Goal: Task Accomplishment & Management: Manage account settings

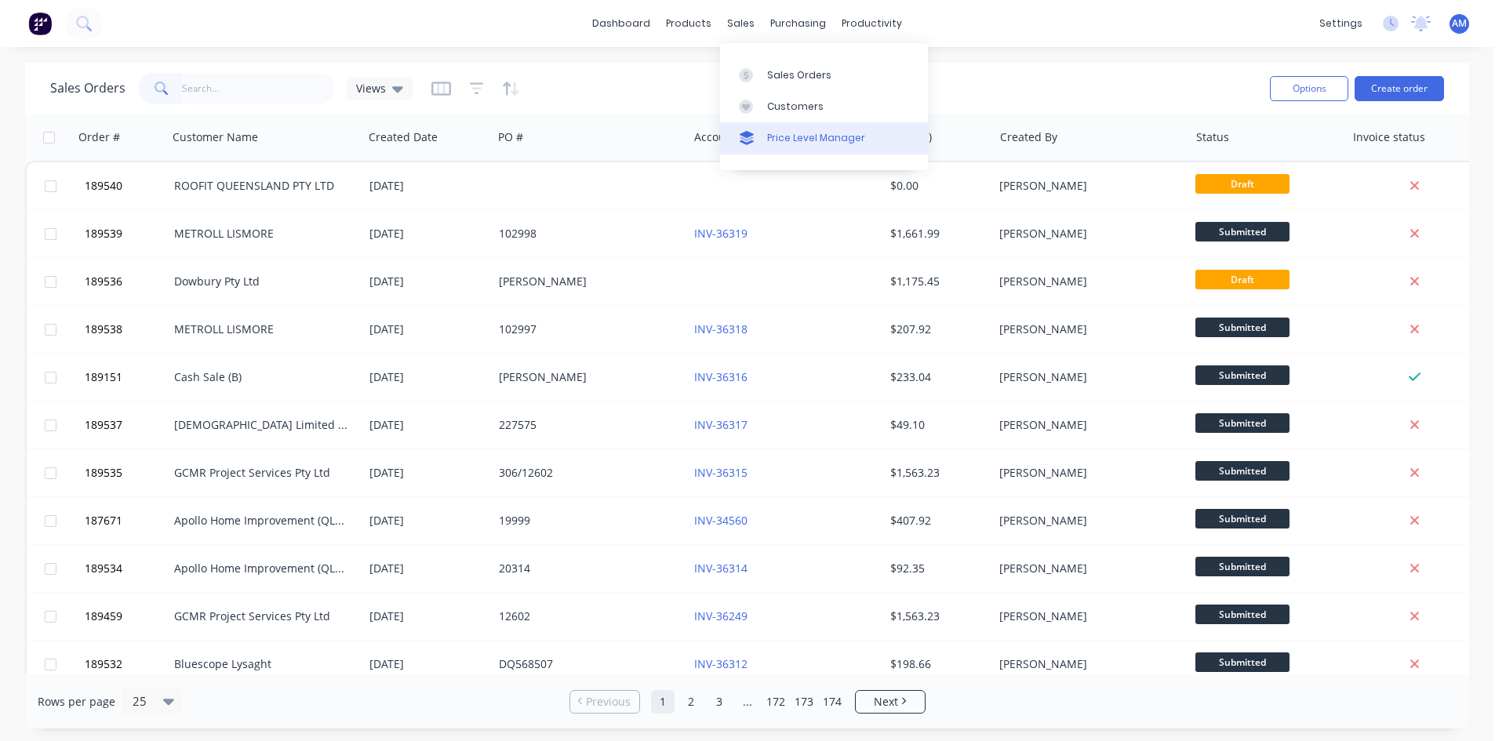
click at [765, 139] on link "Price Level Manager" at bounding box center [824, 137] width 208 height 31
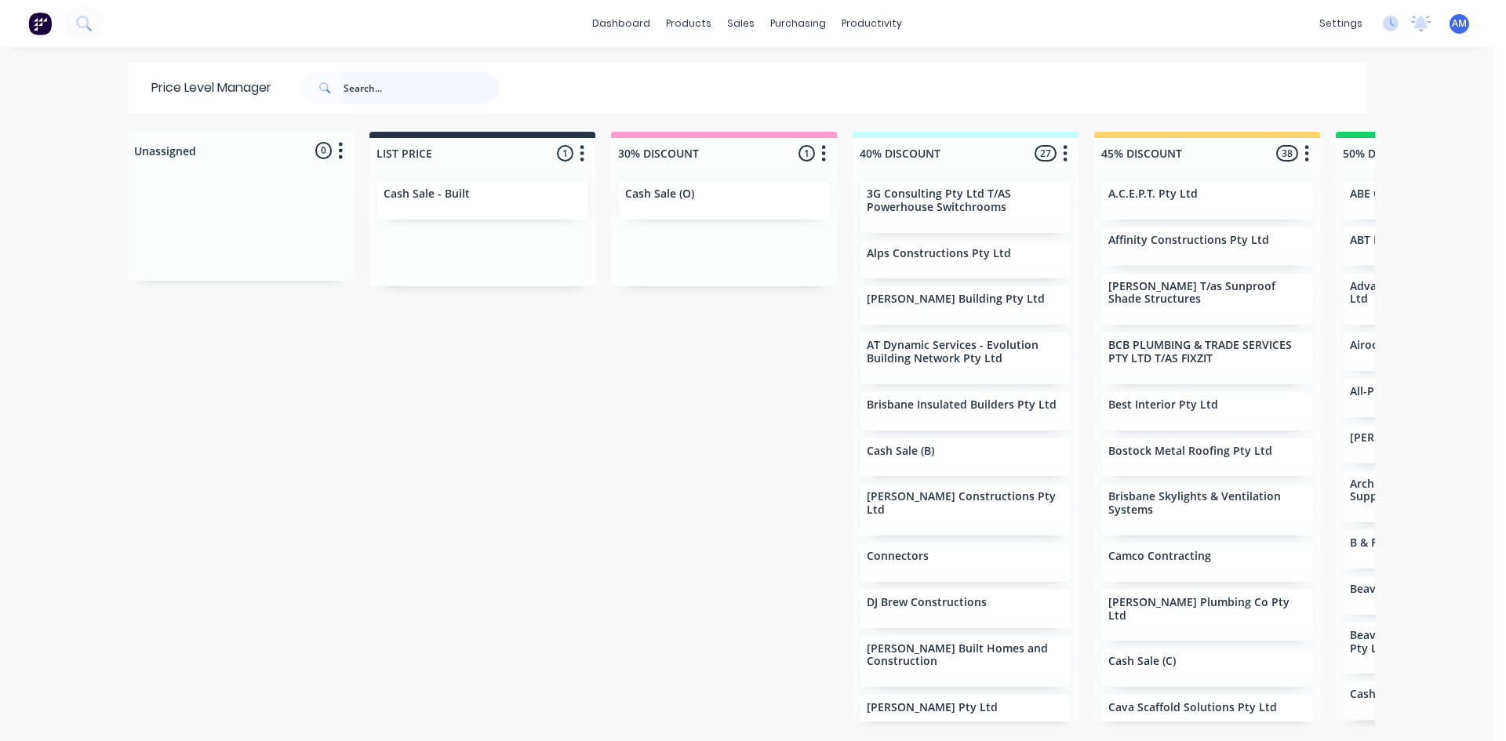
click at [435, 88] on input "text" at bounding box center [421, 87] width 155 height 31
type input "all seasons"
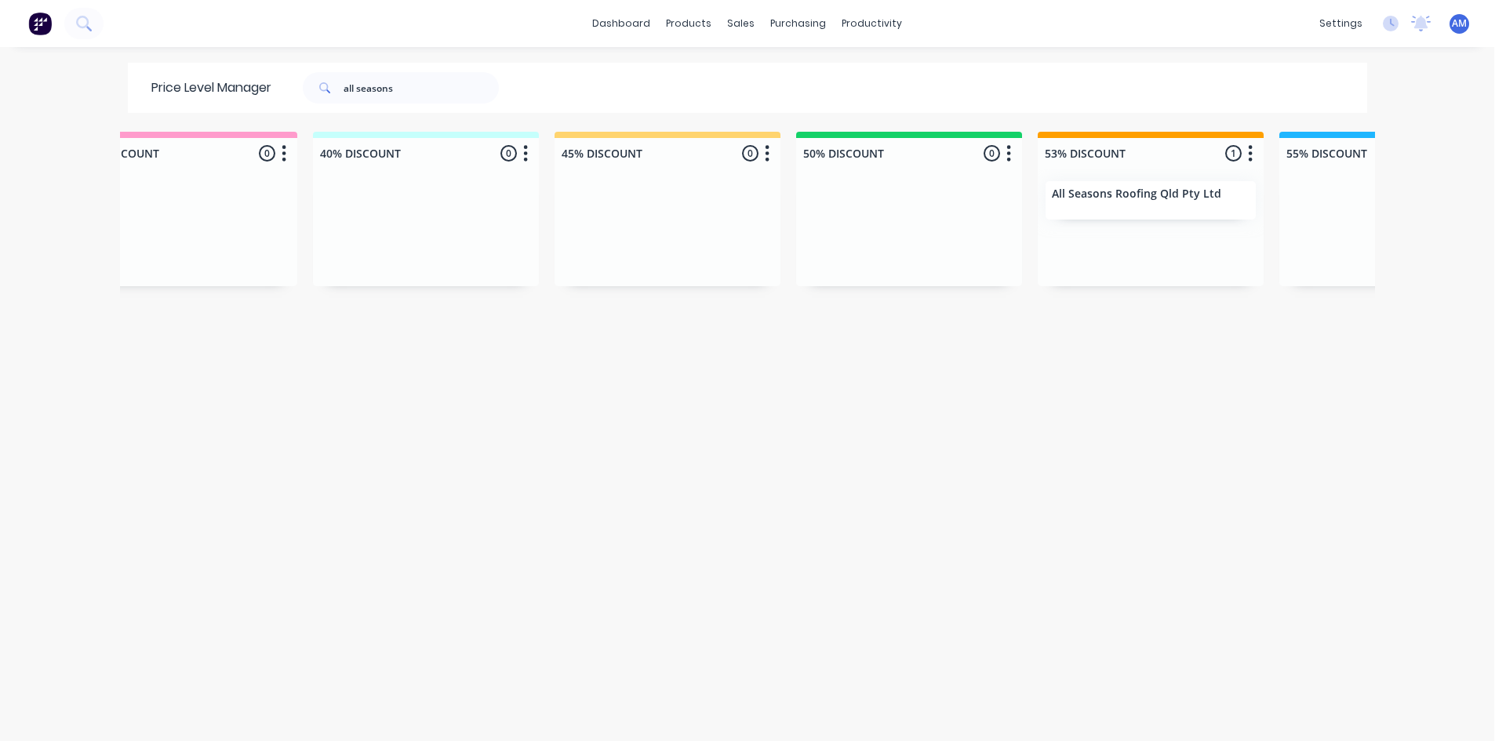
scroll to position [0, 545]
drag, startPoint x: 446, startPoint y: 79, endPoint x: 205, endPoint y: 56, distance: 241.9
click at [205, 56] on div "dashboard products sales purchasing productivity dashboard products Product Cat…" at bounding box center [747, 370] width 1494 height 741
type input "allanna"
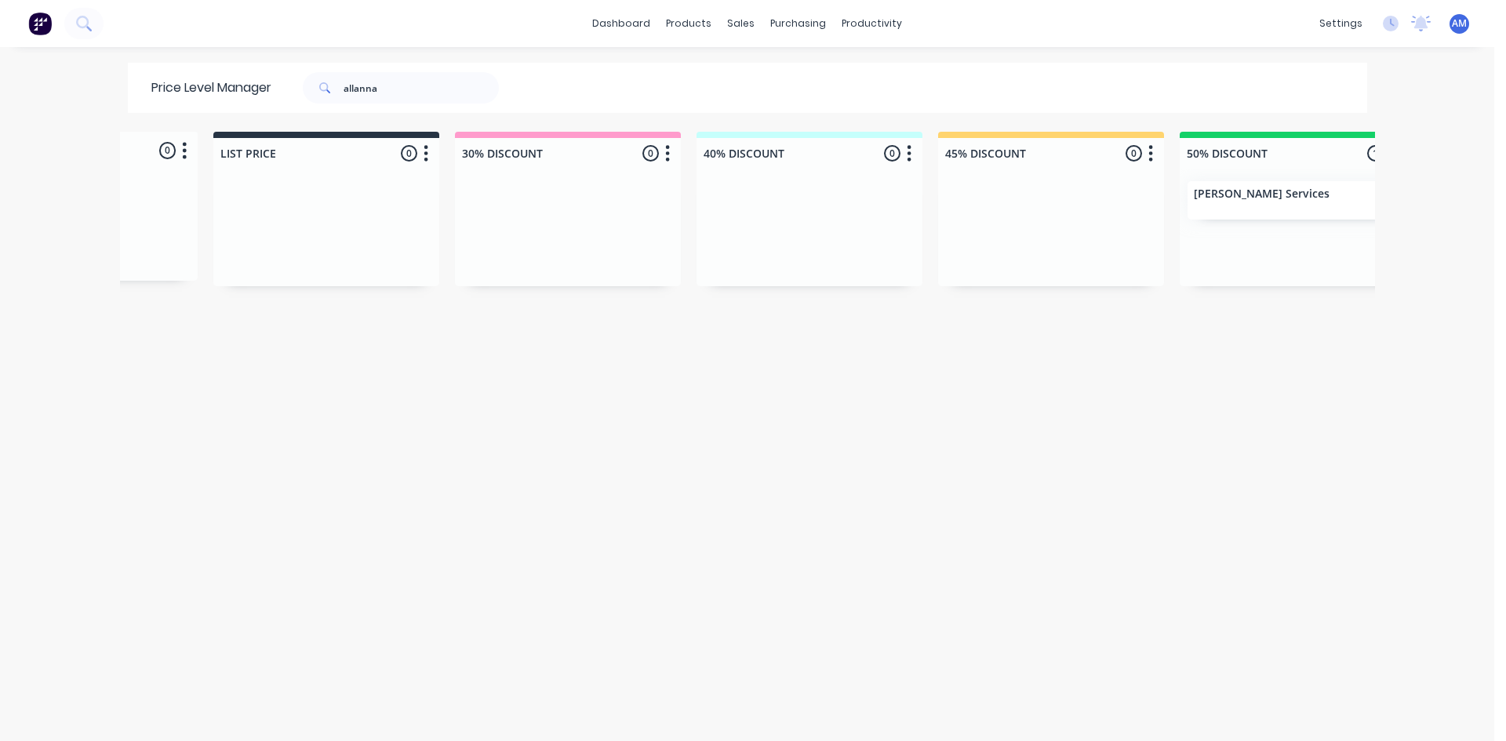
scroll to position [0, 311]
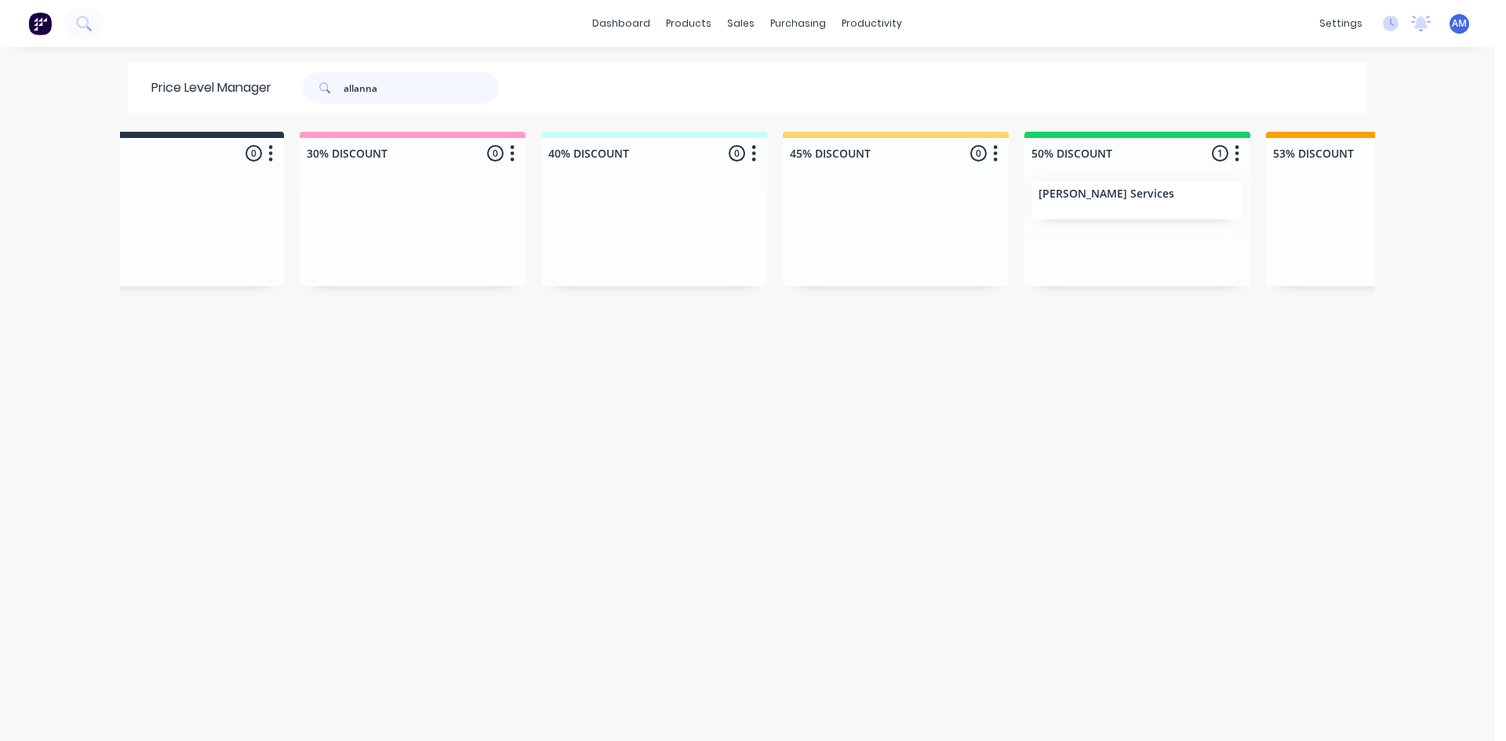
drag, startPoint x: 409, startPoint y: 100, endPoint x: 280, endPoint y: 110, distance: 129.8
click at [280, 110] on div "Price Level Manager [PERSON_NAME]" at bounding box center [333, 88] width 410 height 50
type input "alpine"
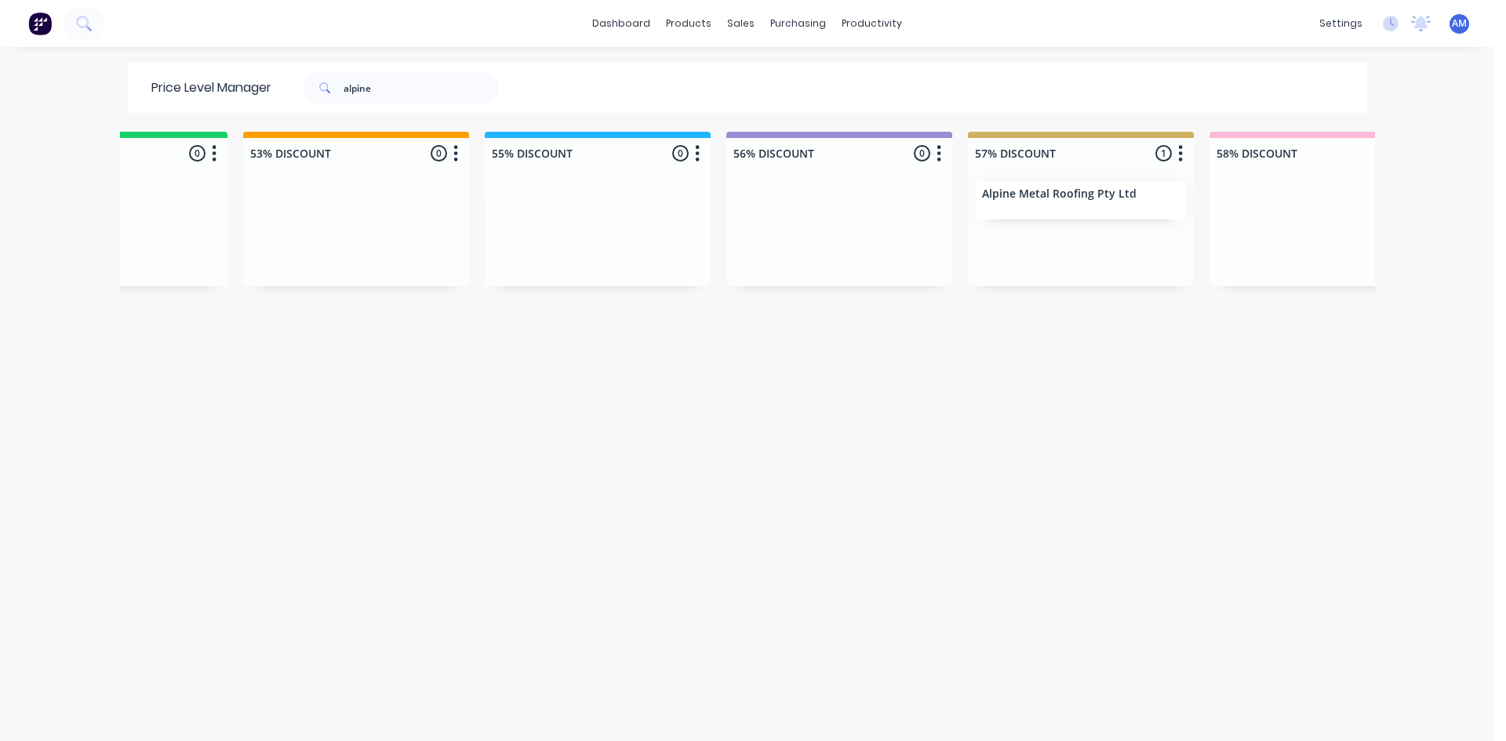
scroll to position [0, 1353]
drag, startPoint x: 394, startPoint y: 93, endPoint x: 322, endPoint y: 118, distance: 75.7
click at [322, 116] on div "Price Level Manager alpine Unassigned 0 Move all customers LIST PRICE 30% DISCO…" at bounding box center [747, 401] width 1255 height 677
type input "am construc"
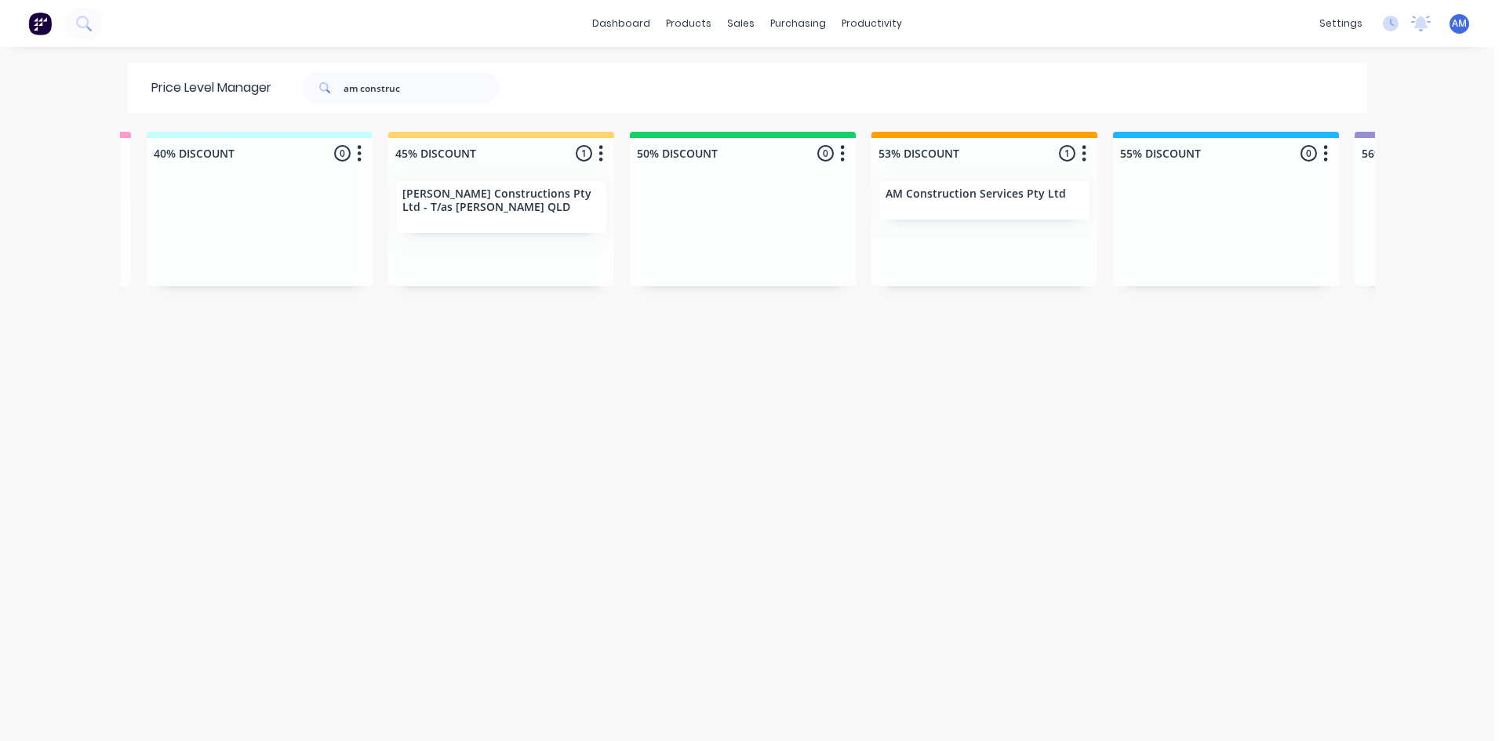
scroll to position [0, 792]
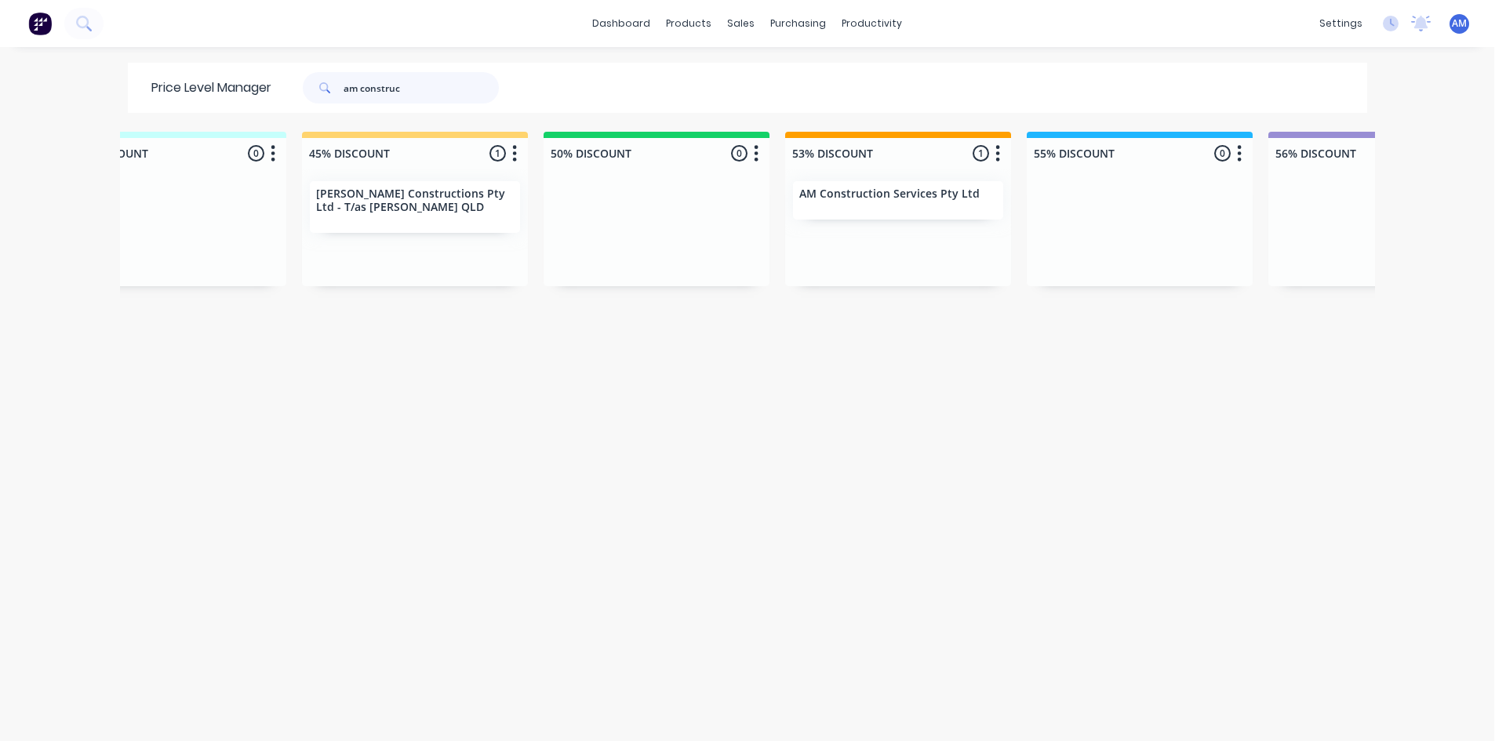
drag, startPoint x: 440, startPoint y: 82, endPoint x: 228, endPoint y: 86, distance: 211.8
click at [229, 85] on div "Price Level Manager am construc" at bounding box center [333, 88] width 410 height 50
type input "amj"
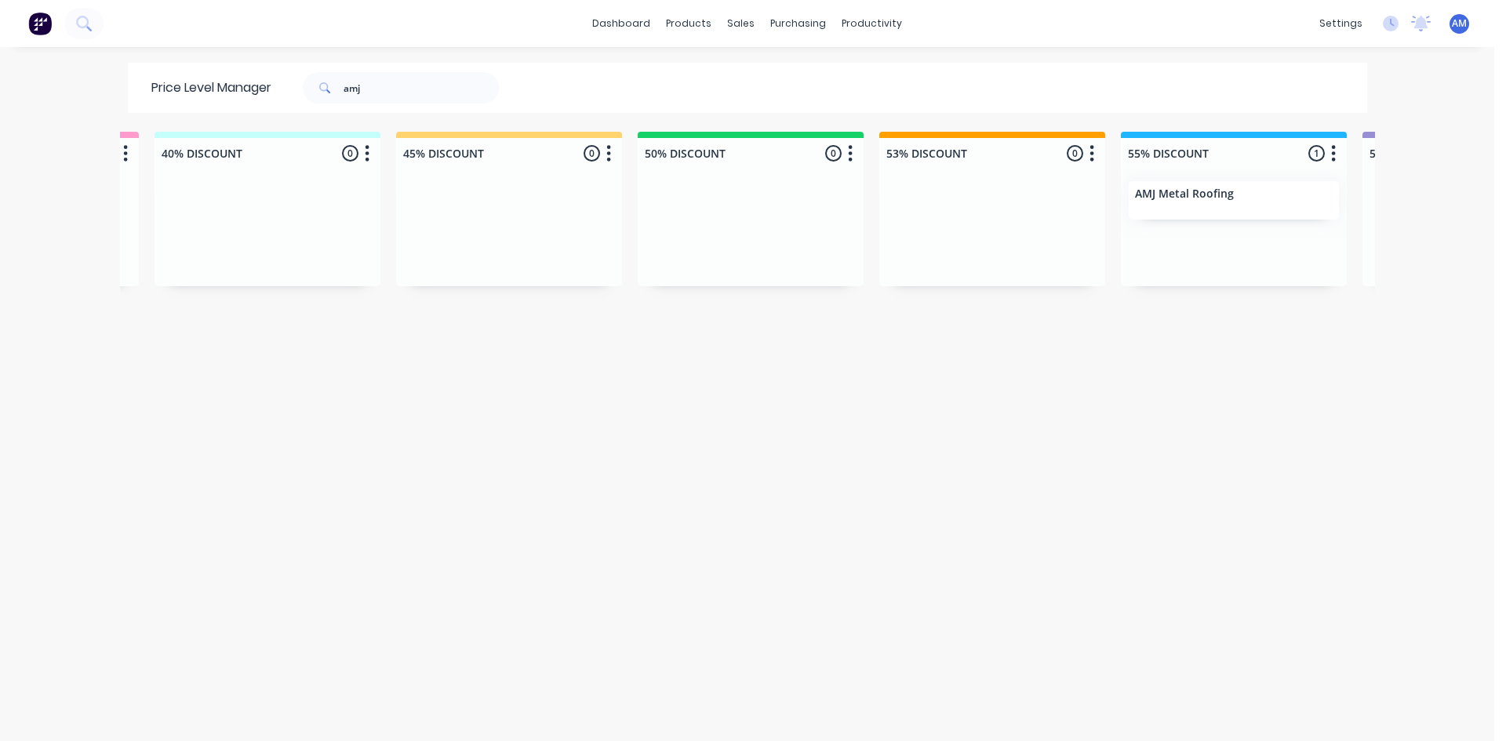
scroll to position [0, 755]
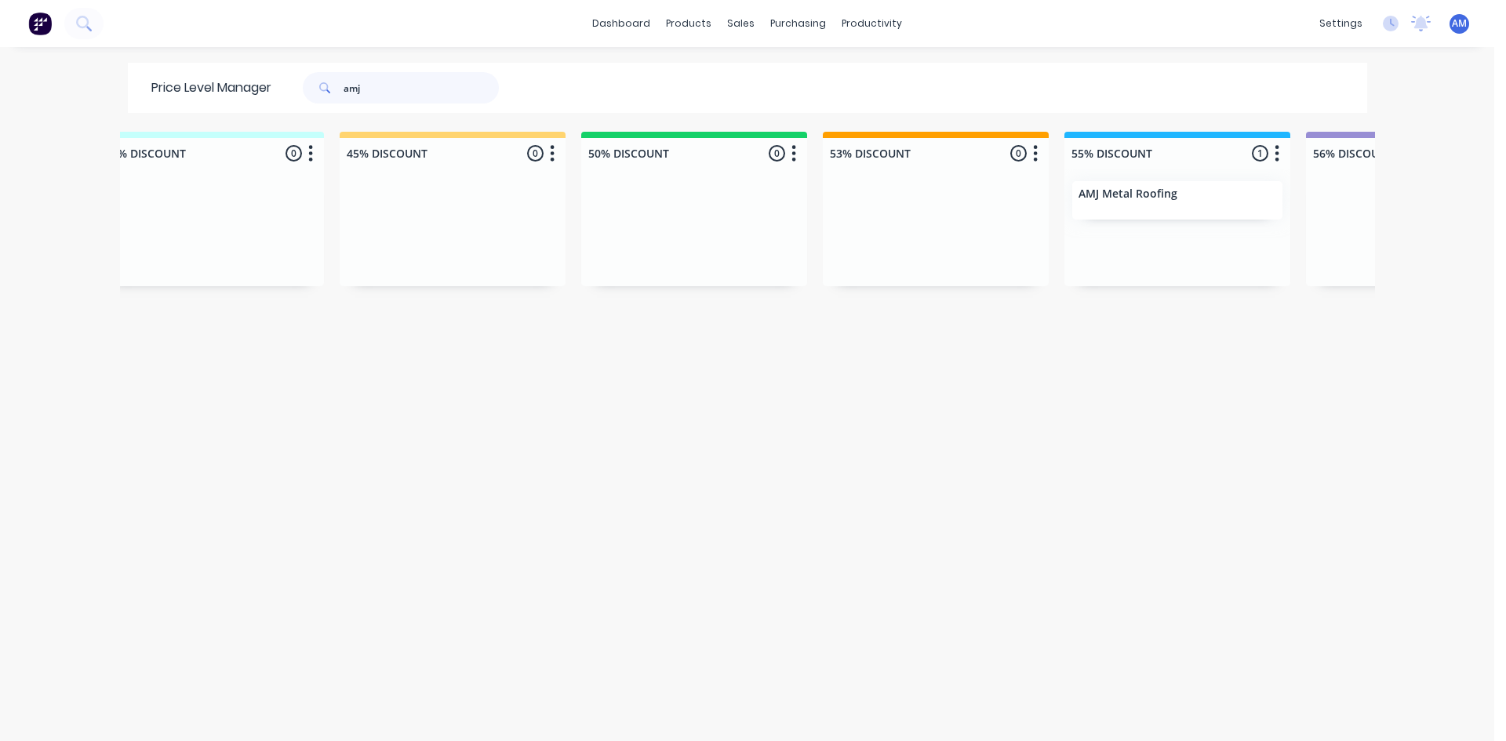
drag, startPoint x: 369, startPoint y: 88, endPoint x: 181, endPoint y: 93, distance: 188.3
click at [184, 88] on div "Price Level Manager amj" at bounding box center [333, 88] width 410 height 50
type input "apex"
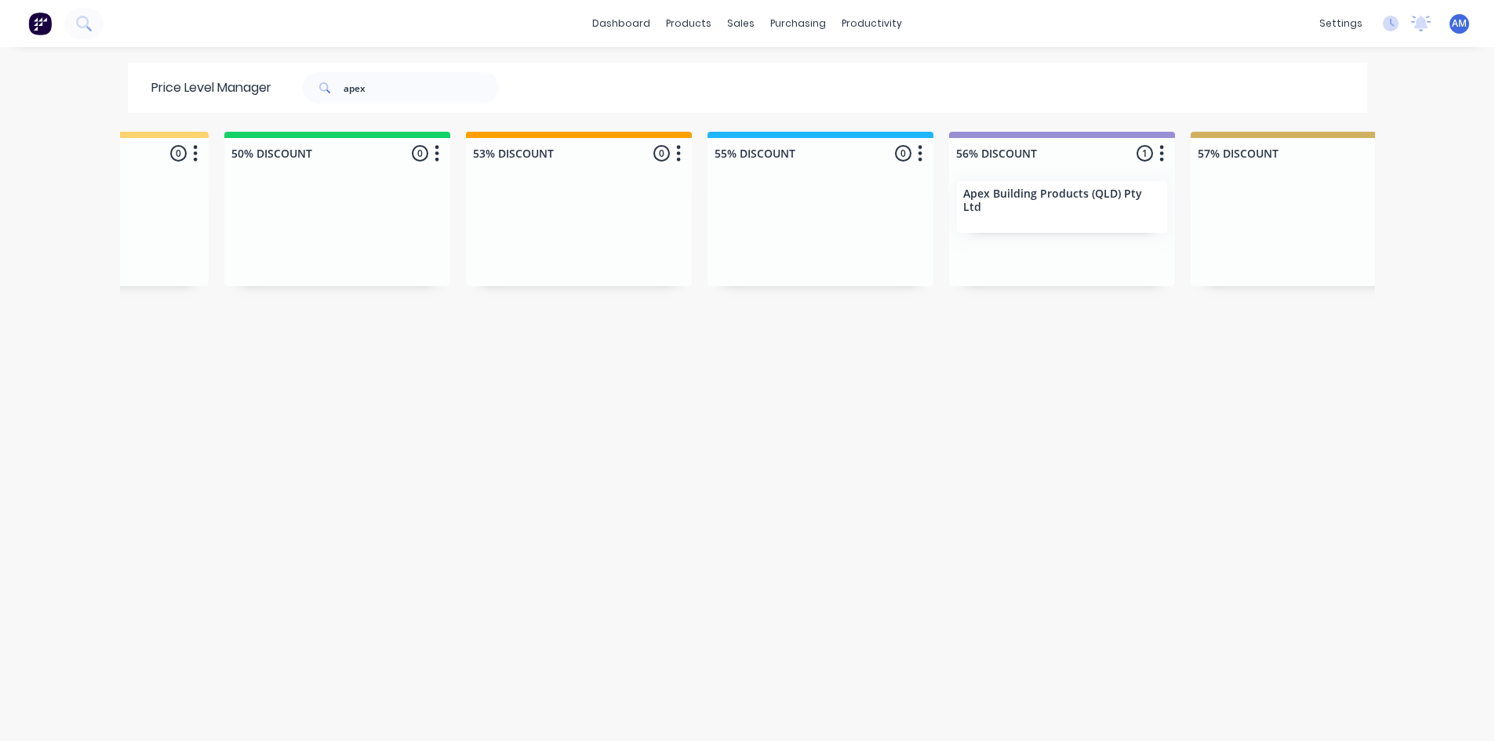
scroll to position [0, 1211]
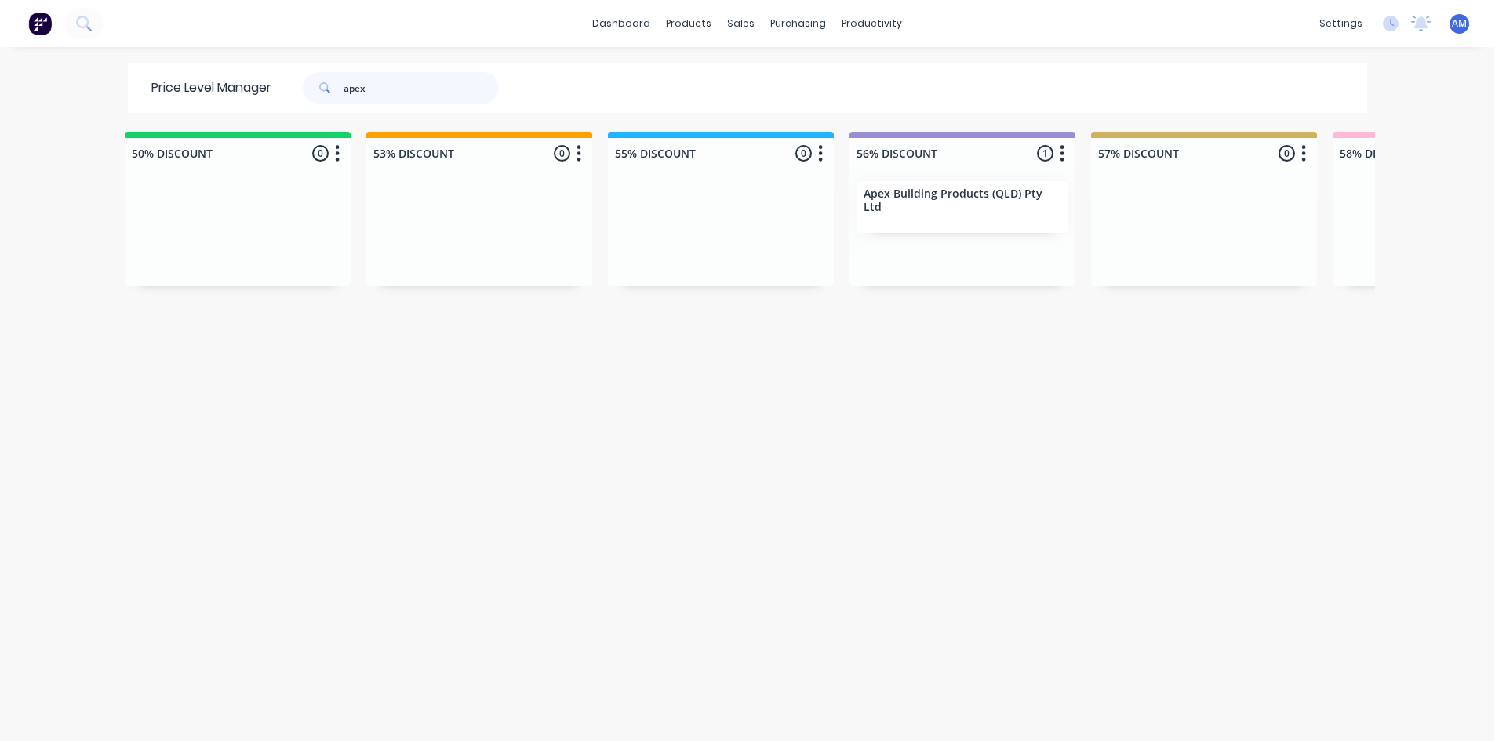
drag, startPoint x: 371, startPoint y: 85, endPoint x: 227, endPoint y: 76, distance: 144.6
click at [227, 75] on div "Price Level Manager apex" at bounding box center [333, 88] width 410 height 50
type input "ascent"
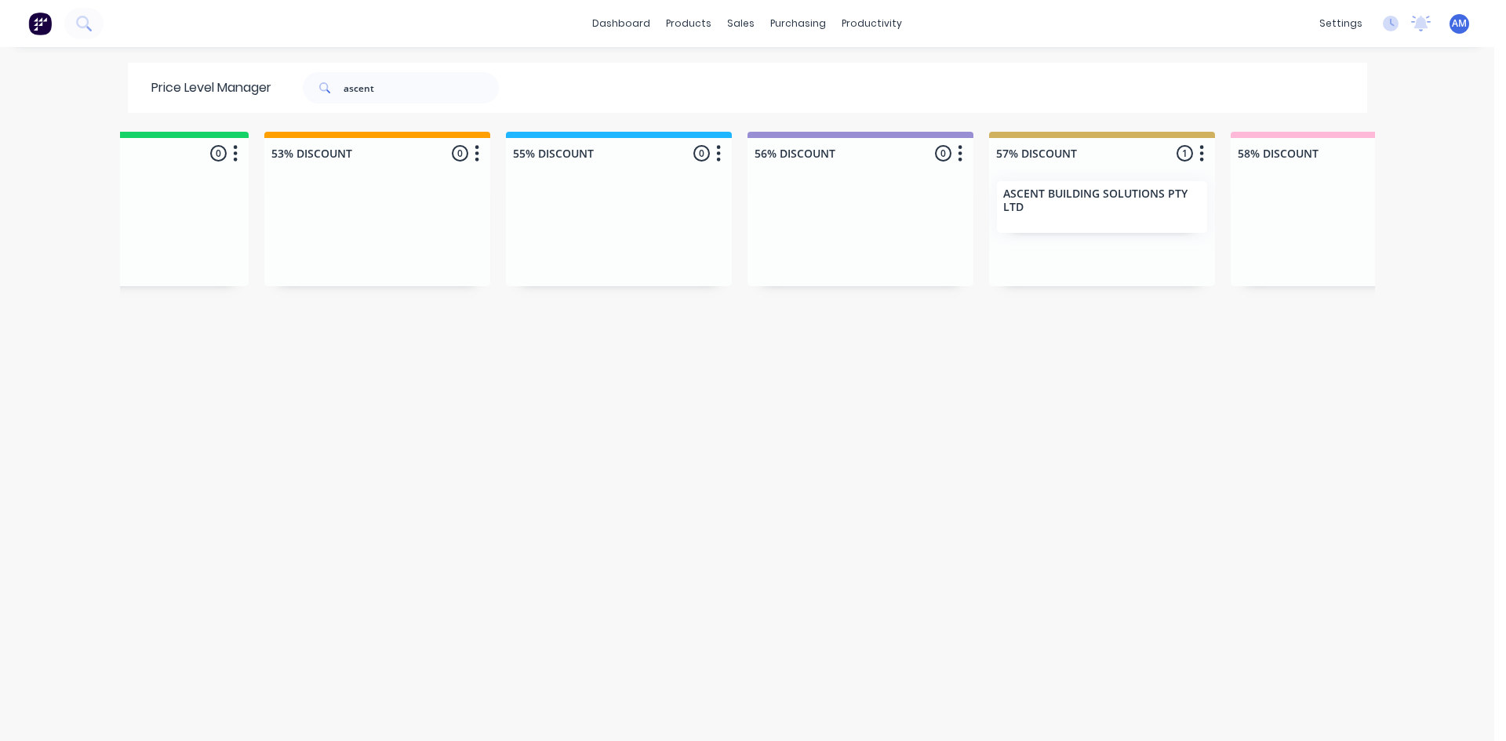
scroll to position [0, 1340]
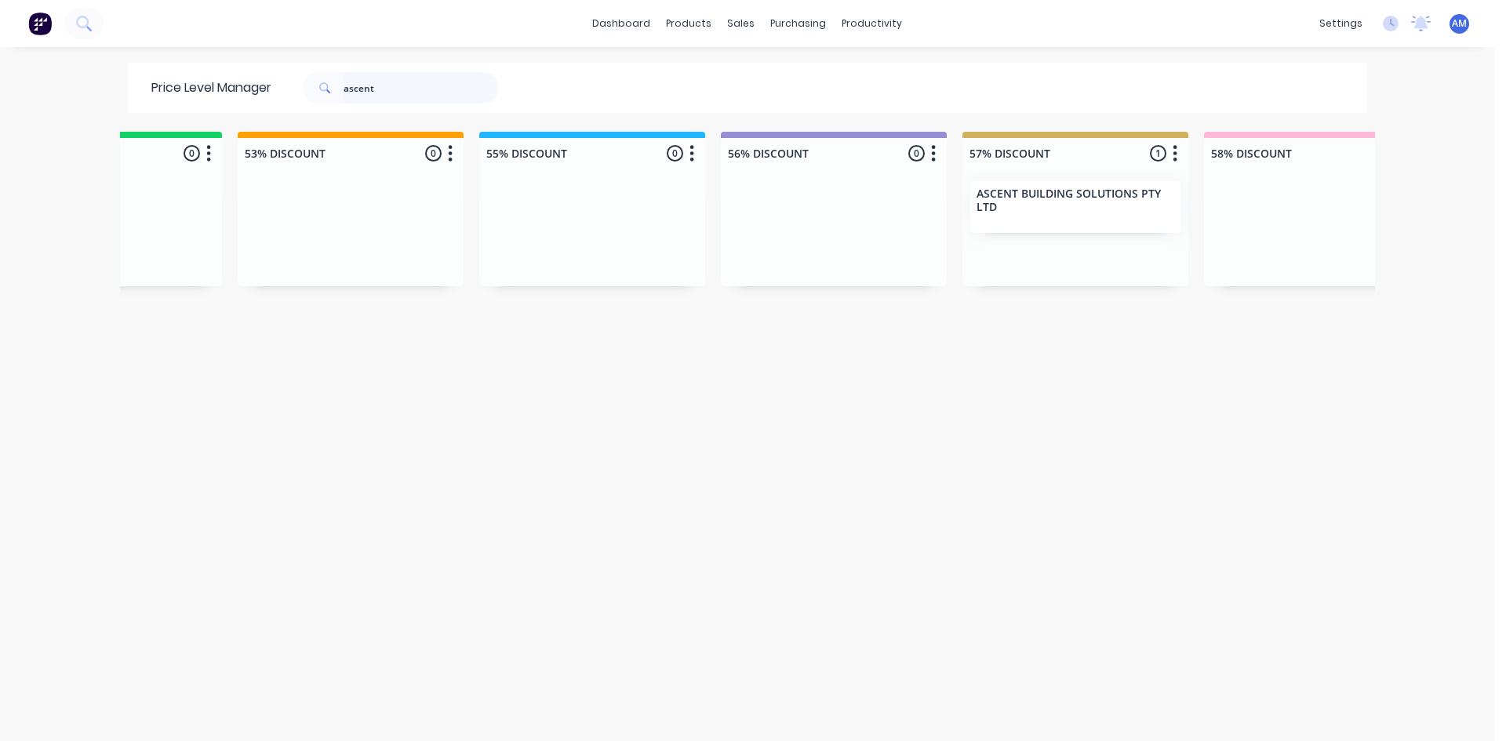
drag, startPoint x: 387, startPoint y: 79, endPoint x: 114, endPoint y: 78, distance: 273.7
click at [128, 76] on div "Price Level Manager ascent" at bounding box center [333, 88] width 410 height 50
type input "b & f"
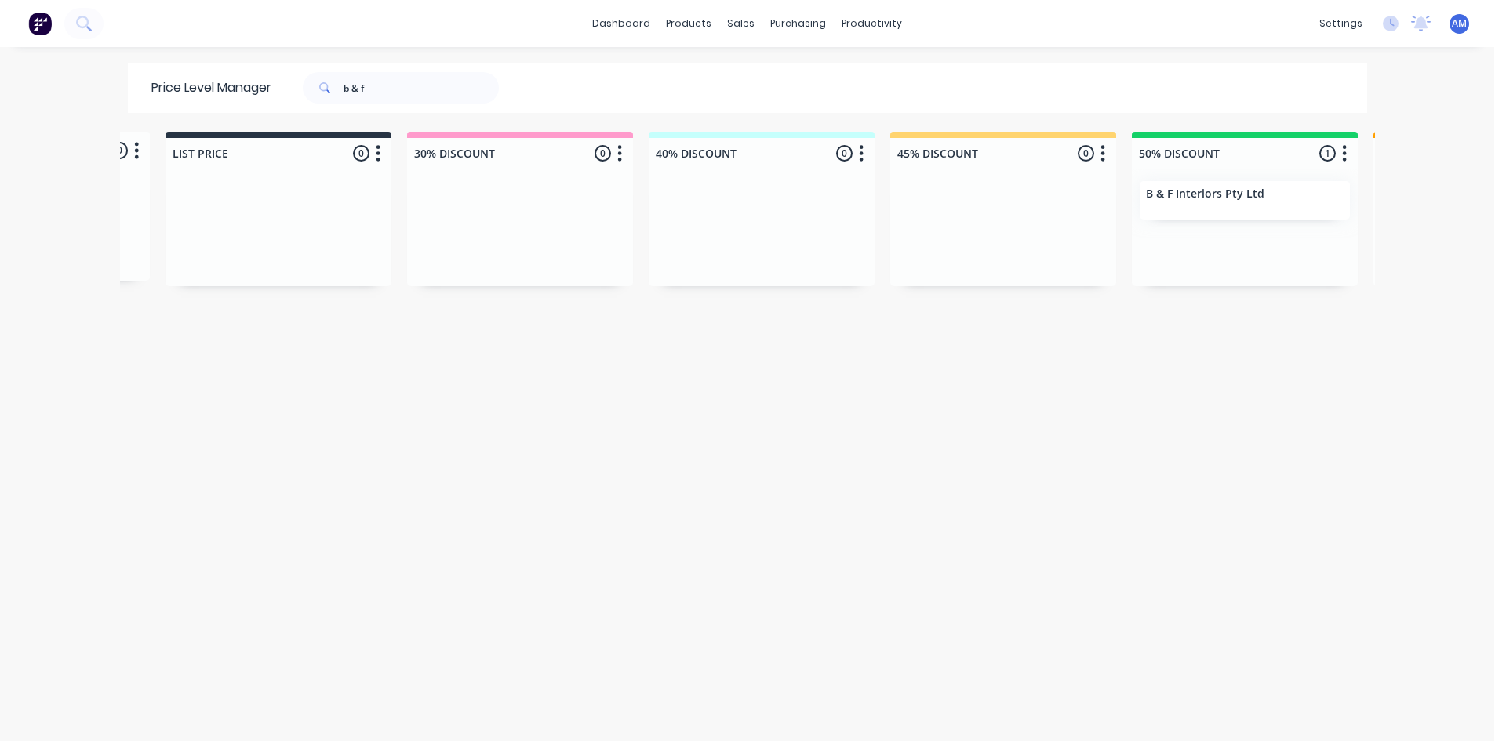
scroll to position [0, 370]
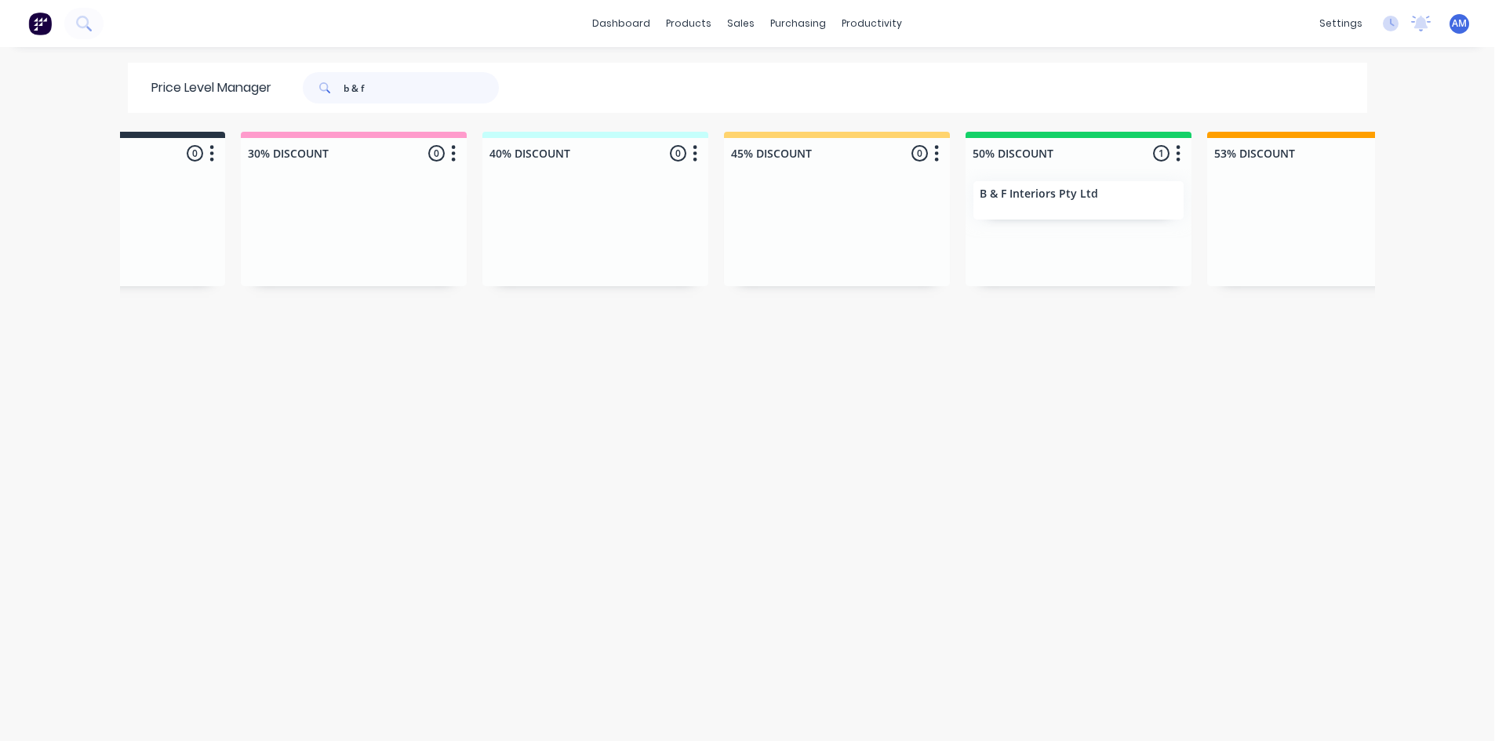
drag, startPoint x: 377, startPoint y: 84, endPoint x: 191, endPoint y: 86, distance: 186.7
click at [191, 86] on div "Price Level Manager b & f" at bounding box center [333, 88] width 410 height 50
type input "brastin"
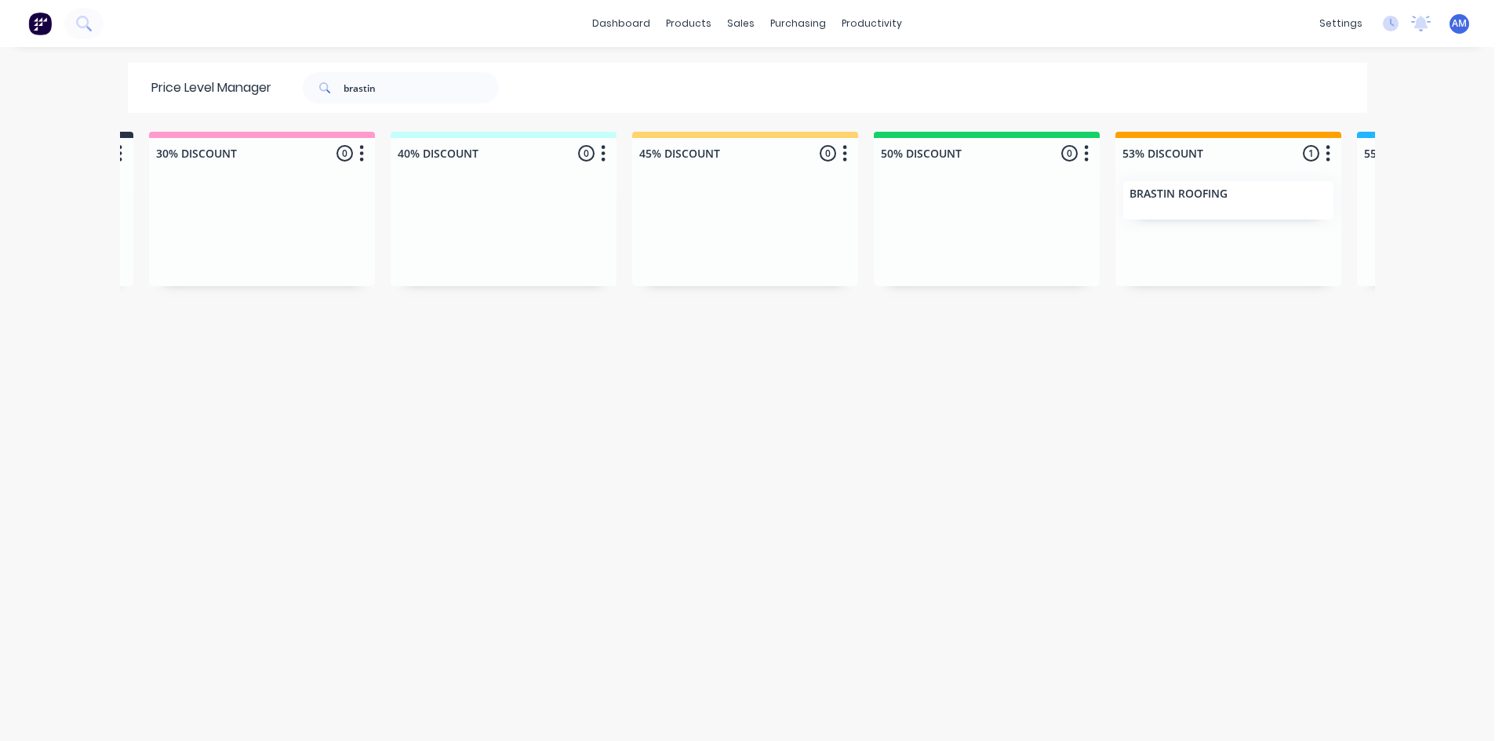
scroll to position [0, 483]
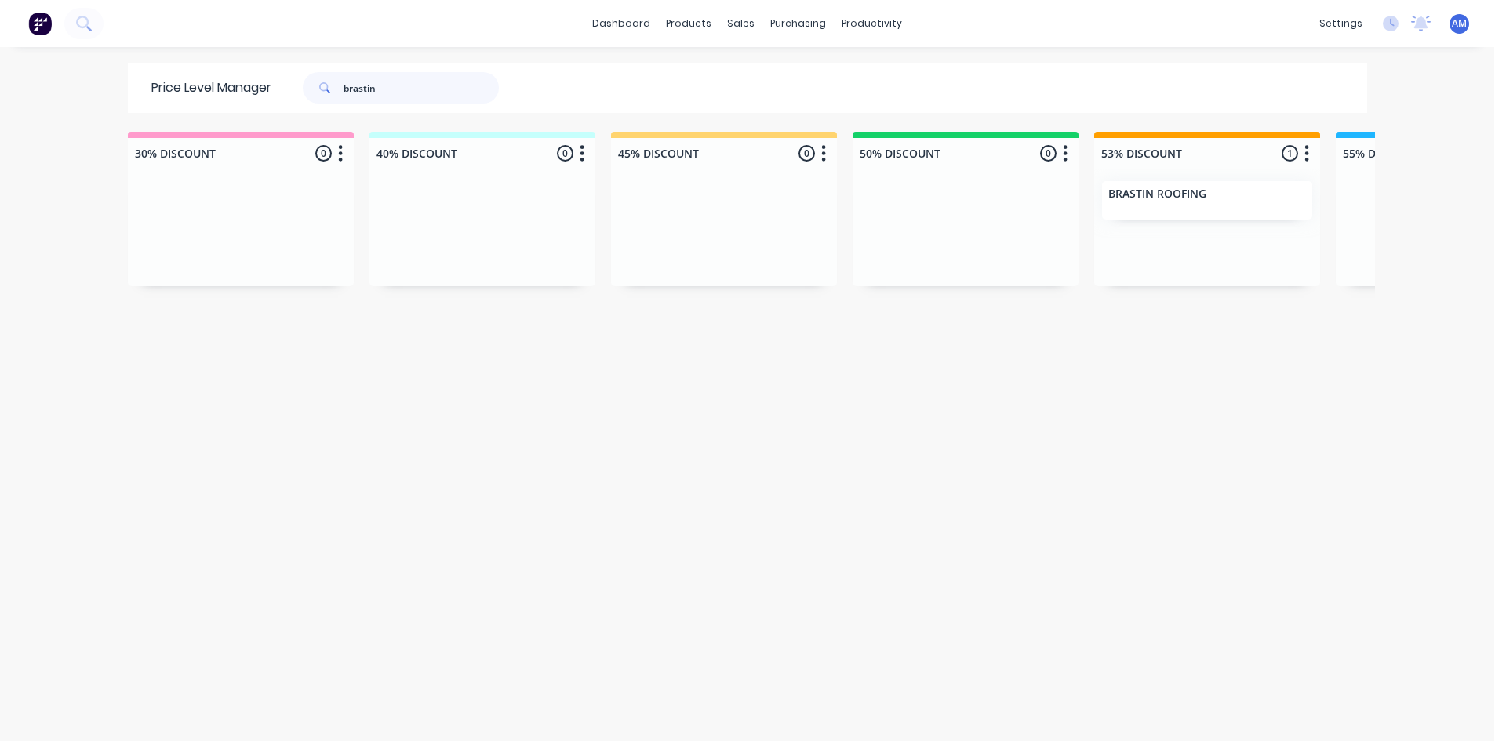
drag, startPoint x: 404, startPoint y: 82, endPoint x: 223, endPoint y: 85, distance: 181.2
click at [224, 84] on div "Price Level Manager brastin" at bounding box center [333, 88] width 410 height 50
type input "certified"
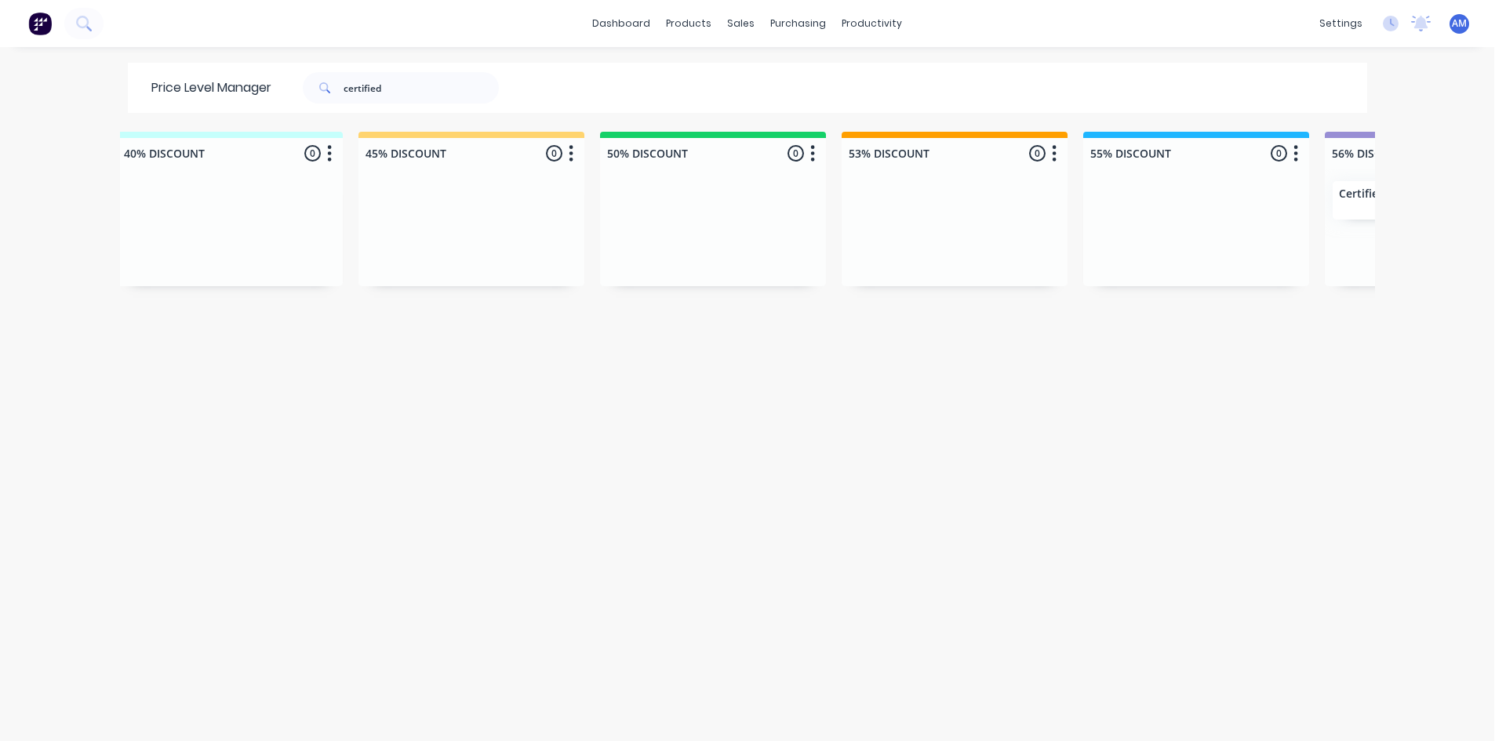
scroll to position [0, 781]
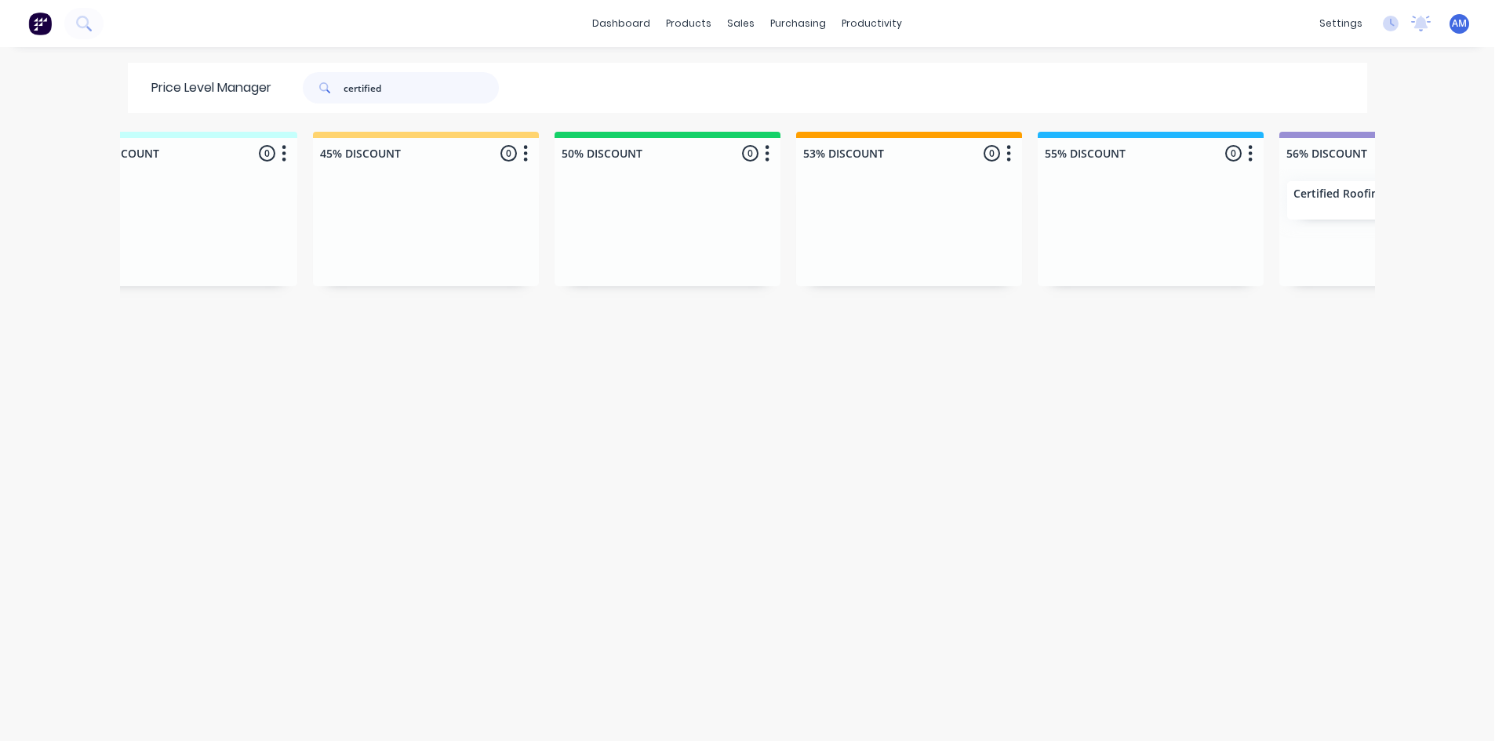
drag, startPoint x: 413, startPoint y: 85, endPoint x: 136, endPoint y: 133, distance: 281.0
click at [164, 122] on div "Price Level Manager certified Unassigned 0 Move all customers LIST PRICE 30% DI…" at bounding box center [747, 401] width 1255 height 677
type input "coil steels"
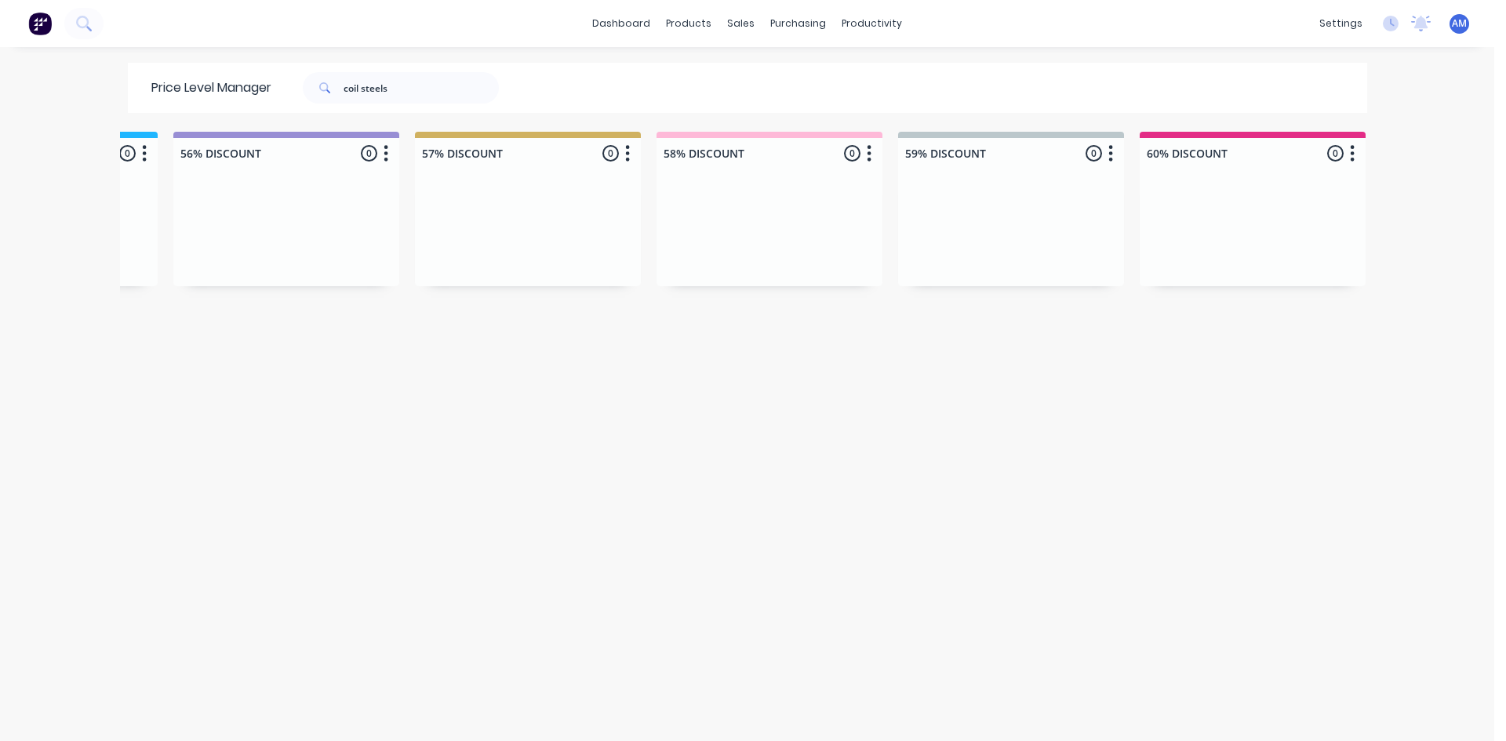
scroll to position [0, 0]
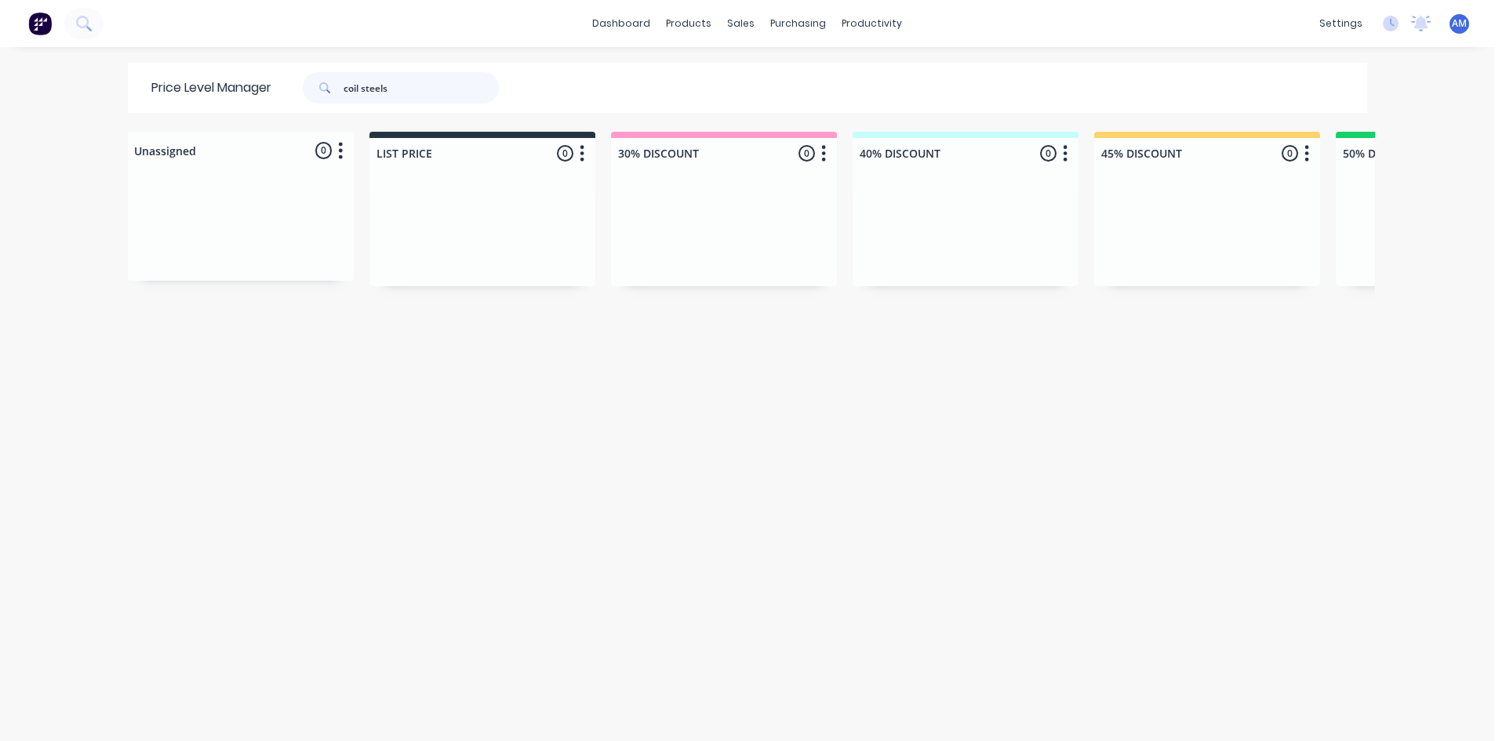
drag, startPoint x: 432, startPoint y: 80, endPoint x: 200, endPoint y: 122, distance: 236.0
click at [221, 85] on div "Price Level Manager coil steels" at bounding box center [333, 88] width 410 height 50
type input "connors"
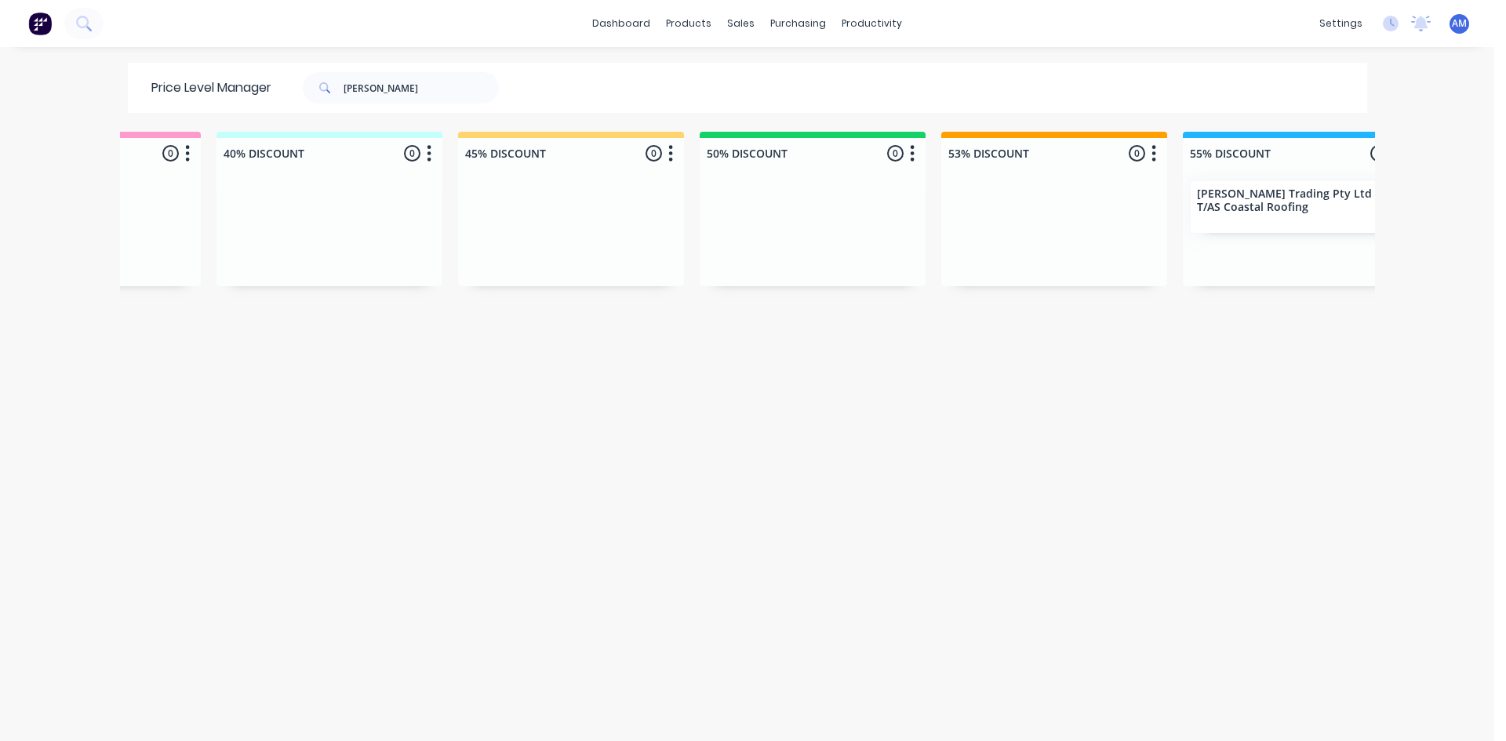
scroll to position [0, 644]
drag, startPoint x: 402, startPoint y: 93, endPoint x: 242, endPoint y: 92, distance: 160.0
click at [249, 85] on div "Price Level Manager connors" at bounding box center [333, 88] width 410 height 50
type input "brandons"
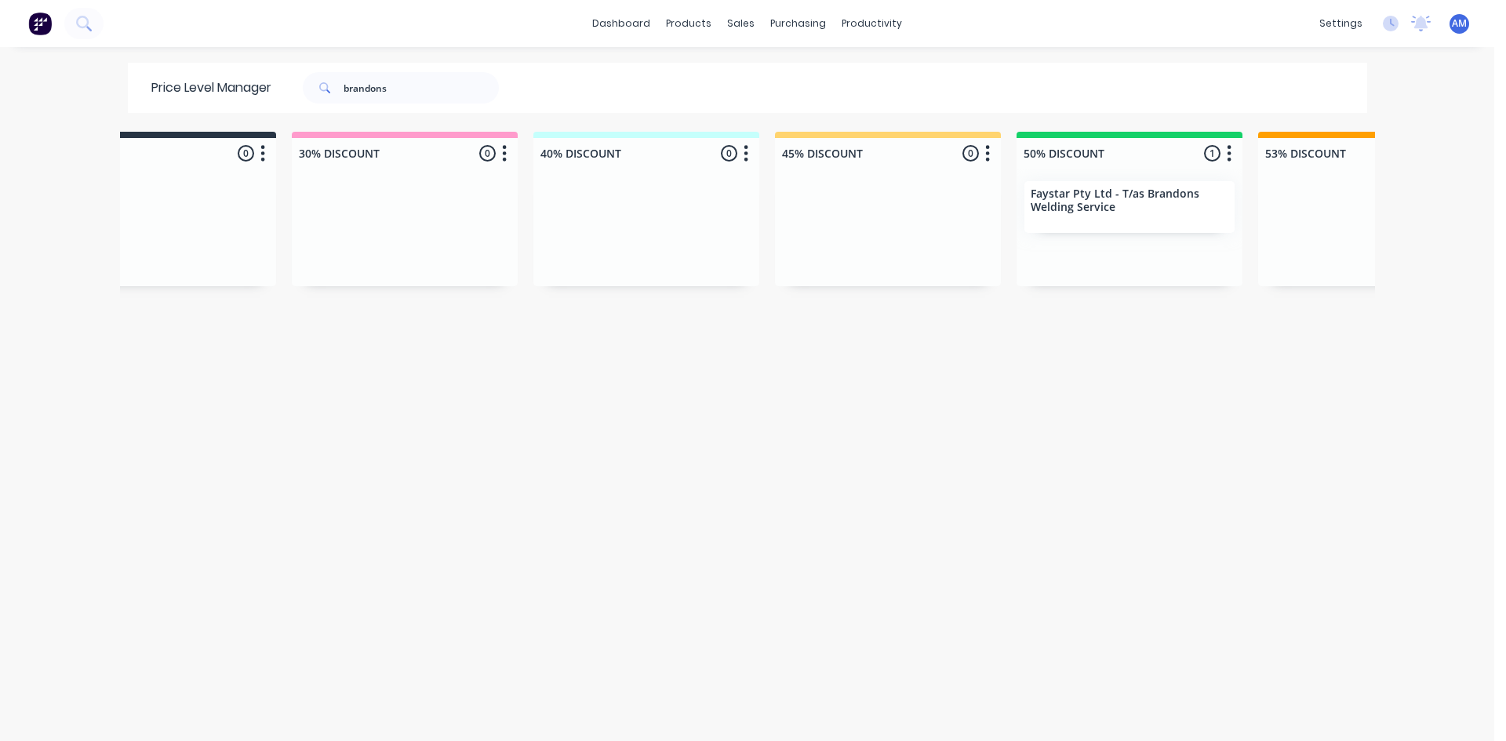
scroll to position [0, 325]
click at [416, 104] on div "Price Level Manager brandons" at bounding box center [333, 88] width 410 height 50
drag, startPoint x: 415, startPoint y: 96, endPoint x: 197, endPoint y: 113, distance: 218.7
click at [197, 113] on div "Price Level Manager brandons Unassigned 0 Move all customers LIST PRICE 30% DIS…" at bounding box center [747, 401] width 1255 height 677
type input "gilbank"
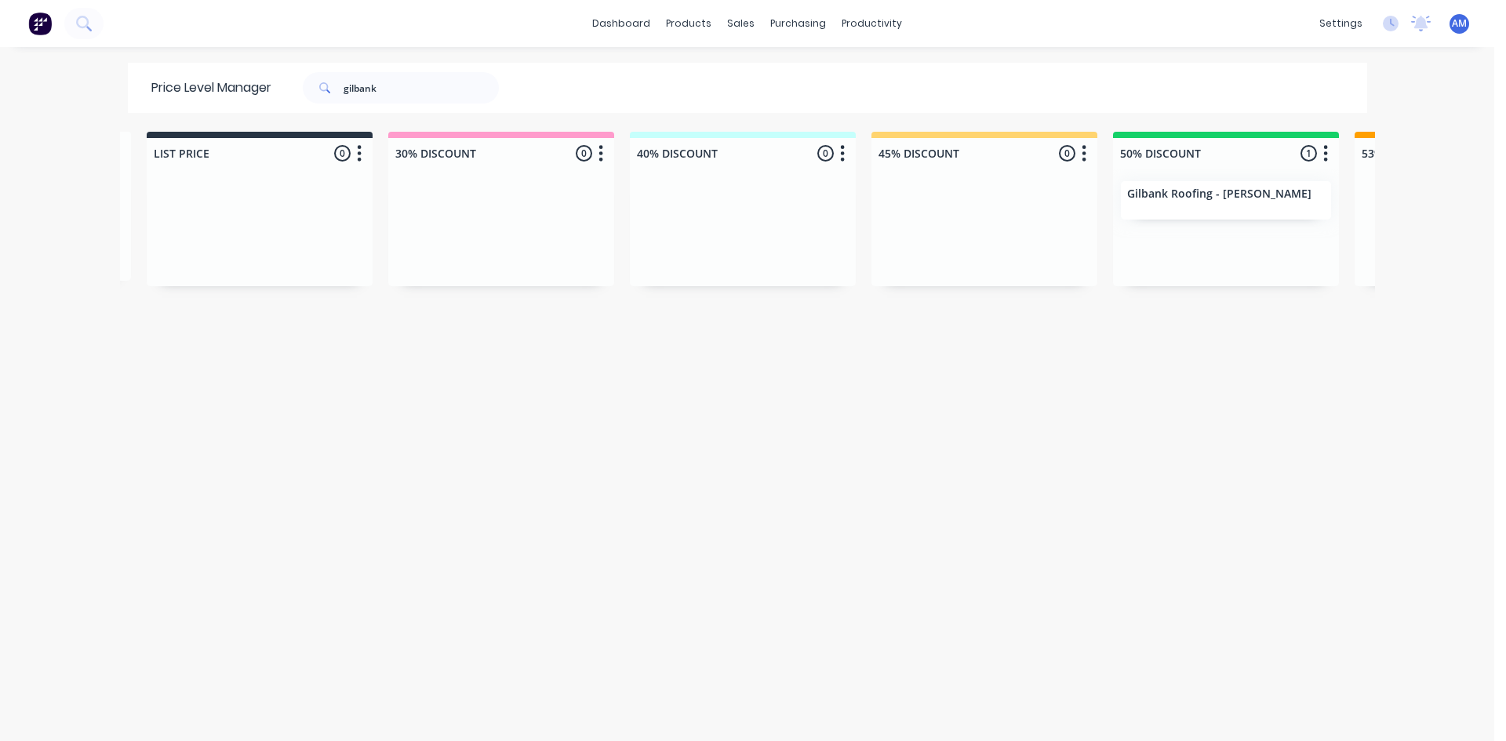
scroll to position [0, 282]
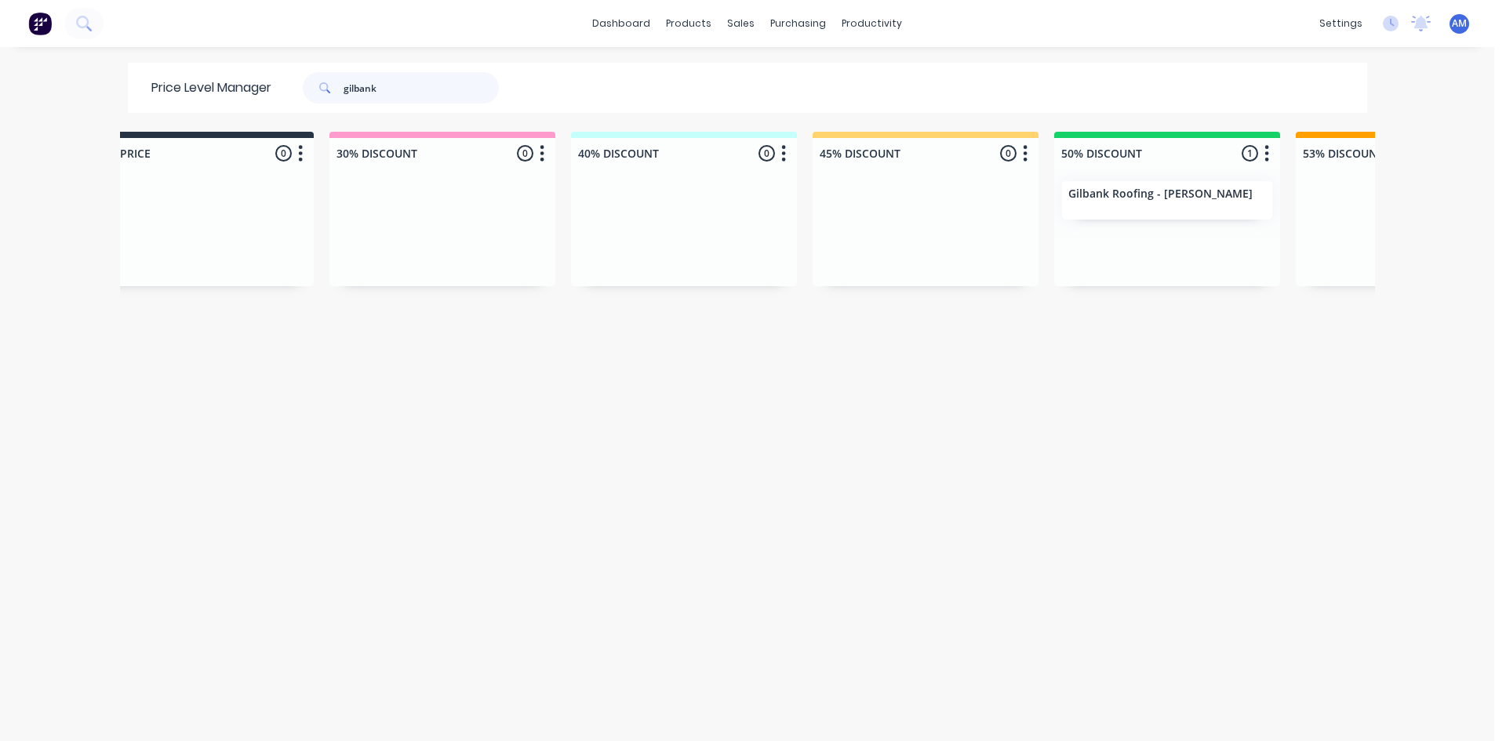
drag, startPoint x: 391, startPoint y: 81, endPoint x: 284, endPoint y: 92, distance: 107.2
click at [284, 92] on div "gilbank" at bounding box center [396, 87] width 251 height 31
type input "jt roofing"
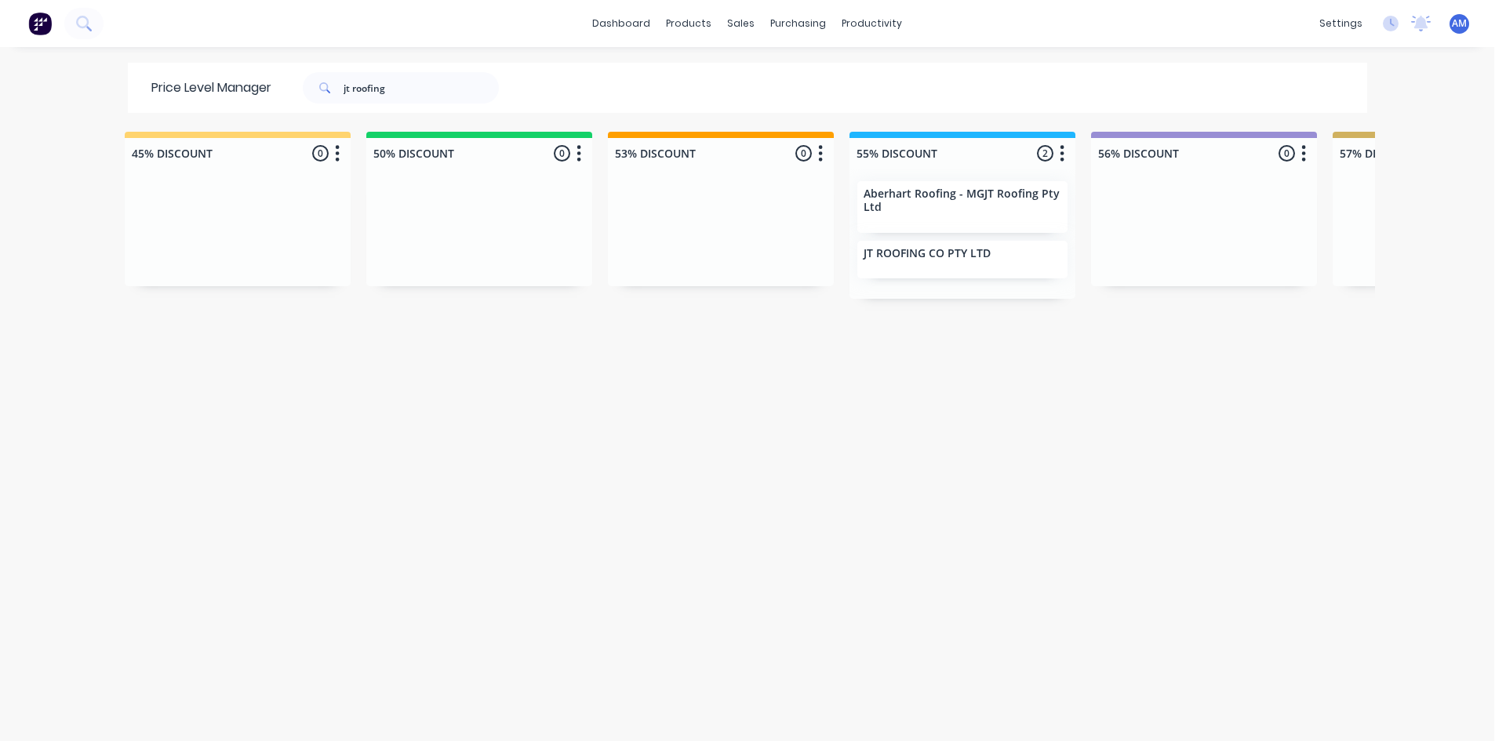
scroll to position [0, 0]
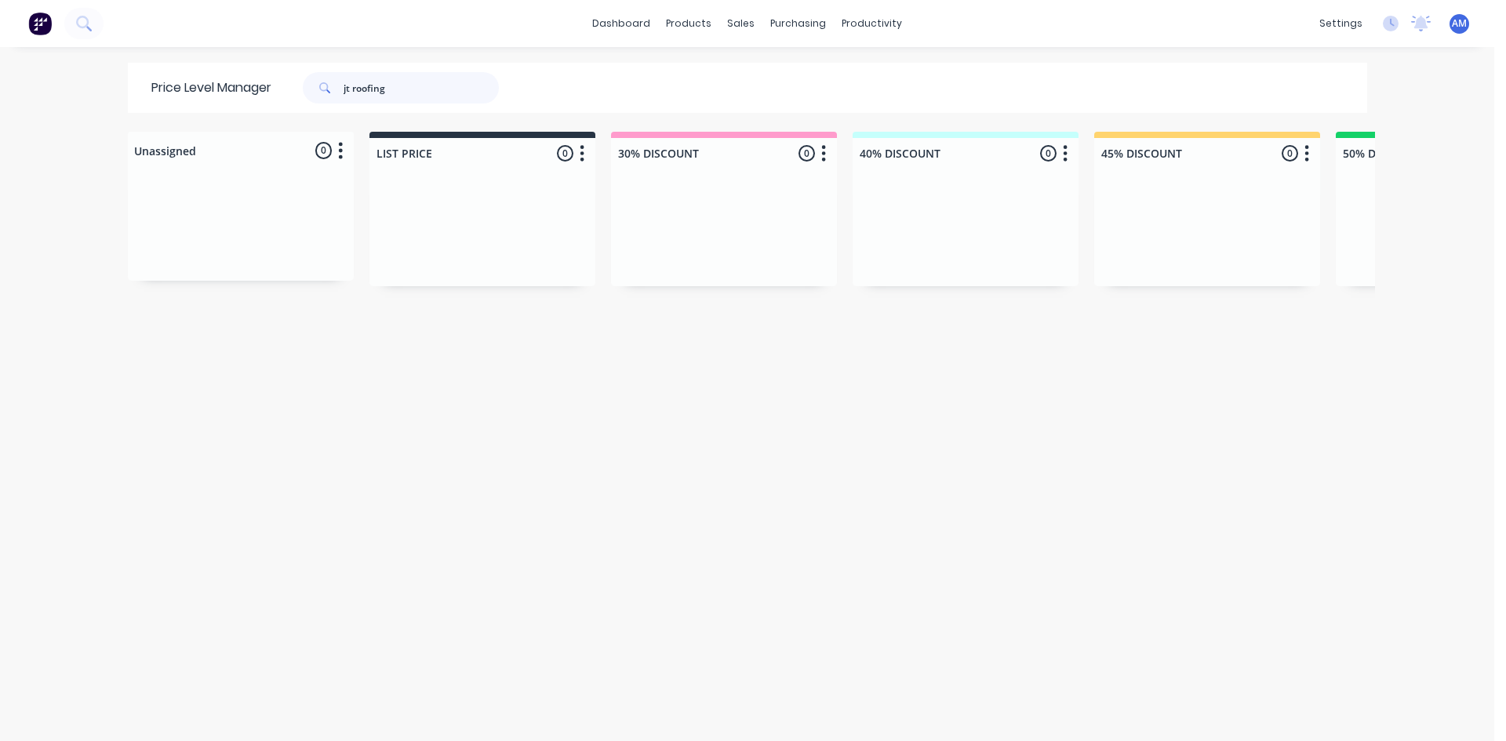
drag, startPoint x: 404, startPoint y: 88, endPoint x: 154, endPoint y: 90, distance: 250.2
click at [154, 90] on div "Price Level Manager jt roofing" at bounding box center [333, 88] width 410 height 50
type input "rosenberg"
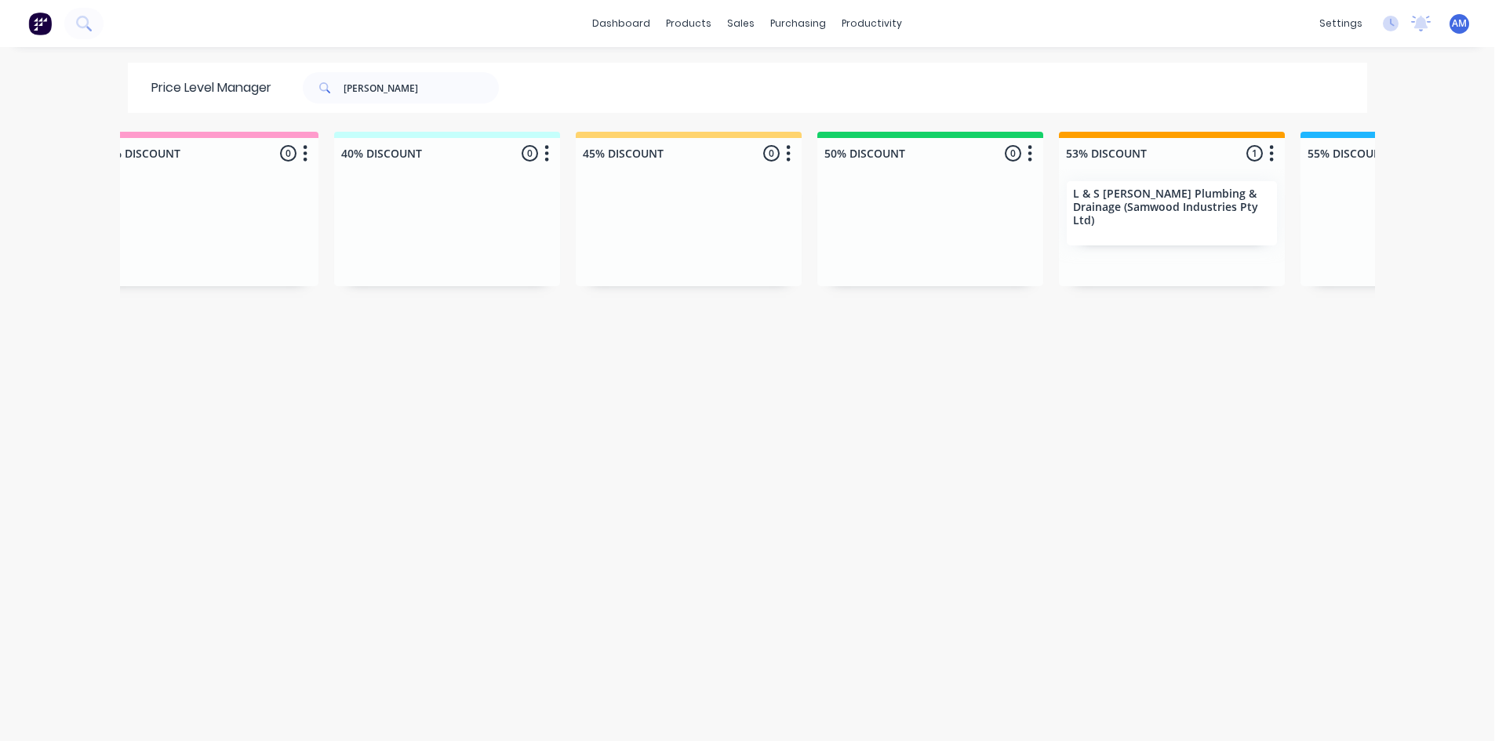
scroll to position [0, 572]
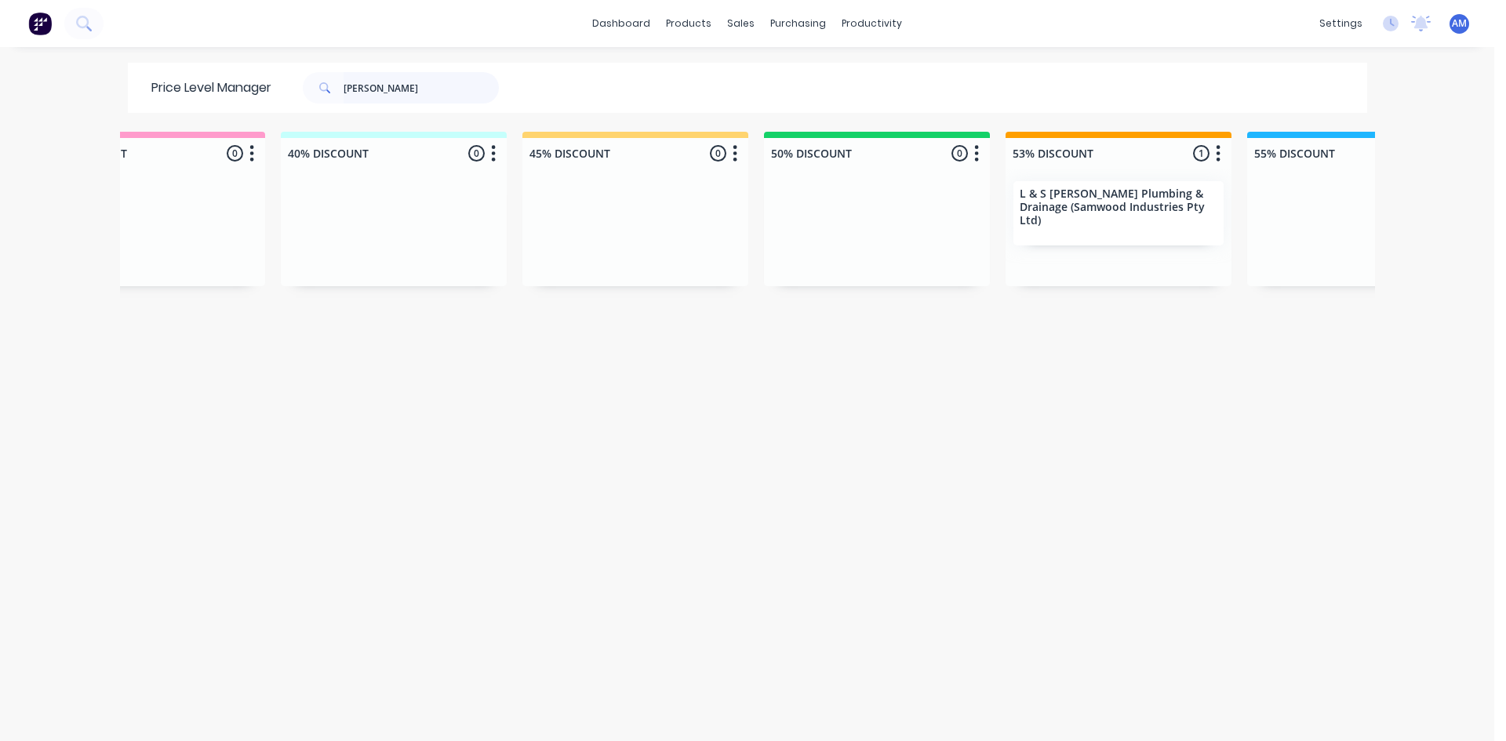
drag, startPoint x: 404, startPoint y: 88, endPoint x: 125, endPoint y: 125, distance: 281.8
click at [140, 111] on div "Price Level Manager rosenberg" at bounding box center [333, 88] width 410 height 50
type input "lanham"
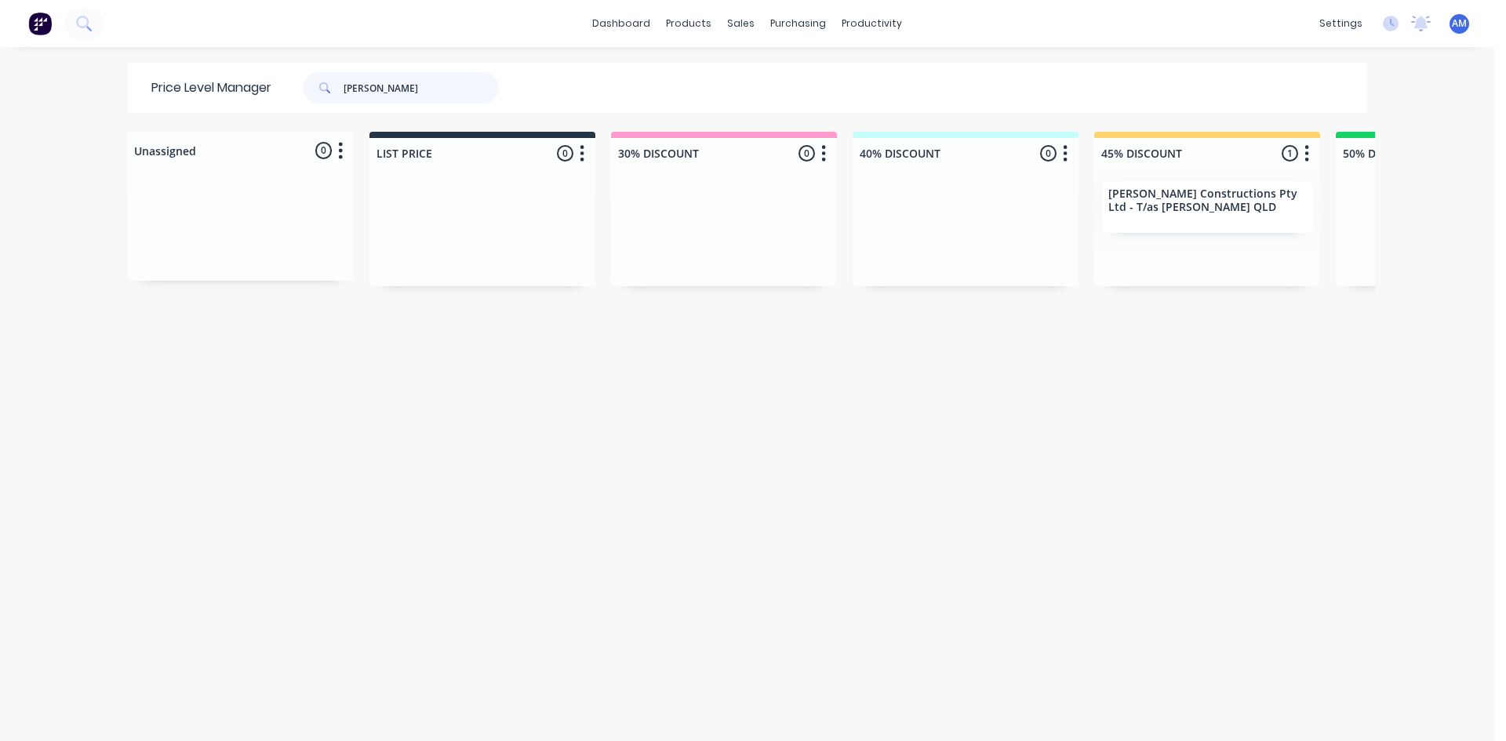
drag, startPoint x: 387, startPoint y: 85, endPoint x: 217, endPoint y: 71, distance: 169.9
click at [217, 71] on div "Price Level Manager lanham" at bounding box center [333, 88] width 410 height 50
type input "lawton"
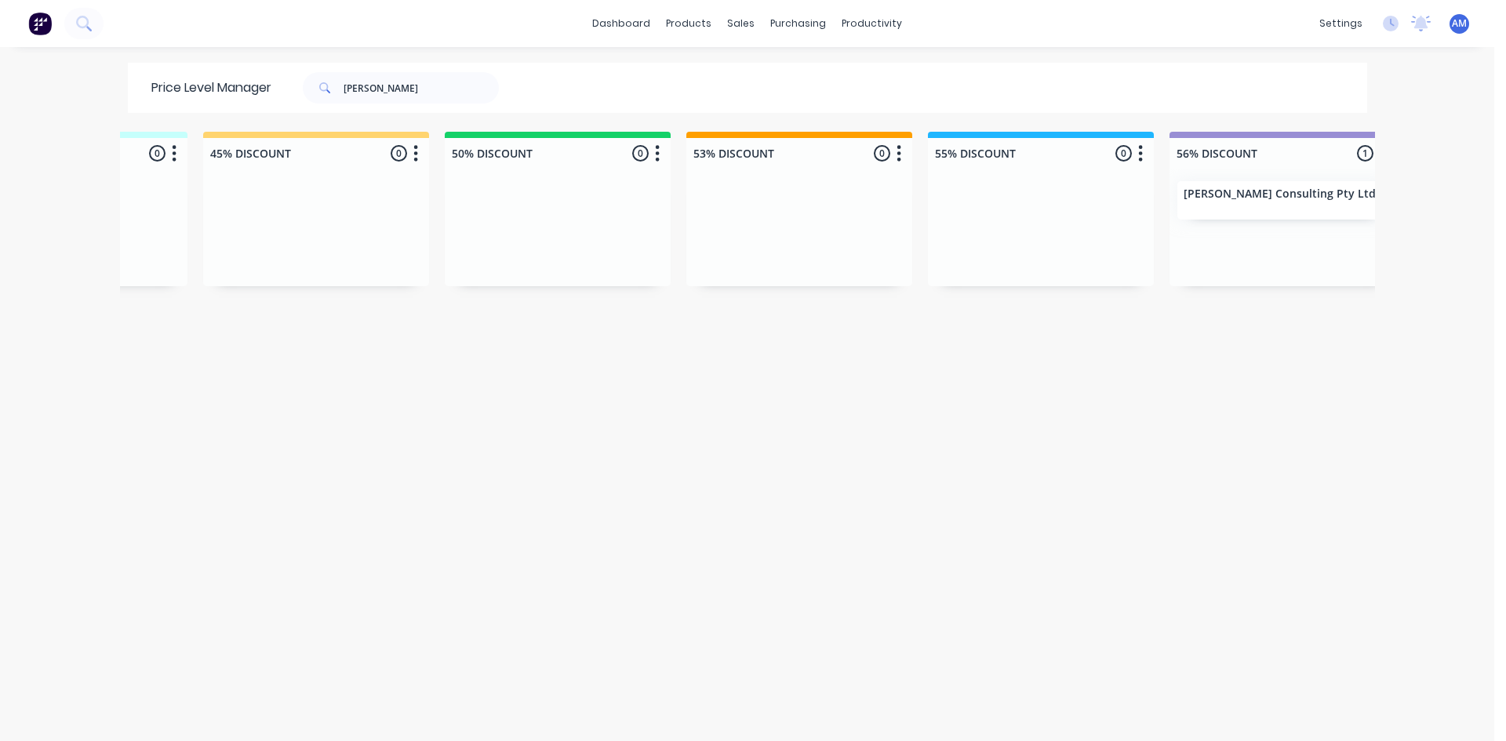
scroll to position [0, 907]
drag, startPoint x: 430, startPoint y: 78, endPoint x: 182, endPoint y: 105, distance: 249.3
click at [182, 105] on div "Price Level Manager lawton" at bounding box center [333, 88] width 410 height 50
type input "my cladders"
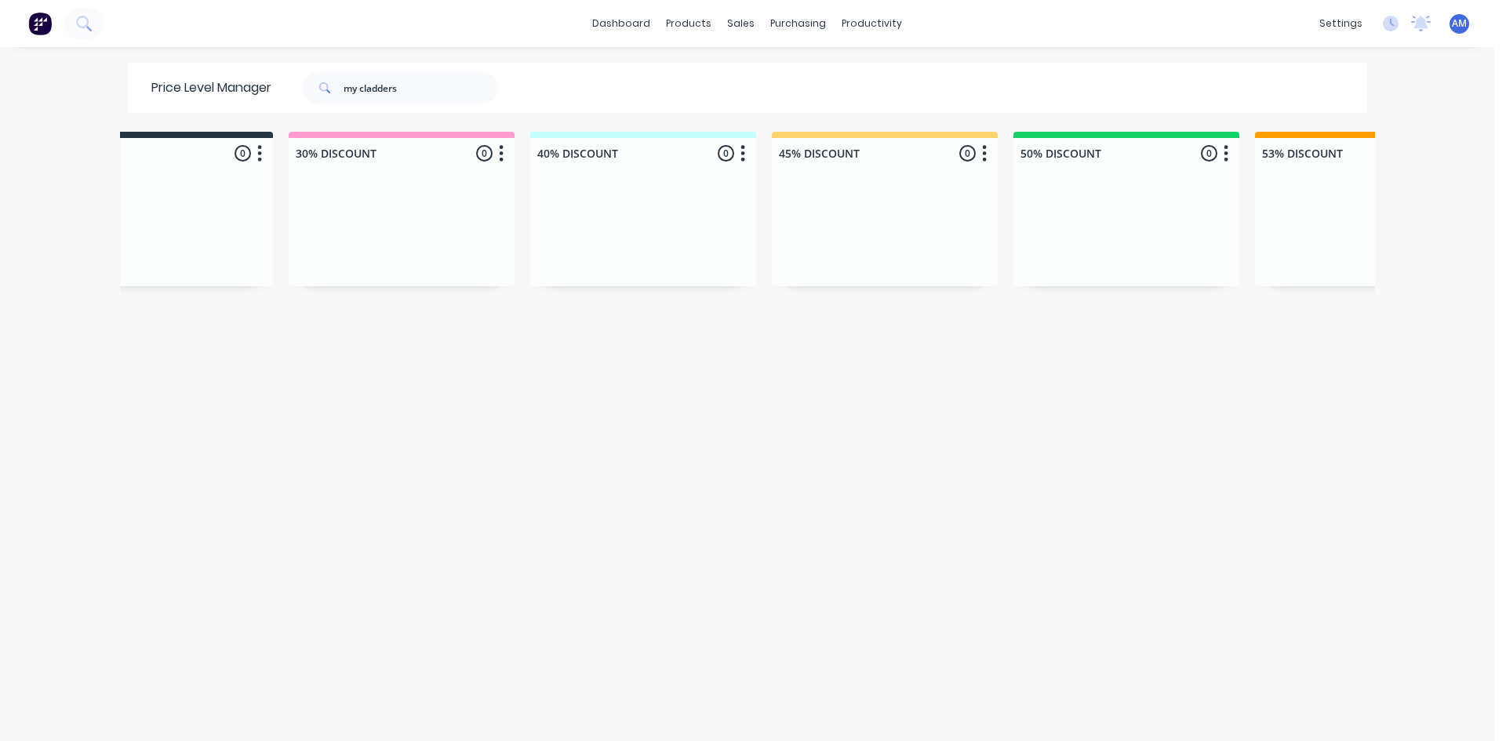
scroll to position [0, 304]
drag, startPoint x: 398, startPoint y: 85, endPoint x: 98, endPoint y: 81, distance: 300.4
click at [98, 81] on div "dashboard products sales purchasing productivity dashboard products Product Cat…" at bounding box center [747, 370] width 1494 height 741
type input "natural lightin"
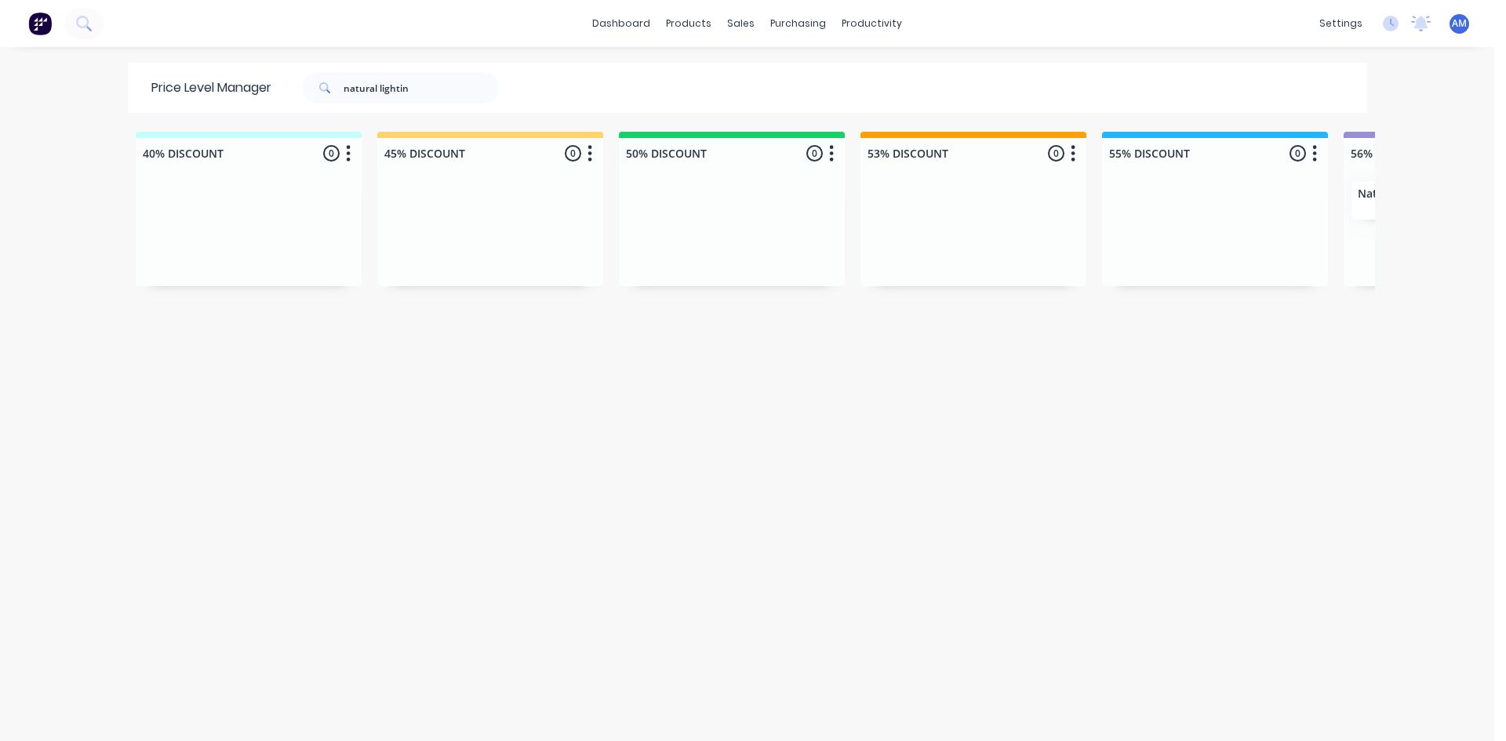
scroll to position [0, 1318]
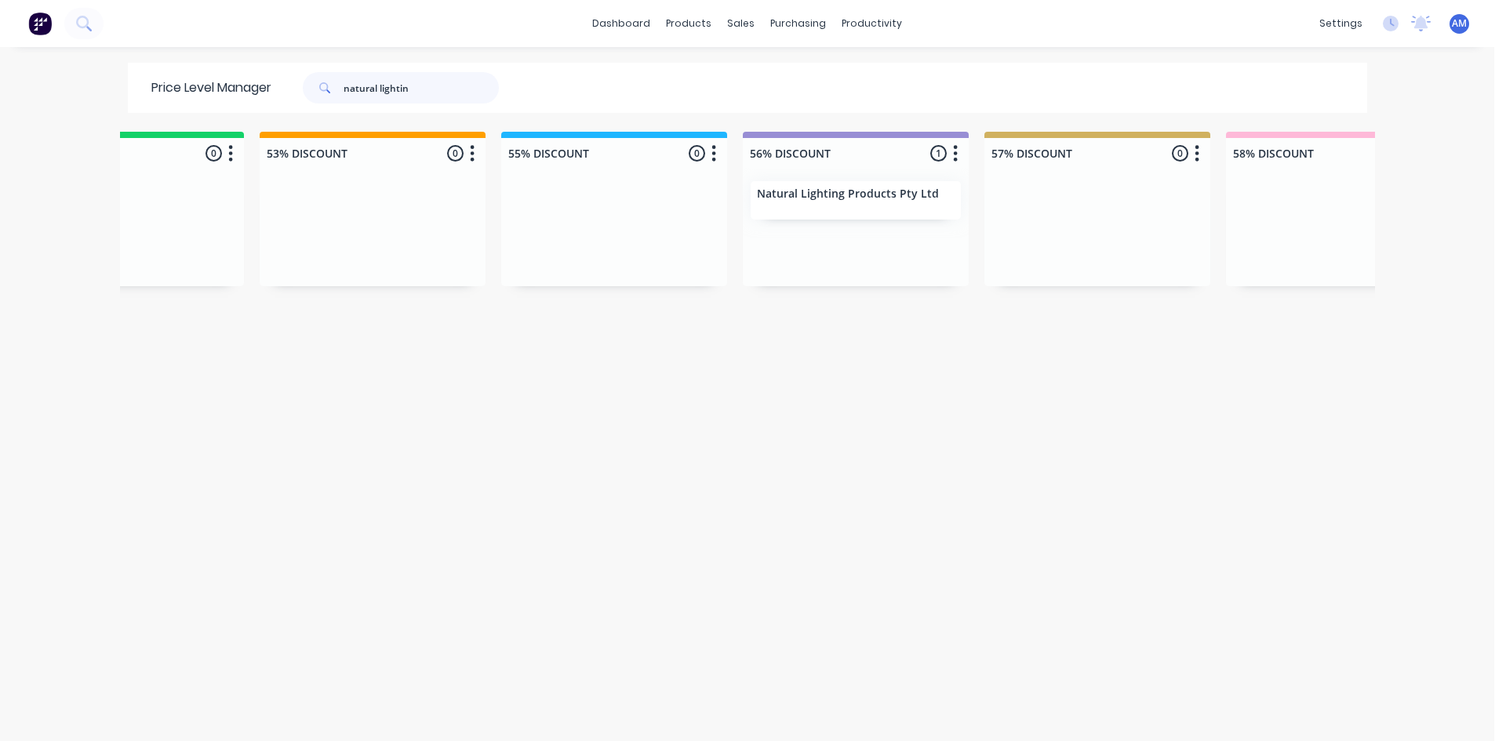
drag, startPoint x: 399, startPoint y: 90, endPoint x: 254, endPoint y: 86, distance: 145.2
click at [254, 86] on div "Price Level Manager natural lightin" at bounding box center [333, 88] width 410 height 50
type input "ordanga"
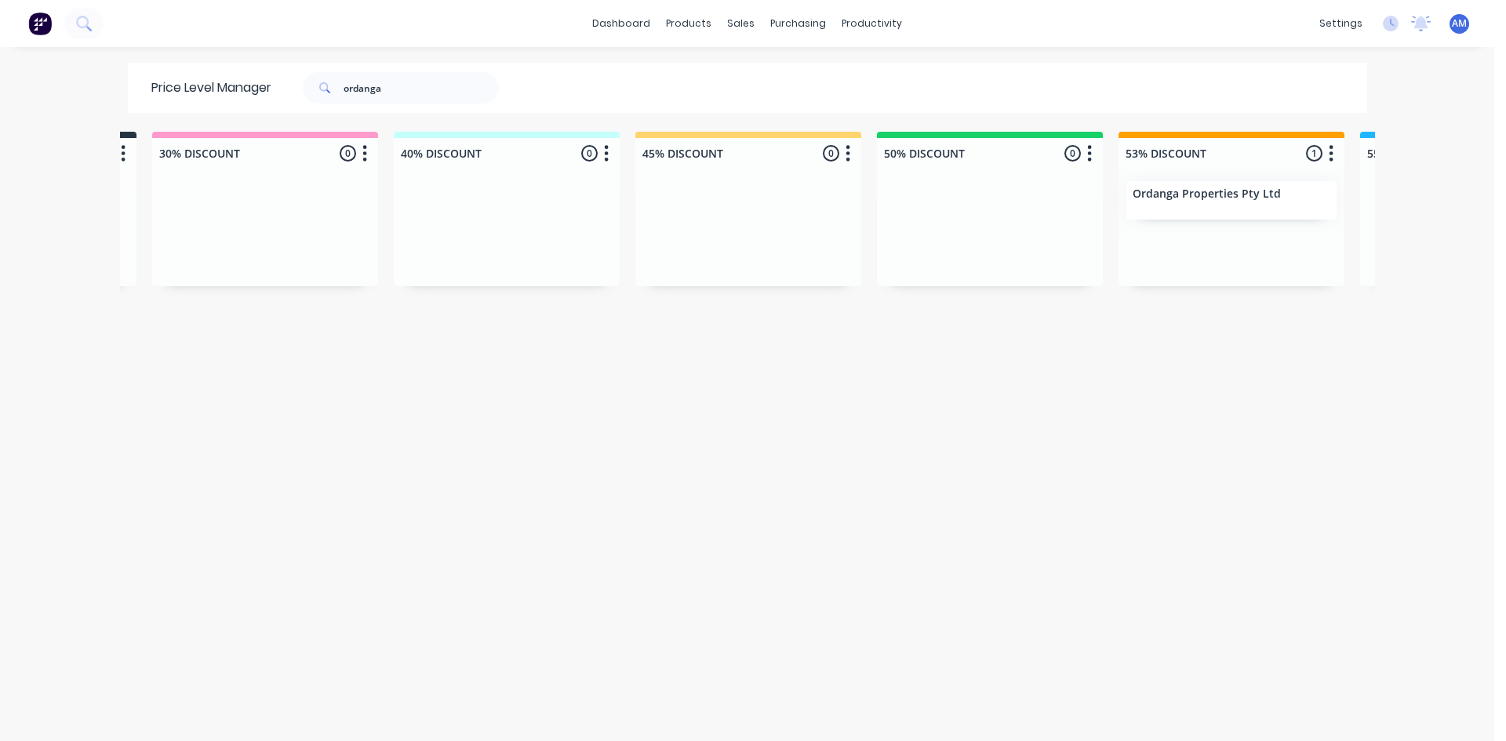
scroll to position [0, 478]
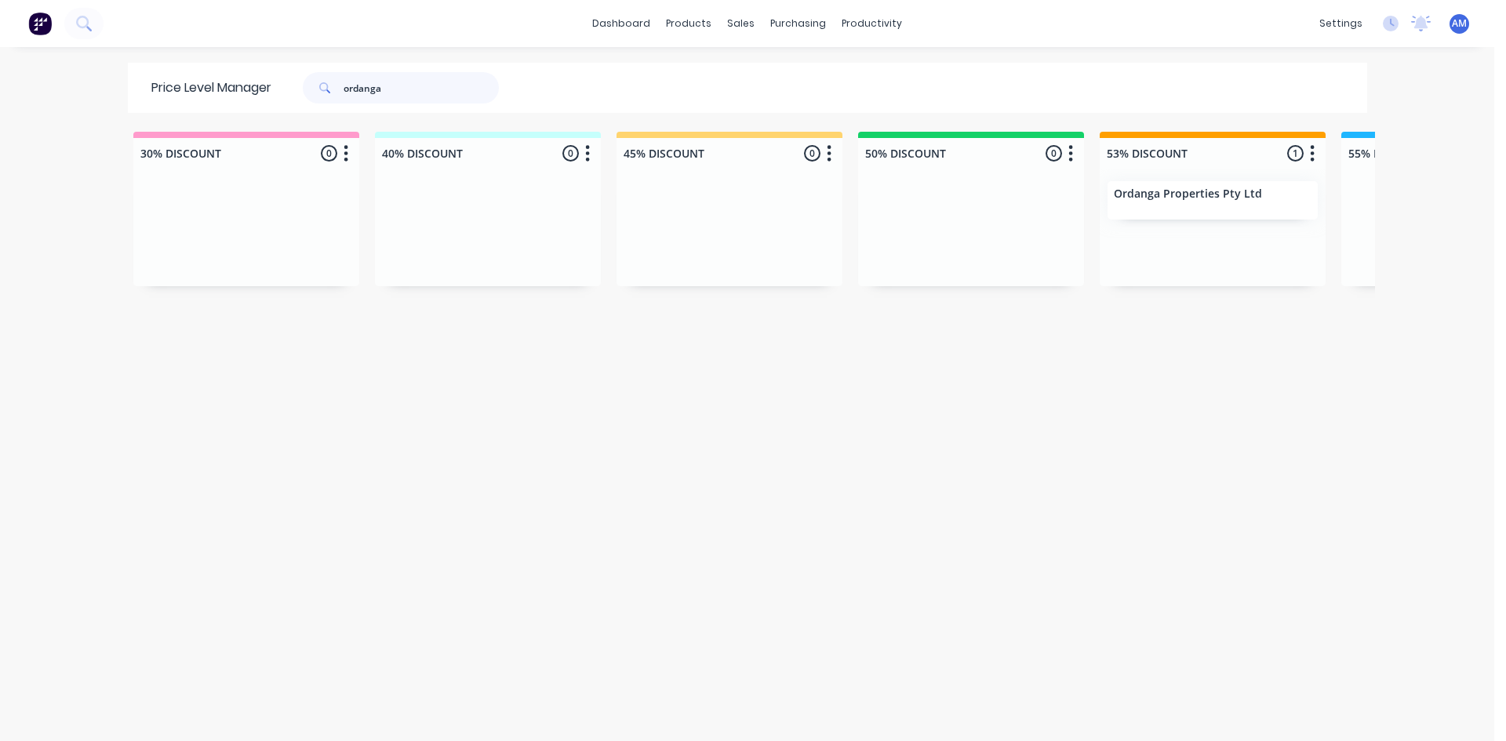
drag, startPoint x: 387, startPoint y: 85, endPoint x: 241, endPoint y: 93, distance: 146.1
click at [241, 93] on div "Price Level Manager ordanga" at bounding box center [333, 88] width 410 height 50
type input "pantex"
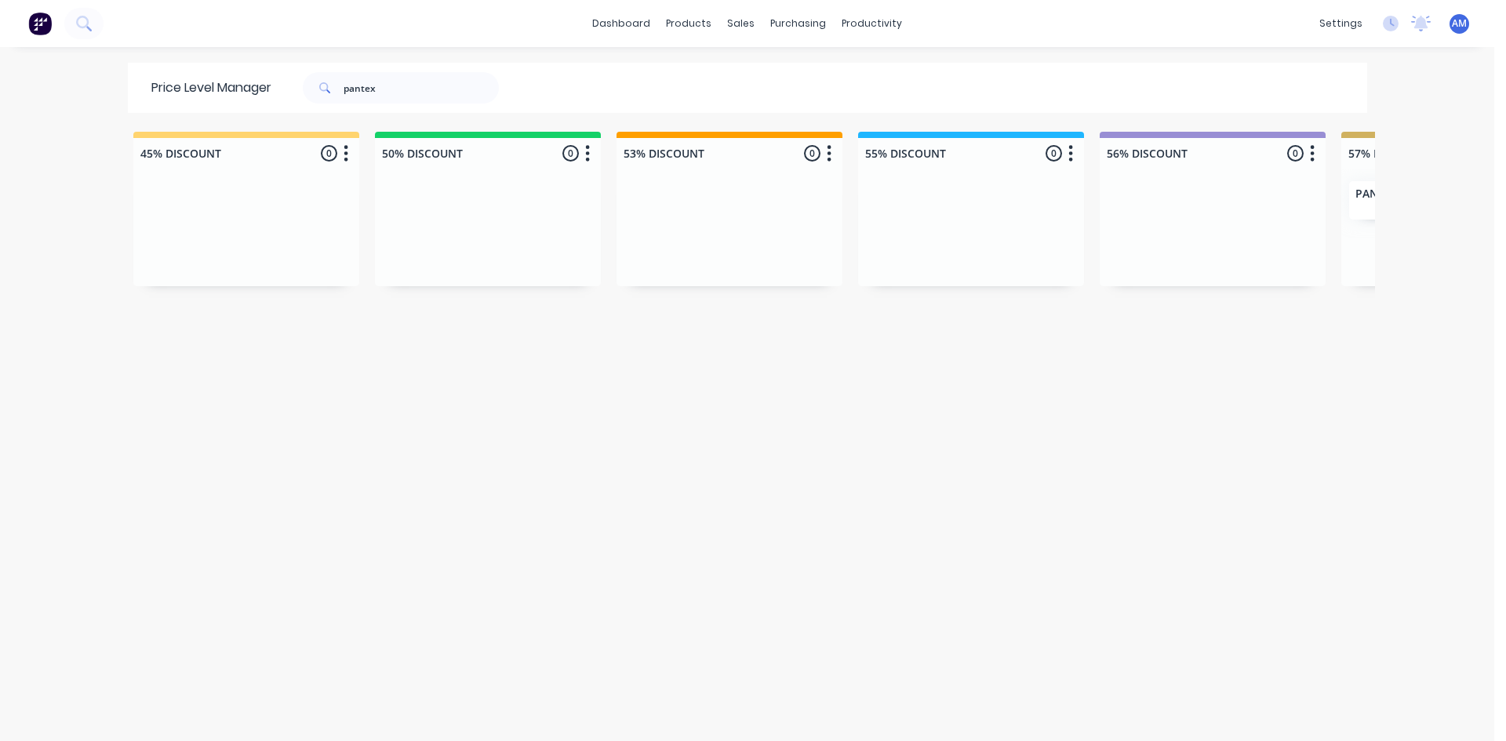
scroll to position [0, 1195]
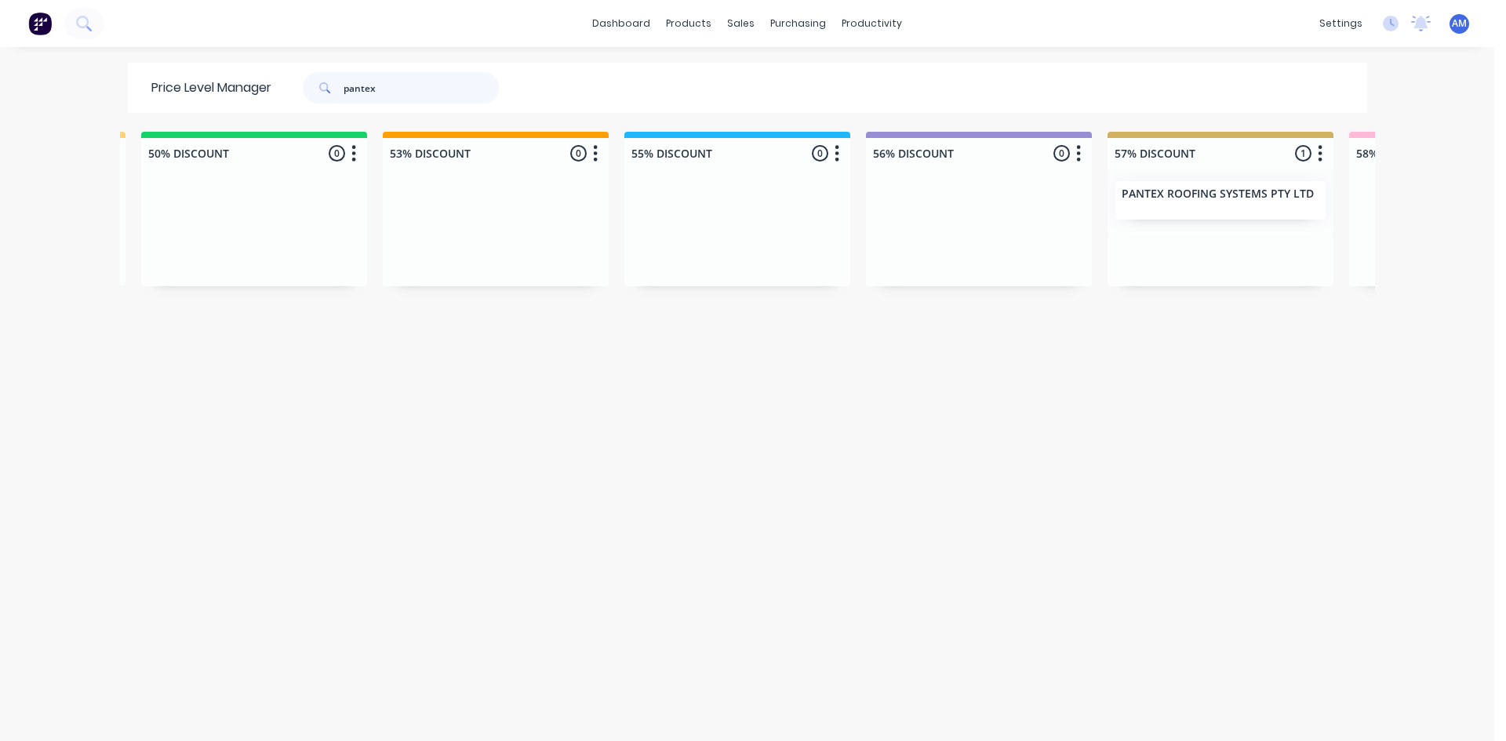
drag, startPoint x: 422, startPoint y: 89, endPoint x: 144, endPoint y: 109, distance: 278.3
click at [163, 94] on div "Price Level Manager pantex" at bounding box center [333, 88] width 410 height 50
type input "platinum"
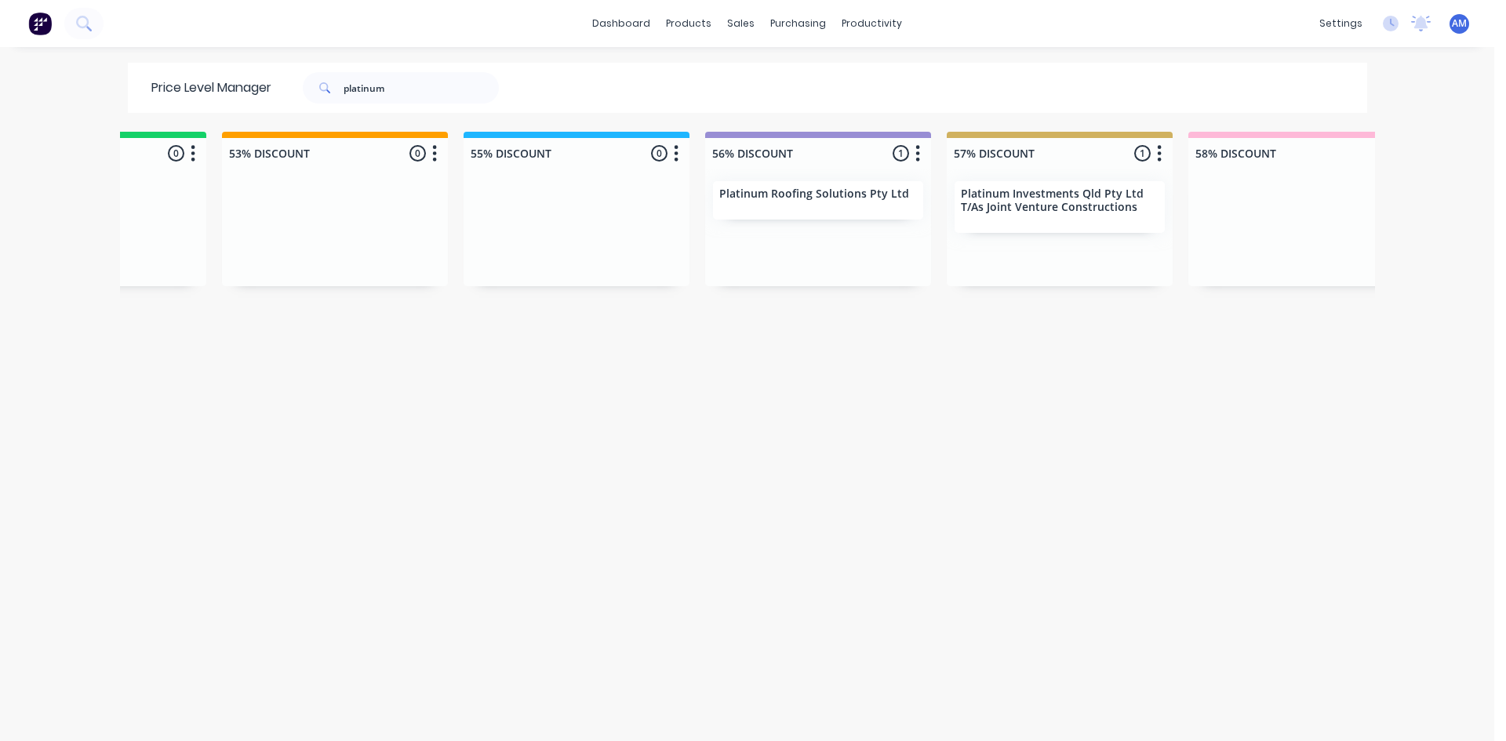
scroll to position [0, 1366]
drag, startPoint x: 393, startPoint y: 101, endPoint x: 170, endPoint y: 89, distance: 223.1
click at [170, 87] on div "Price Level Manager platinum" at bounding box center [333, 88] width 410 height 50
type input "preferred"
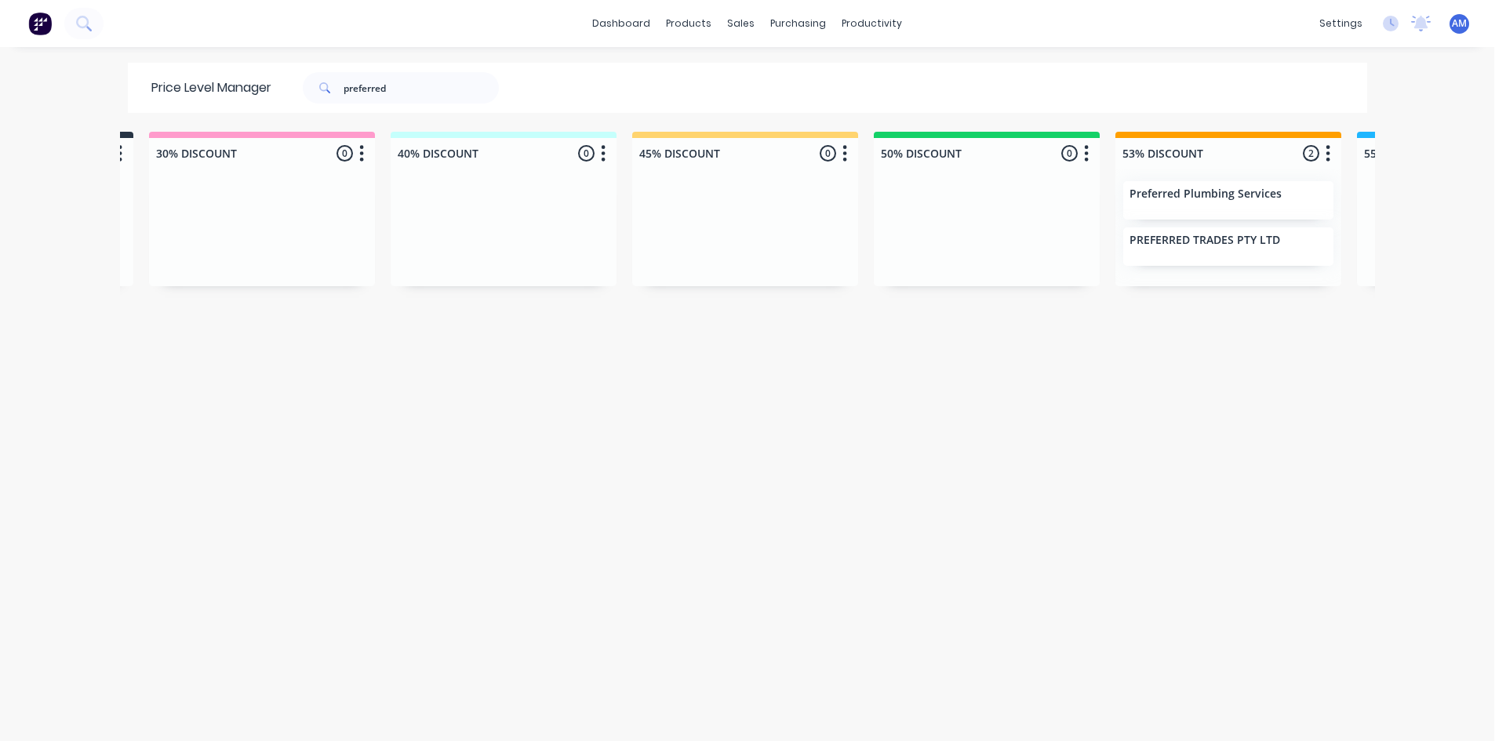
scroll to position [0, 467]
drag, startPoint x: 462, startPoint y: 87, endPoint x: 168, endPoint y: 103, distance: 294.5
click at [176, 95] on div "Price Level Manager preferred" at bounding box center [333, 88] width 410 height 50
type input "profold"
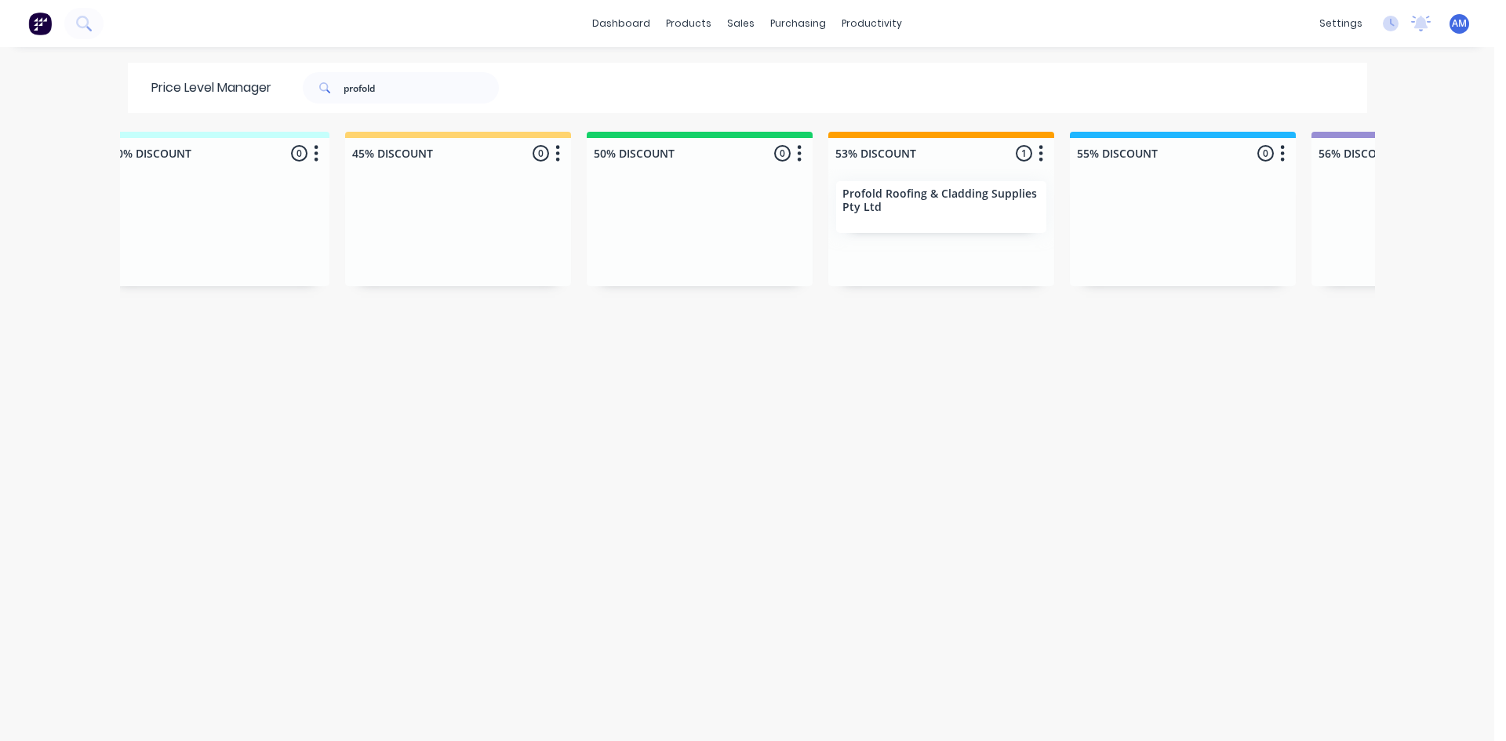
scroll to position [0, 768]
drag, startPoint x: 378, startPoint y: 91, endPoint x: 208, endPoint y: 82, distance: 170.4
click at [210, 82] on div "Price Level Manager profold" at bounding box center [333, 88] width 410 height 50
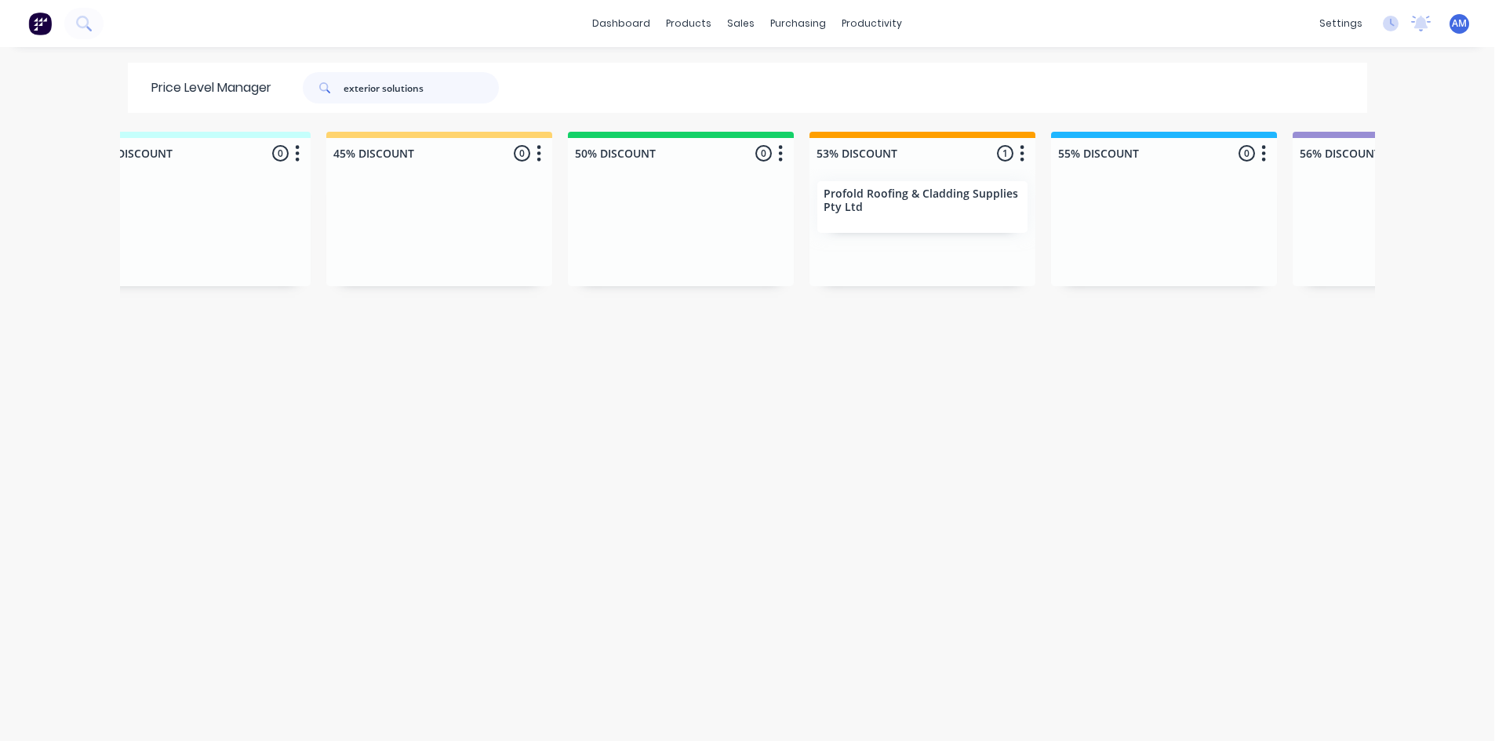
type input "exterior solutions"
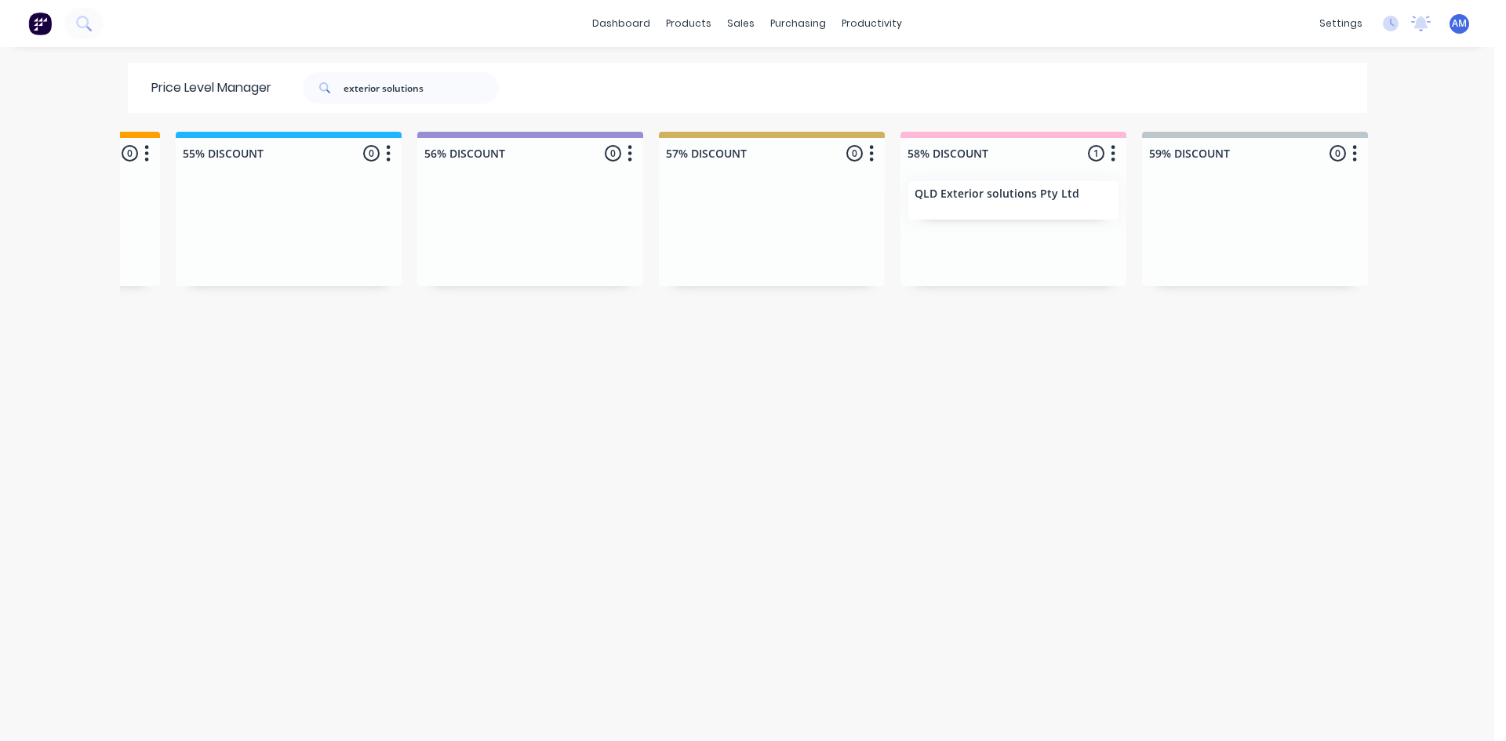
scroll to position [0, 1715]
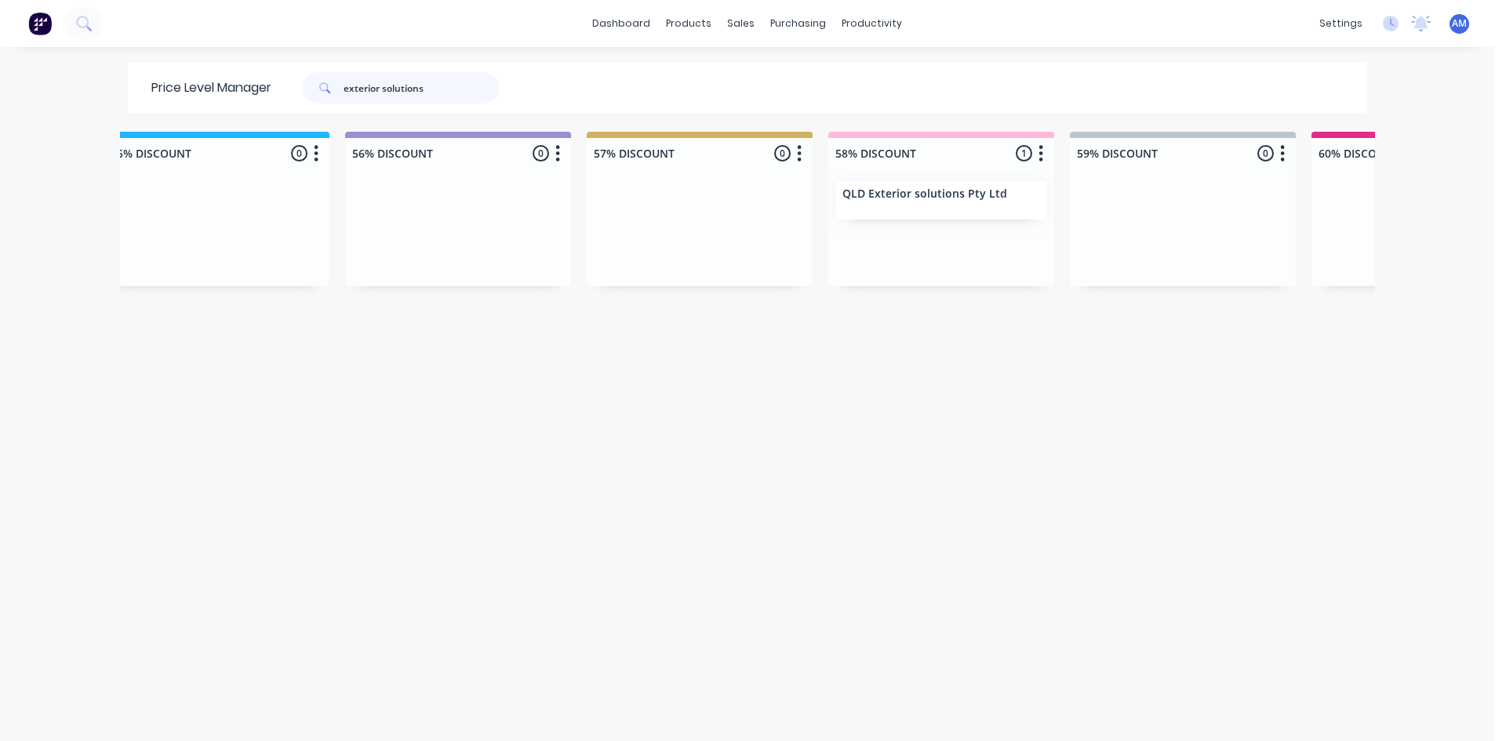
drag, startPoint x: 342, startPoint y: 79, endPoint x: 86, endPoint y: 89, distance: 255.9
click at [89, 86] on div "dashboard products sales purchasing productivity dashboard products Product Cat…" at bounding box center [747, 370] width 1494 height 741
type input "finlay"
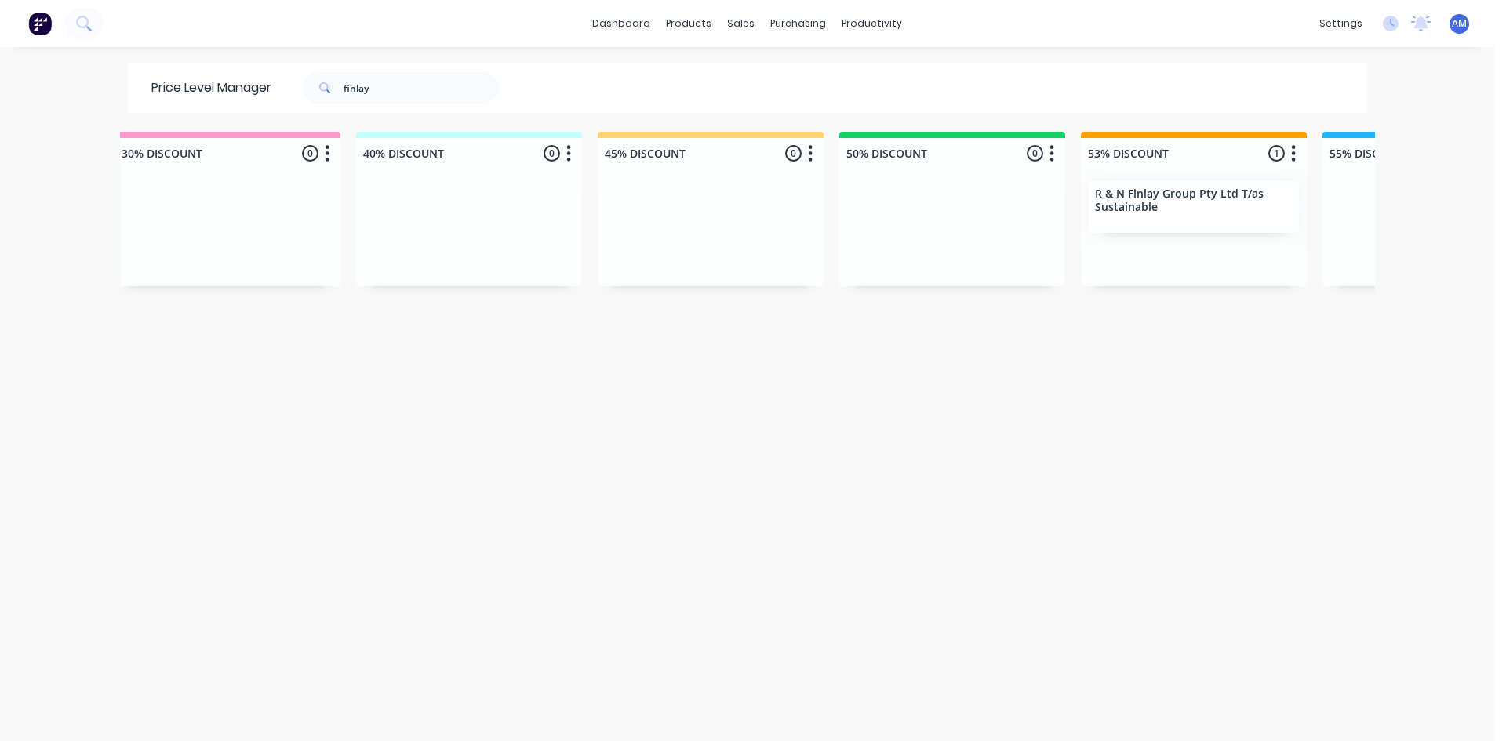
scroll to position [0, 523]
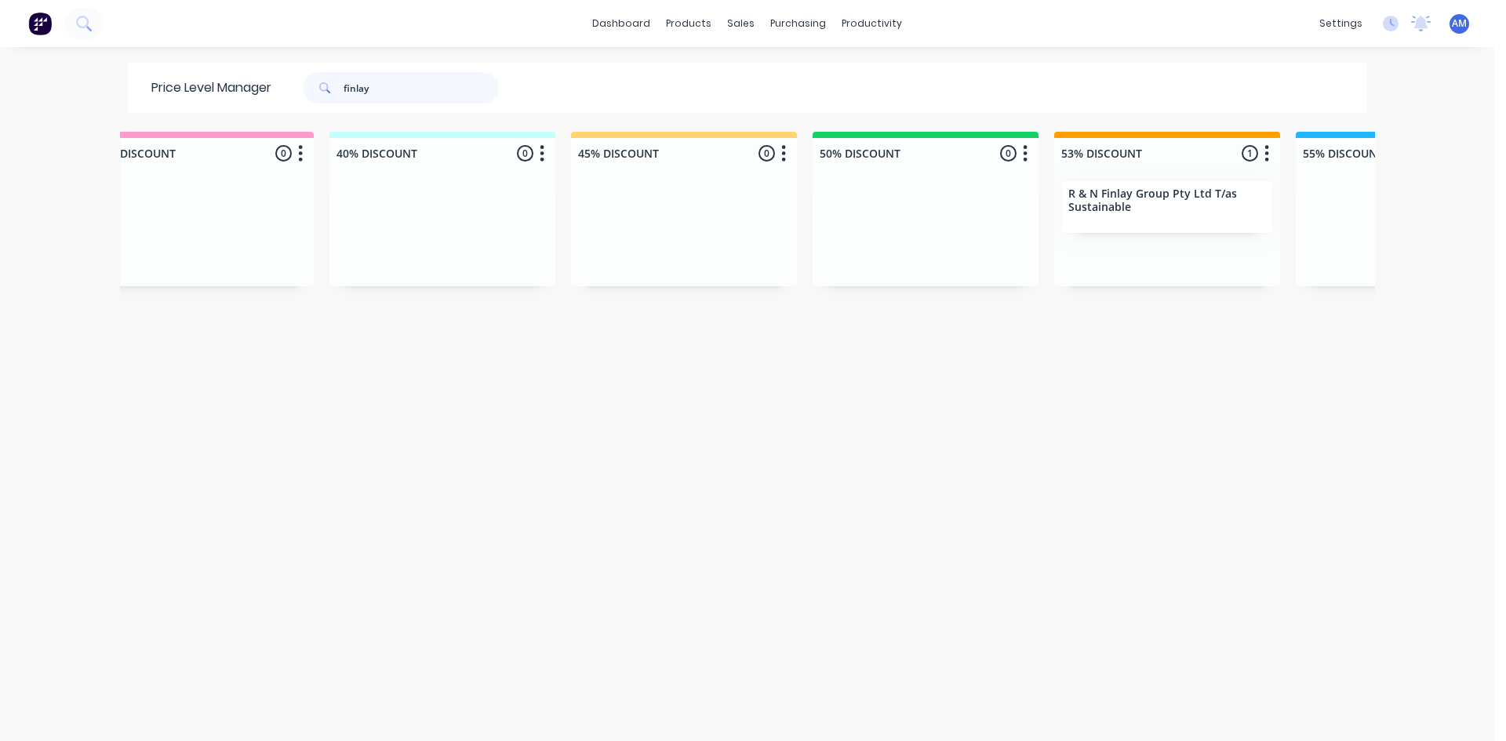
drag, startPoint x: 387, startPoint y: 96, endPoint x: 260, endPoint y: 85, distance: 127.5
click at [260, 85] on div "Price Level Manager finlay" at bounding box center [333, 88] width 410 height 50
type input "matrix"
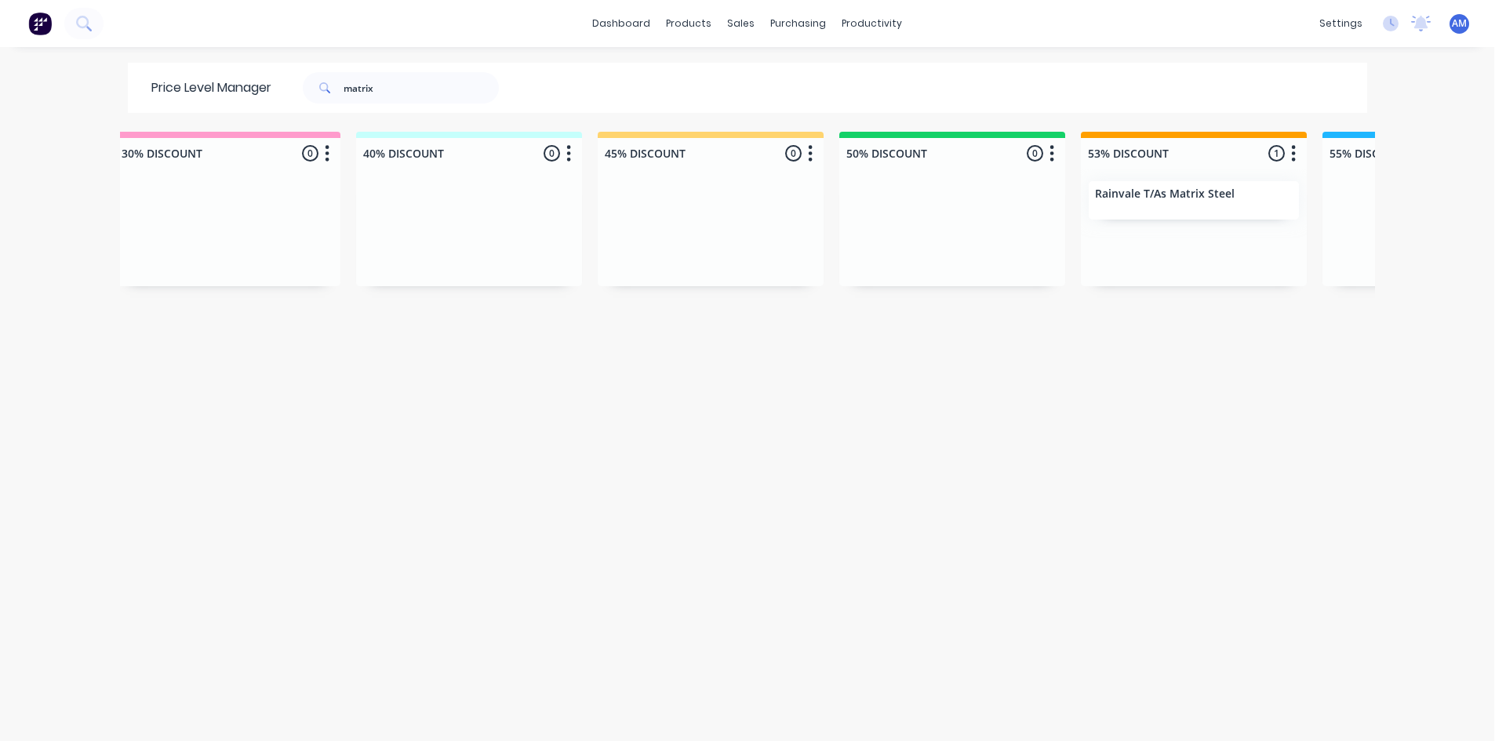
scroll to position [0, 620]
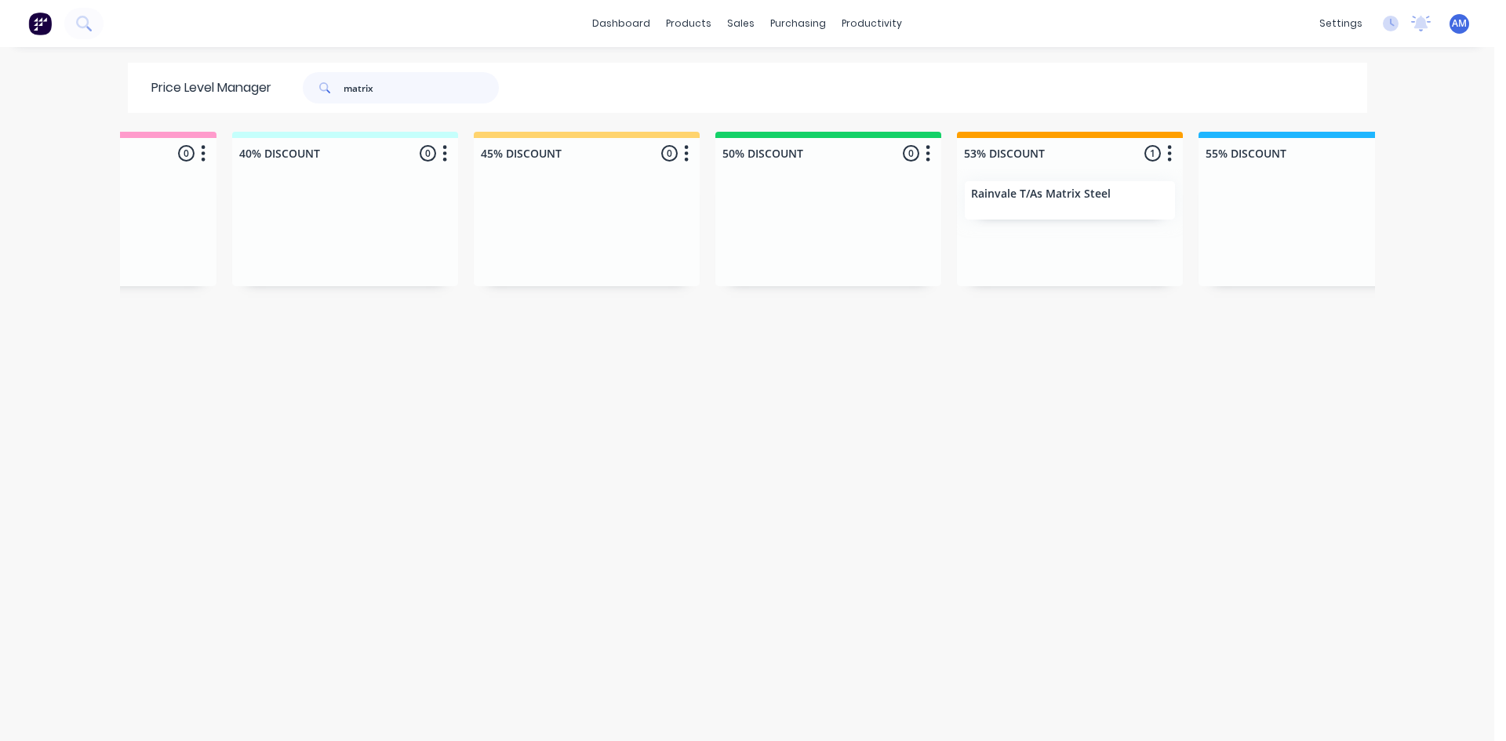
drag, startPoint x: 427, startPoint y: 97, endPoint x: 233, endPoint y: 102, distance: 193.8
click at [239, 96] on div "Price Level Manager matrix" at bounding box center [333, 88] width 410 height 50
type input "rdc collective"
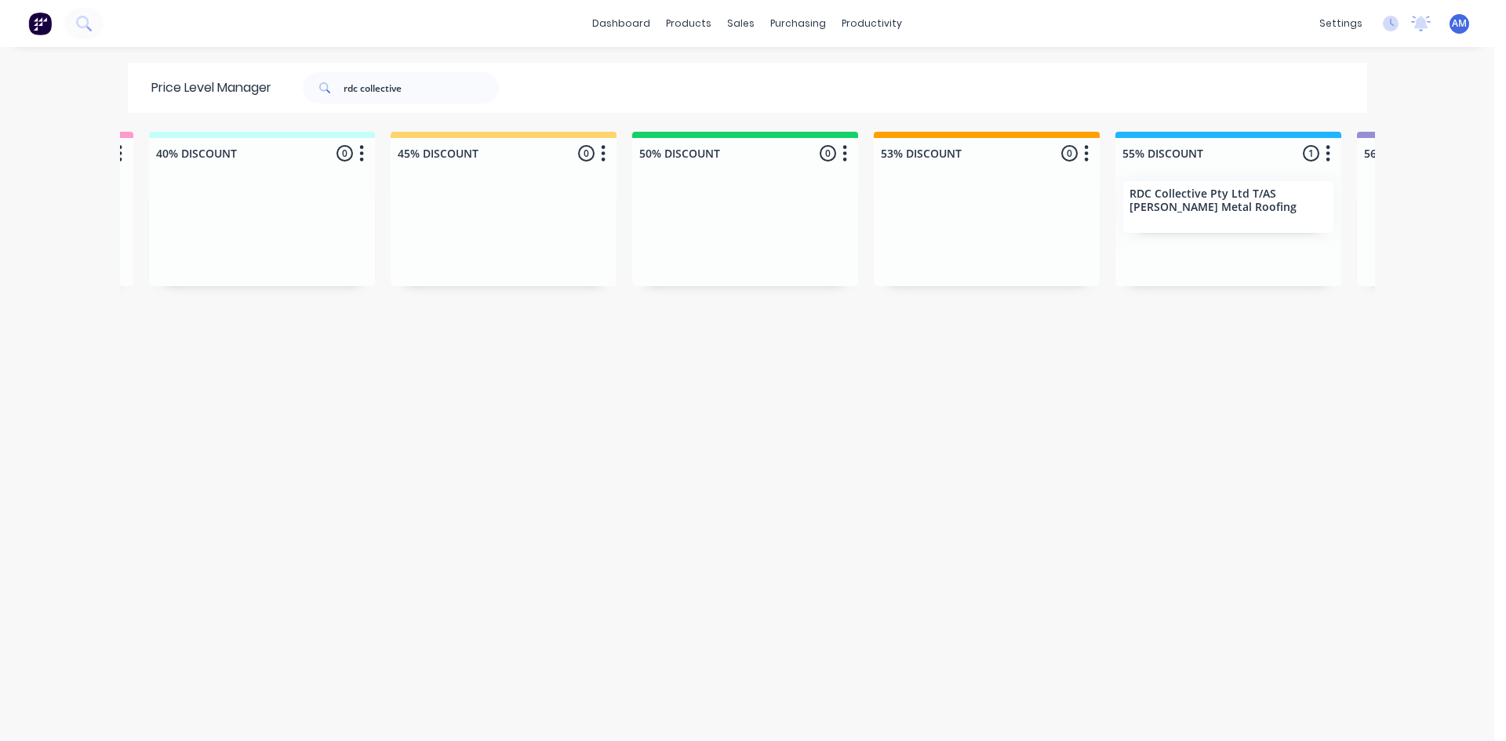
scroll to position [0, 781]
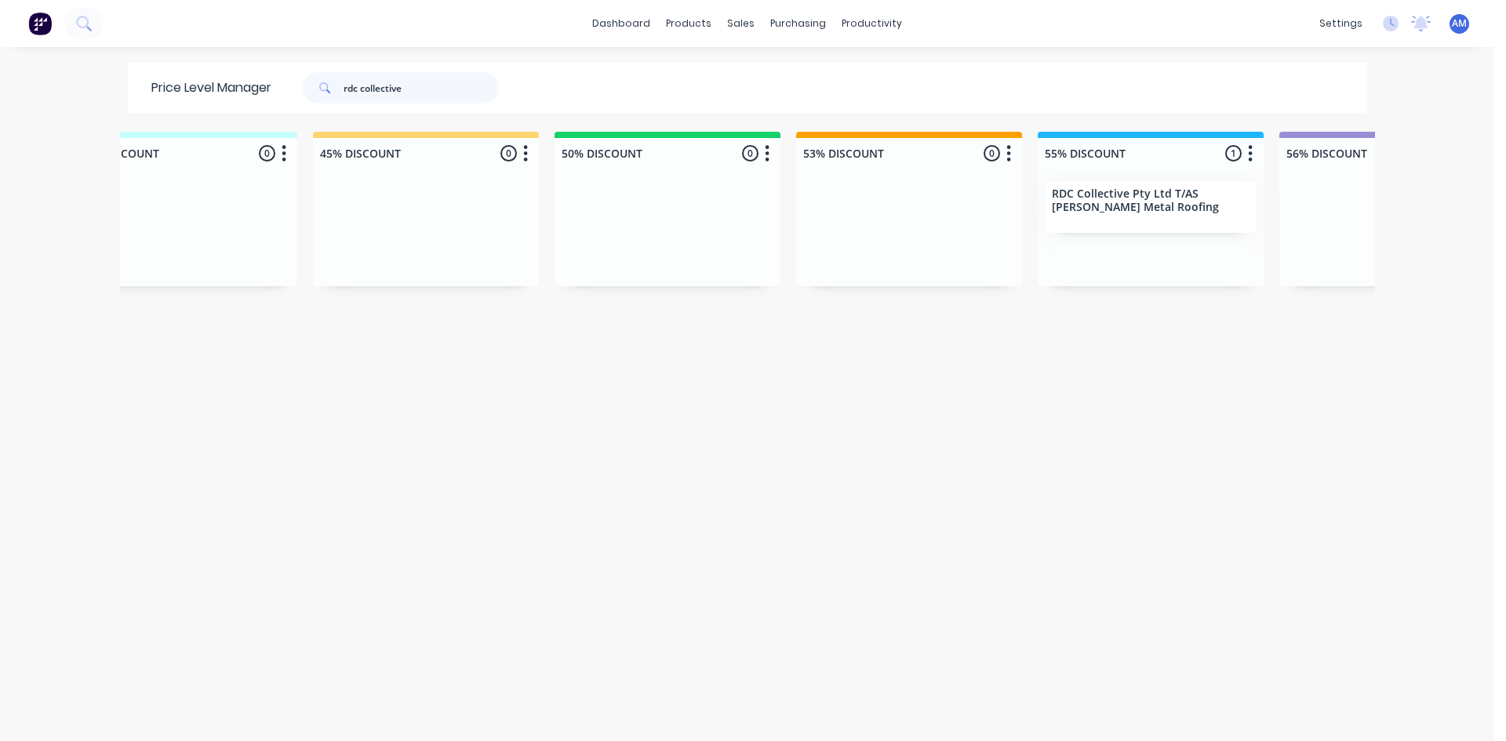
drag, startPoint x: 429, startPoint y: 95, endPoint x: 25, endPoint y: 146, distance: 407.1
click at [61, 113] on div "dashboard products sales purchasing productivity dashboard products Product Cat…" at bounding box center [747, 370] width 1494 height 741
type input "redlands metal"
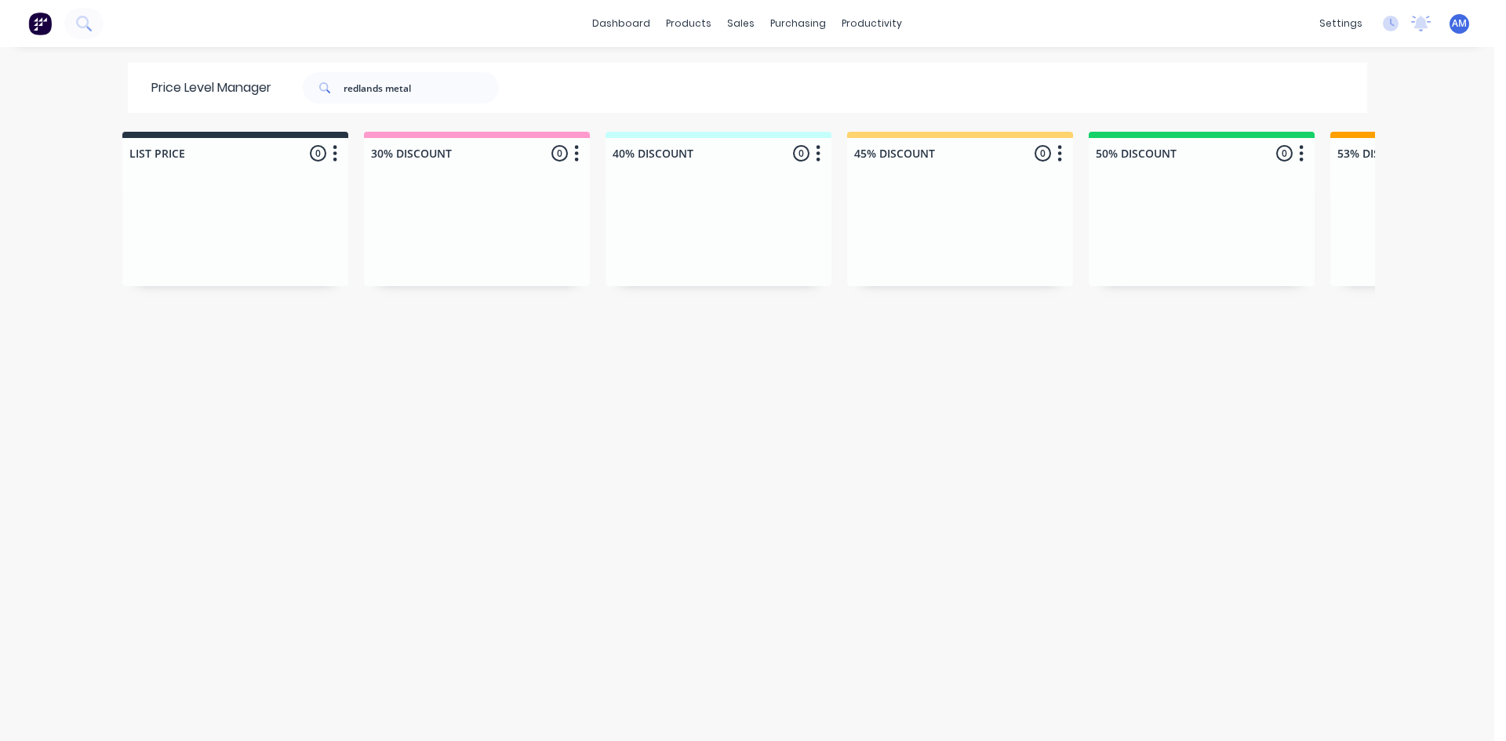
scroll to position [0, 649]
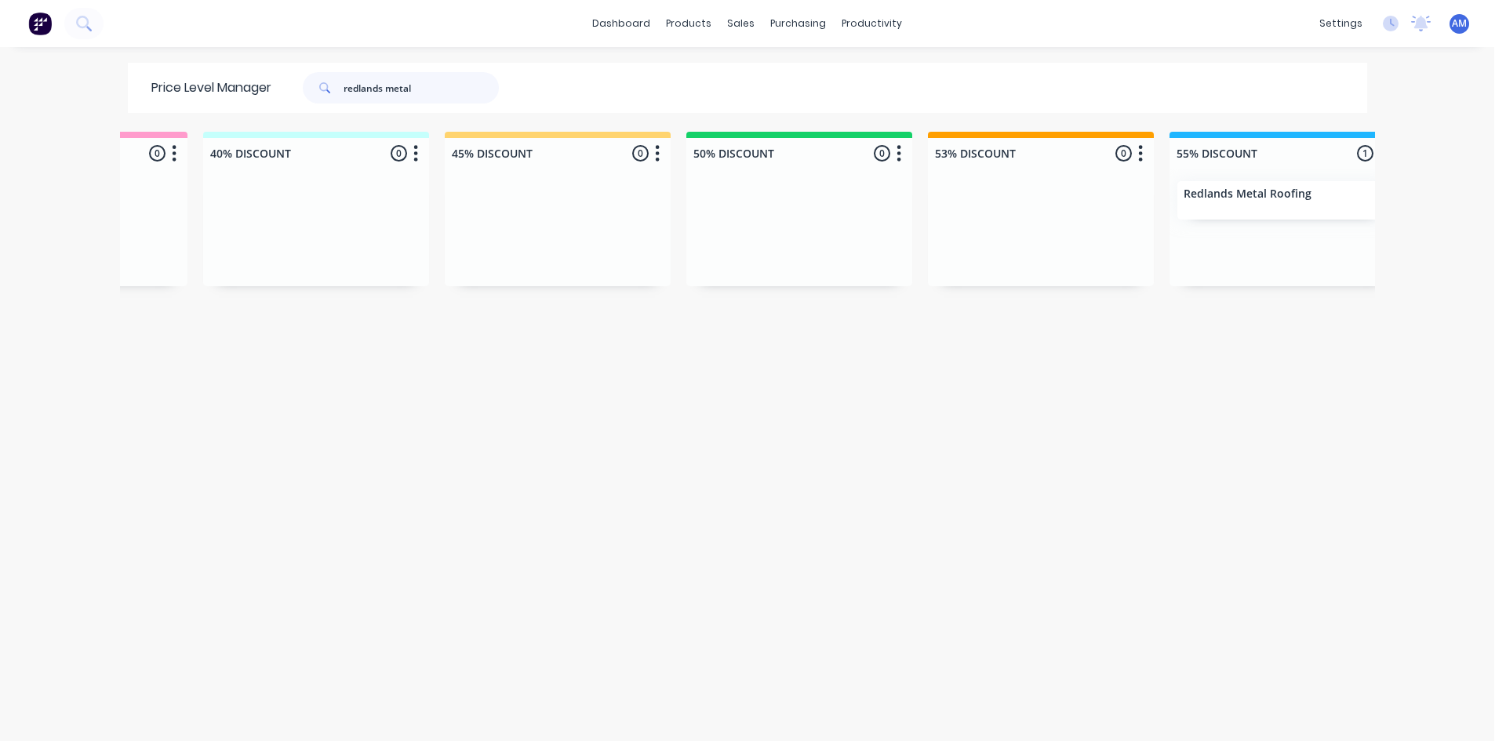
drag, startPoint x: 426, startPoint y: 96, endPoint x: 151, endPoint y: 64, distance: 276.5
click at [153, 62] on div "dashboard products sales purchasing productivity dashboard products Product Cat…" at bounding box center [747, 370] width 1494 height 741
type input "results"
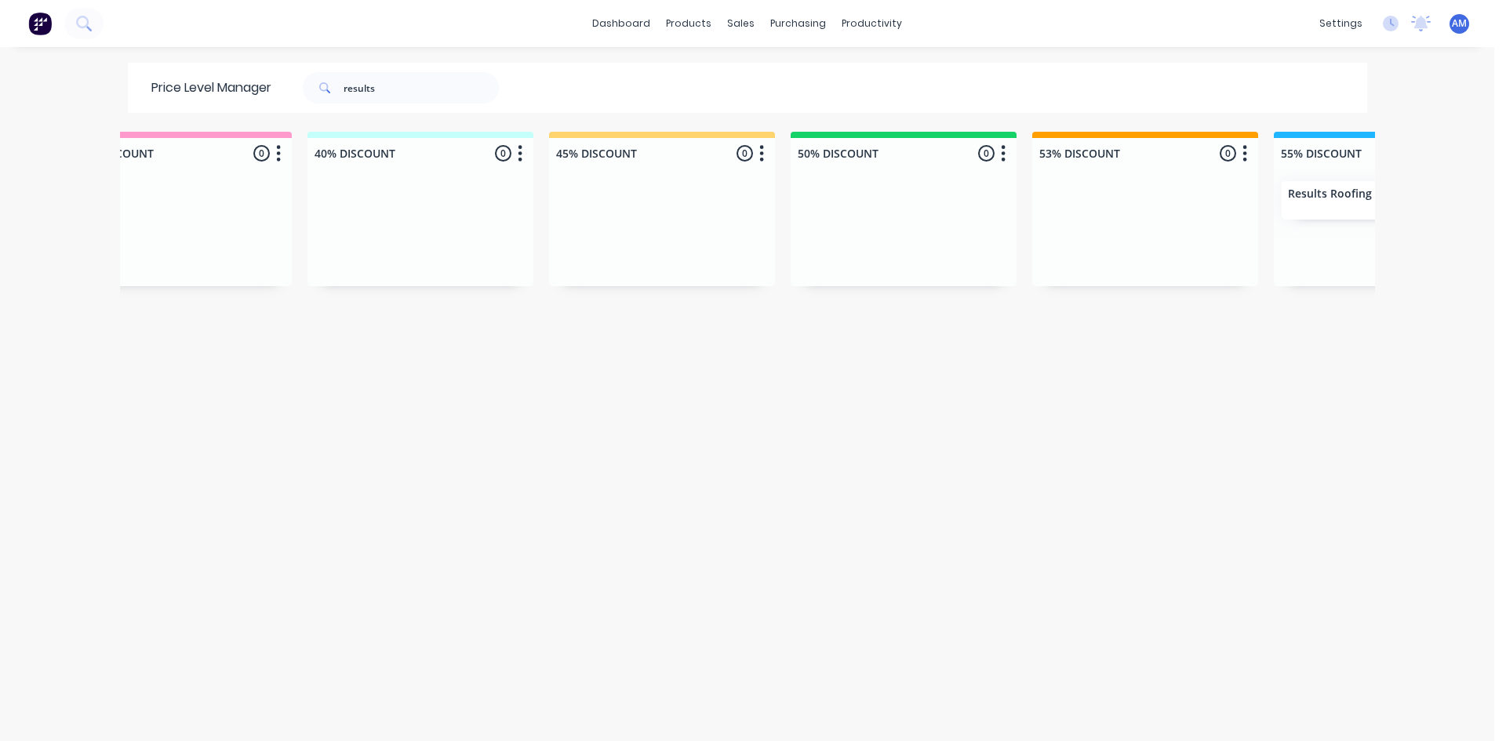
scroll to position [0, 615]
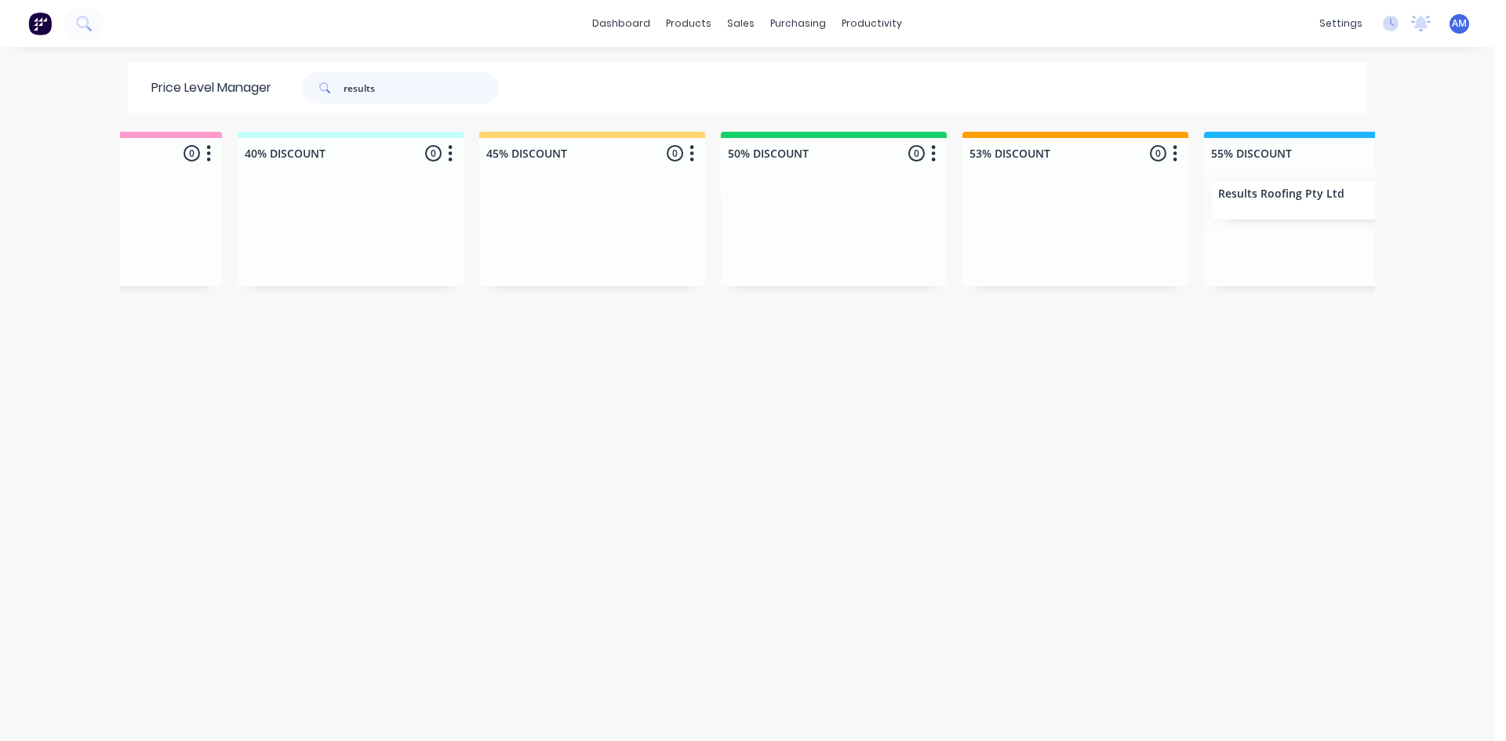
drag, startPoint x: 402, startPoint y: 93, endPoint x: 9, endPoint y: 98, distance: 392.2
click at [9, 98] on div "dashboard products sales purchasing productivity dashboard products Product Cat…" at bounding box center [747, 370] width 1494 height 741
type input "roof technology"
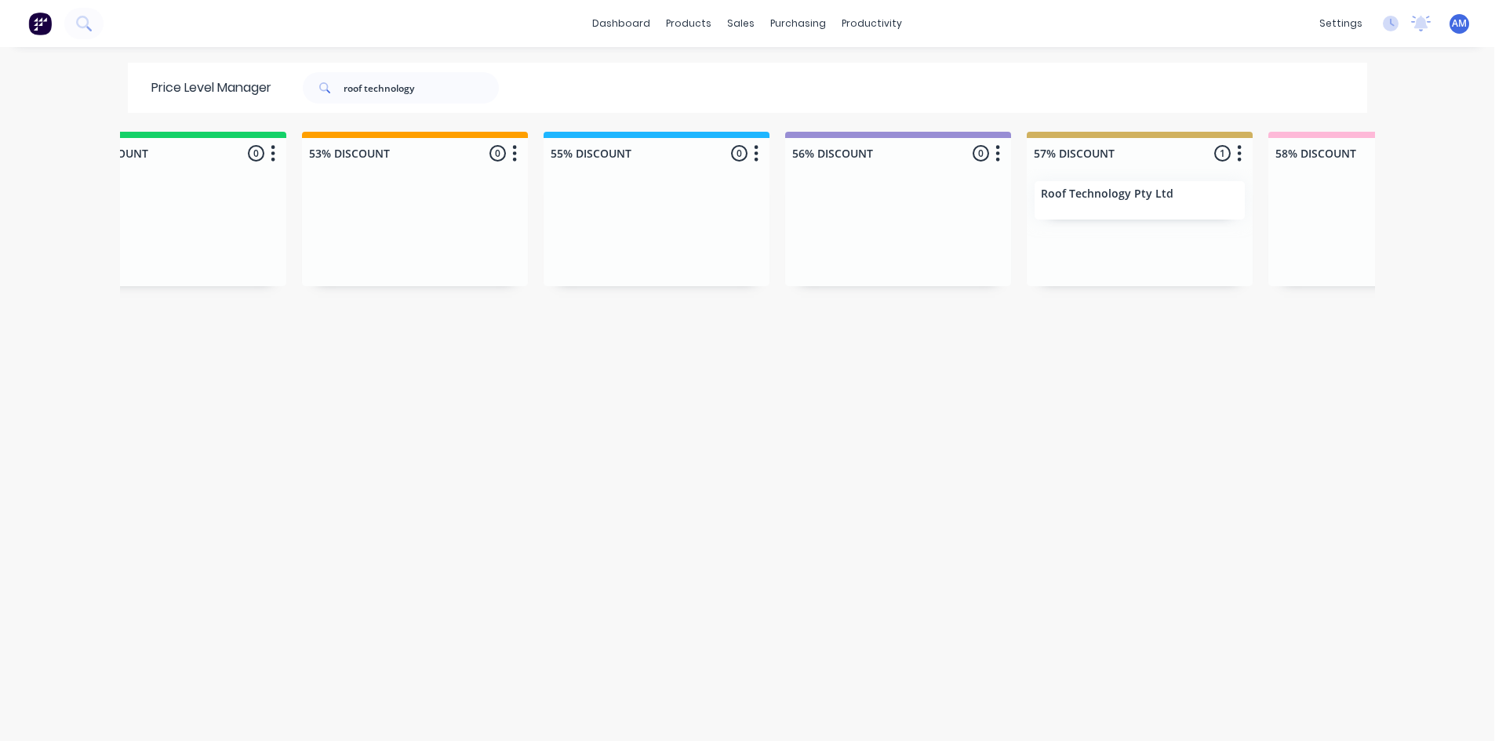
scroll to position [0, 1278]
drag, startPoint x: 443, startPoint y: 82, endPoint x: 361, endPoint y: 77, distance: 82.5
click at [361, 77] on input "roof technology" at bounding box center [421, 87] width 155 height 31
type input "roofing solutions"
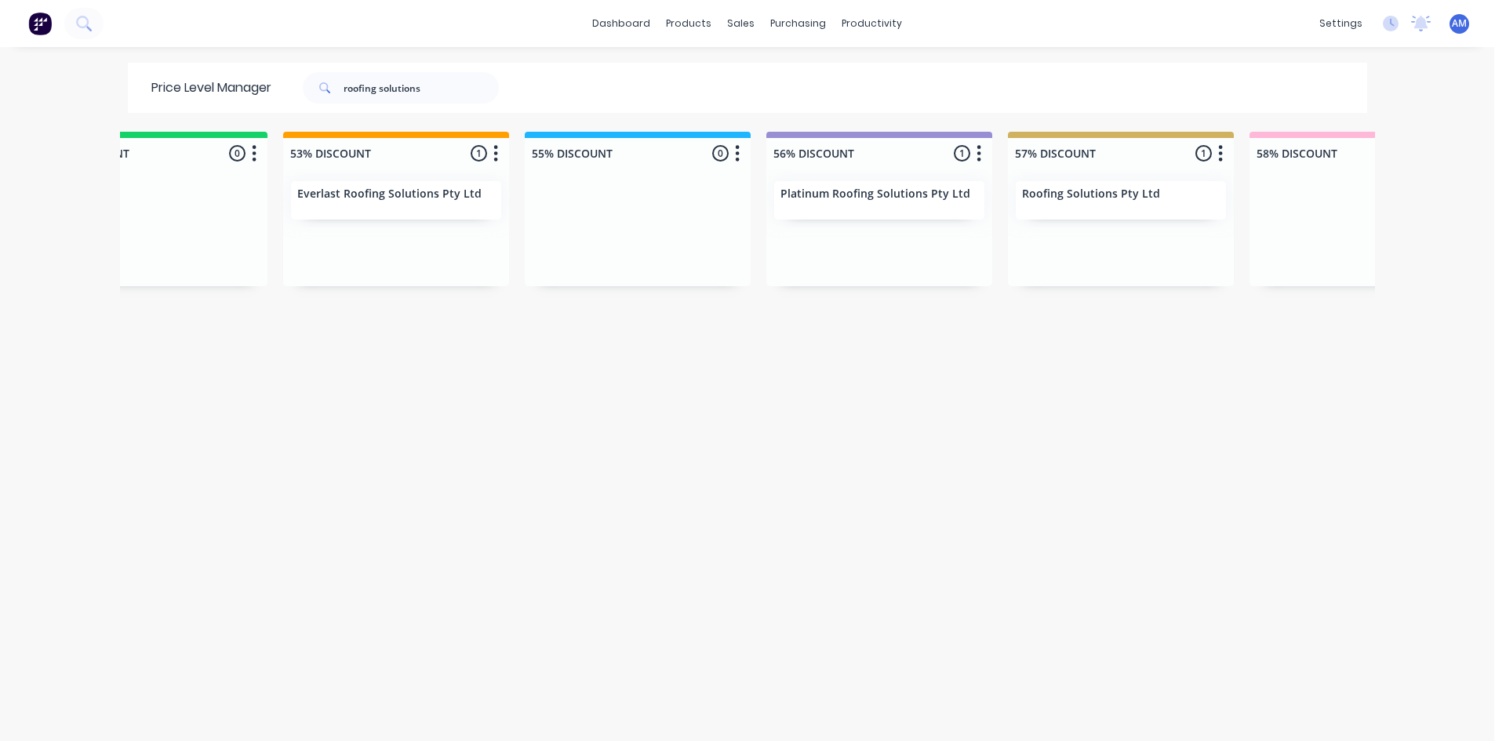
scroll to position [0, 1393]
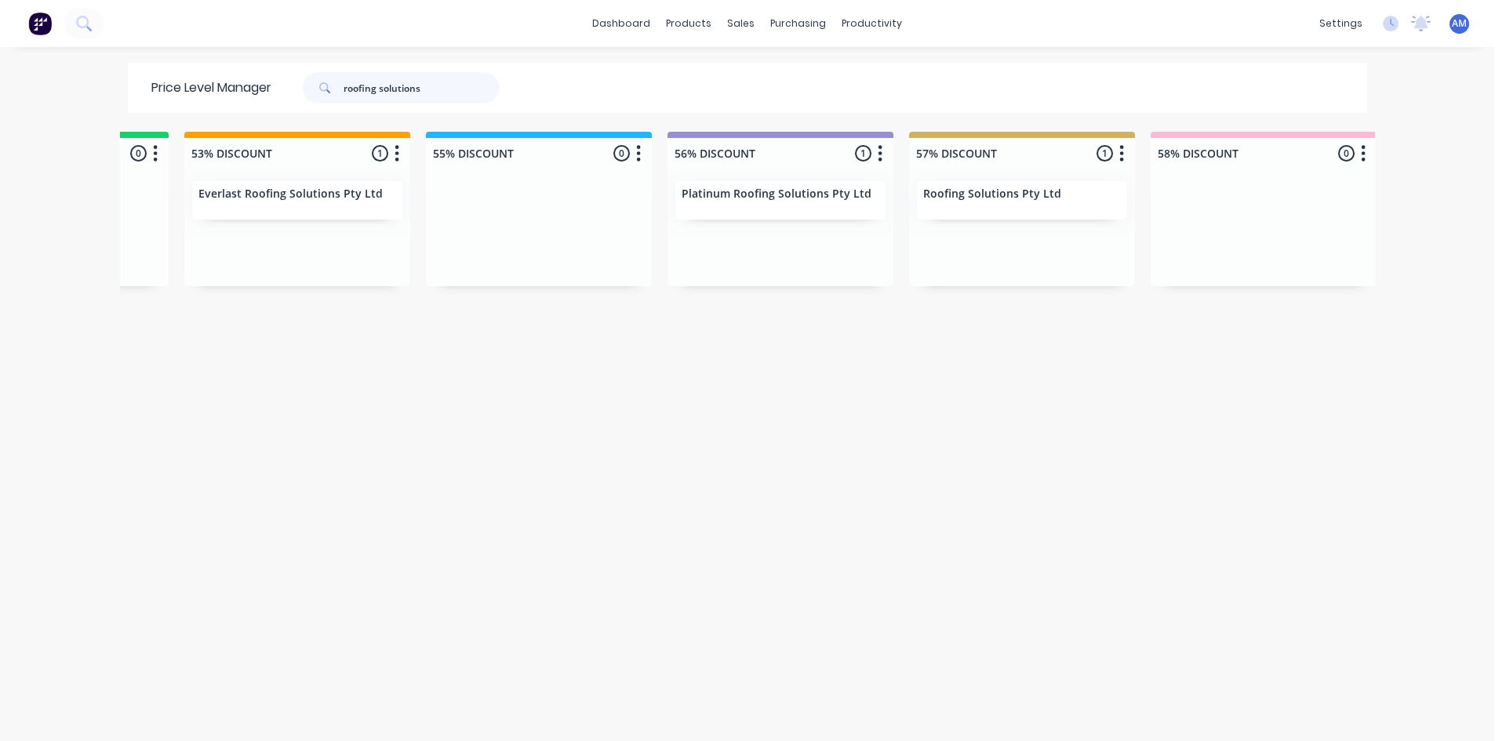
drag, startPoint x: 431, startPoint y: 86, endPoint x: 108, endPoint y: 96, distance: 323.3
click at [120, 94] on div "Price Level Manager roofing solutions" at bounding box center [747, 88] width 1255 height 50
type input "roofit"
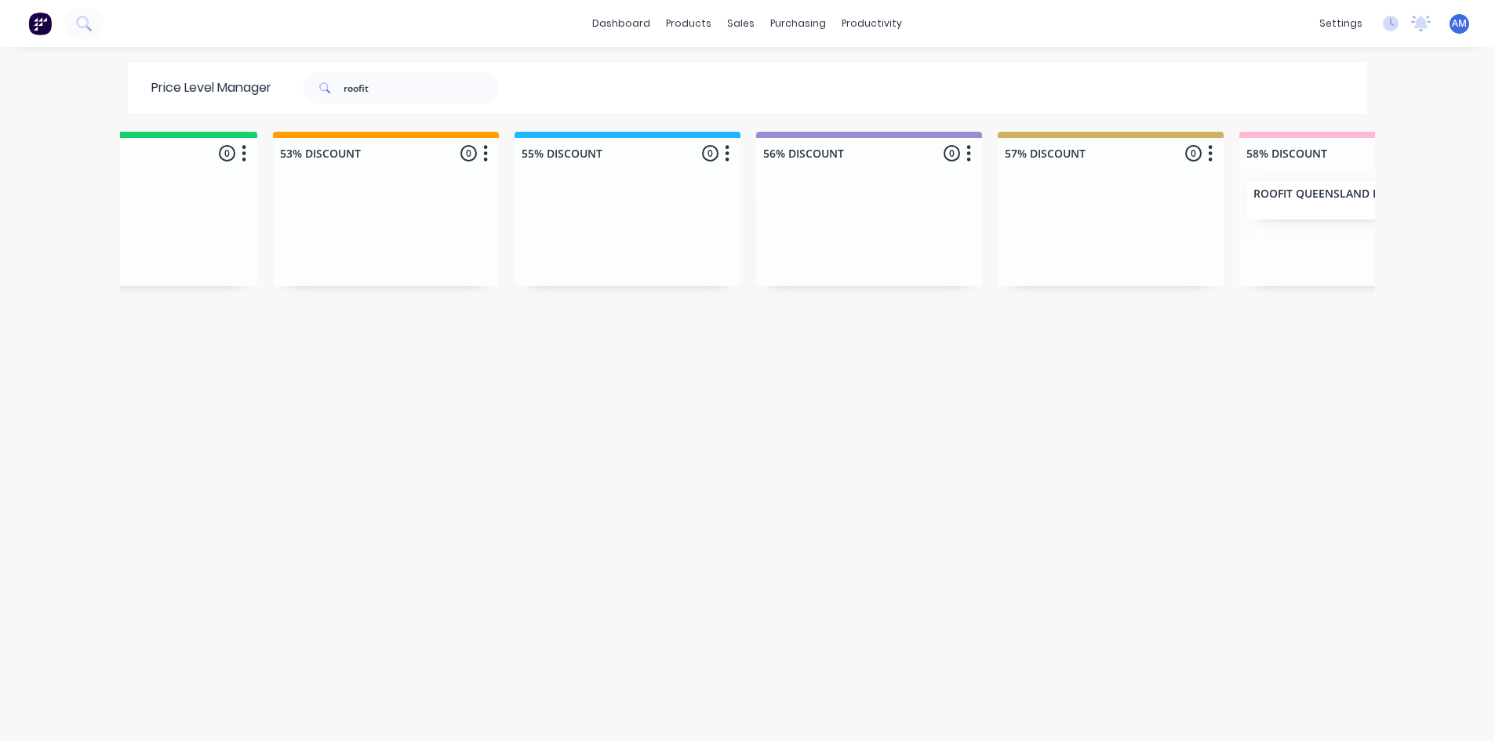
scroll to position [0, 1479]
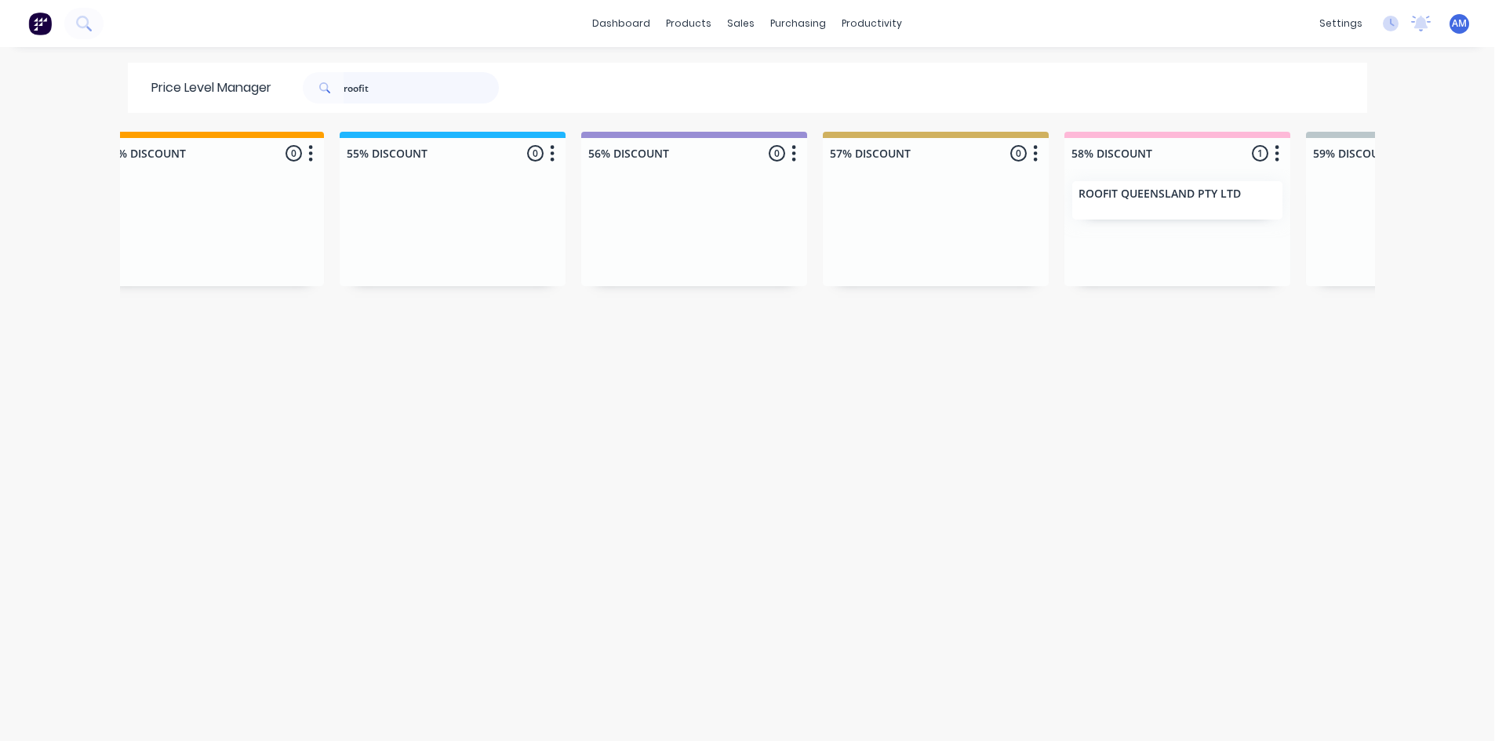
drag, startPoint x: 387, startPoint y: 90, endPoint x: 178, endPoint y: 134, distance: 213.2
click at [190, 118] on div "Price Level Manager roofit Unassigned 0 Move all customers LIST PRICE 30% DISCO…" at bounding box center [747, 401] width 1255 height 677
type input "signature roofing"
drag, startPoint x: 438, startPoint y: 83, endPoint x: 171, endPoint y: 82, distance: 267.5
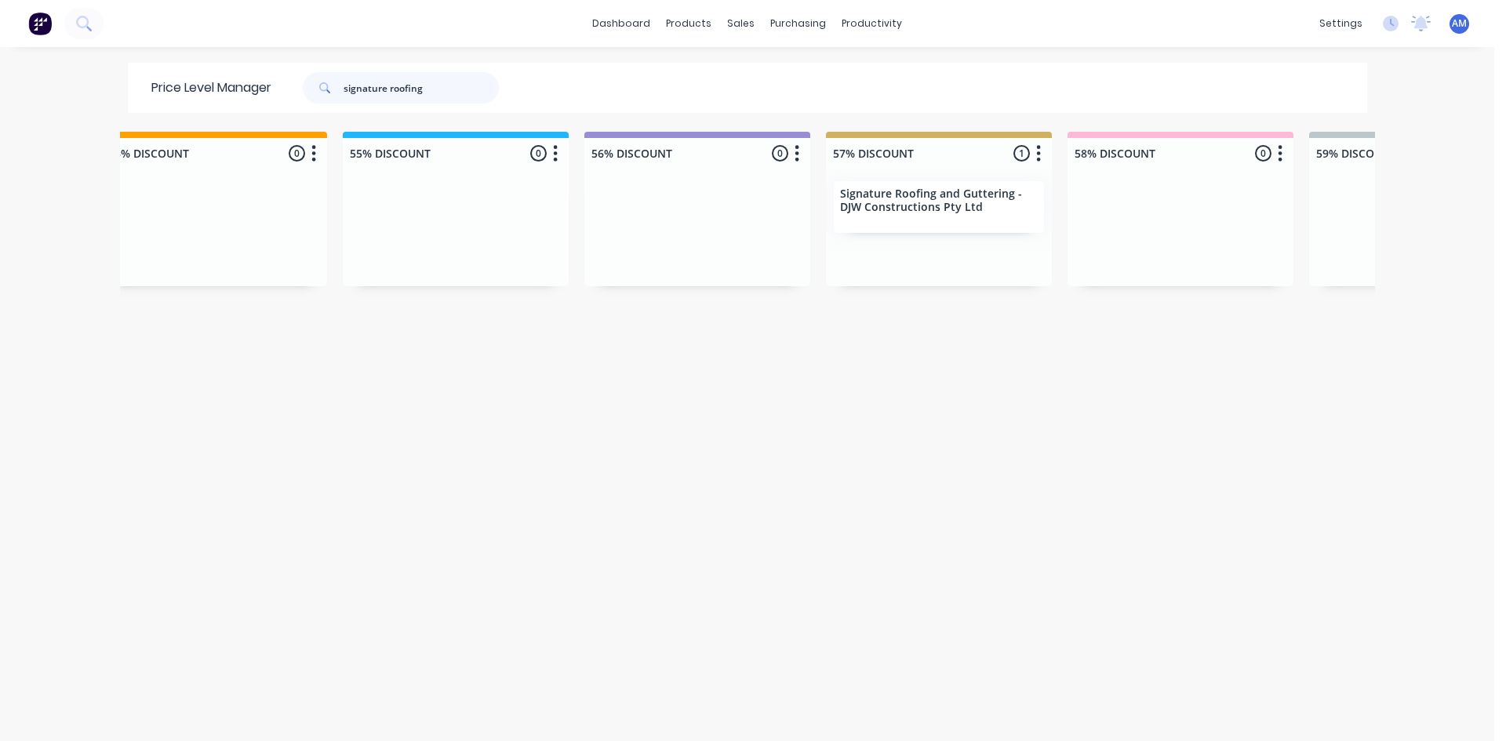
click at [171, 81] on div "Price Level Manager signature roofing" at bounding box center [333, 88] width 410 height 50
type input "simpson"
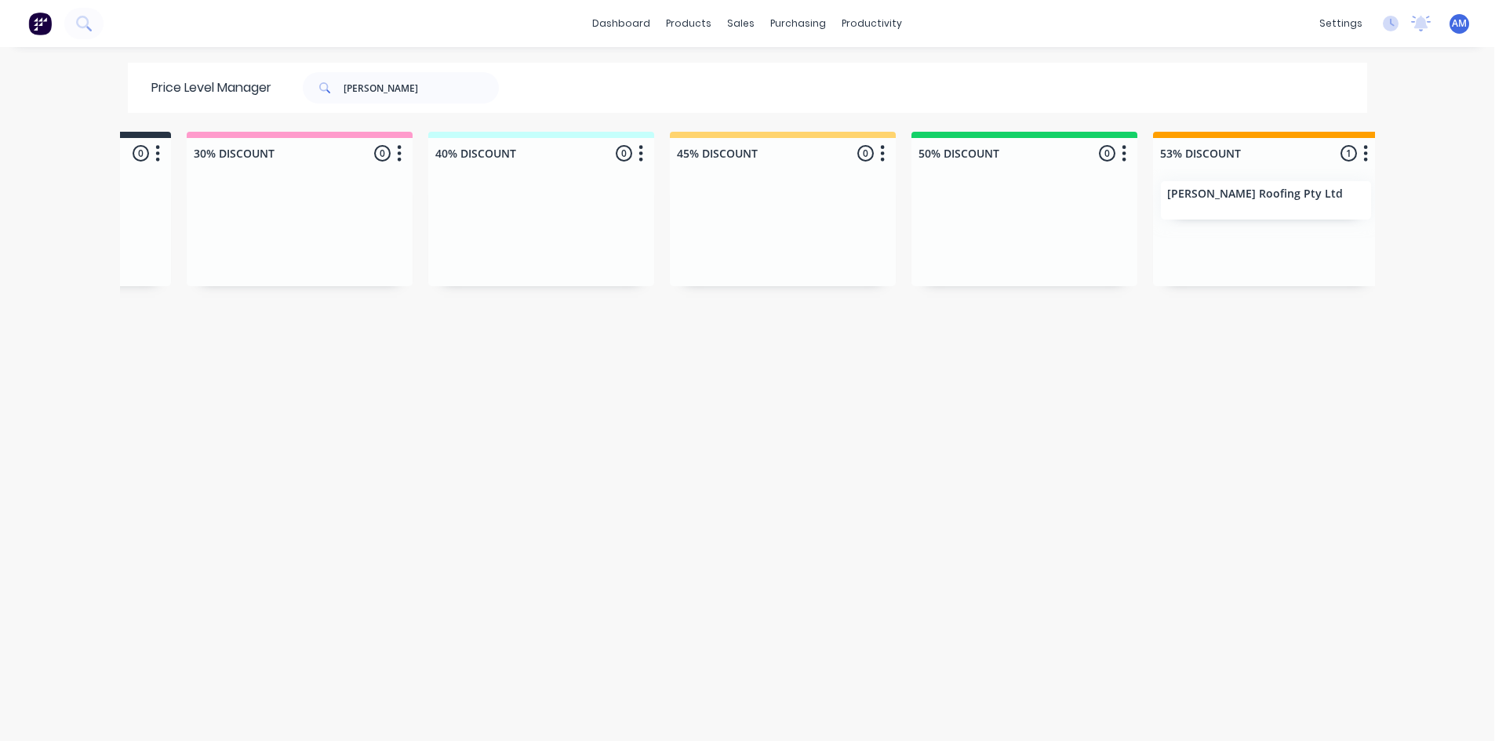
scroll to position [0, 440]
drag, startPoint x: 375, startPoint y: 92, endPoint x: 241, endPoint y: 79, distance: 134.7
click at [235, 79] on div "Price Level Manager simpson" at bounding box center [333, 88] width 410 height 50
drag, startPoint x: 386, startPoint y: 85, endPoint x: 213, endPoint y: 103, distance: 173.4
click at [231, 82] on div "Price Level Manager simpson" at bounding box center [333, 88] width 410 height 50
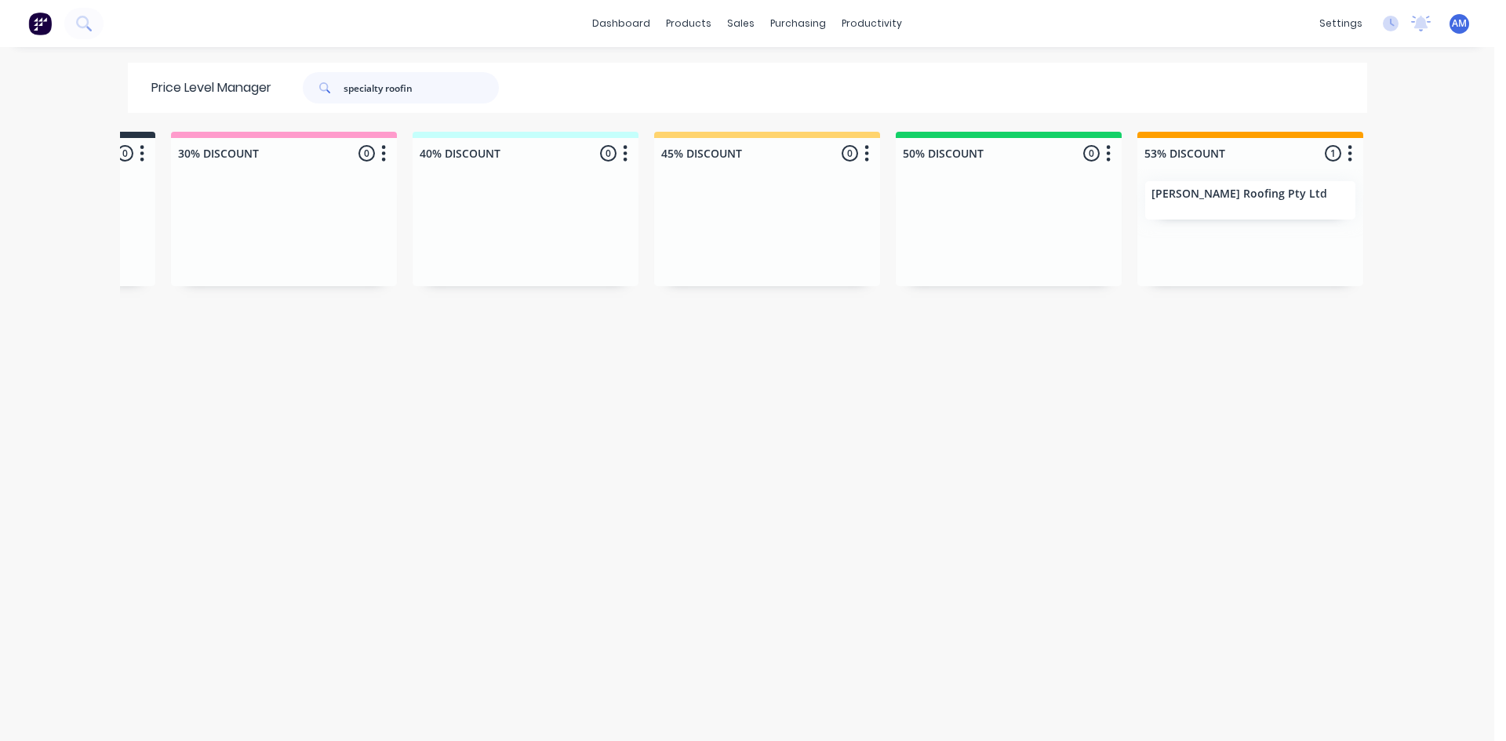
type input "specialty roofing"
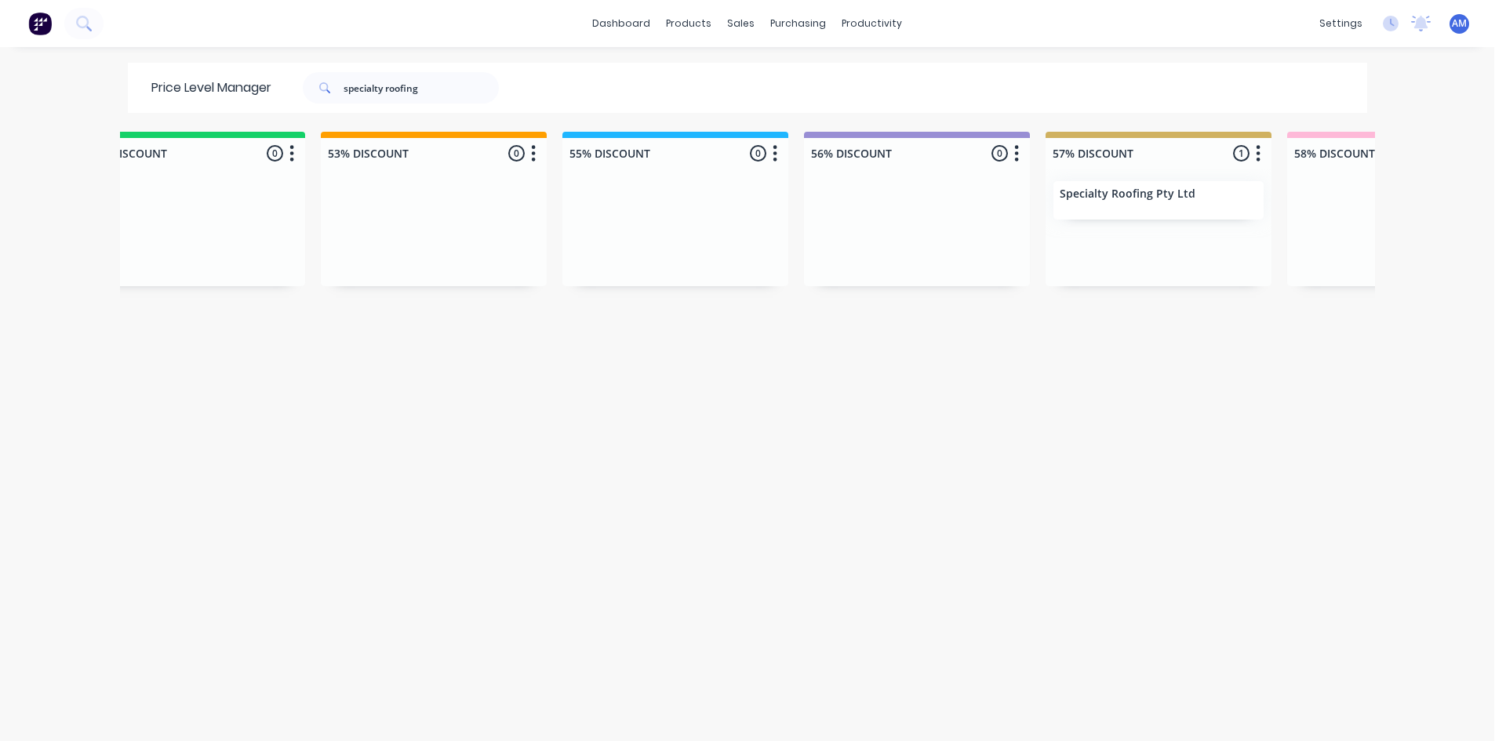
scroll to position [0, 1337]
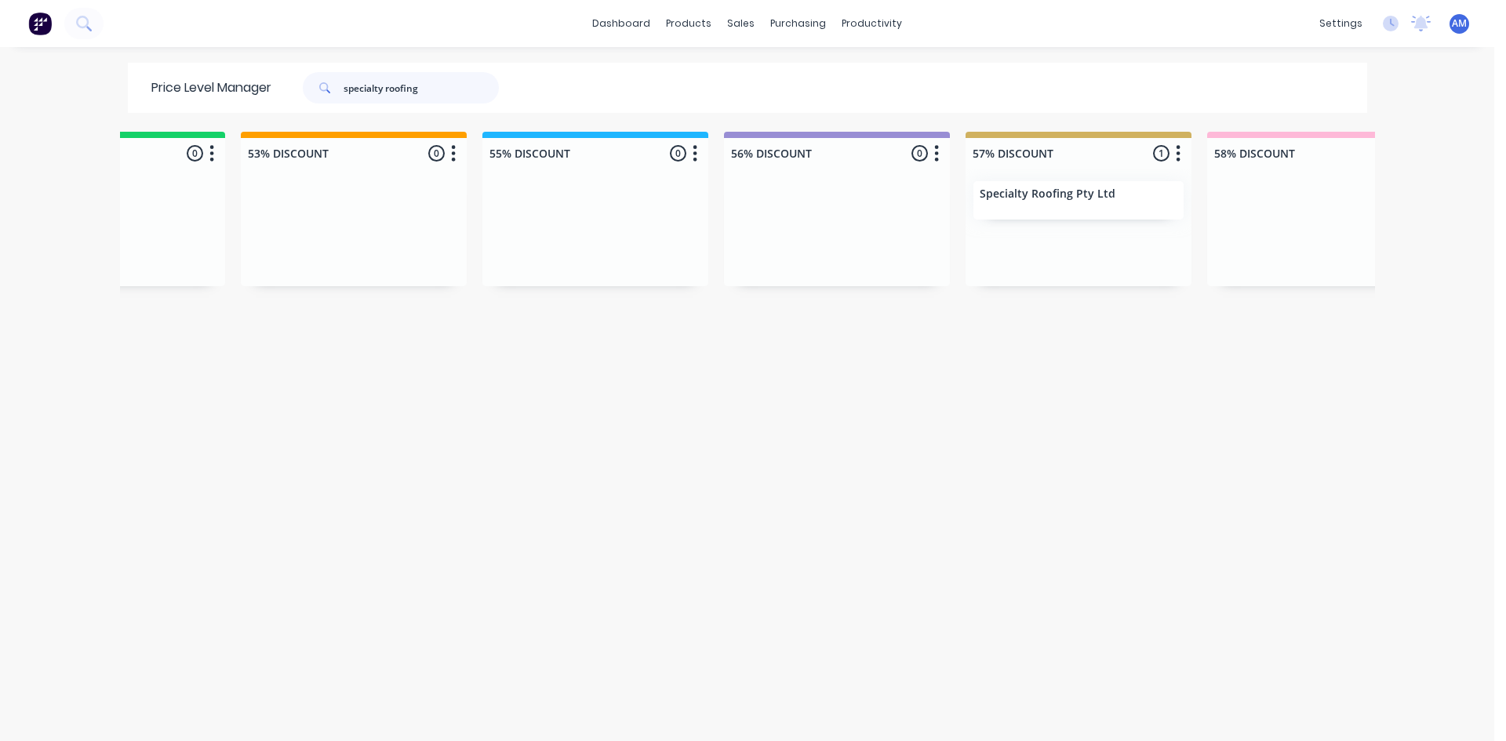
drag, startPoint x: 446, startPoint y: 89, endPoint x: 115, endPoint y: 33, distance: 335.8
click at [118, 27] on div "dashboard products sales purchasing productivity dashboard products Product Cat…" at bounding box center [747, 370] width 1494 height 741
type input "vantage point"
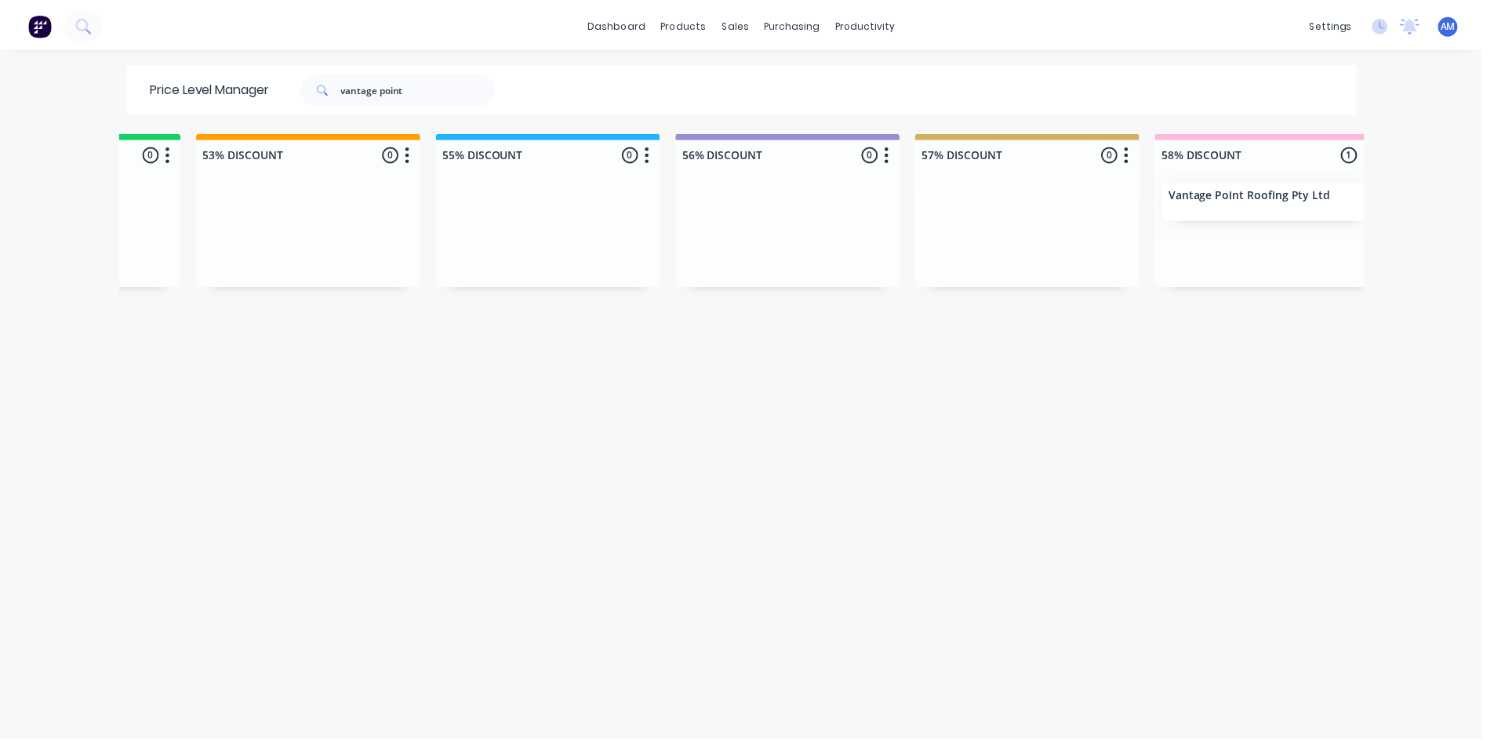
scroll to position [0, 1423]
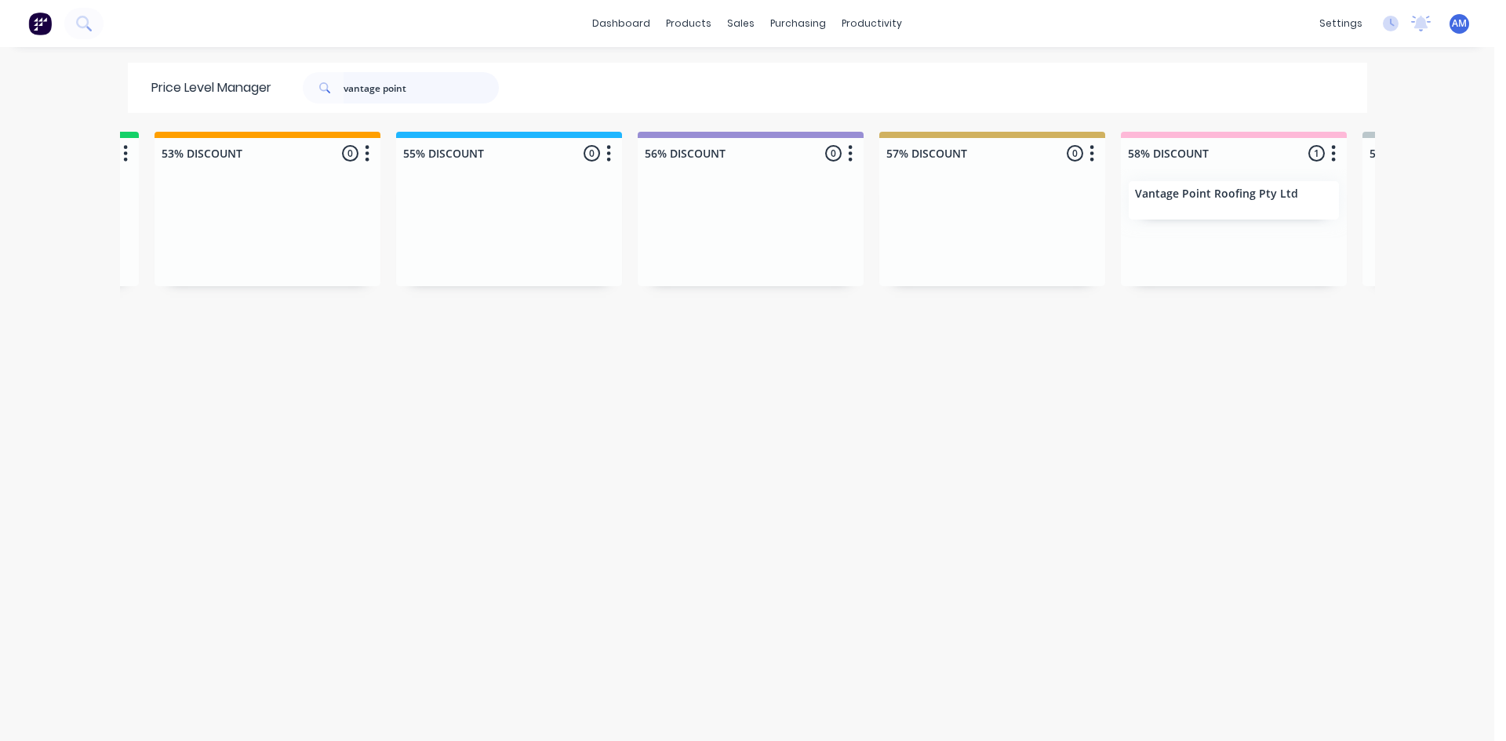
drag, startPoint x: 456, startPoint y: 85, endPoint x: 117, endPoint y: 118, distance: 341.2
click at [120, 112] on div "Price Level Manager vantage point" at bounding box center [747, 88] width 1255 height 50
type input "visage"
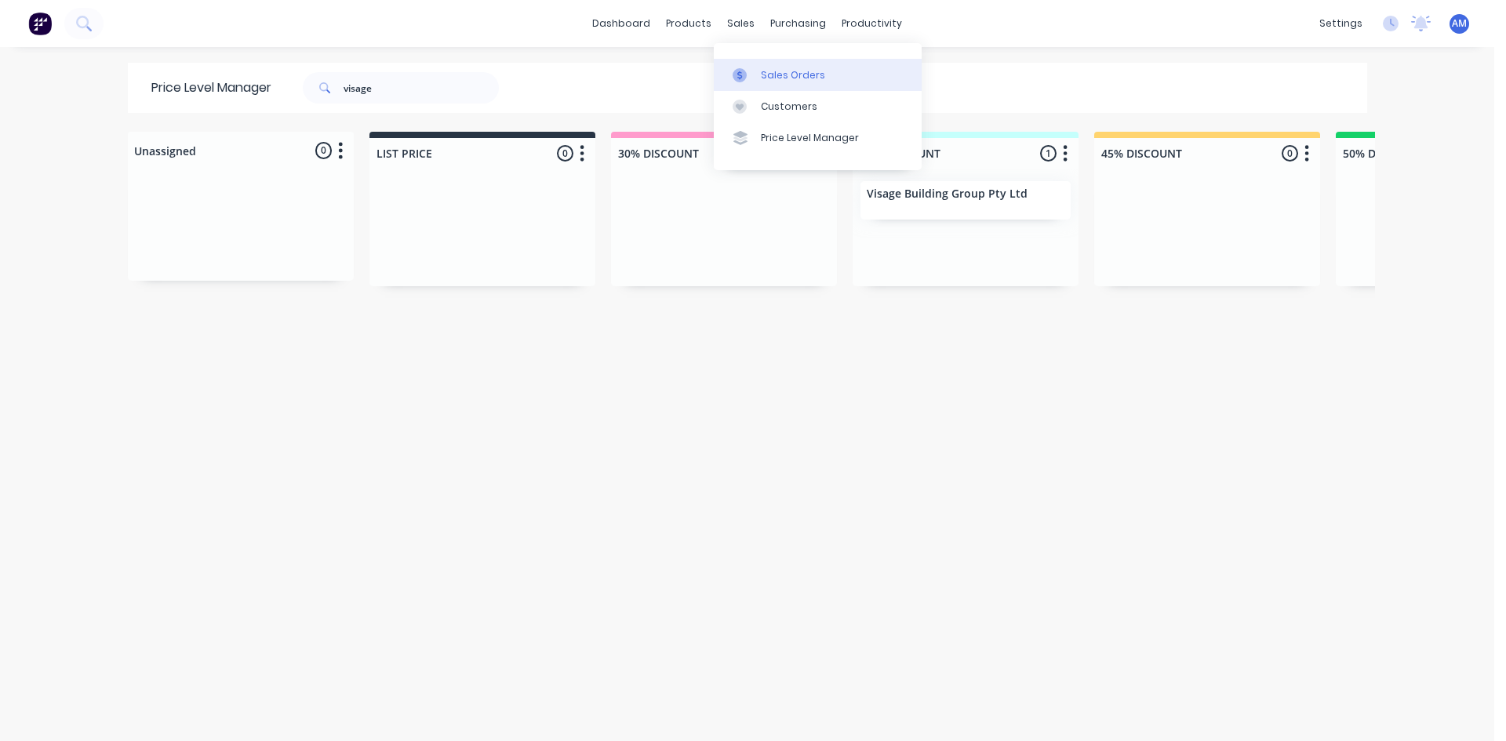
click at [743, 60] on link "Sales Orders" at bounding box center [818, 74] width 208 height 31
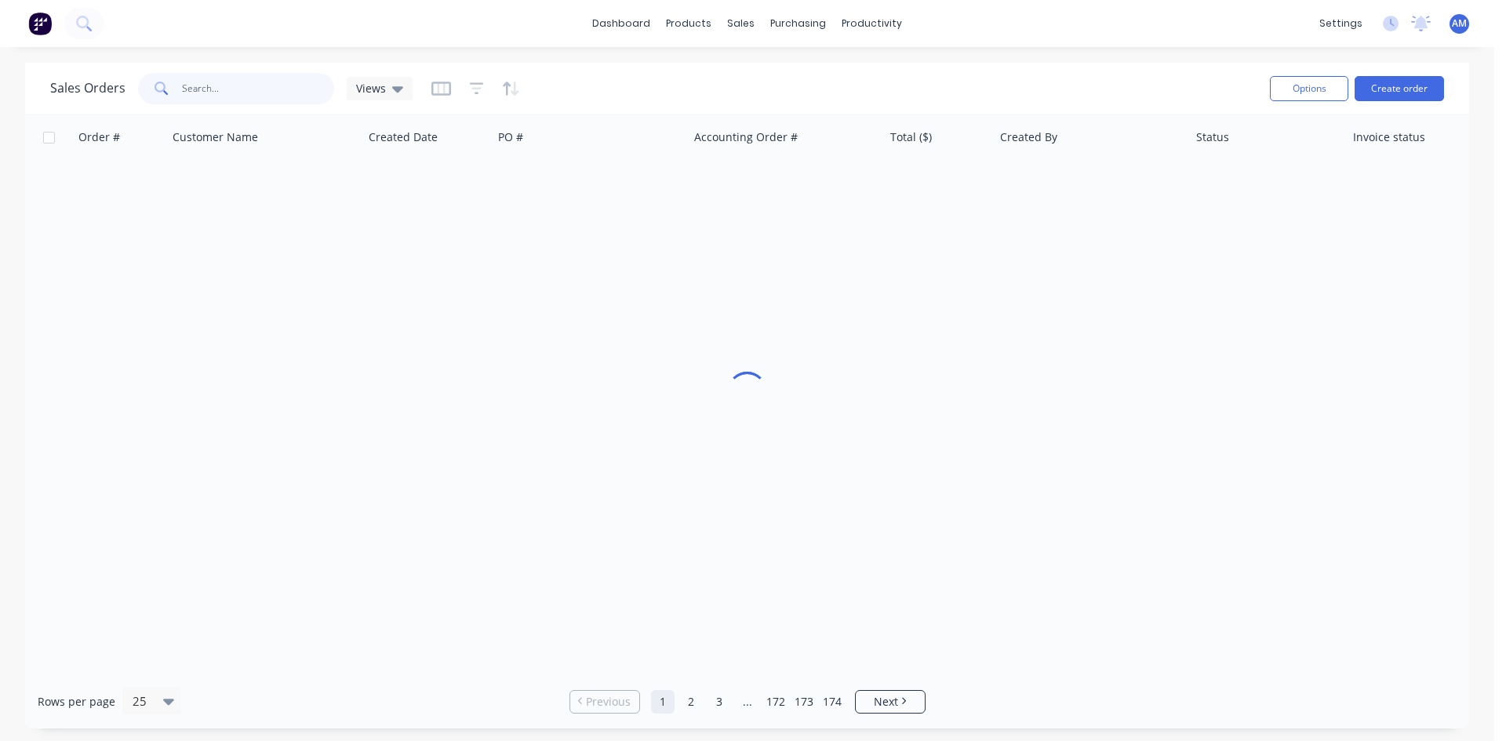
click at [237, 98] on input "text" at bounding box center [258, 88] width 153 height 31
type input "189423"
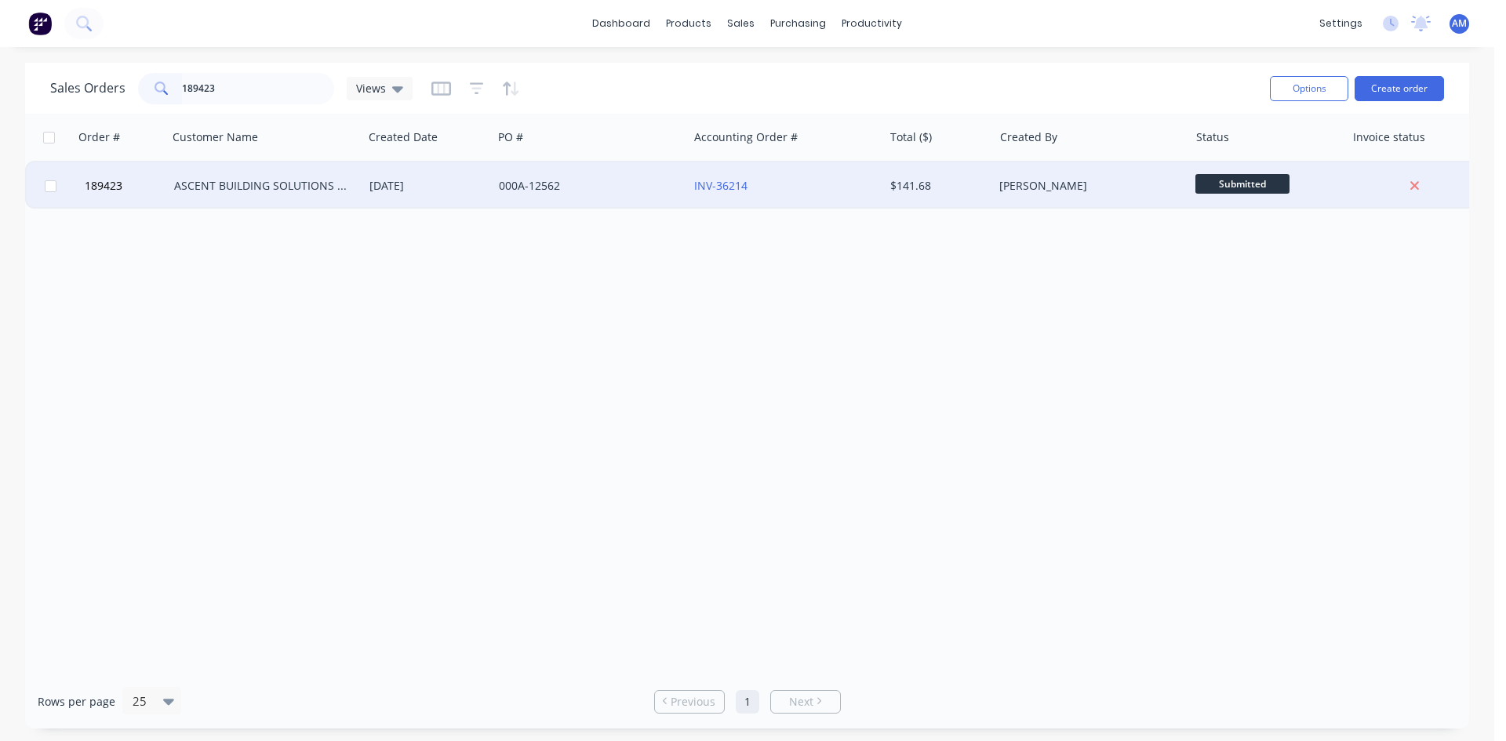
click at [654, 198] on div "000A-12562" at bounding box center [590, 185] width 195 height 47
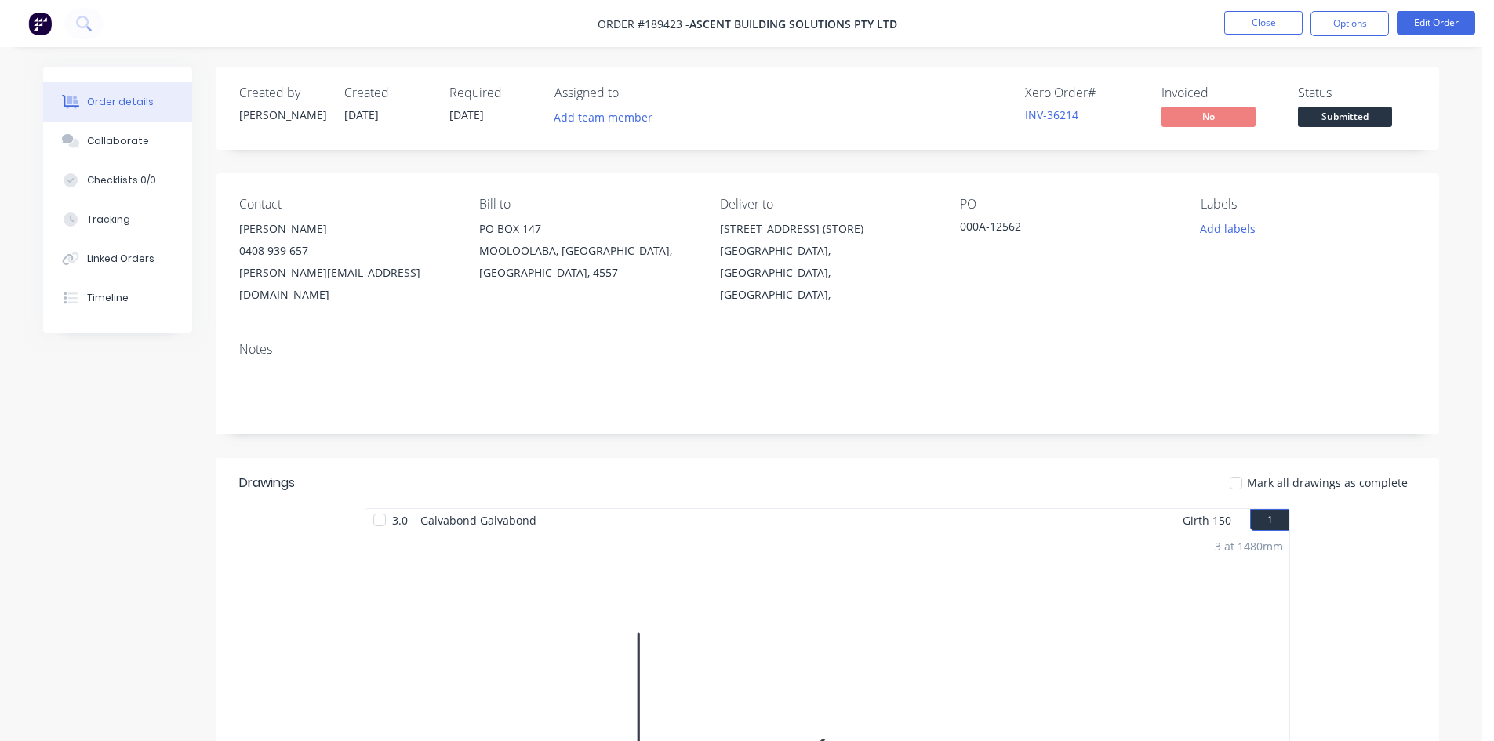
click at [1256, 10] on nav "Order #189423 - ASCENT BUILDING SOLUTIONS PTY LTD Close Options Edit Order" at bounding box center [747, 23] width 1494 height 47
click at [1238, 18] on button "Close" at bounding box center [1263, 23] width 78 height 24
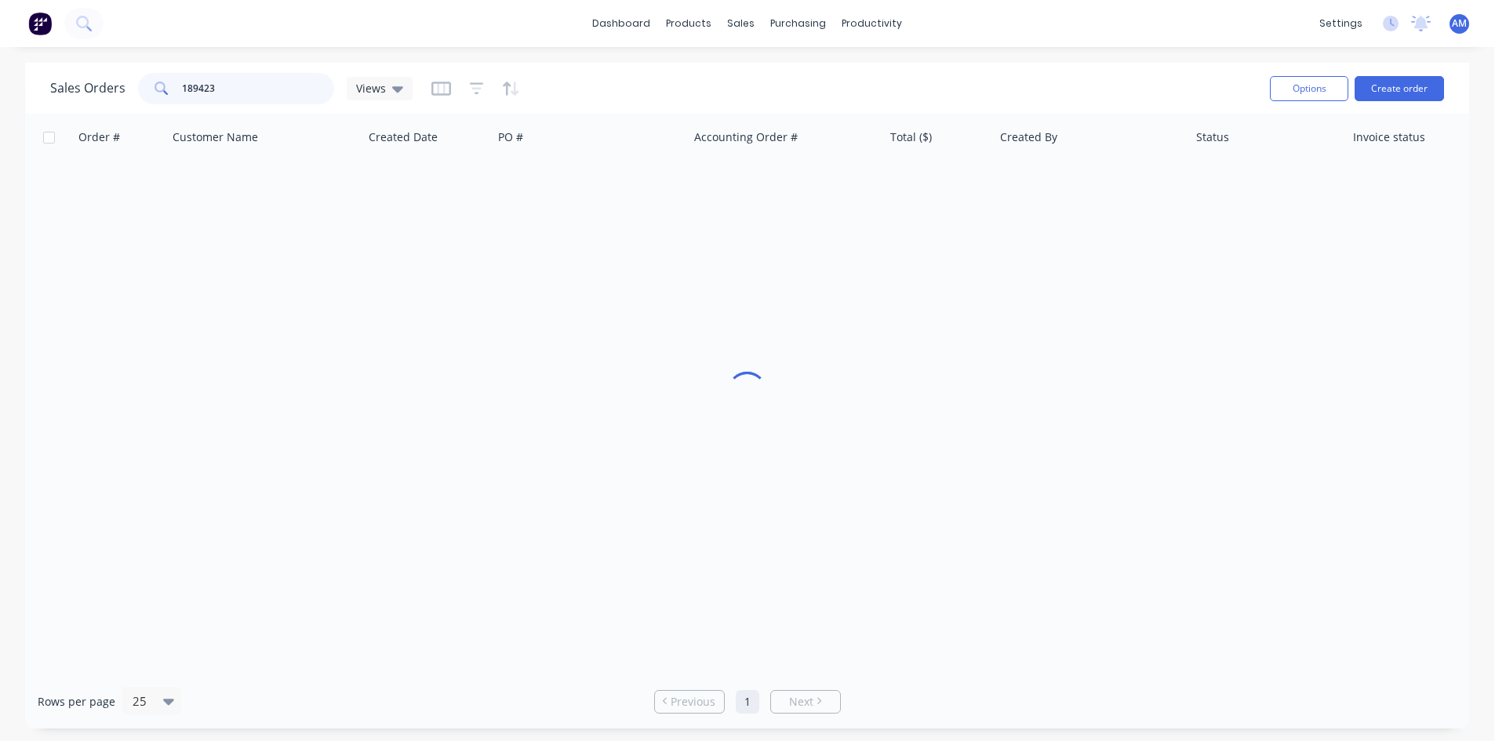
drag, startPoint x: 254, startPoint y: 89, endPoint x: 71, endPoint y: 100, distance: 183.8
click at [71, 100] on div "Sales Orders 189423 Views" at bounding box center [231, 88] width 362 height 31
type input "189334"
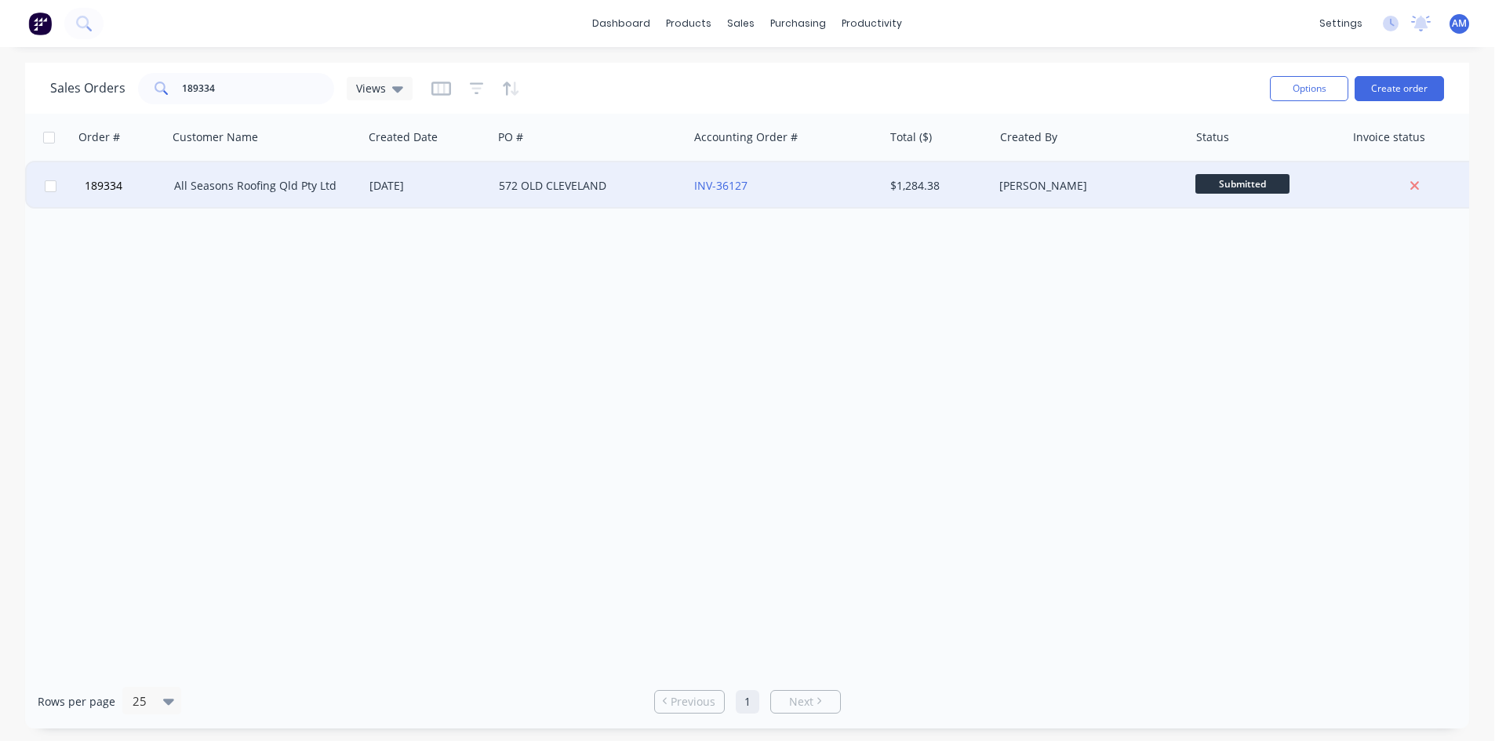
click at [653, 190] on div "572 OLD CLEVELAND" at bounding box center [586, 186] width 174 height 16
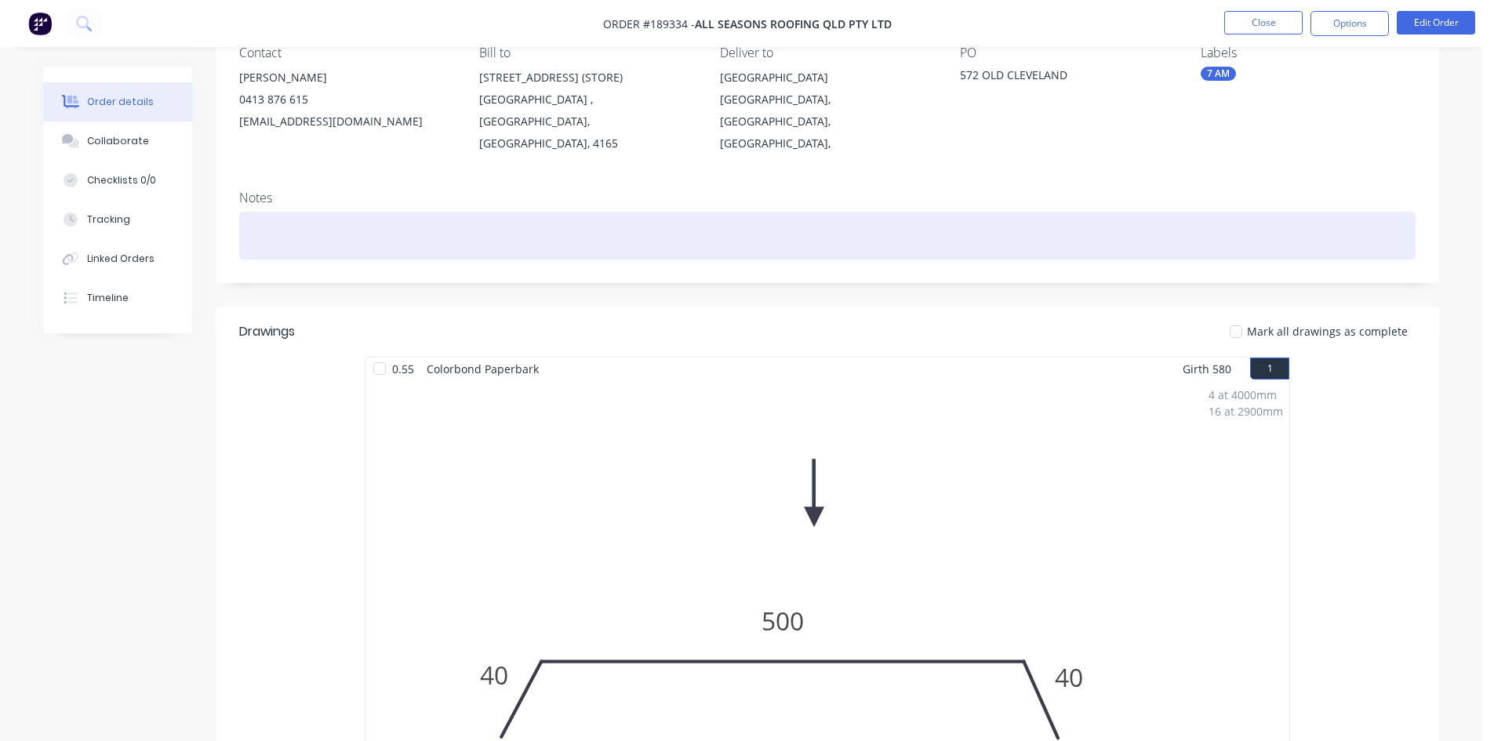
scroll to position [78, 0]
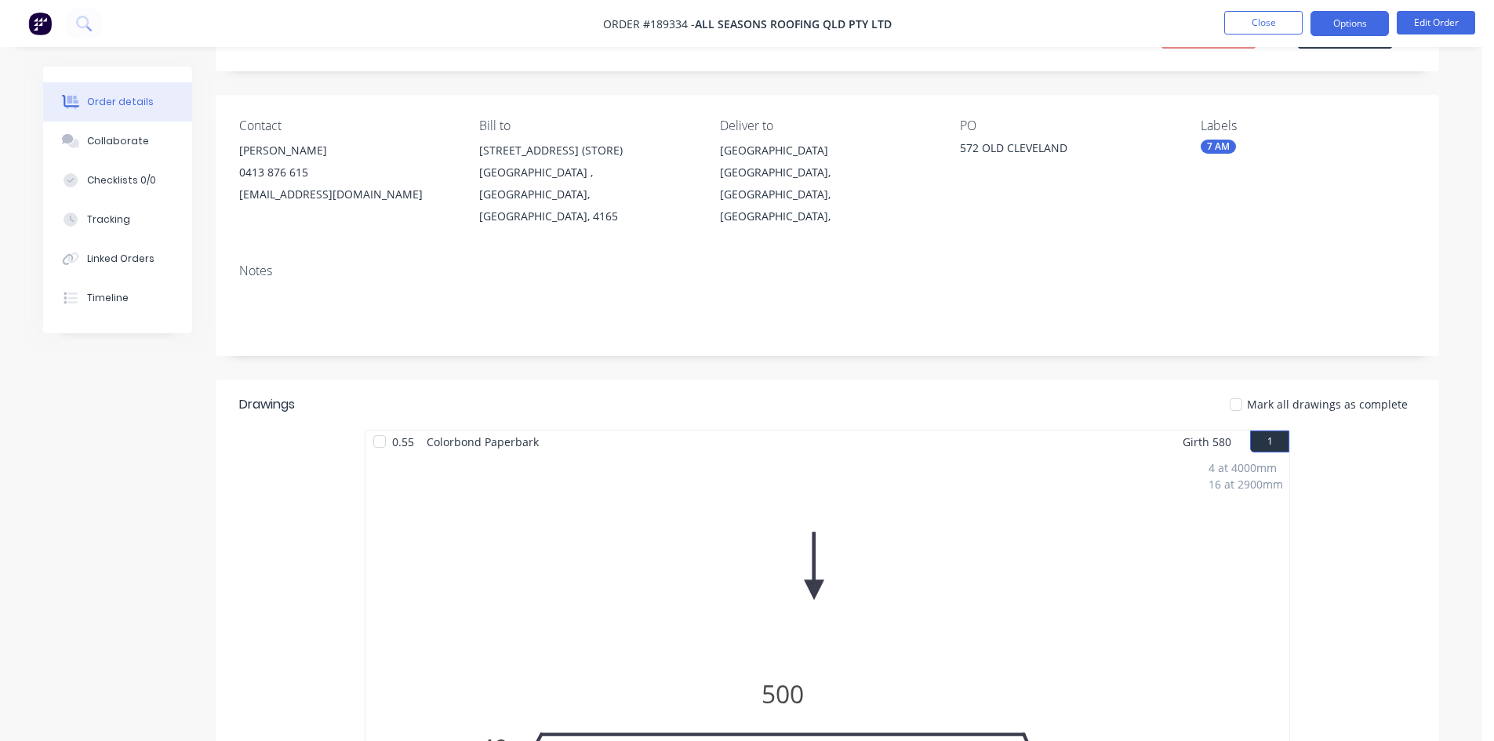
click at [1347, 33] on button "Options" at bounding box center [1350, 23] width 78 height 25
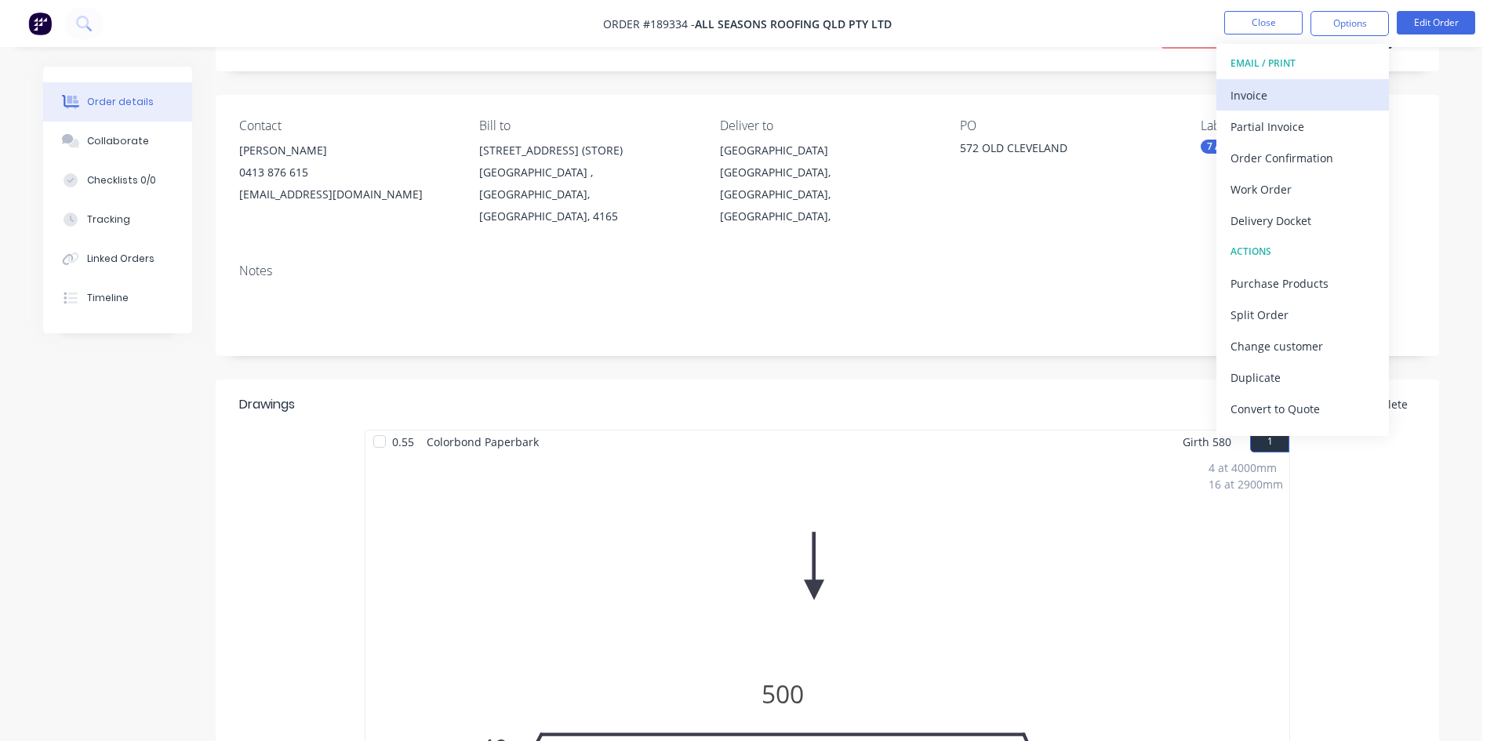
click at [1280, 96] on div "Invoice" at bounding box center [1303, 95] width 144 height 23
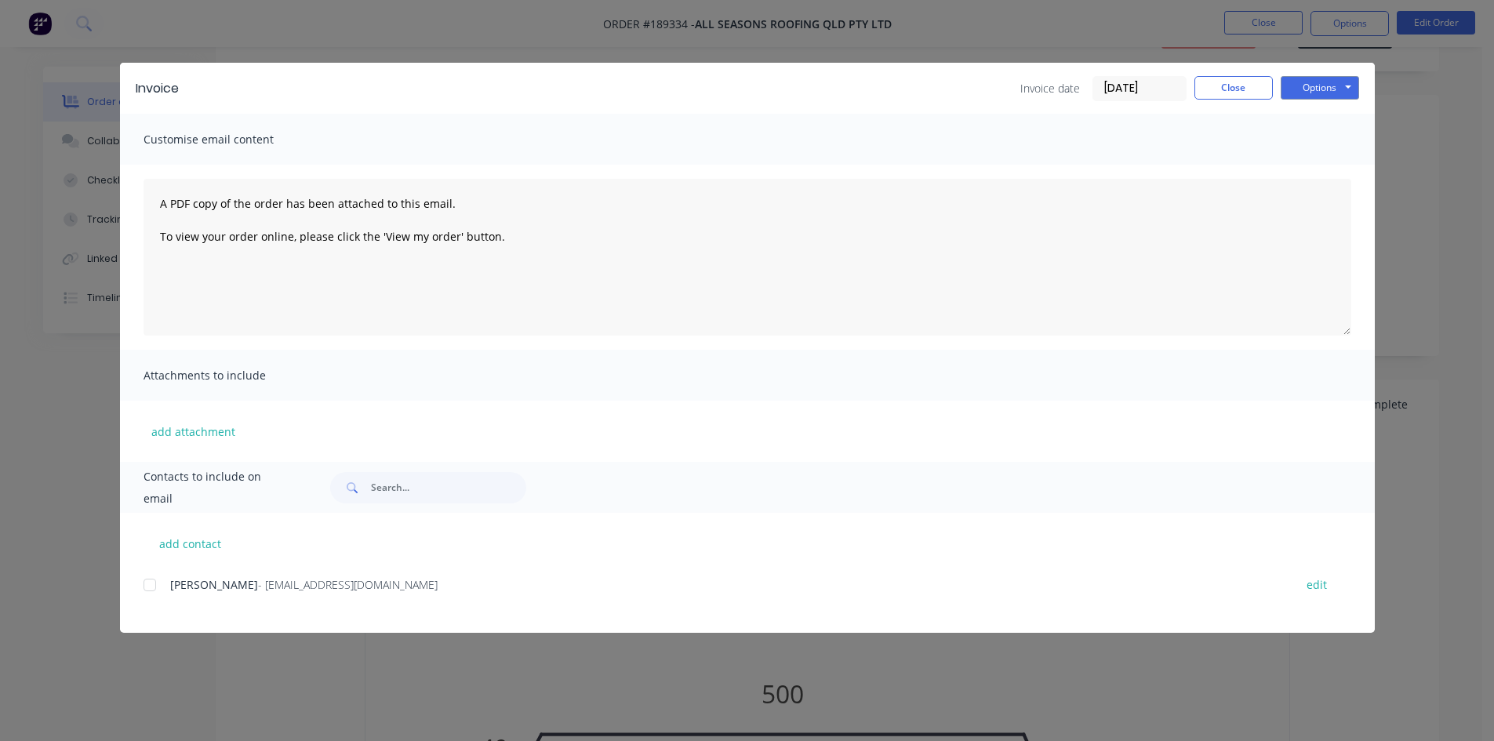
click at [153, 582] on div at bounding box center [149, 584] width 31 height 31
click at [1343, 88] on button "Options" at bounding box center [1320, 88] width 78 height 24
click at [1318, 165] on button "Email" at bounding box center [1331, 168] width 100 height 26
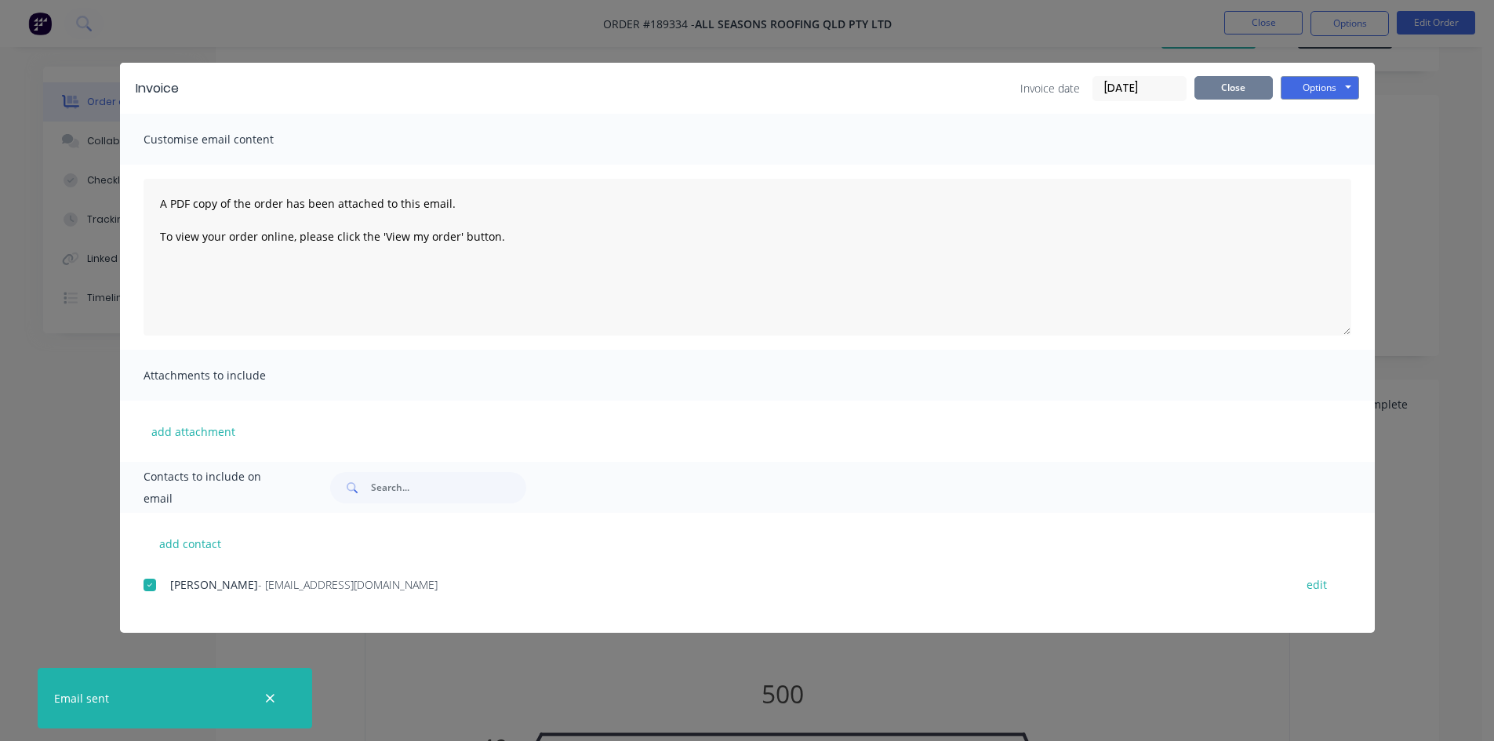
click at [1224, 96] on button "Close" at bounding box center [1234, 88] width 78 height 24
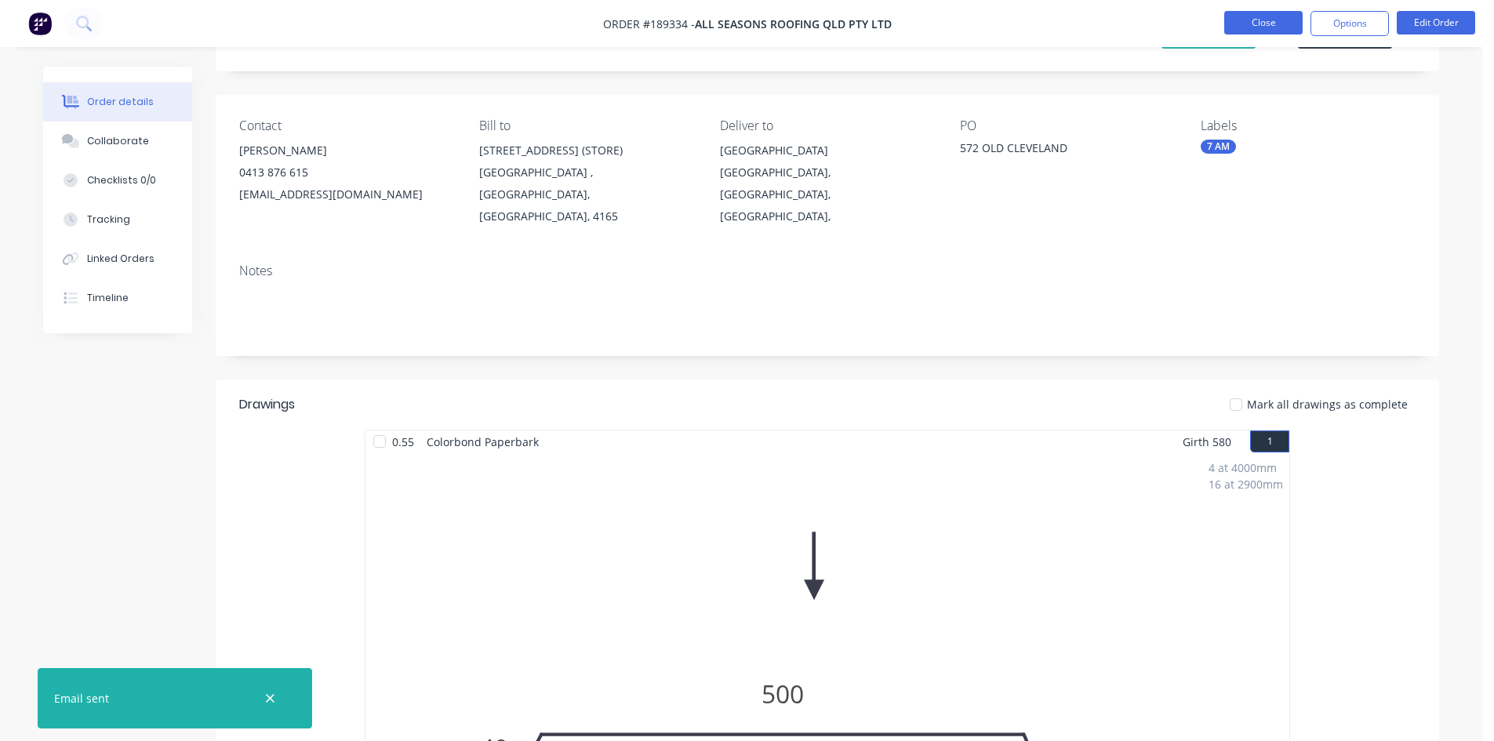
click at [1264, 30] on button "Close" at bounding box center [1263, 23] width 78 height 24
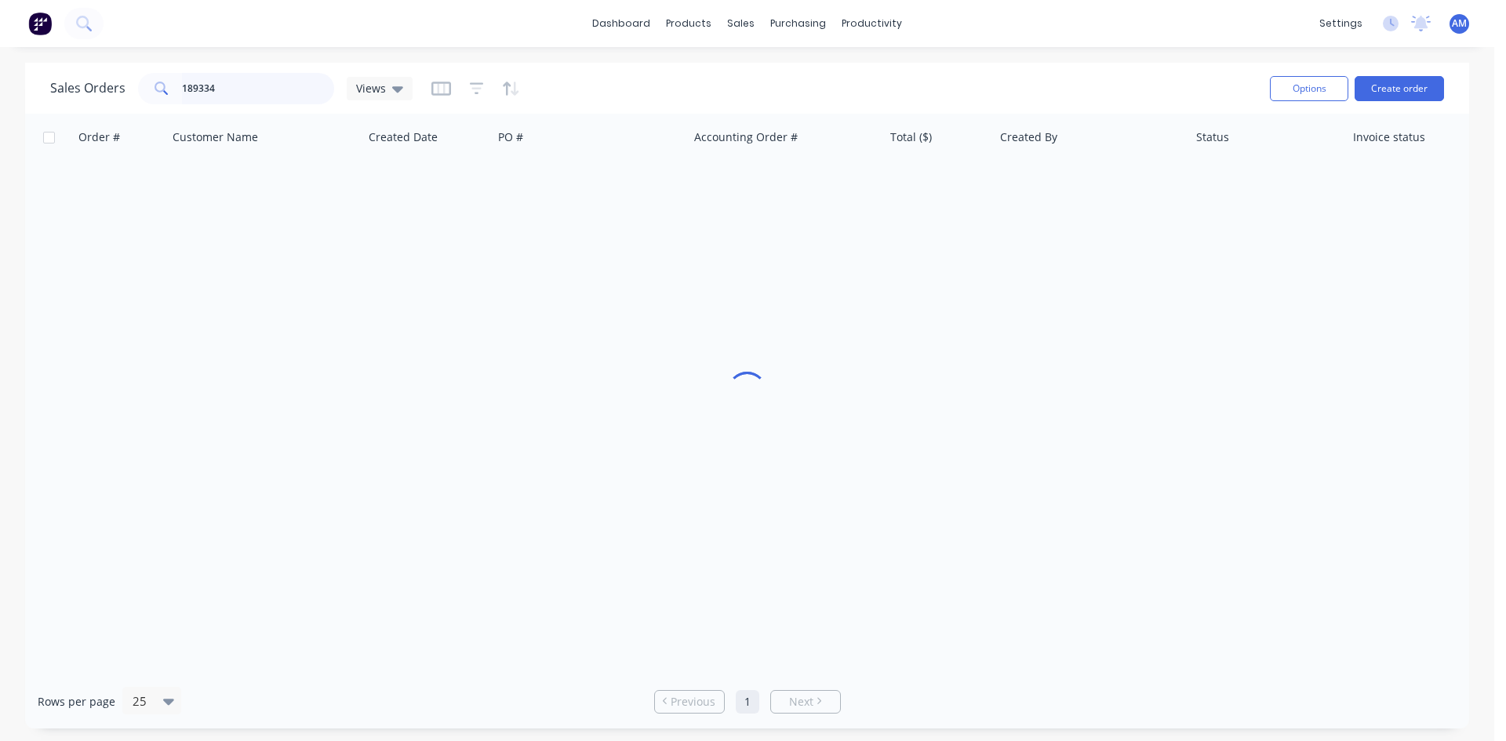
drag, startPoint x: 231, startPoint y: 91, endPoint x: 130, endPoint y: 89, distance: 100.4
click at [130, 89] on div "Sales Orders 189334 Views" at bounding box center [231, 88] width 362 height 31
type input "189388"
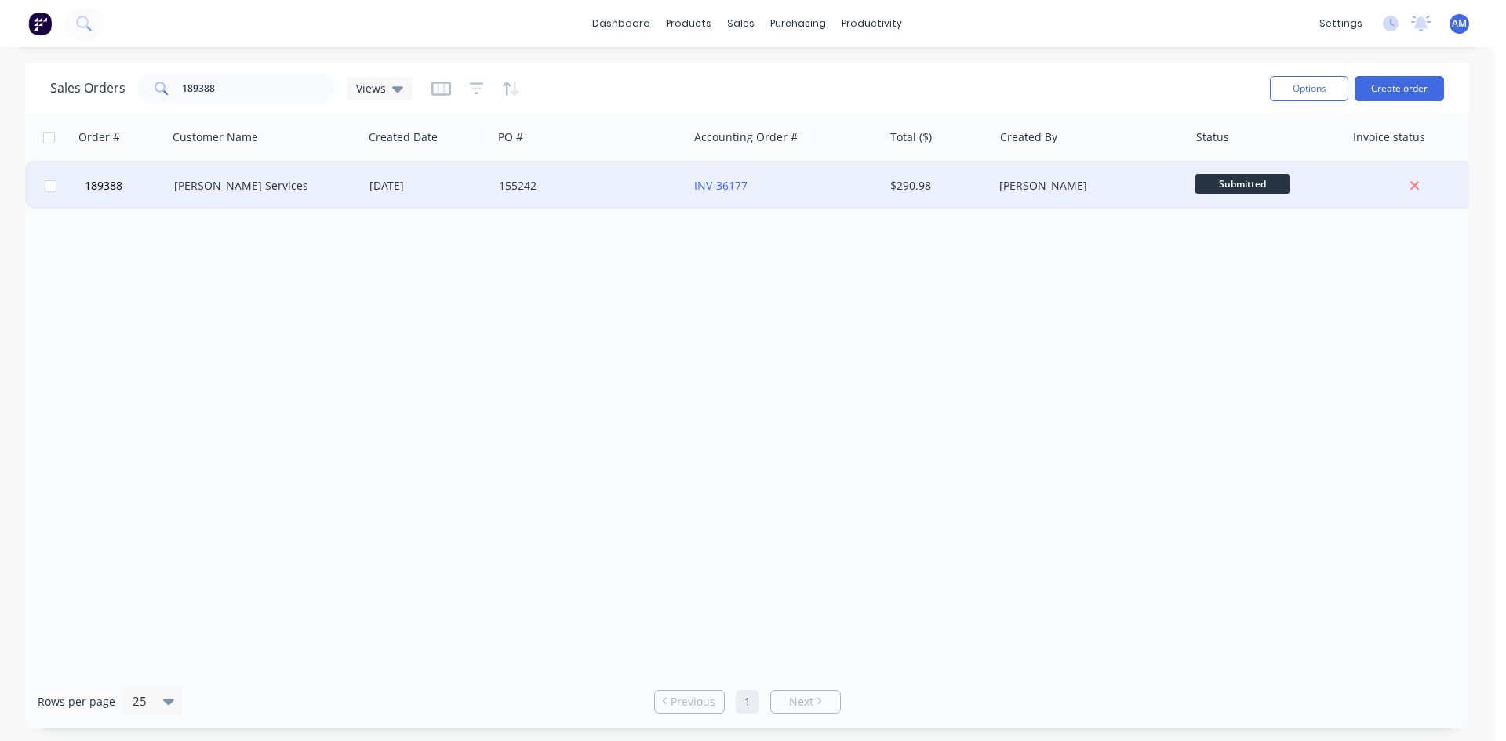
click at [823, 191] on div "INV-36177" at bounding box center [781, 186] width 174 height 16
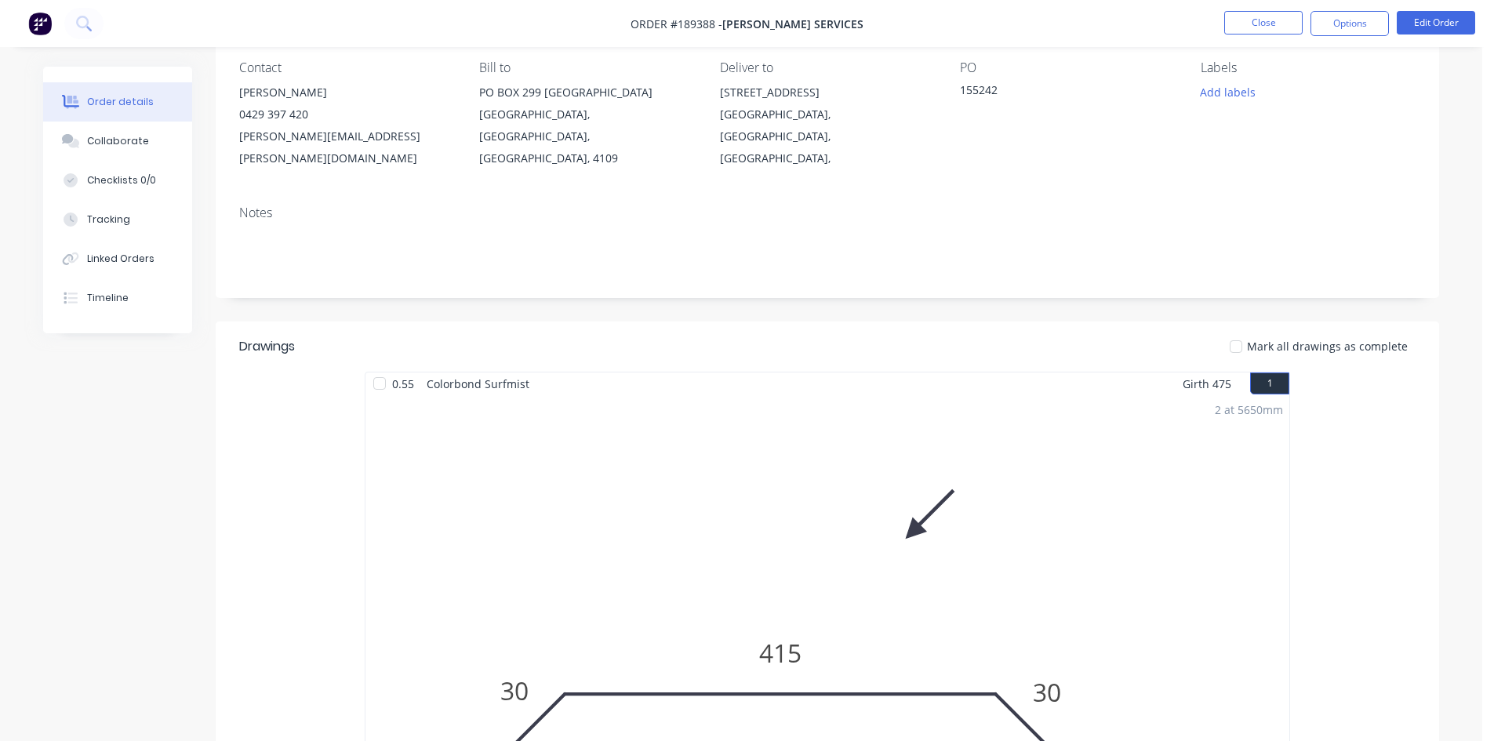
scroll to position [110, 0]
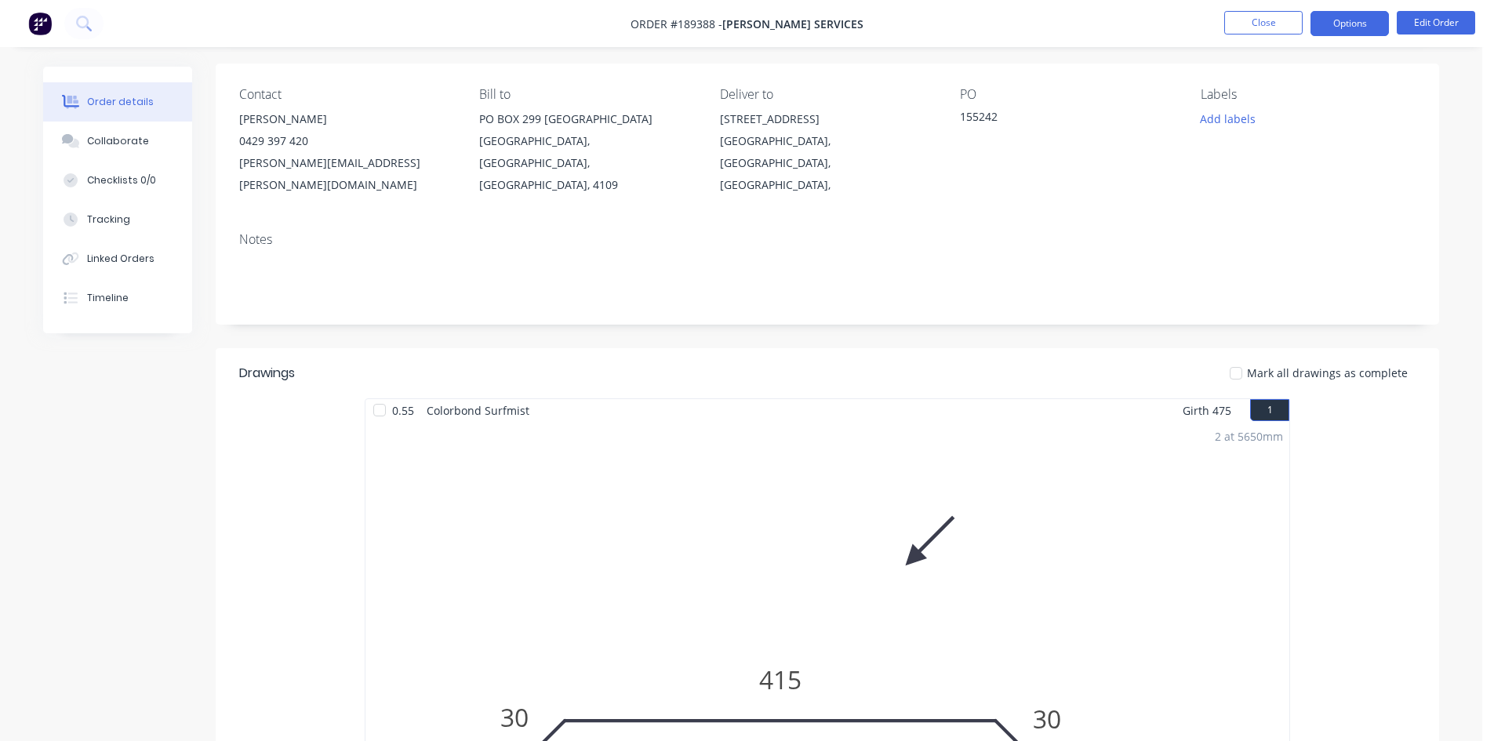
click at [1320, 30] on button "Options" at bounding box center [1350, 23] width 78 height 25
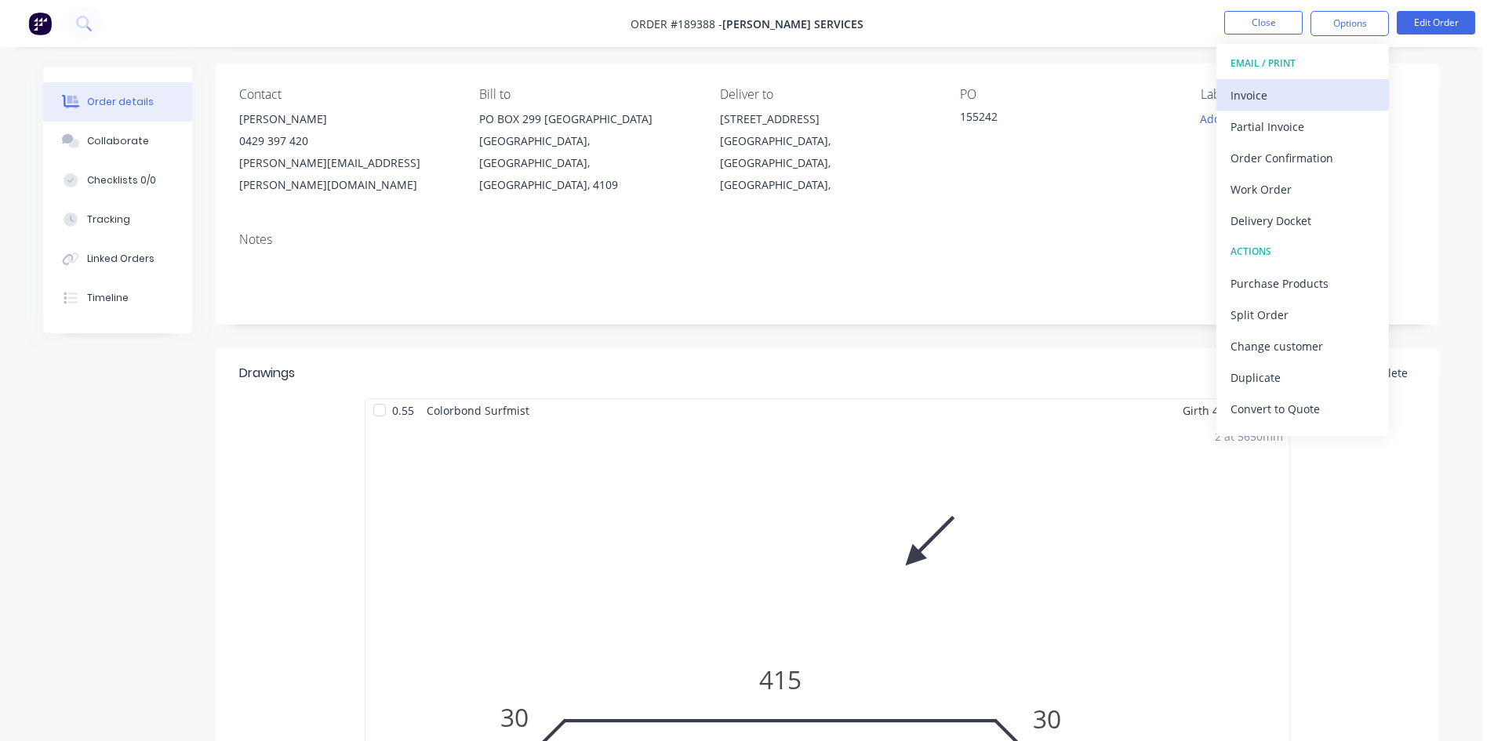
click at [1308, 91] on div "Invoice" at bounding box center [1303, 95] width 144 height 23
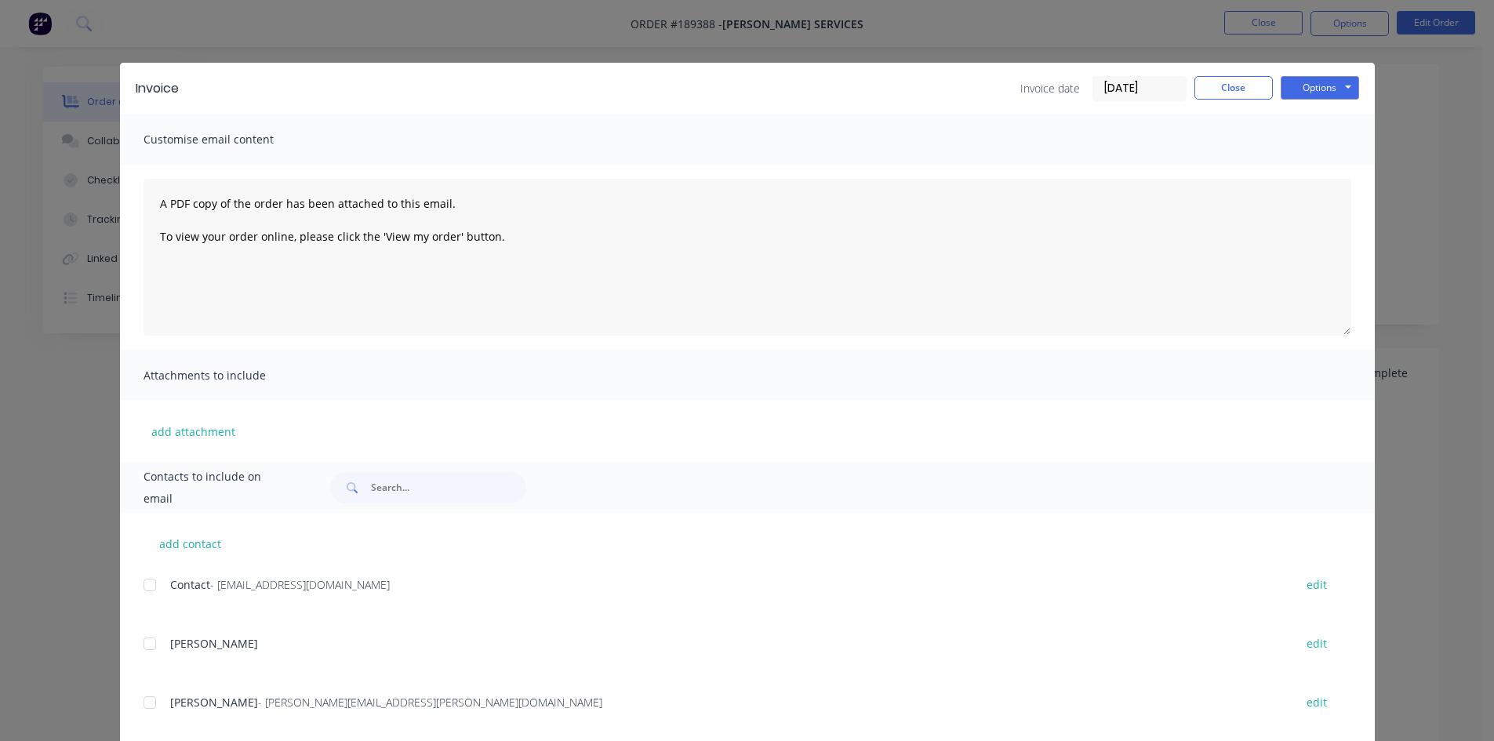
click at [147, 590] on div at bounding box center [149, 584] width 31 height 31
click at [1306, 84] on button "Options" at bounding box center [1320, 88] width 78 height 24
click at [1315, 173] on button "Email" at bounding box center [1331, 168] width 100 height 26
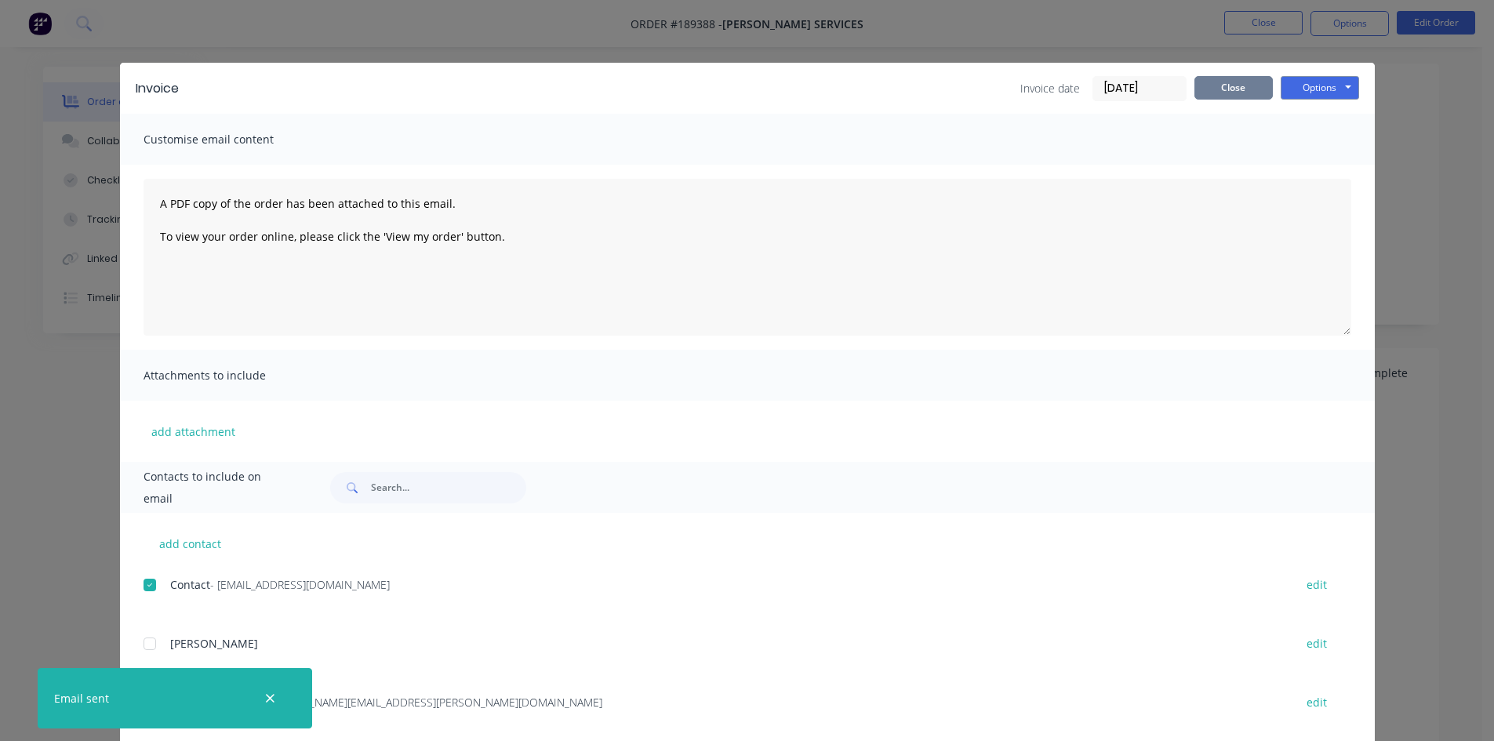
click at [1244, 98] on button "Close" at bounding box center [1234, 88] width 78 height 24
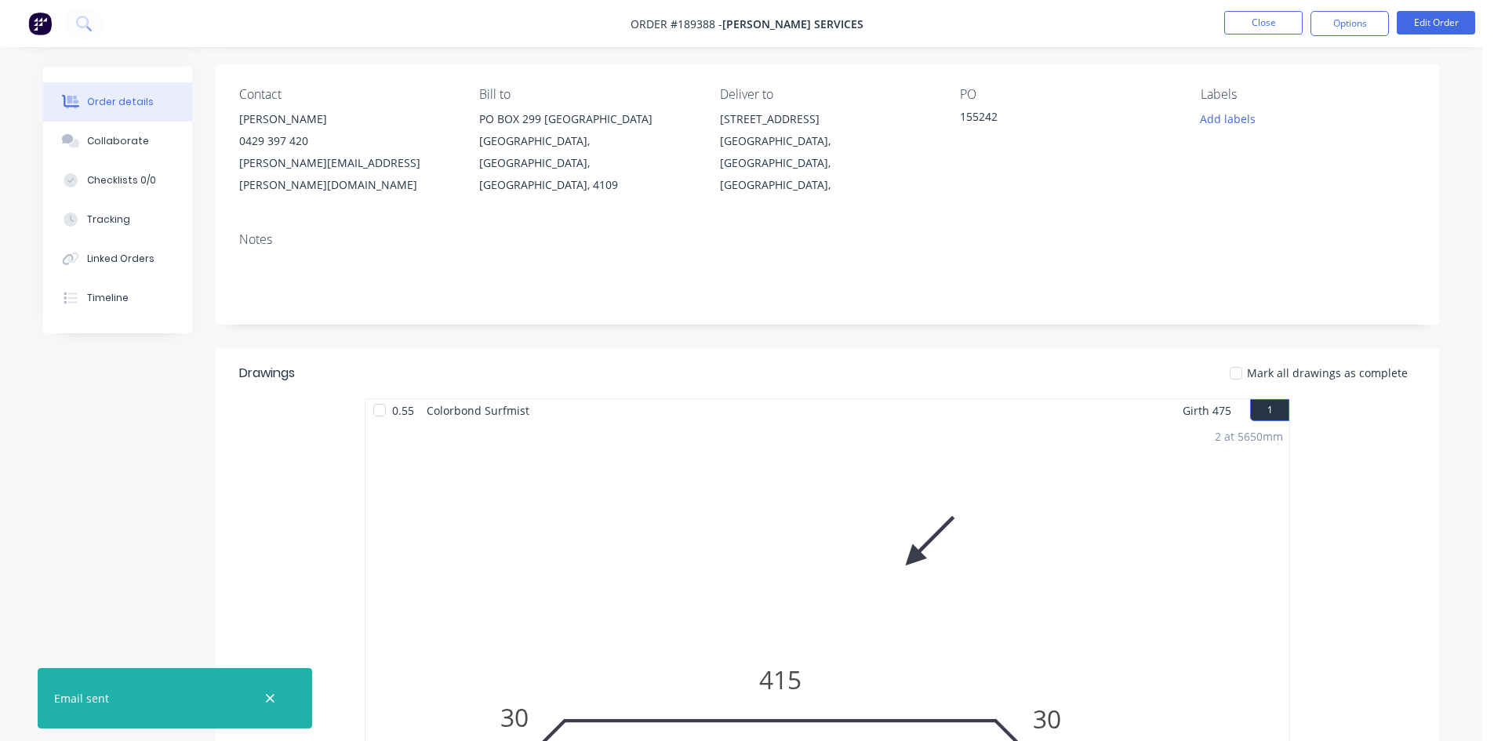
click at [1249, 35] on li "Close" at bounding box center [1263, 23] width 78 height 25
click at [1251, 24] on button "Close" at bounding box center [1263, 23] width 78 height 24
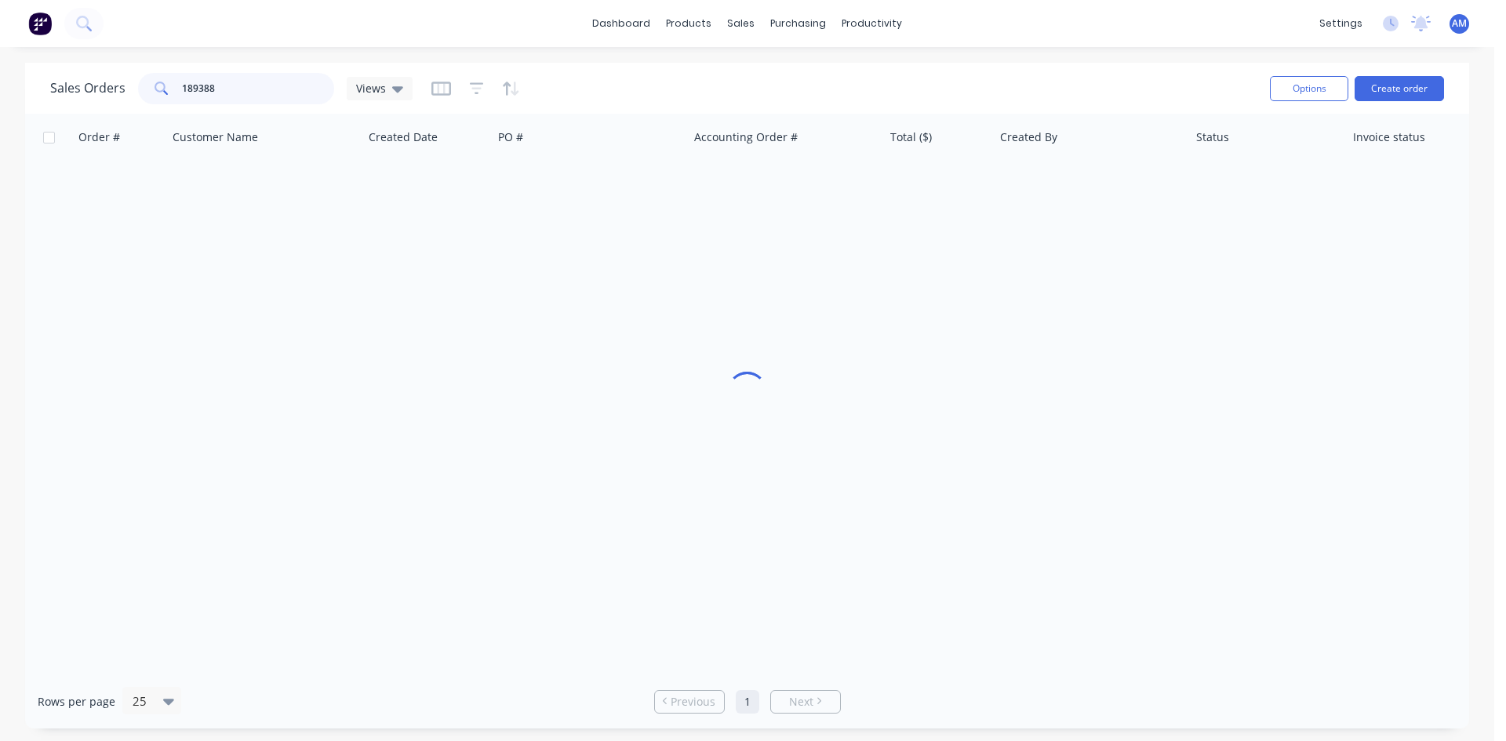
drag, startPoint x: 289, startPoint y: 82, endPoint x: 133, endPoint y: 86, distance: 156.1
click at [133, 86] on div "Sales Orders 189388 Views" at bounding box center [231, 88] width 362 height 31
type input "189473"
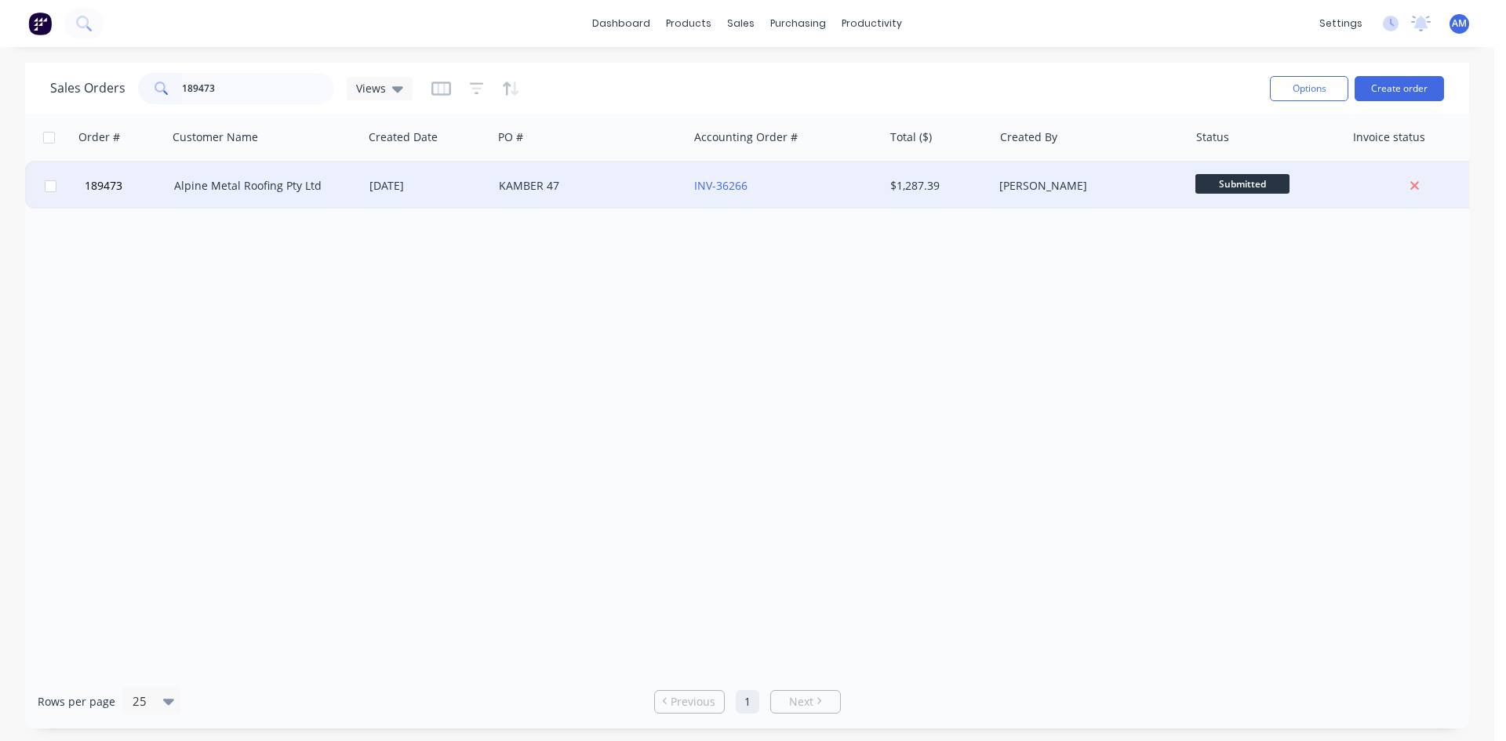
click at [592, 194] on div "KAMBER 47" at bounding box center [590, 185] width 195 height 47
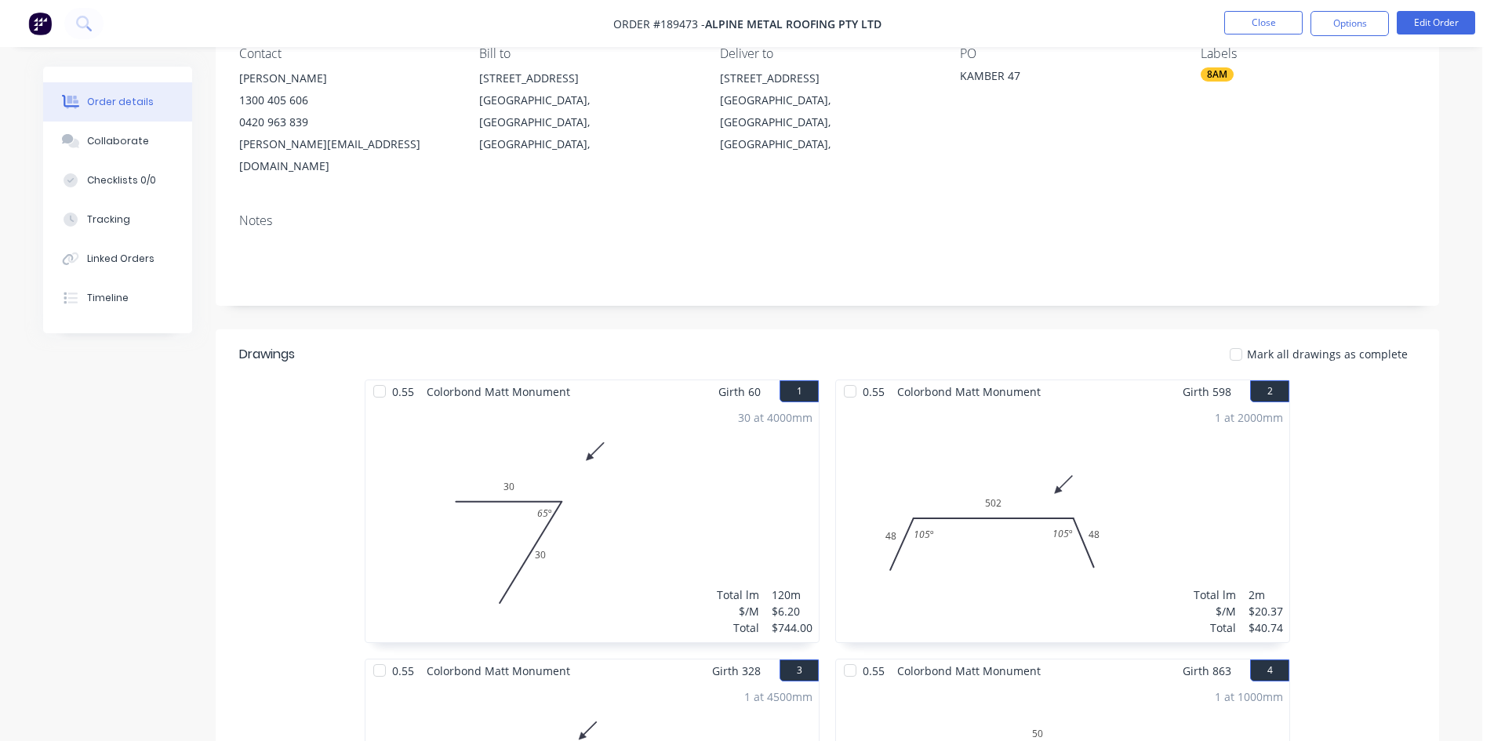
scroll to position [43, 0]
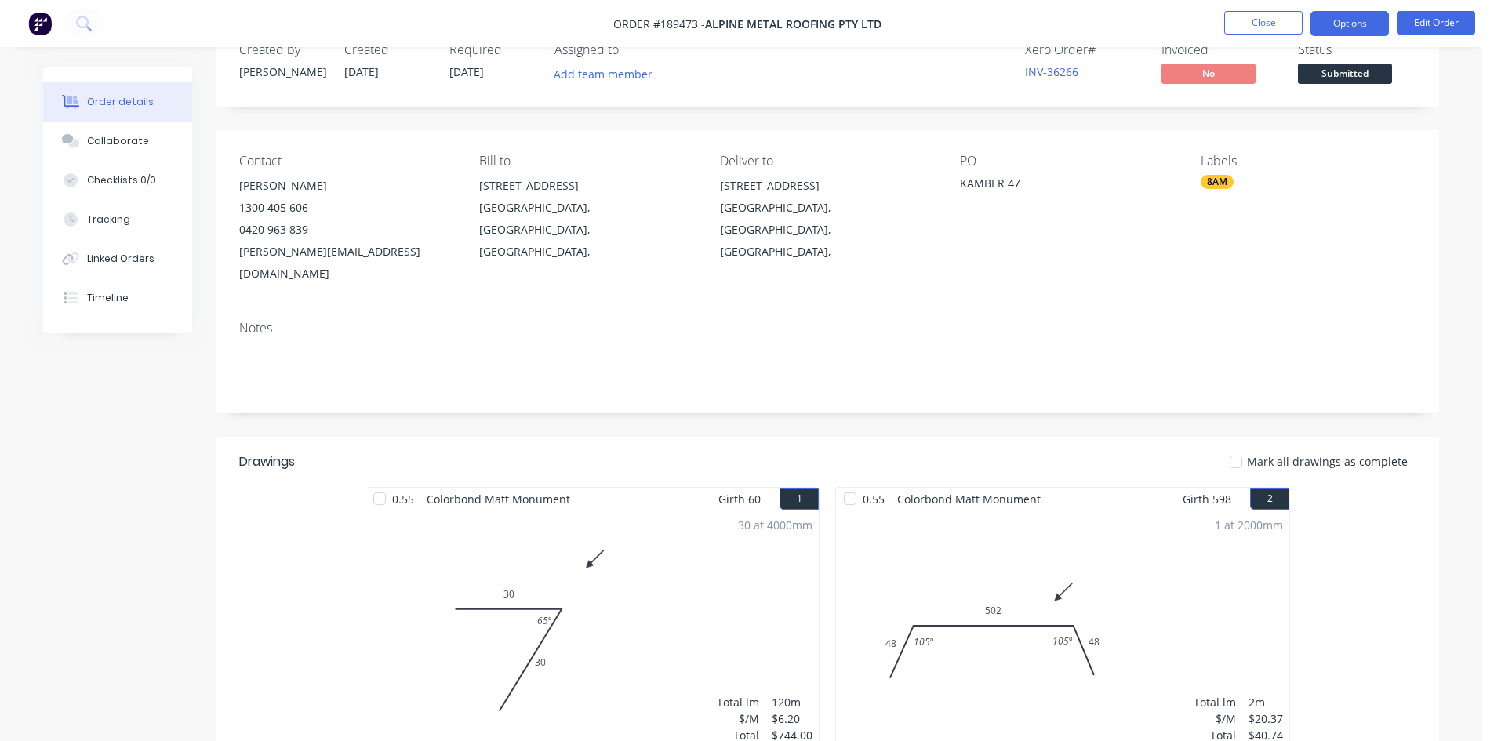
click at [1319, 28] on button "Options" at bounding box center [1350, 23] width 78 height 25
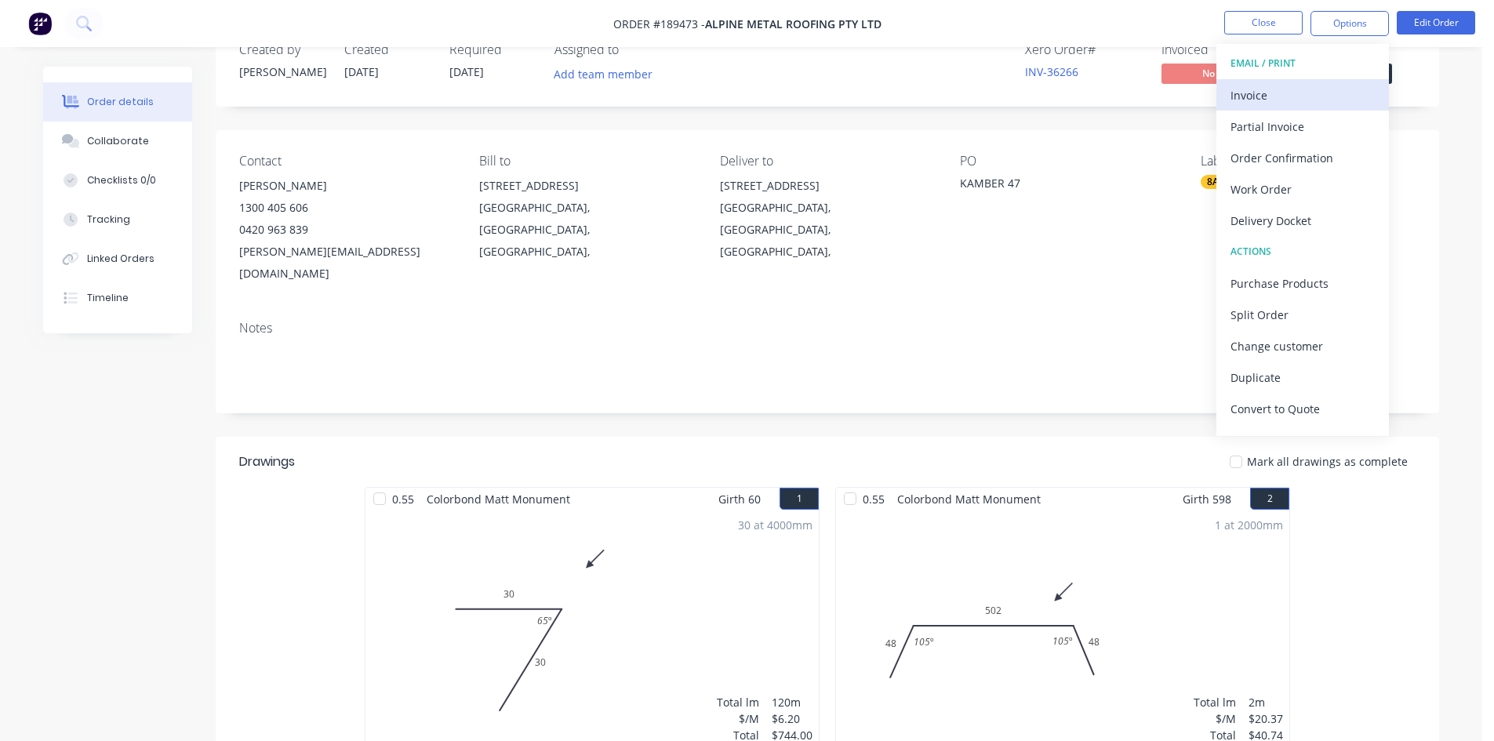
click at [1295, 82] on button "Invoice" at bounding box center [1303, 94] width 173 height 31
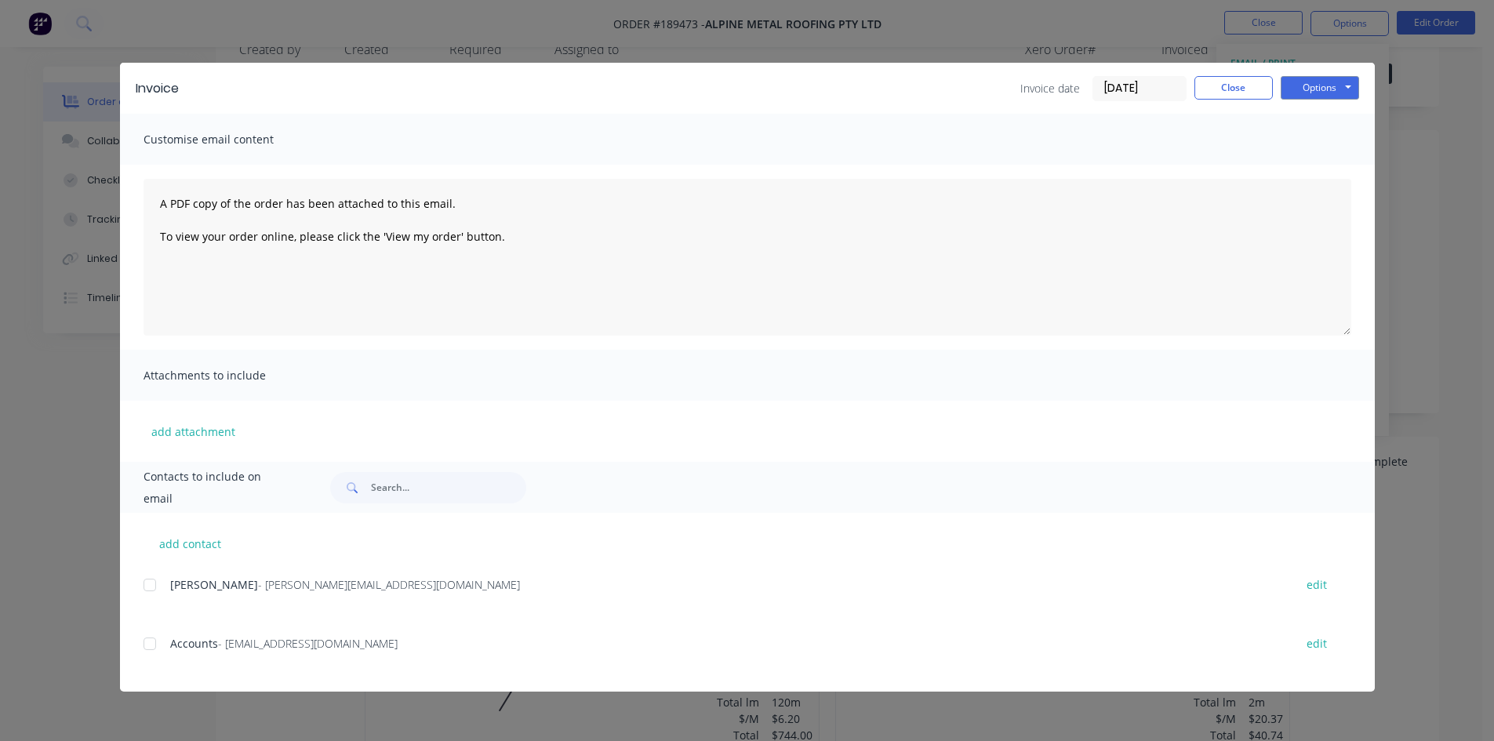
click at [146, 586] on div at bounding box center [149, 584] width 31 height 31
click at [151, 647] on div at bounding box center [149, 643] width 31 height 31
click at [1322, 93] on button "Options" at bounding box center [1320, 88] width 78 height 24
click at [1324, 165] on button "Email" at bounding box center [1331, 168] width 100 height 26
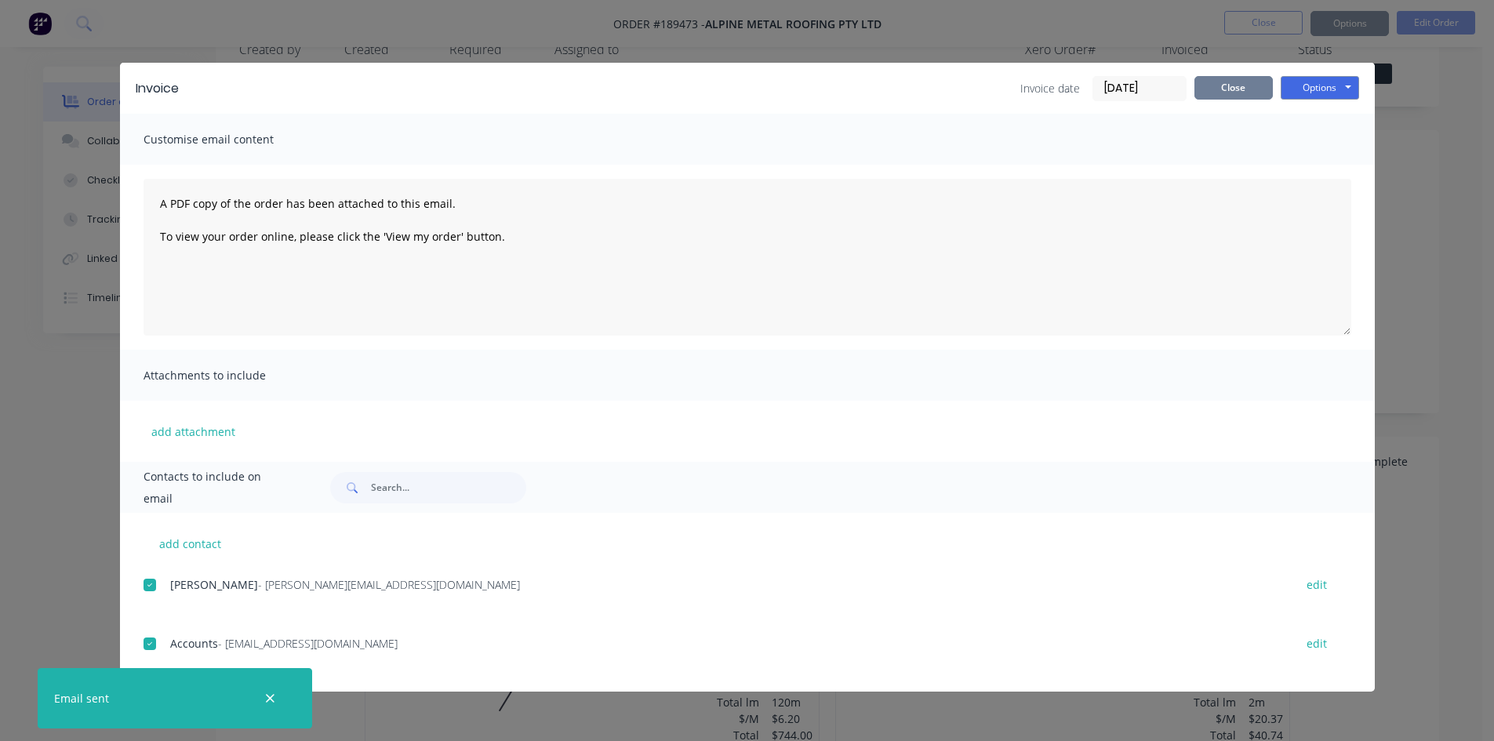
click at [1265, 85] on button "Close" at bounding box center [1234, 88] width 78 height 24
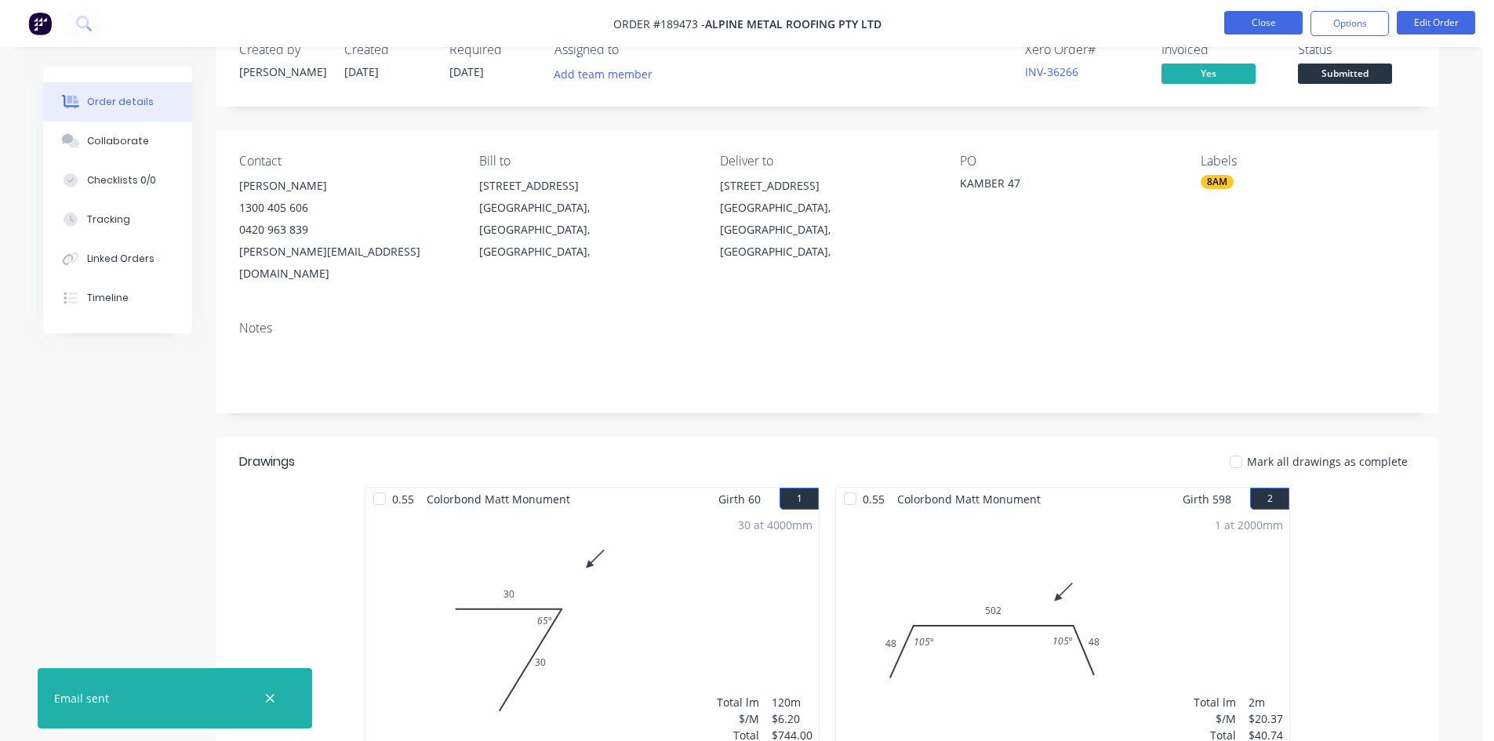
click at [1260, 24] on button "Close" at bounding box center [1263, 23] width 78 height 24
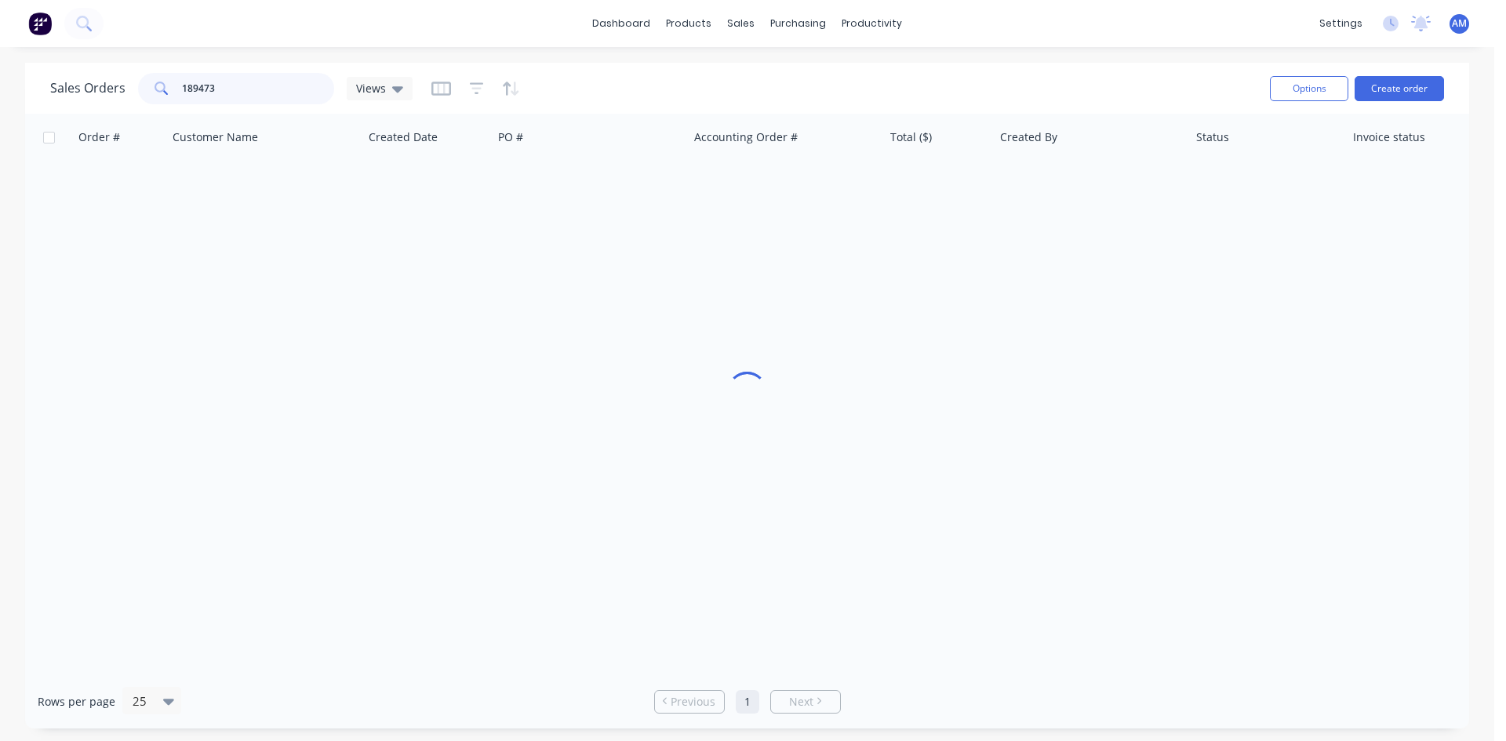
drag, startPoint x: 263, startPoint y: 82, endPoint x: 166, endPoint y: 85, distance: 96.5
click at [166, 85] on div "189473" at bounding box center [236, 88] width 196 height 31
type input "189447"
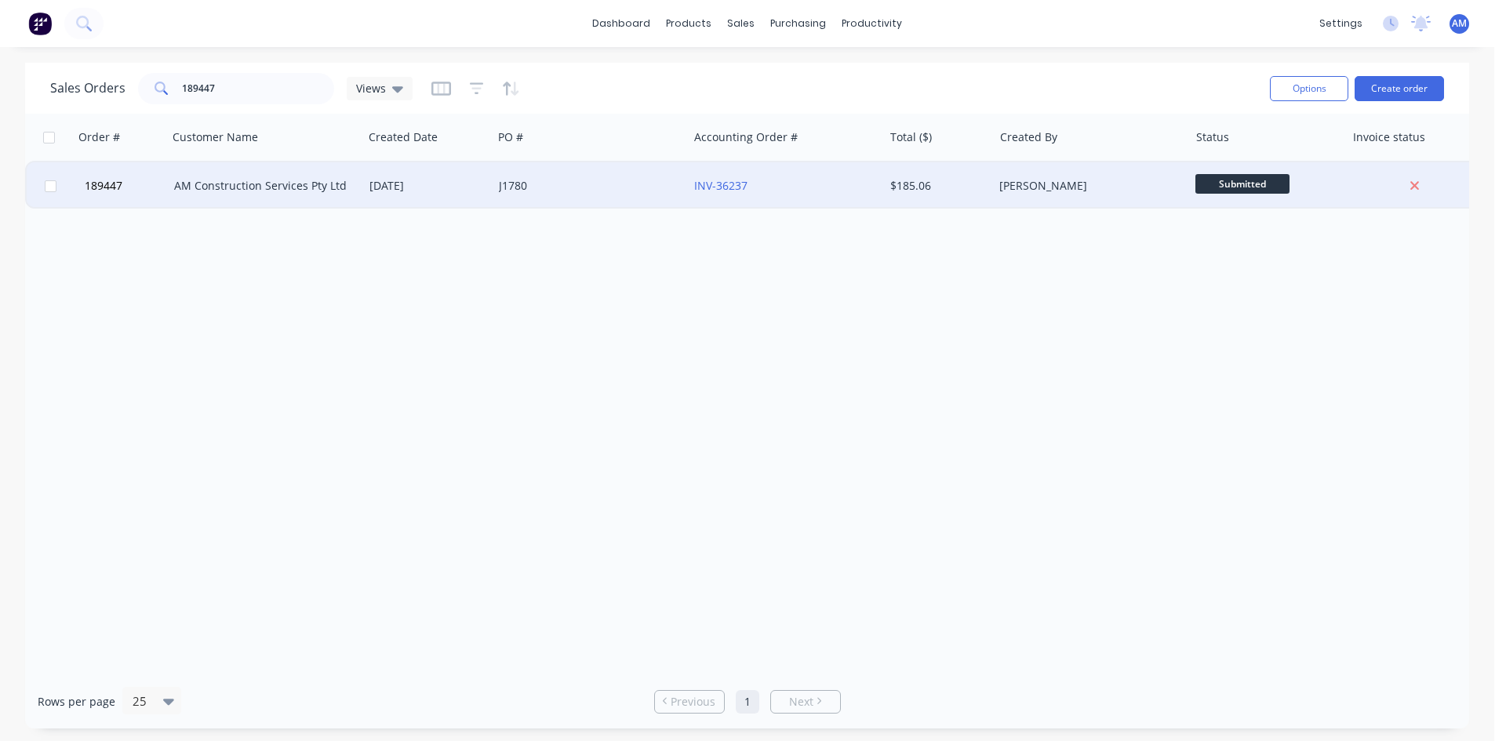
click at [429, 176] on div "[DATE]" at bounding box center [427, 185] width 129 height 47
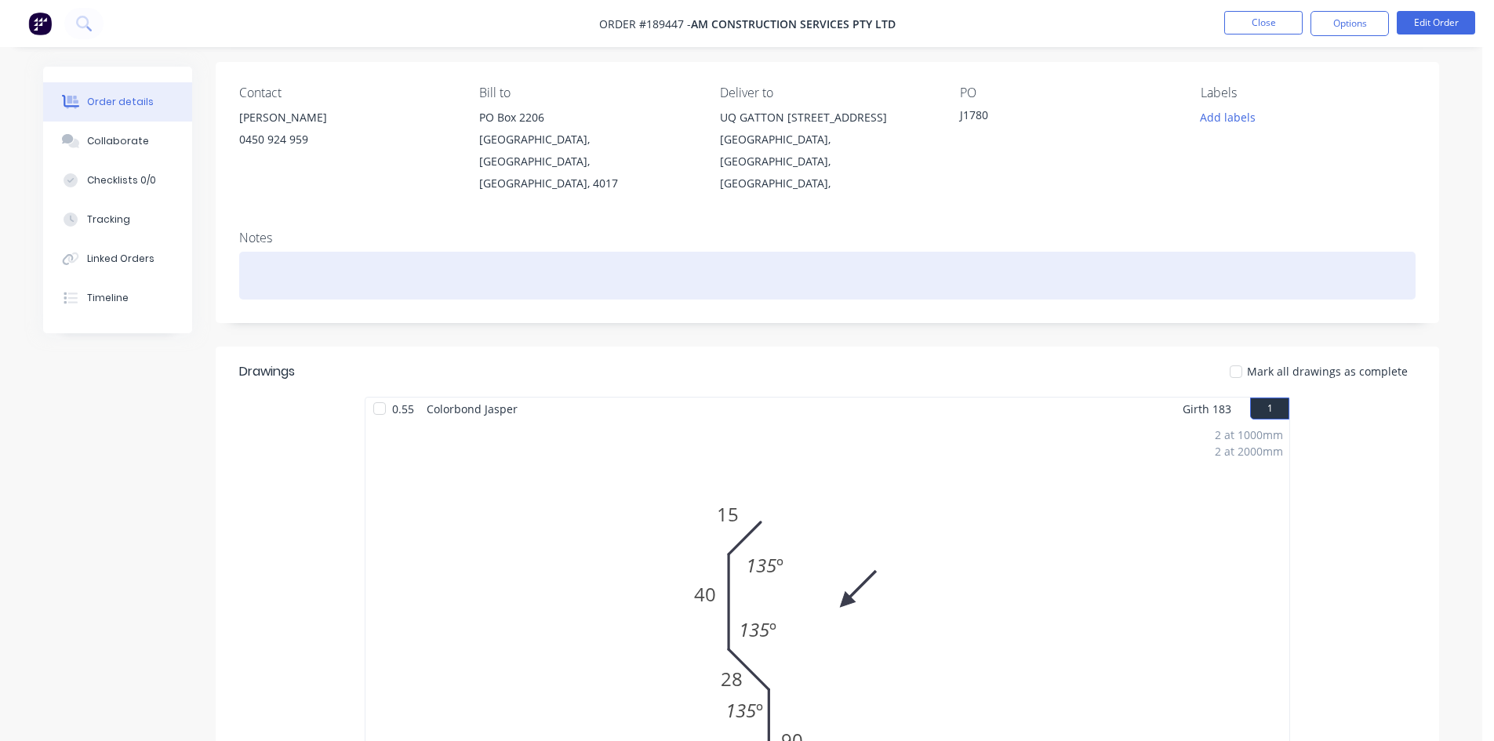
scroll to position [78, 0]
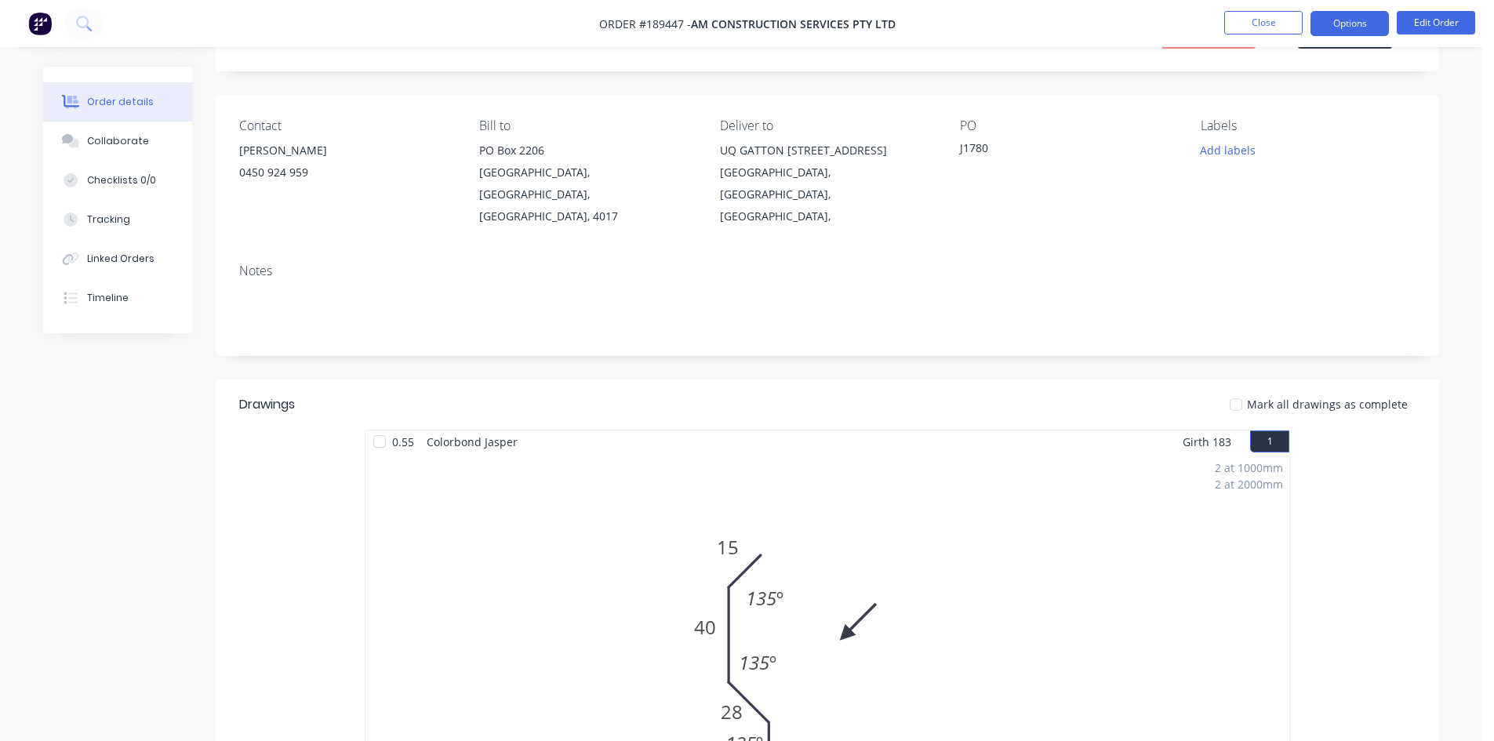
click at [1343, 26] on button "Options" at bounding box center [1350, 23] width 78 height 25
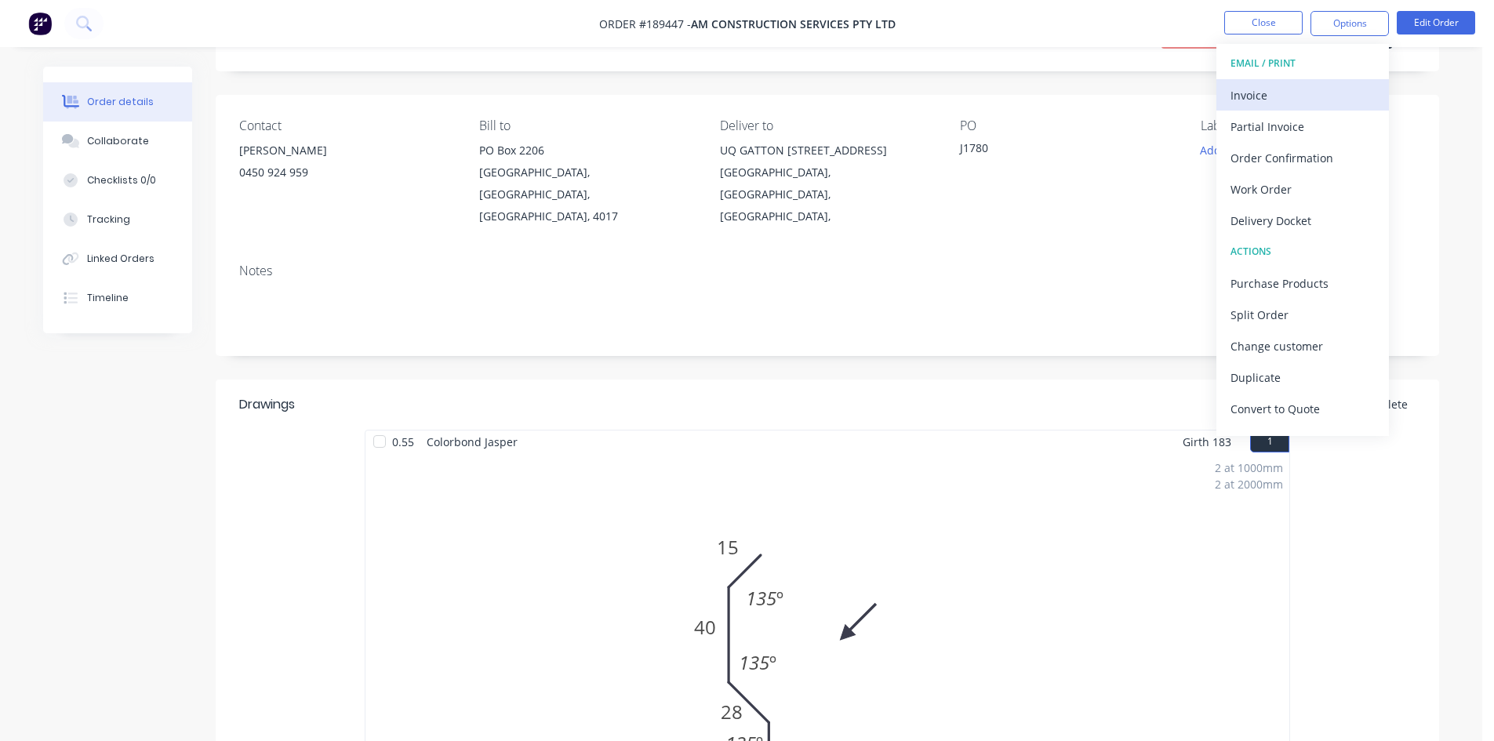
click at [1288, 99] on div "Invoice" at bounding box center [1303, 95] width 144 height 23
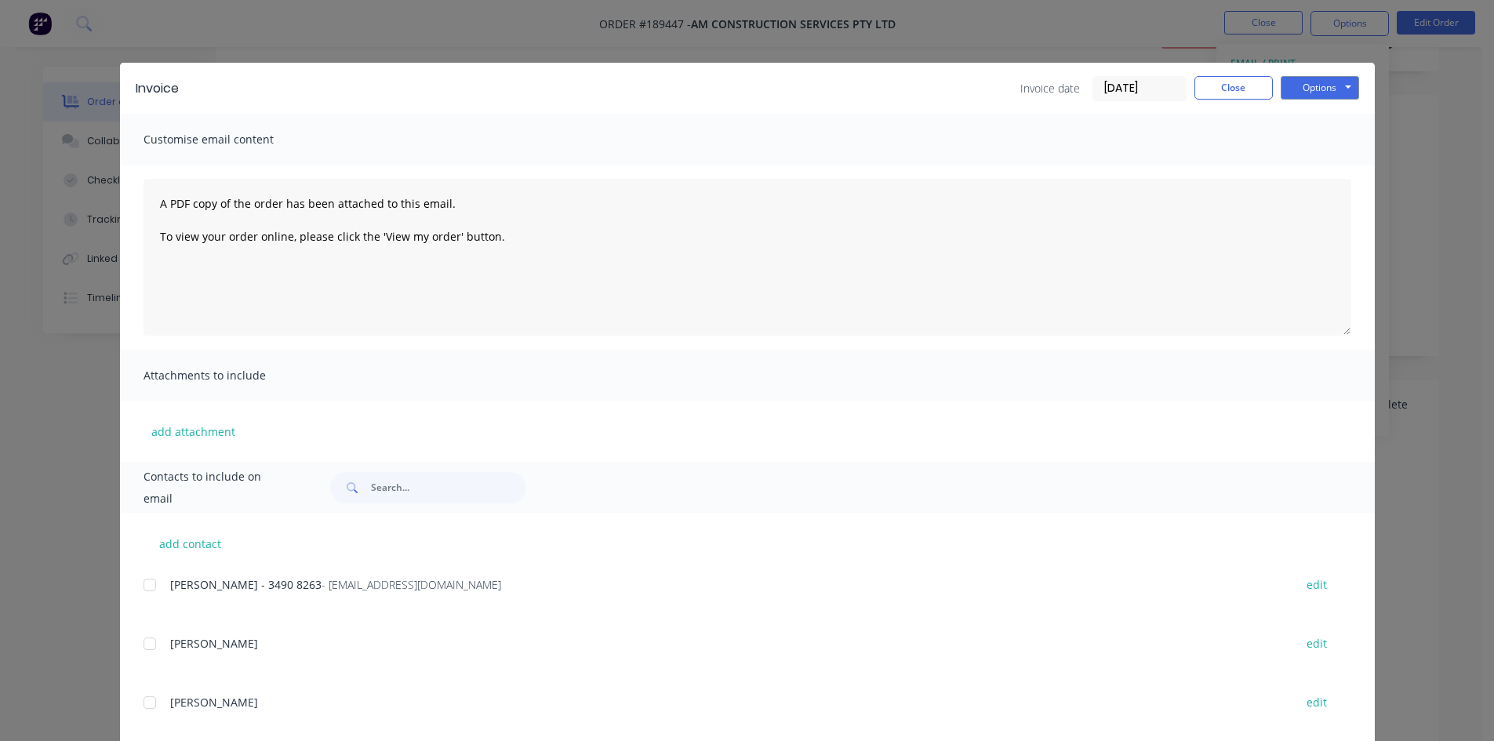
click at [146, 586] on div at bounding box center [149, 584] width 31 height 31
click at [1325, 79] on button "Options" at bounding box center [1320, 88] width 78 height 24
click at [1297, 172] on button "Email" at bounding box center [1331, 168] width 100 height 26
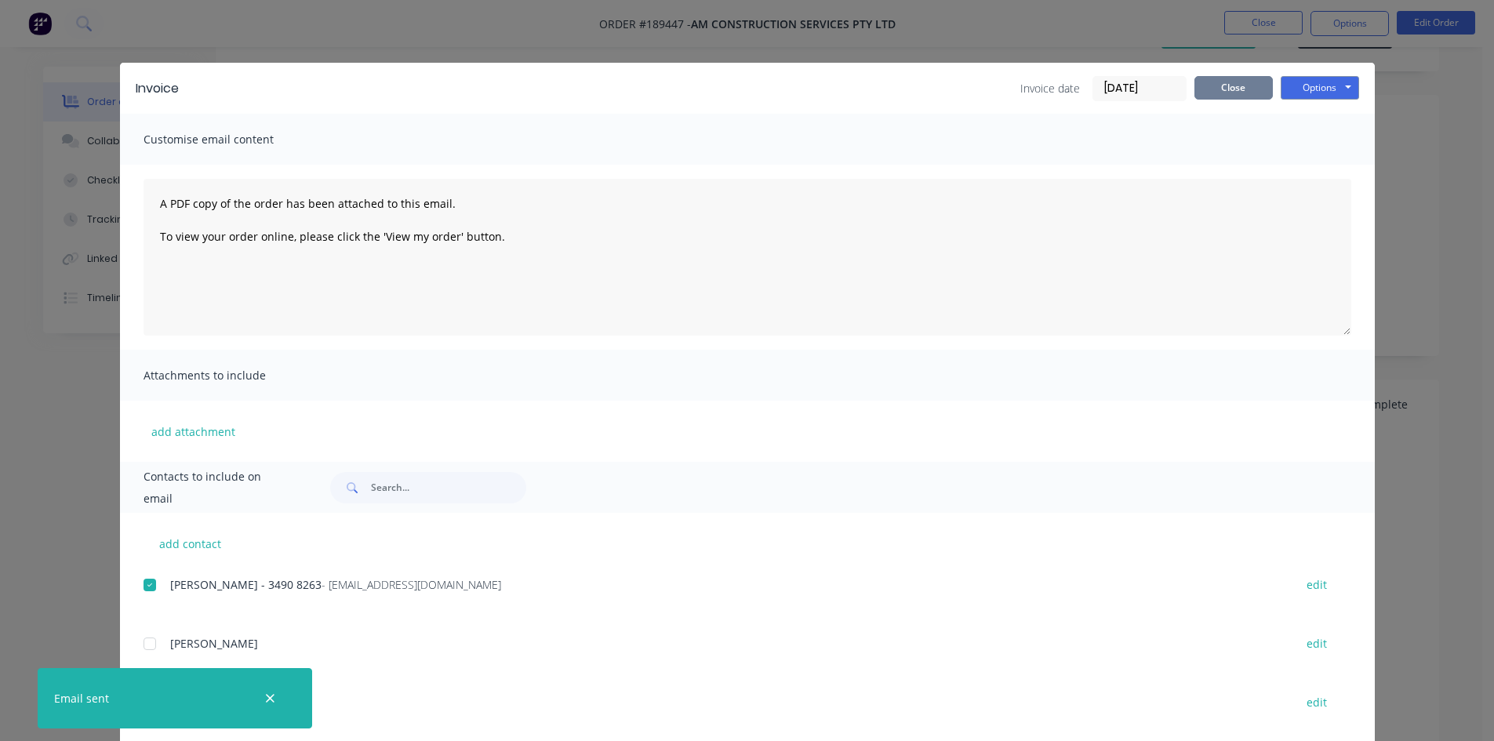
click at [1209, 96] on button "Close" at bounding box center [1234, 88] width 78 height 24
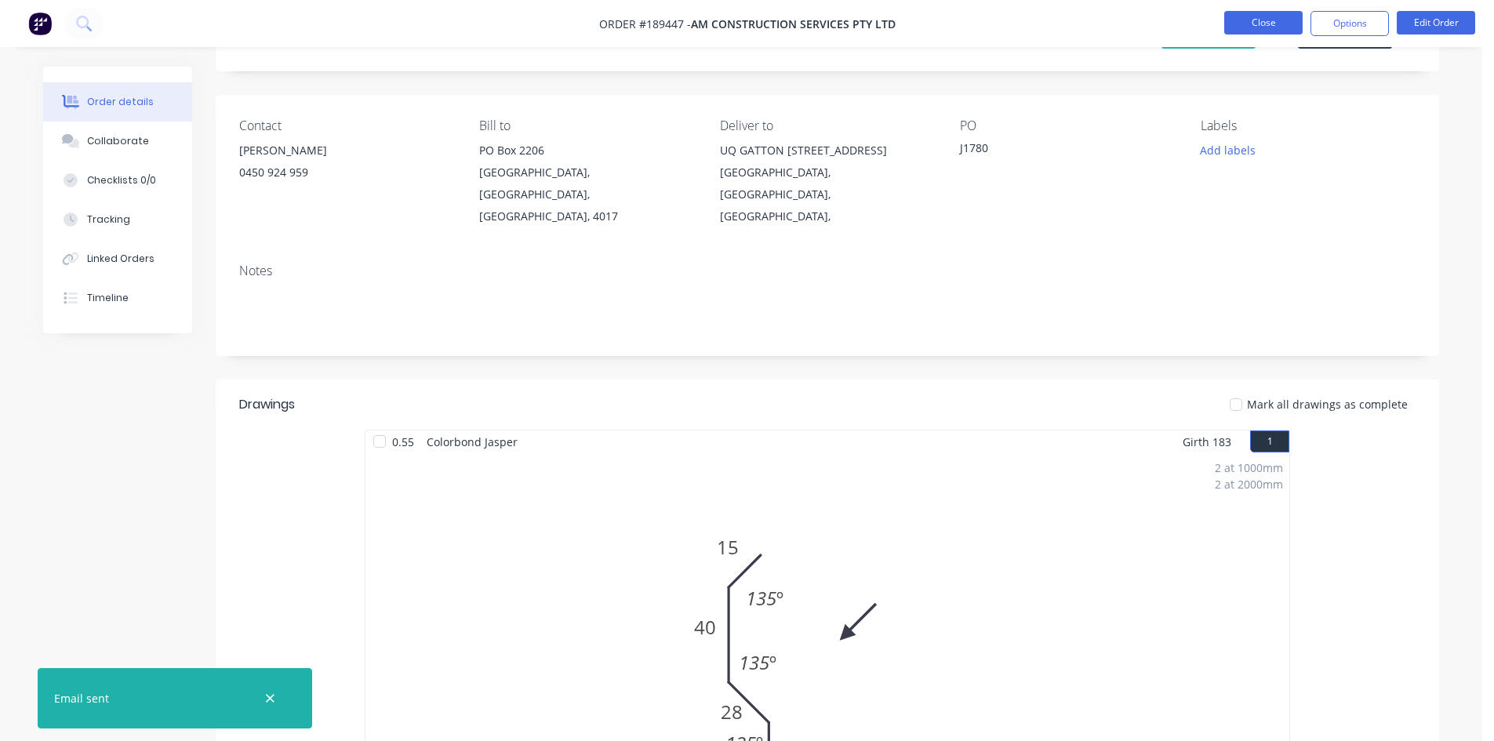
click at [1251, 26] on button "Close" at bounding box center [1263, 23] width 78 height 24
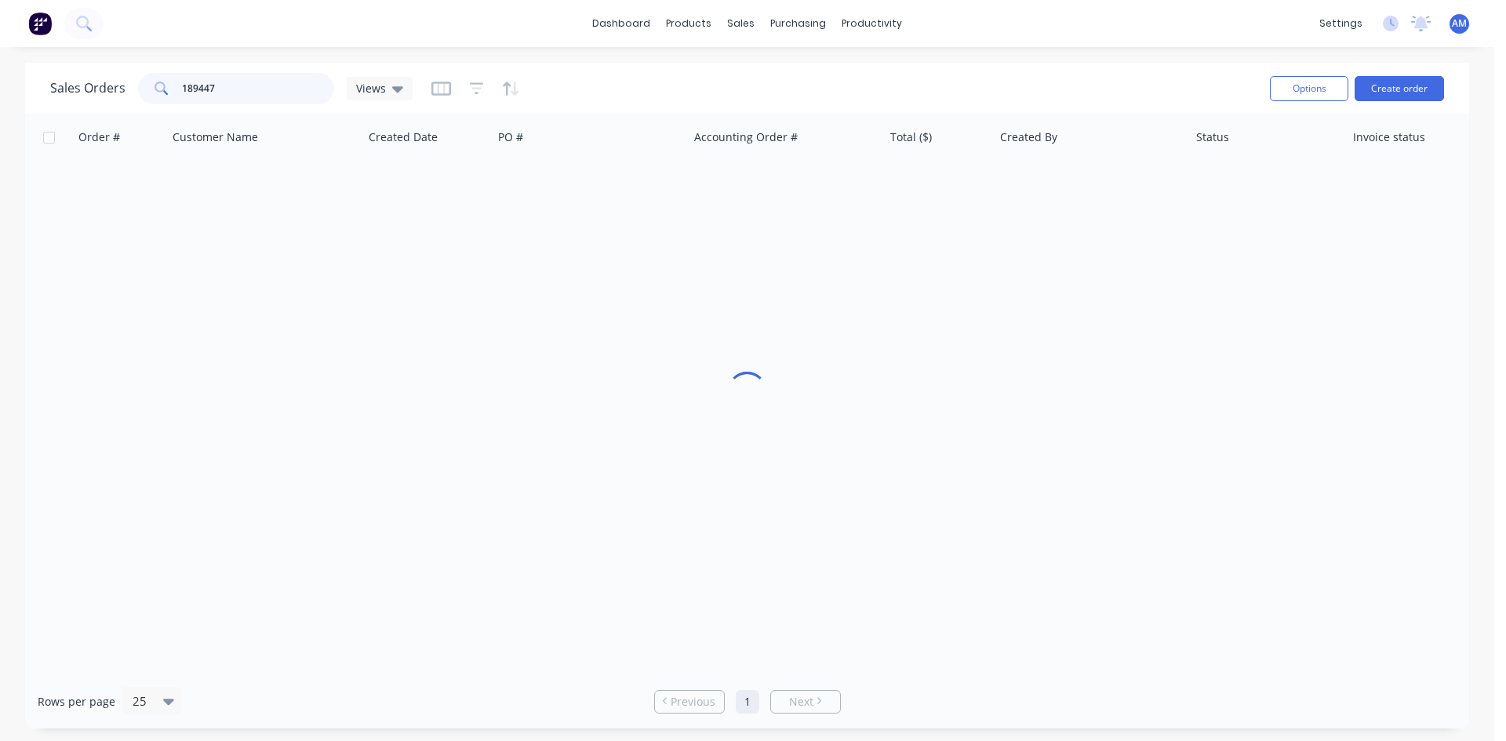
drag, startPoint x: 268, startPoint y: 91, endPoint x: 149, endPoint y: 86, distance: 119.3
click at [149, 86] on div "189447" at bounding box center [236, 88] width 196 height 31
type input "189505"
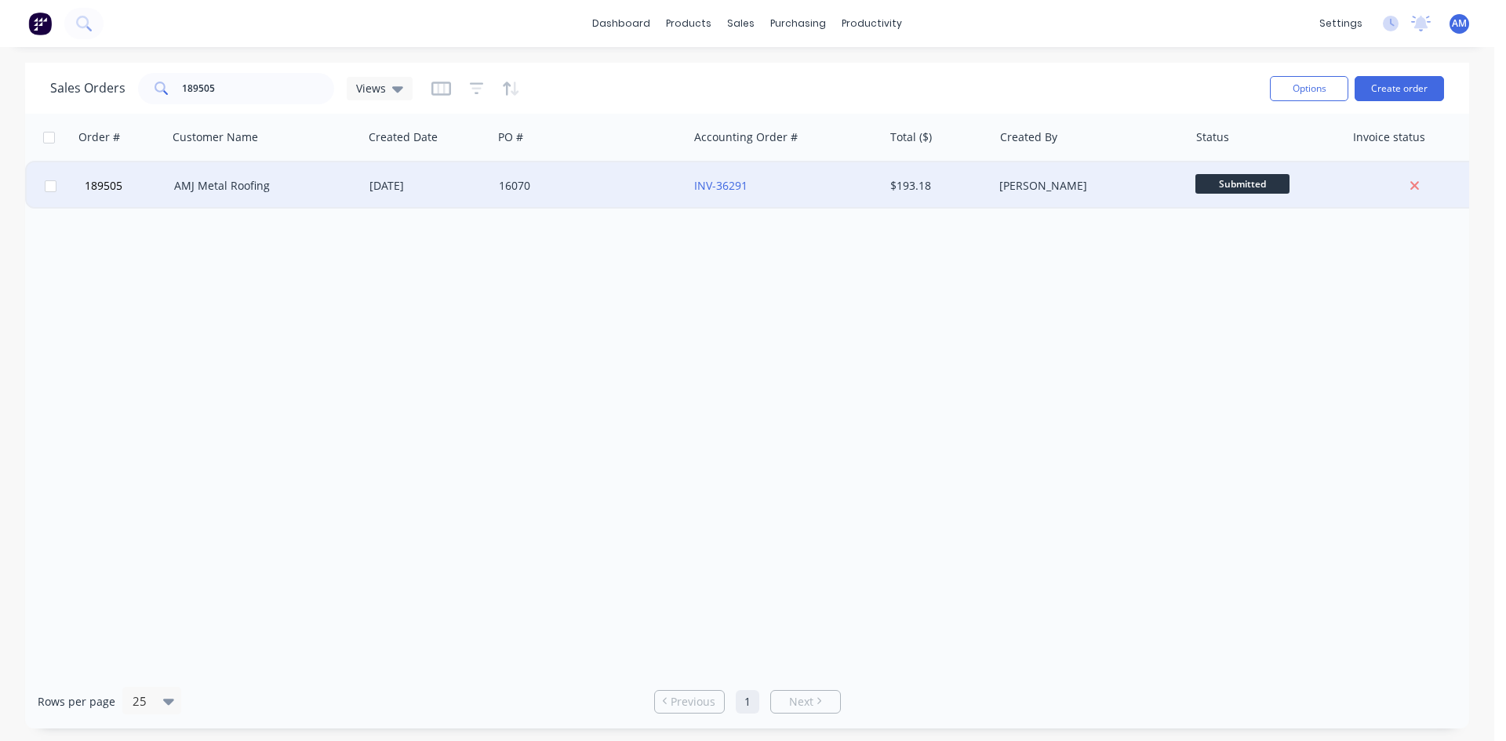
click at [322, 182] on div "AMJ Metal Roofing" at bounding box center [261, 186] width 174 height 16
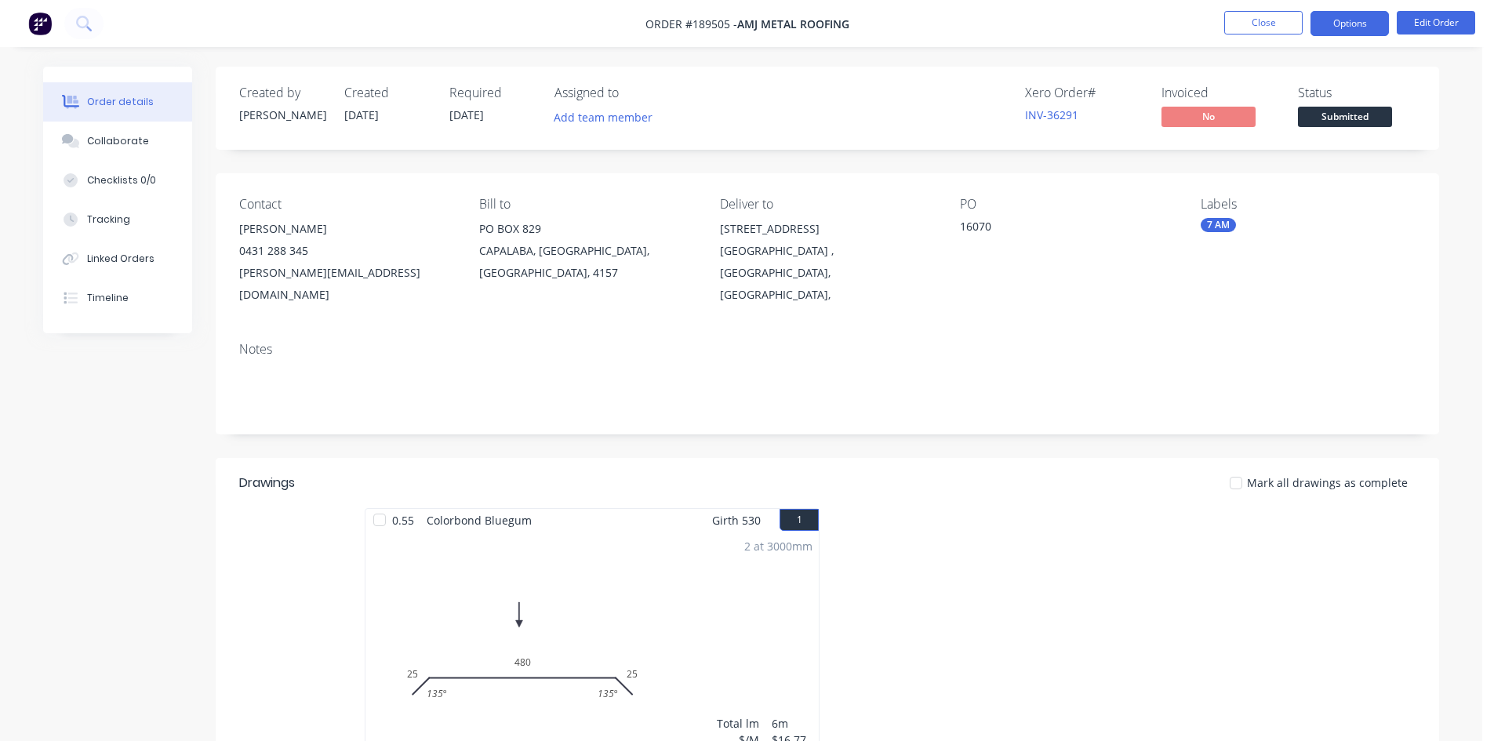
click at [1339, 31] on button "Options" at bounding box center [1350, 23] width 78 height 25
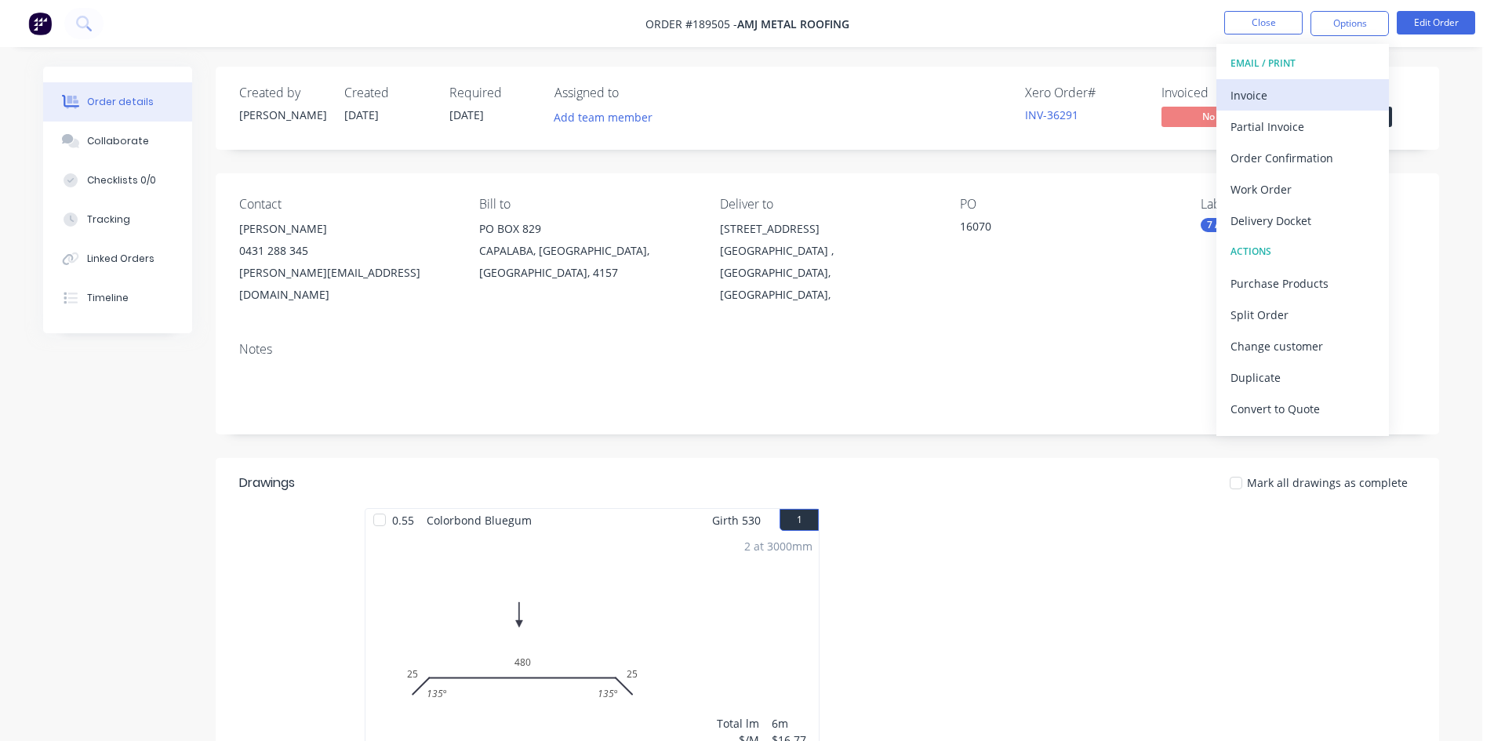
click at [1302, 90] on div "Invoice" at bounding box center [1303, 95] width 144 height 23
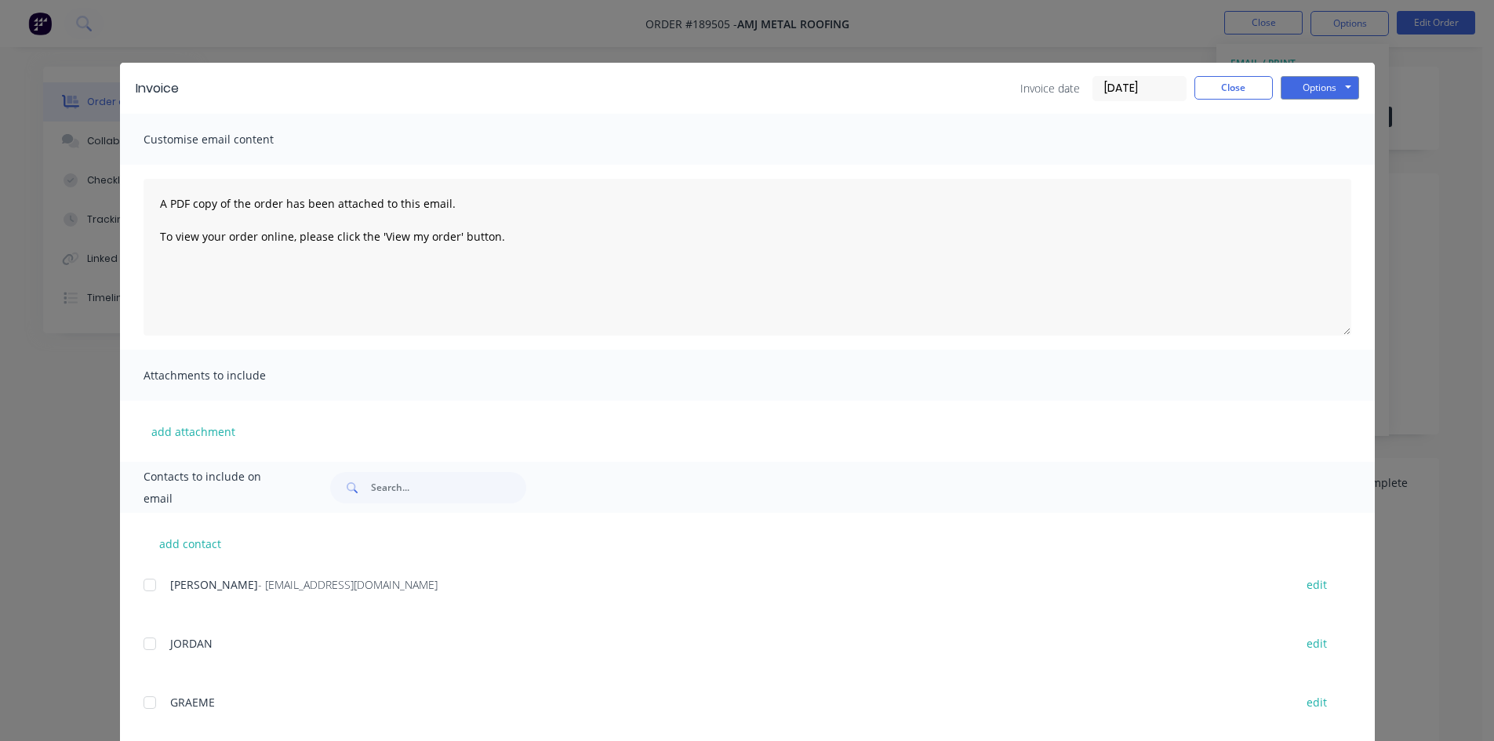
click at [150, 586] on div at bounding box center [149, 584] width 31 height 31
click at [1294, 82] on button "Options" at bounding box center [1320, 88] width 78 height 24
click at [1293, 173] on button "Email" at bounding box center [1331, 168] width 100 height 26
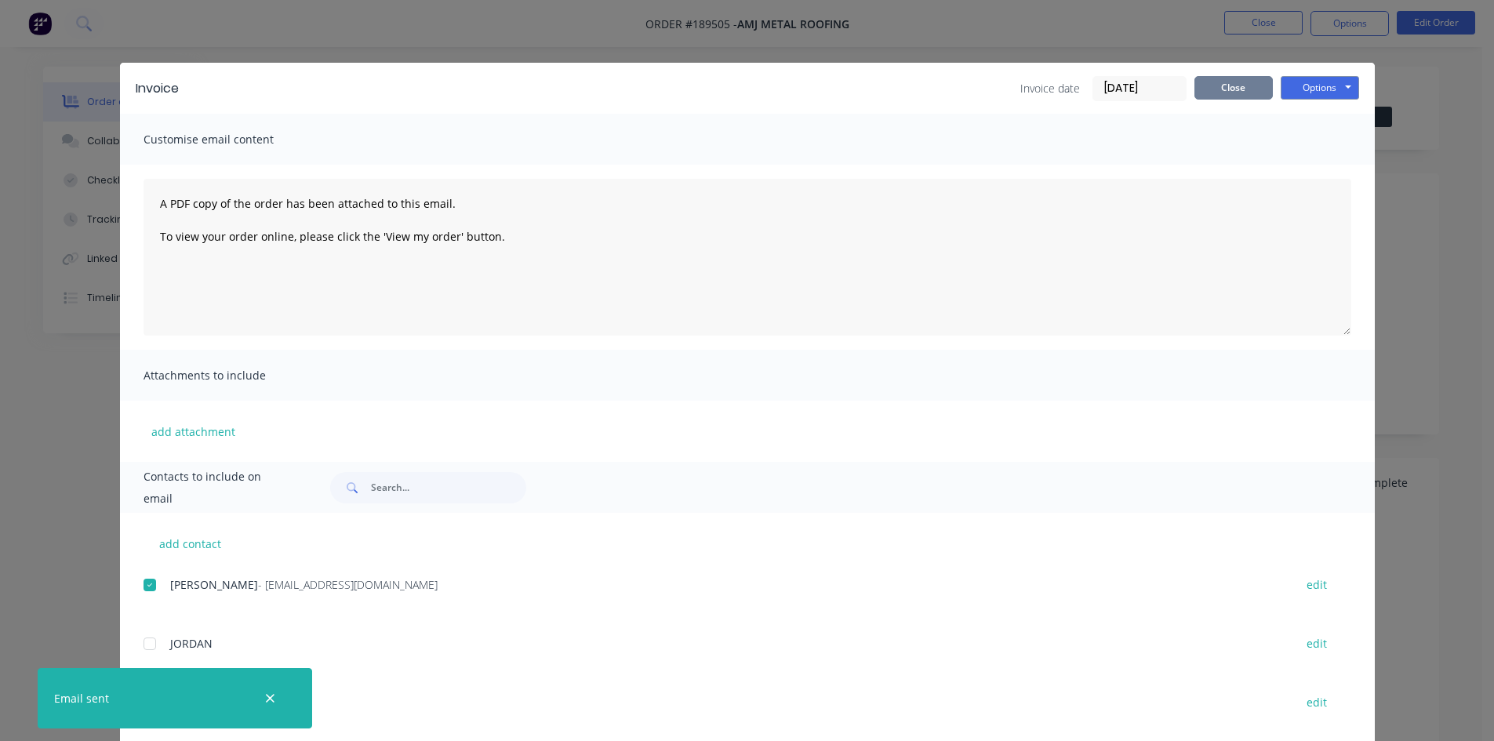
click at [1200, 87] on button "Close" at bounding box center [1234, 88] width 78 height 24
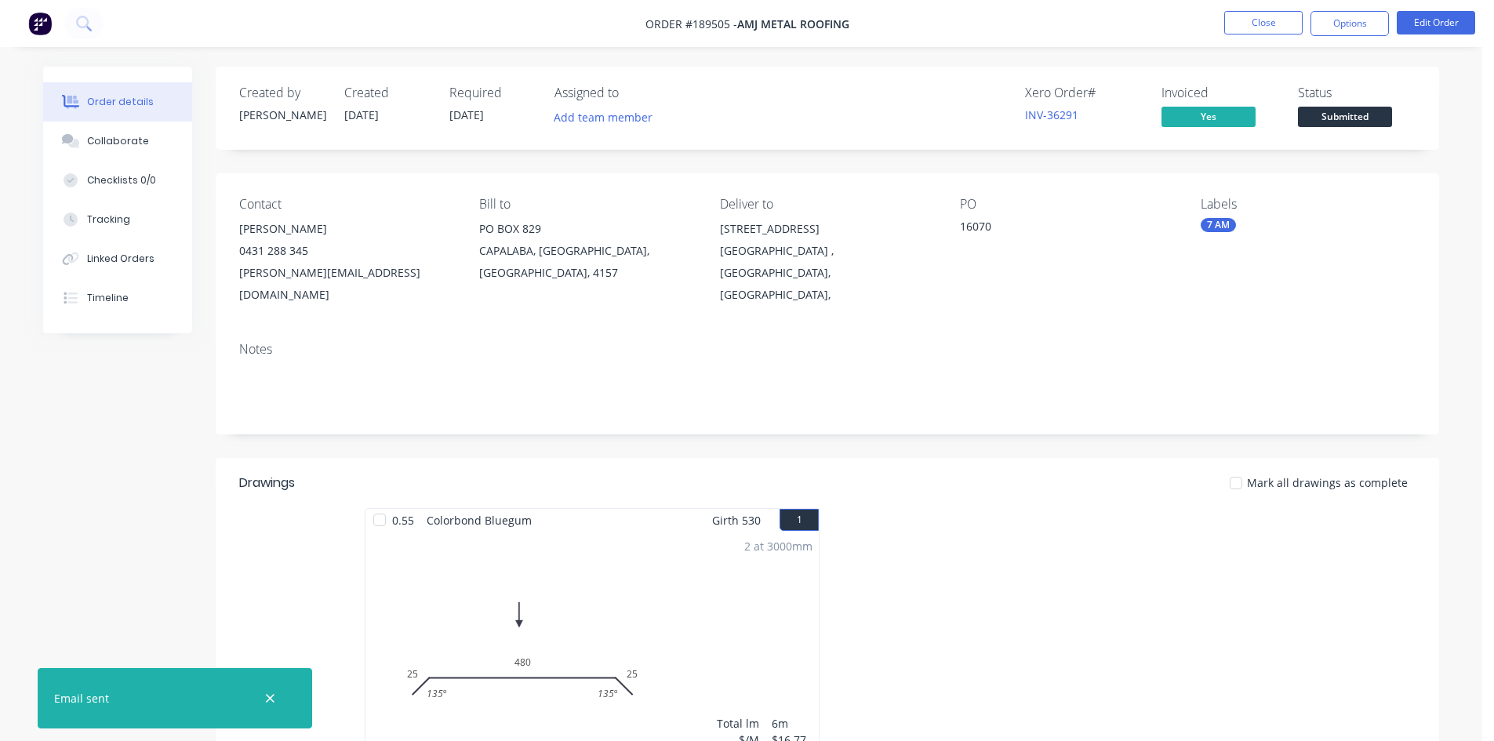
click at [1264, 35] on li "Close" at bounding box center [1263, 23] width 78 height 25
click at [1263, 28] on button "Close" at bounding box center [1263, 23] width 78 height 24
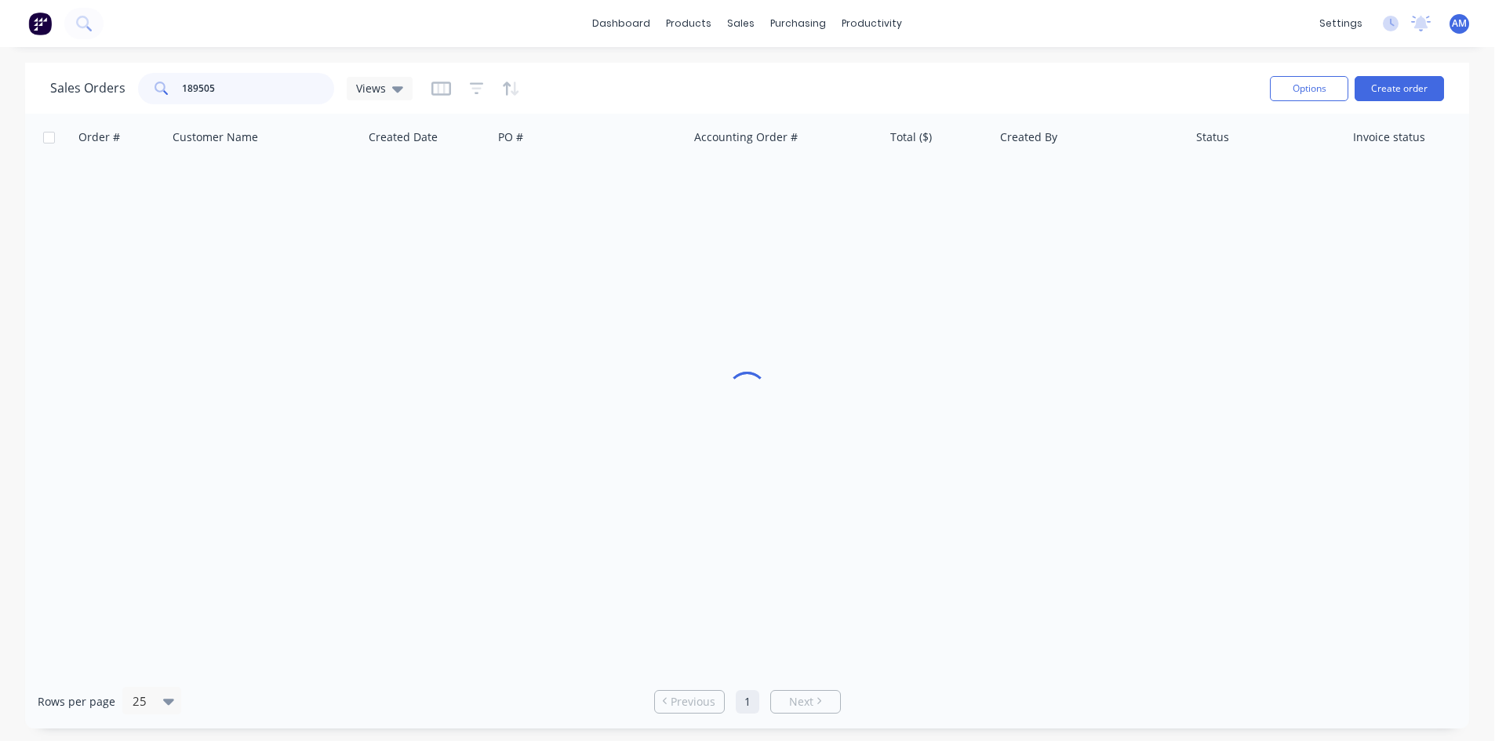
drag, startPoint x: 251, startPoint y: 83, endPoint x: 133, endPoint y: 82, distance: 117.7
click at [133, 82] on div "Sales Orders 189505 Views" at bounding box center [231, 88] width 362 height 31
type input "189503"
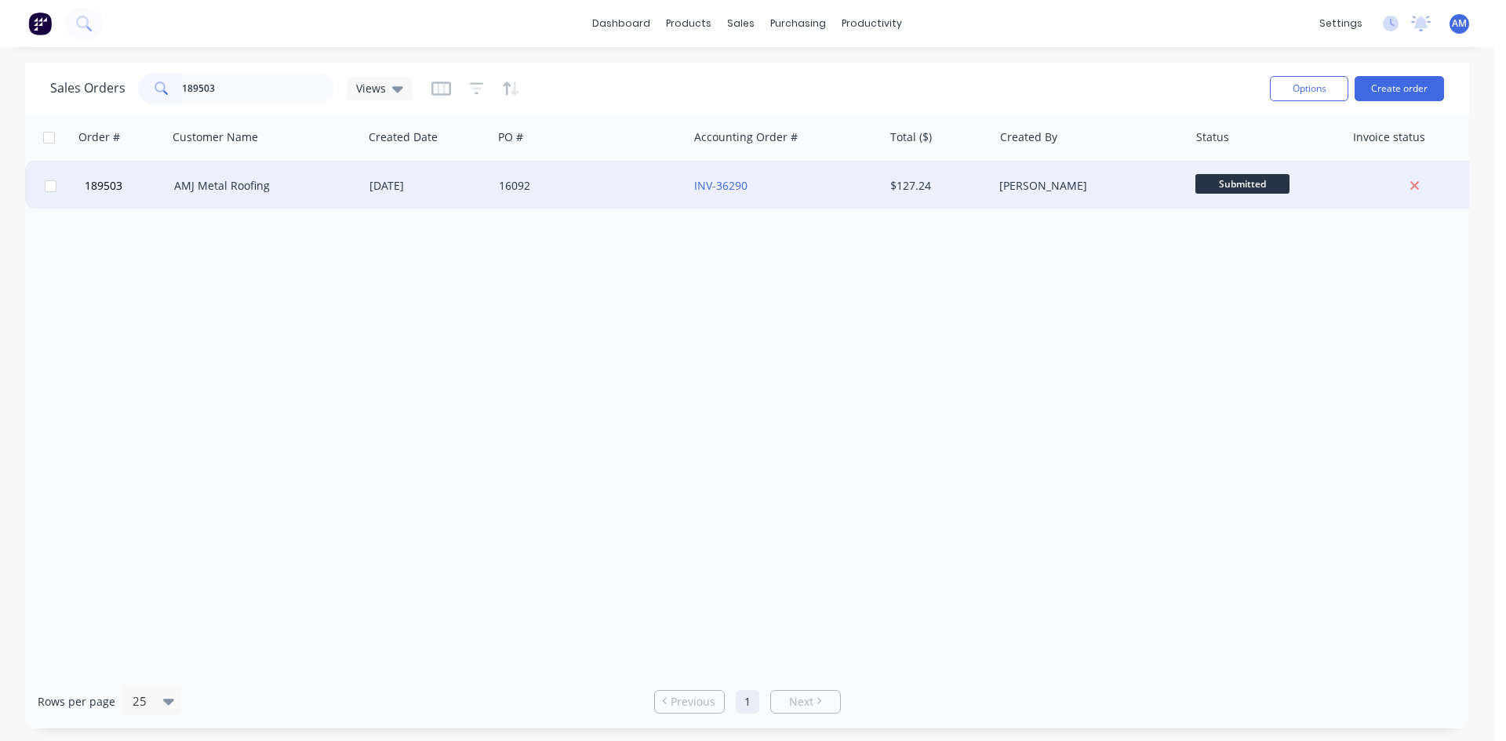
click at [791, 195] on div "INV-36290" at bounding box center [785, 185] width 195 height 47
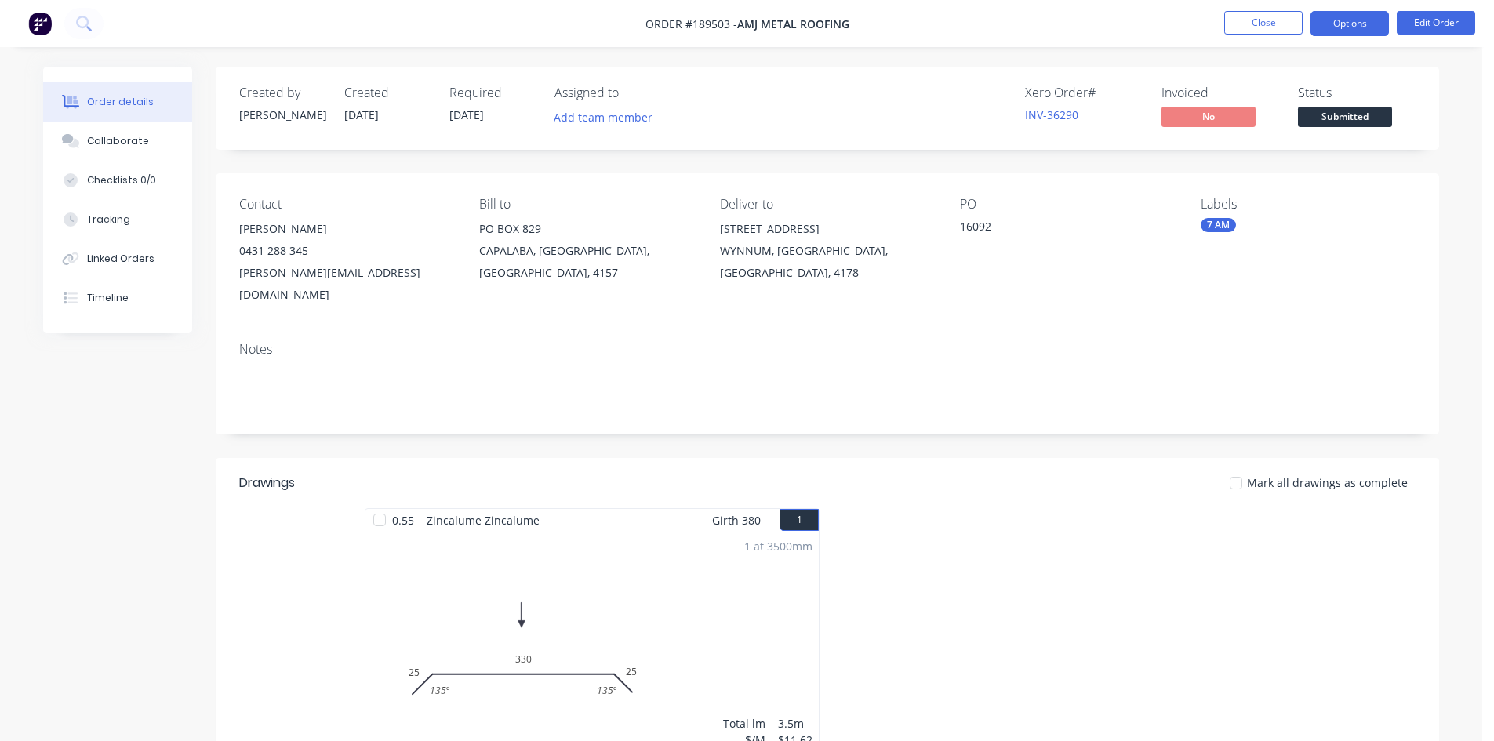
click at [1359, 20] on button "Options" at bounding box center [1350, 23] width 78 height 25
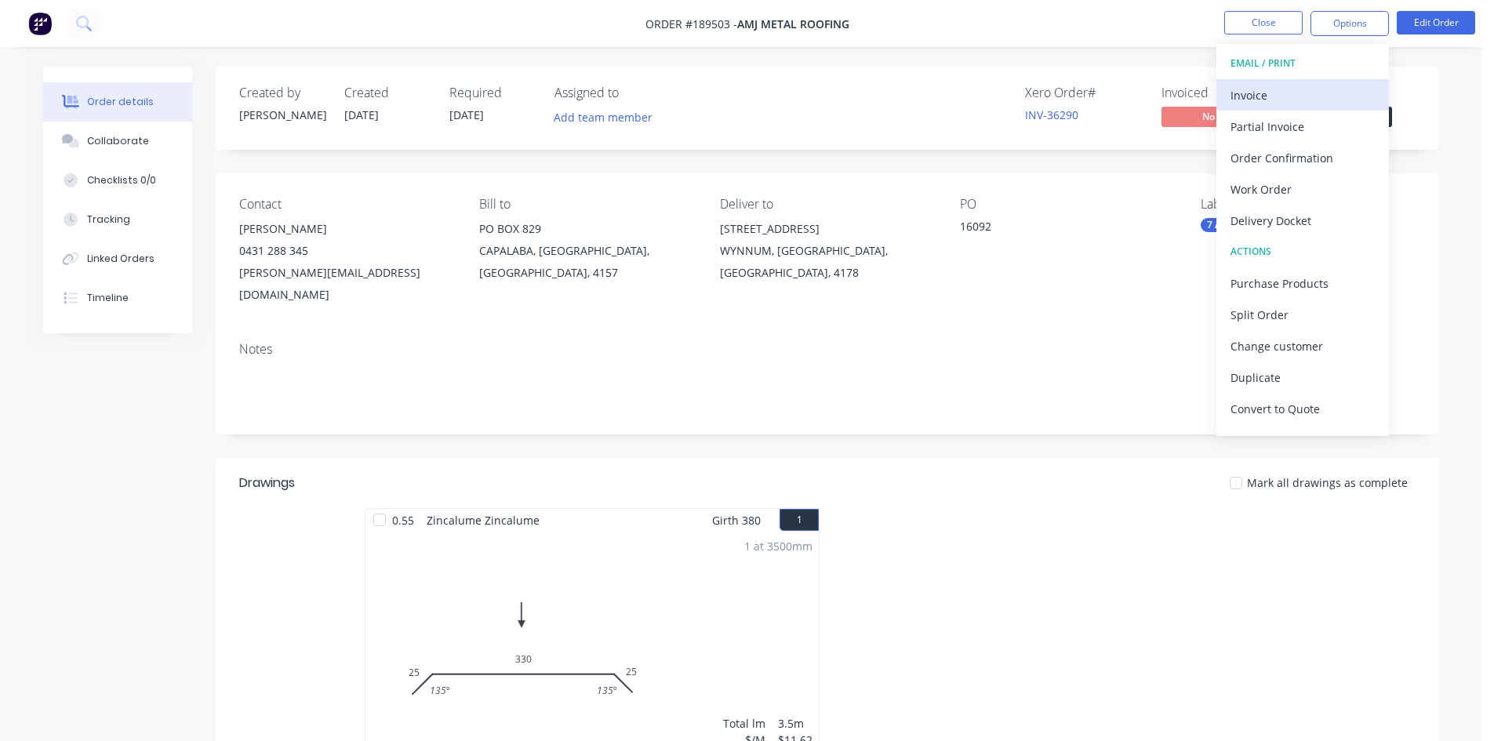
click at [1310, 84] on div "Invoice" at bounding box center [1303, 95] width 144 height 23
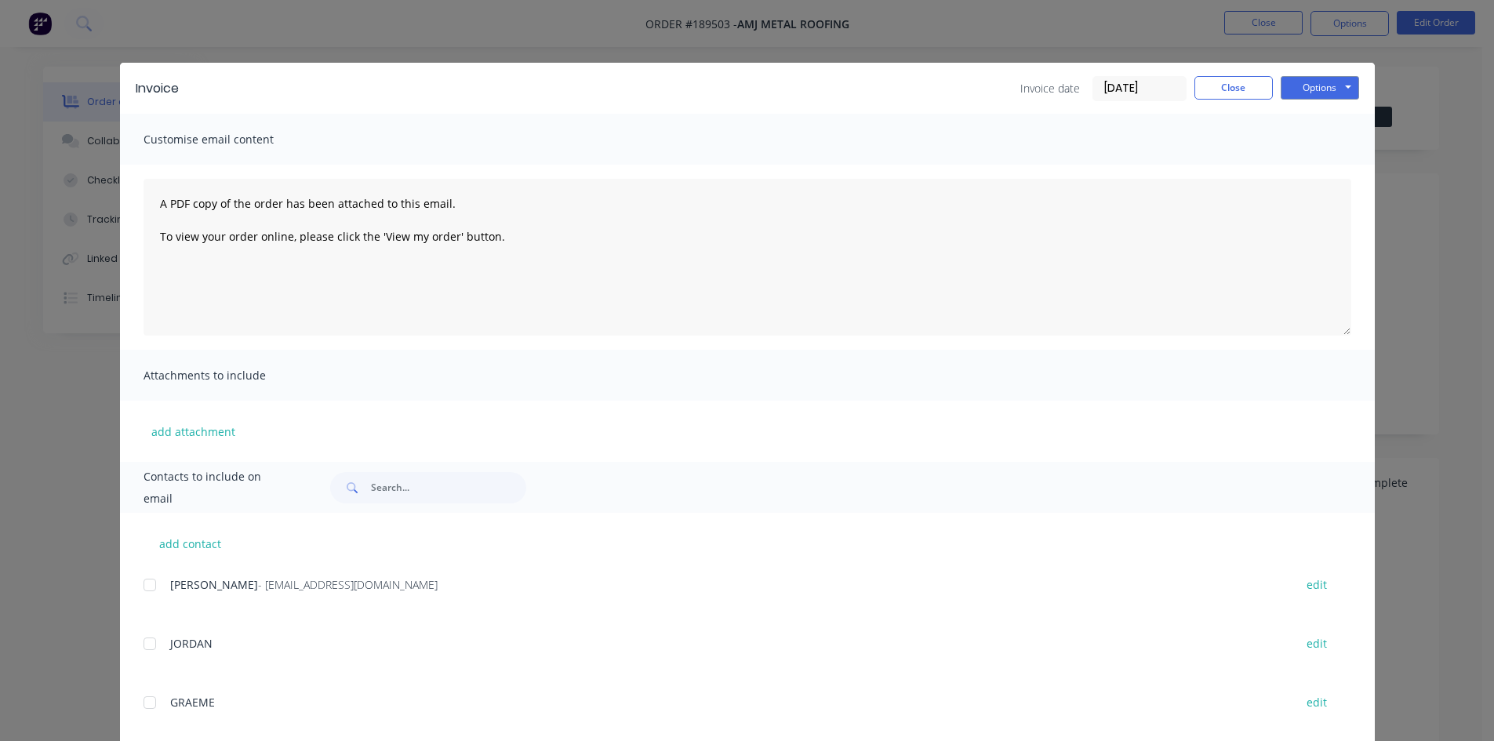
click at [140, 585] on div at bounding box center [149, 584] width 31 height 31
click at [1297, 88] on button "Options" at bounding box center [1320, 88] width 78 height 24
click at [1304, 172] on button "Email" at bounding box center [1331, 168] width 100 height 26
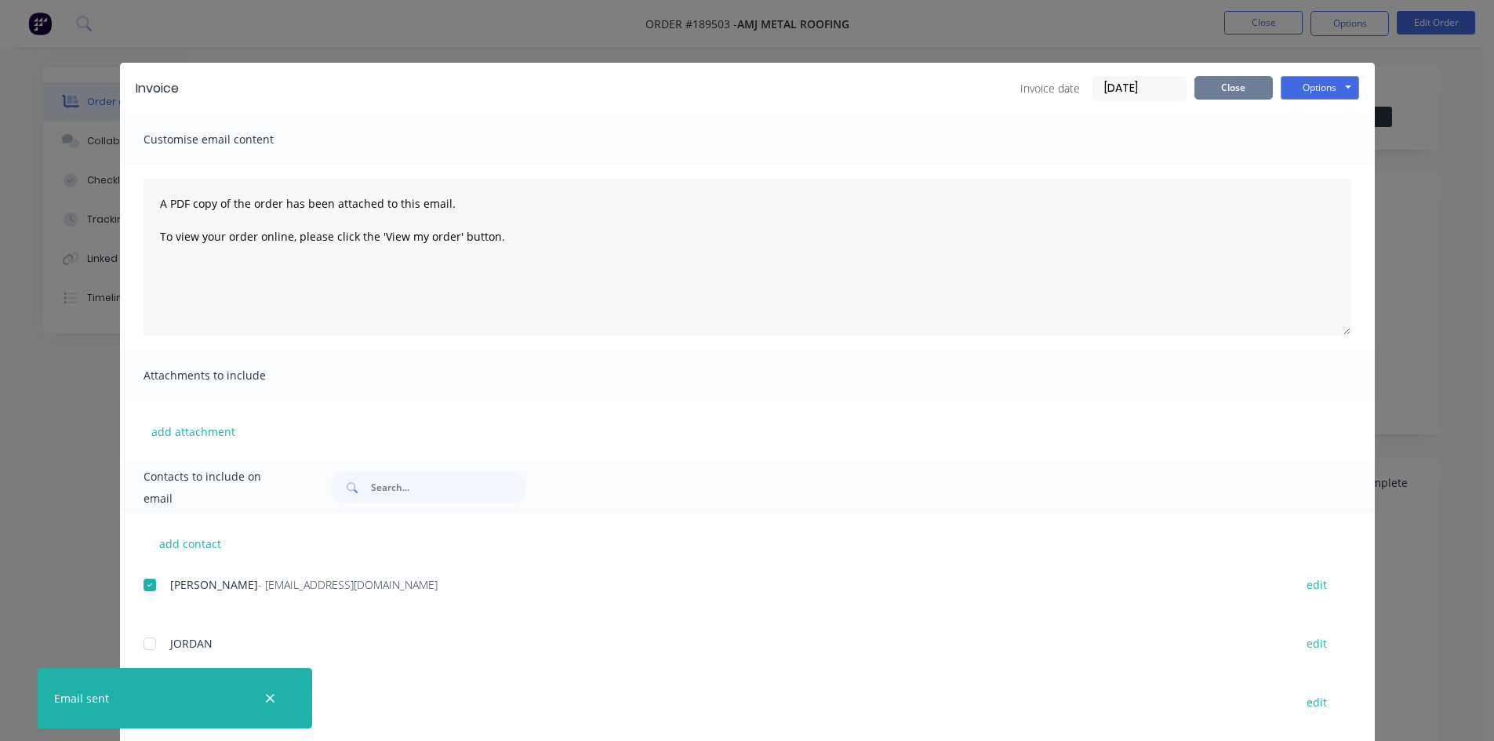
click at [1238, 88] on button "Close" at bounding box center [1234, 88] width 78 height 24
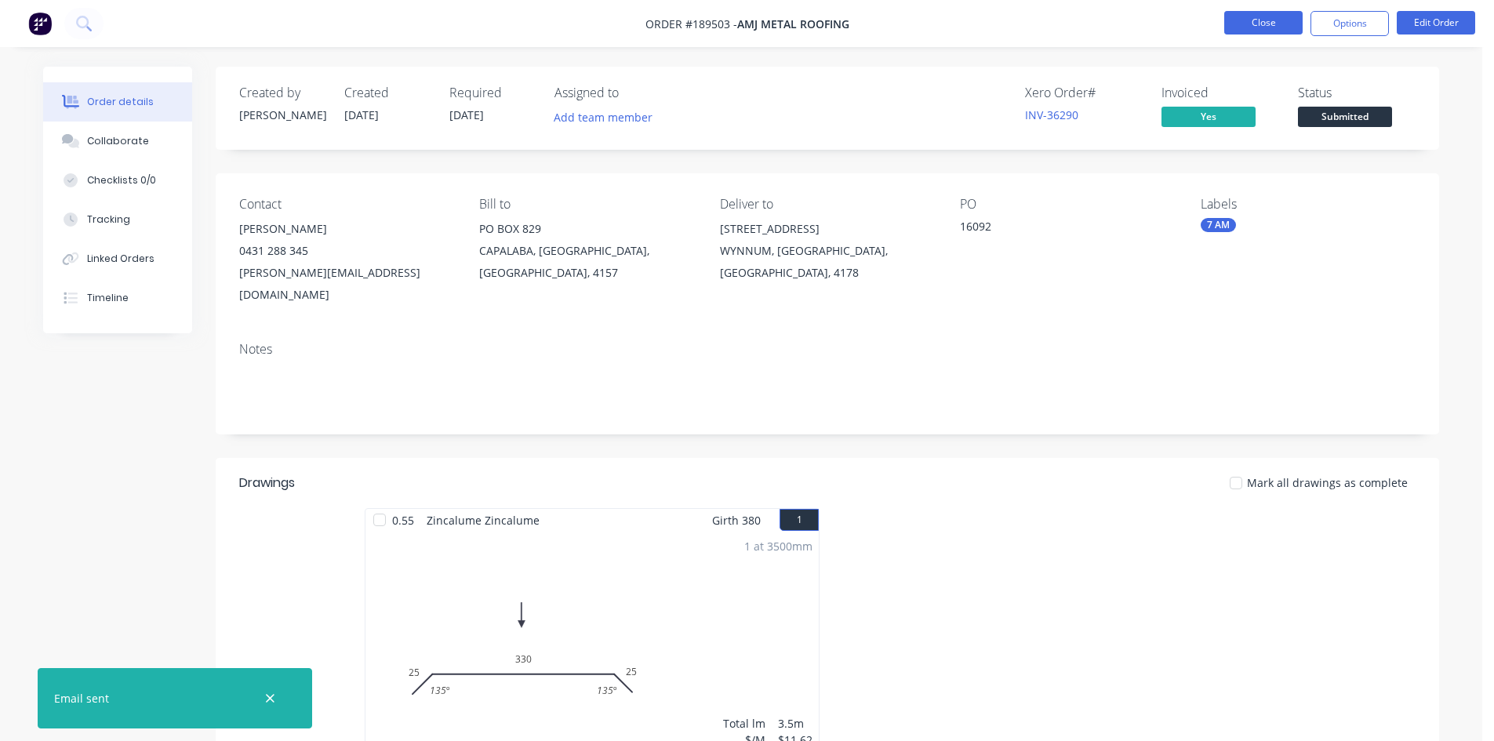
click at [1264, 20] on button "Close" at bounding box center [1263, 23] width 78 height 24
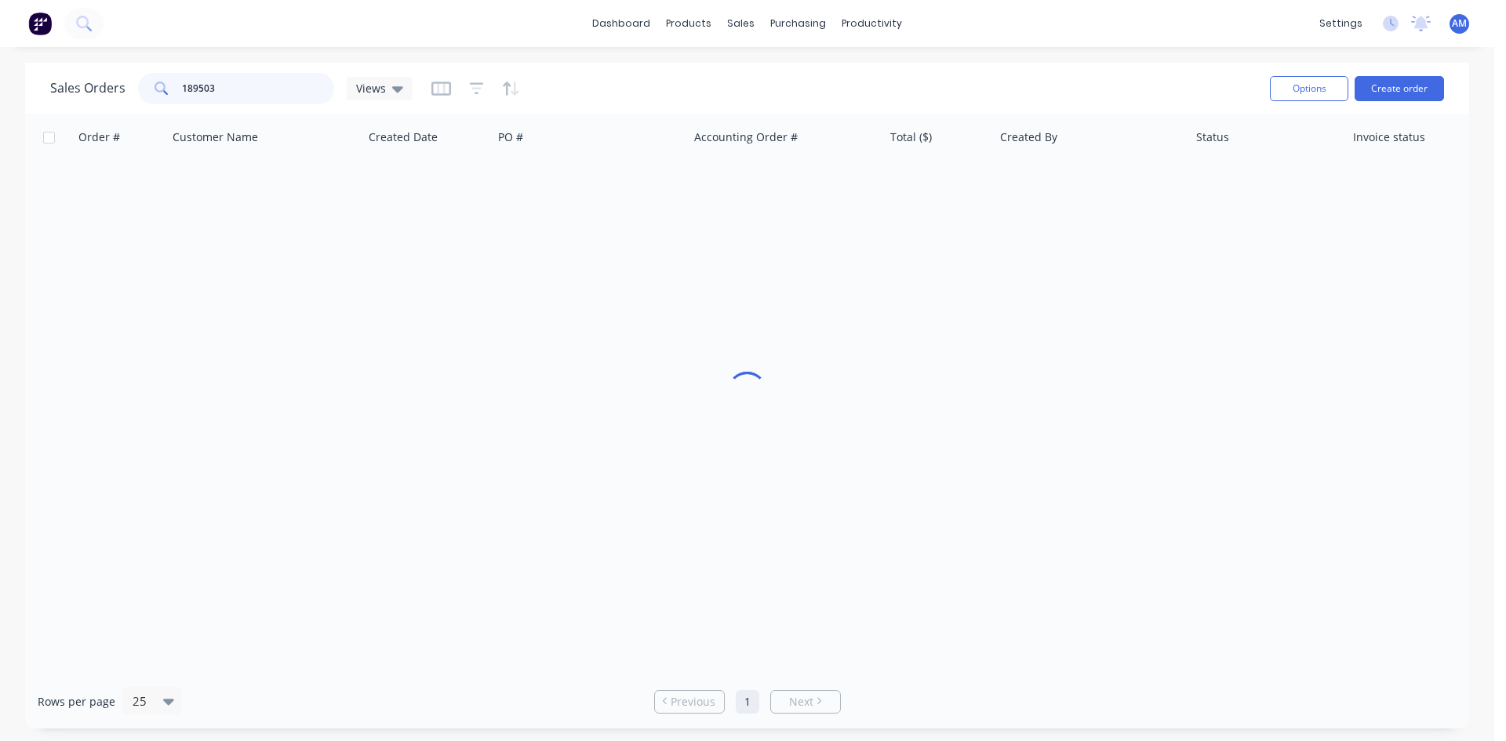
drag, startPoint x: 276, startPoint y: 89, endPoint x: 89, endPoint y: 75, distance: 187.9
click at [89, 75] on div "Sales Orders 189503 Views" at bounding box center [231, 88] width 362 height 31
type input "189467"
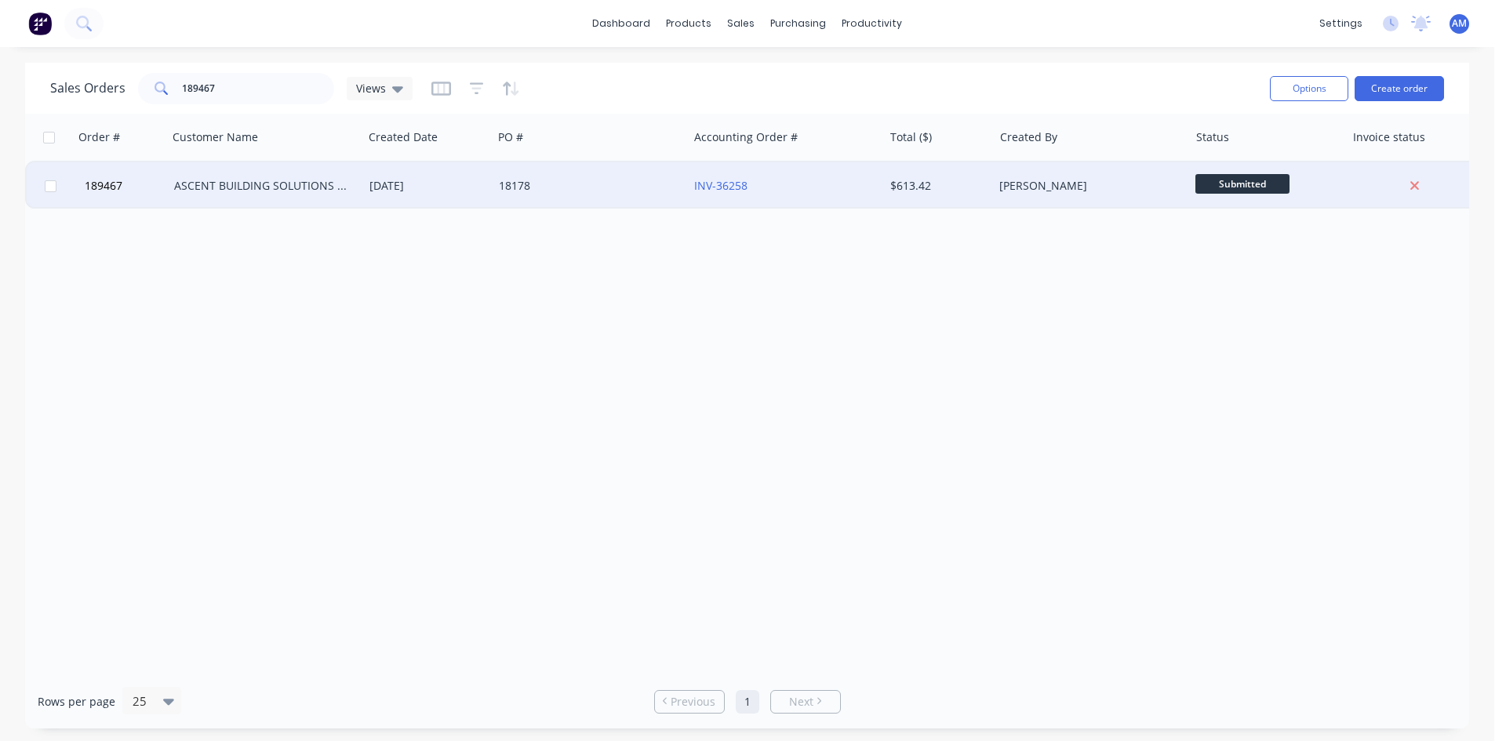
click at [654, 192] on div "18178" at bounding box center [586, 186] width 174 height 16
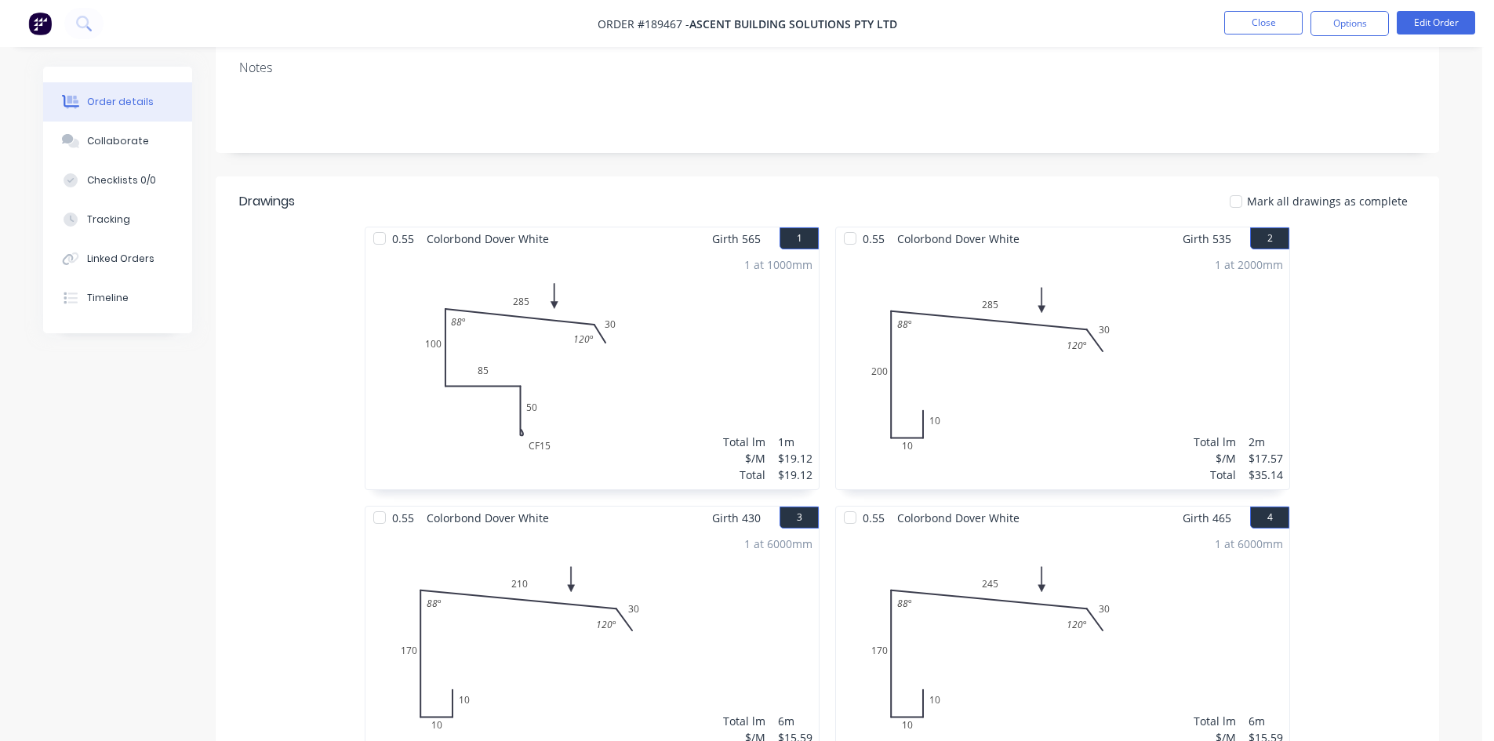
scroll to position [65, 0]
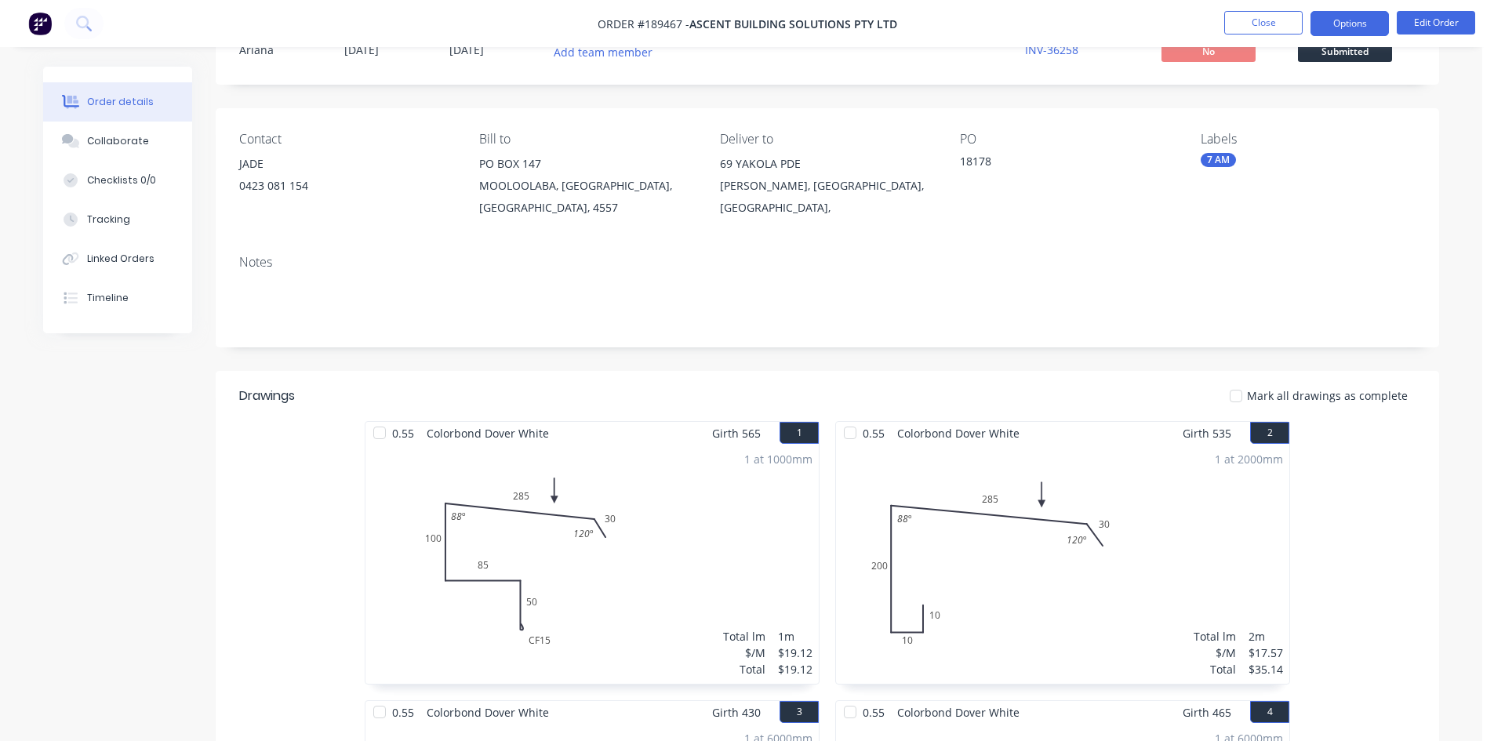
click at [1346, 19] on button "Options" at bounding box center [1350, 23] width 78 height 25
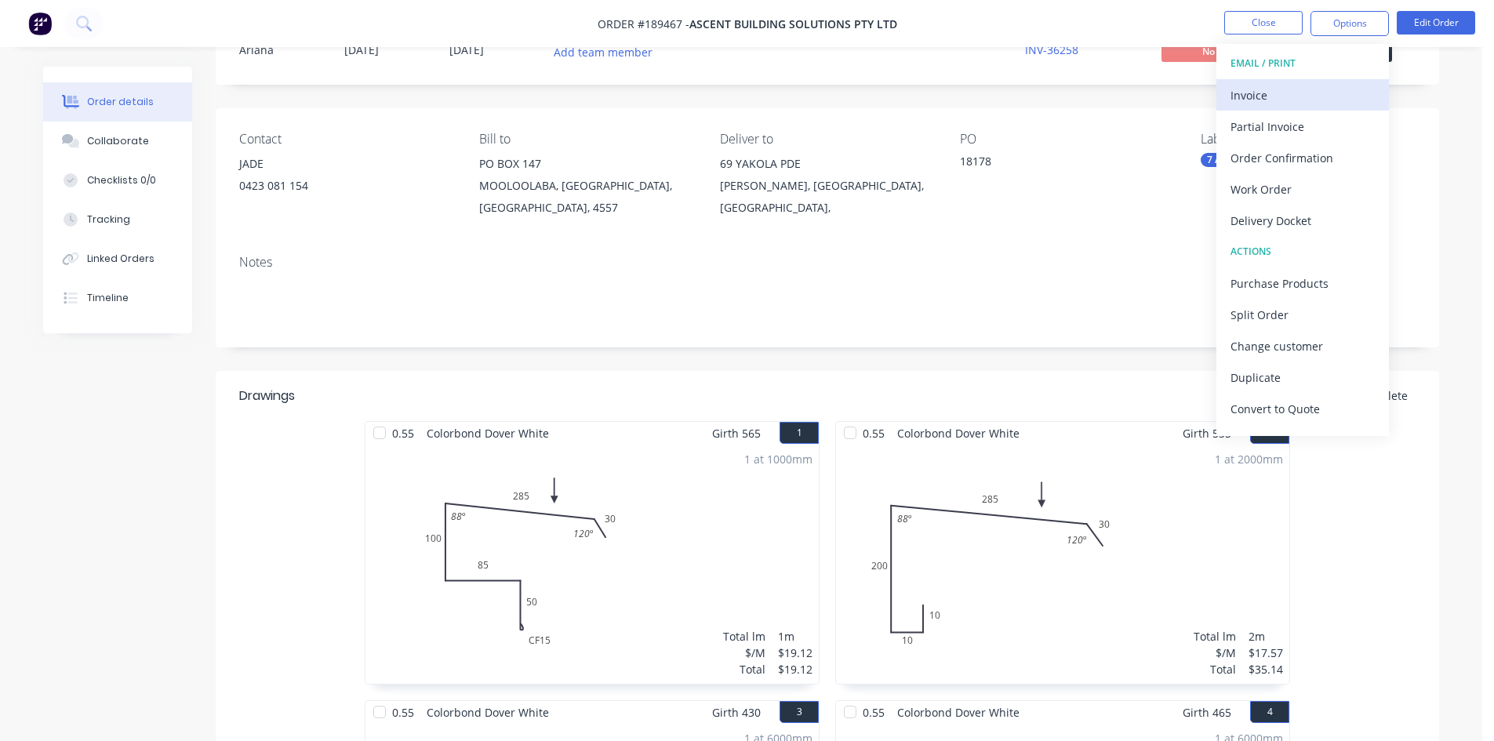
click at [1255, 86] on div "Invoice" at bounding box center [1303, 95] width 144 height 23
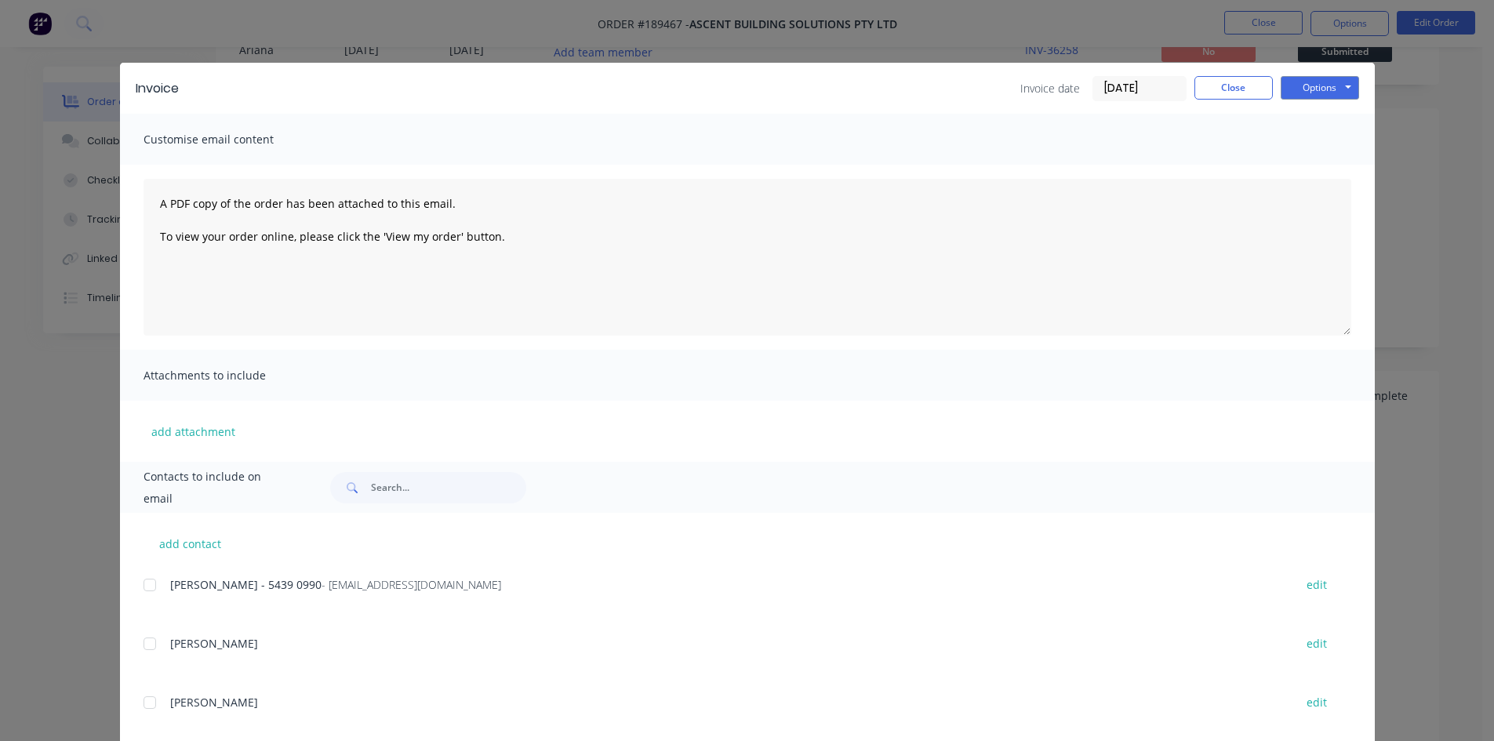
click at [145, 580] on div at bounding box center [149, 584] width 31 height 31
click at [1317, 88] on button "Options" at bounding box center [1320, 88] width 78 height 24
click at [1297, 166] on button "Email" at bounding box center [1331, 168] width 100 height 26
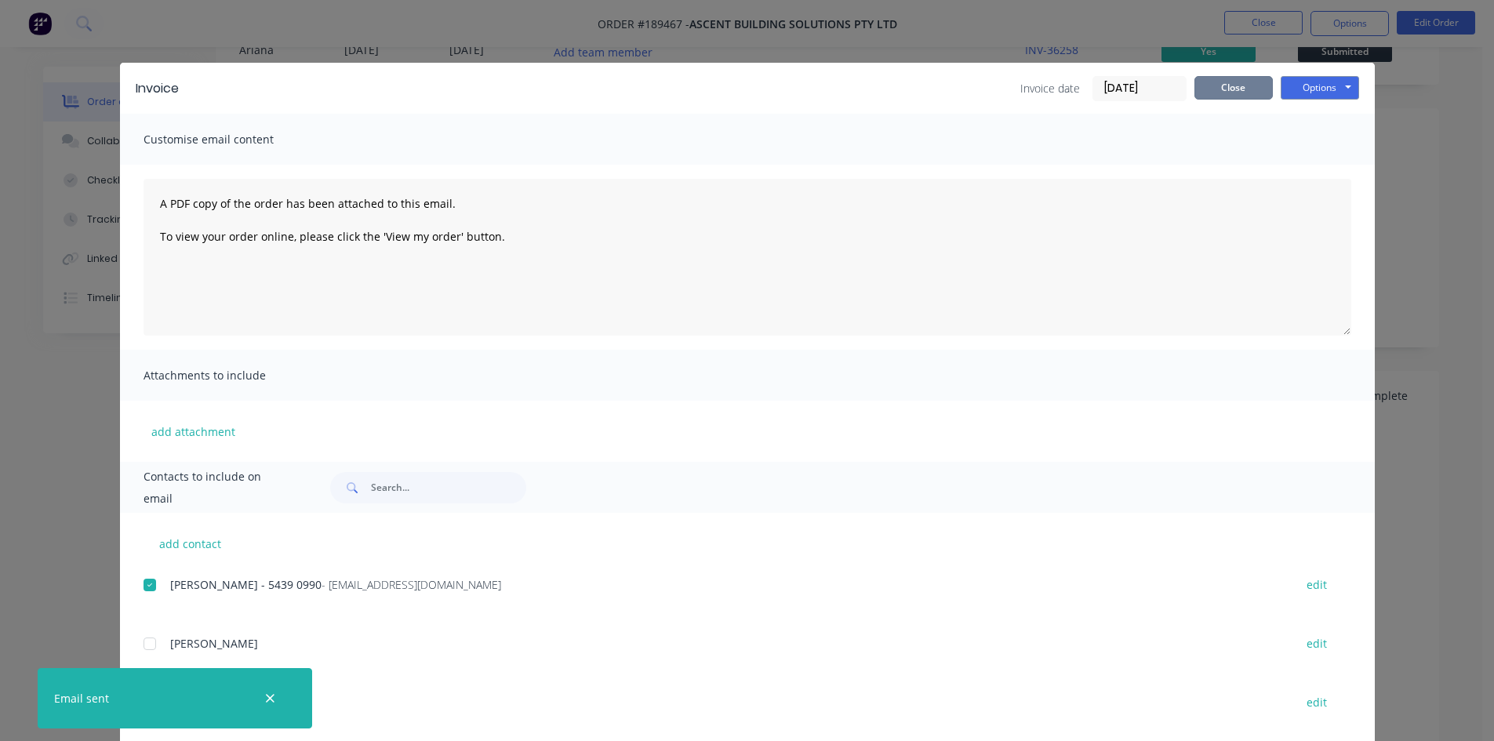
click at [1236, 94] on button "Close" at bounding box center [1234, 88] width 78 height 24
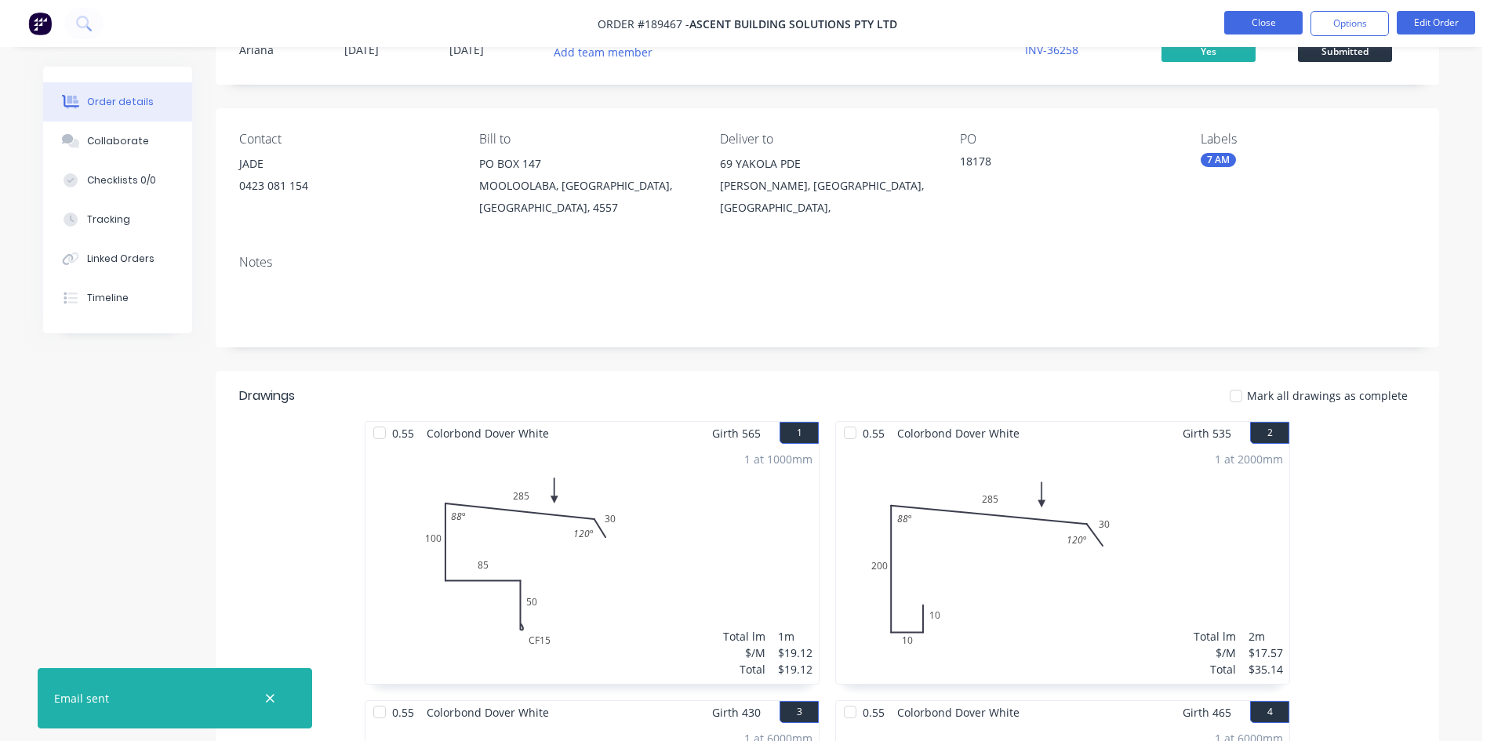
click at [1249, 17] on button "Close" at bounding box center [1263, 23] width 78 height 24
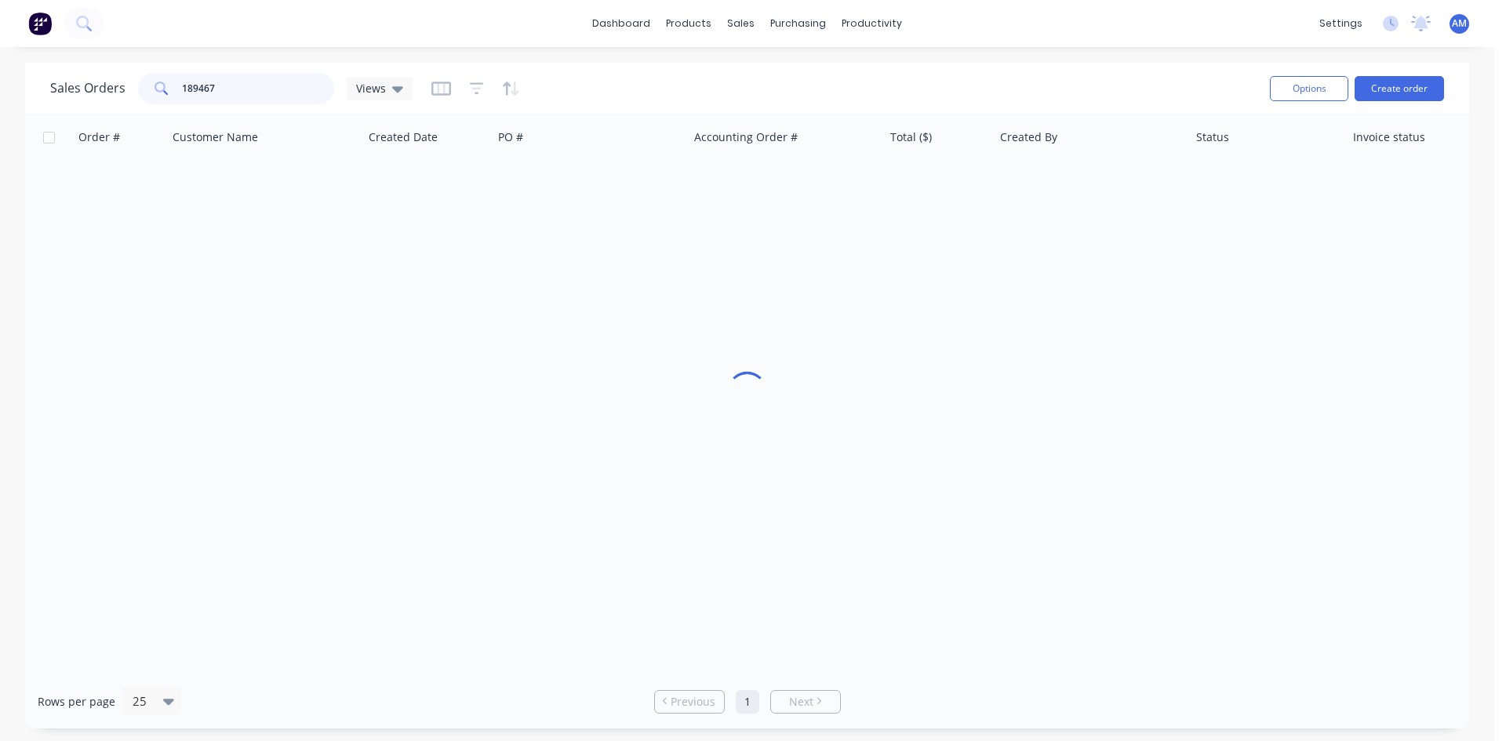
drag, startPoint x: 231, startPoint y: 87, endPoint x: 96, endPoint y: 83, distance: 134.2
click at [96, 83] on div "Sales Orders 189467 Views" at bounding box center [231, 88] width 362 height 31
type input "189423"
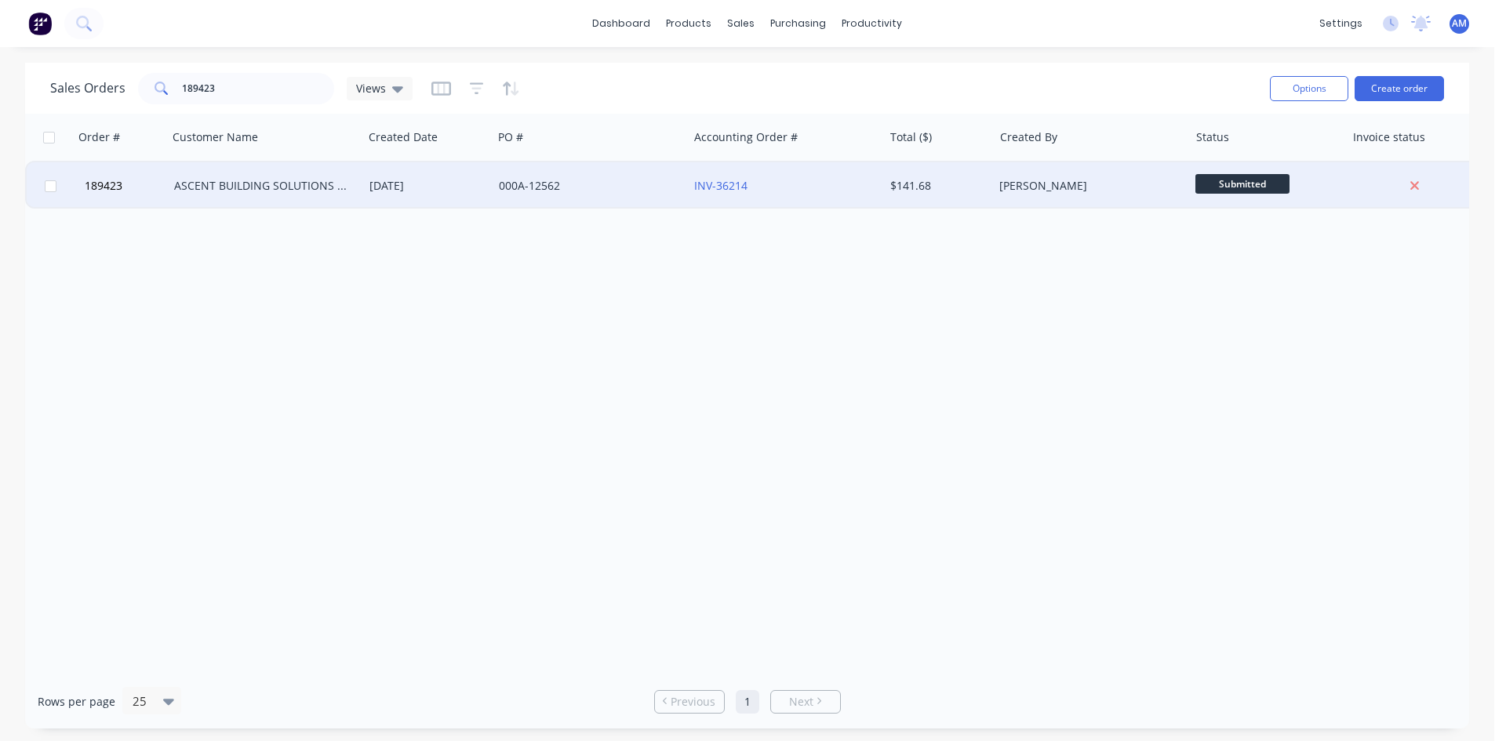
click at [590, 198] on div "000A-12562" at bounding box center [590, 185] width 195 height 47
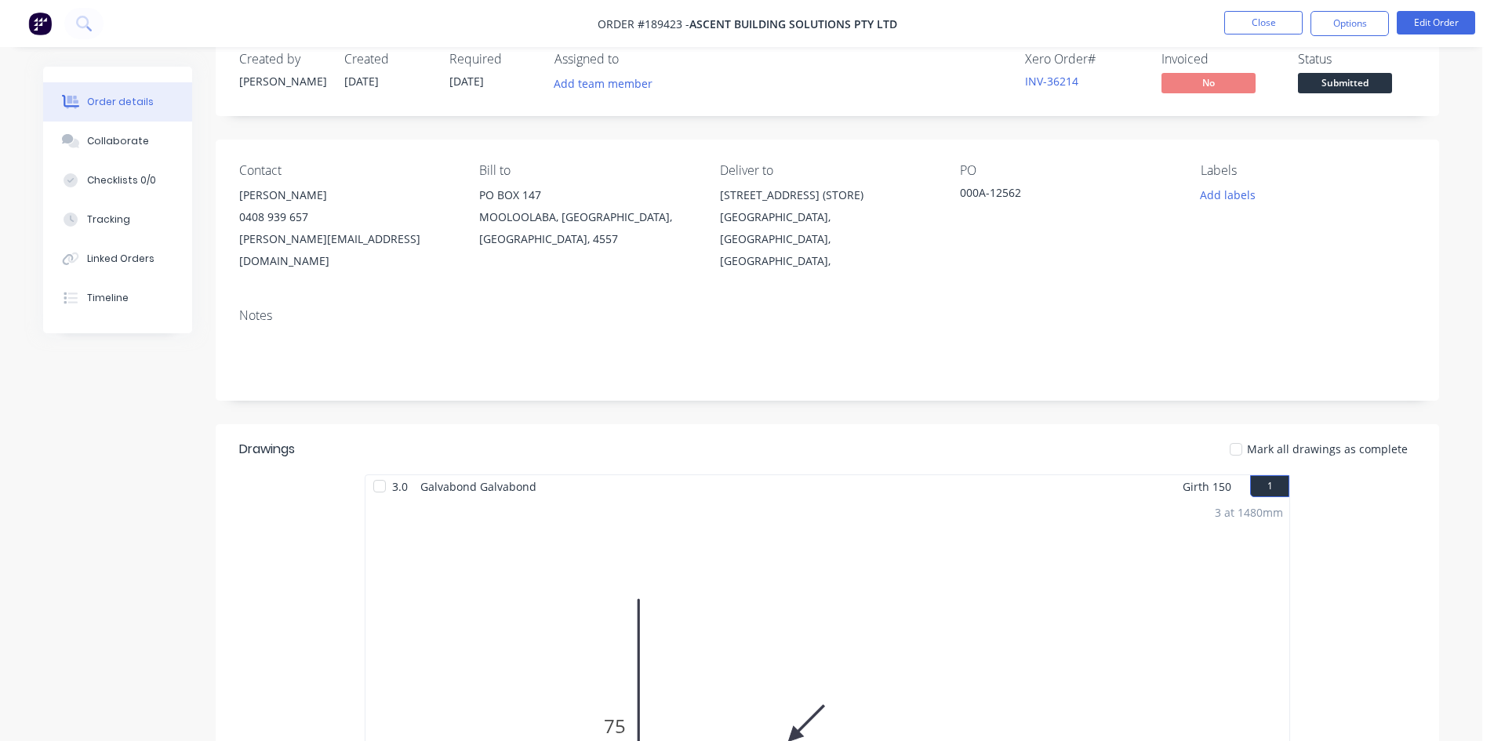
scroll to position [9, 0]
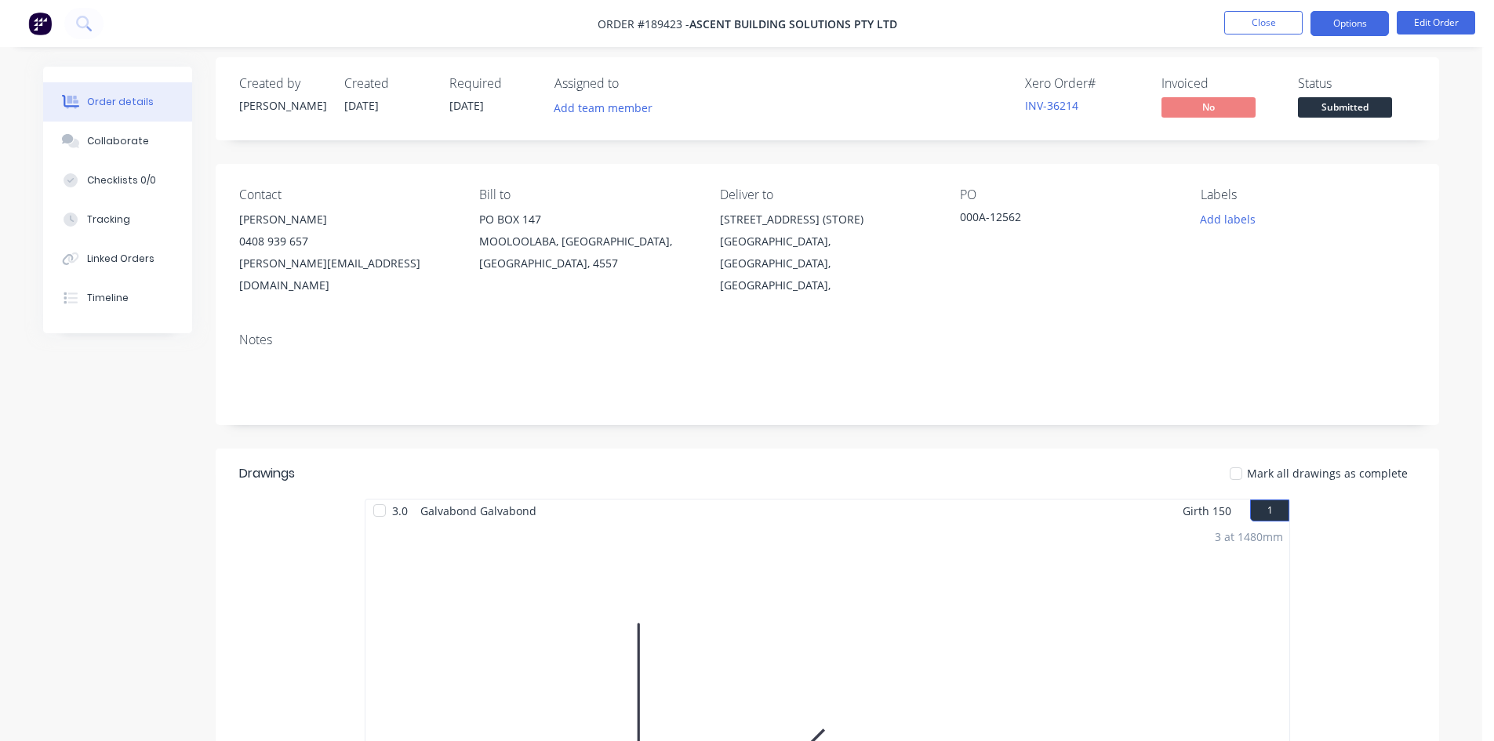
click at [1326, 24] on button "Options" at bounding box center [1350, 23] width 78 height 25
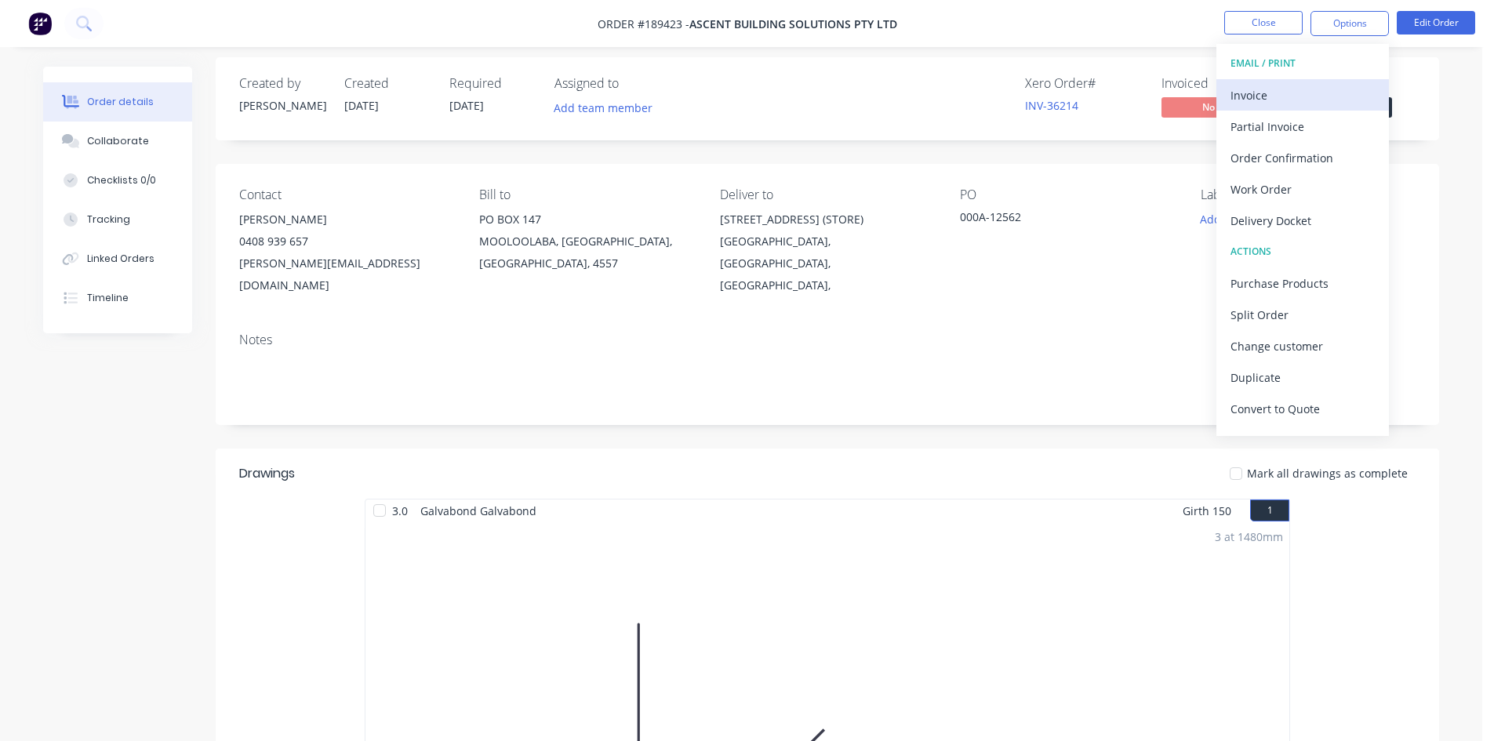
click at [1293, 82] on button "Invoice" at bounding box center [1303, 94] width 173 height 31
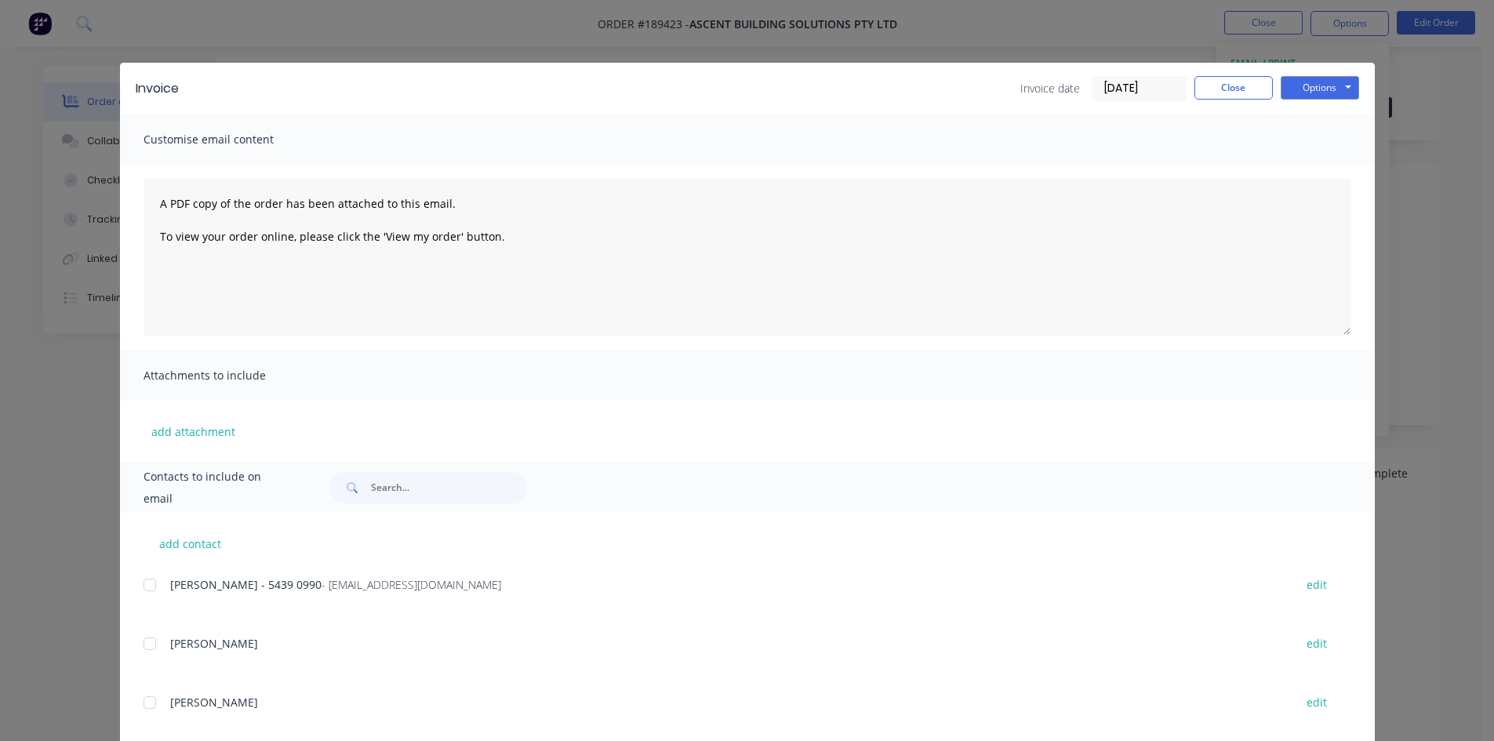
click at [144, 587] on div at bounding box center [149, 584] width 31 height 31
click at [1311, 85] on button "Options" at bounding box center [1320, 88] width 78 height 24
click at [1313, 170] on button "Email" at bounding box center [1331, 168] width 100 height 26
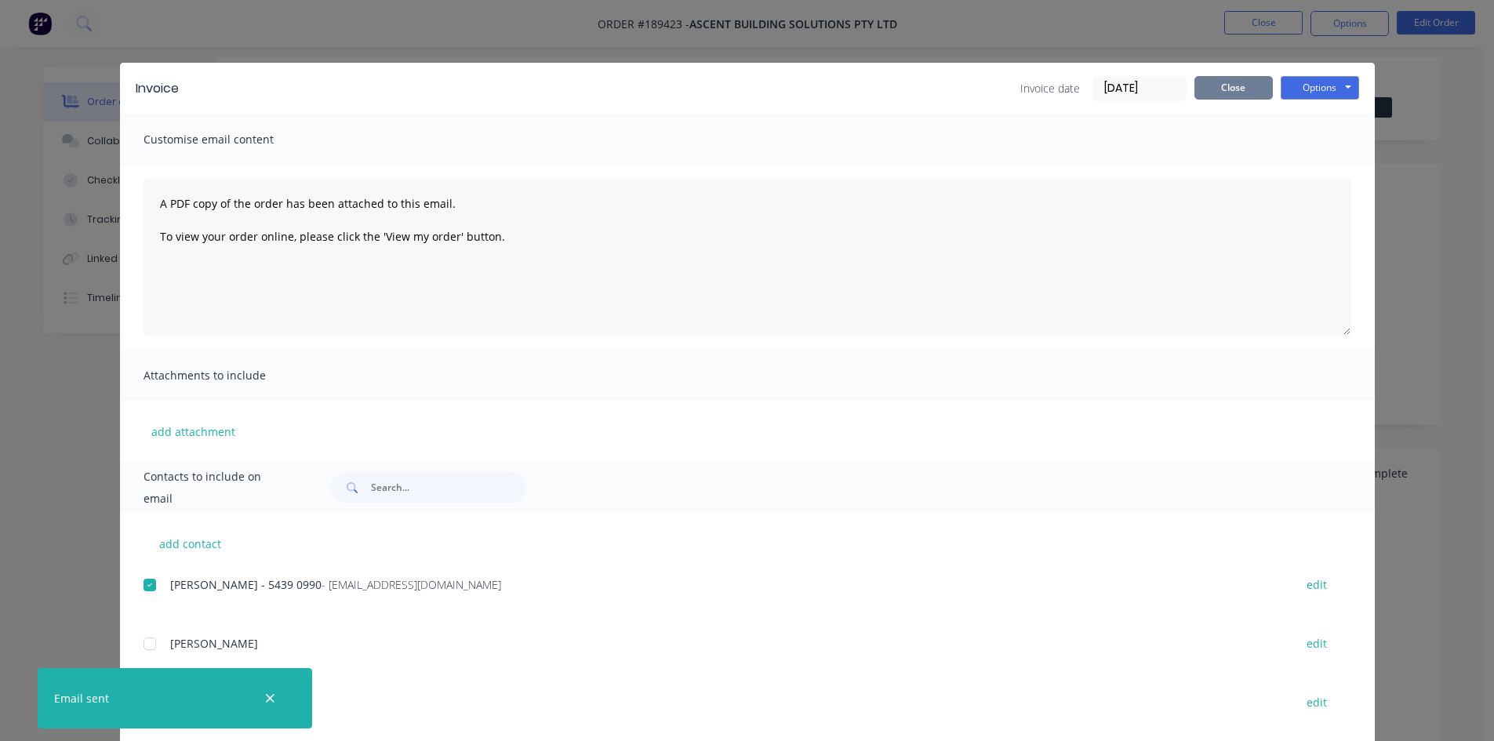
click at [1234, 92] on button "Close" at bounding box center [1234, 88] width 78 height 24
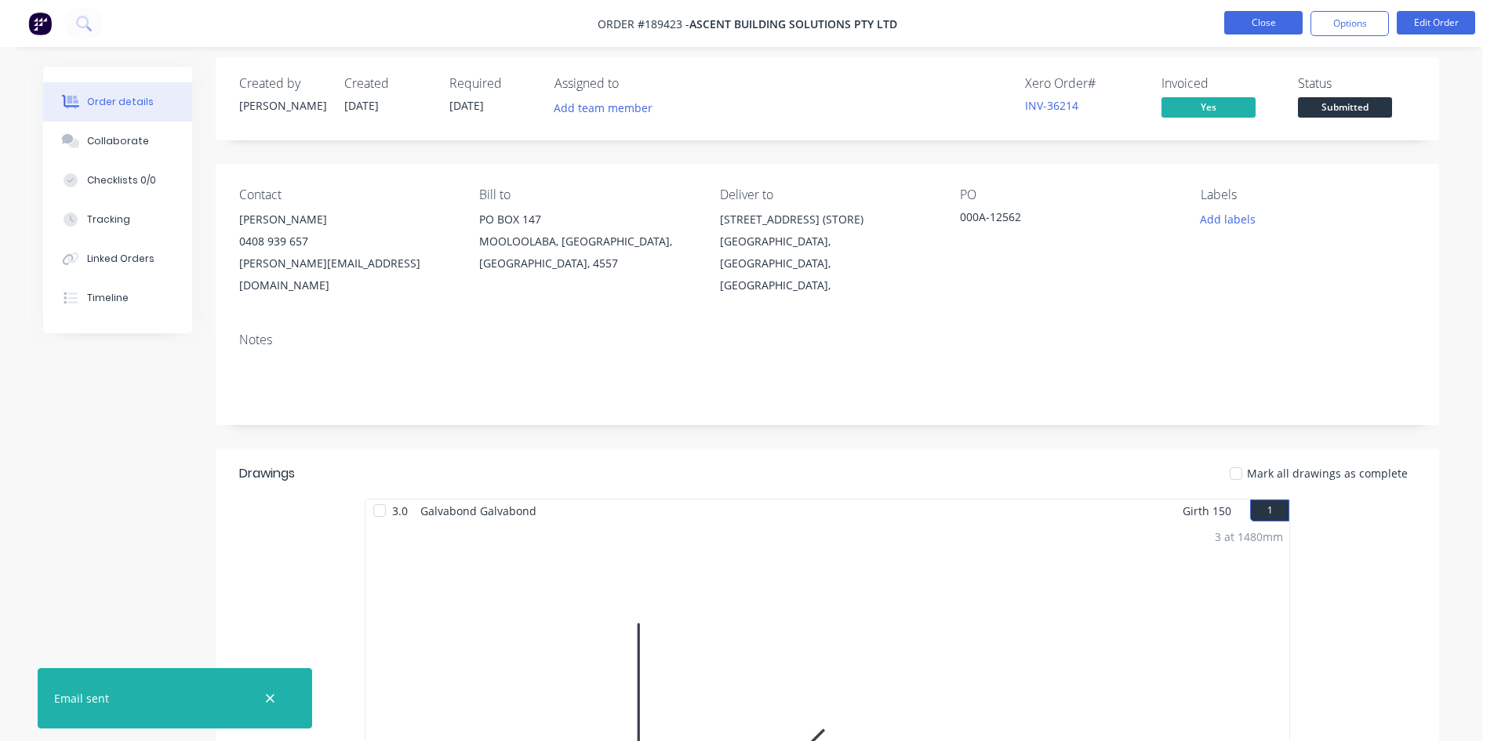
click at [1259, 16] on button "Close" at bounding box center [1263, 23] width 78 height 24
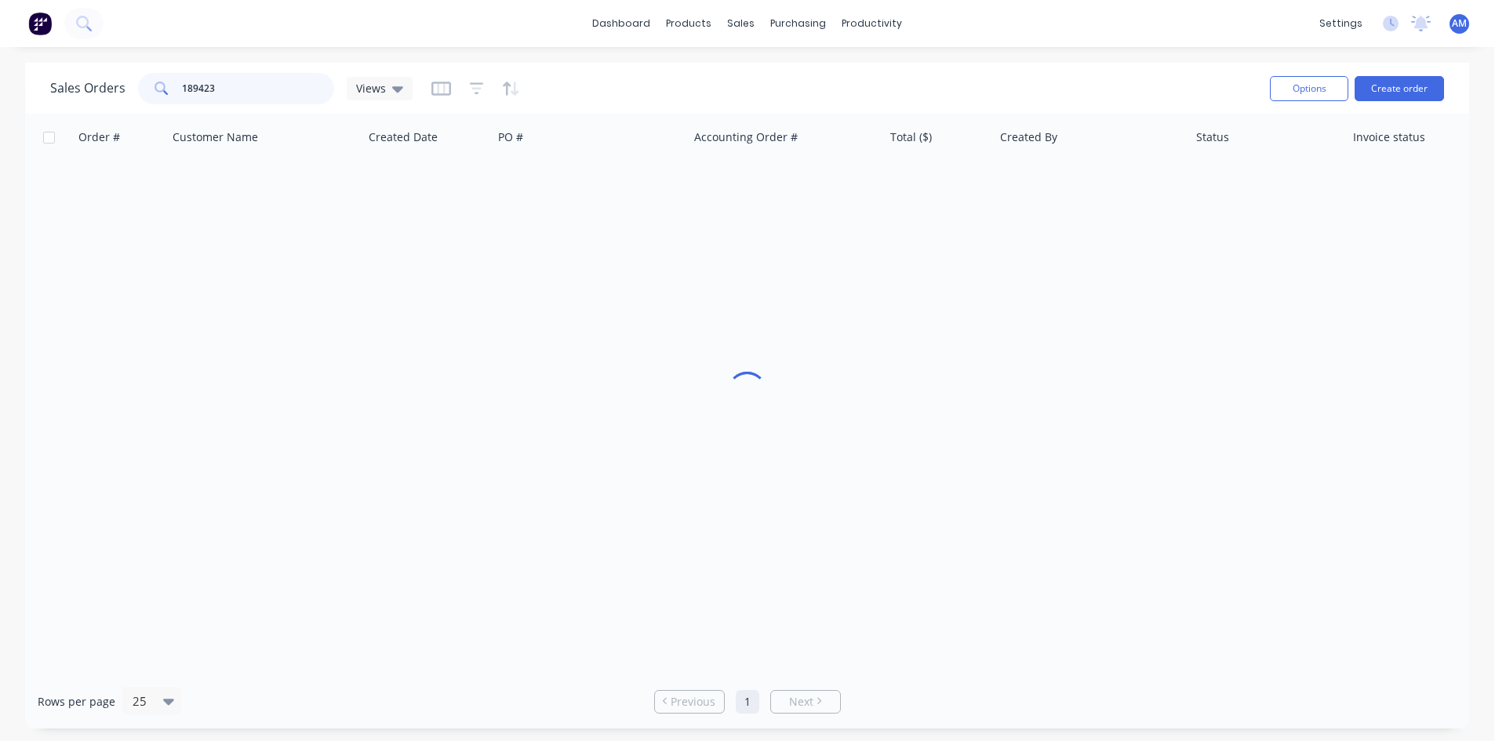
drag, startPoint x: 245, startPoint y: 87, endPoint x: 120, endPoint y: 89, distance: 124.7
click at [120, 89] on div "Sales Orders 189423 Views" at bounding box center [231, 88] width 362 height 31
type input "189502"
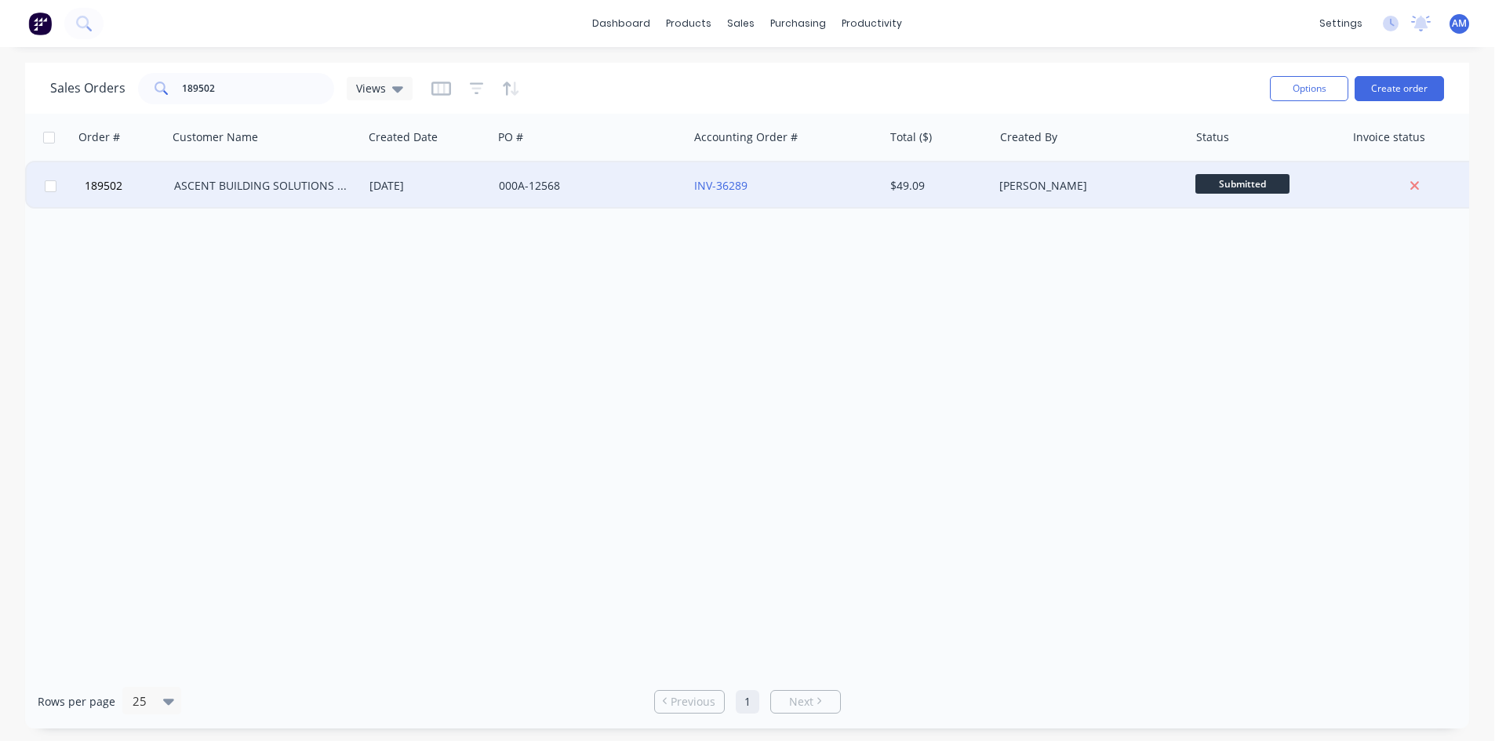
click at [635, 191] on div "000A-12568" at bounding box center [586, 186] width 174 height 16
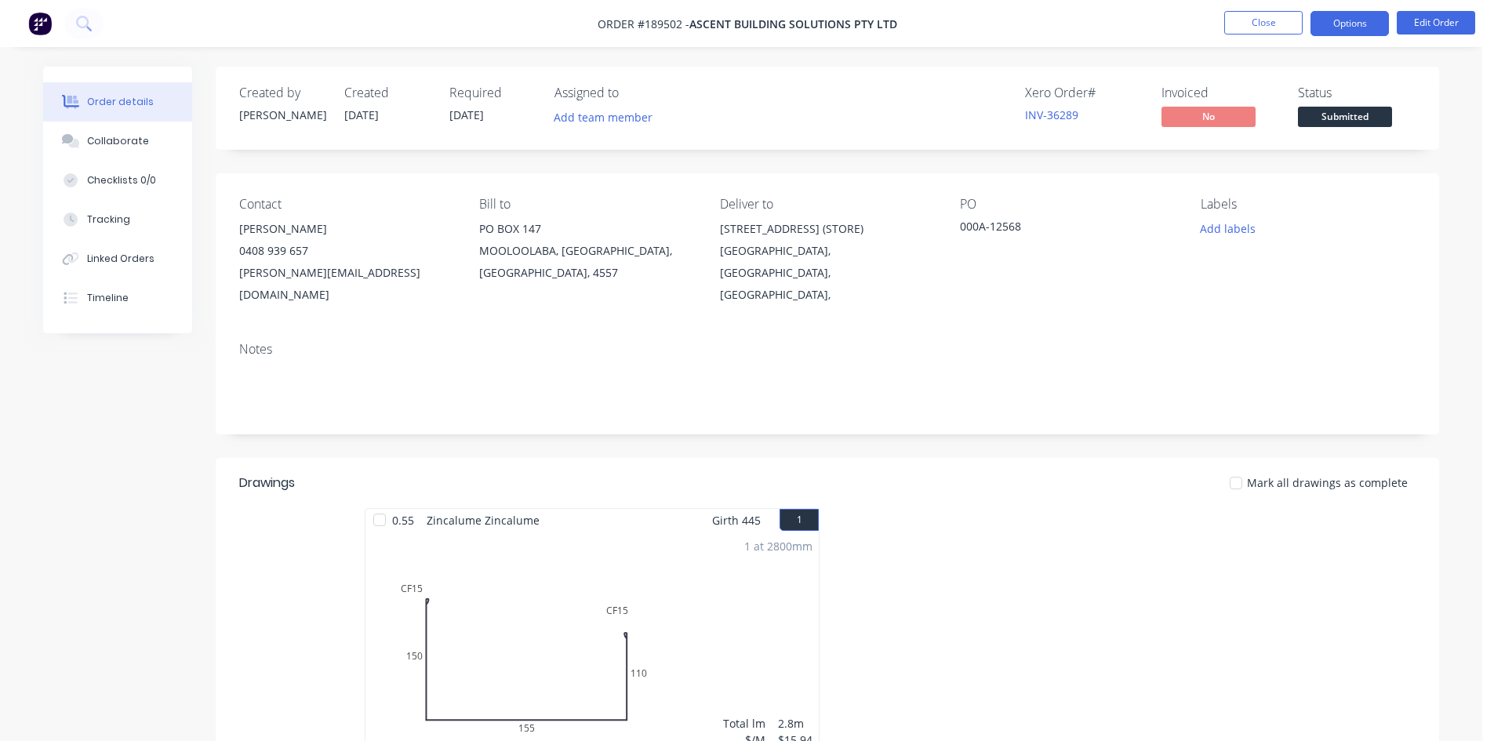
click at [1355, 20] on button "Options" at bounding box center [1350, 23] width 78 height 25
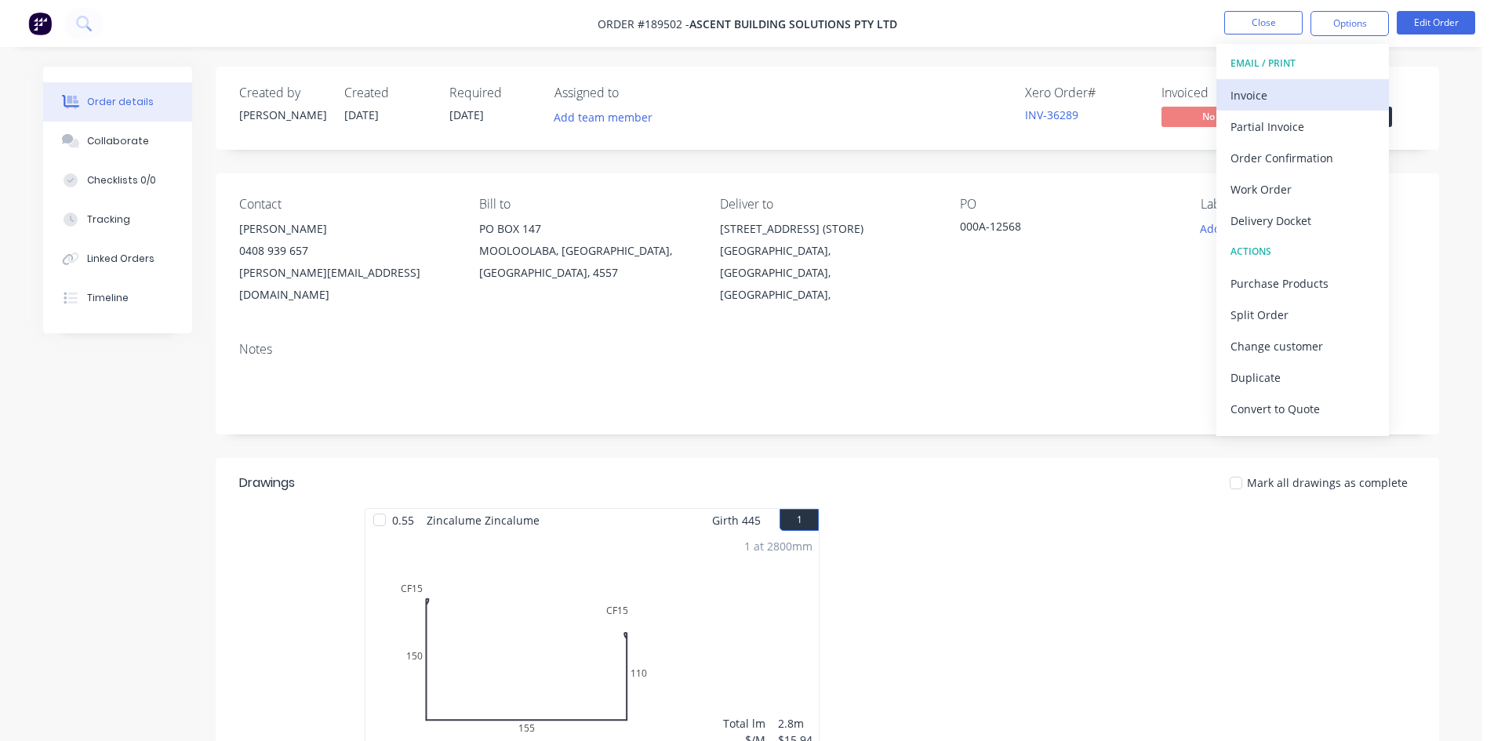
click at [1318, 96] on div "Invoice" at bounding box center [1303, 95] width 144 height 23
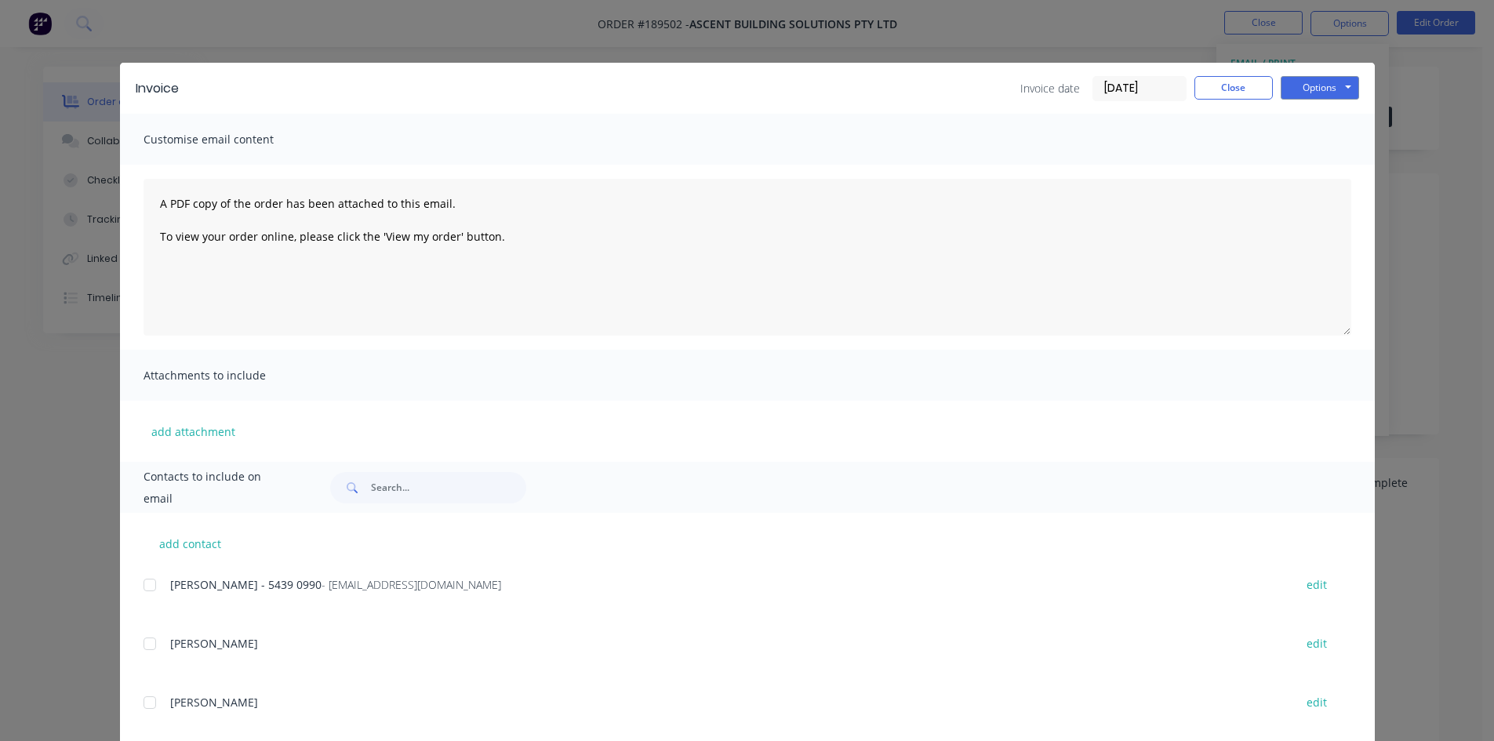
click at [144, 585] on div at bounding box center [149, 584] width 31 height 31
click at [1300, 89] on button "Options" at bounding box center [1320, 88] width 78 height 24
click at [1316, 169] on button "Email" at bounding box center [1331, 168] width 100 height 26
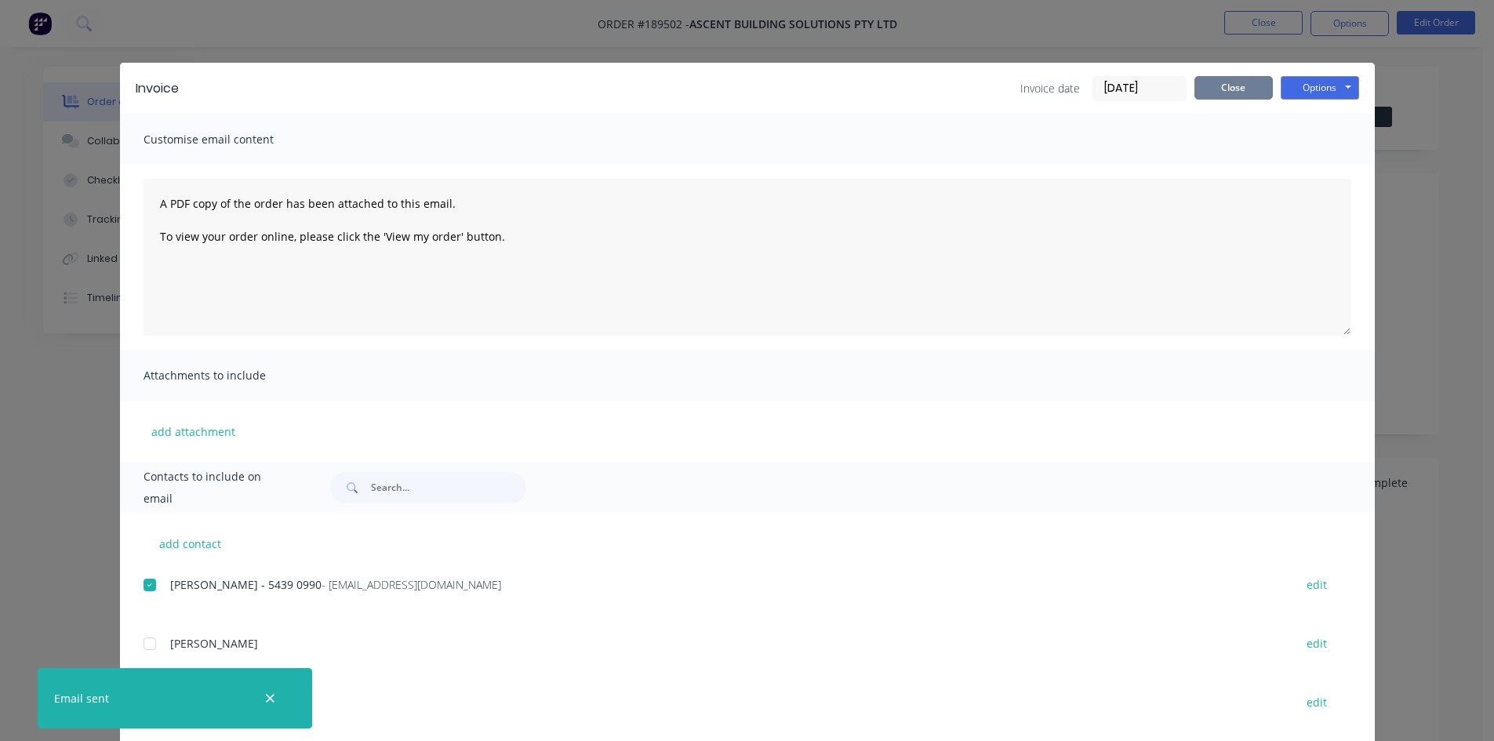
click at [1241, 90] on button "Close" at bounding box center [1234, 88] width 78 height 24
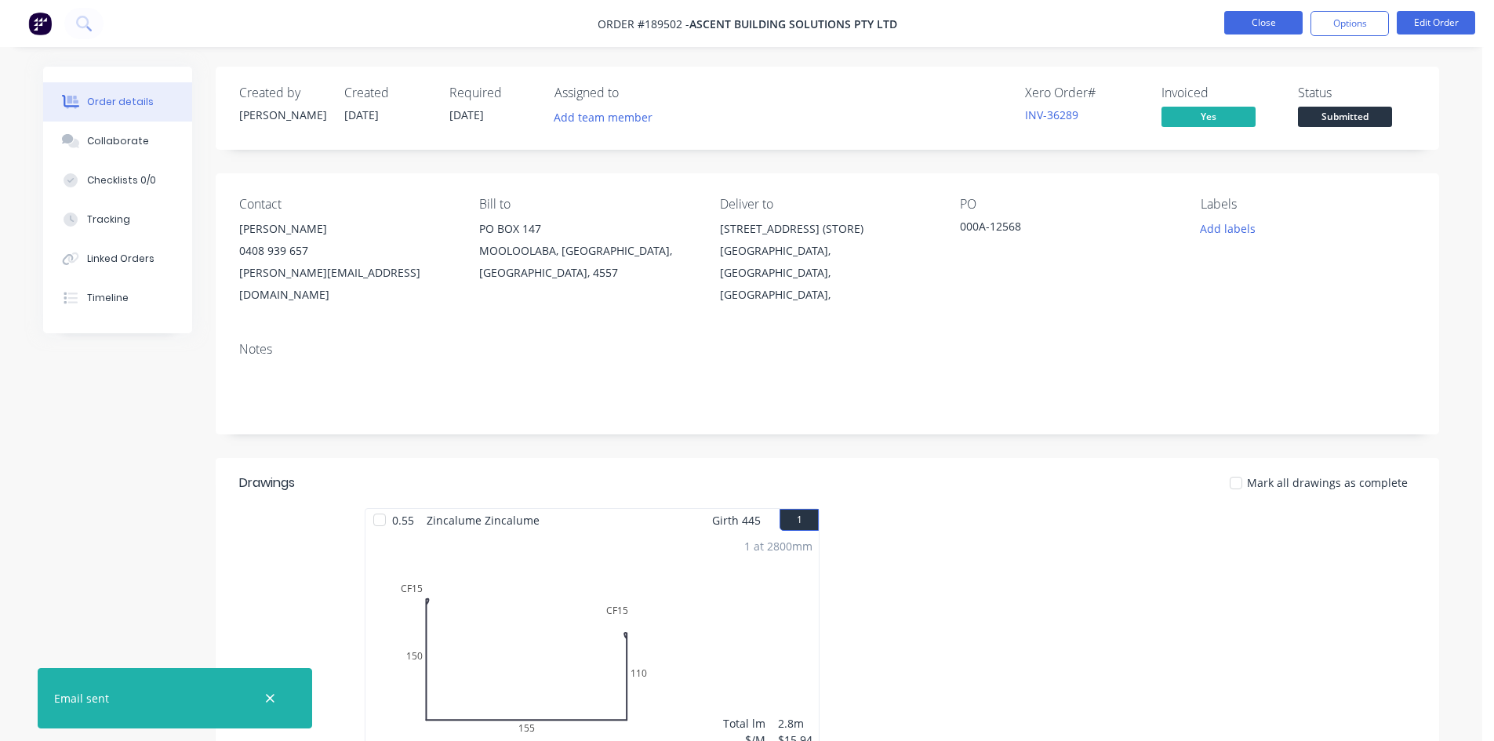
click at [1261, 16] on button "Close" at bounding box center [1263, 23] width 78 height 24
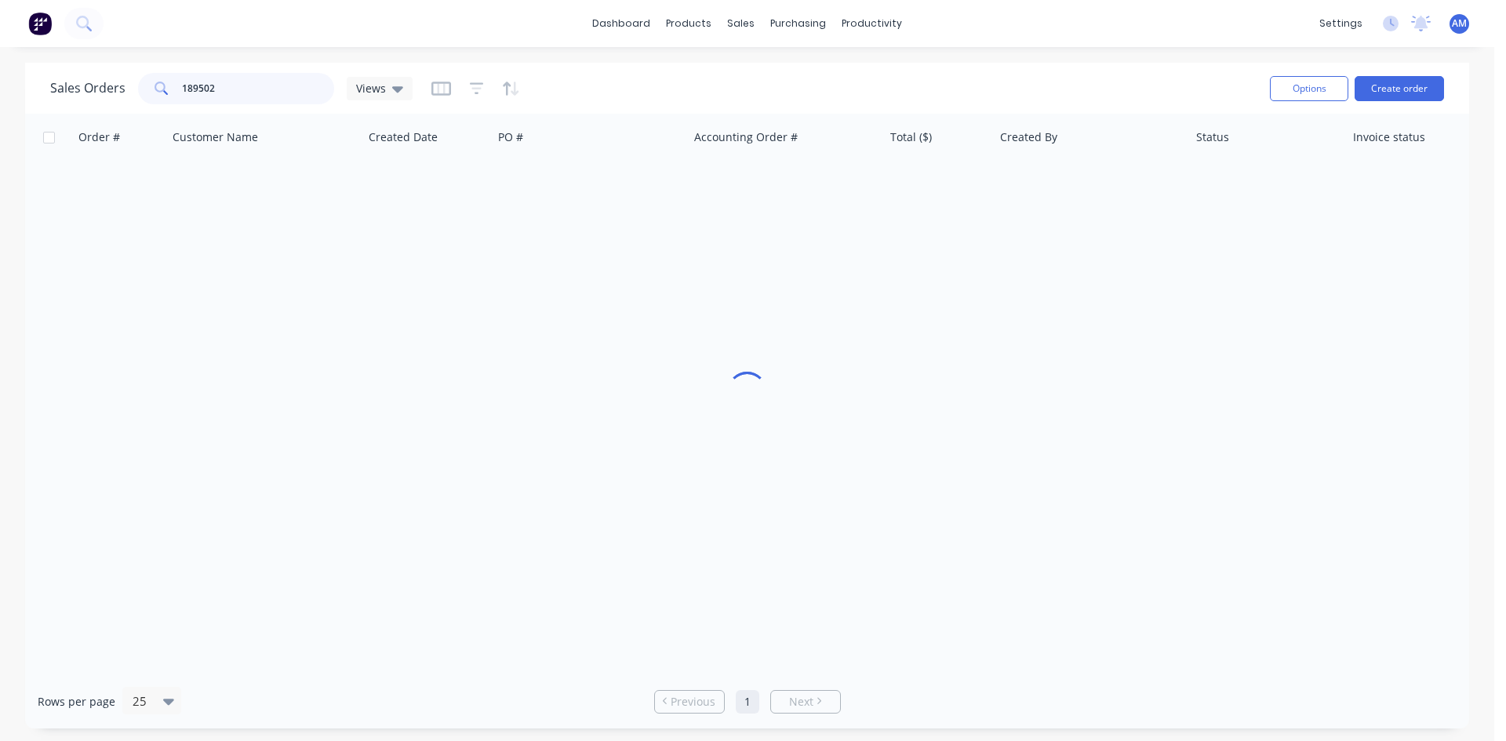
drag, startPoint x: 254, startPoint y: 85, endPoint x: 152, endPoint y: 85, distance: 102.0
click at [152, 85] on div "189502" at bounding box center [236, 88] width 196 height 31
type input "189500"
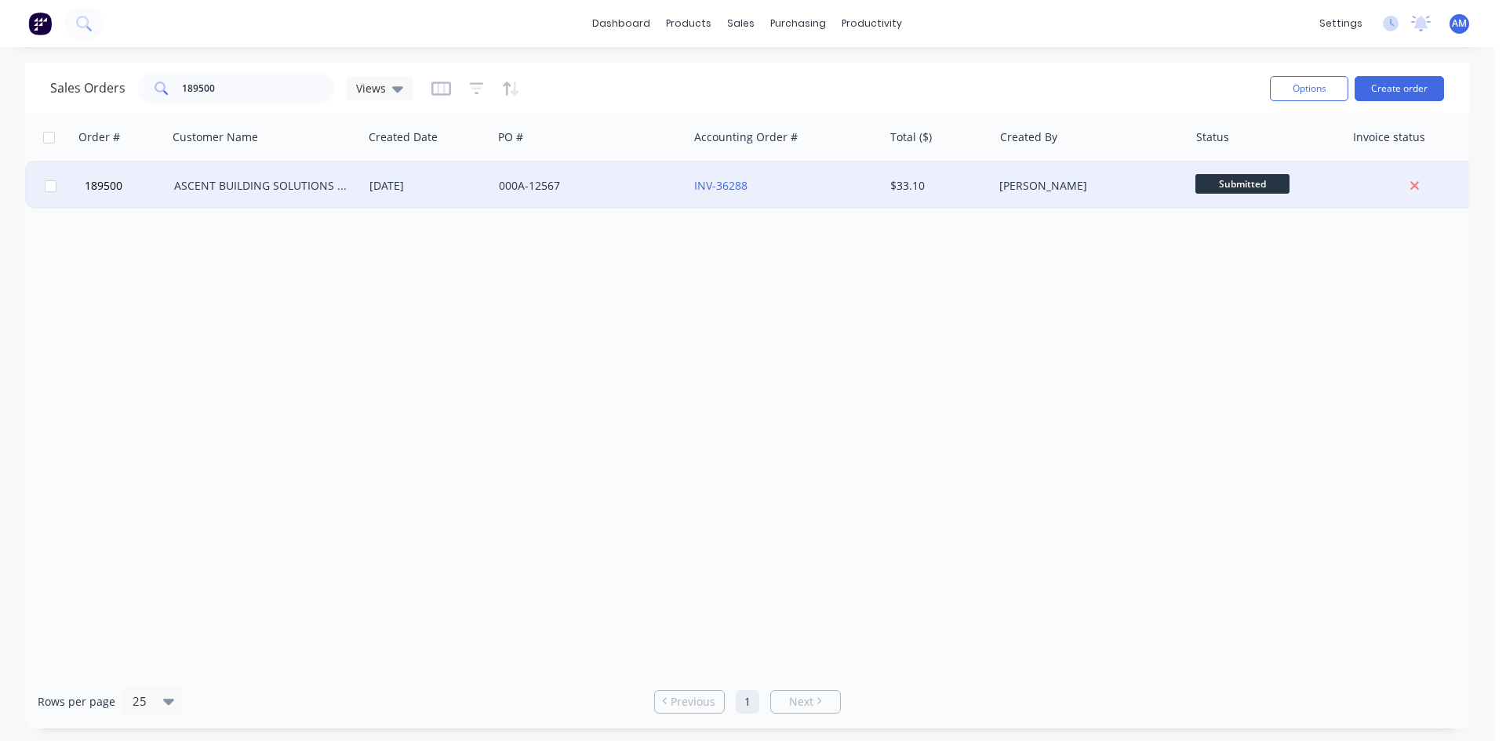
click at [555, 191] on div "000A-12567" at bounding box center [586, 186] width 174 height 16
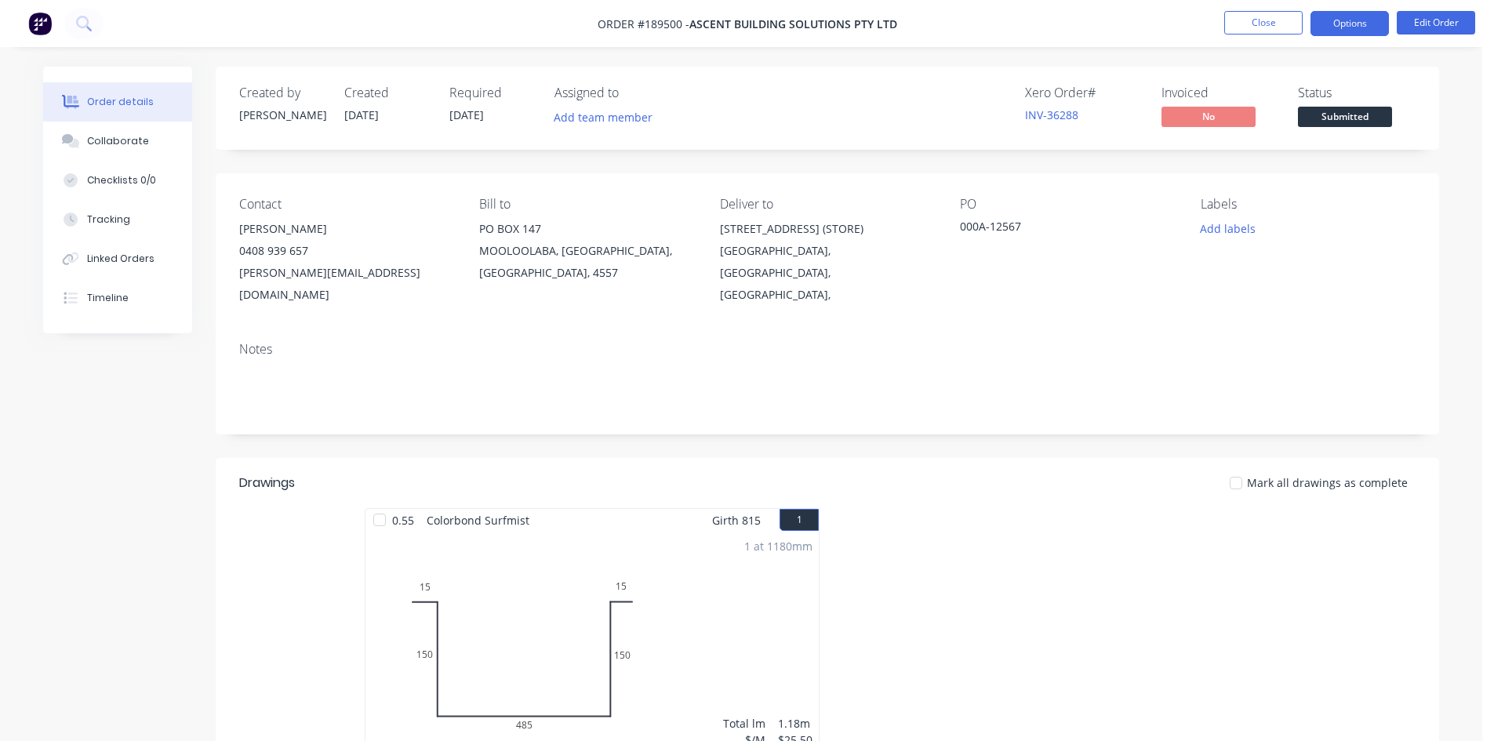
click at [1340, 30] on button "Options" at bounding box center [1350, 23] width 78 height 25
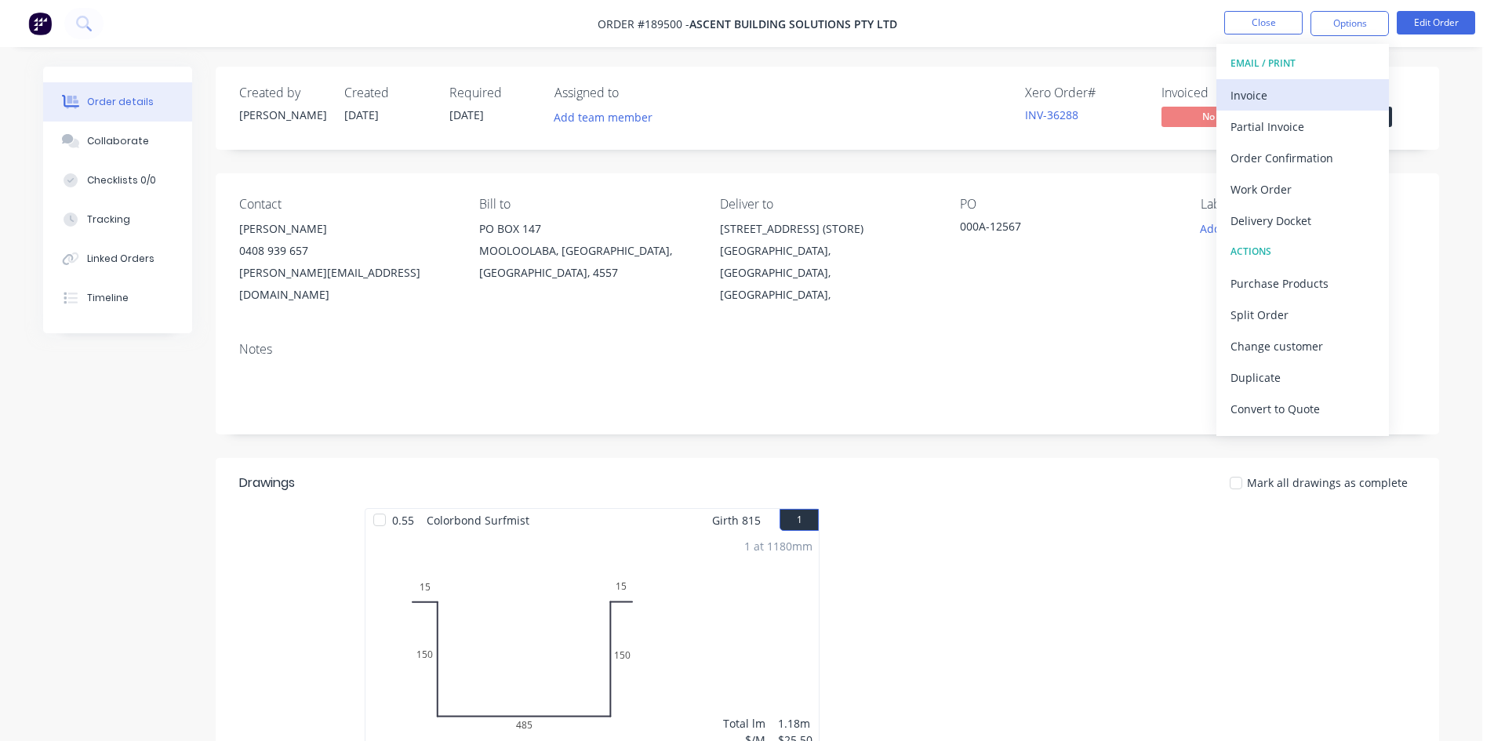
click at [1317, 80] on button "Invoice" at bounding box center [1303, 94] width 173 height 31
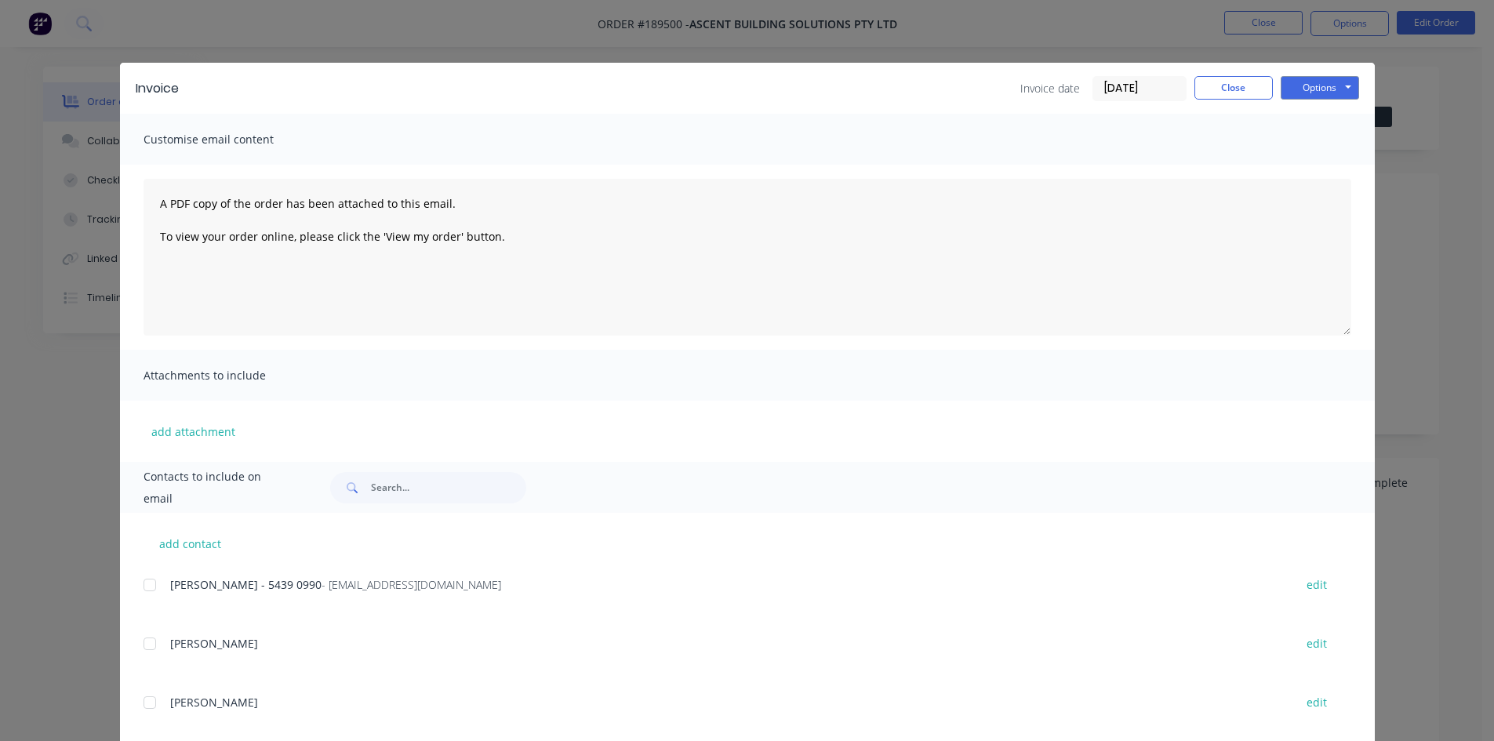
click at [146, 580] on div at bounding box center [149, 584] width 31 height 31
click at [1302, 87] on button "Options" at bounding box center [1320, 88] width 78 height 24
click at [1296, 163] on button "Email" at bounding box center [1331, 168] width 100 height 26
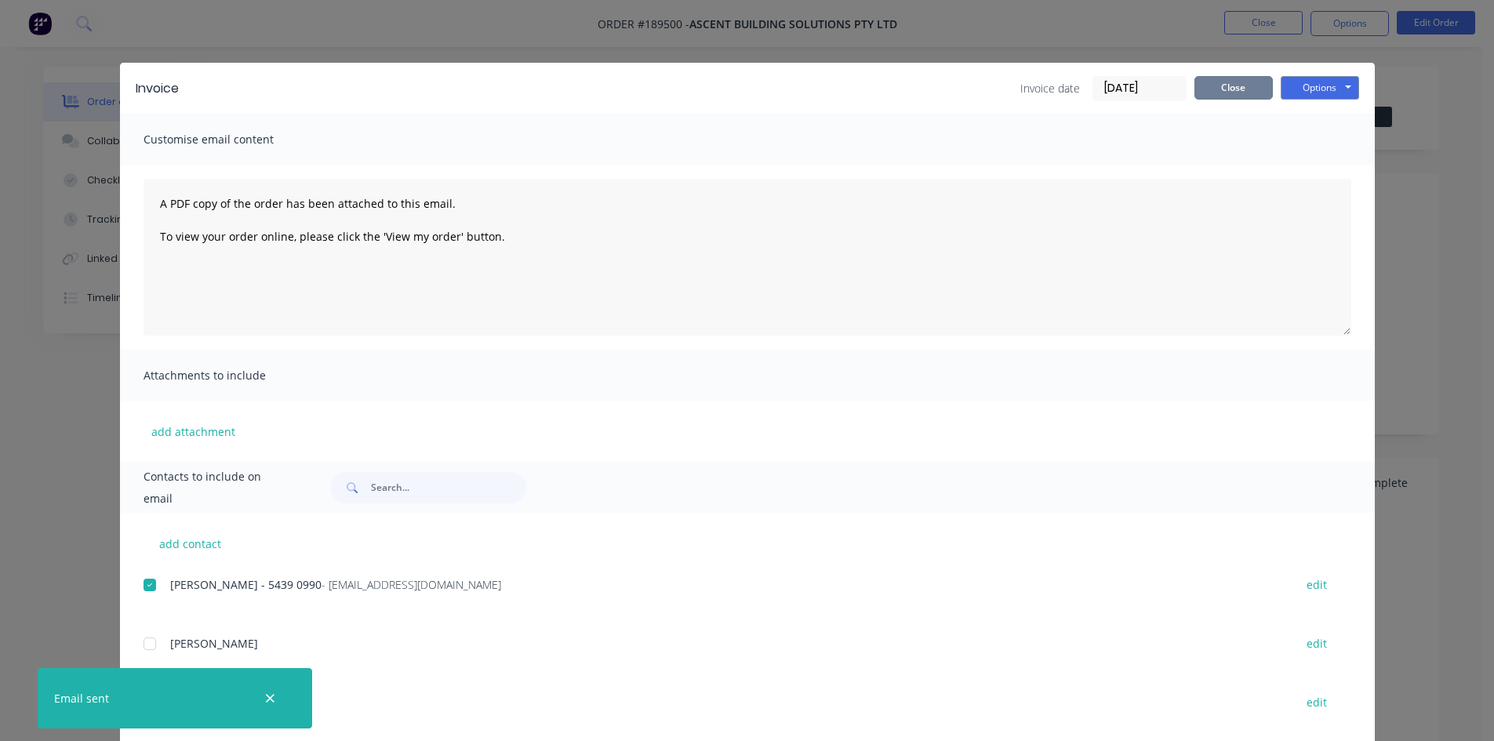
click at [1226, 90] on button "Close" at bounding box center [1234, 88] width 78 height 24
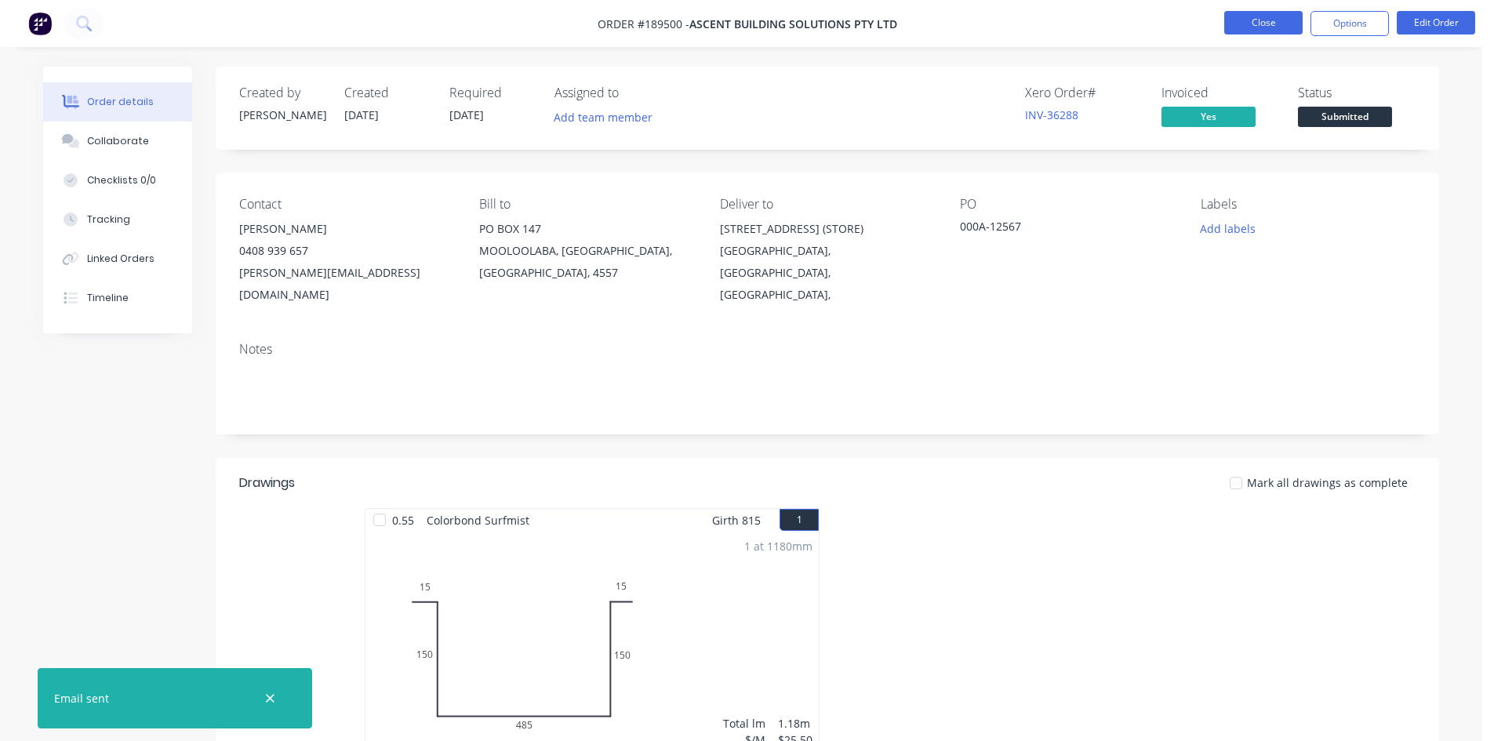
click at [1242, 24] on button "Close" at bounding box center [1263, 23] width 78 height 24
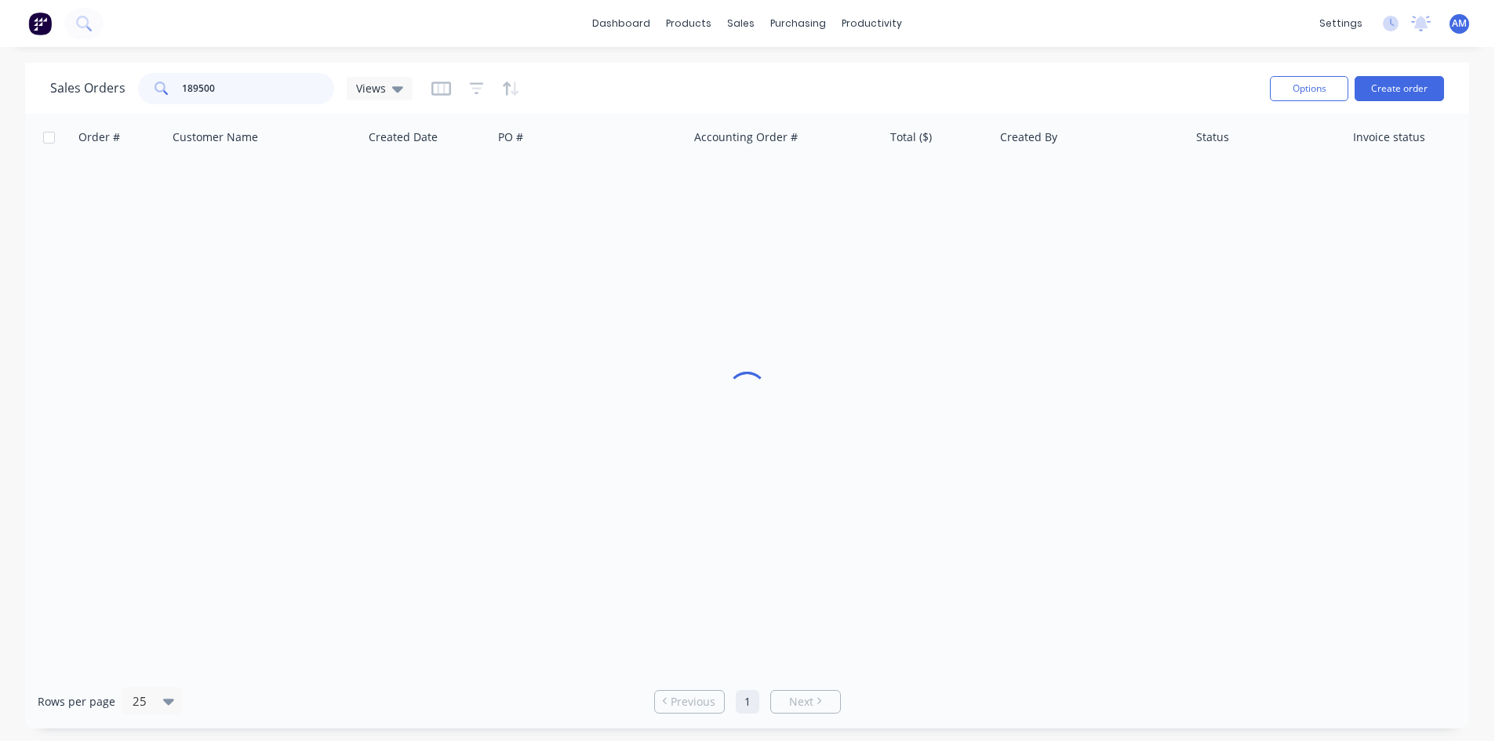
drag, startPoint x: 236, startPoint y: 93, endPoint x: 121, endPoint y: 91, distance: 115.3
click at [121, 91] on div "Sales Orders 189500 Views" at bounding box center [231, 88] width 362 height 31
type input "189489"
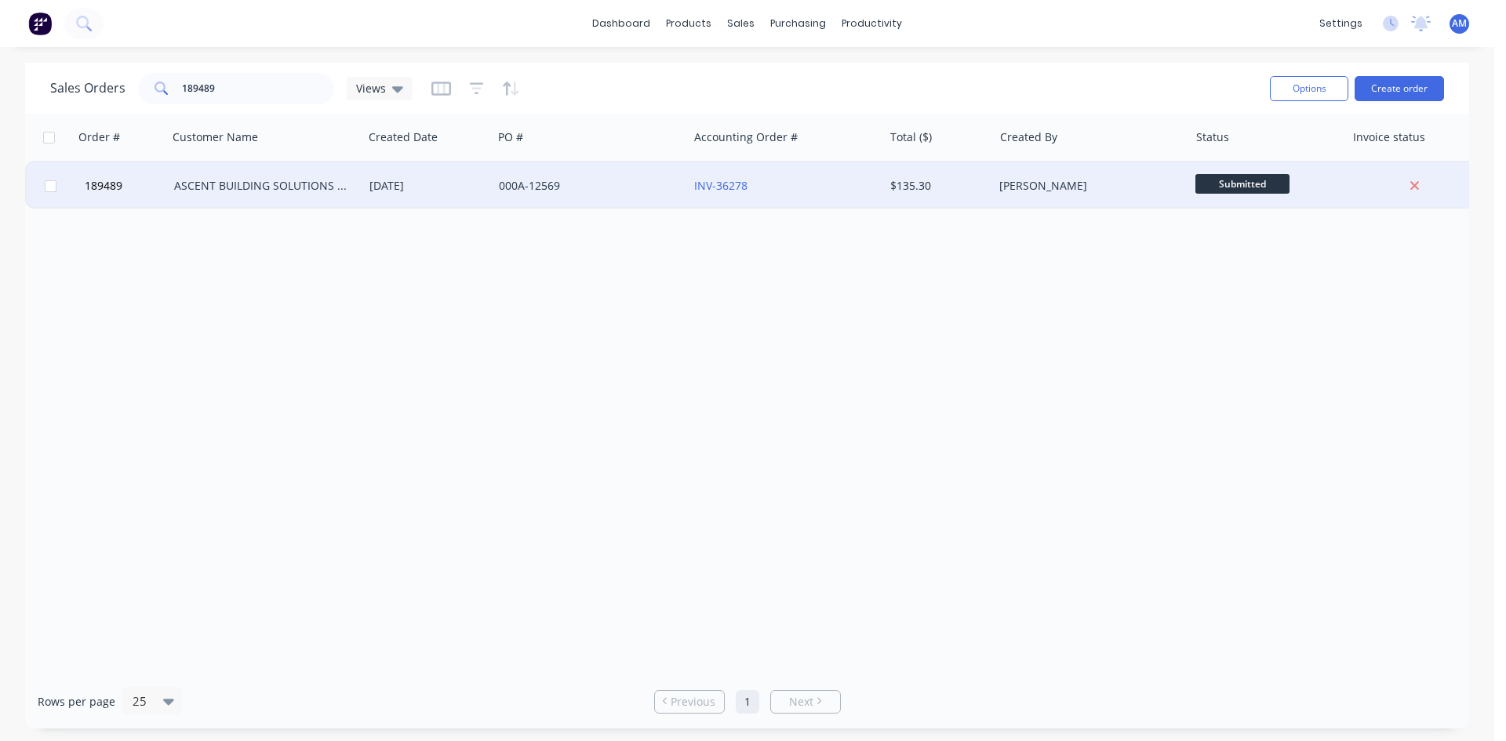
click at [565, 193] on div "000A-12569" at bounding box center [586, 186] width 174 height 16
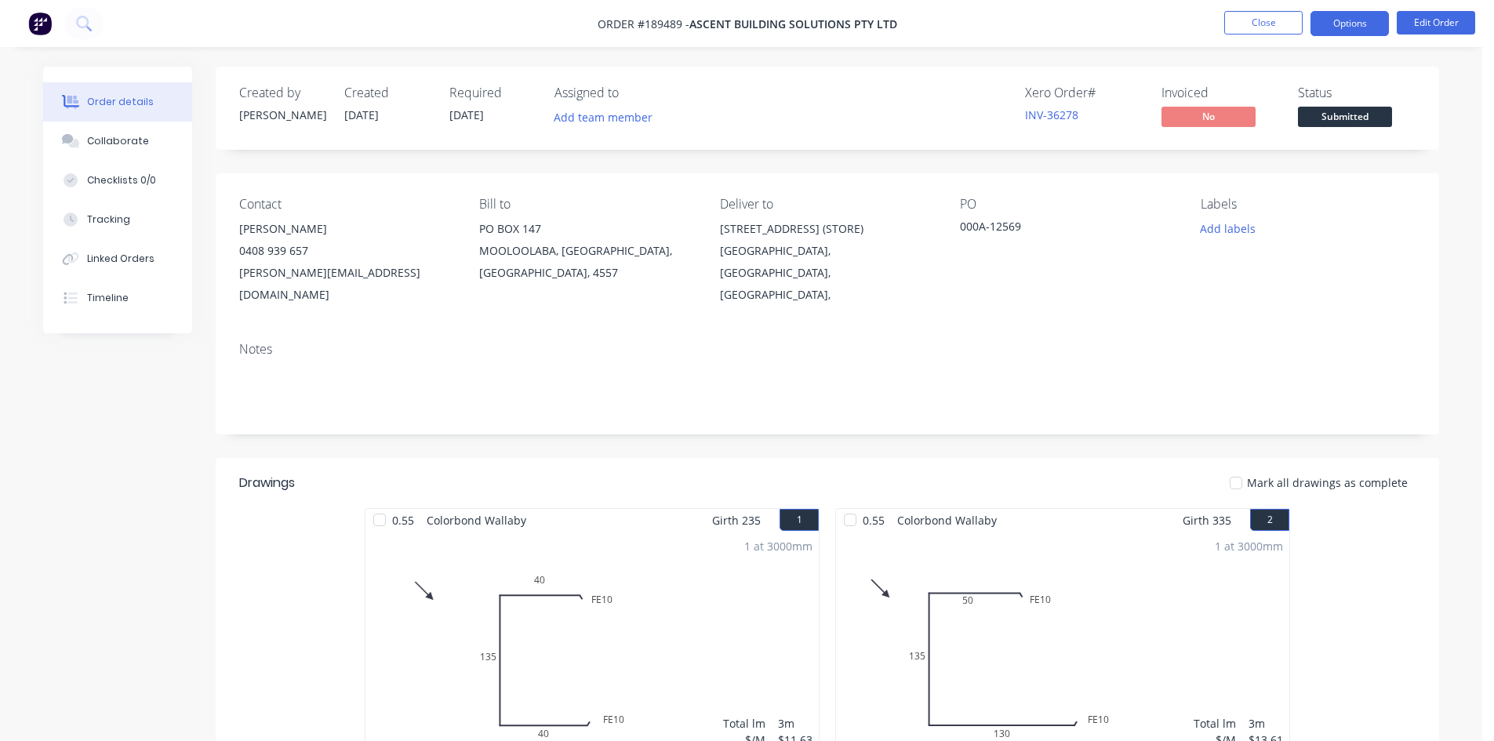
click at [1340, 26] on button "Options" at bounding box center [1350, 23] width 78 height 25
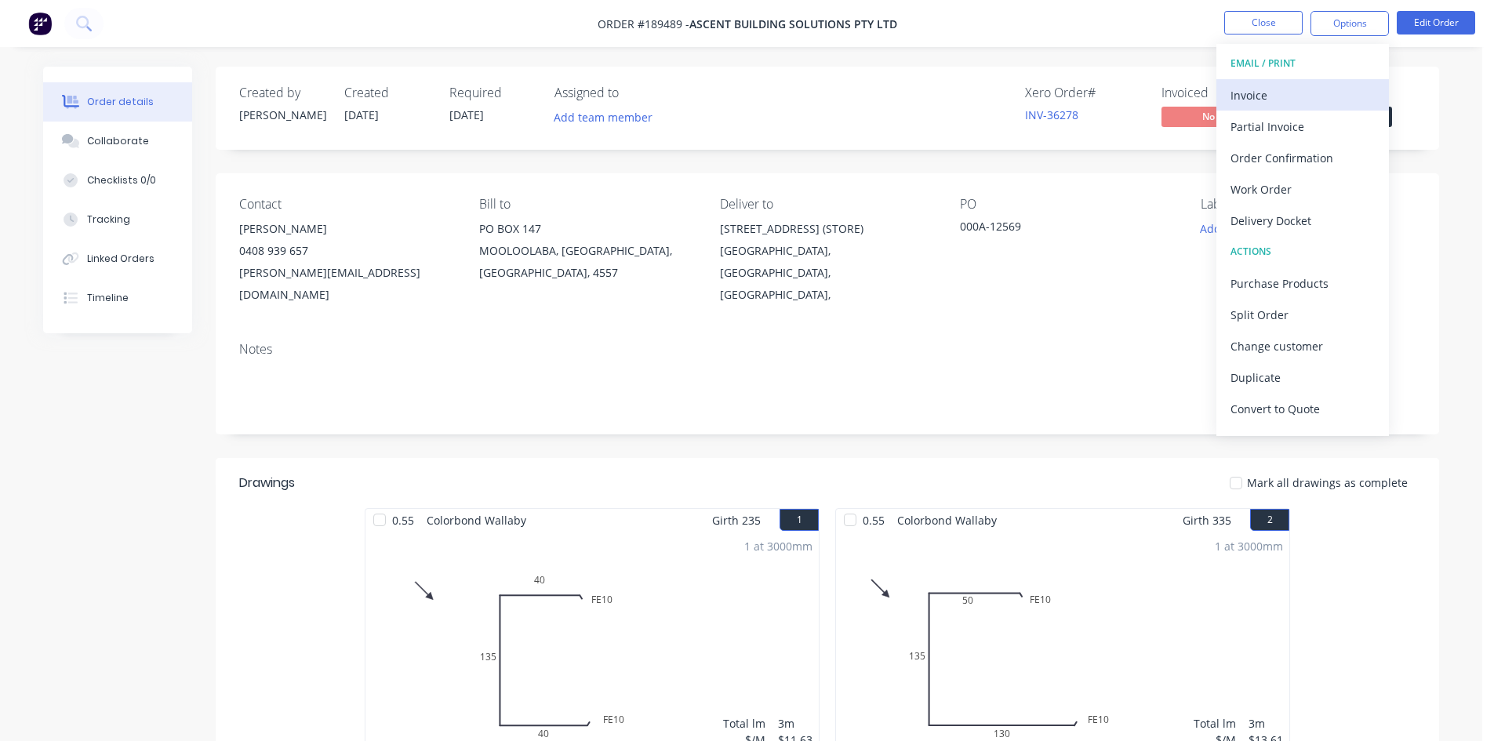
click at [1320, 84] on div "Invoice" at bounding box center [1303, 95] width 144 height 23
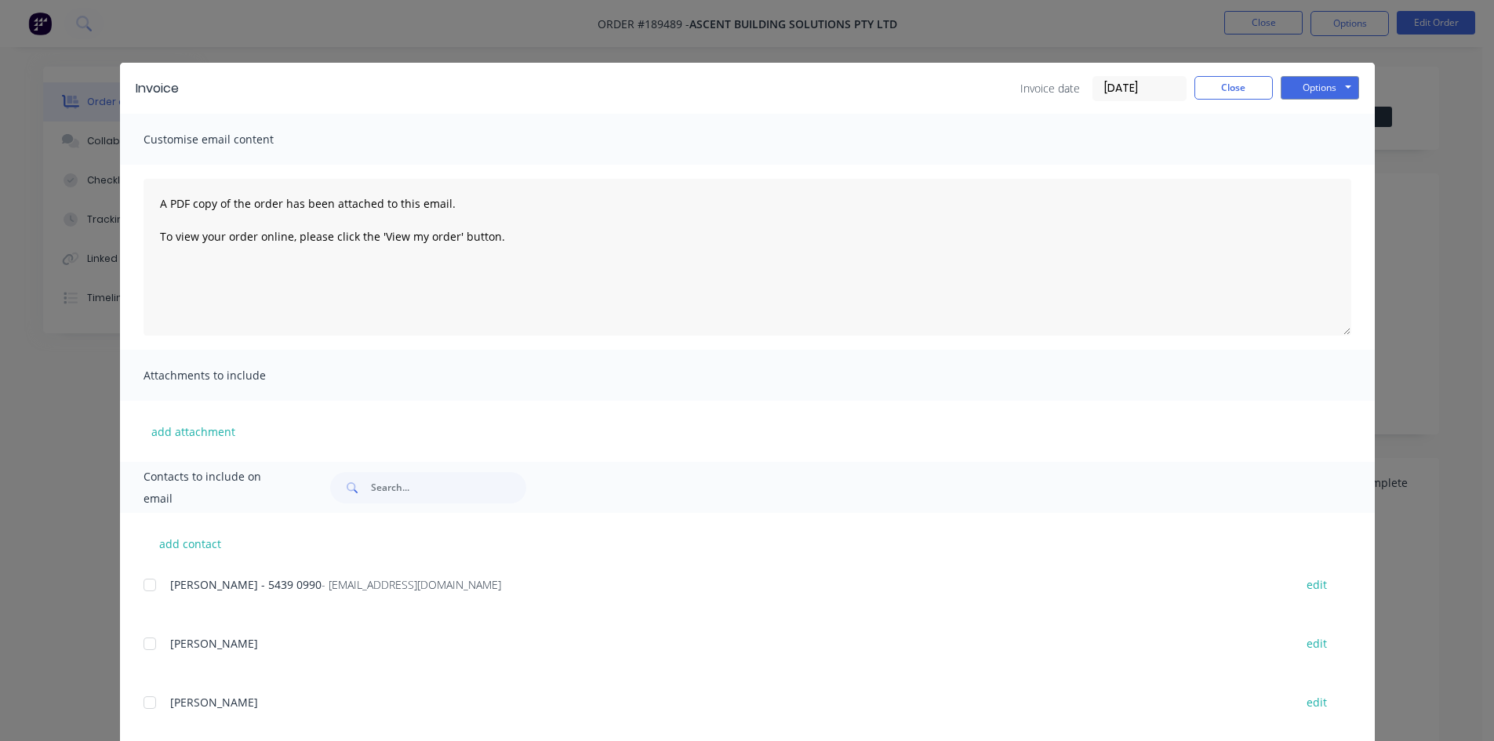
click at [140, 584] on div at bounding box center [149, 584] width 31 height 31
click at [1327, 89] on button "Options" at bounding box center [1320, 88] width 78 height 24
click at [1310, 166] on button "Email" at bounding box center [1331, 168] width 100 height 26
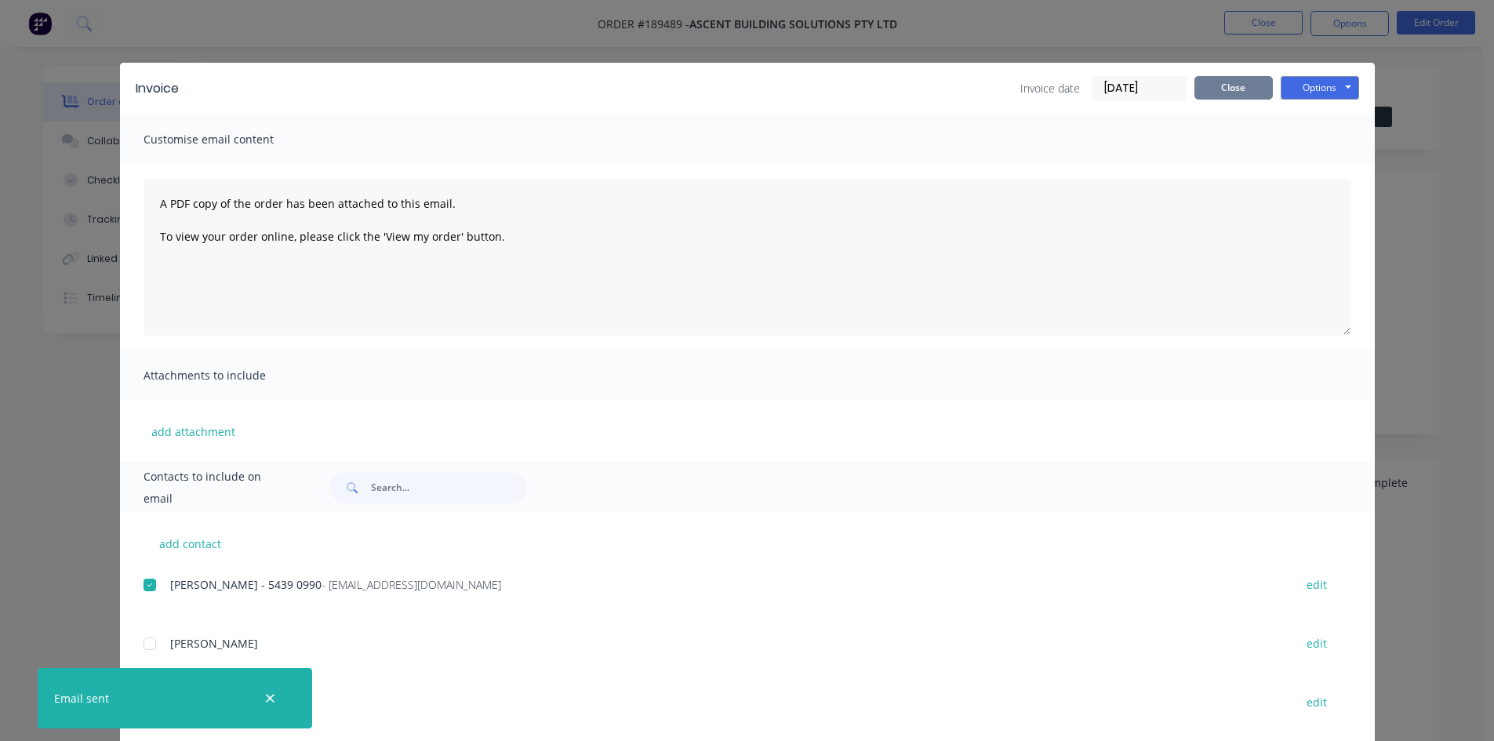
click at [1245, 93] on button "Close" at bounding box center [1234, 88] width 78 height 24
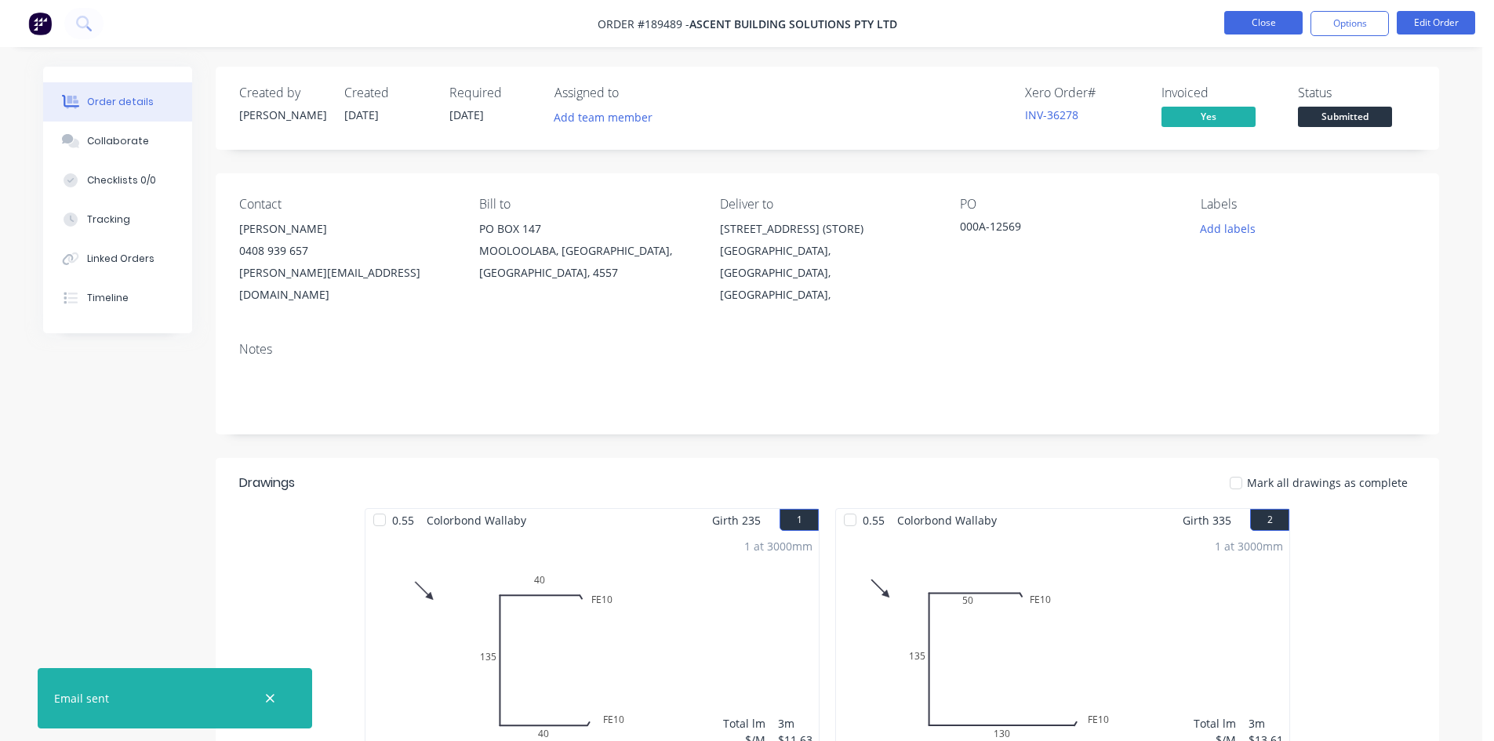
click at [1265, 24] on button "Close" at bounding box center [1263, 23] width 78 height 24
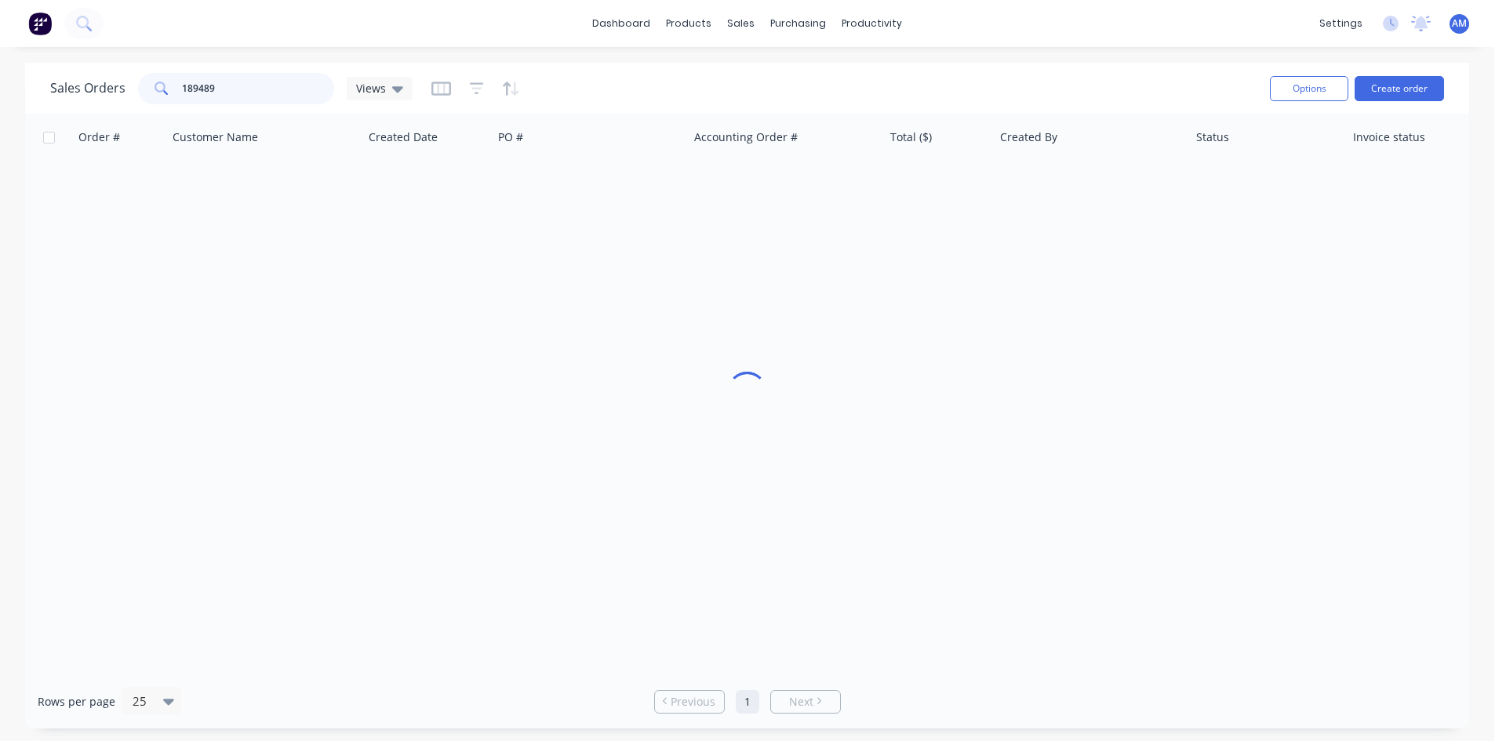
drag, startPoint x: 241, startPoint y: 87, endPoint x: 86, endPoint y: 85, distance: 154.5
click at [86, 85] on div "Sales Orders 189489 Views" at bounding box center [231, 88] width 362 height 31
type input "189469"
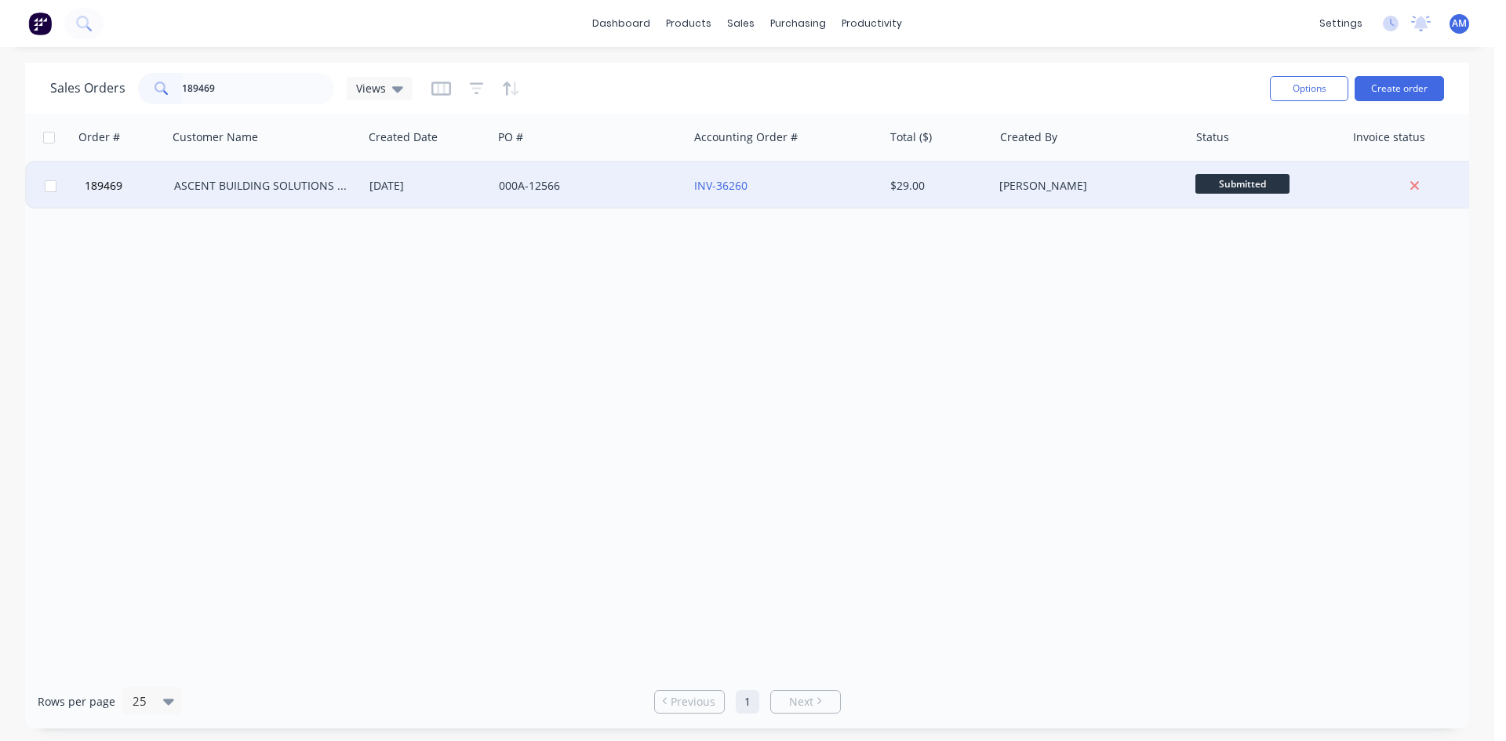
click at [569, 189] on div "000A-12566" at bounding box center [586, 186] width 174 height 16
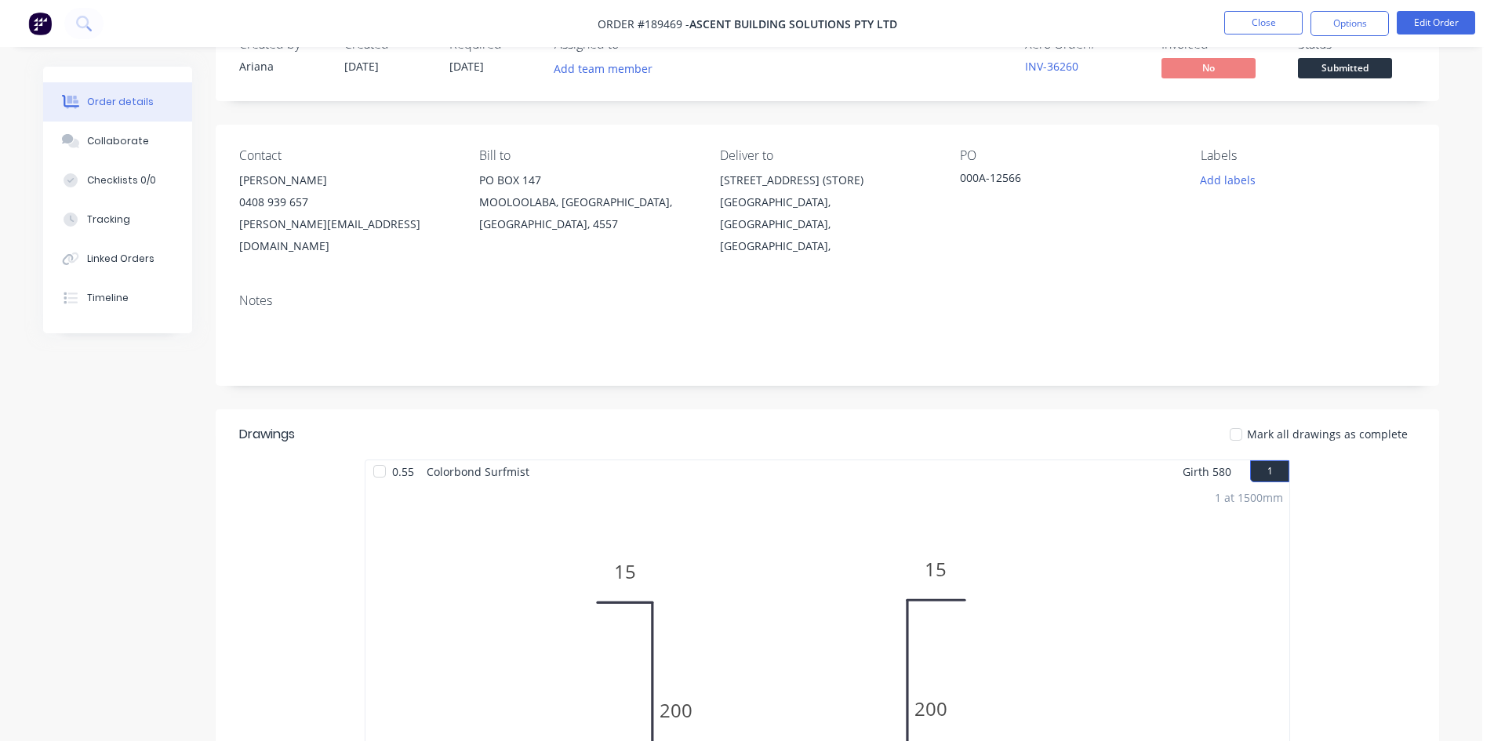
scroll to position [9, 0]
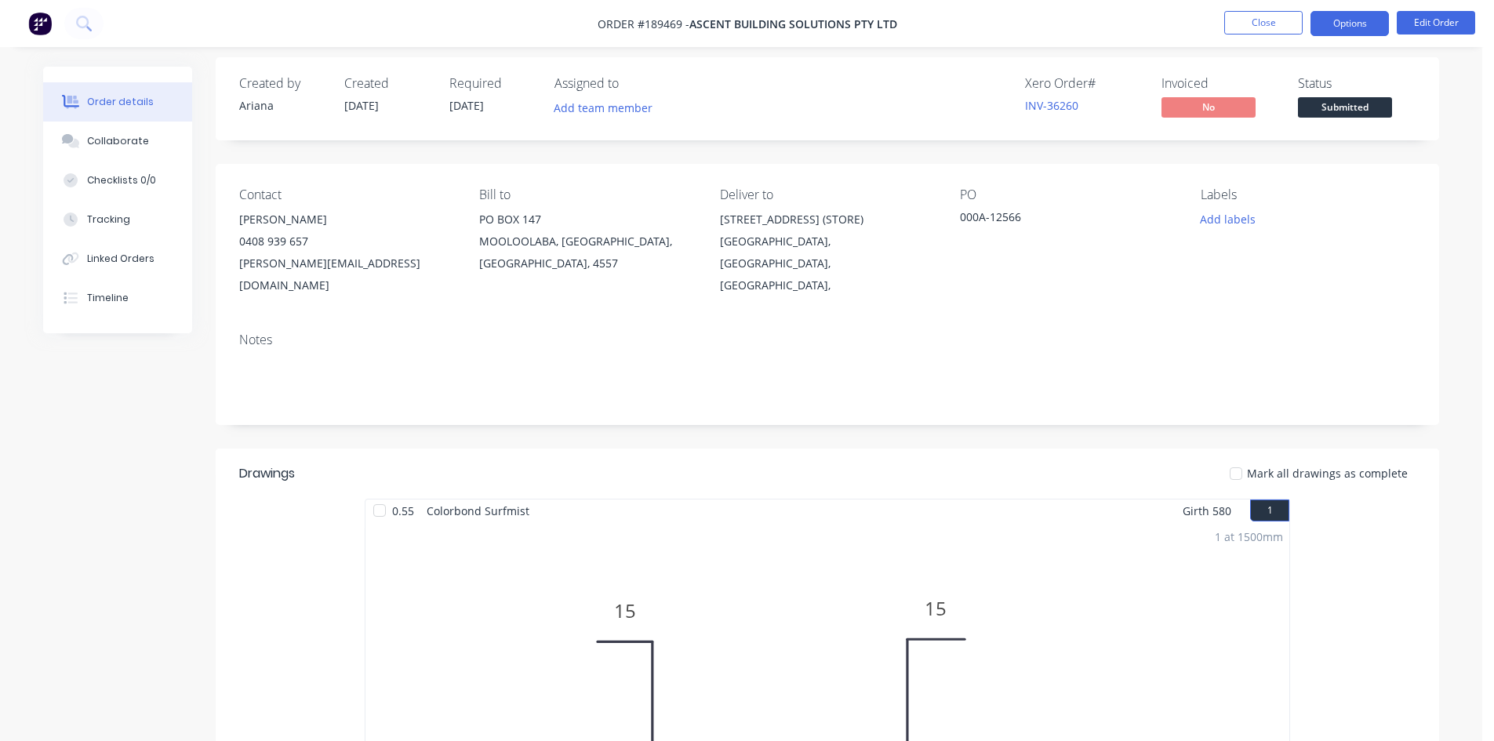
click at [1351, 26] on button "Options" at bounding box center [1350, 23] width 78 height 25
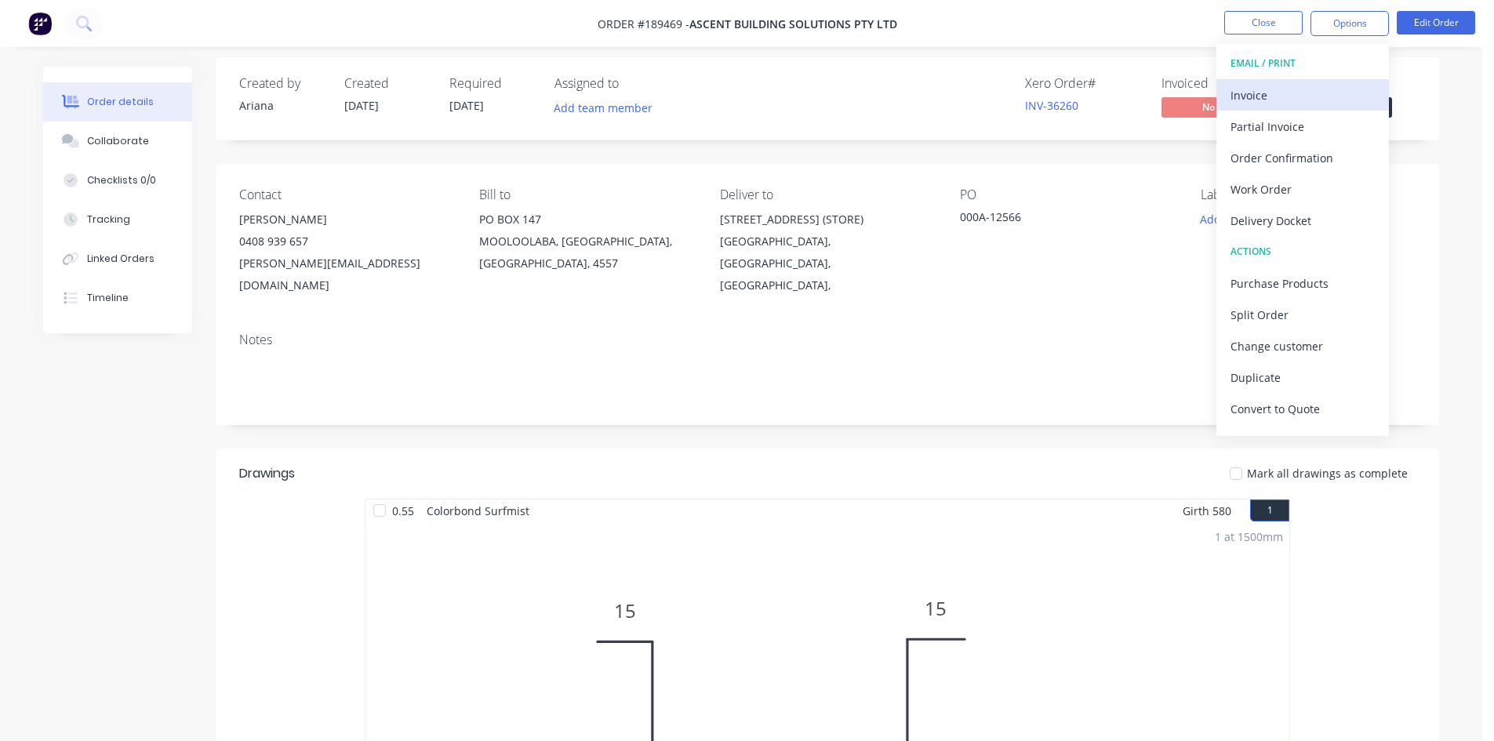
click at [1315, 80] on button "Invoice" at bounding box center [1303, 94] width 173 height 31
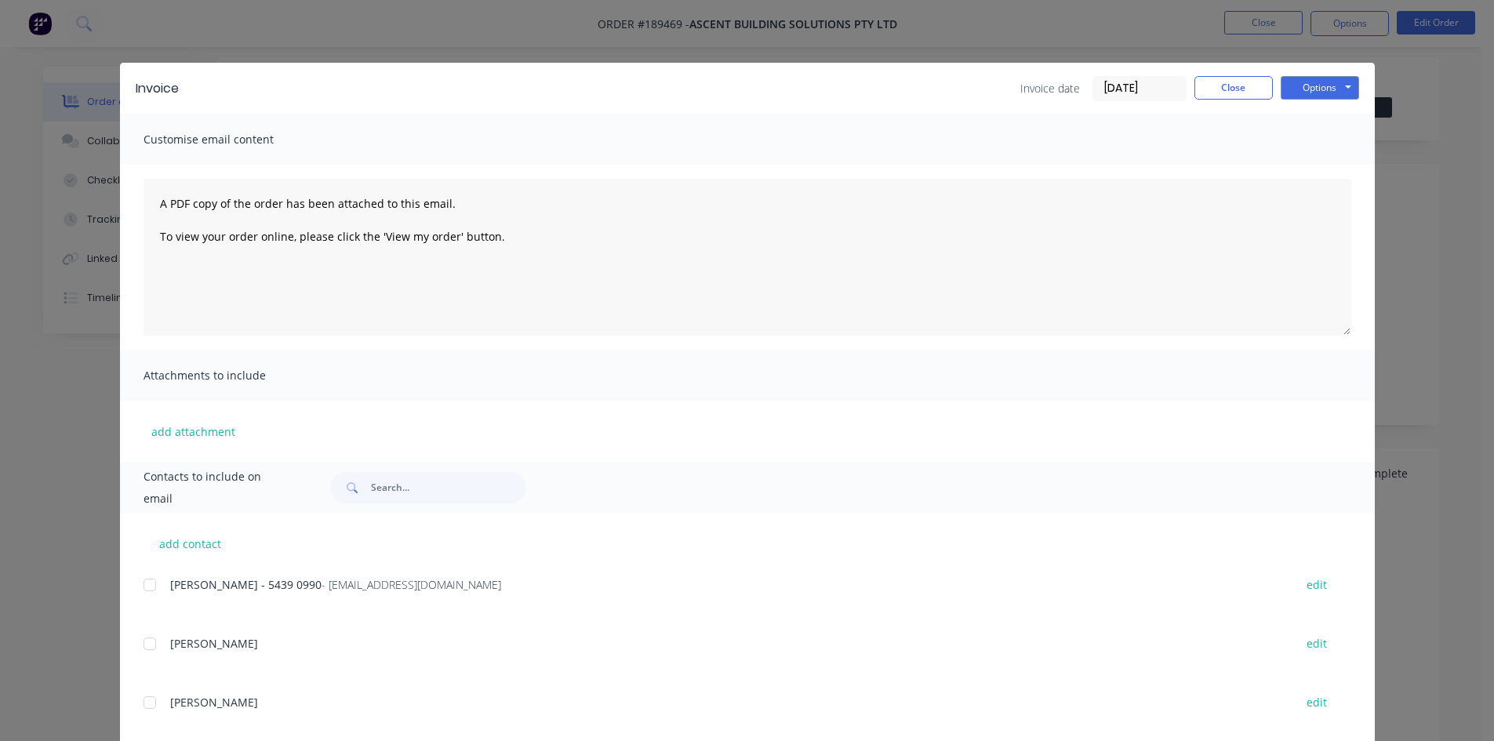
click at [147, 587] on div at bounding box center [149, 584] width 31 height 31
click at [1321, 93] on button "Options" at bounding box center [1320, 88] width 78 height 24
click at [1322, 157] on button "Email" at bounding box center [1331, 168] width 100 height 26
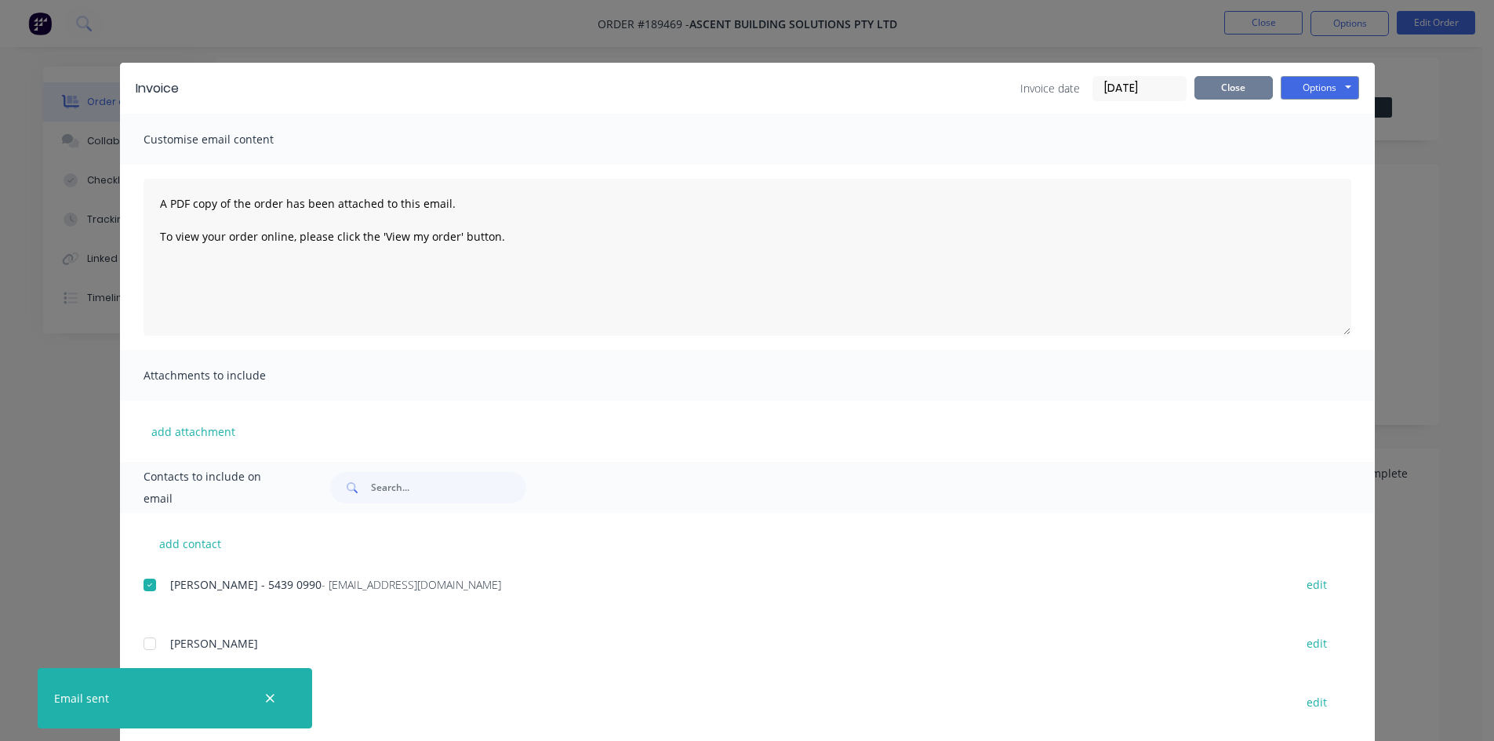
click at [1223, 93] on button "Close" at bounding box center [1234, 88] width 78 height 24
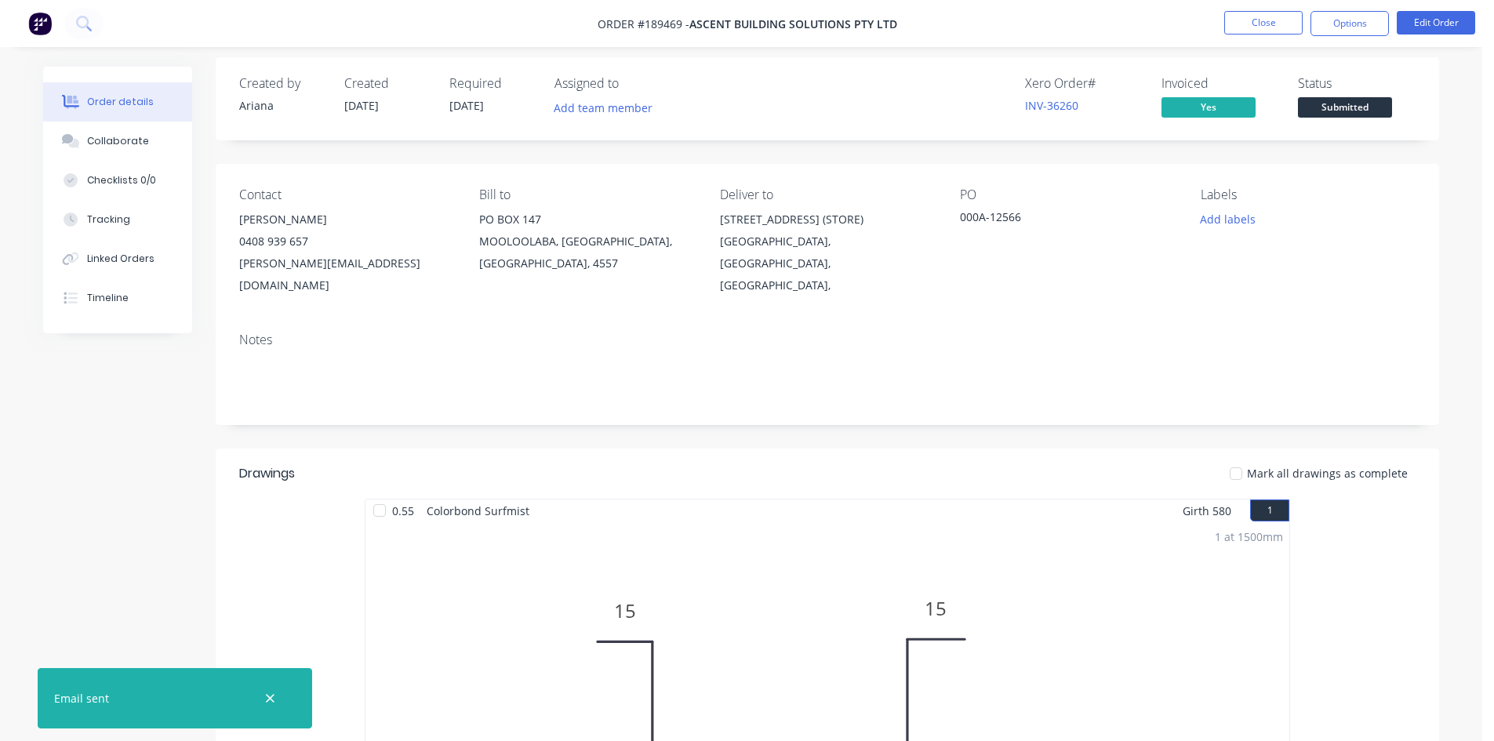
click at [1270, 6] on nav "Order #189469 - ASCENT BUILDING SOLUTIONS PTY LTD Close Options Edit Order" at bounding box center [747, 23] width 1494 height 47
click at [1269, 16] on button "Close" at bounding box center [1263, 23] width 78 height 24
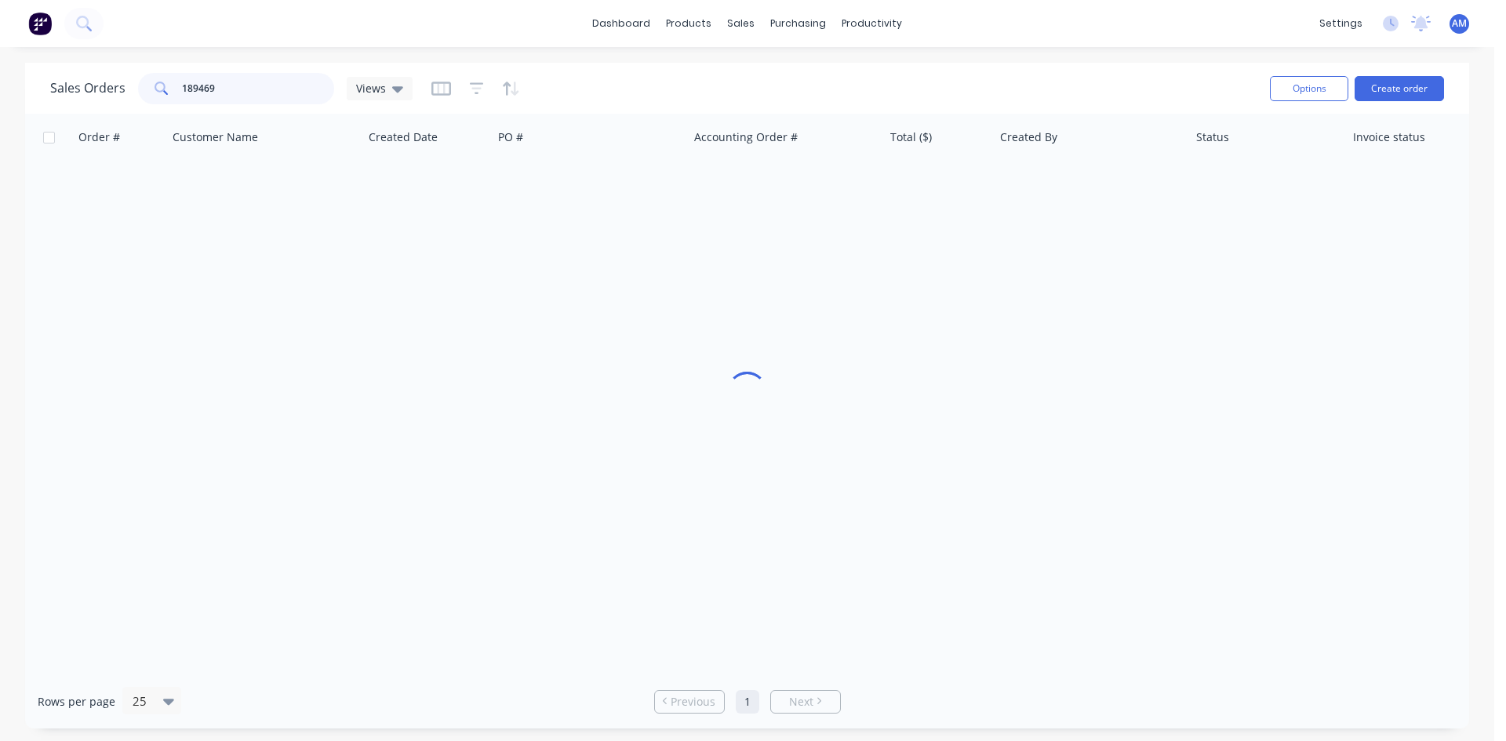
drag, startPoint x: 242, startPoint y: 93, endPoint x: 60, endPoint y: 85, distance: 181.4
click at [60, 85] on div "Sales Orders 189469 Views" at bounding box center [231, 88] width 362 height 31
type input "189406"
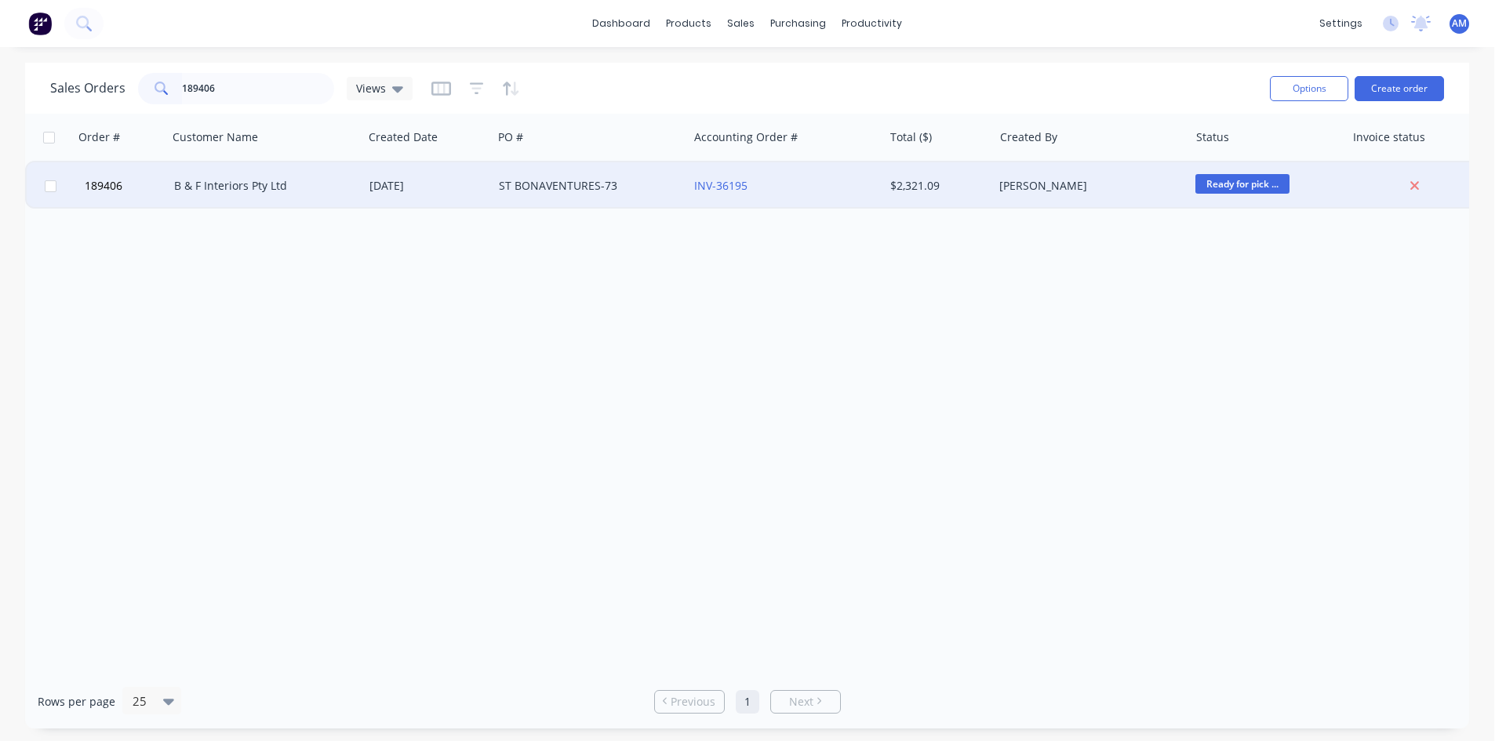
click at [668, 190] on div "ST BONAVENTURES-73" at bounding box center [586, 186] width 174 height 16
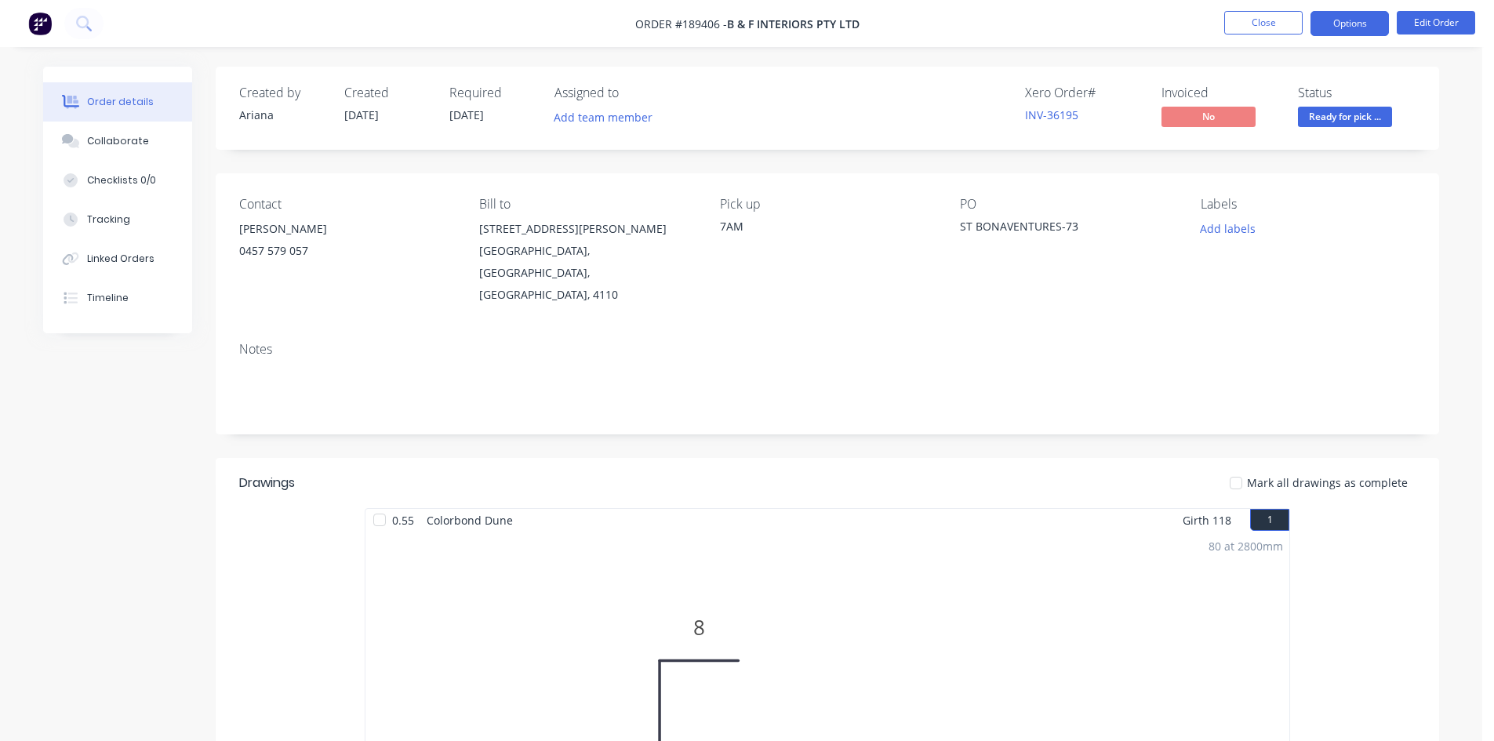
click at [1351, 23] on button "Options" at bounding box center [1350, 23] width 78 height 25
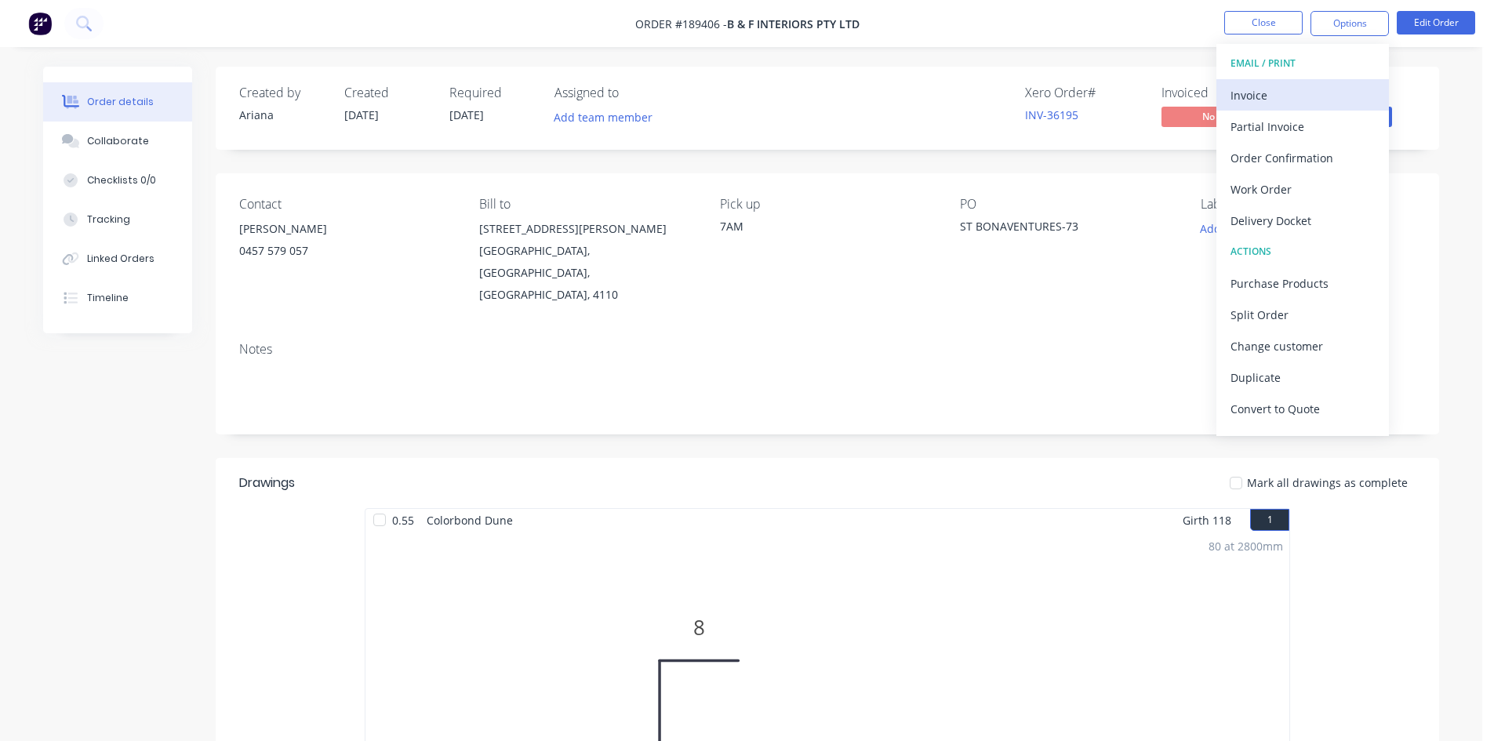
click at [1292, 90] on div "Invoice" at bounding box center [1303, 95] width 144 height 23
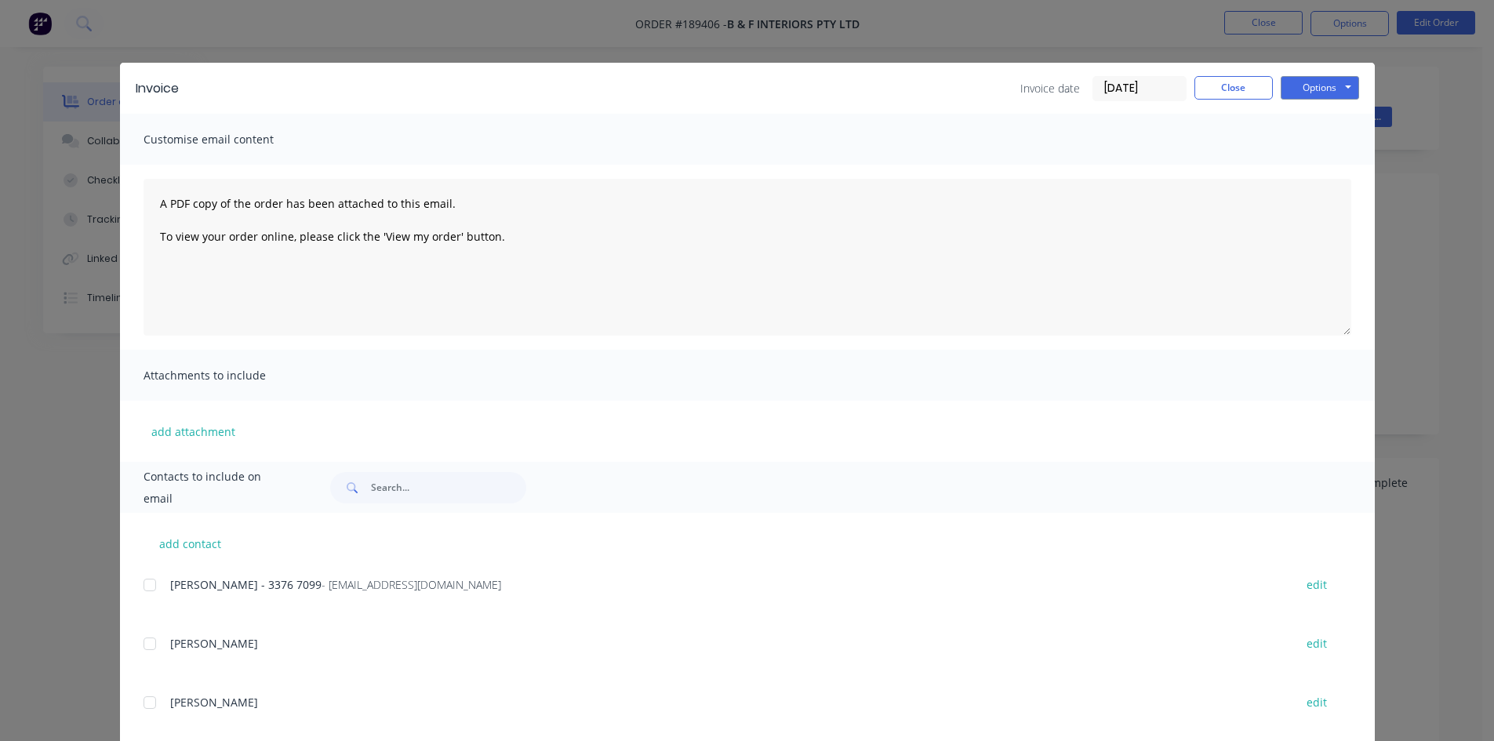
click at [150, 582] on div at bounding box center [149, 584] width 31 height 31
click at [1310, 92] on button "Options" at bounding box center [1320, 88] width 78 height 24
click at [1315, 159] on button "Email" at bounding box center [1331, 168] width 100 height 26
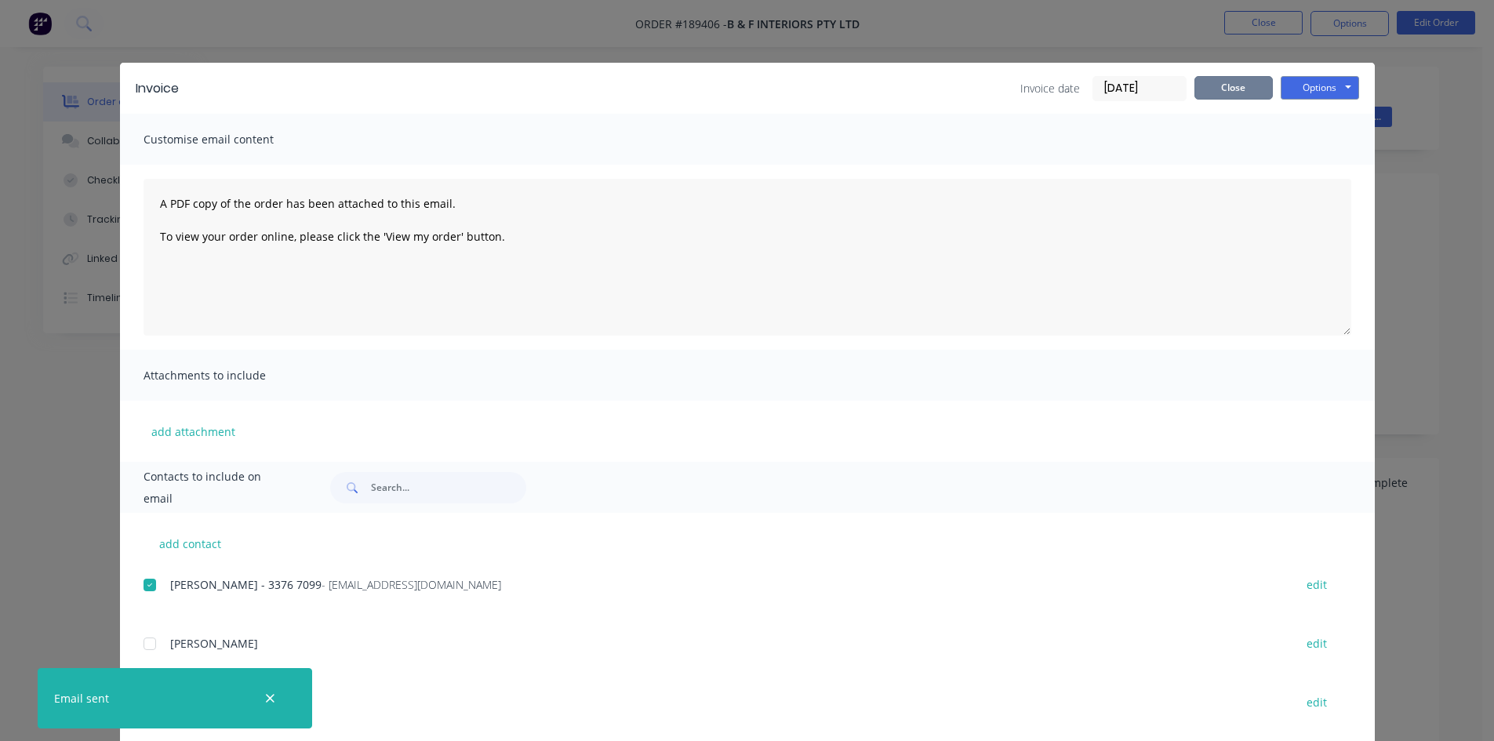
drag, startPoint x: 1230, startPoint y: 90, endPoint x: 1233, endPoint y: 67, distance: 23.0
click at [1231, 90] on button "Close" at bounding box center [1234, 88] width 78 height 24
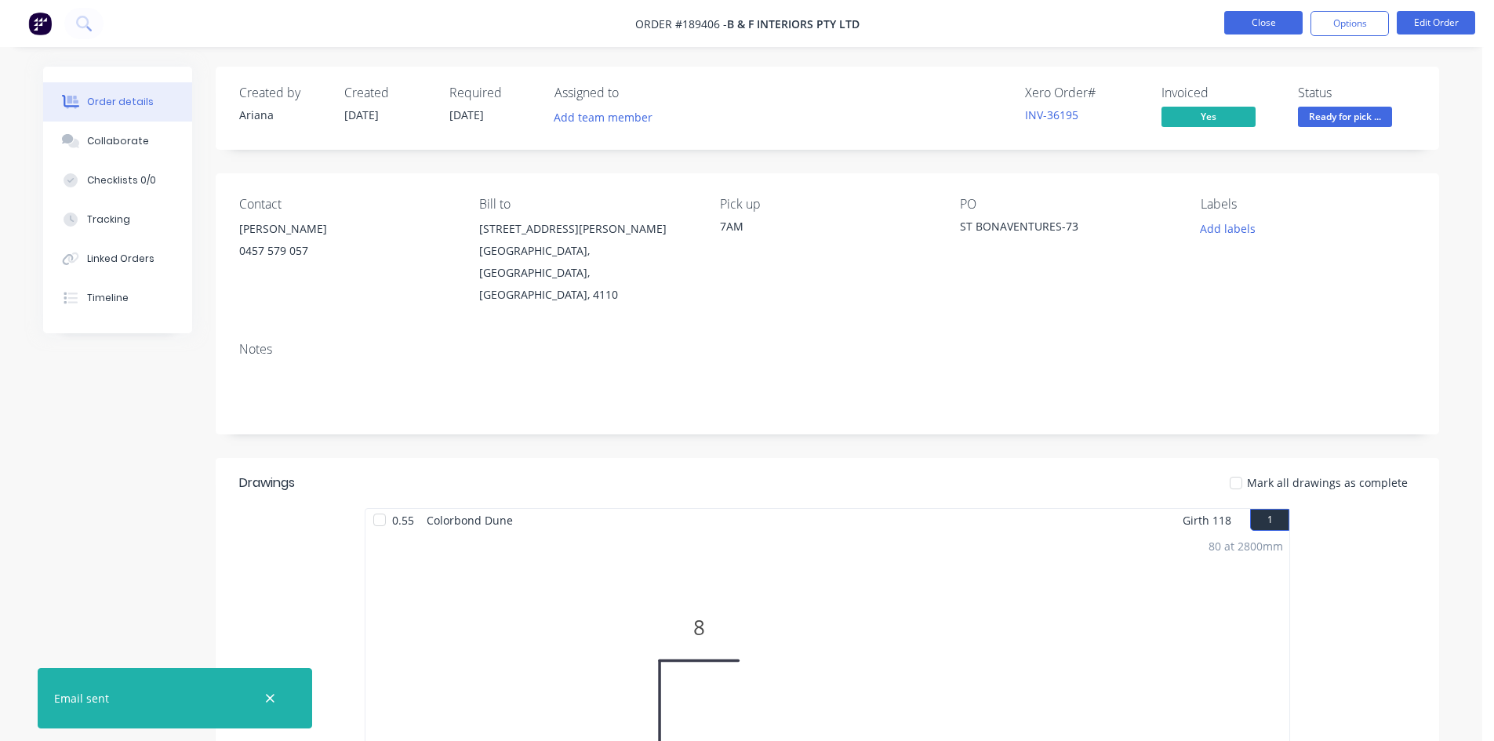
click at [1245, 28] on button "Close" at bounding box center [1263, 23] width 78 height 24
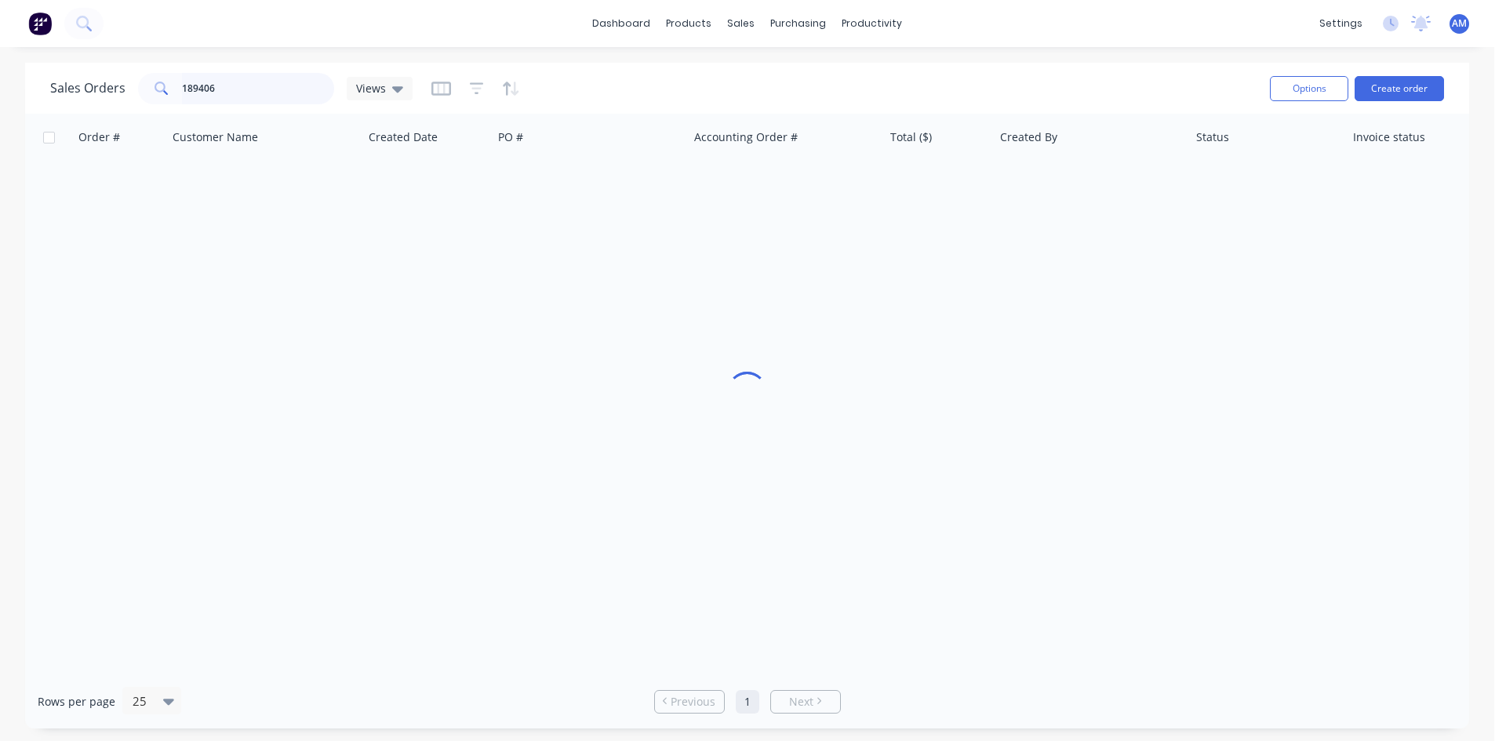
drag, startPoint x: 253, startPoint y: 88, endPoint x: 147, endPoint y: 82, distance: 105.2
click at [147, 82] on div "189406" at bounding box center [236, 88] width 196 height 31
type input "189482"
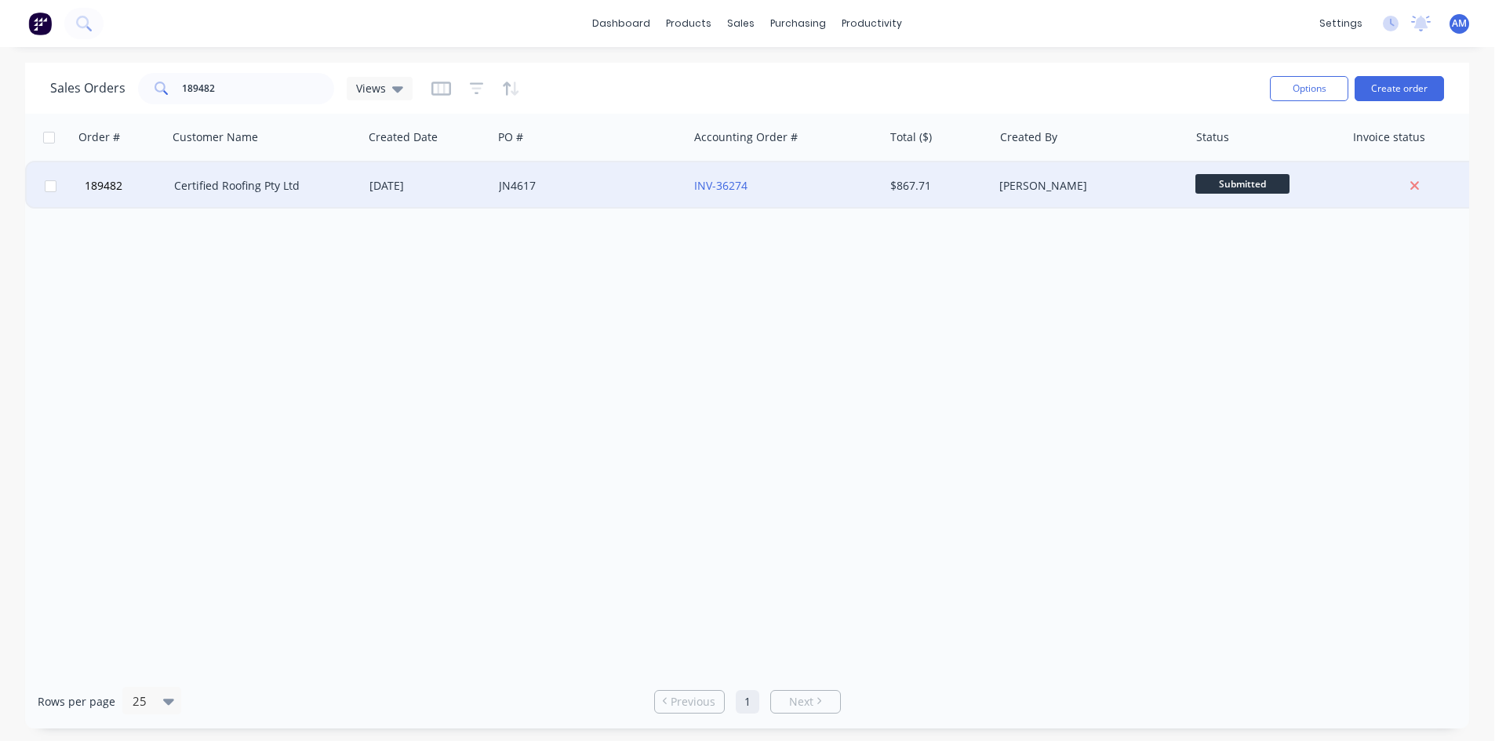
click at [621, 186] on div "JN4617" at bounding box center [586, 186] width 174 height 16
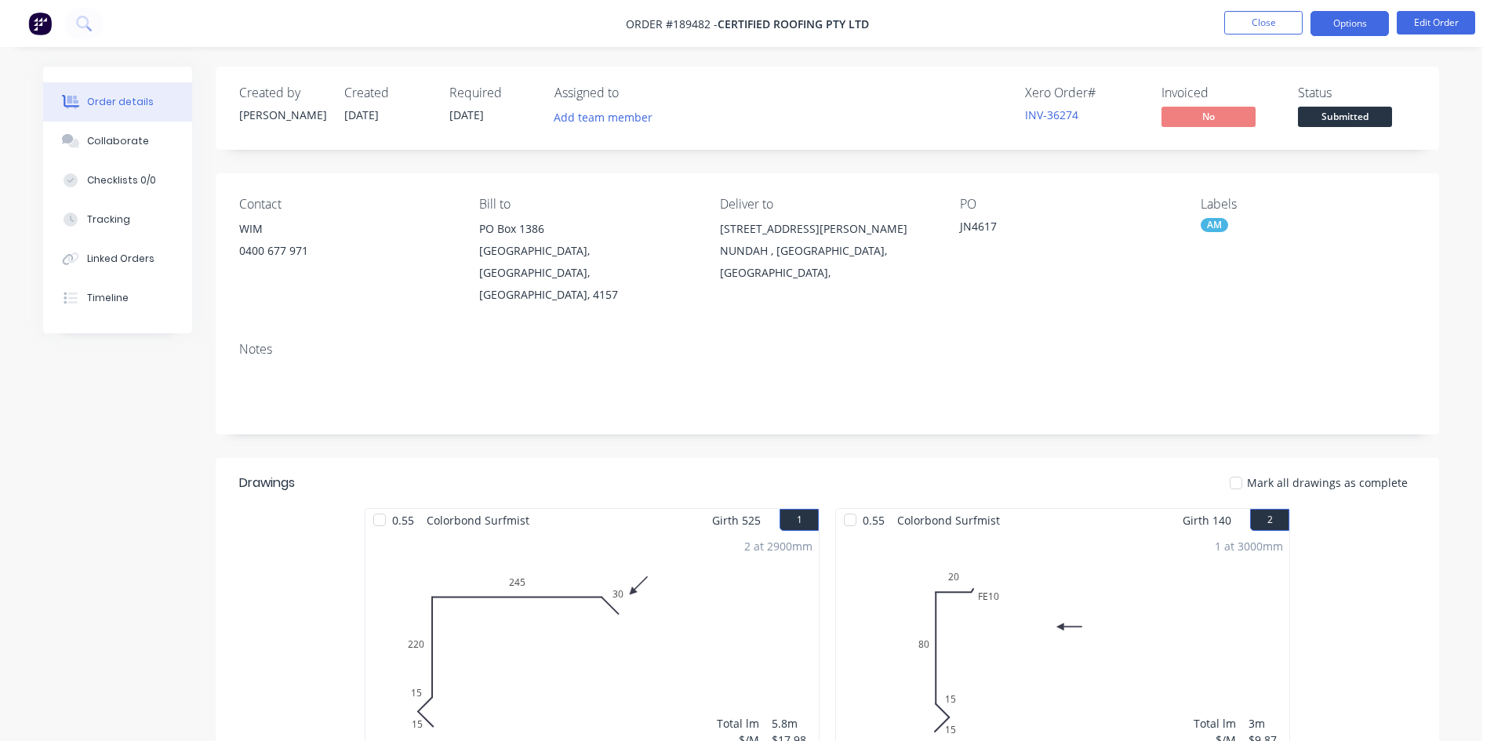
click at [1344, 23] on button "Options" at bounding box center [1350, 23] width 78 height 25
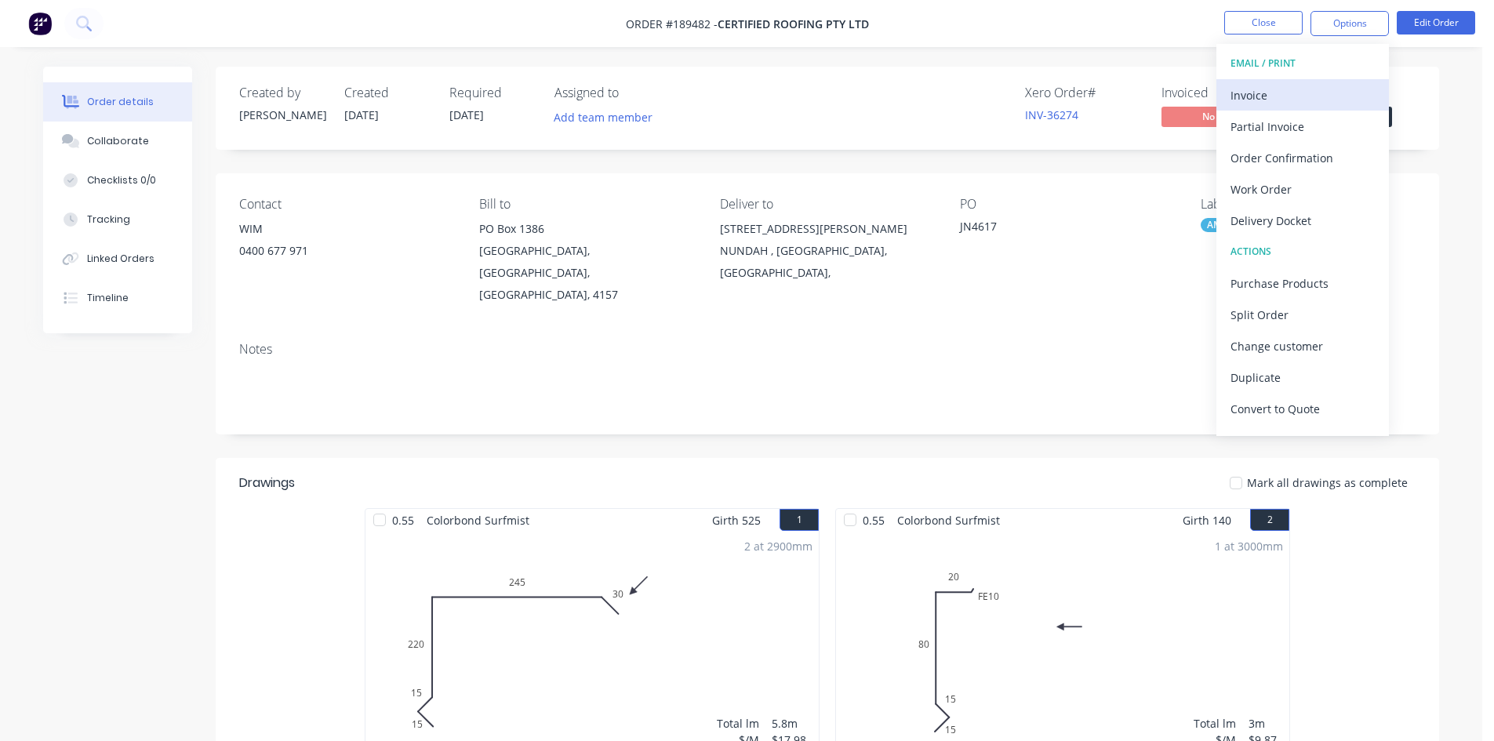
click at [1294, 84] on div "Invoice" at bounding box center [1303, 95] width 144 height 23
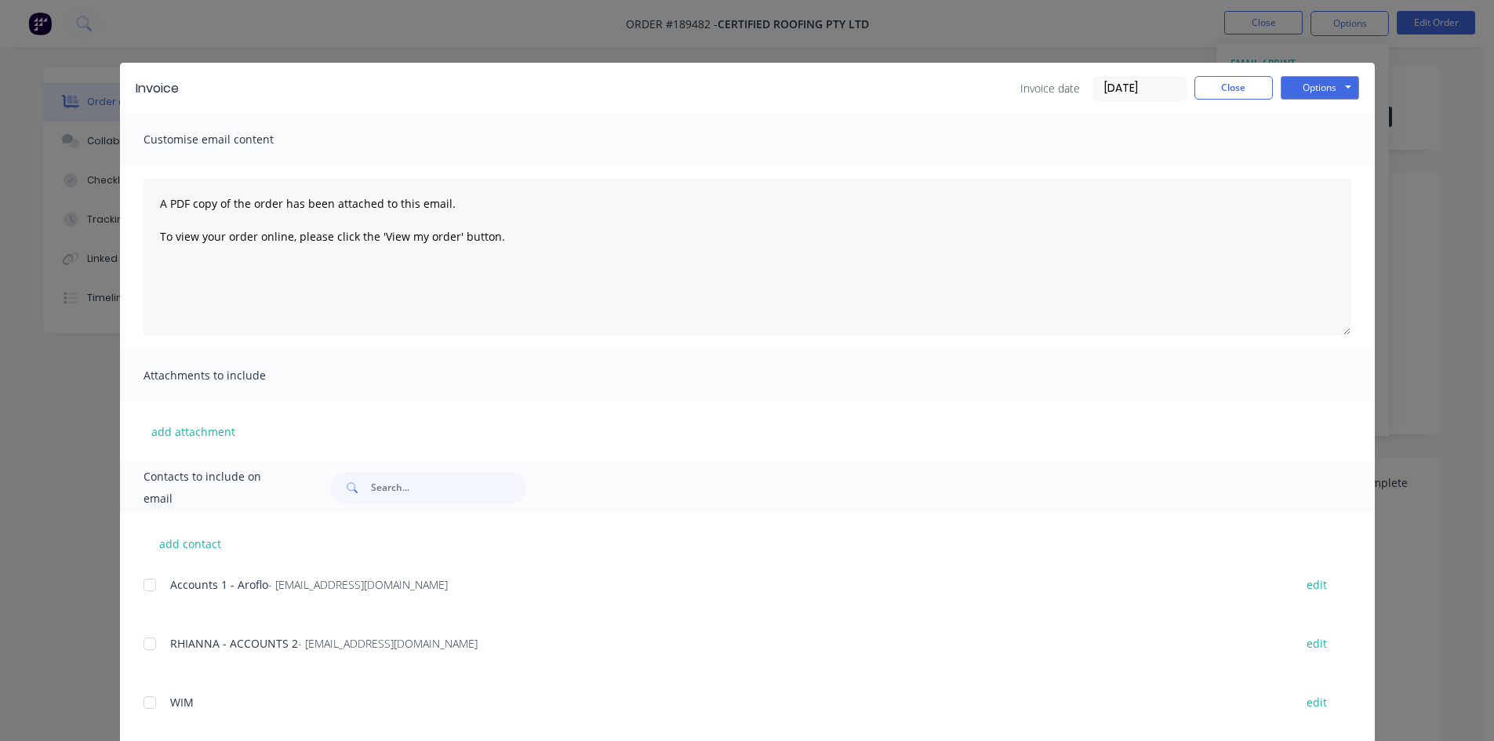
click at [144, 587] on div at bounding box center [149, 584] width 31 height 31
click at [142, 642] on div at bounding box center [149, 643] width 31 height 31
click at [1331, 85] on button "Options" at bounding box center [1320, 88] width 78 height 24
click at [1329, 159] on button "Email" at bounding box center [1331, 168] width 100 height 26
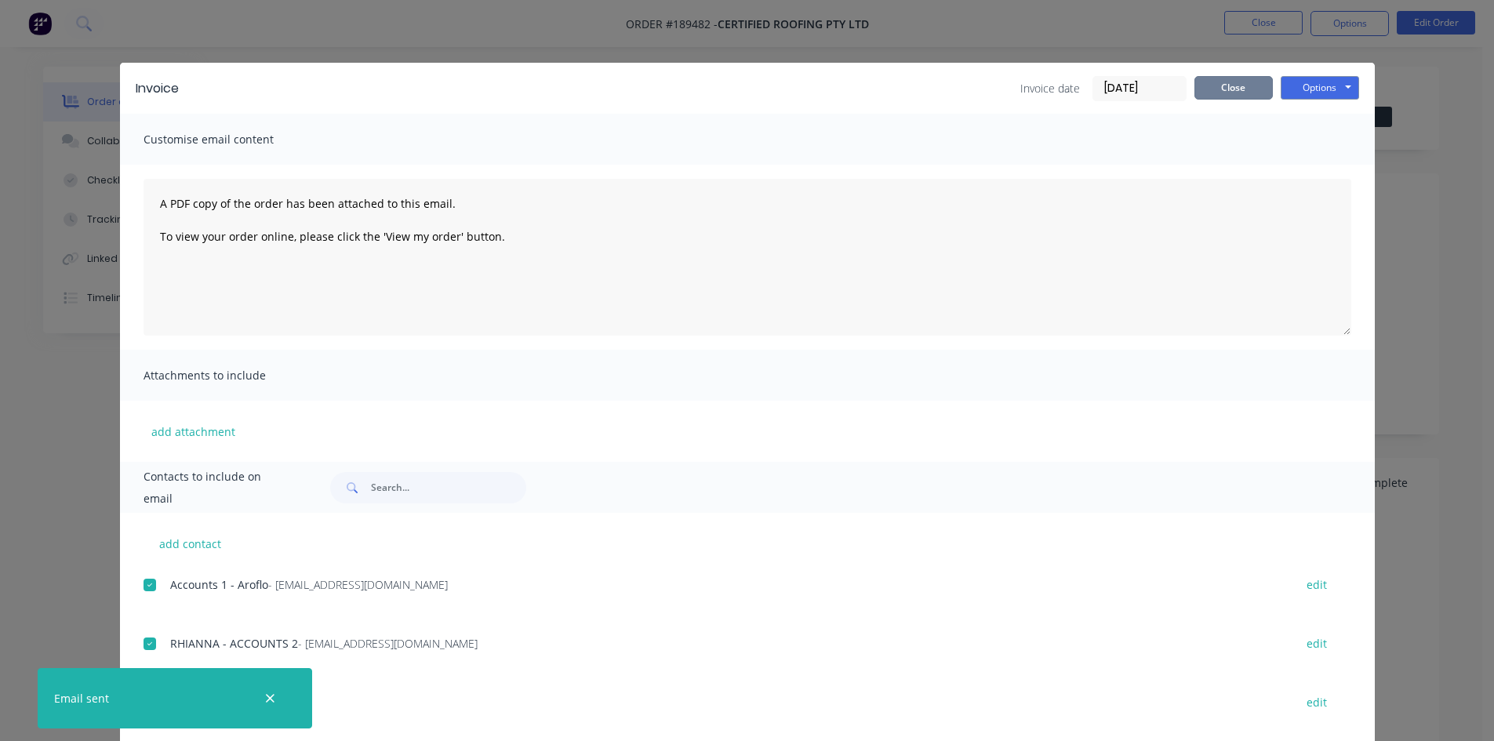
click at [1220, 85] on button "Close" at bounding box center [1234, 88] width 78 height 24
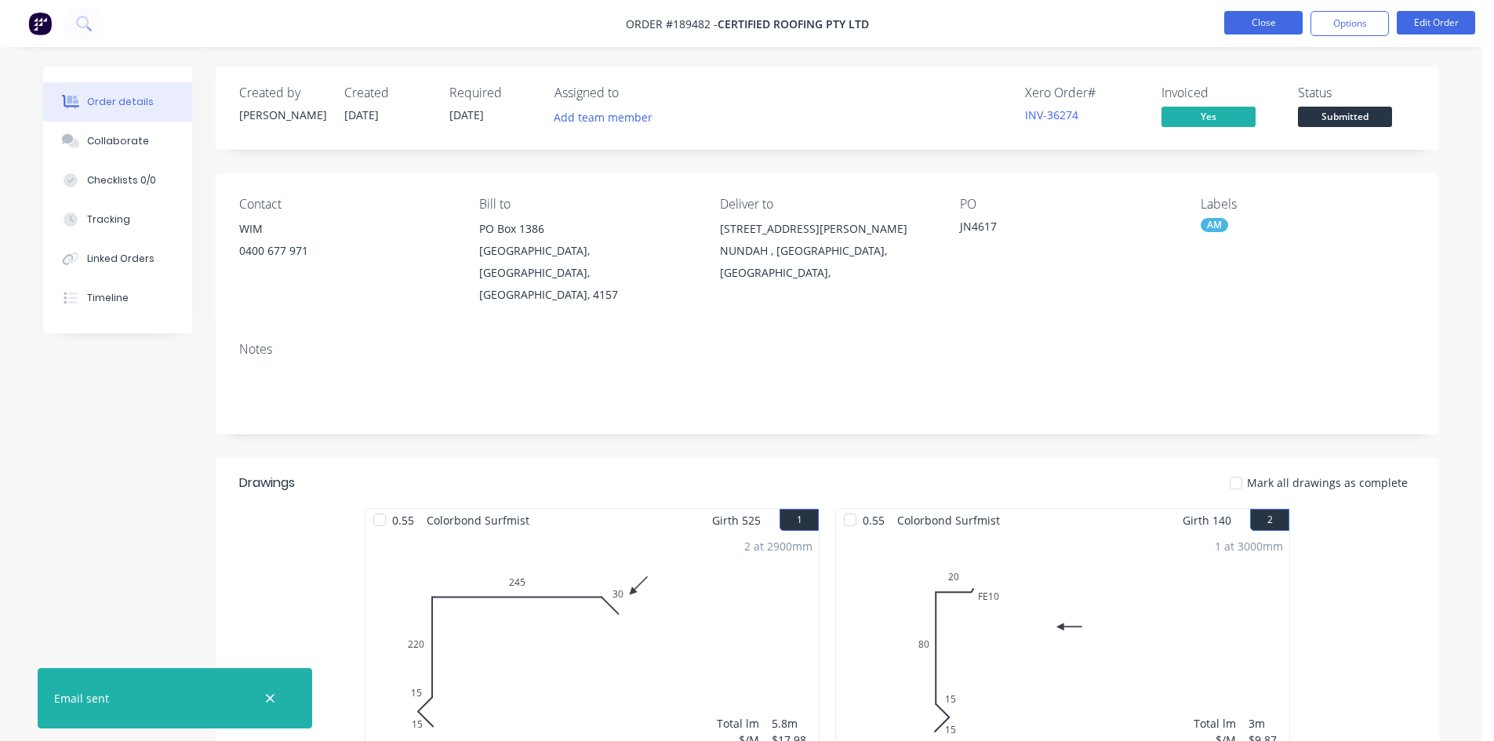
click at [1255, 27] on button "Close" at bounding box center [1263, 23] width 78 height 24
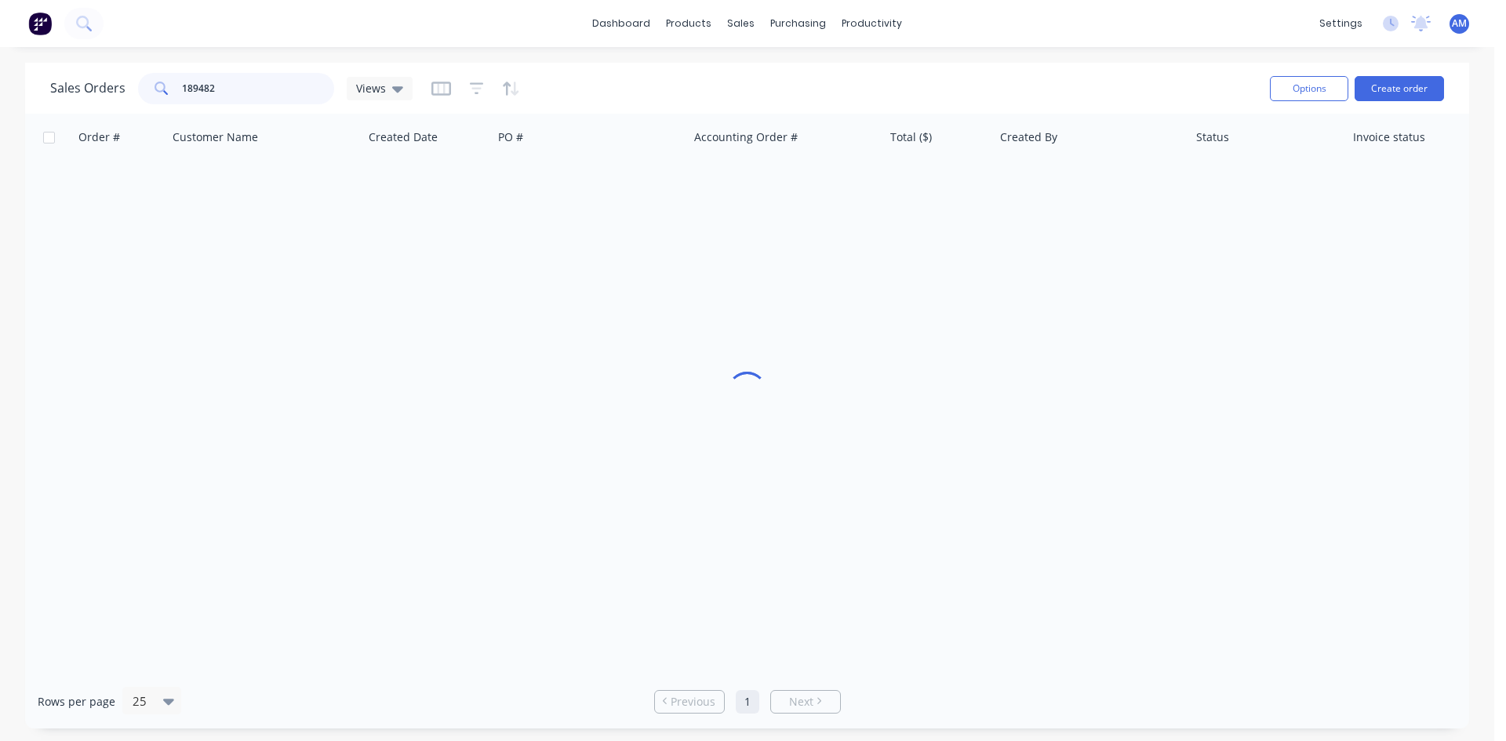
drag, startPoint x: 236, startPoint y: 88, endPoint x: 136, endPoint y: 78, distance: 100.8
click at [136, 78] on div "Sales Orders 189482 Views" at bounding box center [231, 88] width 362 height 31
type input "189331"
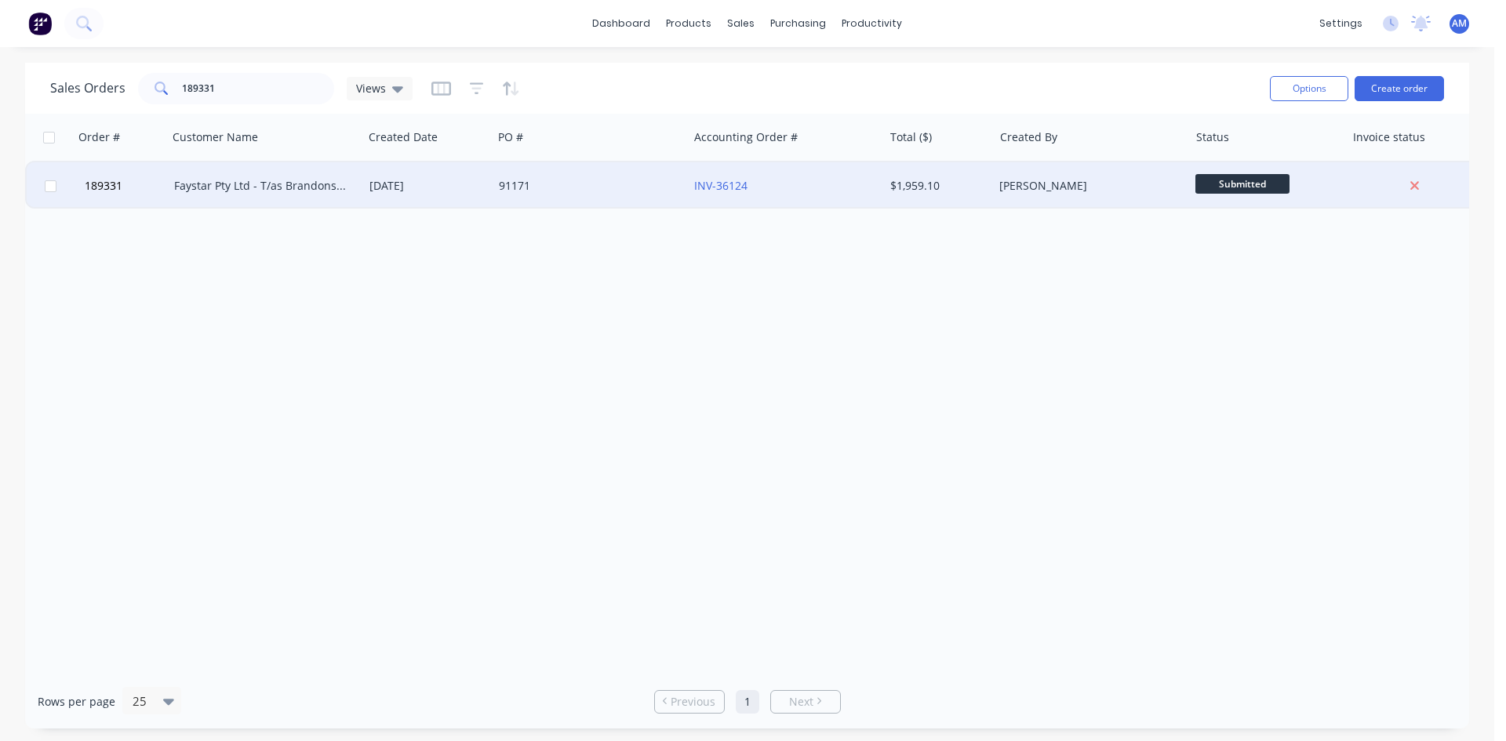
click at [621, 195] on div "91171" at bounding box center [590, 185] width 195 height 47
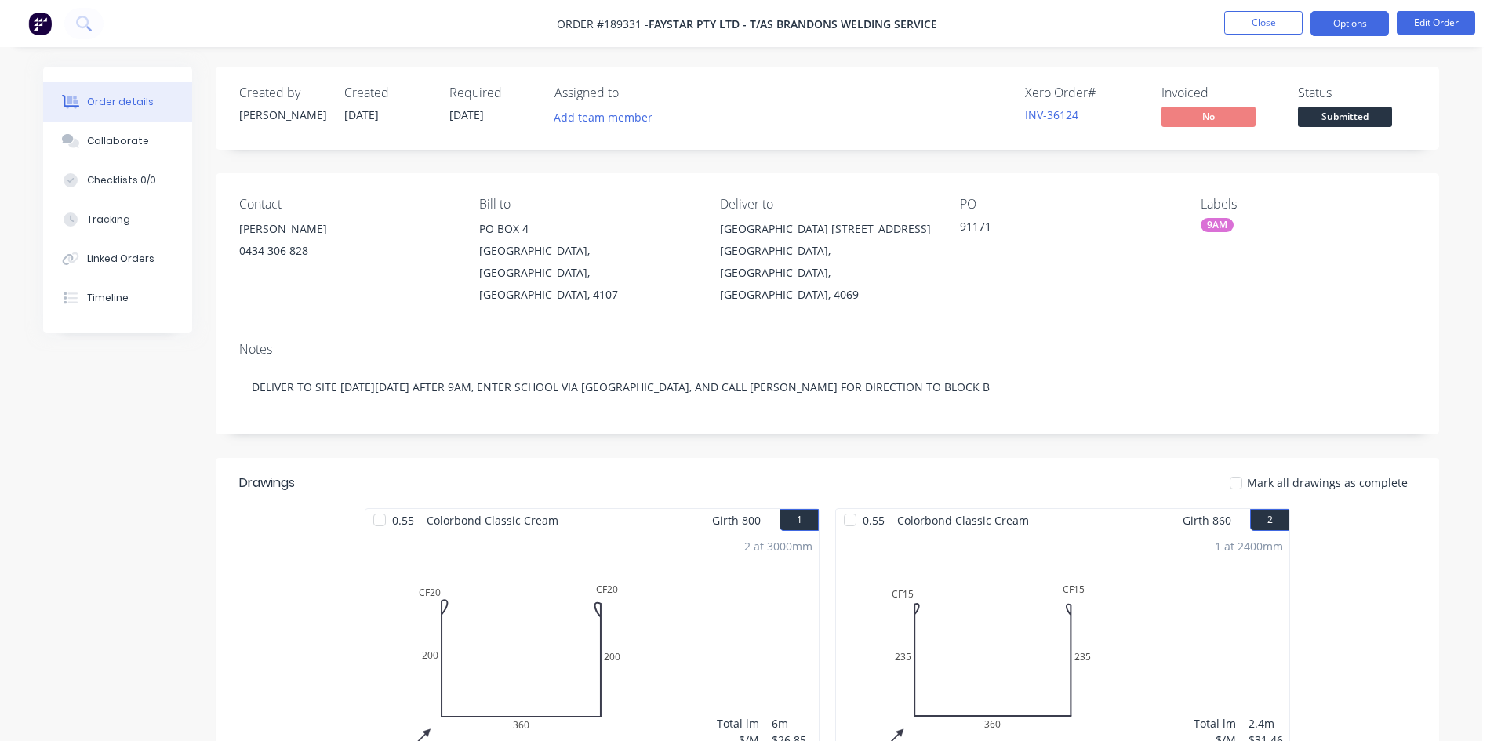
click at [1340, 25] on button "Options" at bounding box center [1350, 23] width 78 height 25
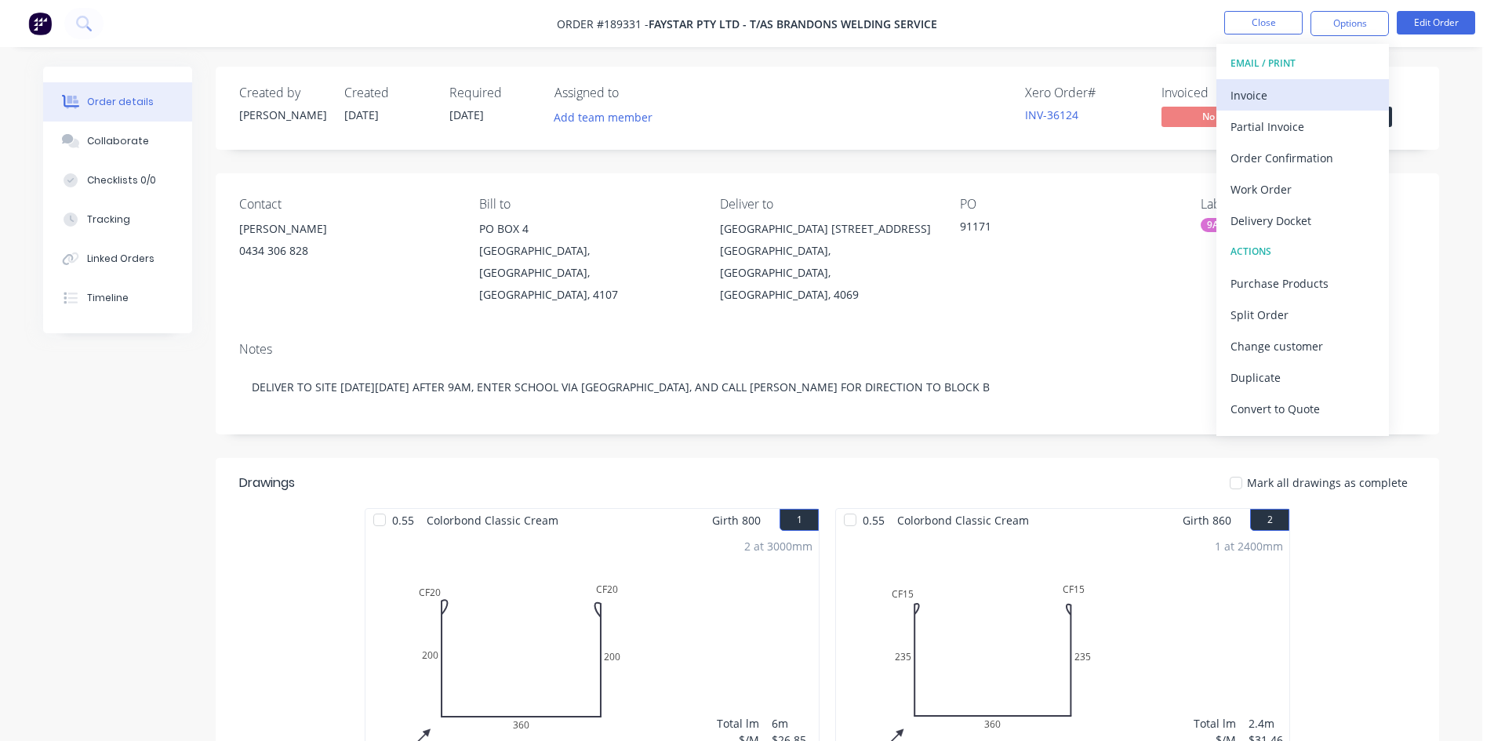
click at [1300, 89] on div "Invoice" at bounding box center [1303, 95] width 144 height 23
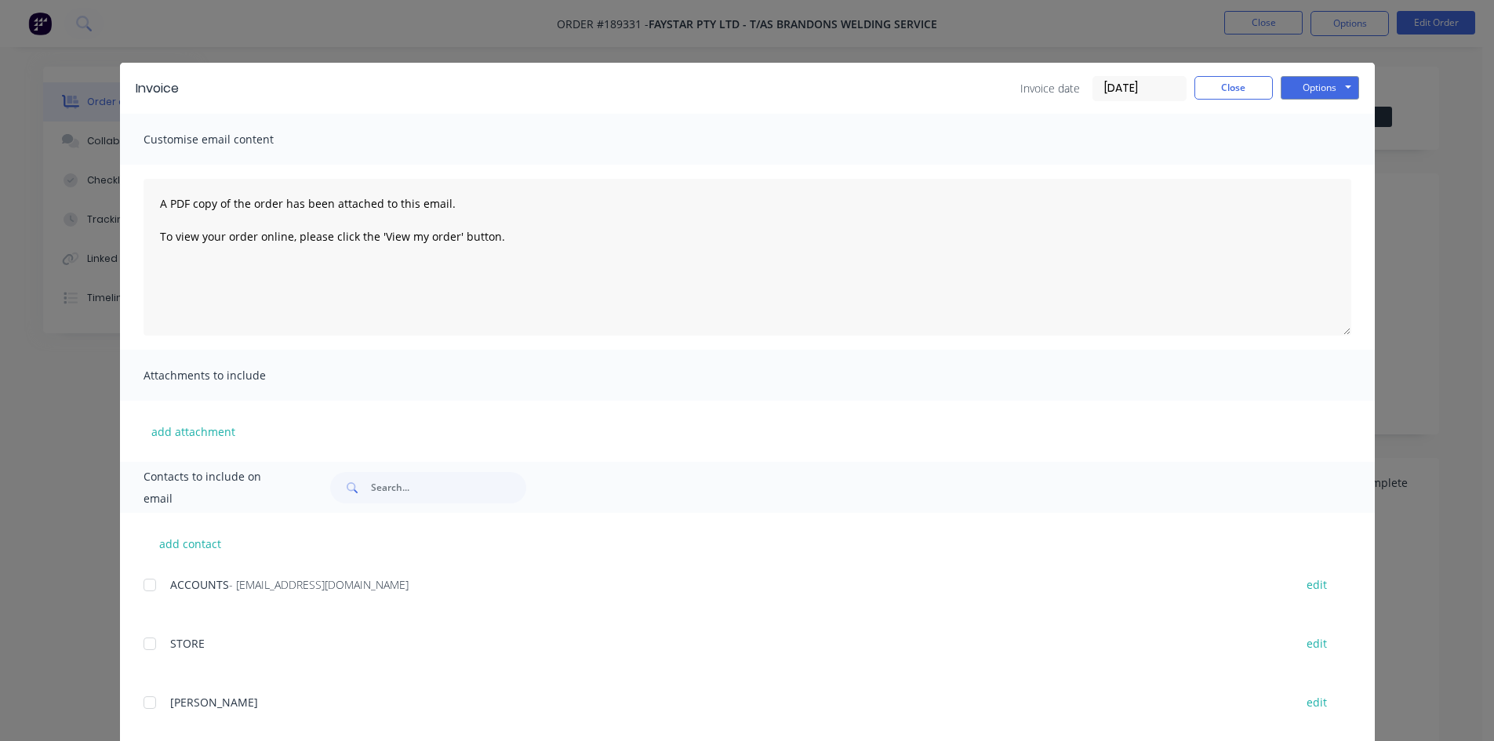
click at [146, 584] on div at bounding box center [149, 584] width 31 height 31
click at [1310, 85] on button "Options" at bounding box center [1320, 88] width 78 height 24
click at [1297, 165] on button "Email" at bounding box center [1331, 168] width 100 height 26
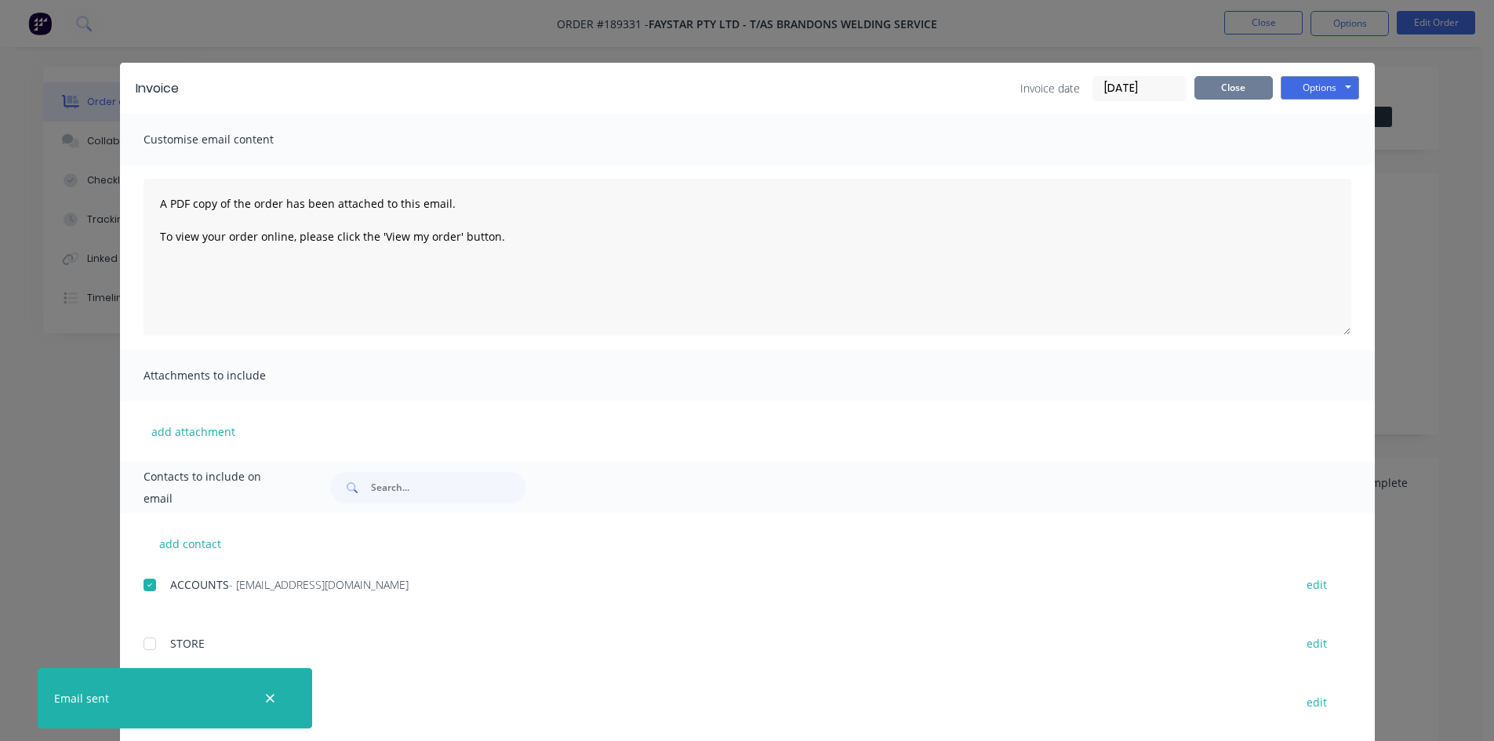
click at [1242, 91] on button "Close" at bounding box center [1234, 88] width 78 height 24
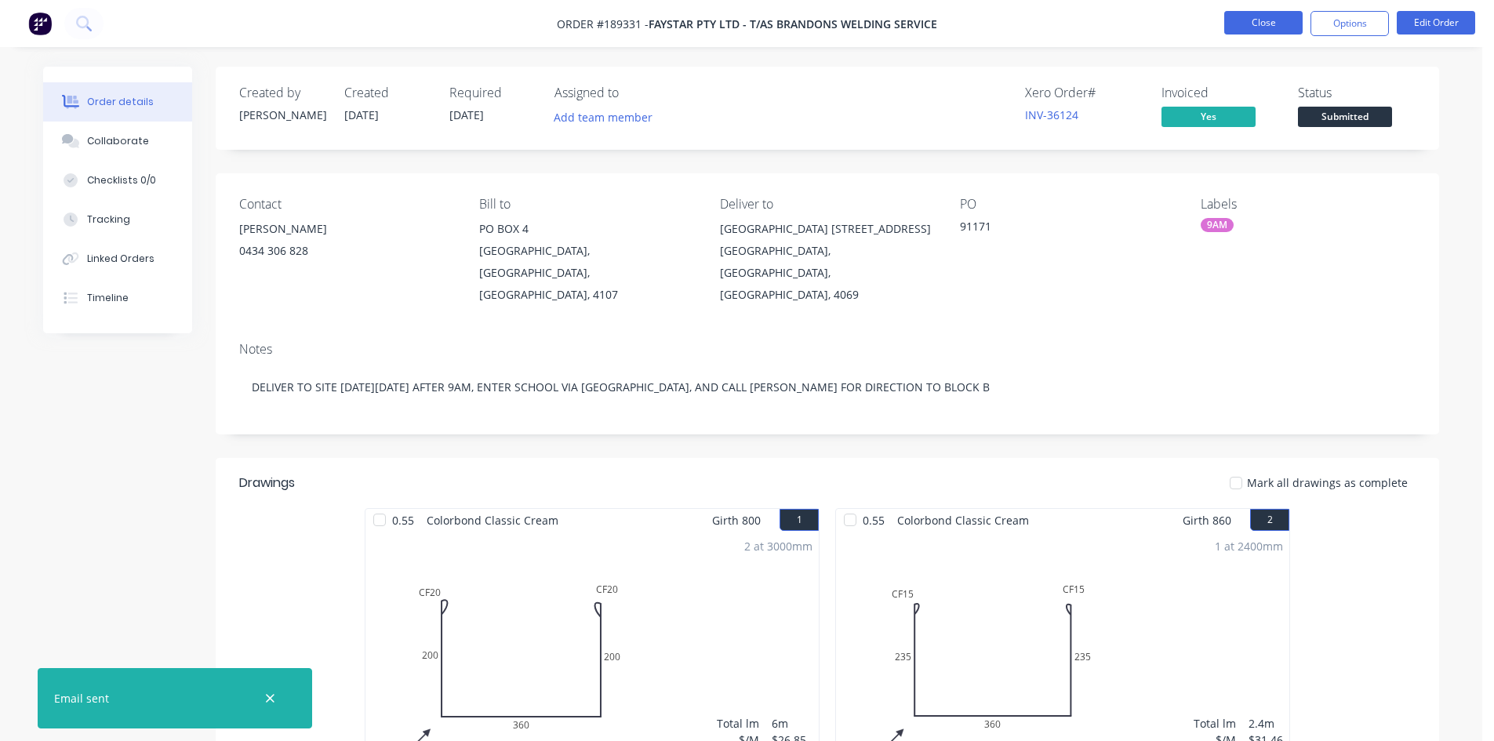
click at [1239, 26] on button "Close" at bounding box center [1263, 23] width 78 height 24
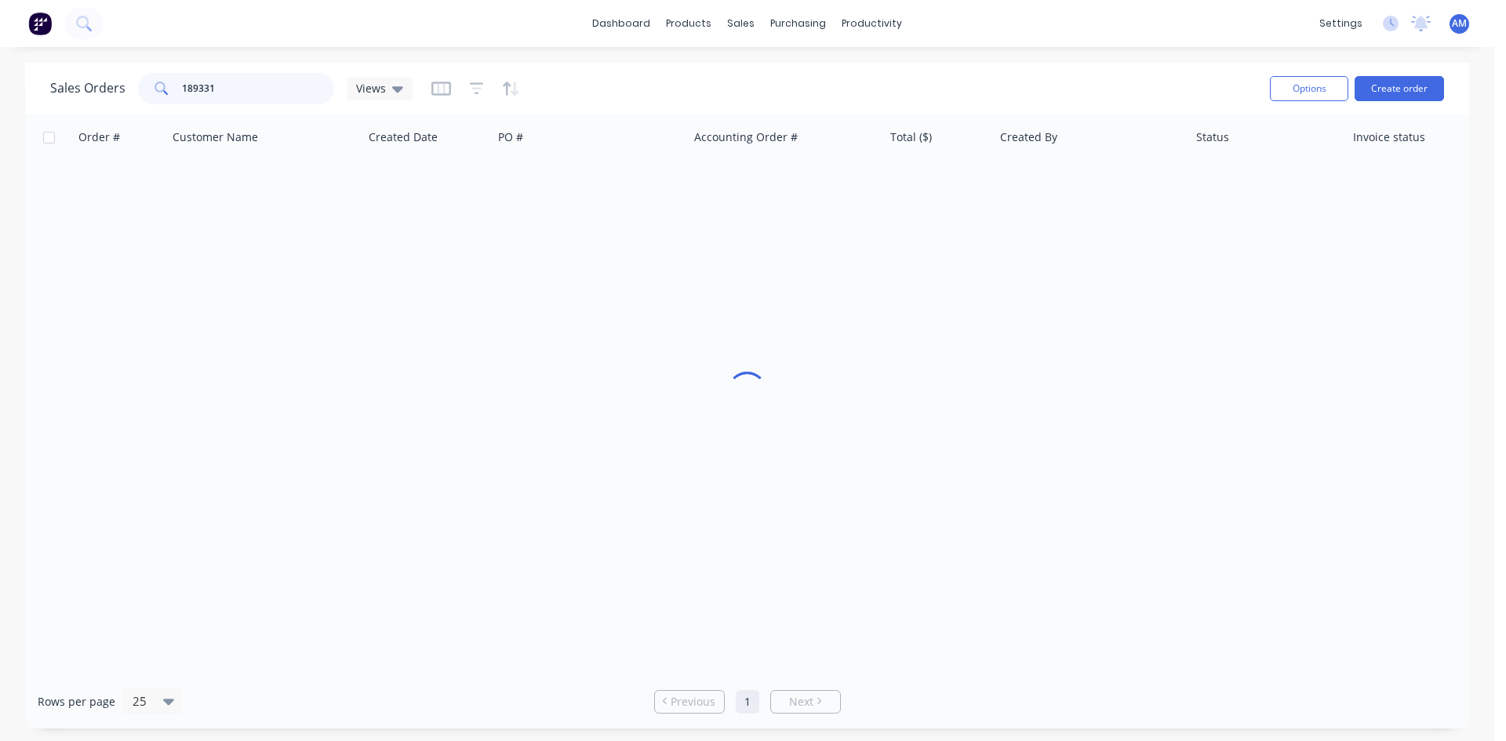
drag, startPoint x: 243, startPoint y: 83, endPoint x: 158, endPoint y: 92, distance: 85.1
click at [158, 92] on div "189331" at bounding box center [236, 88] width 196 height 31
type input "189477"
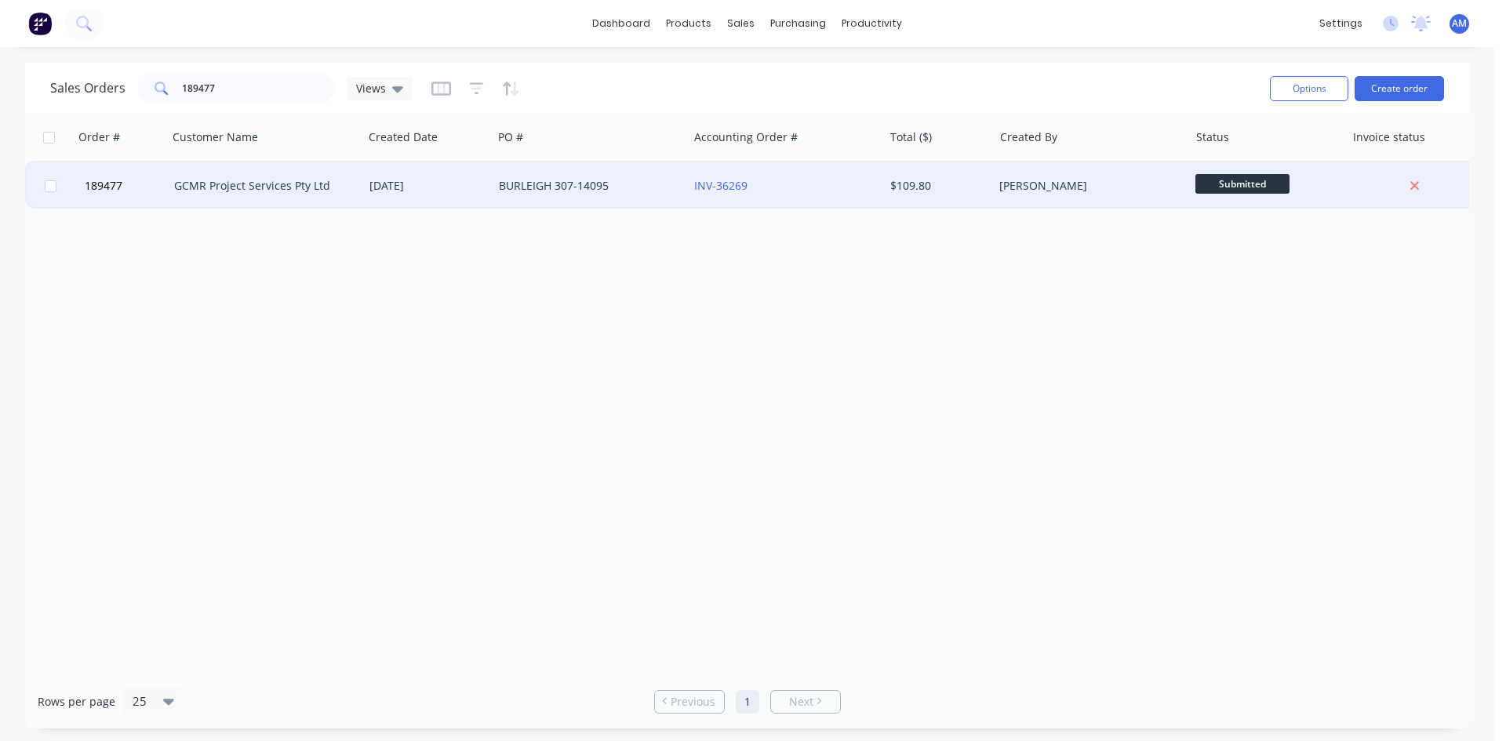
click at [444, 186] on div "[DATE]" at bounding box center [427, 186] width 117 height 16
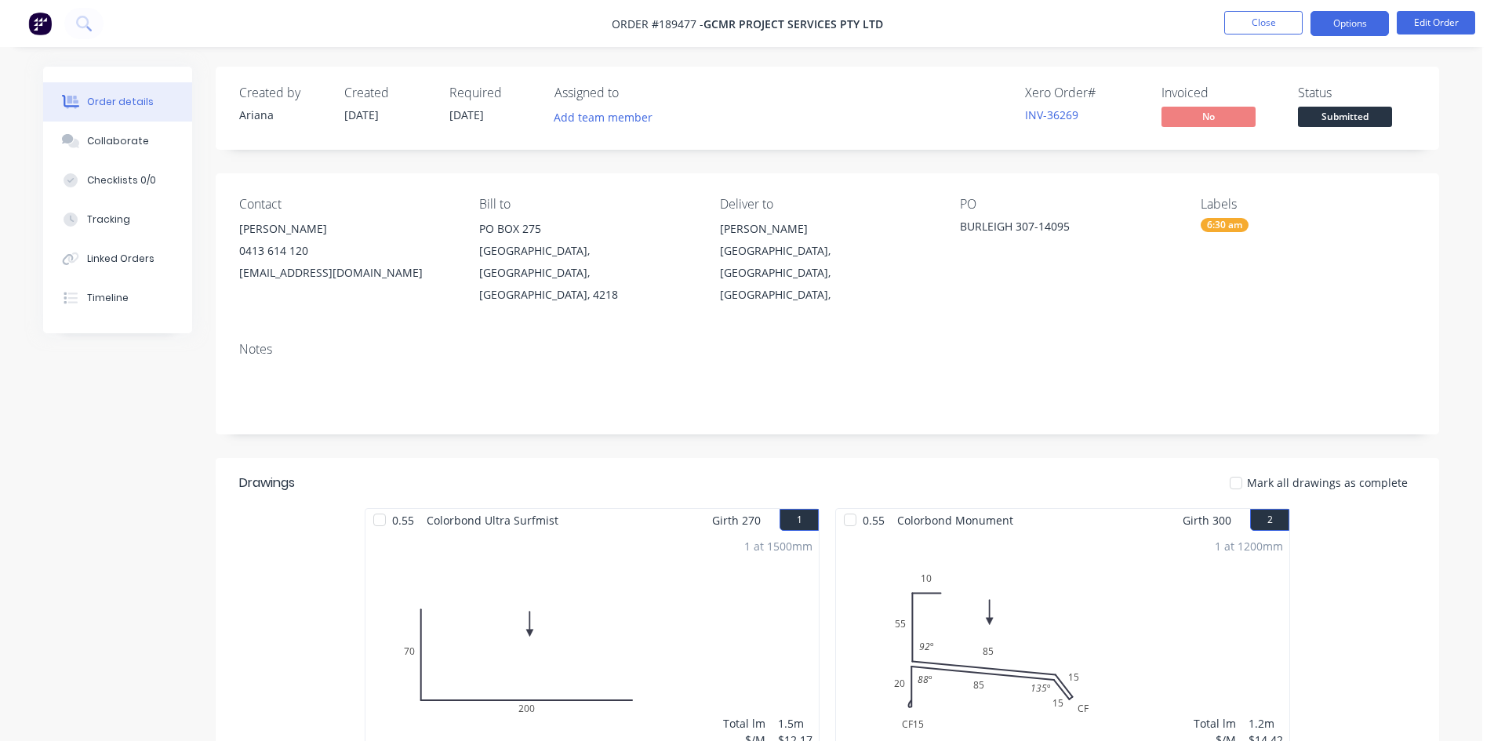
click at [1327, 35] on button "Options" at bounding box center [1350, 23] width 78 height 25
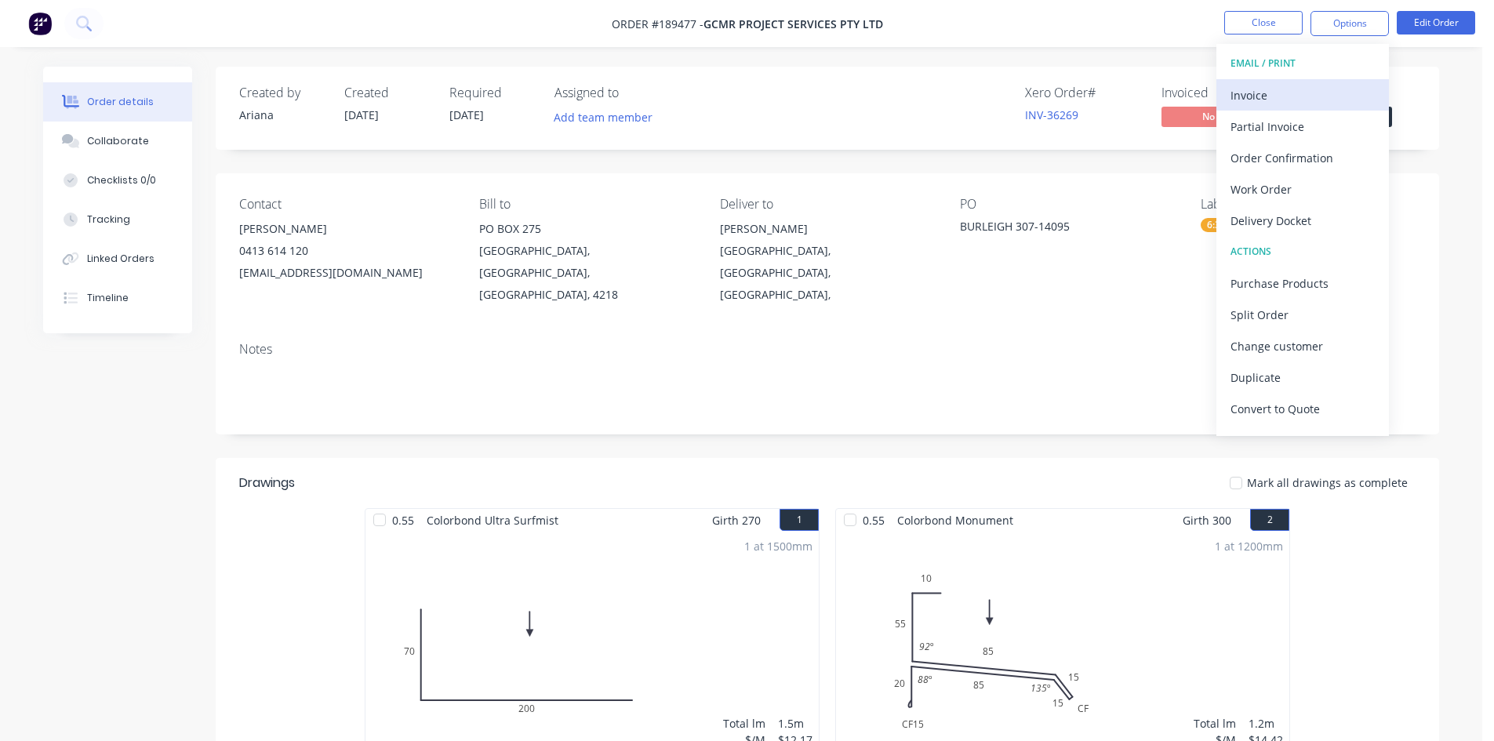
click at [1257, 104] on div "Invoice" at bounding box center [1303, 95] width 144 height 23
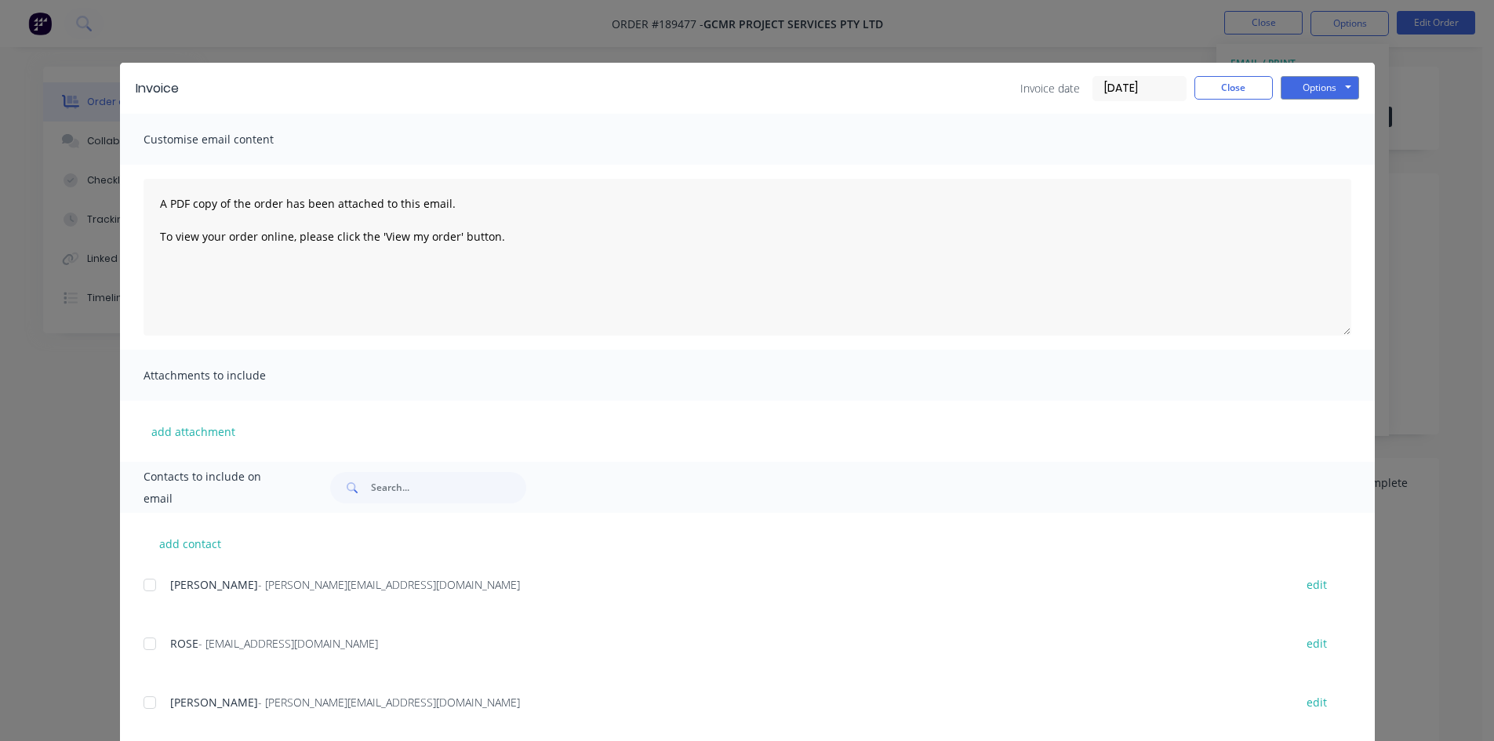
click at [142, 572] on div "add contact SIMON - simon@gcmr.com.au edit ROSE - rose@gcmr.com.au edit LUKE - …" at bounding box center [747, 729] width 1255 height 432
drag, startPoint x: 137, startPoint y: 586, endPoint x: 141, endPoint y: 613, distance: 27.0
click at [138, 587] on div at bounding box center [149, 584] width 31 height 31
click at [140, 642] on div at bounding box center [149, 643] width 31 height 31
click at [1309, 93] on button "Options" at bounding box center [1320, 88] width 78 height 24
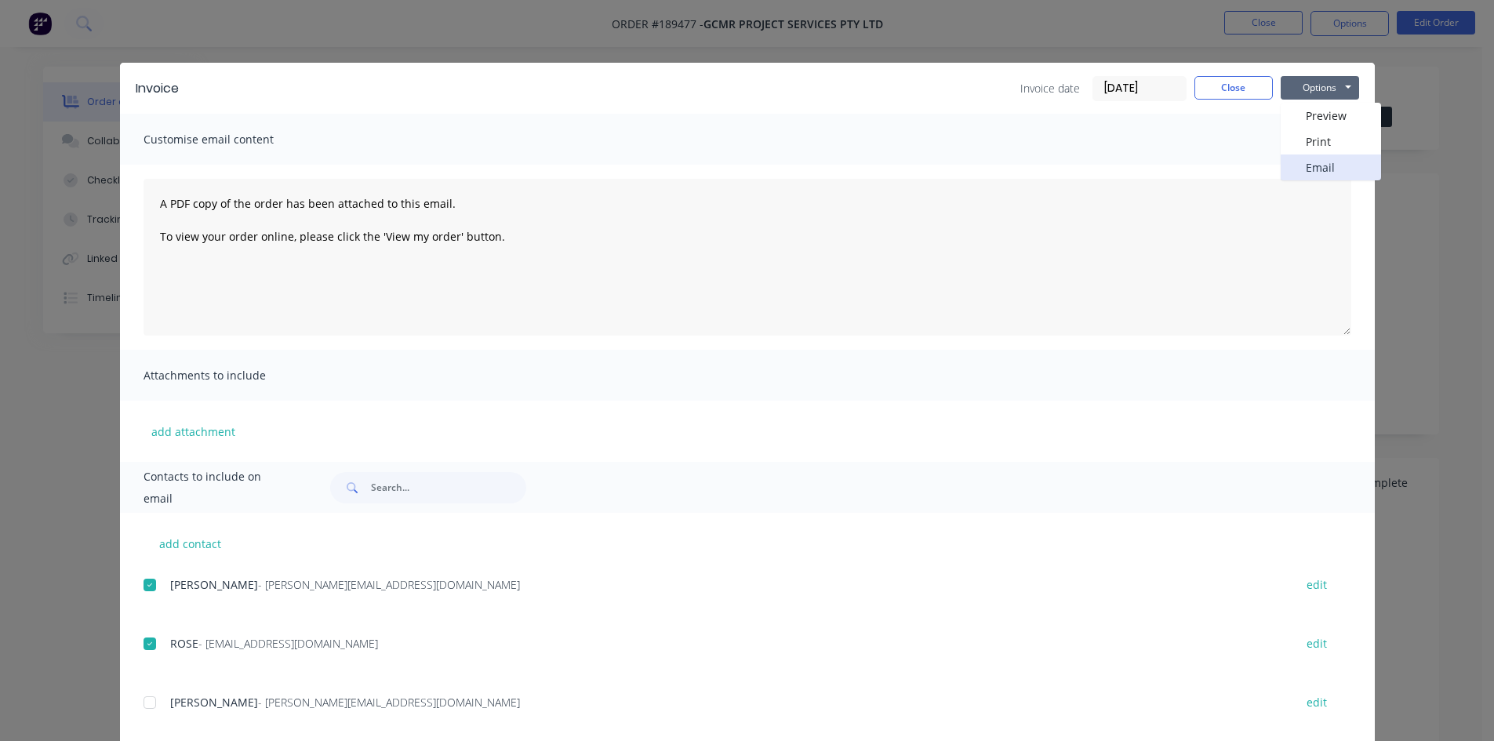
click at [1302, 159] on button "Email" at bounding box center [1331, 168] width 100 height 26
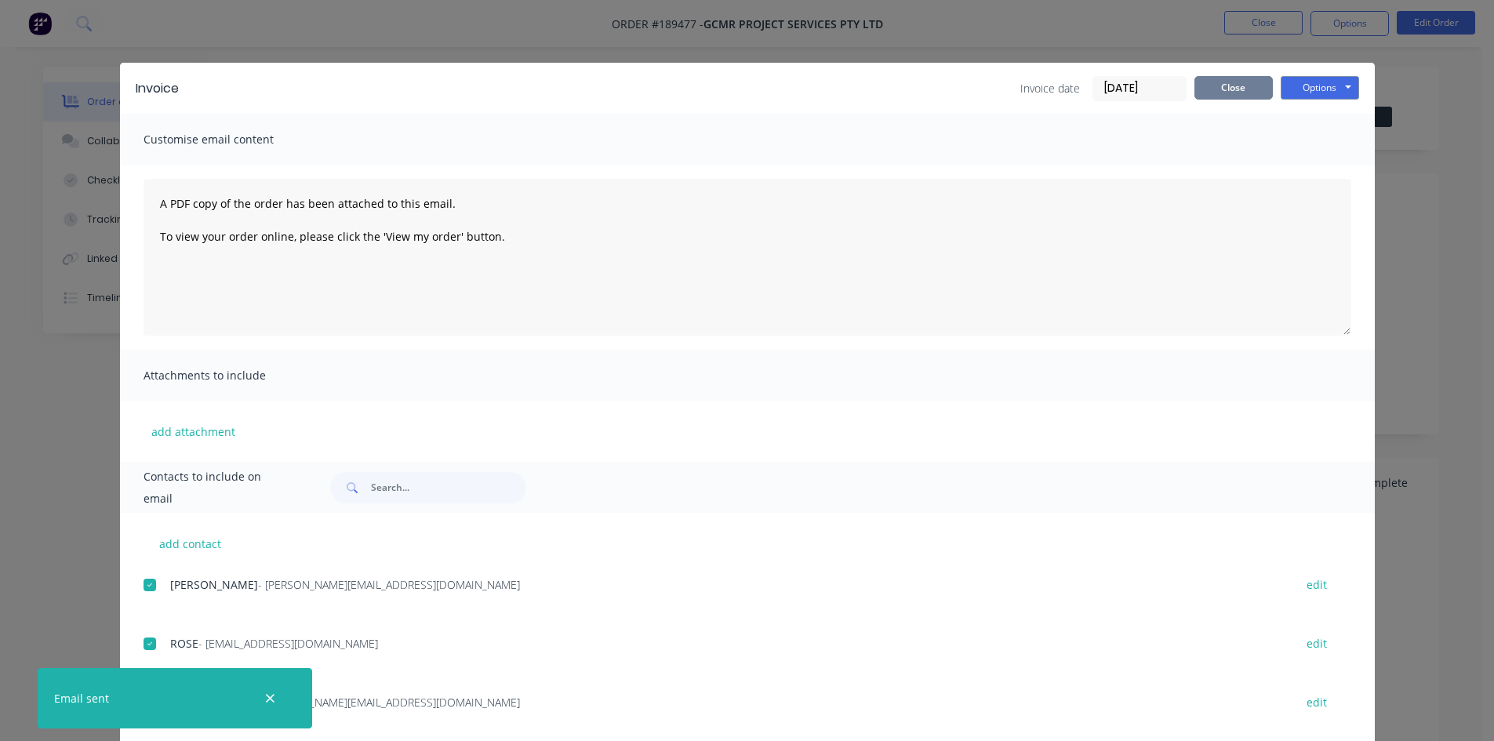
click at [1232, 97] on button "Close" at bounding box center [1234, 88] width 78 height 24
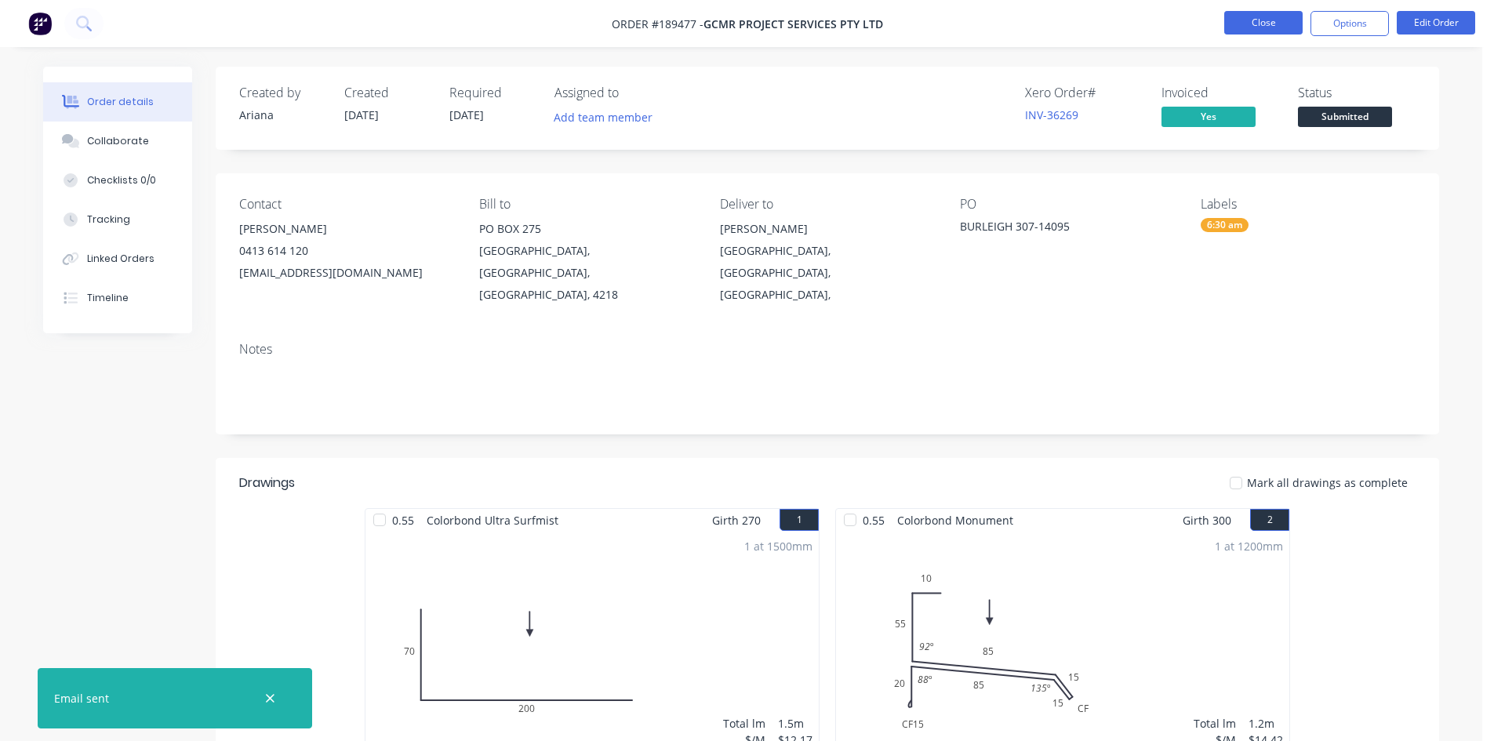
click at [1252, 31] on button "Close" at bounding box center [1263, 23] width 78 height 24
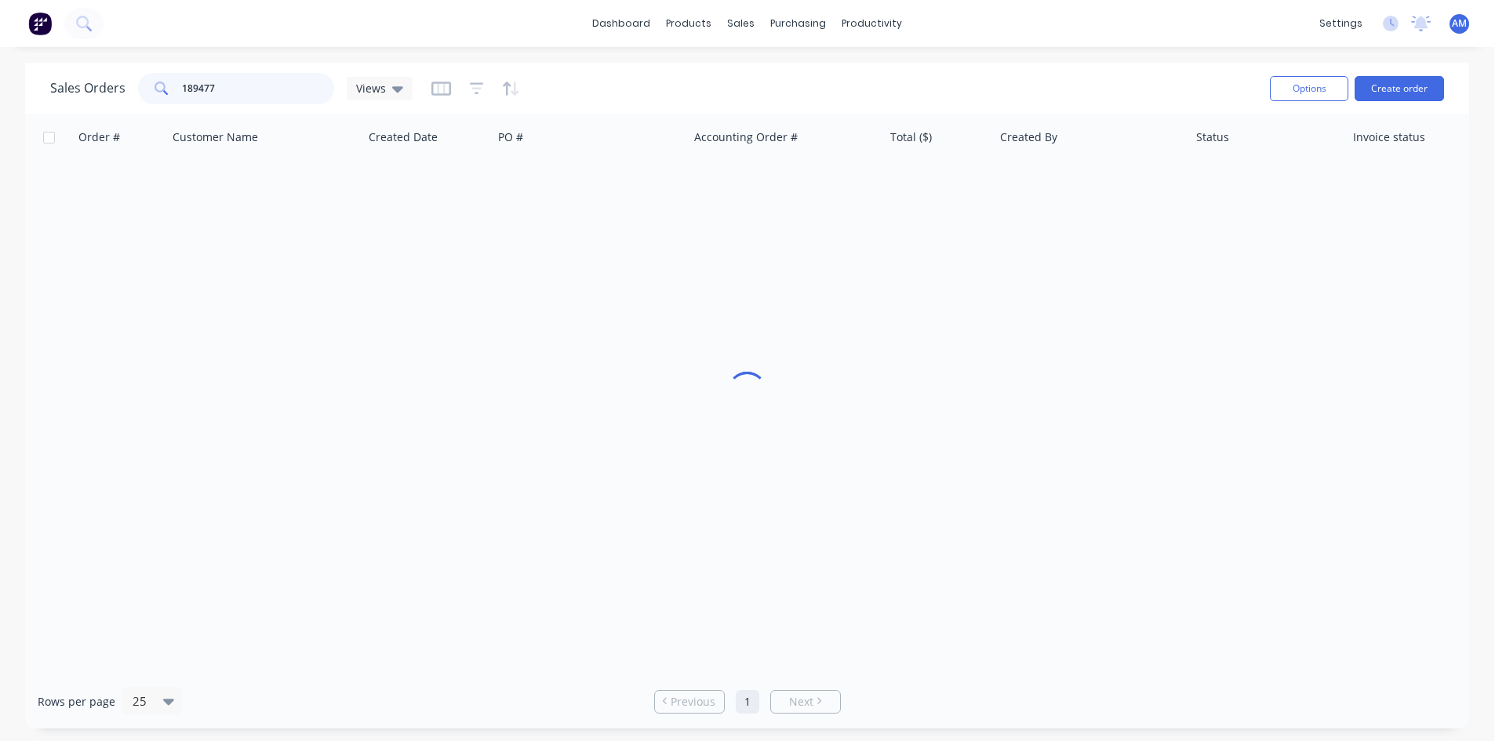
drag, startPoint x: 238, startPoint y: 92, endPoint x: 94, endPoint y: 85, distance: 143.7
click at [94, 85] on div "Sales Orders 189477 Views" at bounding box center [231, 88] width 362 height 31
type input "189483"
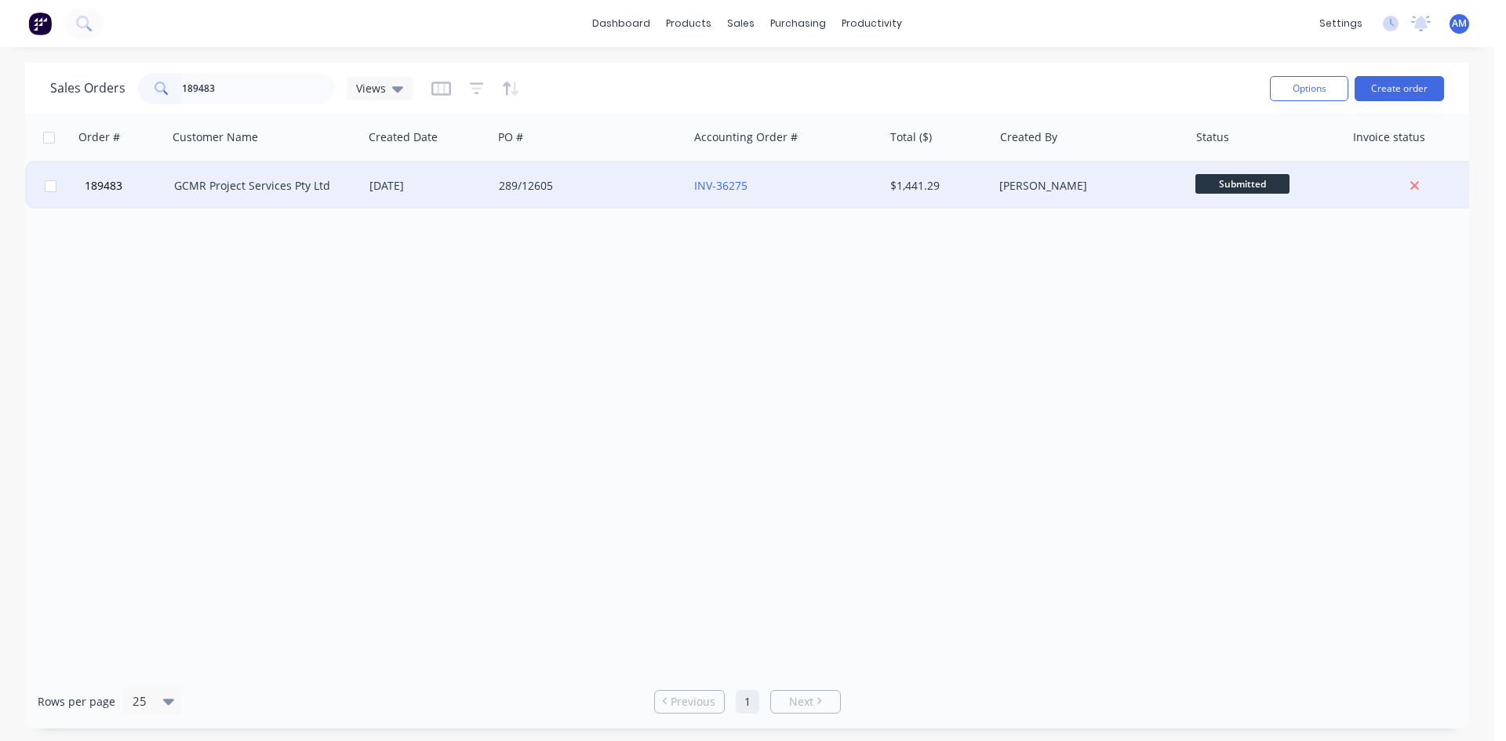
click at [624, 198] on div "289/12605" at bounding box center [590, 185] width 195 height 47
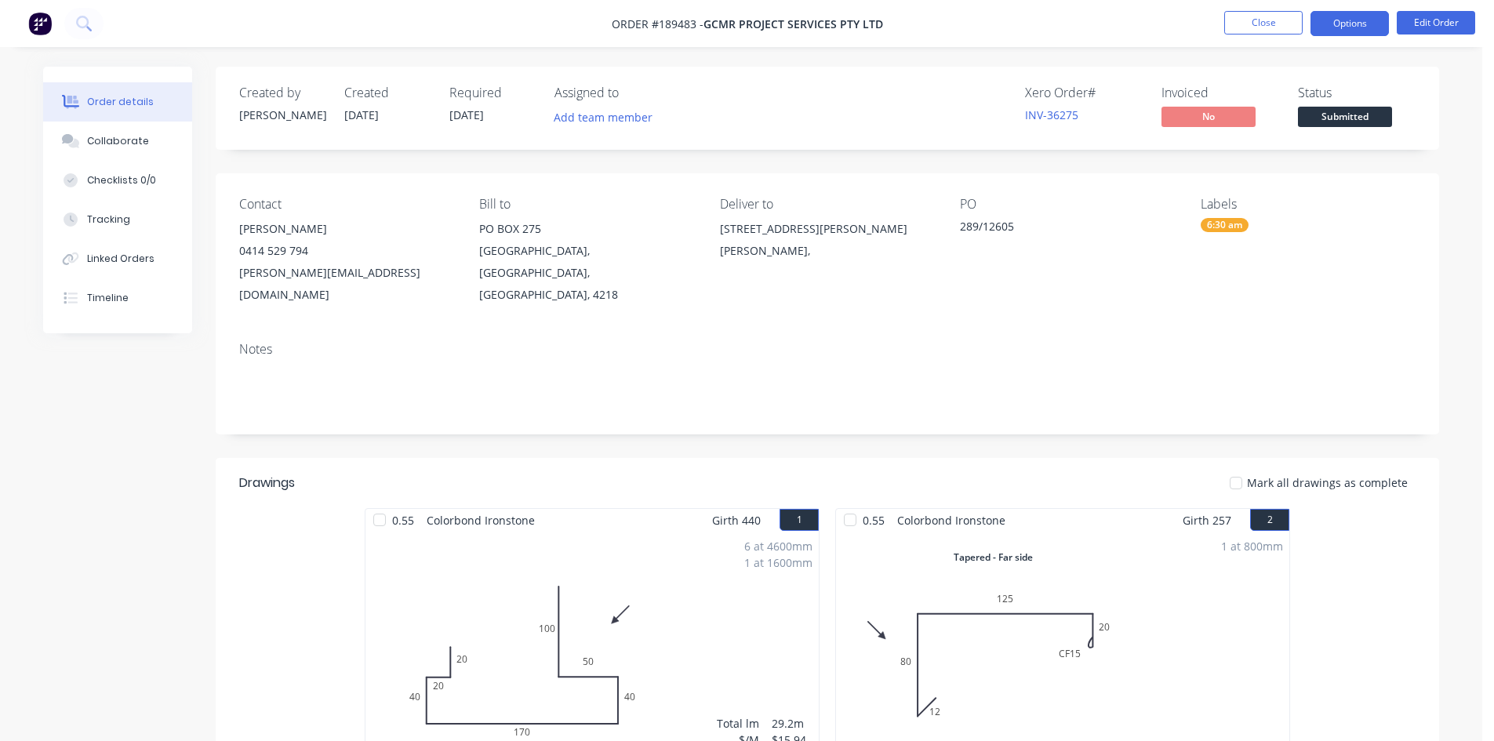
click at [1348, 19] on button "Options" at bounding box center [1350, 23] width 78 height 25
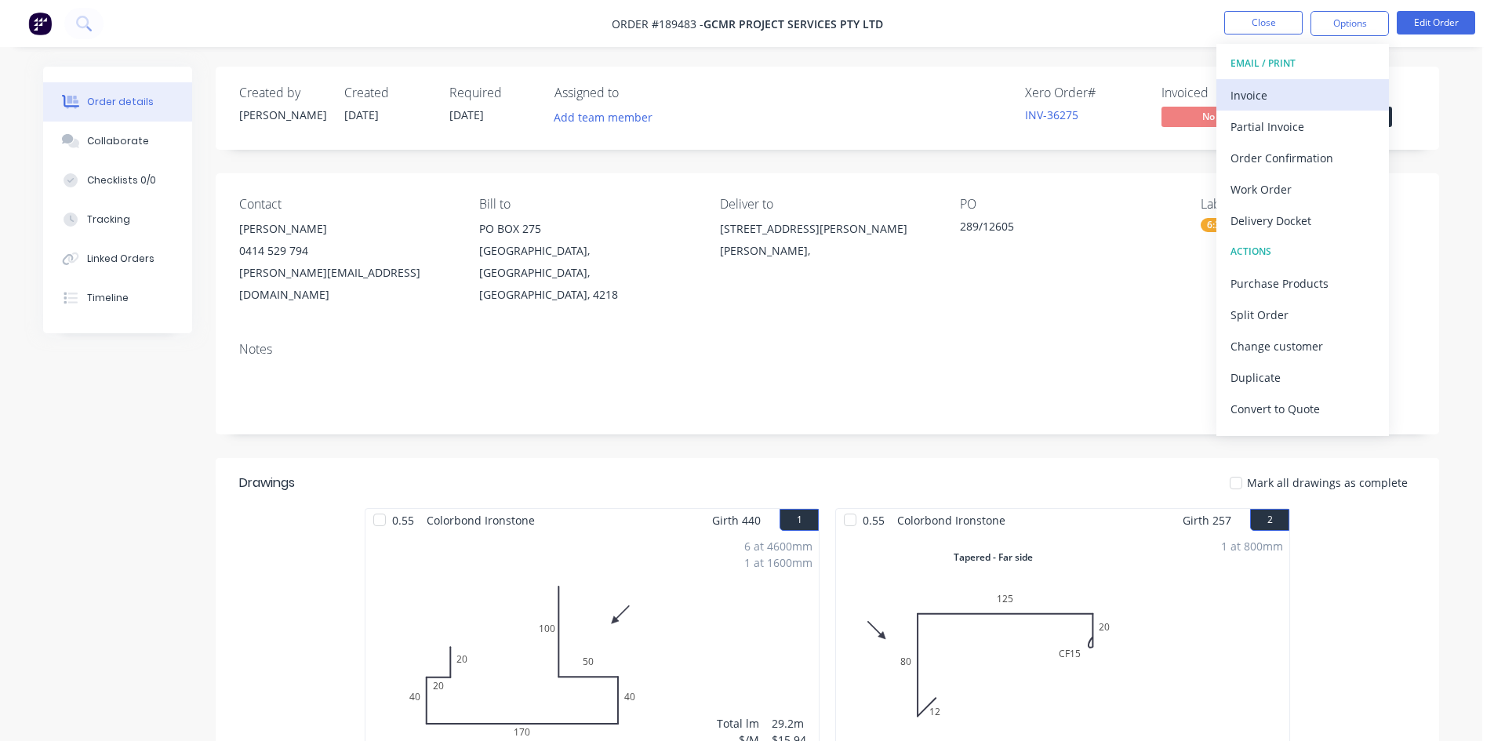
click at [1312, 89] on div "Invoice" at bounding box center [1303, 95] width 144 height 23
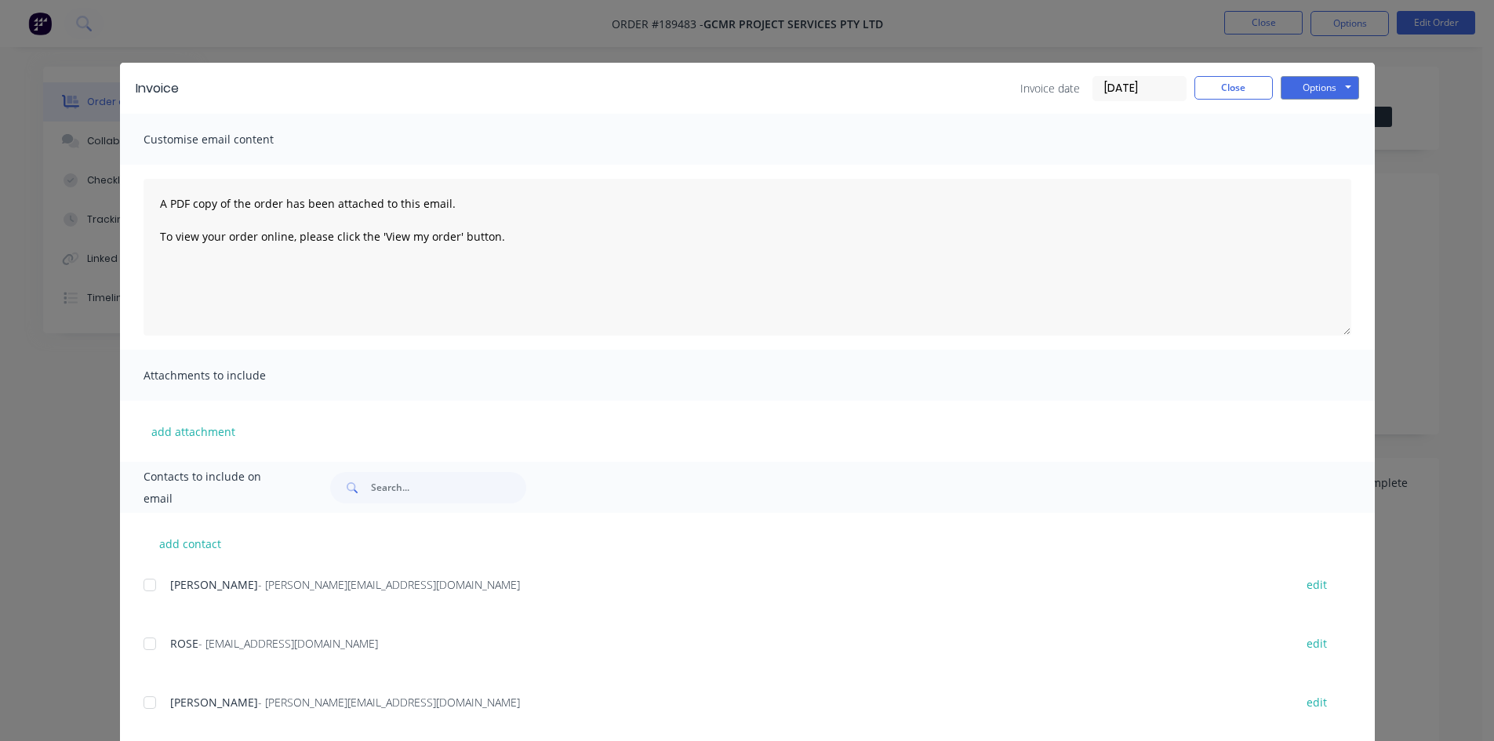
click at [140, 584] on div at bounding box center [149, 584] width 31 height 31
click at [140, 646] on div at bounding box center [149, 643] width 31 height 31
click at [1315, 96] on button "Options" at bounding box center [1320, 88] width 78 height 24
click at [1314, 161] on button "Email" at bounding box center [1331, 168] width 100 height 26
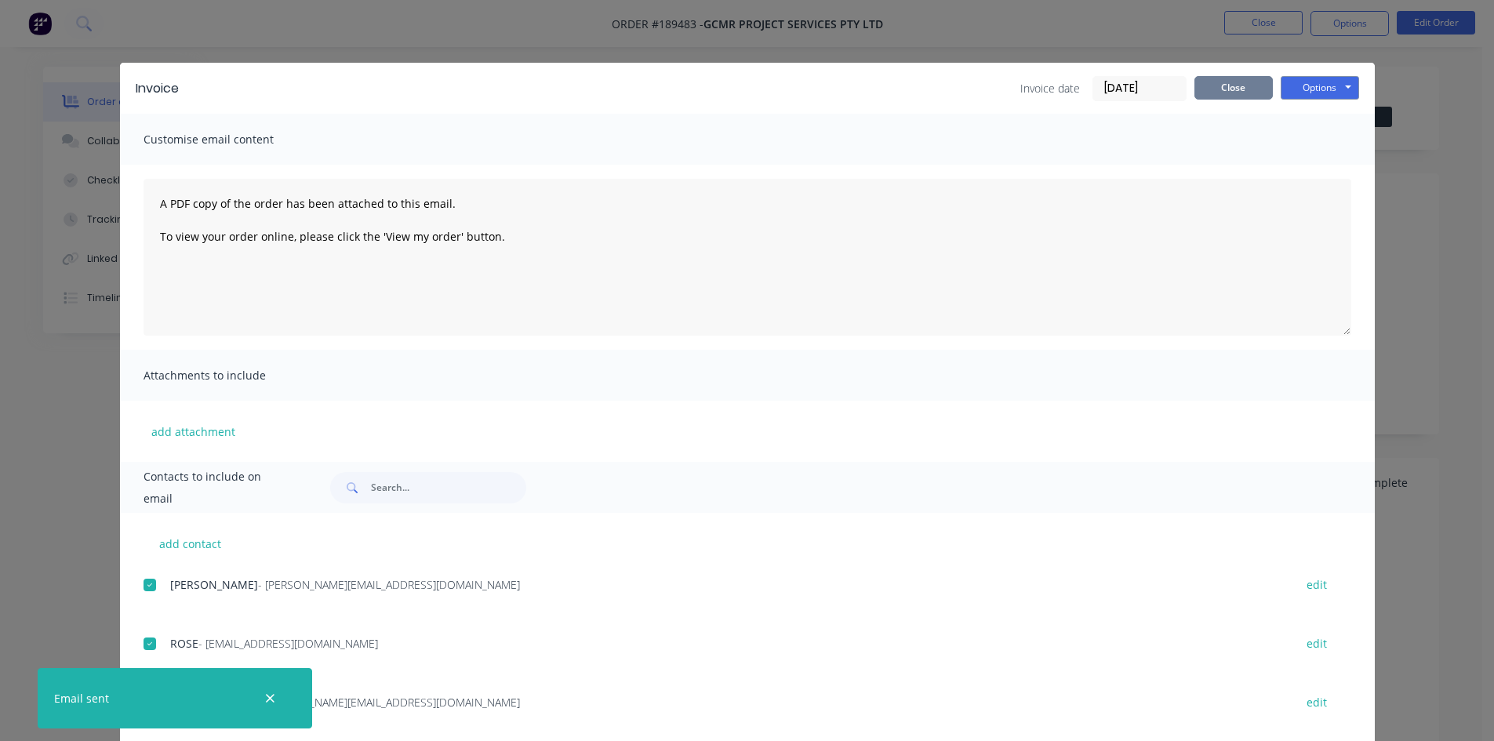
click at [1236, 85] on button "Close" at bounding box center [1234, 88] width 78 height 24
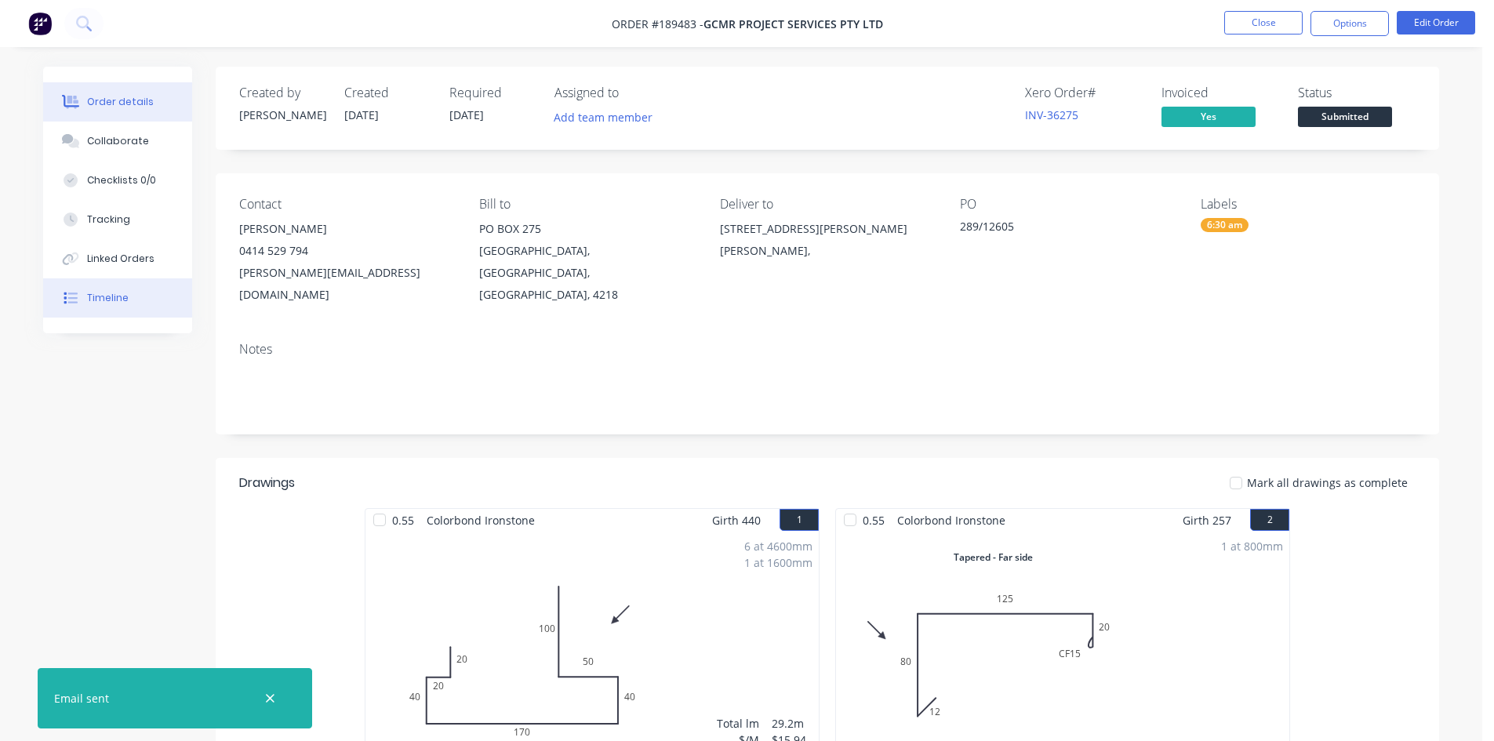
click at [99, 293] on div "Timeline" at bounding box center [108, 298] width 42 height 14
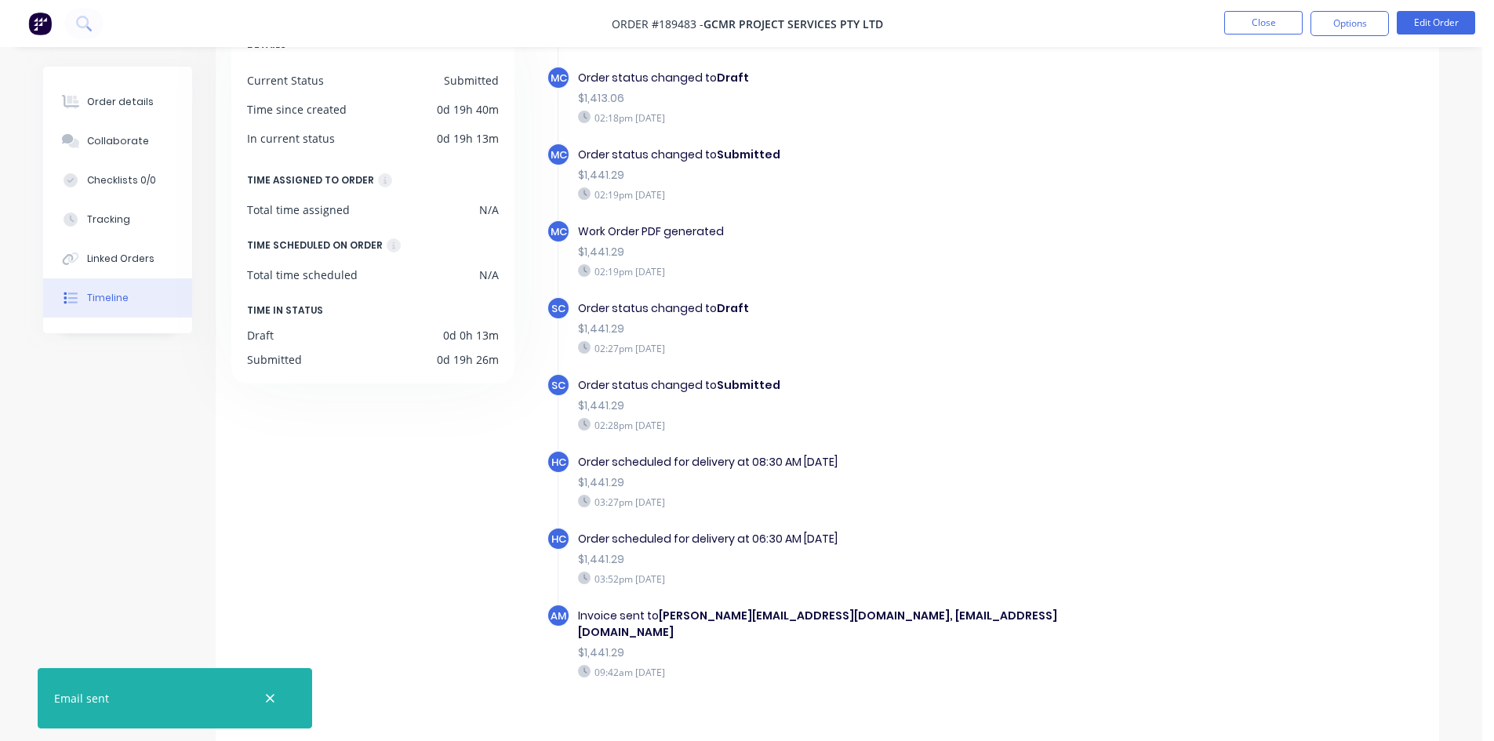
scroll to position [120, 0]
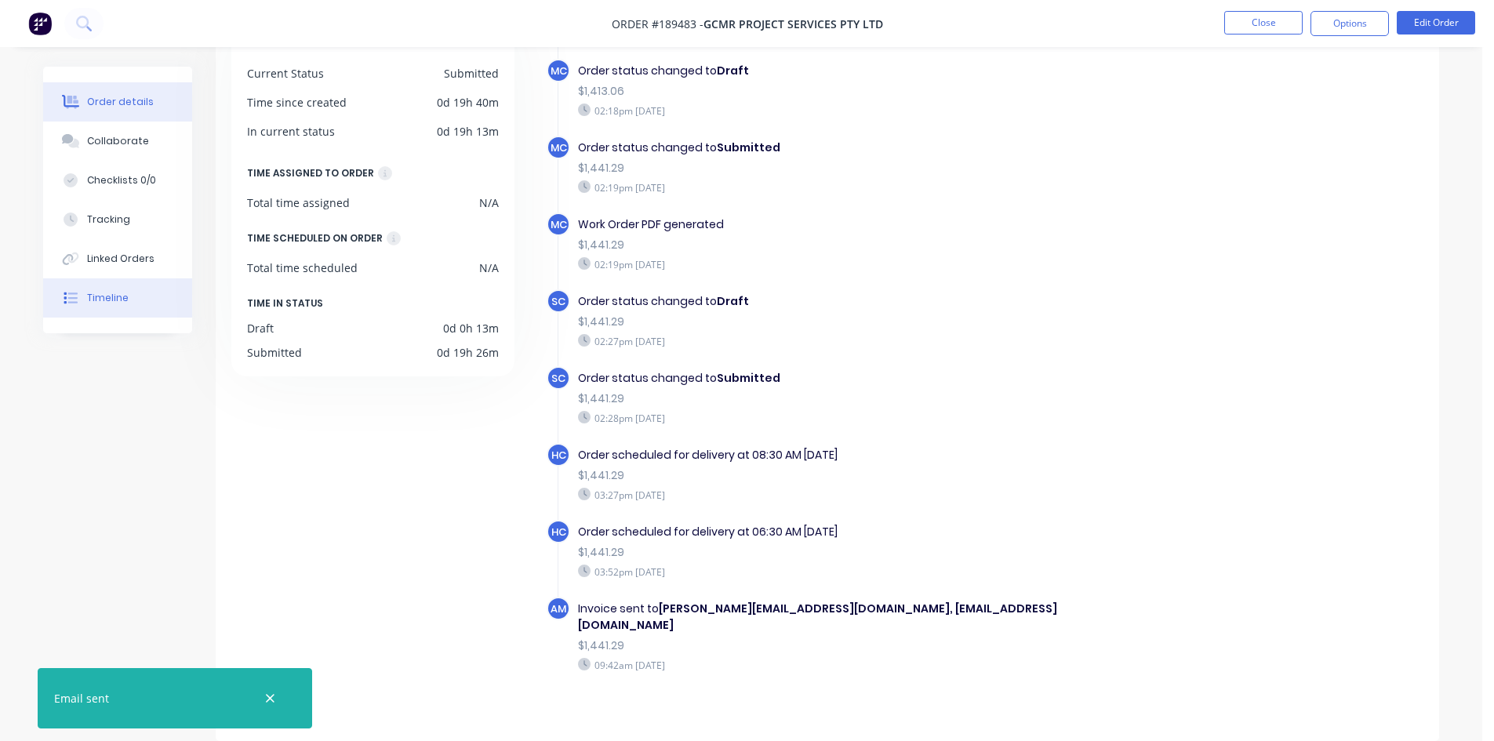
click at [128, 92] on button "Order details" at bounding box center [117, 101] width 149 height 39
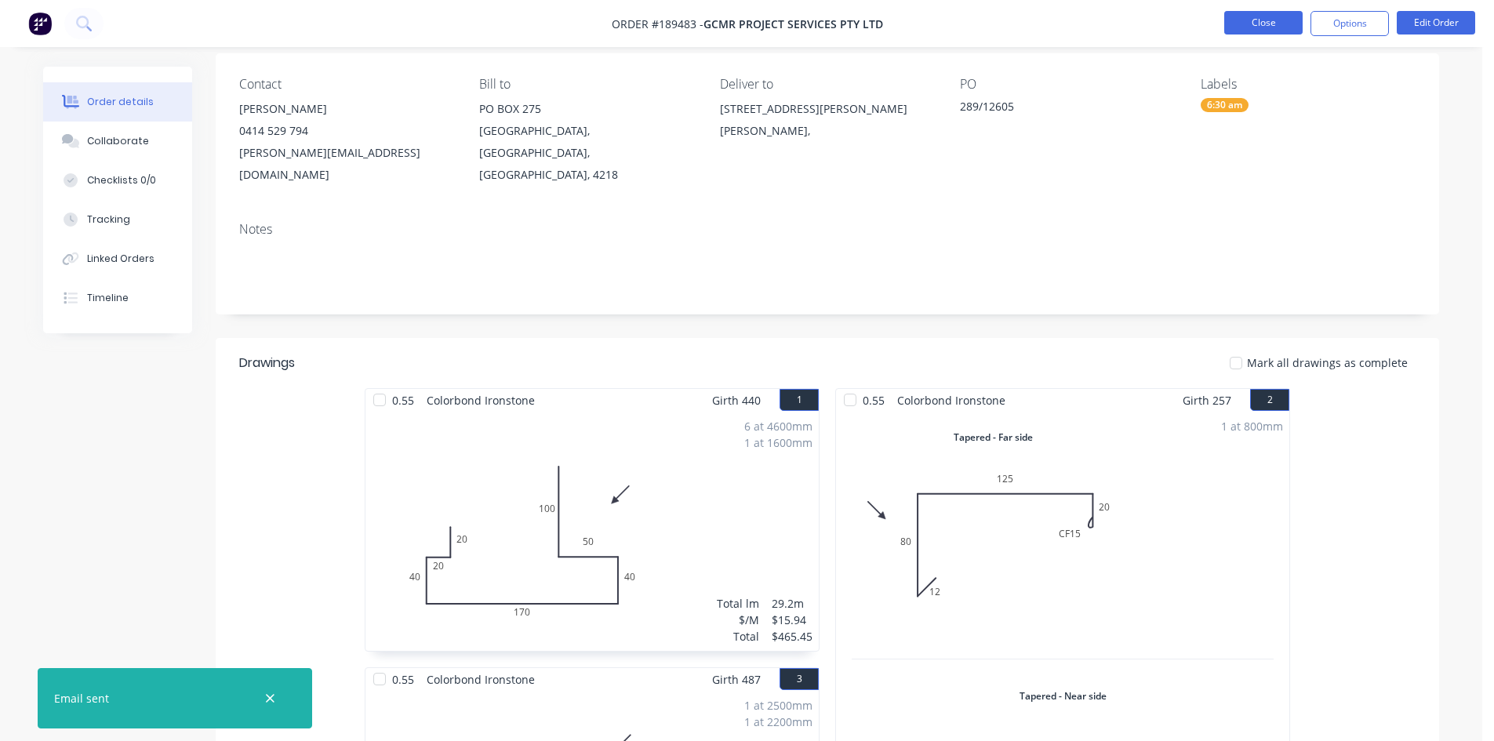
click at [1231, 20] on button "Close" at bounding box center [1263, 23] width 78 height 24
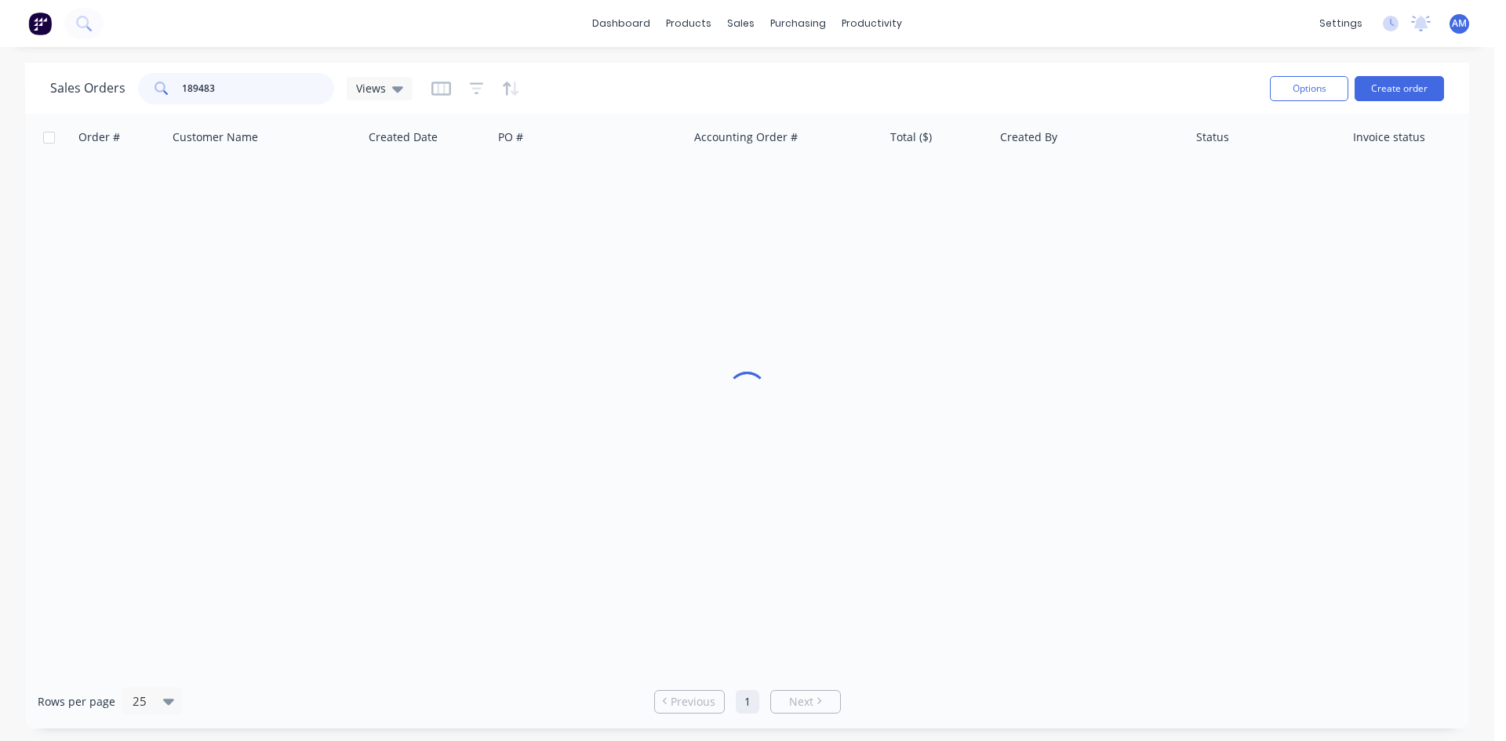
drag, startPoint x: 282, startPoint y: 87, endPoint x: 113, endPoint y: 91, distance: 169.5
click at [113, 91] on div "Sales Orders 189483 Views" at bounding box center [231, 88] width 362 height 31
type input "189399"
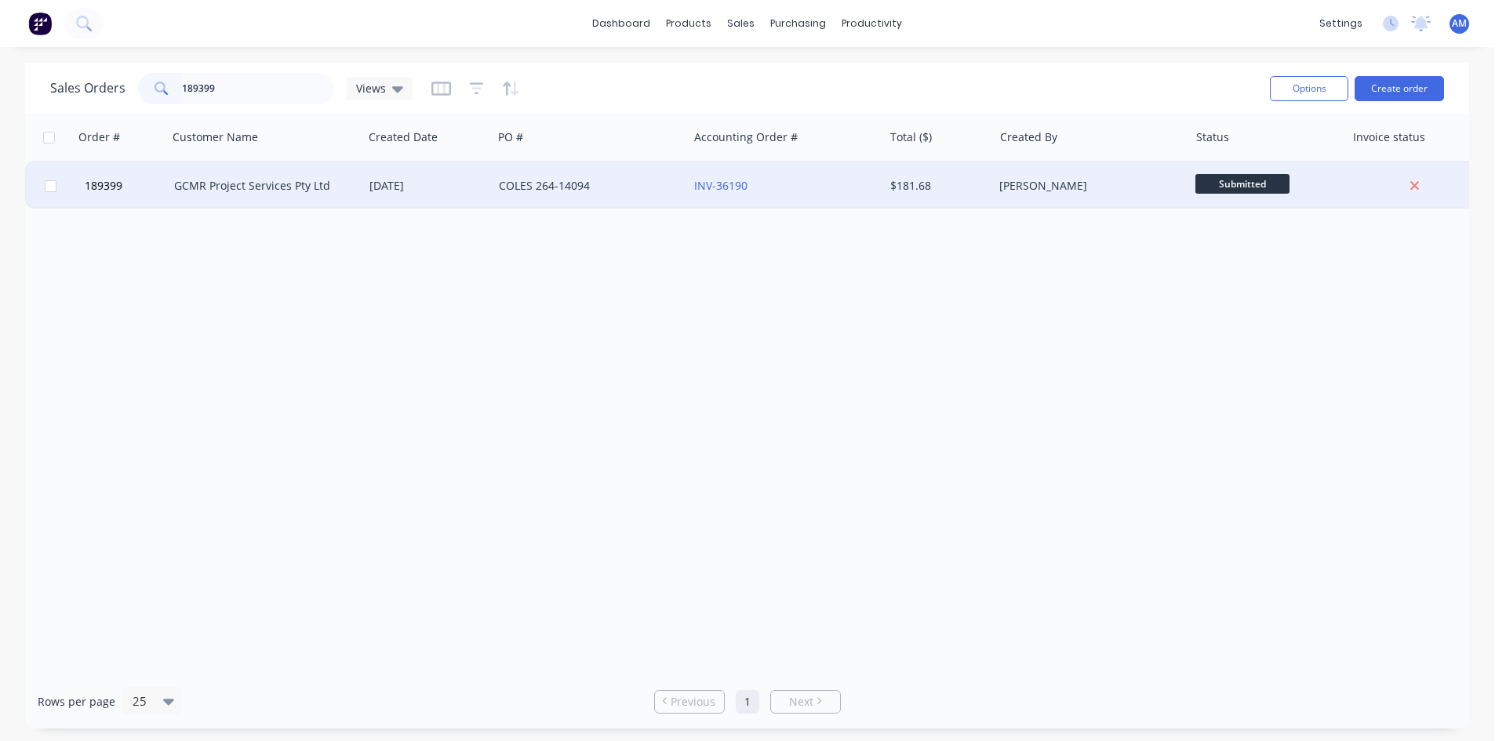
click at [633, 193] on div "COLES 264-14094" at bounding box center [586, 186] width 174 height 16
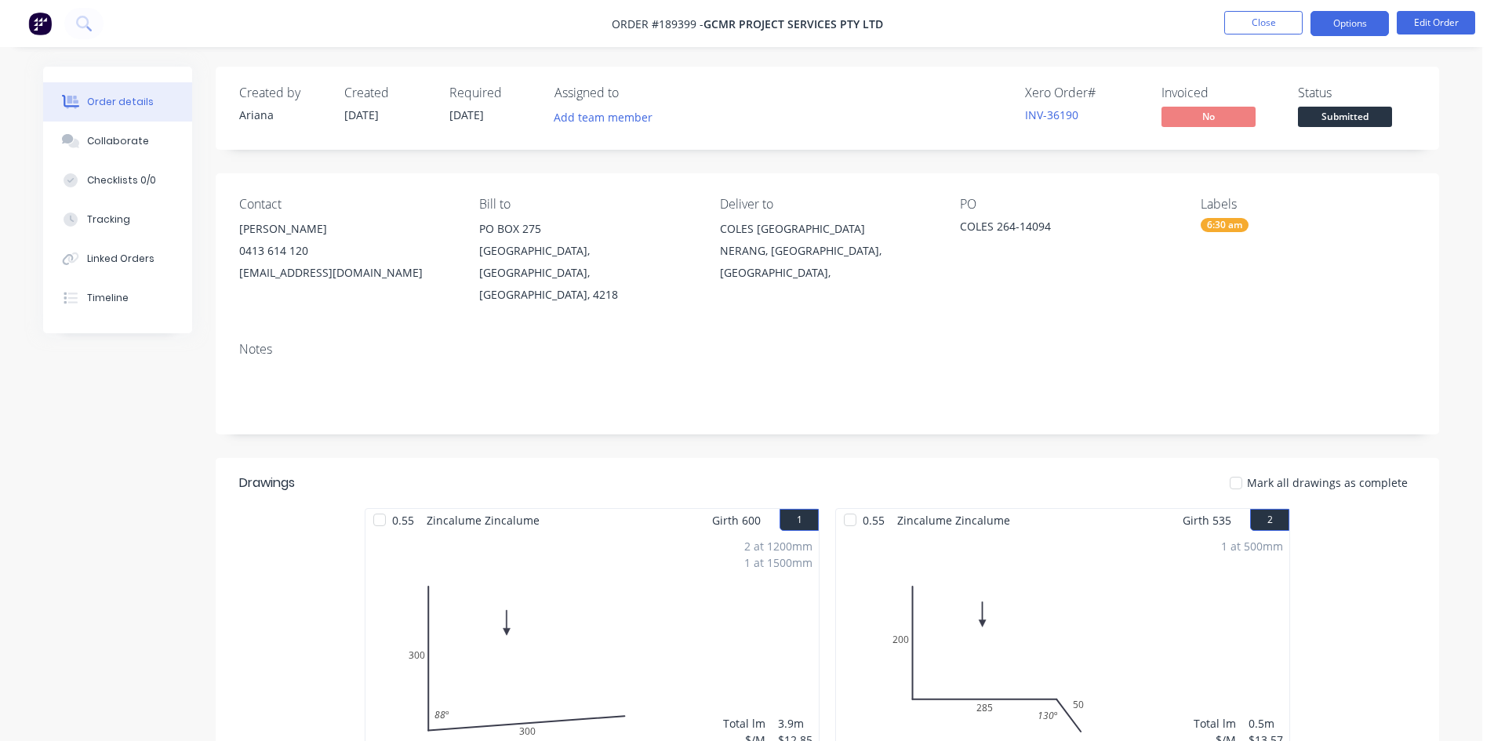
click at [1349, 28] on button "Options" at bounding box center [1350, 23] width 78 height 25
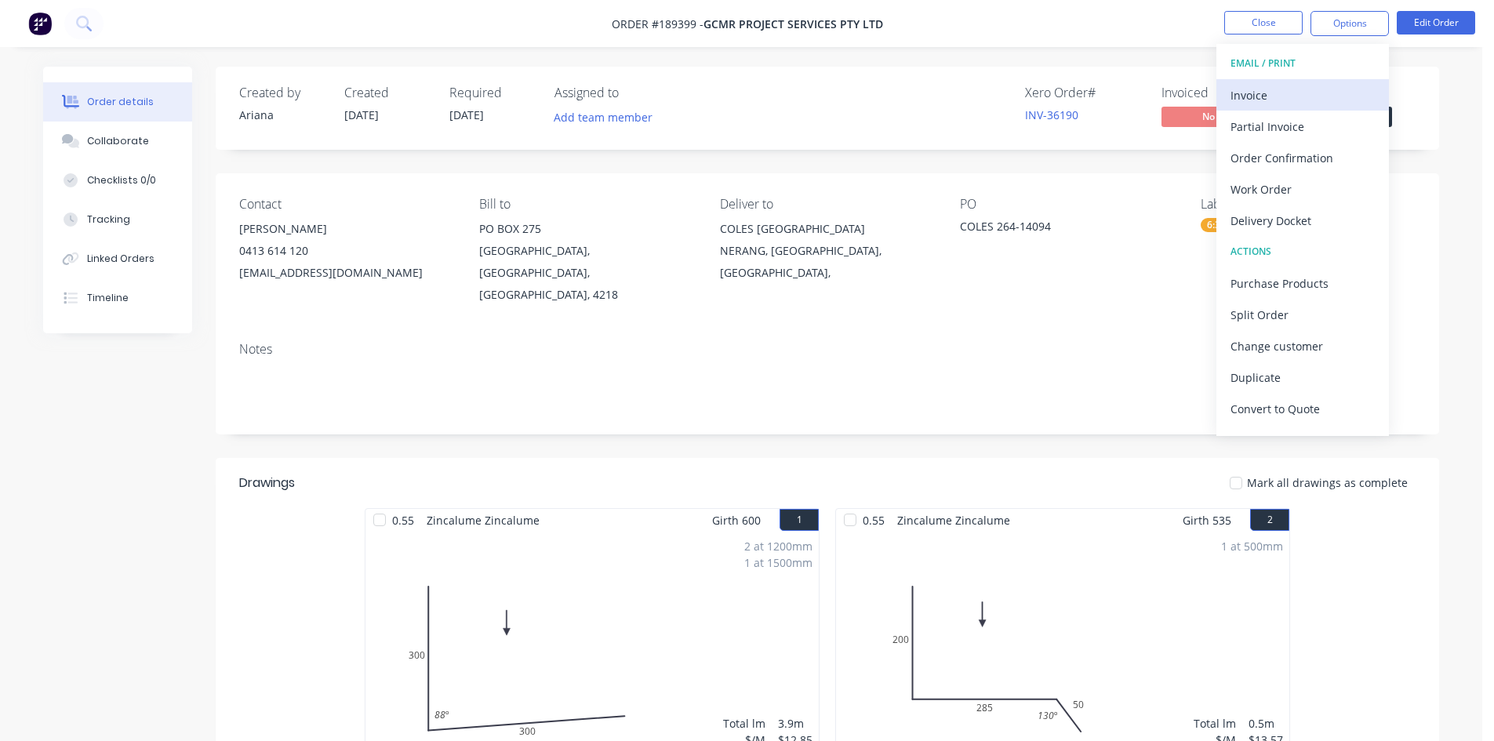
click at [1304, 86] on div "Invoice" at bounding box center [1303, 95] width 144 height 23
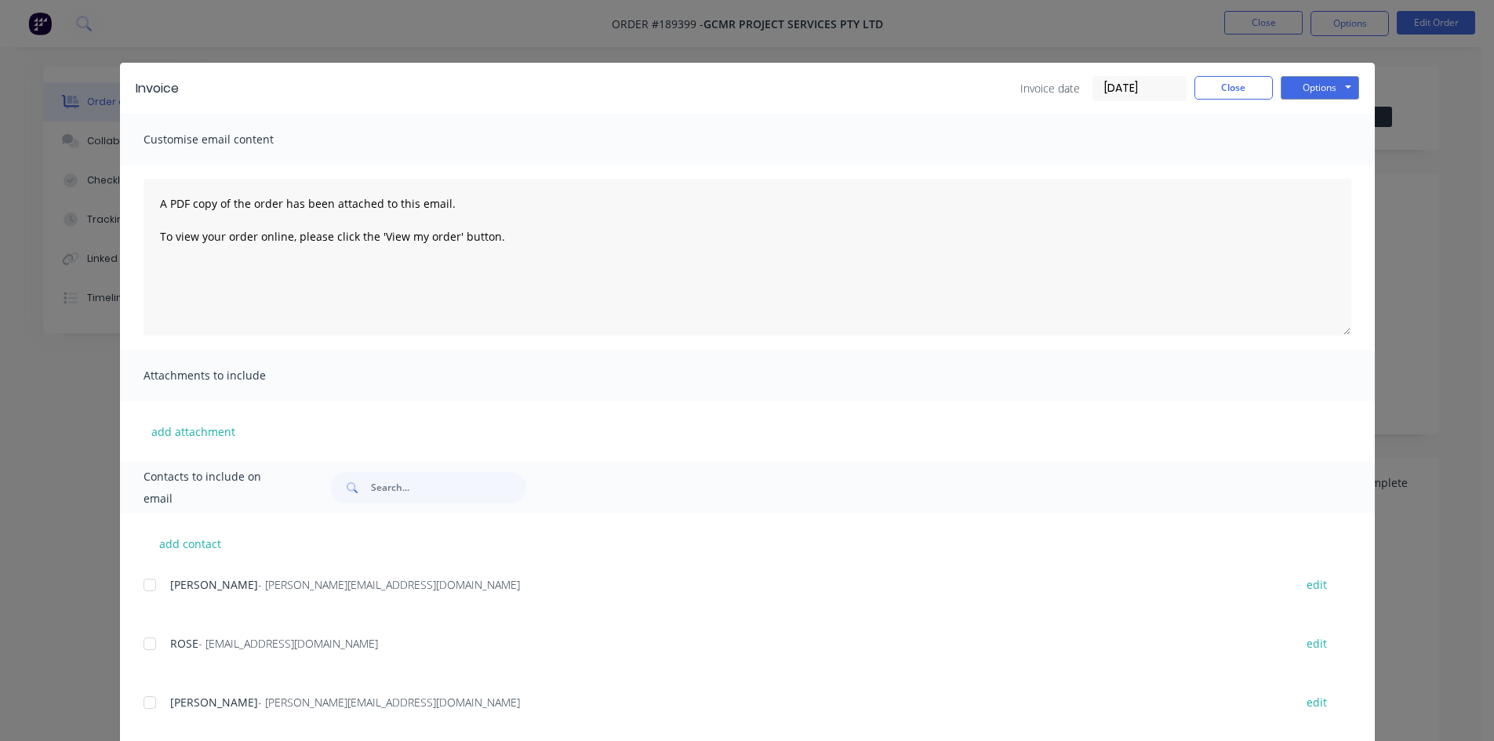
click at [137, 584] on div at bounding box center [149, 584] width 31 height 31
click at [140, 644] on div at bounding box center [149, 643] width 31 height 31
click at [1329, 91] on button "Options" at bounding box center [1320, 88] width 78 height 24
click at [1325, 159] on button "Email" at bounding box center [1331, 168] width 100 height 26
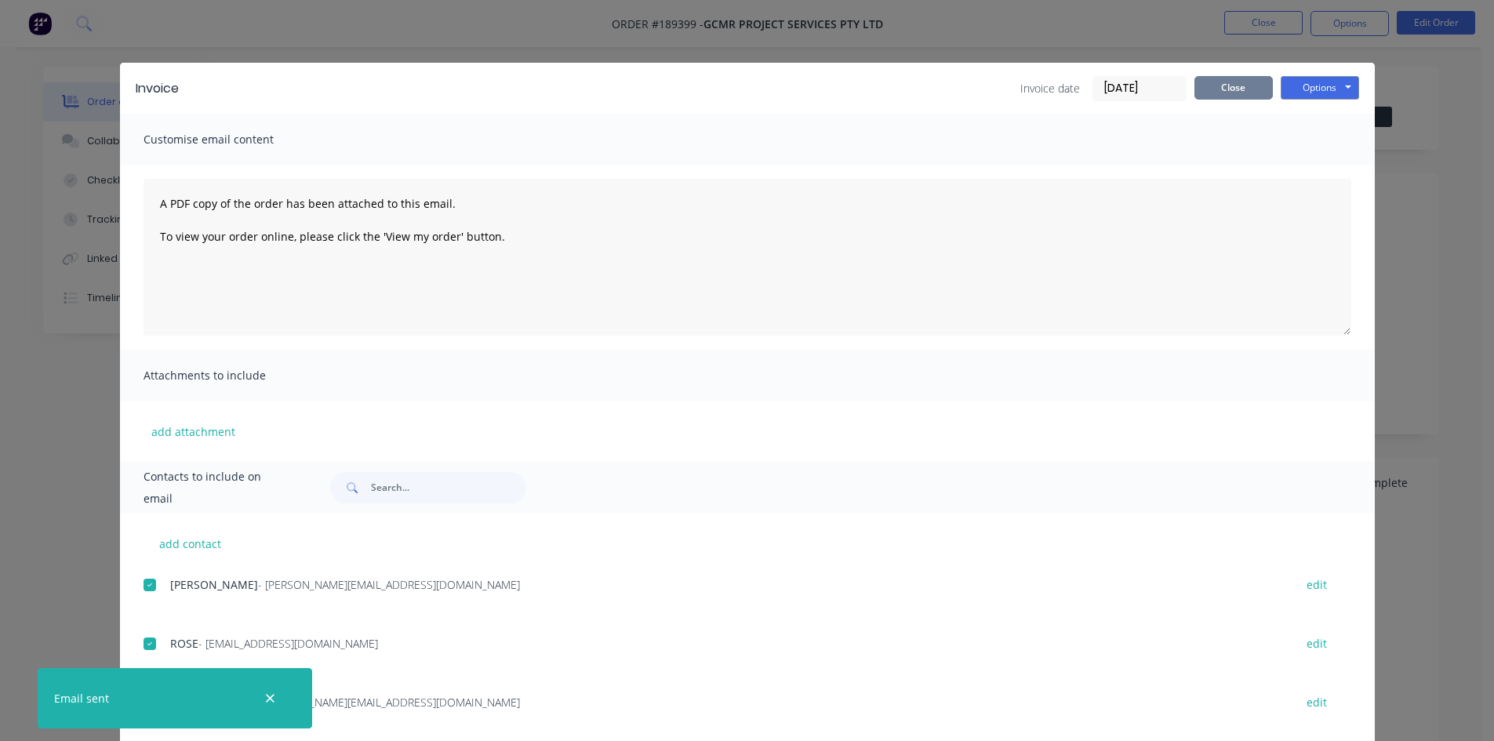
click at [1260, 86] on button "Close" at bounding box center [1234, 88] width 78 height 24
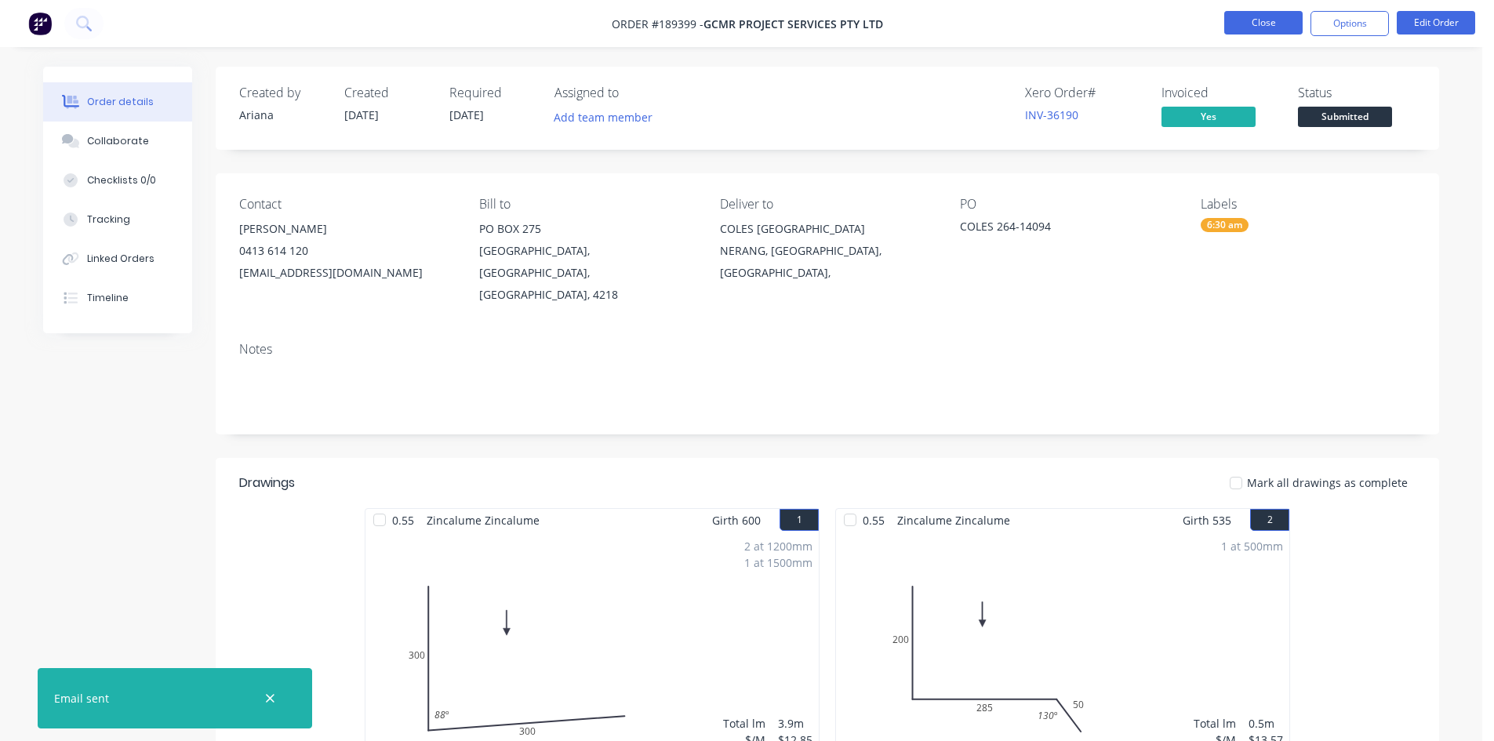
click at [1260, 29] on button "Close" at bounding box center [1263, 23] width 78 height 24
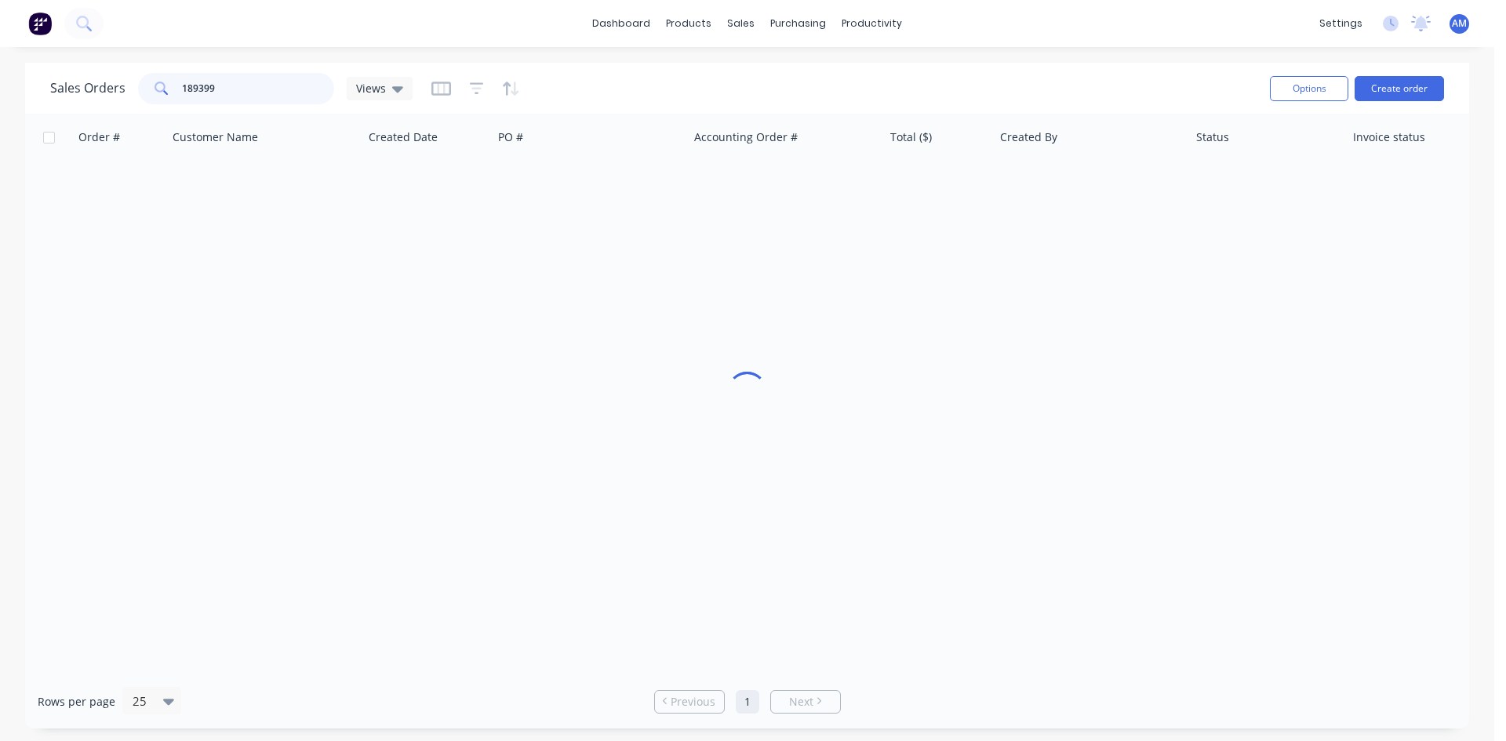
drag, startPoint x: 295, startPoint y: 86, endPoint x: 115, endPoint y: 71, distance: 181.1
click at [115, 71] on div "Sales Orders 189399 Views" at bounding box center [653, 88] width 1207 height 38
type input "189434"
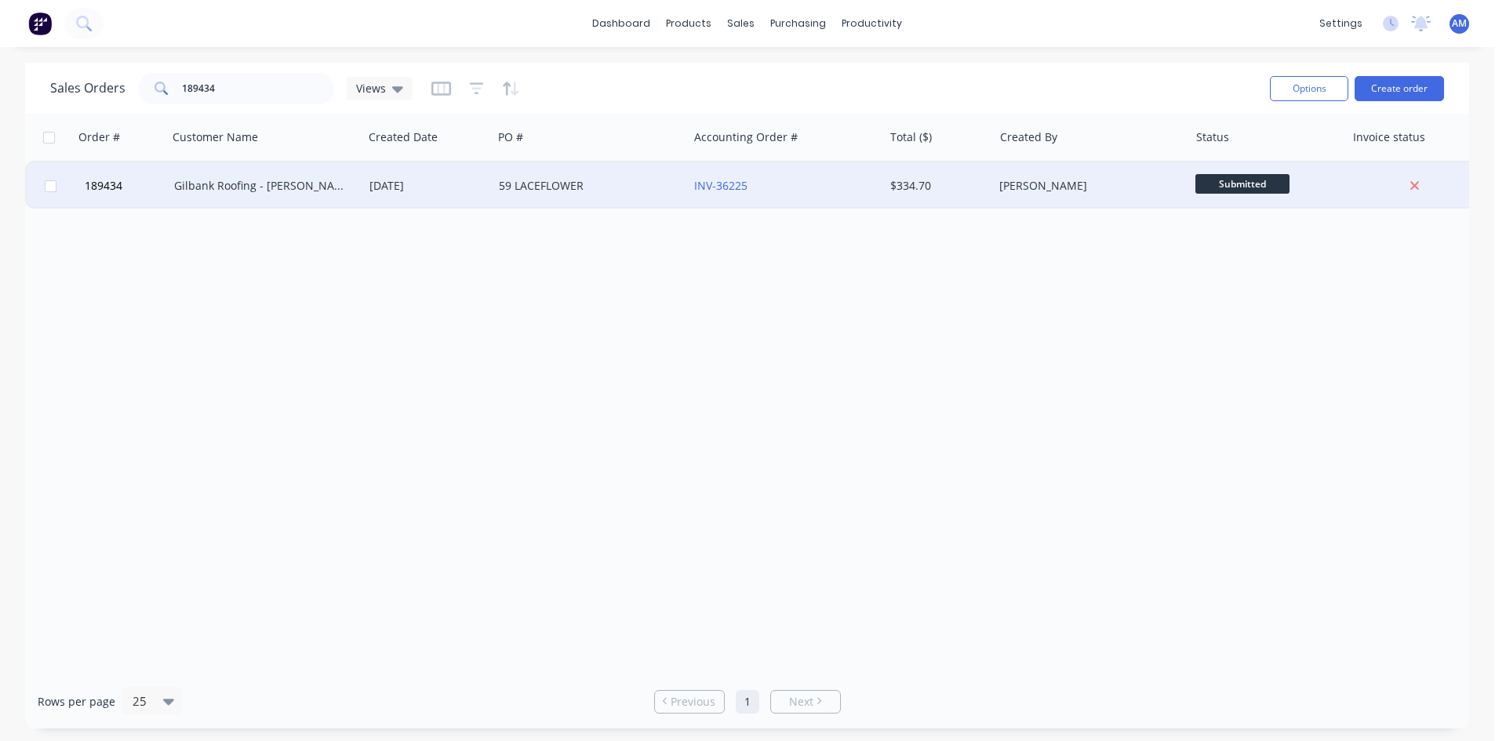
click at [619, 184] on div "59 LACEFLOWER" at bounding box center [586, 186] width 174 height 16
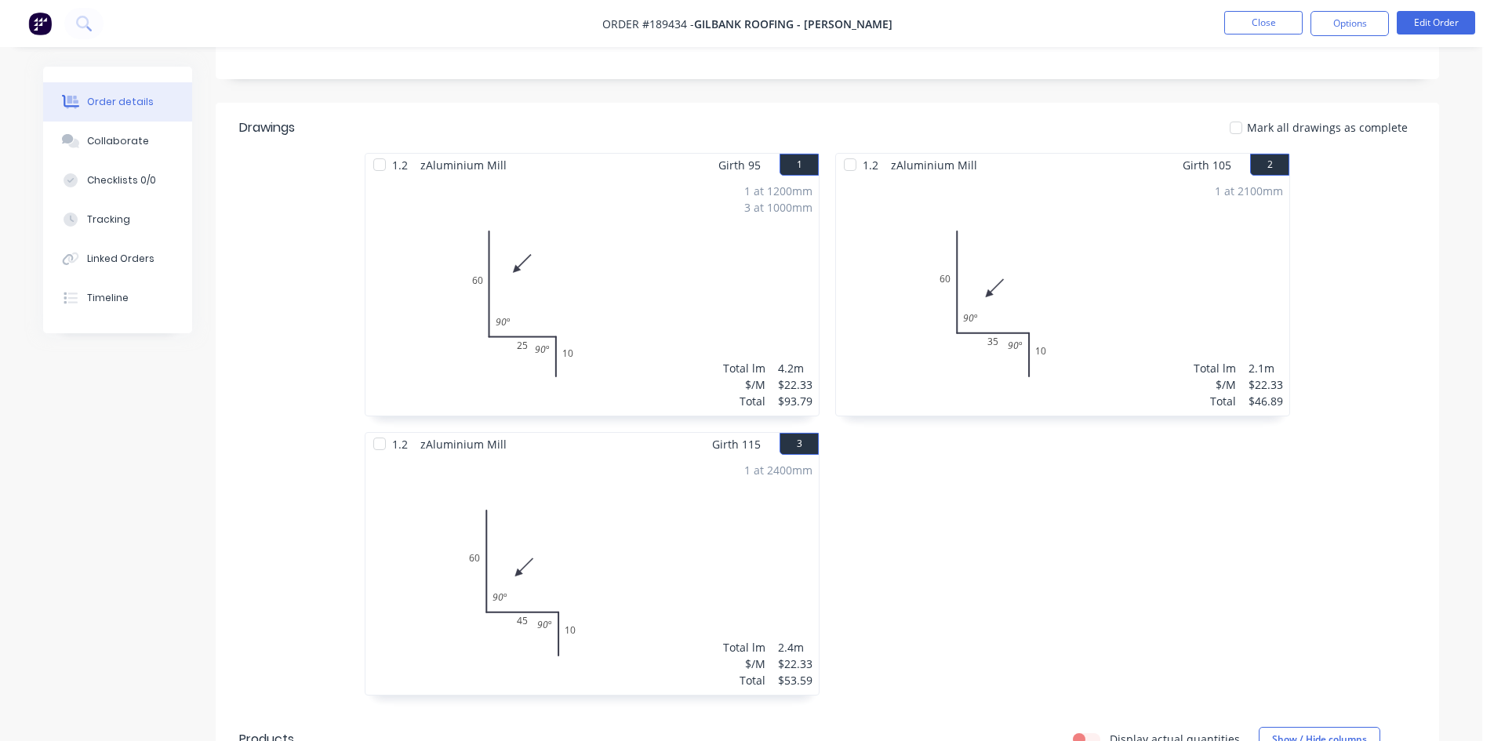
scroll to position [392, 0]
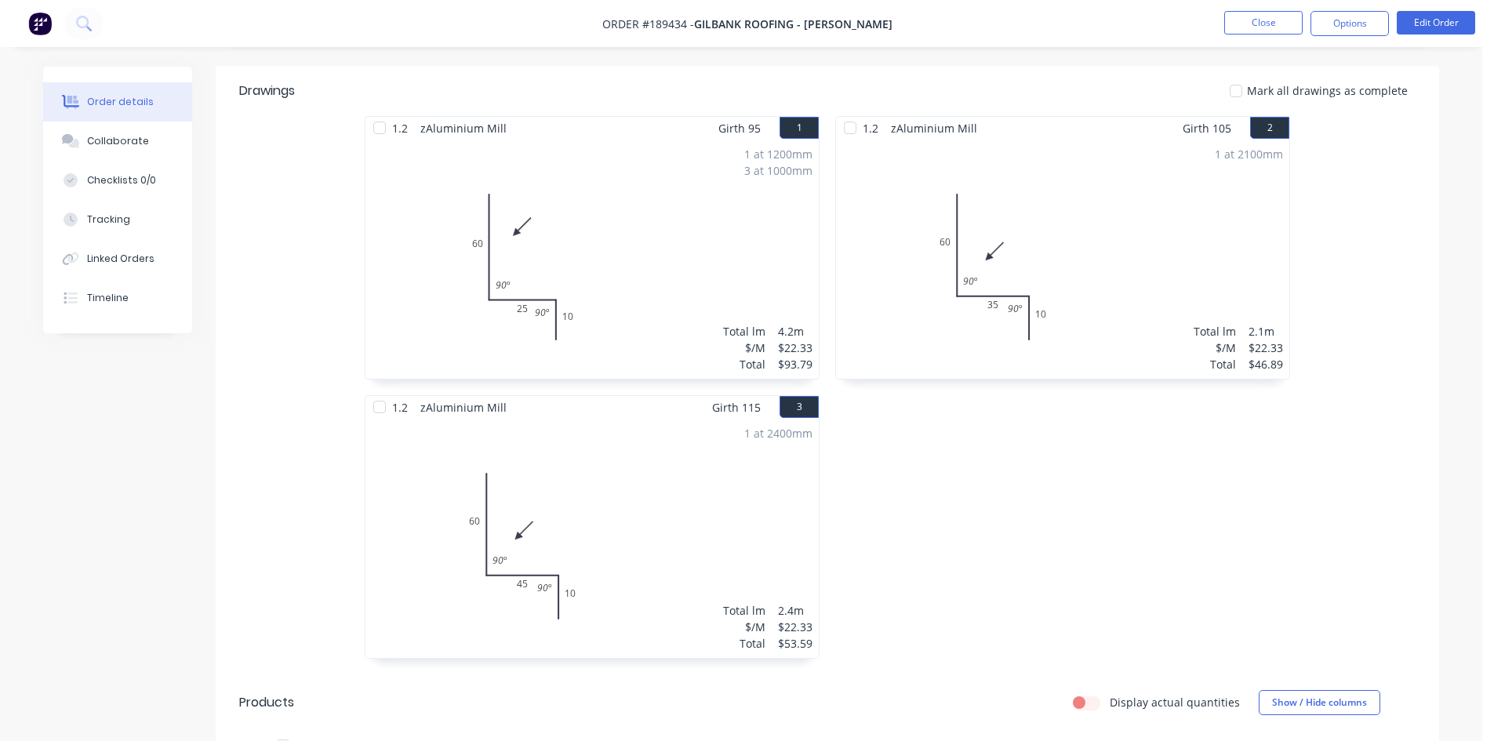
click at [729, 209] on div "1 at 1200mm 3 at 1000mm Total lm $/M Total 4.2m $22.33 $93.79" at bounding box center [592, 259] width 453 height 239
click at [1460, 23] on button "Edit Order" at bounding box center [1436, 23] width 78 height 24
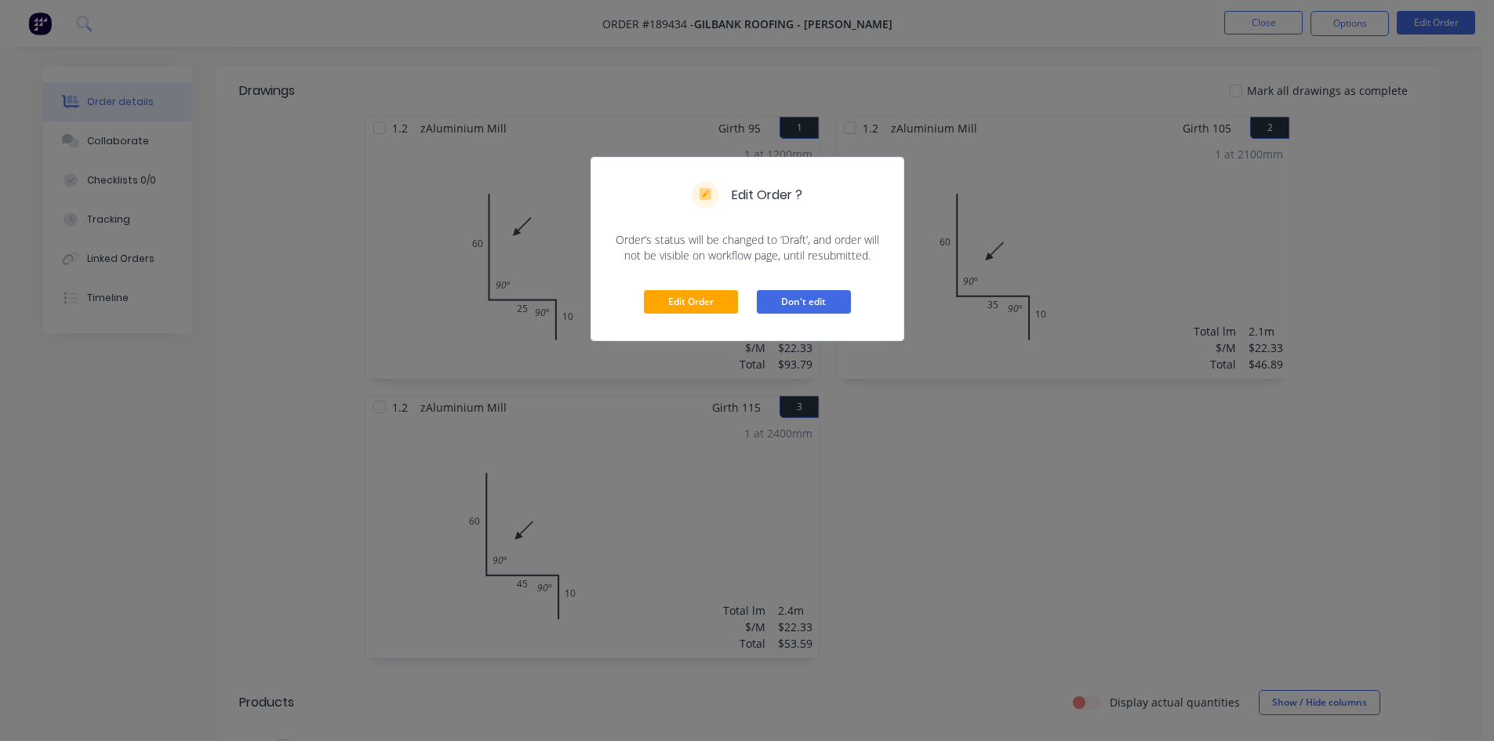
click at [790, 295] on button "Don't edit" at bounding box center [804, 302] width 94 height 24
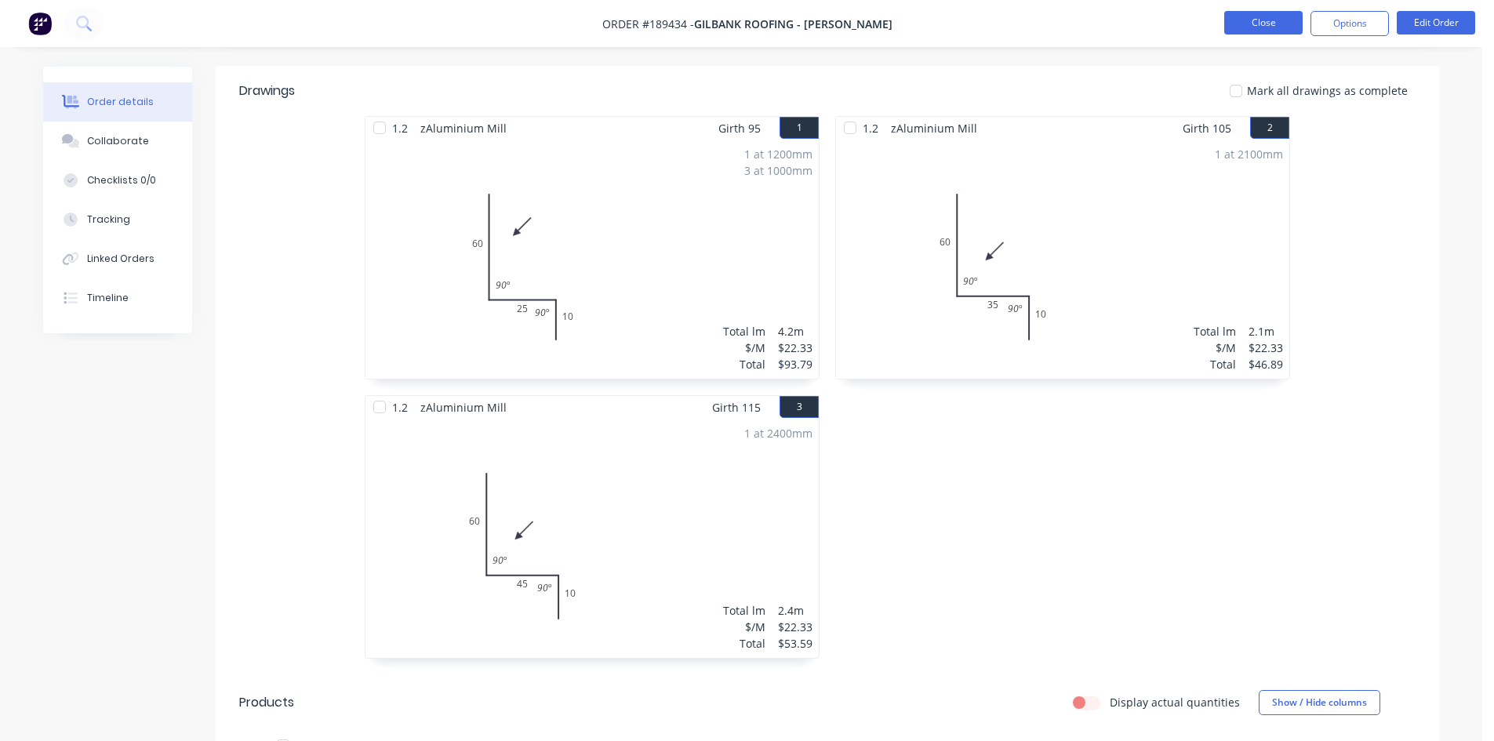
click at [1253, 19] on button "Close" at bounding box center [1263, 23] width 78 height 24
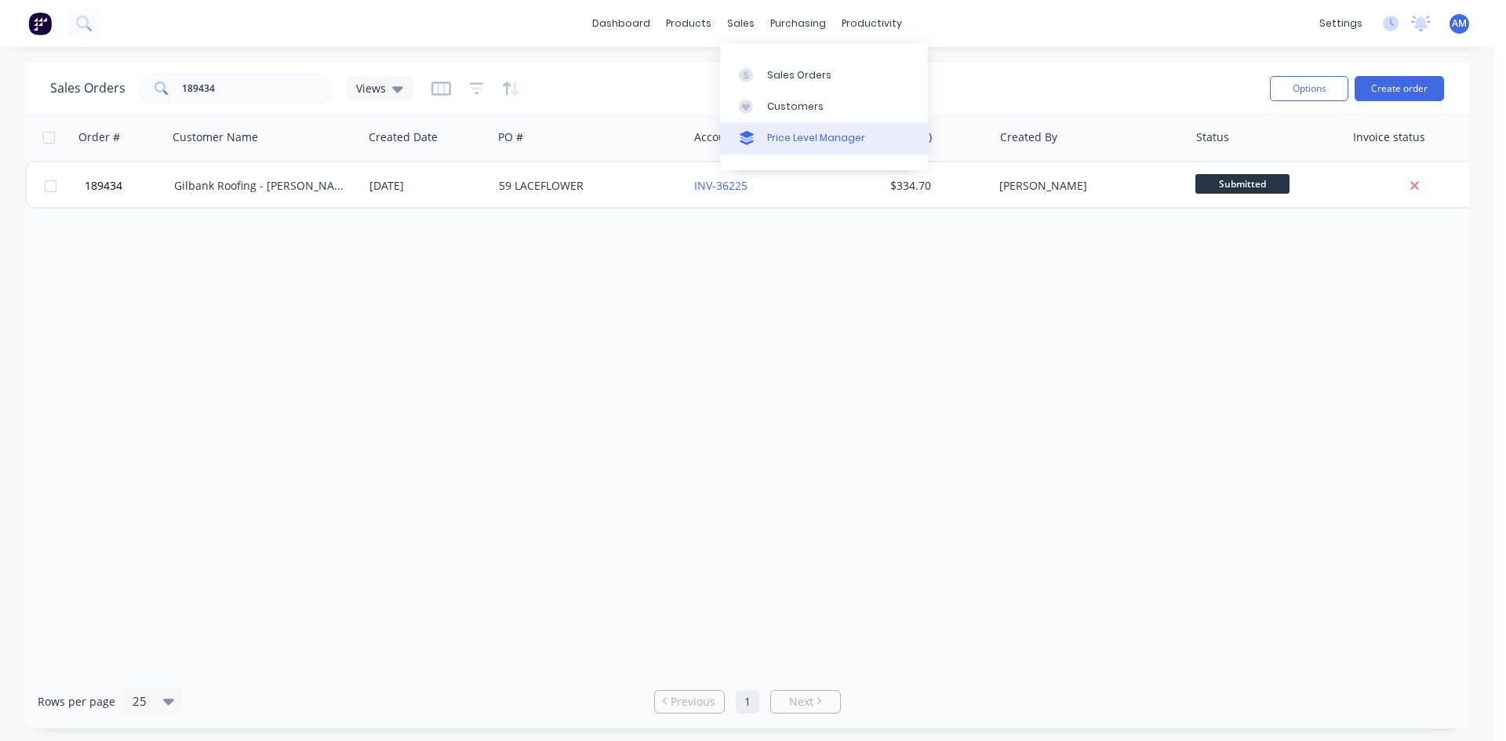
click at [806, 123] on link "Price Level Manager" at bounding box center [824, 137] width 208 height 31
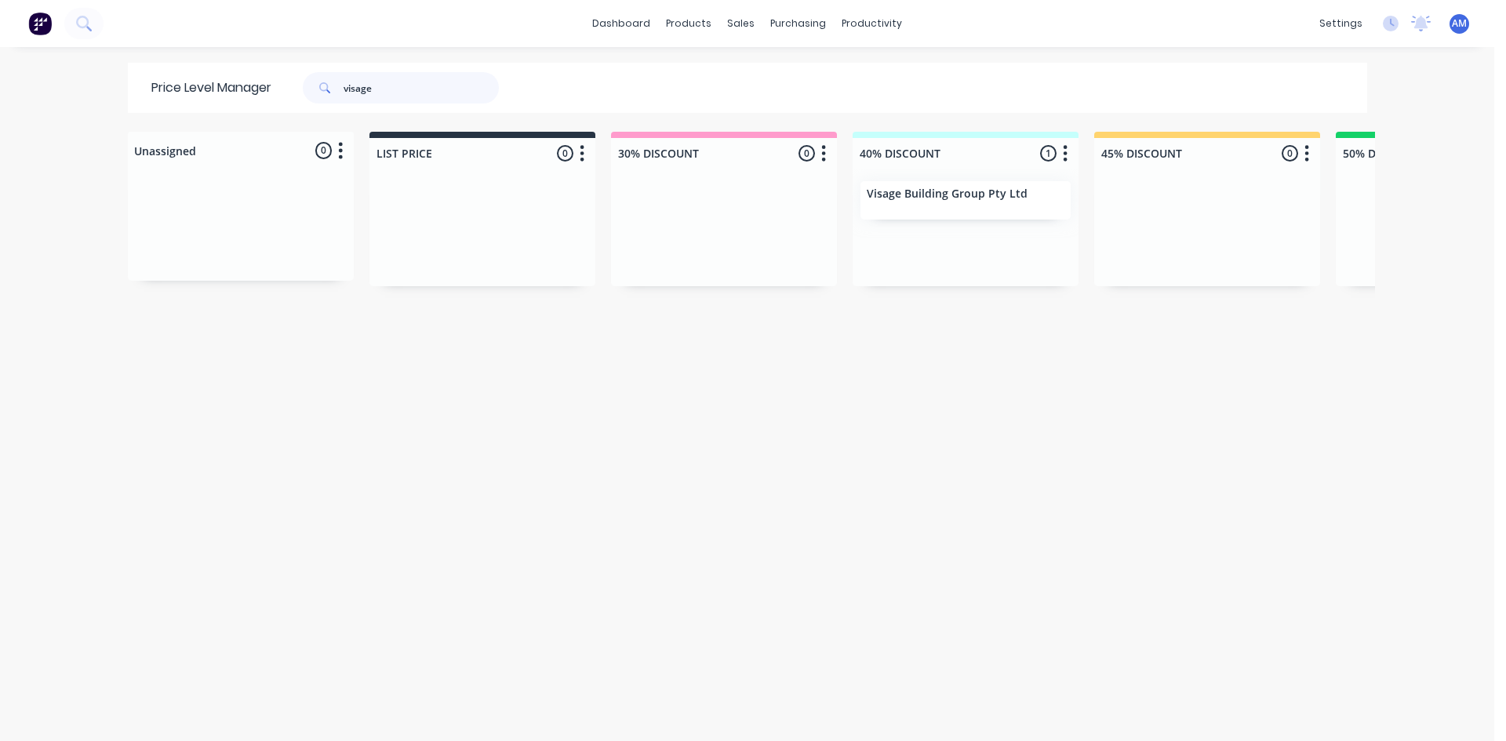
drag, startPoint x: 389, startPoint y: 87, endPoint x: 311, endPoint y: 80, distance: 78.8
click at [311, 80] on div "visage" at bounding box center [401, 87] width 196 height 31
type input "gilbank"
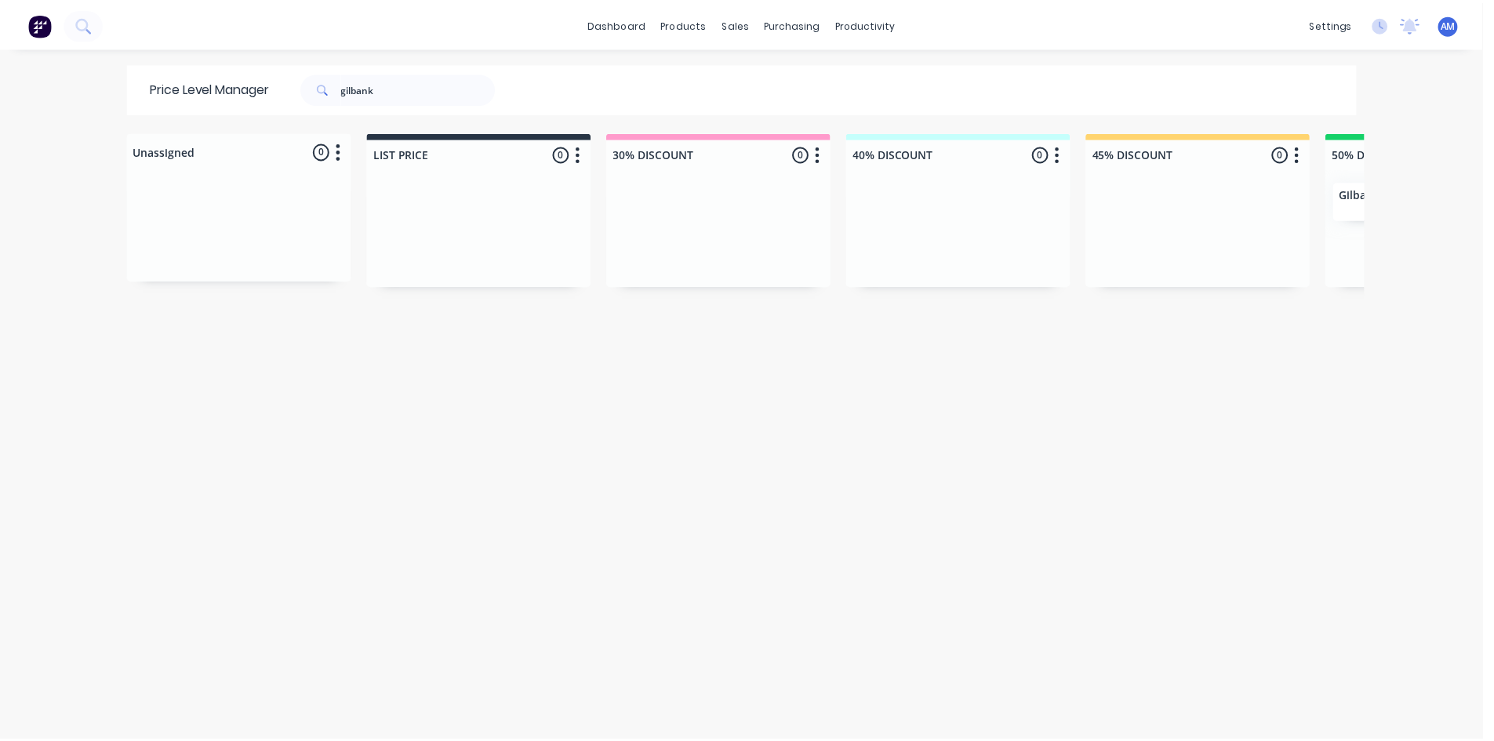
scroll to position [0, 596]
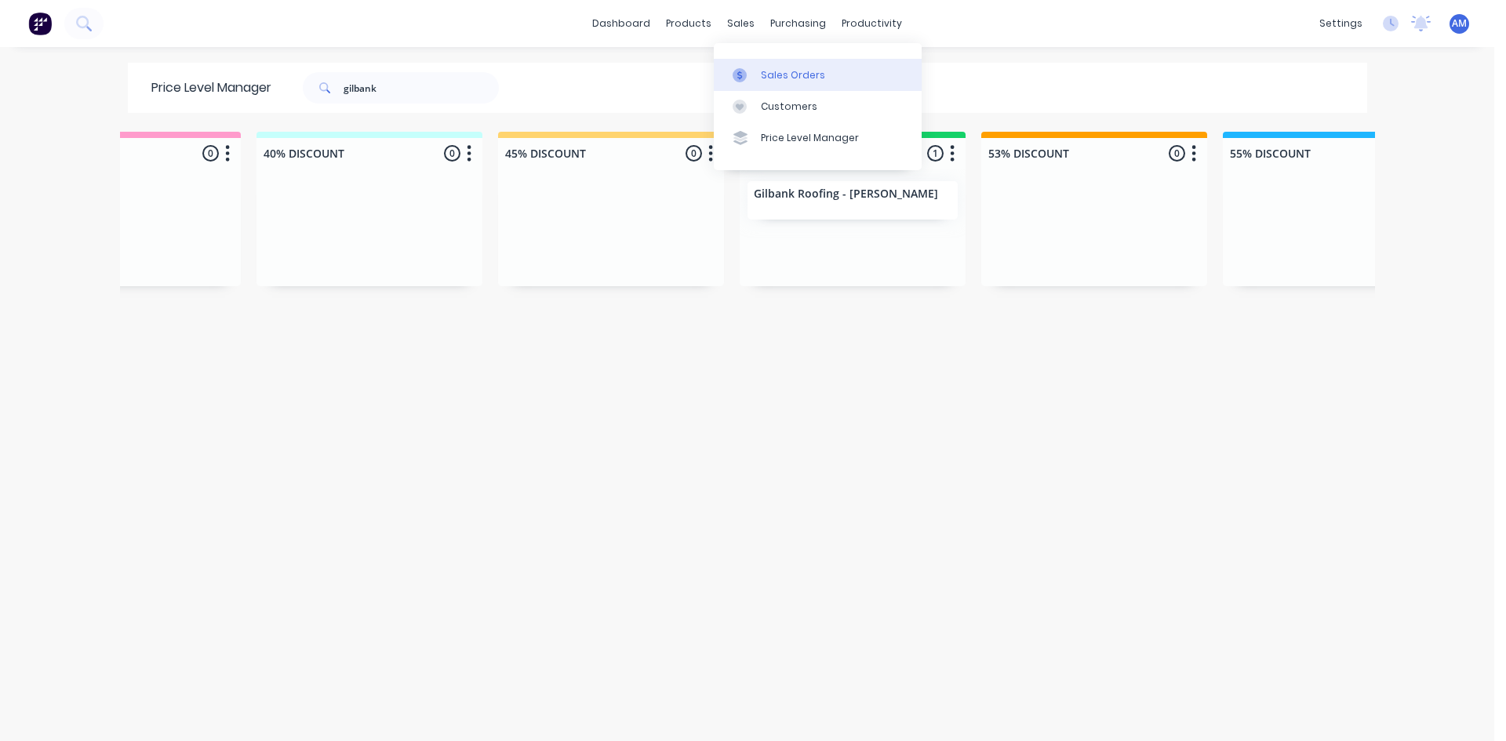
click at [762, 65] on link "Sales Orders" at bounding box center [818, 74] width 208 height 31
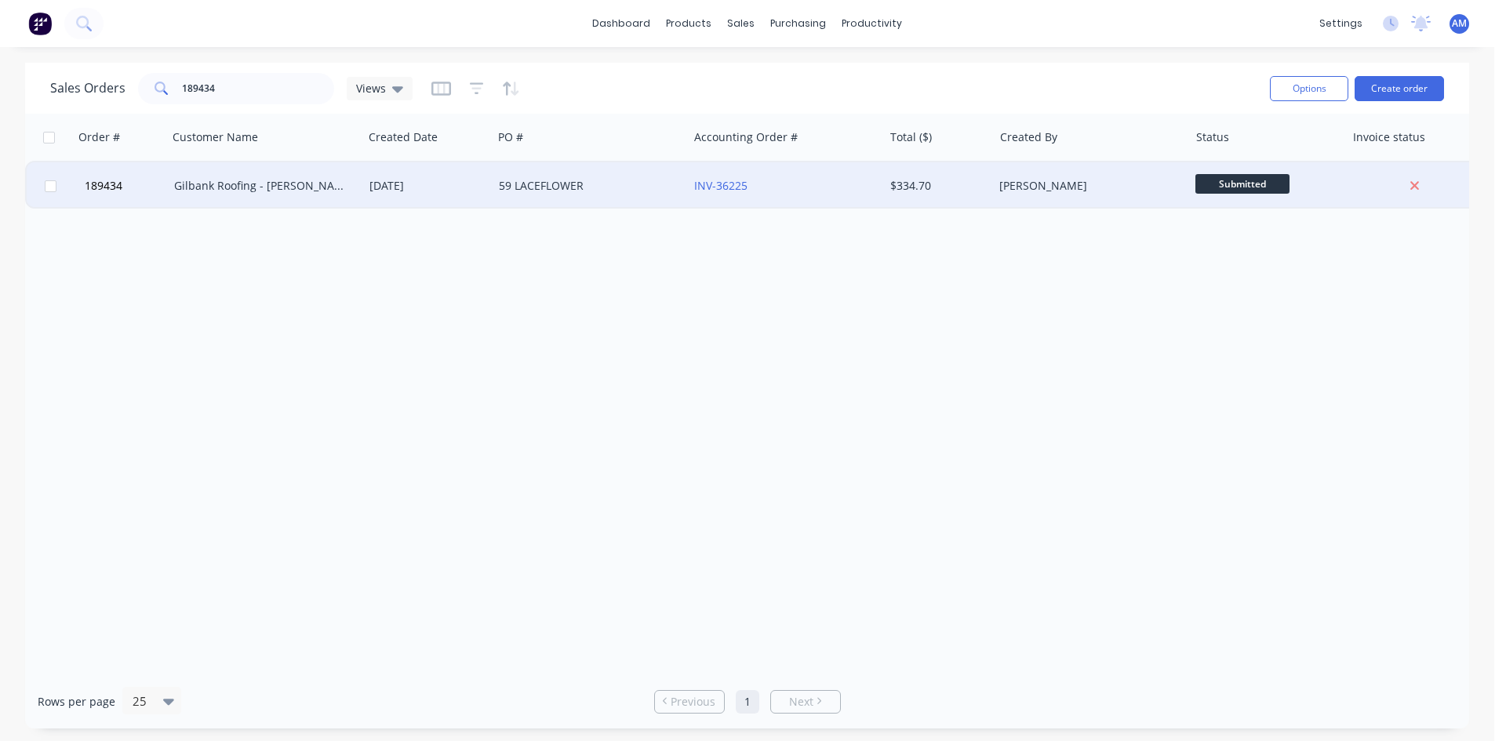
click at [488, 195] on div "[DATE]" at bounding box center [427, 185] width 129 height 47
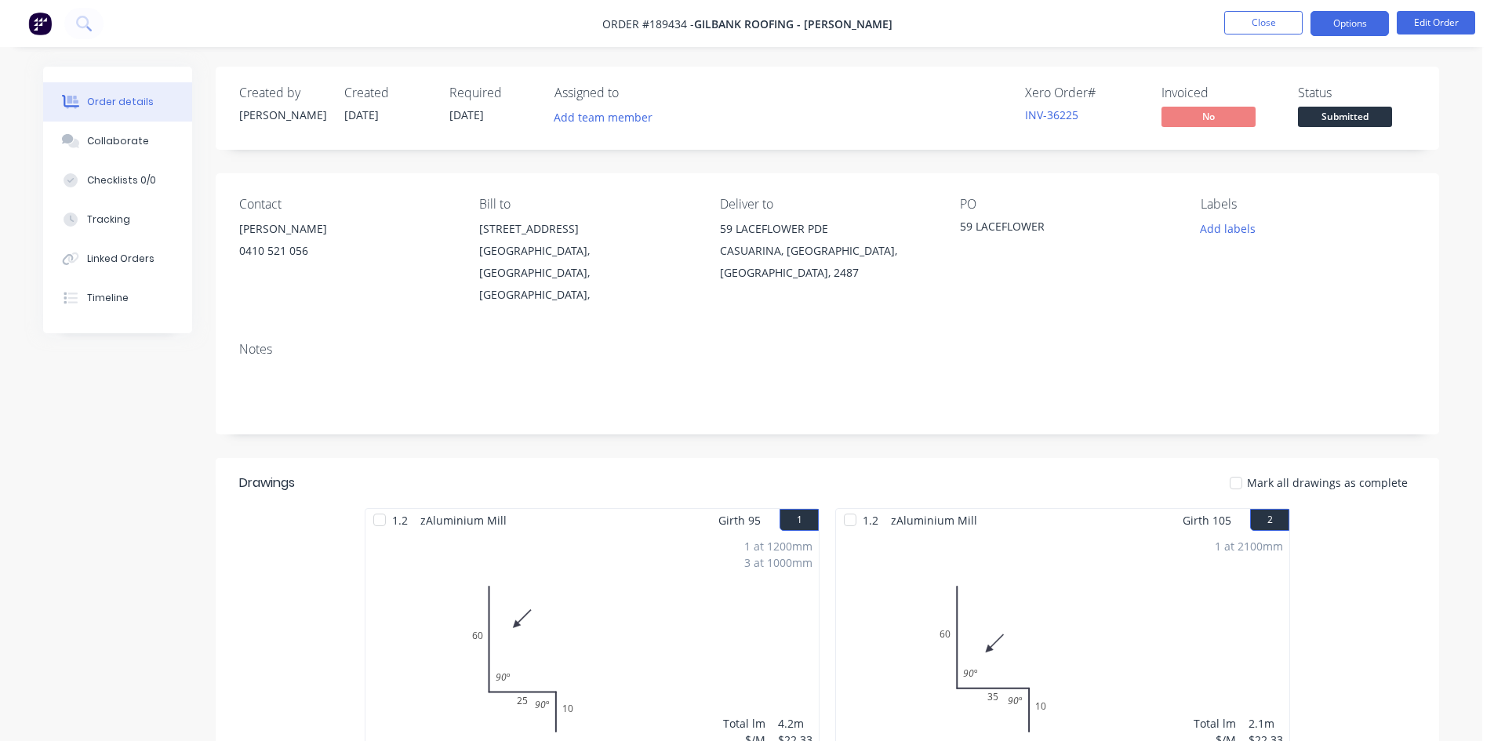
click at [1345, 19] on button "Options" at bounding box center [1350, 23] width 78 height 25
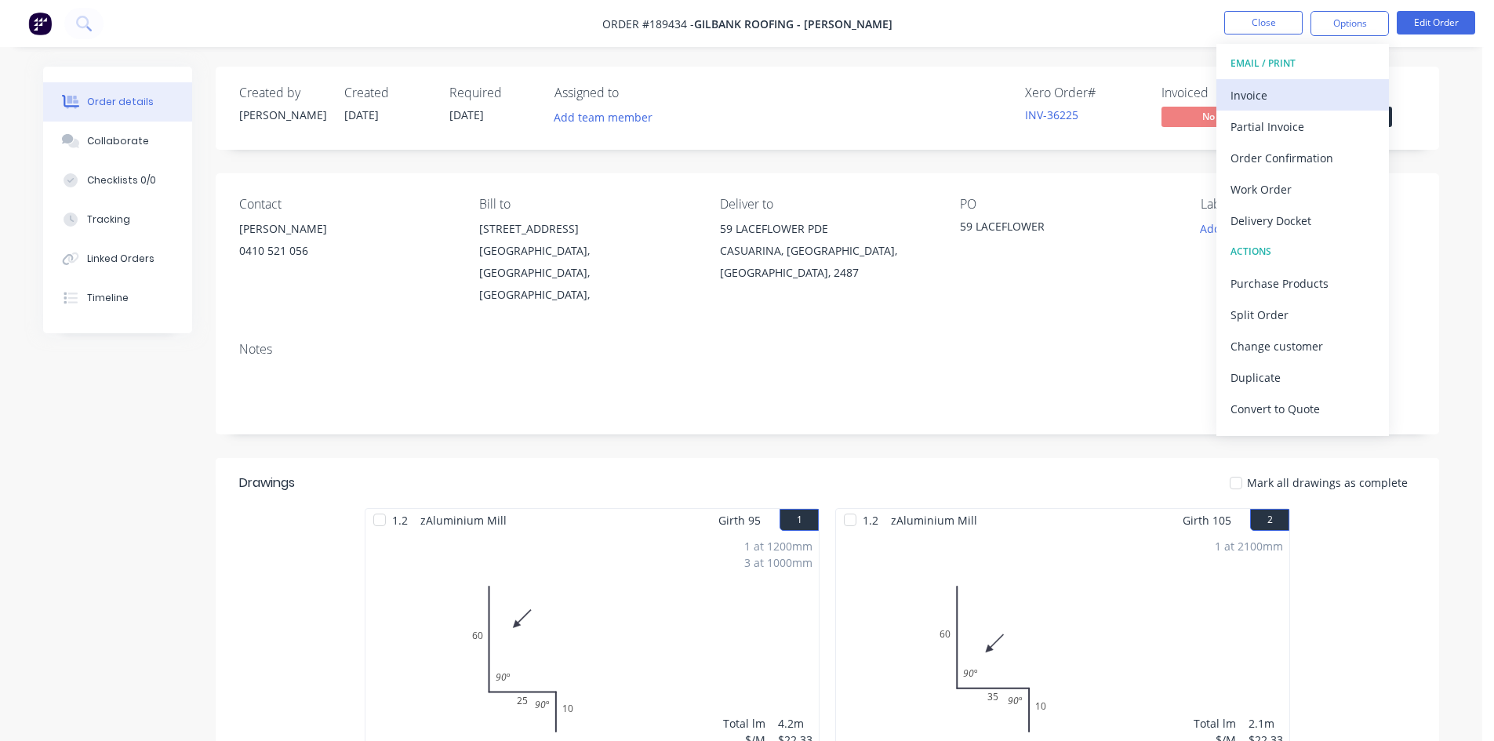
click at [1293, 94] on div "Invoice" at bounding box center [1303, 95] width 144 height 23
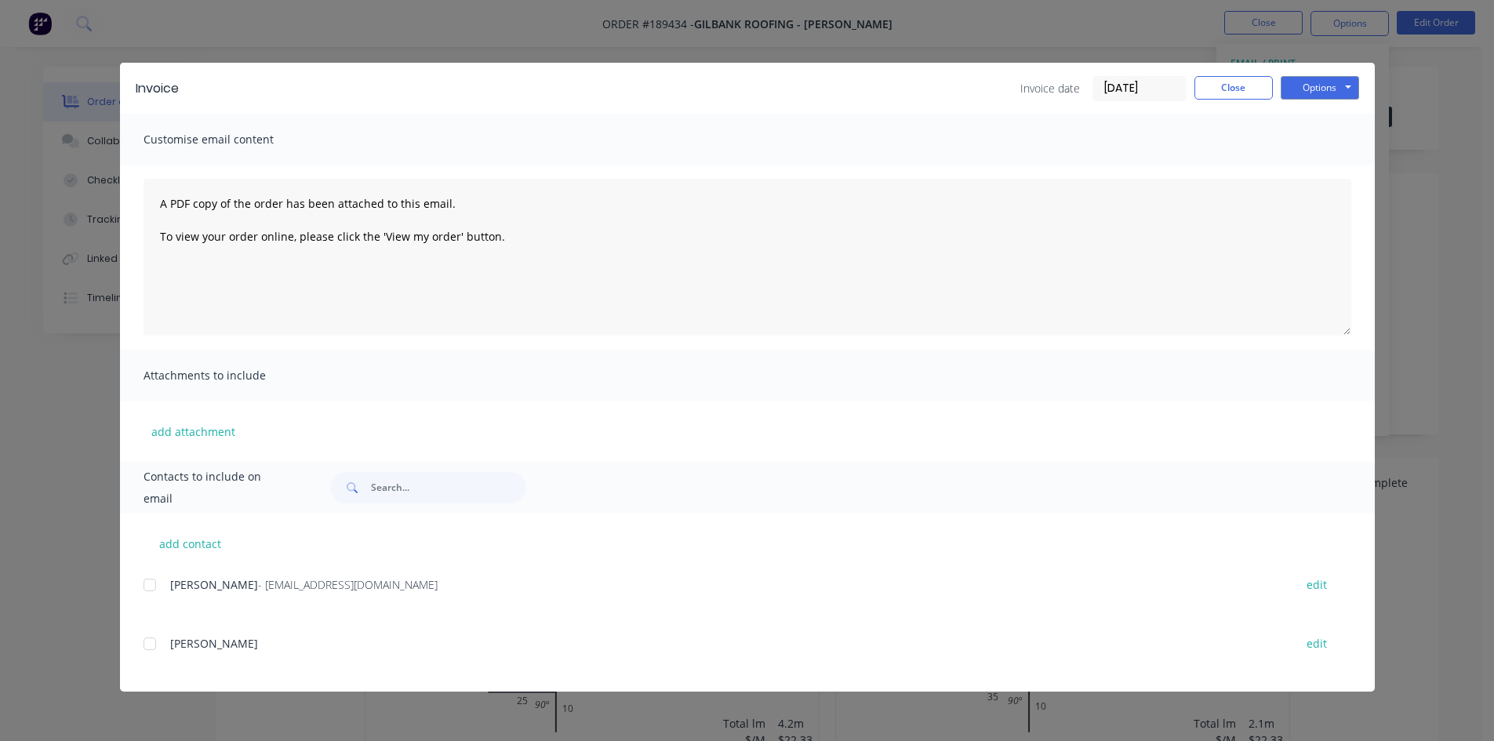
click at [147, 589] on div at bounding box center [149, 584] width 31 height 31
click at [1348, 81] on button "Options" at bounding box center [1320, 88] width 78 height 24
click at [1341, 160] on button "Email" at bounding box center [1331, 168] width 100 height 26
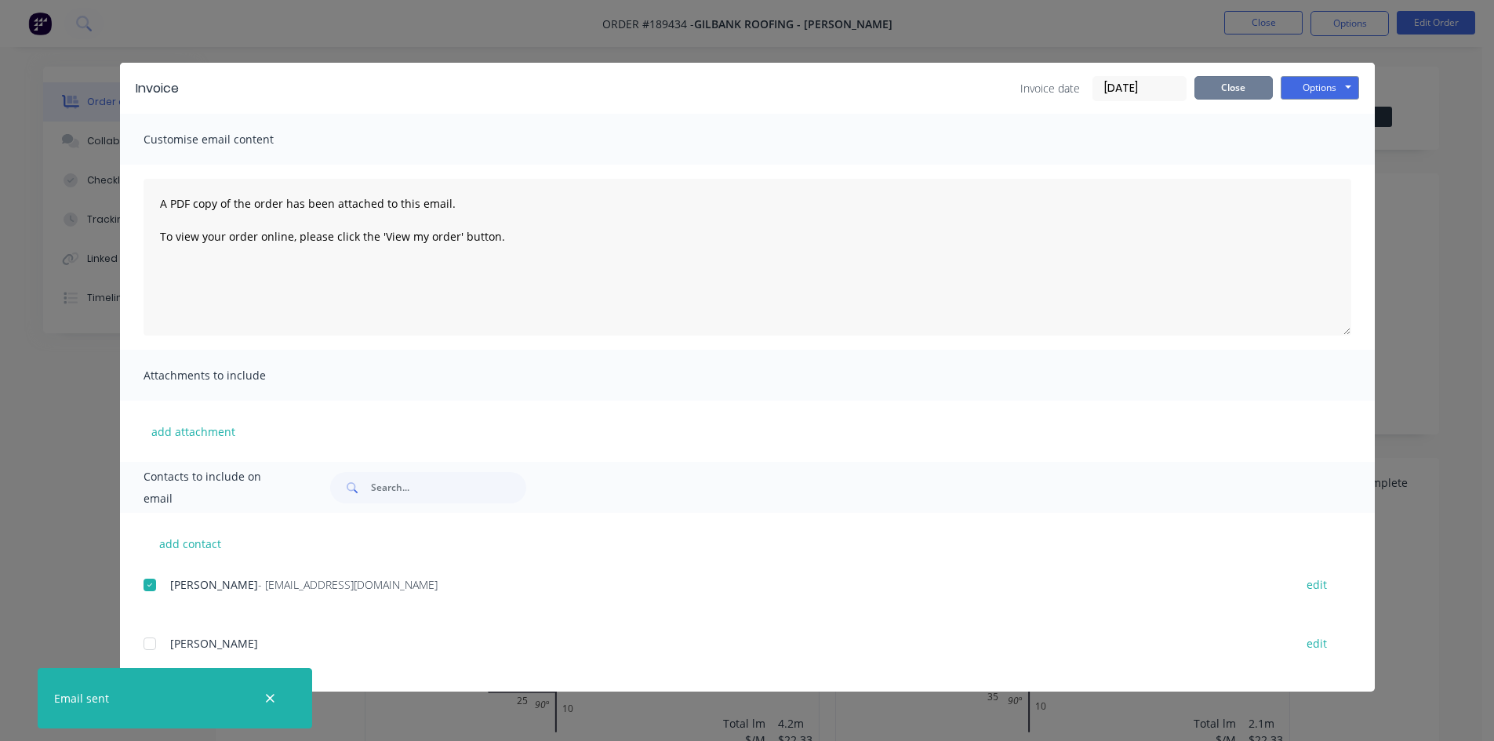
drag, startPoint x: 1241, startPoint y: 88, endPoint x: 1243, endPoint y: 66, distance: 22.1
click at [1241, 85] on button "Close" at bounding box center [1234, 88] width 78 height 24
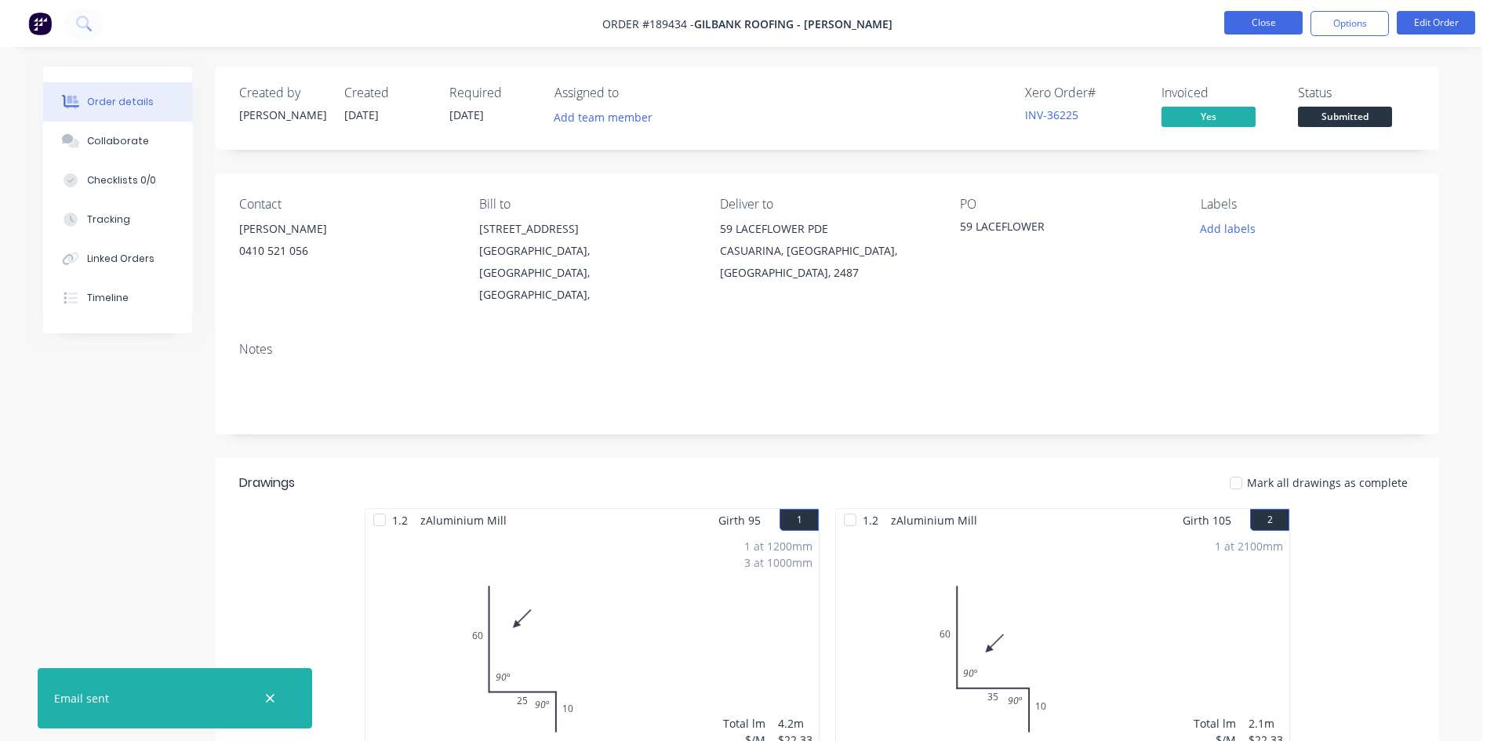
click at [1249, 31] on button "Close" at bounding box center [1263, 23] width 78 height 24
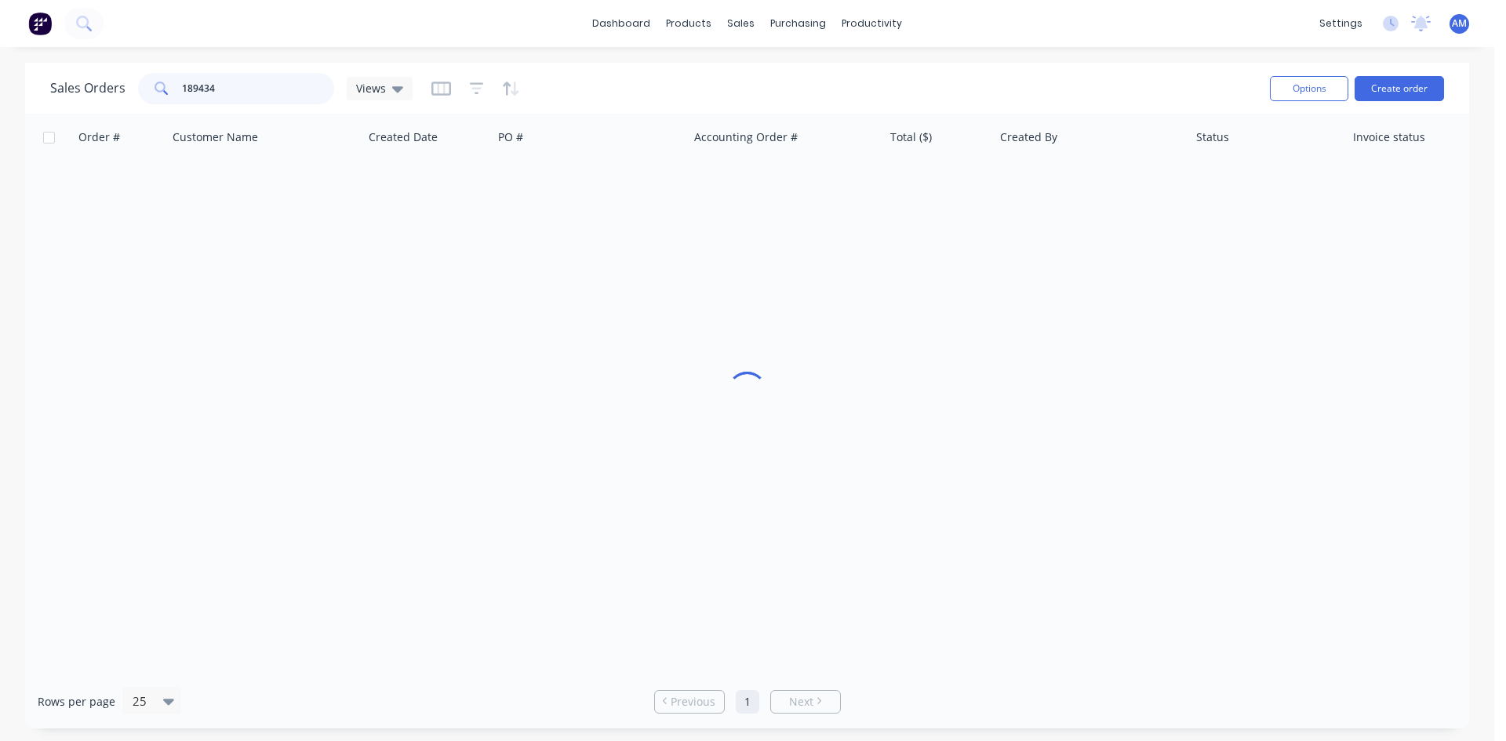
drag, startPoint x: 245, startPoint y: 86, endPoint x: 134, endPoint y: 80, distance: 110.8
click at [134, 80] on div "Sales Orders 189434 Views" at bounding box center [231, 88] width 362 height 31
type input "189501"
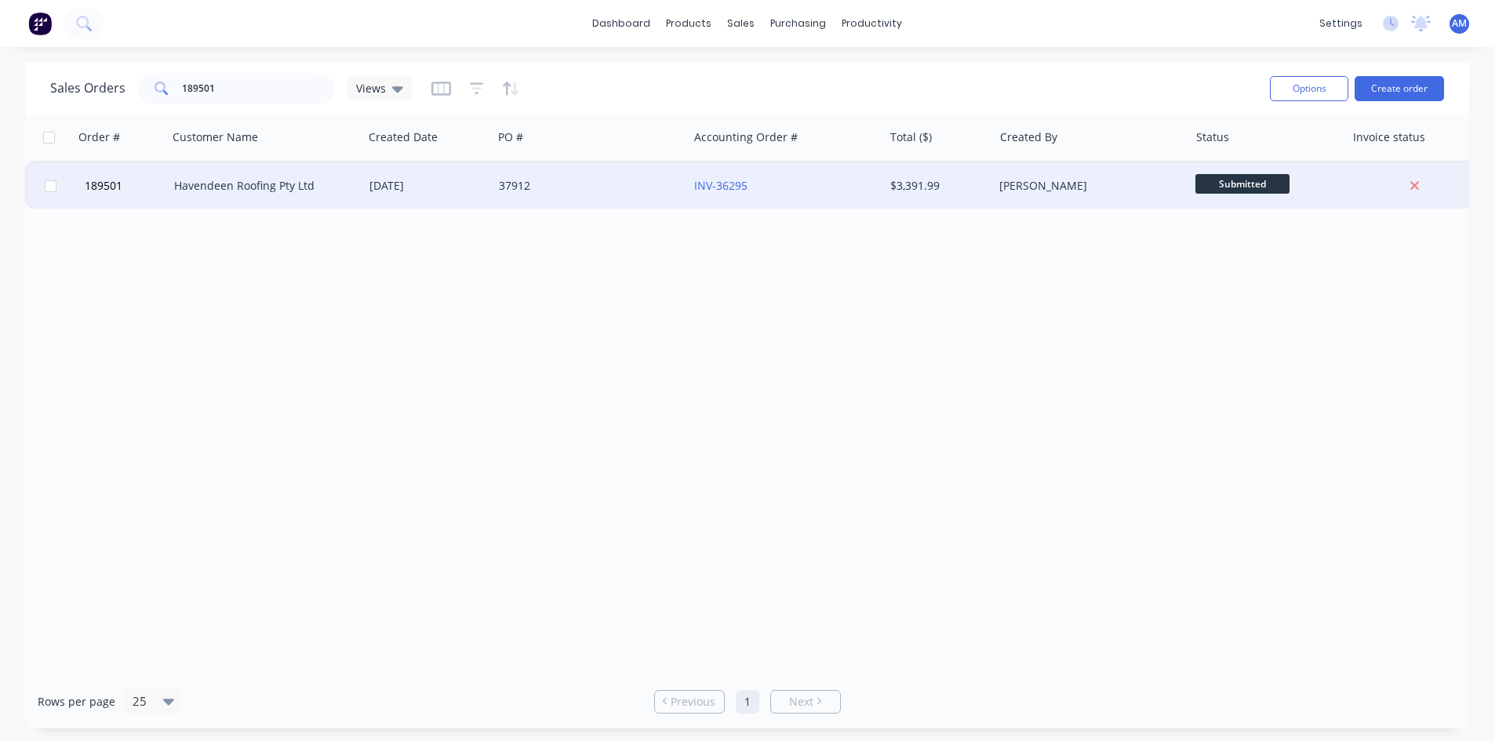
click at [620, 186] on div "37912" at bounding box center [586, 186] width 174 height 16
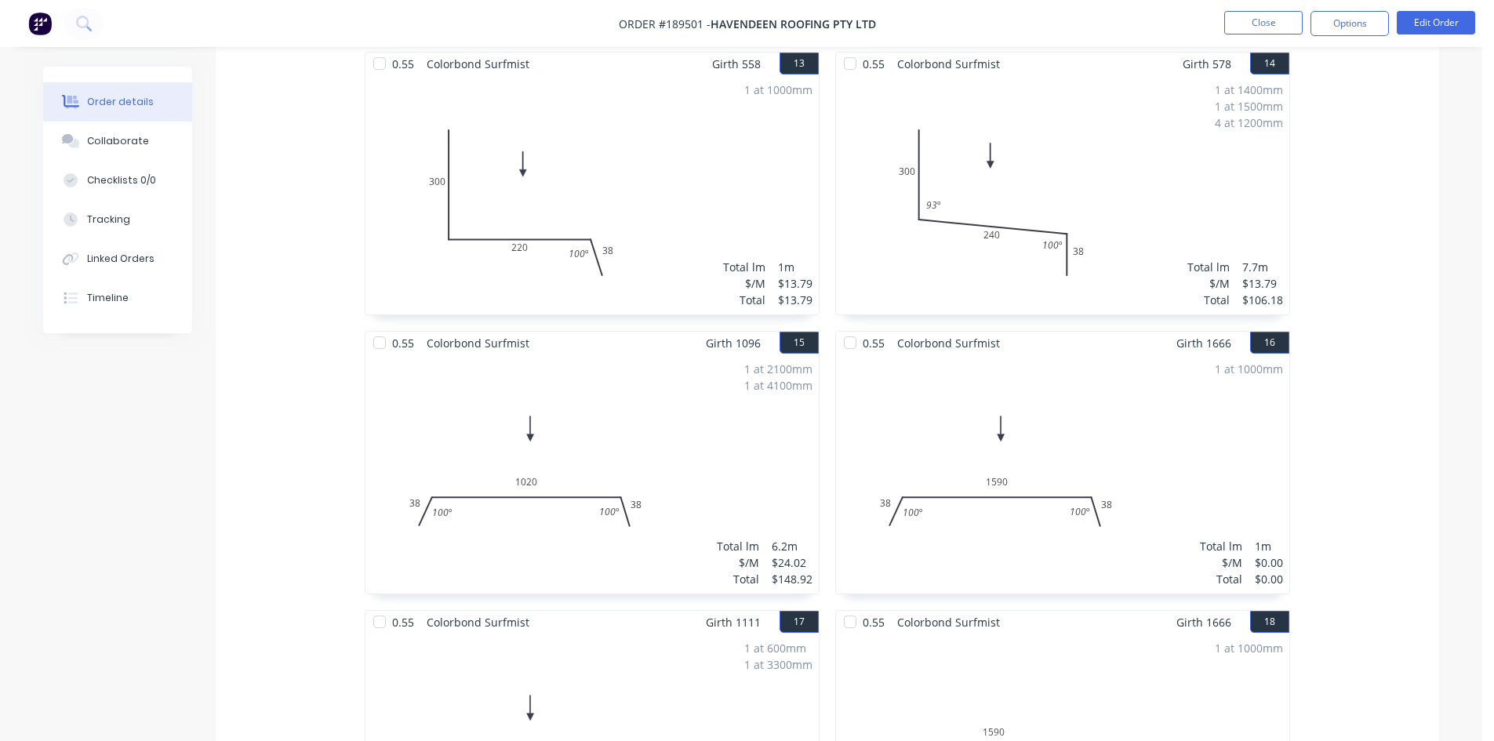
scroll to position [2196, 0]
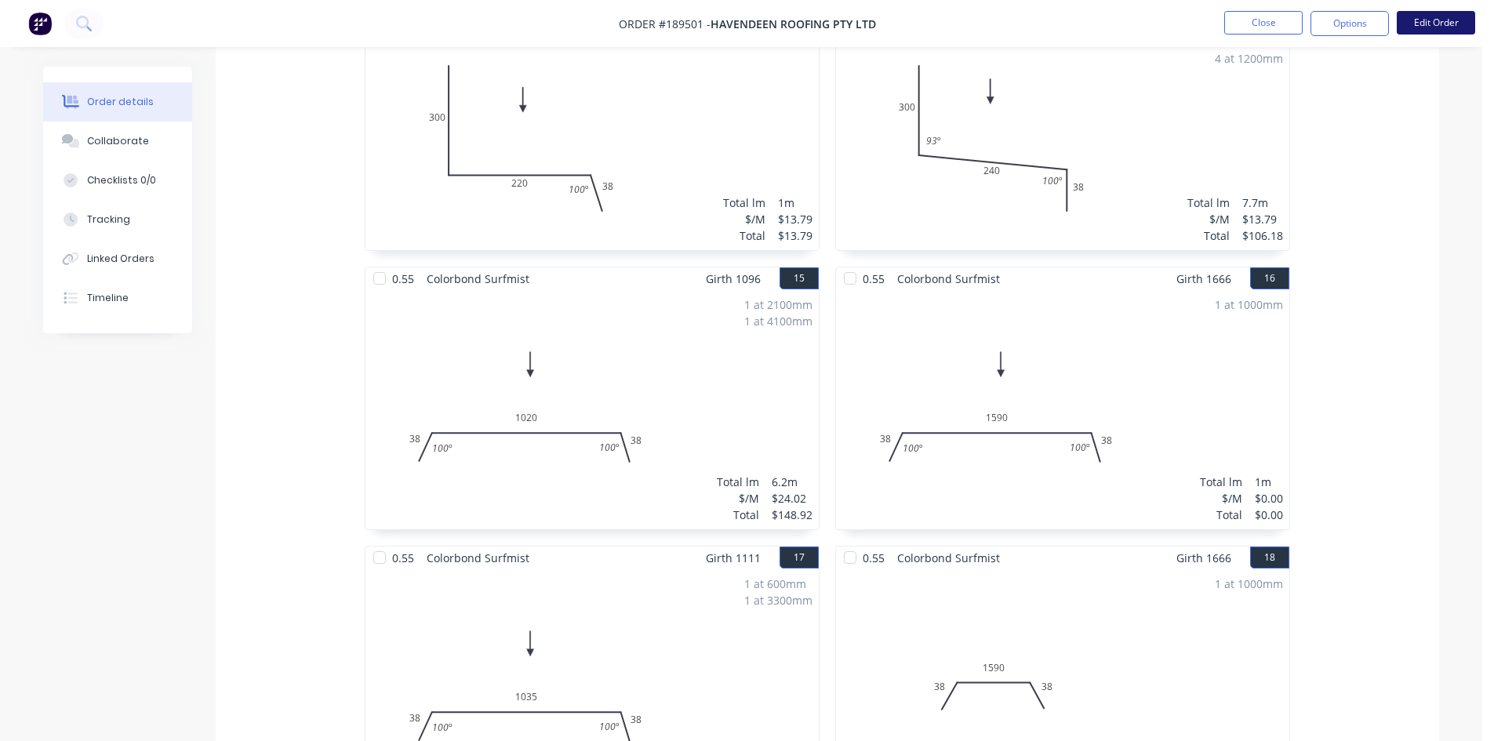
click at [1455, 24] on button "Edit Order" at bounding box center [1436, 23] width 78 height 24
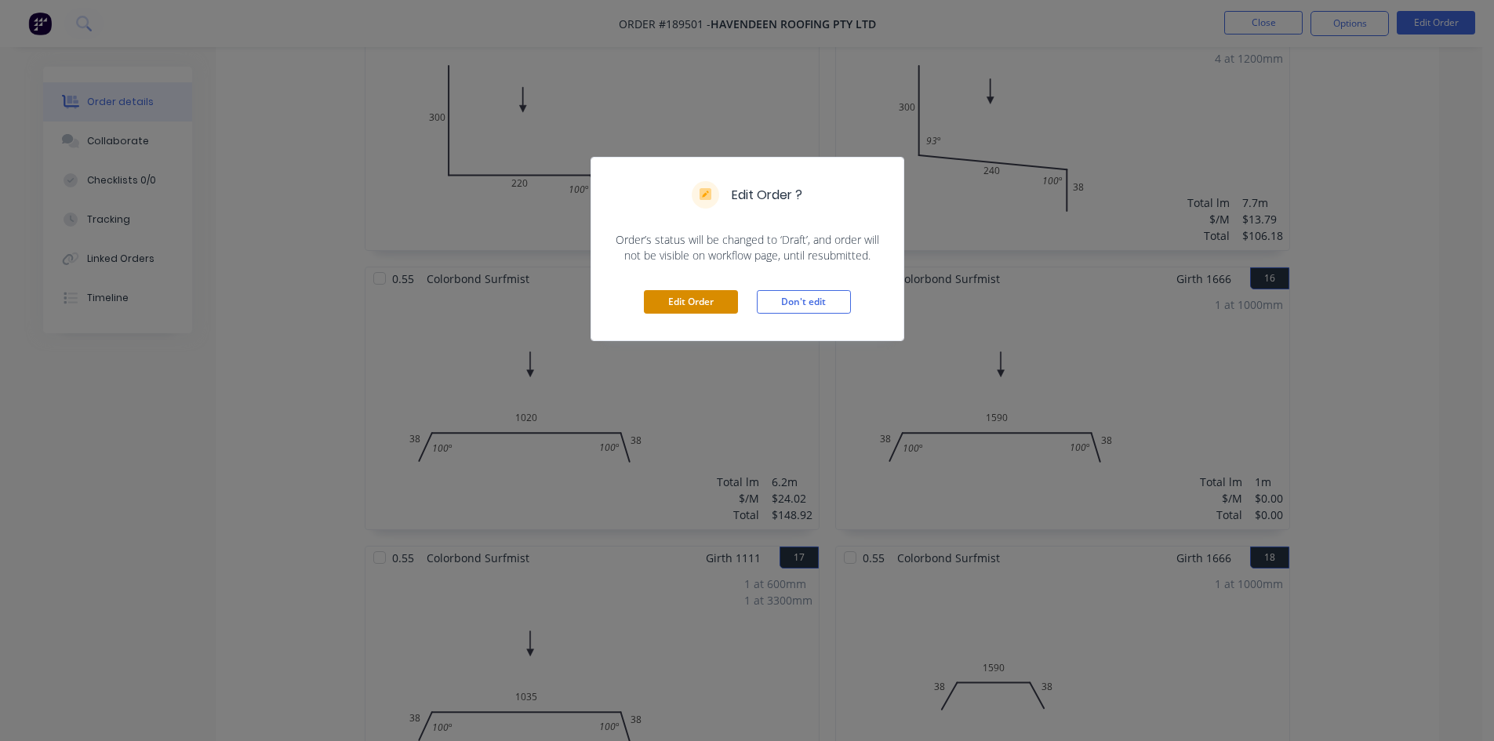
click at [686, 307] on button "Edit Order" at bounding box center [691, 302] width 94 height 24
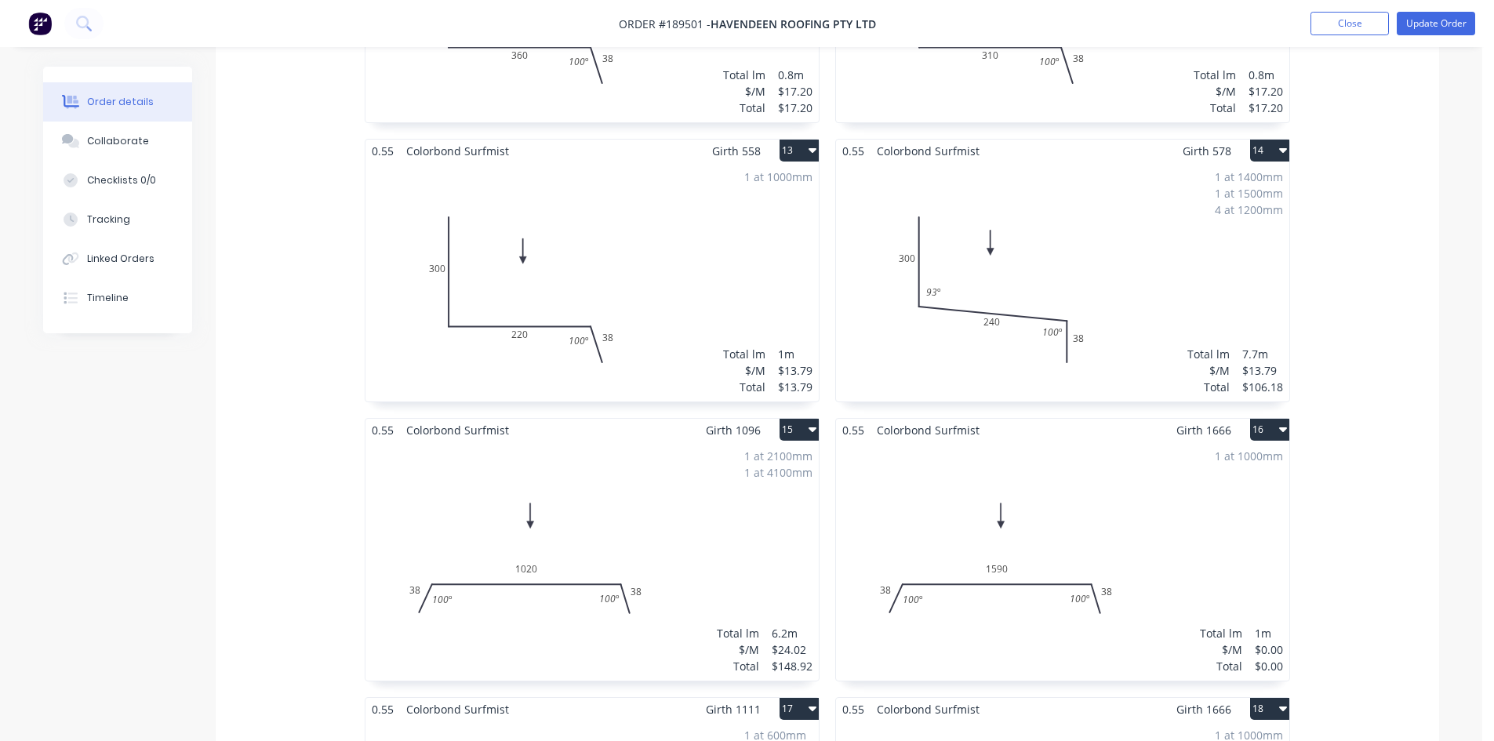
scroll to position [2275, 0]
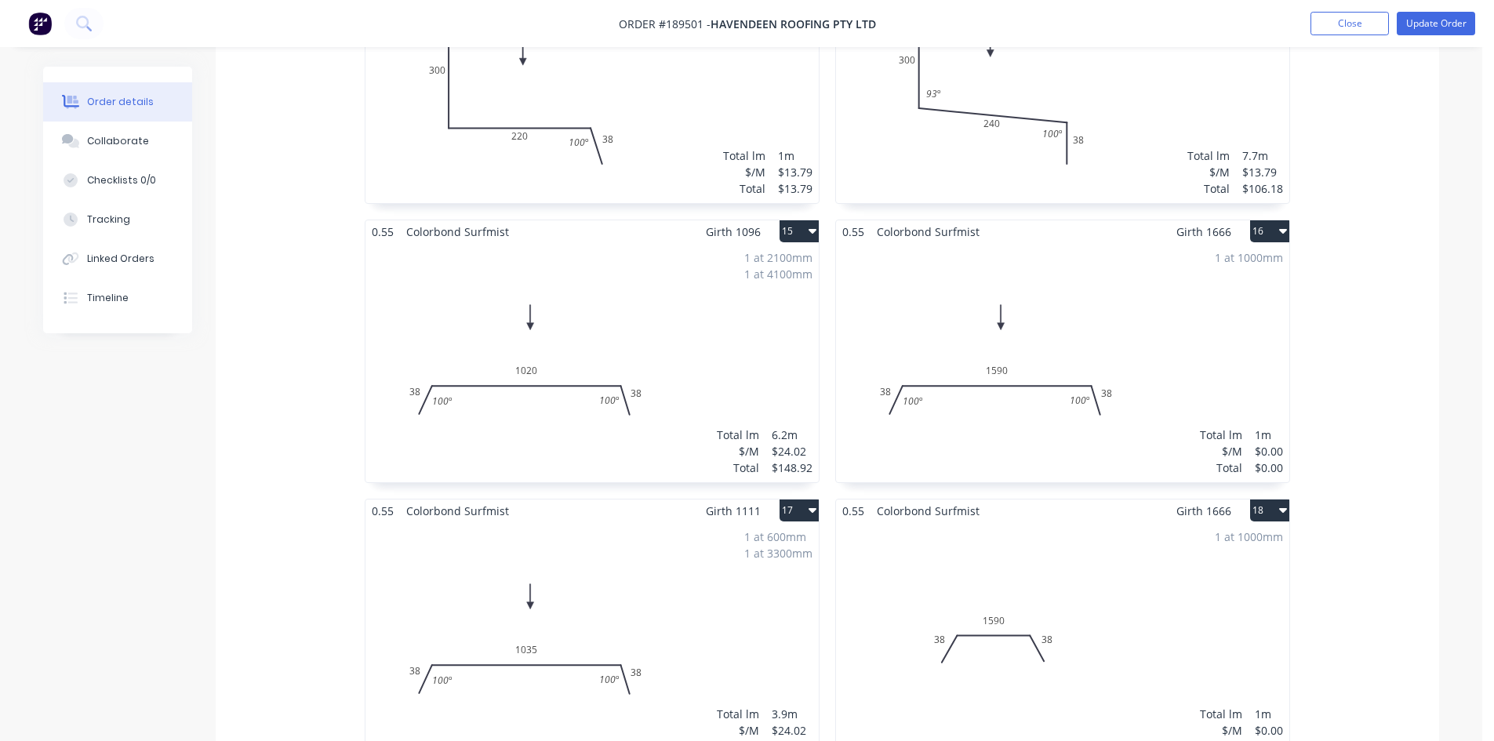
click at [1116, 288] on div "1 at 1000mm Total lm $/M Total 1m $0.00 $0.00" at bounding box center [1062, 362] width 453 height 239
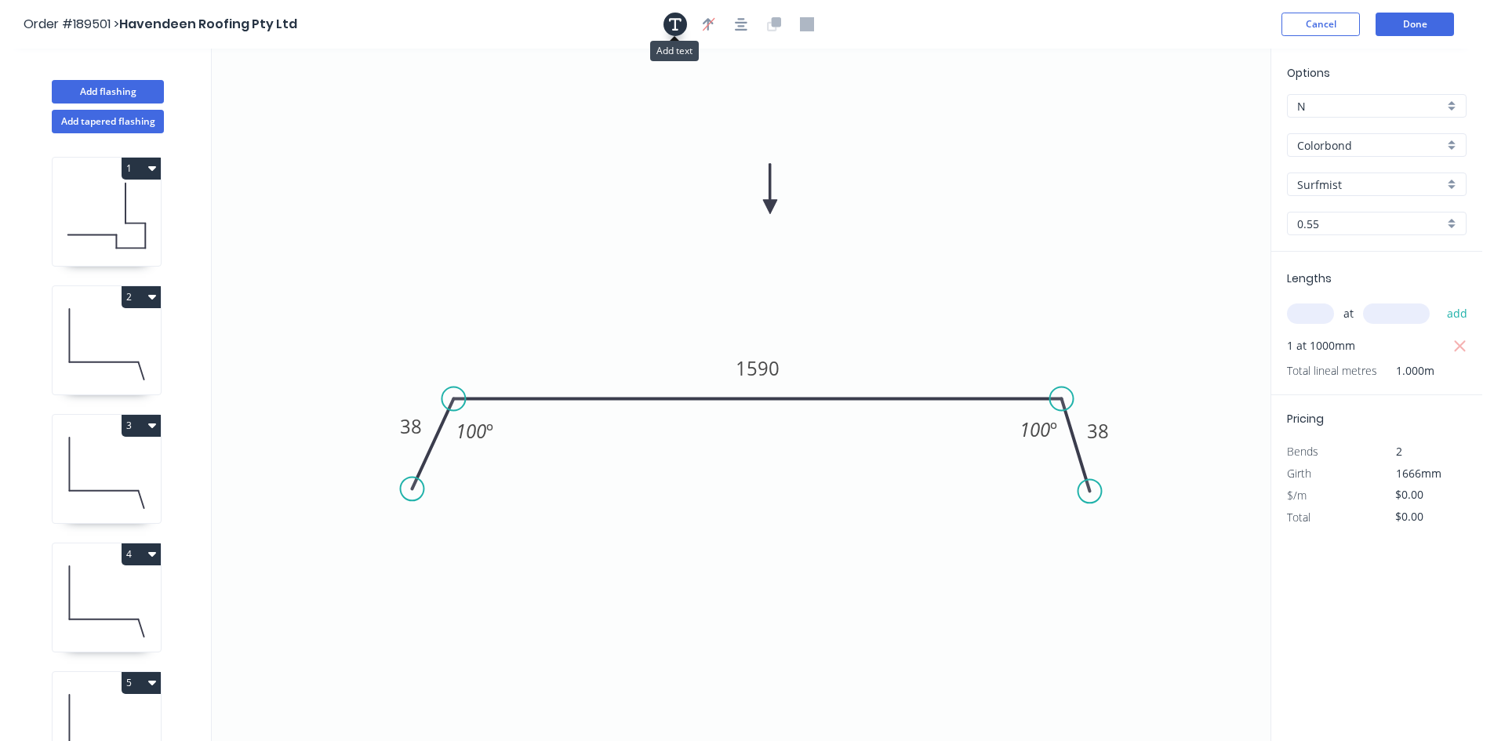
click at [681, 23] on icon "button" at bounding box center [675, 24] width 13 height 14
click at [271, 104] on textarea at bounding box center [312, 111] width 127 height 58
type textarea "Changed for Pricing"
click at [1313, 307] on input "text" at bounding box center [1310, 314] width 47 height 20
type input "1"
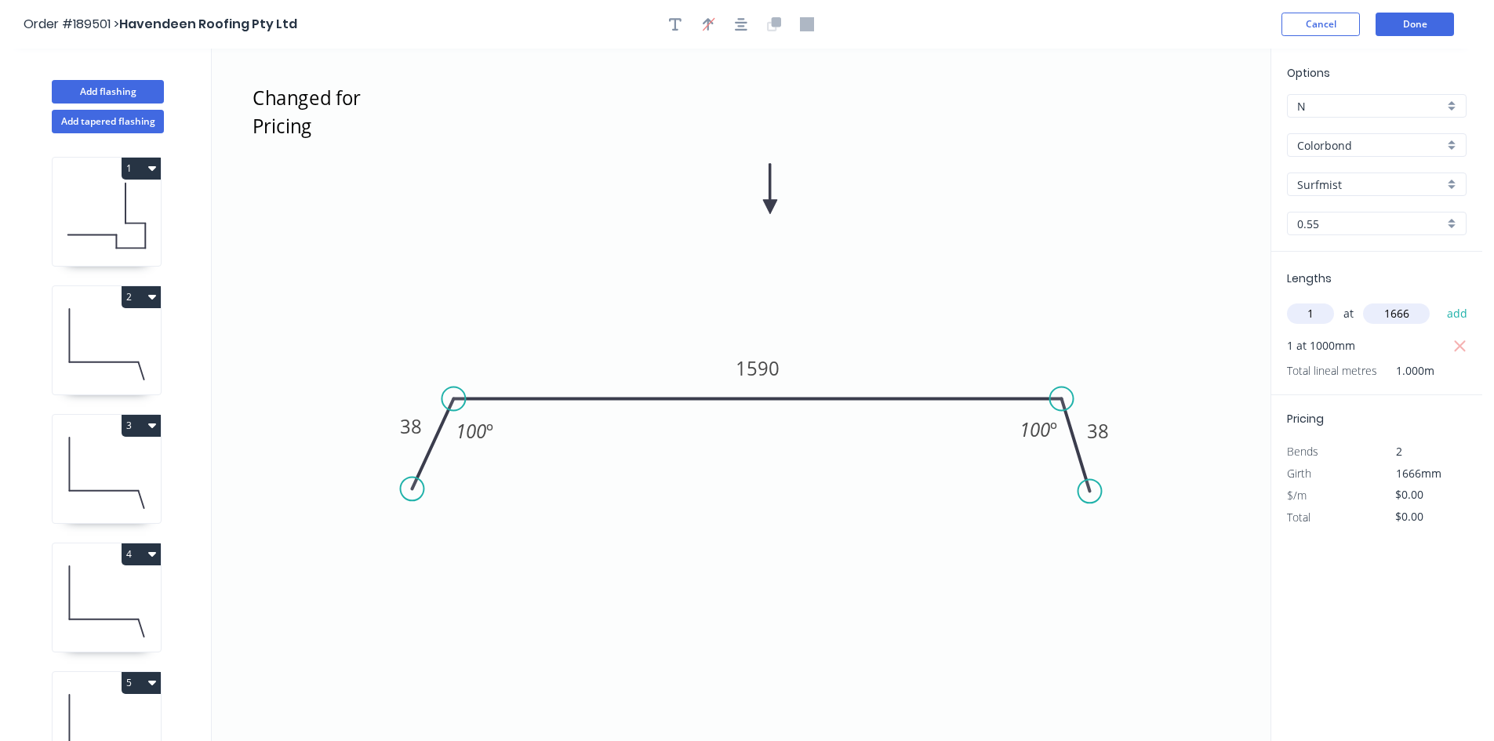
type input "1666"
click at [751, 362] on tspan "1590" at bounding box center [758, 368] width 44 height 26
click at [1033, 332] on icon "Changed for Pricing 38 924 38 100 º 100 º" at bounding box center [741, 395] width 1059 height 693
type input "$20.61"
click at [1468, 349] on button "button" at bounding box center [1460, 346] width 20 height 22
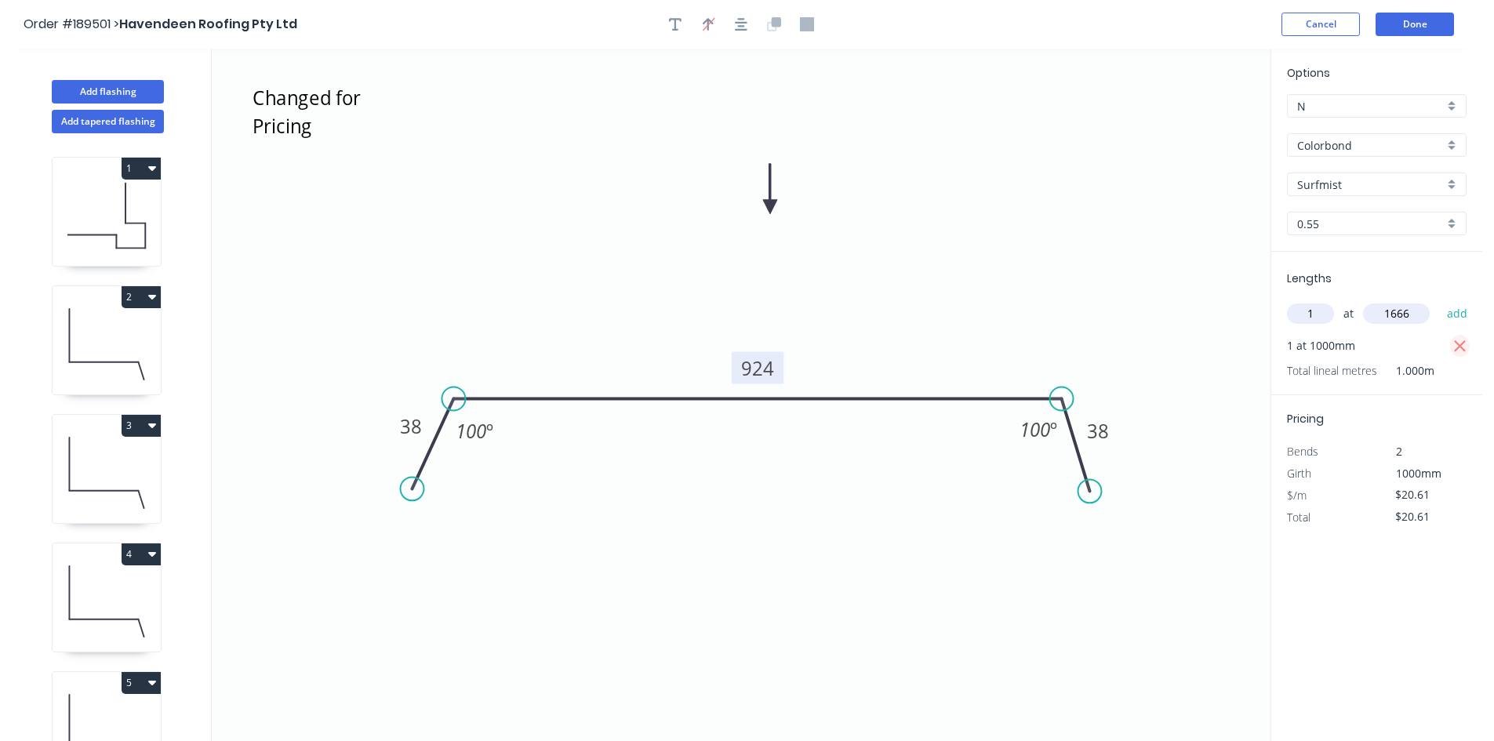
type input "$0.00"
click at [1465, 321] on button "add" at bounding box center [1457, 313] width 37 height 27
type input "$34.34"
click at [1432, 20] on button "Done" at bounding box center [1415, 25] width 78 height 24
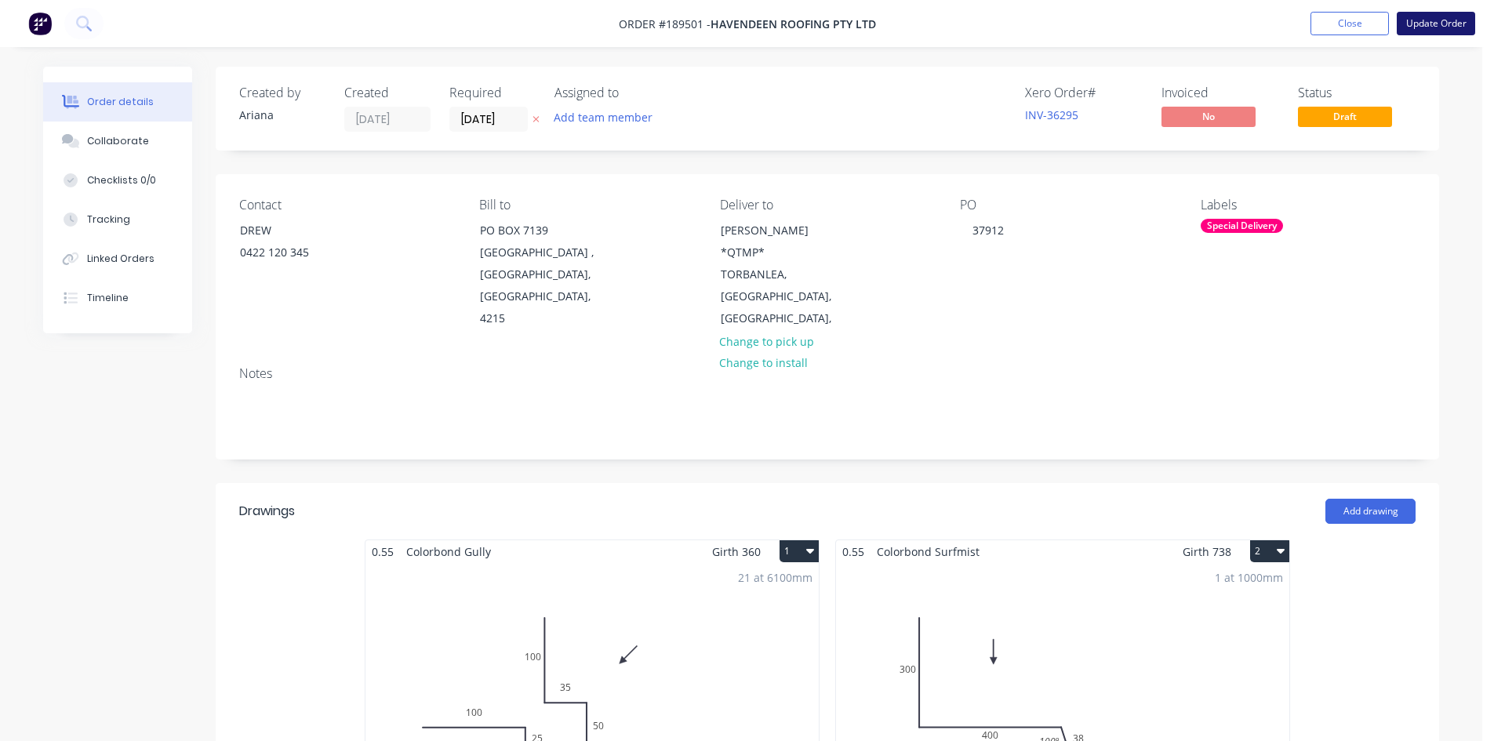
click at [1431, 25] on button "Update Order" at bounding box center [1436, 24] width 78 height 24
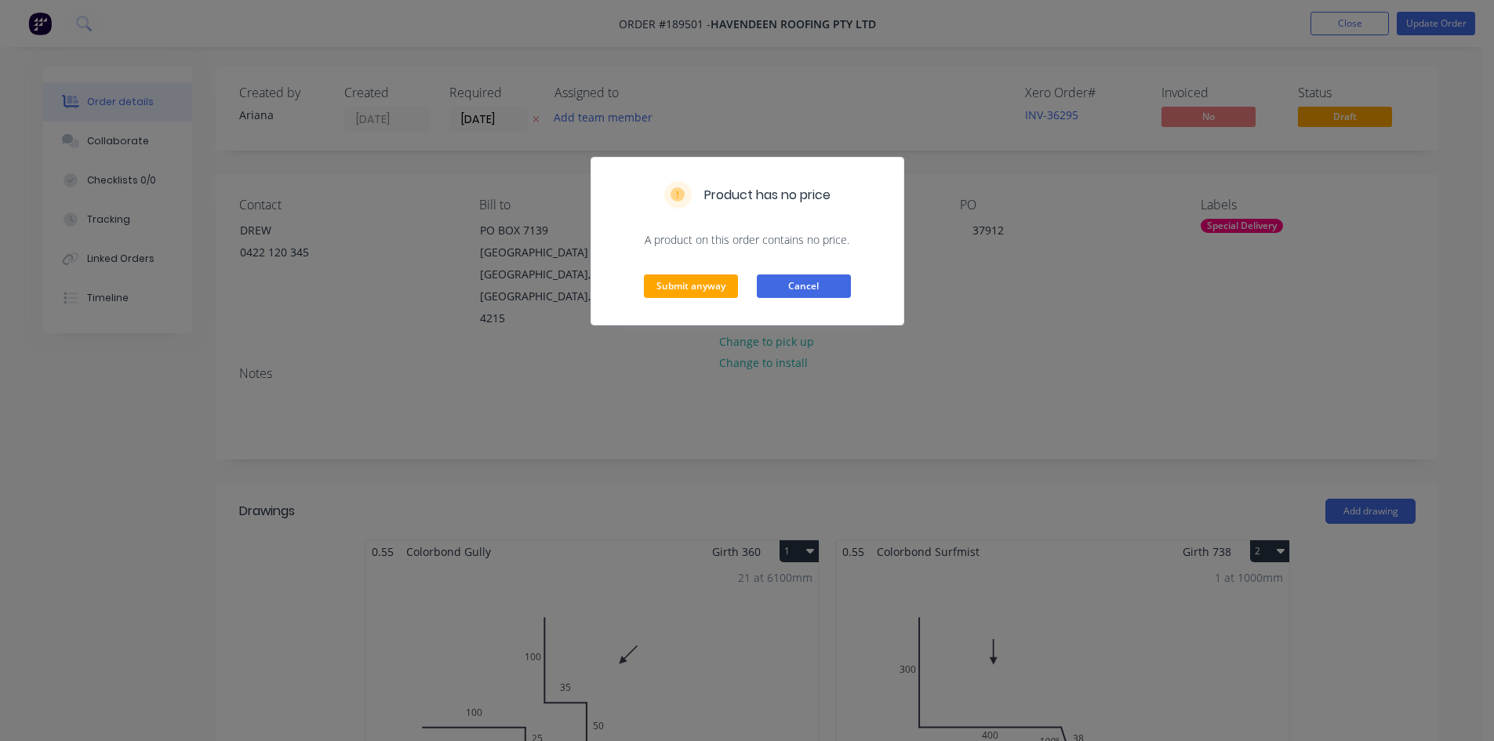
click at [843, 293] on button "Cancel" at bounding box center [804, 287] width 94 height 24
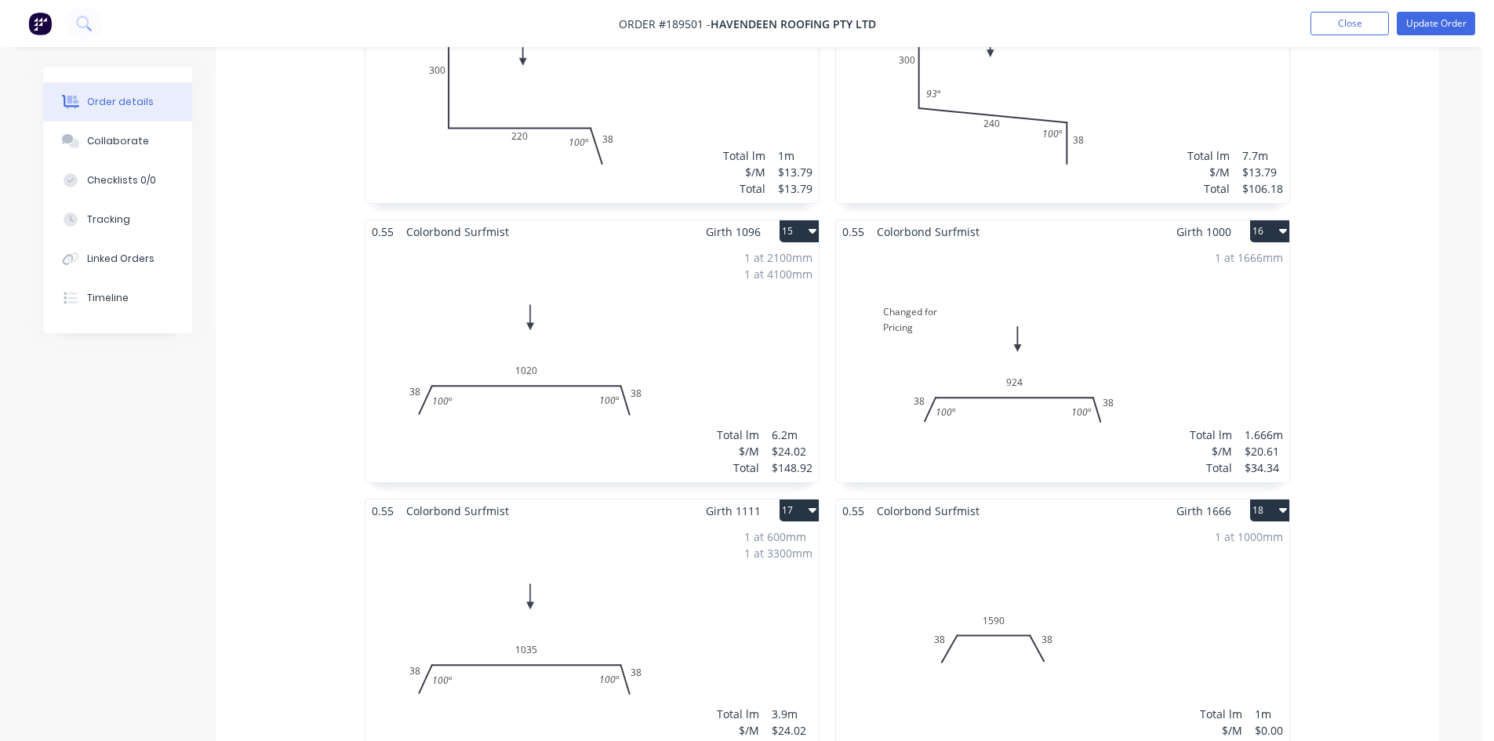
scroll to position [2353, 0]
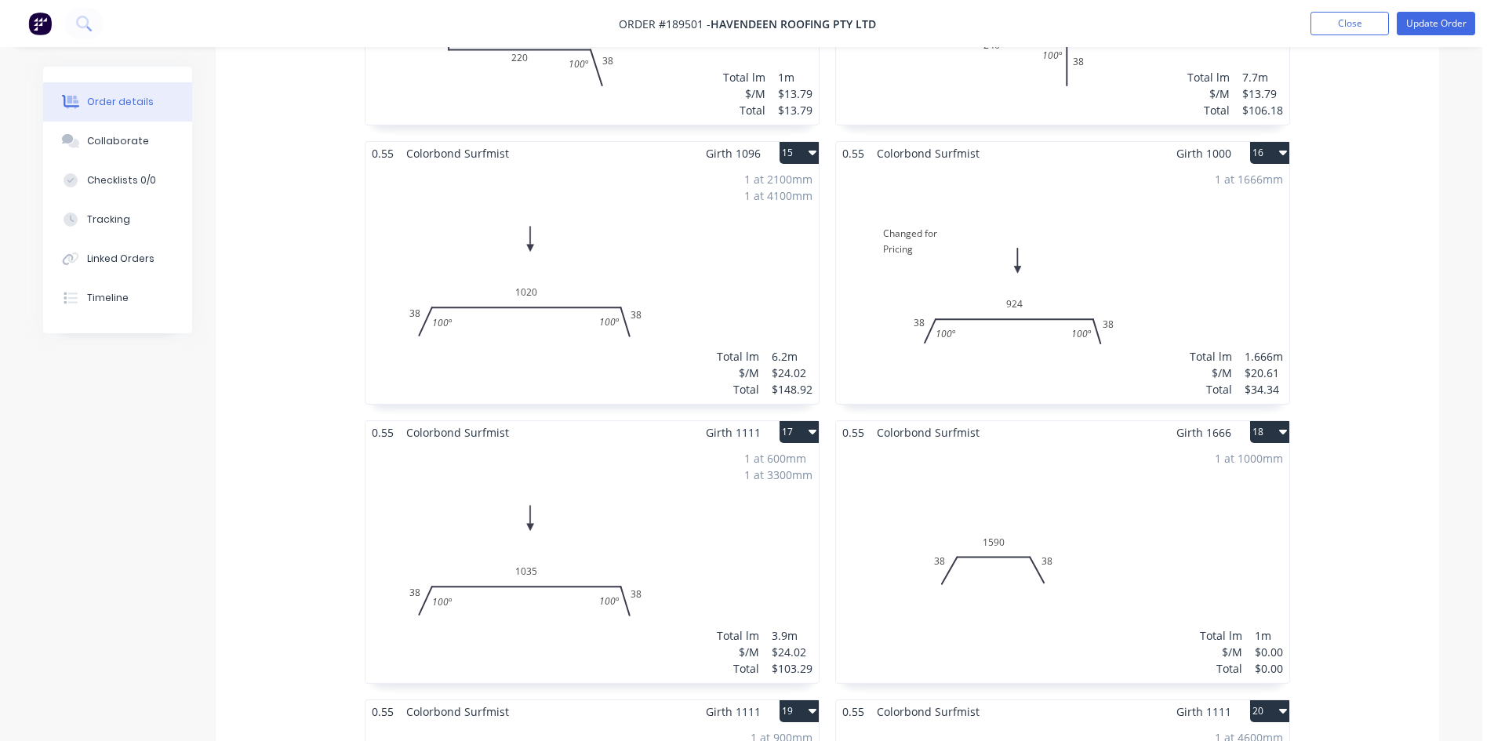
click at [1089, 506] on div "1 at 1000mm Total lm $/M Total 1m $0.00 $0.00" at bounding box center [1062, 563] width 453 height 239
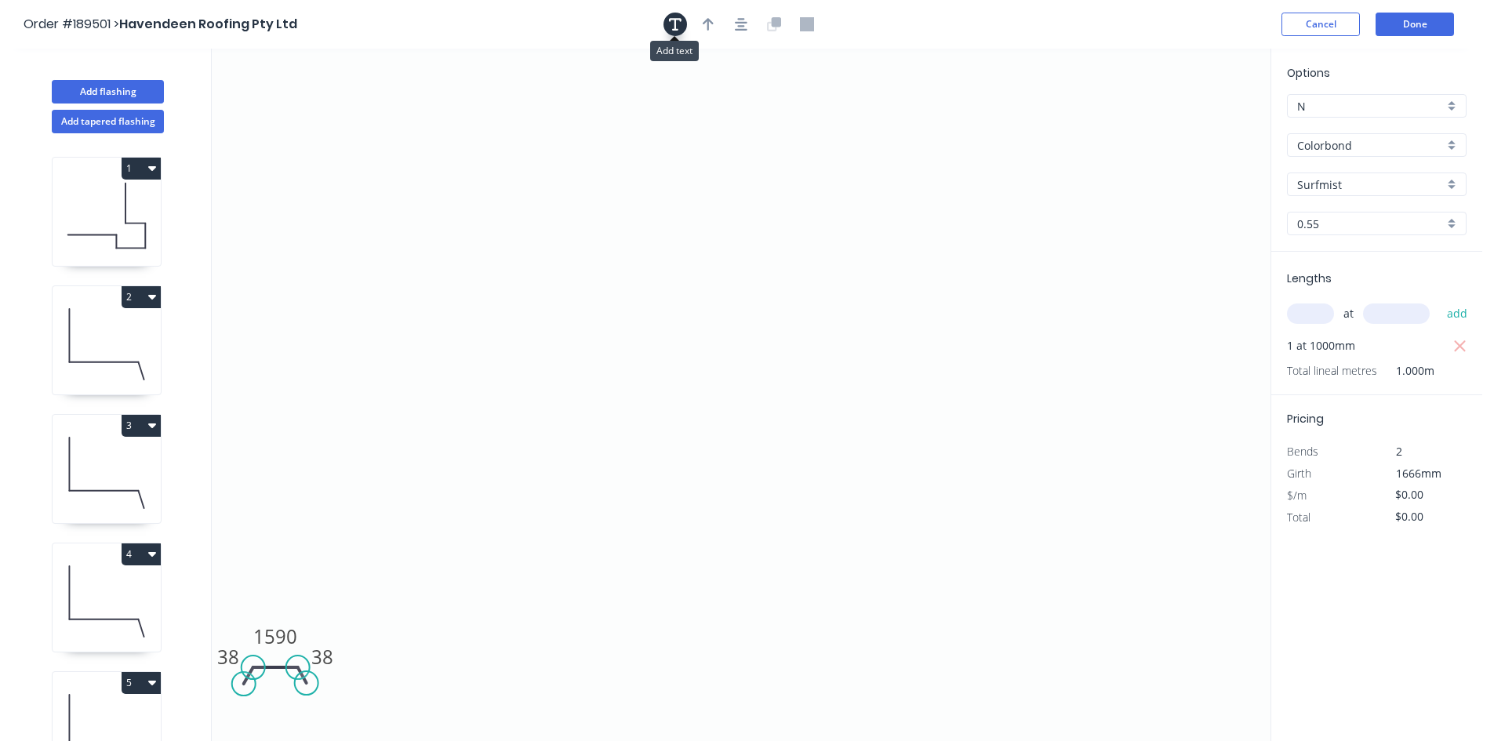
click at [674, 31] on button "button" at bounding box center [676, 25] width 24 height 24
click at [260, 108] on textarea at bounding box center [312, 111] width 127 height 58
type textarea "Changed for Pricing"
click at [1332, 314] on input "text" at bounding box center [1310, 314] width 47 height 20
type input "1"
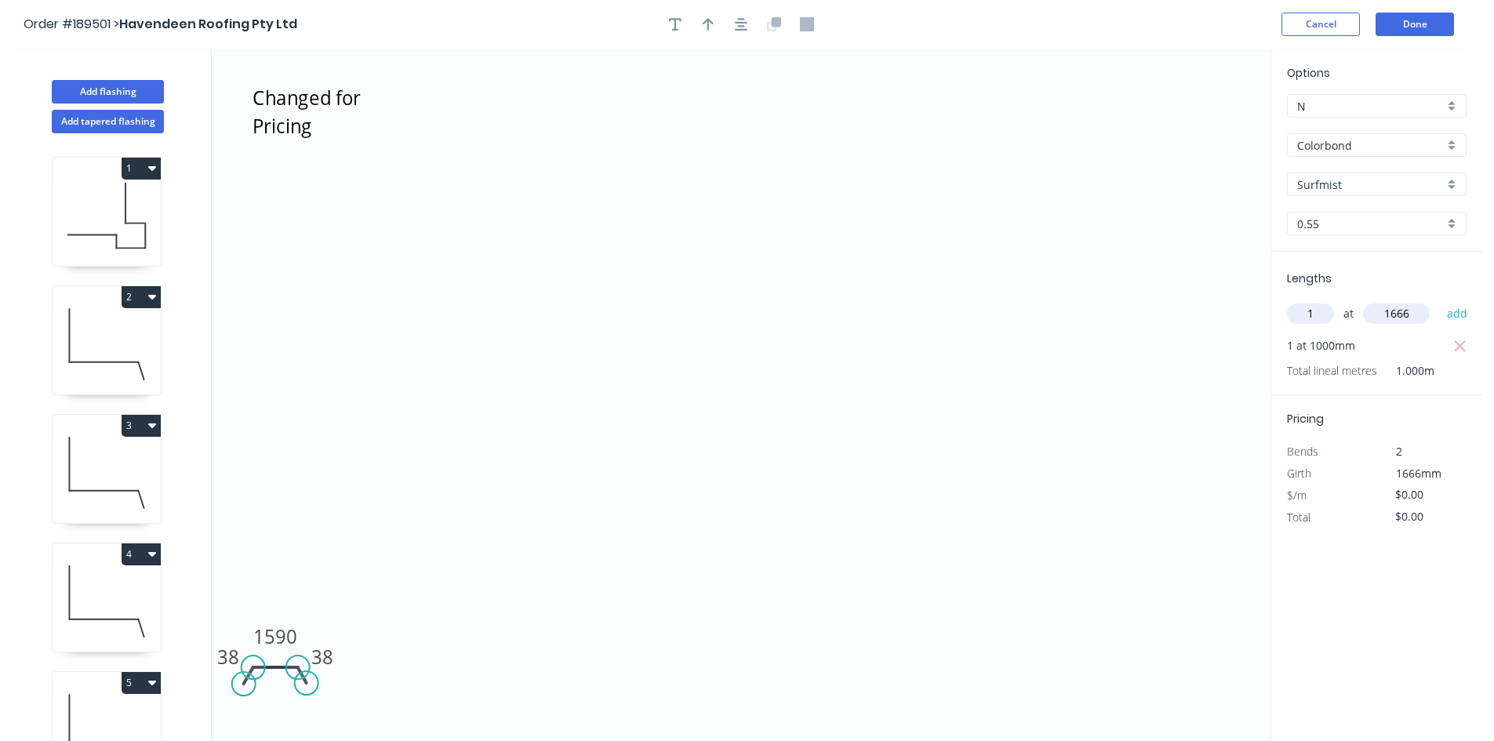
click at [971, 373] on icon "Changed for Pricing 38 1590 38" at bounding box center [741, 395] width 1059 height 693
type input "1666"
click at [275, 639] on tspan "1590" at bounding box center [275, 637] width 44 height 26
click at [592, 485] on icon "Changed for Pricing 38 924 38" at bounding box center [741, 395] width 1059 height 693
type input "$20.61"
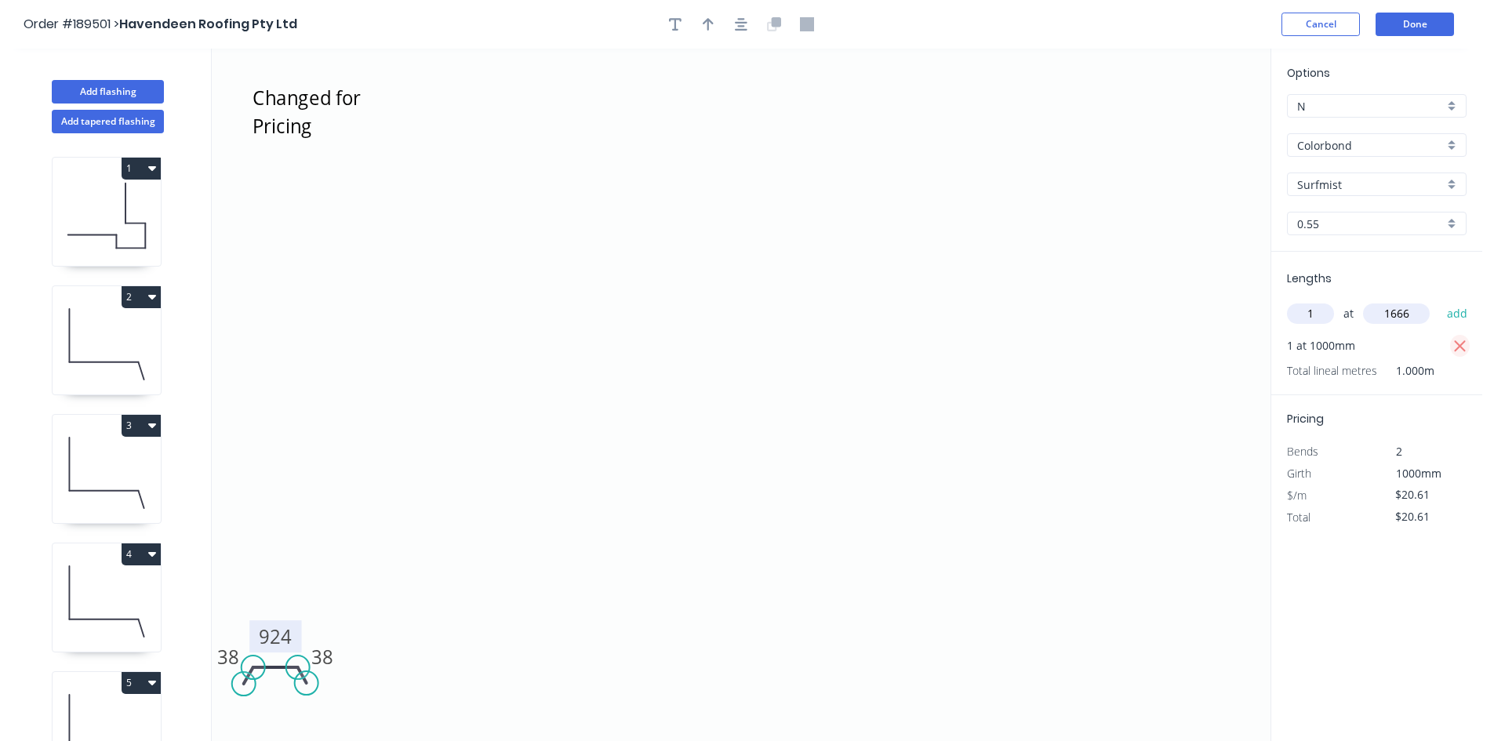
click at [1461, 344] on icon "button" at bounding box center [1460, 346] width 12 height 12
type input "$0.00"
click at [1466, 318] on button "add" at bounding box center [1457, 313] width 37 height 27
type input "$34.34"
click at [1425, 32] on button "Done" at bounding box center [1415, 25] width 78 height 24
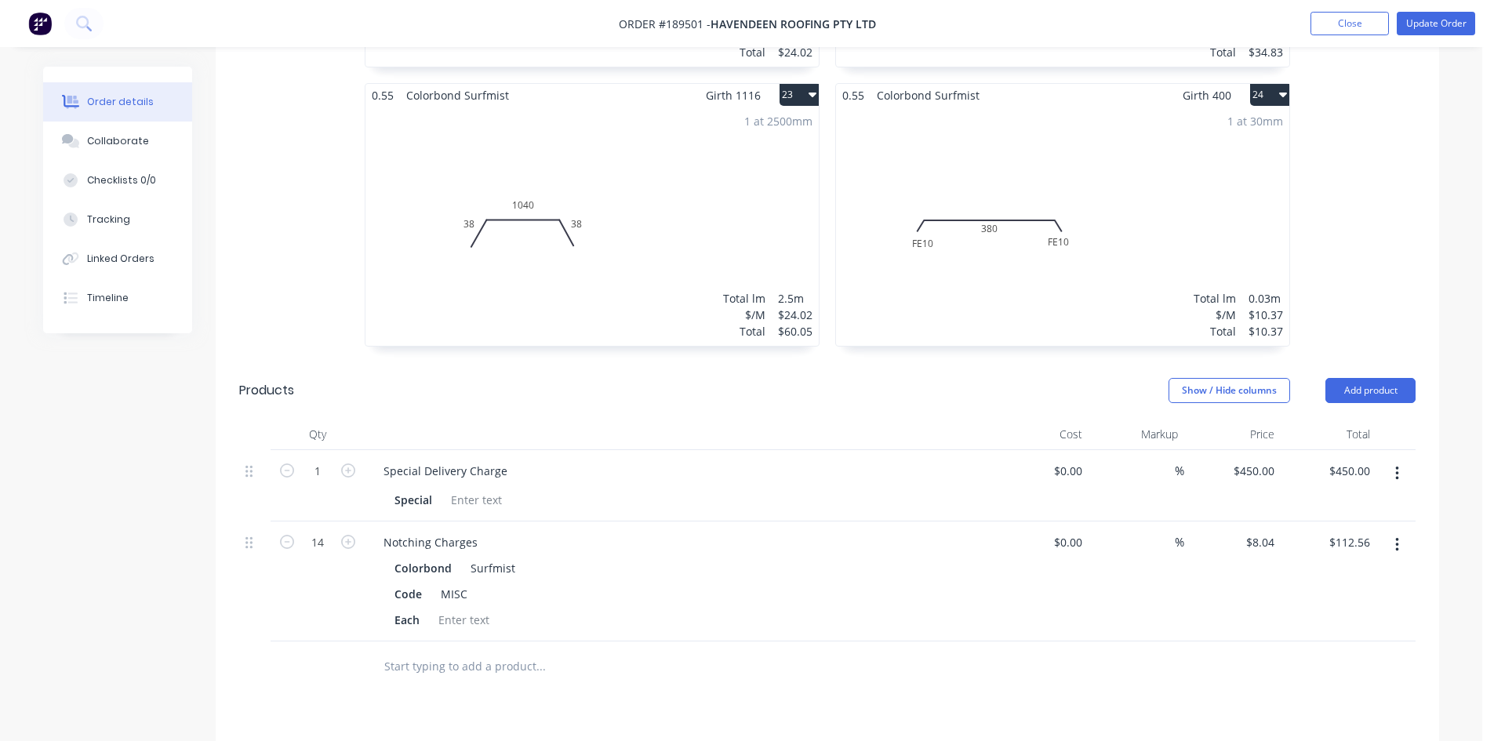
scroll to position [3530, 0]
click at [1450, 19] on button "Update Order" at bounding box center [1436, 24] width 78 height 24
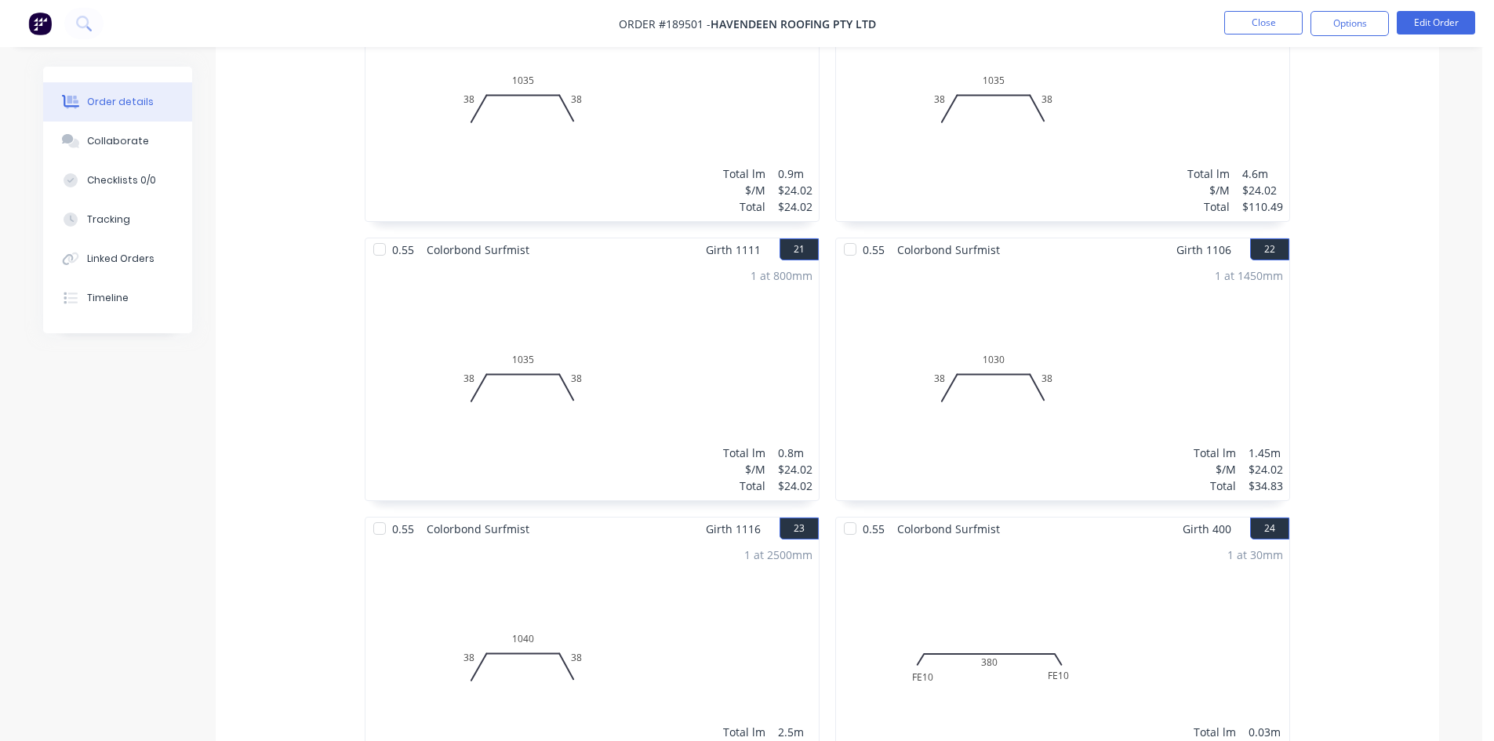
scroll to position [3059, 0]
click at [1279, 31] on button "Close" at bounding box center [1263, 23] width 78 height 24
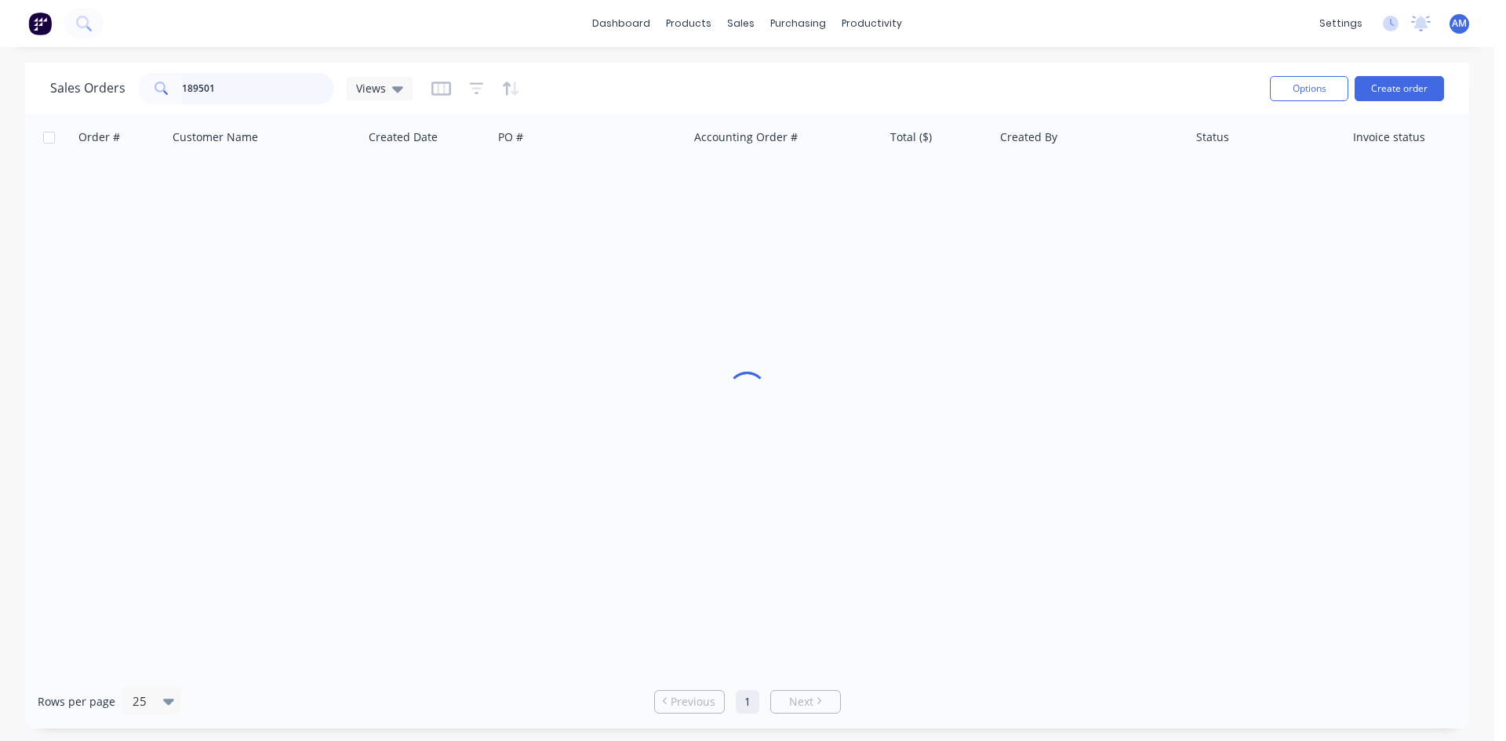
drag, startPoint x: 231, startPoint y: 89, endPoint x: 86, endPoint y: 85, distance: 144.4
click at [87, 85] on div "Sales Orders 189501 Views" at bounding box center [231, 88] width 362 height 31
type input "189524"
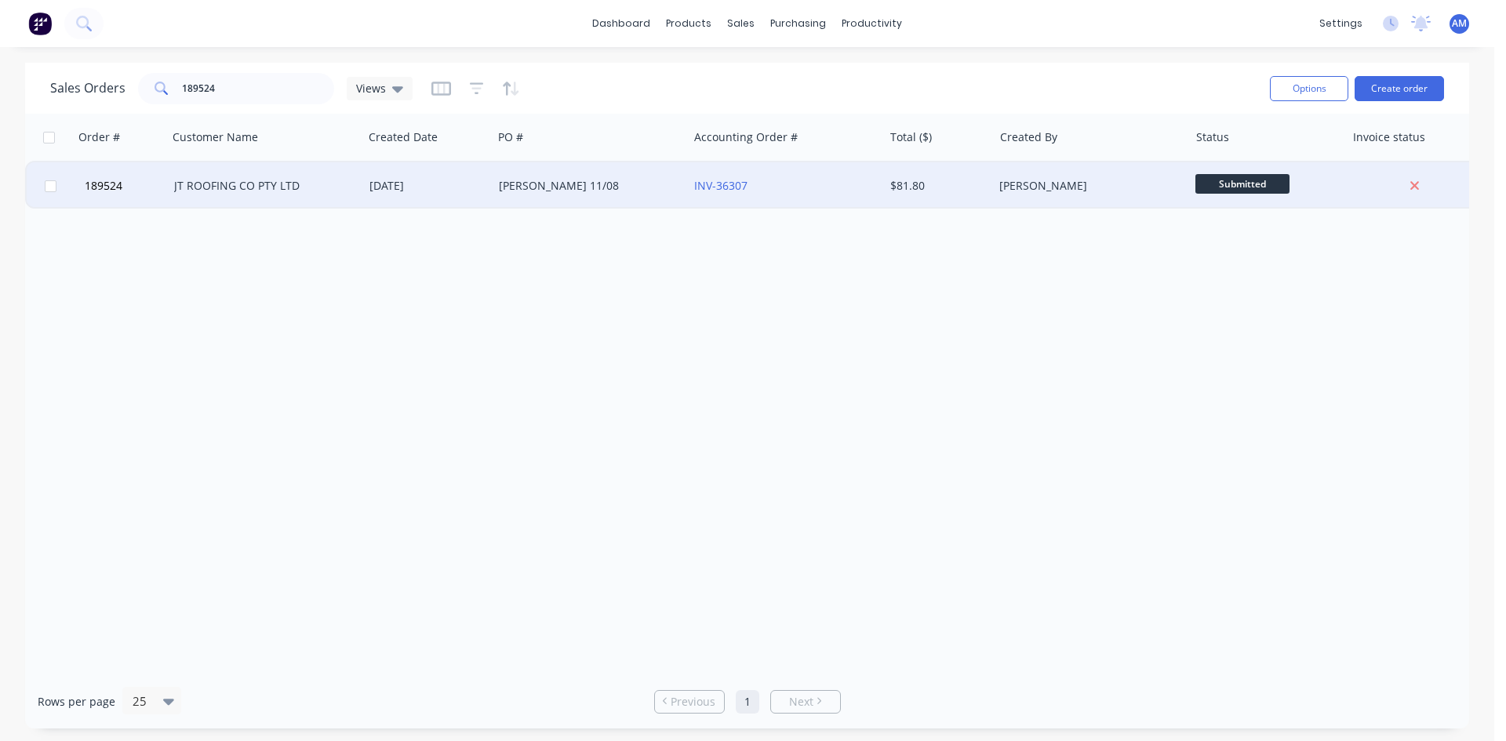
click at [628, 180] on div "JESSE 11/08" at bounding box center [586, 186] width 174 height 16
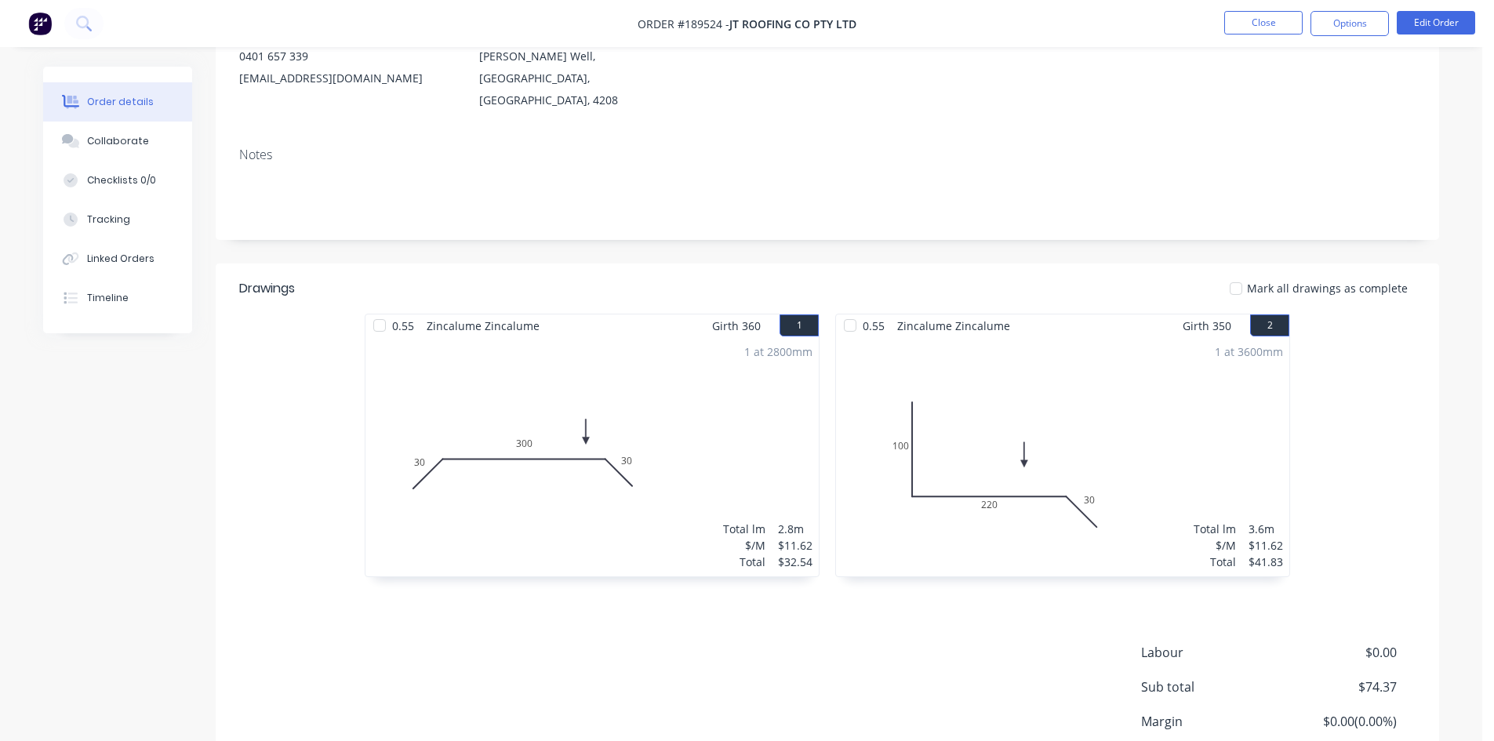
scroll to position [304, 0]
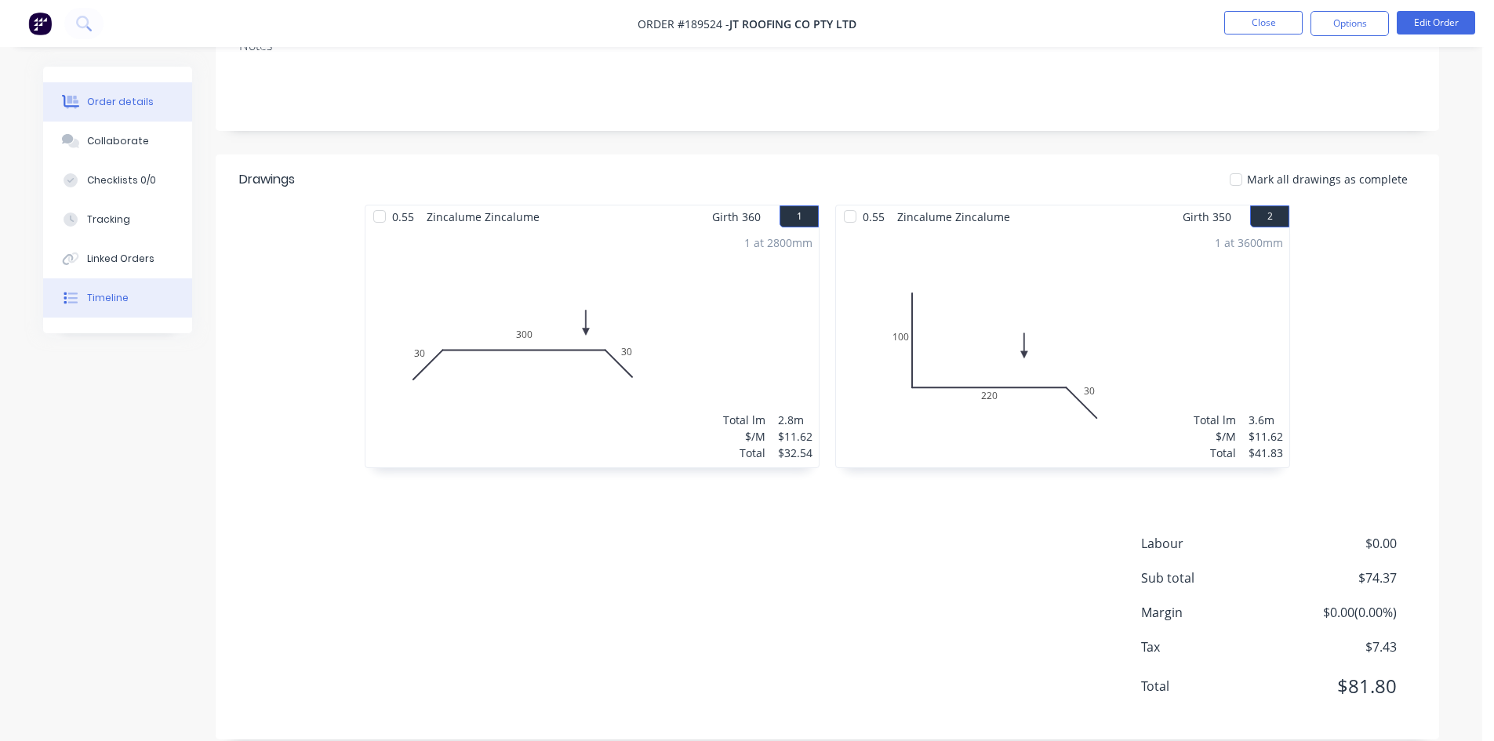
click at [140, 296] on button "Timeline" at bounding box center [117, 297] width 149 height 39
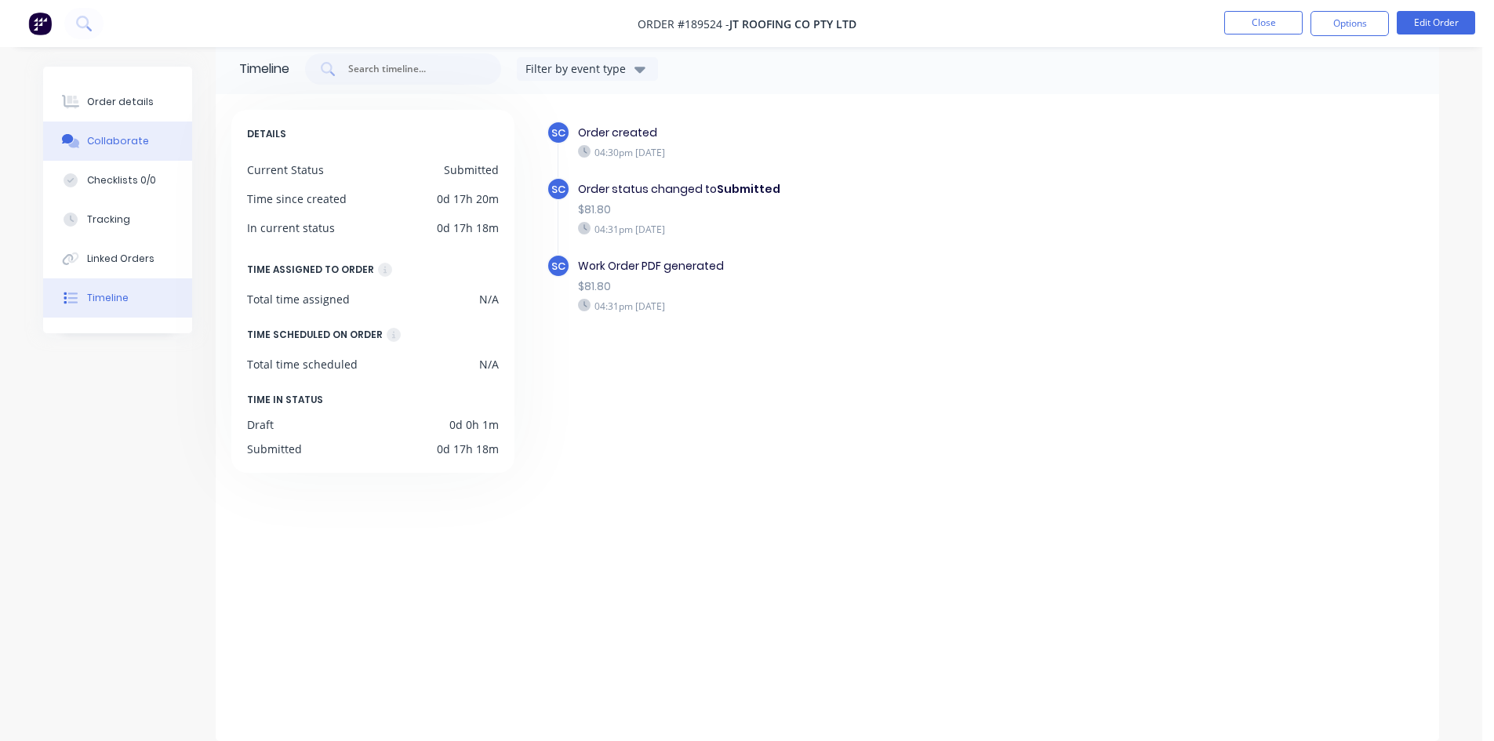
click at [115, 144] on div "Collaborate" at bounding box center [118, 141] width 62 height 14
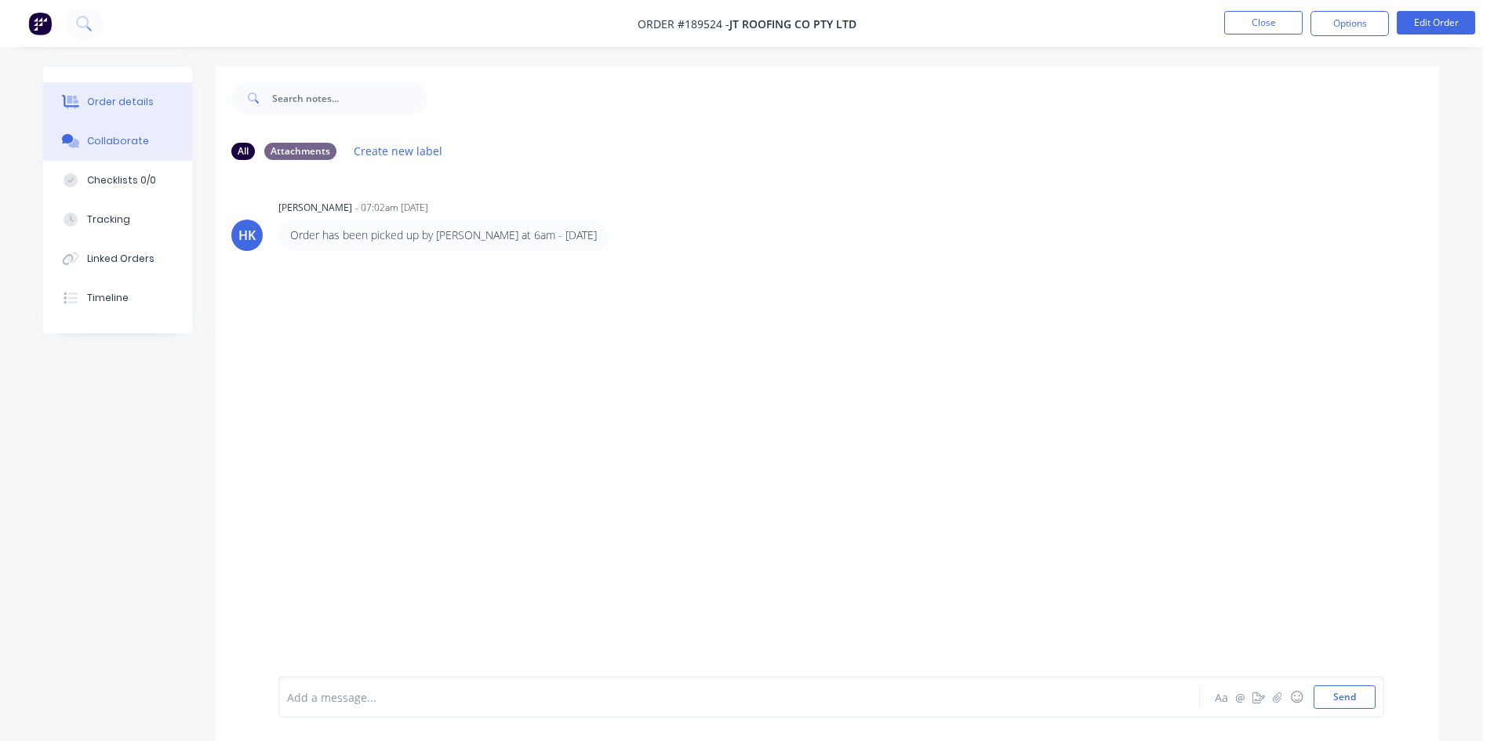
click at [110, 94] on button "Order details" at bounding box center [117, 101] width 149 height 39
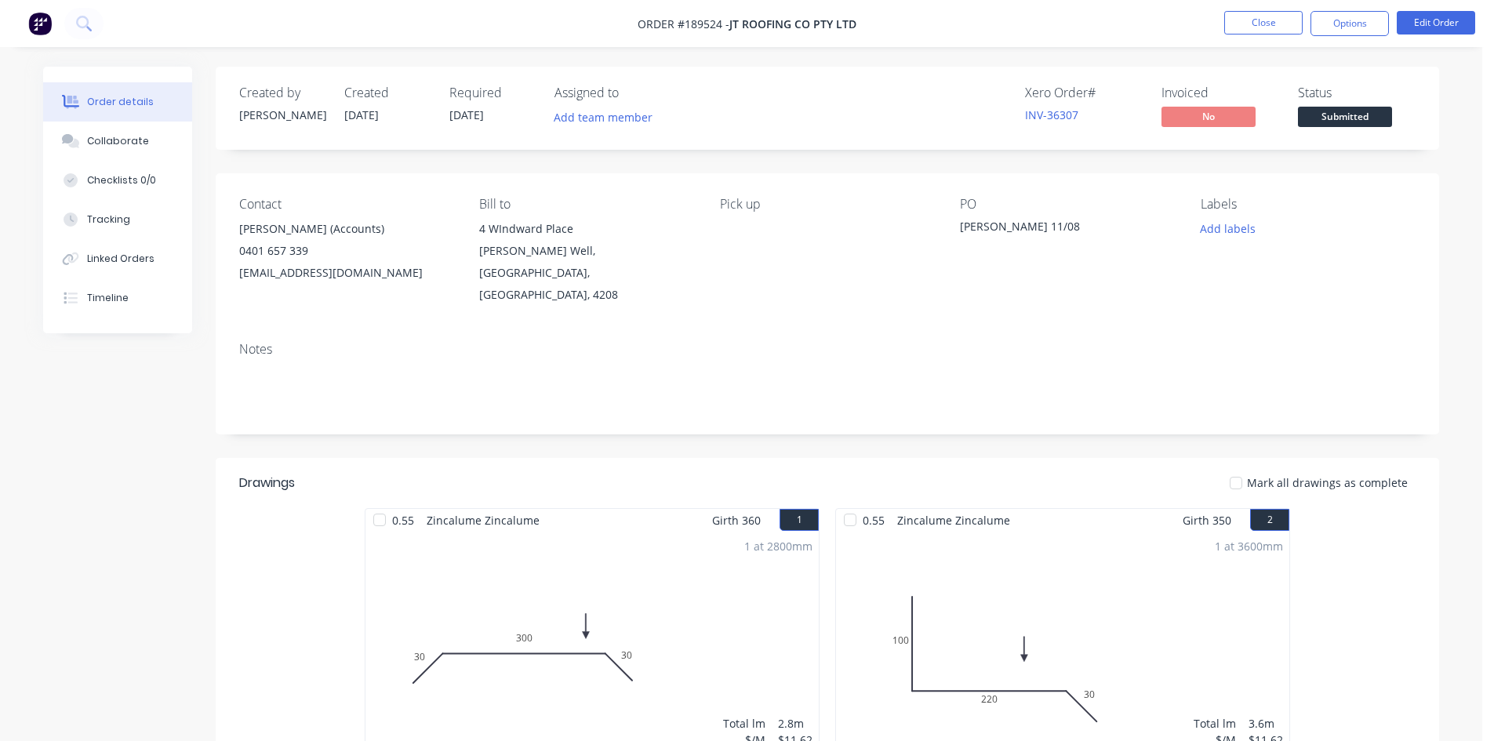
click at [1337, 39] on nav "Order #189524 - JT ROOFING CO PTY LTD Close Options Edit Order" at bounding box center [747, 23] width 1494 height 47
click at [1337, 32] on button "Options" at bounding box center [1350, 23] width 78 height 25
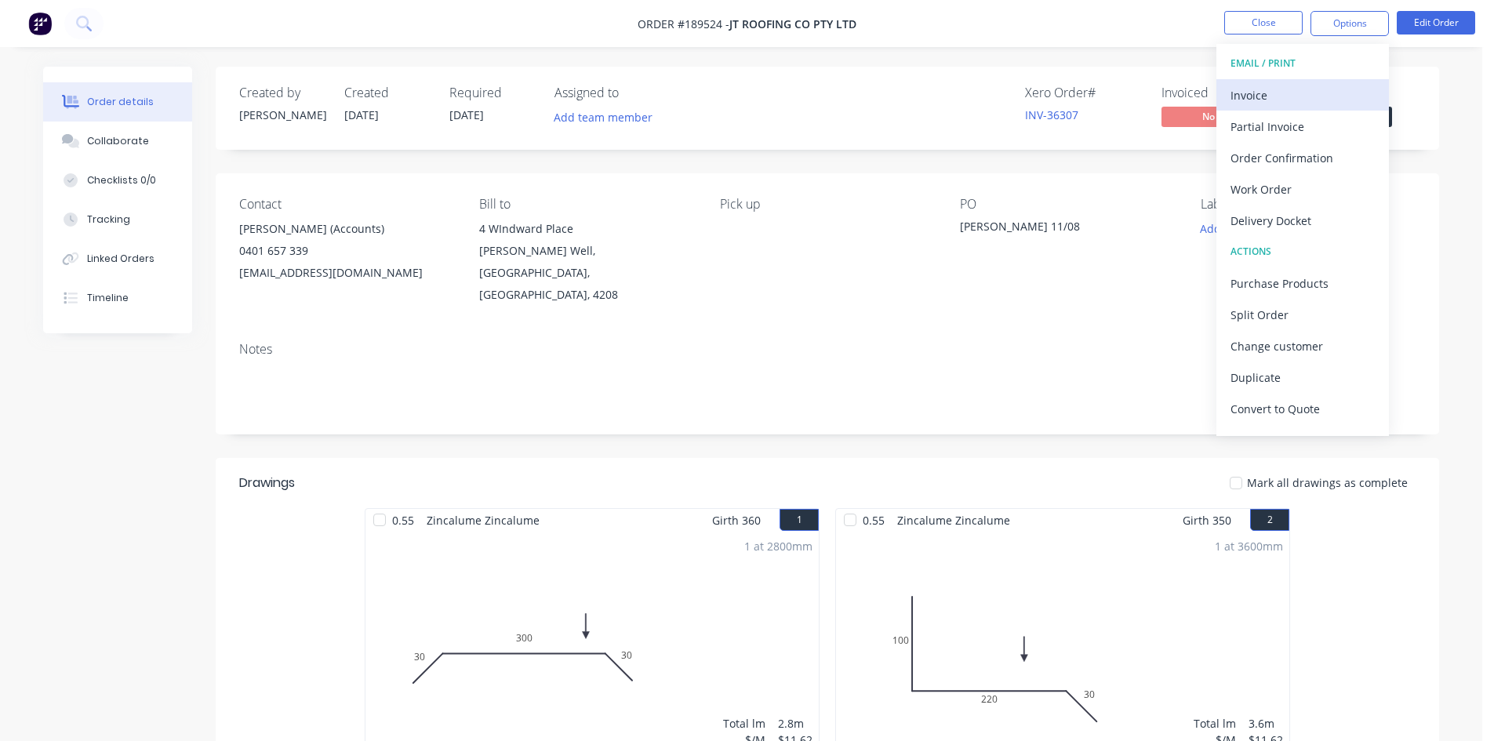
click at [1313, 84] on div "Invoice" at bounding box center [1303, 95] width 144 height 23
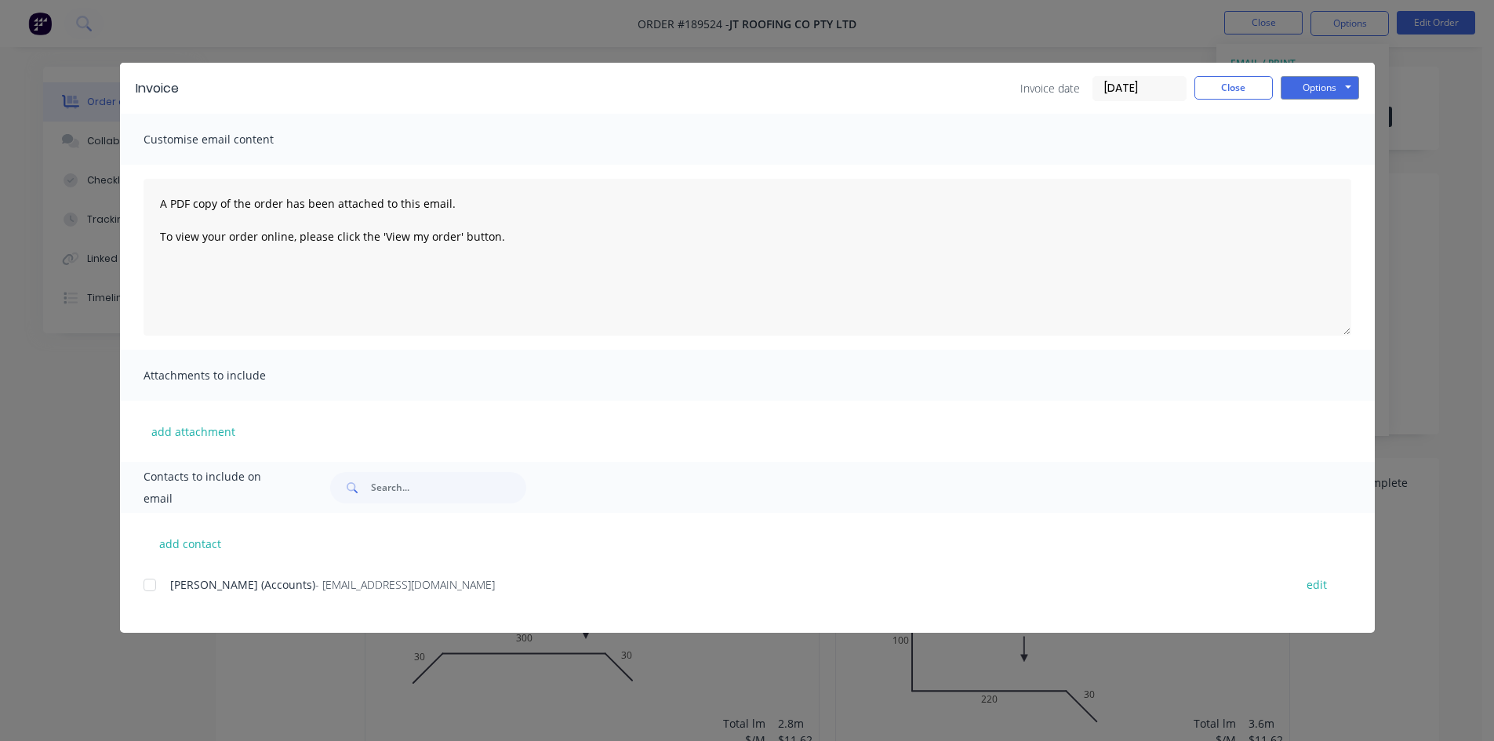
click at [149, 584] on div at bounding box center [149, 584] width 31 height 31
click at [1326, 91] on button "Options" at bounding box center [1320, 88] width 78 height 24
click at [1249, 85] on button "Close" at bounding box center [1234, 88] width 78 height 24
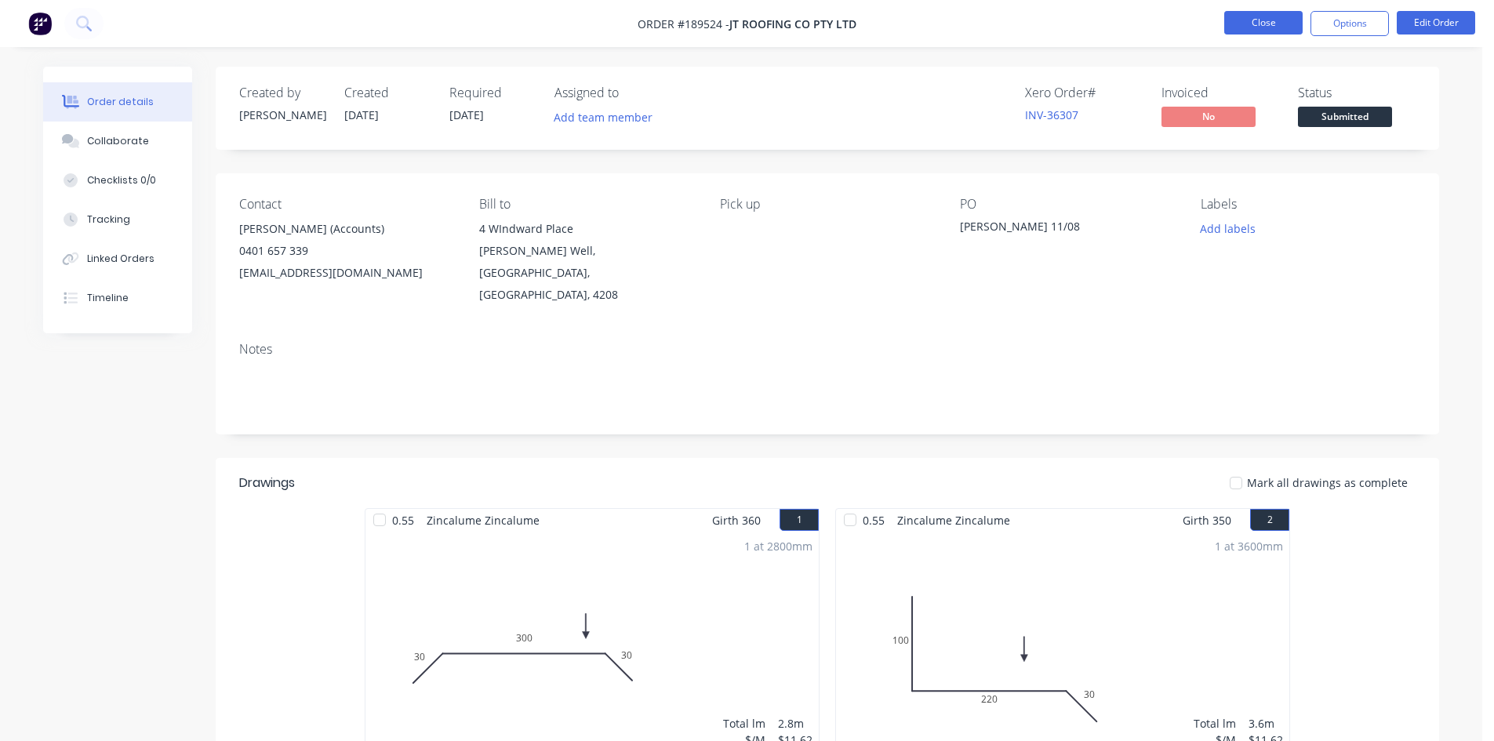
click at [1262, 29] on button "Close" at bounding box center [1263, 23] width 78 height 24
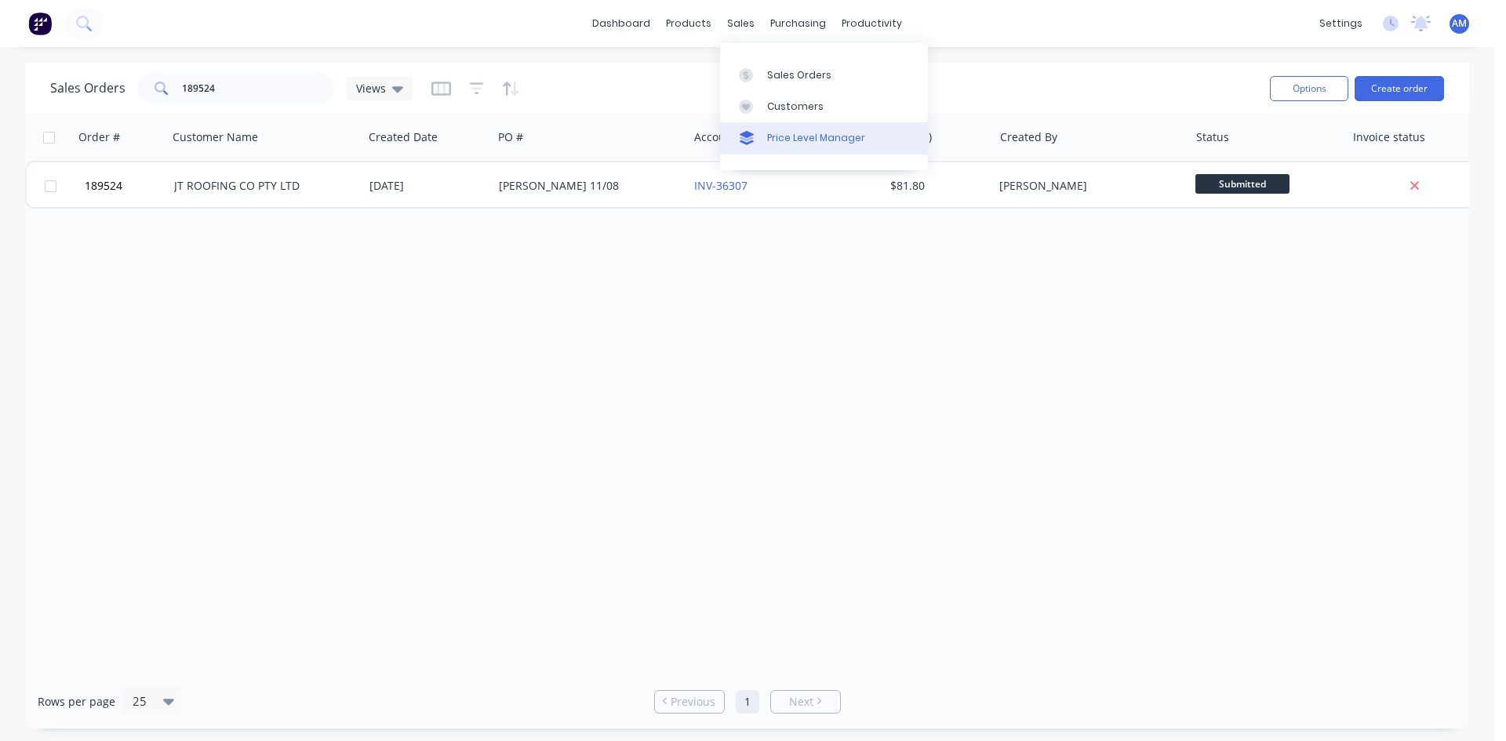
click at [787, 129] on link "Price Level Manager" at bounding box center [824, 137] width 208 height 31
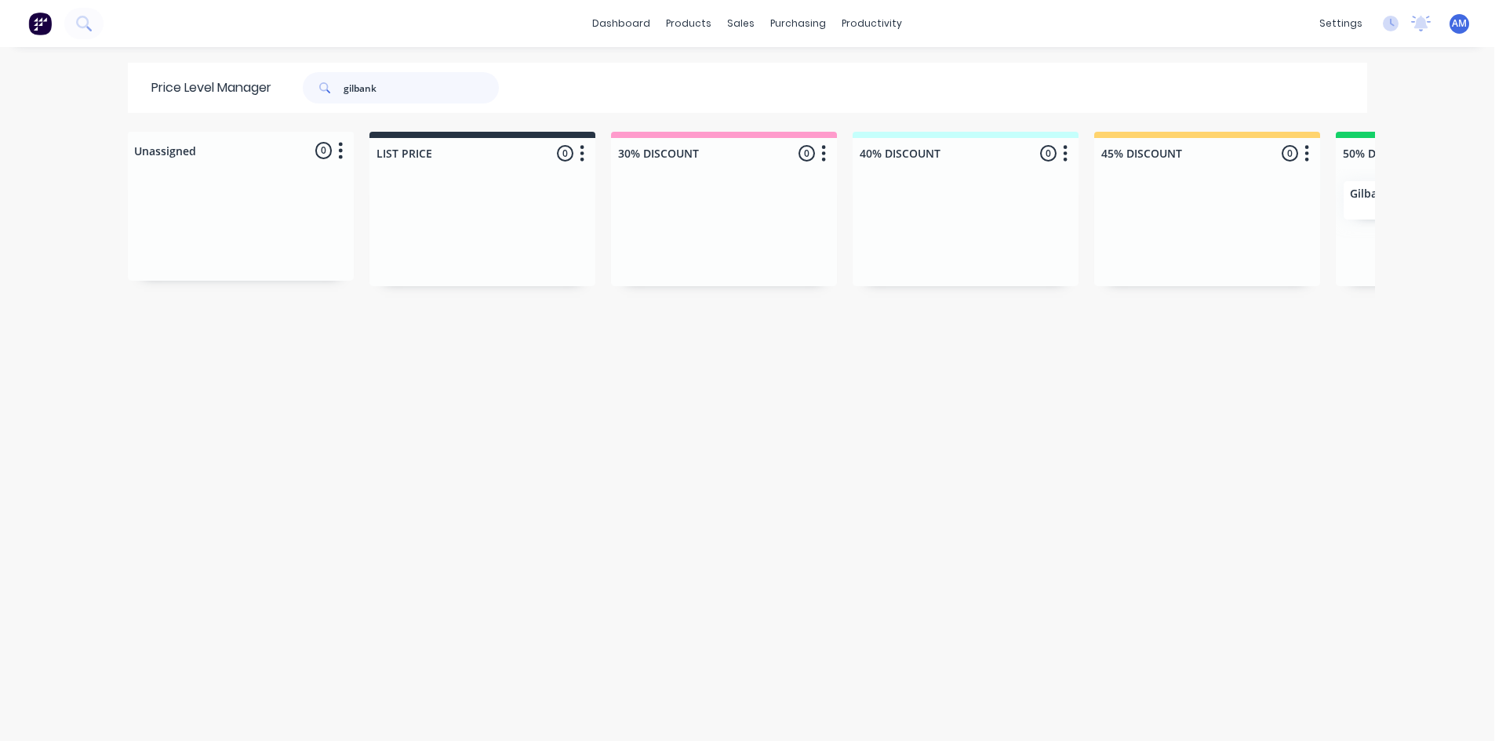
drag, startPoint x: 421, startPoint y: 82, endPoint x: 267, endPoint y: 91, distance: 154.0
click at [267, 91] on div "Price Level Manager gilbank" at bounding box center [333, 88] width 410 height 50
type input "jt roofing"
click at [749, 70] on div at bounding box center [745, 75] width 24 height 14
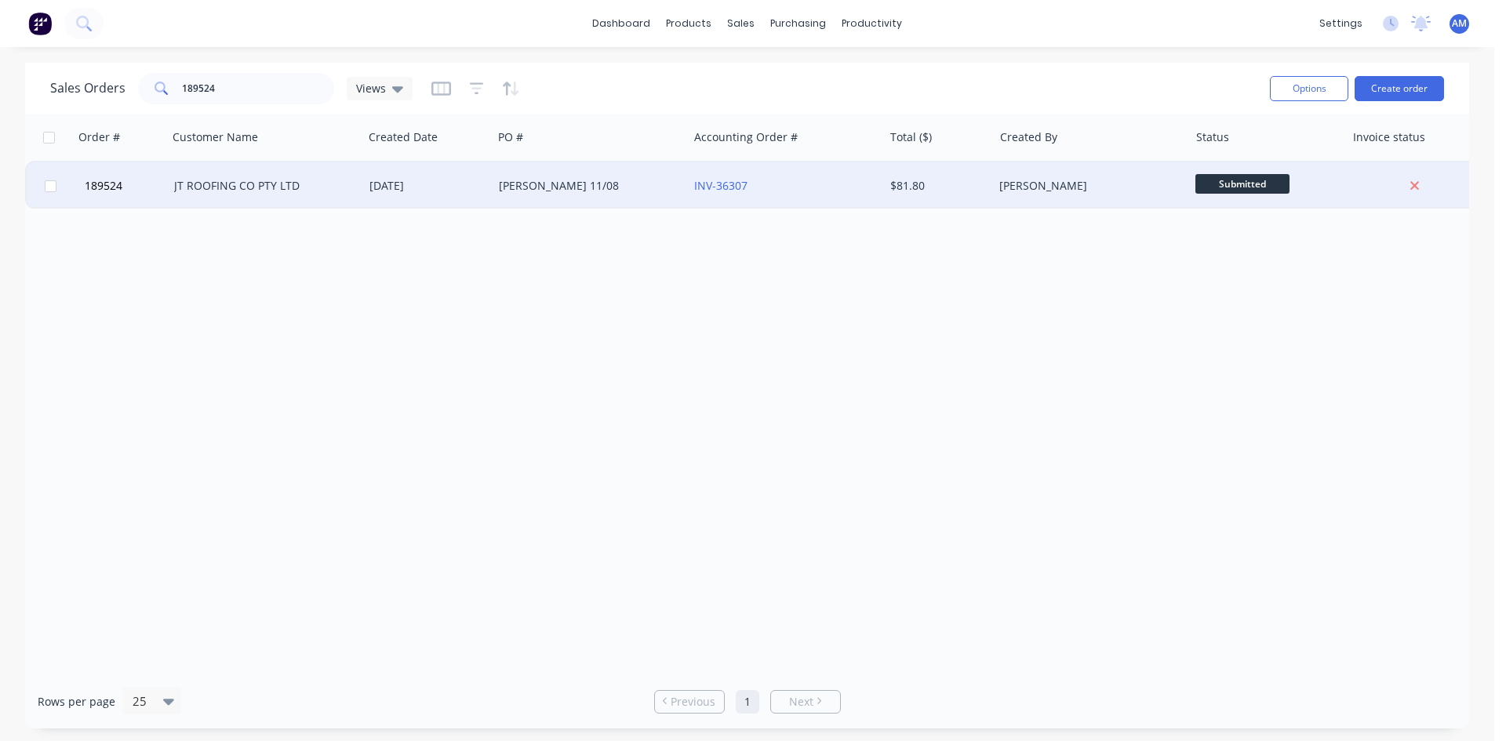
click at [548, 181] on div "JESSE 11/08" at bounding box center [586, 186] width 174 height 16
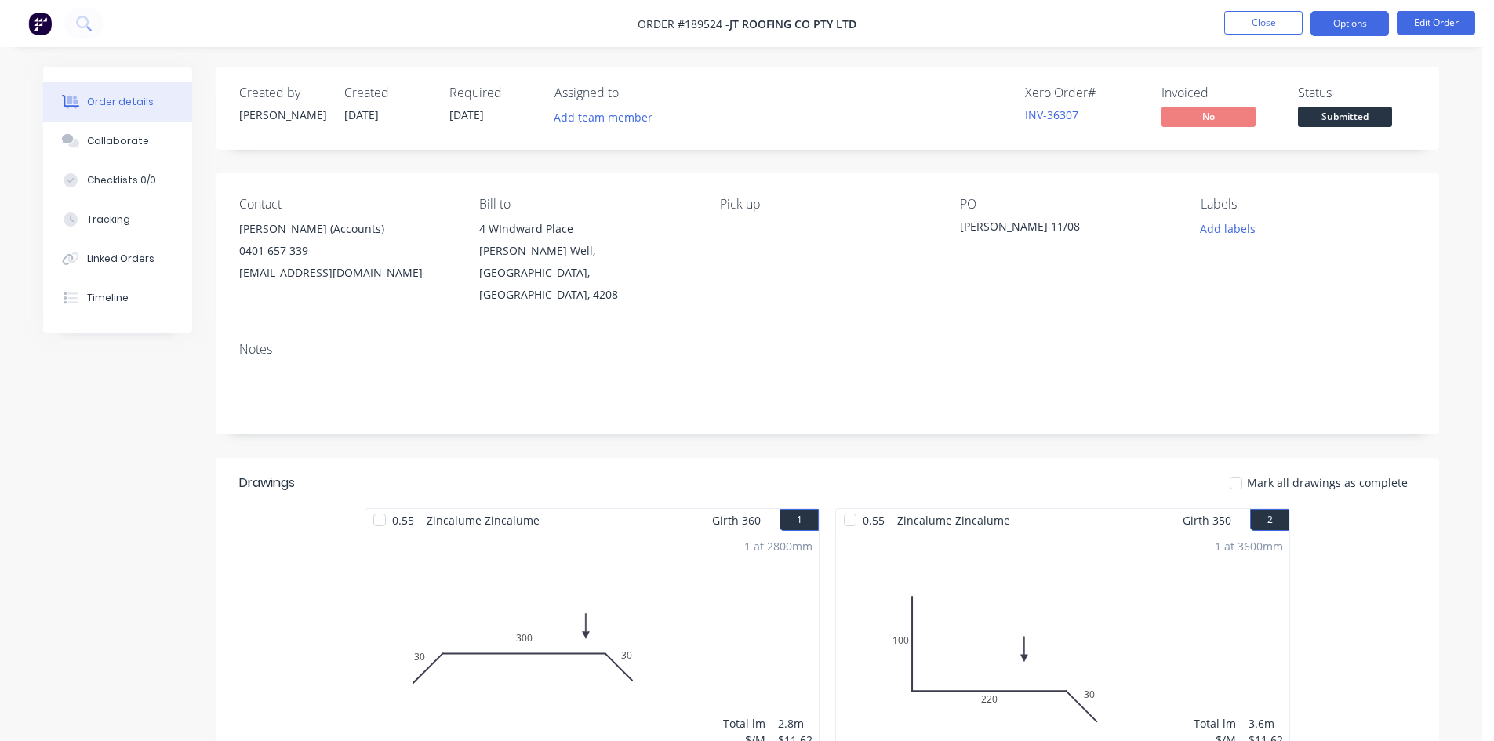
click at [1331, 15] on button "Options" at bounding box center [1350, 23] width 78 height 25
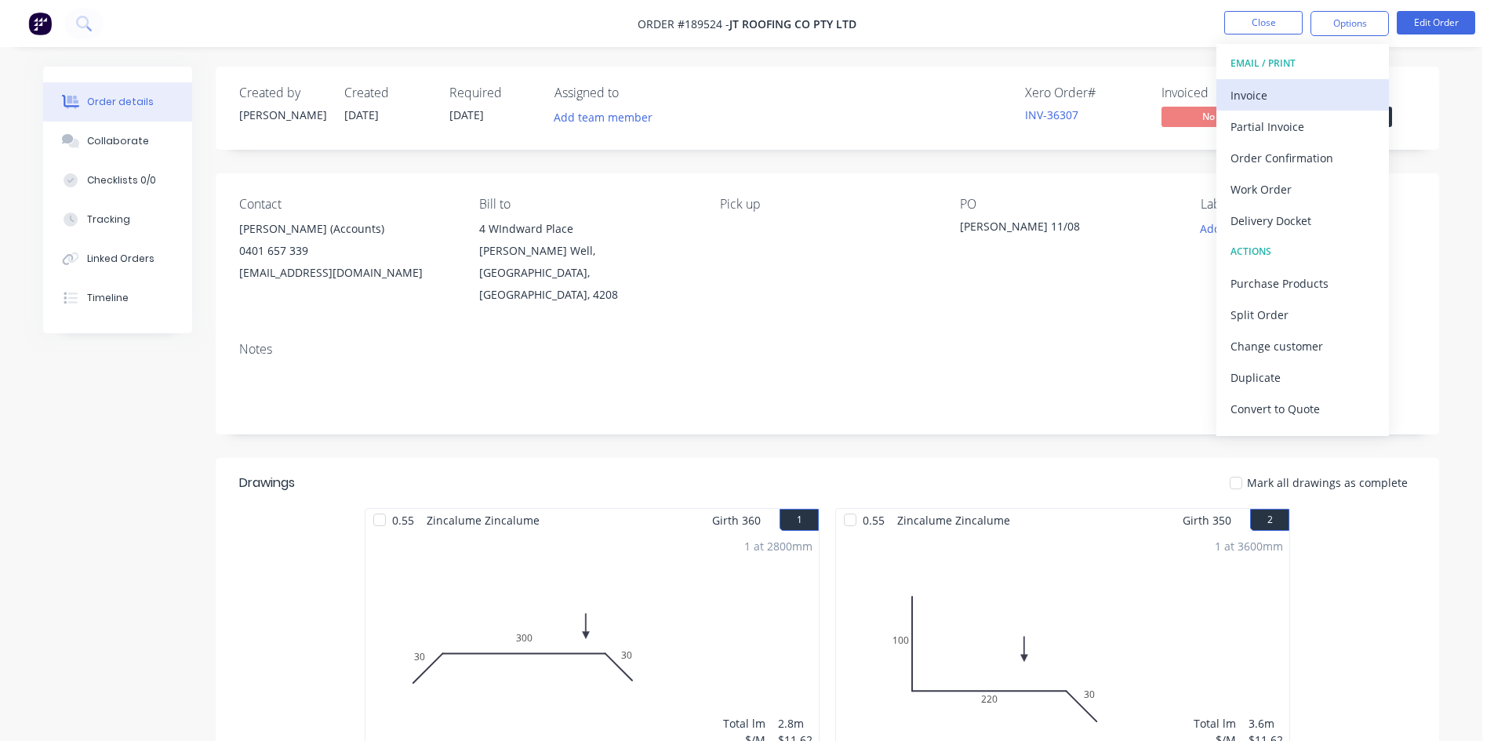
click at [1321, 104] on div "Invoice" at bounding box center [1303, 95] width 144 height 23
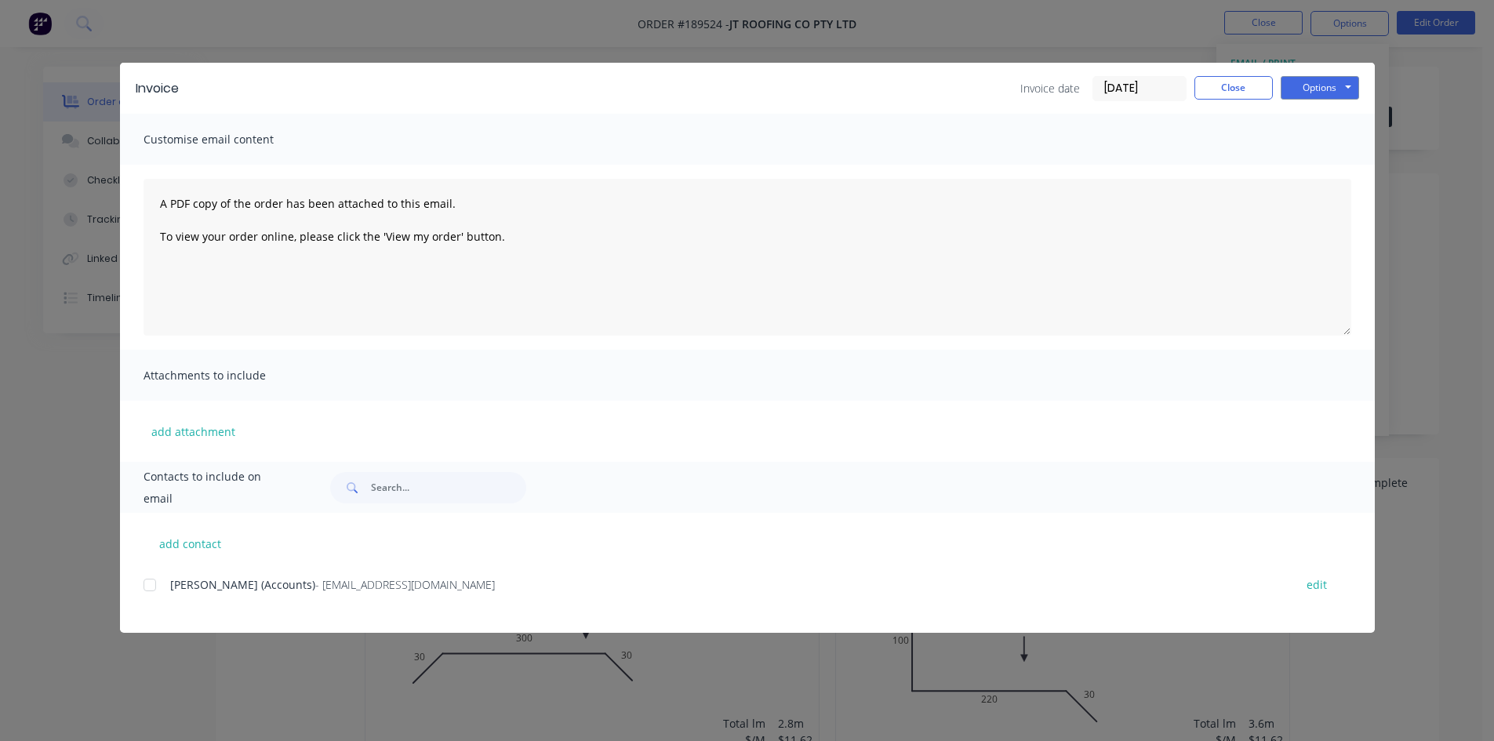
click at [144, 587] on div at bounding box center [149, 584] width 31 height 31
click at [1329, 92] on button "Options" at bounding box center [1320, 88] width 78 height 24
click at [1328, 156] on button "Email" at bounding box center [1331, 168] width 100 height 26
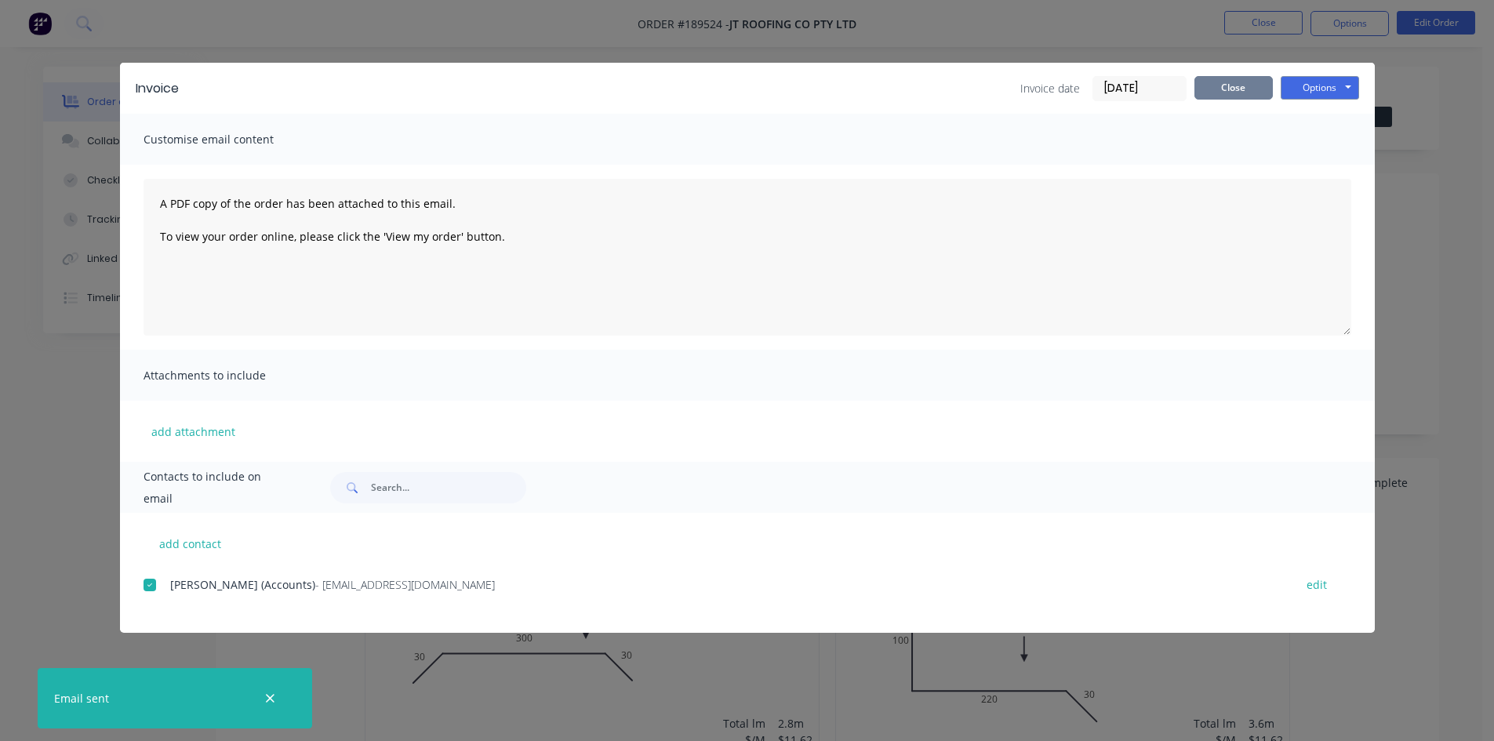
click at [1249, 97] on button "Close" at bounding box center [1234, 88] width 78 height 24
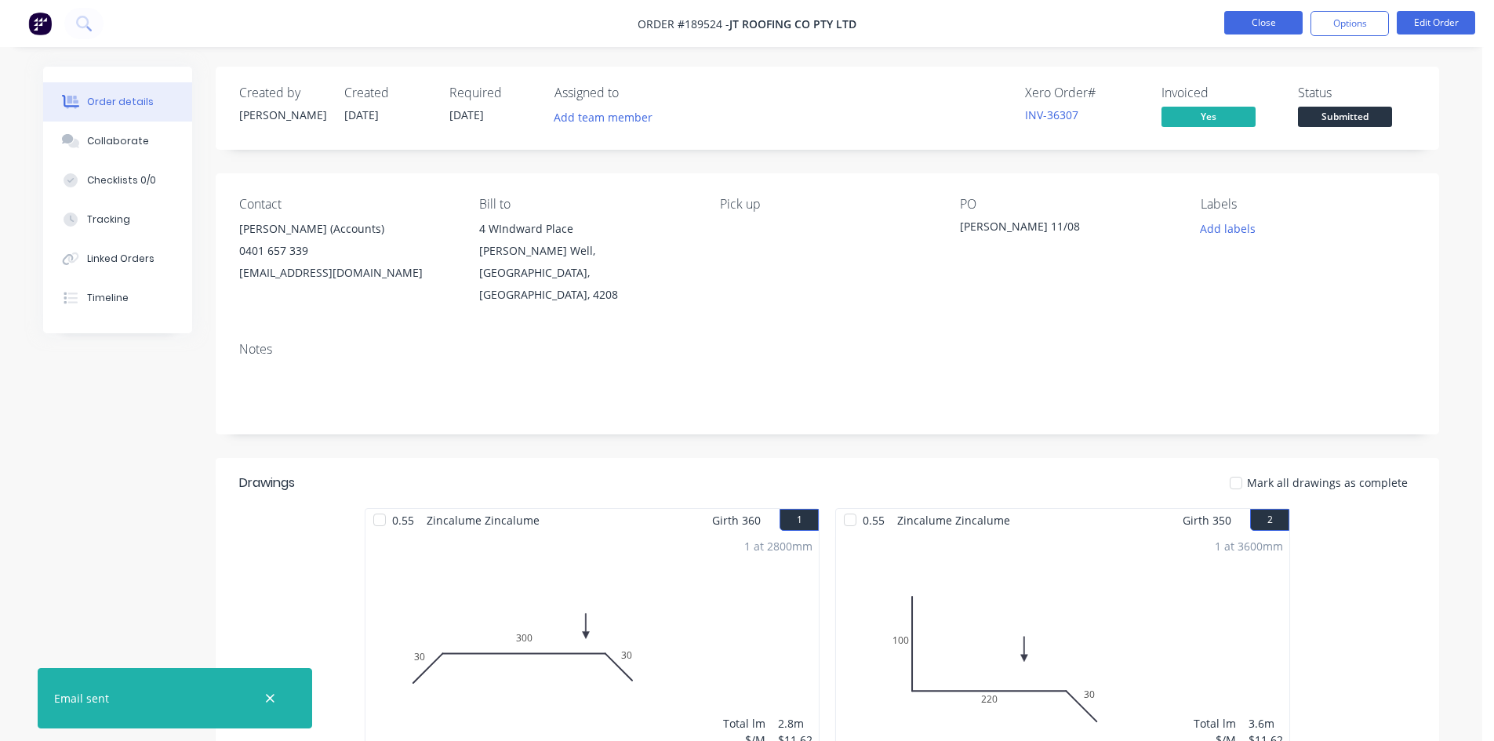
click at [1257, 16] on button "Close" at bounding box center [1263, 23] width 78 height 24
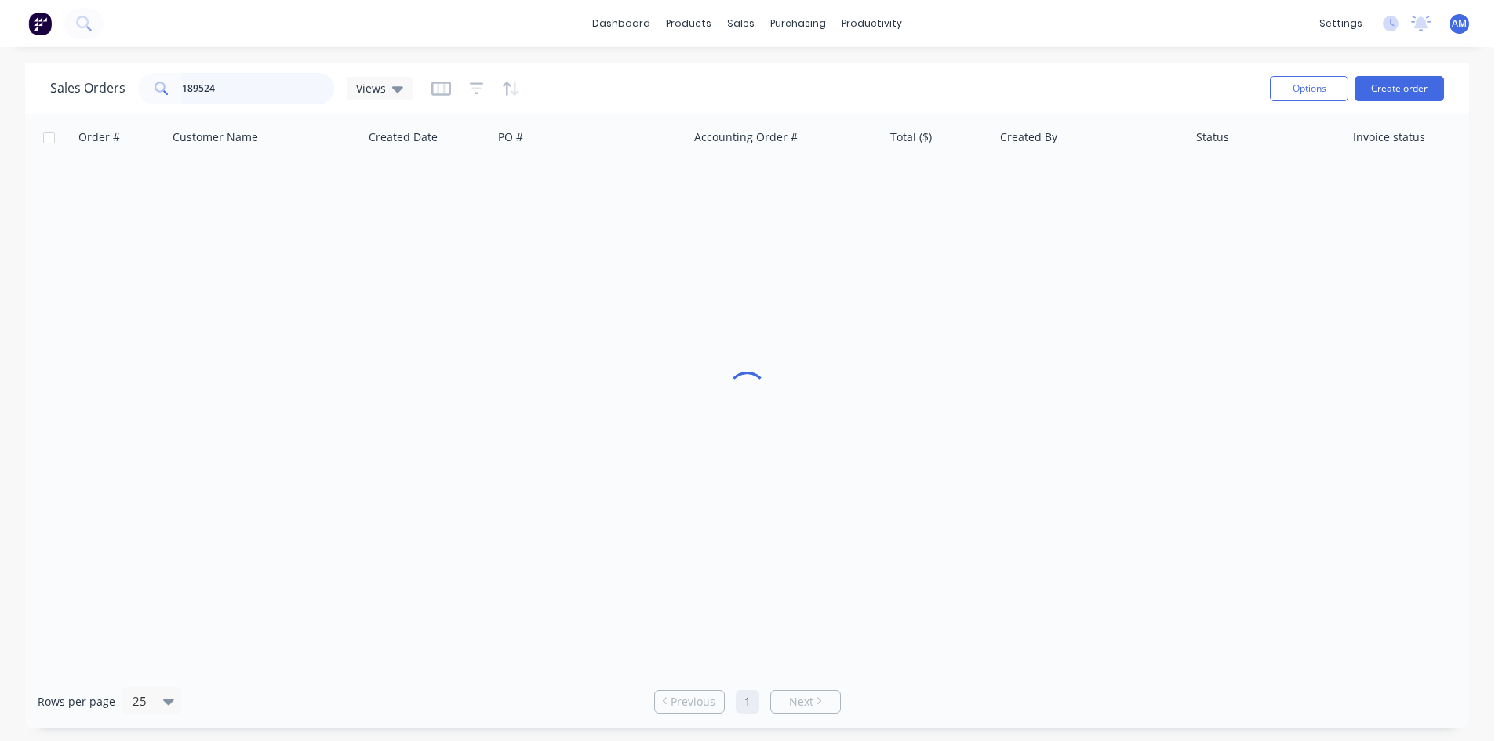
drag, startPoint x: 233, startPoint y: 92, endPoint x: 37, endPoint y: 87, distance: 196.1
click at [37, 87] on div "Sales Orders 189524 Views Options Create order" at bounding box center [747, 88] width 1444 height 51
type input "189440"
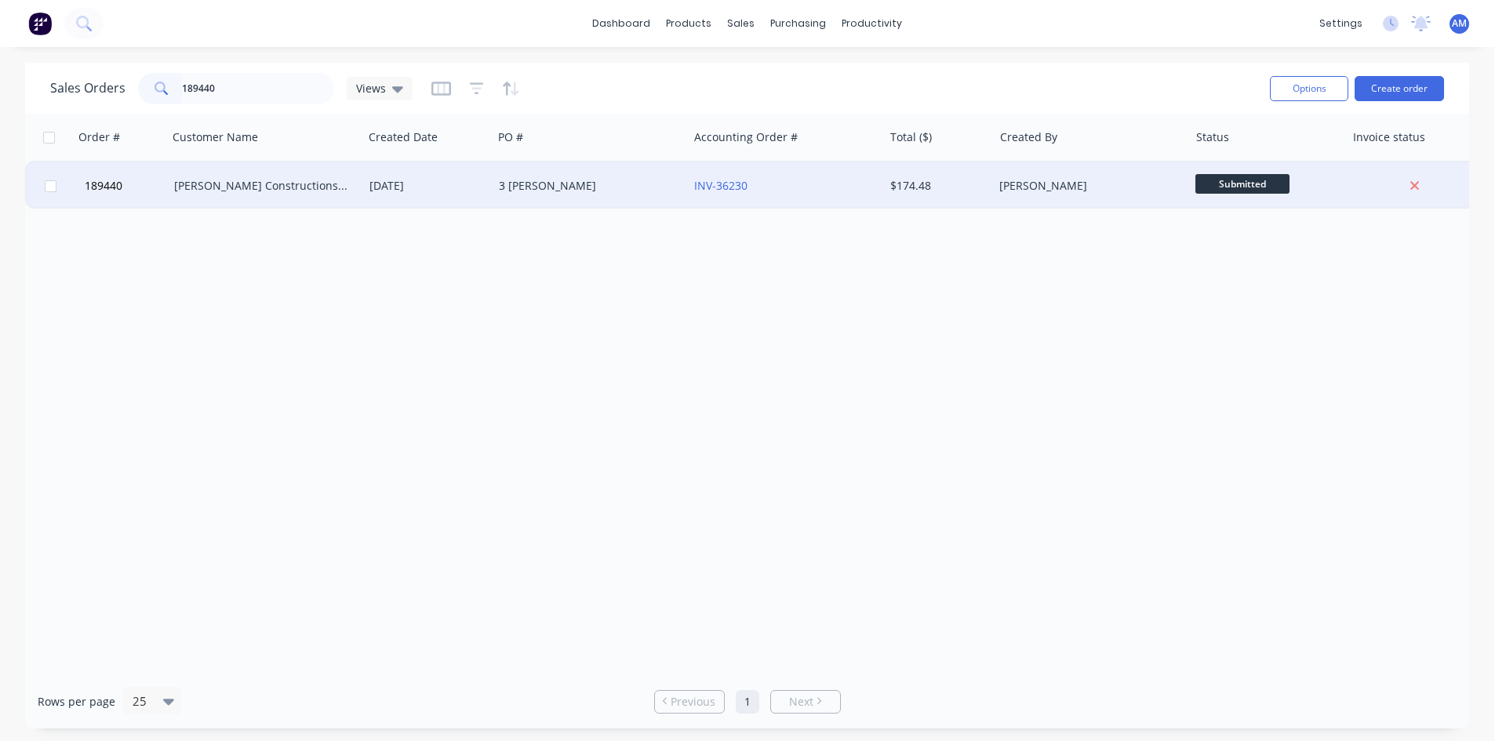
click at [547, 181] on div "3 EXLEY" at bounding box center [586, 186] width 174 height 16
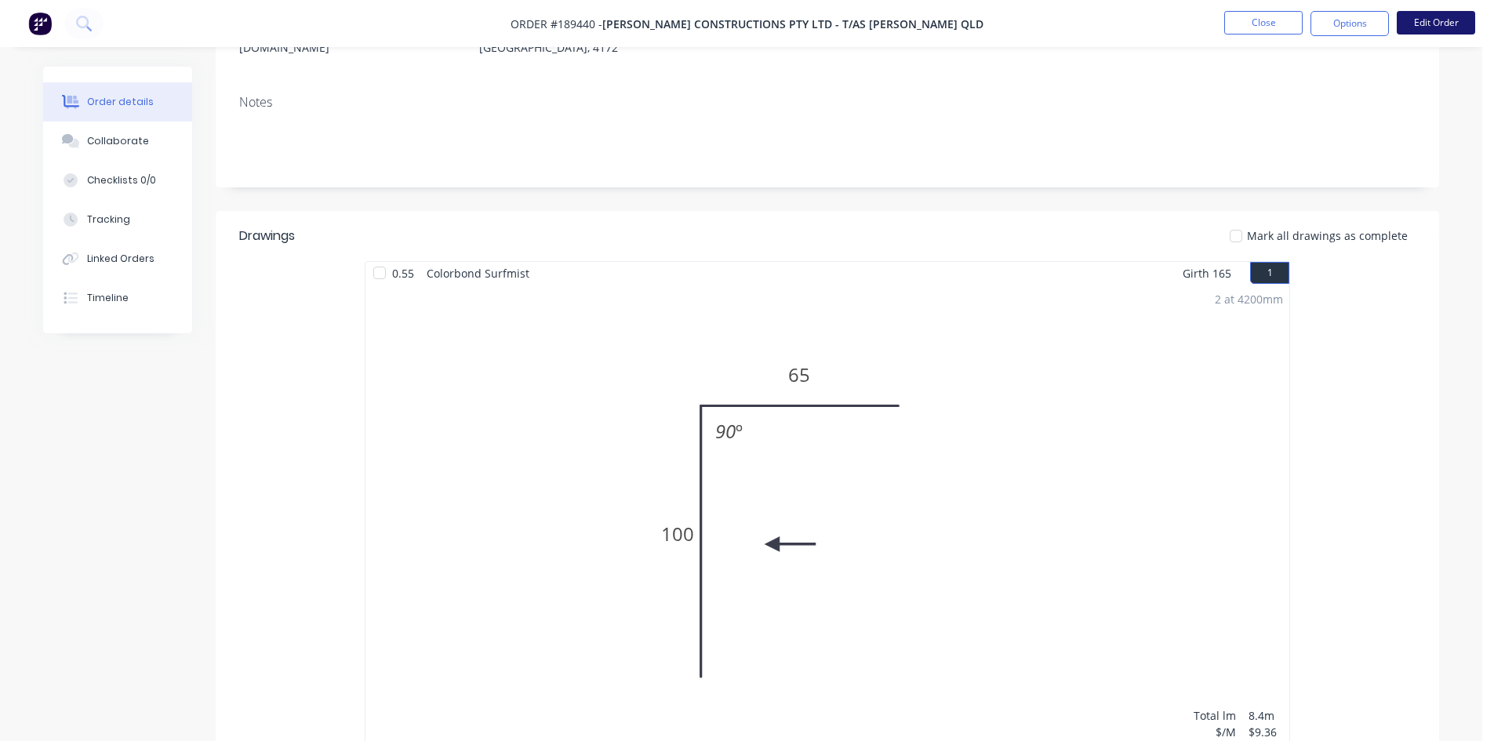
scroll to position [235, 0]
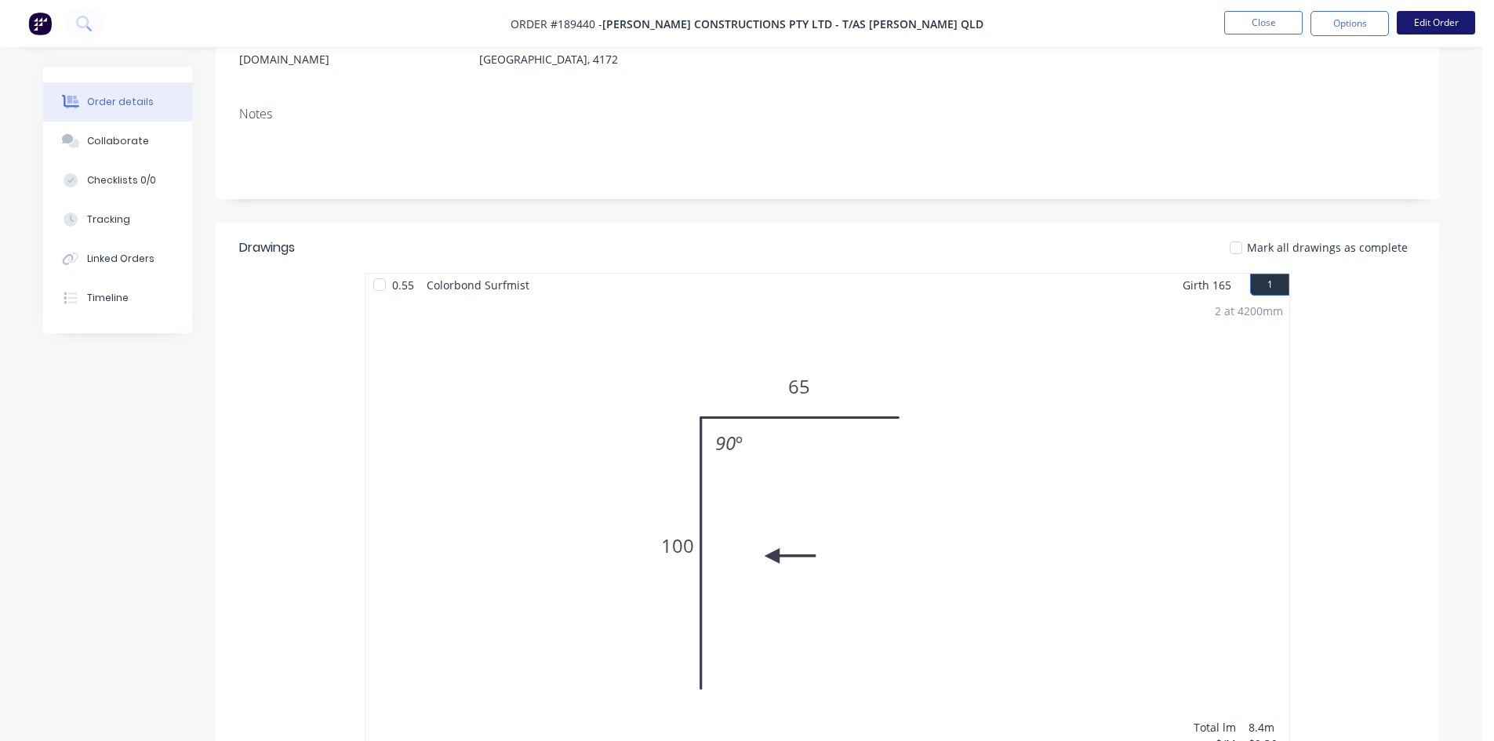
click at [1406, 21] on button "Edit Order" at bounding box center [1436, 23] width 78 height 24
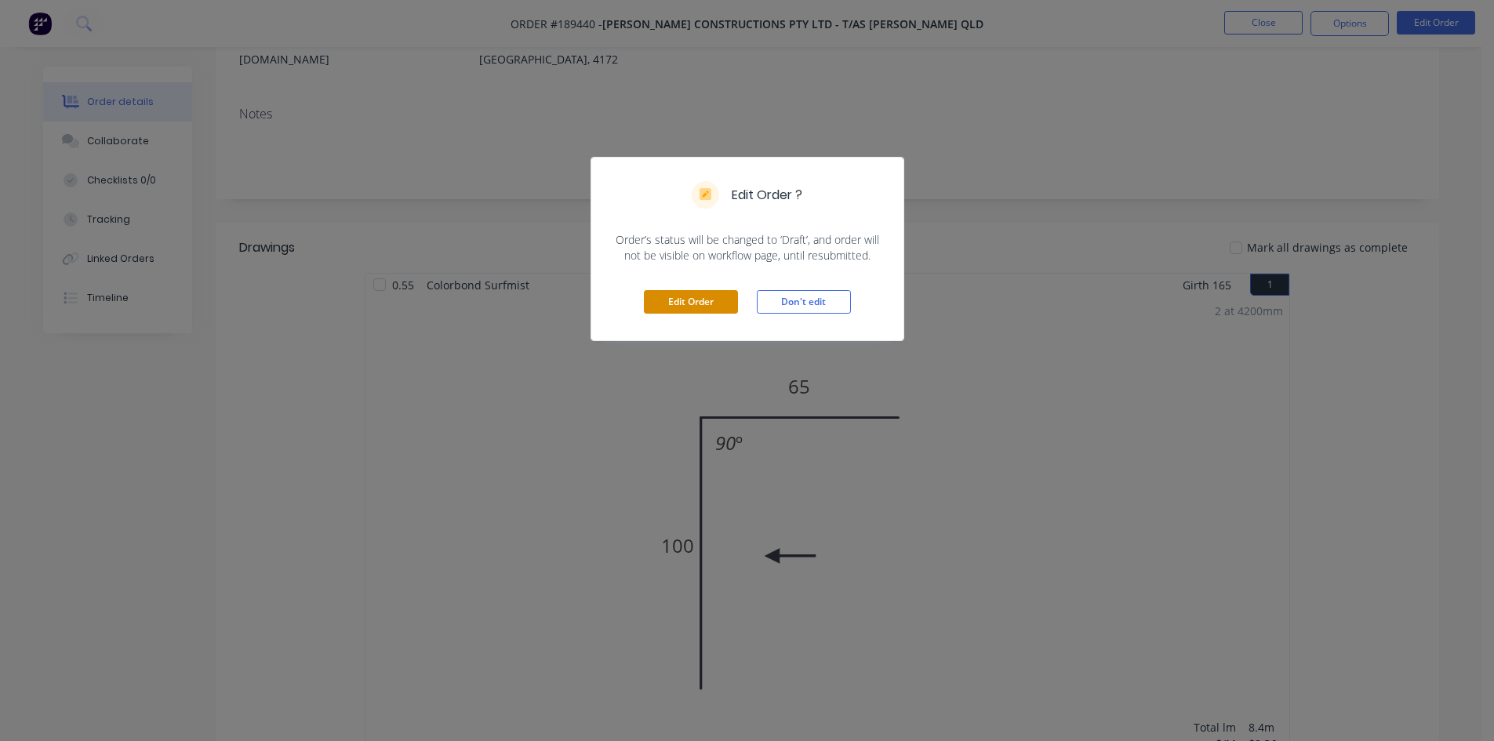
click at [693, 311] on button "Edit Order" at bounding box center [691, 302] width 94 height 24
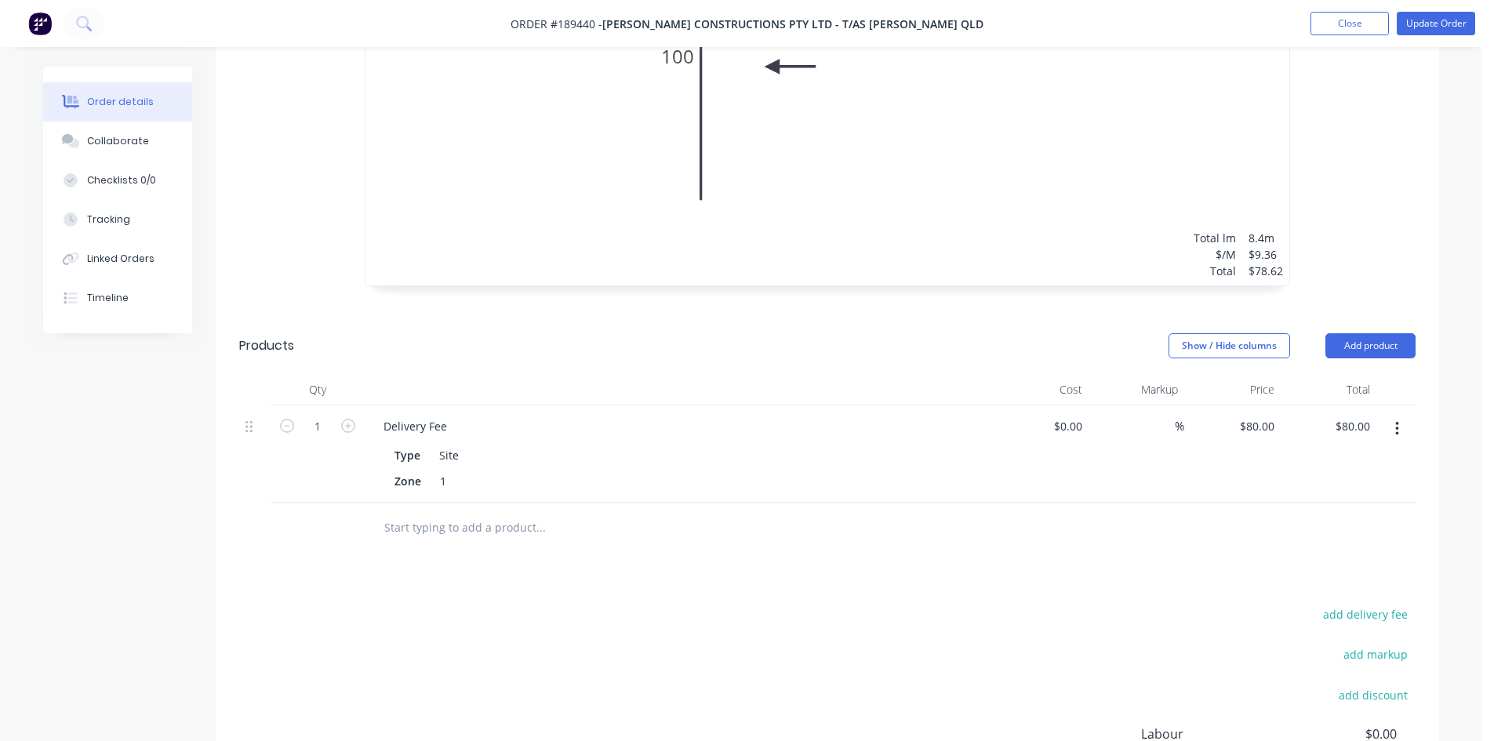
scroll to position [784, 0]
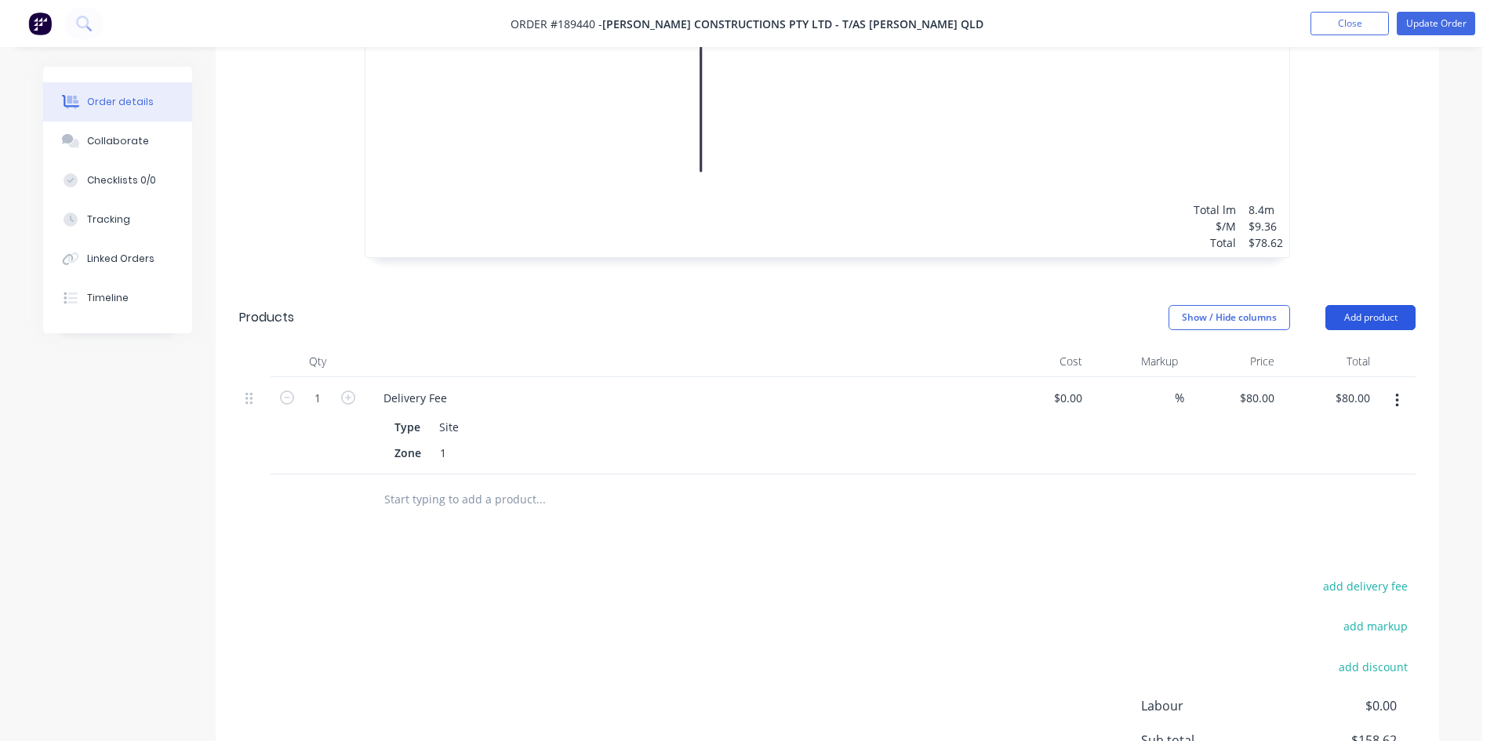
click at [1406, 305] on button "Add product" at bounding box center [1371, 317] width 90 height 25
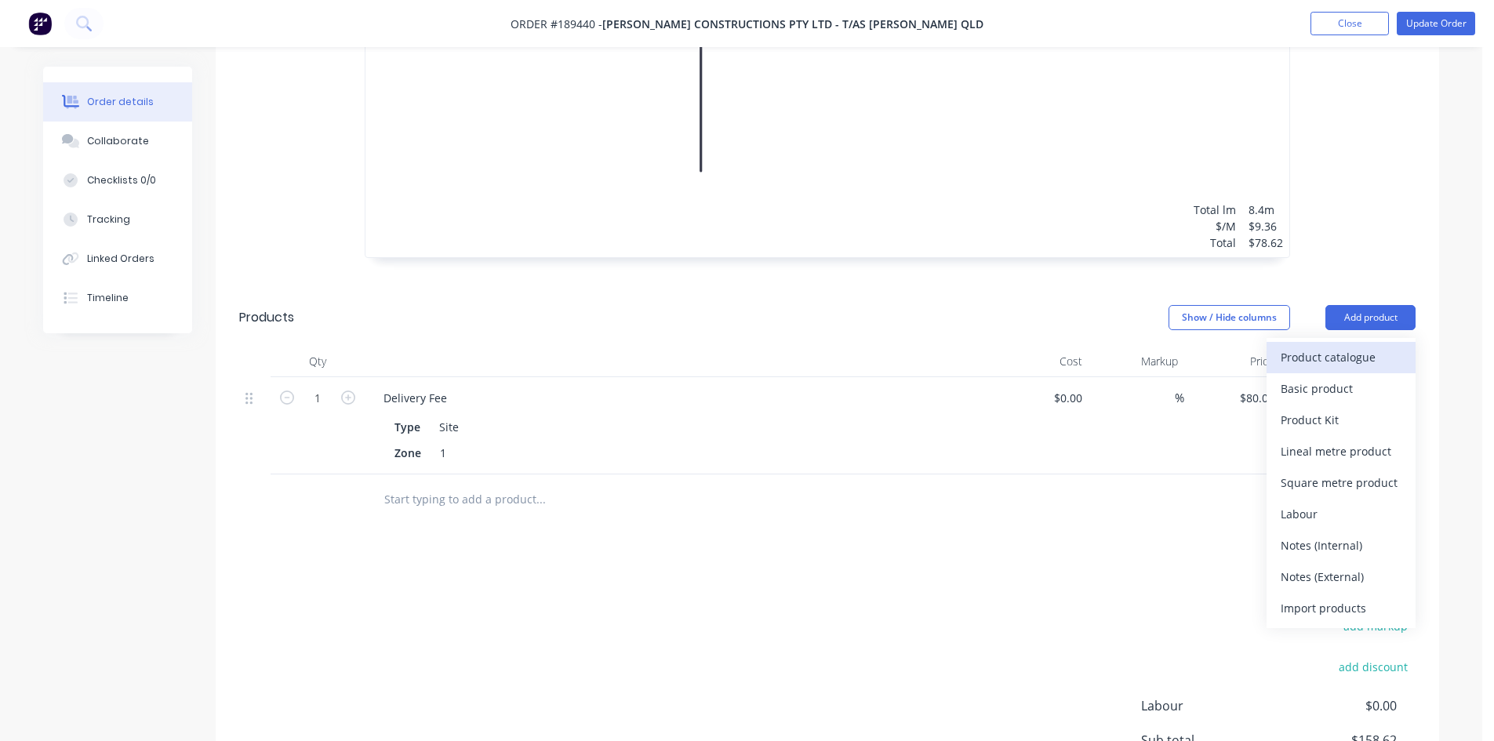
click at [1377, 346] on div "Product catalogue" at bounding box center [1341, 357] width 121 height 23
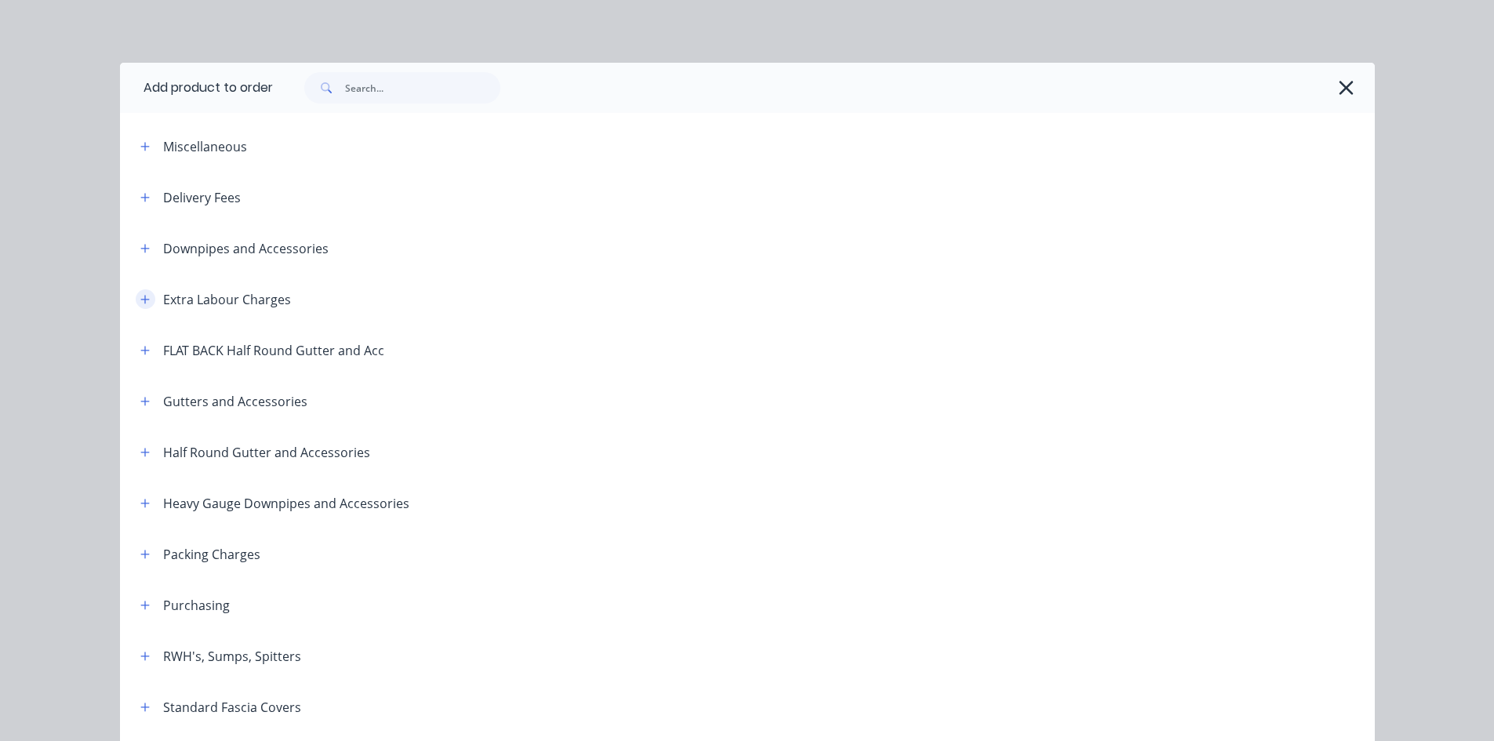
click at [140, 297] on icon "button" at bounding box center [144, 299] width 9 height 11
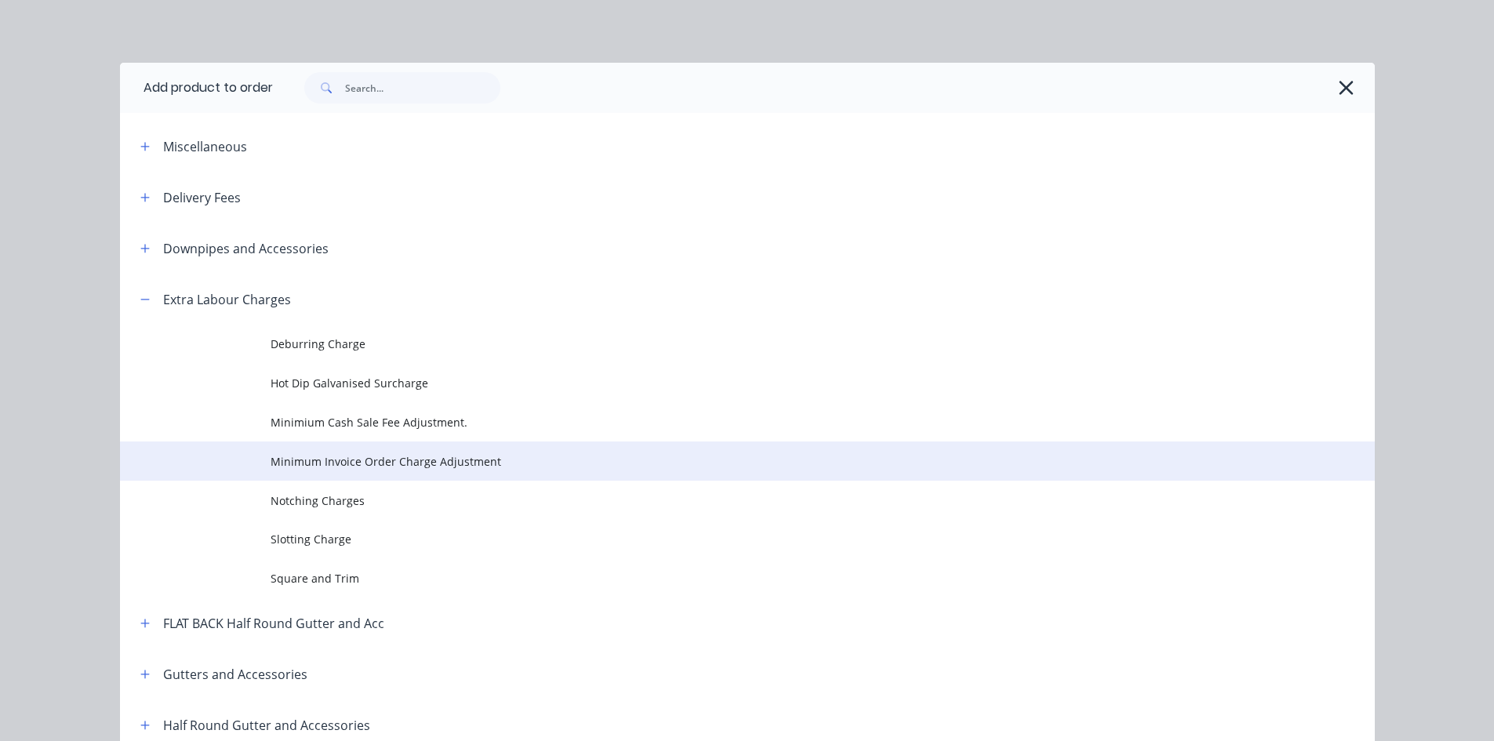
click at [369, 455] on span "Minimum Invoice Order Charge Adjustment" at bounding box center [712, 461] width 883 height 16
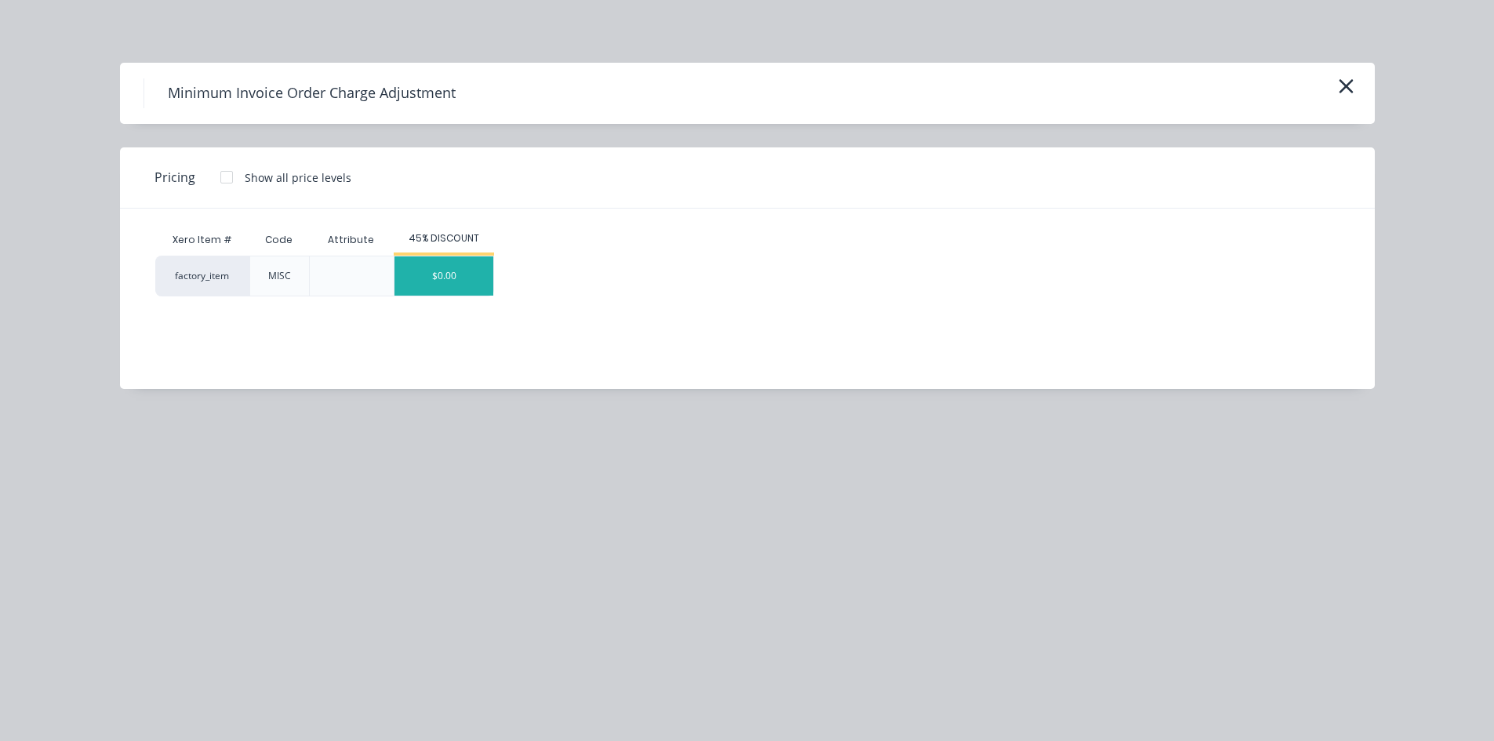
click at [449, 284] on div "$0.00" at bounding box center [444, 275] width 99 height 39
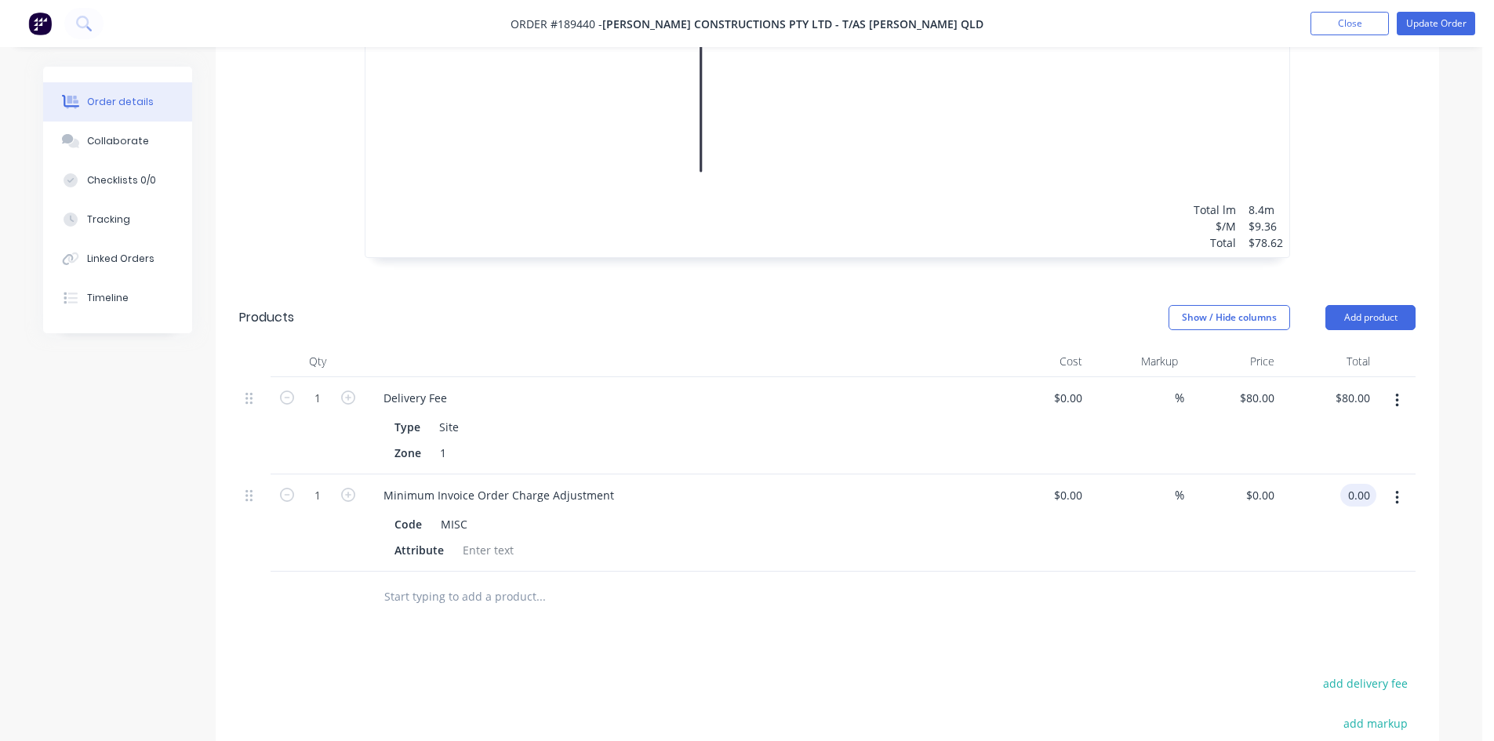
click at [1358, 484] on input "0.00" at bounding box center [1362, 495] width 30 height 23
type input "41.38"
type input "$41.38"
click at [1179, 521] on div "%" at bounding box center [1137, 523] width 96 height 97
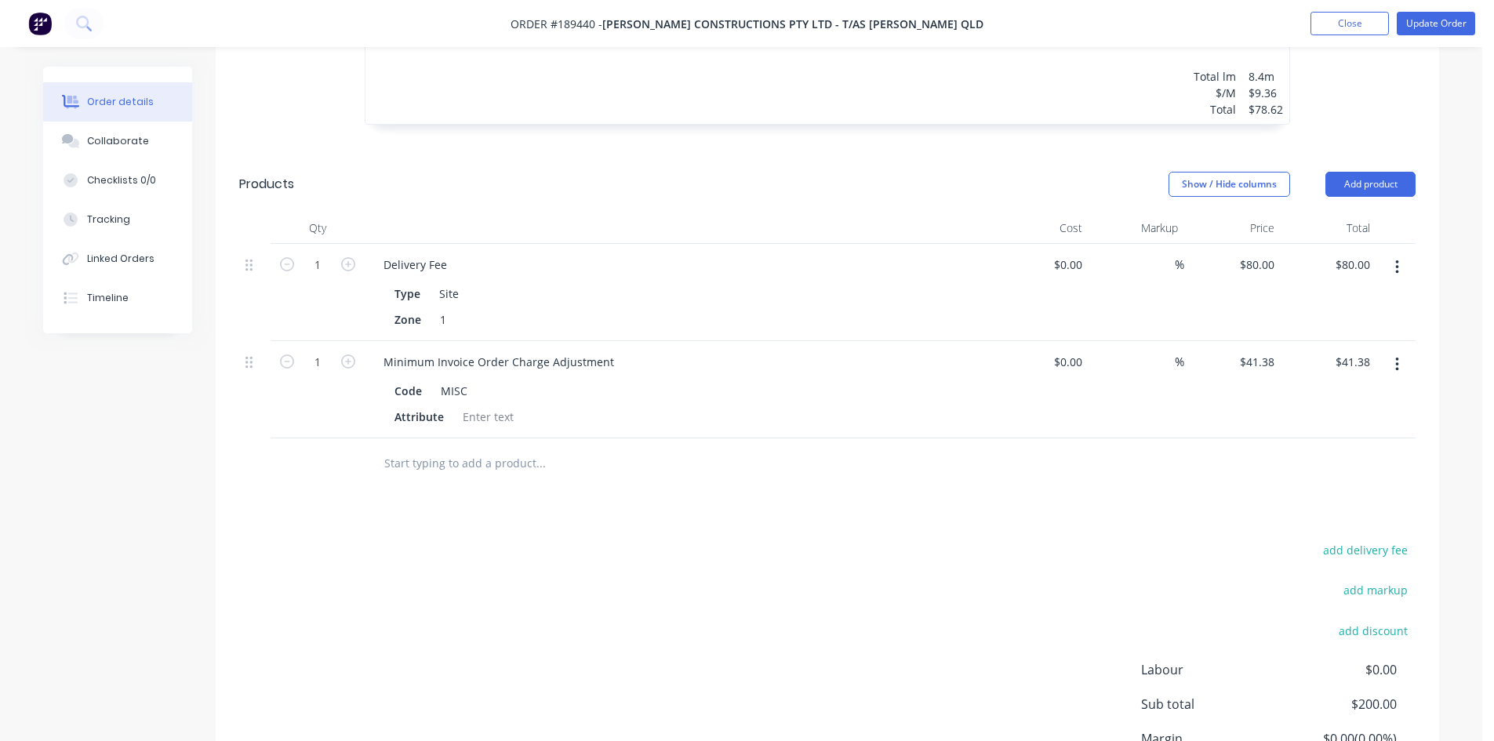
scroll to position [1022, 0]
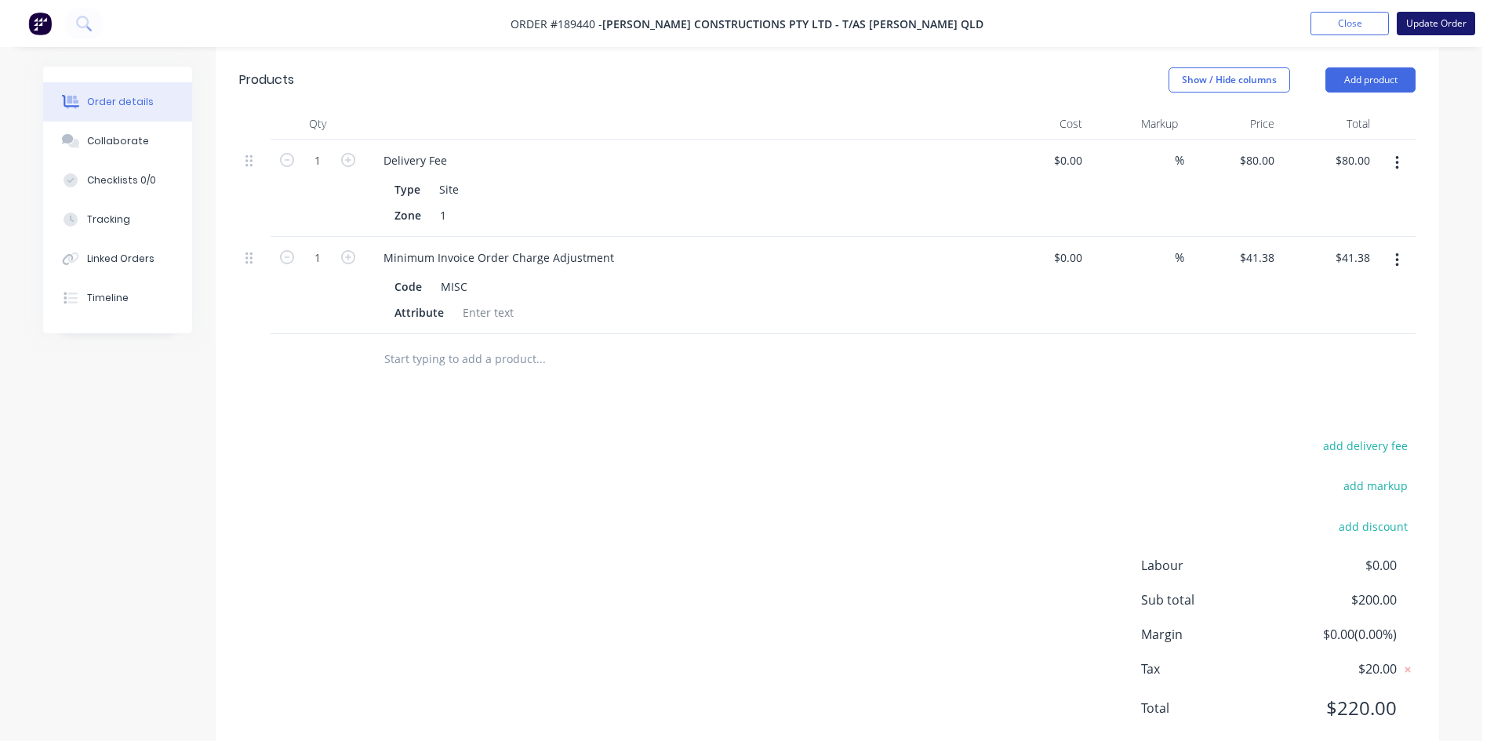
click at [1445, 31] on button "Update Order" at bounding box center [1436, 24] width 78 height 24
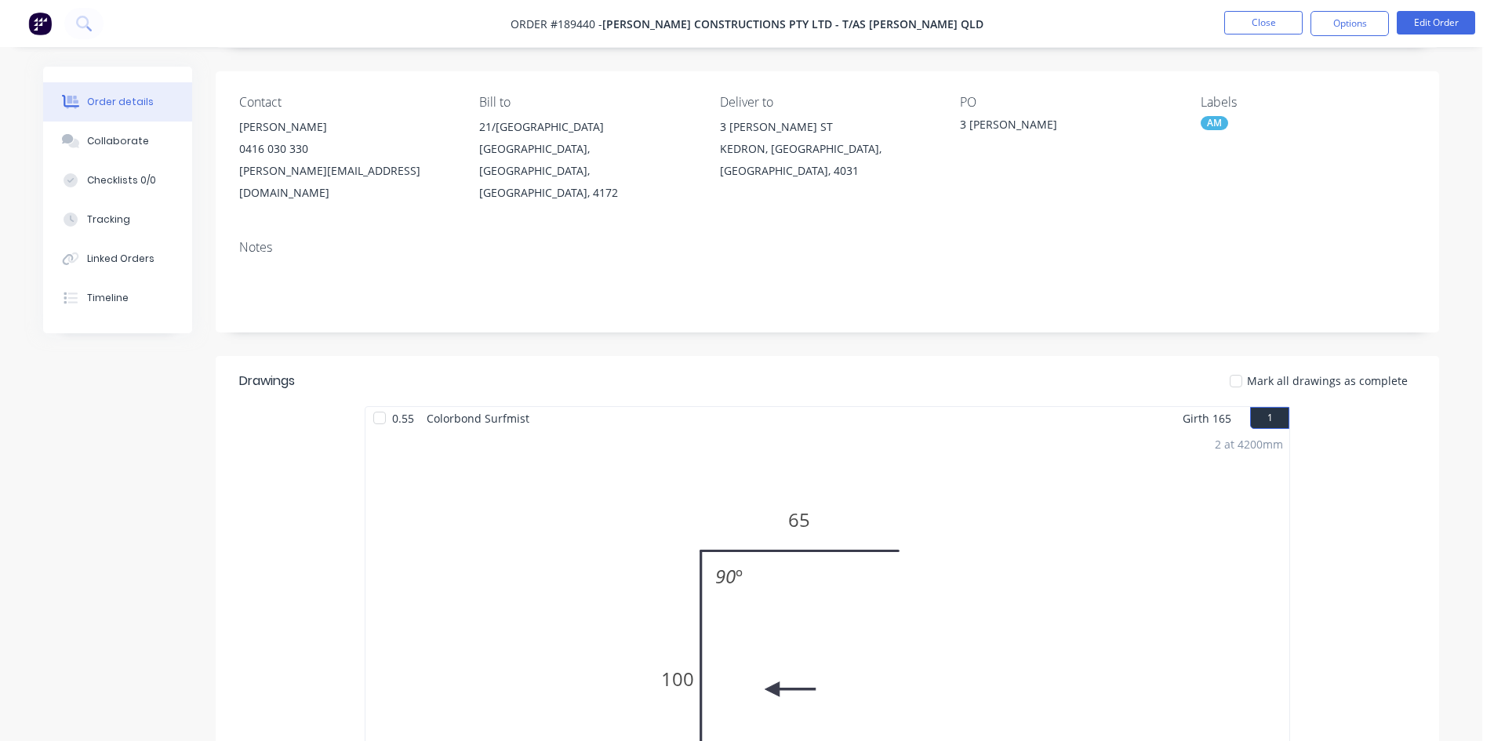
scroll to position [0, 0]
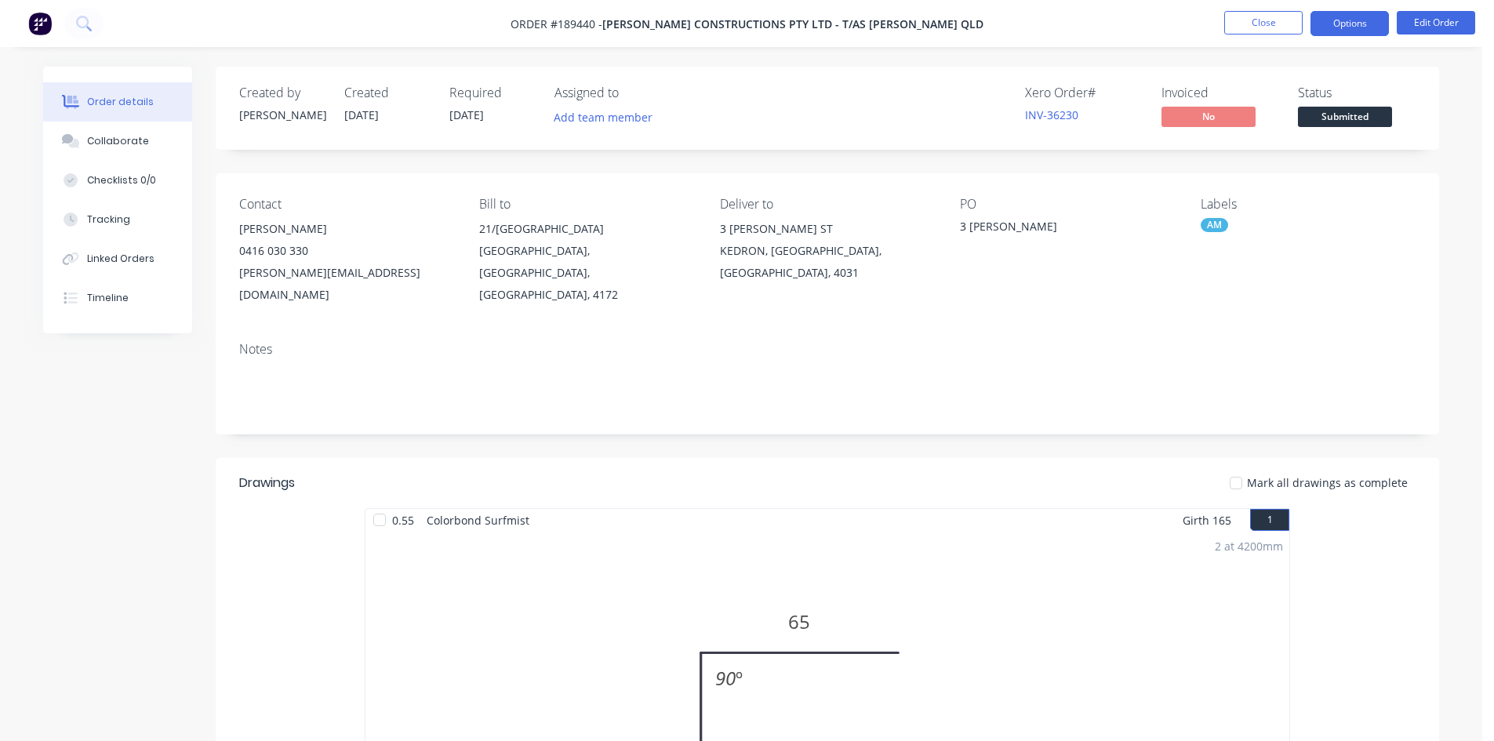
click at [1358, 16] on button "Options" at bounding box center [1350, 23] width 78 height 25
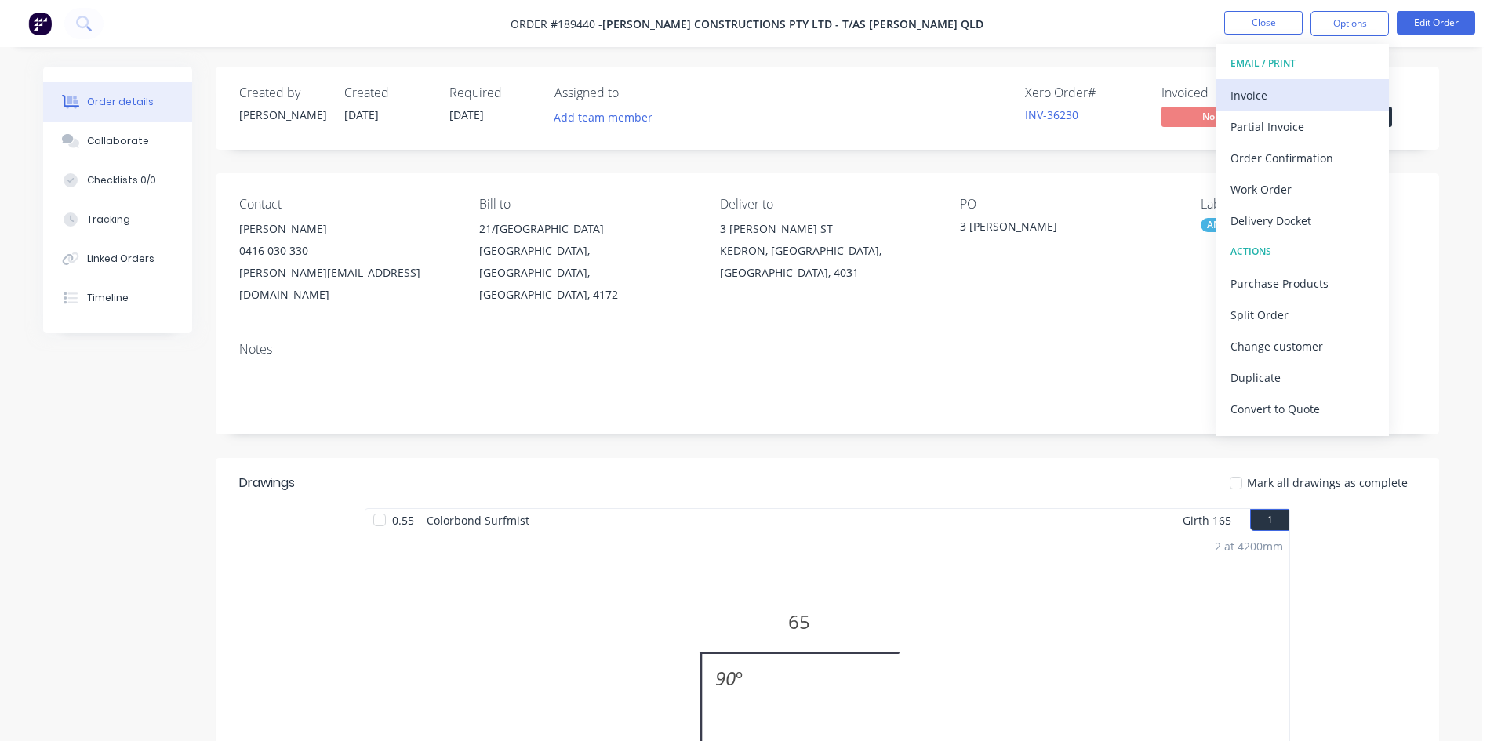
click at [1253, 101] on div "Invoice" at bounding box center [1303, 95] width 144 height 23
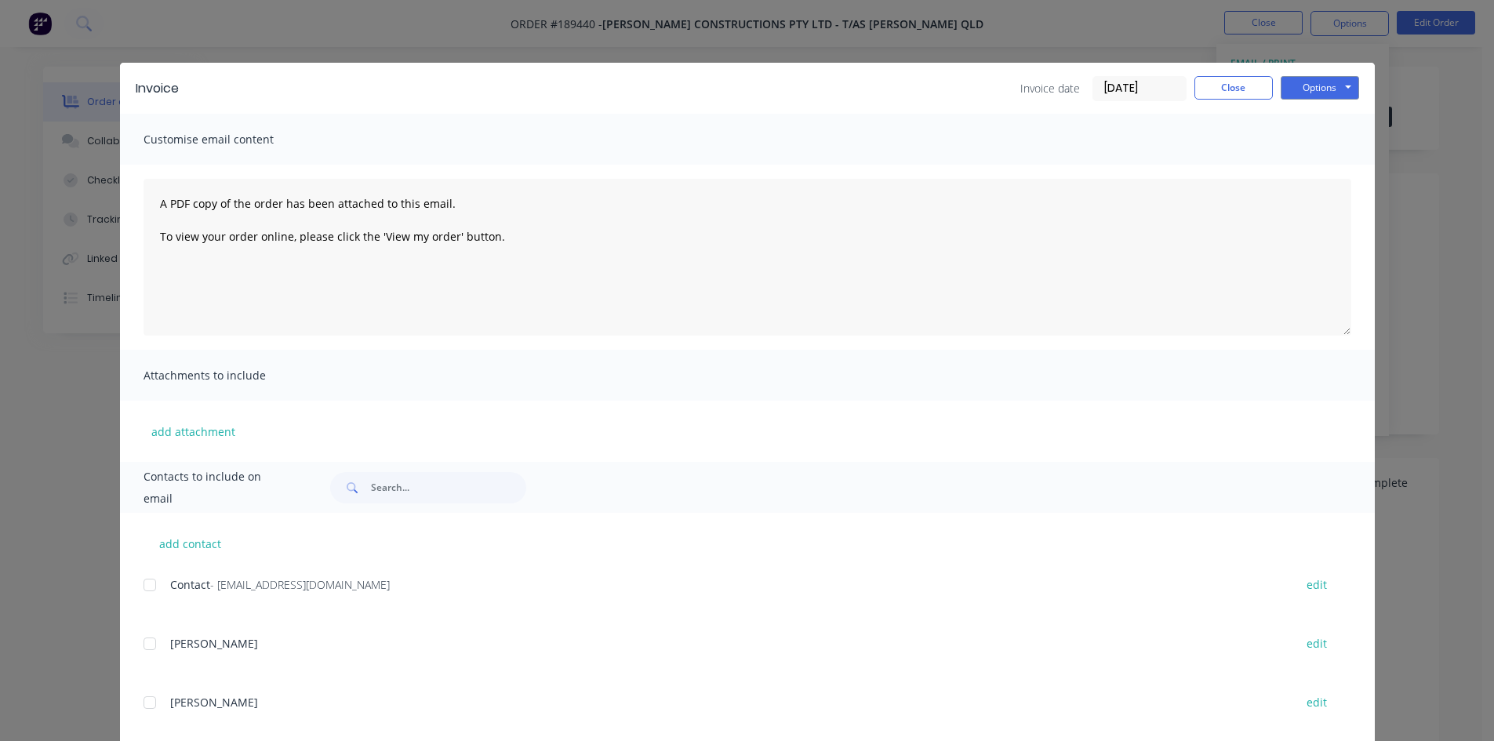
click at [147, 587] on div at bounding box center [149, 584] width 31 height 31
click at [1333, 91] on button "Options" at bounding box center [1320, 88] width 78 height 24
click at [1319, 165] on button "Email" at bounding box center [1331, 168] width 100 height 26
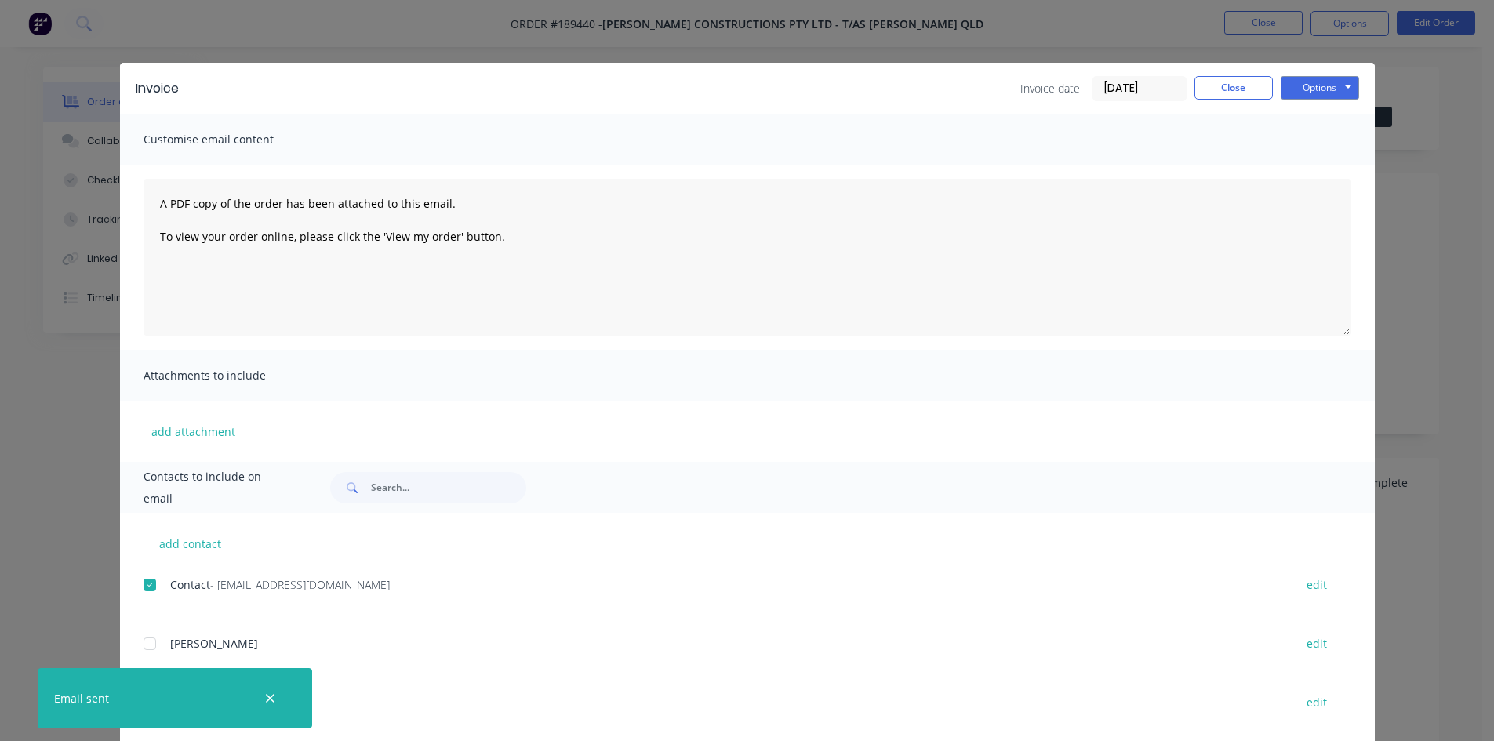
click at [1228, 102] on div "Invoice Invoice date [DATE] Close Options Preview Print Email" at bounding box center [747, 88] width 1255 height 51
click at [1238, 83] on button "Close" at bounding box center [1234, 88] width 78 height 24
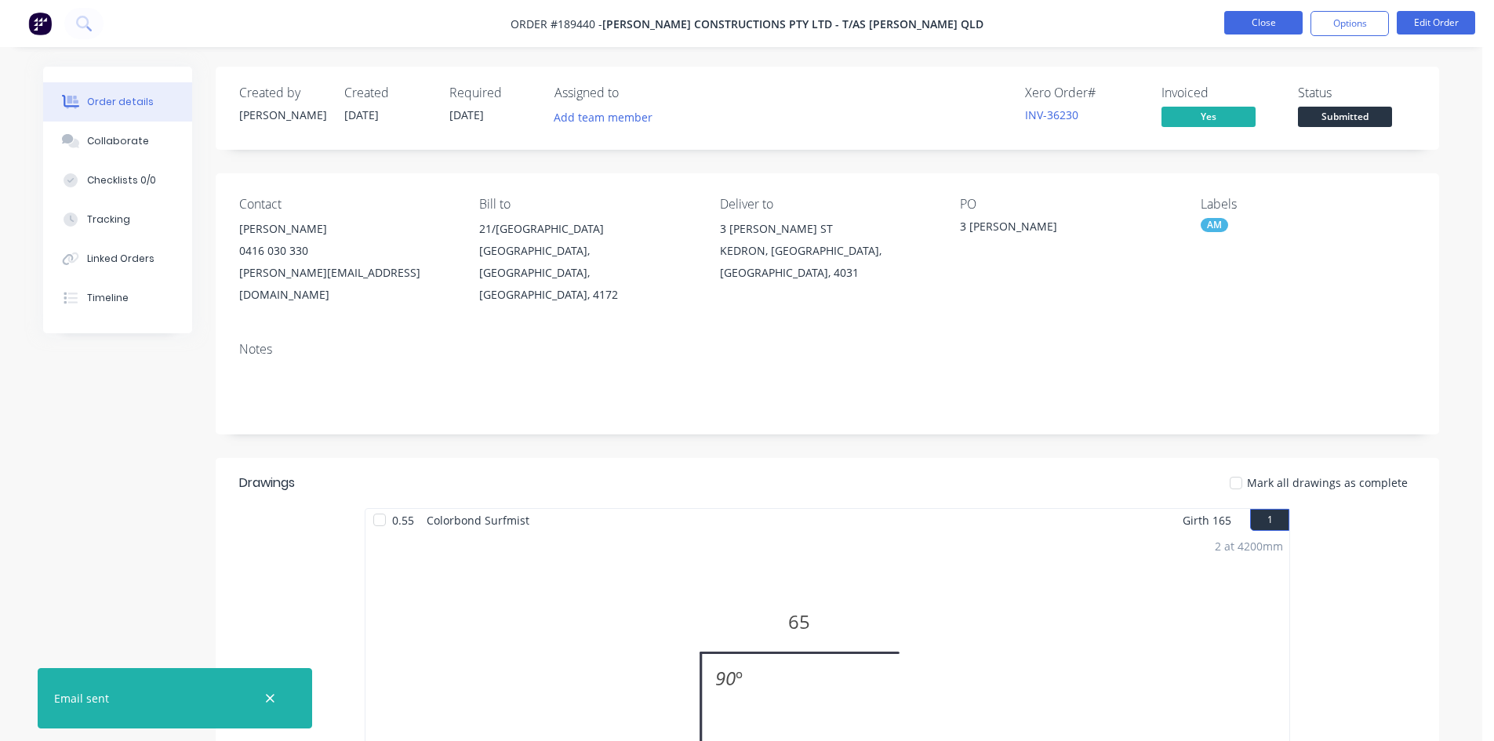
click at [1255, 26] on button "Close" at bounding box center [1263, 23] width 78 height 24
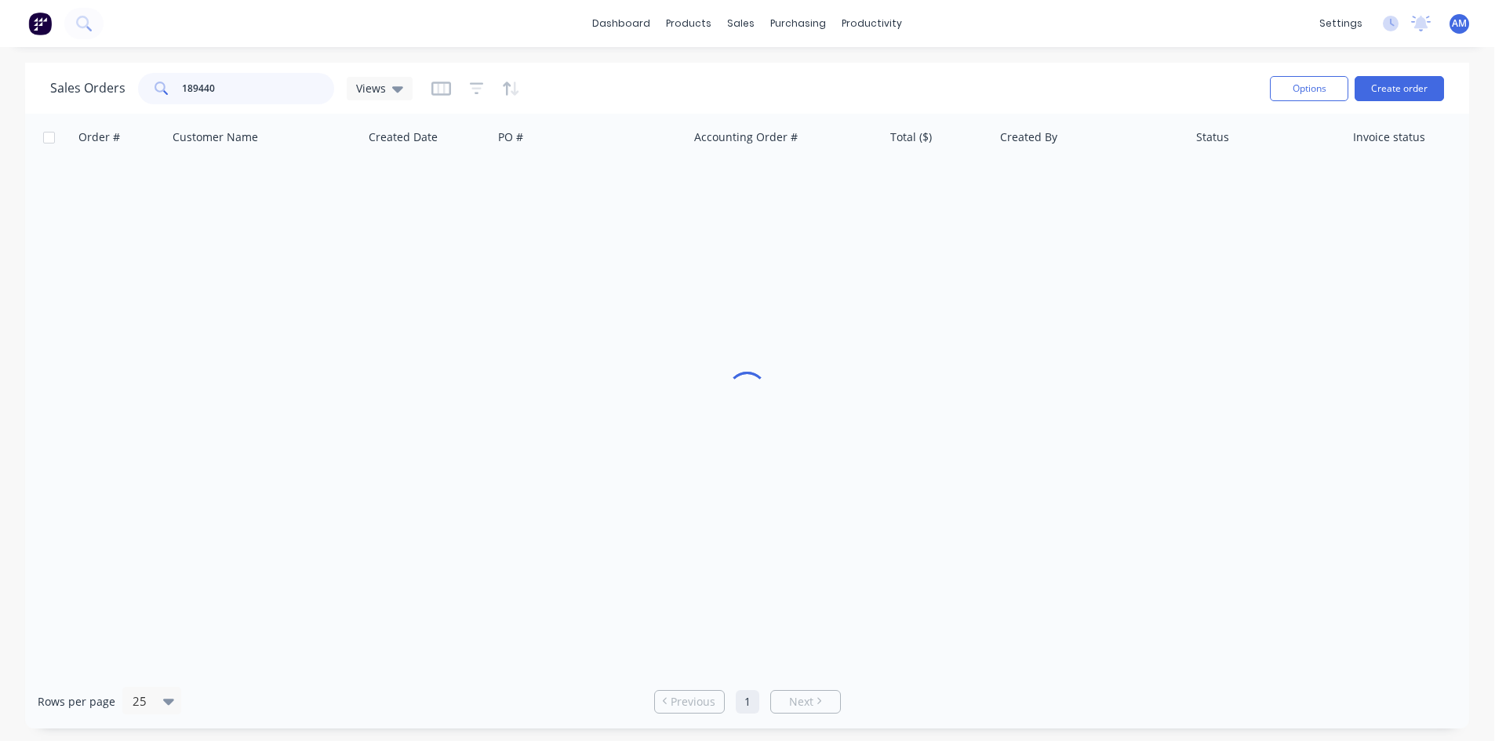
click at [113, 88] on div "Sales Orders 189440 Views" at bounding box center [231, 88] width 362 height 31
type input "189493"
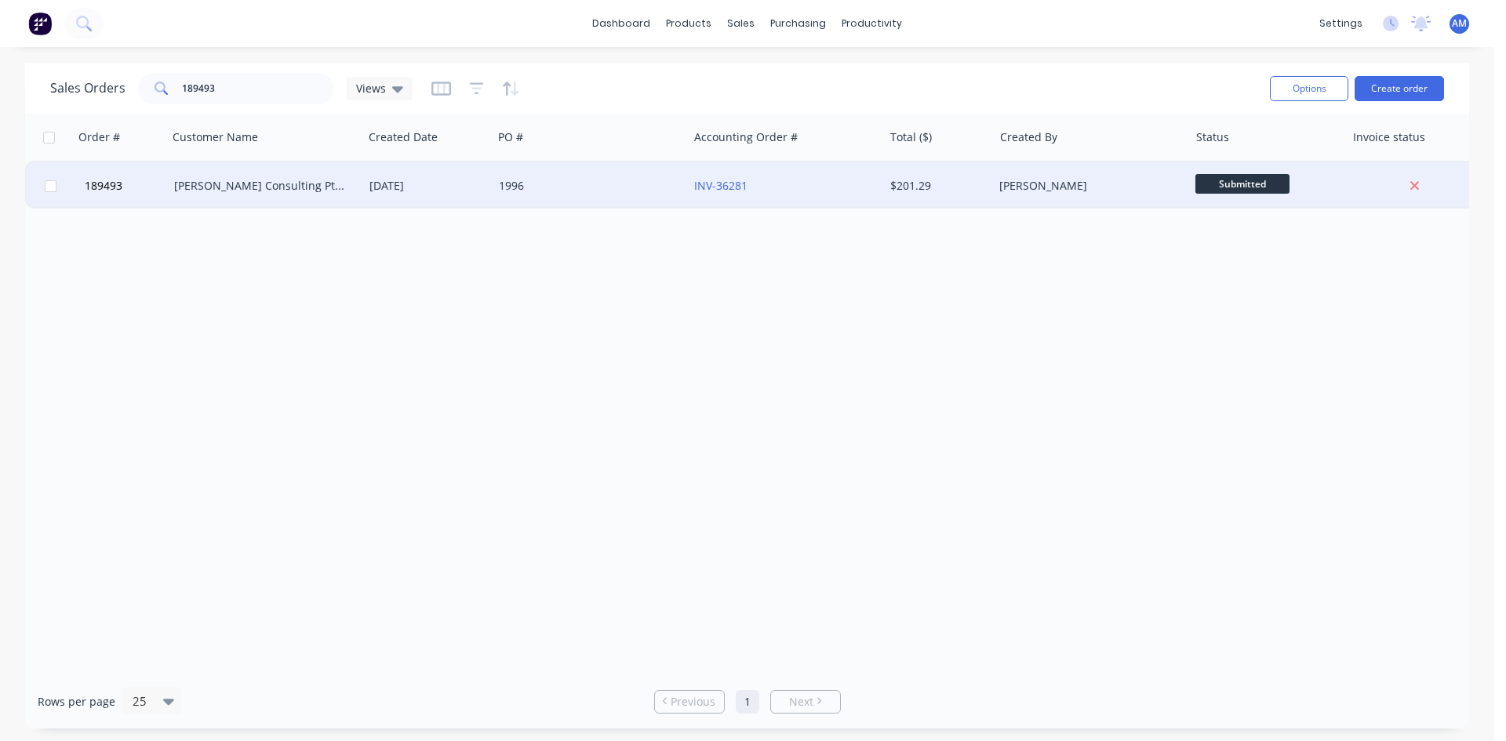
click at [628, 190] on div "1996" at bounding box center [586, 186] width 174 height 16
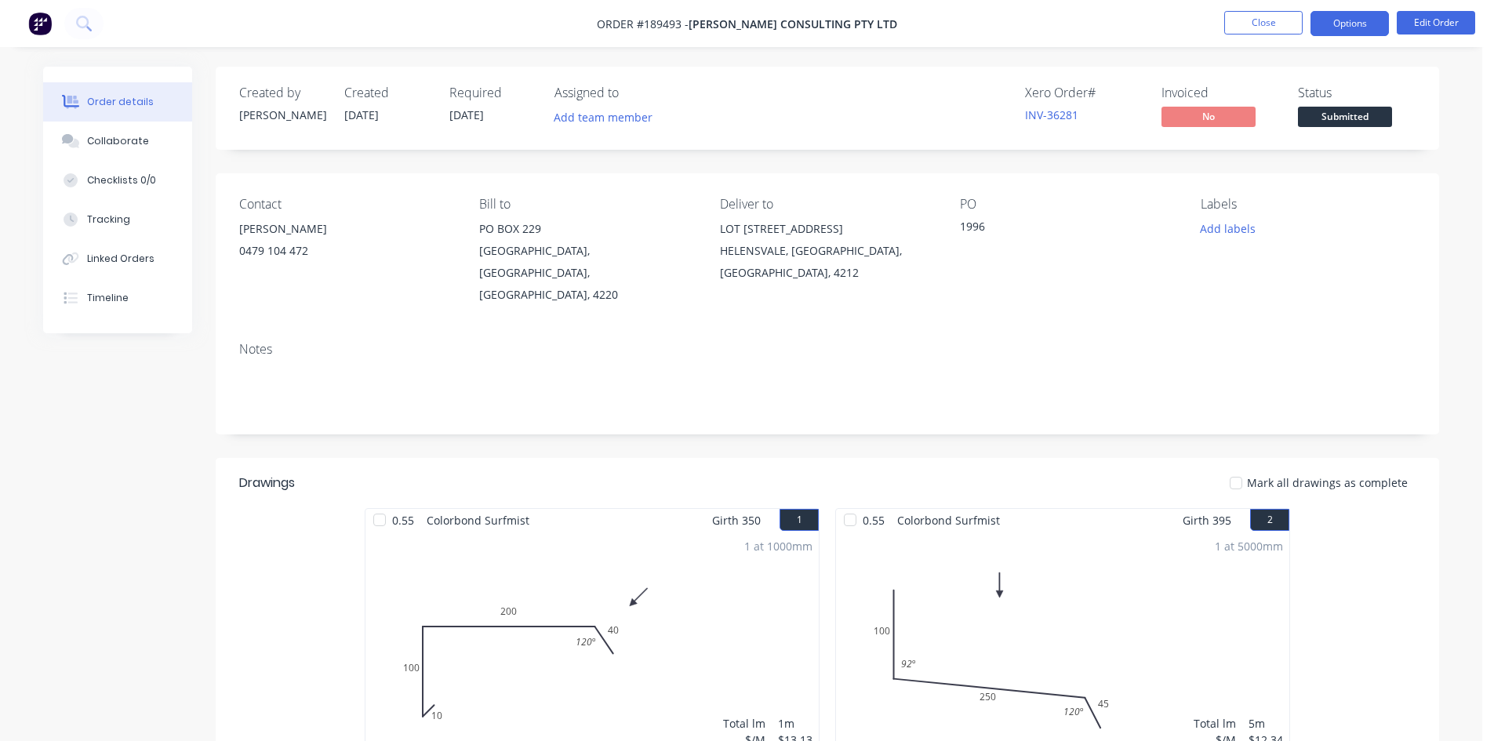
click at [1344, 20] on button "Options" at bounding box center [1350, 23] width 78 height 25
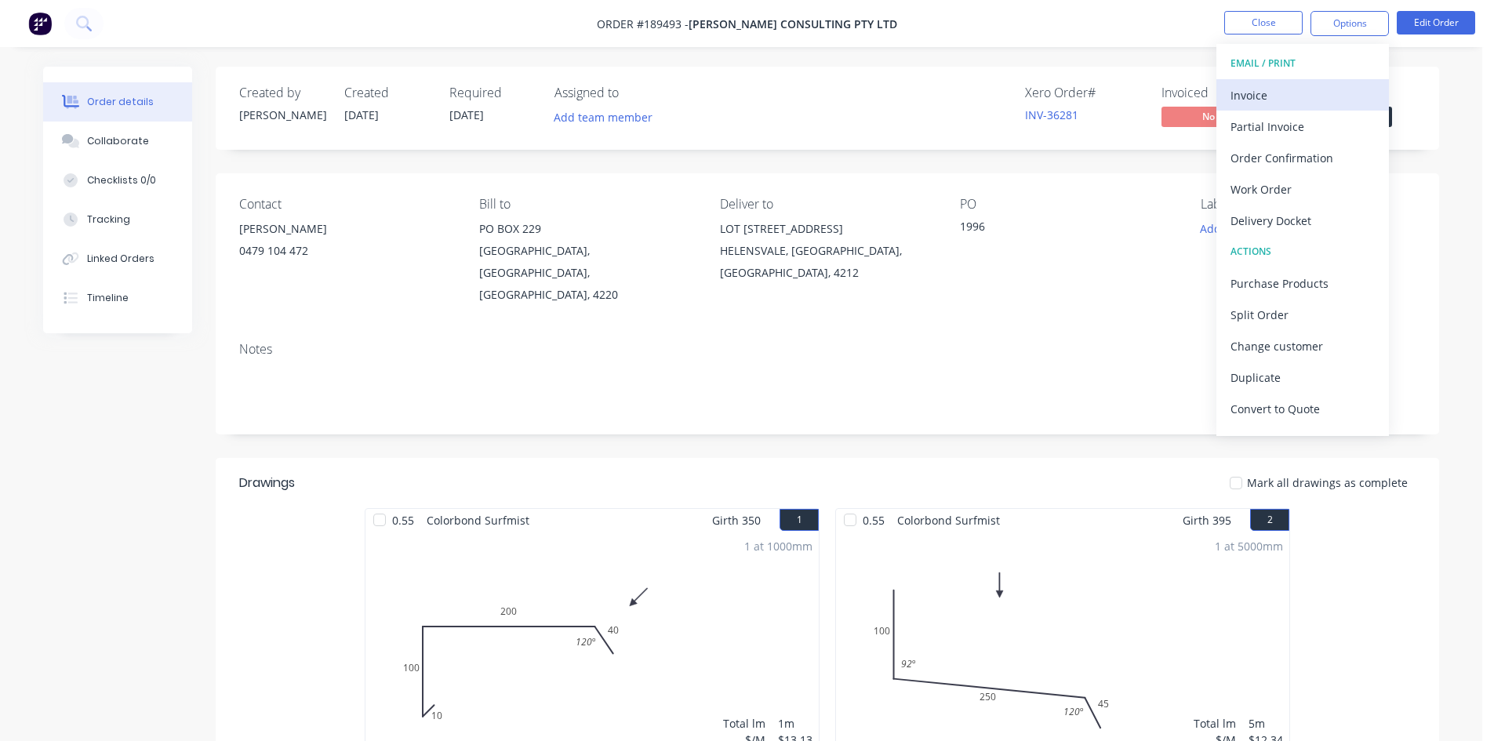
click at [1329, 84] on div "Invoice" at bounding box center [1303, 95] width 144 height 23
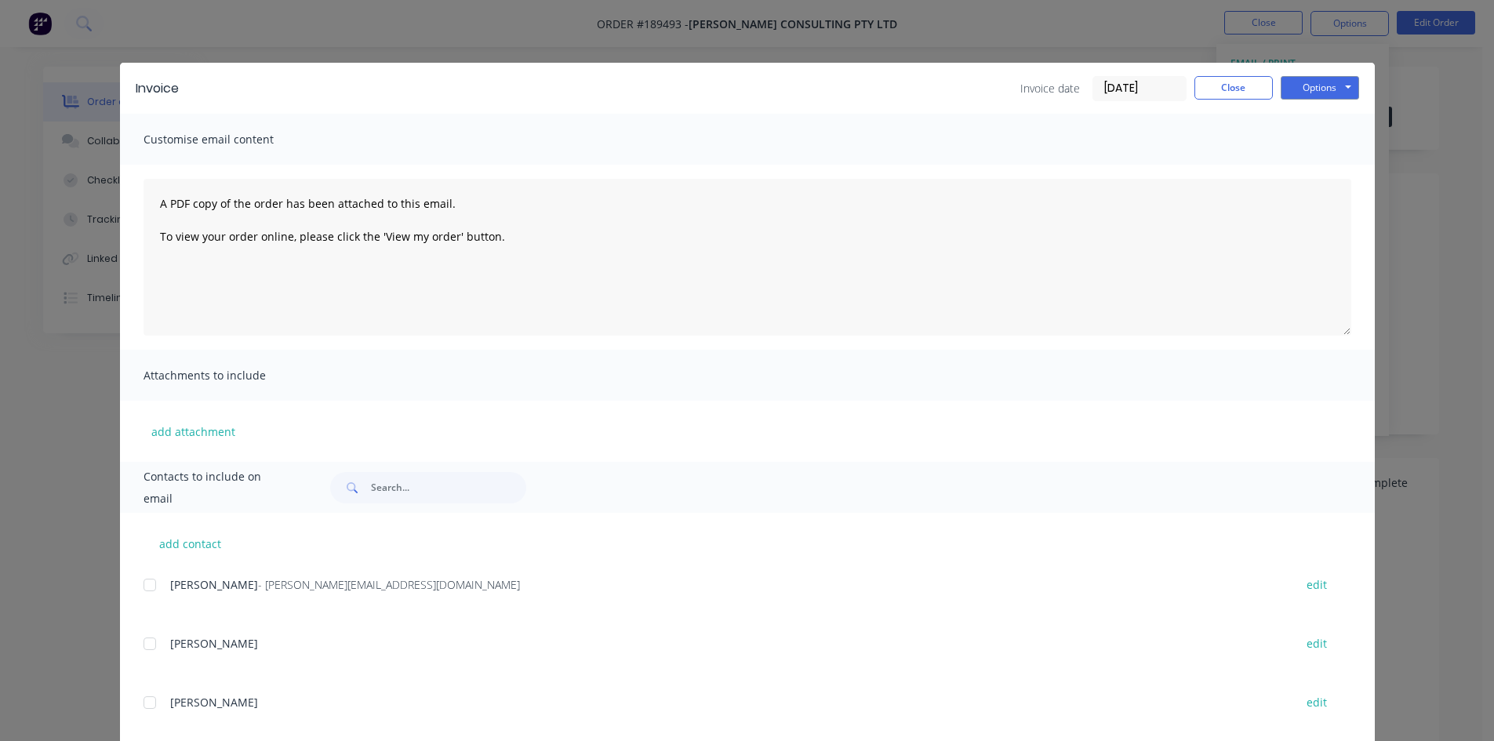
click at [147, 582] on div at bounding box center [149, 584] width 31 height 31
click at [1319, 90] on button "Options" at bounding box center [1320, 88] width 78 height 24
click at [1326, 171] on button "Email" at bounding box center [1331, 168] width 100 height 26
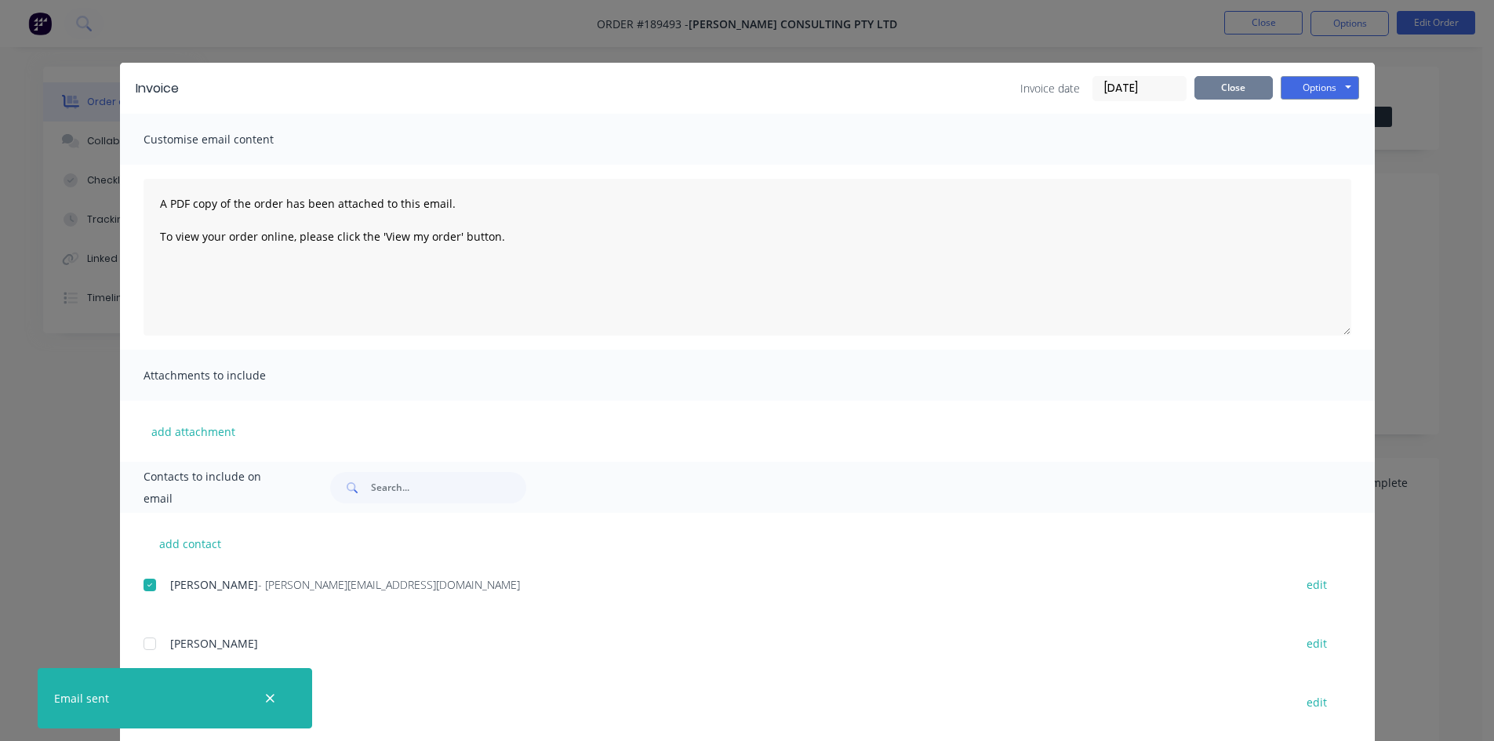
click at [1212, 89] on button "Close" at bounding box center [1234, 88] width 78 height 24
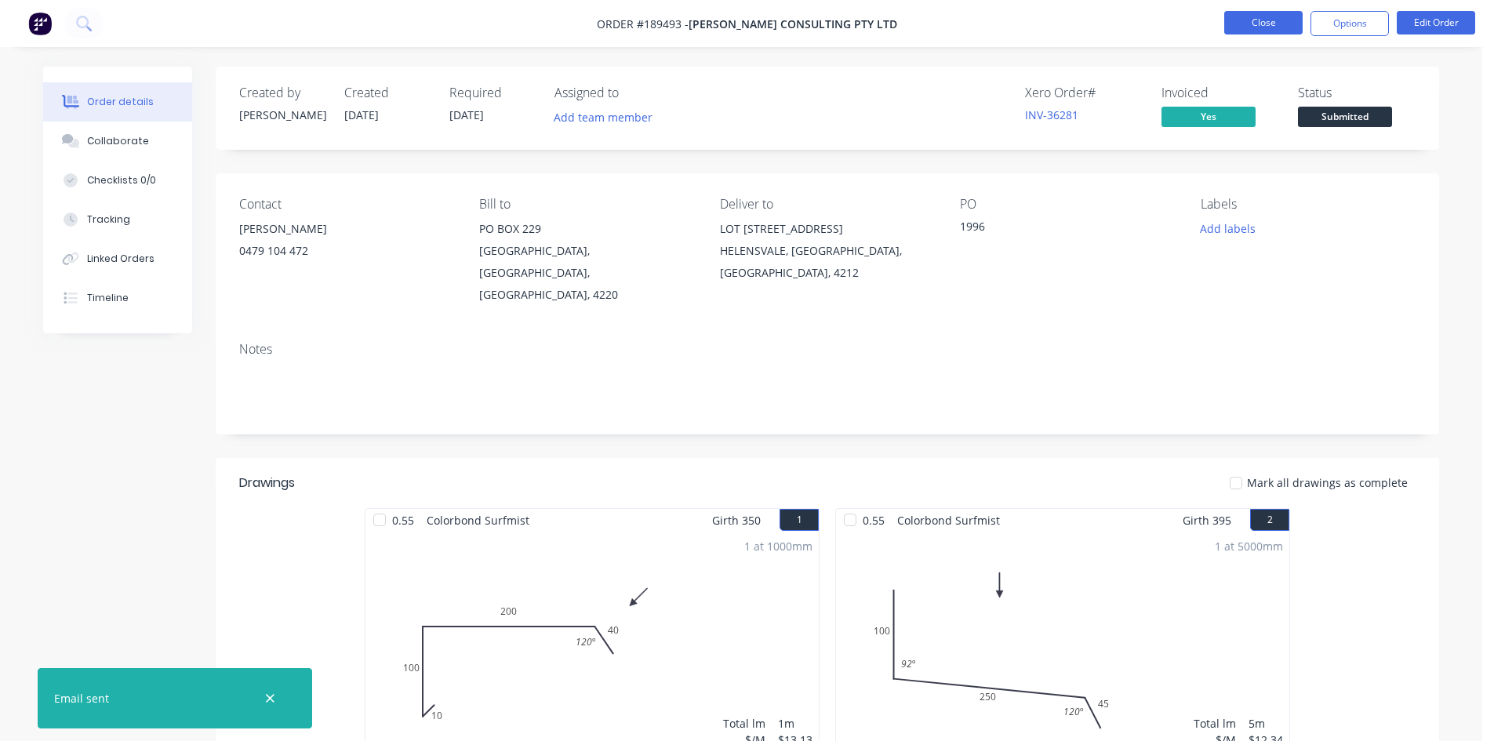
click at [1255, 33] on button "Close" at bounding box center [1263, 23] width 78 height 24
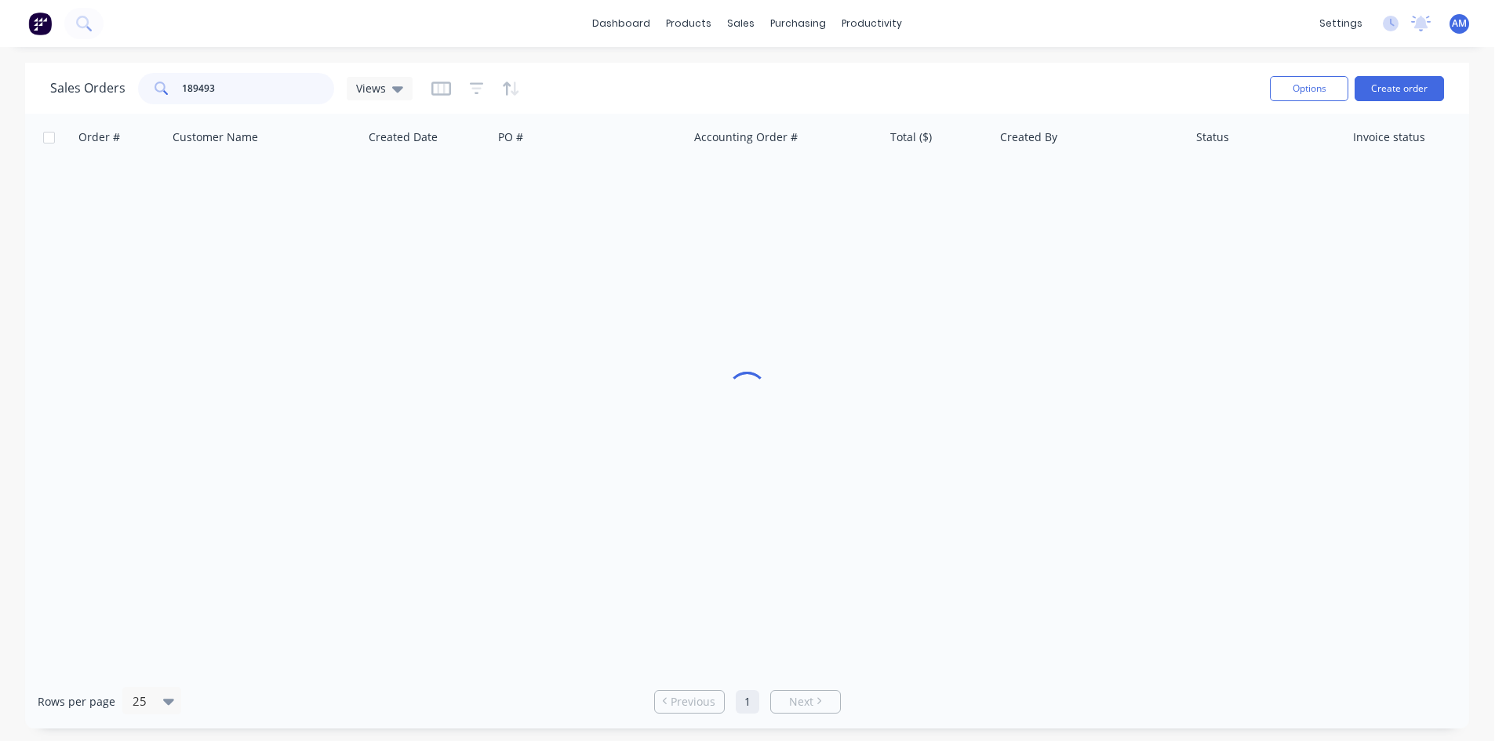
drag, startPoint x: 231, startPoint y: 87, endPoint x: 84, endPoint y: 93, distance: 147.6
click at [84, 93] on div "Sales Orders 189493 Views" at bounding box center [231, 88] width 362 height 31
type input "189412"
click at [594, 162] on div "189412 Lawton Consulting Pty Ltd 08 Aug 2025 1995 INV-36208 $1,991.16 Darryn Wo…" at bounding box center [758, 185] width 1467 height 48
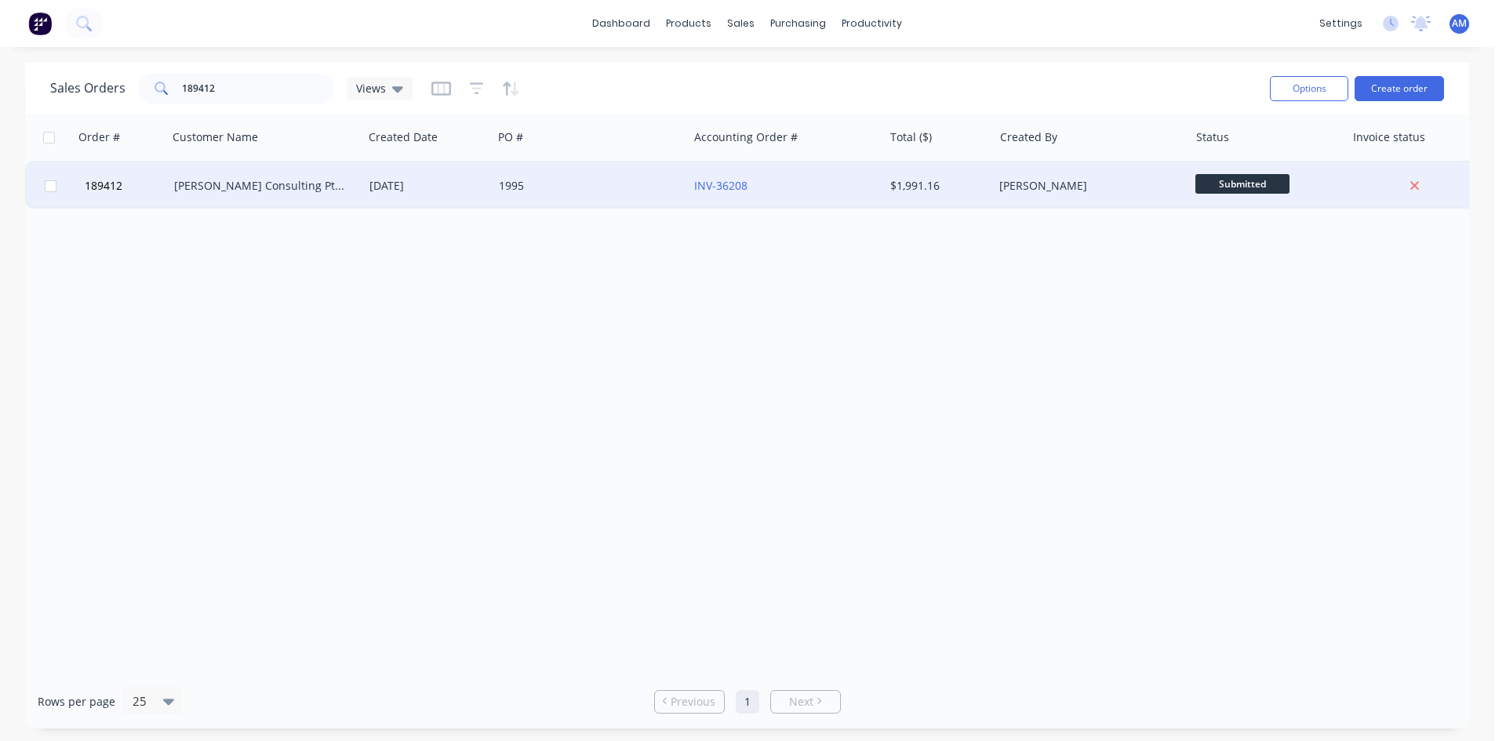
click at [590, 177] on div "1995" at bounding box center [590, 185] width 195 height 47
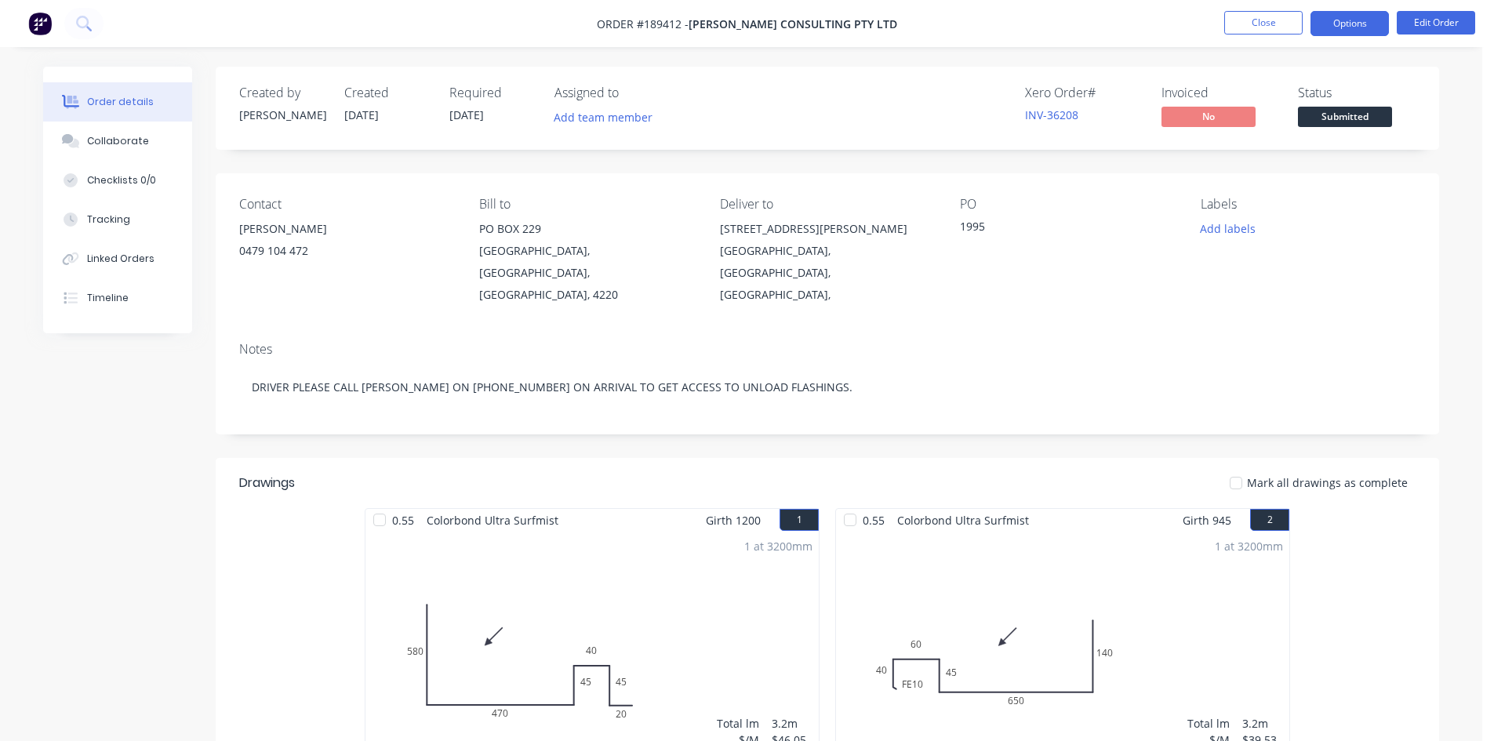
click at [1347, 34] on button "Options" at bounding box center [1350, 23] width 78 height 25
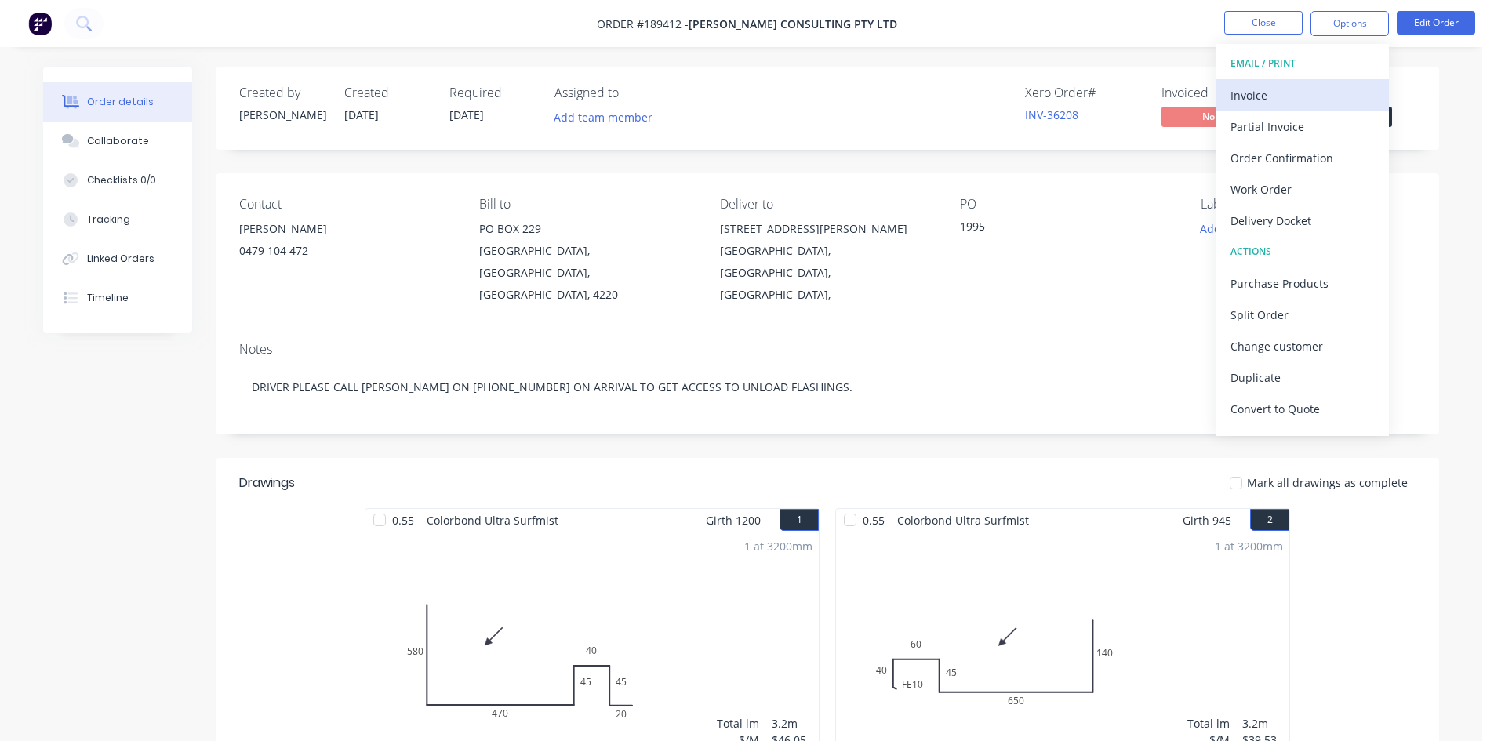
click at [1329, 84] on div "Invoice" at bounding box center [1303, 95] width 144 height 23
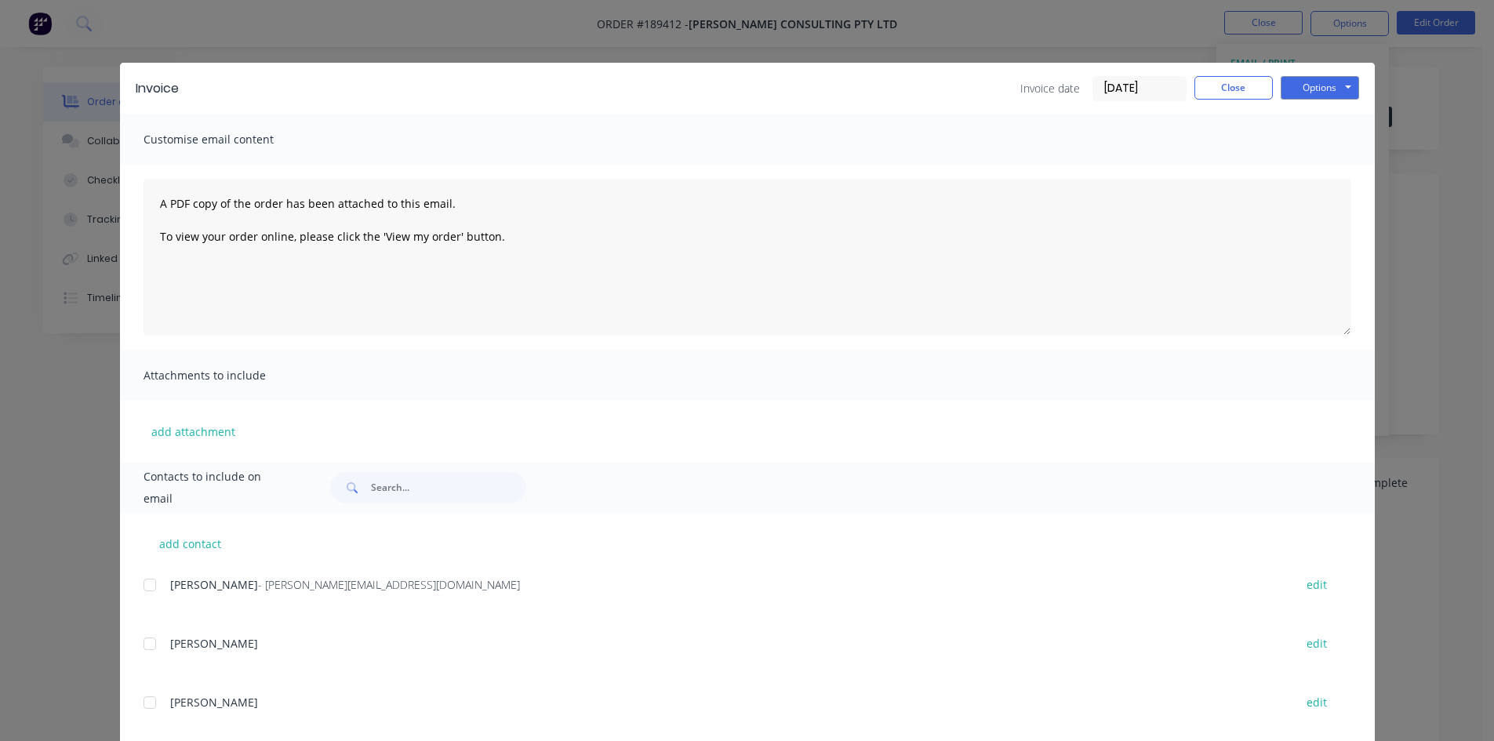
click at [147, 585] on div at bounding box center [149, 584] width 31 height 31
click at [1336, 84] on button "Options" at bounding box center [1320, 88] width 78 height 24
click at [1318, 162] on button "Email" at bounding box center [1331, 168] width 100 height 26
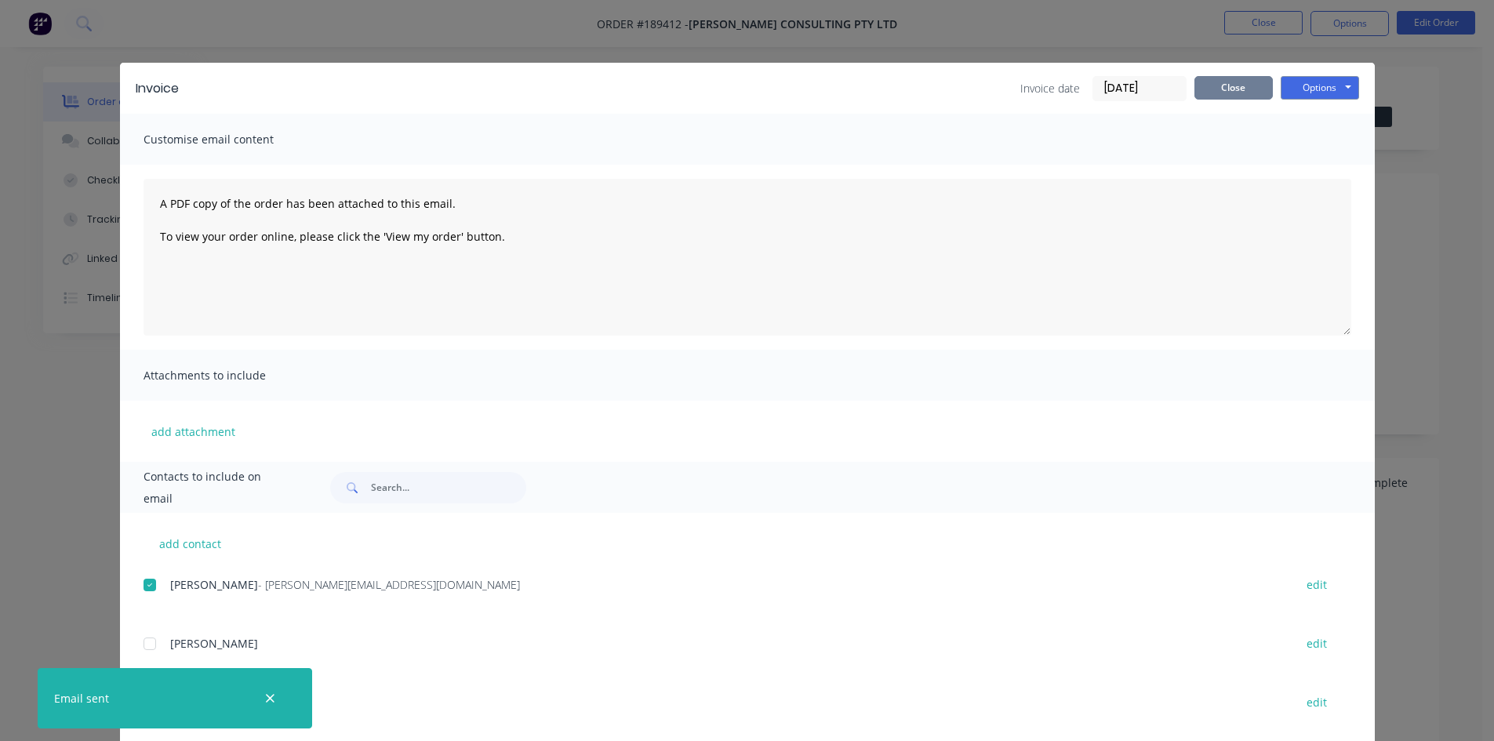
click at [1250, 77] on button "Close" at bounding box center [1234, 88] width 78 height 24
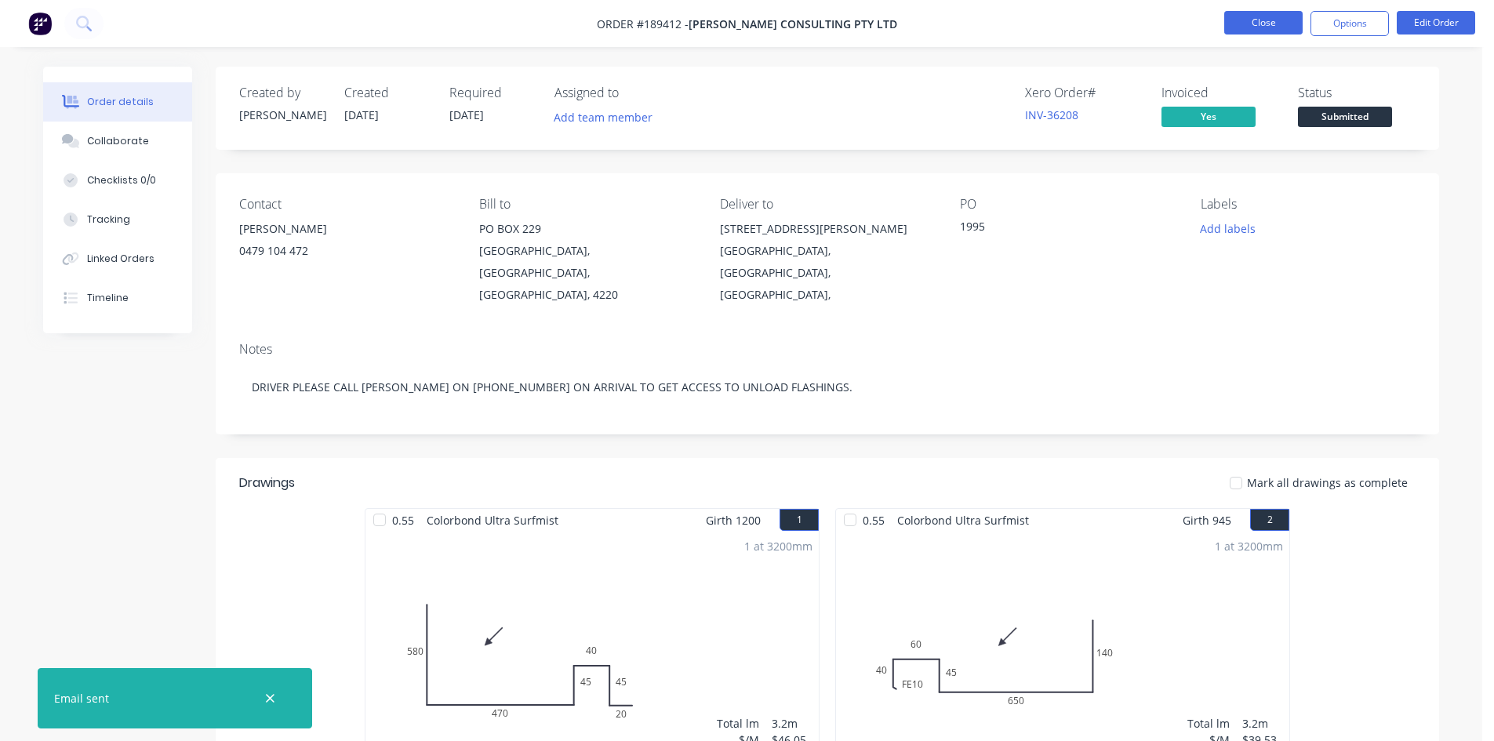
click at [1262, 15] on button "Close" at bounding box center [1263, 23] width 78 height 24
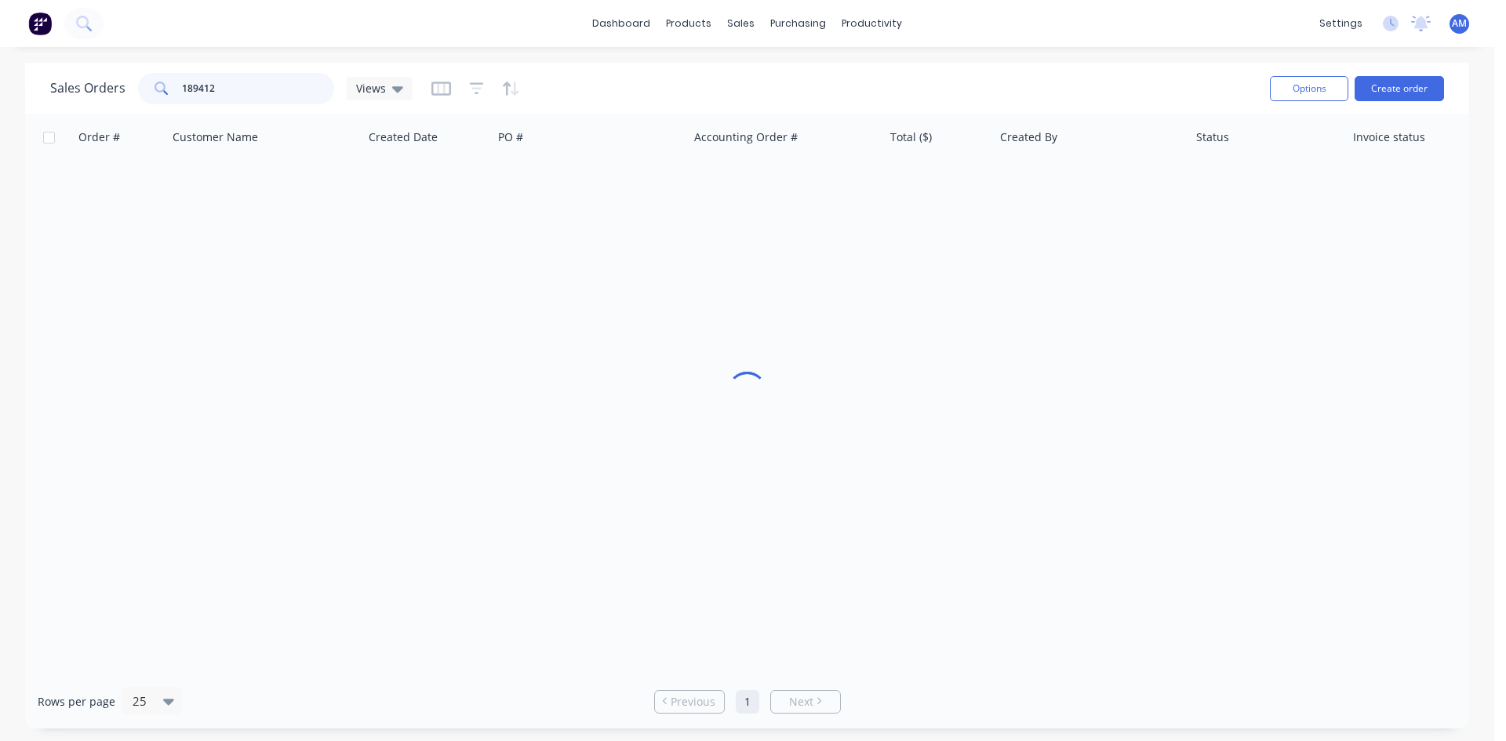
drag, startPoint x: 233, startPoint y: 82, endPoint x: 137, endPoint y: 89, distance: 95.9
click at [138, 89] on div "189412" at bounding box center [236, 88] width 196 height 31
type input "189512"
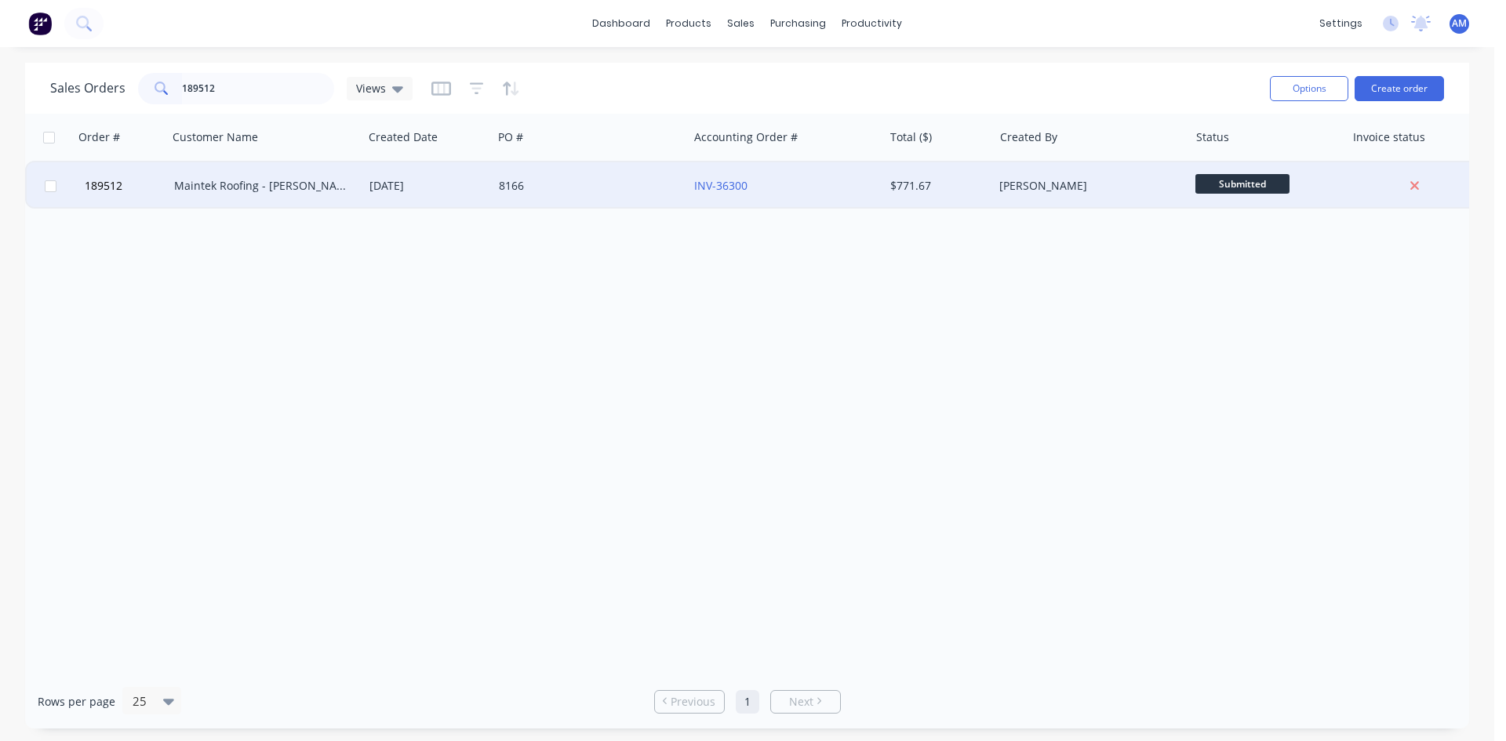
click at [537, 195] on div "8166" at bounding box center [590, 185] width 195 height 47
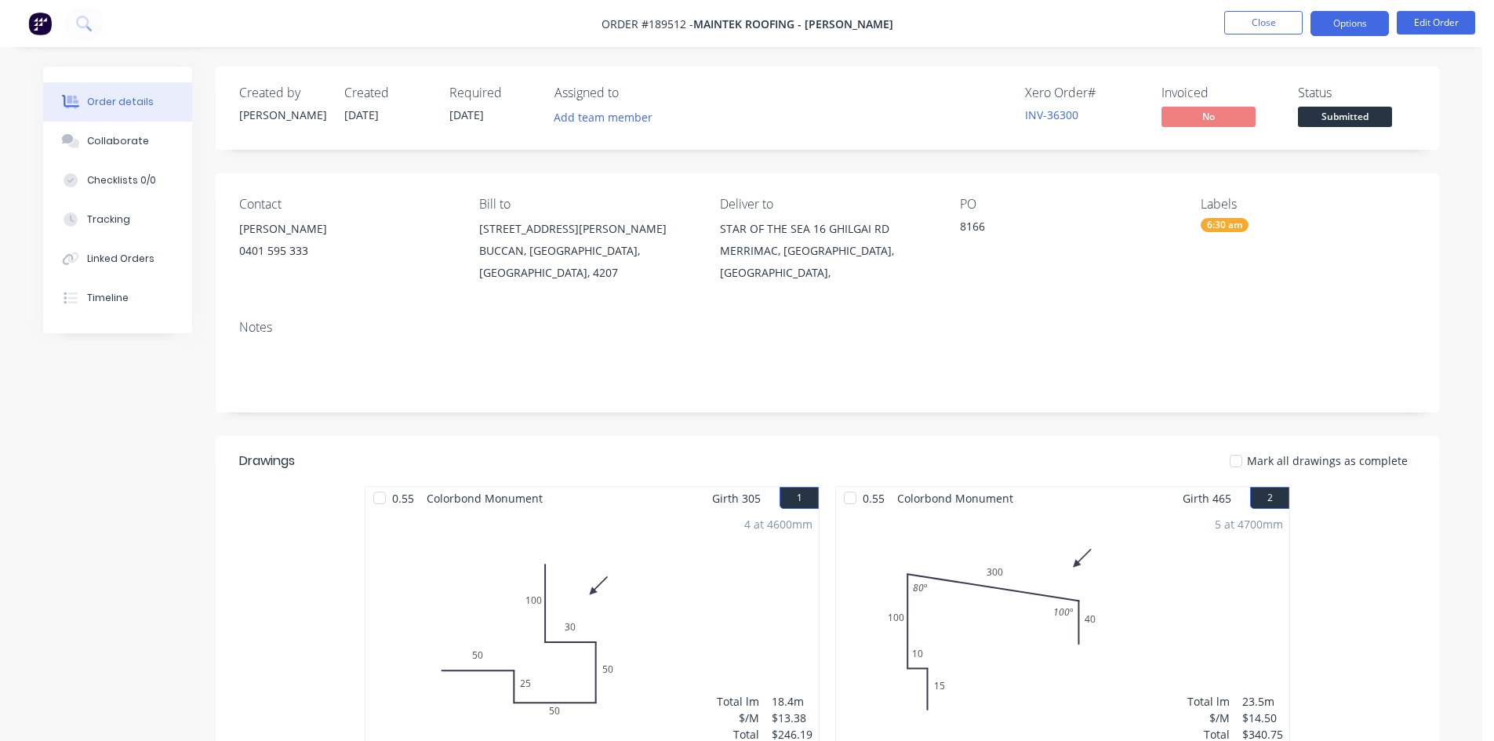
click at [1373, 20] on button "Options" at bounding box center [1350, 23] width 78 height 25
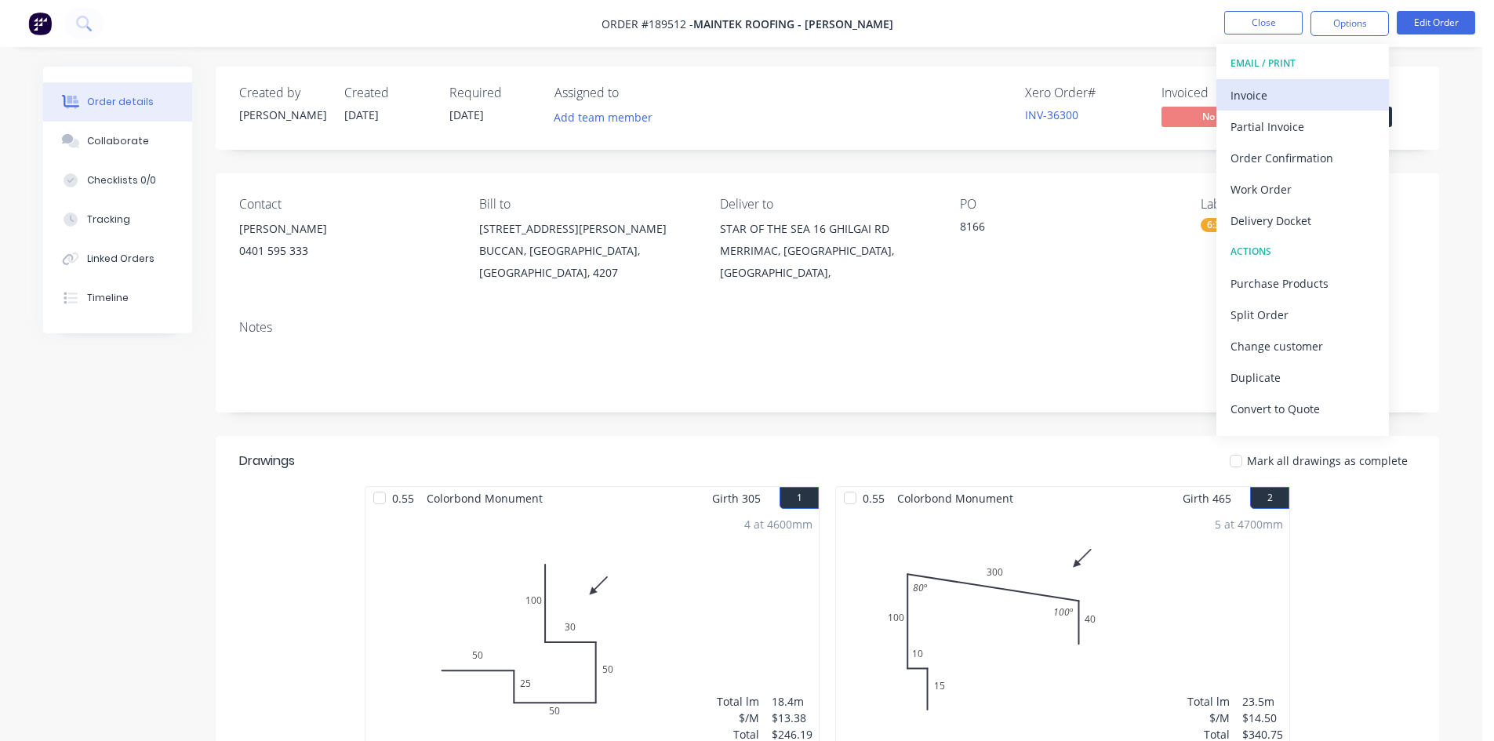
click at [1316, 82] on button "Invoice" at bounding box center [1303, 94] width 173 height 31
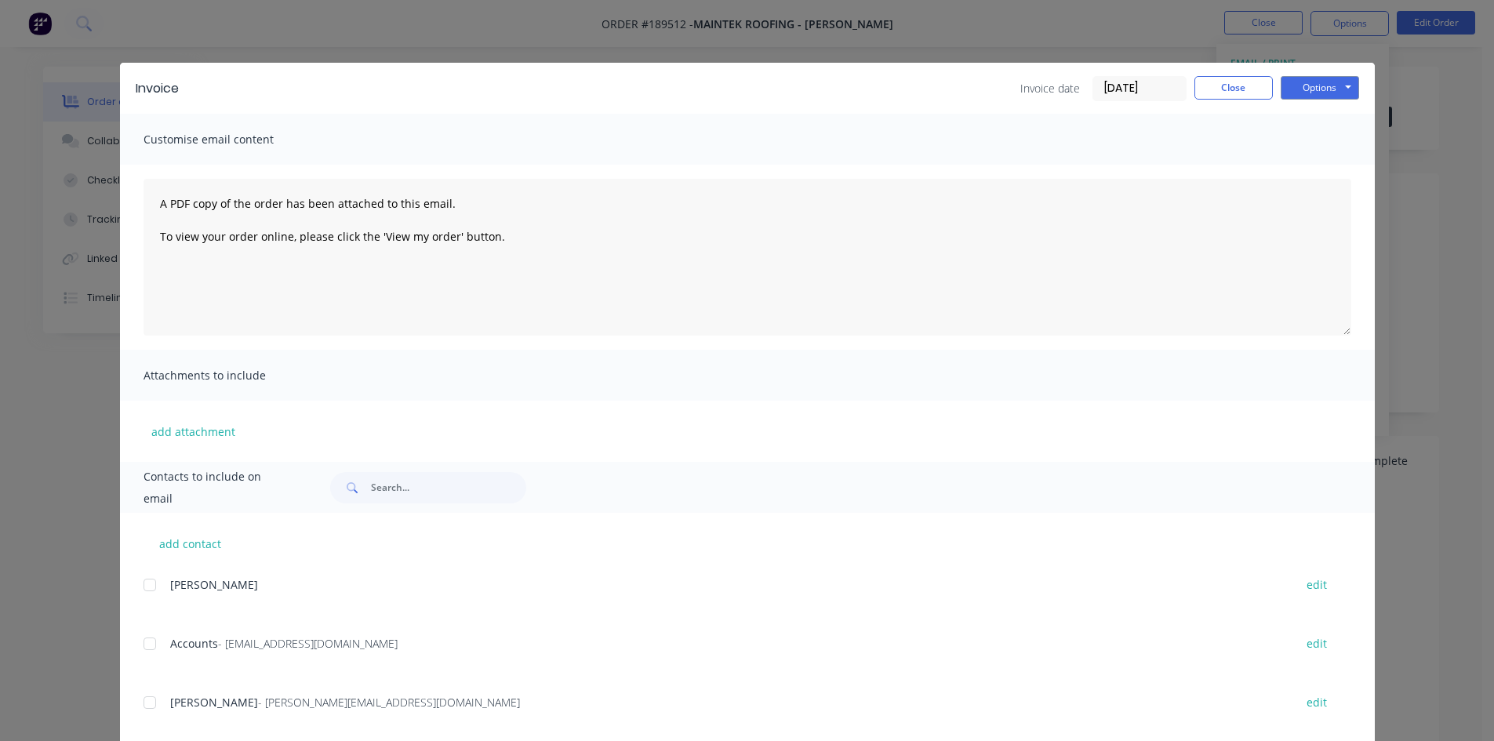
click at [141, 642] on div at bounding box center [149, 643] width 31 height 31
click at [144, 706] on div at bounding box center [149, 702] width 31 height 31
click at [1298, 85] on button "Options" at bounding box center [1320, 88] width 78 height 24
click at [1326, 164] on button "Email" at bounding box center [1331, 168] width 100 height 26
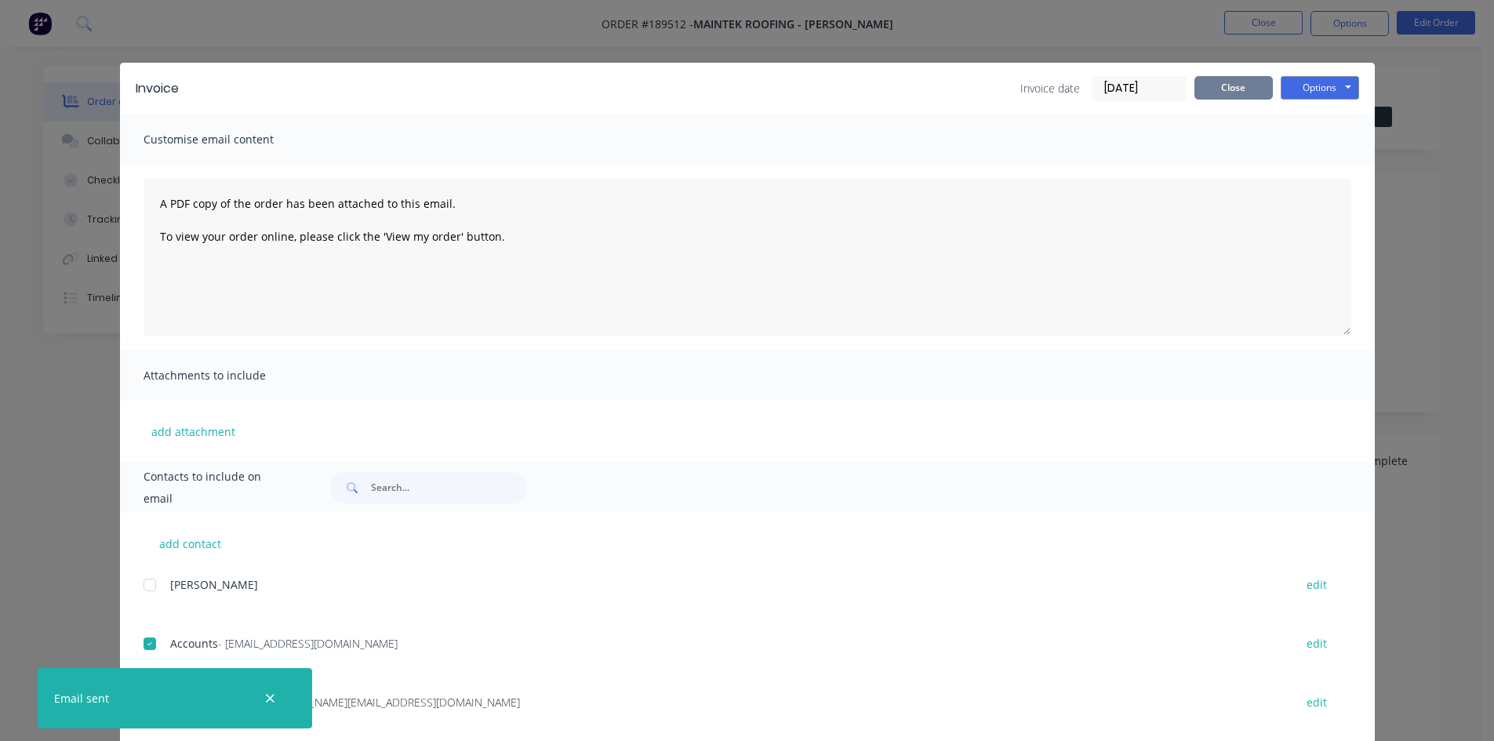
click at [1219, 83] on button "Close" at bounding box center [1234, 88] width 78 height 24
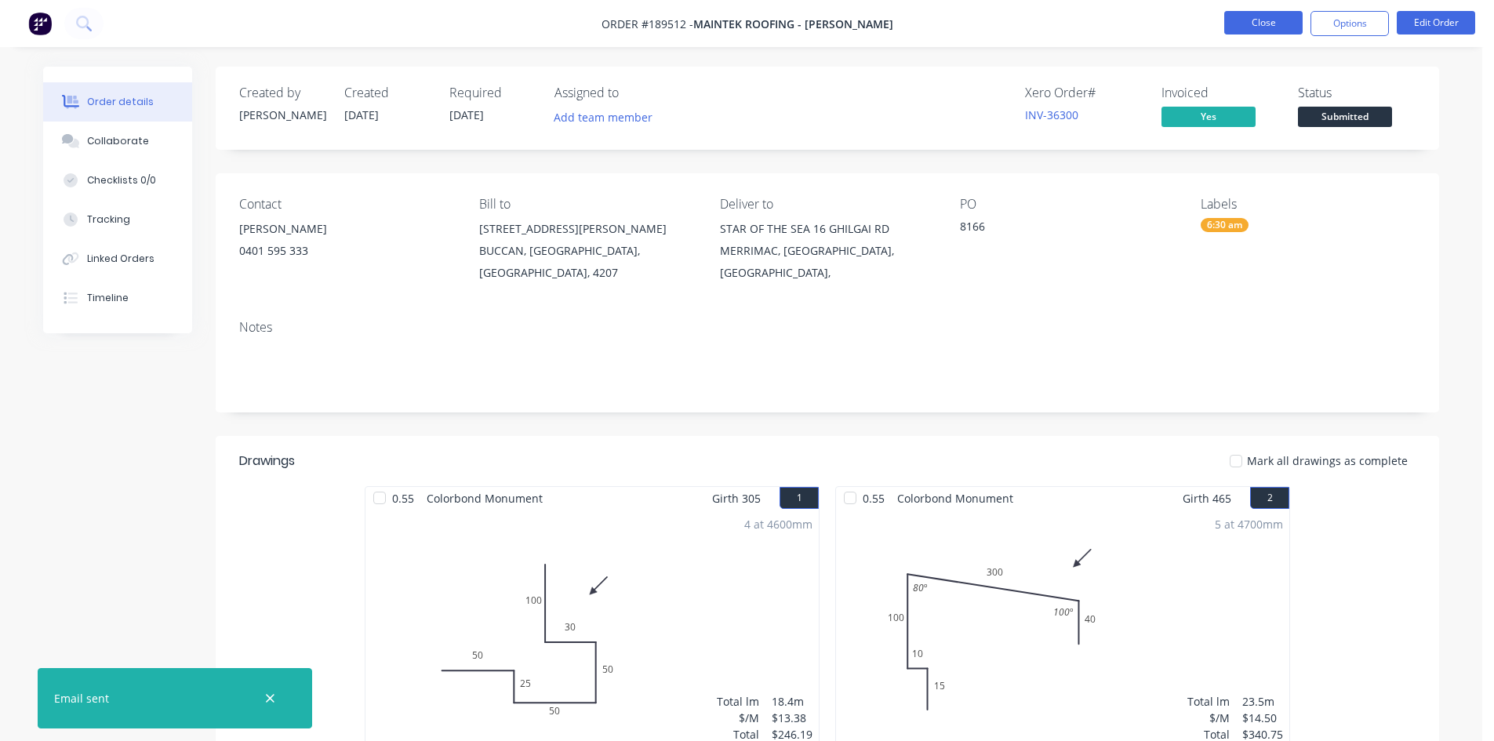
click at [1258, 17] on button "Close" at bounding box center [1263, 23] width 78 height 24
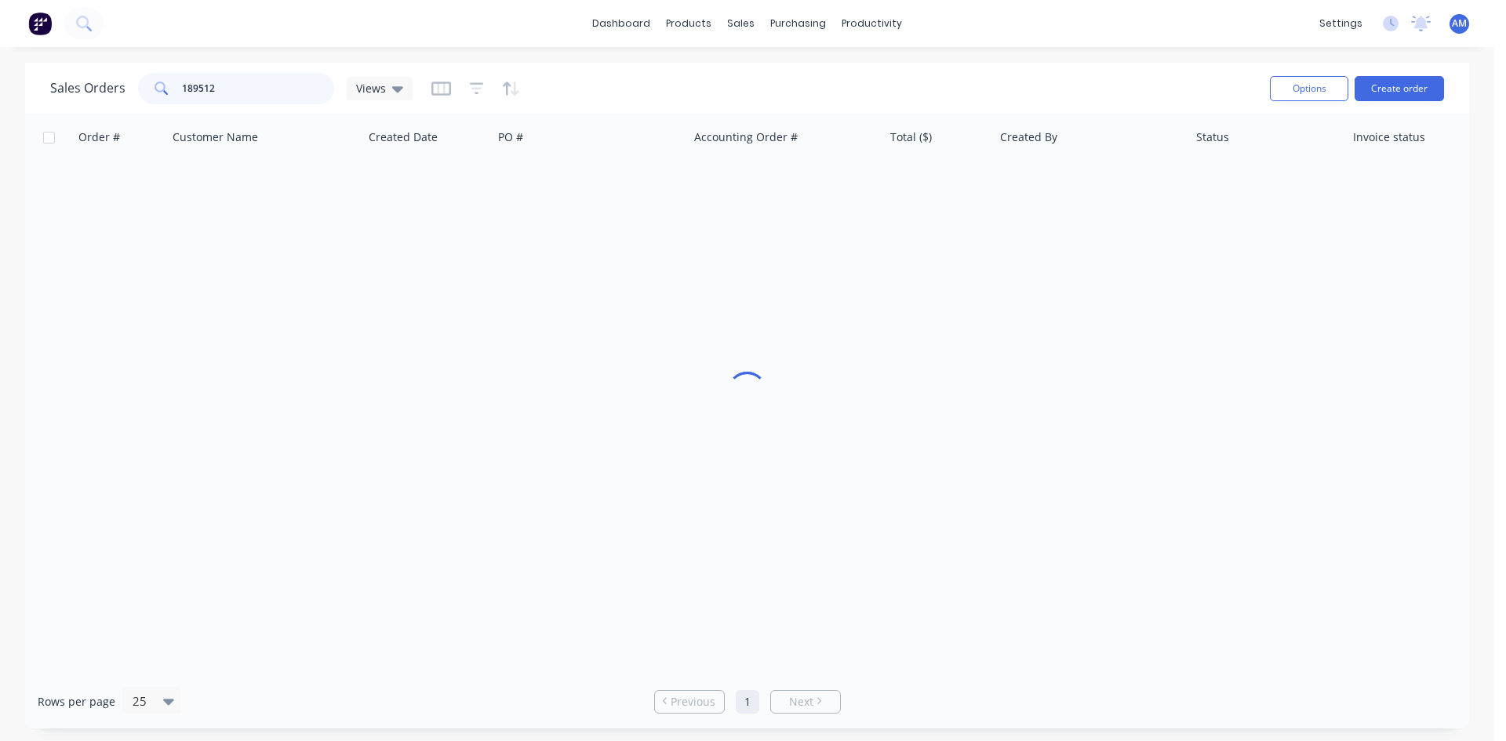
drag, startPoint x: 224, startPoint y: 93, endPoint x: 67, endPoint y: 91, distance: 156.1
click at [67, 91] on div "Sales Orders 189512 Views" at bounding box center [231, 88] width 362 height 31
type input "189495"
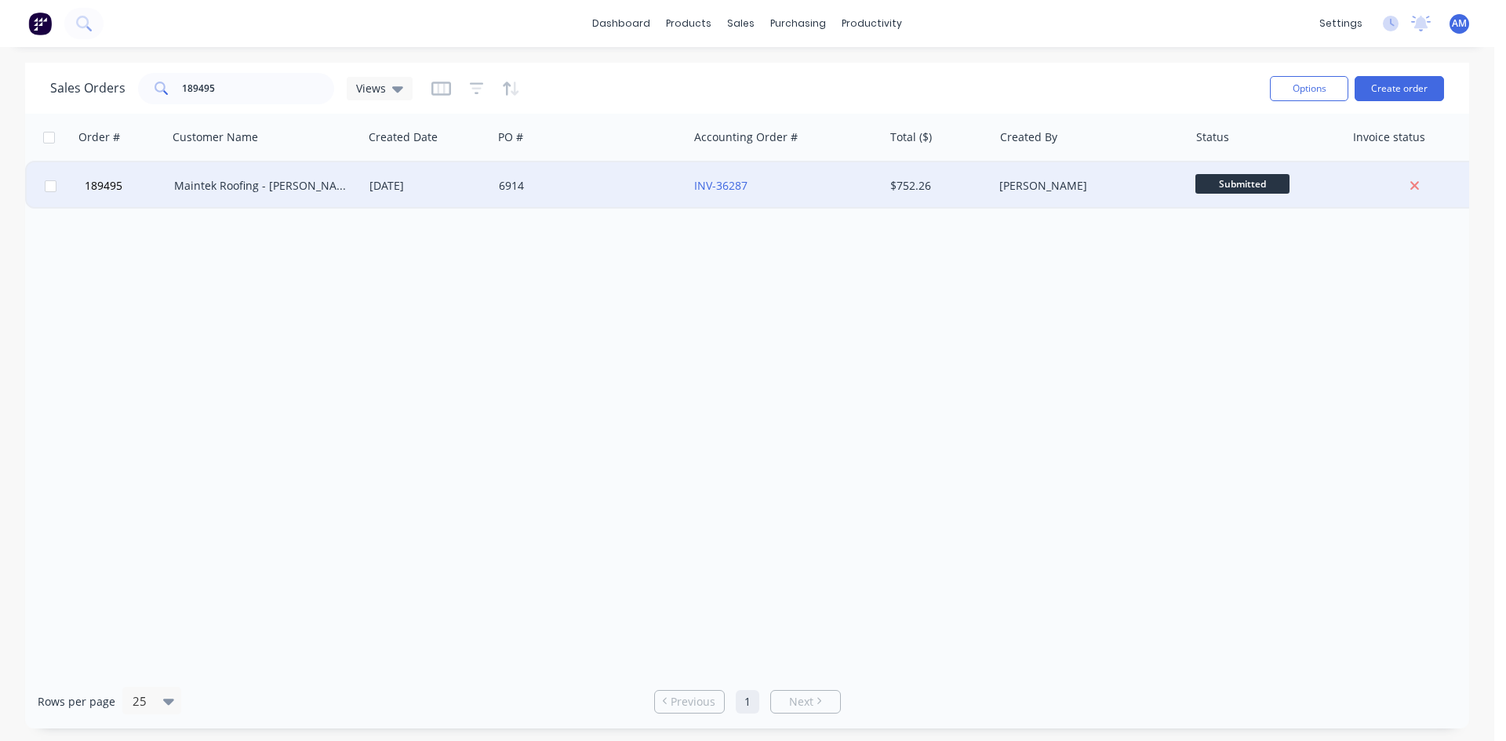
click at [646, 193] on div "6914" at bounding box center [586, 186] width 174 height 16
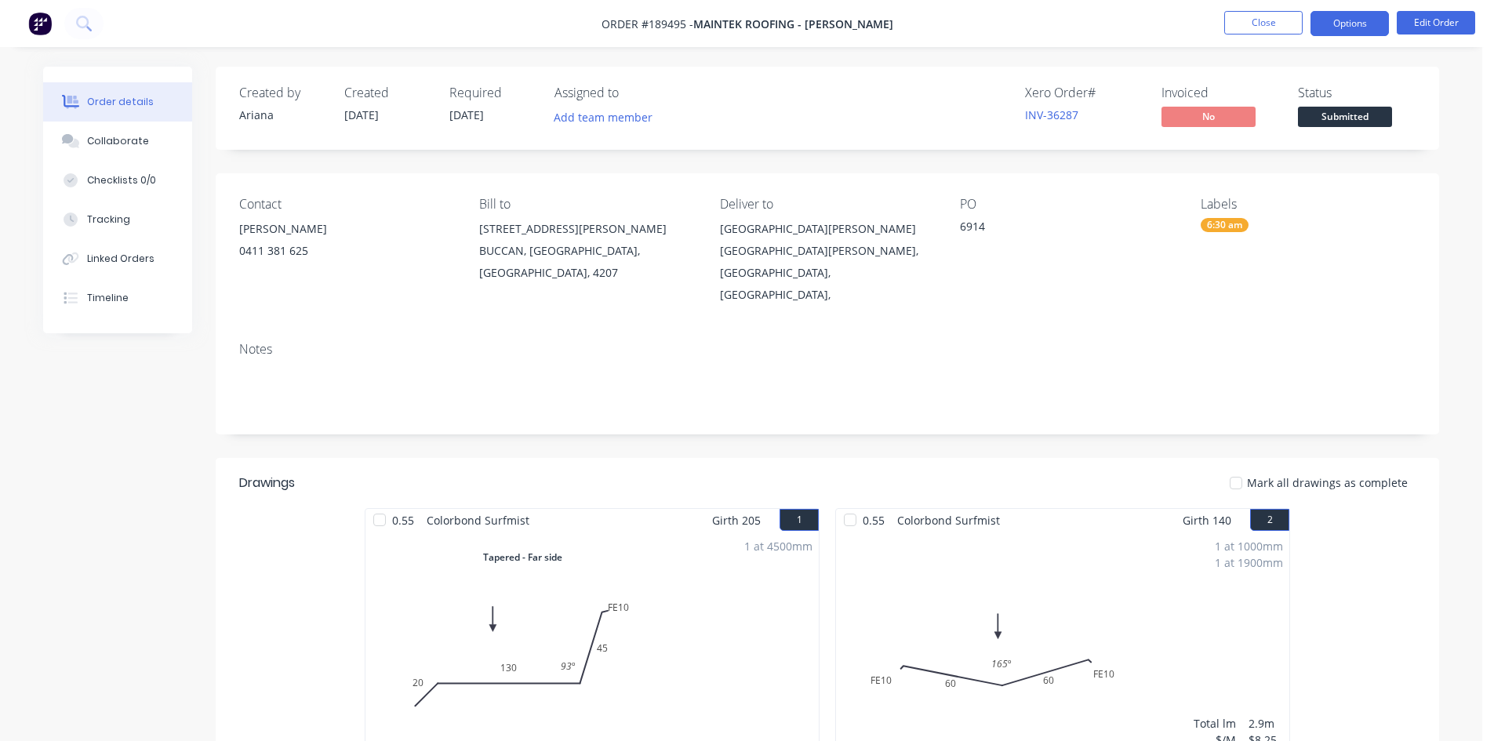
click at [1330, 28] on button "Options" at bounding box center [1350, 23] width 78 height 25
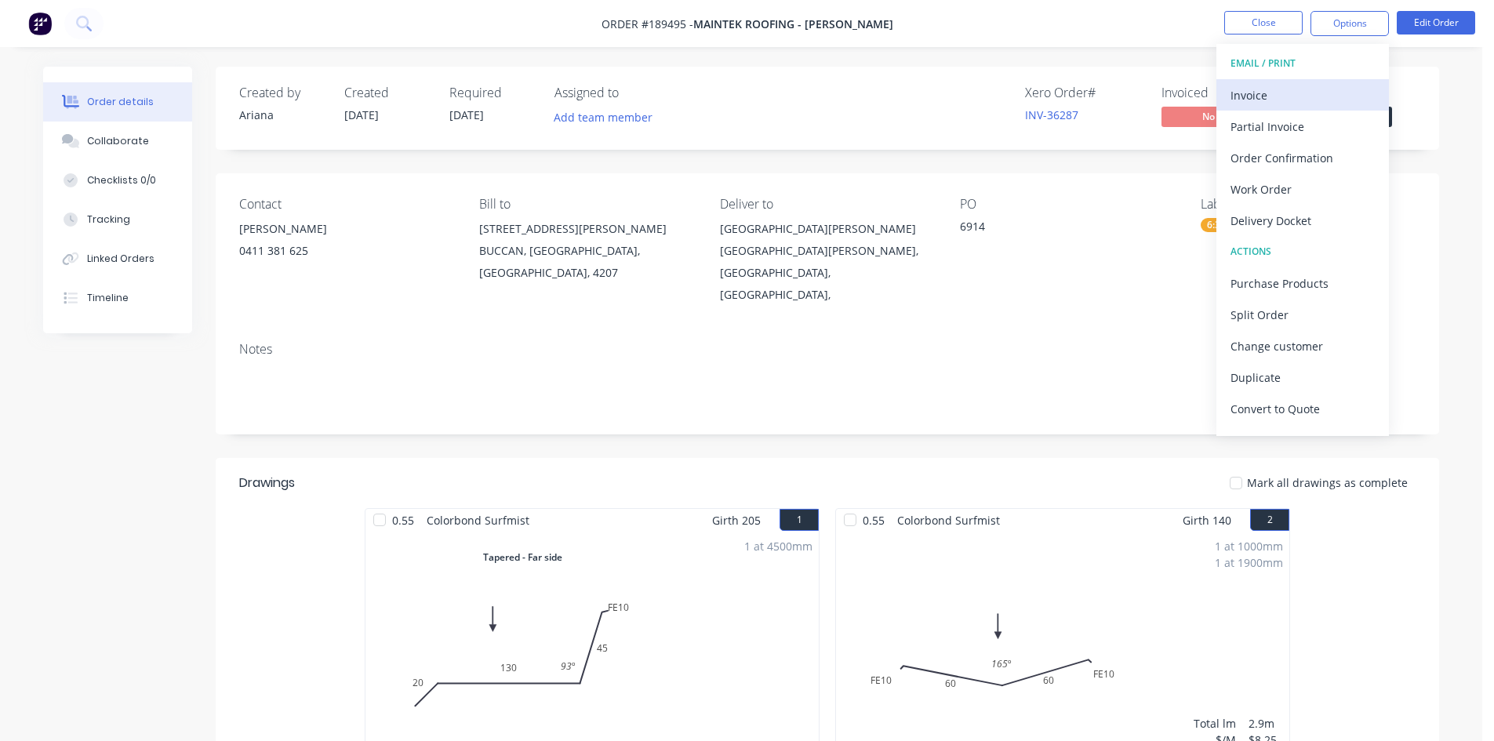
click at [1257, 96] on div "Invoice" at bounding box center [1303, 95] width 144 height 23
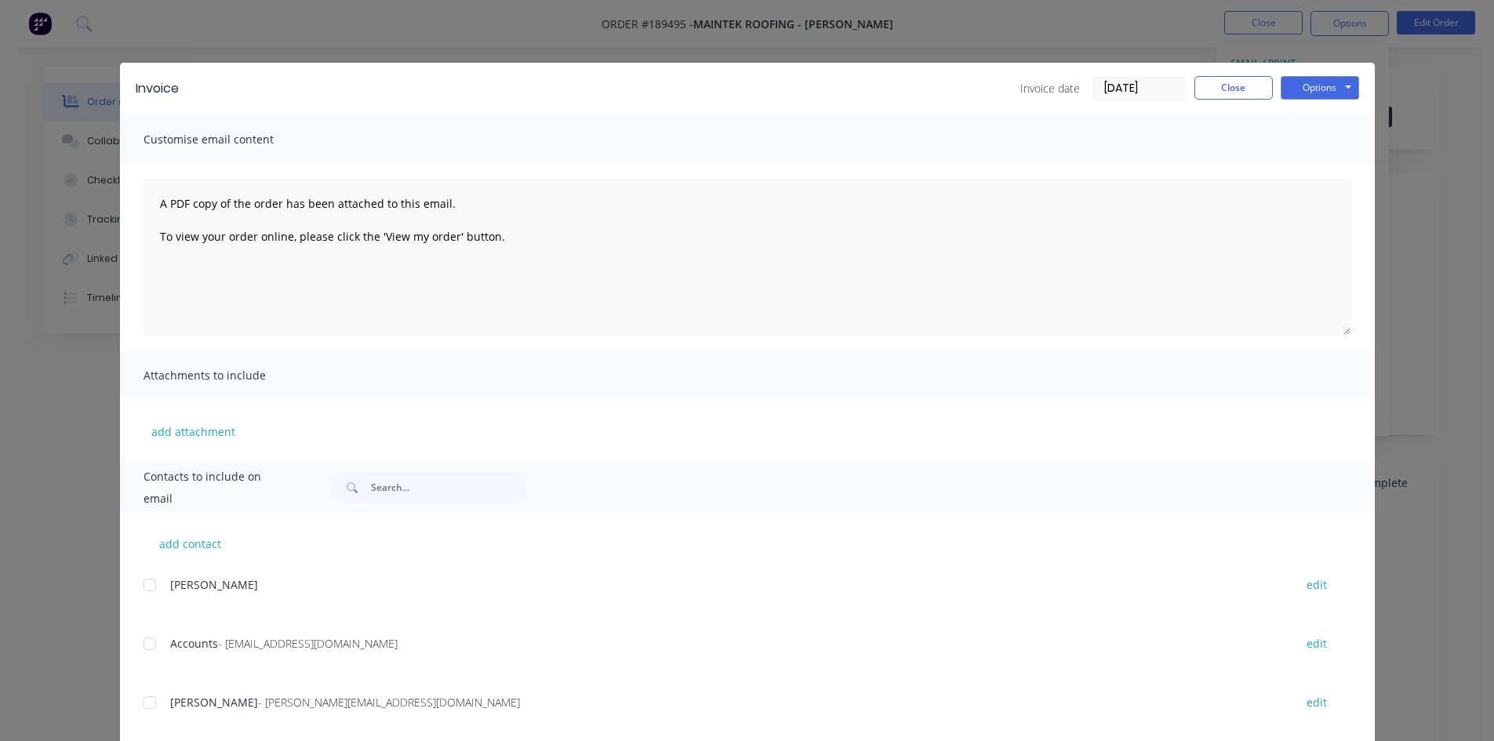
click at [138, 643] on div at bounding box center [149, 643] width 31 height 31
click at [144, 702] on div at bounding box center [149, 702] width 31 height 31
click at [1329, 82] on button "Options" at bounding box center [1320, 88] width 78 height 24
click at [1329, 164] on button "Email" at bounding box center [1331, 168] width 100 height 26
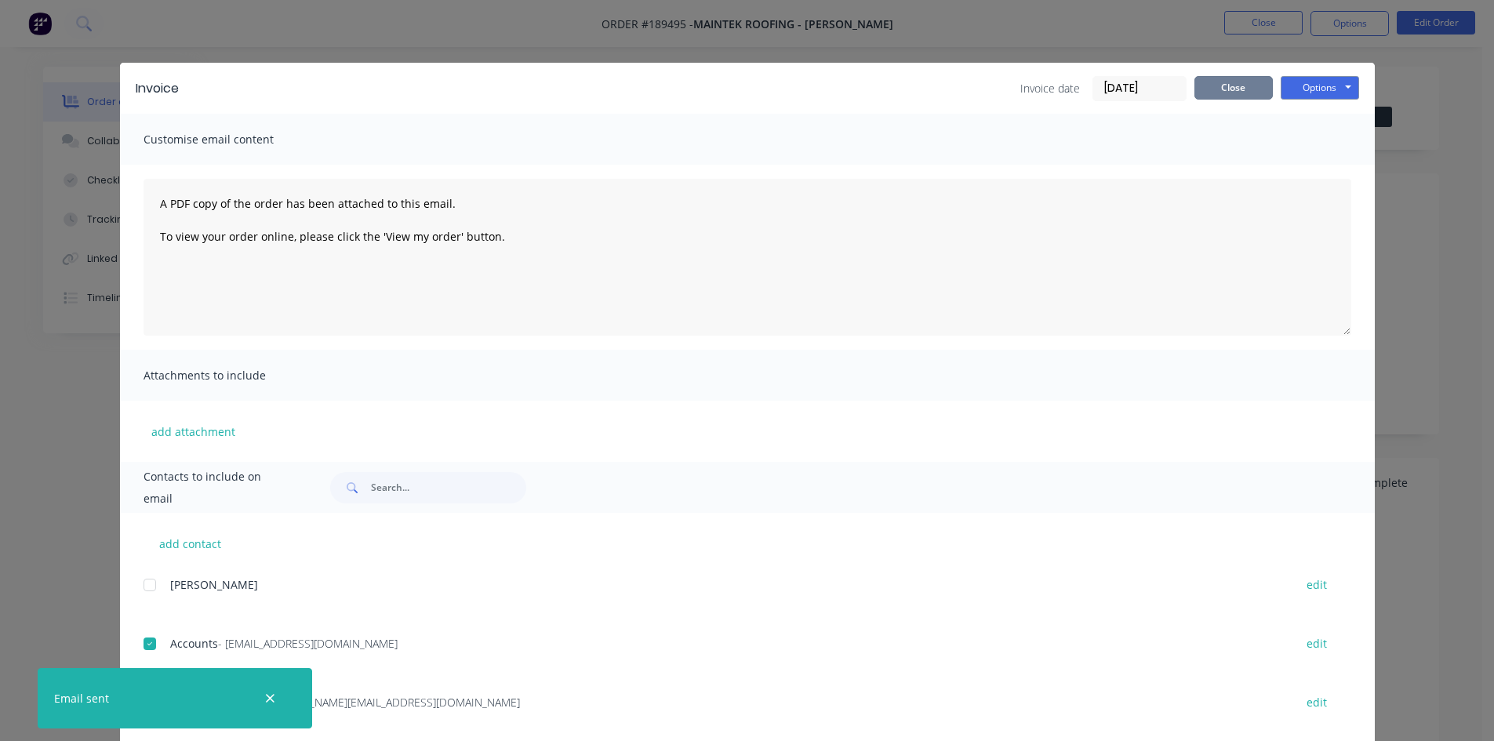
click at [1238, 89] on button "Close" at bounding box center [1234, 88] width 78 height 24
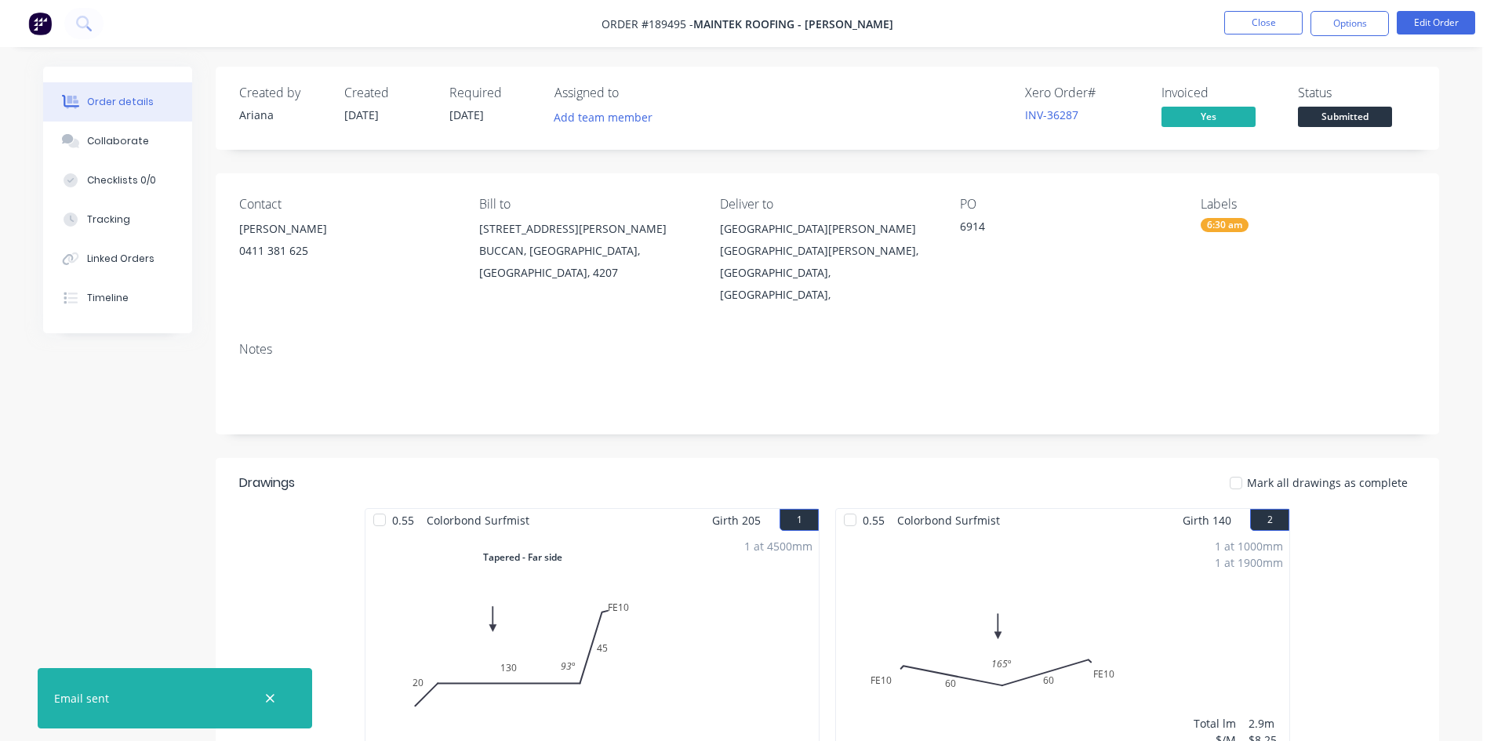
click at [1263, 35] on li "Close" at bounding box center [1263, 23] width 78 height 25
click at [1264, 27] on button "Close" at bounding box center [1263, 23] width 78 height 24
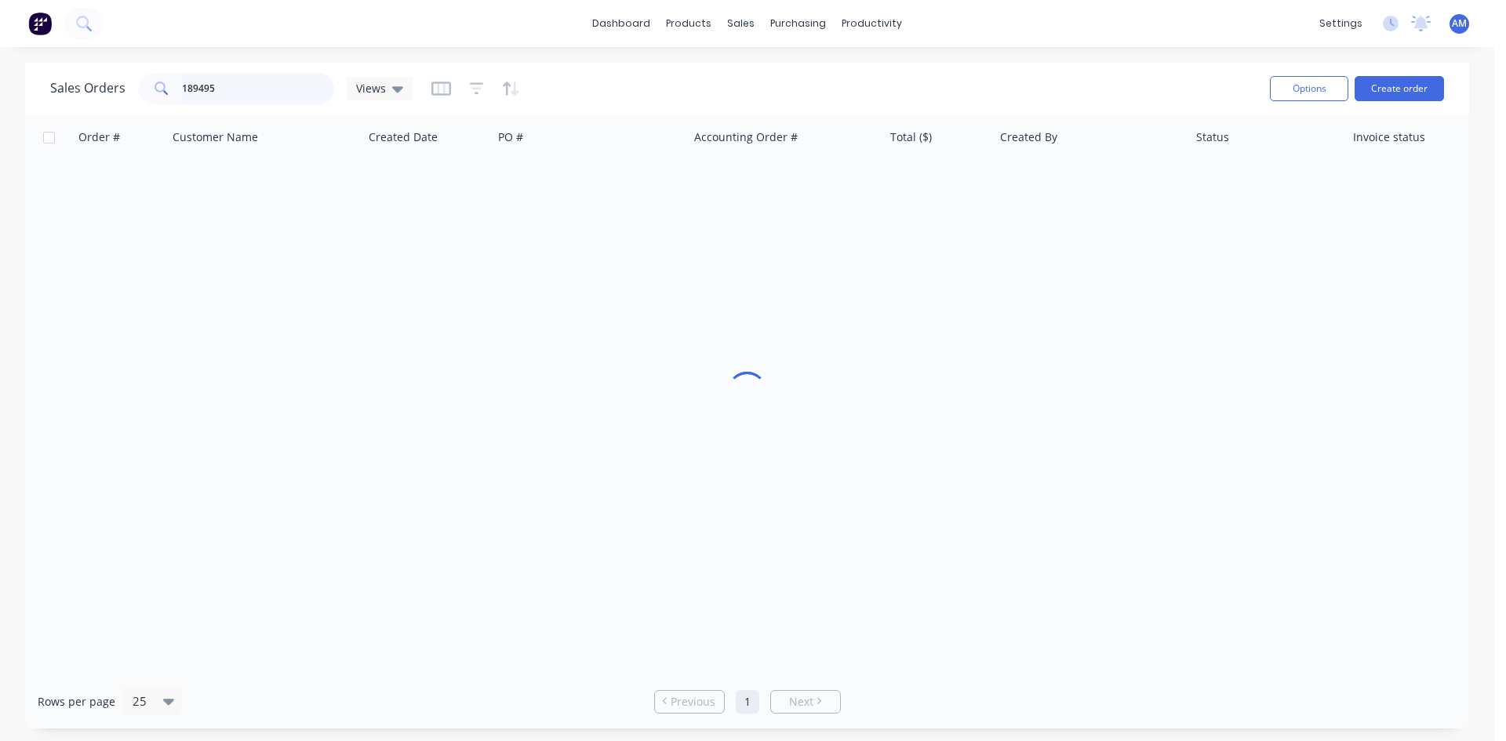
drag, startPoint x: 233, startPoint y: 88, endPoint x: 68, endPoint y: 77, distance: 165.1
click at [68, 77] on div "Sales Orders 189495 Views" at bounding box center [231, 88] width 362 height 31
type input "188963"
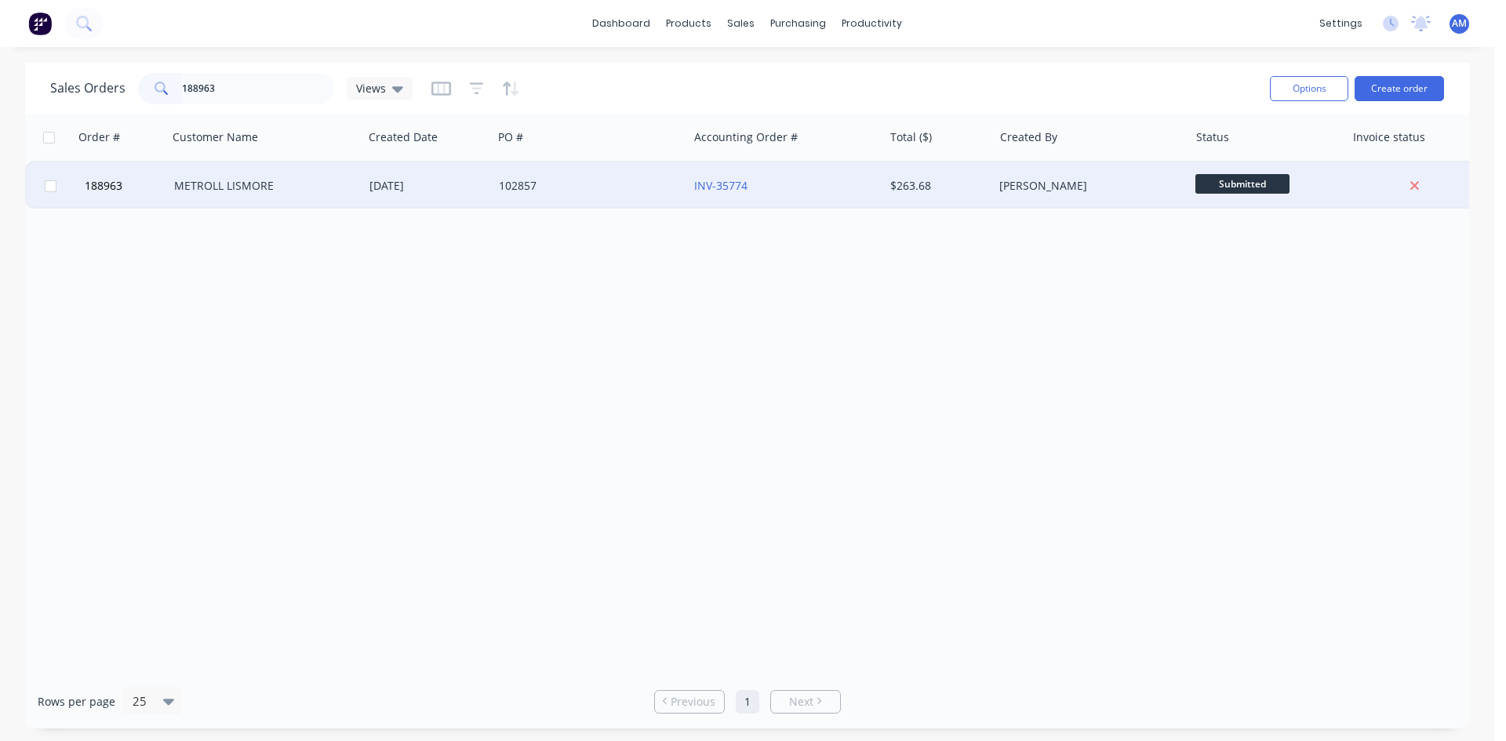
click at [601, 184] on div "102857" at bounding box center [586, 186] width 174 height 16
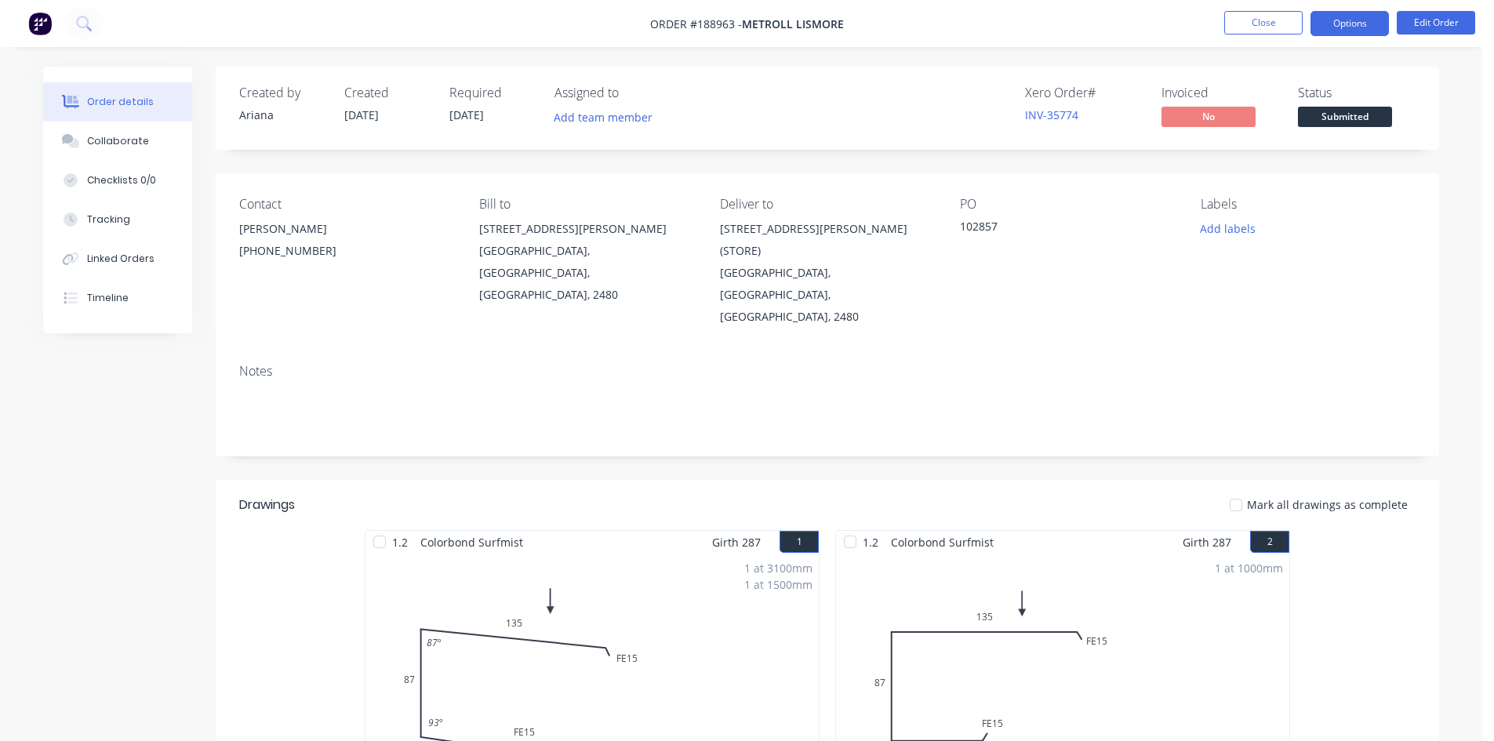
click at [1367, 16] on button "Options" at bounding box center [1350, 23] width 78 height 25
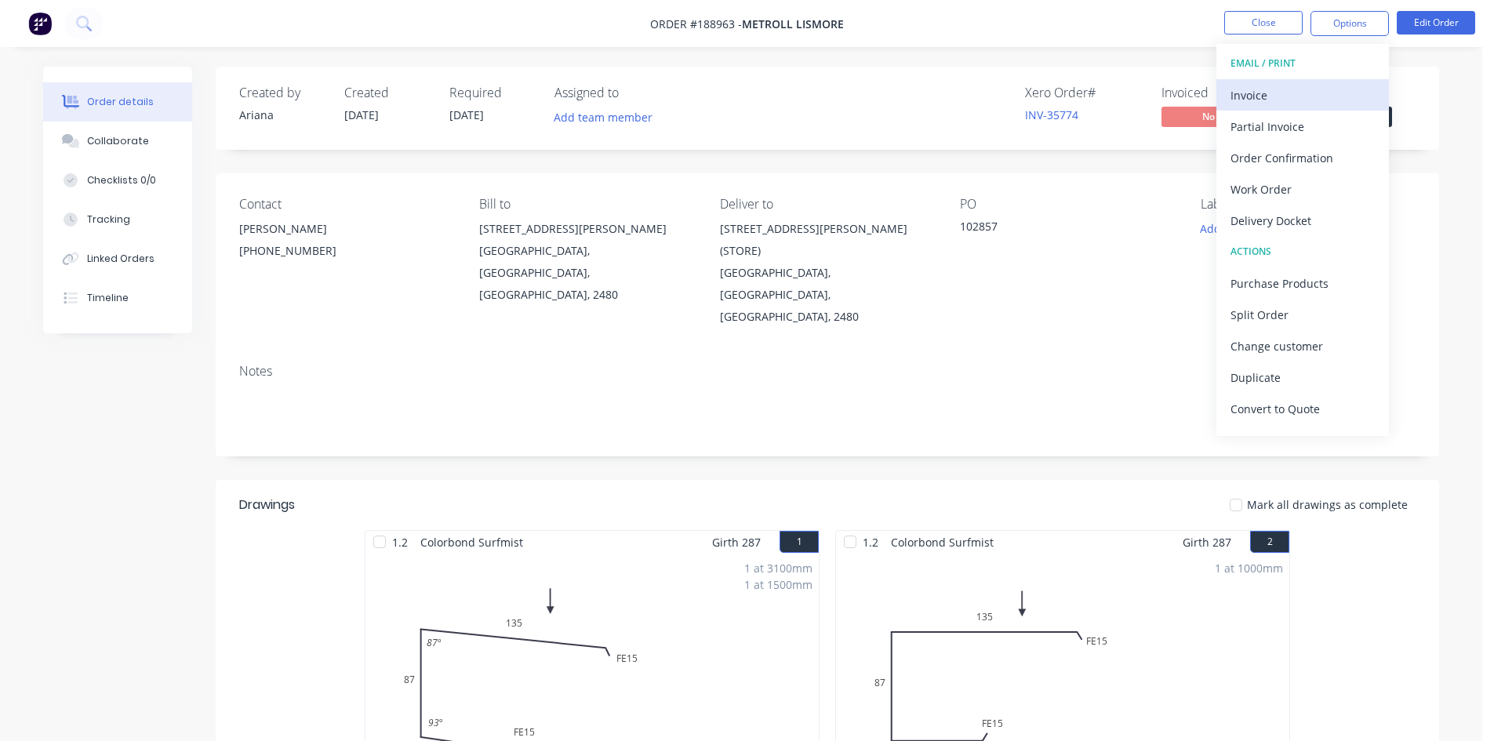
click at [1355, 85] on div "Invoice" at bounding box center [1303, 95] width 144 height 23
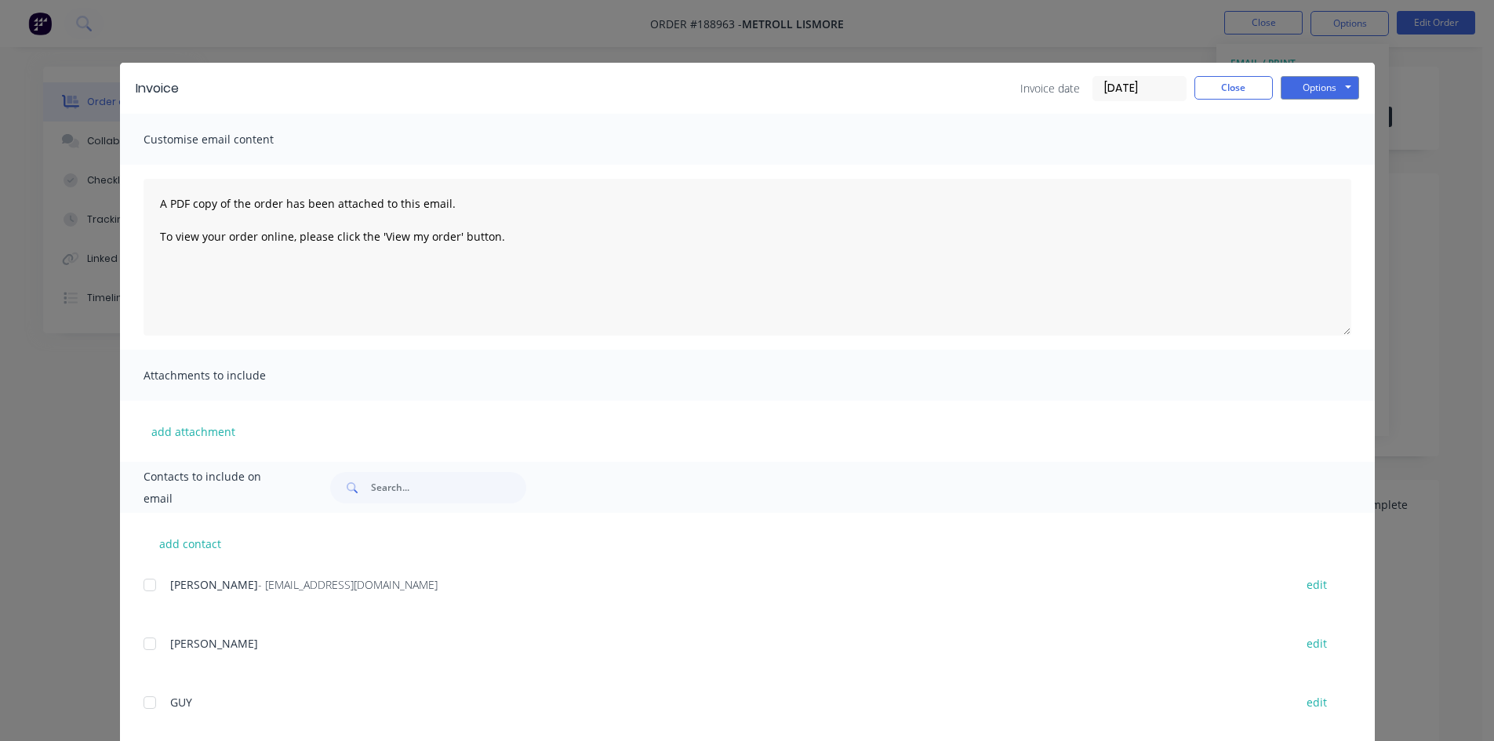
click at [144, 592] on div at bounding box center [149, 584] width 31 height 31
click at [1311, 91] on button "Options" at bounding box center [1320, 88] width 78 height 24
click at [1312, 165] on button "Email" at bounding box center [1331, 168] width 100 height 26
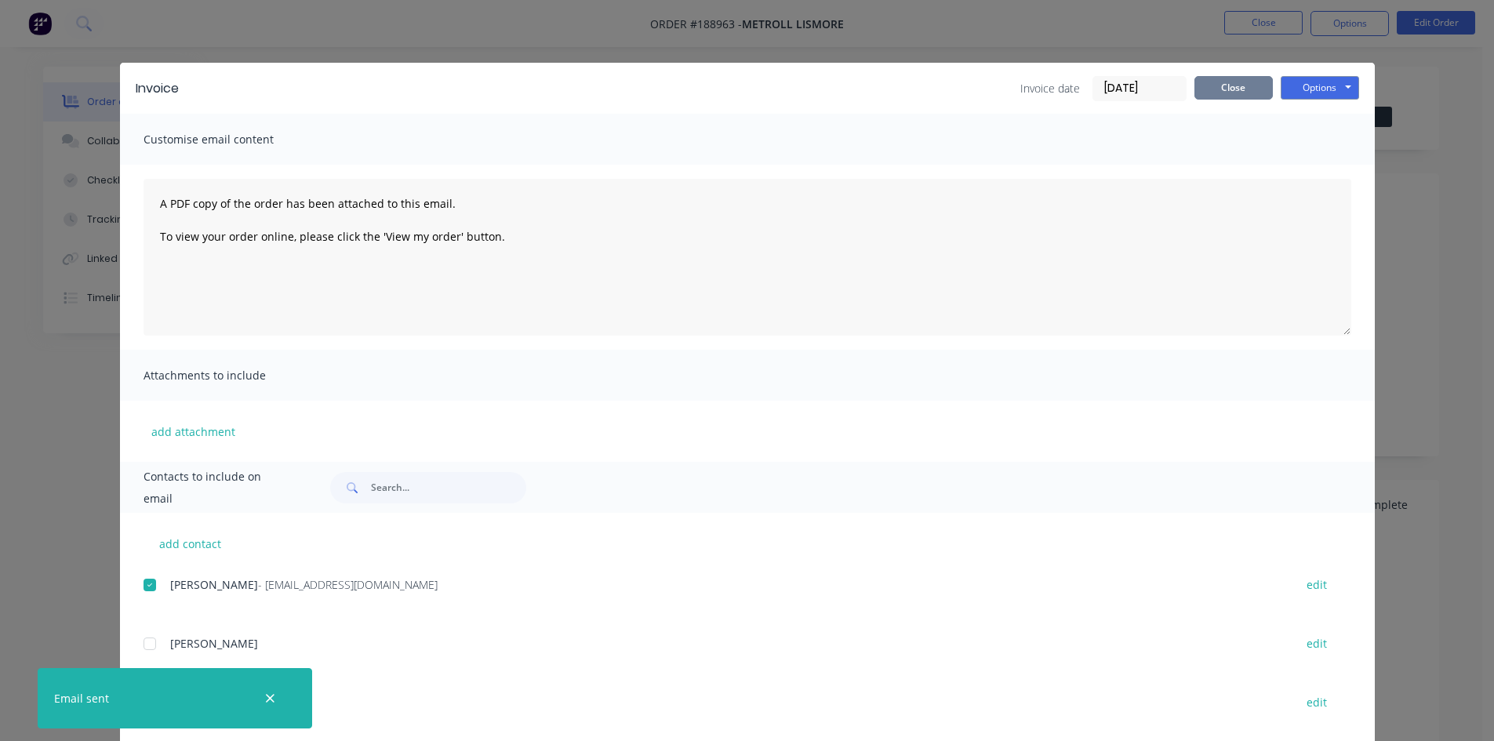
click at [1233, 92] on button "Close" at bounding box center [1234, 88] width 78 height 24
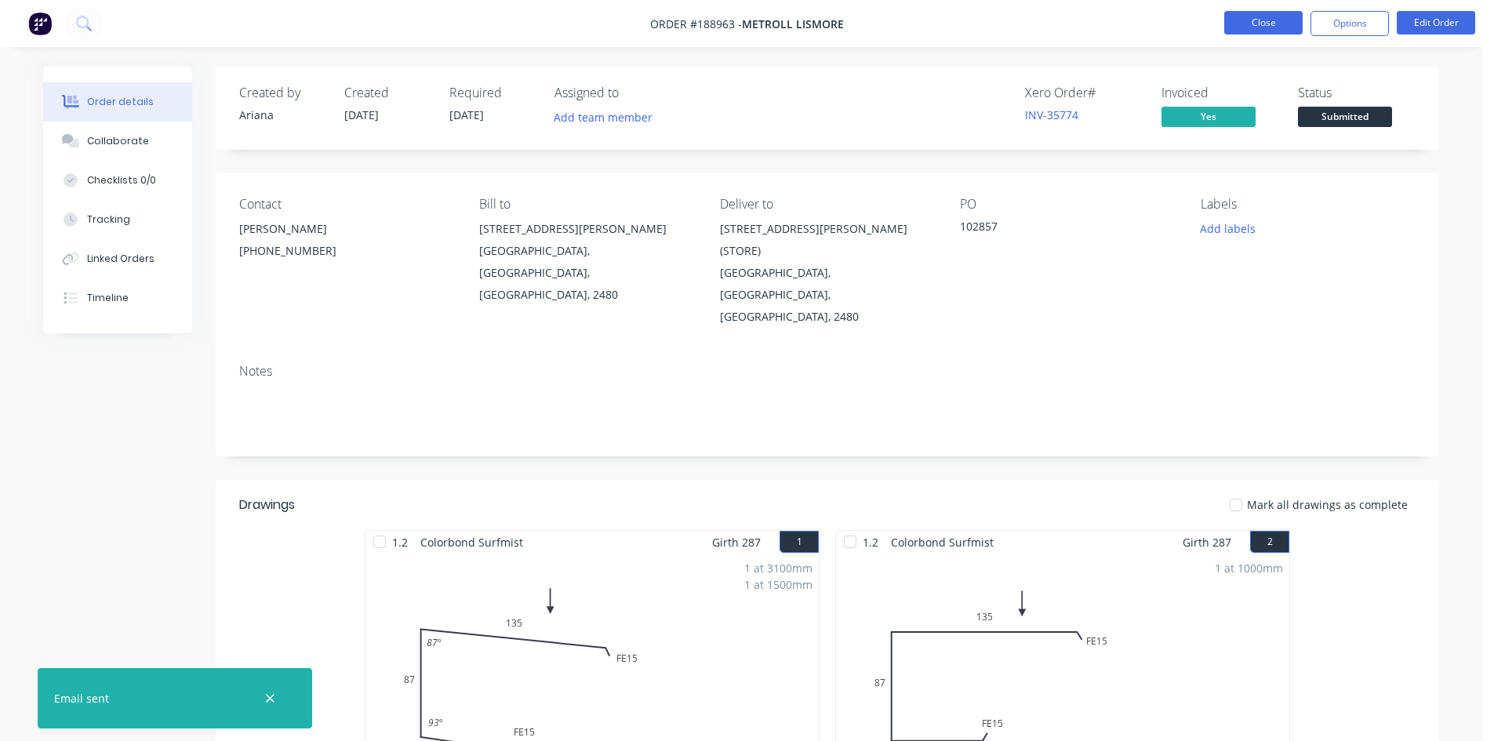
click at [1283, 24] on button "Close" at bounding box center [1263, 23] width 78 height 24
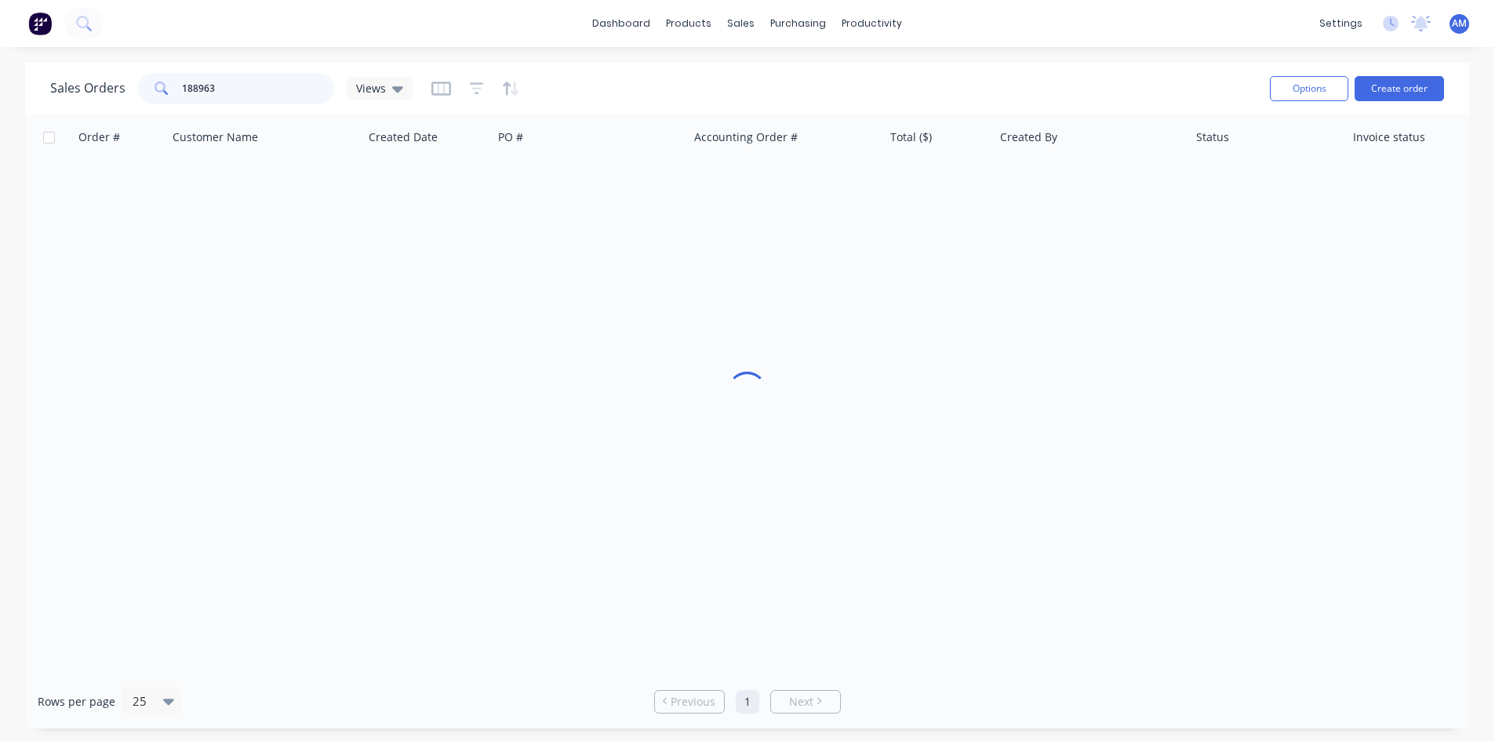
drag, startPoint x: 228, startPoint y: 96, endPoint x: 23, endPoint y: 89, distance: 205.6
click at [23, 89] on div "Sales Orders 188963 Views Options Create order Order # Customer Name Created Da…" at bounding box center [747, 396] width 1494 height 666
type input "189214"
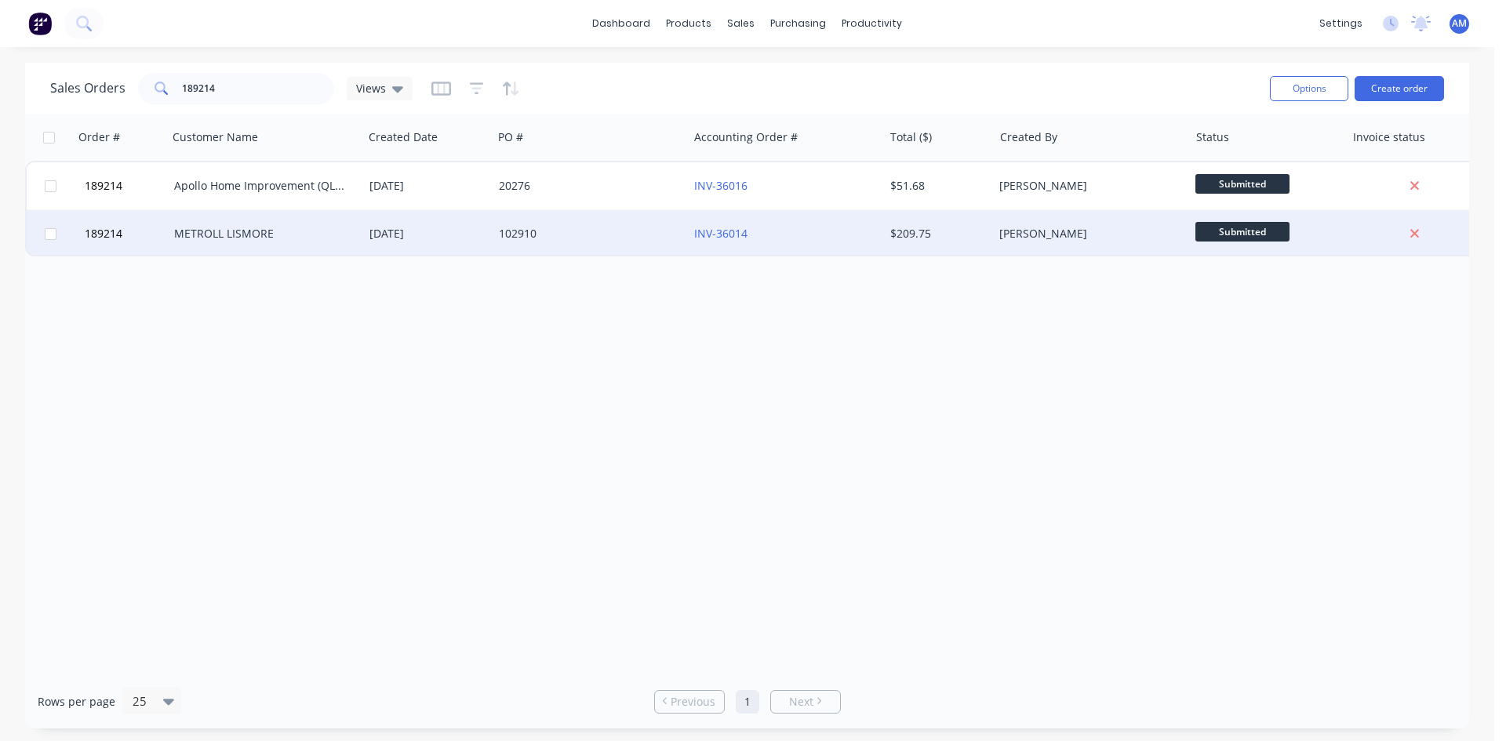
click at [628, 236] on div "102910" at bounding box center [586, 234] width 174 height 16
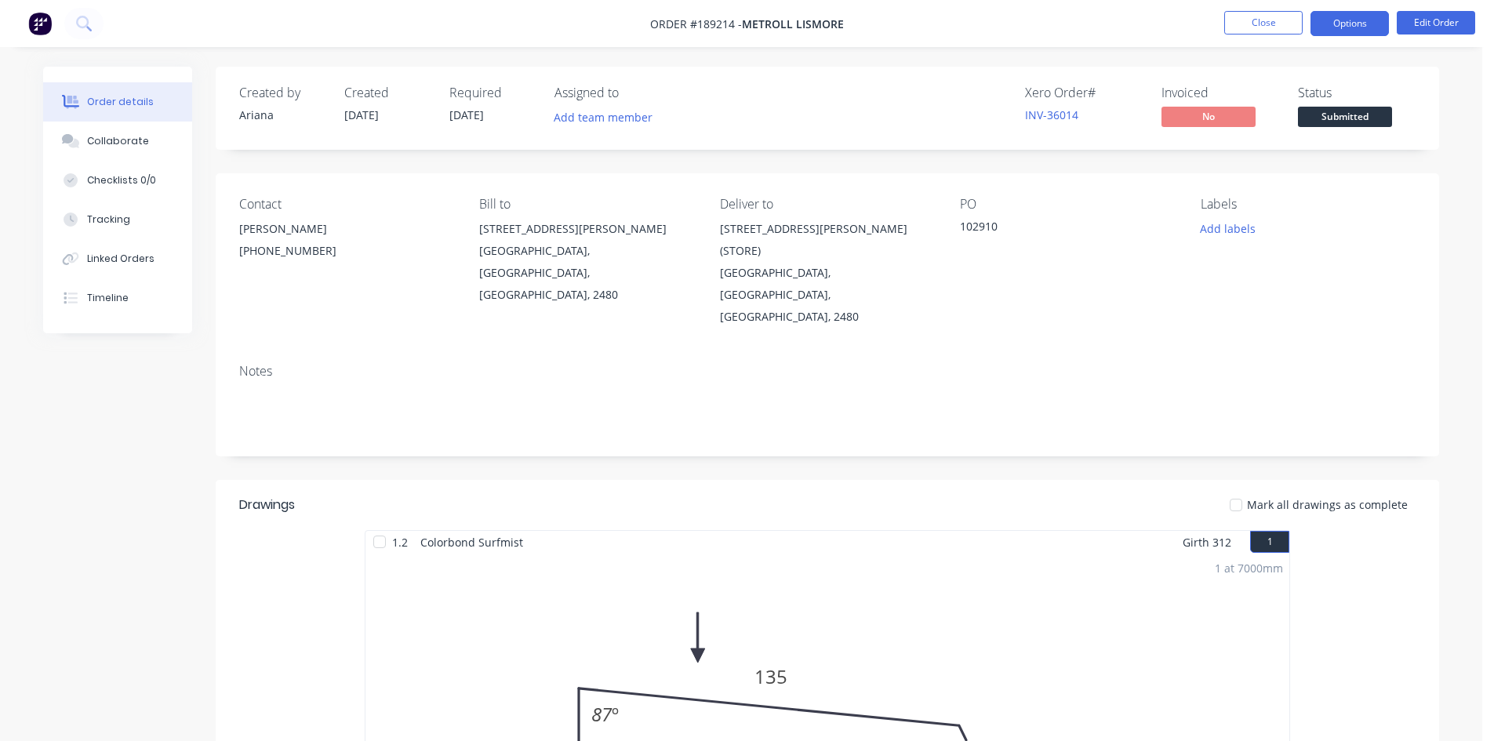
click at [1354, 25] on button "Options" at bounding box center [1350, 23] width 78 height 25
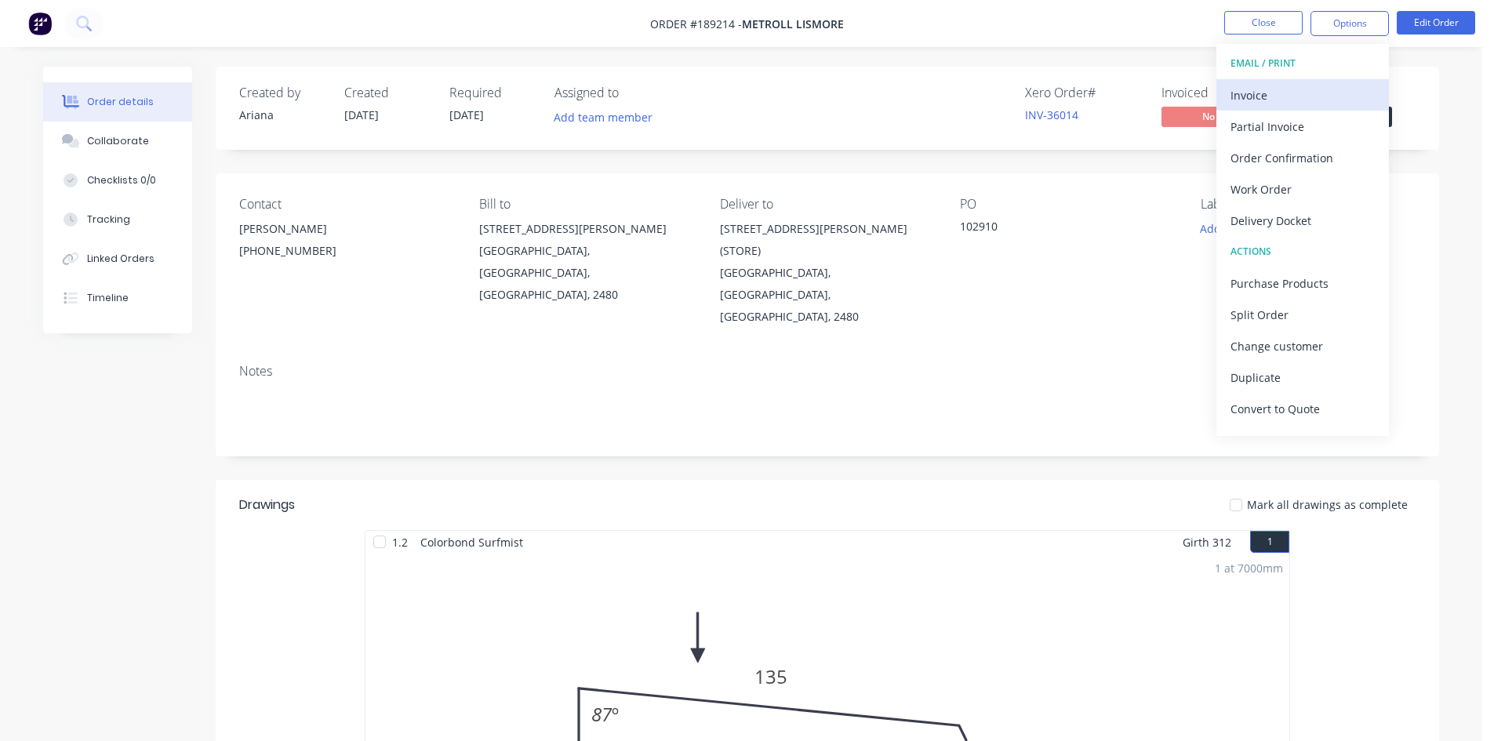
click at [1330, 88] on div "Invoice" at bounding box center [1303, 95] width 144 height 23
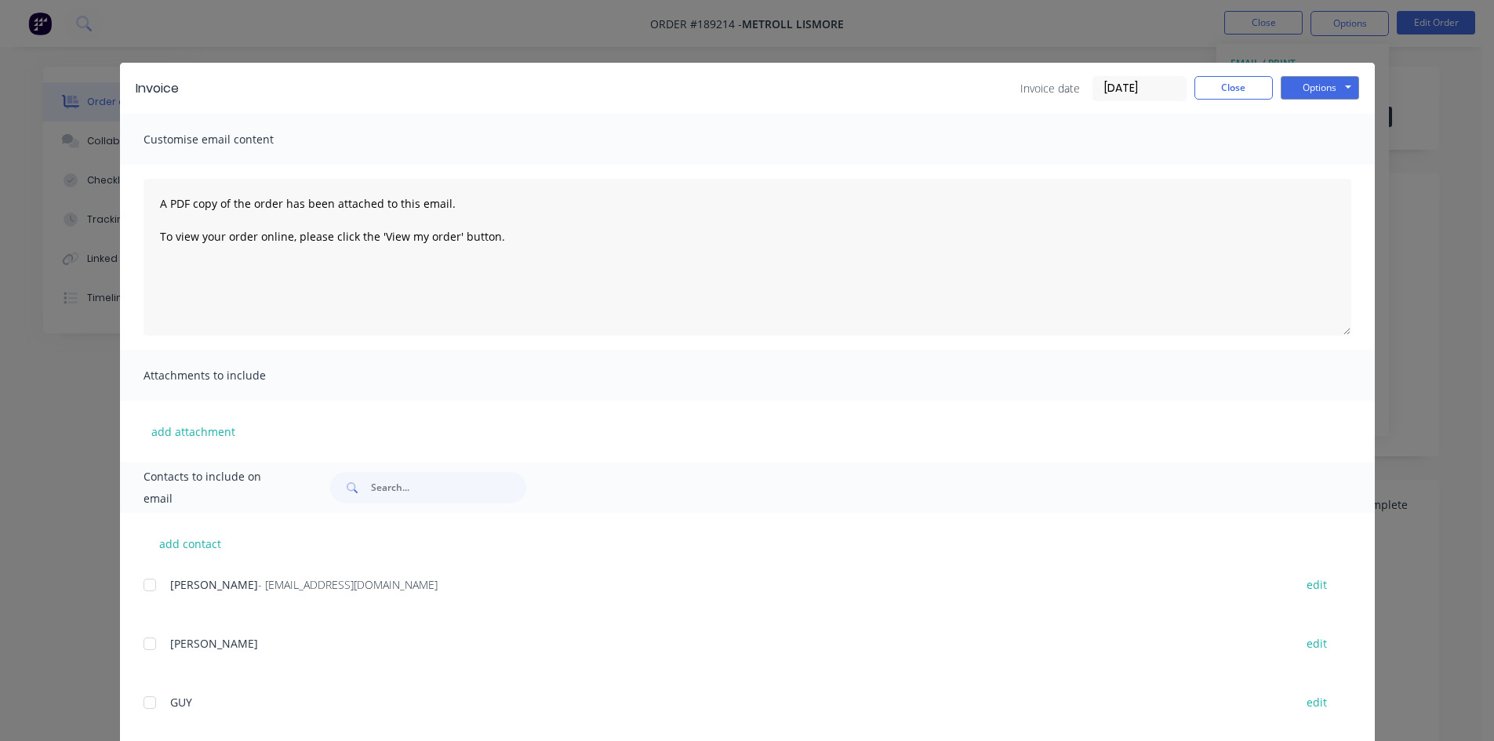
click at [145, 585] on div at bounding box center [149, 584] width 31 height 31
click at [1329, 91] on button "Options" at bounding box center [1320, 88] width 78 height 24
click at [1333, 160] on button "Email" at bounding box center [1331, 168] width 100 height 26
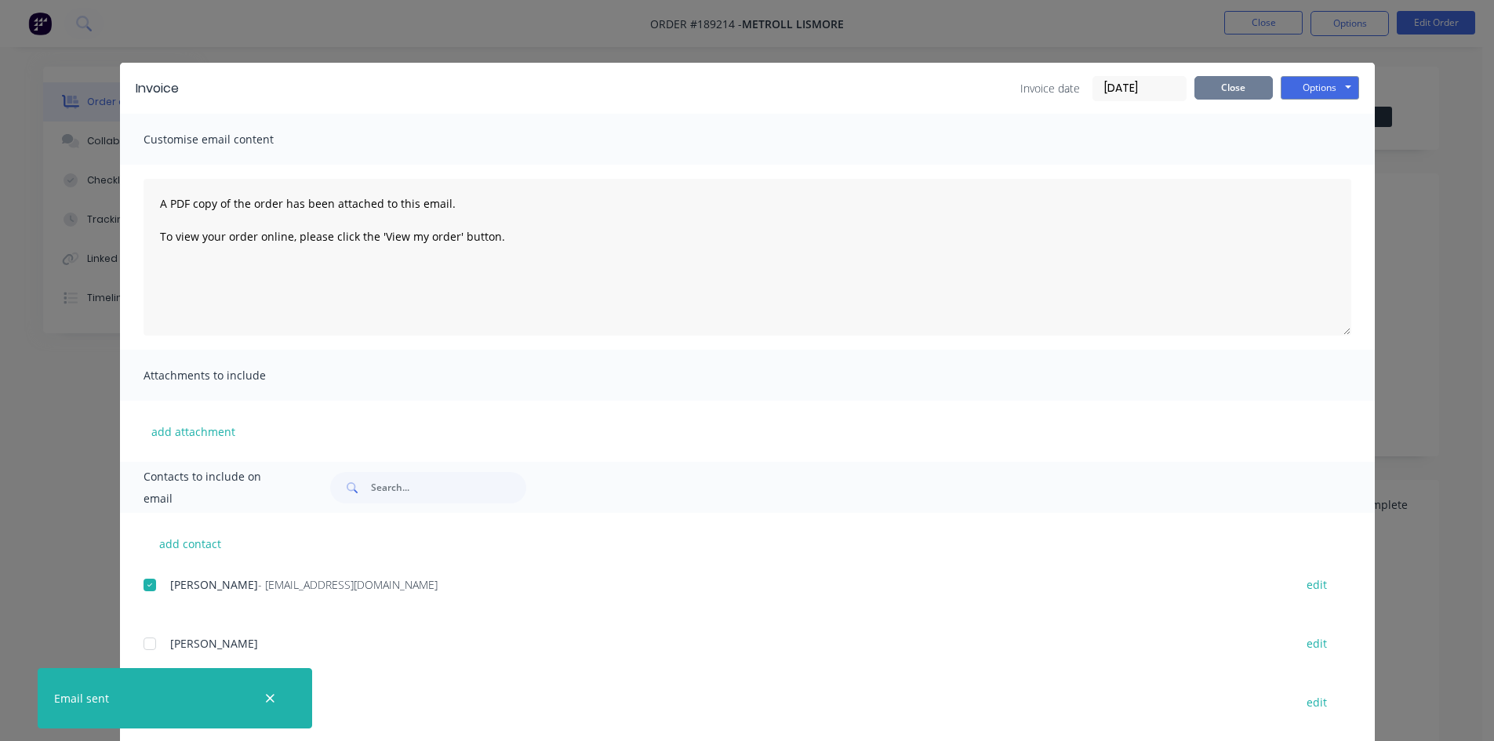
click at [1222, 93] on button "Close" at bounding box center [1234, 88] width 78 height 24
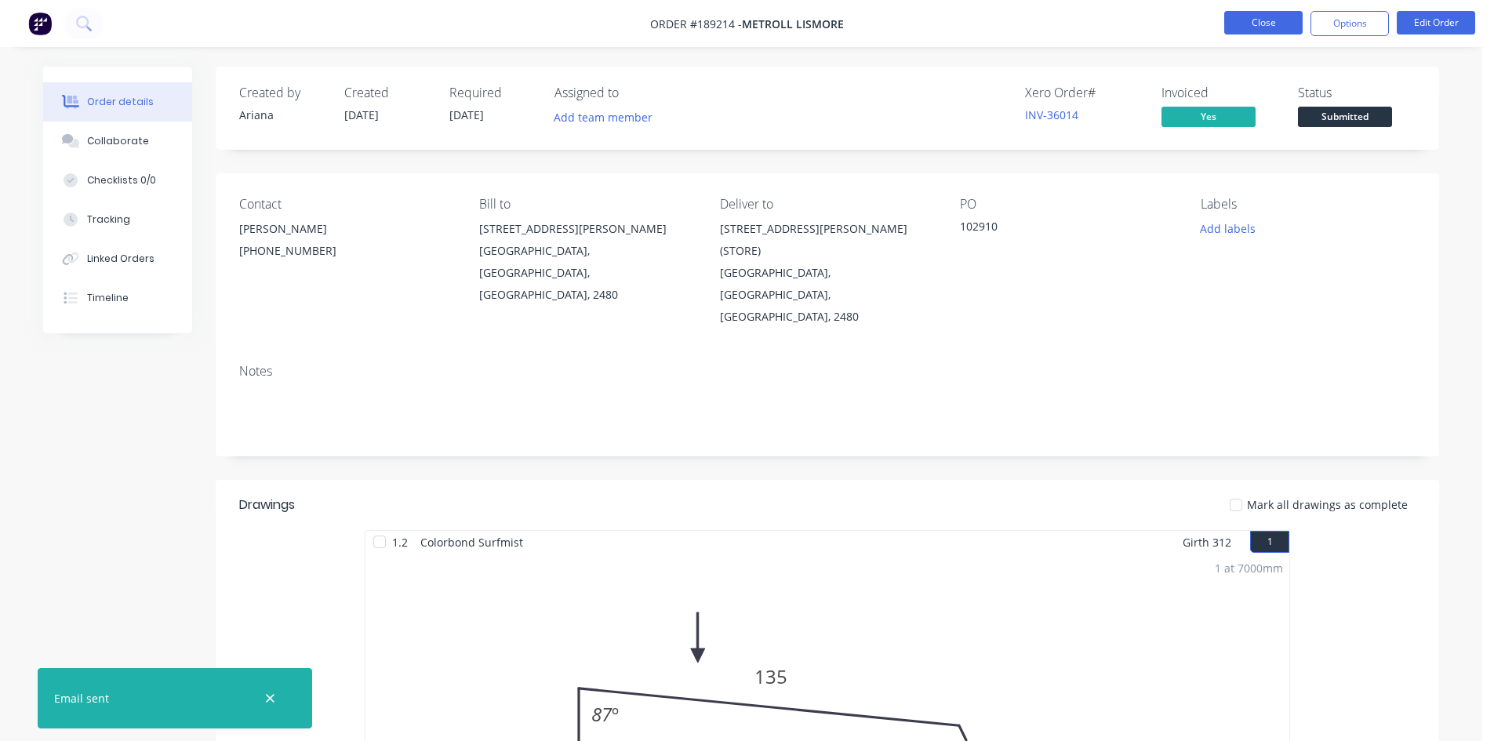
click at [1261, 27] on button "Close" at bounding box center [1263, 23] width 78 height 24
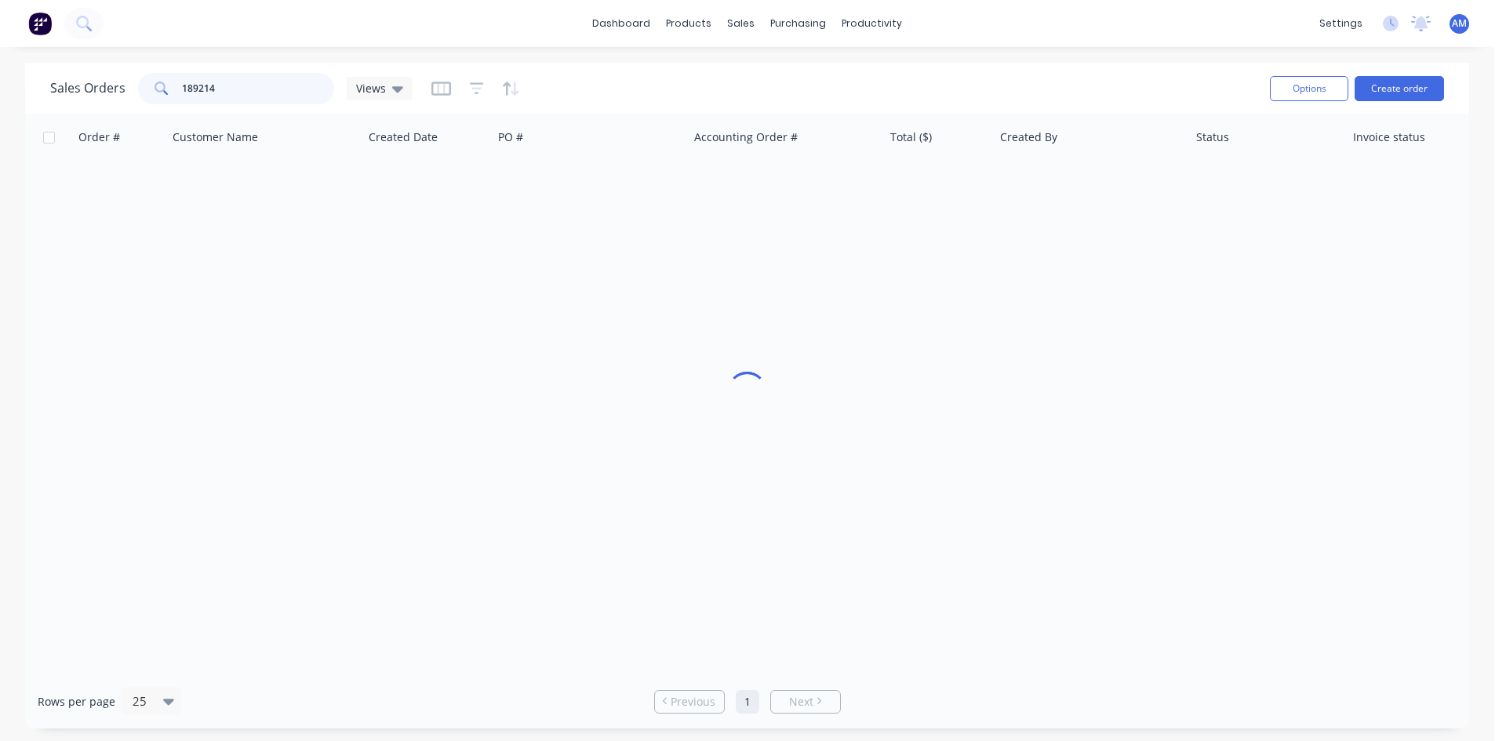
drag, startPoint x: 232, startPoint y: 87, endPoint x: 132, endPoint y: 84, distance: 100.4
click at [132, 84] on div "Sales Orders 189214 Views" at bounding box center [231, 88] width 362 height 31
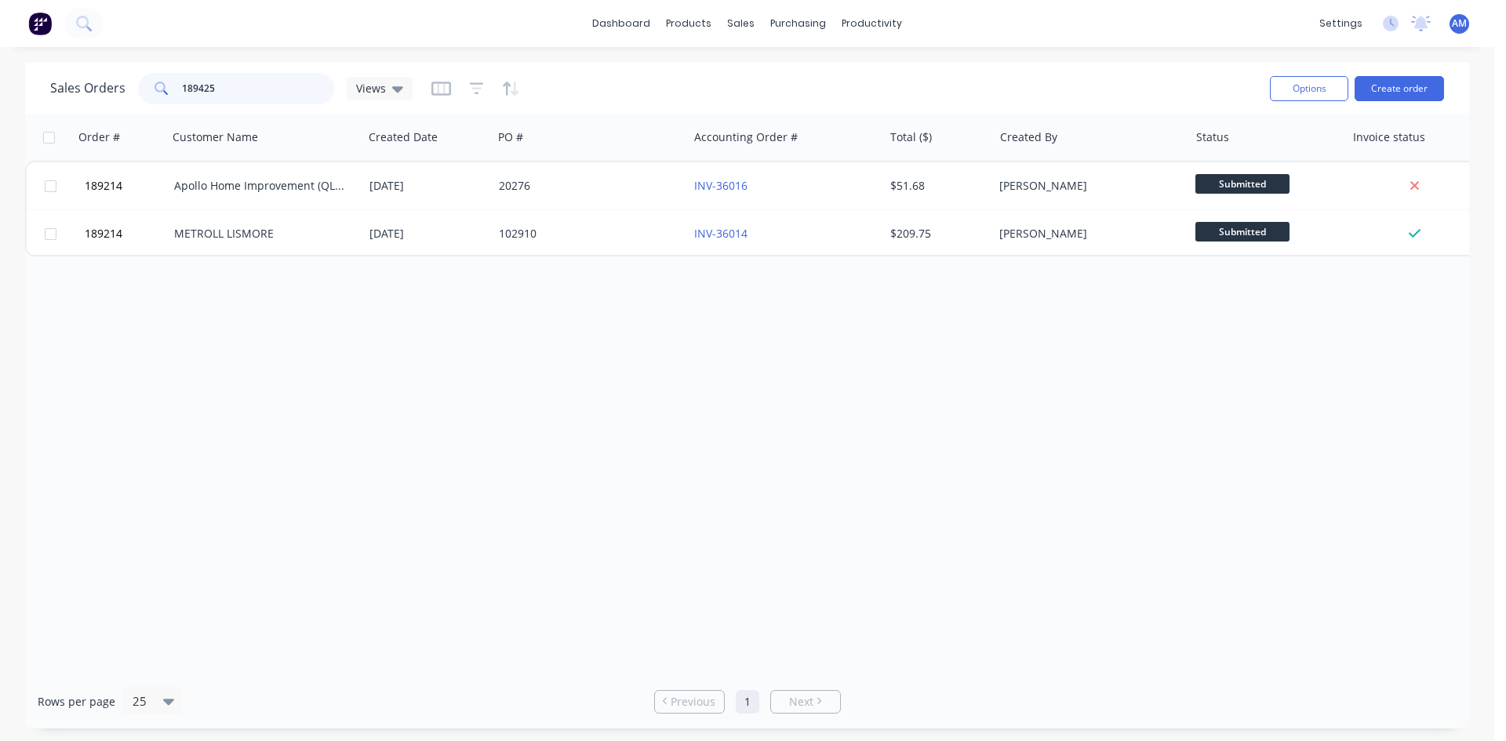
type input "189425"
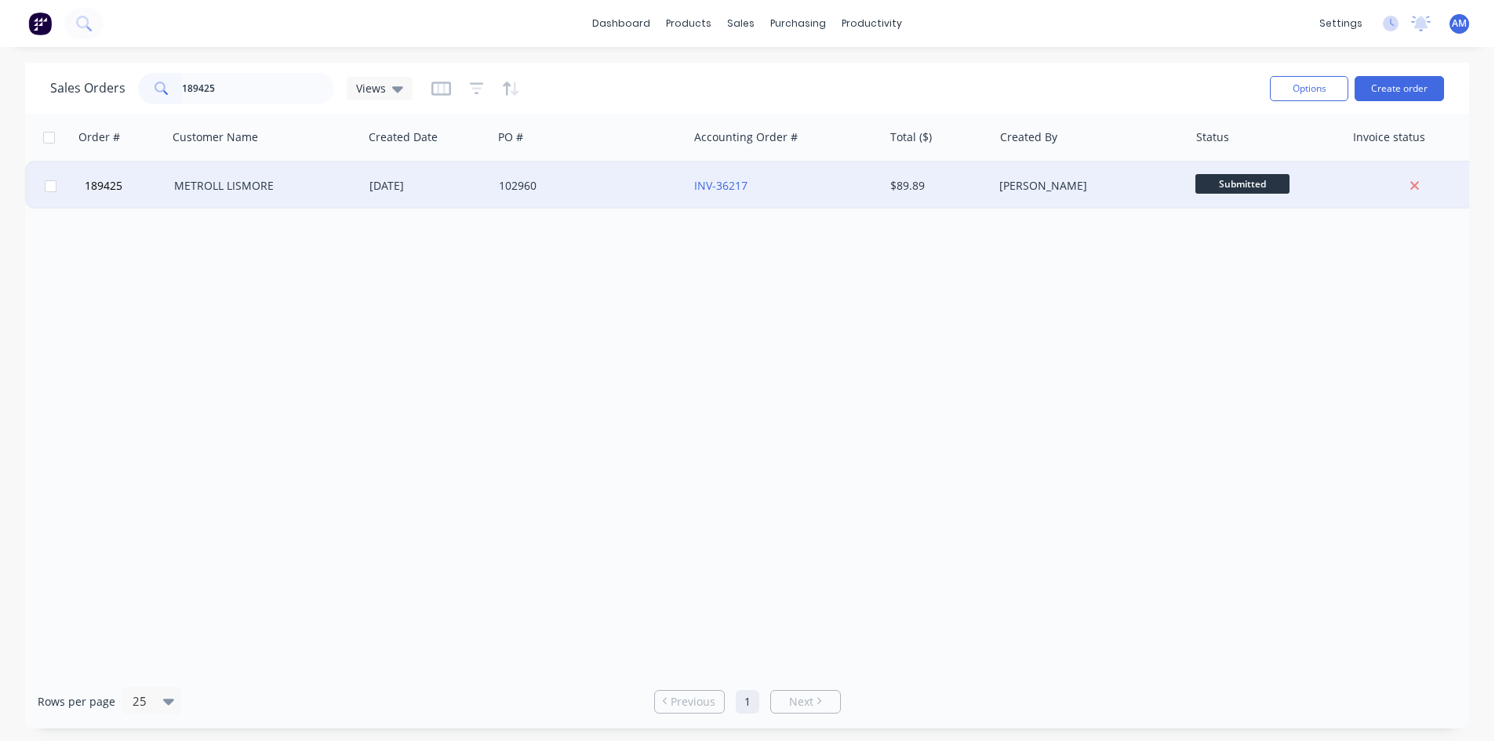
click at [579, 191] on div "102960" at bounding box center [586, 186] width 174 height 16
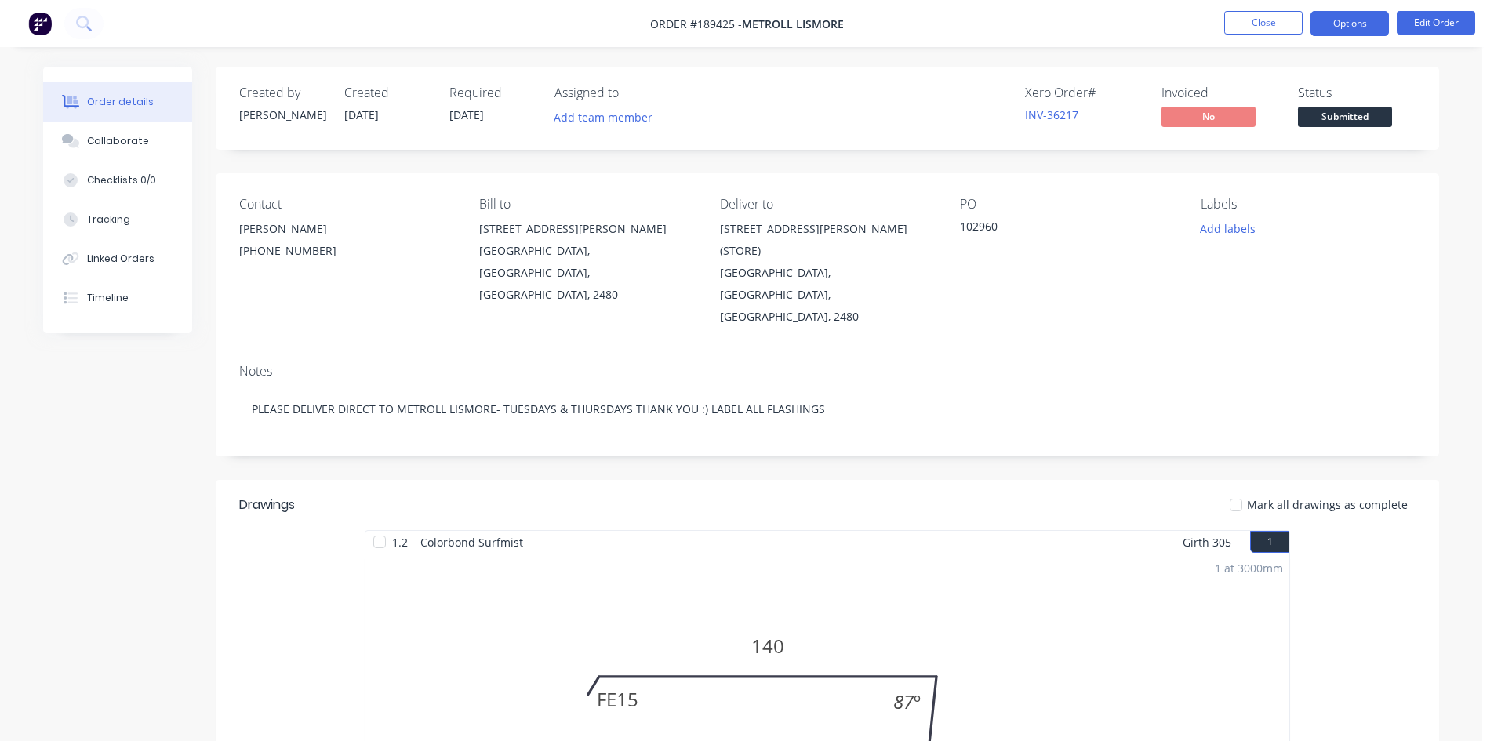
click at [1322, 27] on button "Options" at bounding box center [1350, 23] width 78 height 25
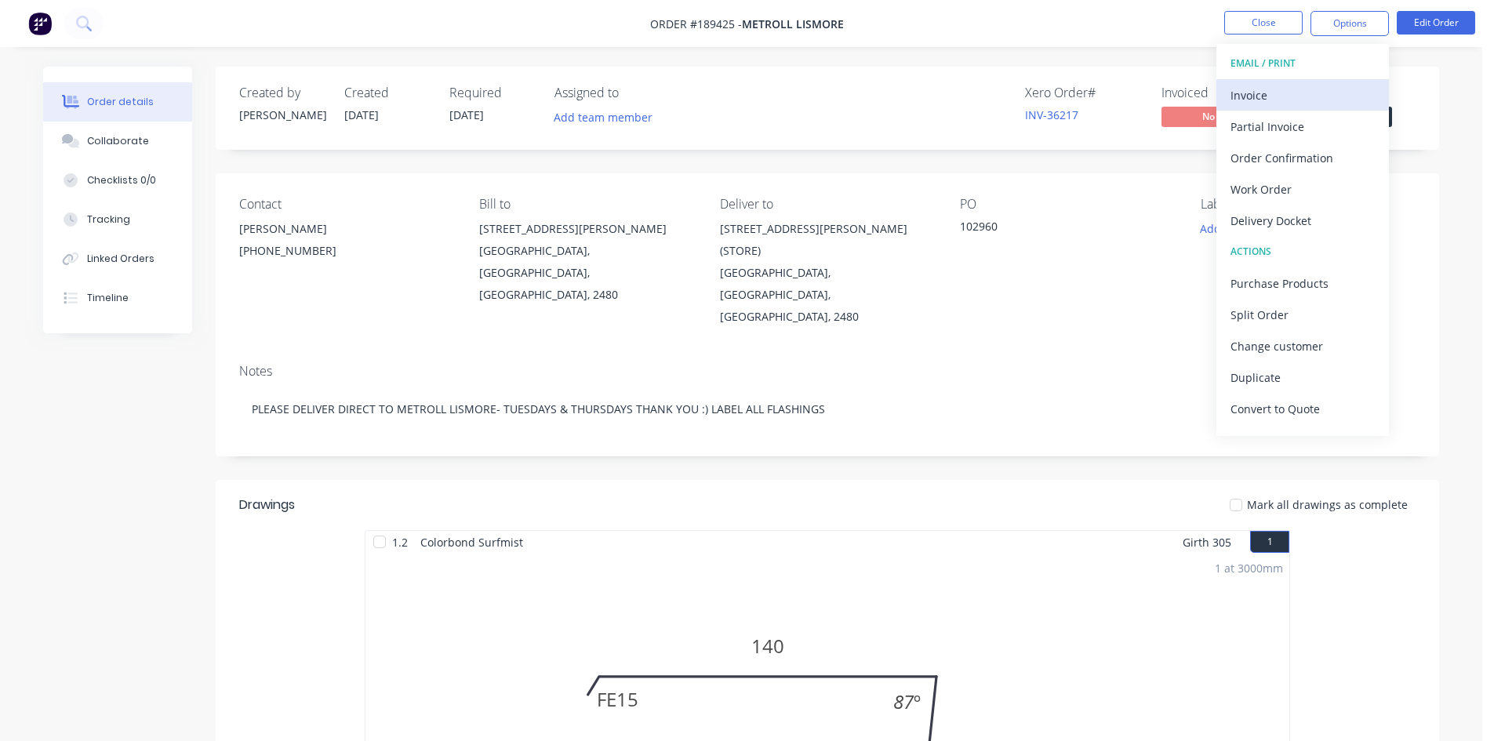
click at [1295, 92] on div "Invoice" at bounding box center [1303, 95] width 144 height 23
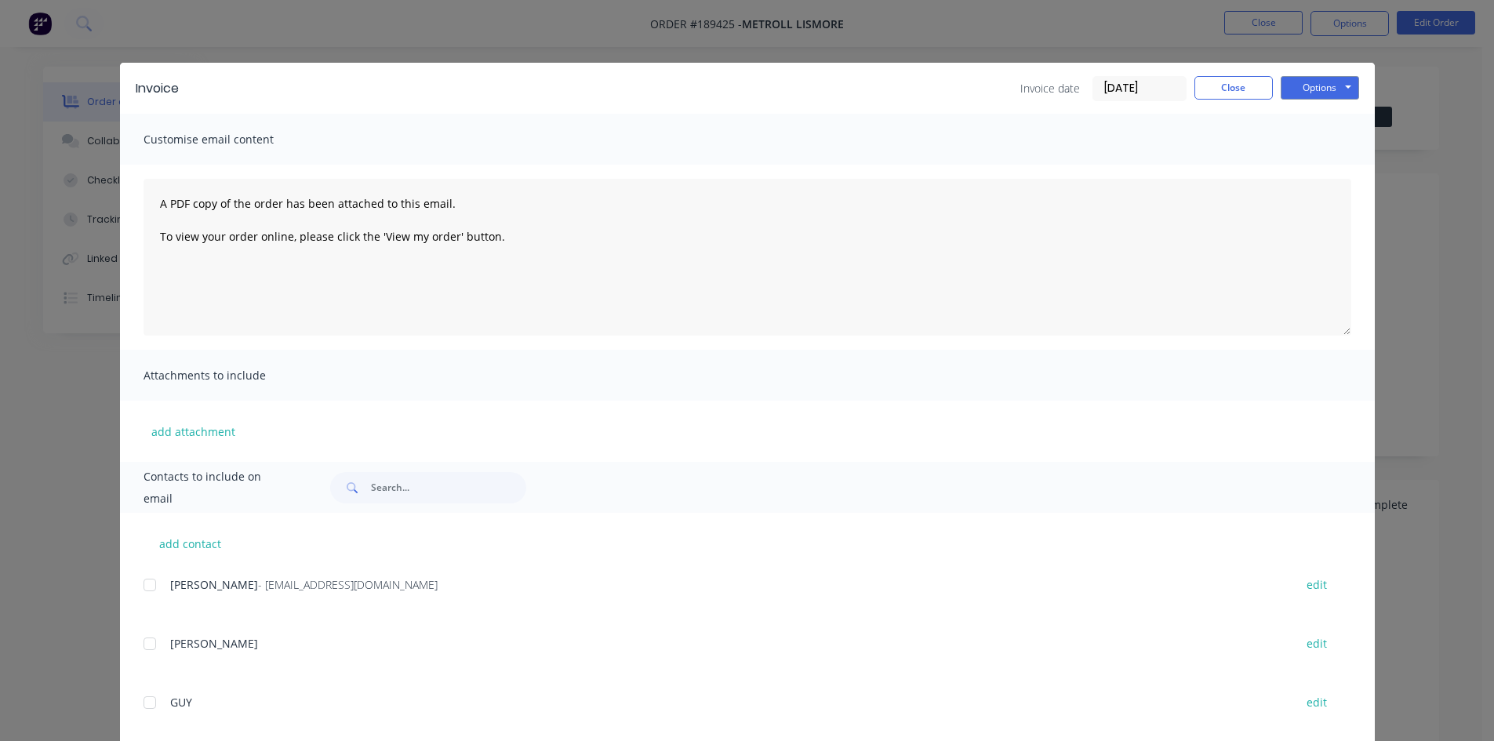
click at [147, 584] on div at bounding box center [149, 584] width 31 height 31
click at [1322, 95] on button "Options" at bounding box center [1320, 88] width 78 height 24
click at [1319, 158] on button "Email" at bounding box center [1331, 168] width 100 height 26
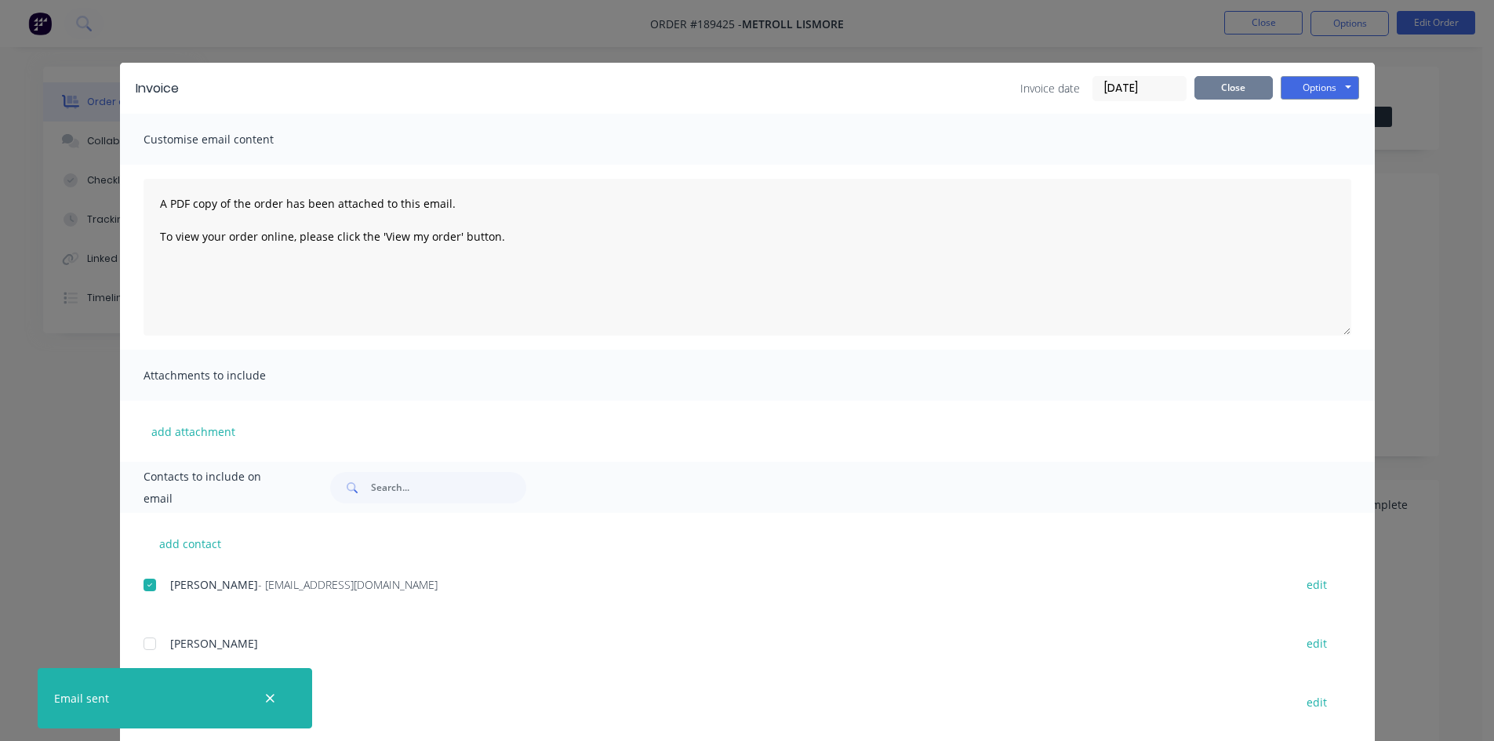
click at [1225, 93] on button "Close" at bounding box center [1234, 88] width 78 height 24
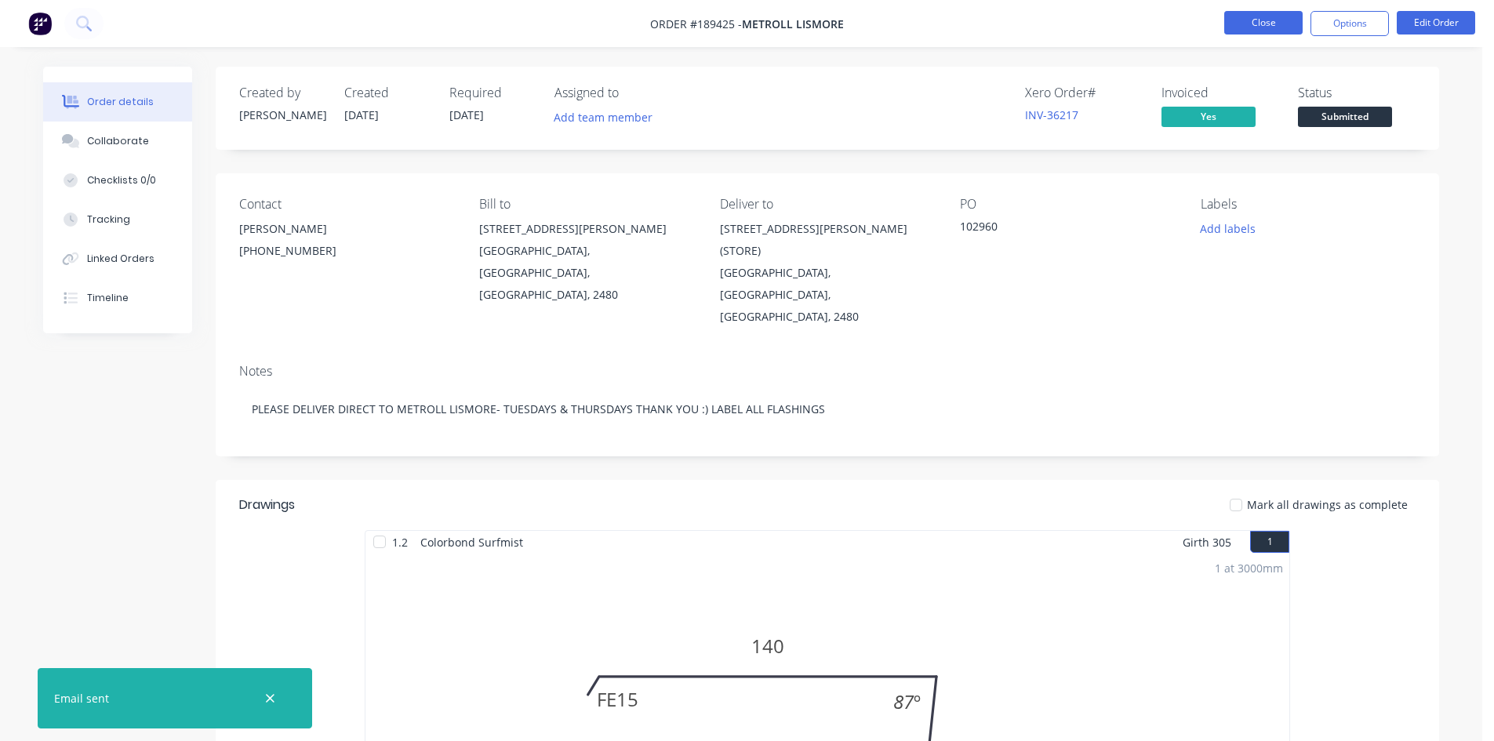
click at [1243, 31] on button "Close" at bounding box center [1263, 23] width 78 height 24
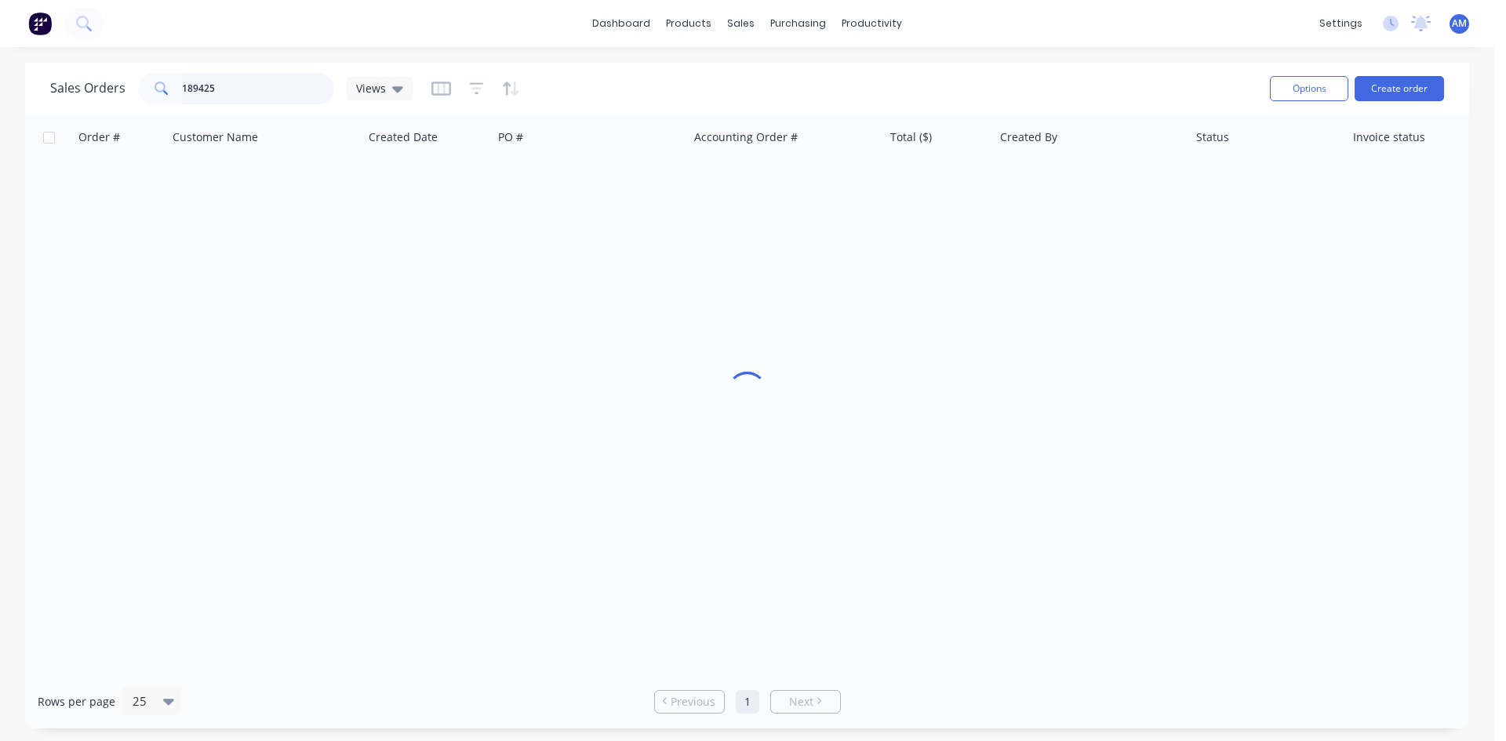
drag, startPoint x: 220, startPoint y: 90, endPoint x: 118, endPoint y: 82, distance: 102.3
click at [118, 82] on div "Sales Orders 189425 Views" at bounding box center [231, 88] width 362 height 31
type input "189433"
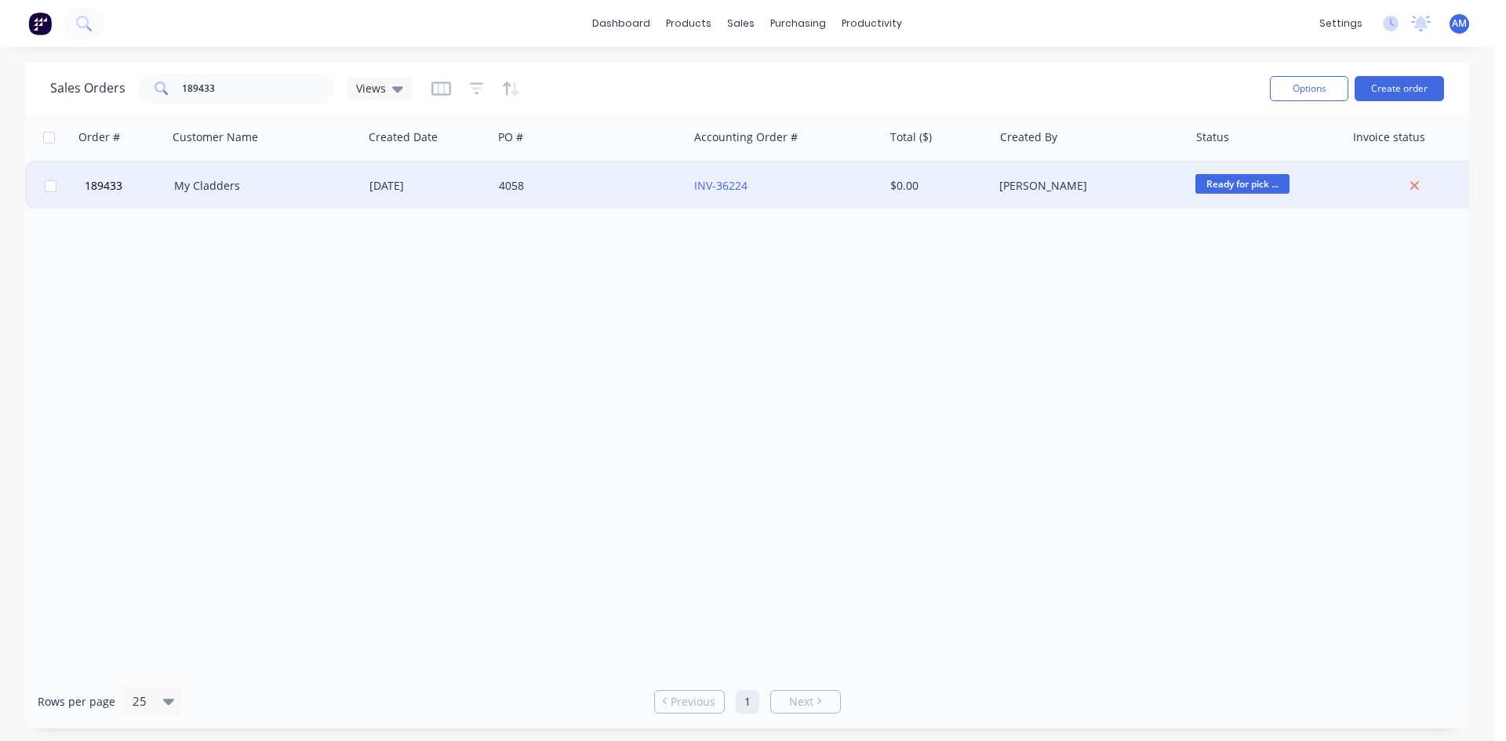
click at [609, 178] on div "4058" at bounding box center [590, 185] width 195 height 47
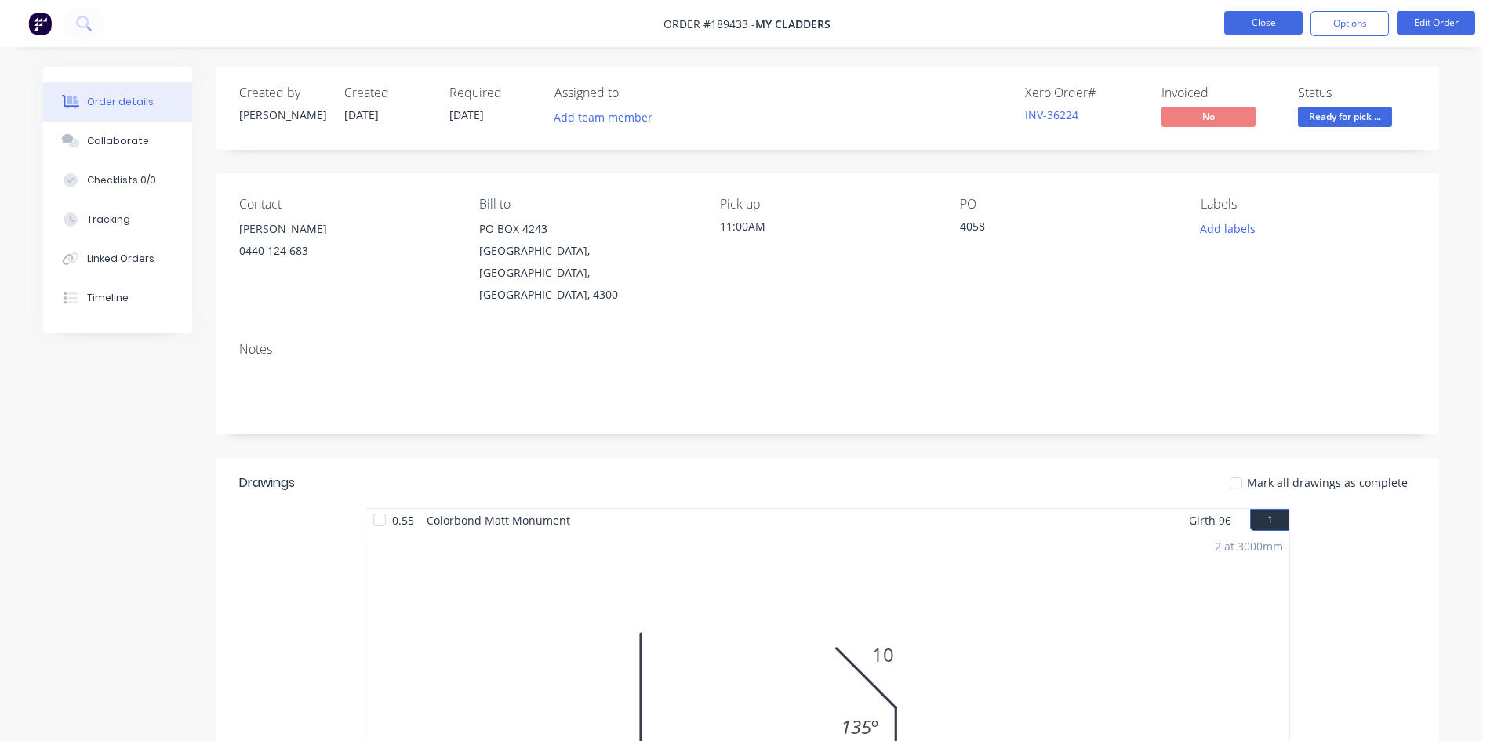
click at [1273, 25] on button "Close" at bounding box center [1263, 23] width 78 height 24
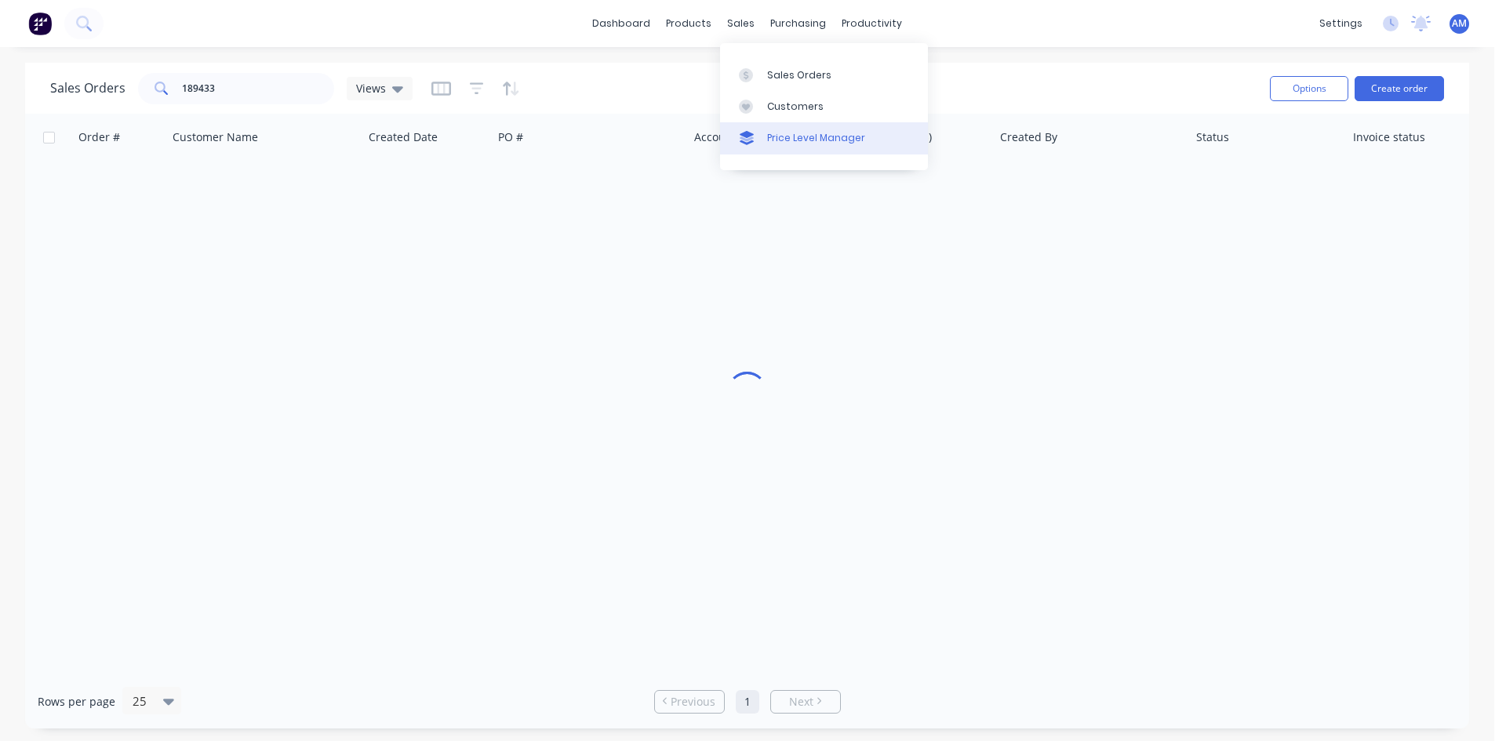
click at [777, 140] on div "Price Level Manager" at bounding box center [816, 138] width 98 height 14
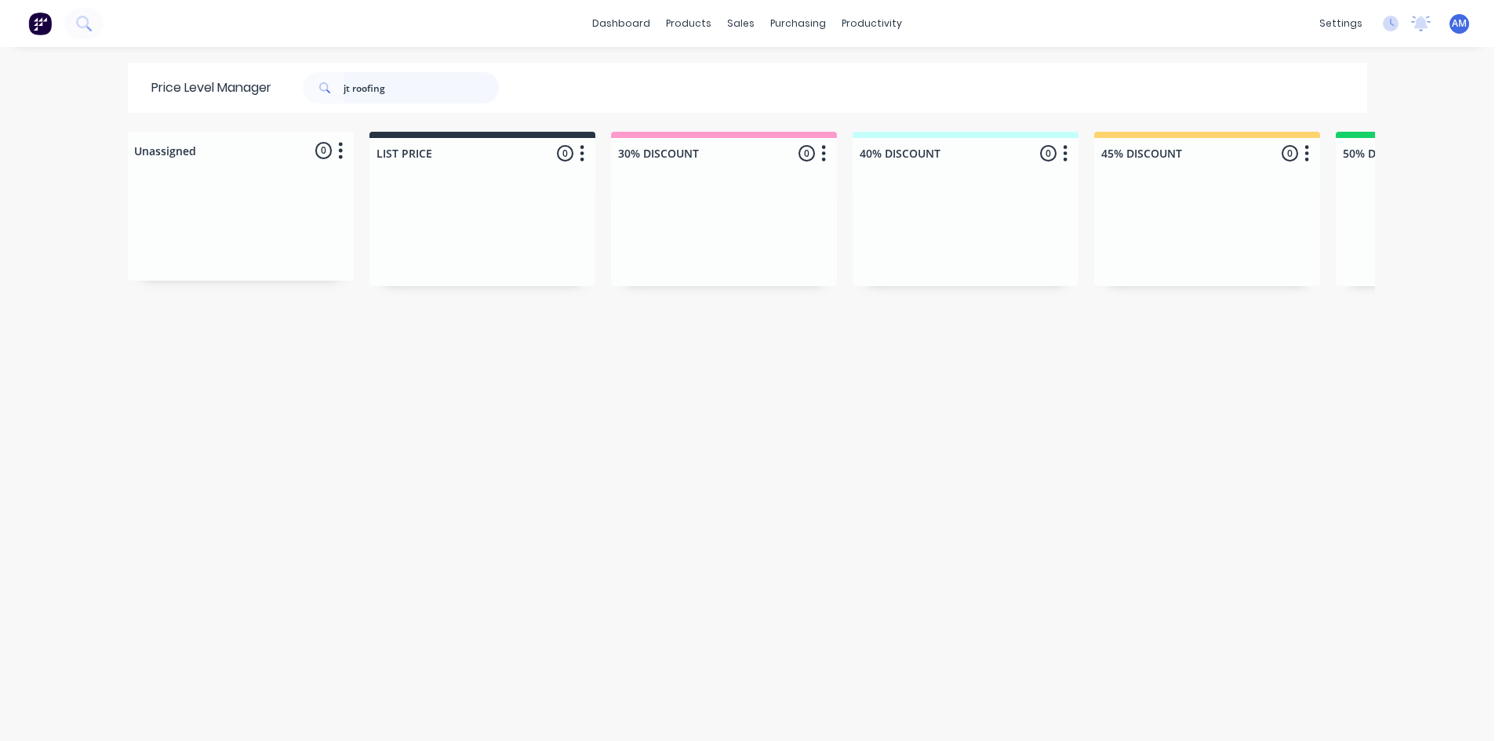
drag, startPoint x: 419, startPoint y: 87, endPoint x: 275, endPoint y: 90, distance: 143.6
click at [275, 90] on div "jt roofing" at bounding box center [396, 87] width 251 height 31
type input "my cladders"
click at [761, 84] on link "Sales Orders" at bounding box center [818, 74] width 208 height 31
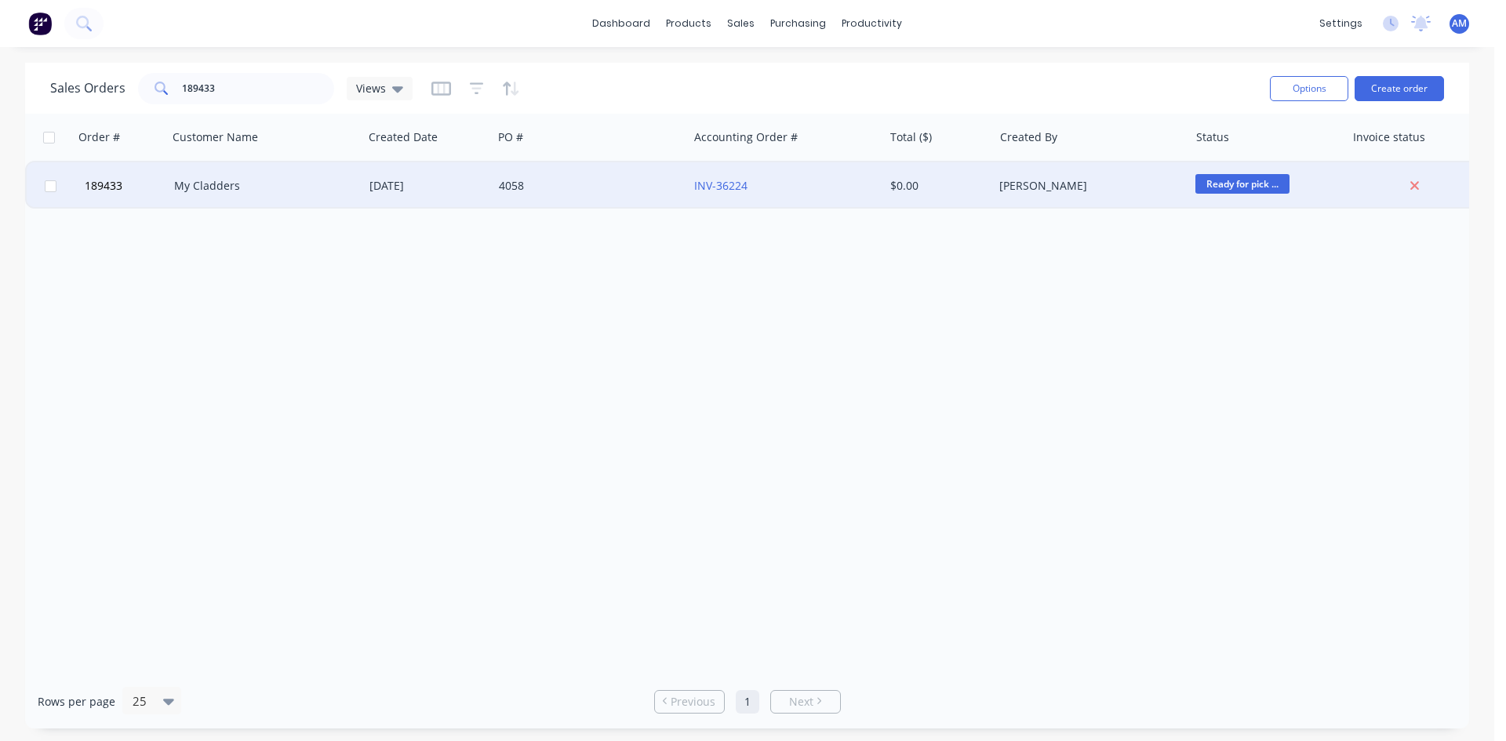
click at [641, 196] on div "4058" at bounding box center [590, 185] width 195 height 47
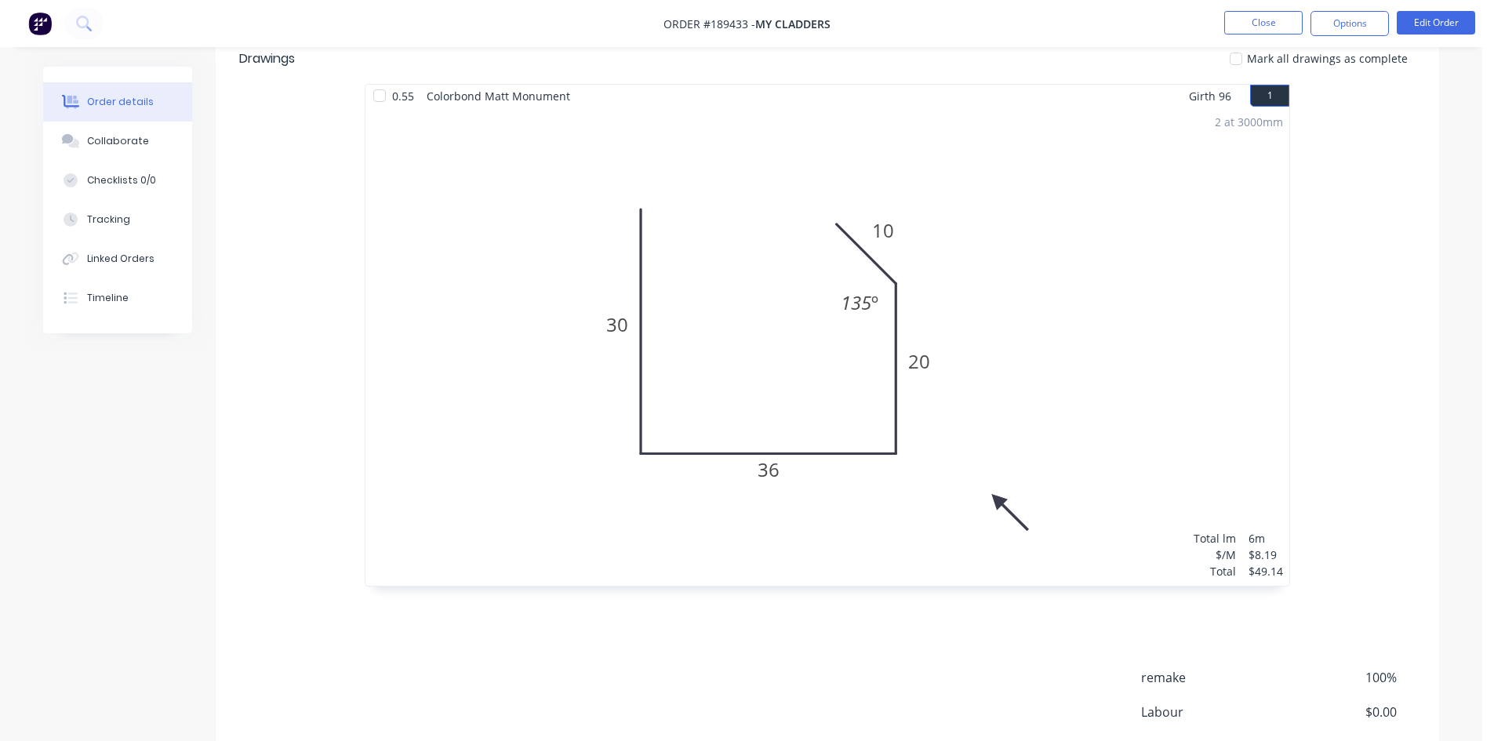
scroll to position [471, 0]
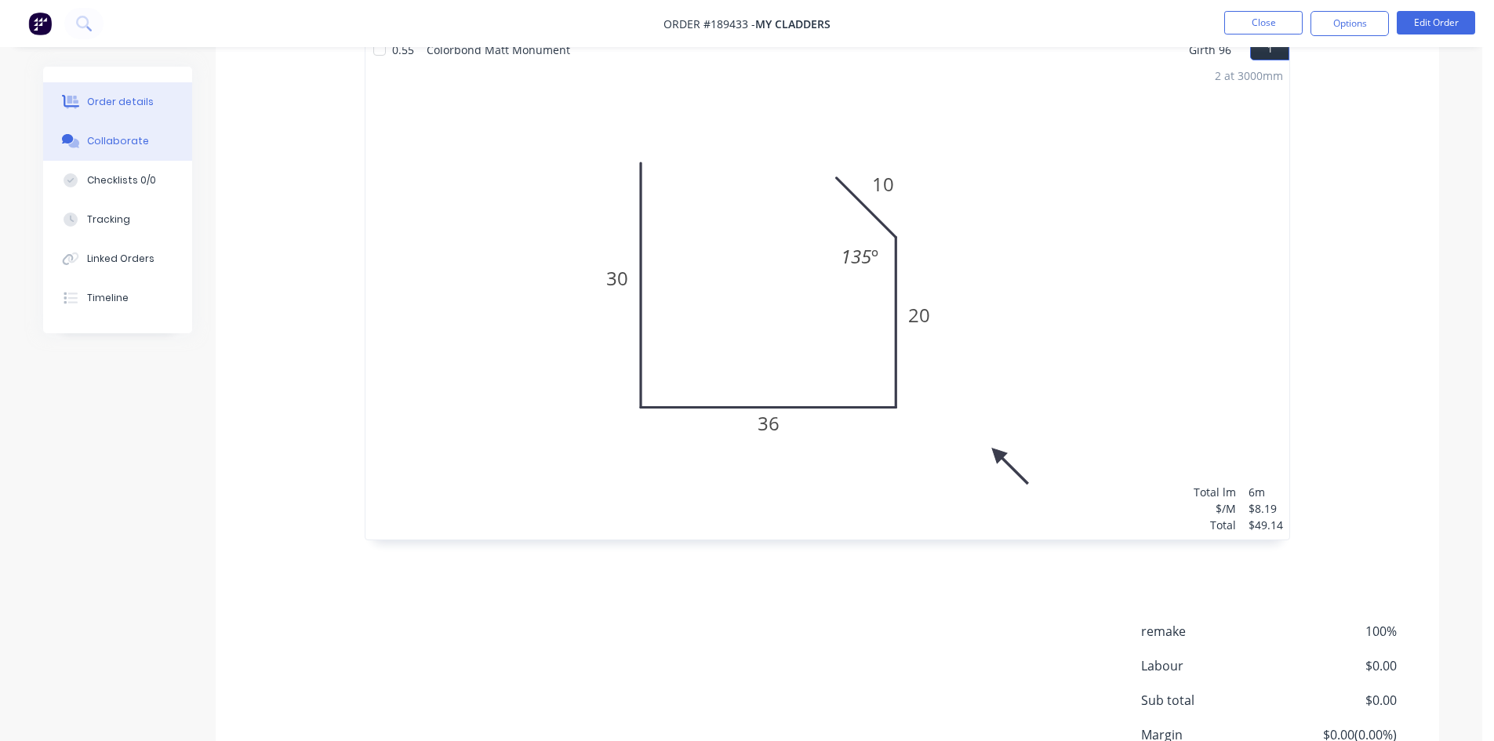
click at [120, 144] on div "Collaborate" at bounding box center [118, 141] width 62 height 14
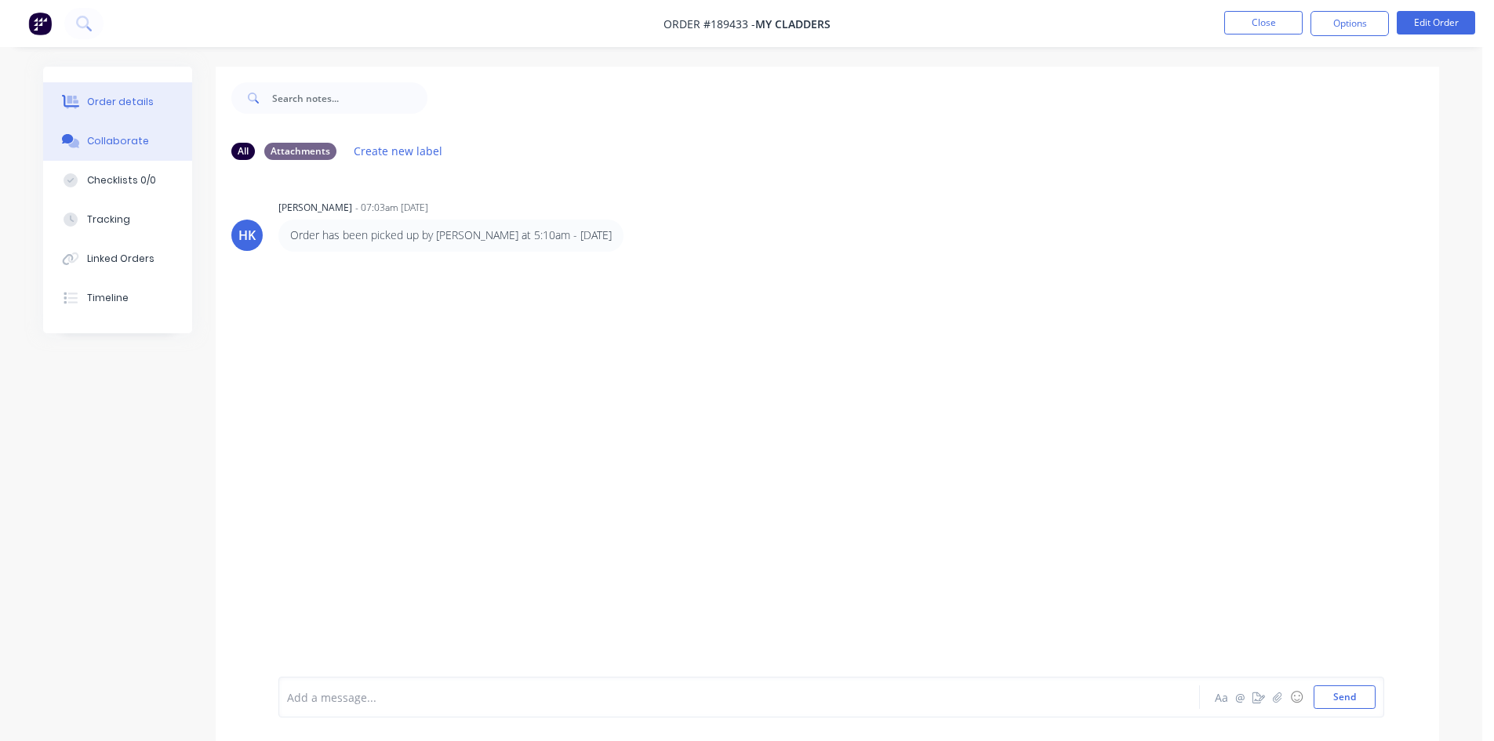
click at [145, 103] on div "Order details" at bounding box center [120, 102] width 67 height 14
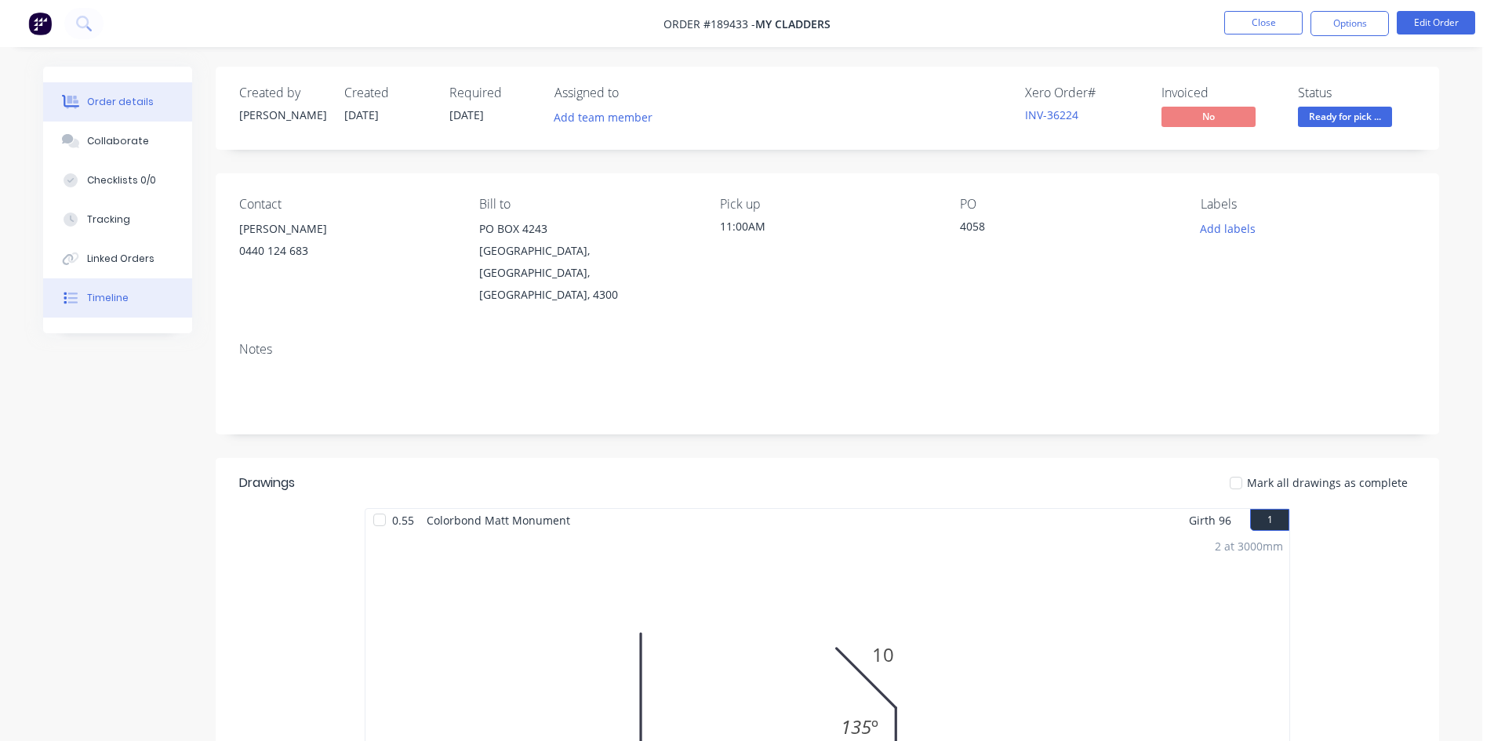
click at [90, 299] on div "Timeline" at bounding box center [108, 298] width 42 height 14
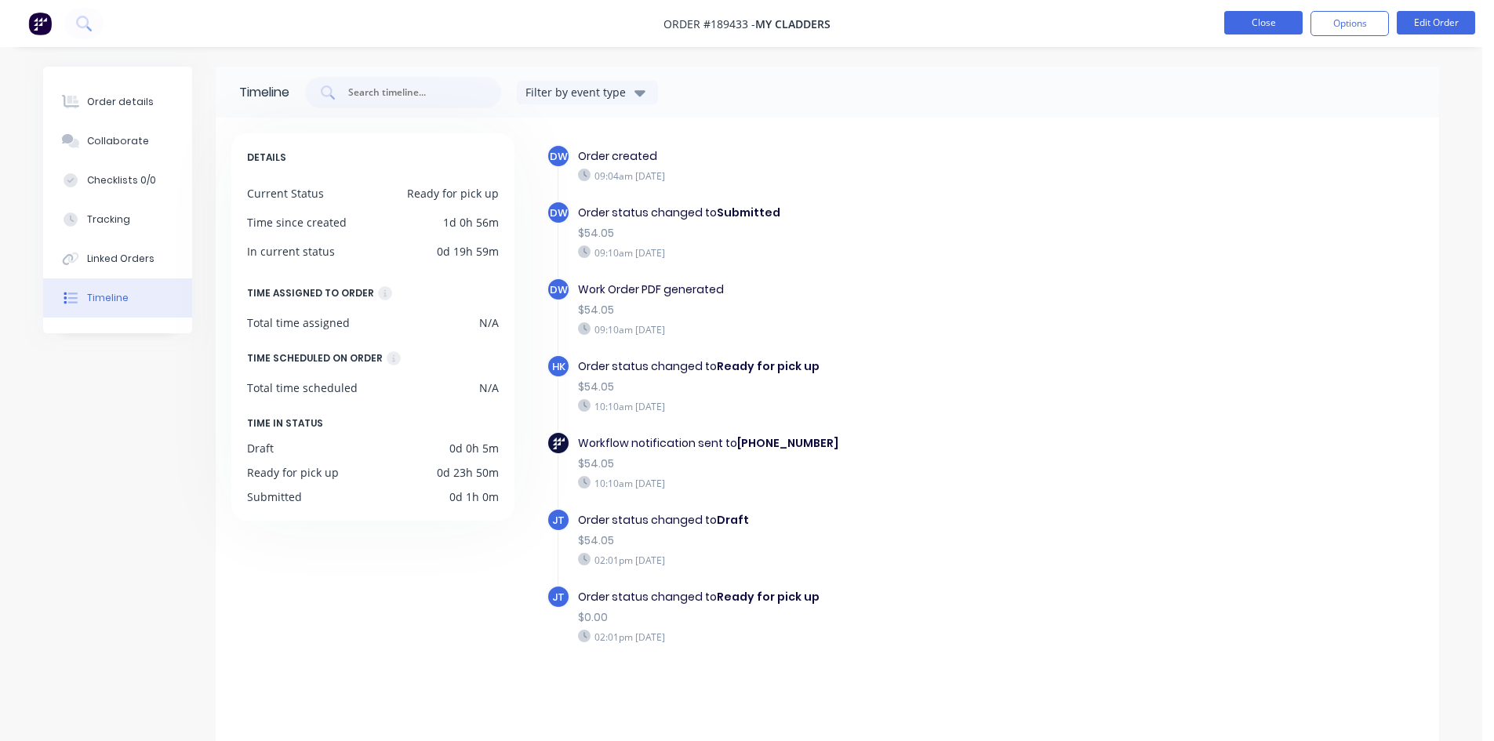
click at [1291, 24] on button "Close" at bounding box center [1263, 23] width 78 height 24
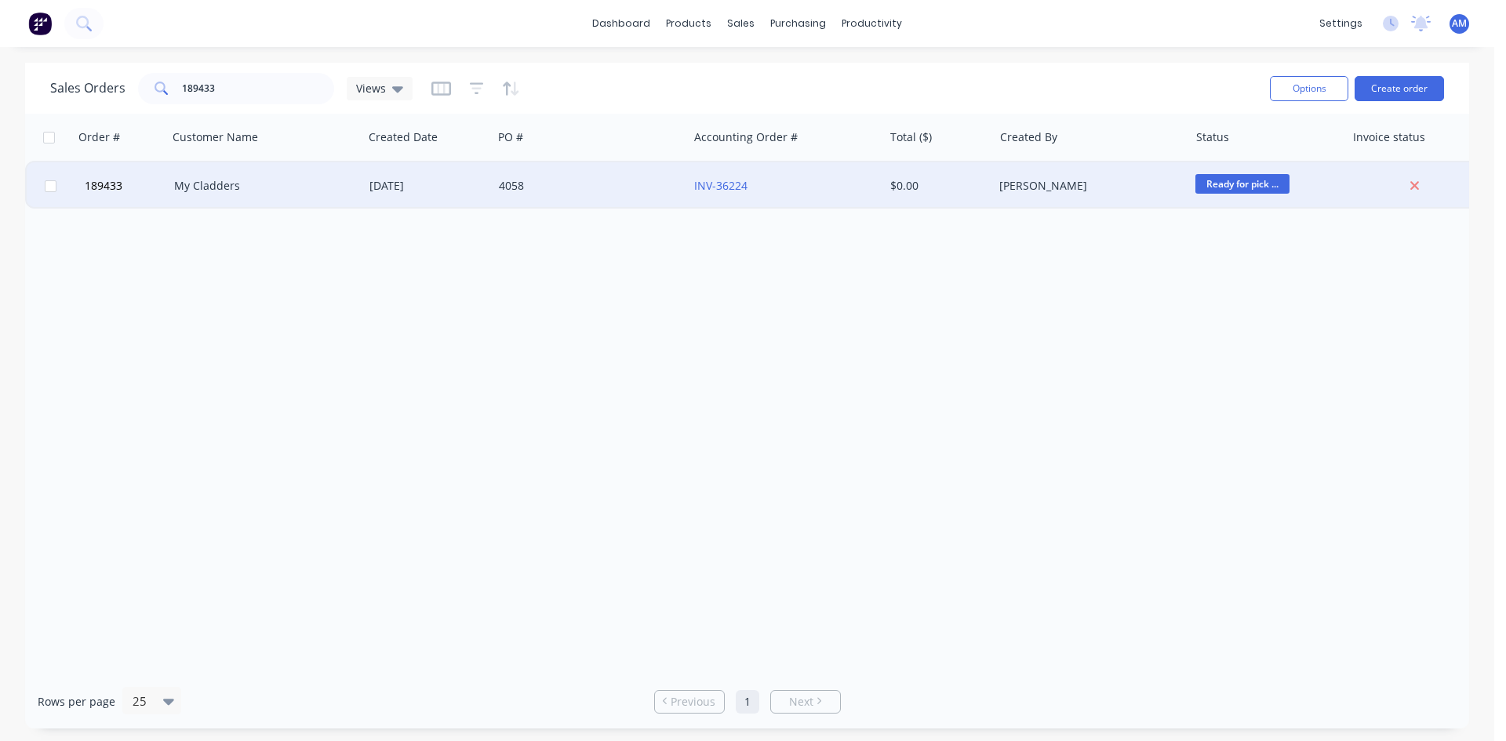
click at [634, 198] on div "4058" at bounding box center [590, 185] width 195 height 47
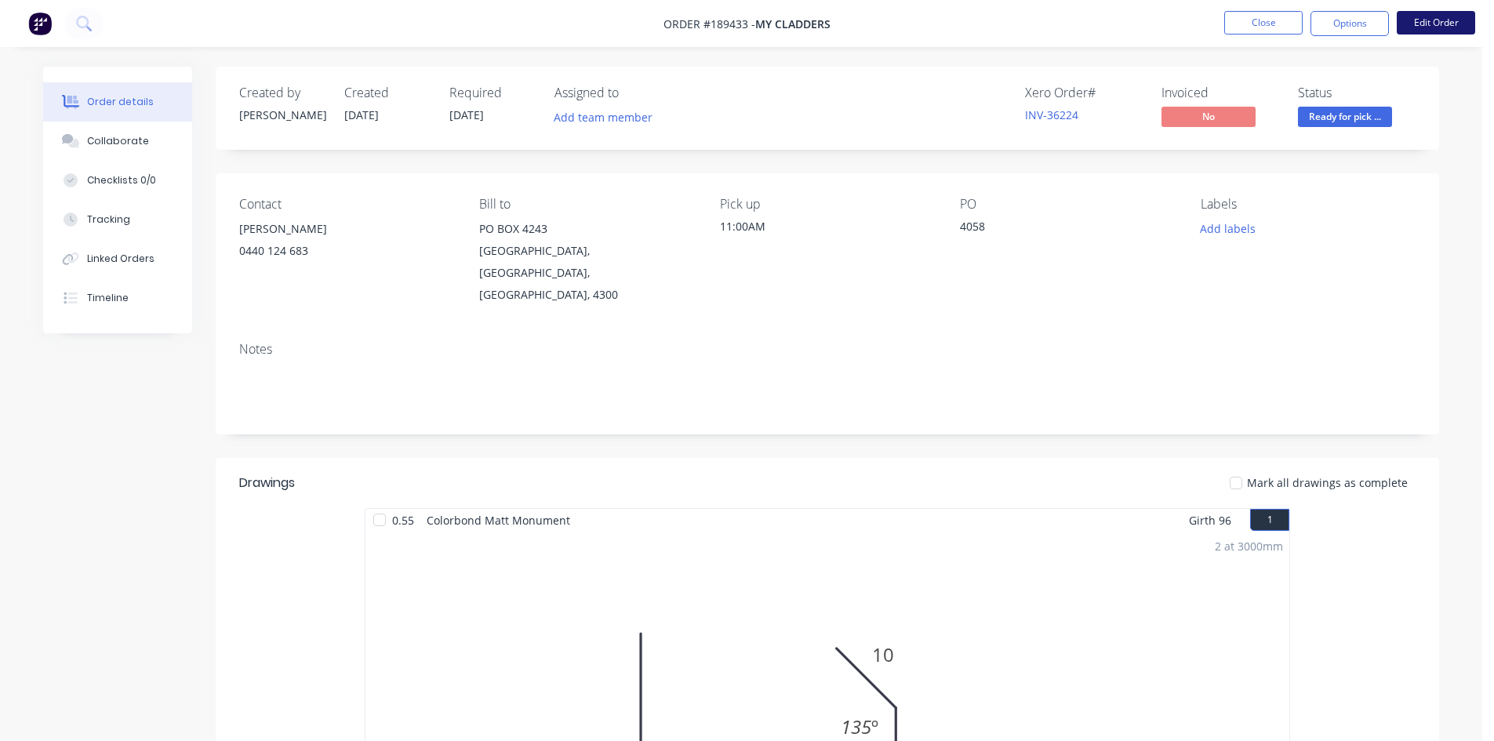
click at [1435, 30] on button "Edit Order" at bounding box center [1436, 23] width 78 height 24
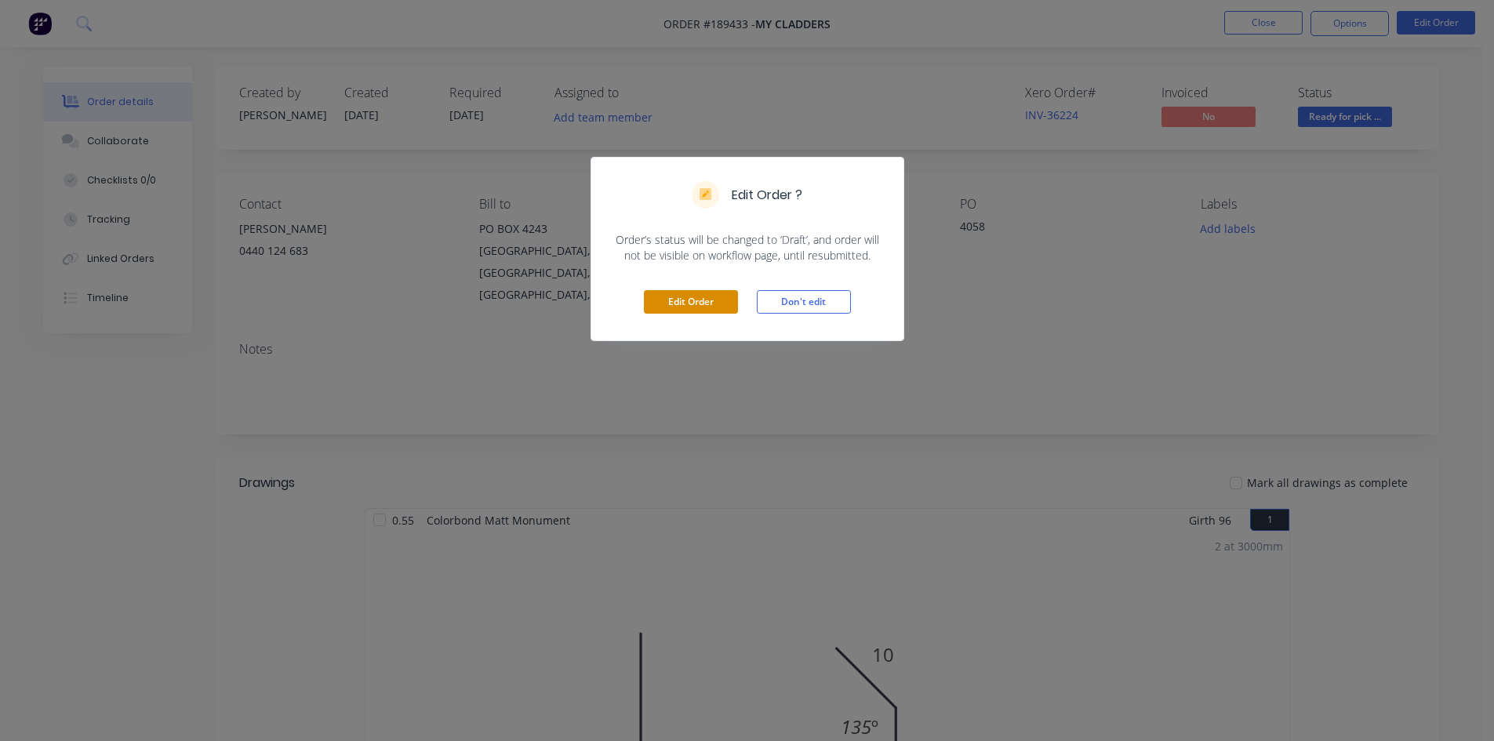
click at [716, 299] on button "Edit Order" at bounding box center [691, 302] width 94 height 24
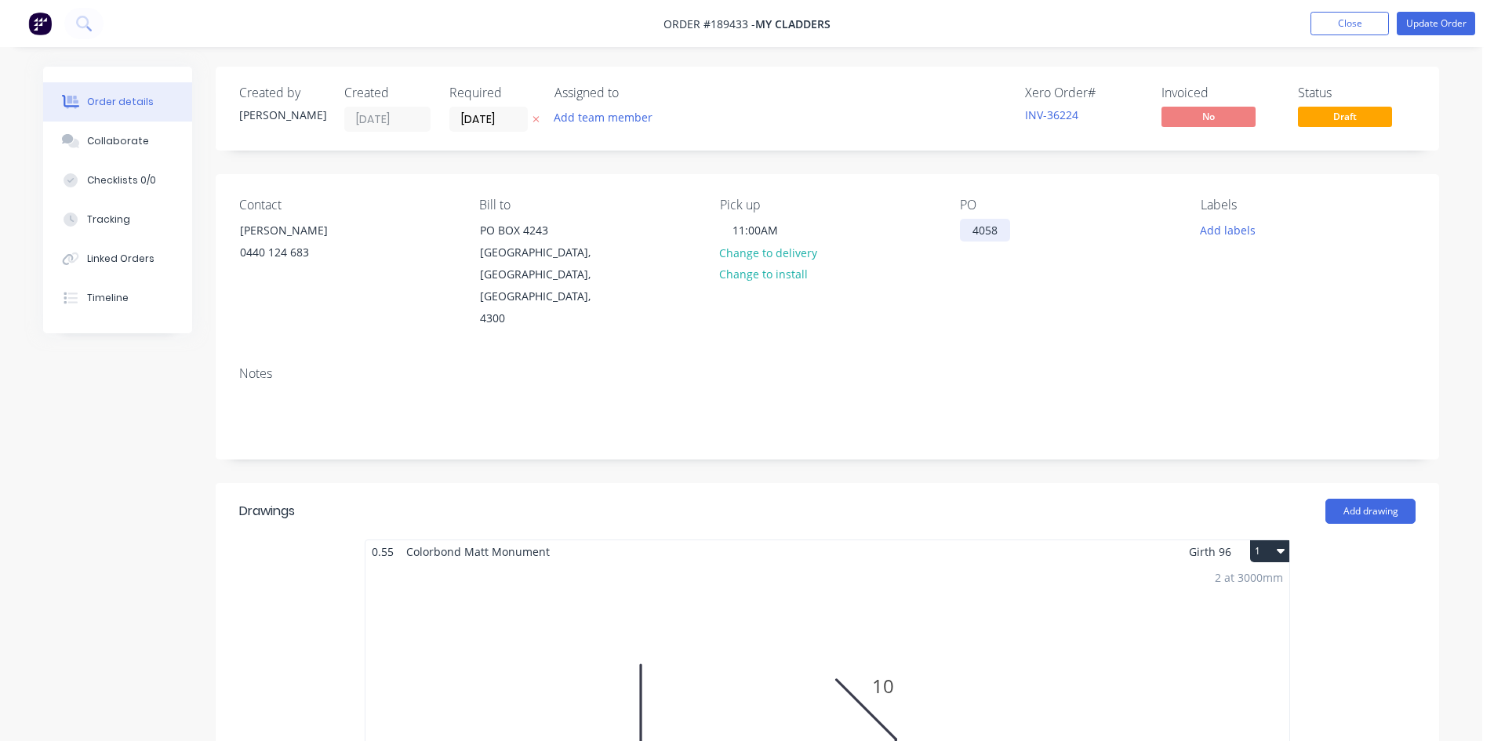
drag, startPoint x: 976, startPoint y: 227, endPoint x: 996, endPoint y: 195, distance: 38.1
click at [976, 225] on div "4058" at bounding box center [985, 230] width 50 height 23
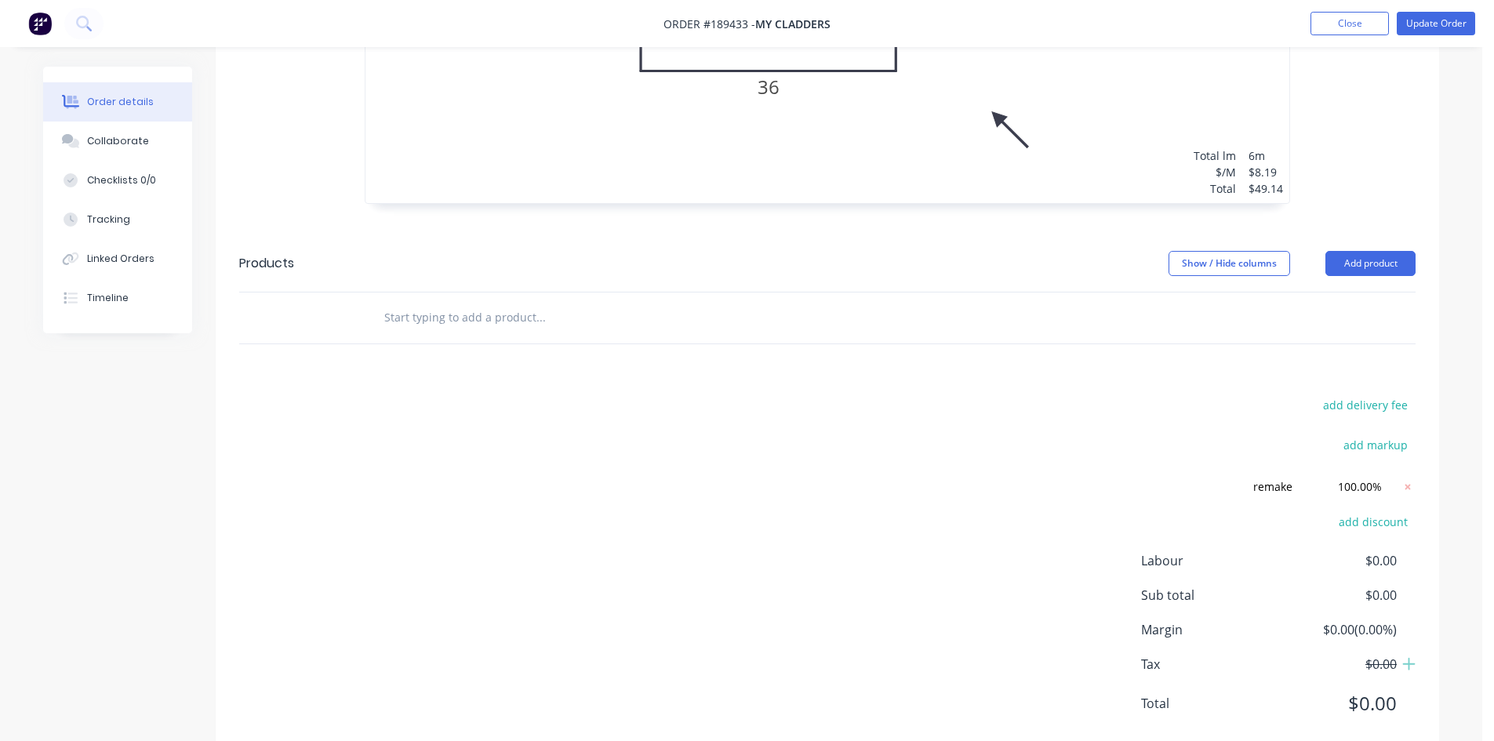
scroll to position [856, 0]
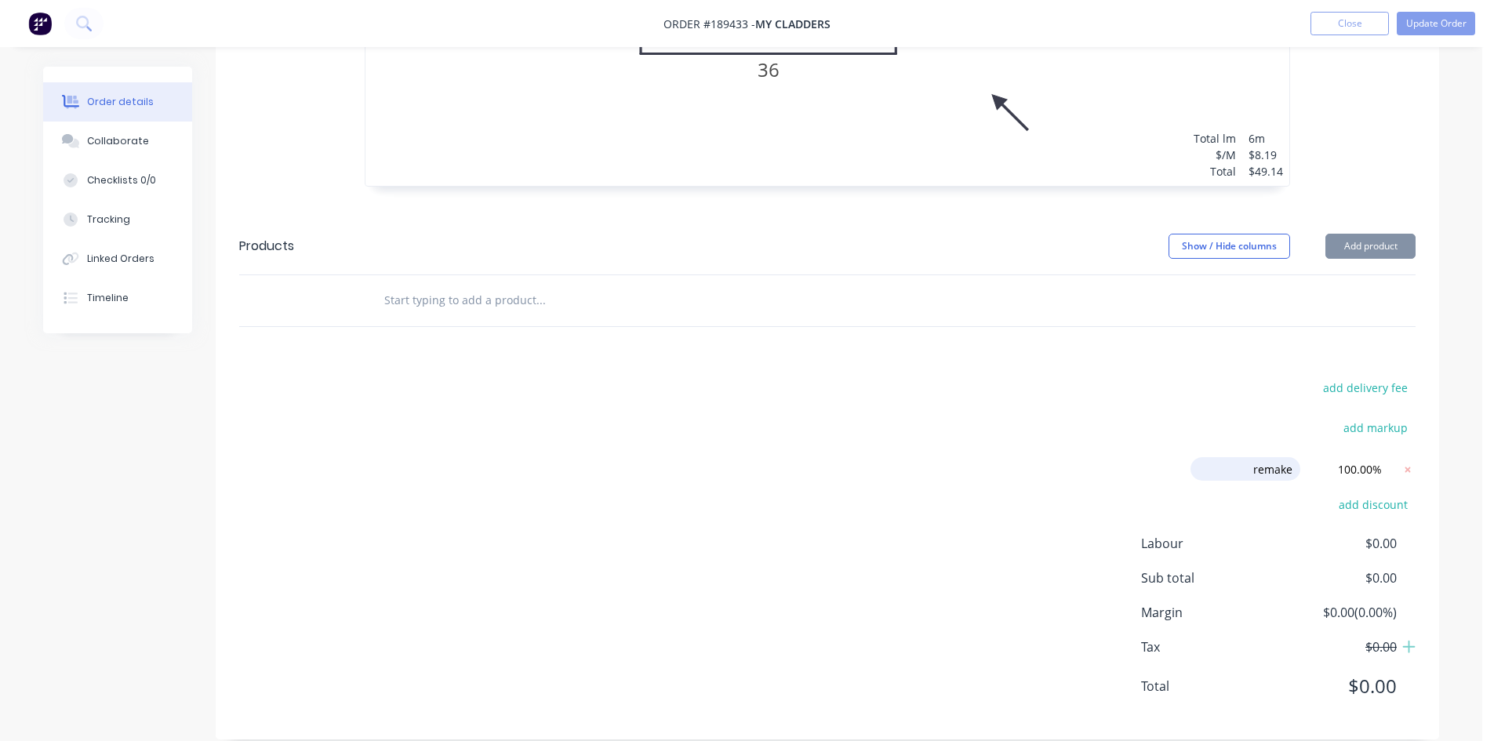
click at [1274, 457] on input "remake" at bounding box center [1246, 469] width 110 height 24
click at [1284, 457] on input "REMAKE" at bounding box center [1246, 469] width 110 height 24
drag, startPoint x: 1297, startPoint y: 447, endPoint x: 1235, endPoint y: 447, distance: 62.0
click at [1235, 457] on input "REMAKE" at bounding box center [1246, 469] width 110 height 24
type input "remake"
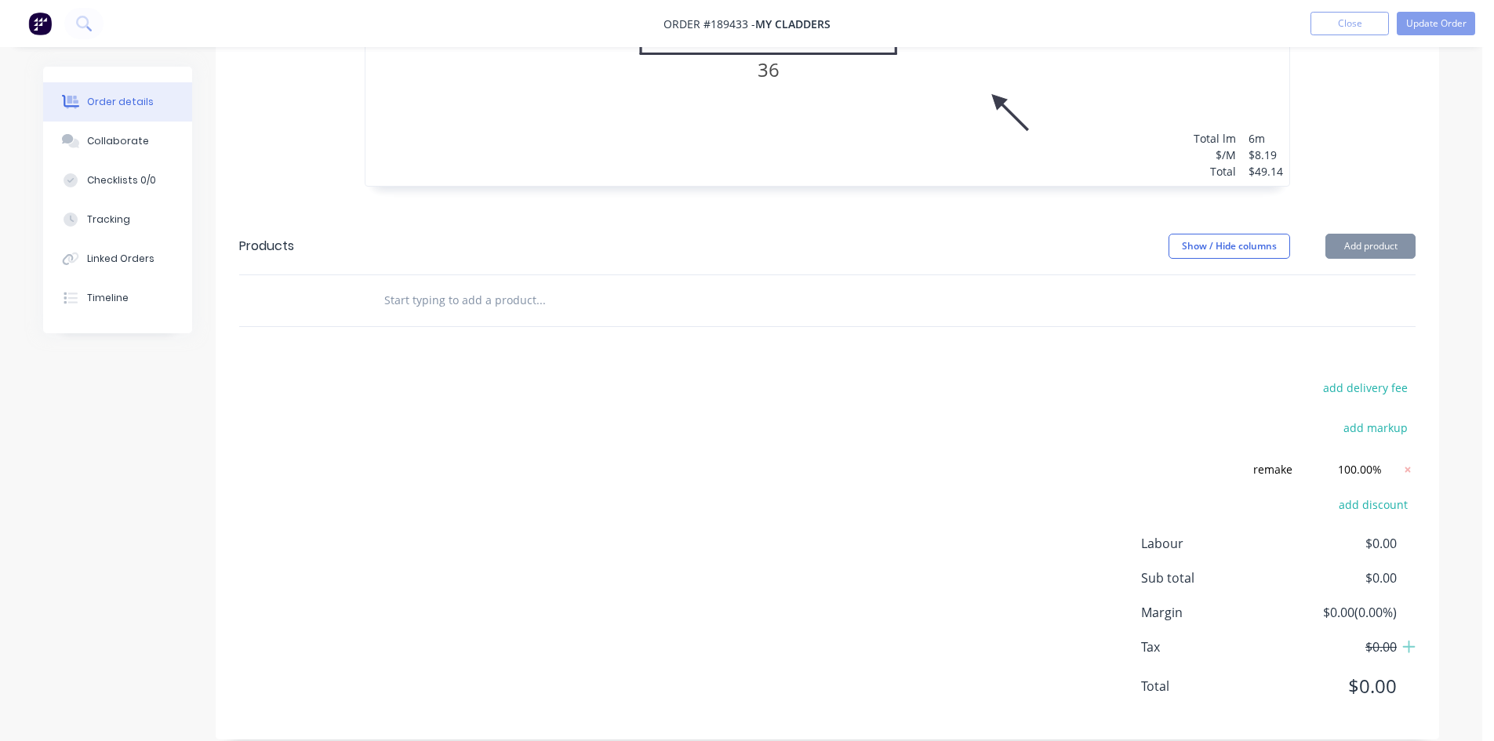
click at [1236, 417] on div "add markup" at bounding box center [1318, 437] width 196 height 40
click at [1464, 20] on button "Update Order" at bounding box center [1436, 24] width 78 height 24
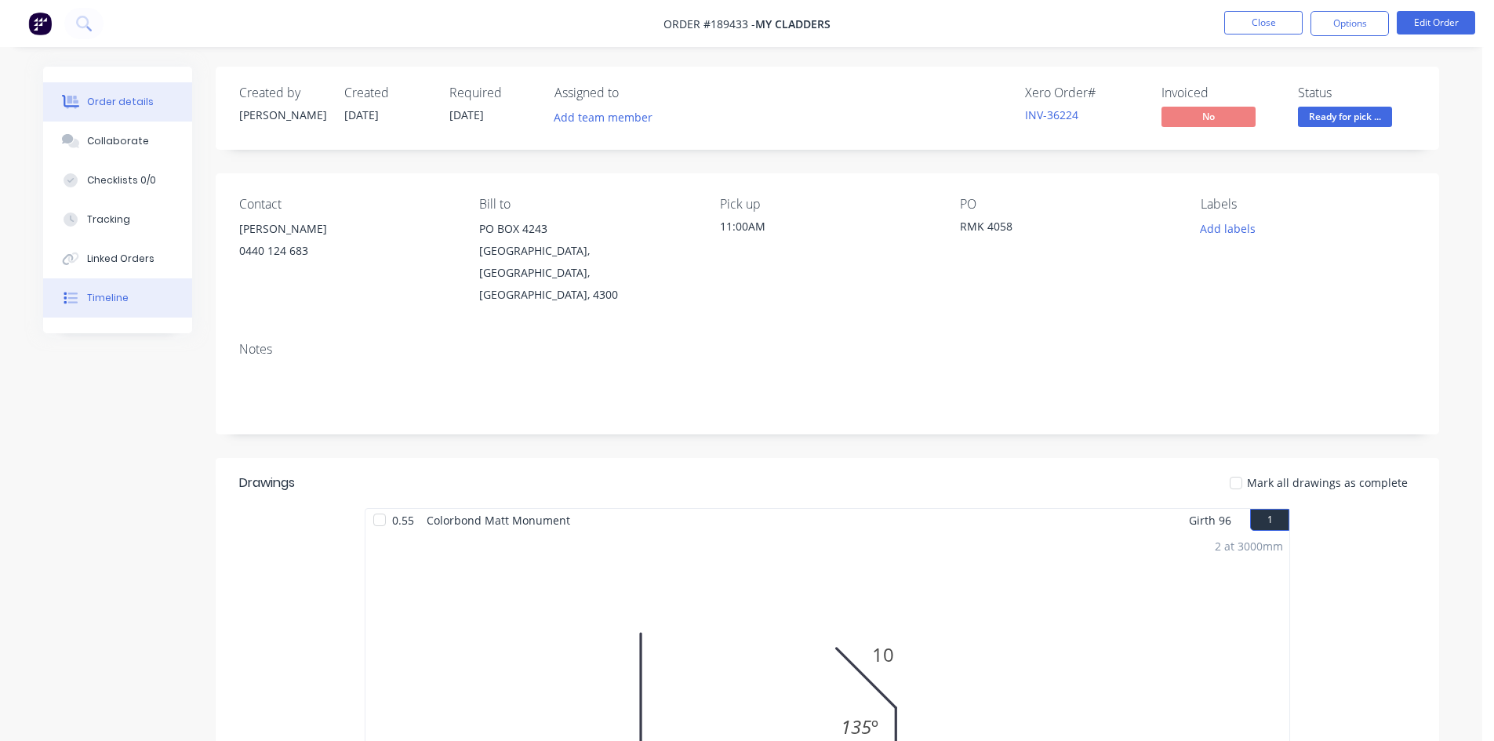
click at [105, 294] on div "Timeline" at bounding box center [108, 298] width 42 height 14
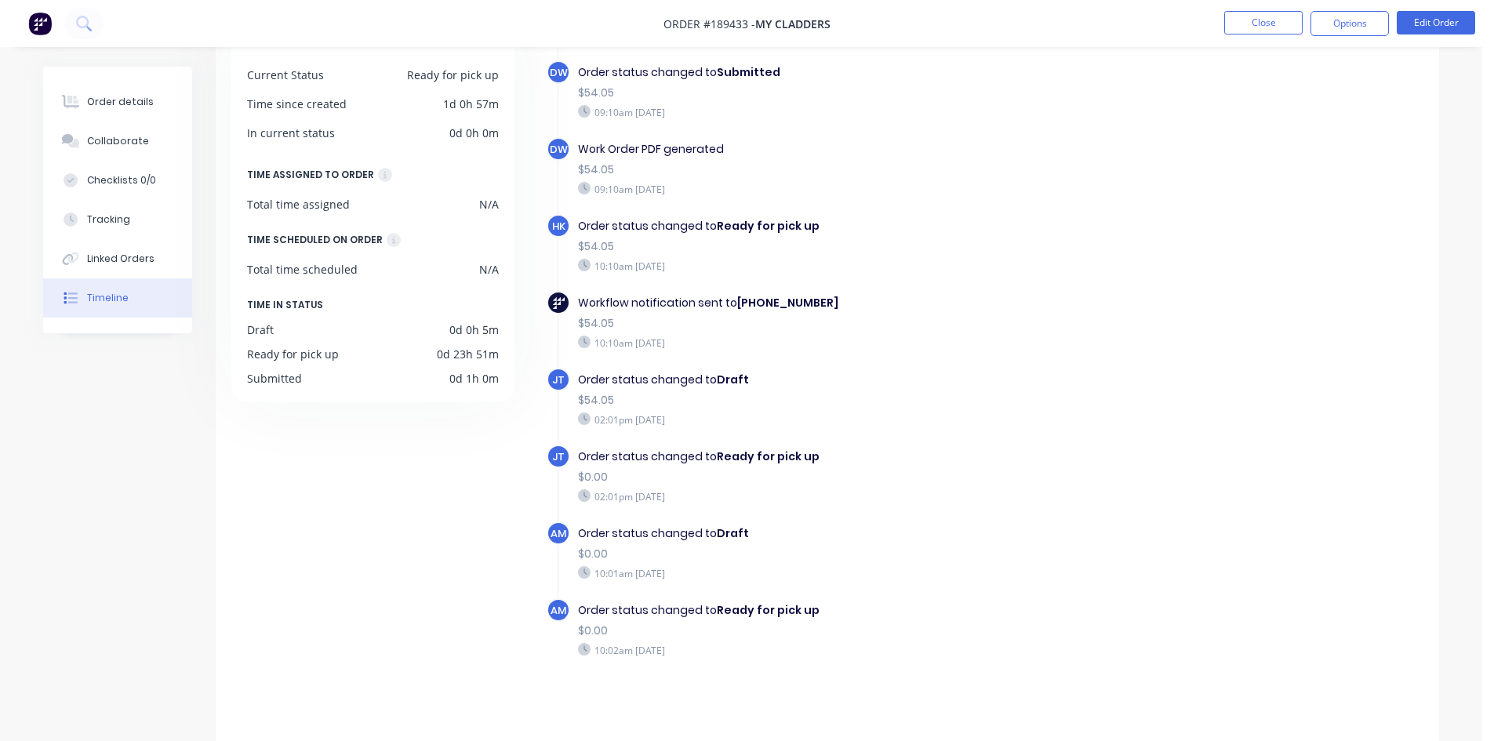
scroll to position [120, 0]
click at [68, 100] on icon at bounding box center [72, 102] width 13 height 13
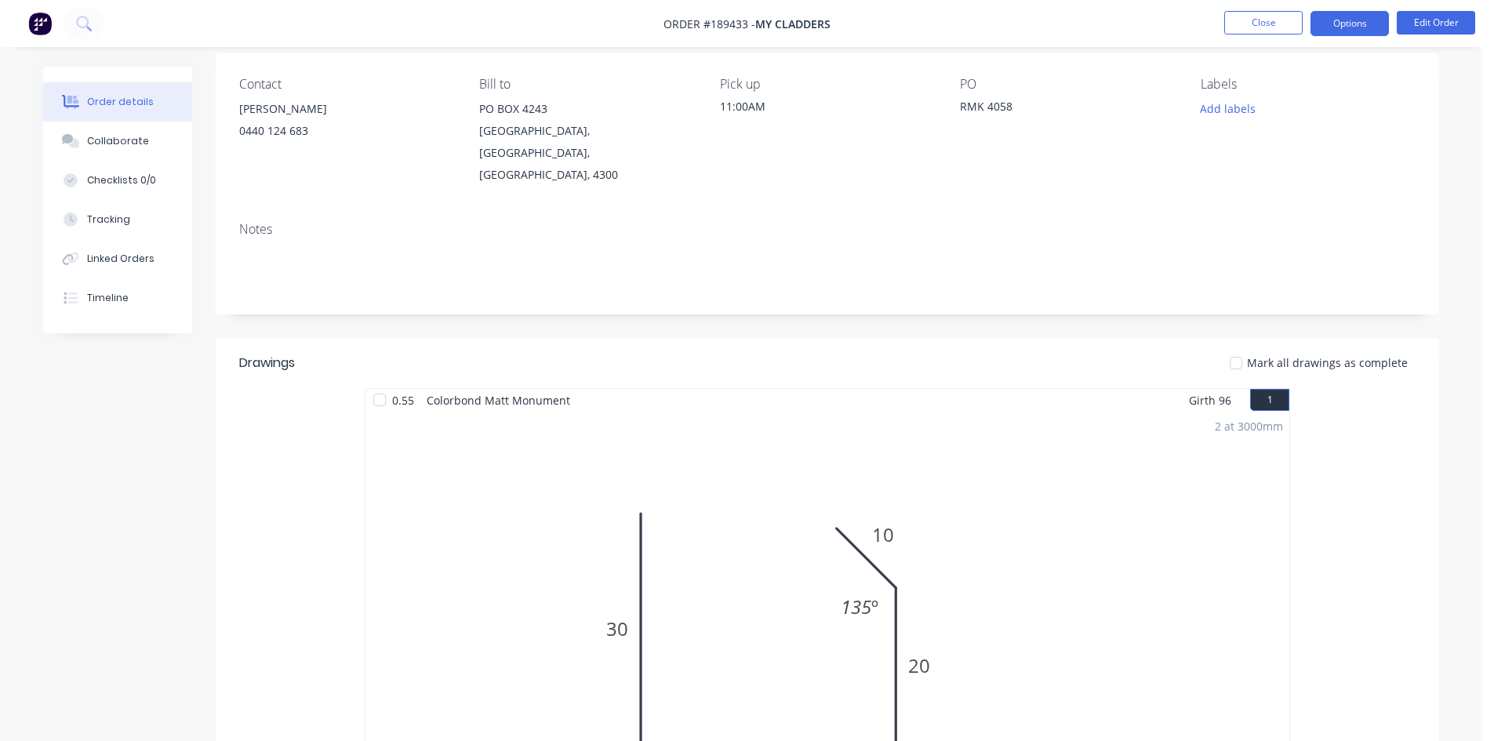
click at [1377, 25] on button "Options" at bounding box center [1350, 23] width 78 height 25
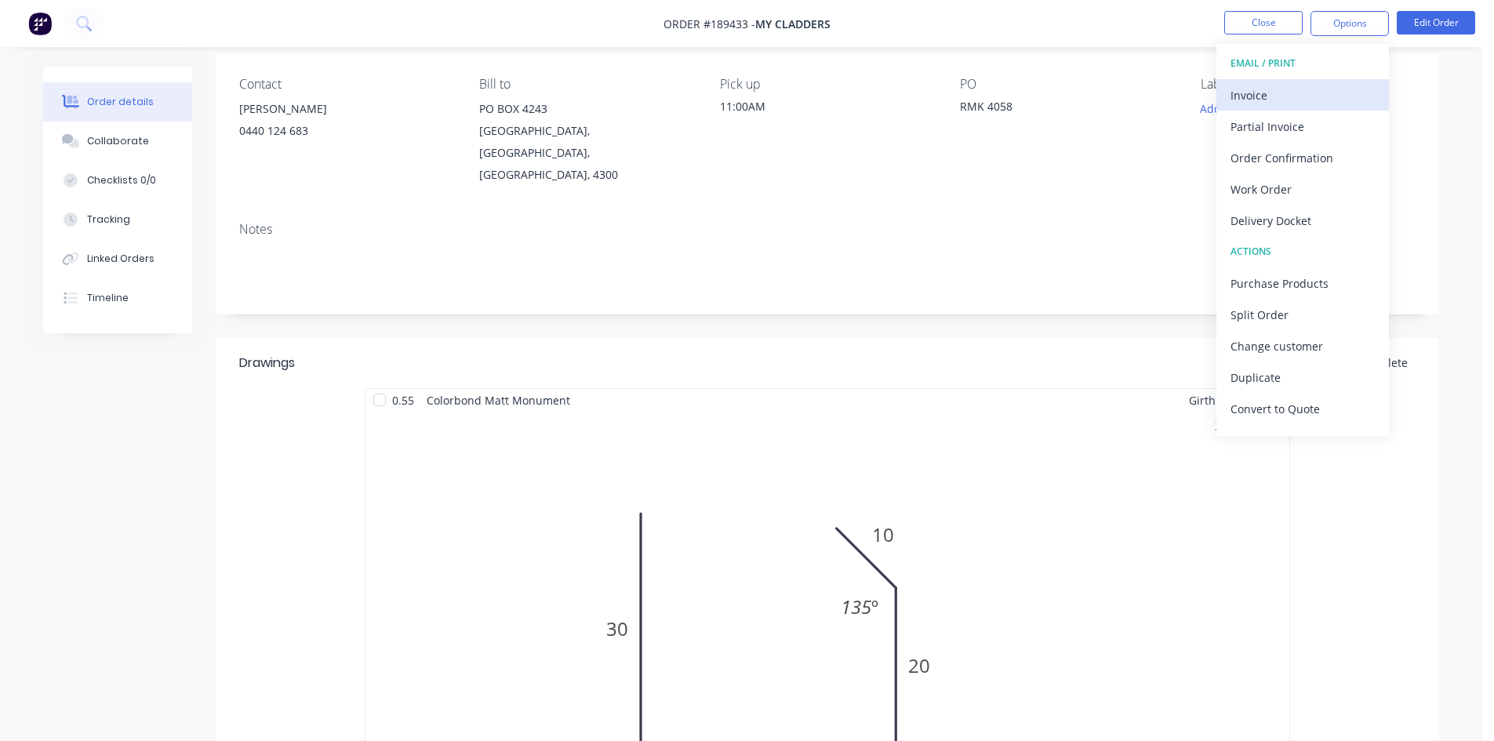
click at [1329, 85] on div "Invoice" at bounding box center [1303, 95] width 144 height 23
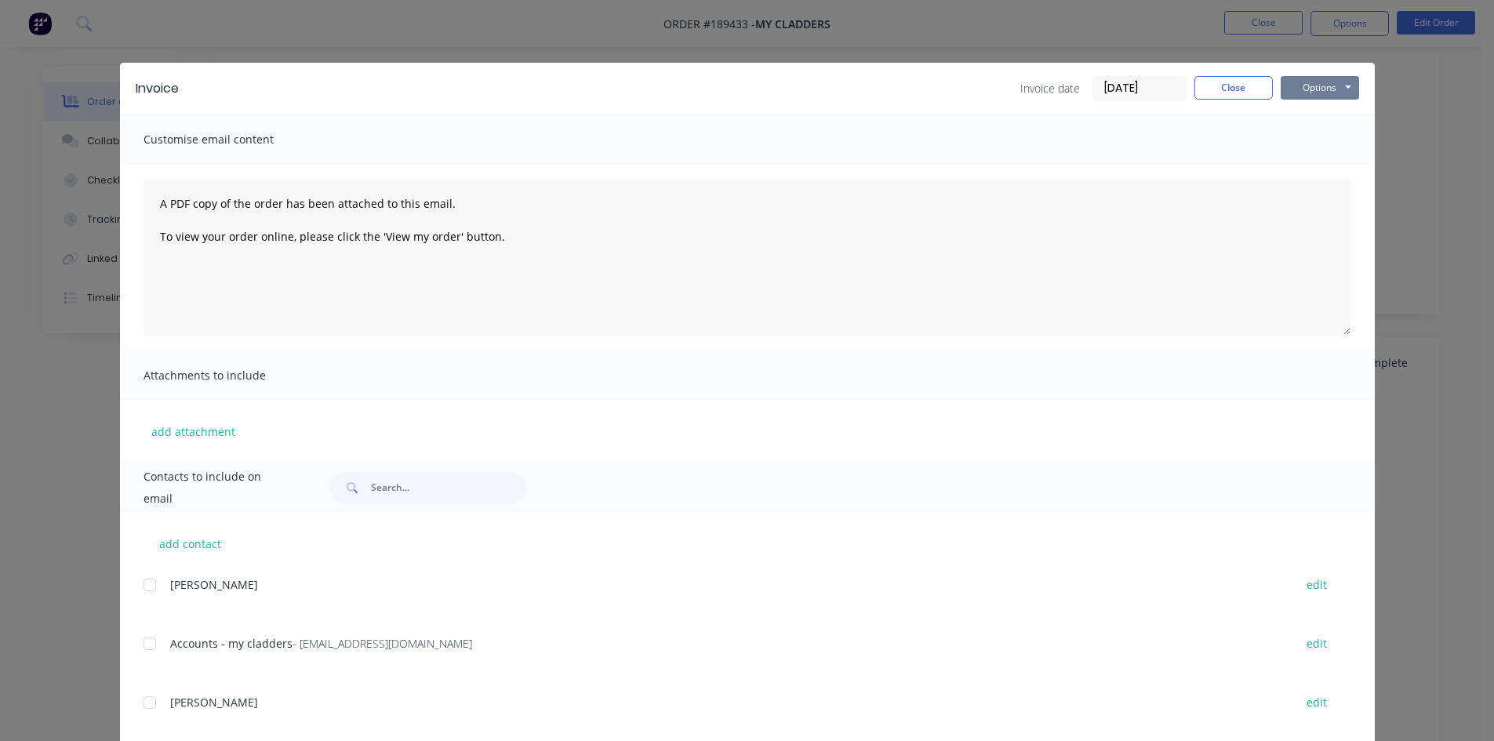
click at [1315, 87] on button "Options" at bounding box center [1320, 88] width 78 height 24
click at [1325, 144] on button "Print" at bounding box center [1331, 142] width 100 height 26
click at [1213, 97] on button "Close" at bounding box center [1234, 88] width 78 height 24
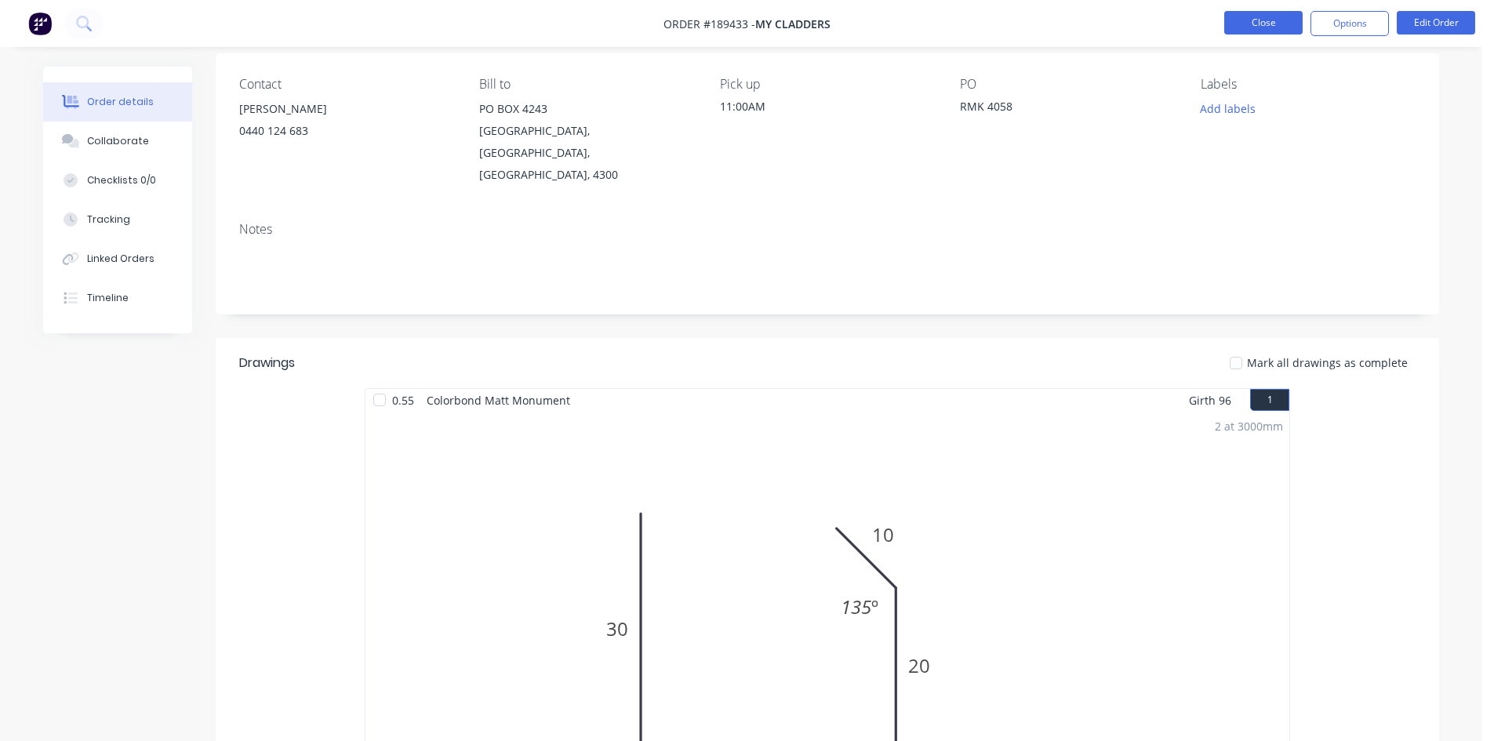
click at [1266, 21] on button "Close" at bounding box center [1263, 23] width 78 height 24
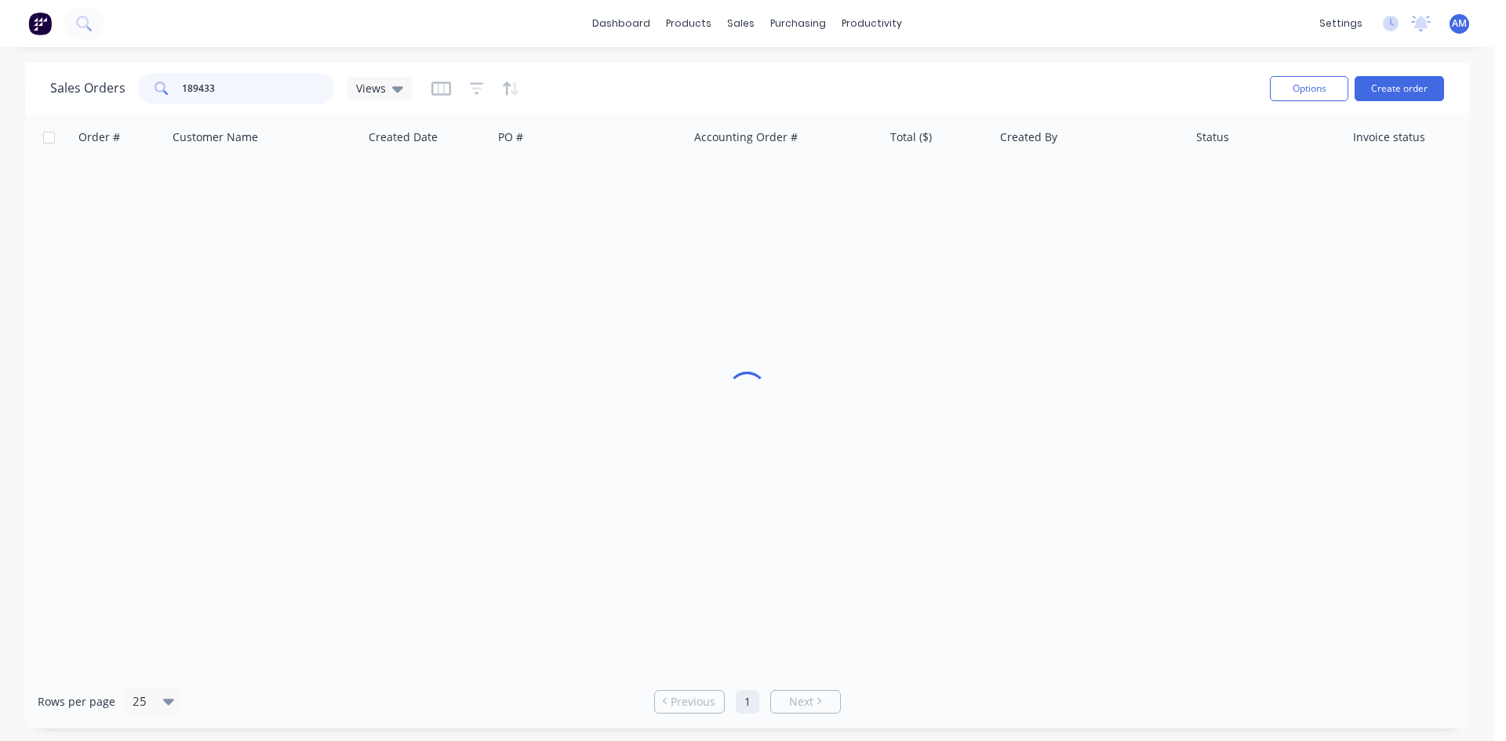
drag, startPoint x: 235, startPoint y: 86, endPoint x: 148, endPoint y: 88, distance: 86.3
click at [148, 88] on div "189433" at bounding box center [236, 88] width 196 height 31
type input "189484"
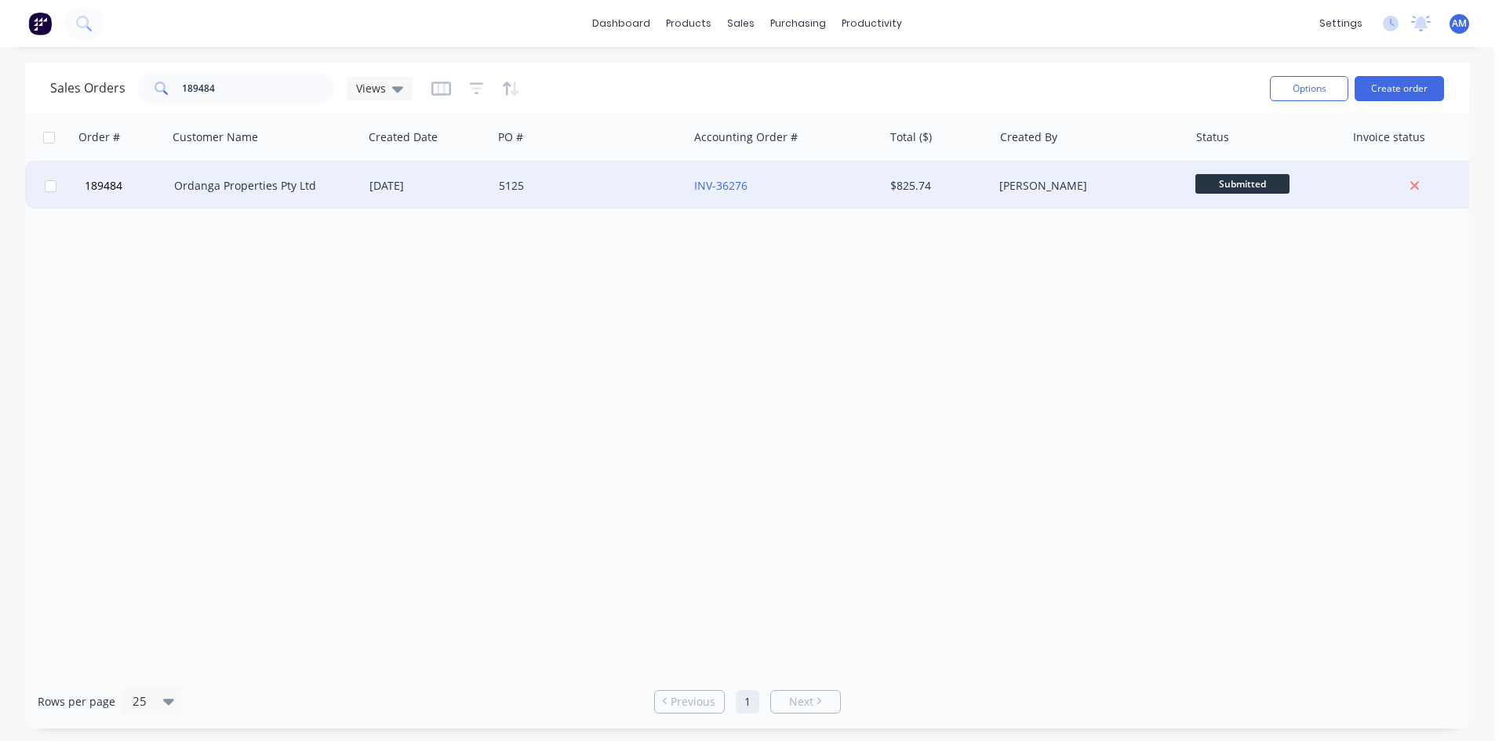
click at [624, 191] on div "5125" at bounding box center [586, 186] width 174 height 16
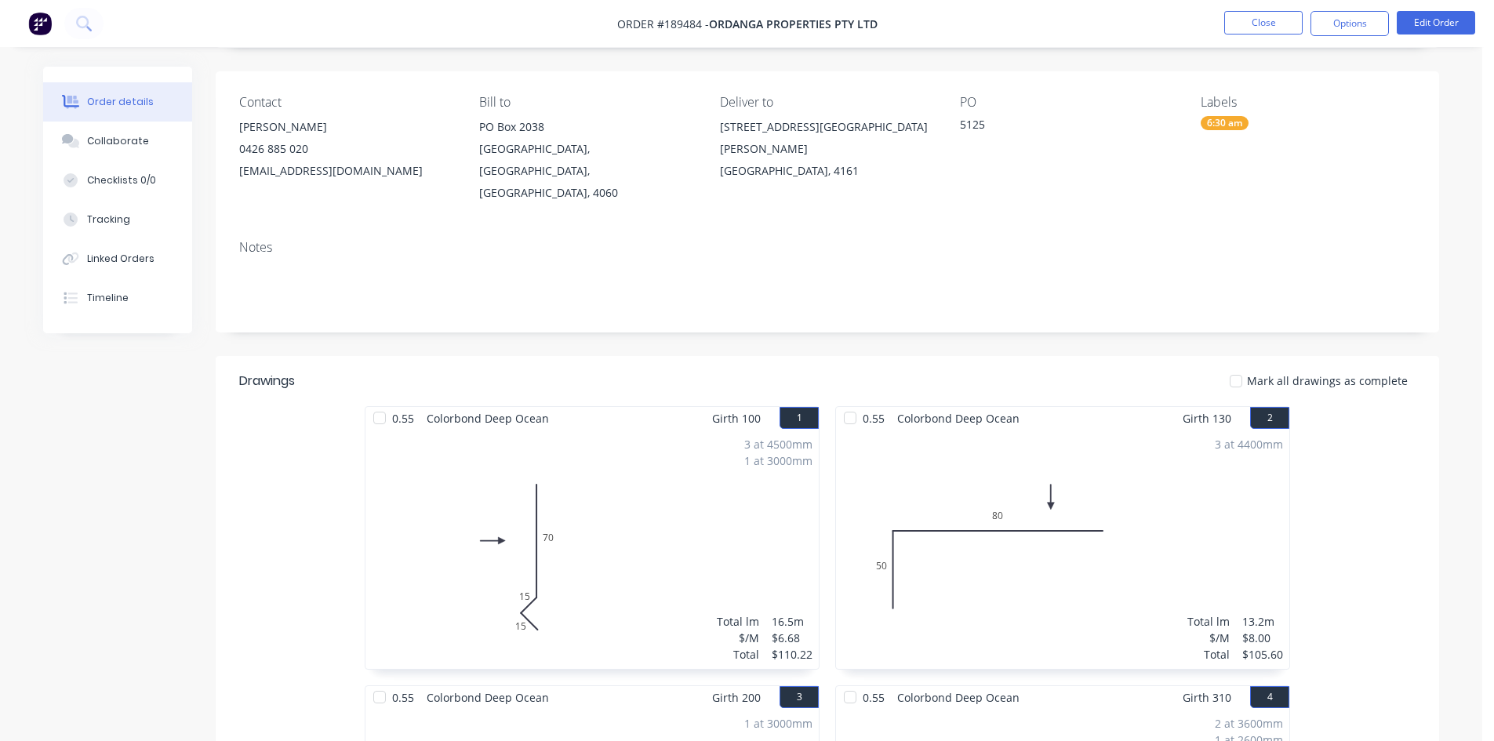
scroll to position [65, 0]
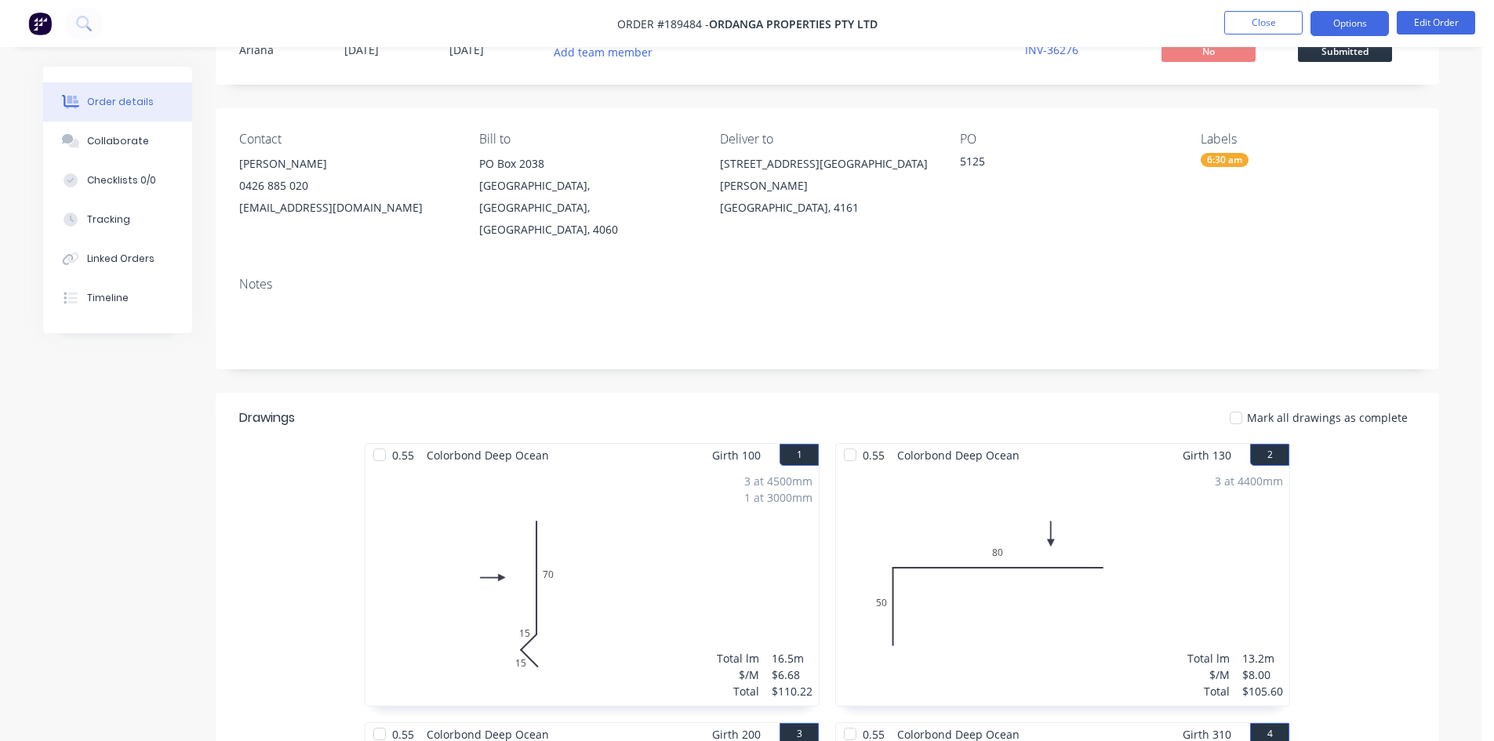
click at [1354, 18] on button "Options" at bounding box center [1350, 23] width 78 height 25
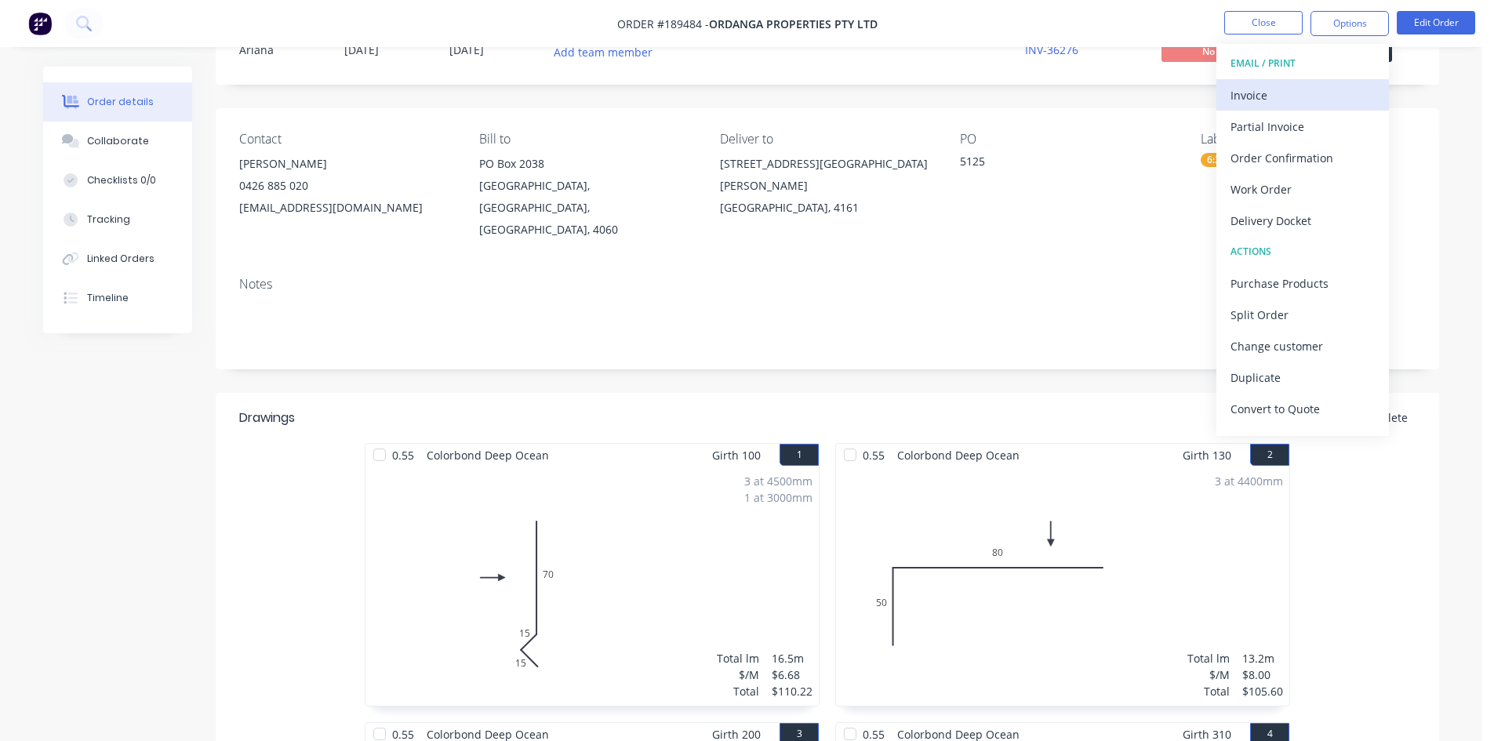
click at [1324, 82] on button "Invoice" at bounding box center [1303, 94] width 173 height 31
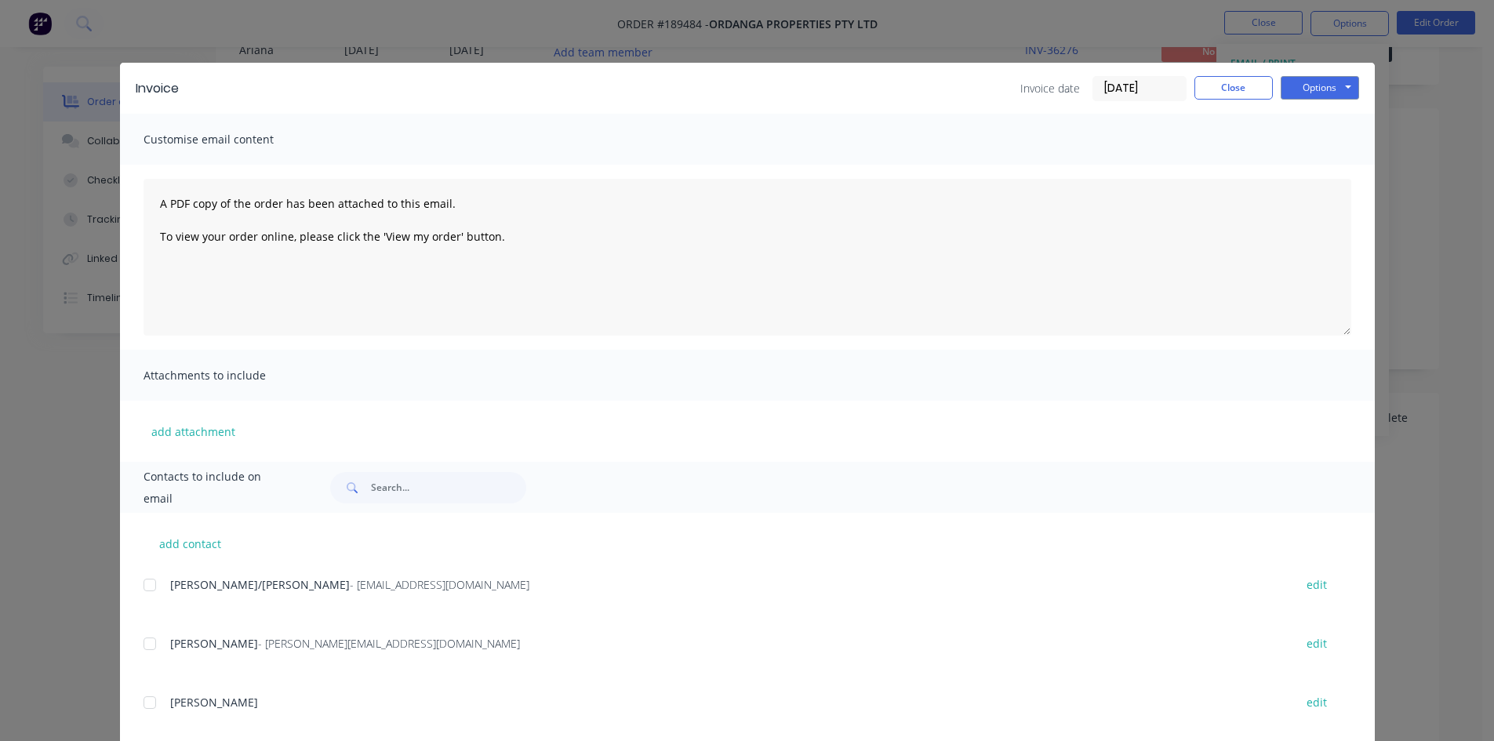
click at [142, 583] on div at bounding box center [149, 584] width 31 height 31
click at [1324, 94] on button "Options" at bounding box center [1320, 88] width 78 height 24
click at [1313, 165] on button "Email" at bounding box center [1331, 168] width 100 height 26
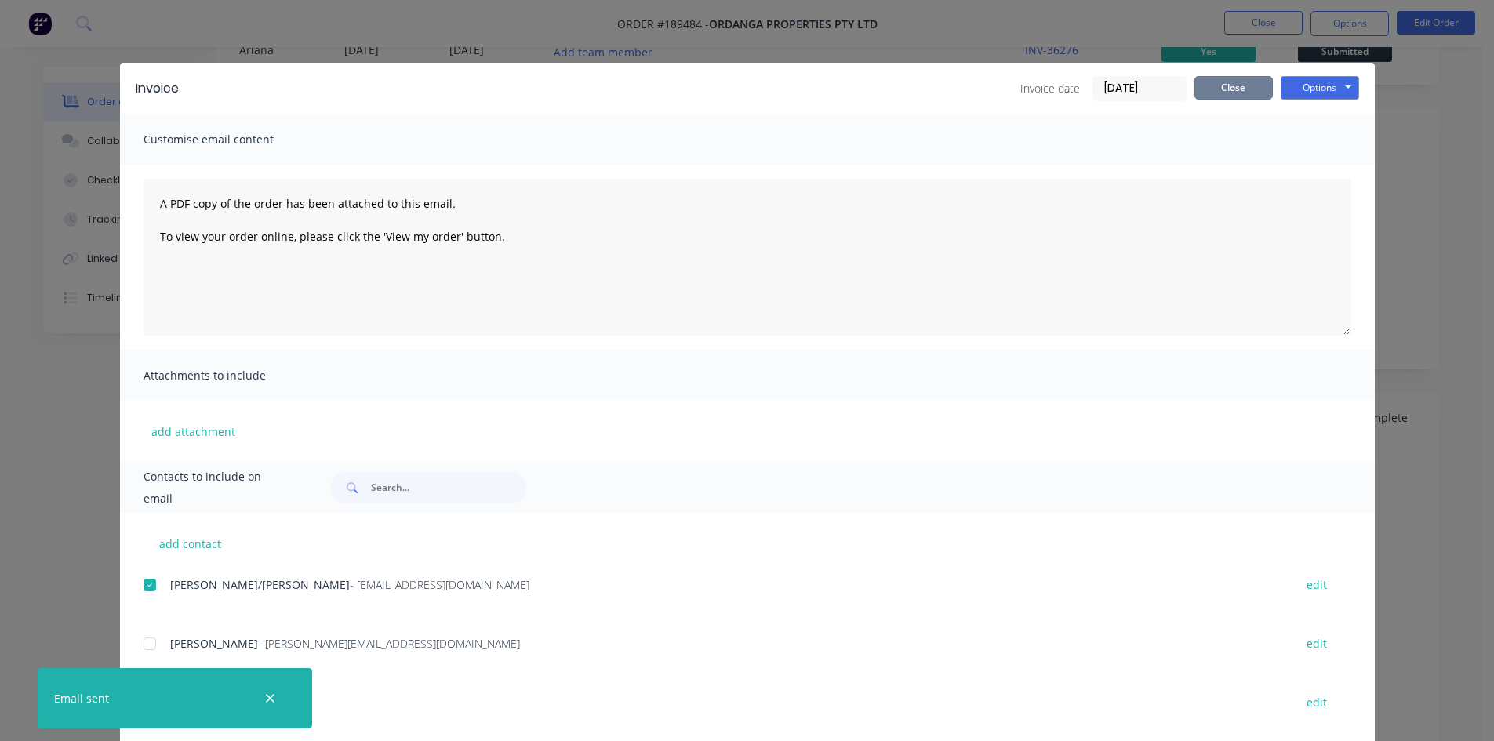
click at [1215, 88] on button "Close" at bounding box center [1234, 88] width 78 height 24
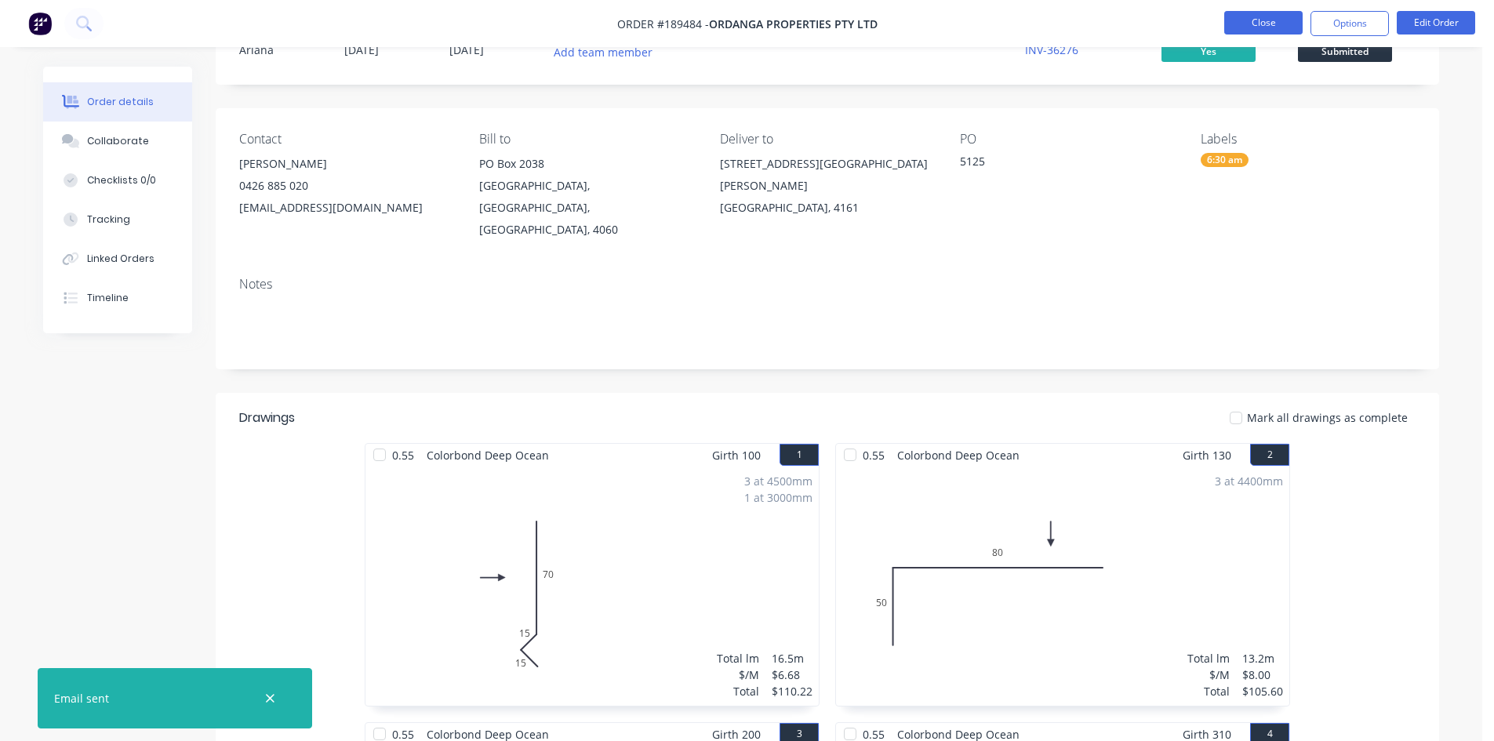
click at [1263, 31] on button "Close" at bounding box center [1263, 23] width 78 height 24
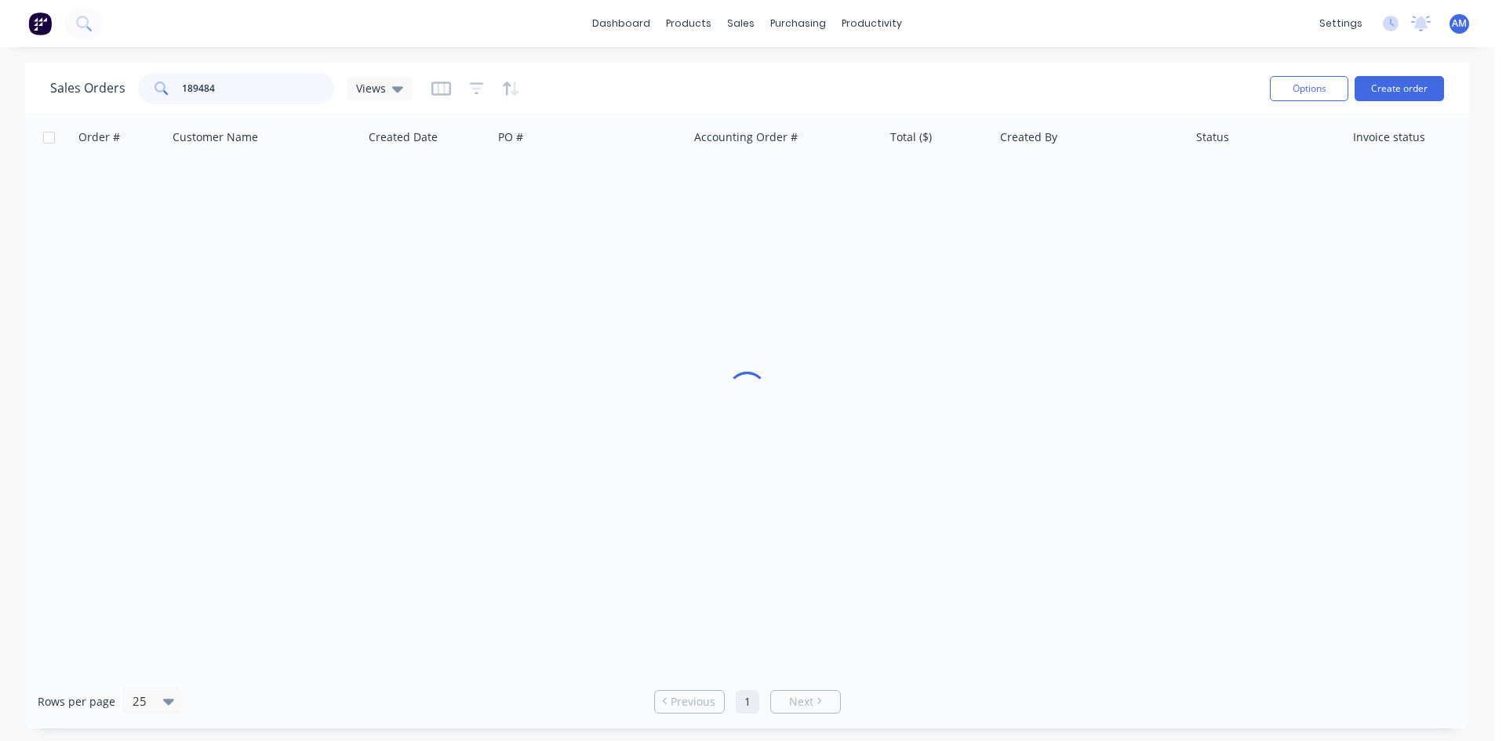
drag, startPoint x: 249, startPoint y: 87, endPoint x: 122, endPoint y: 92, distance: 127.2
click at [122, 92] on div "Sales Orders 189484 Views" at bounding box center [231, 88] width 362 height 31
type input "189499"
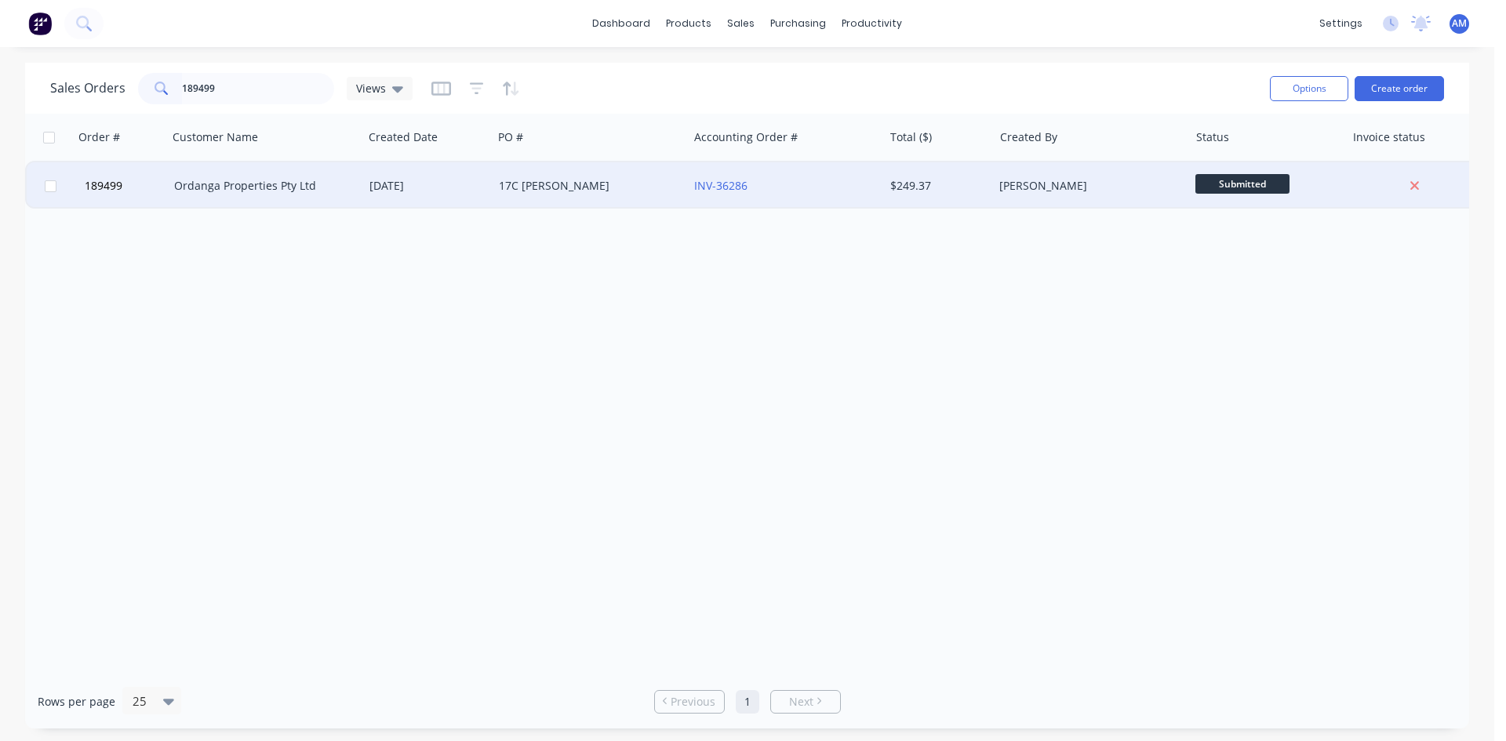
click at [580, 195] on div "17C KUNDE" at bounding box center [590, 185] width 195 height 47
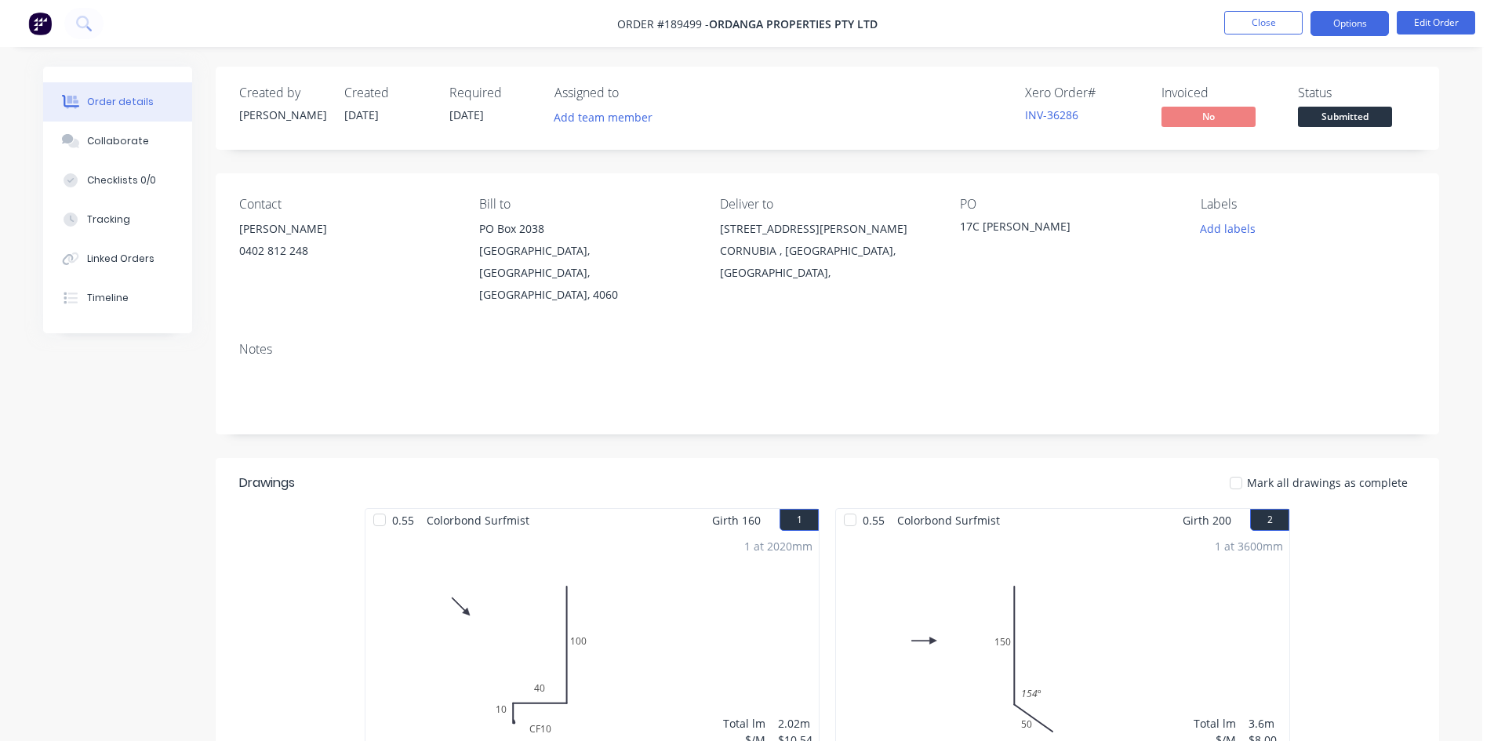
click at [1358, 18] on button "Options" at bounding box center [1350, 23] width 78 height 25
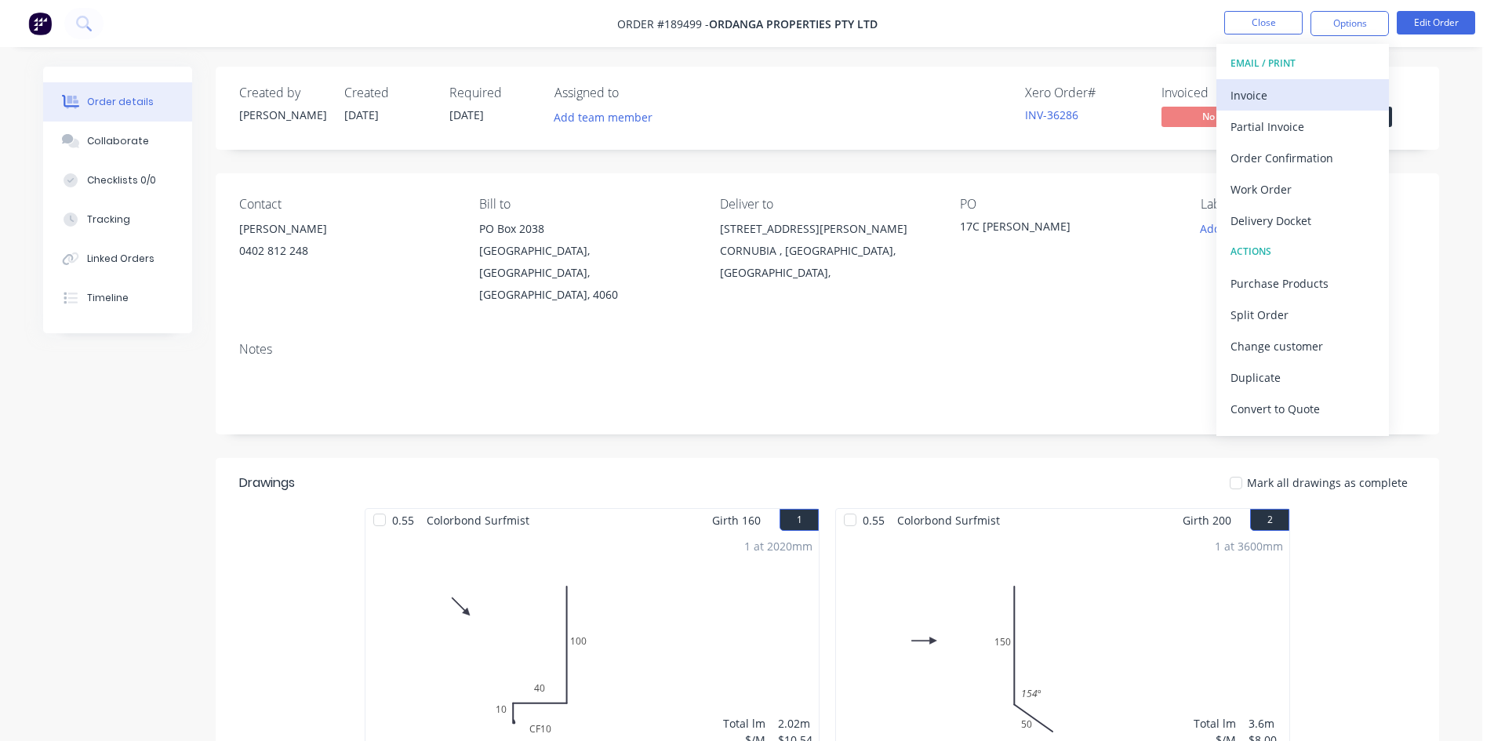
click at [1322, 84] on div "Invoice" at bounding box center [1303, 95] width 144 height 23
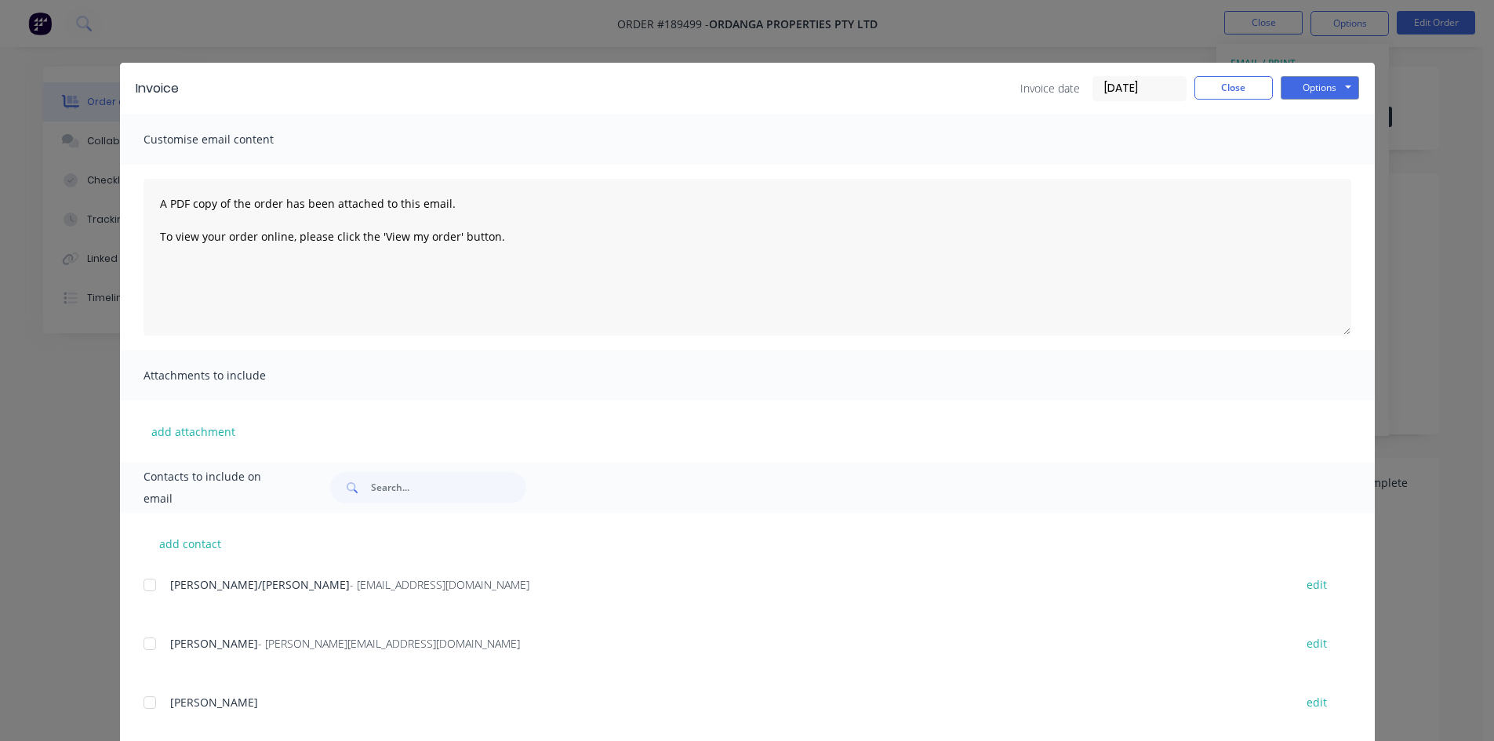
click at [138, 581] on div at bounding box center [149, 584] width 31 height 31
click at [1343, 82] on button "Options" at bounding box center [1320, 88] width 78 height 24
click at [1326, 170] on button "Email" at bounding box center [1331, 168] width 100 height 26
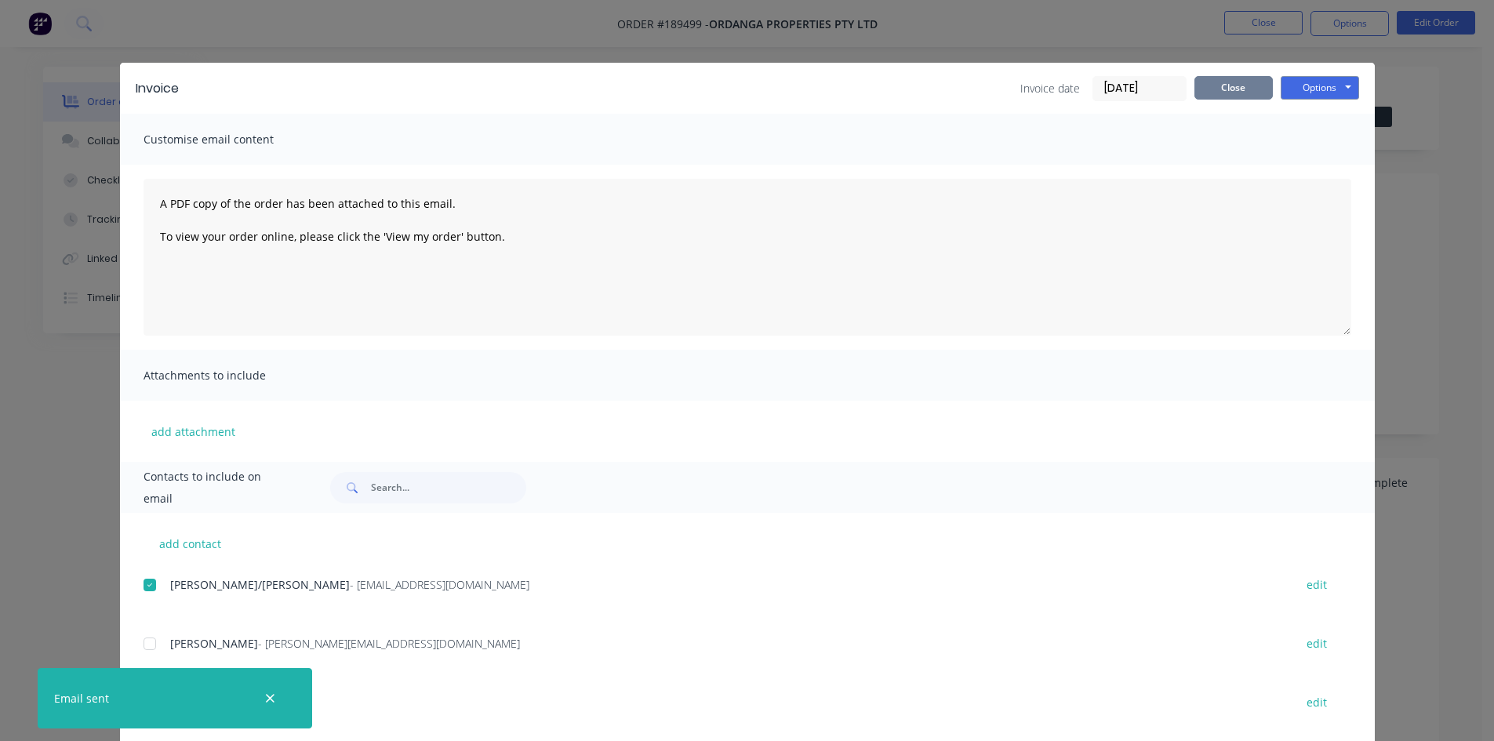
click at [1208, 96] on button "Close" at bounding box center [1234, 88] width 78 height 24
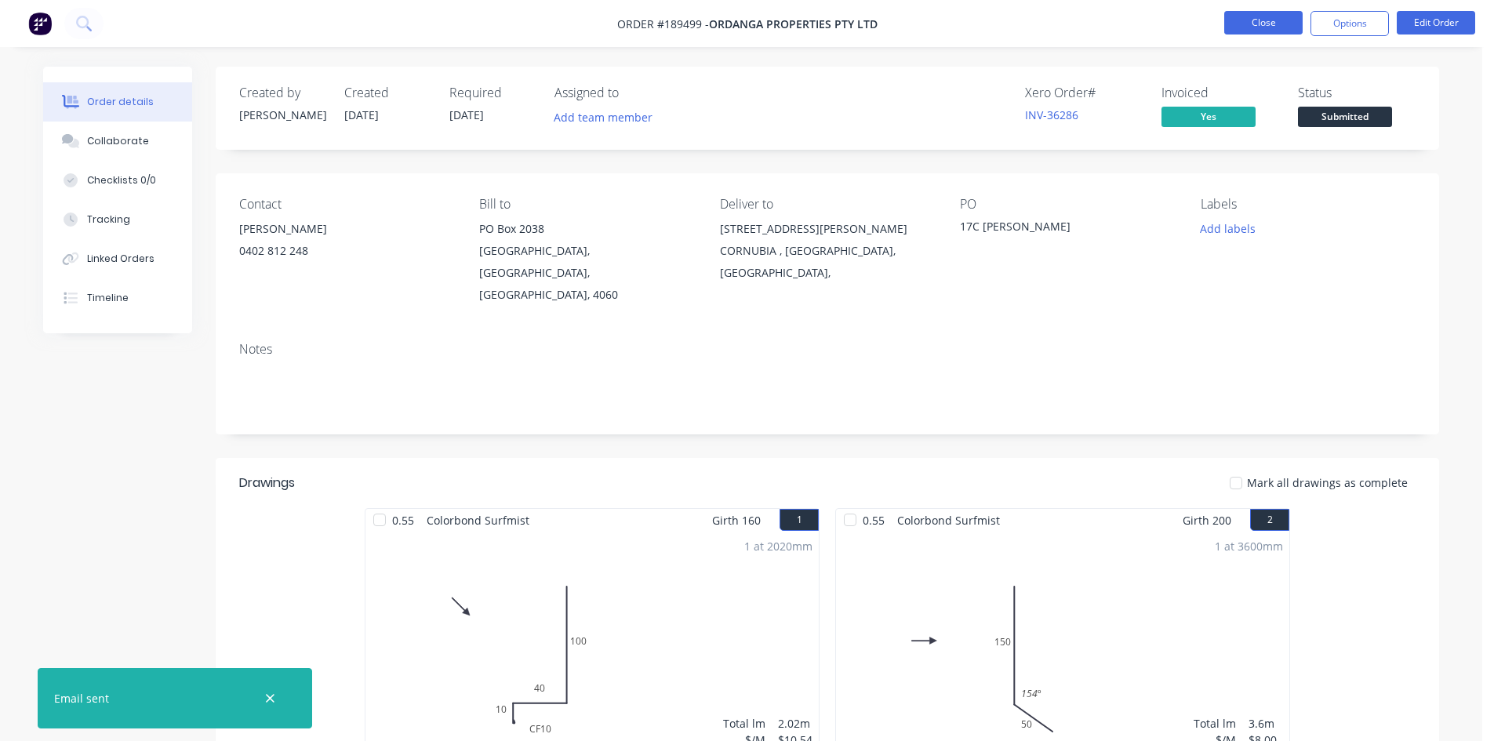
click at [1267, 18] on button "Close" at bounding box center [1263, 23] width 78 height 24
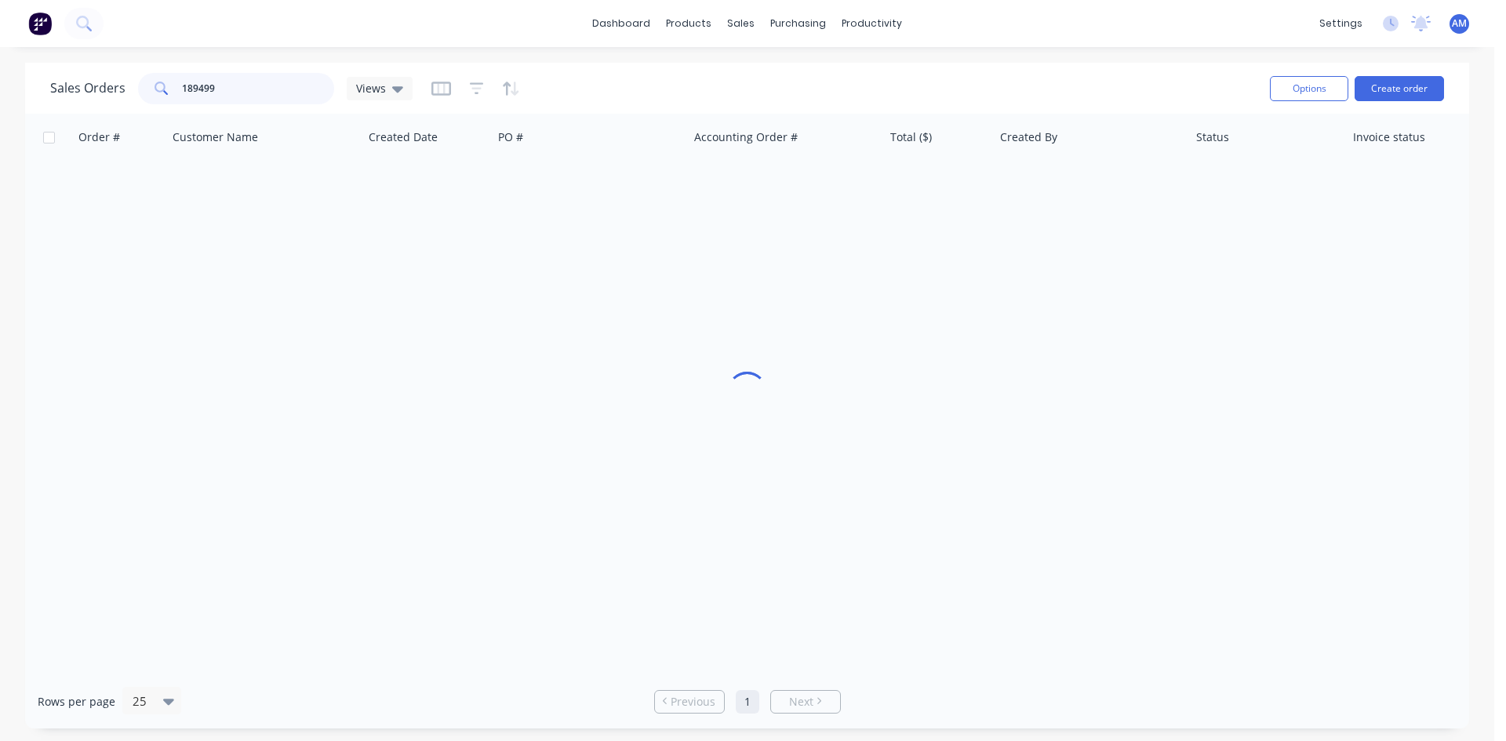
drag, startPoint x: 246, startPoint y: 82, endPoint x: 100, endPoint y: 84, distance: 145.9
click at [100, 84] on div "Sales Orders 189499 Views" at bounding box center [231, 88] width 362 height 31
type input "188639"
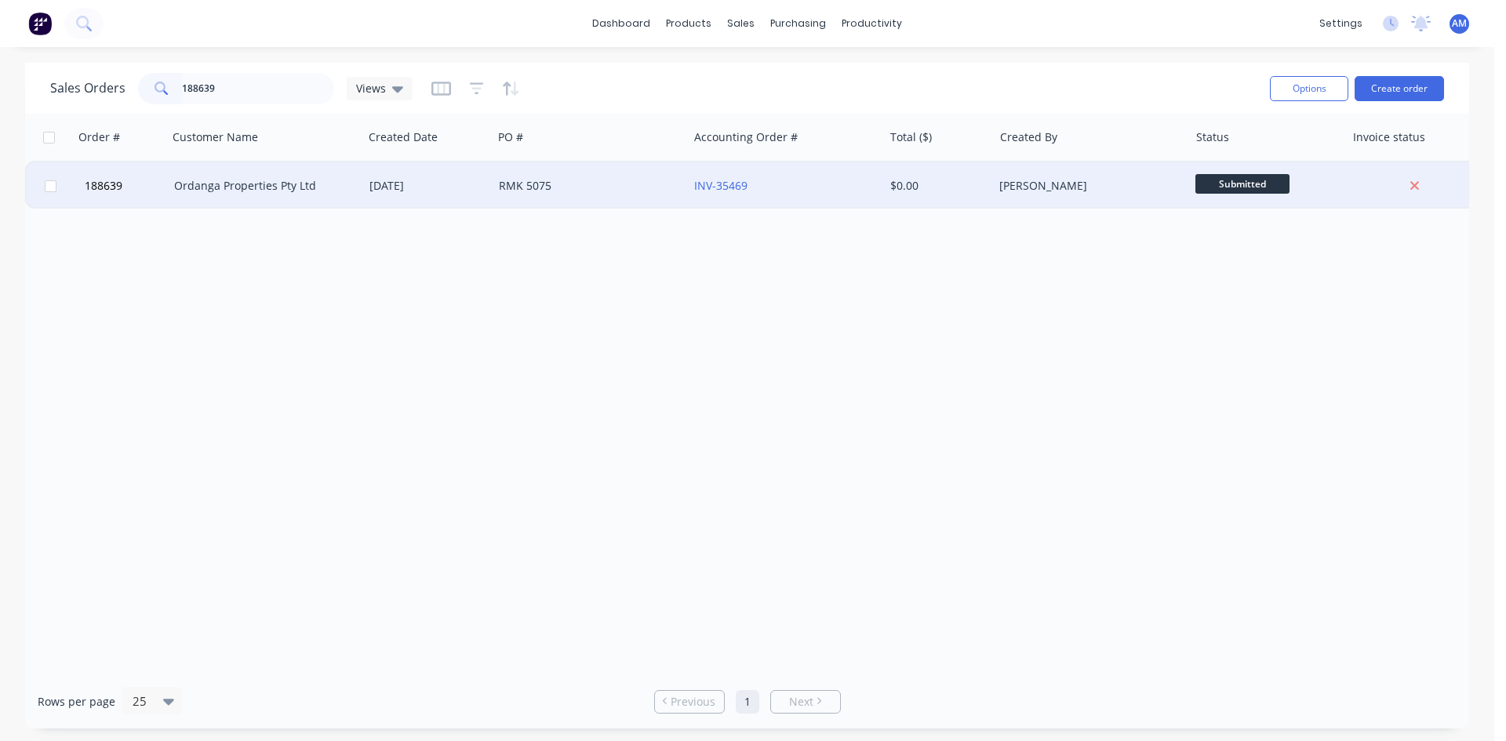
click at [635, 195] on div "RMK 5075" at bounding box center [590, 185] width 195 height 47
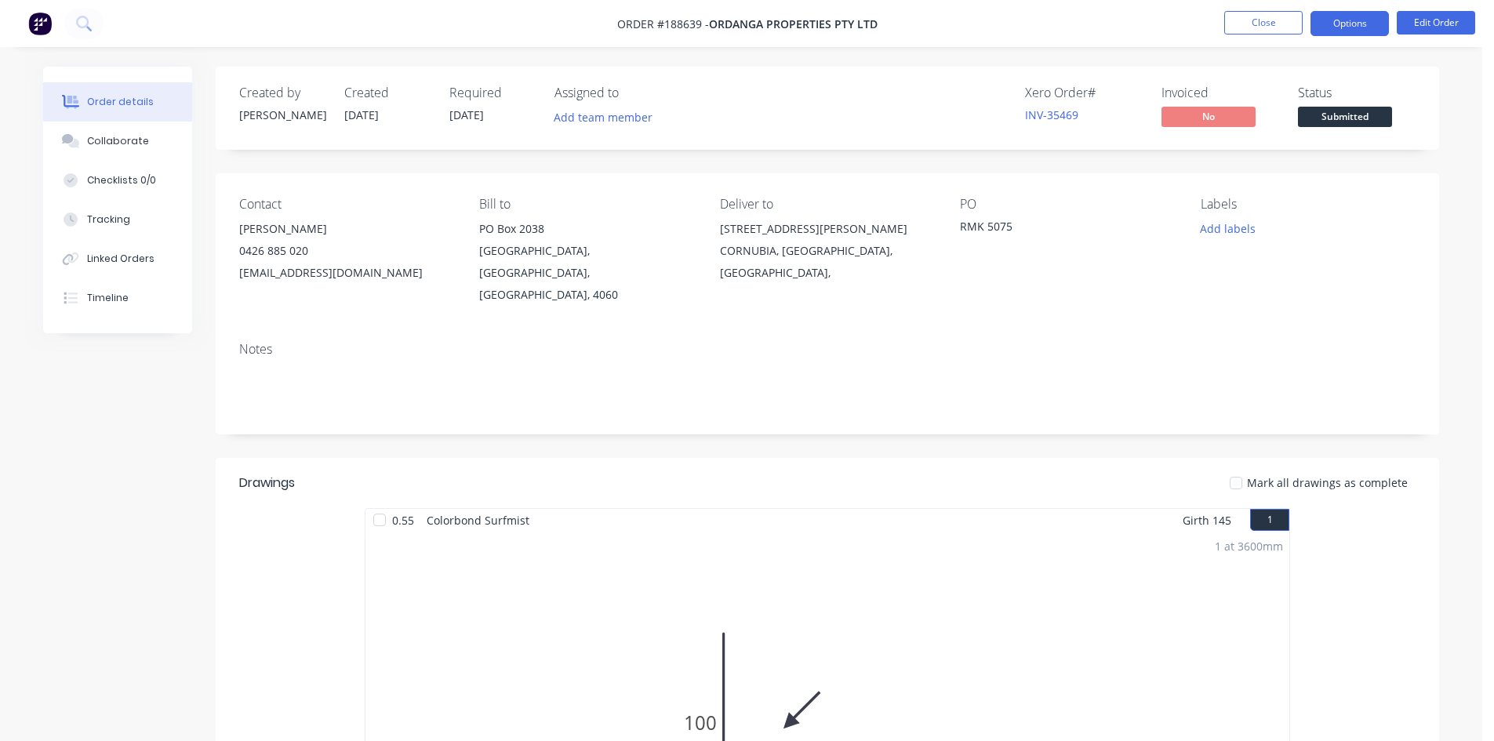
click at [1358, 27] on button "Options" at bounding box center [1350, 23] width 78 height 25
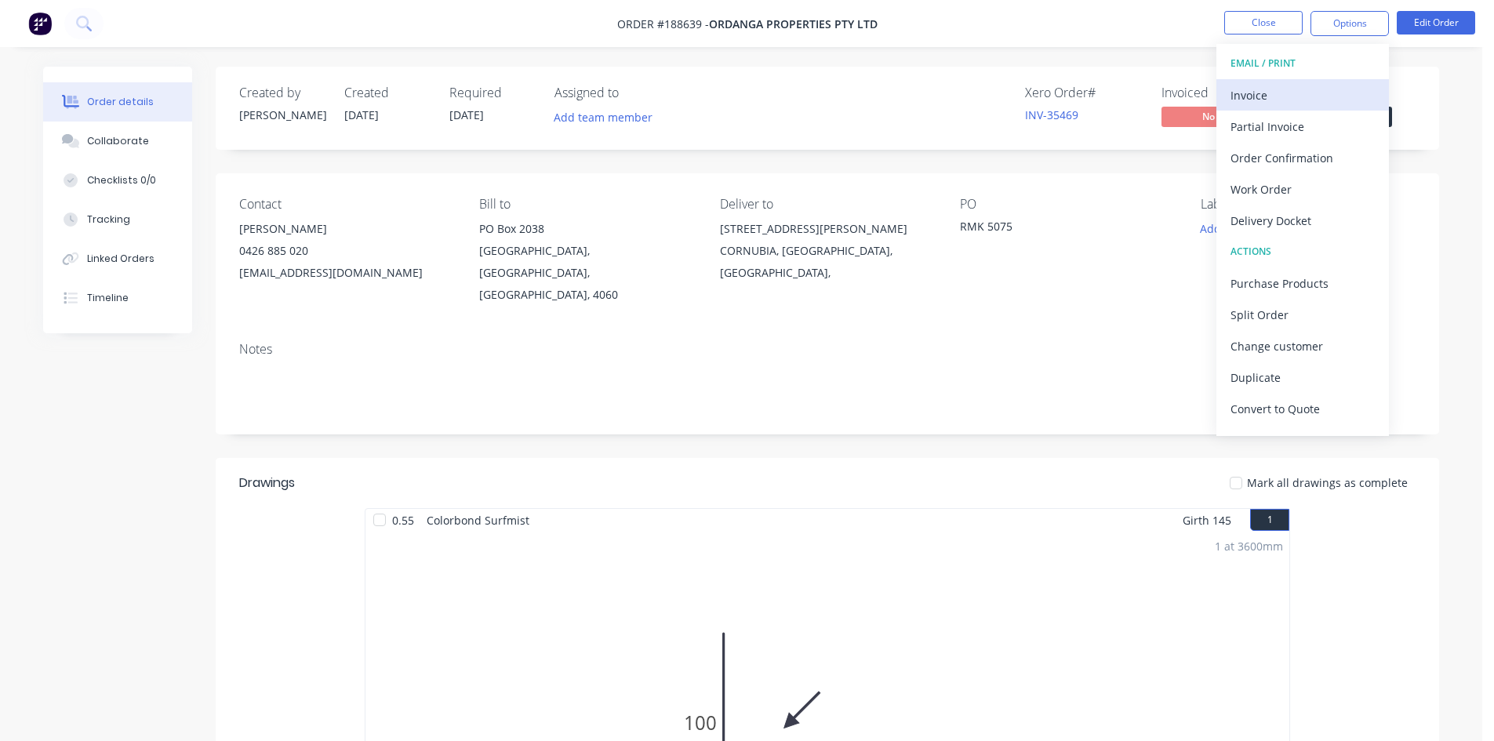
click at [1333, 87] on div "Invoice" at bounding box center [1303, 95] width 144 height 23
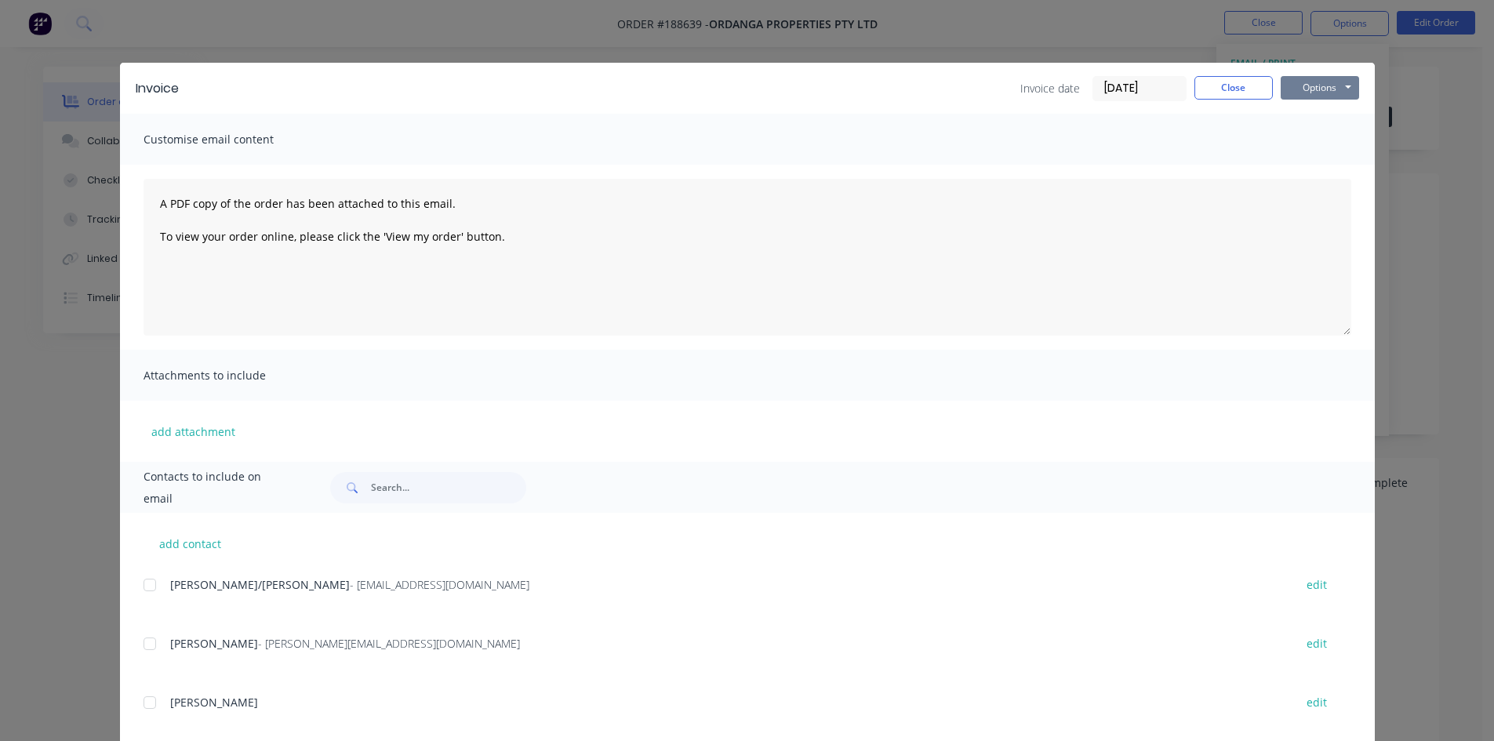
click at [1305, 96] on button "Options" at bounding box center [1320, 88] width 78 height 24
click at [1305, 142] on button "Print" at bounding box center [1331, 142] width 100 height 26
click at [1224, 89] on button "Close" at bounding box center [1234, 88] width 78 height 24
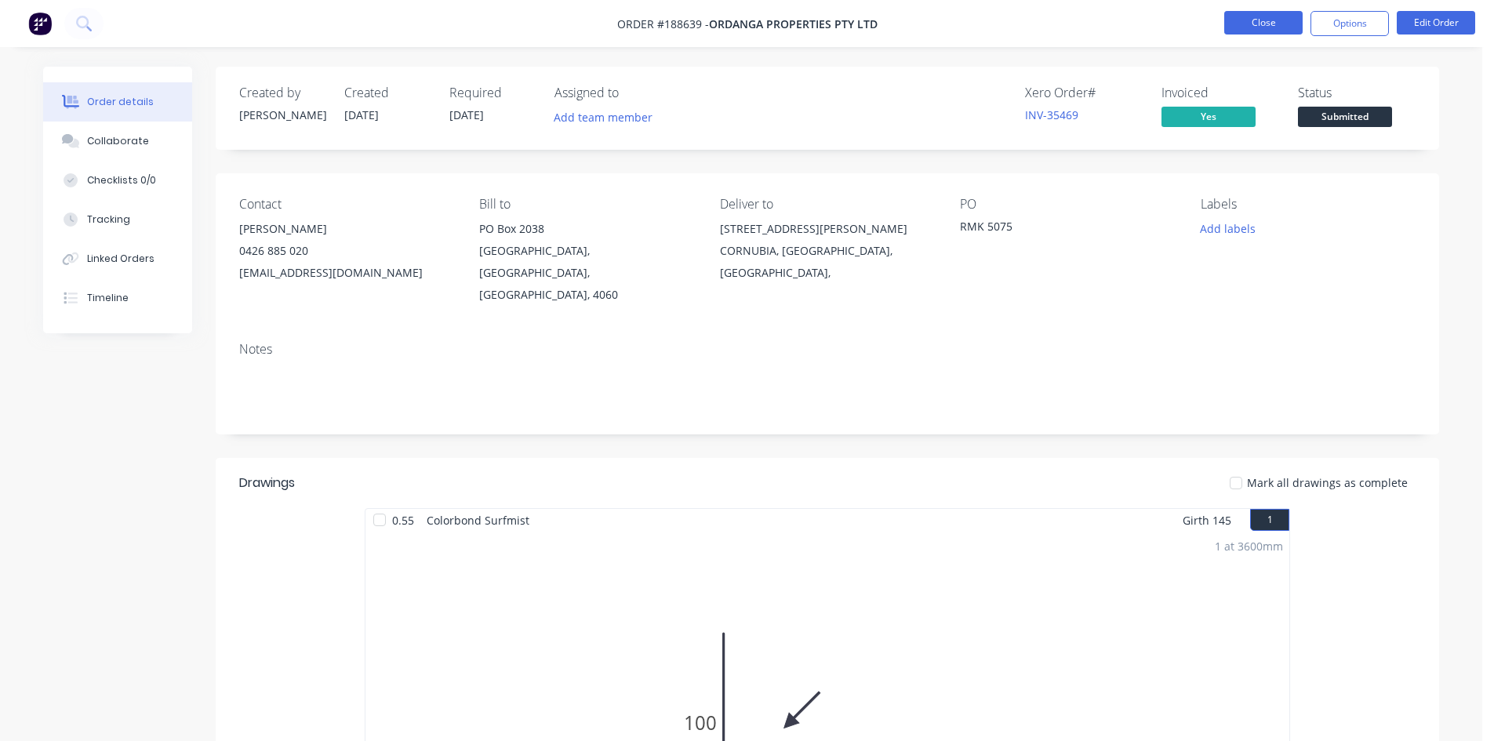
click at [1234, 24] on button "Close" at bounding box center [1263, 23] width 78 height 24
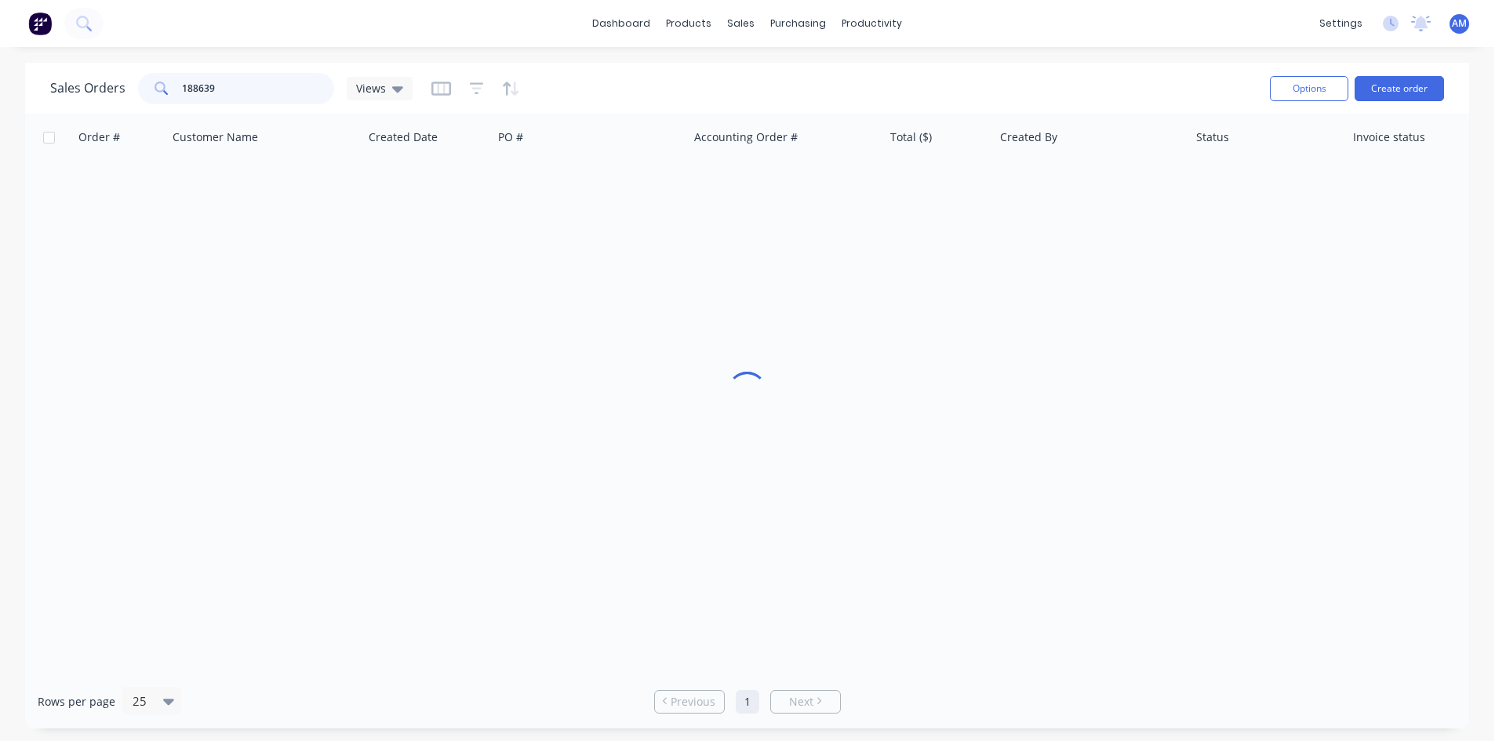
drag, startPoint x: 159, startPoint y: 84, endPoint x: 118, endPoint y: 85, distance: 40.8
click at [122, 85] on div "Sales Orders 188639 Views" at bounding box center [231, 88] width 362 height 31
type input "189333"
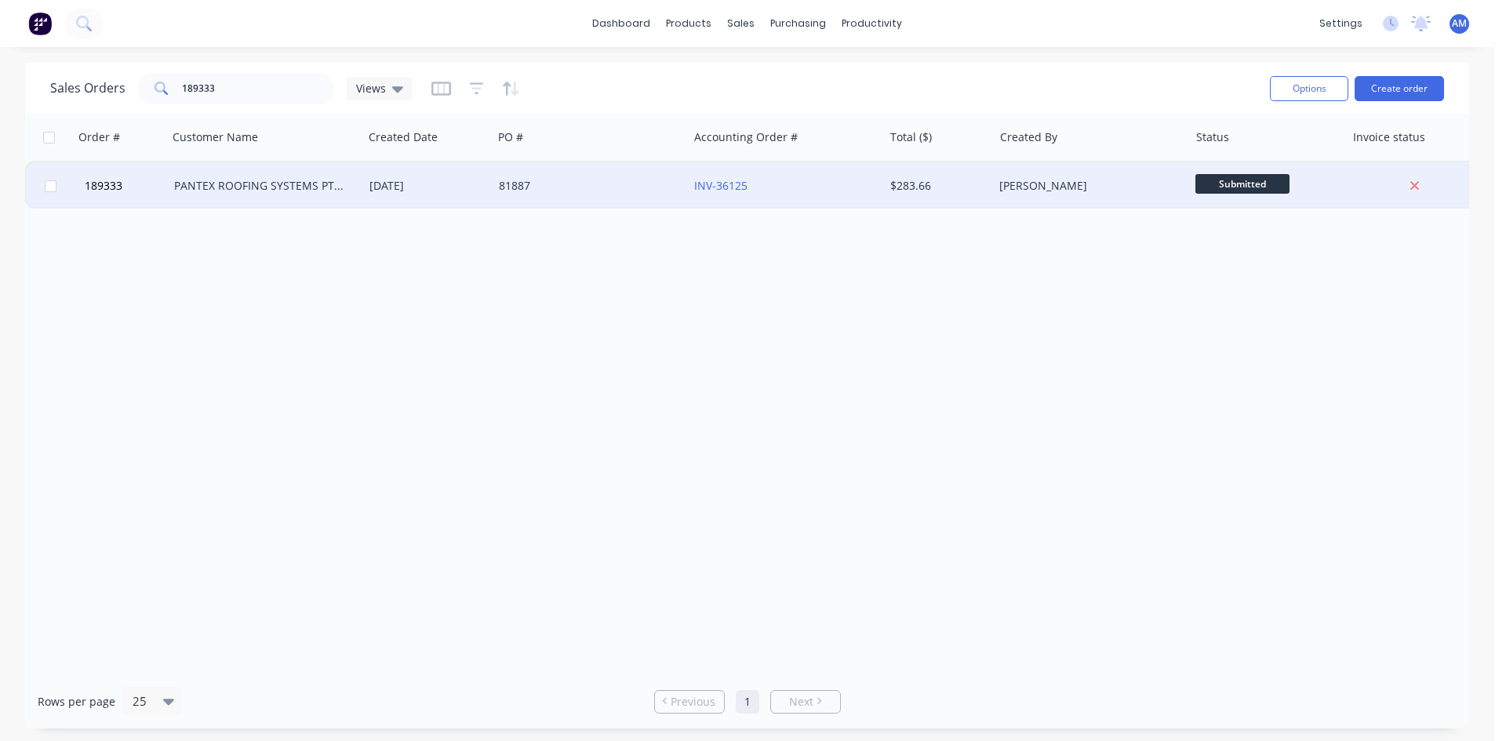
click at [633, 186] on div "81887" at bounding box center [586, 186] width 174 height 16
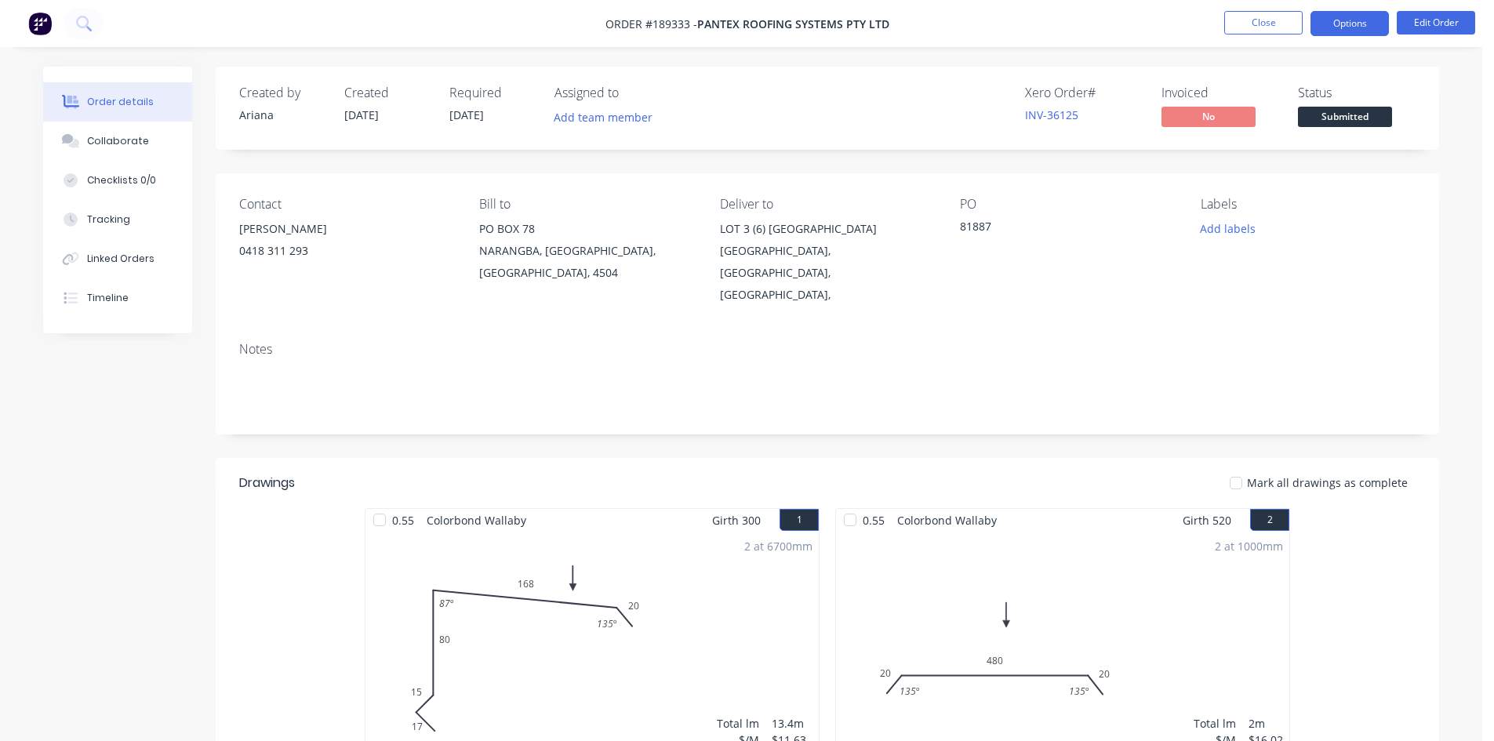
click at [1358, 29] on button "Options" at bounding box center [1350, 23] width 78 height 25
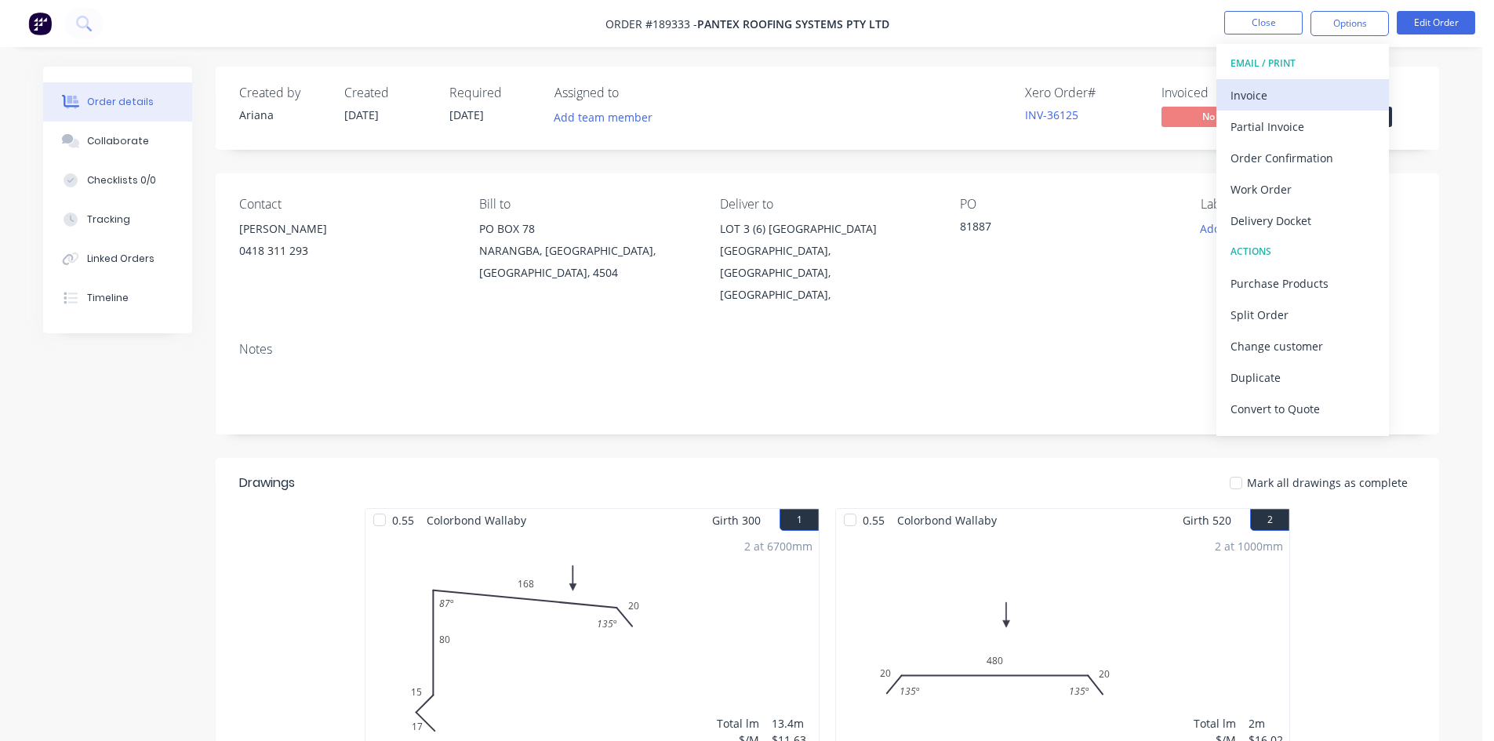
click at [1320, 82] on button "Invoice" at bounding box center [1303, 94] width 173 height 31
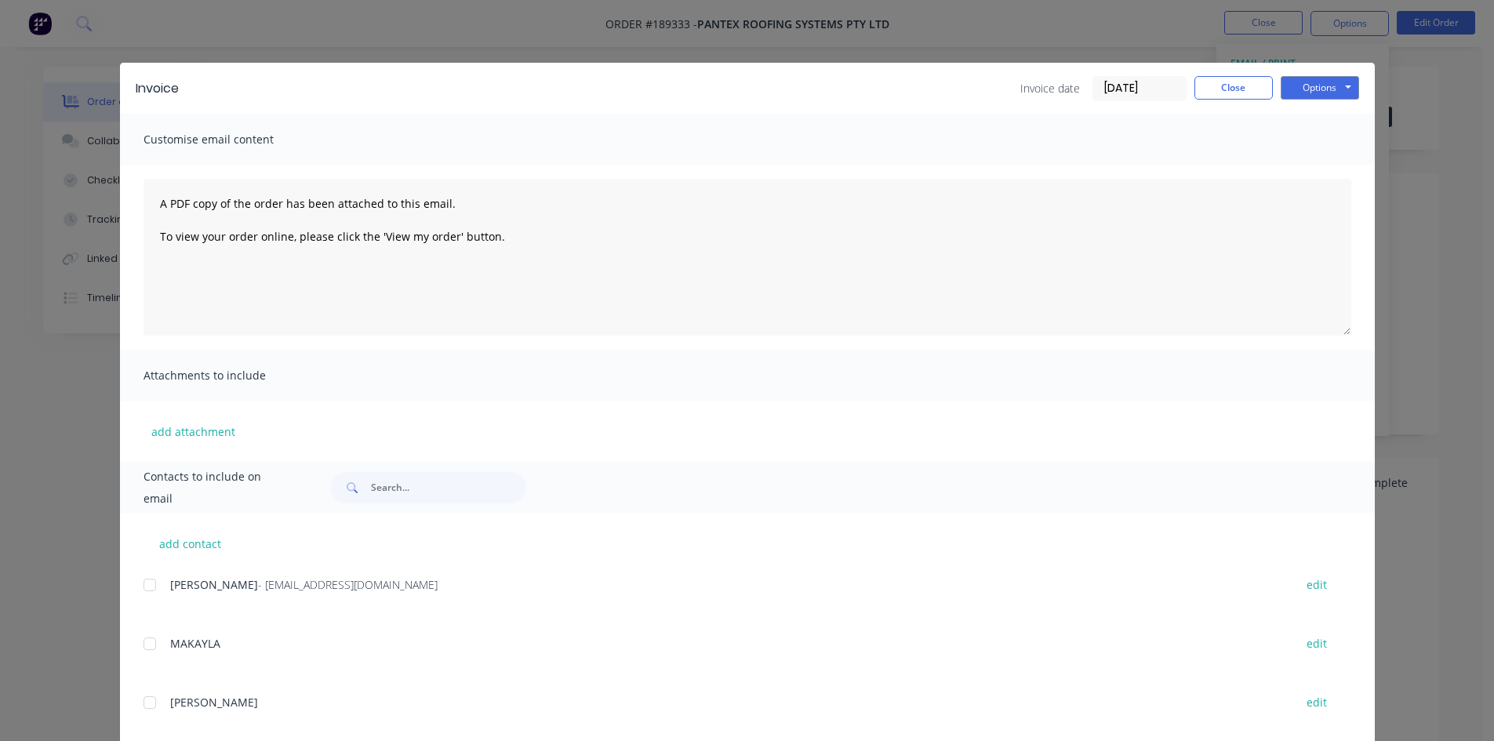
click at [140, 585] on div at bounding box center [149, 584] width 31 height 31
click at [1321, 92] on button "Options" at bounding box center [1320, 88] width 78 height 24
click at [1318, 168] on button "Email" at bounding box center [1331, 168] width 100 height 26
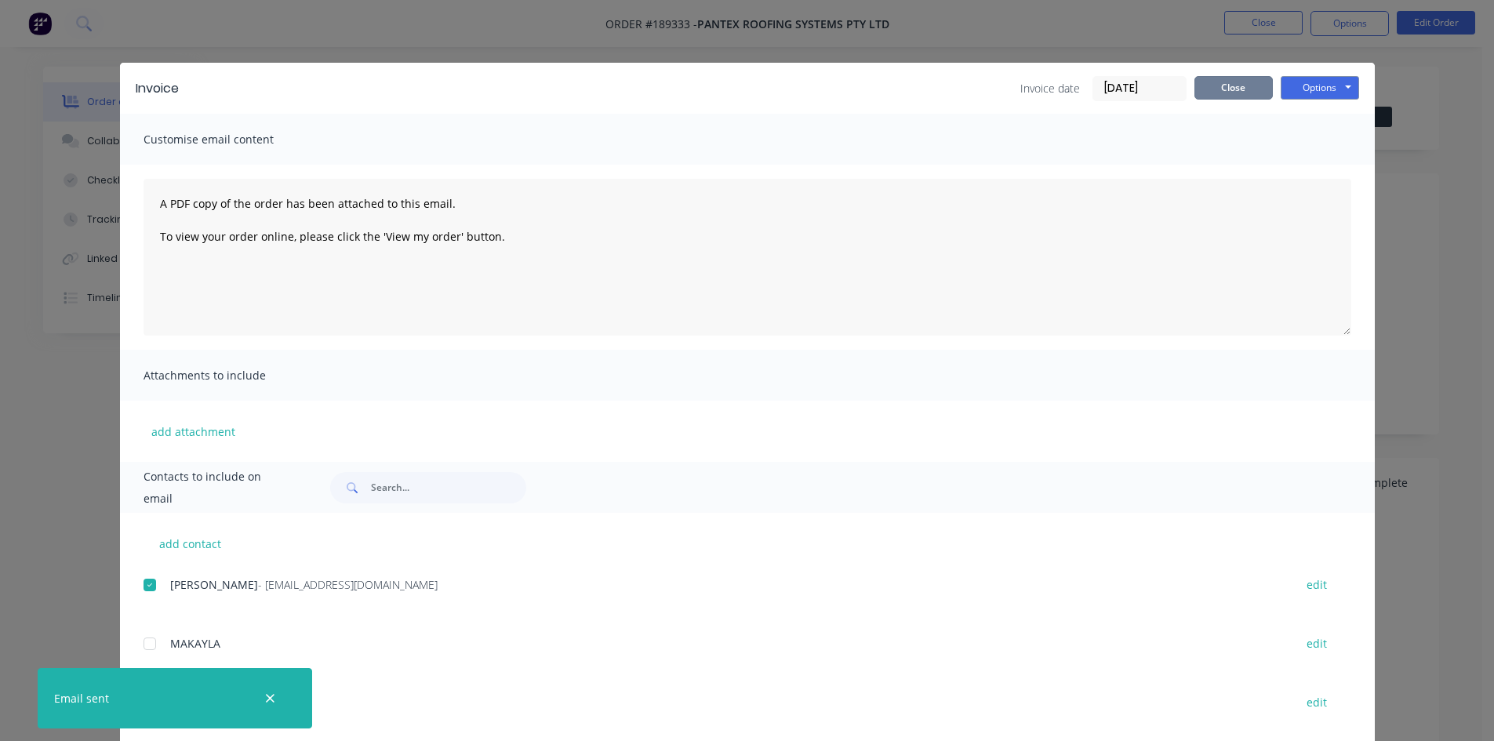
drag, startPoint x: 1246, startPoint y: 92, endPoint x: 1271, endPoint y: 9, distance: 86.8
click at [1246, 89] on button "Close" at bounding box center [1234, 88] width 78 height 24
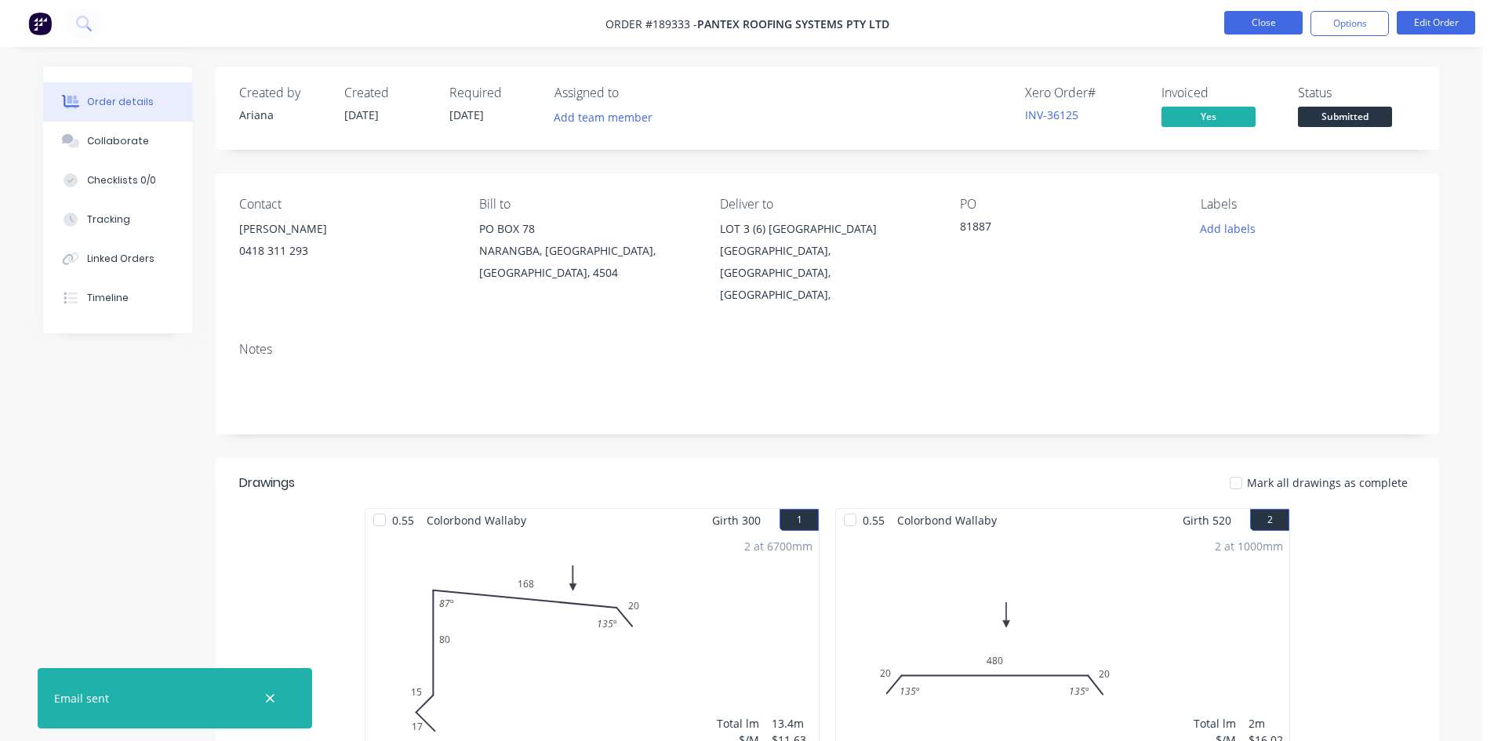
click at [1271, 19] on button "Close" at bounding box center [1263, 23] width 78 height 24
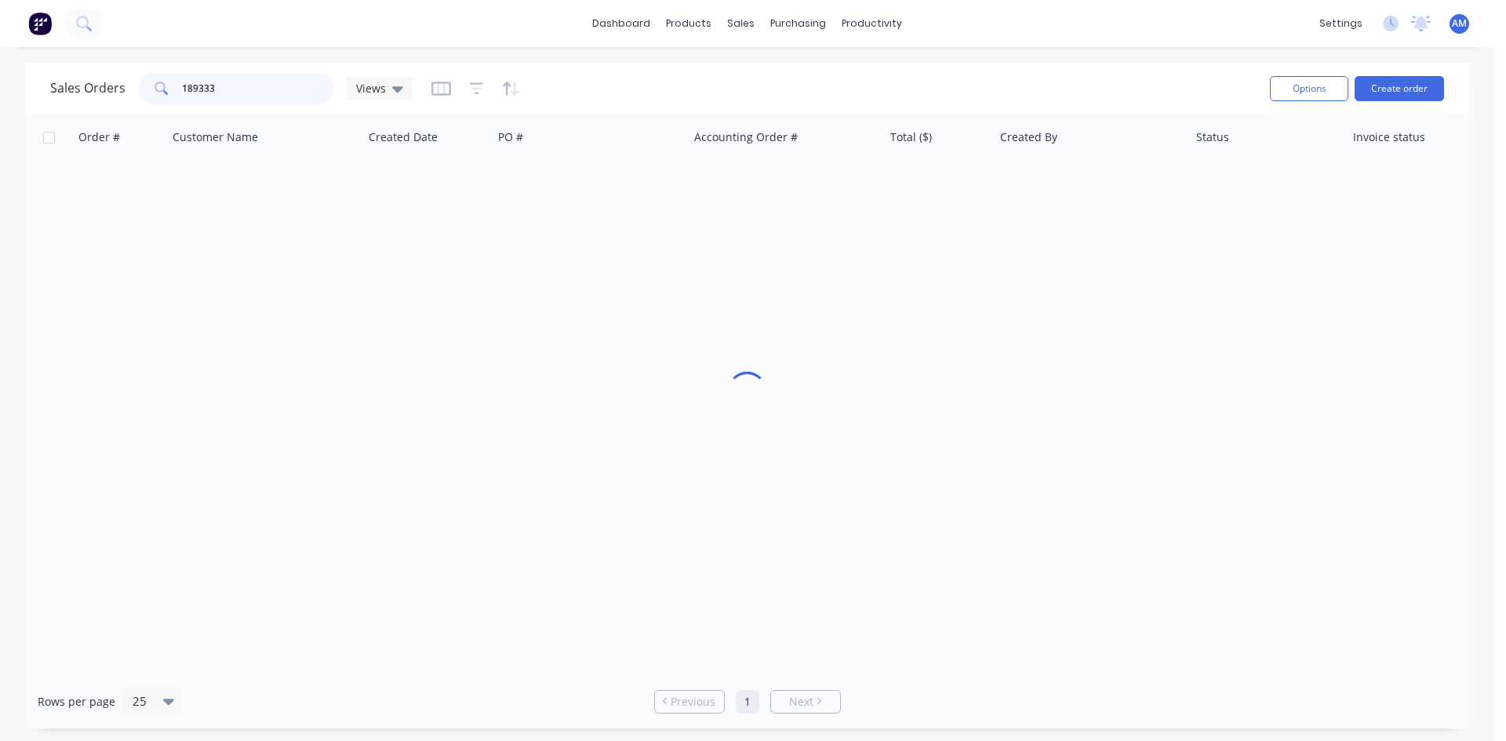
drag, startPoint x: 238, startPoint y: 80, endPoint x: 67, endPoint y: 82, distance: 171.8
click at [67, 82] on div "Sales Orders 189333 Views" at bounding box center [231, 88] width 362 height 31
type input "189226"
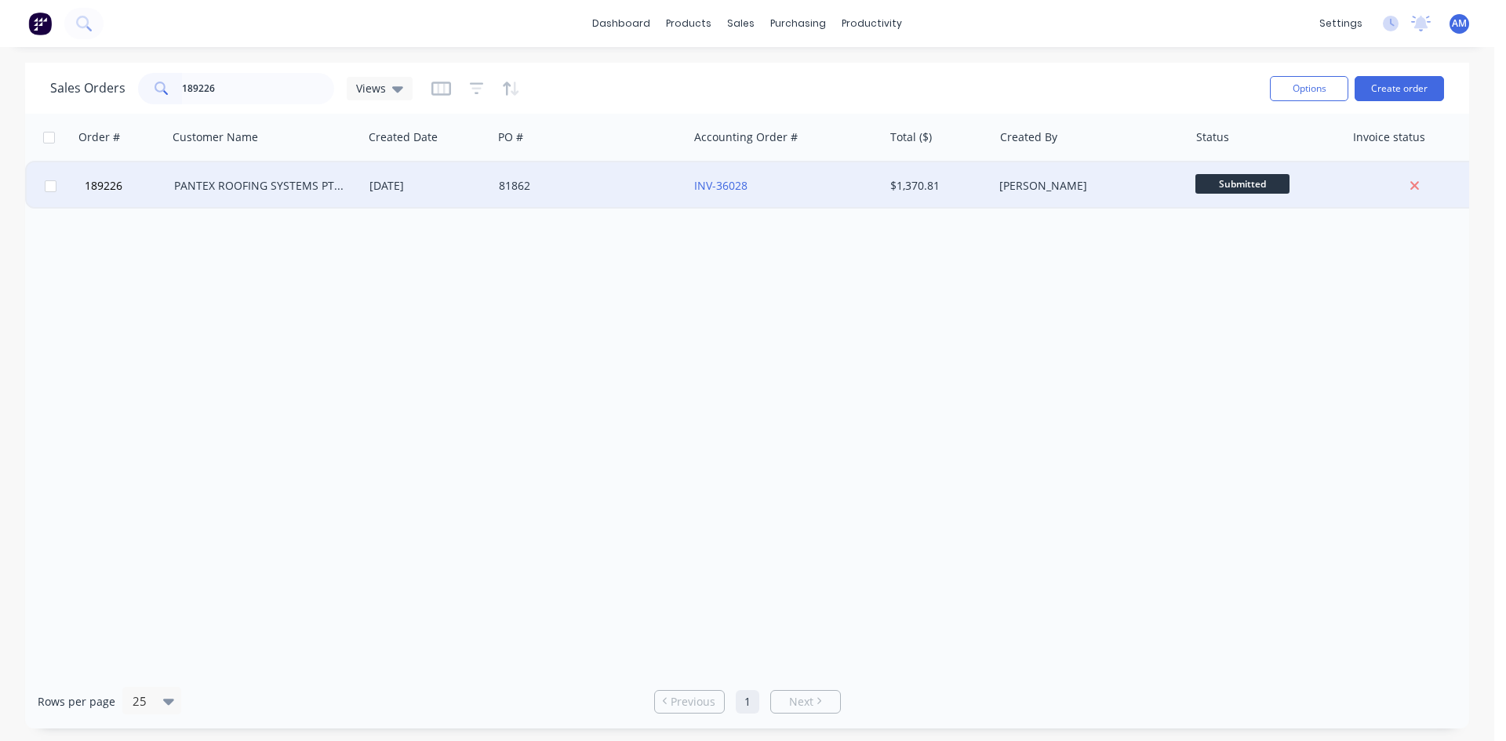
click at [545, 184] on div "81862" at bounding box center [586, 186] width 174 height 16
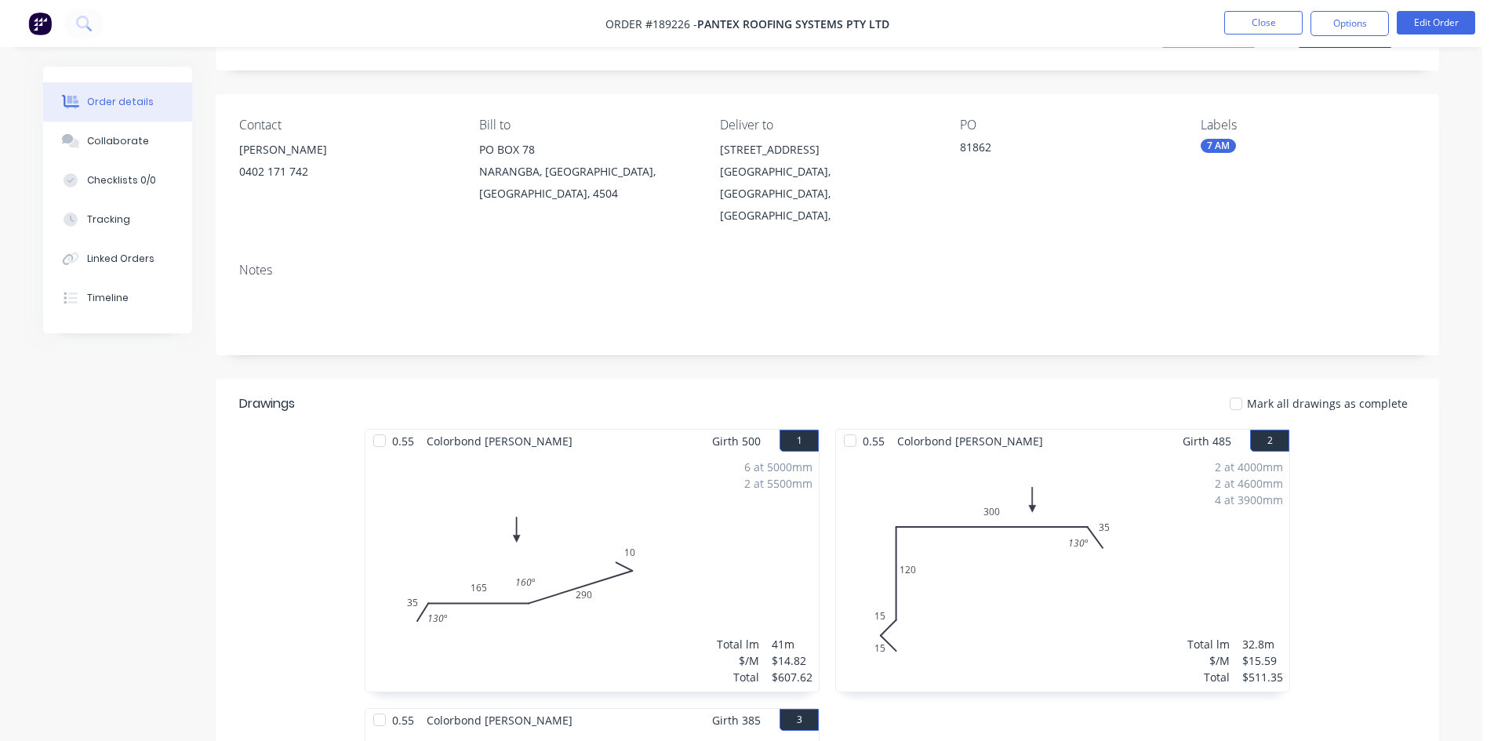
scroll to position [78, 0]
click at [1380, 11] on button "Options" at bounding box center [1350, 23] width 78 height 25
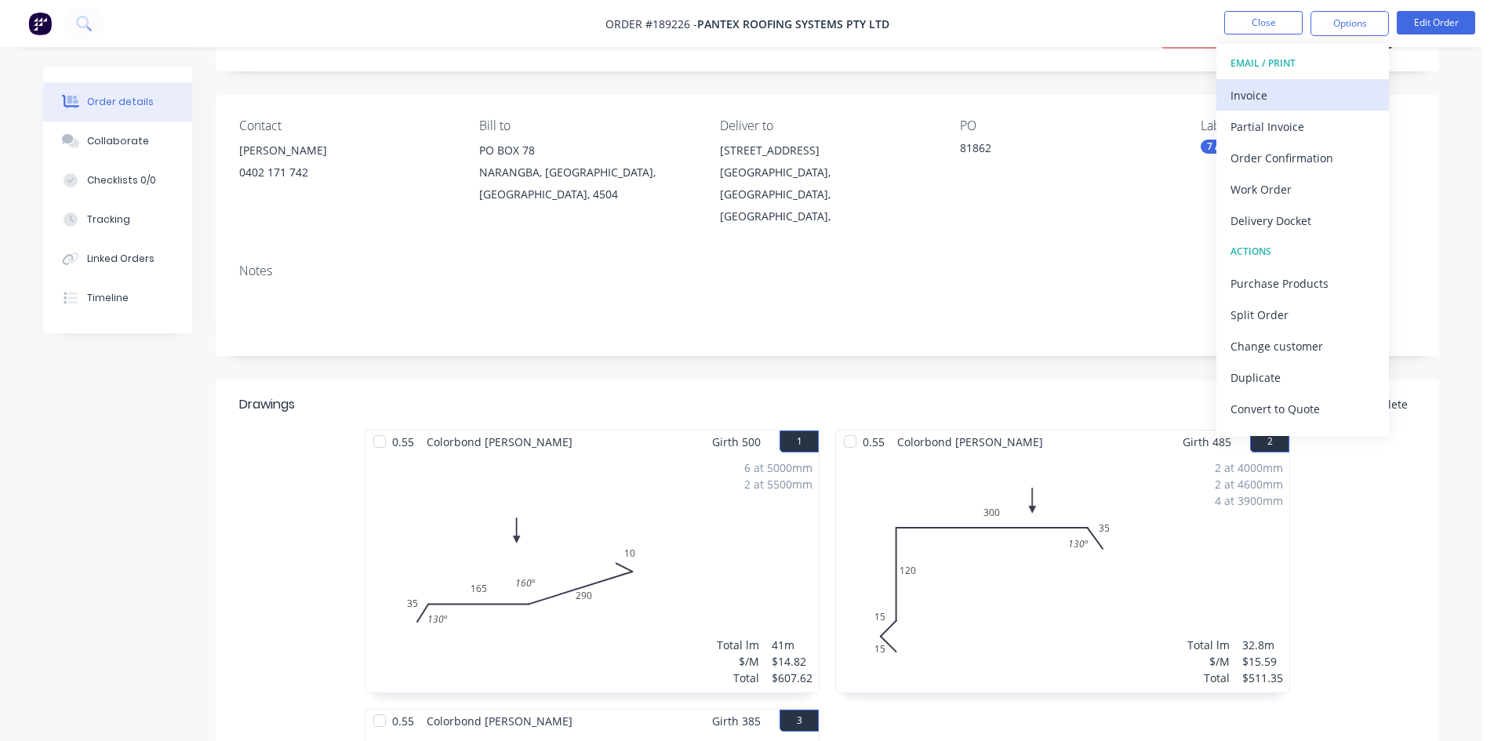
click at [1315, 82] on button "Invoice" at bounding box center [1303, 94] width 173 height 31
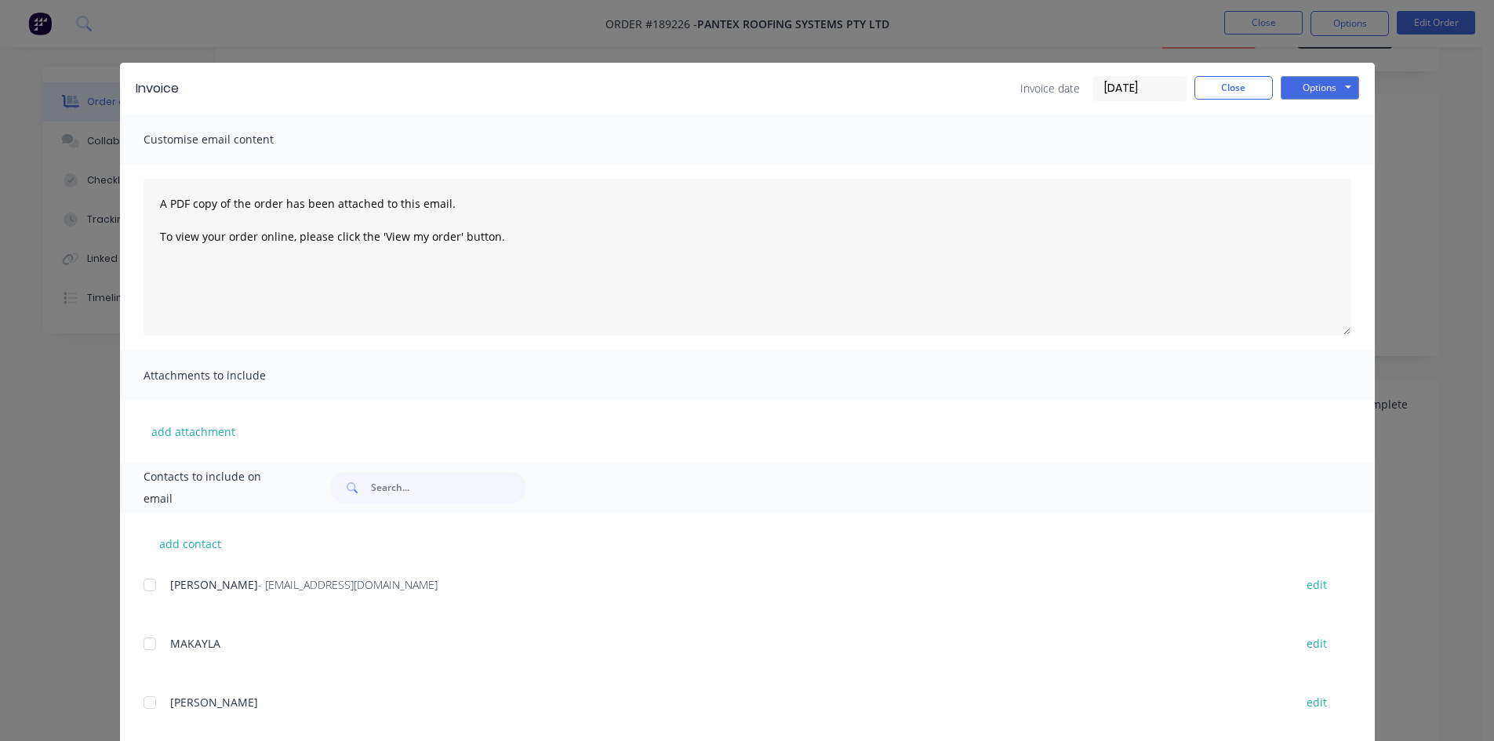
click at [148, 586] on div at bounding box center [149, 584] width 31 height 31
click at [1289, 86] on button "Options" at bounding box center [1320, 88] width 78 height 24
click at [1289, 169] on button "Email" at bounding box center [1331, 168] width 100 height 26
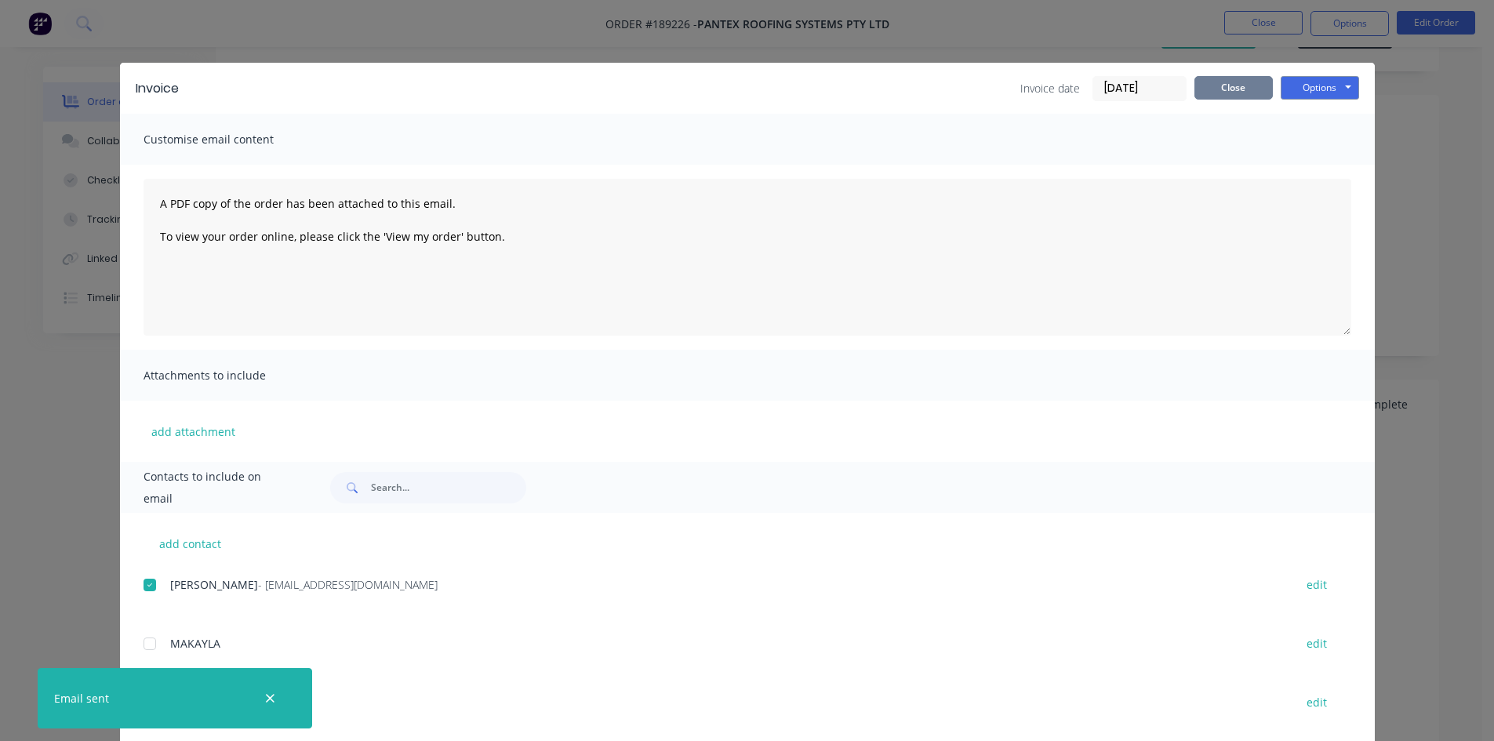
click at [1235, 99] on button "Close" at bounding box center [1234, 88] width 78 height 24
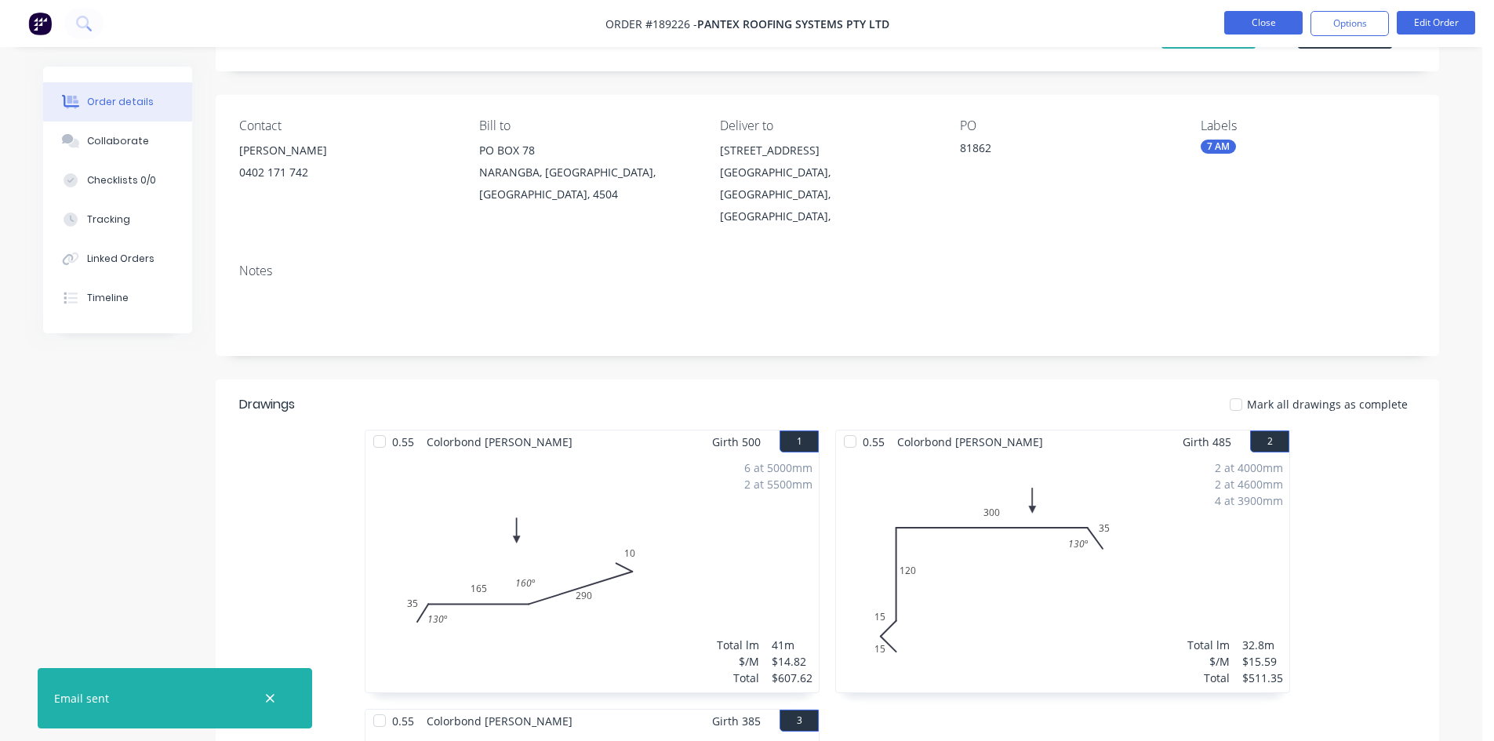
click at [1250, 26] on button "Close" at bounding box center [1263, 23] width 78 height 24
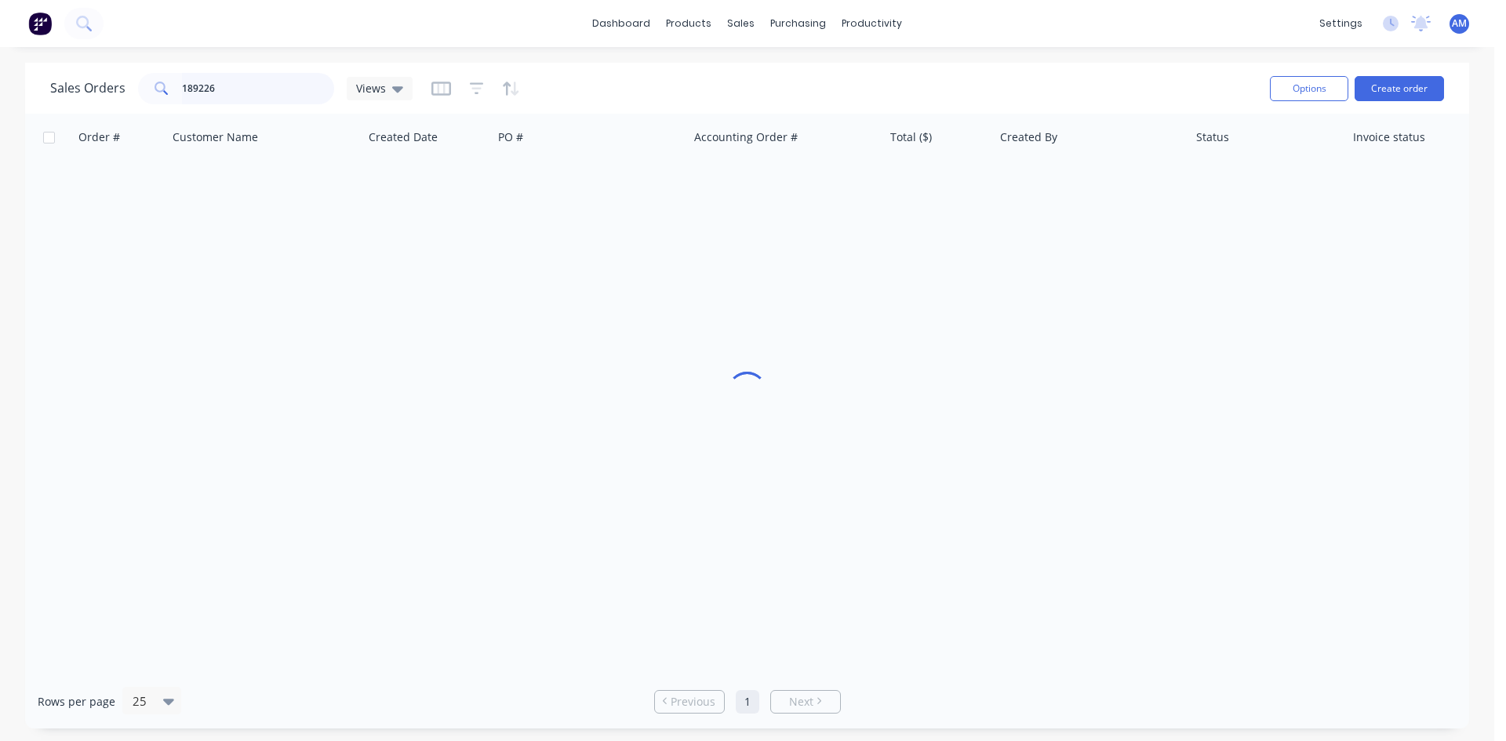
click at [119, 78] on div "Sales Orders 189226 Views" at bounding box center [231, 88] width 362 height 31
type input "189336"
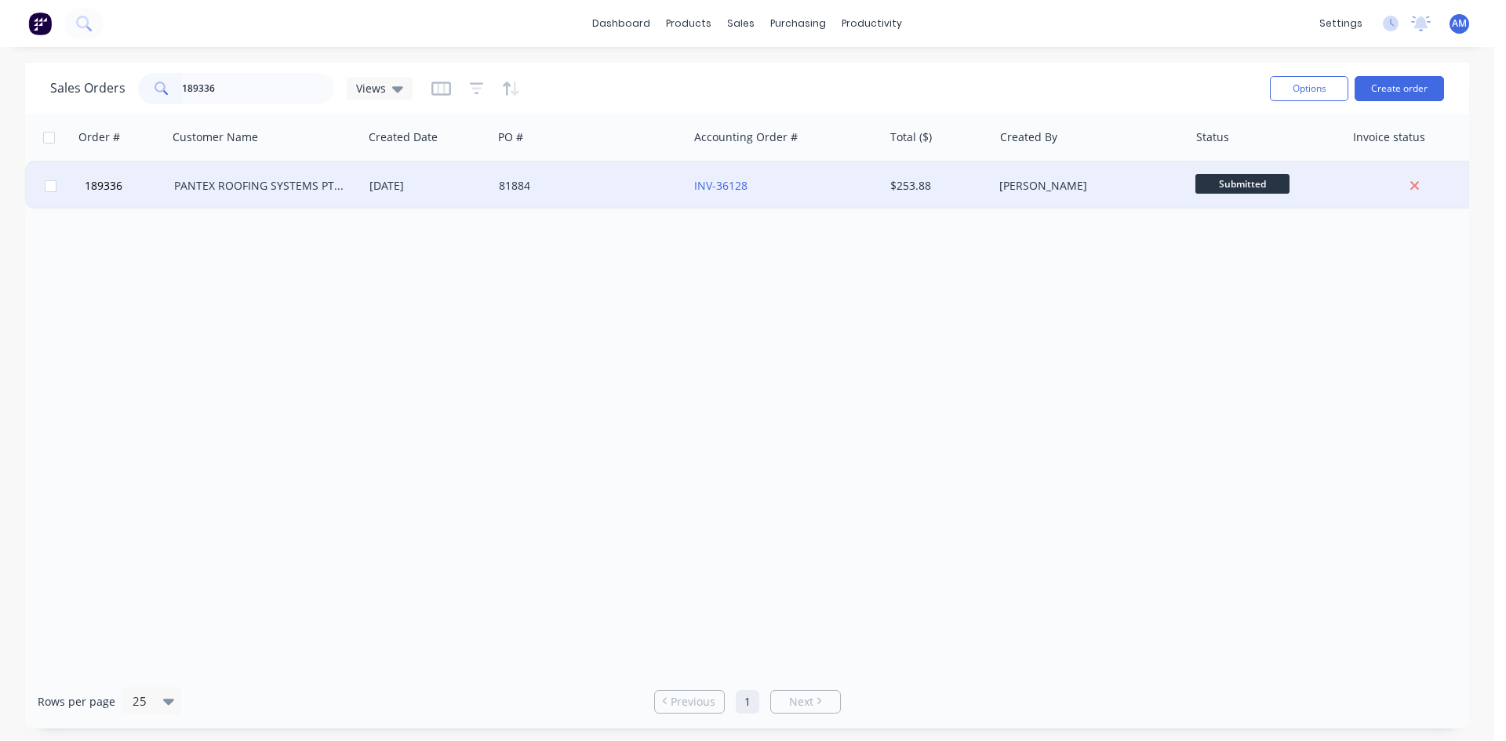
click at [633, 189] on div "81884" at bounding box center [586, 186] width 174 height 16
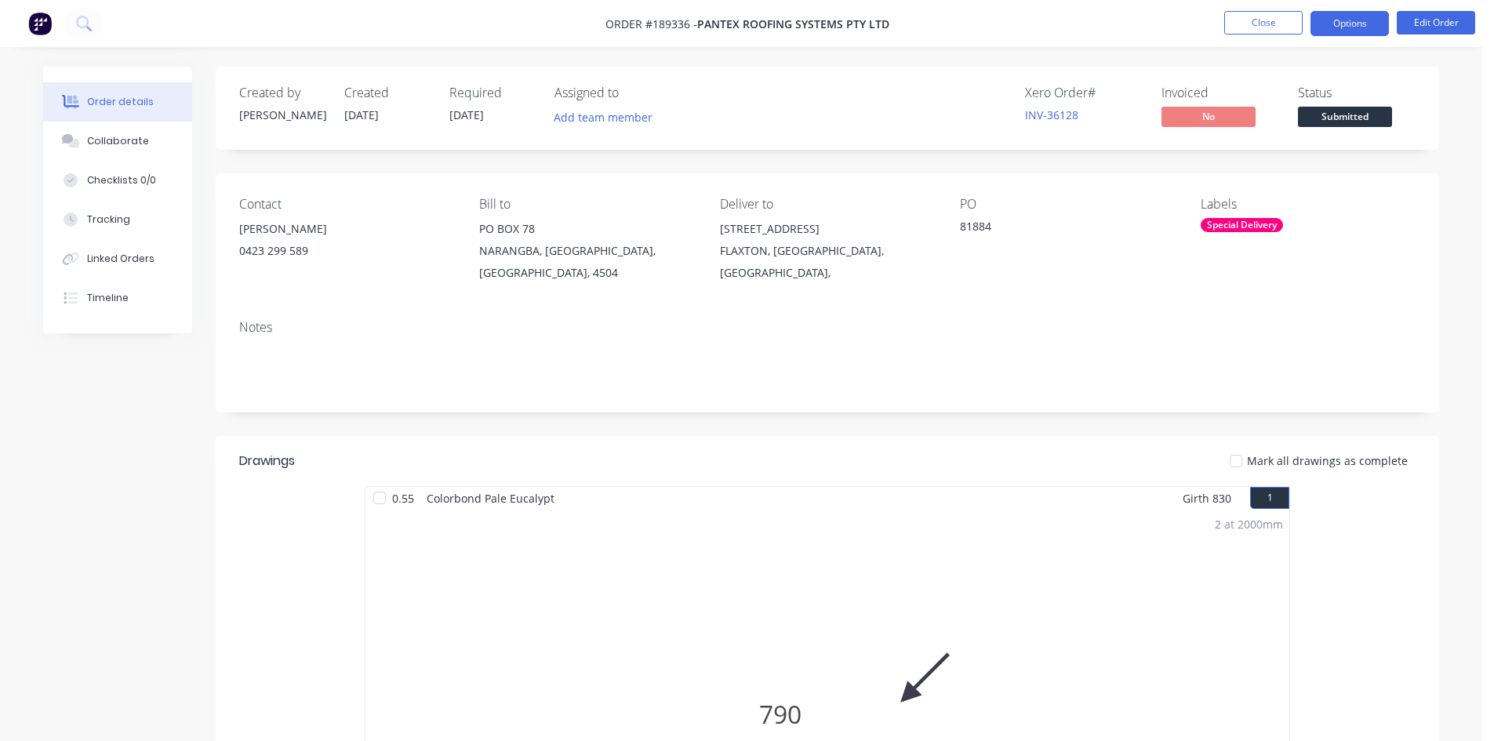
click at [1344, 31] on button "Options" at bounding box center [1350, 23] width 78 height 25
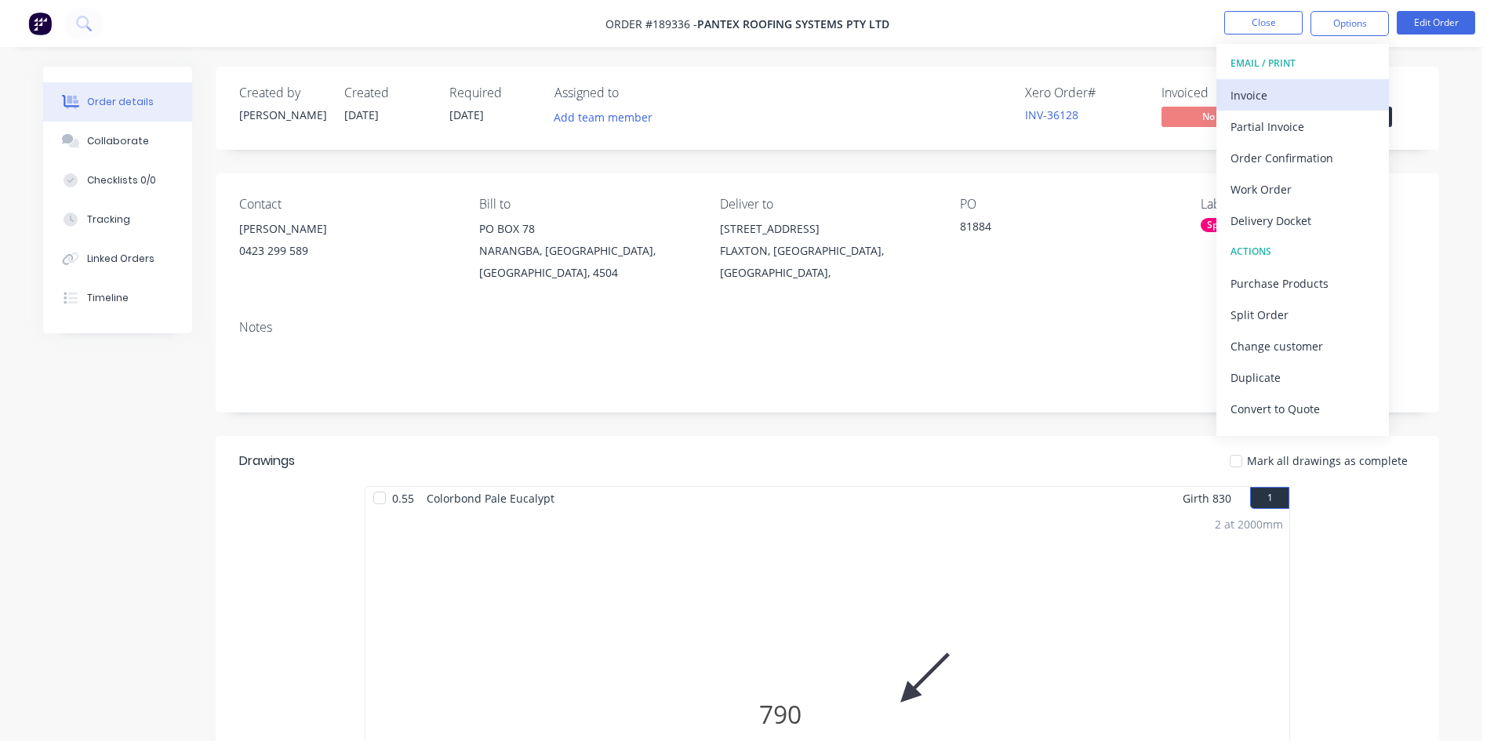
click at [1321, 89] on div "Invoice" at bounding box center [1303, 95] width 144 height 23
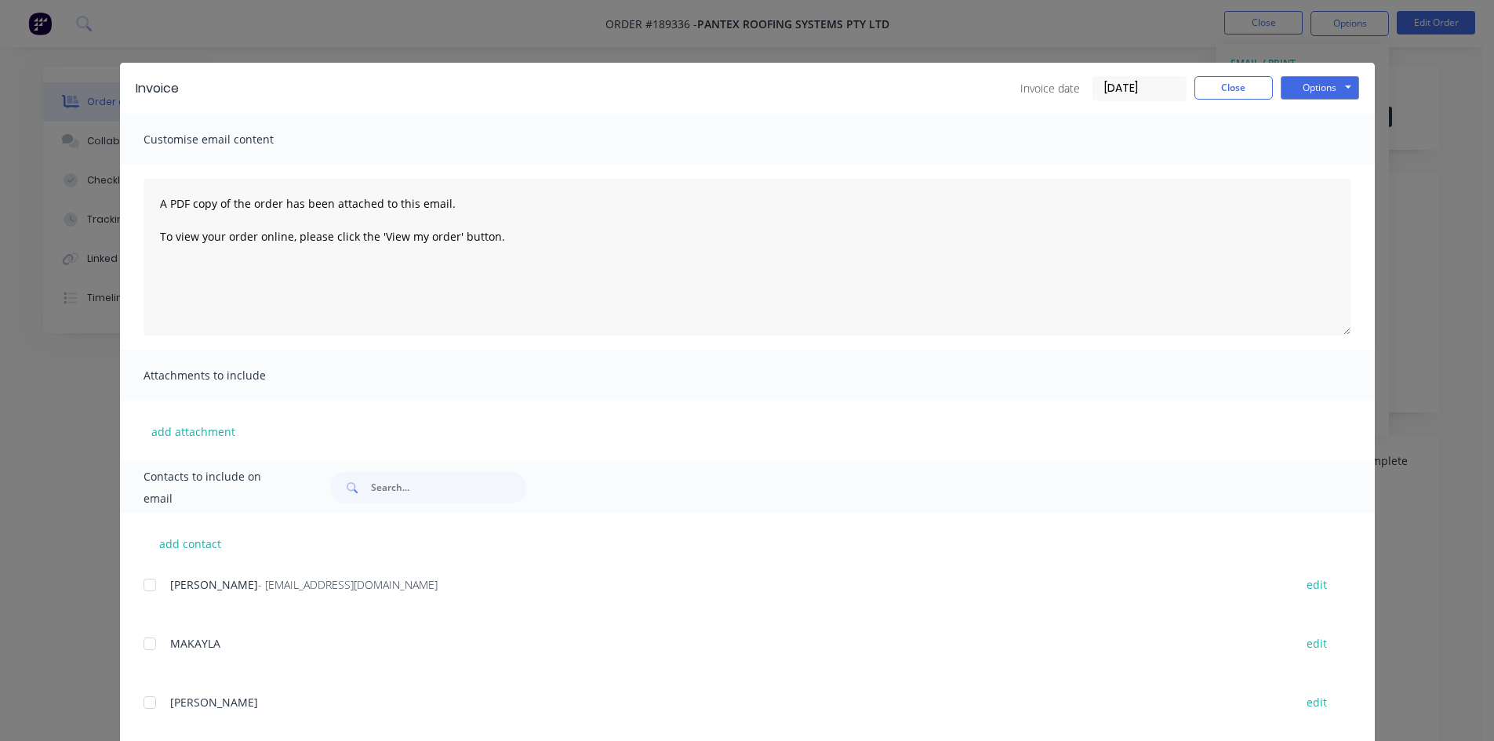
click at [144, 580] on div at bounding box center [149, 584] width 31 height 31
click at [1347, 79] on button "Options" at bounding box center [1320, 88] width 78 height 24
click at [1309, 164] on button "Email" at bounding box center [1331, 168] width 100 height 26
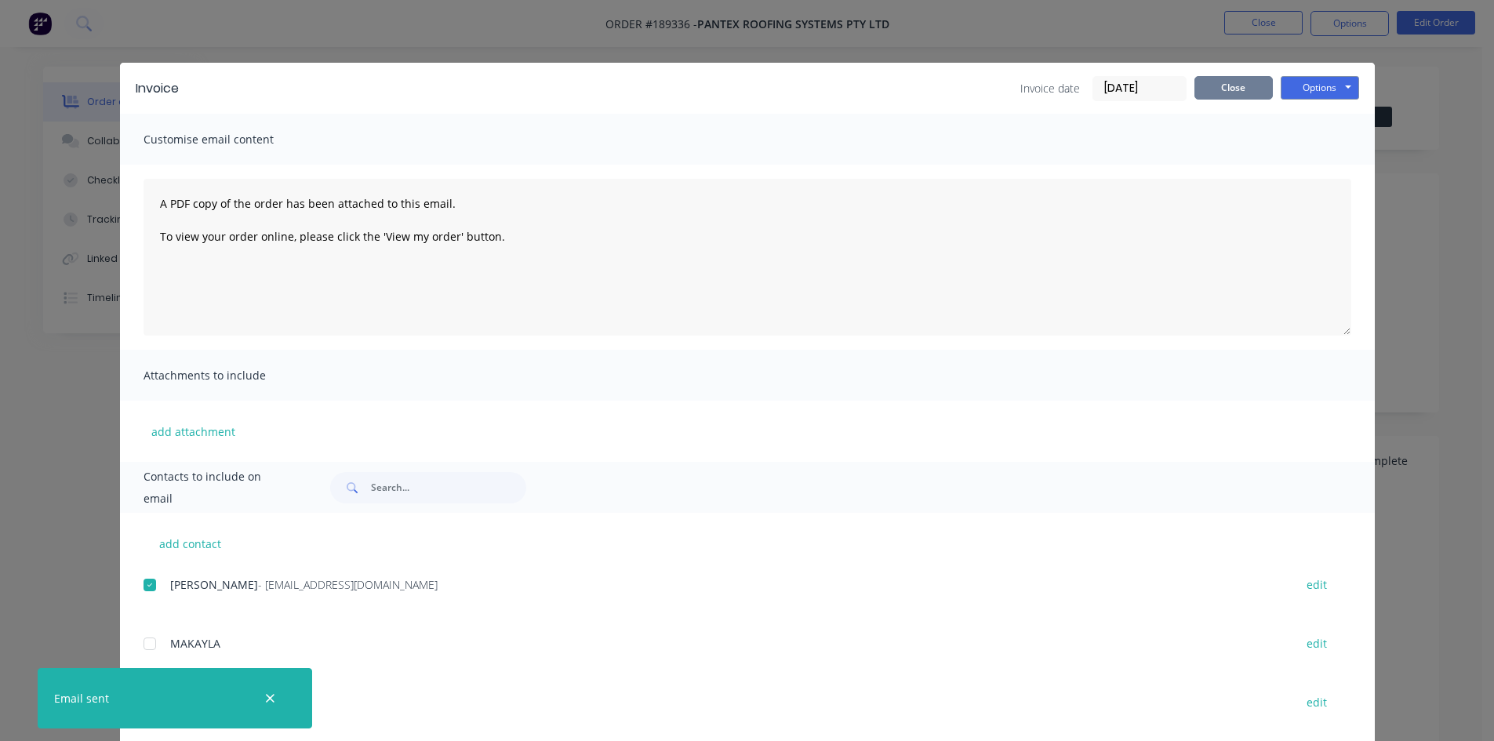
click at [1220, 89] on button "Close" at bounding box center [1234, 88] width 78 height 24
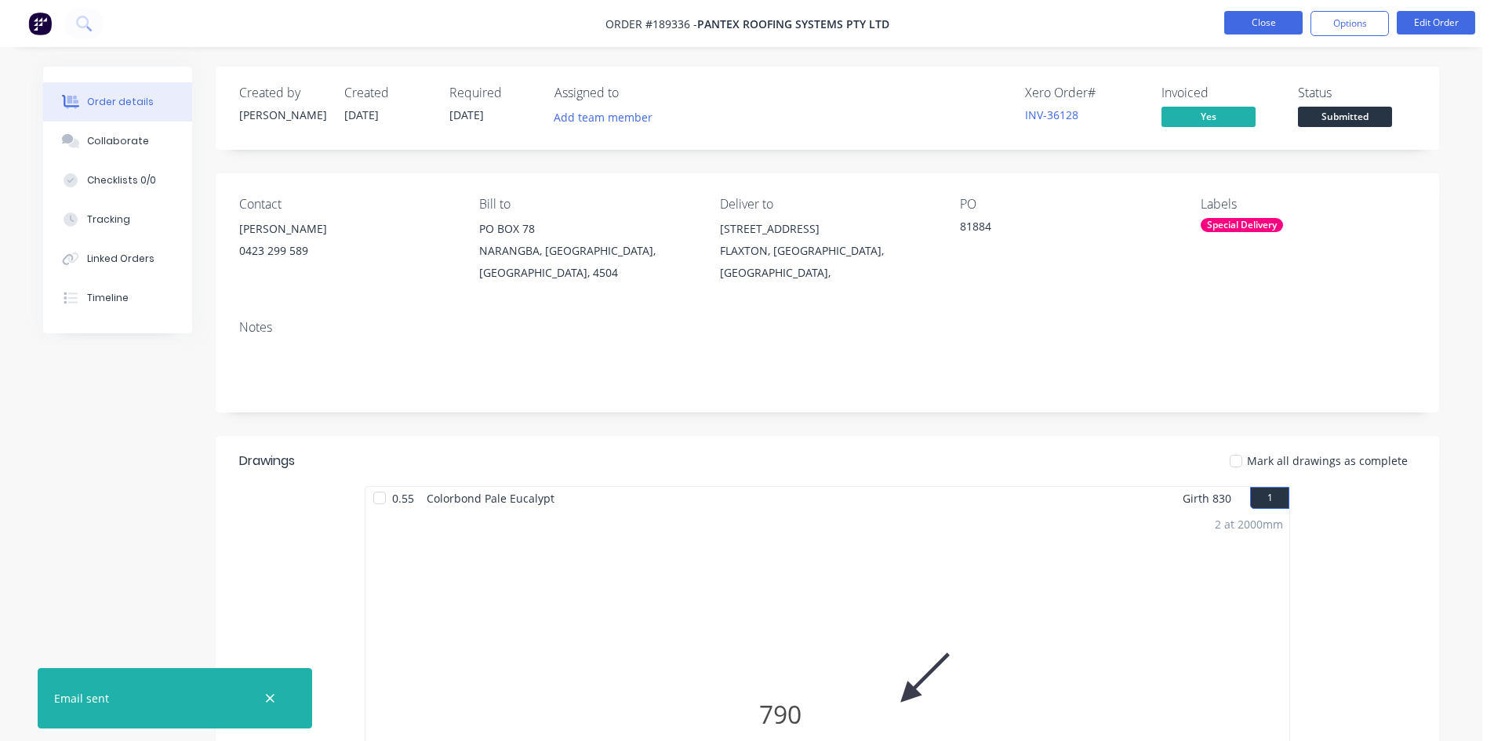
click at [1264, 25] on button "Close" at bounding box center [1263, 23] width 78 height 24
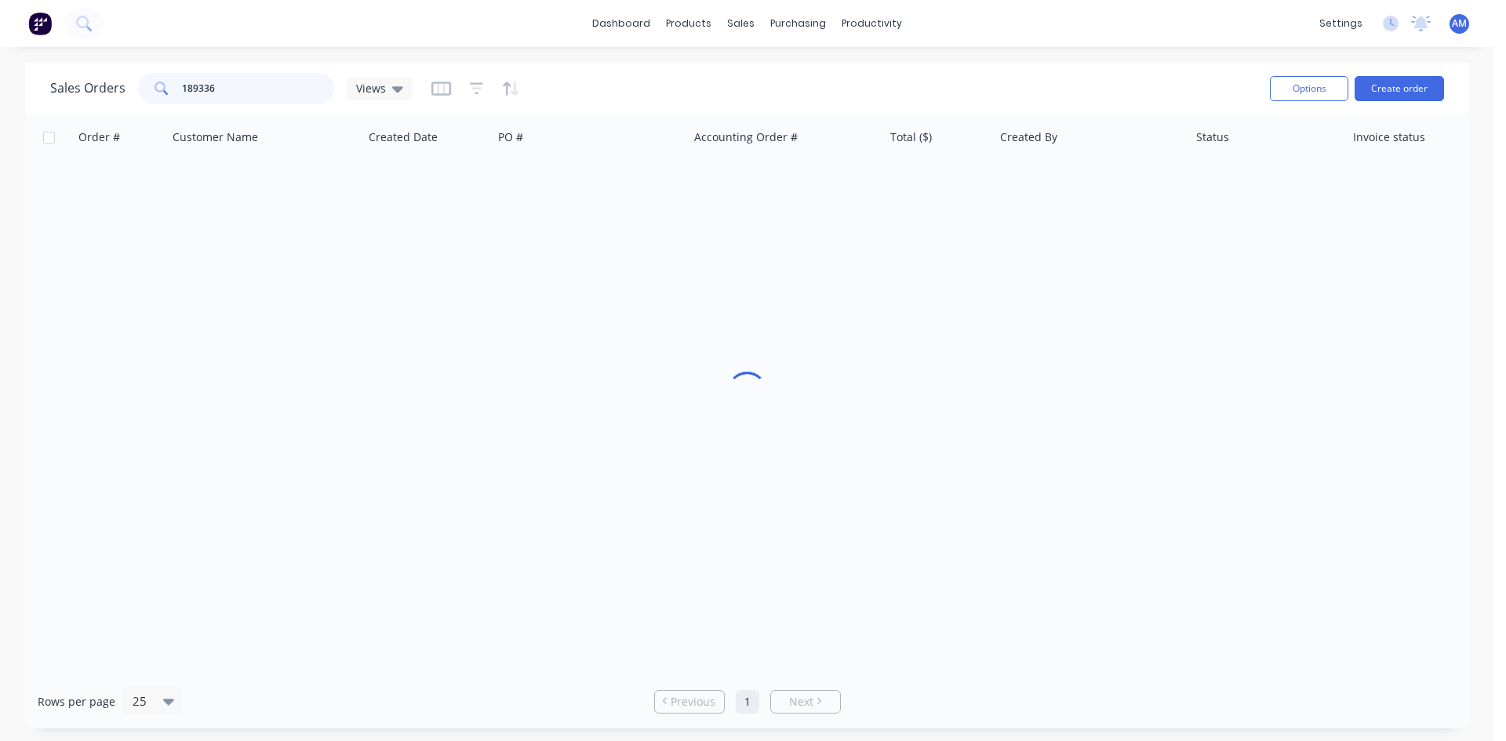
drag, startPoint x: 274, startPoint y: 86, endPoint x: 100, endPoint y: 86, distance: 174.1
click at [100, 86] on div "Sales Orders 189336 Views" at bounding box center [231, 88] width 362 height 31
type input "189194"
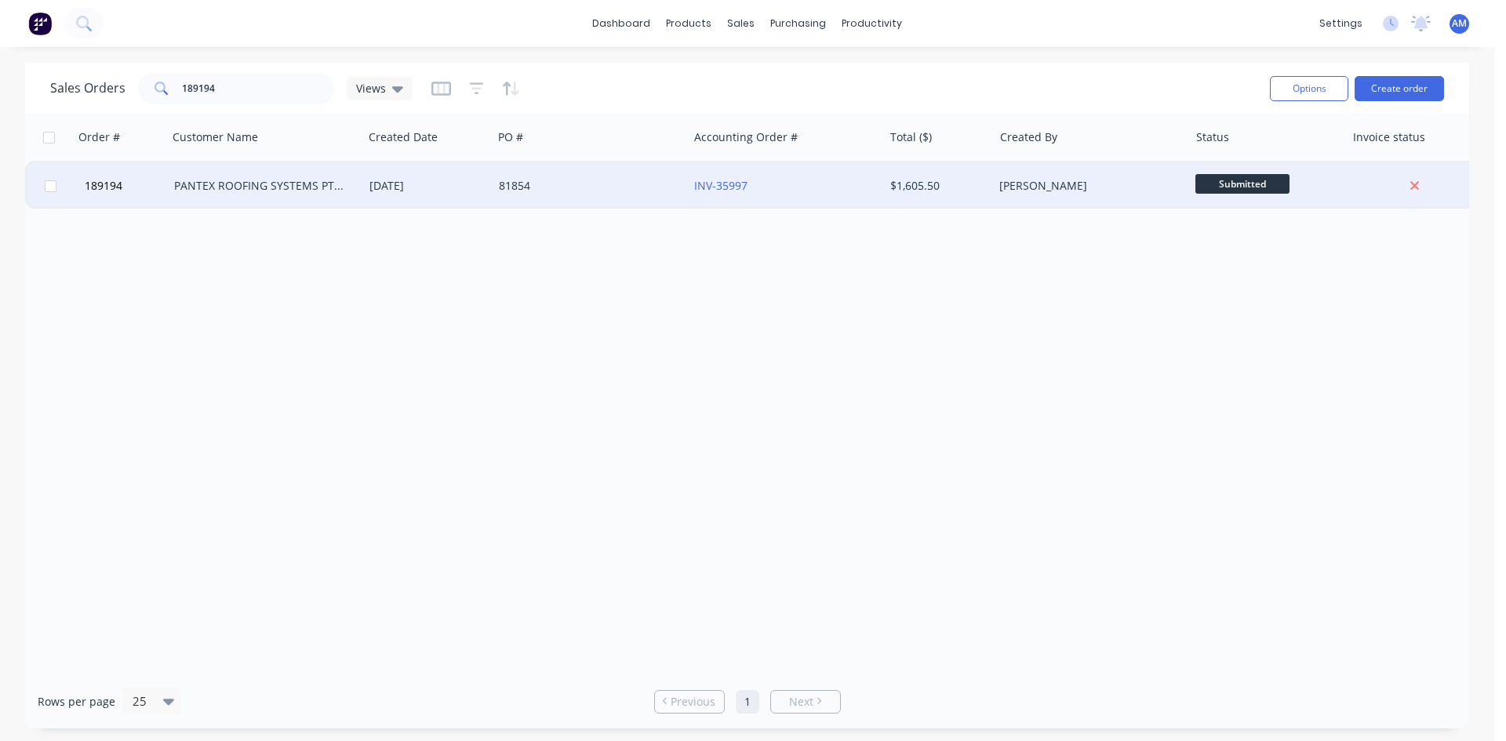
click at [315, 195] on div "PANTEX ROOFING SYSTEMS PTY LTD" at bounding box center [265, 185] width 195 height 47
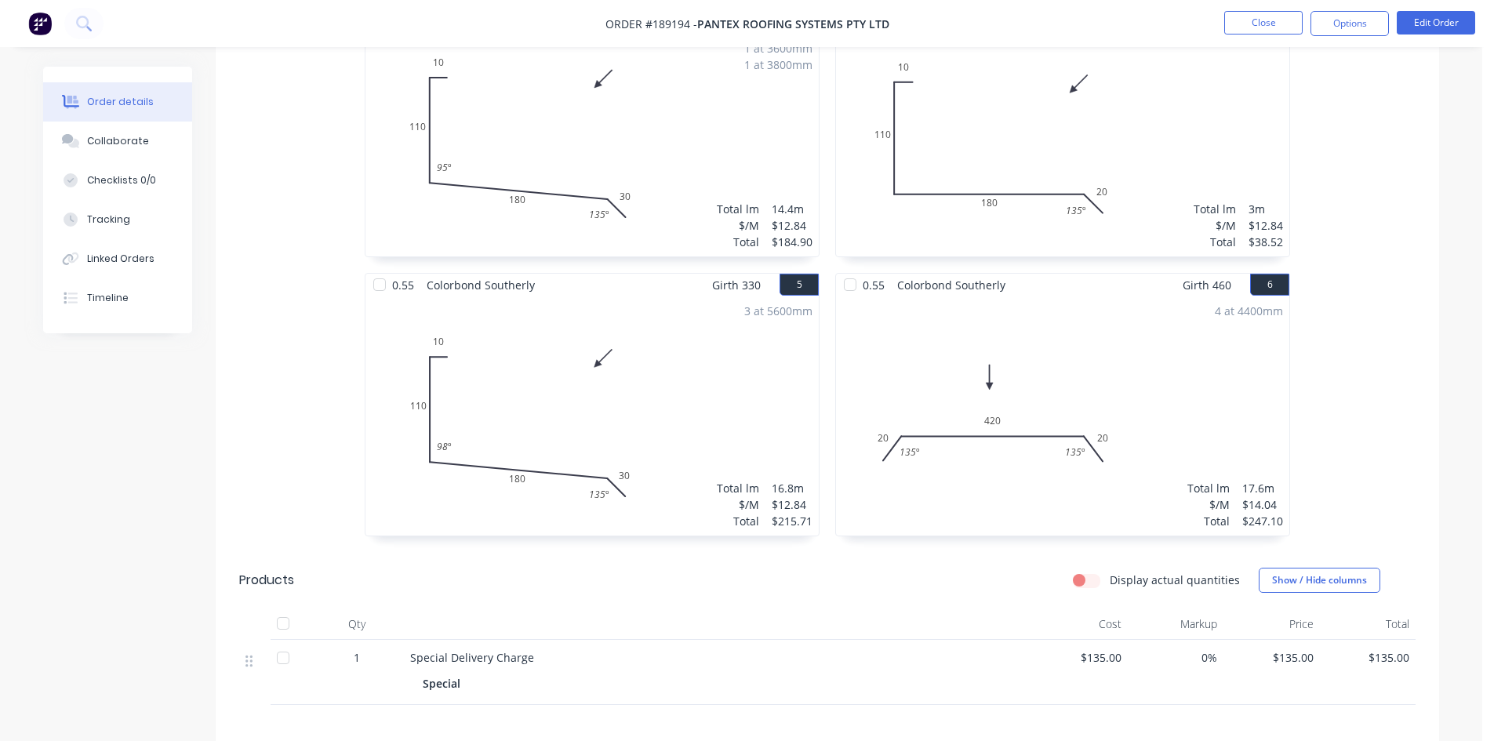
scroll to position [784, 0]
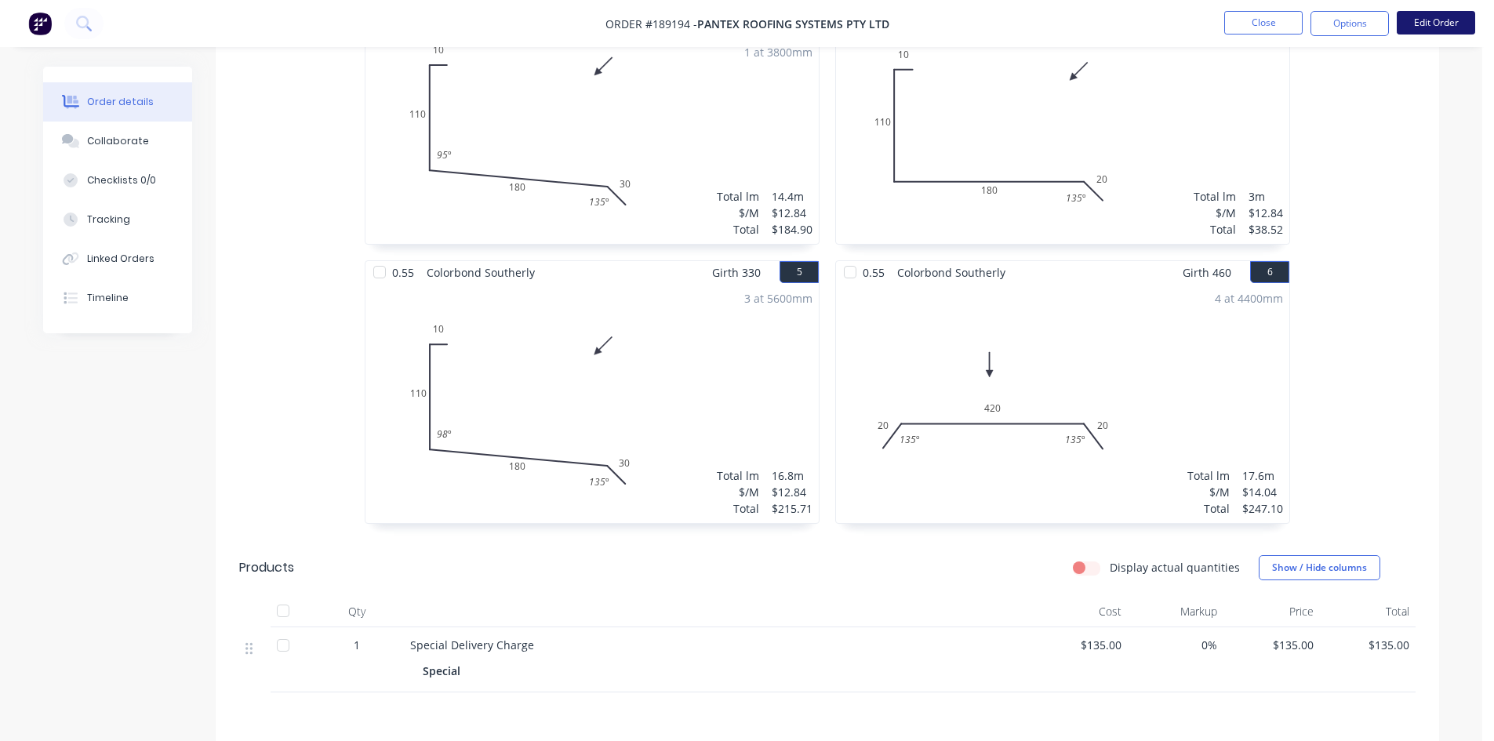
click at [1421, 27] on button "Edit Order" at bounding box center [1436, 23] width 78 height 24
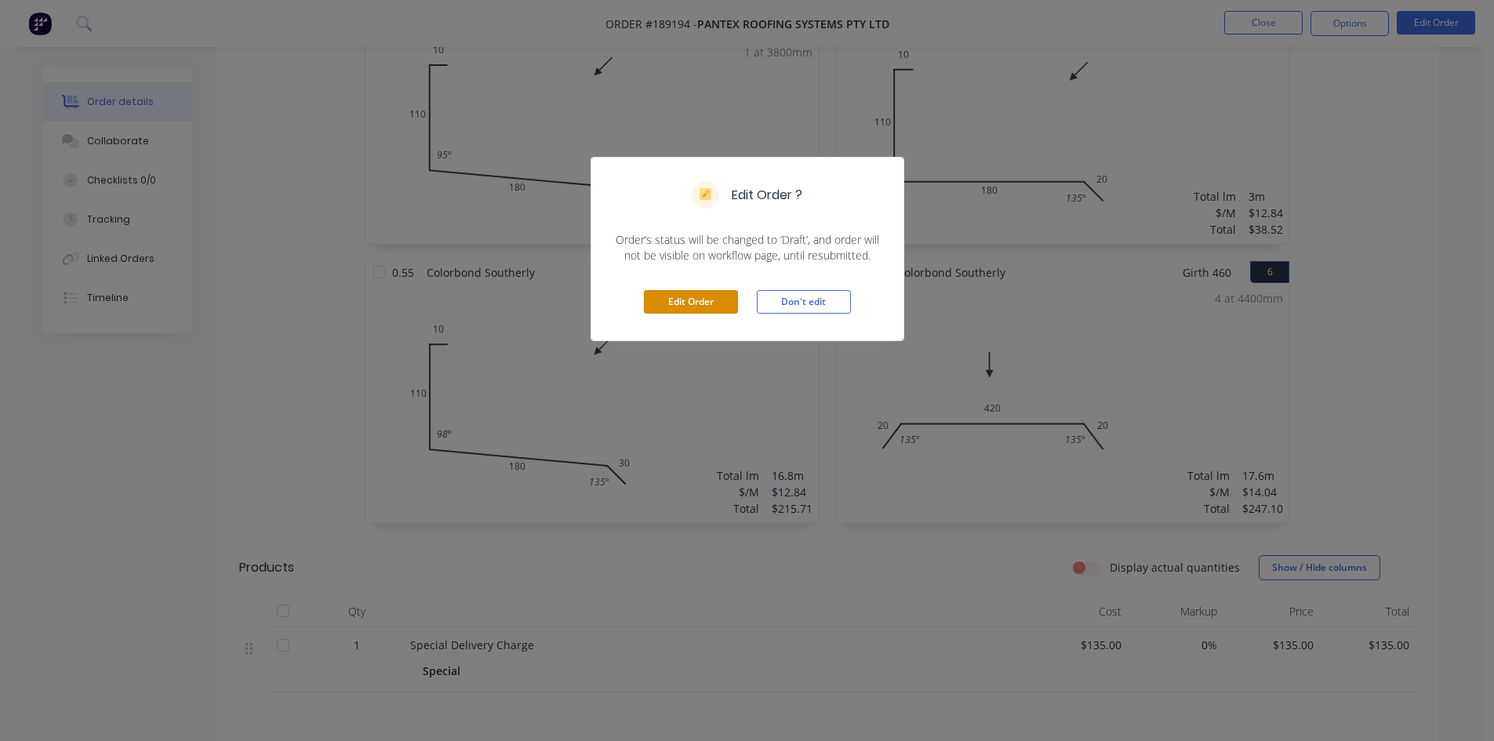
drag, startPoint x: 701, startPoint y: 305, endPoint x: 994, endPoint y: 323, distance: 293.1
click at [700, 305] on button "Edit Order" at bounding box center [691, 302] width 94 height 24
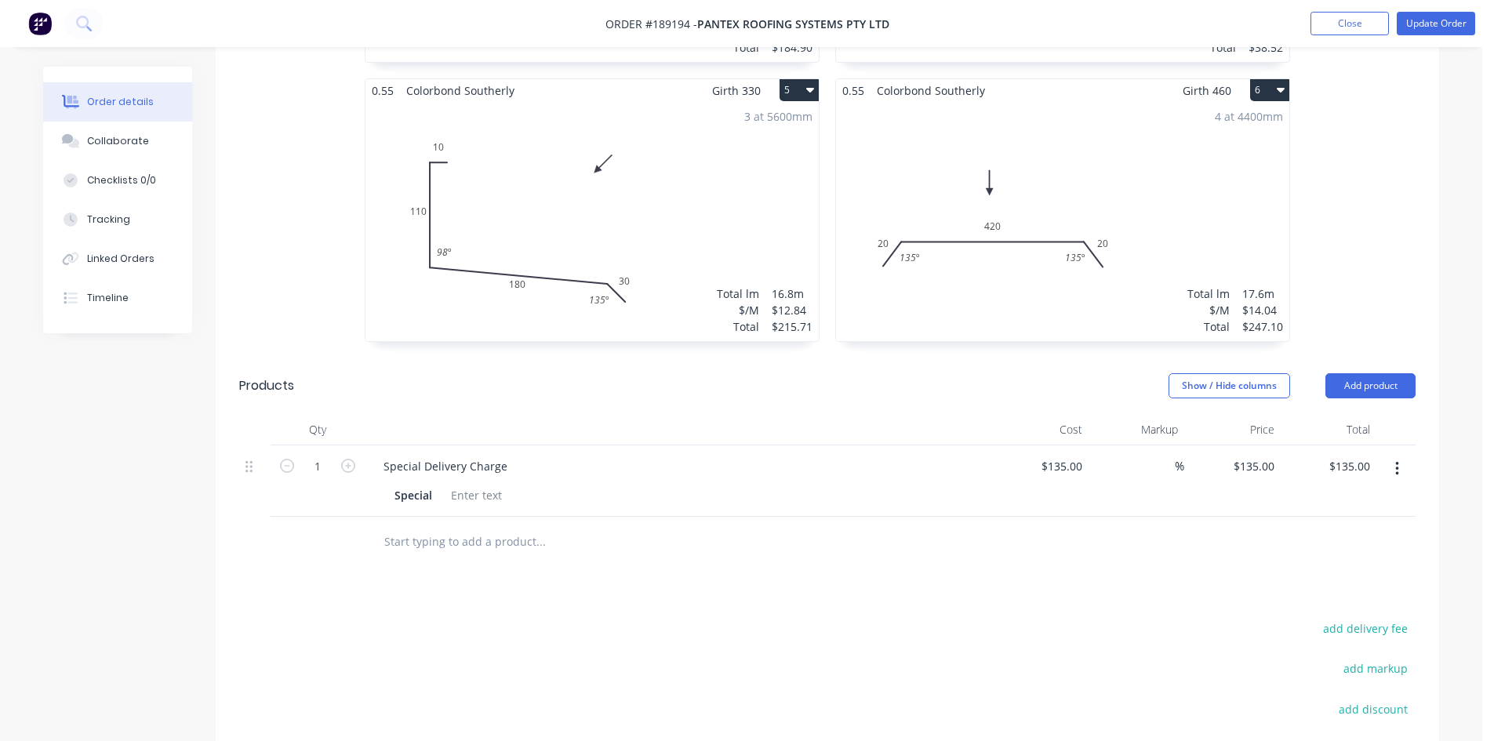
scroll to position [1177, 0]
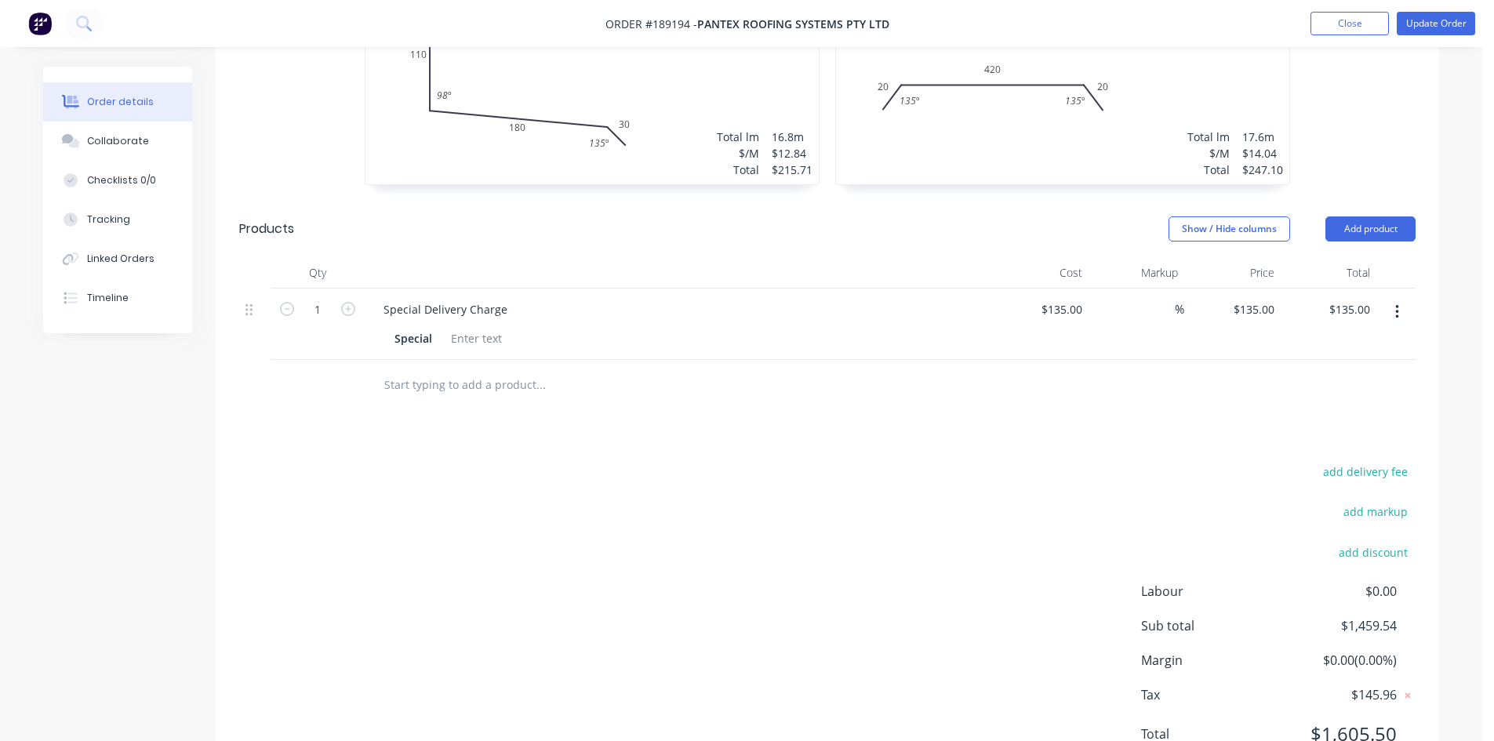
click at [1395, 304] on icon "button" at bounding box center [1397, 312] width 4 height 17
click at [1332, 436] on div "Delete" at bounding box center [1341, 447] width 121 height 23
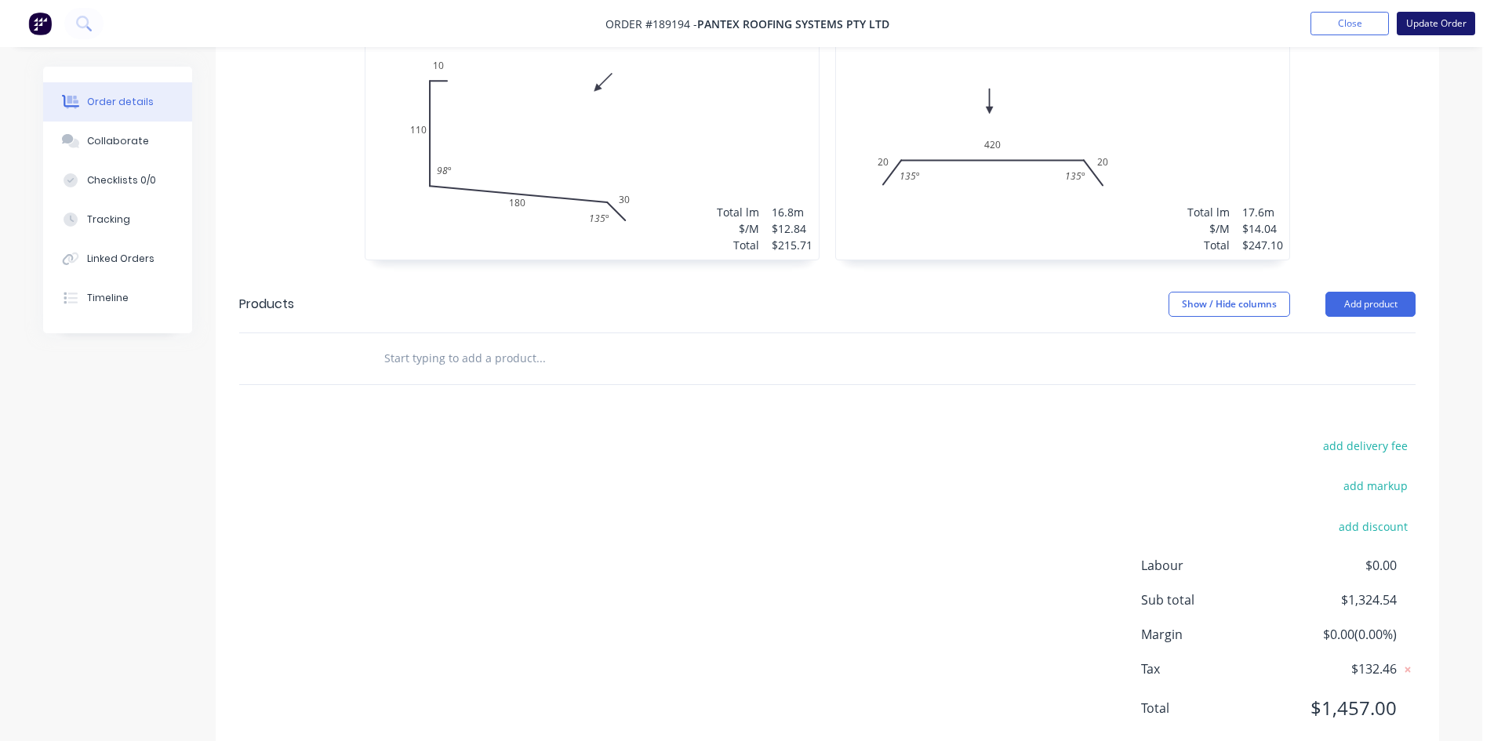
click at [1424, 25] on button "Update Order" at bounding box center [1436, 24] width 78 height 24
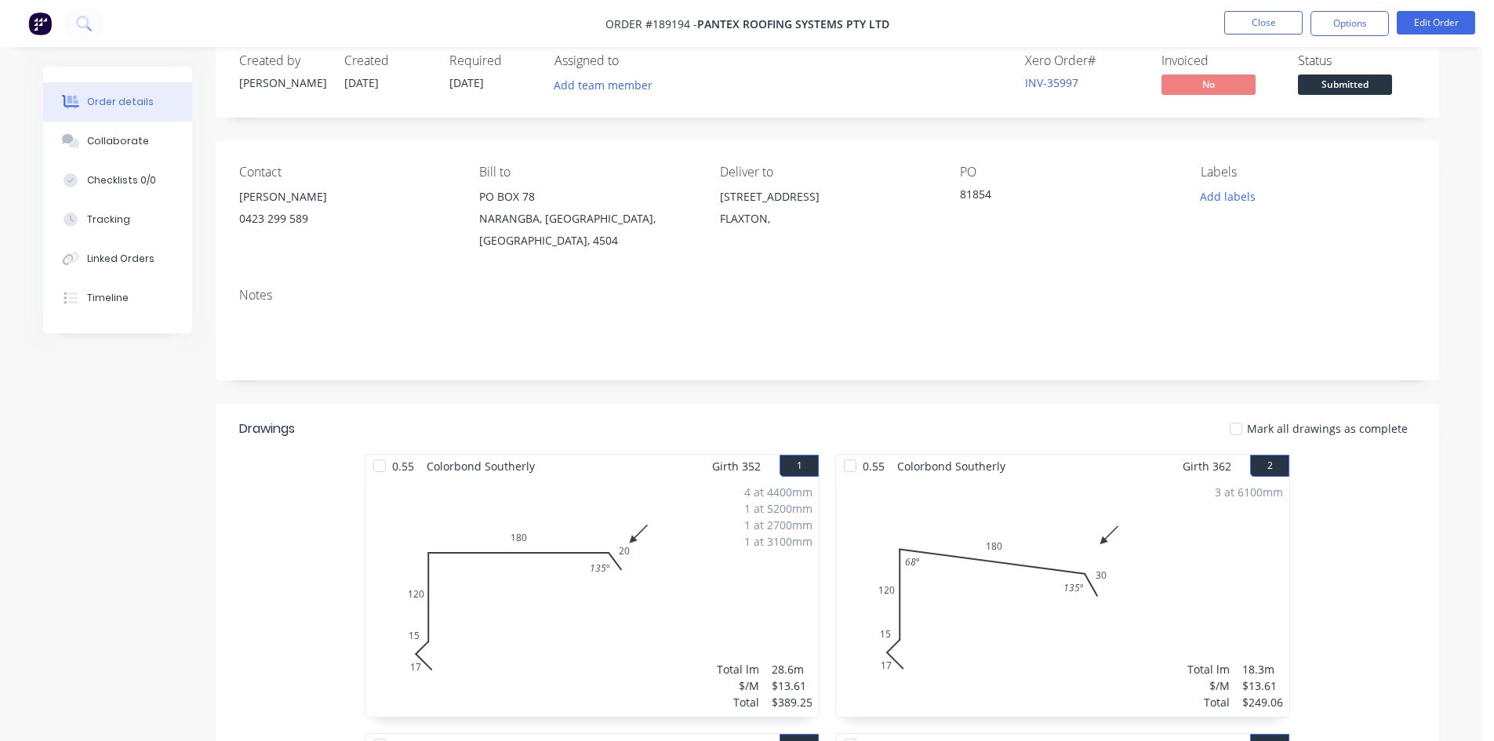
scroll to position [0, 0]
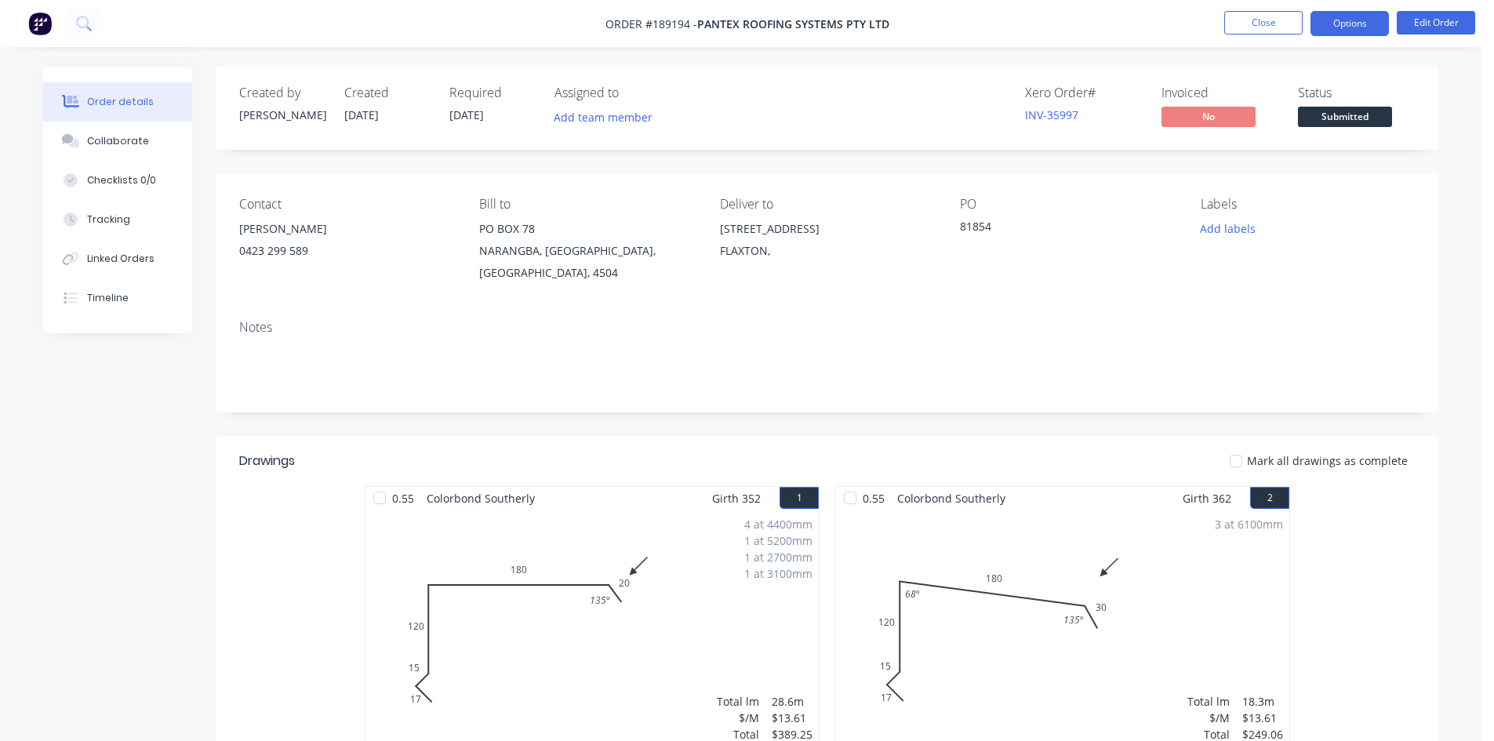
click at [1344, 30] on button "Options" at bounding box center [1350, 23] width 78 height 25
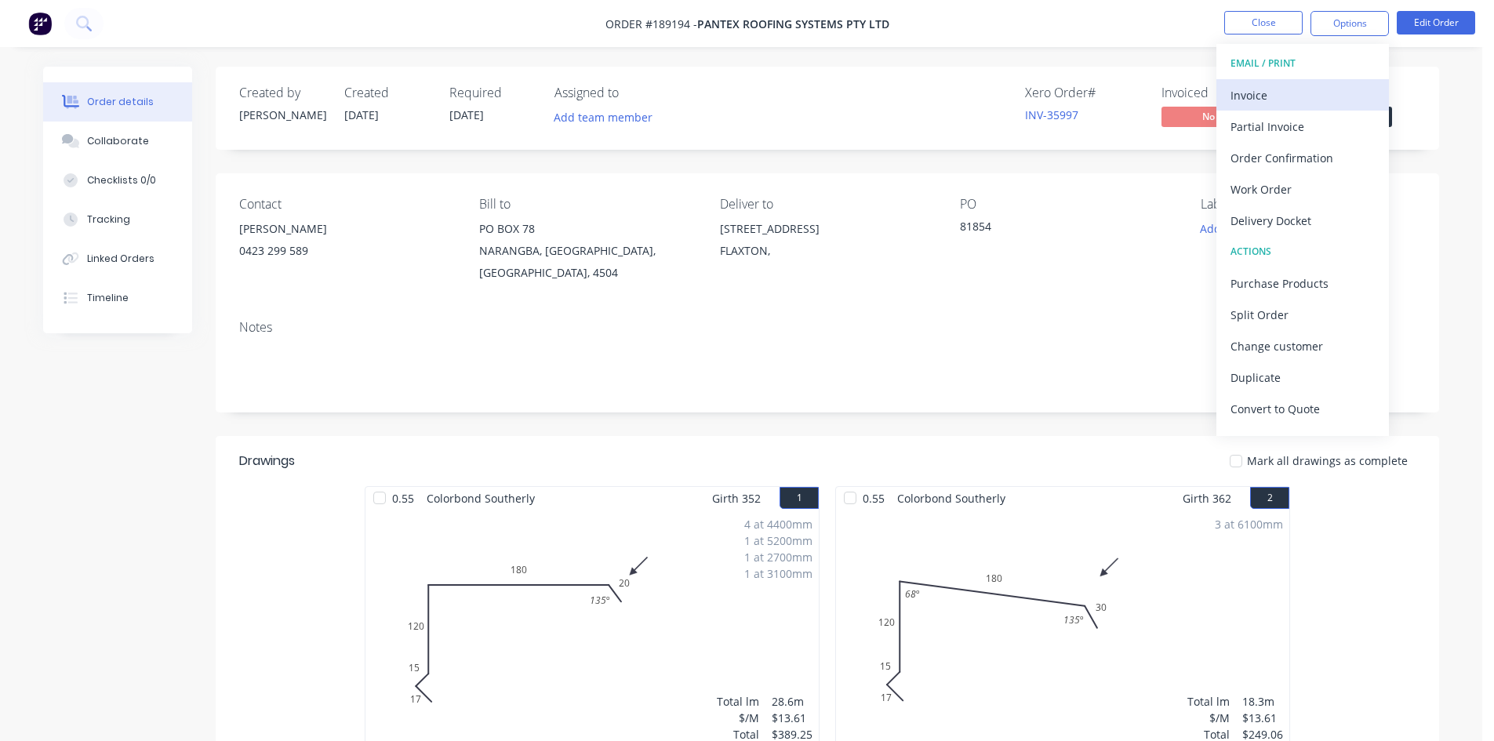
click at [1313, 89] on div "Invoice" at bounding box center [1303, 95] width 144 height 23
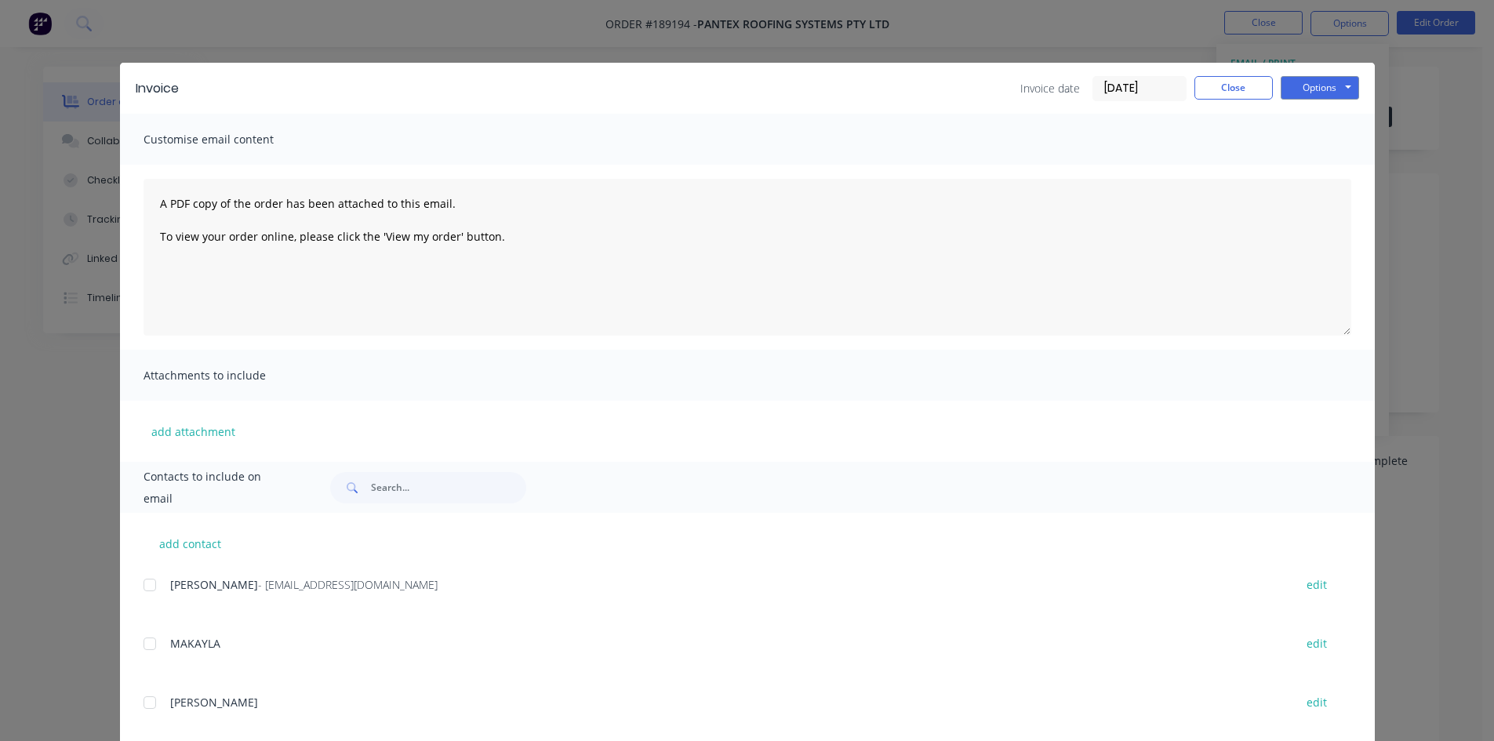
click at [147, 588] on div at bounding box center [149, 584] width 31 height 31
click at [1306, 90] on button "Options" at bounding box center [1320, 88] width 78 height 24
click at [1298, 165] on button "Email" at bounding box center [1331, 168] width 100 height 26
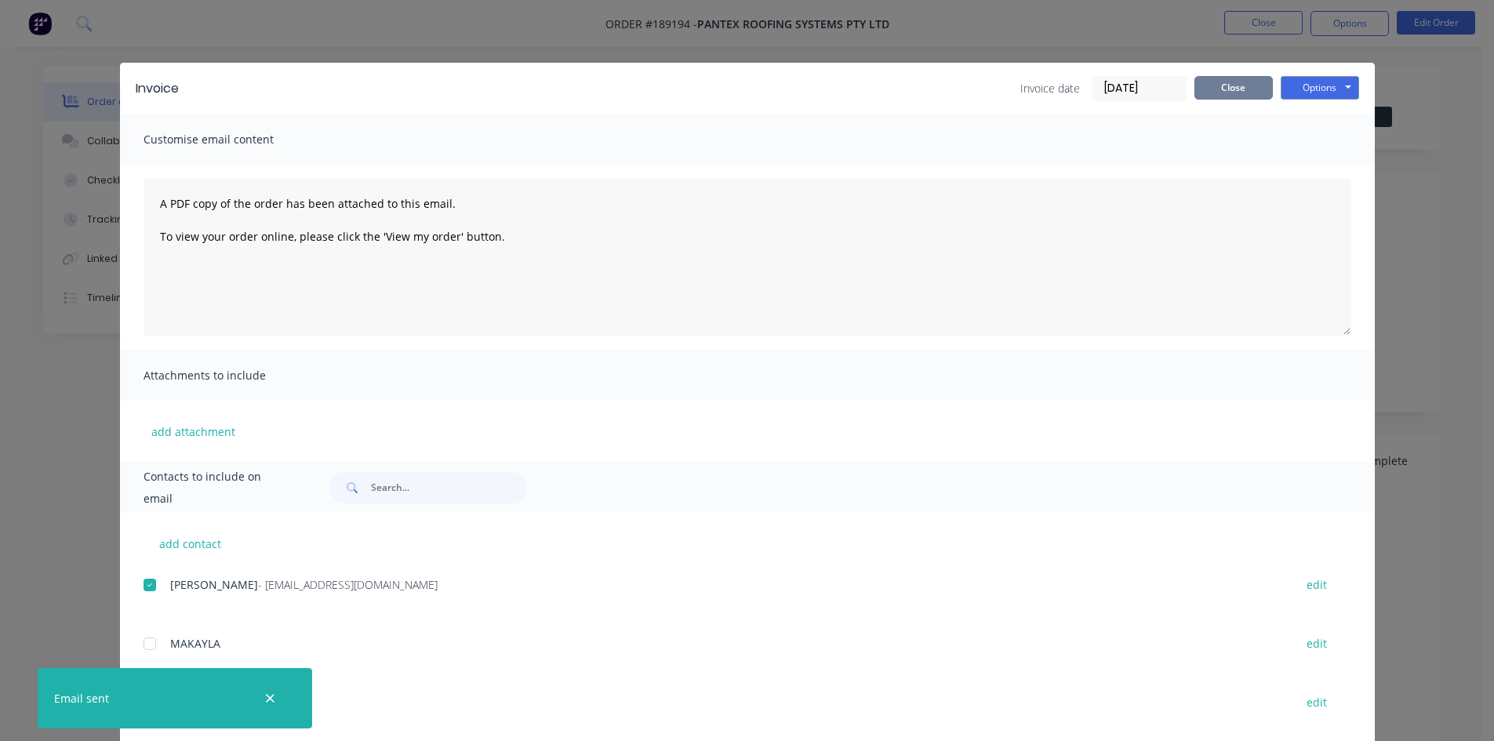
click at [1211, 85] on button "Close" at bounding box center [1234, 88] width 78 height 24
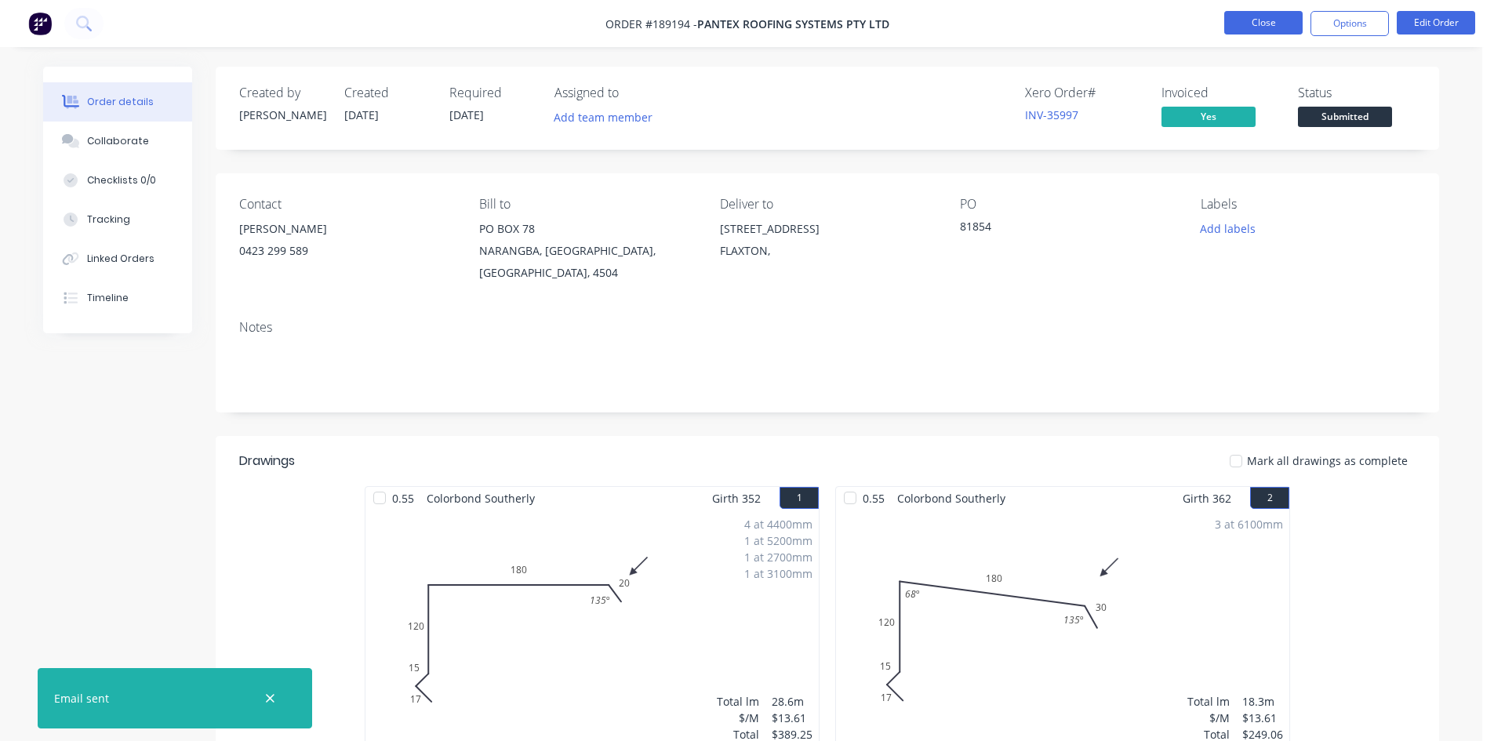
click at [1246, 24] on button "Close" at bounding box center [1263, 23] width 78 height 24
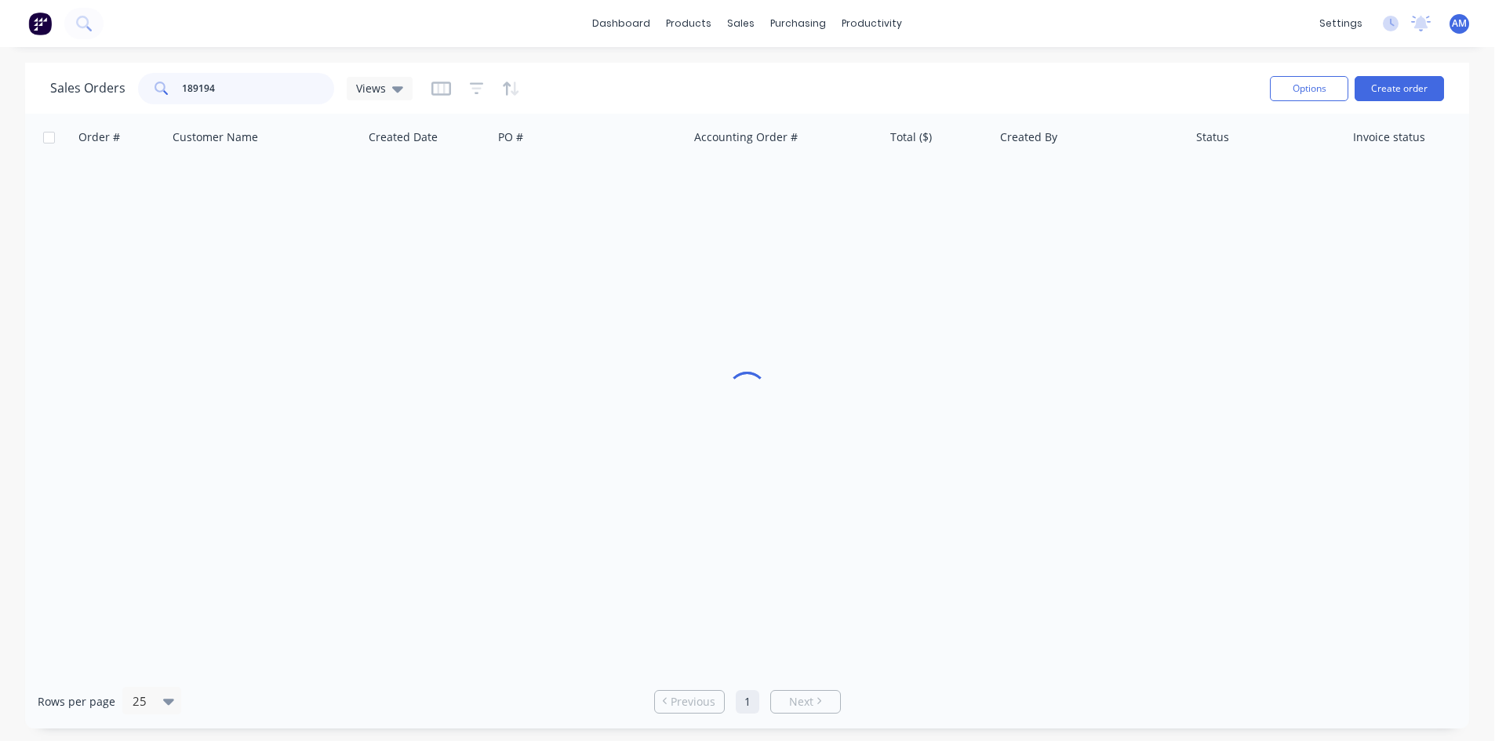
drag, startPoint x: 244, startPoint y: 87, endPoint x: 165, endPoint y: 85, distance: 78.5
click at [165, 85] on div "189194" at bounding box center [236, 88] width 196 height 31
type input "189329"
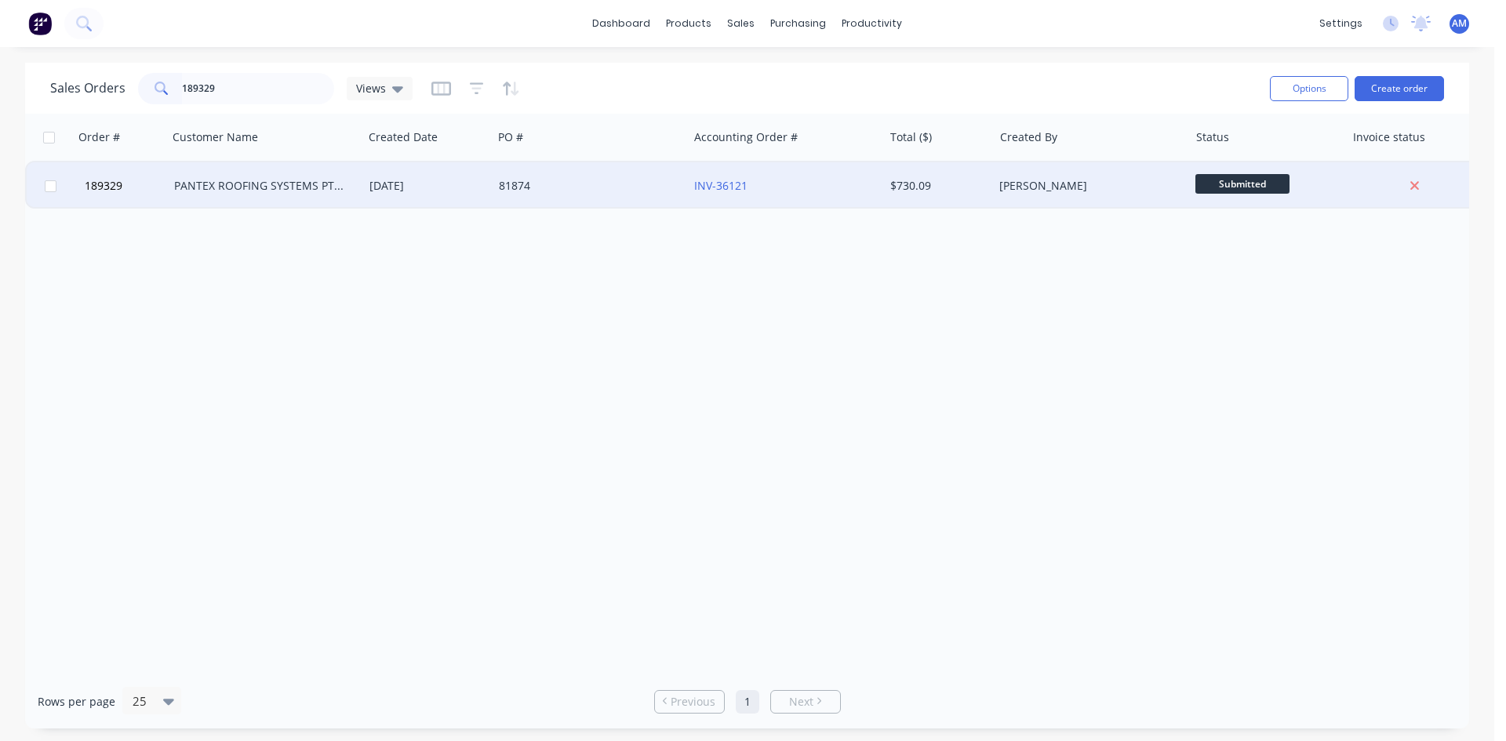
click at [553, 195] on div "81874" at bounding box center [590, 185] width 195 height 47
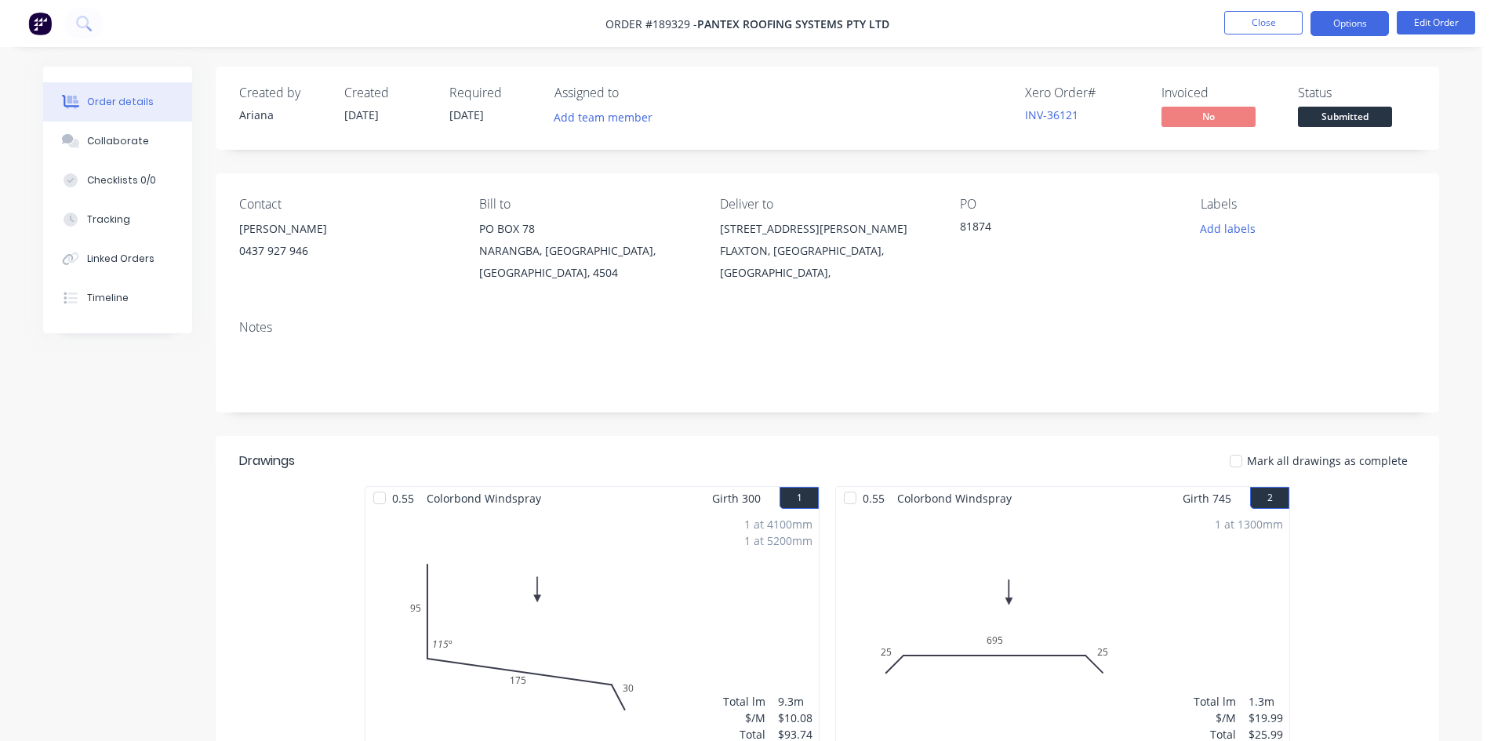
click at [1355, 16] on button "Options" at bounding box center [1350, 23] width 78 height 25
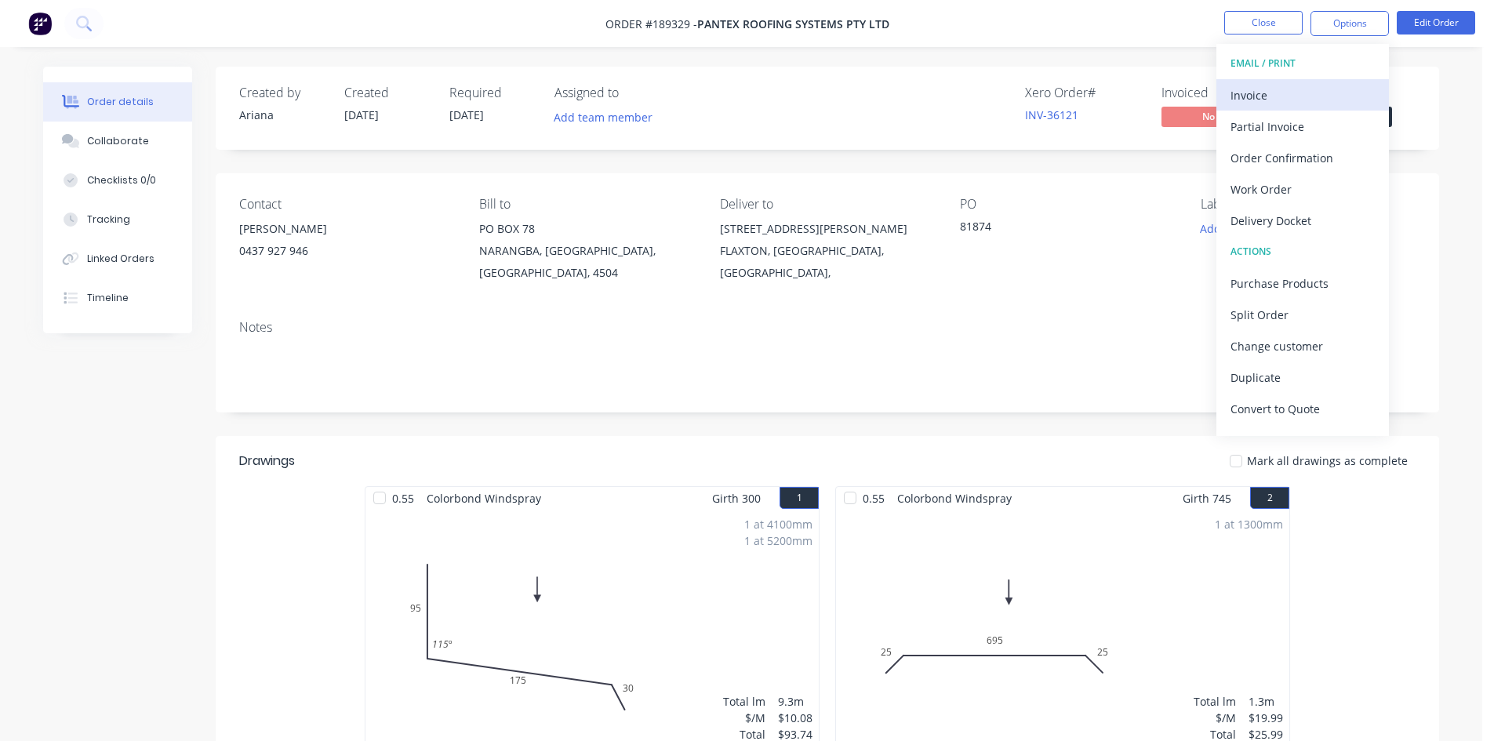
click at [1334, 93] on div "Invoice" at bounding box center [1303, 95] width 144 height 23
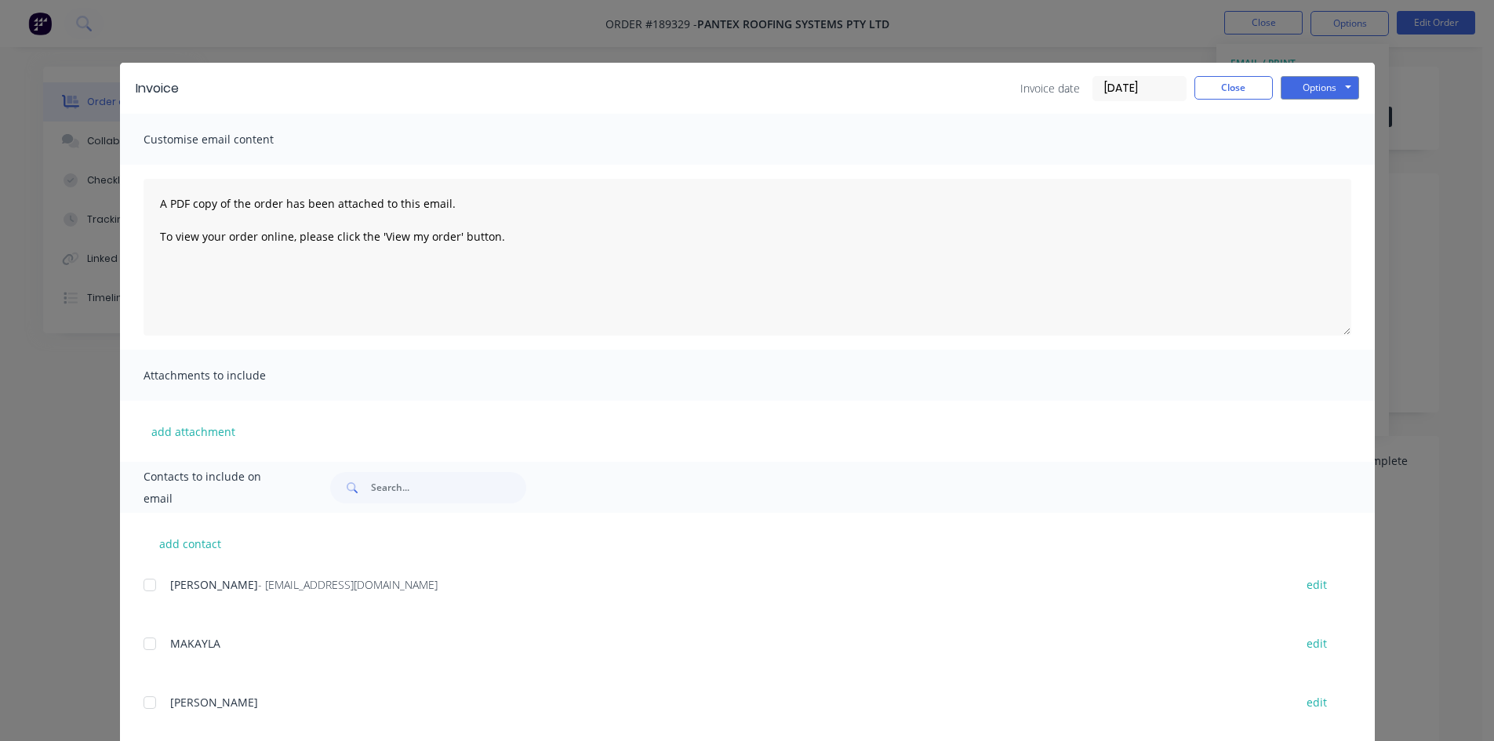
drag, startPoint x: 146, startPoint y: 581, endPoint x: 155, endPoint y: 594, distance: 15.7
click at [147, 581] on div at bounding box center [149, 584] width 31 height 31
click at [1297, 85] on button "Options" at bounding box center [1320, 88] width 78 height 24
click at [1293, 163] on button "Email" at bounding box center [1331, 168] width 100 height 26
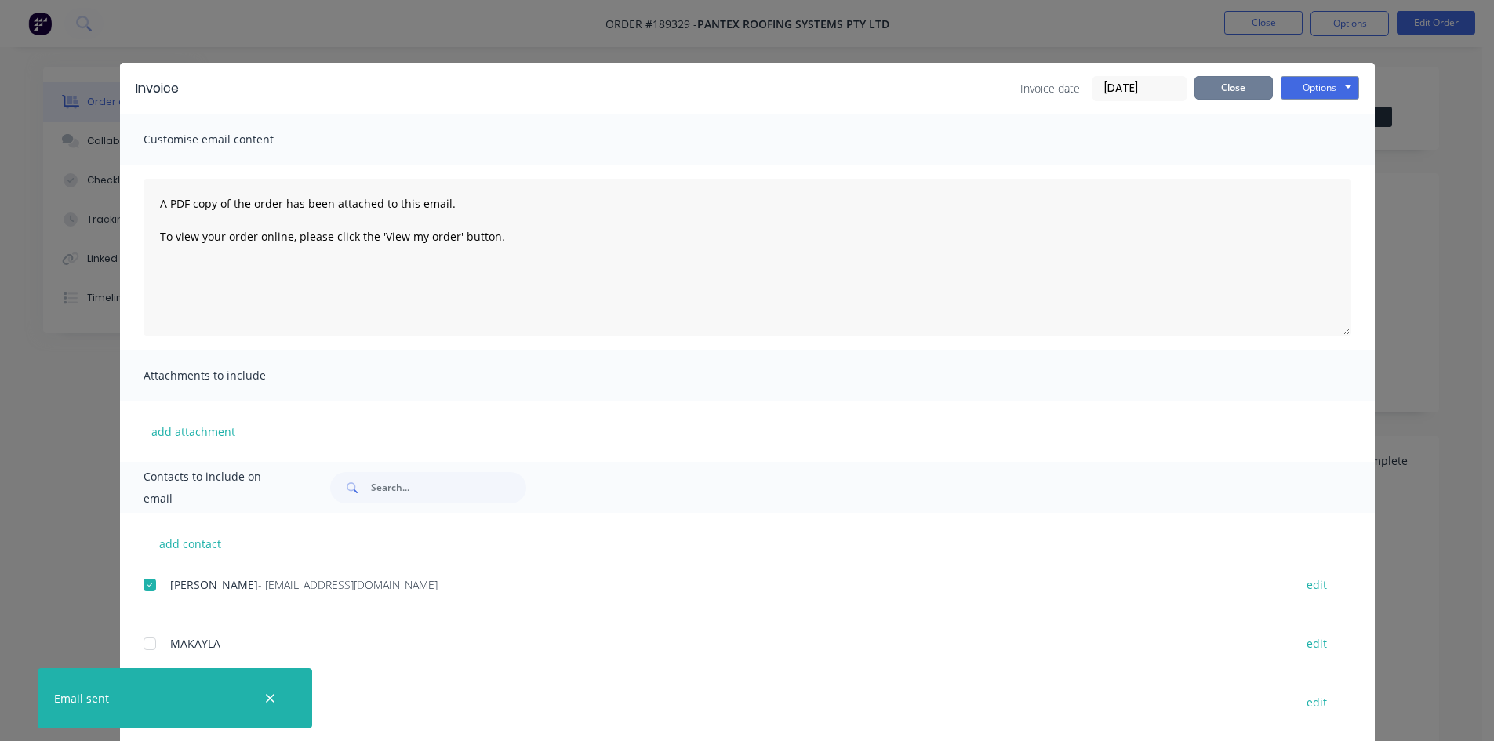
click at [1205, 92] on button "Close" at bounding box center [1234, 88] width 78 height 24
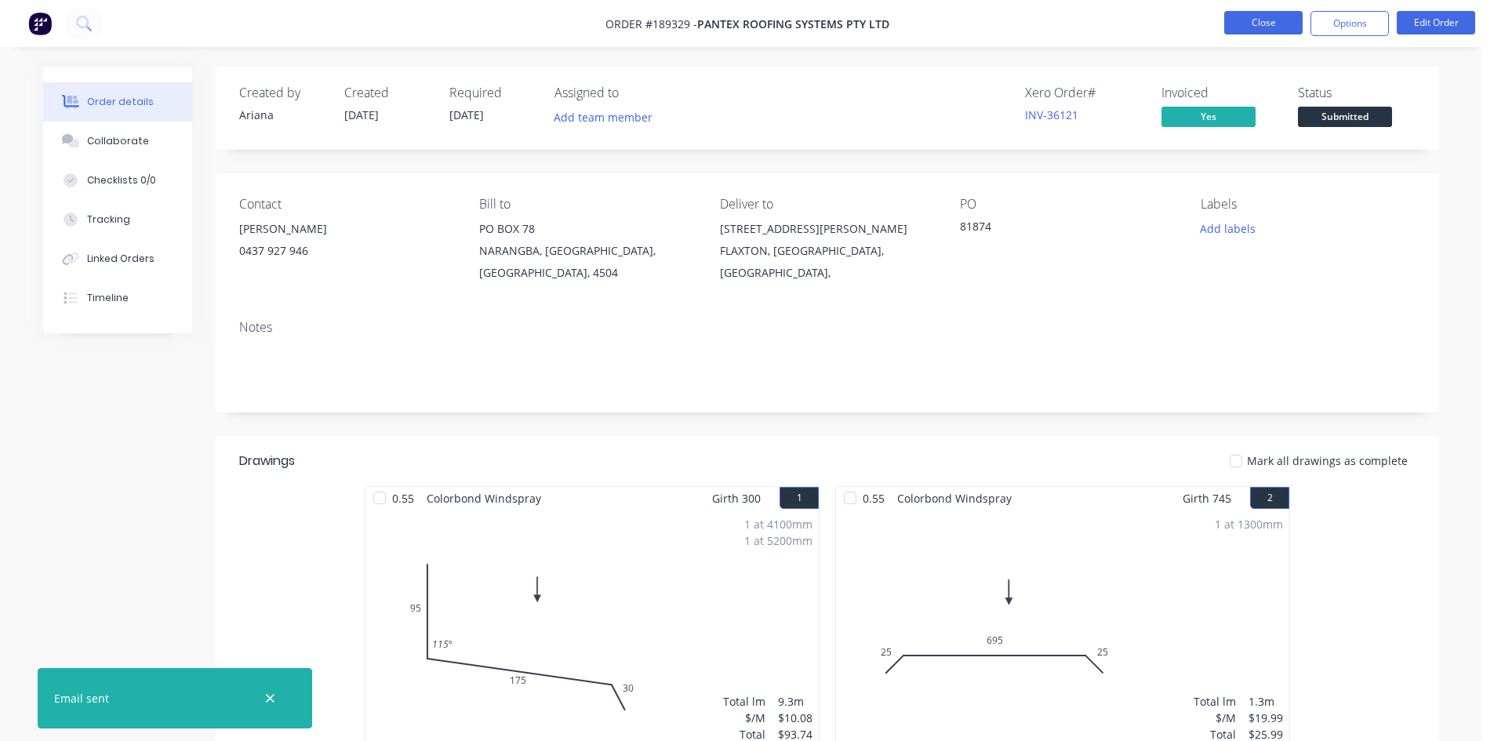
click at [1265, 15] on button "Close" at bounding box center [1263, 23] width 78 height 24
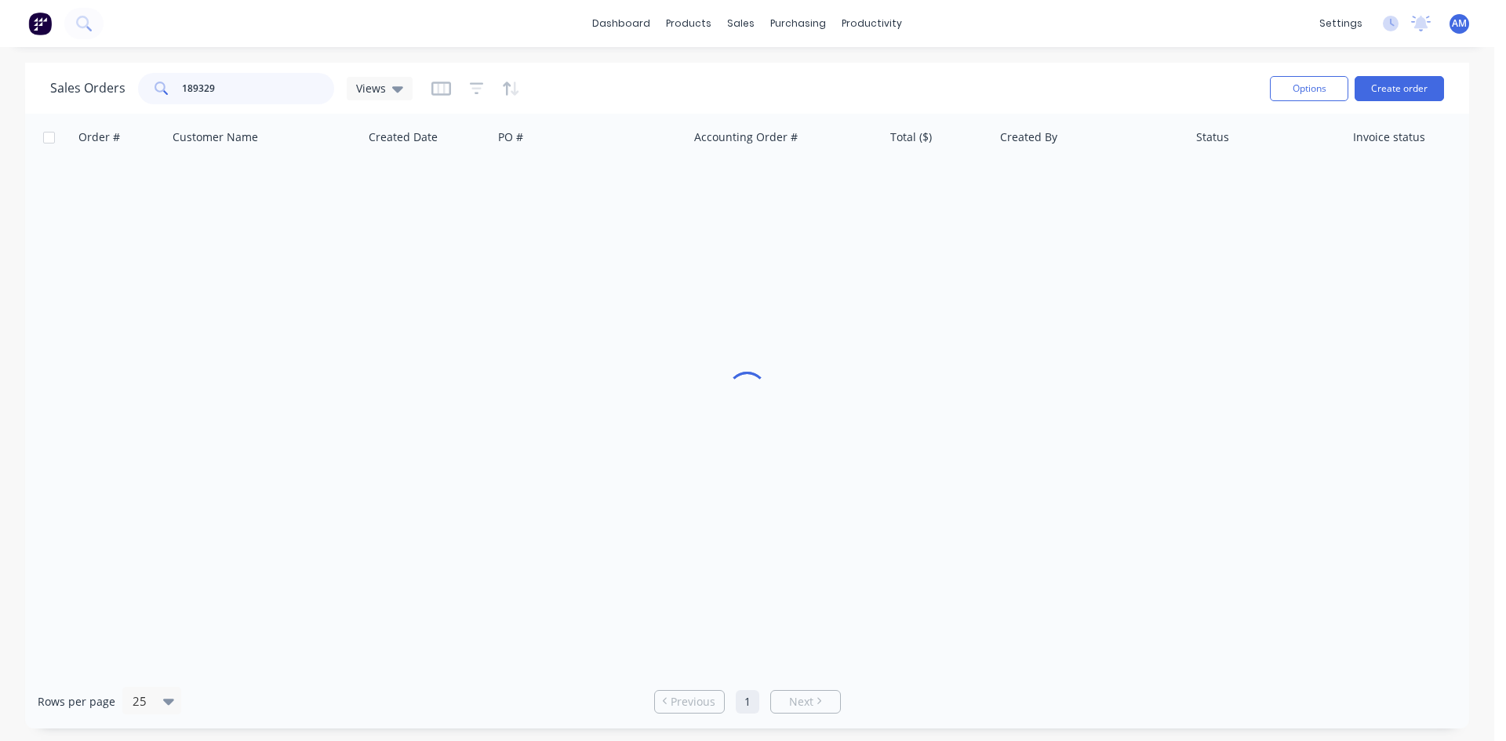
drag, startPoint x: 225, startPoint y: 82, endPoint x: 142, endPoint y: 78, distance: 83.2
click at [146, 79] on div "189329" at bounding box center [236, 88] width 196 height 31
type input "189383"
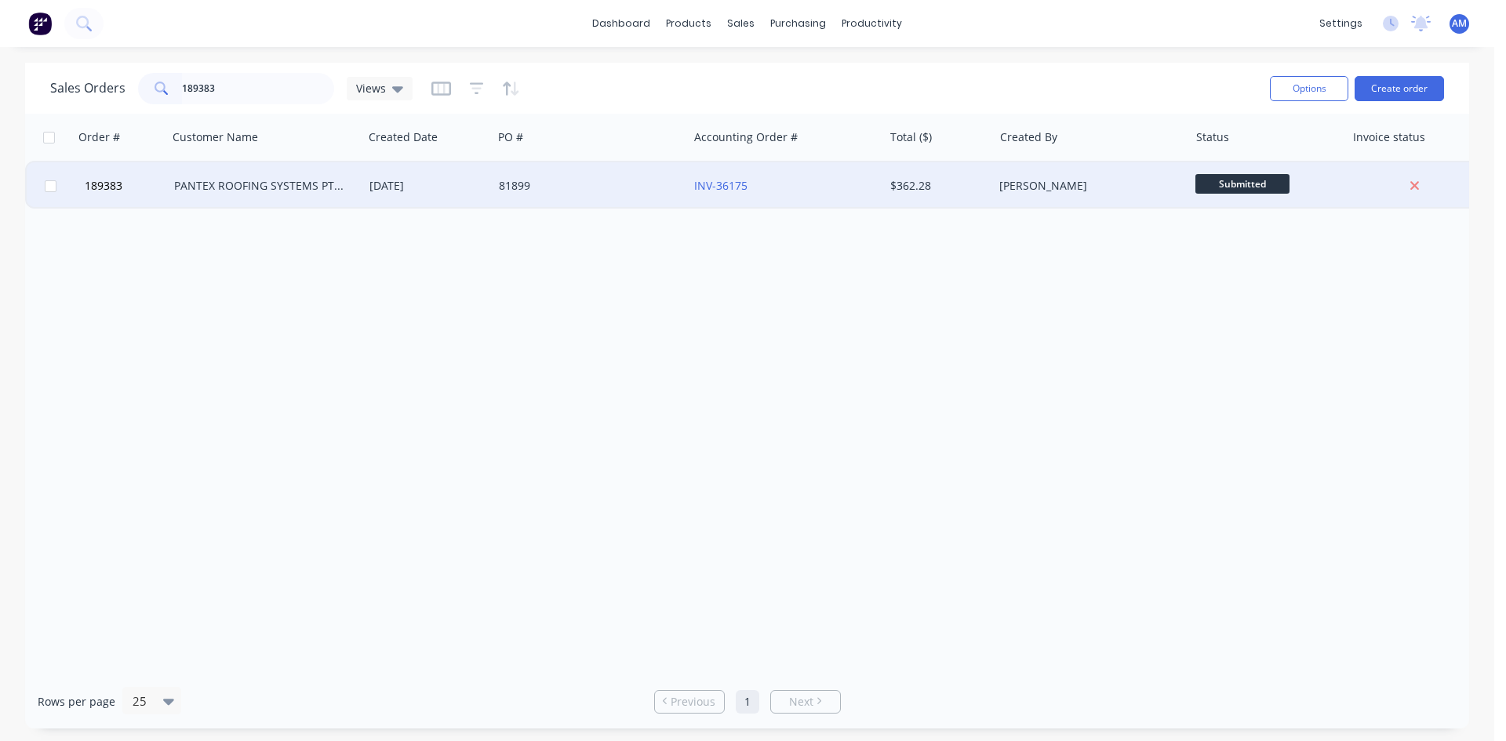
click at [591, 190] on div "81899" at bounding box center [586, 186] width 174 height 16
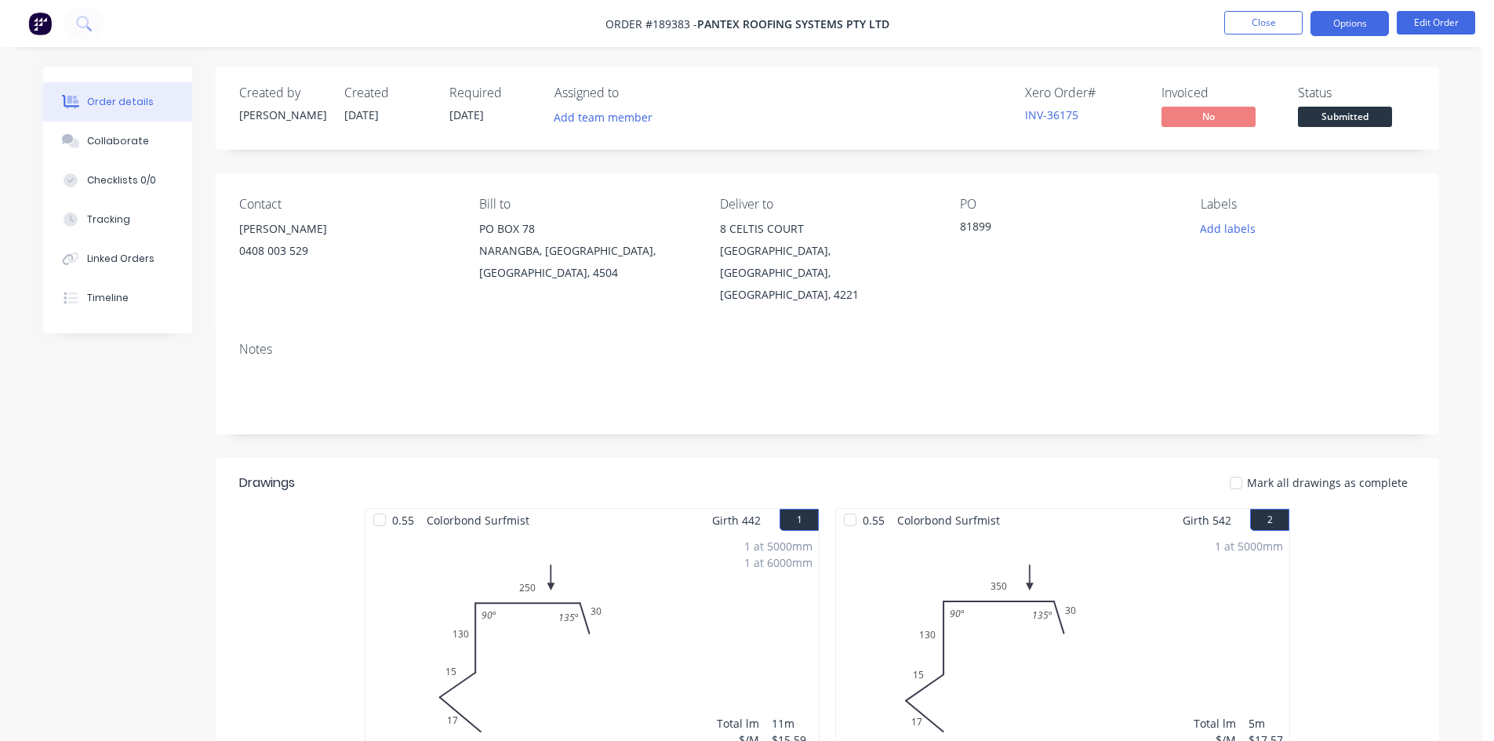
click at [1330, 32] on button "Options" at bounding box center [1350, 23] width 78 height 25
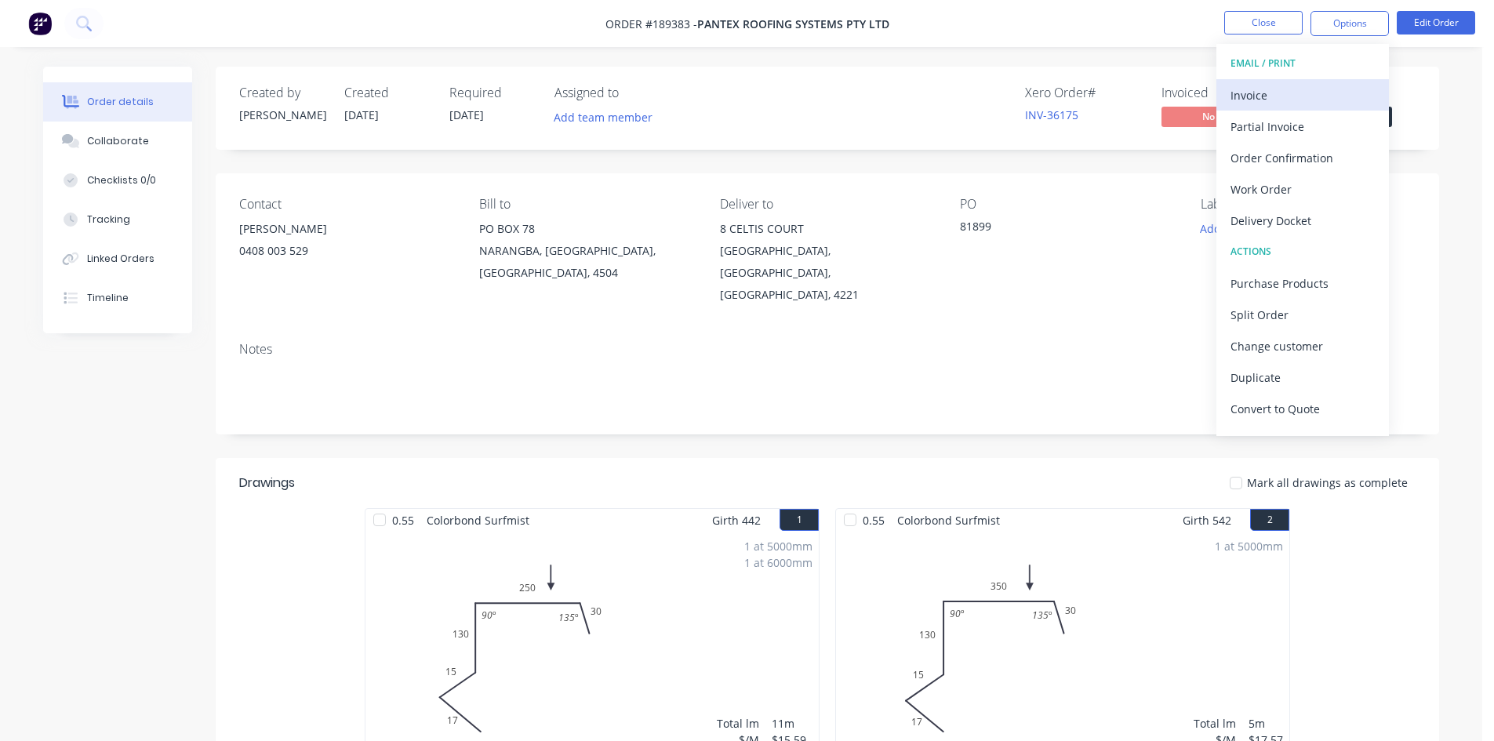
click at [1289, 94] on div "Invoice" at bounding box center [1303, 95] width 144 height 23
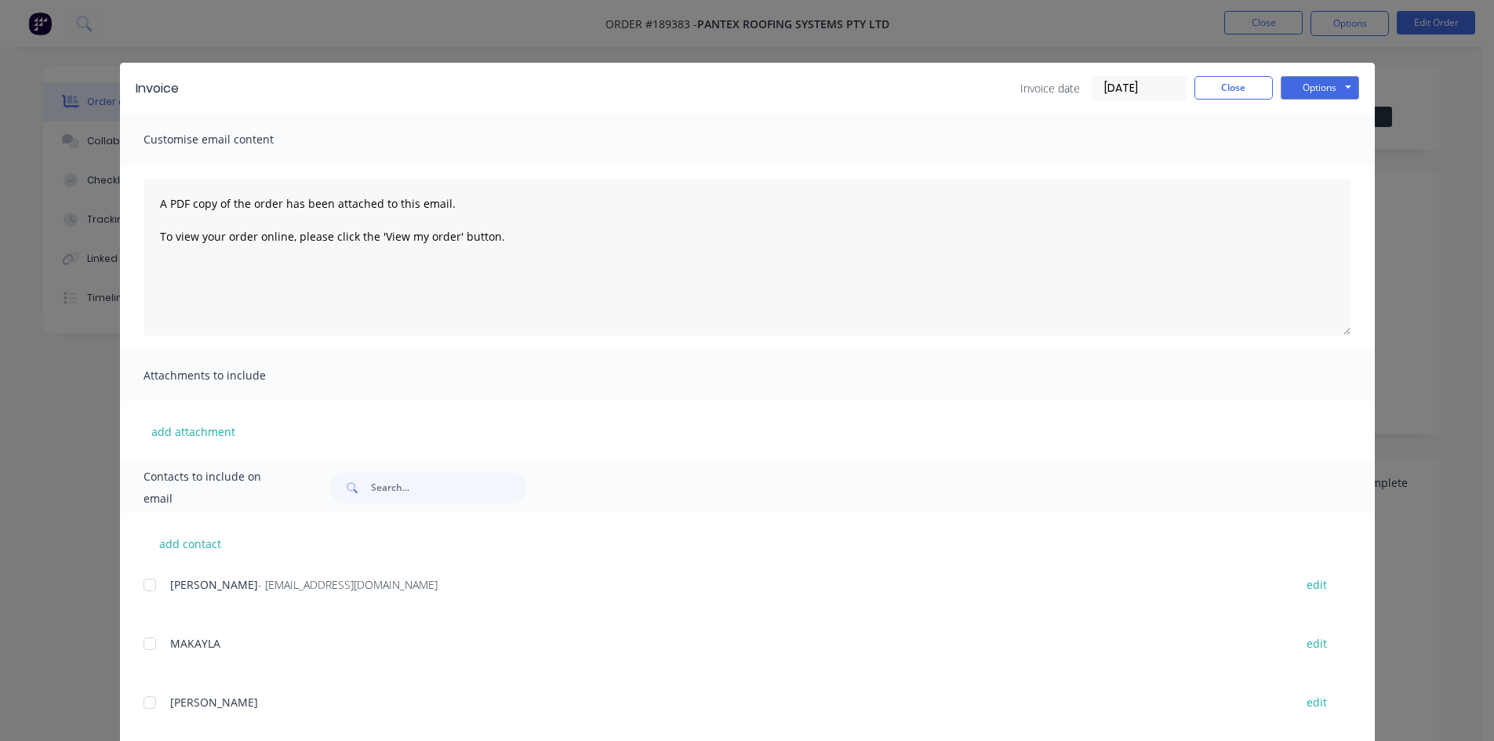
click at [141, 591] on div at bounding box center [149, 584] width 31 height 31
click at [1309, 79] on button "Options" at bounding box center [1320, 88] width 78 height 24
click at [1292, 170] on button "Email" at bounding box center [1331, 168] width 100 height 26
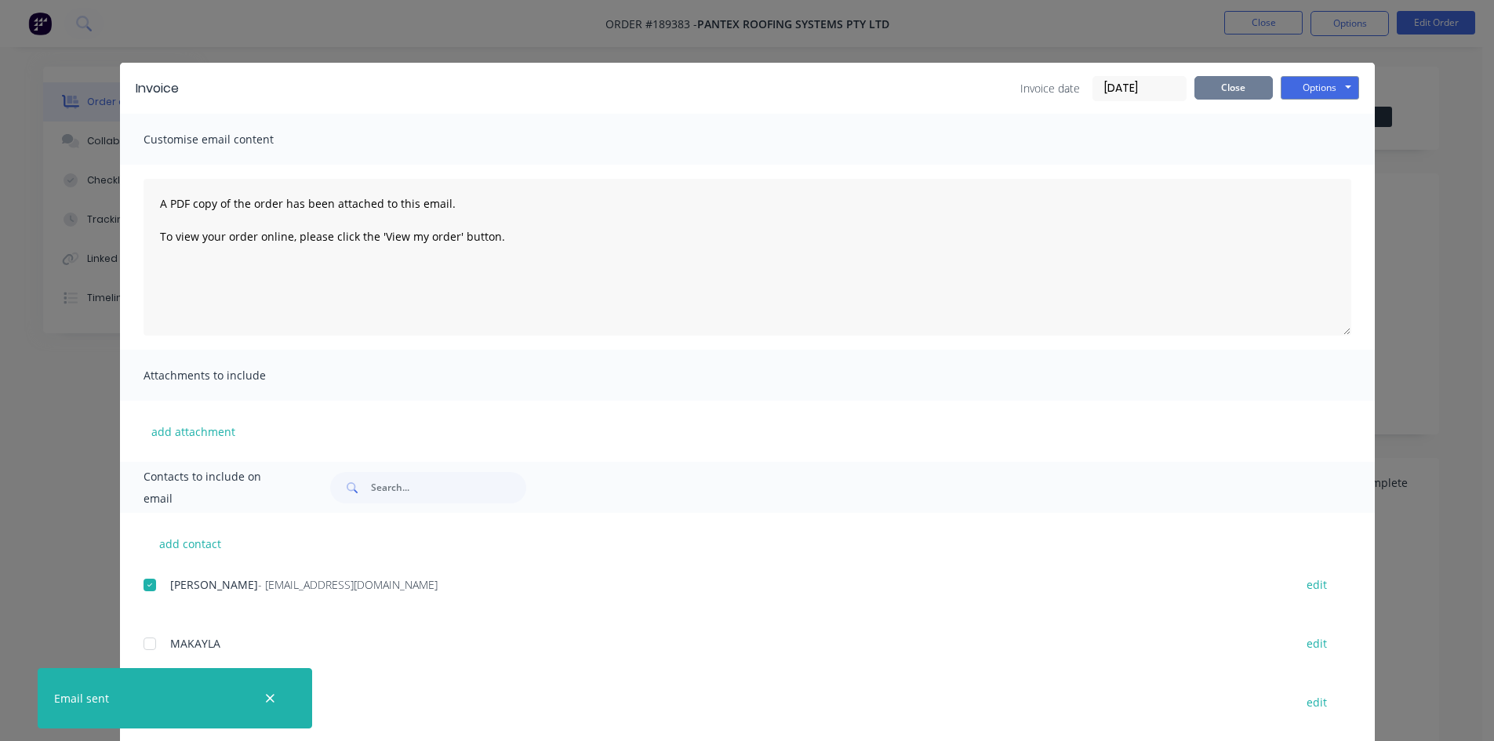
click at [1228, 84] on button "Close" at bounding box center [1234, 88] width 78 height 24
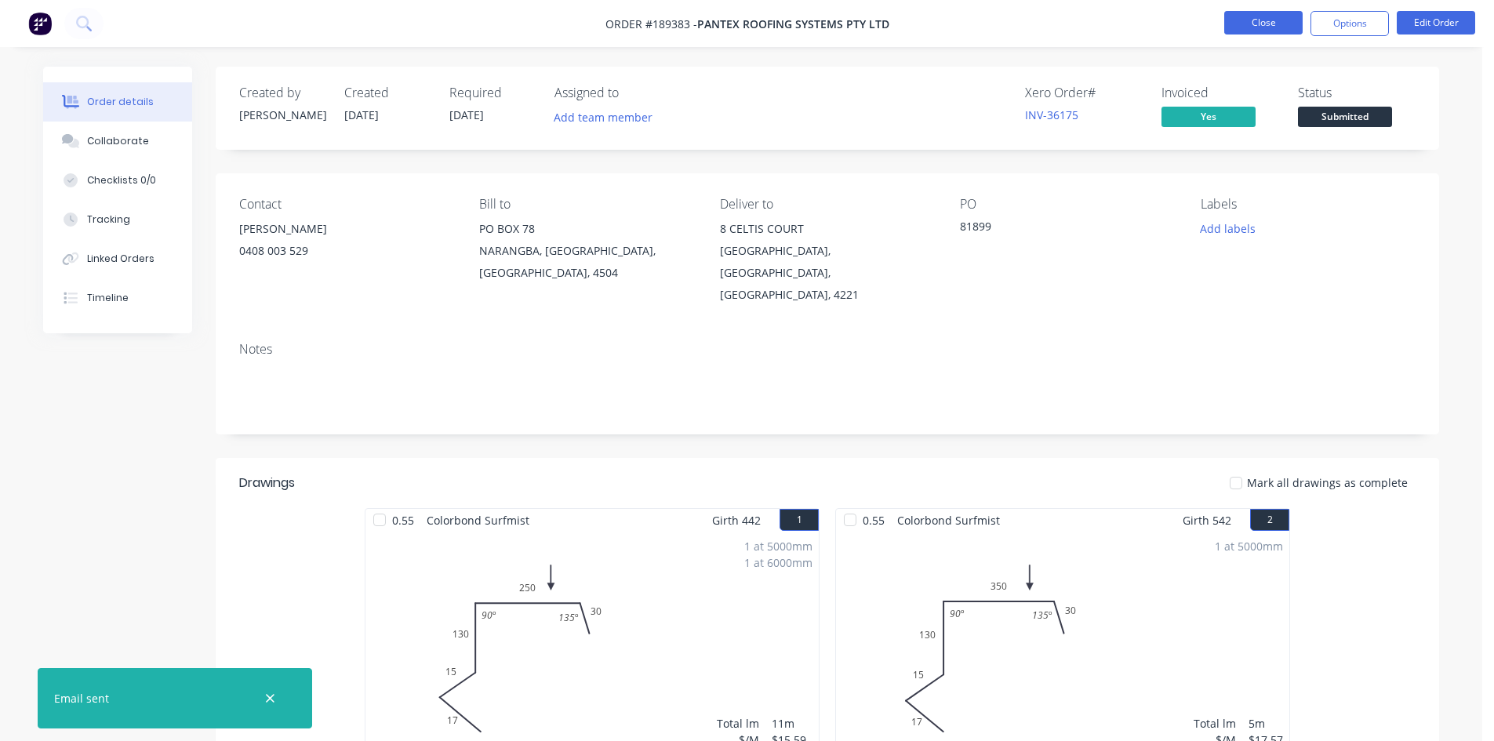
click at [1268, 14] on button "Close" at bounding box center [1263, 23] width 78 height 24
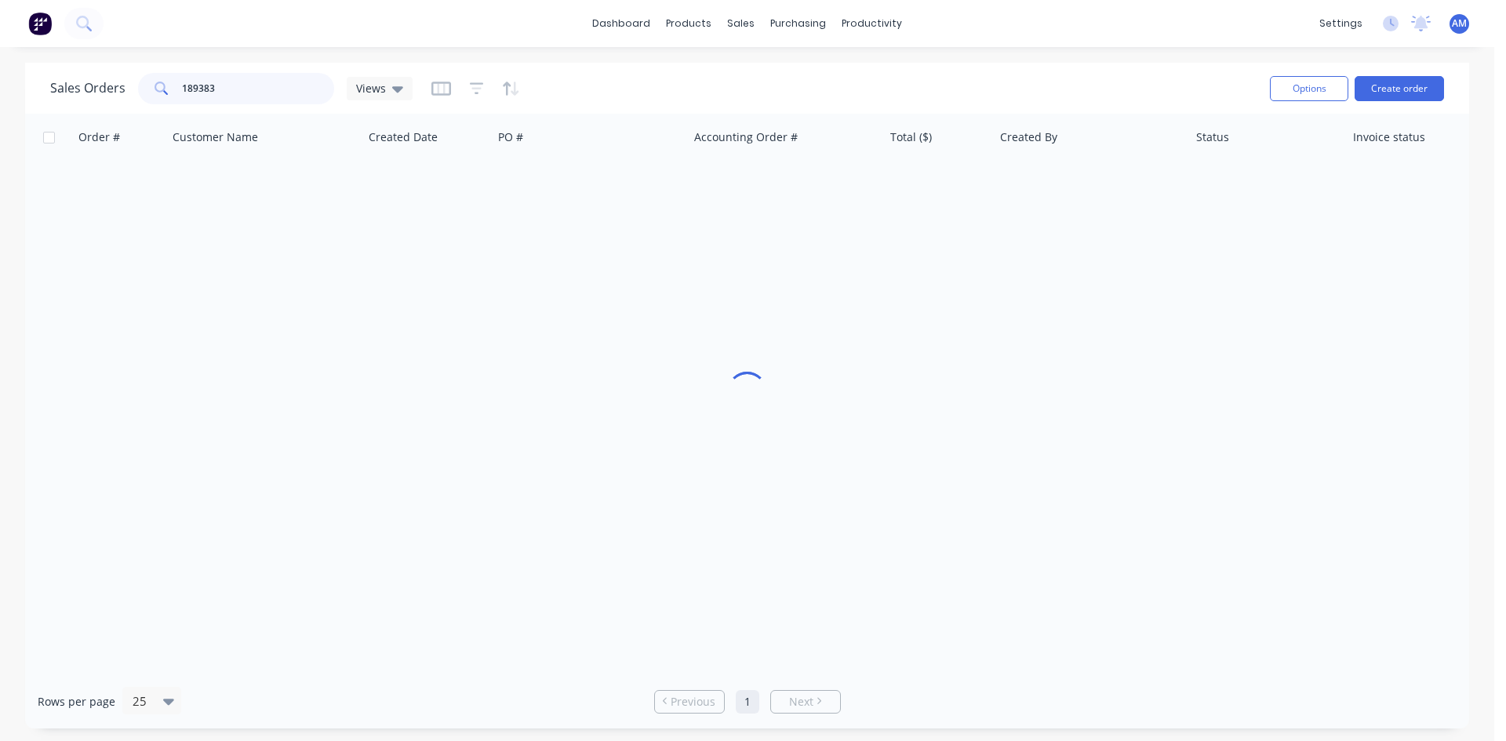
drag, startPoint x: 257, startPoint y: 89, endPoint x: 80, endPoint y: 85, distance: 177.3
click at [80, 85] on div "Sales Orders 189383 Views" at bounding box center [231, 88] width 362 height 31
type input "189356"
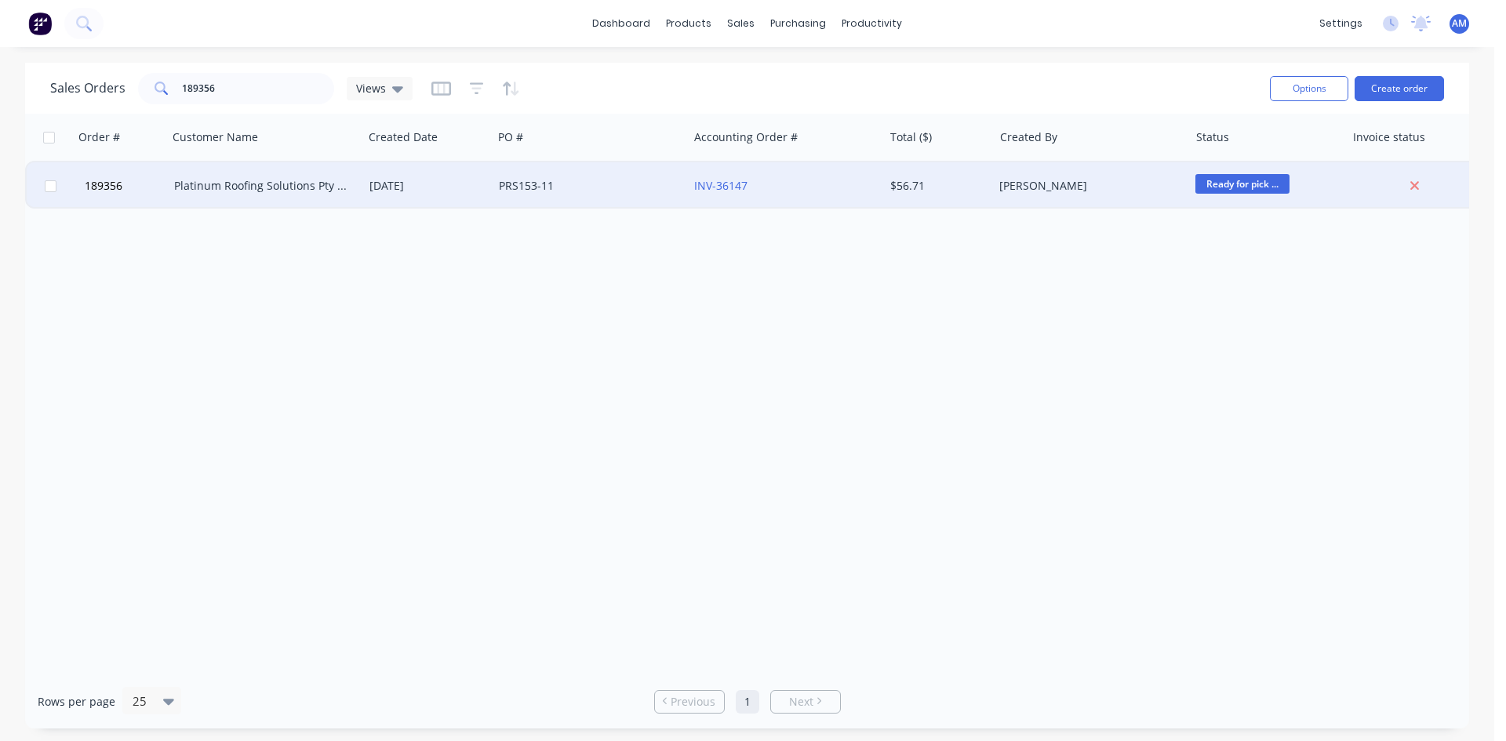
click at [635, 187] on div "PRS153-11" at bounding box center [586, 186] width 174 height 16
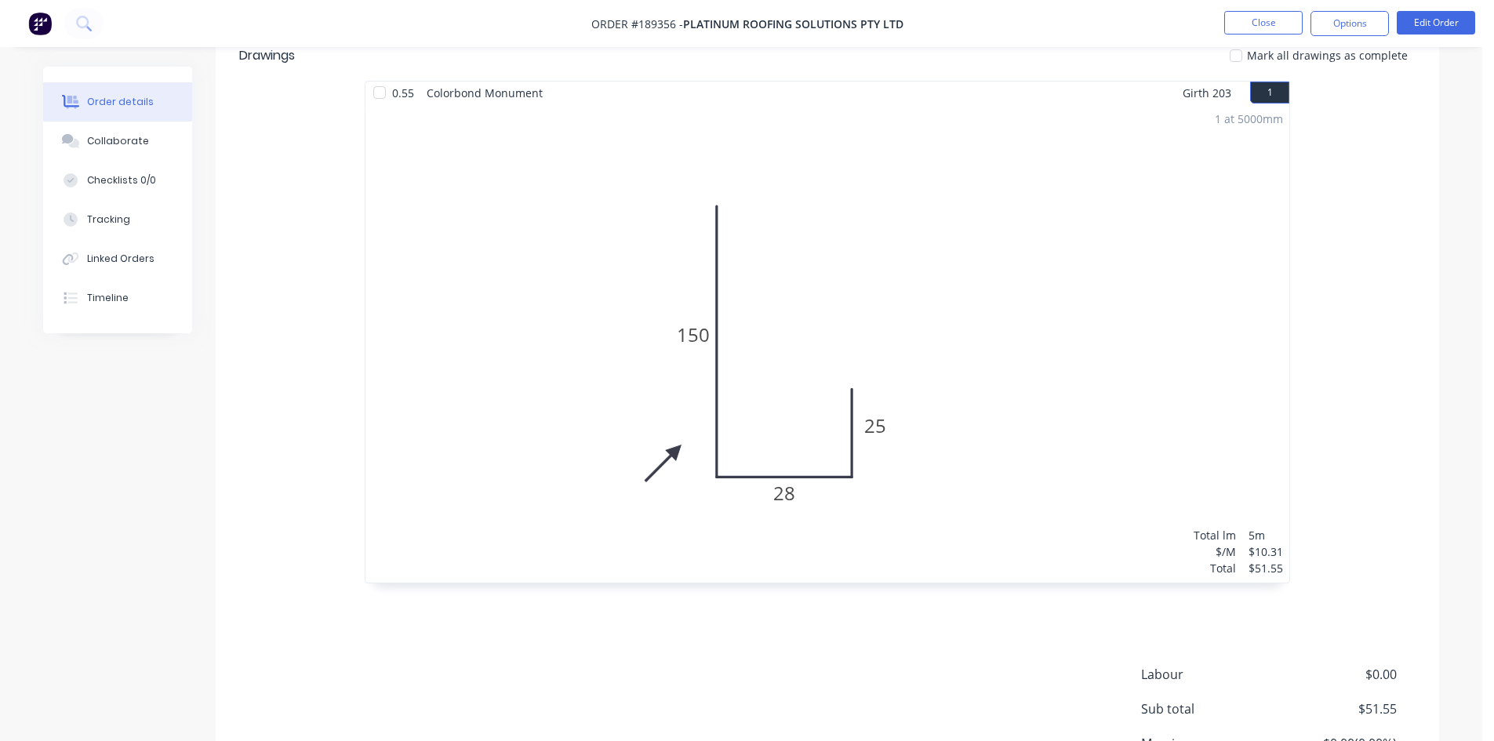
scroll to position [543, 0]
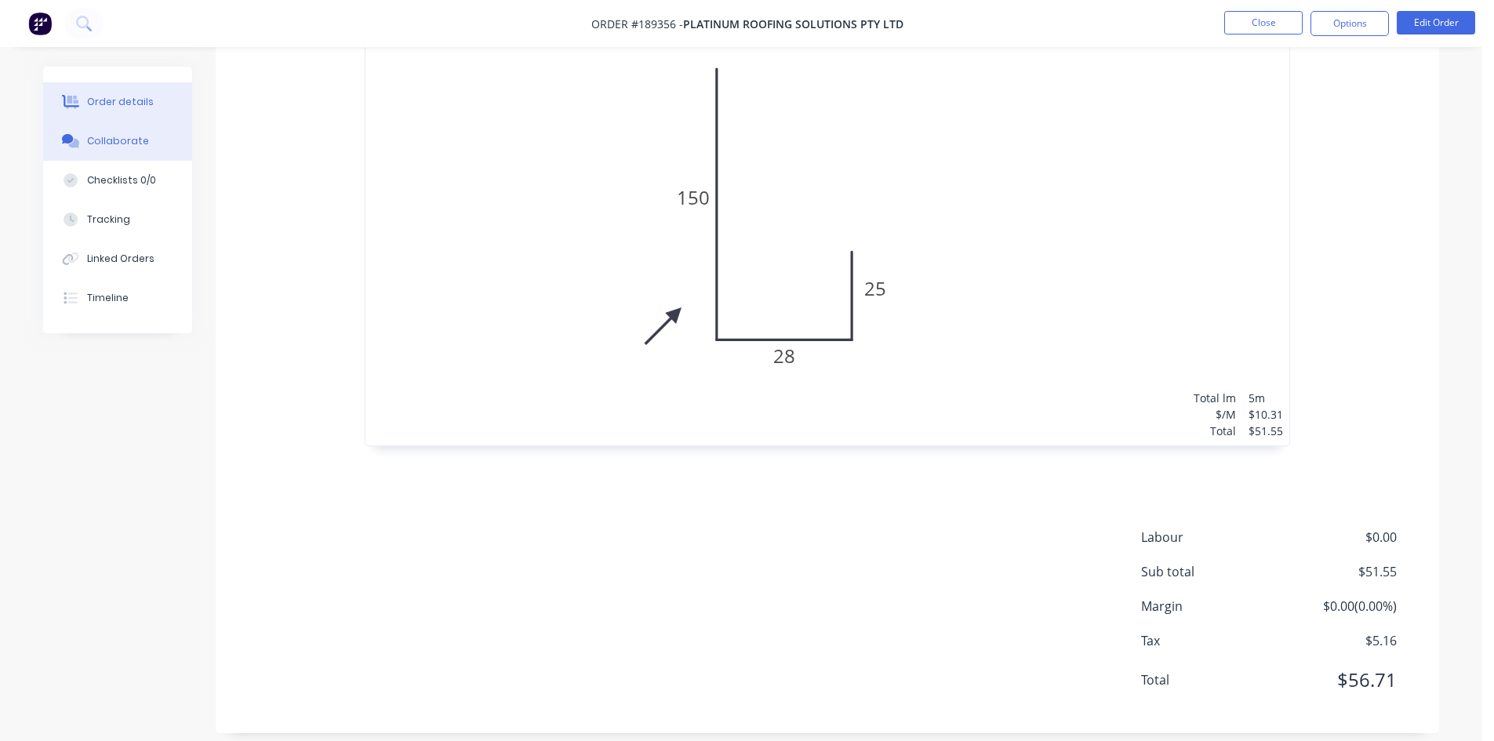
click at [120, 132] on button "Collaborate" at bounding box center [117, 141] width 149 height 39
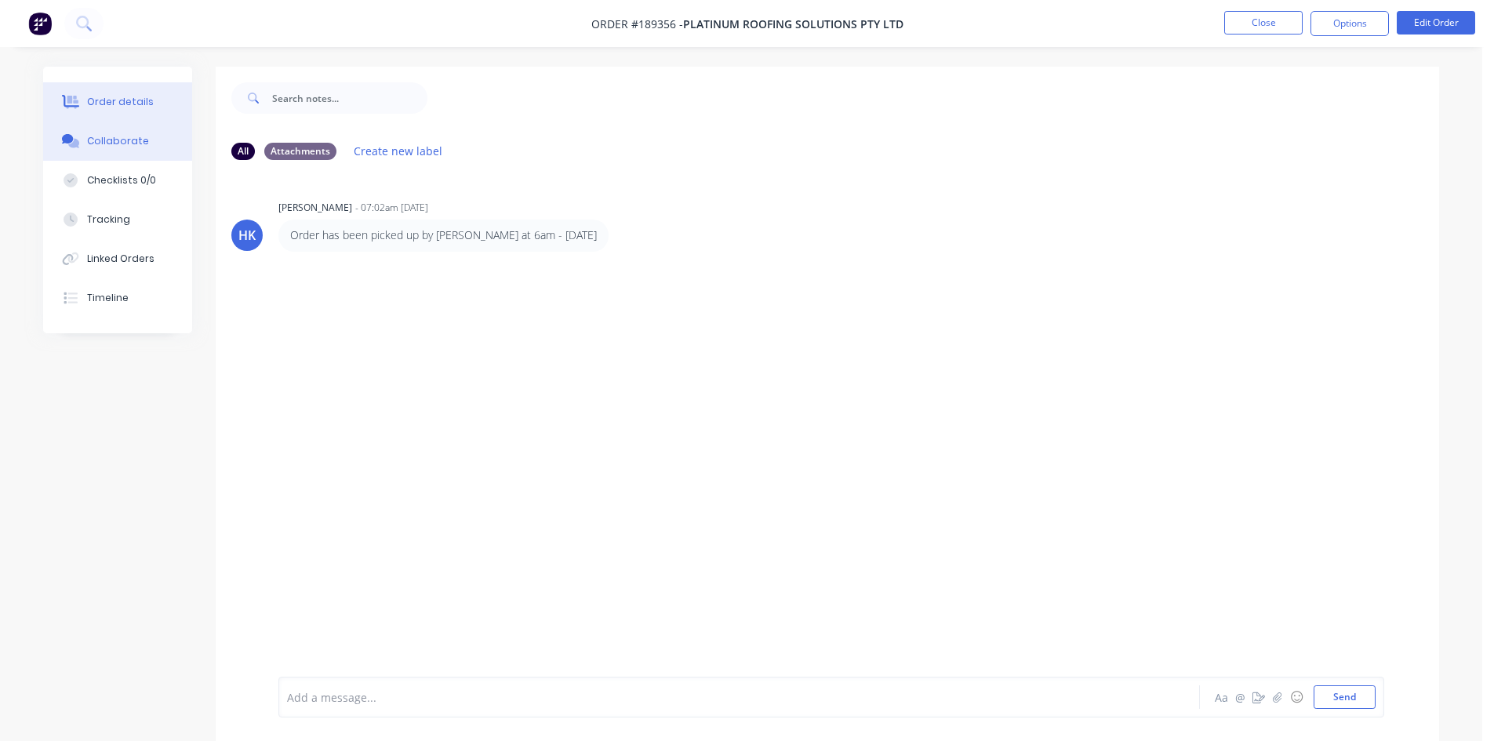
click at [131, 104] on div "Order details" at bounding box center [120, 102] width 67 height 14
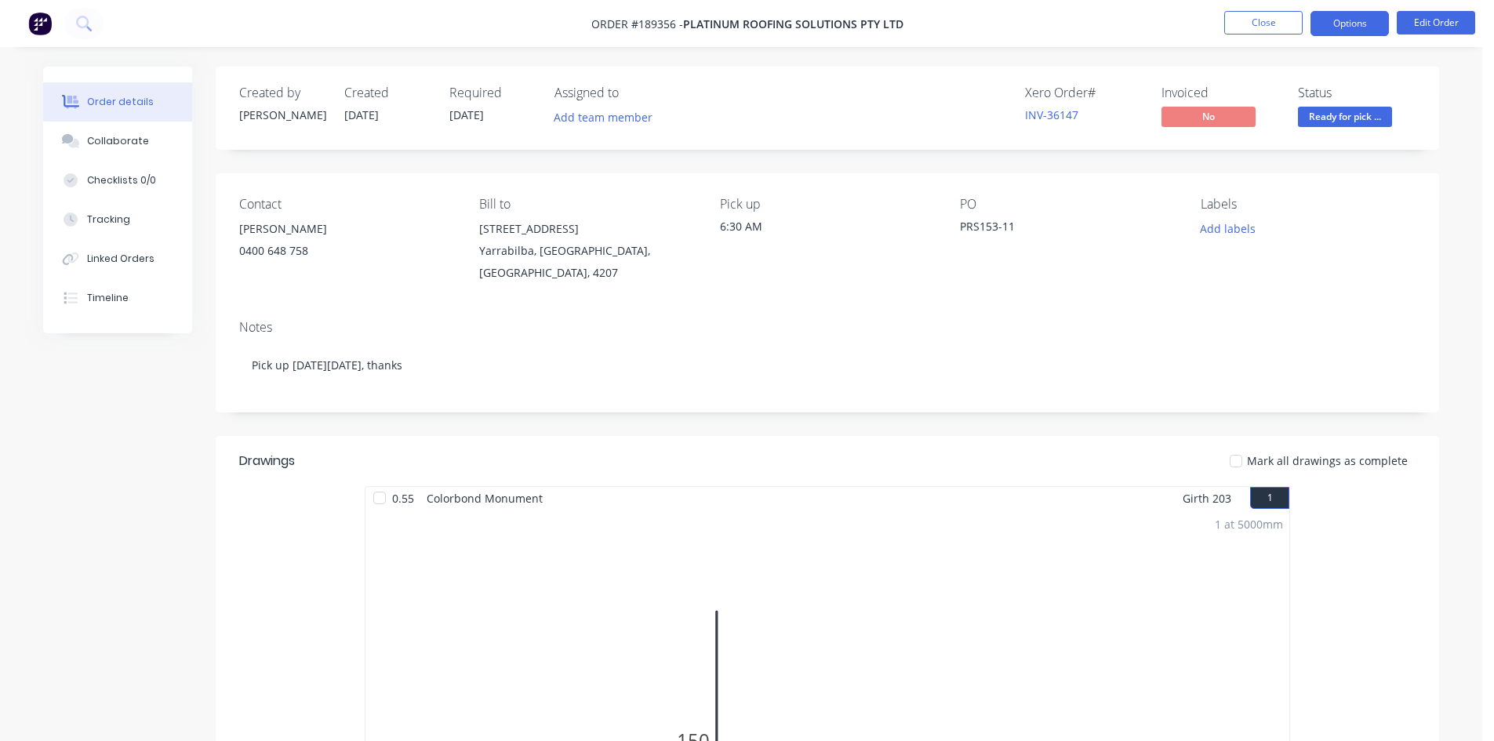
click at [1367, 21] on button "Options" at bounding box center [1350, 23] width 78 height 25
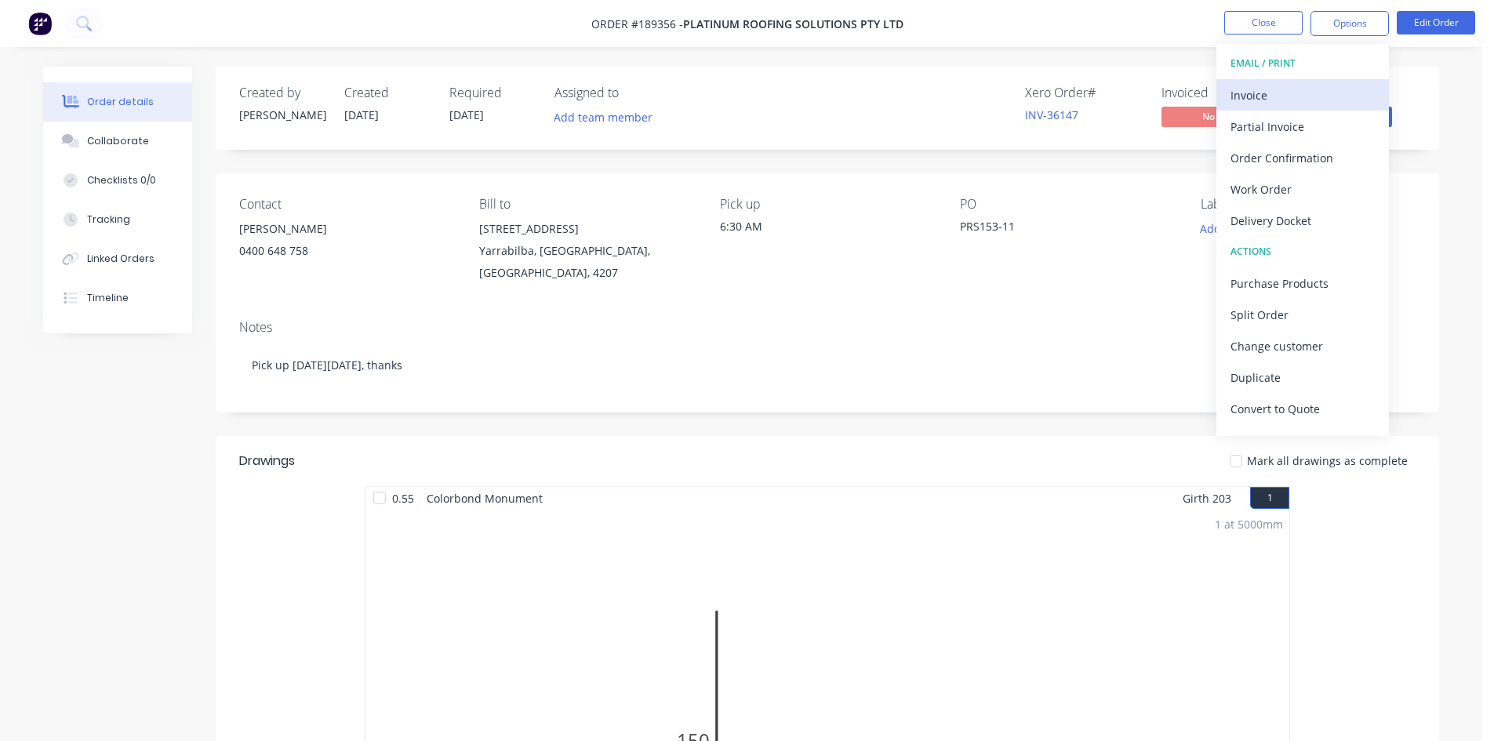
click at [1329, 91] on div "Invoice" at bounding box center [1303, 95] width 144 height 23
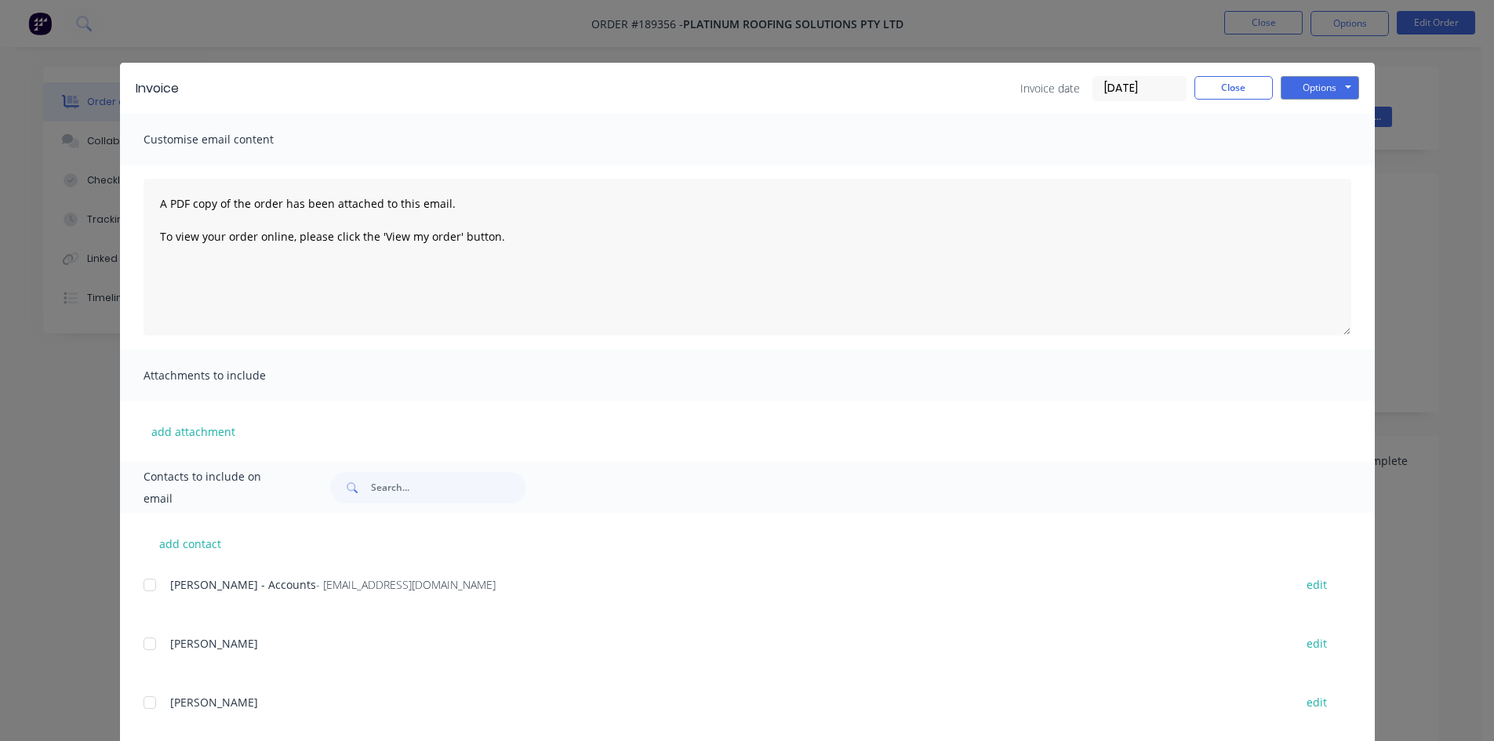
drag, startPoint x: 147, startPoint y: 586, endPoint x: 470, endPoint y: 520, distance: 329.0
click at [147, 585] on div at bounding box center [149, 584] width 31 height 31
click at [1334, 92] on button "Options" at bounding box center [1320, 88] width 78 height 24
click at [1335, 164] on button "Email" at bounding box center [1331, 168] width 100 height 26
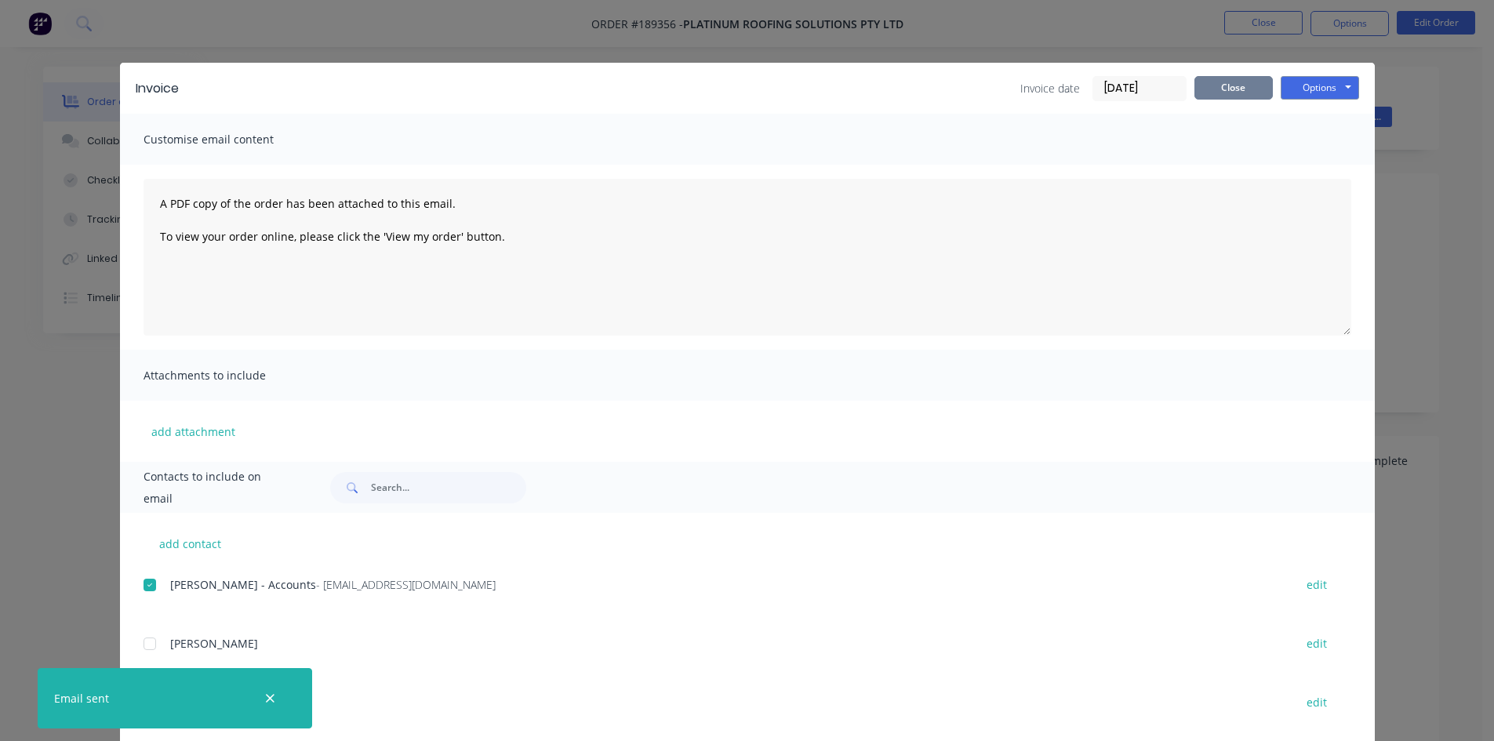
click at [1234, 87] on button "Close" at bounding box center [1234, 88] width 78 height 24
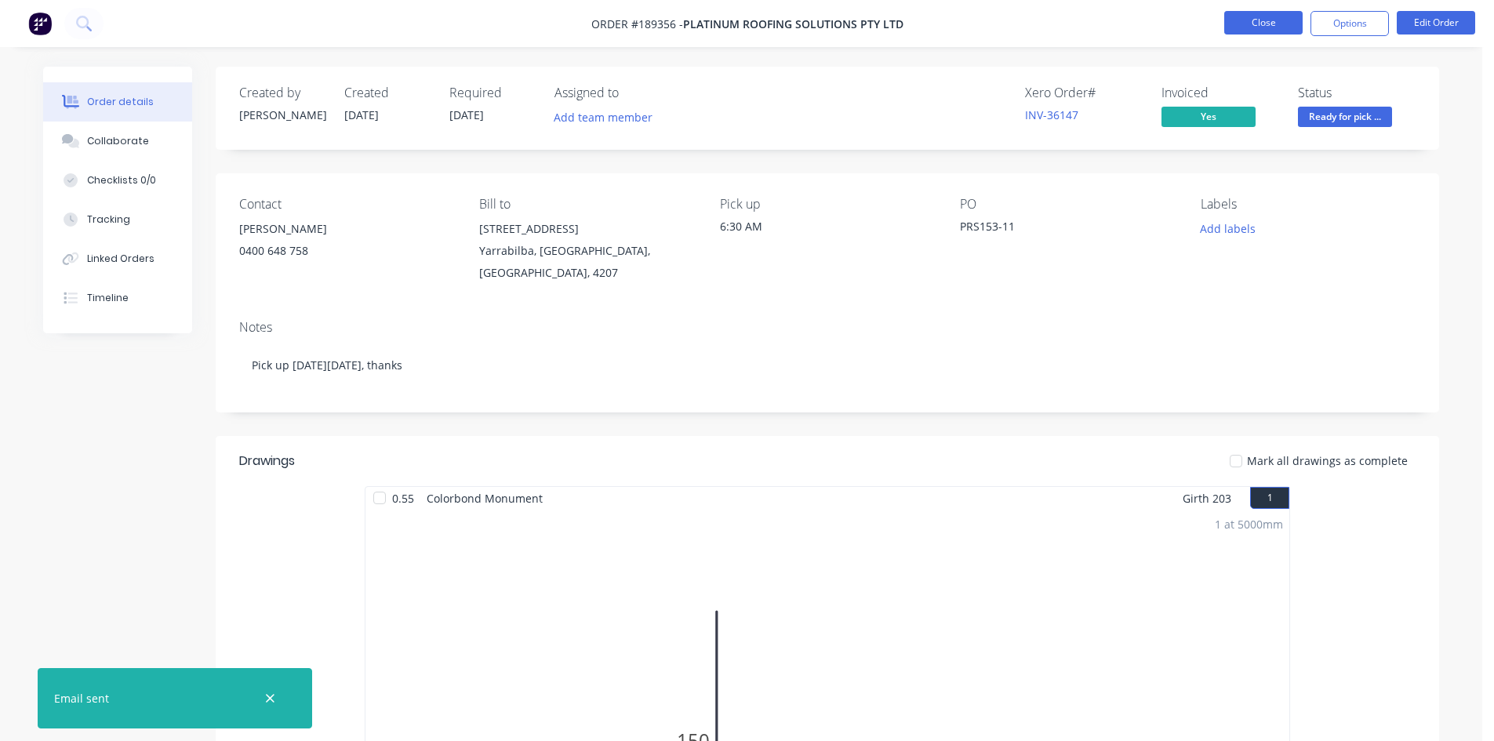
click at [1242, 28] on button "Close" at bounding box center [1263, 23] width 78 height 24
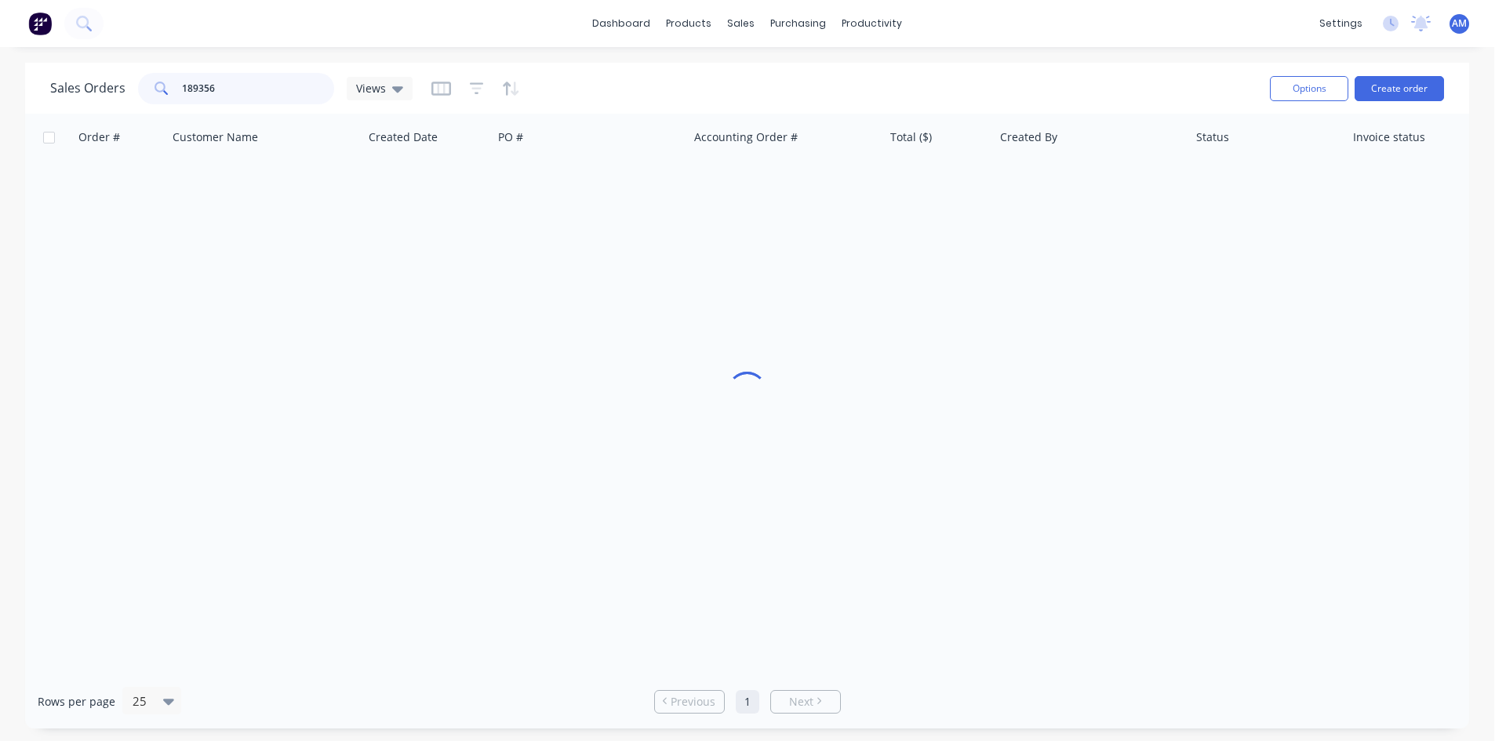
drag, startPoint x: 270, startPoint y: 84, endPoint x: 158, endPoint y: 90, distance: 111.6
click at [158, 90] on div "189356" at bounding box center [236, 88] width 196 height 31
type input "189319"
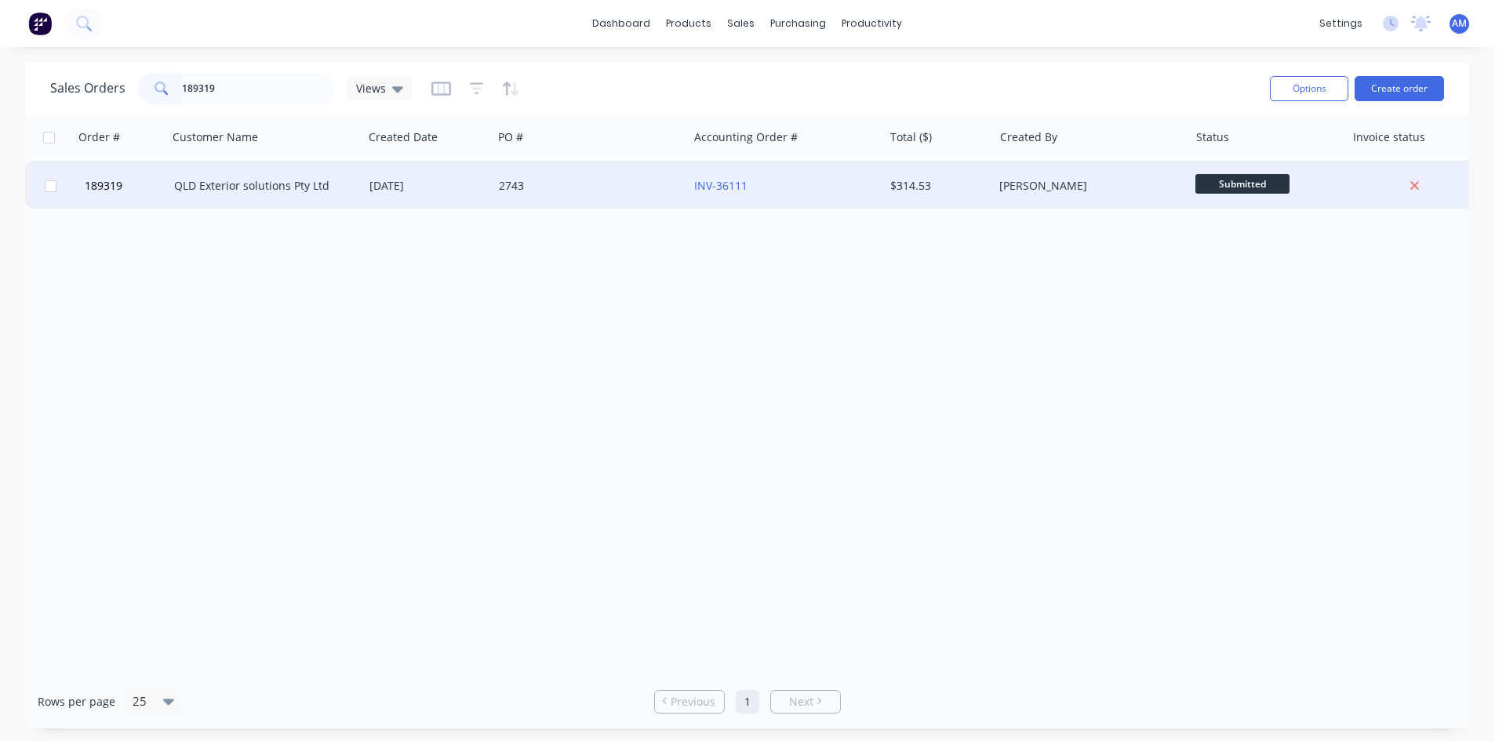
click at [595, 184] on div "2743" at bounding box center [586, 186] width 174 height 16
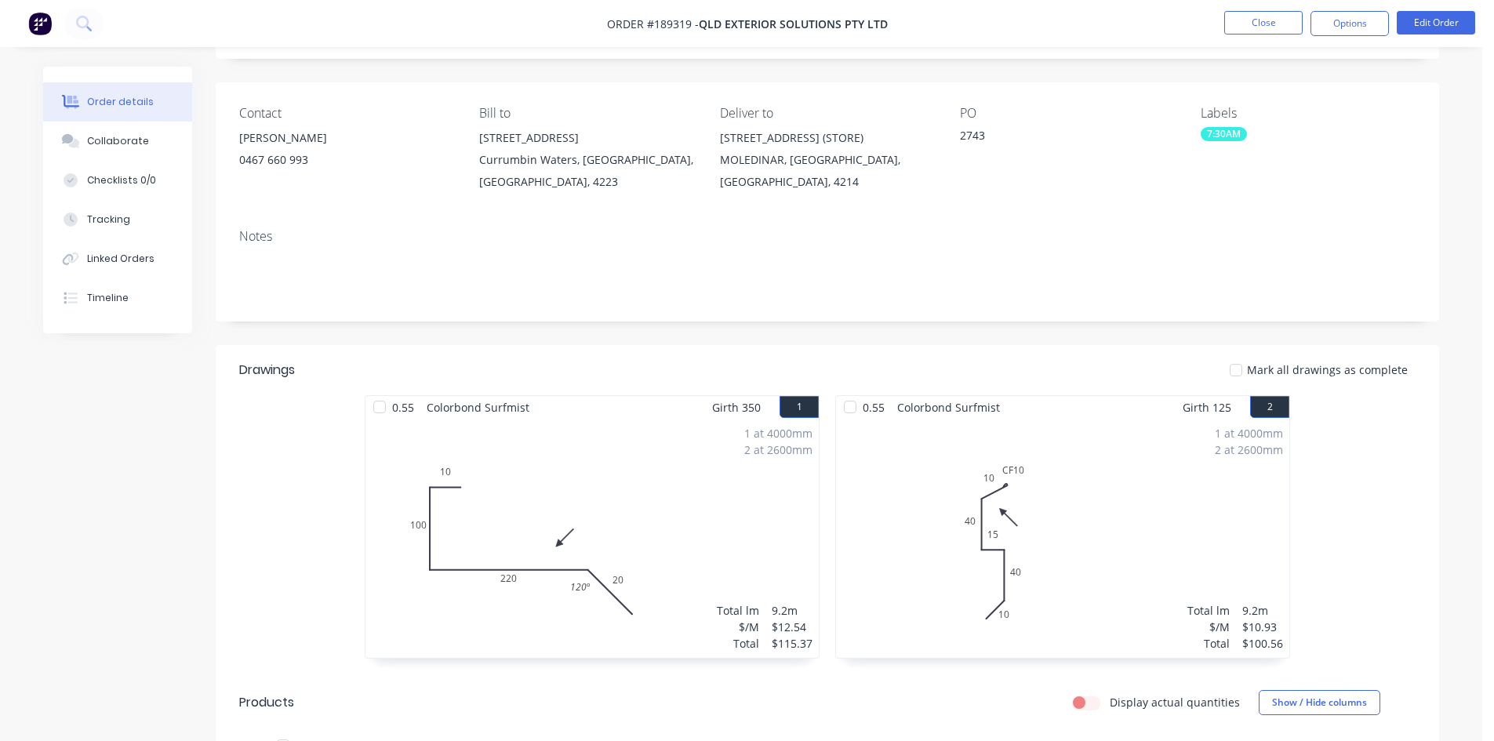
scroll to position [90, 0]
click at [1427, 23] on button "Edit Order" at bounding box center [1436, 23] width 78 height 24
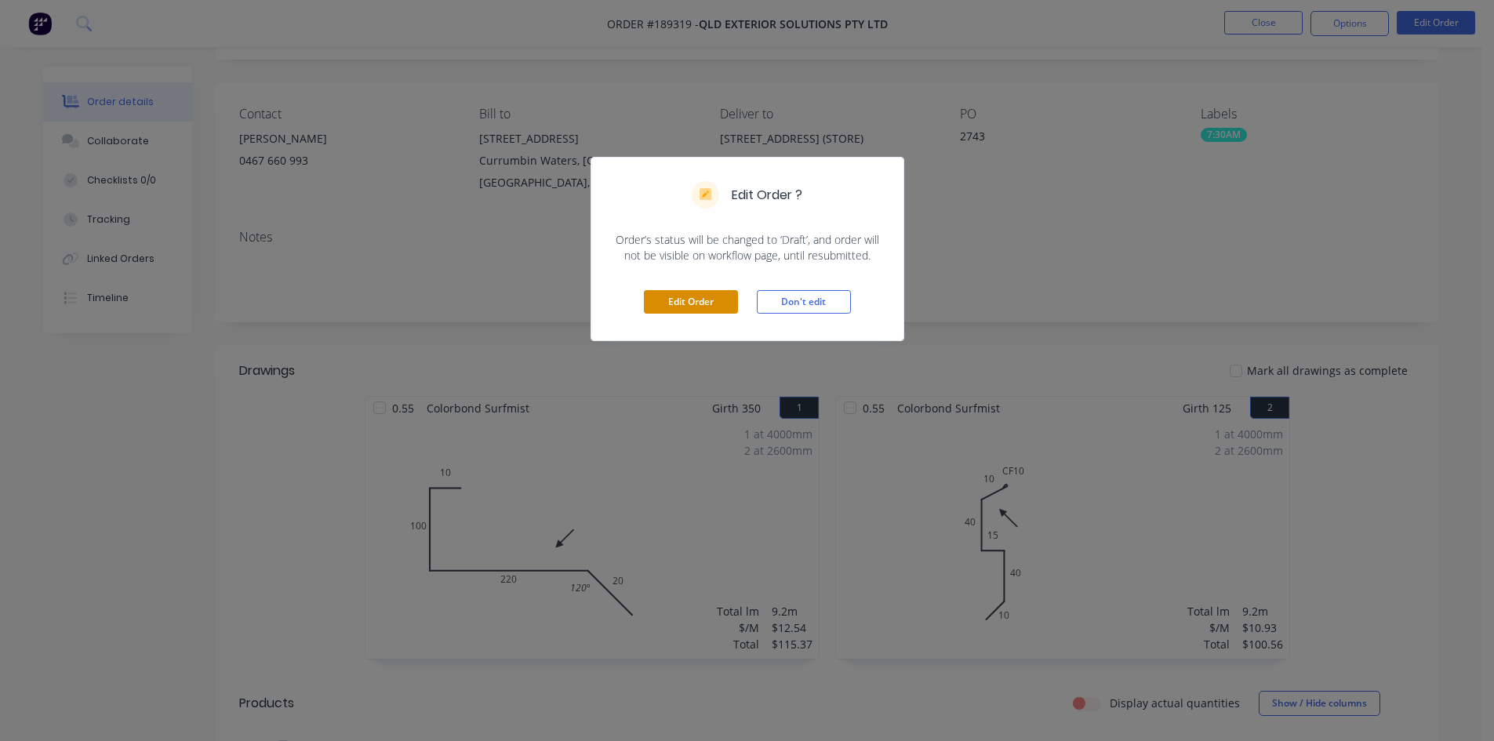
click at [698, 294] on button "Edit Order" at bounding box center [691, 302] width 94 height 24
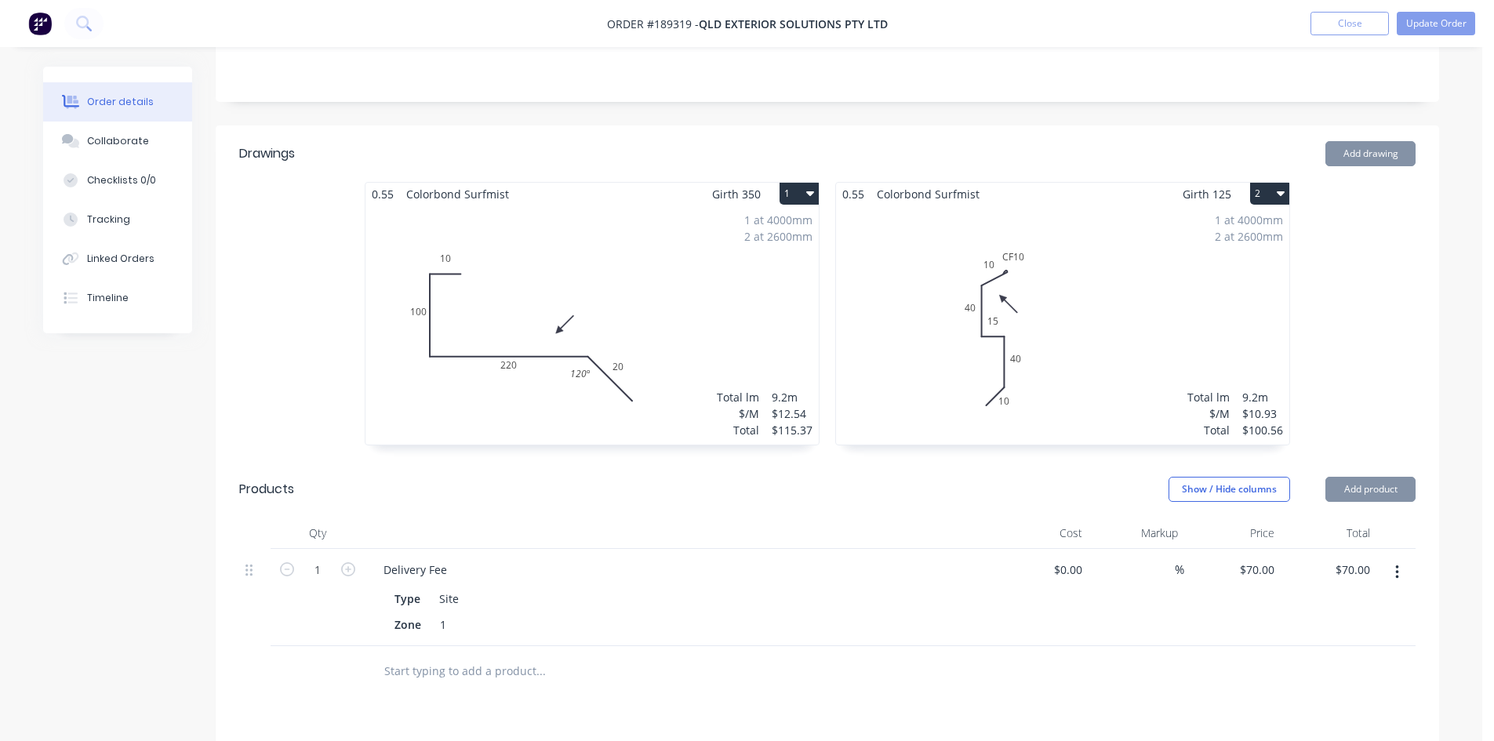
scroll to position [392, 0]
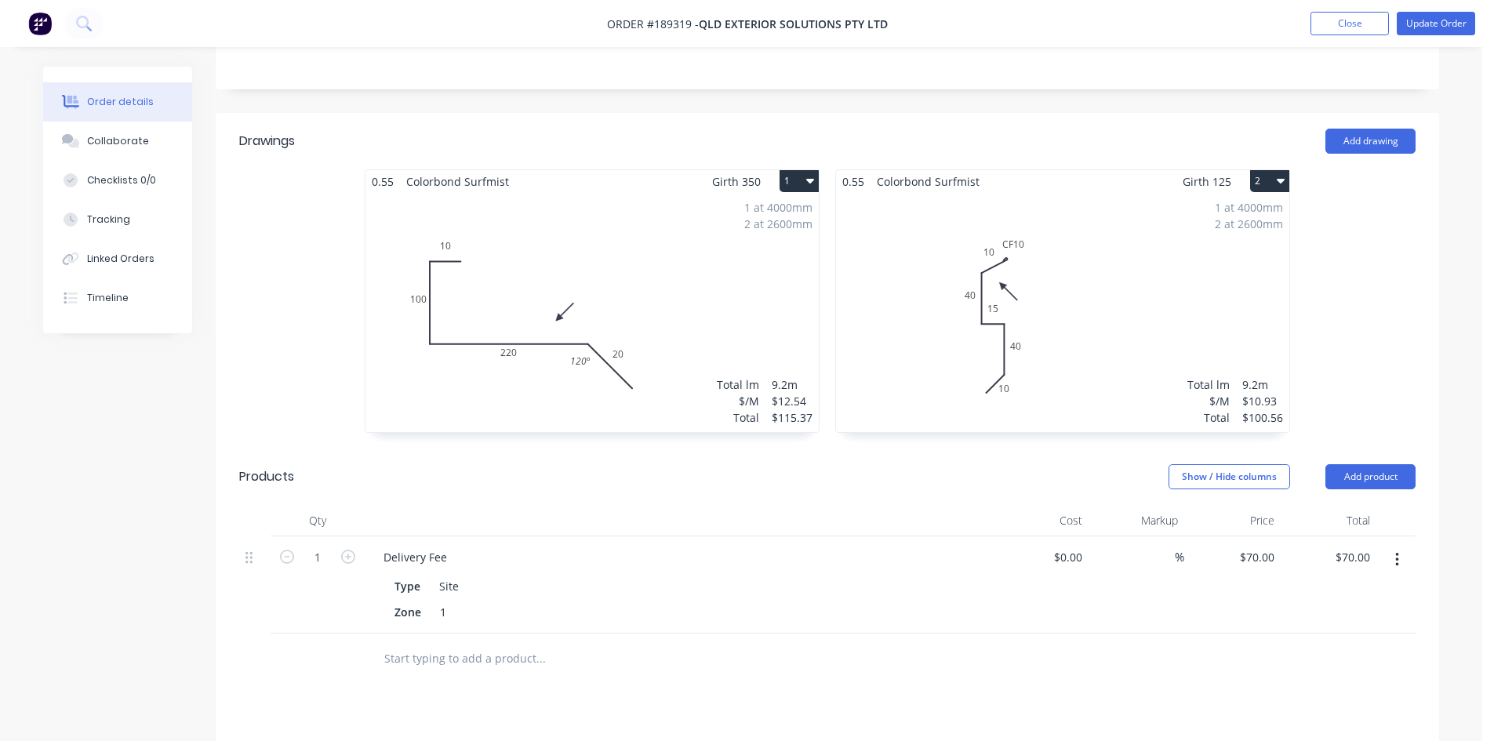
click at [1402, 546] on button "button" at bounding box center [1397, 560] width 37 height 28
click at [1351, 590] on div "Edit" at bounding box center [1341, 601] width 121 height 23
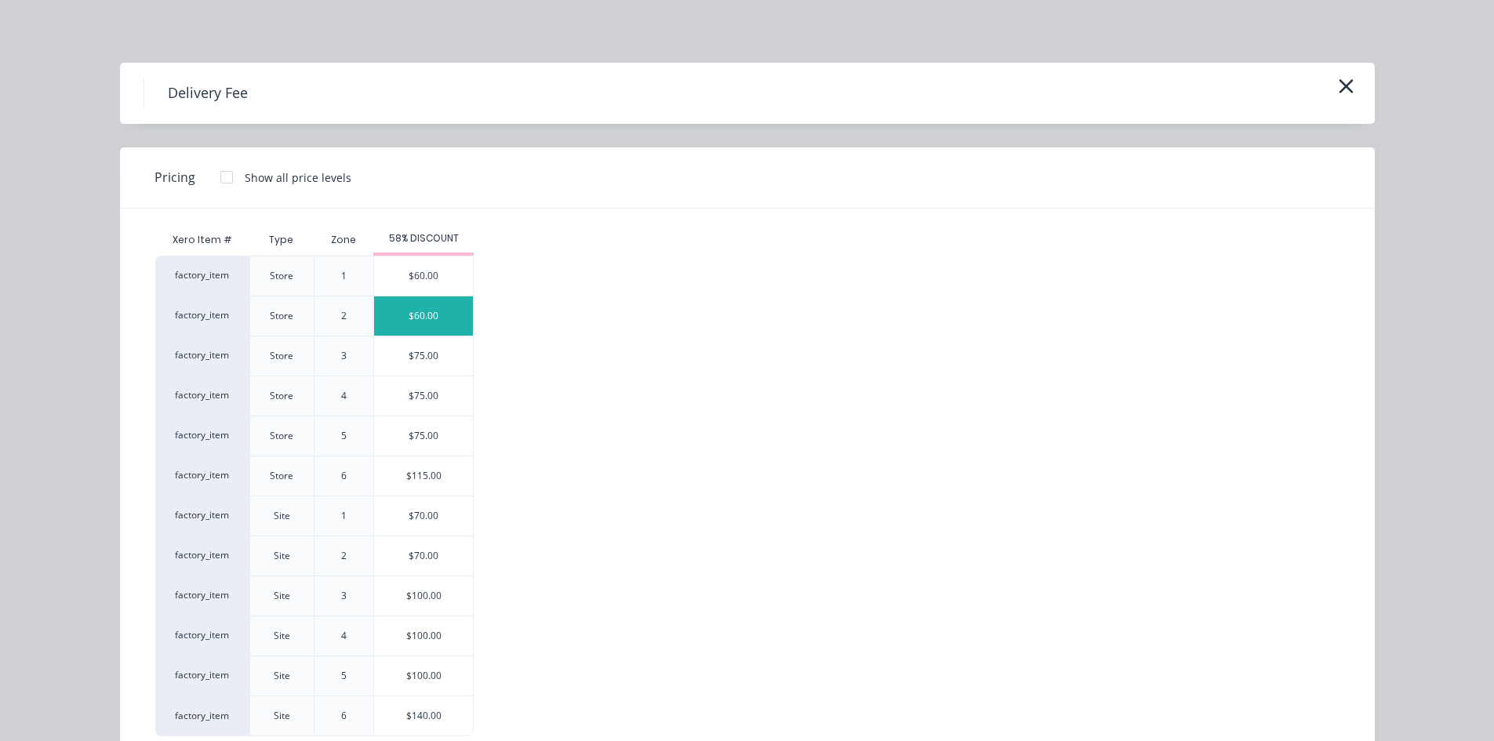
click at [426, 313] on div "$60.00" at bounding box center [423, 315] width 99 height 39
type input "$60.00"
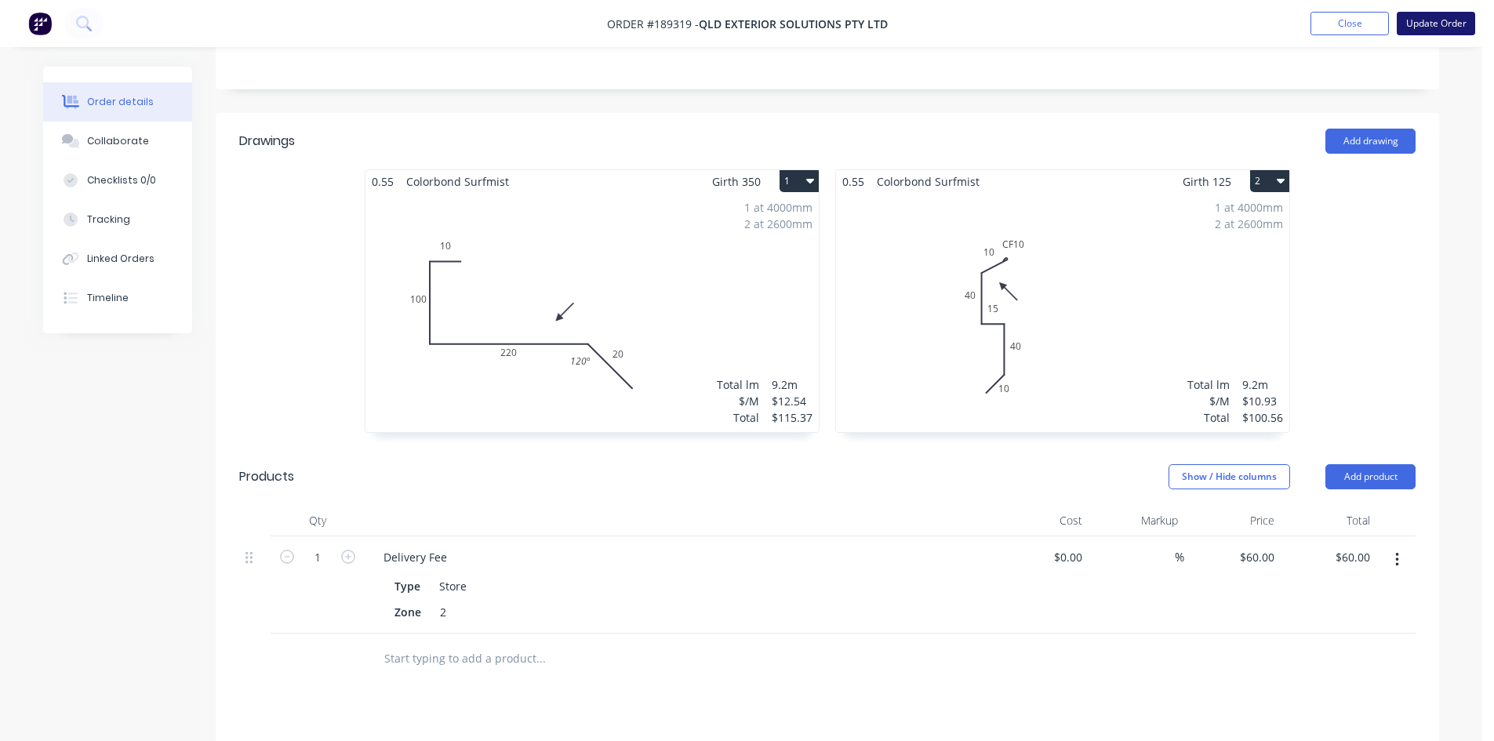
click at [1456, 20] on button "Update Order" at bounding box center [1436, 24] width 78 height 24
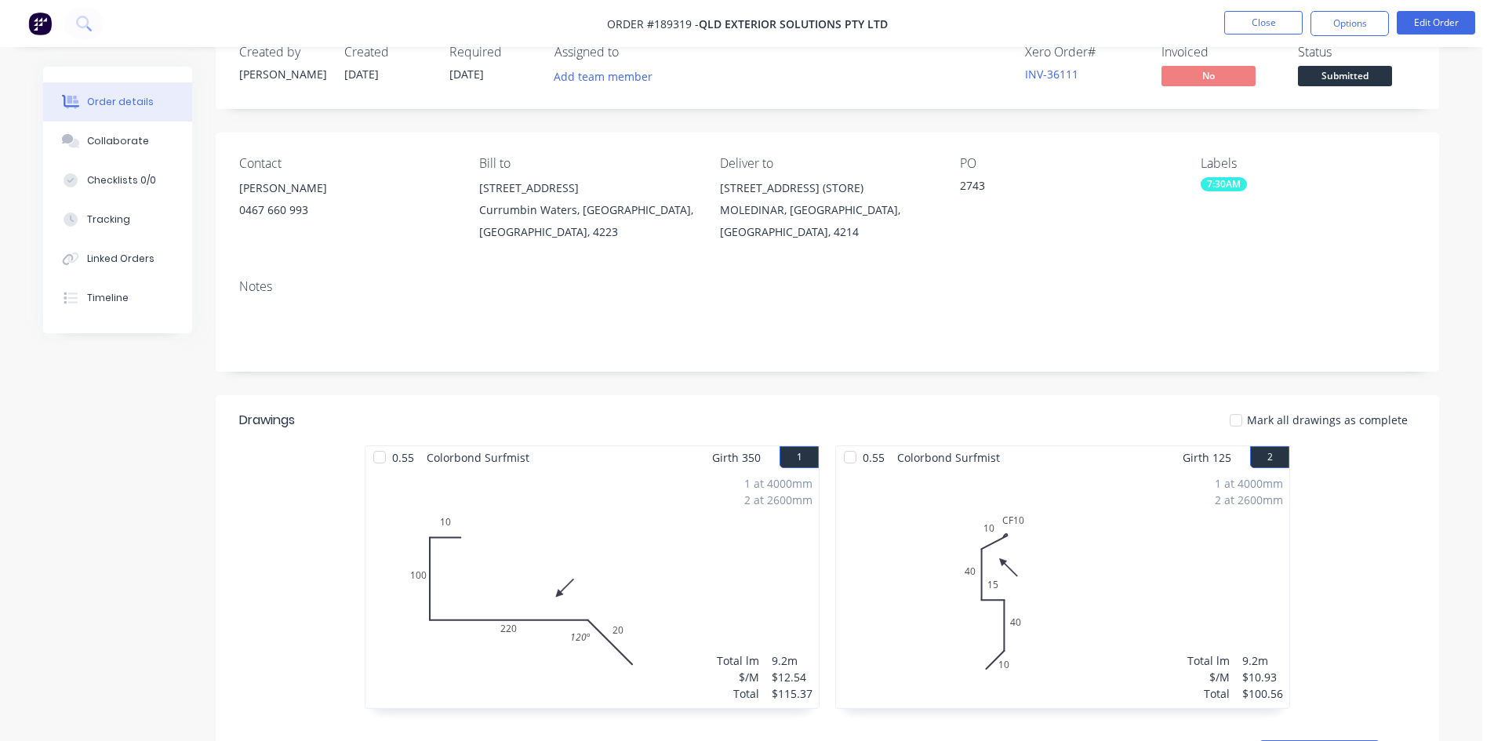
scroll to position [12, 0]
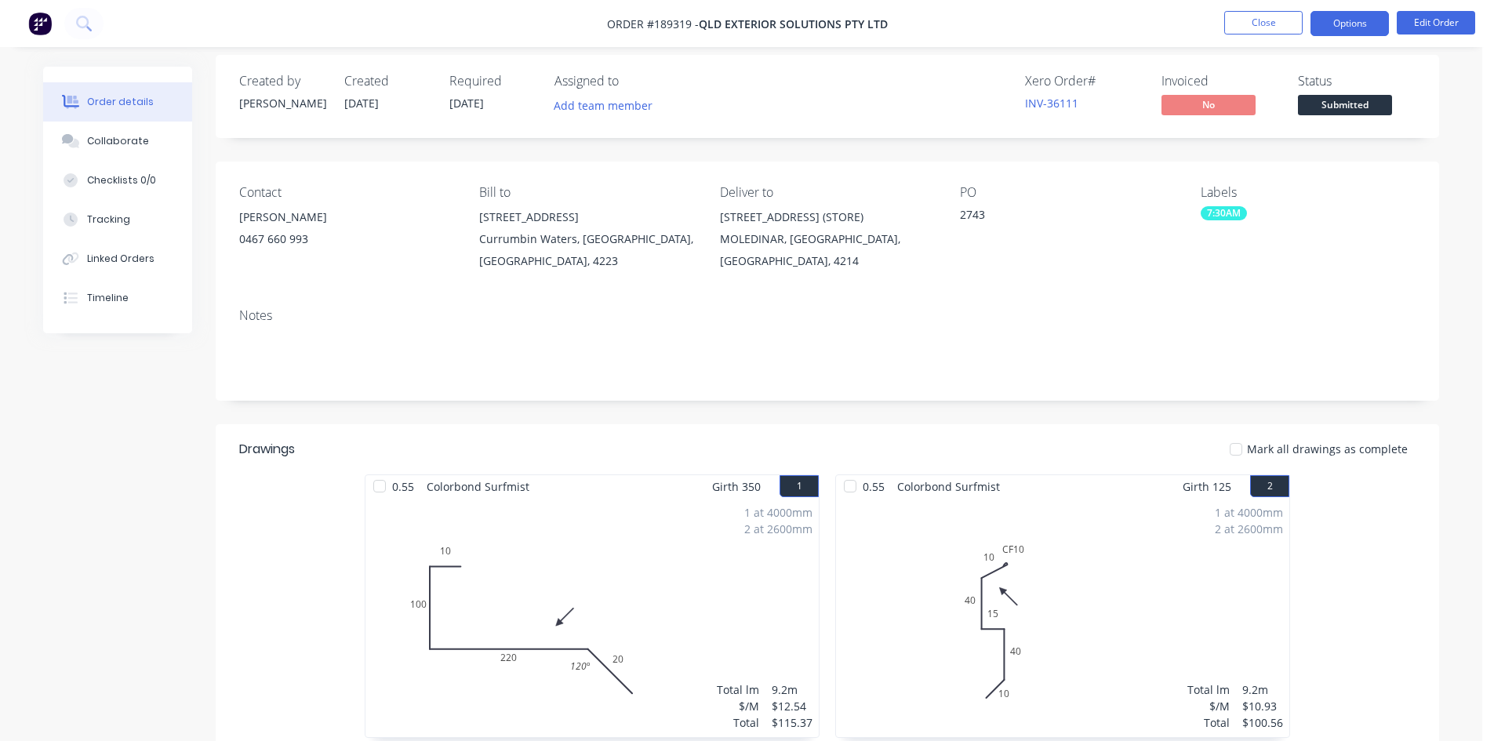
click at [1344, 20] on button "Options" at bounding box center [1350, 23] width 78 height 25
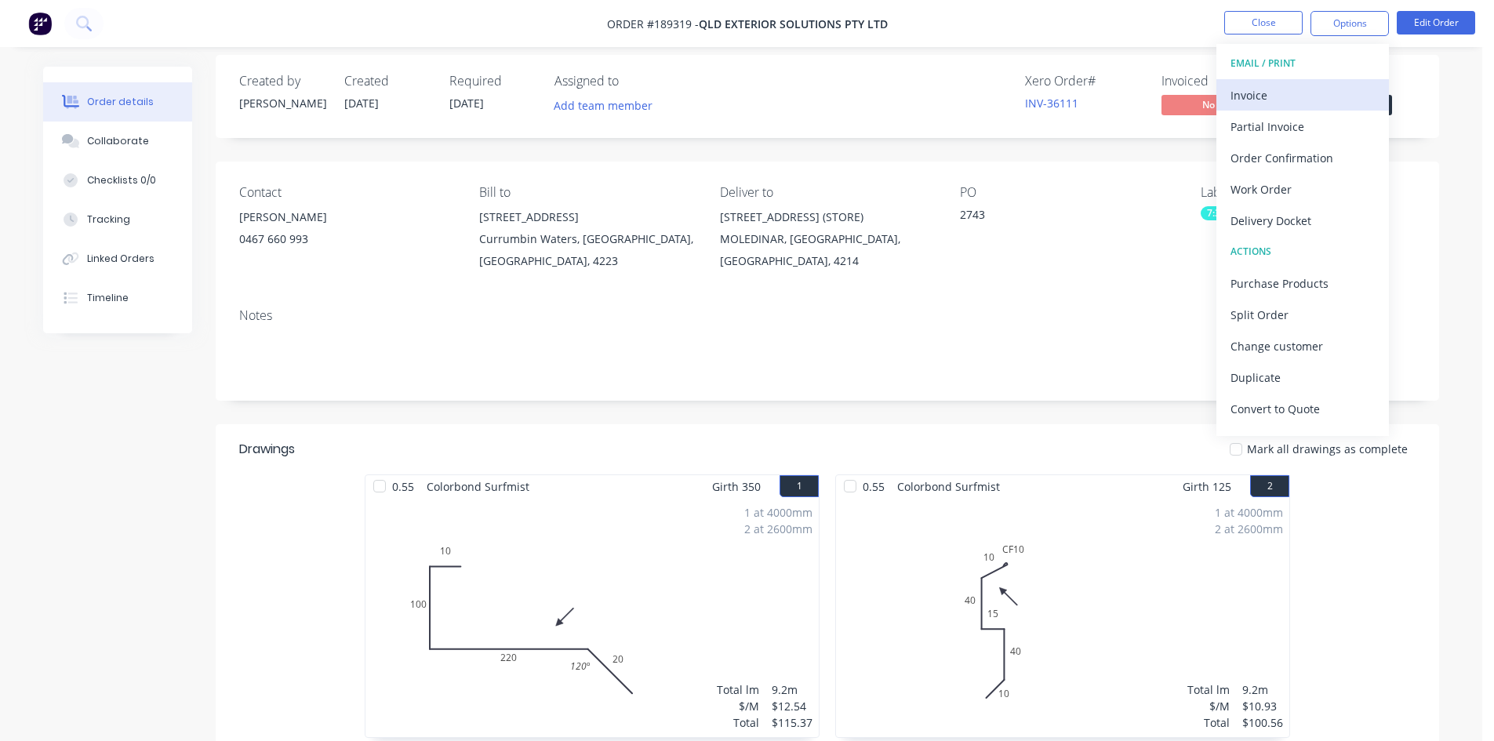
click at [1310, 84] on div "Invoice" at bounding box center [1303, 95] width 144 height 23
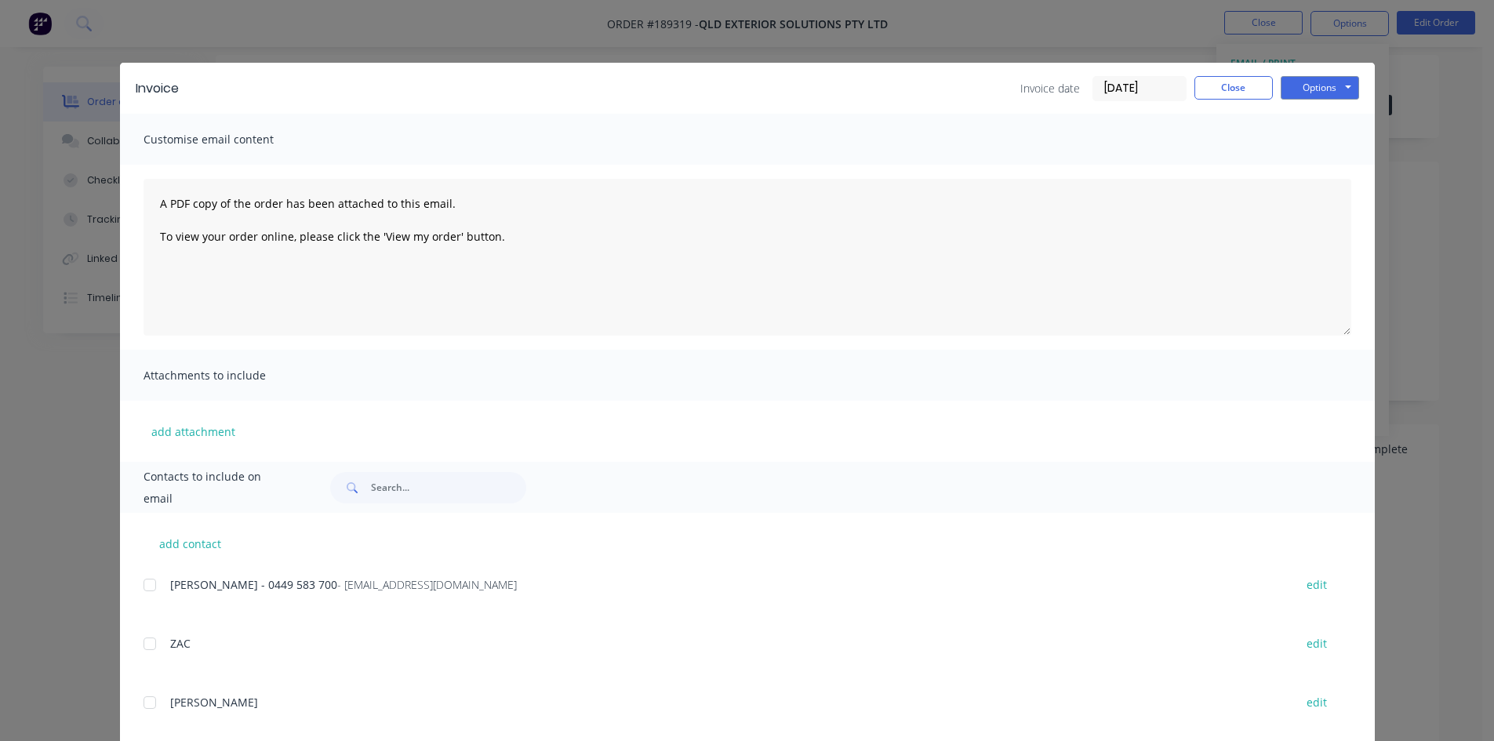
click at [146, 579] on div at bounding box center [149, 584] width 31 height 31
click at [1300, 89] on button "Options" at bounding box center [1320, 88] width 78 height 24
click at [1298, 176] on button "Email" at bounding box center [1331, 168] width 100 height 26
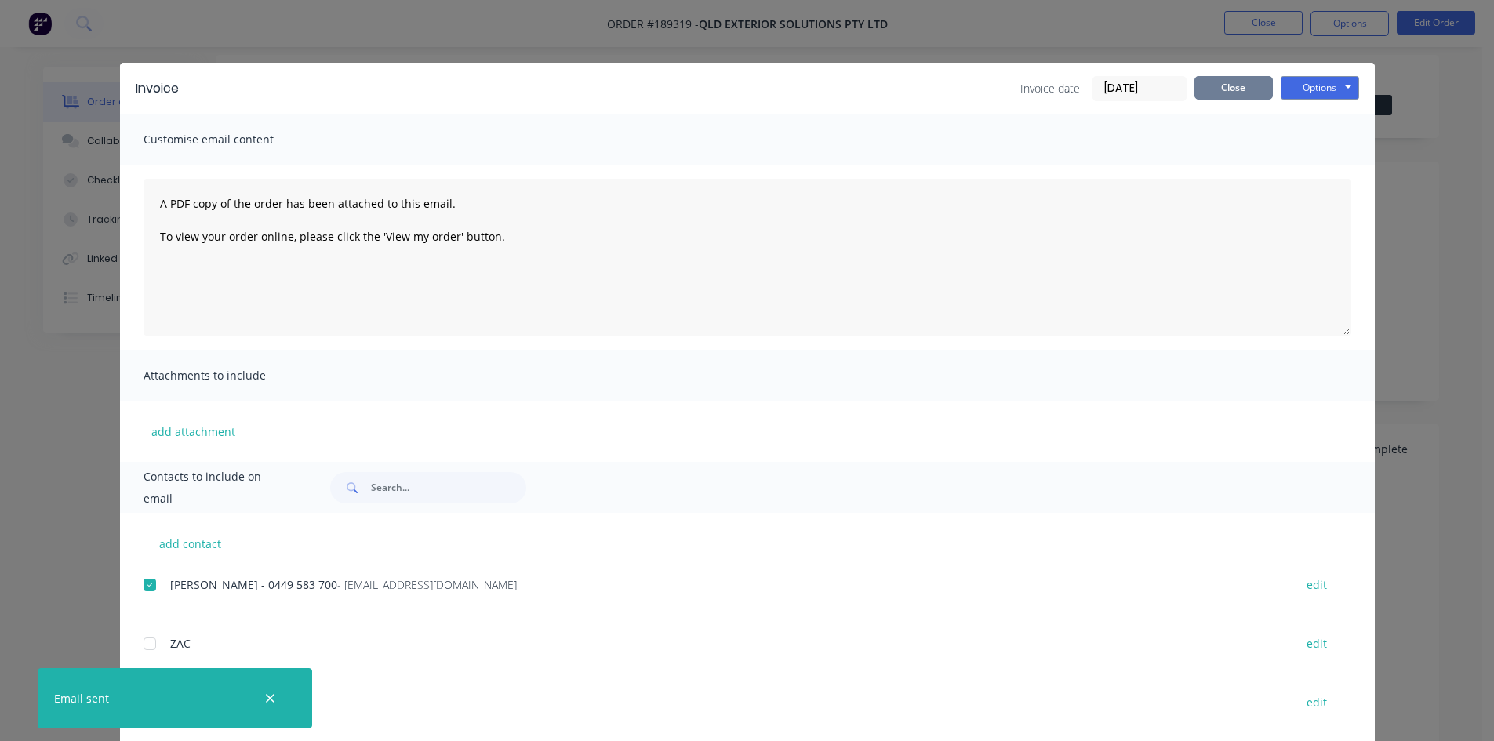
click at [1219, 86] on button "Close" at bounding box center [1234, 88] width 78 height 24
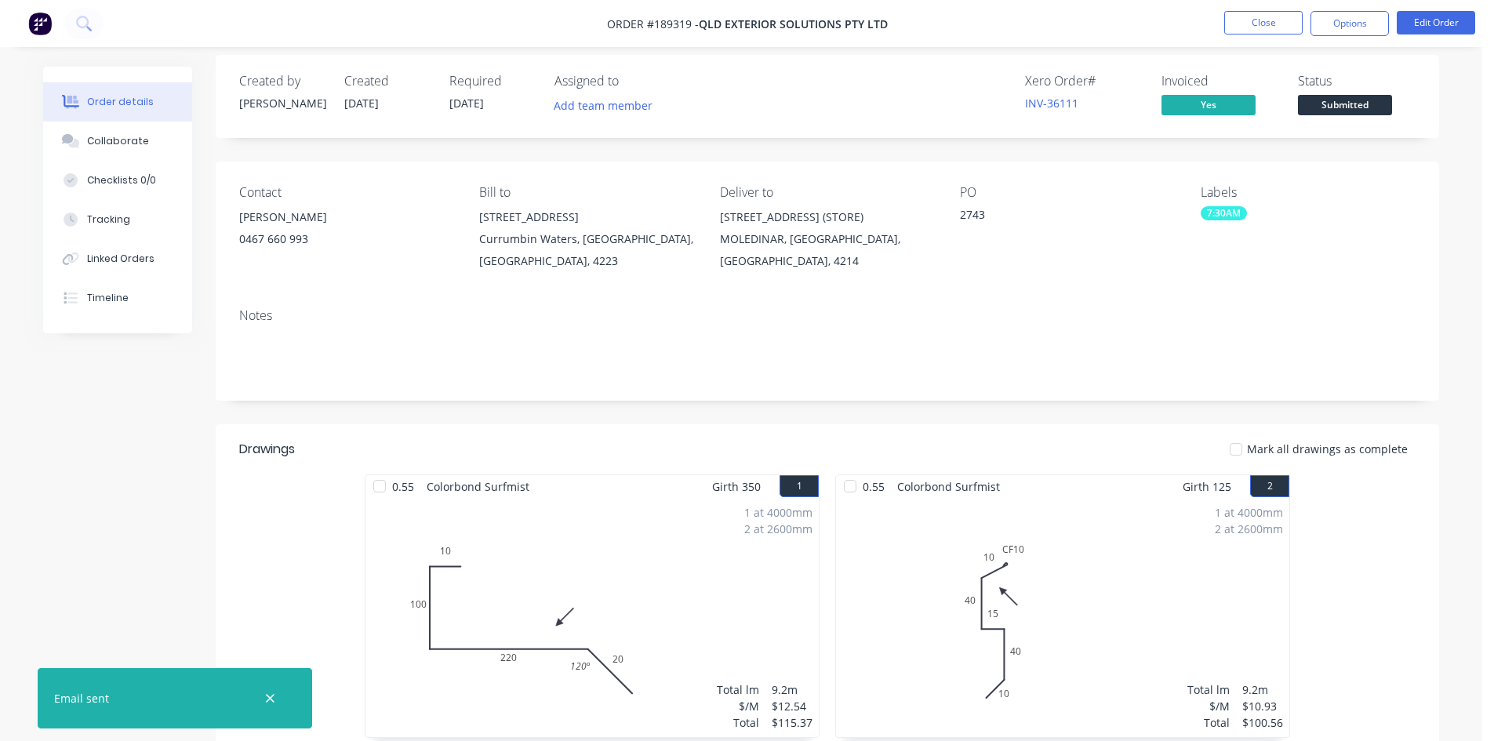
click at [1271, 1] on nav "Order #189319 - QLD Exterior solutions Pty Ltd Close Options Edit Order" at bounding box center [747, 23] width 1494 height 47
click at [1271, 18] on button "Close" at bounding box center [1263, 23] width 78 height 24
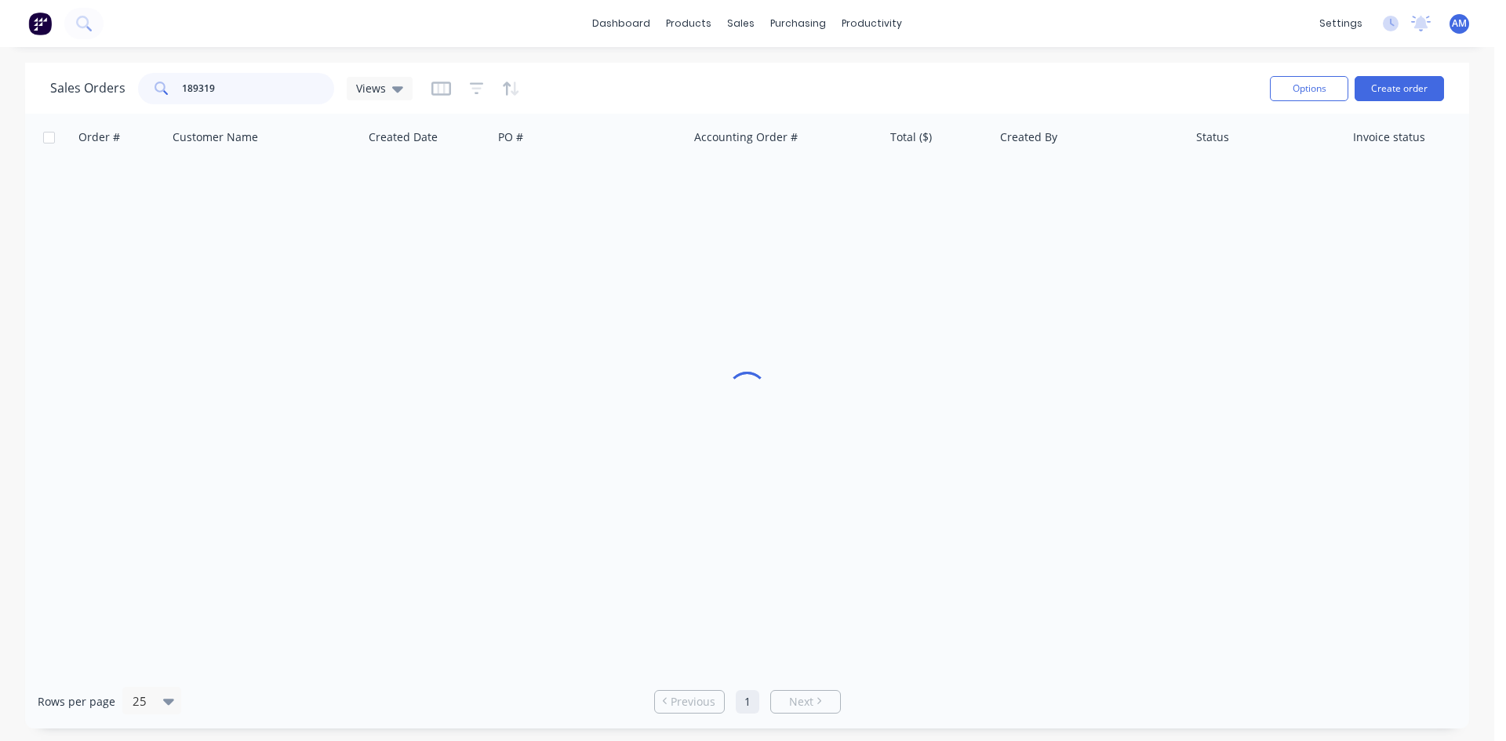
click at [117, 85] on div "Sales Orders 189319 Views" at bounding box center [231, 88] width 362 height 31
type input "189462"
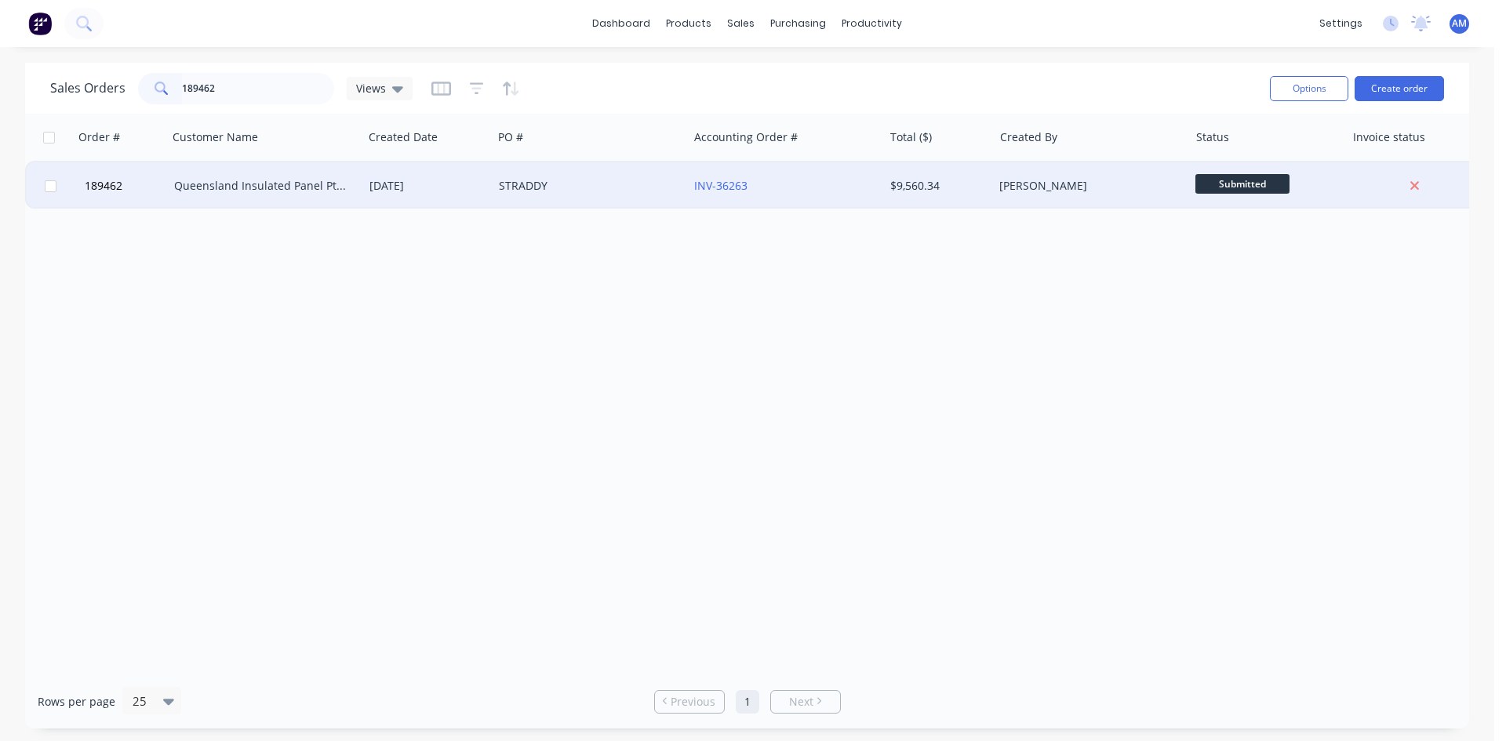
click at [440, 198] on div "[DATE]" at bounding box center [427, 185] width 129 height 47
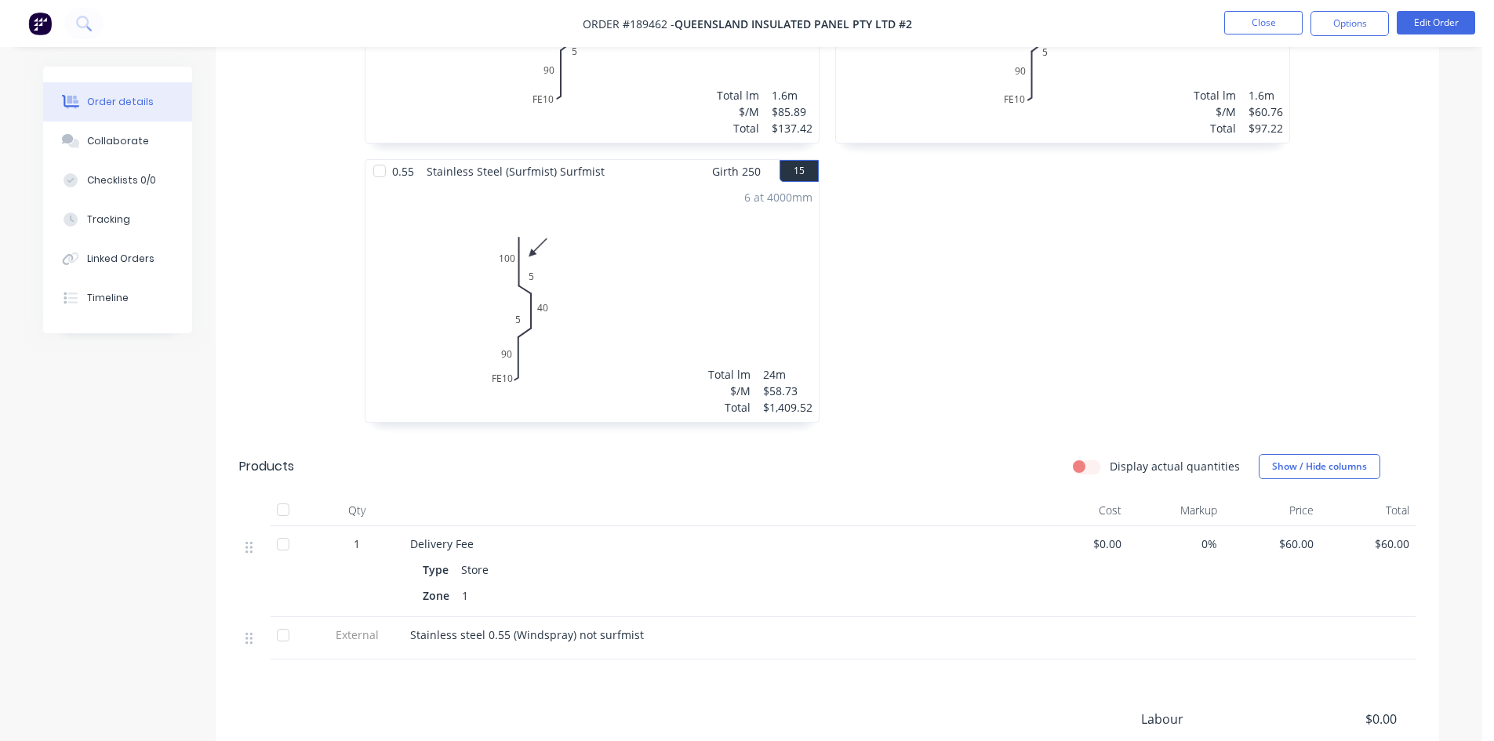
scroll to position [3137, 0]
click at [1248, 16] on button "Close" at bounding box center [1263, 23] width 78 height 24
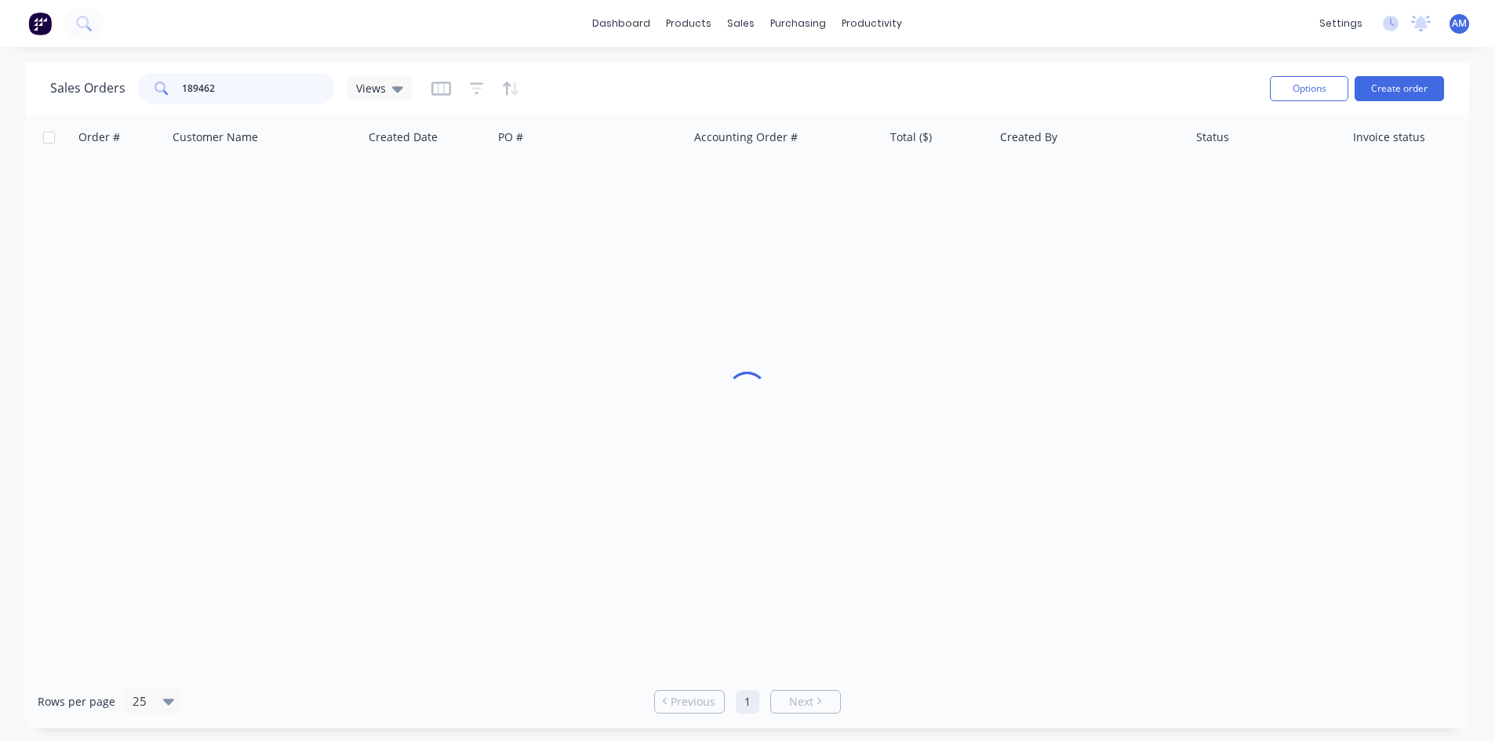
drag, startPoint x: 260, startPoint y: 87, endPoint x: 148, endPoint y: 71, distance: 112.6
click at [148, 71] on div "Sales Orders 189462 Views" at bounding box center [653, 88] width 1207 height 38
type input "189450"
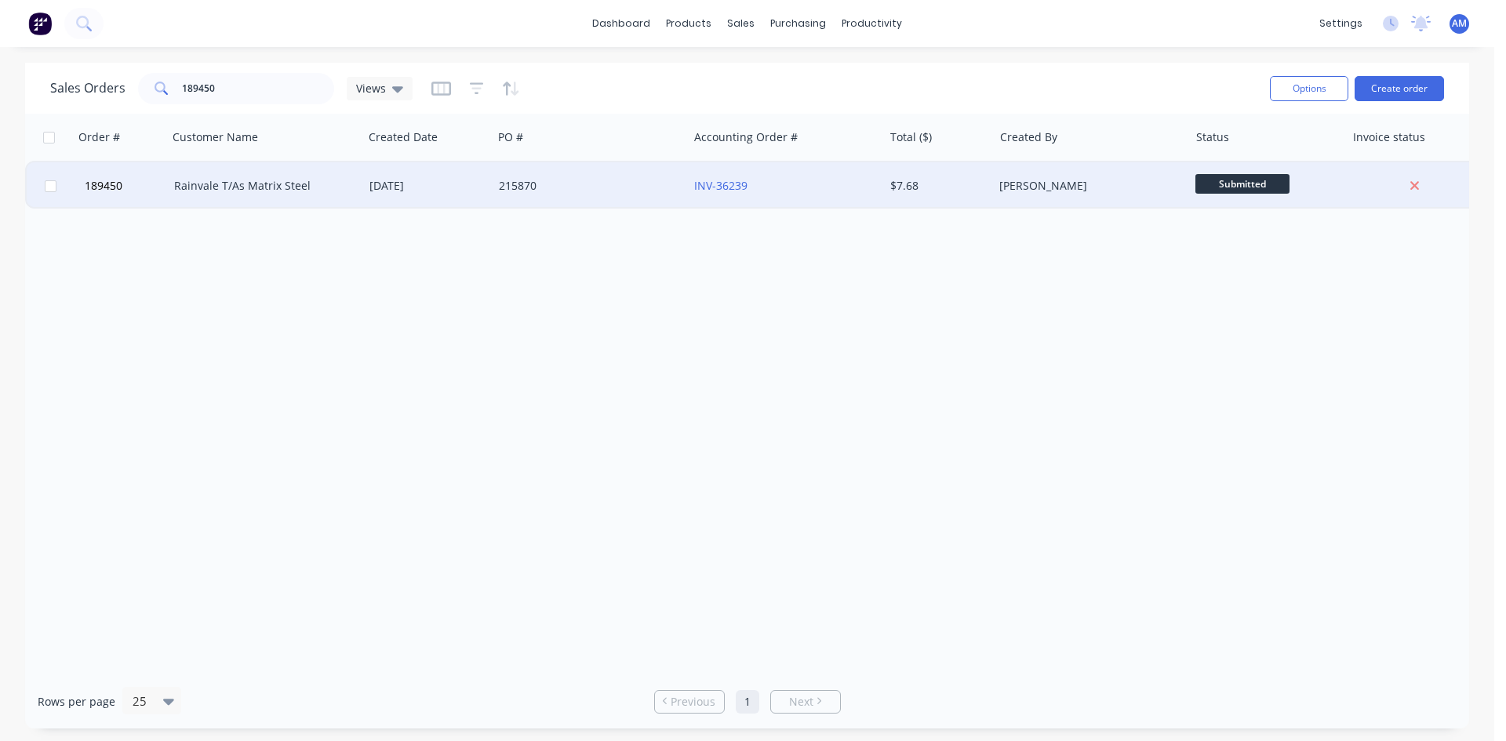
click at [577, 197] on div "215870" at bounding box center [590, 185] width 195 height 47
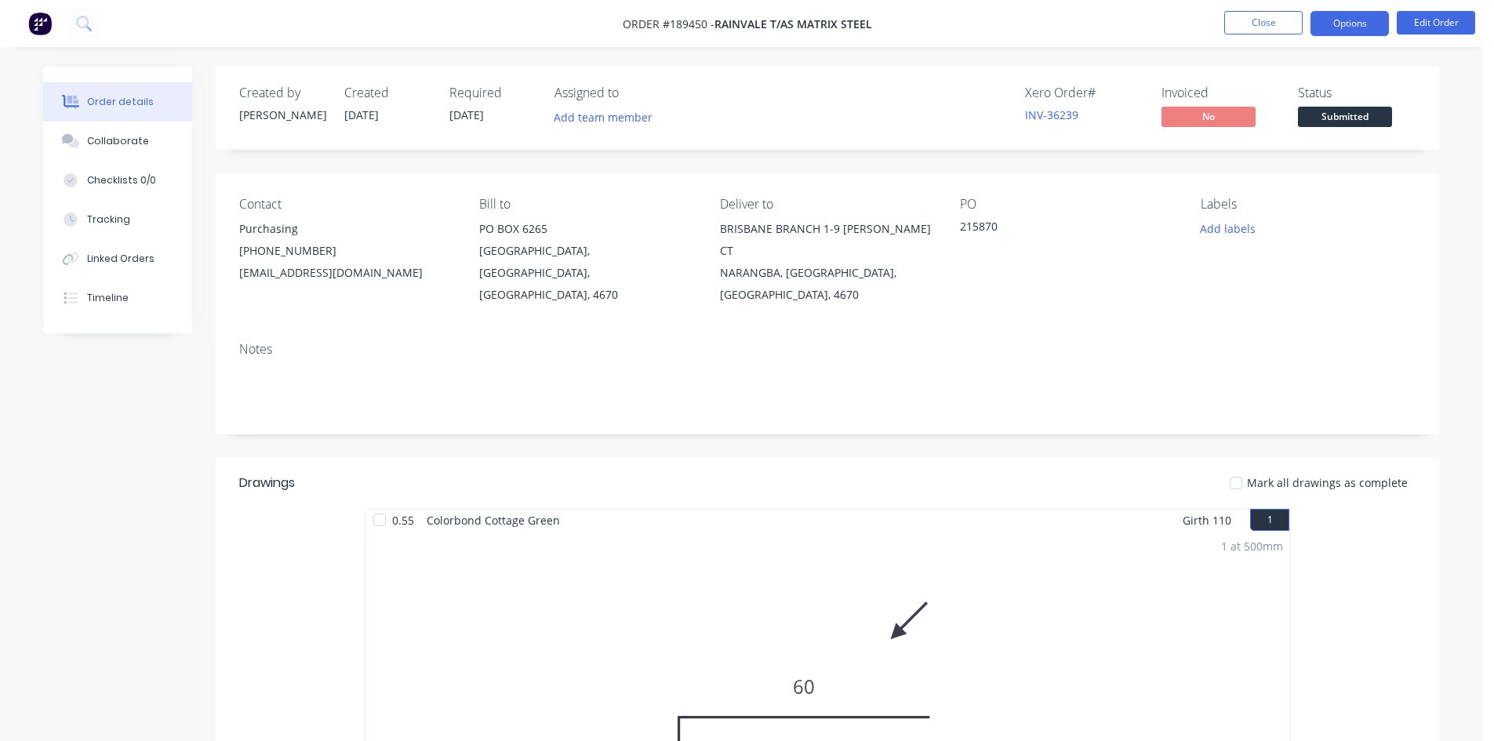
click at [1340, 16] on button "Options" at bounding box center [1350, 23] width 78 height 25
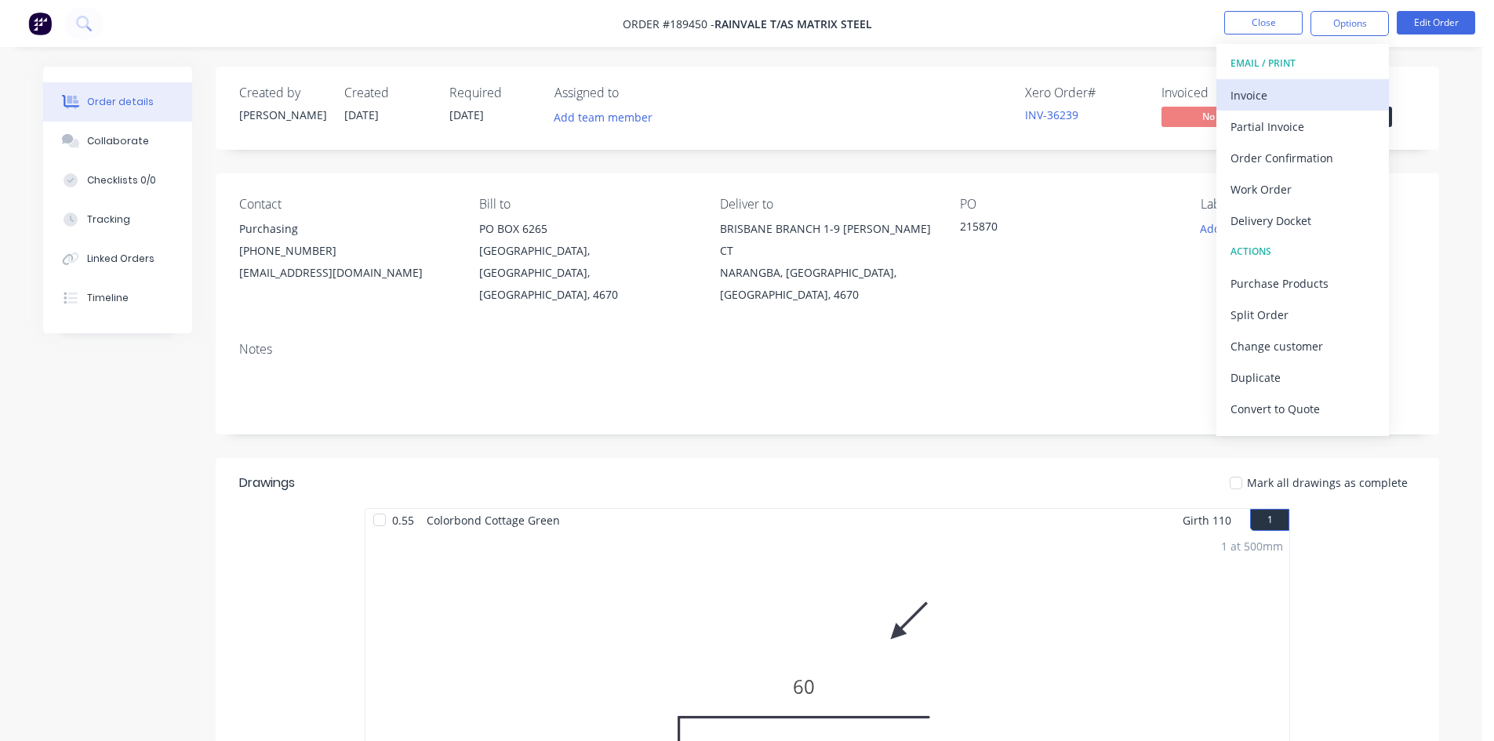
click at [1308, 87] on div "Invoice" at bounding box center [1303, 95] width 144 height 23
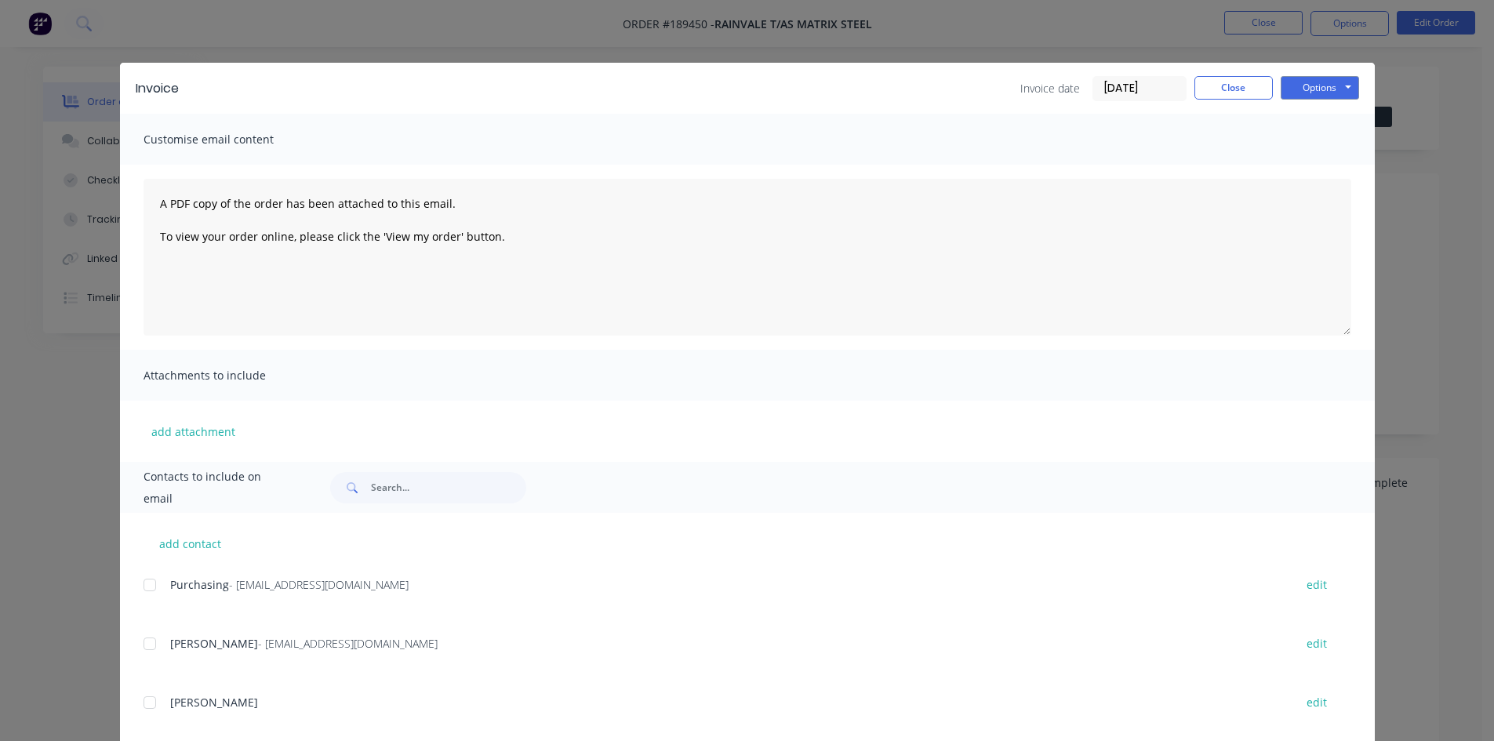
click at [144, 580] on div at bounding box center [149, 584] width 31 height 31
click at [147, 644] on div at bounding box center [149, 643] width 31 height 31
click at [1290, 85] on button "Options" at bounding box center [1320, 88] width 78 height 24
click at [1304, 166] on button "Email" at bounding box center [1331, 168] width 100 height 26
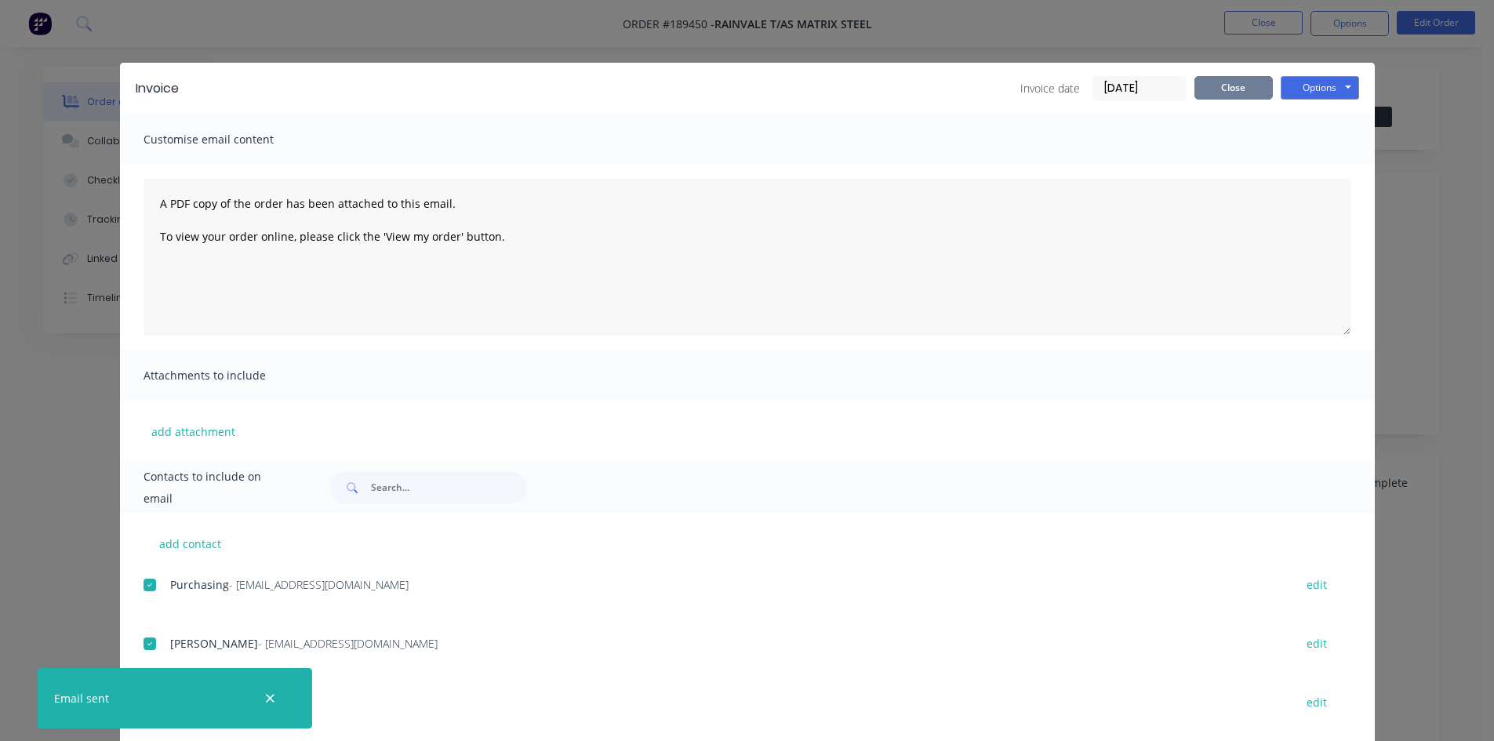
click at [1227, 84] on button "Close" at bounding box center [1234, 88] width 78 height 24
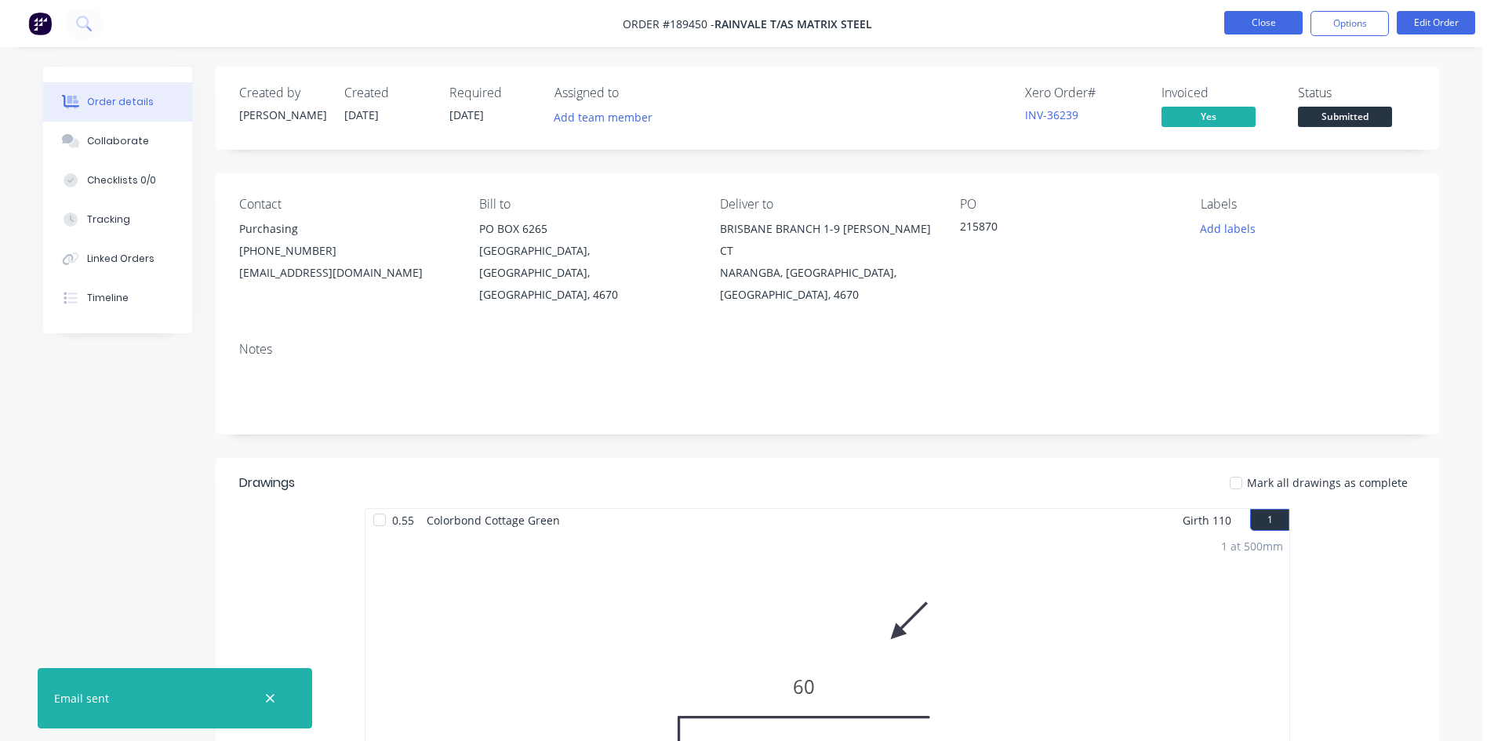
click at [1244, 27] on button "Close" at bounding box center [1263, 23] width 78 height 24
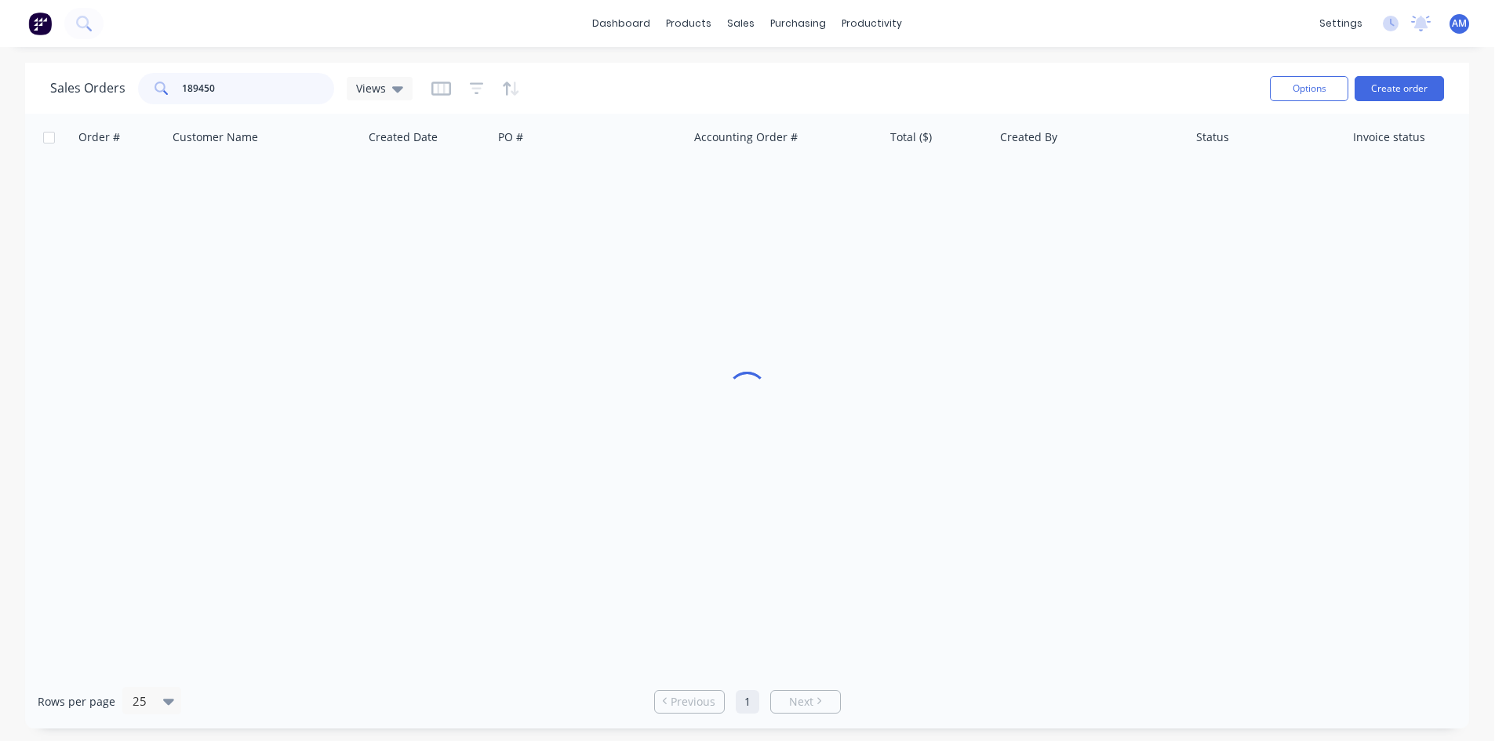
drag, startPoint x: 247, startPoint y: 89, endPoint x: 70, endPoint y: 83, distance: 177.4
click at [70, 83] on div "Sales Orders 189450 Views" at bounding box center [231, 88] width 362 height 31
type input "189504"
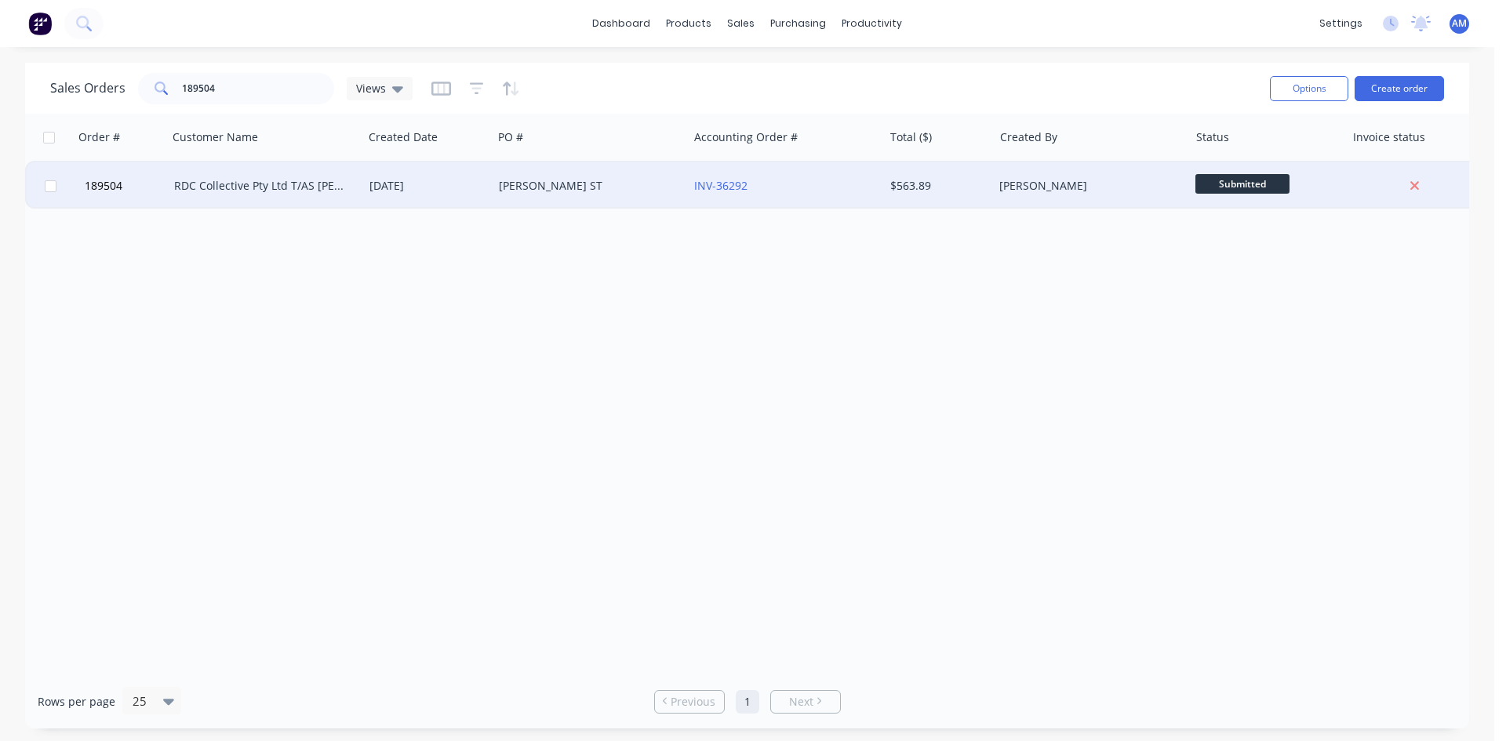
click at [625, 187] on div "NEUMANN ST" at bounding box center [586, 186] width 174 height 16
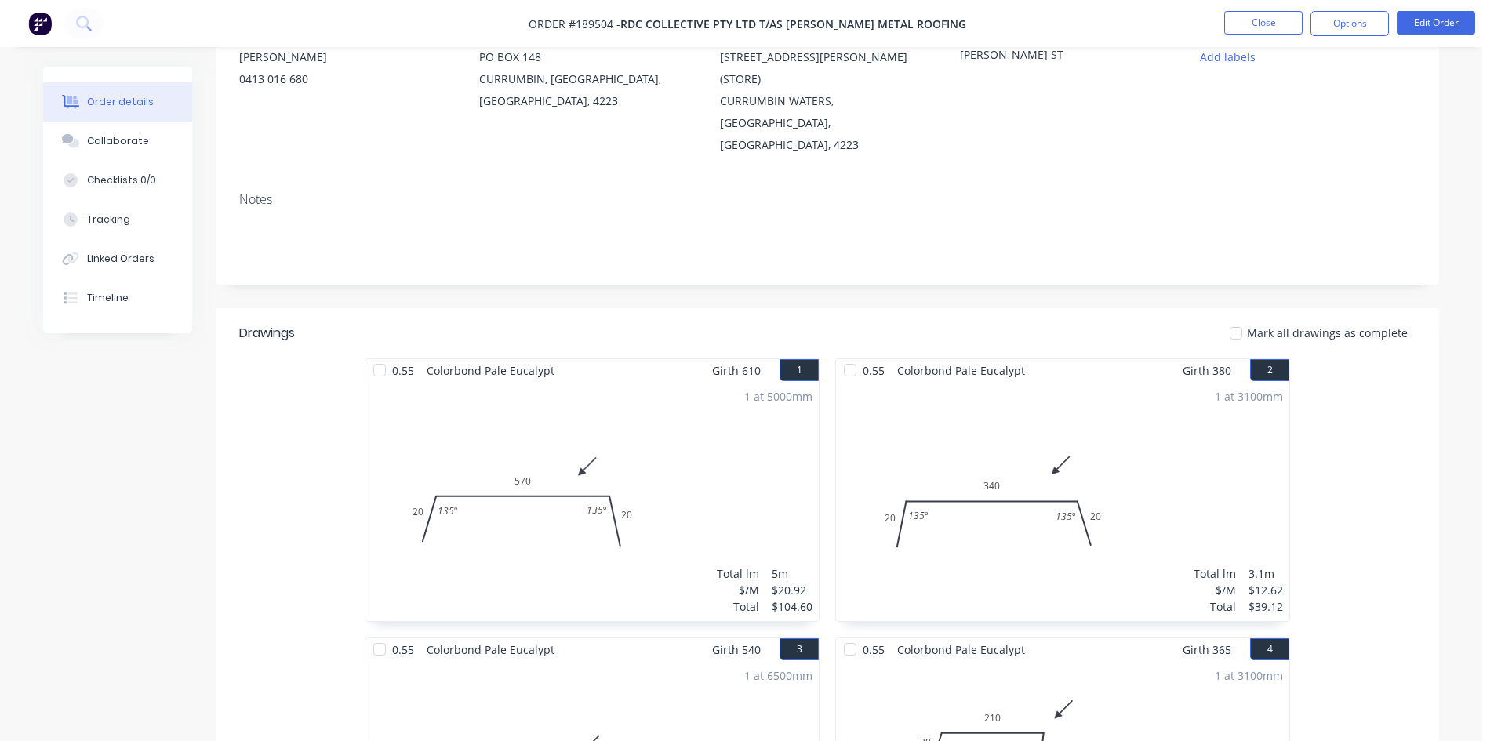
scroll to position [122, 0]
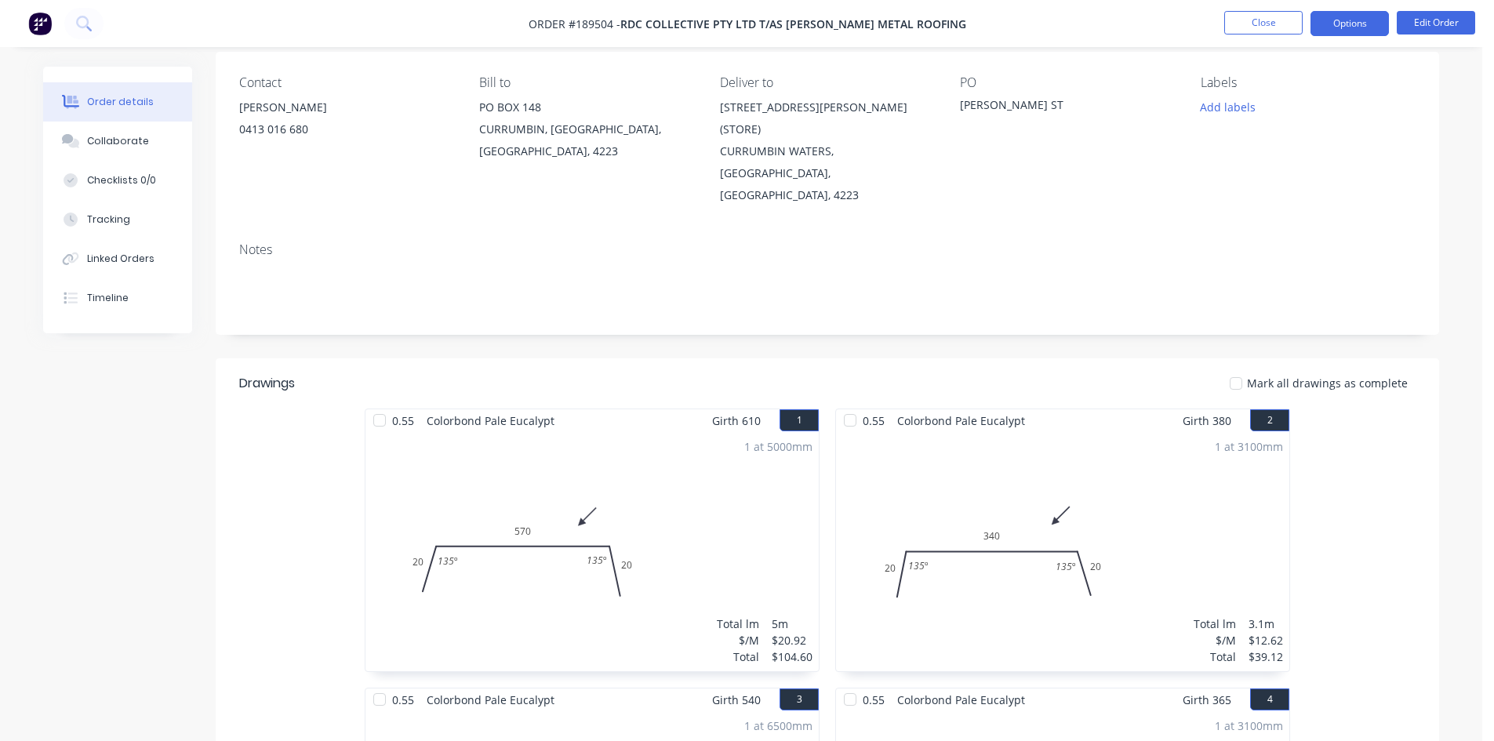
click at [1351, 17] on button "Options" at bounding box center [1350, 23] width 78 height 25
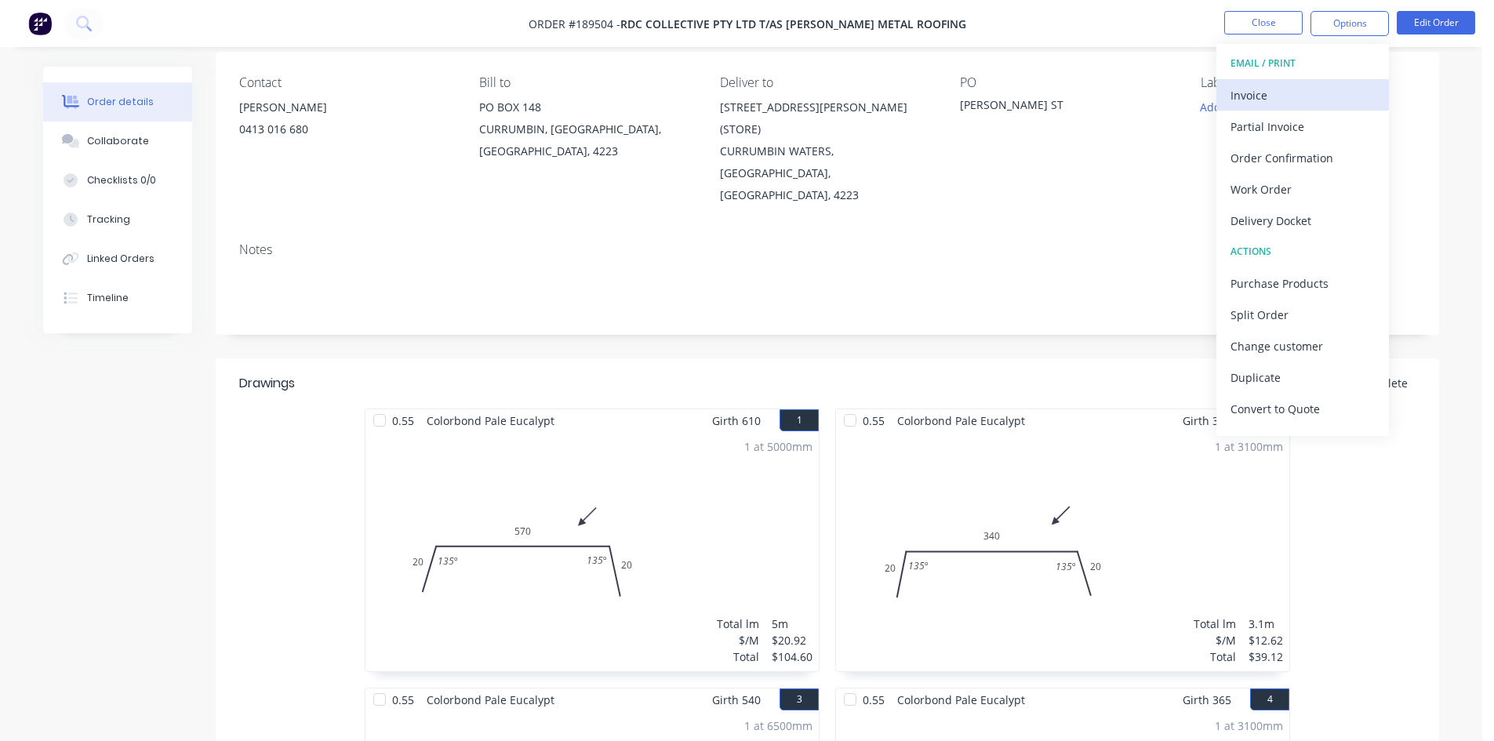
click at [1292, 82] on button "Invoice" at bounding box center [1303, 94] width 173 height 31
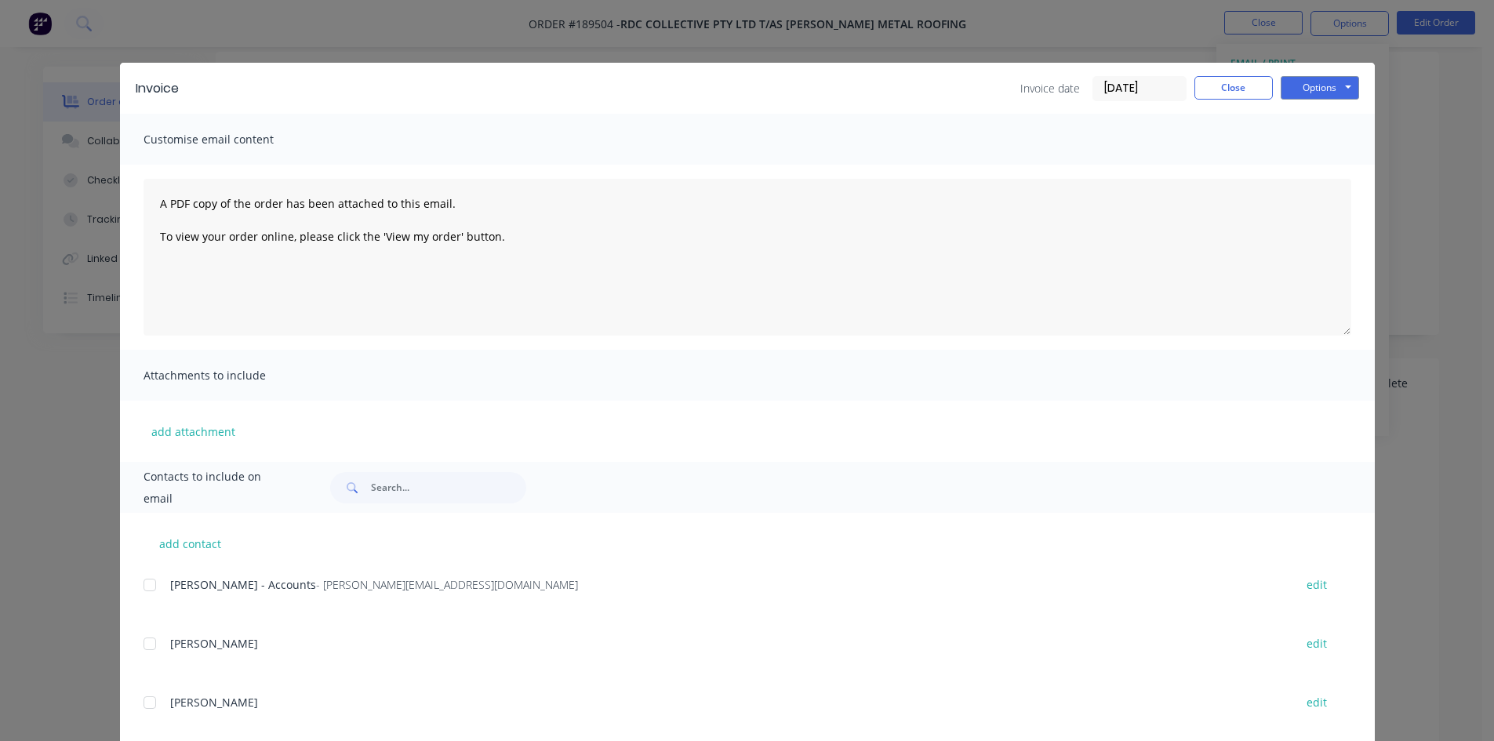
click at [143, 590] on div at bounding box center [149, 584] width 31 height 31
click at [1329, 85] on button "Options" at bounding box center [1320, 88] width 78 height 24
click at [1333, 161] on button "Email" at bounding box center [1331, 168] width 100 height 26
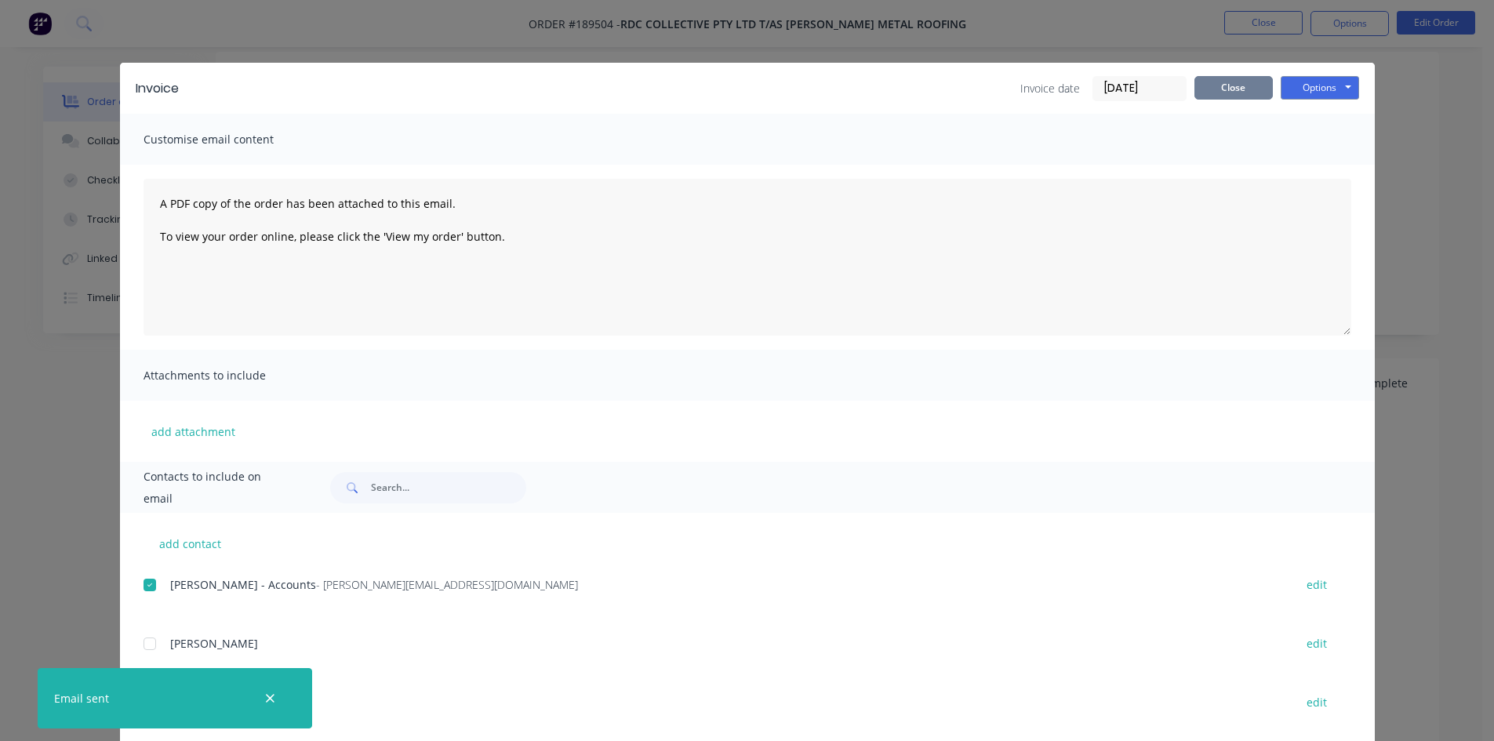
click at [1213, 91] on button "Close" at bounding box center [1234, 88] width 78 height 24
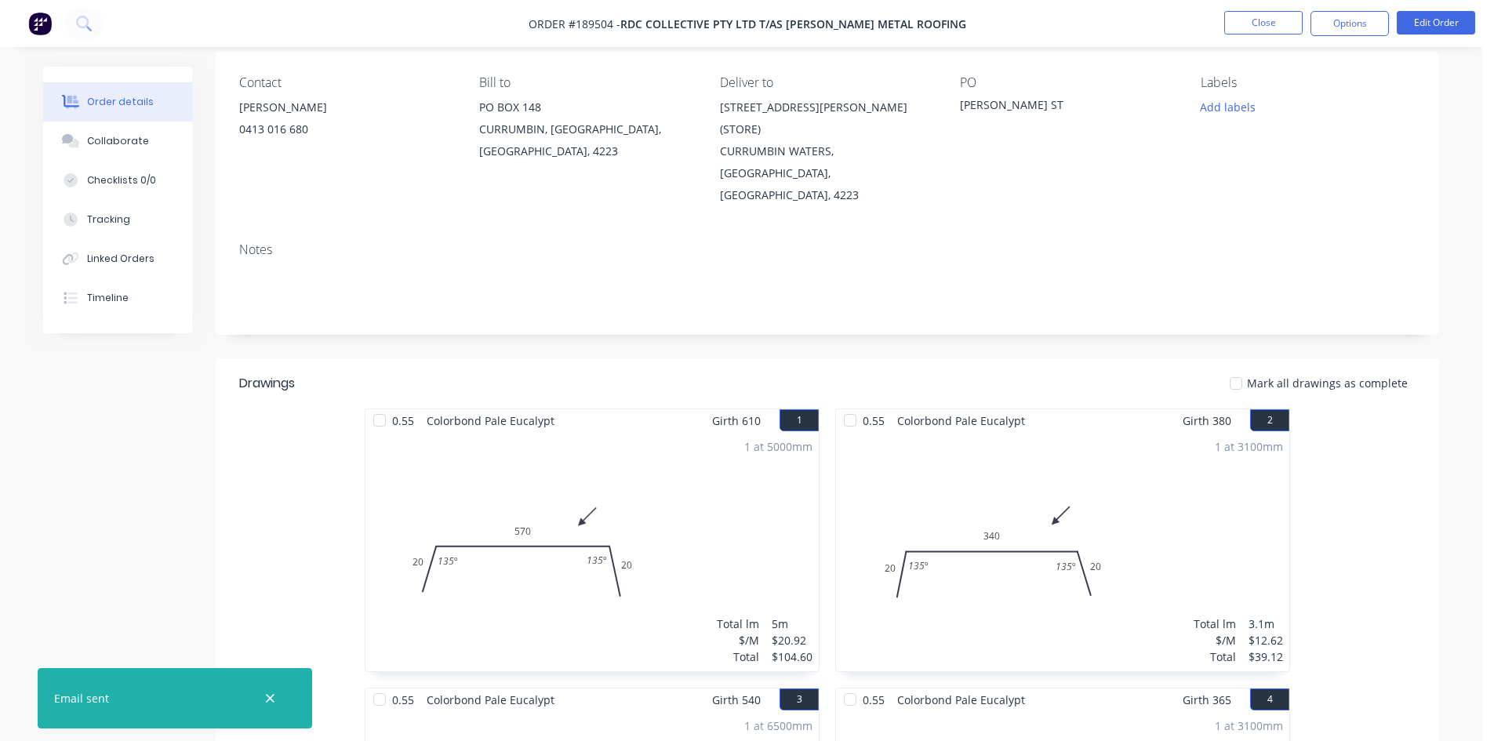
click at [1255, 37] on nav "Order #189504 - RDC Collective Pty Ltd T/AS Owens Metal Roofing Close Options E…" at bounding box center [747, 23] width 1494 height 47
click at [1253, 33] on button "Close" at bounding box center [1263, 23] width 78 height 24
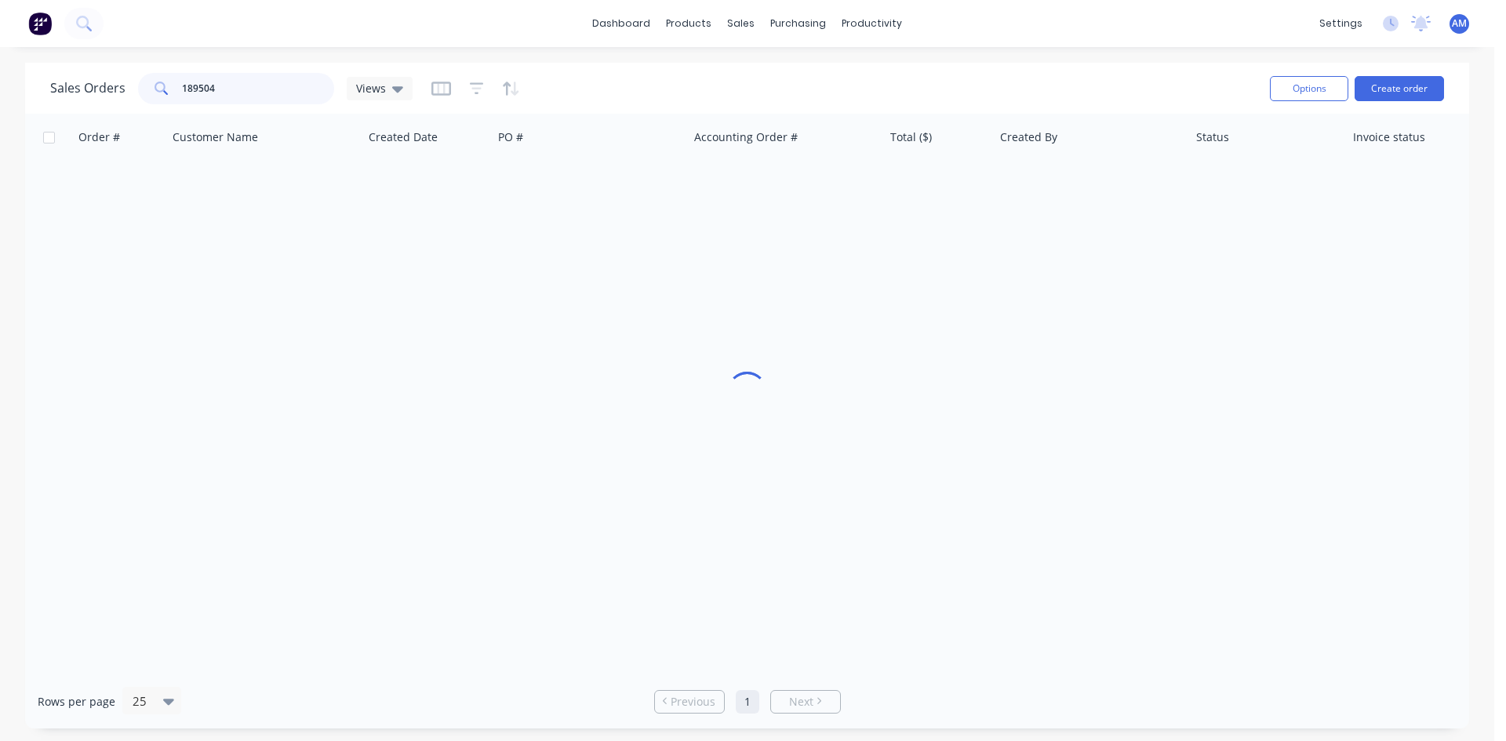
drag, startPoint x: 282, startPoint y: 85, endPoint x: 136, endPoint y: 79, distance: 146.0
click at [138, 79] on div "189504" at bounding box center [236, 88] width 196 height 31
type input "189462"
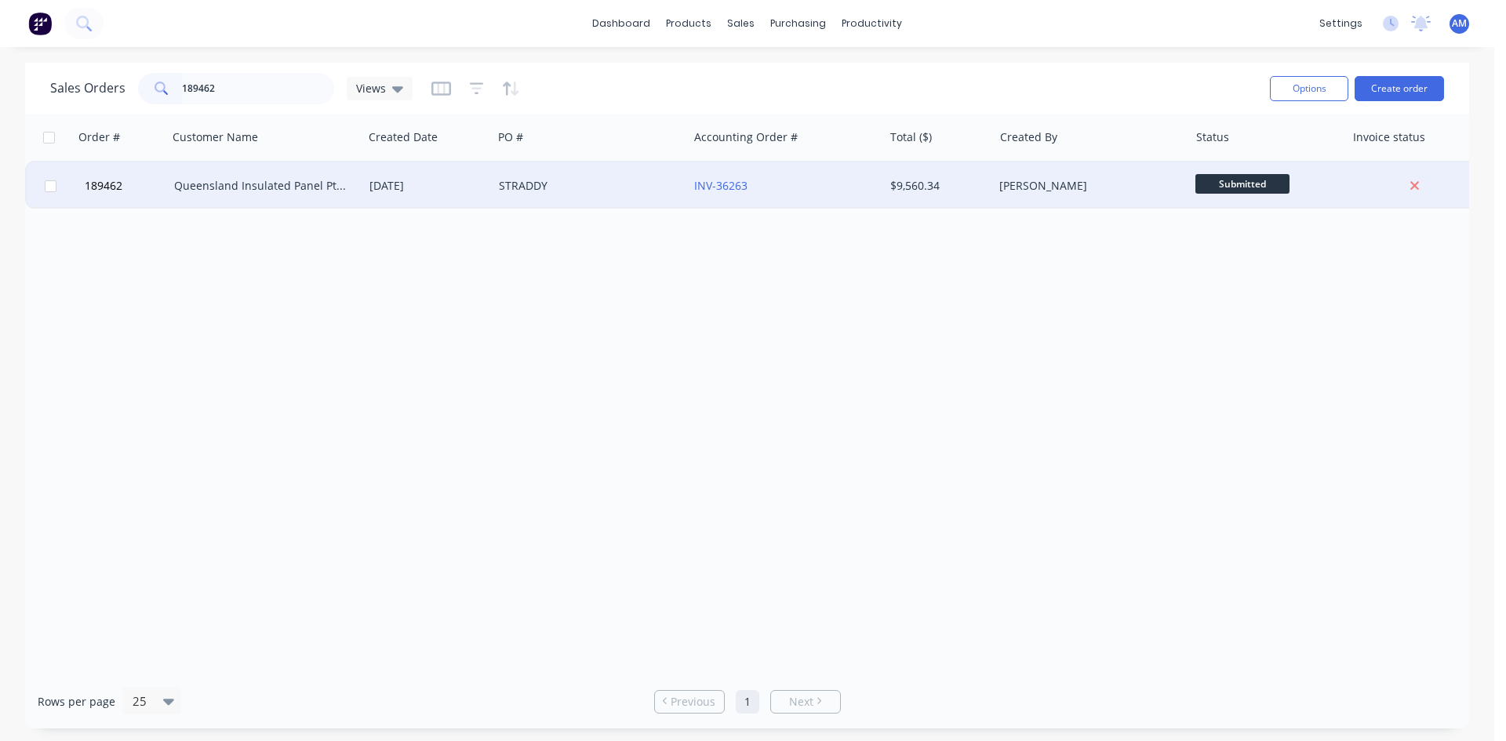
click at [329, 183] on div "Queensland Insulated Panel Pty Ltd #2" at bounding box center [261, 186] width 174 height 16
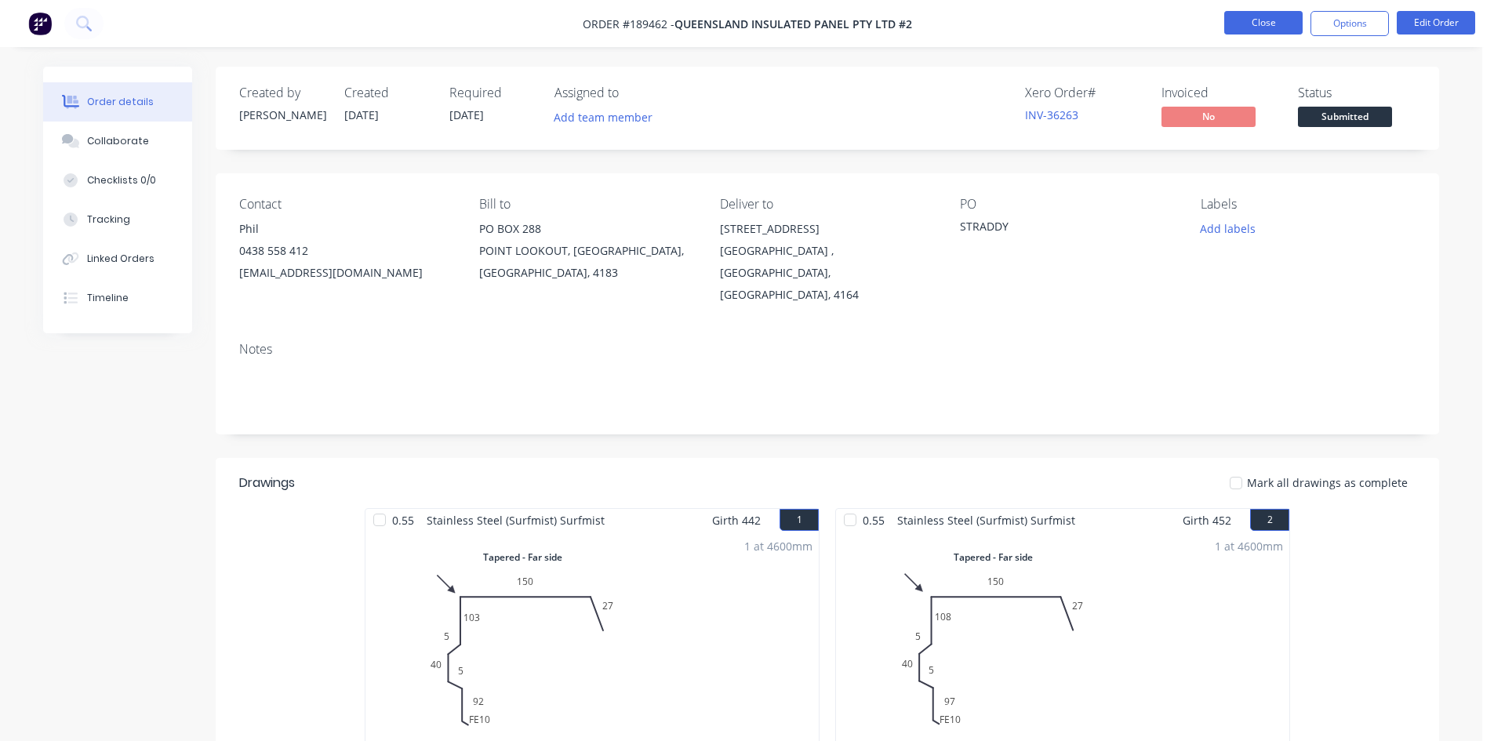
click at [1238, 20] on button "Close" at bounding box center [1263, 23] width 78 height 24
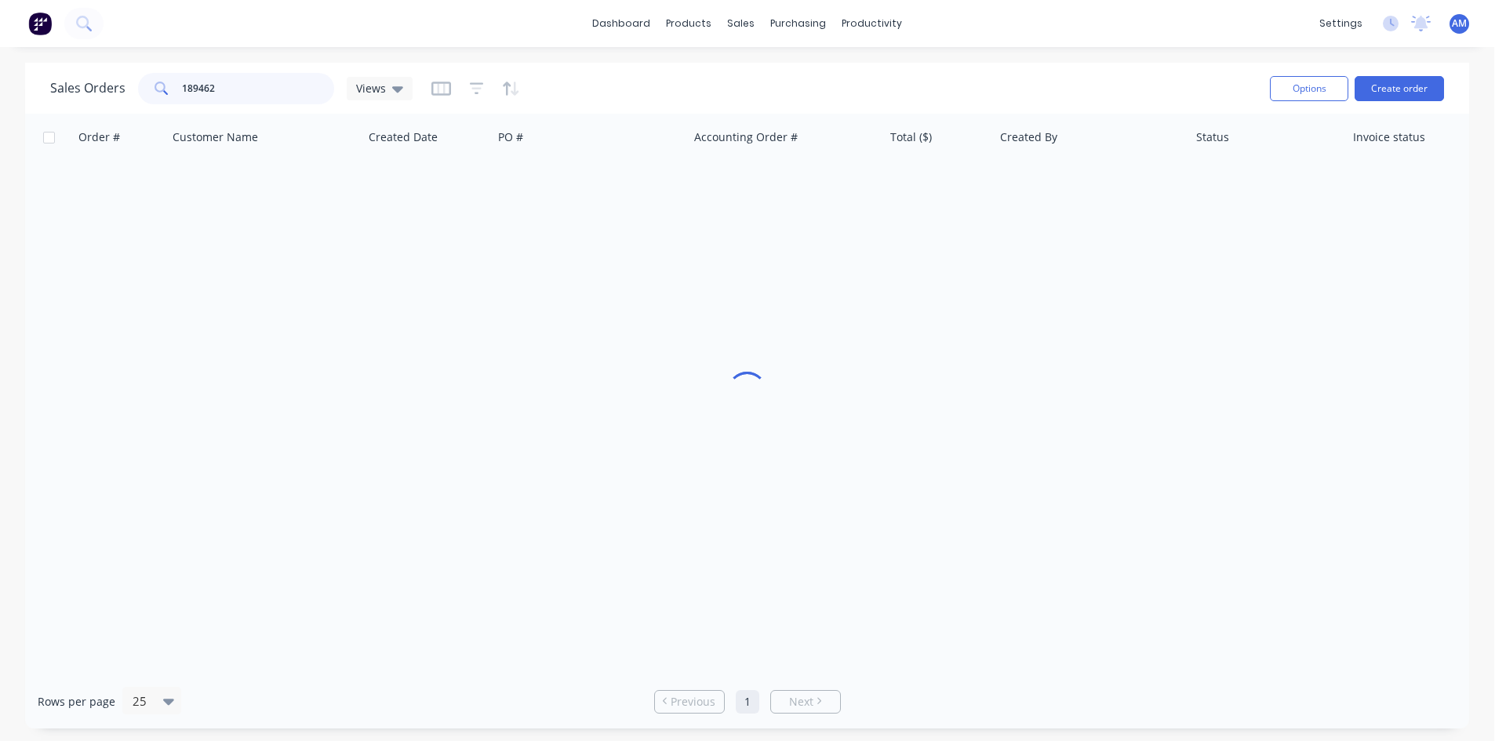
drag, startPoint x: 226, startPoint y: 76, endPoint x: 119, endPoint y: 87, distance: 107.2
click at [114, 88] on div "Sales Orders 189462 Views" at bounding box center [231, 88] width 362 height 31
type input "189522"
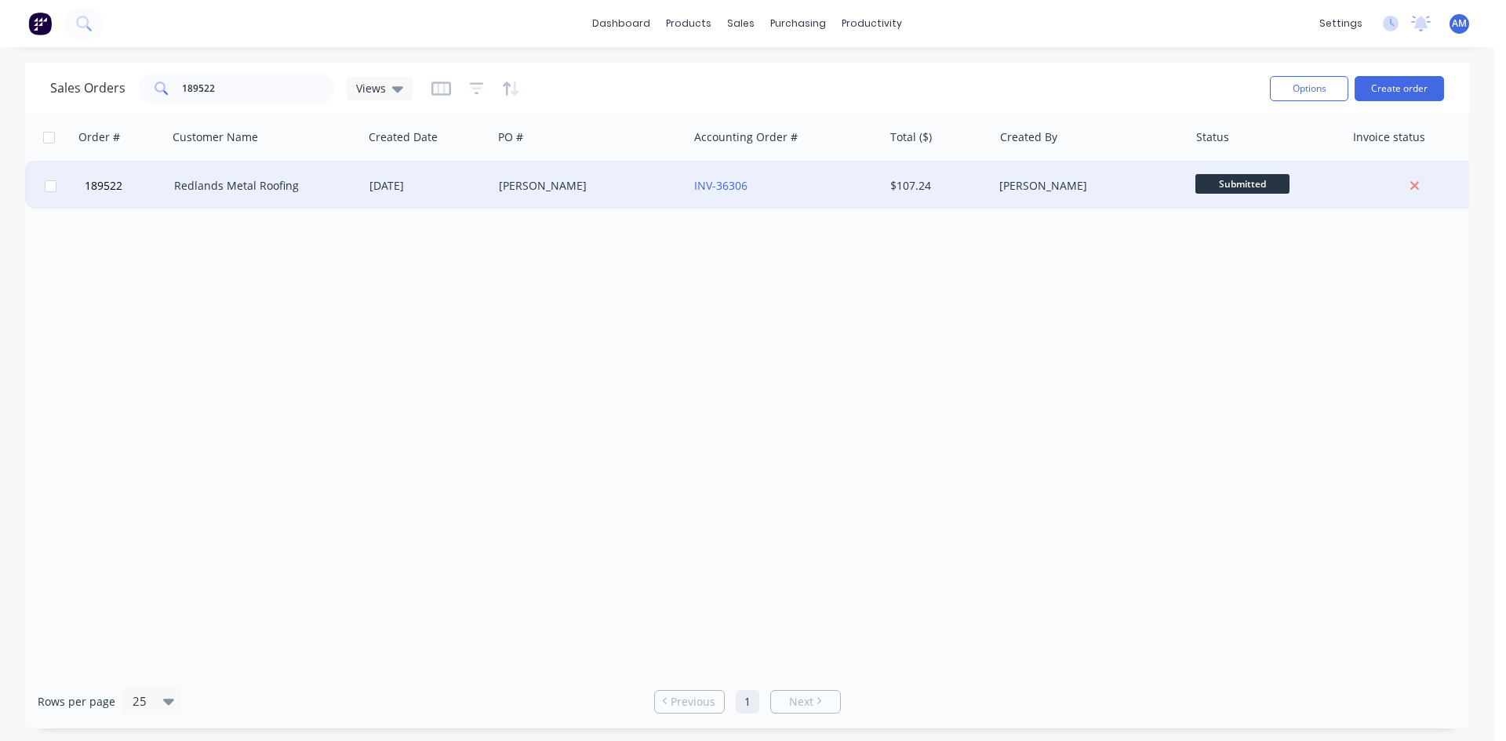
click at [630, 204] on div "[PERSON_NAME]" at bounding box center [590, 185] width 195 height 47
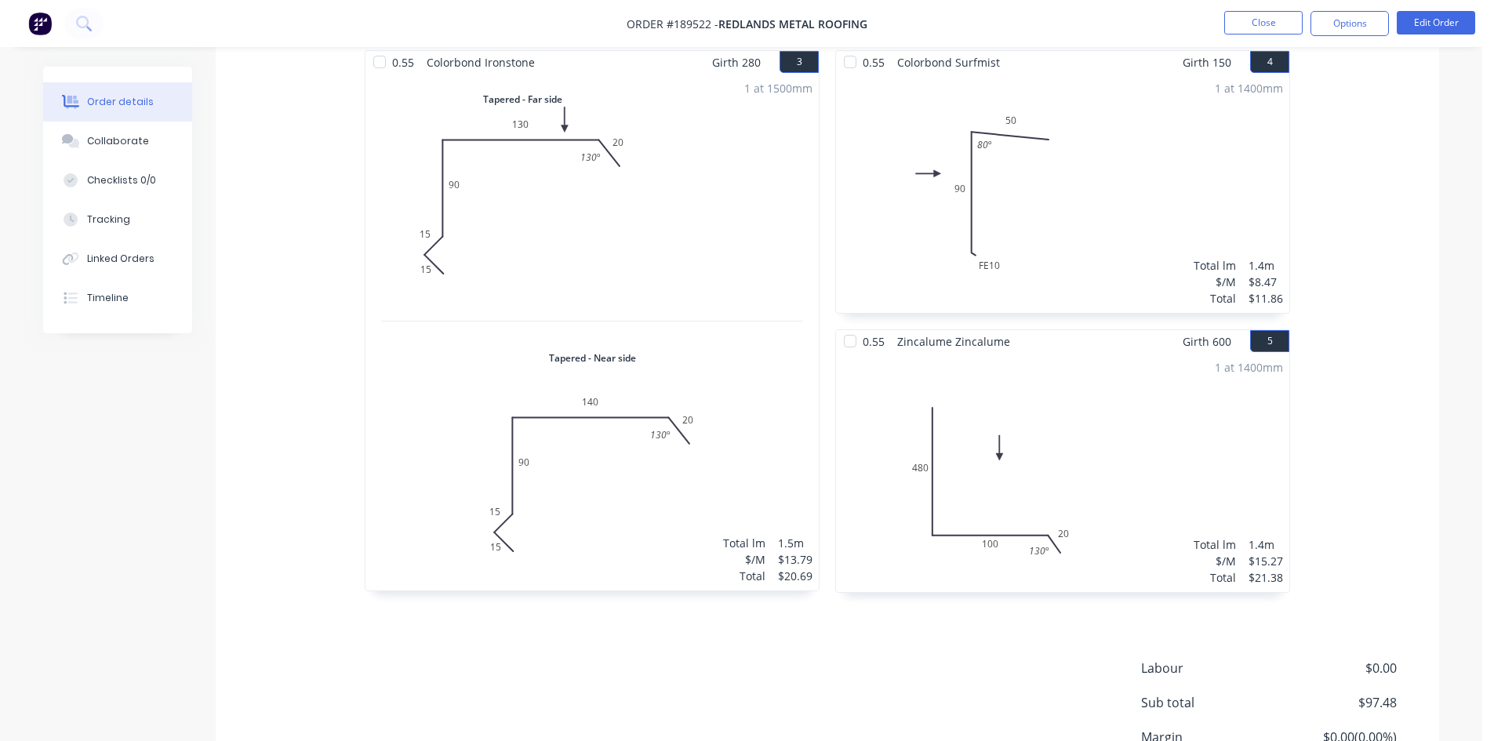
scroll to position [846, 0]
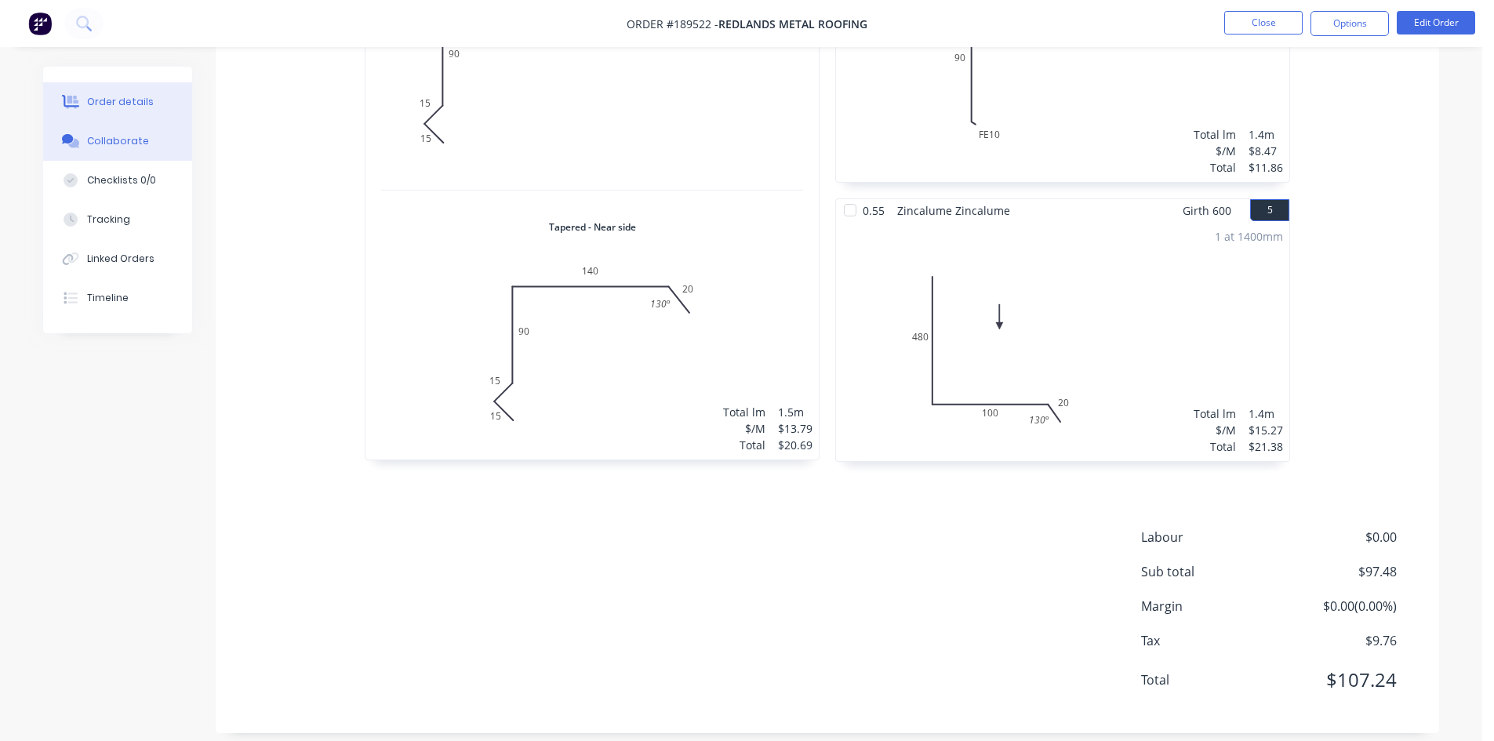
click at [119, 155] on button "Collaborate" at bounding box center [117, 141] width 149 height 39
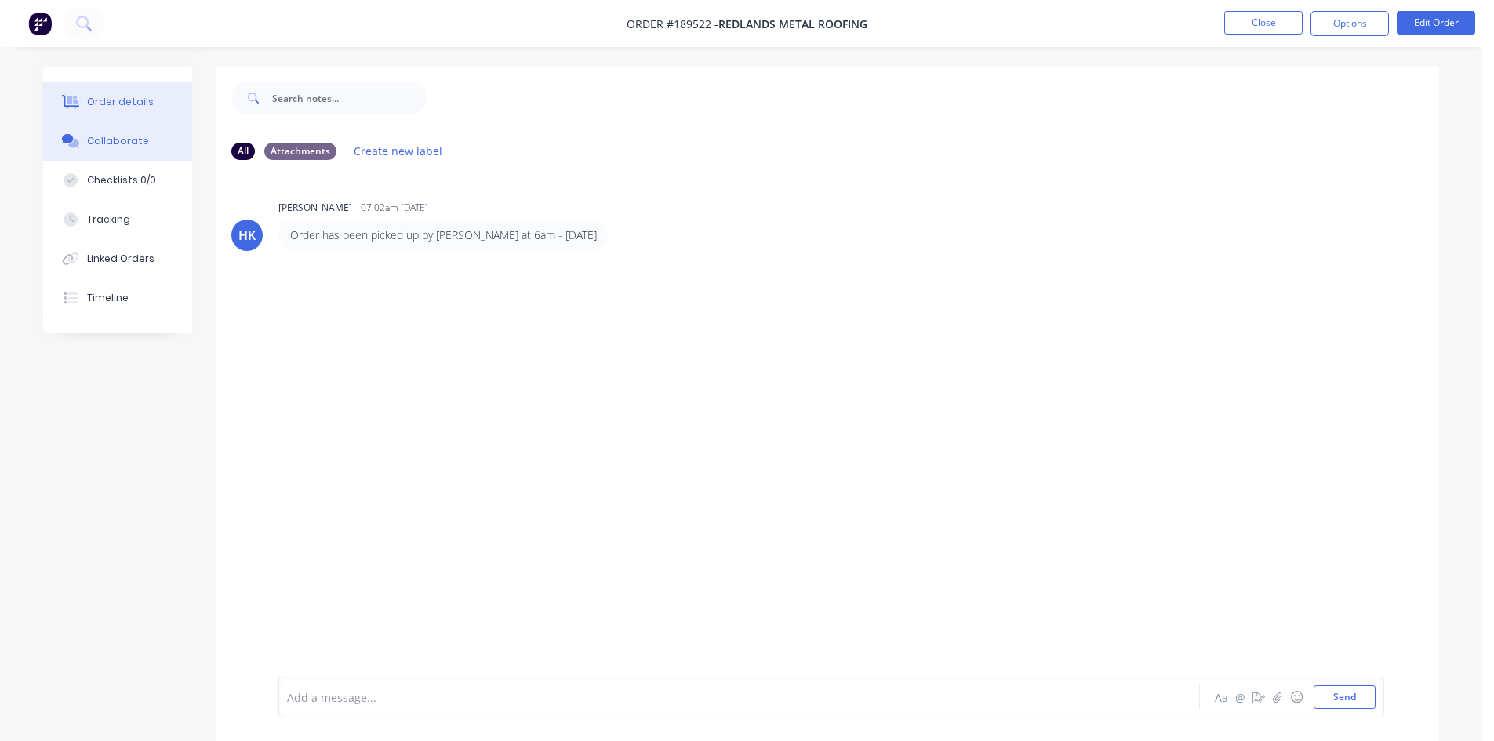
click at [125, 111] on button "Order details" at bounding box center [117, 101] width 149 height 39
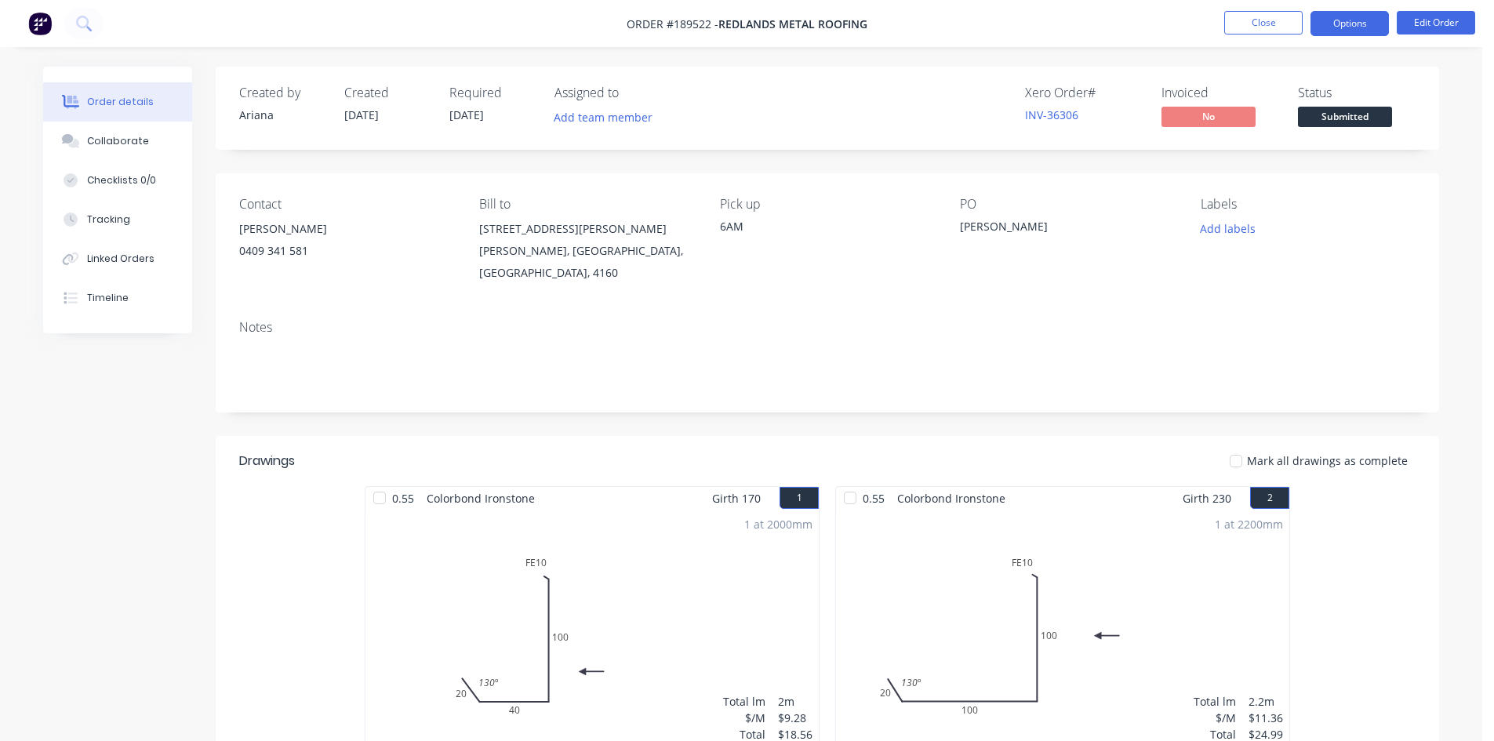
drag, startPoint x: 1349, startPoint y: 39, endPoint x: 1348, endPoint y: 30, distance: 9.4
click at [1348, 38] on nav "Order #189522 - Redlands Metal Roofing Close Options Edit Order" at bounding box center [747, 23] width 1494 height 47
click at [1348, 27] on button "Options" at bounding box center [1350, 23] width 78 height 25
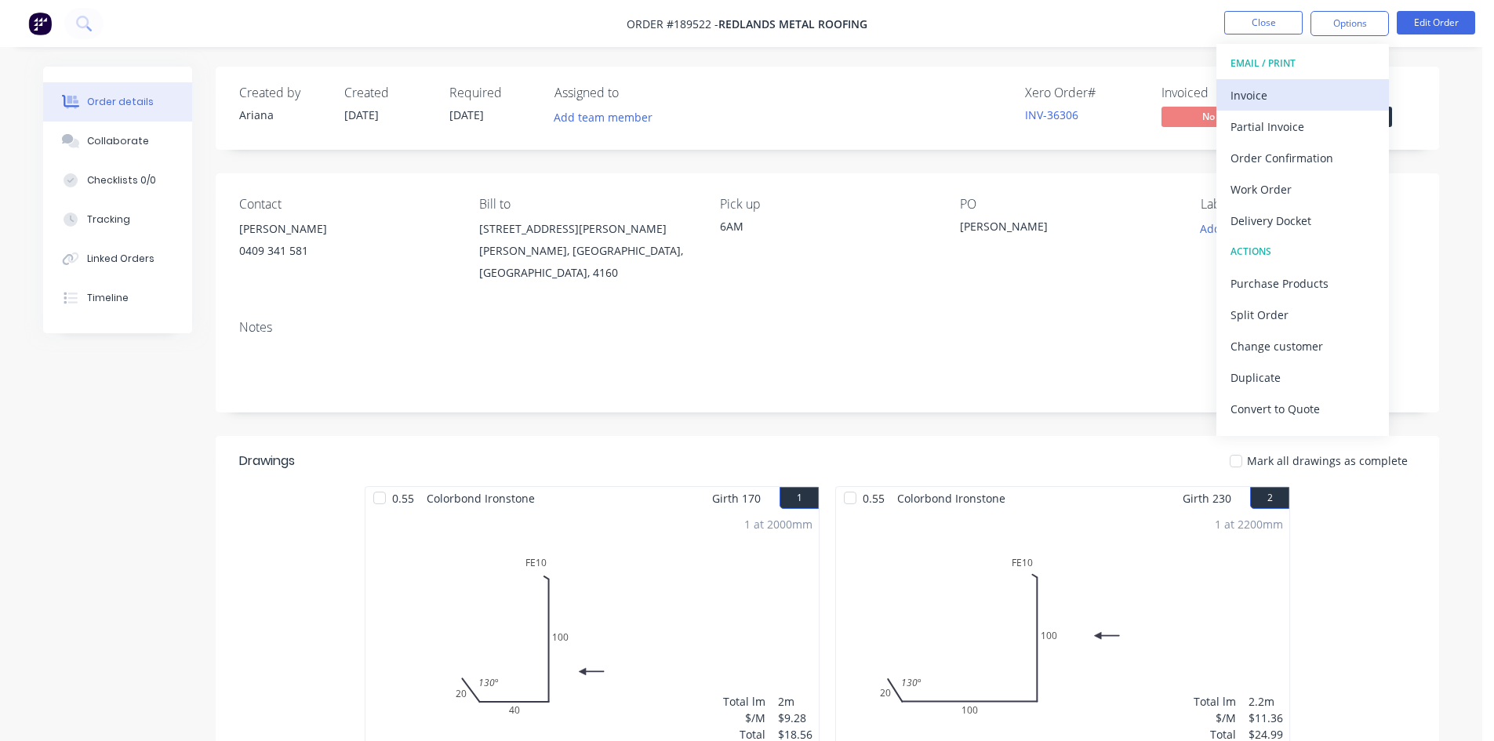
click at [1321, 94] on div "Invoice" at bounding box center [1303, 95] width 144 height 23
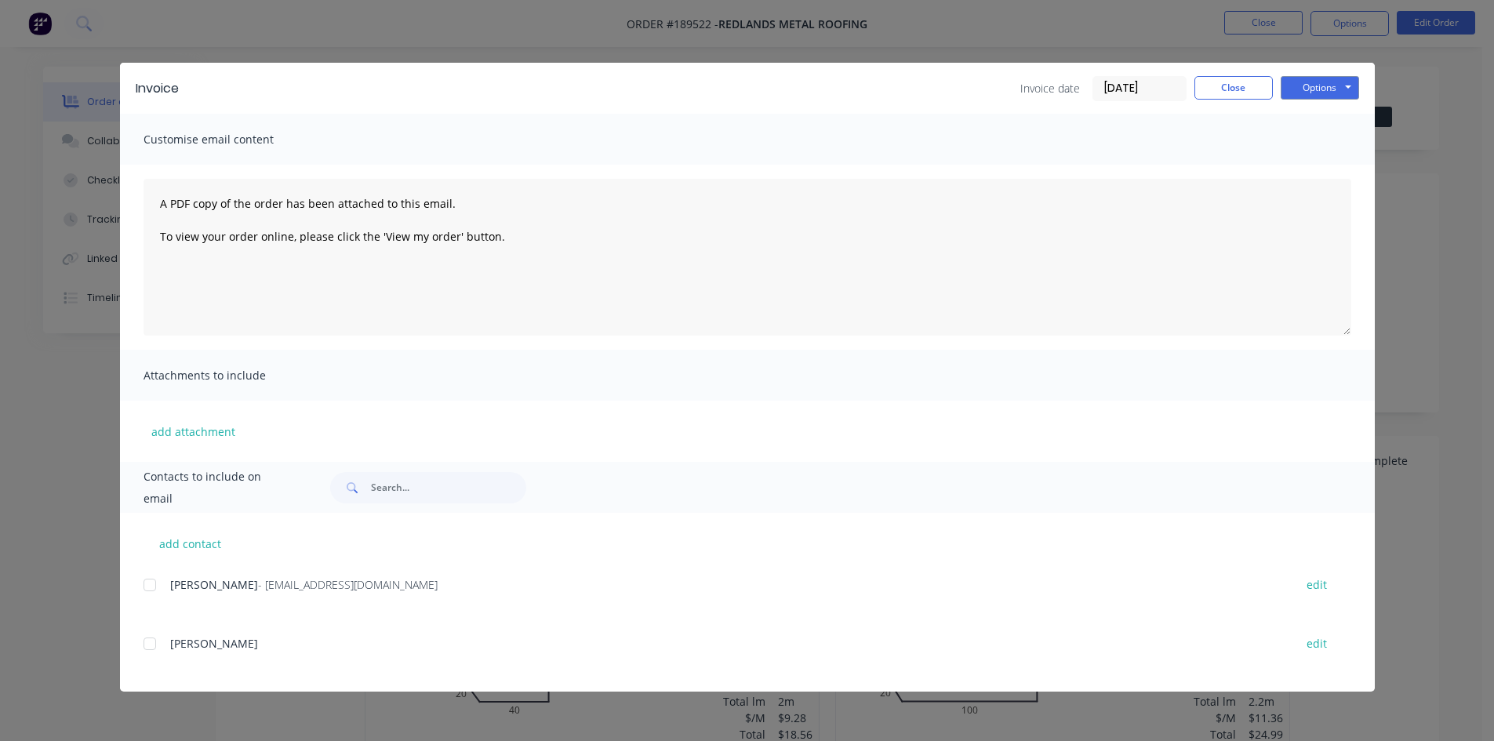
click at [152, 582] on div at bounding box center [149, 584] width 31 height 31
click at [1323, 89] on button "Options" at bounding box center [1320, 88] width 78 height 24
click at [1335, 176] on button "Email" at bounding box center [1331, 168] width 100 height 26
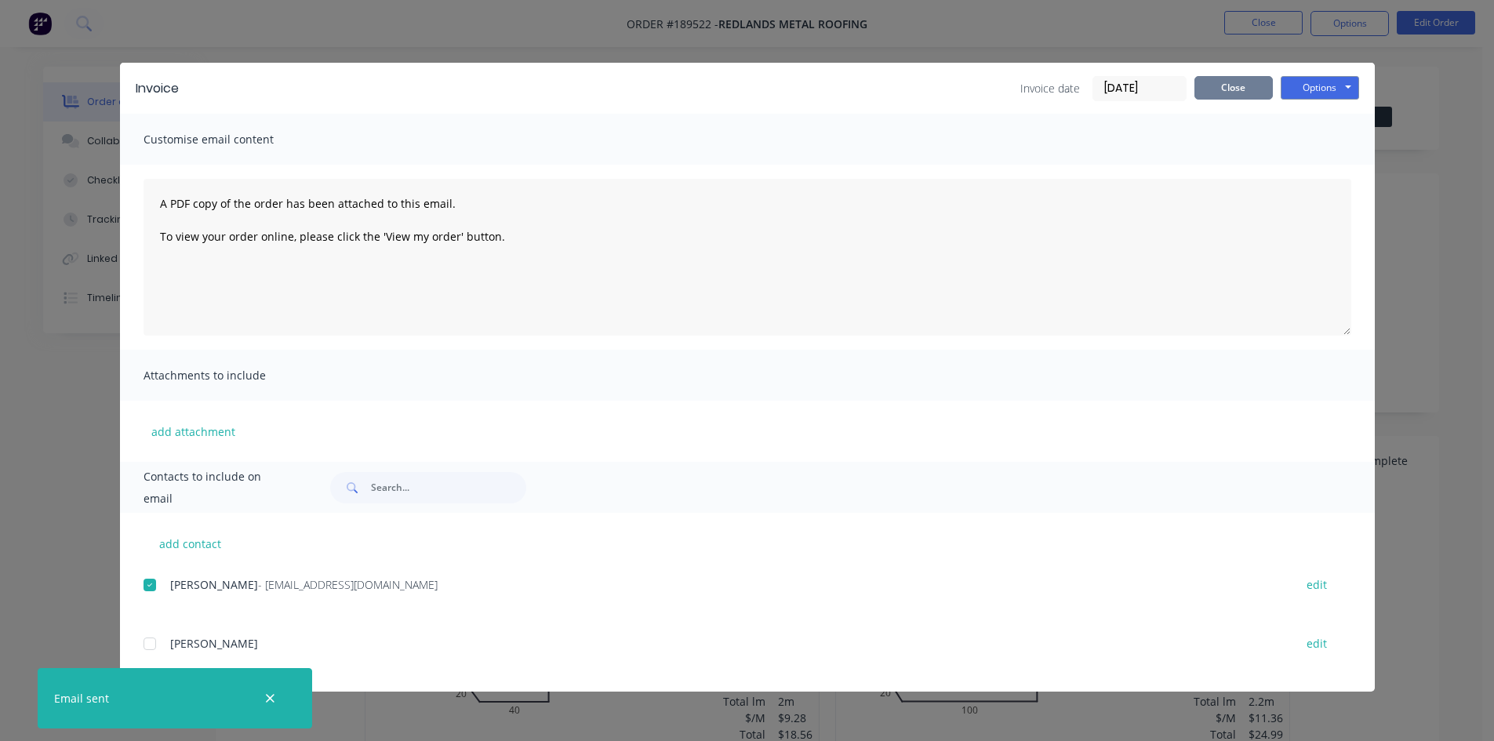
click at [1252, 99] on div "Invoice date 12/08/25 Close Options Preview Print Email" at bounding box center [1189, 88] width 339 height 25
click at [1252, 93] on button "Close" at bounding box center [1234, 88] width 78 height 24
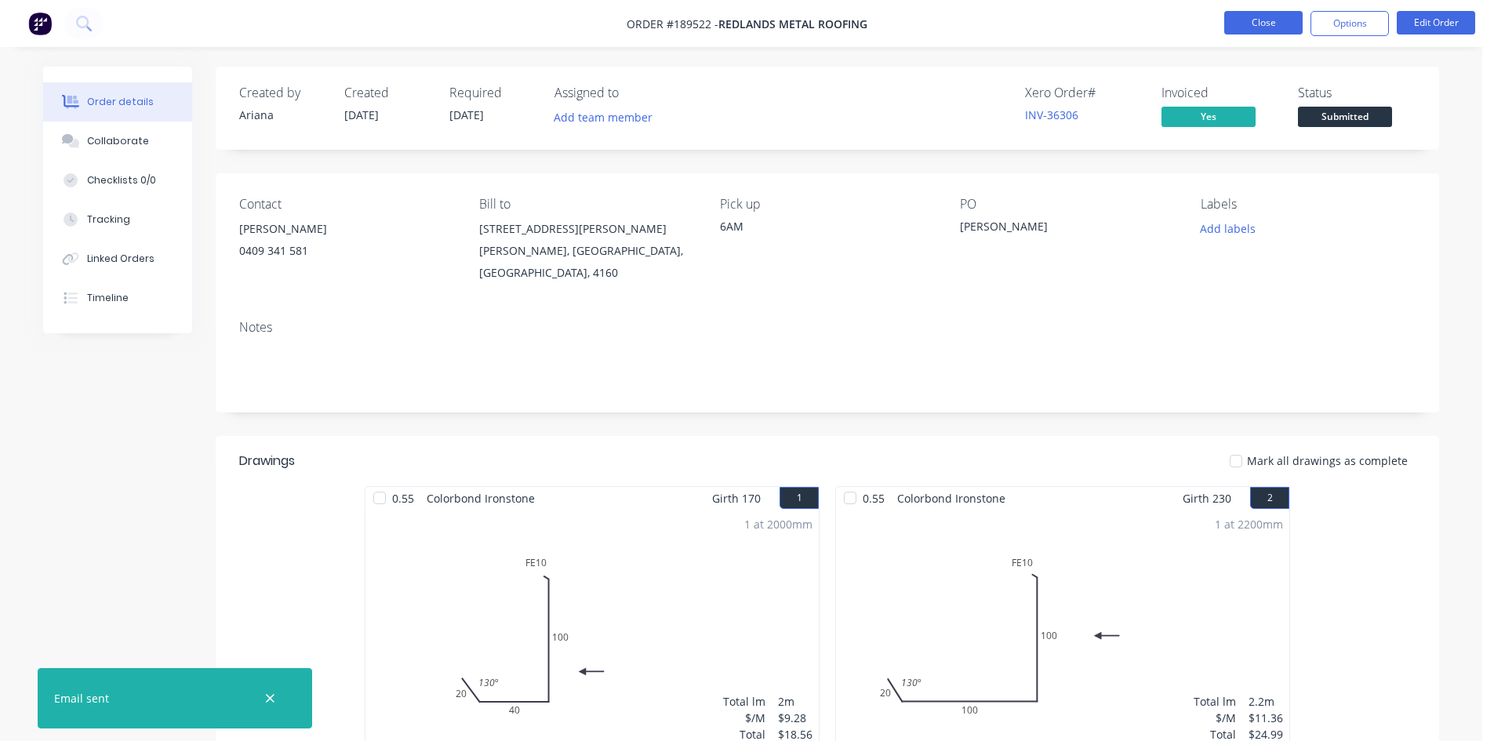
click at [1249, 27] on button "Close" at bounding box center [1263, 23] width 78 height 24
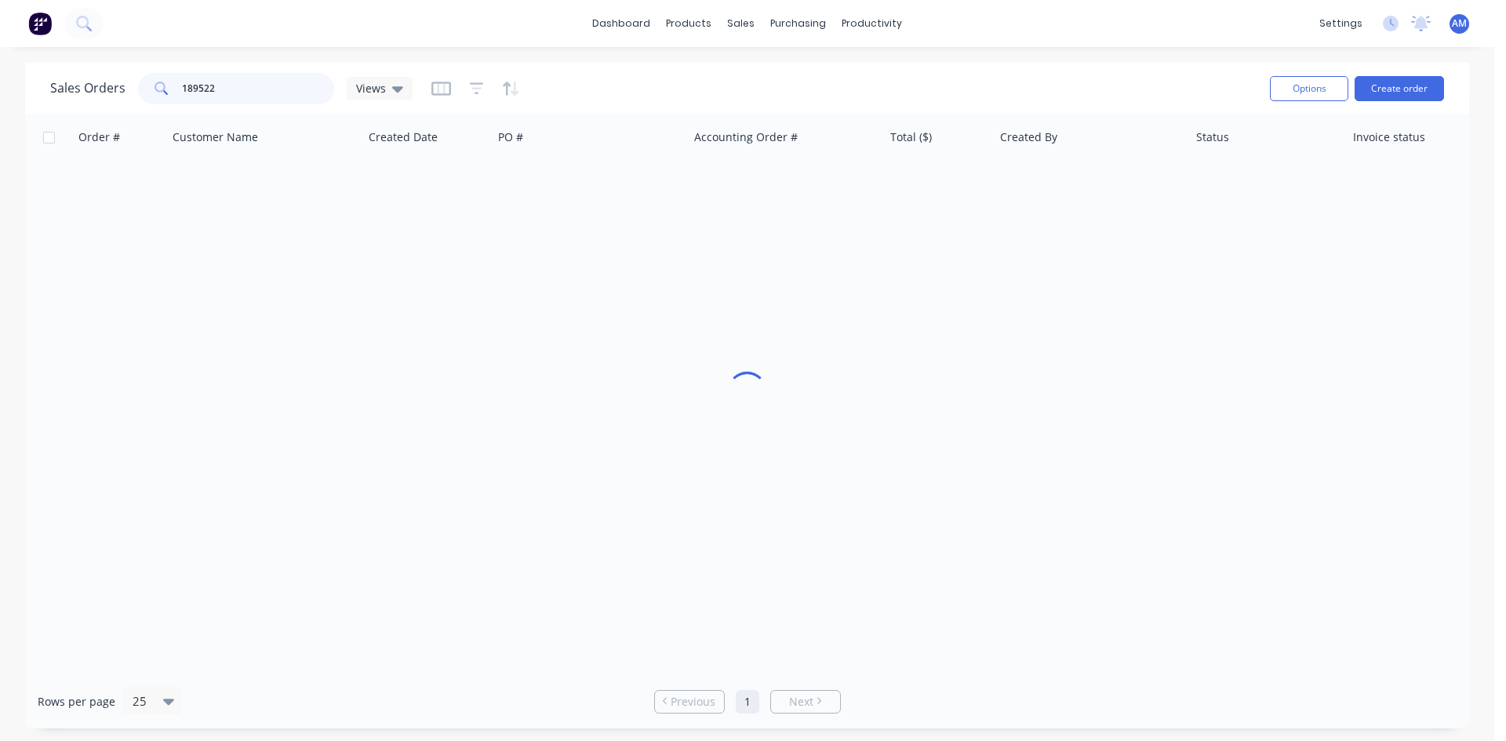
drag, startPoint x: 192, startPoint y: 90, endPoint x: 90, endPoint y: 85, distance: 102.1
click at [90, 85] on div "Sales Orders 189522 Views" at bounding box center [231, 88] width 362 height 31
type input "189432"
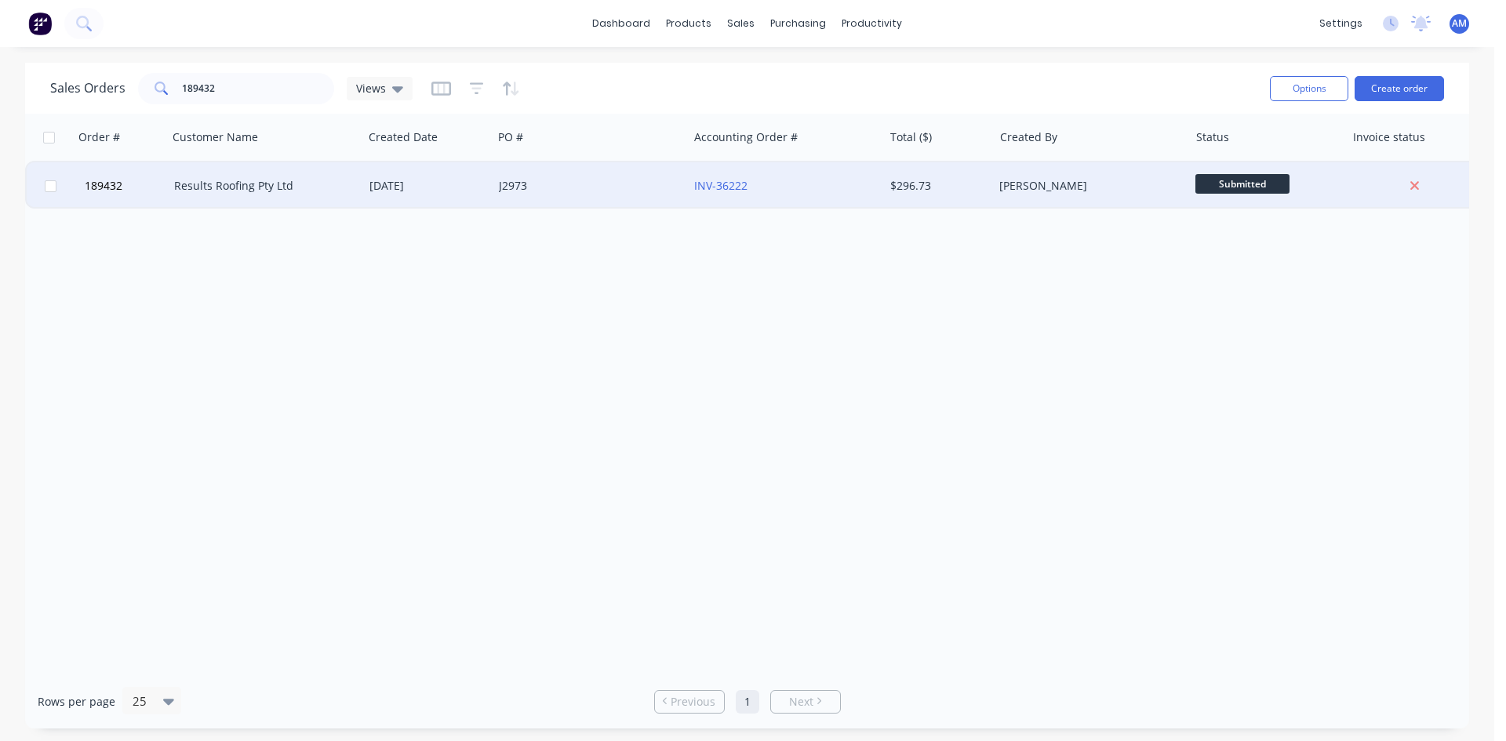
click at [563, 199] on div "J2973" at bounding box center [590, 185] width 195 height 47
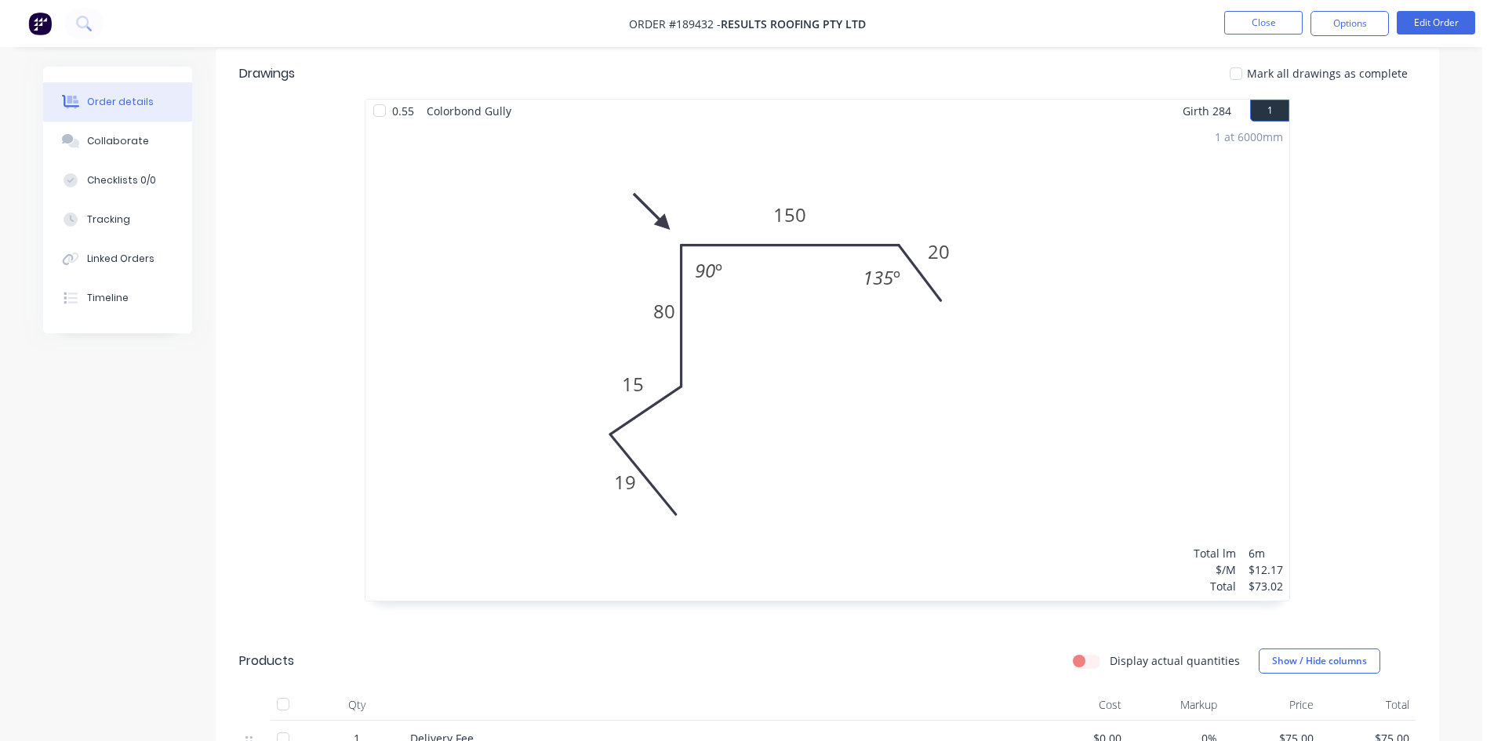
scroll to position [329, 0]
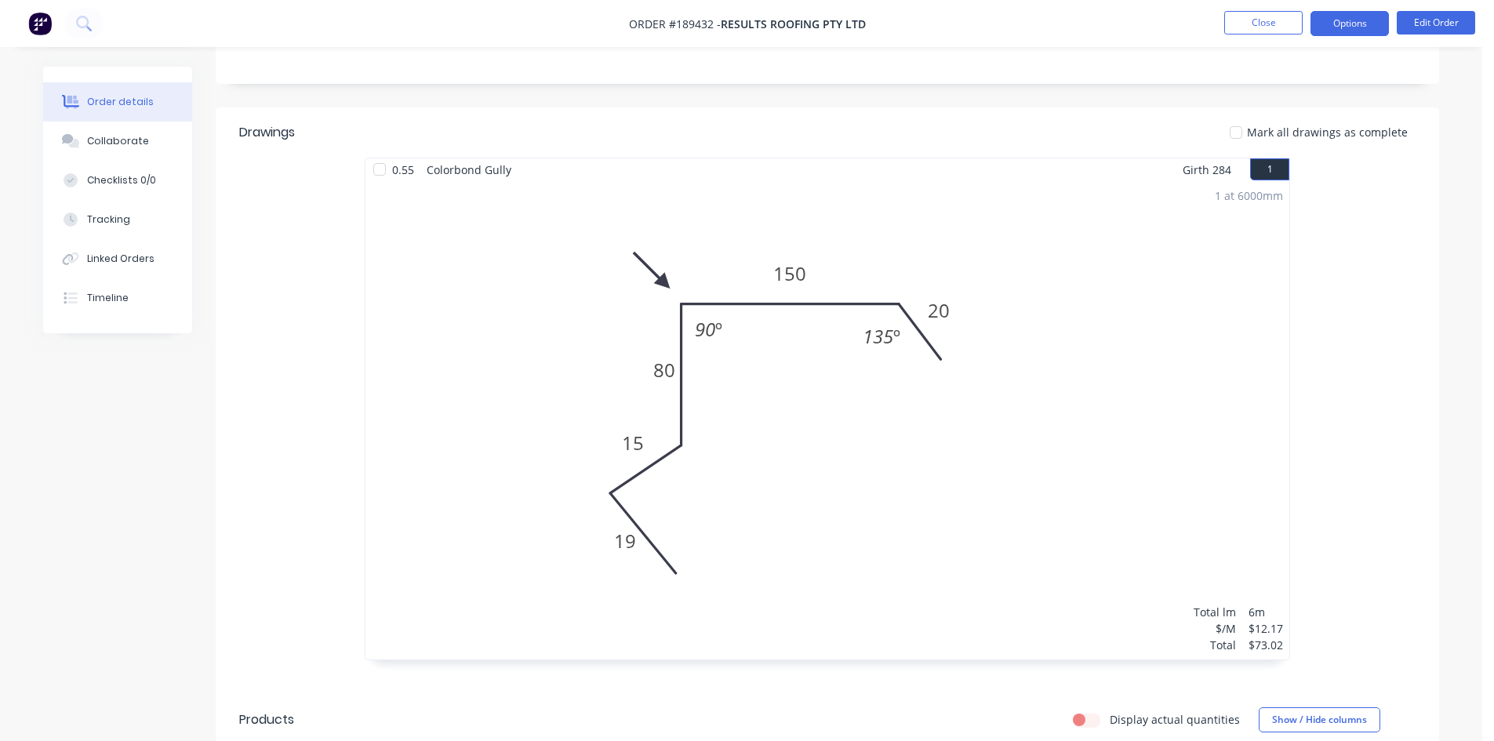
click at [1356, 24] on button "Options" at bounding box center [1350, 23] width 78 height 25
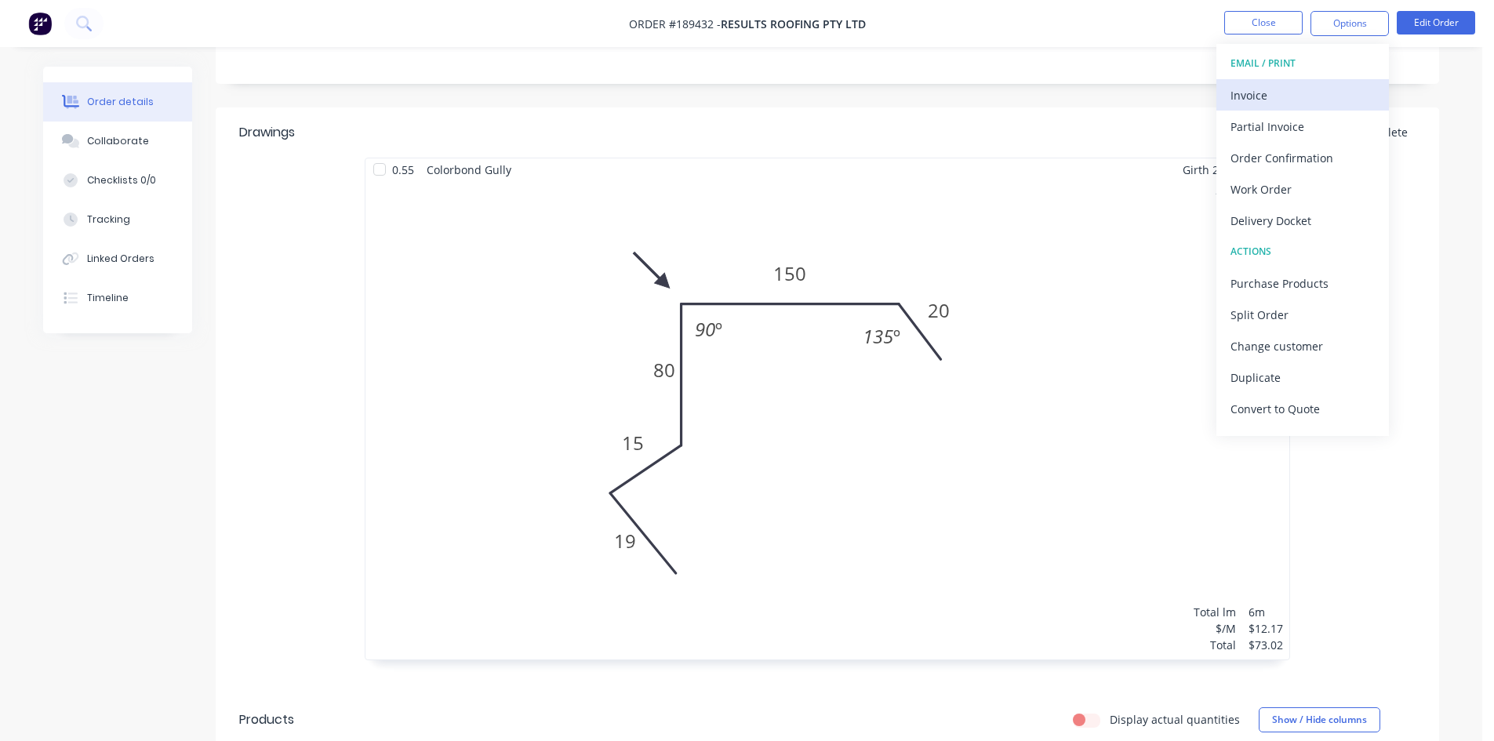
click at [1256, 88] on div "Invoice" at bounding box center [1303, 95] width 144 height 23
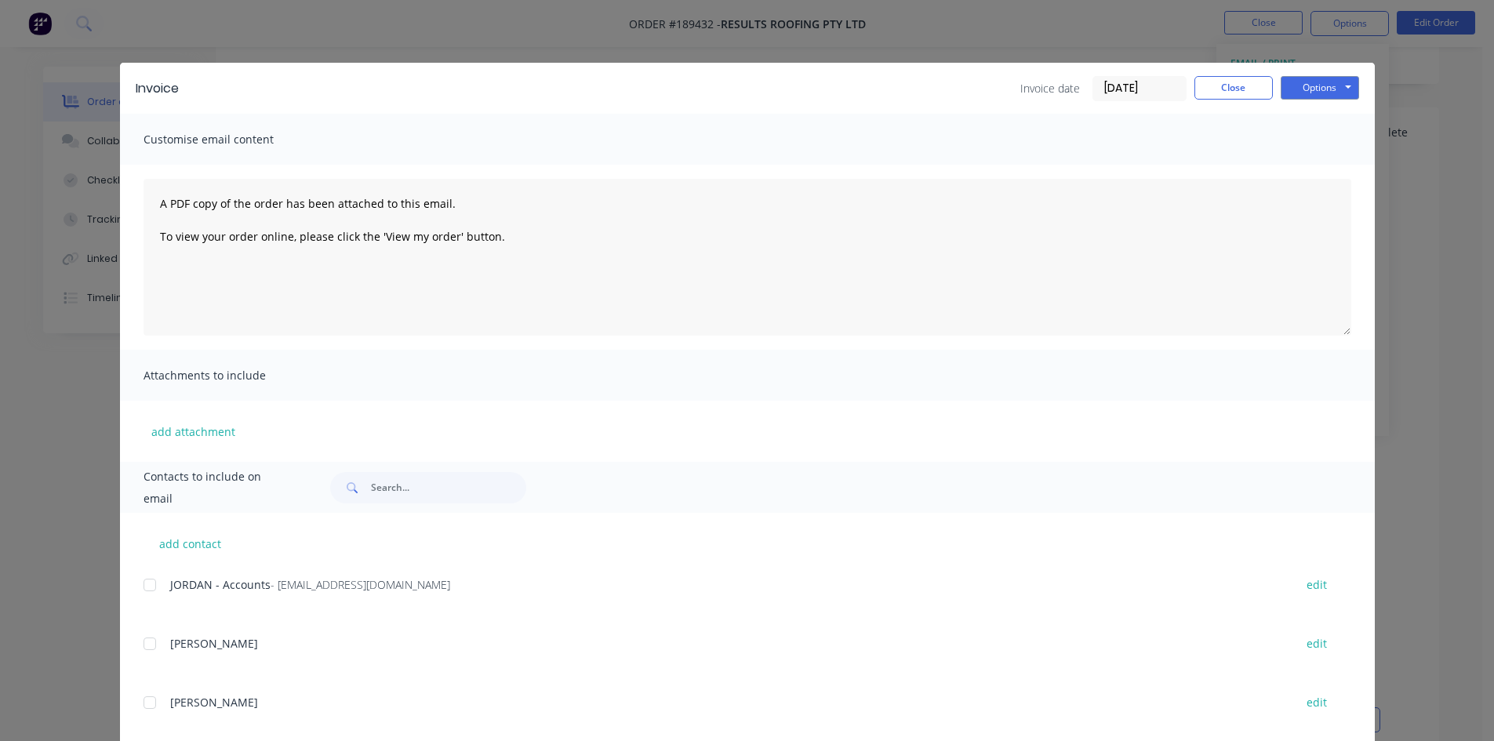
click at [147, 586] on div at bounding box center [149, 584] width 31 height 31
click at [1307, 81] on button "Options" at bounding box center [1320, 88] width 78 height 24
click at [1310, 162] on button "Email" at bounding box center [1331, 168] width 100 height 26
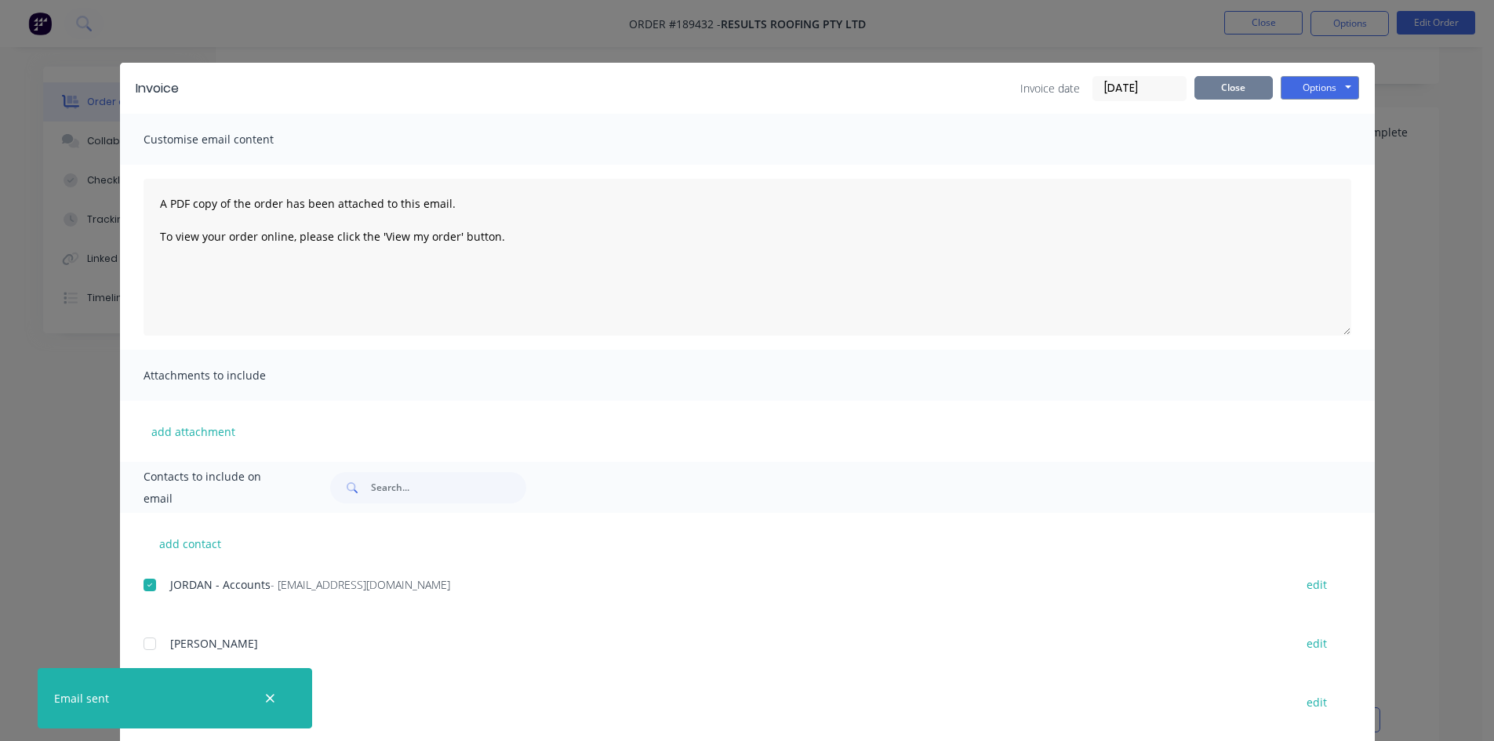
click at [1206, 89] on button "Close" at bounding box center [1234, 88] width 78 height 24
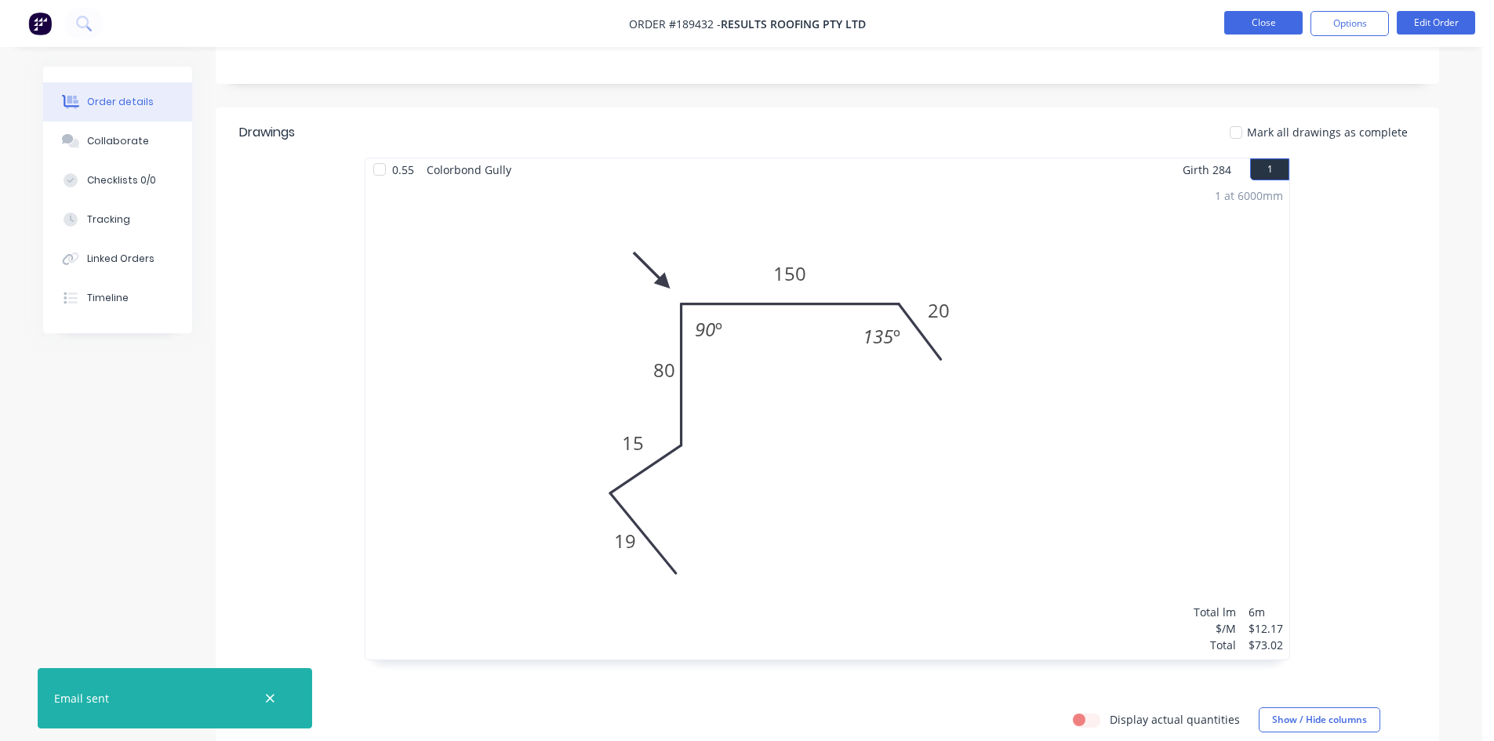
click at [1255, 31] on button "Close" at bounding box center [1263, 23] width 78 height 24
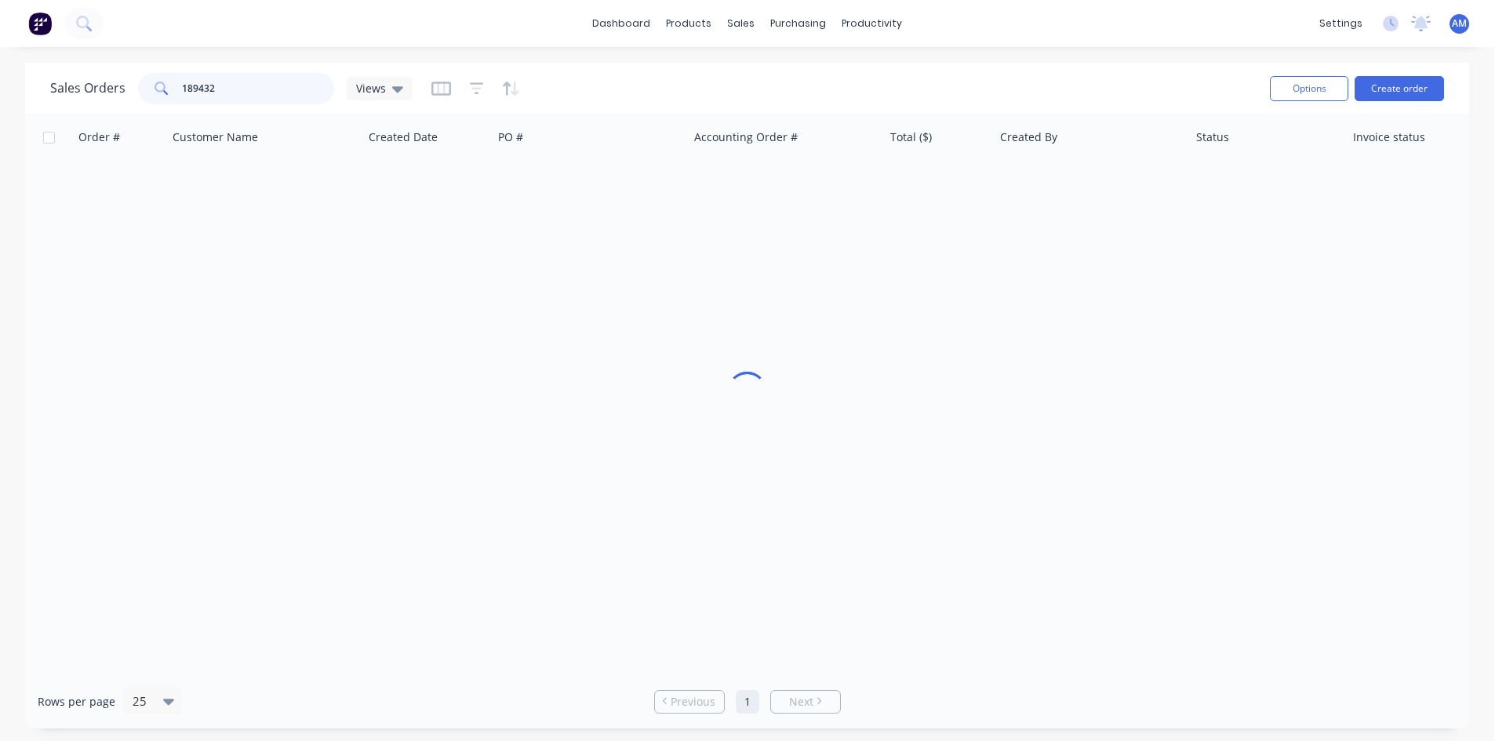
drag, startPoint x: 213, startPoint y: 93, endPoint x: 144, endPoint y: 93, distance: 68.2
click at [144, 93] on div "189432" at bounding box center [236, 88] width 196 height 31
type input "189462"
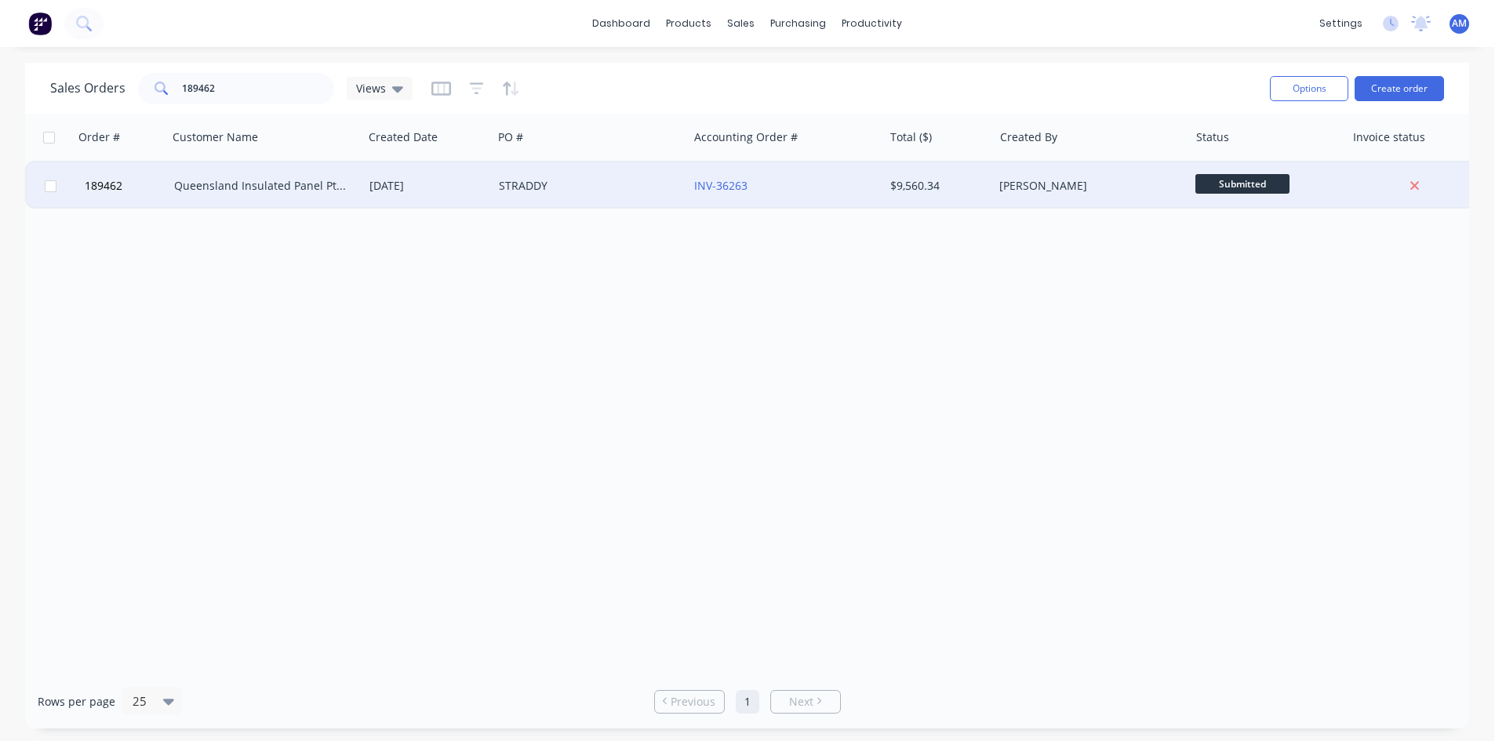
click at [649, 197] on div "STRADDY" at bounding box center [590, 185] width 195 height 47
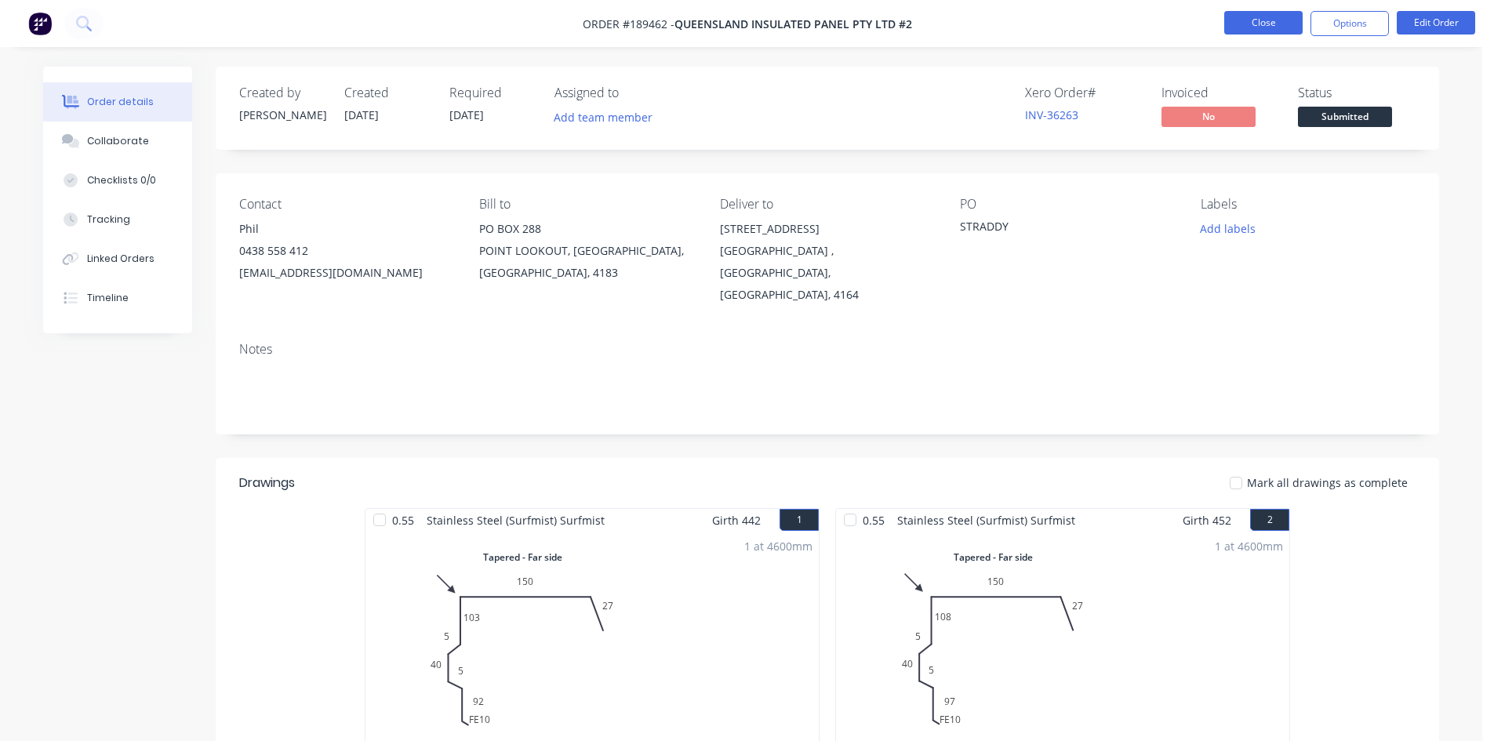
click at [1274, 28] on button "Close" at bounding box center [1263, 23] width 78 height 24
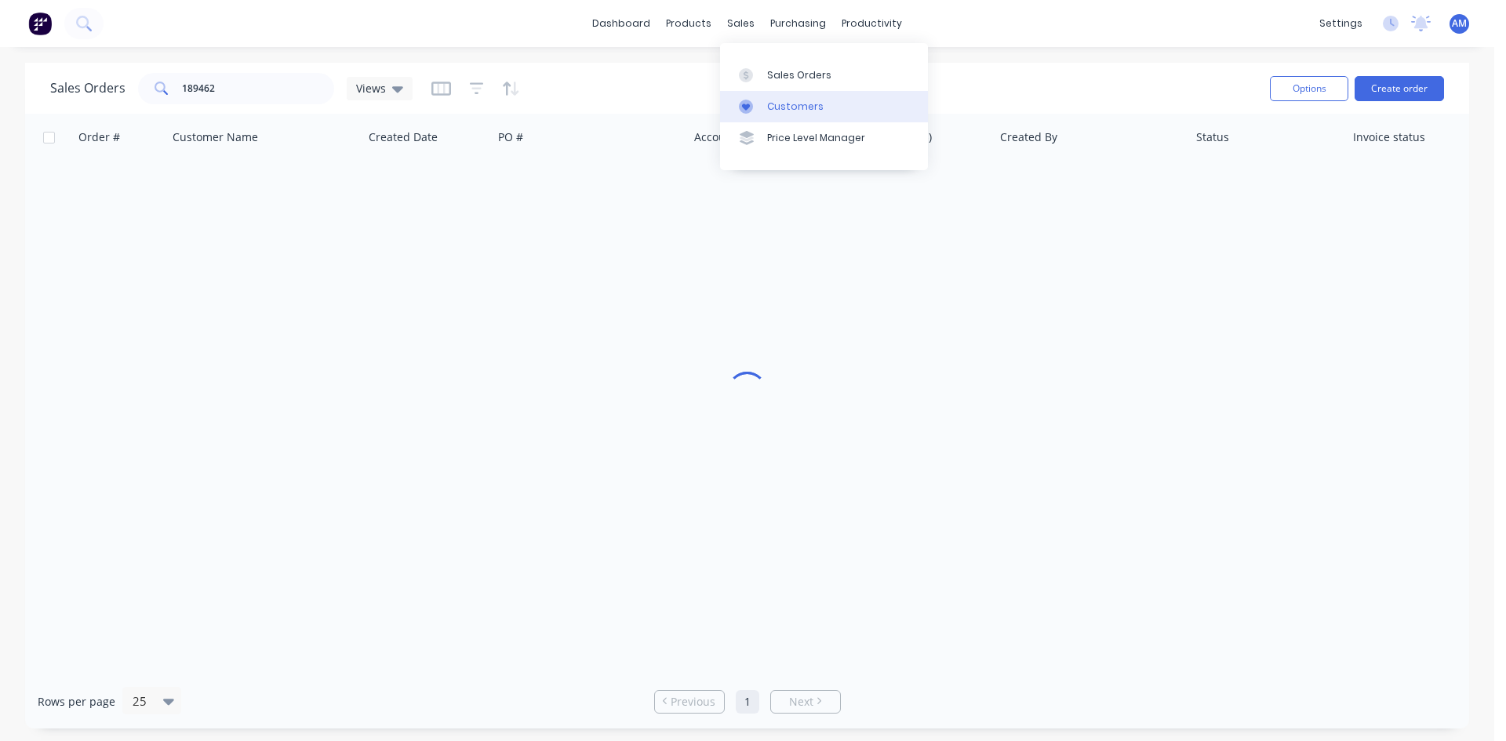
click at [791, 104] on div "Customers" at bounding box center [795, 107] width 56 height 14
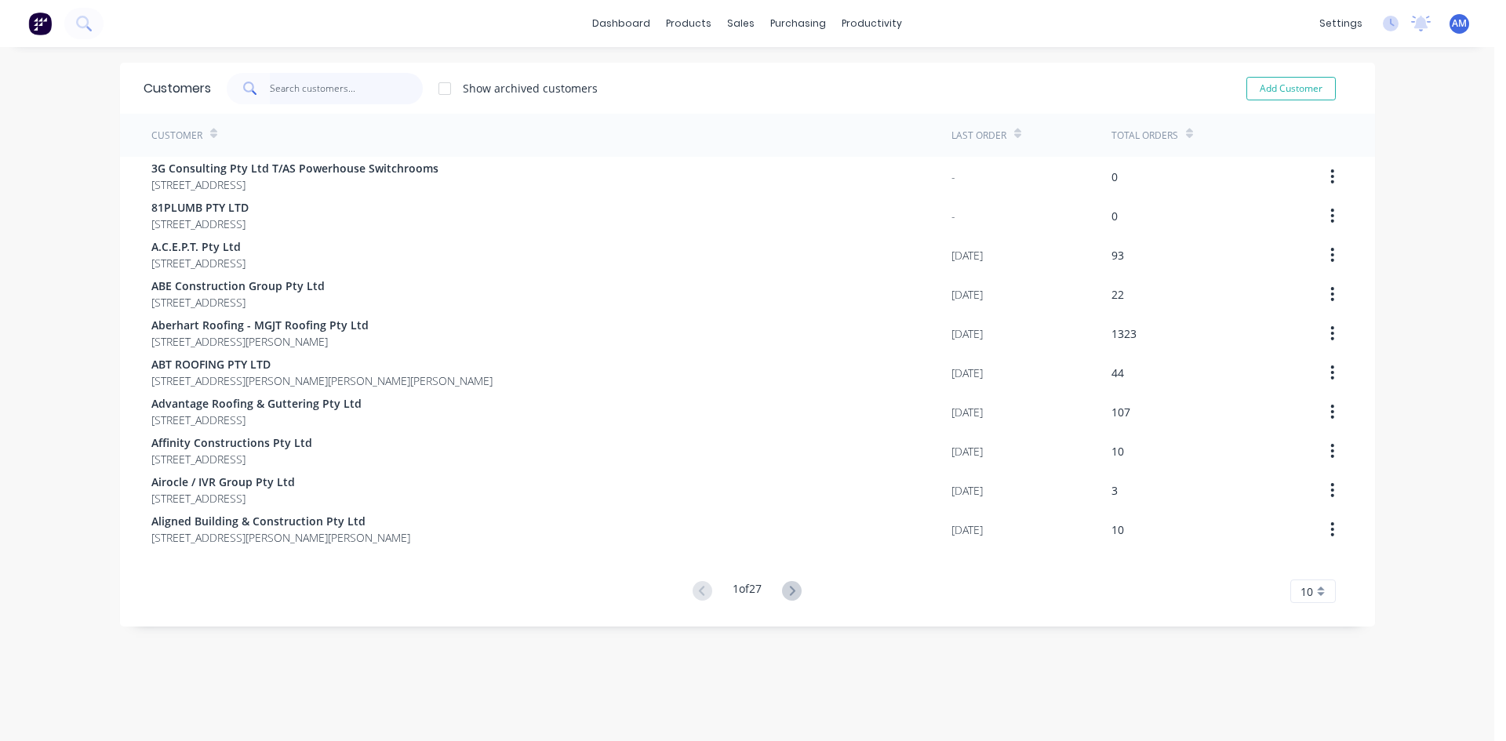
click at [284, 85] on input "text" at bounding box center [346, 88] width 153 height 31
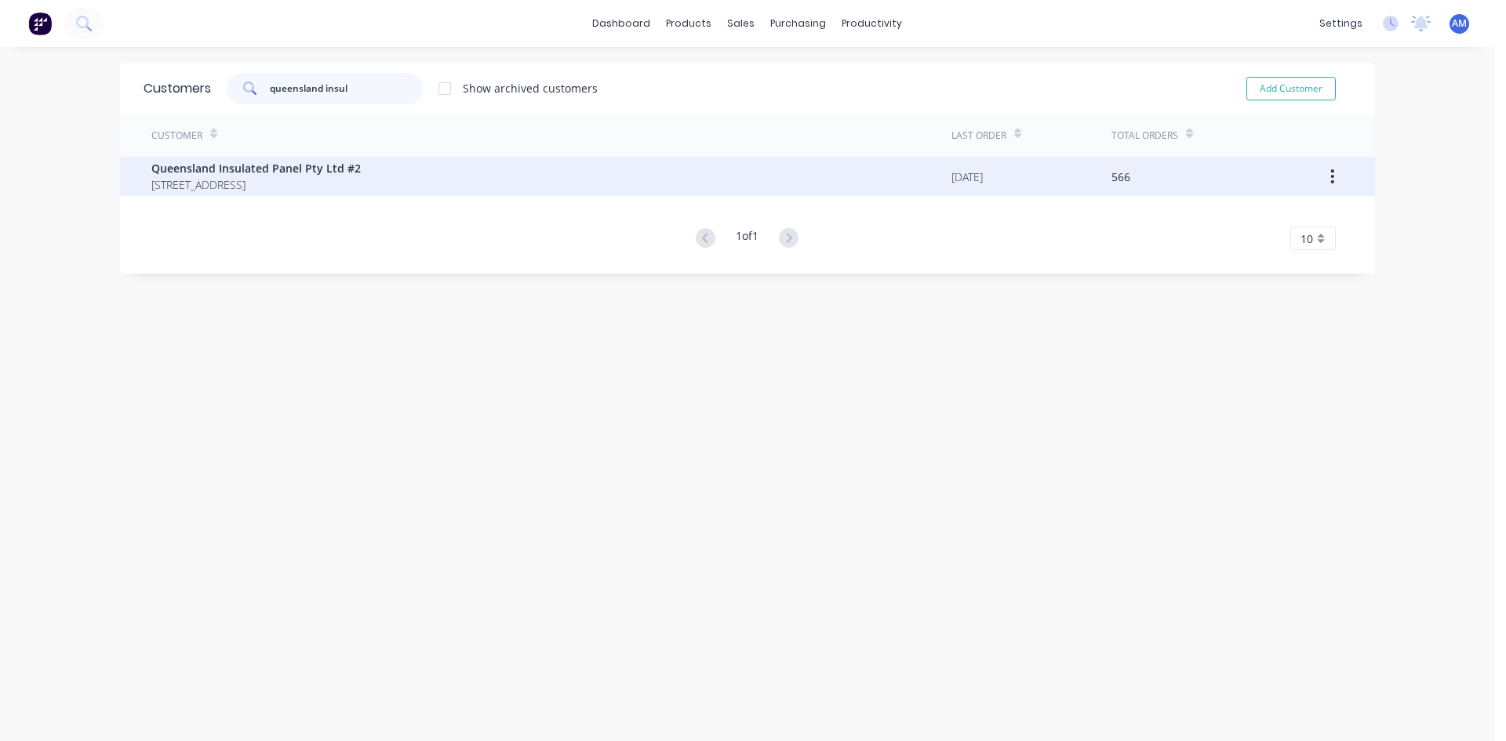
type input "queensland insul"
click at [173, 175] on span "Queensland Insulated Panel Pty Ltd #2" at bounding box center [255, 168] width 209 height 16
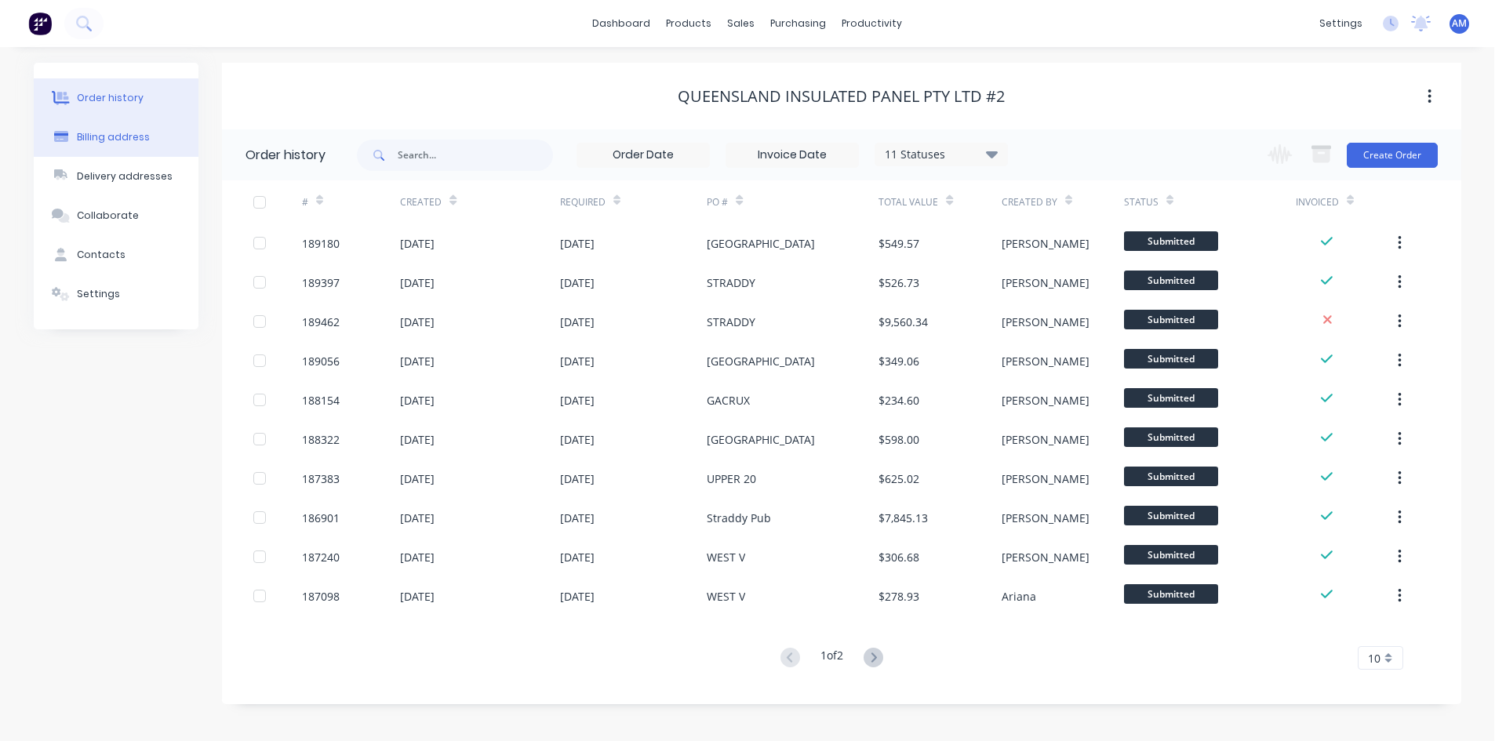
click at [162, 151] on button "Billing address" at bounding box center [116, 137] width 165 height 39
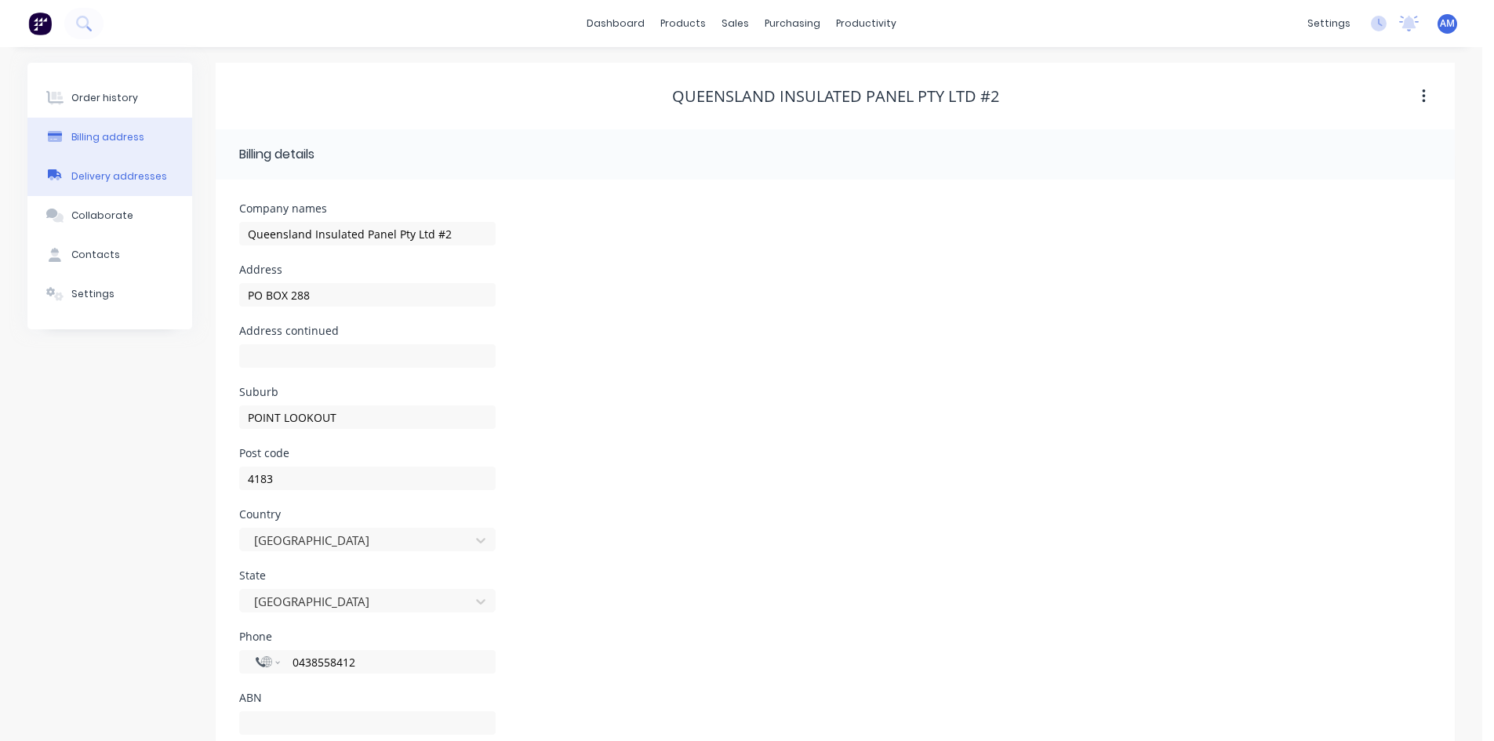
click at [156, 176] on div "Delivery addresses" at bounding box center [119, 176] width 96 height 14
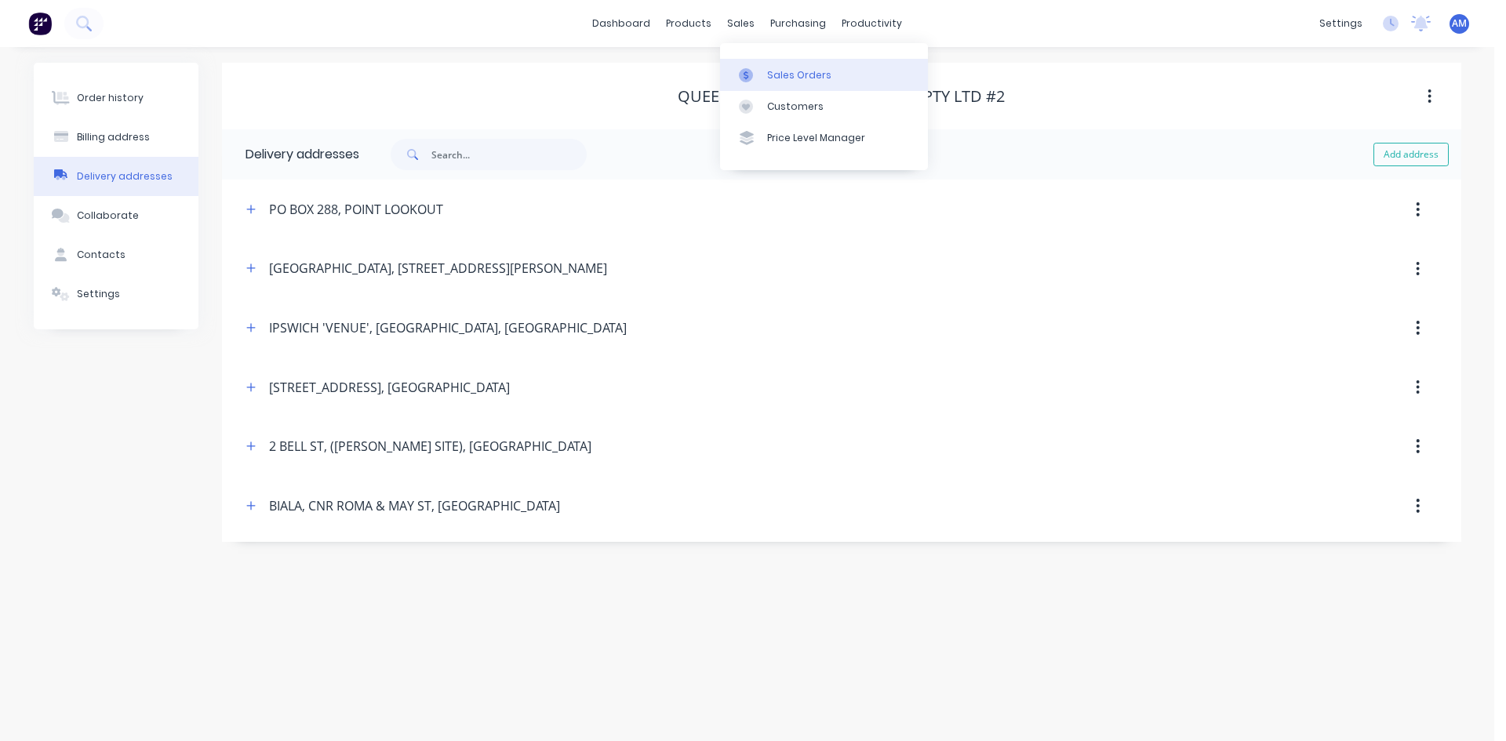
click at [762, 69] on link "Sales Orders" at bounding box center [824, 74] width 208 height 31
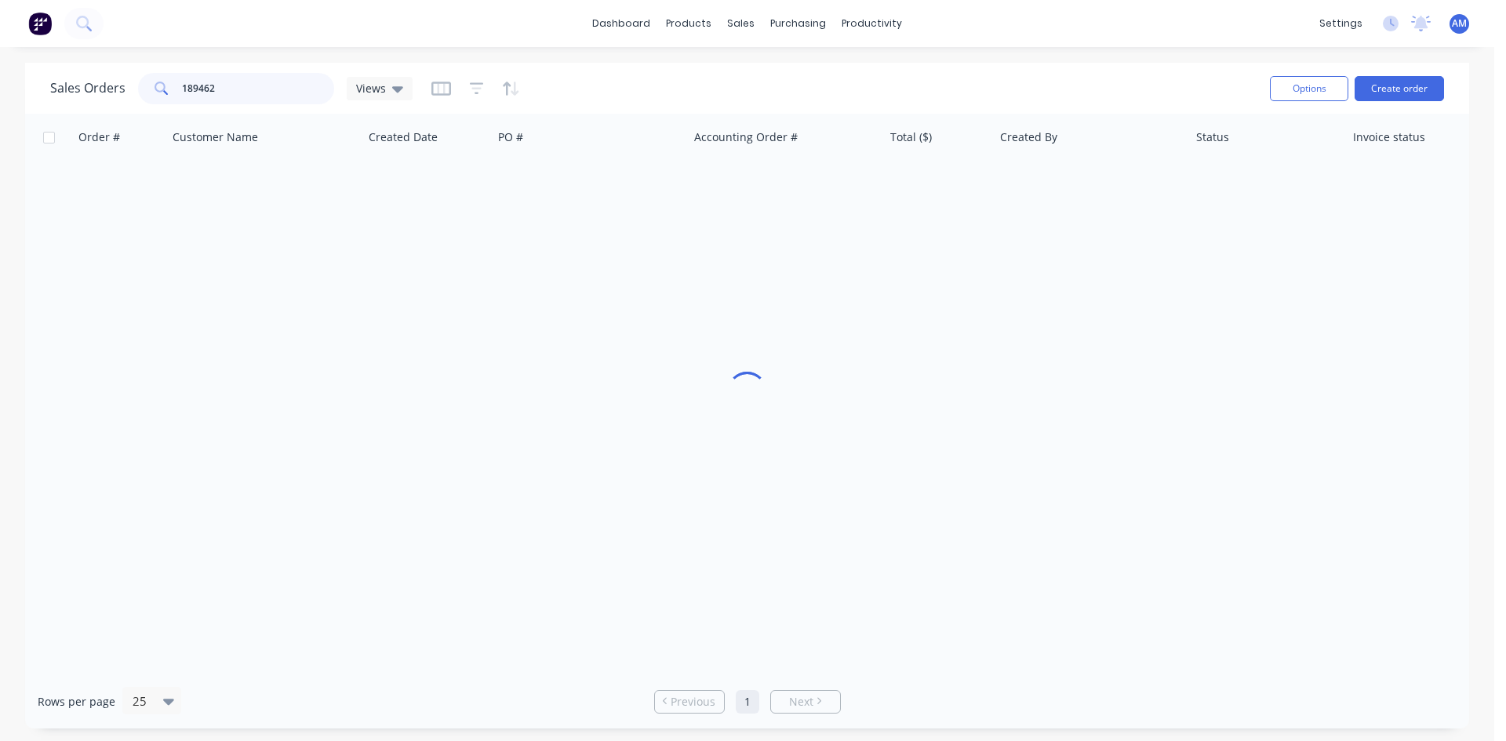
click at [270, 85] on input "189462" at bounding box center [258, 88] width 153 height 31
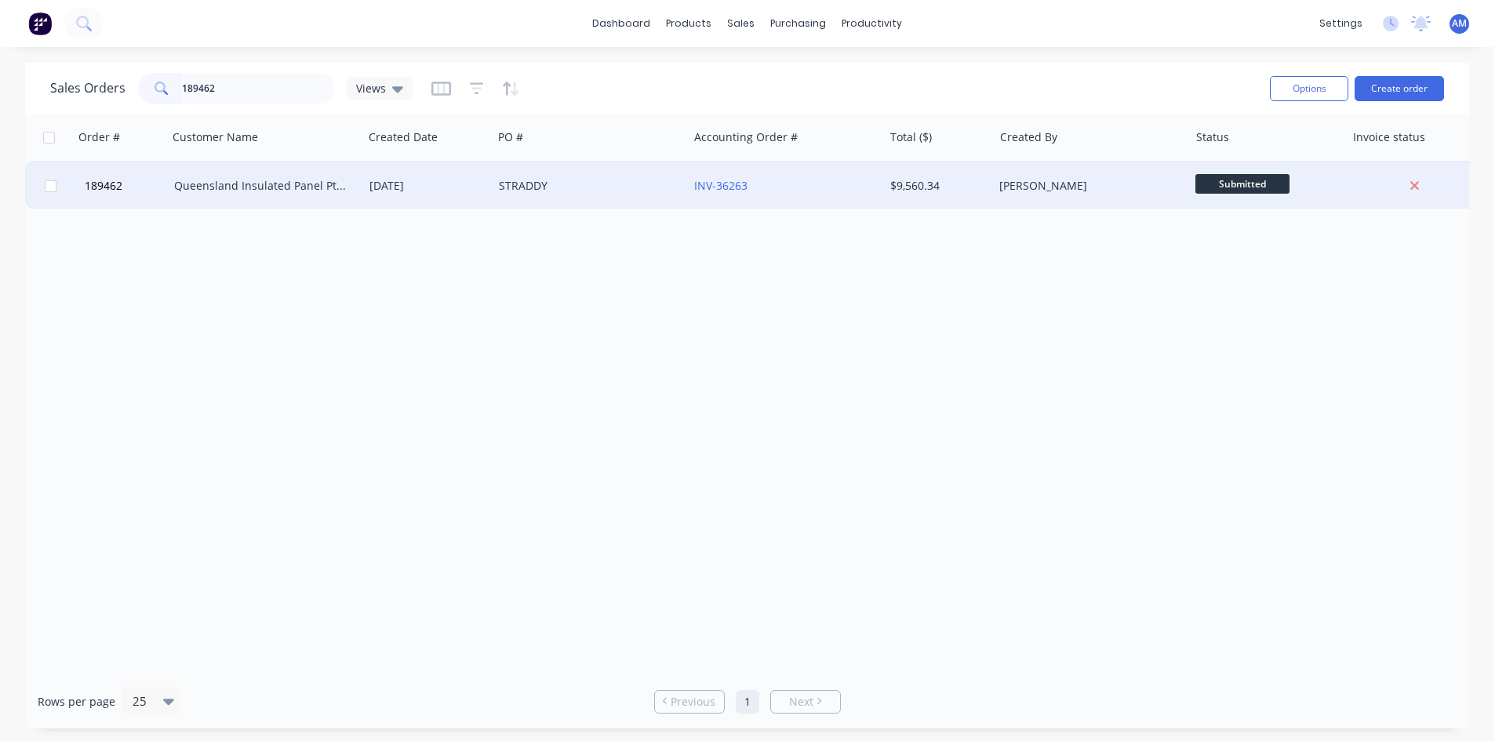
click at [349, 184] on div "Queensland Insulated Panel Pty Ltd #2" at bounding box center [265, 186] width 183 height 16
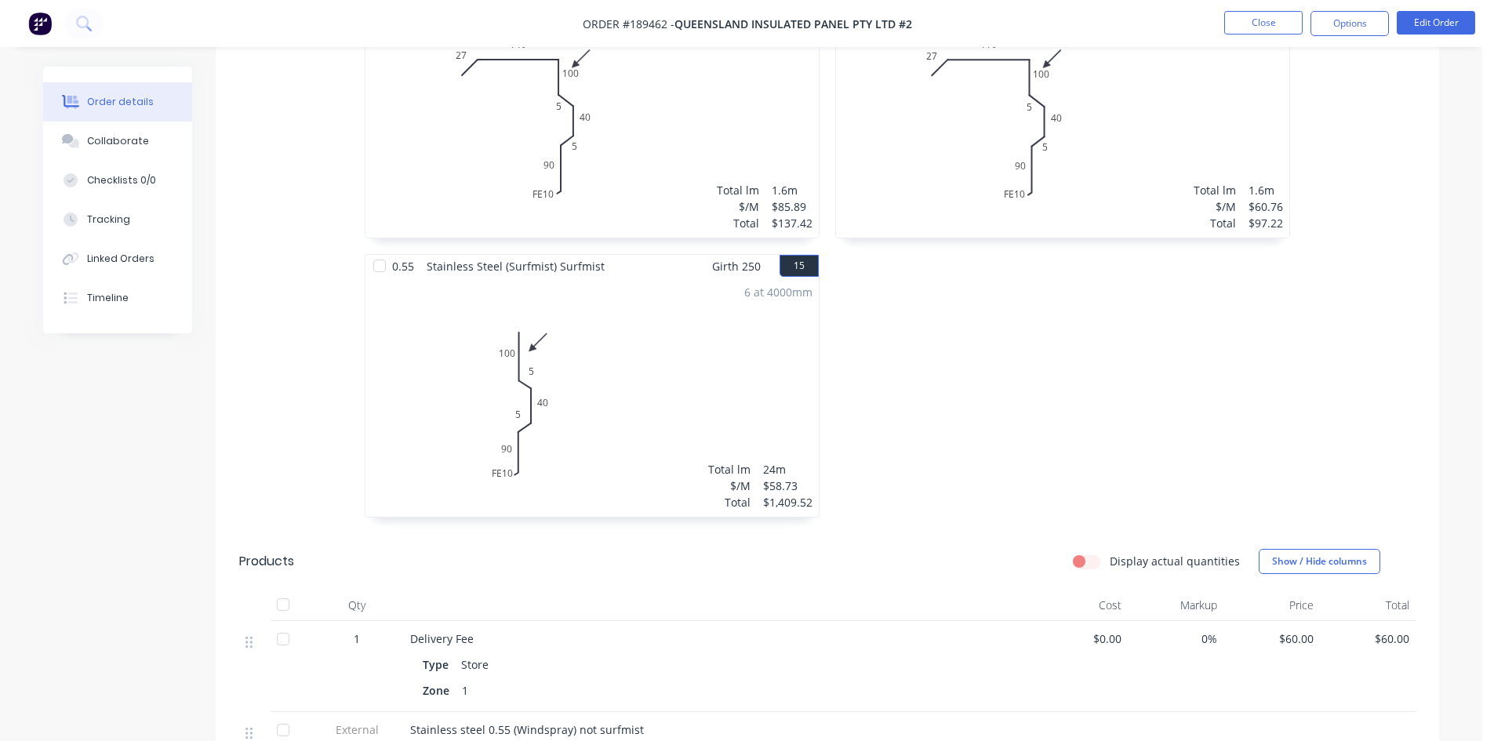
scroll to position [2980, 0]
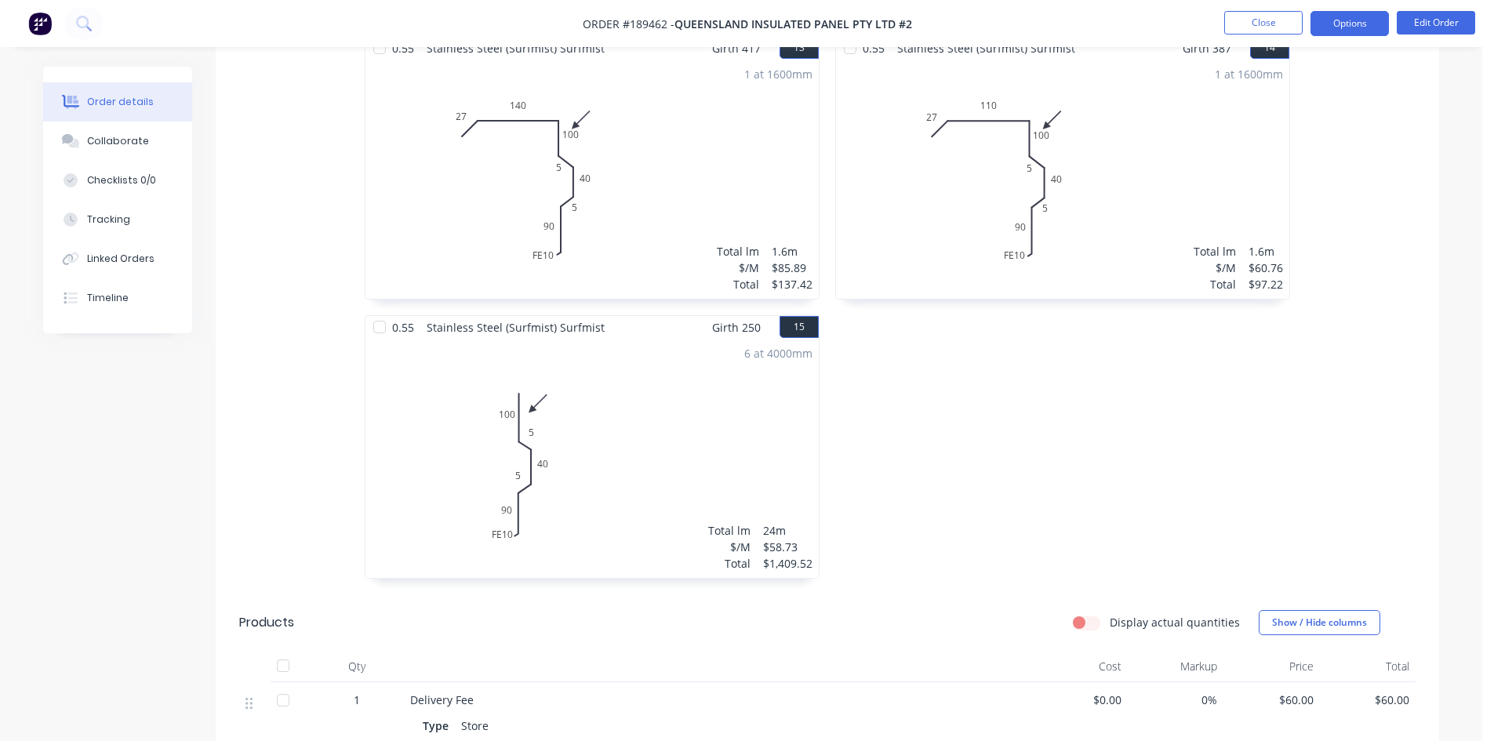
click at [1340, 27] on button "Options" at bounding box center [1350, 23] width 78 height 25
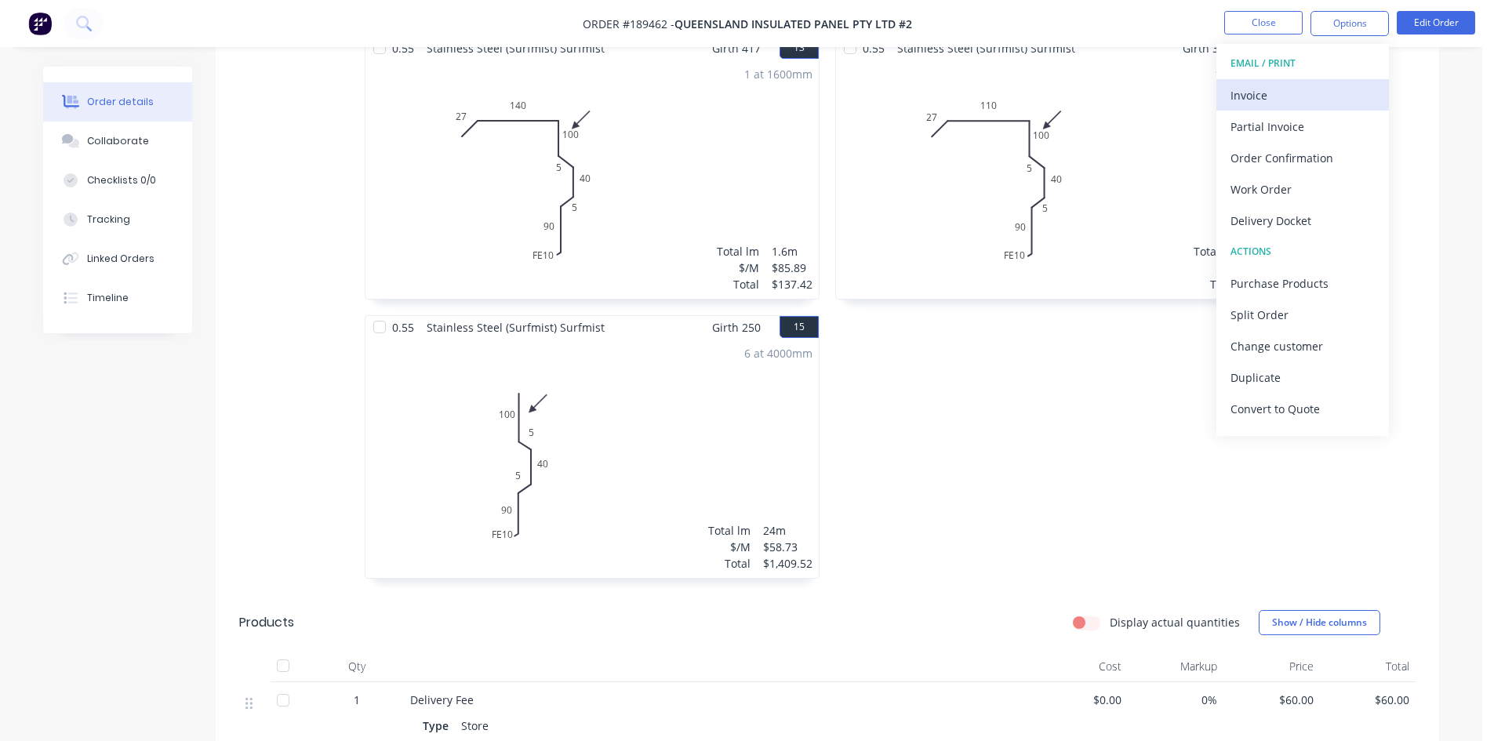
click at [1322, 80] on button "Invoice" at bounding box center [1303, 94] width 173 height 31
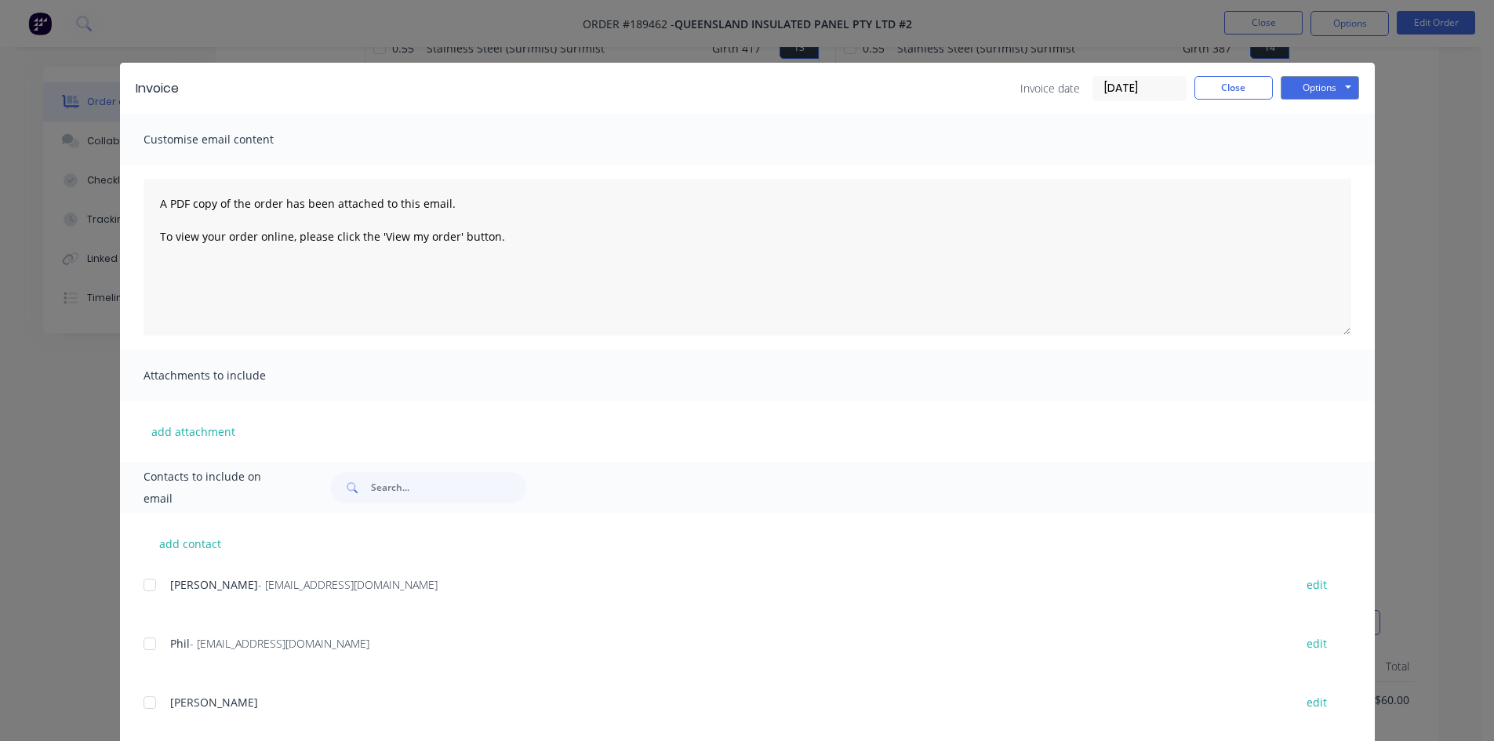
click at [144, 582] on div at bounding box center [149, 584] width 31 height 31
click at [149, 645] on div at bounding box center [149, 643] width 31 height 31
click at [1327, 90] on button "Options" at bounding box center [1320, 88] width 78 height 24
click at [1321, 169] on button "Email" at bounding box center [1331, 168] width 100 height 26
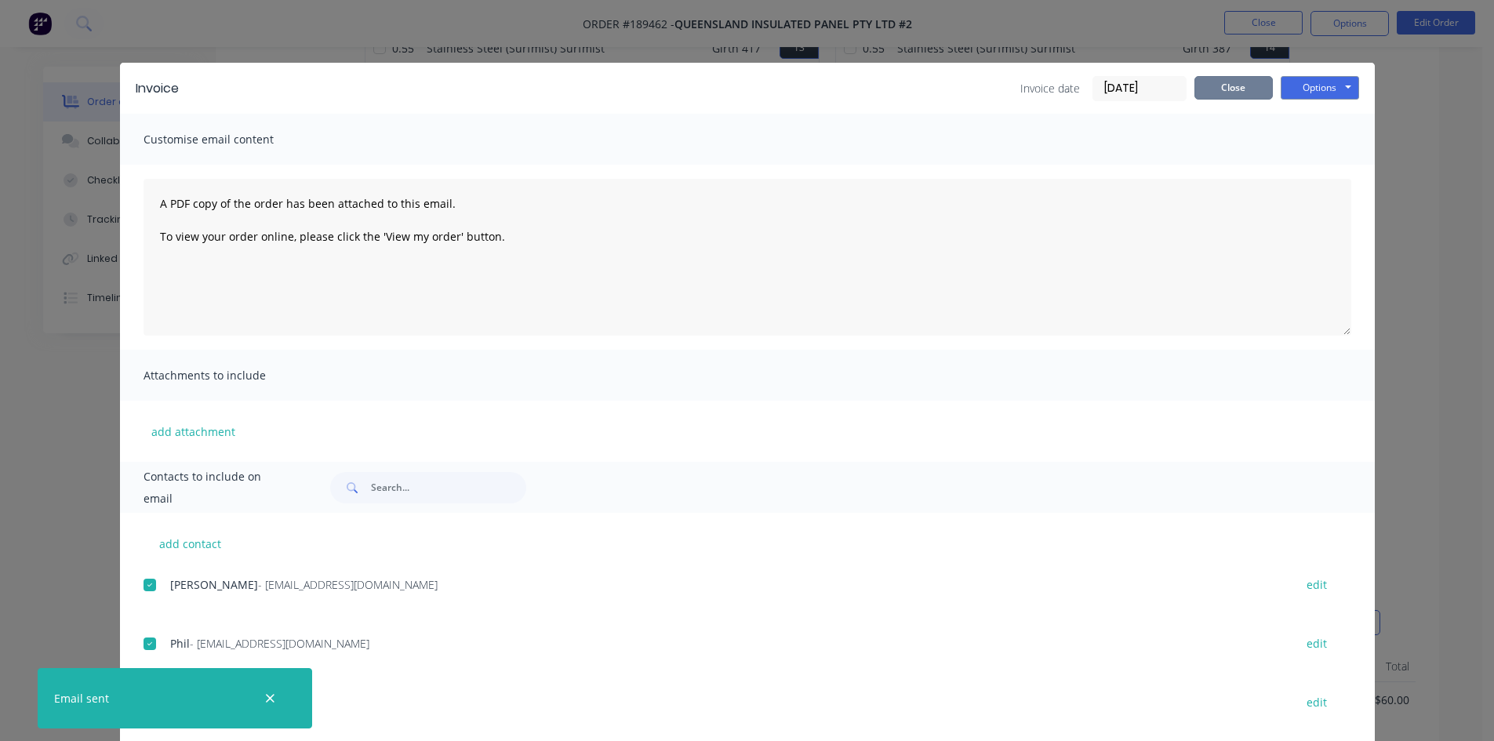
click at [1245, 89] on button "Close" at bounding box center [1234, 88] width 78 height 24
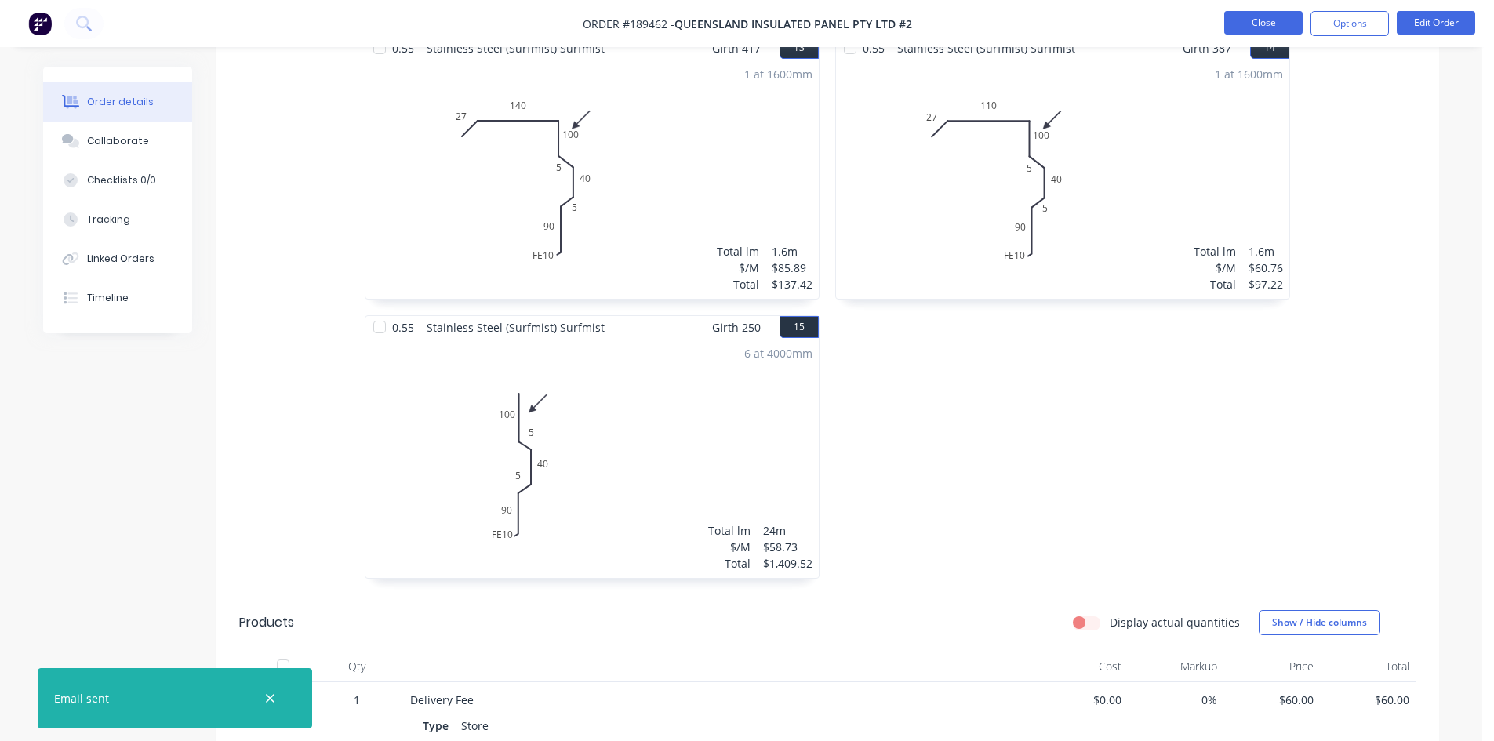
click at [1264, 27] on button "Close" at bounding box center [1263, 23] width 78 height 24
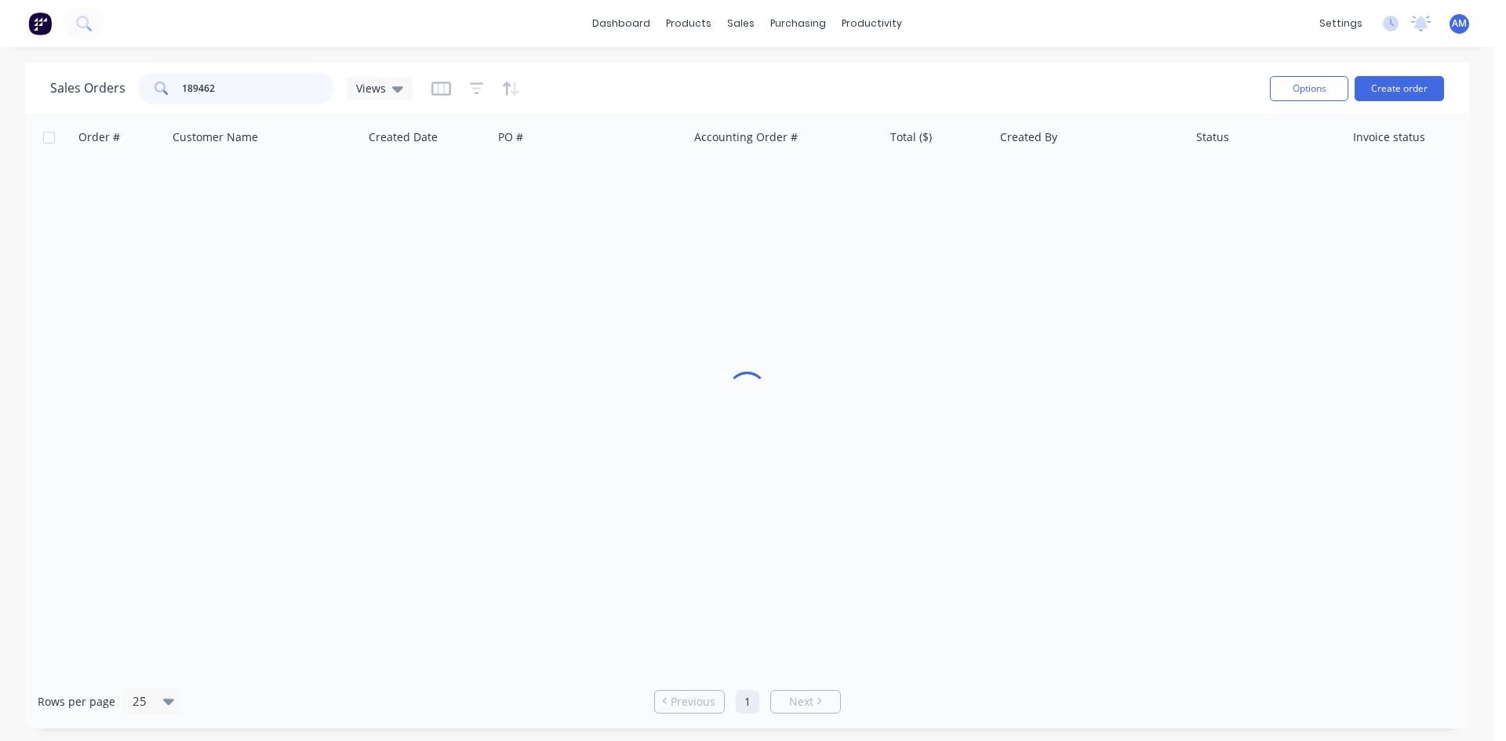
drag, startPoint x: 224, startPoint y: 94, endPoint x: 37, endPoint y: 89, distance: 187.5
click at [37, 89] on div "Sales Orders 189462 Views Options Create order" at bounding box center [747, 88] width 1444 height 51
type input "189429"
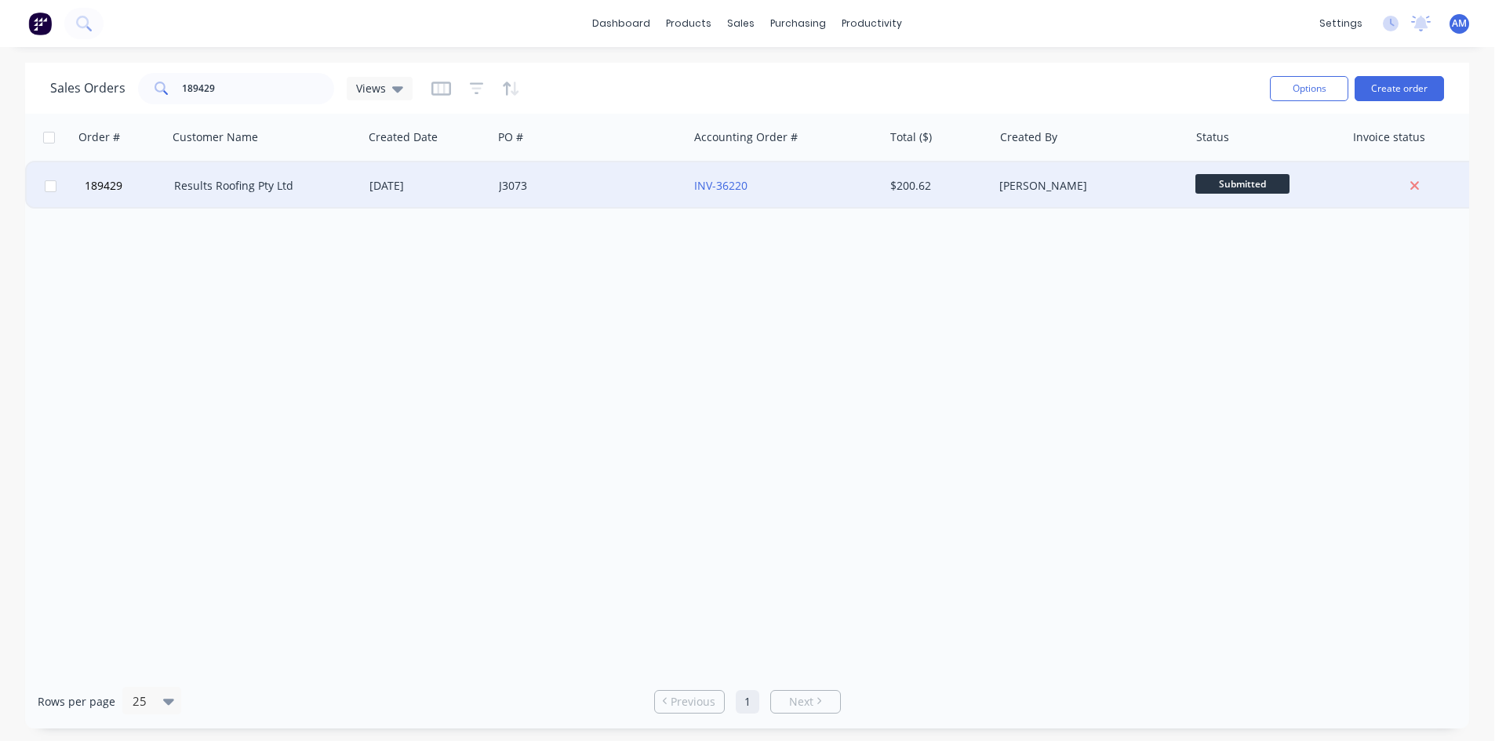
click at [557, 185] on div "J3073" at bounding box center [586, 186] width 174 height 16
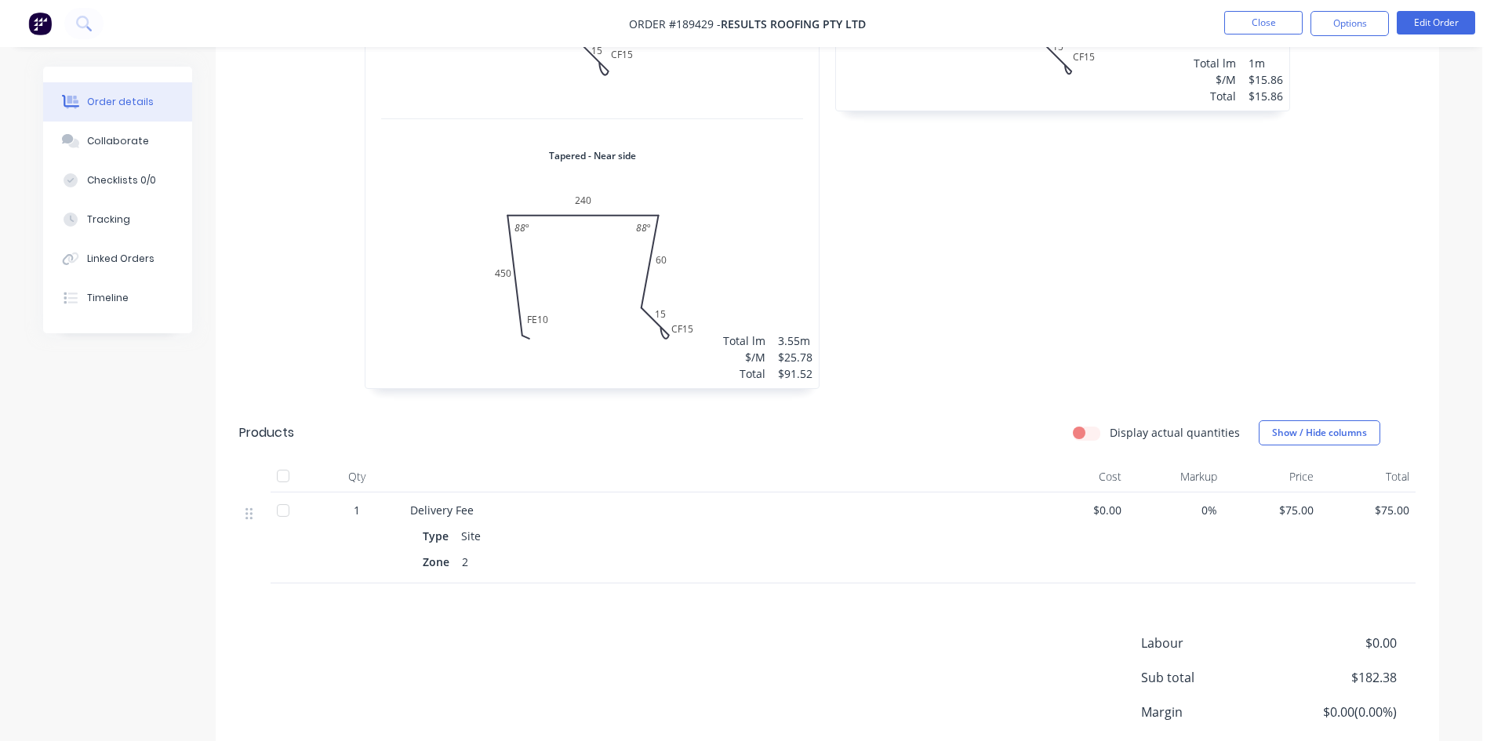
scroll to position [706, 0]
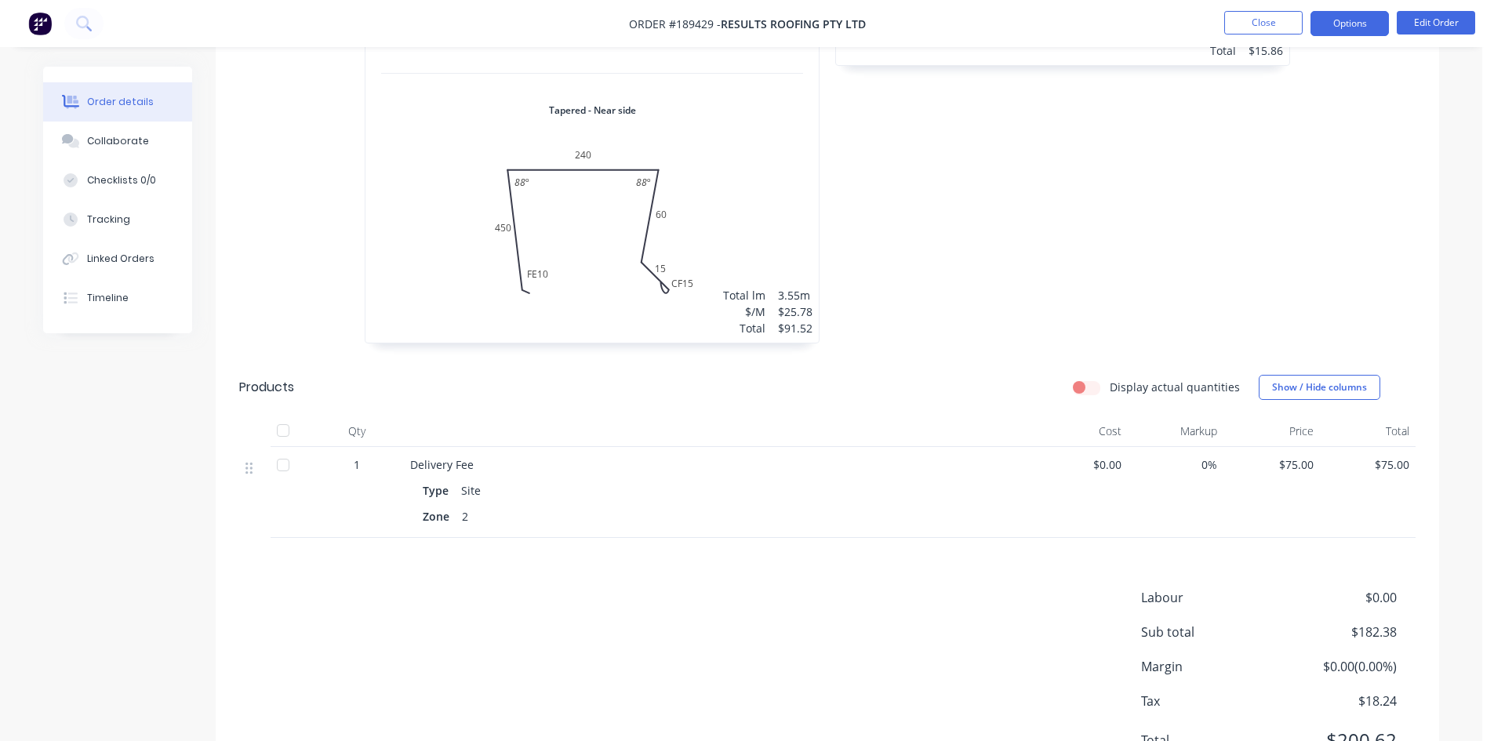
click at [1348, 21] on button "Options" at bounding box center [1350, 23] width 78 height 25
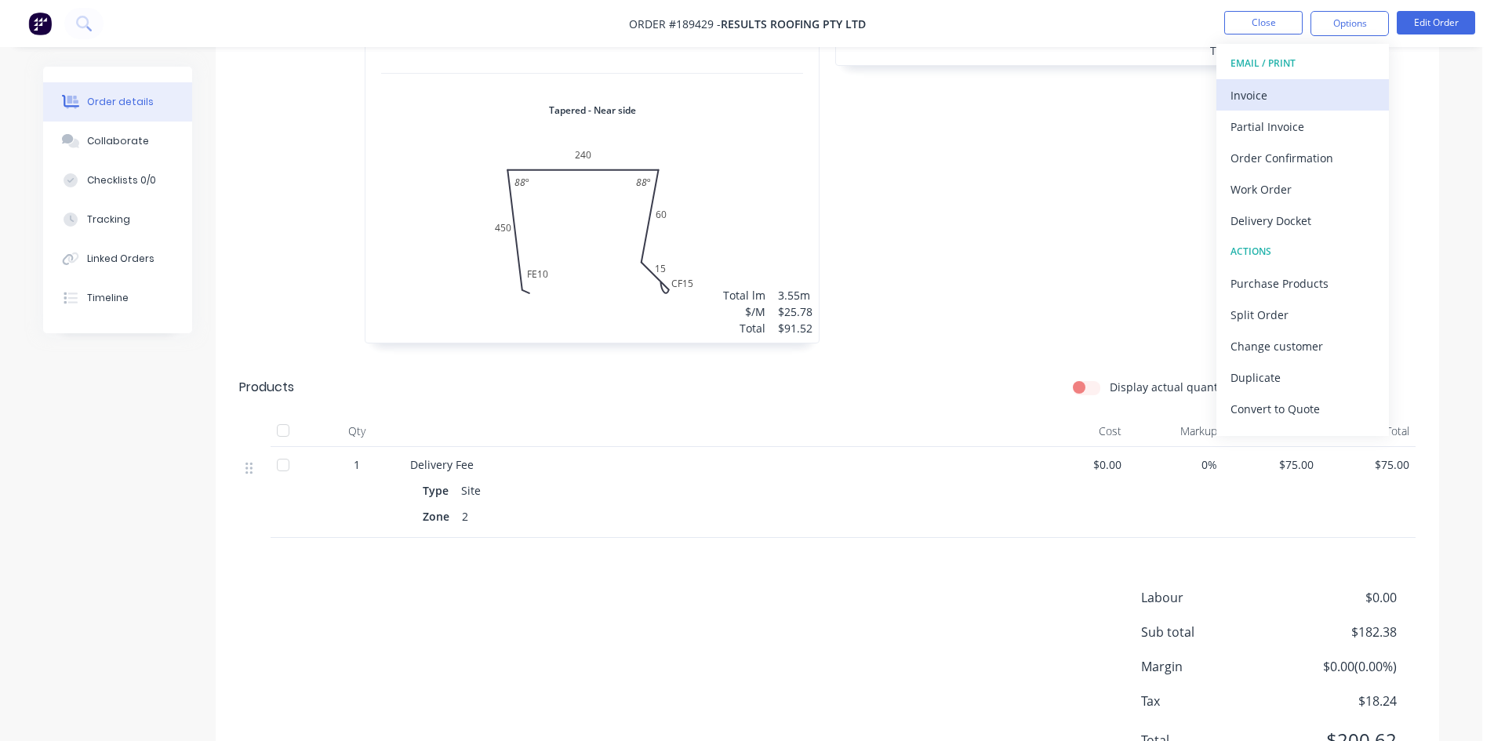
click at [1307, 80] on button "Invoice" at bounding box center [1303, 94] width 173 height 31
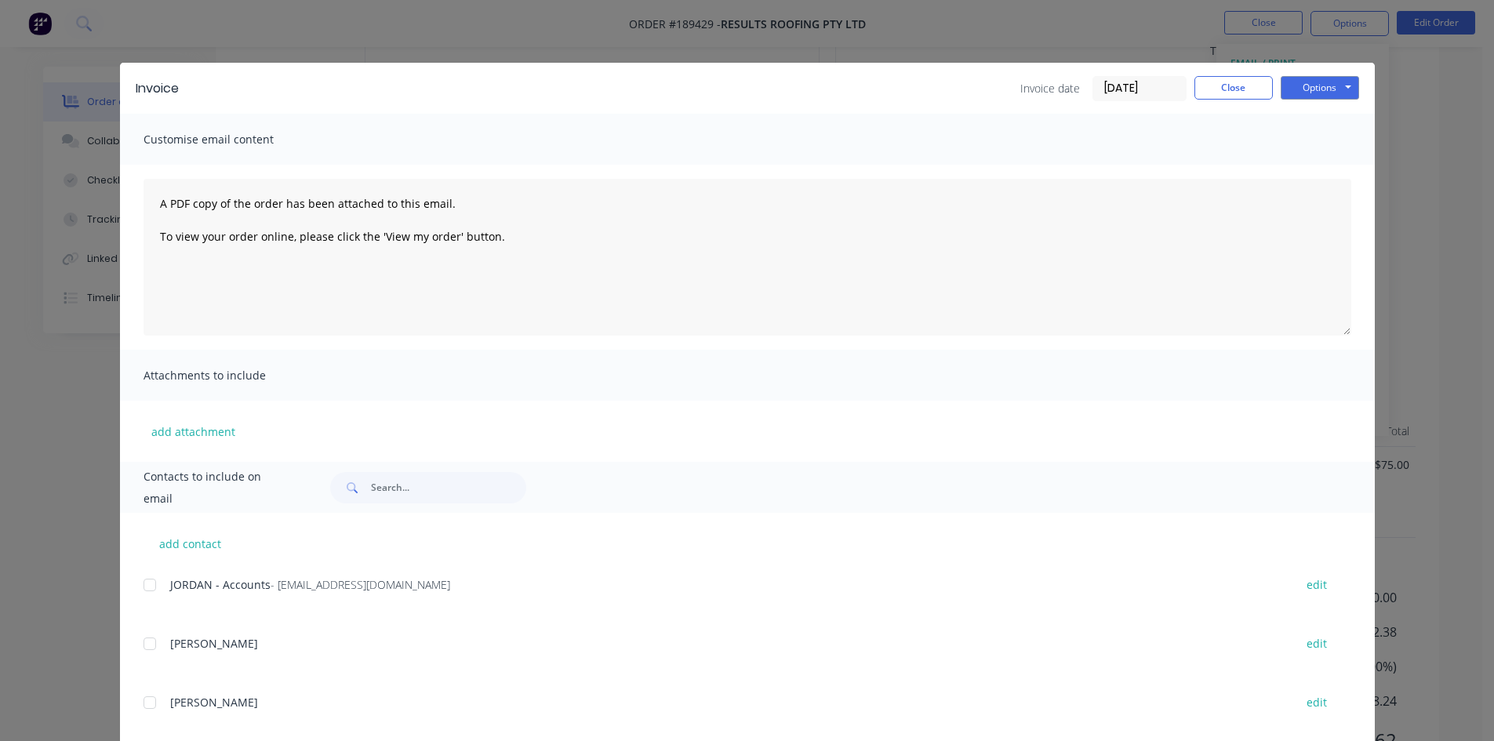
click at [148, 584] on div at bounding box center [149, 584] width 31 height 31
click at [1312, 86] on button "Options" at bounding box center [1320, 88] width 78 height 24
click at [1318, 168] on button "Email" at bounding box center [1331, 168] width 100 height 26
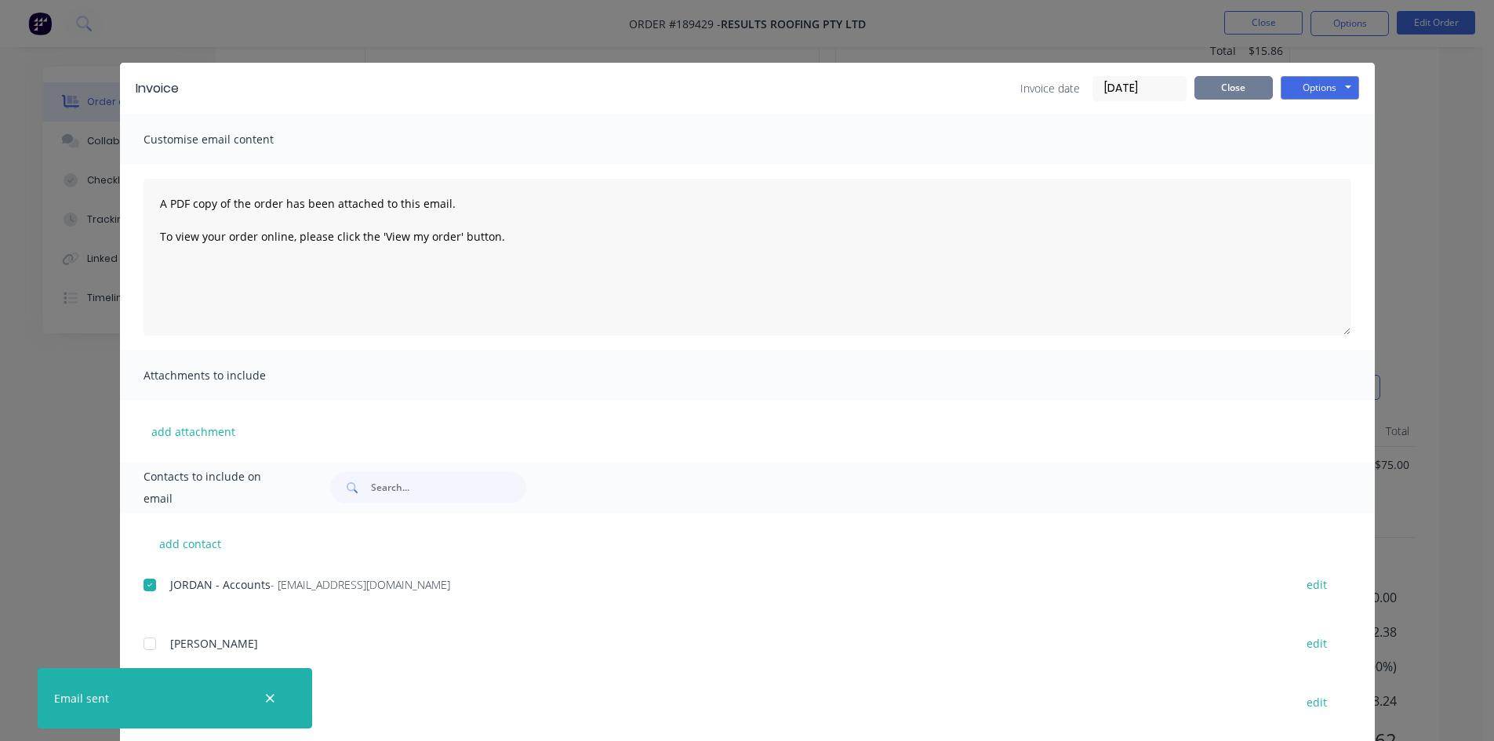
click at [1217, 93] on button "Close" at bounding box center [1234, 88] width 78 height 24
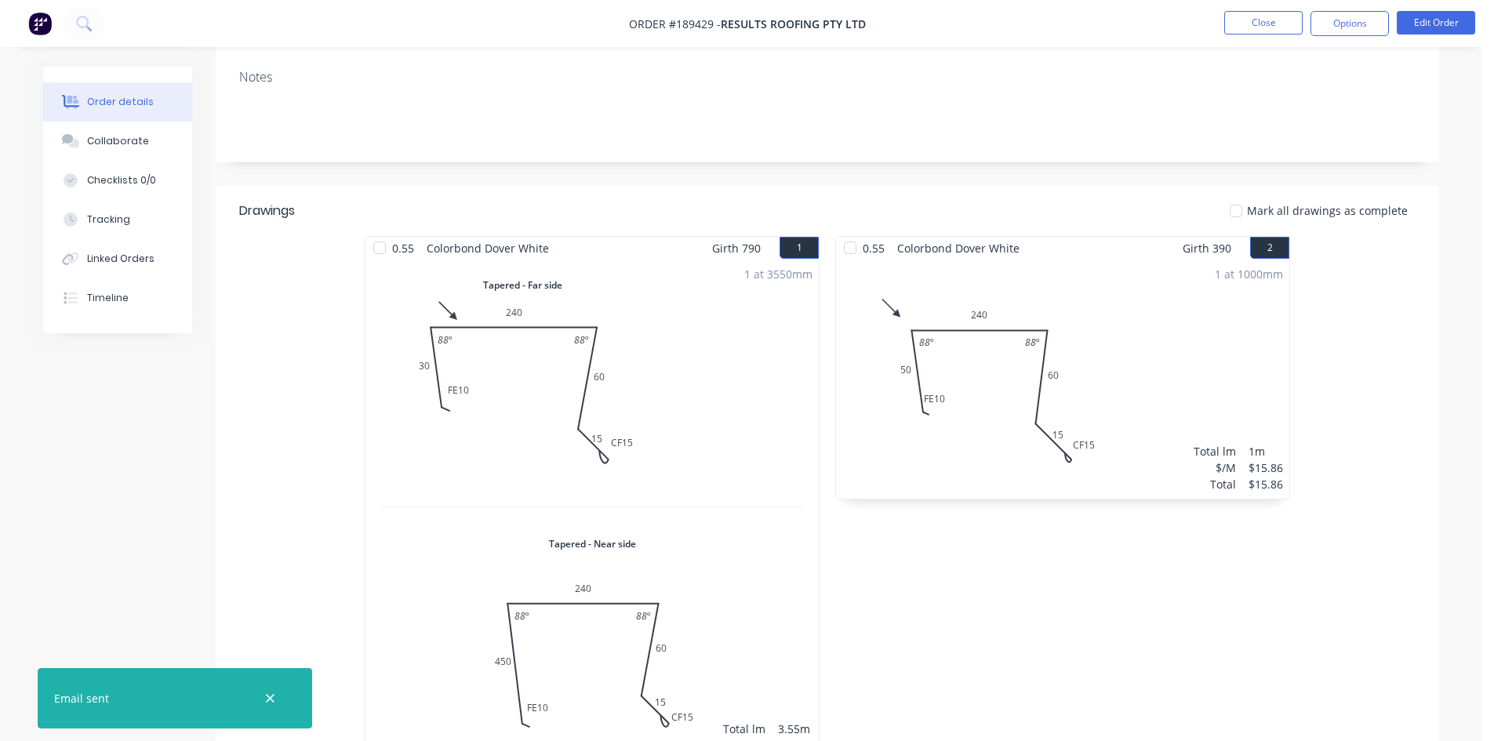
scroll to position [157, 0]
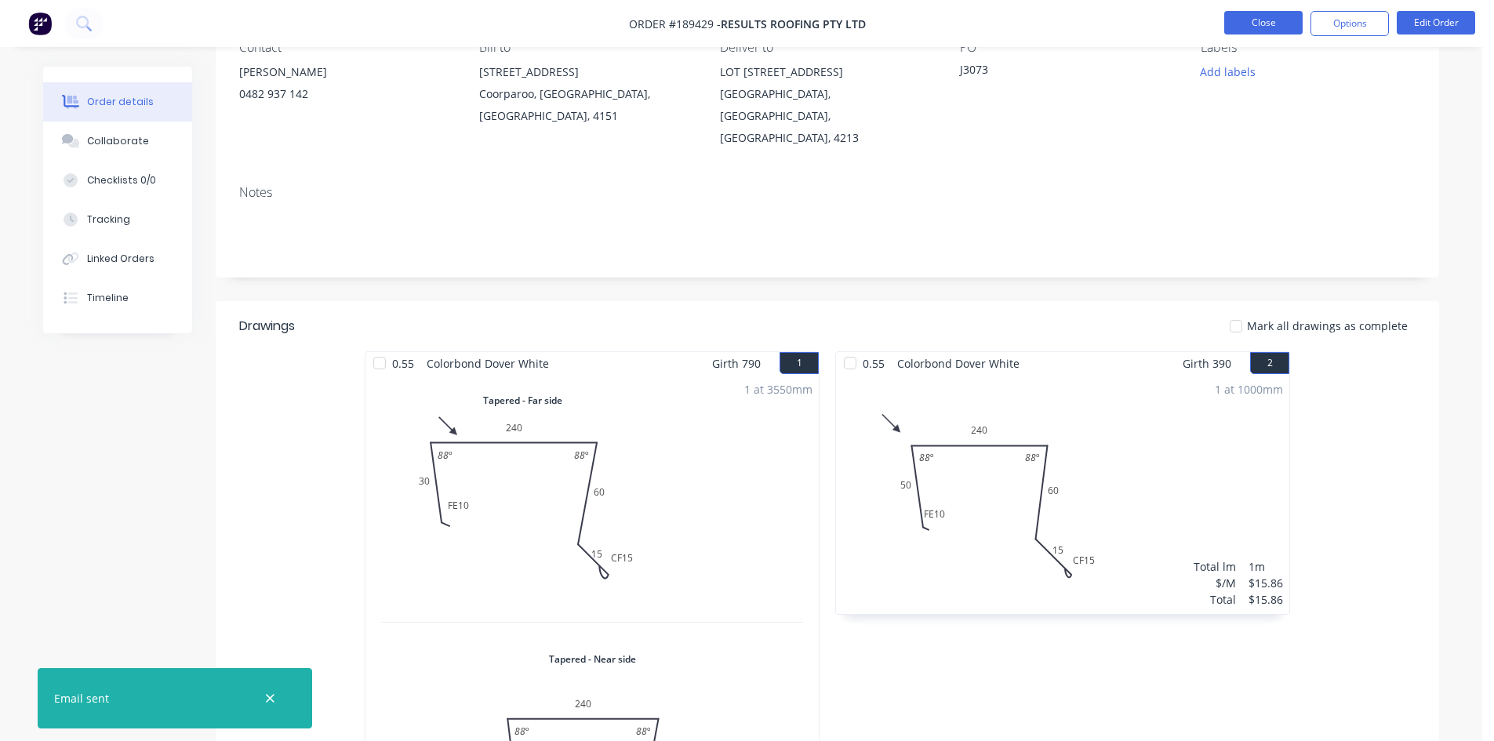
click at [1291, 27] on button "Close" at bounding box center [1263, 23] width 78 height 24
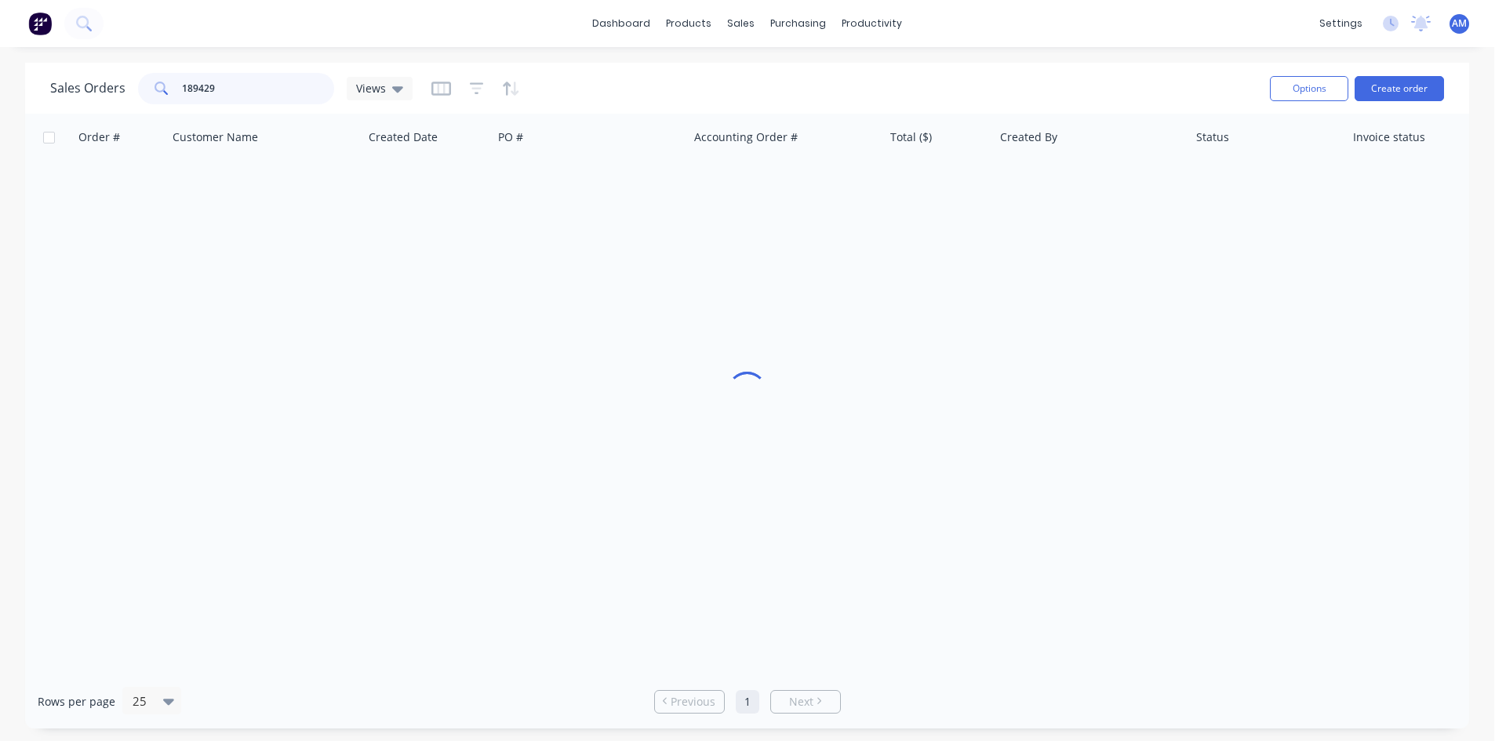
drag, startPoint x: 230, startPoint y: 93, endPoint x: 60, endPoint y: 89, distance: 170.3
click at [60, 89] on div "Sales Orders 189429 Views" at bounding box center [231, 88] width 362 height 31
type input "189468"
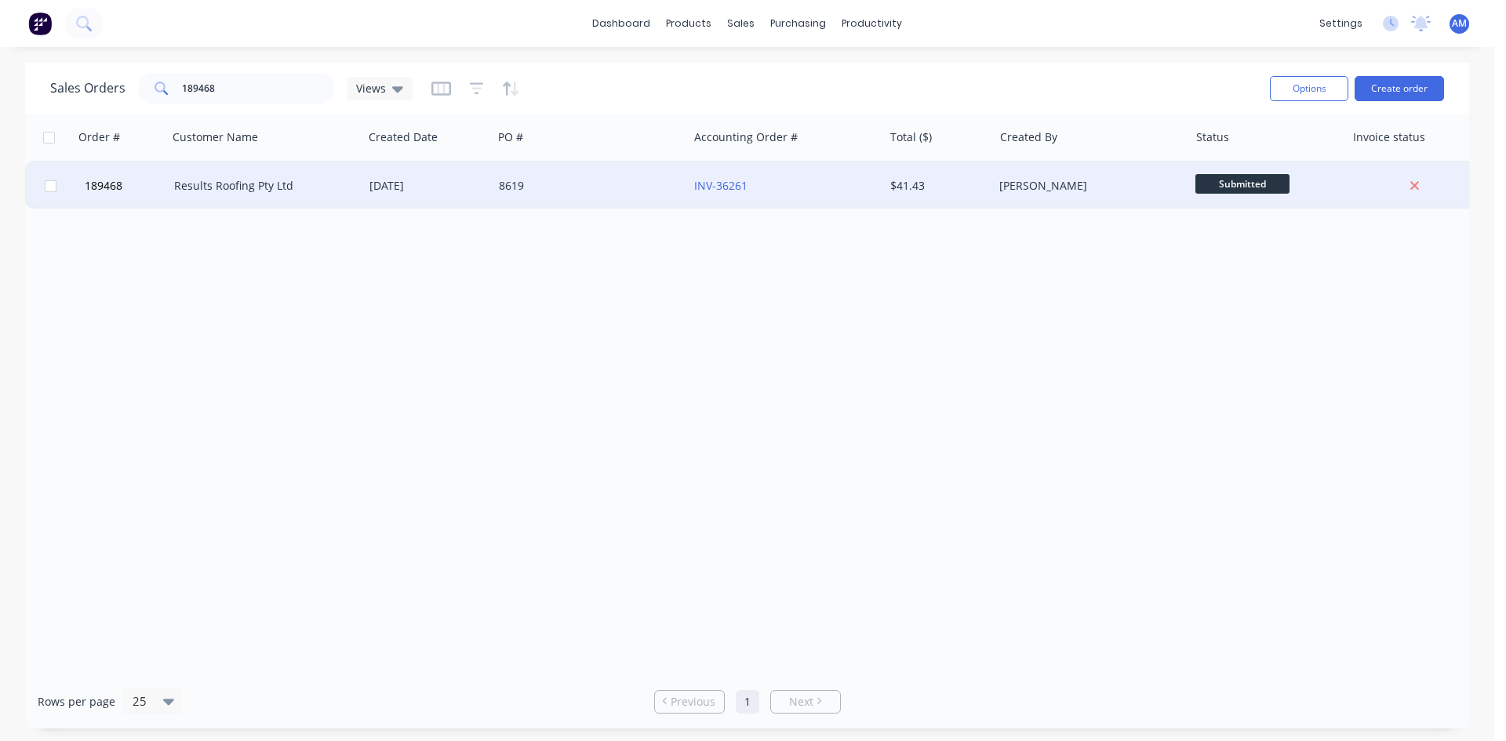
click at [605, 189] on div "8619" at bounding box center [586, 186] width 174 height 16
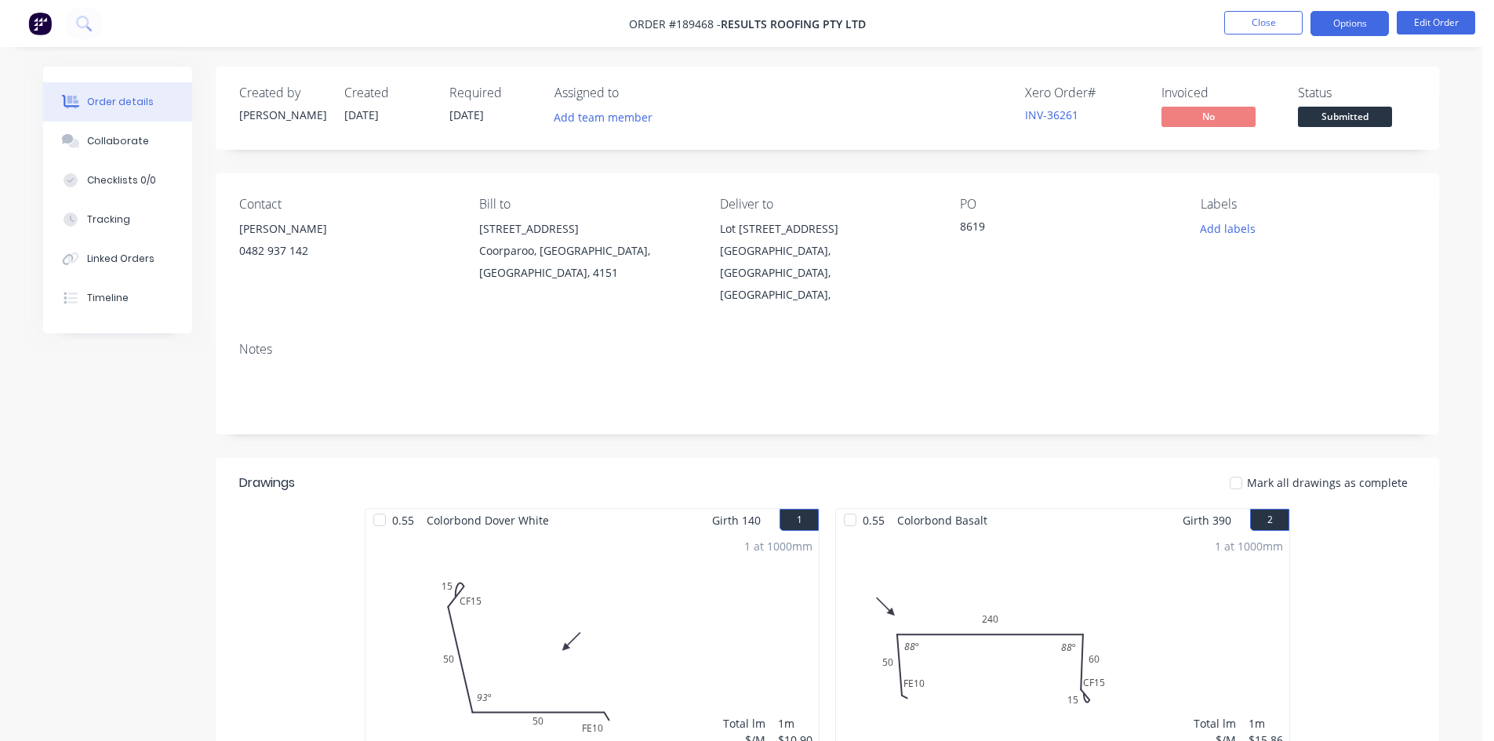
click at [1350, 20] on button "Options" at bounding box center [1350, 23] width 78 height 25
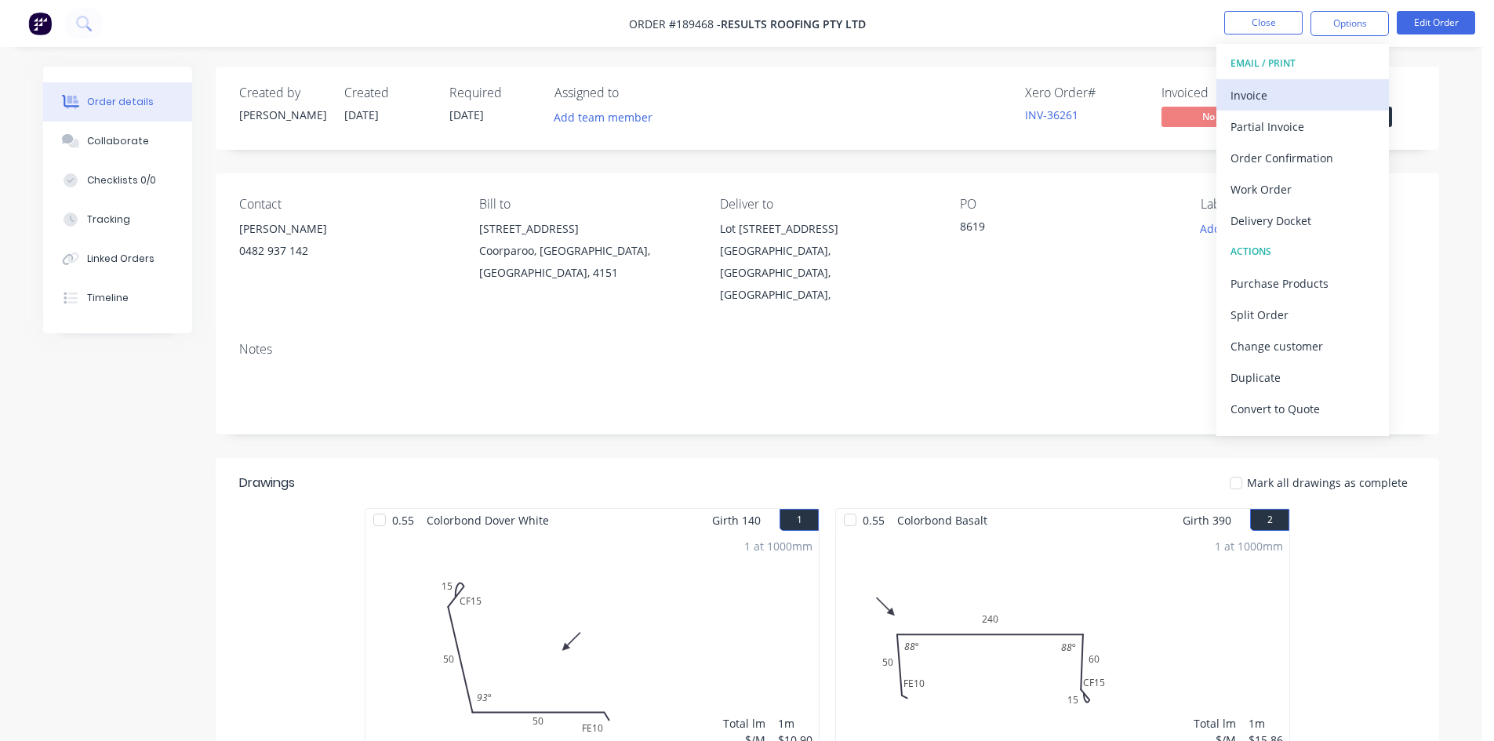
click at [1329, 84] on div "Invoice" at bounding box center [1303, 95] width 144 height 23
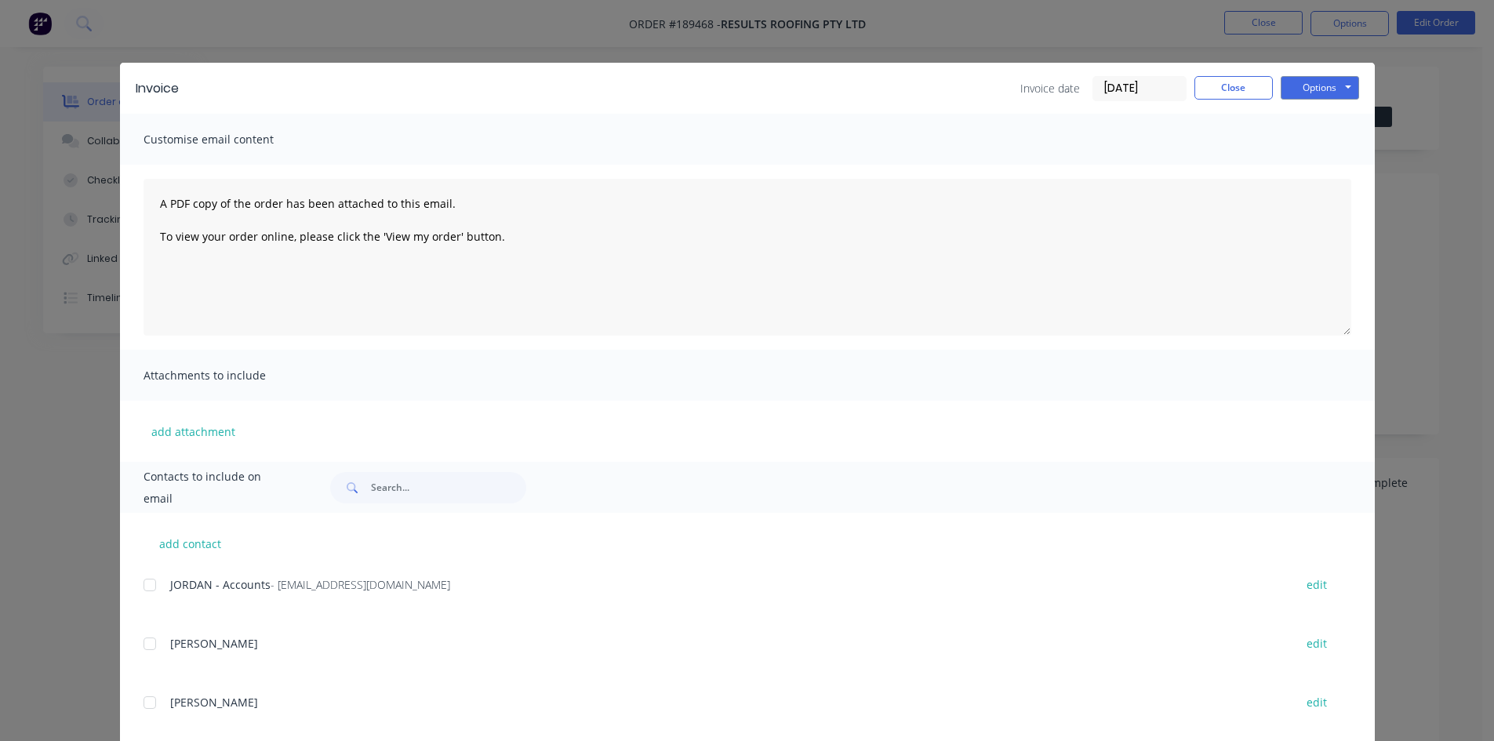
click at [146, 586] on div at bounding box center [149, 584] width 31 height 31
click at [1316, 83] on button "Options" at bounding box center [1320, 88] width 78 height 24
click at [1311, 165] on button "Email" at bounding box center [1331, 168] width 100 height 26
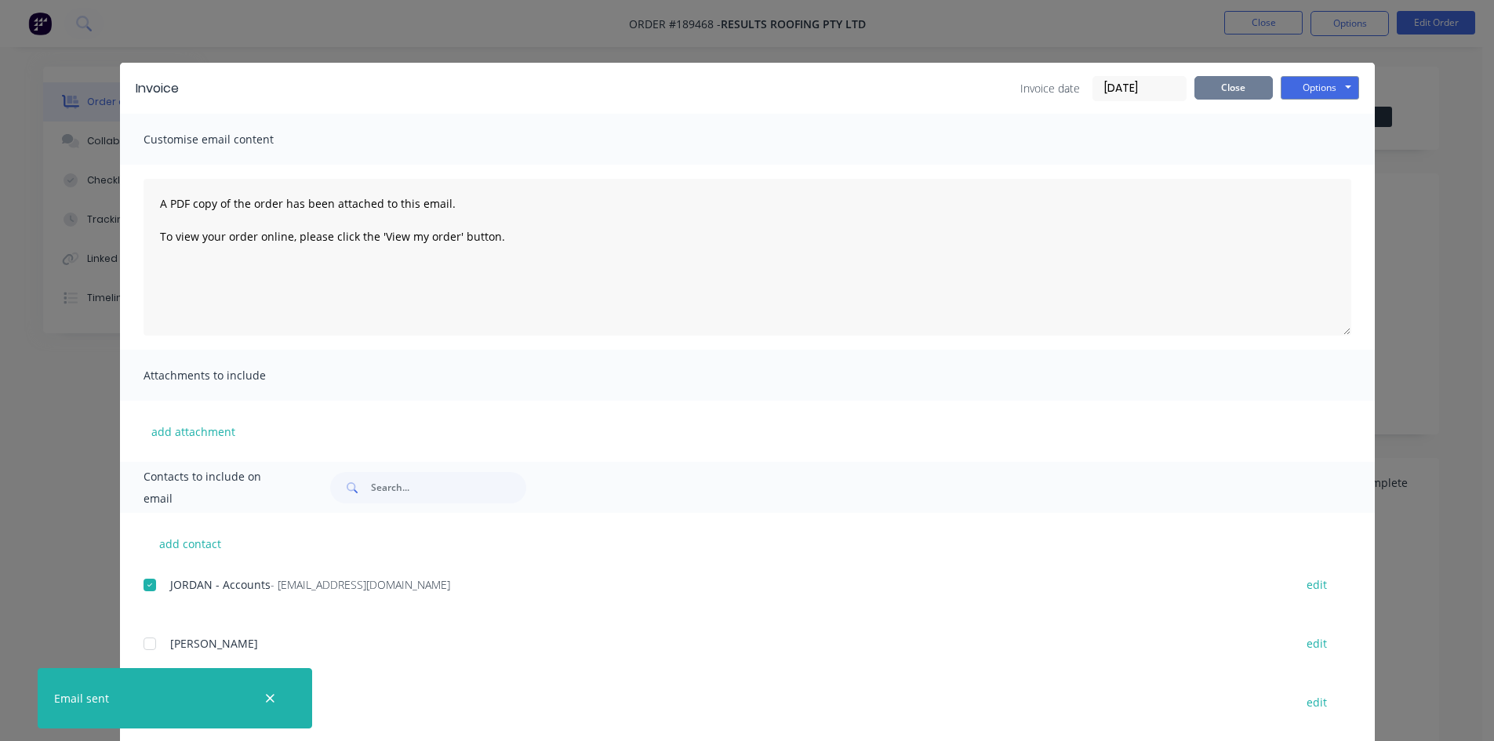
click at [1262, 89] on button "Close" at bounding box center [1234, 88] width 78 height 24
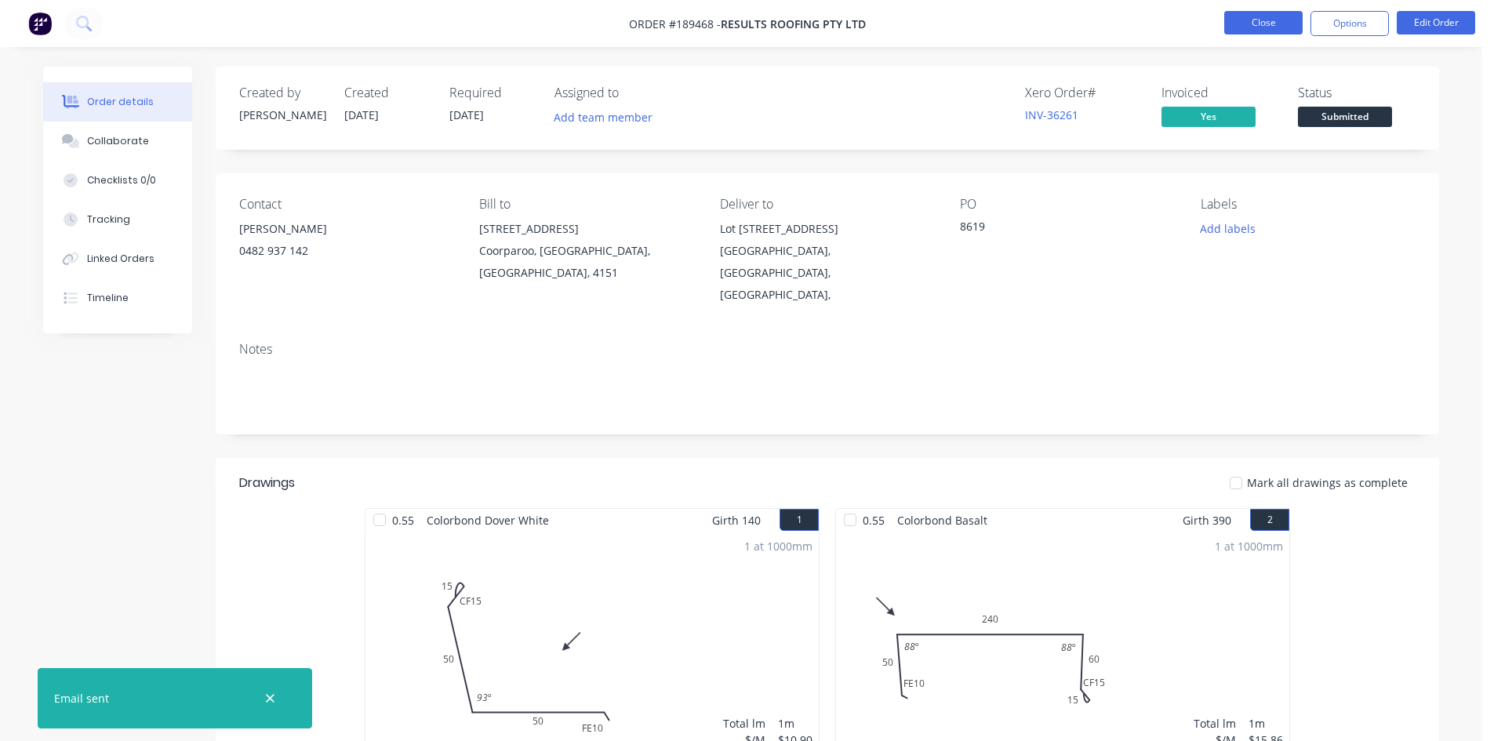
click at [1255, 24] on button "Close" at bounding box center [1263, 23] width 78 height 24
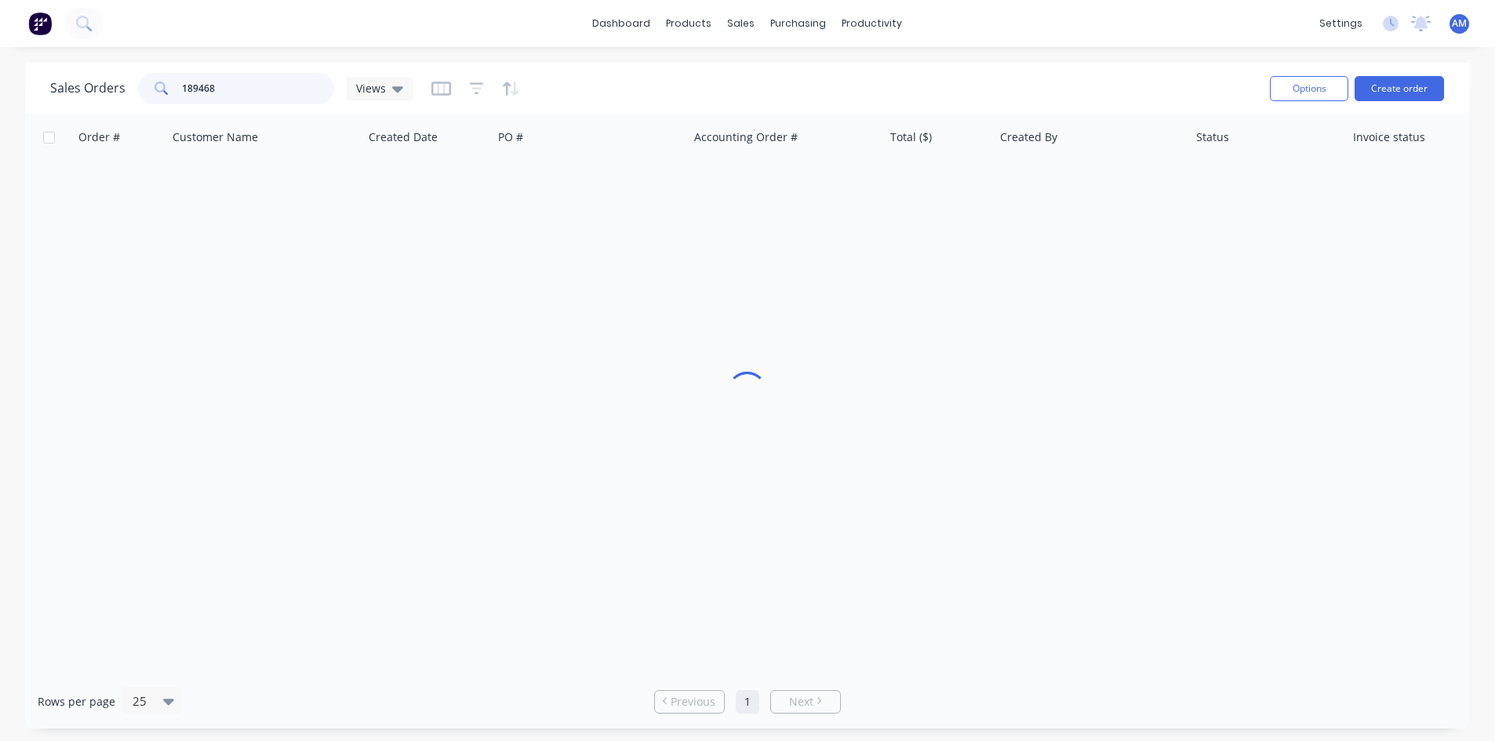
drag, startPoint x: 278, startPoint y: 91, endPoint x: 142, endPoint y: 94, distance: 135.7
click at [142, 94] on div "189468" at bounding box center [236, 88] width 196 height 31
type input "189322"
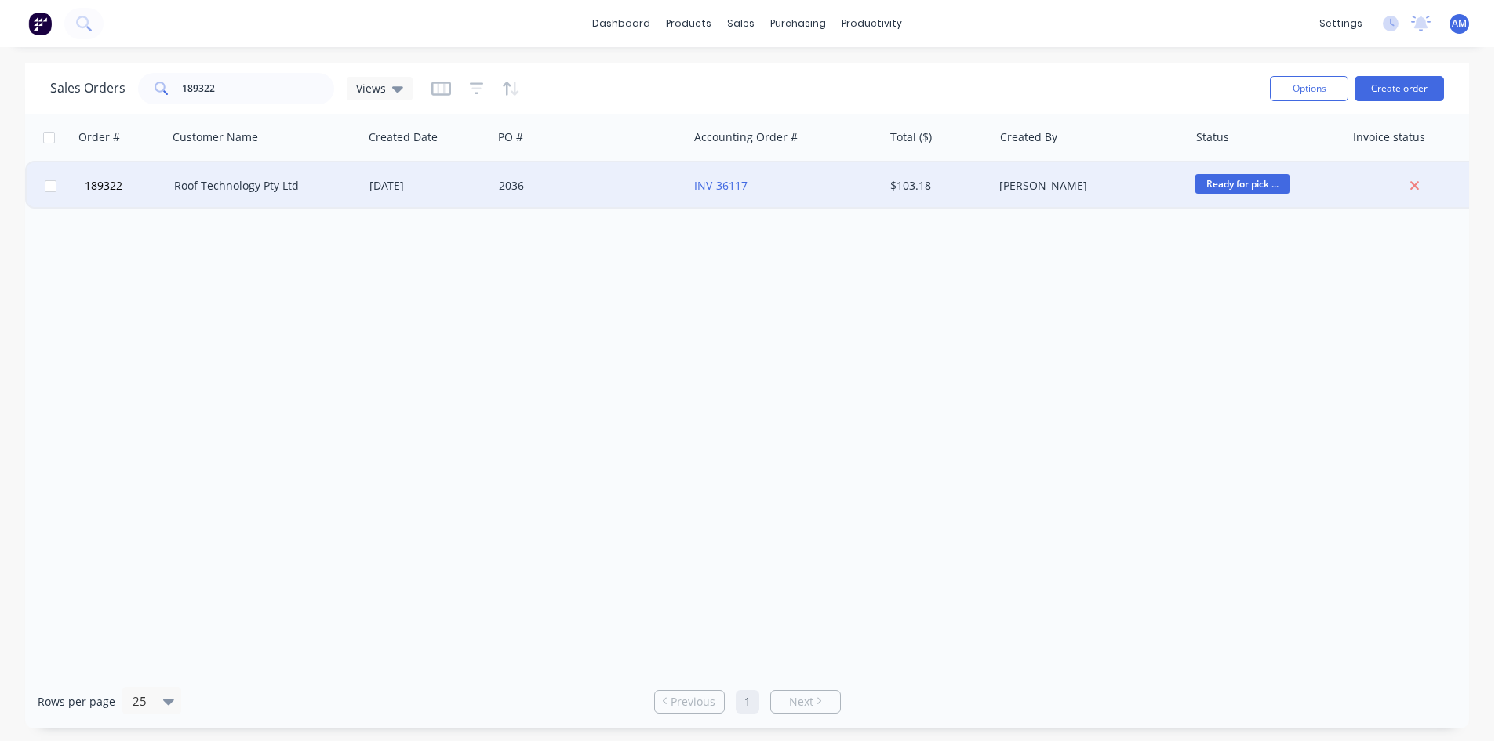
click at [661, 186] on div "2036" at bounding box center [586, 186] width 174 height 16
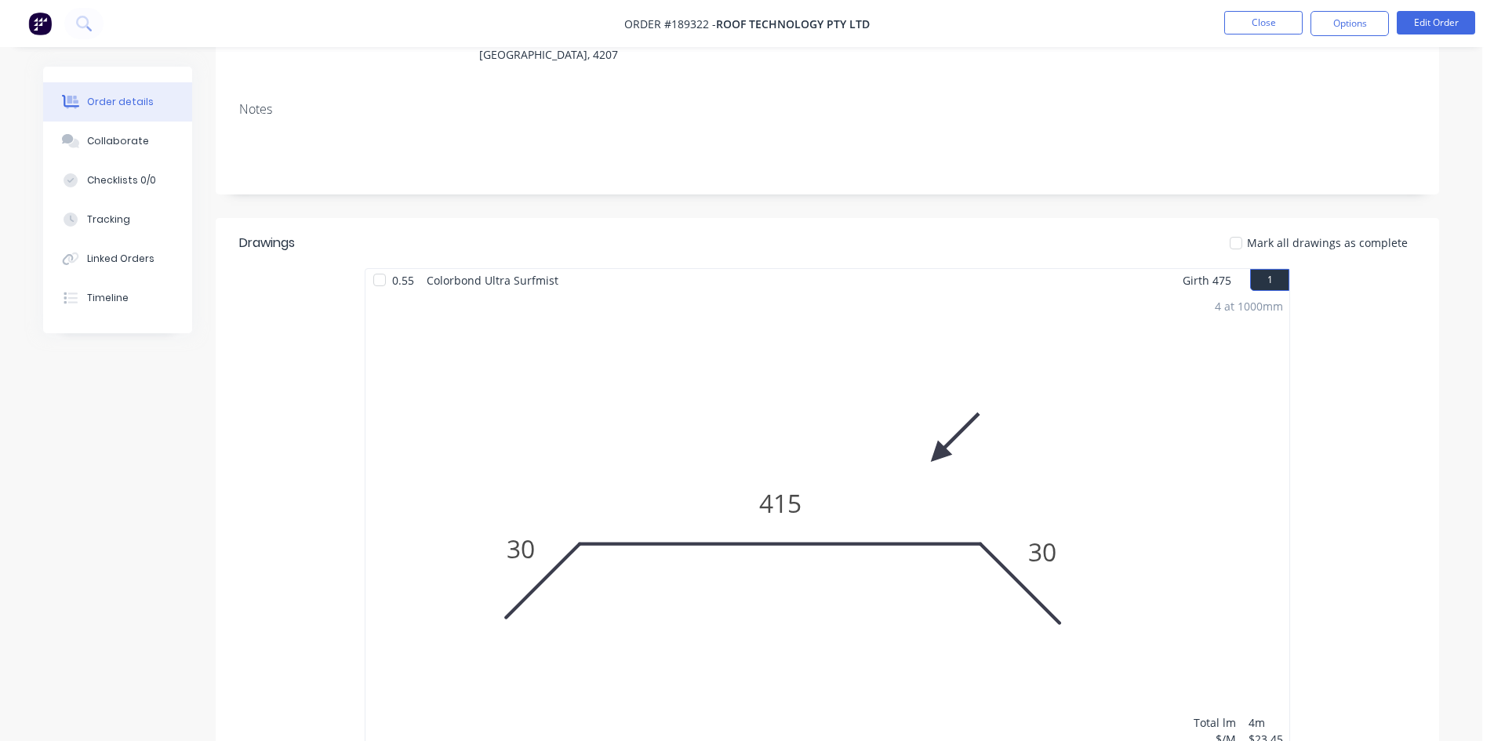
scroll to position [392, 0]
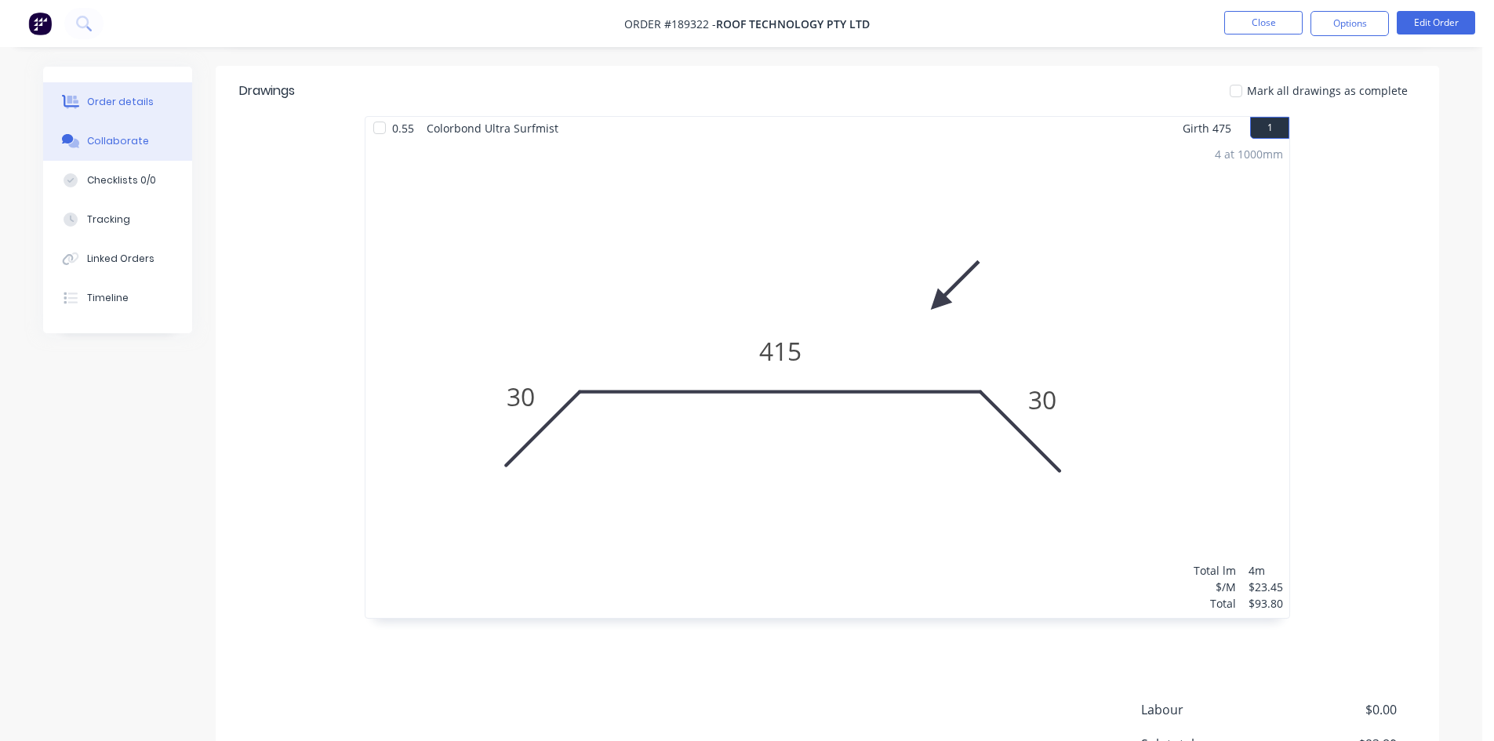
click at [117, 144] on div "Collaborate" at bounding box center [118, 141] width 62 height 14
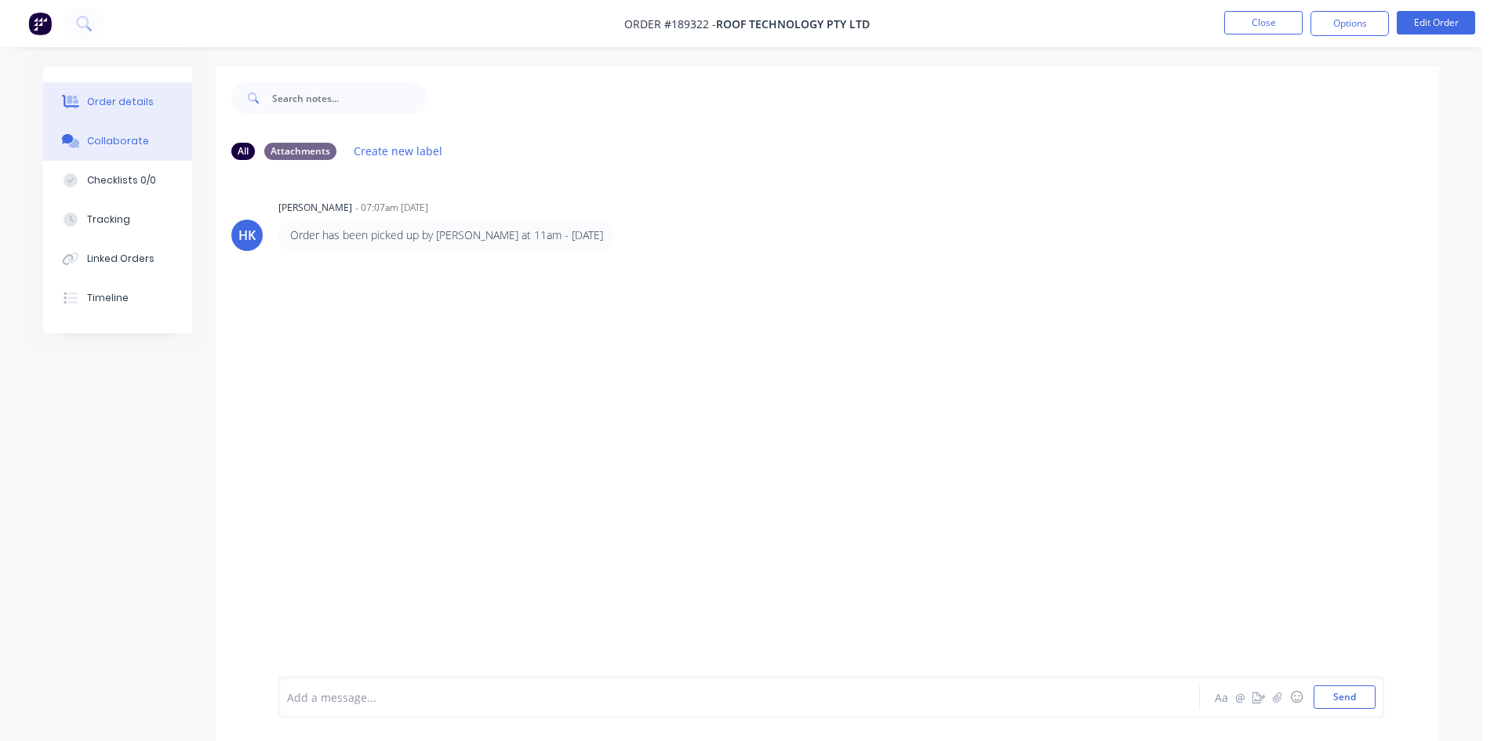
click at [160, 101] on button "Order details" at bounding box center [117, 101] width 149 height 39
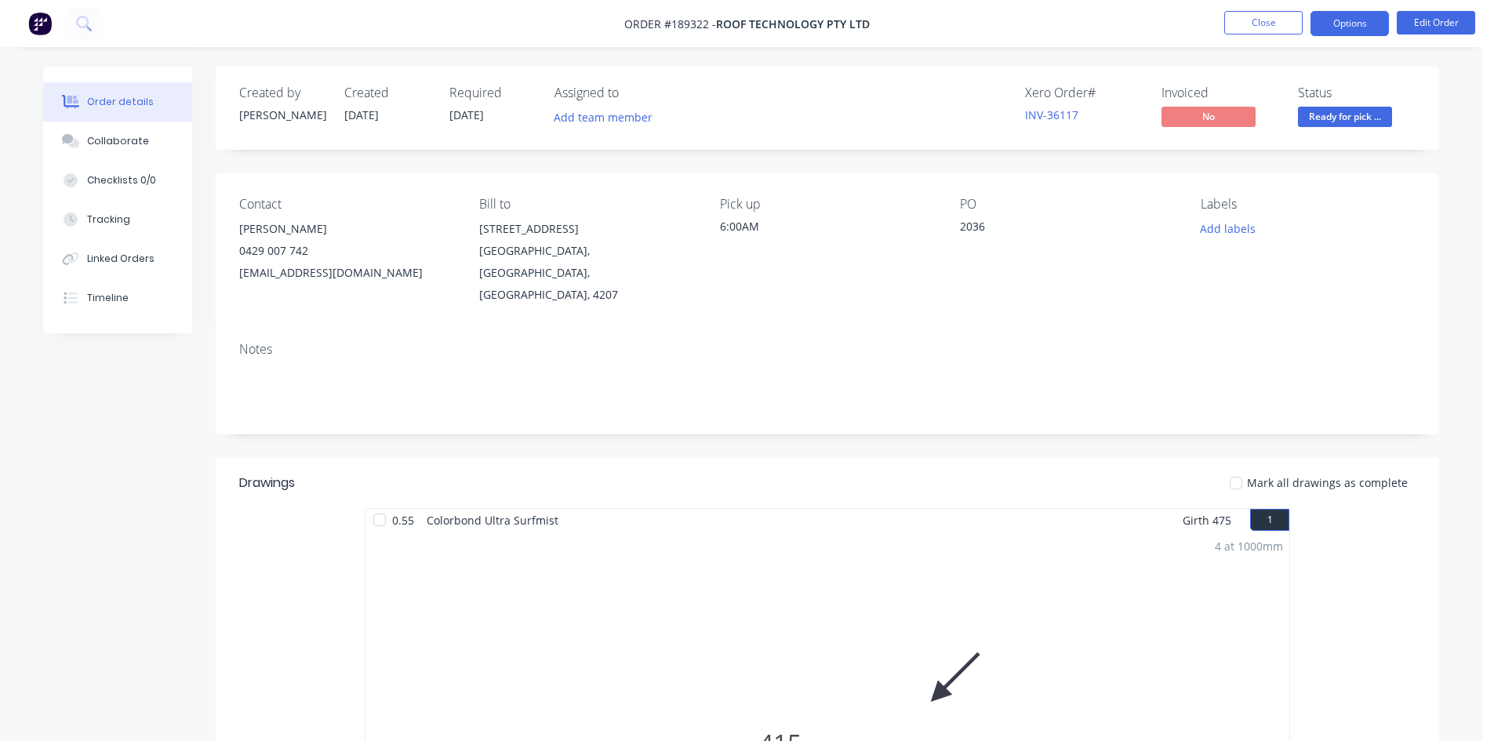
click at [1335, 31] on button "Options" at bounding box center [1350, 23] width 78 height 25
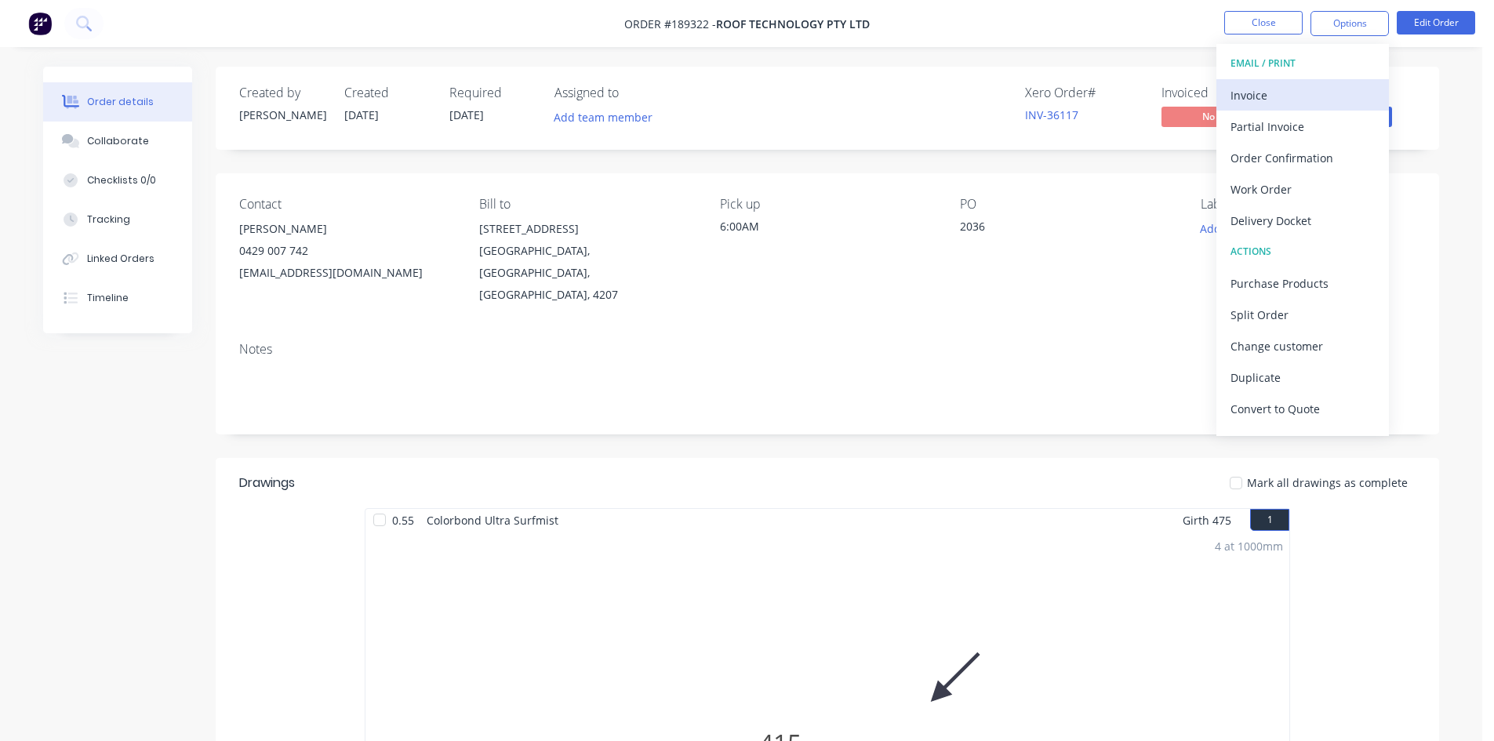
click at [1300, 87] on div "Invoice" at bounding box center [1303, 95] width 144 height 23
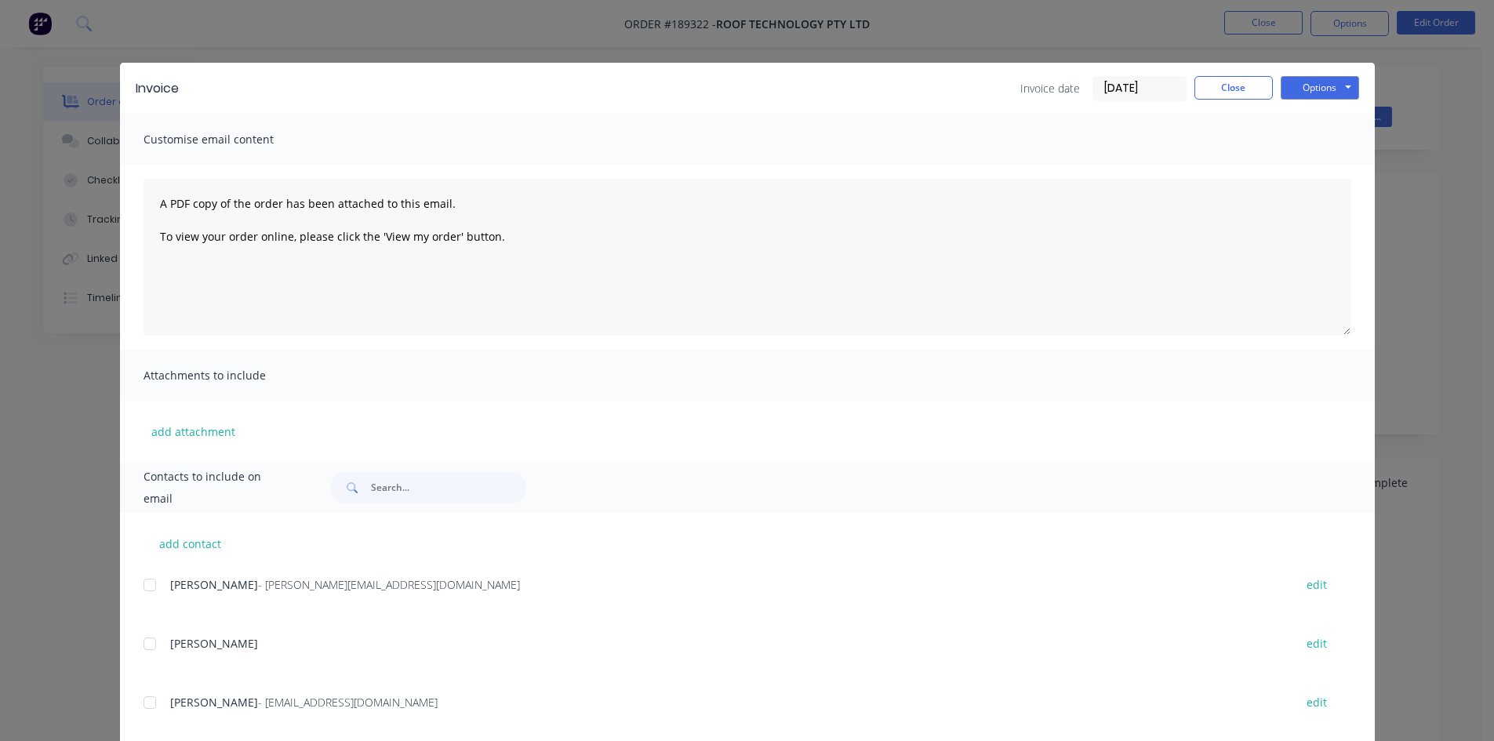
click at [142, 581] on div at bounding box center [149, 584] width 31 height 31
click at [144, 706] on div at bounding box center [149, 702] width 31 height 31
click at [1298, 89] on button "Options" at bounding box center [1320, 88] width 78 height 24
click at [1301, 158] on button "Email" at bounding box center [1331, 168] width 100 height 26
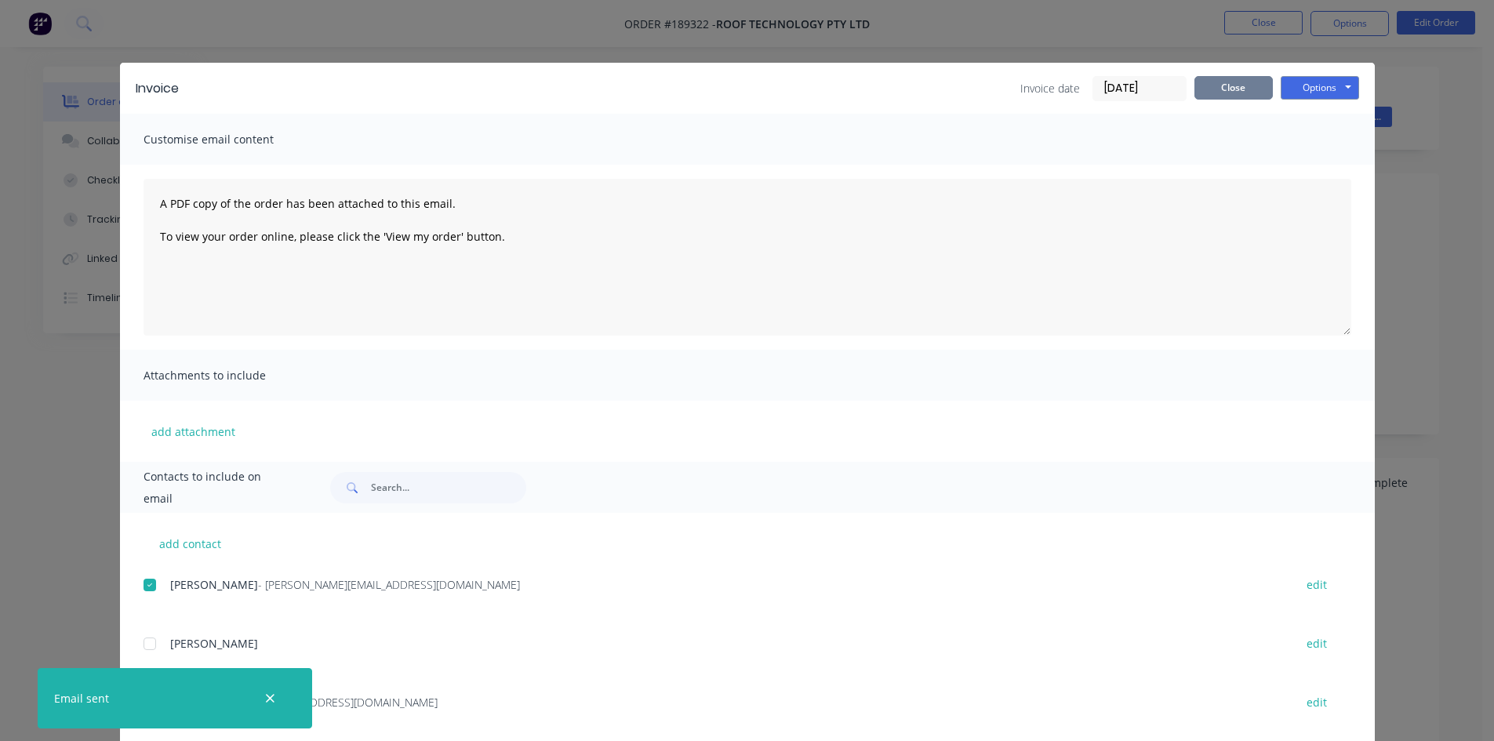
click at [1215, 98] on button "Close" at bounding box center [1234, 88] width 78 height 24
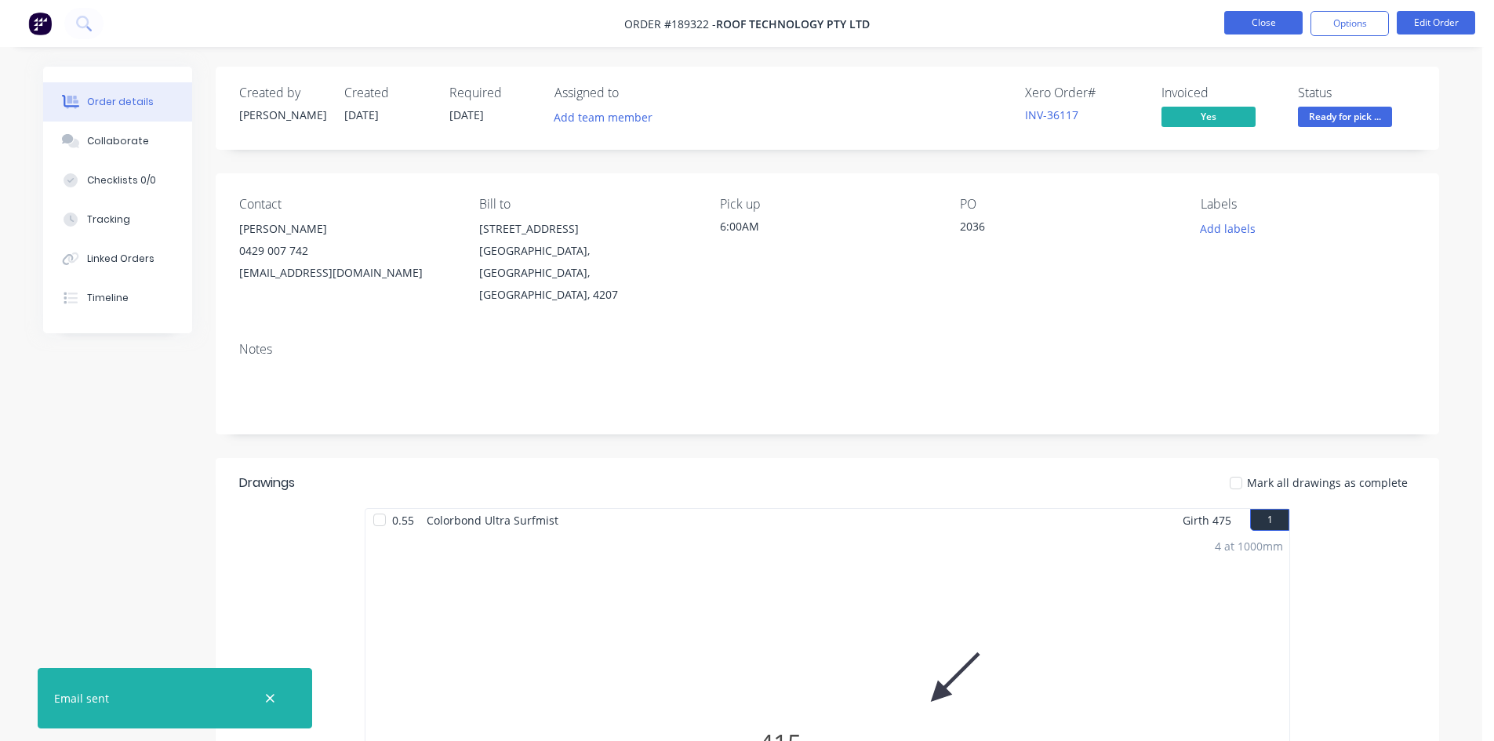
click at [1268, 16] on button "Close" at bounding box center [1263, 23] width 78 height 24
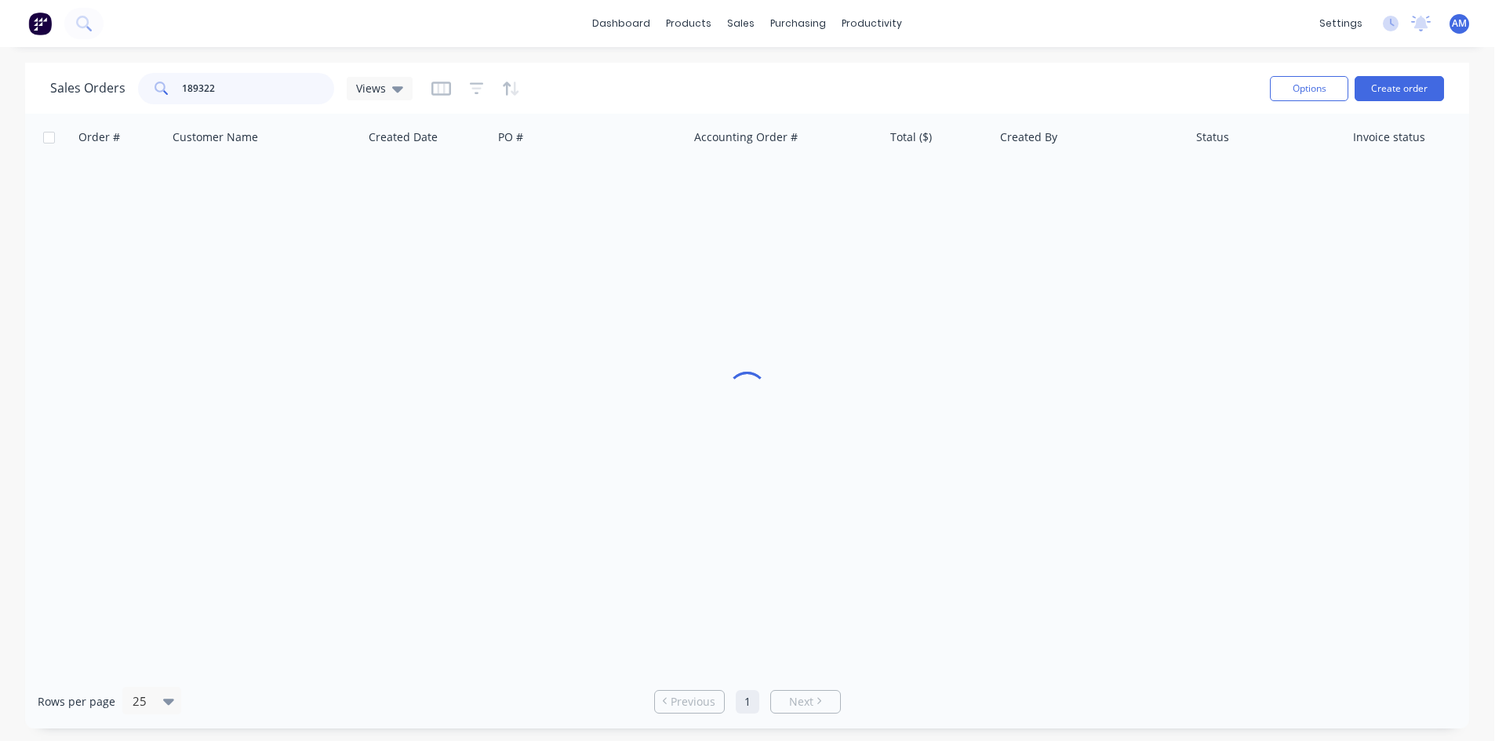
drag, startPoint x: 216, startPoint y: 91, endPoint x: 107, endPoint y: 79, distance: 109.7
click at [107, 79] on div "Sales Orders 189322 Views" at bounding box center [231, 88] width 362 height 31
type input "189492"
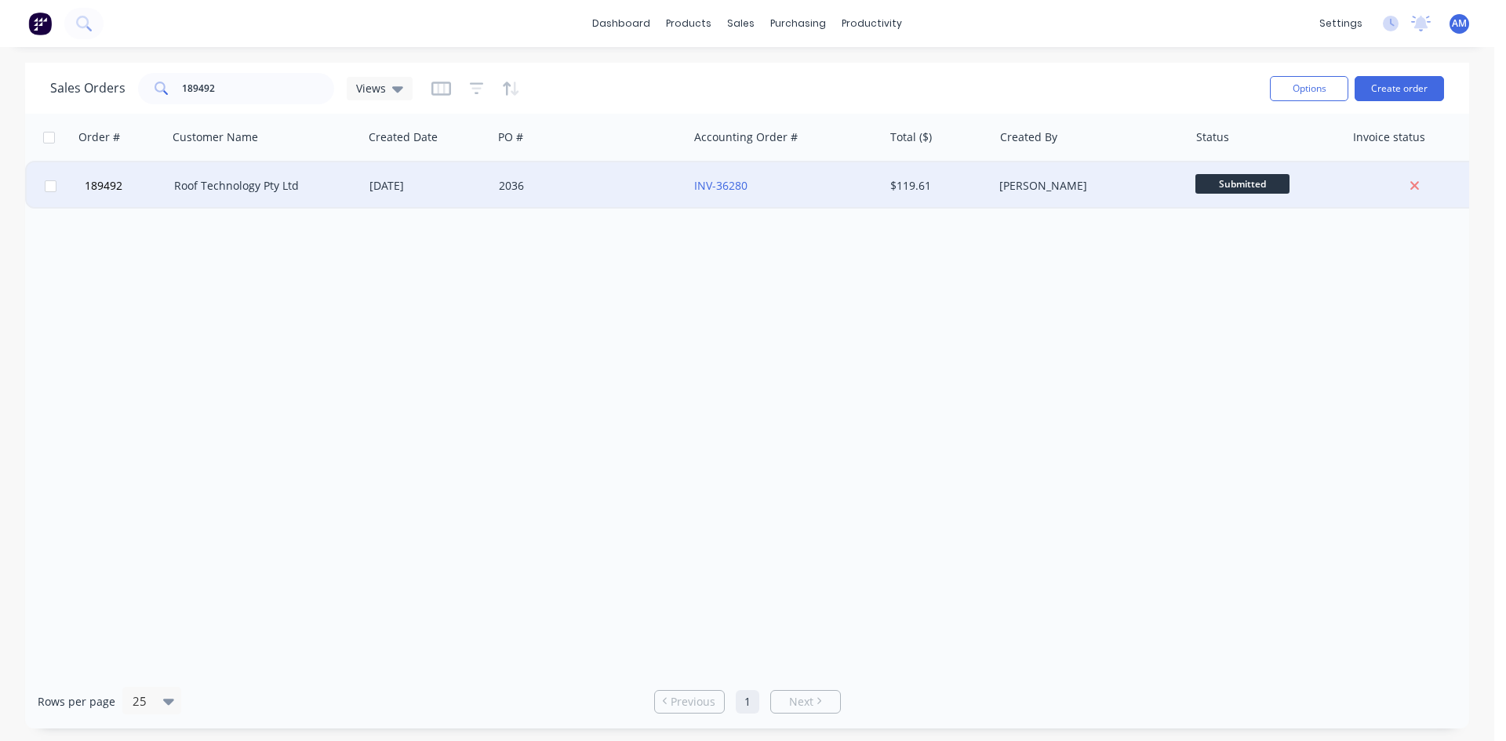
click at [566, 184] on div "2036" at bounding box center [586, 186] width 174 height 16
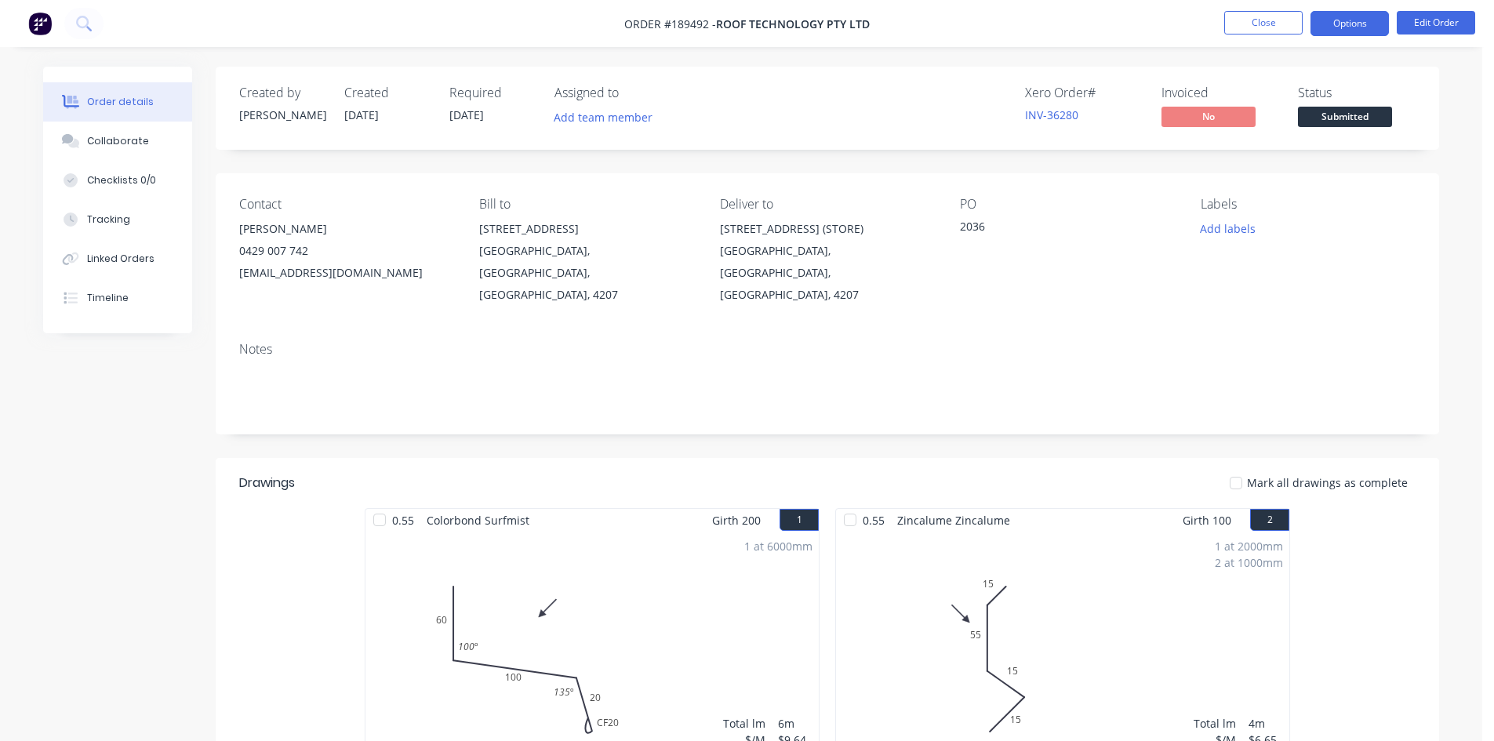
click at [1350, 26] on button "Options" at bounding box center [1350, 23] width 78 height 25
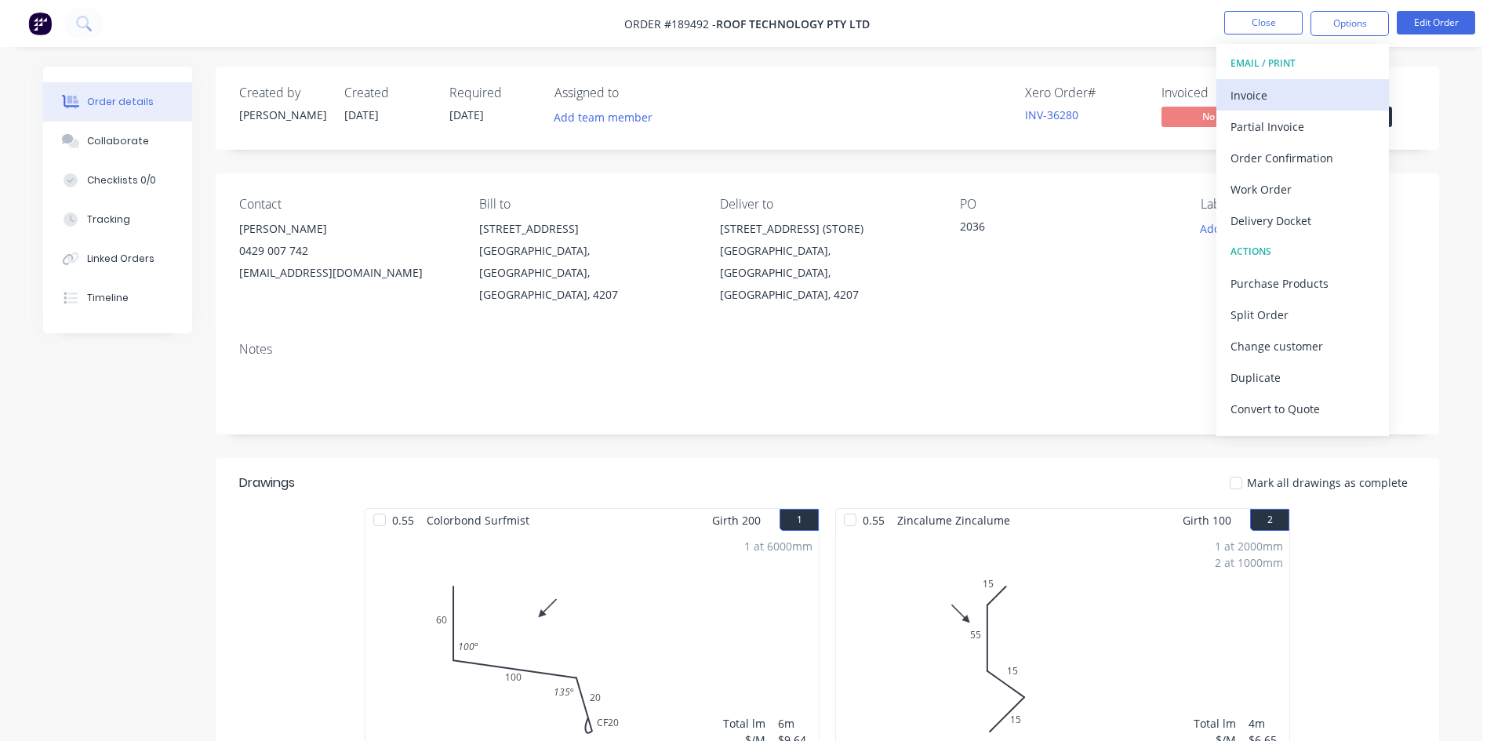
click at [1298, 97] on div "Invoice" at bounding box center [1303, 95] width 144 height 23
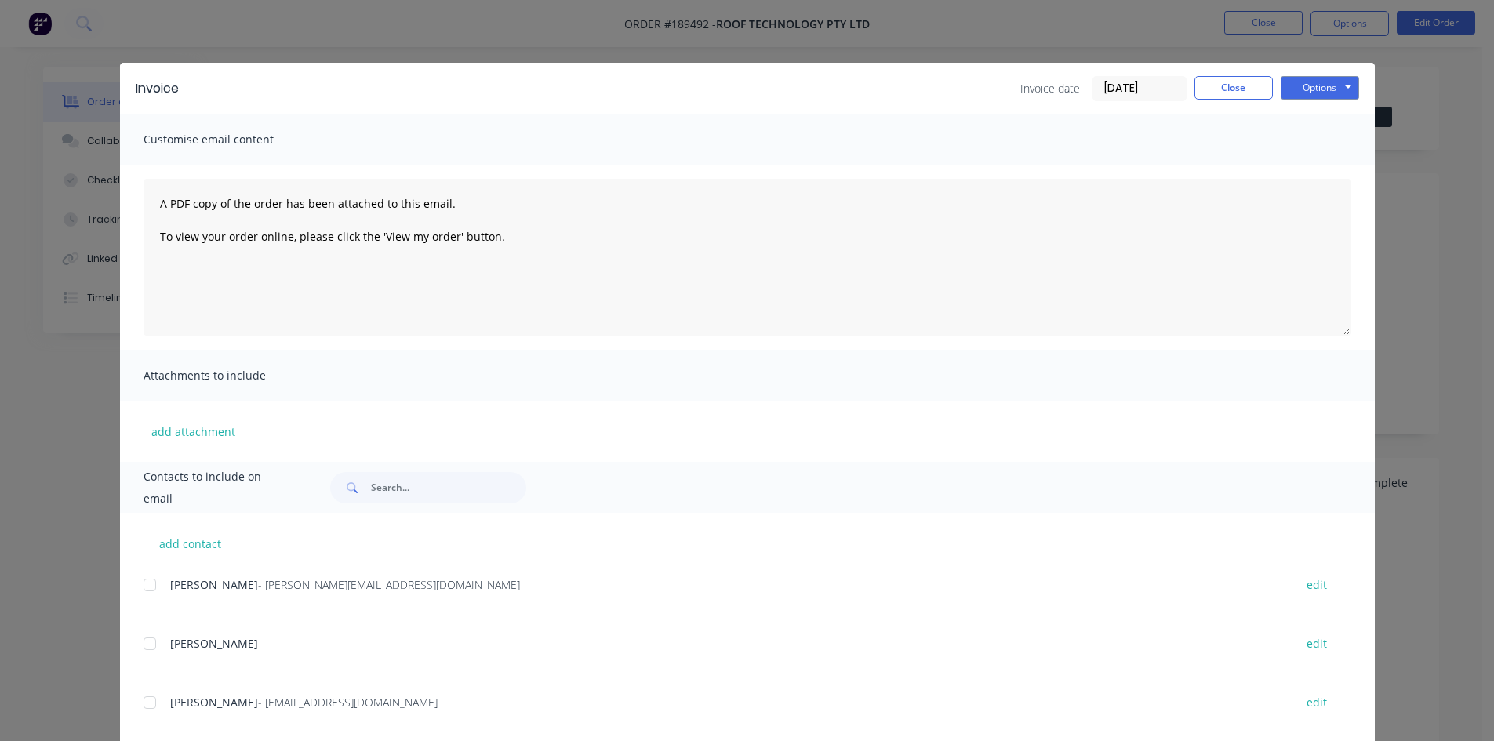
click at [144, 584] on div at bounding box center [149, 584] width 31 height 31
click at [145, 705] on div at bounding box center [149, 702] width 31 height 31
click at [1286, 89] on button "Options" at bounding box center [1320, 88] width 78 height 24
click at [1297, 170] on button "Email" at bounding box center [1331, 168] width 100 height 26
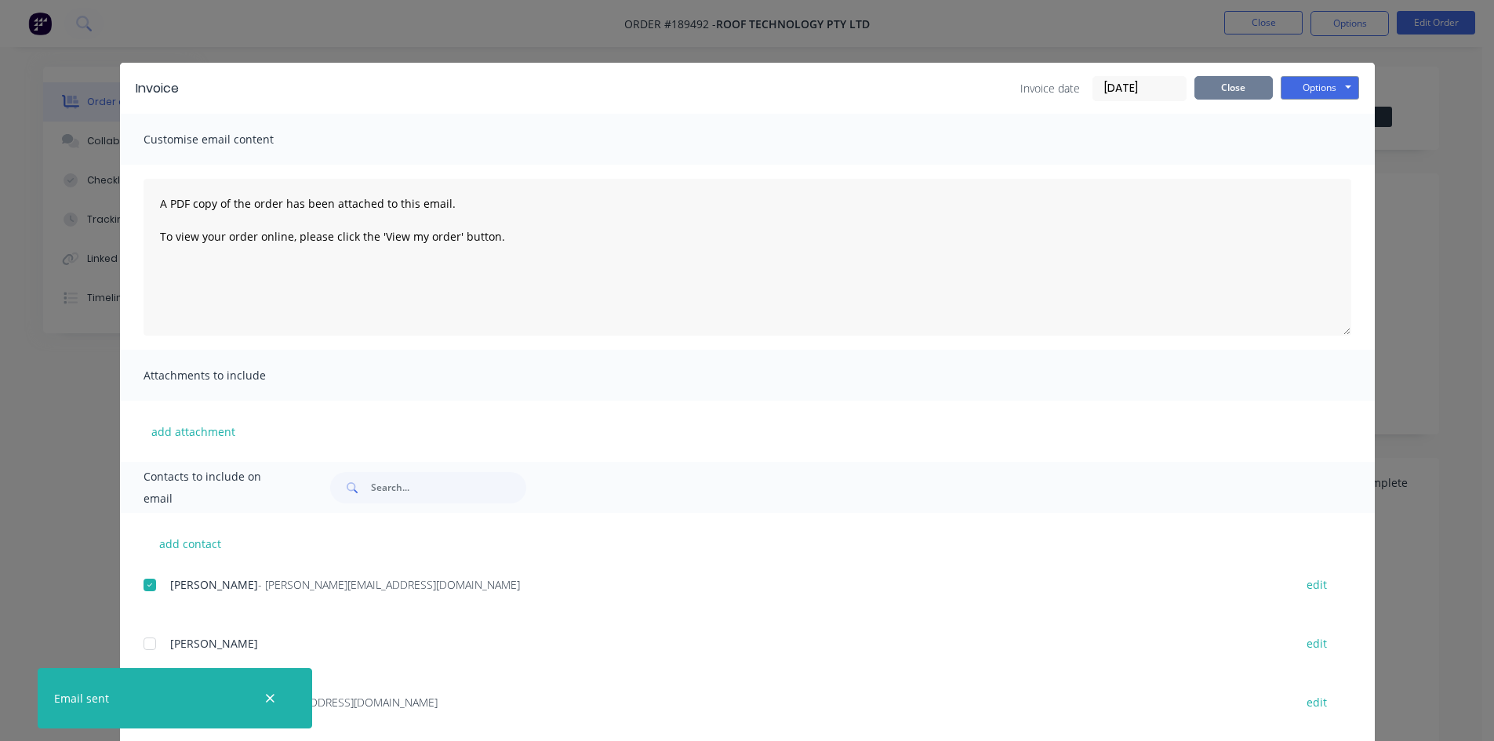
click at [1229, 92] on button "Close" at bounding box center [1234, 88] width 78 height 24
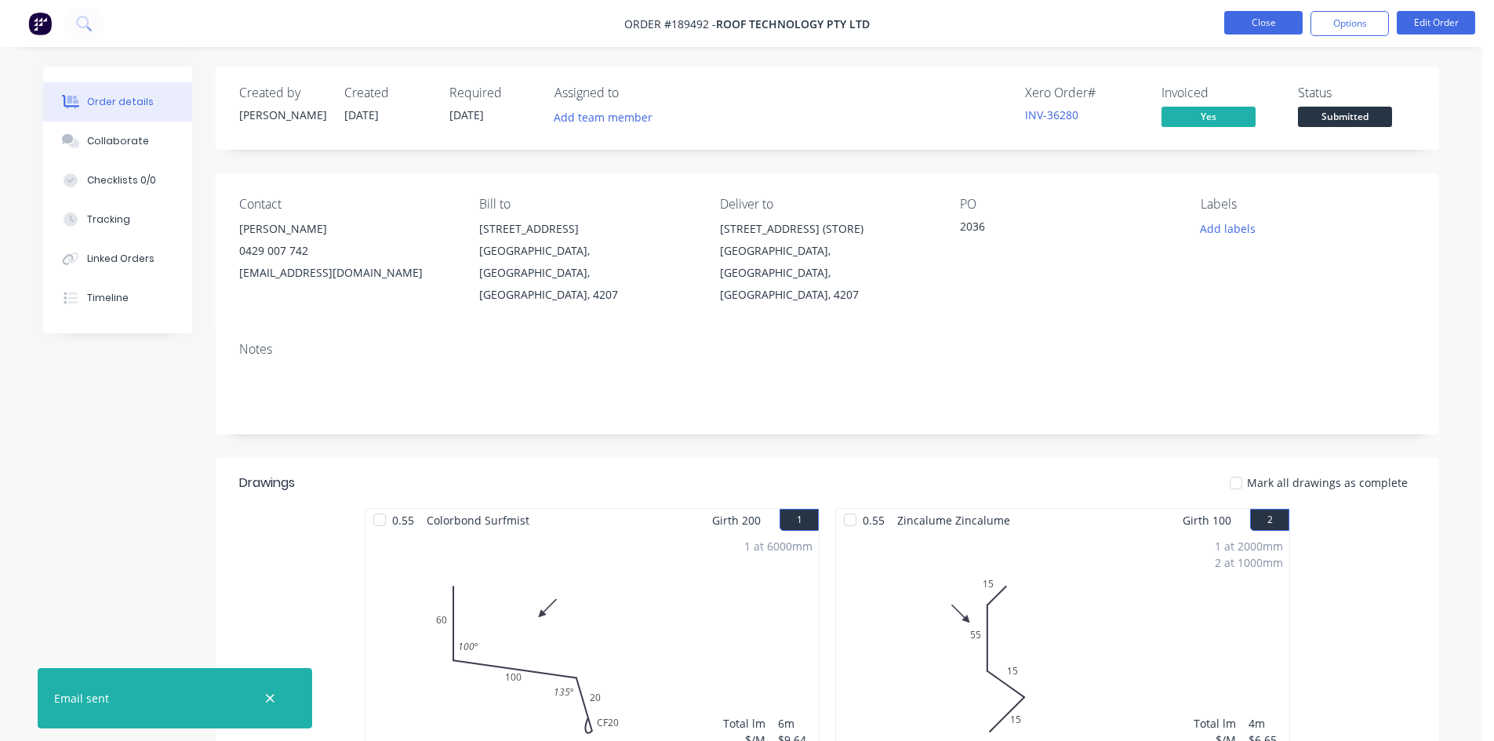
click at [1264, 22] on button "Close" at bounding box center [1263, 23] width 78 height 24
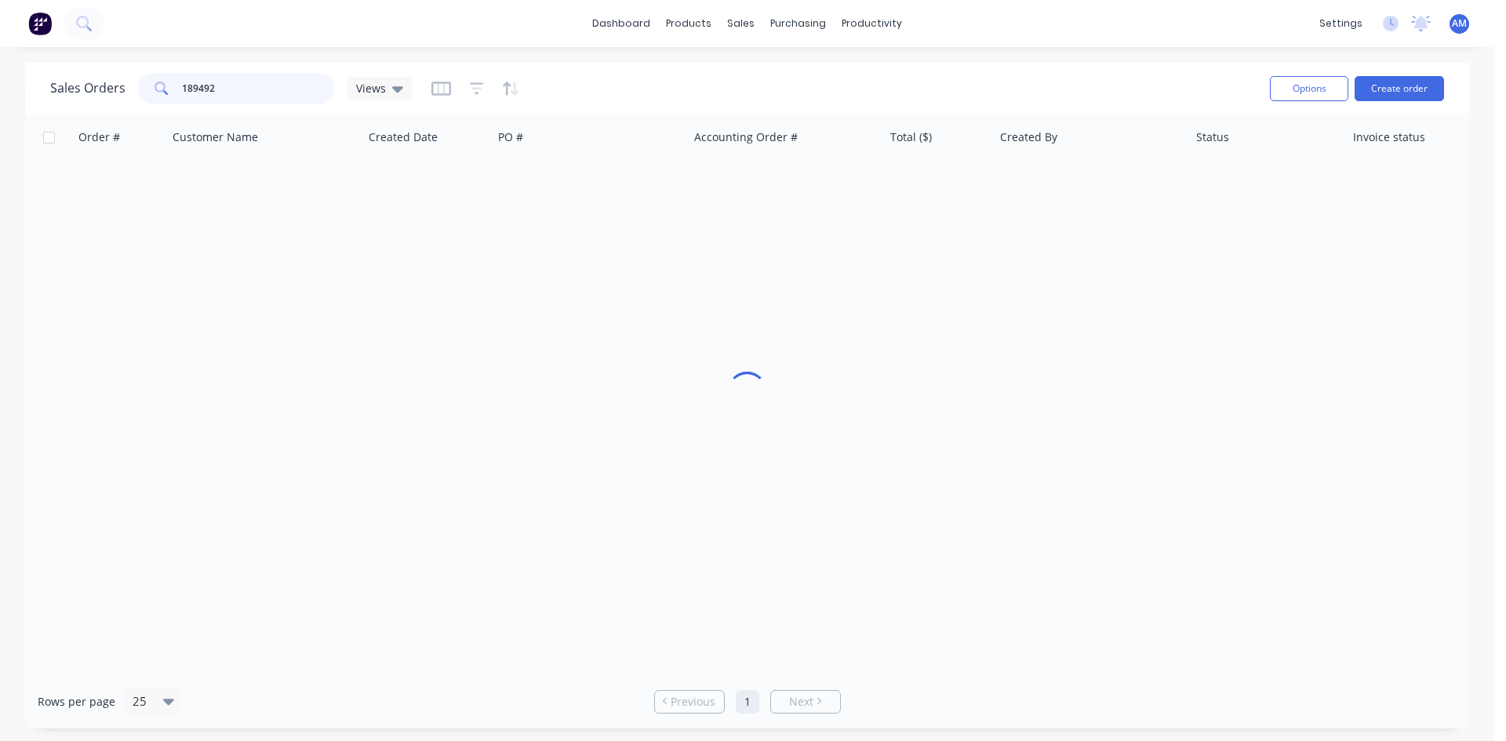
drag, startPoint x: 257, startPoint y: 91, endPoint x: 129, endPoint y: 79, distance: 129.2
click at [129, 79] on div "Sales Orders 189492 Views" at bounding box center [231, 88] width 362 height 31
type input "189508"
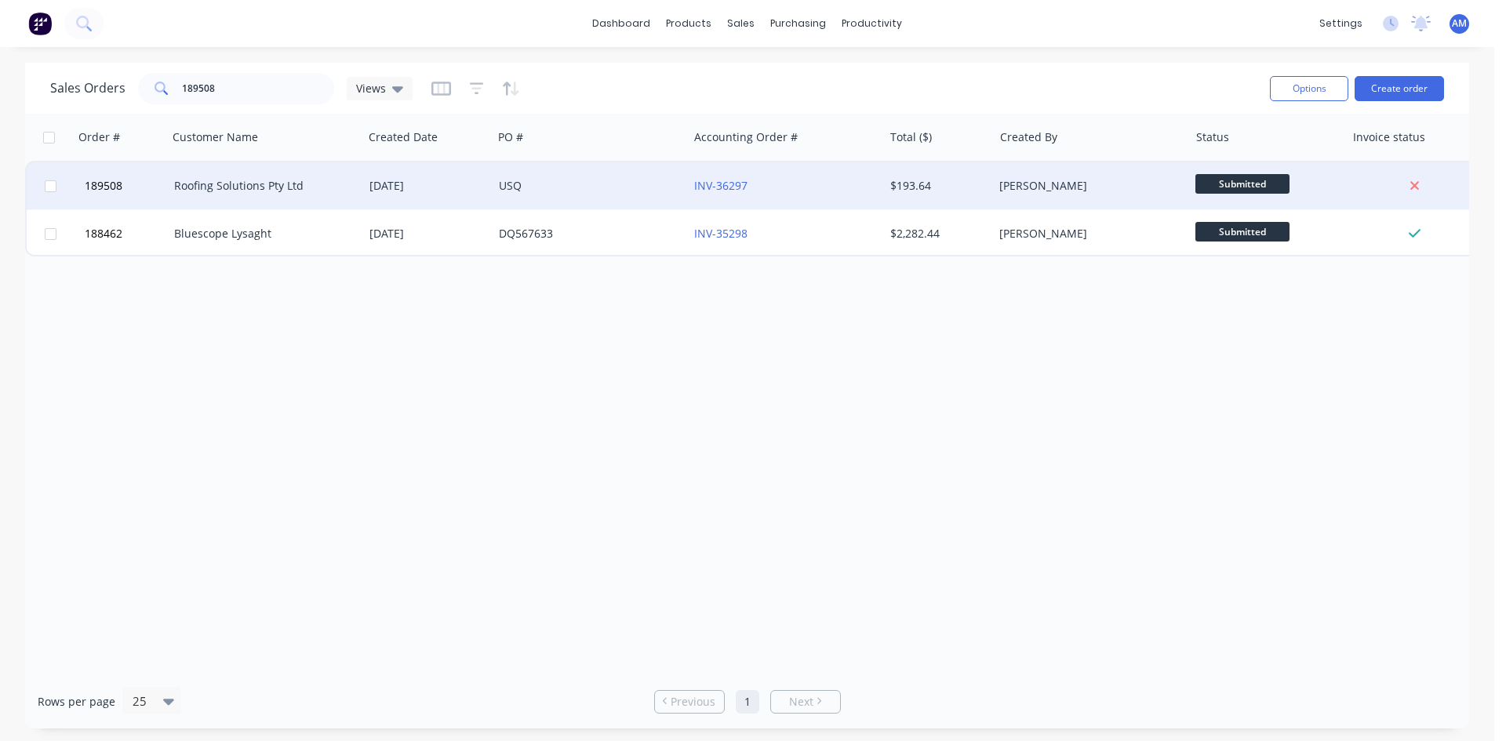
click at [603, 189] on div "USQ" at bounding box center [586, 186] width 174 height 16
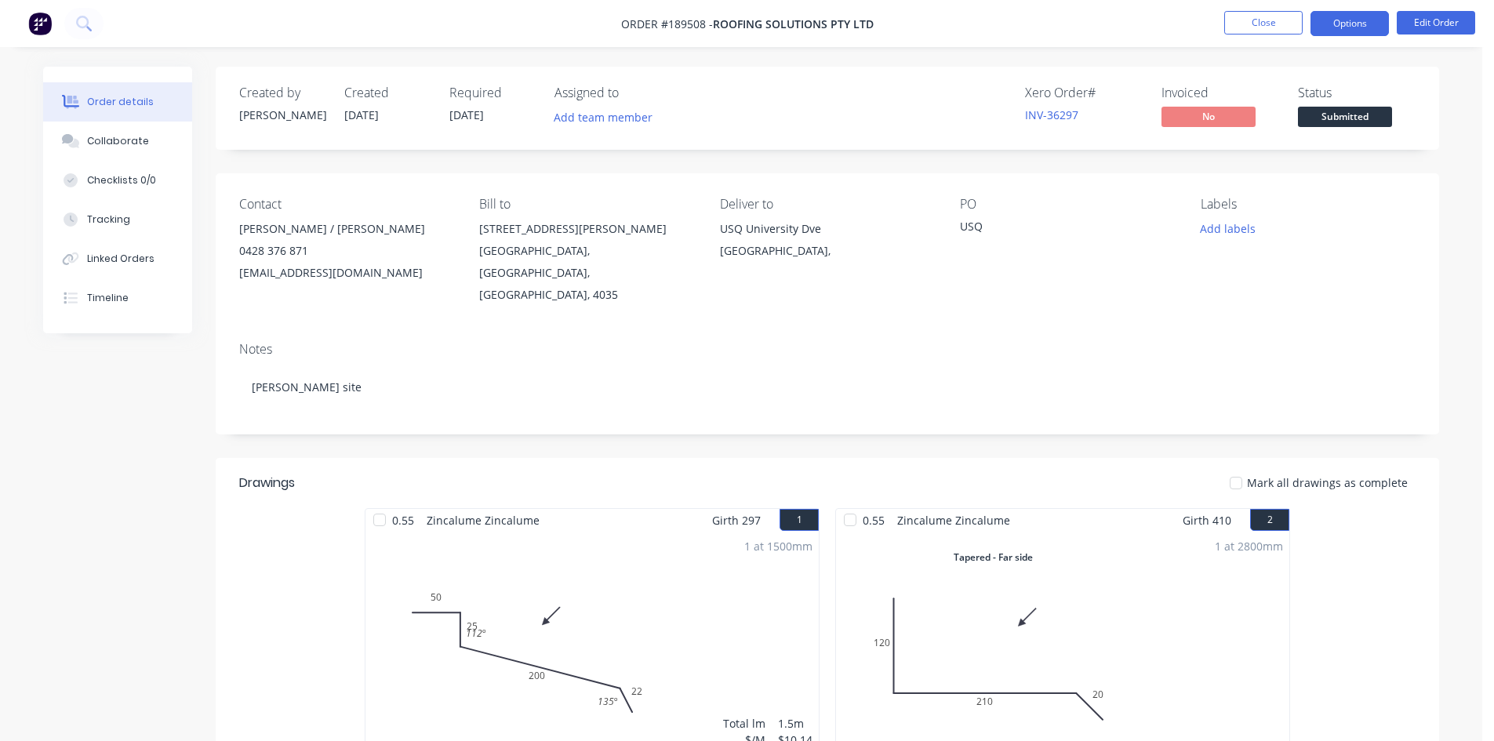
click at [1365, 29] on button "Options" at bounding box center [1350, 23] width 78 height 25
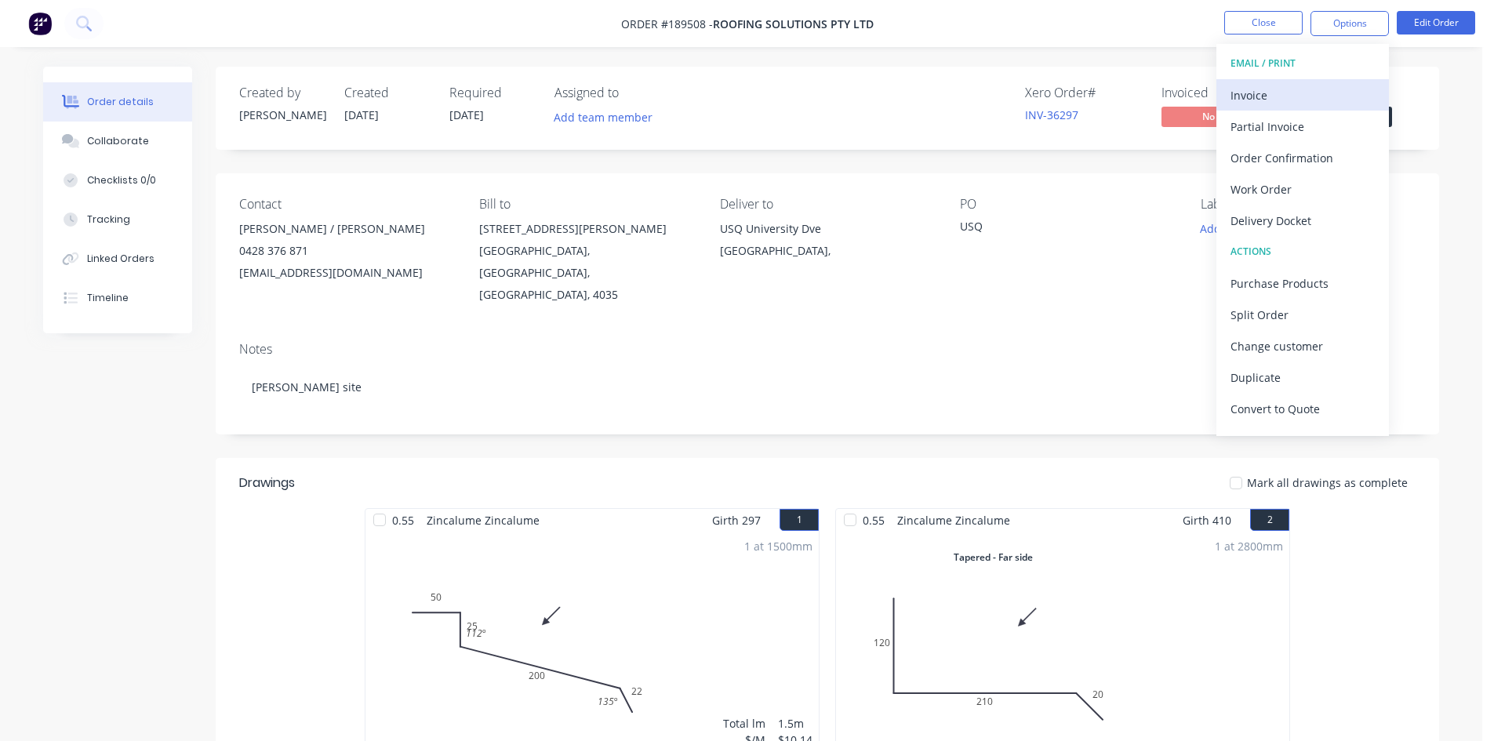
click at [1335, 88] on div "Invoice" at bounding box center [1303, 95] width 144 height 23
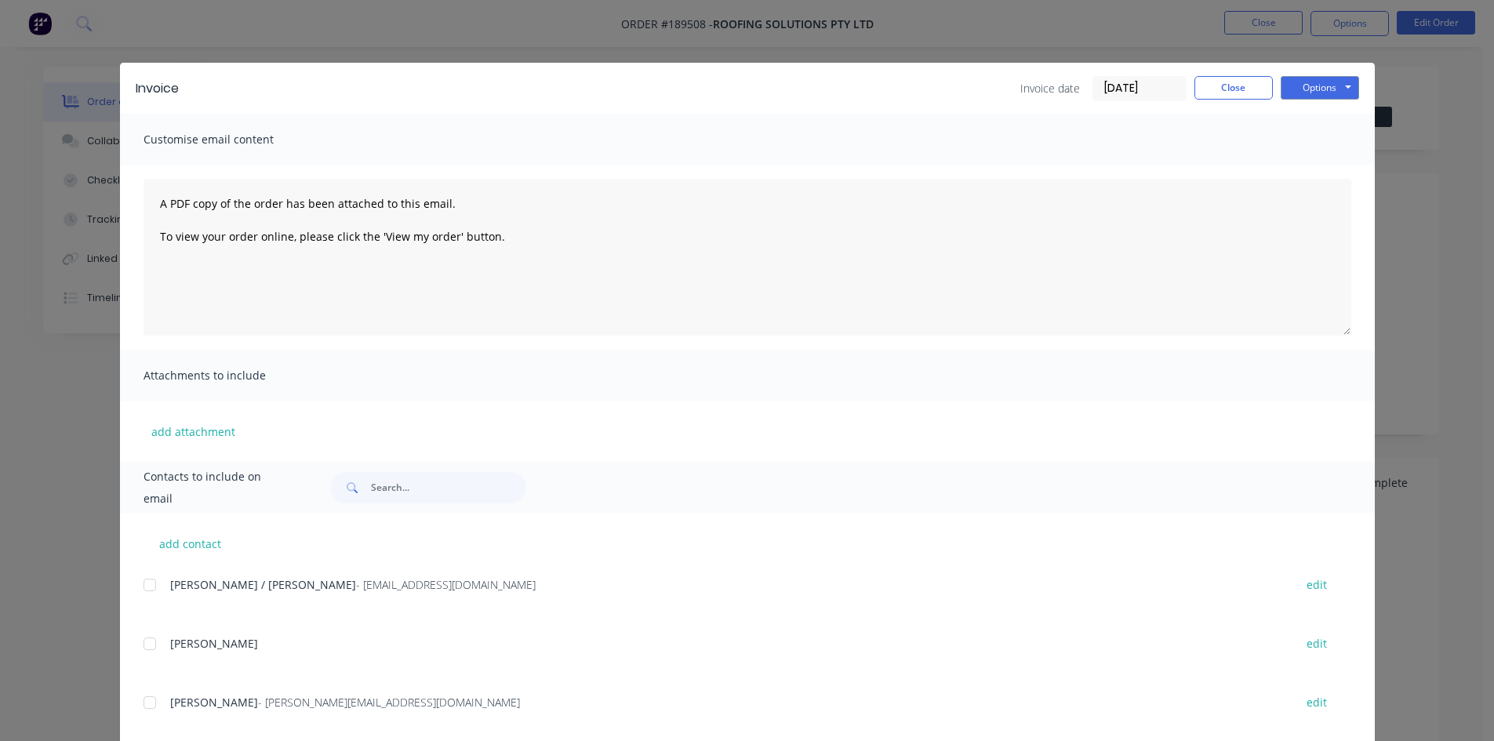
click at [147, 586] on div at bounding box center [149, 584] width 31 height 31
click at [1337, 94] on button "Options" at bounding box center [1320, 88] width 78 height 24
click at [1319, 165] on button "Email" at bounding box center [1331, 168] width 100 height 26
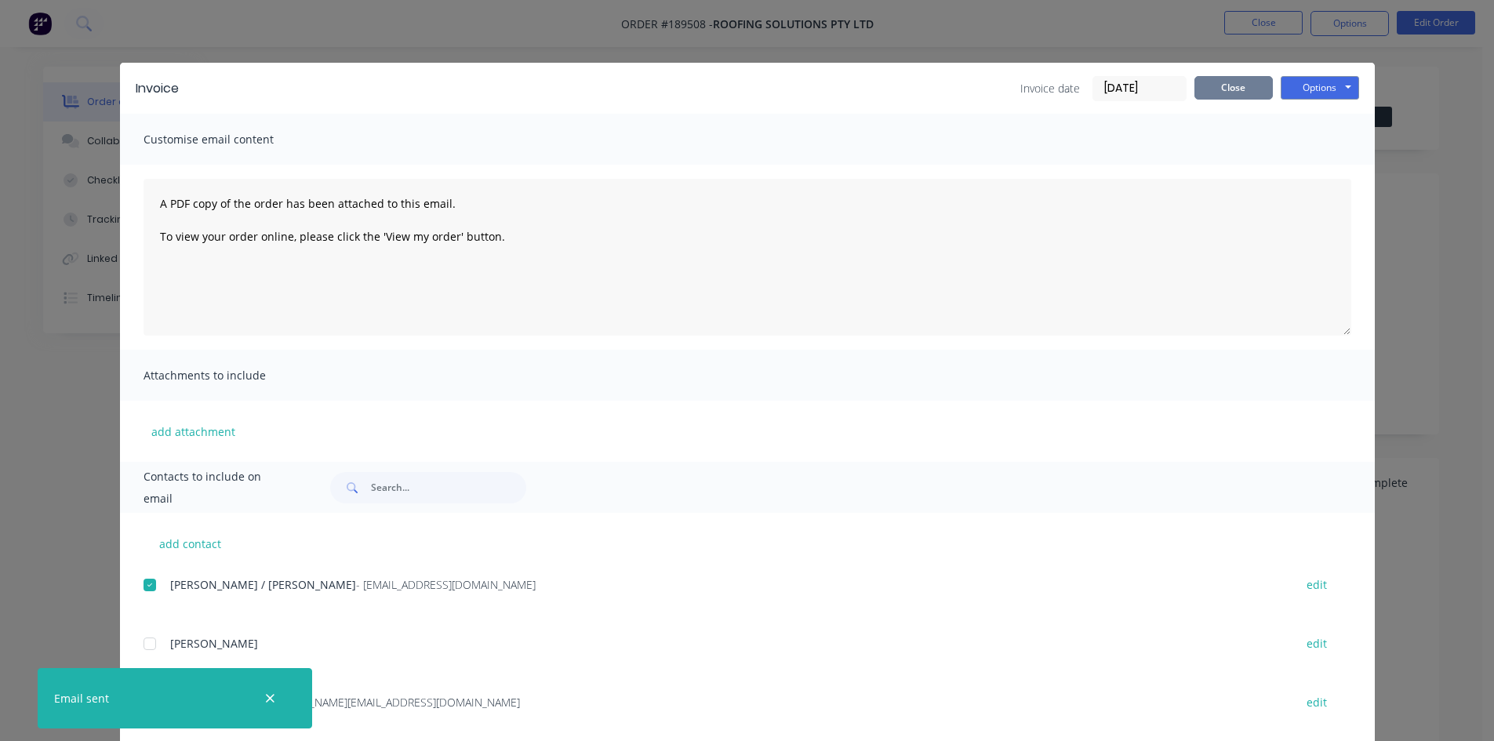
click at [1225, 89] on button "Close" at bounding box center [1234, 88] width 78 height 24
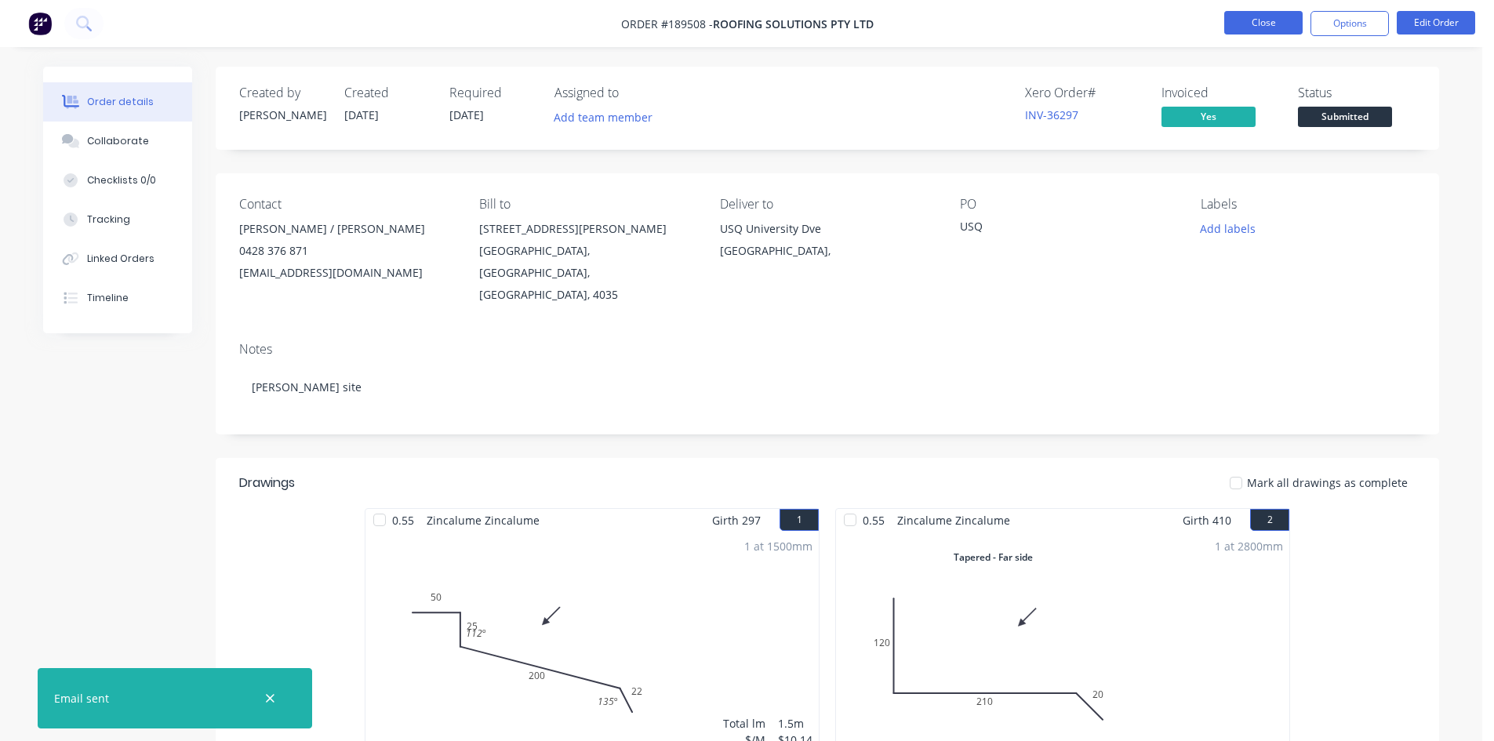
click at [1264, 23] on button "Close" at bounding box center [1263, 23] width 78 height 24
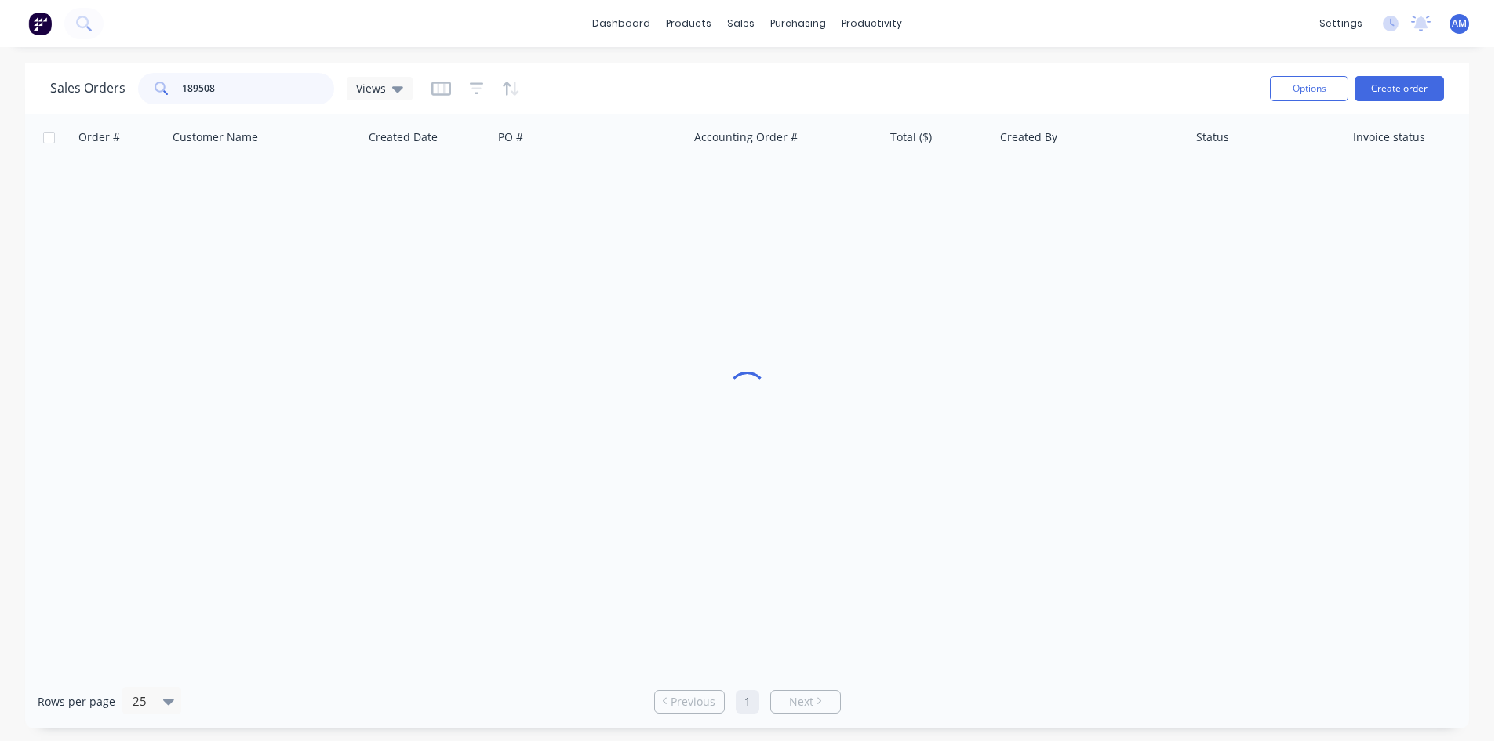
drag, startPoint x: 238, startPoint y: 95, endPoint x: 139, endPoint y: 89, distance: 99.0
click at [139, 89] on div "189508" at bounding box center [236, 88] width 196 height 31
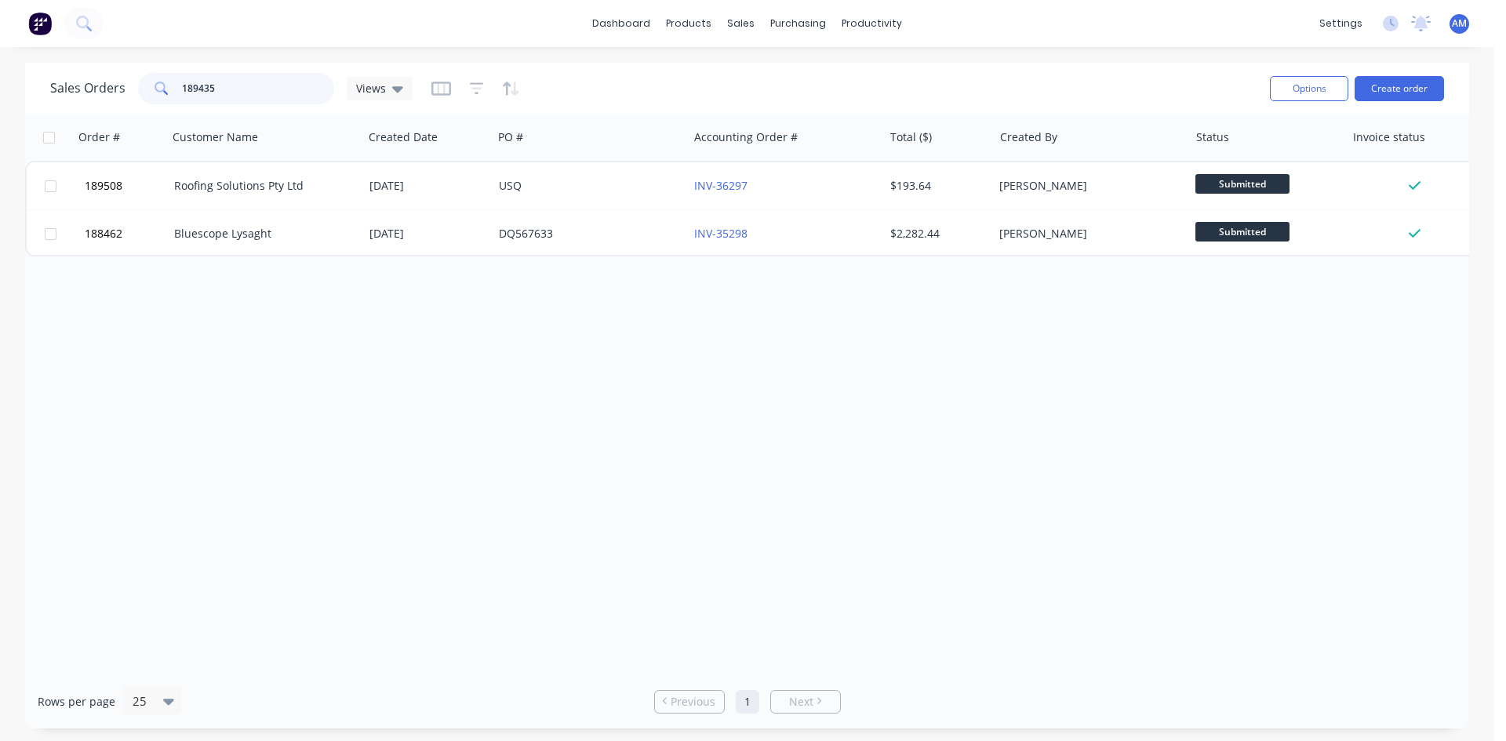
type input "189435"
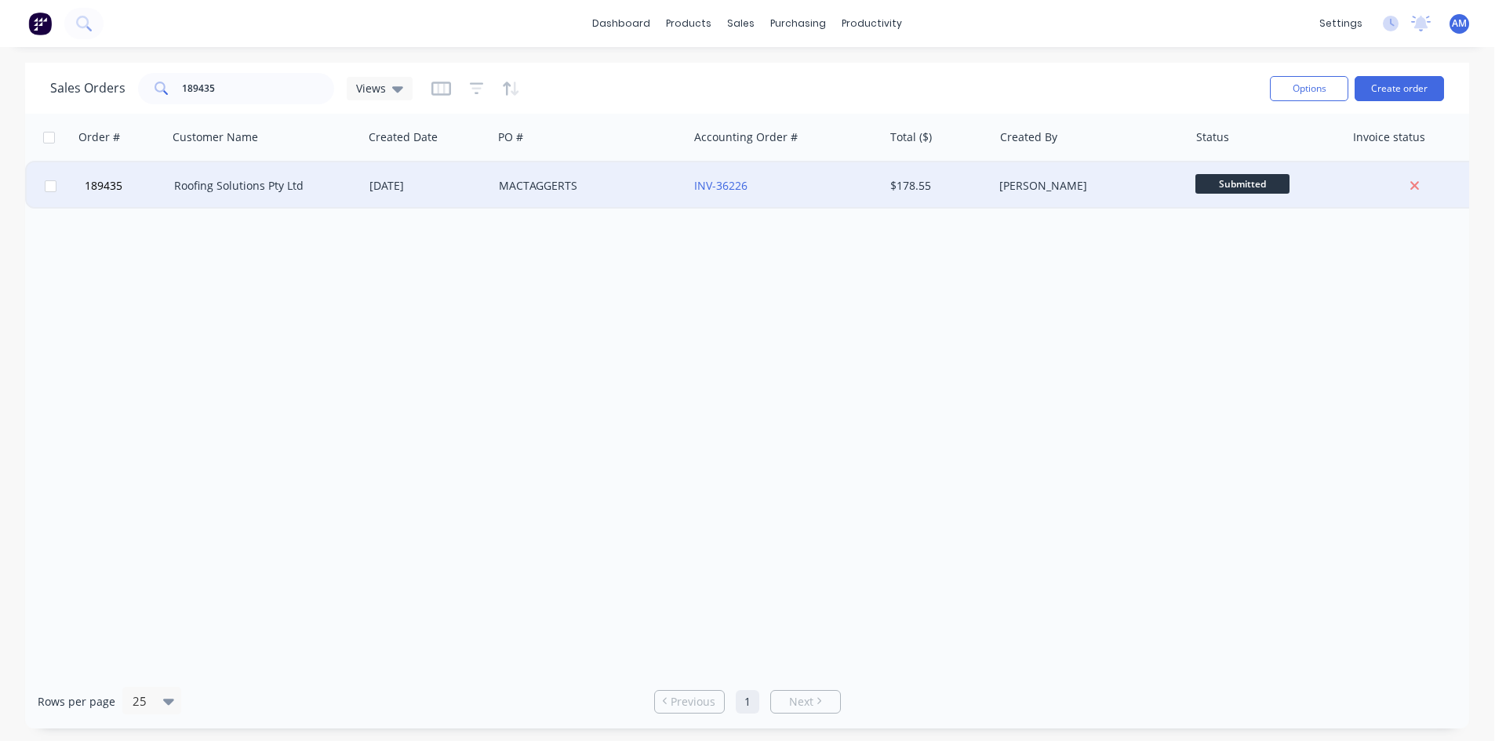
click at [478, 192] on div "[DATE]" at bounding box center [427, 186] width 117 height 16
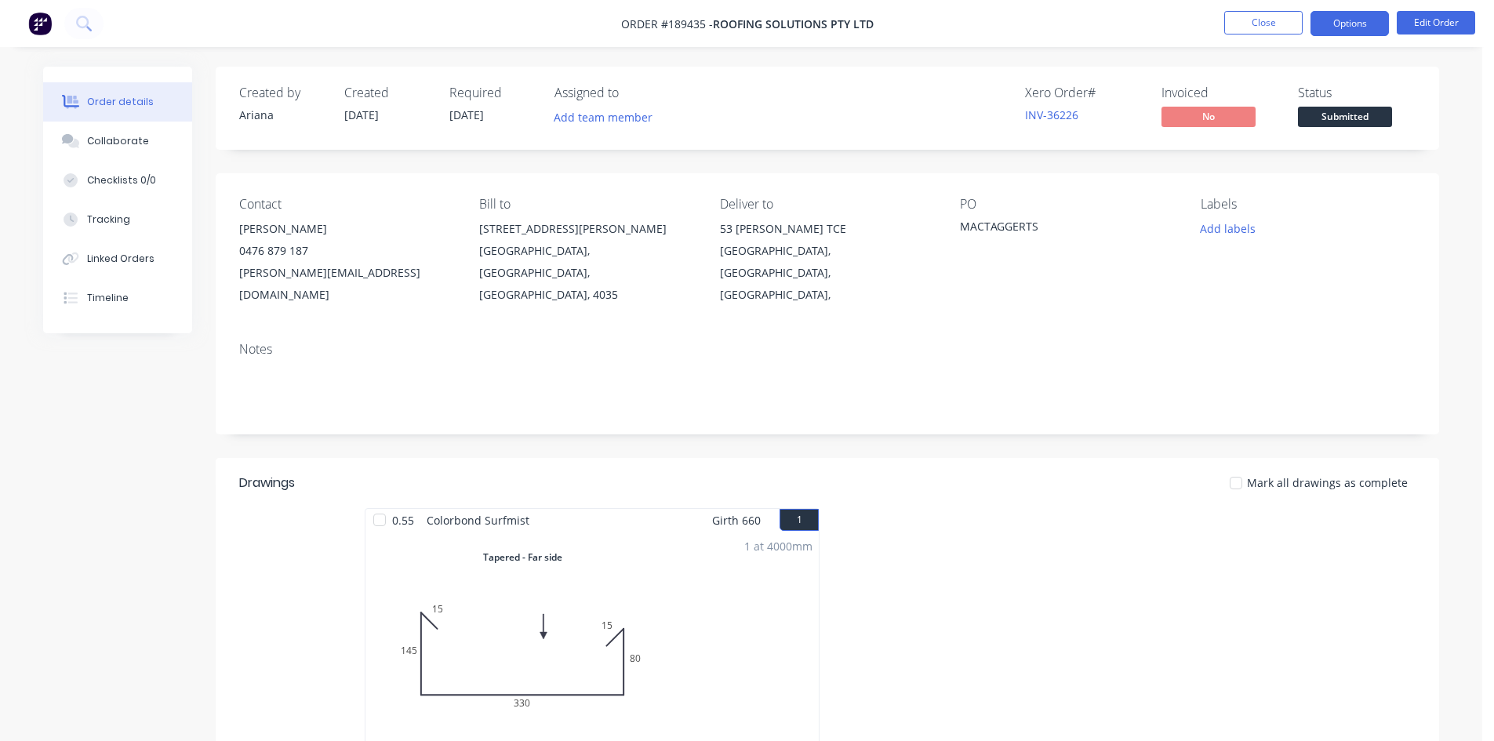
click at [1354, 27] on button "Options" at bounding box center [1350, 23] width 78 height 25
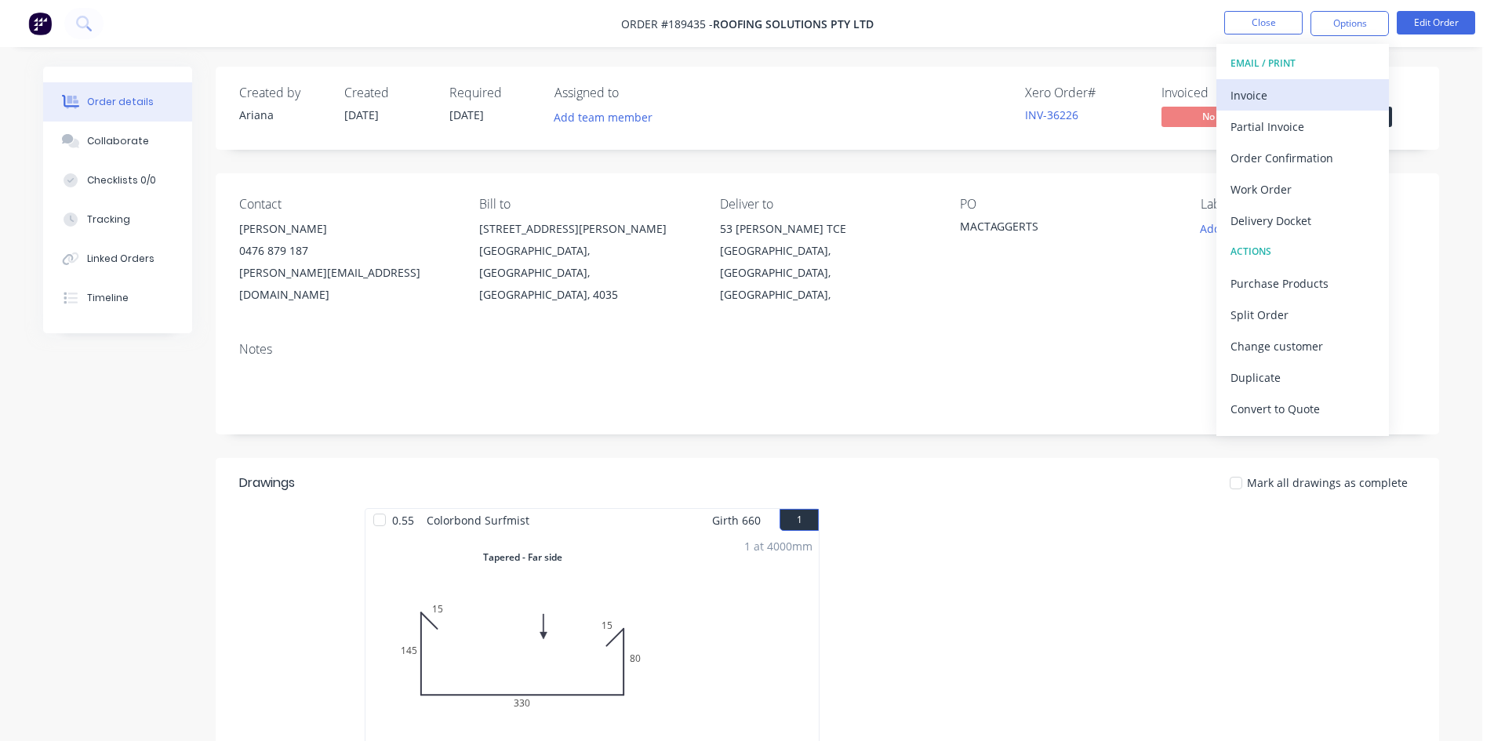
click at [1323, 88] on div "Invoice" at bounding box center [1303, 95] width 144 height 23
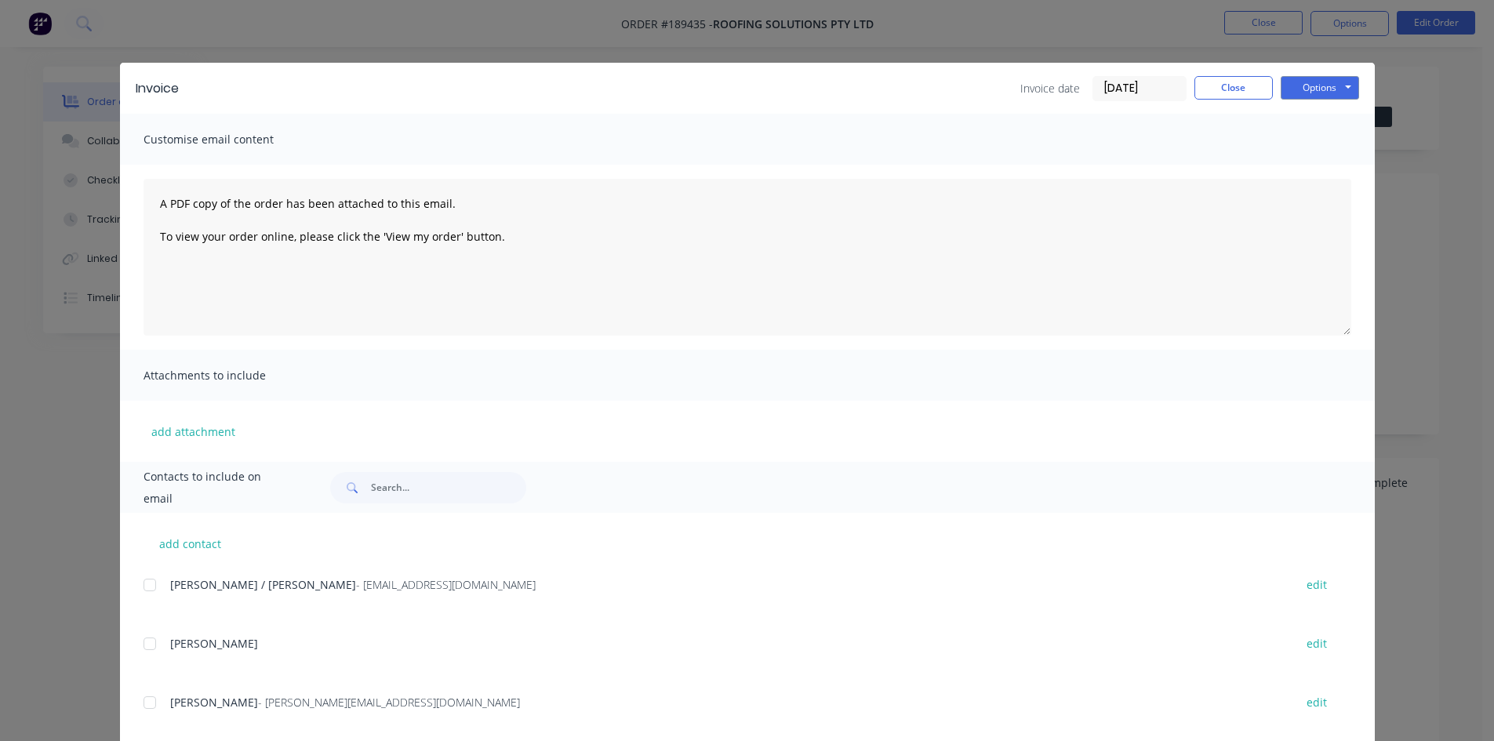
click at [141, 584] on div at bounding box center [149, 584] width 31 height 31
click at [1345, 82] on button "Options" at bounding box center [1320, 88] width 78 height 24
click at [1315, 169] on button "Email" at bounding box center [1331, 168] width 100 height 26
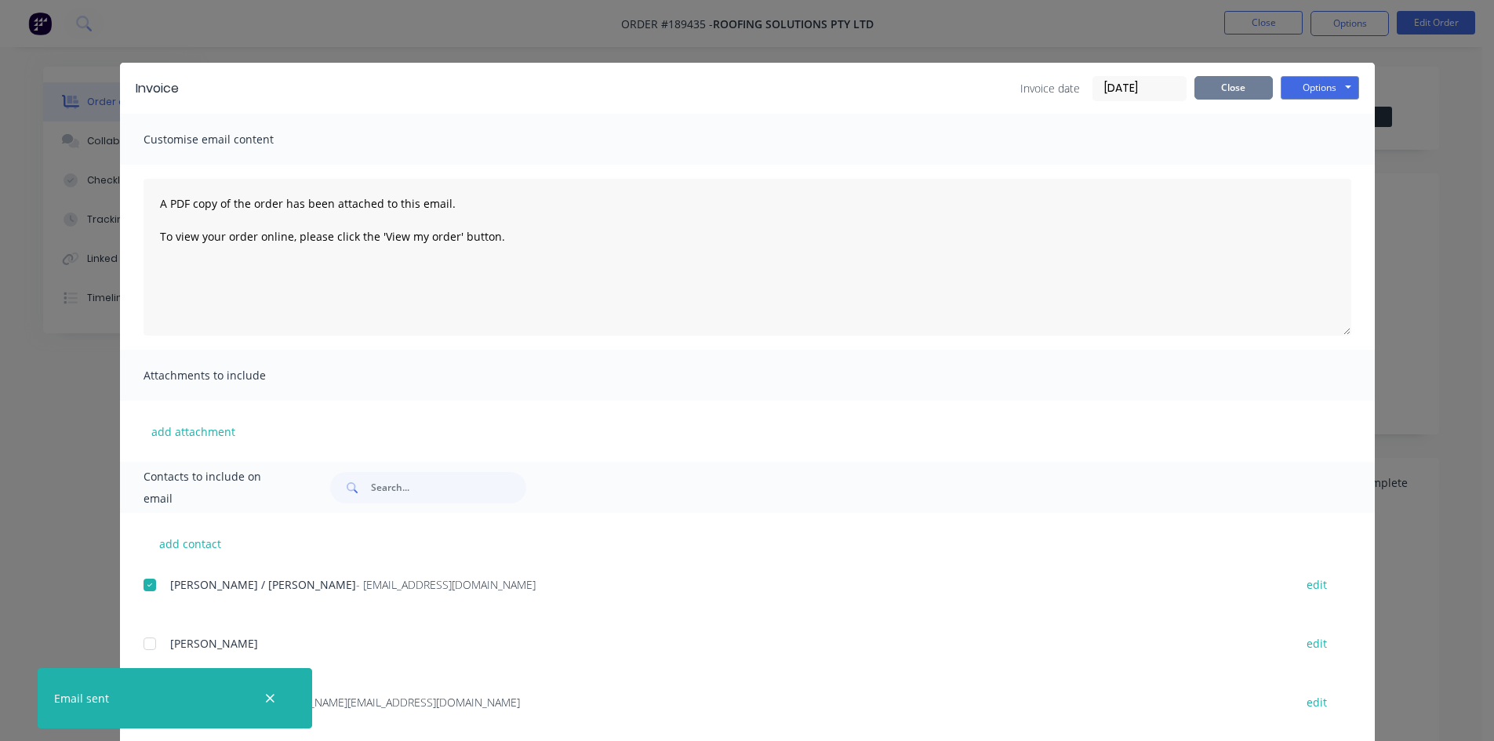
click at [1207, 92] on button "Close" at bounding box center [1234, 88] width 78 height 24
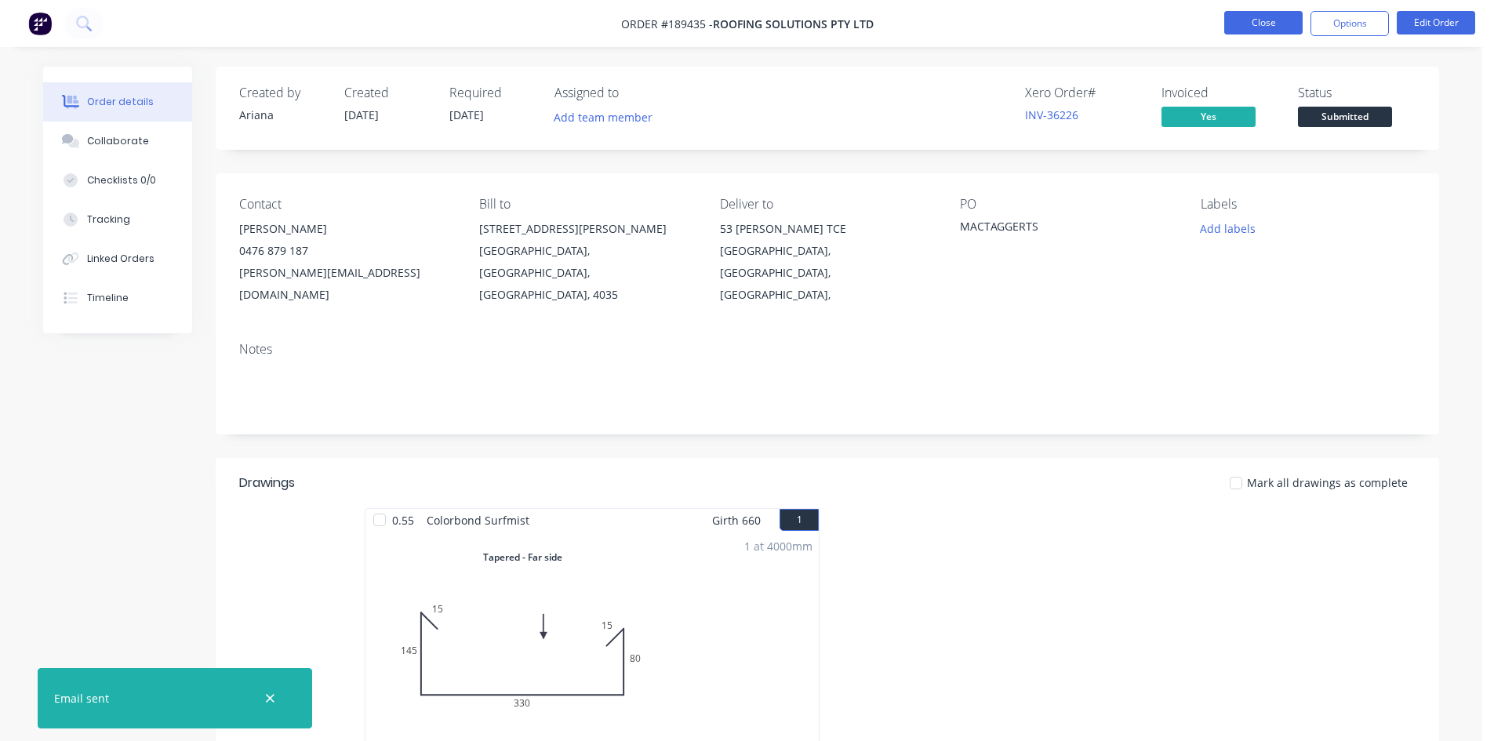
click at [1246, 34] on button "Close" at bounding box center [1263, 23] width 78 height 24
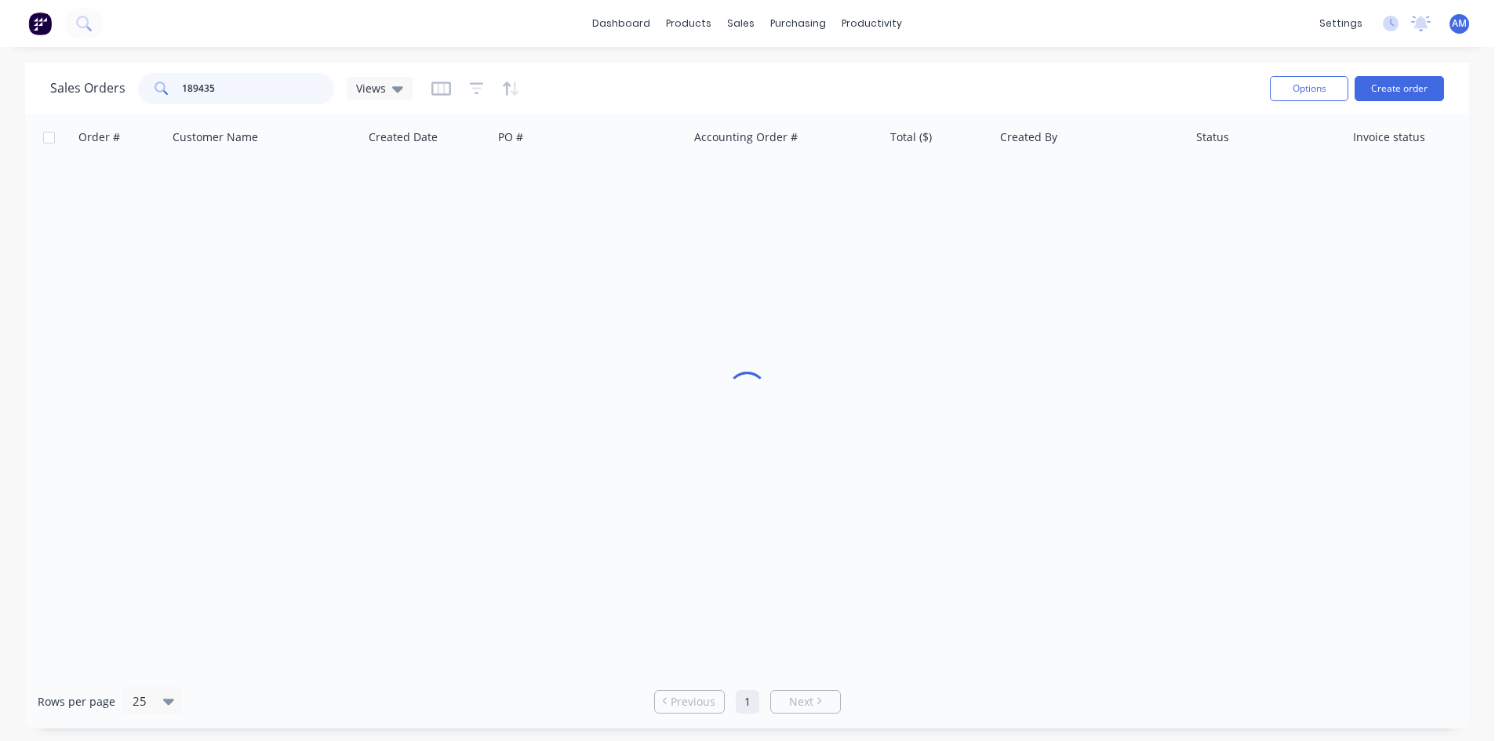
drag, startPoint x: 227, startPoint y: 89, endPoint x: 110, endPoint y: 88, distance: 116.9
click at [110, 88] on div "Sales Orders 189435 Views" at bounding box center [231, 88] width 362 height 31
type input "189445"
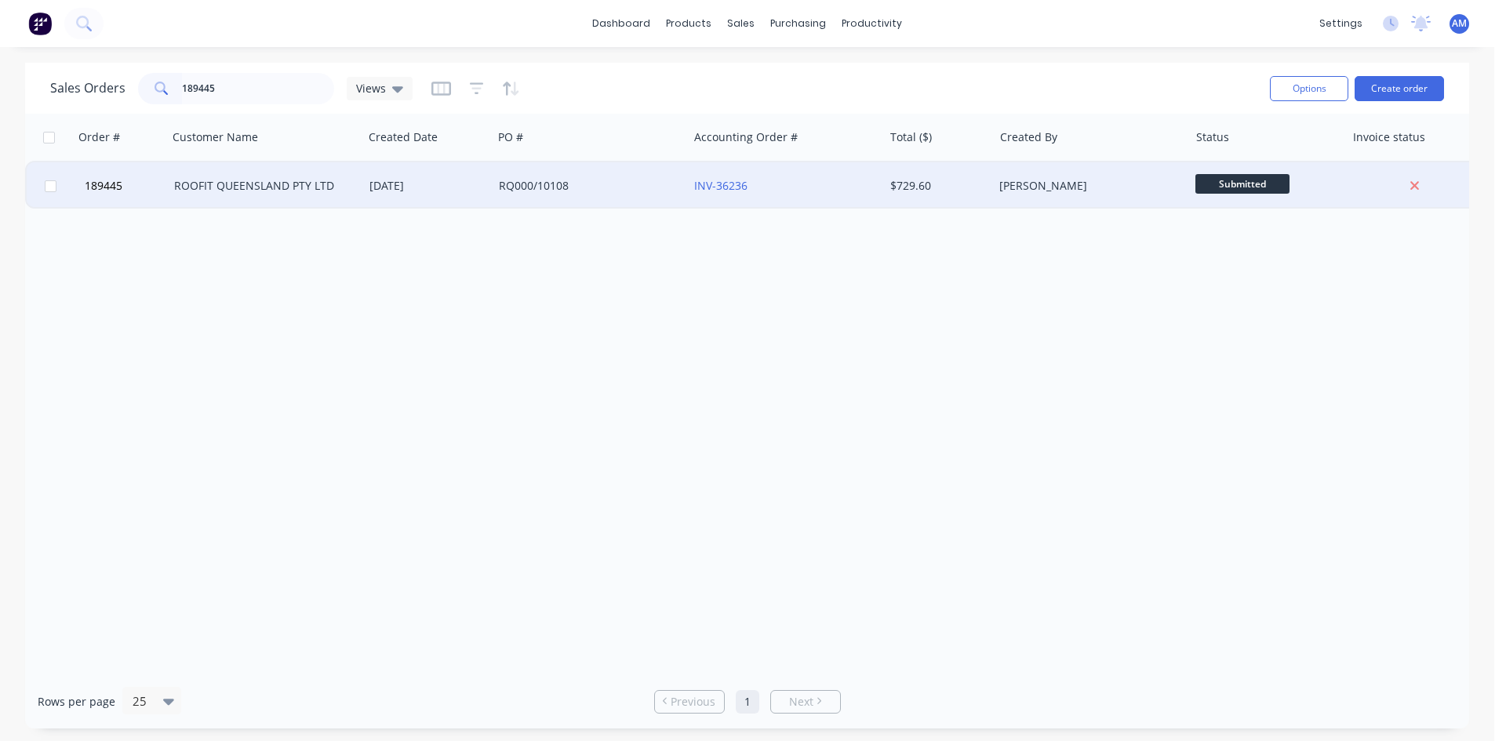
click at [595, 187] on div "RQ000/10108" at bounding box center [586, 186] width 174 height 16
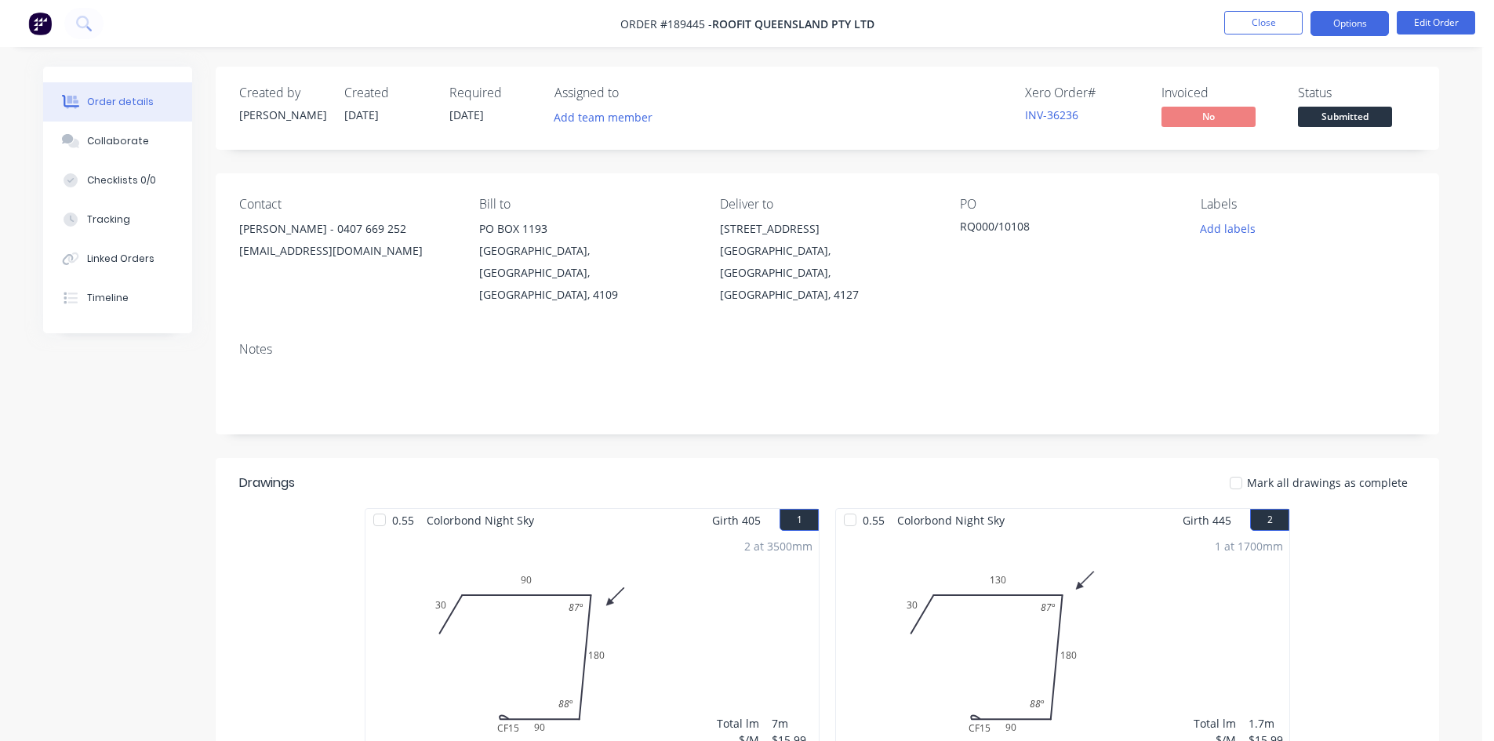
click at [1340, 22] on button "Options" at bounding box center [1350, 23] width 78 height 25
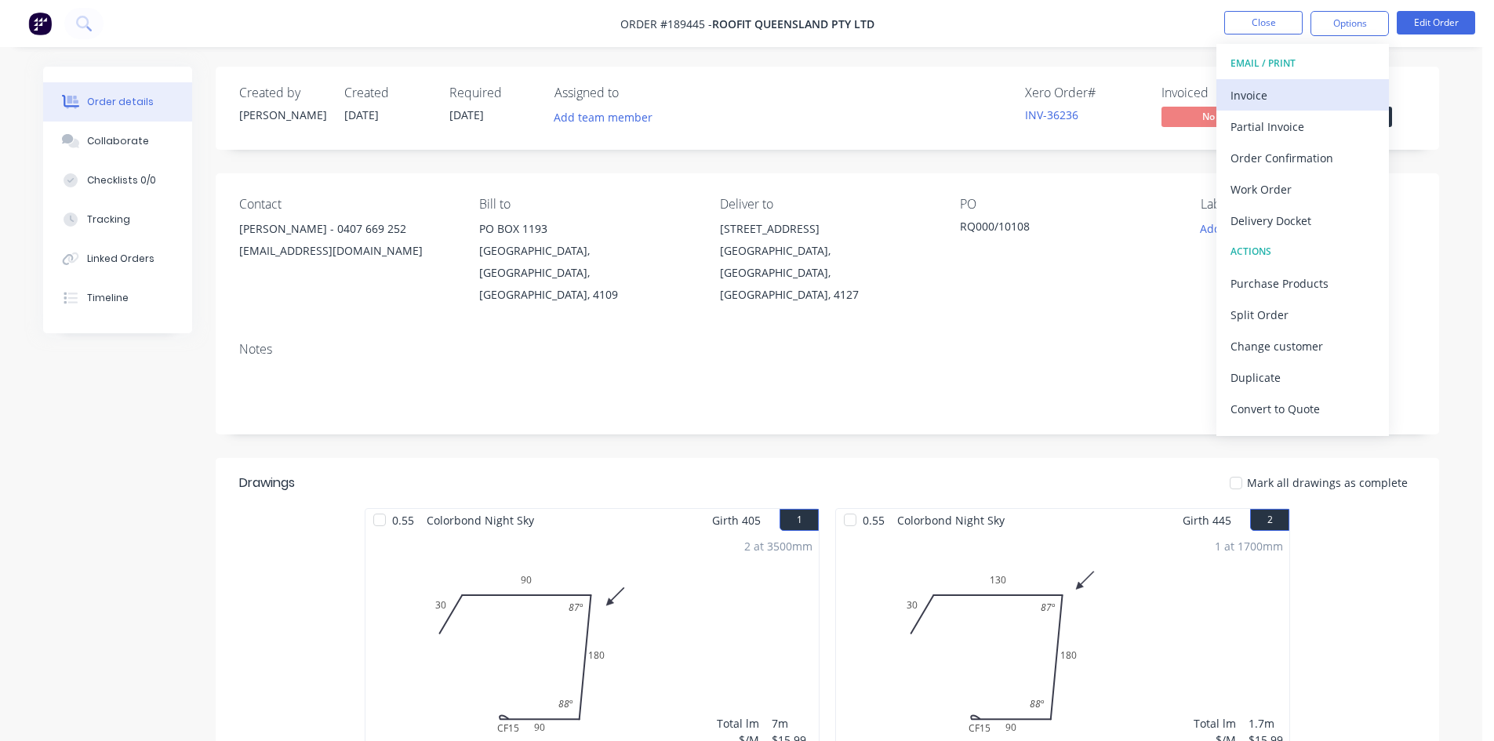
click at [1302, 82] on button "Invoice" at bounding box center [1303, 94] width 173 height 31
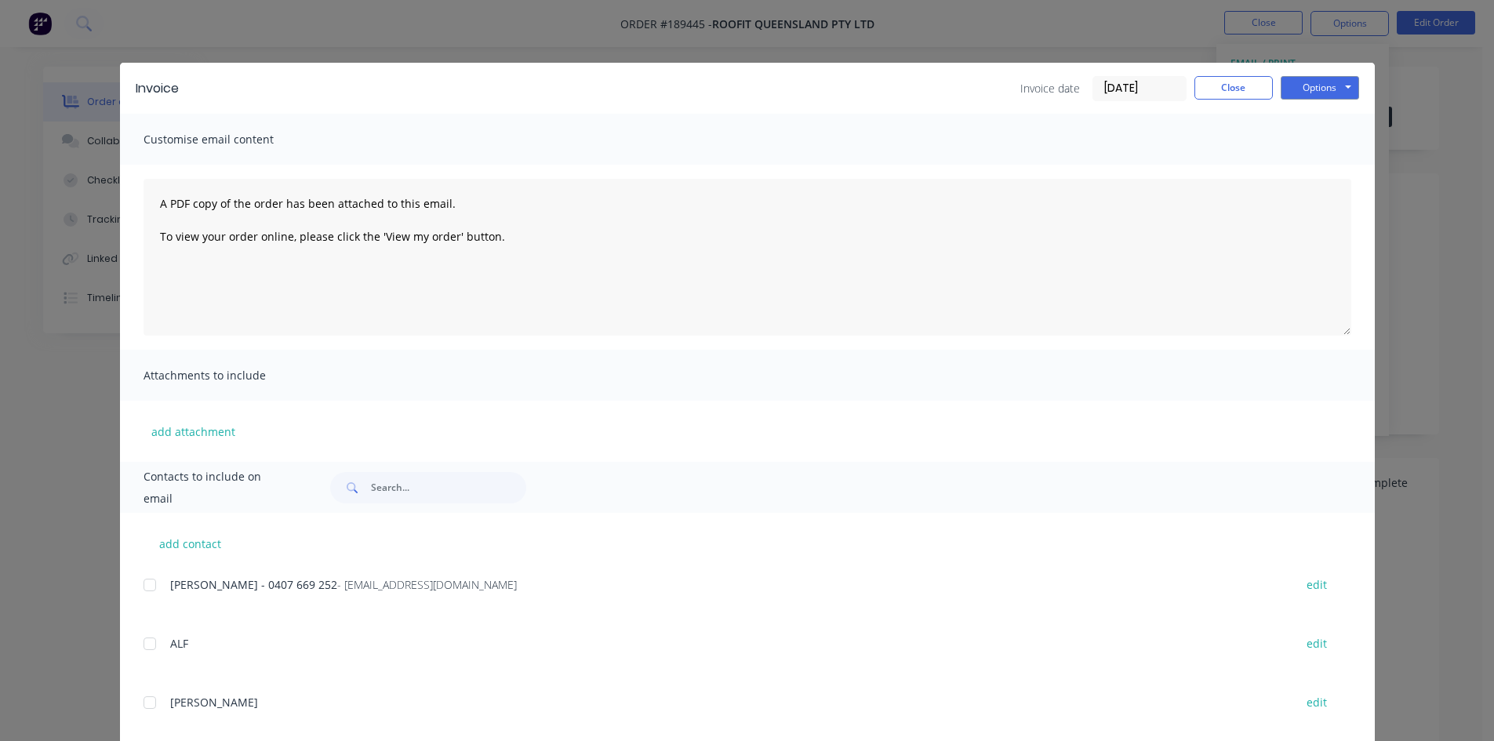
click at [147, 582] on div at bounding box center [149, 584] width 31 height 31
click at [1312, 95] on button "Options" at bounding box center [1320, 88] width 78 height 24
click at [1317, 160] on button "Email" at bounding box center [1331, 168] width 100 height 26
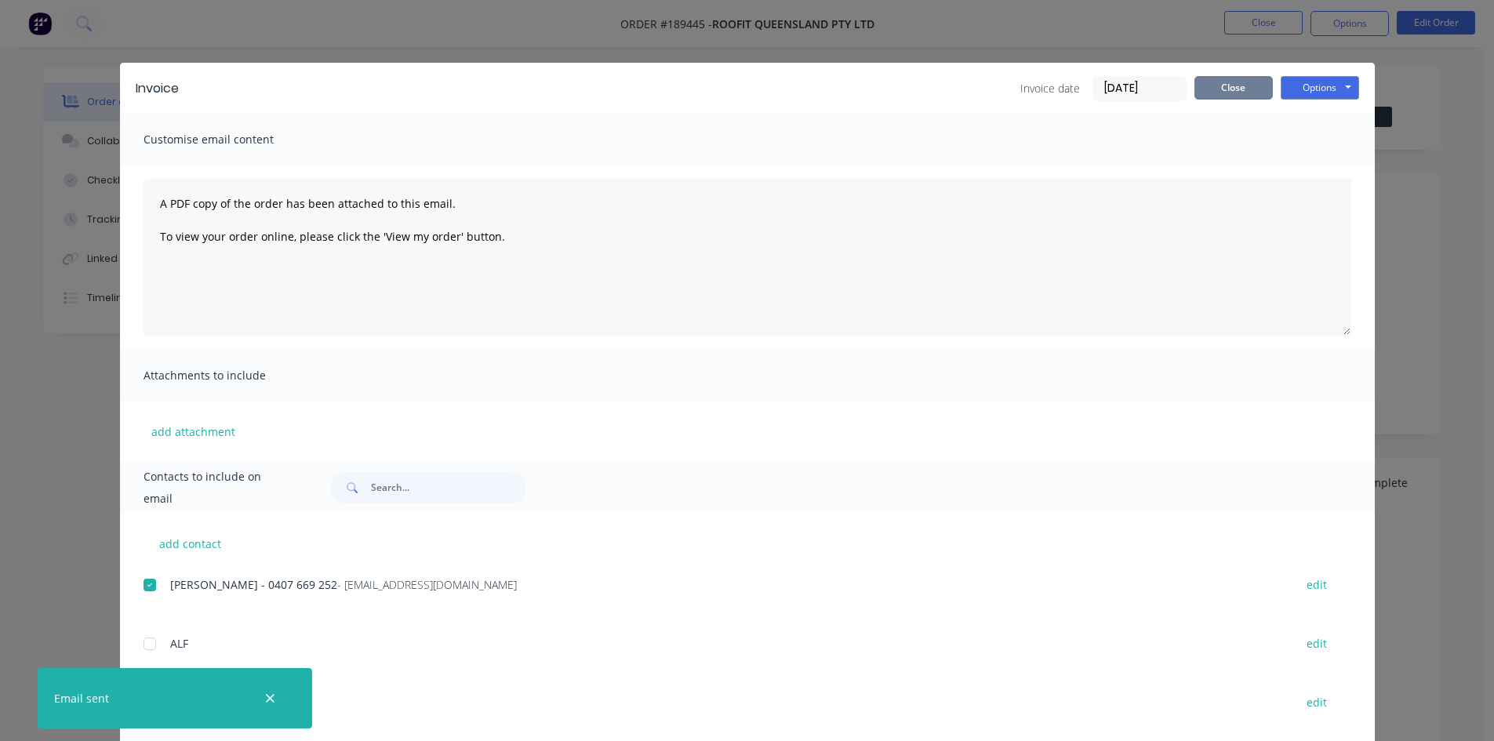
click at [1216, 93] on button "Close" at bounding box center [1234, 88] width 78 height 24
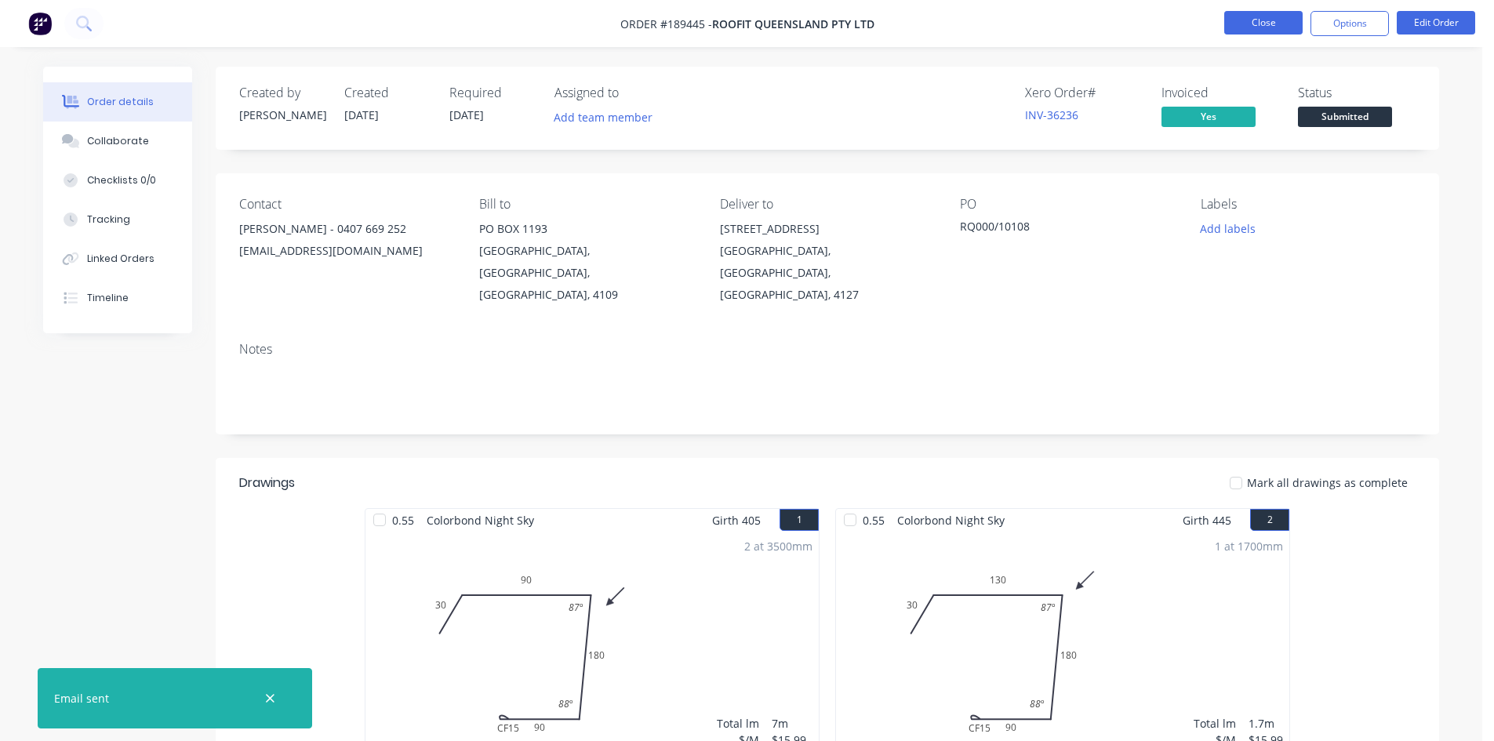
click at [1248, 27] on button "Close" at bounding box center [1263, 23] width 78 height 24
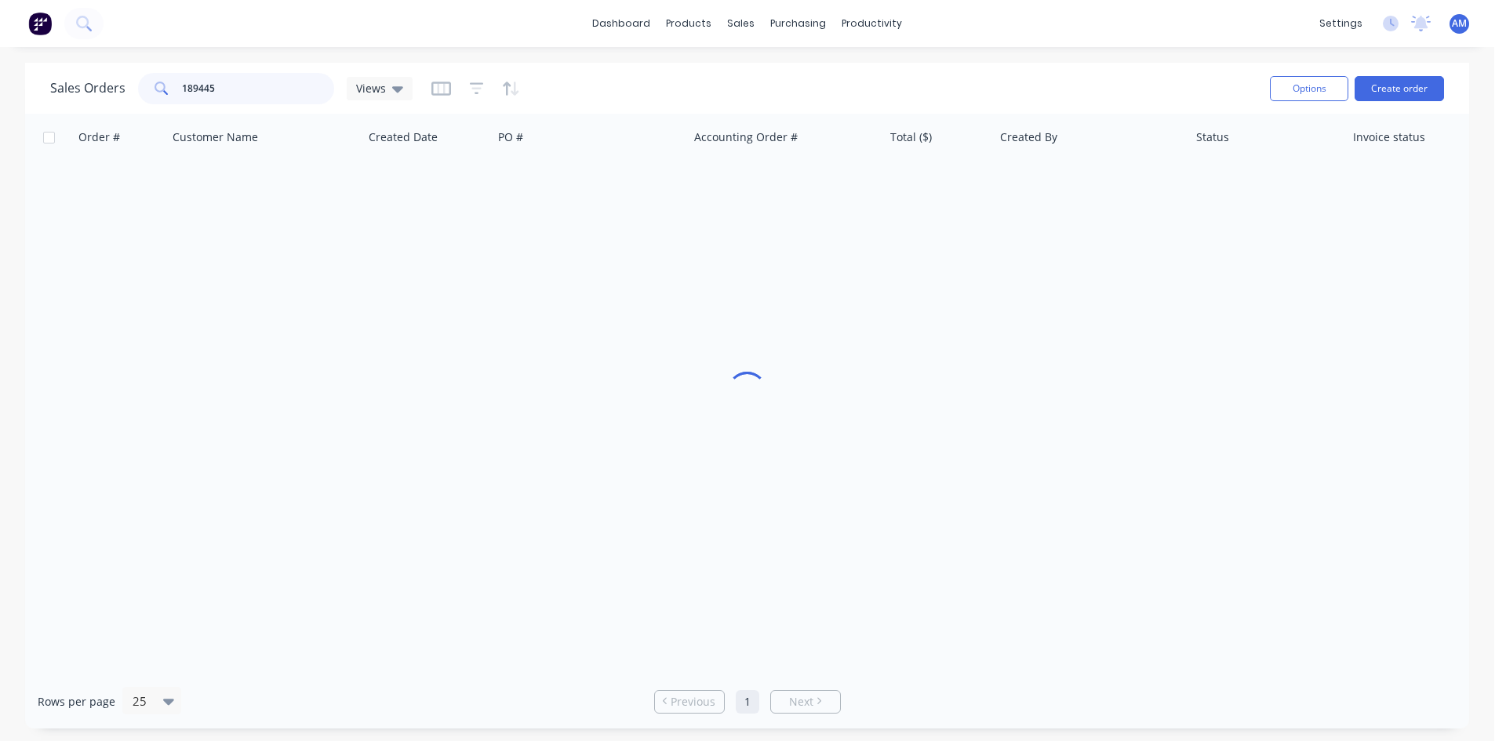
drag, startPoint x: 256, startPoint y: 78, endPoint x: 132, endPoint y: 84, distance: 124.1
click at [132, 84] on div "Sales Orders 189445 Views" at bounding box center [231, 88] width 362 height 31
type input "189497"
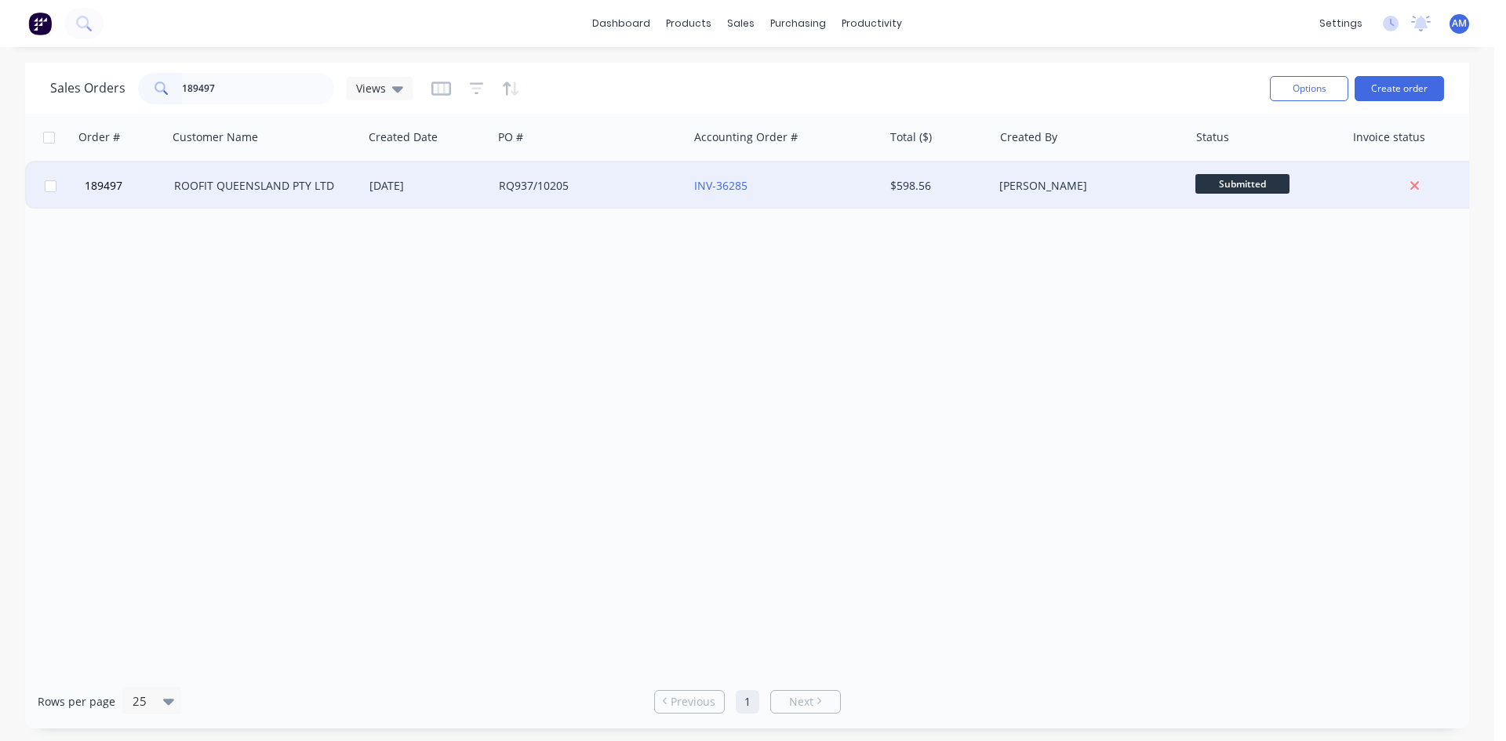
click at [461, 184] on div "[DATE]" at bounding box center [427, 186] width 117 height 16
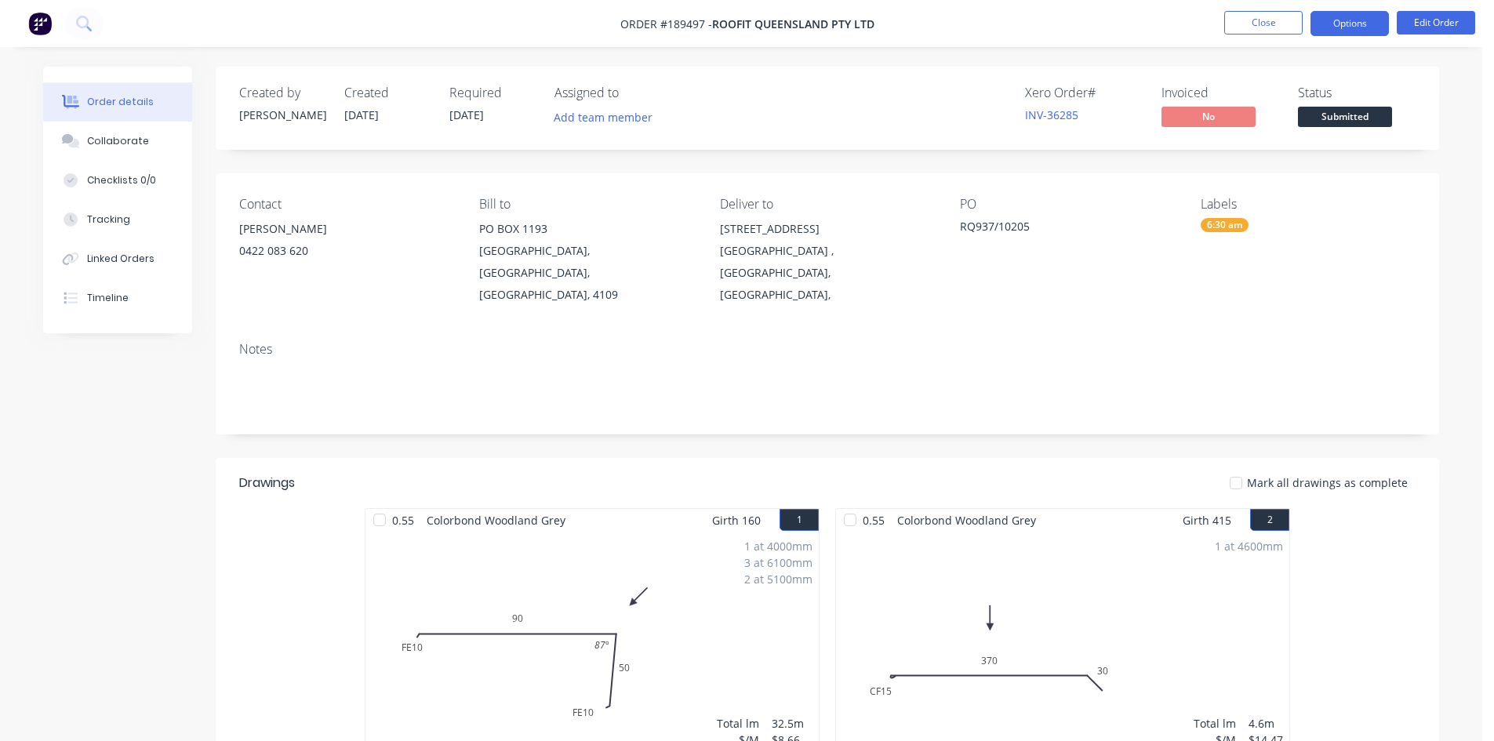
click at [1353, 31] on button "Options" at bounding box center [1350, 23] width 78 height 25
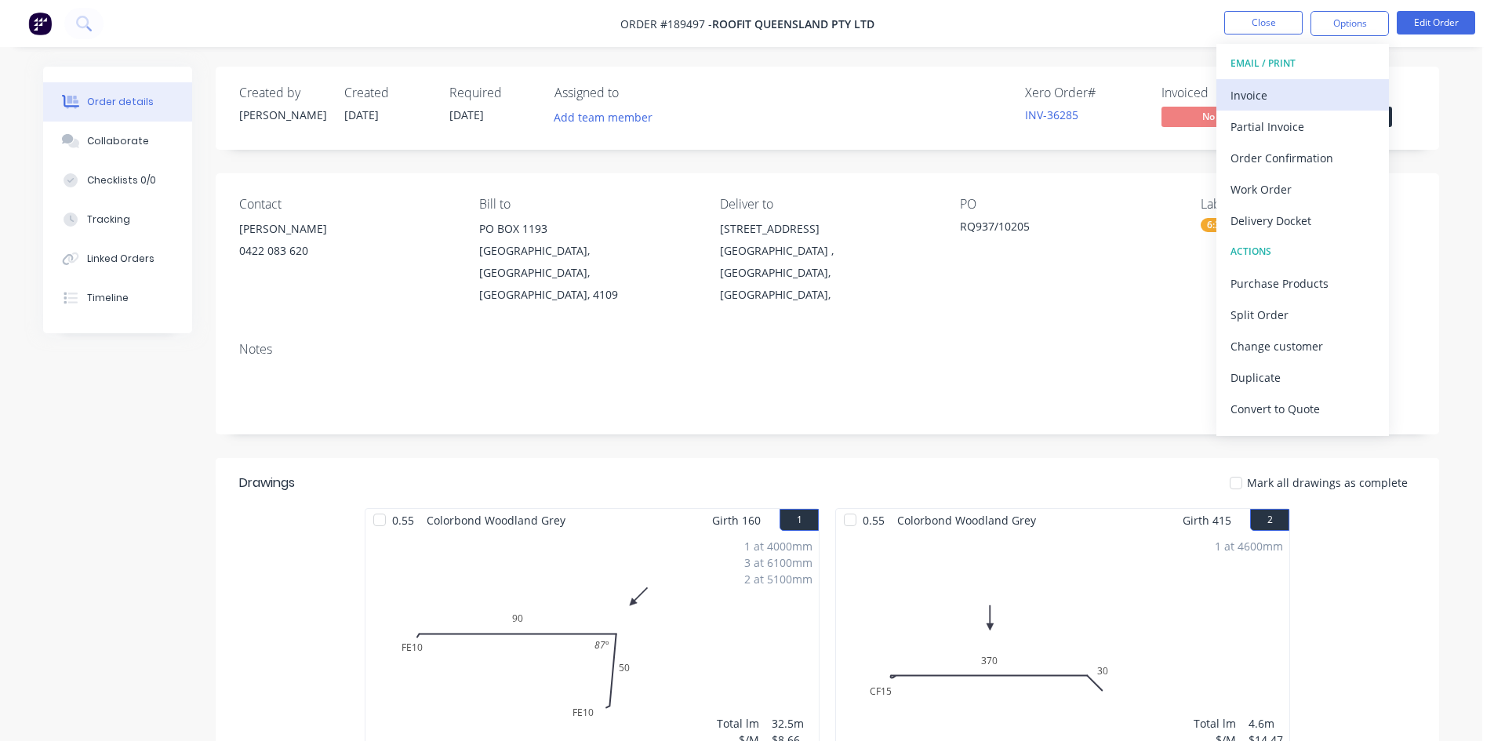
click at [1312, 104] on div "Invoice" at bounding box center [1303, 95] width 144 height 23
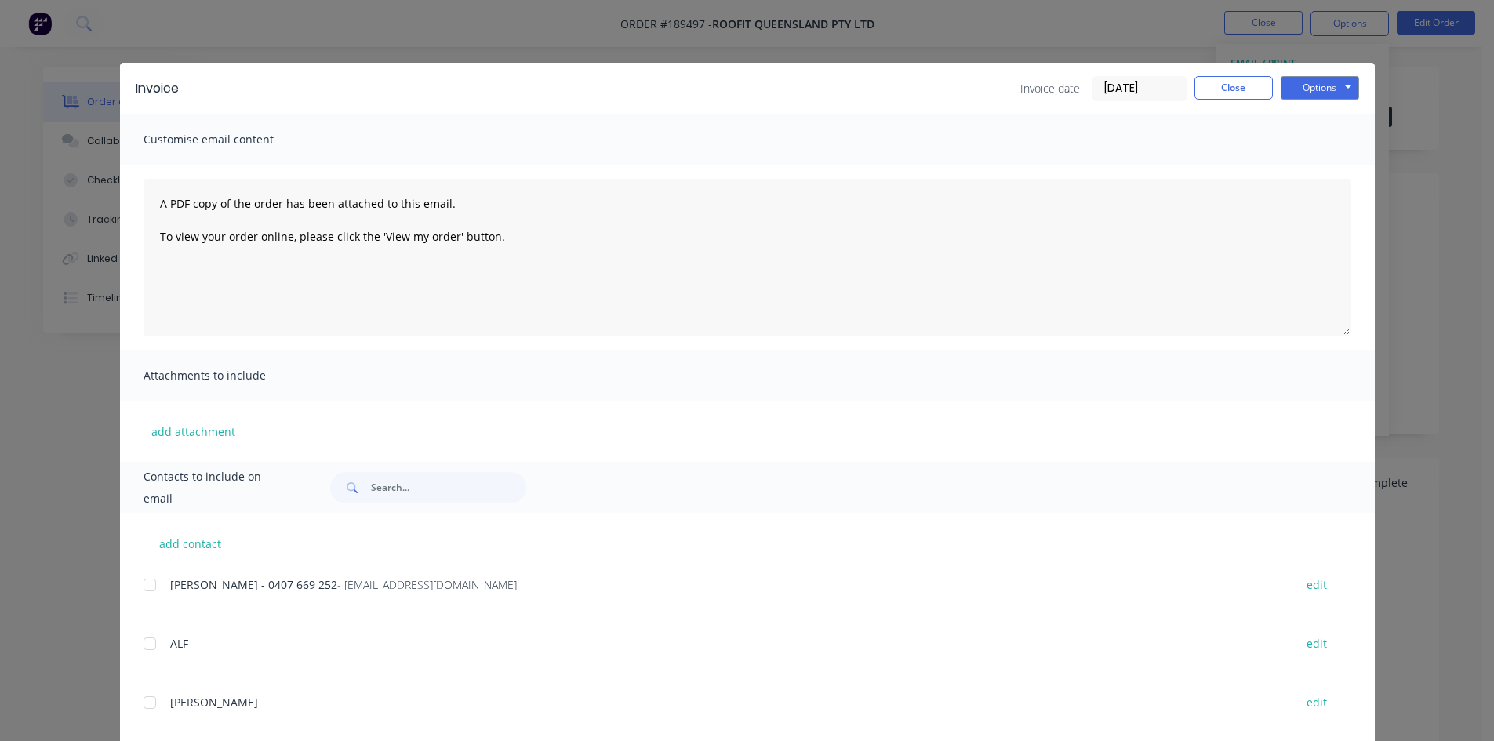
click at [146, 588] on div at bounding box center [149, 584] width 31 height 31
click at [1315, 85] on button "Options" at bounding box center [1320, 88] width 78 height 24
click at [1315, 158] on button "Email" at bounding box center [1331, 168] width 100 height 26
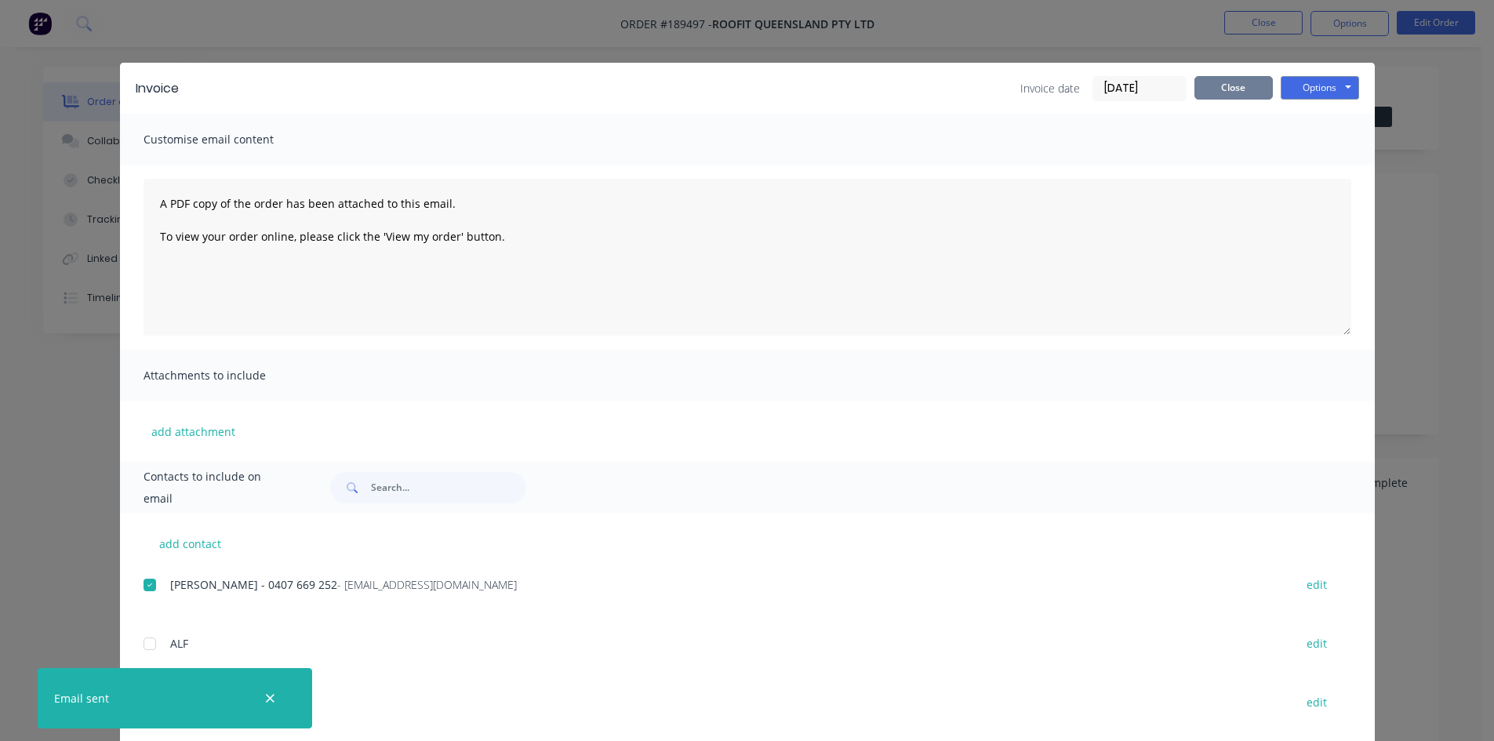
click at [1227, 89] on button "Close" at bounding box center [1234, 88] width 78 height 24
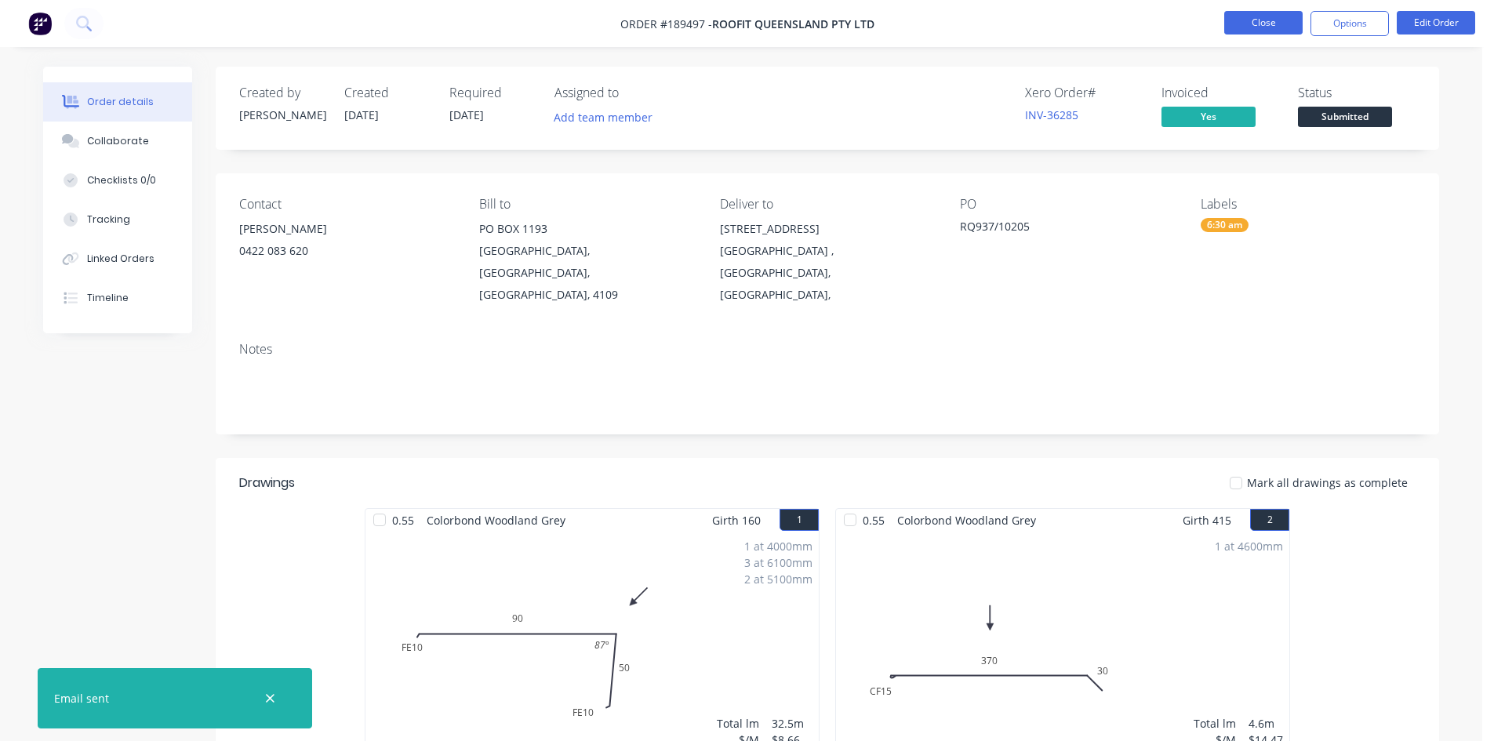
click at [1252, 27] on button "Close" at bounding box center [1263, 23] width 78 height 24
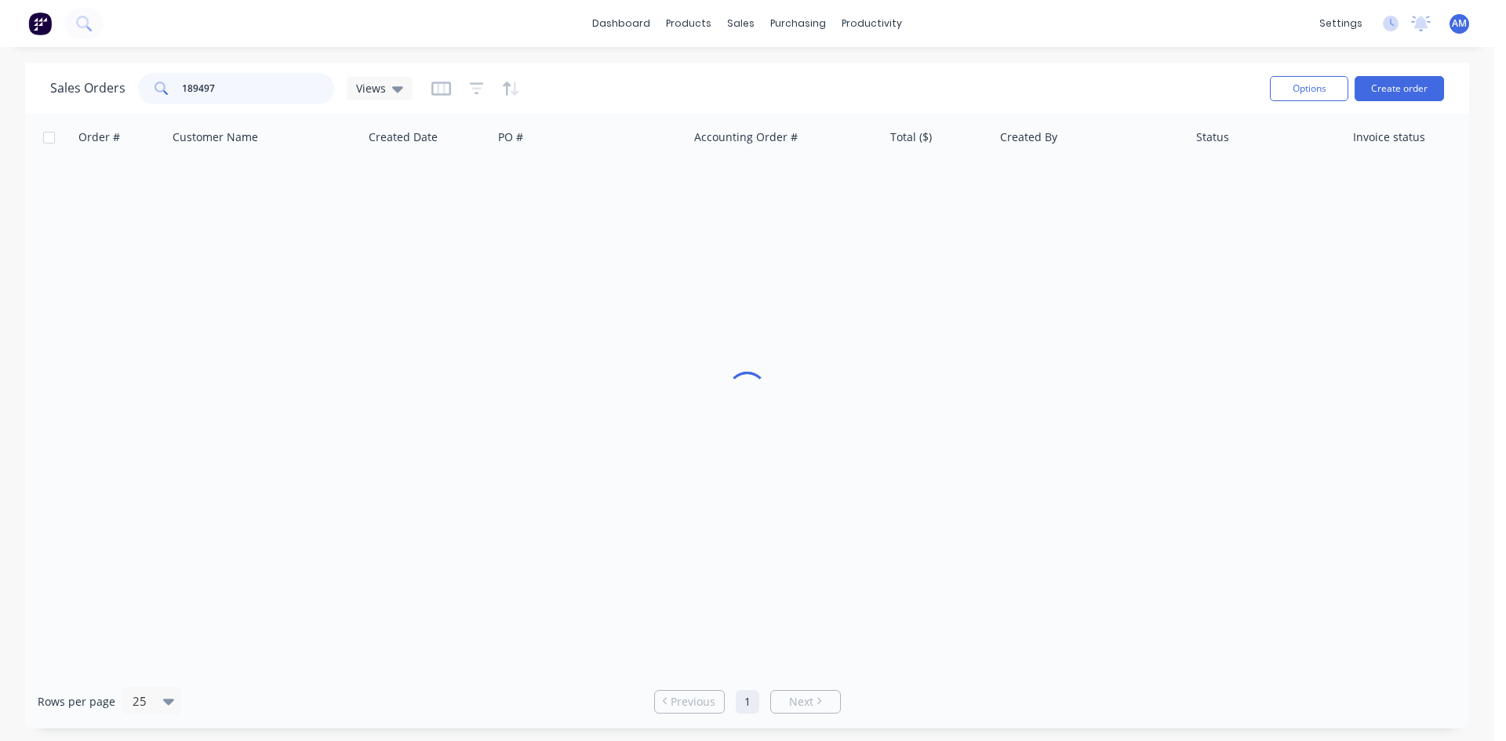
drag, startPoint x: 224, startPoint y: 88, endPoint x: 147, endPoint y: 86, distance: 76.1
click at [147, 86] on div "189497" at bounding box center [236, 88] width 196 height 31
type input "189509"
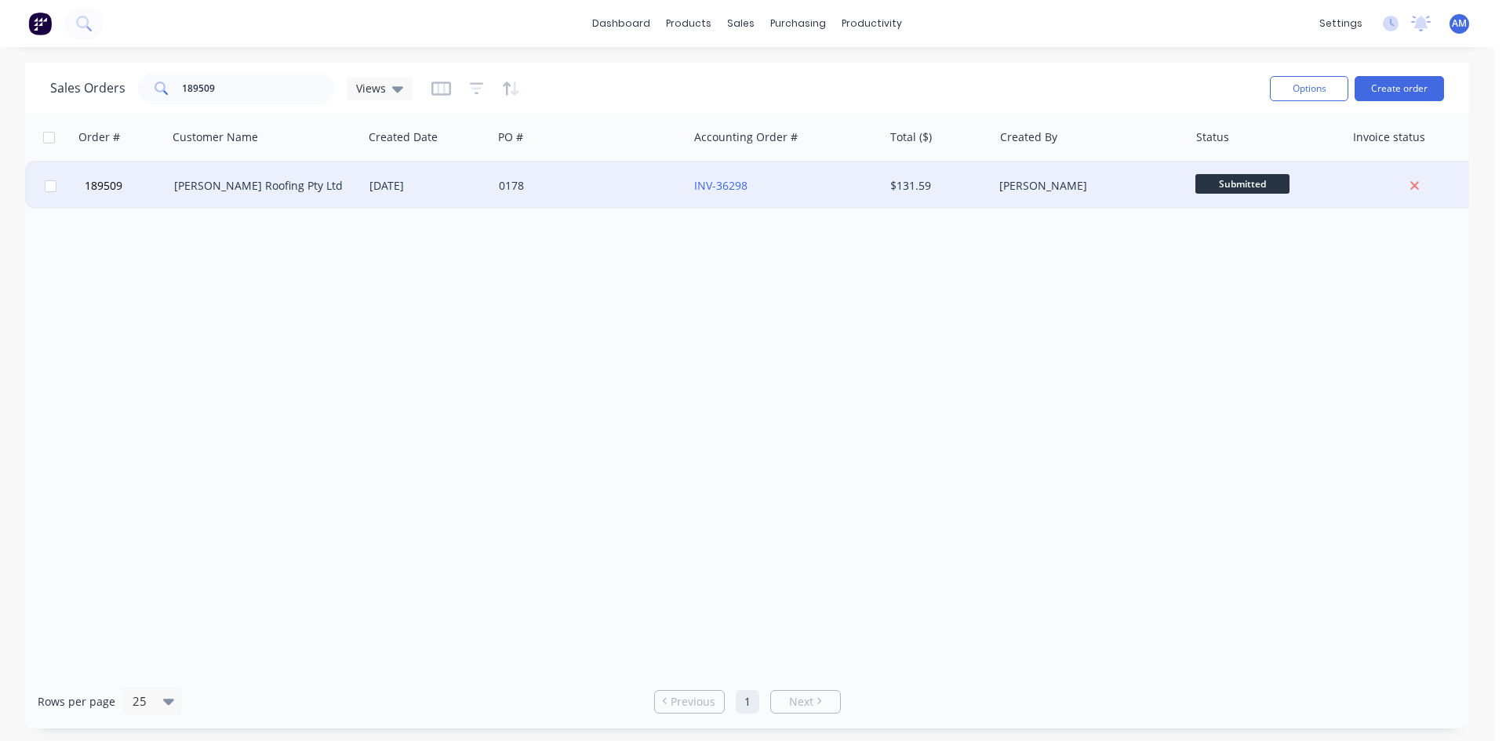
click at [586, 180] on div "0178" at bounding box center [586, 186] width 174 height 16
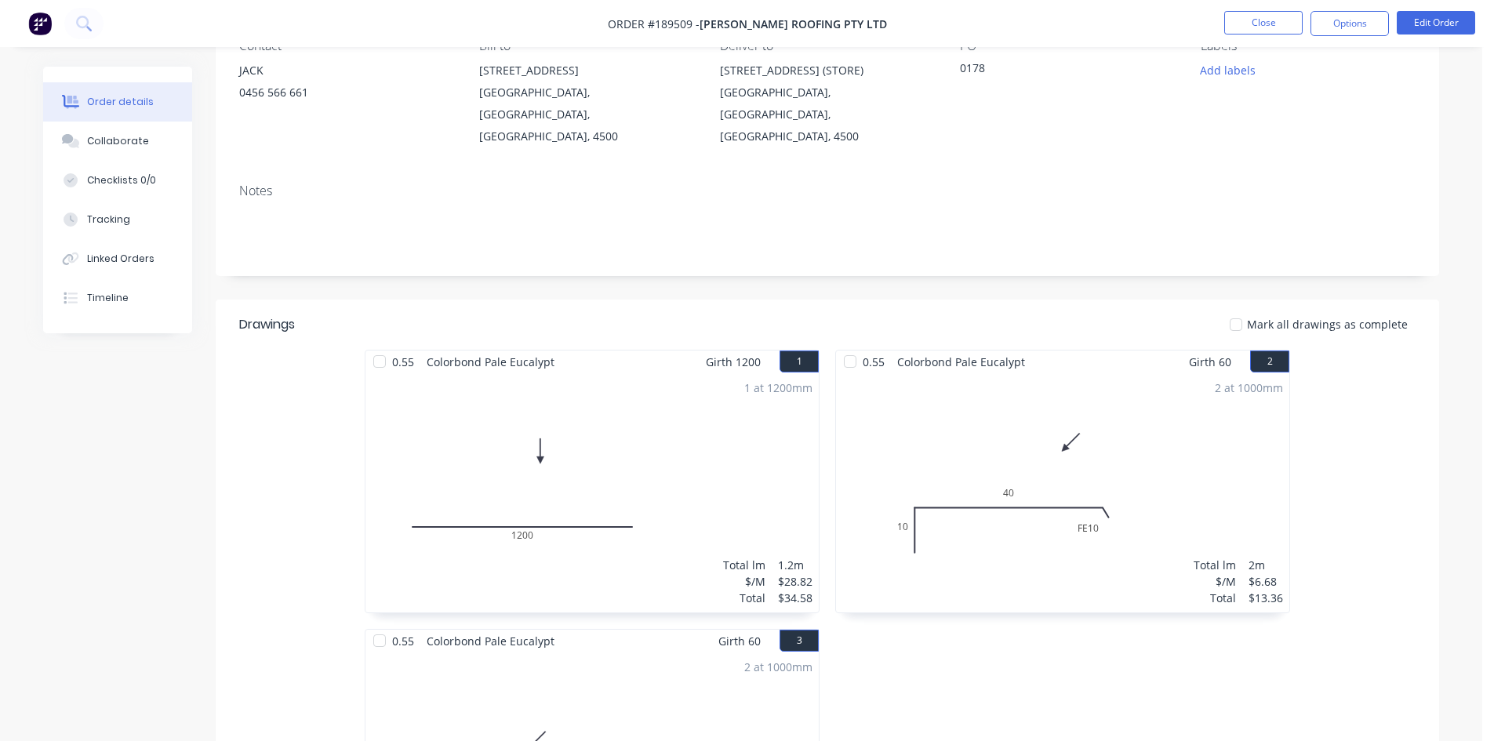
scroll to position [157, 0]
click at [1351, 23] on button "Options" at bounding box center [1350, 23] width 78 height 25
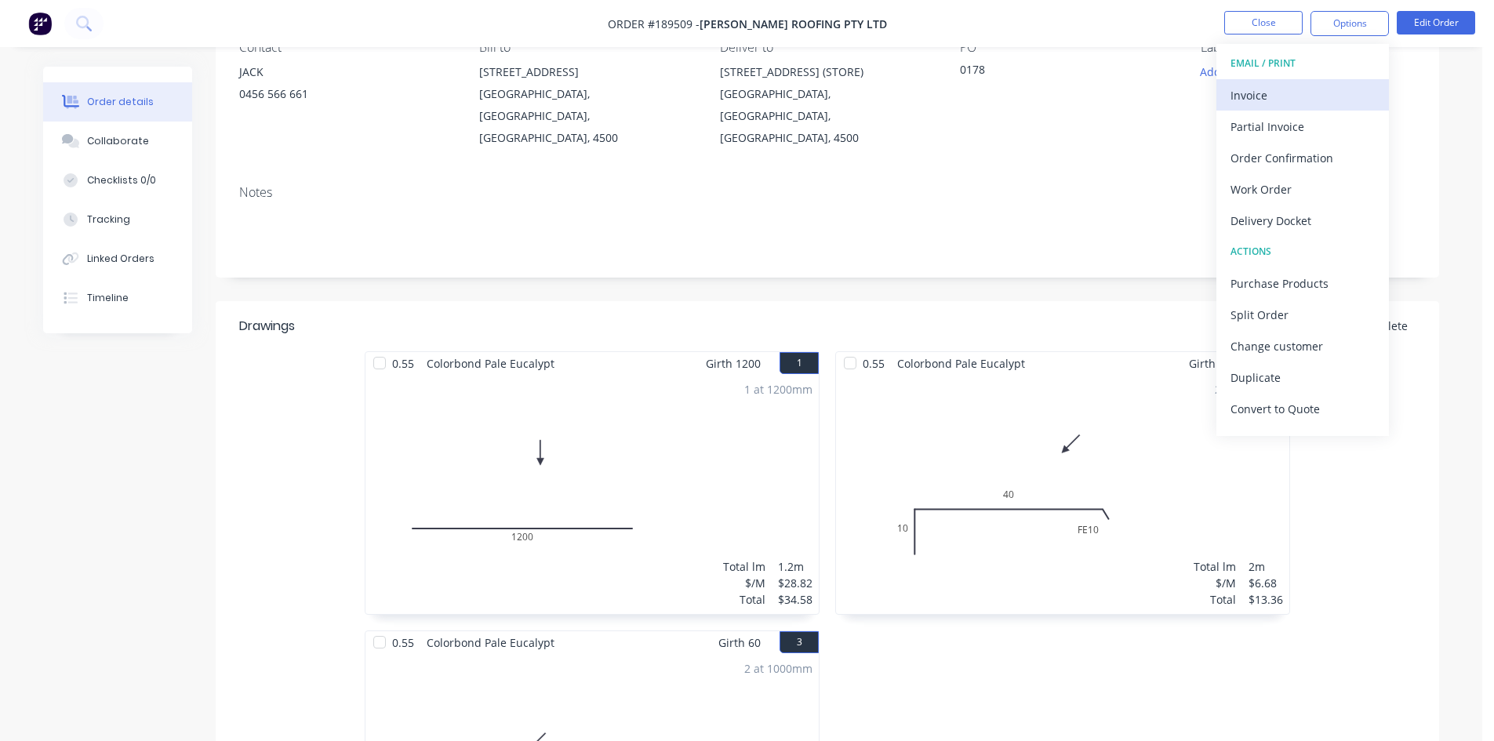
click at [1313, 91] on div "Invoice" at bounding box center [1303, 95] width 144 height 23
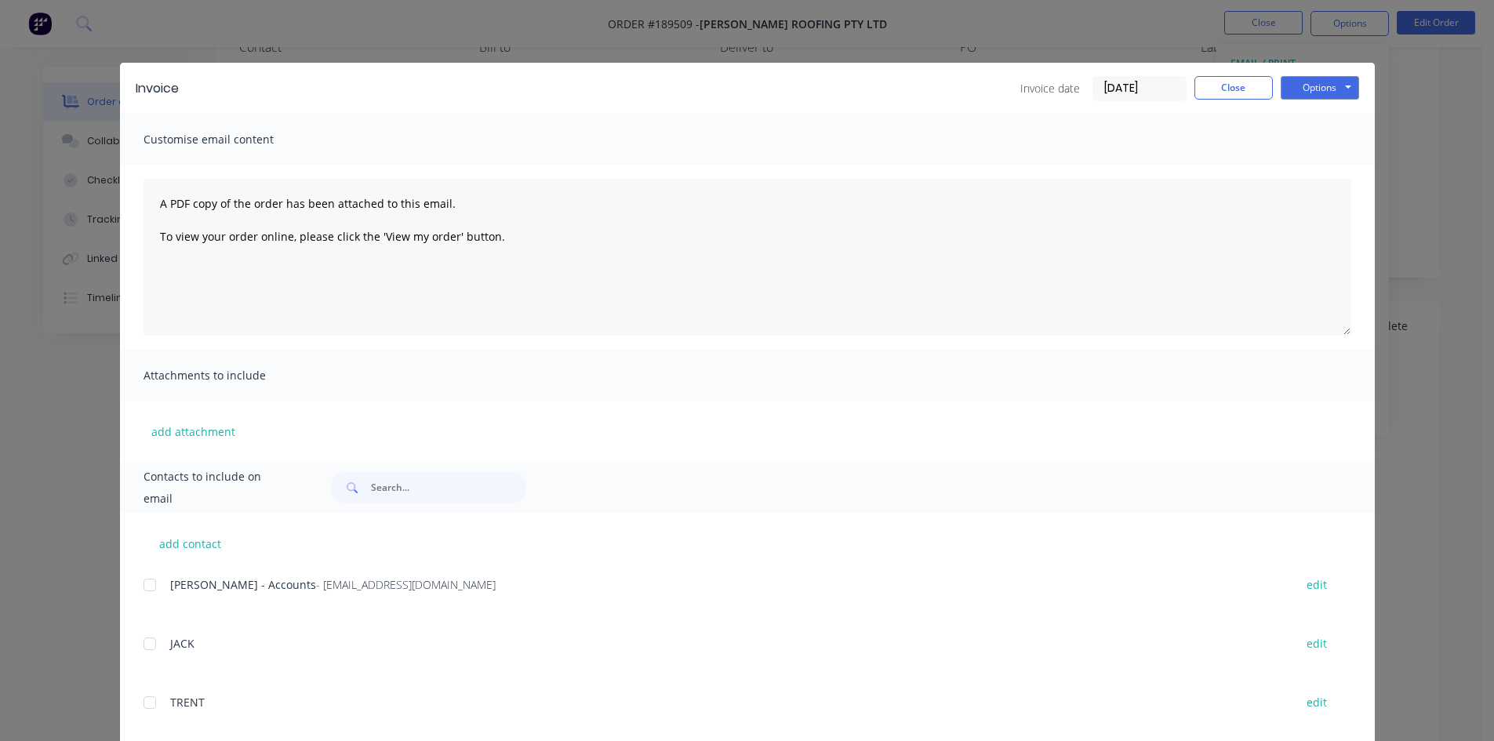
click at [142, 586] on div at bounding box center [149, 584] width 31 height 31
click at [1315, 86] on button "Options" at bounding box center [1320, 88] width 78 height 24
click at [1320, 173] on button "Email" at bounding box center [1331, 168] width 100 height 26
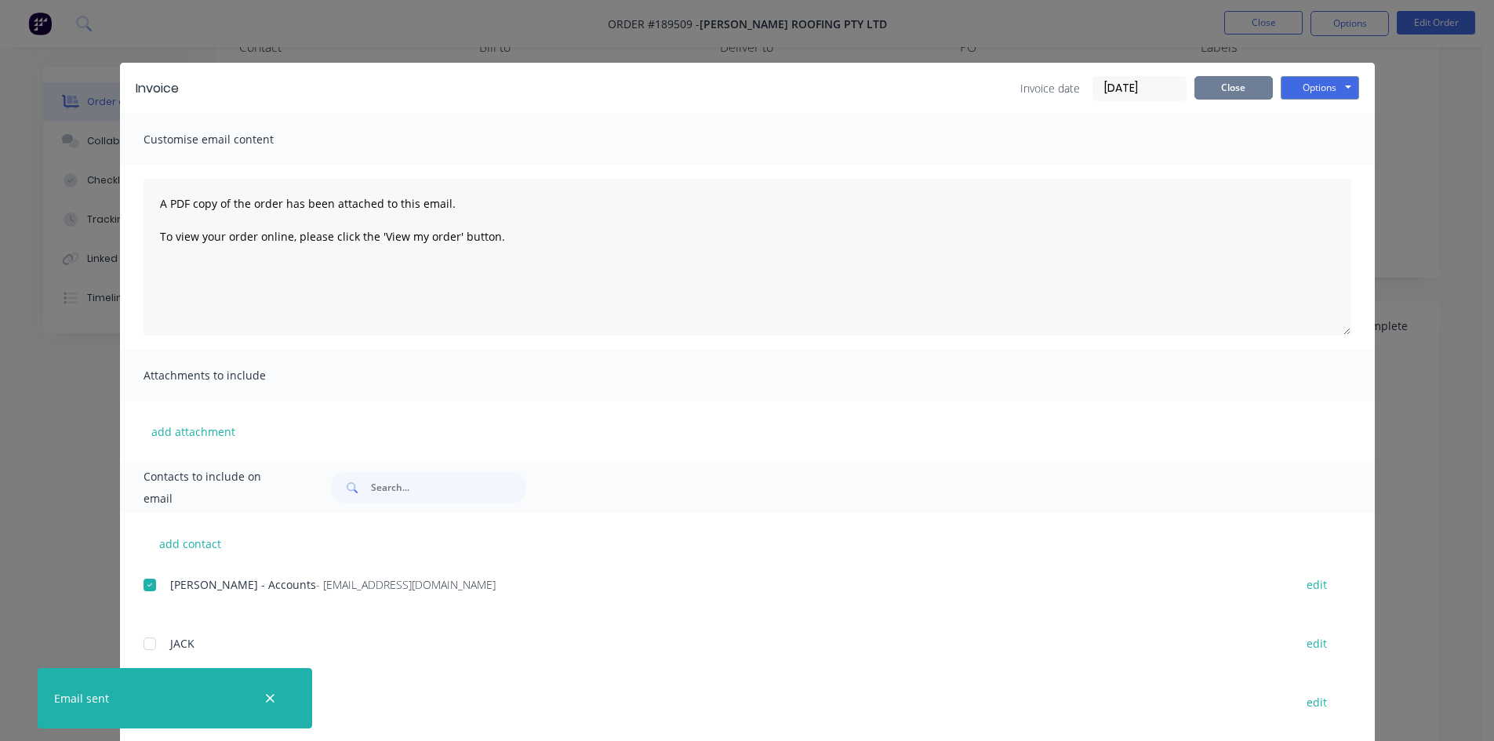
click at [1256, 97] on button "Close" at bounding box center [1234, 88] width 78 height 24
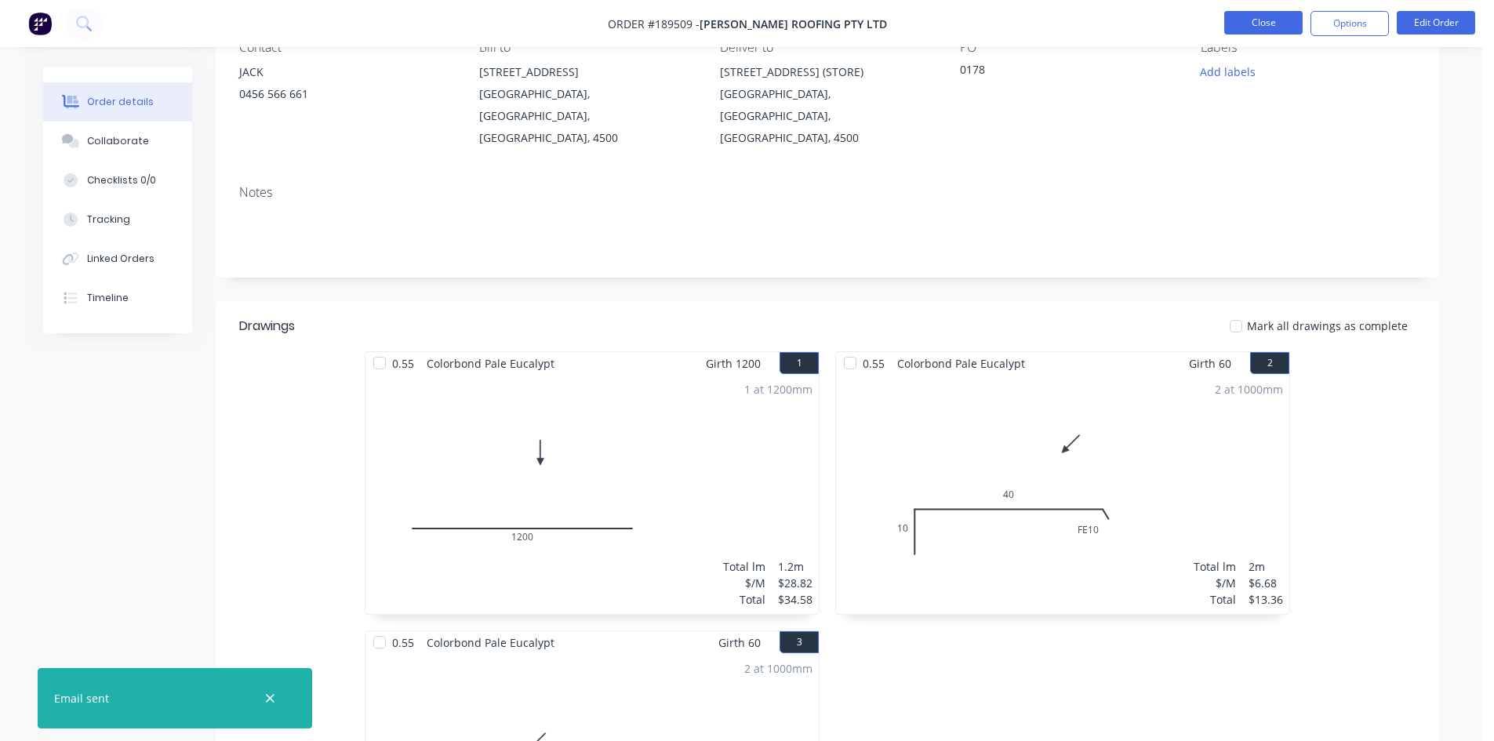
click at [1266, 30] on button "Close" at bounding box center [1263, 23] width 78 height 24
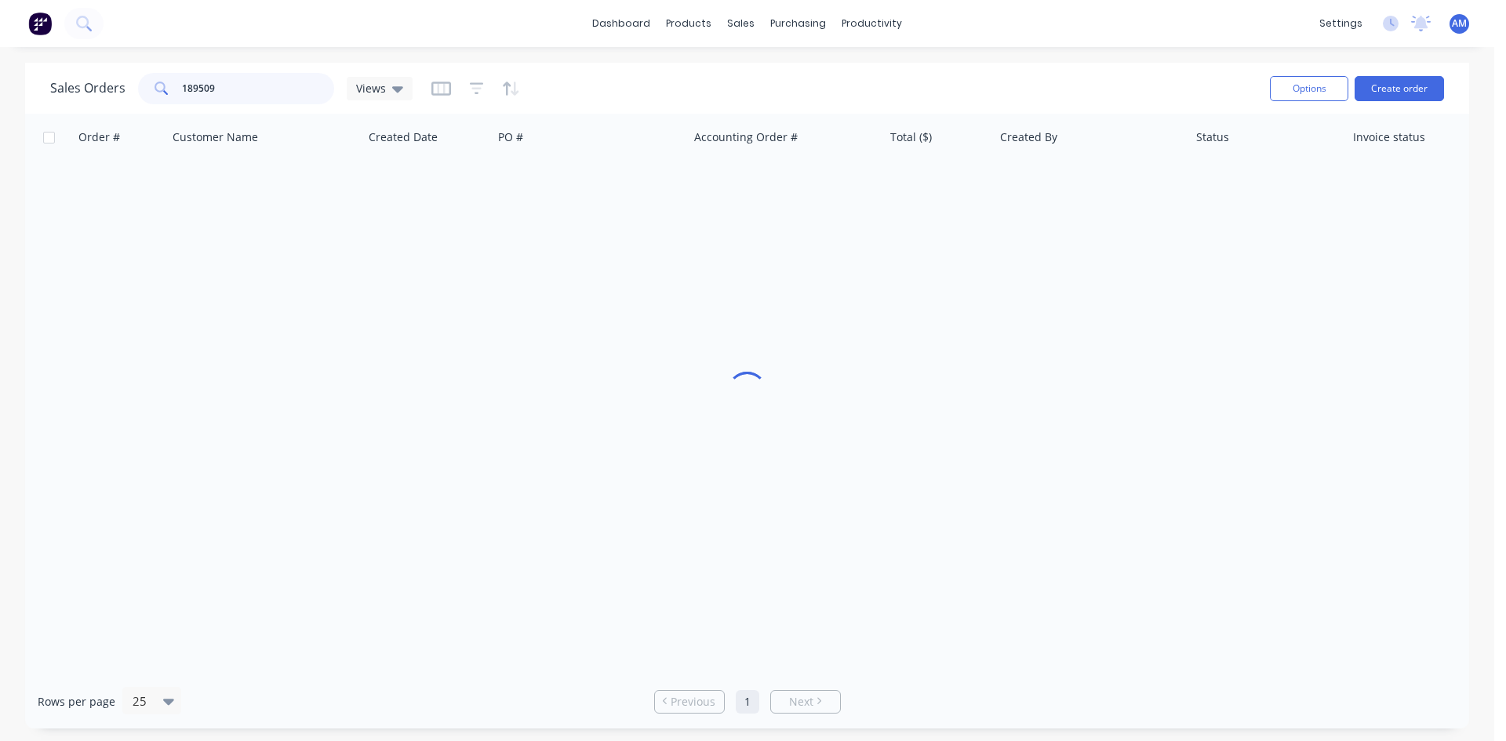
drag, startPoint x: 247, startPoint y: 96, endPoint x: 128, endPoint y: 84, distance: 119.9
click at [128, 84] on div "Sales Orders 189509 Views" at bounding box center [231, 88] width 362 height 31
type input "189448"
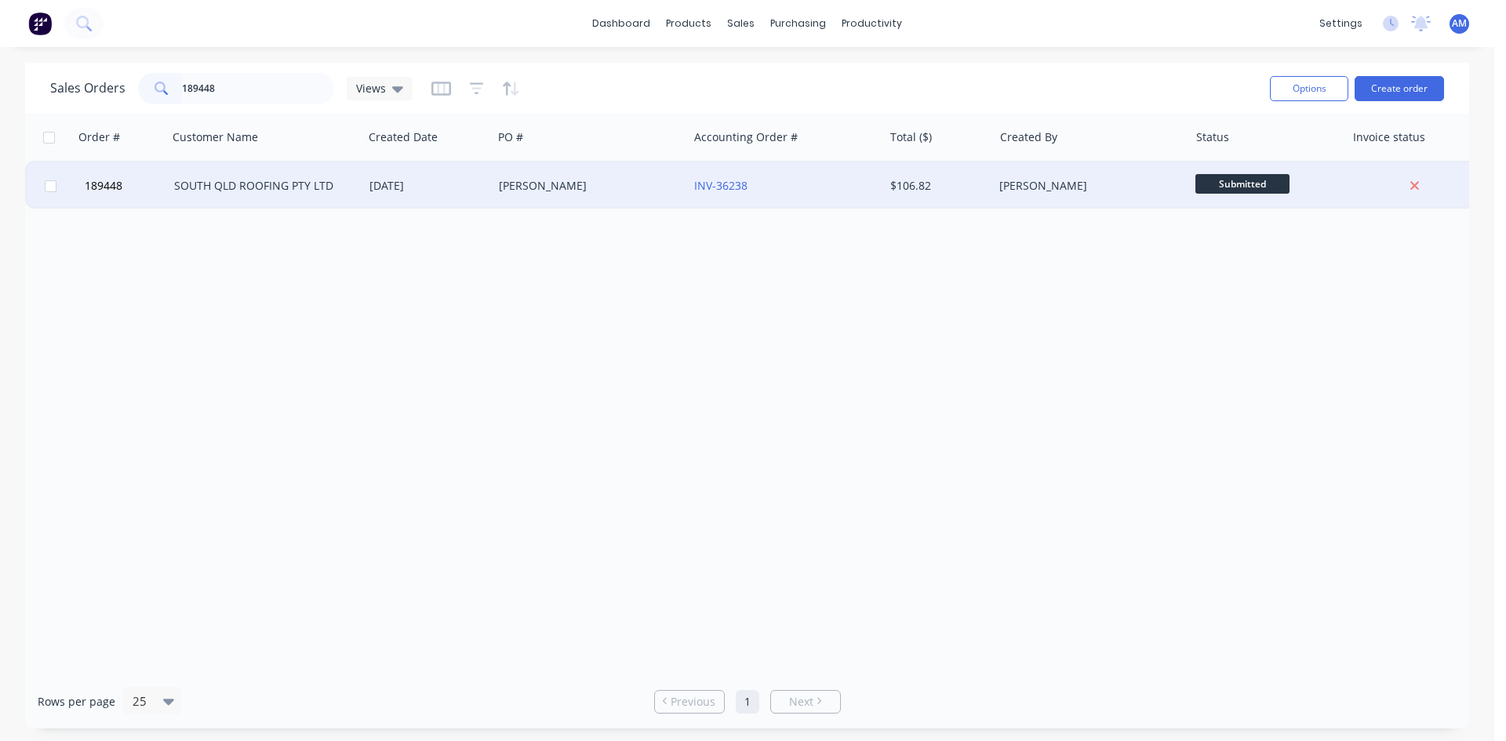
click at [451, 197] on div "[DATE]" at bounding box center [427, 185] width 129 height 47
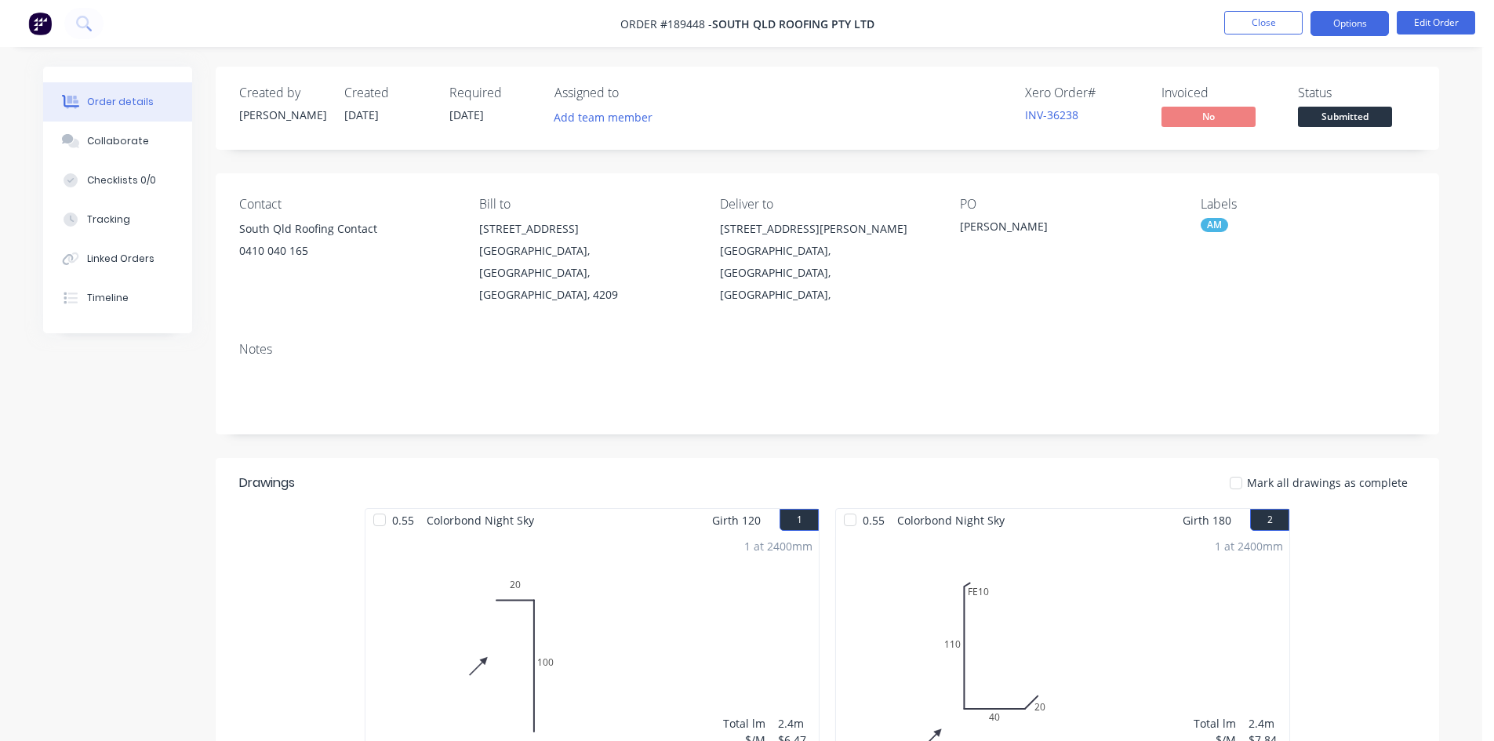
click at [1355, 30] on button "Options" at bounding box center [1350, 23] width 78 height 25
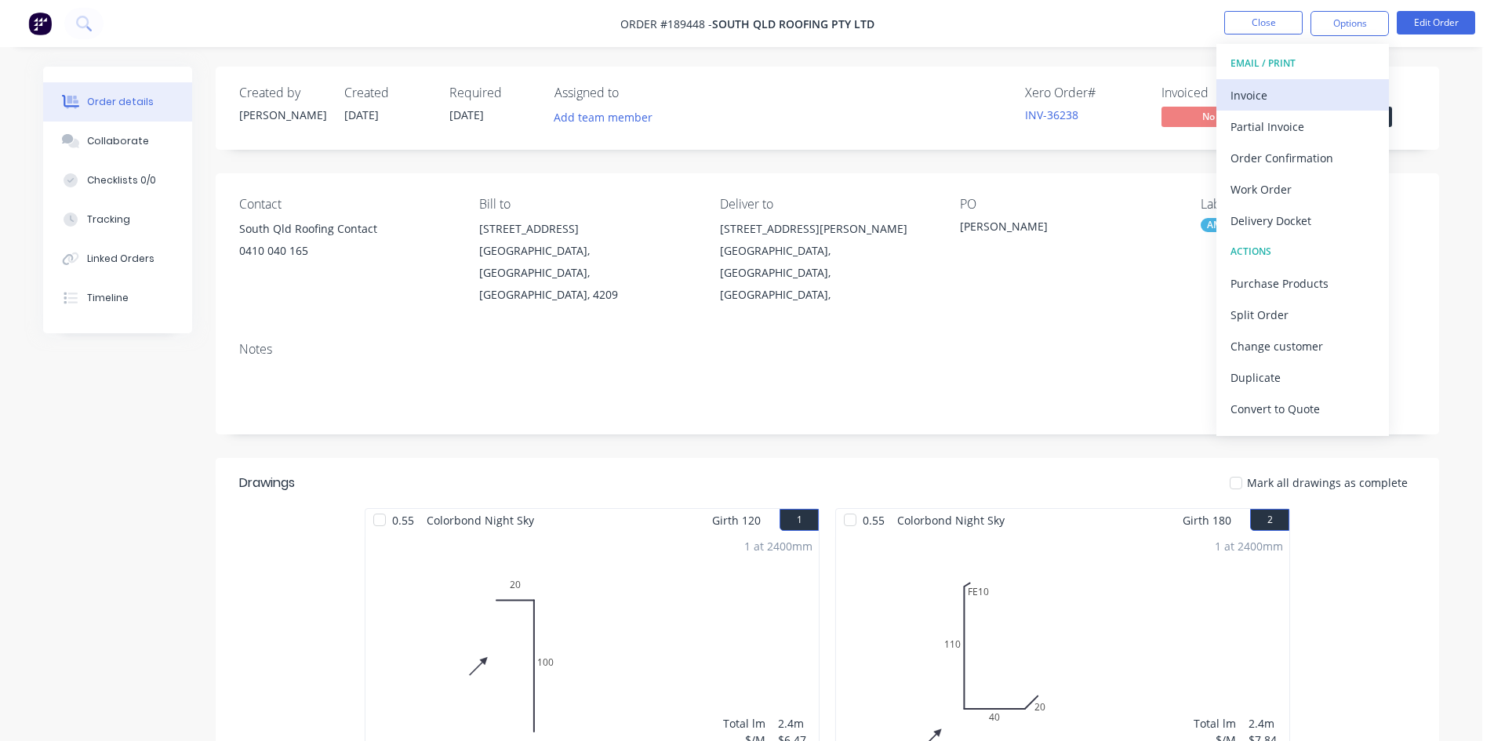
click at [1330, 93] on div "Invoice" at bounding box center [1303, 95] width 144 height 23
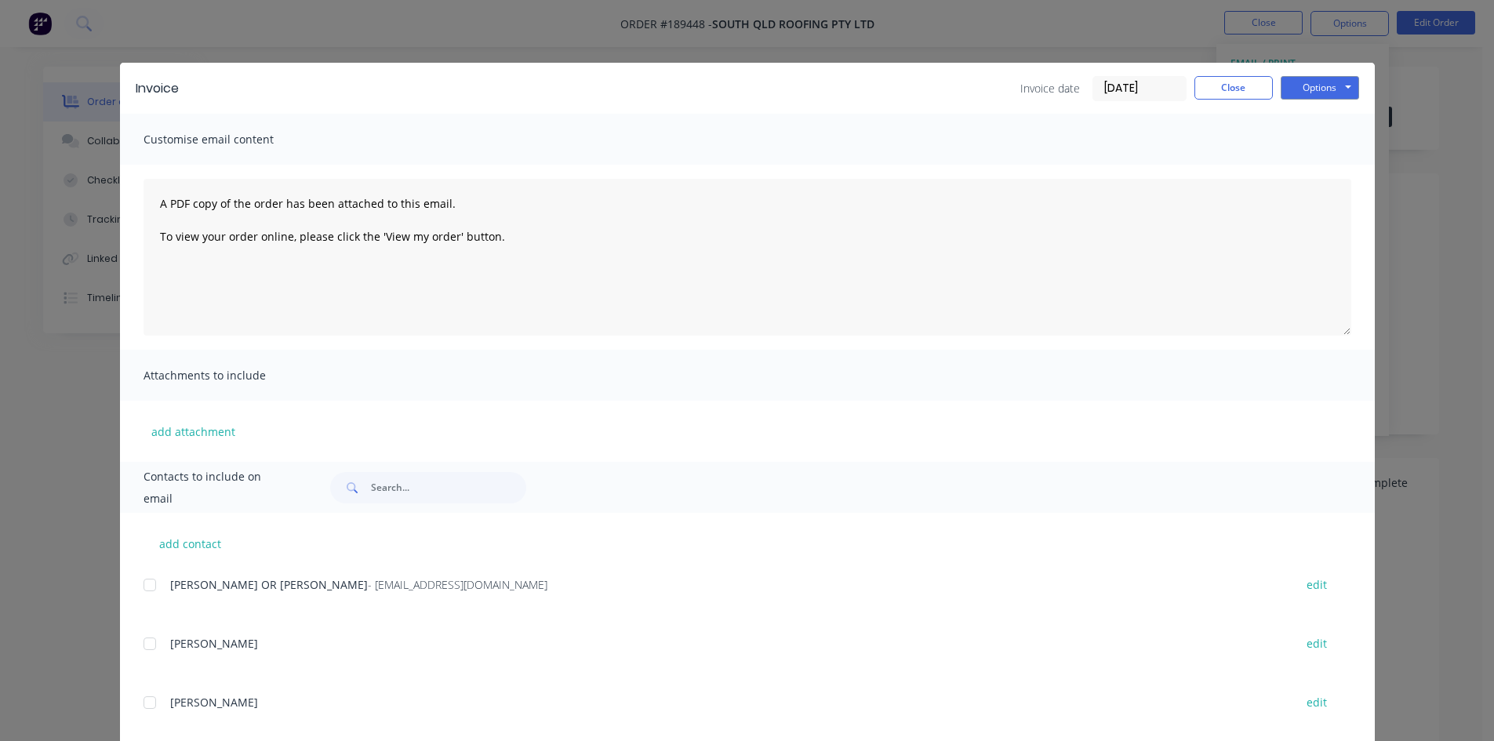
click at [138, 584] on div at bounding box center [149, 584] width 31 height 31
click at [1326, 78] on button "Options" at bounding box center [1320, 88] width 78 height 24
click at [1322, 159] on button "Email" at bounding box center [1331, 168] width 100 height 26
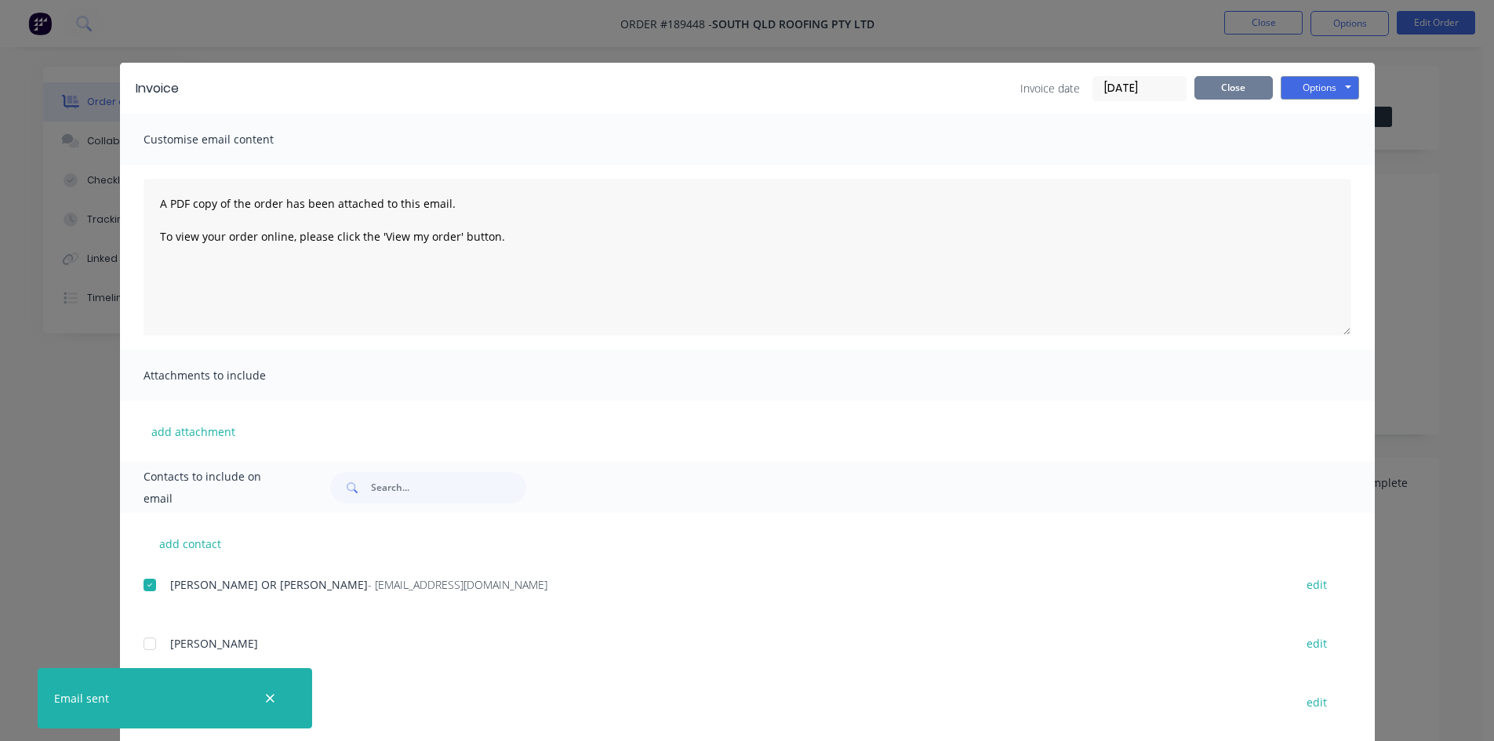
click at [1247, 93] on button "Close" at bounding box center [1234, 88] width 78 height 24
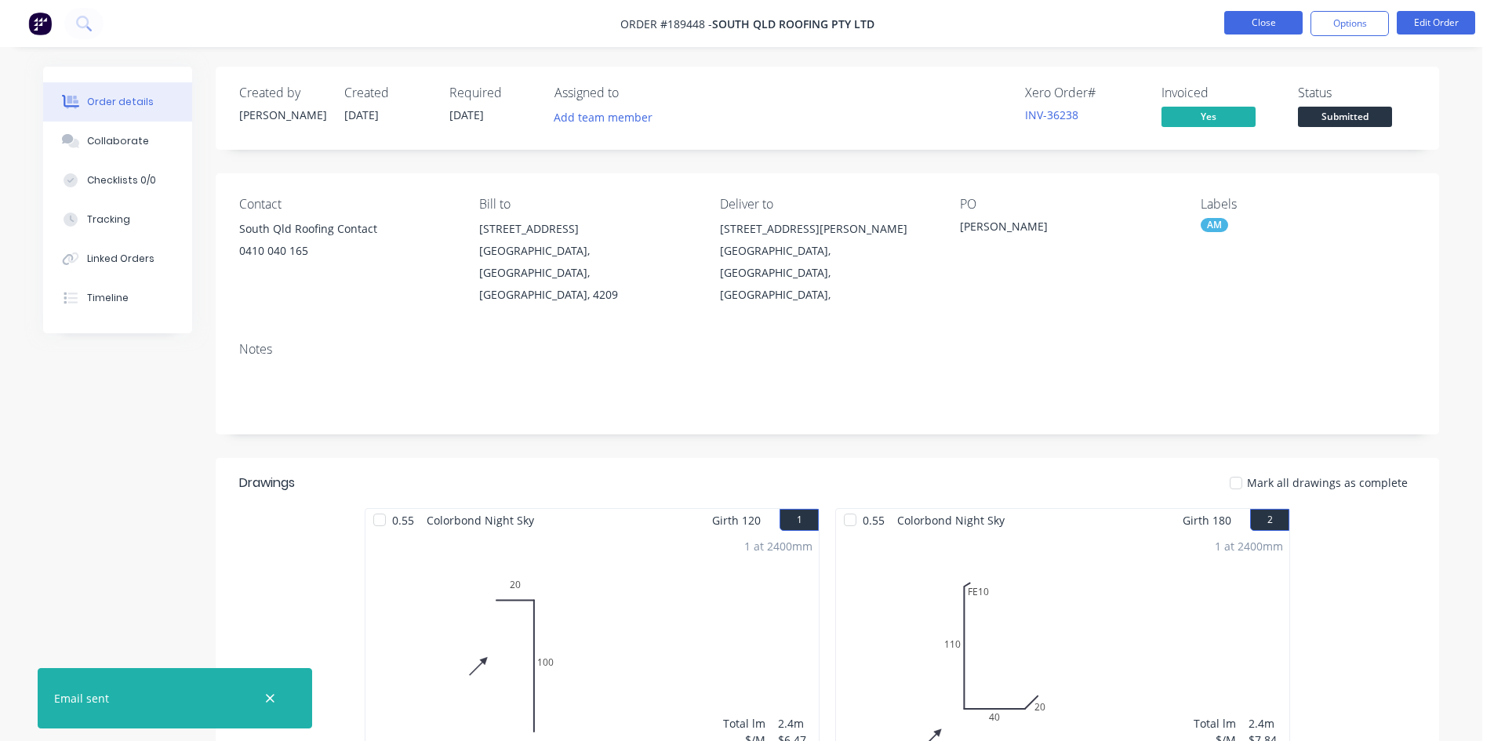
click at [1262, 33] on button "Close" at bounding box center [1263, 23] width 78 height 24
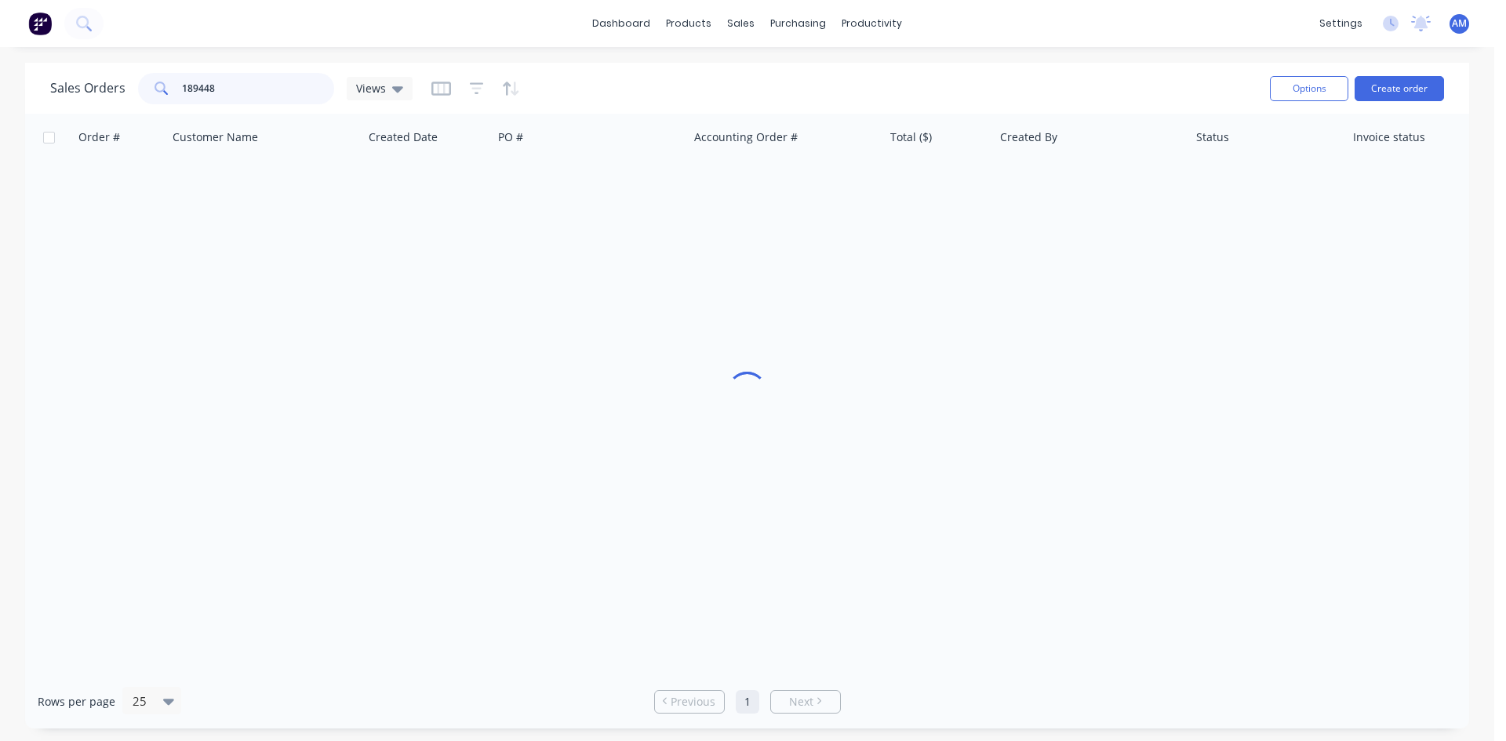
drag, startPoint x: 269, startPoint y: 78, endPoint x: 141, endPoint y: 75, distance: 127.9
click at [140, 78] on div "189448" at bounding box center [236, 88] width 196 height 31
type input "189424"
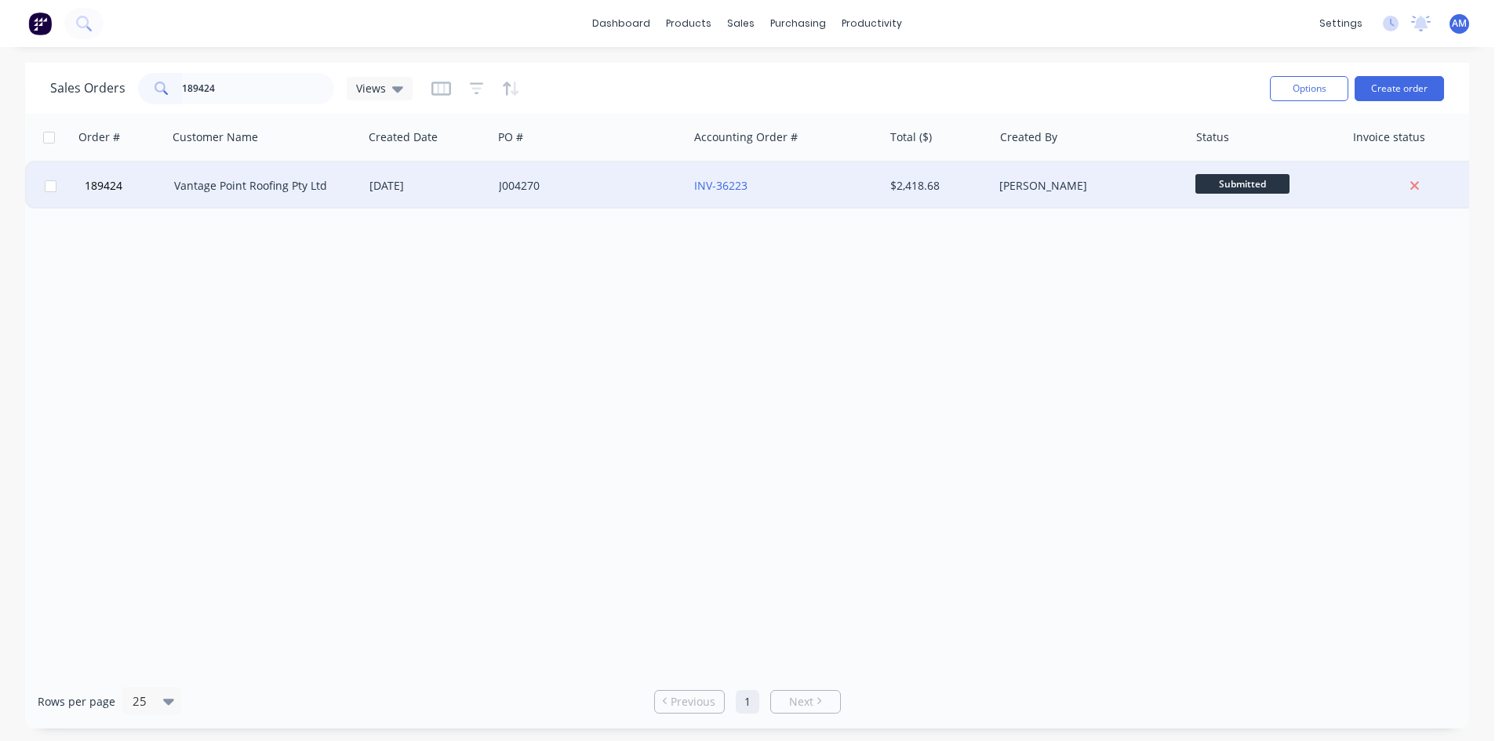
click at [598, 186] on div "J004270" at bounding box center [586, 186] width 174 height 16
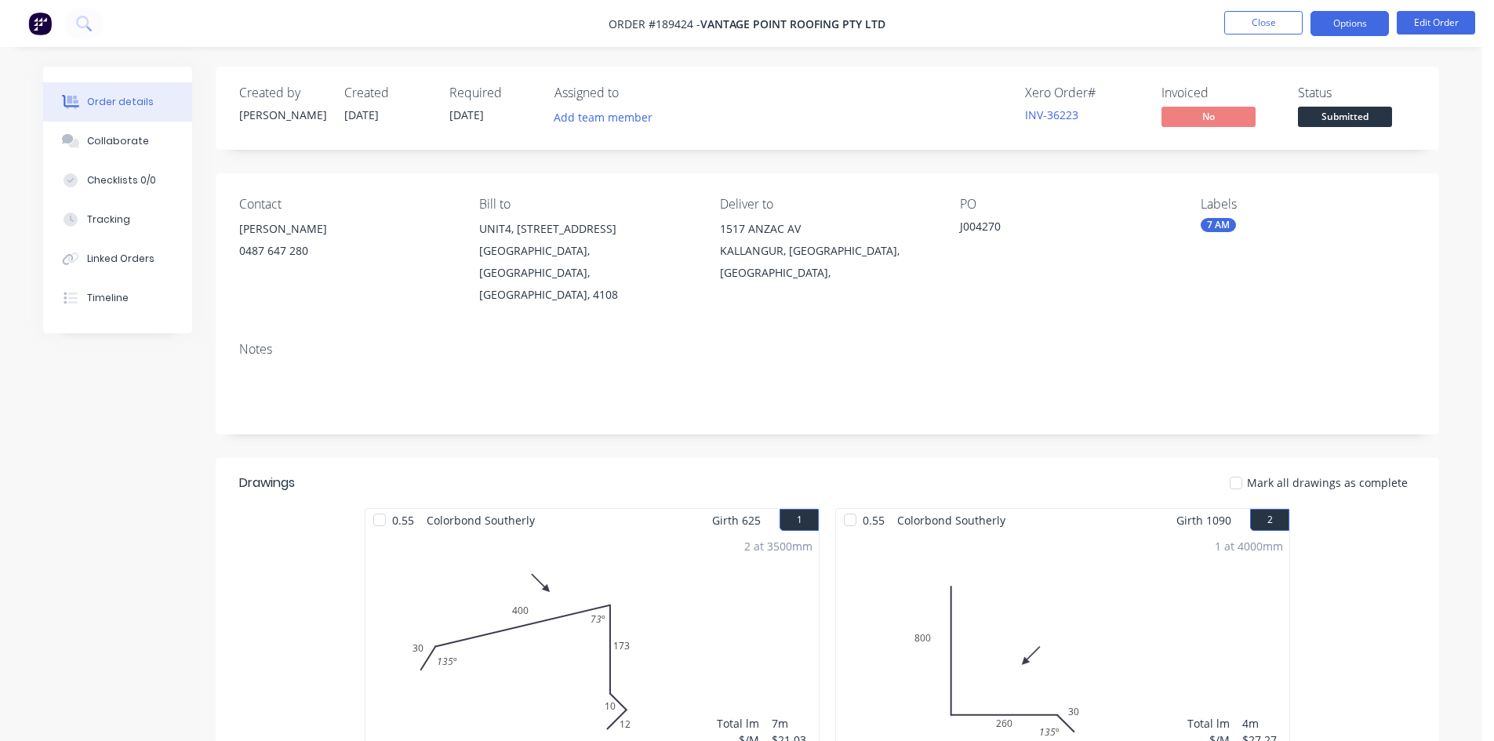
click at [1325, 18] on button "Options" at bounding box center [1350, 23] width 78 height 25
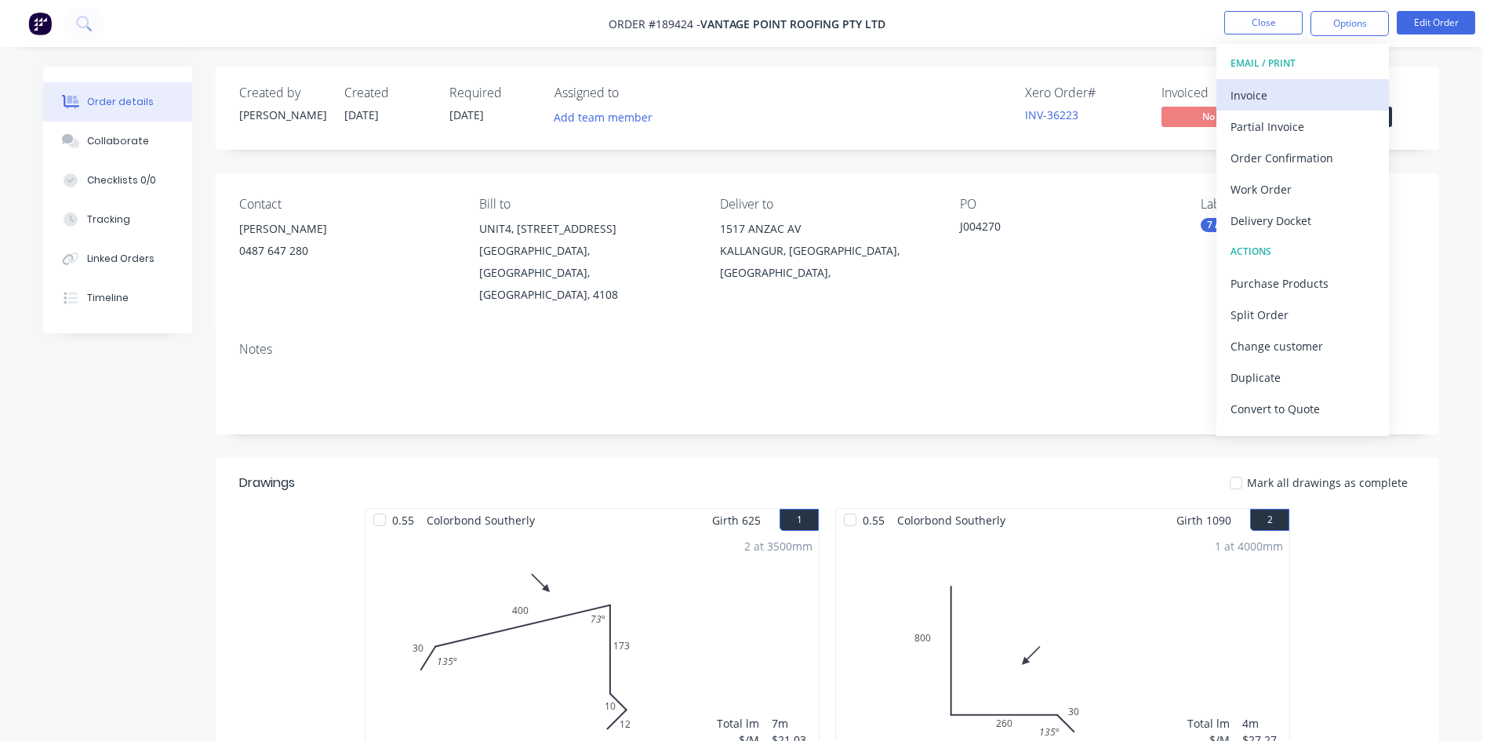
click at [1307, 84] on div "Invoice" at bounding box center [1303, 95] width 144 height 23
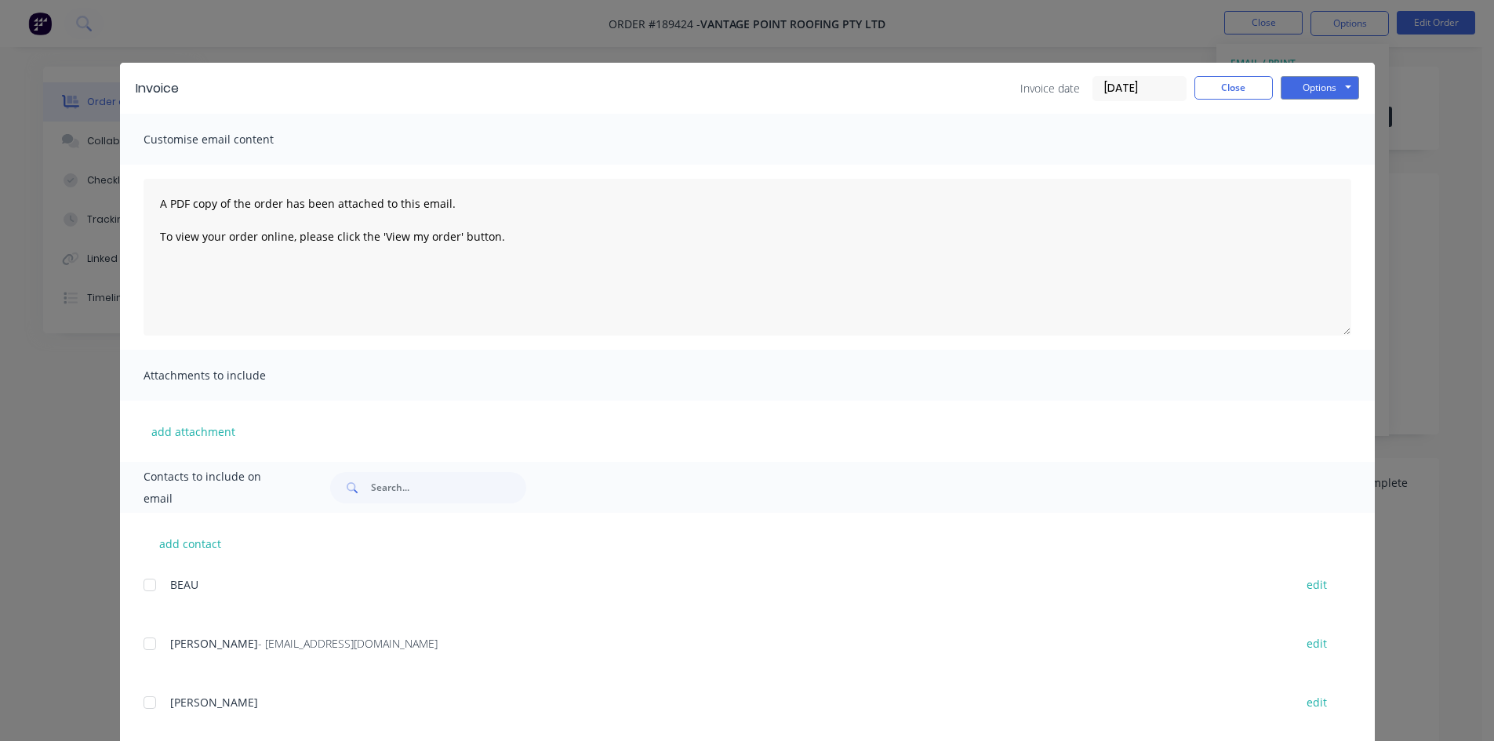
click at [143, 648] on div at bounding box center [149, 643] width 31 height 31
click at [1310, 85] on button "Options" at bounding box center [1320, 88] width 78 height 24
click at [1306, 162] on button "Email" at bounding box center [1331, 168] width 100 height 26
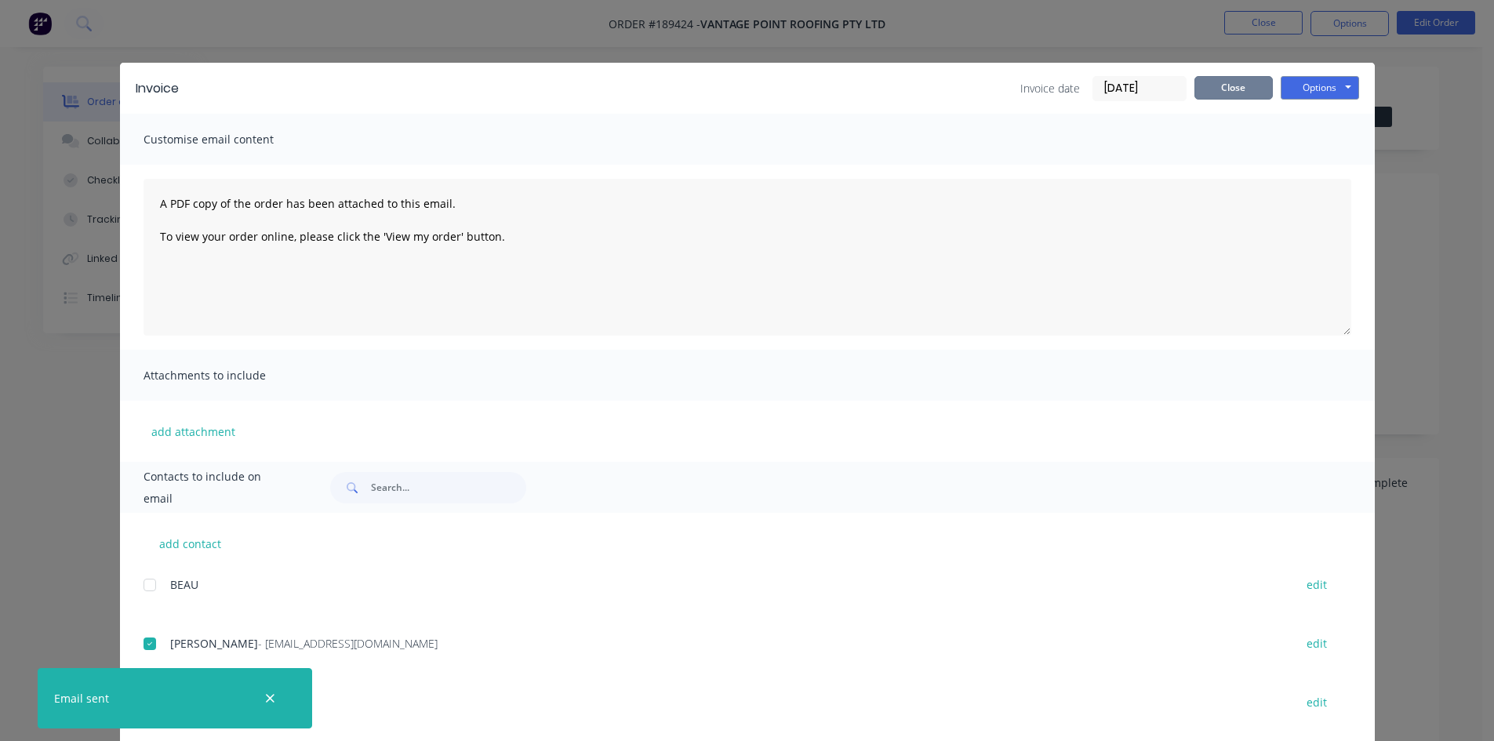
click at [1214, 93] on button "Close" at bounding box center [1234, 88] width 78 height 24
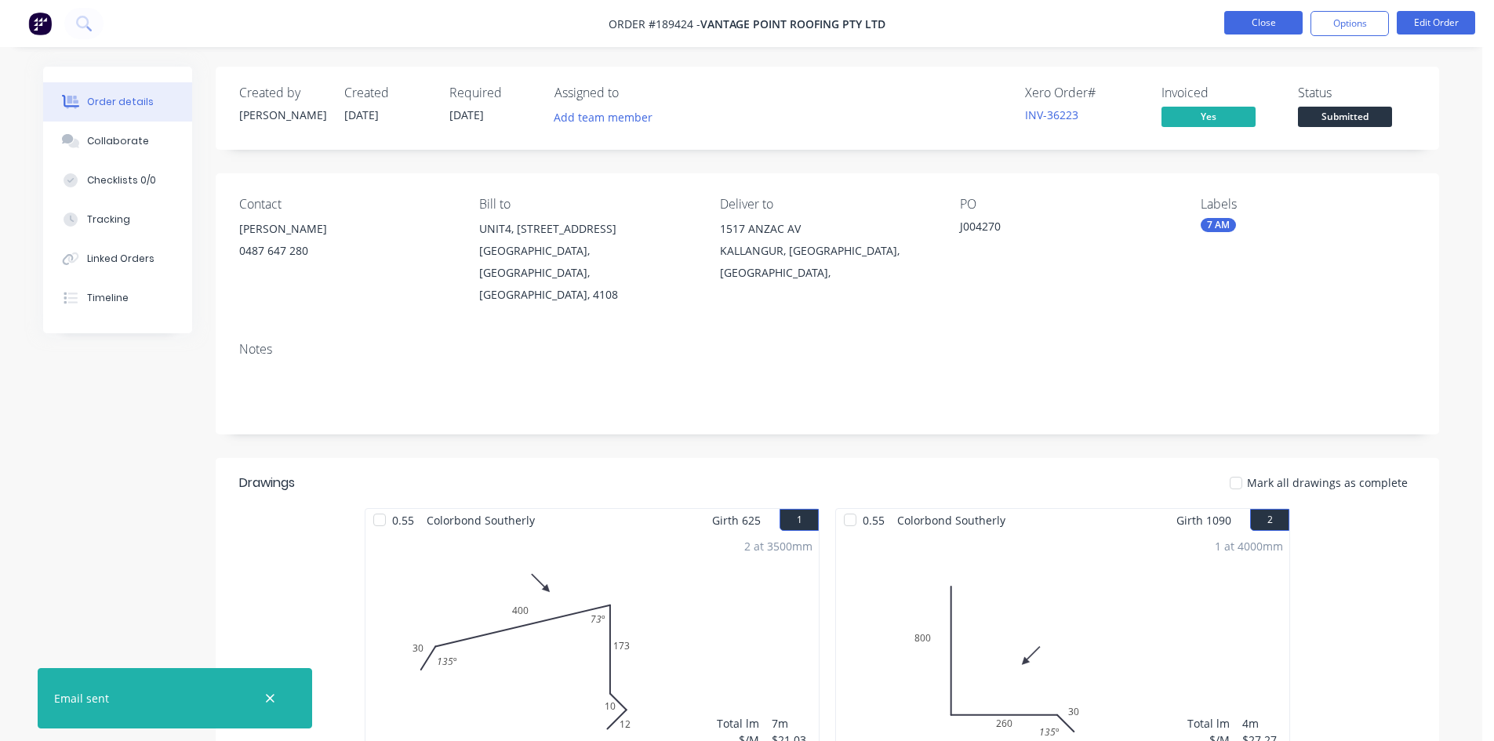
click at [1263, 32] on button "Close" at bounding box center [1263, 23] width 78 height 24
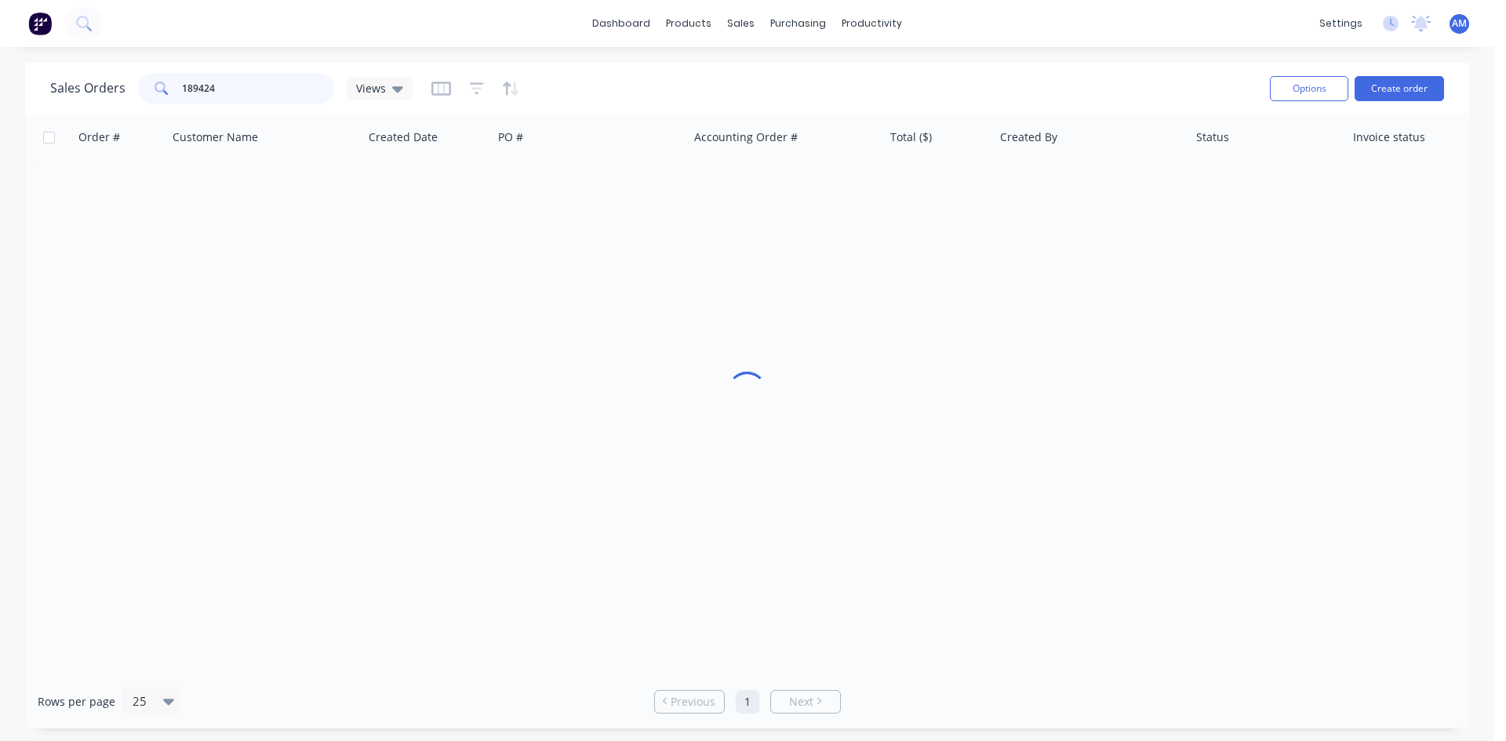
drag, startPoint x: 280, startPoint y: 96, endPoint x: 104, endPoint y: 78, distance: 176.6
click at [104, 78] on div "Sales Orders 189424 Views" at bounding box center [231, 88] width 362 height 31
type input "189479"
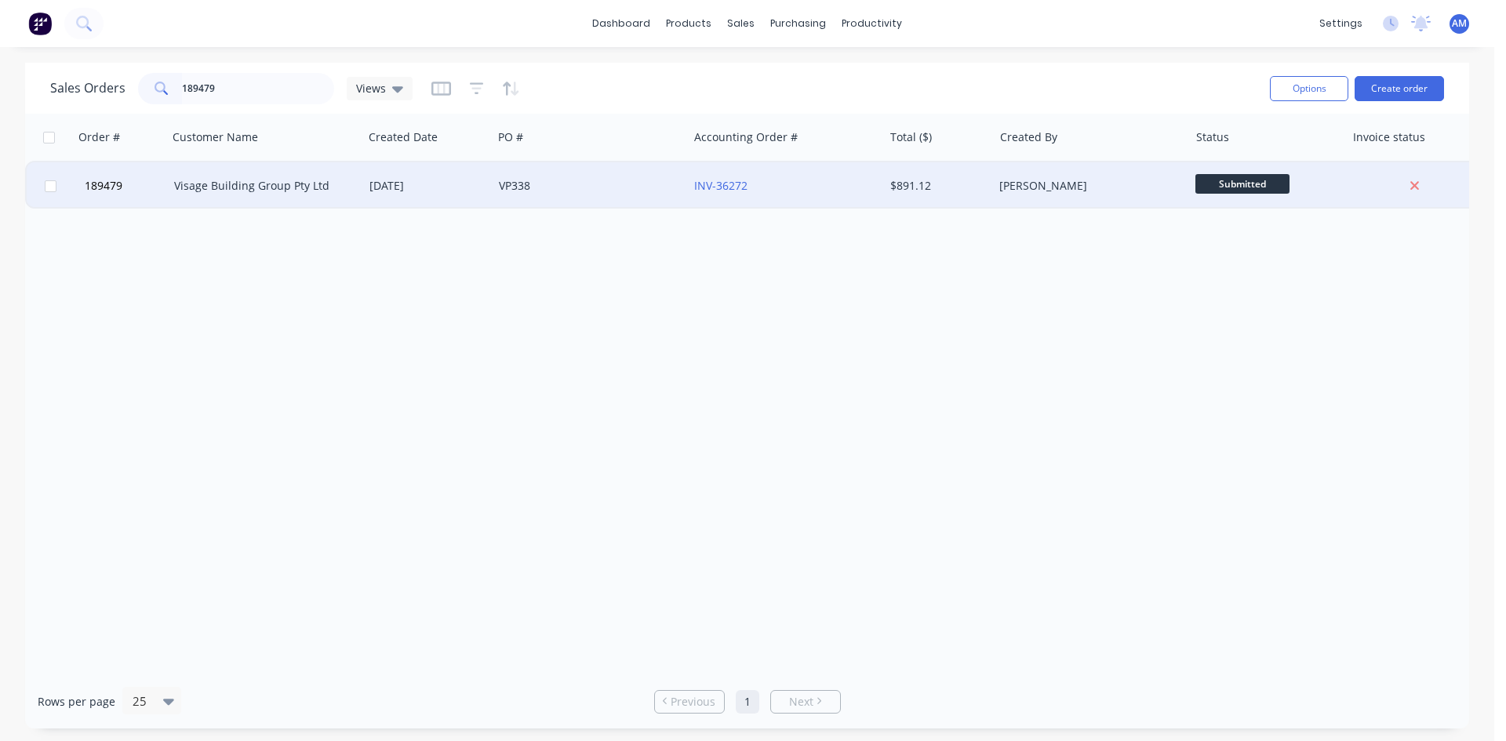
click at [604, 187] on div "VP338" at bounding box center [586, 186] width 174 height 16
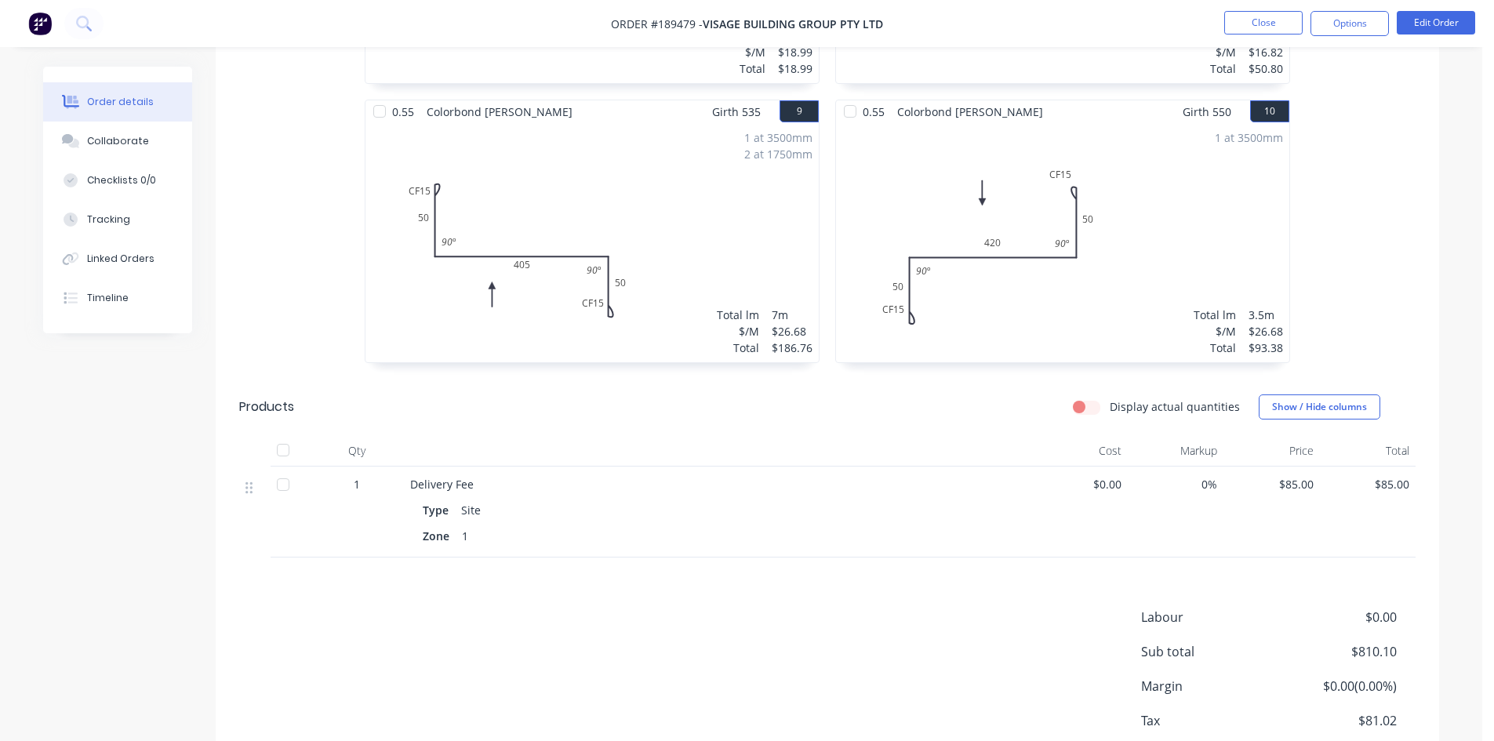
scroll to position [1569, 0]
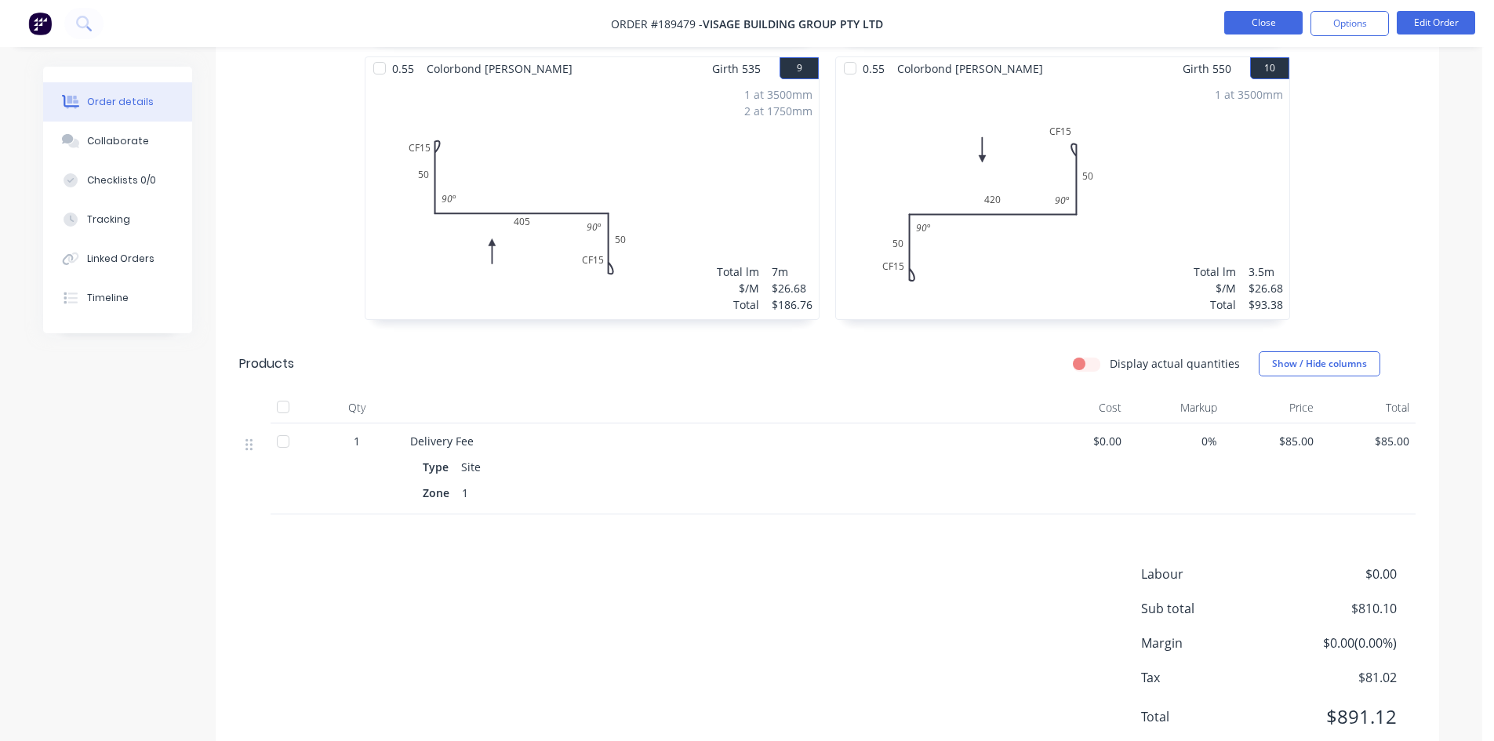
click at [1226, 25] on button "Close" at bounding box center [1263, 23] width 78 height 24
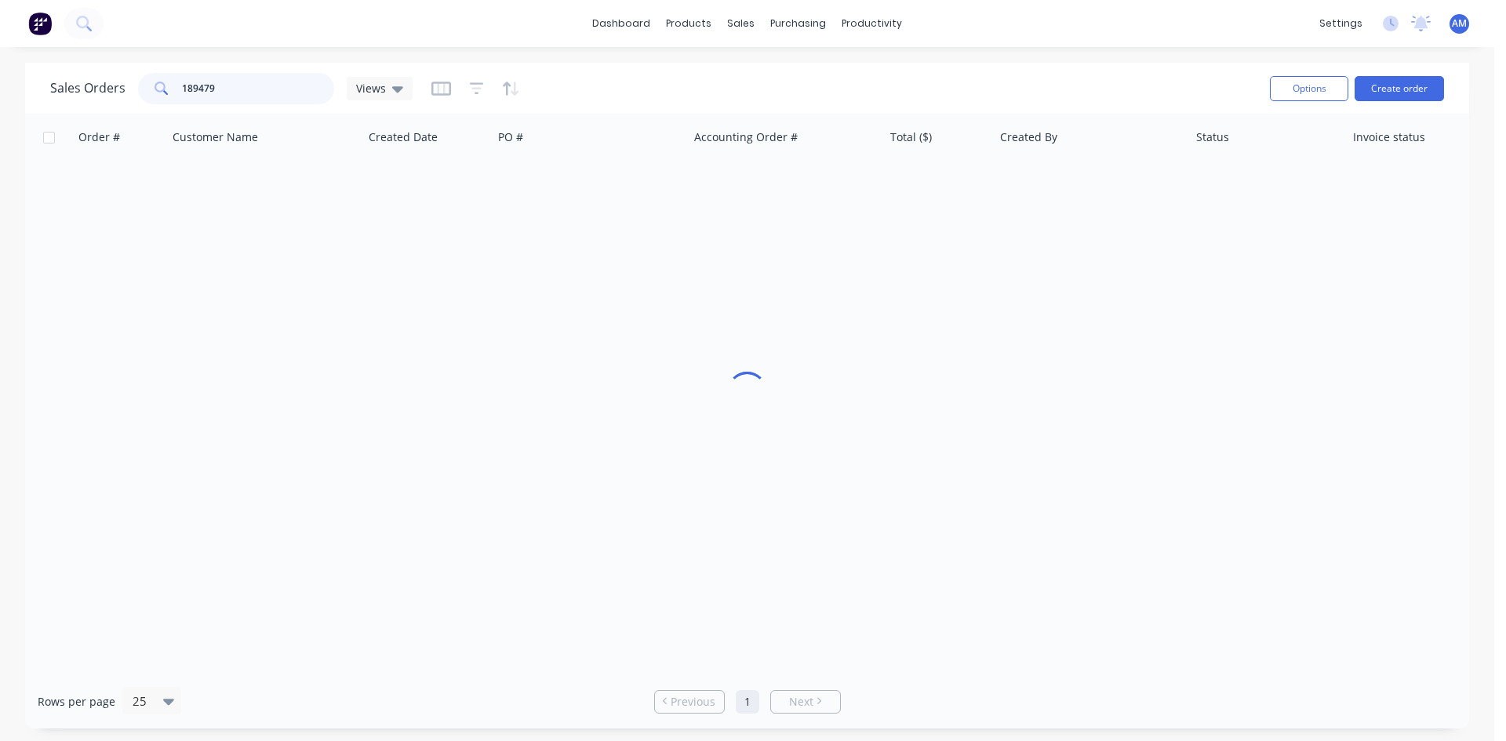
drag, startPoint x: 254, startPoint y: 85, endPoint x: 125, endPoint y: 96, distance: 129.2
click at [130, 96] on div "Sales Orders 189479 Views" at bounding box center [231, 88] width 362 height 31
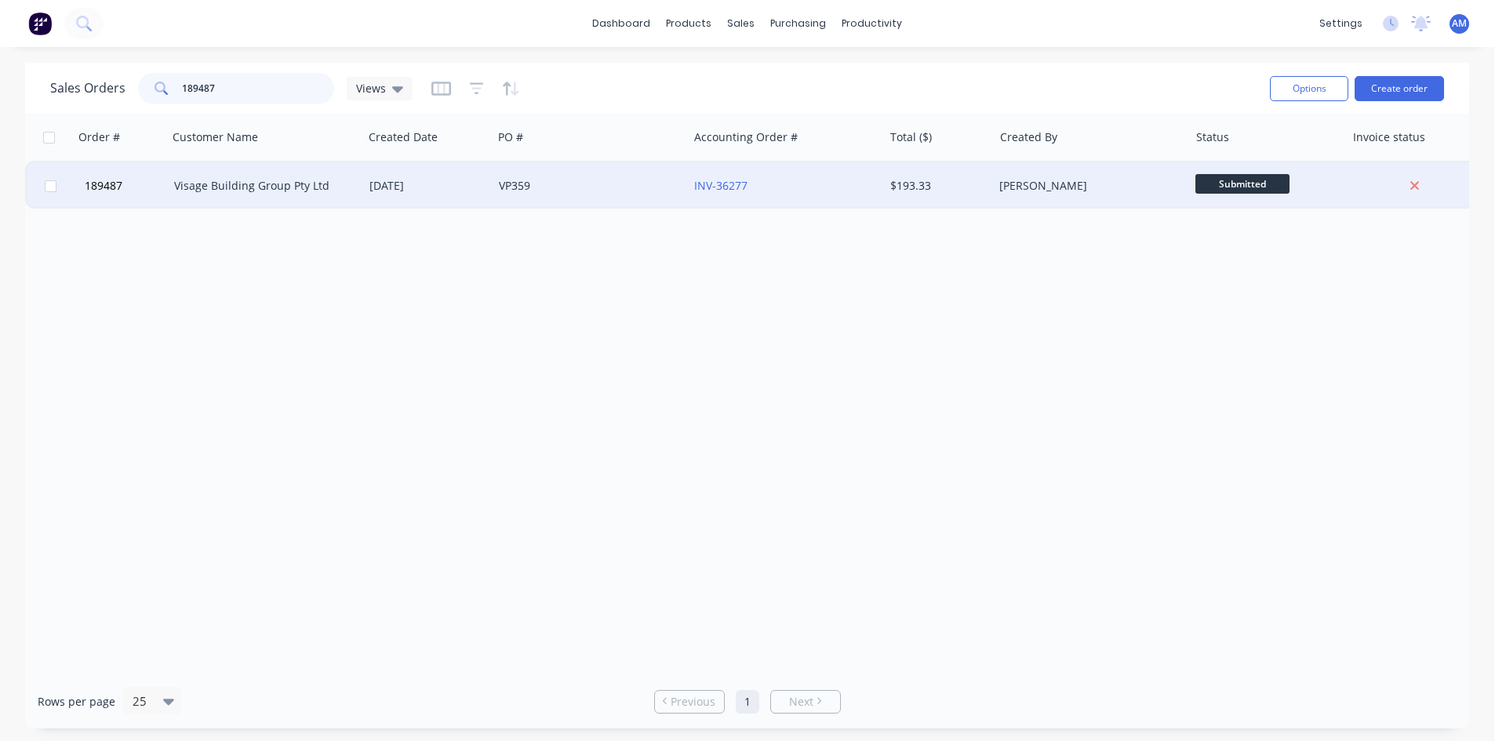
type input "189487"
click at [601, 183] on div "VP359" at bounding box center [586, 186] width 174 height 16
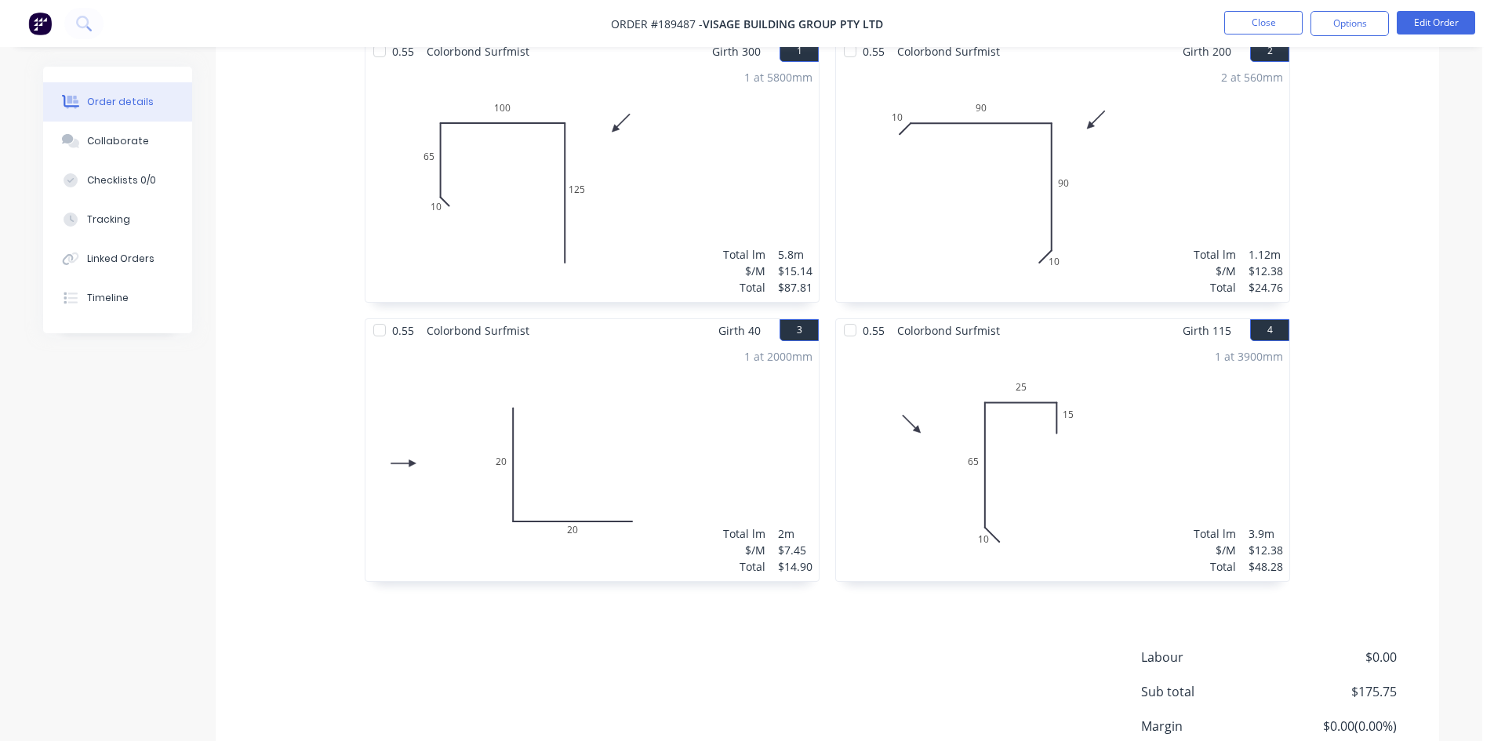
scroll to position [471, 0]
click at [1291, 17] on button "Close" at bounding box center [1263, 23] width 78 height 24
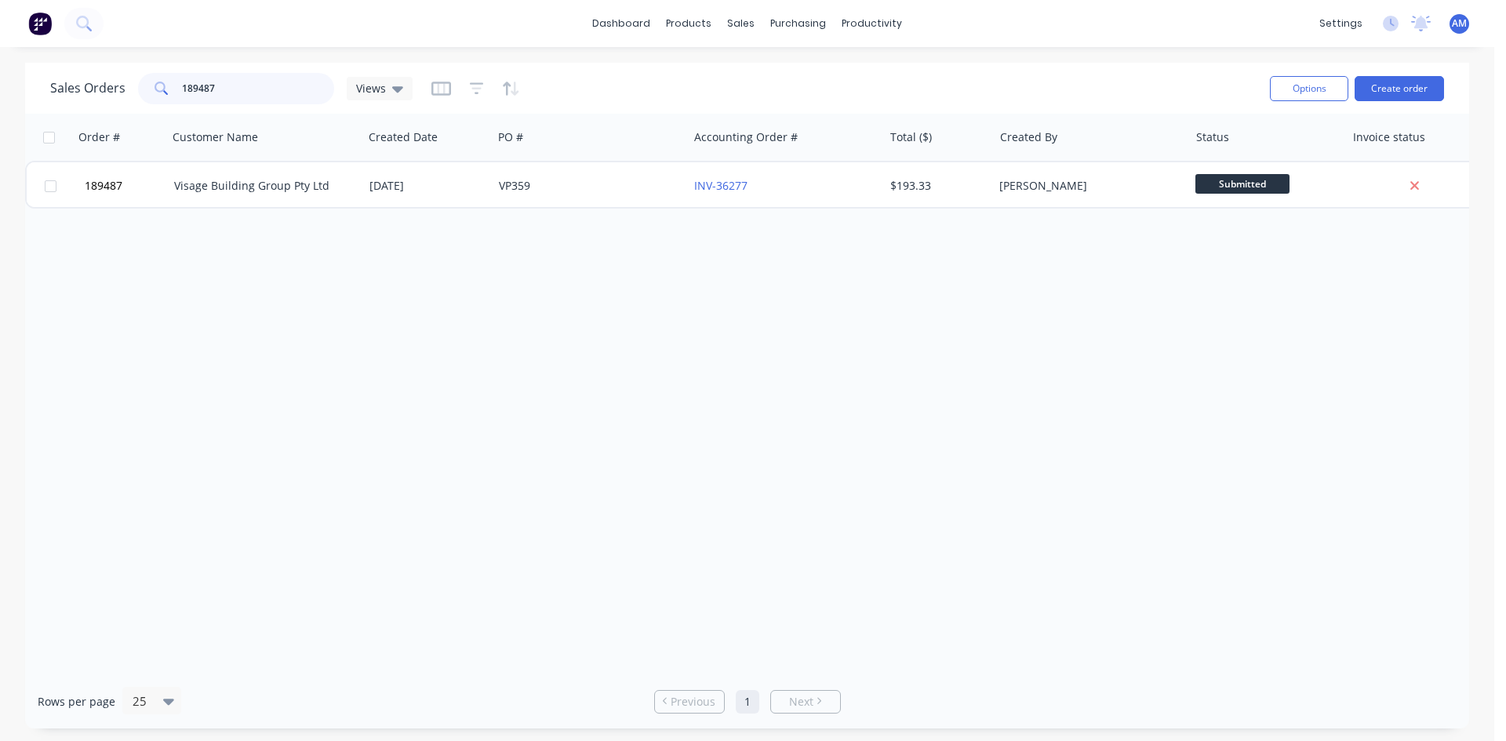
drag, startPoint x: 220, startPoint y: 82, endPoint x: 124, endPoint y: 78, distance: 95.8
click at [125, 78] on div "Sales Orders 189487 Views" at bounding box center [231, 88] width 362 height 31
type input "189479"
click at [573, 153] on div "PO #" at bounding box center [590, 137] width 196 height 47
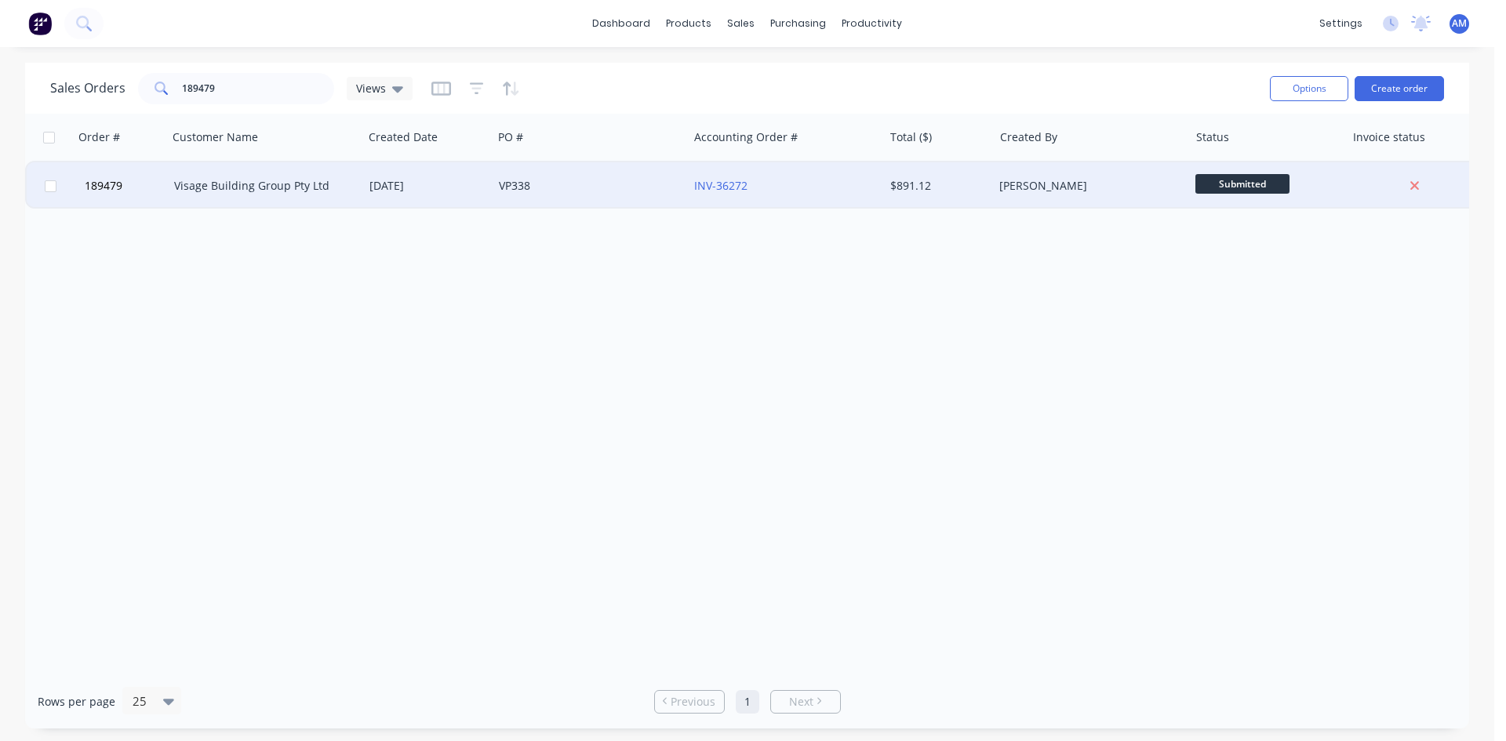
click at [582, 181] on div "VP338" at bounding box center [586, 186] width 174 height 16
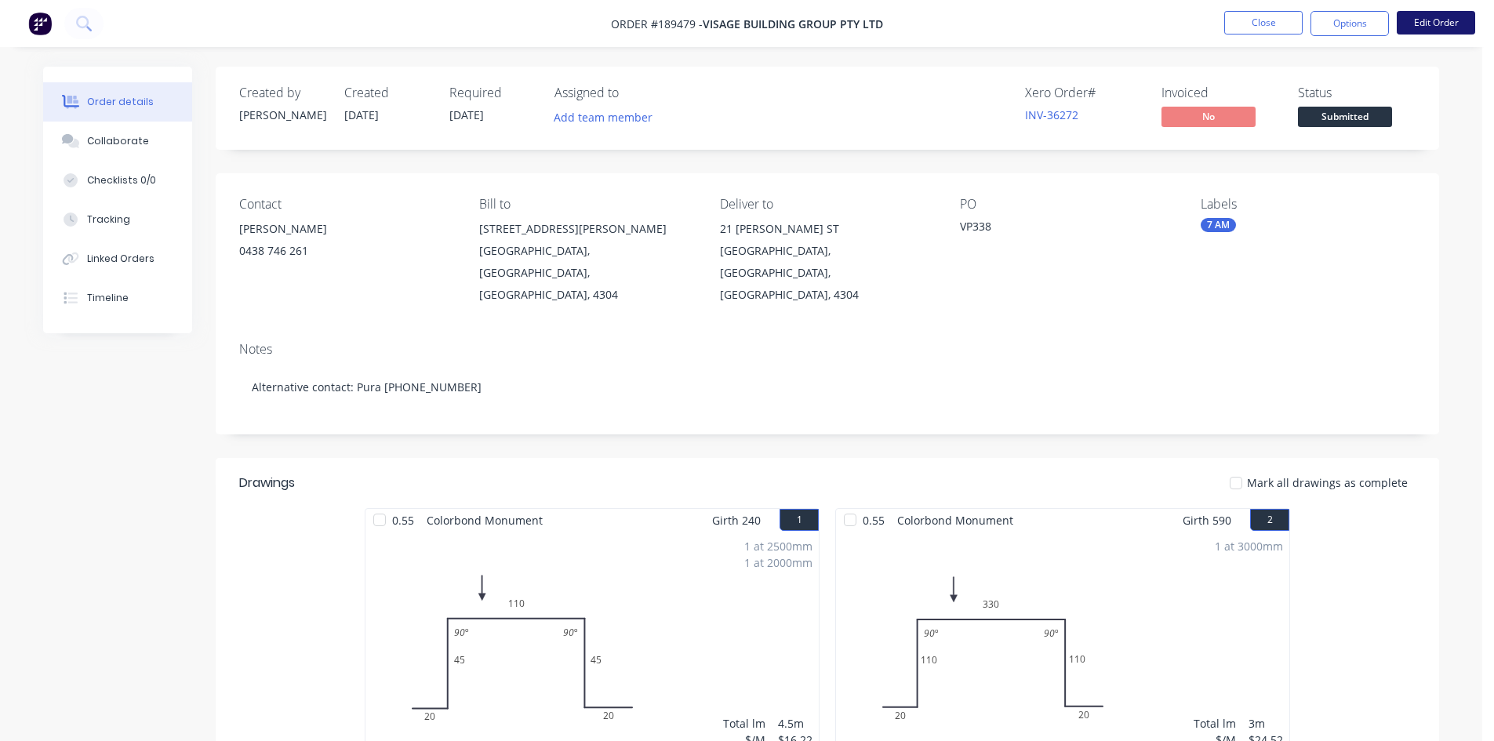
click at [1446, 24] on button "Edit Order" at bounding box center [1436, 23] width 78 height 24
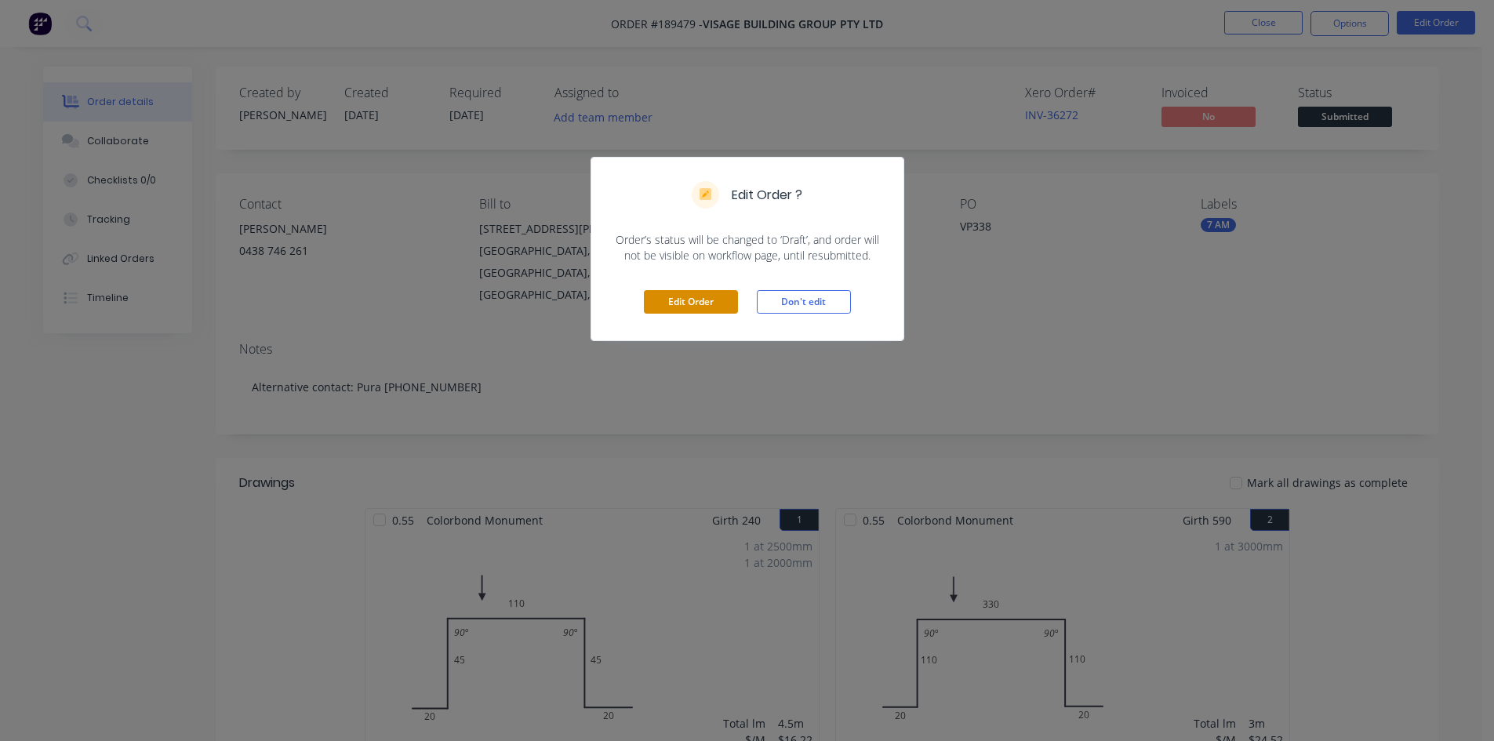
click at [714, 297] on button "Edit Order" at bounding box center [691, 302] width 94 height 24
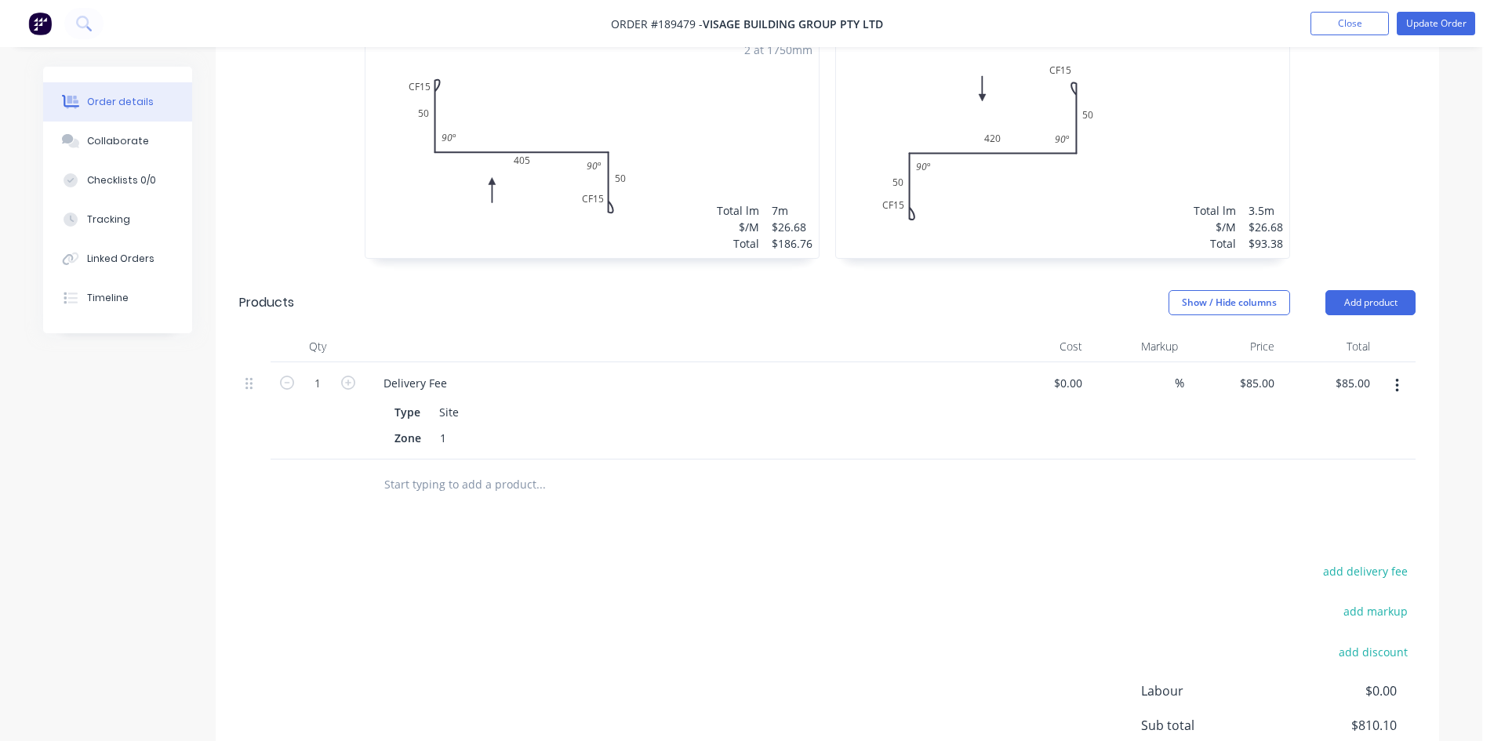
scroll to position [1831, 0]
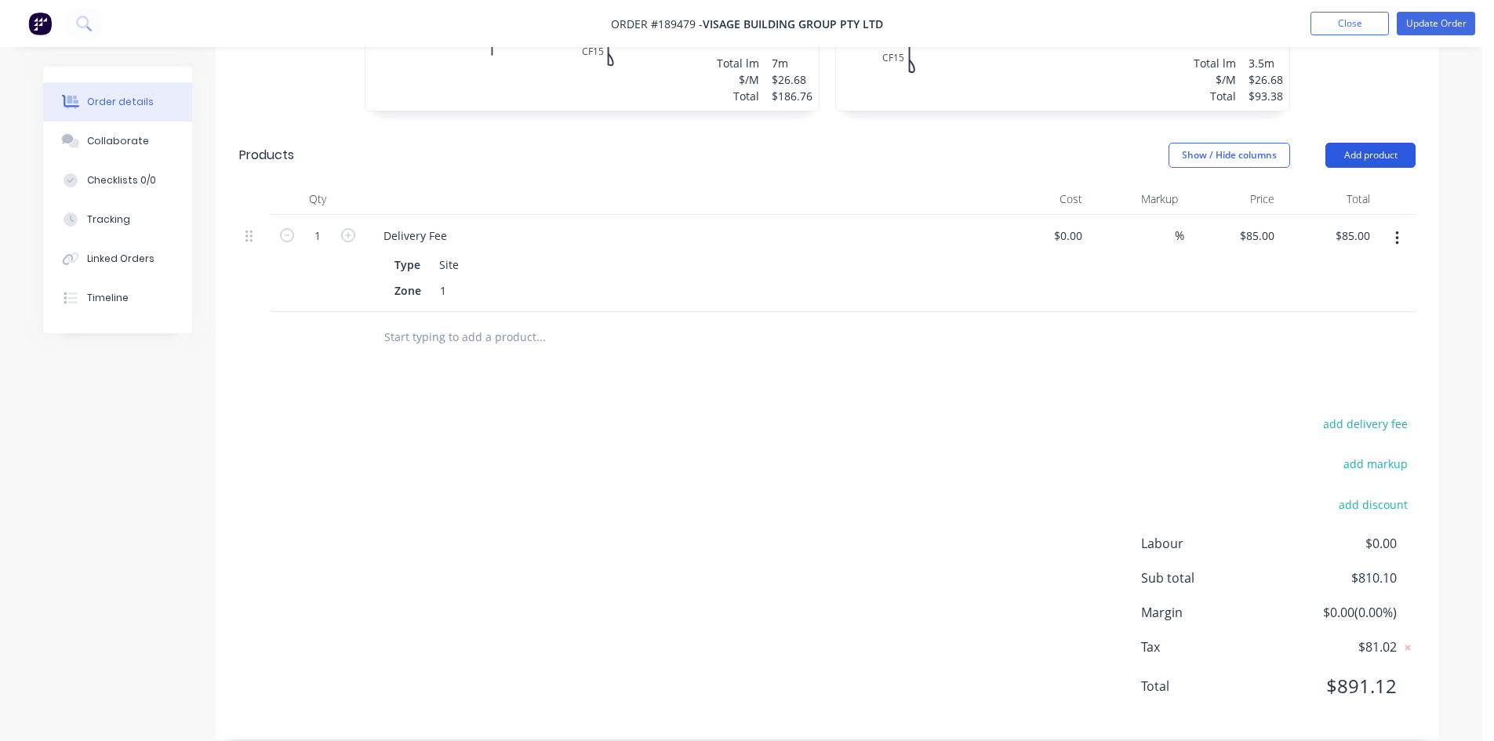
click at [1384, 143] on button "Add product" at bounding box center [1371, 155] width 90 height 25
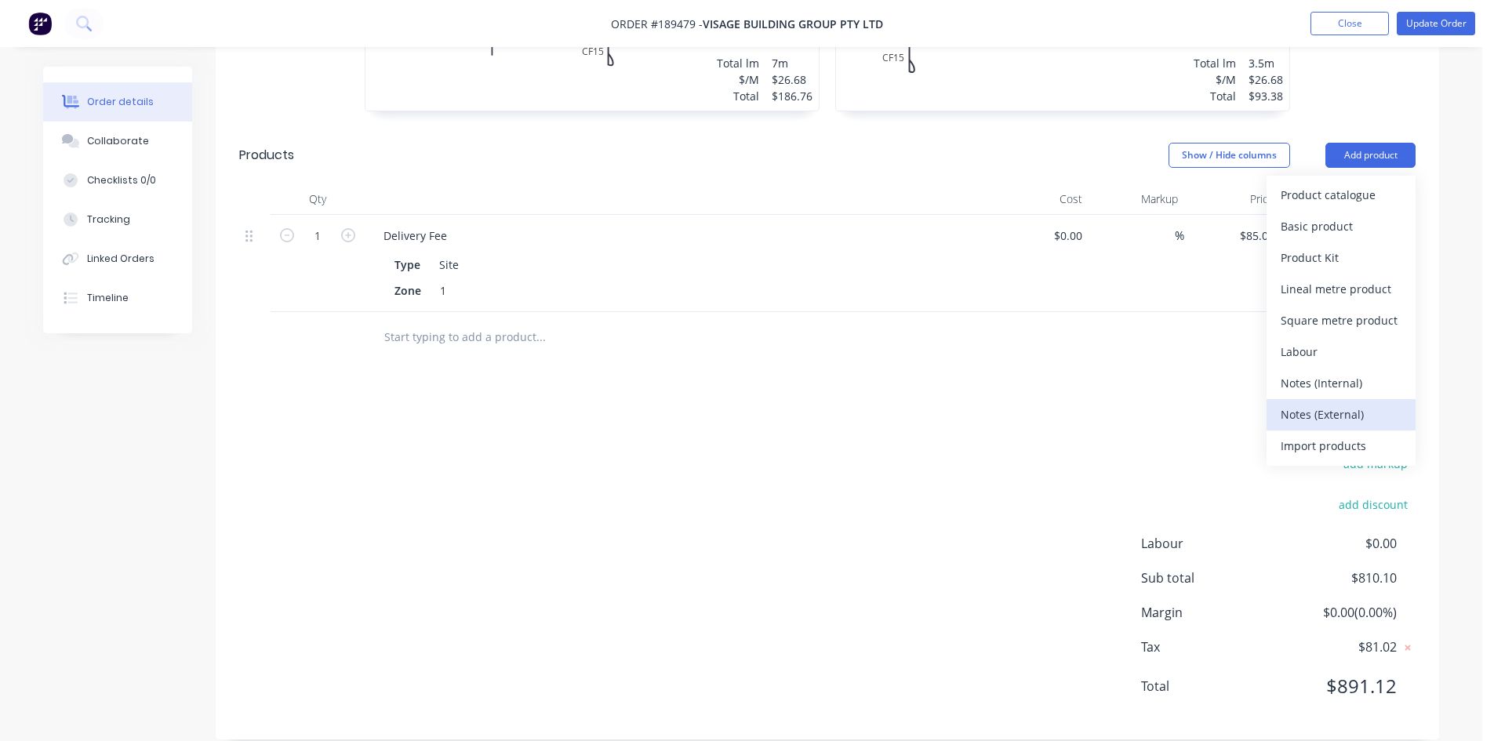
click at [1348, 403] on div "Notes (External)" at bounding box center [1341, 414] width 121 height 23
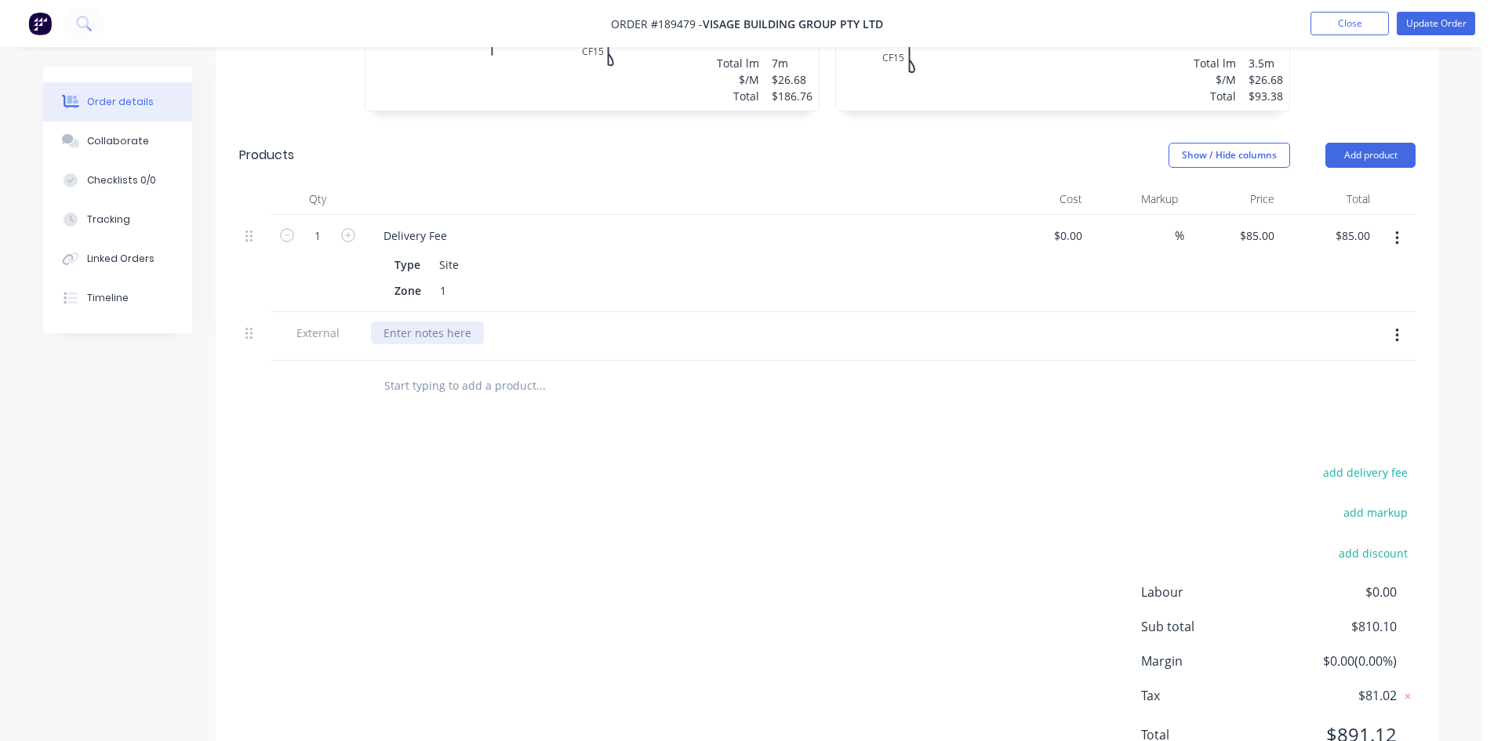
click at [471, 322] on div at bounding box center [427, 333] width 113 height 23
drag, startPoint x: 628, startPoint y: 311, endPoint x: 340, endPoint y: 321, distance: 288.0
click at [340, 321] on div "External Reached Minimum Charge with Order #189487" at bounding box center [827, 336] width 1177 height 49
copy div "Reached Minimum Charge with Order #189487"
click at [627, 377] on input "text" at bounding box center [541, 385] width 314 height 31
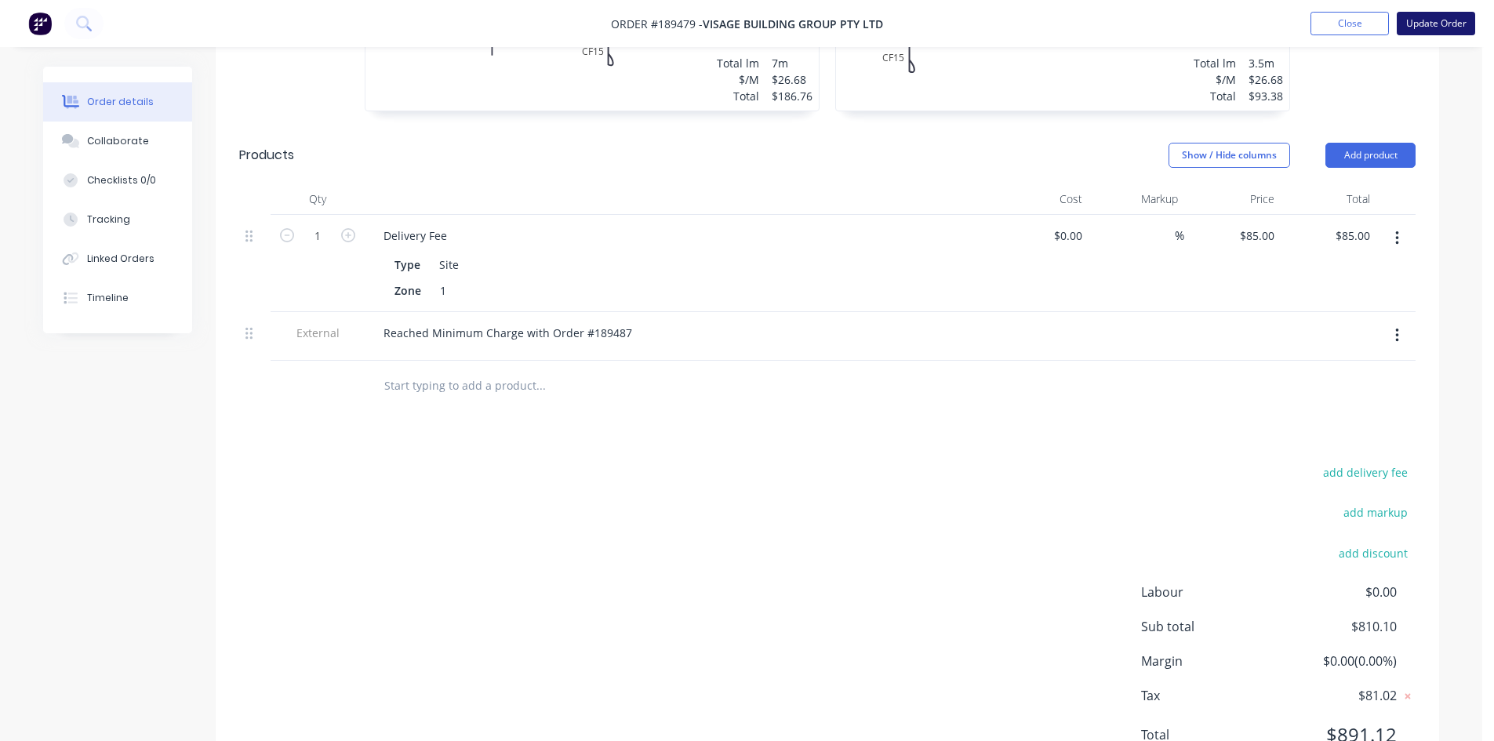
click at [1433, 28] on button "Update Order" at bounding box center [1436, 24] width 78 height 24
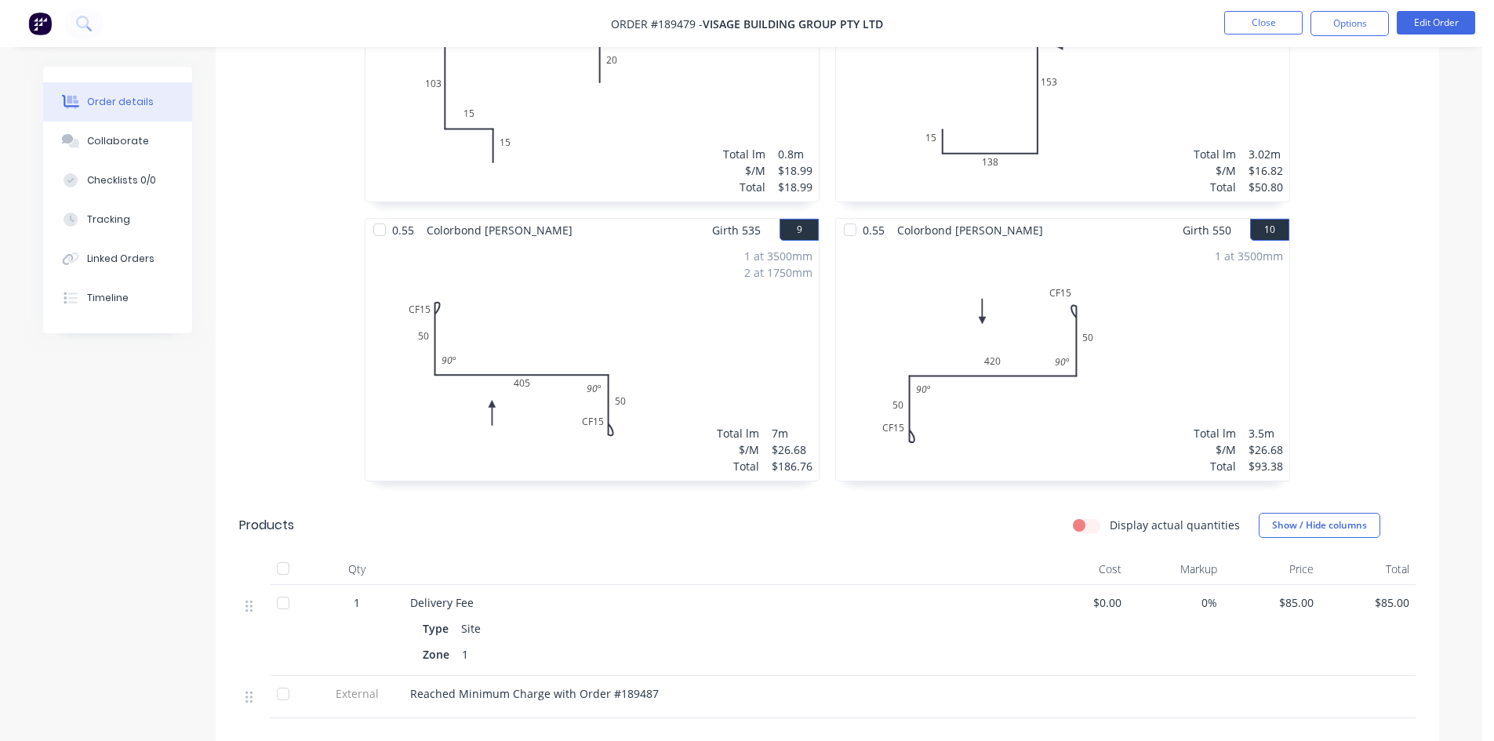
scroll to position [1412, 0]
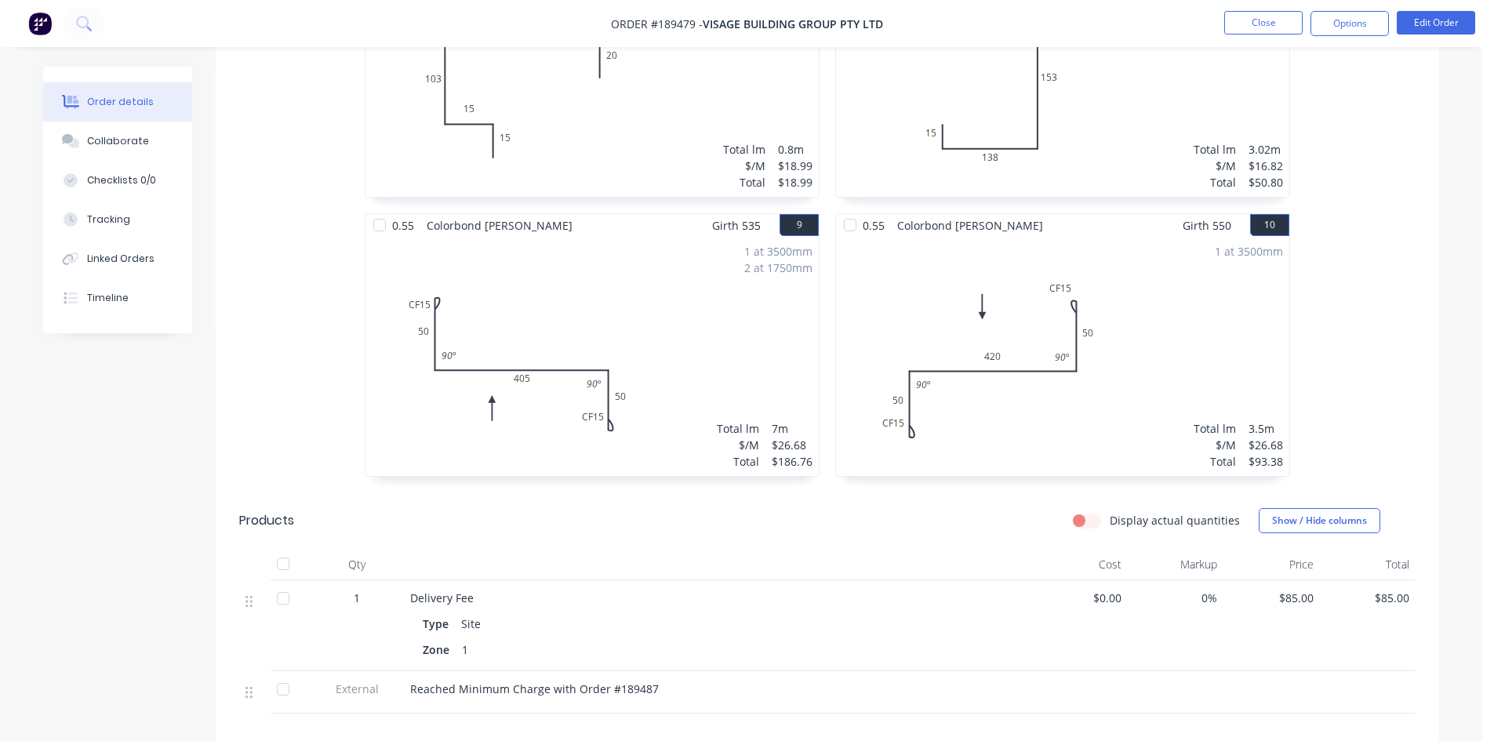
click at [656, 681] on div "Reached Minimum Charge with Order #189487" at bounding box center [717, 689] width 615 height 16
click at [1418, 20] on button "Edit Order" at bounding box center [1436, 23] width 78 height 24
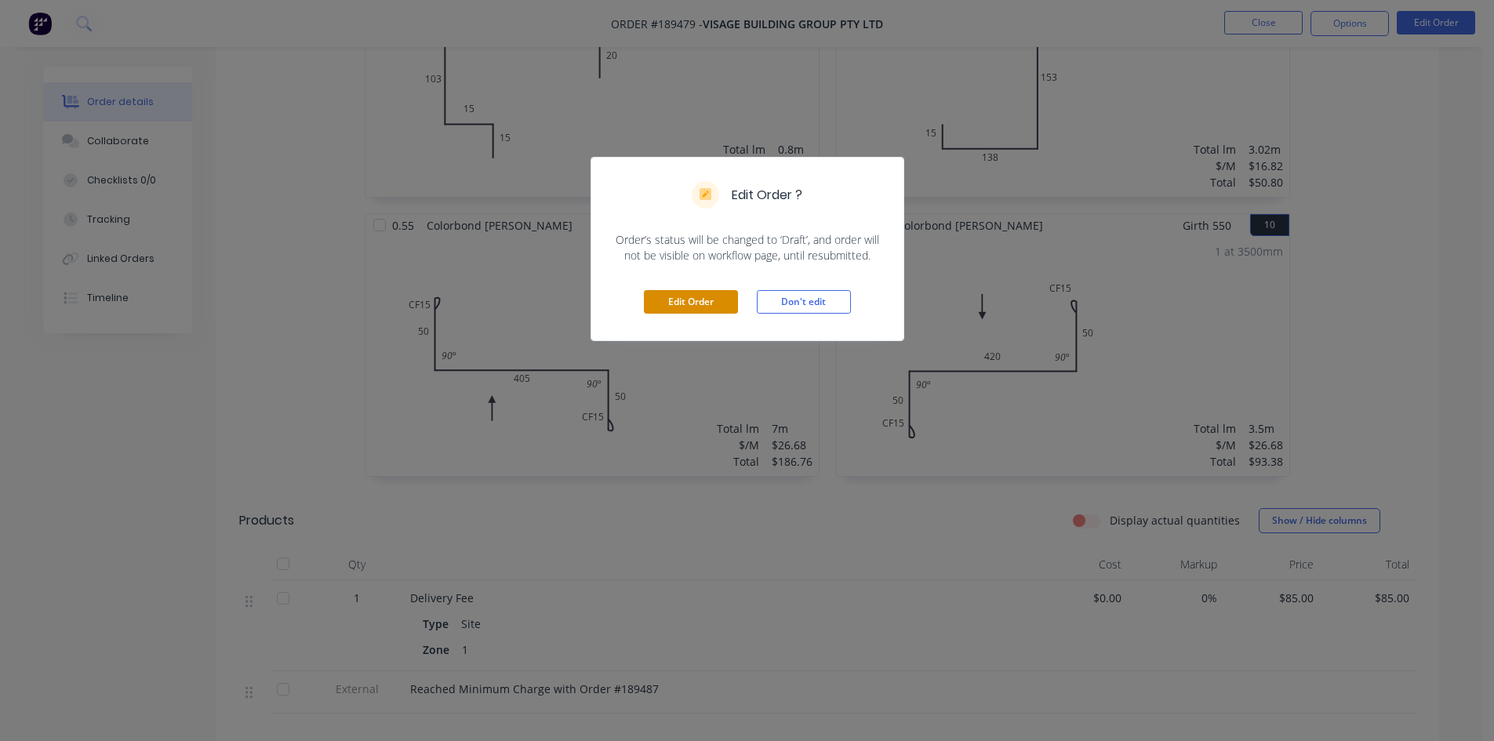
click at [715, 305] on button "Edit Order" at bounding box center [691, 302] width 94 height 24
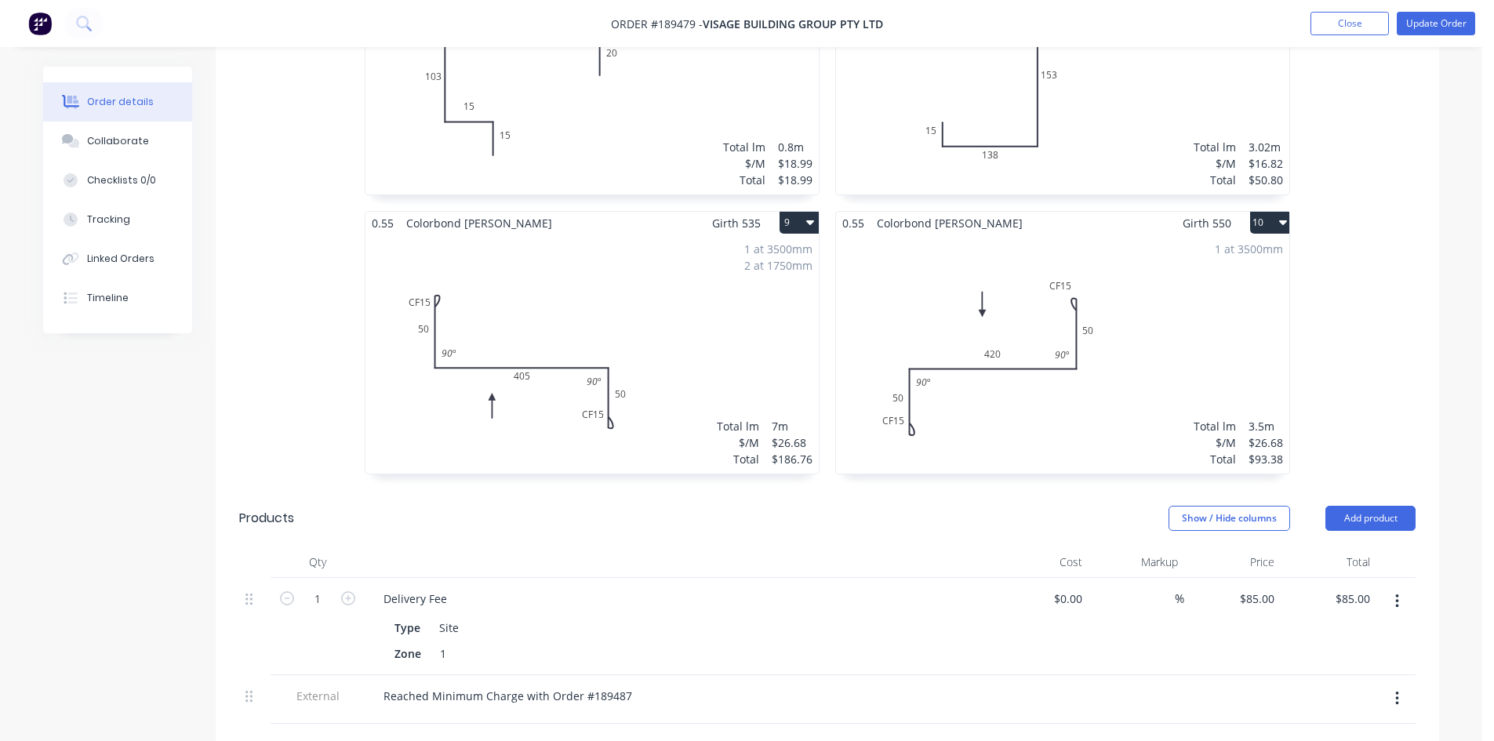
scroll to position [1647, 0]
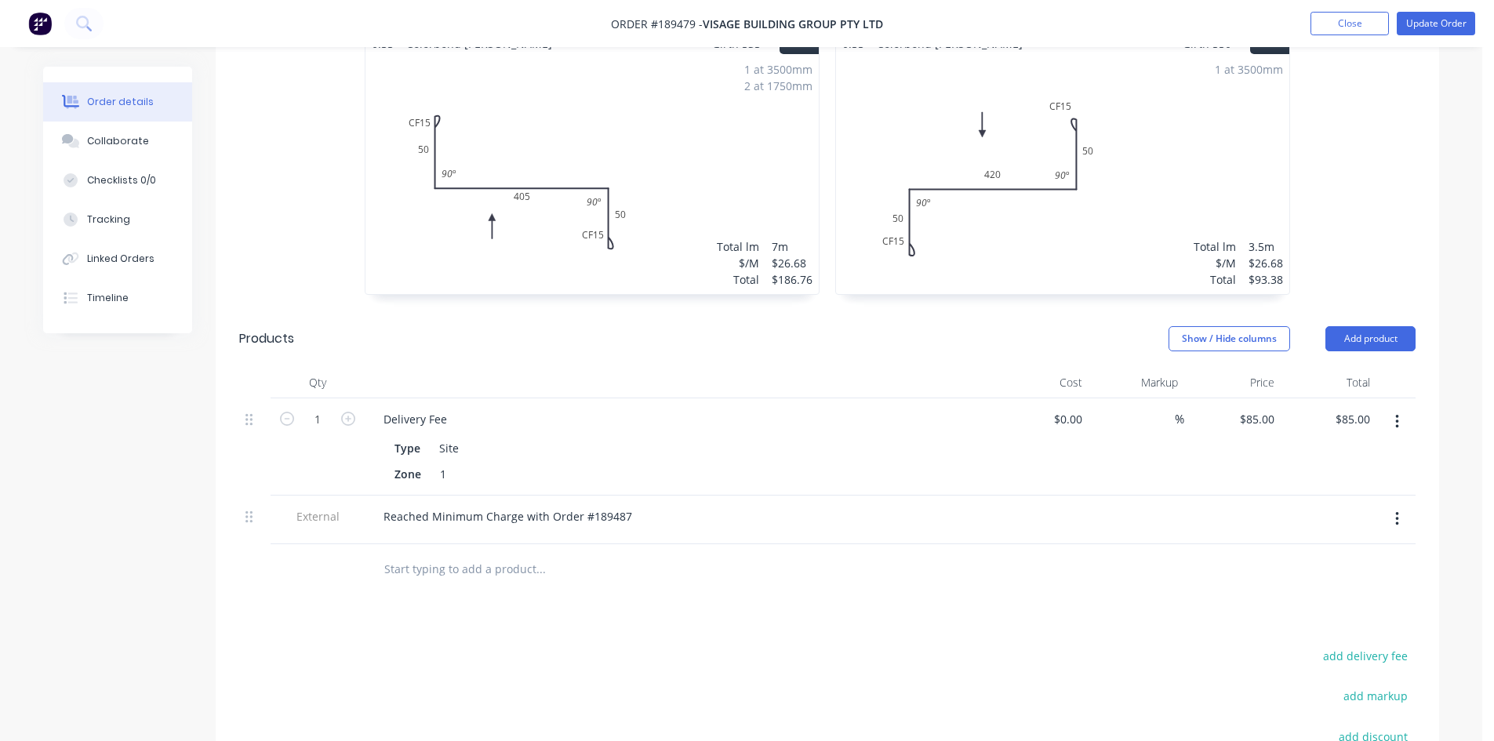
click at [637, 505] on div "Reached Minimum Charge with Order #189487" at bounding box center [678, 516] width 615 height 23
click at [626, 505] on div "Reached Minimum Charge with Order #189487" at bounding box center [508, 516] width 274 height 23
click at [673, 554] on input "text" at bounding box center [541, 569] width 314 height 31
drag, startPoint x: 689, startPoint y: 492, endPoint x: 344, endPoint y: 489, distance: 345.1
click at [344, 496] on div "External Reached Minimum Charge with Order #189487 & #189479" at bounding box center [827, 520] width 1177 height 49
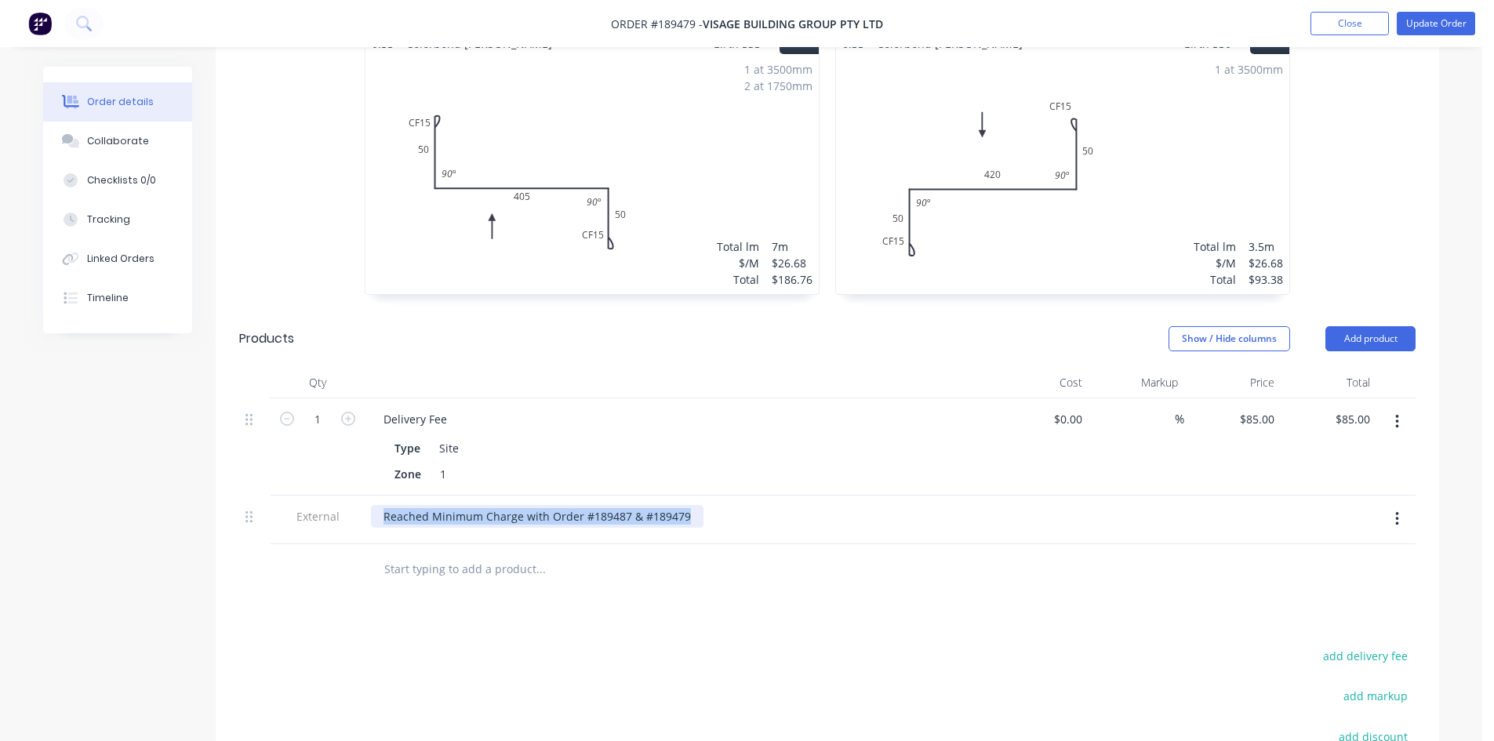
copy div "Reached Minimum Charge with Order #189487 & #189479"
click at [1427, 26] on button "Update Order" at bounding box center [1436, 24] width 78 height 24
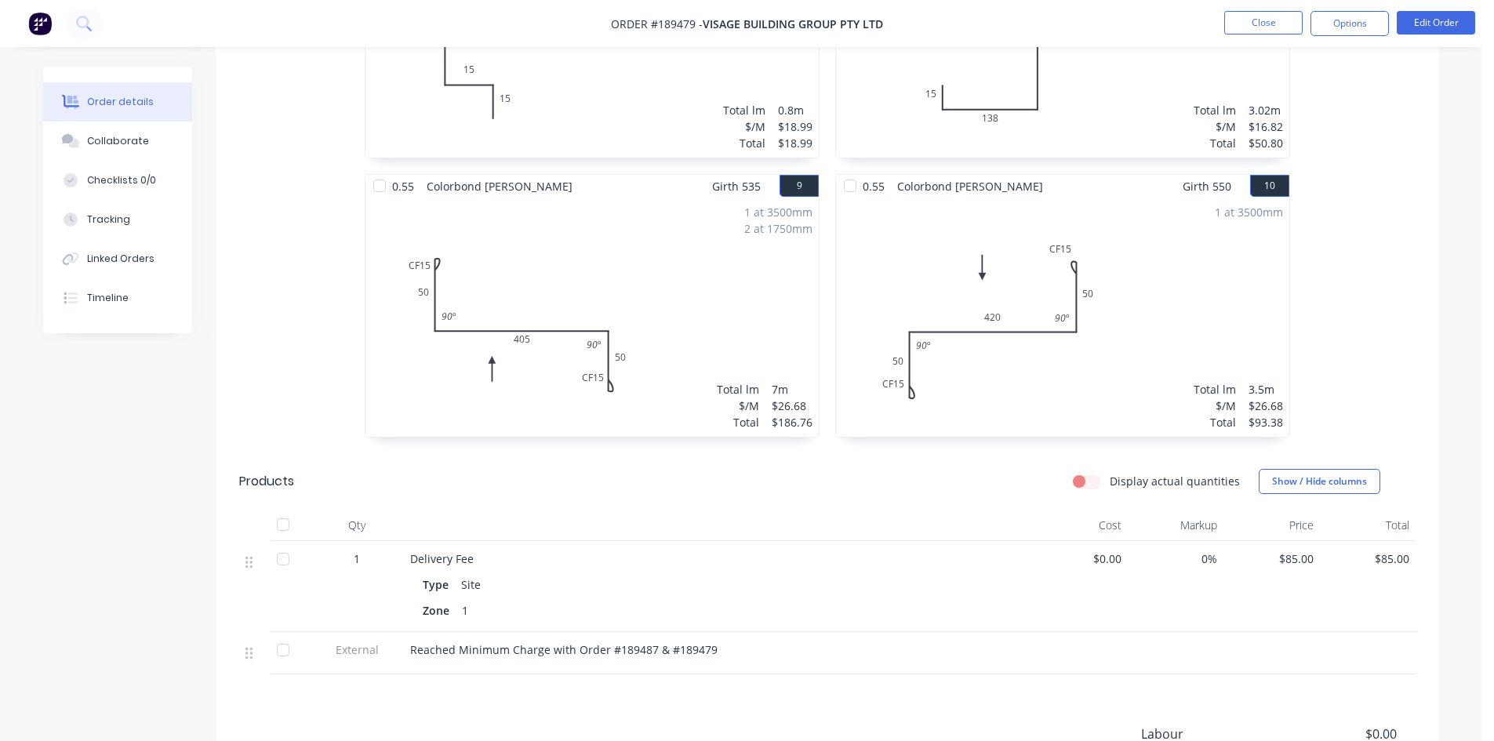
scroll to position [1626, 0]
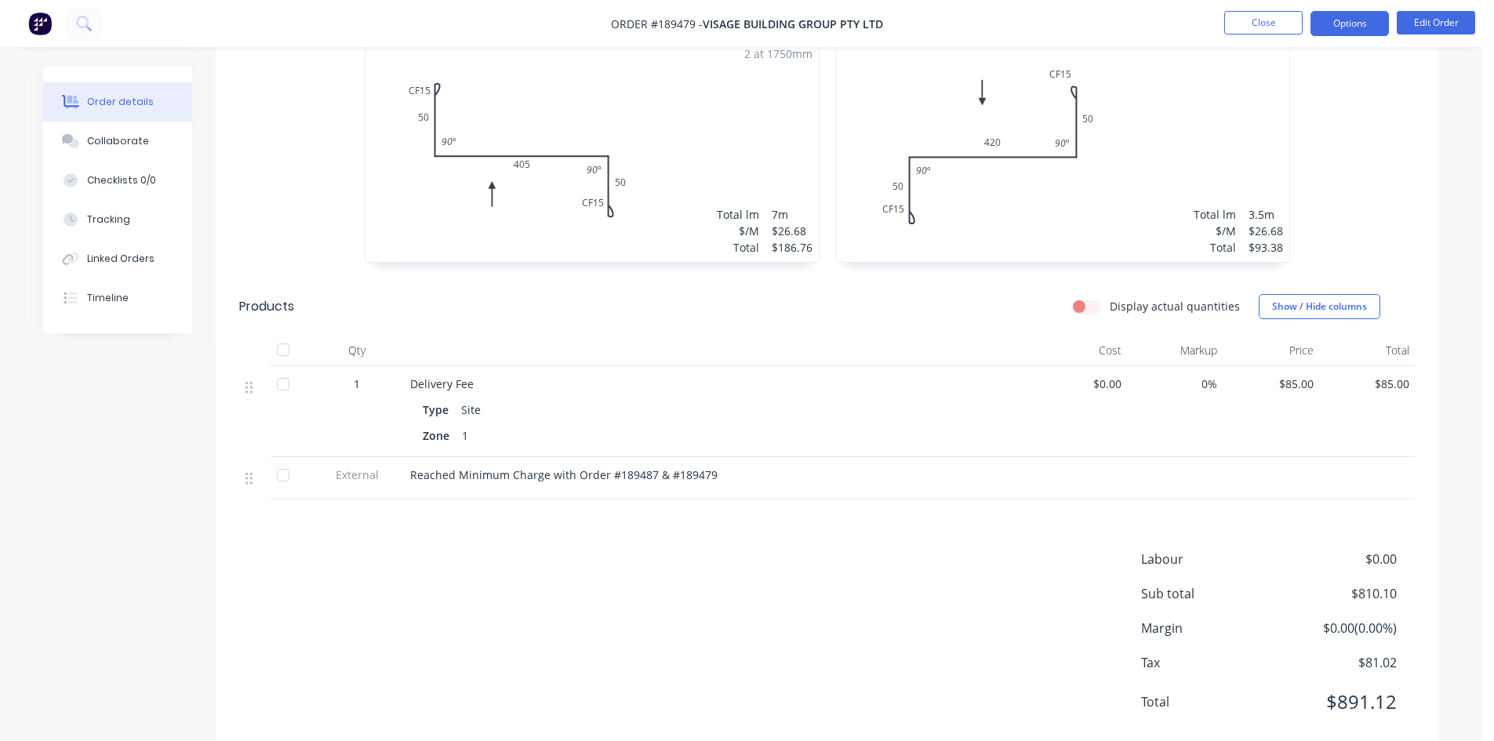
click at [1356, 21] on button "Options" at bounding box center [1350, 23] width 78 height 25
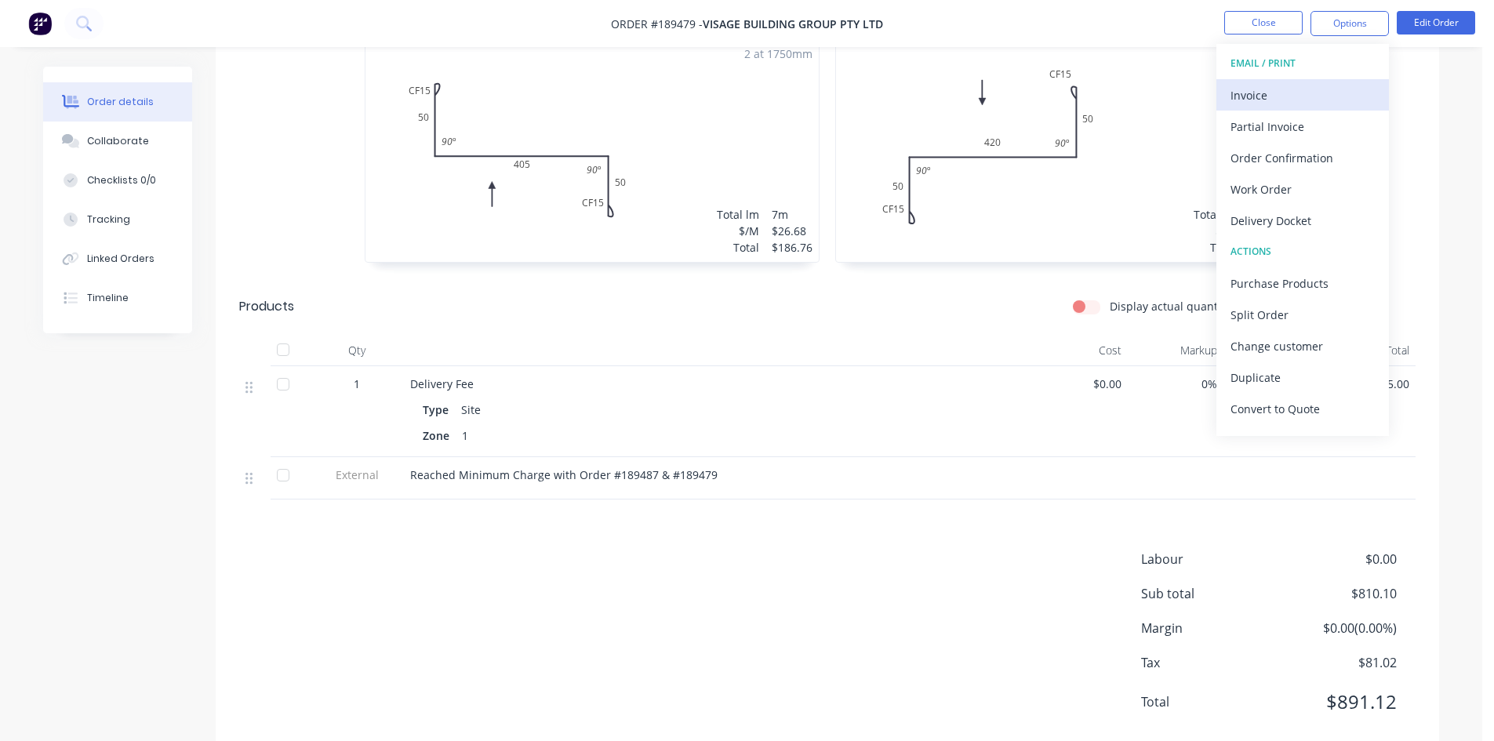
click at [1300, 89] on div "Invoice" at bounding box center [1303, 95] width 144 height 23
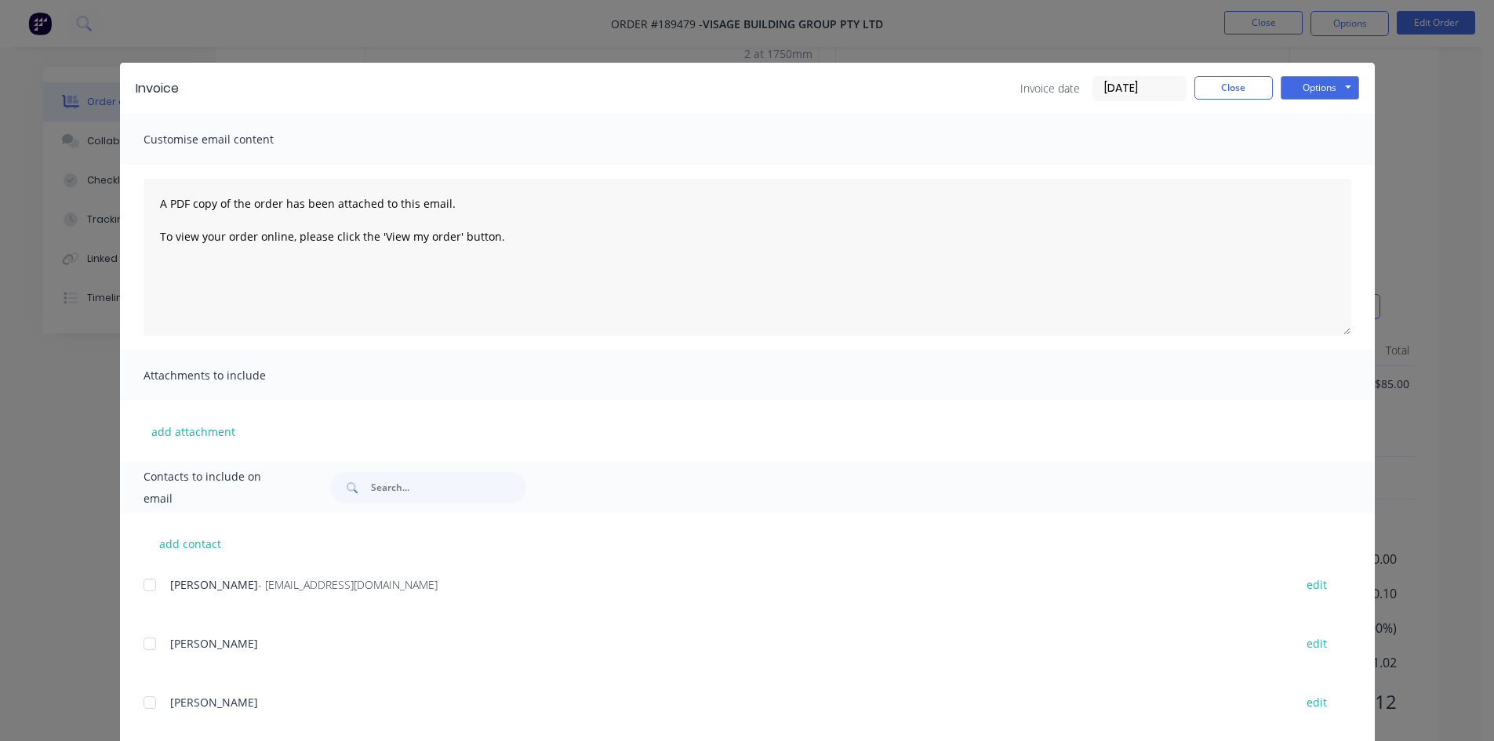
drag, startPoint x: 143, startPoint y: 587, endPoint x: 256, endPoint y: 581, distance: 113.1
click at [143, 586] on div at bounding box center [149, 584] width 31 height 31
click at [1217, 93] on button "Close" at bounding box center [1234, 88] width 78 height 24
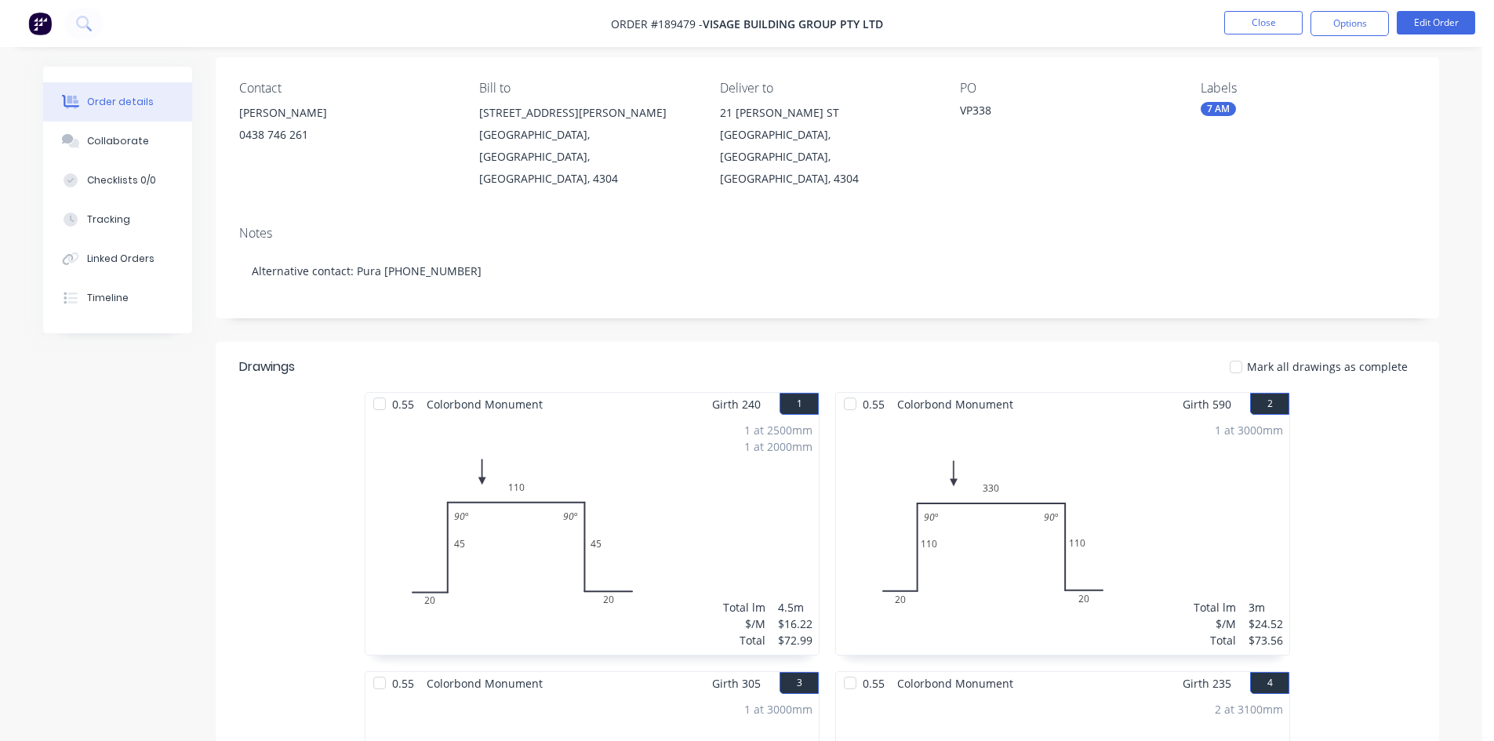
scroll to position [0, 0]
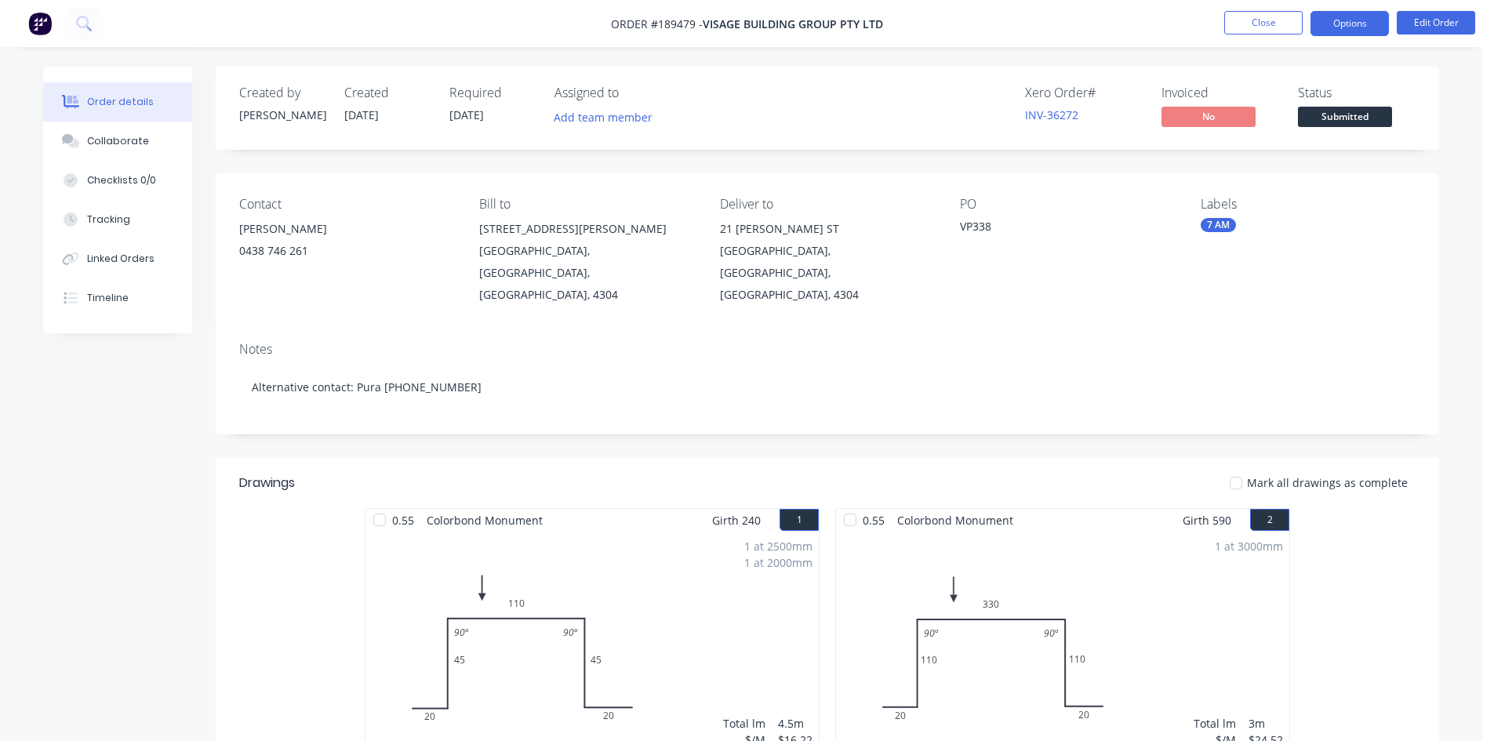
click at [1343, 20] on button "Options" at bounding box center [1350, 23] width 78 height 25
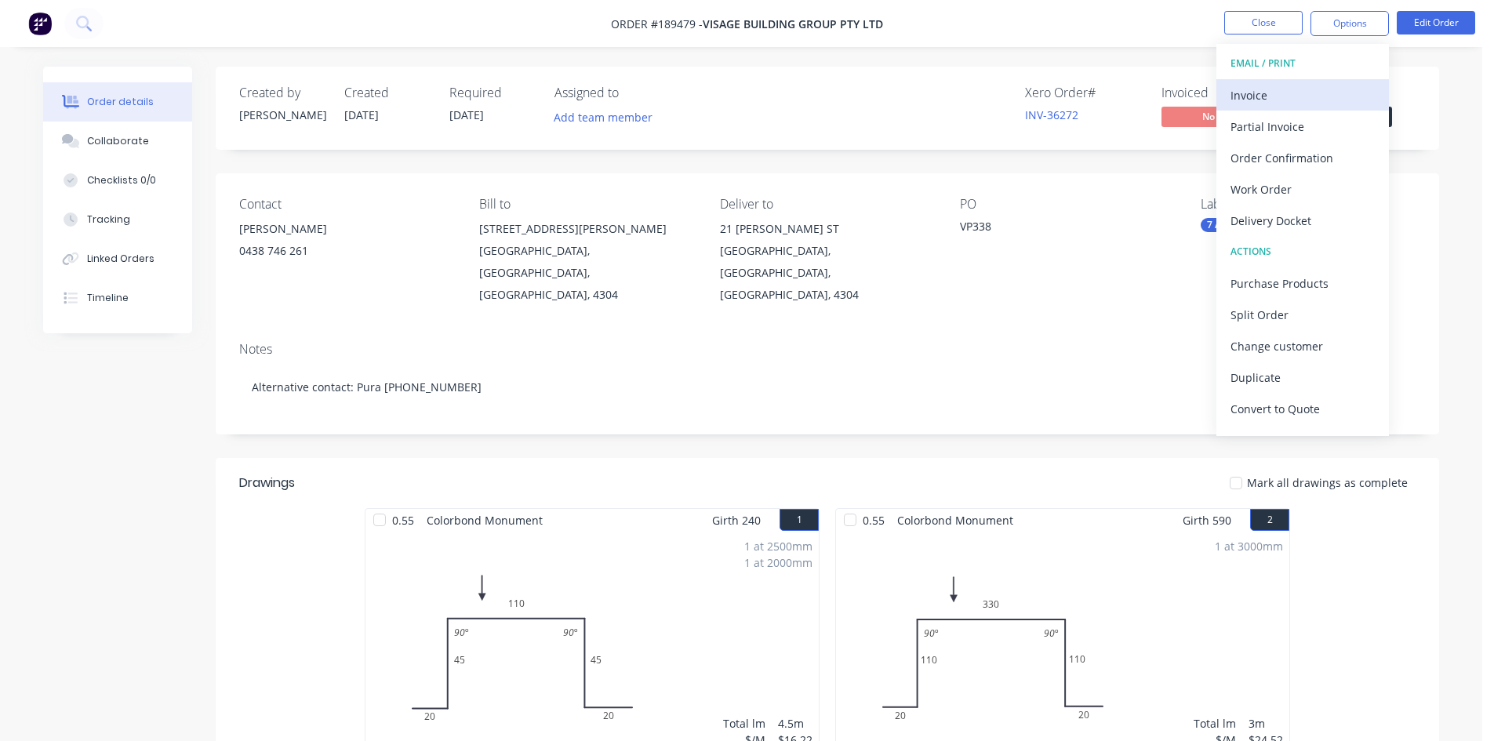
click at [1321, 85] on div "Invoice" at bounding box center [1303, 95] width 144 height 23
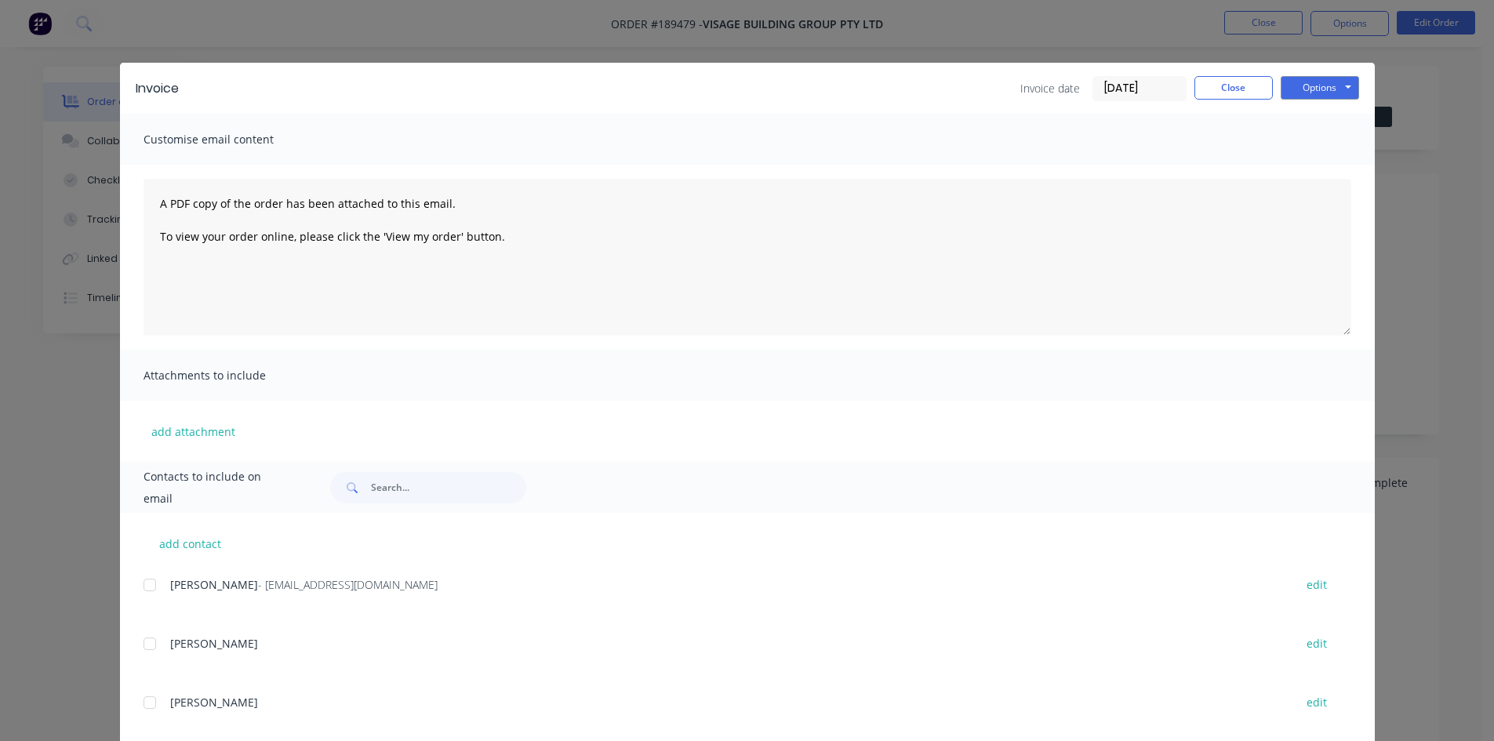
click at [143, 588] on div at bounding box center [149, 584] width 31 height 31
click at [1318, 85] on button "Options" at bounding box center [1320, 88] width 78 height 24
click at [1318, 163] on button "Email" at bounding box center [1331, 168] width 100 height 26
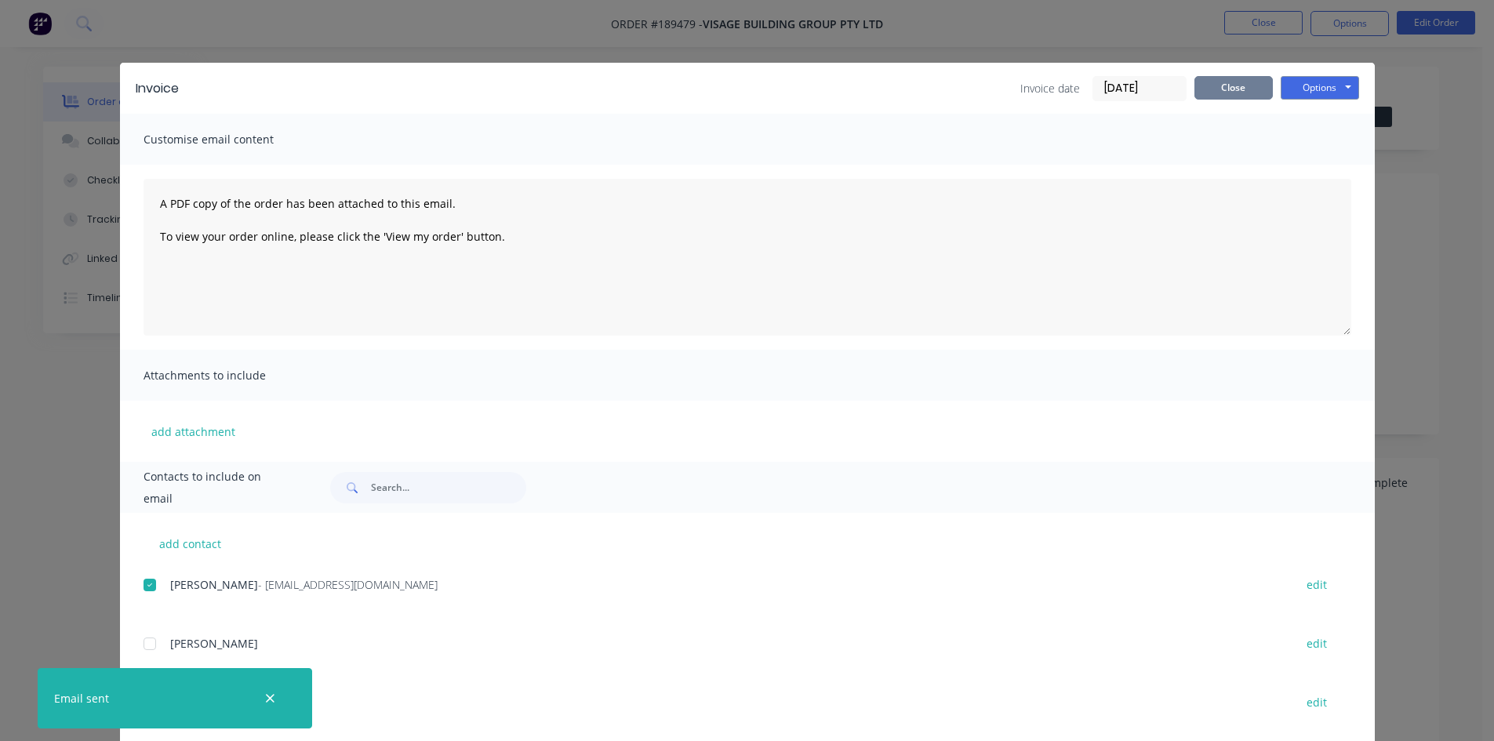
click at [1237, 89] on button "Close" at bounding box center [1234, 88] width 78 height 24
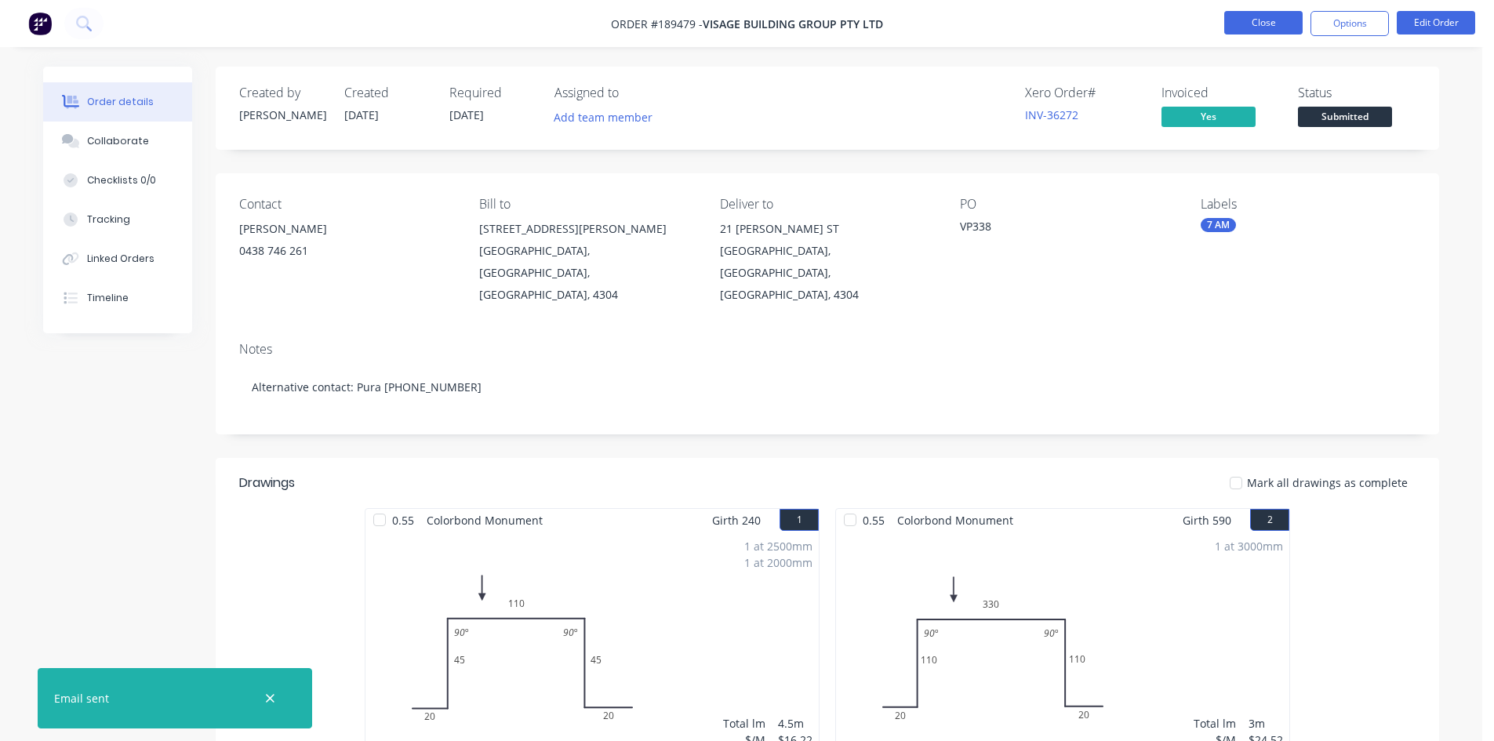
click at [1275, 27] on button "Close" at bounding box center [1263, 23] width 78 height 24
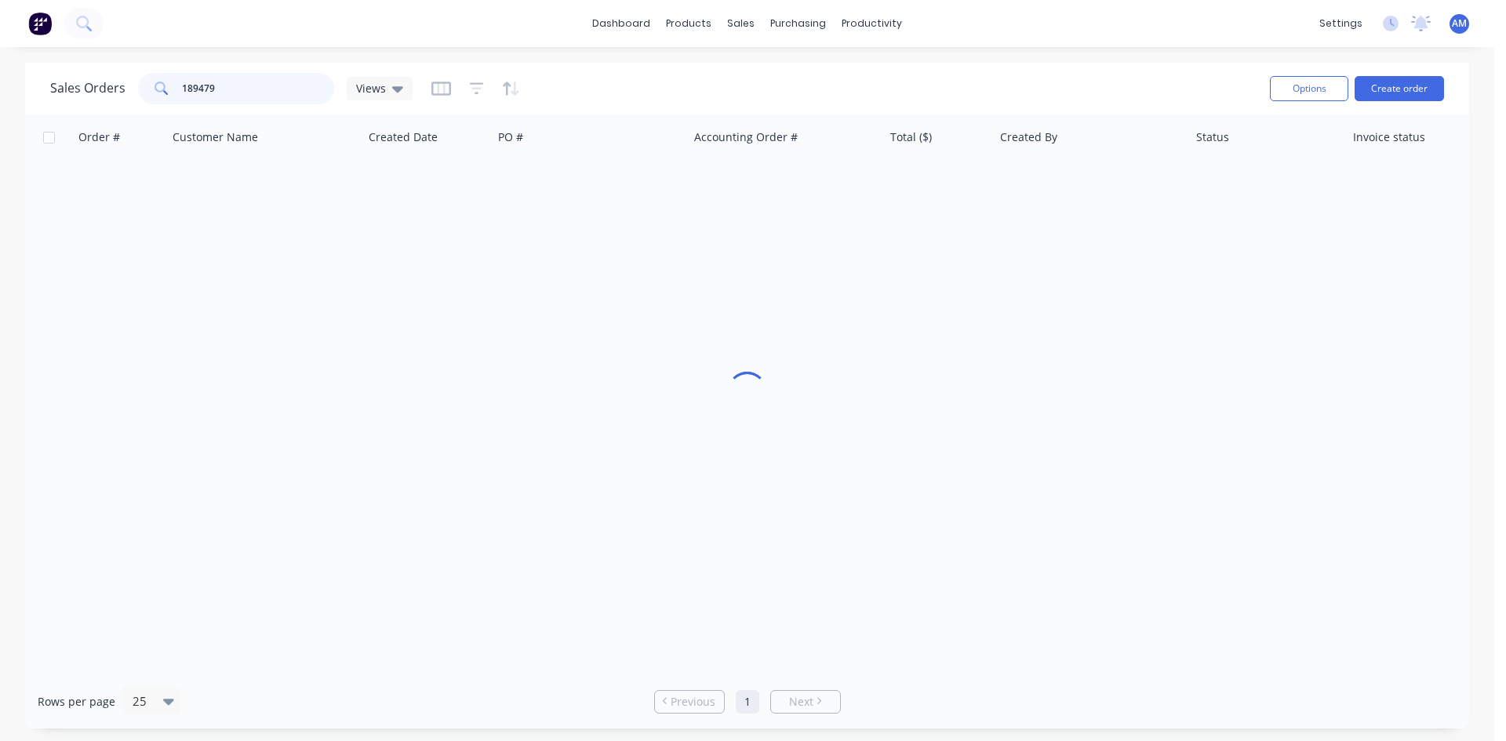
drag, startPoint x: 266, startPoint y: 84, endPoint x: 134, endPoint y: 87, distance: 131.8
click at [134, 87] on div "Sales Orders 189479 Views" at bounding box center [231, 88] width 362 height 31
type input "189487"
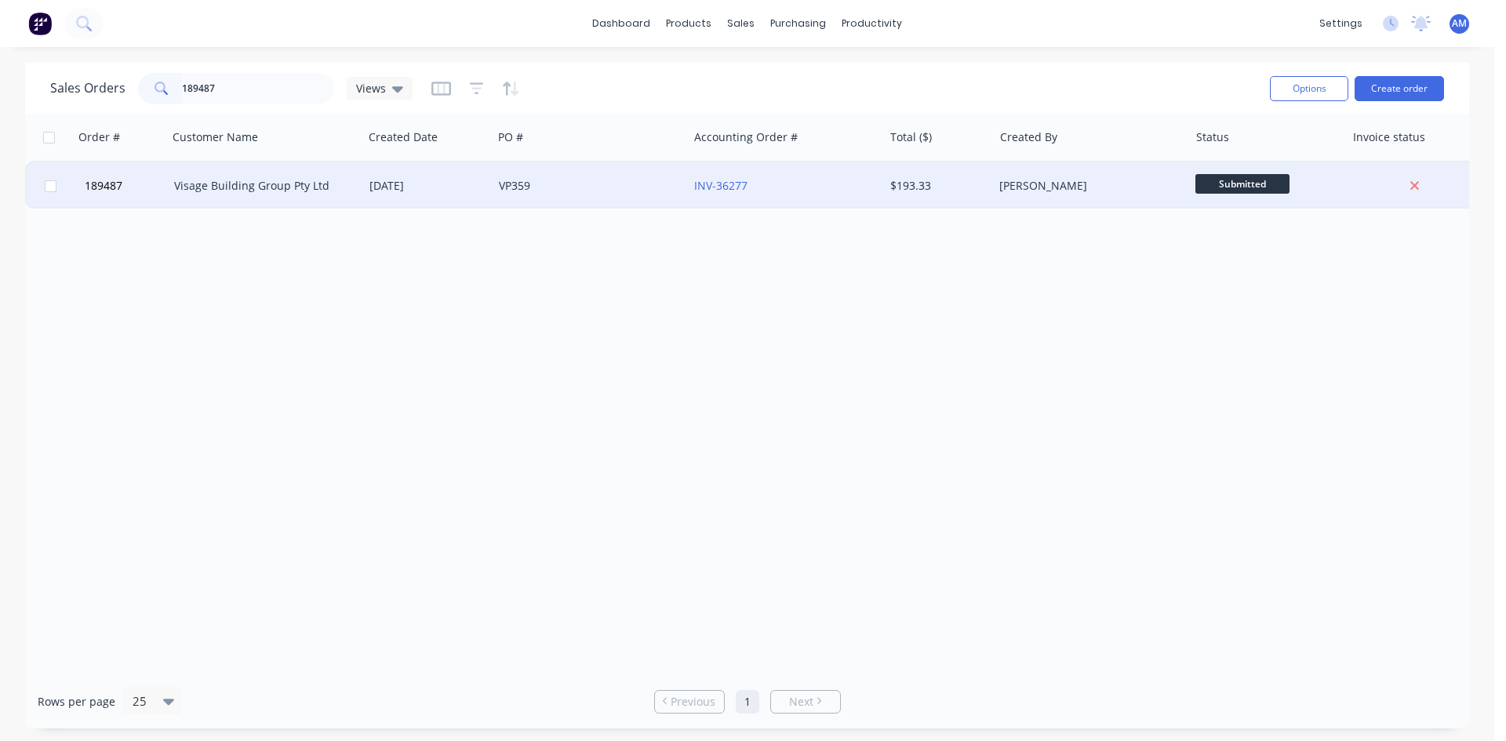
click at [801, 199] on div "INV-36277" at bounding box center [785, 185] width 195 height 47
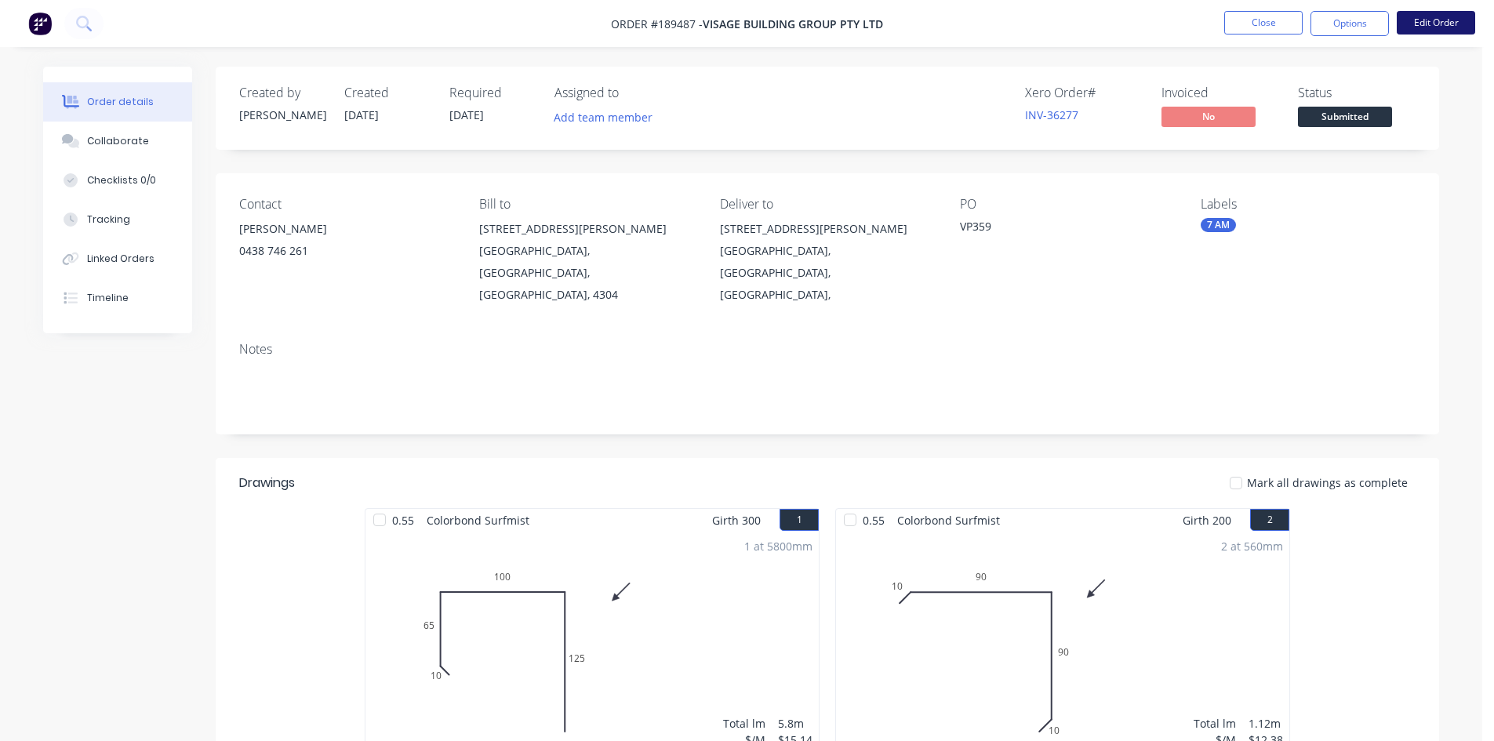
click at [1425, 26] on button "Edit Order" at bounding box center [1436, 23] width 78 height 24
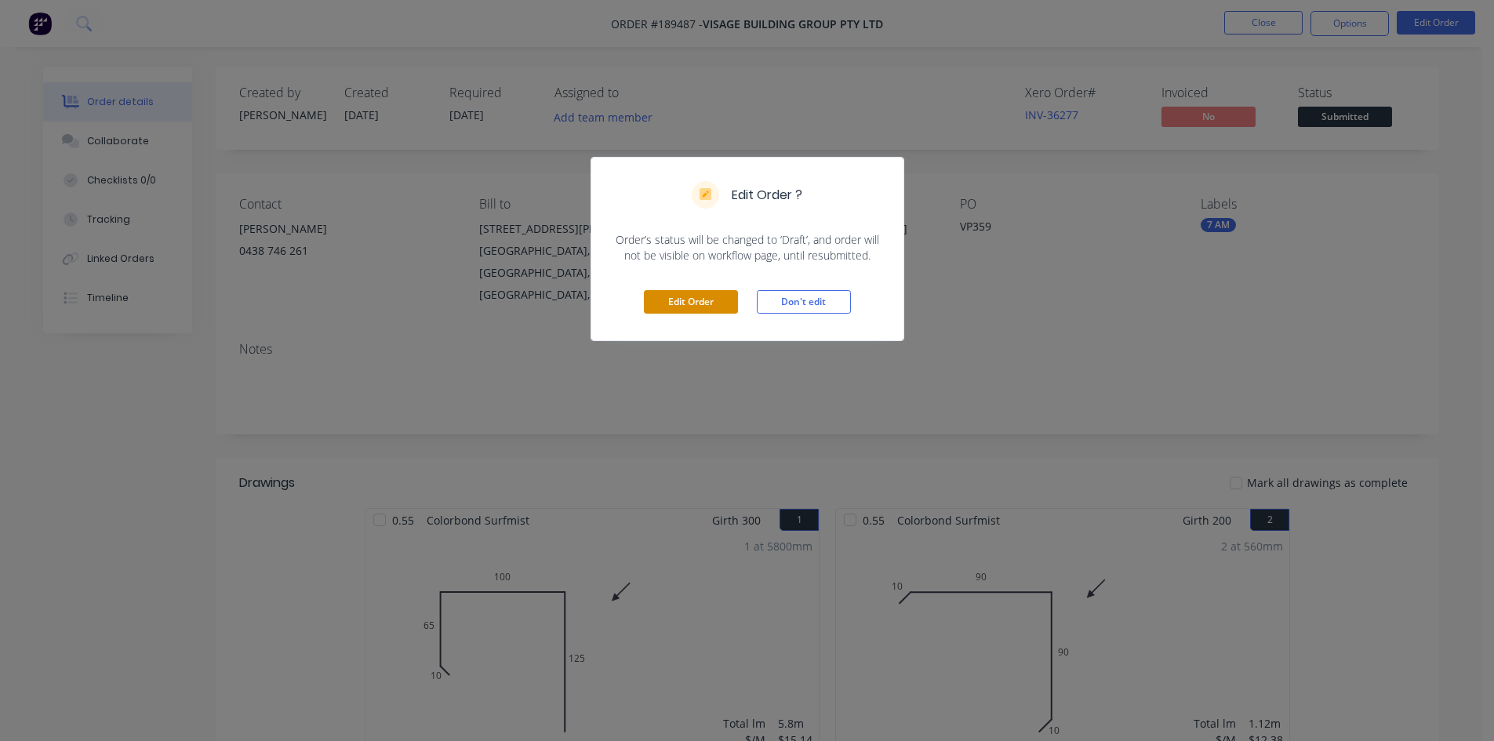
click at [694, 300] on button "Edit Order" at bounding box center [691, 302] width 94 height 24
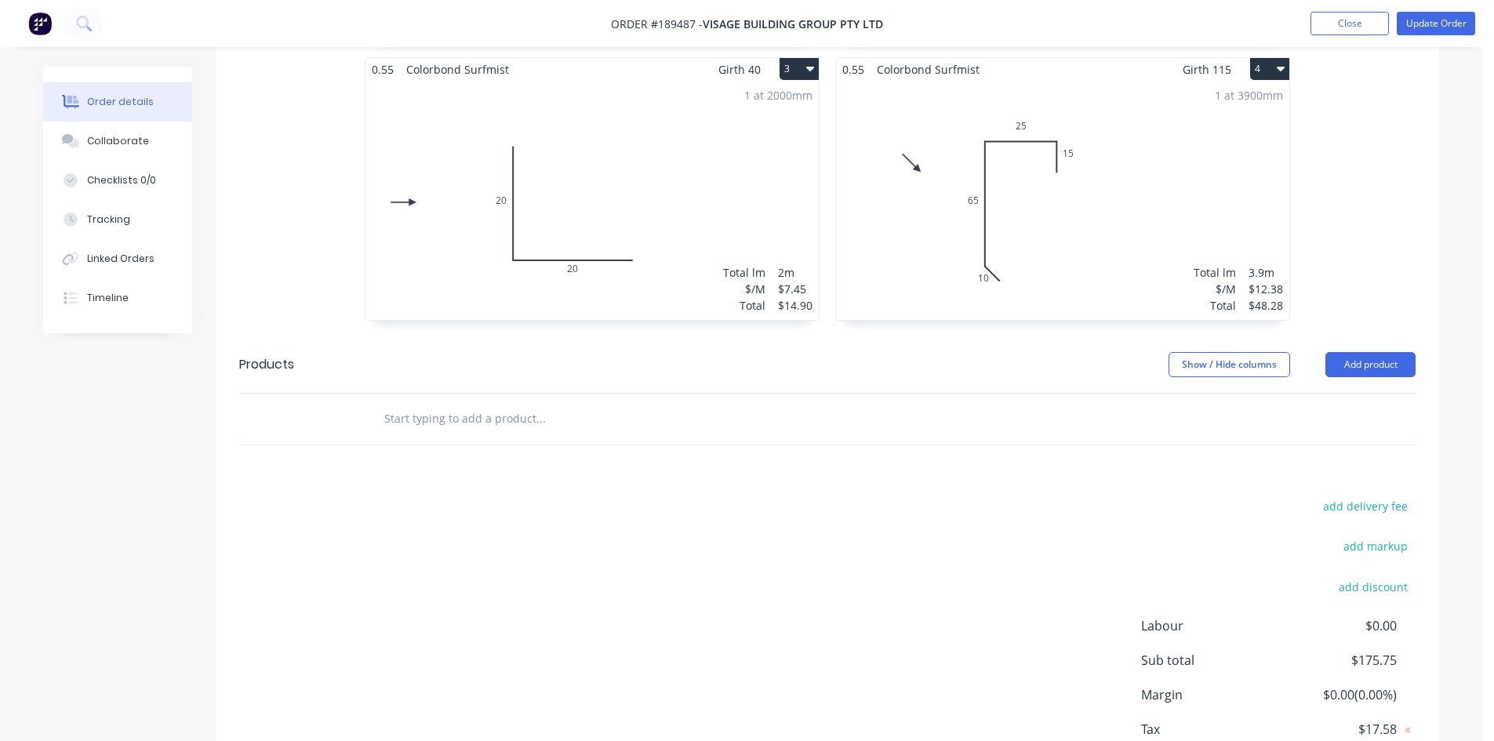
scroll to position [784, 0]
click at [1398, 351] on button "Add product" at bounding box center [1371, 363] width 90 height 25
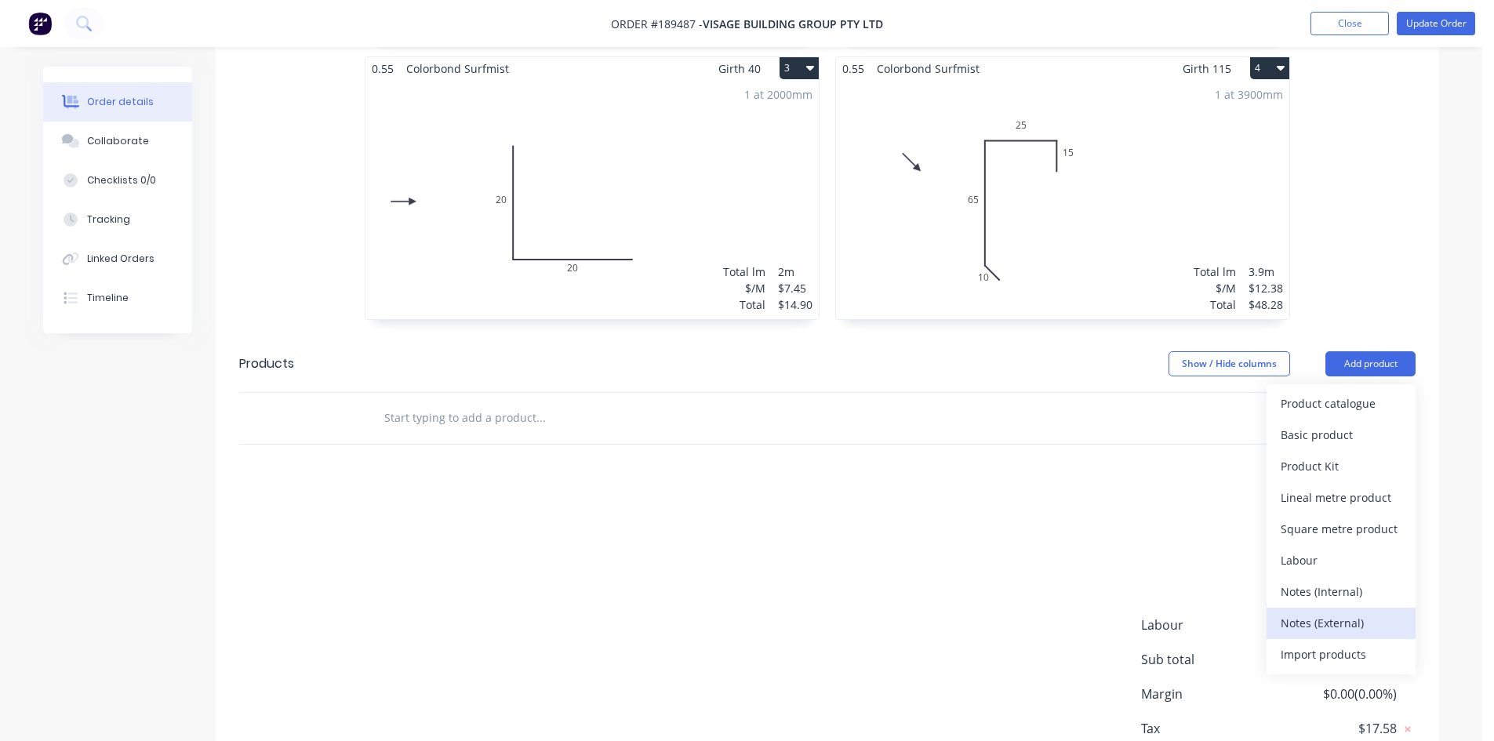
click at [1354, 612] on div "Notes (External)" at bounding box center [1341, 623] width 121 height 23
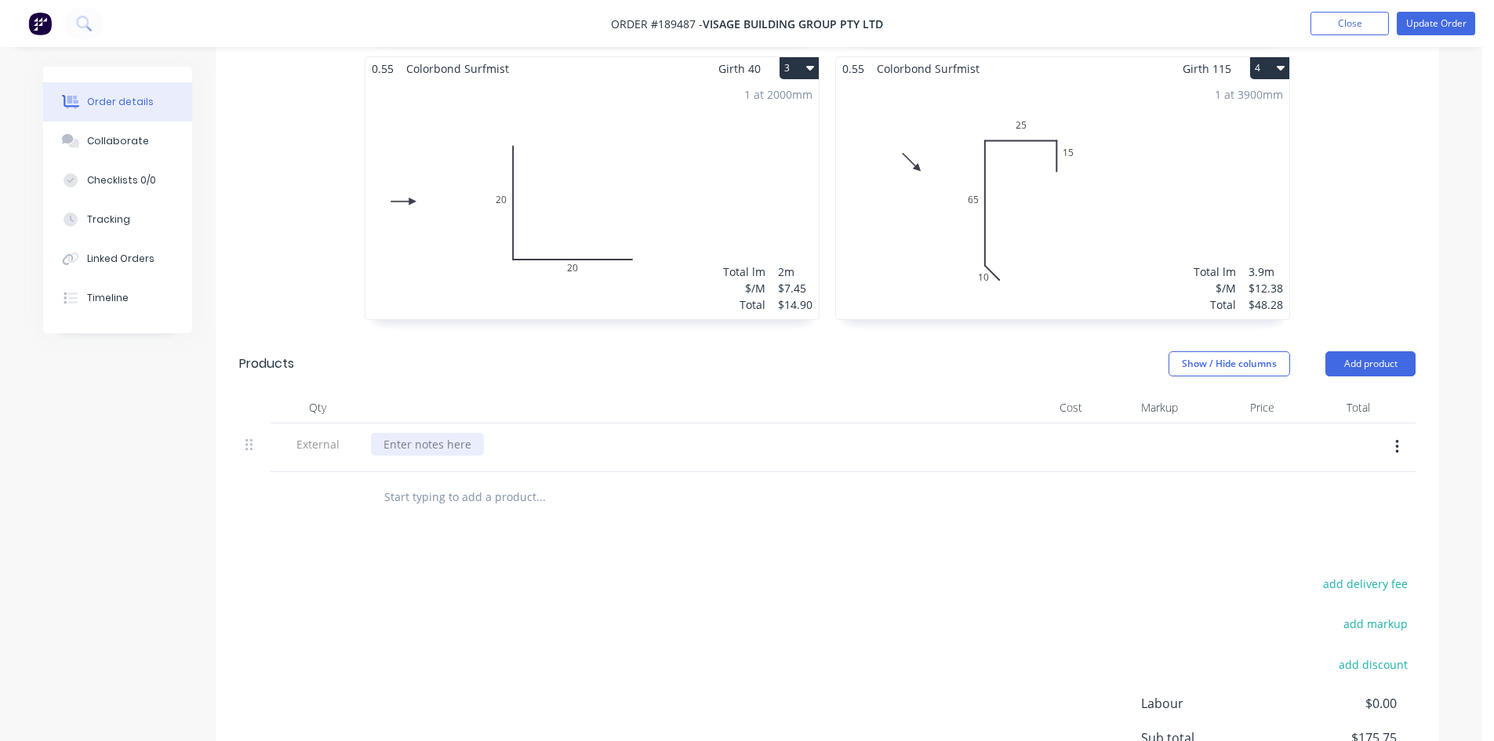
click at [449, 433] on div at bounding box center [427, 444] width 113 height 23
paste div
click at [1430, 14] on button "Update Order" at bounding box center [1436, 24] width 78 height 24
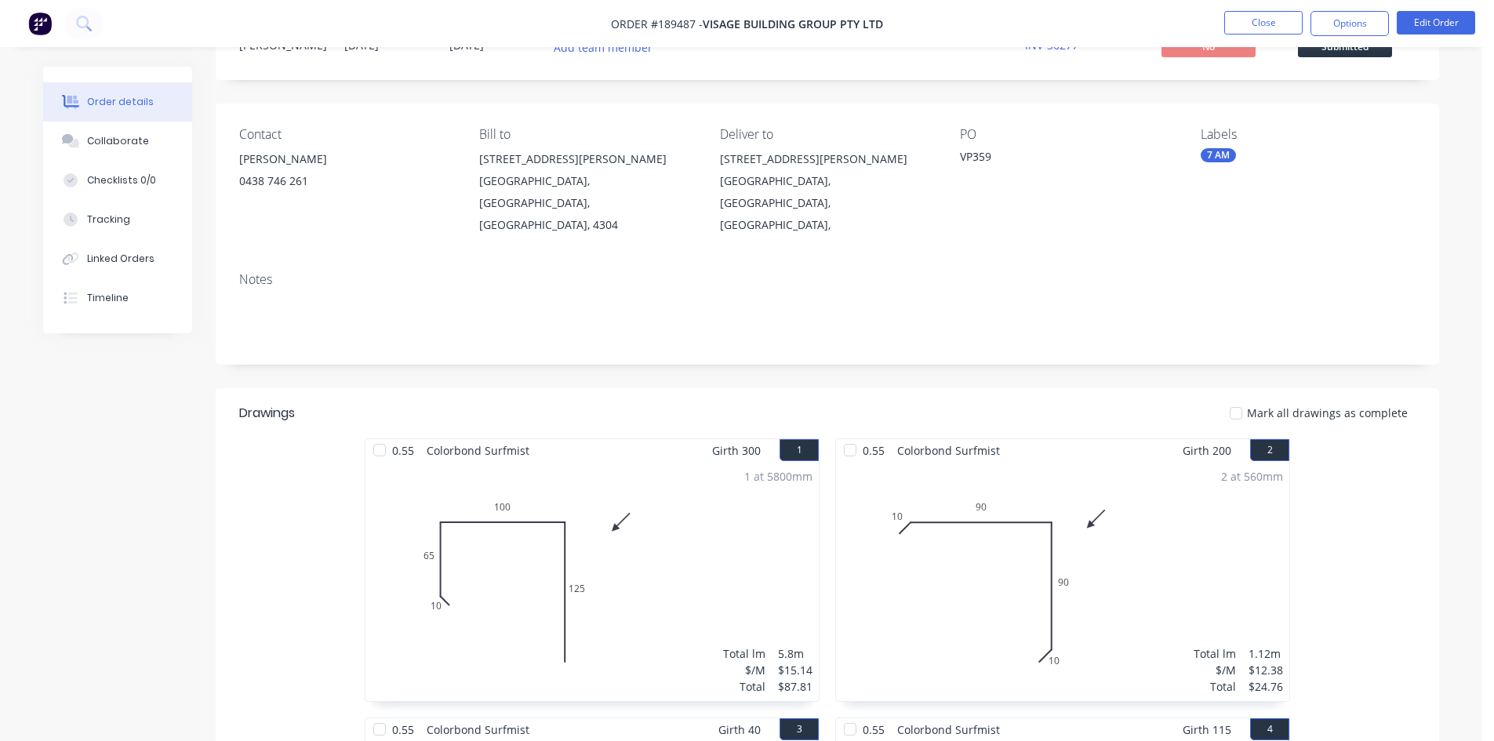
scroll to position [0, 0]
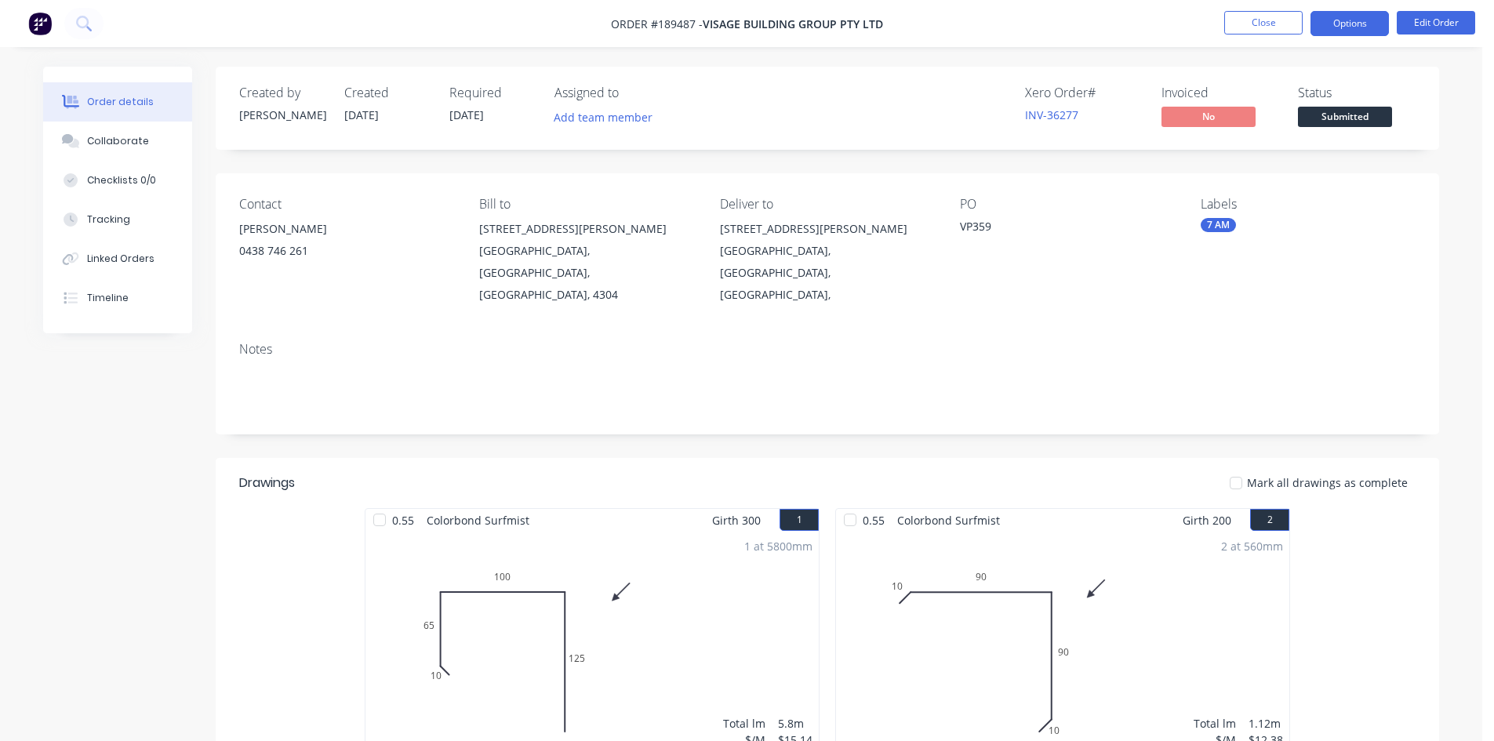
click at [1342, 27] on button "Options" at bounding box center [1350, 23] width 78 height 25
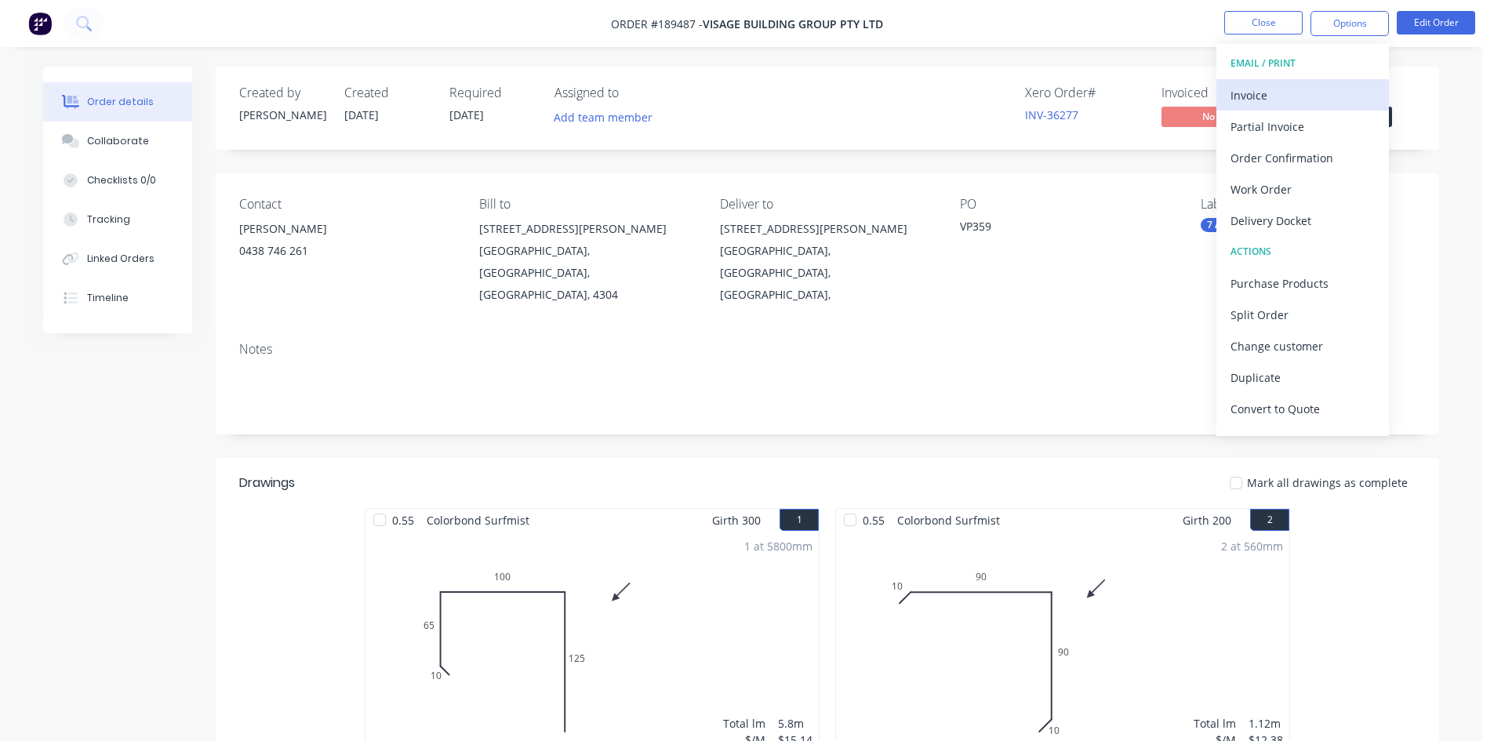
click at [1267, 90] on div "Invoice" at bounding box center [1303, 95] width 144 height 23
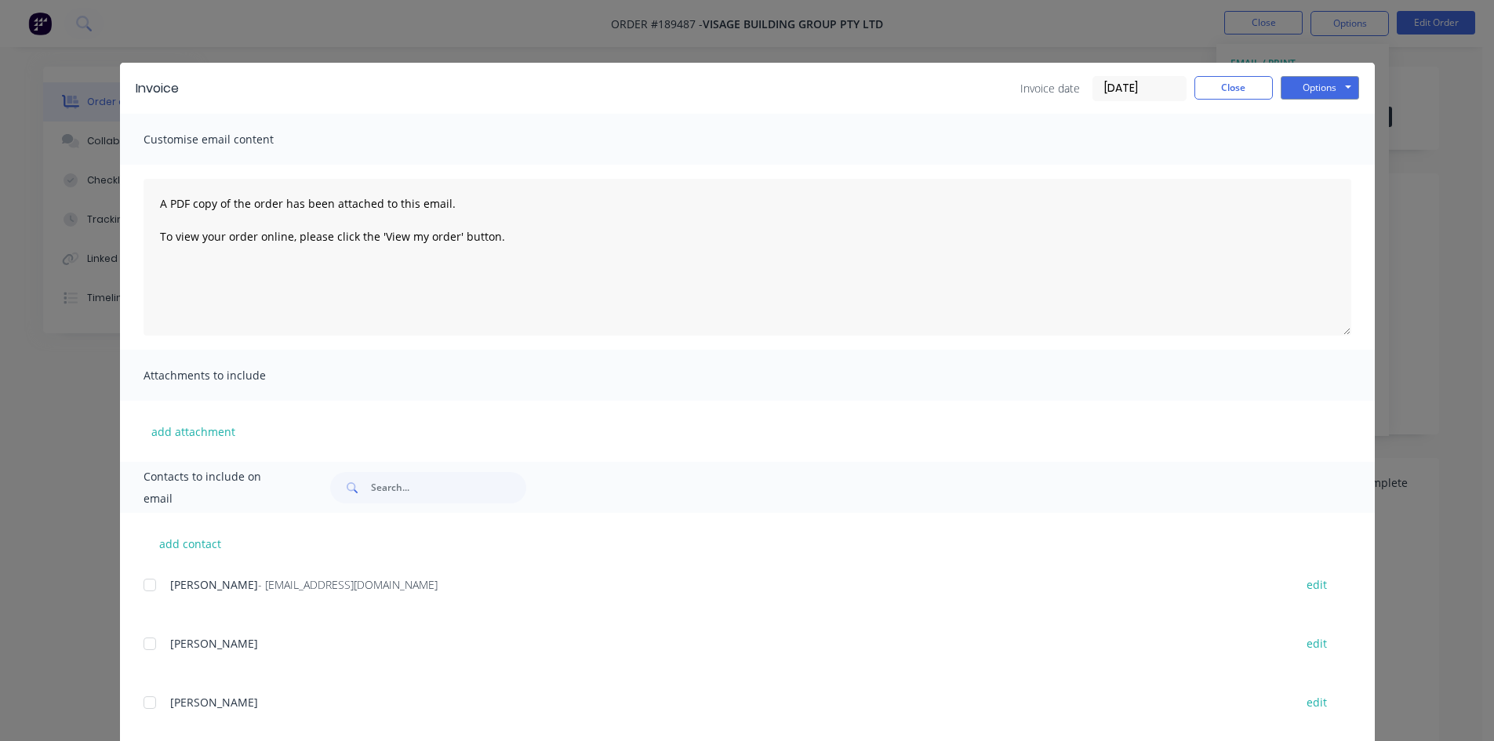
click at [142, 587] on div at bounding box center [149, 584] width 31 height 31
click at [1301, 90] on button "Options" at bounding box center [1320, 88] width 78 height 24
click at [1304, 161] on button "Email" at bounding box center [1331, 168] width 100 height 26
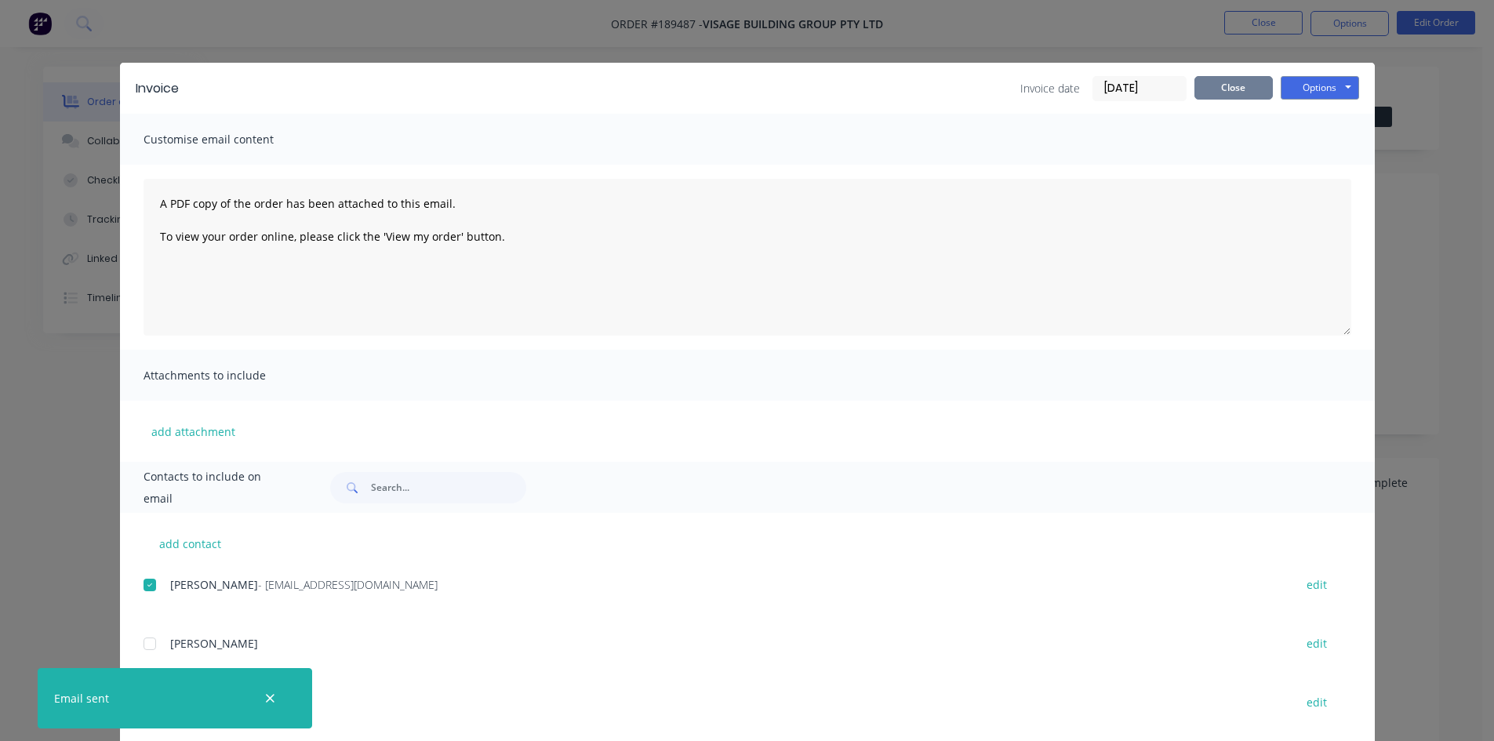
click at [1226, 93] on button "Close" at bounding box center [1234, 88] width 78 height 24
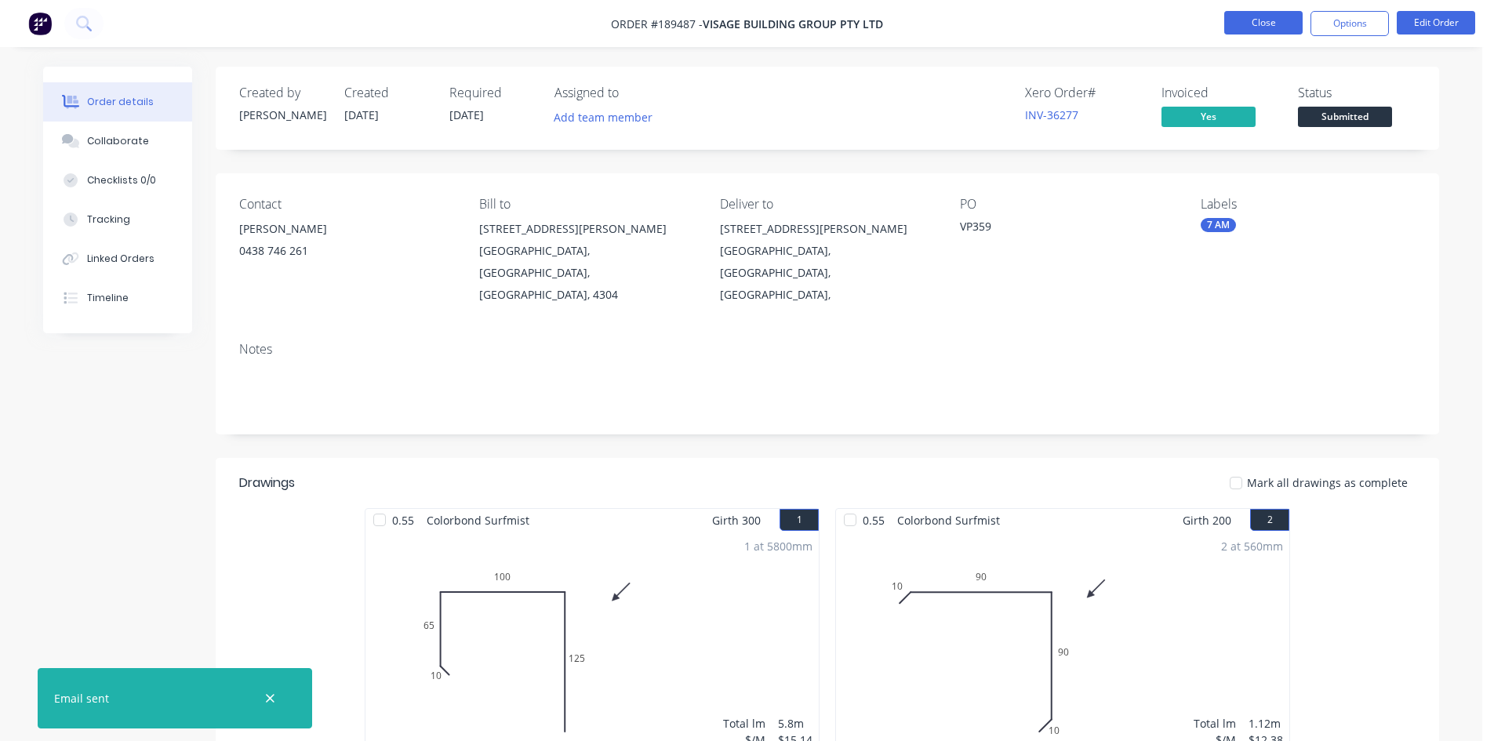
click at [1260, 16] on button "Close" at bounding box center [1263, 23] width 78 height 24
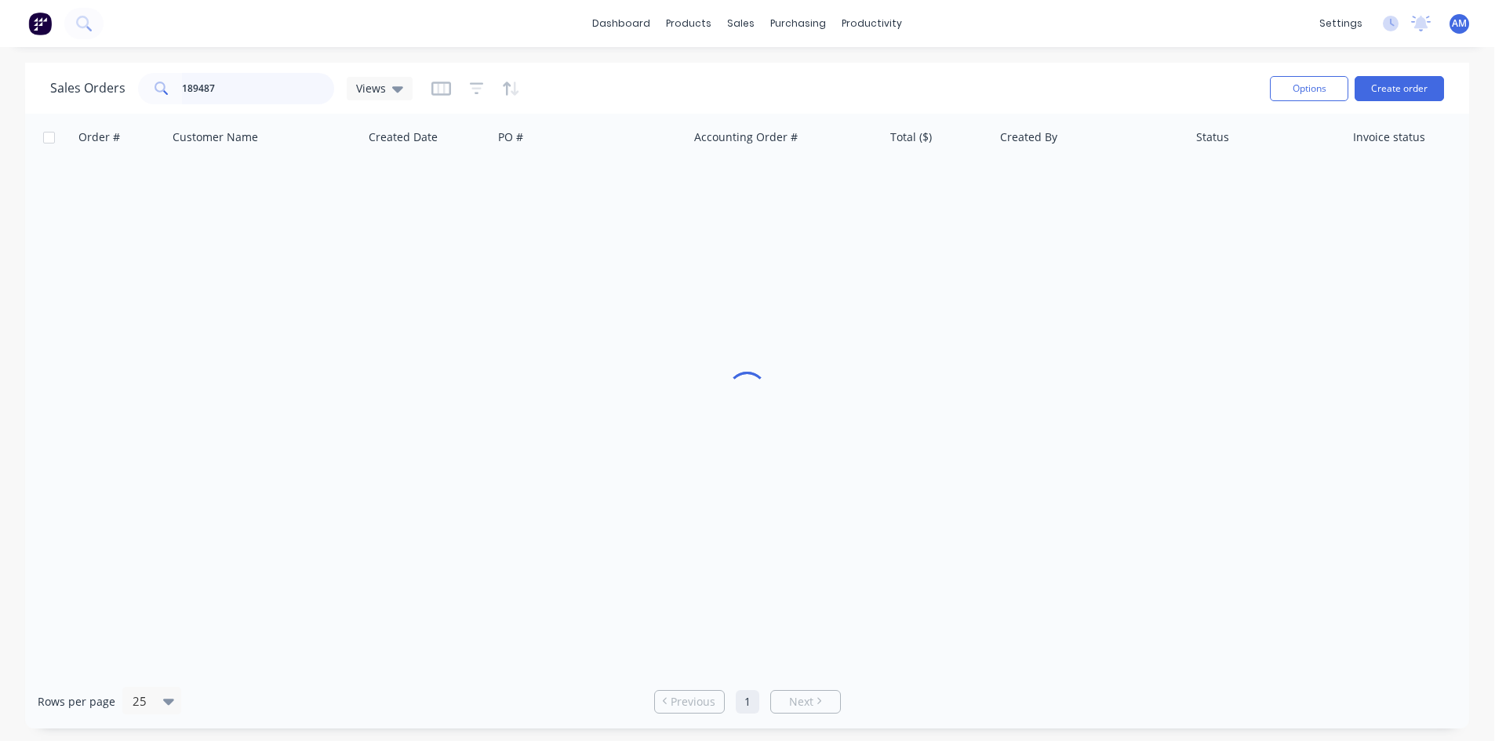
drag, startPoint x: 173, startPoint y: 85, endPoint x: 85, endPoint y: 79, distance: 88.0
click at [85, 79] on div "Sales Orders 189487 Views" at bounding box center [231, 88] width 362 height 31
type input "189488"
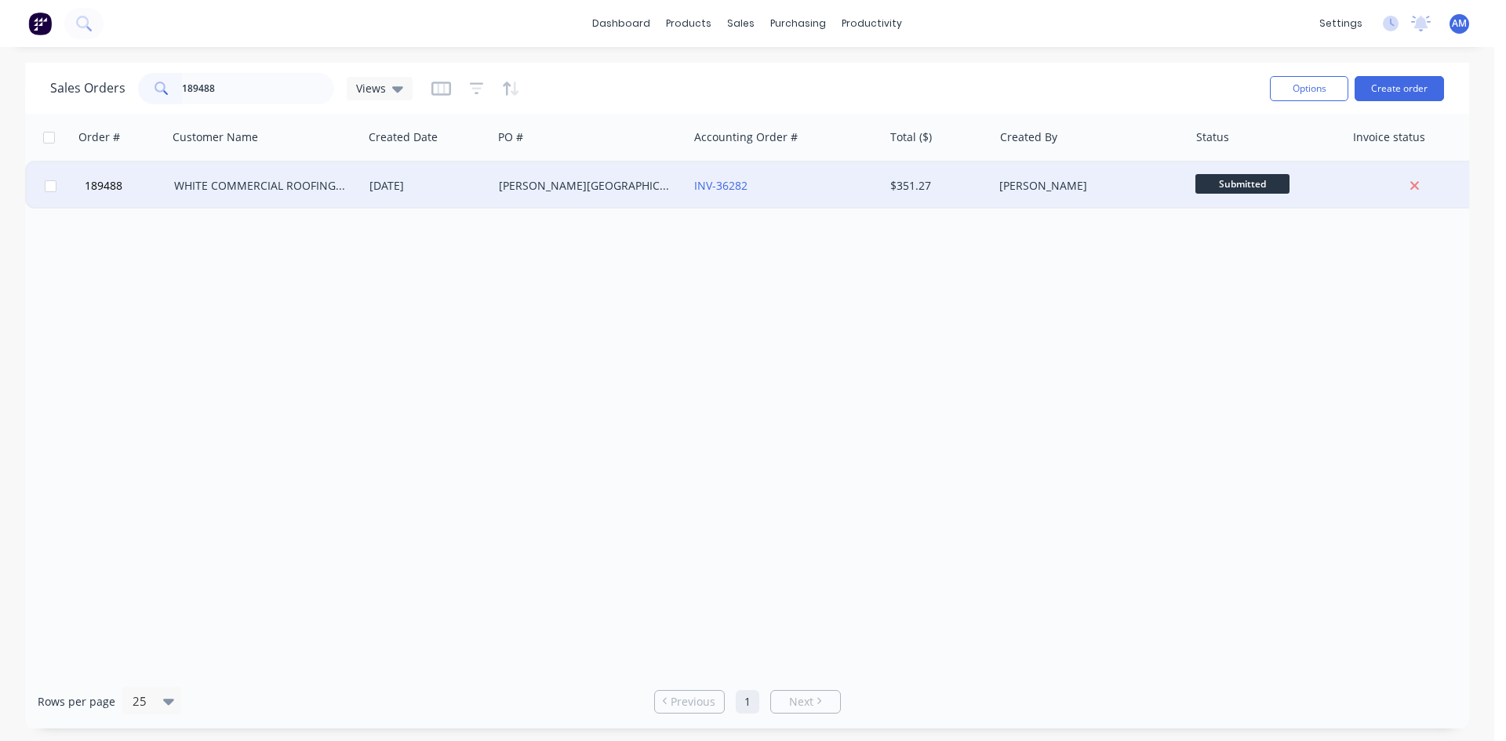
click at [400, 184] on div "[DATE]" at bounding box center [427, 186] width 117 height 16
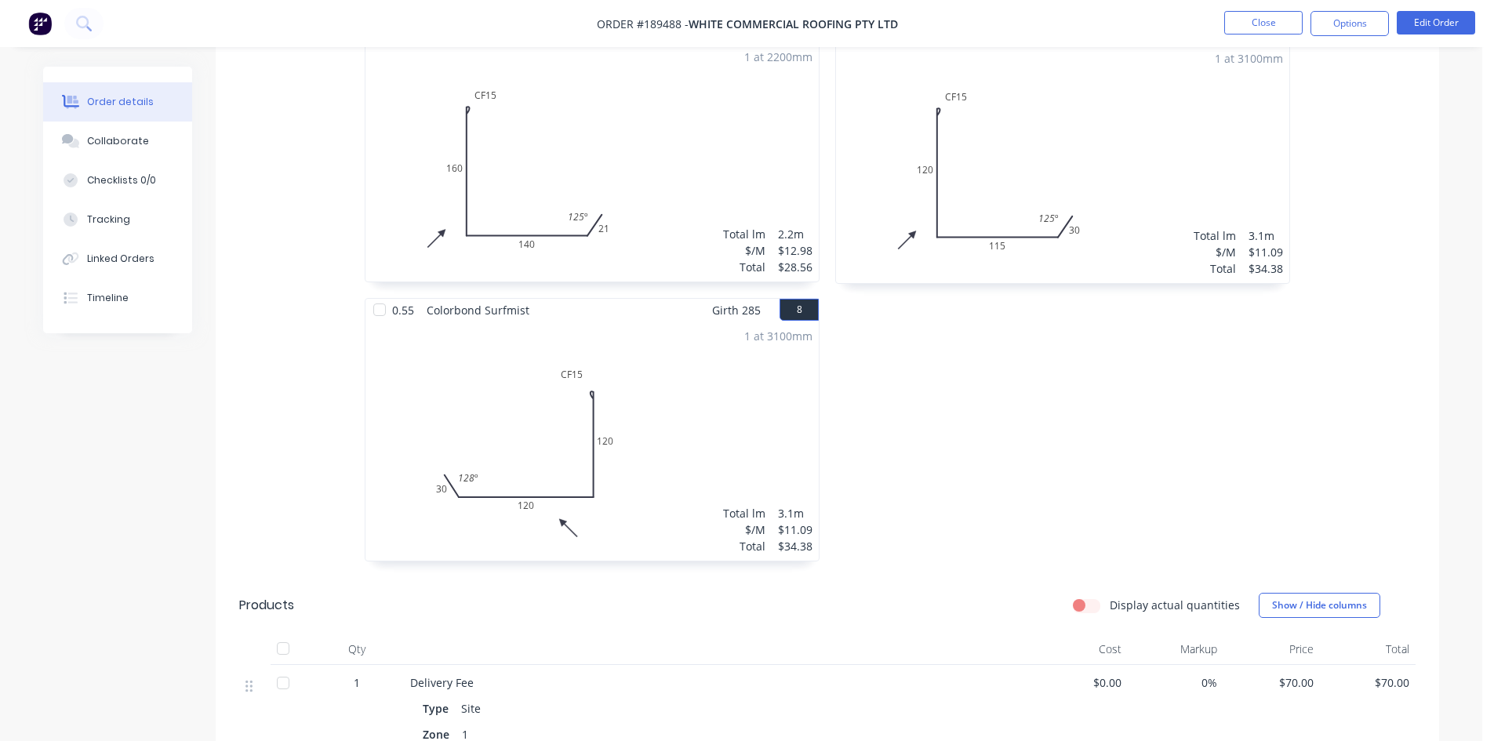
scroll to position [1333, 0]
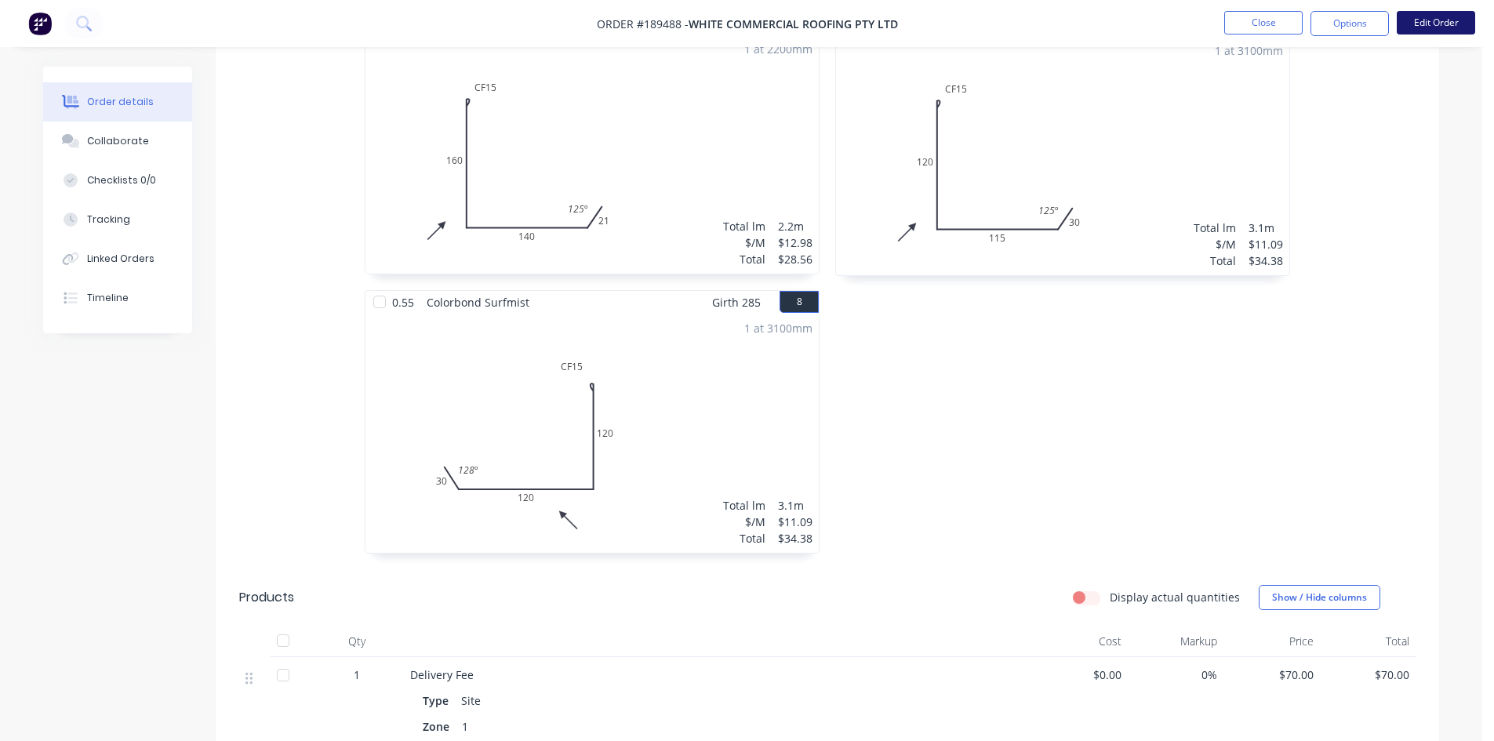
click at [1432, 22] on button "Edit Order" at bounding box center [1436, 23] width 78 height 24
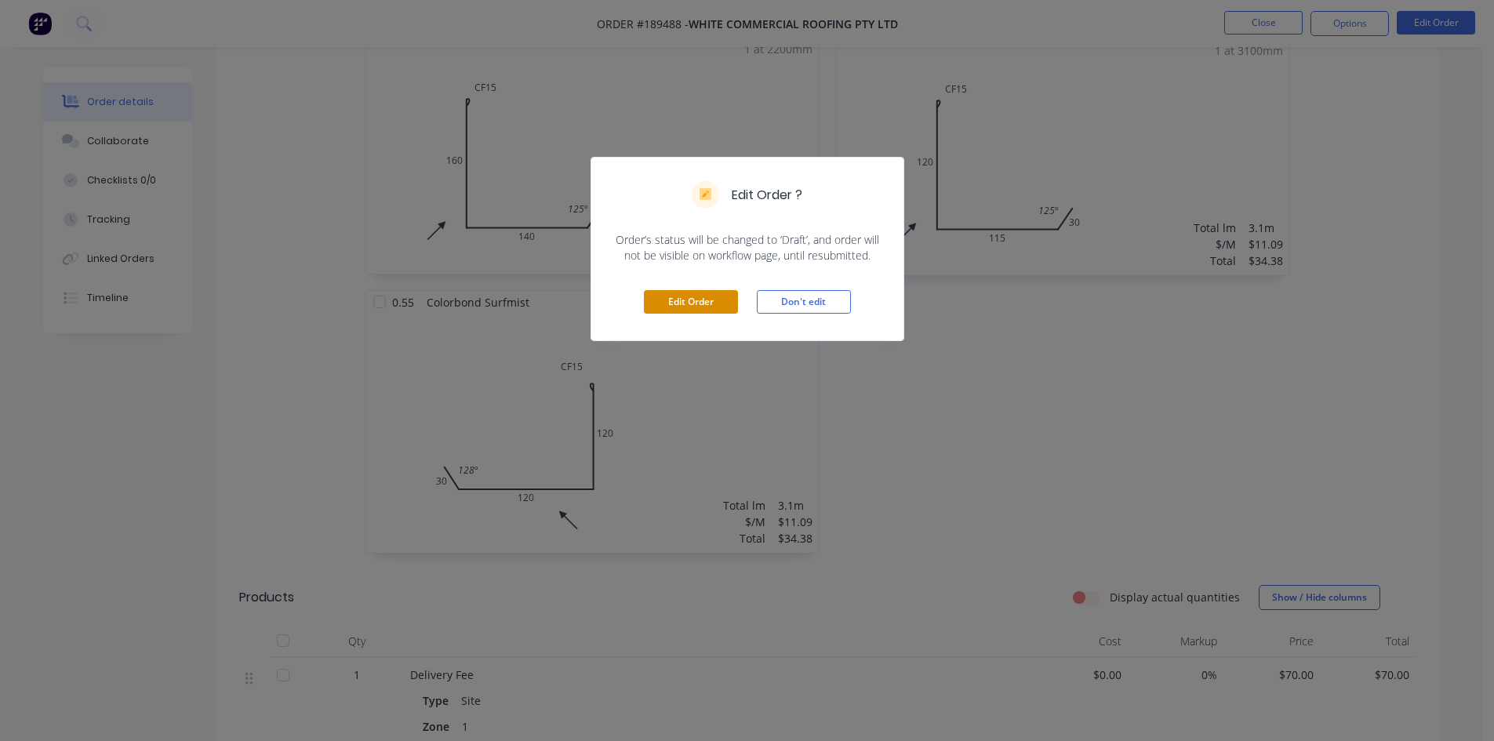
click at [707, 297] on button "Edit Order" at bounding box center [691, 302] width 94 height 24
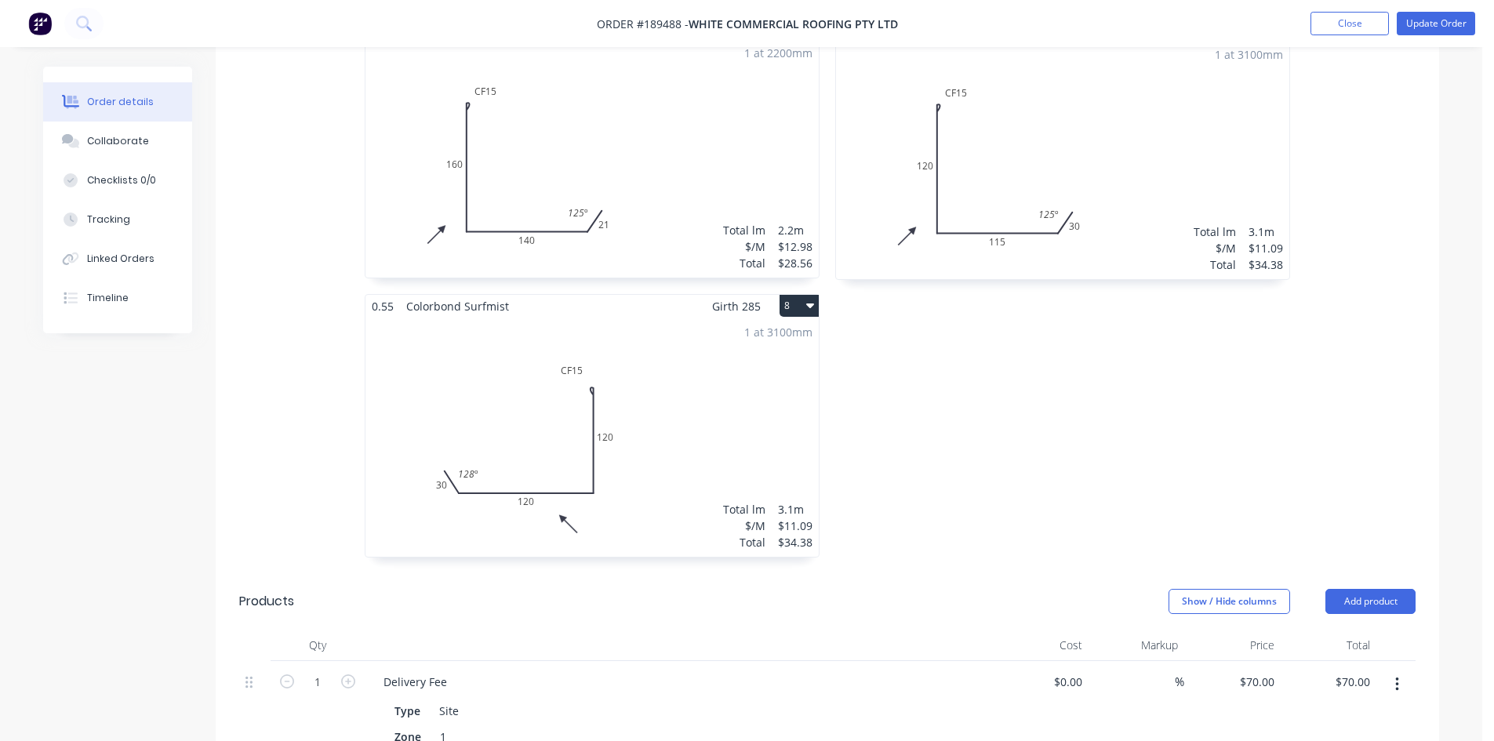
scroll to position [1647, 0]
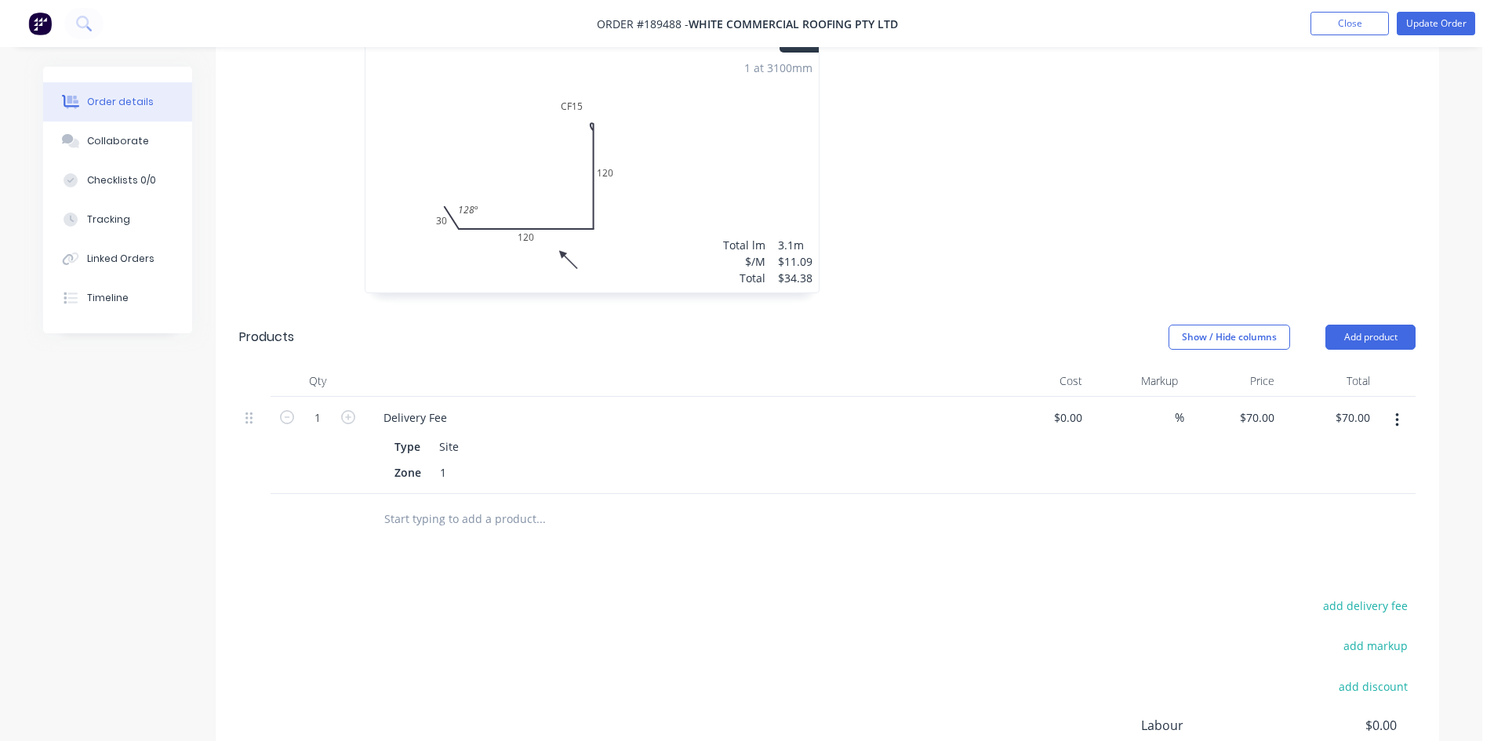
click at [1391, 406] on button "button" at bounding box center [1397, 420] width 37 height 28
click at [1337, 544] on div "Delete" at bounding box center [1341, 555] width 121 height 23
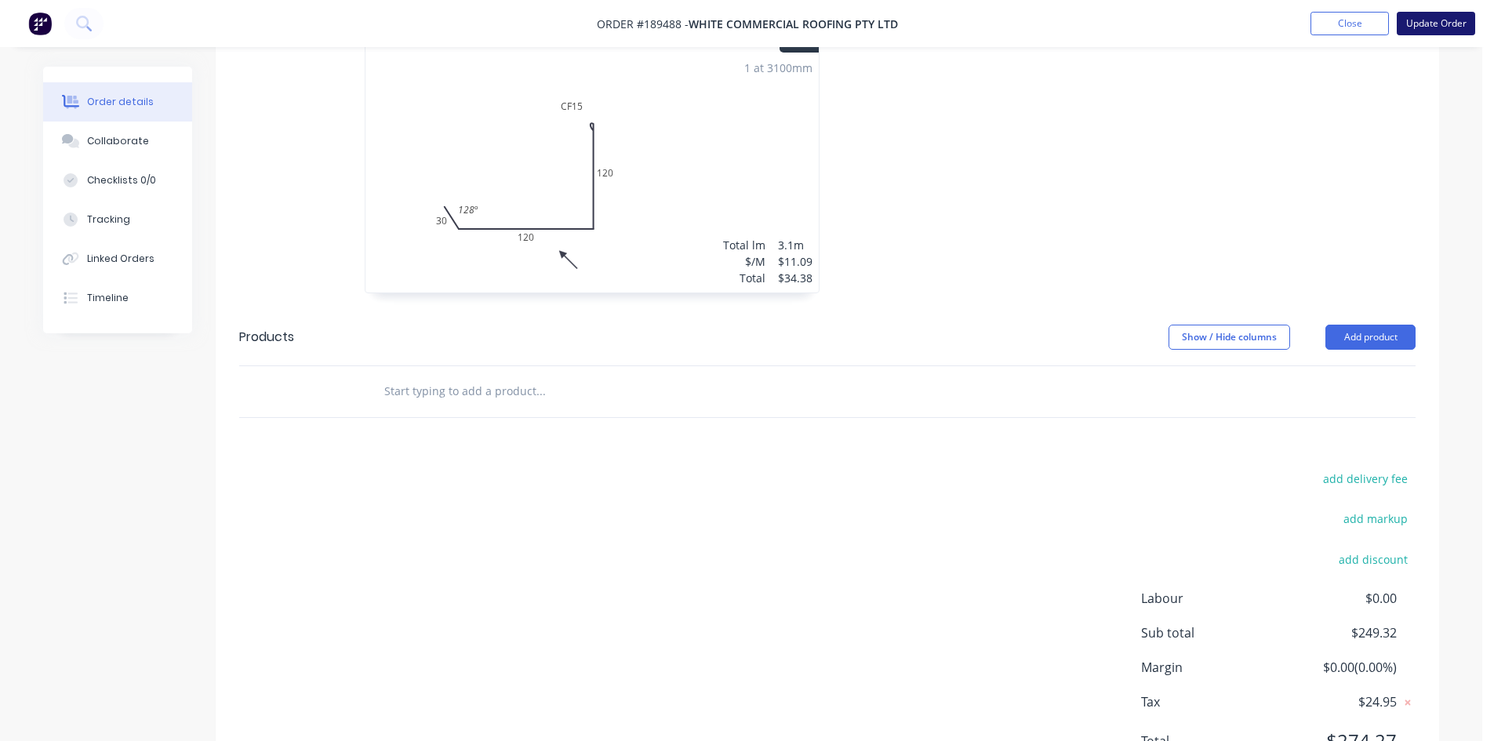
click at [1410, 23] on button "Update Order" at bounding box center [1436, 24] width 78 height 24
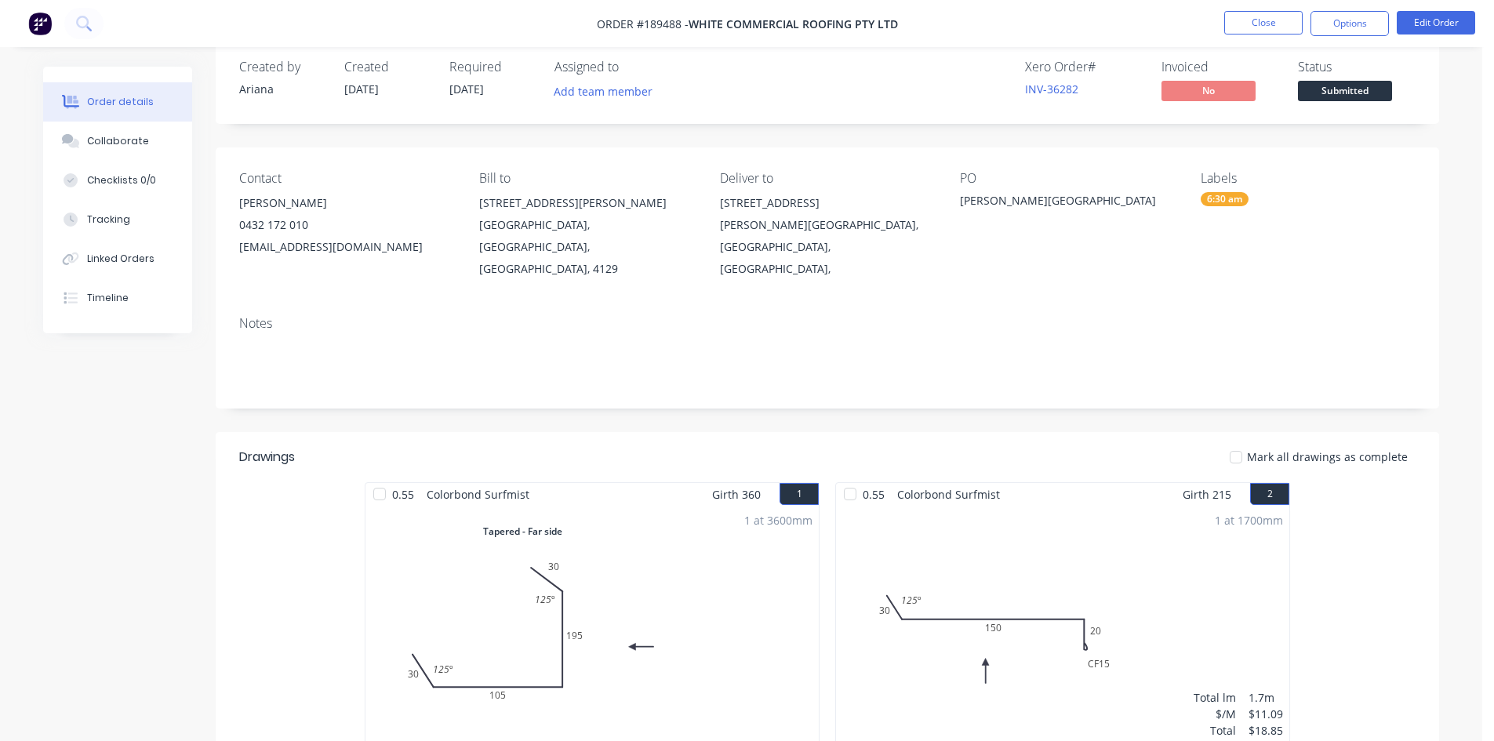
scroll to position [0, 0]
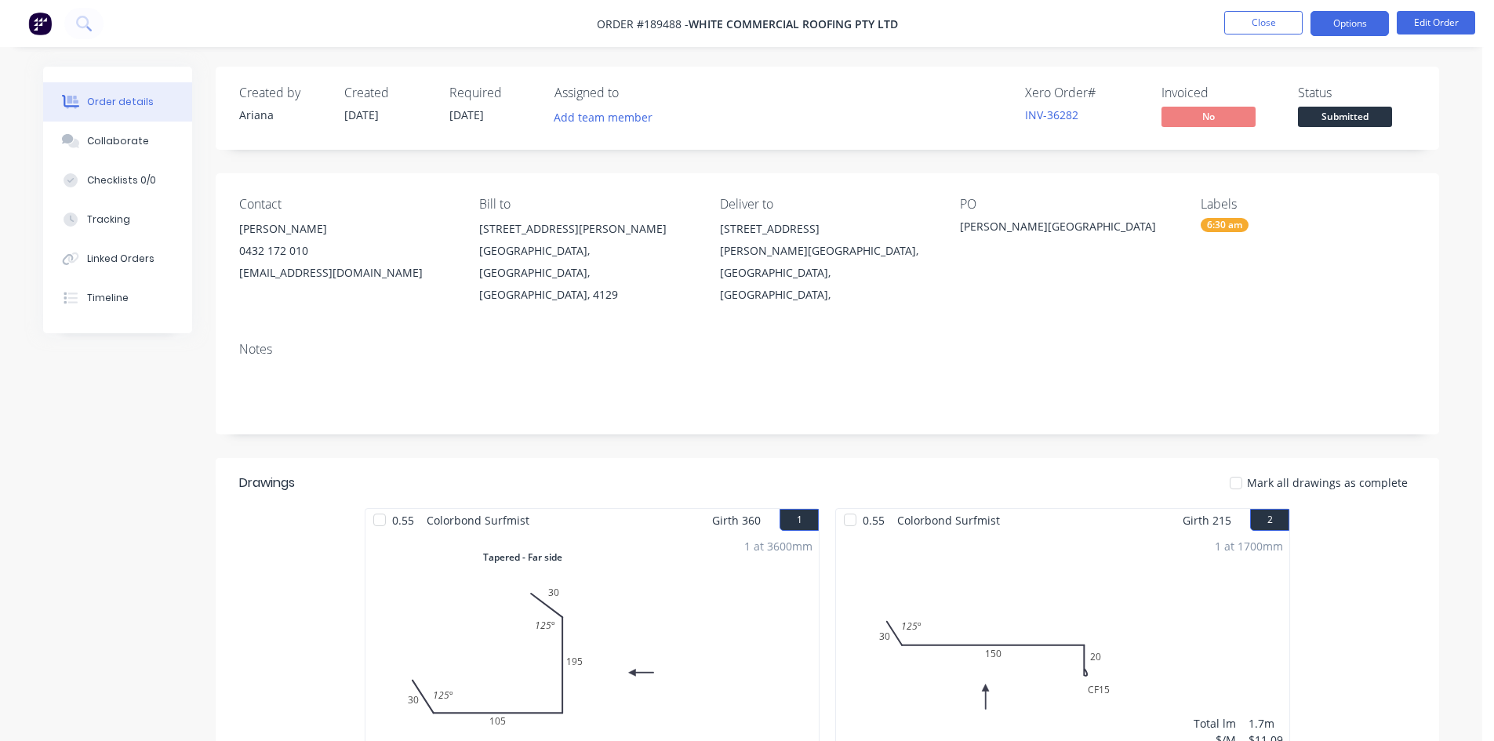
click at [1358, 26] on button "Options" at bounding box center [1350, 23] width 78 height 25
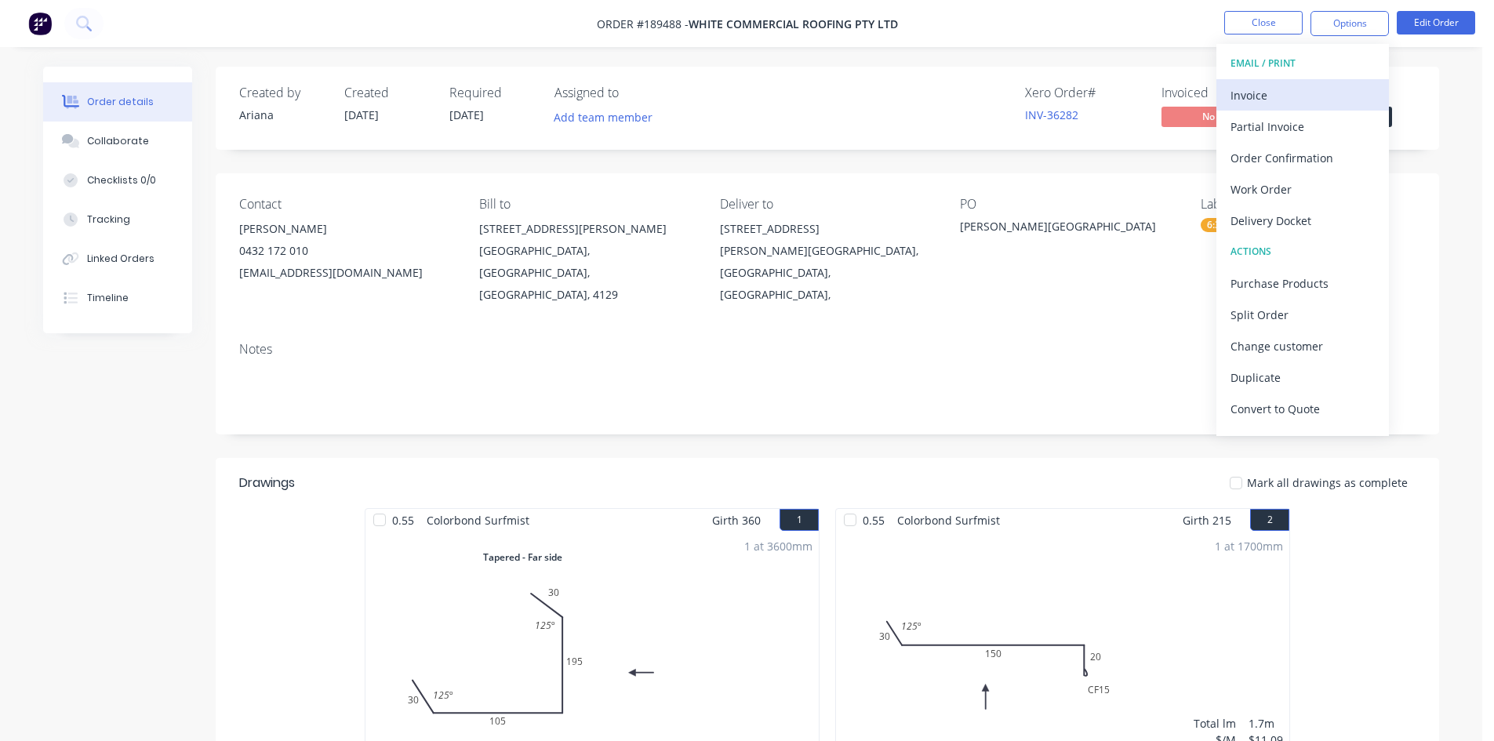
click at [1322, 86] on div "Invoice" at bounding box center [1303, 95] width 144 height 23
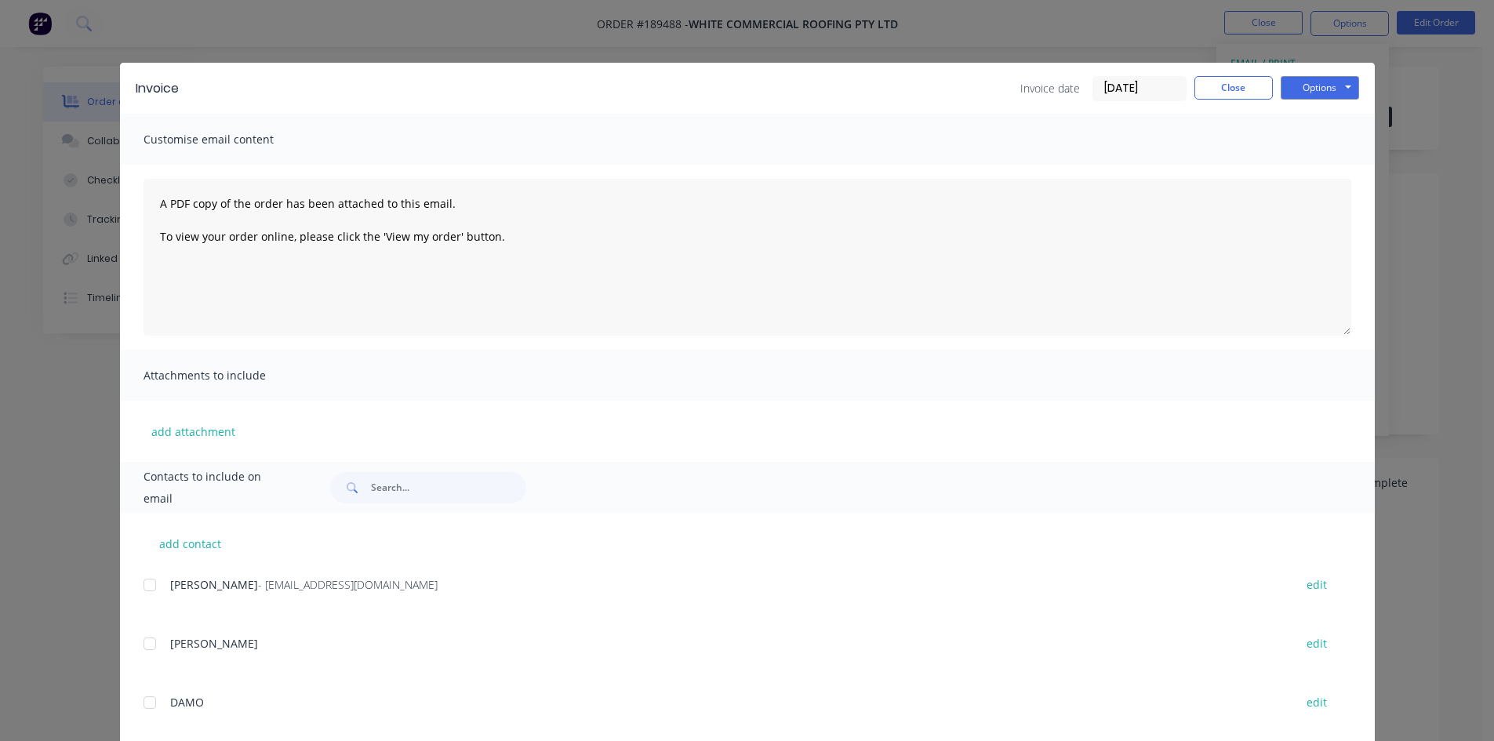
click at [141, 584] on div at bounding box center [149, 584] width 31 height 31
click at [1337, 79] on button "Options" at bounding box center [1320, 88] width 78 height 24
click at [1303, 163] on button "Email" at bounding box center [1331, 168] width 100 height 26
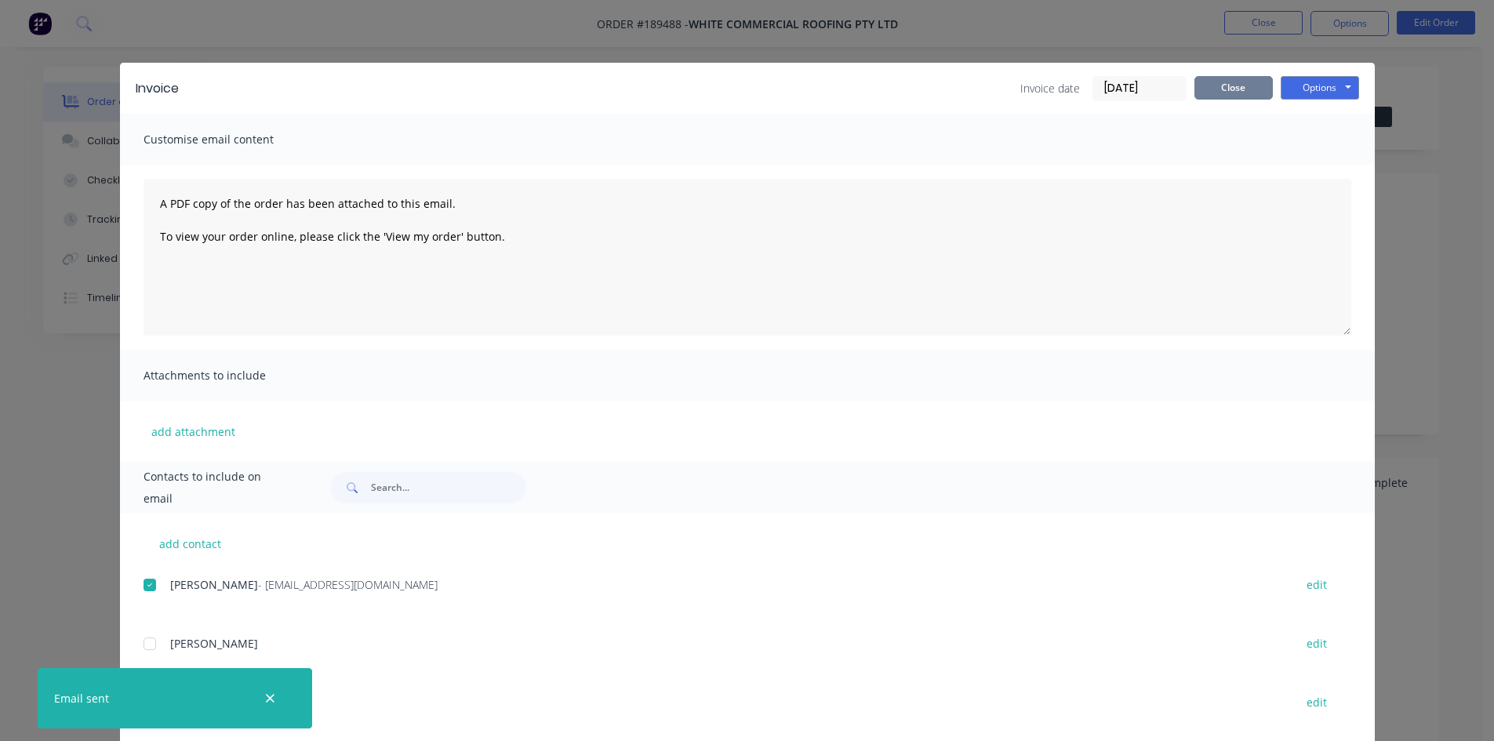
drag, startPoint x: 1241, startPoint y: 85, endPoint x: 1260, endPoint y: 28, distance: 60.3
click at [1241, 85] on button "Close" at bounding box center [1234, 88] width 78 height 24
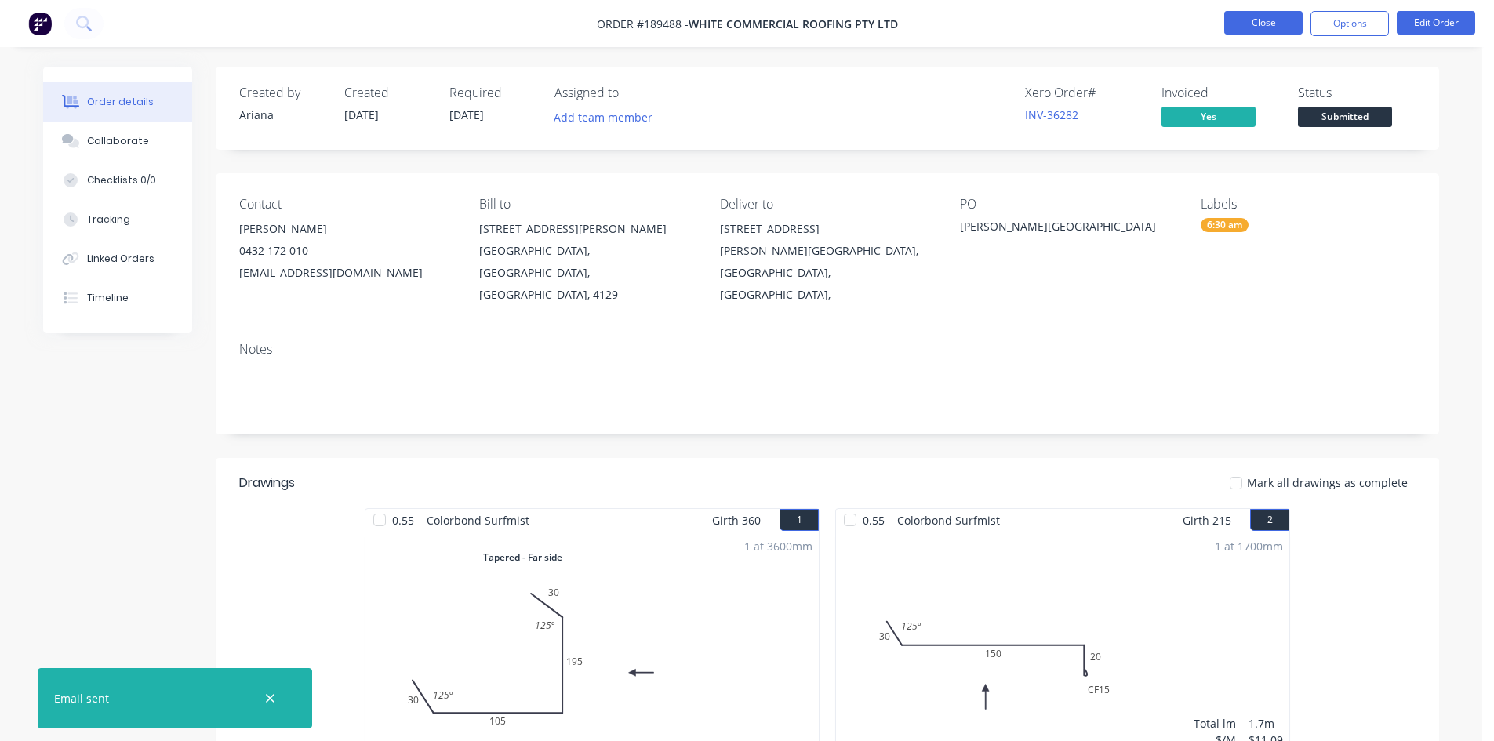
click at [1264, 21] on button "Close" at bounding box center [1263, 23] width 78 height 24
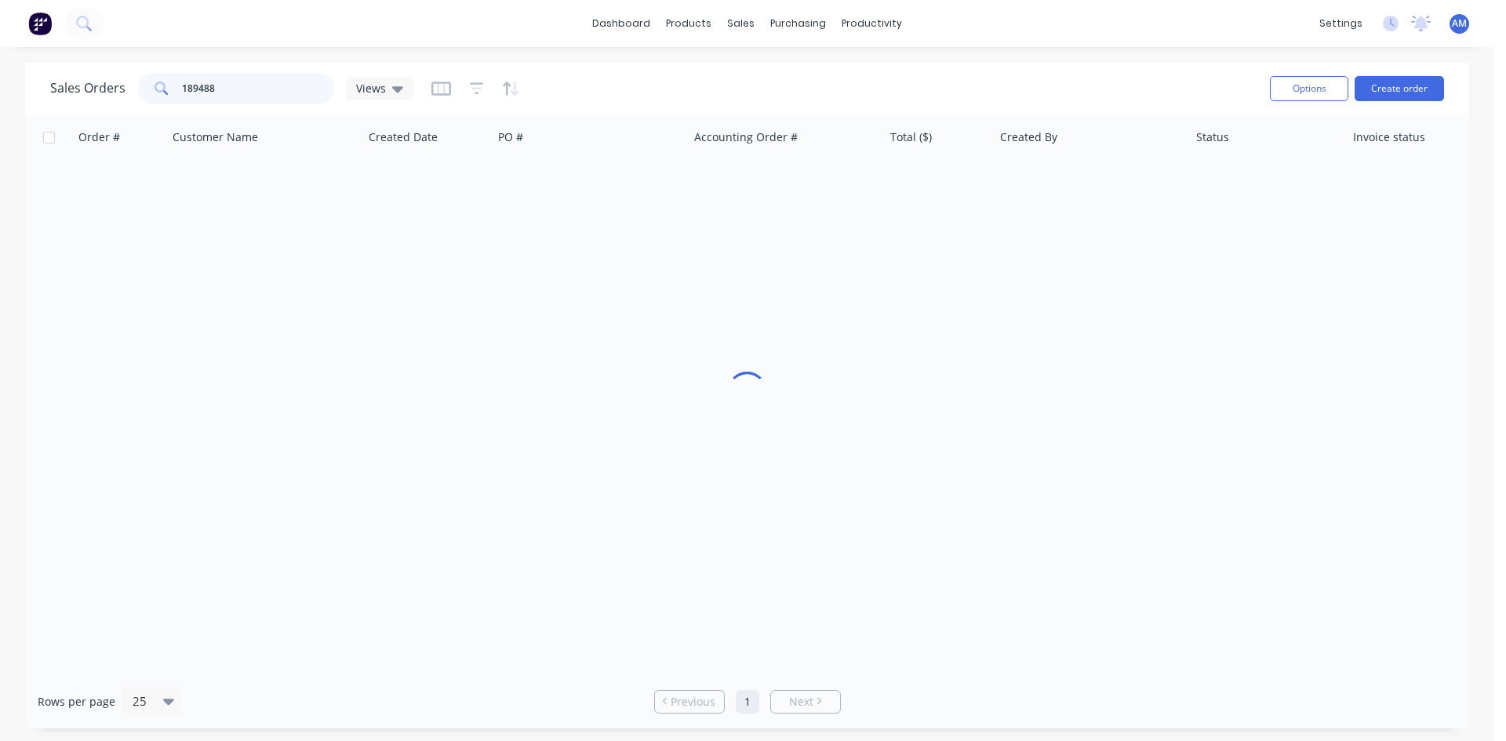
drag, startPoint x: 216, startPoint y: 82, endPoint x: 111, endPoint y: 77, distance: 106.0
click at [111, 77] on div "Sales Orders 189488 Views" at bounding box center [231, 88] width 362 height 31
type input "189465"
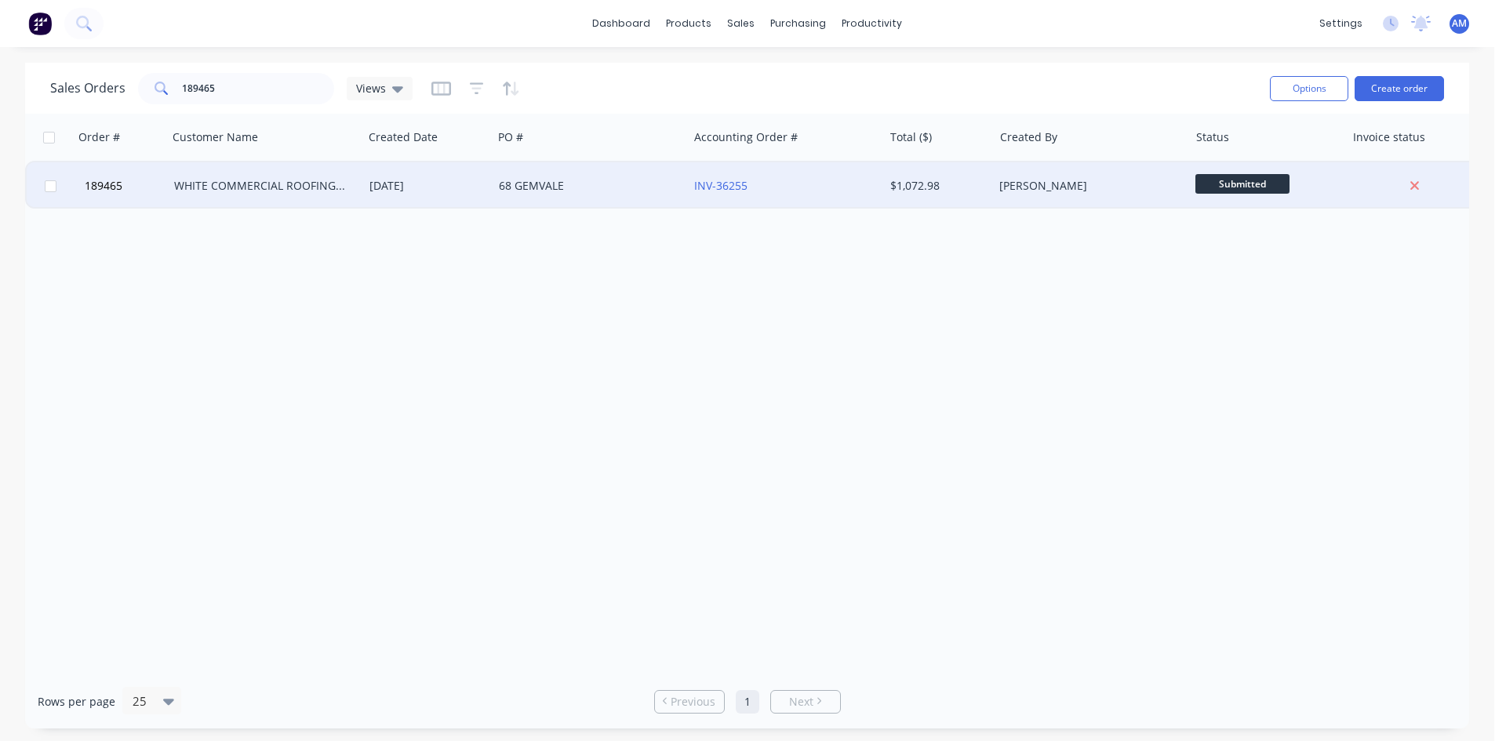
click at [657, 189] on div "68 GEMVALE" at bounding box center [586, 186] width 174 height 16
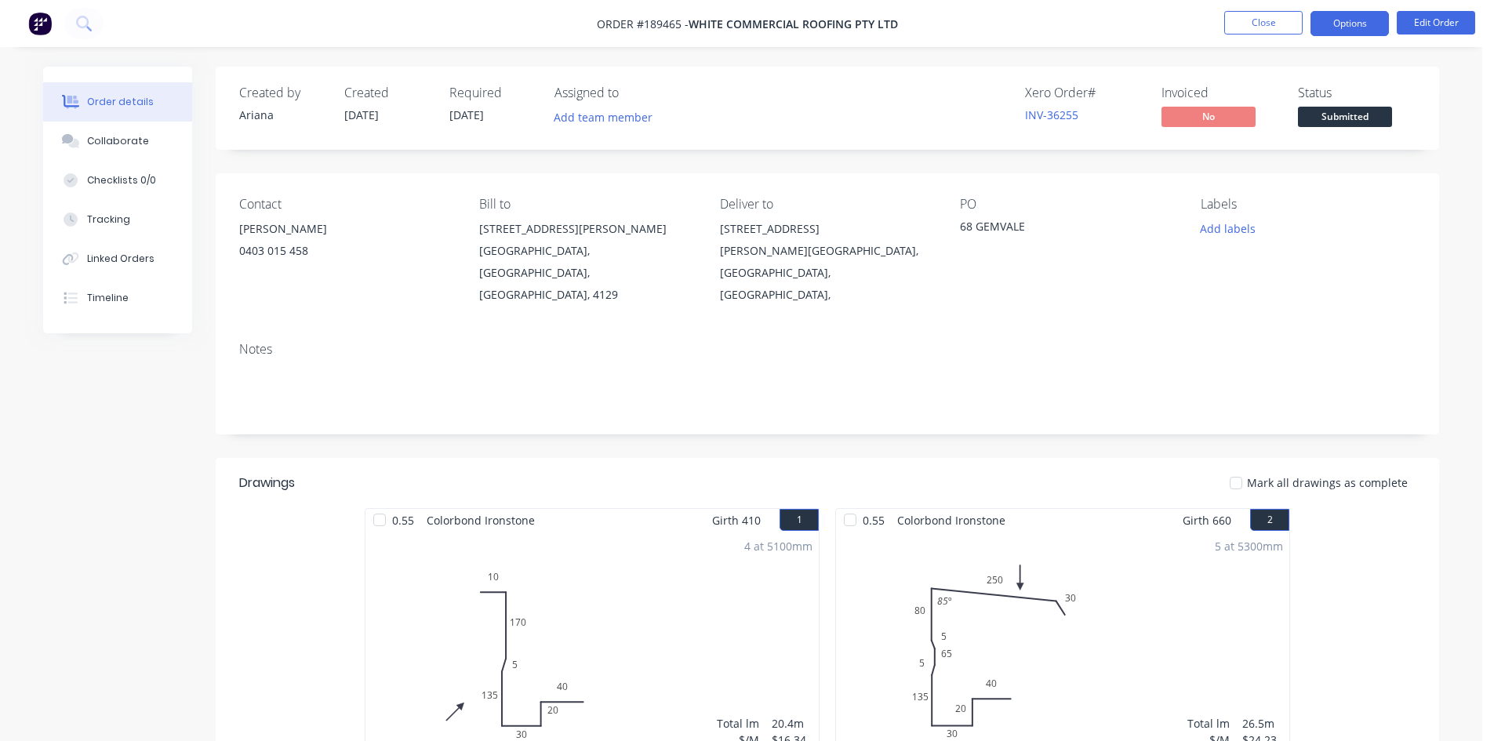
click at [1359, 25] on button "Options" at bounding box center [1350, 23] width 78 height 25
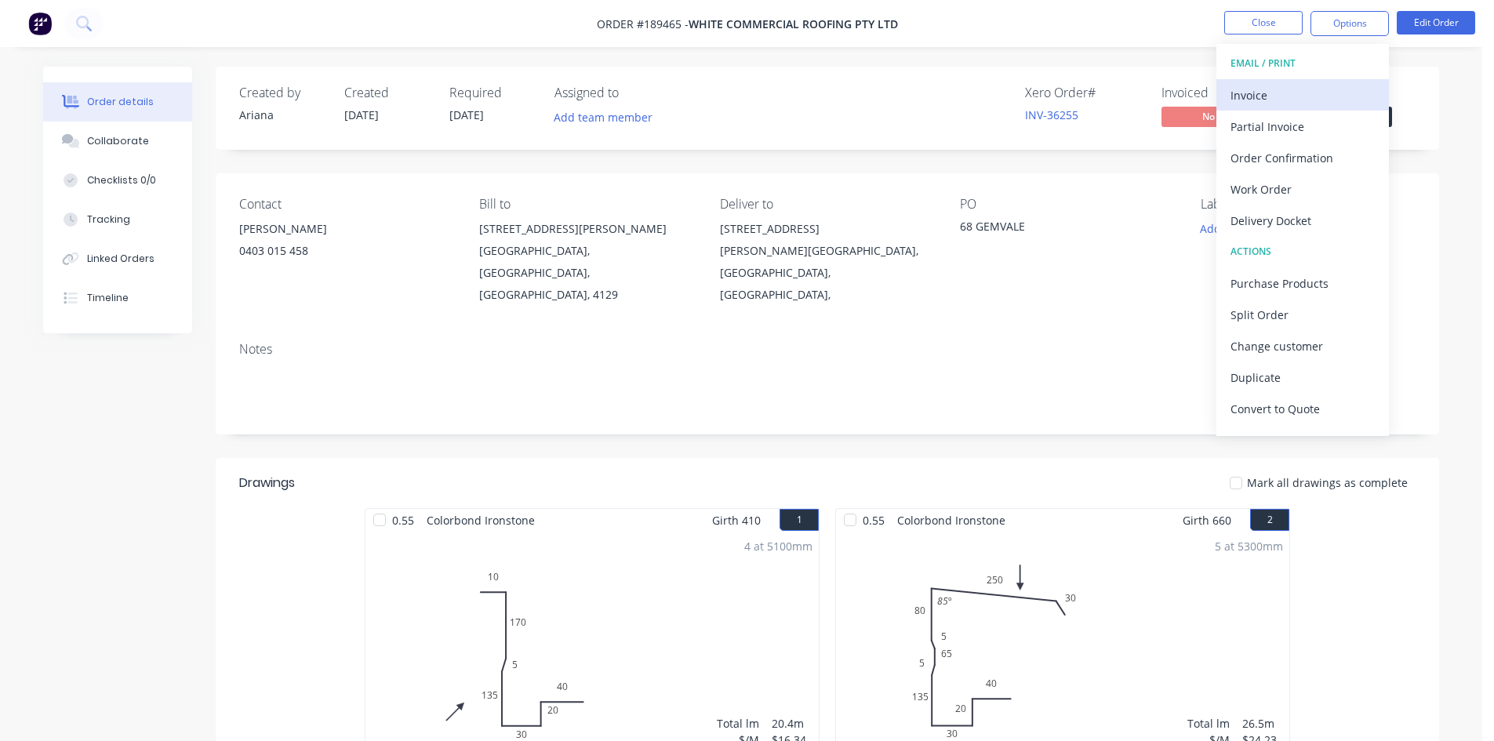
click at [1297, 86] on div "Invoice" at bounding box center [1303, 95] width 144 height 23
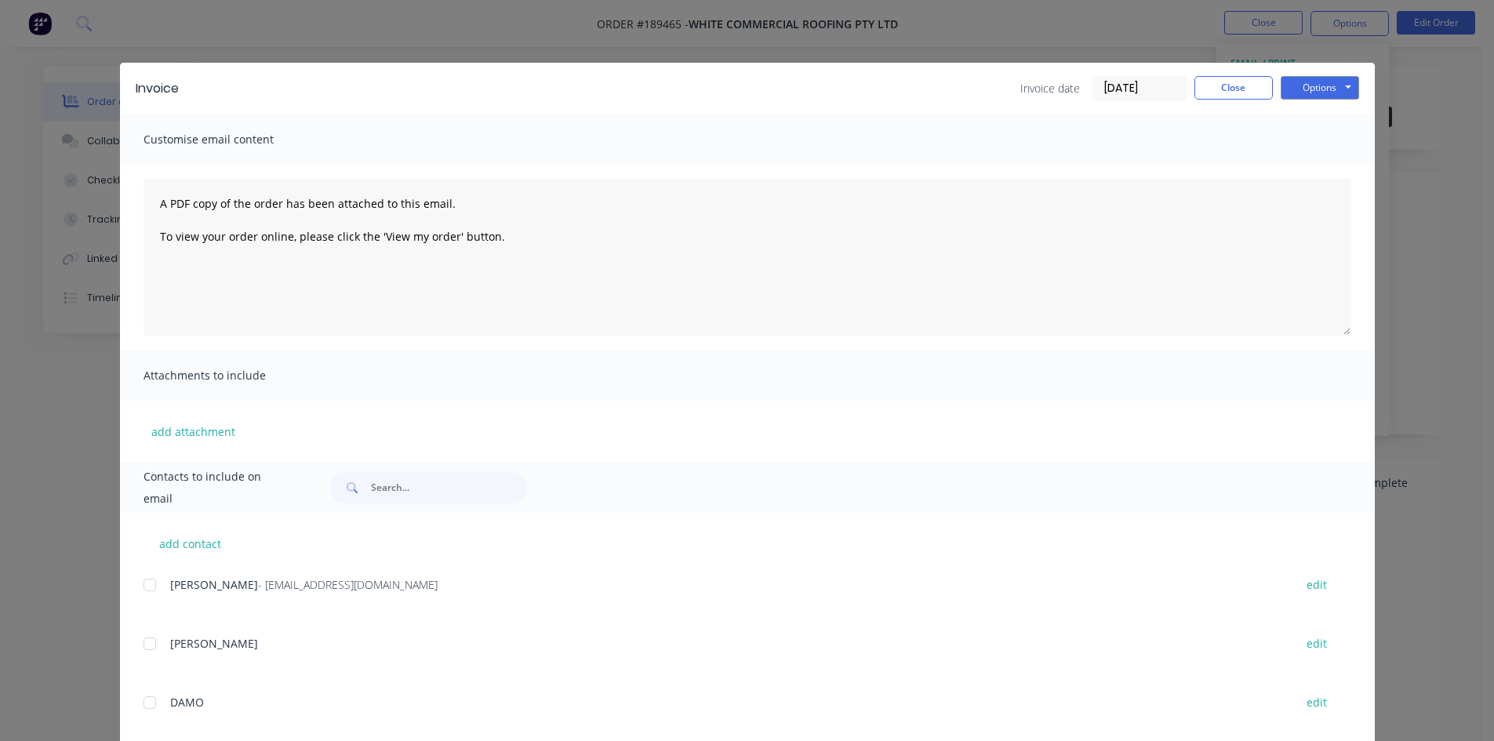
click at [142, 584] on div at bounding box center [149, 584] width 31 height 31
click at [1307, 88] on button "Options" at bounding box center [1320, 88] width 78 height 24
click at [1316, 162] on button "Email" at bounding box center [1331, 168] width 100 height 26
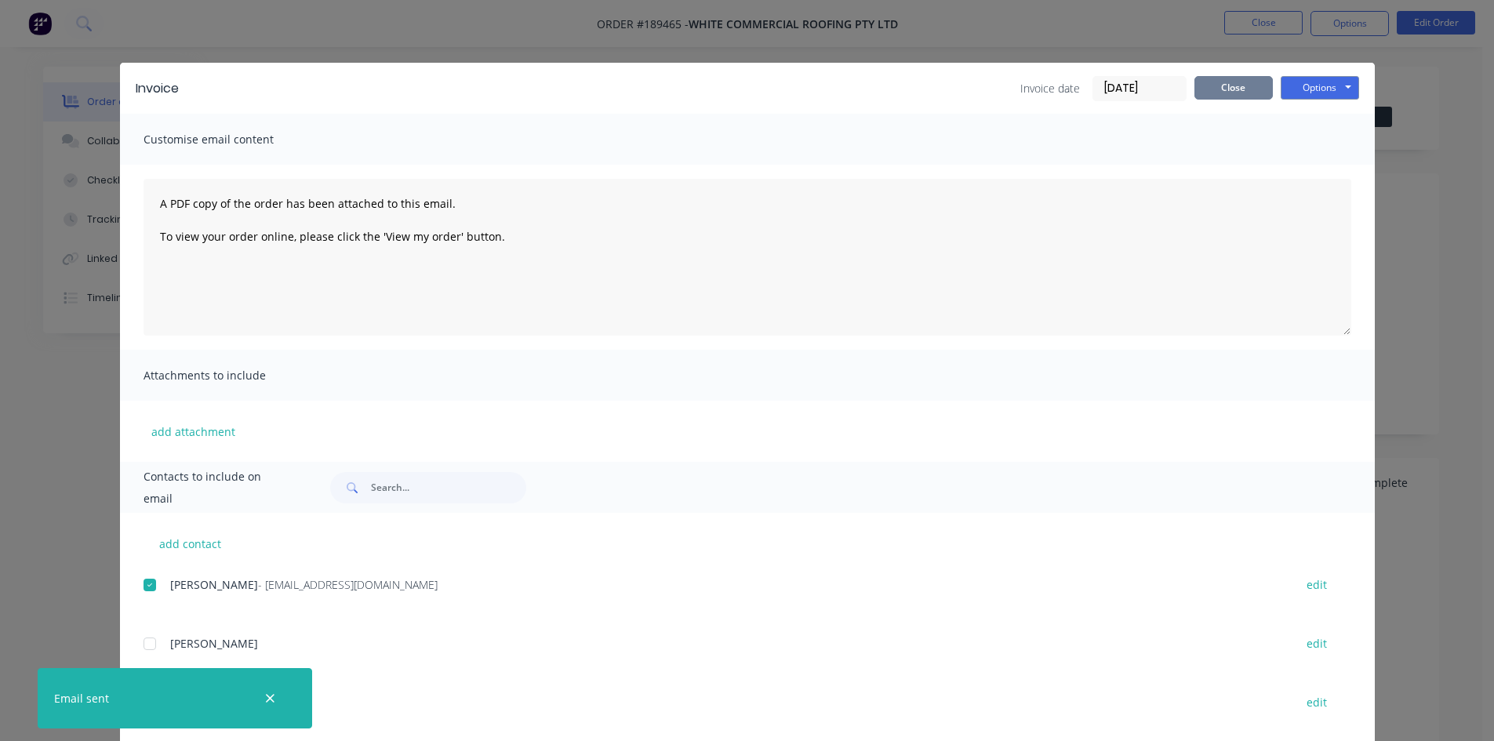
click at [1257, 89] on button "Close" at bounding box center [1234, 88] width 78 height 24
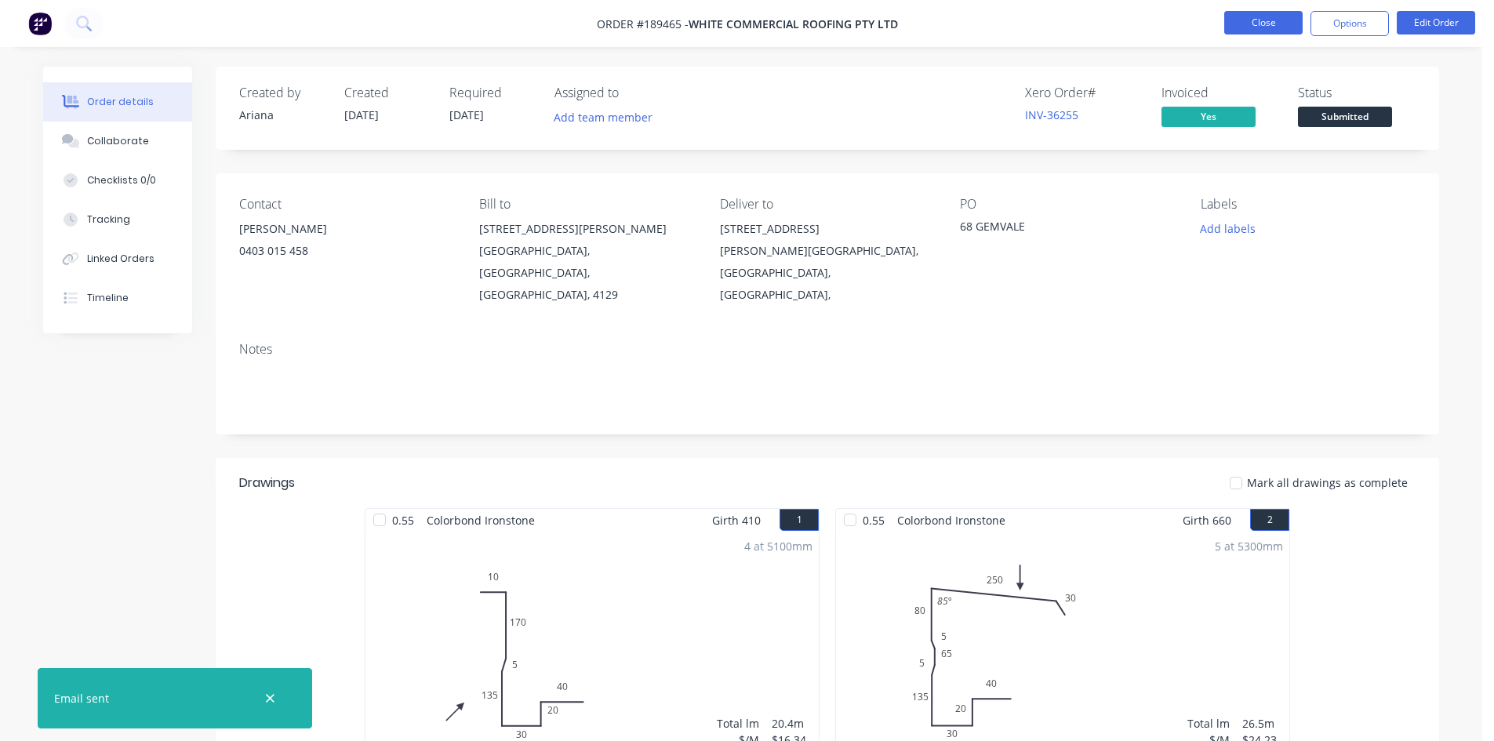
click at [1262, 27] on button "Close" at bounding box center [1263, 23] width 78 height 24
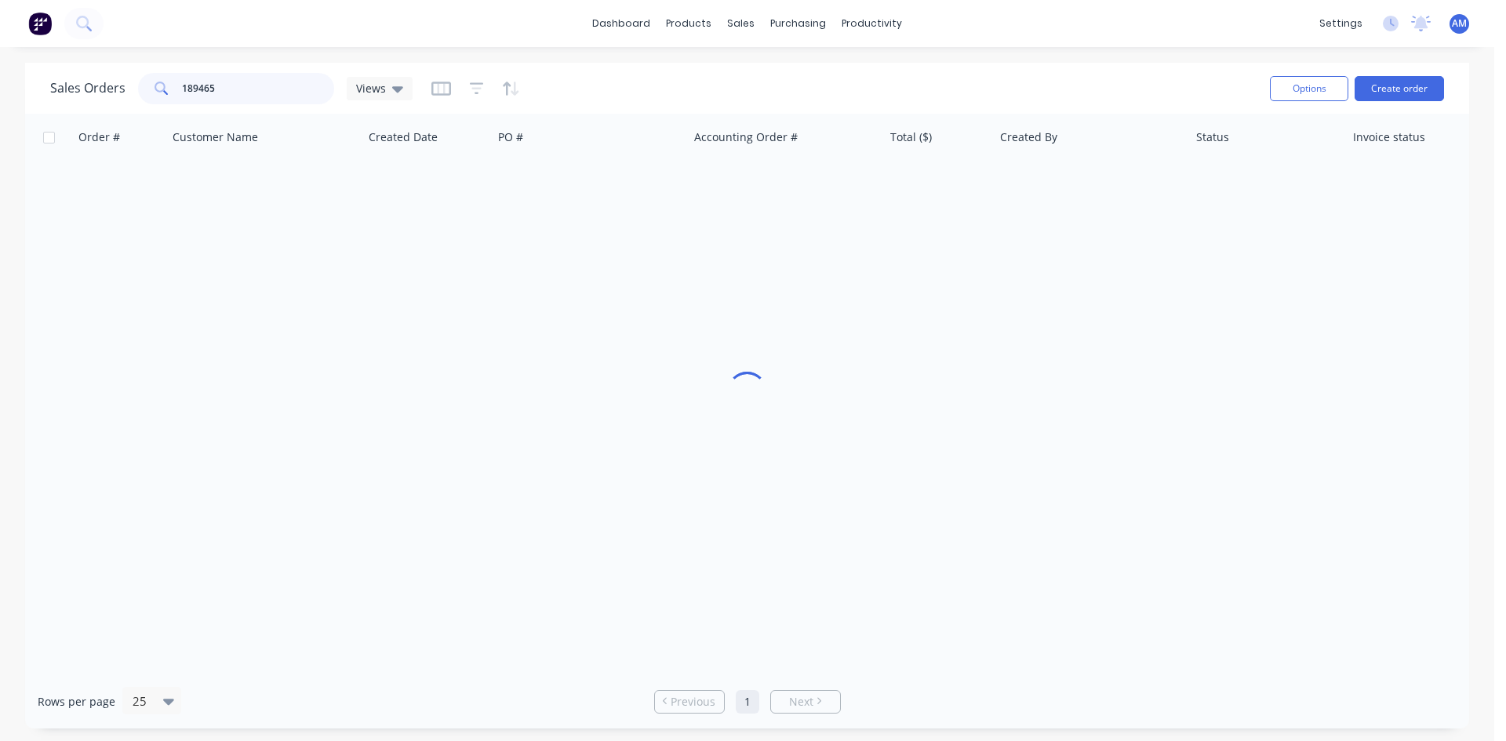
drag, startPoint x: 236, startPoint y: 82, endPoint x: 16, endPoint y: 75, distance: 220.5
click at [16, 75] on div "Sales Orders 189465 Views Options Create order Order # Customer Name Created Da…" at bounding box center [747, 396] width 1494 height 666
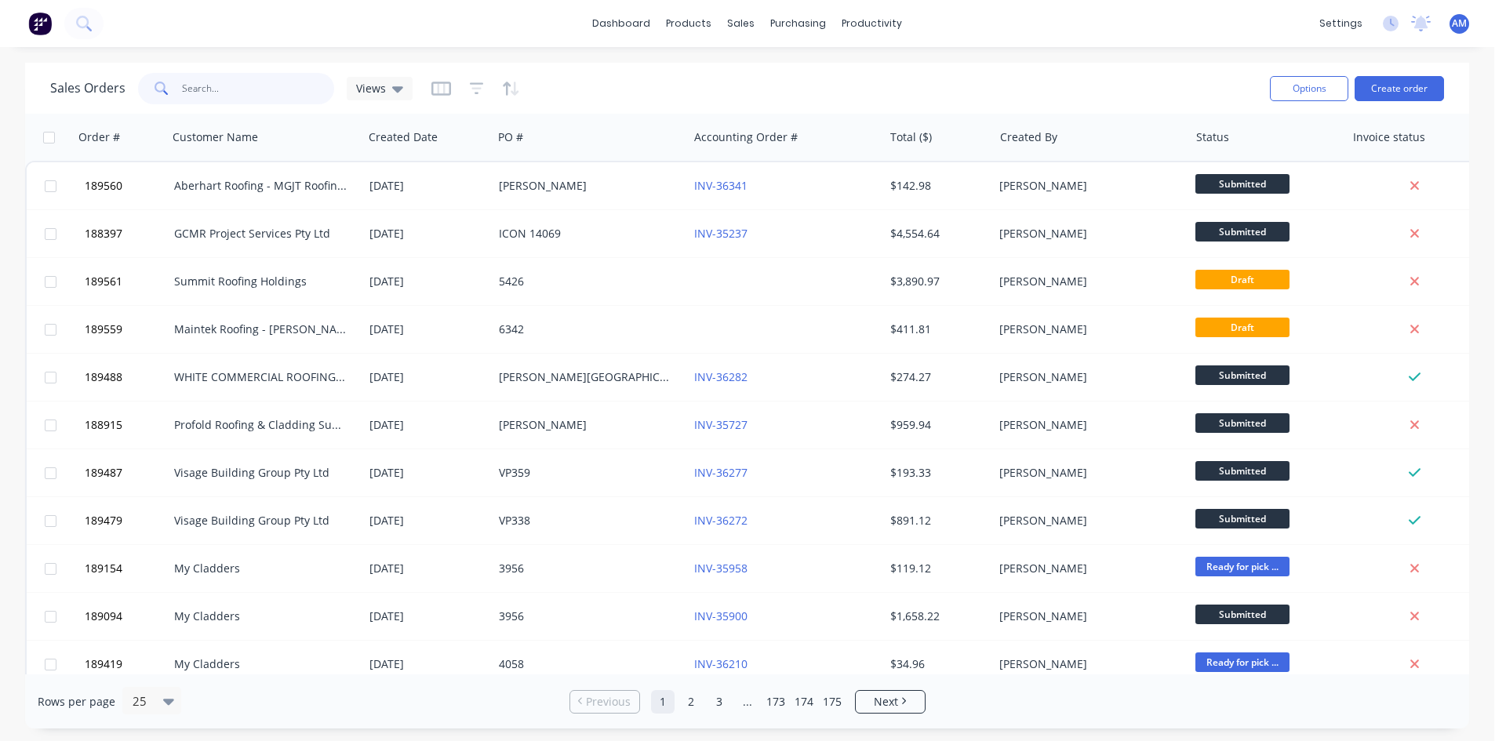
click at [213, 92] on input "text" at bounding box center [258, 88] width 153 height 31
type input "189457"
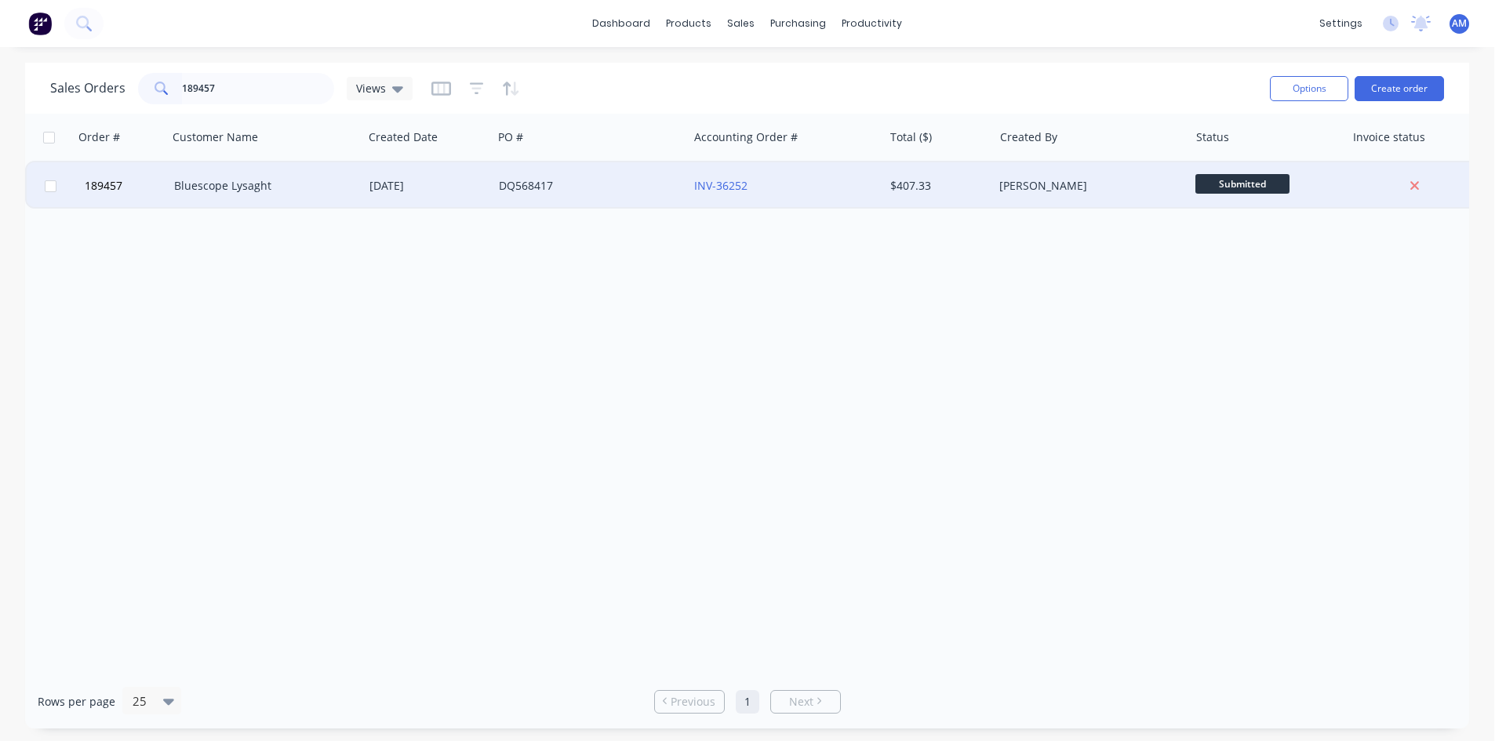
click at [633, 190] on div "DQ568417" at bounding box center [586, 186] width 174 height 16
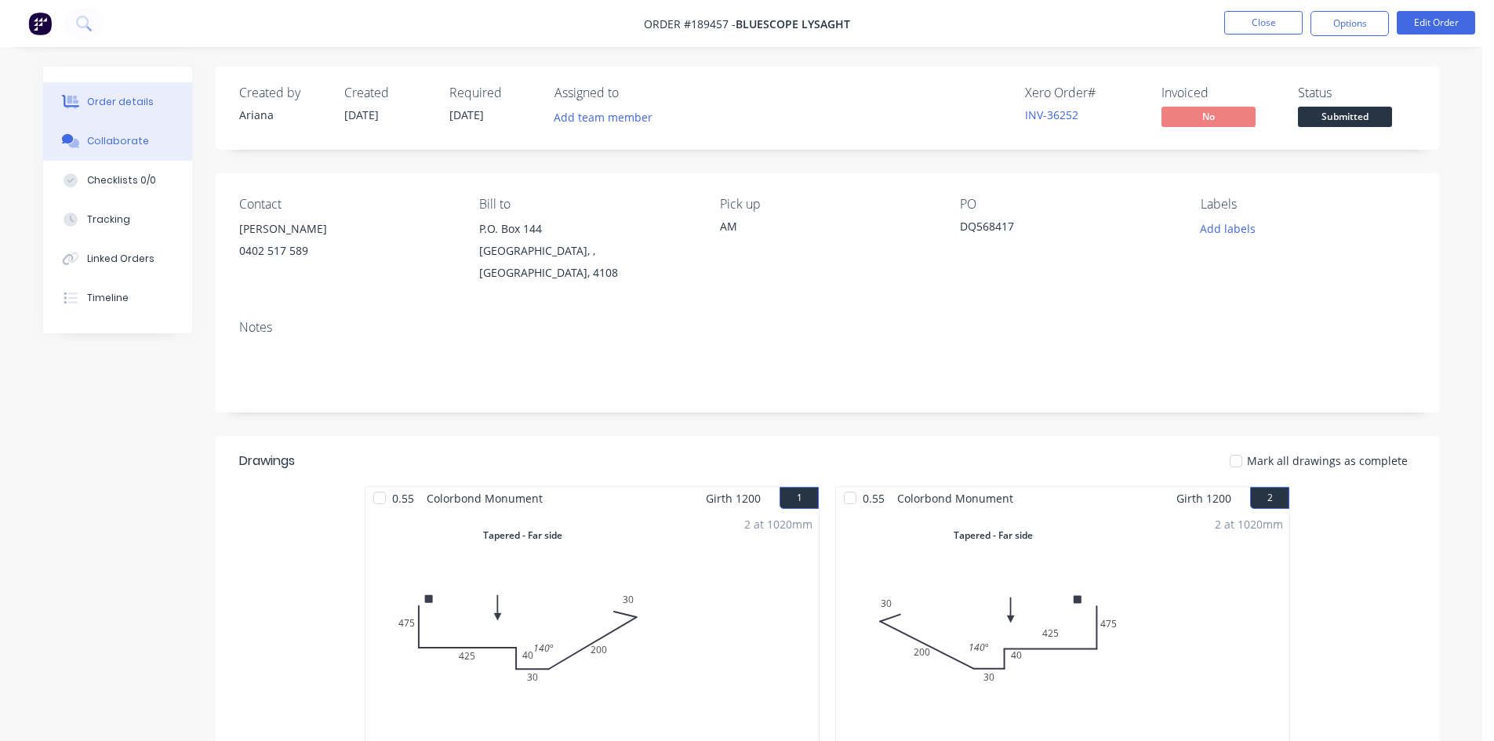
click at [101, 134] on div "Collaborate" at bounding box center [118, 141] width 62 height 14
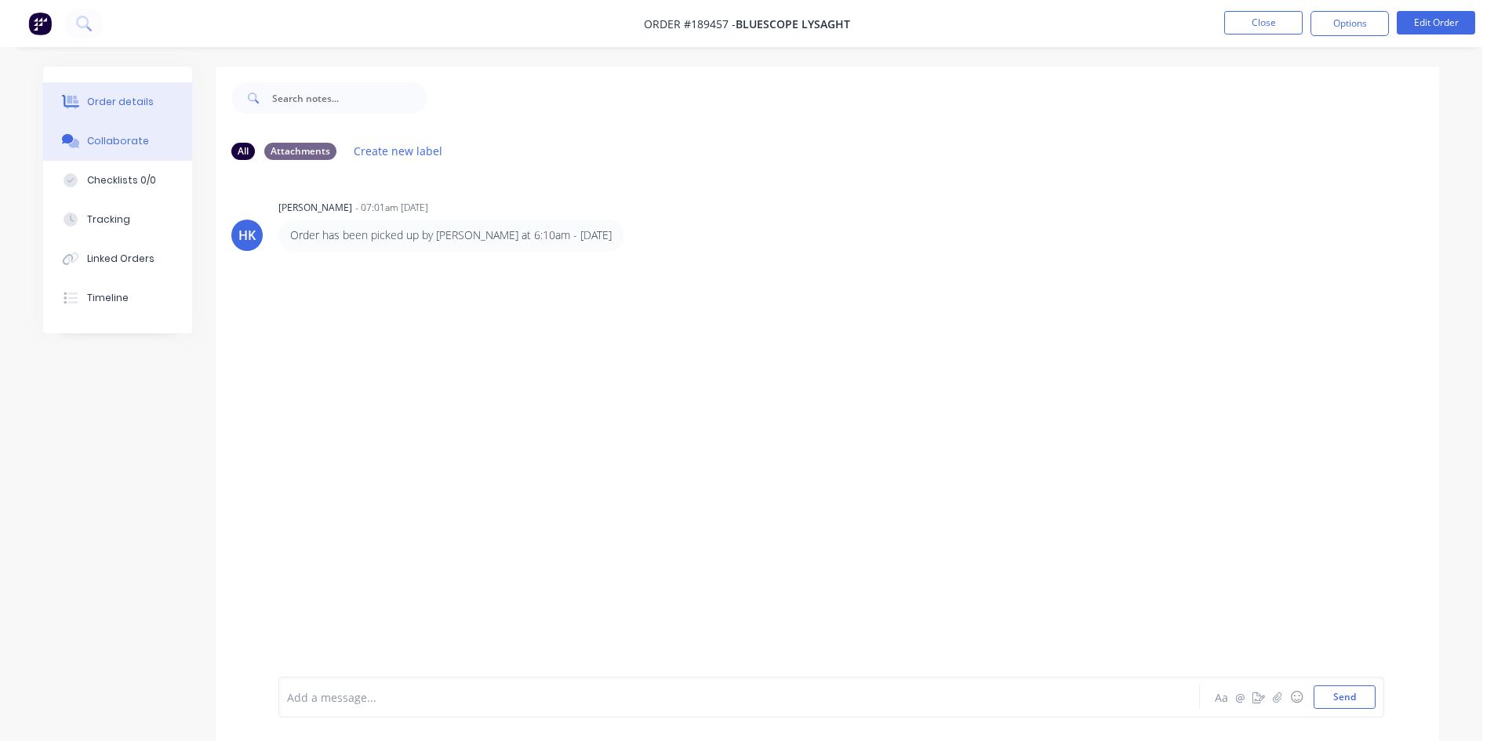
click at [115, 110] on button "Order details" at bounding box center [117, 101] width 149 height 39
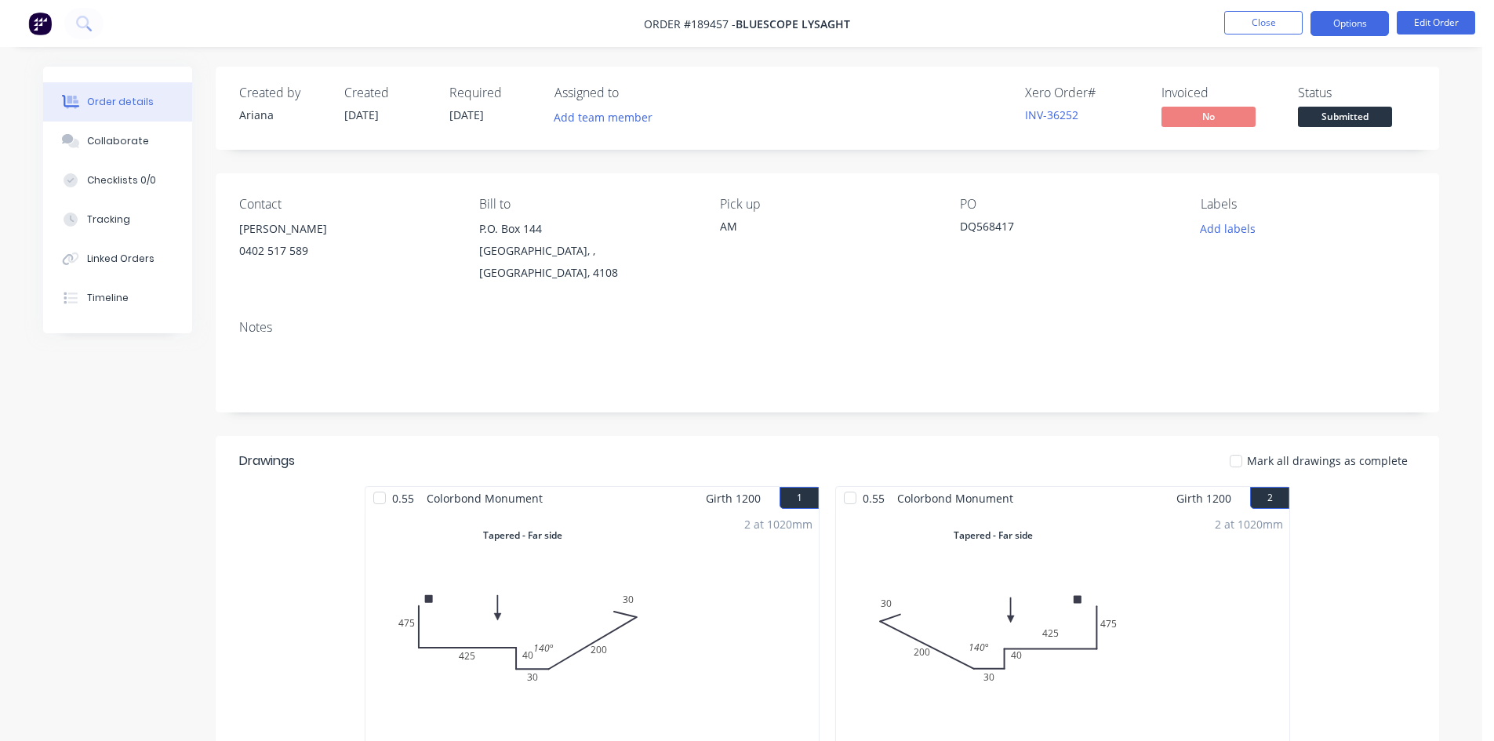
click at [1343, 29] on button "Options" at bounding box center [1350, 23] width 78 height 25
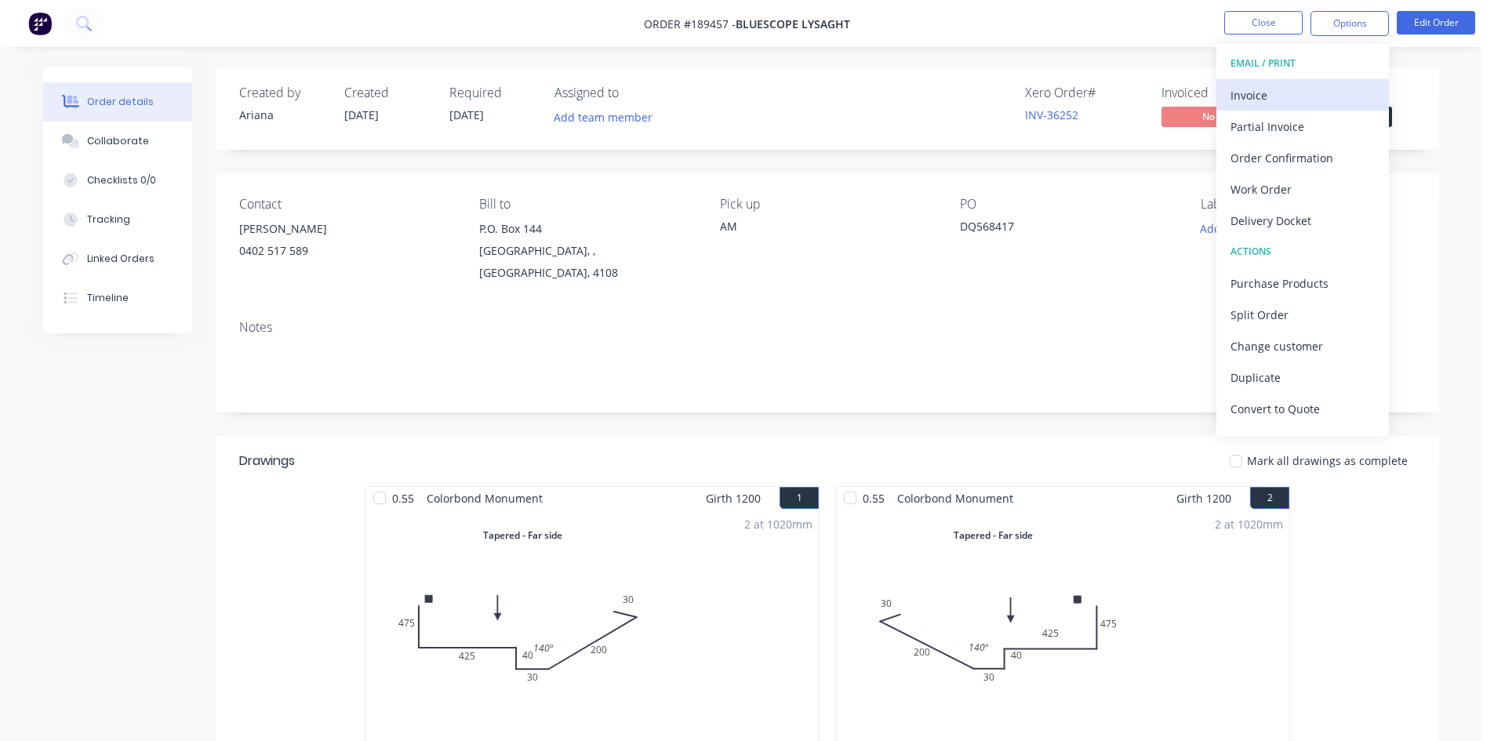
click at [1337, 79] on button "Invoice" at bounding box center [1303, 94] width 173 height 31
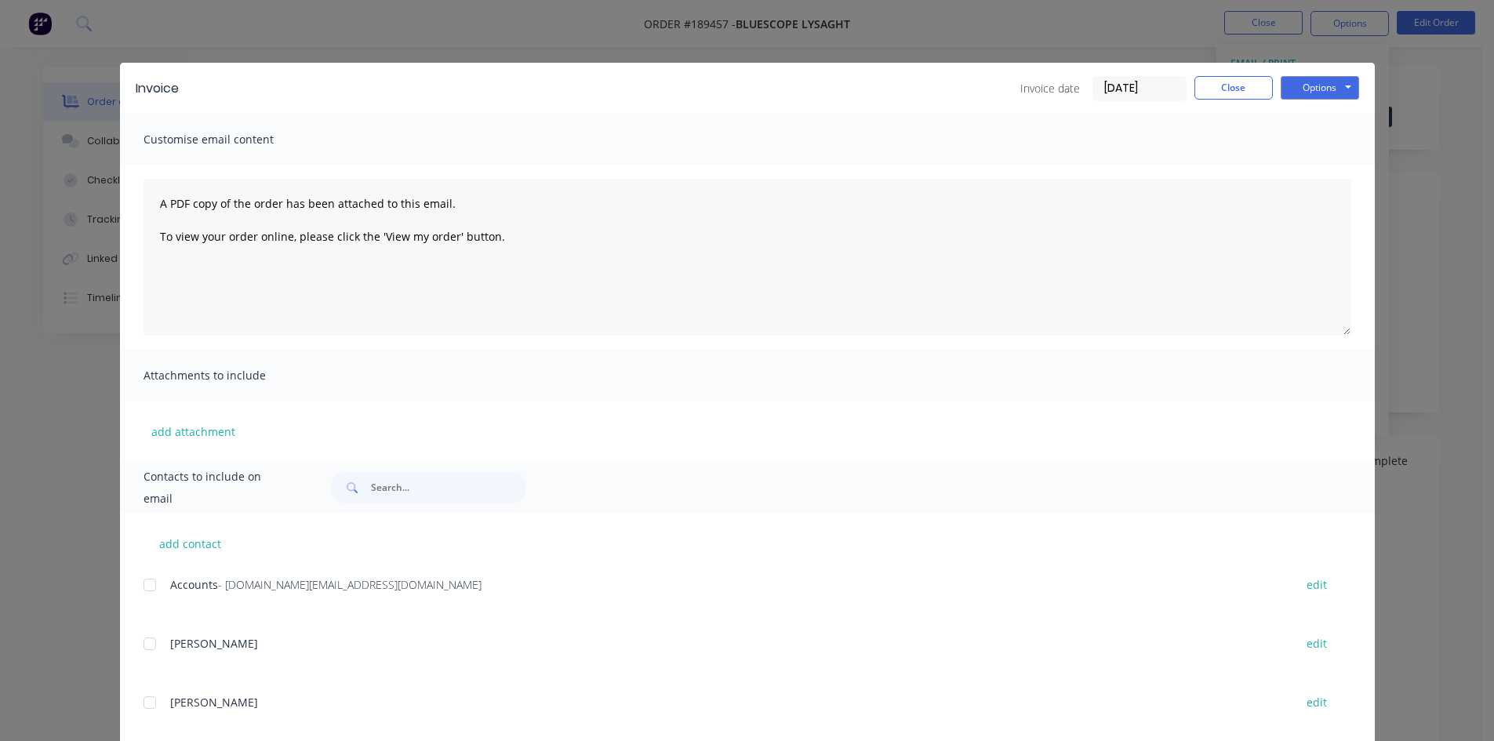
click at [145, 584] on div at bounding box center [149, 584] width 31 height 31
click at [1312, 89] on button "Options" at bounding box center [1320, 88] width 78 height 24
click at [1319, 166] on button "Email" at bounding box center [1331, 168] width 100 height 26
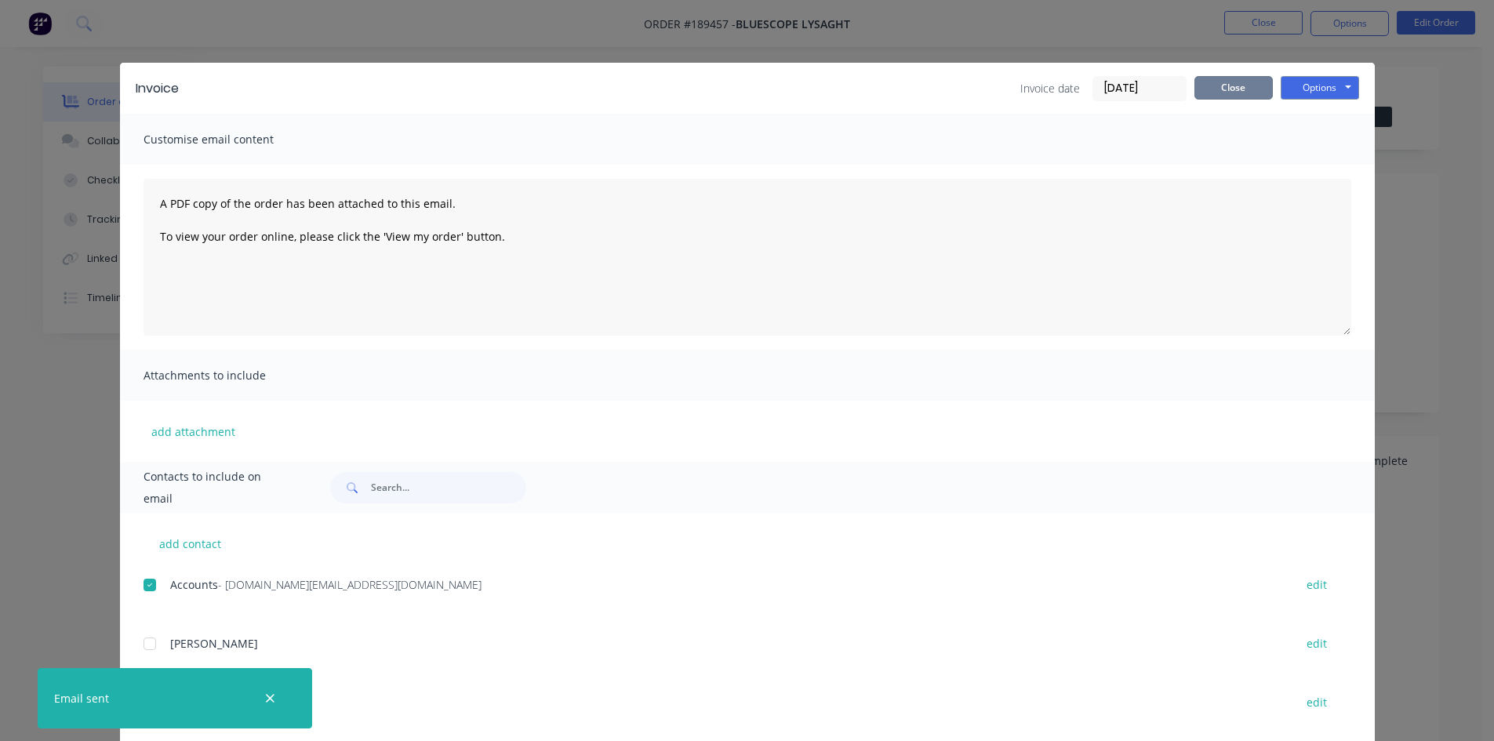
click at [1225, 91] on button "Close" at bounding box center [1234, 88] width 78 height 24
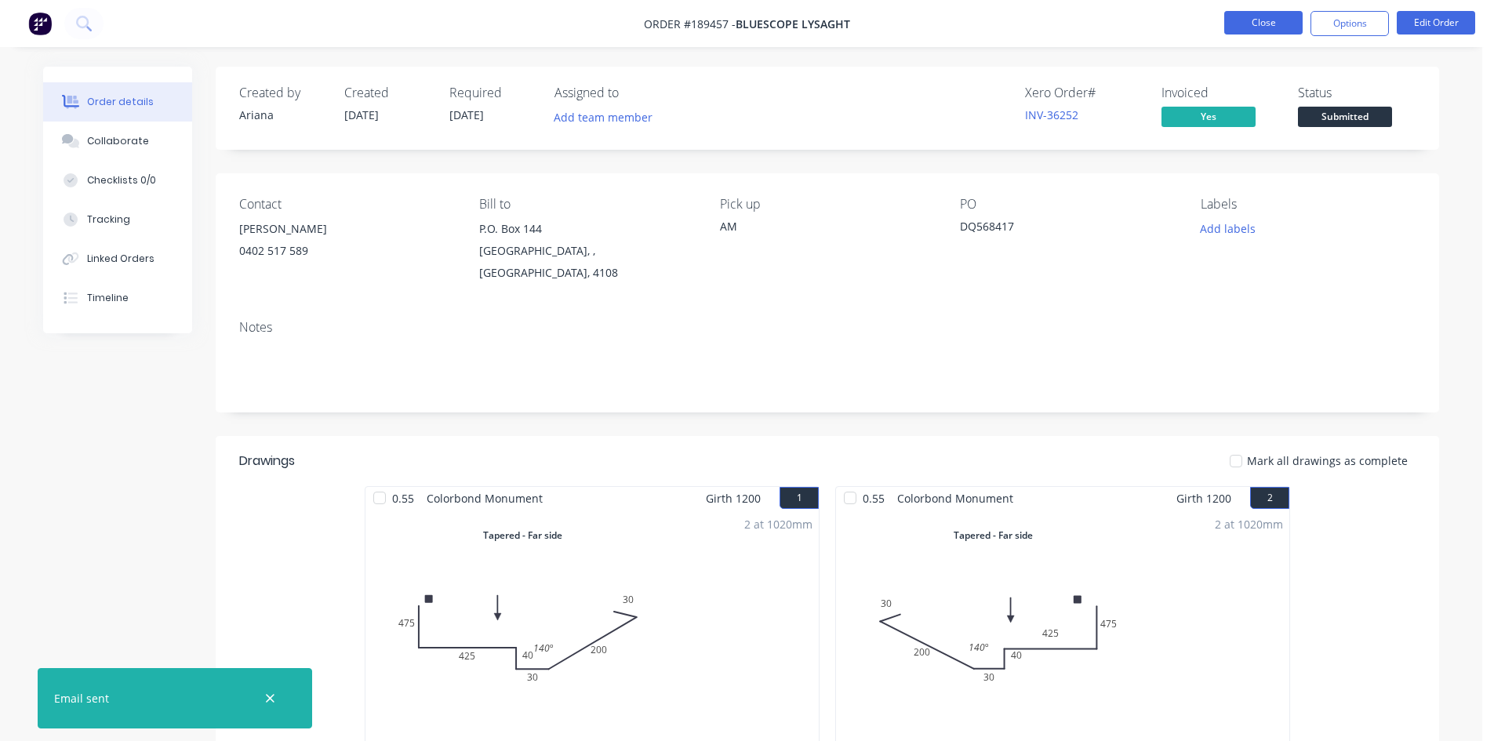
click at [1245, 30] on button "Close" at bounding box center [1263, 23] width 78 height 24
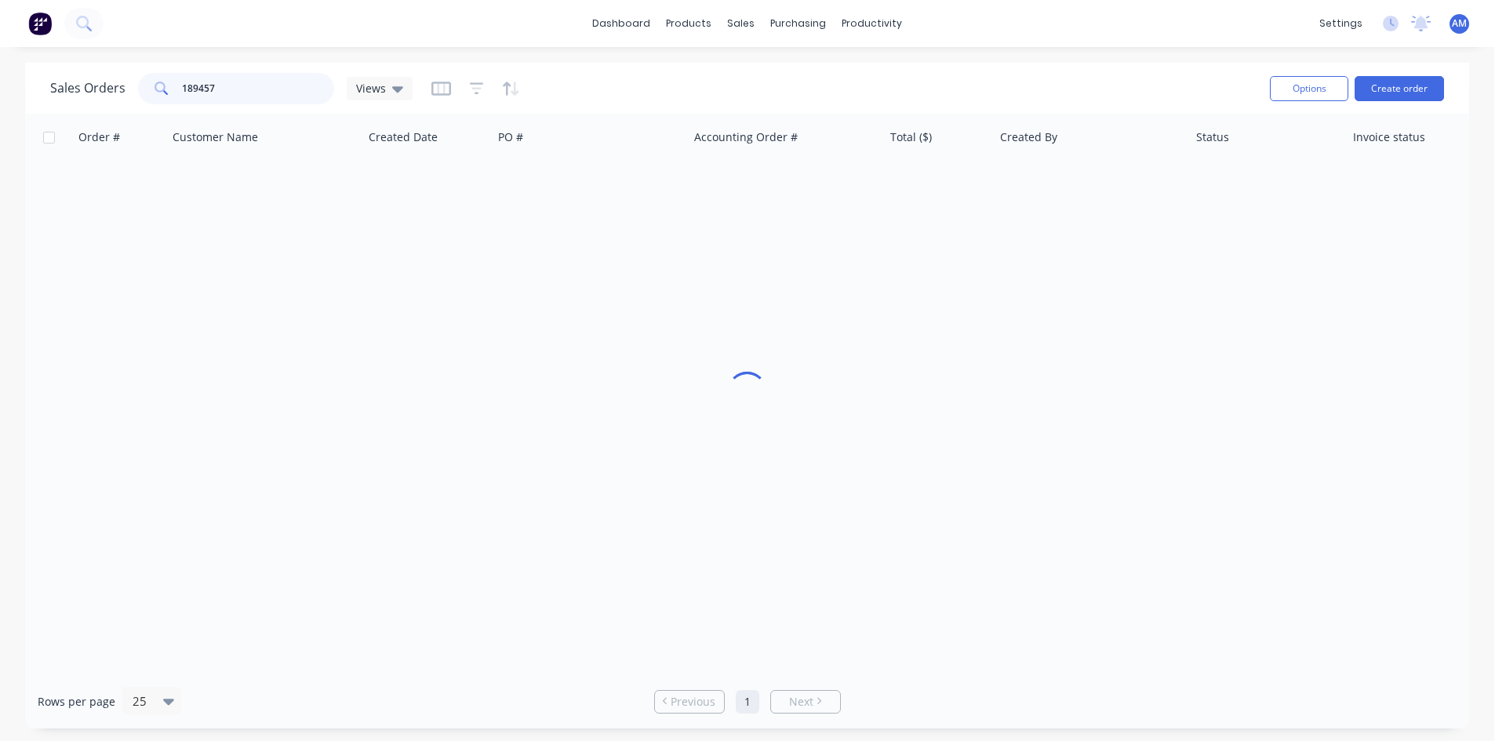
drag, startPoint x: 227, startPoint y: 78, endPoint x: 134, endPoint y: 88, distance: 93.9
click at [134, 88] on div "Sales Orders 189457 Views" at bounding box center [231, 88] width 362 height 31
type input "189474"
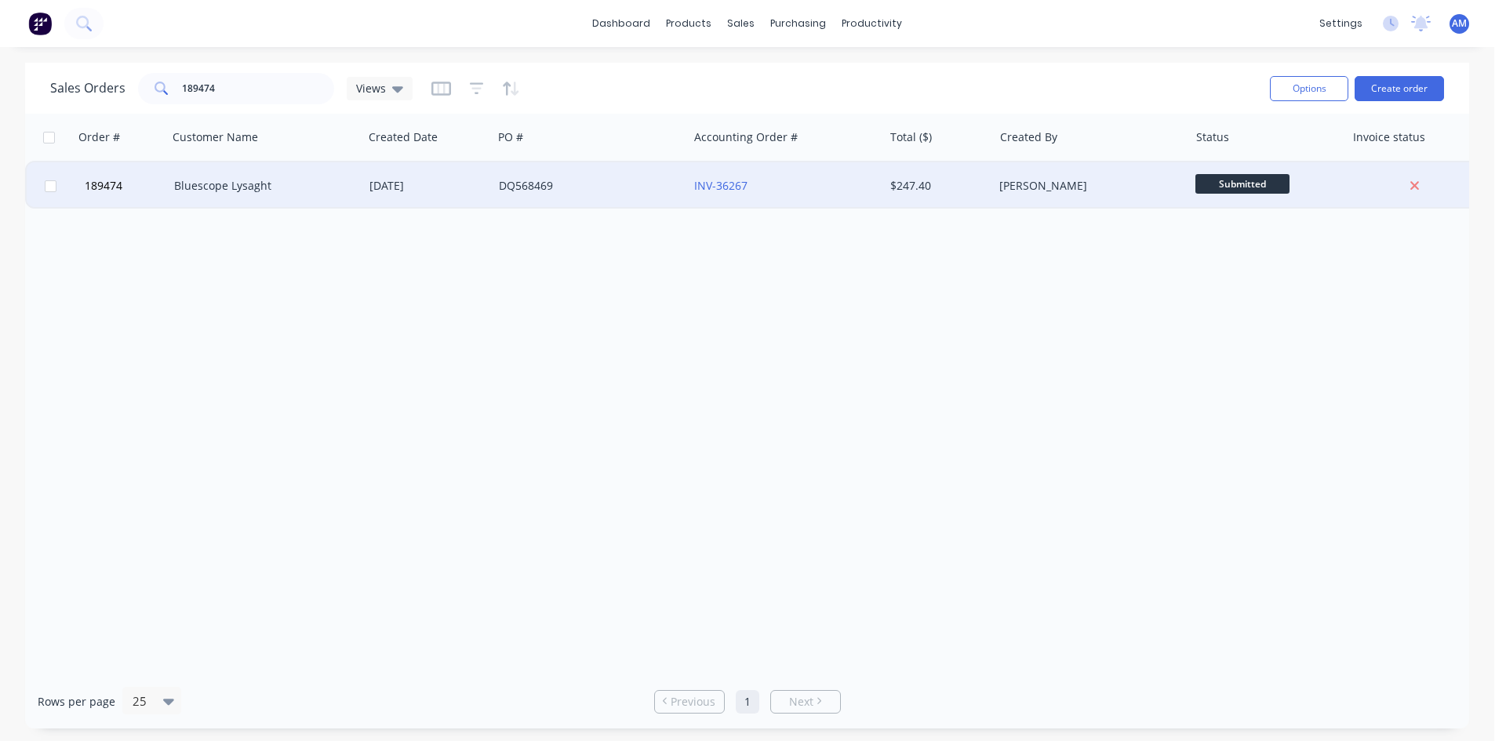
click at [587, 185] on div "DQ568469" at bounding box center [586, 186] width 174 height 16
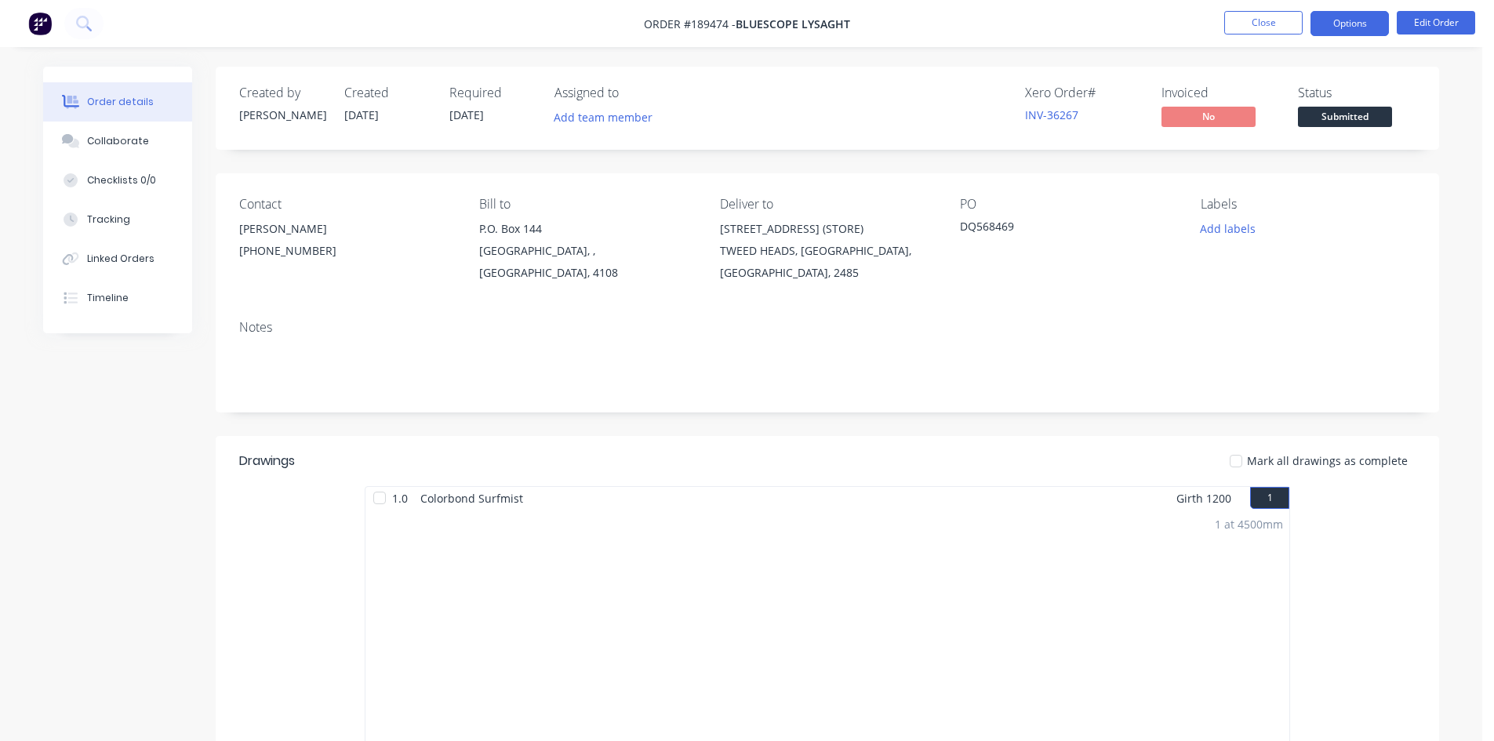
click at [1363, 24] on button "Options" at bounding box center [1350, 23] width 78 height 25
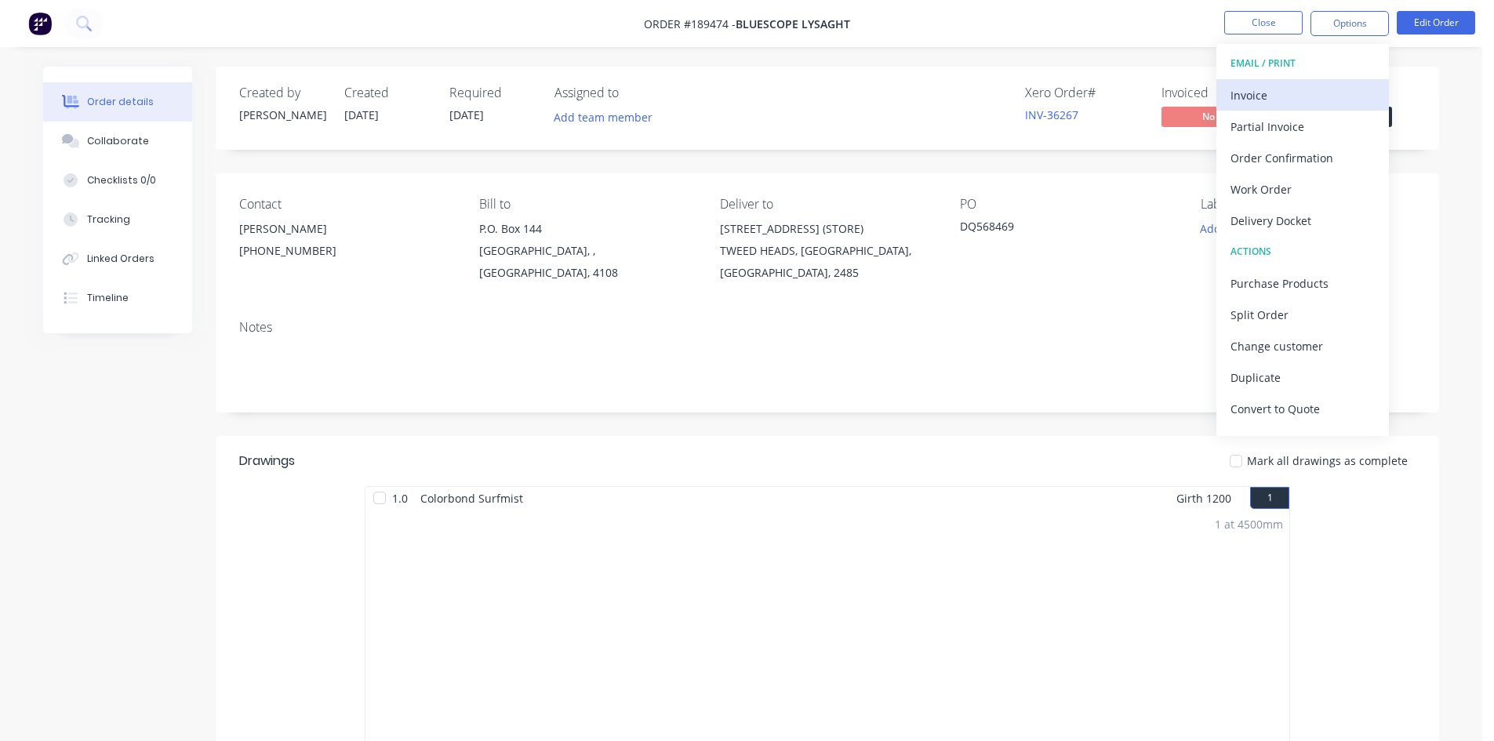
click at [1311, 85] on div "Invoice" at bounding box center [1303, 95] width 144 height 23
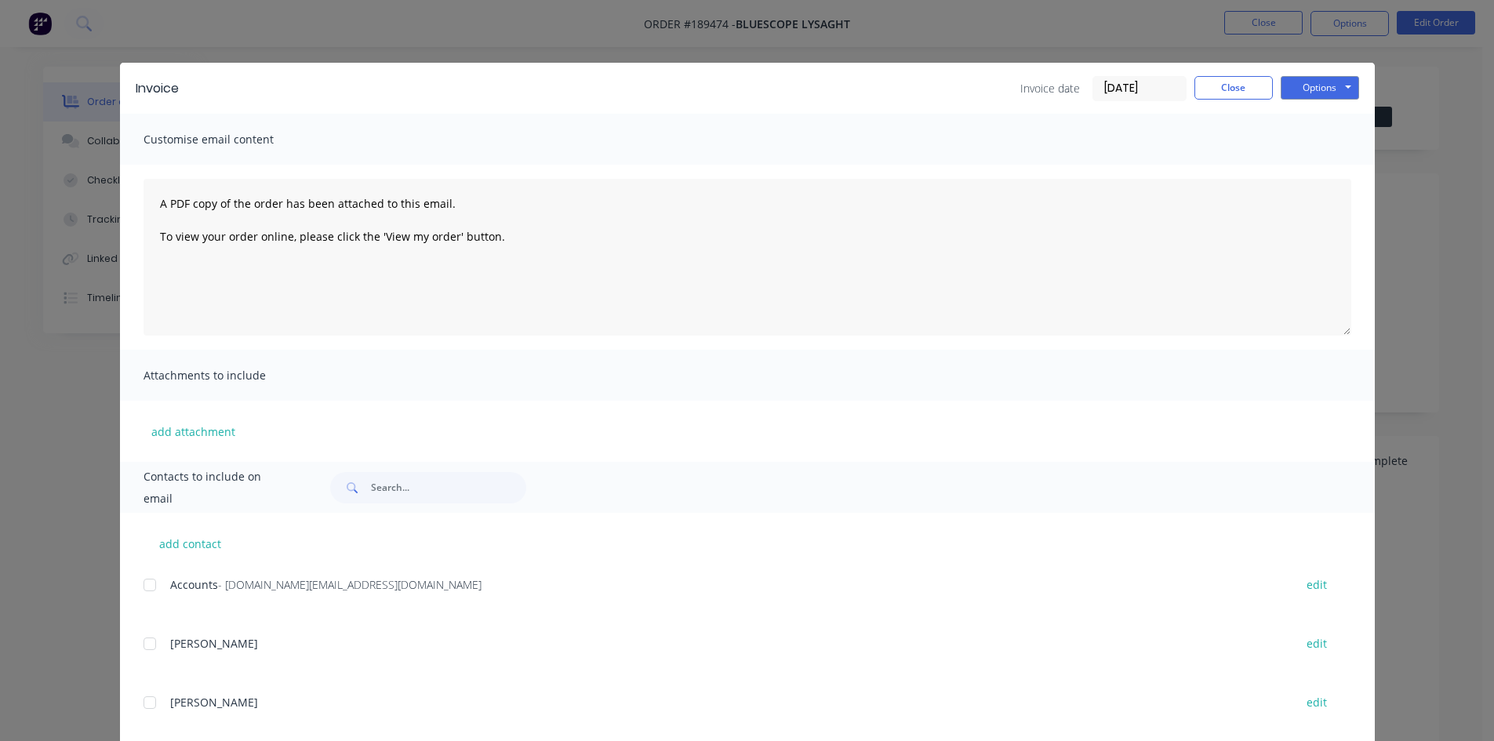
click at [152, 591] on div at bounding box center [149, 584] width 31 height 31
click at [1315, 86] on button "Options" at bounding box center [1320, 88] width 78 height 24
click at [1313, 162] on button "Email" at bounding box center [1331, 168] width 100 height 26
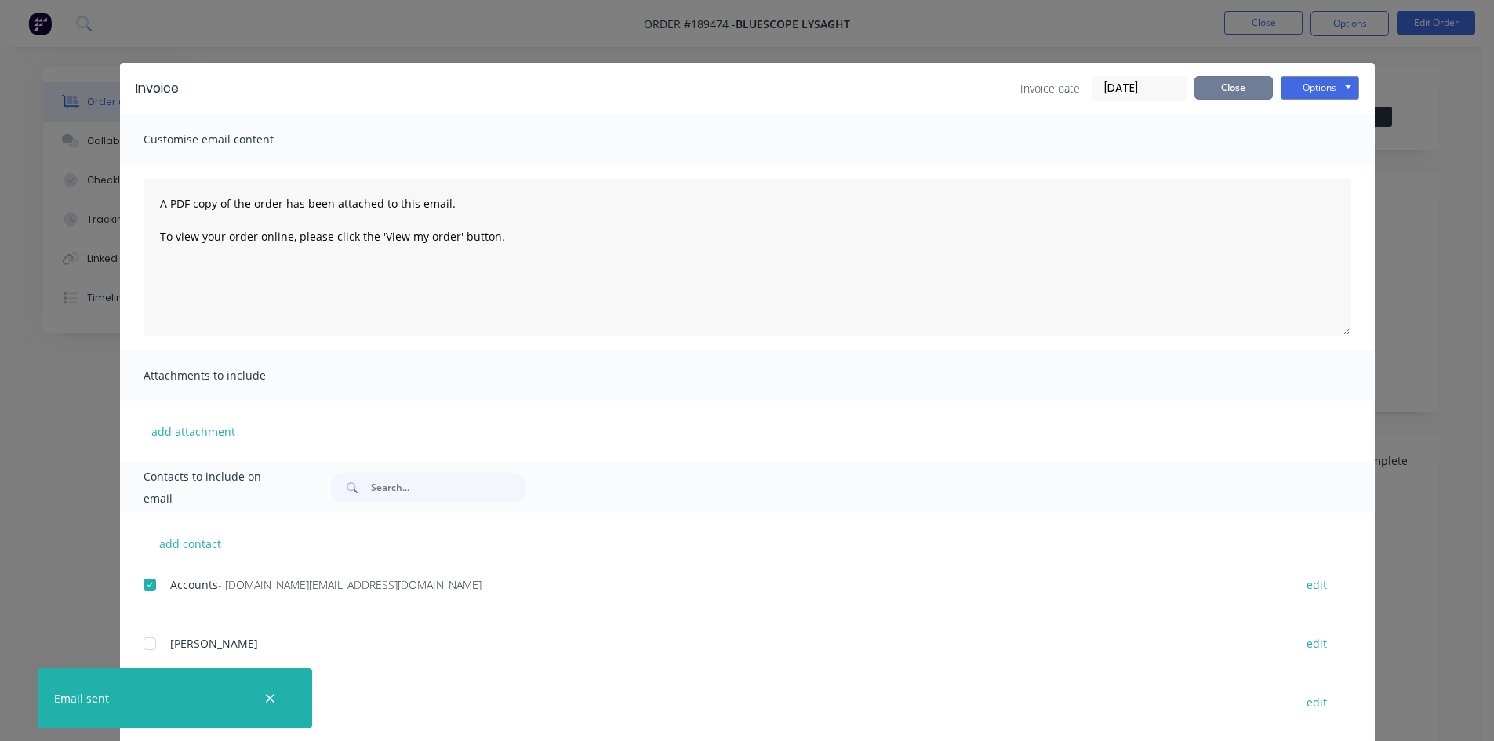
drag, startPoint x: 1240, startPoint y: 89, endPoint x: 1257, endPoint y: 47, distance: 44.7
click at [1240, 87] on button "Close" at bounding box center [1234, 88] width 78 height 24
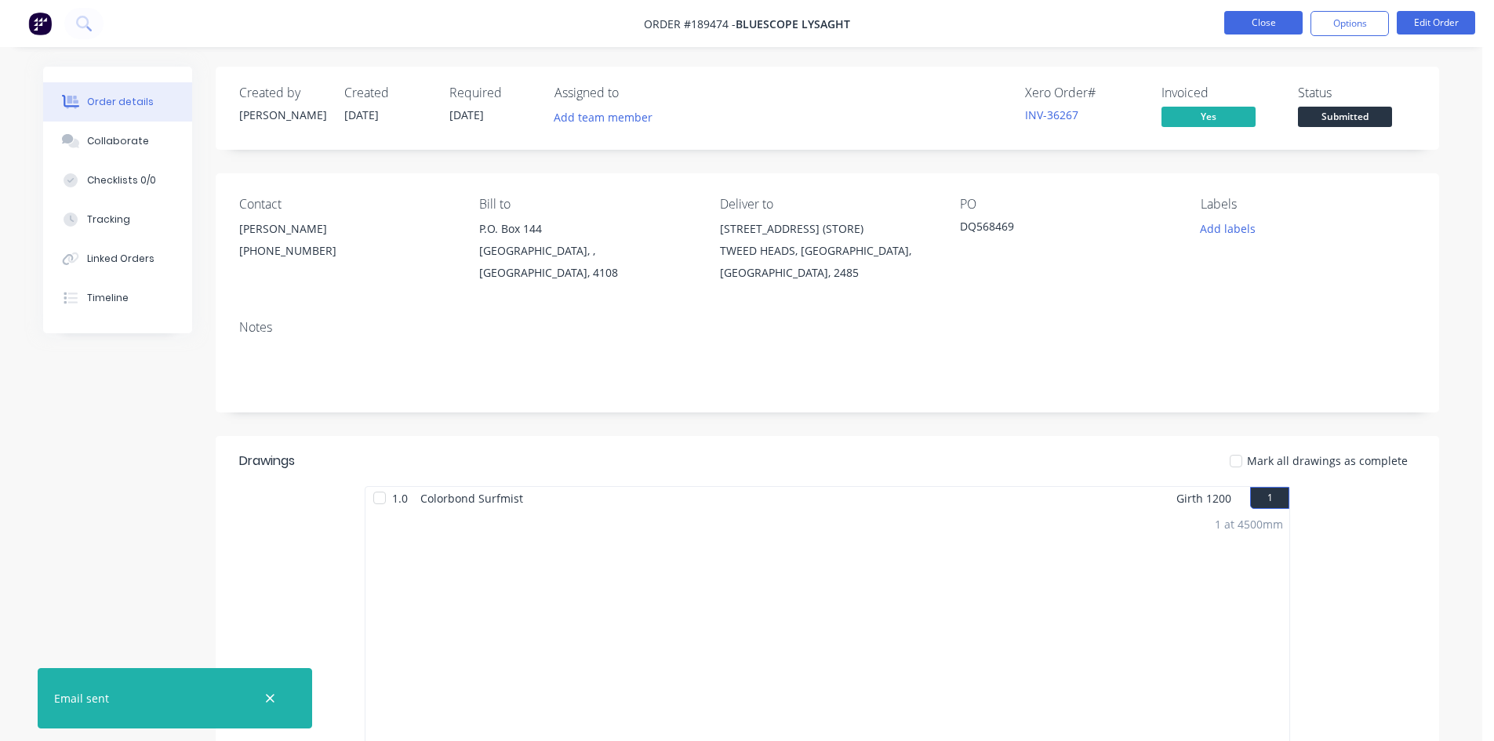
click at [1272, 20] on button "Close" at bounding box center [1263, 23] width 78 height 24
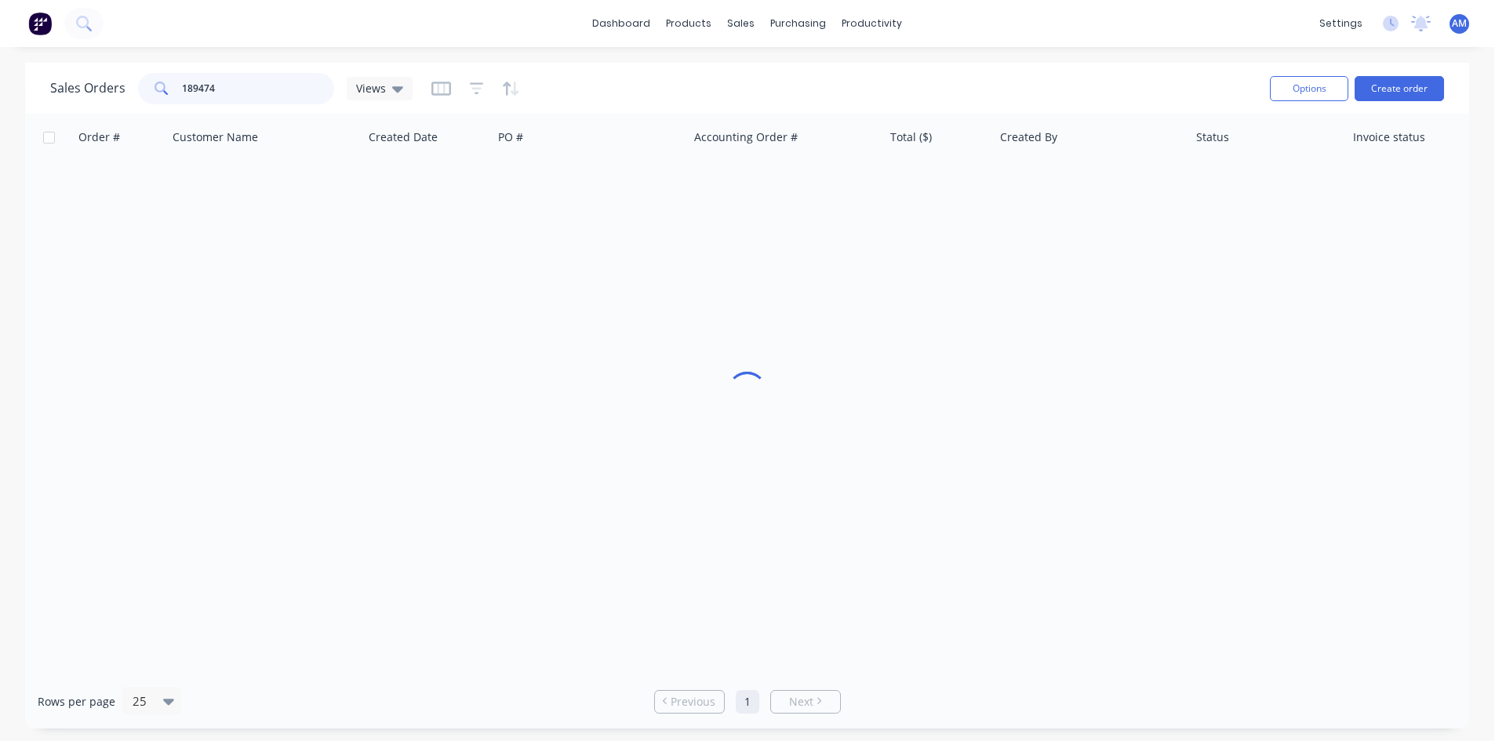
drag, startPoint x: 264, startPoint y: 90, endPoint x: 97, endPoint y: 75, distance: 167.0
click at [97, 75] on div "Sales Orders 189474 Views" at bounding box center [231, 88] width 362 height 31
type input "189320"
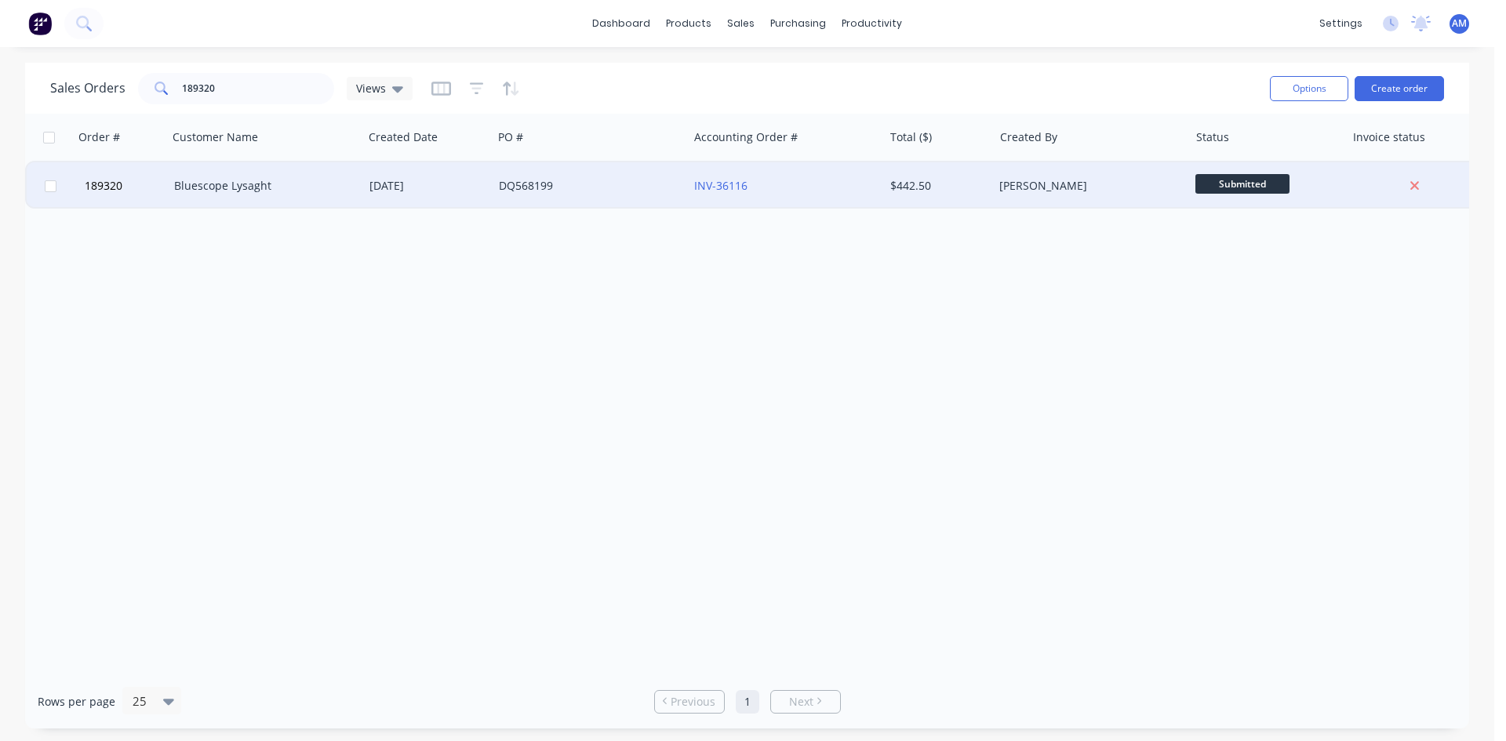
click at [820, 203] on div "INV-36116" at bounding box center [785, 185] width 195 height 47
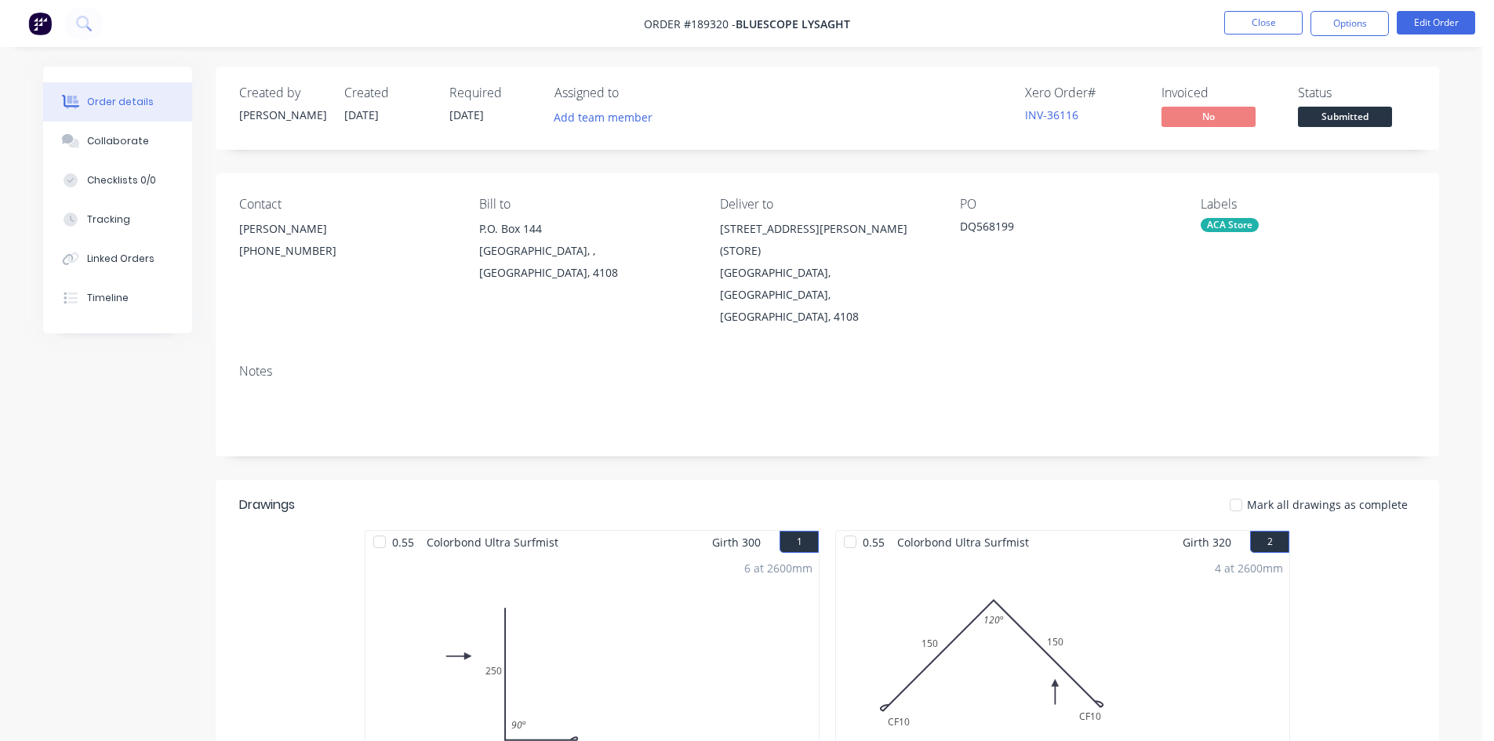
click at [1357, 39] on nav "Order #189320 - Bluescope Lysaght Close Options Edit Order" at bounding box center [747, 23] width 1494 height 47
click at [1354, 34] on button "Options" at bounding box center [1350, 23] width 78 height 25
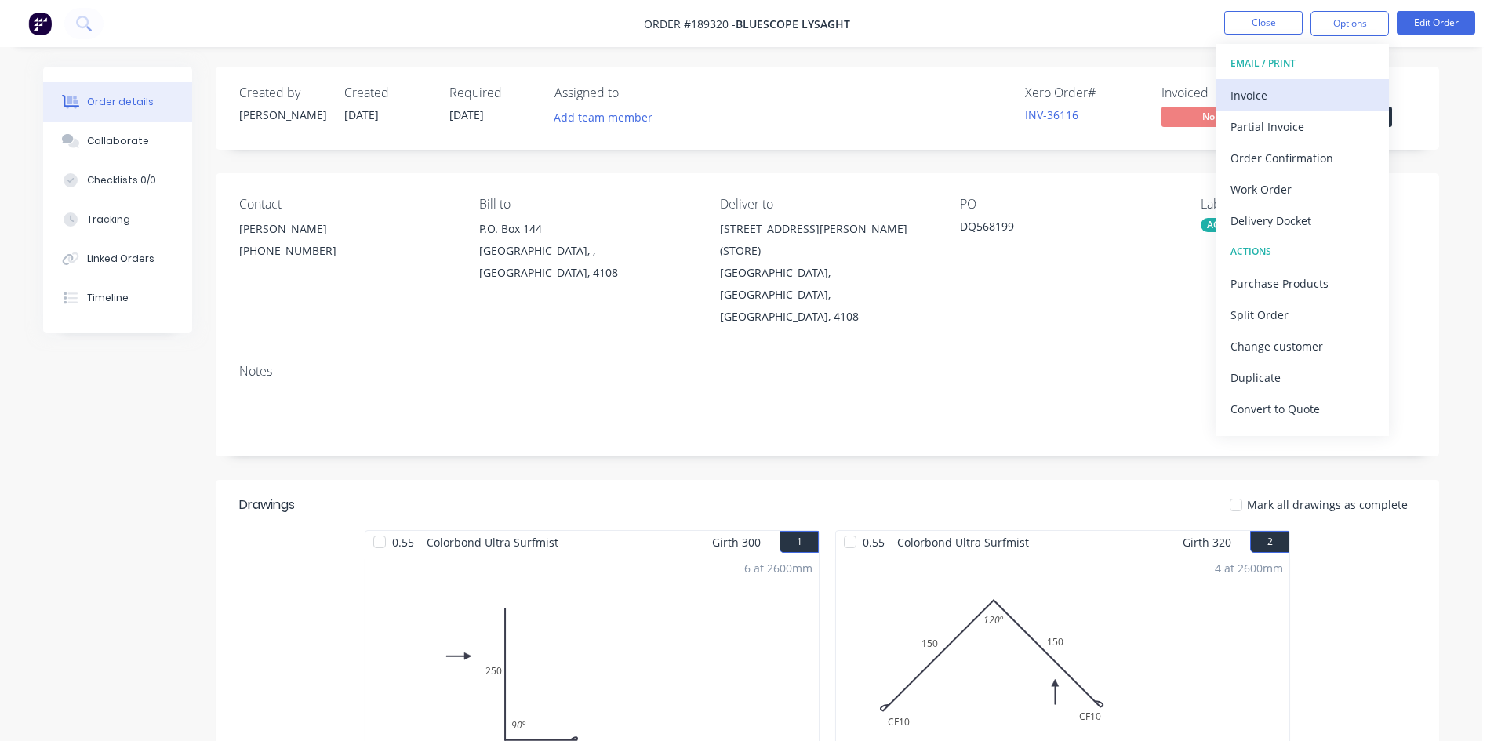
click at [1242, 97] on div "Invoice" at bounding box center [1303, 95] width 144 height 23
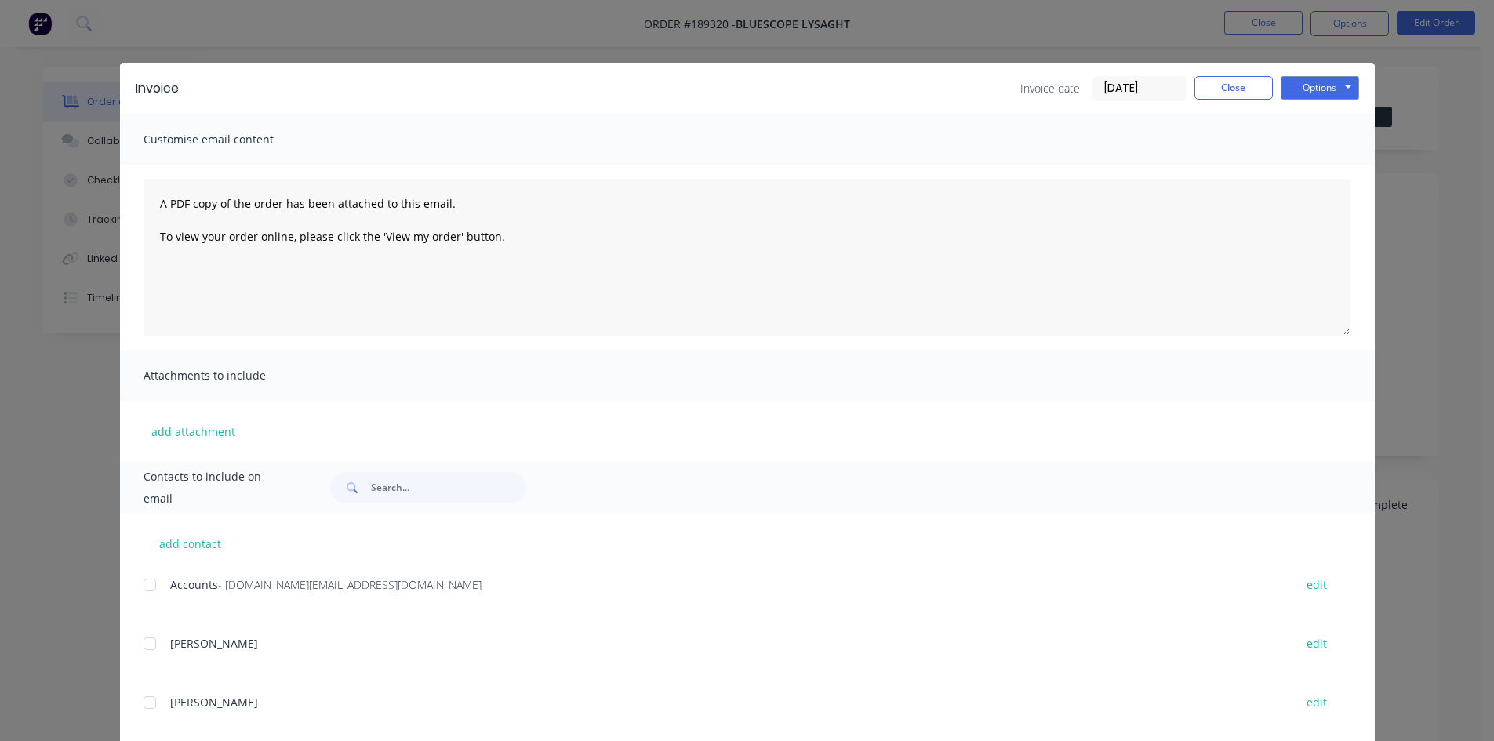
click at [150, 585] on div at bounding box center [149, 584] width 31 height 31
click at [1301, 89] on button "Options" at bounding box center [1320, 88] width 78 height 24
click at [1301, 165] on button "Email" at bounding box center [1331, 168] width 100 height 26
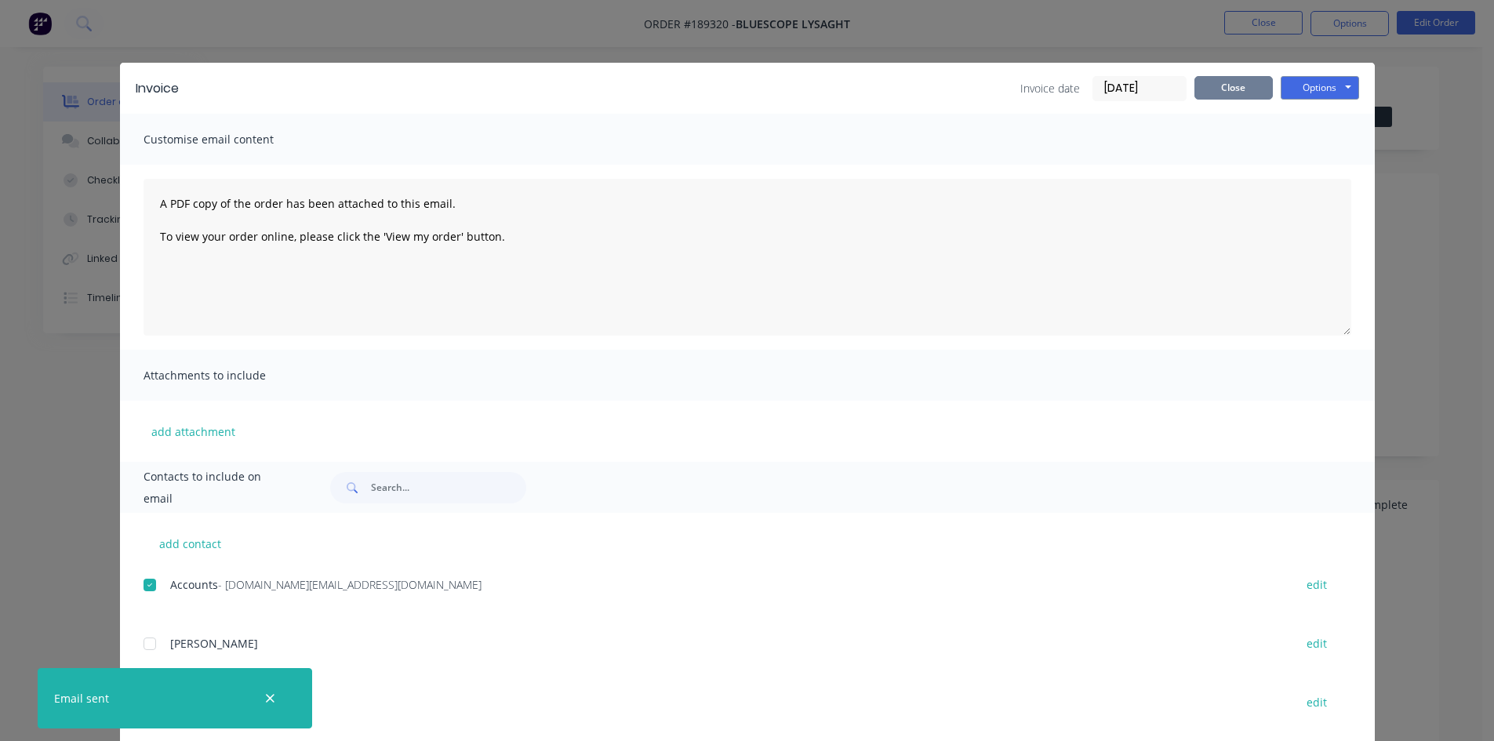
click at [1228, 88] on button "Close" at bounding box center [1234, 88] width 78 height 24
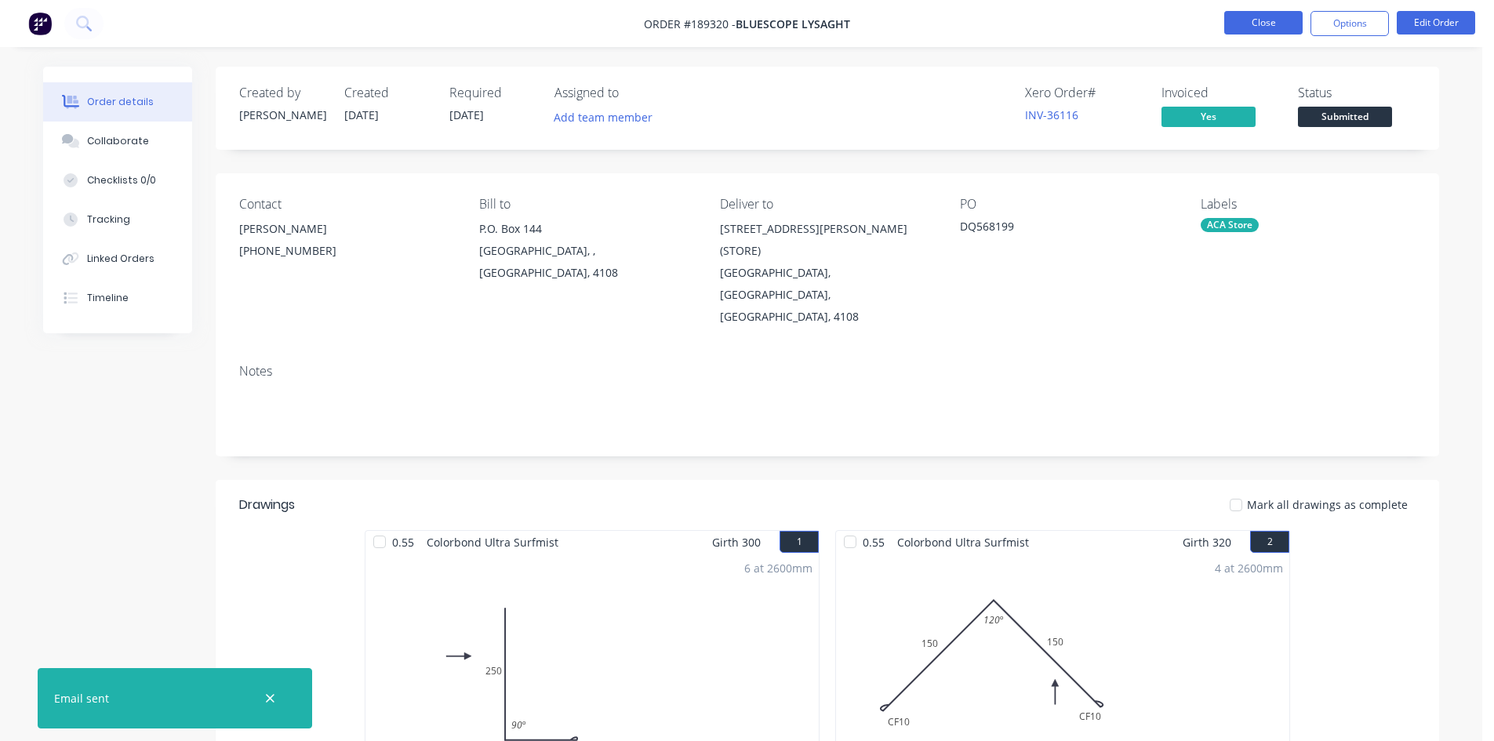
click at [1245, 29] on button "Close" at bounding box center [1263, 23] width 78 height 24
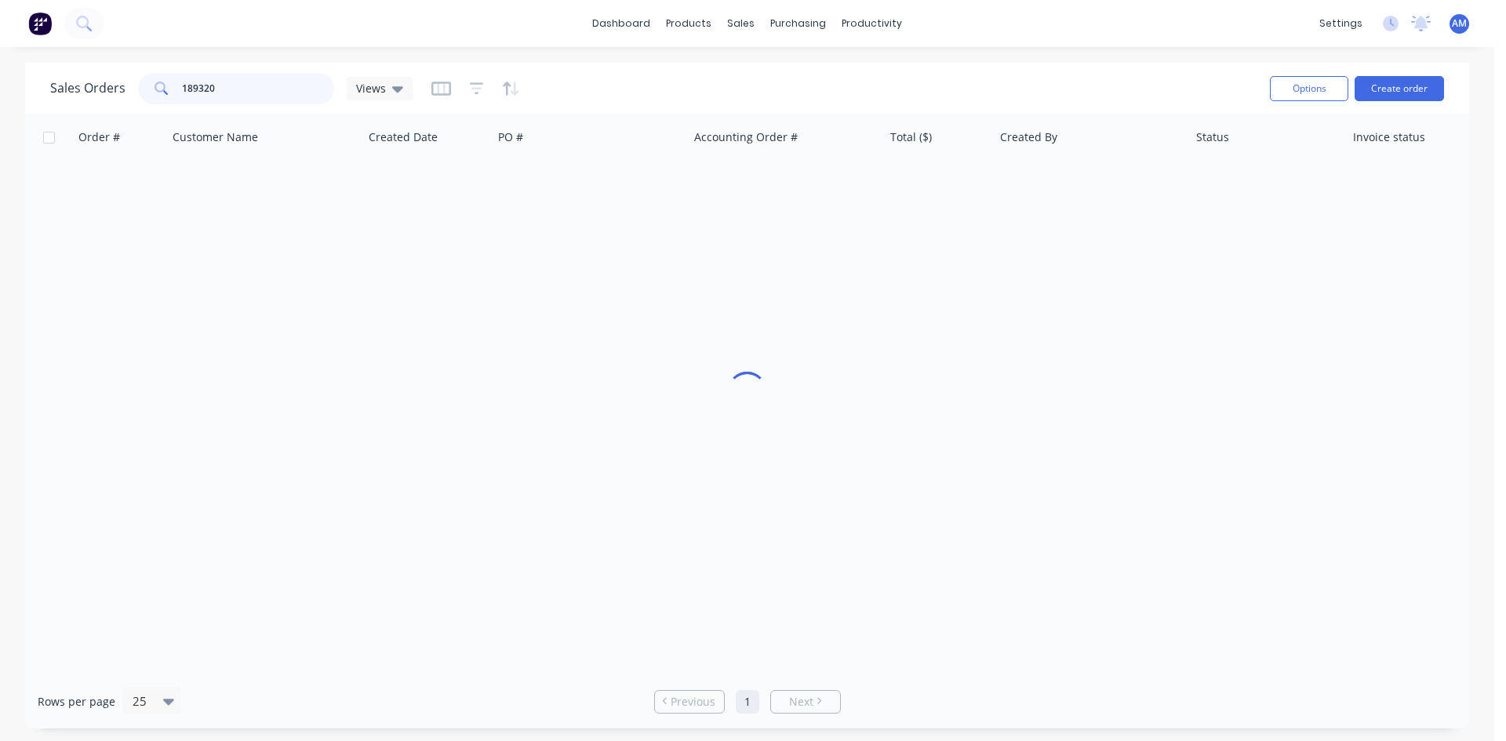
drag, startPoint x: 238, startPoint y: 95, endPoint x: 167, endPoint y: 93, distance: 70.6
click at [167, 93] on div "189320" at bounding box center [236, 88] width 196 height 31
type input "189414"
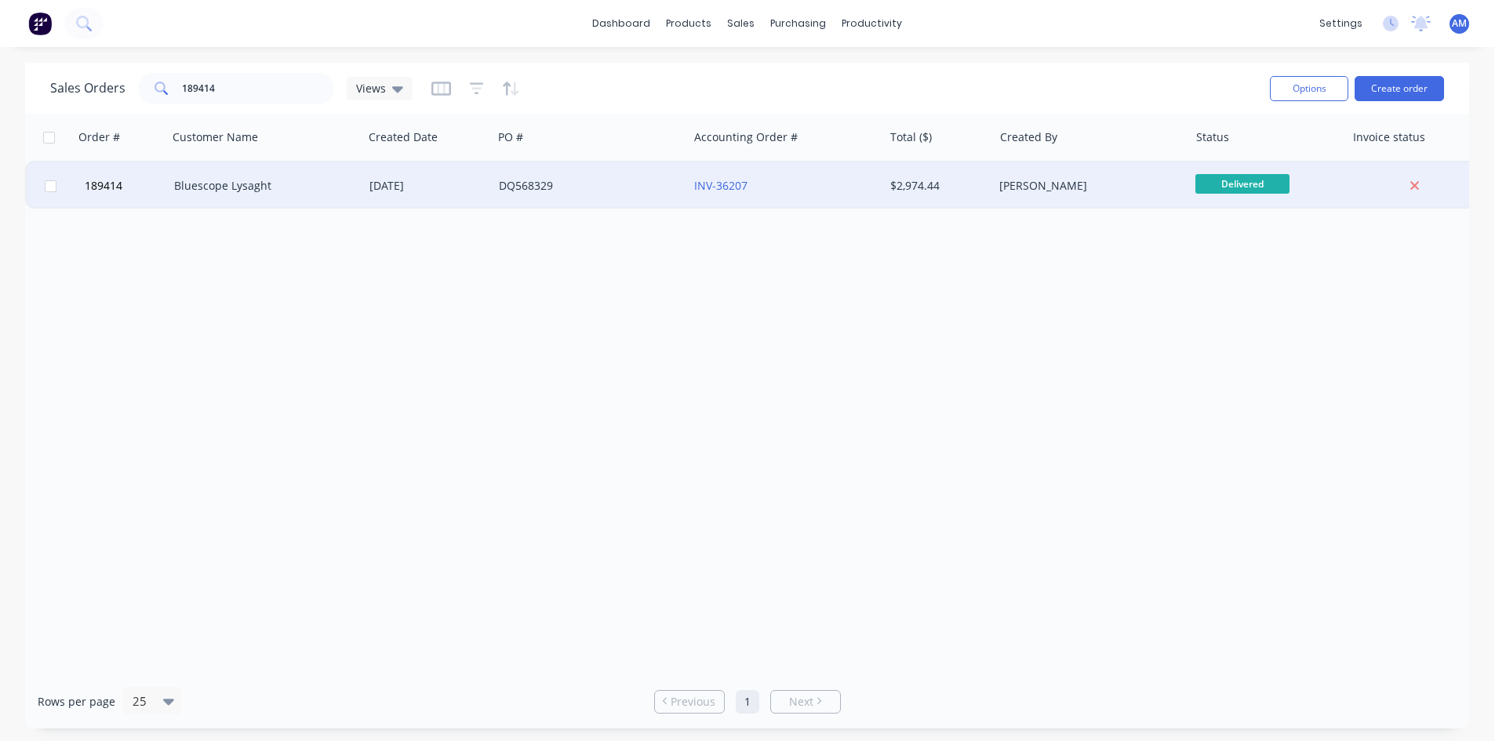
click at [638, 184] on div "DQ568329" at bounding box center [586, 186] width 174 height 16
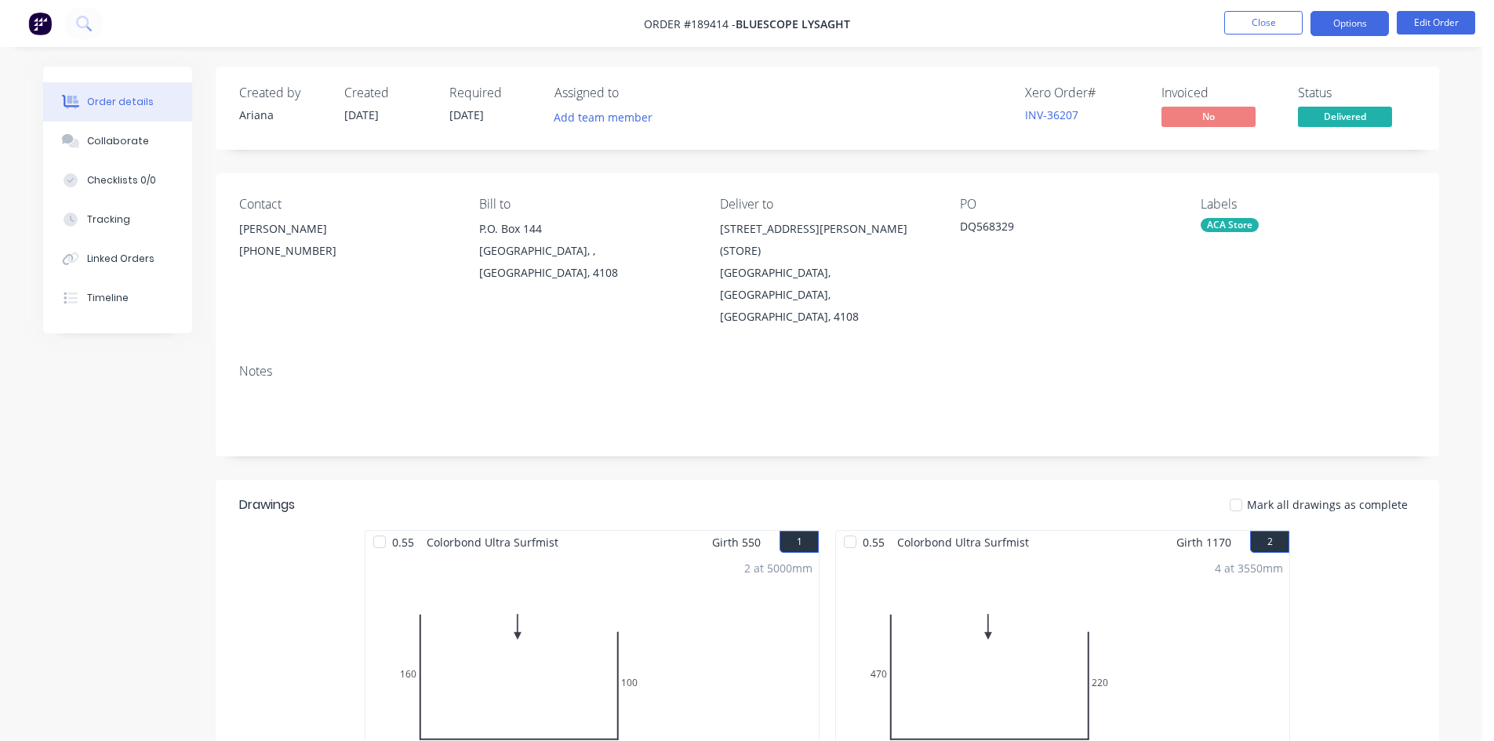
click at [1338, 22] on button "Options" at bounding box center [1350, 23] width 78 height 25
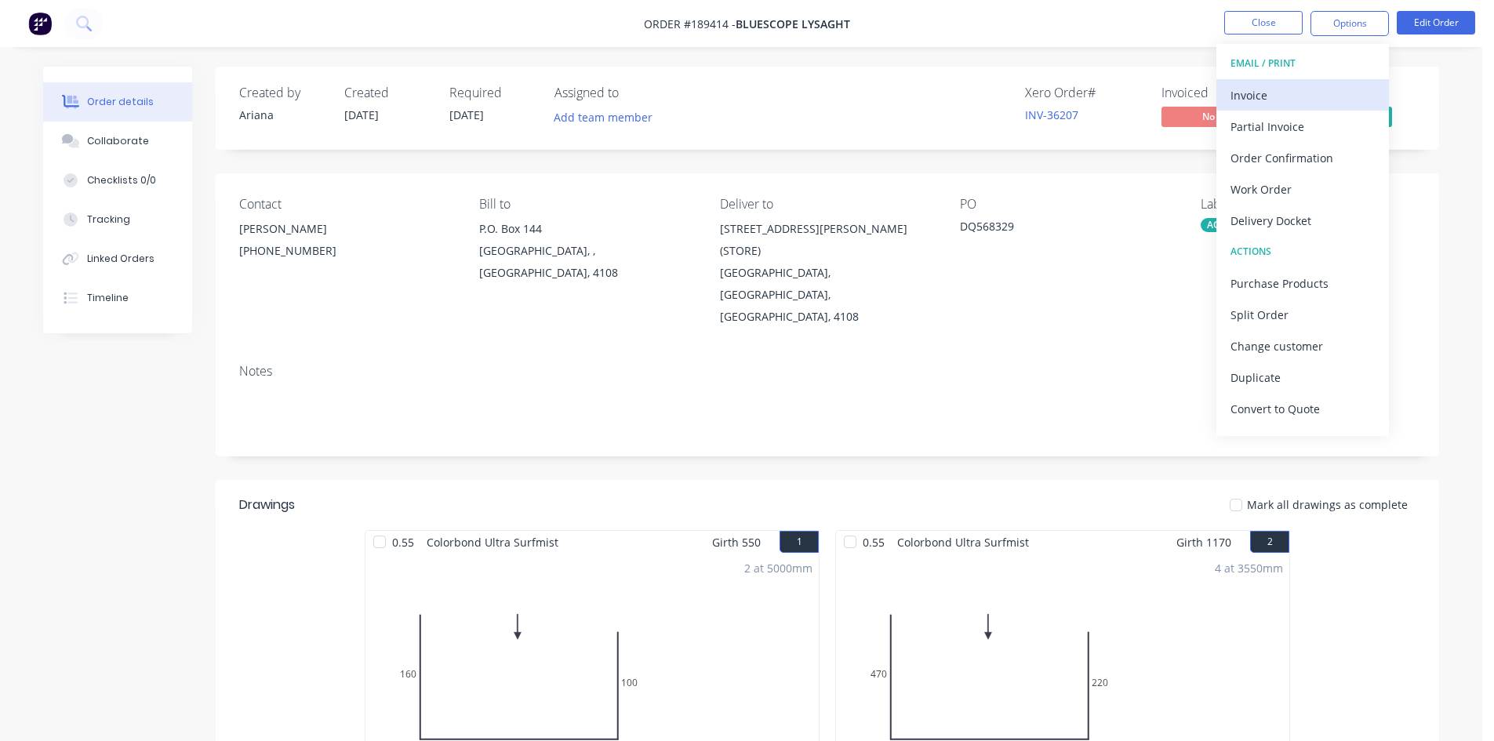
click at [1326, 84] on div "Invoice" at bounding box center [1303, 95] width 144 height 23
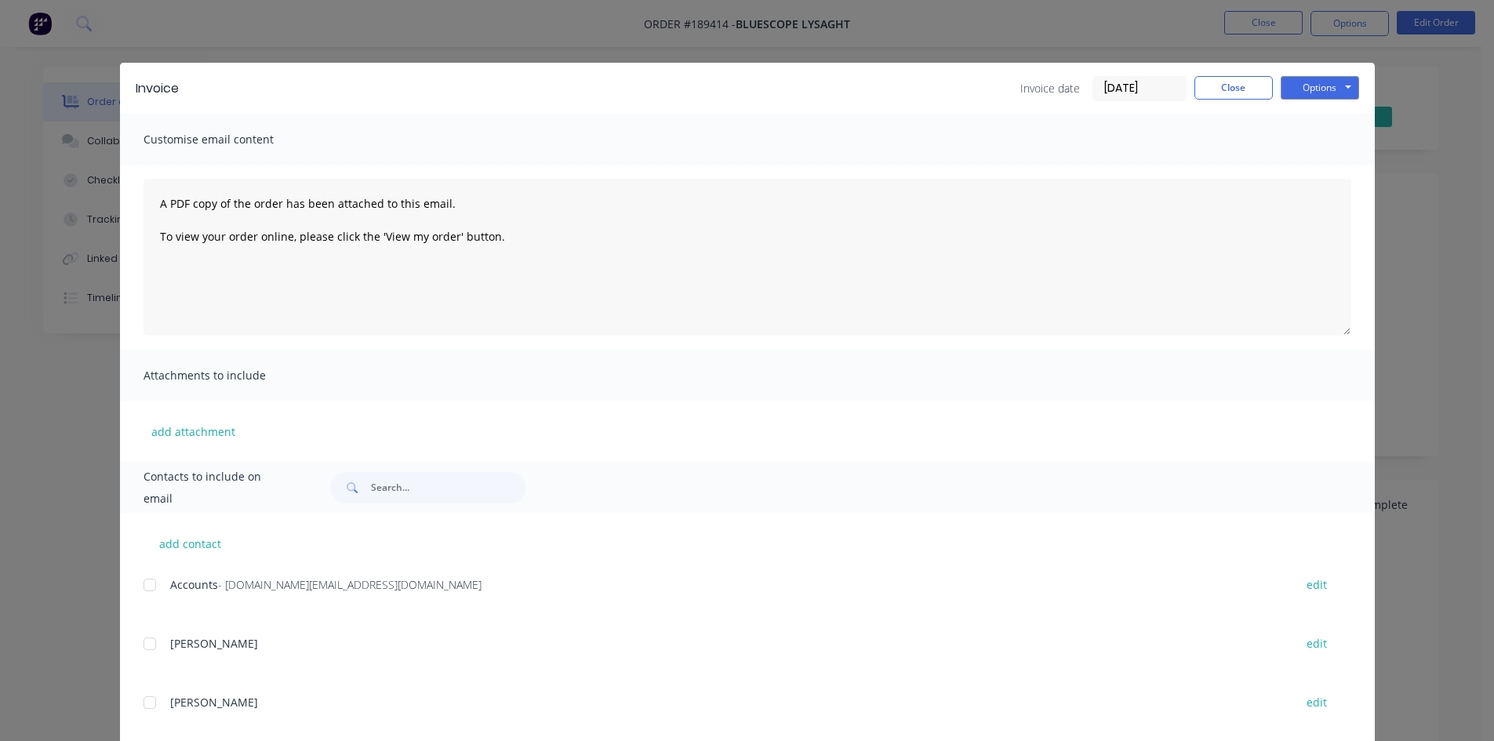
click at [147, 582] on div at bounding box center [149, 584] width 31 height 31
drag, startPoint x: 1305, startPoint y: 86, endPoint x: 1305, endPoint y: 99, distance: 12.5
click at [1305, 87] on button "Options" at bounding box center [1320, 88] width 78 height 24
click at [1309, 162] on button "Email" at bounding box center [1331, 168] width 100 height 26
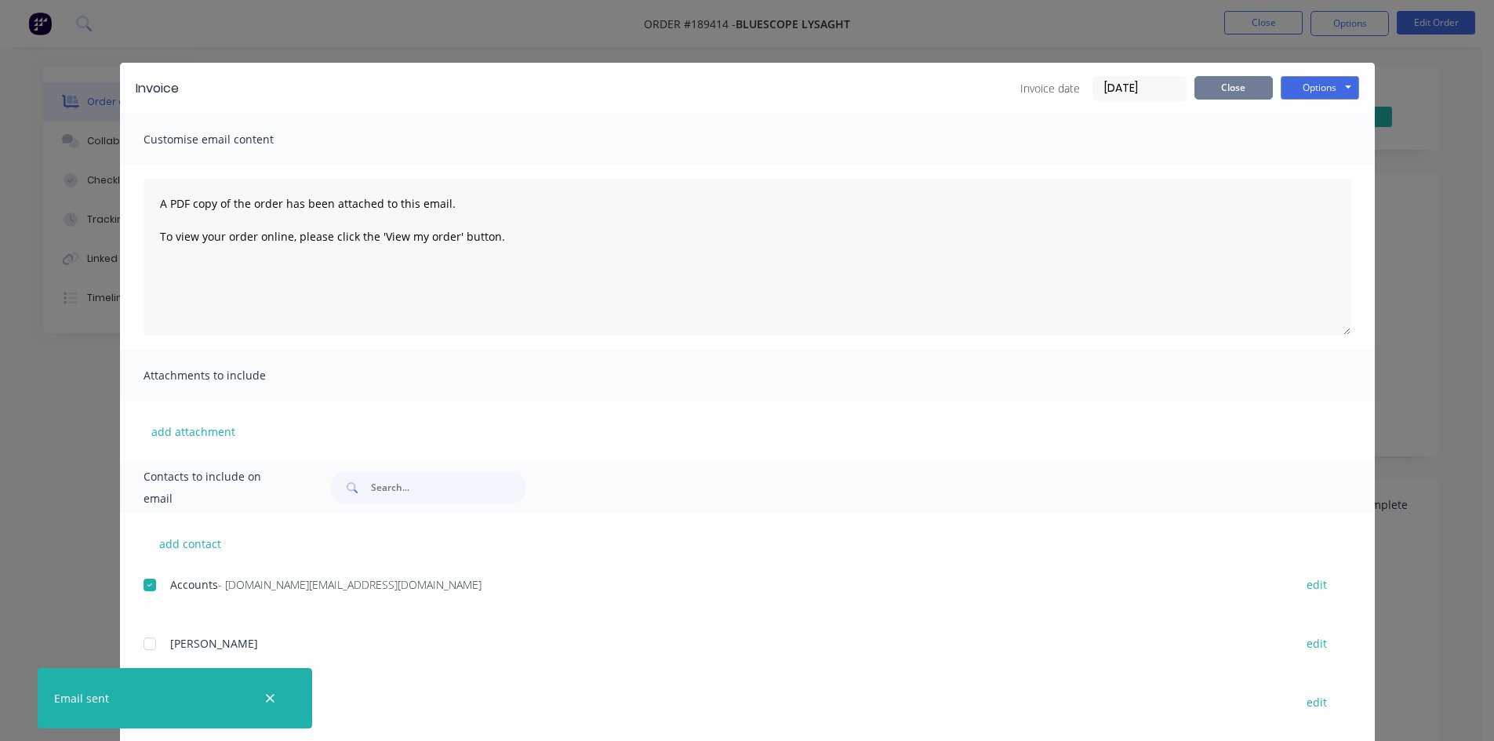
click at [1242, 96] on button "Close" at bounding box center [1234, 88] width 78 height 24
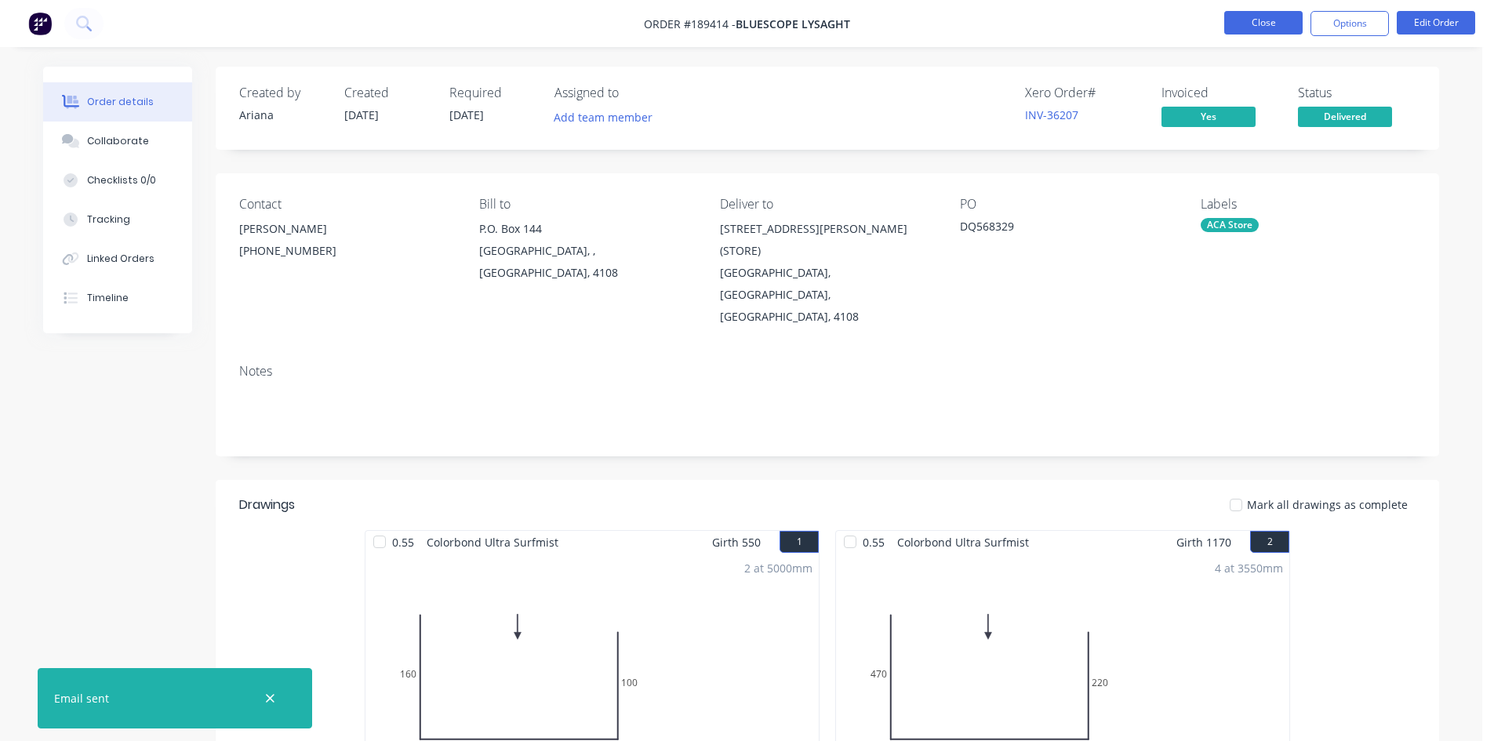
click at [1262, 26] on button "Close" at bounding box center [1263, 23] width 78 height 24
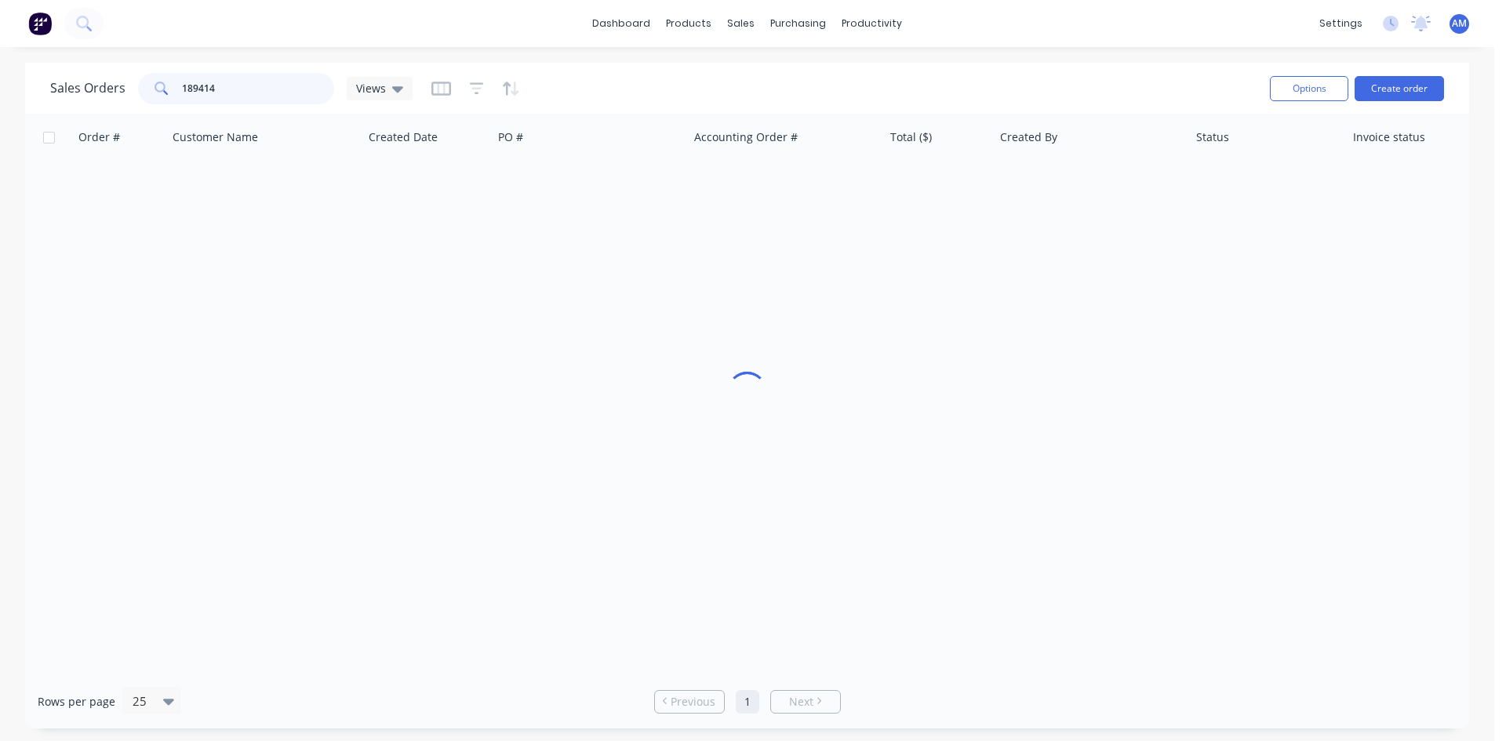
drag, startPoint x: 256, startPoint y: 85, endPoint x: 129, endPoint y: 84, distance: 127.8
click at [129, 84] on div "Sales Orders 189414 Views" at bounding box center [231, 88] width 362 height 31
type input "189313"
click at [635, 184] on div "DQ568241" at bounding box center [586, 186] width 174 height 16
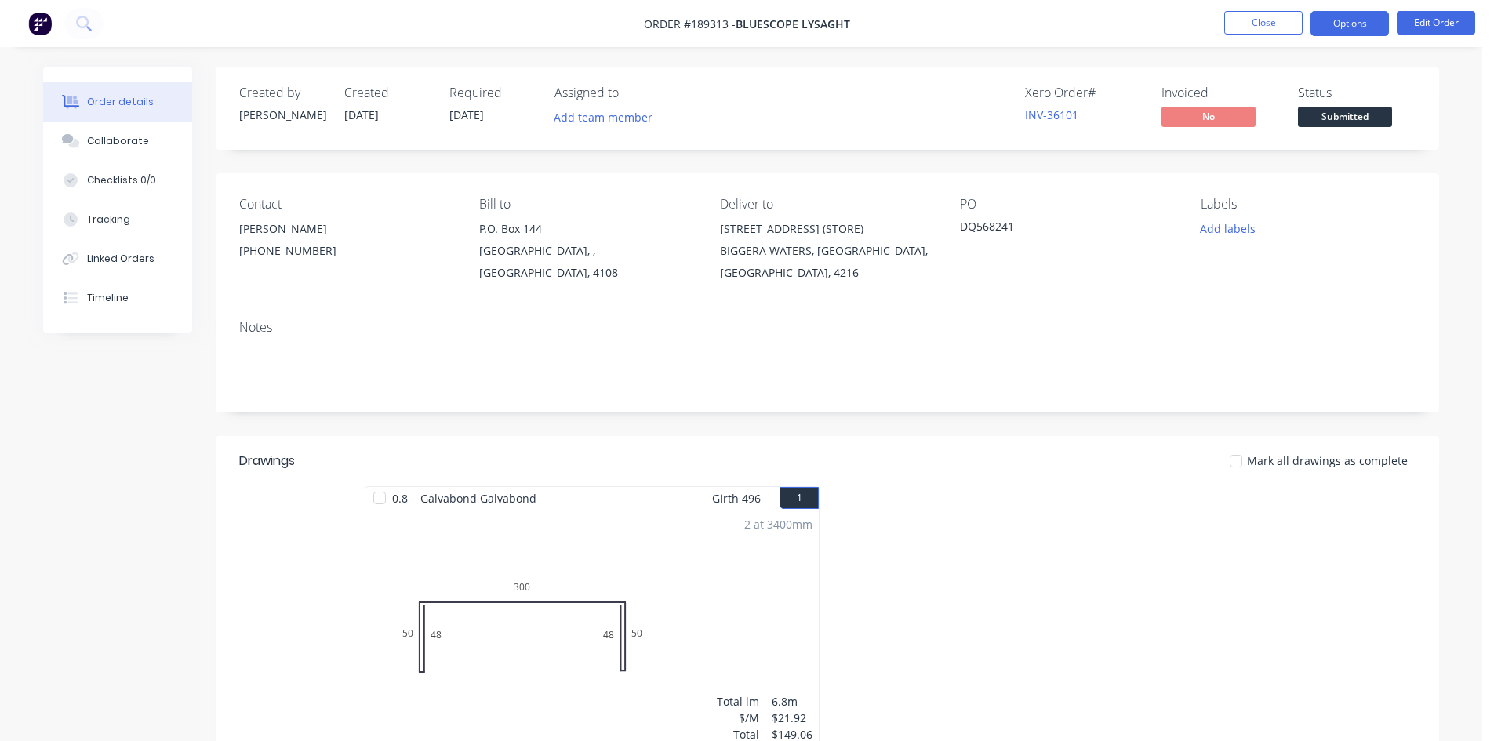
click at [1372, 26] on button "Options" at bounding box center [1350, 23] width 78 height 25
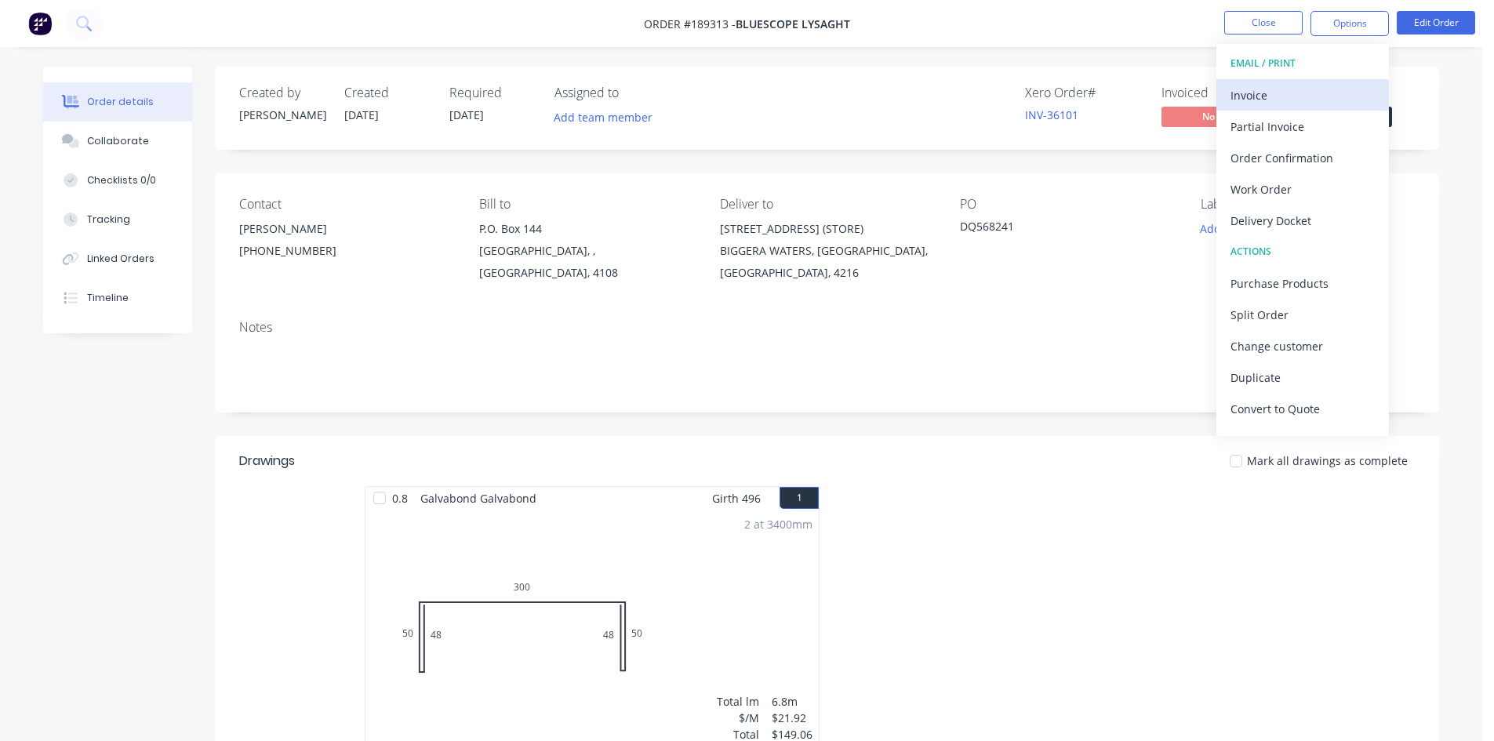
click at [1321, 89] on div "Invoice" at bounding box center [1303, 95] width 144 height 23
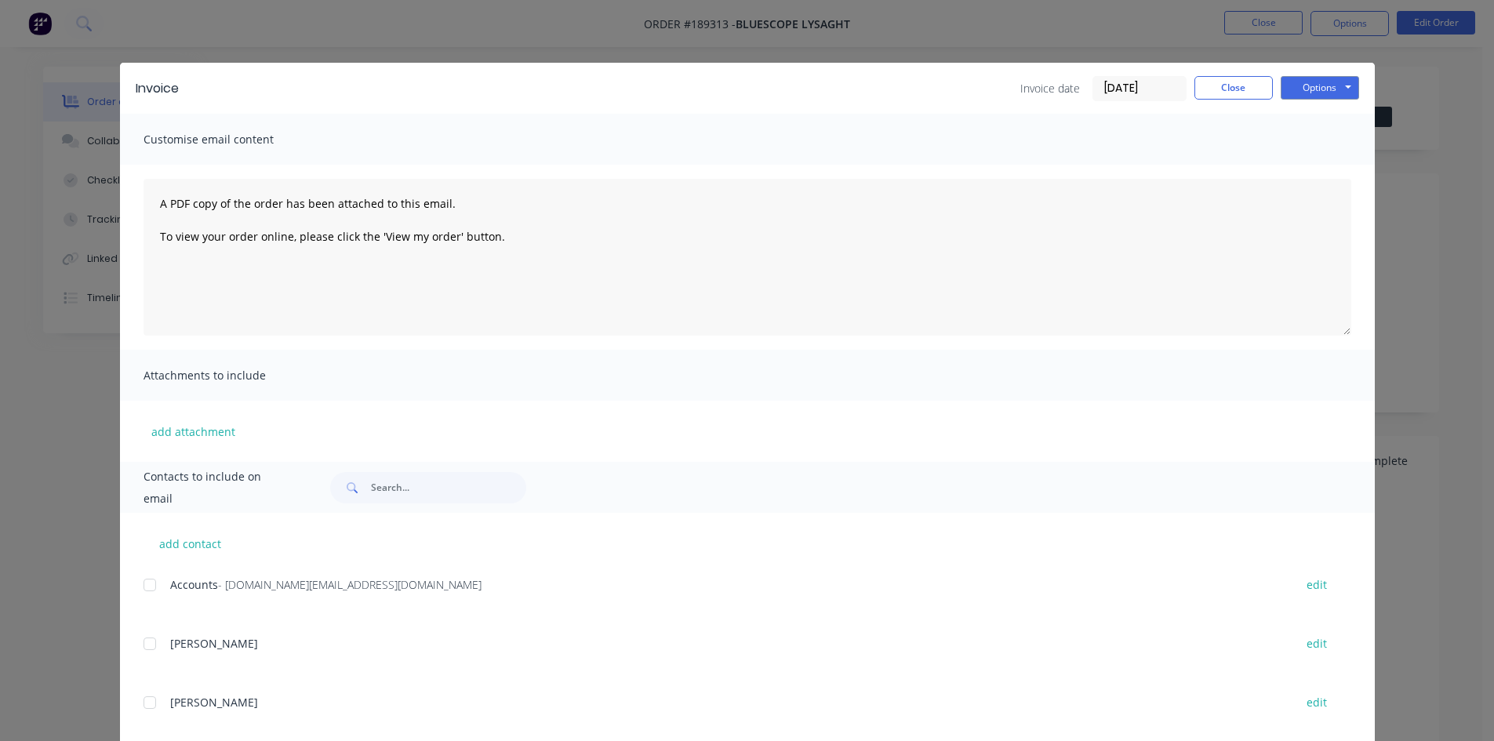
click at [141, 587] on div at bounding box center [149, 584] width 31 height 31
click at [1345, 85] on button "Options" at bounding box center [1320, 88] width 78 height 24
click at [1305, 162] on button "Email" at bounding box center [1331, 168] width 100 height 26
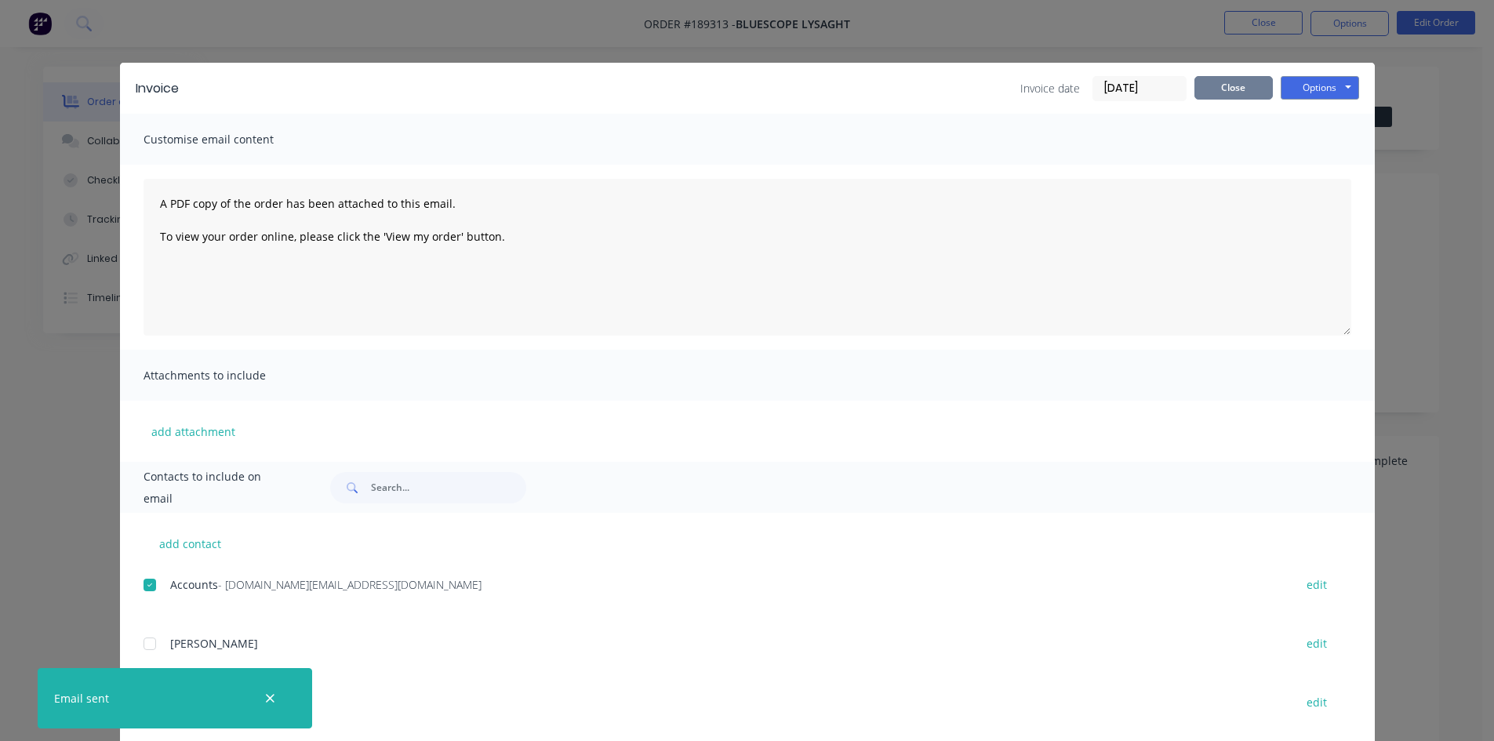
click at [1242, 82] on button "Close" at bounding box center [1234, 88] width 78 height 24
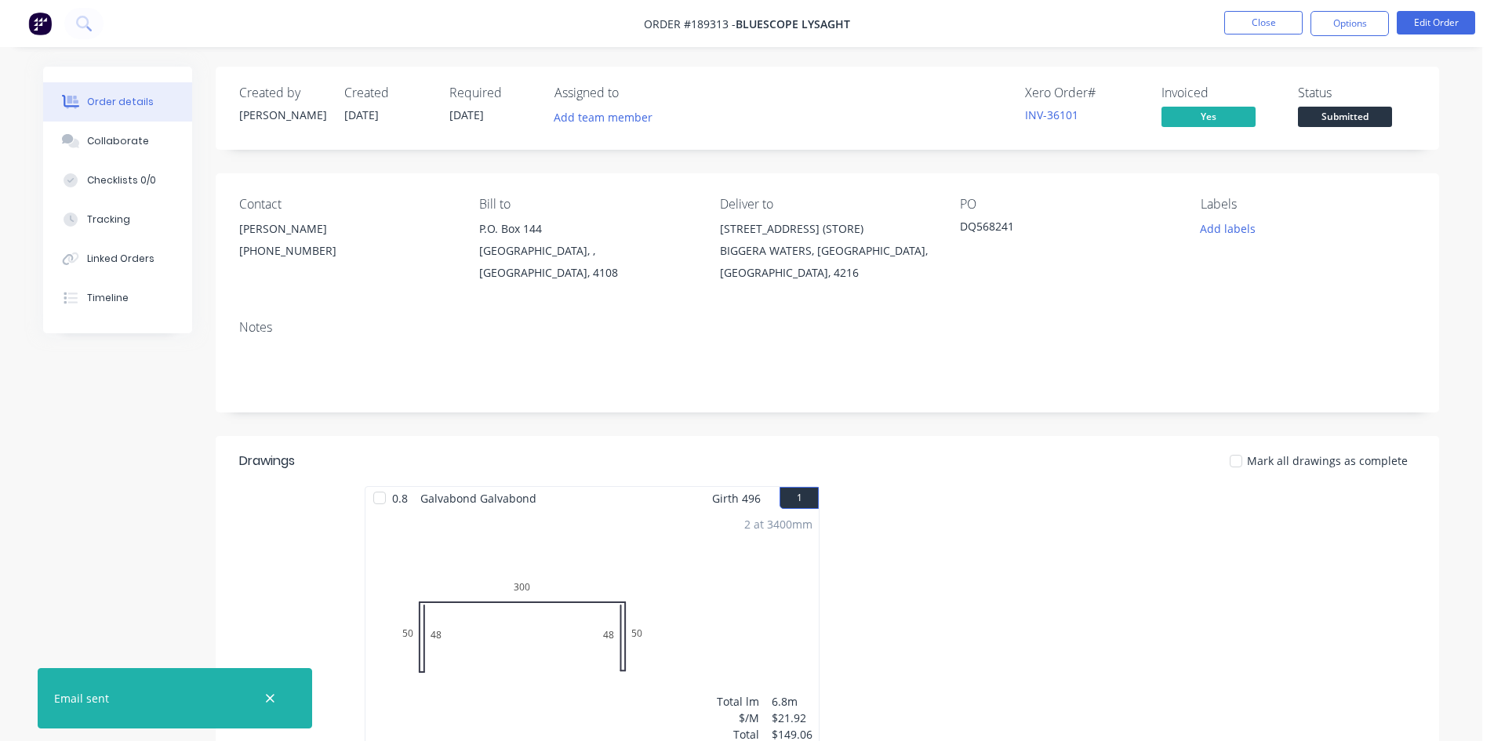
click at [1257, 35] on li "Close" at bounding box center [1263, 23] width 78 height 25
click at [1259, 24] on button "Close" at bounding box center [1263, 23] width 78 height 24
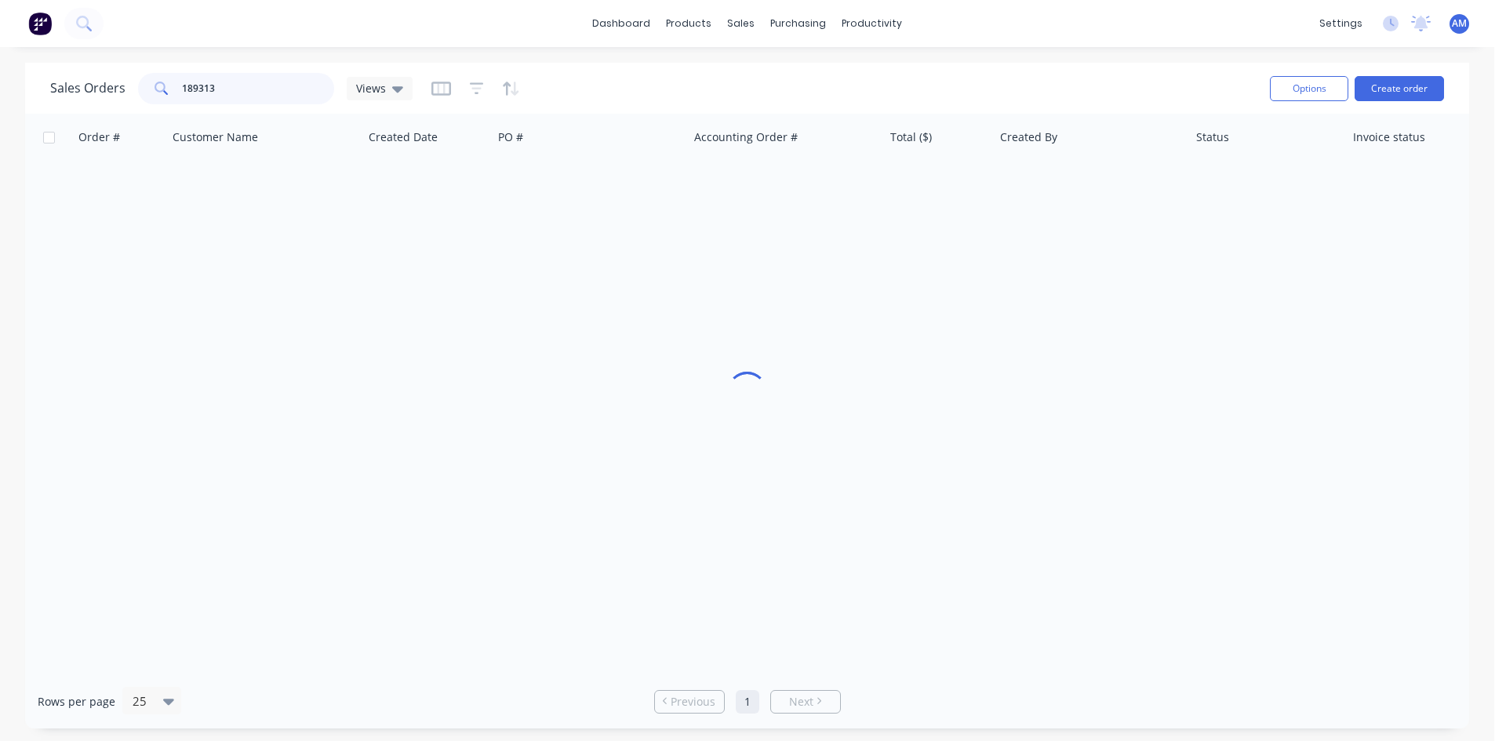
drag, startPoint x: 248, startPoint y: 93, endPoint x: 105, endPoint y: 92, distance: 142.8
click at [105, 92] on div "Sales Orders 189313 Views" at bounding box center [231, 88] width 362 height 31
type input "189315"
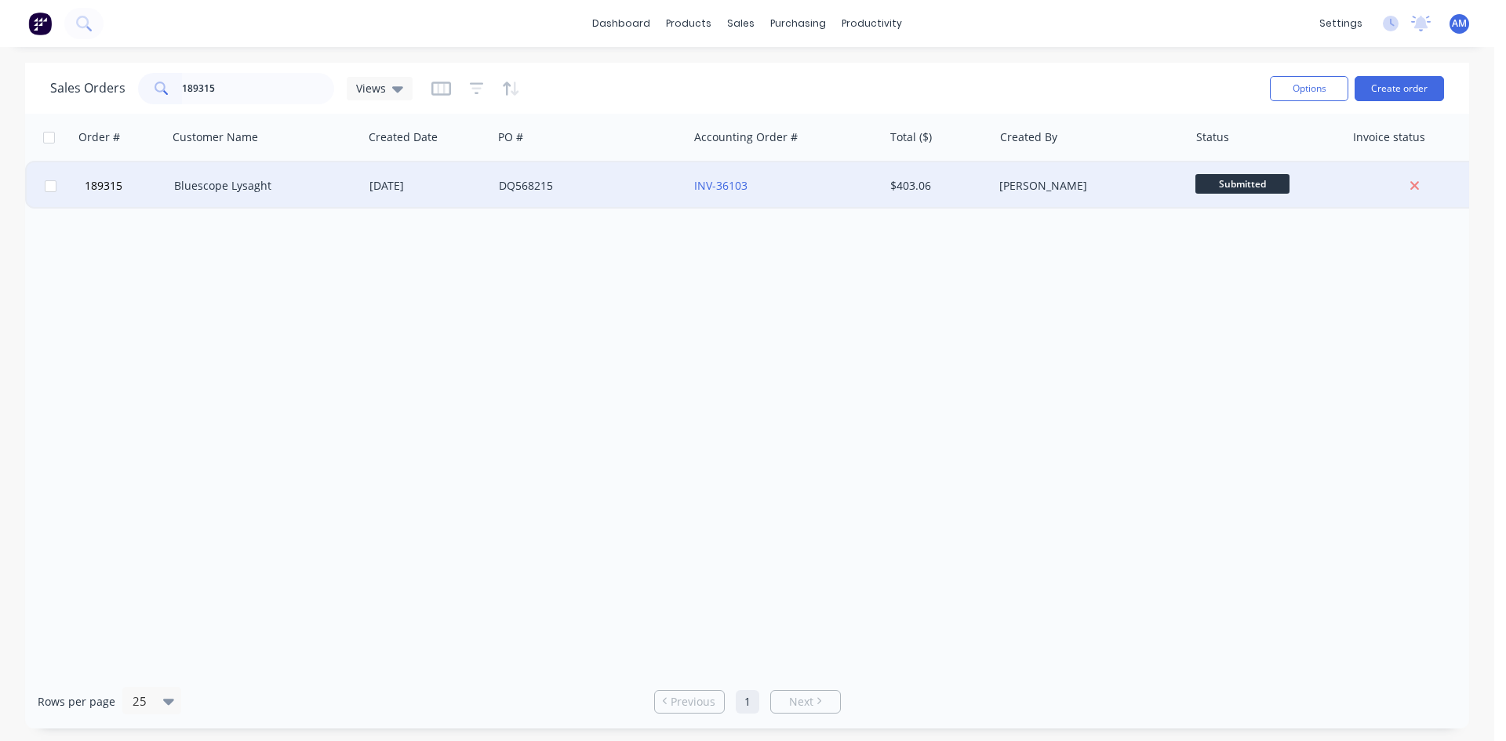
click at [678, 191] on div "DQ568215" at bounding box center [590, 186] width 183 height 16
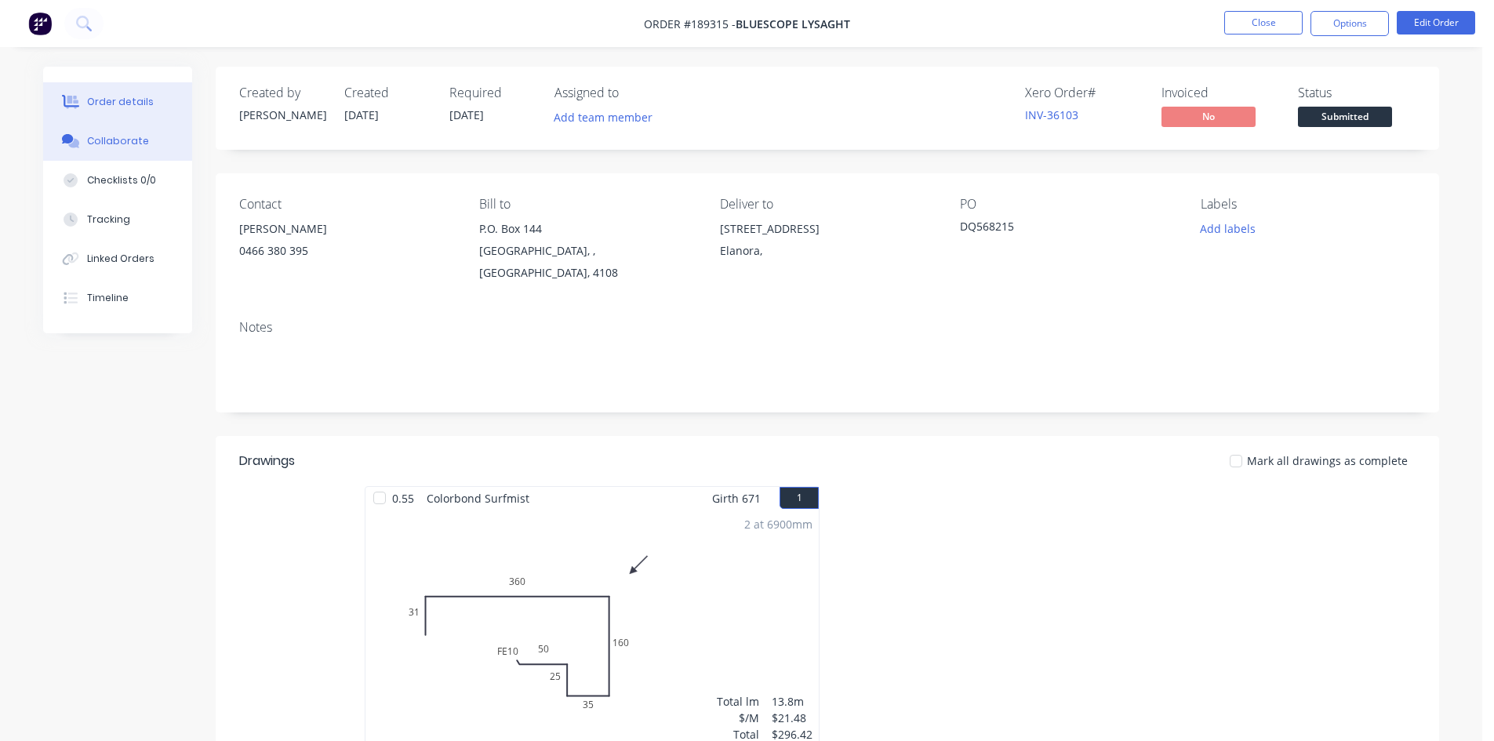
click at [157, 151] on button "Collaborate" at bounding box center [117, 141] width 149 height 39
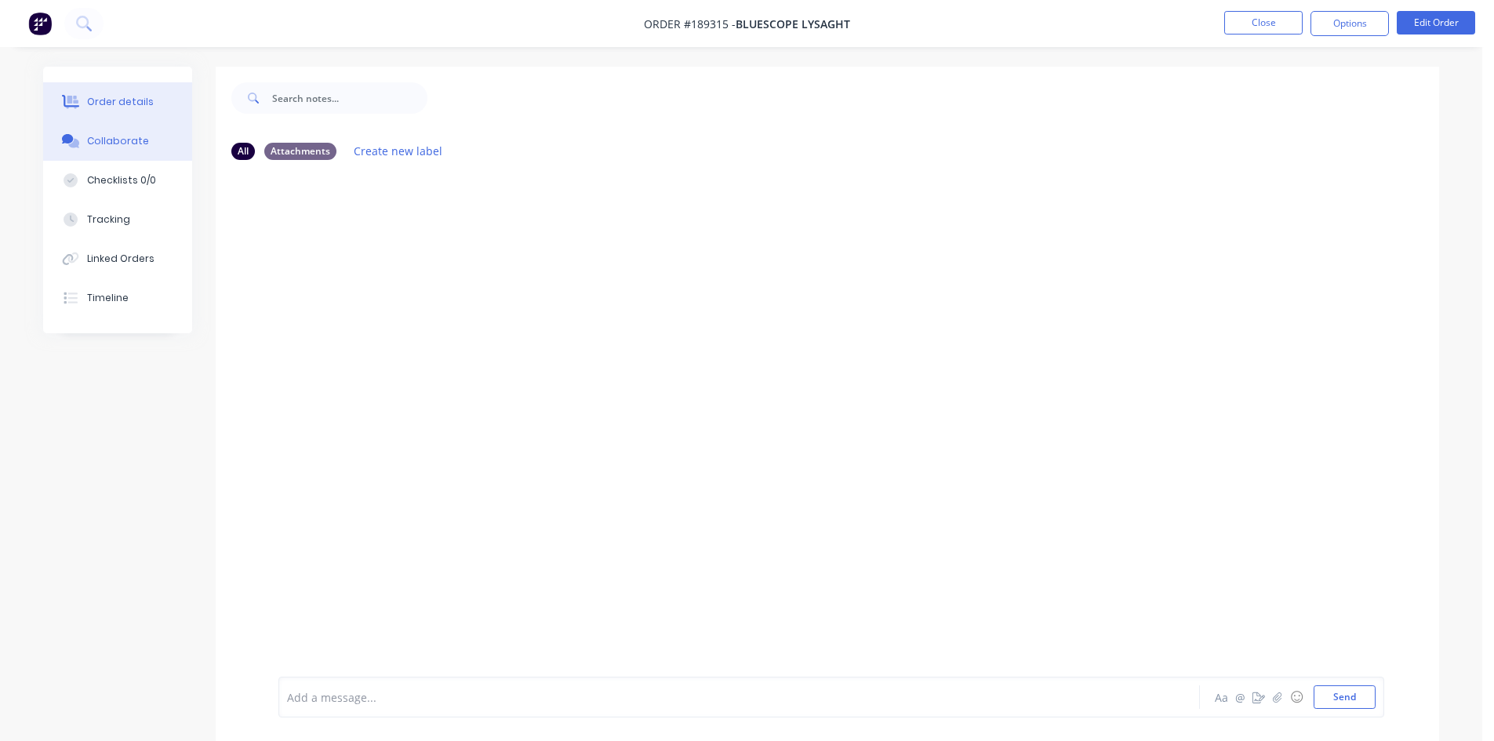
click at [136, 96] on div "Order details" at bounding box center [120, 102] width 67 height 14
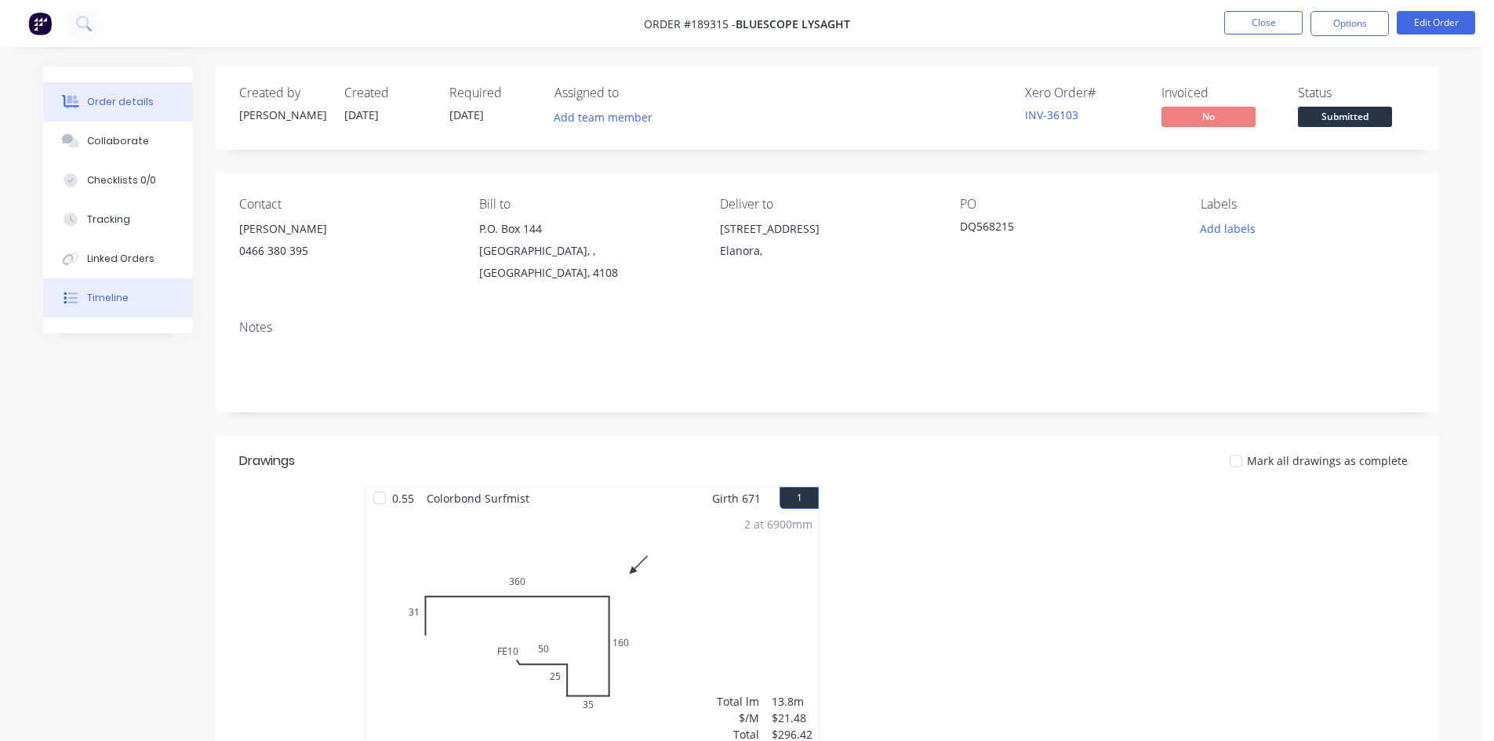
click at [138, 285] on button "Timeline" at bounding box center [117, 297] width 149 height 39
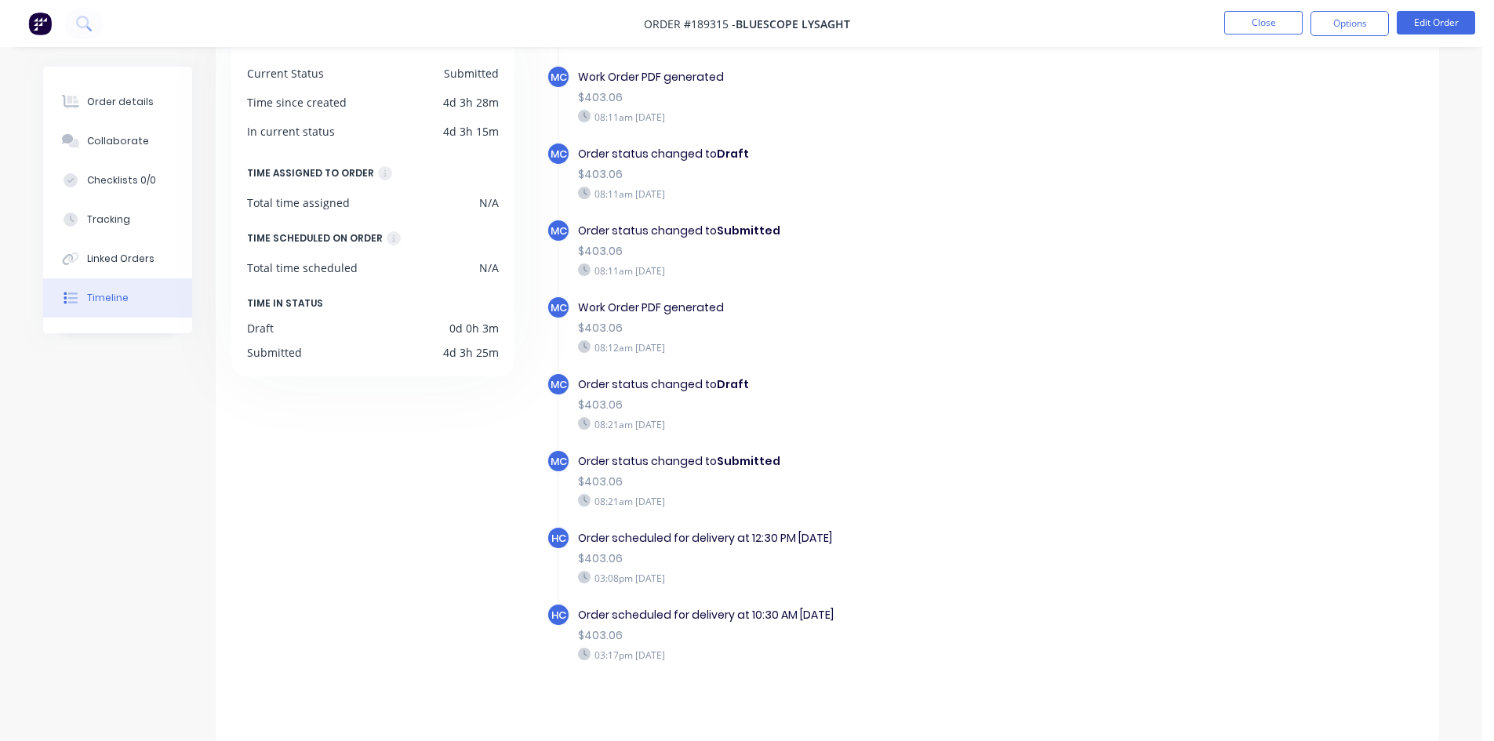
scroll to position [99, 0]
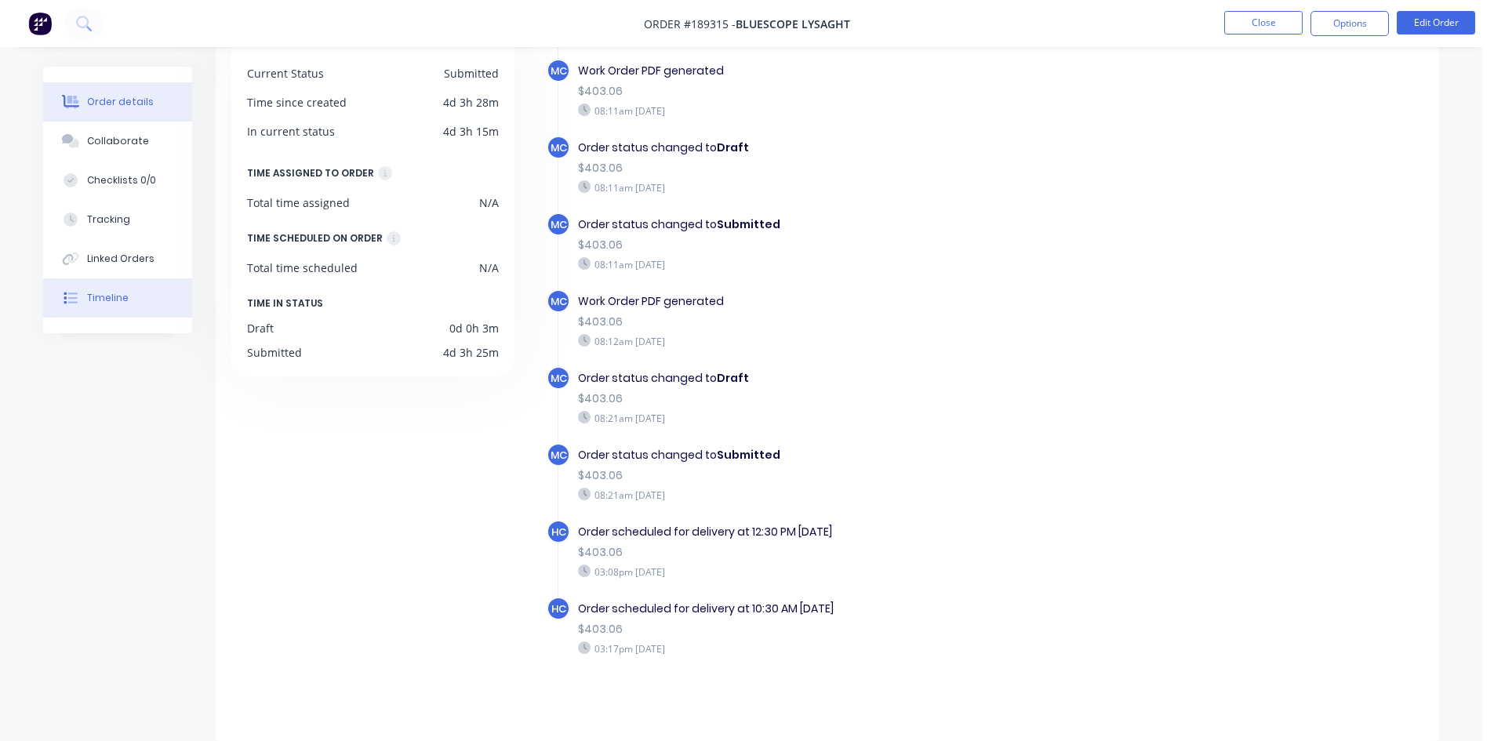
click at [95, 101] on div "Order details" at bounding box center [120, 102] width 67 height 14
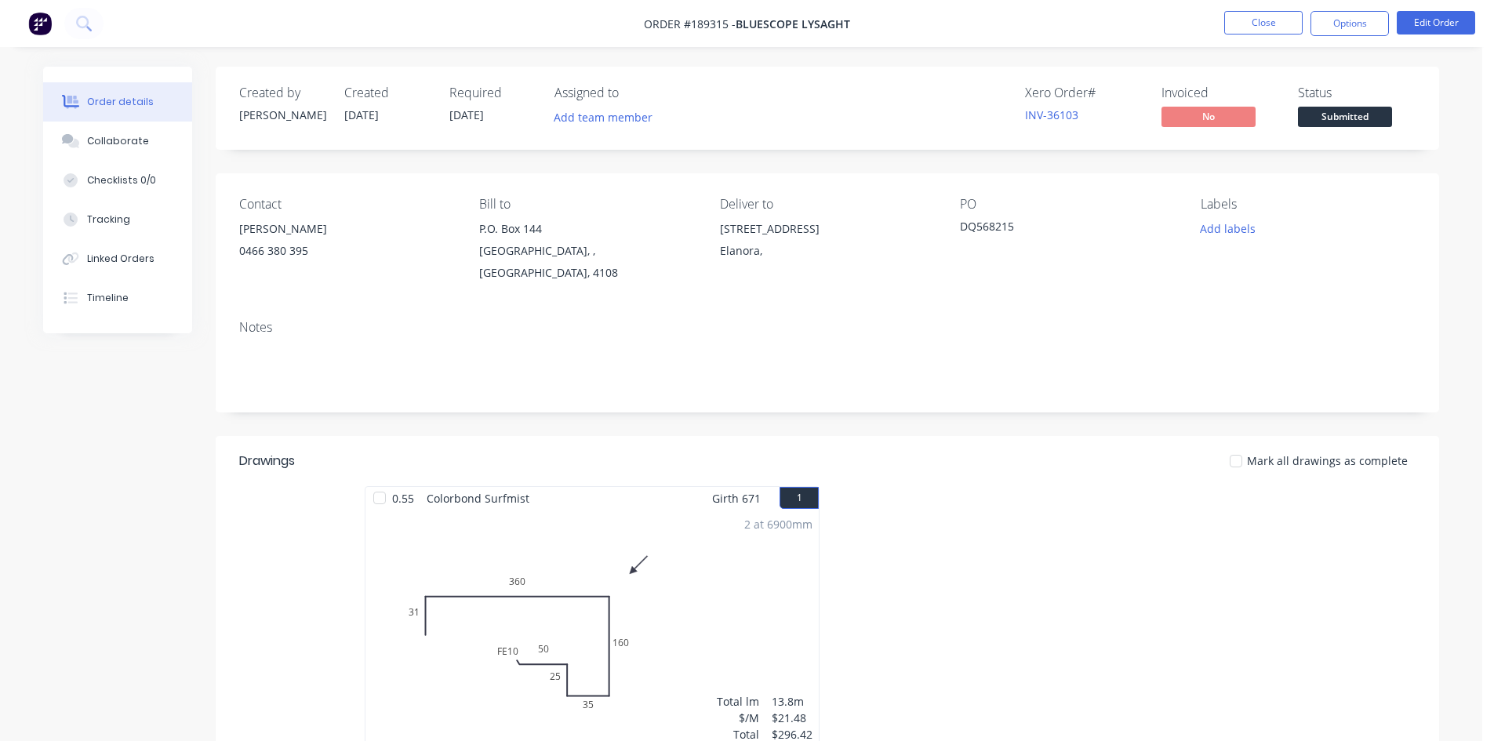
click at [1324, 38] on nav "Order #189315 - Bluescope Lysaght Close Options Edit Order" at bounding box center [747, 23] width 1494 height 47
click at [1333, 27] on button "Options" at bounding box center [1350, 23] width 78 height 25
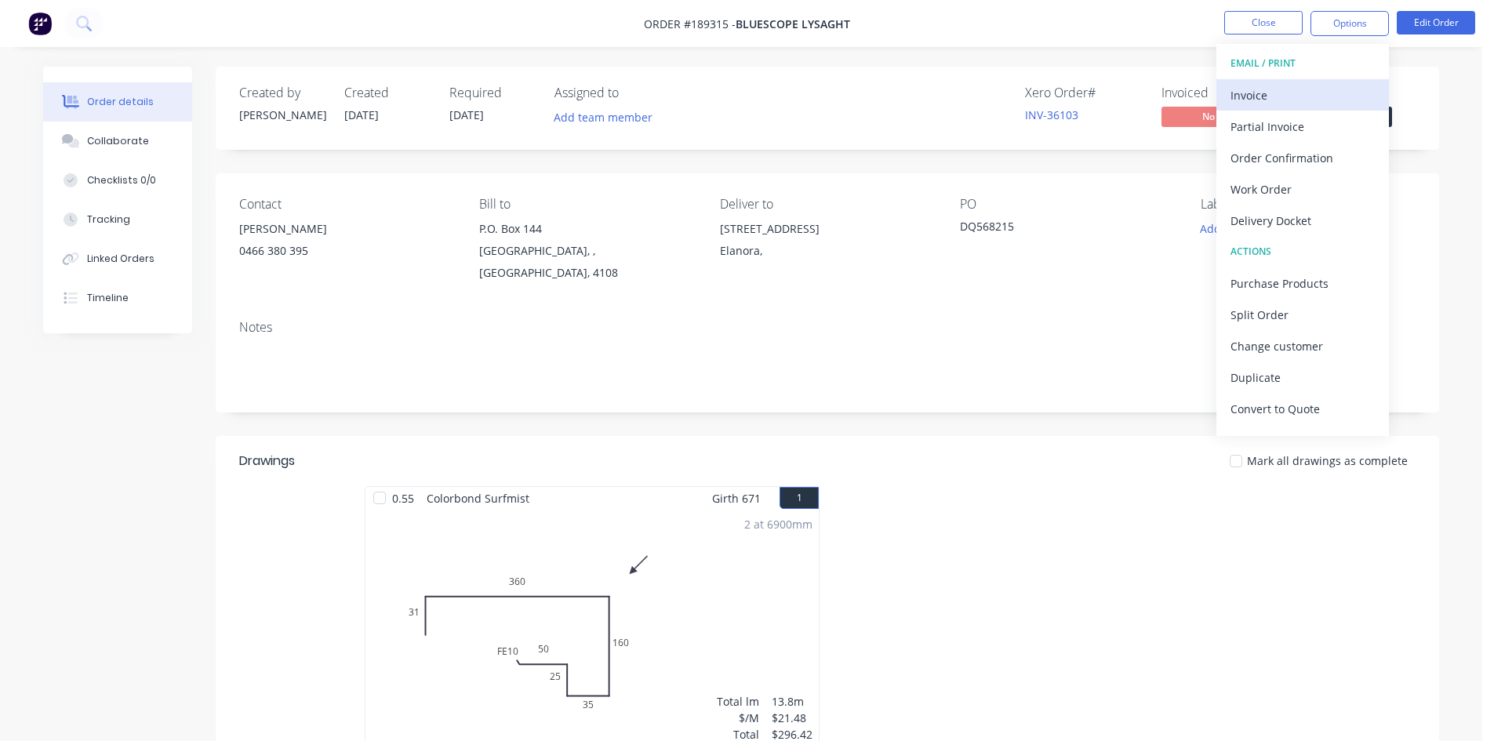
click at [1311, 89] on div "Invoice" at bounding box center [1303, 95] width 144 height 23
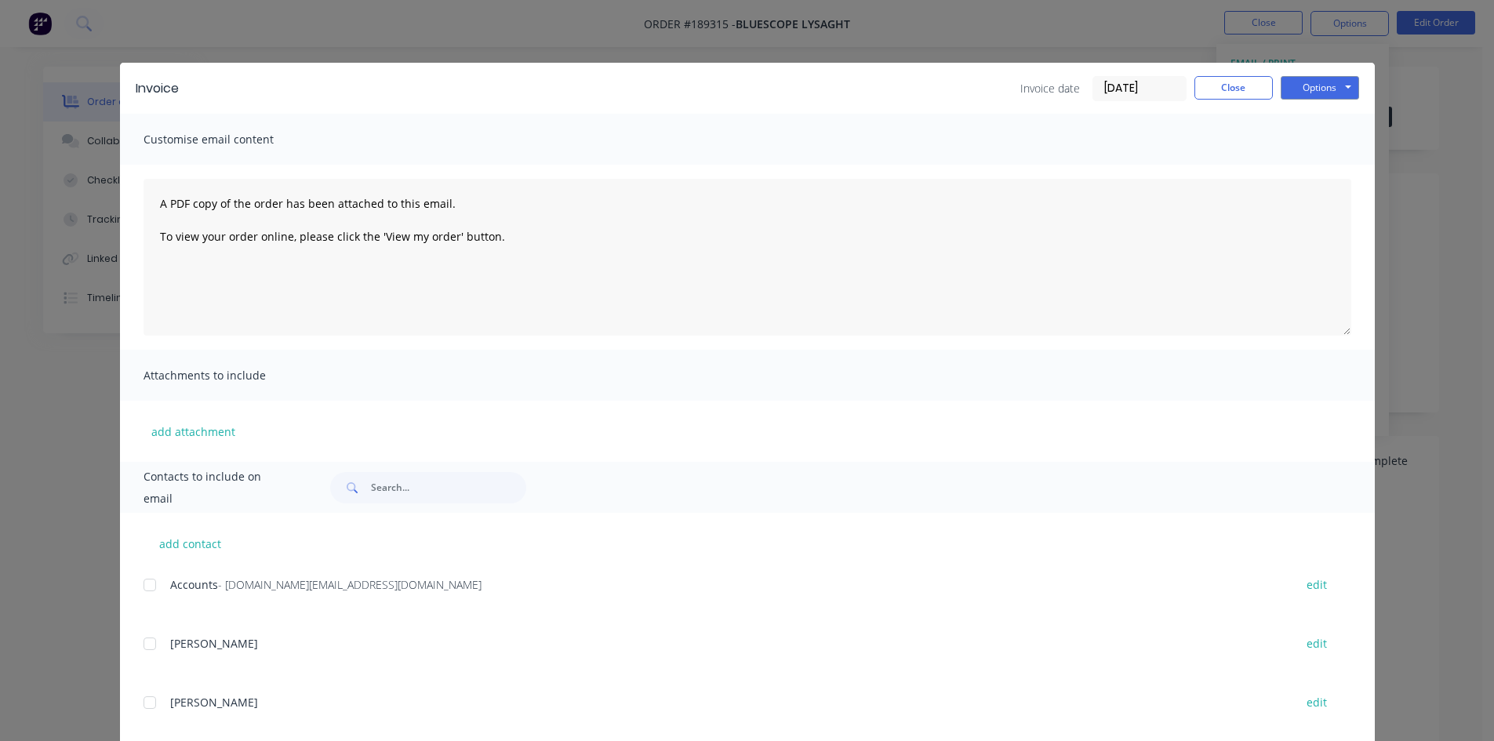
click at [147, 584] on div at bounding box center [149, 584] width 31 height 31
click at [1329, 84] on button "Options" at bounding box center [1320, 88] width 78 height 24
click at [1322, 161] on button "Email" at bounding box center [1331, 168] width 100 height 26
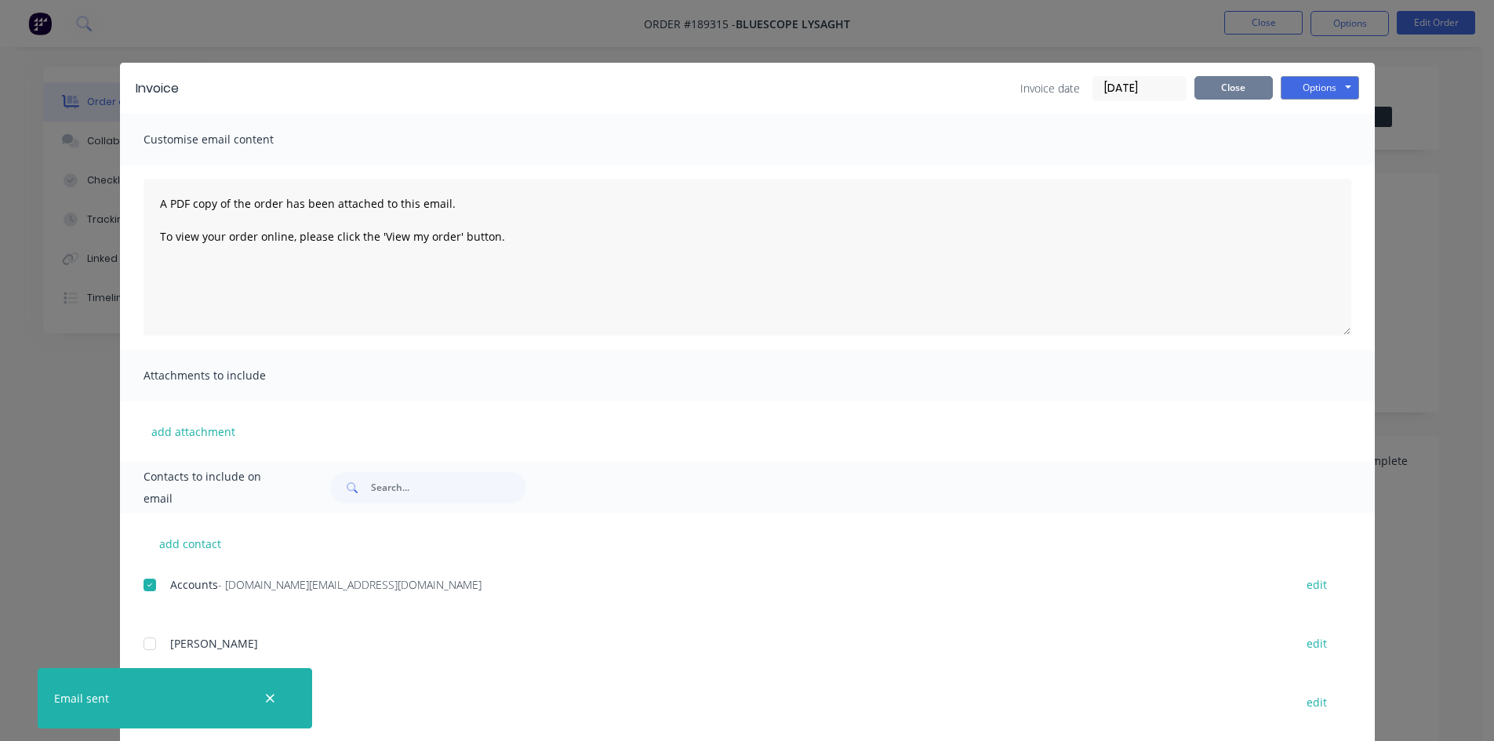
click at [1214, 91] on button "Close" at bounding box center [1234, 88] width 78 height 24
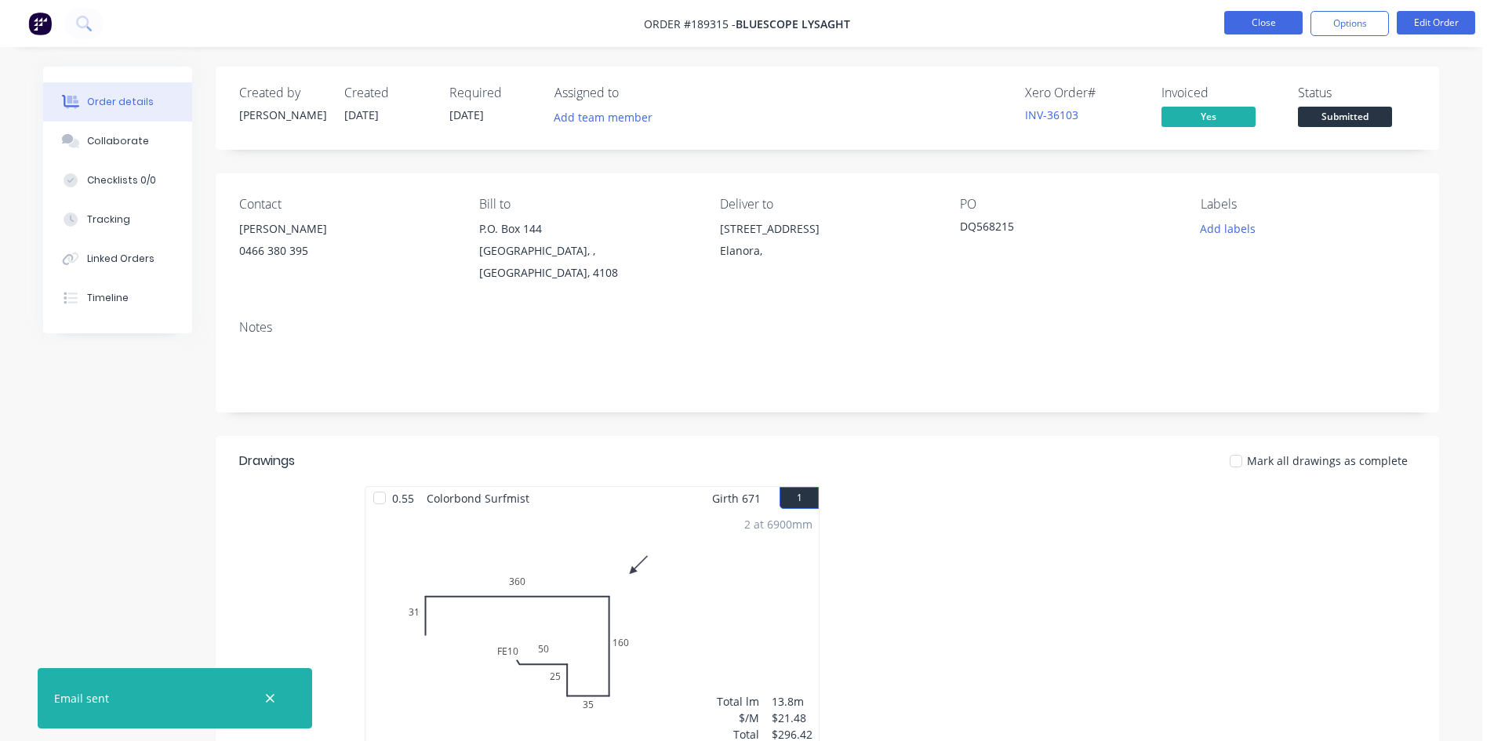
click at [1274, 29] on button "Close" at bounding box center [1263, 23] width 78 height 24
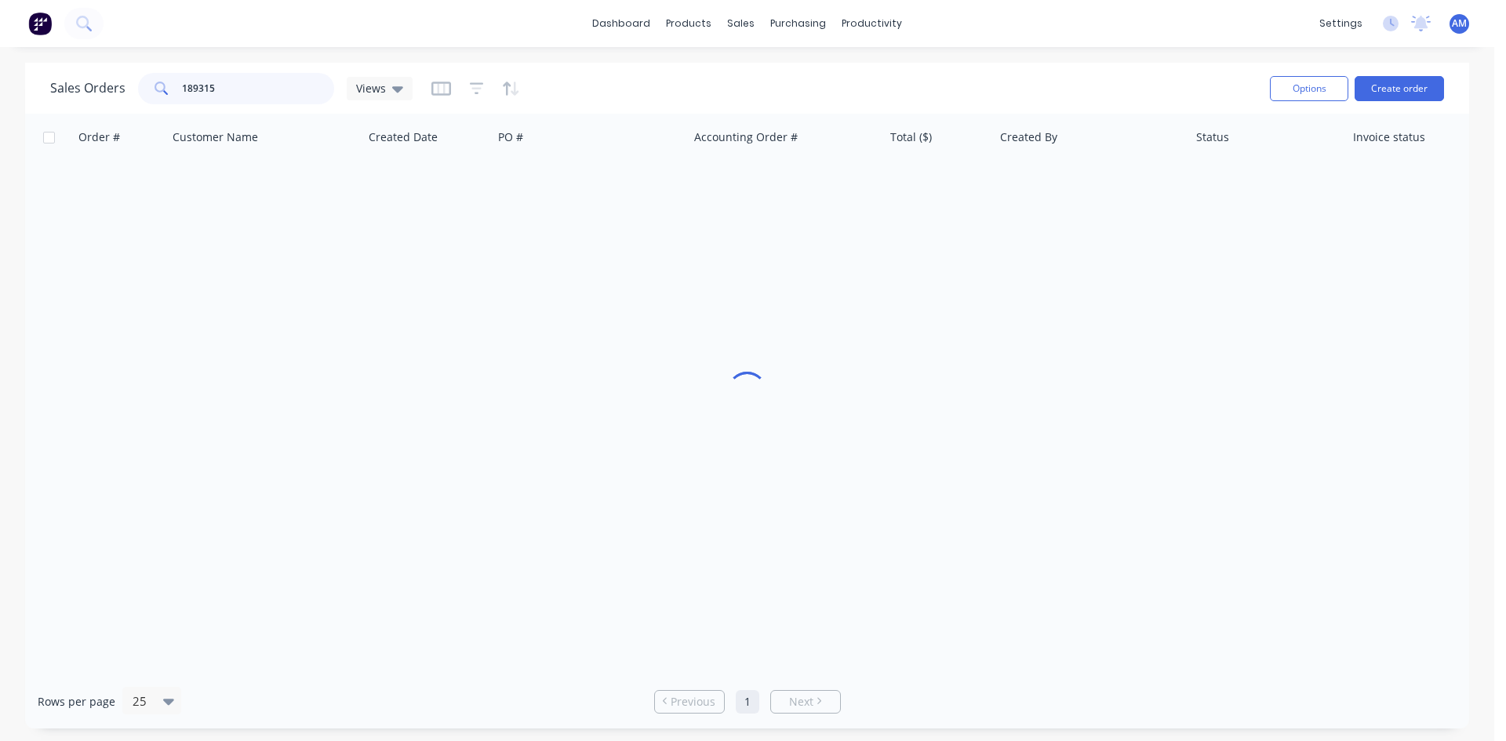
drag, startPoint x: 290, startPoint y: 82, endPoint x: 112, endPoint y: 73, distance: 178.3
click at [112, 73] on div "Sales Orders 189315 Views" at bounding box center [231, 88] width 362 height 31
type input "189318"
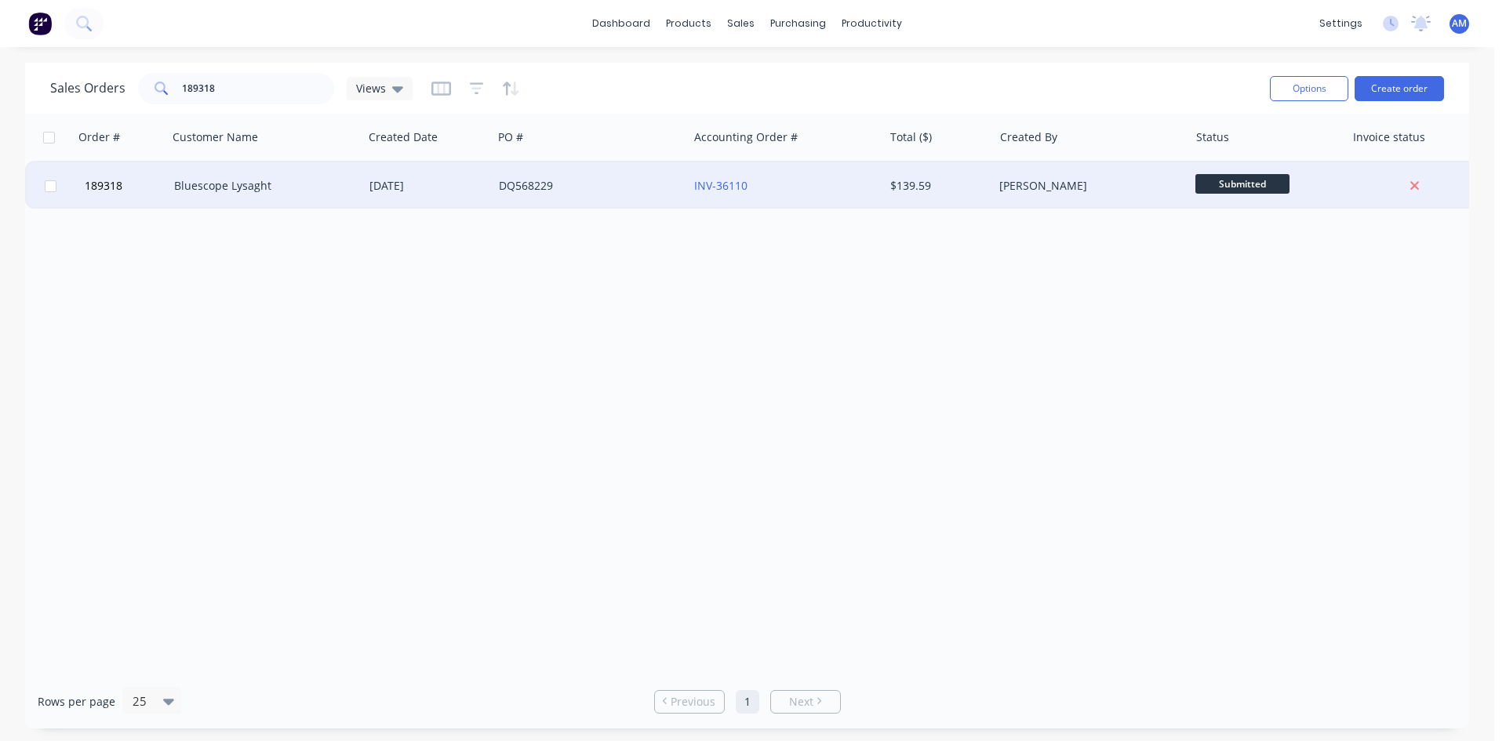
click at [334, 193] on div "Bluescope Lysaght" at bounding box center [261, 186] width 174 height 16
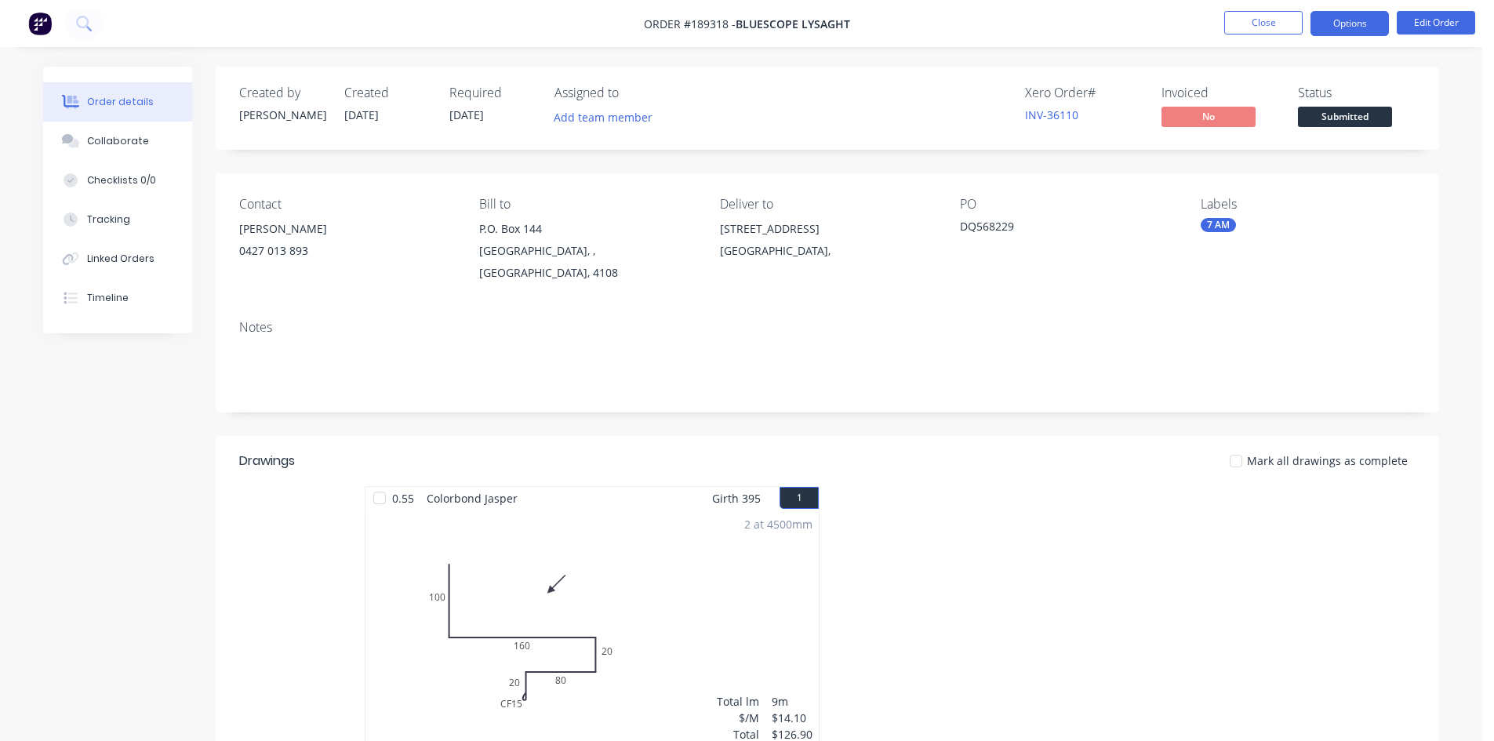
click at [1342, 31] on button "Options" at bounding box center [1350, 23] width 78 height 25
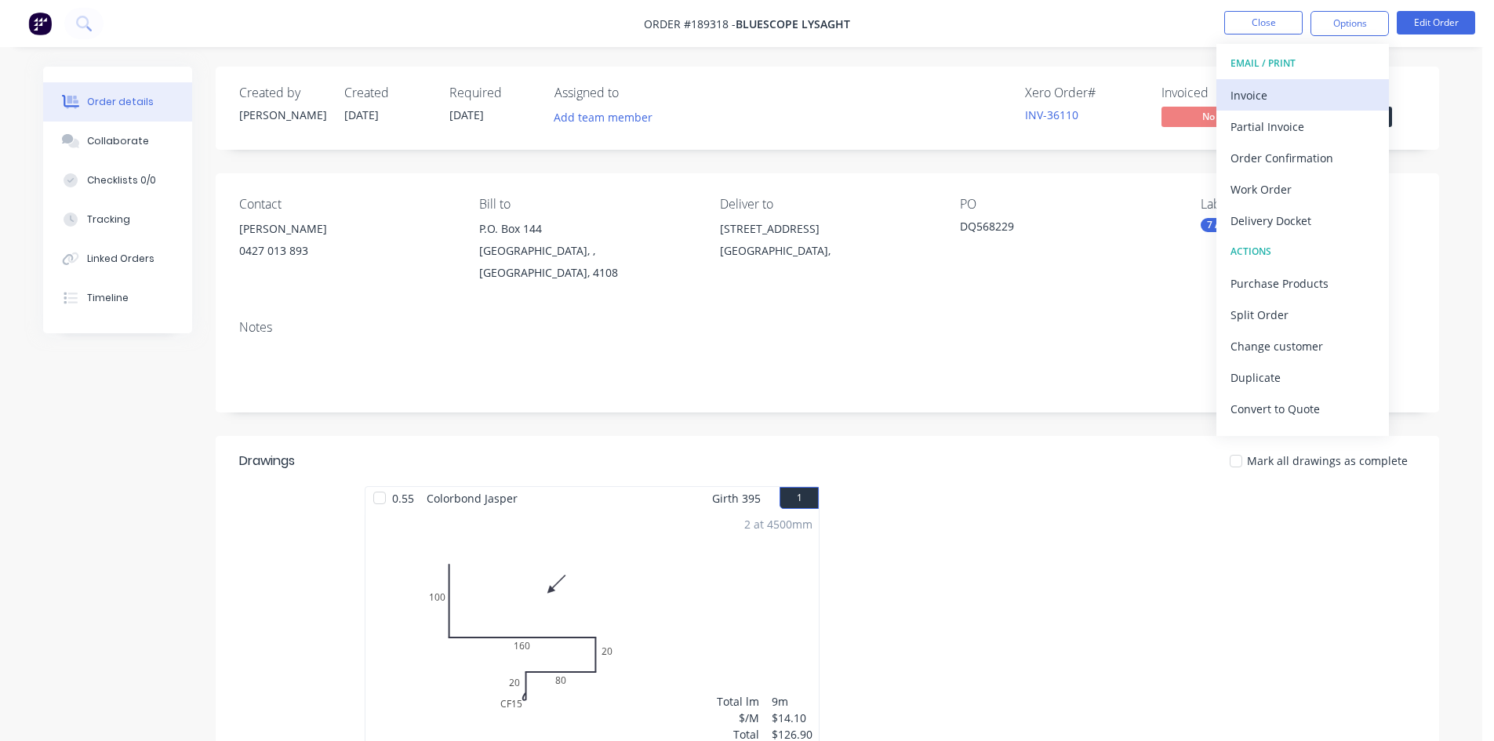
click at [1320, 89] on div "Invoice" at bounding box center [1303, 95] width 144 height 23
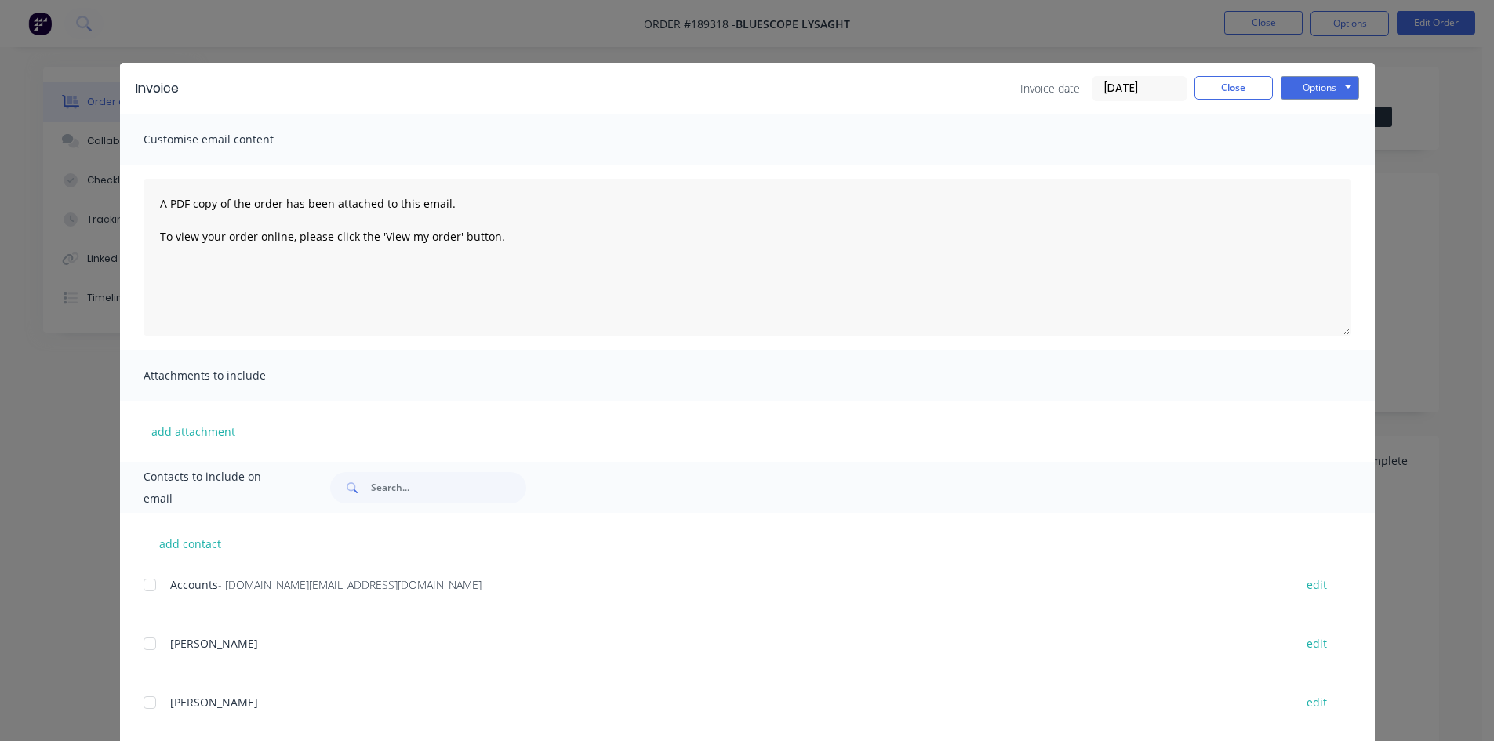
click at [142, 590] on div at bounding box center [149, 584] width 31 height 31
click at [1315, 86] on button "Options" at bounding box center [1320, 88] width 78 height 24
click at [1316, 156] on button "Email" at bounding box center [1331, 168] width 100 height 26
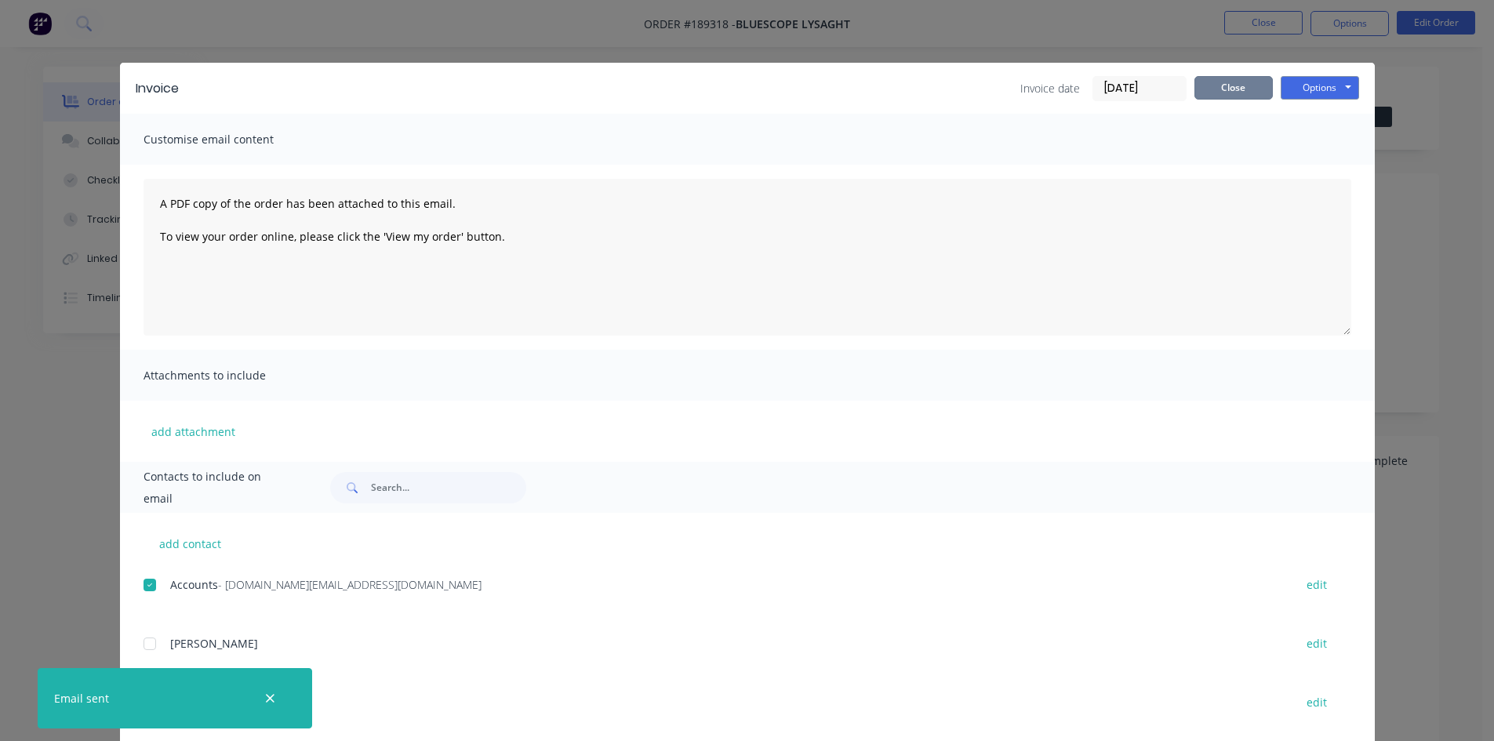
click at [1215, 85] on button "Close" at bounding box center [1234, 88] width 78 height 24
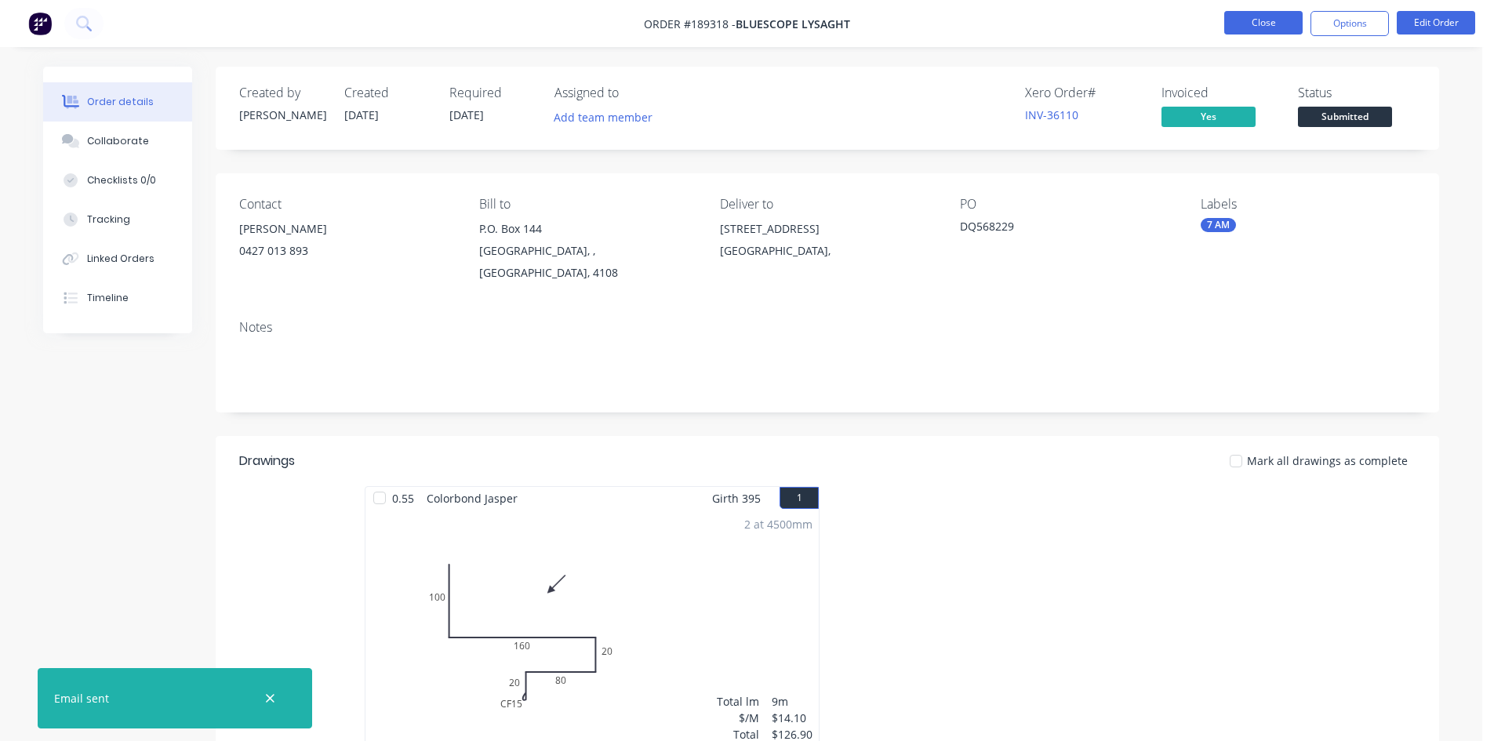
click at [1275, 22] on button "Close" at bounding box center [1263, 23] width 78 height 24
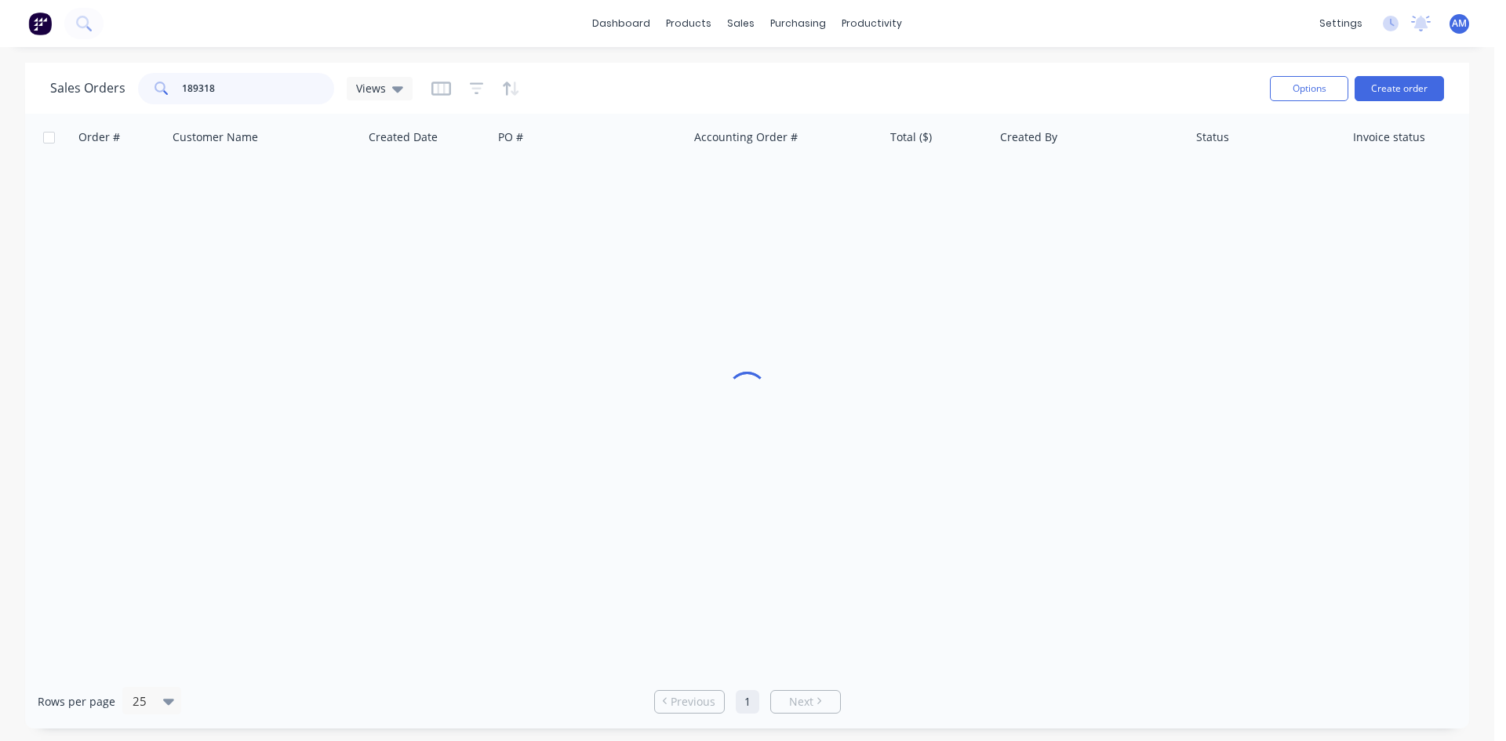
drag, startPoint x: 223, startPoint y: 89, endPoint x: 111, endPoint y: 85, distance: 112.2
click at [111, 85] on div "Sales Orders 189318 Views" at bounding box center [231, 88] width 362 height 31
type input "189235"
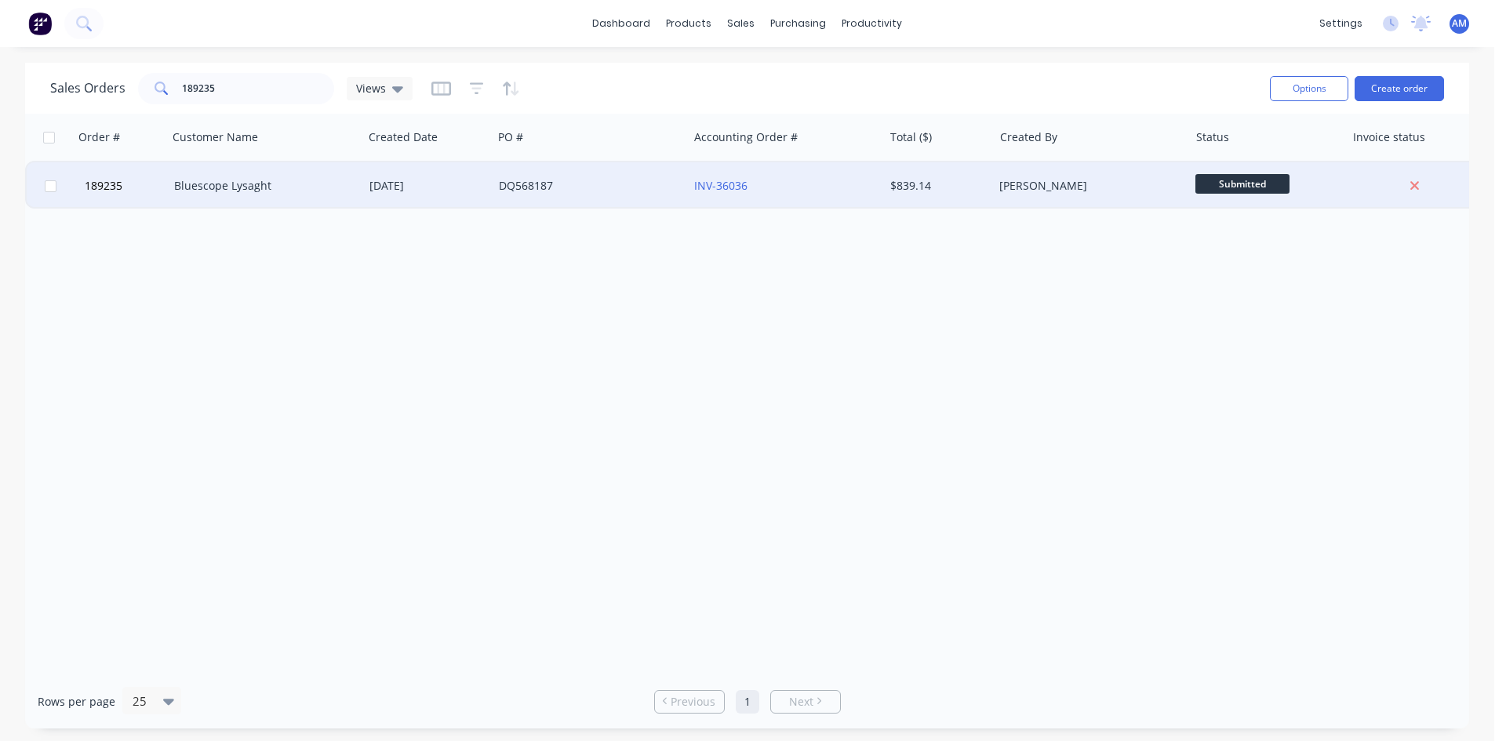
click at [595, 200] on div "DQ568187" at bounding box center [590, 185] width 195 height 47
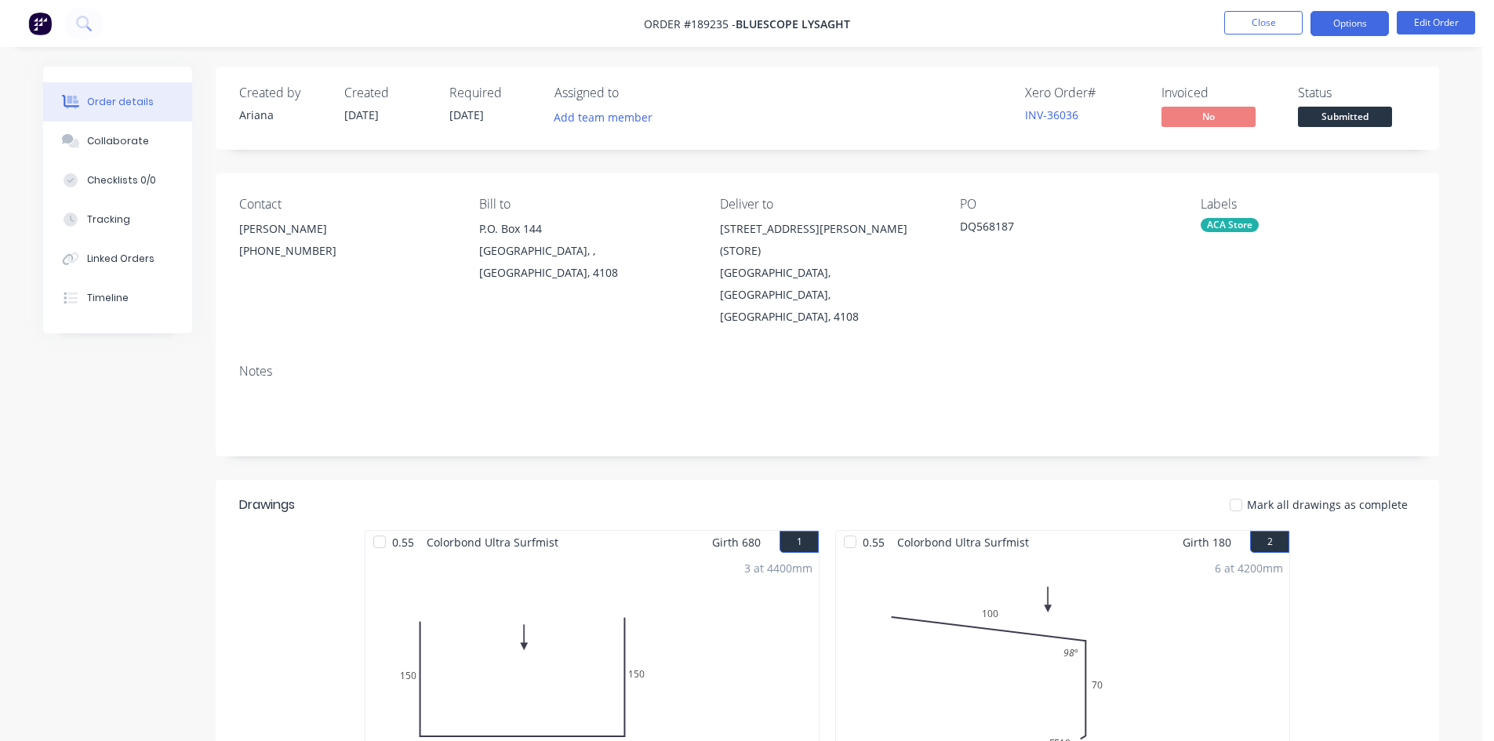
click at [1359, 25] on button "Options" at bounding box center [1350, 23] width 78 height 25
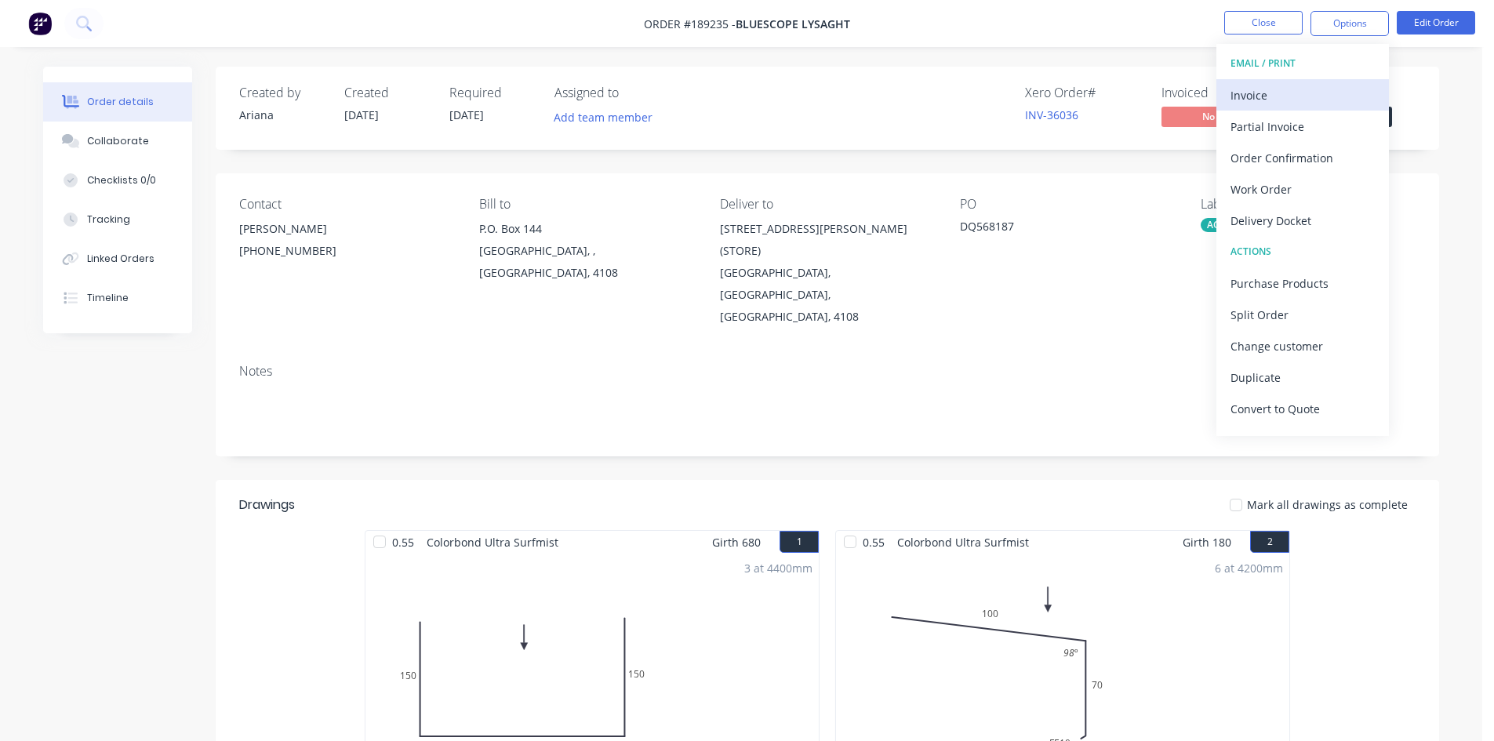
click at [1318, 91] on div "Invoice" at bounding box center [1303, 95] width 144 height 23
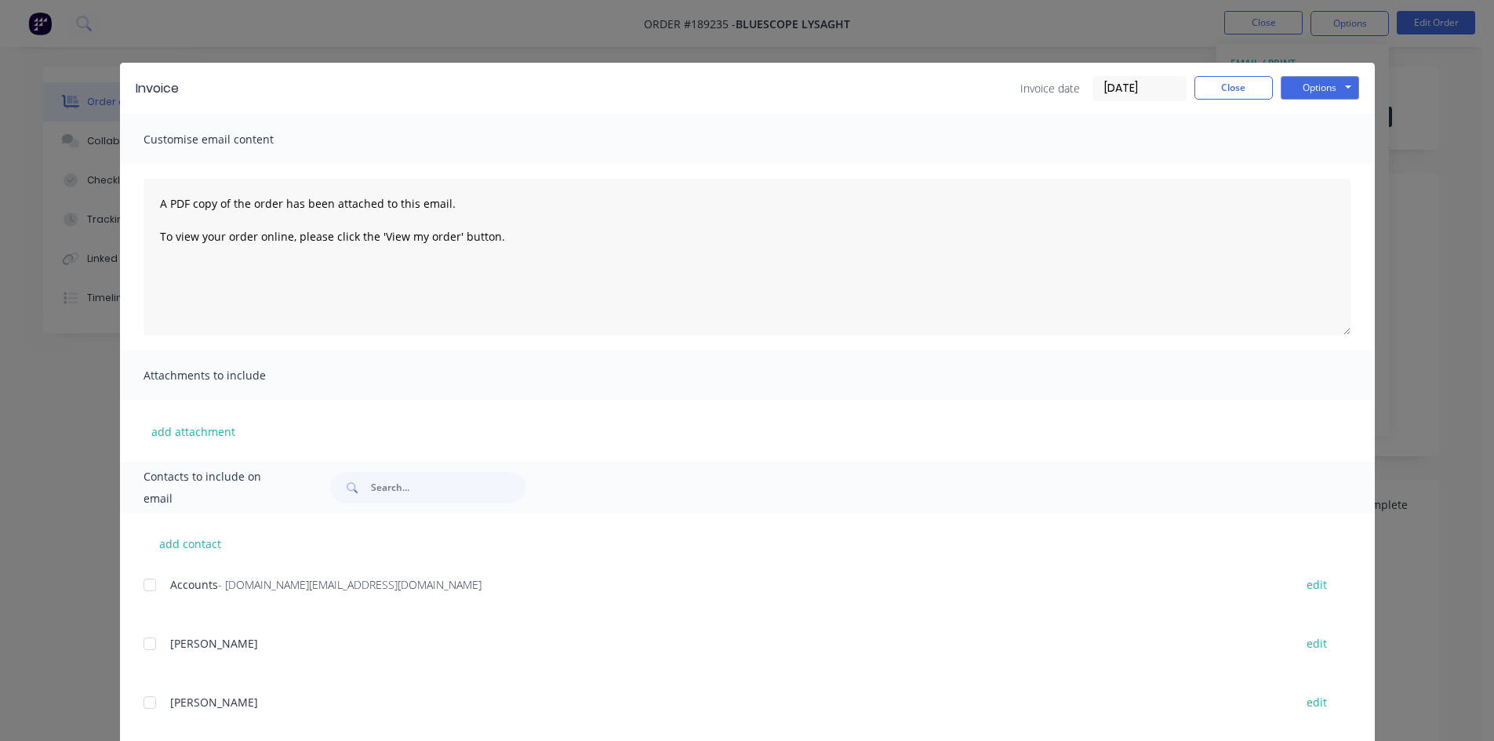
click at [149, 584] on div at bounding box center [149, 584] width 31 height 31
click at [1314, 90] on button "Options" at bounding box center [1320, 88] width 78 height 24
click at [1314, 162] on button "Email" at bounding box center [1331, 168] width 100 height 26
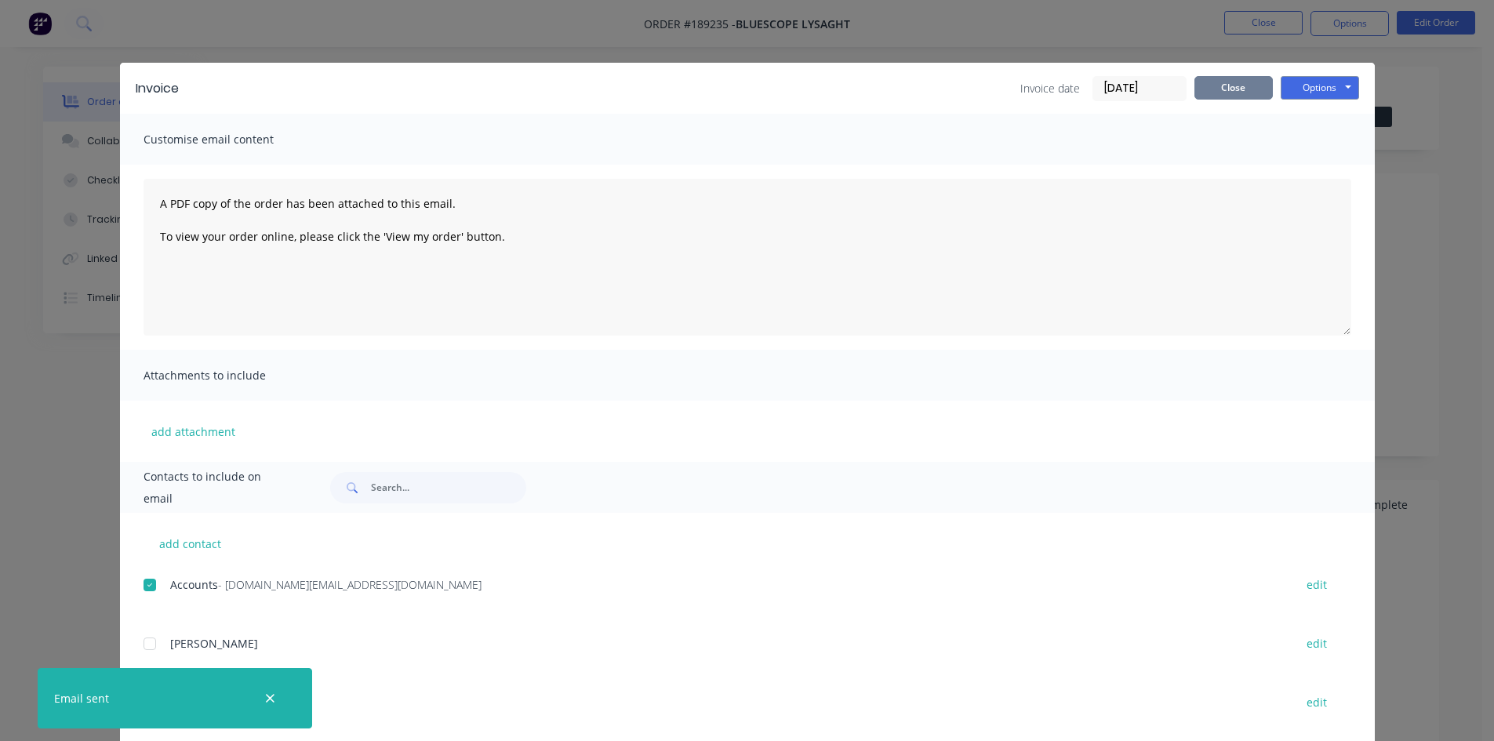
click at [1246, 84] on button "Close" at bounding box center [1234, 88] width 78 height 24
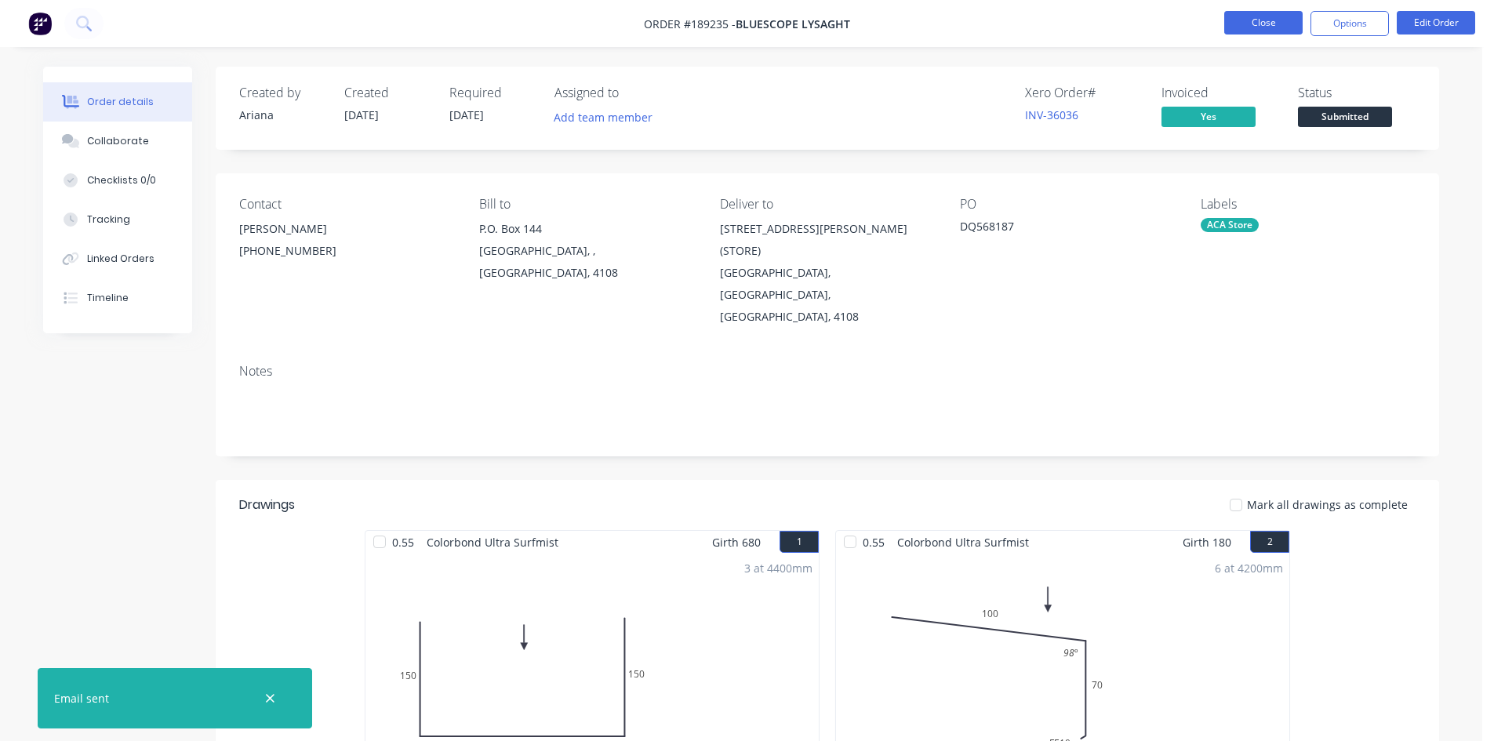
click at [1269, 26] on button "Close" at bounding box center [1263, 23] width 78 height 24
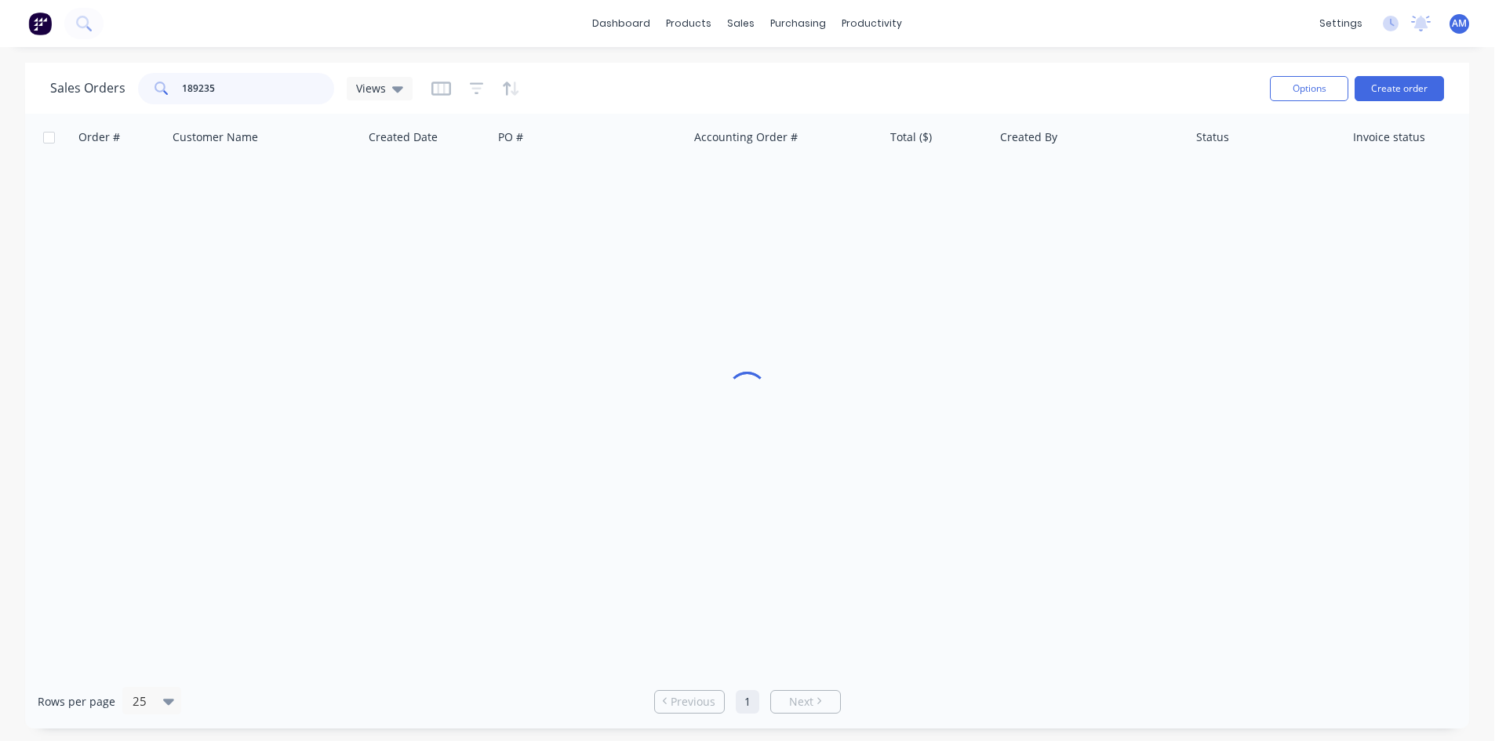
drag, startPoint x: 226, startPoint y: 91, endPoint x: 93, endPoint y: 82, distance: 133.6
click at [93, 82] on div "Sales Orders 189235 Views" at bounding box center [231, 88] width 362 height 31
type input "189224"
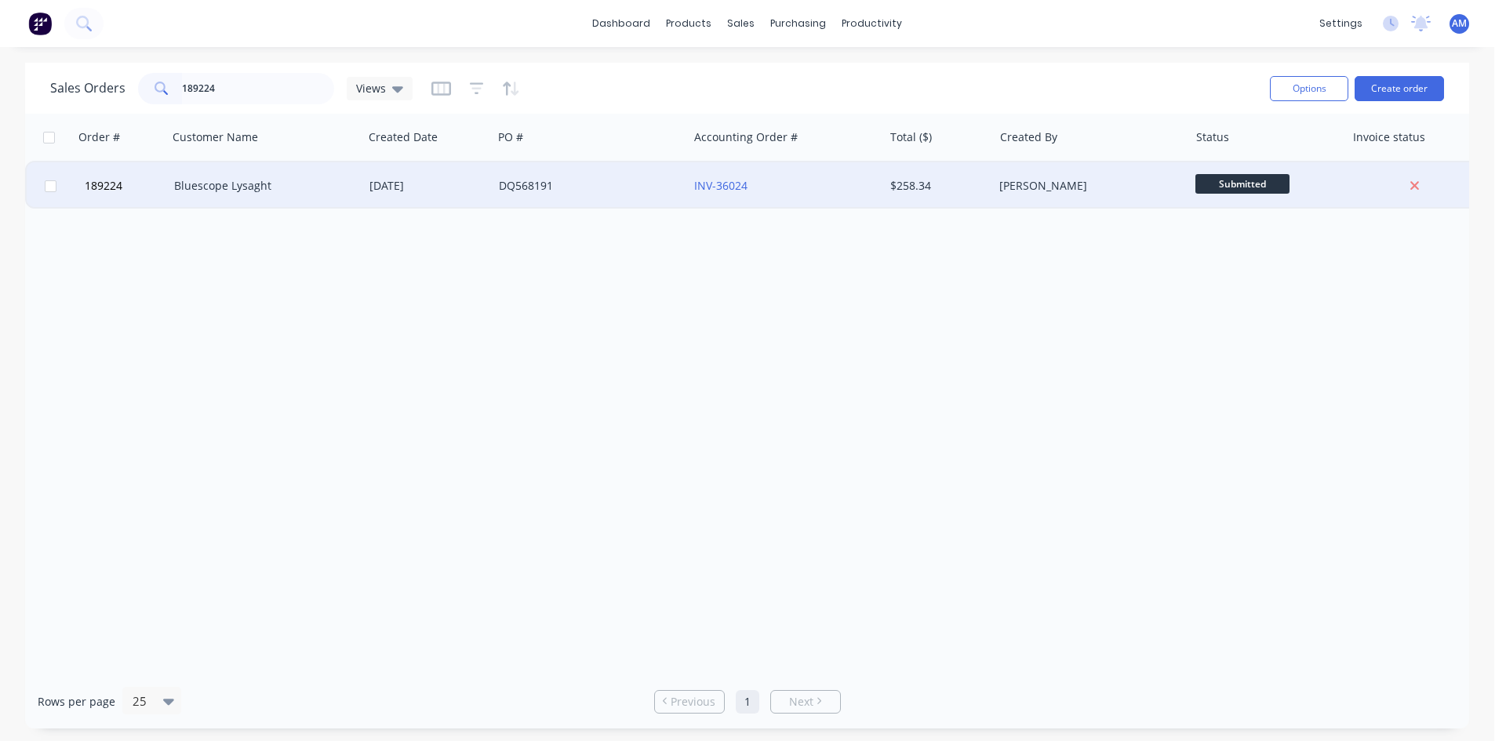
click at [582, 197] on div "DQ568191" at bounding box center [590, 185] width 195 height 47
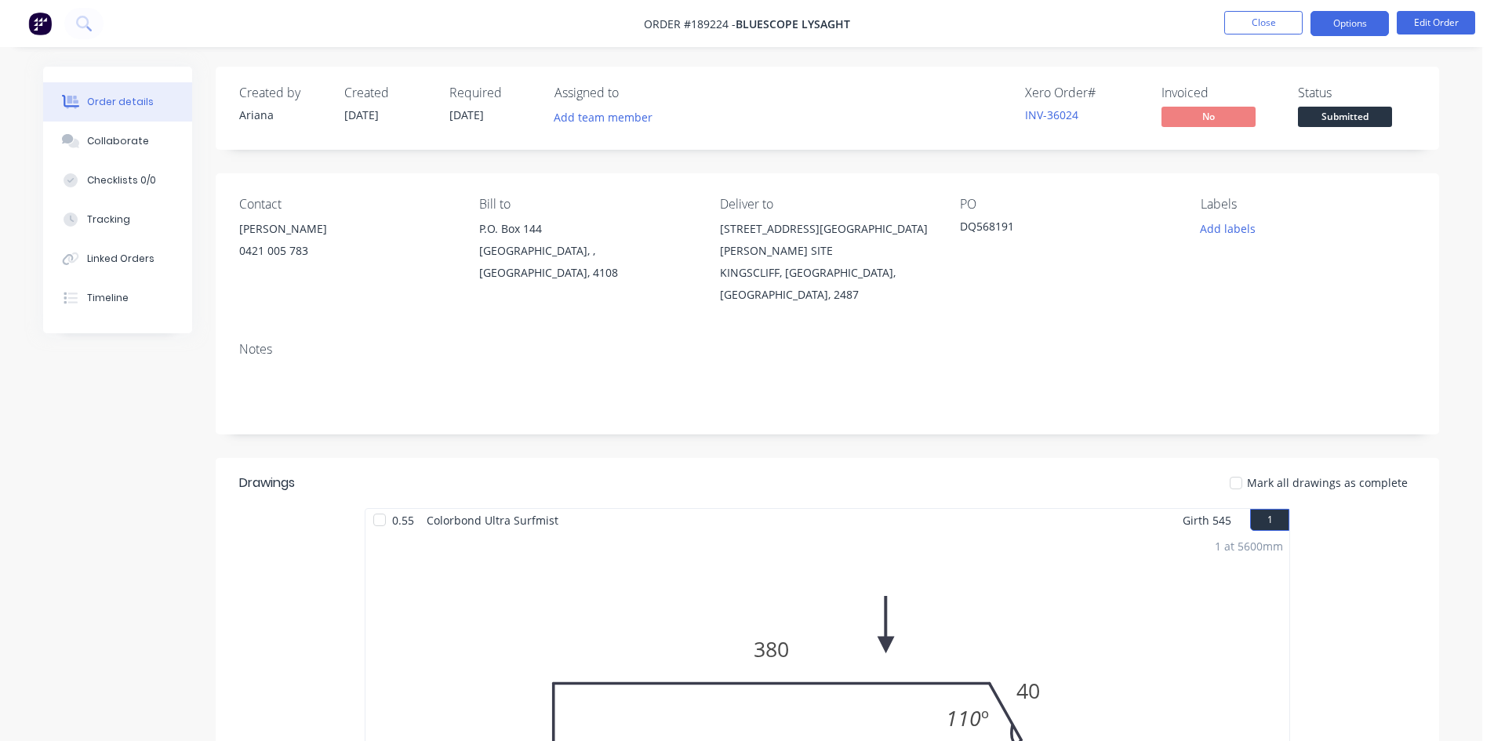
click at [1361, 27] on button "Options" at bounding box center [1350, 23] width 78 height 25
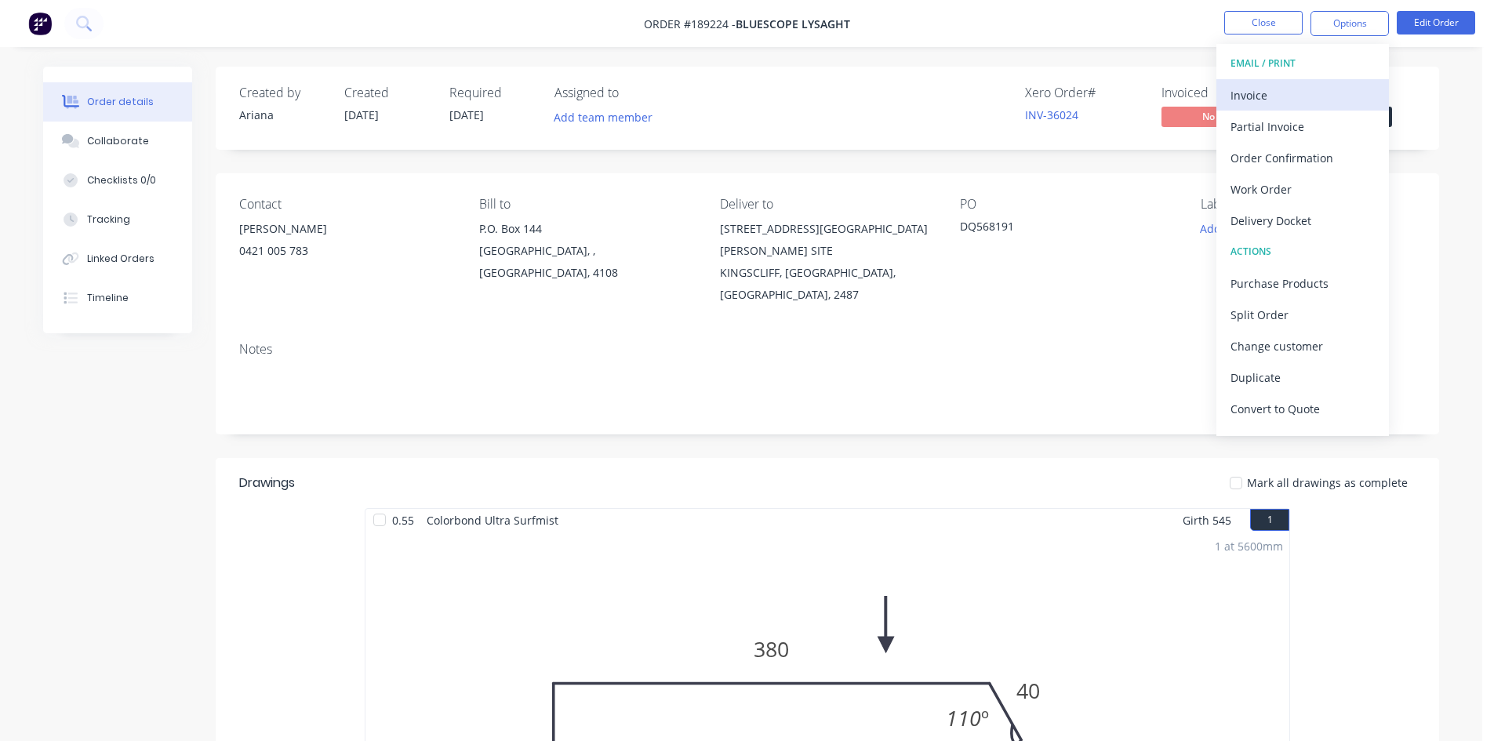
click at [1336, 87] on div "Invoice" at bounding box center [1303, 95] width 144 height 23
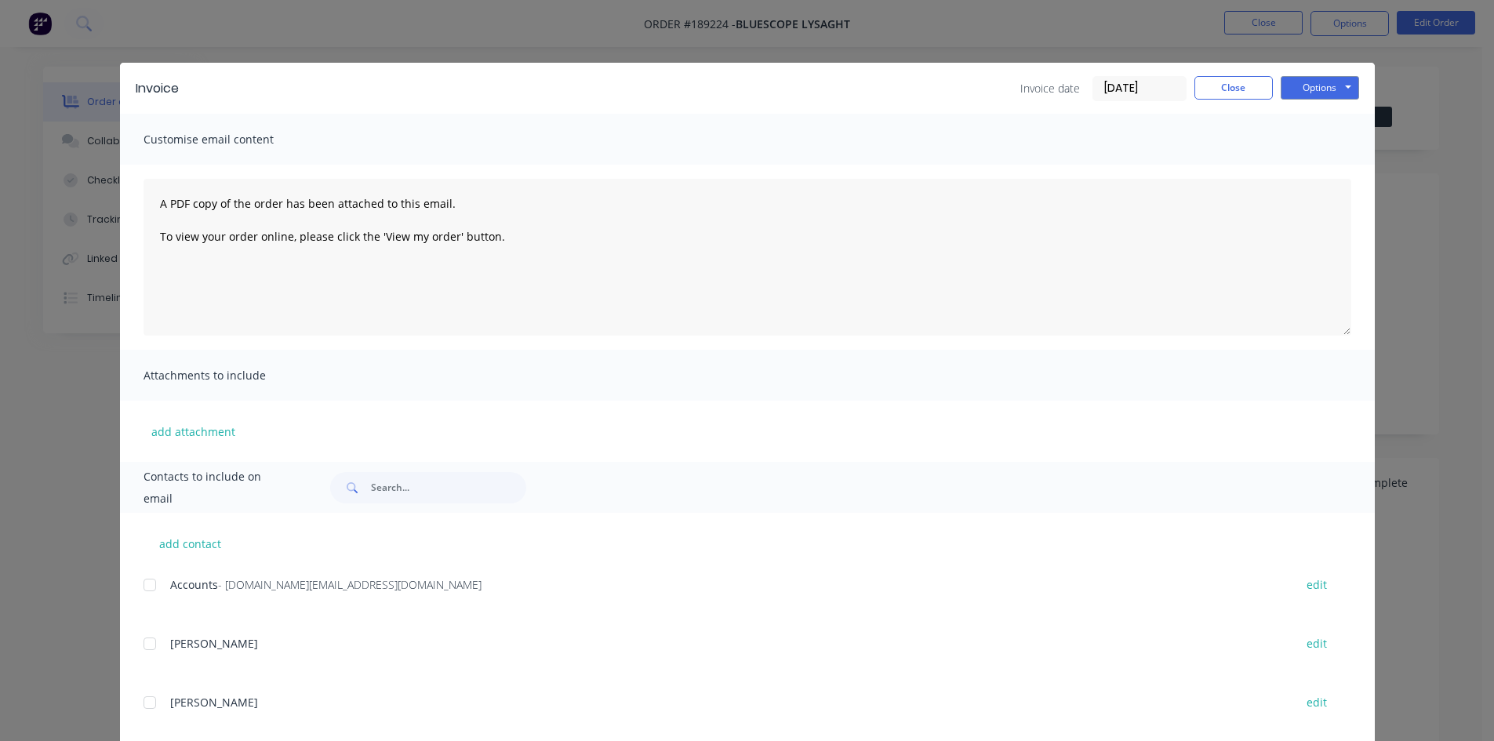
click at [146, 585] on div at bounding box center [149, 584] width 31 height 31
click at [1306, 89] on button "Options" at bounding box center [1320, 88] width 78 height 24
click at [1301, 173] on button "Email" at bounding box center [1331, 168] width 100 height 26
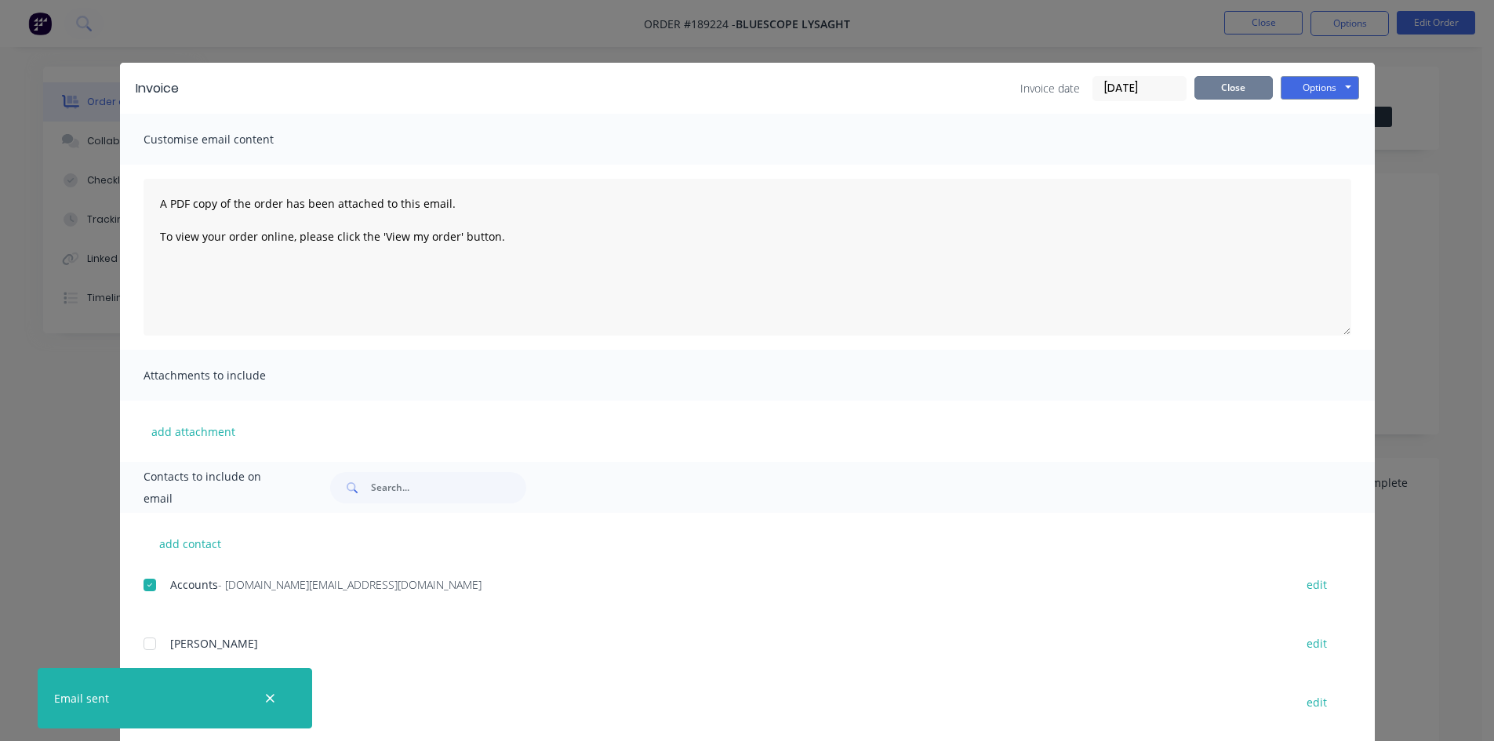
click at [1232, 92] on button "Close" at bounding box center [1234, 88] width 78 height 24
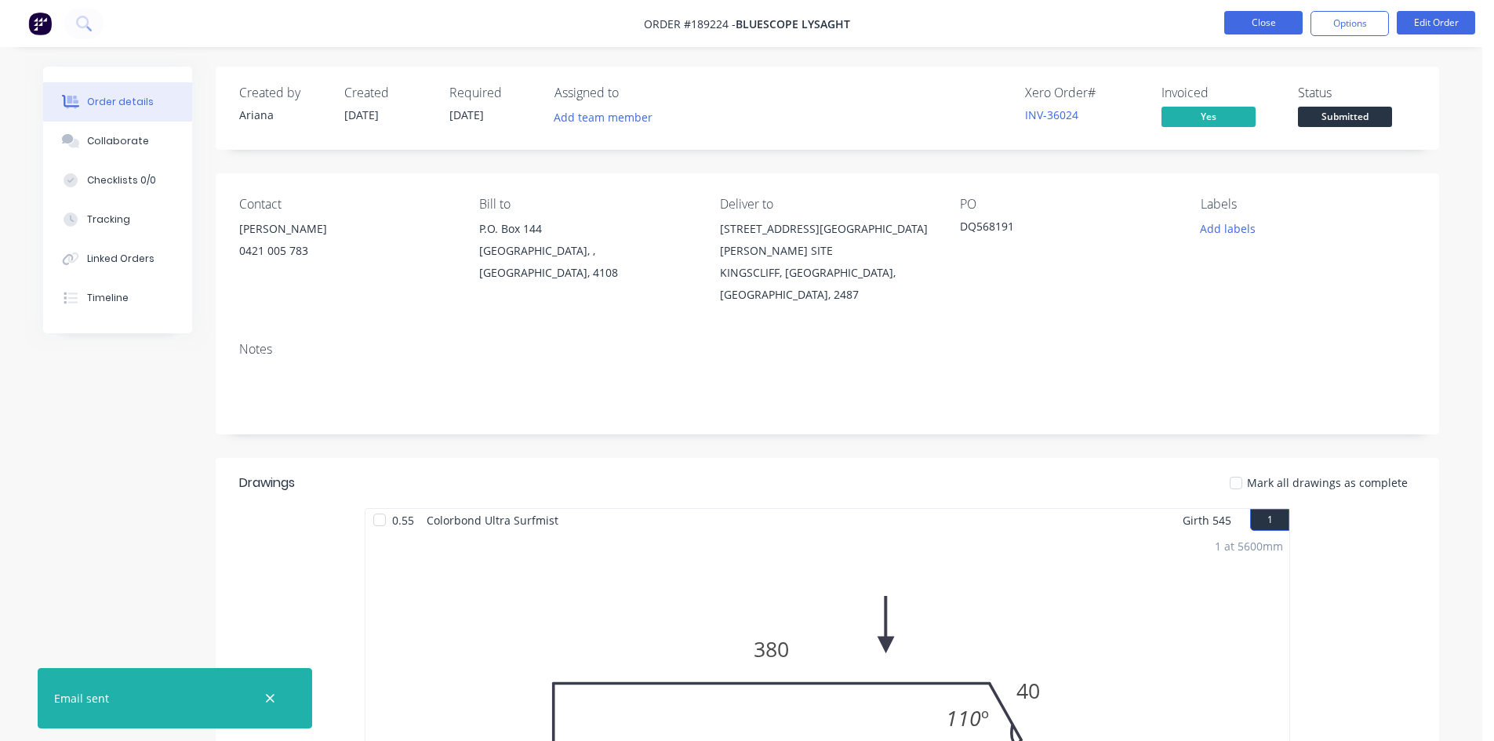
click at [1246, 31] on button "Close" at bounding box center [1263, 23] width 78 height 24
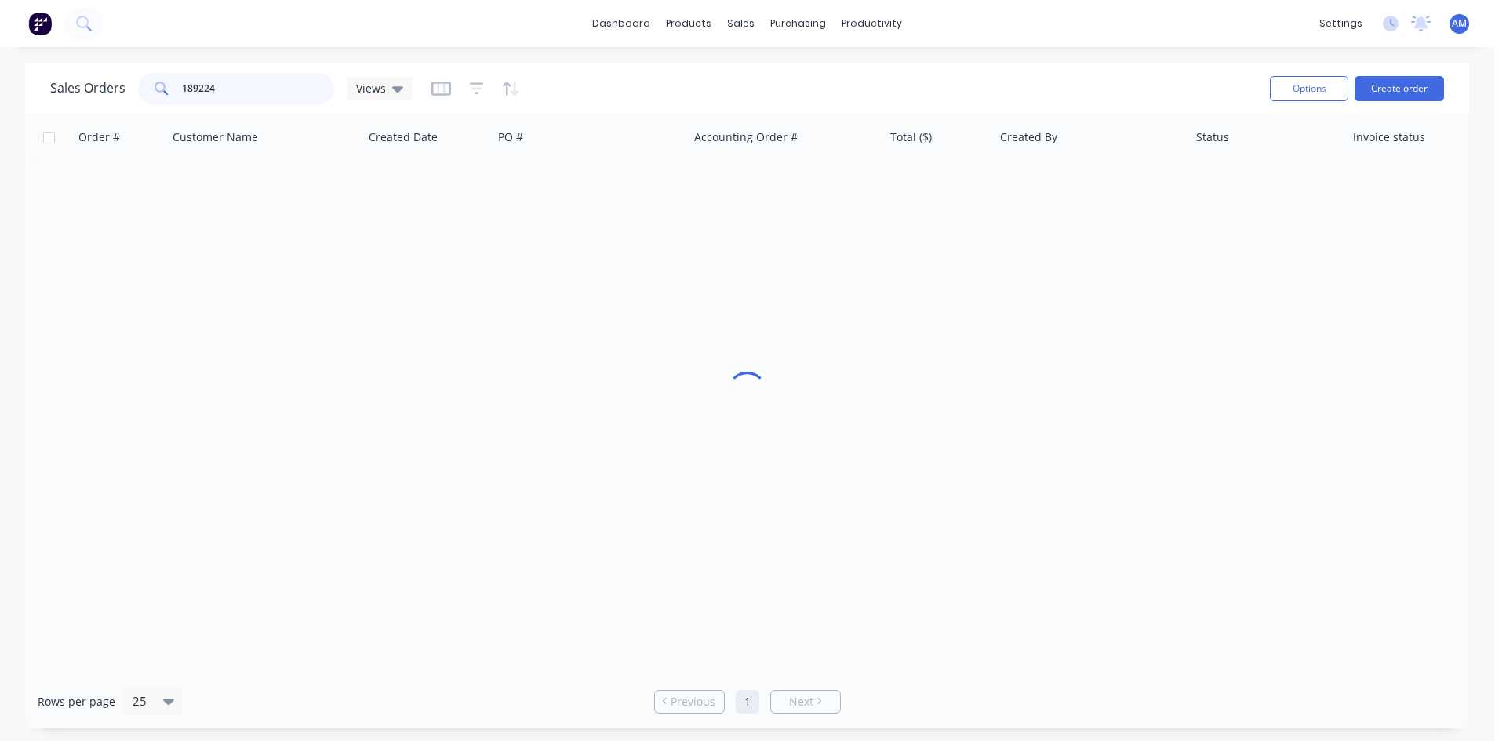
drag, startPoint x: 242, startPoint y: 94, endPoint x: 133, endPoint y: 84, distance: 108.7
click at [133, 84] on div "Sales Orders 189224 Views" at bounding box center [231, 88] width 362 height 31
type input "189159"
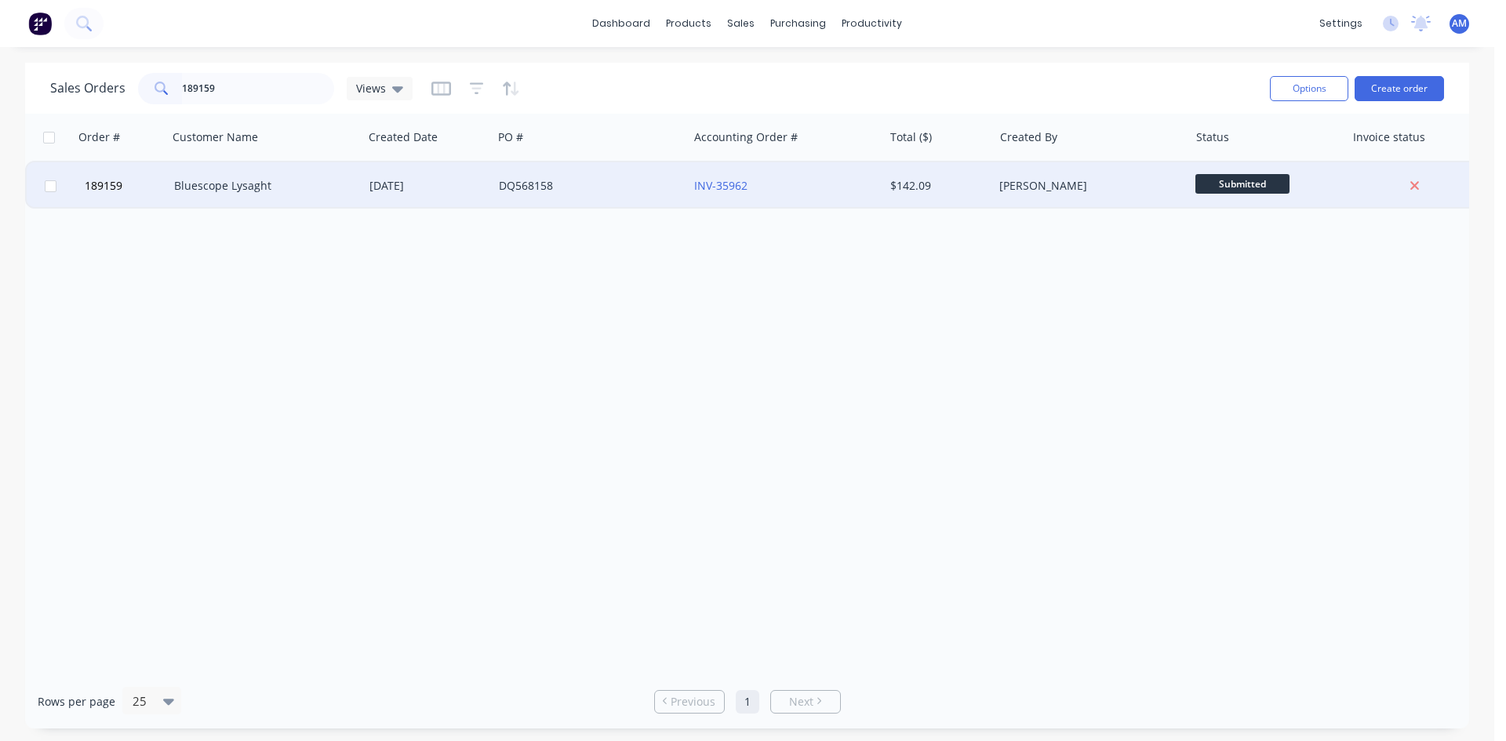
click at [561, 188] on div "DQ568158" at bounding box center [586, 186] width 174 height 16
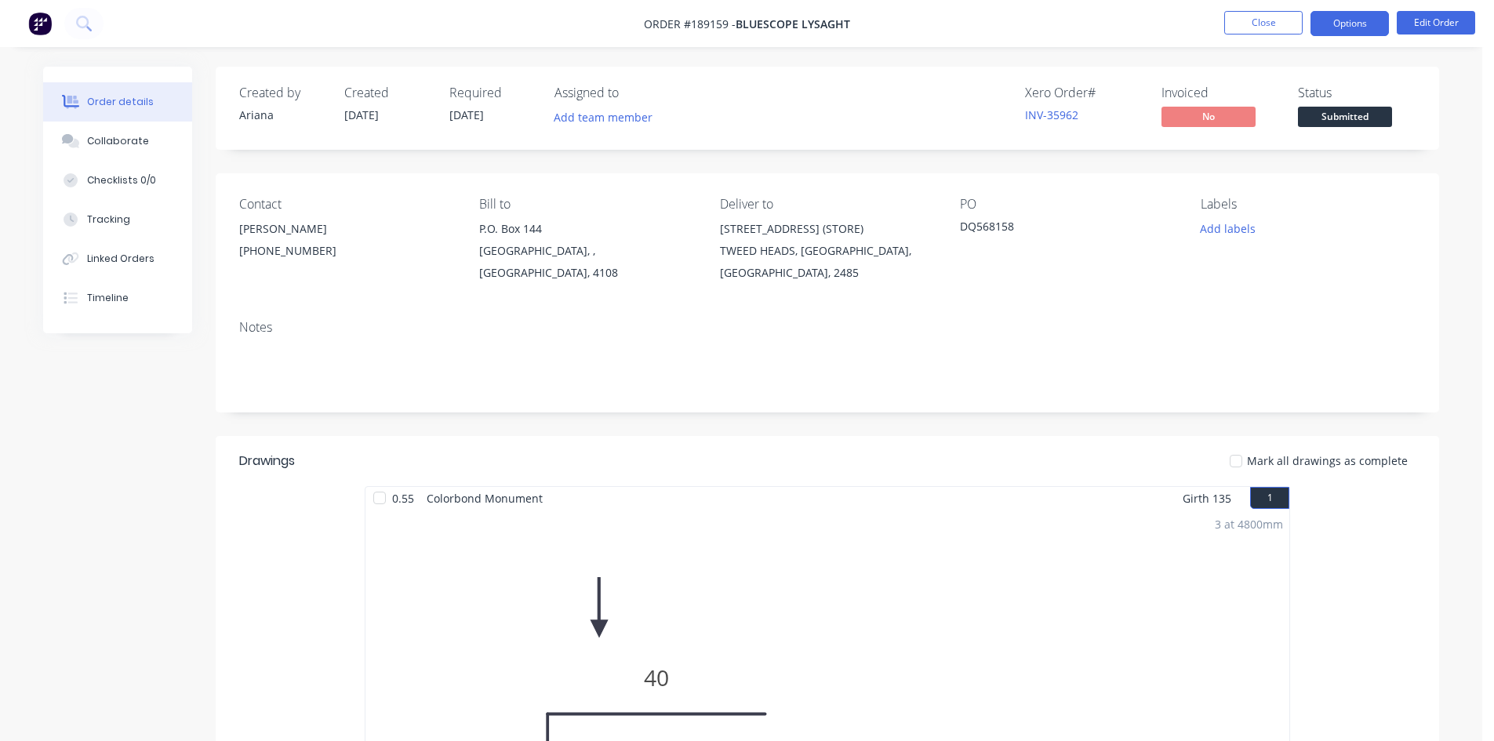
click at [1341, 22] on button "Options" at bounding box center [1350, 23] width 78 height 25
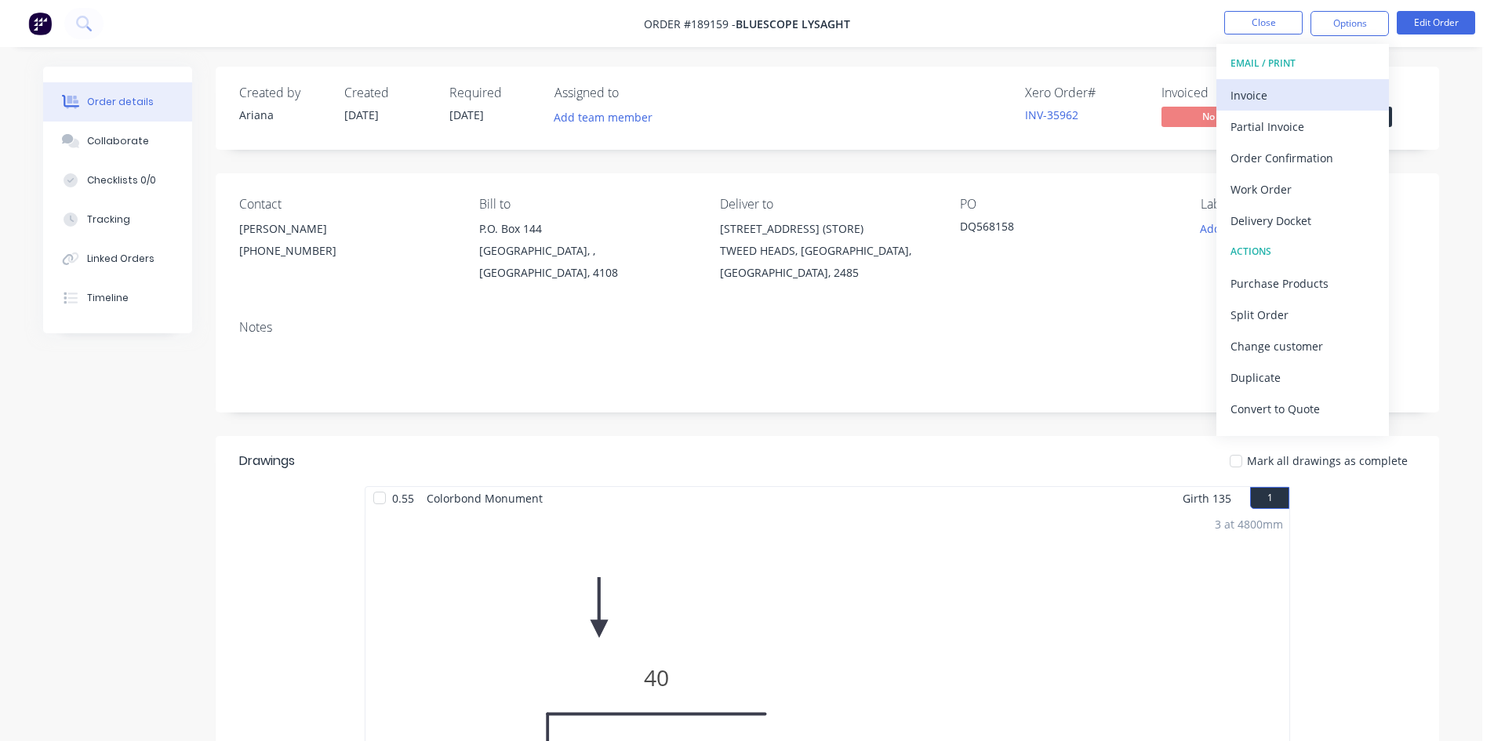
click at [1313, 89] on div "Invoice" at bounding box center [1303, 95] width 144 height 23
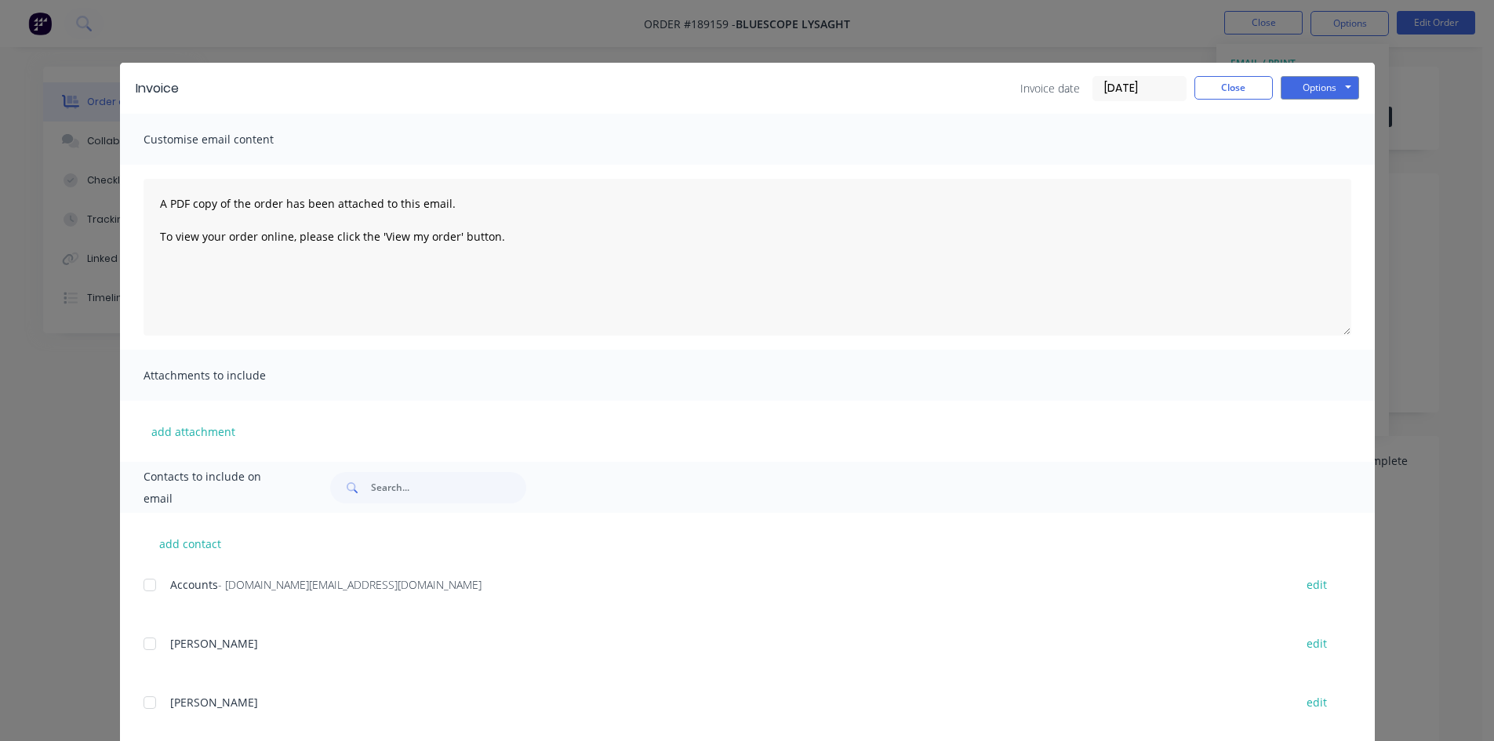
click at [142, 590] on div at bounding box center [149, 584] width 31 height 31
click at [1319, 87] on button "Options" at bounding box center [1320, 88] width 78 height 24
click at [1323, 169] on button "Email" at bounding box center [1331, 168] width 100 height 26
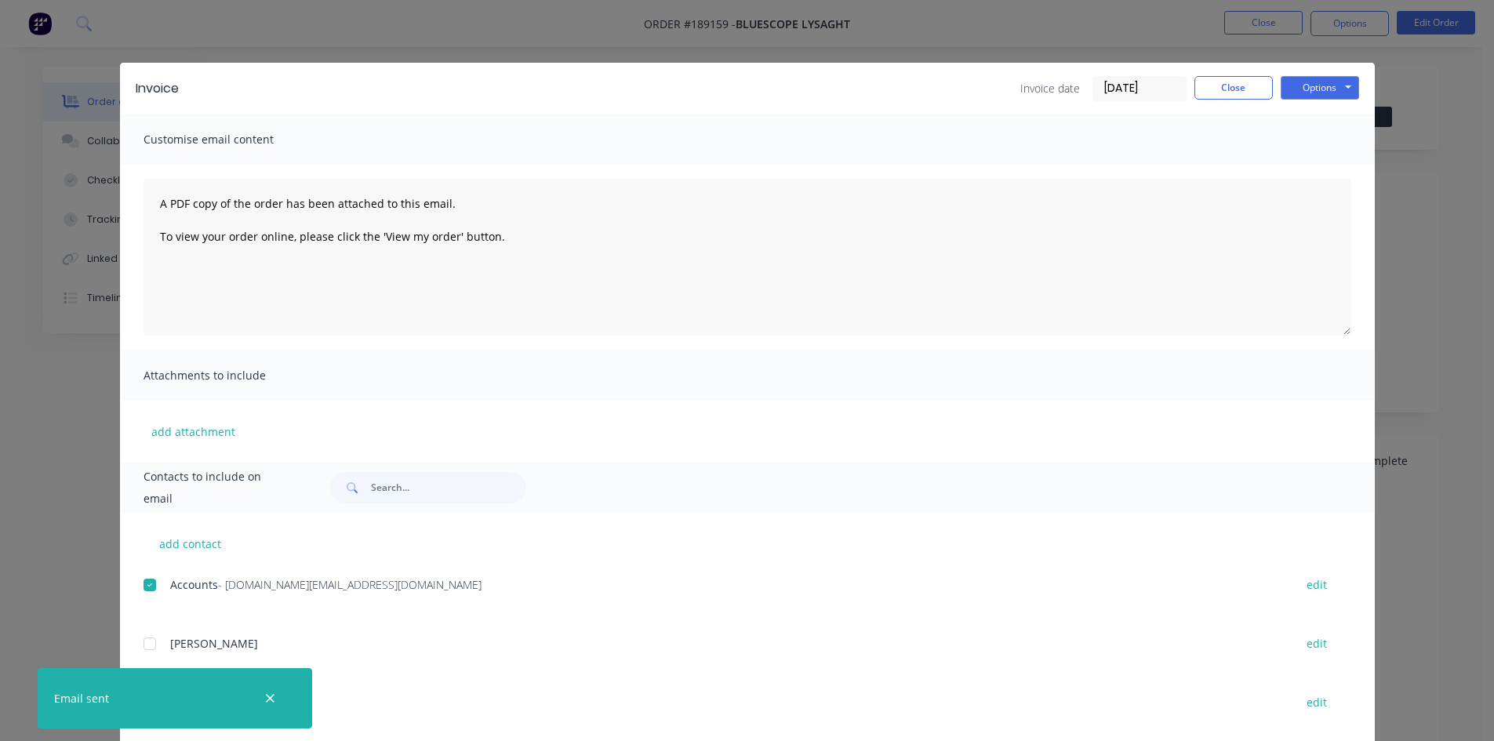
click at [1221, 73] on div "Invoice Invoice date [DATE] Close Options Preview Print Email" at bounding box center [747, 88] width 1255 height 51
click at [1224, 88] on button "Close" at bounding box center [1234, 88] width 78 height 24
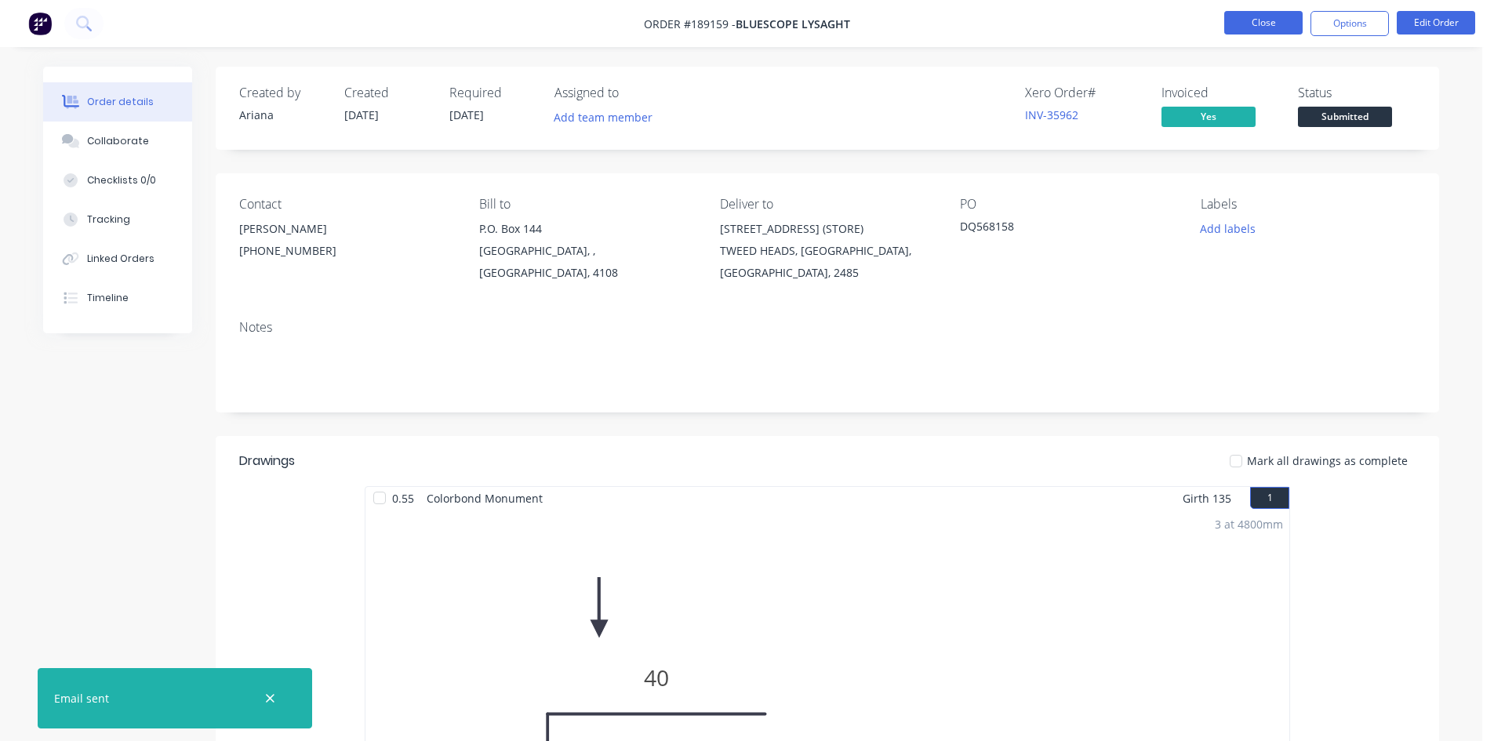
click at [1253, 24] on button "Close" at bounding box center [1263, 23] width 78 height 24
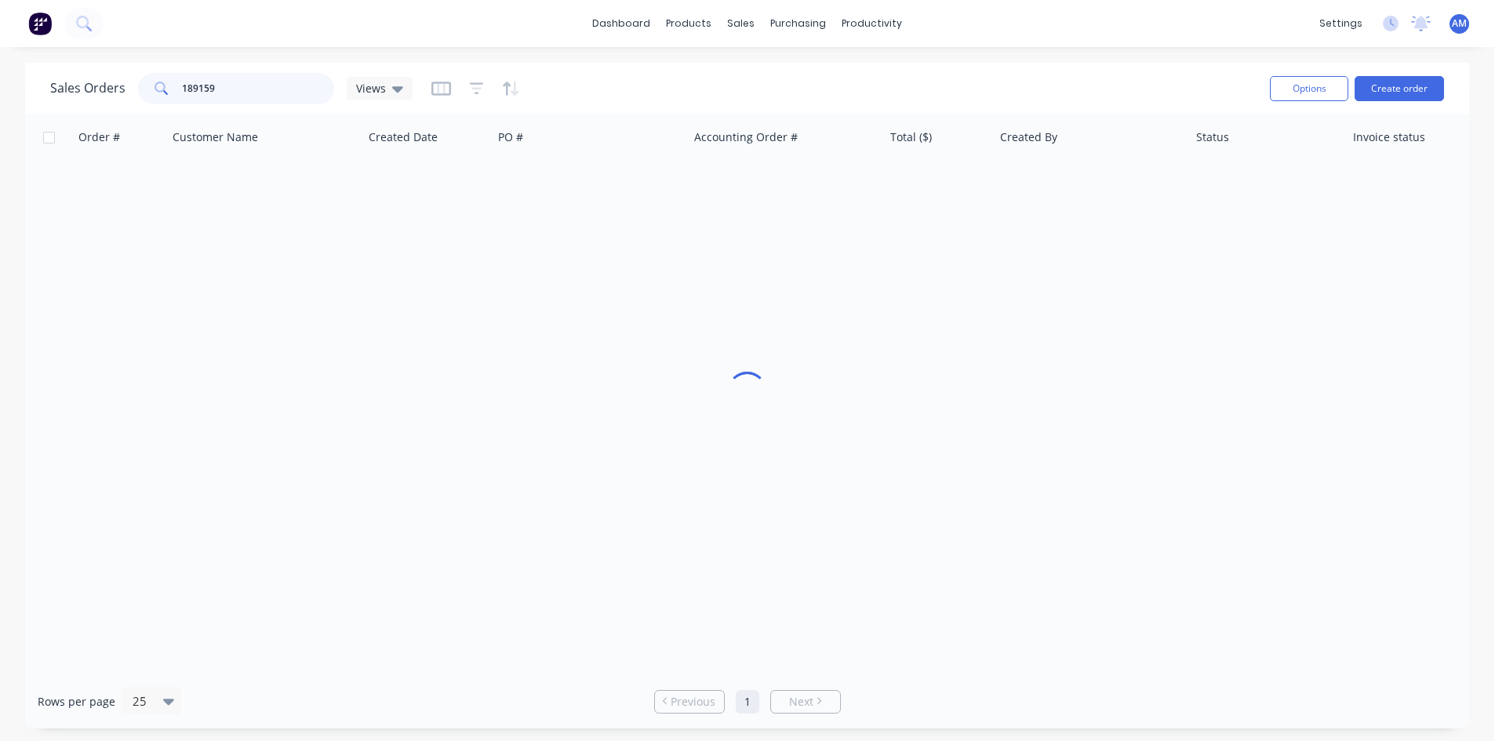
drag, startPoint x: 257, startPoint y: 90, endPoint x: 111, endPoint y: 92, distance: 146.7
click at [111, 92] on div "Sales Orders 189159 Views" at bounding box center [231, 88] width 362 height 31
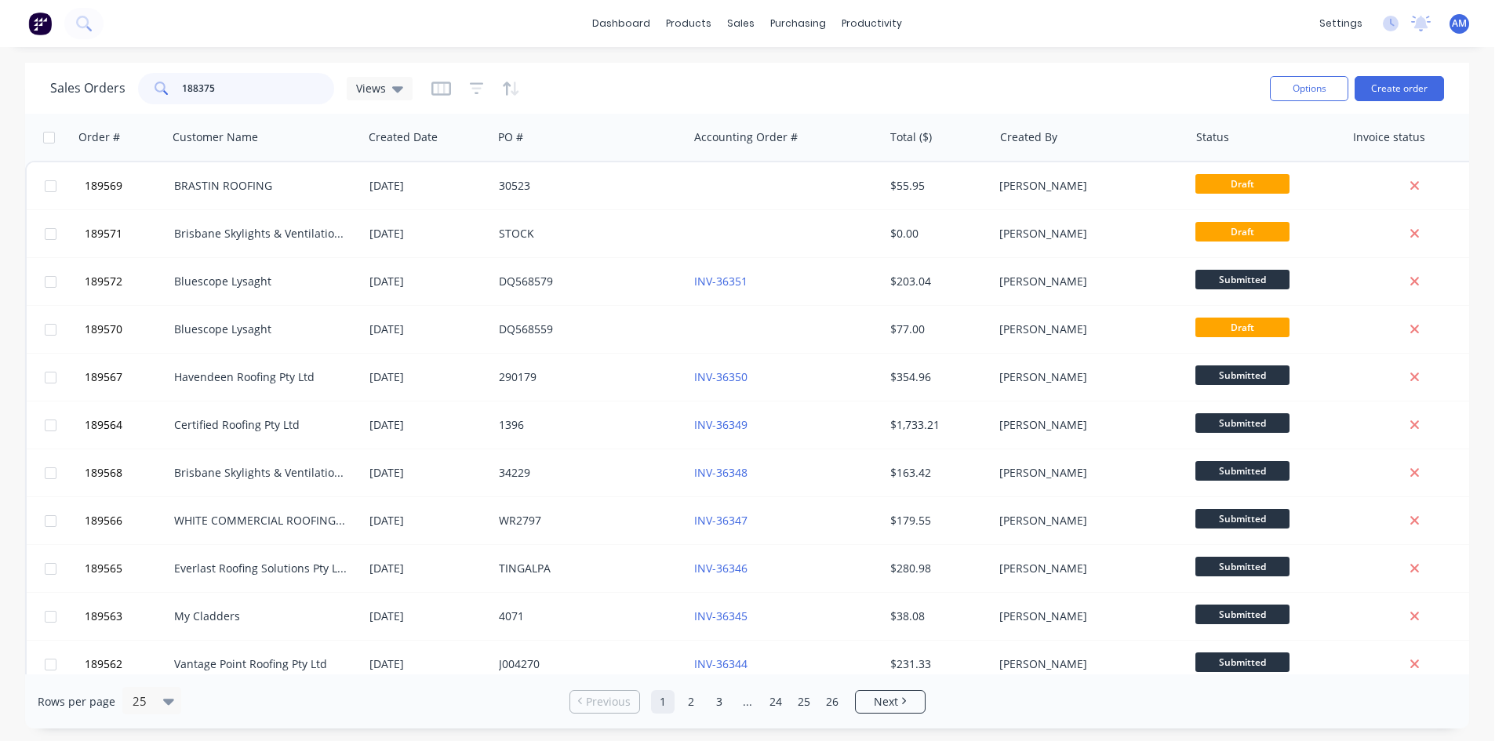
type input "188375"
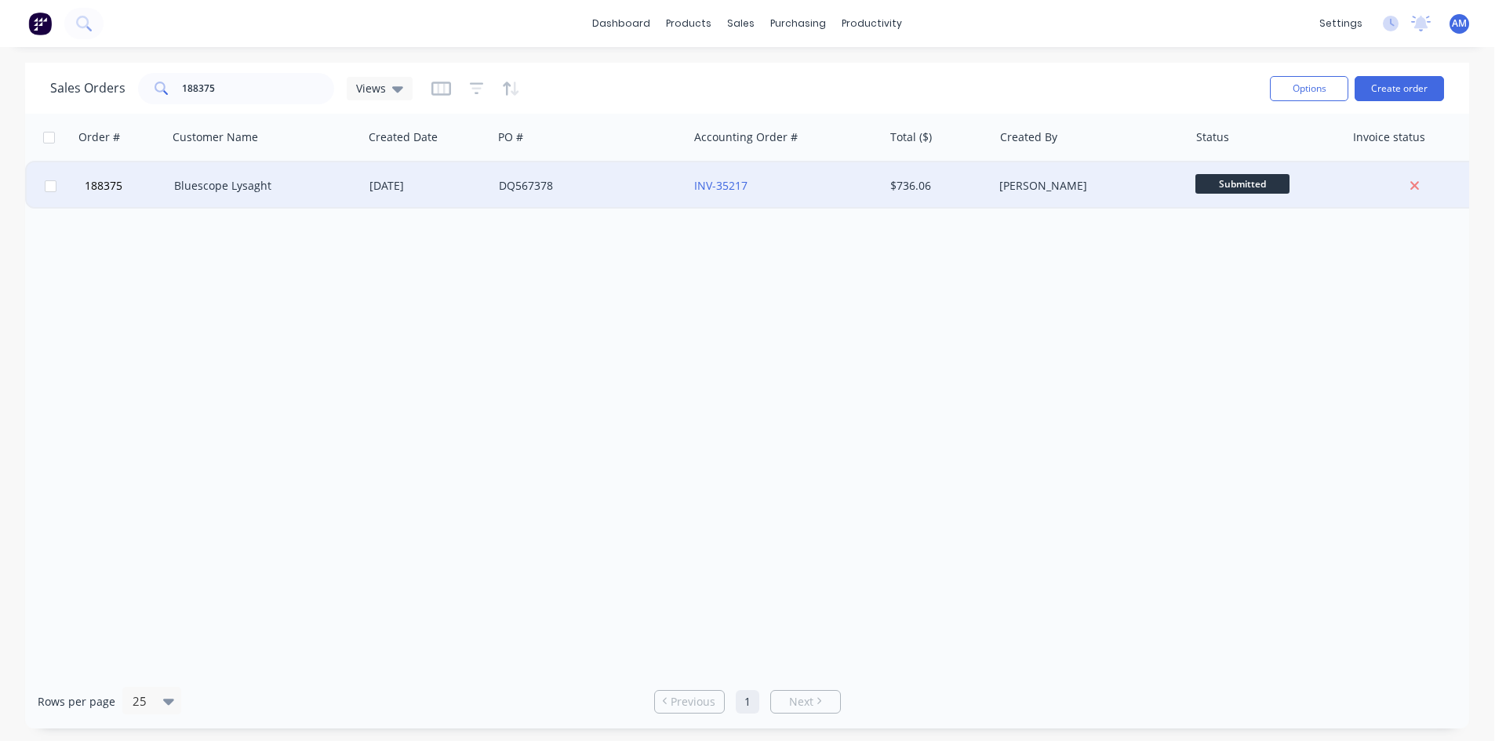
click at [547, 186] on div "DQ567378" at bounding box center [586, 186] width 174 height 16
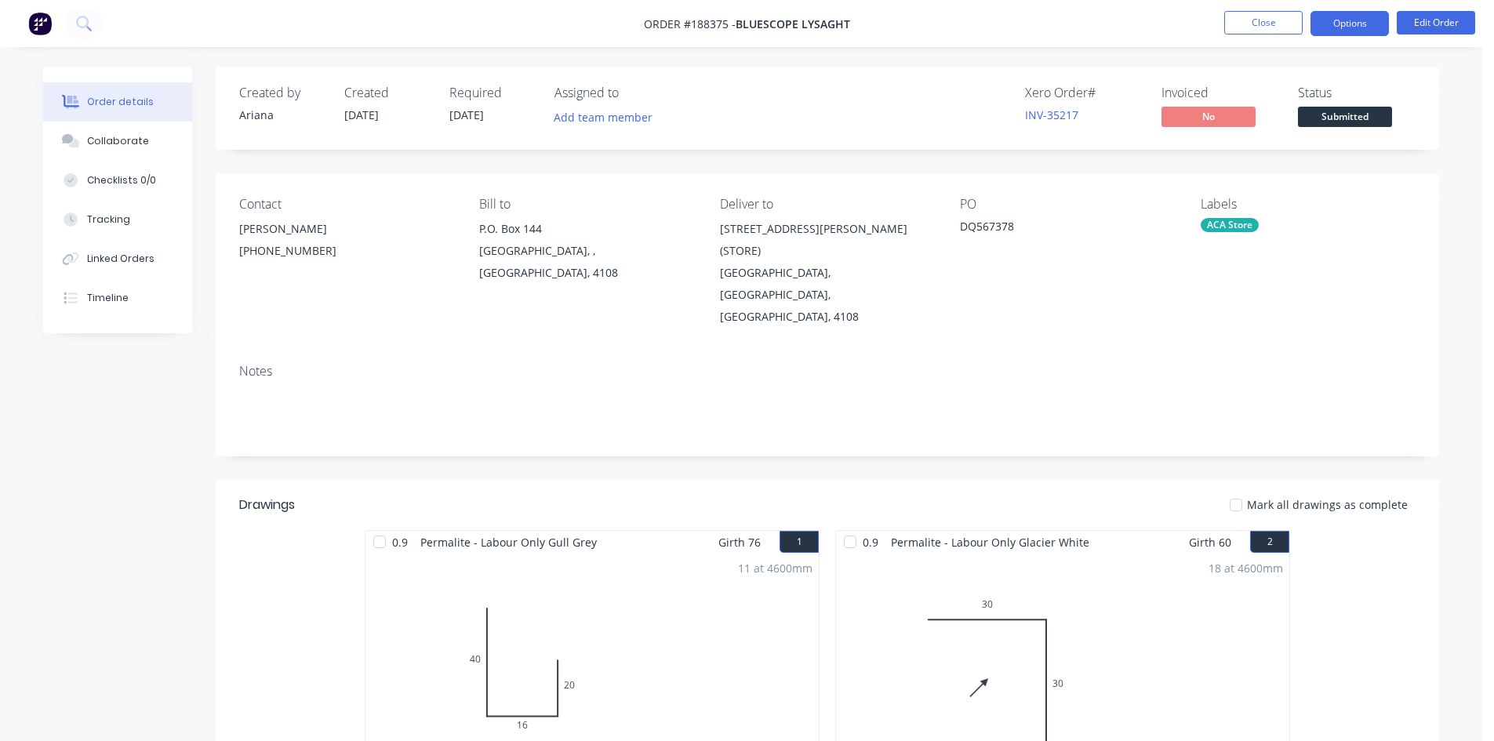
click at [1315, 29] on button "Options" at bounding box center [1350, 23] width 78 height 25
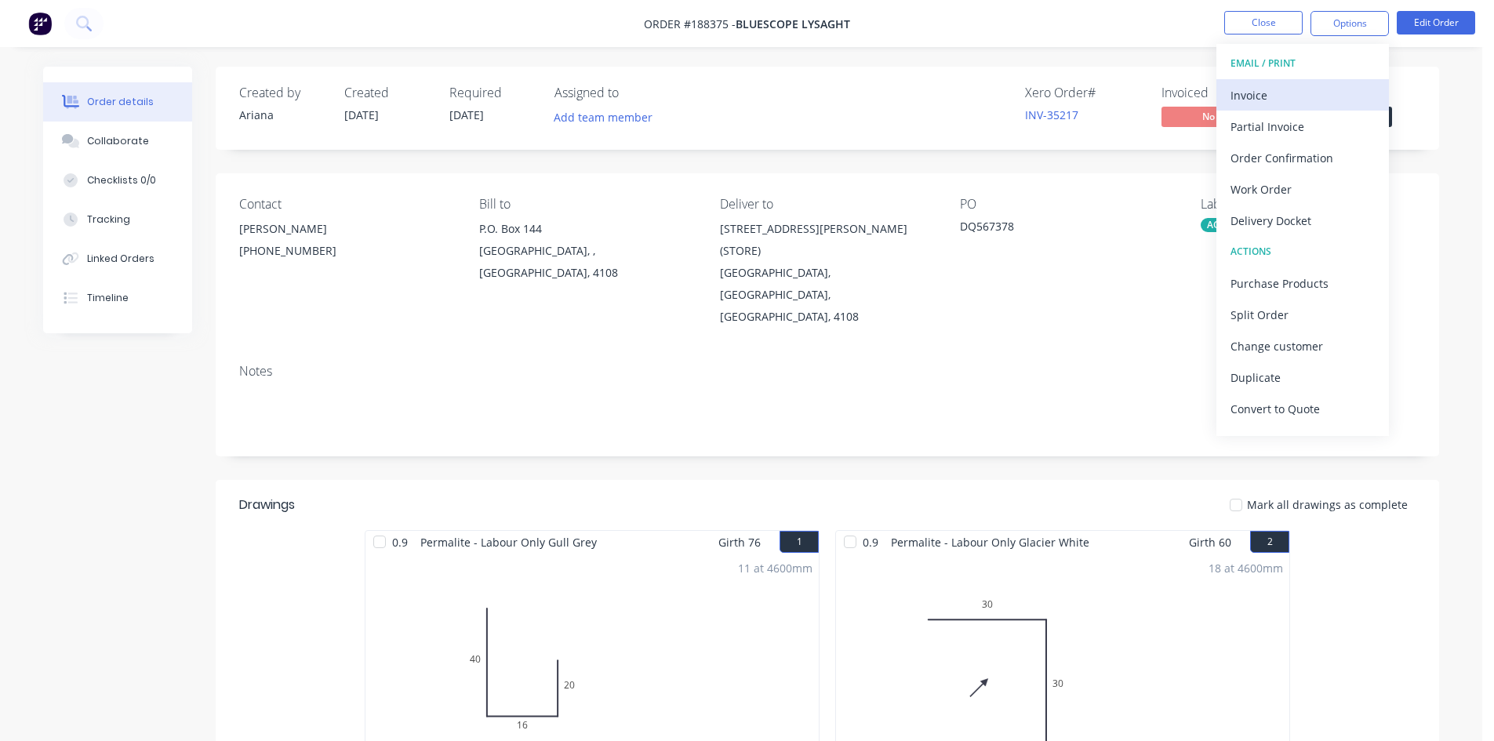
click at [1299, 88] on div "Invoice" at bounding box center [1303, 95] width 144 height 23
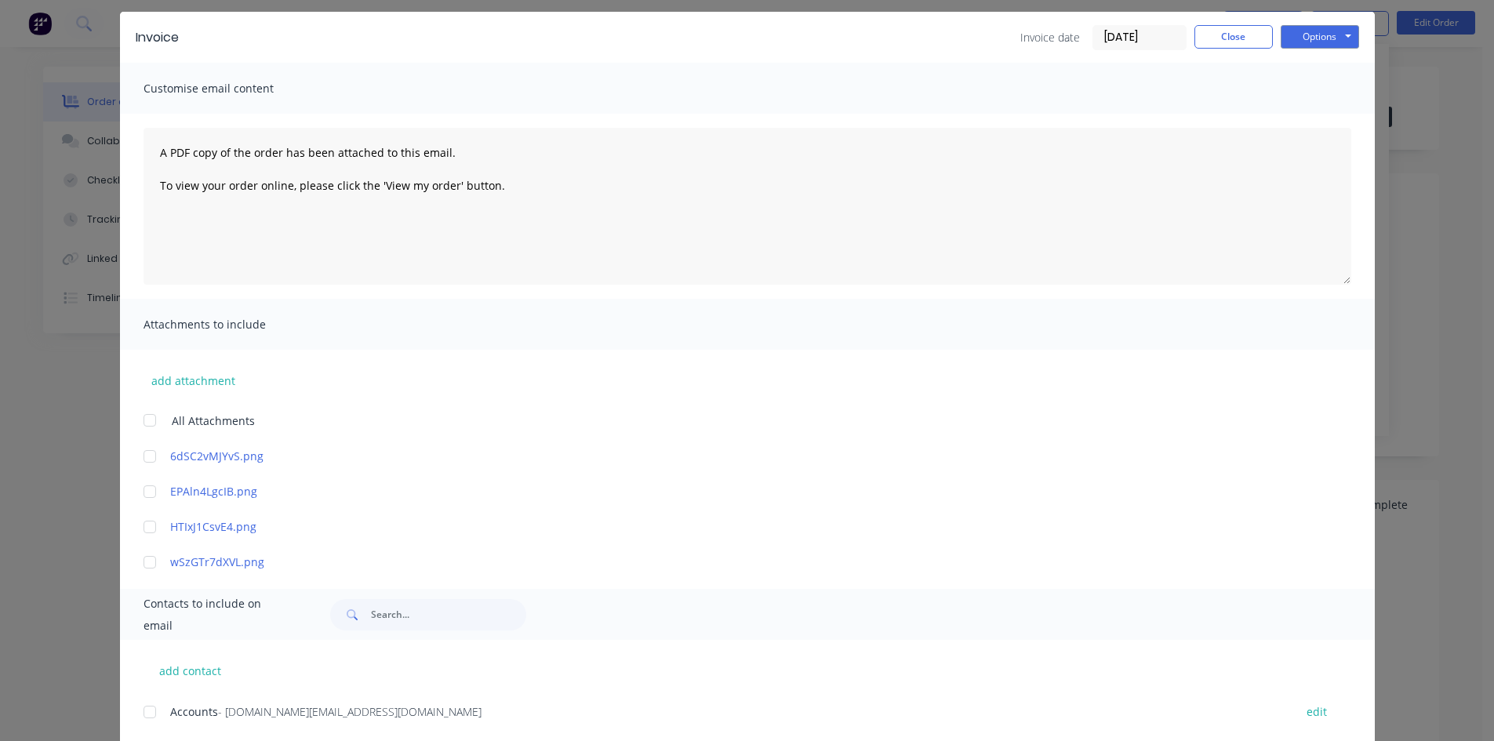
scroll to position [78, 0]
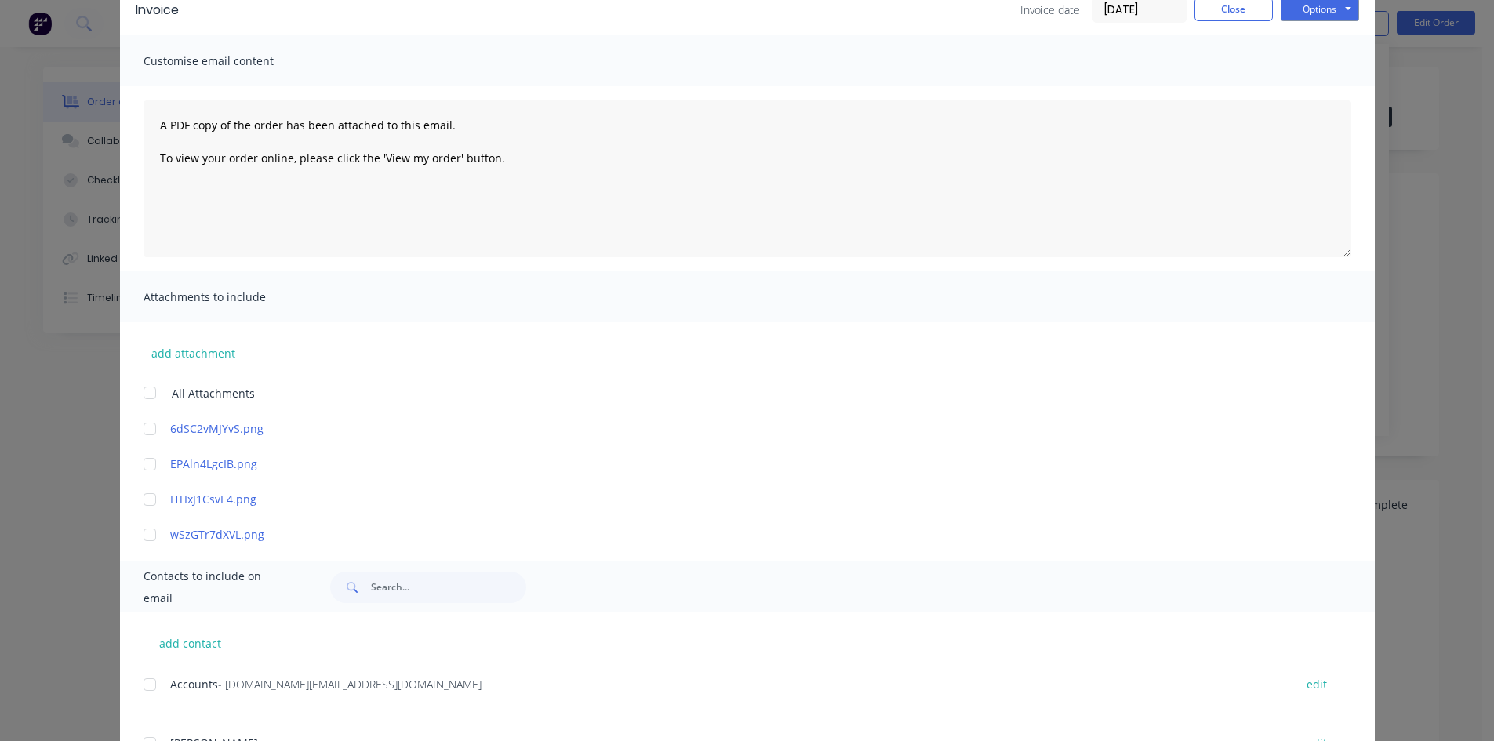
click at [146, 686] on div at bounding box center [149, 684] width 31 height 31
click at [1338, 13] on button "Options" at bounding box center [1320, 10] width 78 height 24
click at [1329, 81] on button "Email" at bounding box center [1331, 89] width 100 height 26
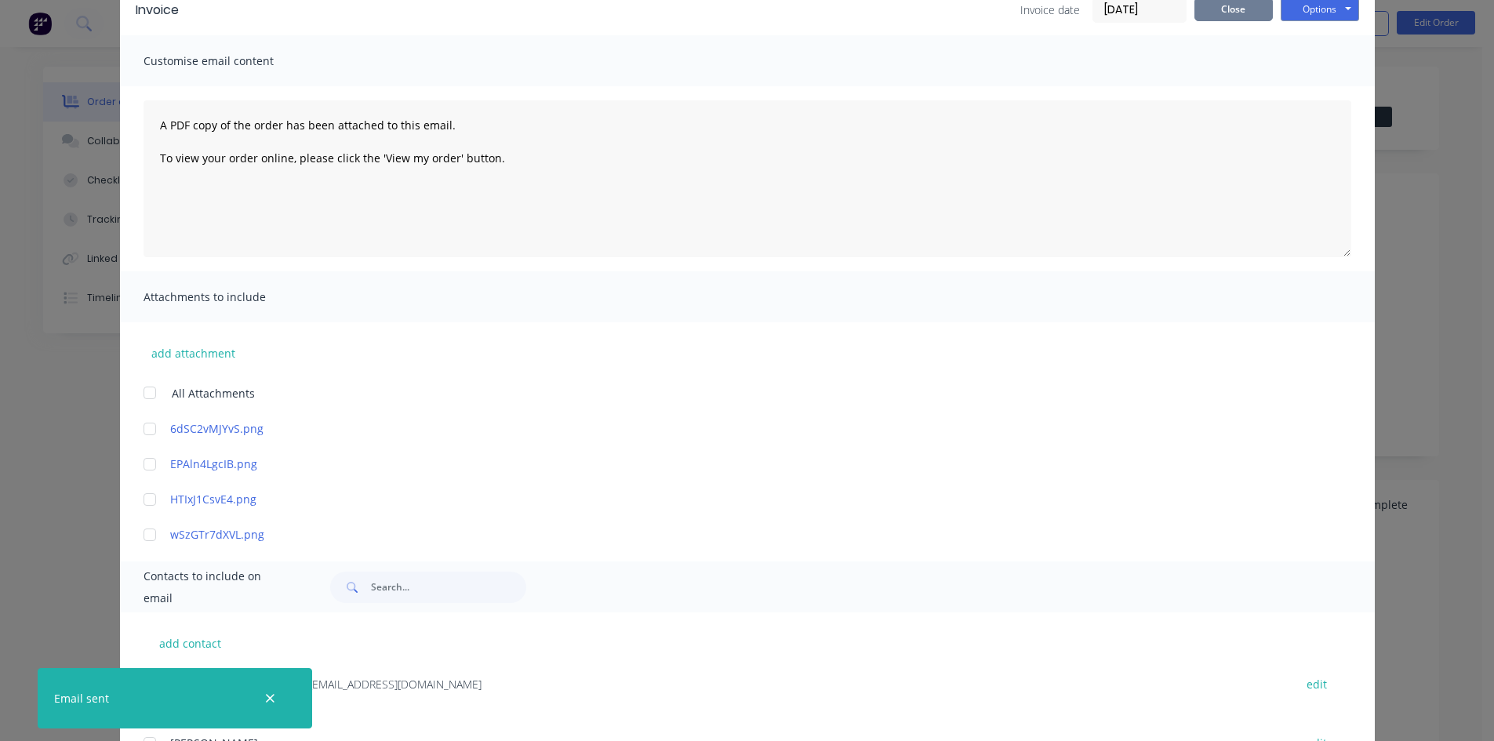
click at [1241, 16] on button "Close" at bounding box center [1234, 10] width 78 height 24
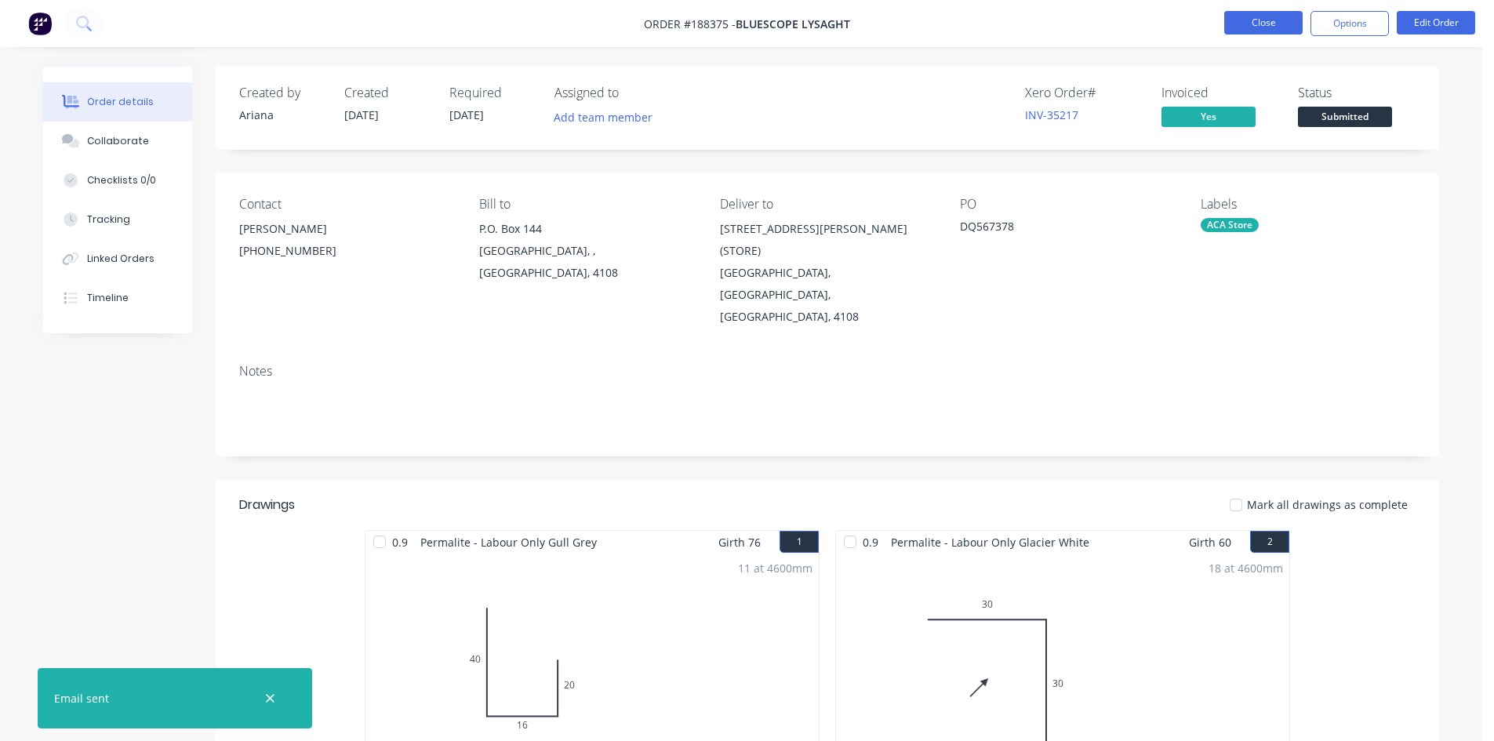
click at [1244, 20] on button "Close" at bounding box center [1263, 23] width 78 height 24
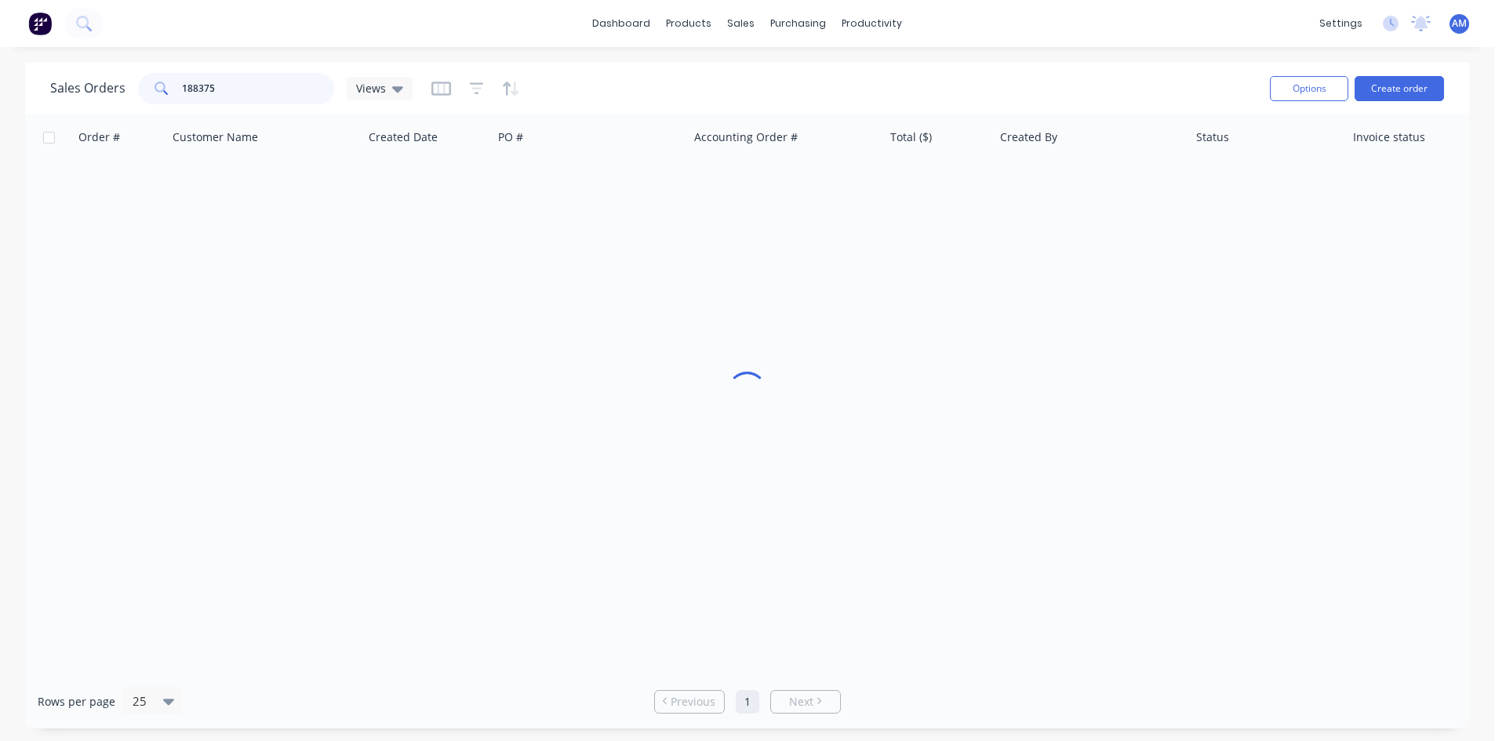
drag, startPoint x: 234, startPoint y: 94, endPoint x: 52, endPoint y: 87, distance: 182.1
click at [52, 87] on div "Sales Orders 188375 Views" at bounding box center [231, 88] width 362 height 31
type input "188829"
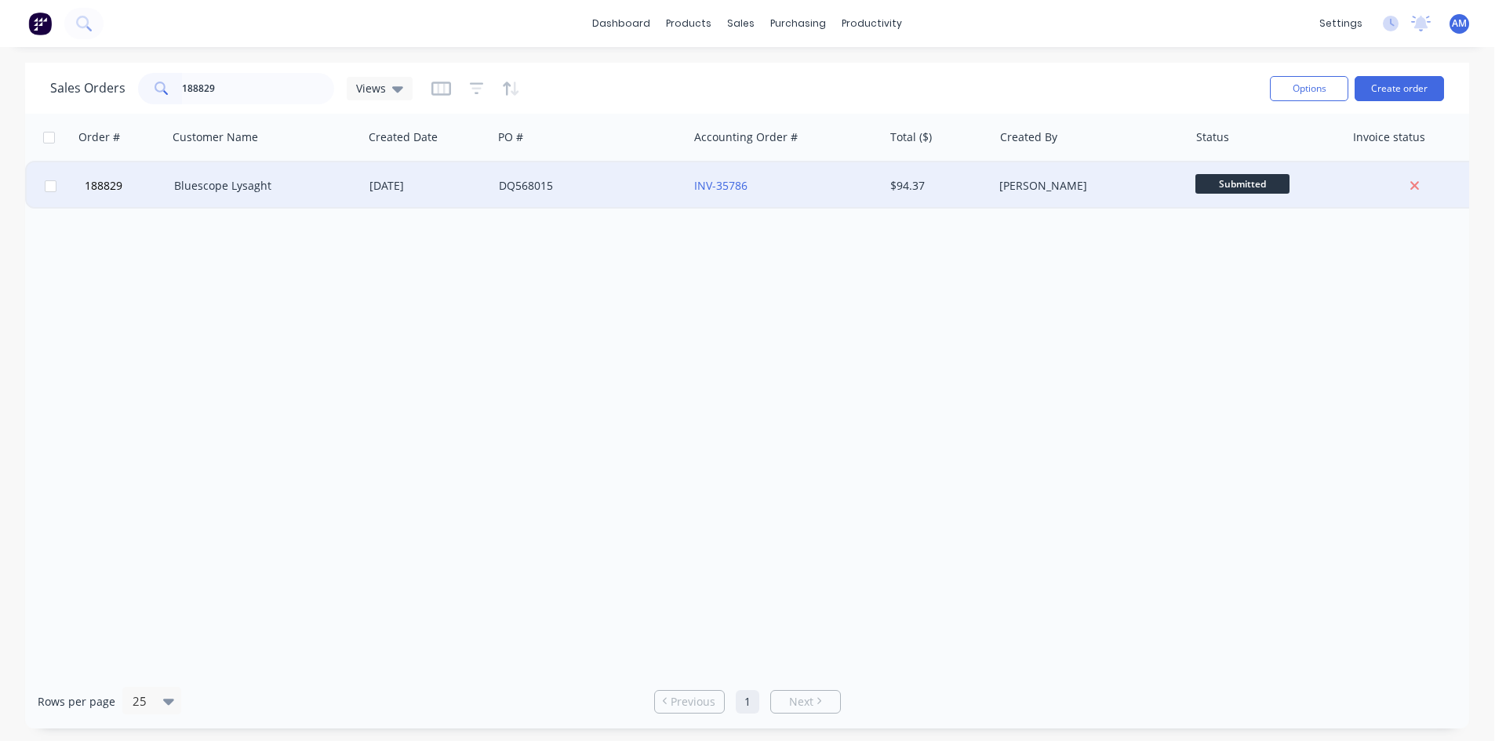
click at [632, 192] on div "DQ568015" at bounding box center [586, 186] width 174 height 16
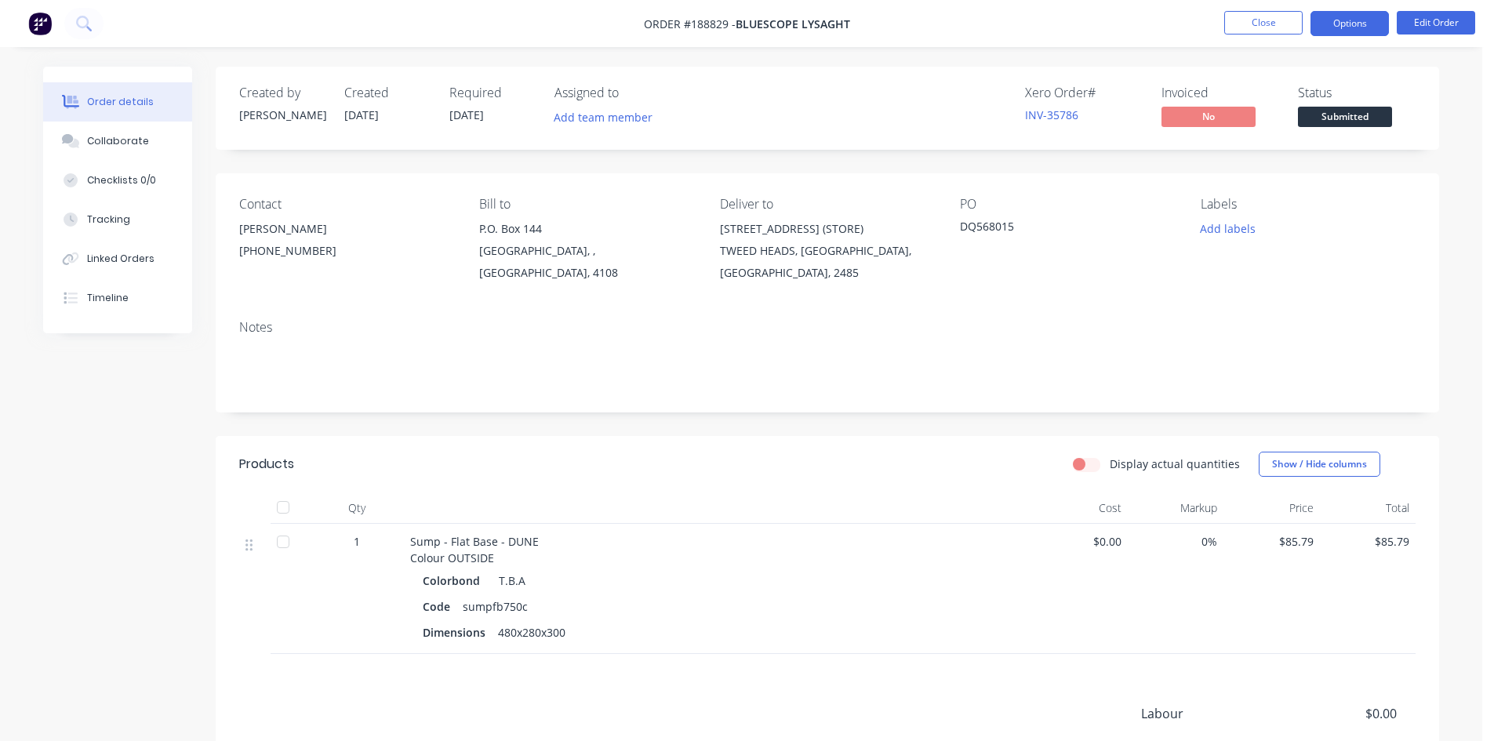
click at [1369, 24] on button "Options" at bounding box center [1350, 23] width 78 height 25
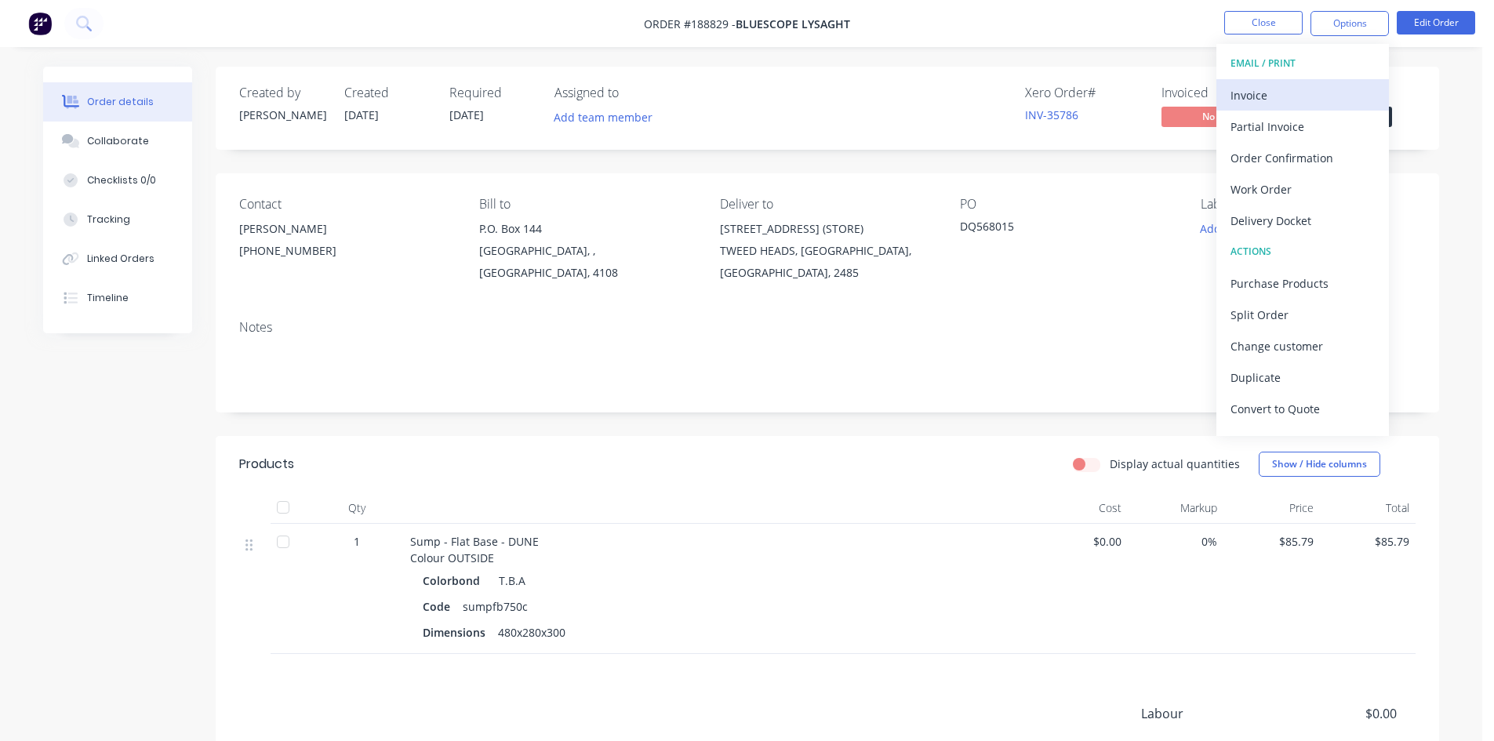
click at [1308, 97] on div "Invoice" at bounding box center [1303, 95] width 144 height 23
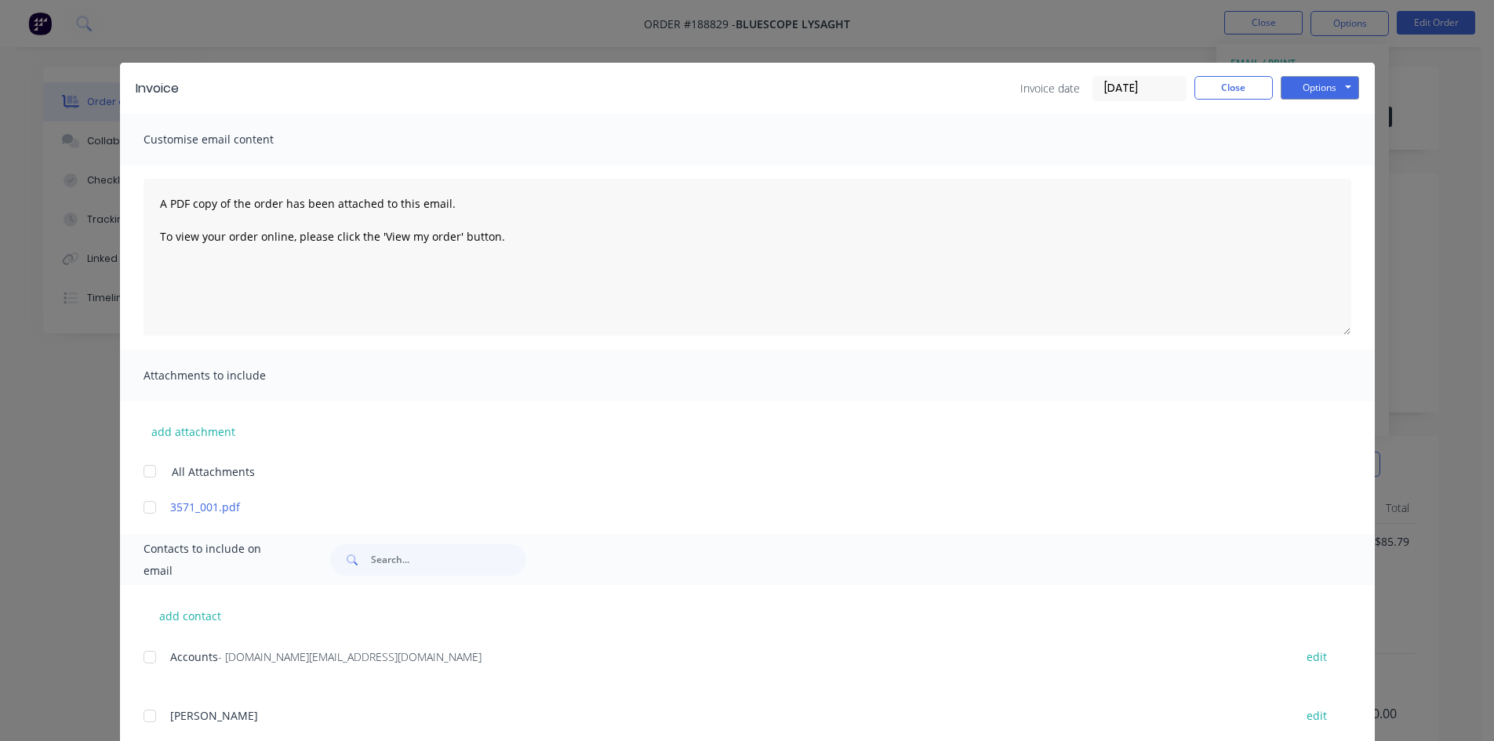
click at [140, 666] on div at bounding box center [149, 657] width 31 height 31
click at [1322, 93] on button "Options" at bounding box center [1320, 88] width 78 height 24
click at [1320, 160] on button "Email" at bounding box center [1331, 168] width 100 height 26
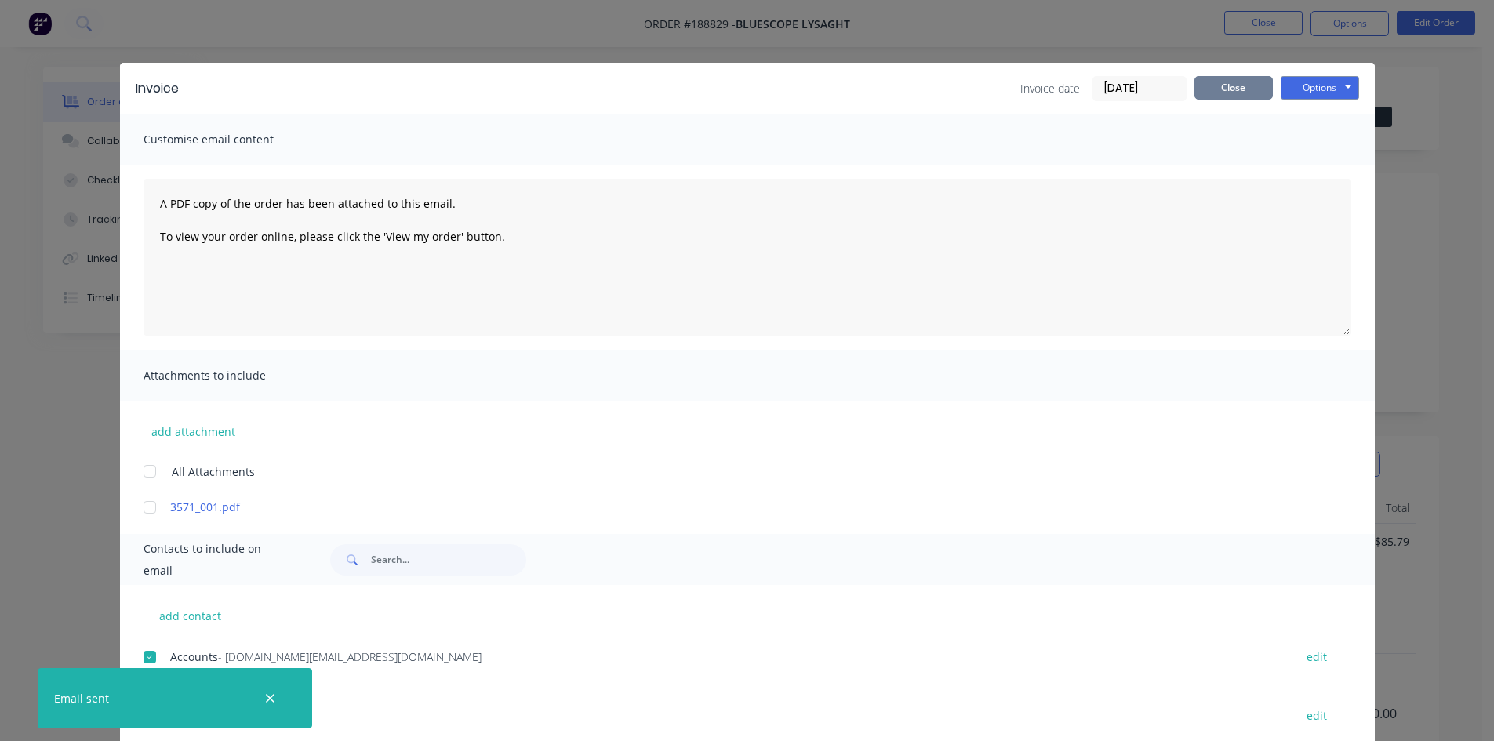
click at [1256, 76] on button "Close" at bounding box center [1234, 88] width 78 height 24
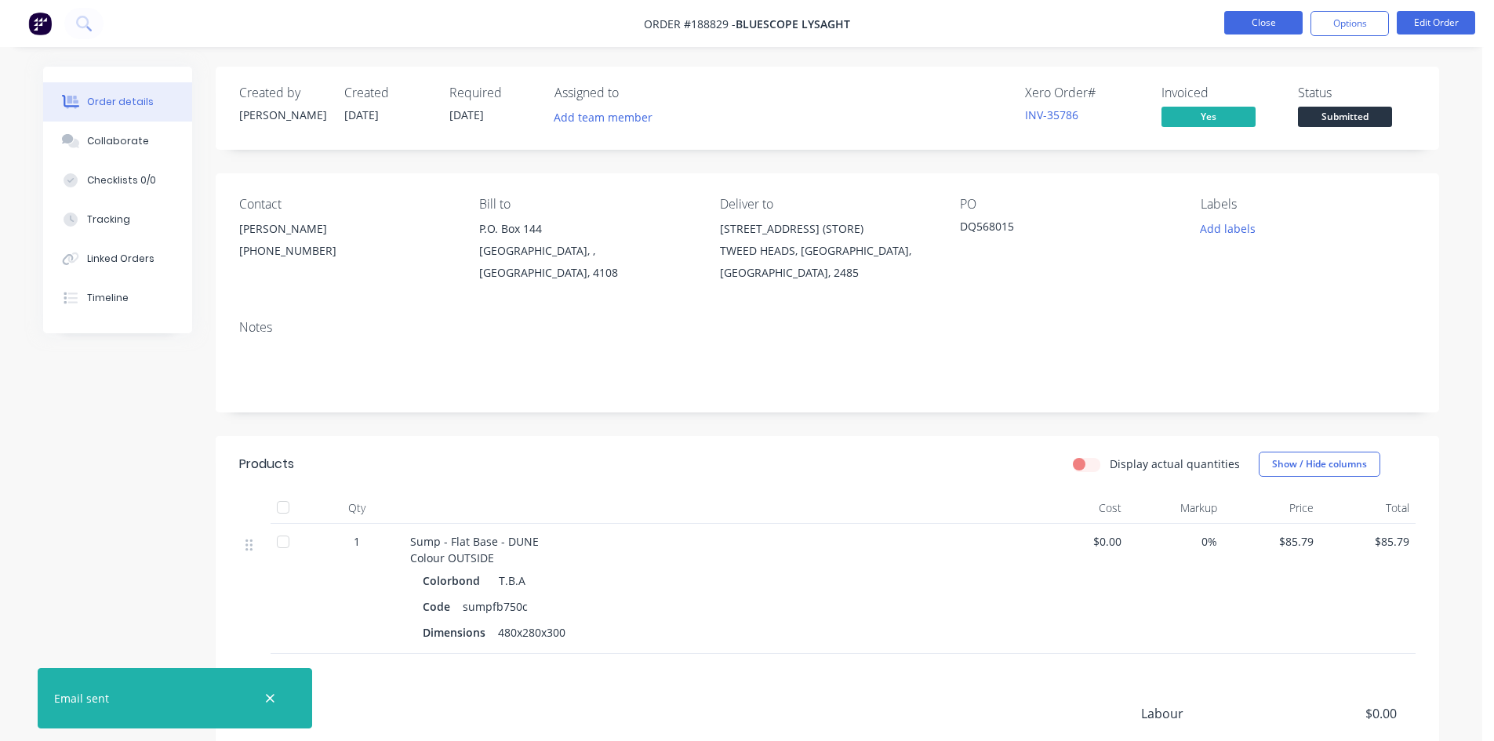
click at [1273, 25] on button "Close" at bounding box center [1263, 23] width 78 height 24
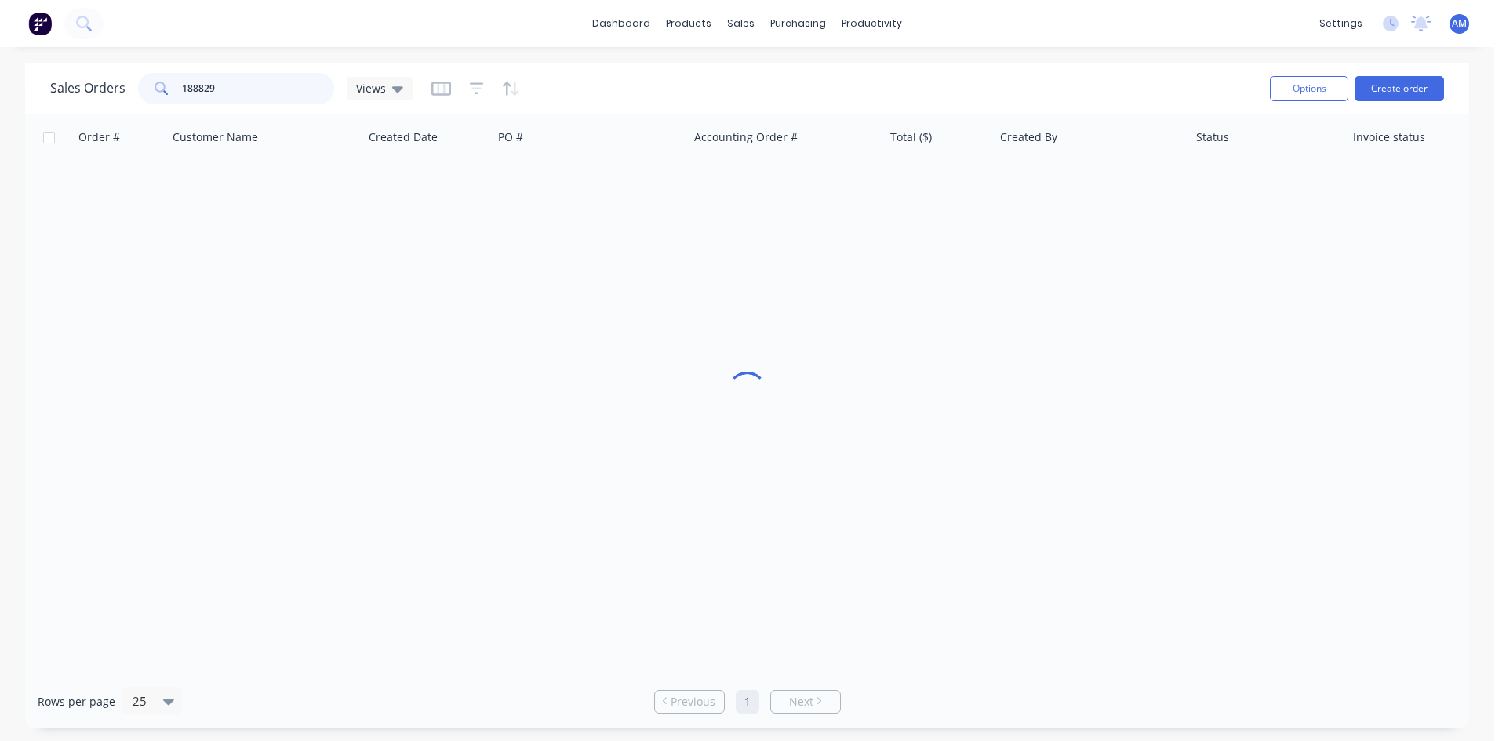
drag, startPoint x: 268, startPoint y: 94, endPoint x: 137, endPoint y: 95, distance: 131.0
click at [138, 95] on div "188829" at bounding box center [236, 88] width 196 height 31
type input "188734"
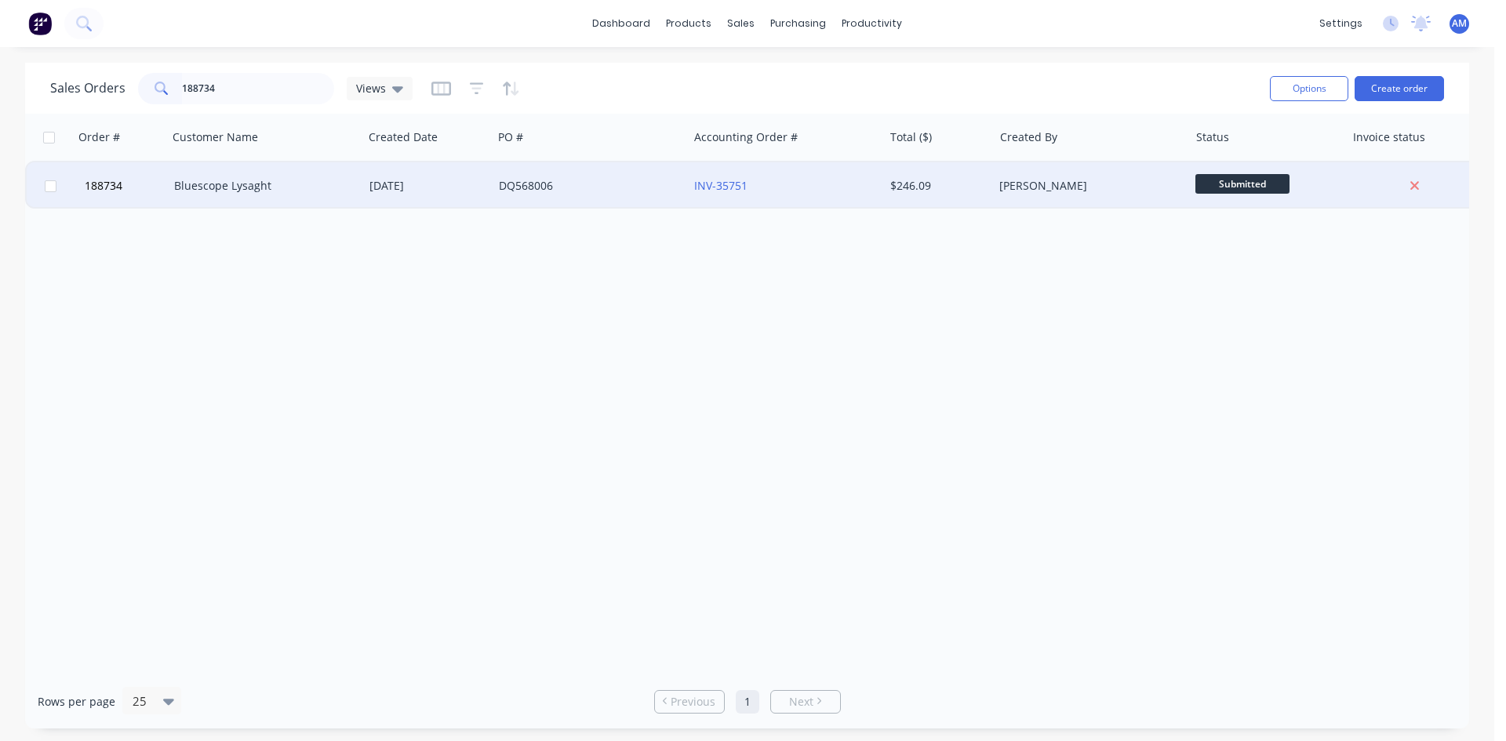
click at [620, 191] on div "DQ568006" at bounding box center [586, 186] width 174 height 16
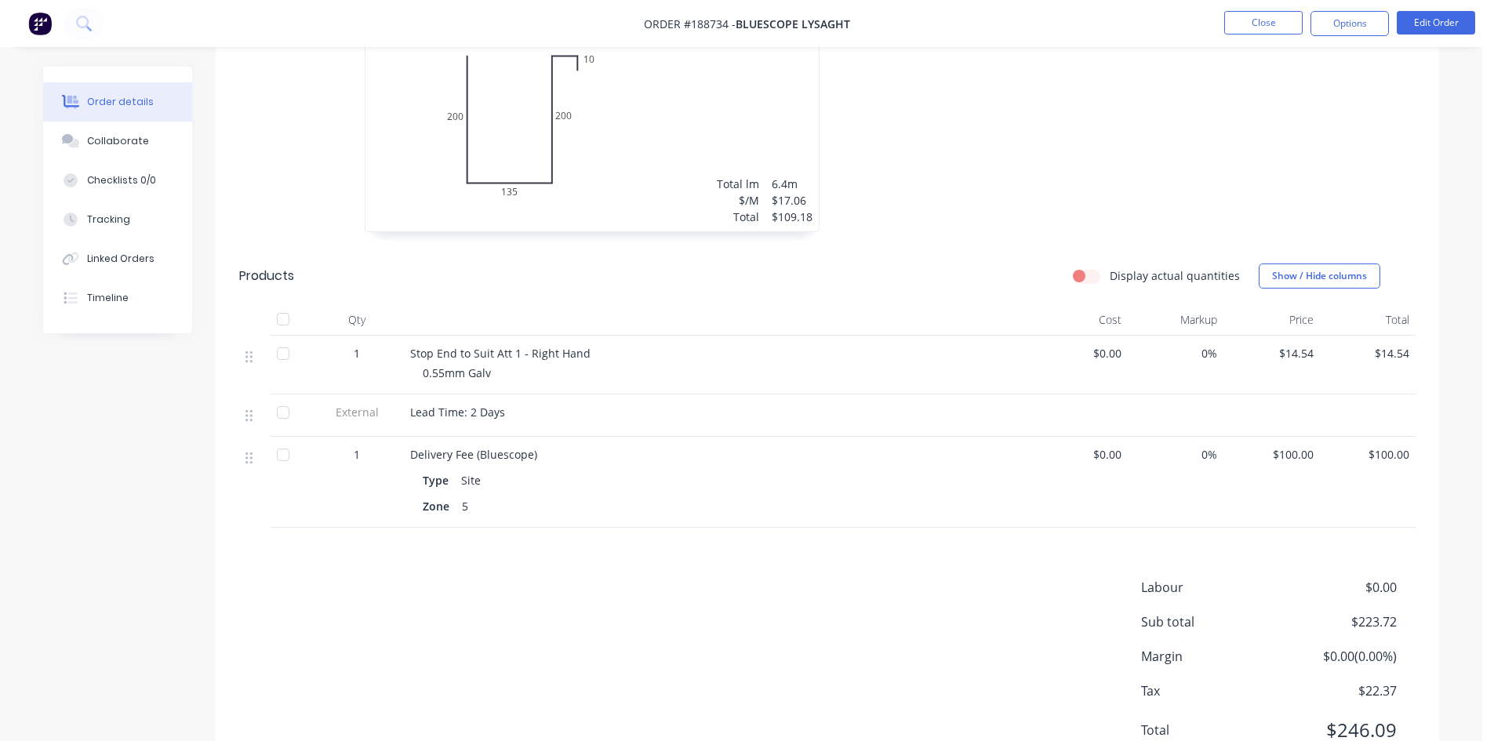
scroll to position [97, 0]
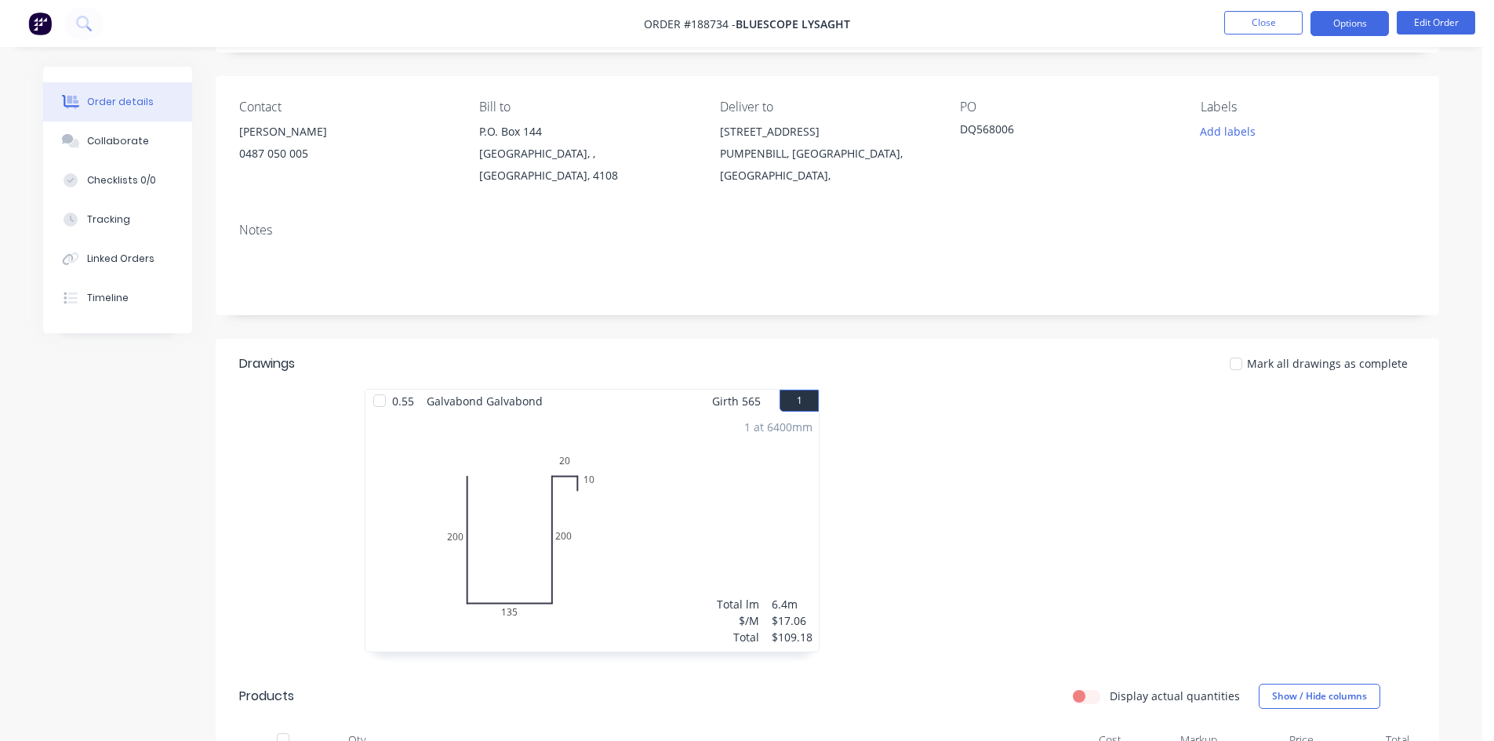
click at [1337, 26] on button "Options" at bounding box center [1350, 23] width 78 height 25
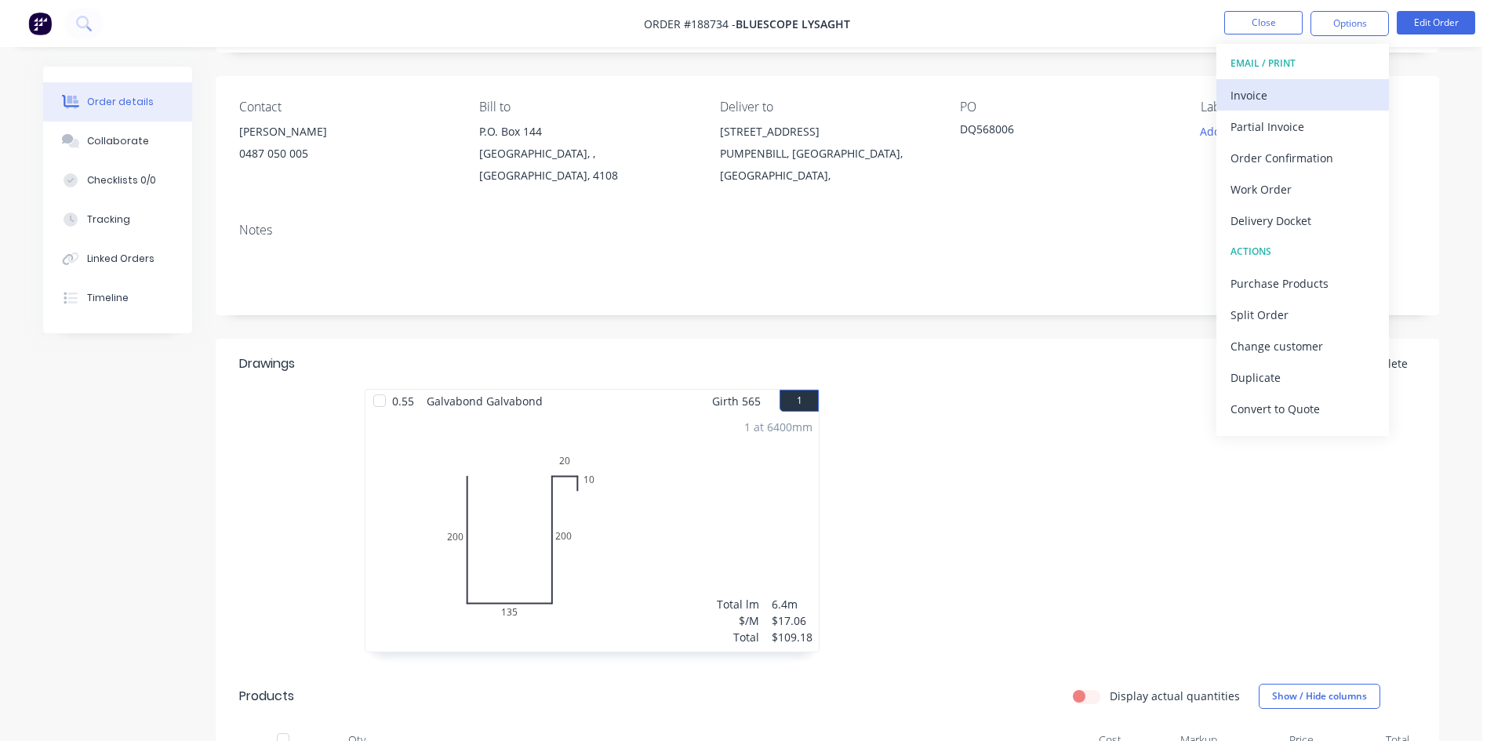
click at [1315, 93] on div "Invoice" at bounding box center [1303, 95] width 144 height 23
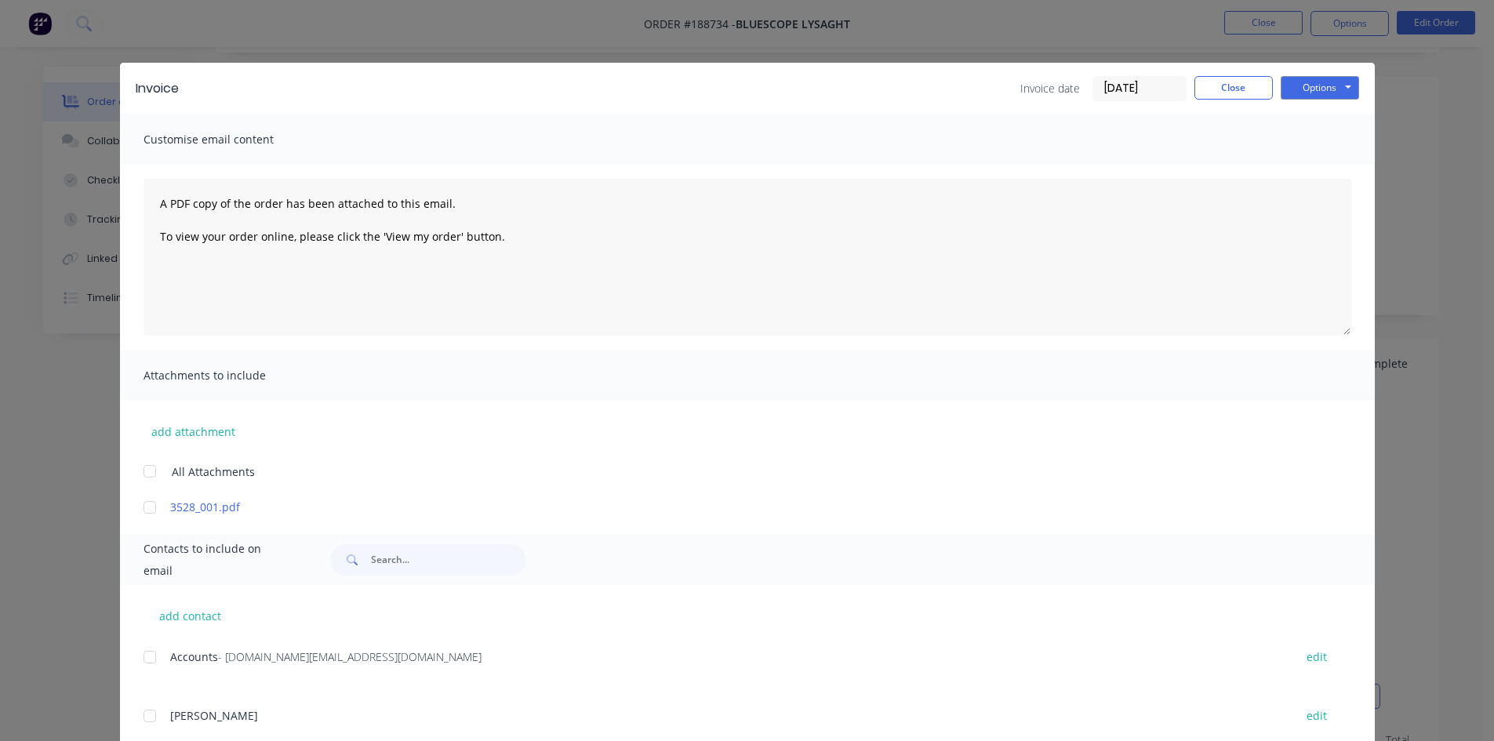
click at [144, 660] on div at bounding box center [149, 657] width 31 height 31
click at [1300, 83] on button "Options" at bounding box center [1320, 88] width 78 height 24
click at [1302, 157] on button "Email" at bounding box center [1331, 168] width 100 height 26
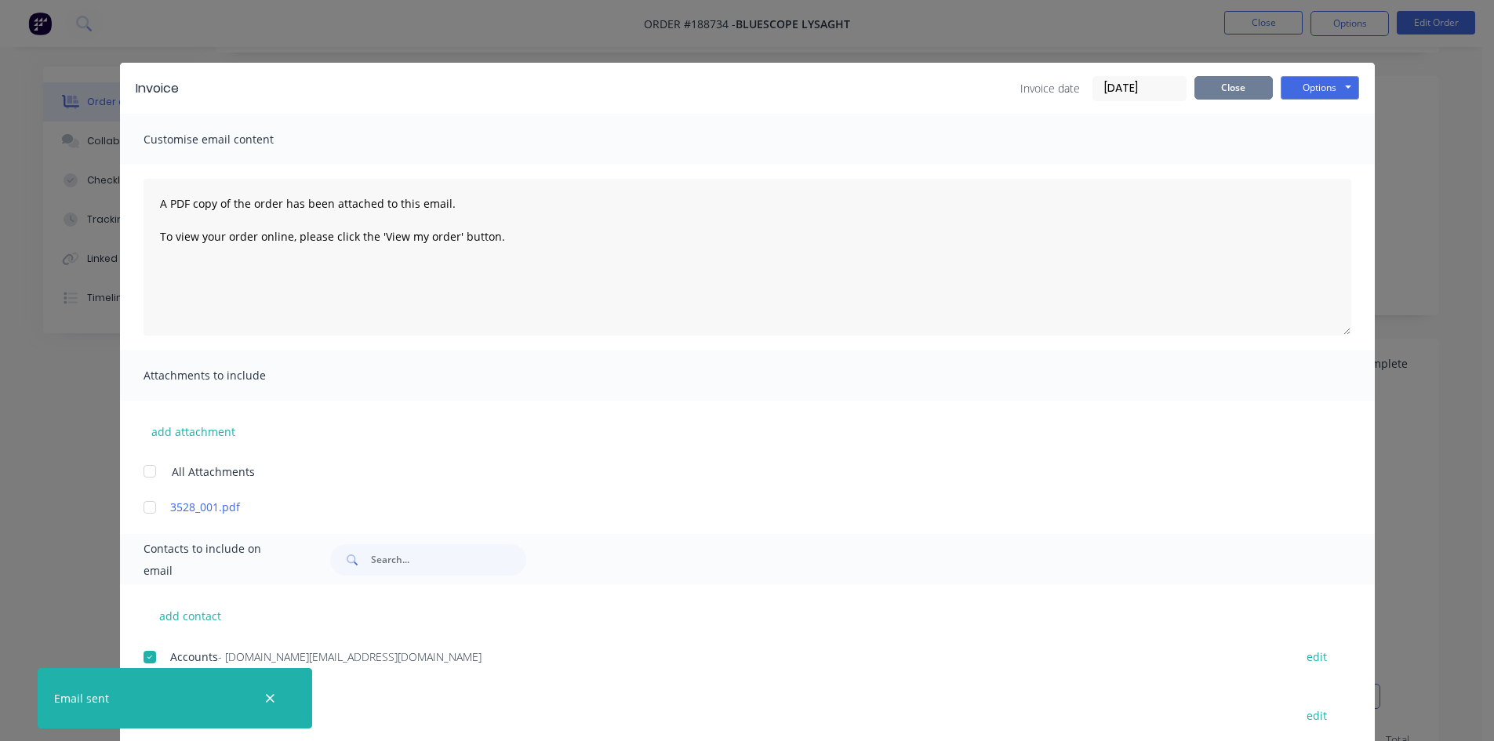
click at [1243, 92] on button "Close" at bounding box center [1234, 88] width 78 height 24
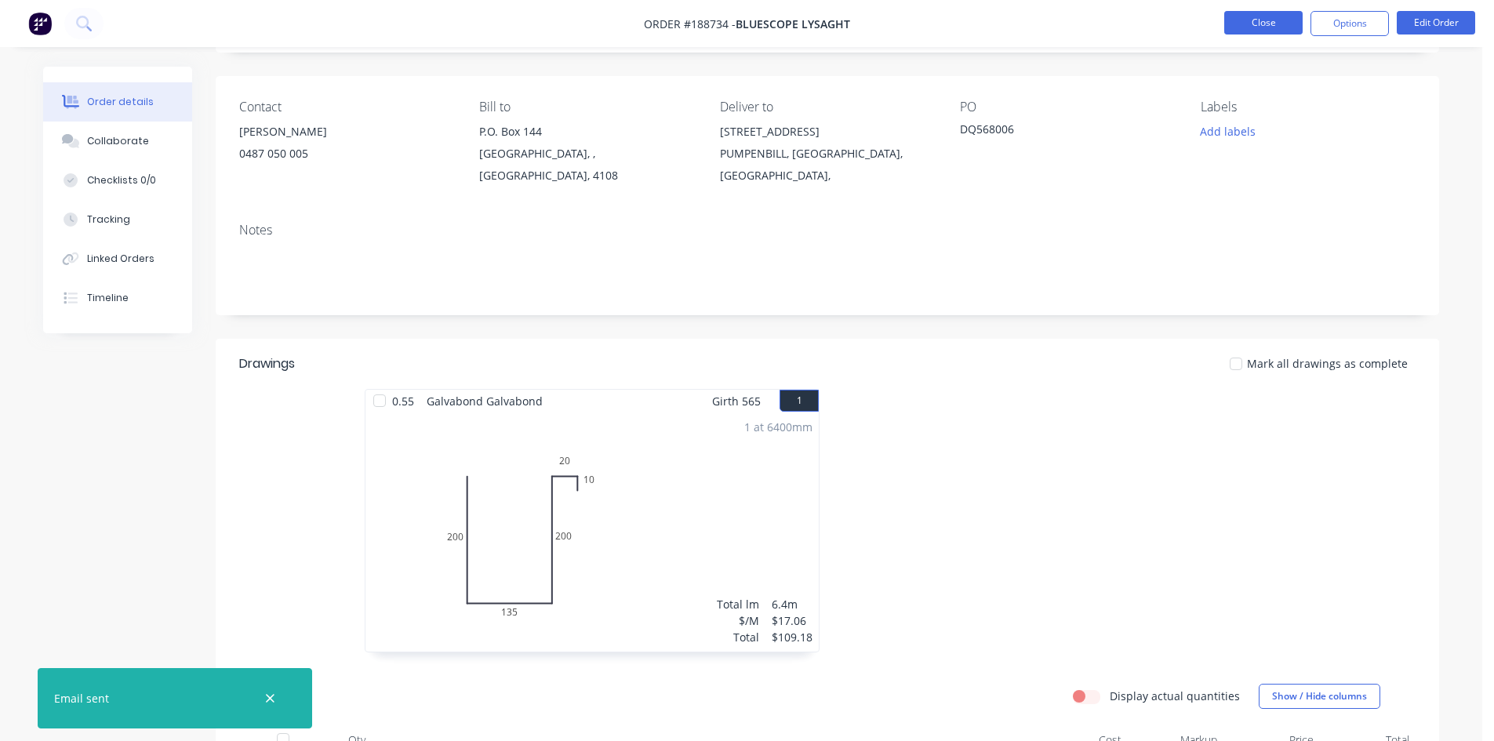
click at [1278, 31] on button "Close" at bounding box center [1263, 23] width 78 height 24
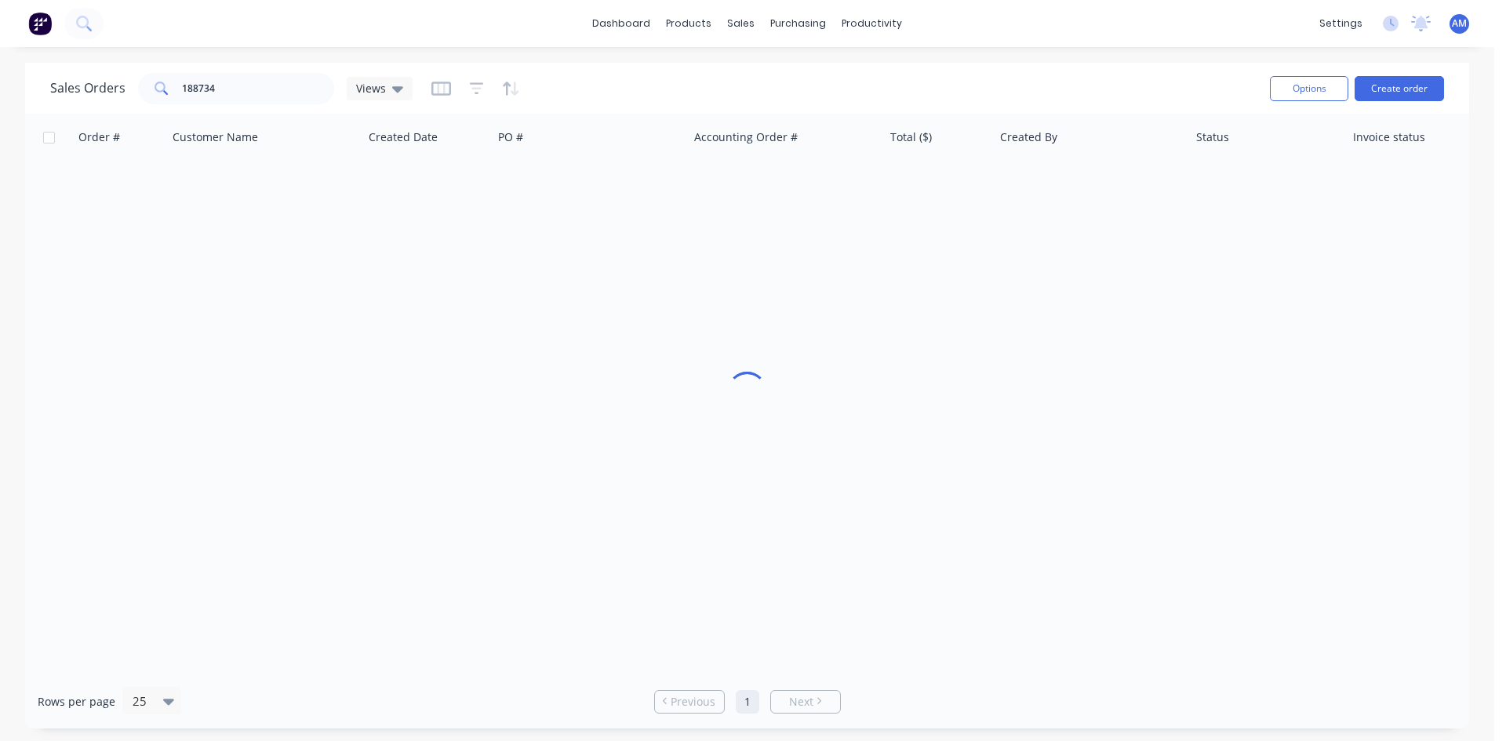
drag, startPoint x: 246, startPoint y: 107, endPoint x: 129, endPoint y: 85, distance: 119.5
click at [129, 85] on div "Sales Orders 188734 Views" at bounding box center [653, 88] width 1207 height 38
drag, startPoint x: 214, startPoint y: 78, endPoint x: 94, endPoint y: 78, distance: 120.0
click at [100, 78] on div "Sales Orders 188734 Views" at bounding box center [231, 88] width 362 height 31
type input "189274"
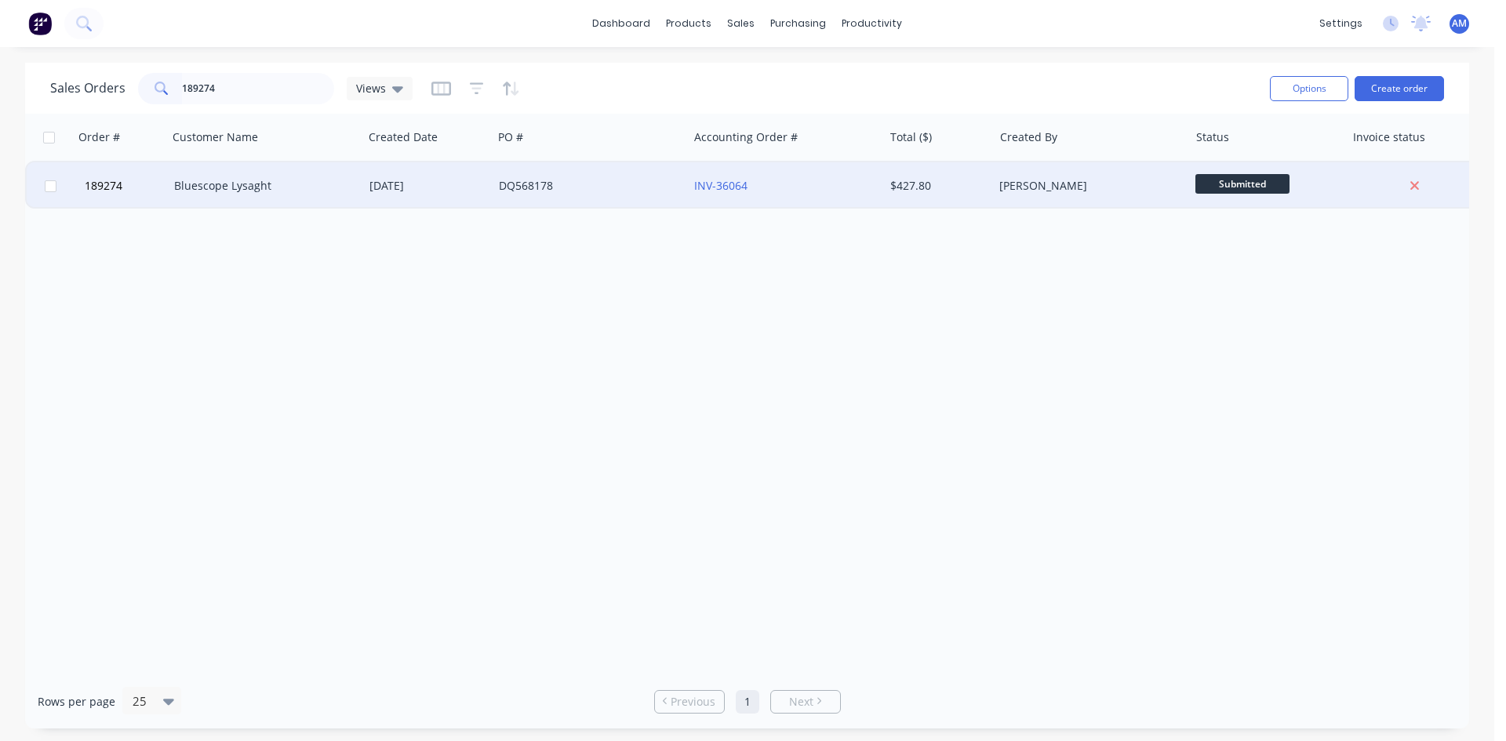
click at [558, 191] on div "DQ568178" at bounding box center [586, 186] width 174 height 16
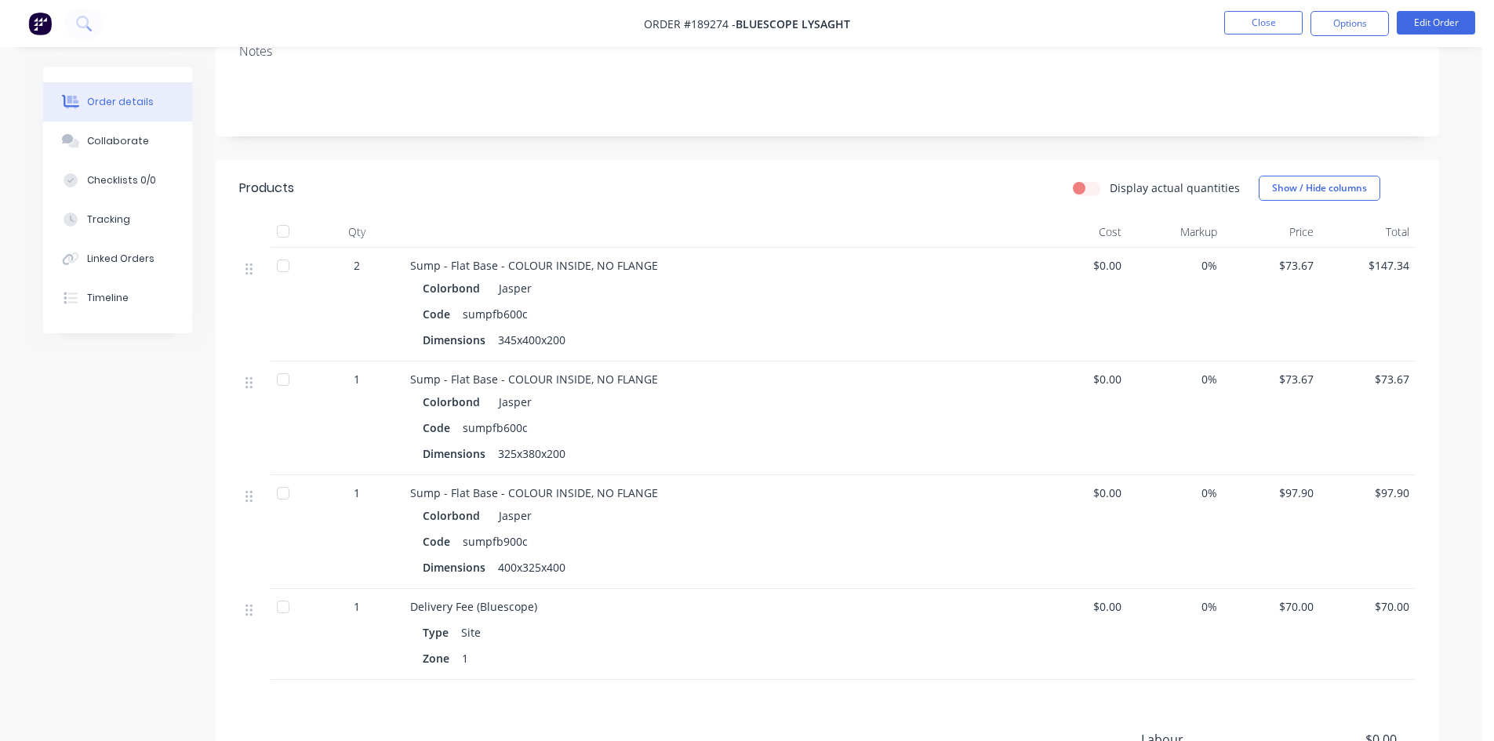
scroll to position [235, 0]
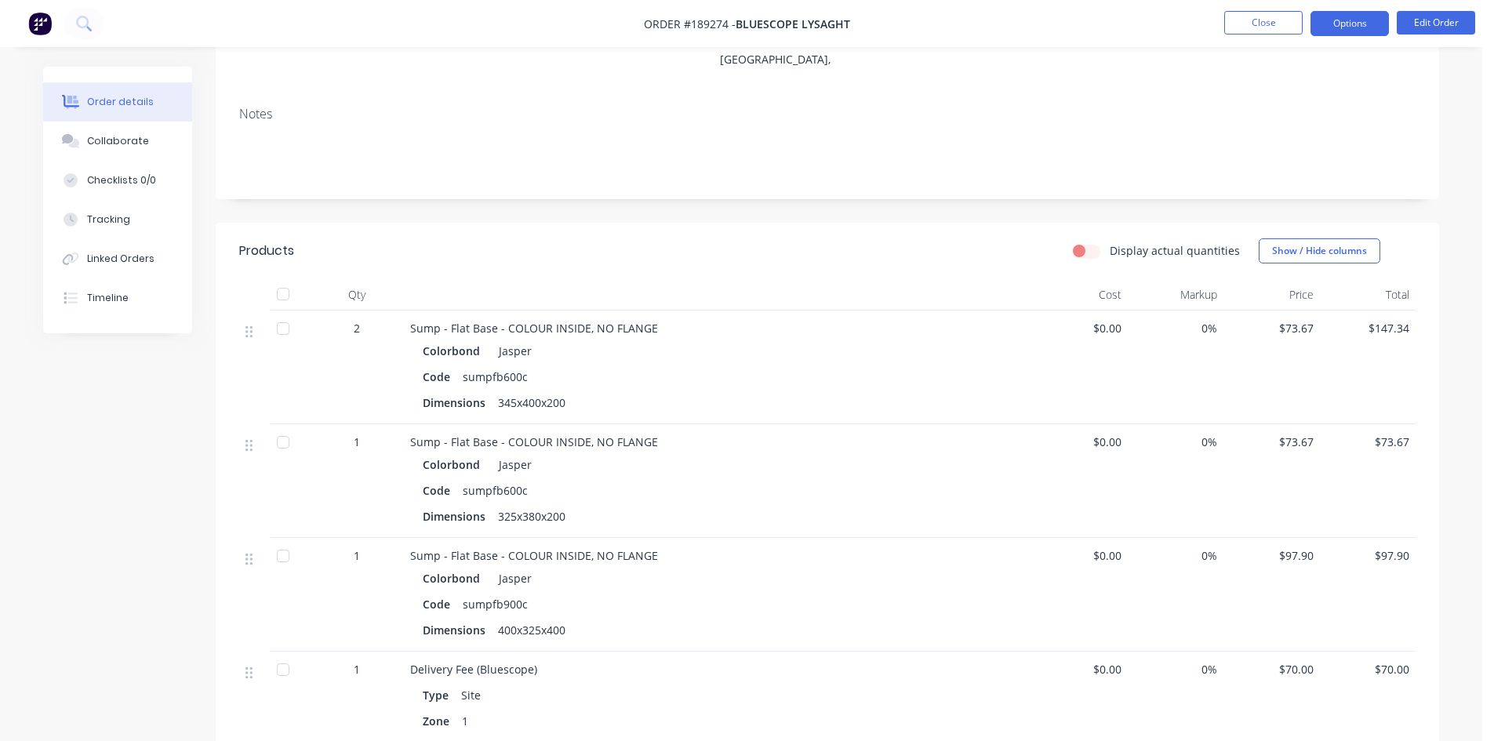
click at [1340, 31] on button "Options" at bounding box center [1350, 23] width 78 height 25
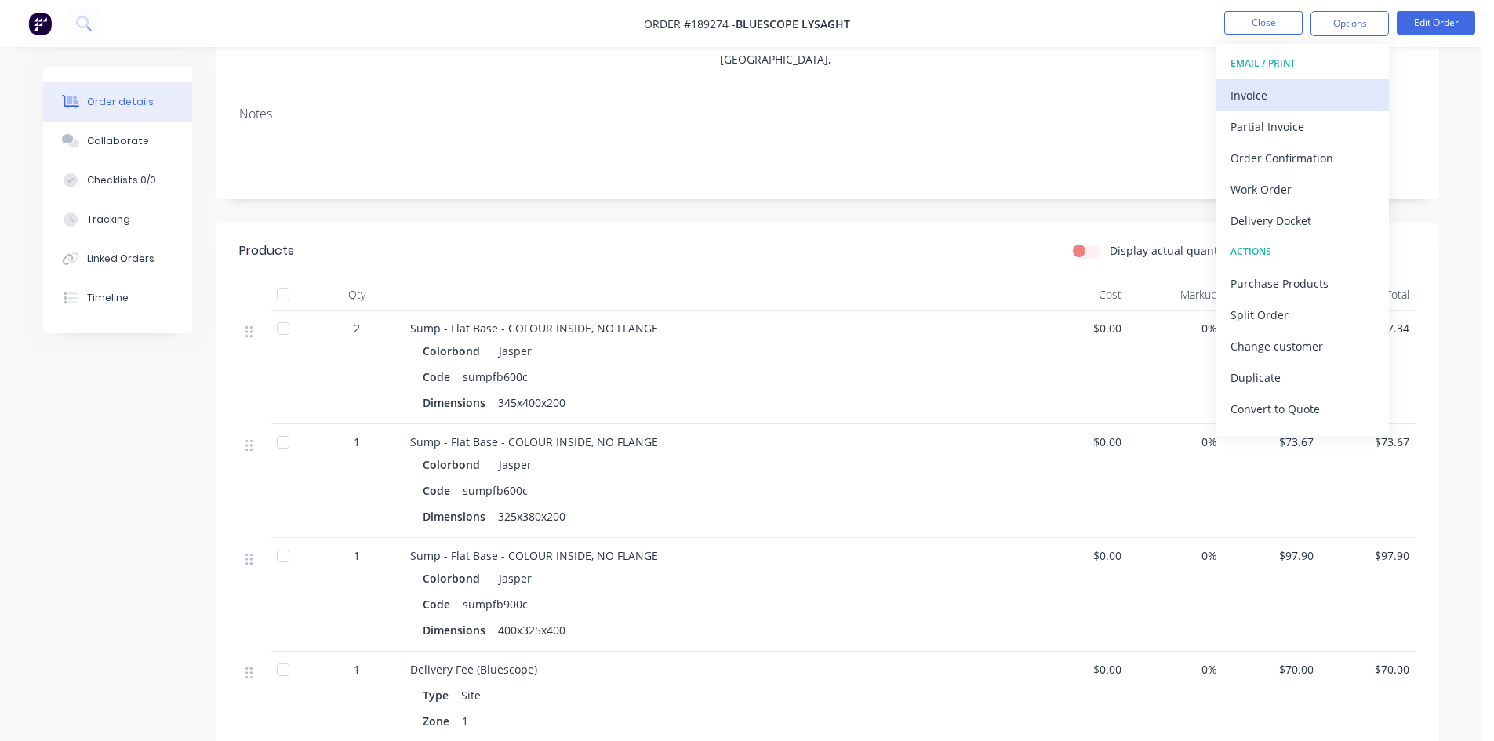
click at [1332, 84] on div "Invoice" at bounding box center [1303, 95] width 144 height 23
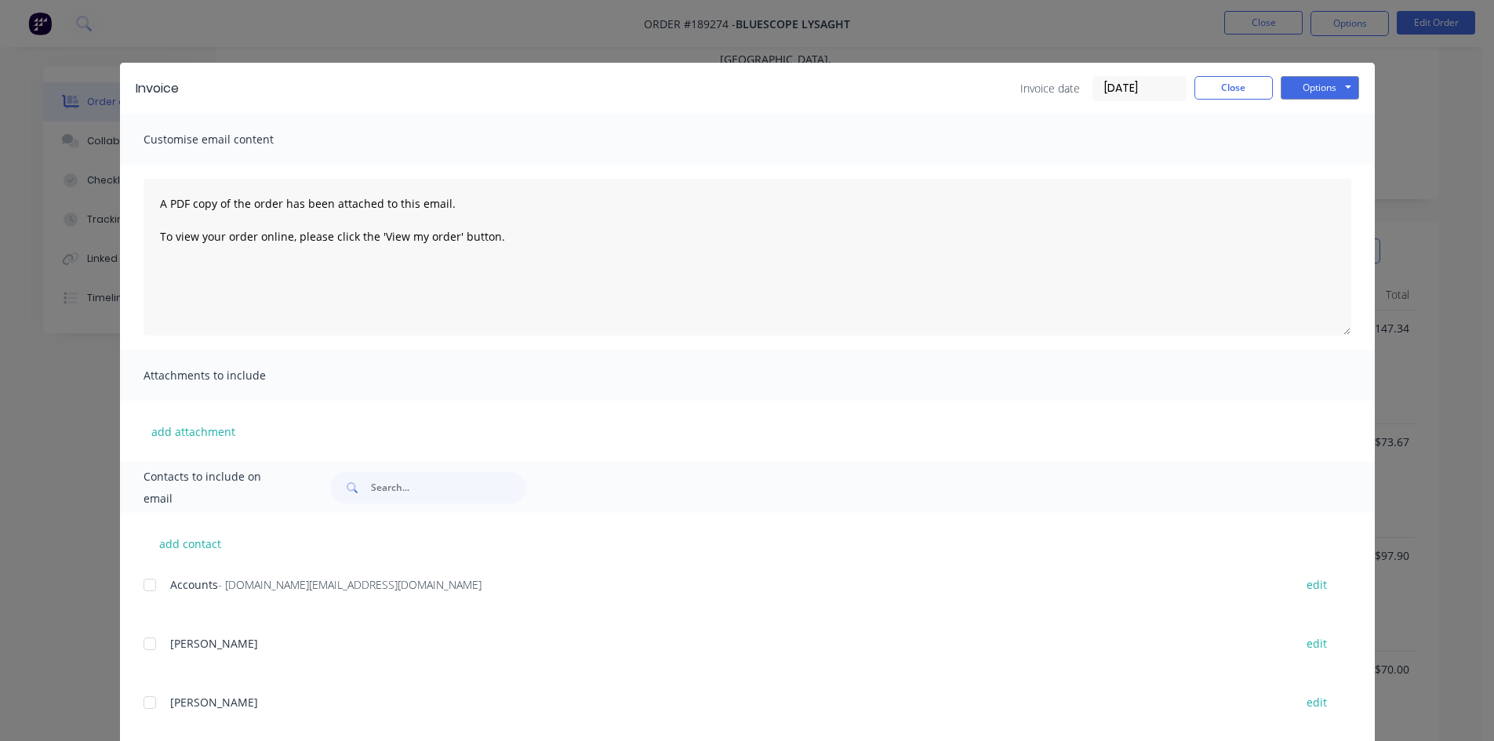
click at [141, 589] on div at bounding box center [149, 584] width 31 height 31
click at [1311, 87] on button "Options" at bounding box center [1320, 88] width 78 height 24
click at [1315, 173] on button "Email" at bounding box center [1331, 168] width 100 height 26
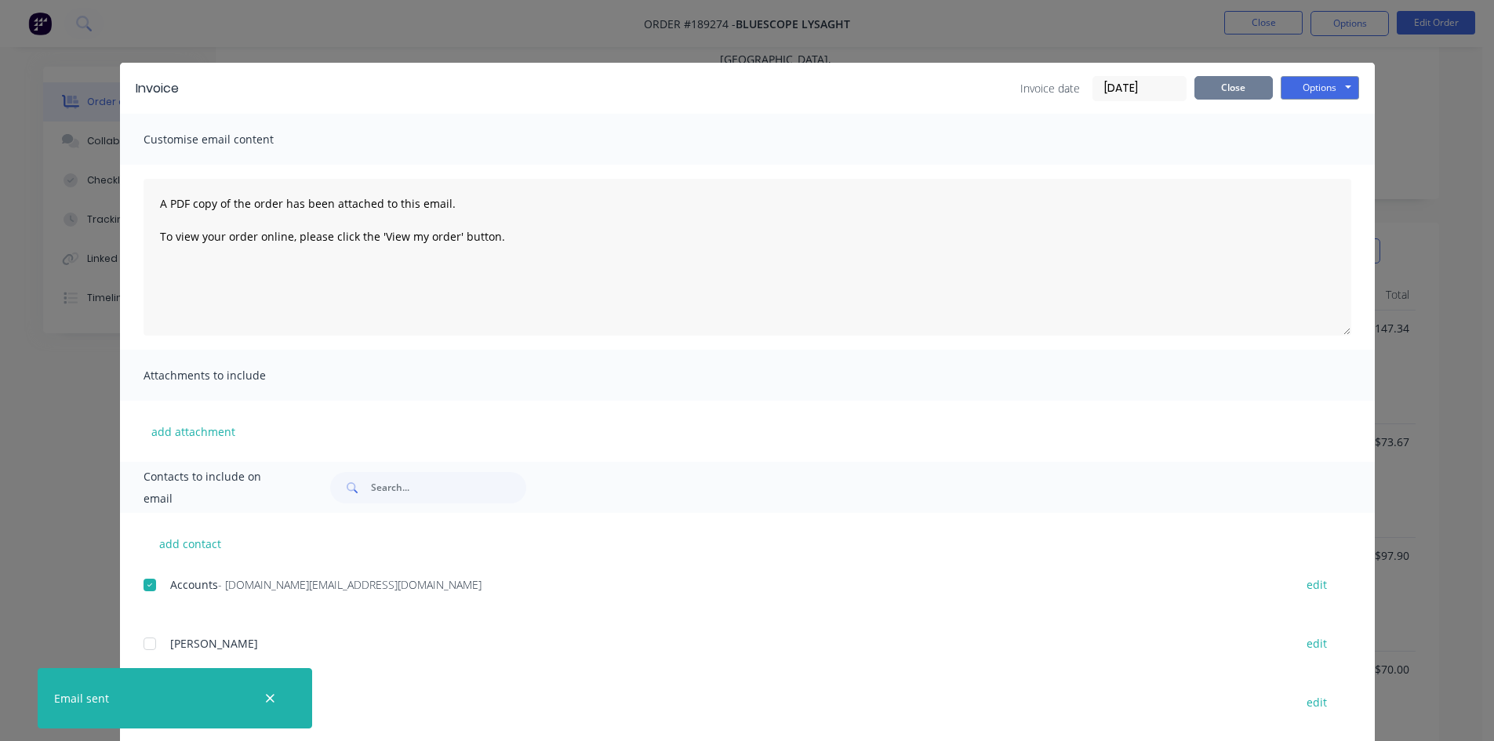
click at [1243, 91] on button "Close" at bounding box center [1234, 88] width 78 height 24
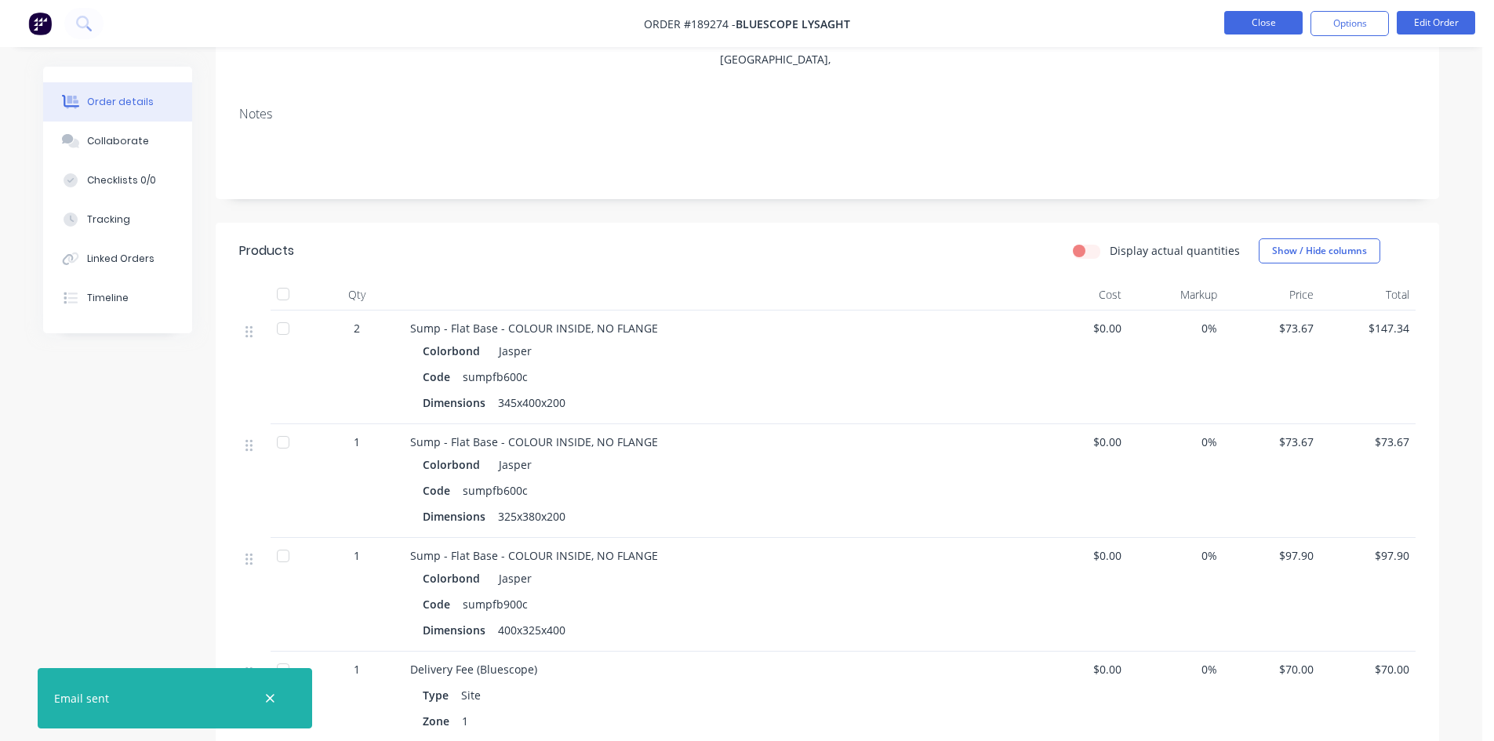
click at [1264, 31] on button "Close" at bounding box center [1263, 23] width 78 height 24
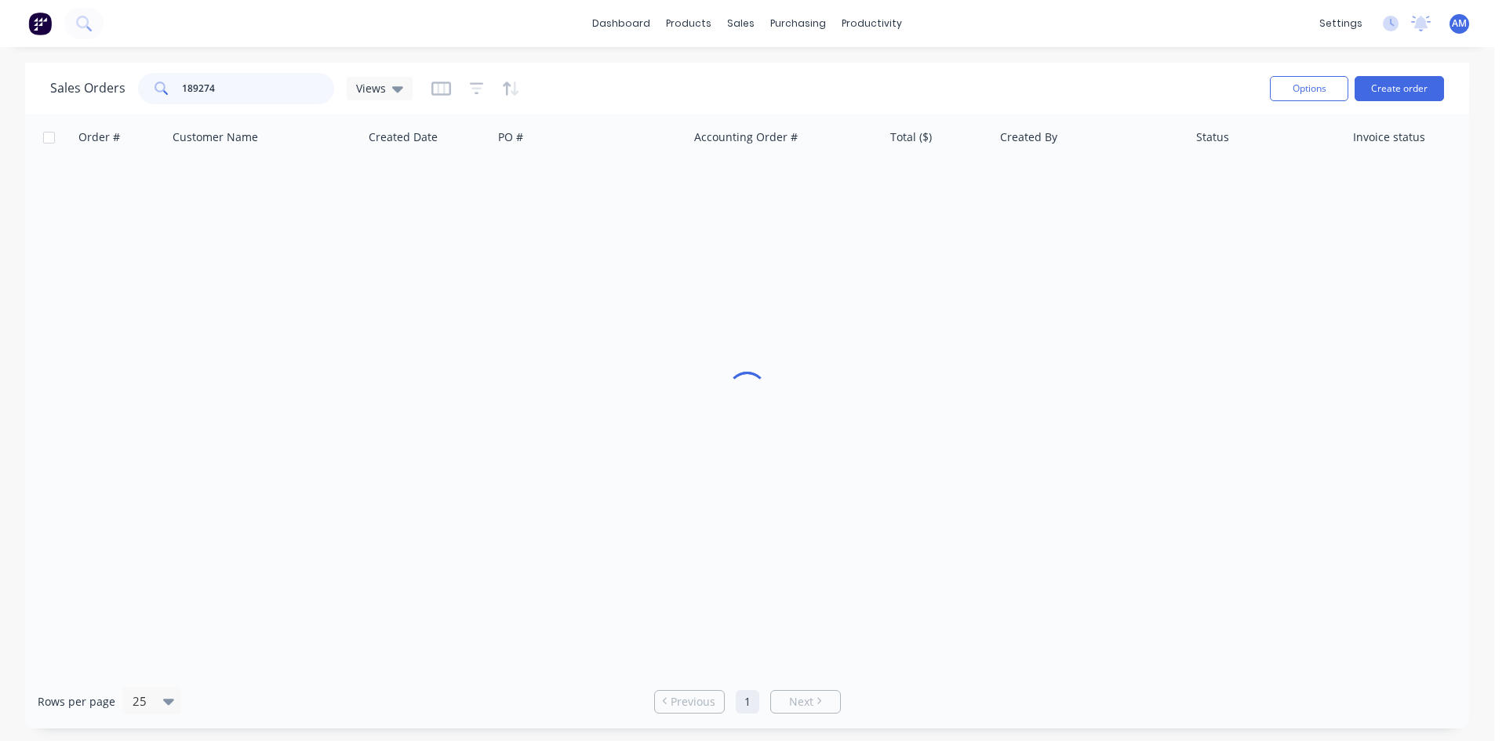
drag, startPoint x: 309, startPoint y: 78, endPoint x: 115, endPoint y: 84, distance: 193.8
click at [115, 84] on div "Sales Orders 189274 Views" at bounding box center [231, 88] width 362 height 31
type input "189245"
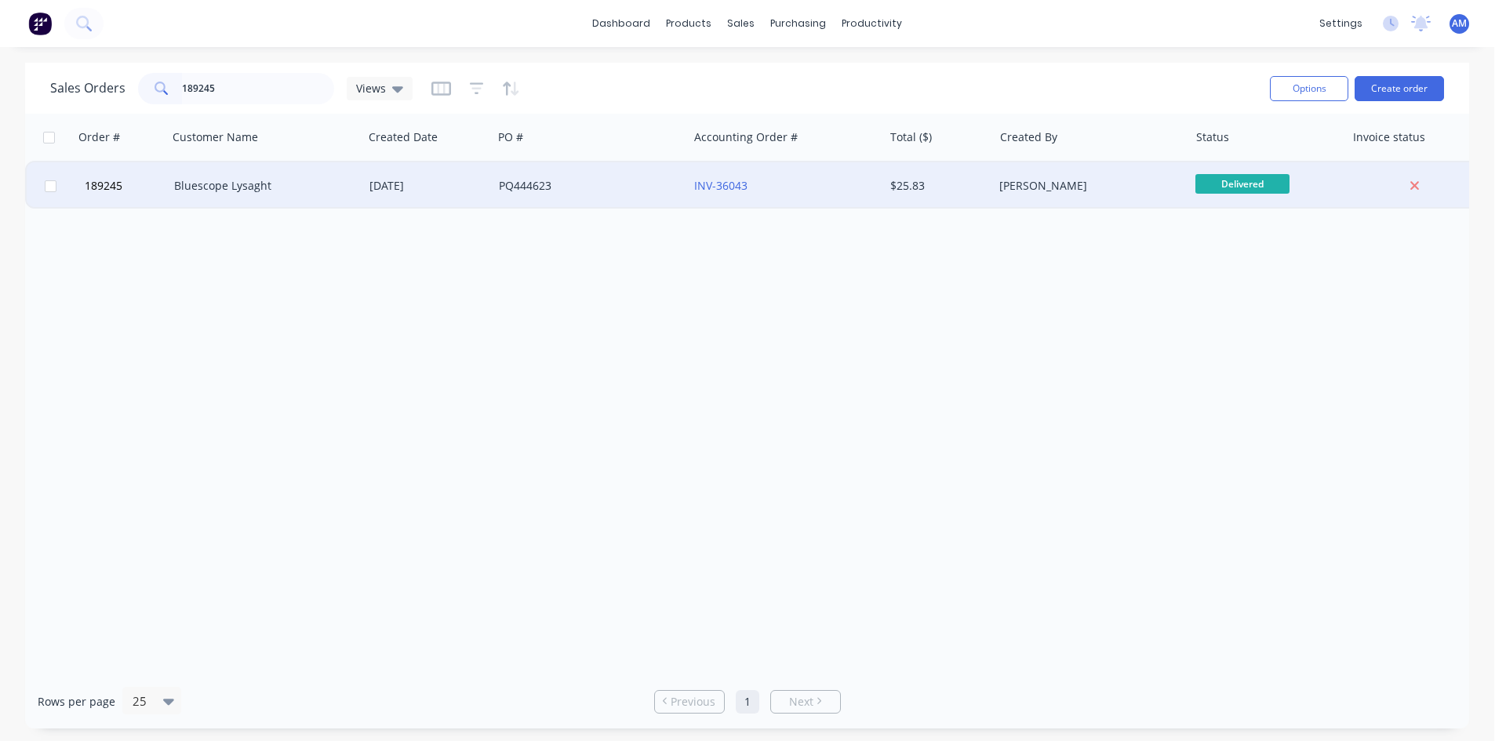
click at [637, 182] on div "PQ444623" at bounding box center [586, 186] width 174 height 16
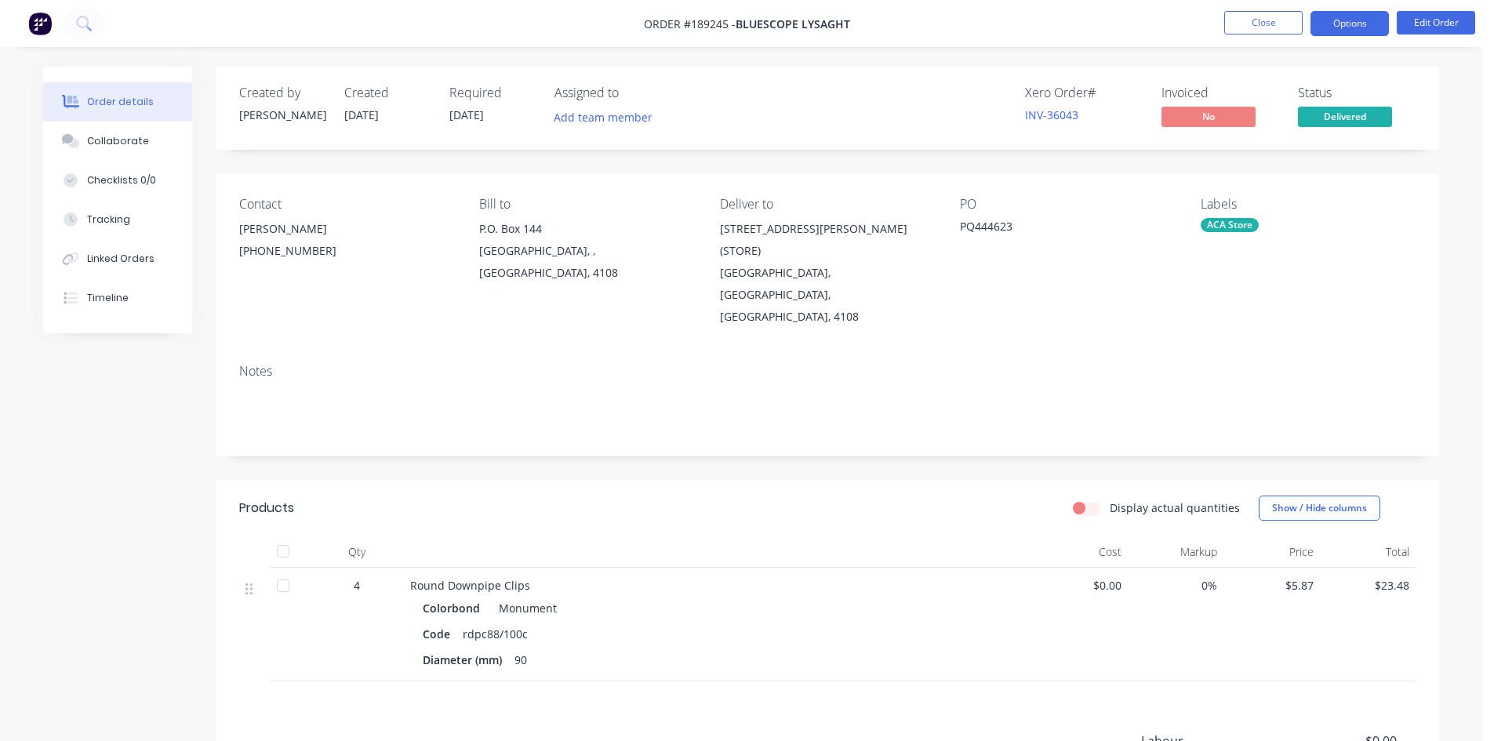
click at [1346, 31] on button "Options" at bounding box center [1350, 23] width 78 height 25
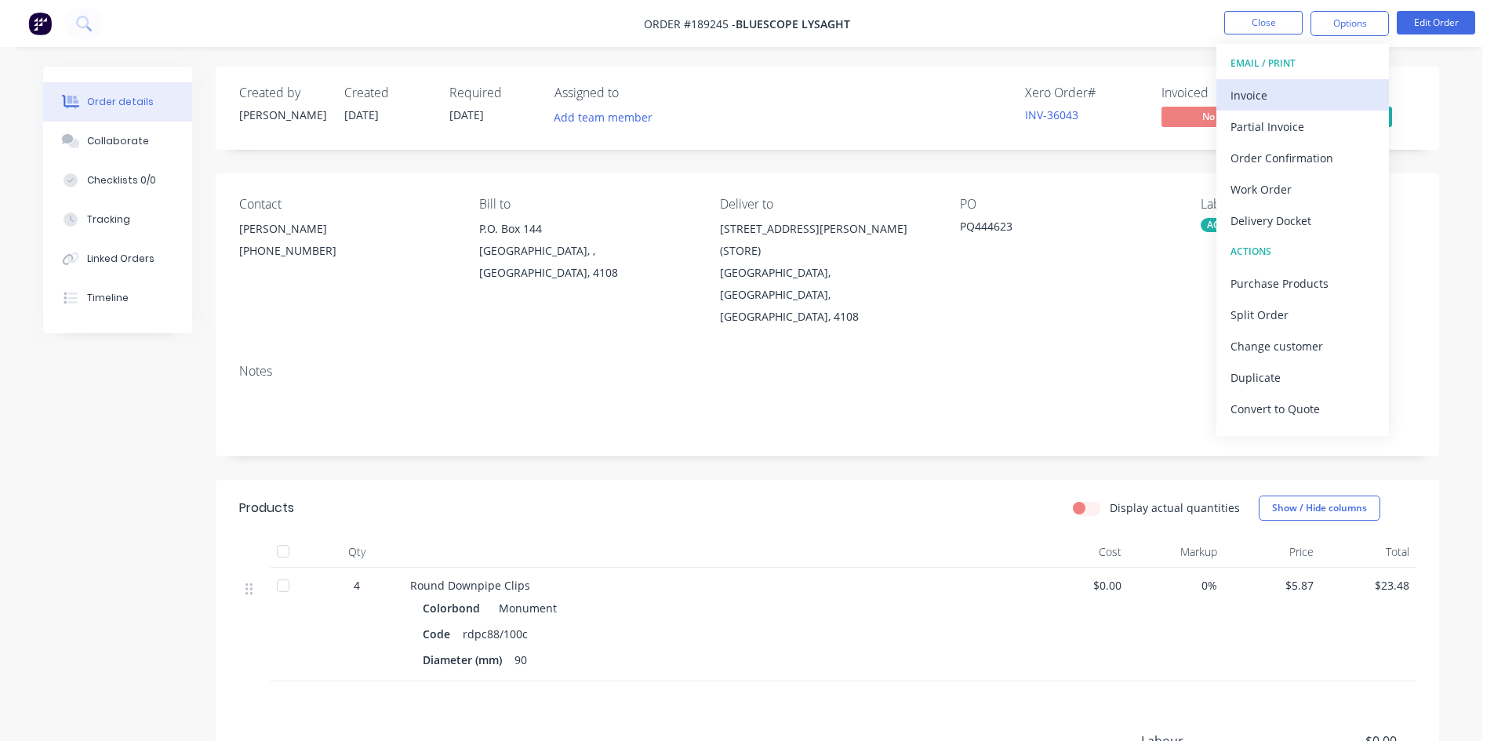
click at [1299, 91] on div "Invoice" at bounding box center [1303, 95] width 144 height 23
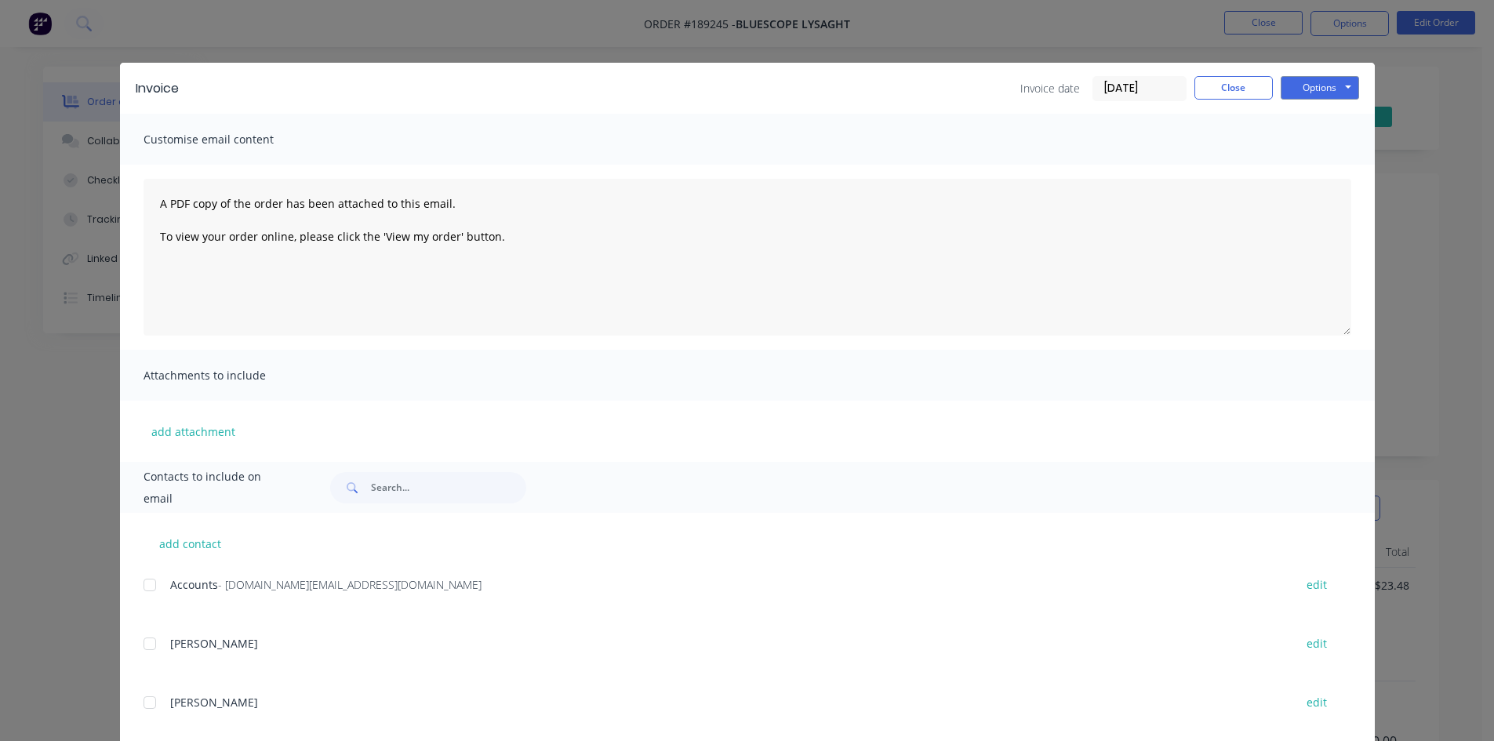
click at [146, 587] on div at bounding box center [149, 584] width 31 height 31
click at [1347, 84] on button "Options" at bounding box center [1320, 88] width 78 height 24
click at [1322, 164] on button "Email" at bounding box center [1331, 168] width 100 height 26
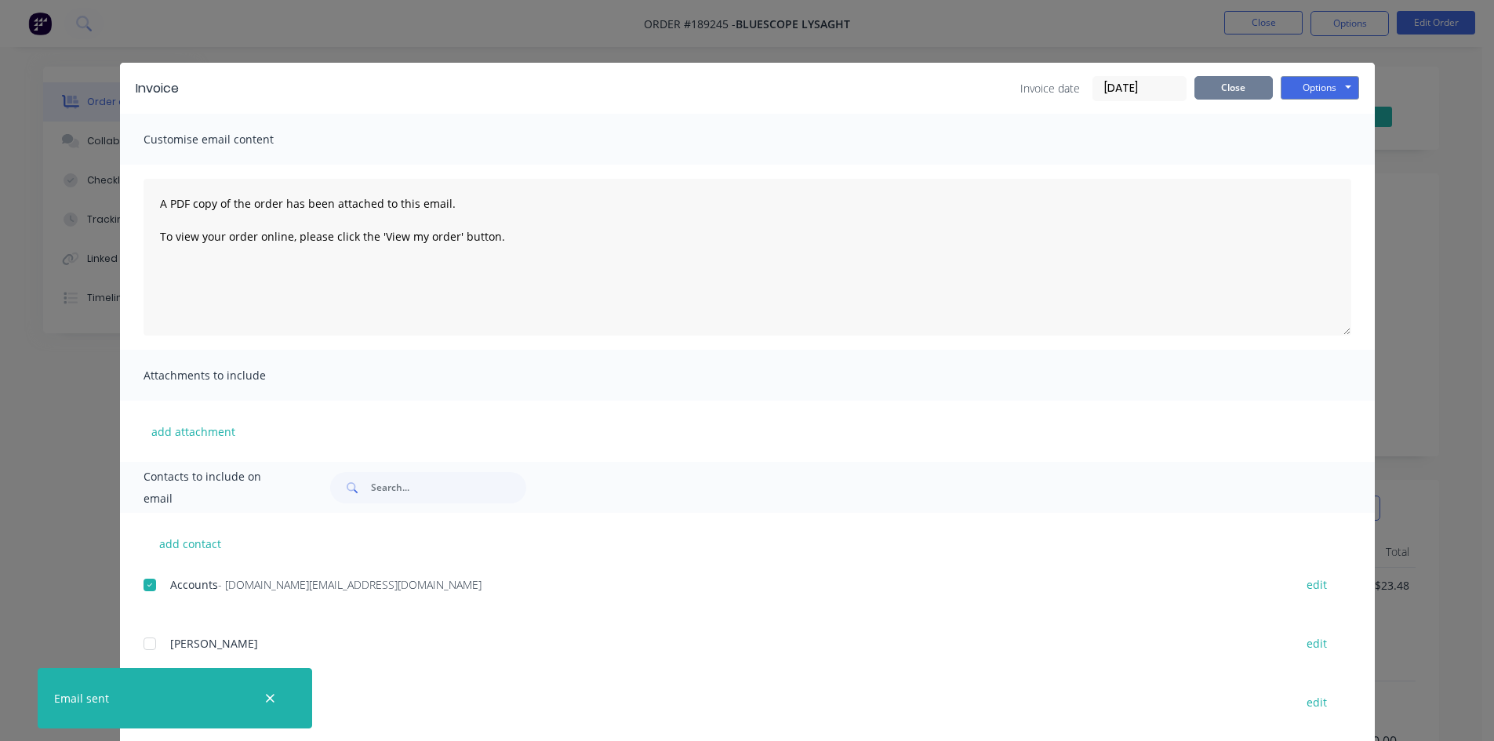
click at [1224, 85] on button "Close" at bounding box center [1234, 88] width 78 height 24
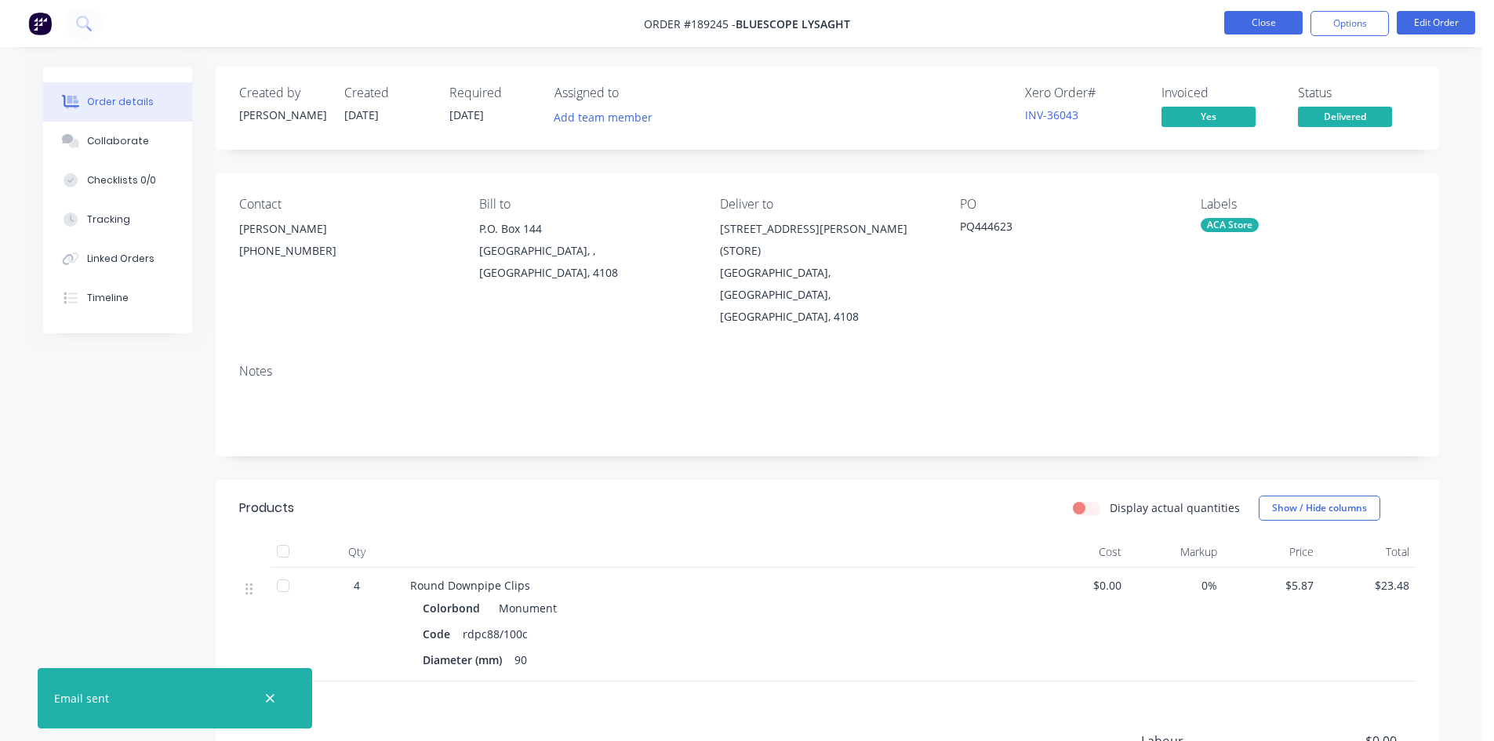
click at [1270, 15] on button "Close" at bounding box center [1263, 23] width 78 height 24
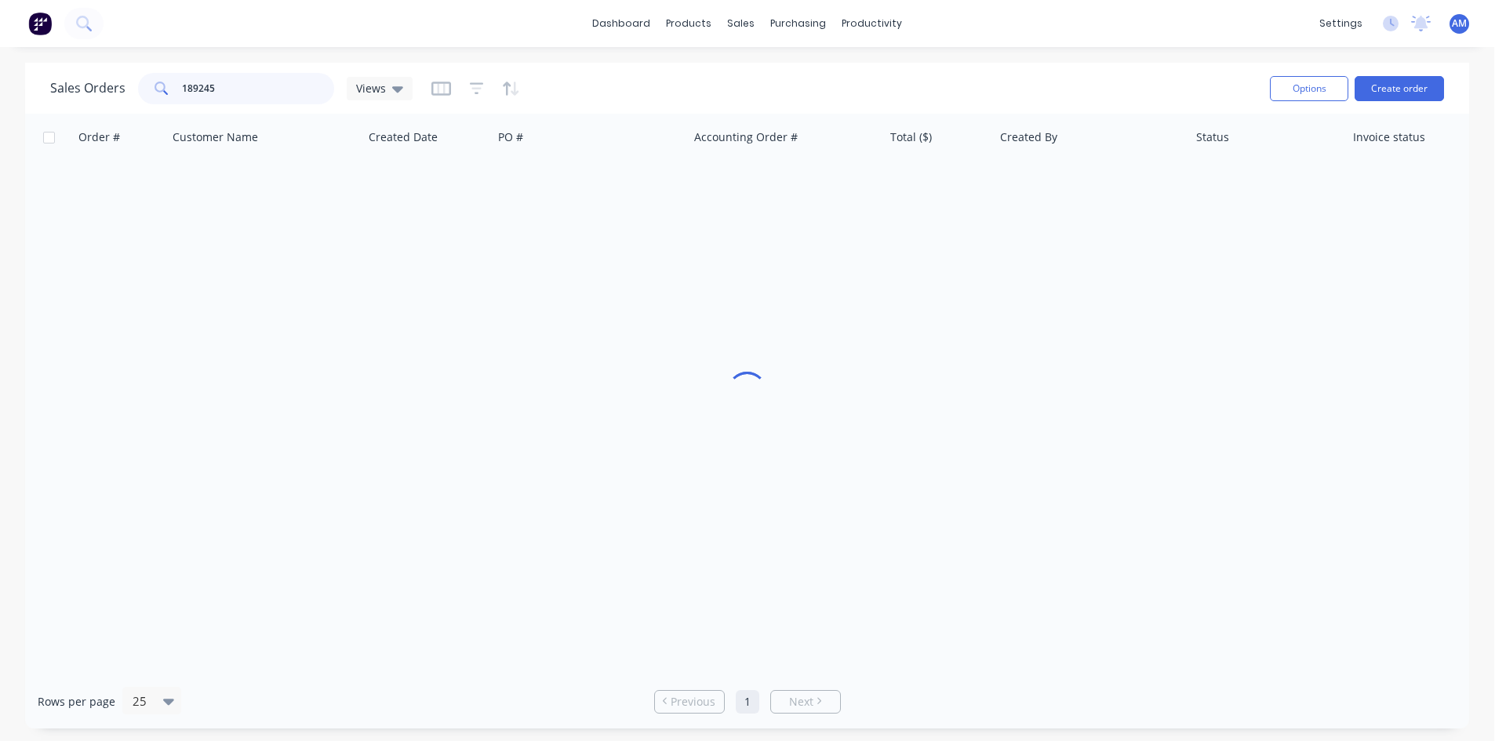
drag, startPoint x: 245, startPoint y: 92, endPoint x: 126, endPoint y: 85, distance: 119.4
click at [132, 87] on div "Sales Orders 189245 Views" at bounding box center [231, 88] width 362 height 31
type input "189377"
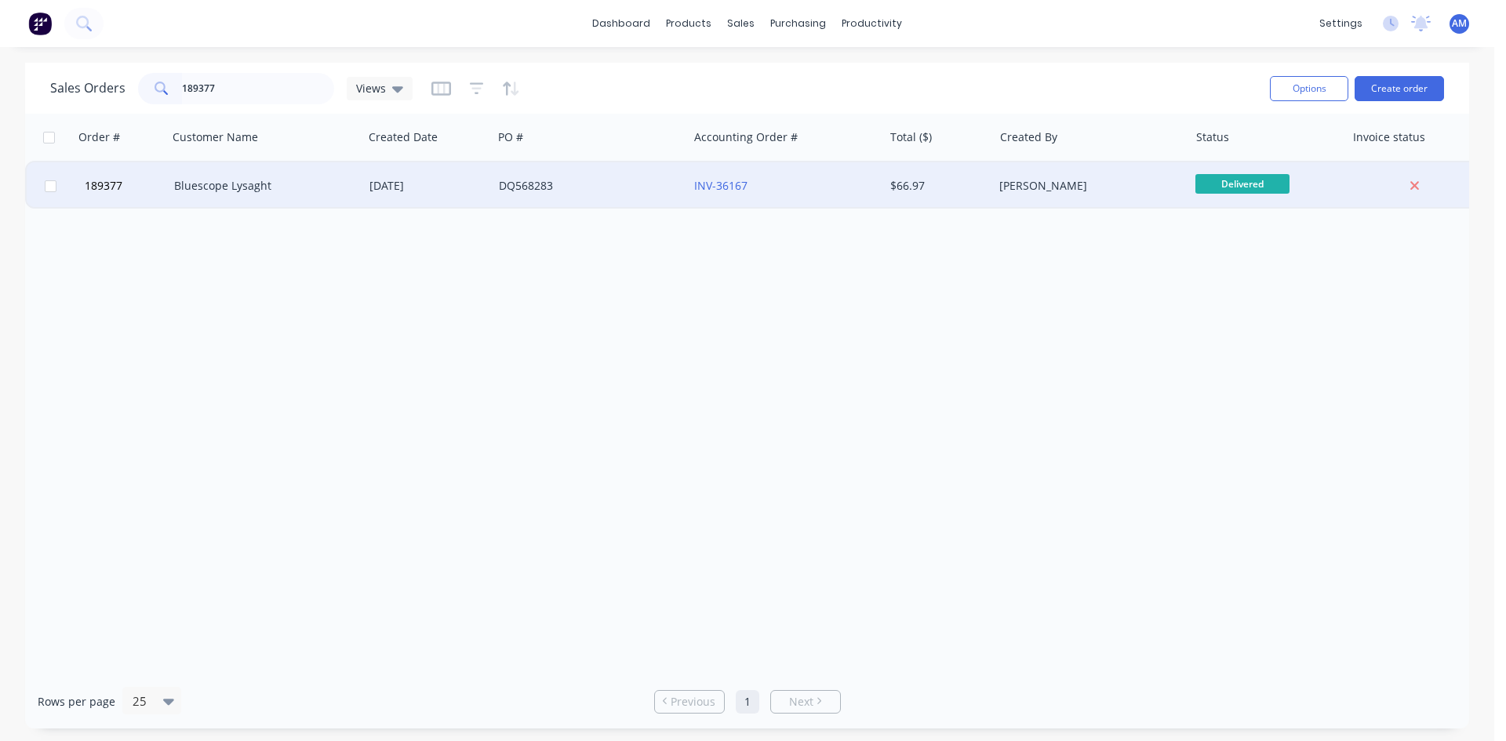
click at [651, 196] on div "DQ568283" at bounding box center [590, 185] width 195 height 47
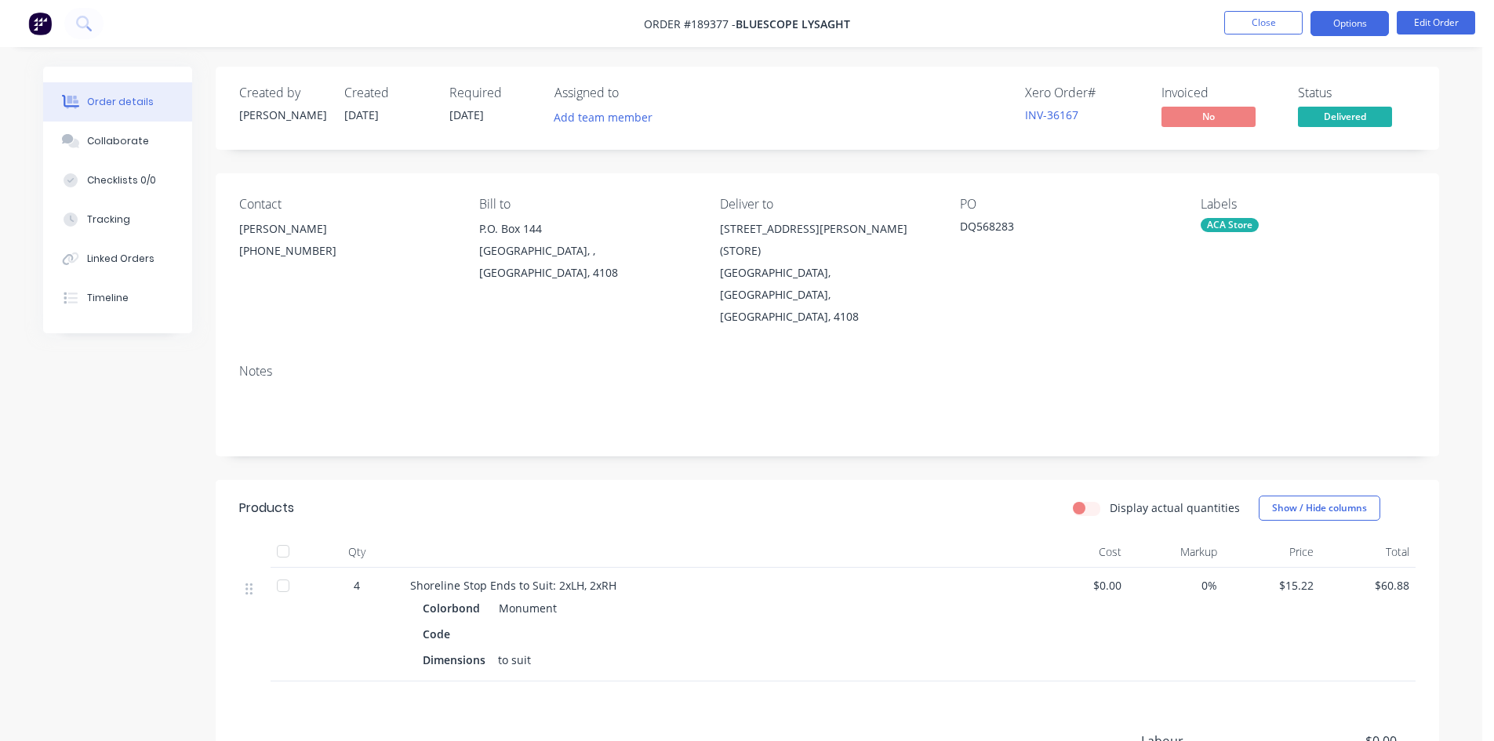
click at [1352, 28] on button "Options" at bounding box center [1350, 23] width 78 height 25
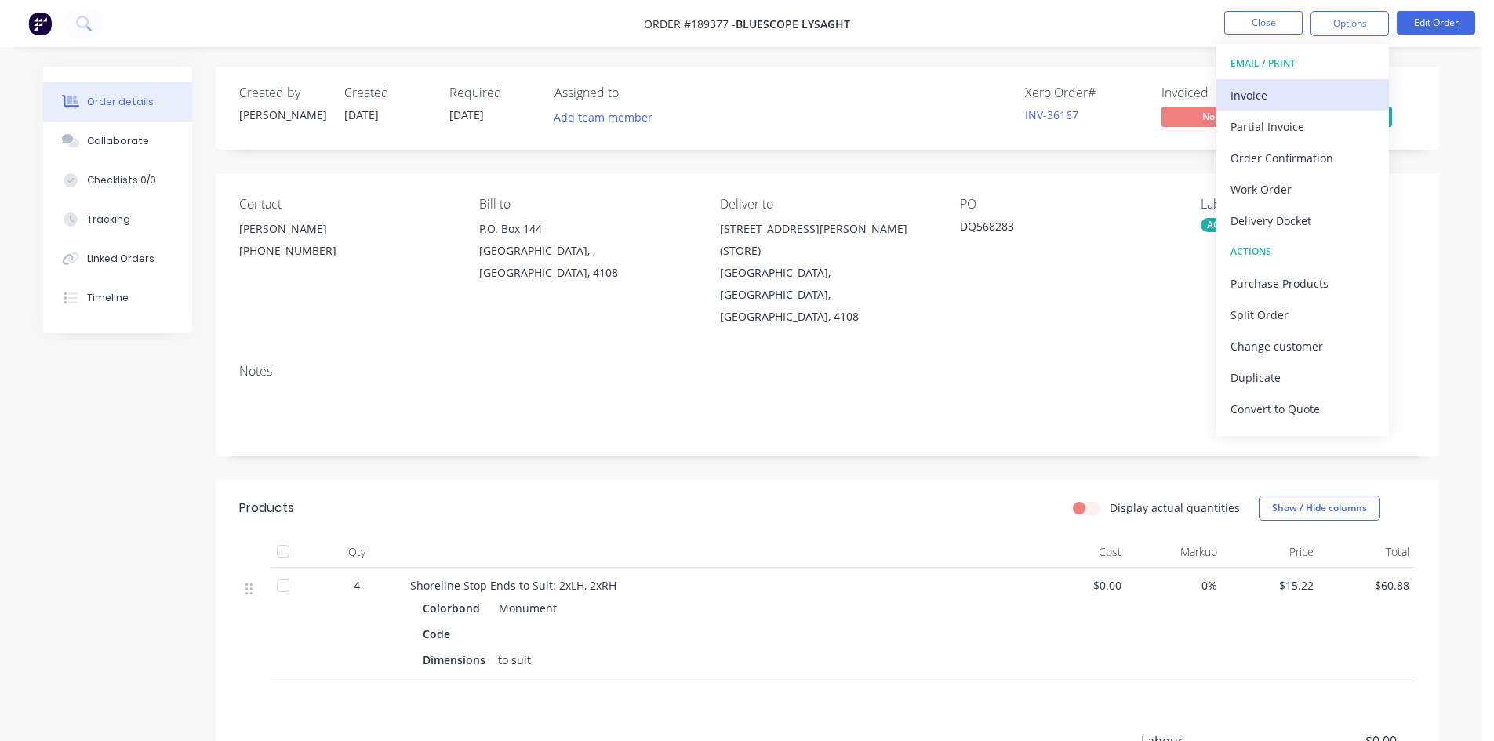
click at [1311, 93] on div "Invoice" at bounding box center [1303, 95] width 144 height 23
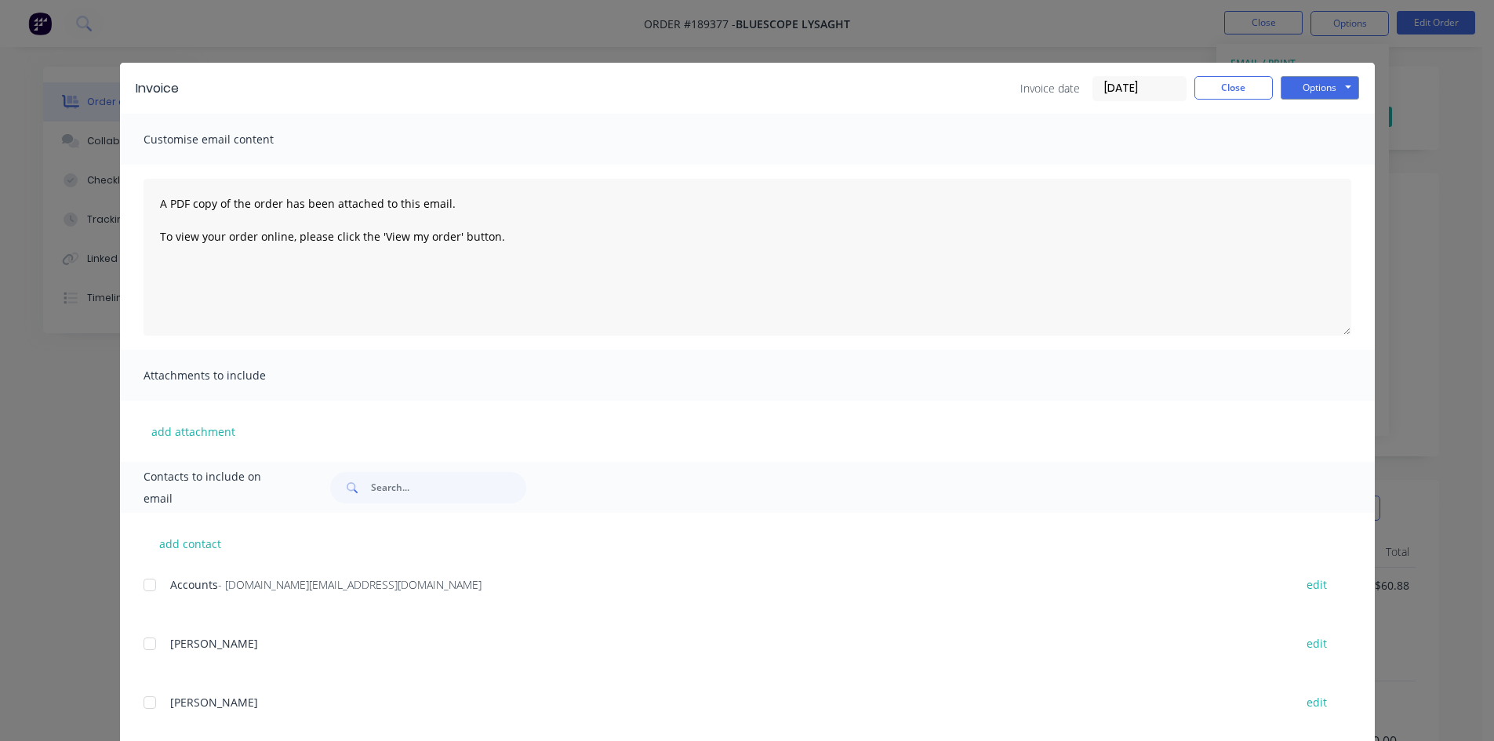
click at [147, 586] on div at bounding box center [149, 584] width 31 height 31
click at [1332, 74] on div "Invoice Invoice date [DATE] Close Options Preview Print Email" at bounding box center [747, 88] width 1255 height 51
click at [1338, 87] on button "Options" at bounding box center [1320, 88] width 78 height 24
click at [1325, 169] on button "Email" at bounding box center [1331, 168] width 100 height 26
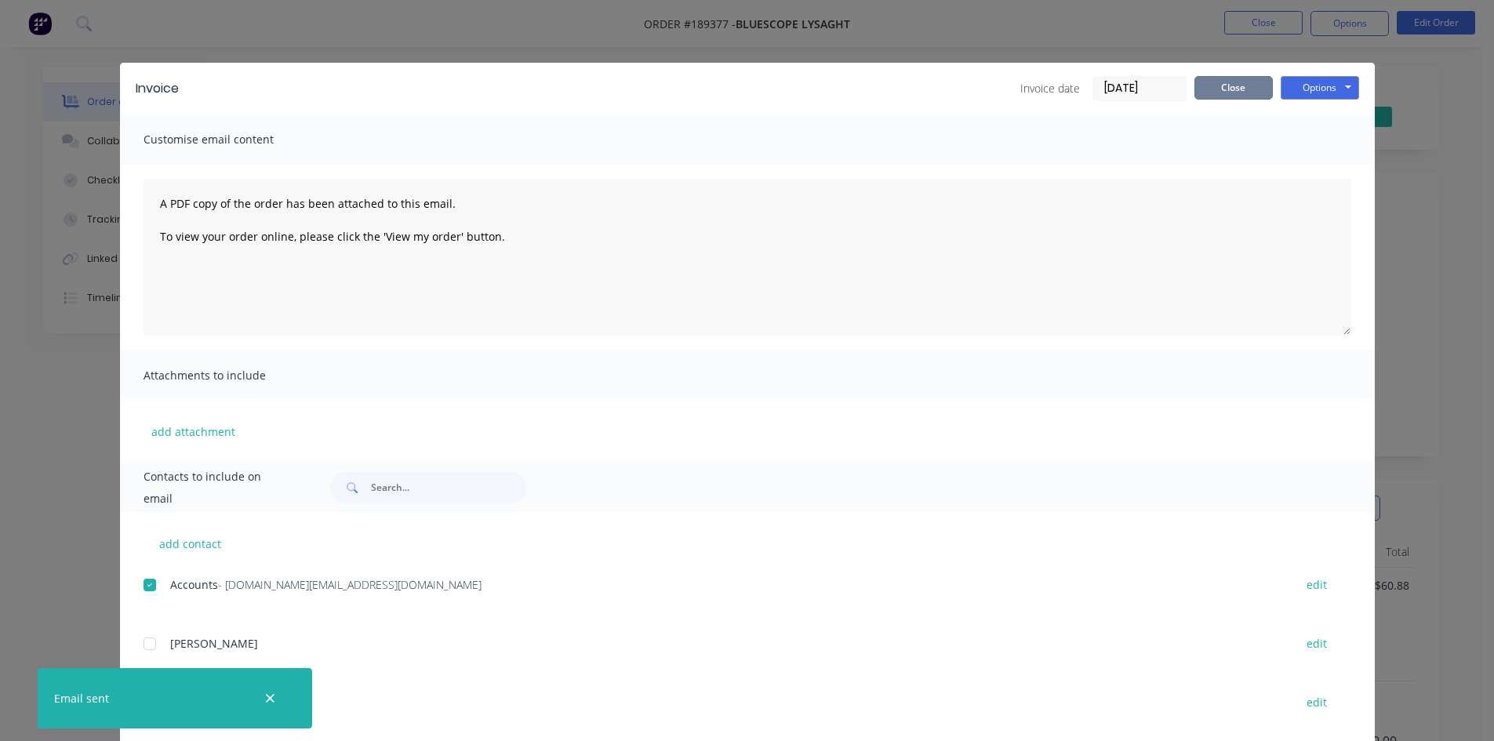
click at [1231, 90] on button "Close" at bounding box center [1234, 88] width 78 height 24
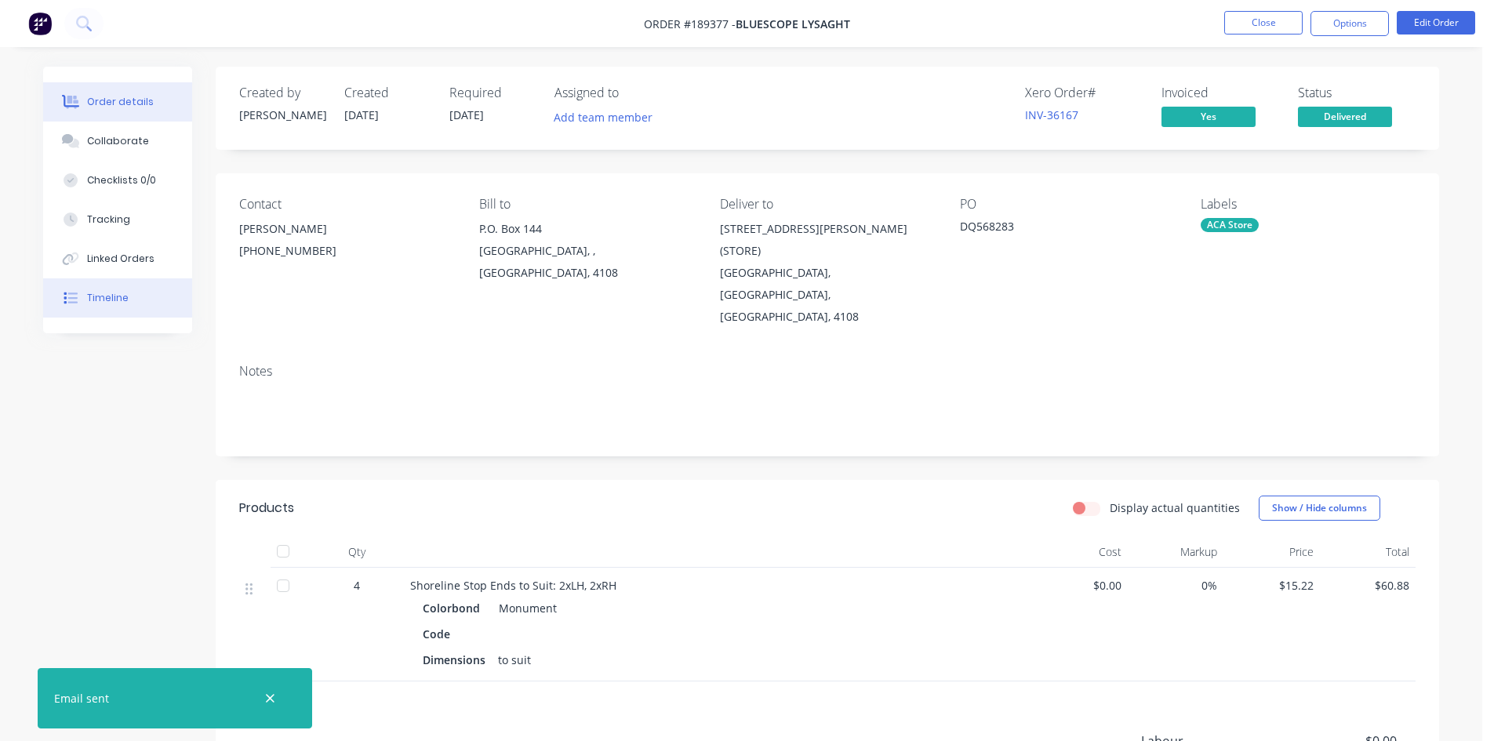
click at [129, 293] on button "Timeline" at bounding box center [117, 297] width 149 height 39
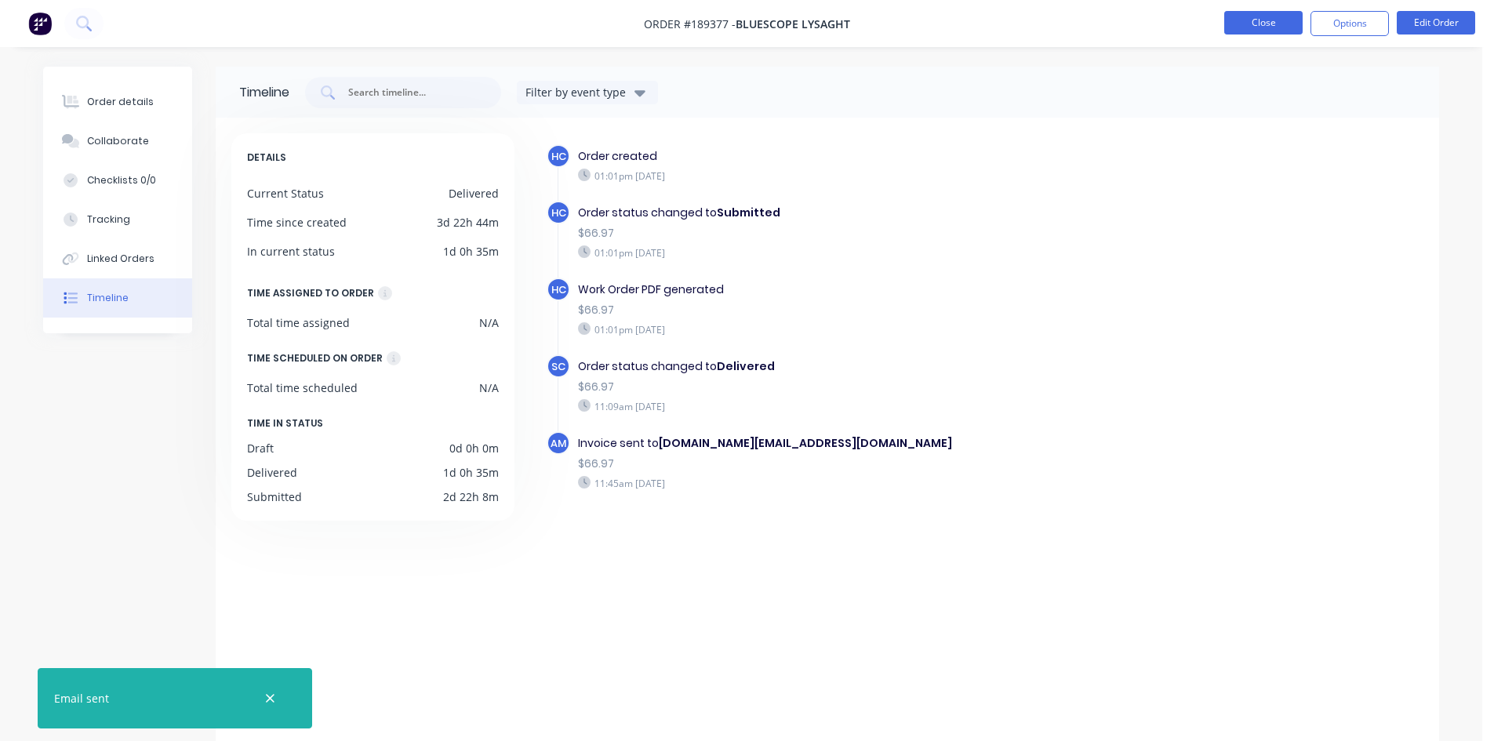
click at [1246, 22] on button "Close" at bounding box center [1263, 23] width 78 height 24
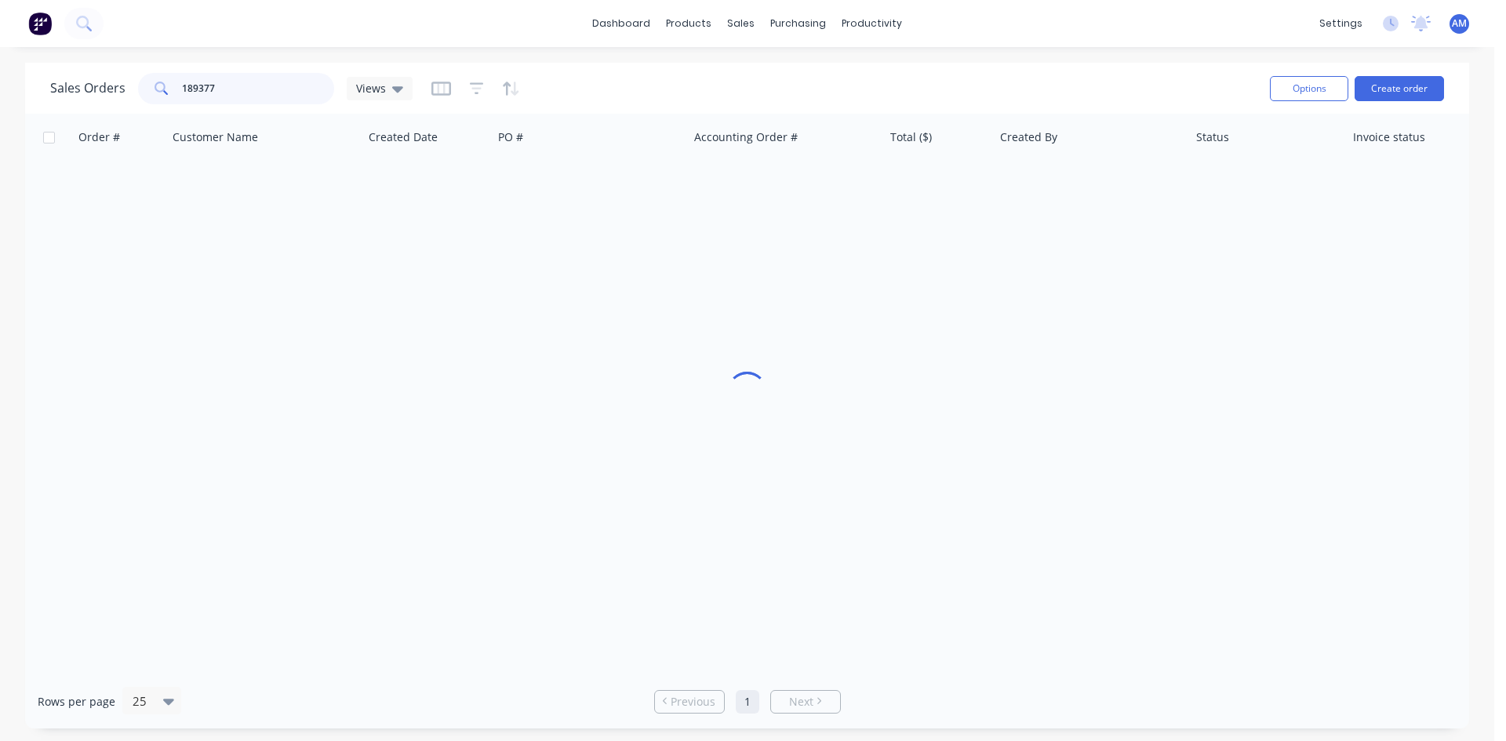
drag, startPoint x: 231, startPoint y: 88, endPoint x: 131, endPoint y: 88, distance: 100.4
click at [131, 88] on div "Sales Orders 189377 Views" at bounding box center [231, 88] width 362 height 31
type input "189308"
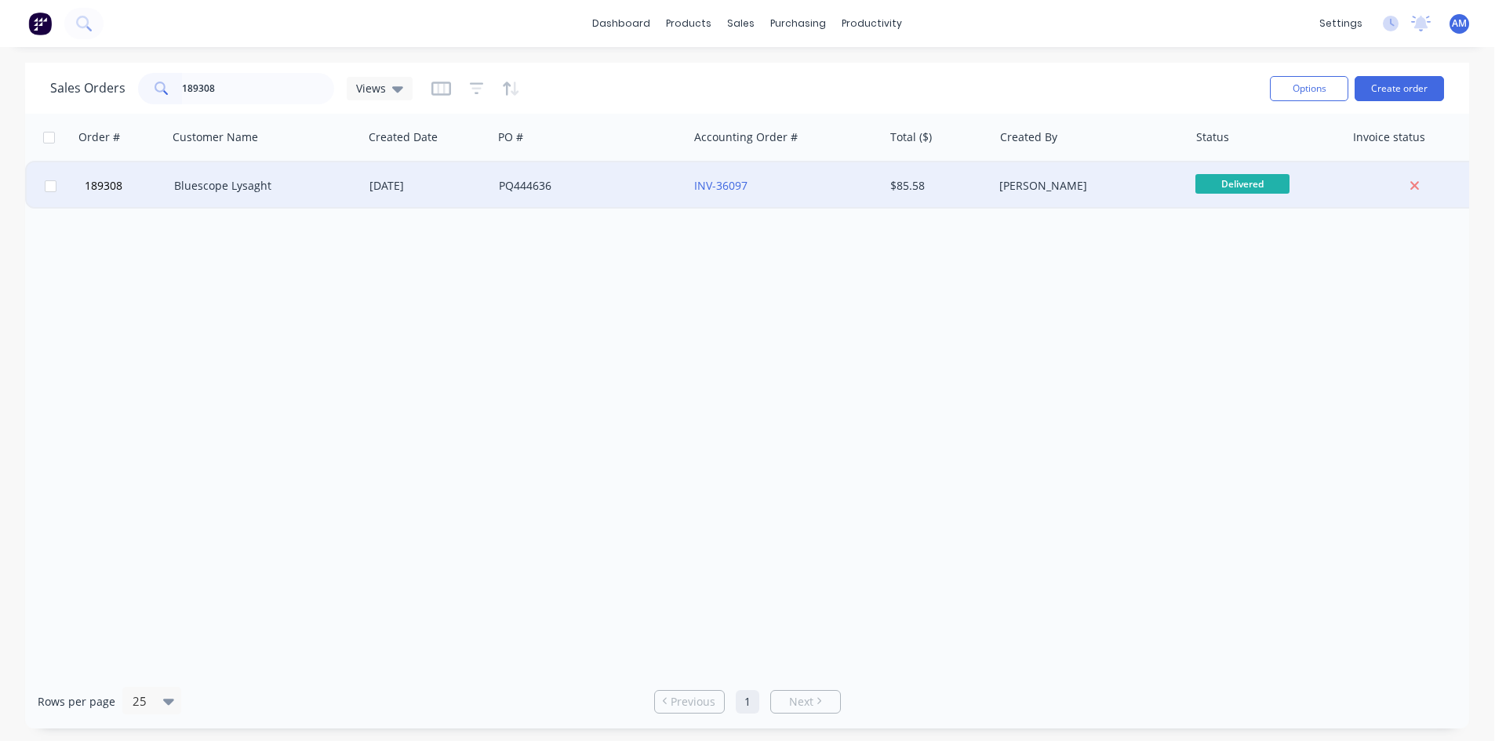
click at [594, 186] on div "PQ444636" at bounding box center [586, 186] width 174 height 16
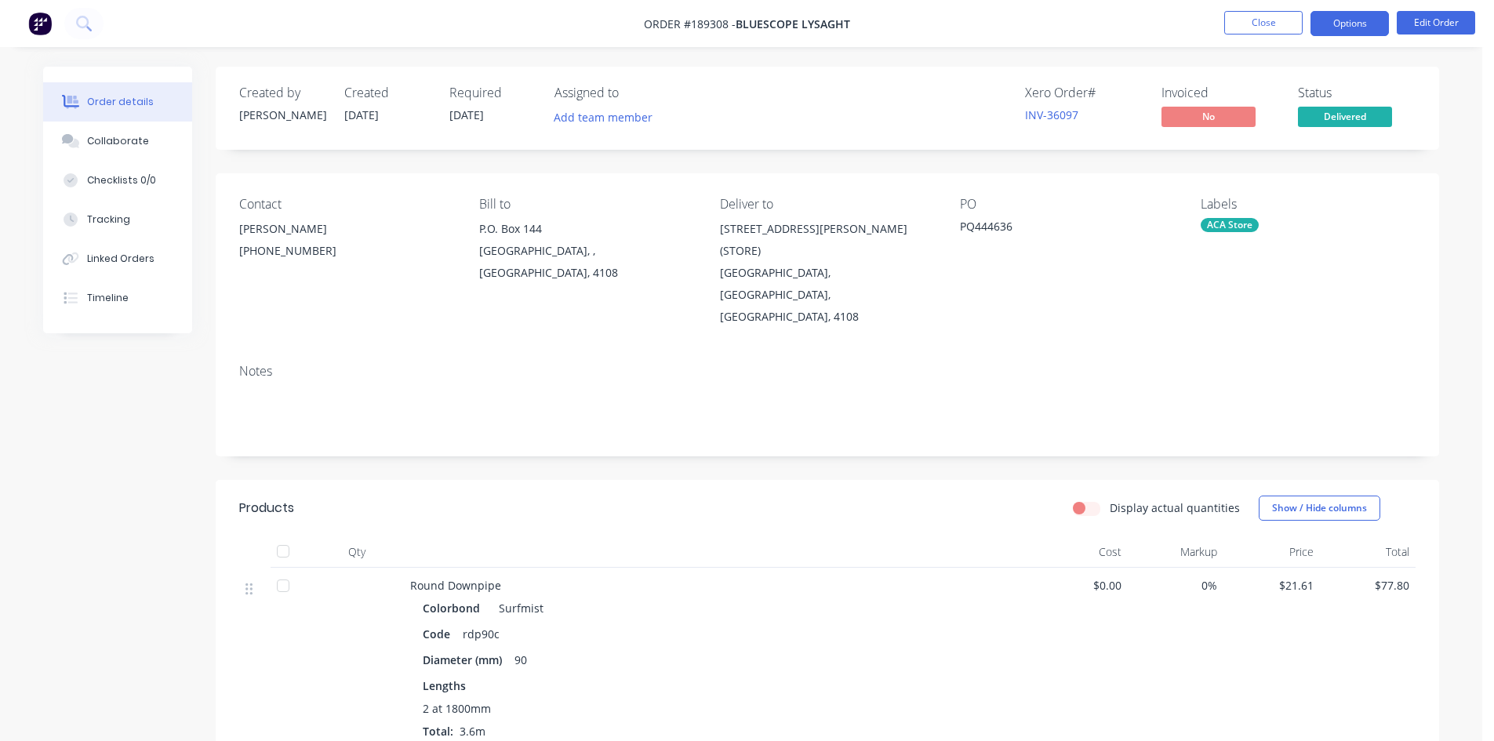
click at [1358, 24] on button "Options" at bounding box center [1350, 23] width 78 height 25
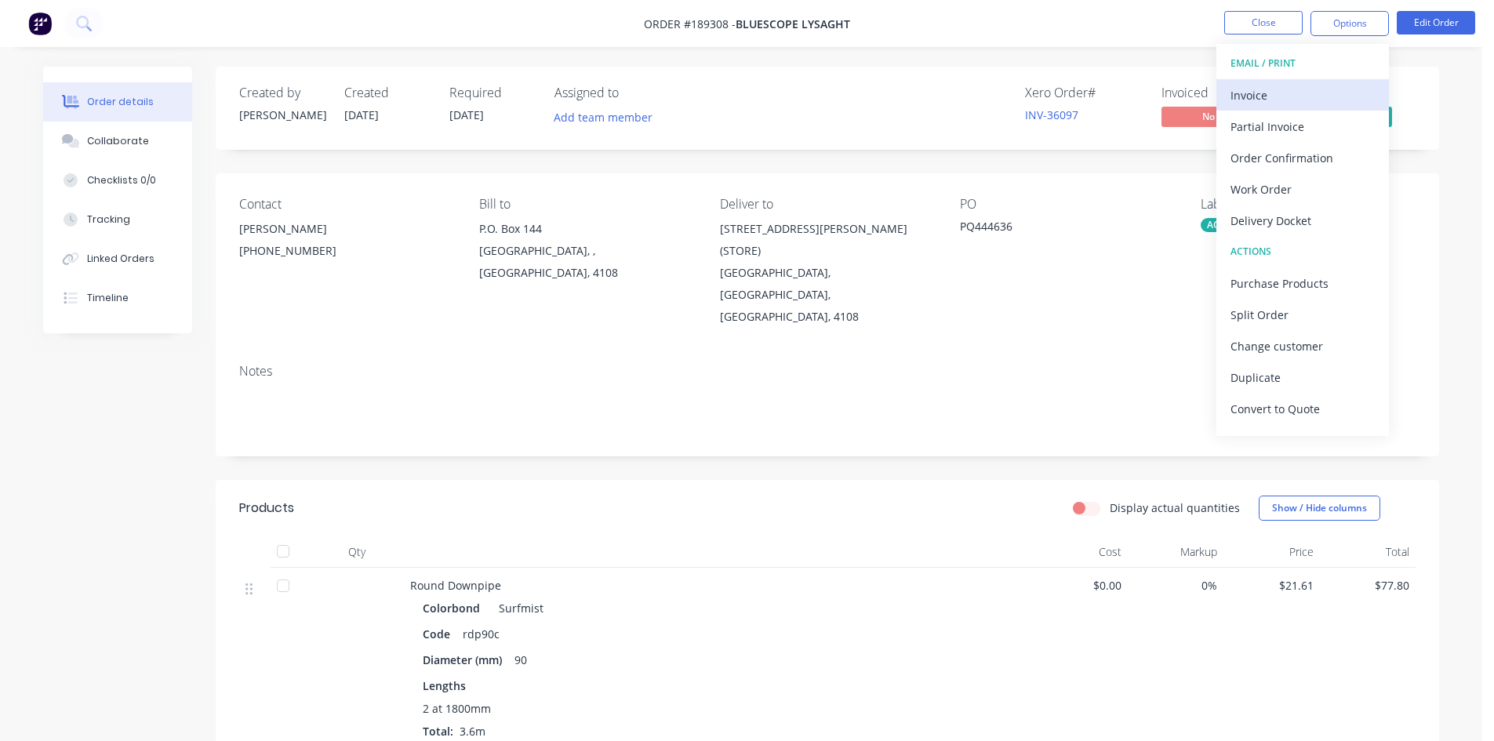
click at [1303, 85] on div "Invoice" at bounding box center [1303, 95] width 144 height 23
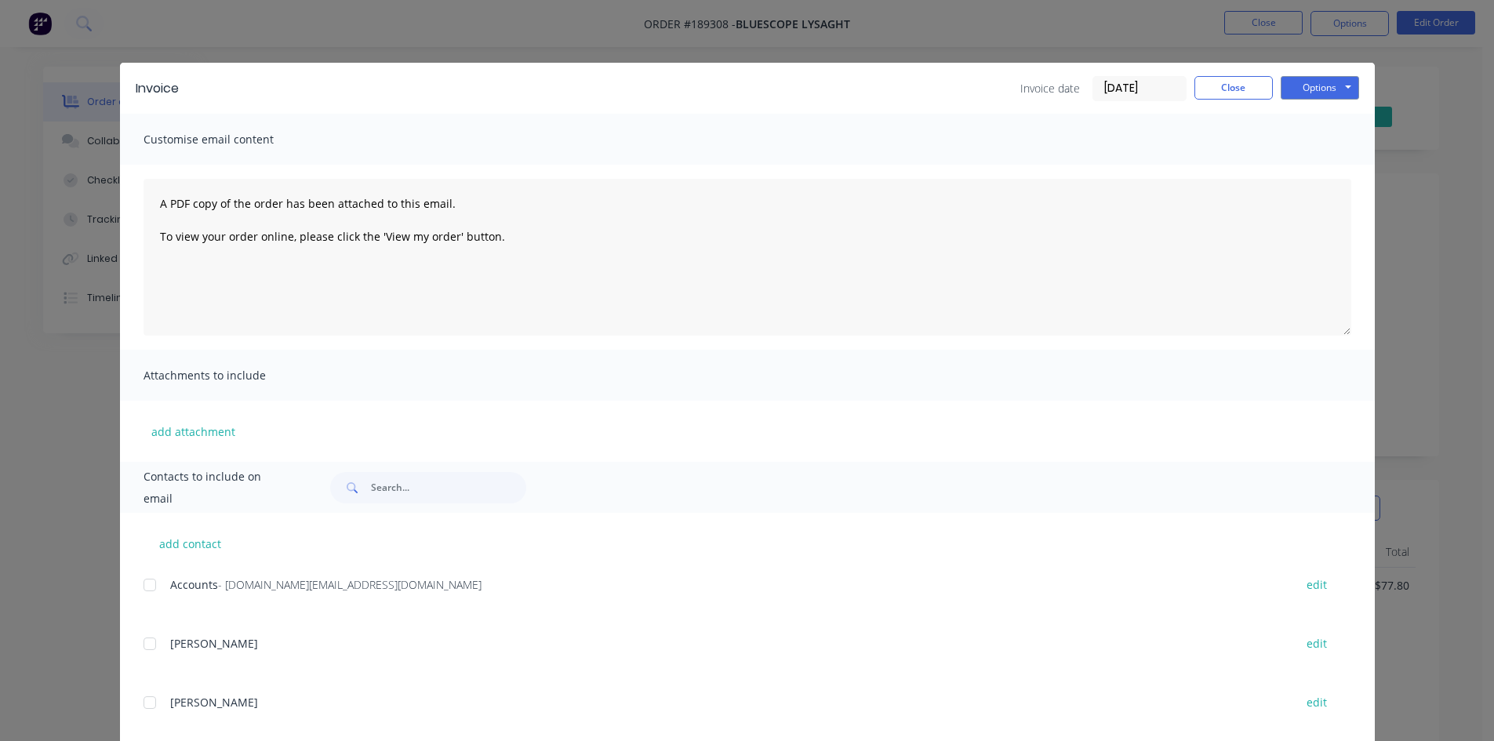
click at [144, 584] on div at bounding box center [149, 584] width 31 height 31
click at [1328, 93] on button "Options" at bounding box center [1320, 88] width 78 height 24
click at [1319, 165] on button "Email" at bounding box center [1331, 168] width 100 height 26
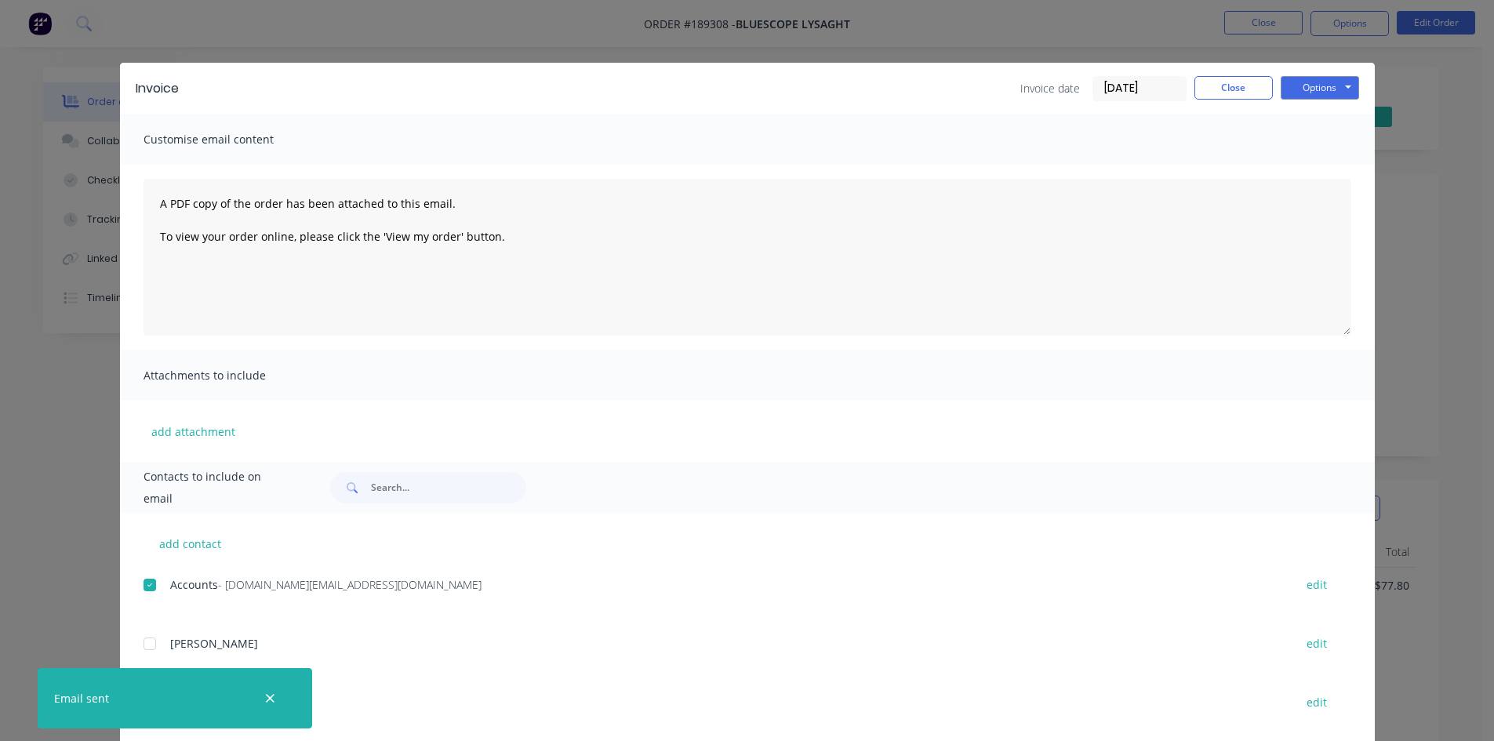
click at [1260, 75] on div "Invoice Invoice date [DATE] Close Options Preview Print Email" at bounding box center [747, 88] width 1255 height 51
click at [1260, 76] on button "Close" at bounding box center [1234, 88] width 78 height 24
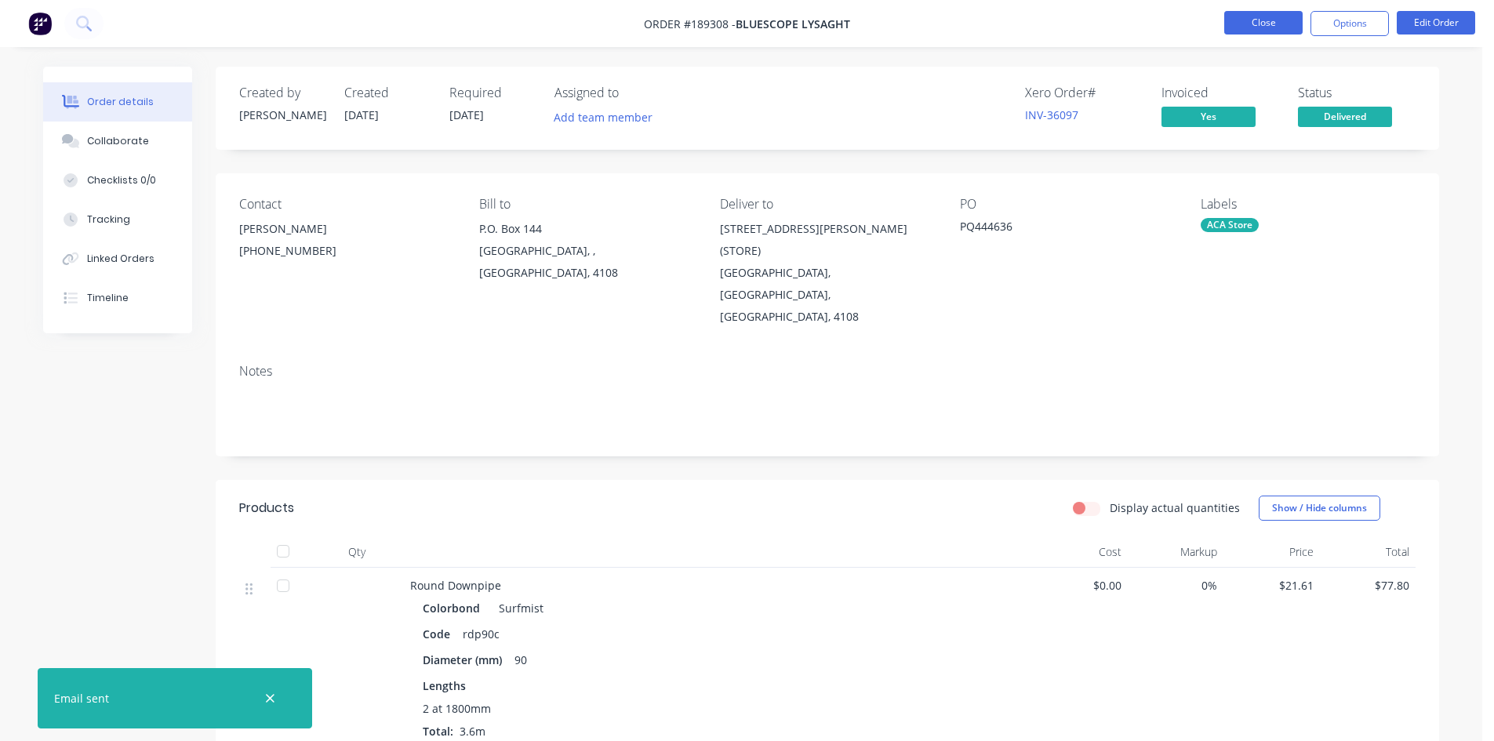
click at [1263, 20] on button "Close" at bounding box center [1263, 23] width 78 height 24
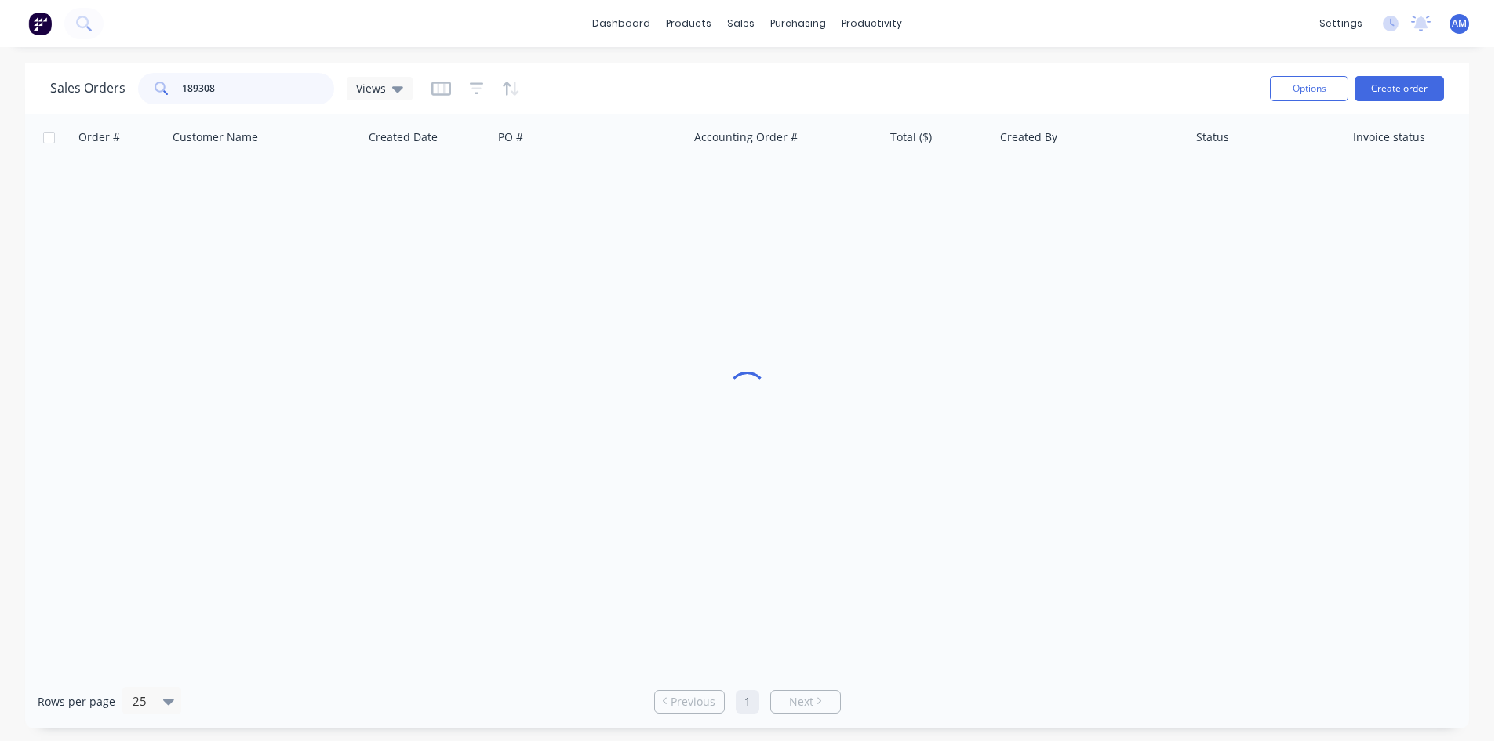
drag, startPoint x: 231, startPoint y: 93, endPoint x: 128, endPoint y: 80, distance: 103.6
click at [128, 80] on div "Sales Orders 189308 Views" at bounding box center [231, 88] width 362 height 31
type input "189050"
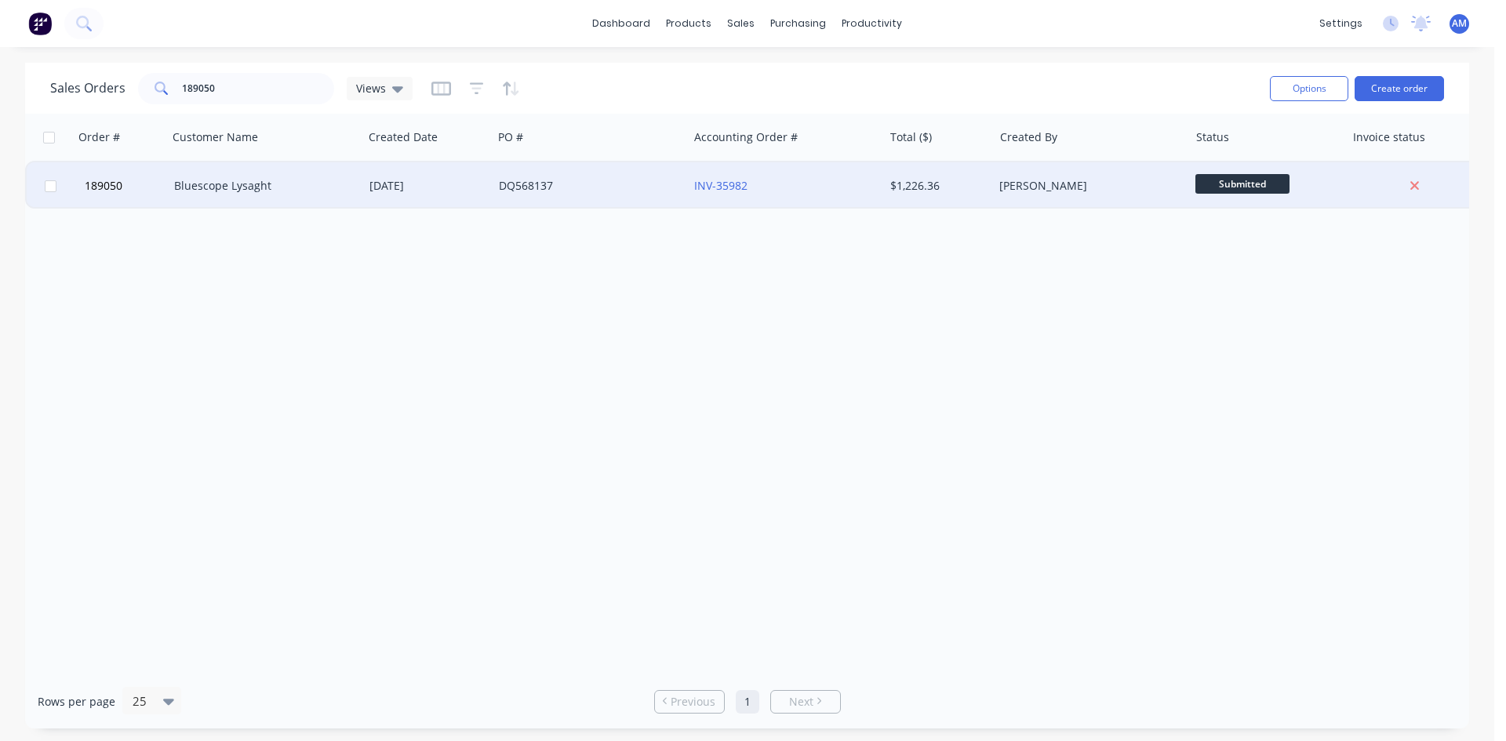
click at [614, 195] on div "DQ568137" at bounding box center [590, 185] width 195 height 47
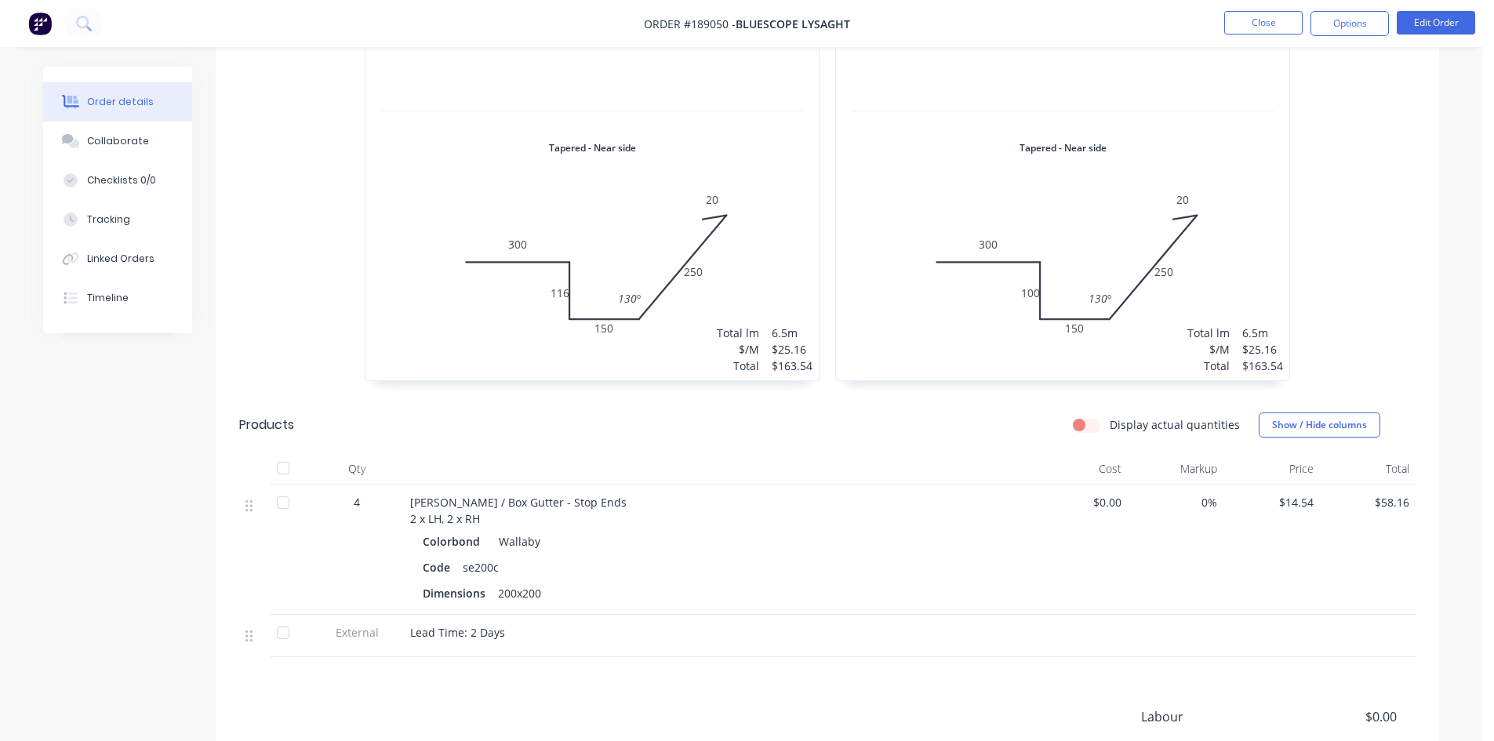
scroll to position [1882, 0]
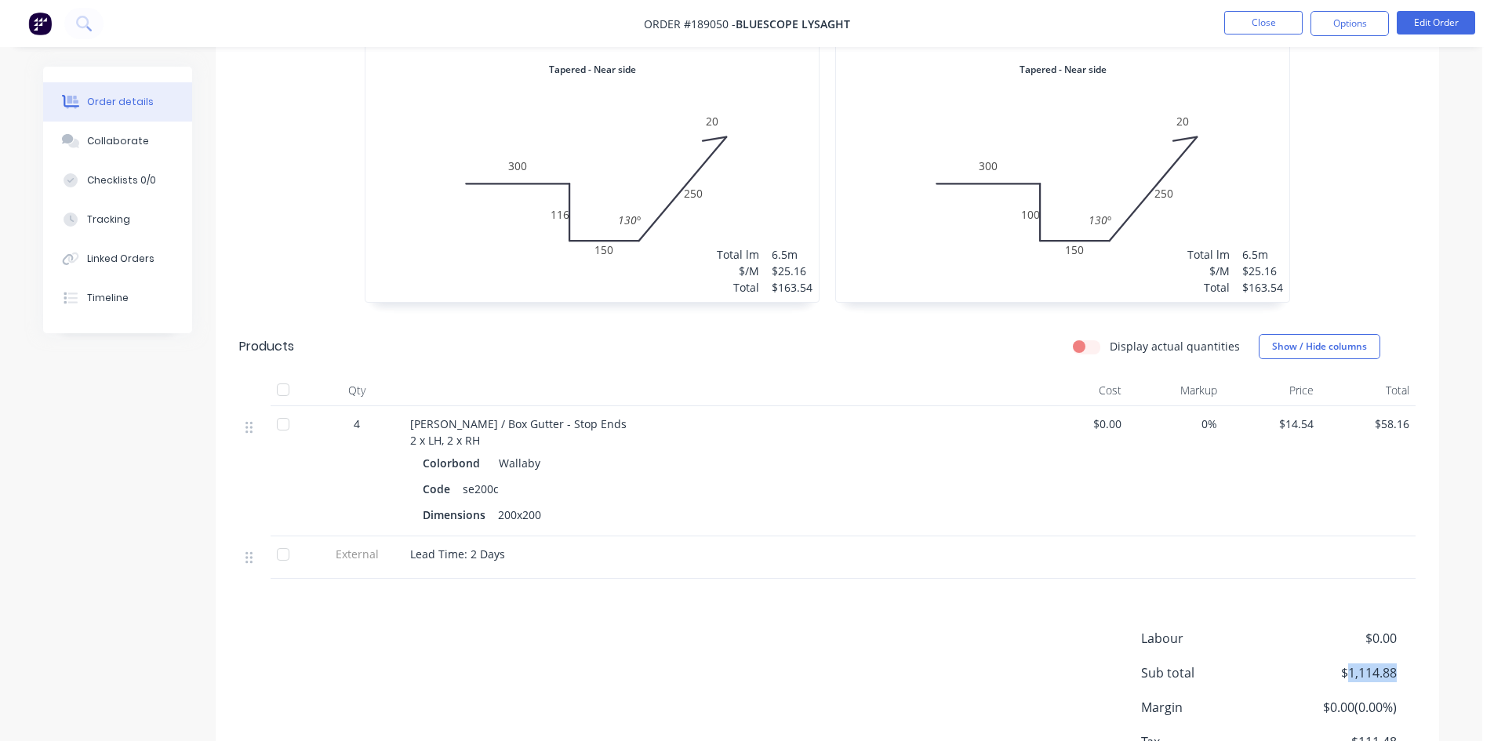
drag, startPoint x: 1395, startPoint y: 627, endPoint x: 1349, endPoint y: 624, distance: 46.4
click at [1349, 664] on span "$1,114.88" at bounding box center [1339, 673] width 116 height 19
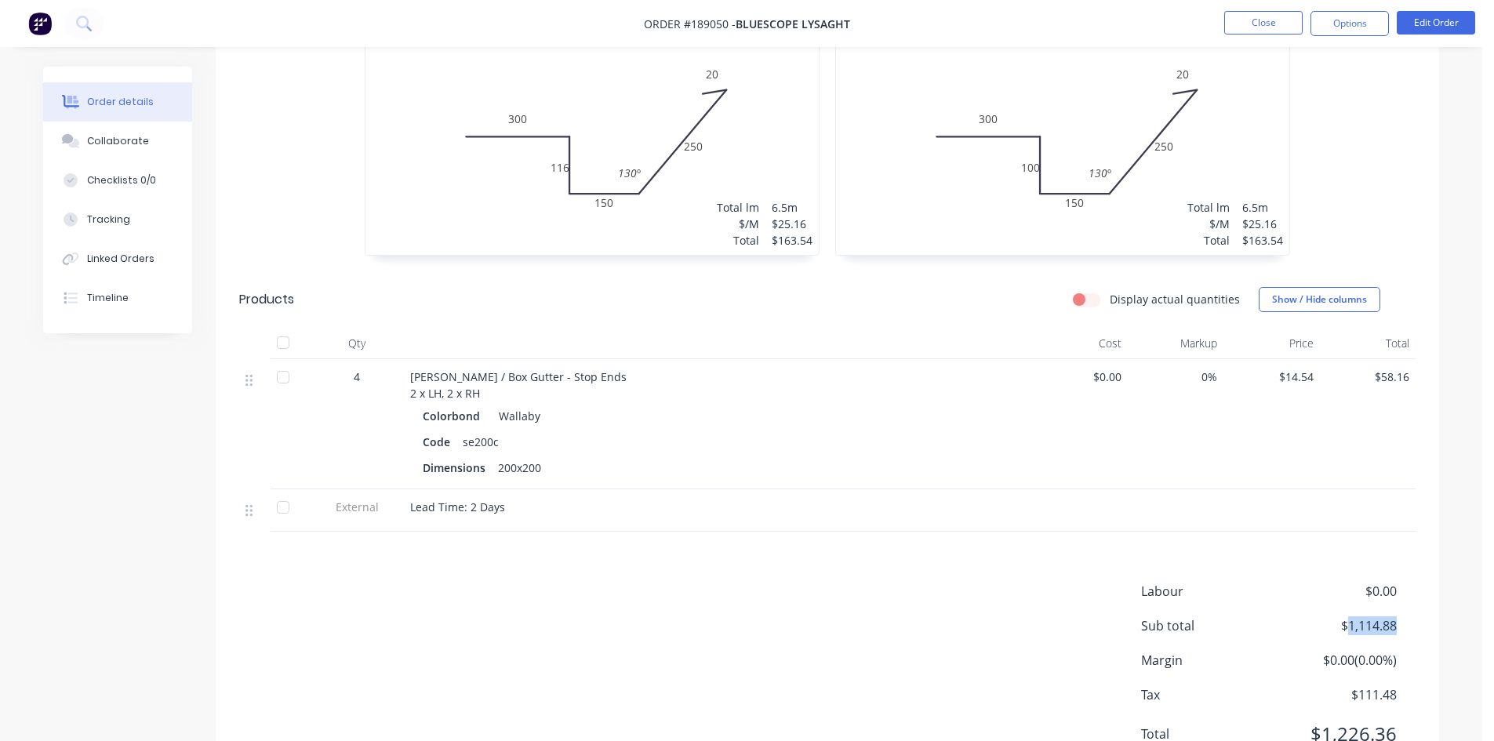
scroll to position [1955, 0]
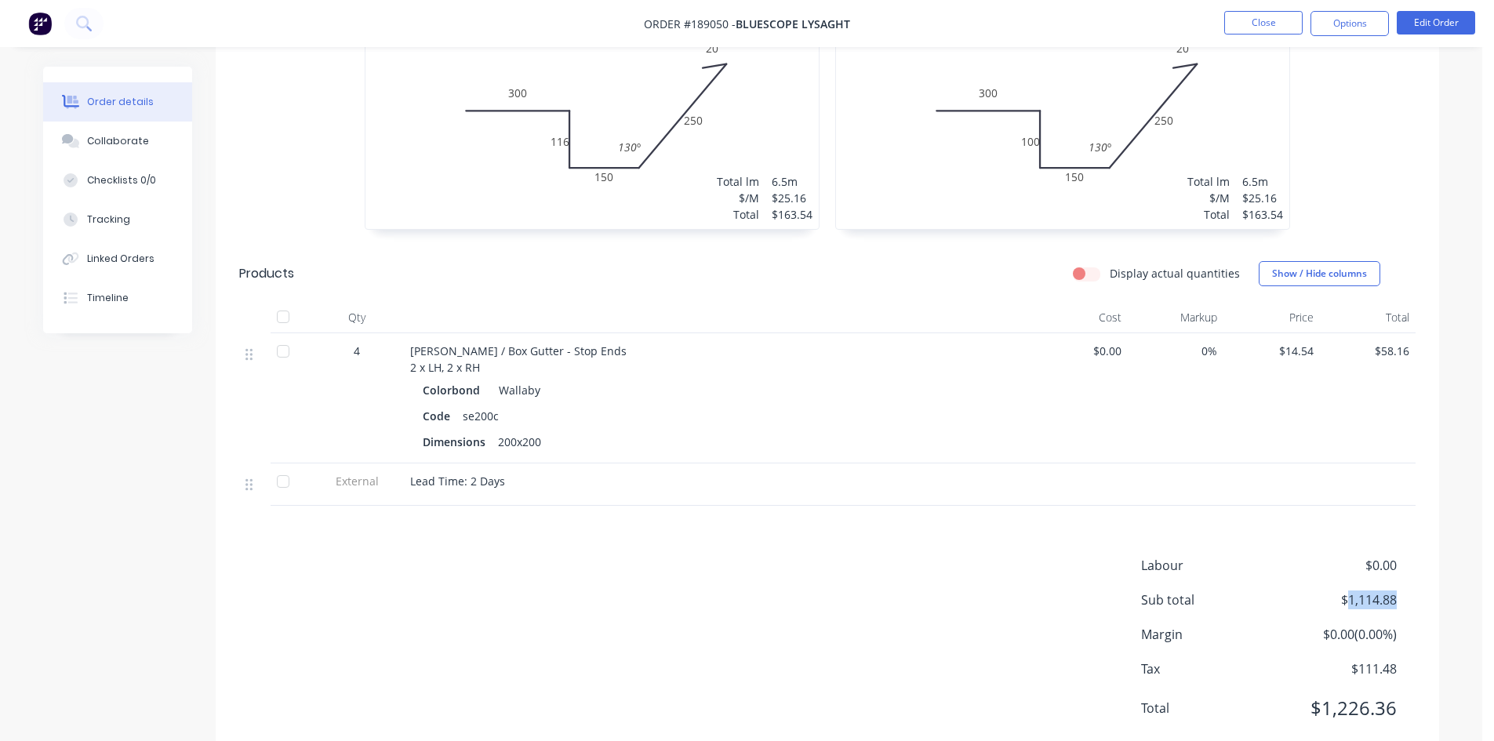
click at [1392, 591] on span "$1,114.88" at bounding box center [1339, 600] width 116 height 19
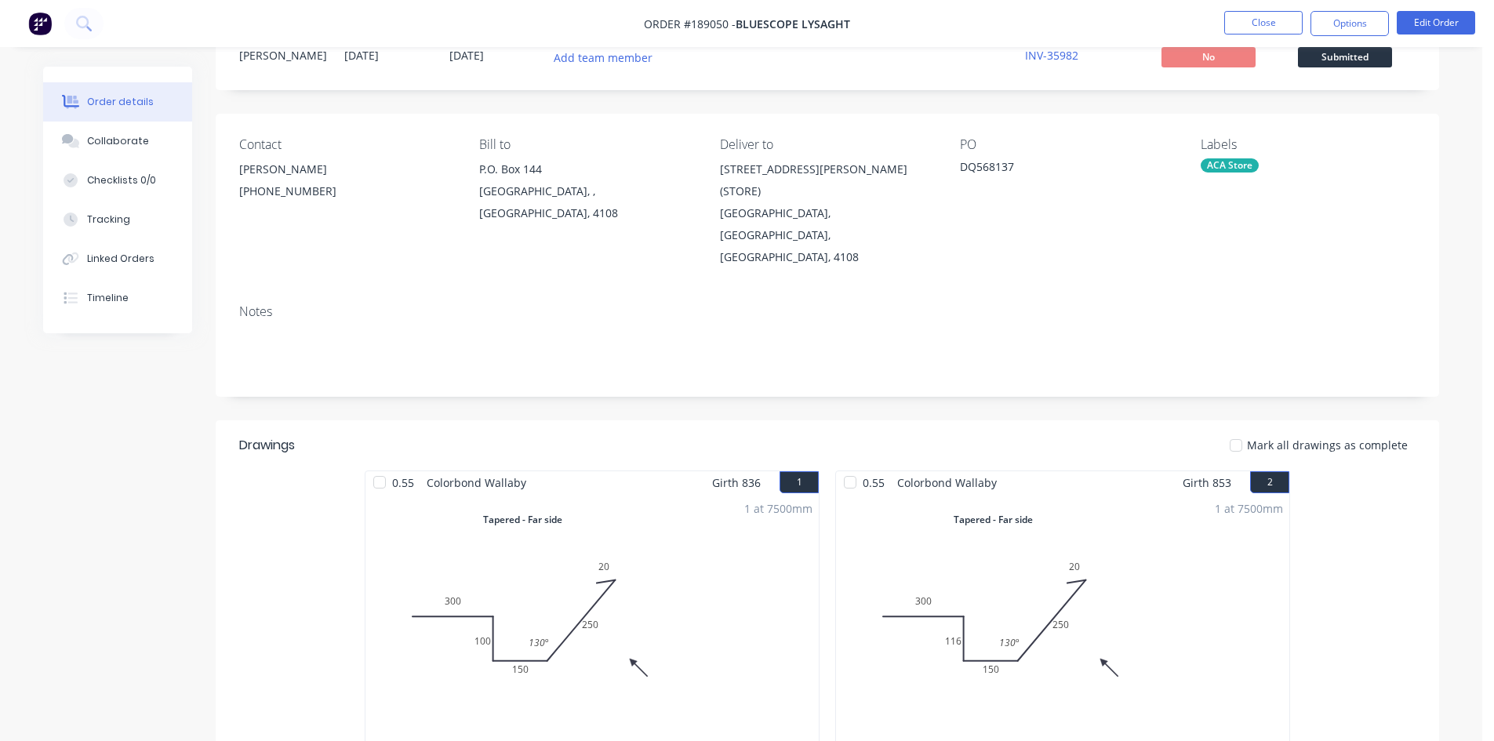
scroll to position [24, 0]
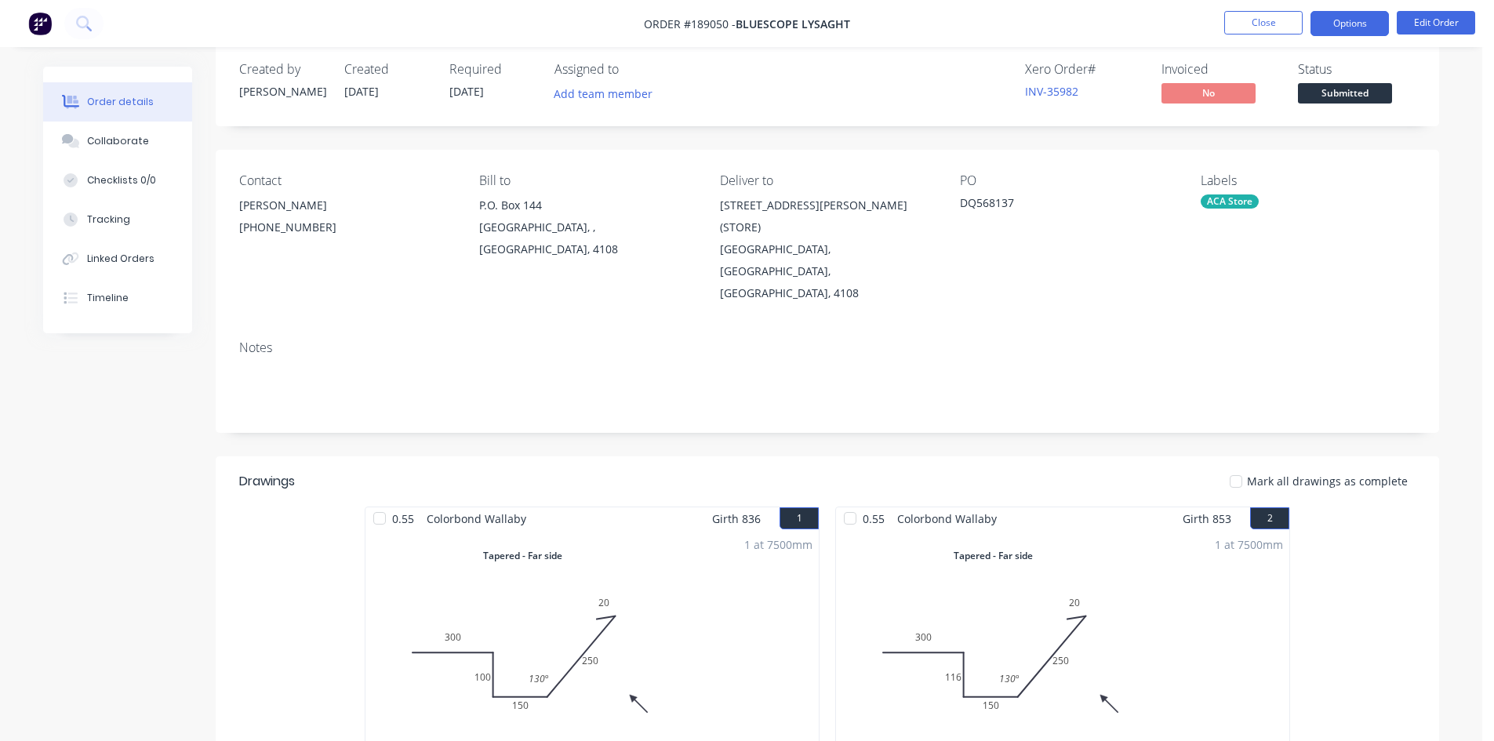
click at [1342, 31] on button "Options" at bounding box center [1350, 23] width 78 height 25
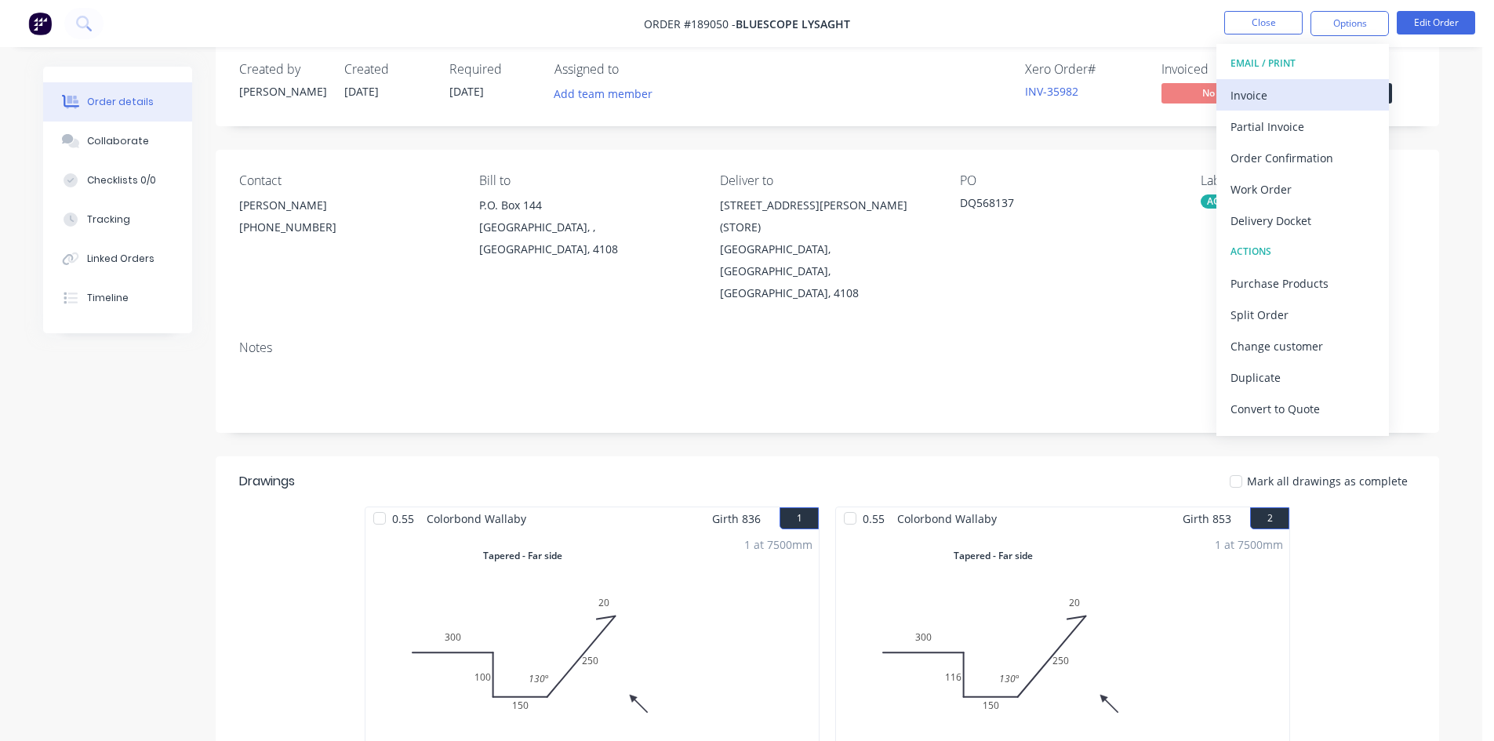
click at [1315, 81] on button "Invoice" at bounding box center [1303, 94] width 173 height 31
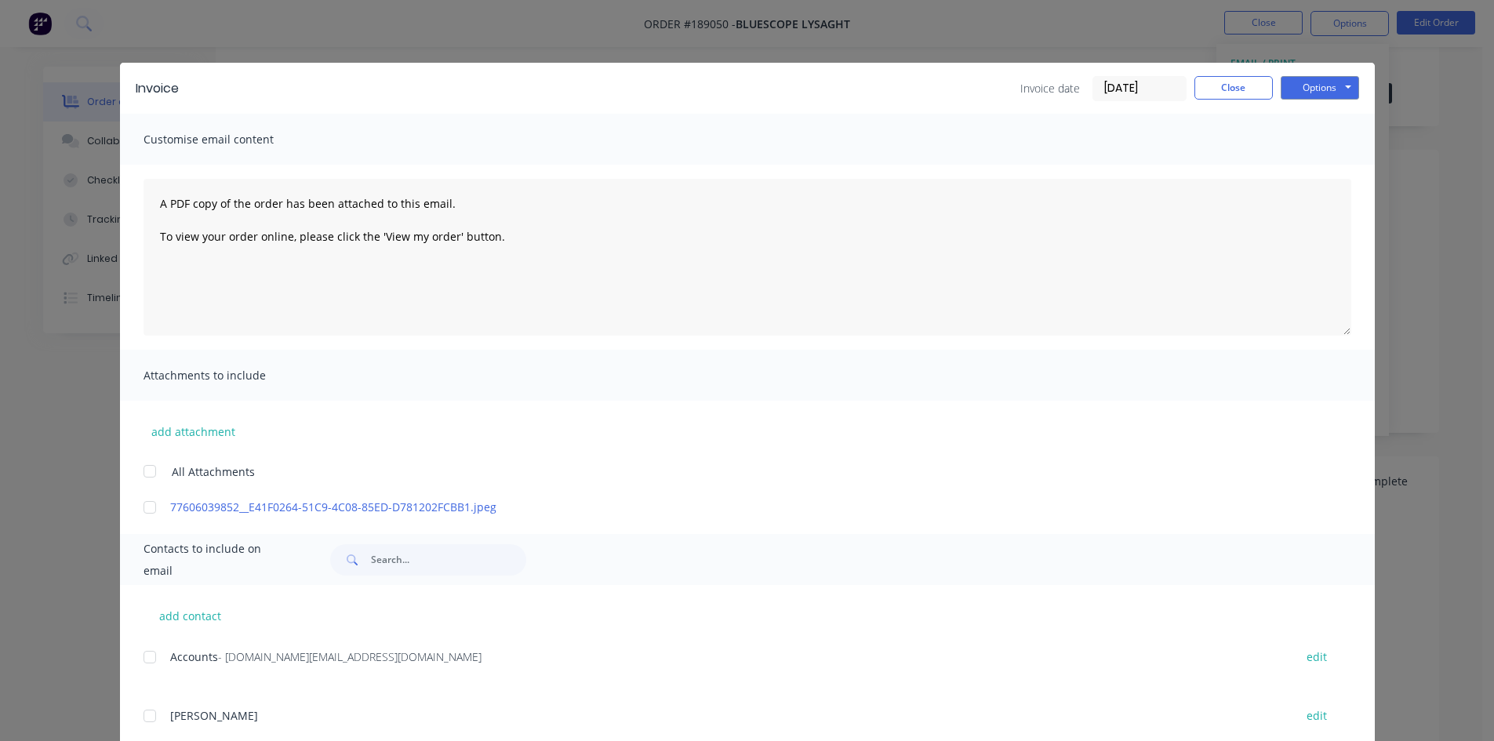
click at [148, 656] on div at bounding box center [149, 657] width 31 height 31
click at [1328, 82] on button "Options" at bounding box center [1320, 88] width 78 height 24
click at [1322, 167] on button "Email" at bounding box center [1331, 168] width 100 height 26
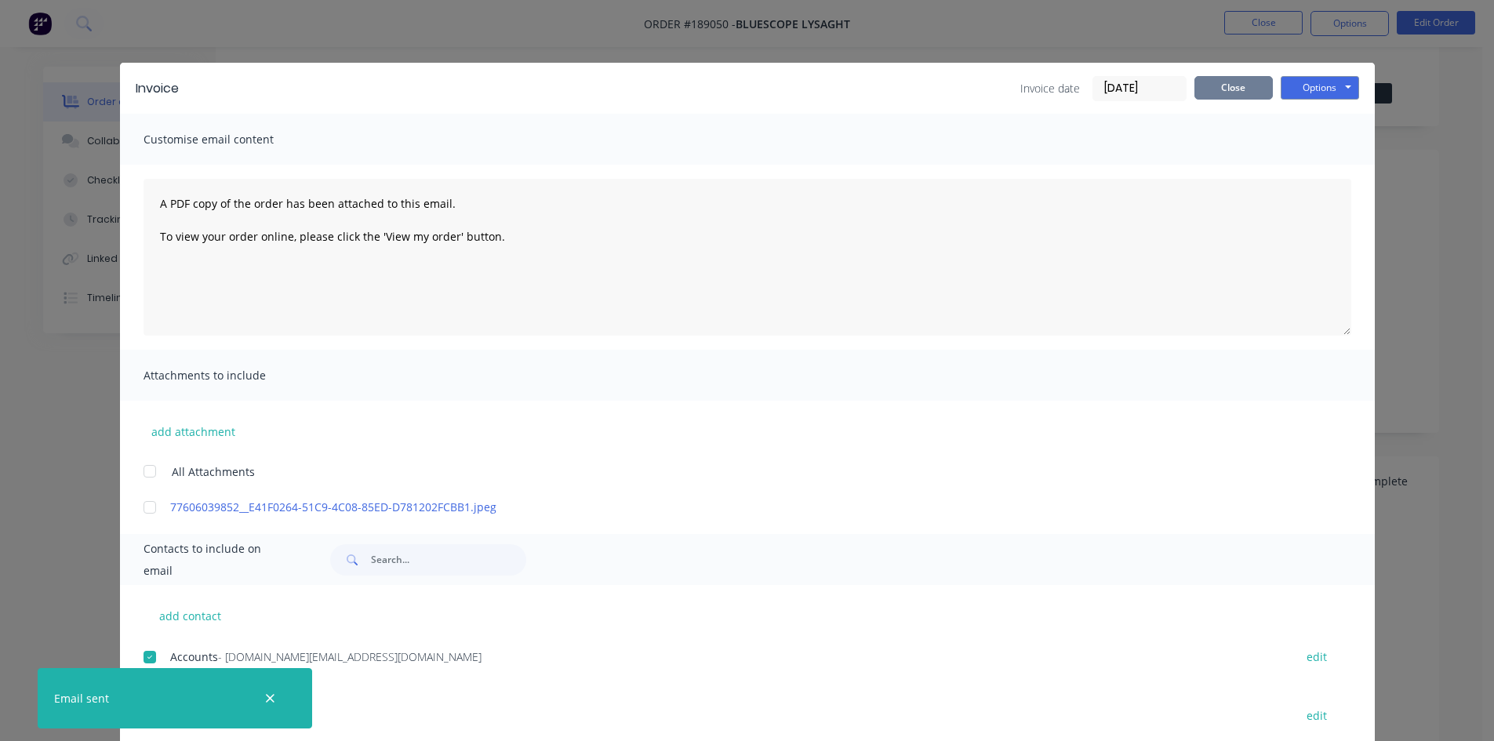
click at [1222, 91] on button "Close" at bounding box center [1234, 88] width 78 height 24
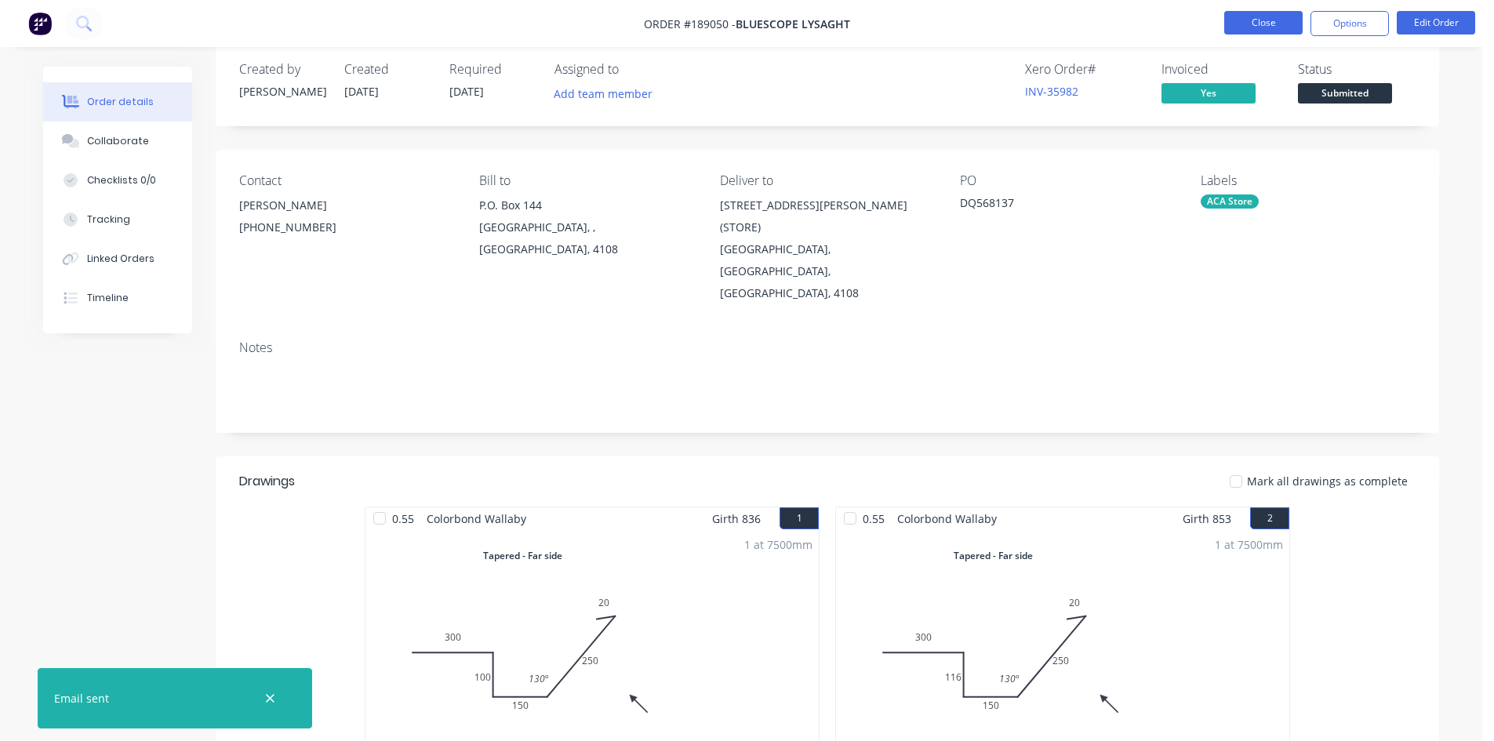
click at [1242, 16] on button "Close" at bounding box center [1263, 23] width 78 height 24
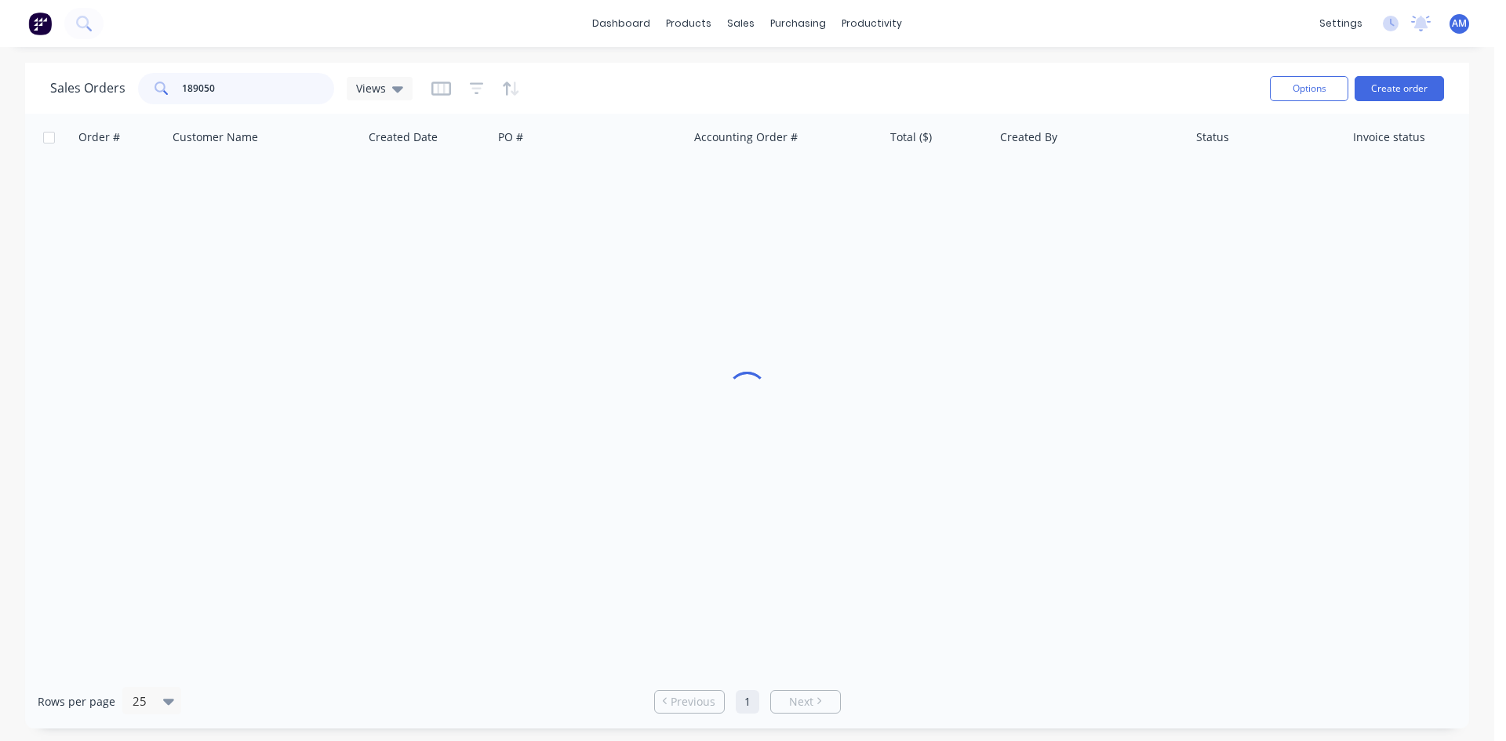
drag, startPoint x: 198, startPoint y: 83, endPoint x: 122, endPoint y: 78, distance: 75.5
click at [122, 78] on div "Sales Orders 189050 Views" at bounding box center [231, 88] width 362 height 31
type input "188948"
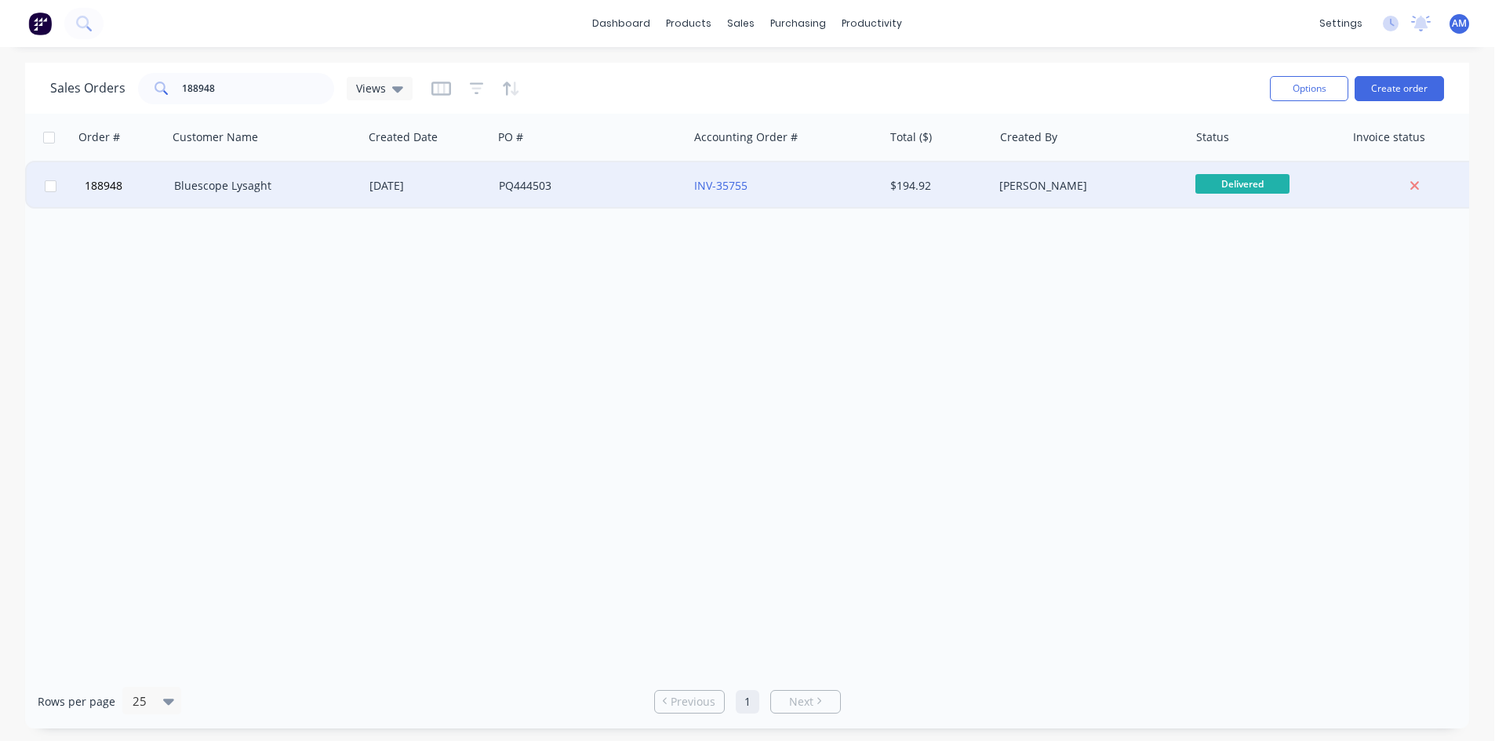
click at [798, 197] on div "INV-35755" at bounding box center [785, 185] width 195 height 47
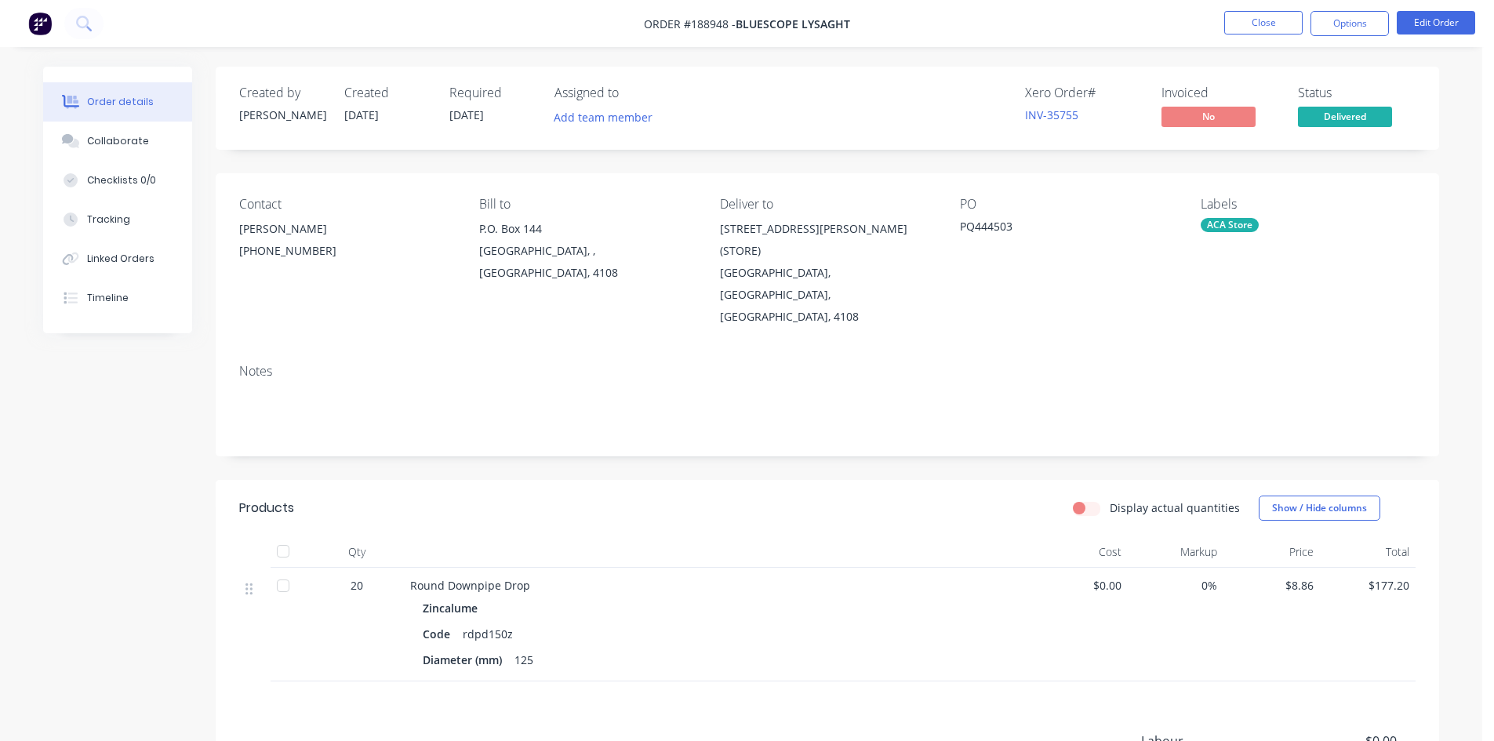
click at [1329, 36] on nav "Order #188948 - Bluescope Lysaght Close Options Edit Order" at bounding box center [747, 23] width 1494 height 47
click at [1329, 26] on button "Options" at bounding box center [1350, 23] width 78 height 25
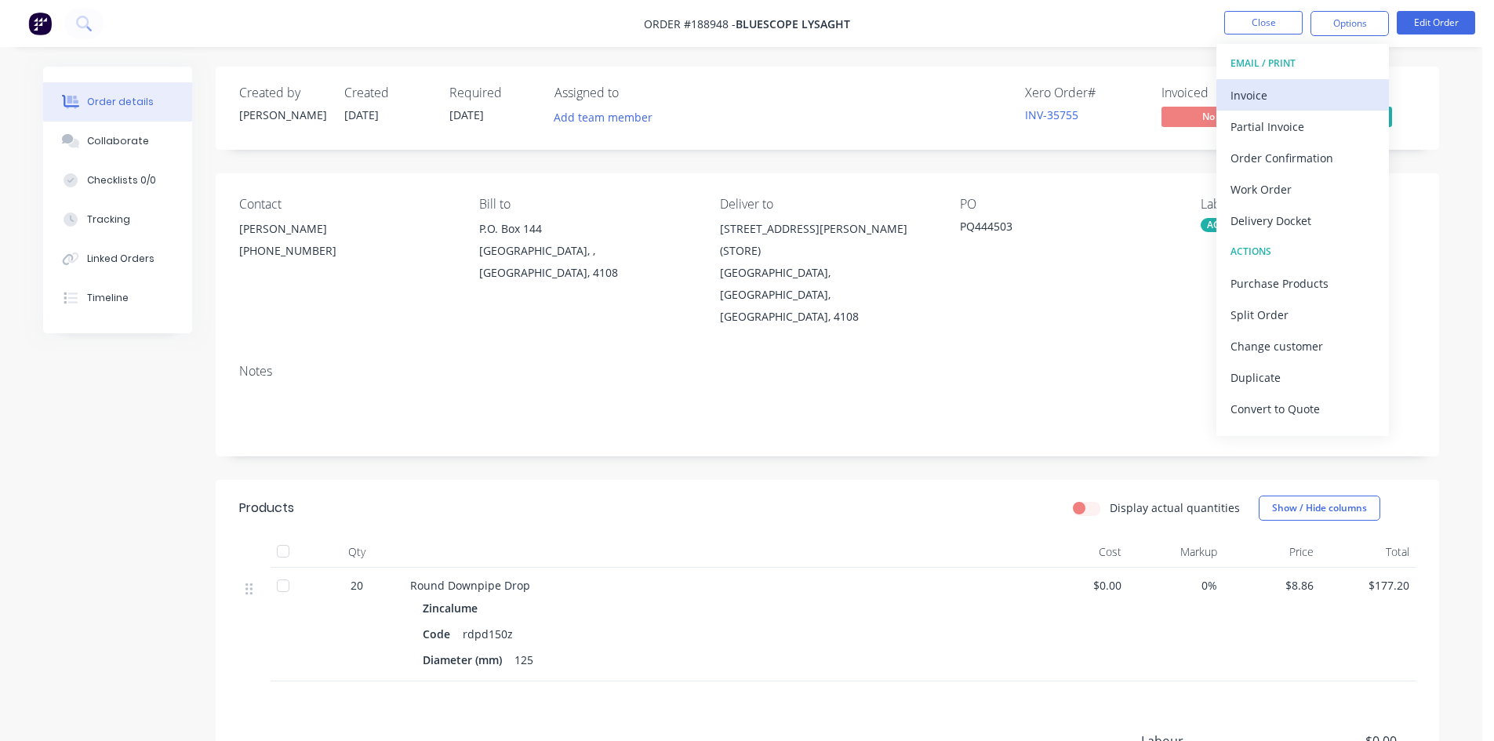
click at [1301, 87] on div "Invoice" at bounding box center [1303, 95] width 144 height 23
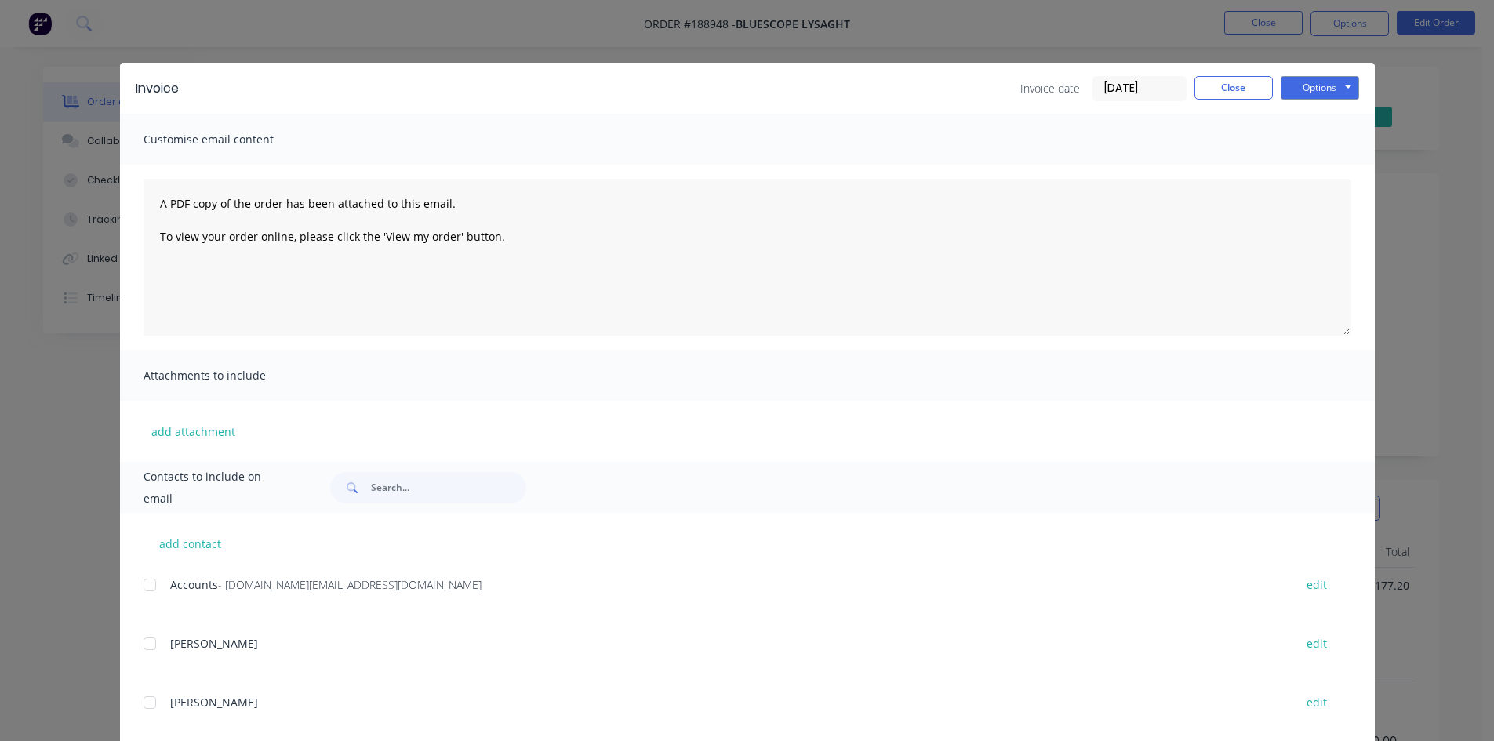
click at [147, 589] on div at bounding box center [149, 584] width 31 height 31
click at [1307, 93] on button "Options" at bounding box center [1320, 88] width 78 height 24
click at [1310, 170] on button "Email" at bounding box center [1331, 168] width 100 height 26
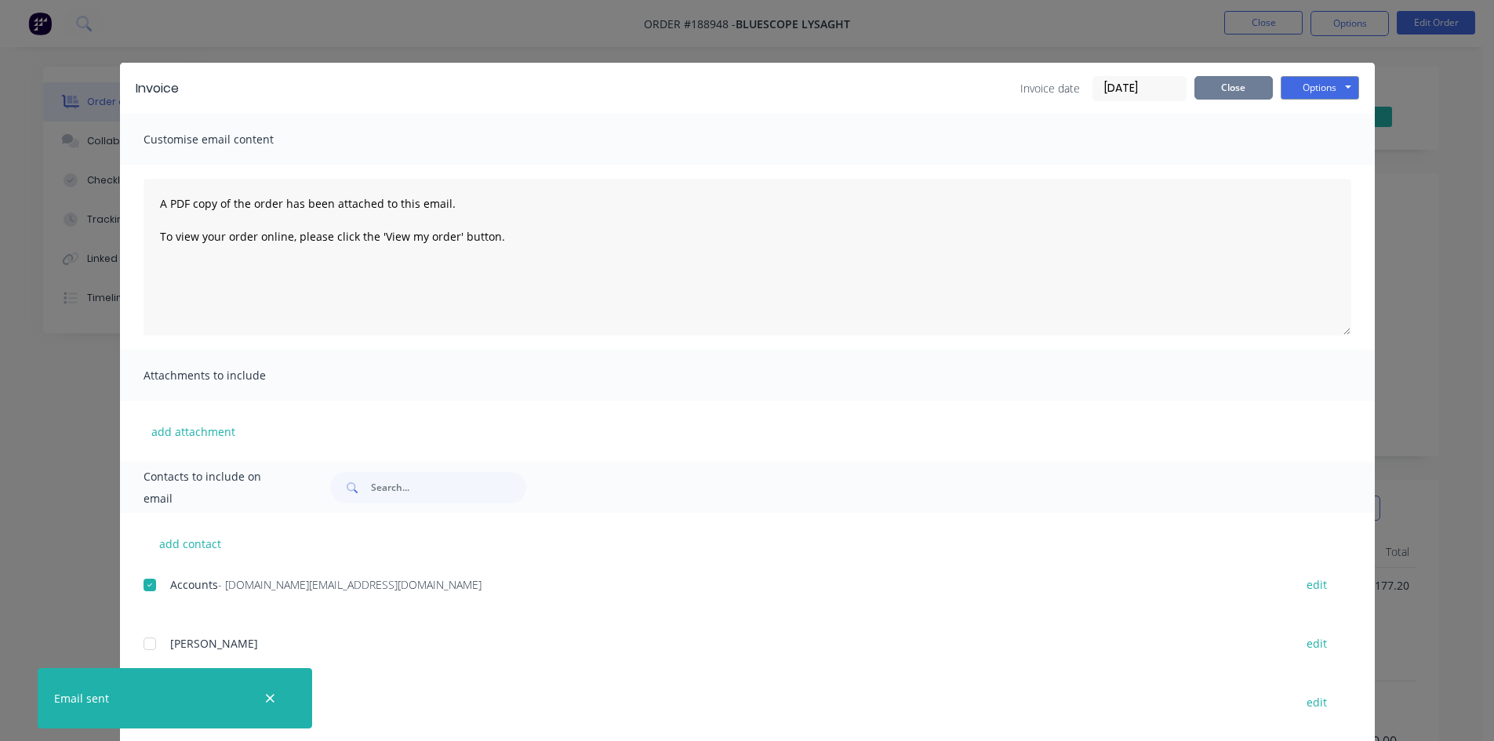
click at [1217, 93] on button "Close" at bounding box center [1234, 88] width 78 height 24
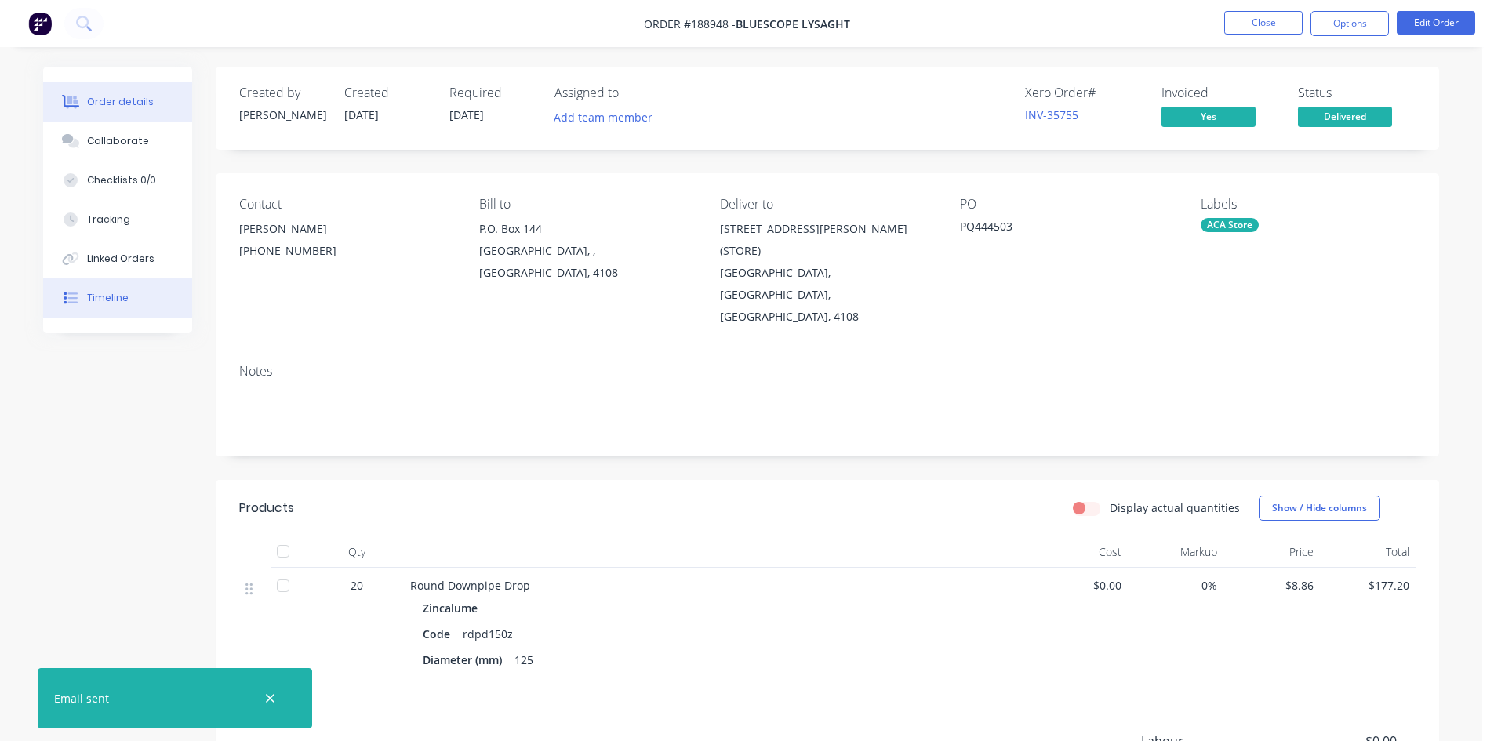
click at [117, 299] on div "Timeline" at bounding box center [108, 298] width 42 height 14
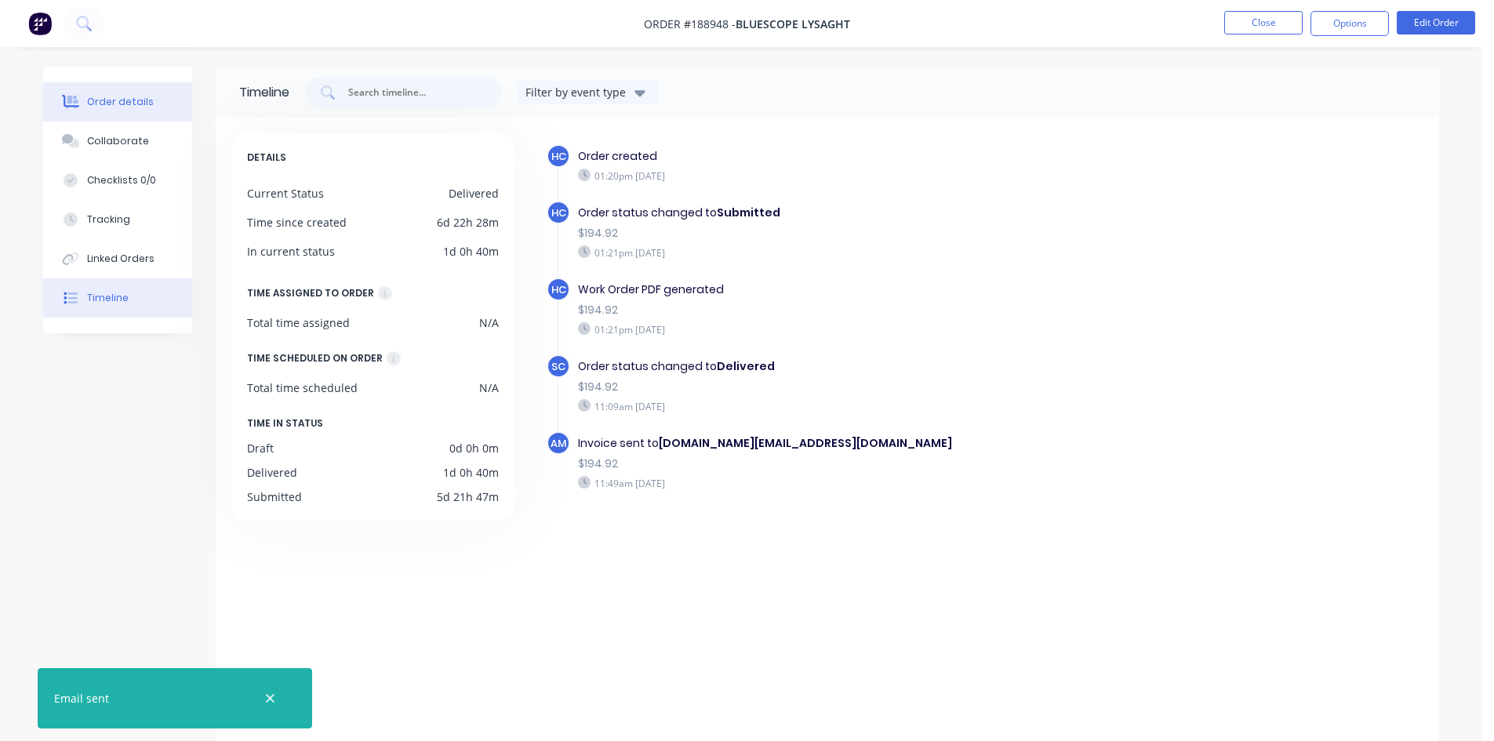
click at [98, 111] on button "Order details" at bounding box center [117, 101] width 149 height 39
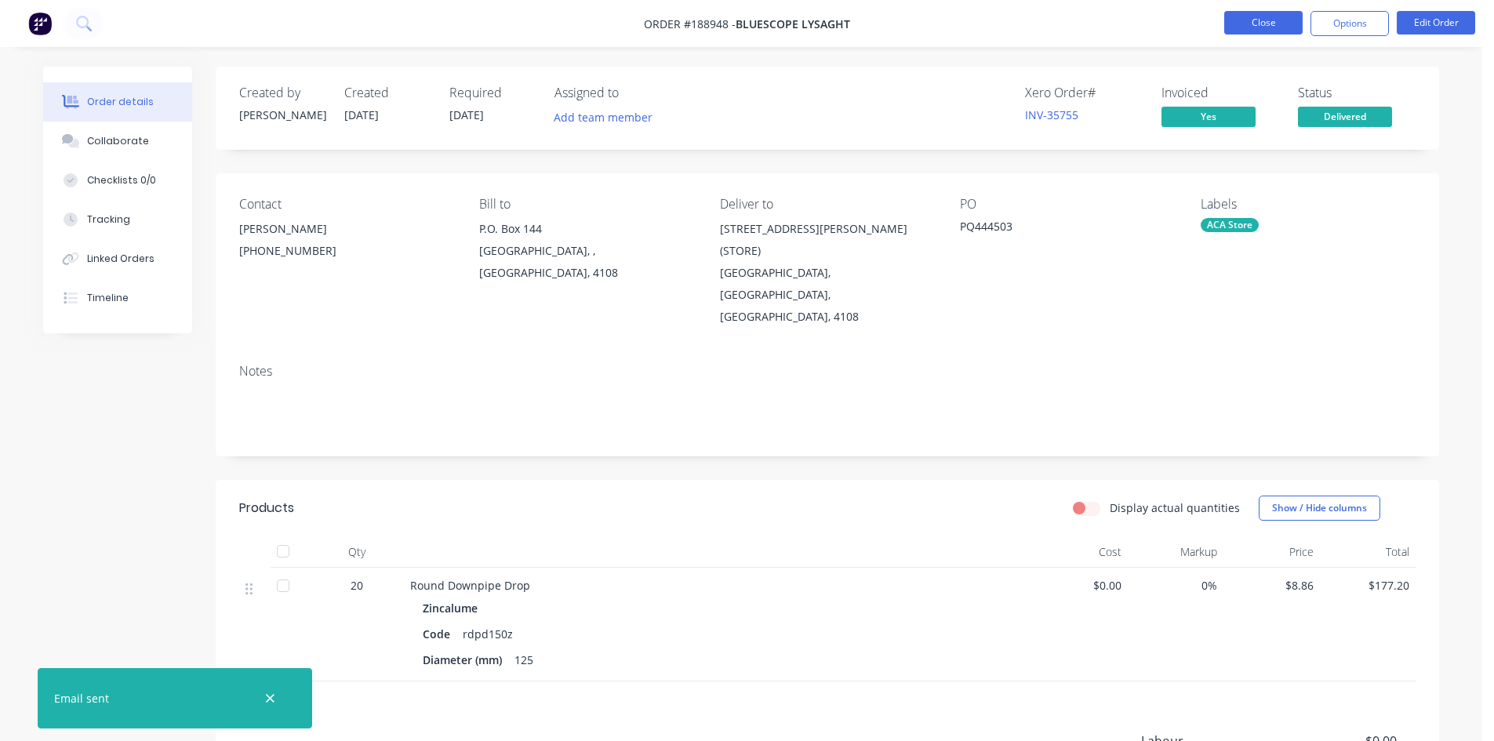
click at [1263, 32] on button "Close" at bounding box center [1263, 23] width 78 height 24
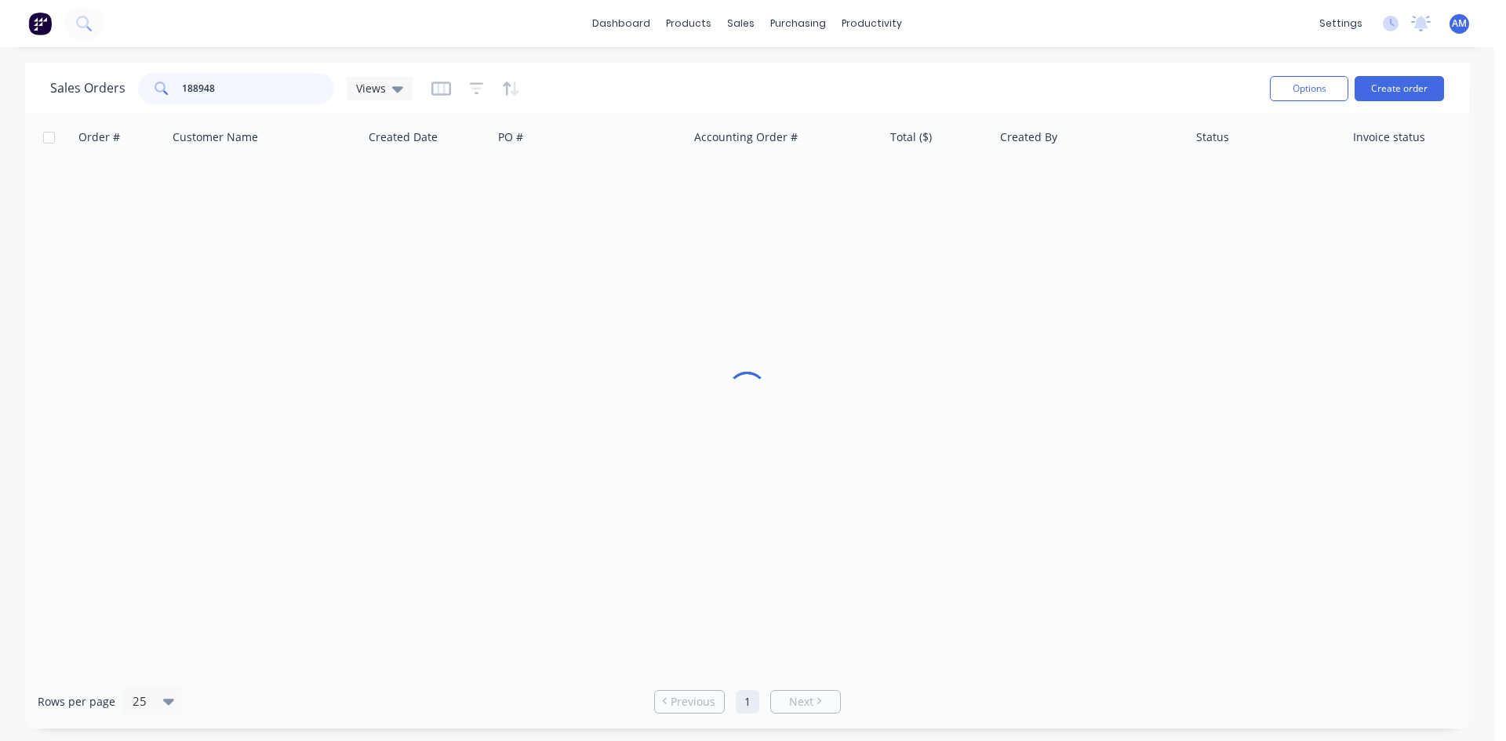
drag, startPoint x: 271, startPoint y: 93, endPoint x: 109, endPoint y: 88, distance: 161.6
click at [109, 88] on div "Sales Orders 188948 Views" at bounding box center [231, 88] width 362 height 31
type input "189360"
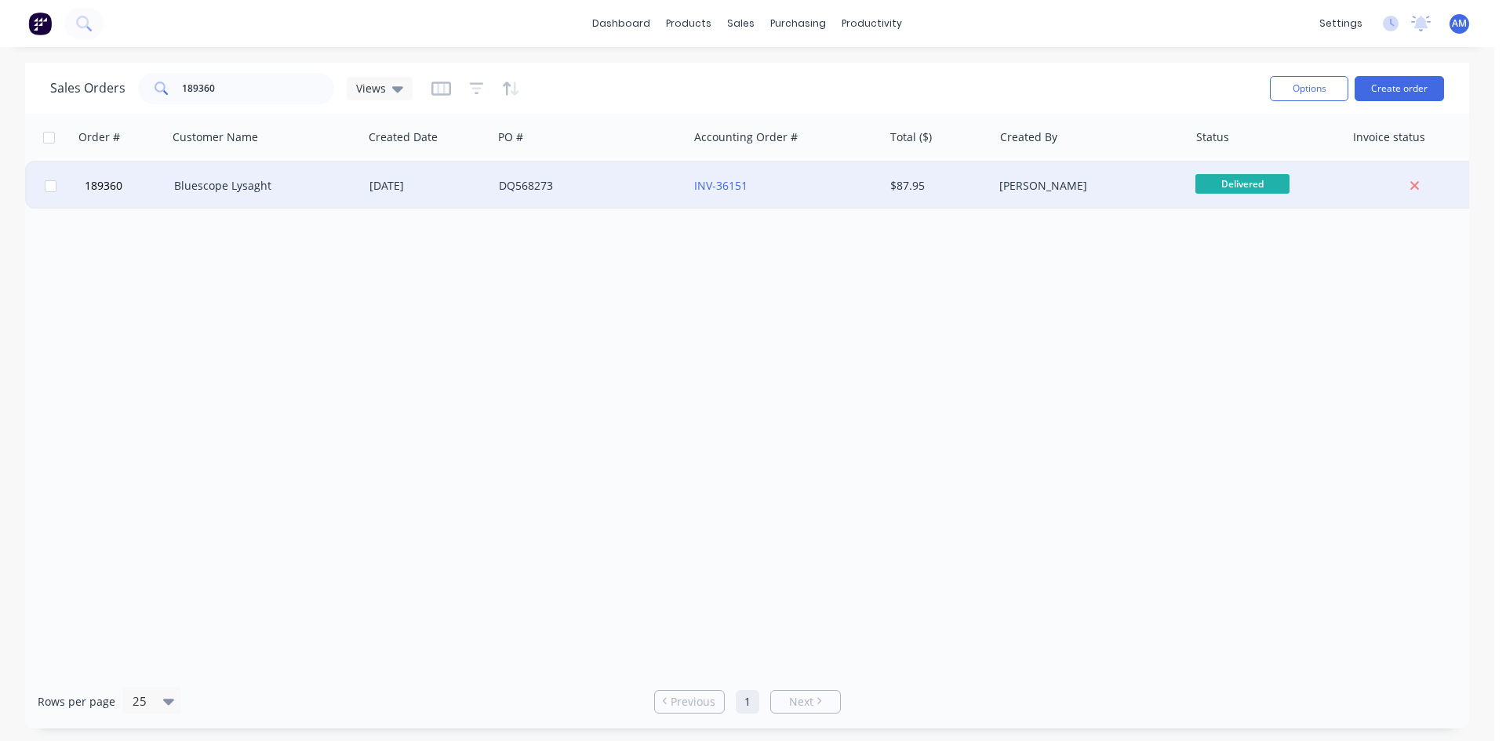
click at [489, 182] on div "[DATE]" at bounding box center [427, 185] width 129 height 47
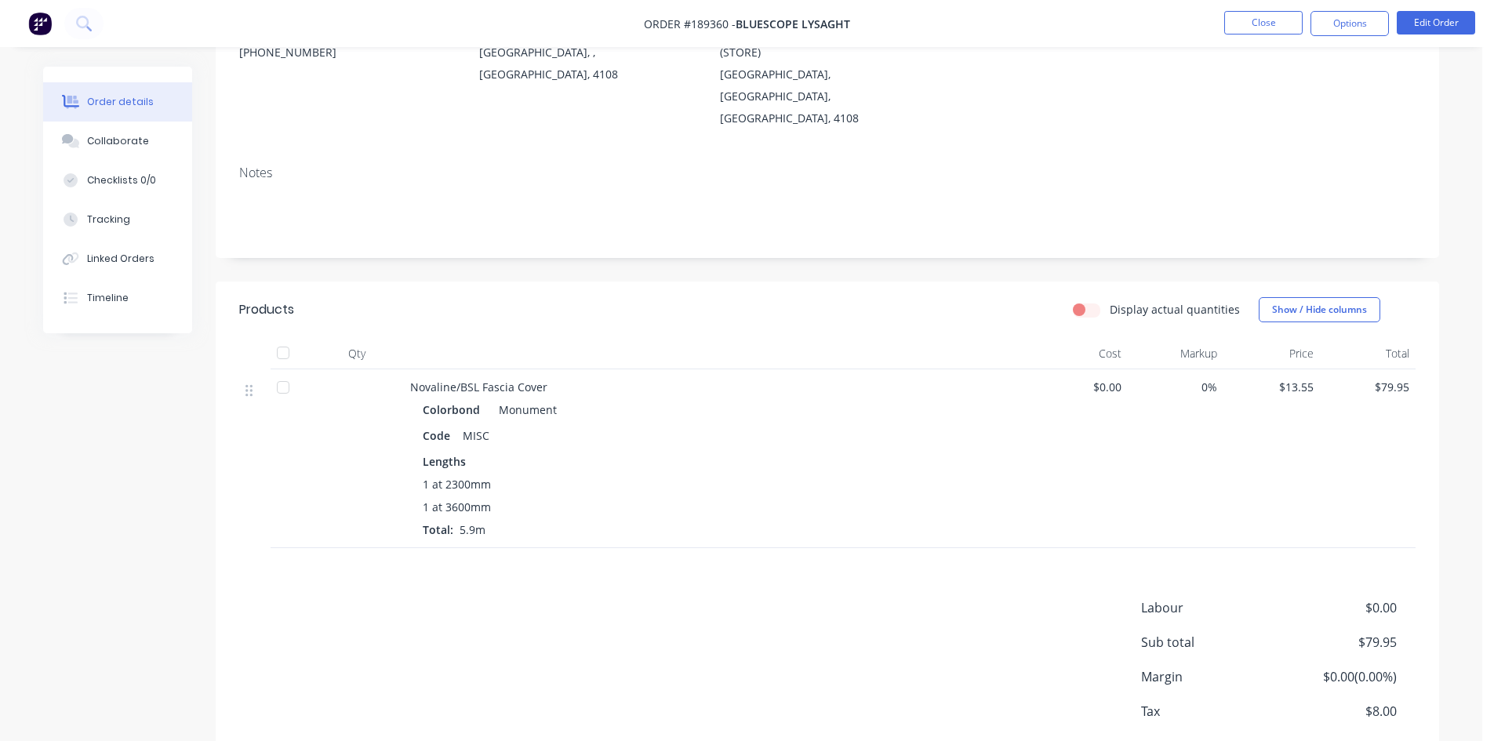
scroll to position [235, 0]
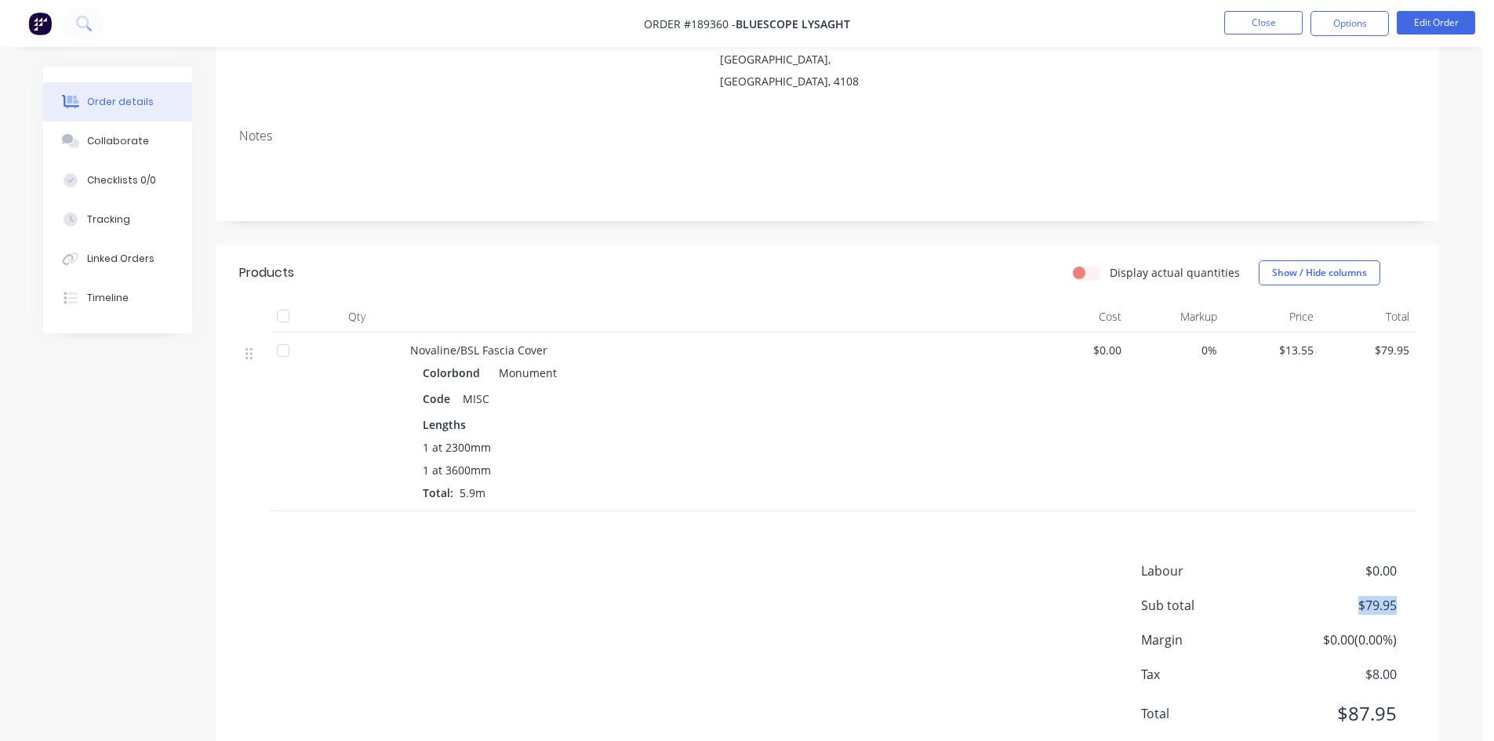
drag, startPoint x: 1397, startPoint y: 558, endPoint x: 1361, endPoint y: 558, distance: 36.1
click at [1361, 596] on div "Sub total $79.95" at bounding box center [1278, 605] width 275 height 19
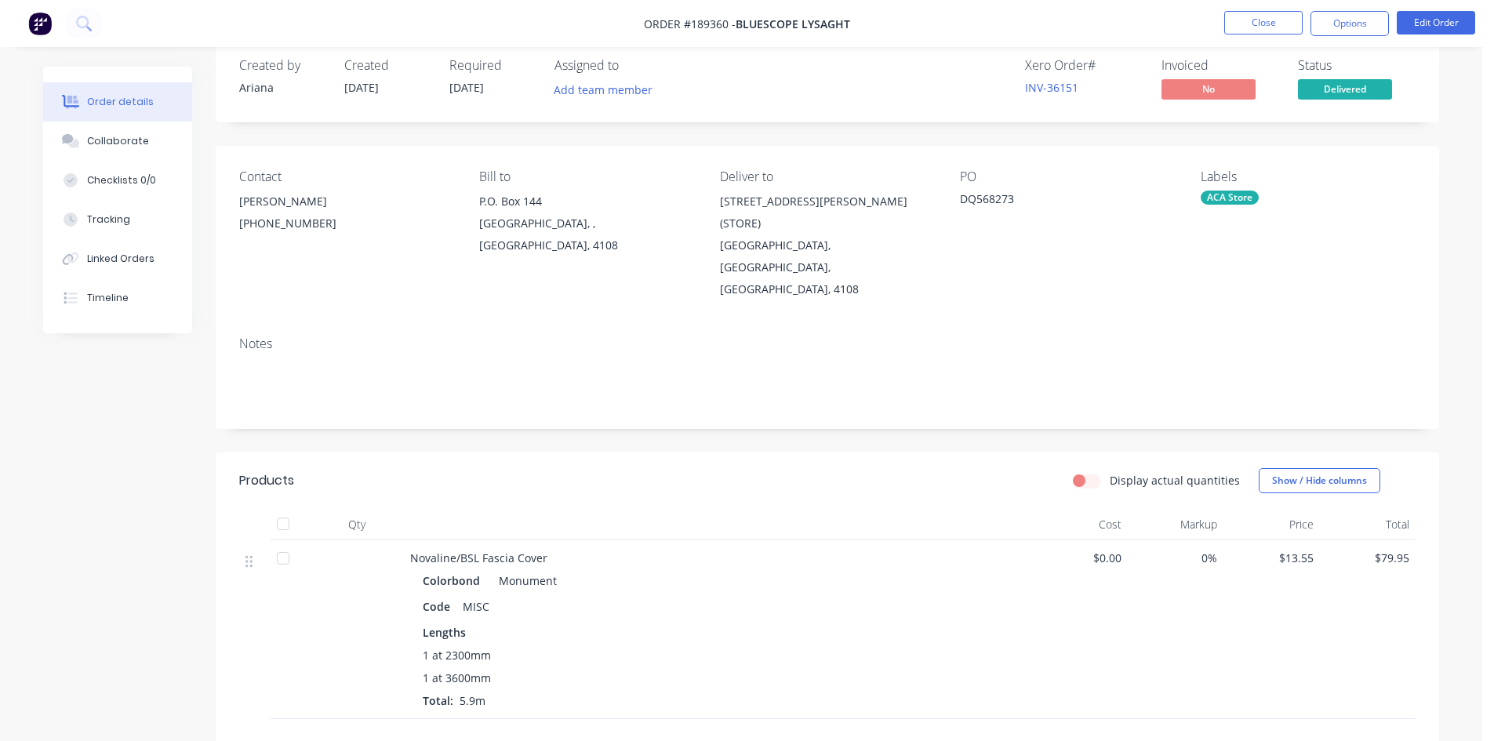
scroll to position [0, 0]
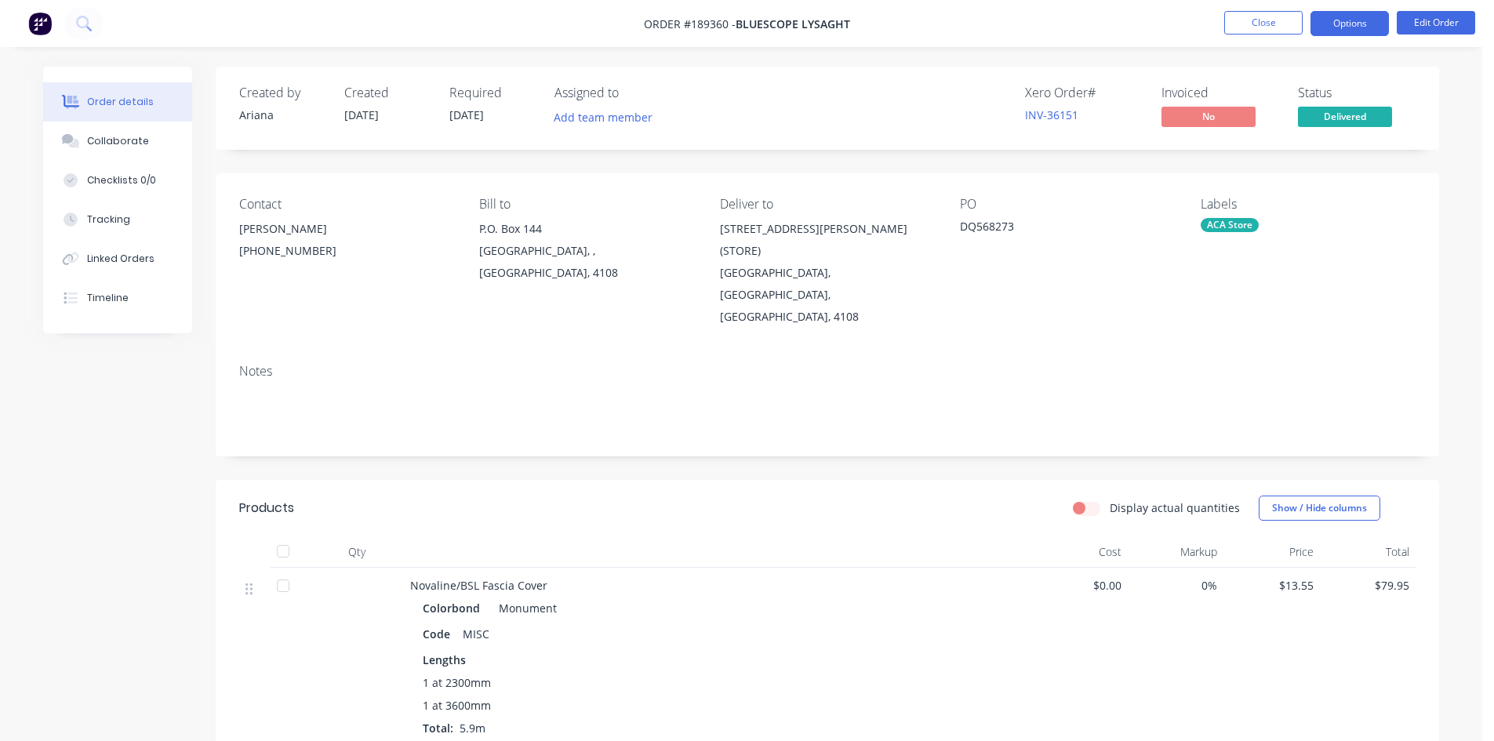
click at [1359, 27] on button "Options" at bounding box center [1350, 23] width 78 height 25
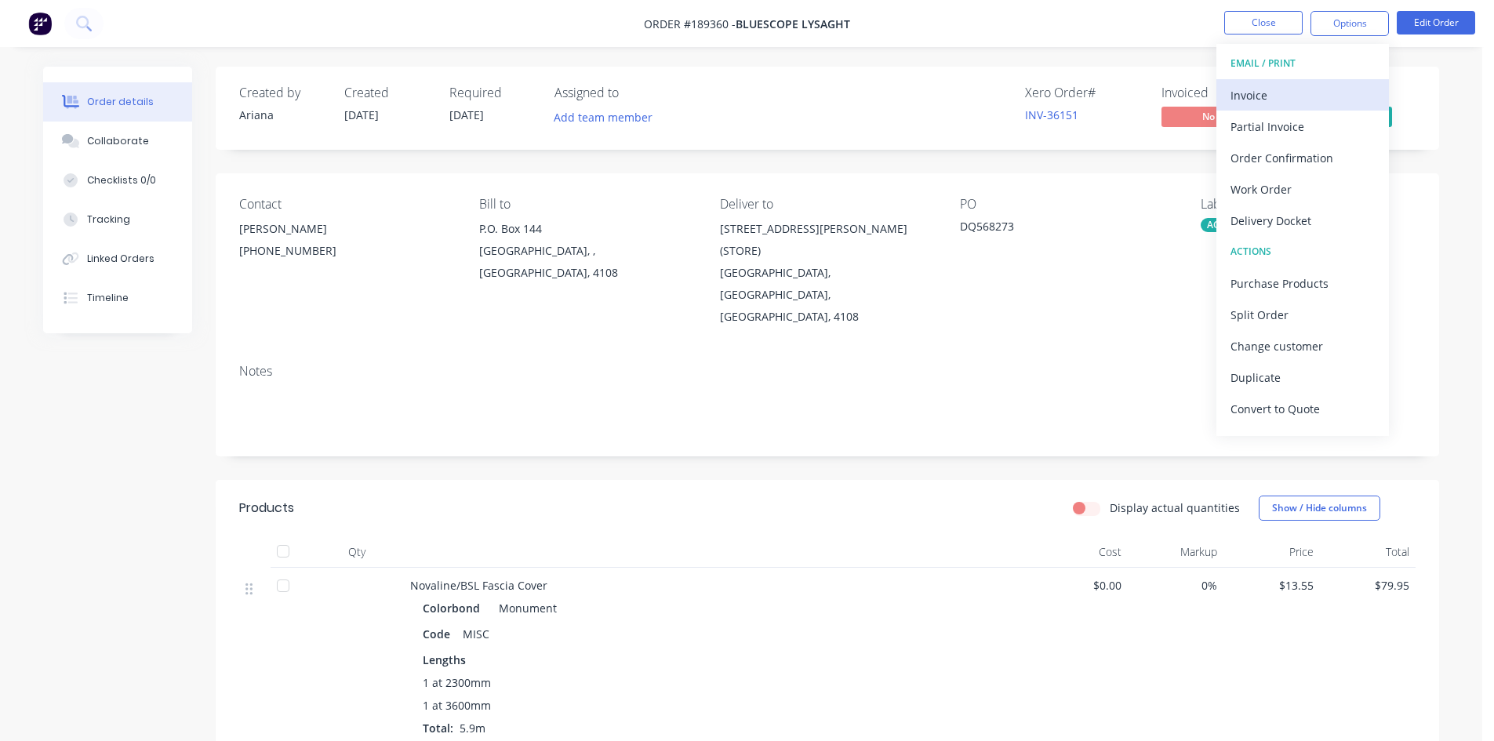
click at [1308, 84] on div "Invoice" at bounding box center [1303, 95] width 144 height 23
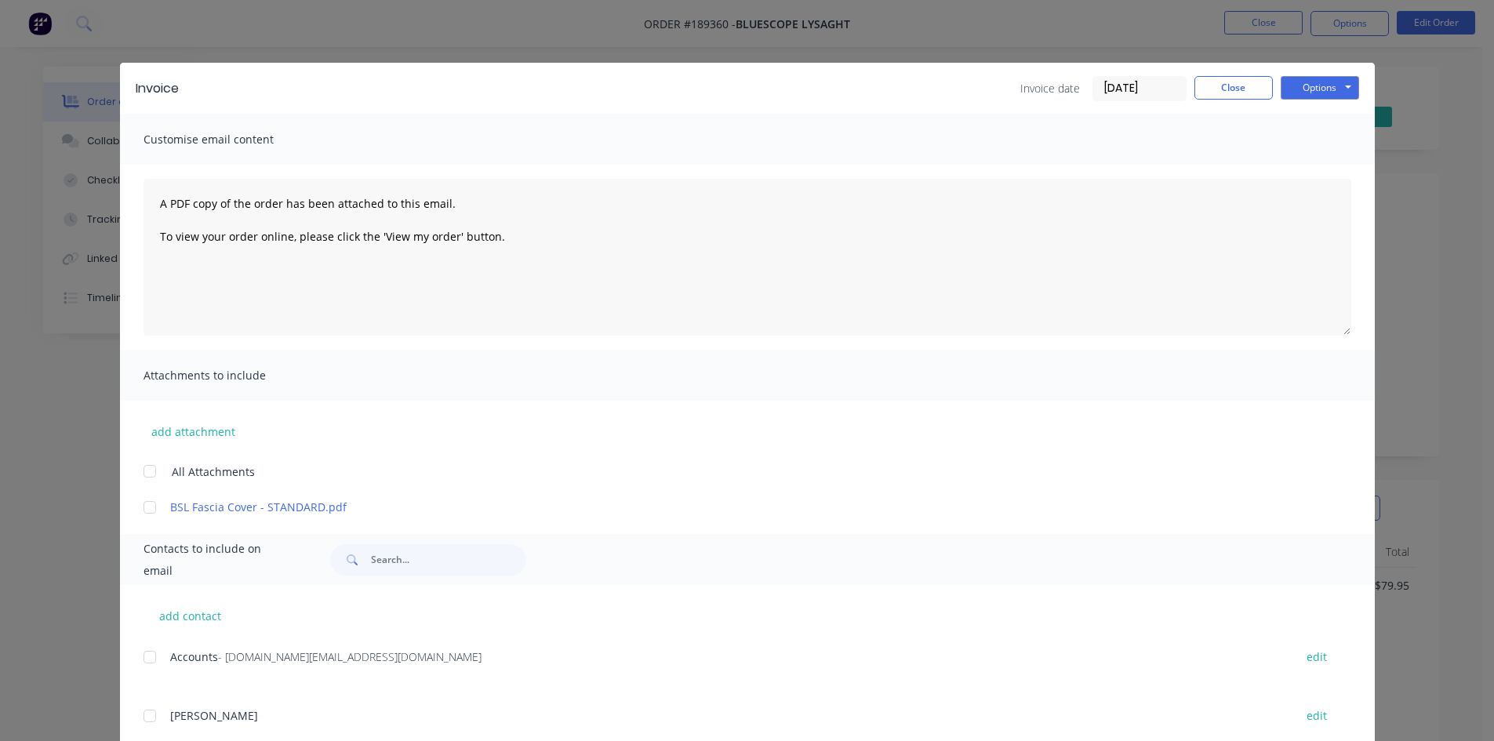
click at [143, 660] on div at bounding box center [149, 657] width 31 height 31
click at [1337, 80] on button "Options" at bounding box center [1320, 88] width 78 height 24
click at [1336, 169] on button "Email" at bounding box center [1331, 168] width 100 height 26
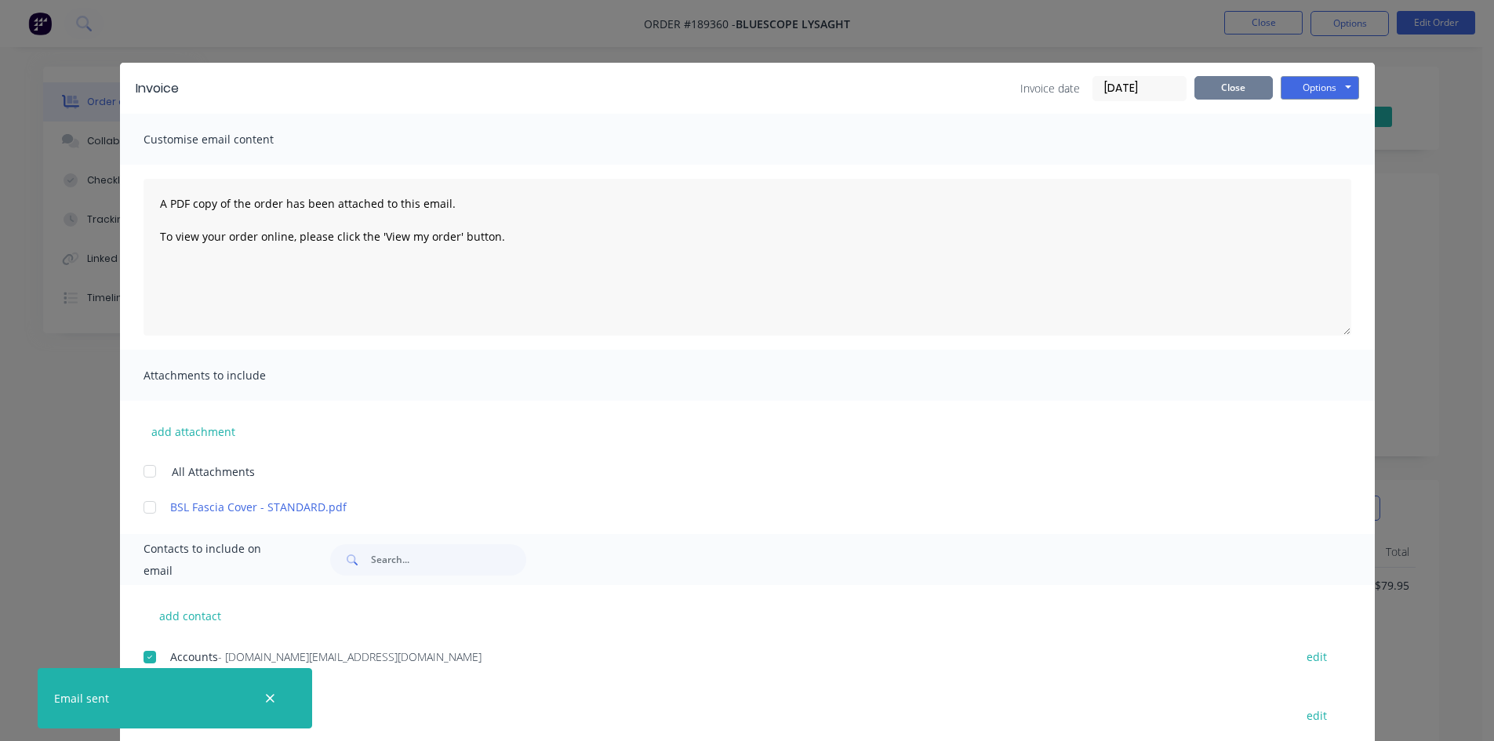
click at [1231, 94] on button "Close" at bounding box center [1234, 88] width 78 height 24
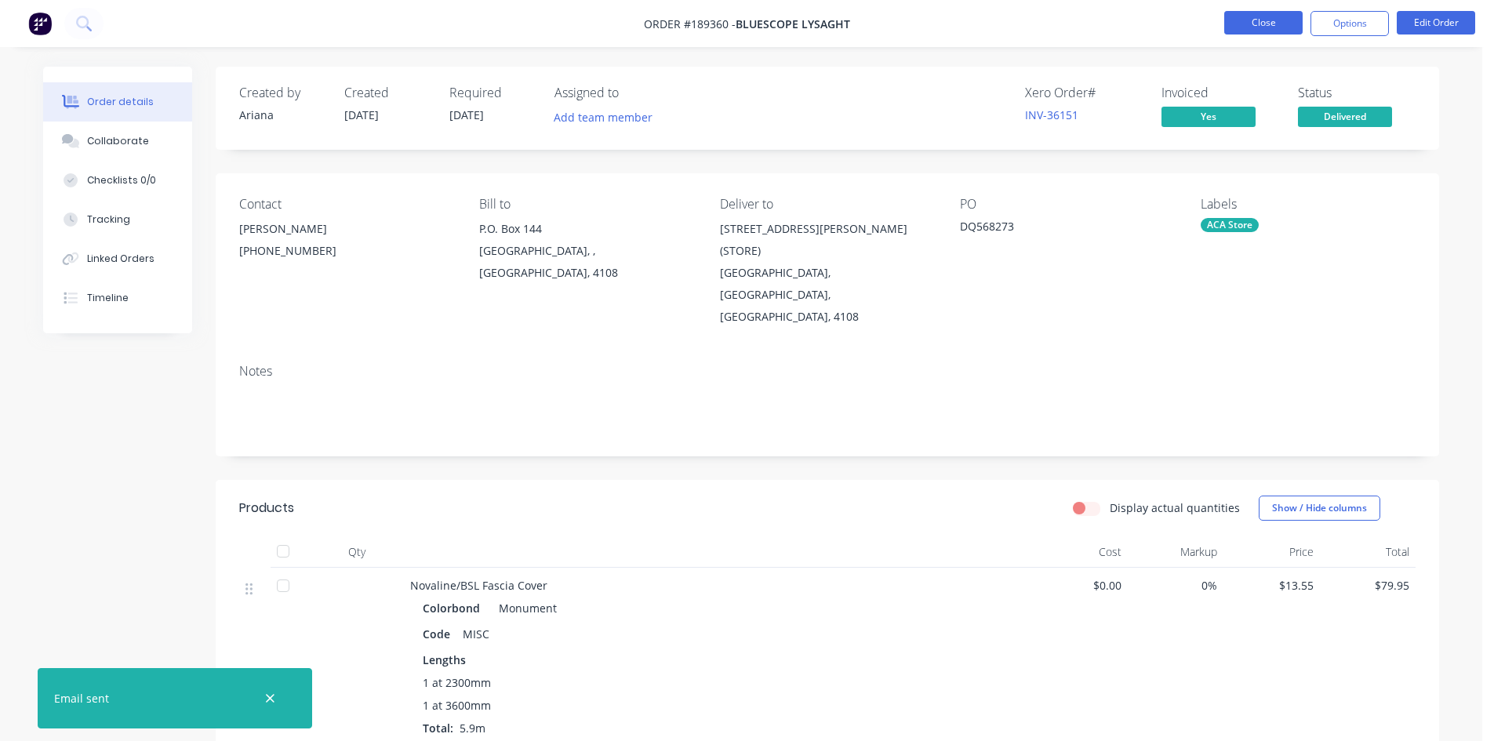
click at [1256, 29] on button "Close" at bounding box center [1263, 23] width 78 height 24
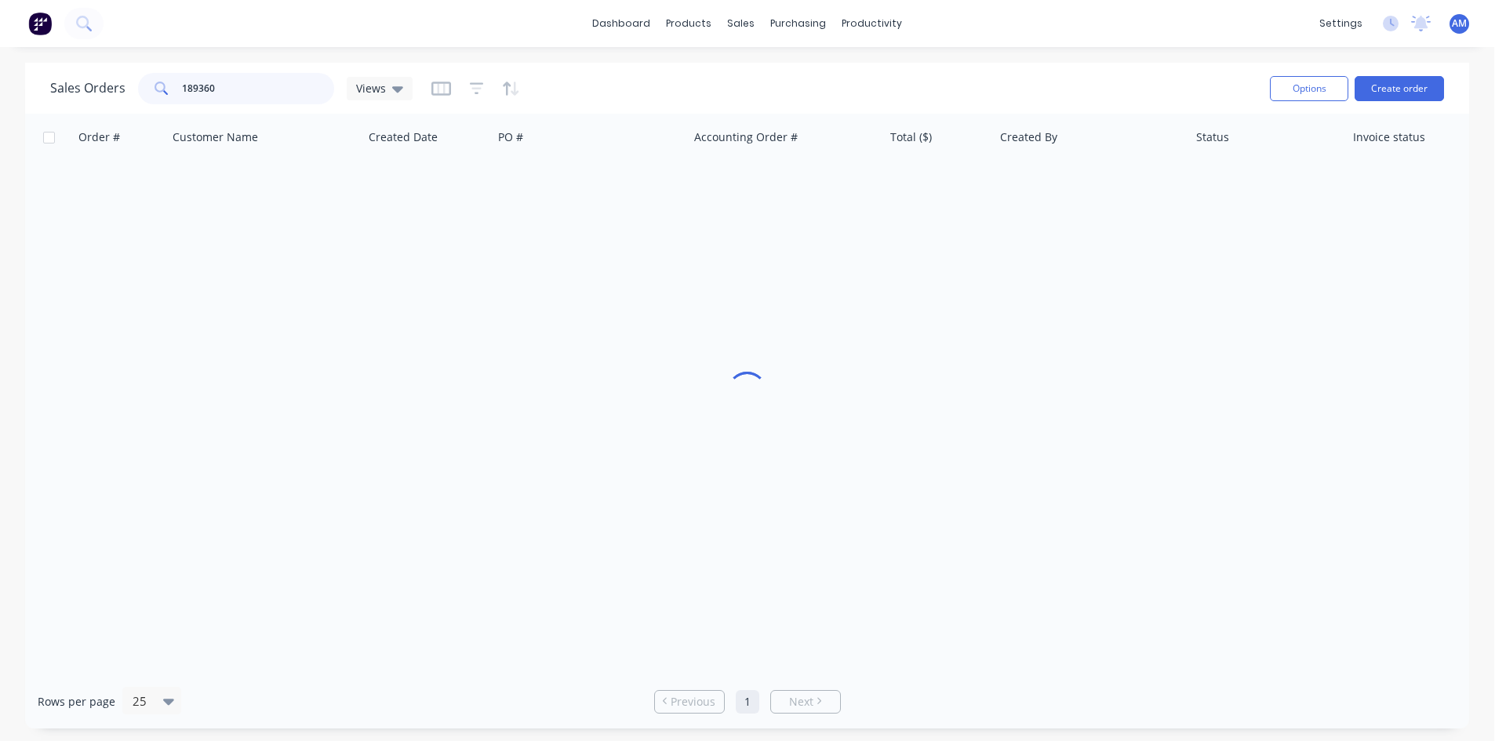
drag, startPoint x: 258, startPoint y: 78, endPoint x: 125, endPoint y: 78, distance: 133.3
click at [127, 82] on div "Sales Orders 189360 Views" at bounding box center [231, 88] width 362 height 31
type input "187254"
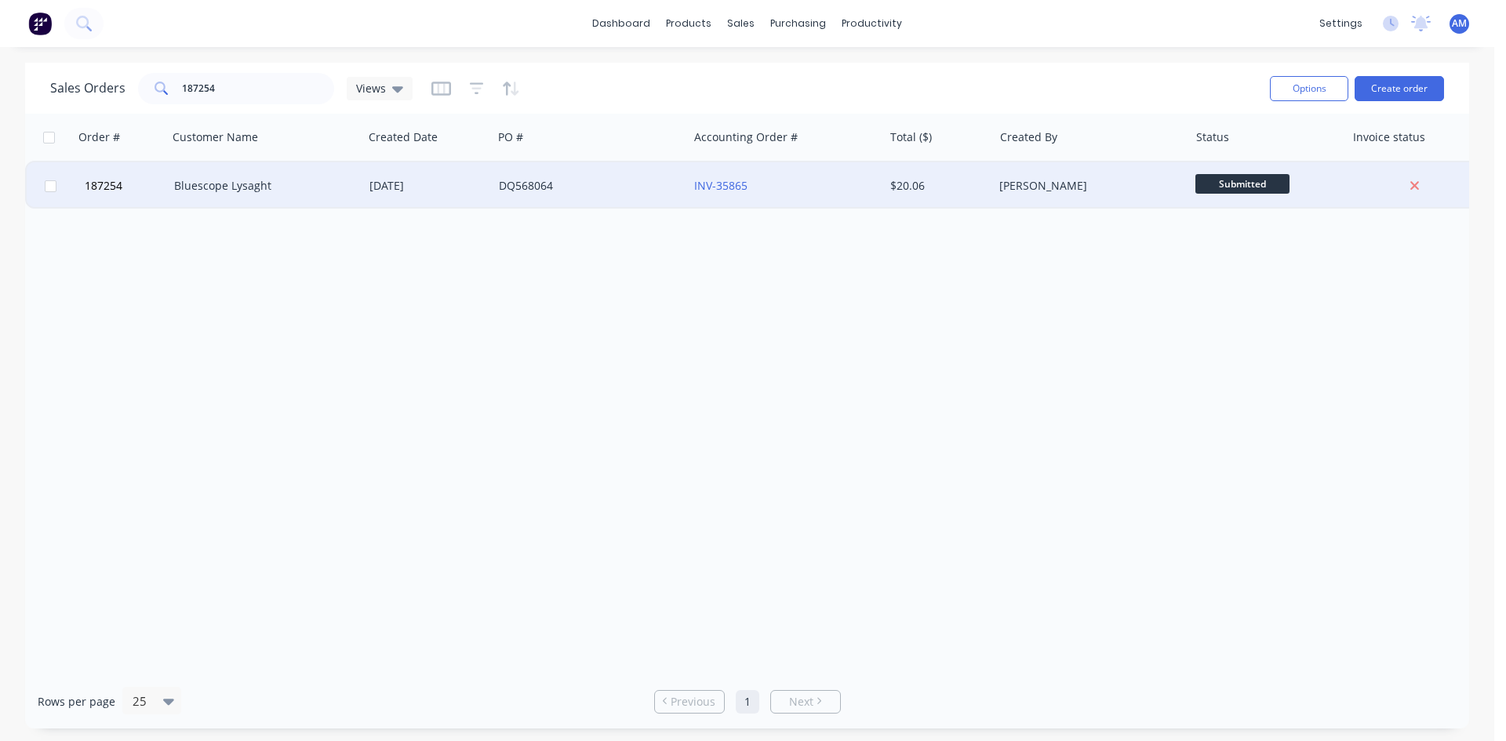
click at [621, 188] on div "DQ568064" at bounding box center [586, 186] width 174 height 16
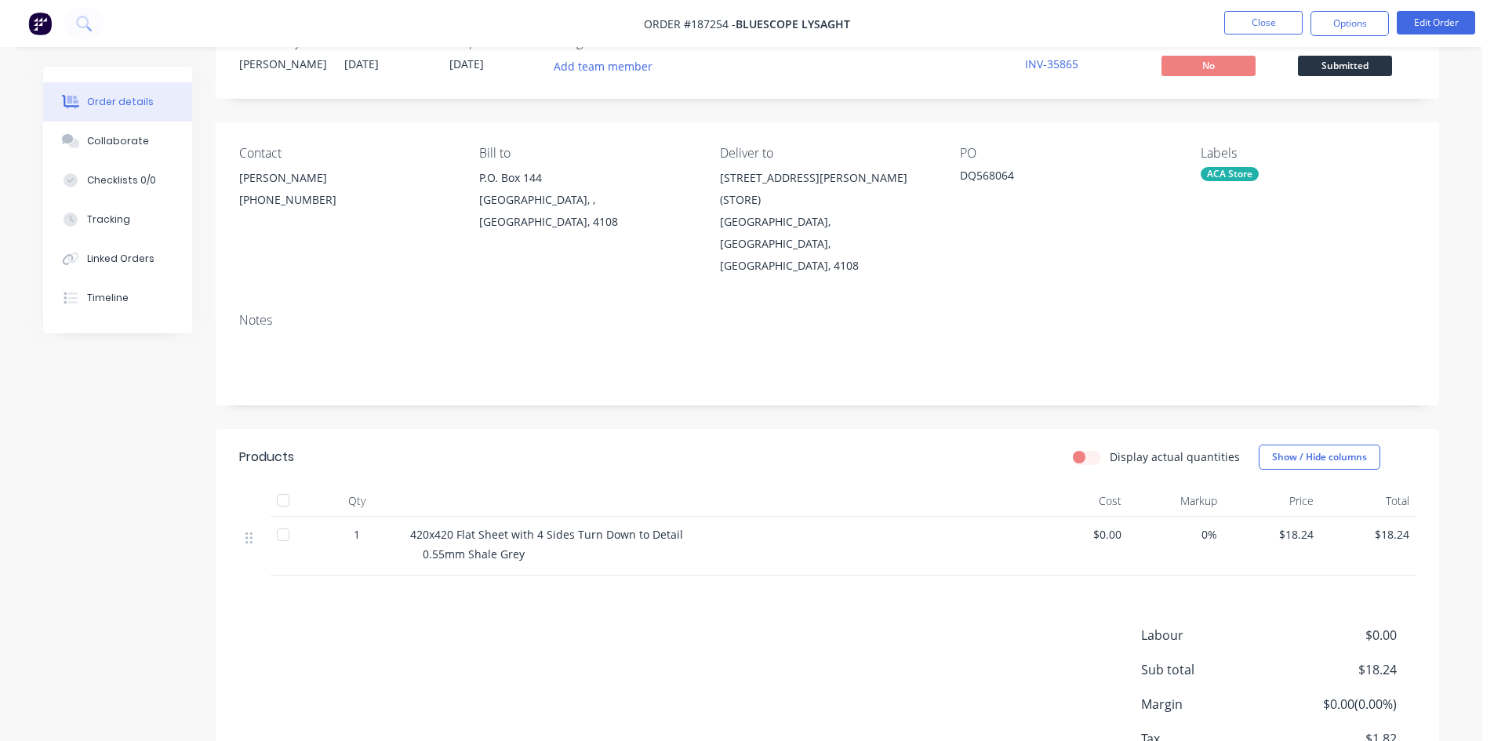
scroll to position [78, 0]
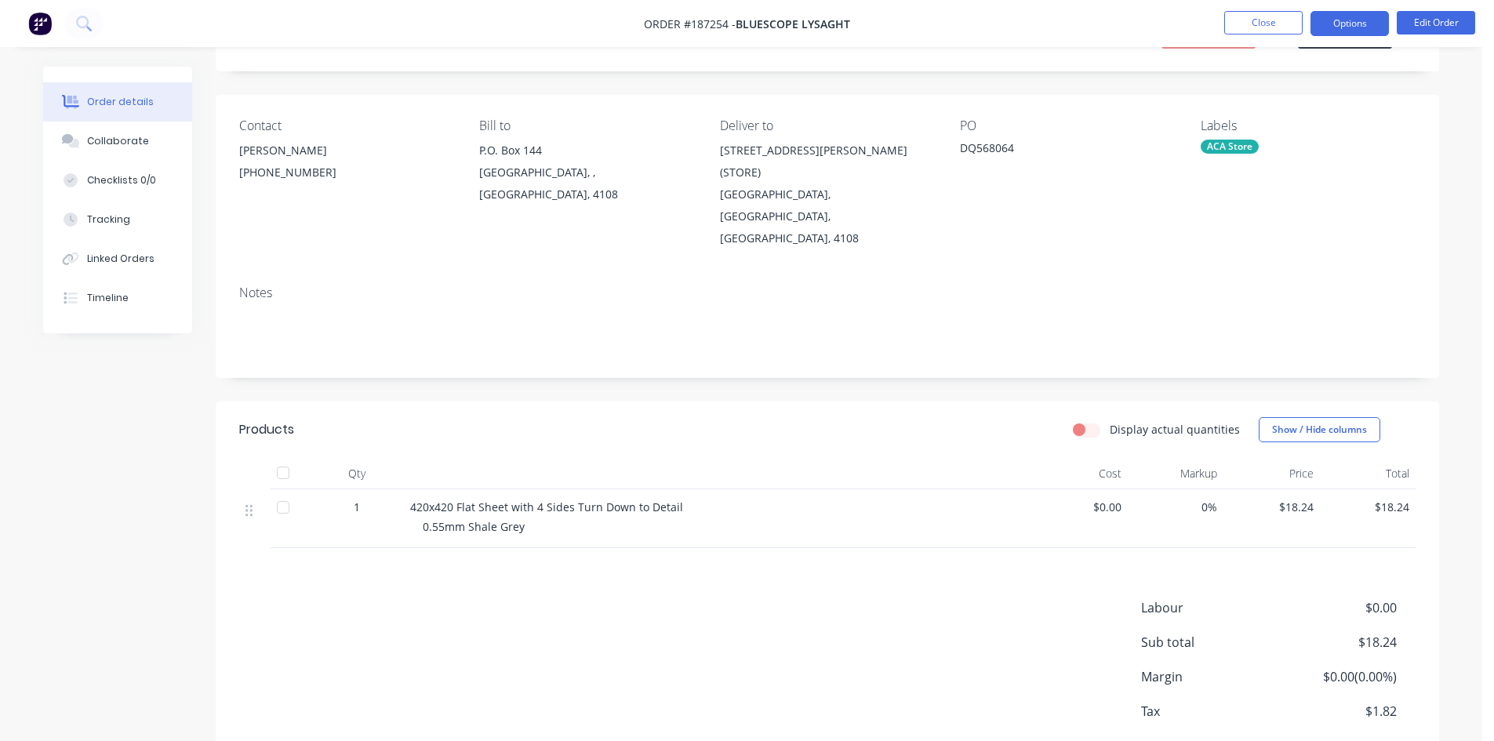
click at [1374, 31] on button "Options" at bounding box center [1350, 23] width 78 height 25
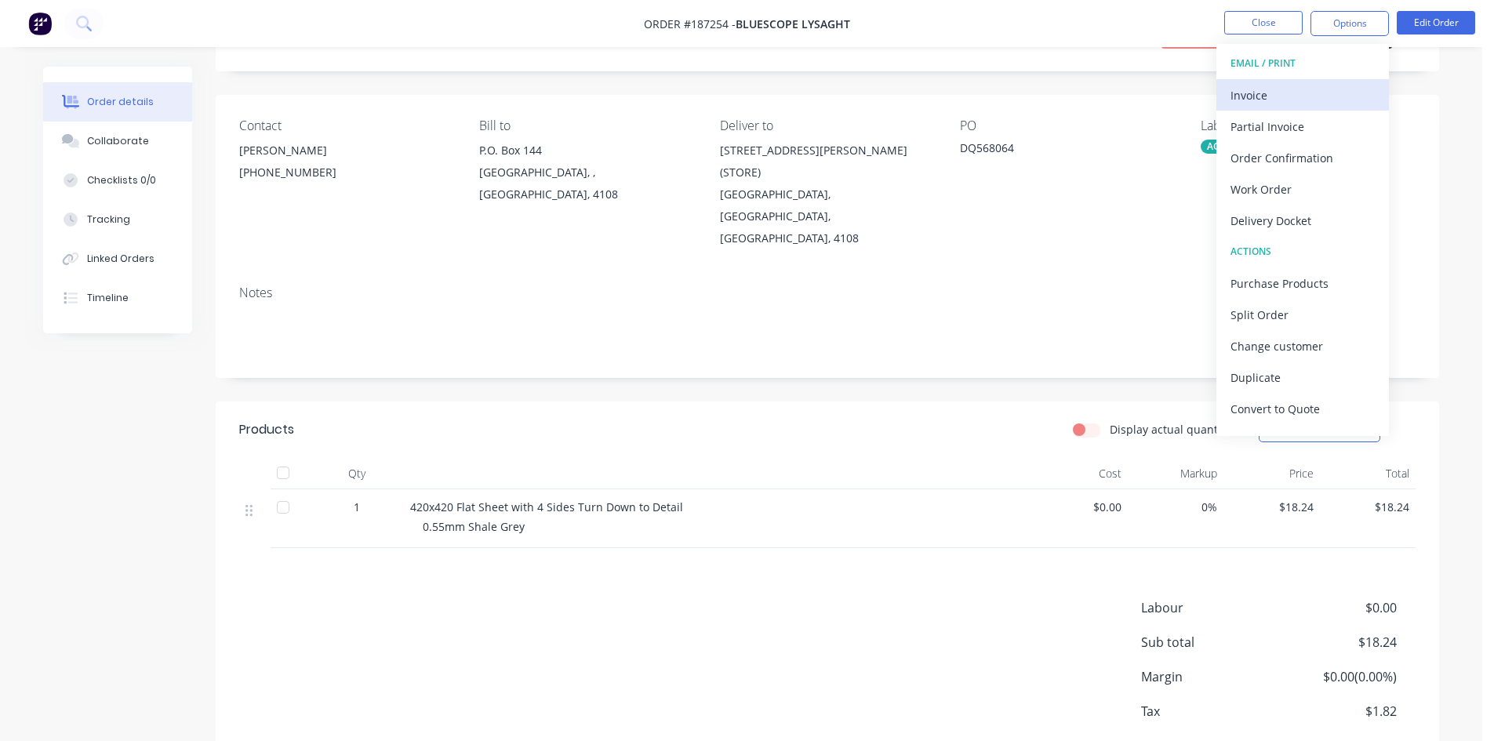
click at [1246, 100] on div "Invoice" at bounding box center [1303, 95] width 144 height 23
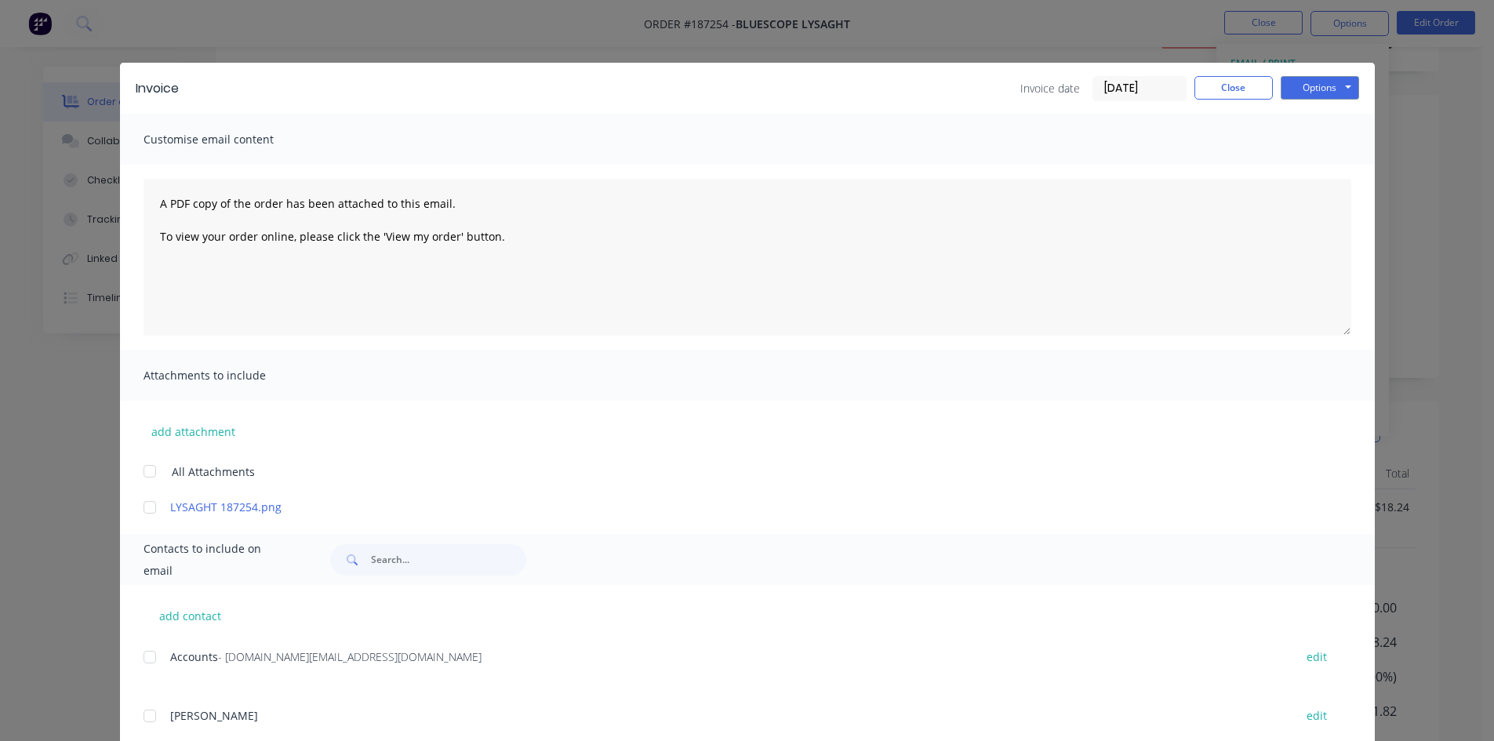
click at [143, 661] on div at bounding box center [149, 657] width 31 height 31
click at [1306, 89] on button "Options" at bounding box center [1320, 88] width 78 height 24
click at [1307, 161] on button "Email" at bounding box center [1331, 168] width 100 height 26
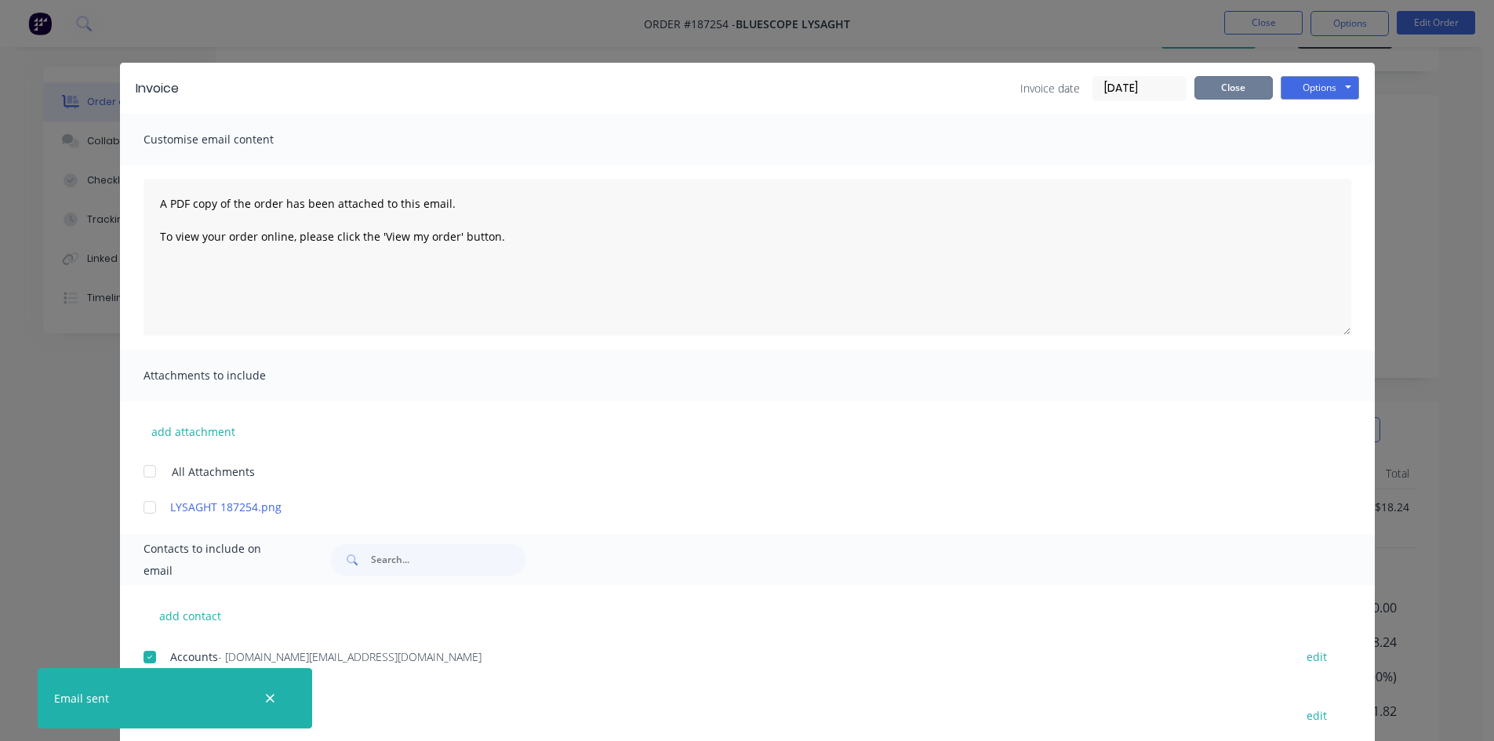
drag, startPoint x: 1242, startPoint y: 91, endPoint x: 1254, endPoint y: 60, distance: 32.8
click at [1243, 91] on button "Close" at bounding box center [1234, 88] width 78 height 24
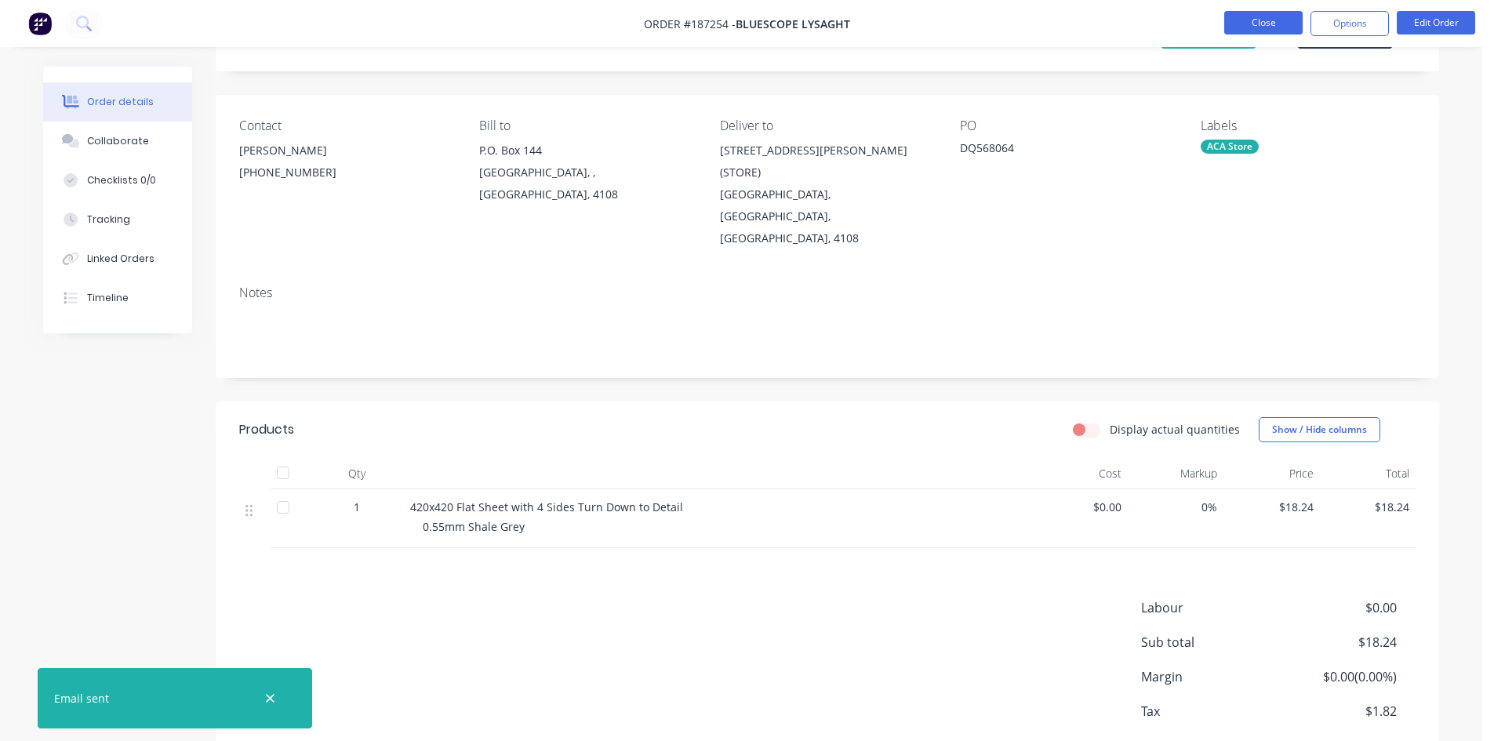
click at [1260, 29] on button "Close" at bounding box center [1263, 23] width 78 height 24
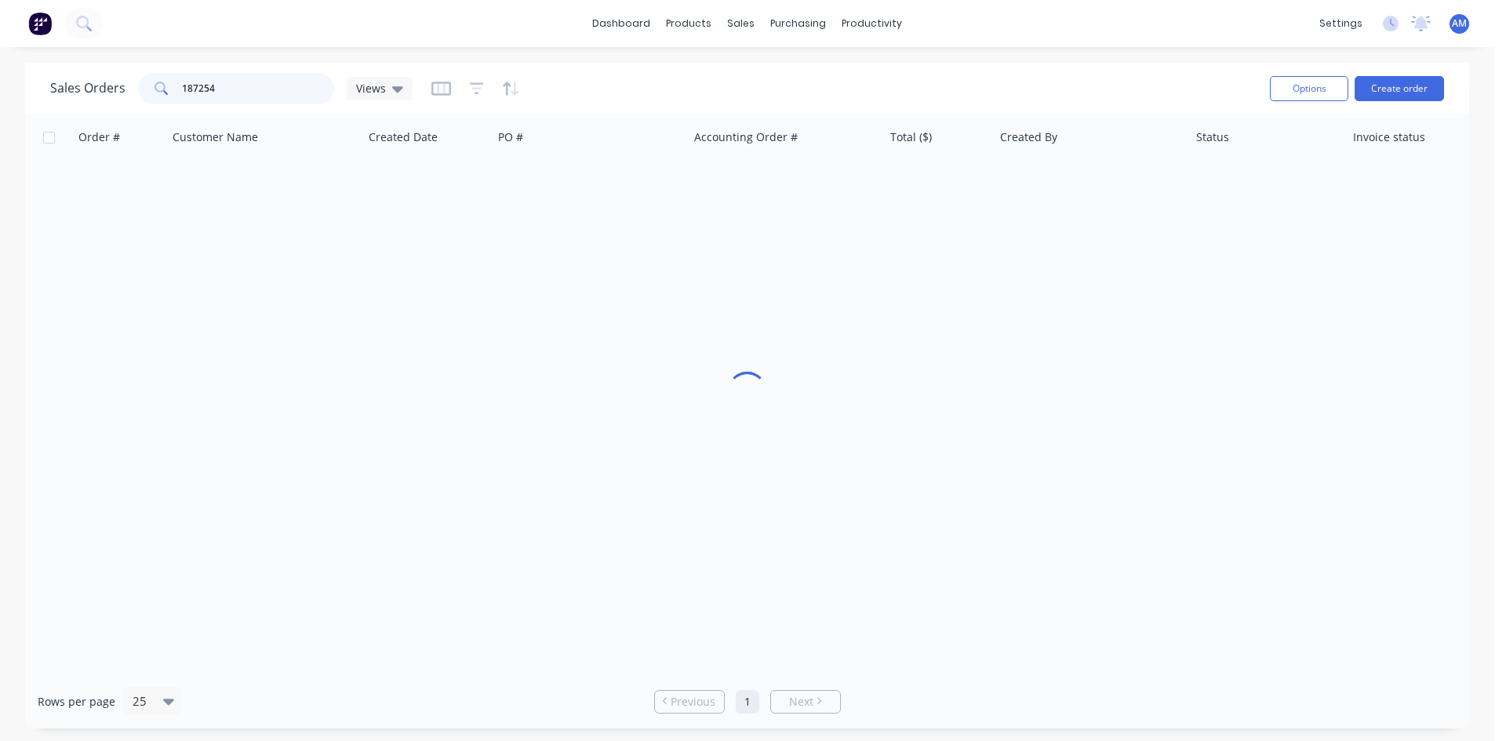
drag, startPoint x: 247, startPoint y: 87, endPoint x: 113, endPoint y: 78, distance: 134.5
click at [114, 78] on div "Sales Orders 187254 Views" at bounding box center [231, 88] width 362 height 31
type input "188976"
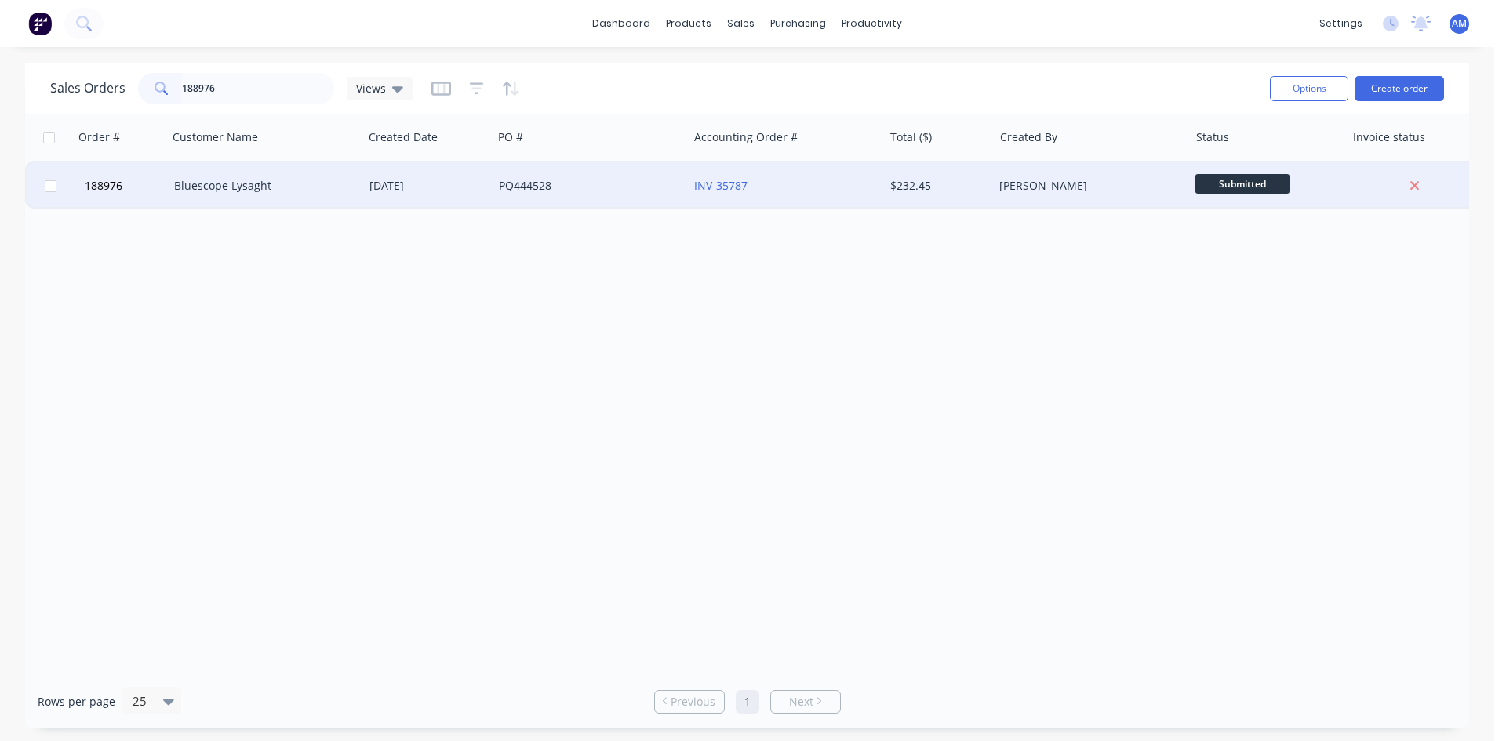
click at [606, 202] on div "PQ444528" at bounding box center [590, 185] width 195 height 47
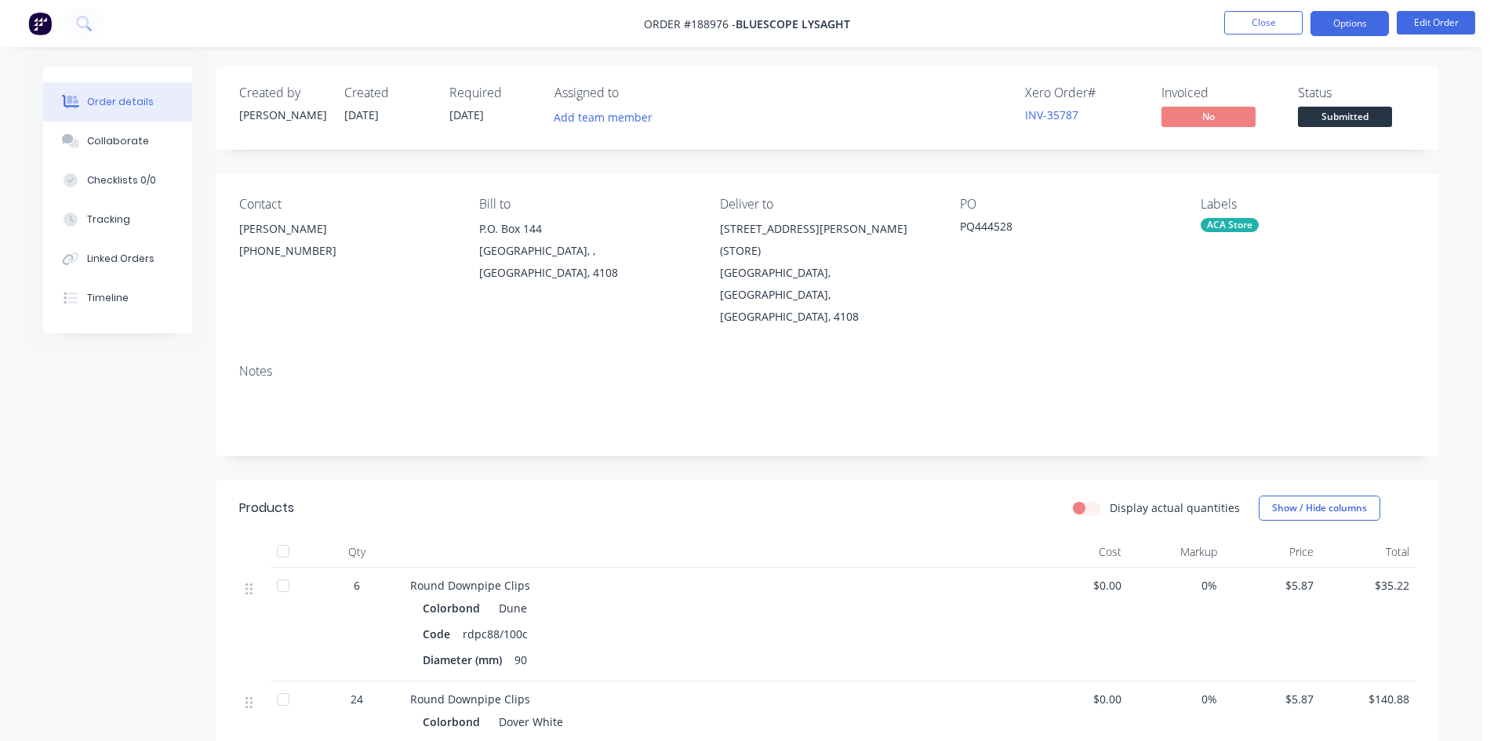
click at [1340, 34] on button "Options" at bounding box center [1350, 23] width 78 height 25
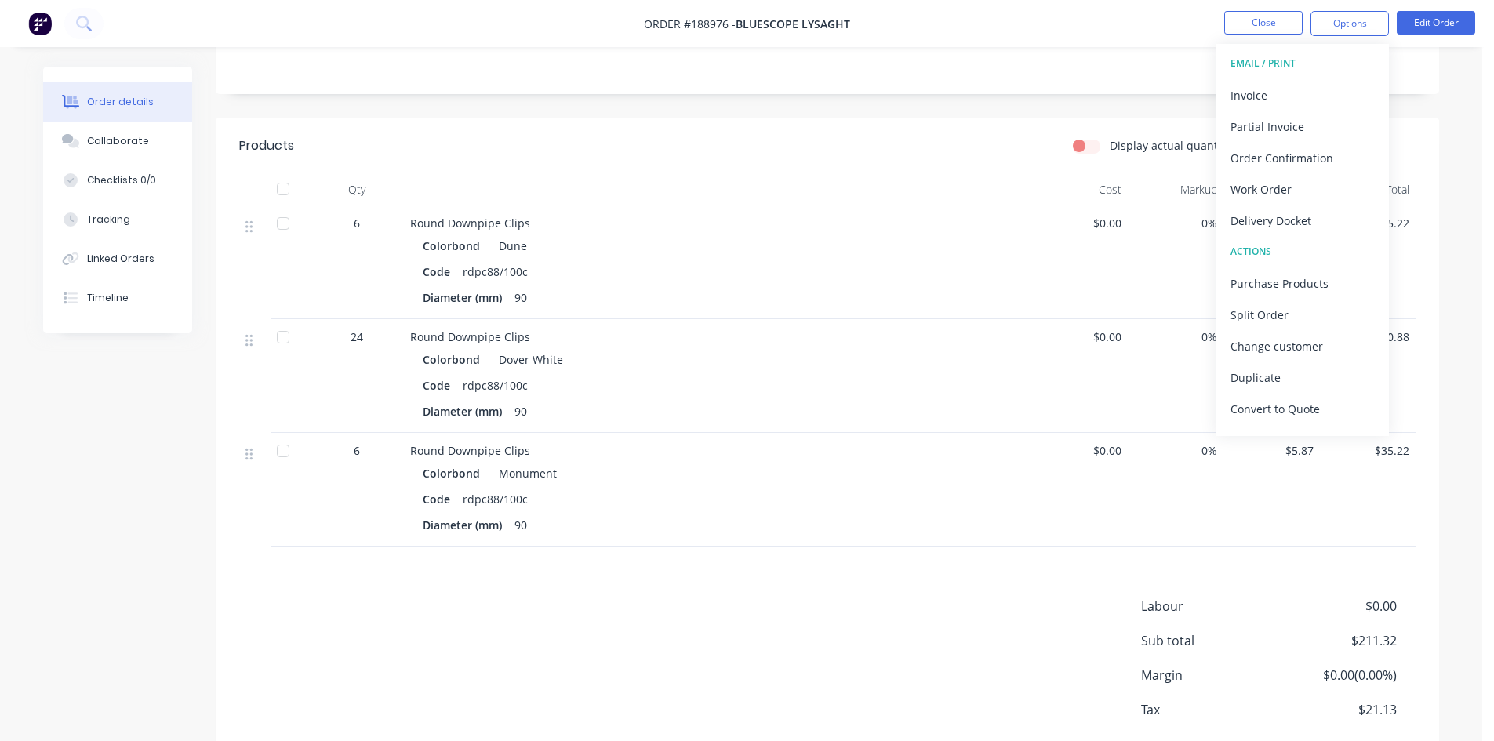
scroll to position [392, 0]
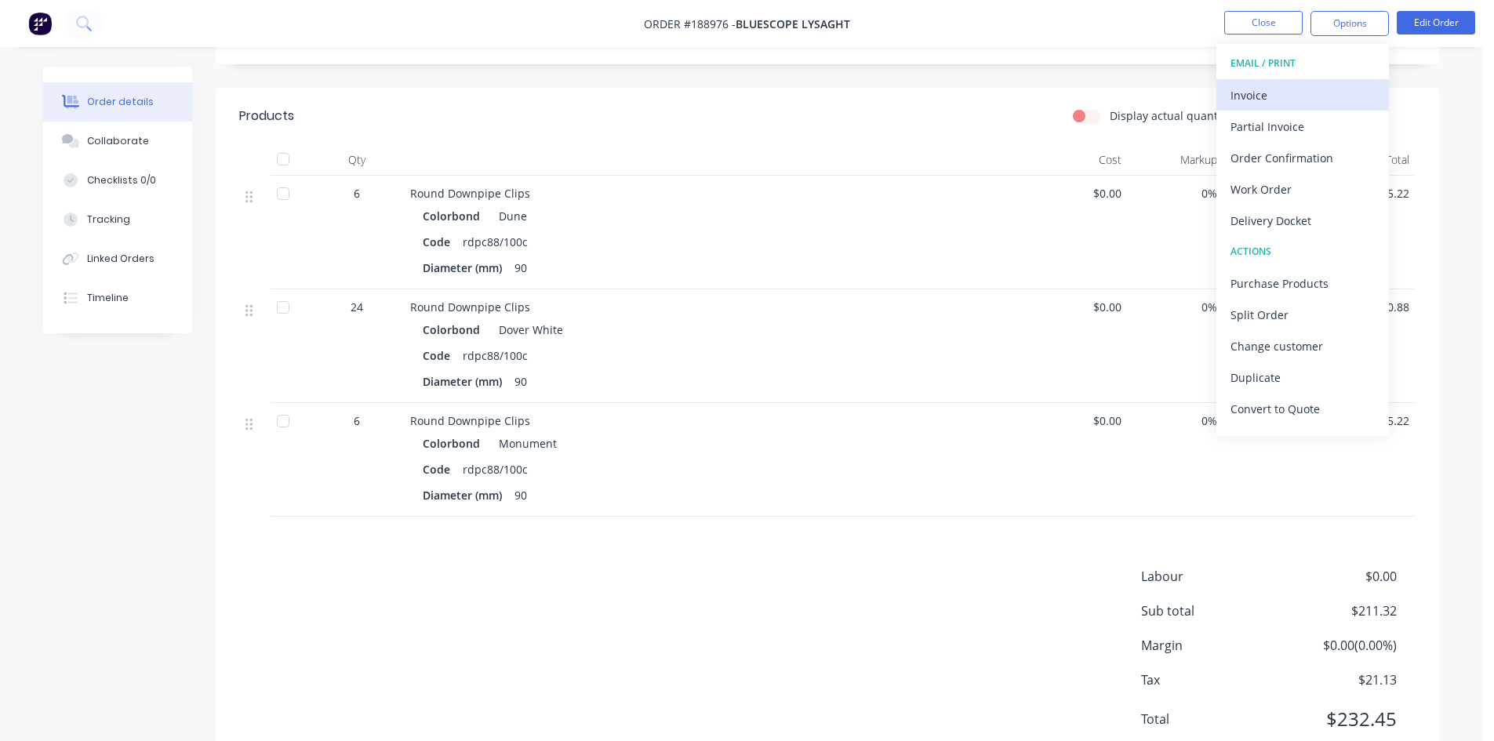
click at [1271, 93] on div "Invoice" at bounding box center [1303, 95] width 144 height 23
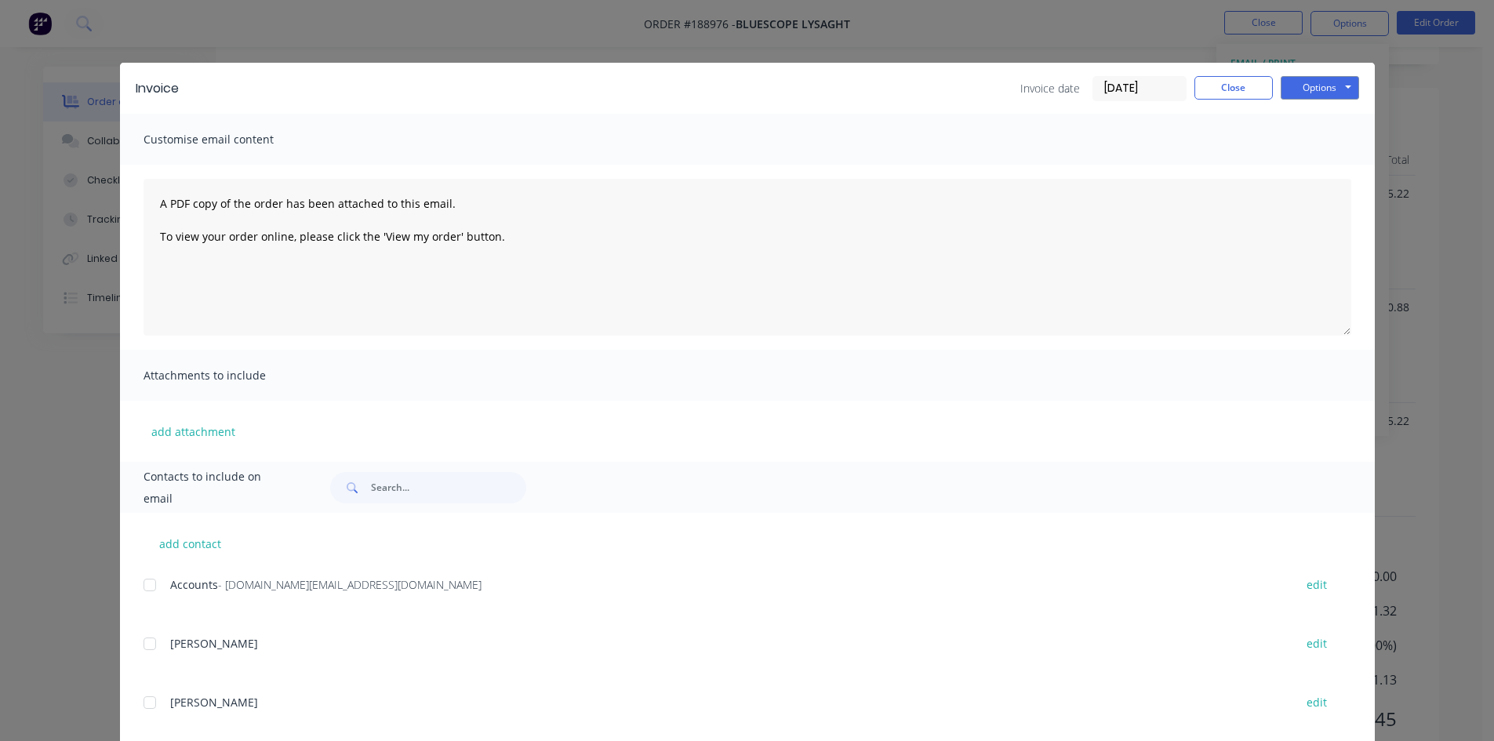
click at [143, 588] on div at bounding box center [149, 584] width 31 height 31
click at [1345, 78] on button "Options" at bounding box center [1320, 88] width 78 height 24
click at [1338, 165] on button "Email" at bounding box center [1331, 168] width 100 height 26
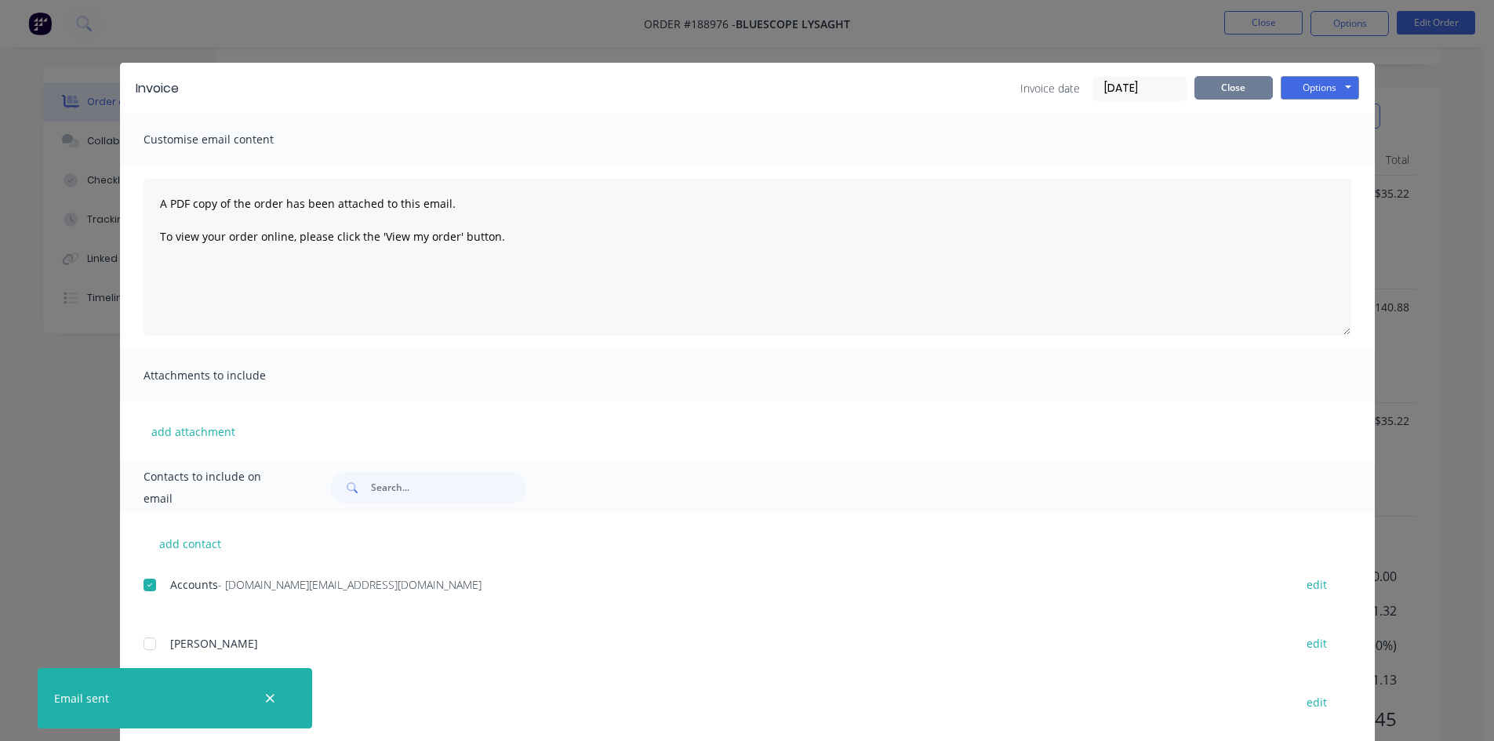
click at [1234, 84] on button "Close" at bounding box center [1234, 88] width 78 height 24
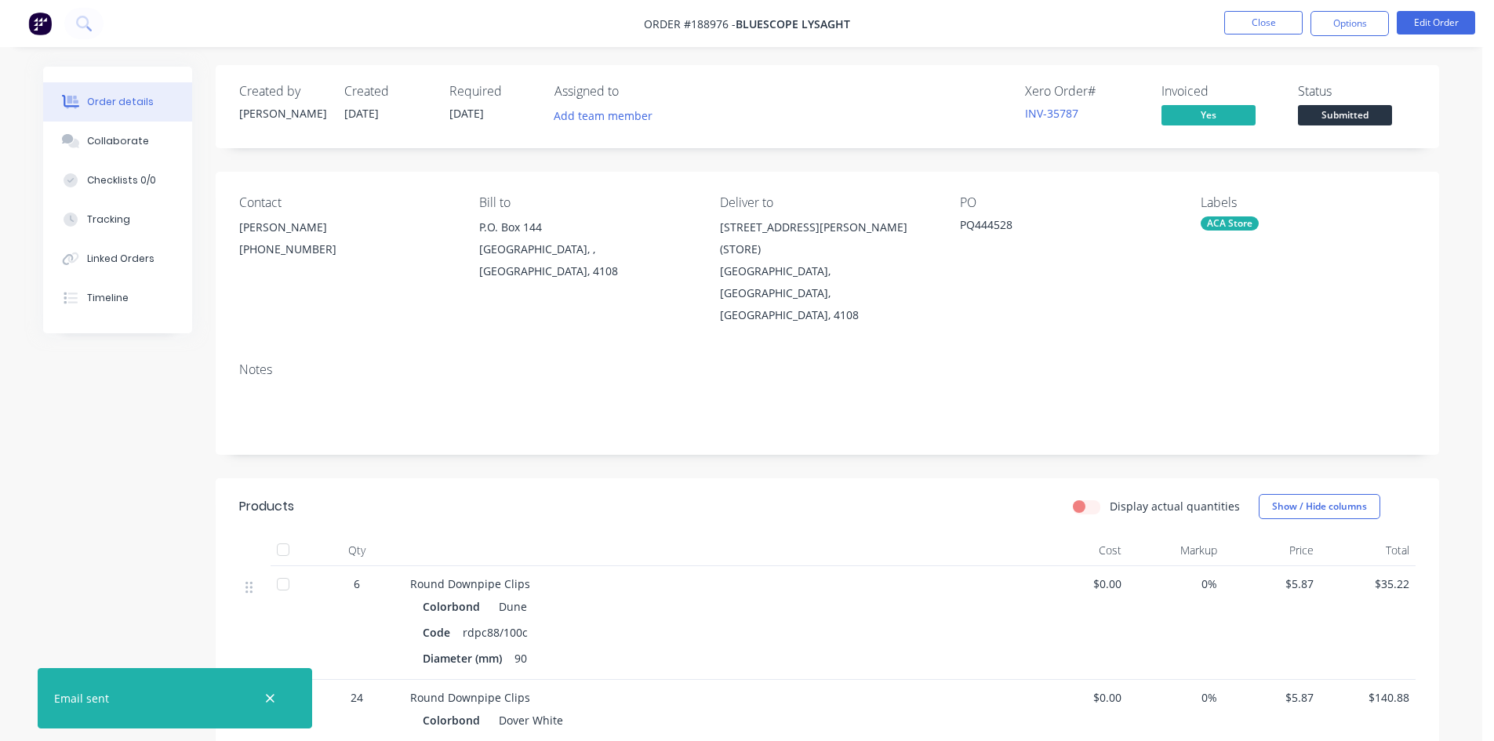
scroll to position [0, 0]
click at [1238, 32] on button "Close" at bounding box center [1263, 23] width 78 height 24
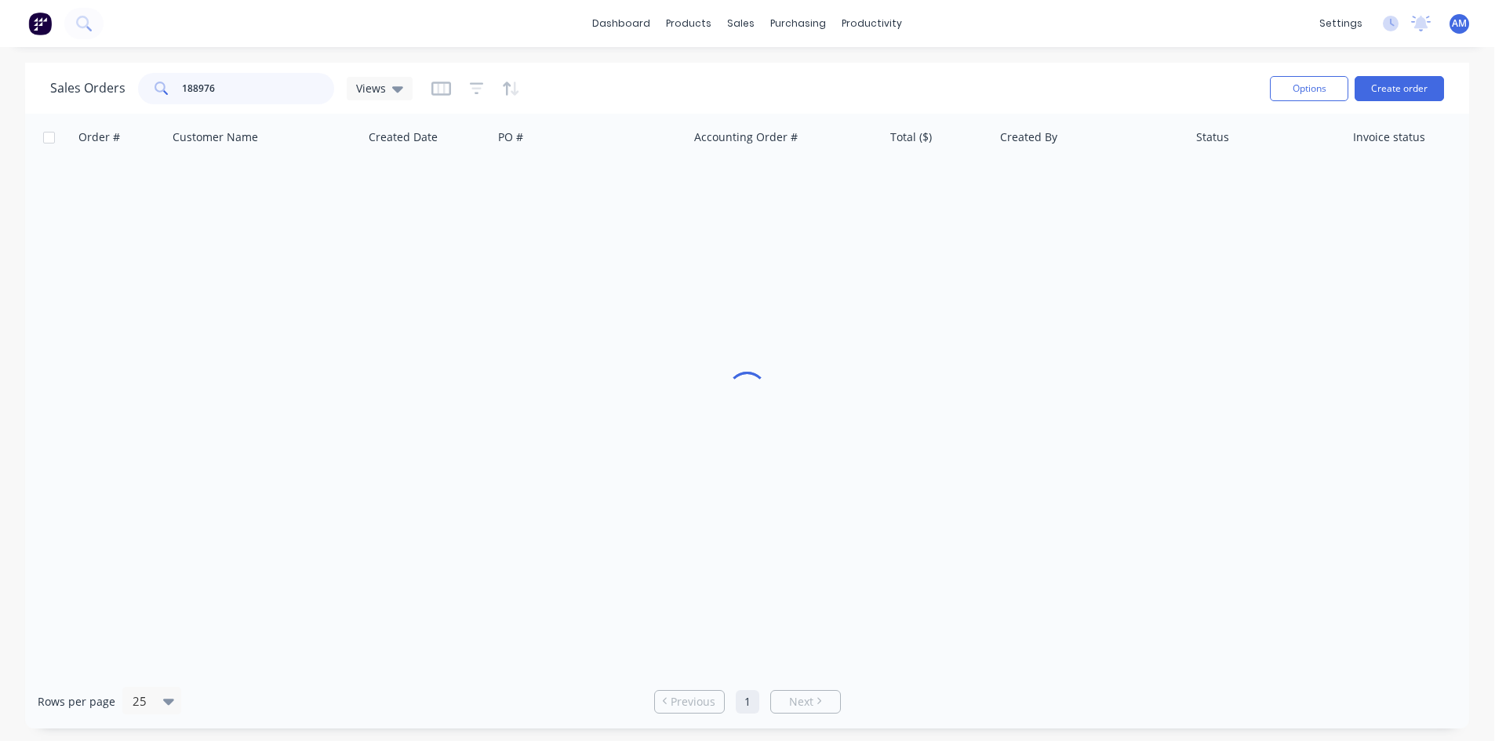
drag, startPoint x: 218, startPoint y: 89, endPoint x: 100, endPoint y: 91, distance: 118.4
click at [100, 91] on div "Sales Orders 188976 Views" at bounding box center [231, 88] width 362 height 31
type input "188918"
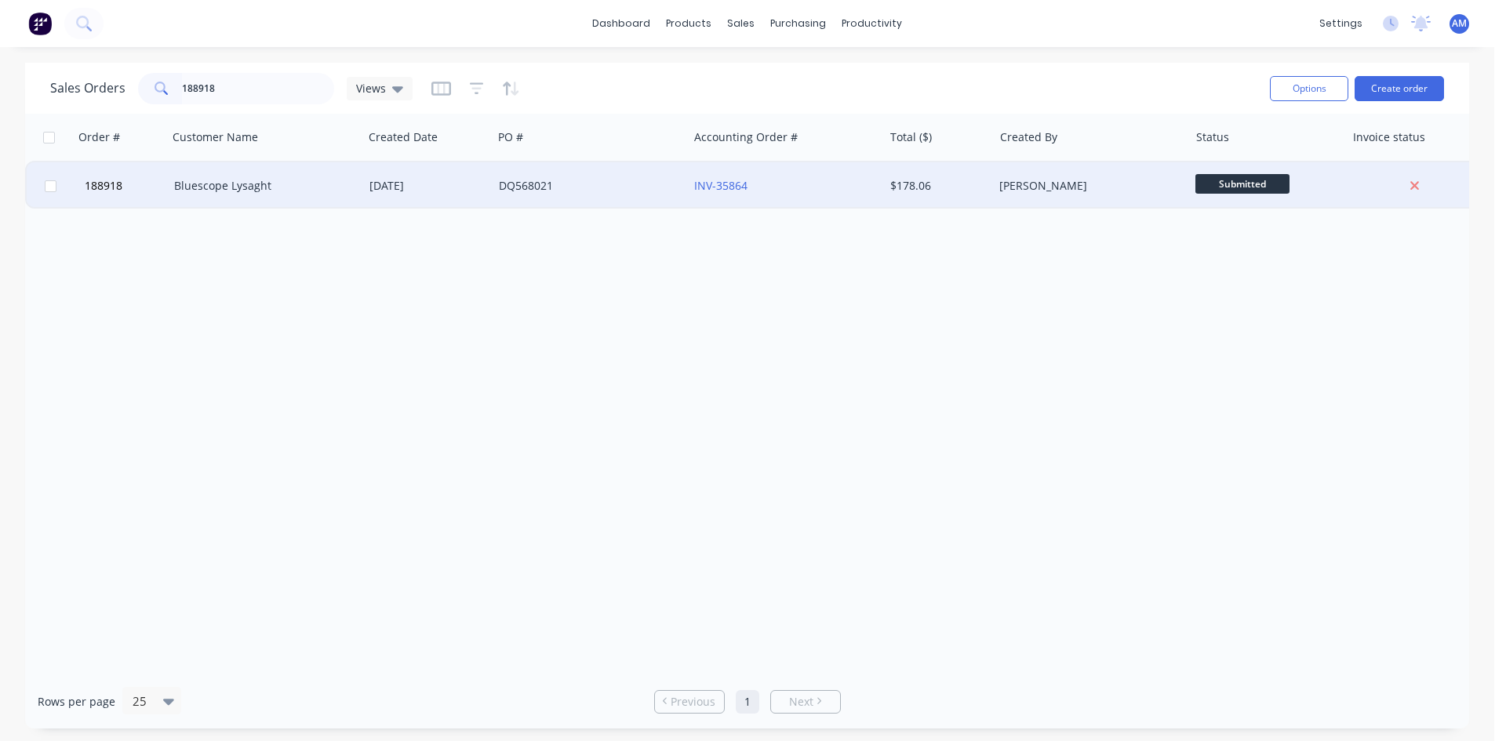
click at [581, 196] on div "DQ568021" at bounding box center [590, 185] width 195 height 47
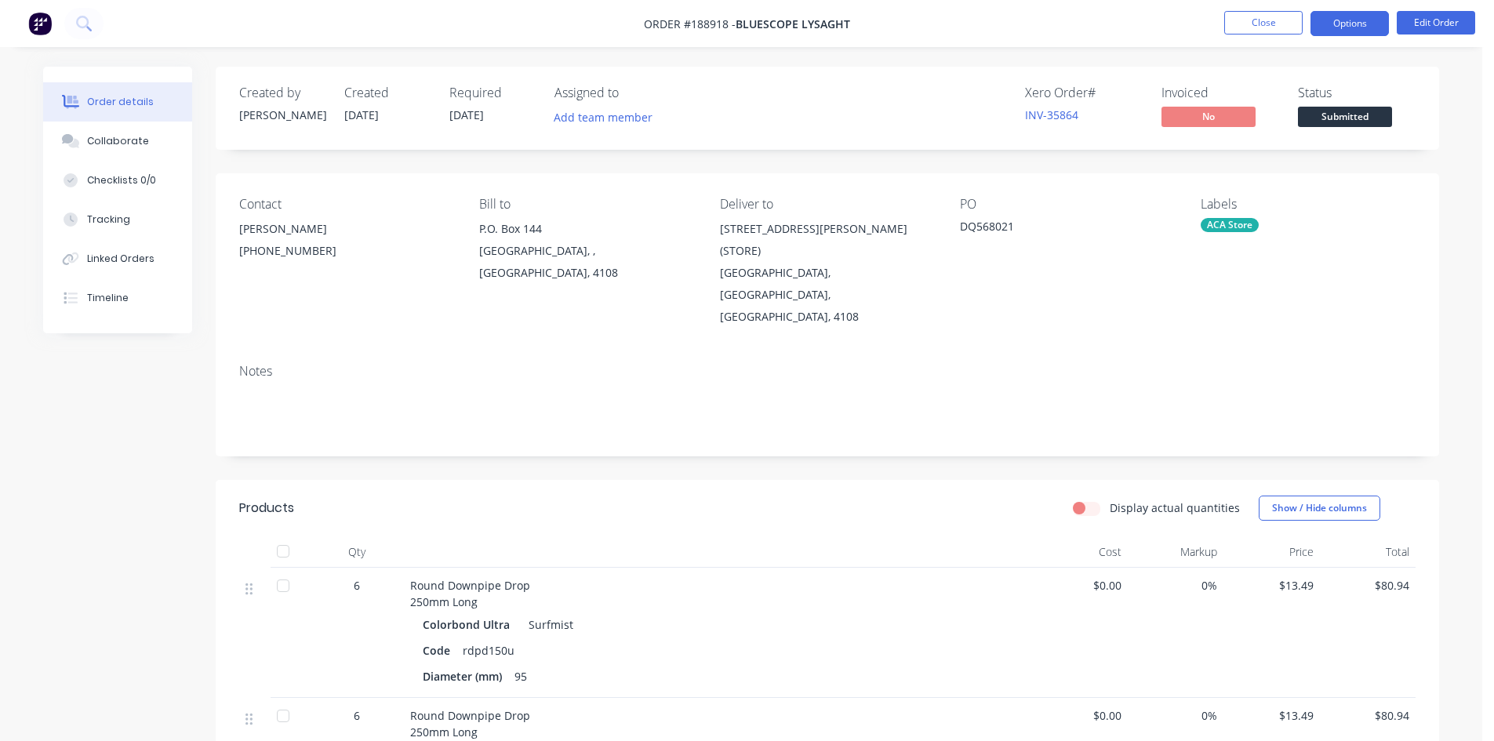
click at [1344, 26] on button "Options" at bounding box center [1350, 23] width 78 height 25
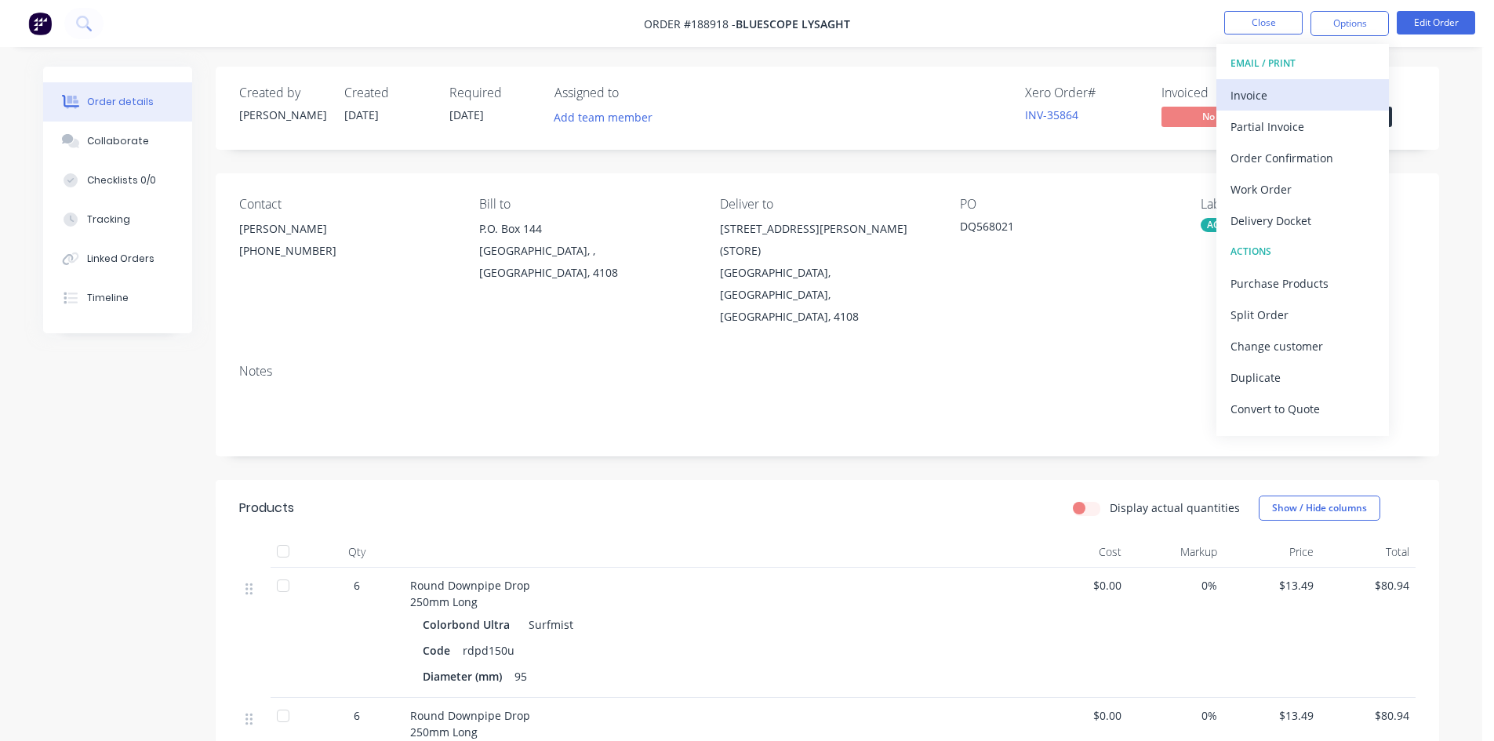
click at [1320, 79] on button "Invoice" at bounding box center [1303, 94] width 173 height 31
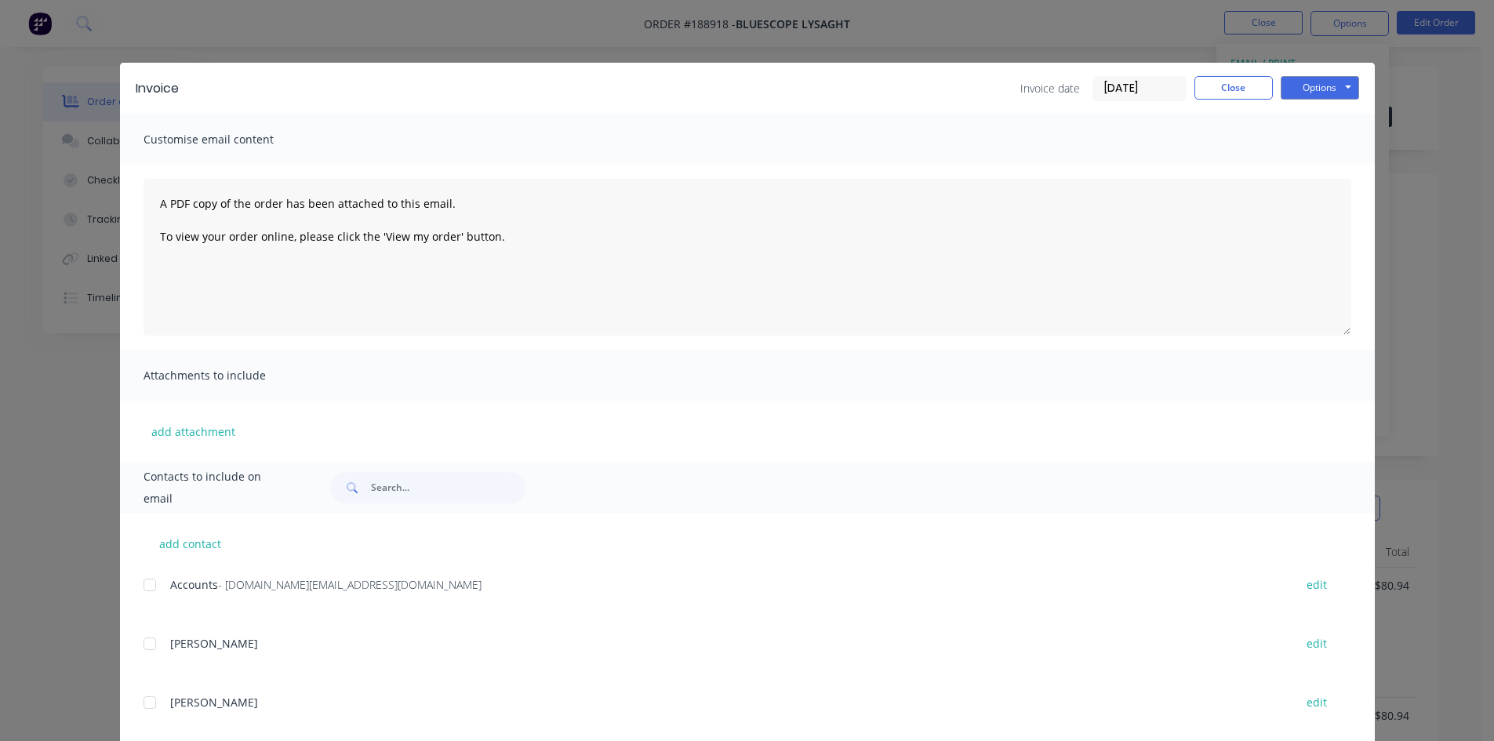
drag, startPoint x: 141, startPoint y: 587, endPoint x: 151, endPoint y: 584, distance: 10.9
click at [143, 585] on div at bounding box center [149, 584] width 31 height 31
click at [1333, 89] on button "Options" at bounding box center [1320, 88] width 78 height 24
click at [1329, 158] on button "Email" at bounding box center [1331, 168] width 100 height 26
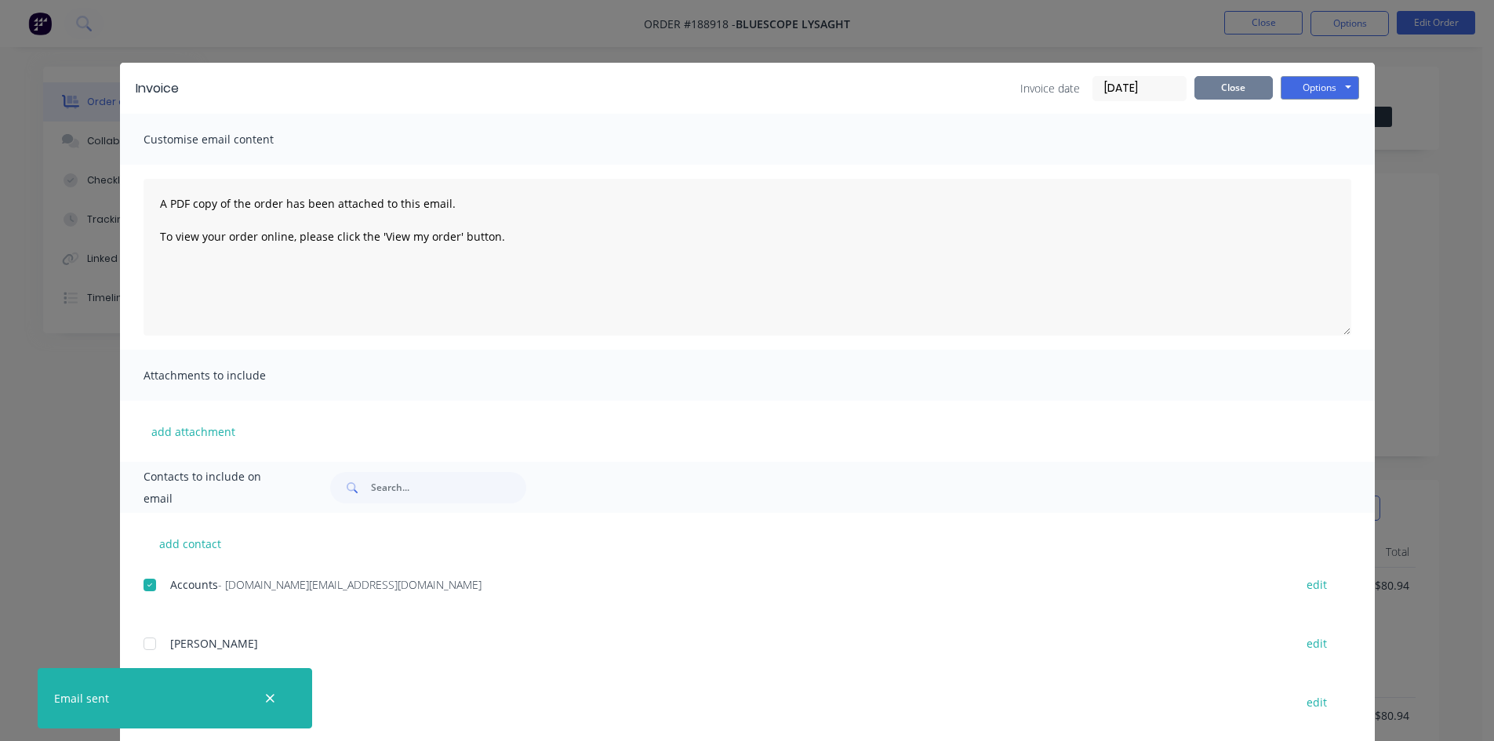
click at [1213, 94] on button "Close" at bounding box center [1234, 88] width 78 height 24
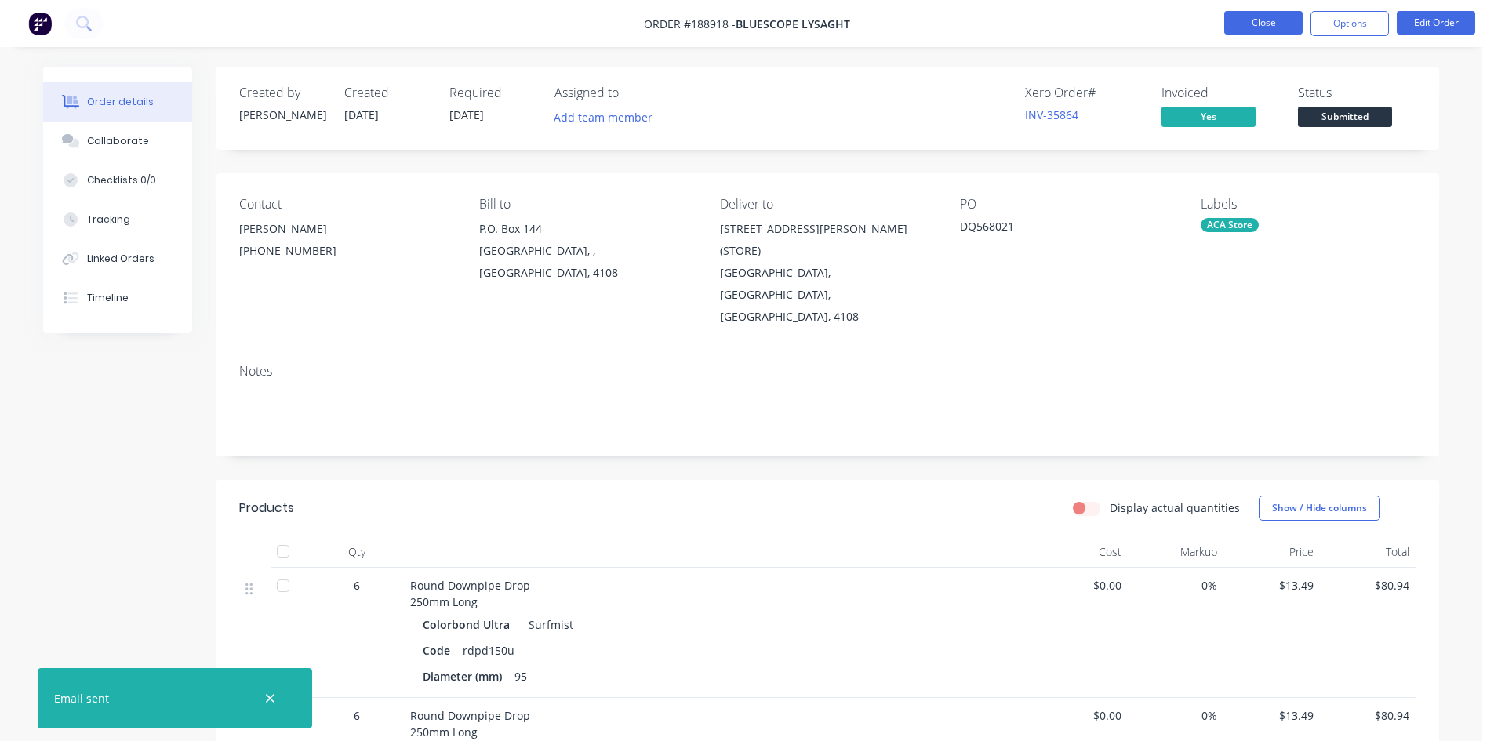
click at [1248, 31] on button "Close" at bounding box center [1263, 23] width 78 height 24
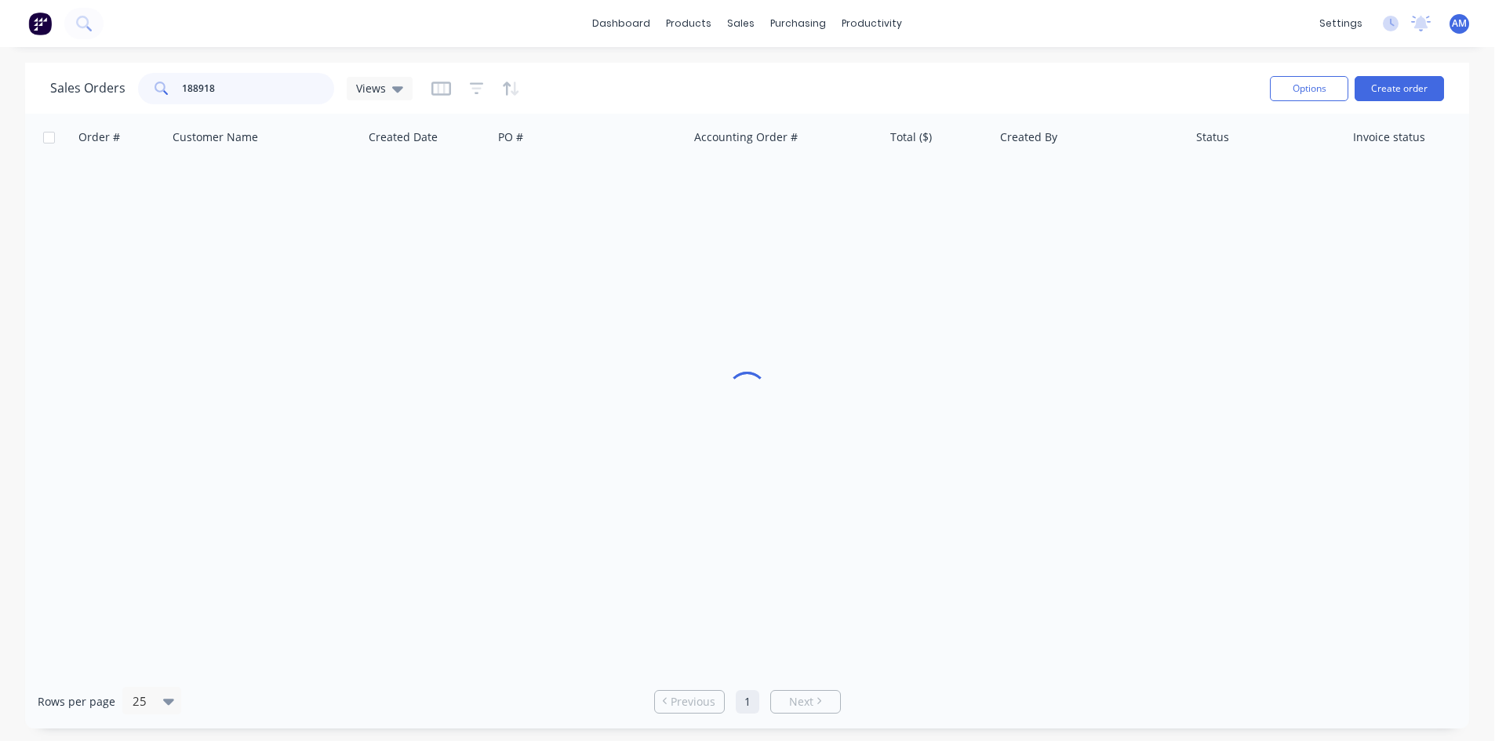
drag, startPoint x: 271, startPoint y: 96, endPoint x: 104, endPoint y: 76, distance: 169.1
click at [104, 76] on div "Sales Orders 188918 Views" at bounding box center [231, 88] width 362 height 31
type input "188761"
click at [619, 208] on div "188761 Bluescope Lysaght 04 Aug 2025 DQ567825 INV-35580 $221.54 Hayden Craven S…" at bounding box center [758, 185] width 1467 height 48
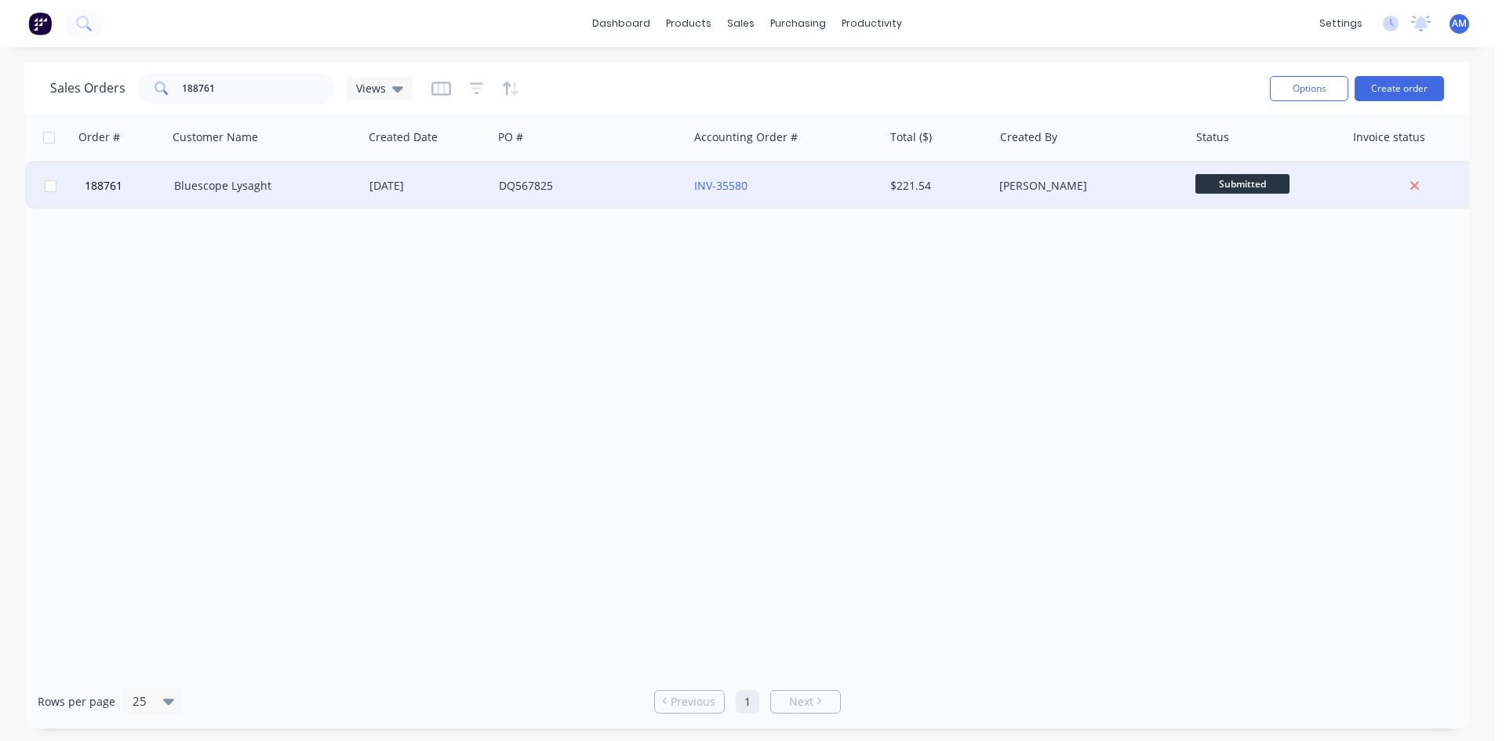
click at [615, 197] on div "DQ567825" at bounding box center [590, 185] width 195 height 47
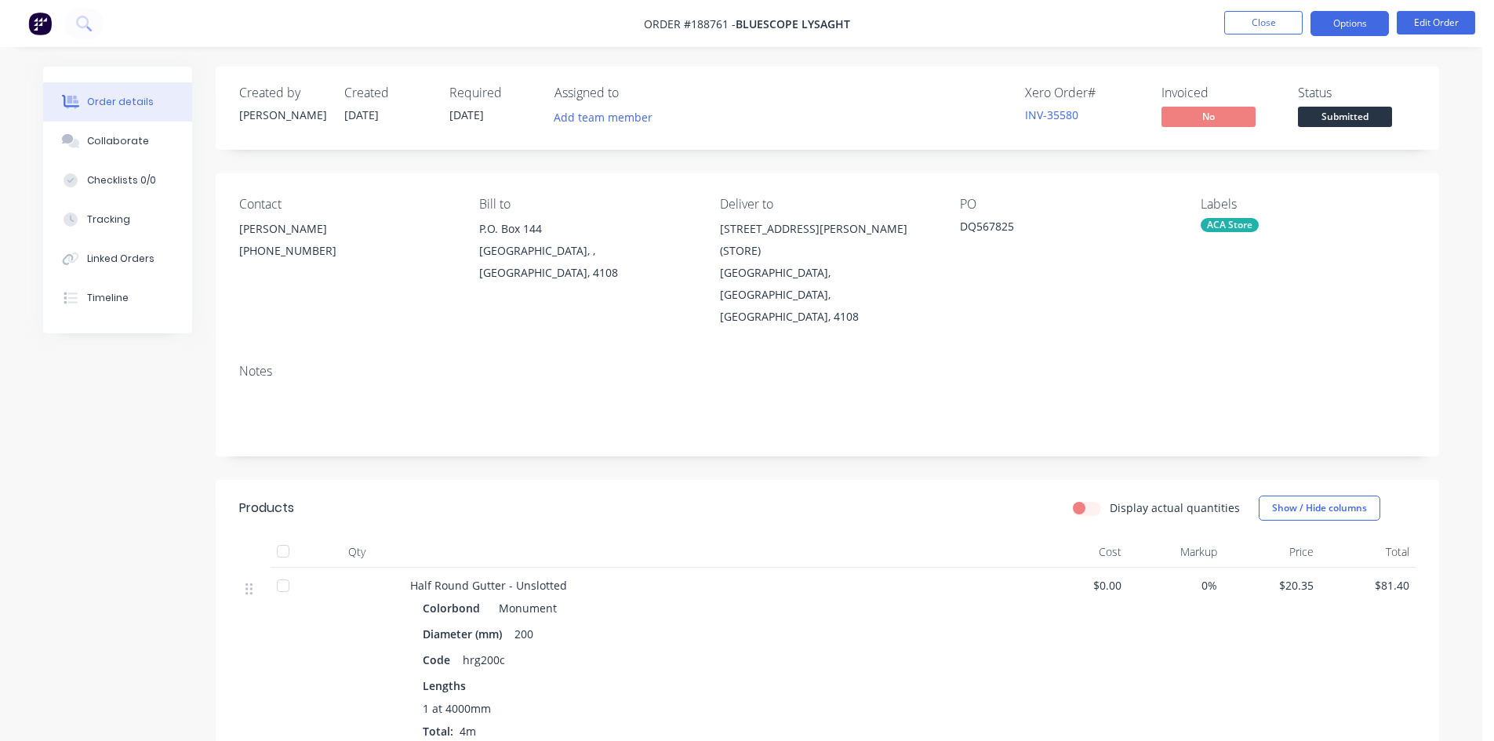
click at [1338, 21] on button "Options" at bounding box center [1350, 23] width 78 height 25
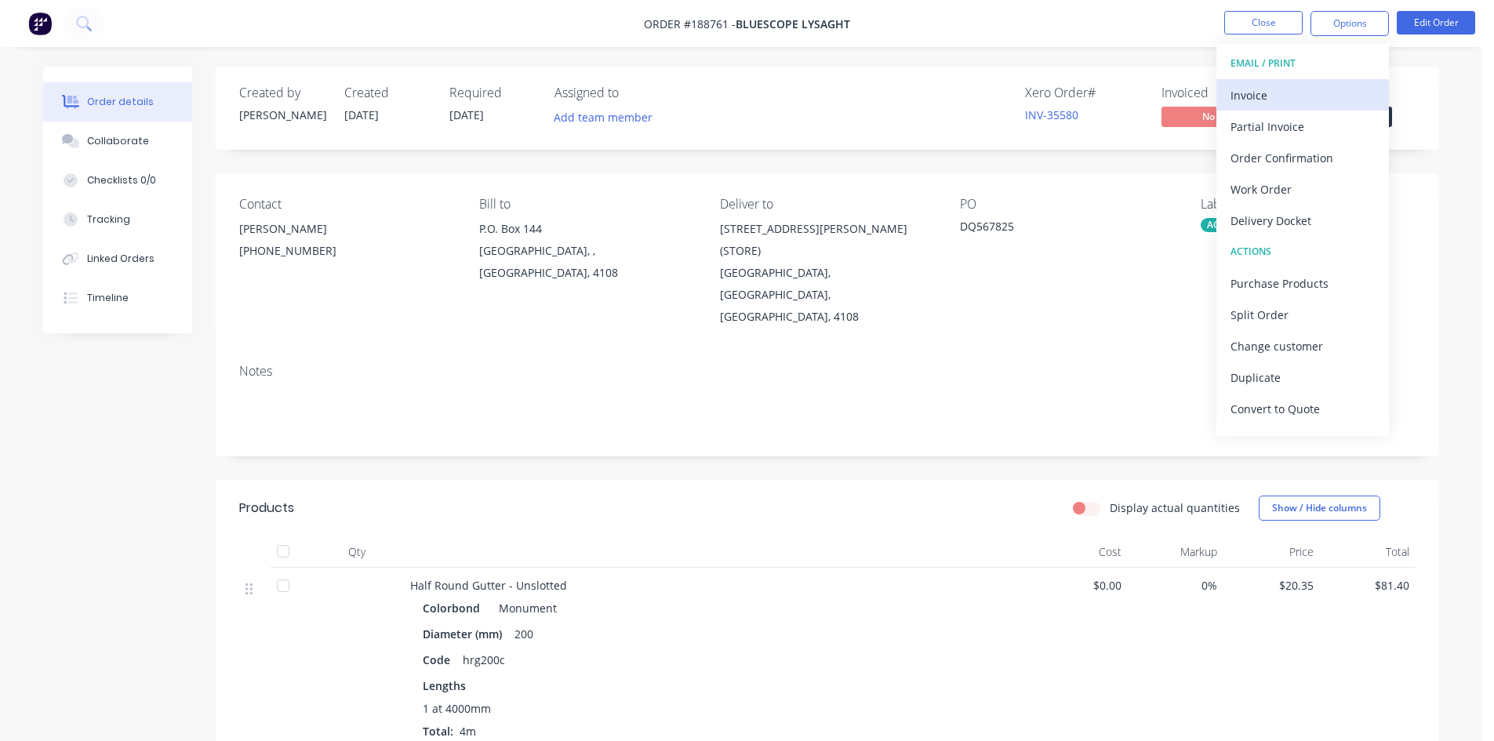
click at [1300, 88] on div "Invoice" at bounding box center [1303, 95] width 144 height 23
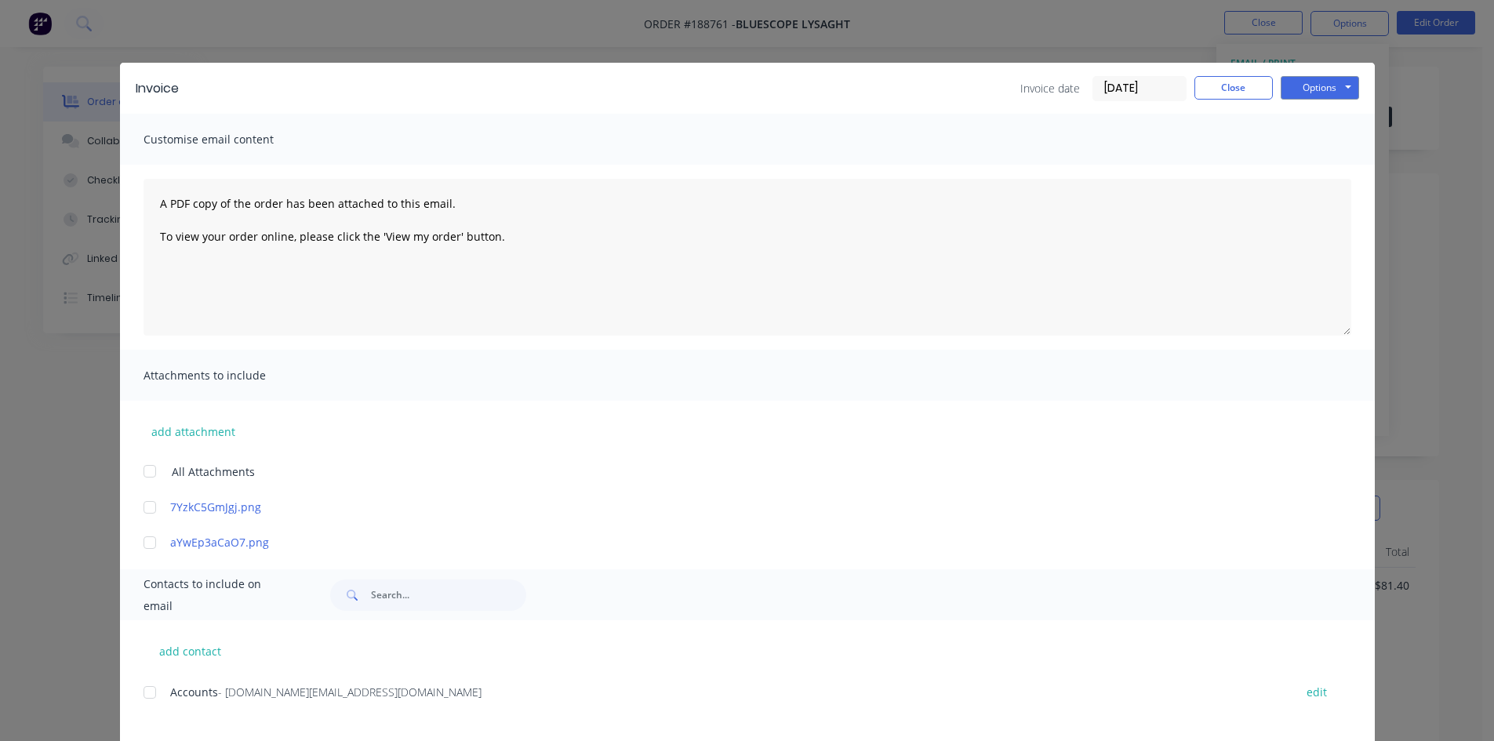
click at [142, 691] on div at bounding box center [149, 692] width 31 height 31
click at [1320, 80] on button "Options" at bounding box center [1320, 88] width 78 height 24
click at [1315, 165] on button "Email" at bounding box center [1331, 168] width 100 height 26
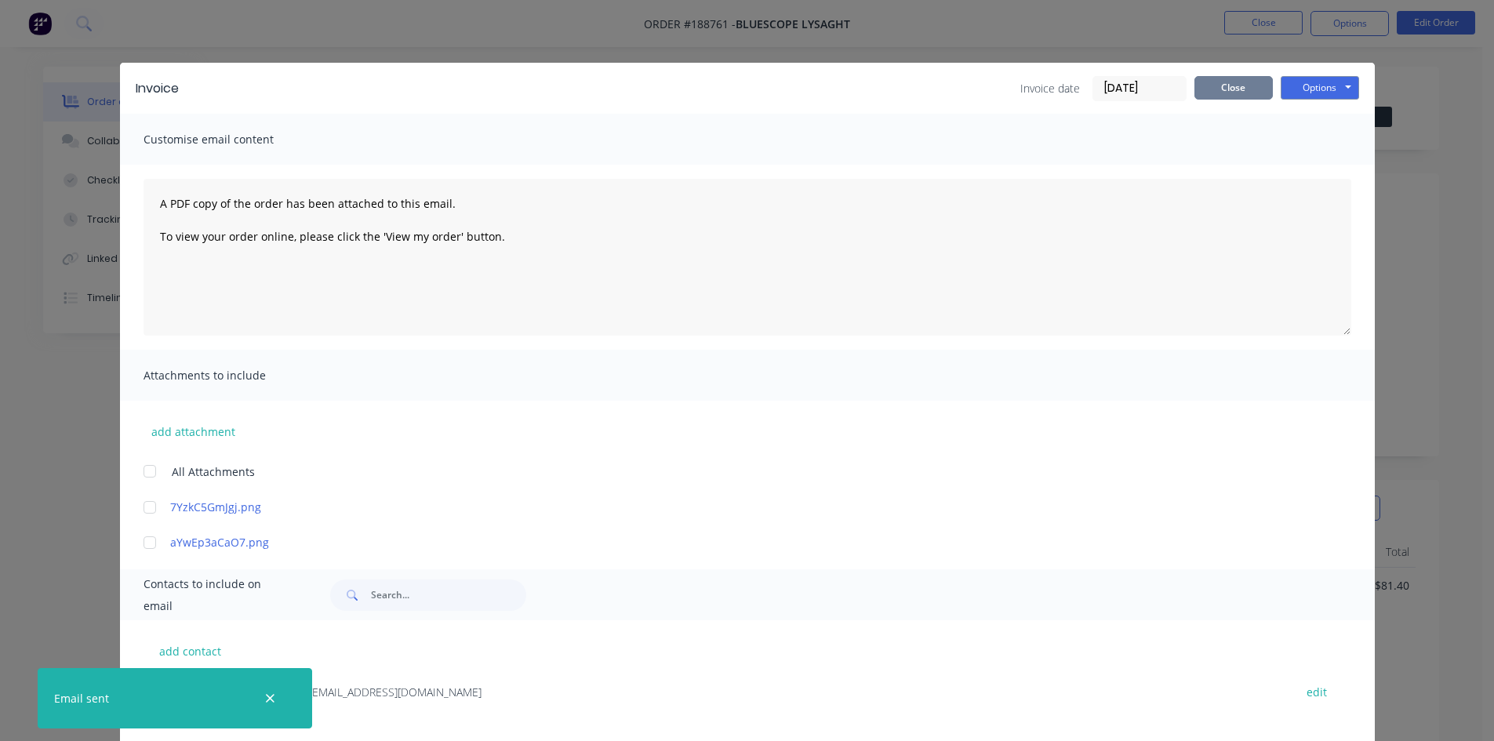
click at [1232, 85] on button "Close" at bounding box center [1234, 88] width 78 height 24
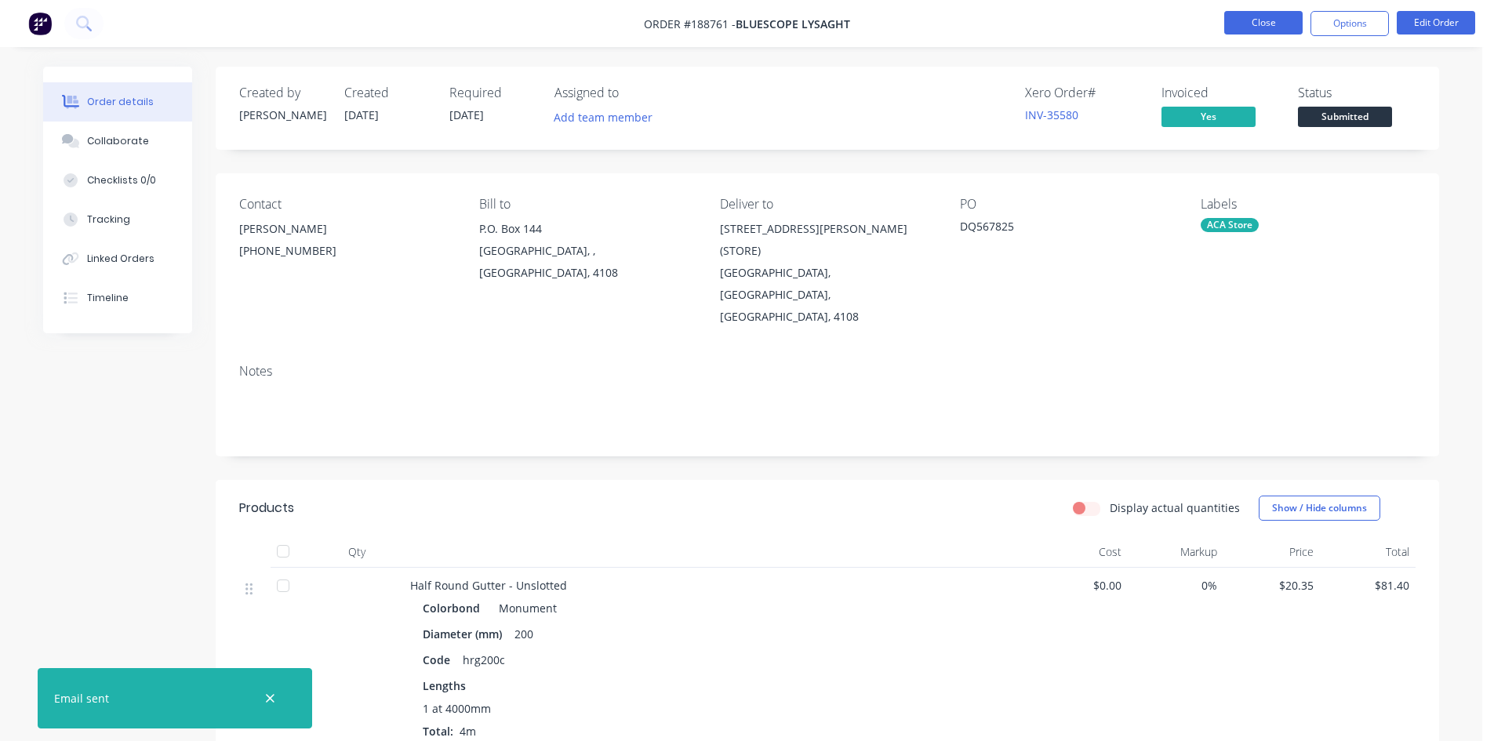
click at [1257, 19] on button "Close" at bounding box center [1263, 23] width 78 height 24
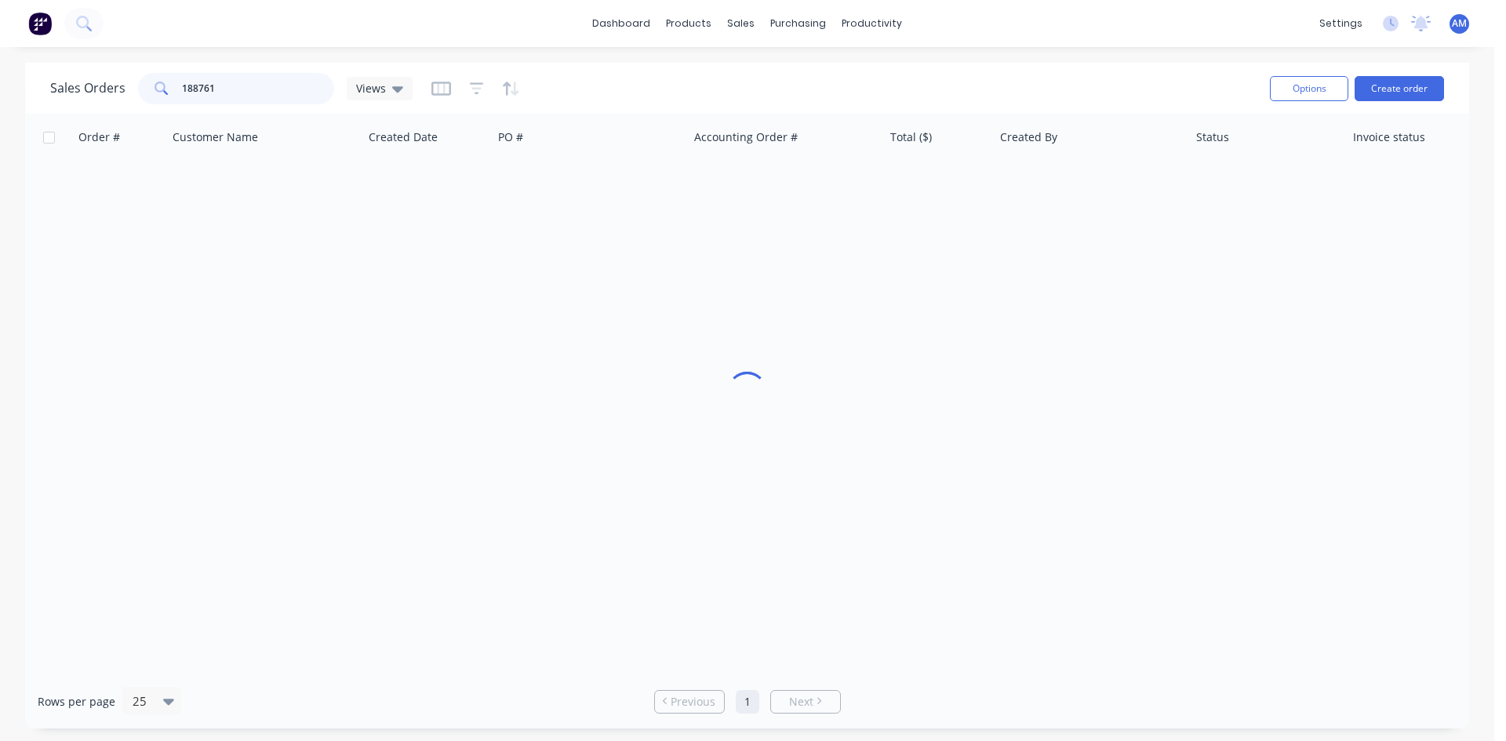
drag, startPoint x: 238, startPoint y: 85, endPoint x: 121, endPoint y: 80, distance: 117.8
click at [121, 81] on div "Sales Orders 188761 Views" at bounding box center [231, 88] width 362 height 31
type input "189415"
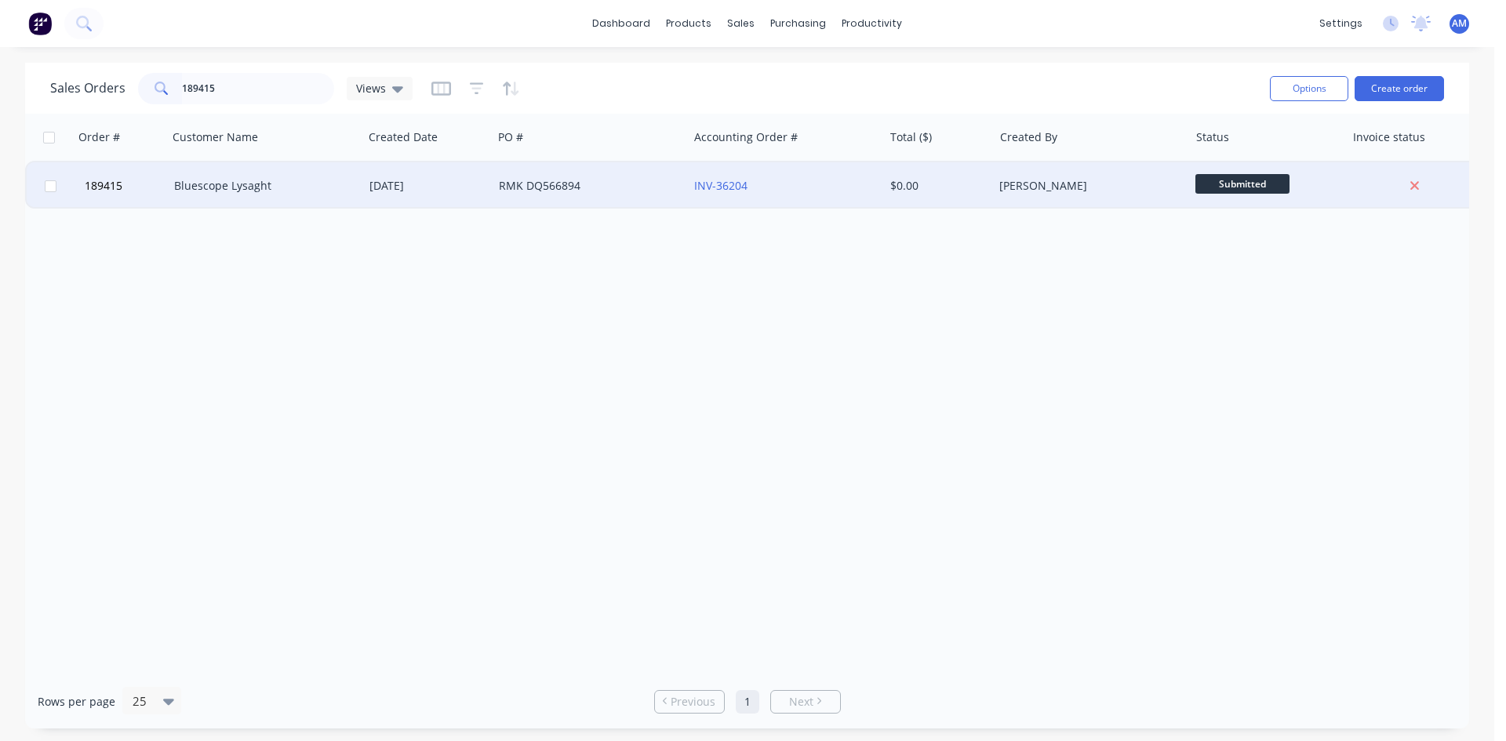
click at [604, 187] on div "RMK DQ566894" at bounding box center [586, 186] width 174 height 16
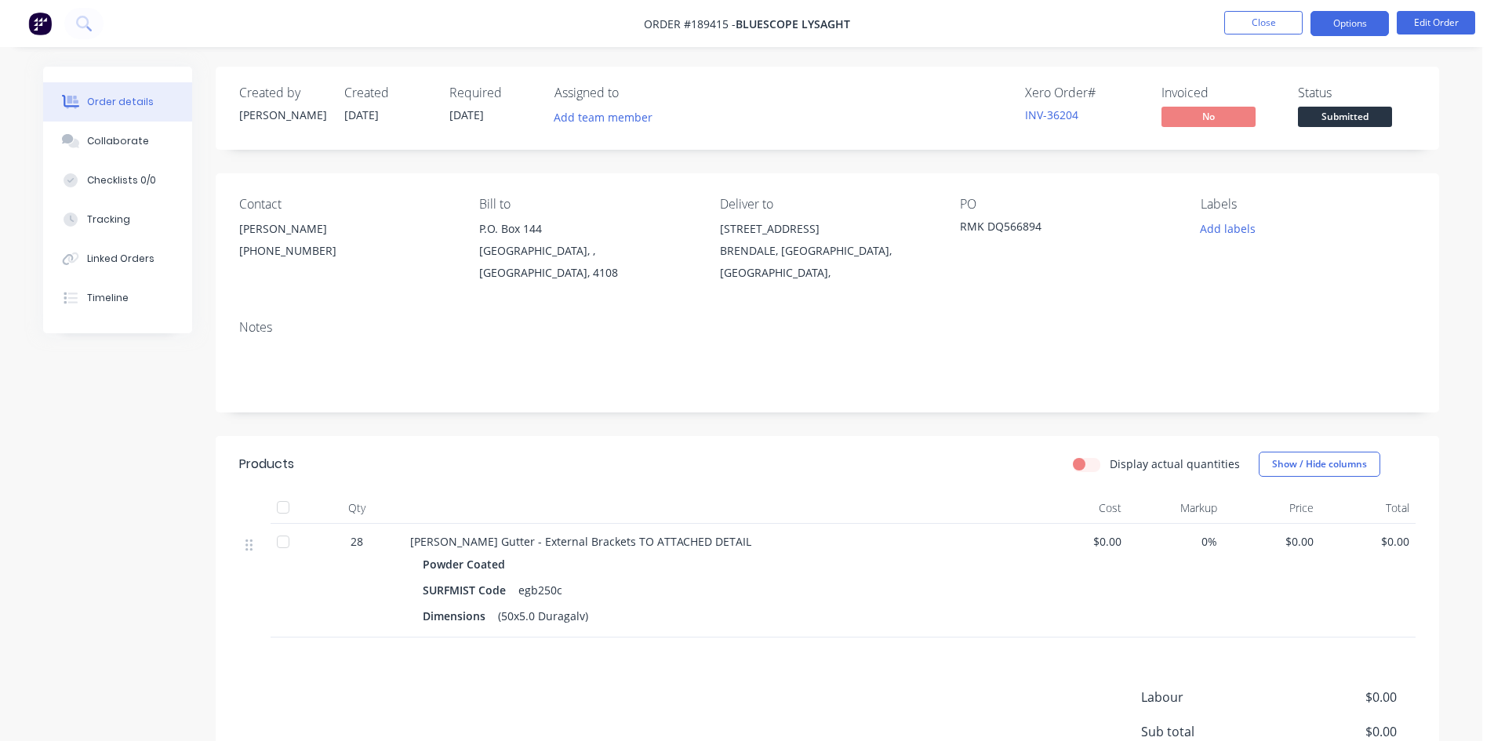
click at [1349, 24] on button "Options" at bounding box center [1350, 23] width 78 height 25
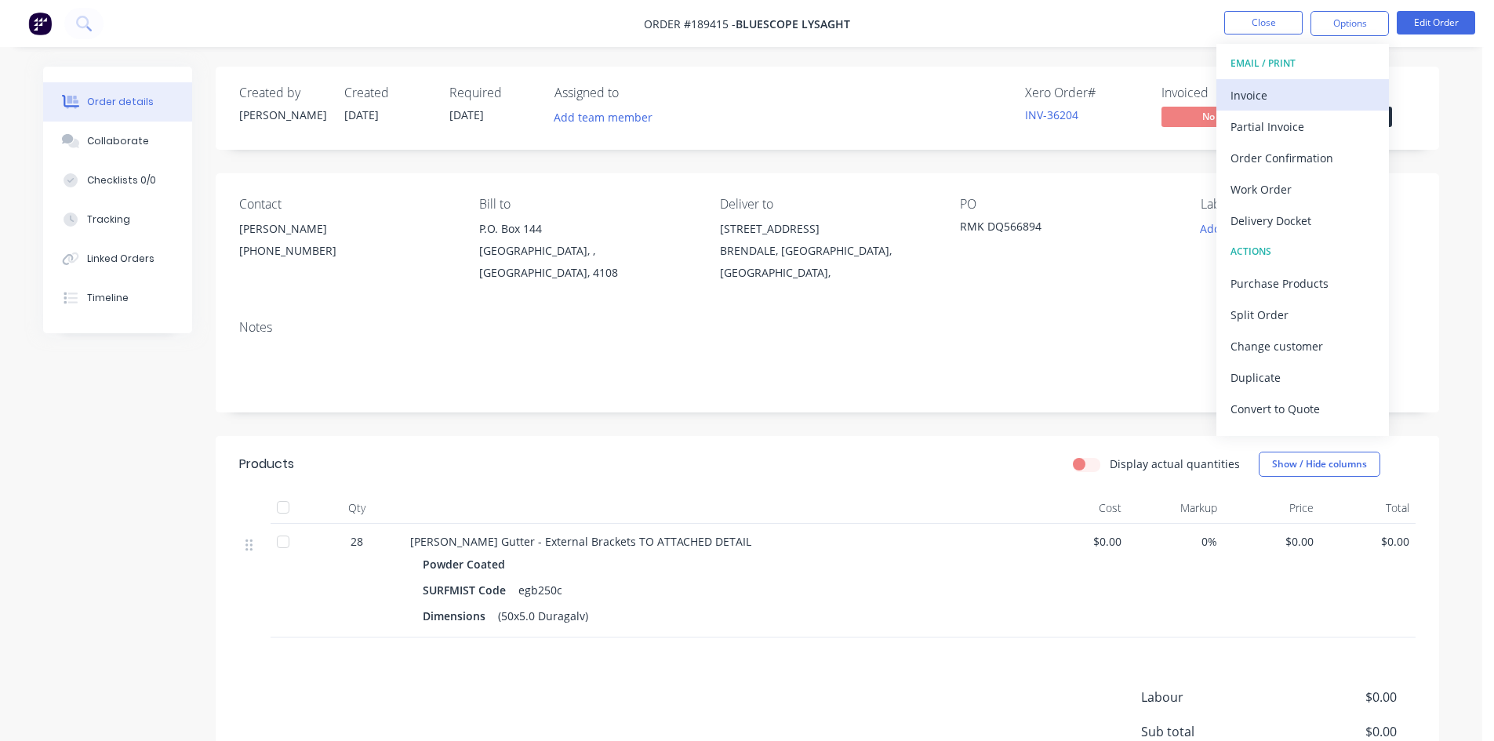
click at [1325, 86] on div "Invoice" at bounding box center [1303, 95] width 144 height 23
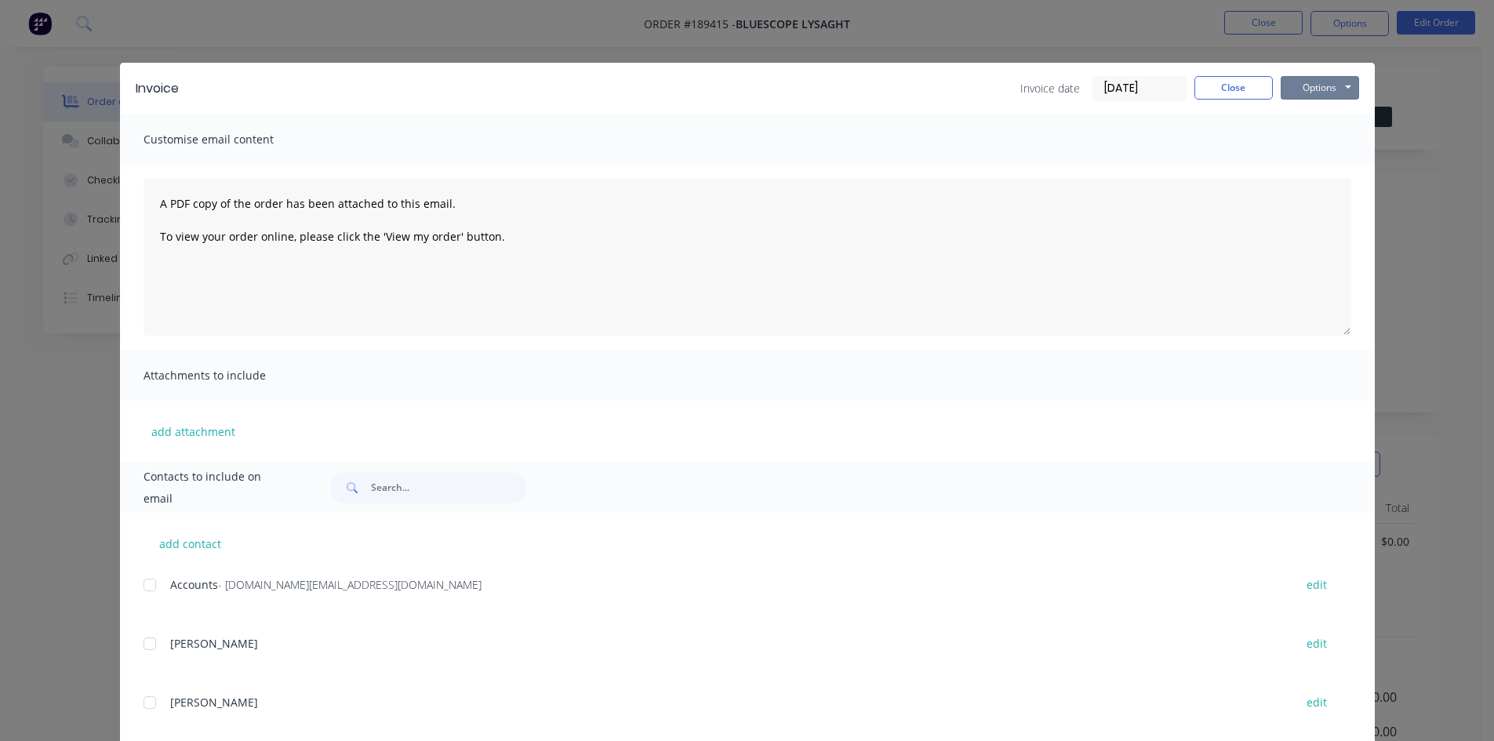
click at [1325, 86] on button "Options" at bounding box center [1320, 88] width 78 height 24
click at [1321, 142] on button "Print" at bounding box center [1331, 142] width 100 height 26
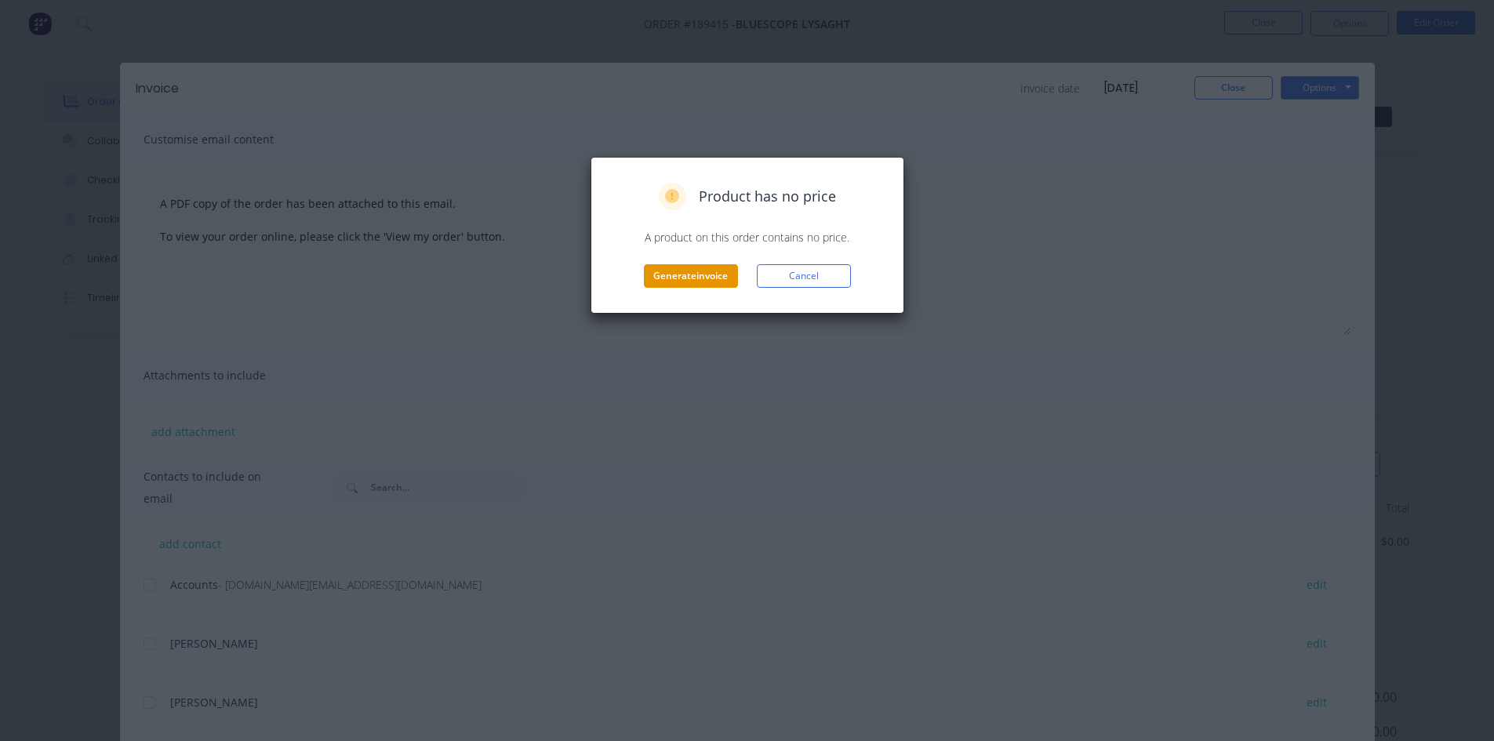
click at [719, 267] on button "Generate invoice" at bounding box center [691, 276] width 94 height 24
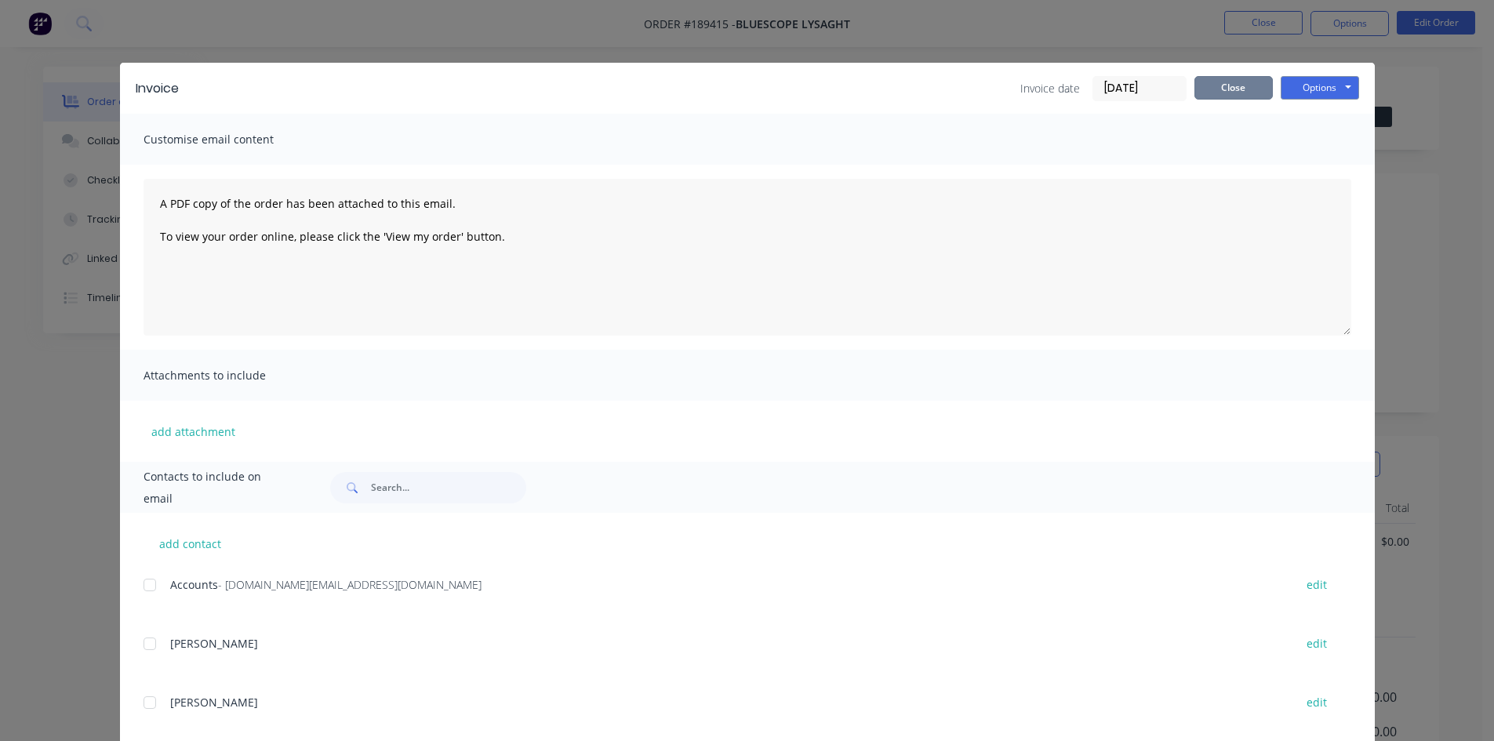
drag, startPoint x: 1238, startPoint y: 96, endPoint x: 1251, endPoint y: 67, distance: 32.7
click at [1238, 96] on button "Close" at bounding box center [1234, 88] width 78 height 24
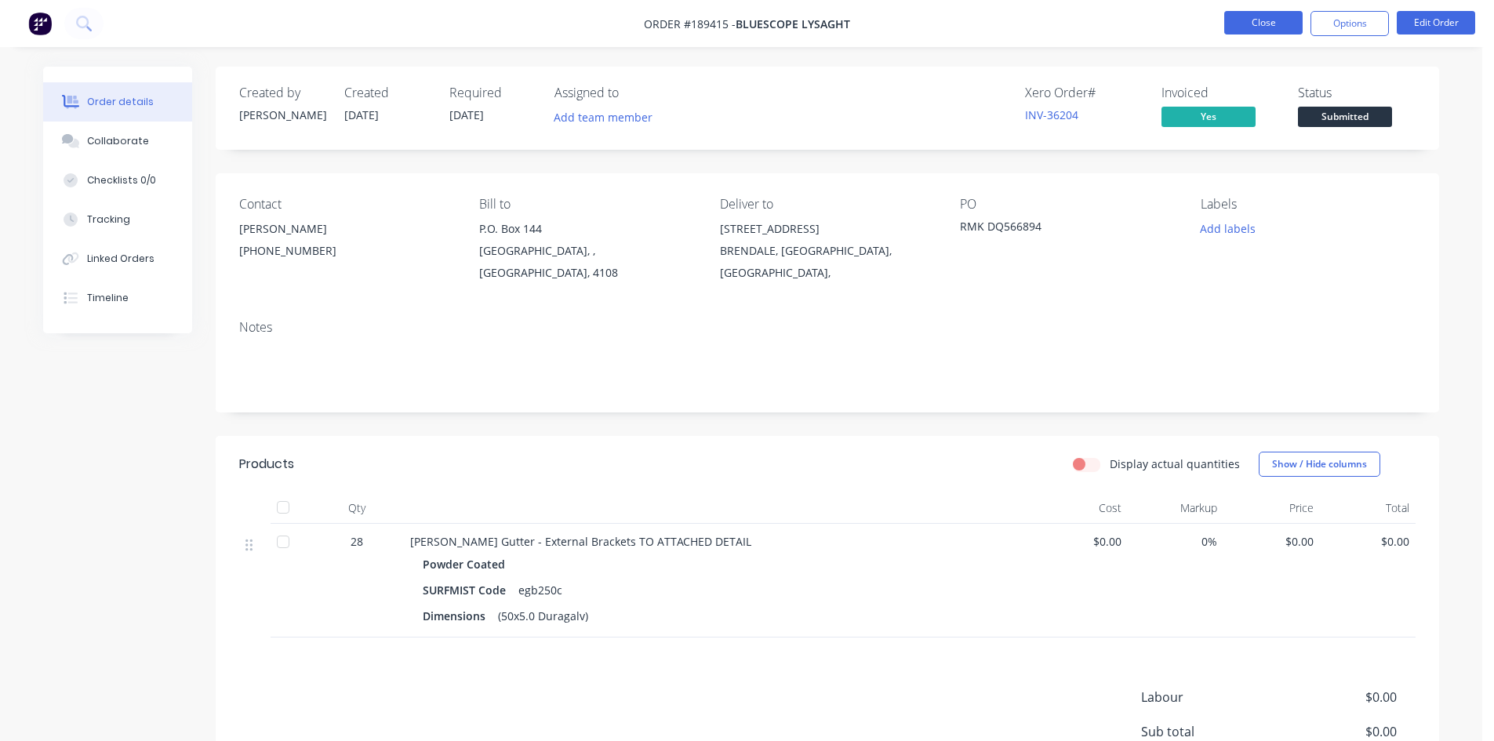
click at [1258, 30] on button "Close" at bounding box center [1263, 23] width 78 height 24
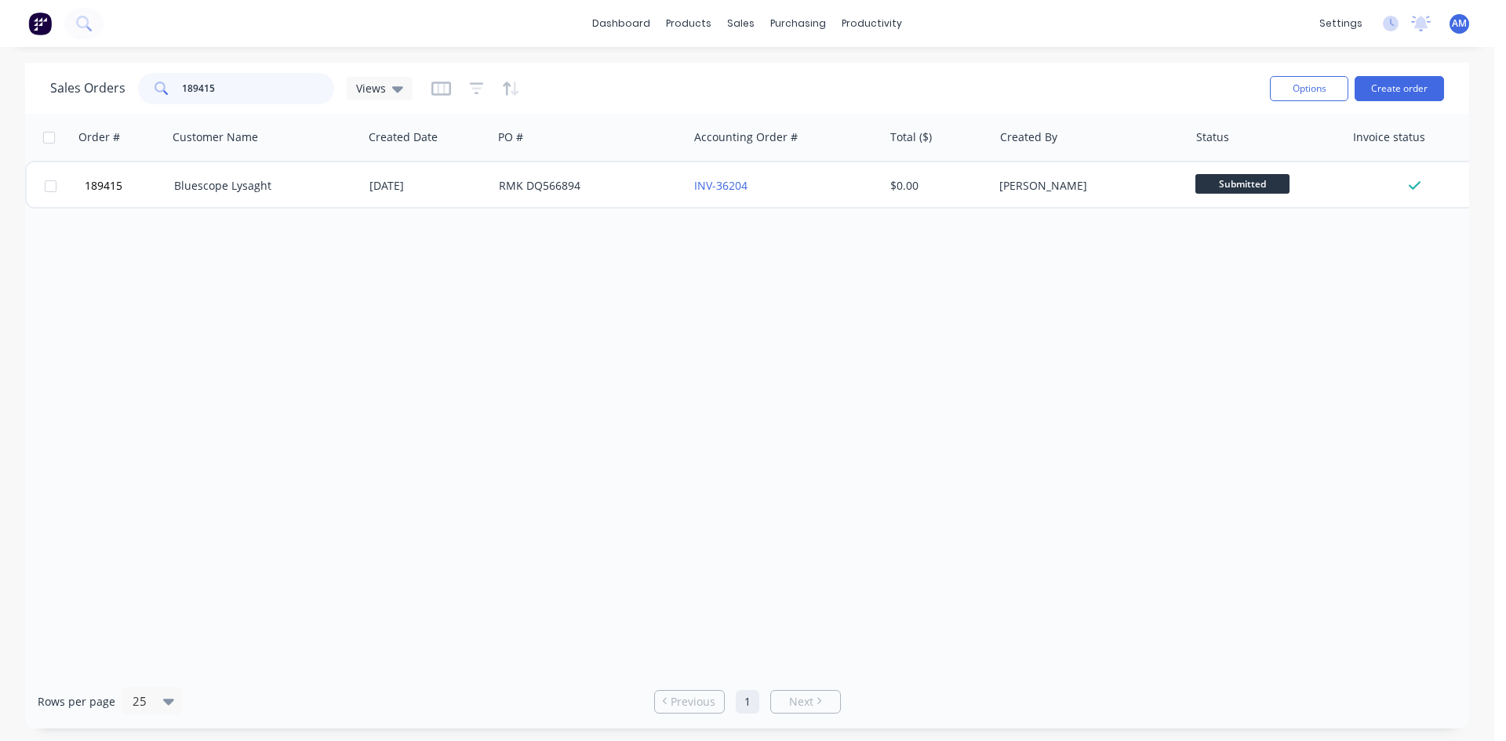
drag, startPoint x: 246, startPoint y: 76, endPoint x: 133, endPoint y: 84, distance: 114.0
click at [133, 84] on div "Sales Orders 189415 Views" at bounding box center [231, 88] width 362 height 31
type input "188974"
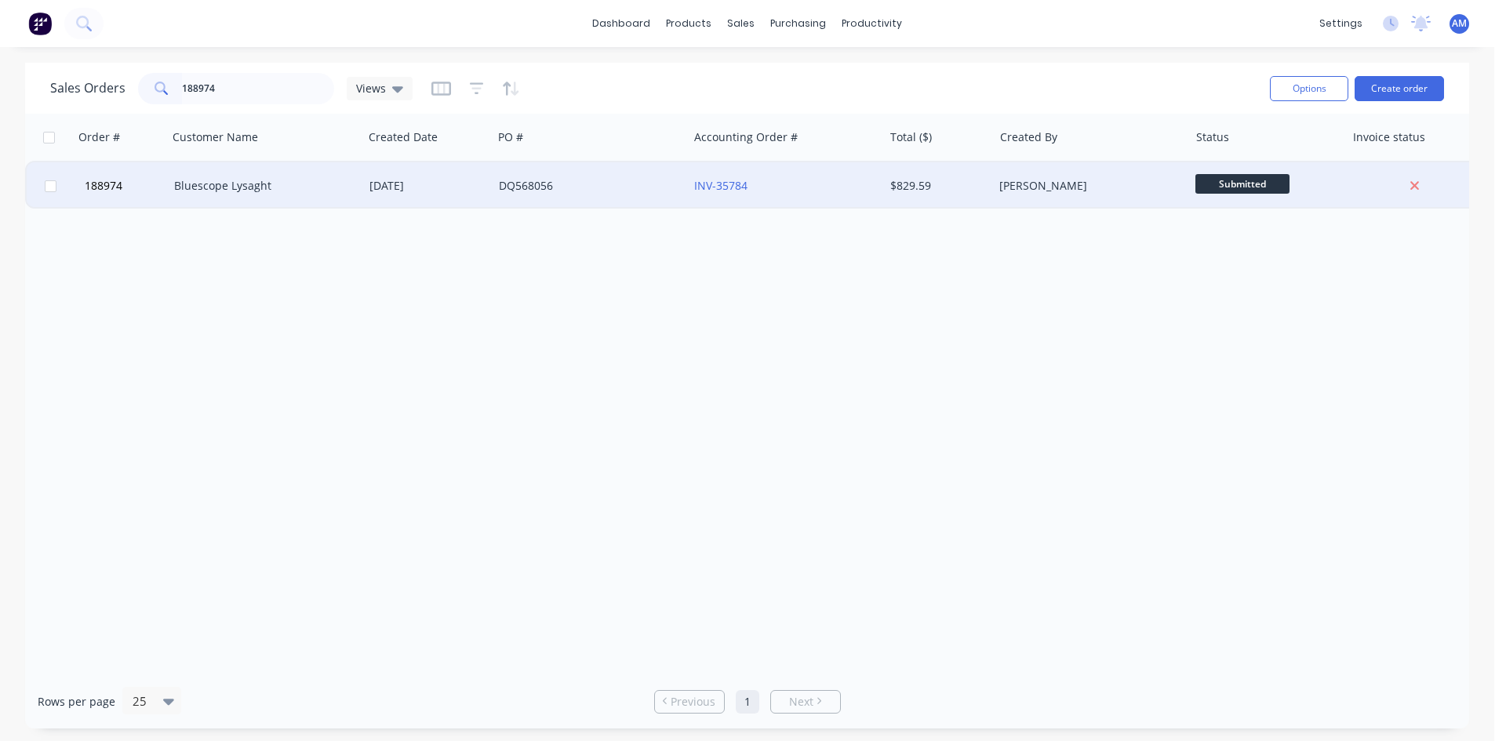
click at [671, 195] on div "DQ568056" at bounding box center [590, 185] width 195 height 47
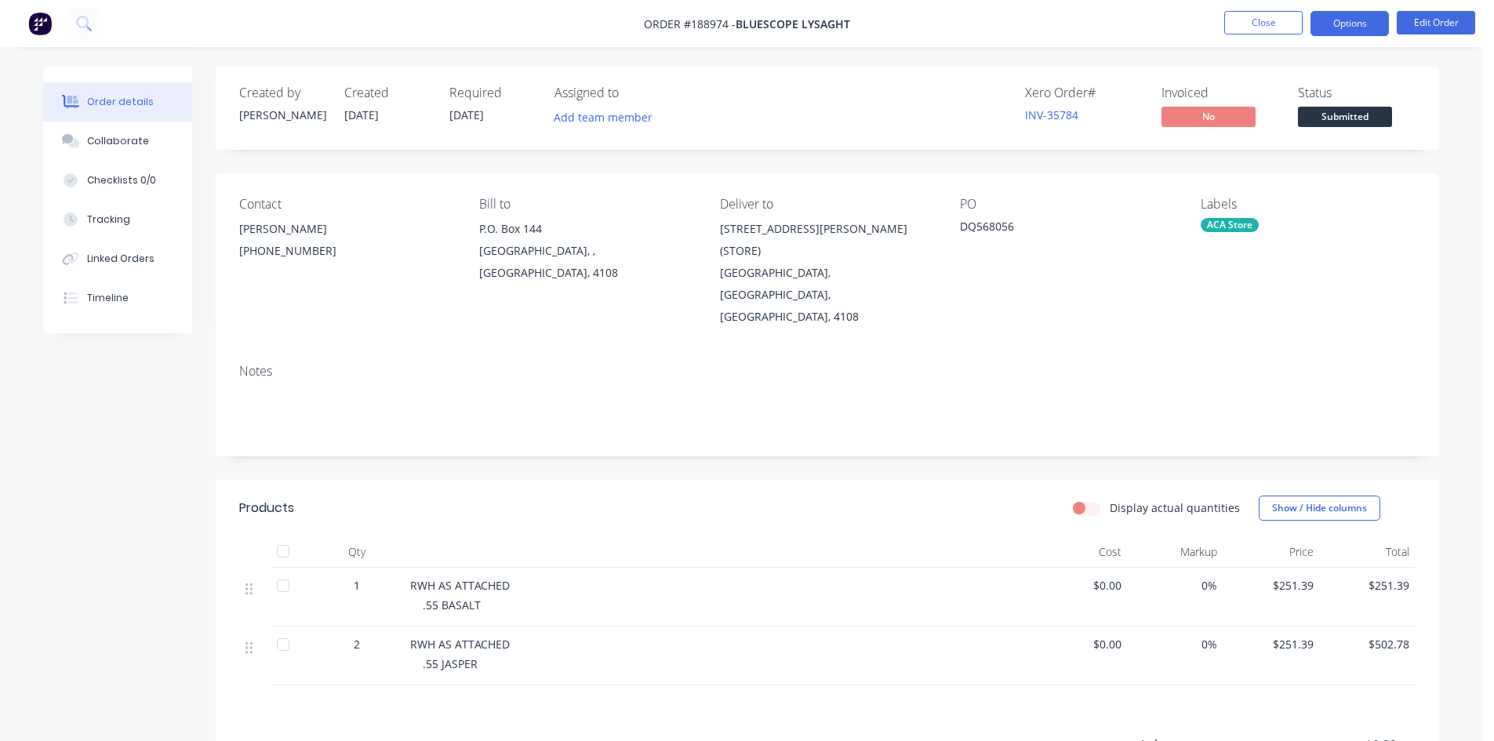
click at [1331, 27] on button "Options" at bounding box center [1350, 23] width 78 height 25
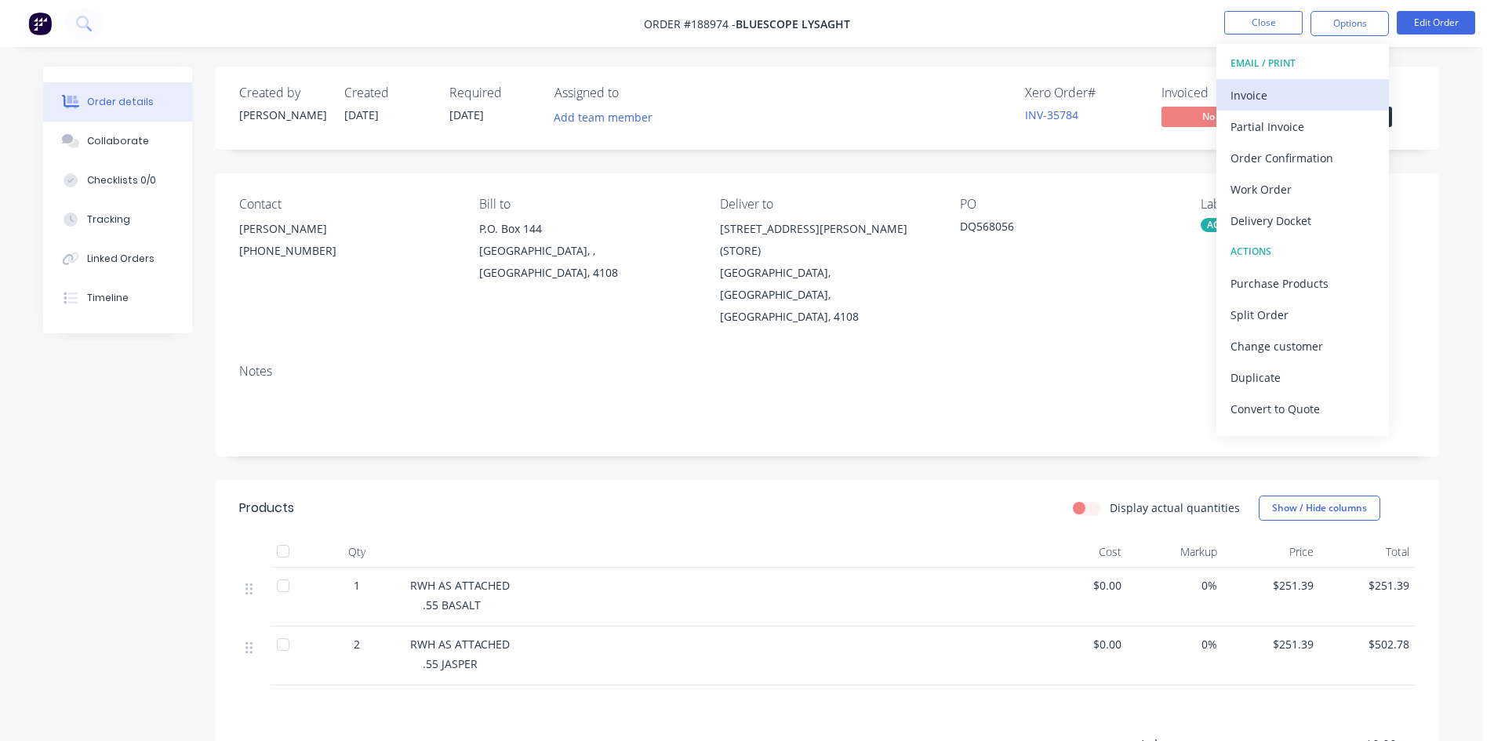
click at [1267, 89] on div "Invoice" at bounding box center [1303, 95] width 144 height 23
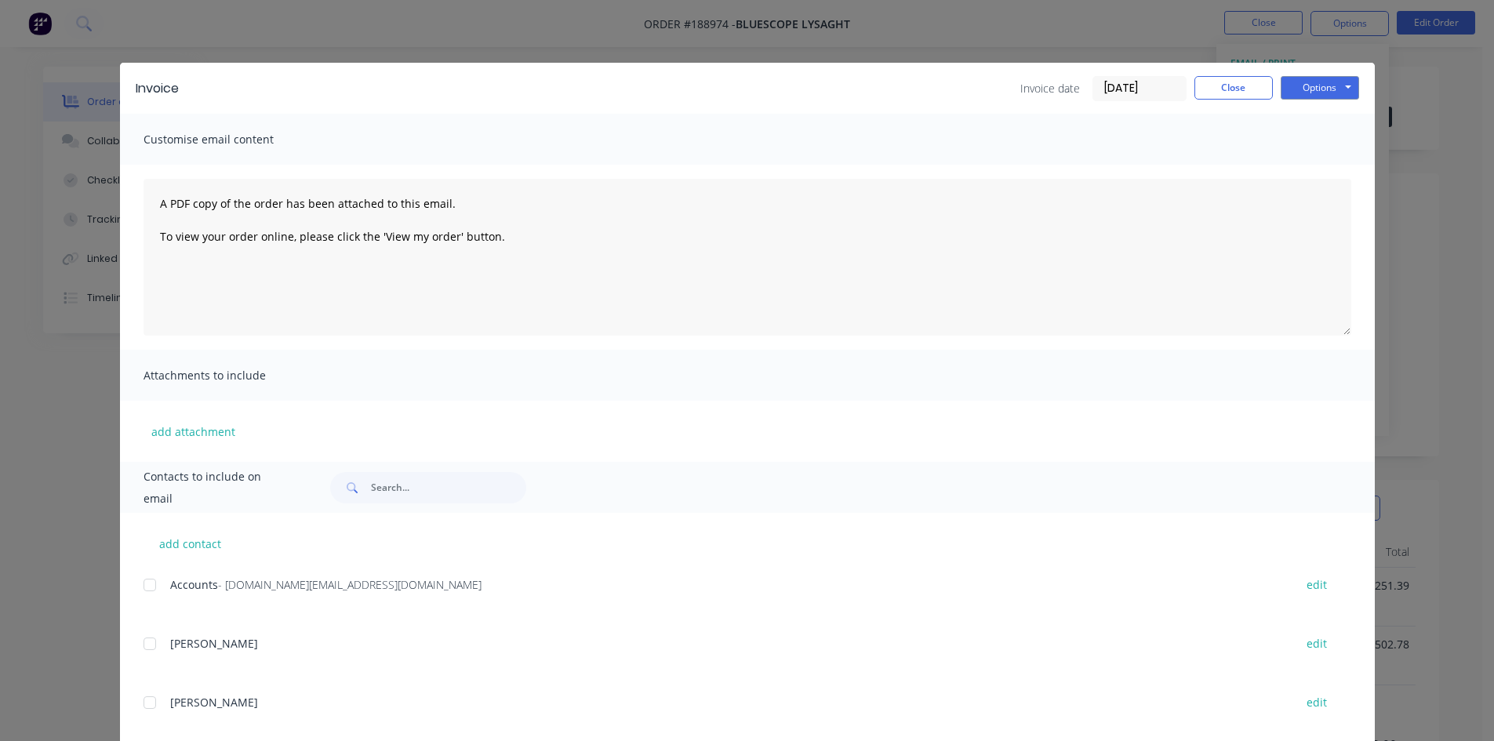
click at [145, 590] on div at bounding box center [149, 584] width 31 height 31
click at [1323, 86] on button "Options" at bounding box center [1320, 88] width 78 height 24
click at [1325, 163] on button "Email" at bounding box center [1331, 168] width 100 height 26
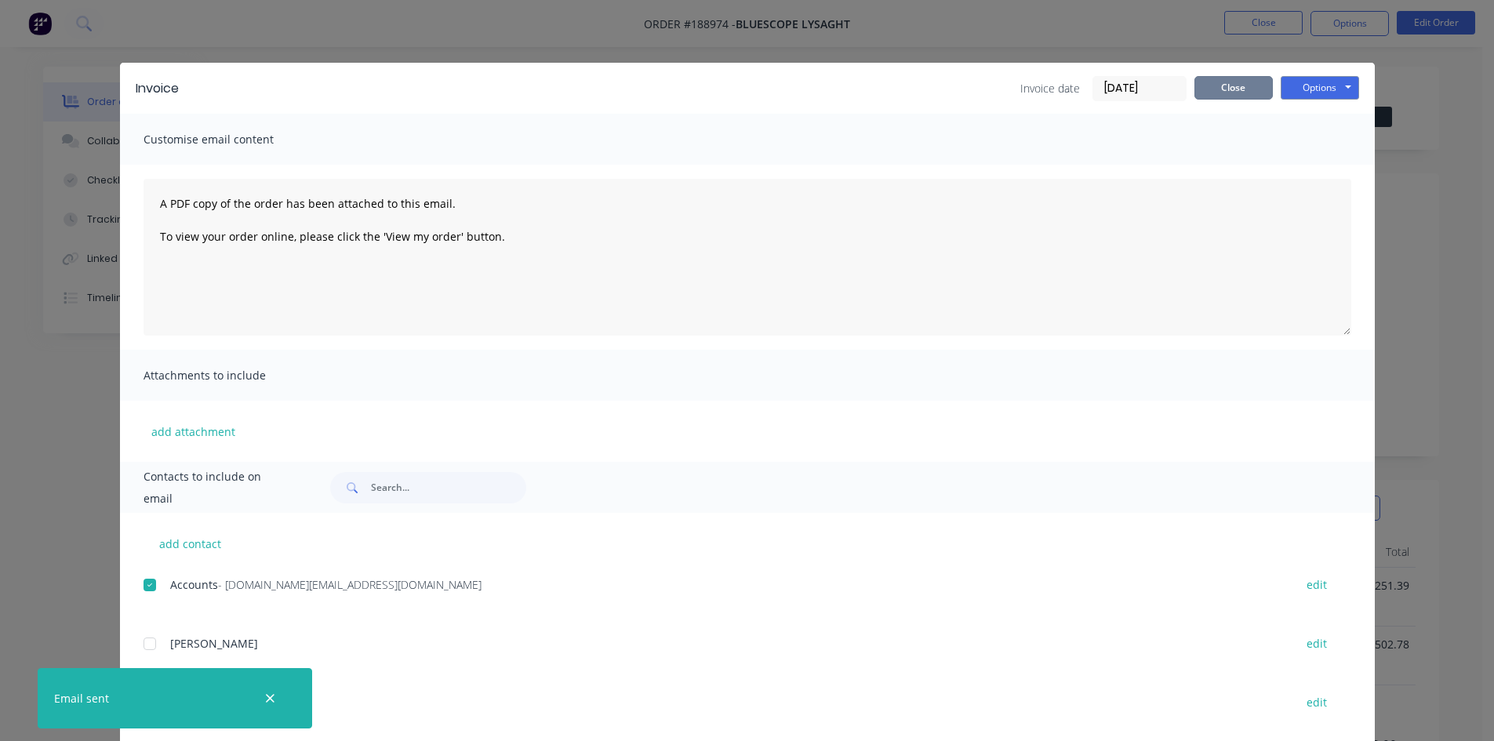
click at [1238, 87] on button "Close" at bounding box center [1234, 88] width 78 height 24
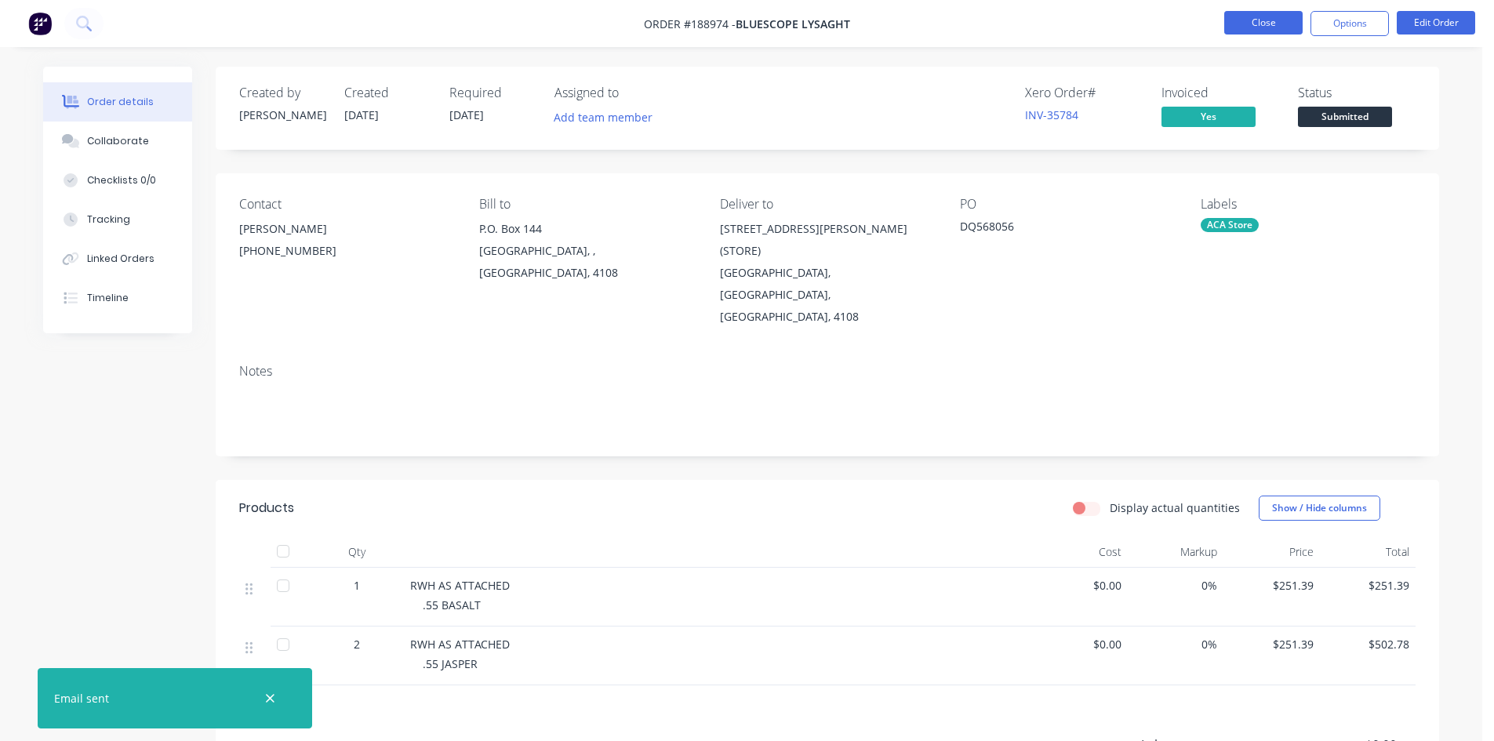
click at [1254, 17] on button "Close" at bounding box center [1263, 23] width 78 height 24
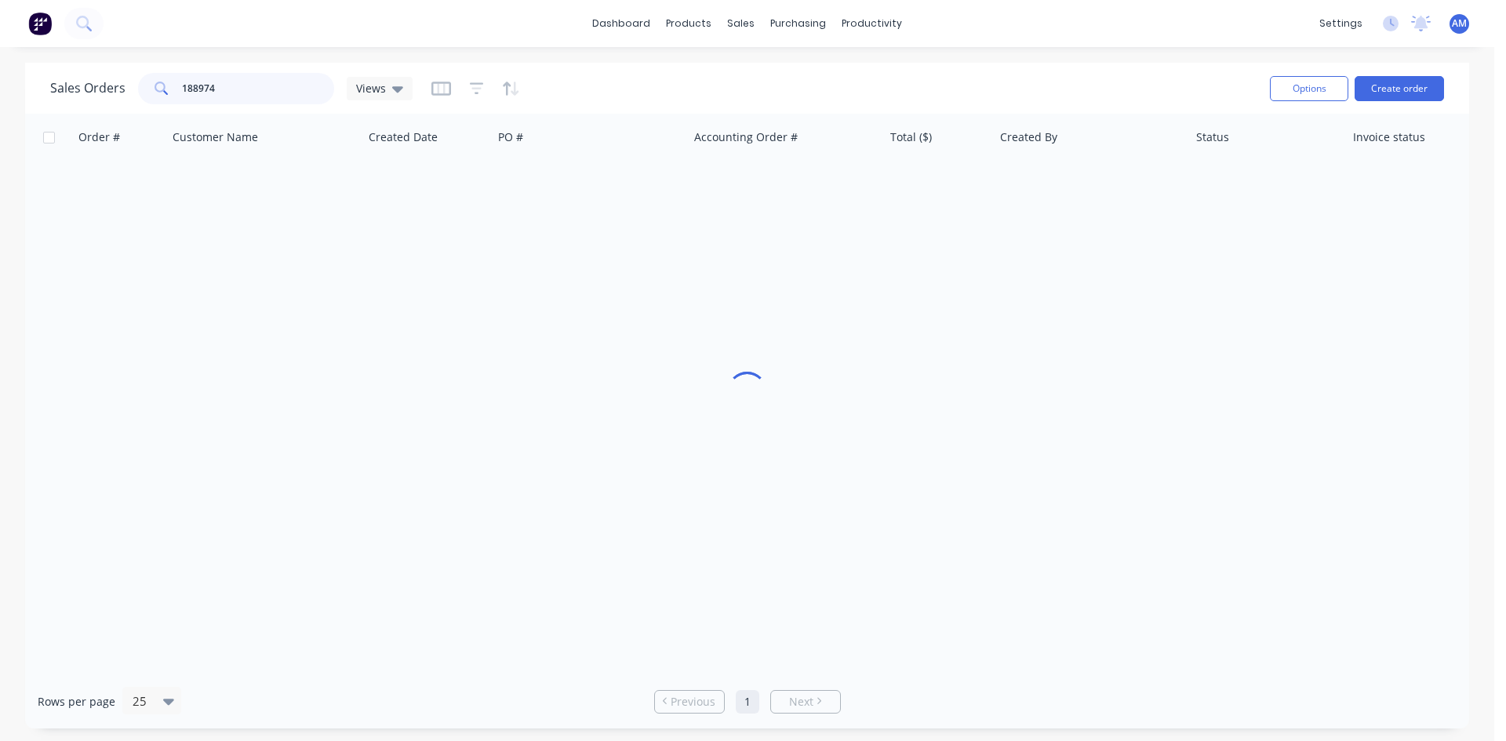
drag, startPoint x: 185, startPoint y: 85, endPoint x: 85, endPoint y: 82, distance: 99.7
click at [86, 82] on div "Sales Orders 188974 Views" at bounding box center [231, 88] width 362 height 31
type input "189277"
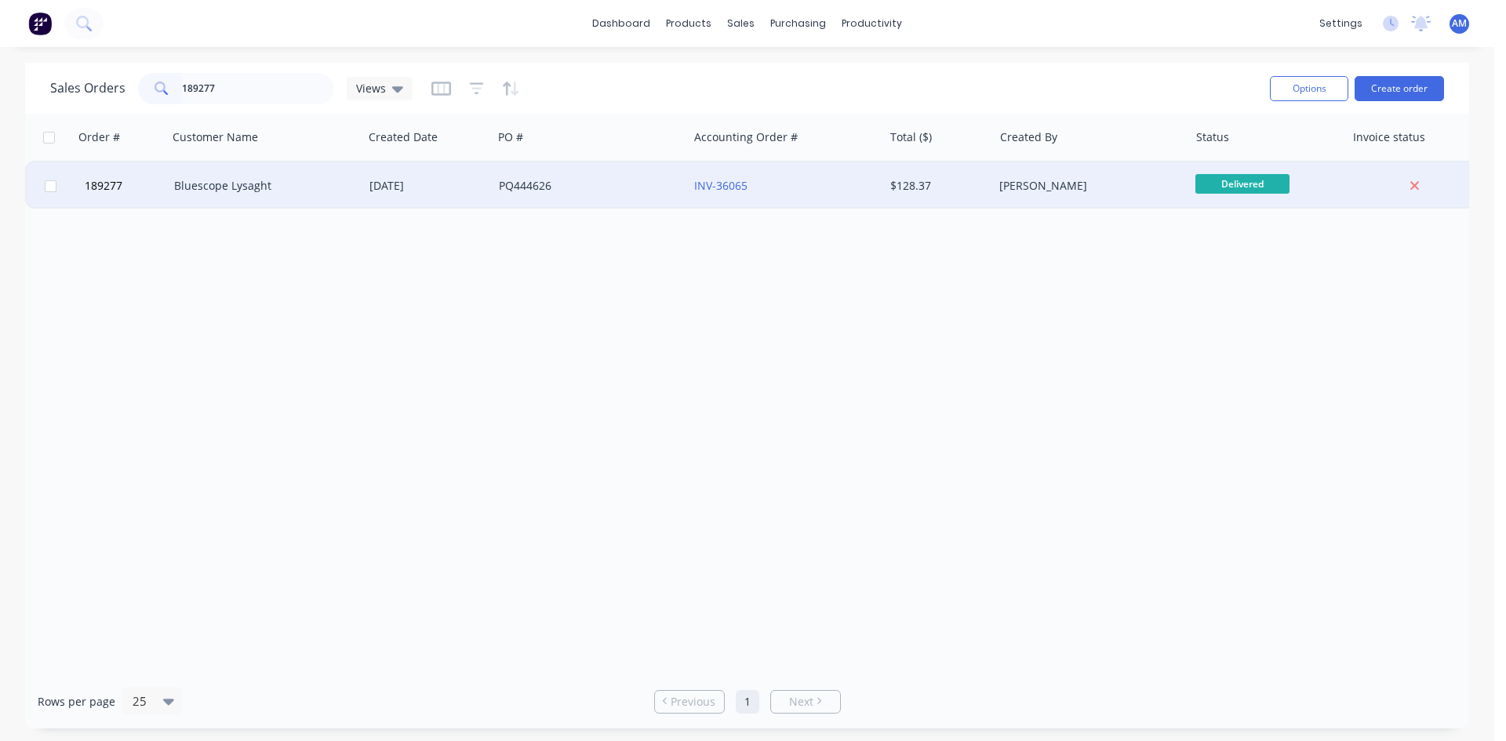
click at [584, 185] on div "PQ444626" at bounding box center [586, 186] width 174 height 16
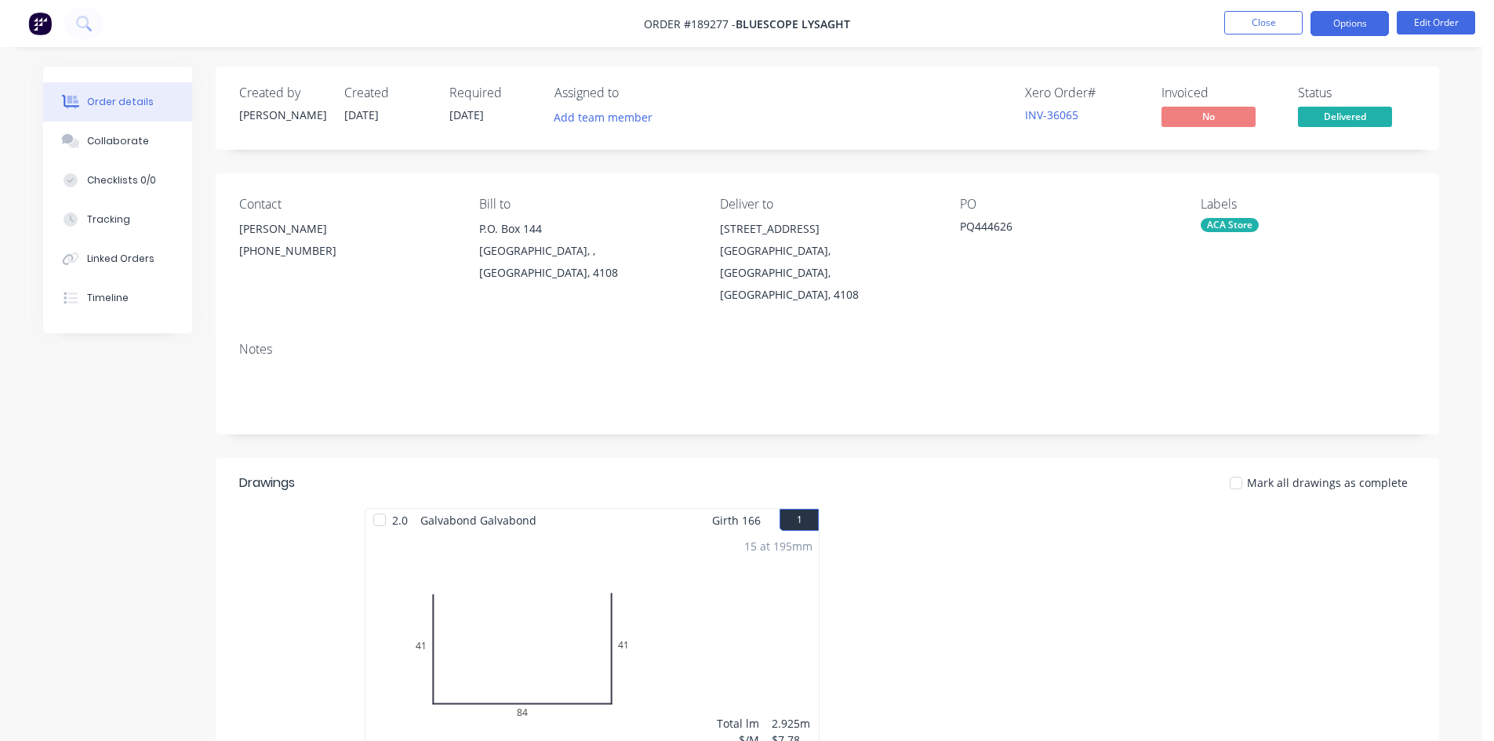
click at [1355, 24] on button "Options" at bounding box center [1350, 23] width 78 height 25
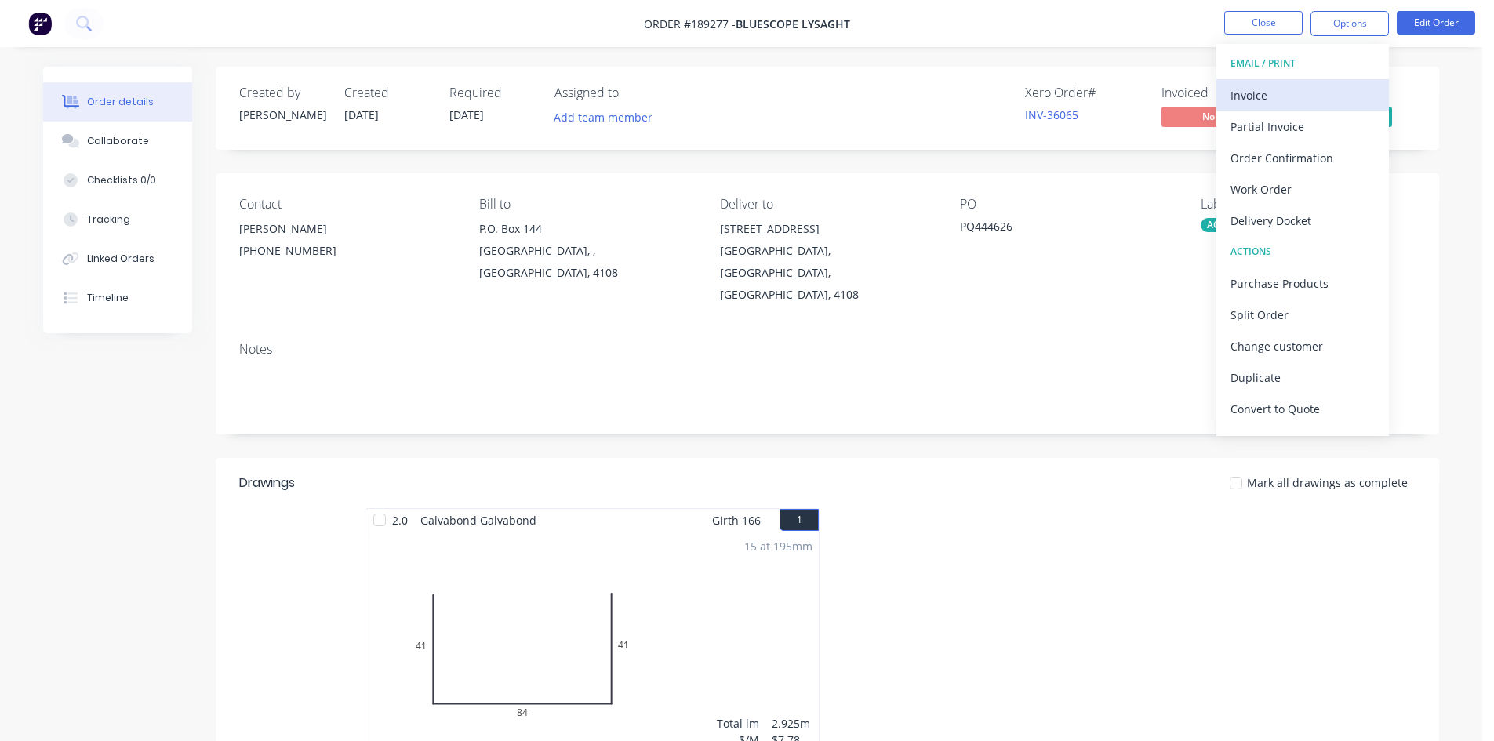
click at [1329, 84] on div "Invoice" at bounding box center [1303, 95] width 144 height 23
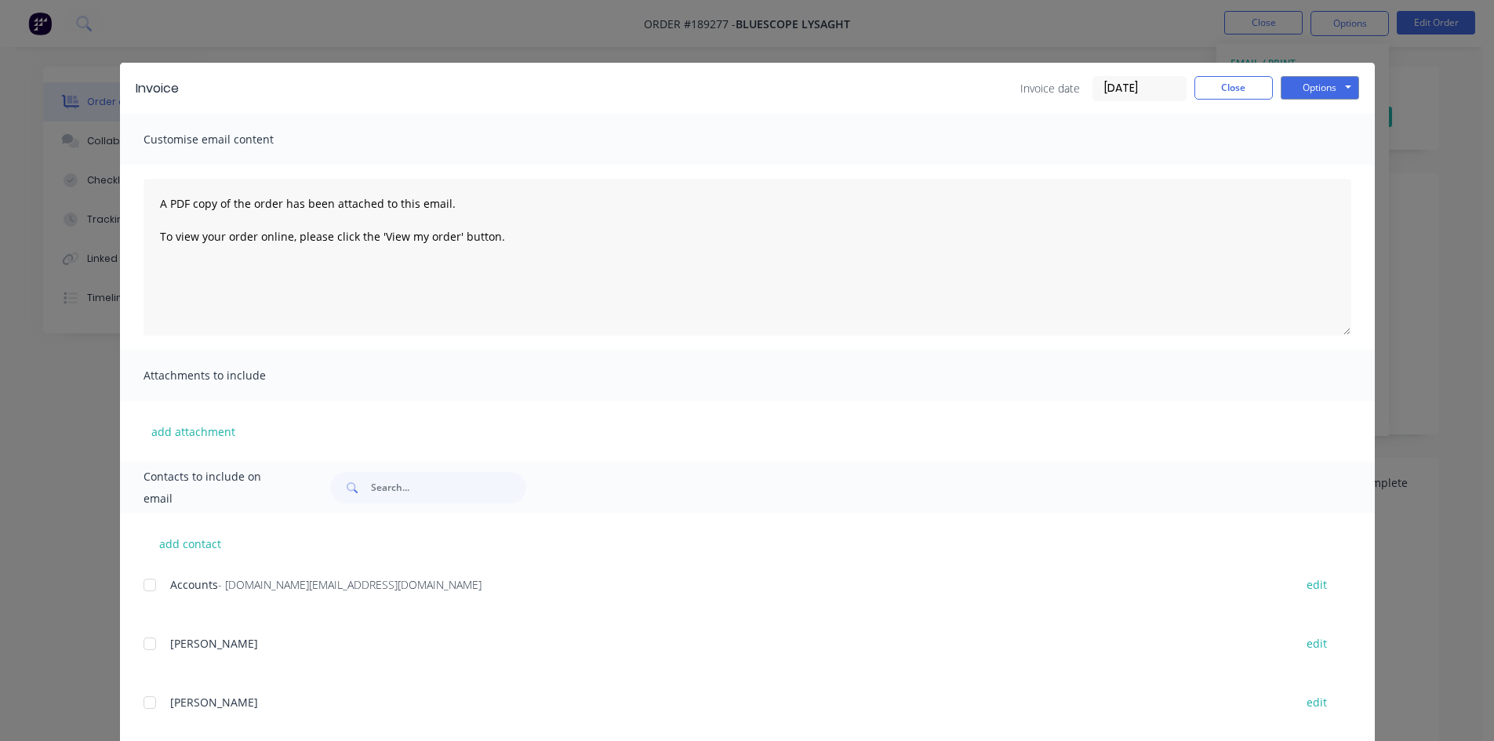
click at [145, 591] on div at bounding box center [149, 584] width 31 height 31
click at [1354, 80] on div "Invoice Invoice date [DATE] Close Options Preview Print Email" at bounding box center [747, 88] width 1255 height 51
click at [1348, 86] on button "Options" at bounding box center [1320, 88] width 78 height 24
click at [1323, 165] on button "Email" at bounding box center [1331, 168] width 100 height 26
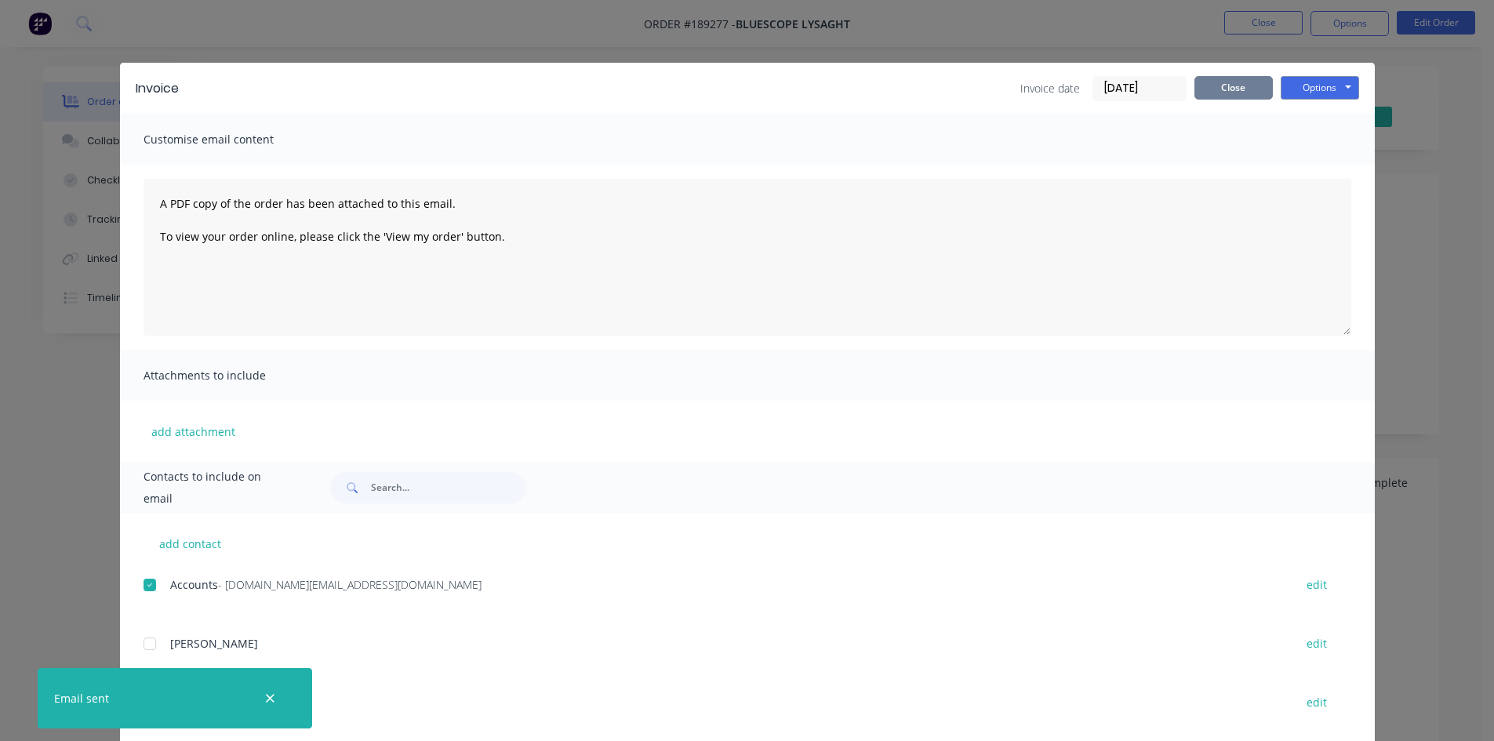
click at [1258, 90] on button "Close" at bounding box center [1234, 88] width 78 height 24
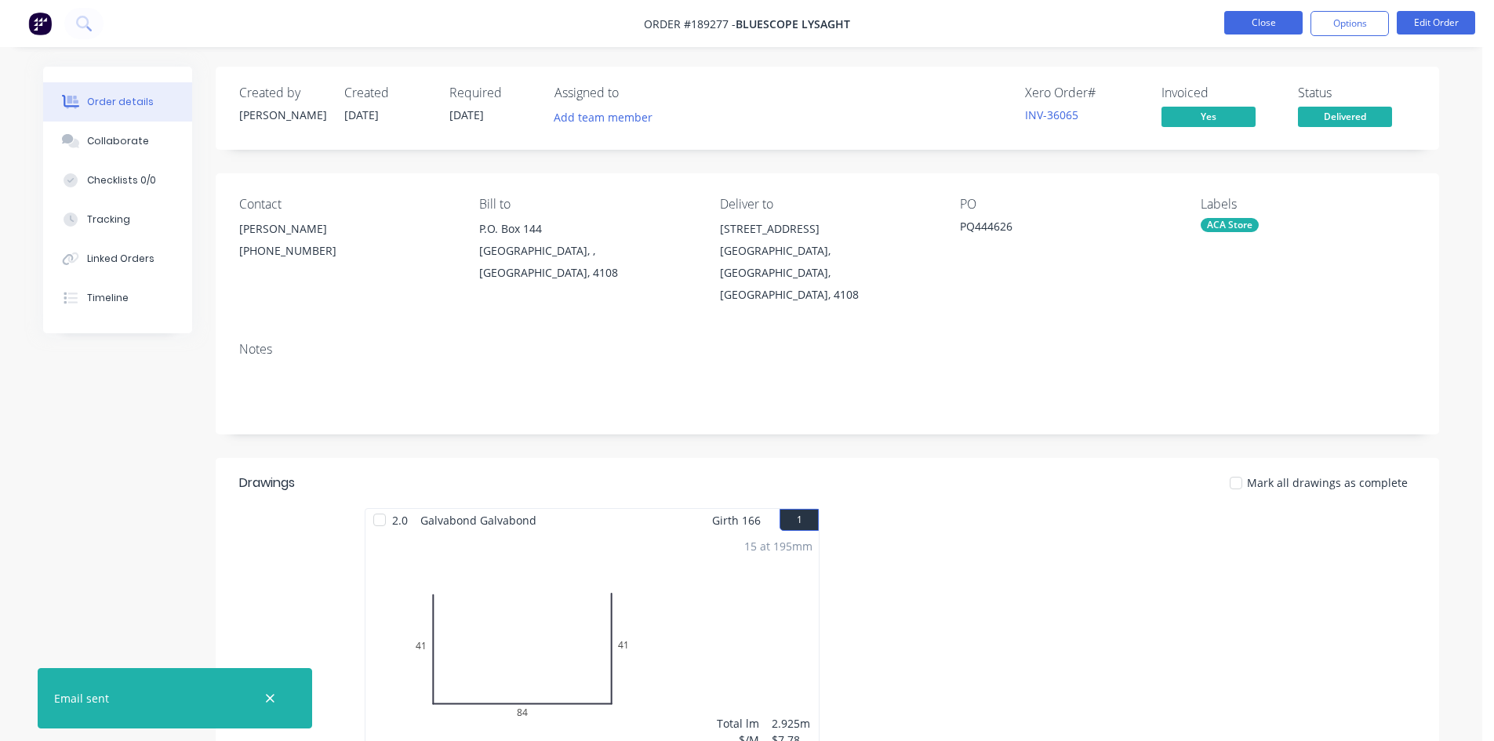
click at [1274, 32] on button "Close" at bounding box center [1263, 23] width 78 height 24
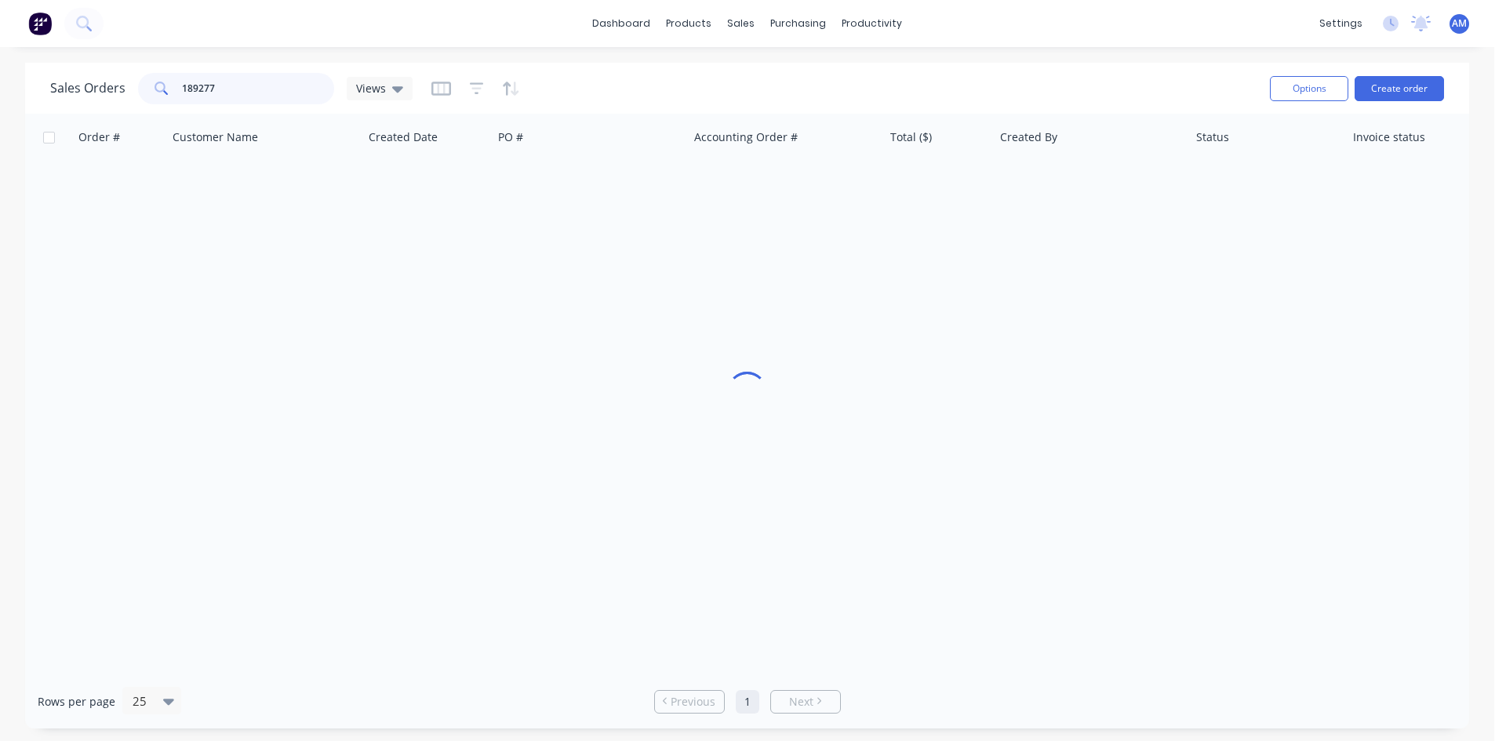
drag, startPoint x: 247, startPoint y: 85, endPoint x: 75, endPoint y: 73, distance: 172.2
click at [76, 73] on div "Sales Orders 189277 Views" at bounding box center [231, 88] width 362 height 31
type input "189185"
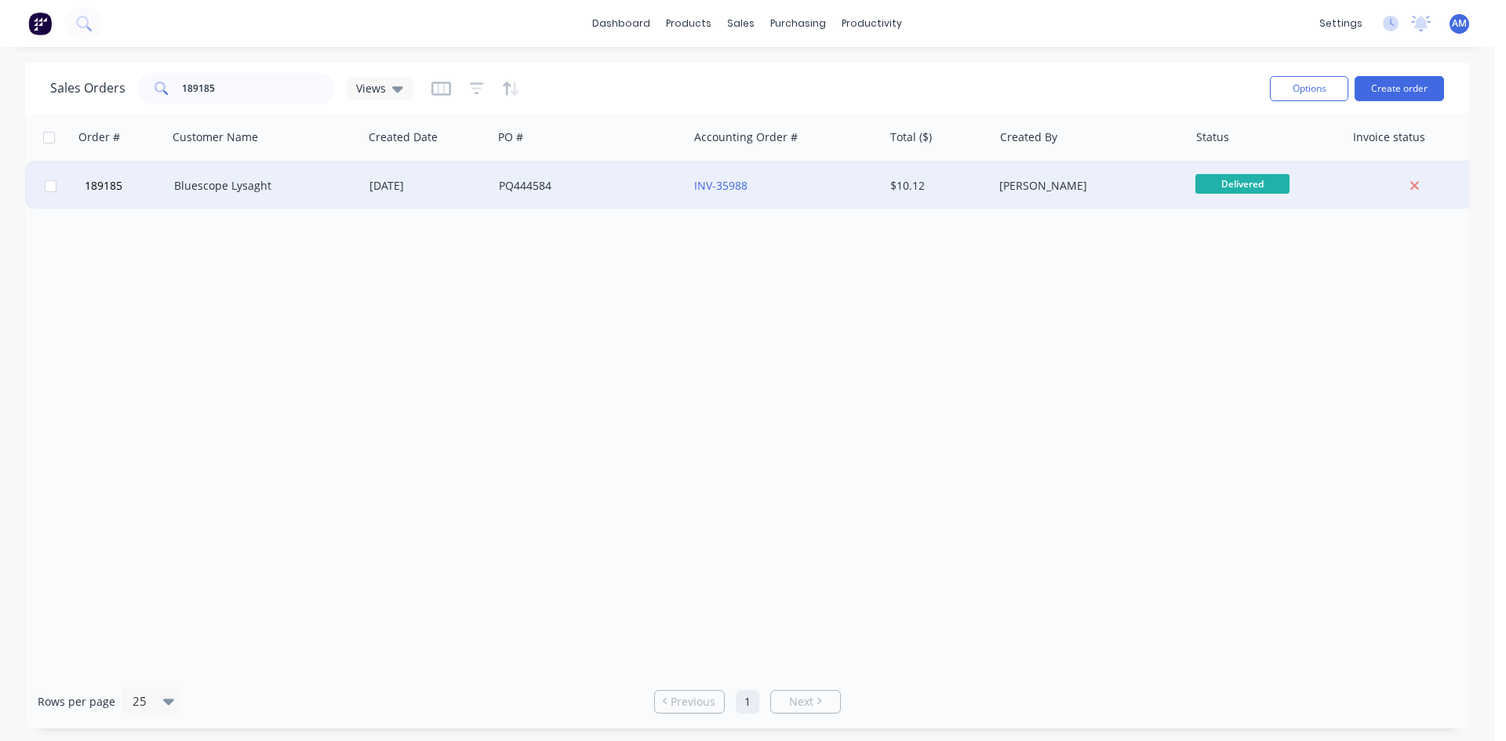
click at [786, 187] on div "INV-35988" at bounding box center [781, 186] width 174 height 16
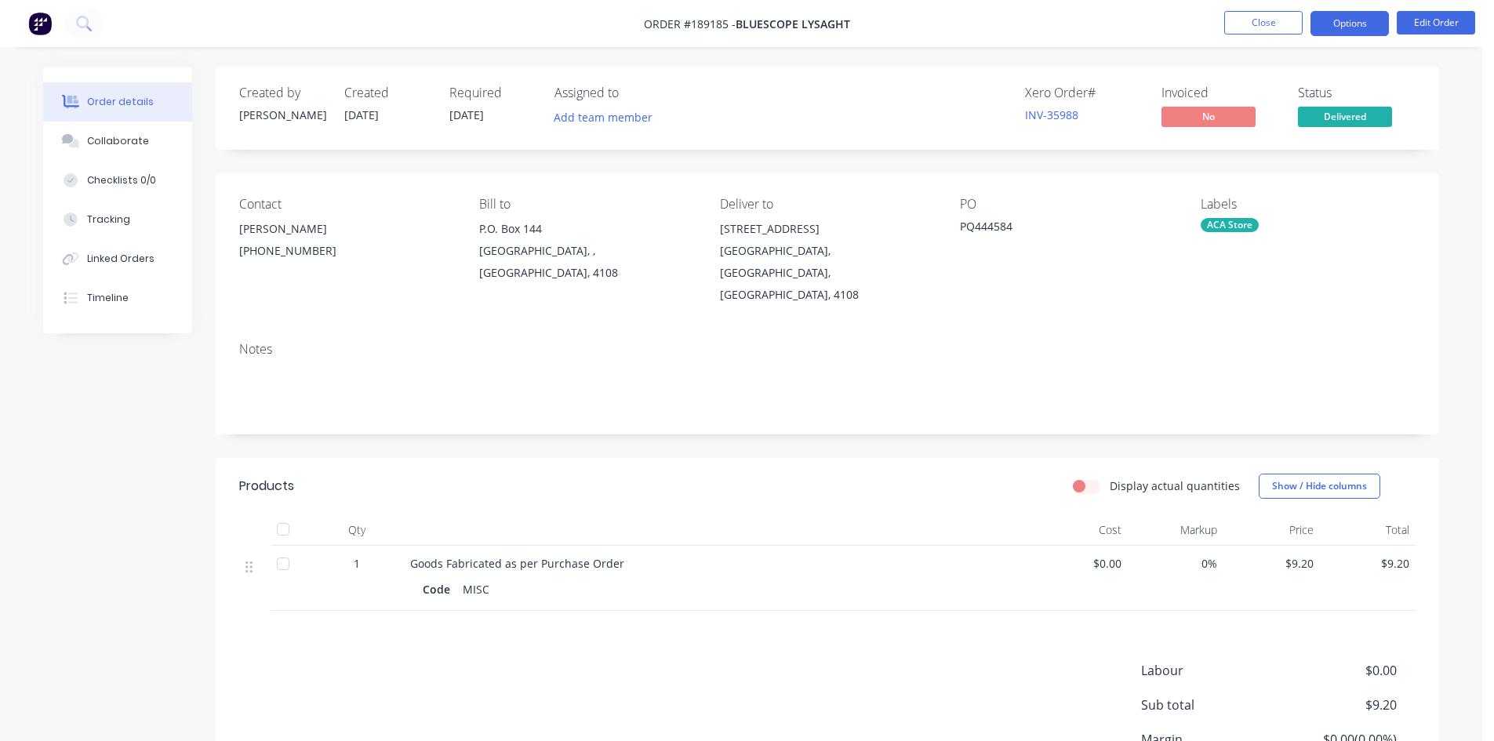
click at [1351, 21] on button "Options" at bounding box center [1350, 23] width 78 height 25
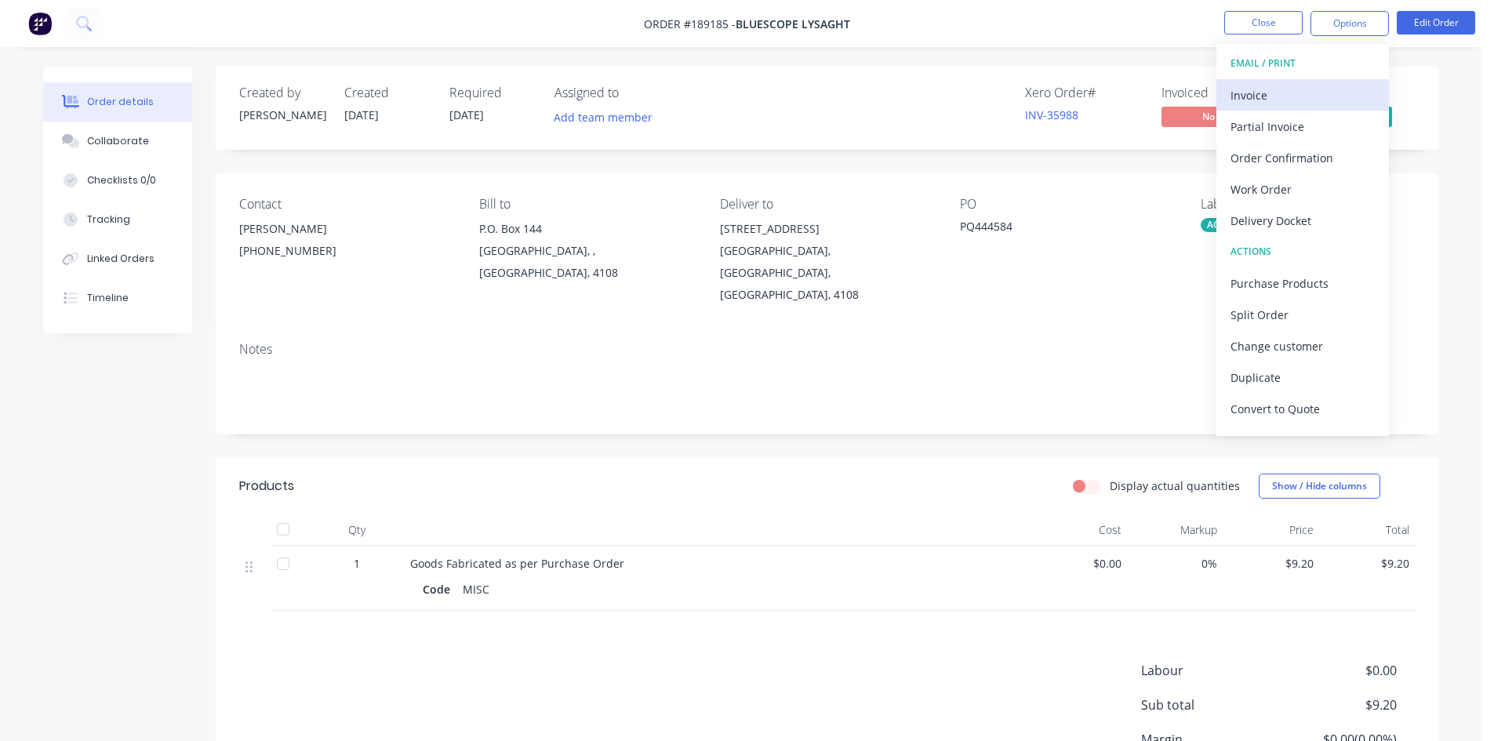
click at [1315, 89] on div "Invoice" at bounding box center [1303, 95] width 144 height 23
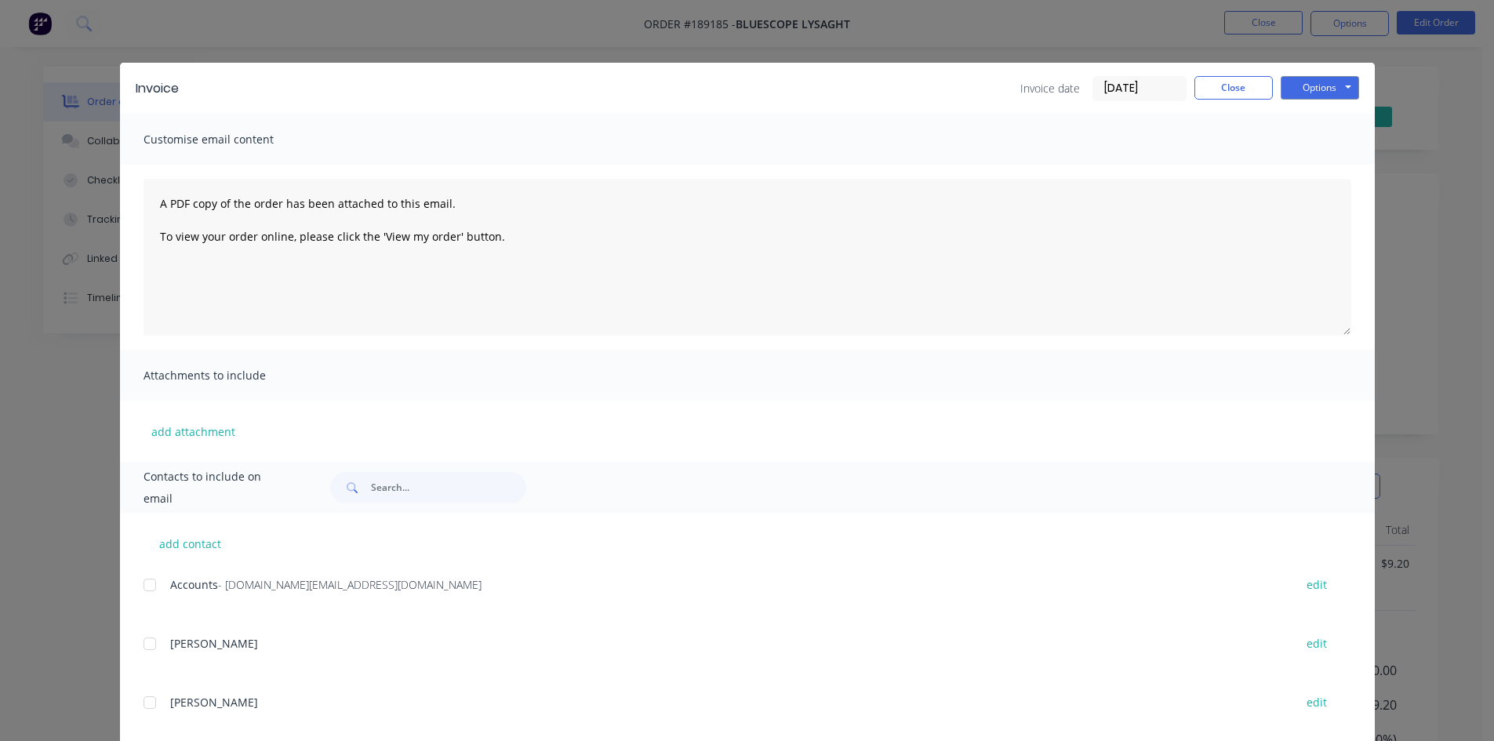
click at [147, 585] on div at bounding box center [149, 584] width 31 height 31
click at [1322, 82] on button "Options" at bounding box center [1320, 88] width 78 height 24
click at [1318, 166] on button "Email" at bounding box center [1331, 168] width 100 height 26
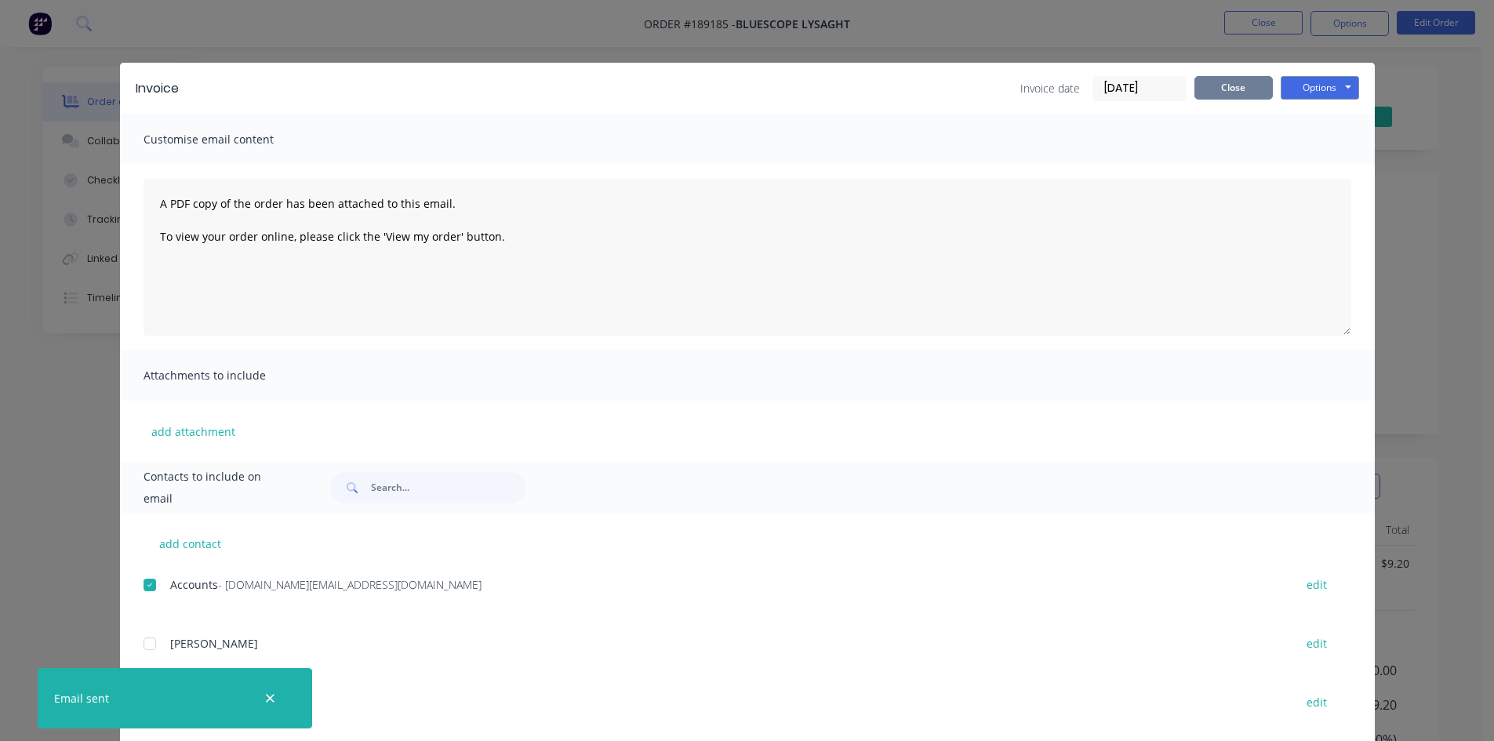
click at [1203, 95] on button "Close" at bounding box center [1234, 88] width 78 height 24
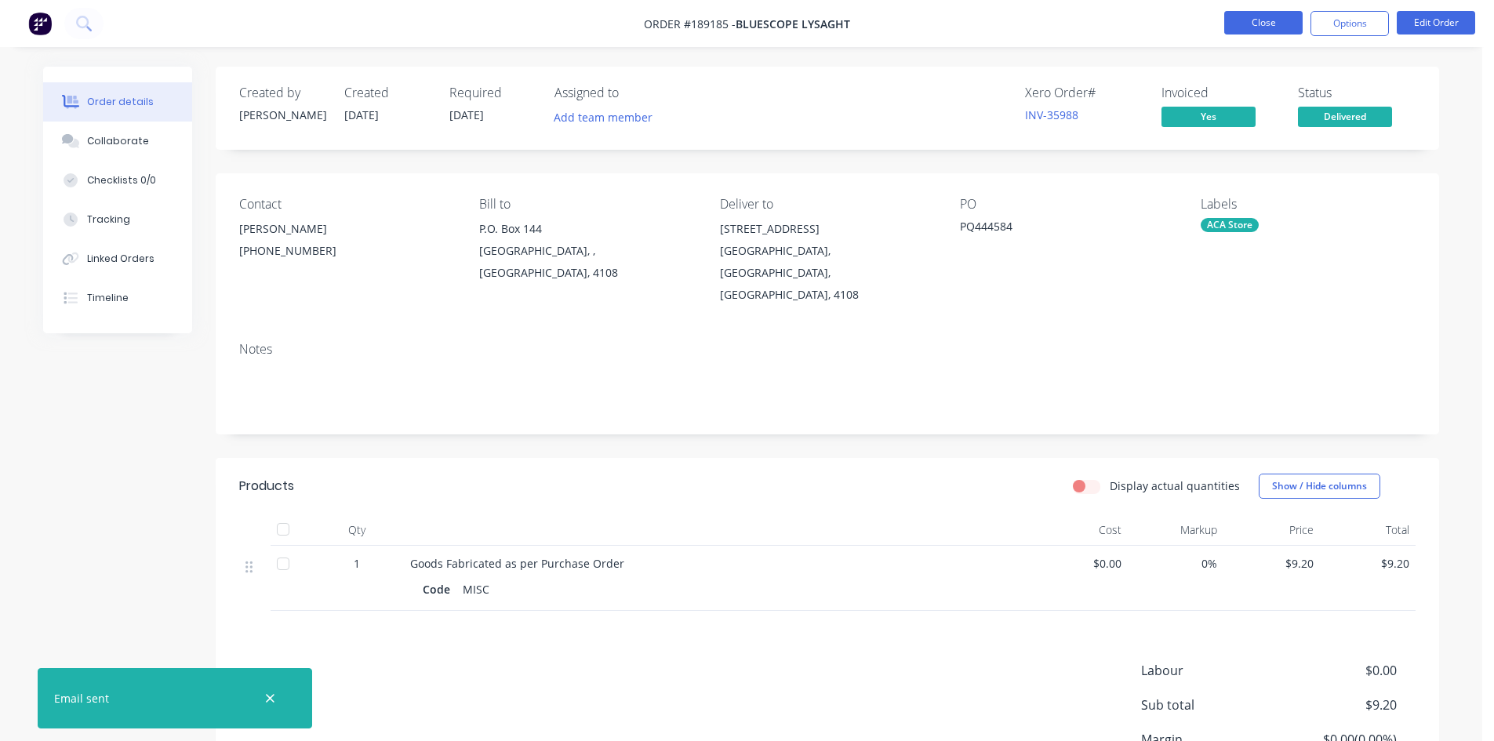
click at [1258, 27] on button "Close" at bounding box center [1263, 23] width 78 height 24
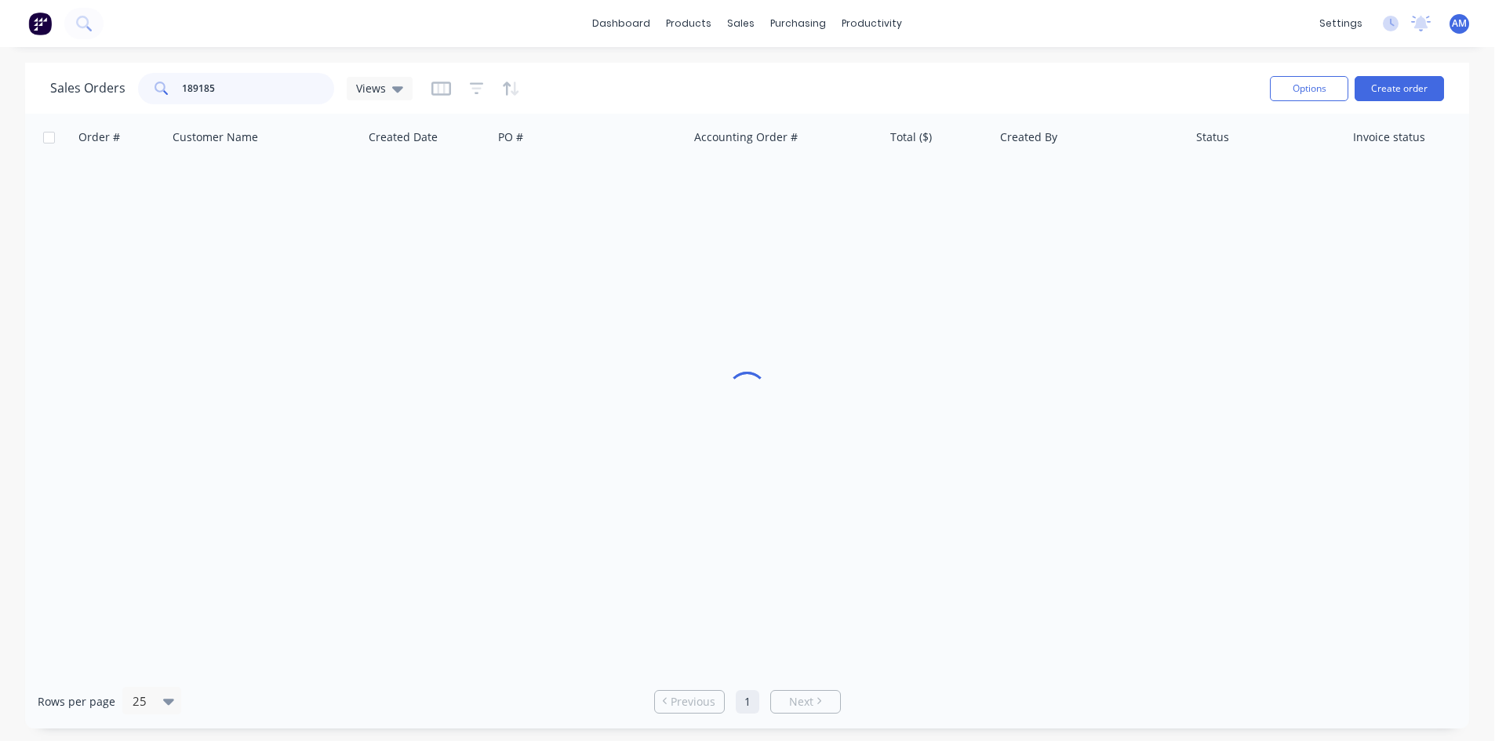
drag, startPoint x: 240, startPoint y: 96, endPoint x: 125, endPoint y: 84, distance: 116.0
click at [125, 84] on div "Sales Orders 189185 Views" at bounding box center [231, 88] width 362 height 31
click at [219, 93] on input "18902" at bounding box center [258, 88] width 153 height 31
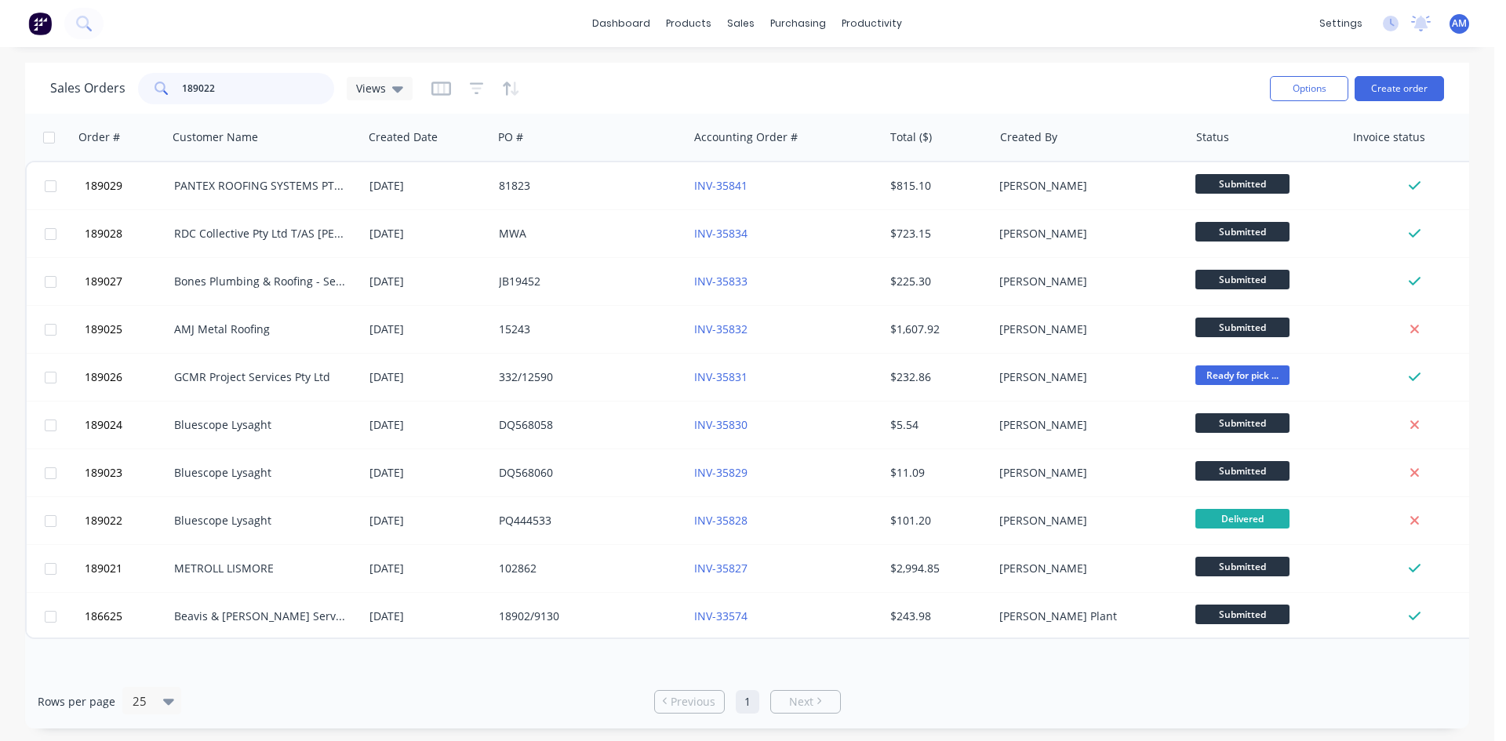
type input "189022"
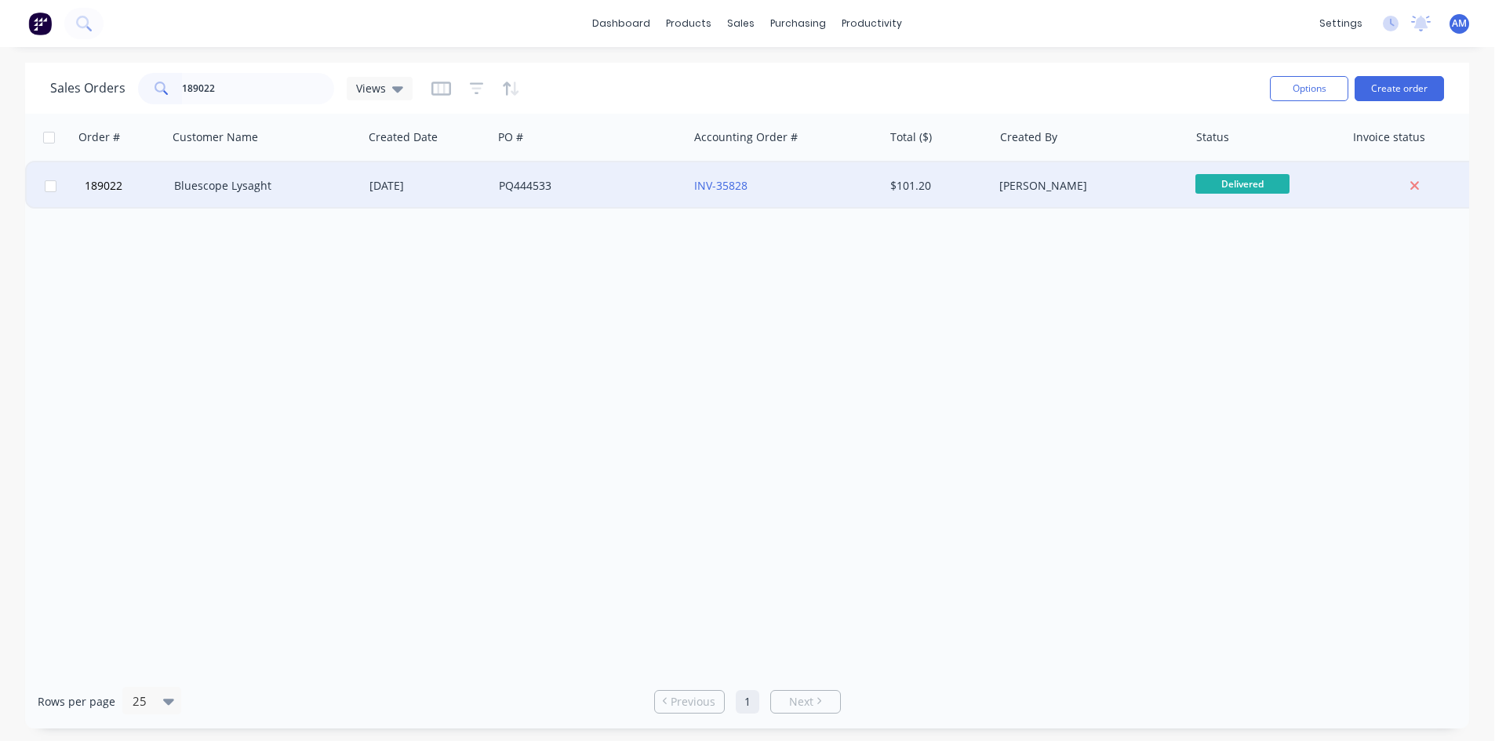
click at [624, 185] on div "PQ444533" at bounding box center [586, 186] width 174 height 16
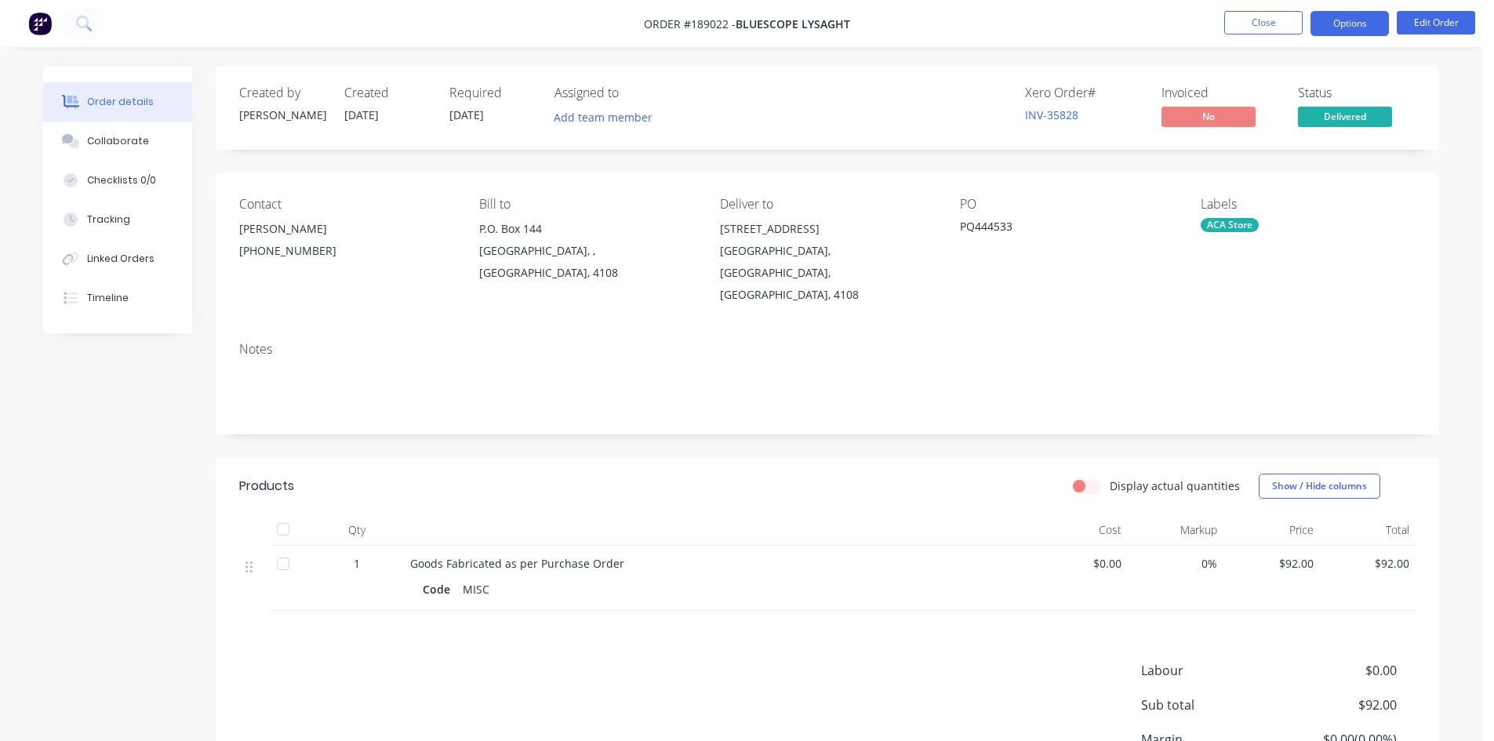
click at [1343, 20] on button "Options" at bounding box center [1350, 23] width 78 height 25
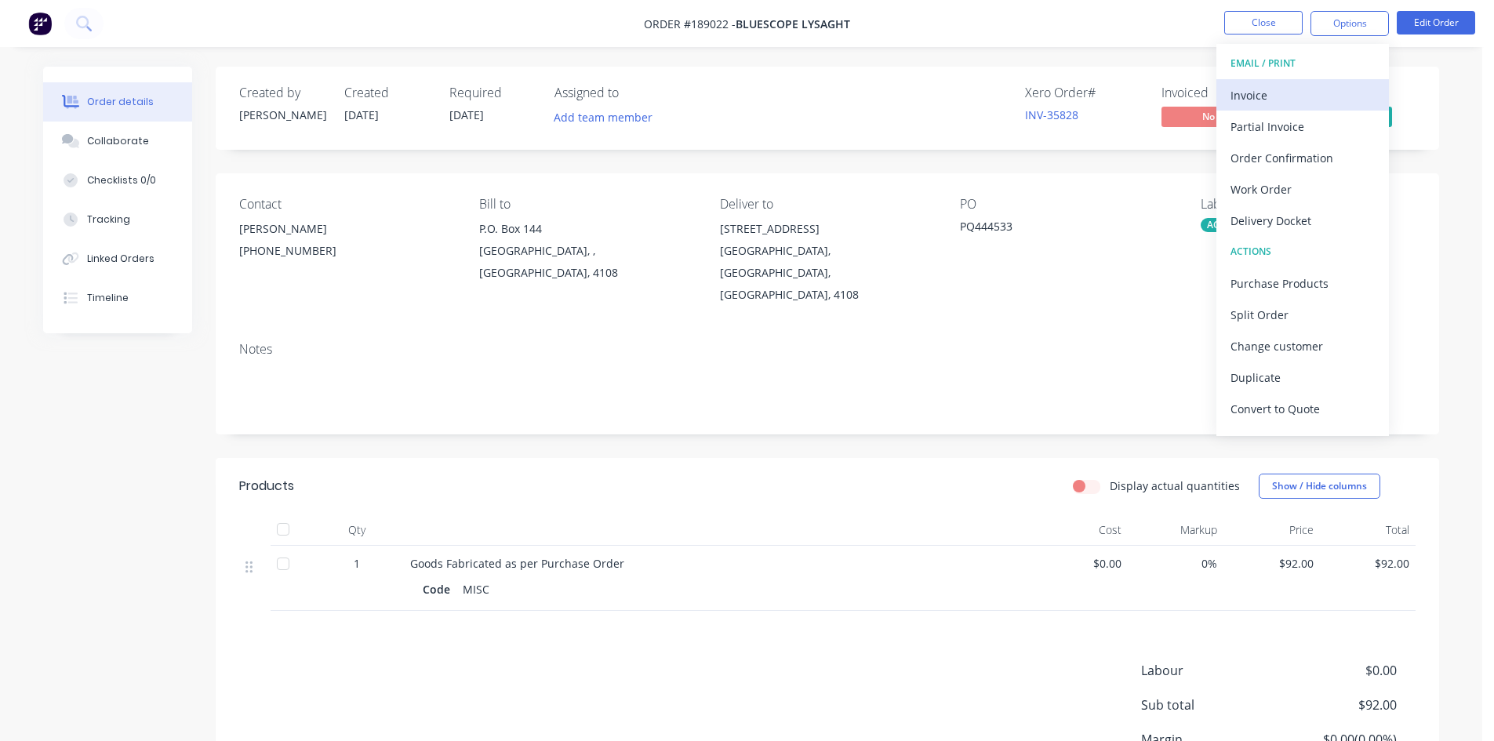
click at [1340, 86] on div "Invoice" at bounding box center [1303, 95] width 144 height 23
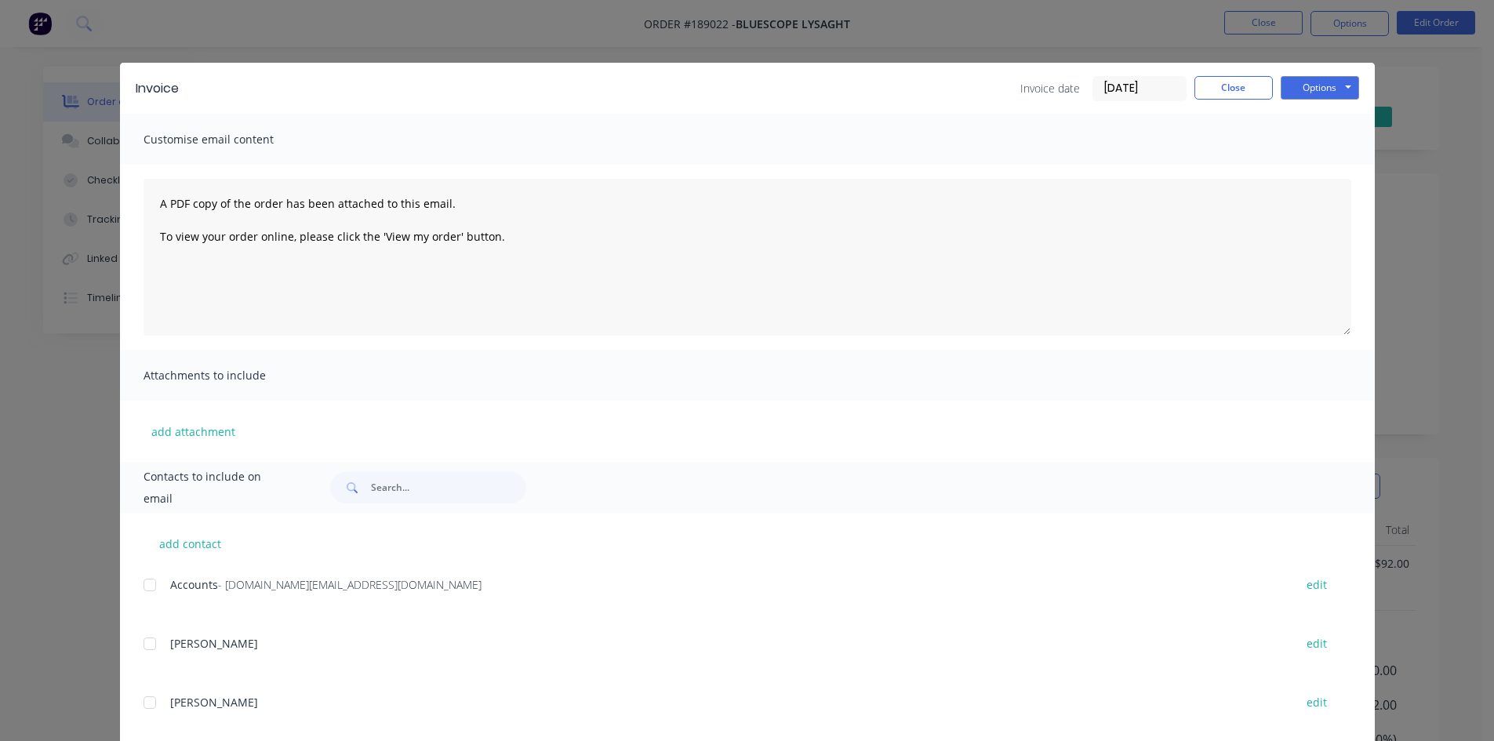
click at [140, 584] on div at bounding box center [149, 584] width 31 height 31
click at [1301, 90] on button "Options" at bounding box center [1320, 88] width 78 height 24
click at [1299, 165] on button "Email" at bounding box center [1331, 168] width 100 height 26
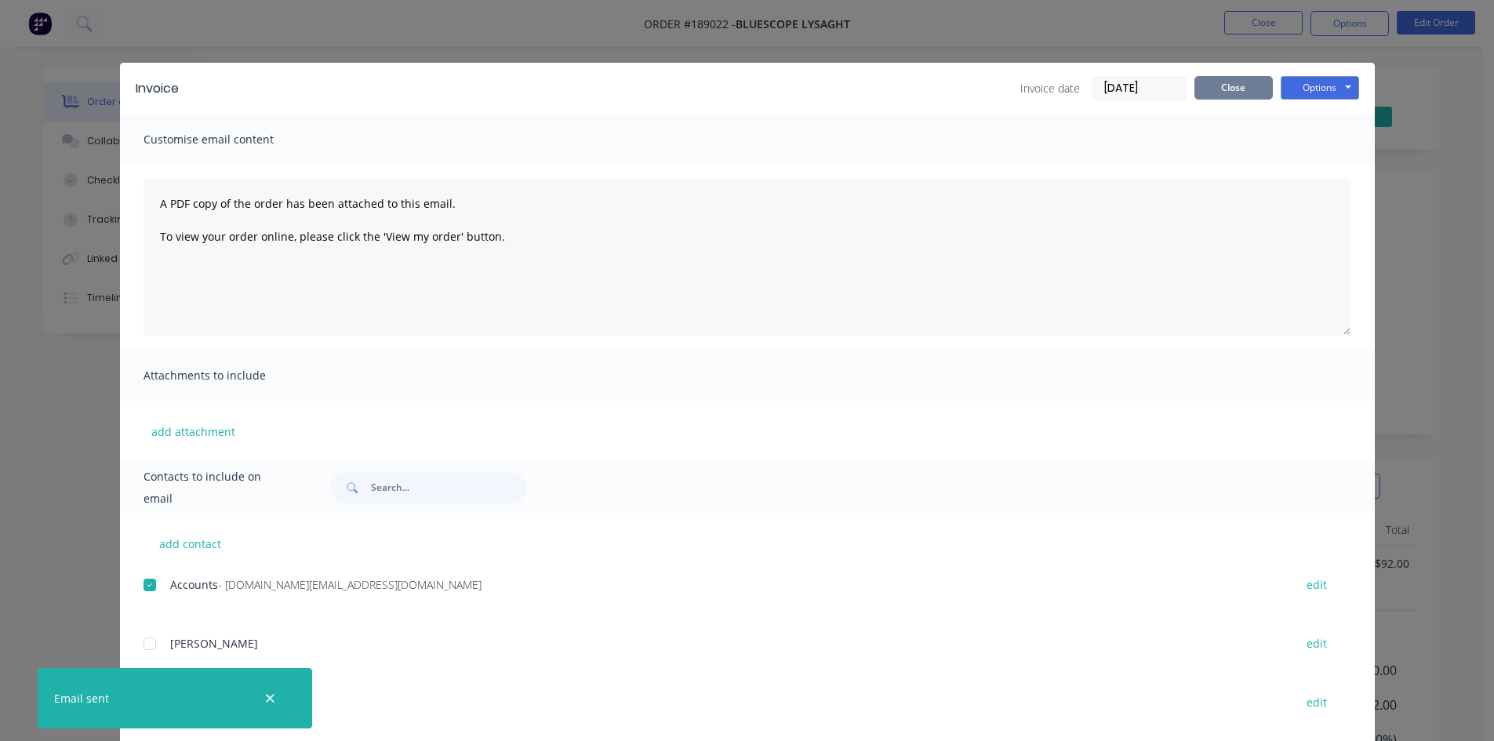
click at [1235, 99] on button "Close" at bounding box center [1234, 88] width 78 height 24
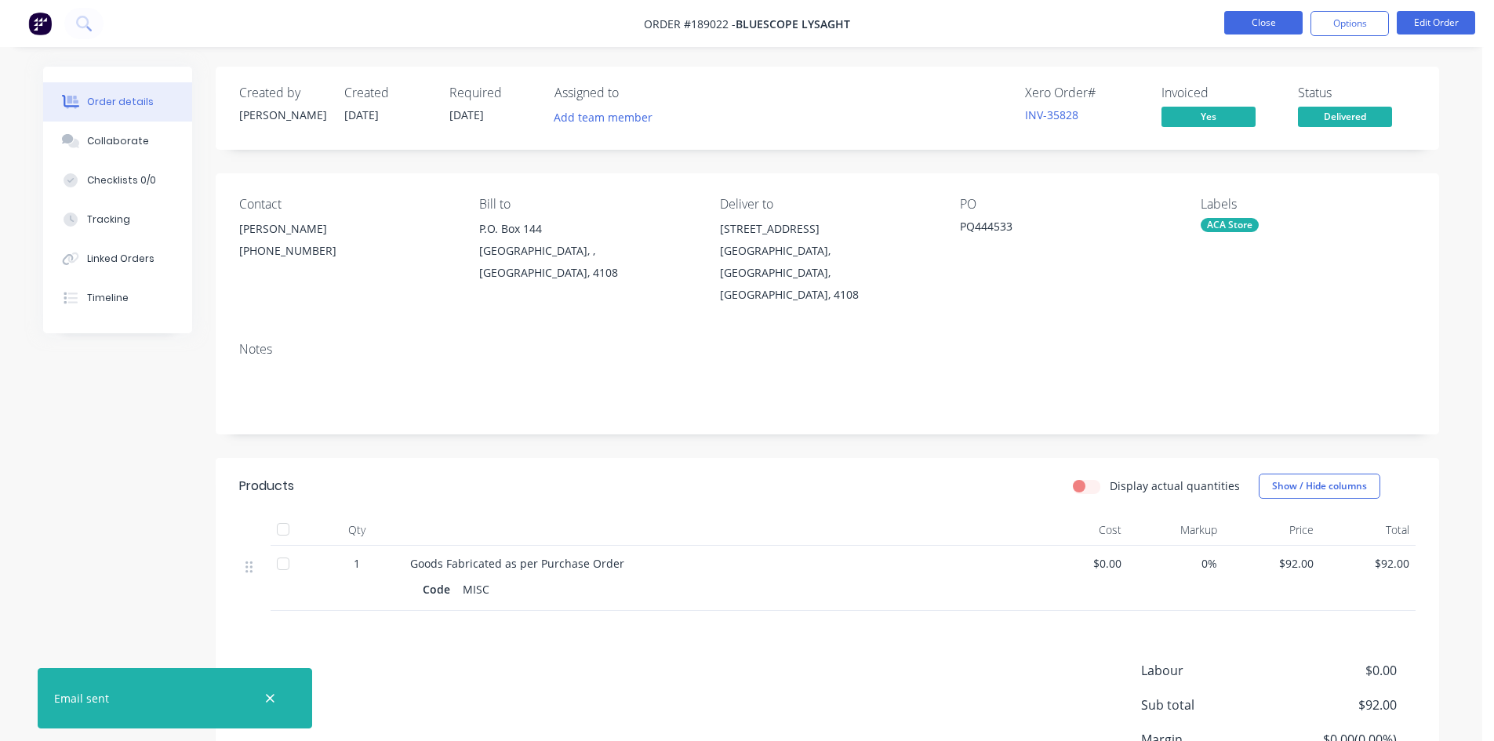
click at [1259, 26] on button "Close" at bounding box center [1263, 23] width 78 height 24
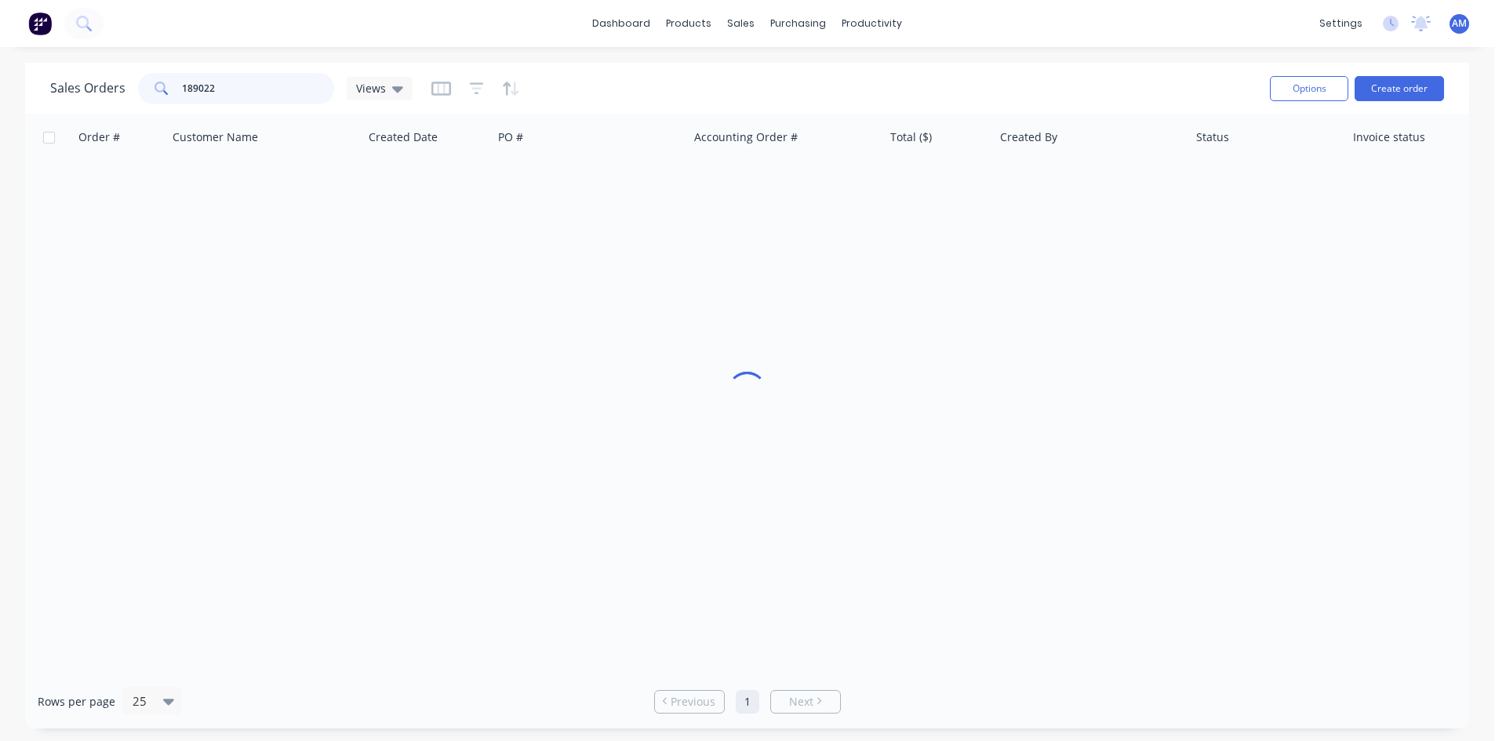
drag, startPoint x: 240, startPoint y: 93, endPoint x: 65, endPoint y: 80, distance: 175.4
click at [71, 78] on div "Sales Orders 189022 Views" at bounding box center [231, 88] width 362 height 31
type input "188950"
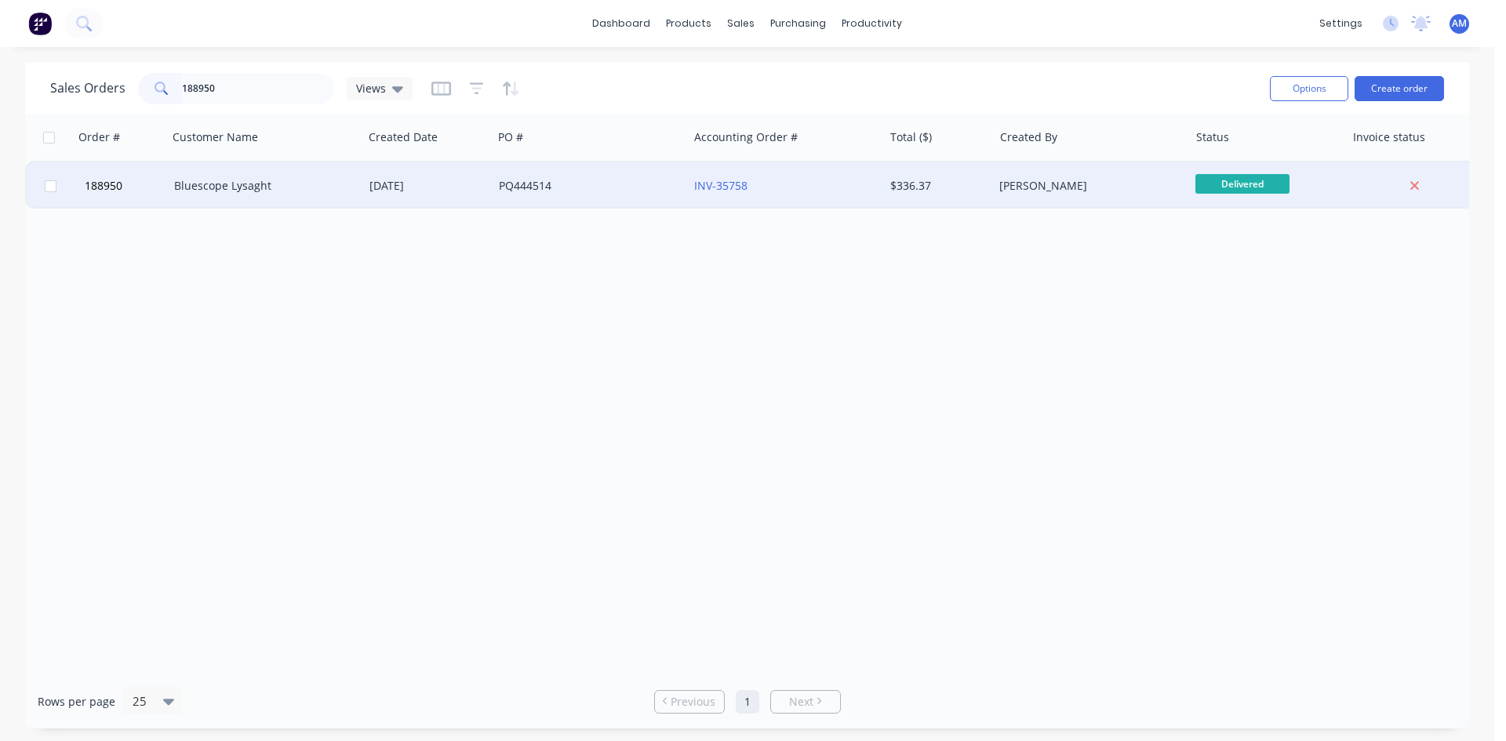
click at [594, 191] on div "PQ444514" at bounding box center [586, 186] width 174 height 16
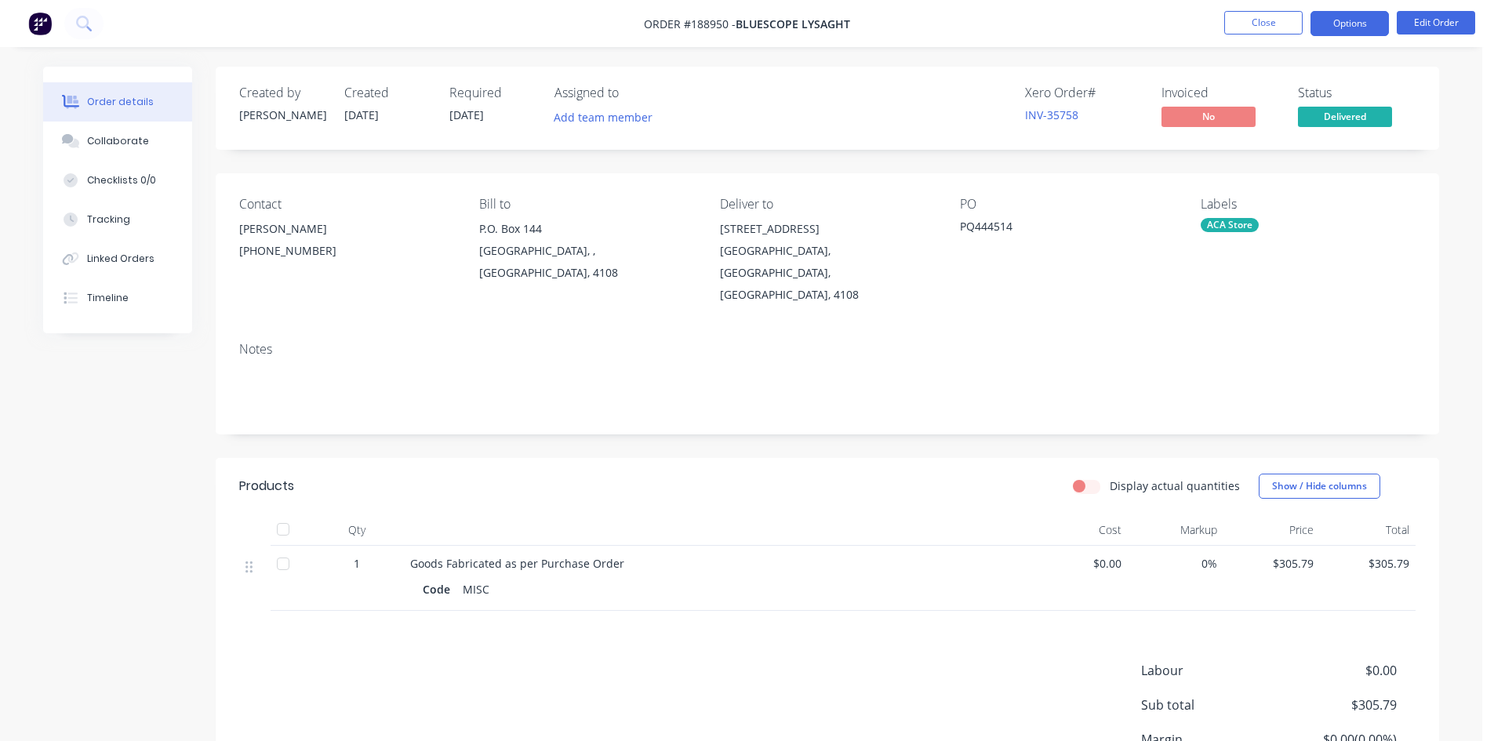
click at [1355, 27] on button "Options" at bounding box center [1350, 23] width 78 height 25
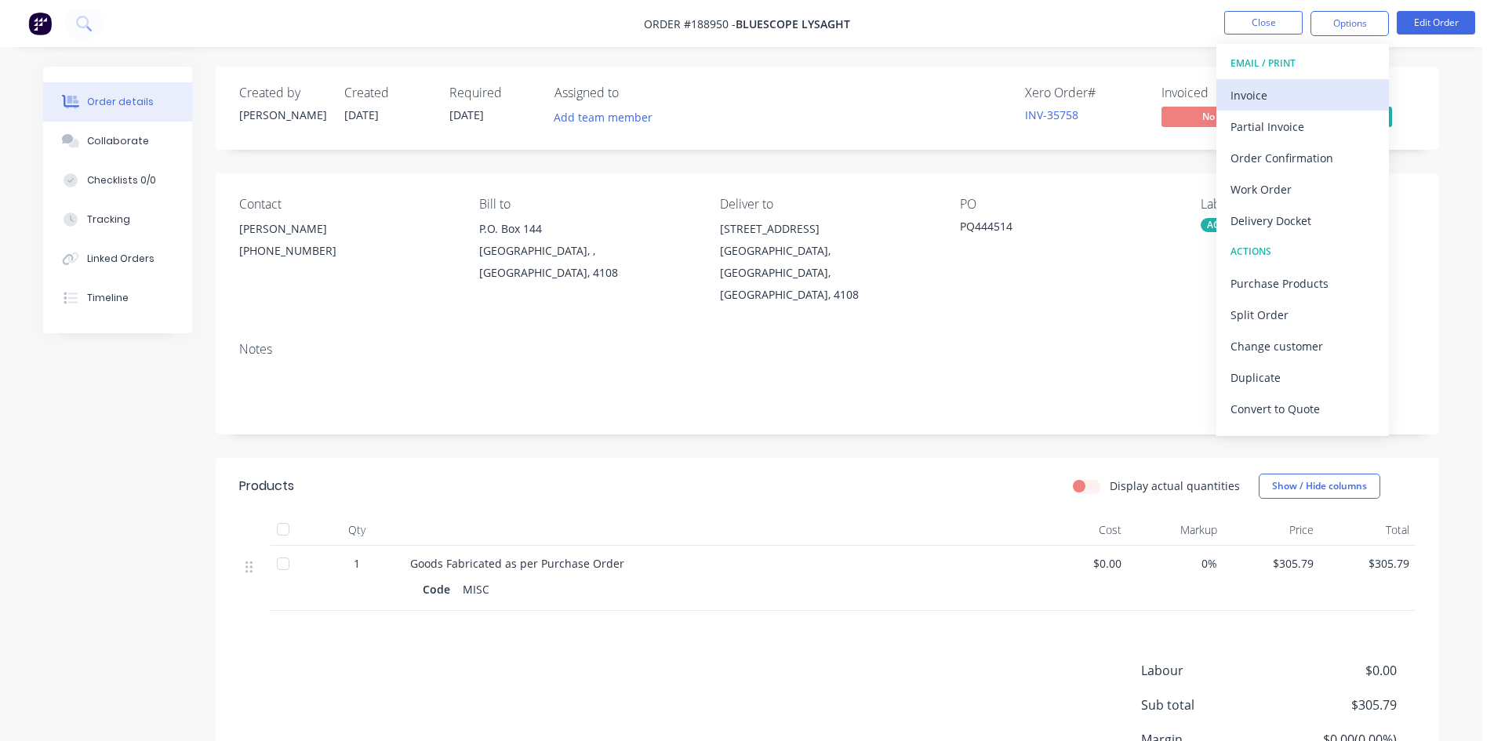
click at [1329, 89] on div "Invoice" at bounding box center [1303, 95] width 144 height 23
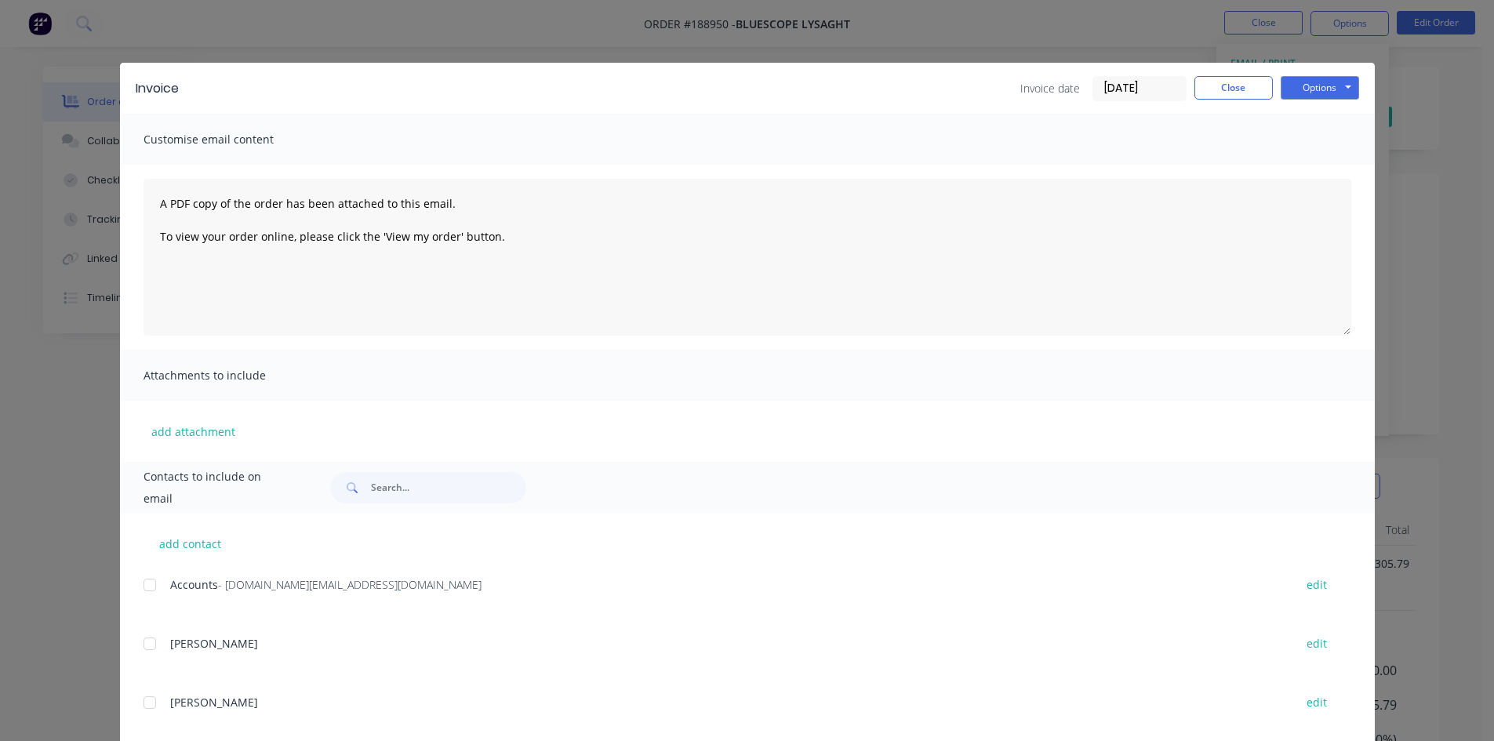
click at [150, 587] on div at bounding box center [149, 584] width 31 height 31
click at [1317, 83] on button "Options" at bounding box center [1320, 88] width 78 height 24
click at [1311, 167] on button "Email" at bounding box center [1331, 168] width 100 height 26
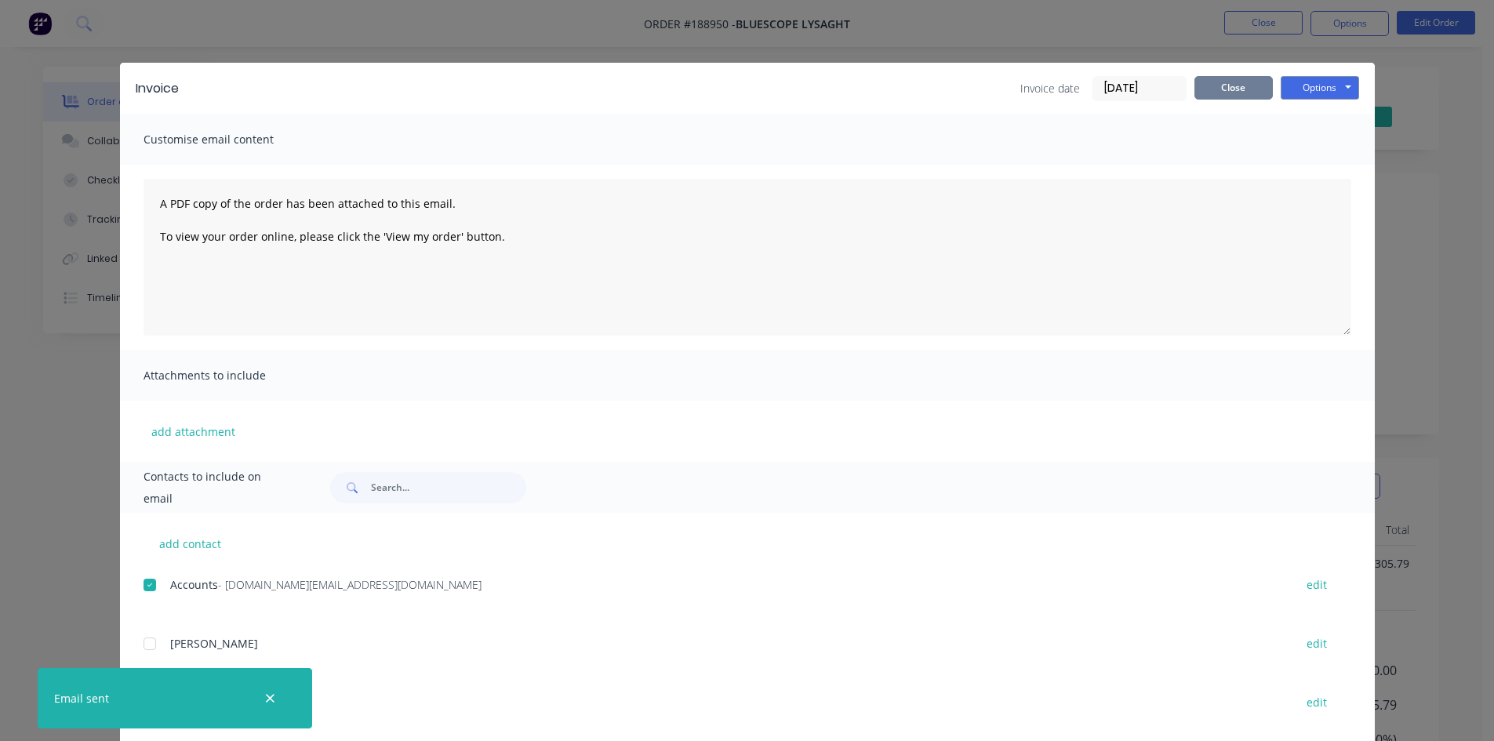
click at [1244, 95] on button "Close" at bounding box center [1234, 88] width 78 height 24
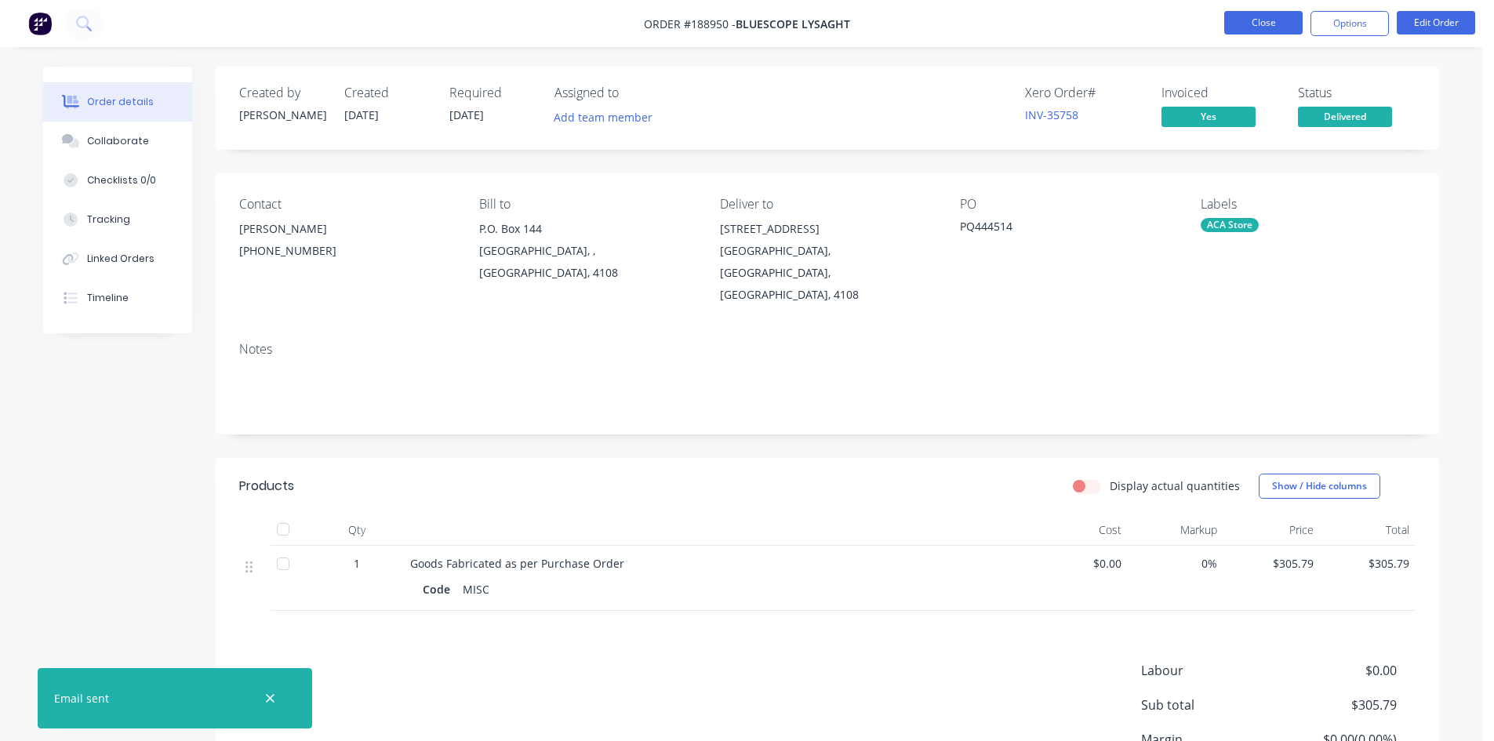
click at [1257, 34] on button "Close" at bounding box center [1263, 23] width 78 height 24
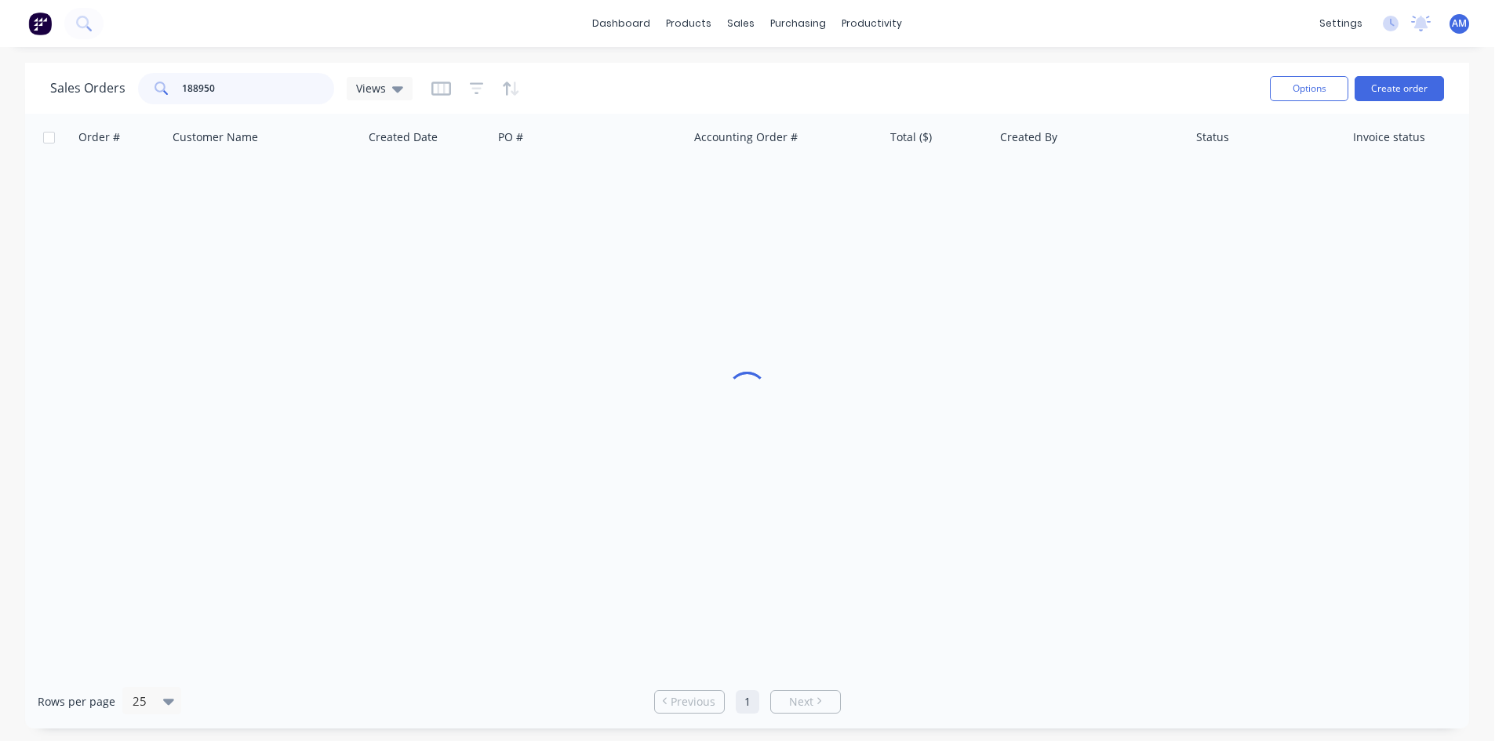
drag, startPoint x: 235, startPoint y: 89, endPoint x: 107, endPoint y: 78, distance: 127.5
click at [107, 78] on div "Sales Orders 188950 Views" at bounding box center [231, 88] width 362 height 31
type input "188649"
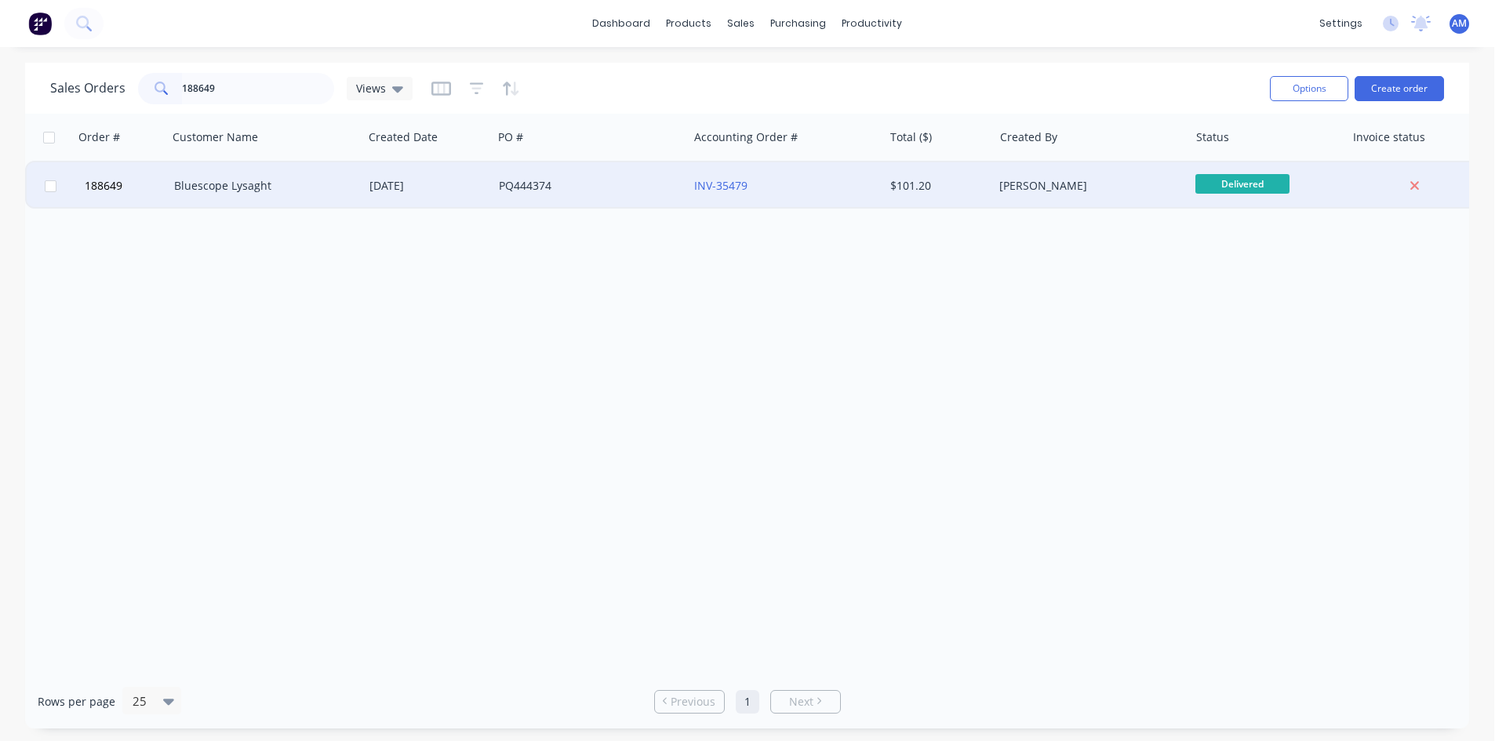
click at [609, 196] on div "PQ444374" at bounding box center [590, 185] width 195 height 47
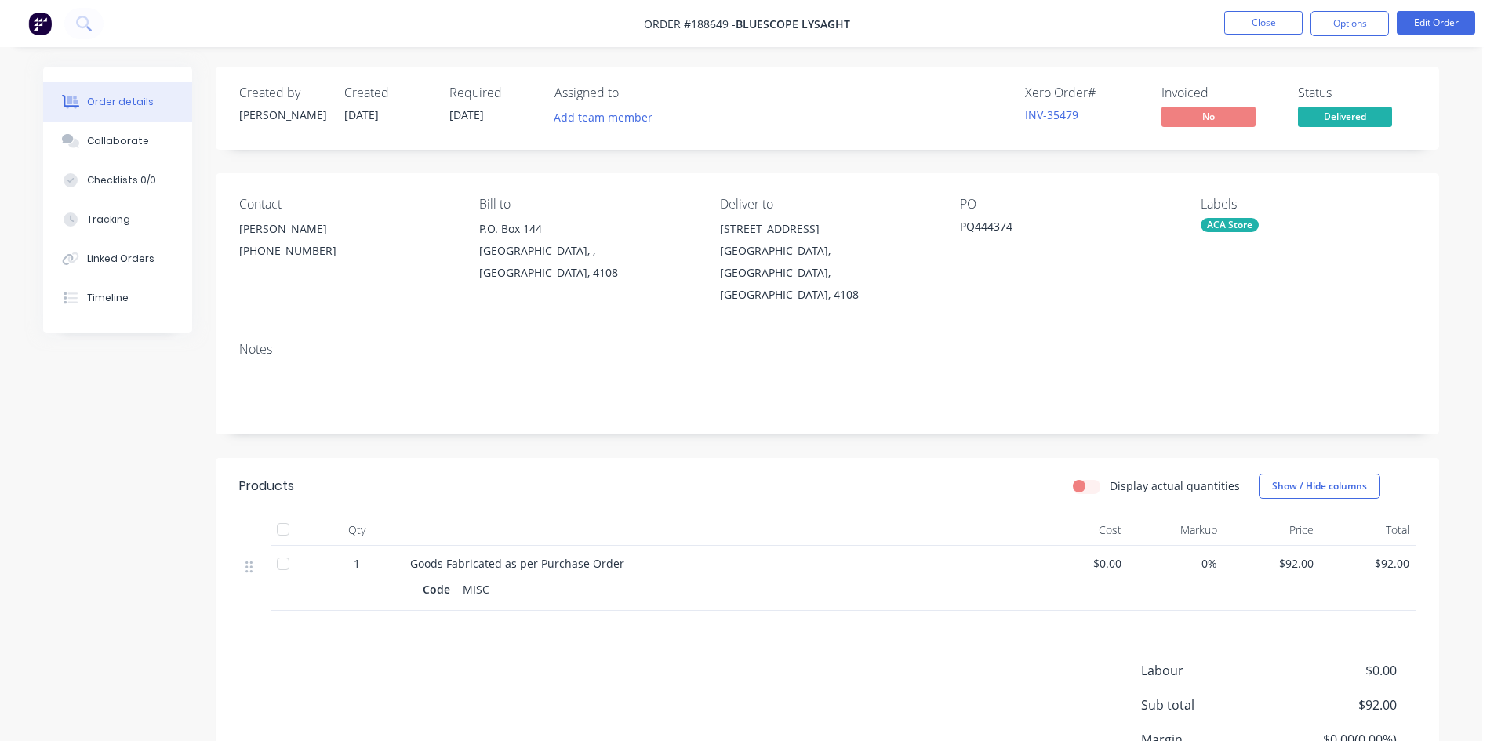
click at [1340, 36] on nav "Order #188649 - Bluescope Lysaght Close Options Edit Order" at bounding box center [747, 23] width 1494 height 47
click at [1337, 23] on button "Options" at bounding box center [1350, 23] width 78 height 25
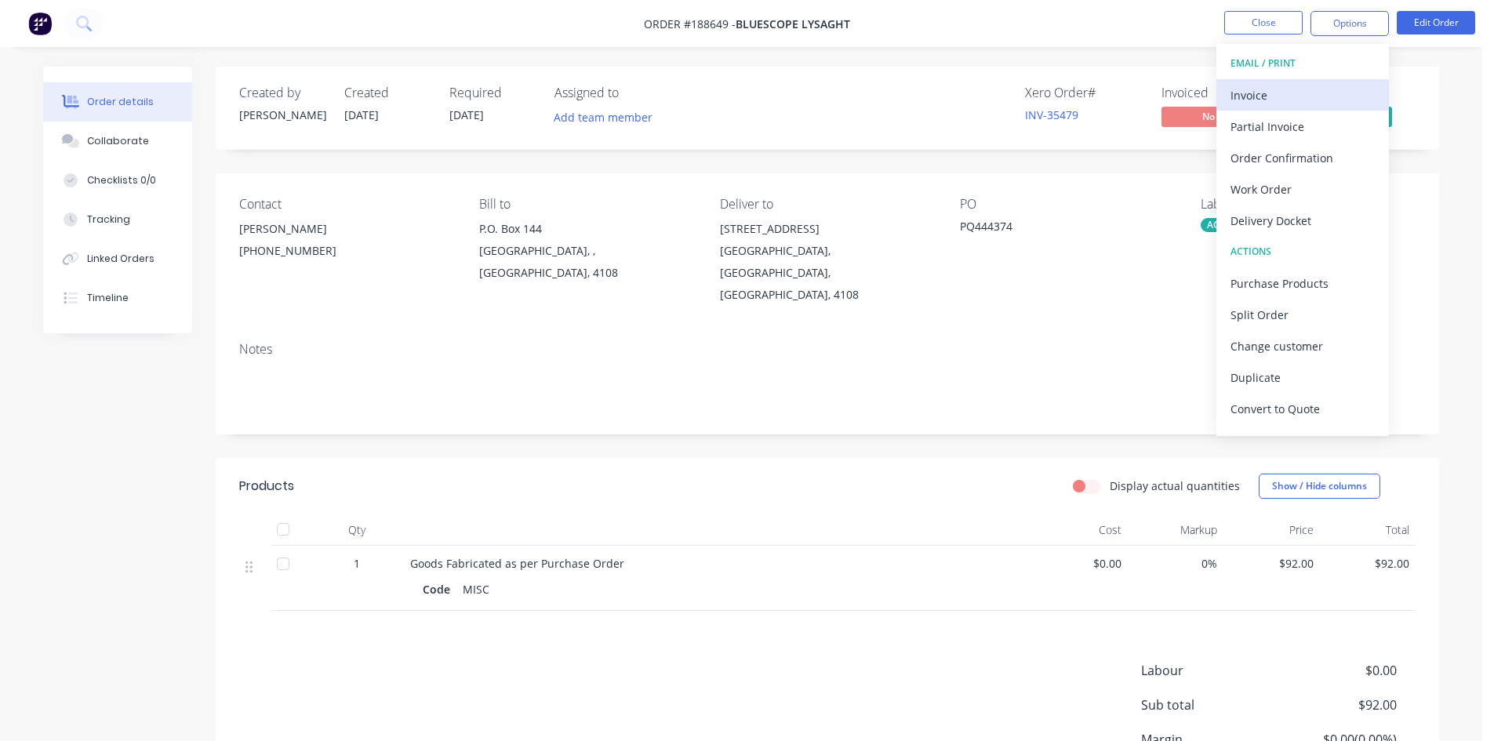
click at [1294, 85] on div "Invoice" at bounding box center [1303, 95] width 144 height 23
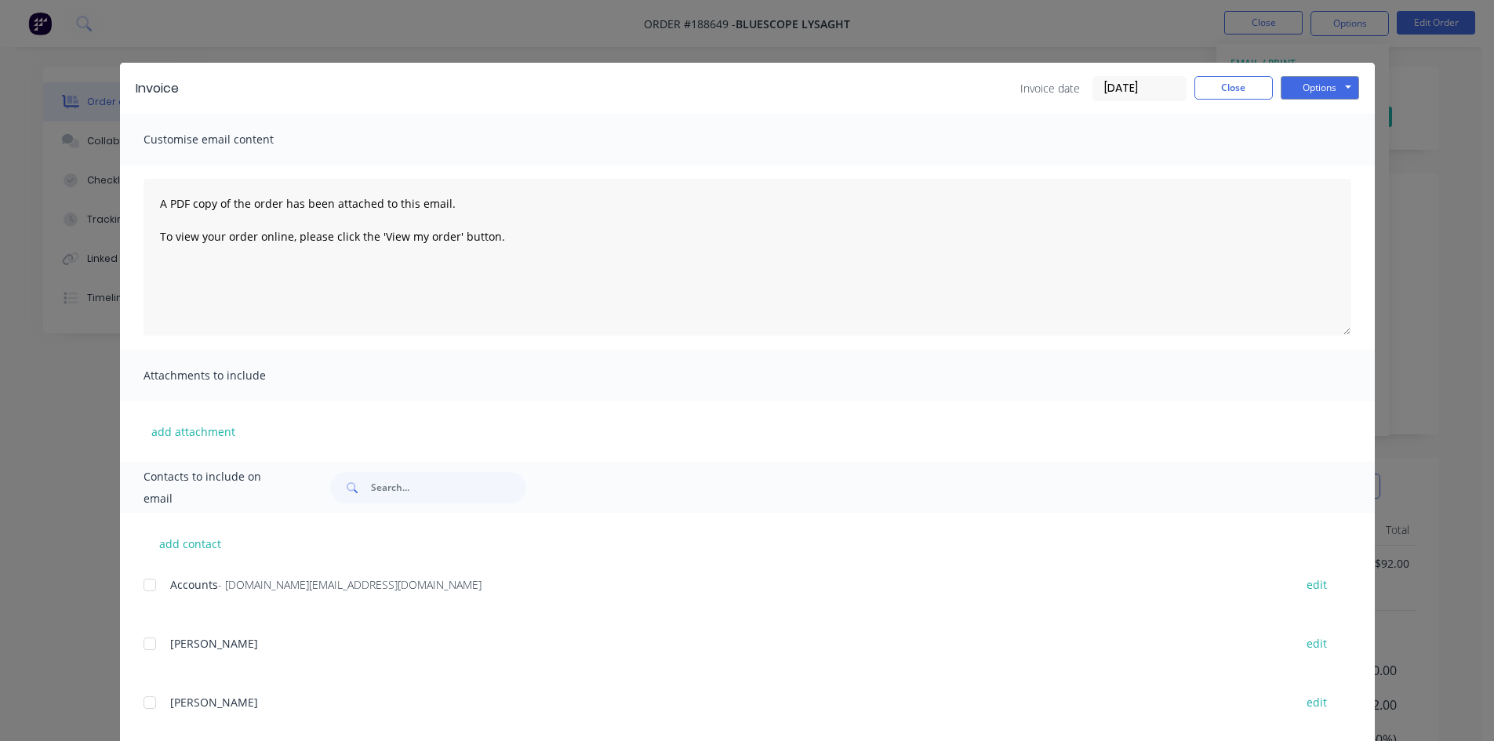
click at [150, 585] on div at bounding box center [149, 584] width 31 height 31
click at [1338, 87] on button "Options" at bounding box center [1320, 88] width 78 height 24
click at [1333, 158] on button "Email" at bounding box center [1331, 168] width 100 height 26
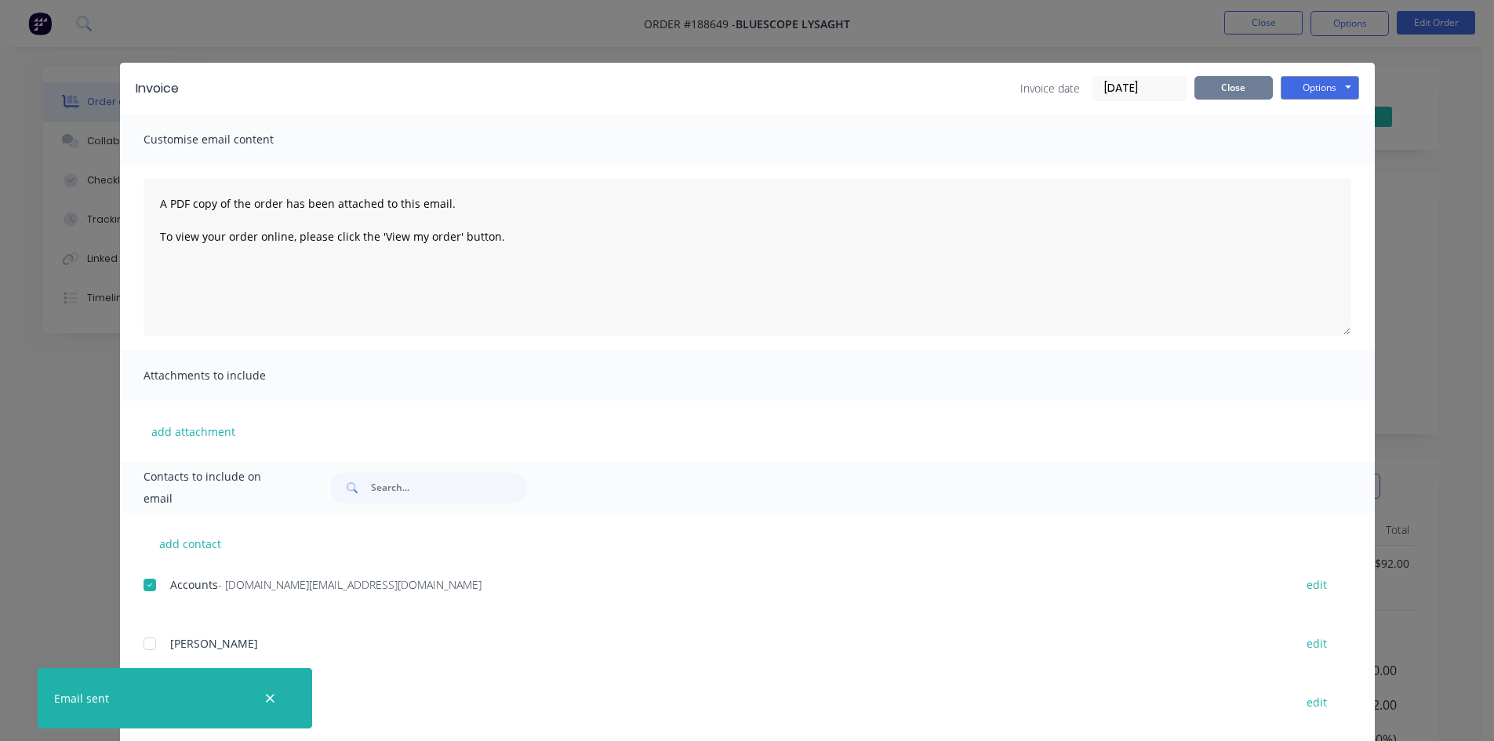
click at [1260, 86] on button "Close" at bounding box center [1234, 88] width 78 height 24
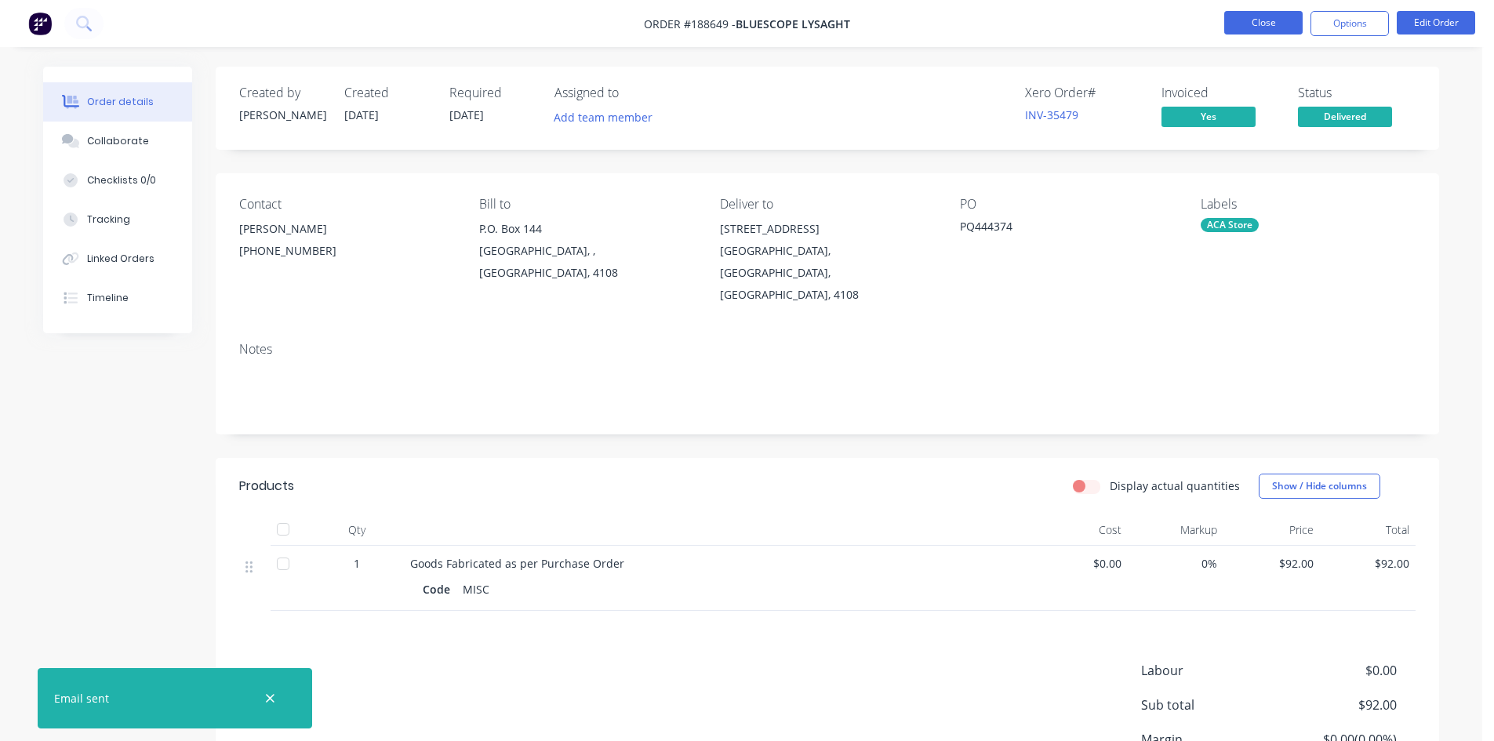
click at [1273, 21] on button "Close" at bounding box center [1263, 23] width 78 height 24
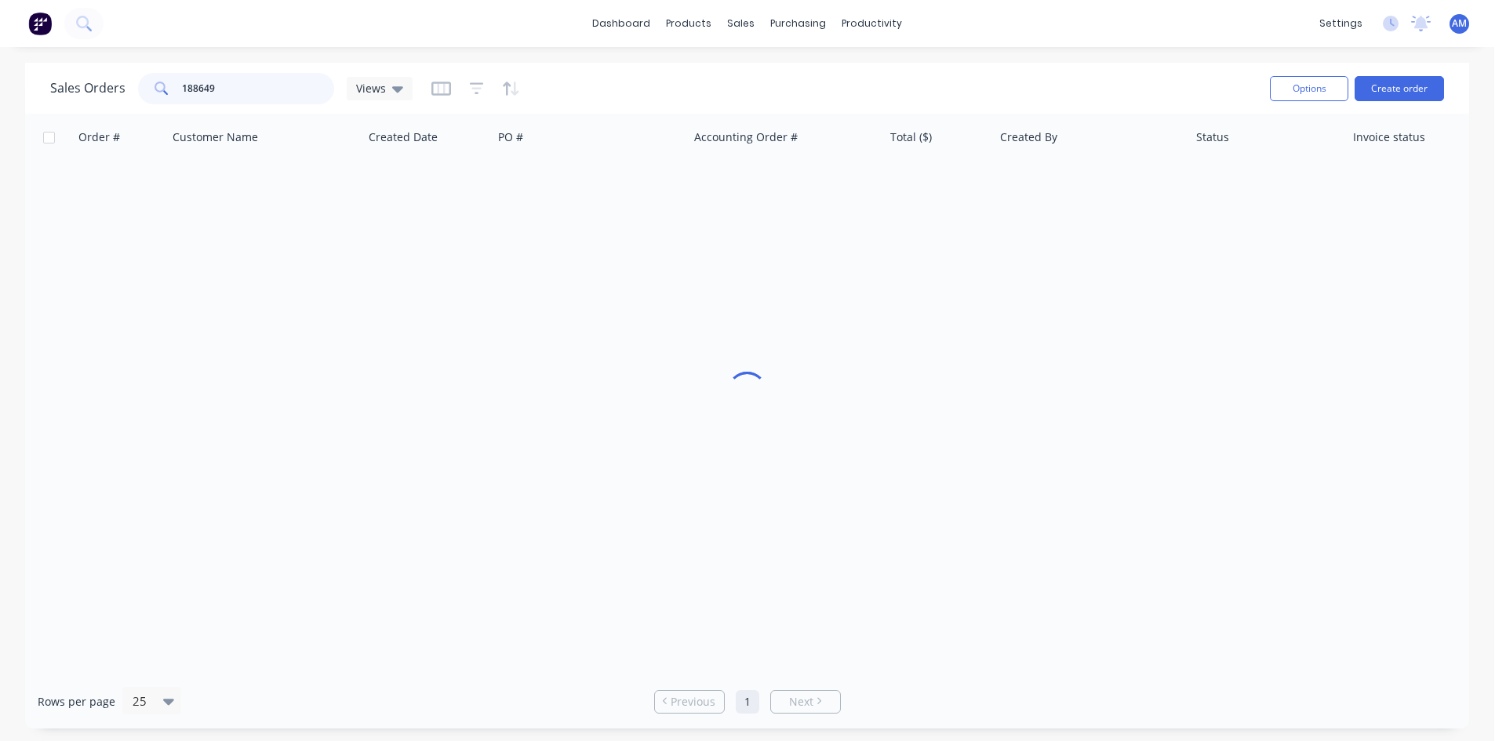
drag, startPoint x: 267, startPoint y: 84, endPoint x: 86, endPoint y: 70, distance: 180.9
click at [87, 71] on div "Sales Orders 188649 Views" at bounding box center [653, 88] width 1207 height 38
type input "188949"
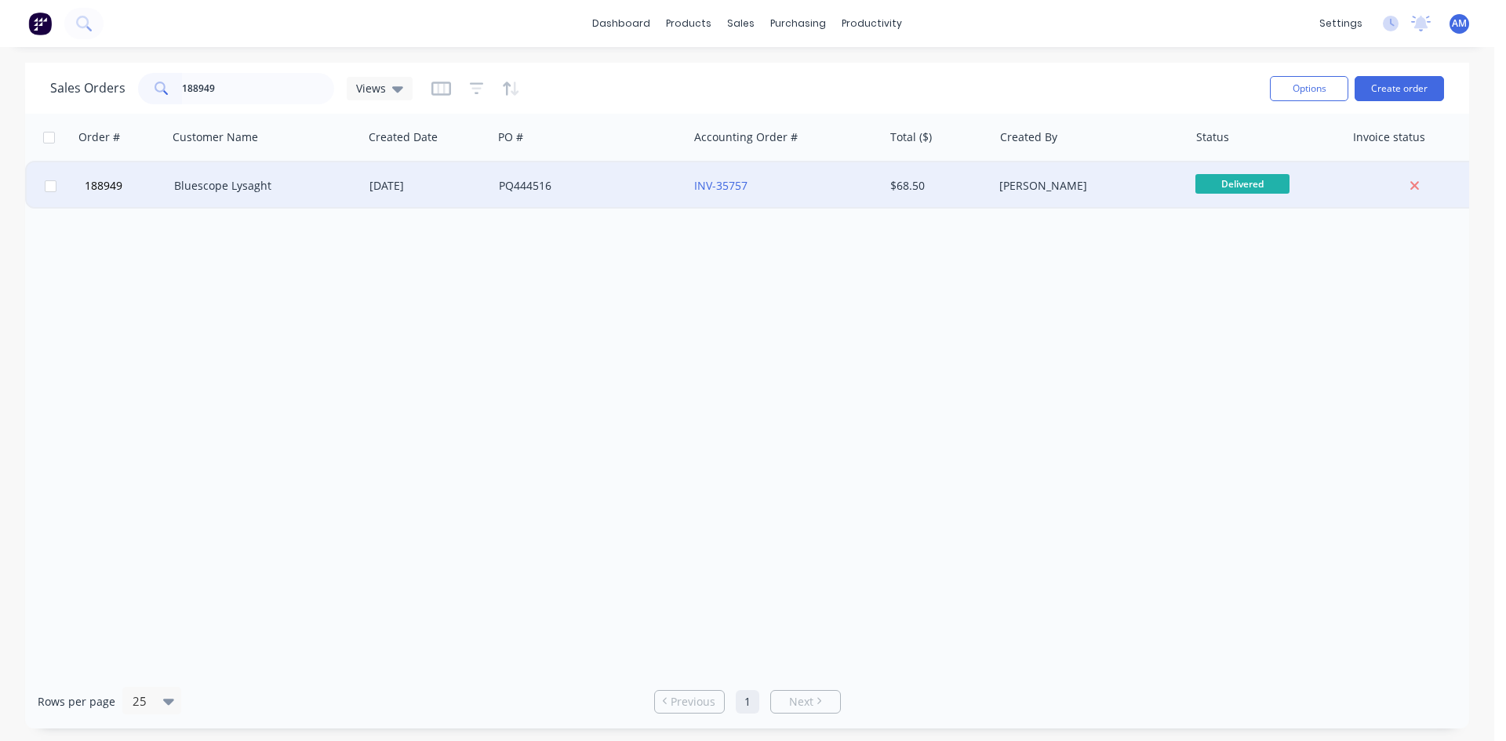
click at [606, 196] on div "PQ444516" at bounding box center [590, 185] width 195 height 47
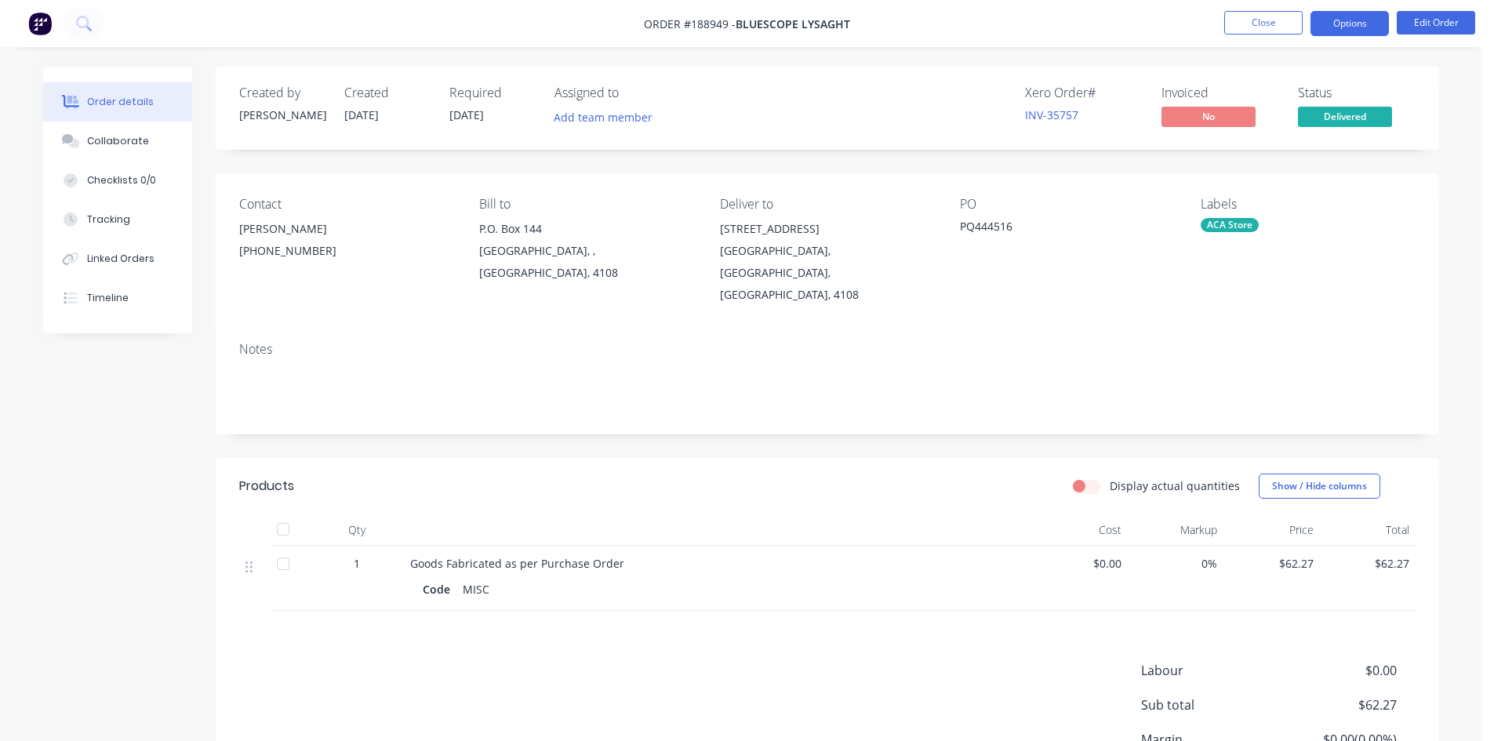
click at [1366, 20] on button "Options" at bounding box center [1350, 23] width 78 height 25
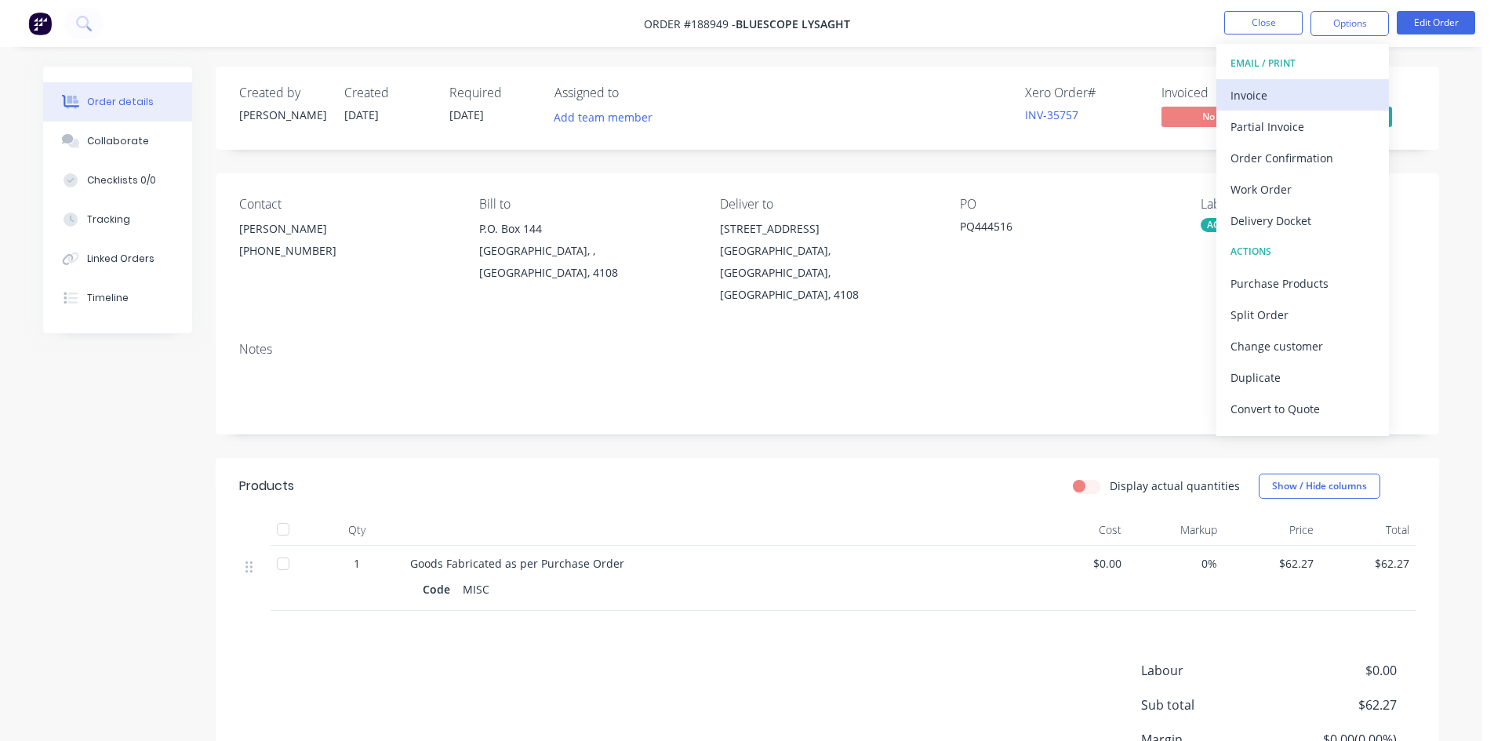
click at [1268, 96] on div "Invoice" at bounding box center [1303, 95] width 144 height 23
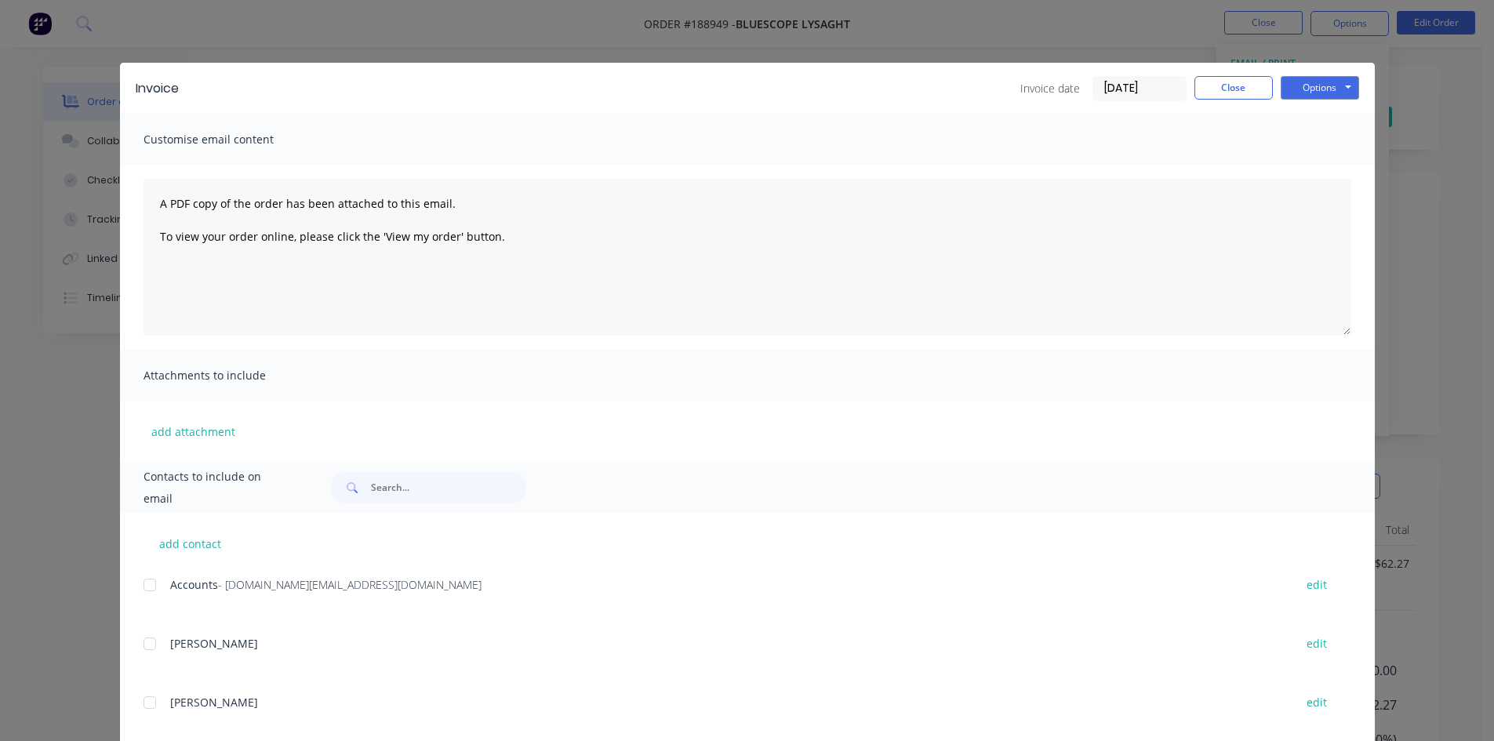
click at [144, 591] on div at bounding box center [149, 584] width 31 height 31
click at [1334, 93] on button "Options" at bounding box center [1320, 88] width 78 height 24
click at [1301, 167] on button "Email" at bounding box center [1331, 168] width 100 height 26
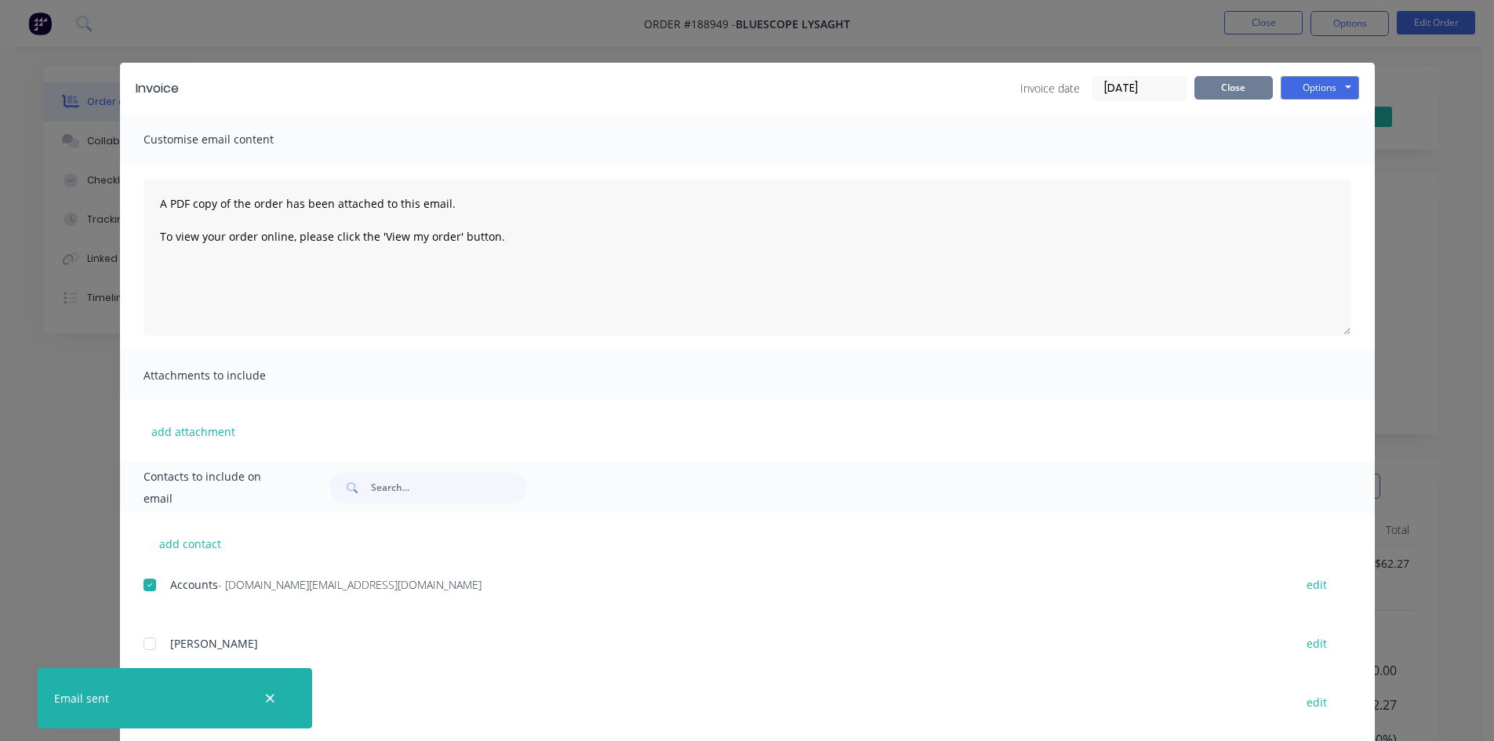
click at [1238, 85] on button "Close" at bounding box center [1234, 88] width 78 height 24
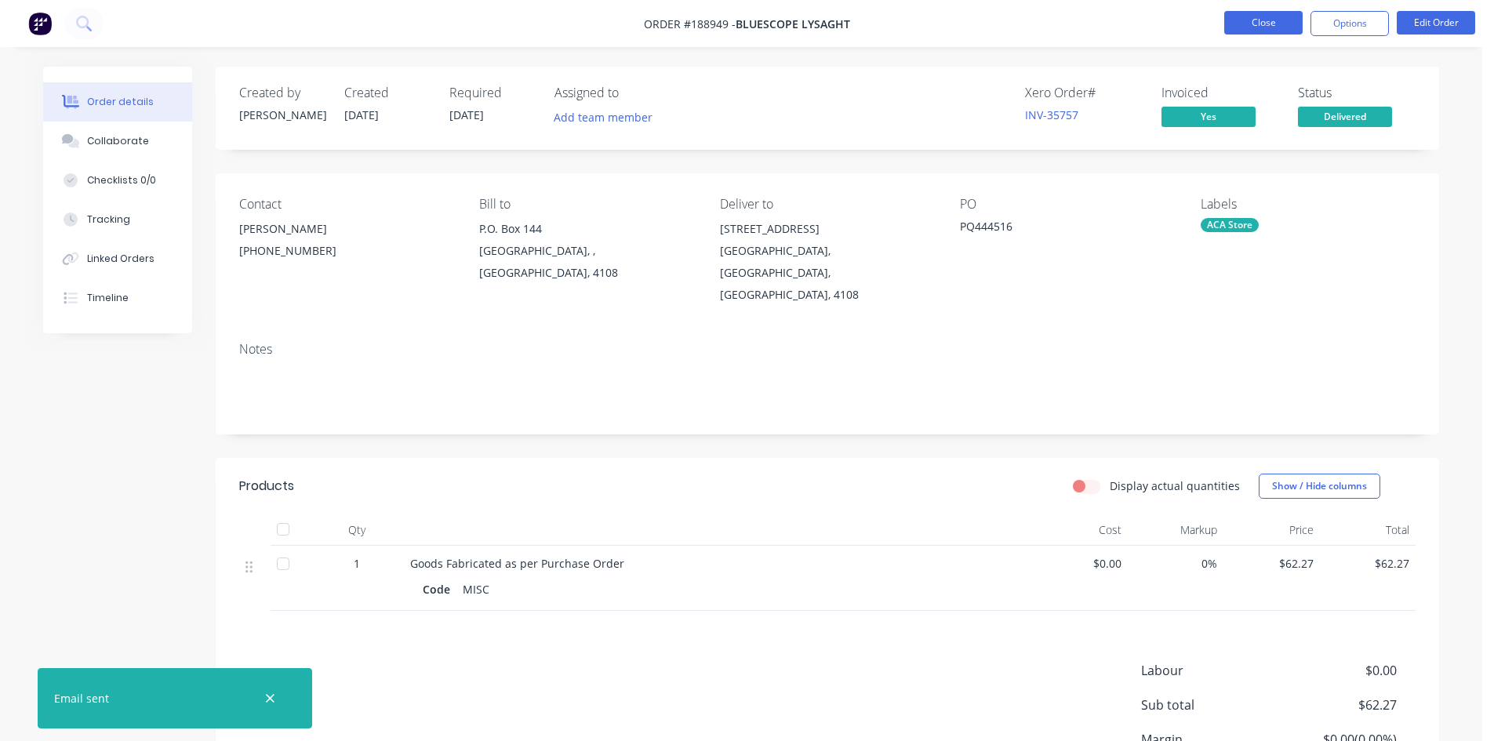
click at [1260, 26] on button "Close" at bounding box center [1263, 23] width 78 height 24
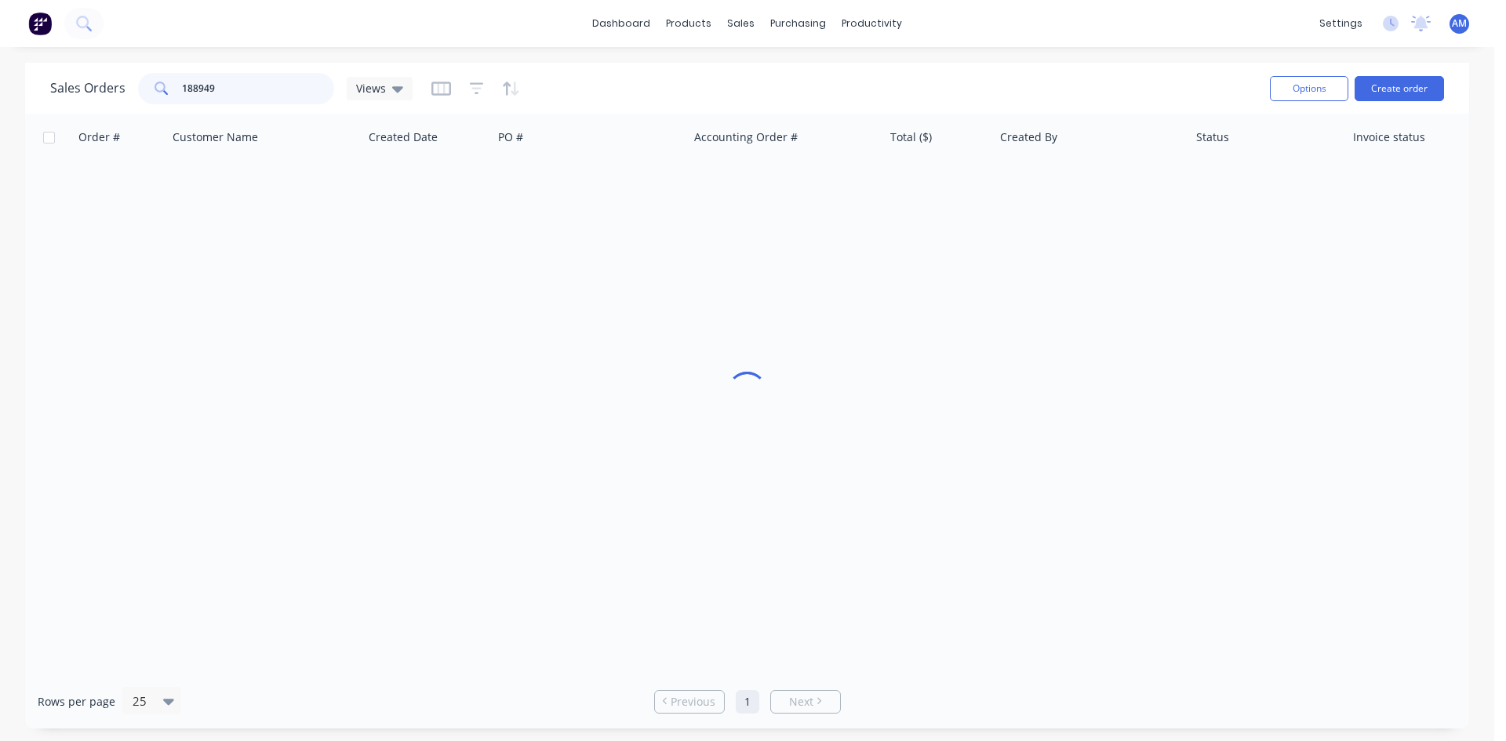
drag, startPoint x: 244, startPoint y: 90, endPoint x: 58, endPoint y: 85, distance: 186.0
click at [58, 85] on div "Sales Orders 188949 Views" at bounding box center [231, 88] width 362 height 31
type input "188825"
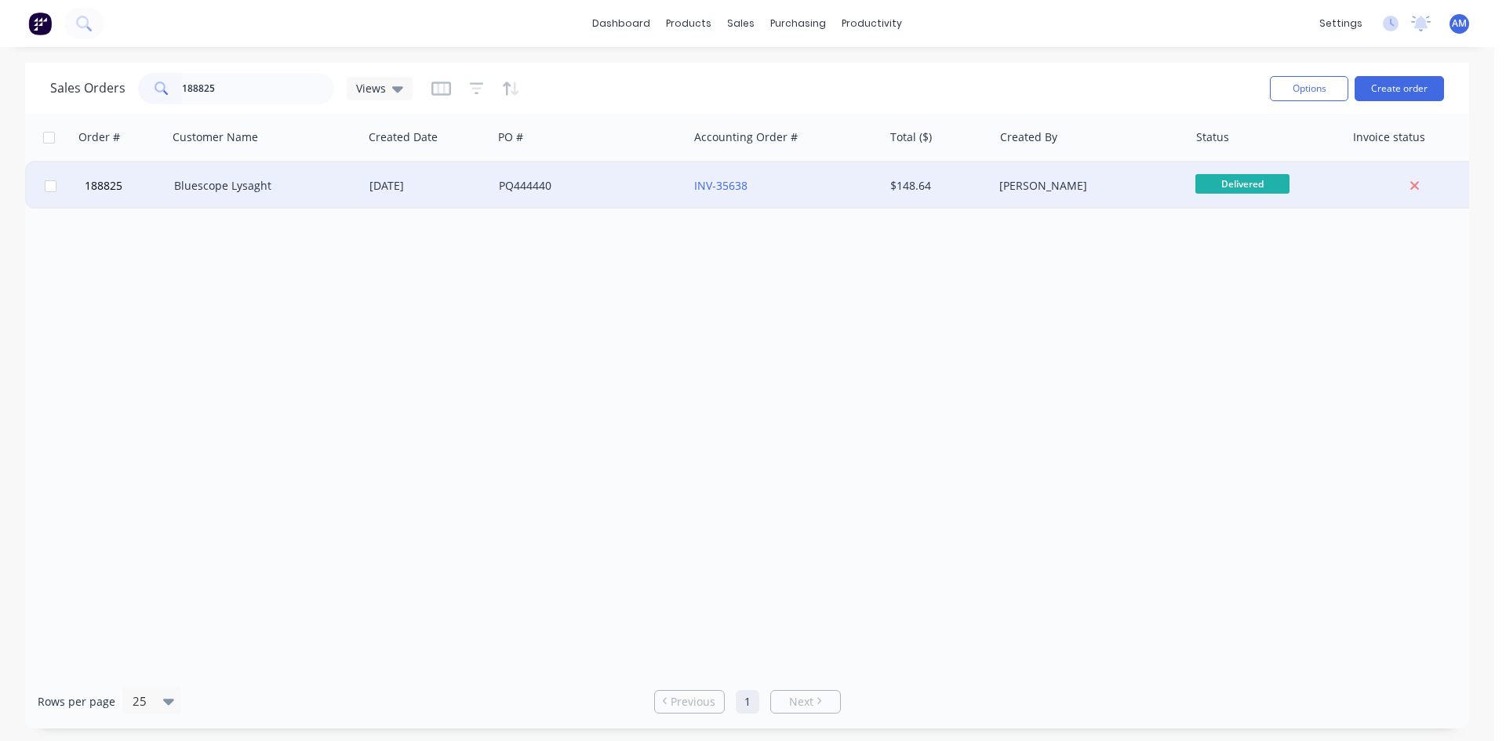
click at [614, 202] on div "PQ444440" at bounding box center [590, 185] width 195 height 47
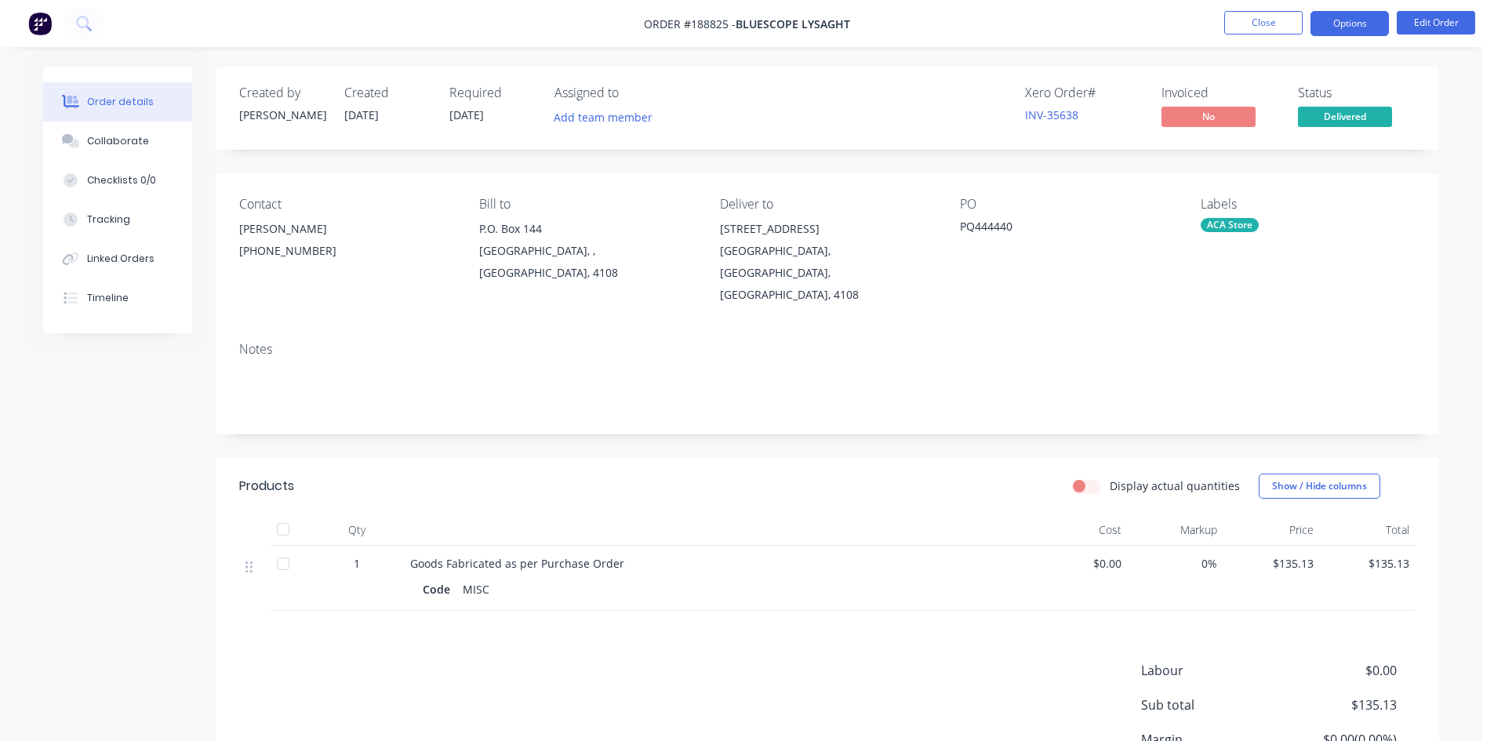
click at [1363, 21] on button "Options" at bounding box center [1350, 23] width 78 height 25
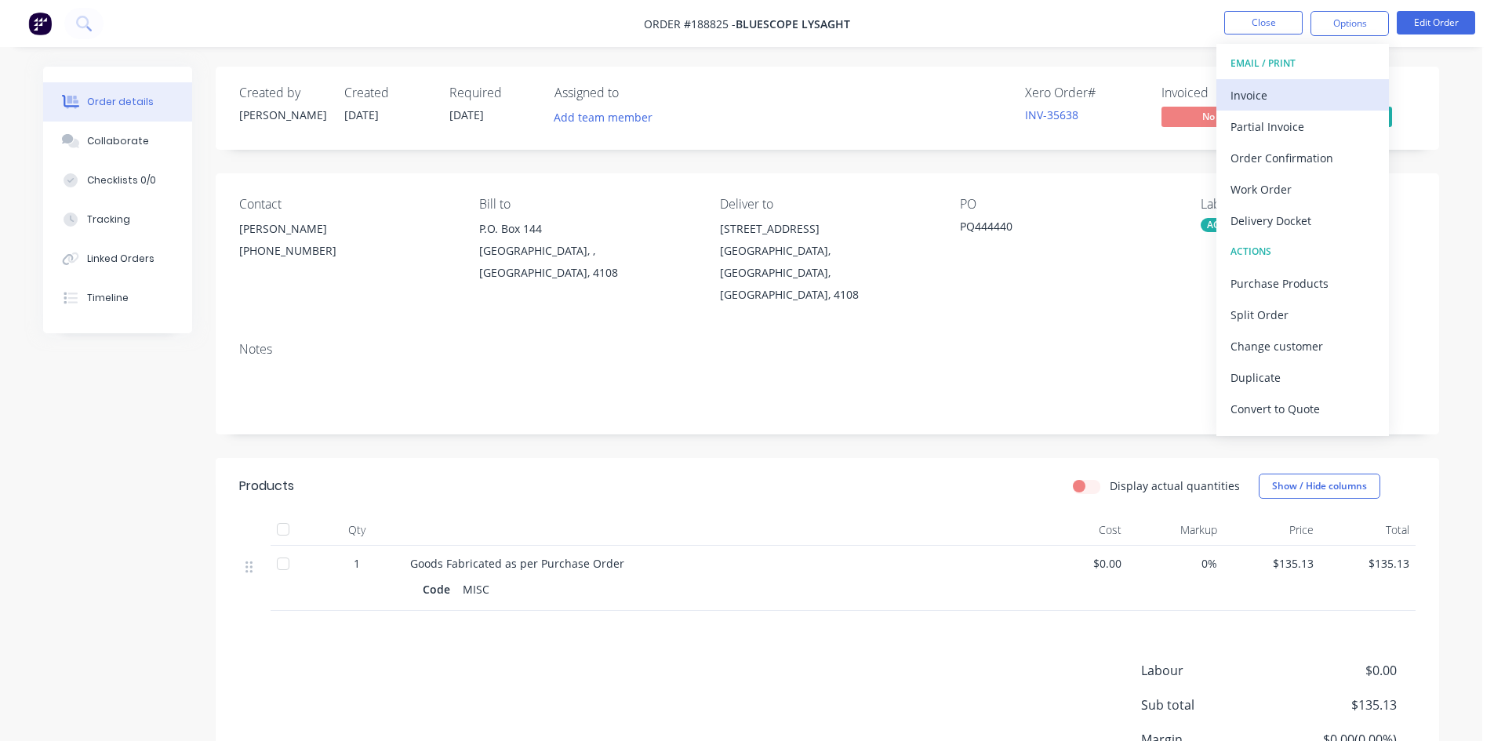
click at [1322, 87] on div "Invoice" at bounding box center [1303, 95] width 144 height 23
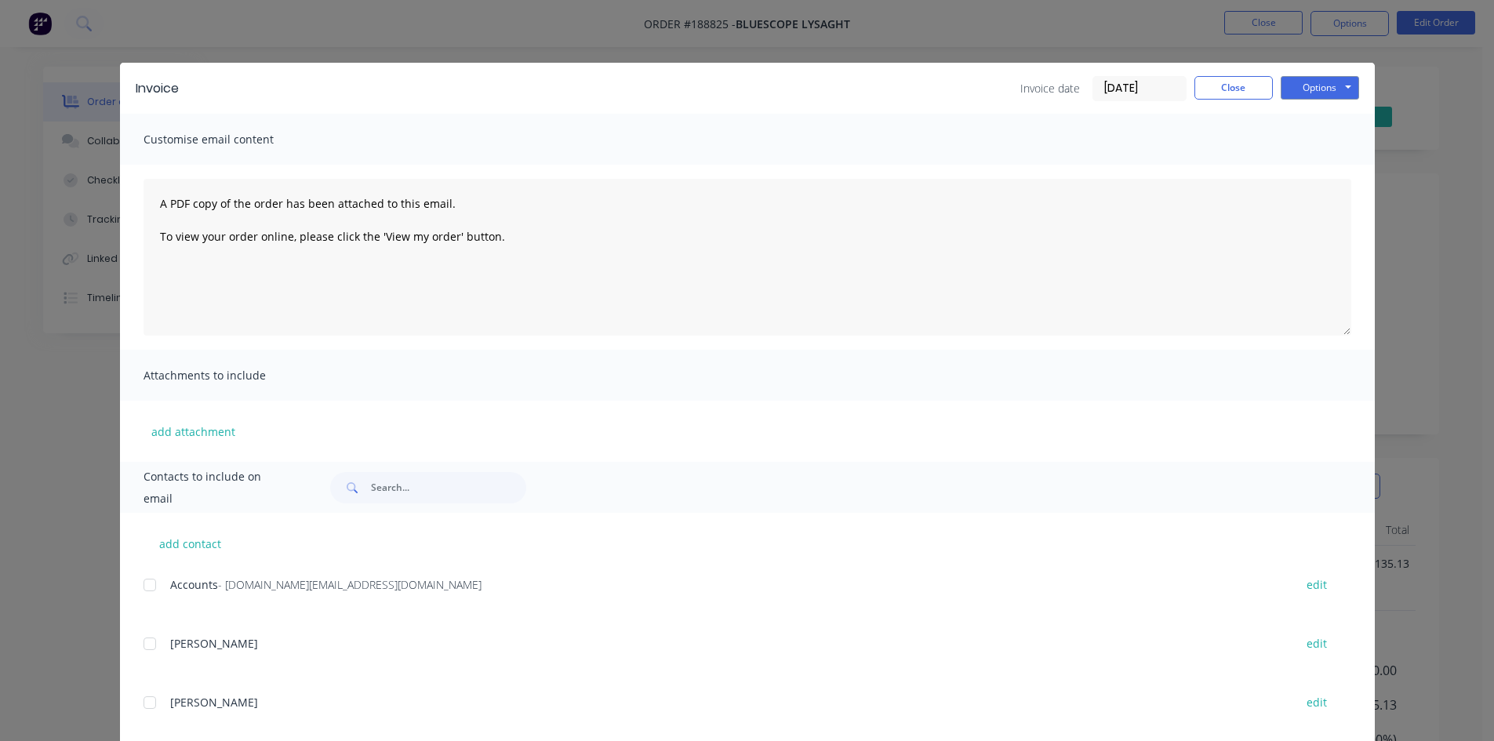
click at [145, 589] on div at bounding box center [149, 584] width 31 height 31
click at [1301, 91] on button "Options" at bounding box center [1320, 88] width 78 height 24
click at [1310, 163] on button "Email" at bounding box center [1331, 168] width 100 height 26
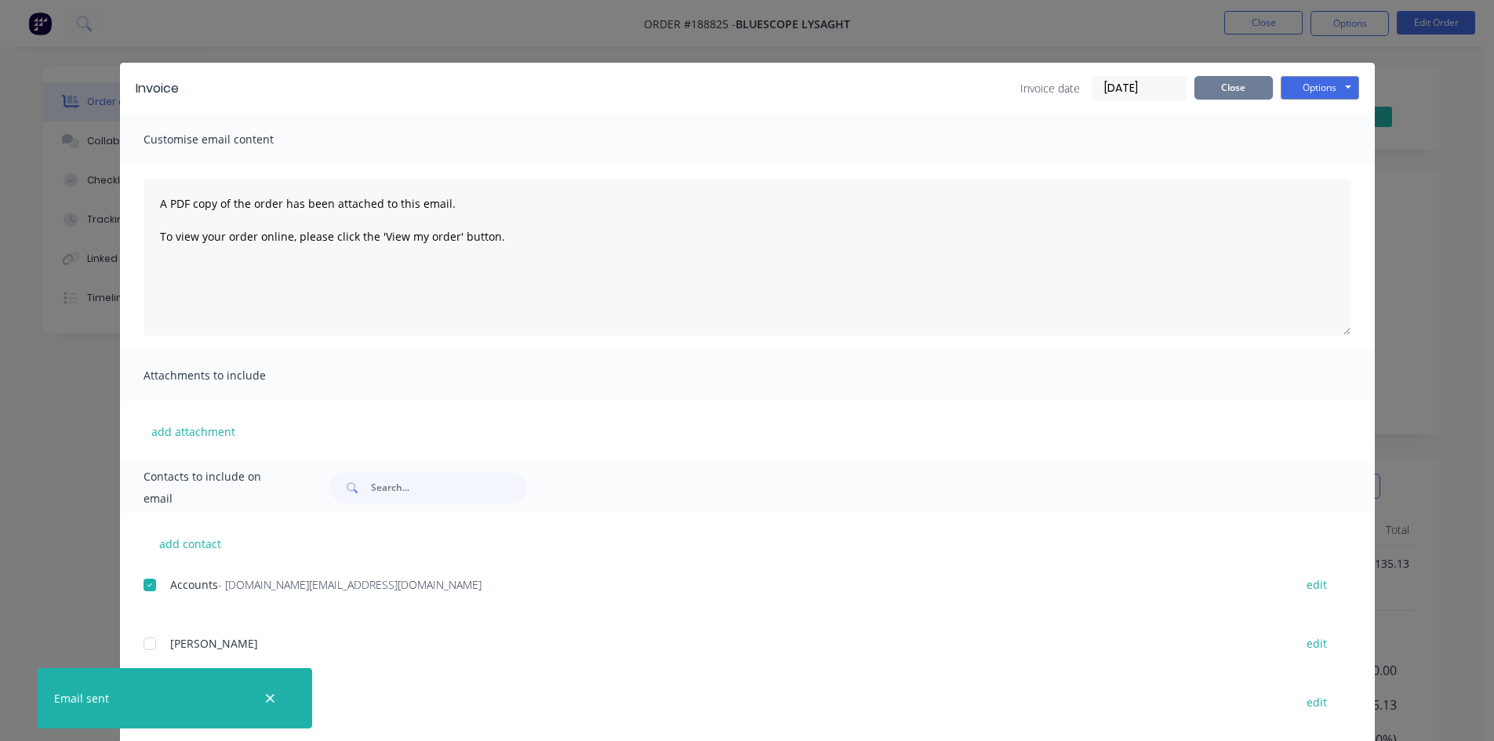
click at [1241, 91] on button "Close" at bounding box center [1234, 88] width 78 height 24
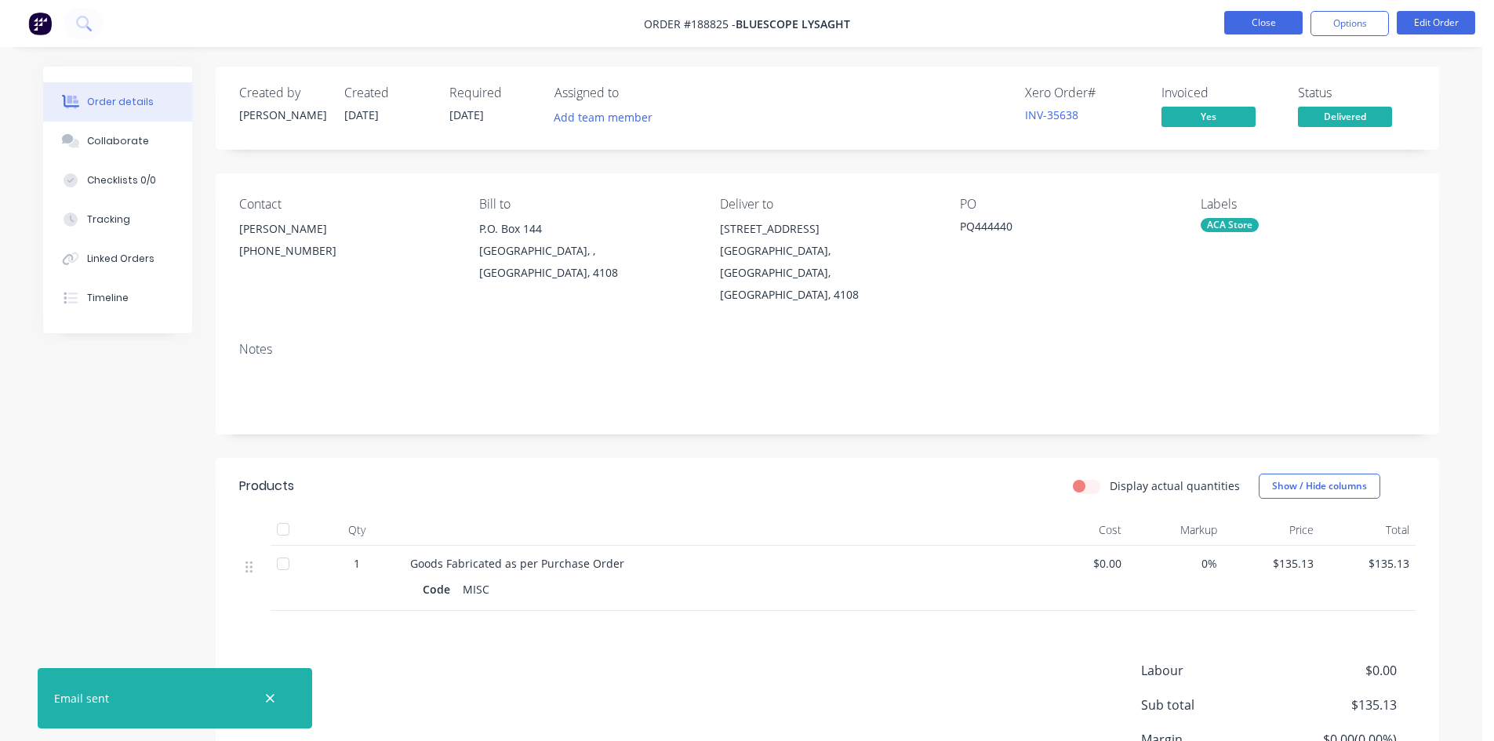
click at [1267, 26] on button "Close" at bounding box center [1263, 23] width 78 height 24
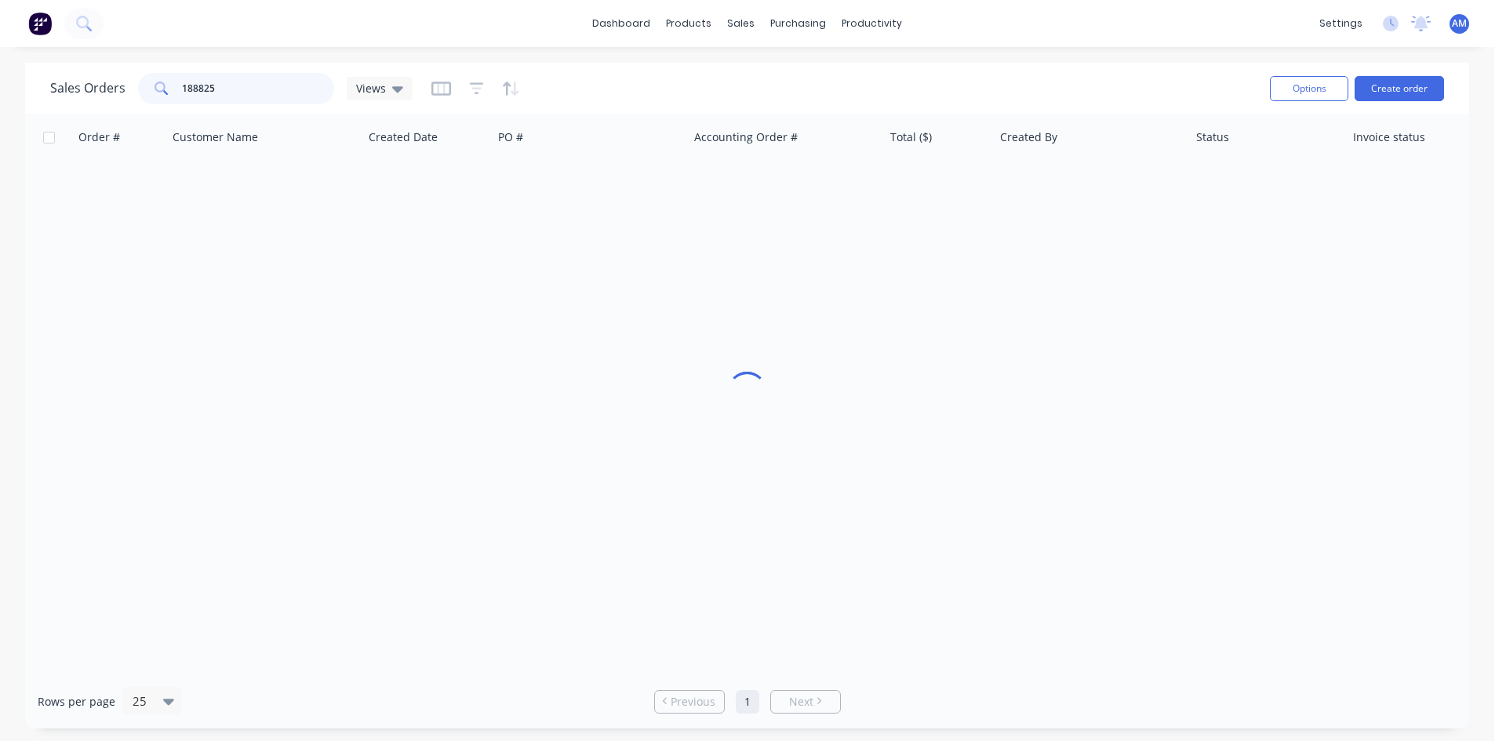
drag, startPoint x: 236, startPoint y: 97, endPoint x: 106, endPoint y: 90, distance: 130.4
click at [106, 90] on div "Sales Orders 188825 Views" at bounding box center [231, 88] width 362 height 31
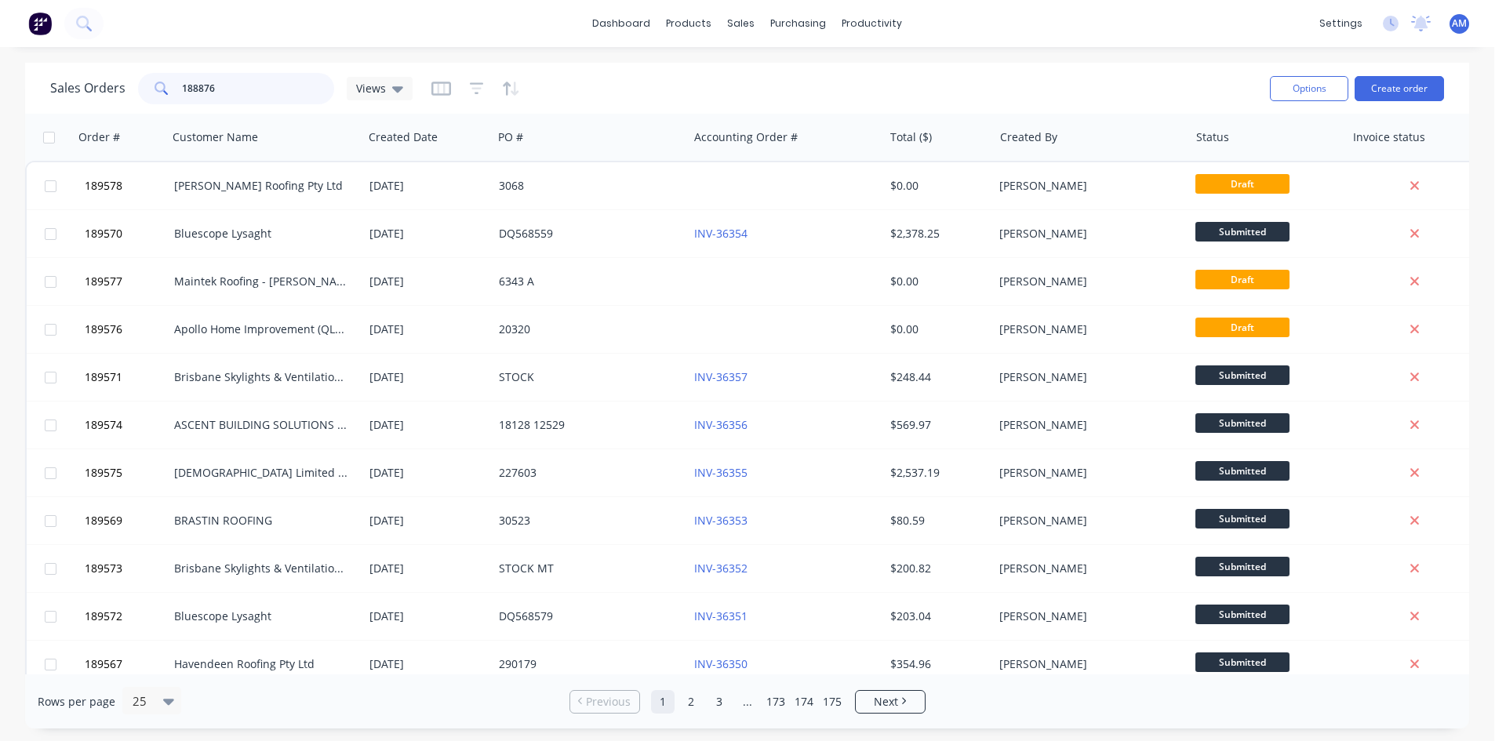
type input "188876"
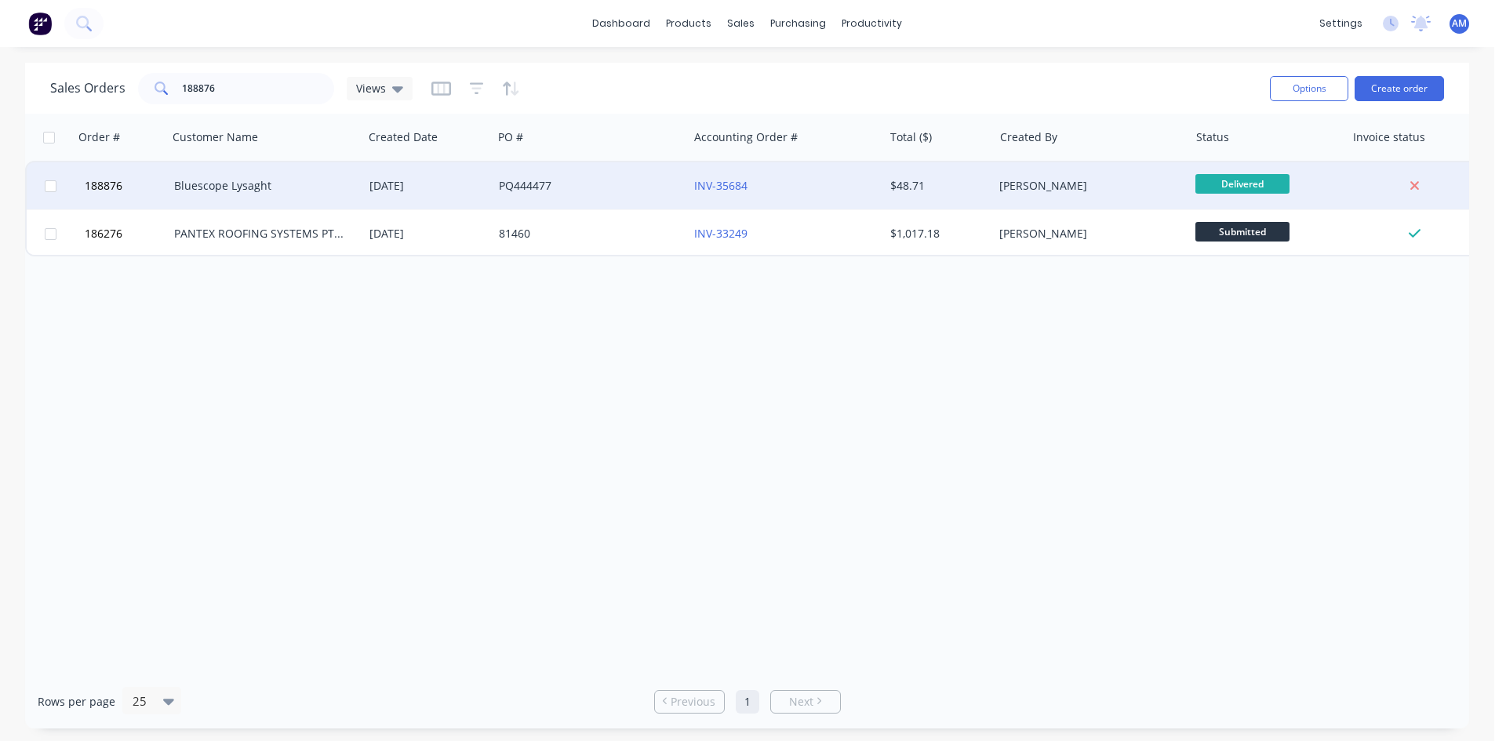
click at [606, 182] on div "PQ444477" at bounding box center [586, 186] width 174 height 16
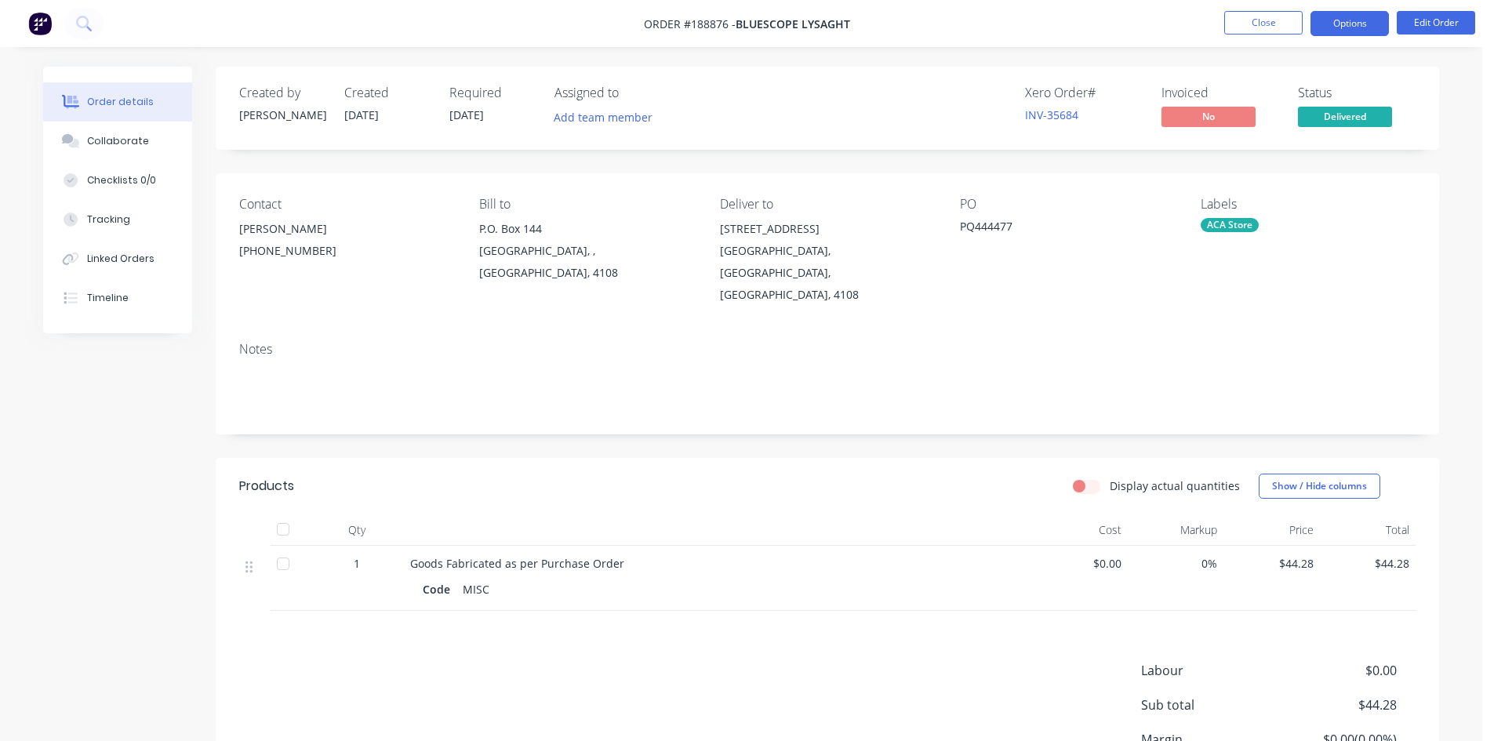
click at [1338, 17] on button "Options" at bounding box center [1350, 23] width 78 height 25
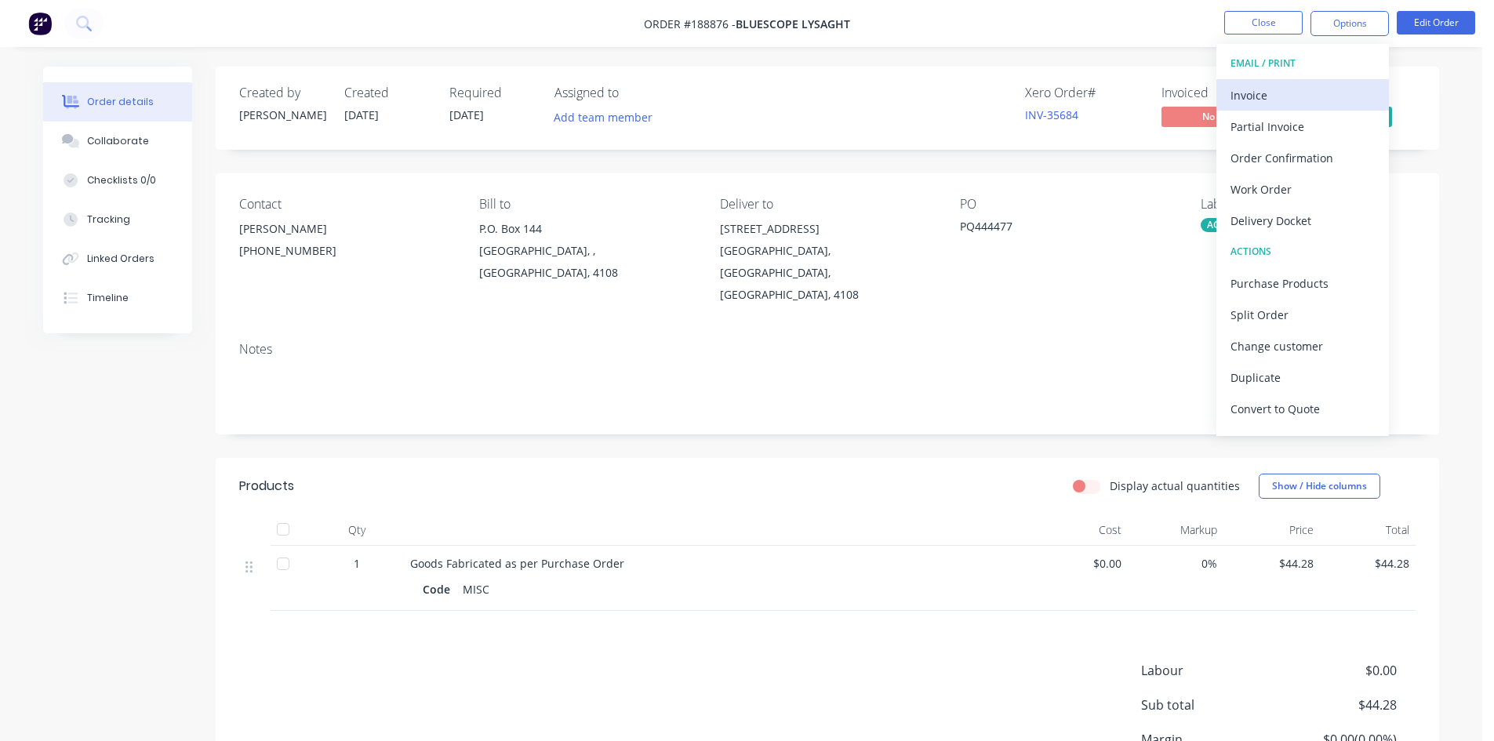
click at [1316, 85] on div "Invoice" at bounding box center [1303, 95] width 144 height 23
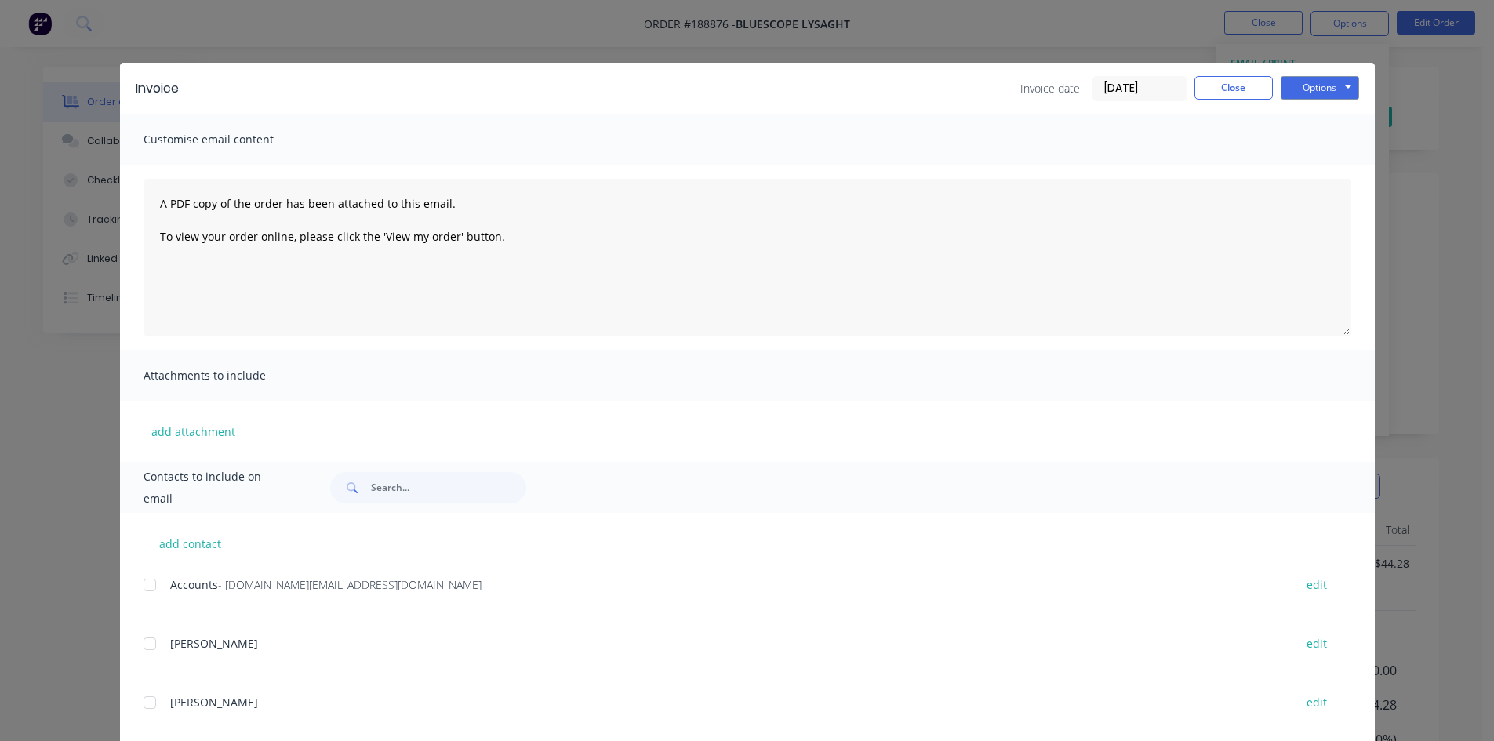
click at [140, 585] on div at bounding box center [149, 584] width 31 height 31
click at [1338, 89] on button "Options" at bounding box center [1320, 88] width 78 height 24
click at [1320, 163] on button "Email" at bounding box center [1331, 168] width 100 height 26
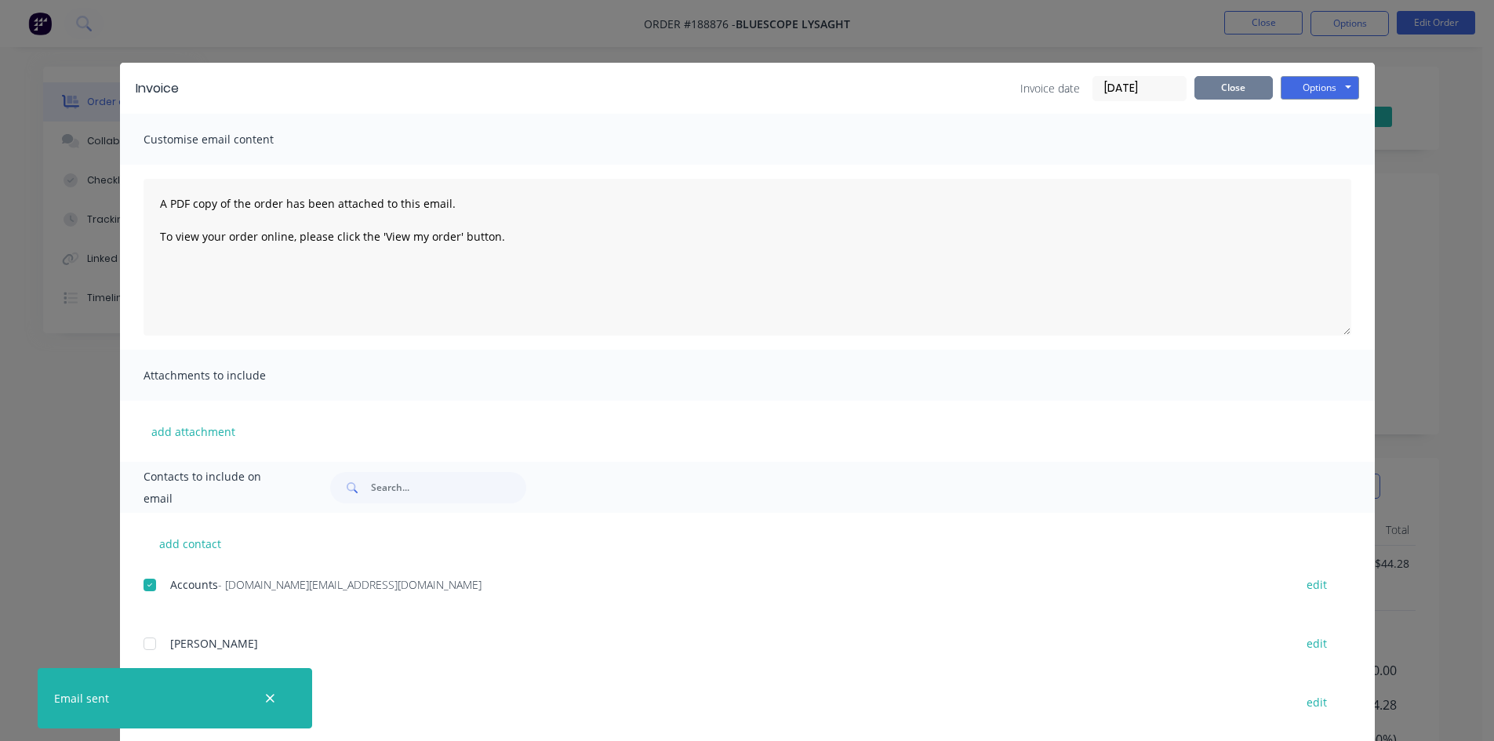
click at [1219, 85] on button "Close" at bounding box center [1234, 88] width 78 height 24
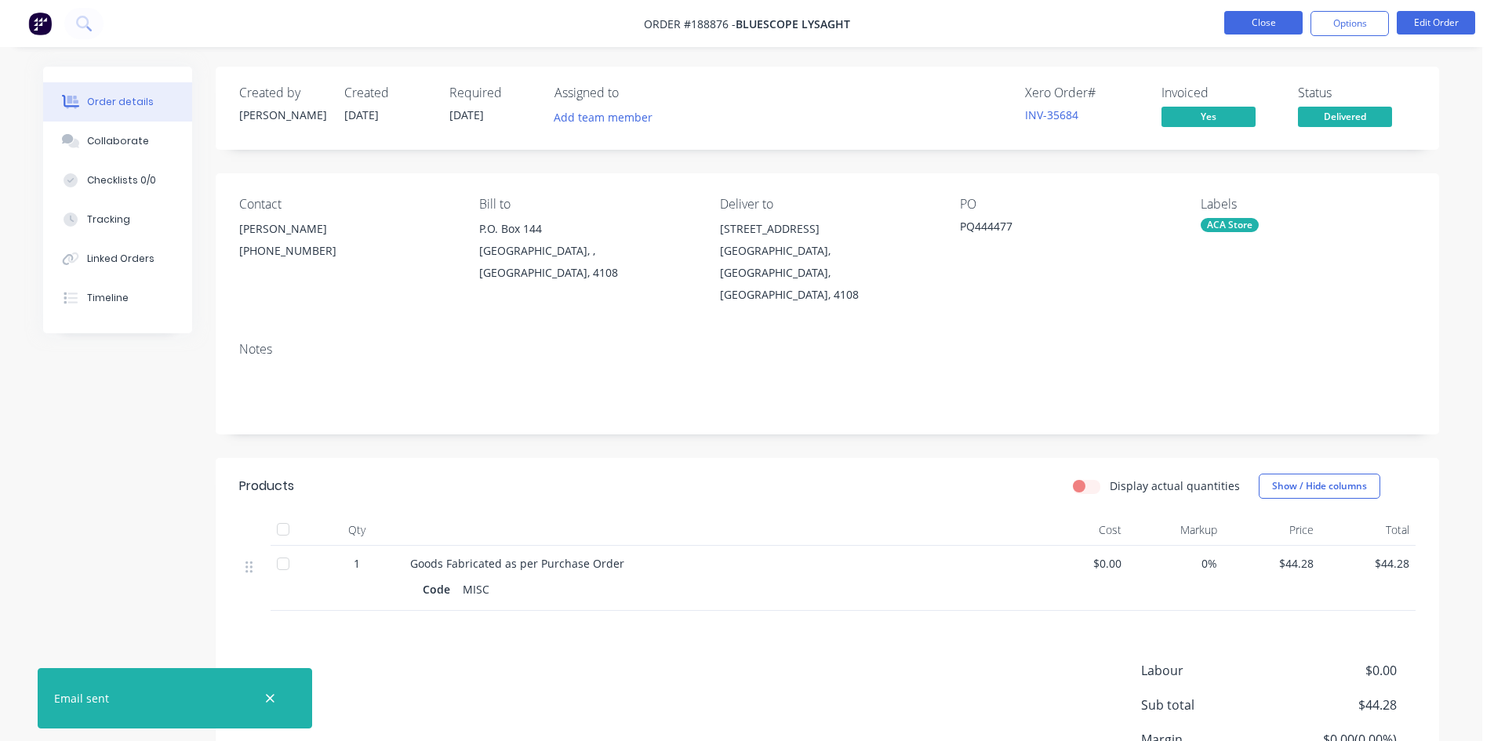
click at [1262, 22] on button "Close" at bounding box center [1263, 23] width 78 height 24
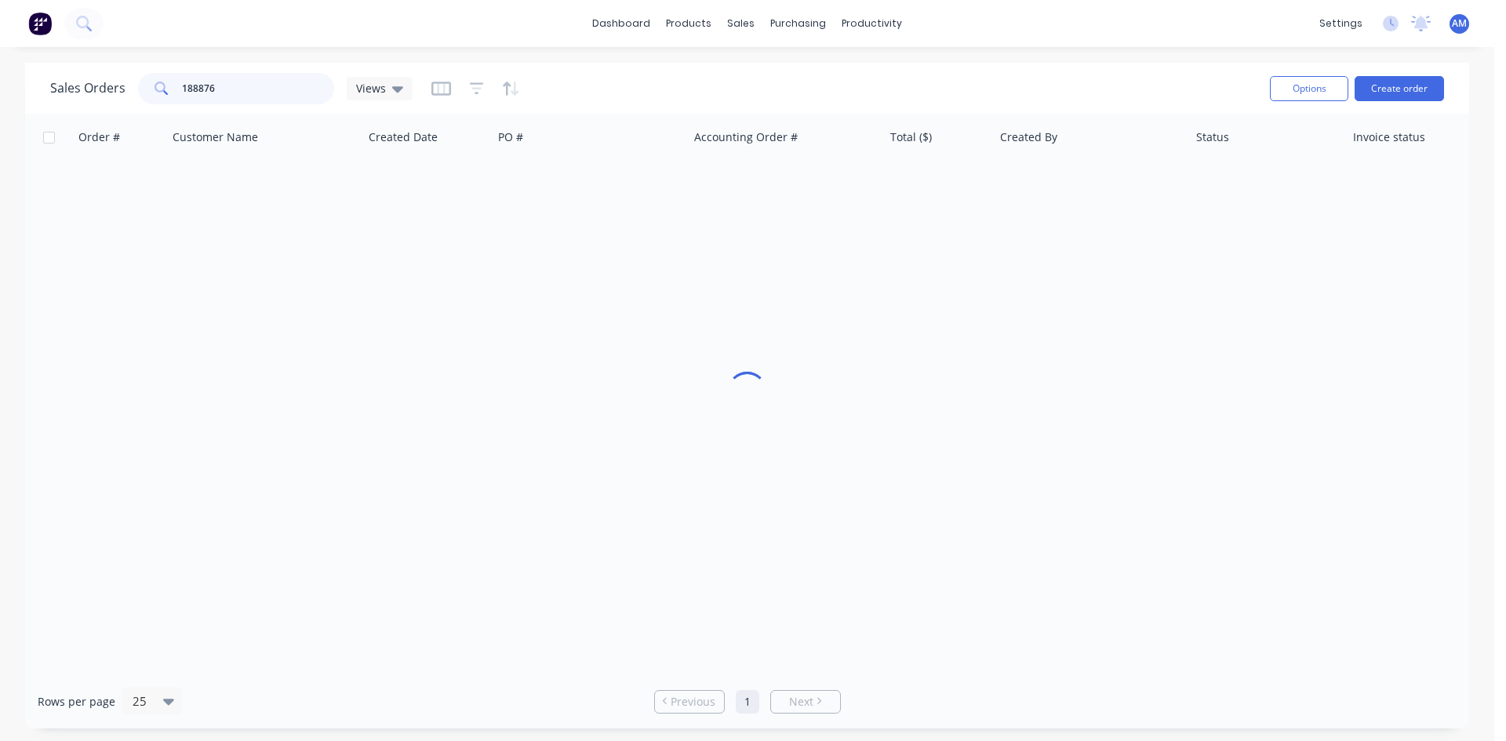
drag, startPoint x: 252, startPoint y: 90, endPoint x: 63, endPoint y: 96, distance: 189.1
click at [65, 96] on div "Sales Orders 188876 Views" at bounding box center [231, 88] width 362 height 31
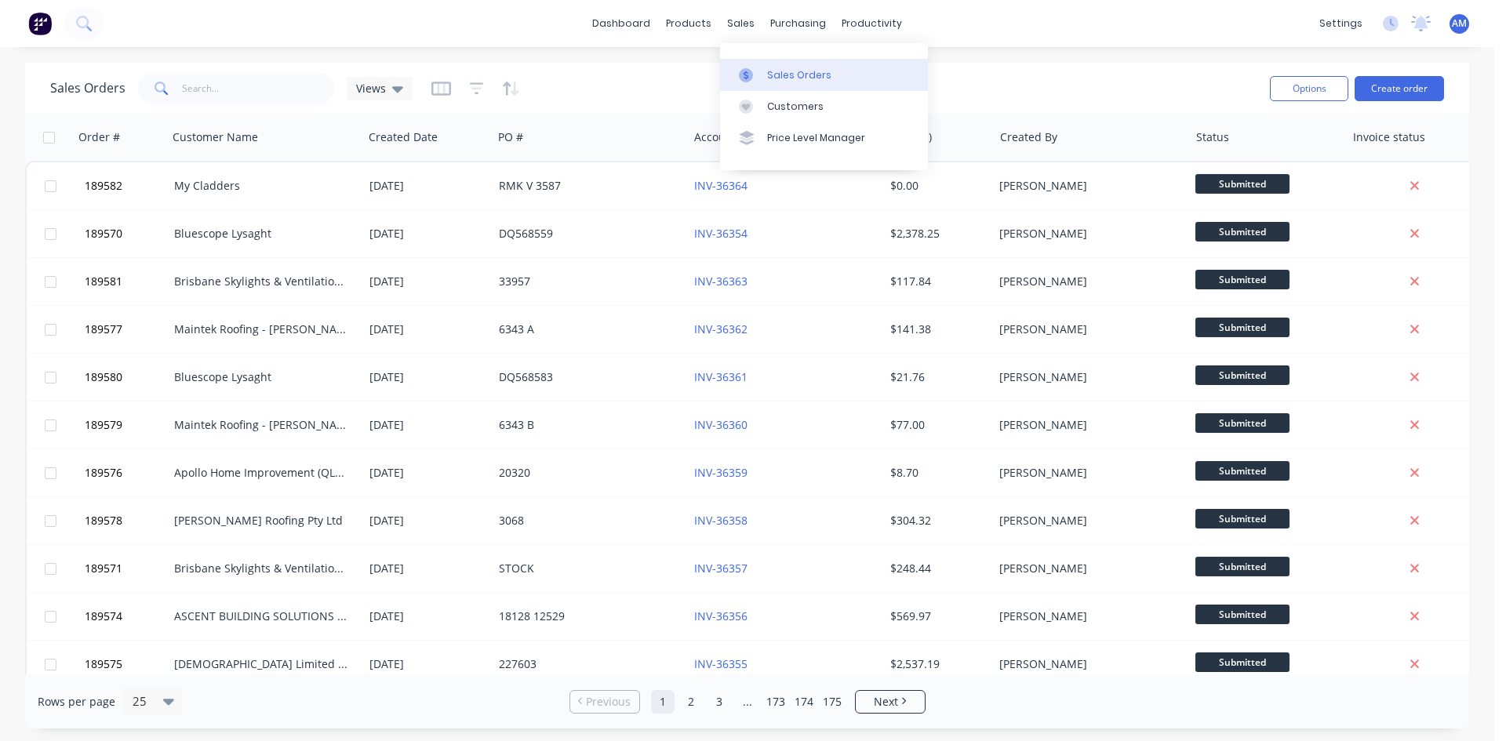
click at [750, 65] on link "Sales Orders" at bounding box center [824, 74] width 208 height 31
click at [790, 72] on div "Sales Orders" at bounding box center [799, 75] width 64 height 14
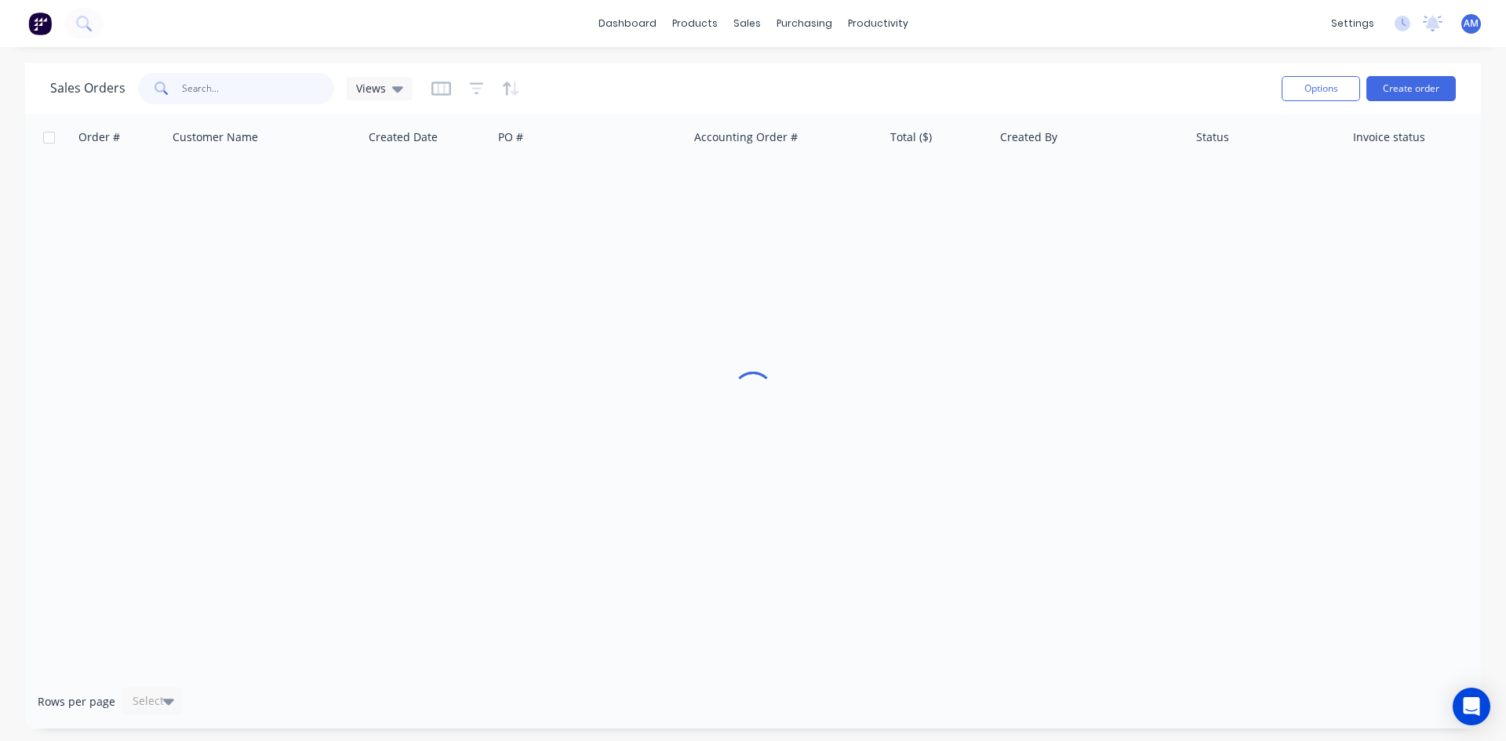
click at [276, 90] on input "text" at bounding box center [258, 88] width 153 height 31
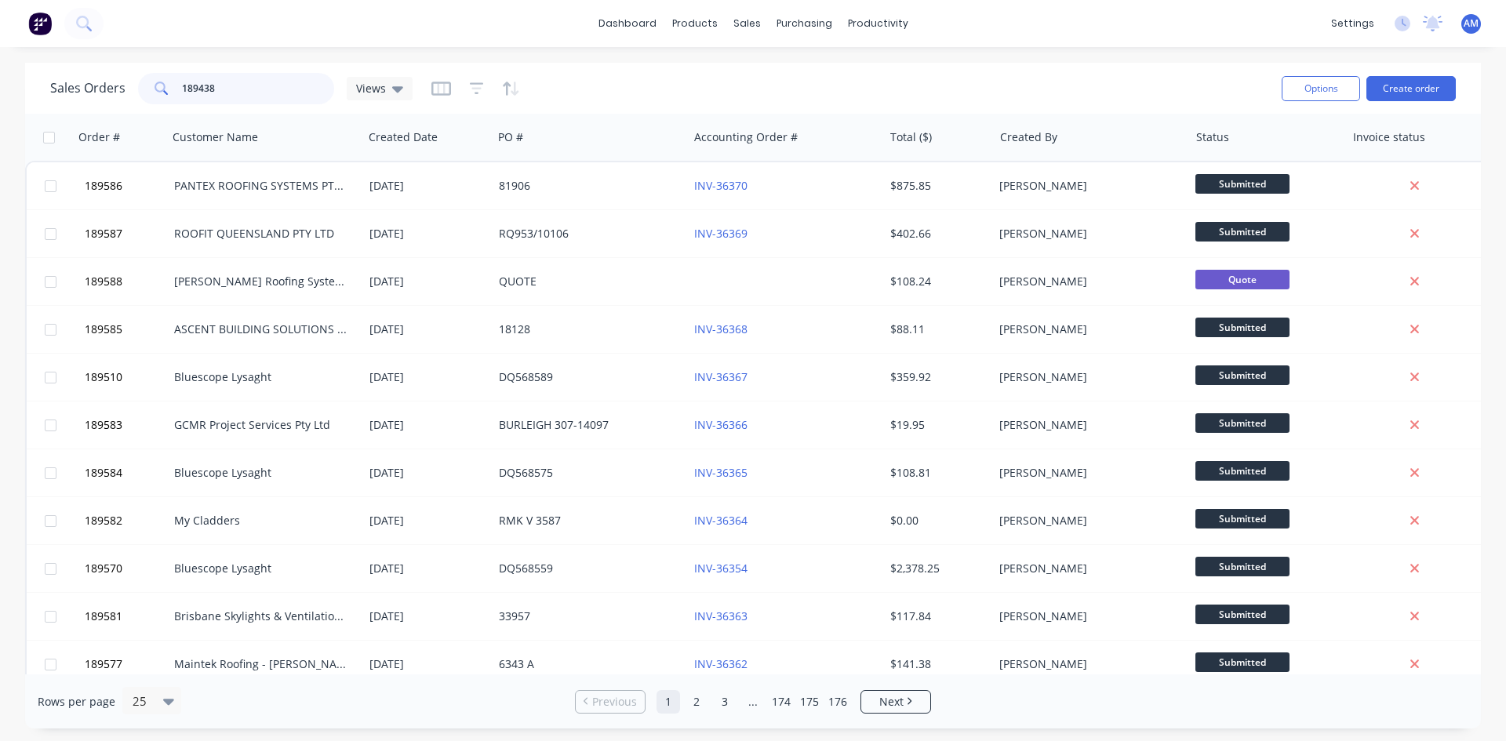
type input "189438"
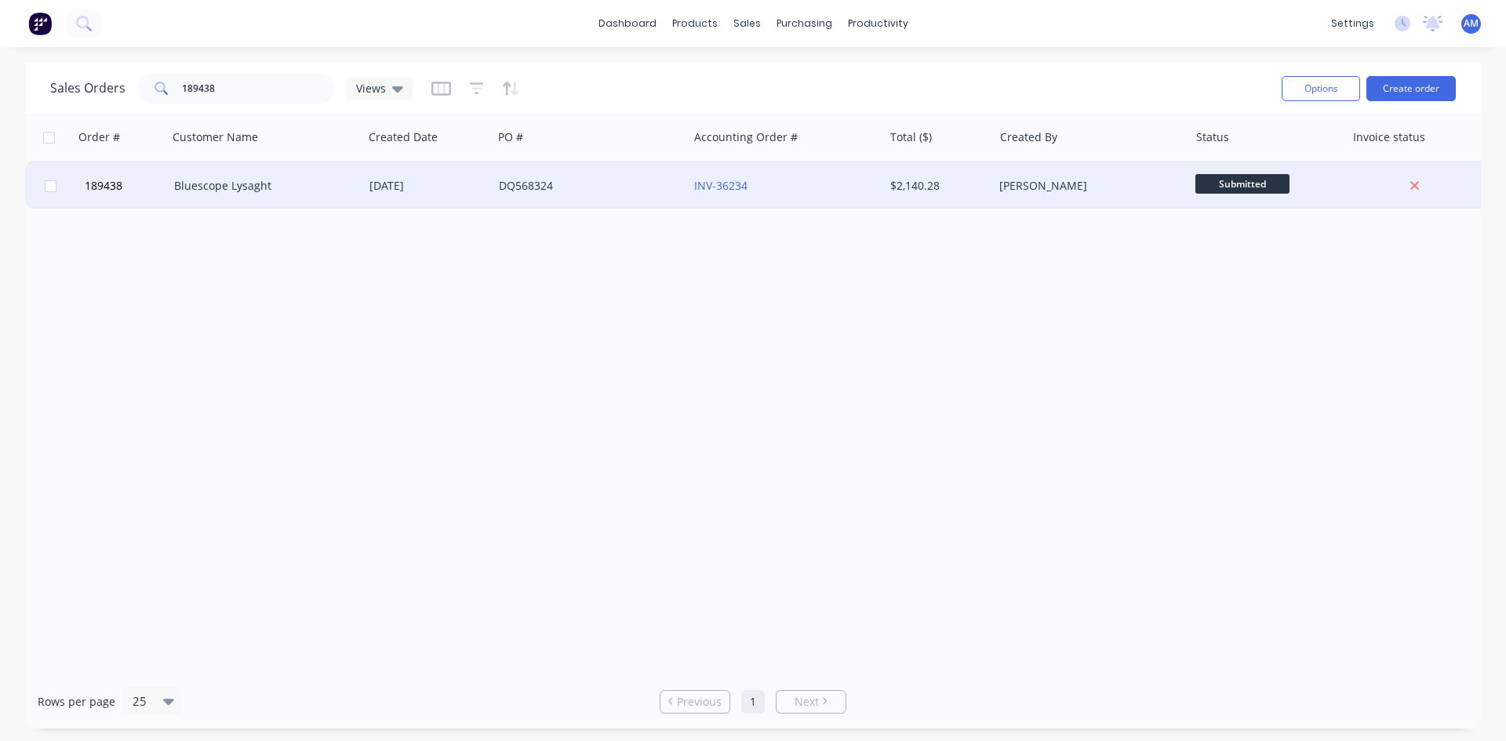
click at [594, 192] on div "DQ568324" at bounding box center [586, 186] width 174 height 16
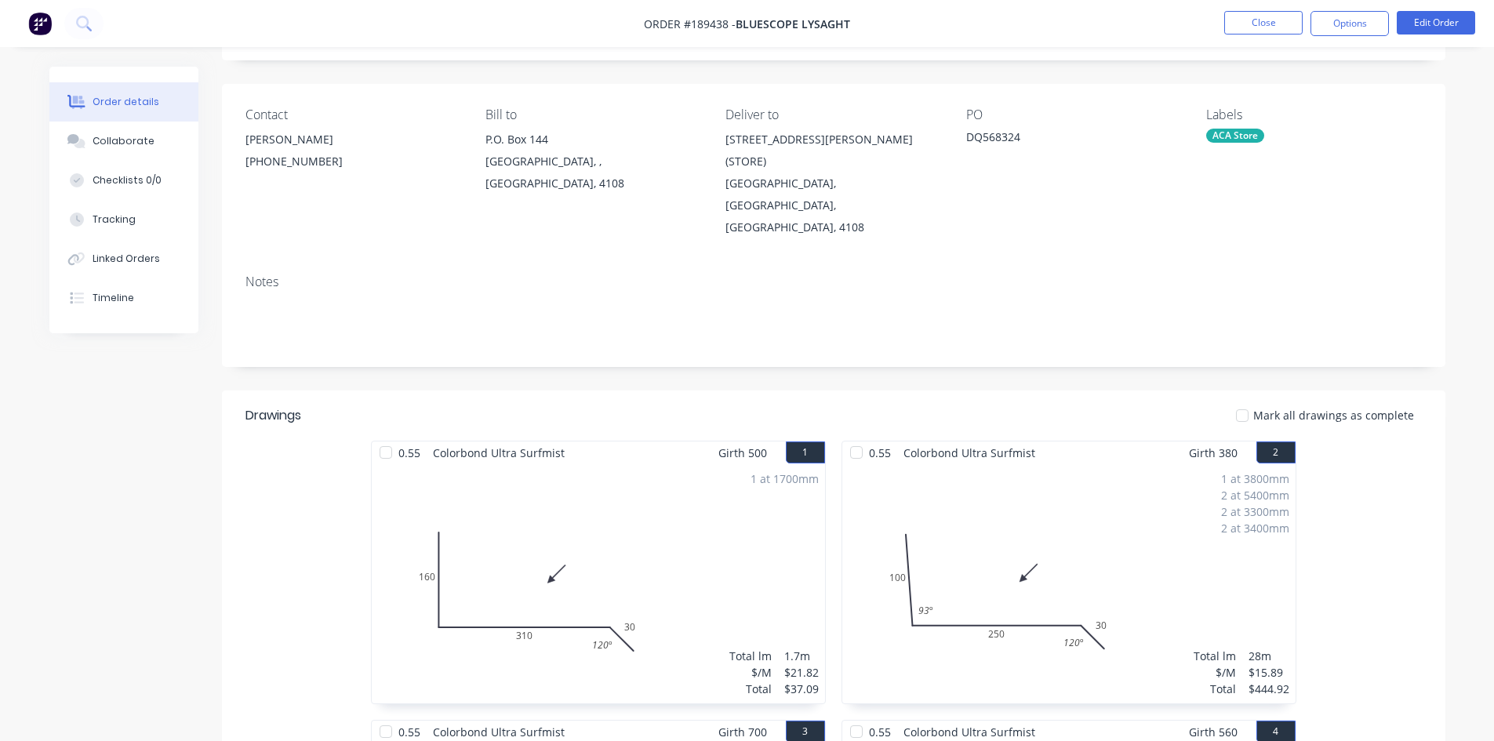
scroll to position [82, 0]
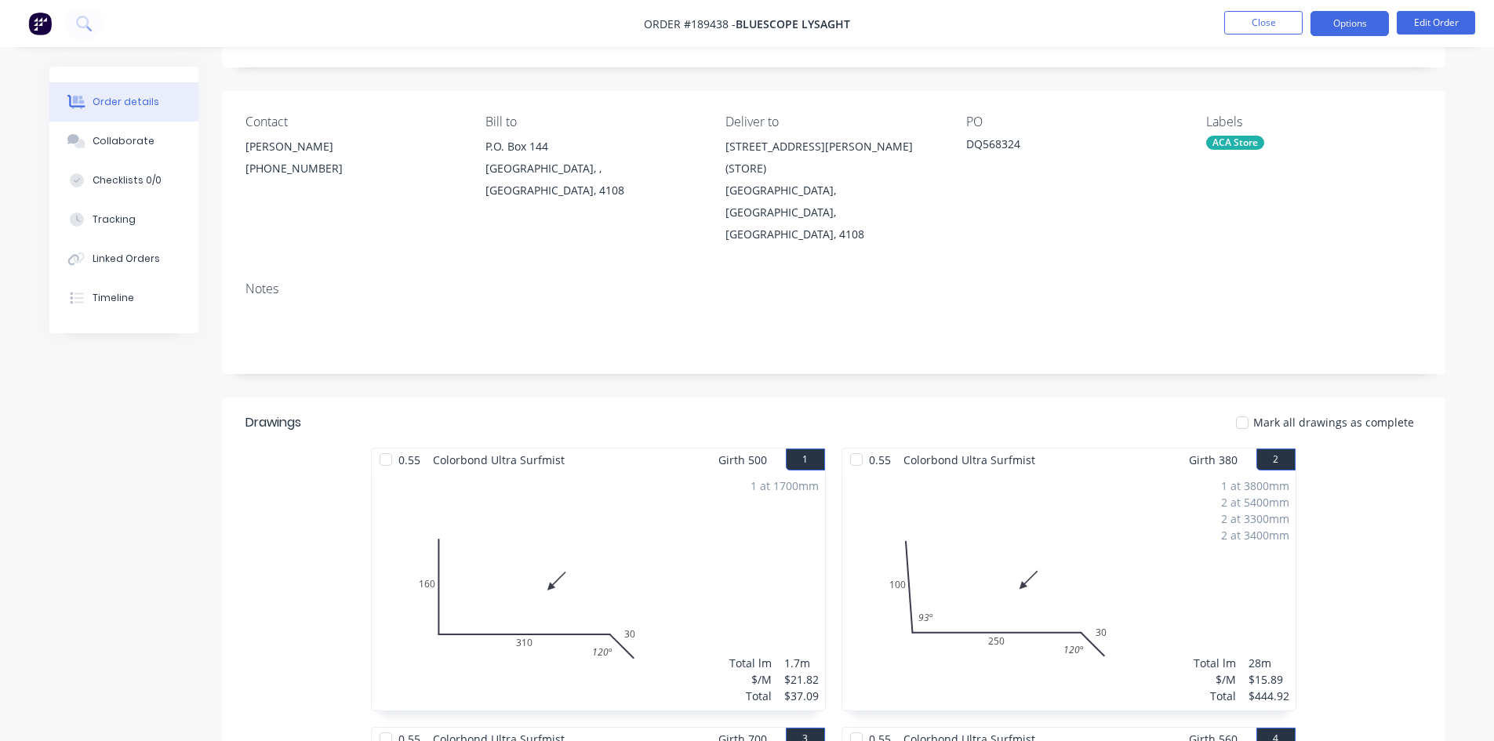
click at [1342, 33] on button "Options" at bounding box center [1350, 23] width 78 height 25
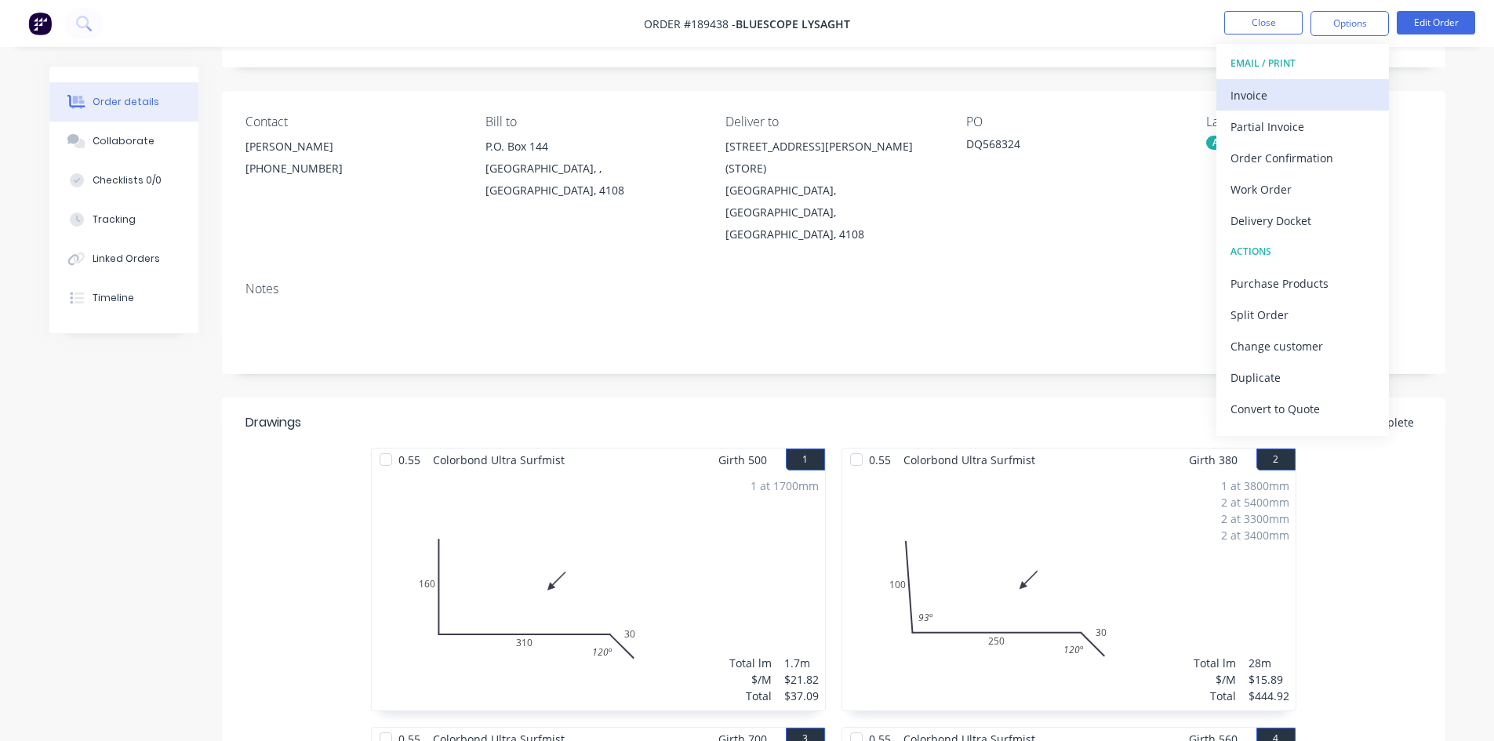
click at [1307, 82] on button "Invoice" at bounding box center [1303, 94] width 173 height 31
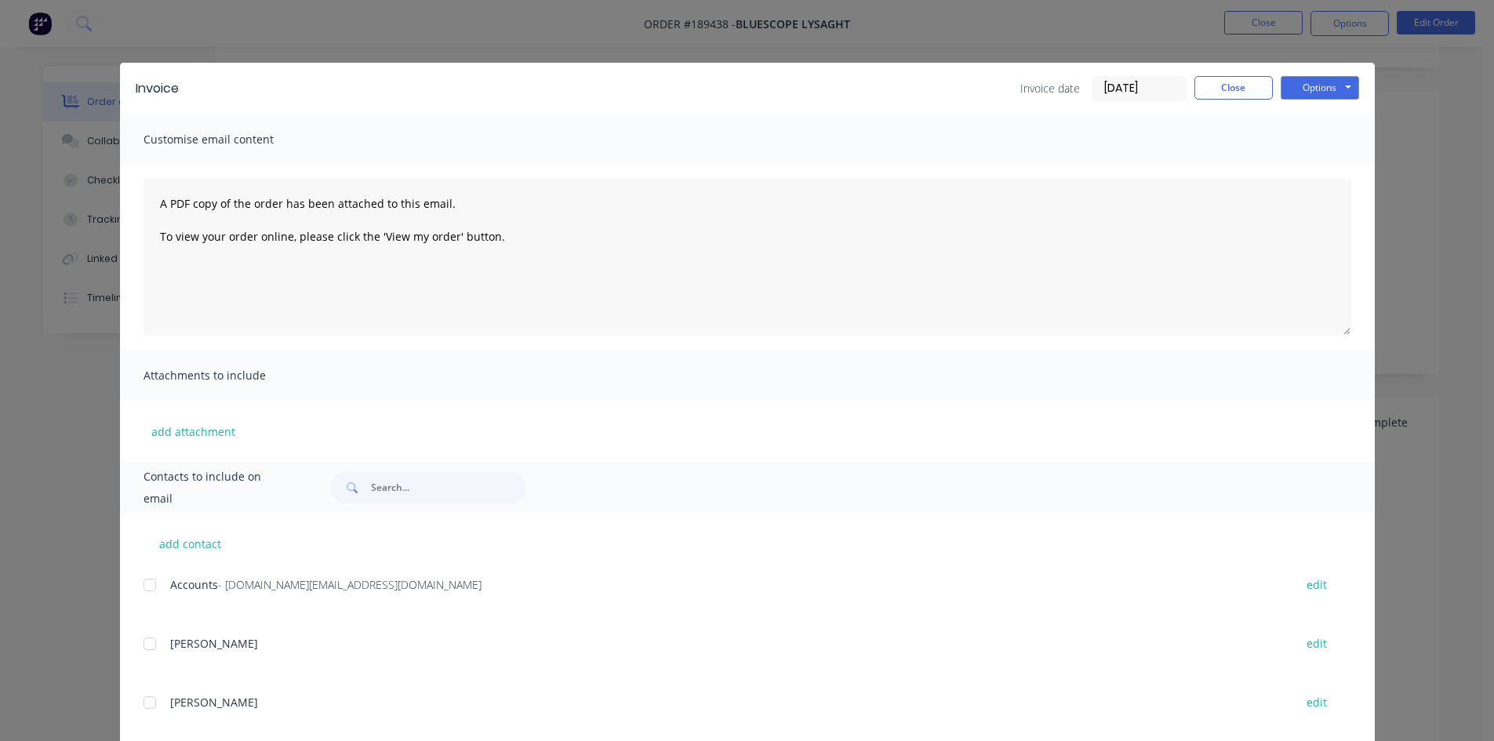
click at [143, 584] on div at bounding box center [149, 584] width 31 height 31
click at [1294, 89] on button "Options" at bounding box center [1320, 88] width 78 height 24
click at [1300, 159] on button "Email" at bounding box center [1331, 168] width 100 height 26
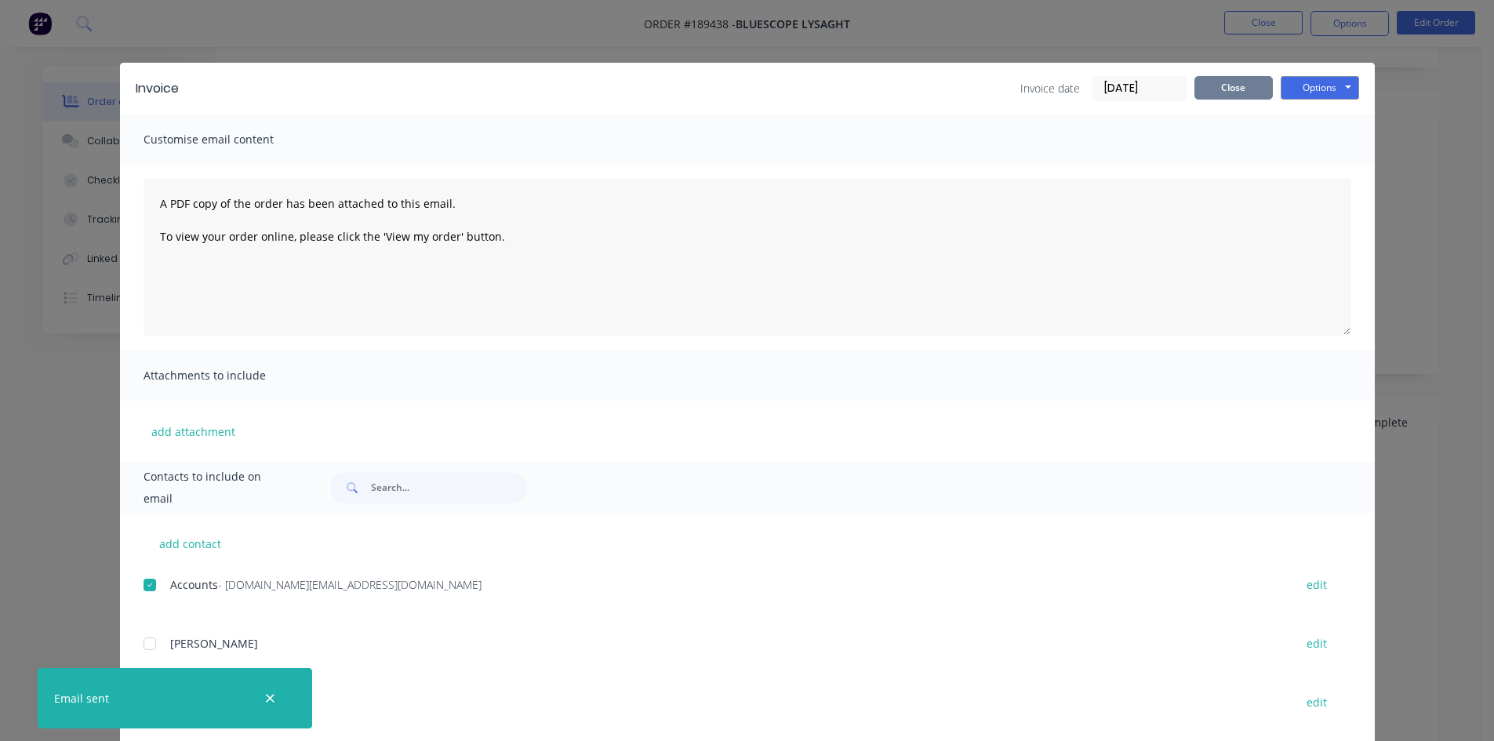
click at [1249, 82] on button "Close" at bounding box center [1234, 88] width 78 height 24
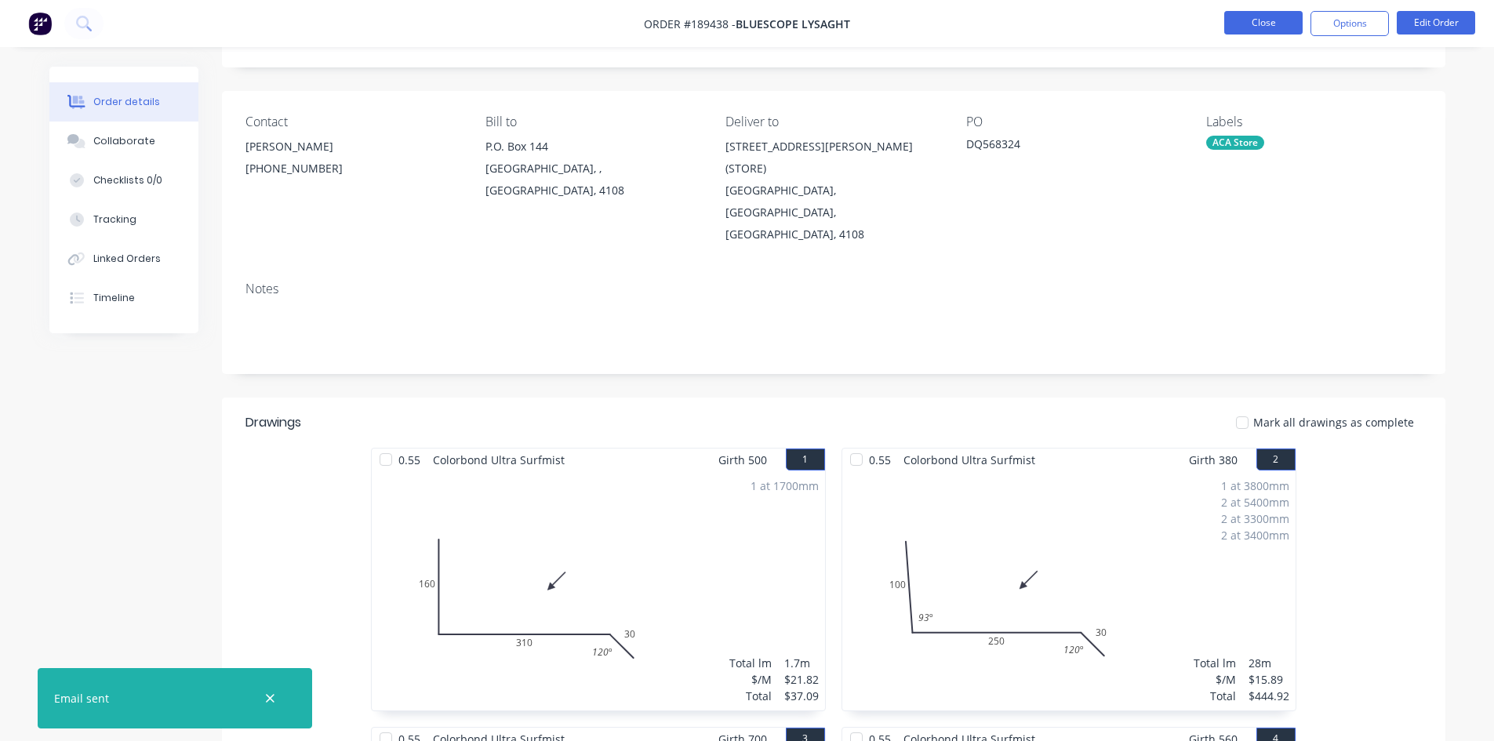
click at [1257, 31] on button "Close" at bounding box center [1263, 23] width 78 height 24
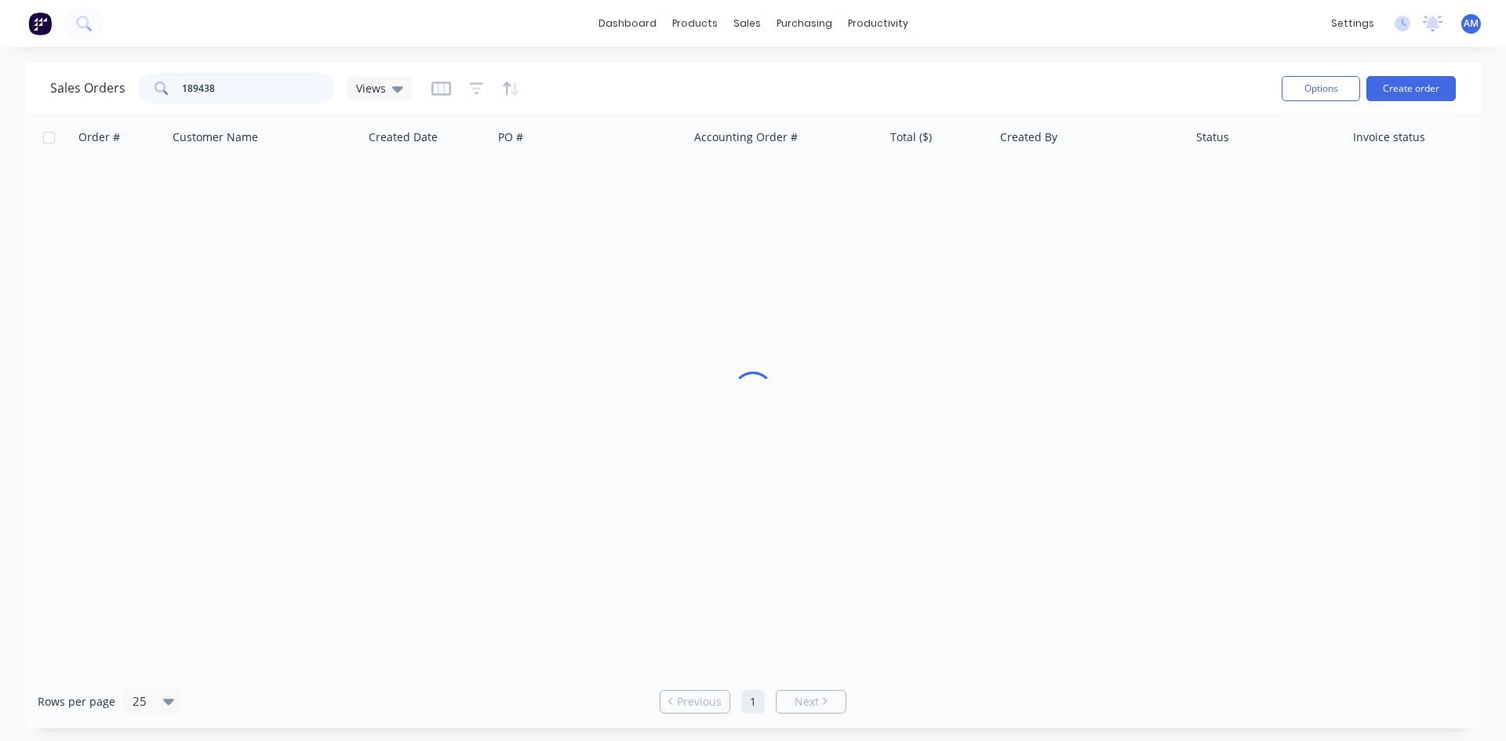
drag, startPoint x: 253, startPoint y: 85, endPoint x: 122, endPoint y: 85, distance: 130.2
click at [122, 85] on div "Sales Orders 189438 Views" at bounding box center [231, 88] width 362 height 31
type input "189514"
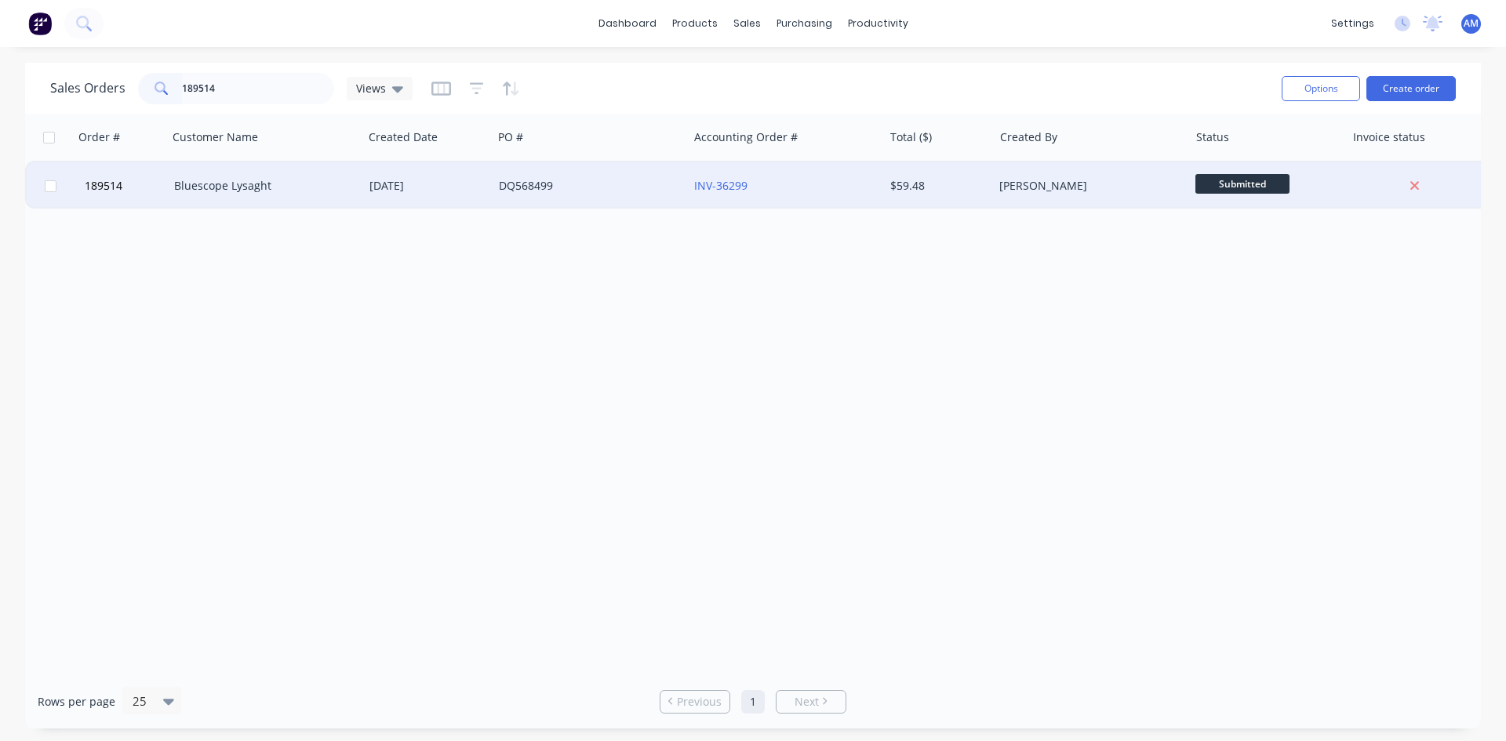
click at [610, 187] on div "DQ568499" at bounding box center [586, 186] width 174 height 16
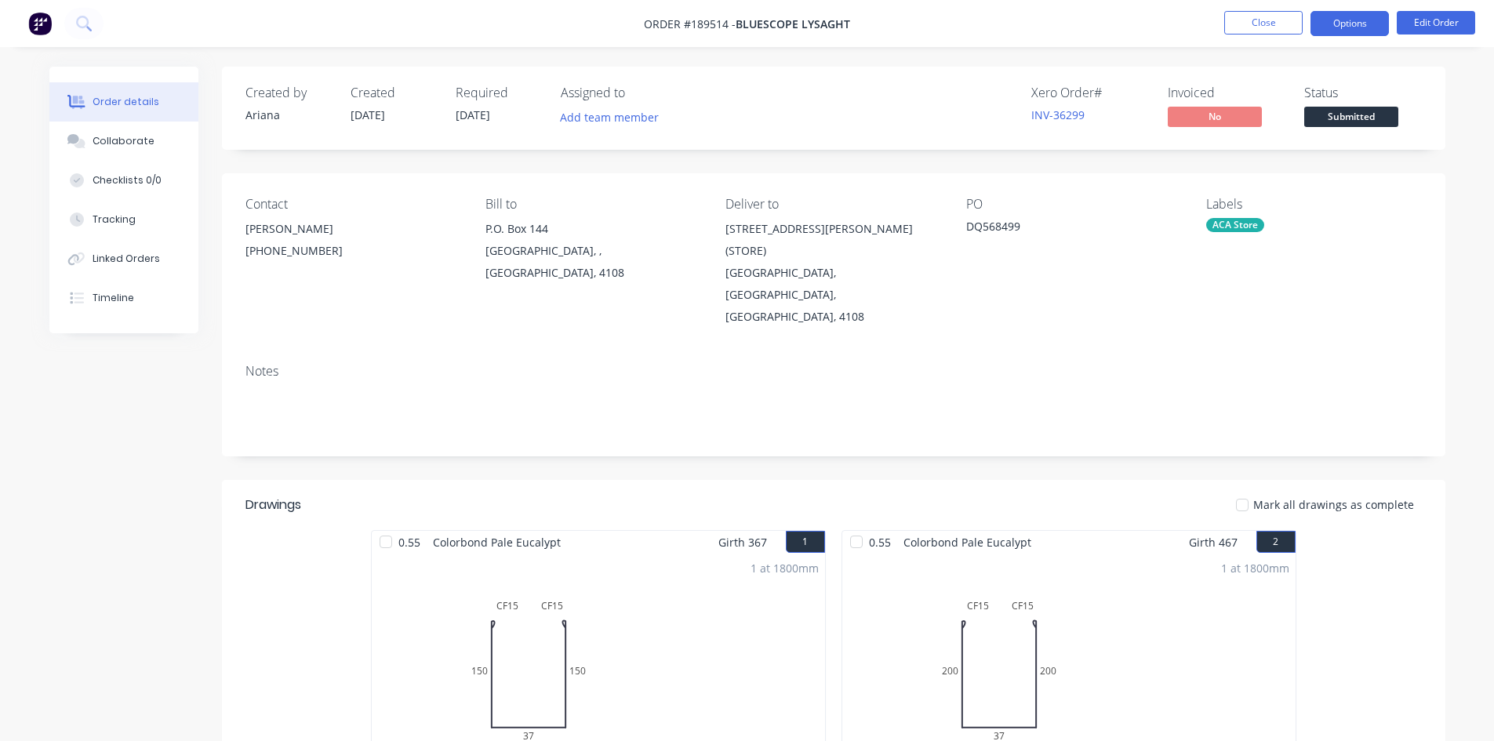
click at [1344, 26] on button "Options" at bounding box center [1350, 23] width 78 height 25
click at [1067, 266] on div "PO DQ568499" at bounding box center [1073, 262] width 215 height 131
click at [1357, 25] on button "Options" at bounding box center [1350, 23] width 78 height 25
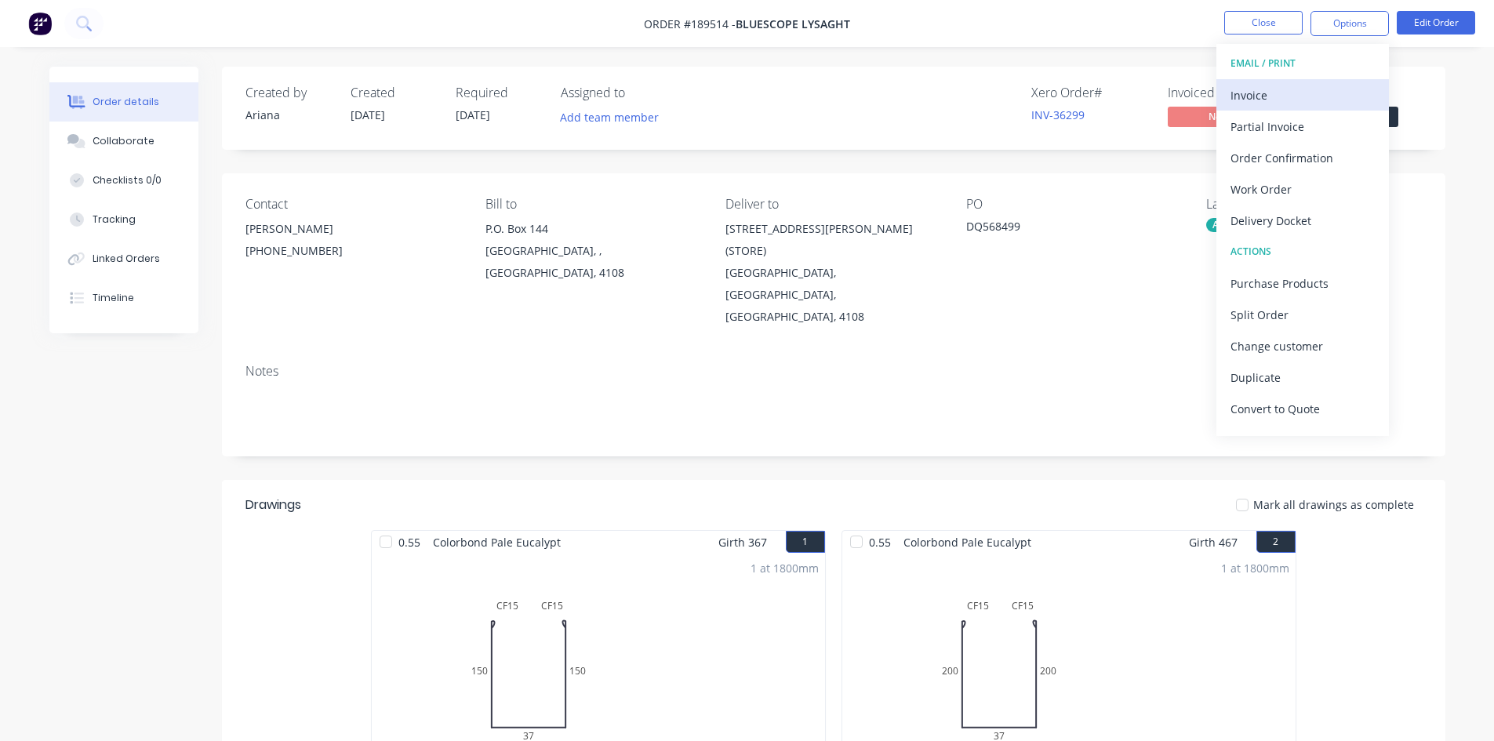
click at [1315, 89] on div "Invoice" at bounding box center [1303, 95] width 144 height 23
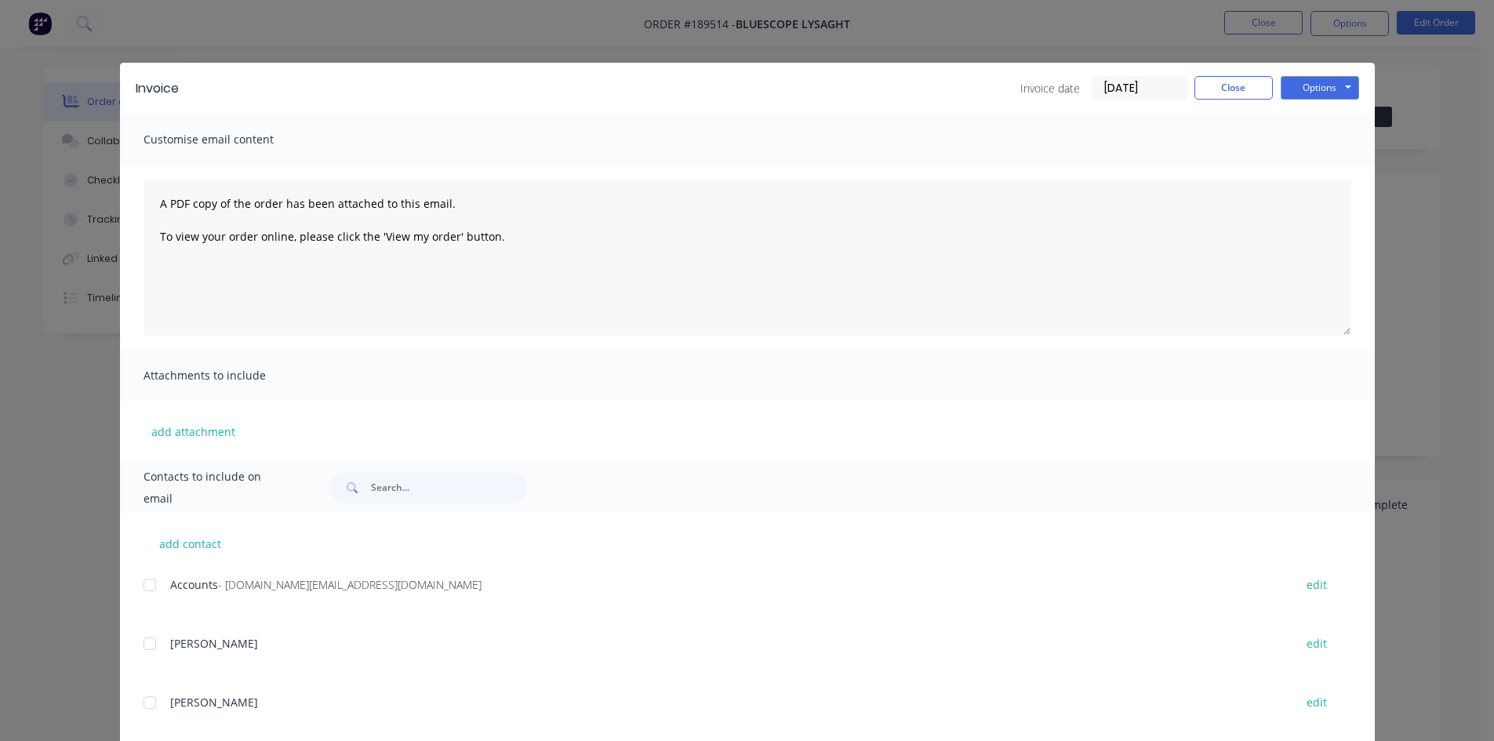
drag, startPoint x: 145, startPoint y: 586, endPoint x: 169, endPoint y: 570, distance: 28.9
click at [146, 586] on div at bounding box center [149, 584] width 31 height 31
click at [1330, 88] on button "Options" at bounding box center [1320, 88] width 78 height 24
click at [1329, 159] on button "Email" at bounding box center [1331, 168] width 100 height 26
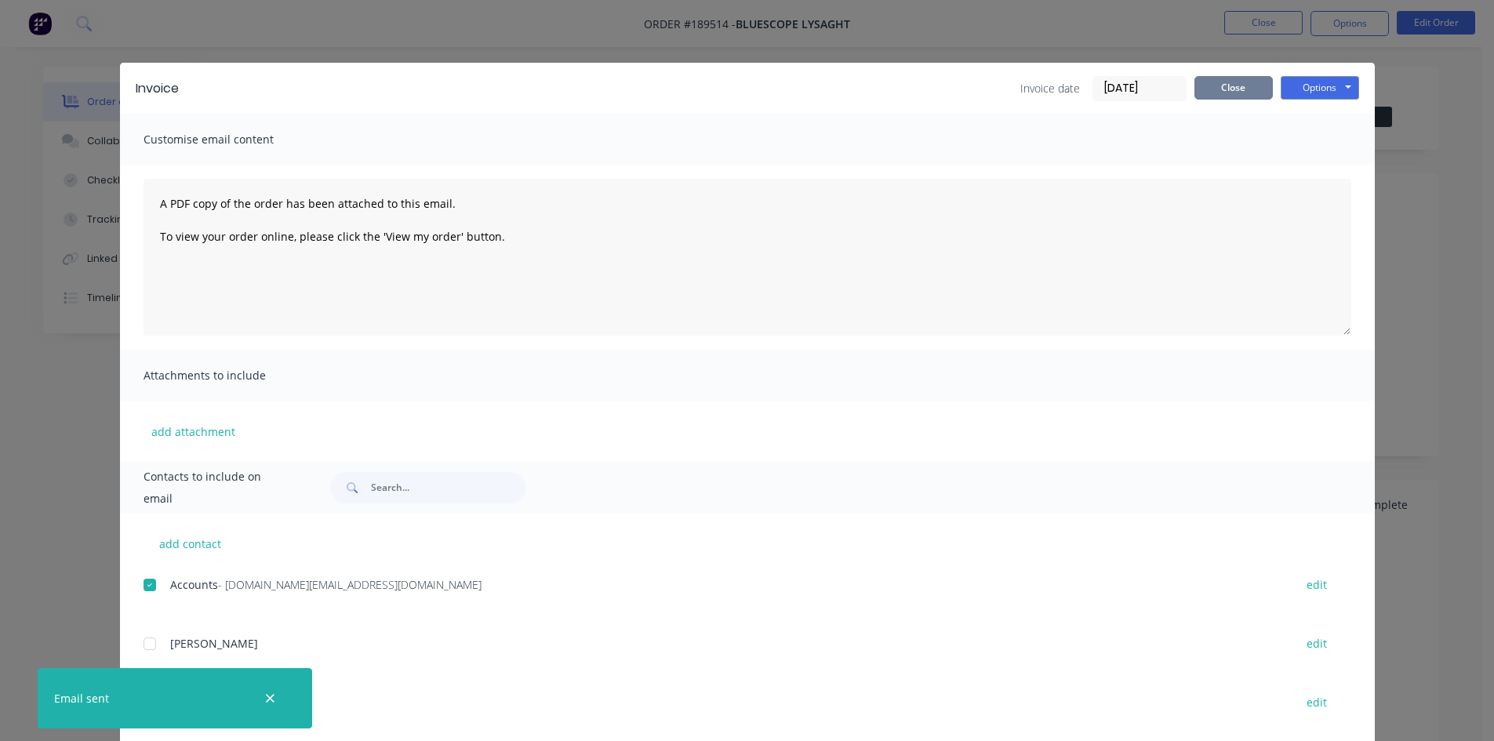
click at [1247, 86] on button "Close" at bounding box center [1234, 88] width 78 height 24
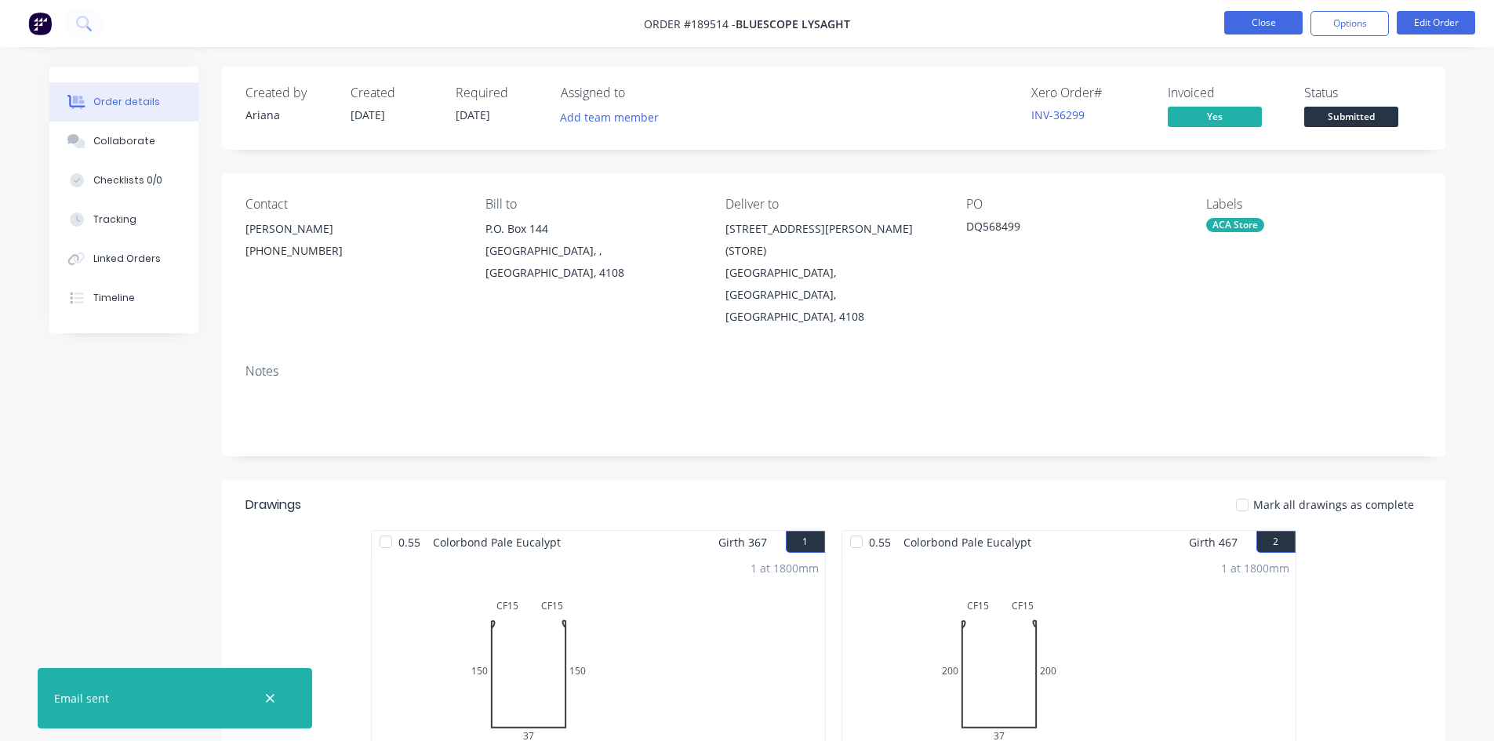
click at [1262, 31] on button "Close" at bounding box center [1263, 23] width 78 height 24
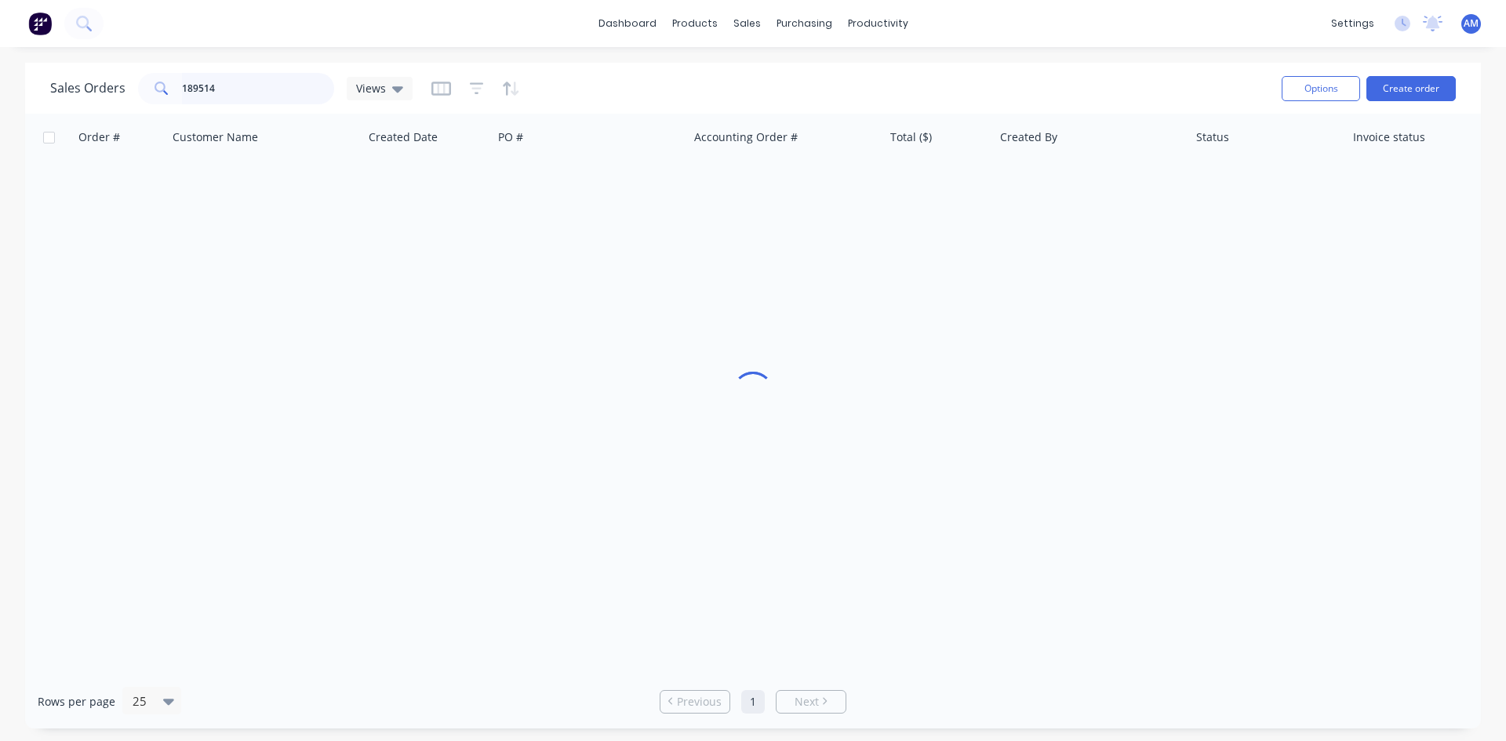
drag, startPoint x: 264, startPoint y: 89, endPoint x: 68, endPoint y: 87, distance: 195.3
click at [68, 87] on div "Sales Orders 189514 Views" at bounding box center [231, 88] width 362 height 31
type input "189439"
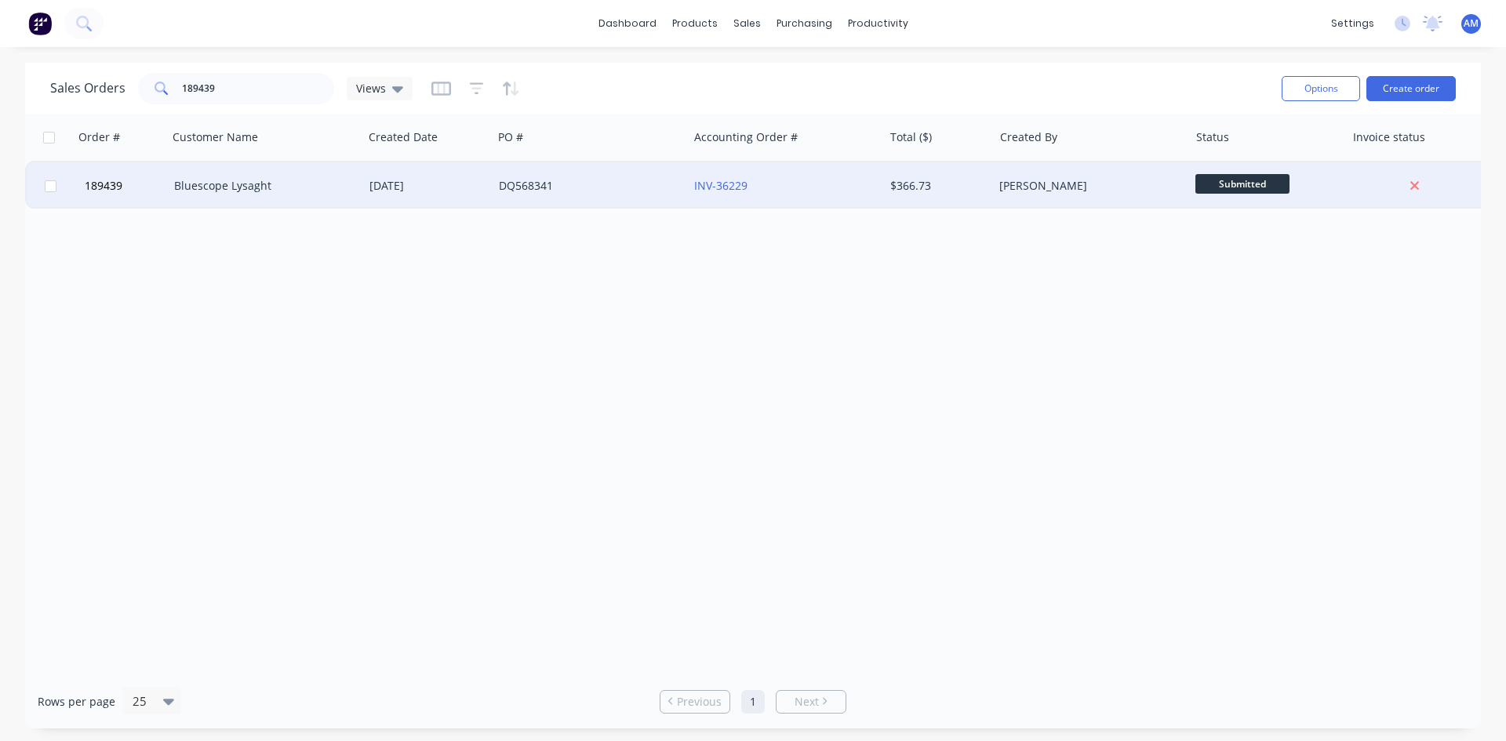
click at [618, 185] on div "DQ568341" at bounding box center [586, 186] width 174 height 16
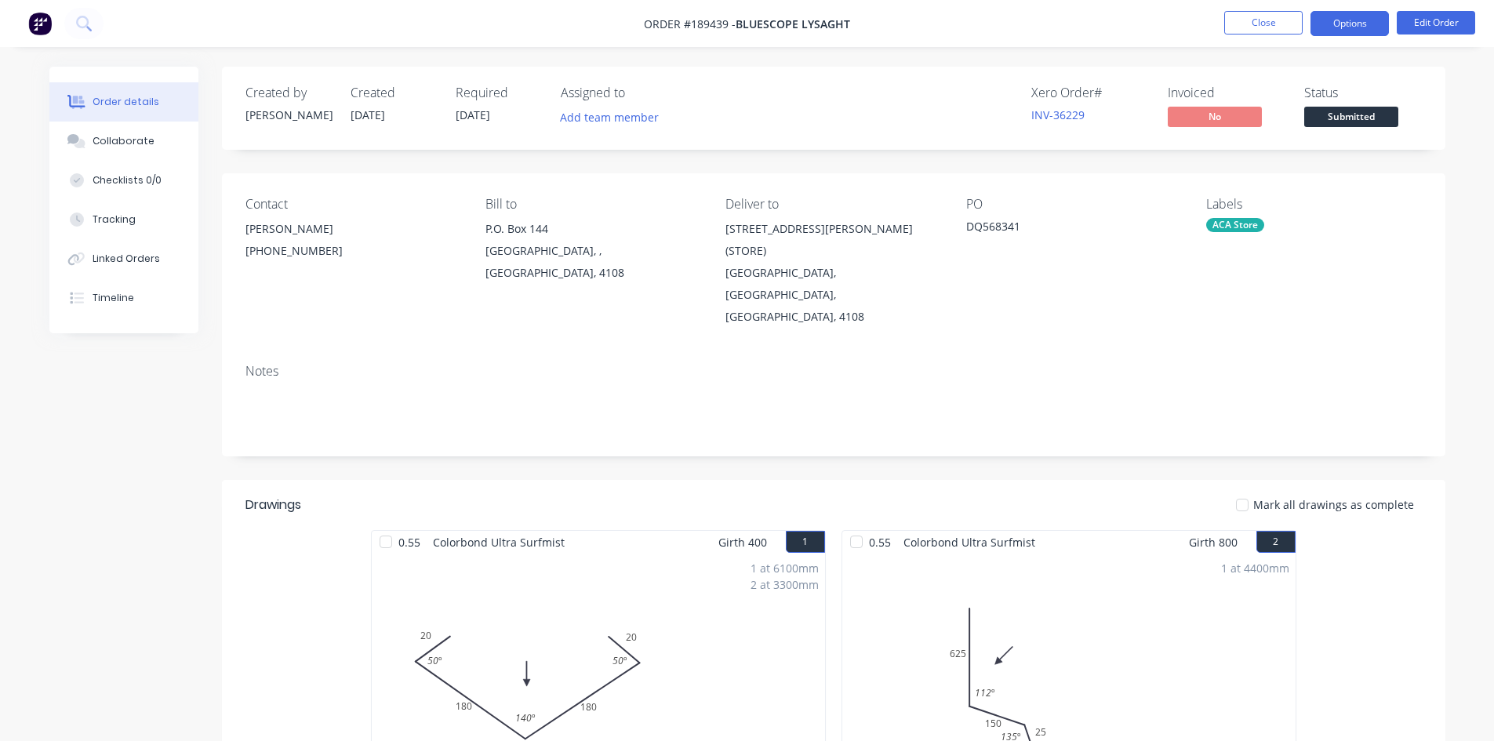
click at [1332, 22] on button "Options" at bounding box center [1350, 23] width 78 height 25
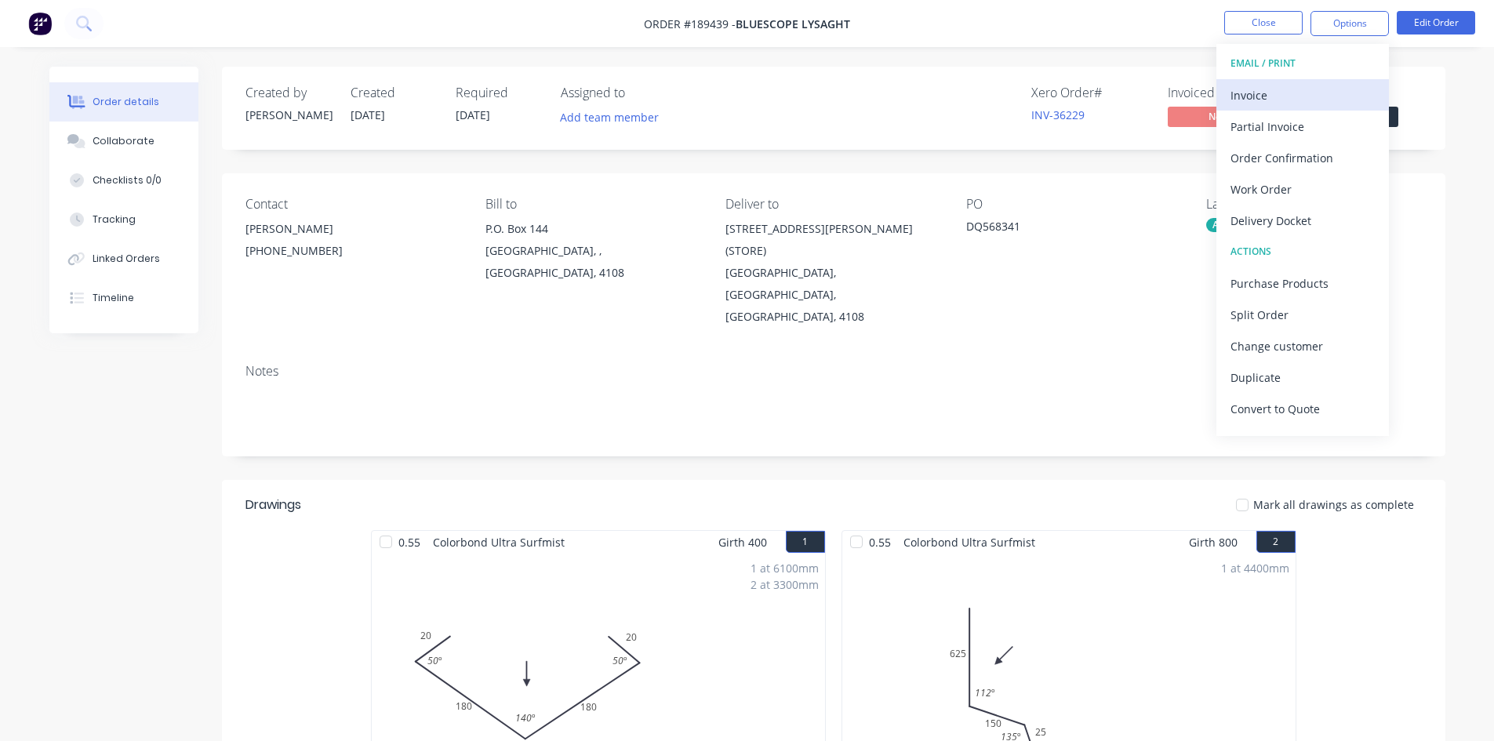
click at [1304, 88] on div "Invoice" at bounding box center [1303, 95] width 144 height 23
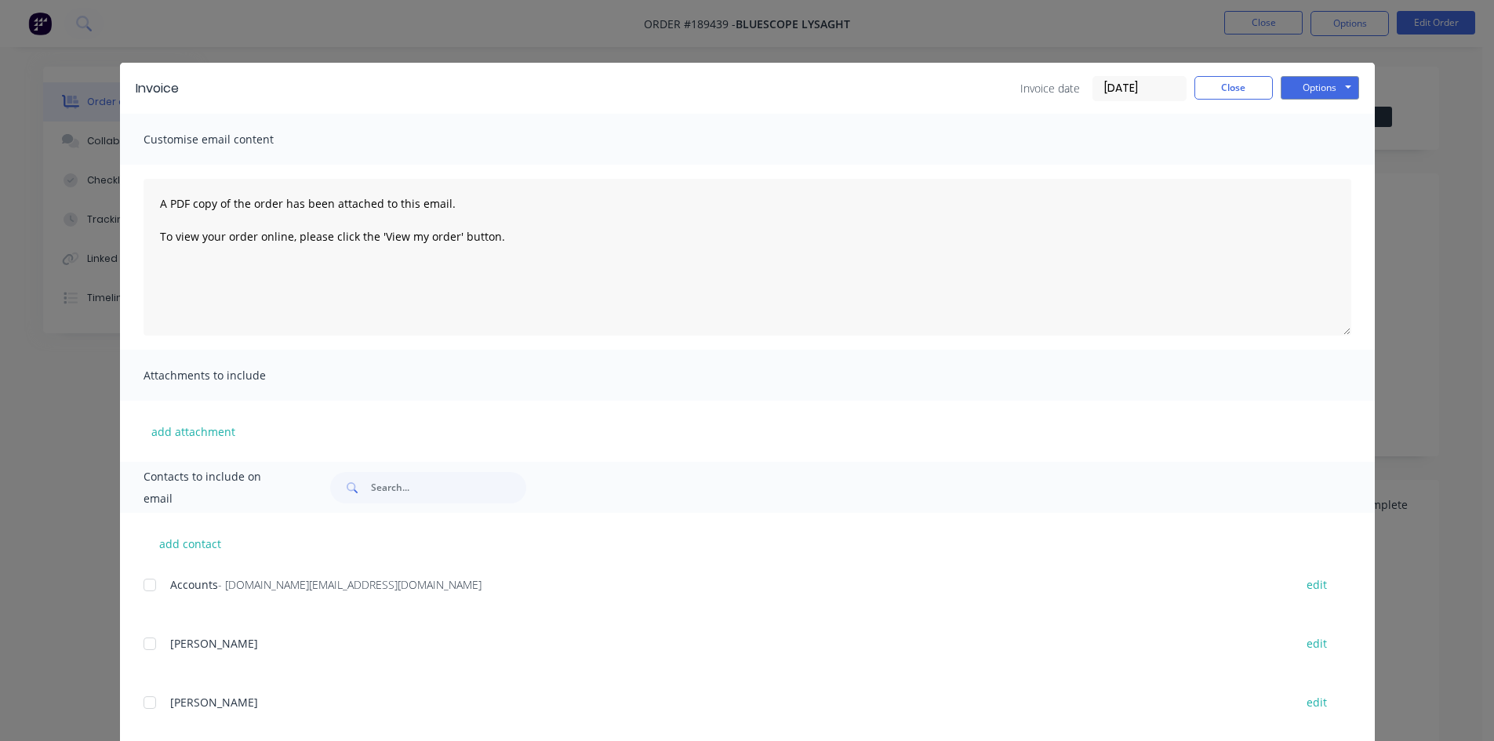
click at [142, 584] on div at bounding box center [149, 584] width 31 height 31
click at [1310, 88] on button "Options" at bounding box center [1320, 88] width 78 height 24
click at [1307, 164] on button "Email" at bounding box center [1331, 168] width 100 height 26
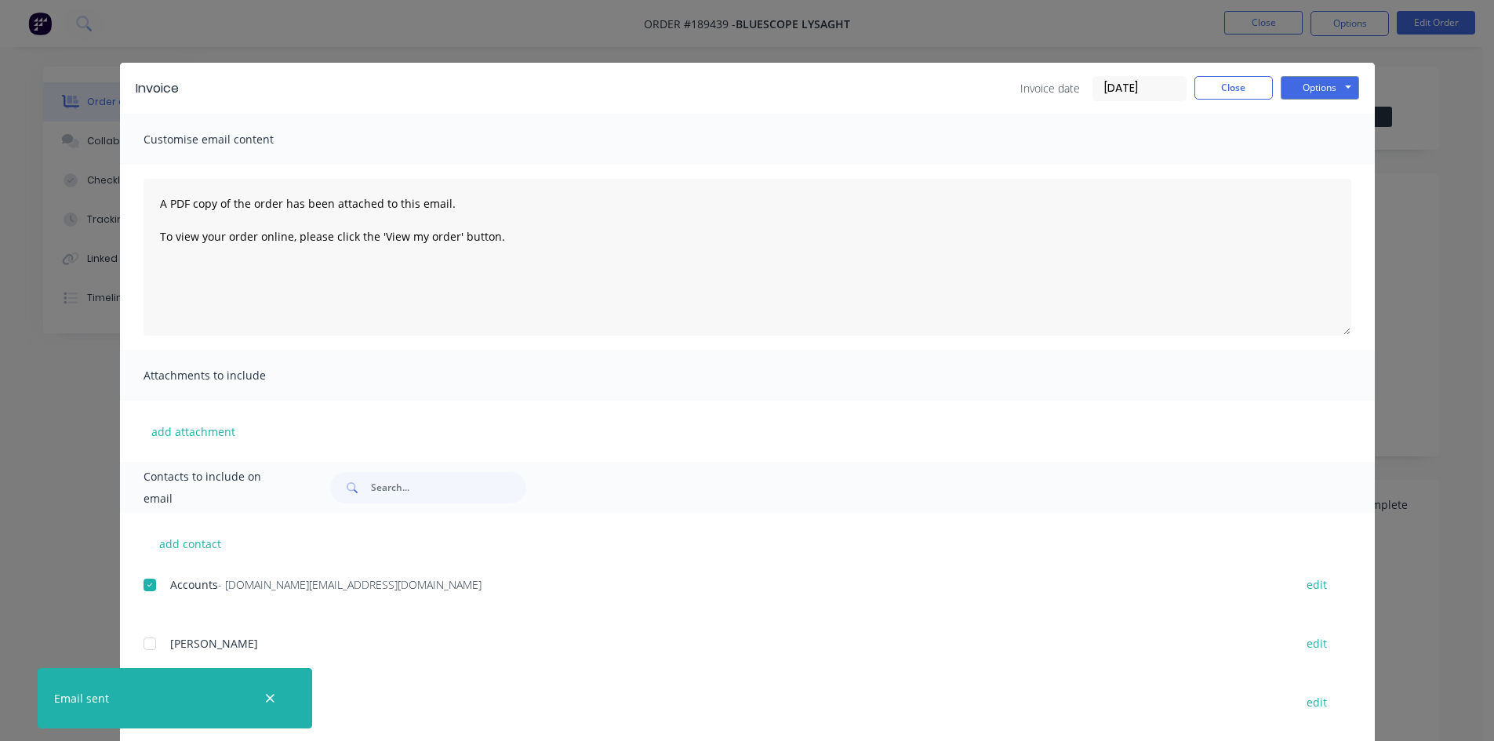
click at [1202, 105] on div "Invoice Invoice date [DATE] Close Options Preview Print Email" at bounding box center [747, 88] width 1255 height 51
click at [1236, 76] on button "Close" at bounding box center [1234, 88] width 78 height 24
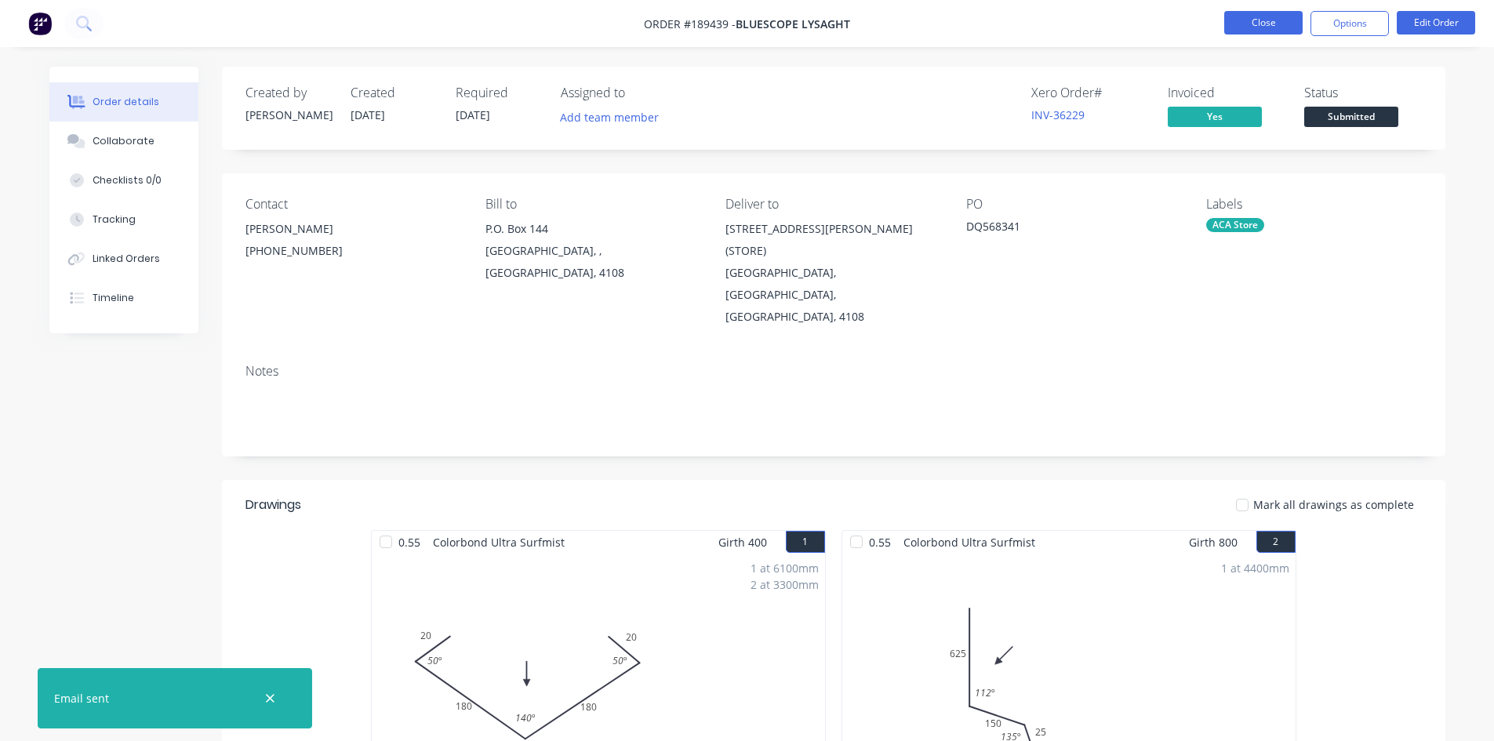
click at [1260, 27] on button "Close" at bounding box center [1263, 23] width 78 height 24
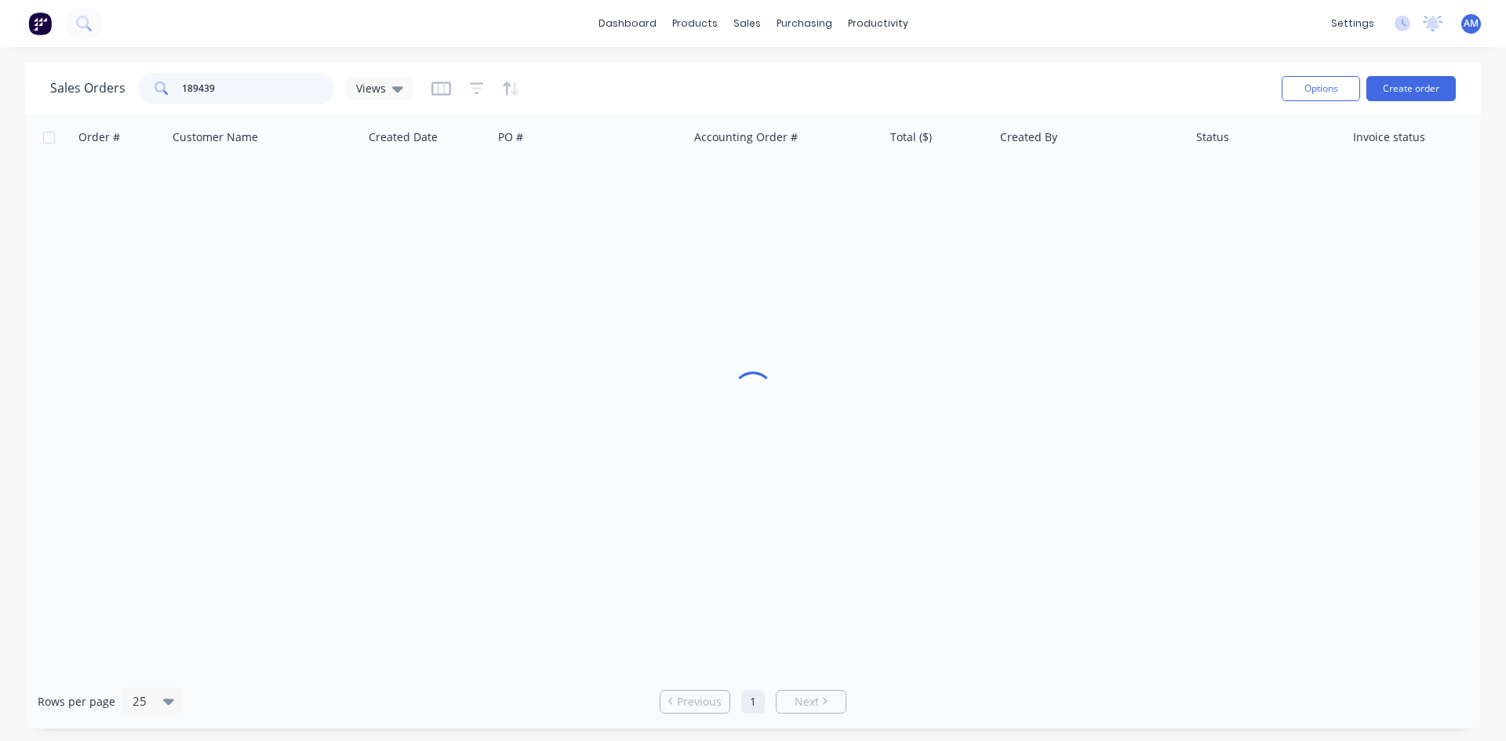
drag, startPoint x: 227, startPoint y: 95, endPoint x: 112, endPoint y: 91, distance: 115.4
click at [112, 91] on div "Sales Orders 189439 Views" at bounding box center [231, 88] width 362 height 31
type input "189451"
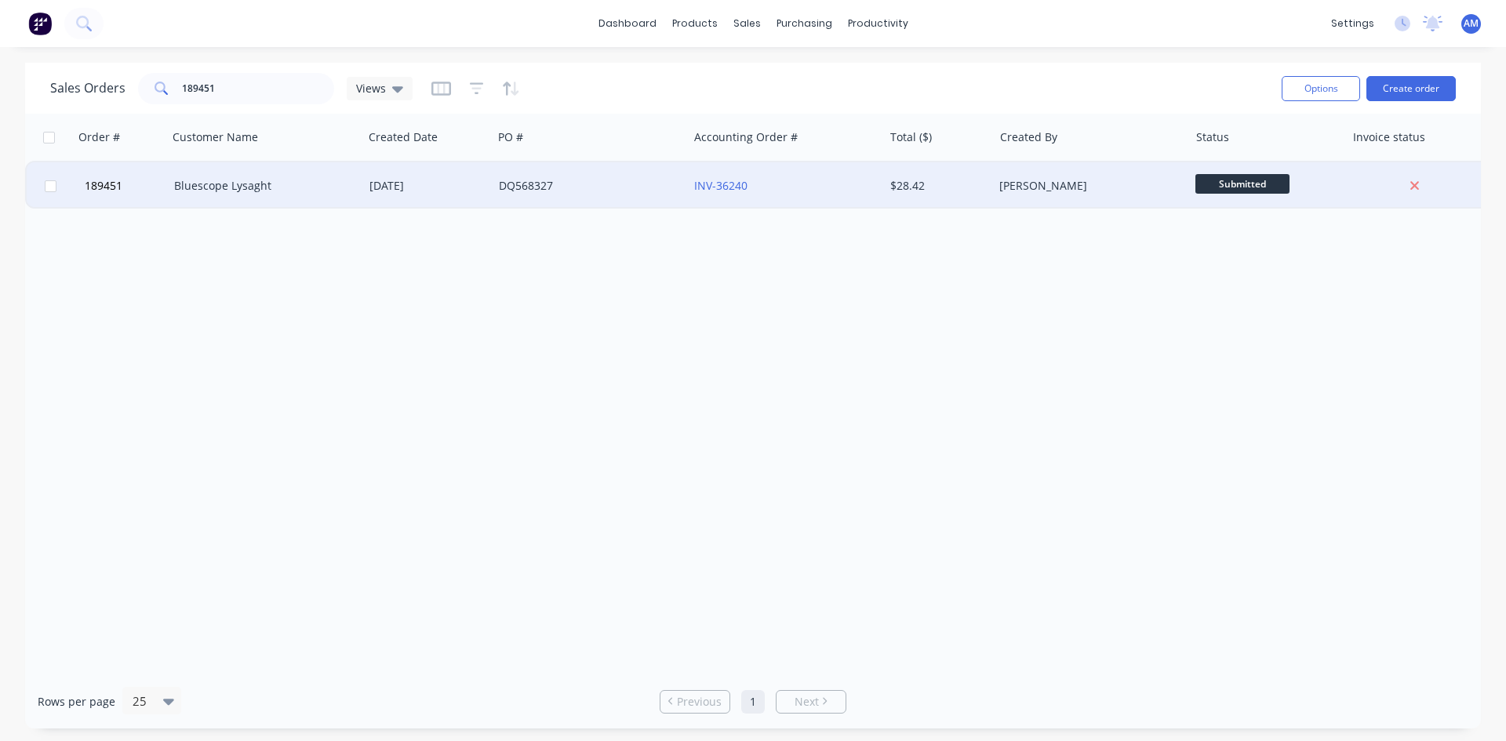
click at [607, 192] on div "DQ568327" at bounding box center [586, 186] width 174 height 16
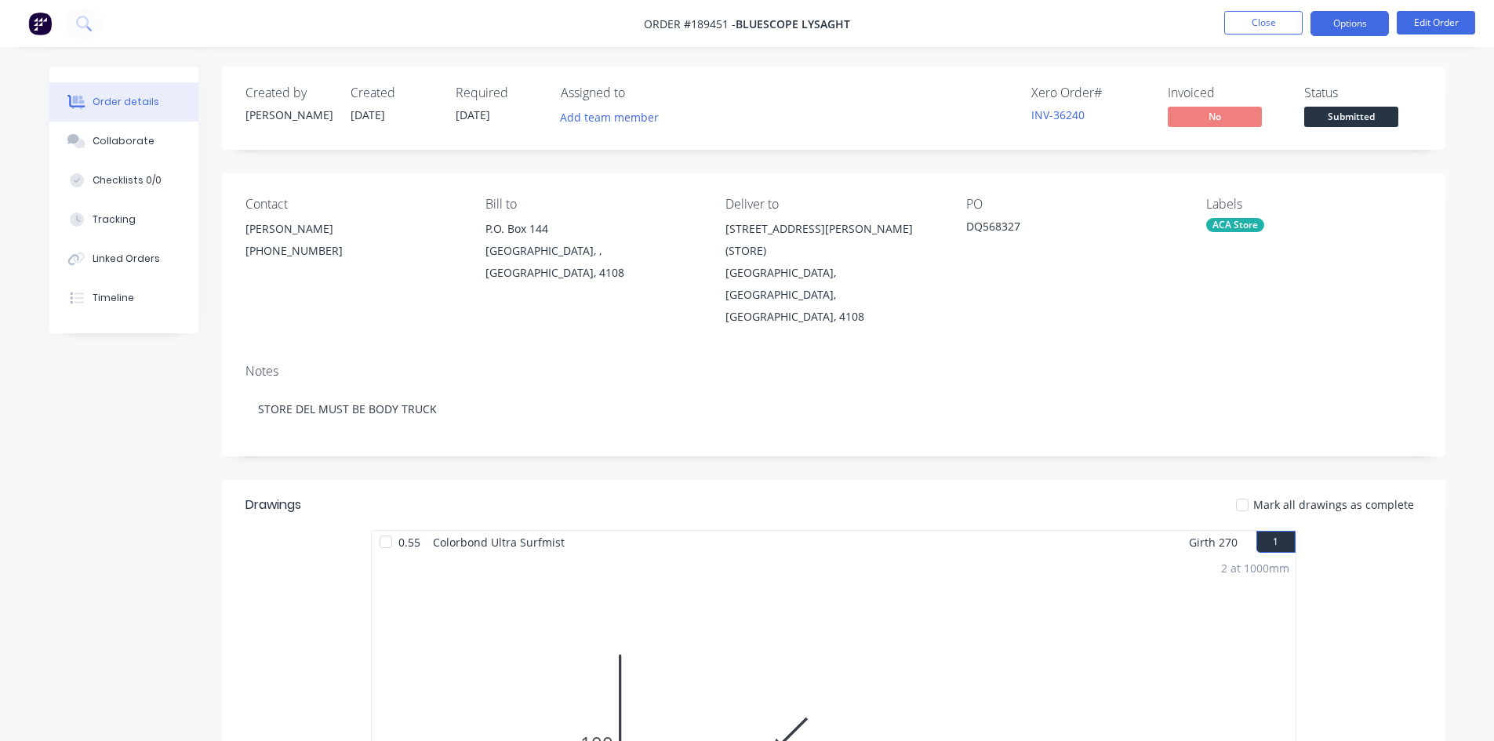
click at [1375, 24] on button "Options" at bounding box center [1350, 23] width 78 height 25
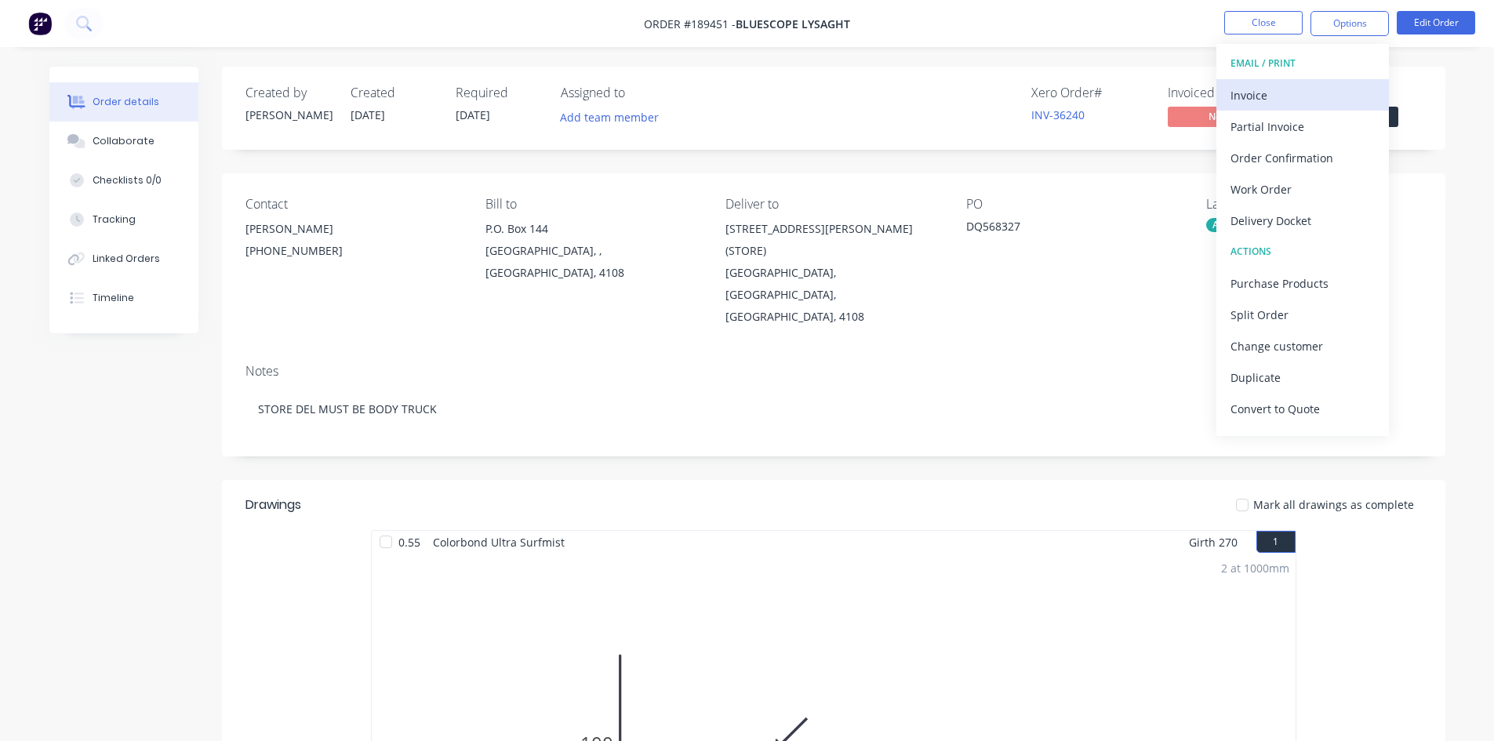
click at [1281, 86] on div "Invoice" at bounding box center [1303, 95] width 144 height 23
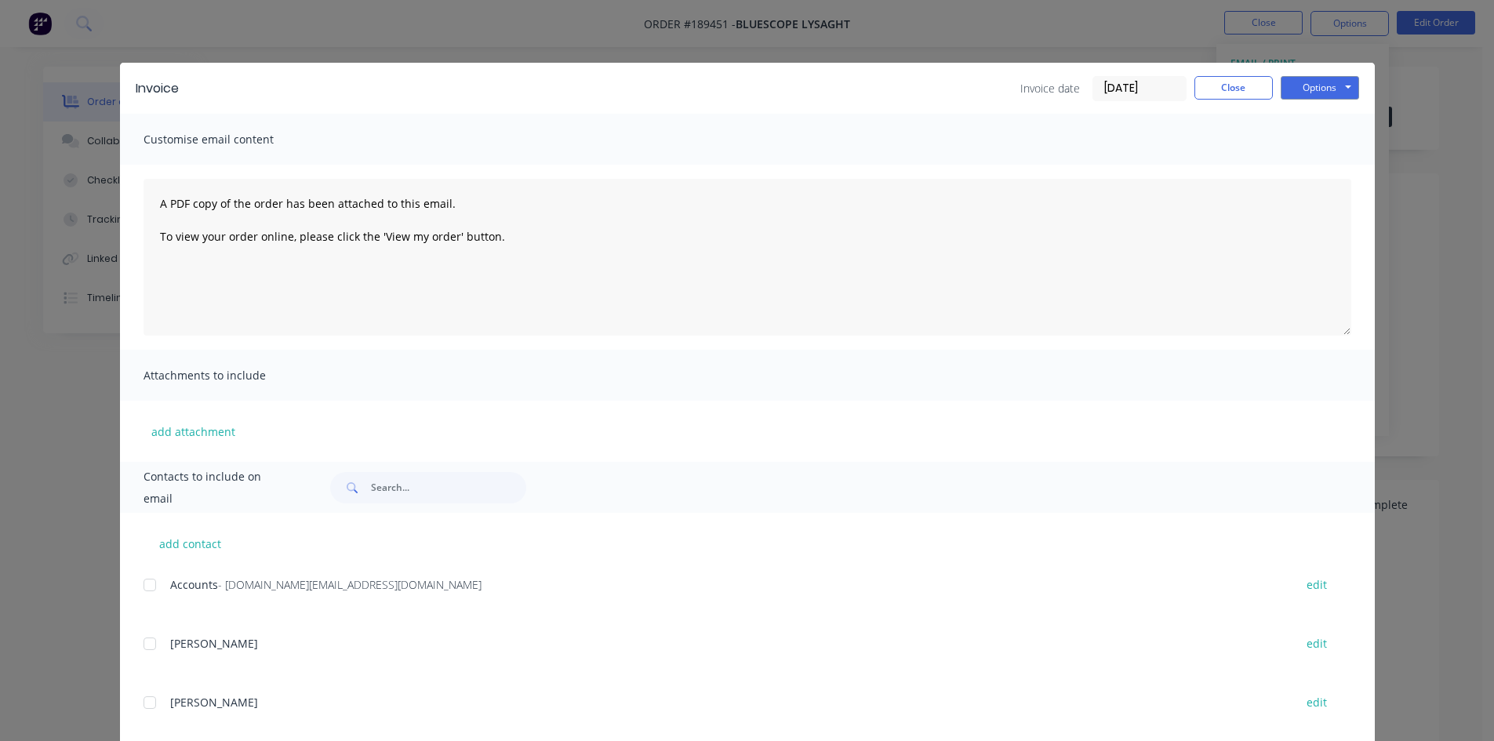
click at [148, 586] on div at bounding box center [149, 584] width 31 height 31
click at [1307, 85] on button "Options" at bounding box center [1320, 88] width 78 height 24
click at [1315, 161] on button "Email" at bounding box center [1331, 168] width 100 height 26
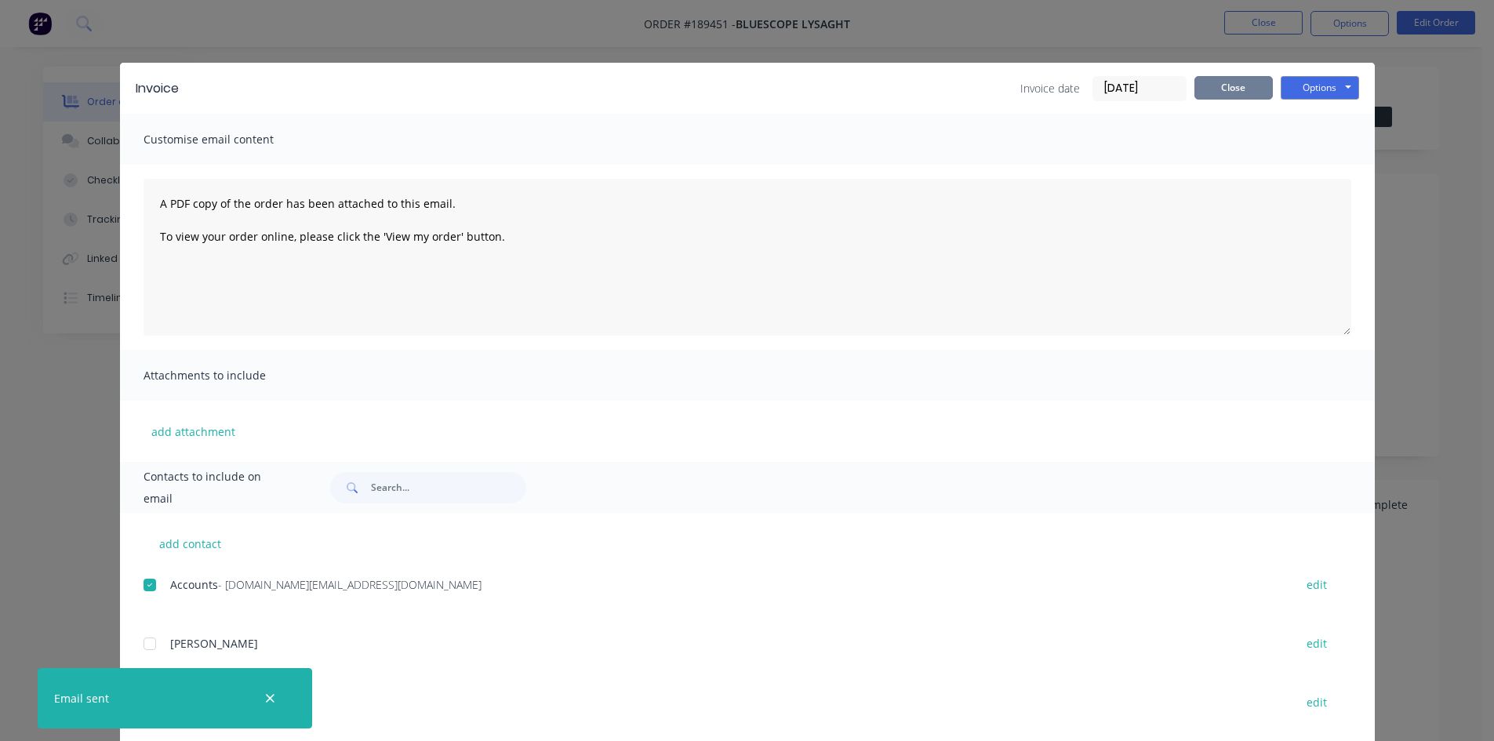
click at [1226, 93] on button "Close" at bounding box center [1234, 88] width 78 height 24
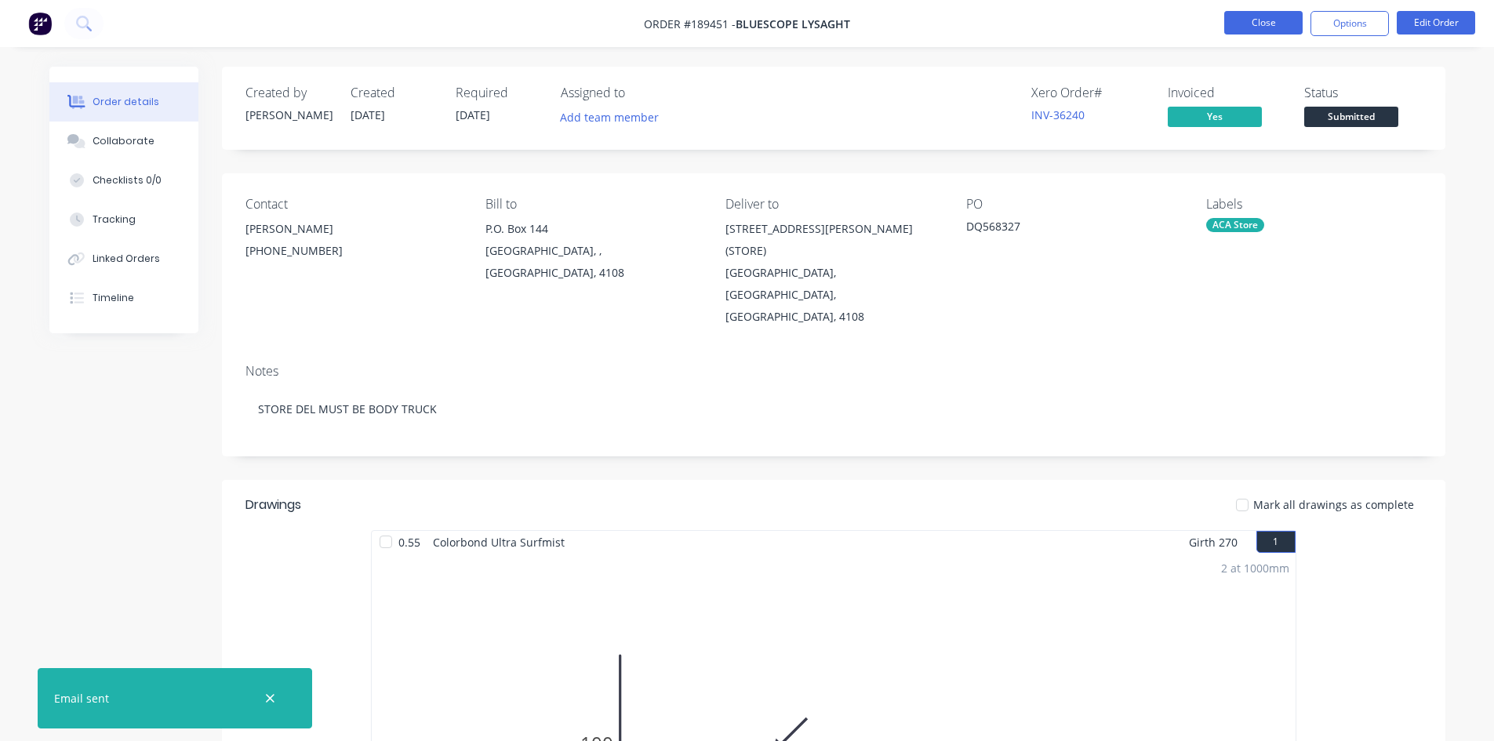
click at [1263, 22] on button "Close" at bounding box center [1263, 23] width 78 height 24
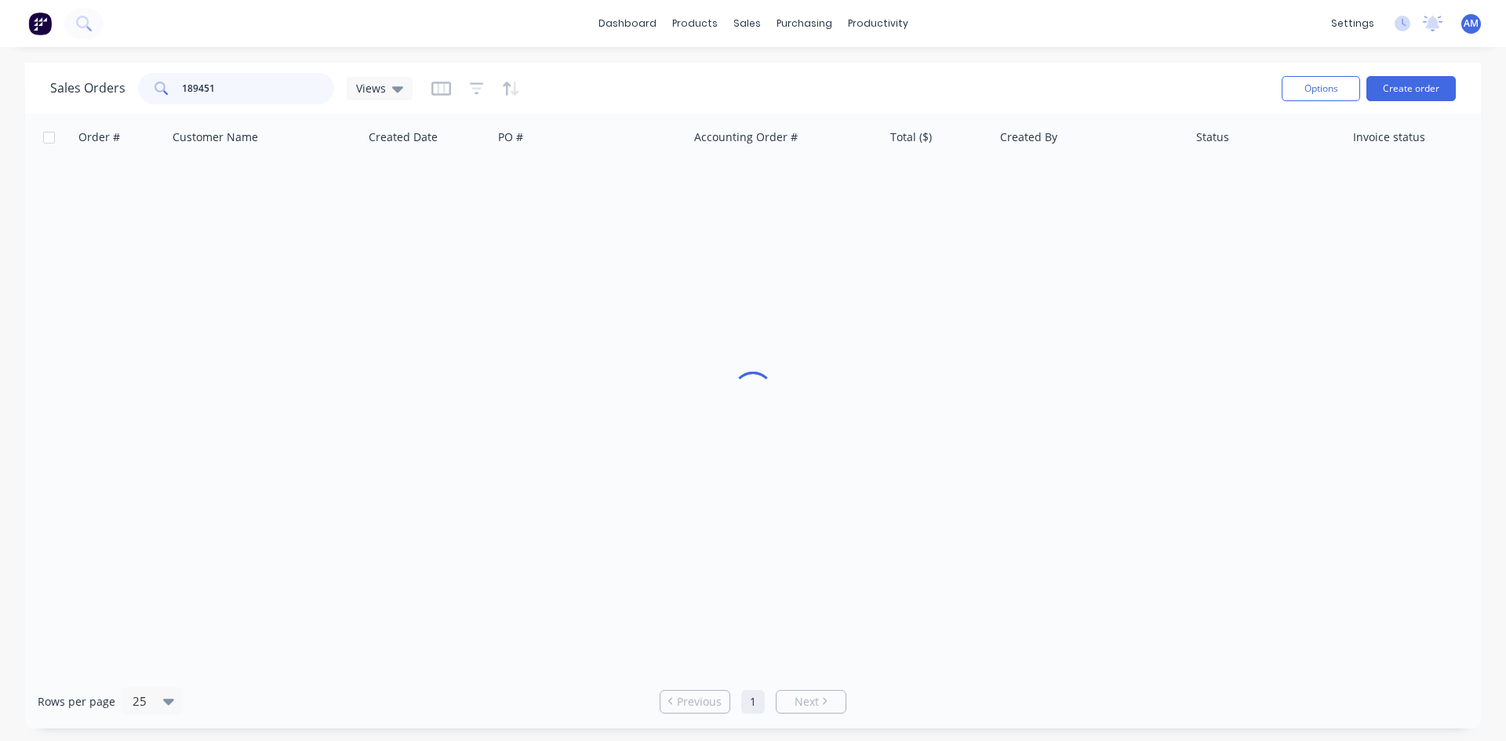
drag, startPoint x: 240, startPoint y: 89, endPoint x: 125, endPoint y: 85, distance: 115.4
click at [125, 85] on div "Sales Orders 189451 Views" at bounding box center [231, 88] width 362 height 31
type input "189215"
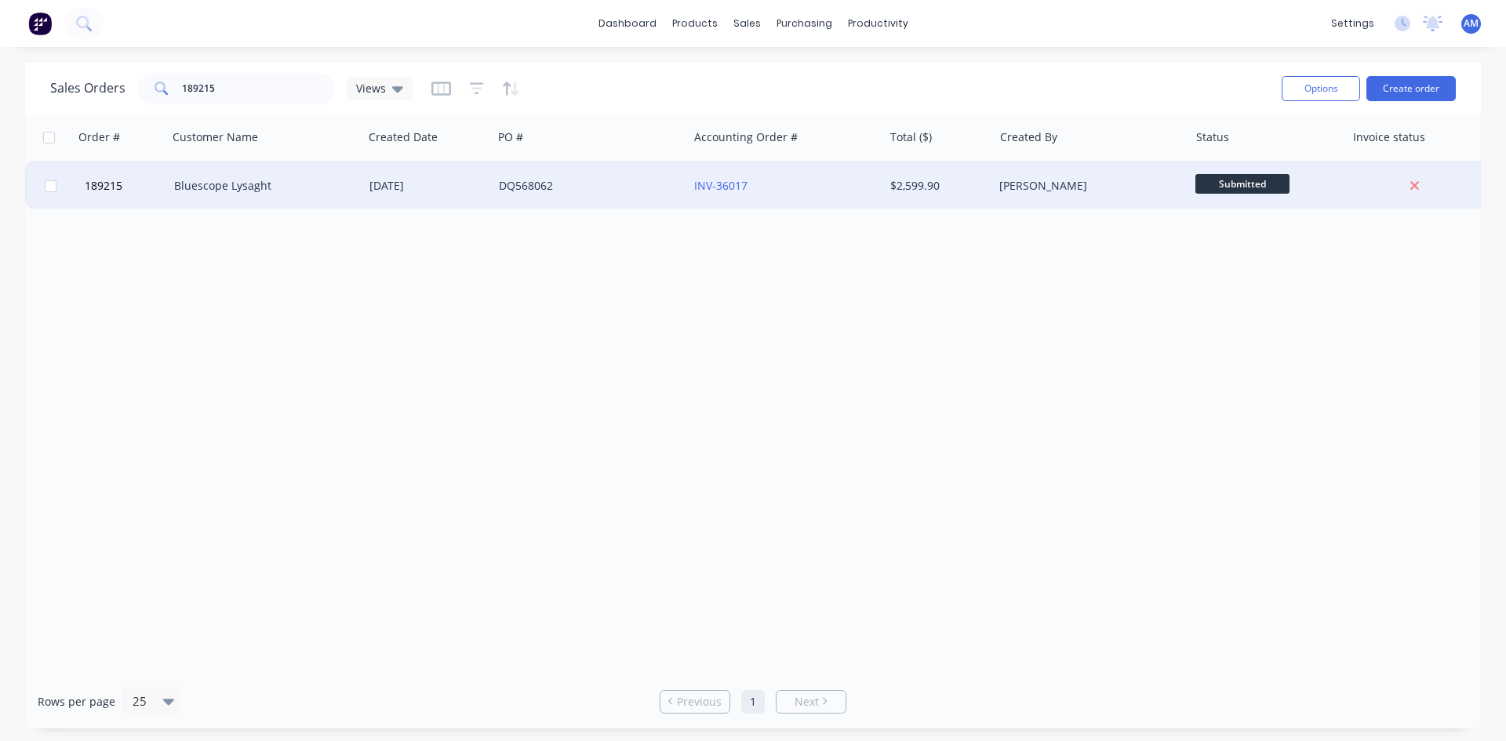
click at [622, 189] on div "DQ568062" at bounding box center [586, 186] width 174 height 16
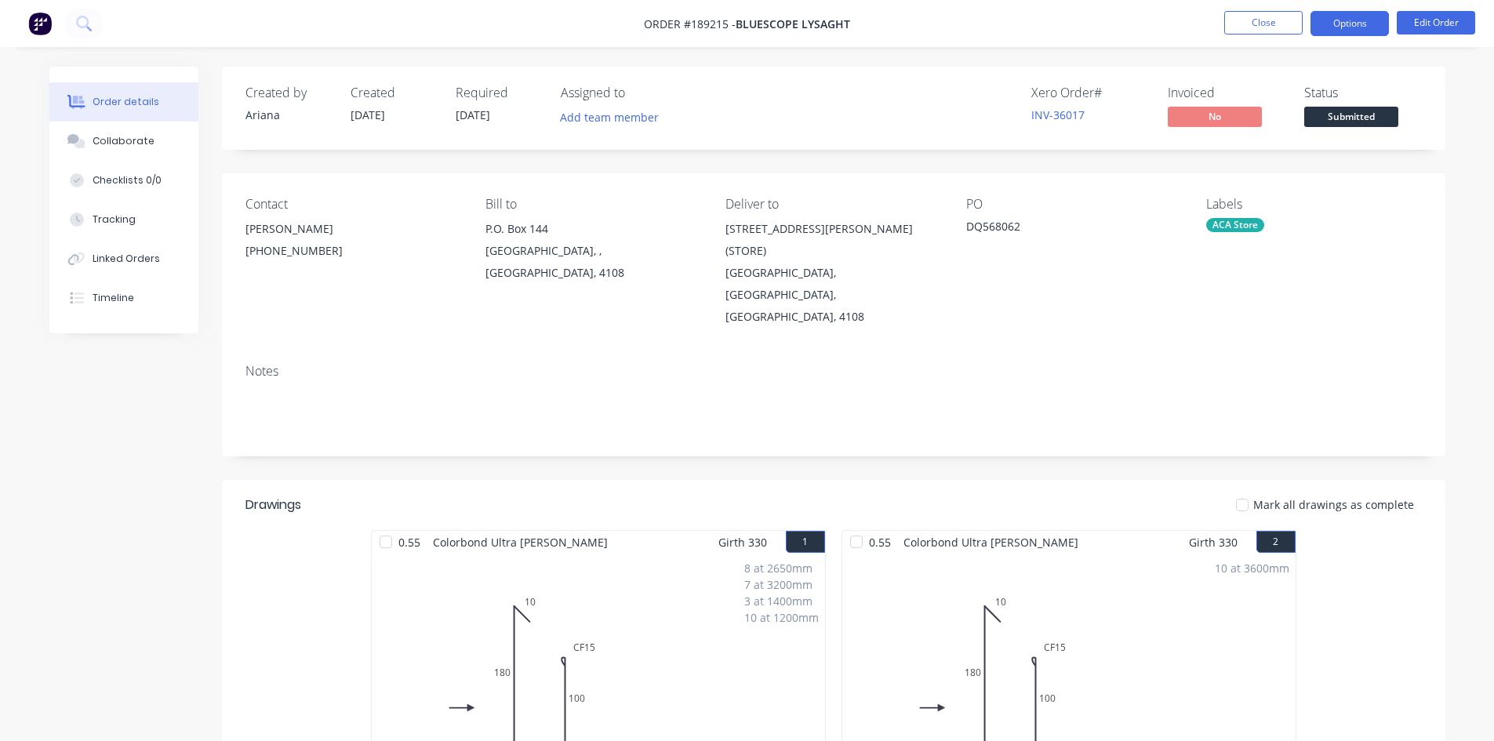
click at [1369, 26] on button "Options" at bounding box center [1350, 23] width 78 height 25
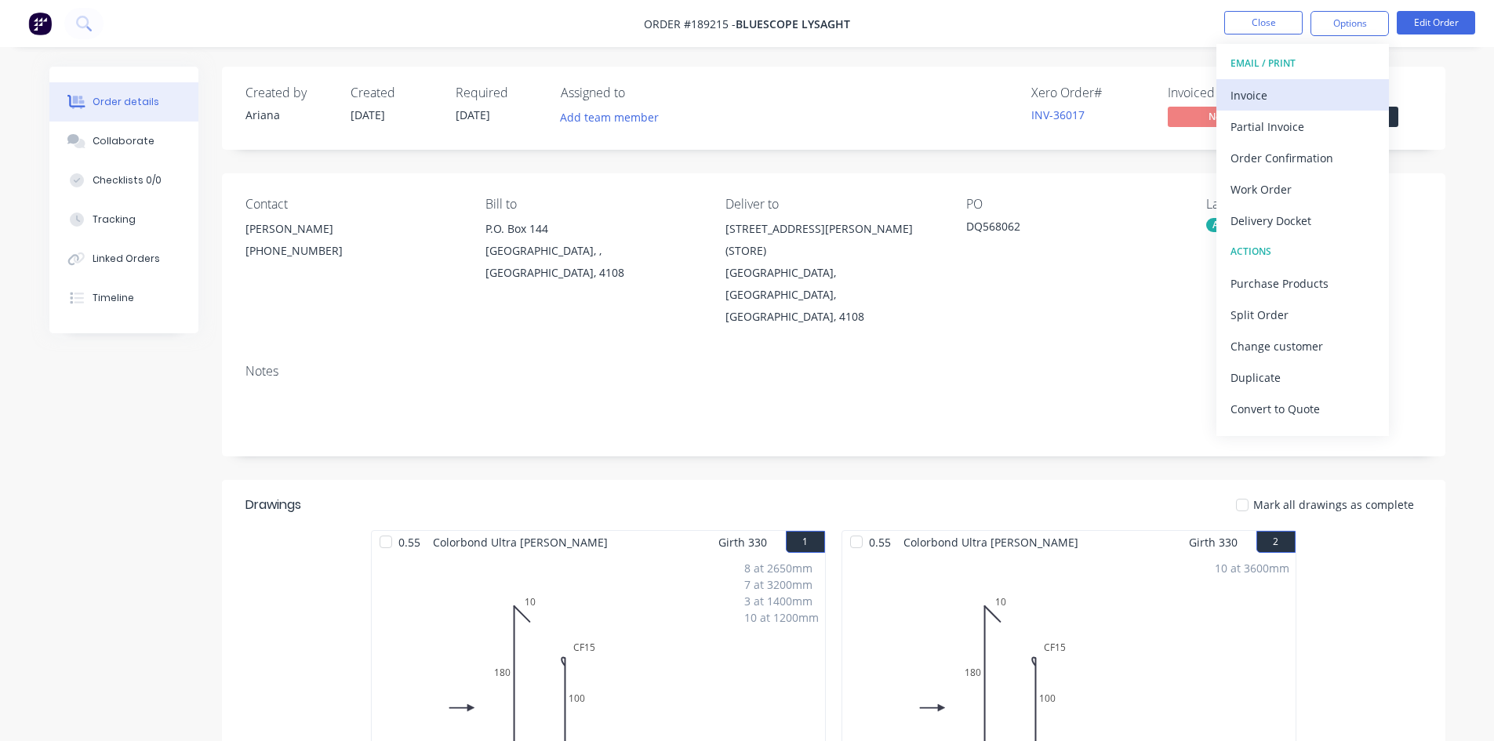
click at [1307, 87] on div "Invoice" at bounding box center [1303, 95] width 144 height 23
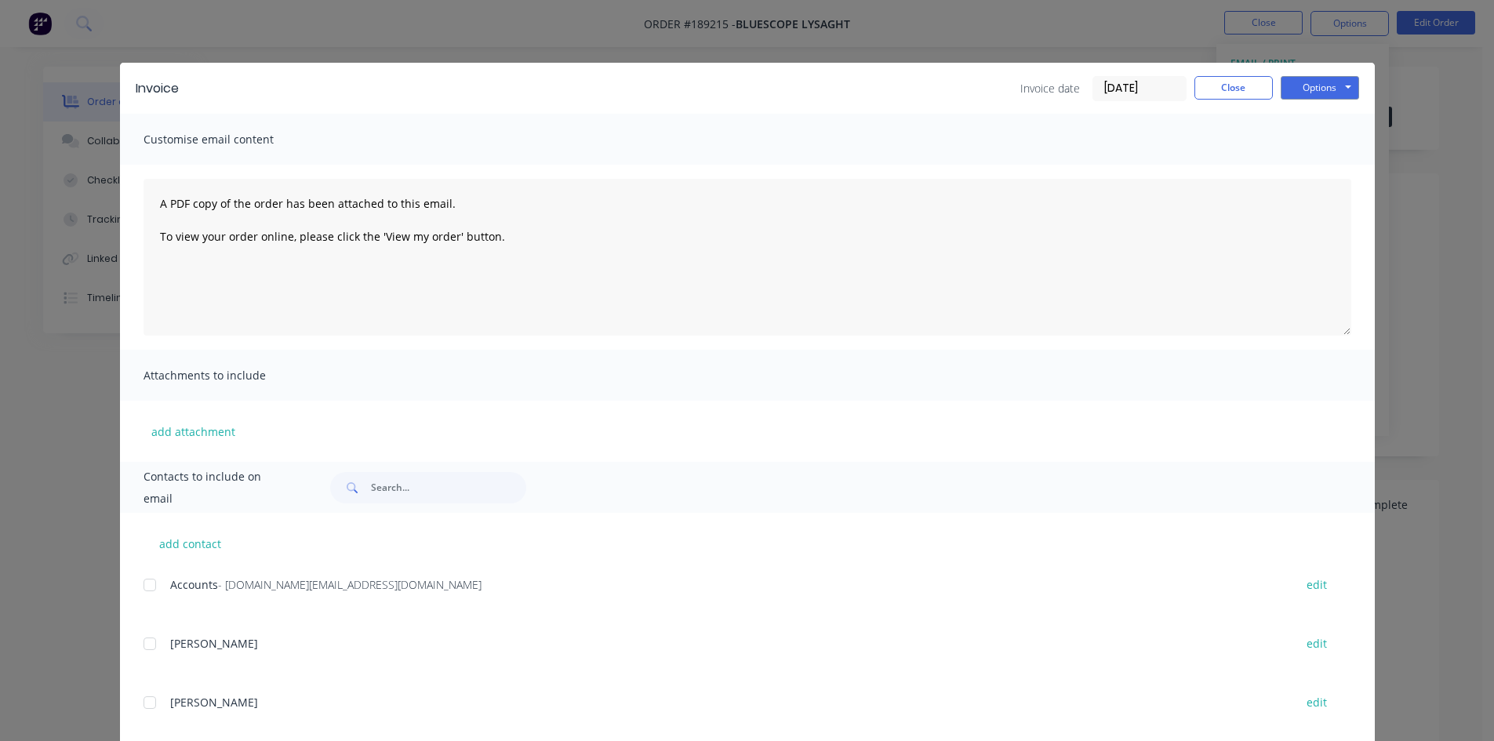
click at [145, 585] on div at bounding box center [149, 584] width 31 height 31
click at [1322, 87] on button "Options" at bounding box center [1320, 88] width 78 height 24
click at [1313, 171] on button "Email" at bounding box center [1331, 168] width 100 height 26
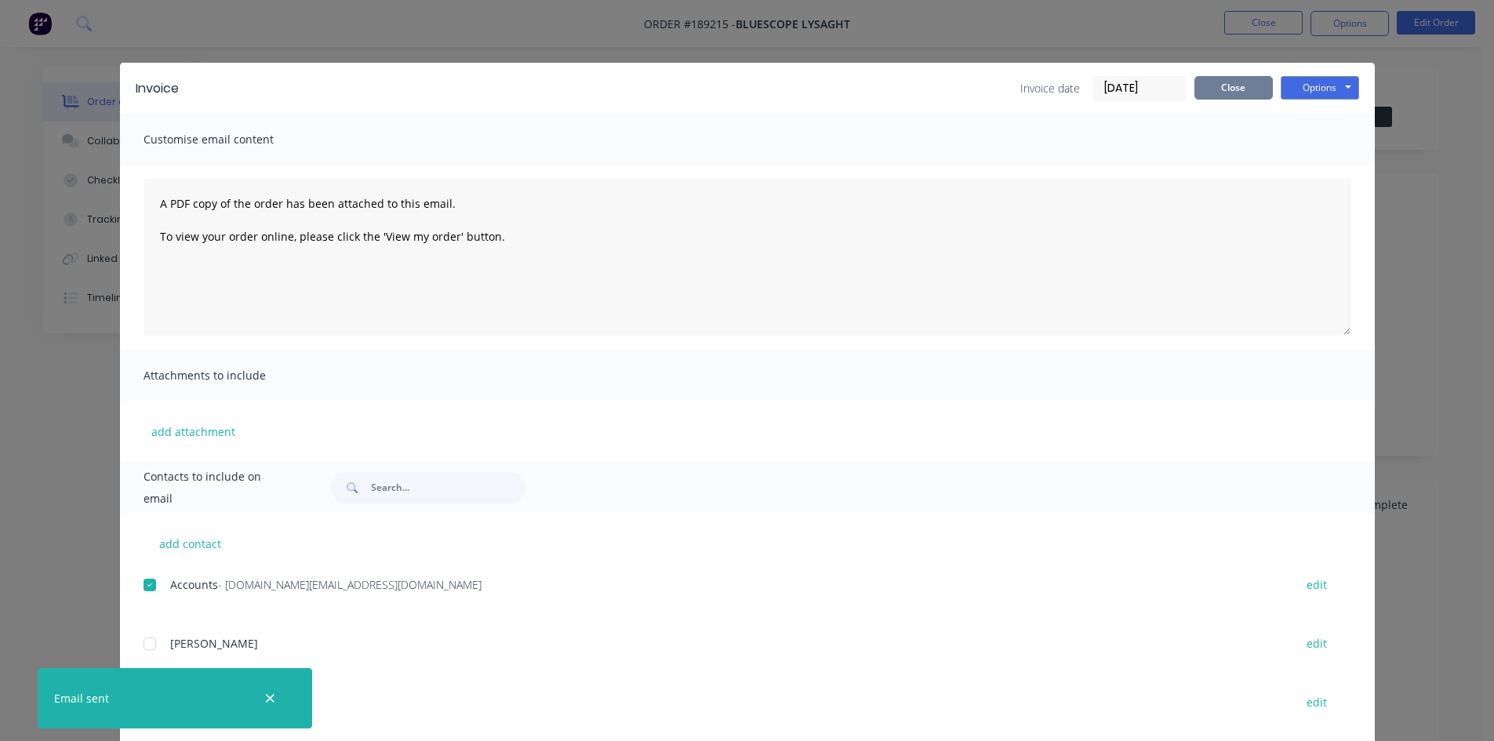
click at [1225, 93] on button "Close" at bounding box center [1234, 88] width 78 height 24
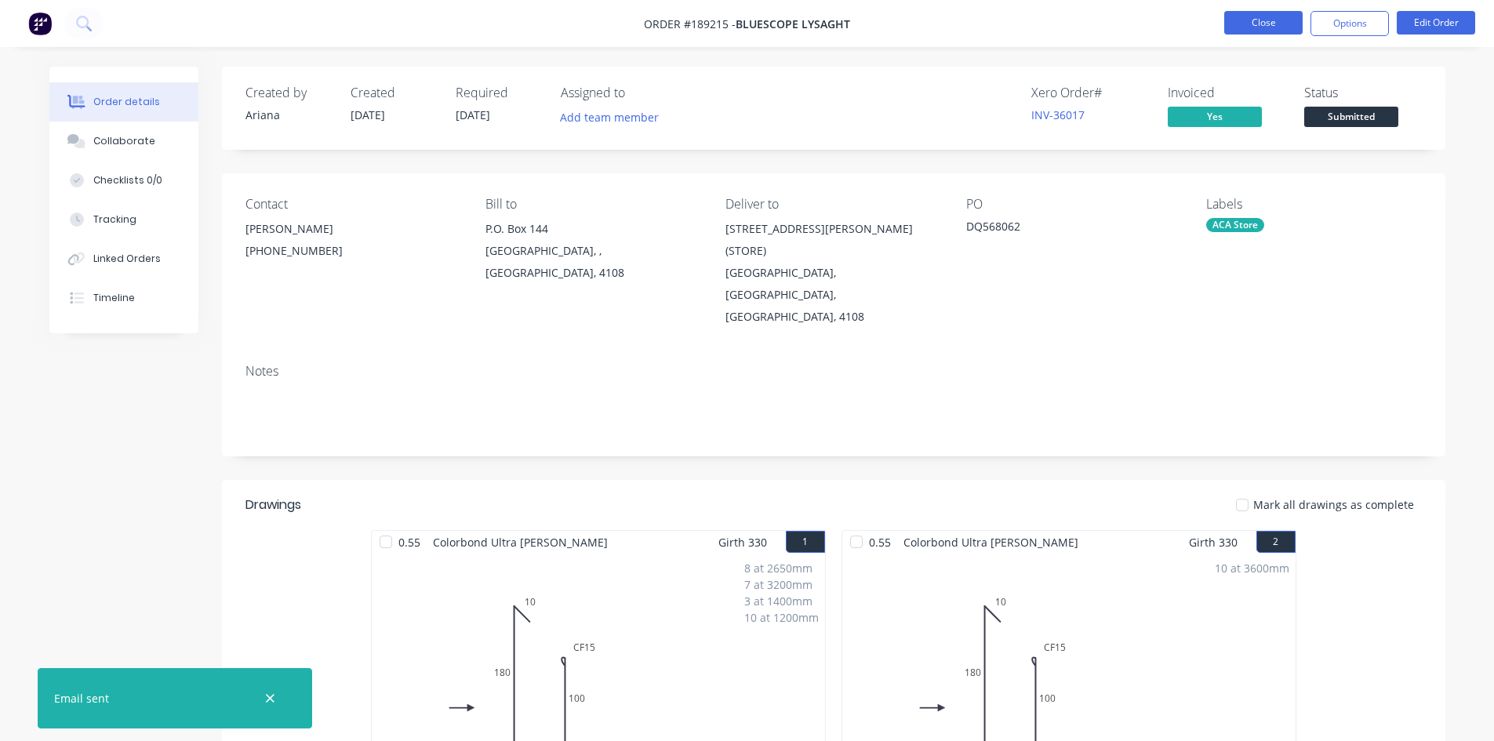
click at [1246, 27] on button "Close" at bounding box center [1263, 23] width 78 height 24
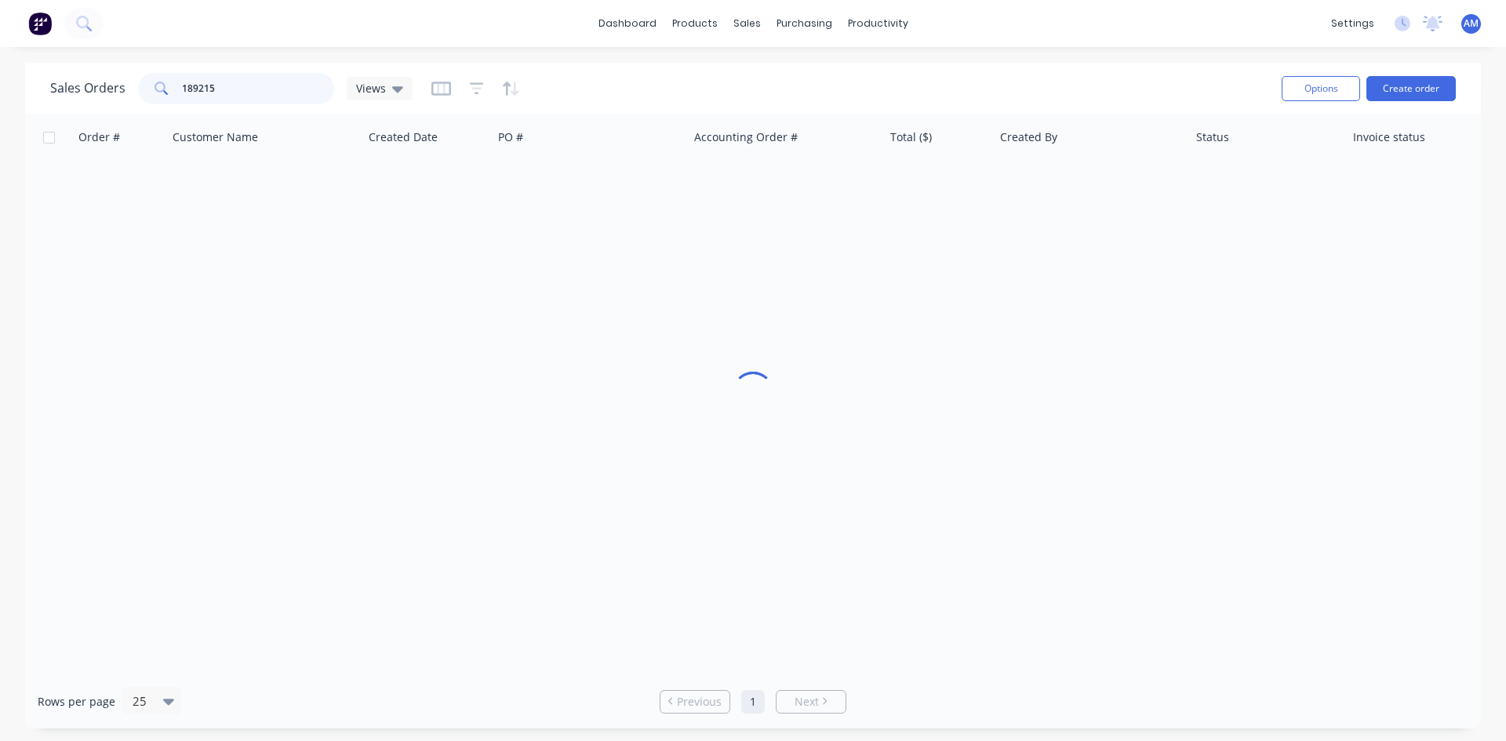
drag, startPoint x: 253, startPoint y: 92, endPoint x: 155, endPoint y: 89, distance: 98.1
click at [152, 89] on div "189215" at bounding box center [236, 88] width 196 height 31
type input "189358"
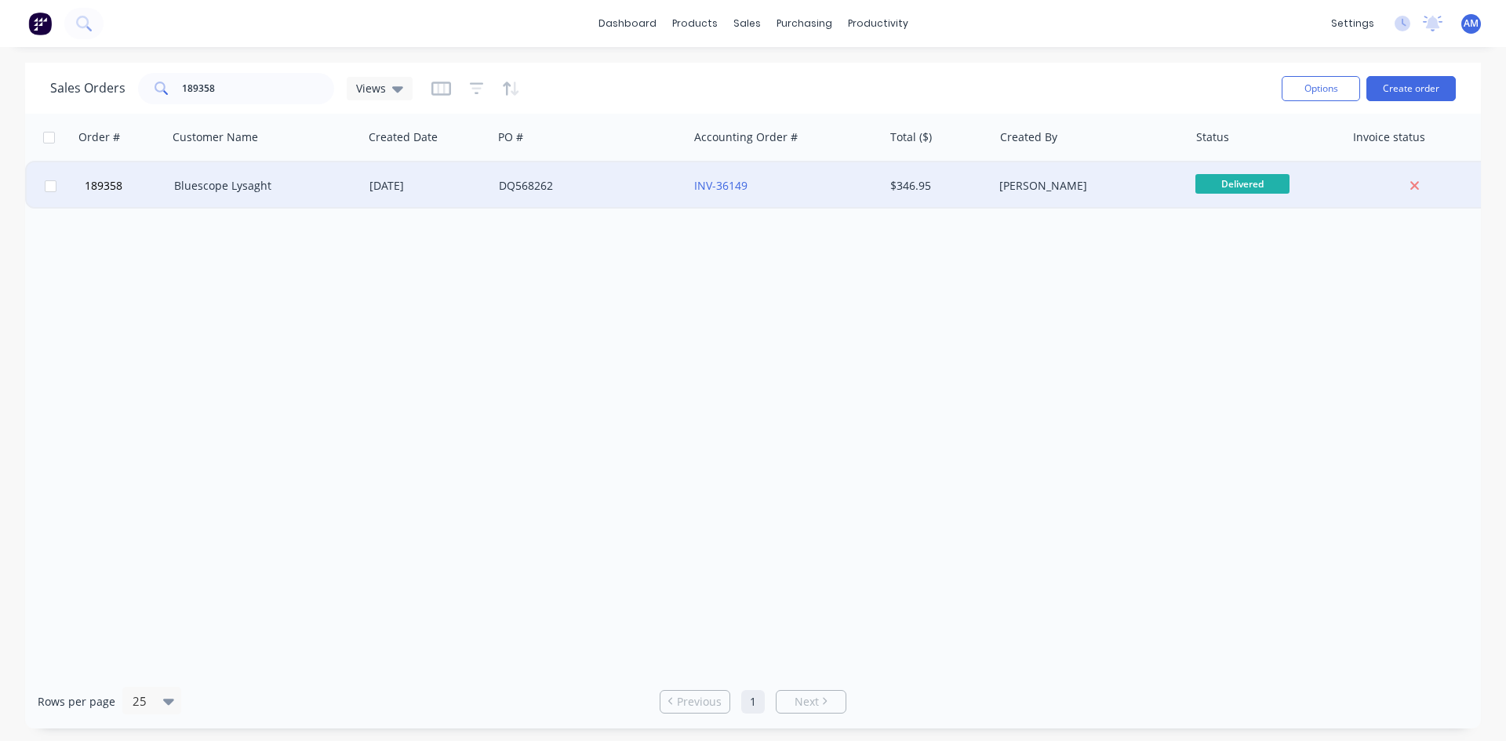
click at [587, 185] on div "DQ568262" at bounding box center [586, 186] width 174 height 16
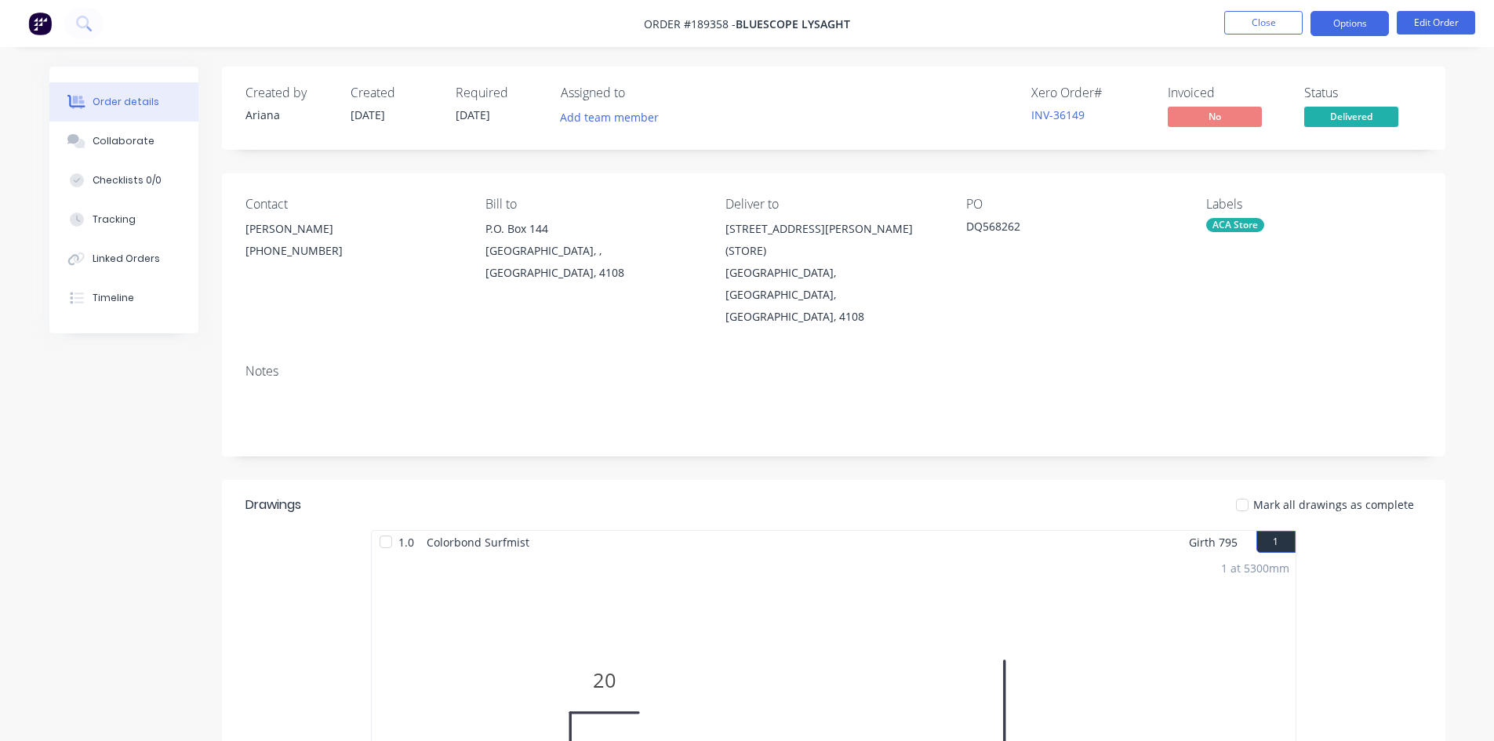
click at [1356, 32] on button "Options" at bounding box center [1350, 23] width 78 height 25
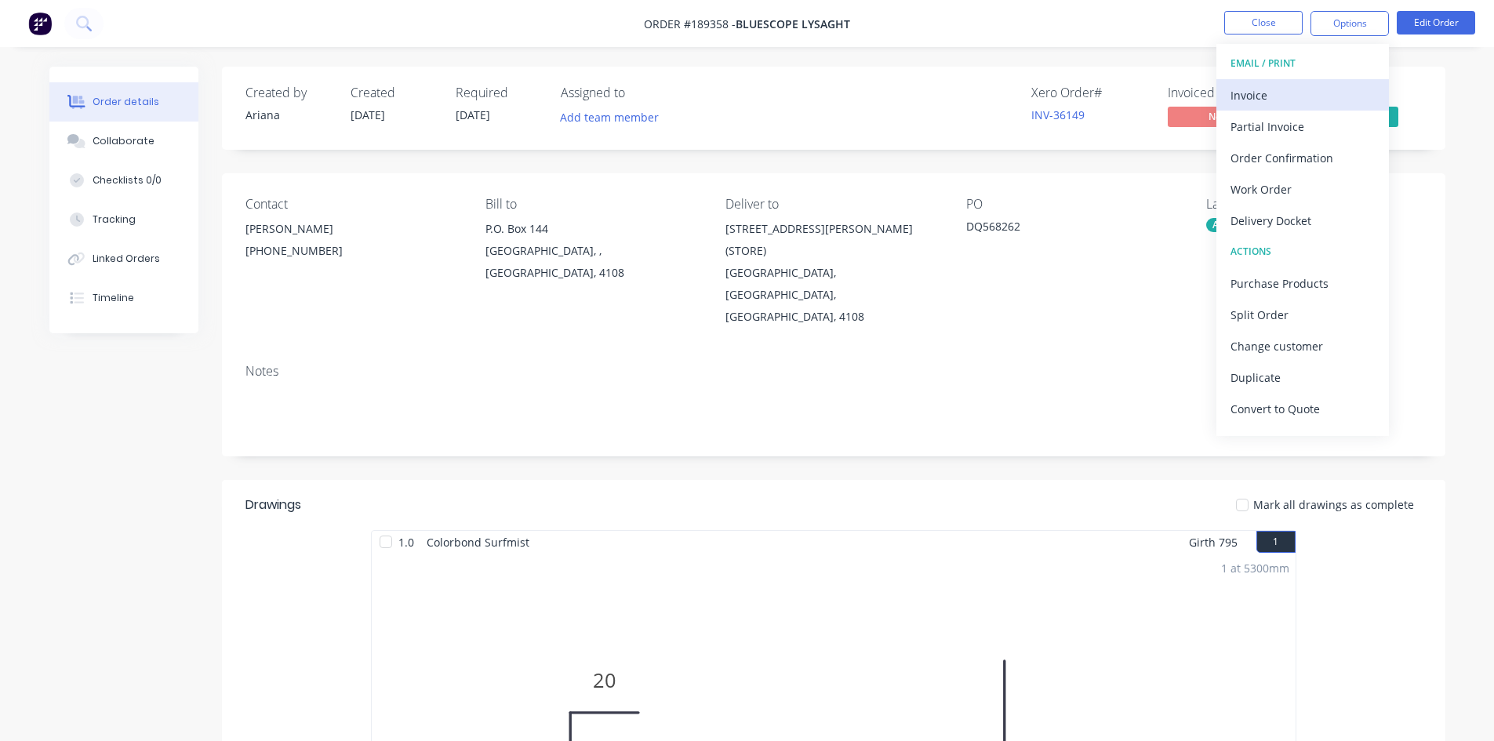
click at [1314, 85] on div "Invoice" at bounding box center [1303, 95] width 144 height 23
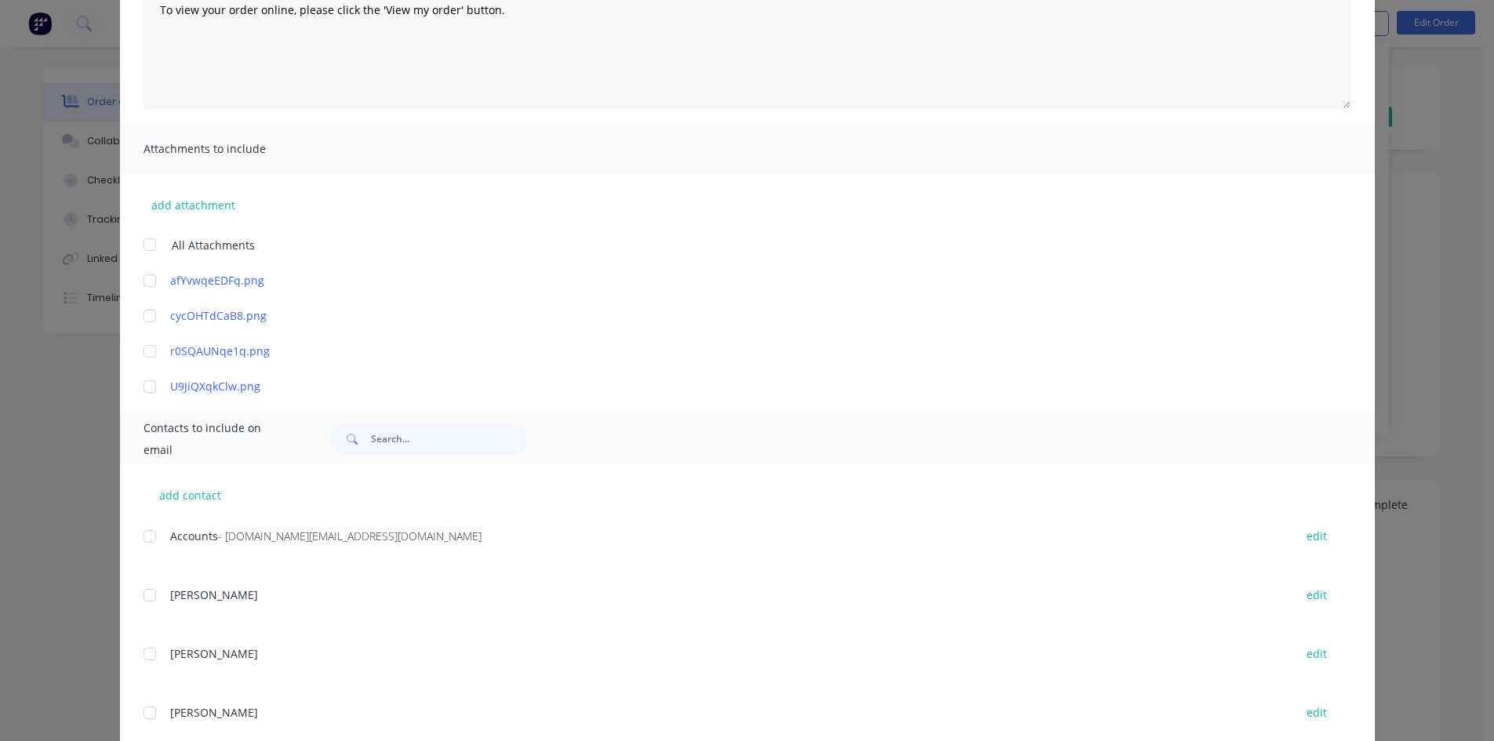
scroll to position [235, 0]
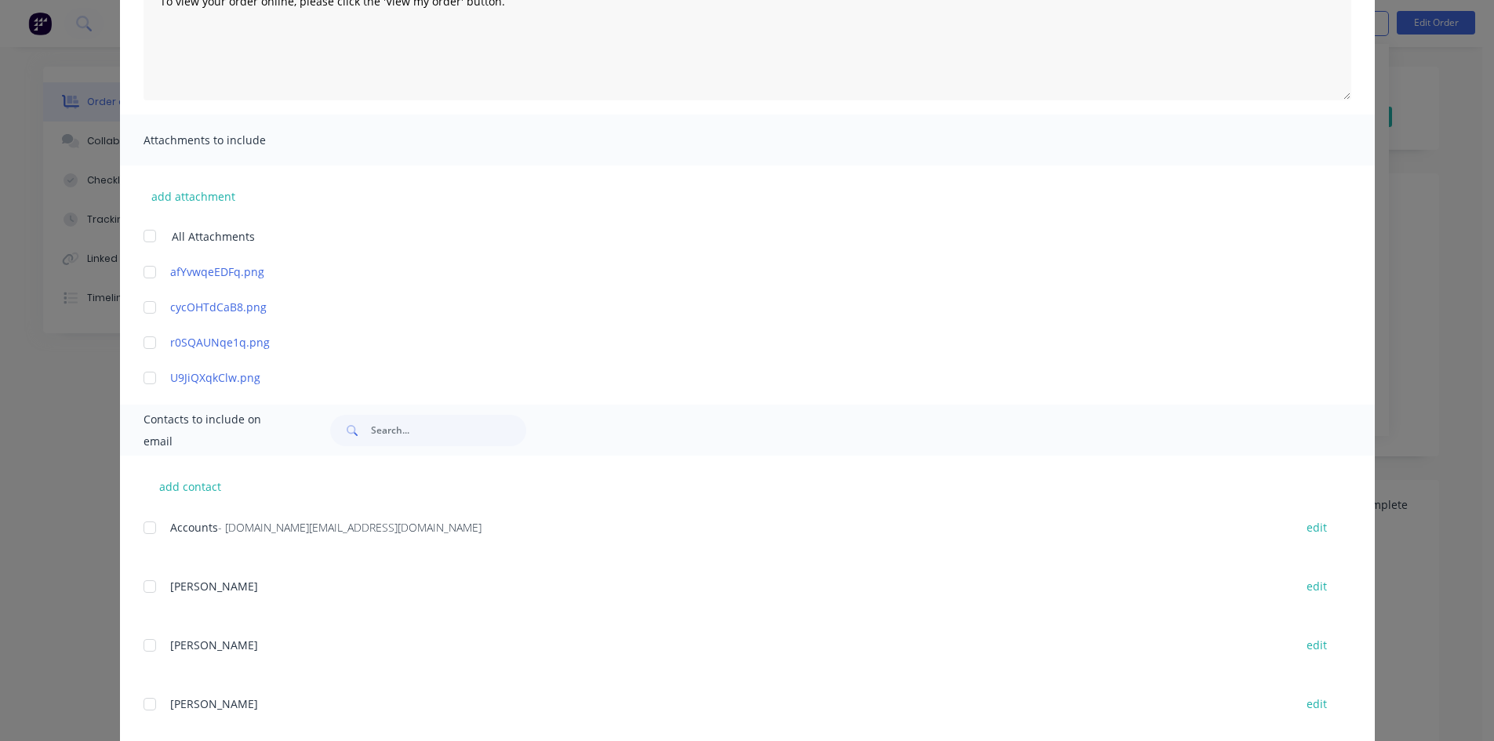
click at [139, 534] on div at bounding box center [149, 527] width 31 height 31
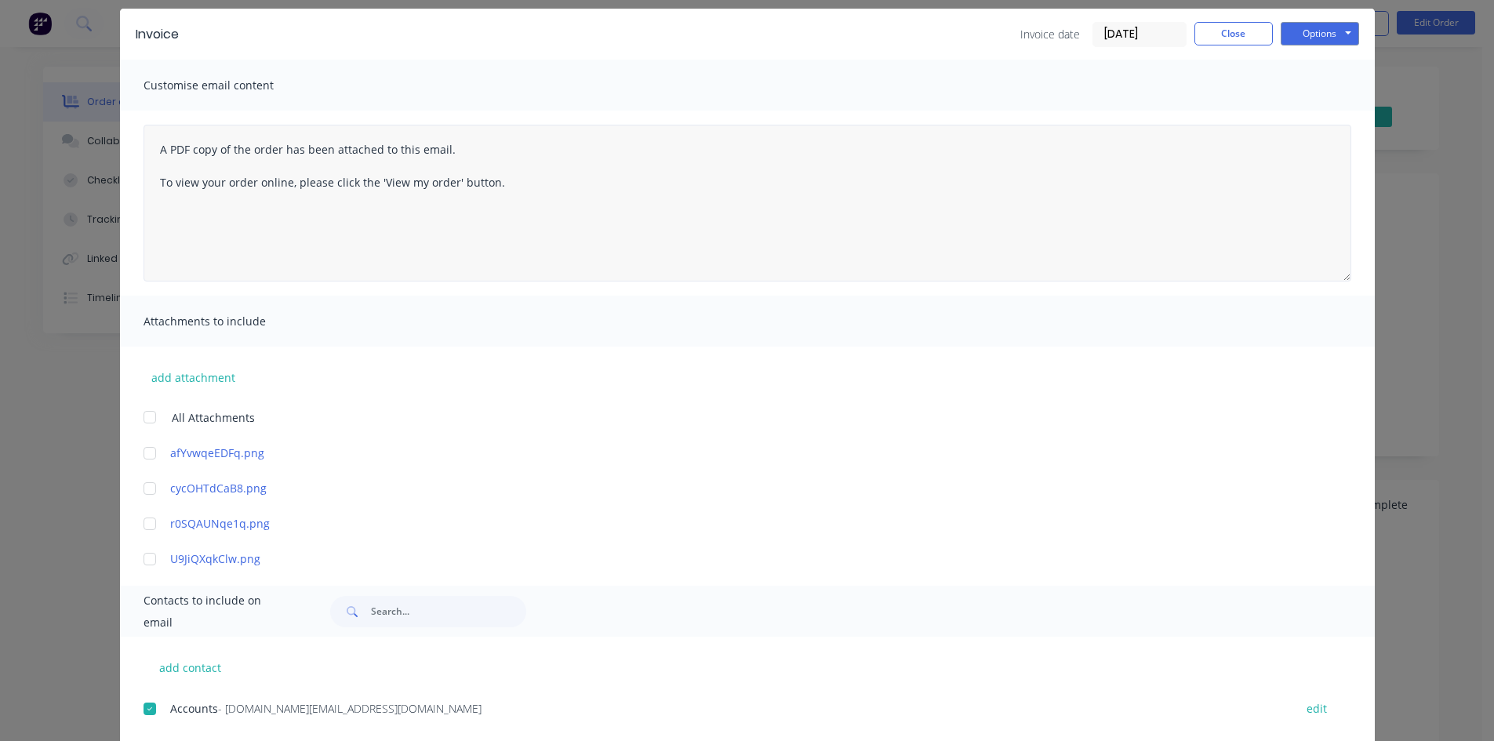
scroll to position [0, 0]
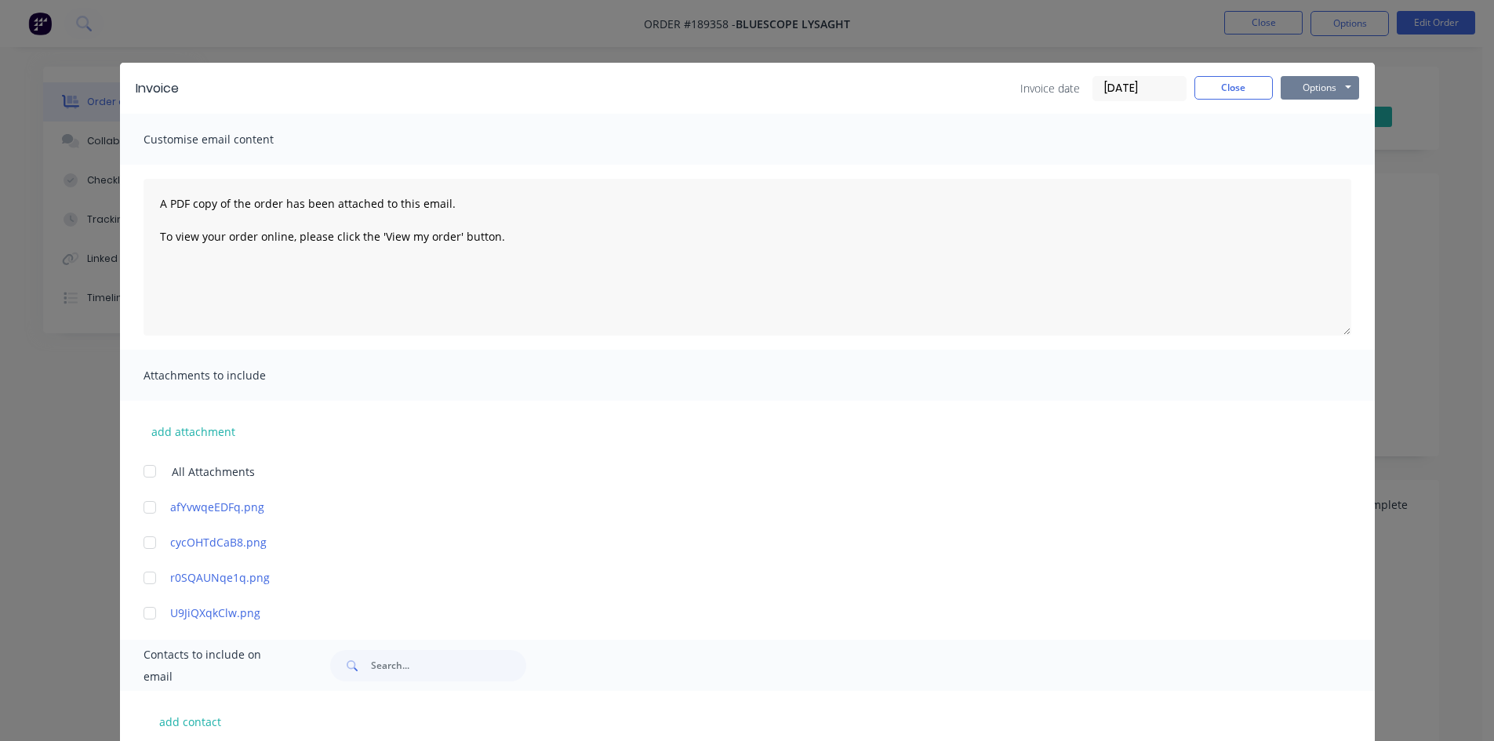
click at [1325, 81] on button "Options" at bounding box center [1320, 88] width 78 height 24
click at [1322, 165] on button "Email" at bounding box center [1331, 168] width 100 height 26
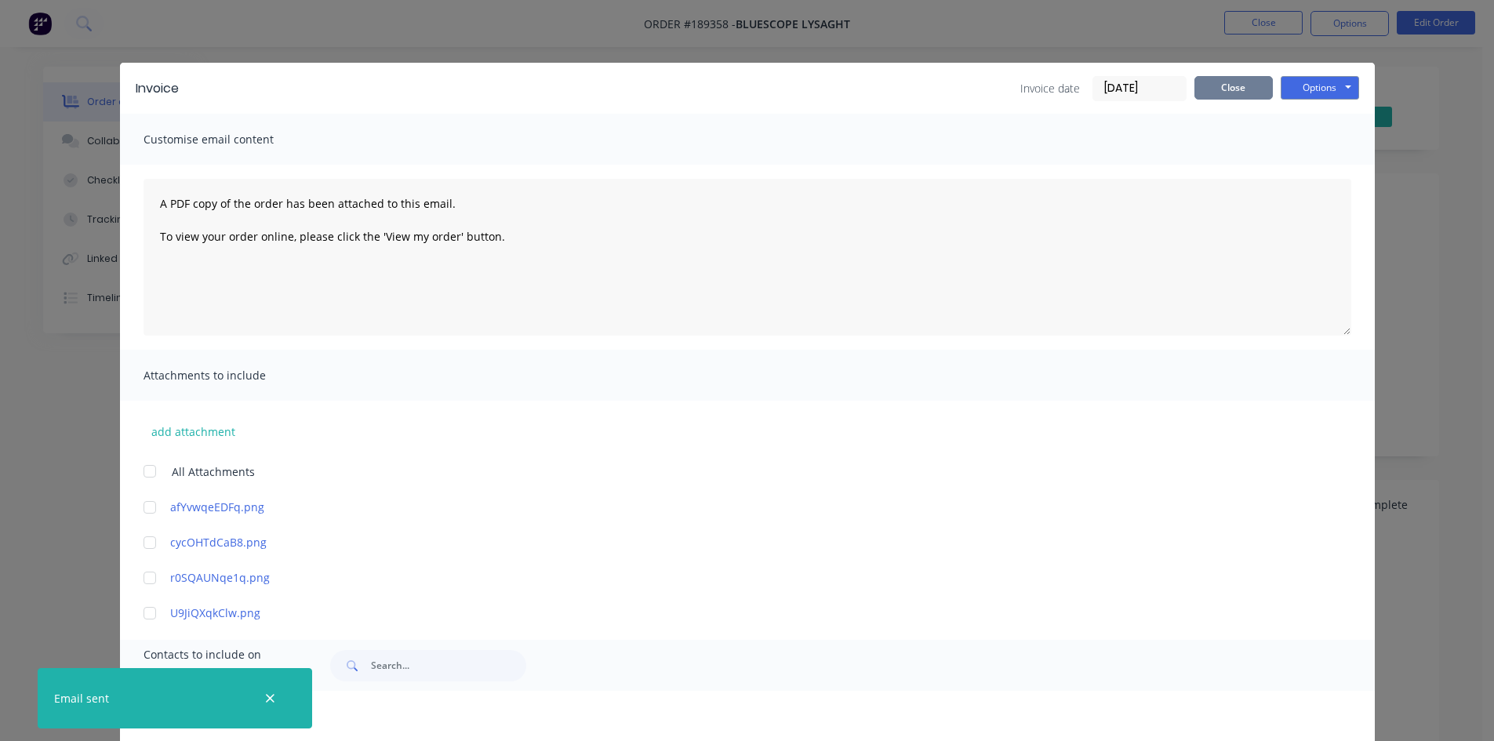
click at [1242, 91] on button "Close" at bounding box center [1234, 88] width 78 height 24
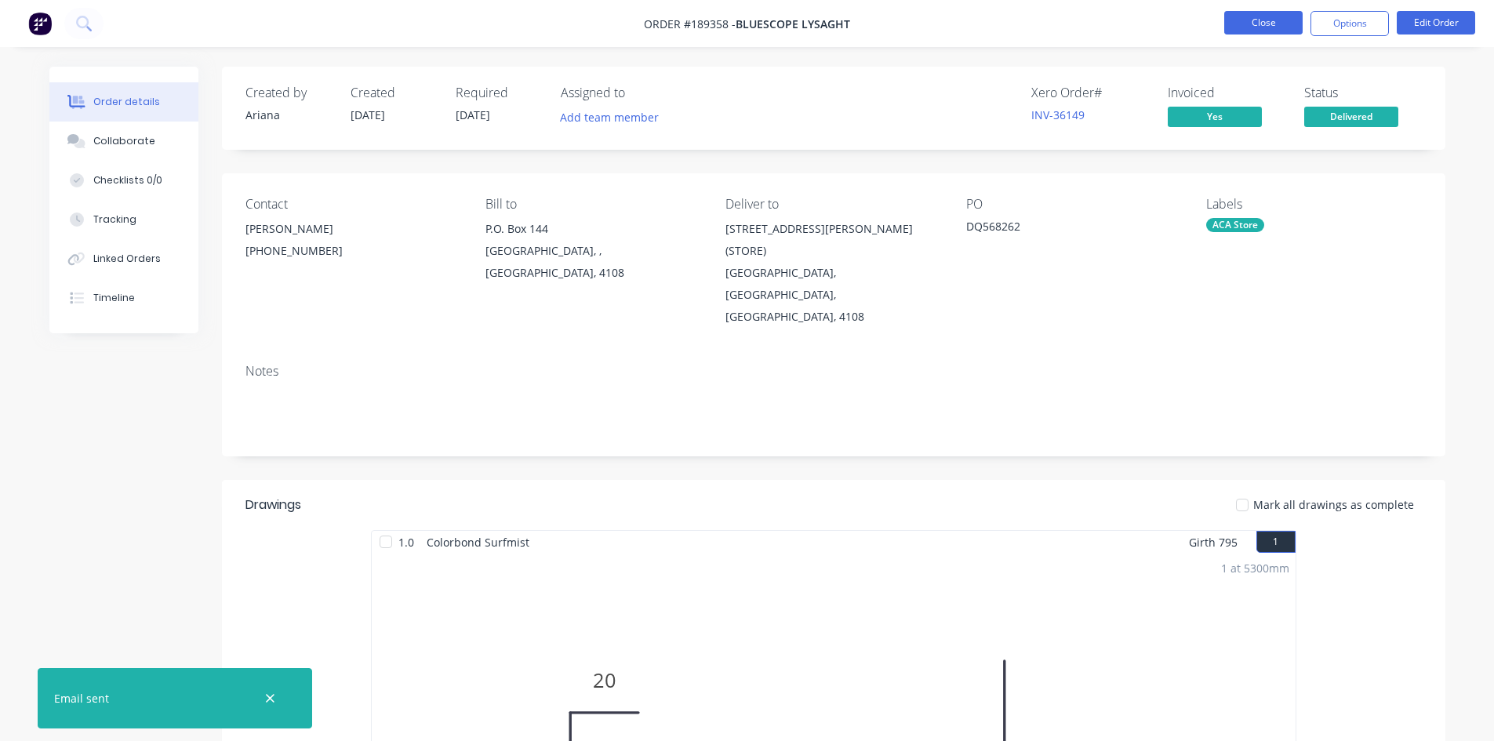
click at [1255, 29] on button "Close" at bounding box center [1263, 23] width 78 height 24
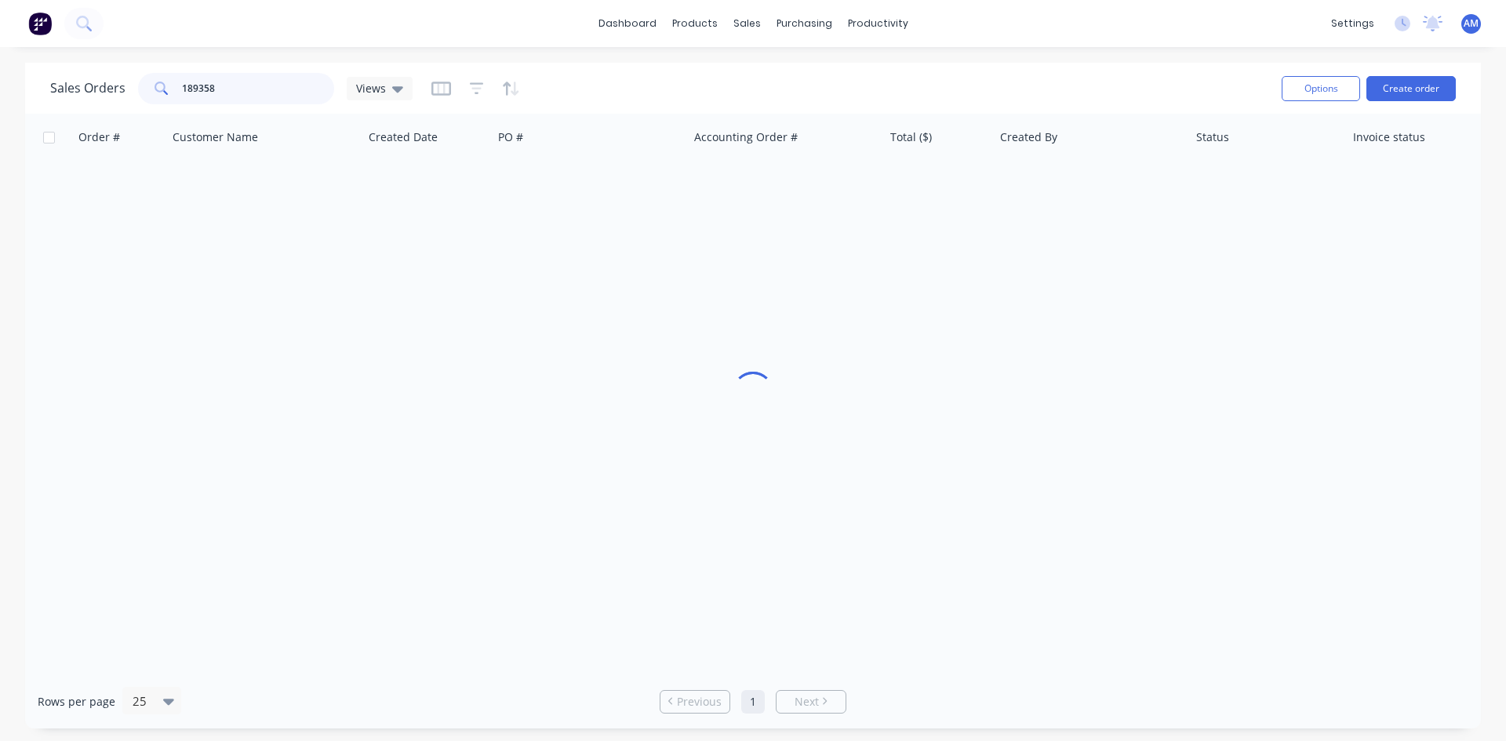
drag, startPoint x: 253, startPoint y: 94, endPoint x: 155, endPoint y: 79, distance: 99.2
click at [142, 83] on div "189358" at bounding box center [236, 88] width 196 height 31
type input "188007"
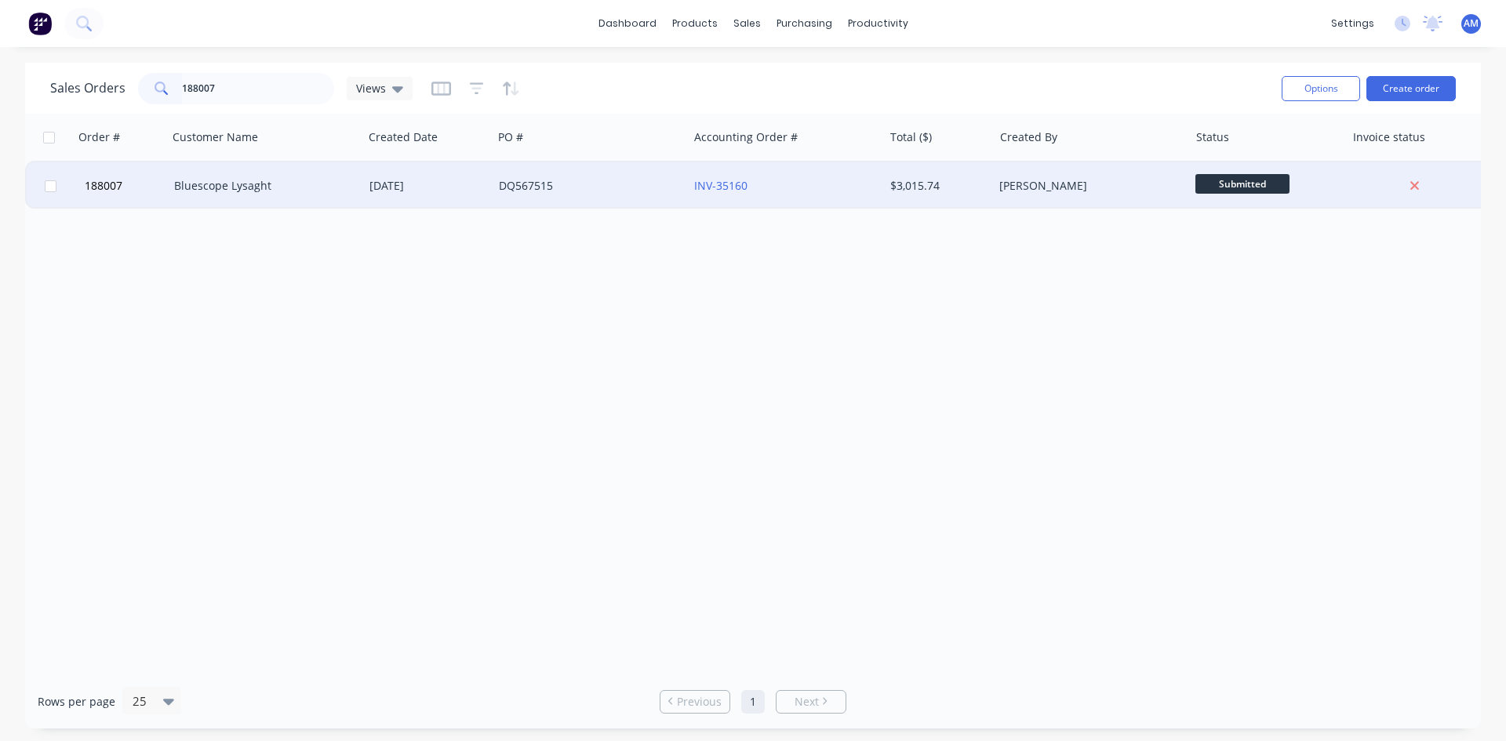
click at [637, 185] on div "DQ567515" at bounding box center [586, 186] width 174 height 16
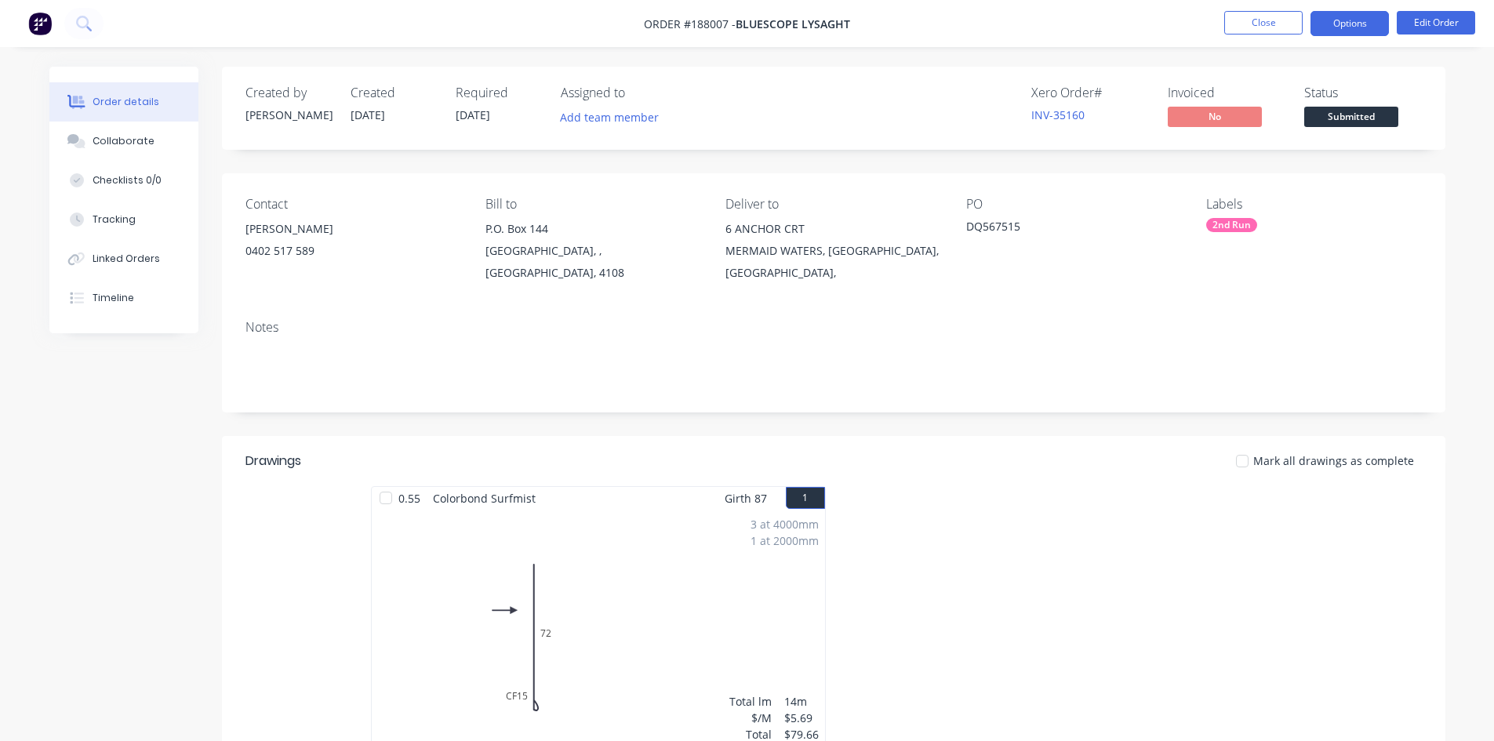
click at [1356, 30] on button "Options" at bounding box center [1350, 23] width 78 height 25
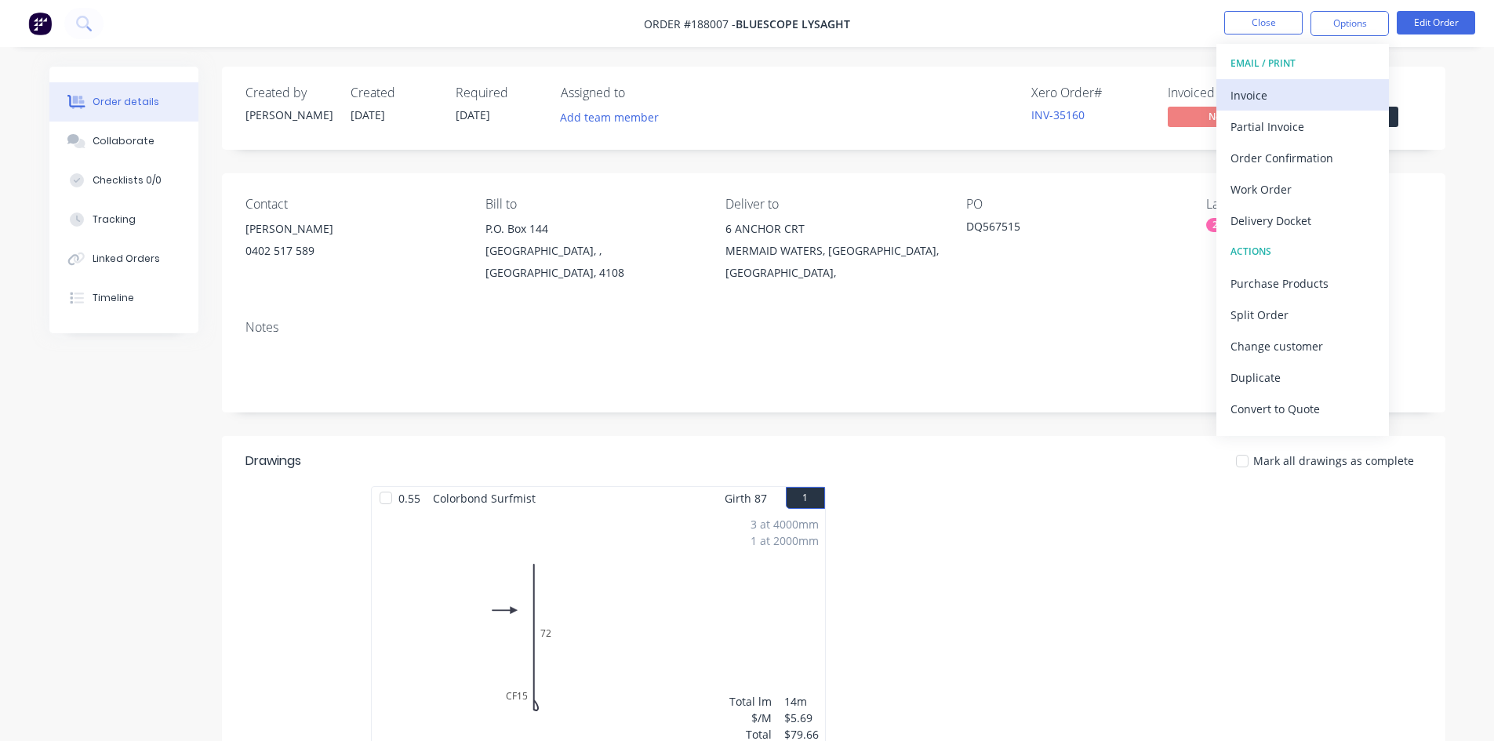
click at [1331, 89] on div "Invoice" at bounding box center [1303, 95] width 144 height 23
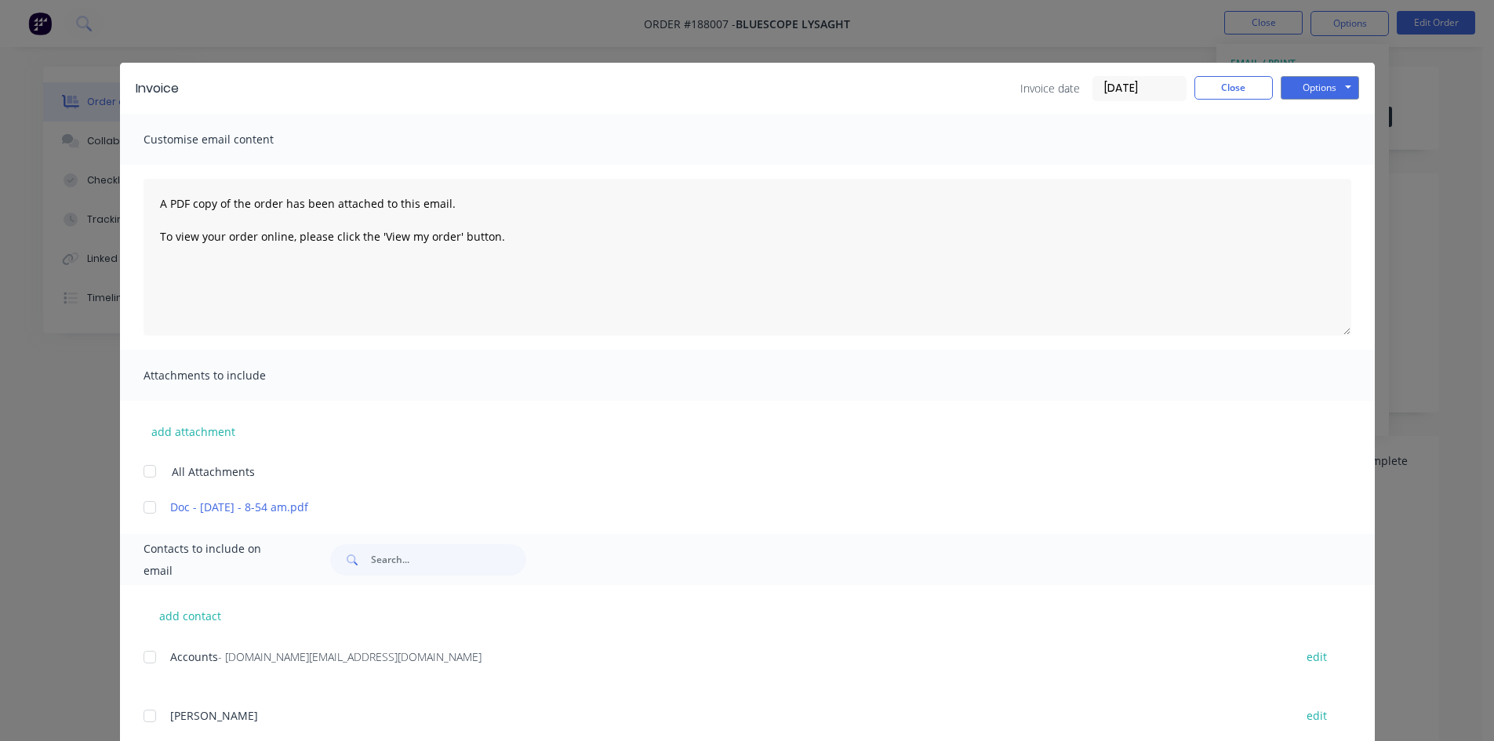
click at [144, 653] on div at bounding box center [149, 657] width 31 height 31
click at [1322, 89] on button "Options" at bounding box center [1320, 88] width 78 height 24
click at [1326, 169] on button "Email" at bounding box center [1331, 168] width 100 height 26
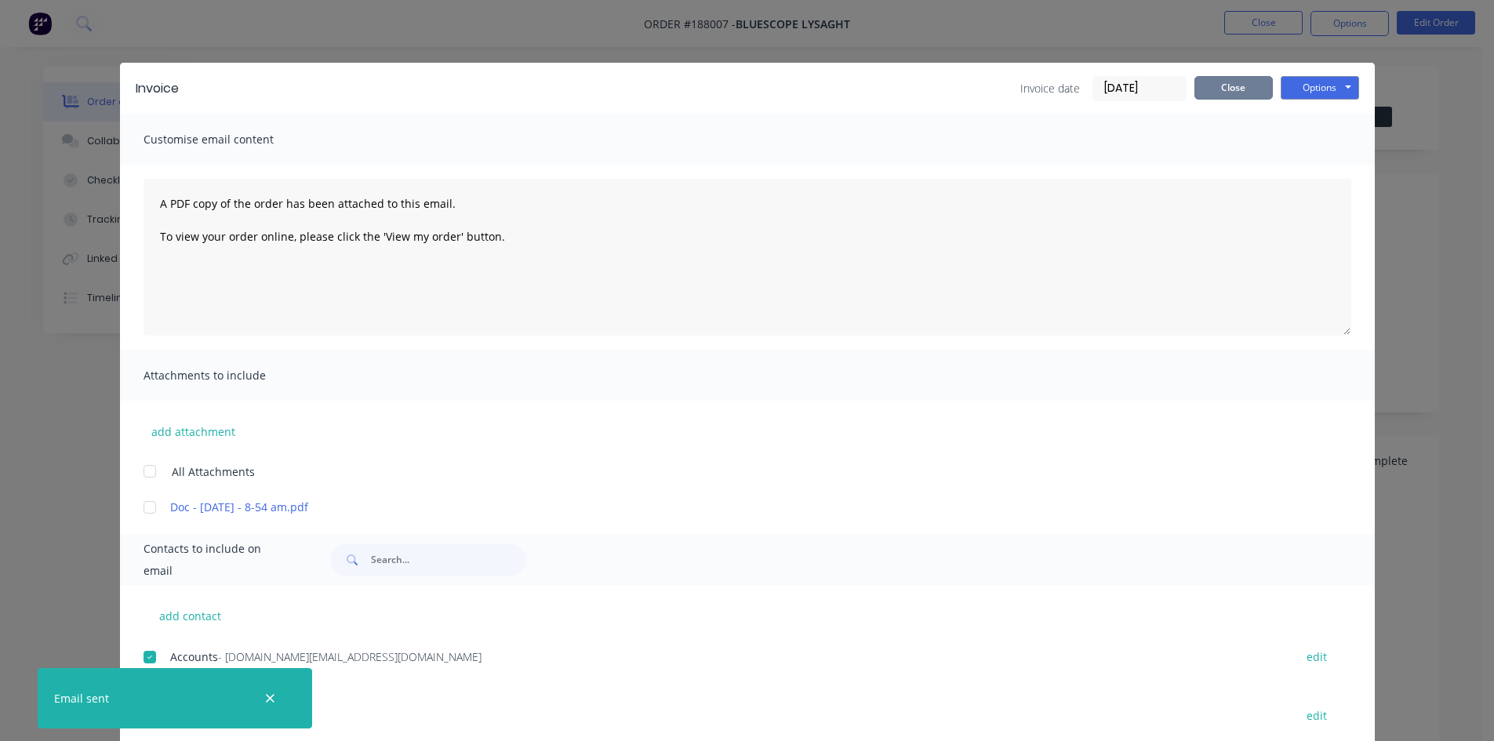
click at [1220, 94] on button "Close" at bounding box center [1234, 88] width 78 height 24
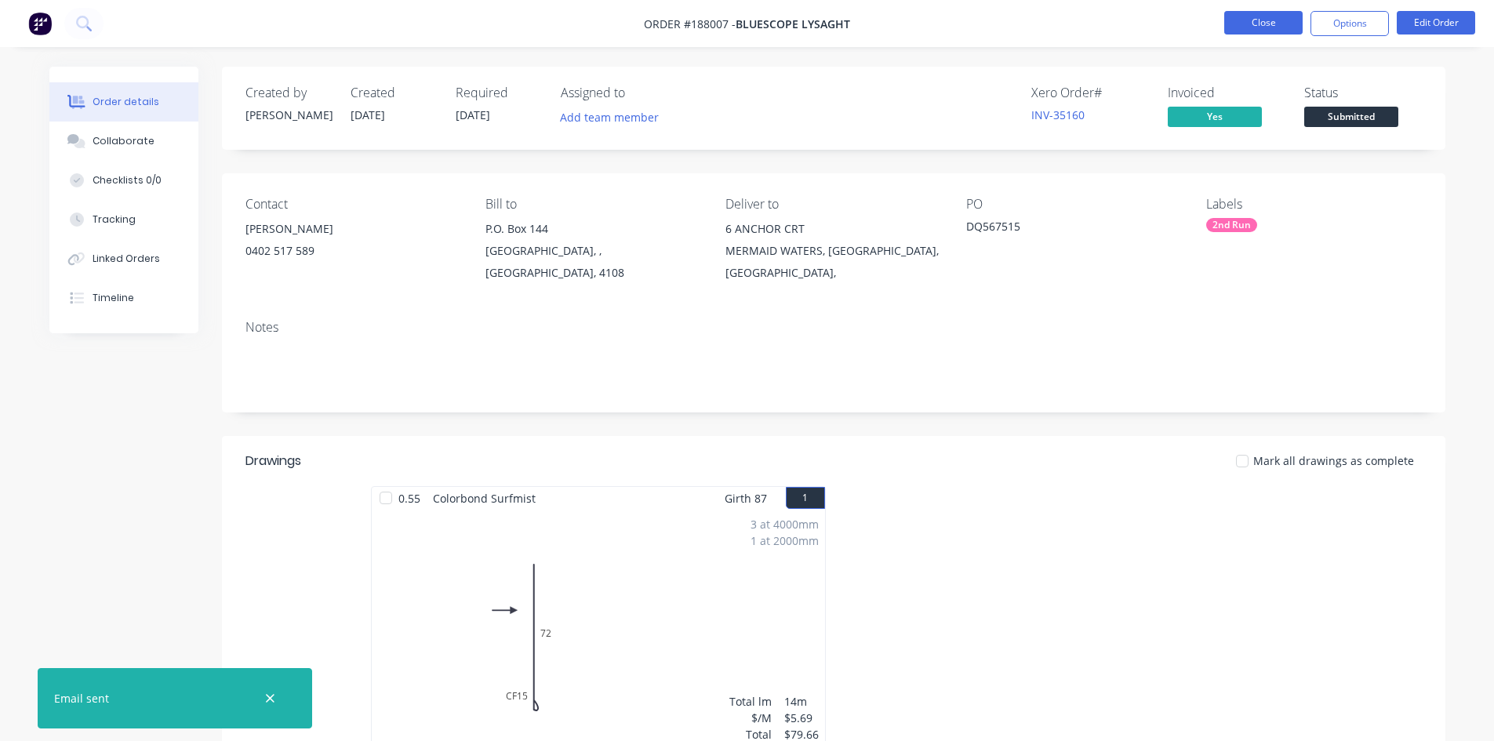
click at [1246, 23] on button "Close" at bounding box center [1263, 23] width 78 height 24
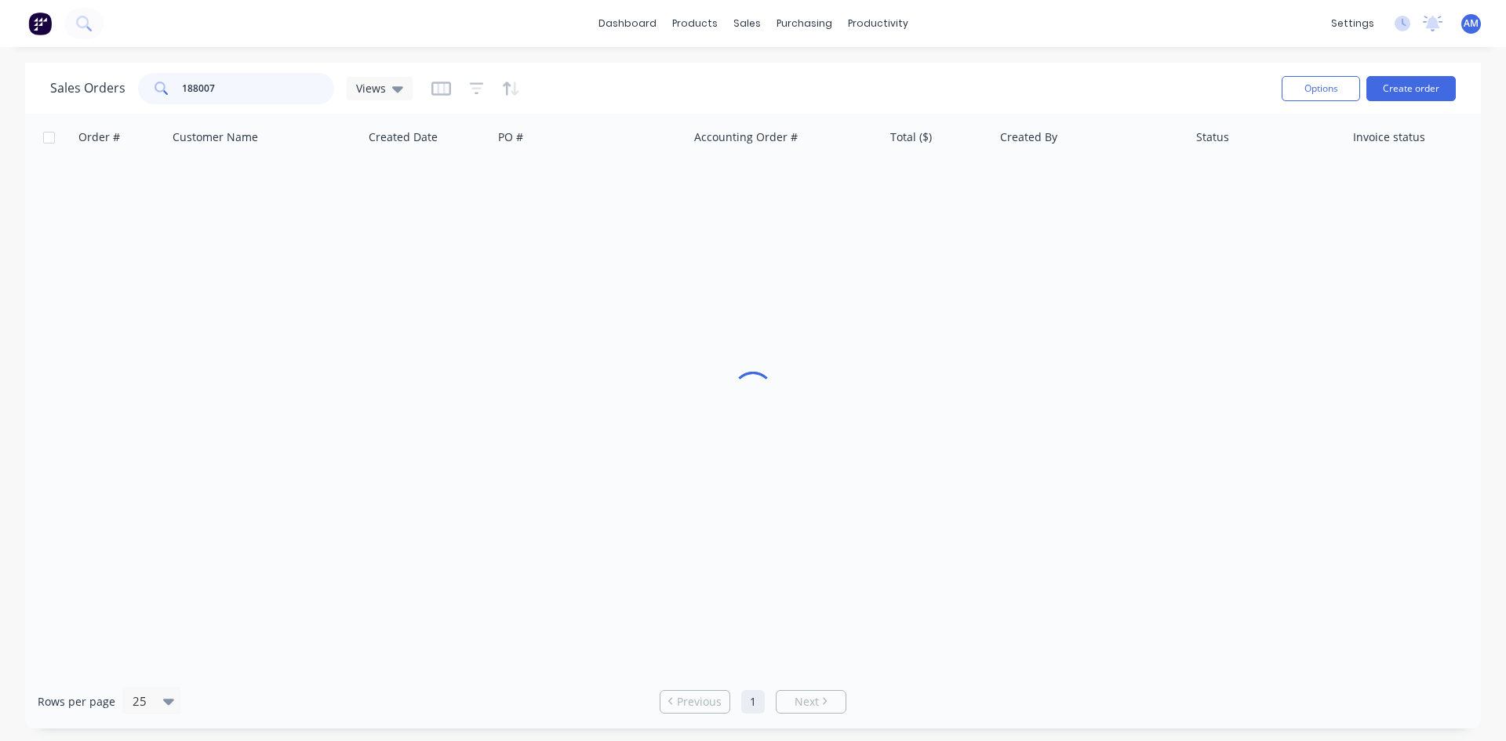
drag, startPoint x: 256, startPoint y: 86, endPoint x: 142, endPoint y: 86, distance: 114.5
click at [140, 86] on div "188007" at bounding box center [236, 88] width 196 height 31
type input "189240"
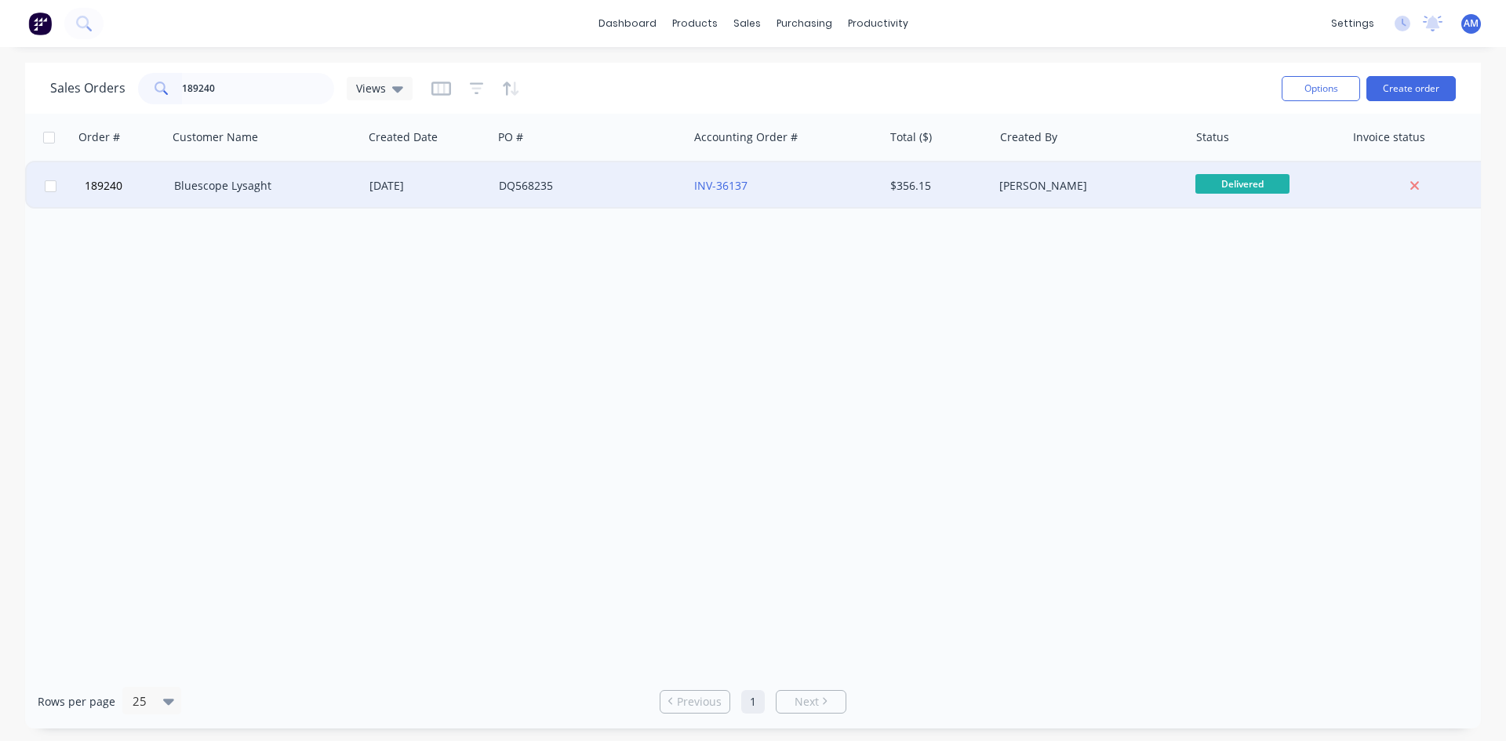
click at [631, 176] on div "DQ568235" at bounding box center [590, 185] width 195 height 47
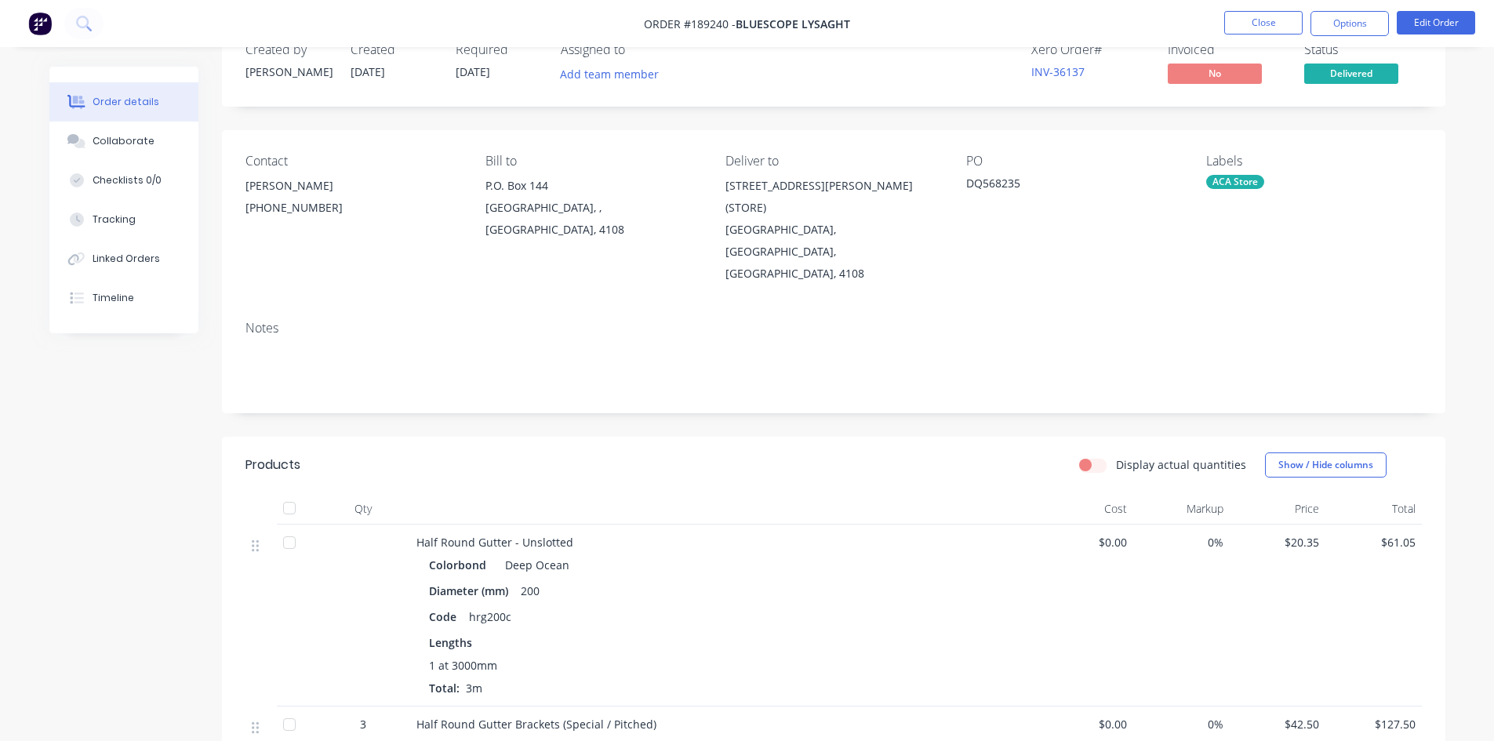
scroll to position [37, 0]
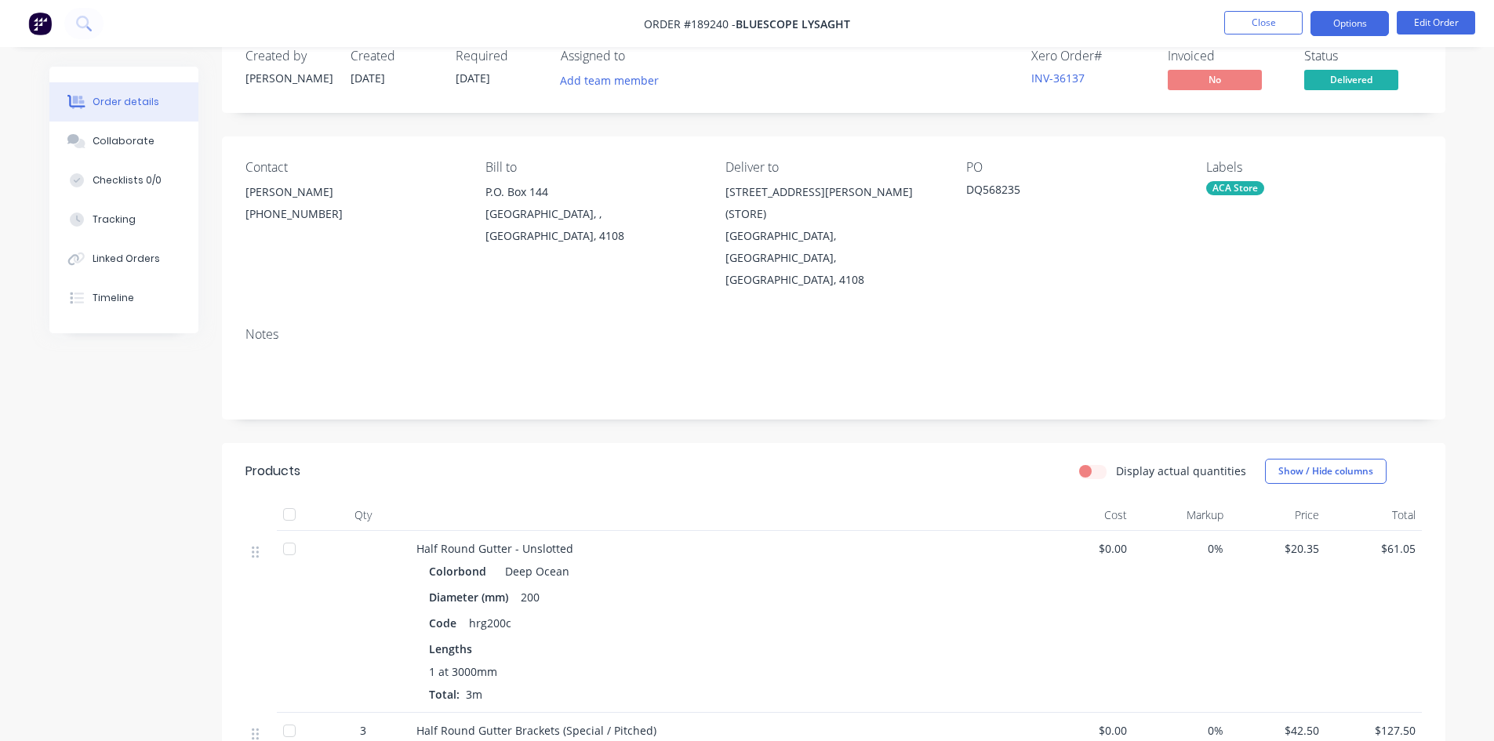
click at [1367, 23] on button "Options" at bounding box center [1350, 23] width 78 height 25
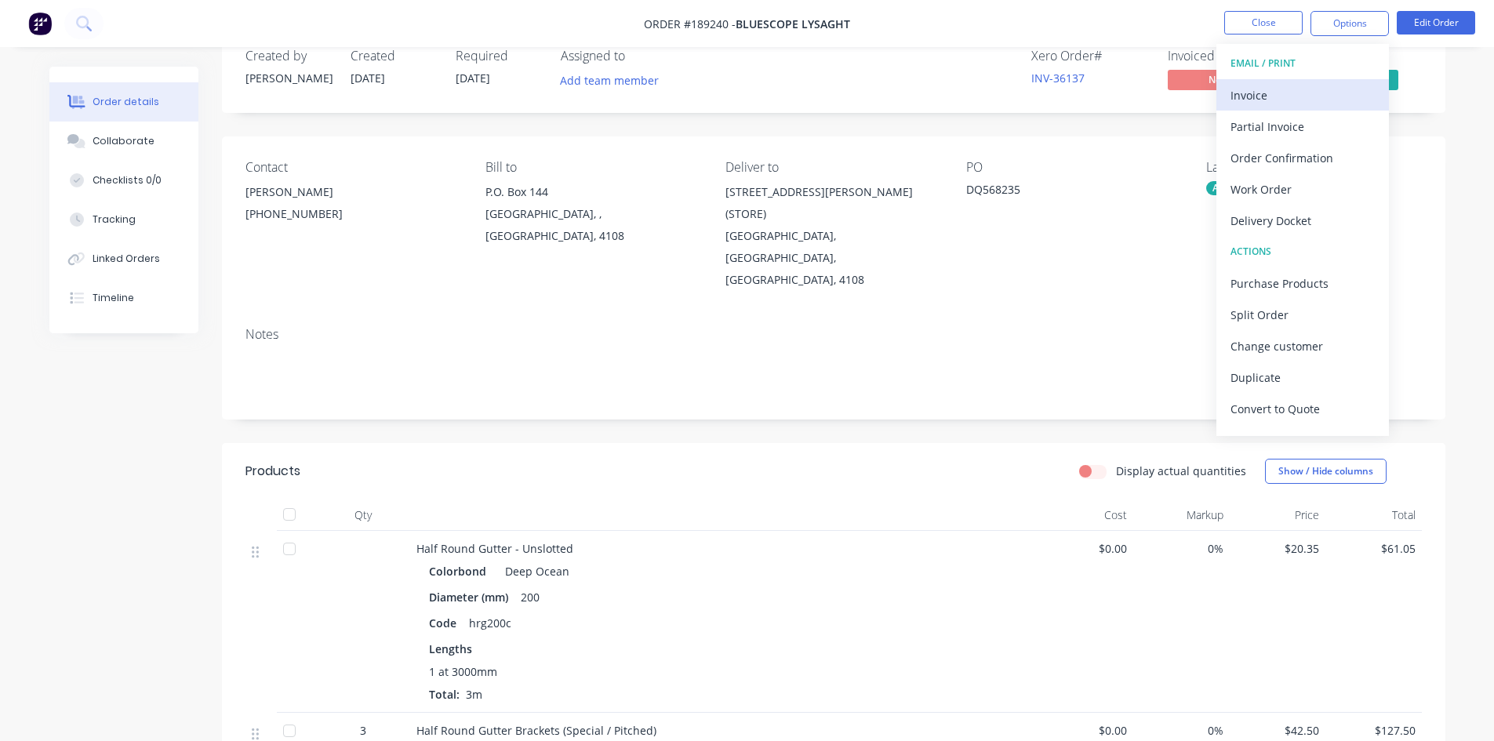
click at [1286, 85] on div "Invoice" at bounding box center [1303, 95] width 144 height 23
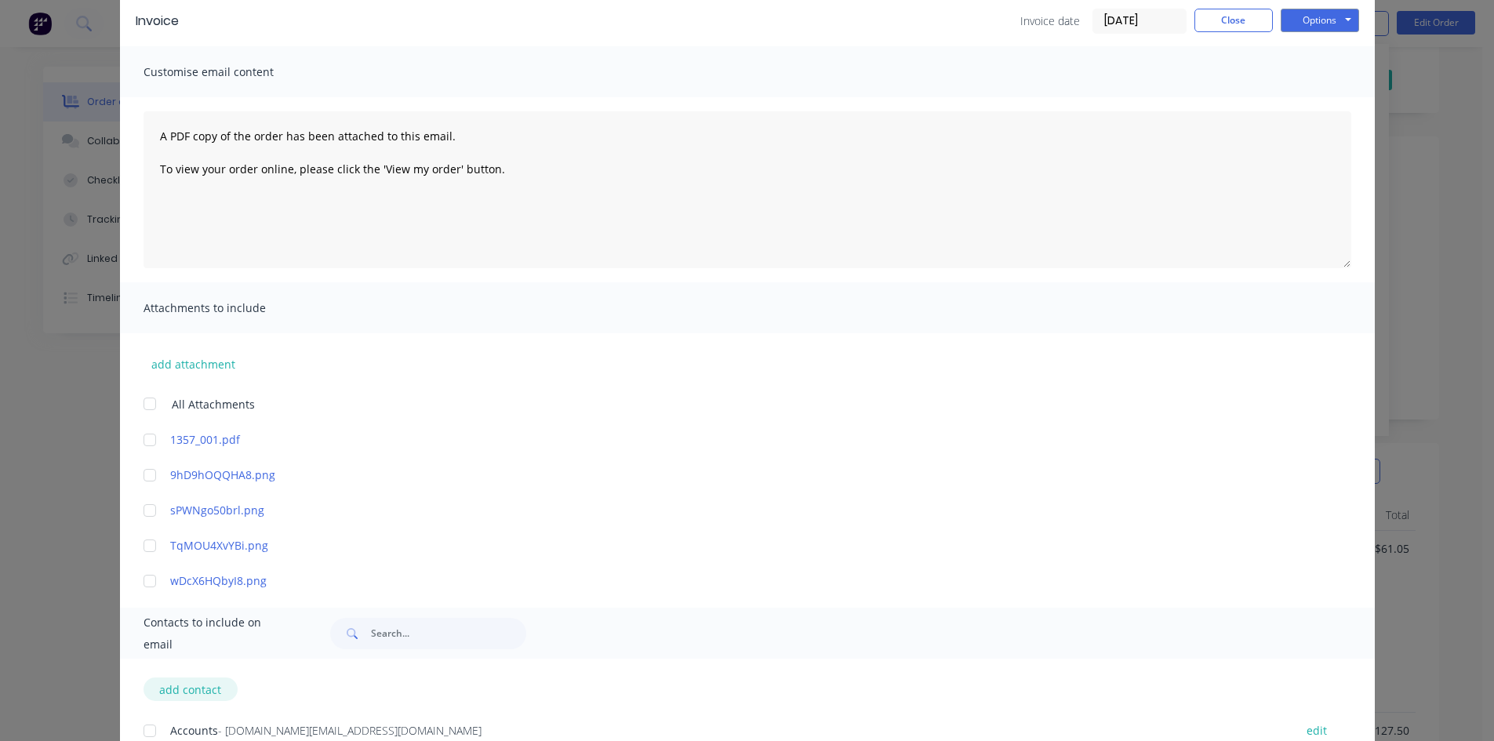
scroll to position [157, 0]
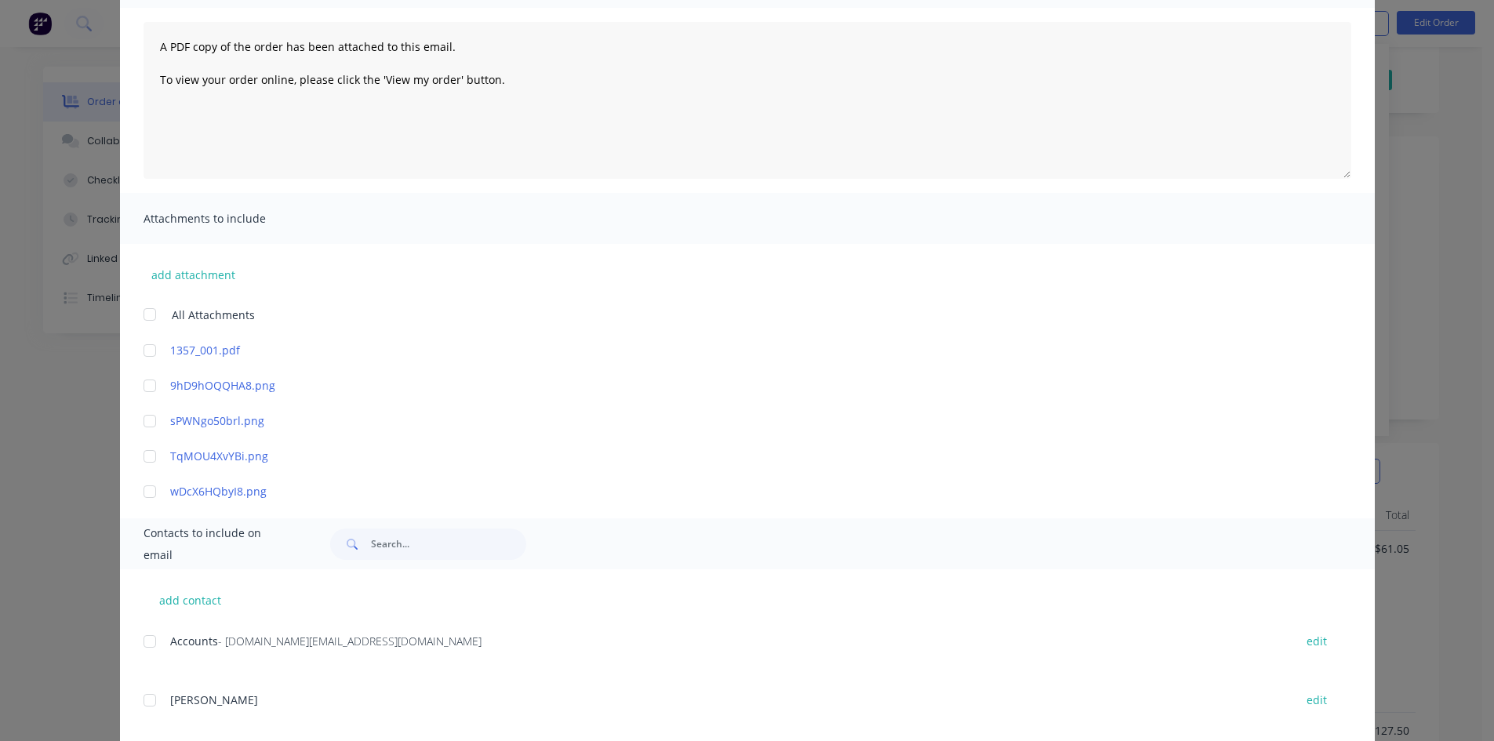
click at [147, 645] on div at bounding box center [149, 641] width 31 height 31
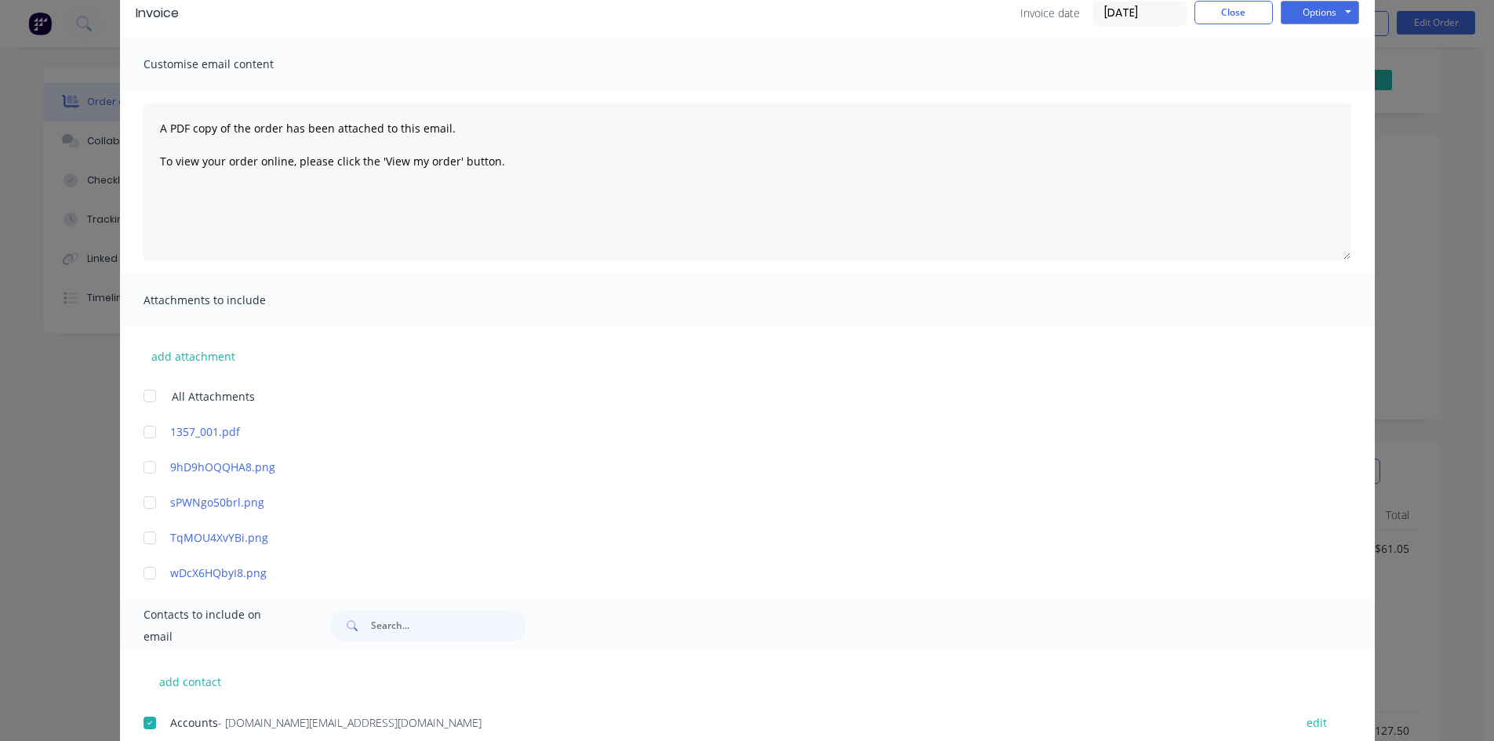
scroll to position [0, 0]
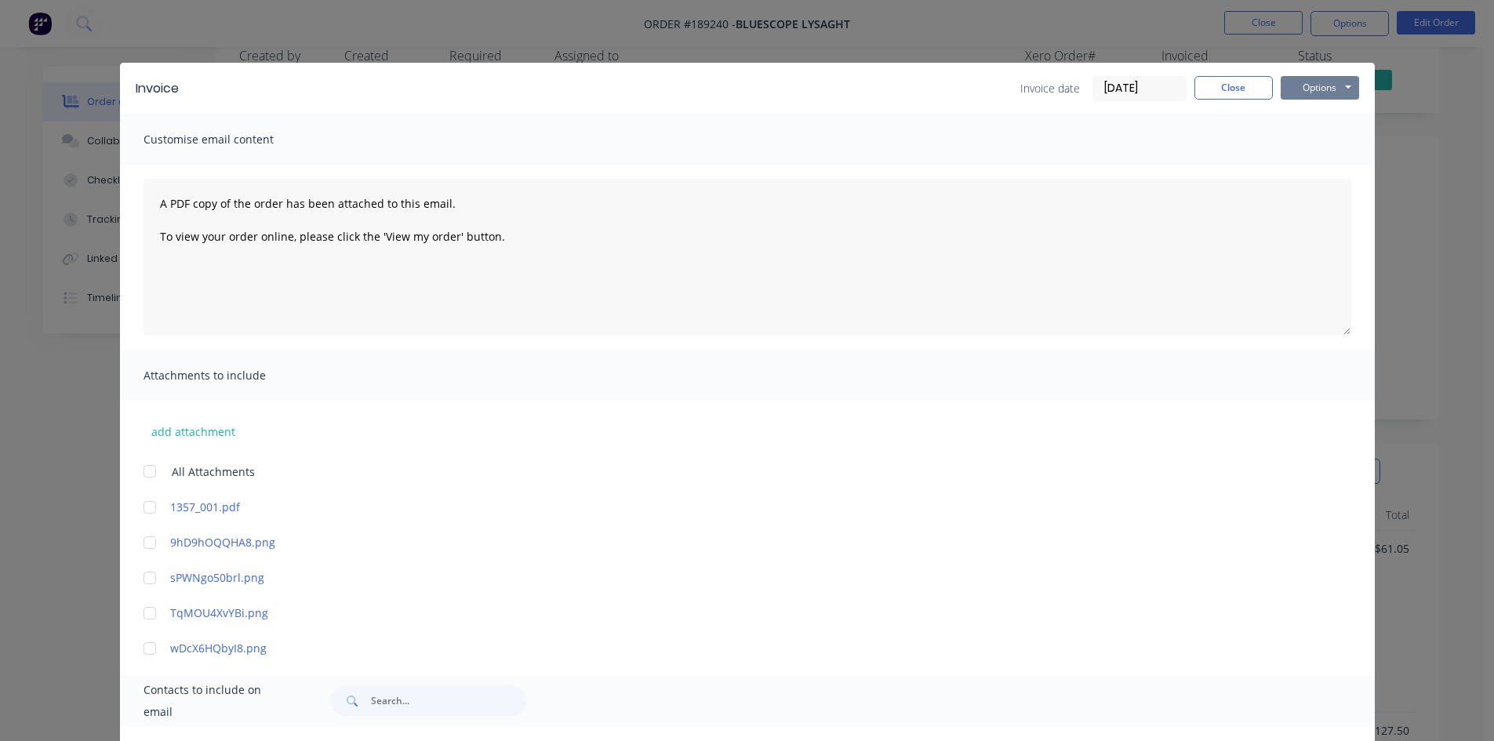
click at [1346, 87] on button "Options" at bounding box center [1320, 88] width 78 height 24
click at [1327, 162] on button "Email" at bounding box center [1331, 168] width 100 height 26
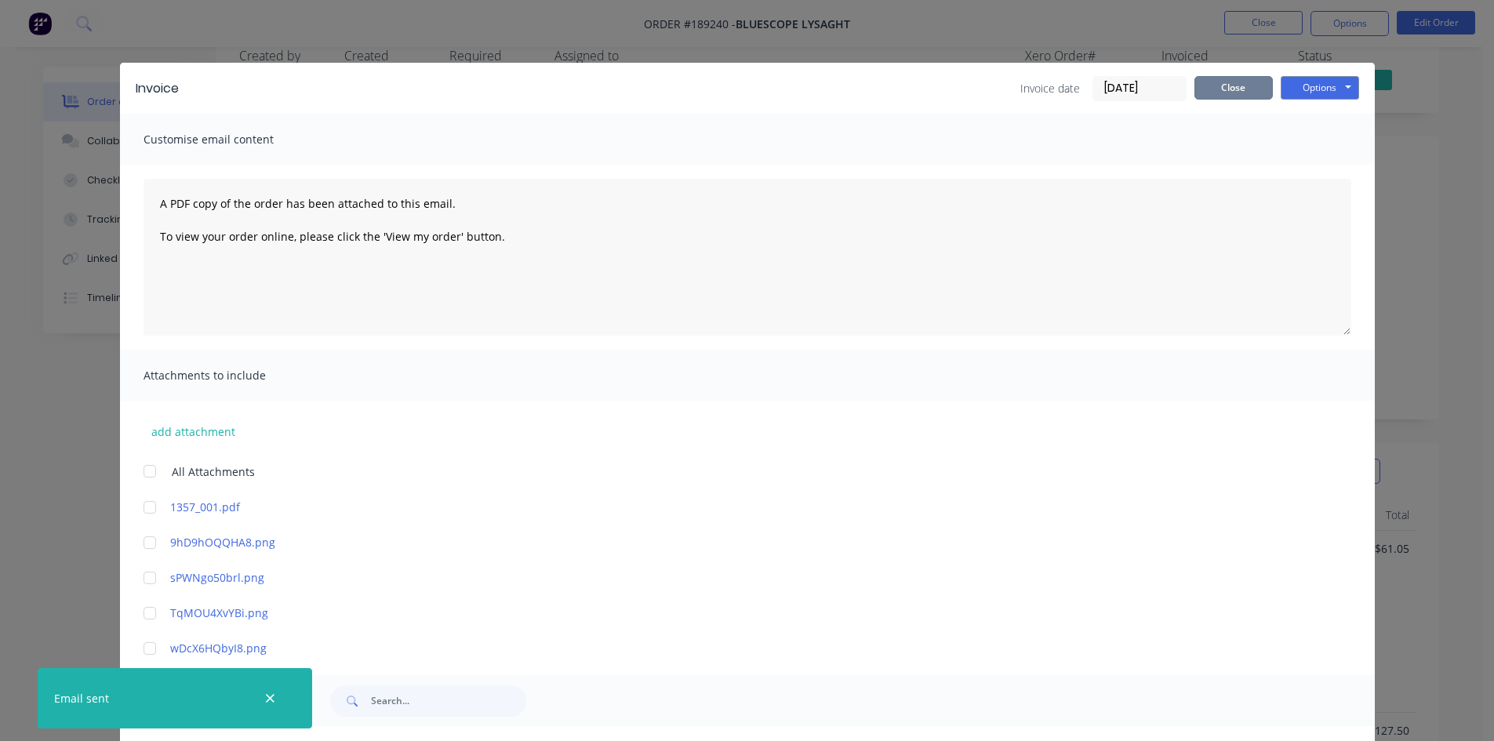
drag, startPoint x: 1252, startPoint y: 82, endPoint x: 1269, endPoint y: 39, distance: 45.7
click at [1253, 82] on button "Close" at bounding box center [1234, 88] width 78 height 24
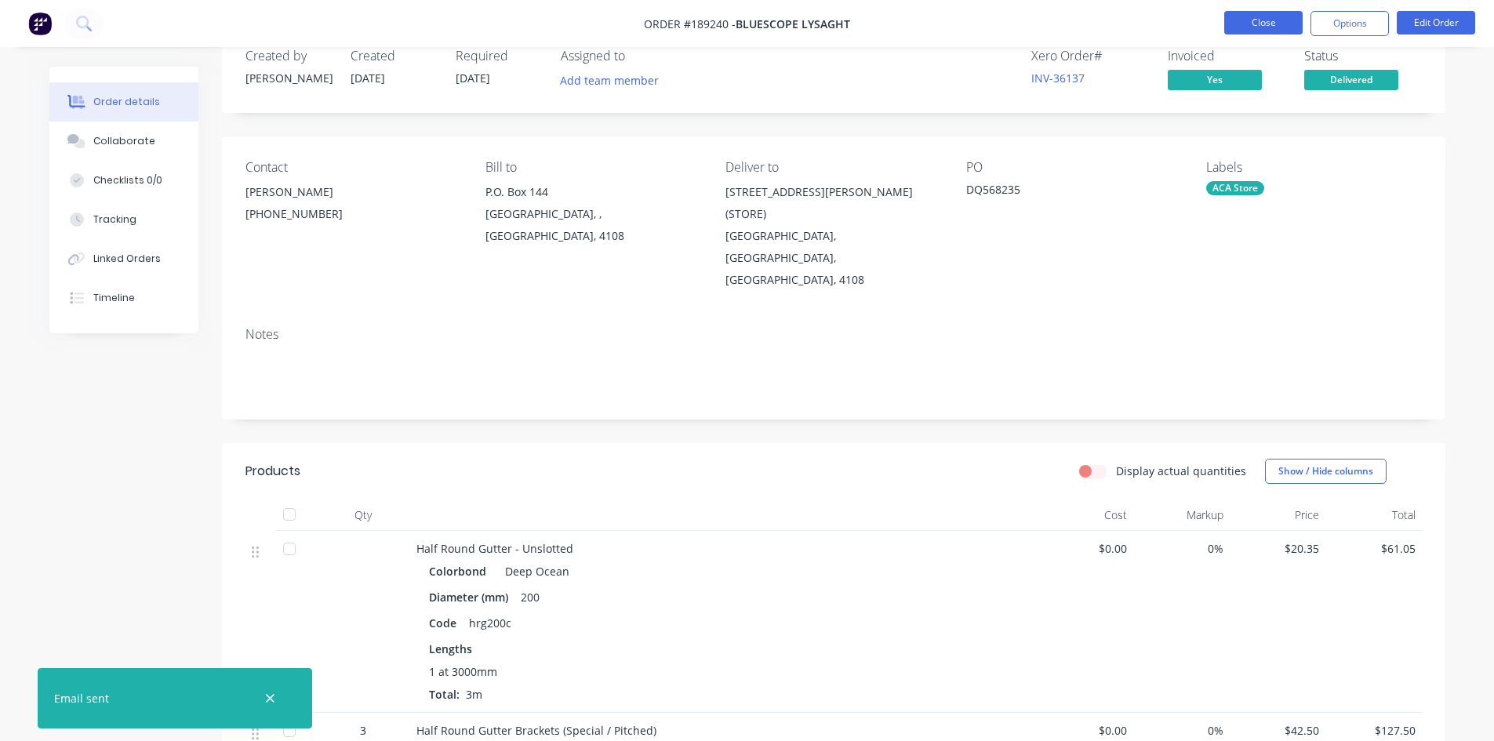
click at [1271, 29] on button "Close" at bounding box center [1263, 23] width 78 height 24
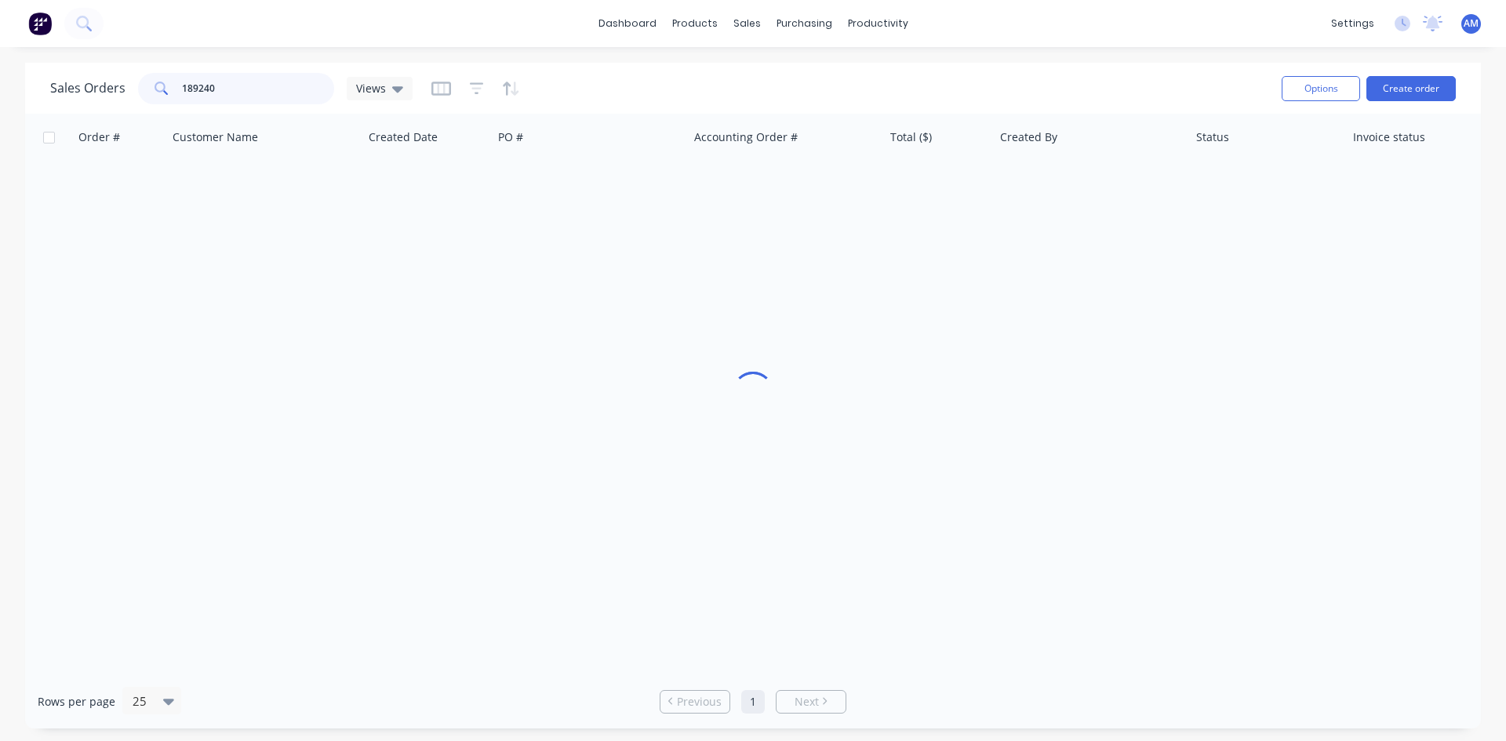
drag, startPoint x: 250, startPoint y: 87, endPoint x: 89, endPoint y: 81, distance: 161.7
click at [89, 81] on div "Sales Orders 189240 Views" at bounding box center [231, 88] width 362 height 31
type input "188804"
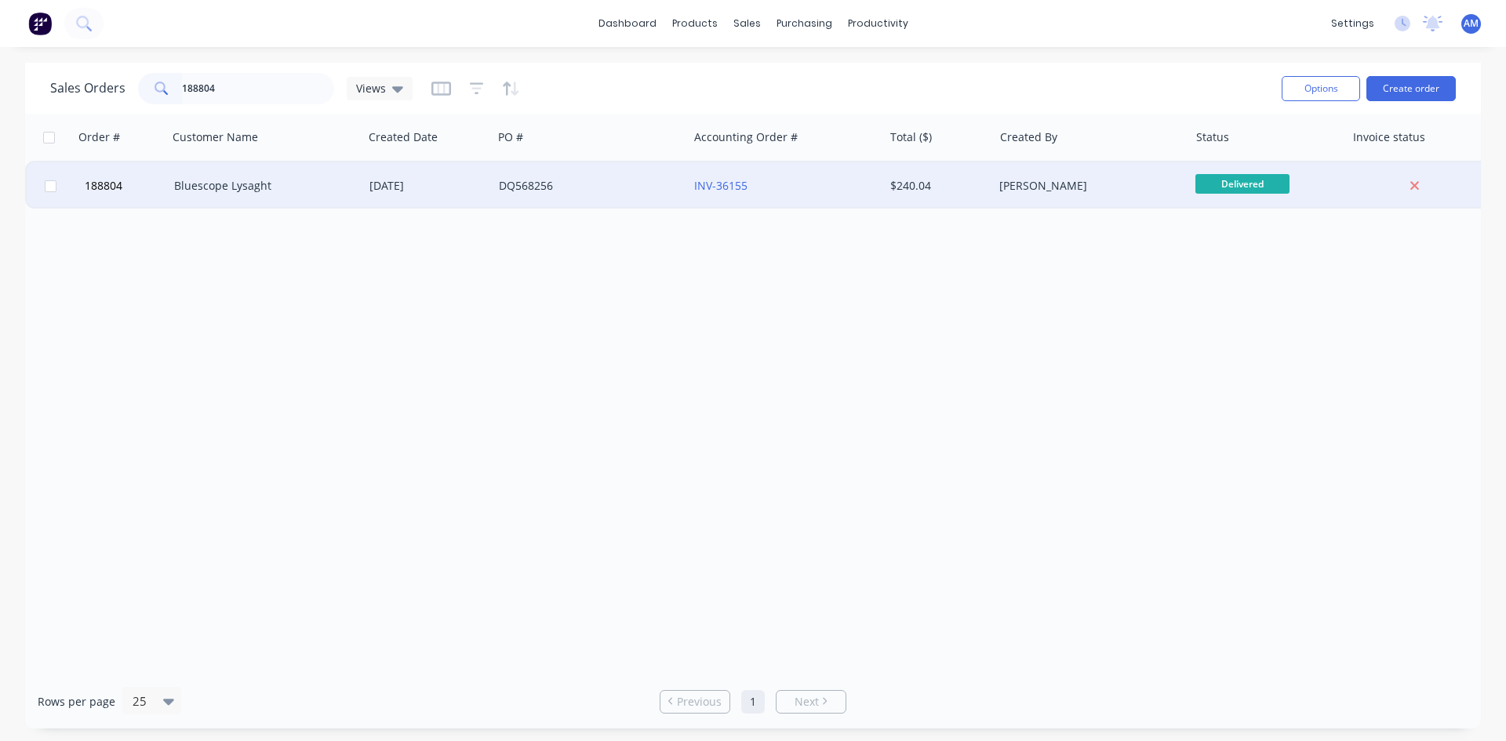
click at [576, 192] on div "DQ568256" at bounding box center [586, 186] width 174 height 16
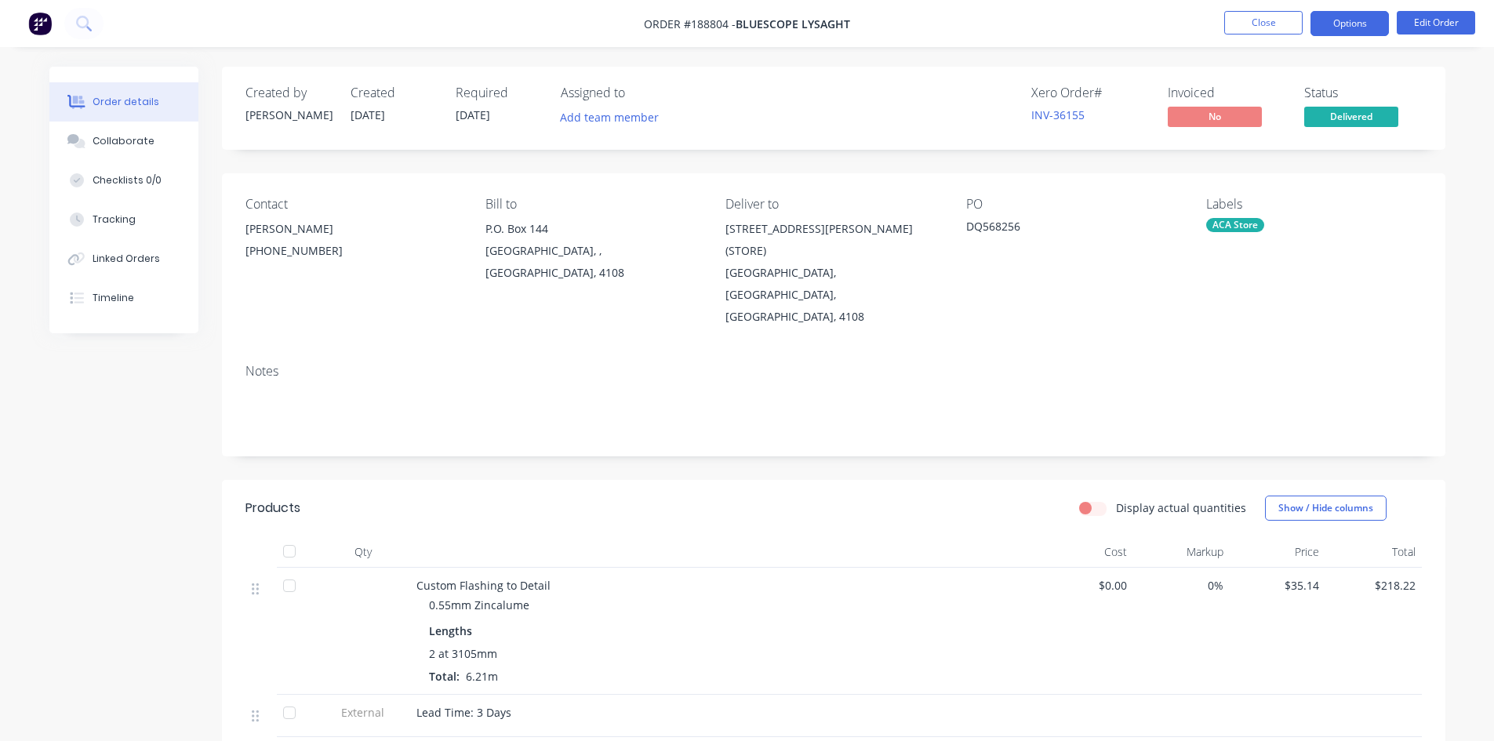
click at [1373, 14] on button "Options" at bounding box center [1350, 23] width 78 height 25
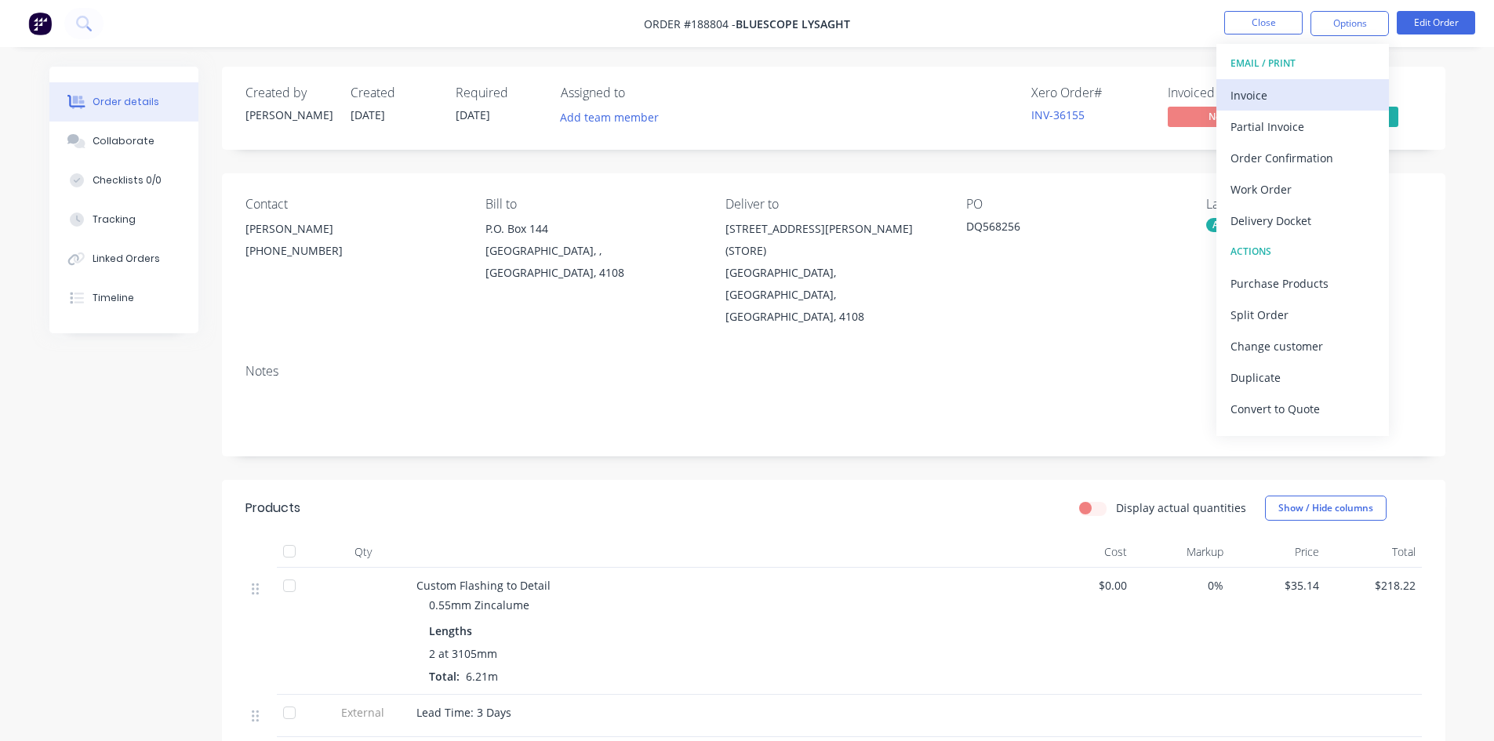
click at [1255, 100] on div "Invoice" at bounding box center [1303, 95] width 144 height 23
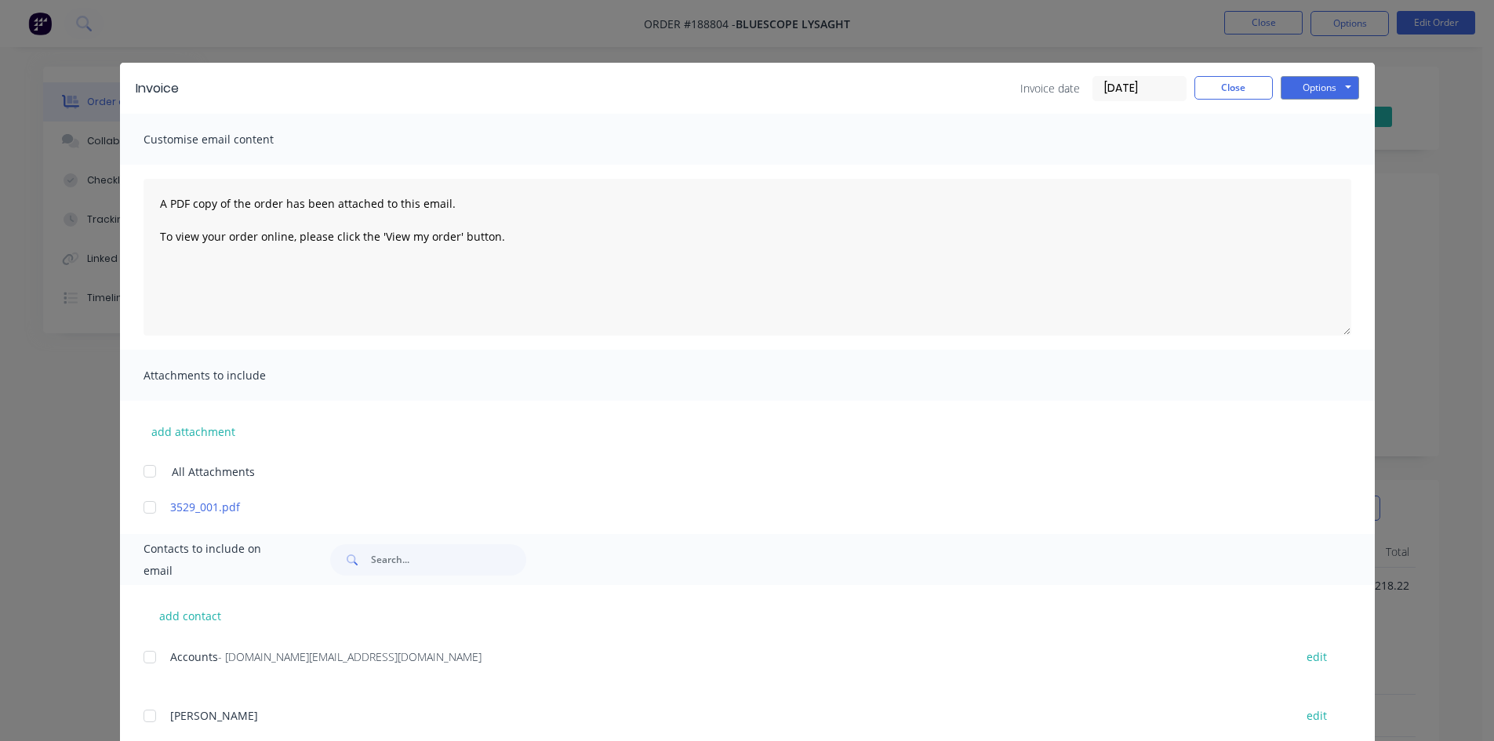
click at [148, 656] on div at bounding box center [149, 657] width 31 height 31
click at [1308, 93] on button "Options" at bounding box center [1320, 88] width 78 height 24
click at [1310, 165] on button "Email" at bounding box center [1331, 168] width 100 height 26
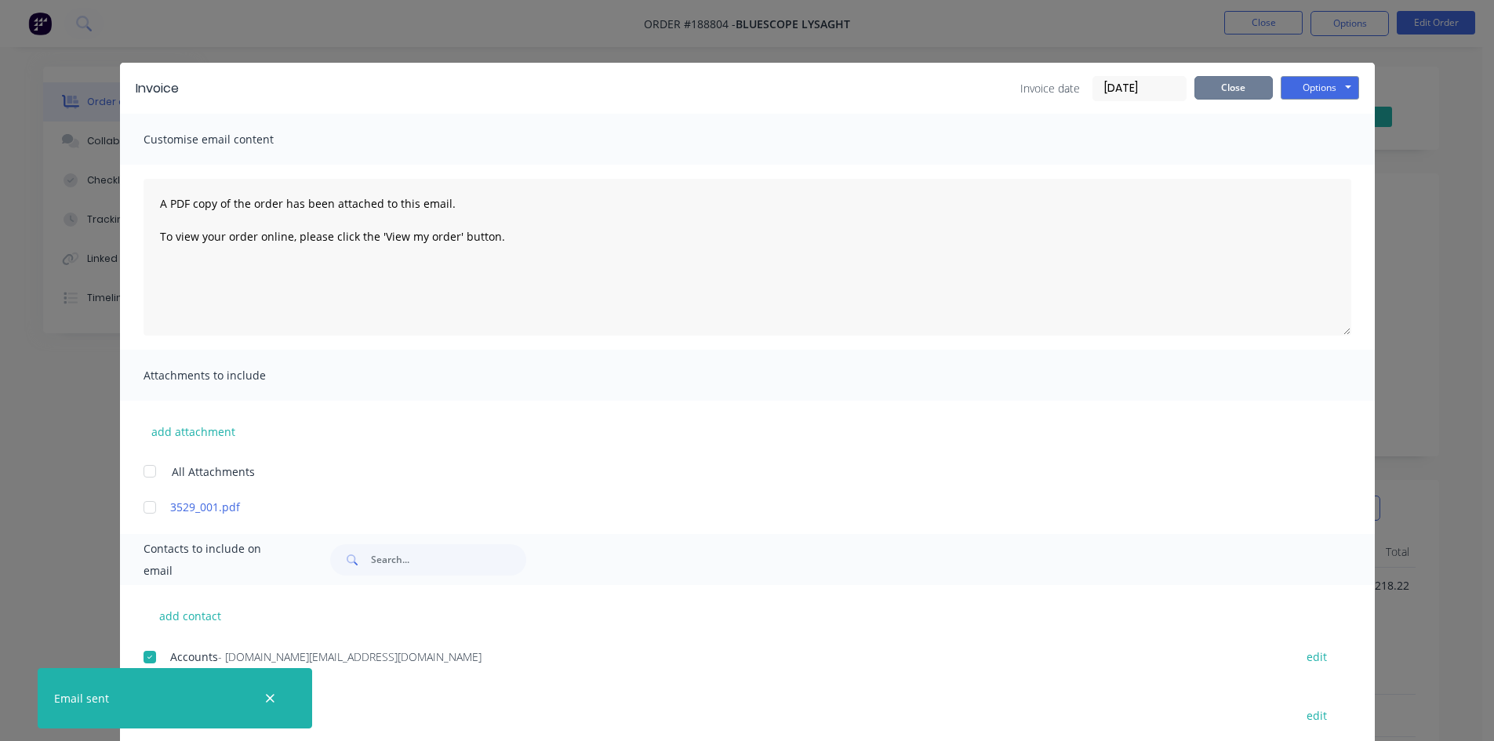
drag, startPoint x: 1246, startPoint y: 171, endPoint x: 1224, endPoint y: 82, distance: 91.3
click at [1224, 82] on button "Close" at bounding box center [1234, 88] width 78 height 24
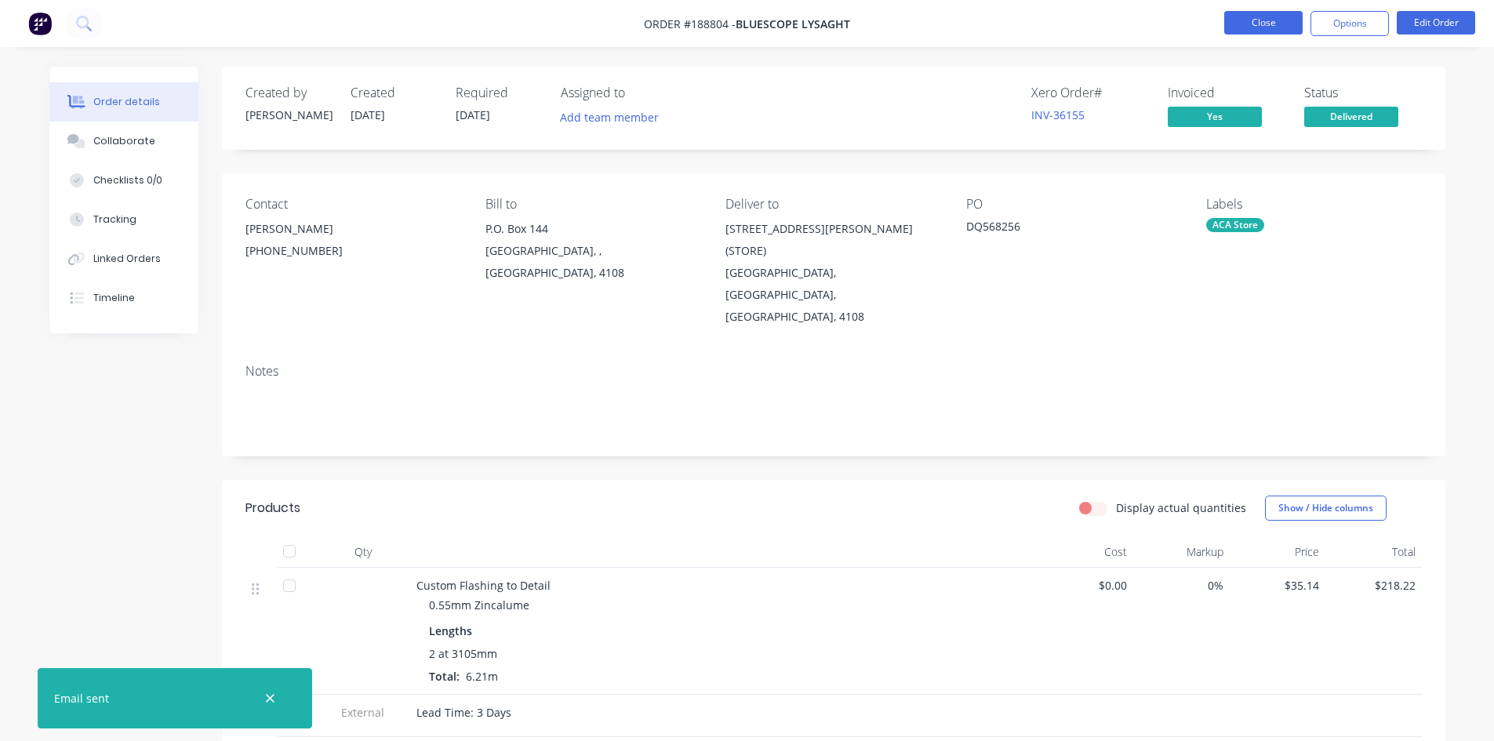
click at [1277, 27] on button "Close" at bounding box center [1263, 23] width 78 height 24
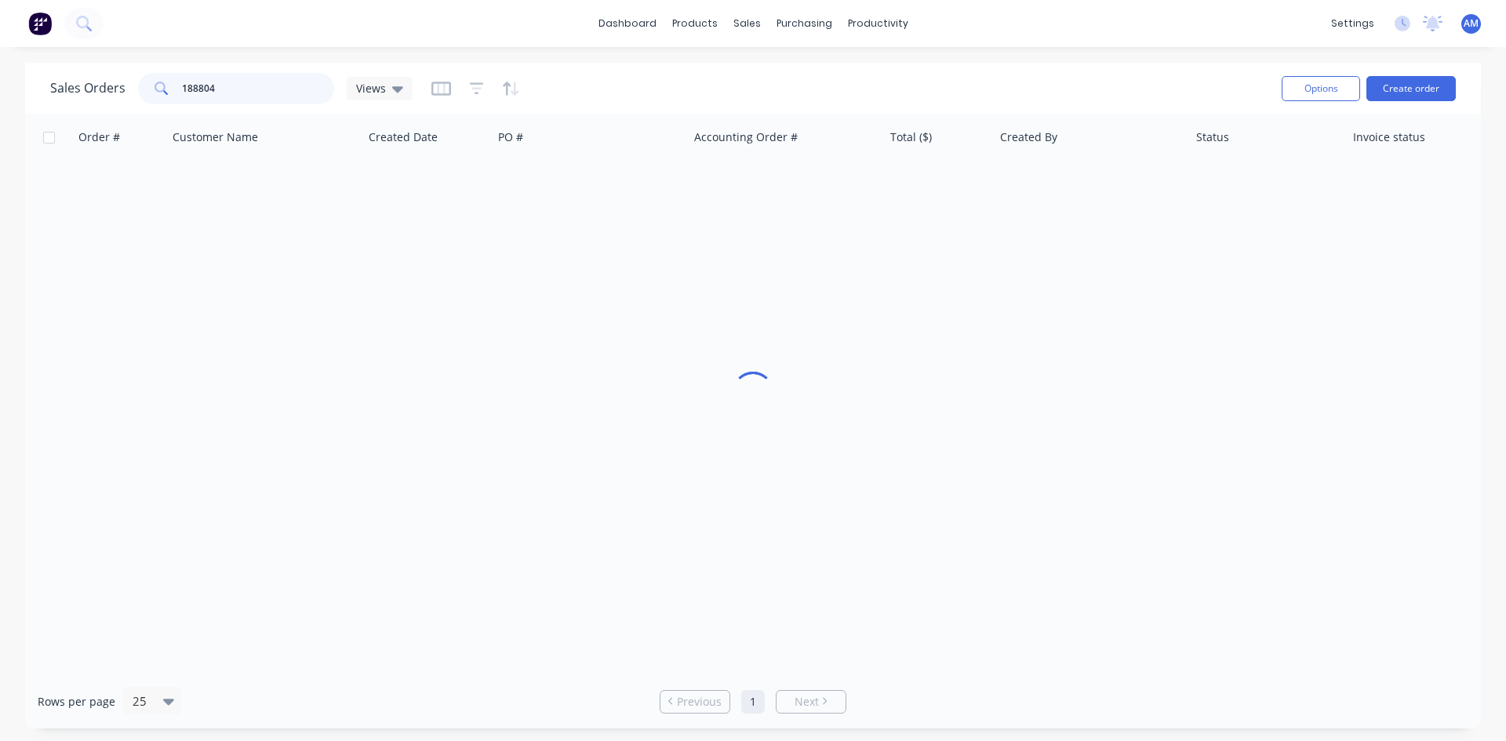
drag, startPoint x: 101, startPoint y: 89, endPoint x: 225, endPoint y: 63, distance: 126.8
click at [109, 89] on div "Sales Orders 188804 Views" at bounding box center [231, 88] width 362 height 31
type input "189365"
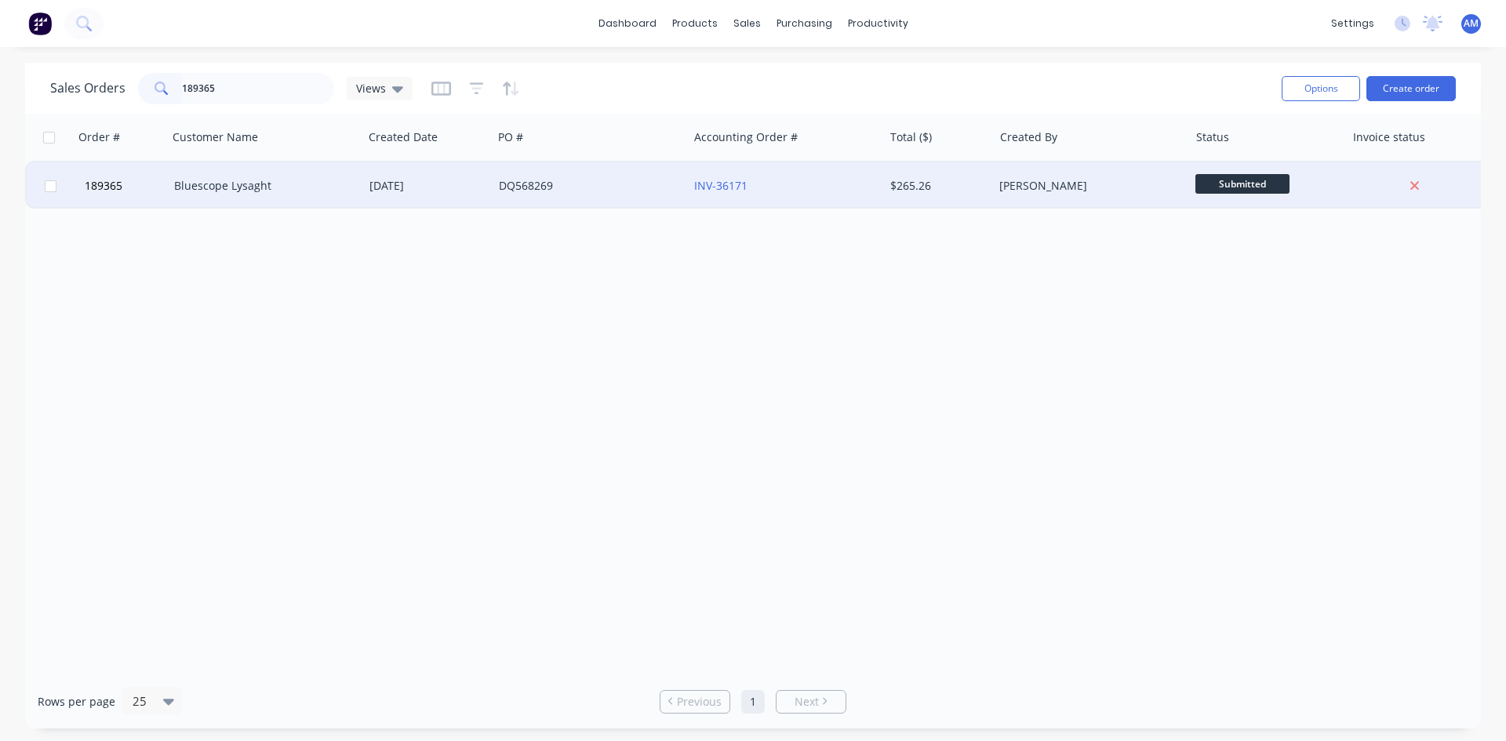
click at [573, 191] on div "DQ568269" at bounding box center [586, 186] width 174 height 16
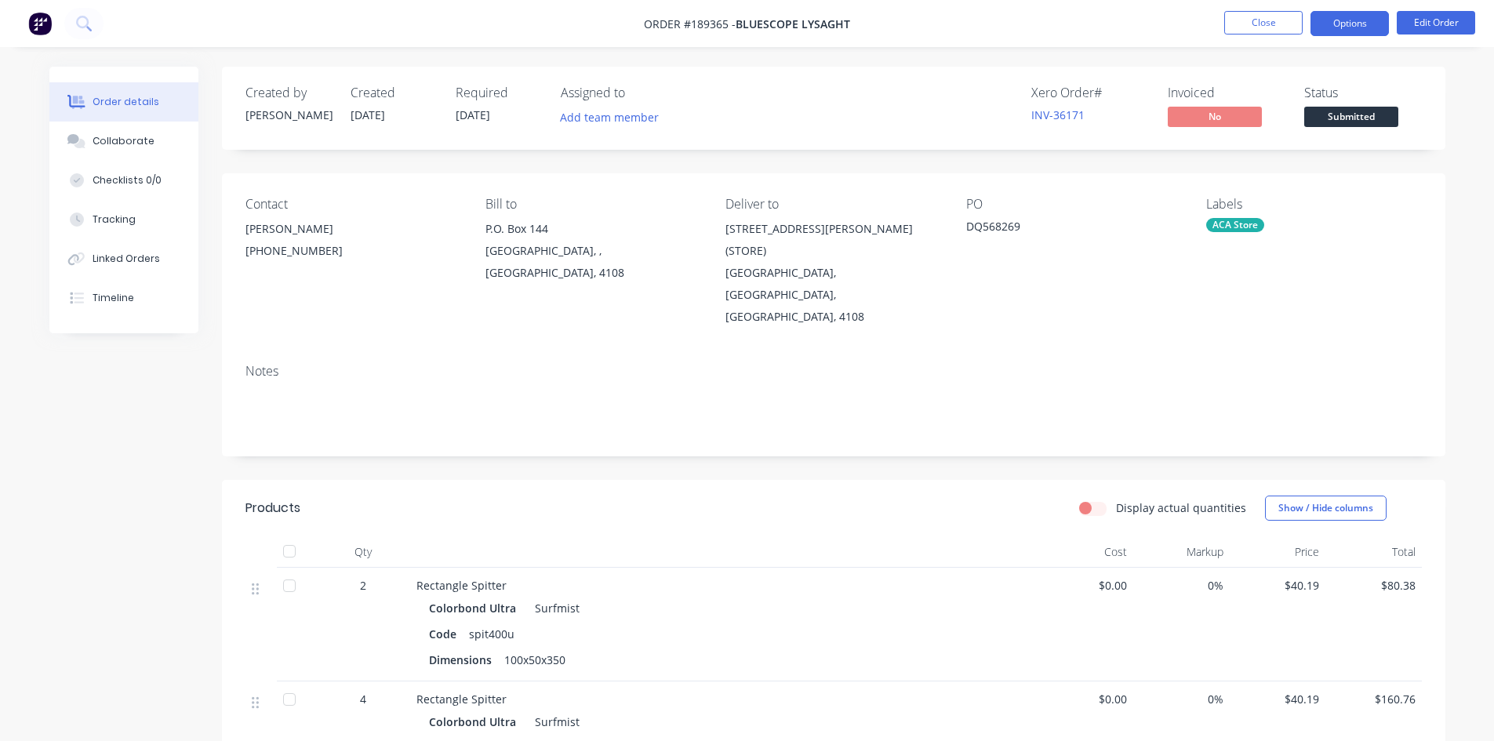
click at [1352, 31] on button "Options" at bounding box center [1350, 23] width 78 height 25
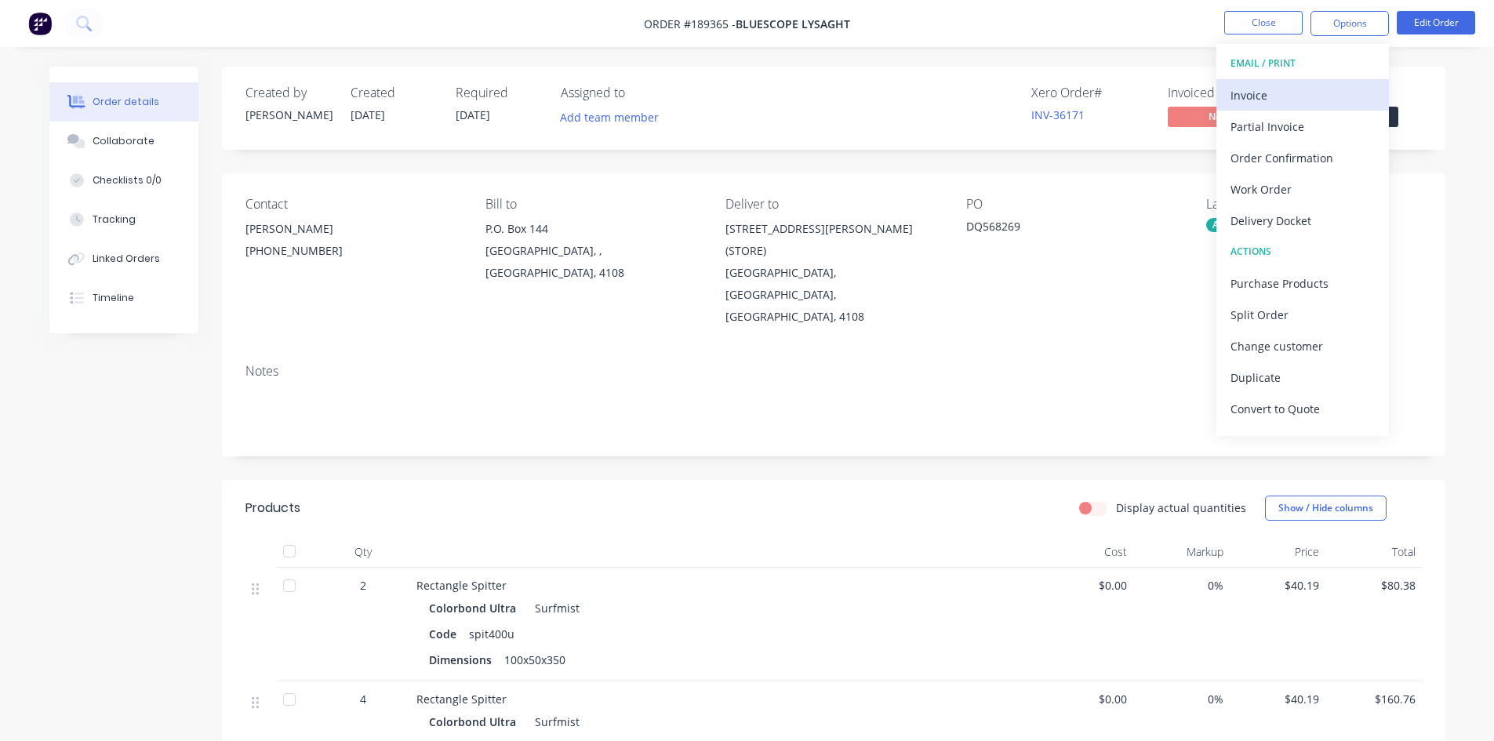
click at [1259, 92] on div "Invoice" at bounding box center [1303, 95] width 144 height 23
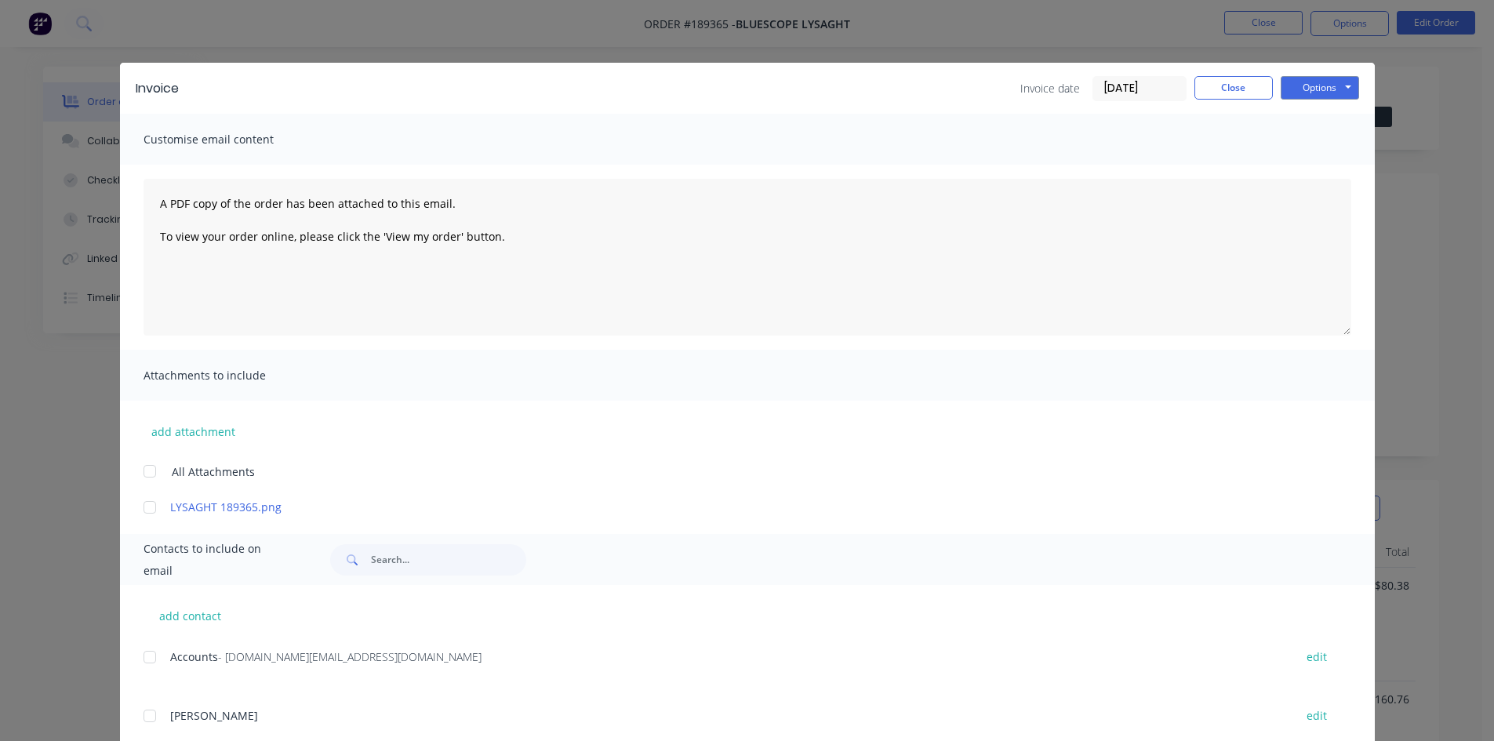
click at [146, 658] on div at bounding box center [149, 657] width 31 height 31
click at [1320, 85] on button "Options" at bounding box center [1320, 88] width 78 height 24
click at [1334, 159] on button "Email" at bounding box center [1331, 168] width 100 height 26
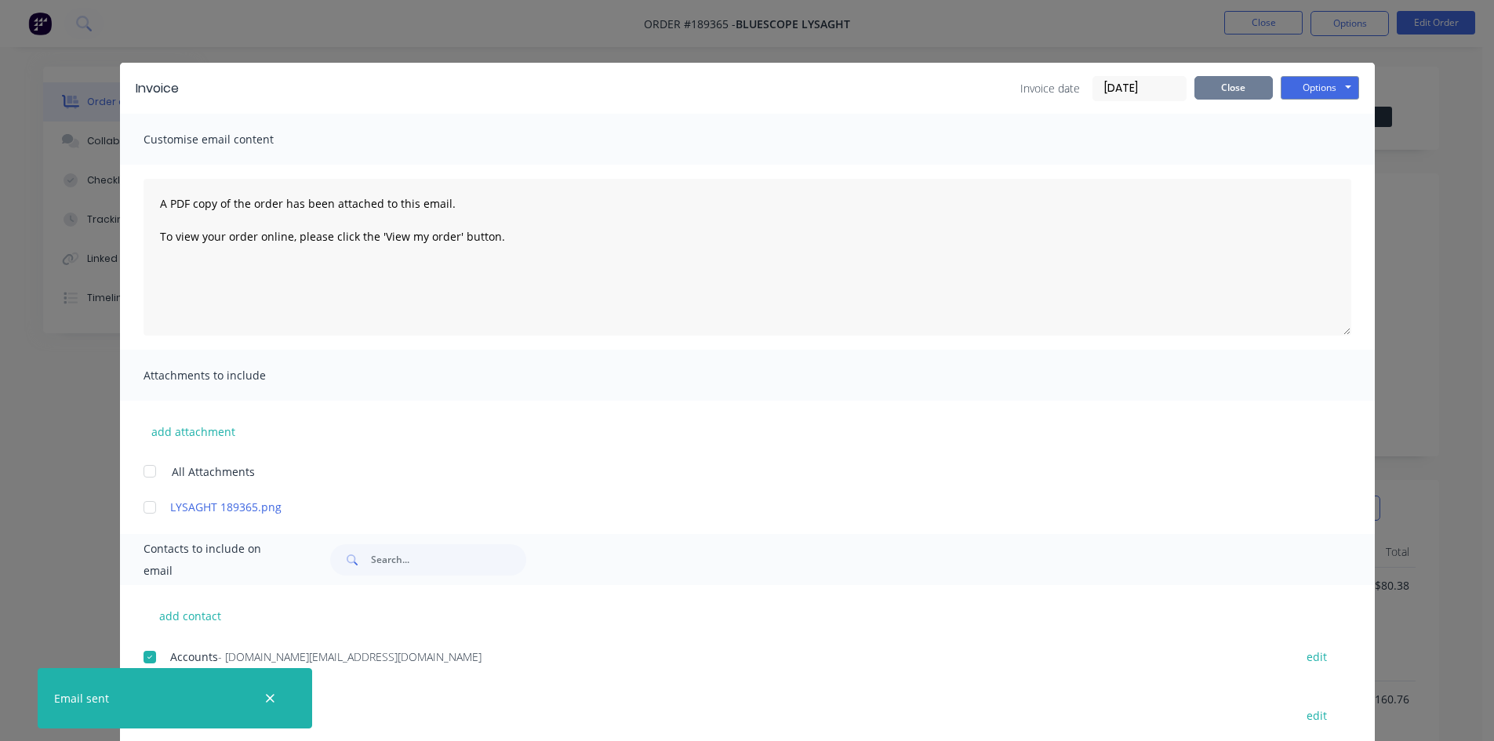
click at [1217, 87] on button "Close" at bounding box center [1234, 88] width 78 height 24
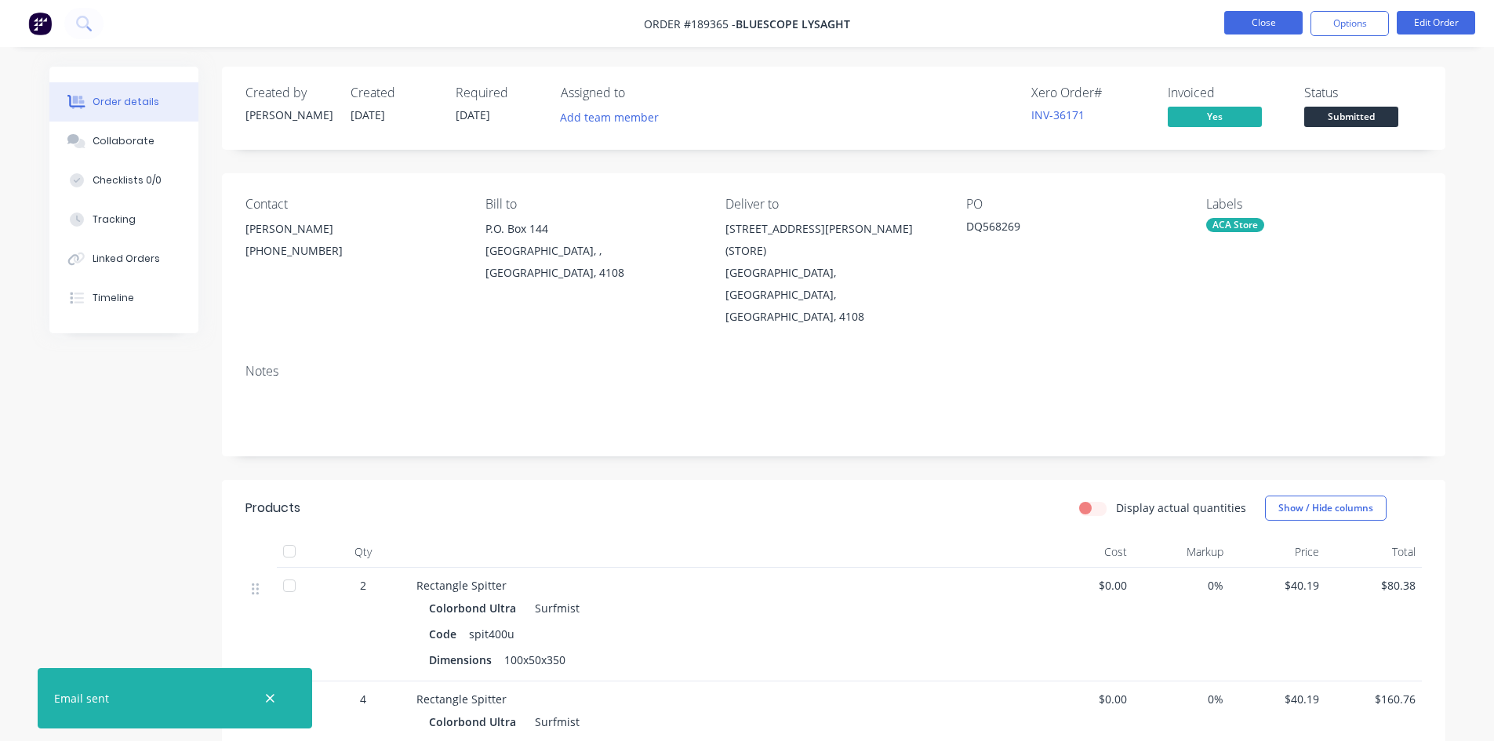
click at [1272, 18] on button "Close" at bounding box center [1263, 23] width 78 height 24
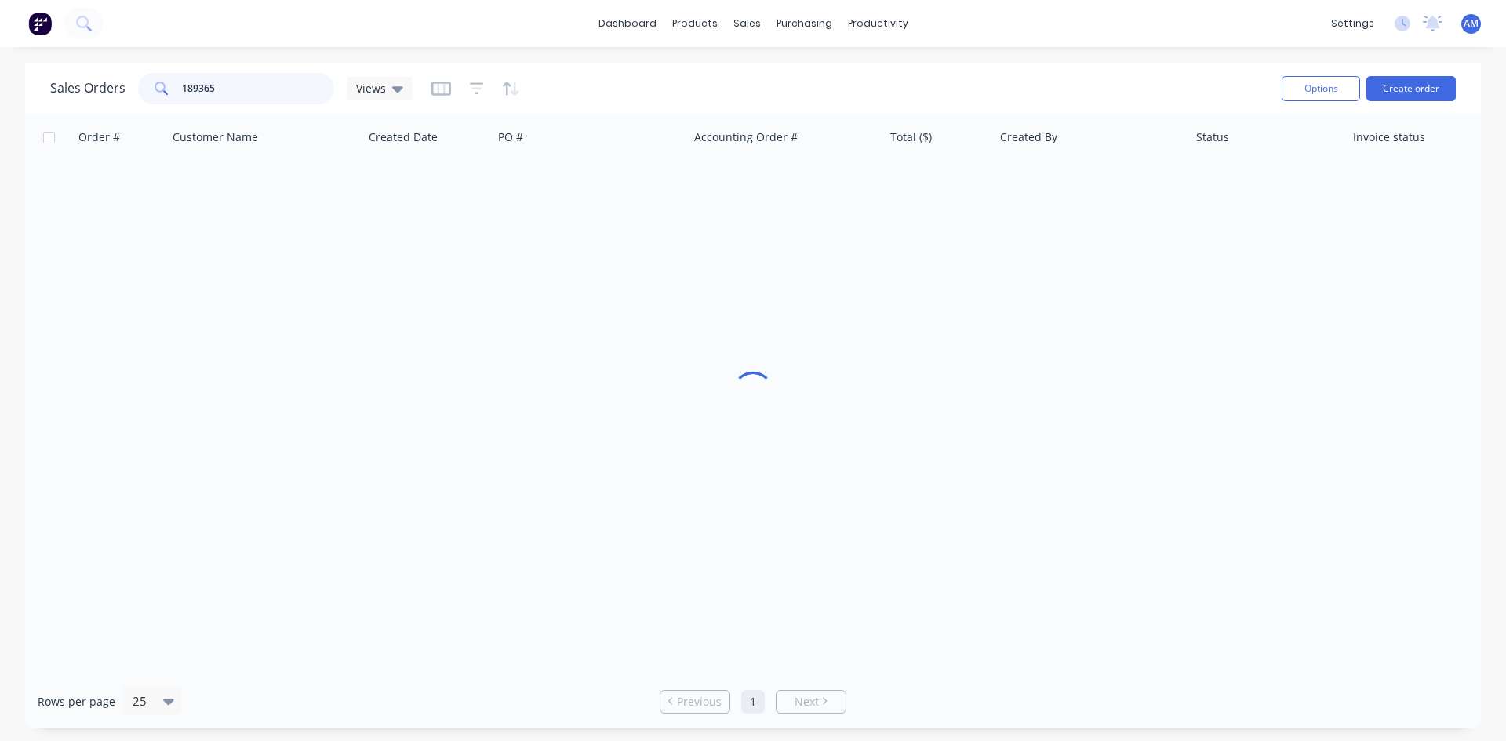
drag, startPoint x: 255, startPoint y: 99, endPoint x: 128, endPoint y: 99, distance: 127.1
click at [128, 99] on div "Sales Orders 189365 Views" at bounding box center [231, 88] width 362 height 31
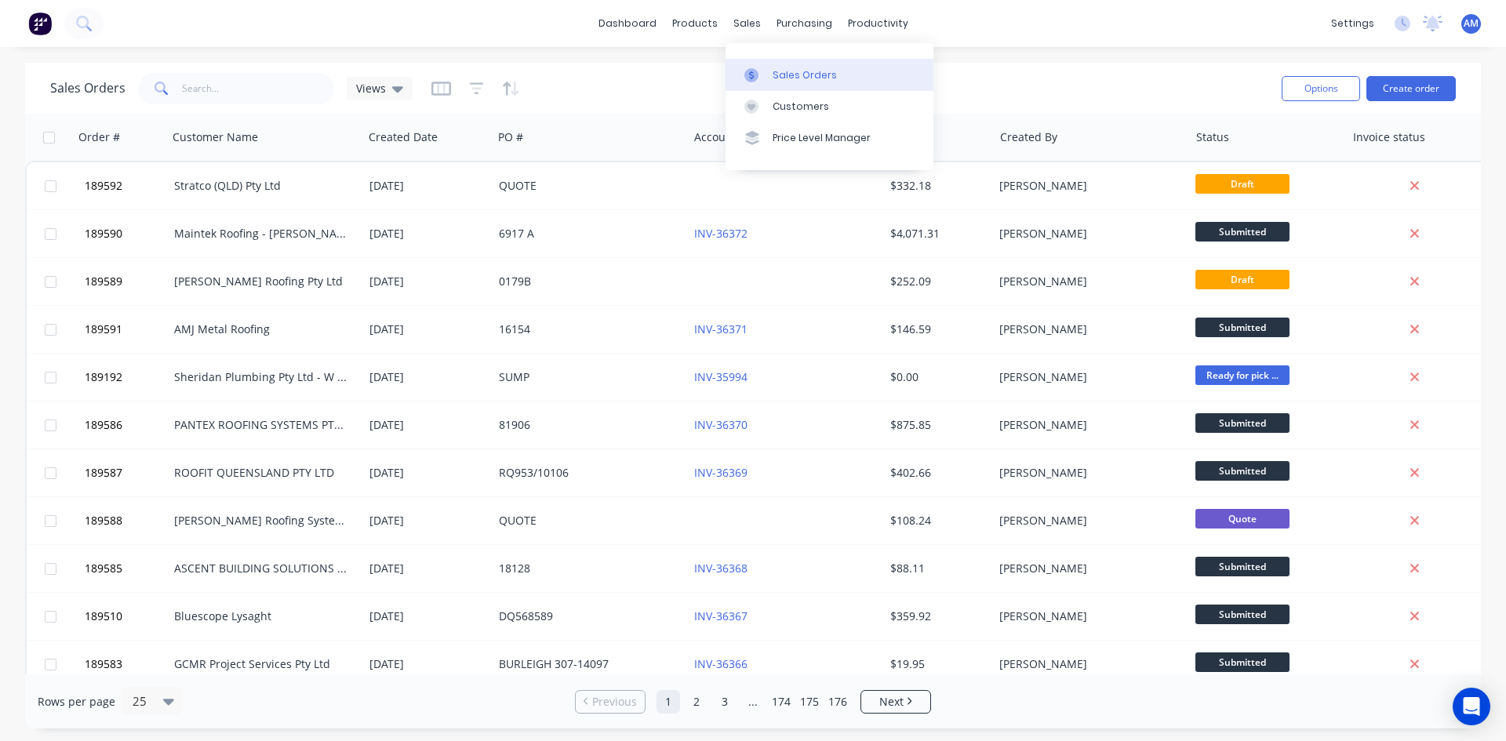
click at [775, 71] on div "Sales Orders" at bounding box center [805, 75] width 64 height 14
click at [533, 53] on div "dashboard products sales purchasing productivity dashboard products Product Cat…" at bounding box center [753, 370] width 1506 height 741
click at [752, 65] on link "Sales Orders" at bounding box center [830, 74] width 208 height 31
click at [836, 73] on link "Sales Orders" at bounding box center [830, 74] width 208 height 31
click at [784, 68] on div "Sales Orders" at bounding box center [805, 75] width 64 height 14
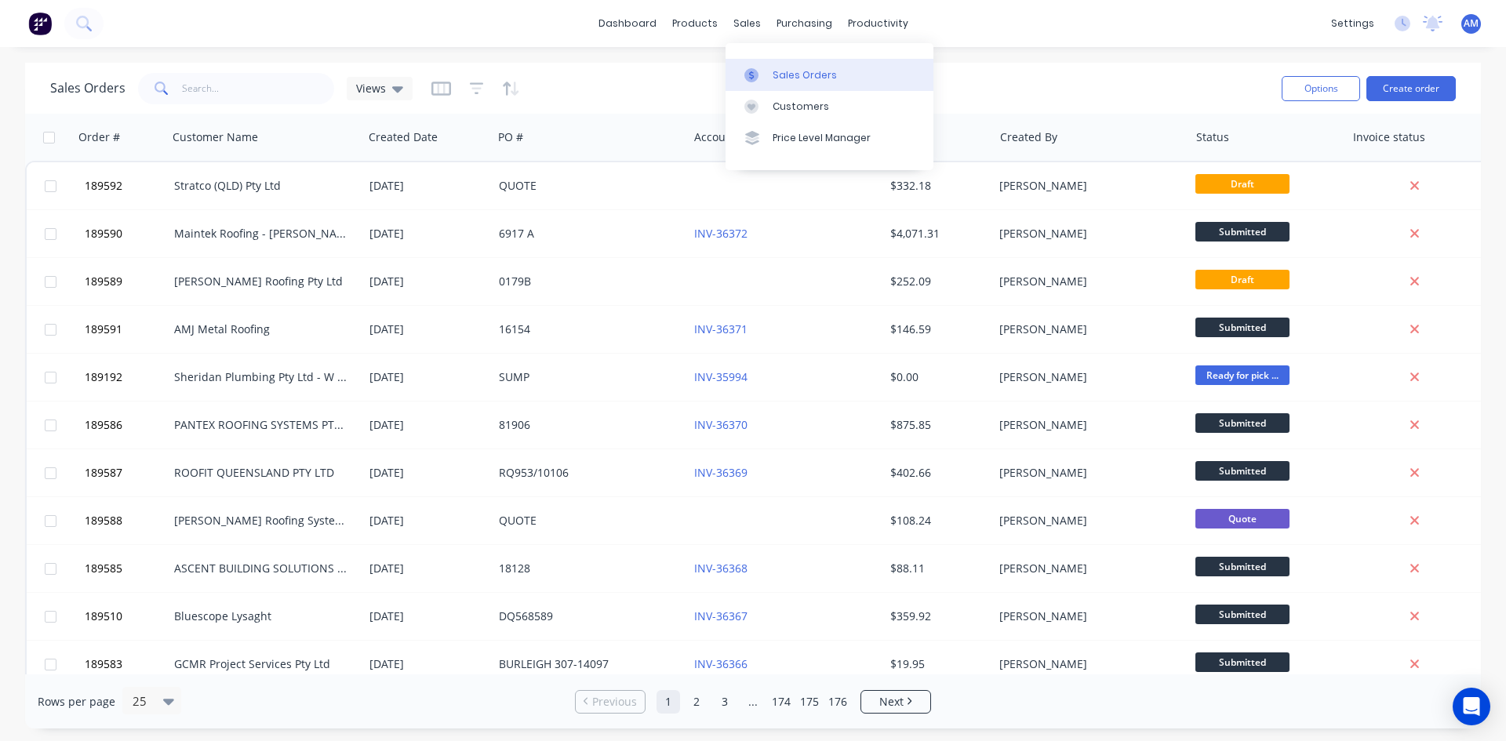
click at [776, 73] on div "Sales Orders" at bounding box center [805, 75] width 64 height 14
click at [991, 64] on div "Sales Orders Views Options Create order" at bounding box center [753, 88] width 1456 height 51
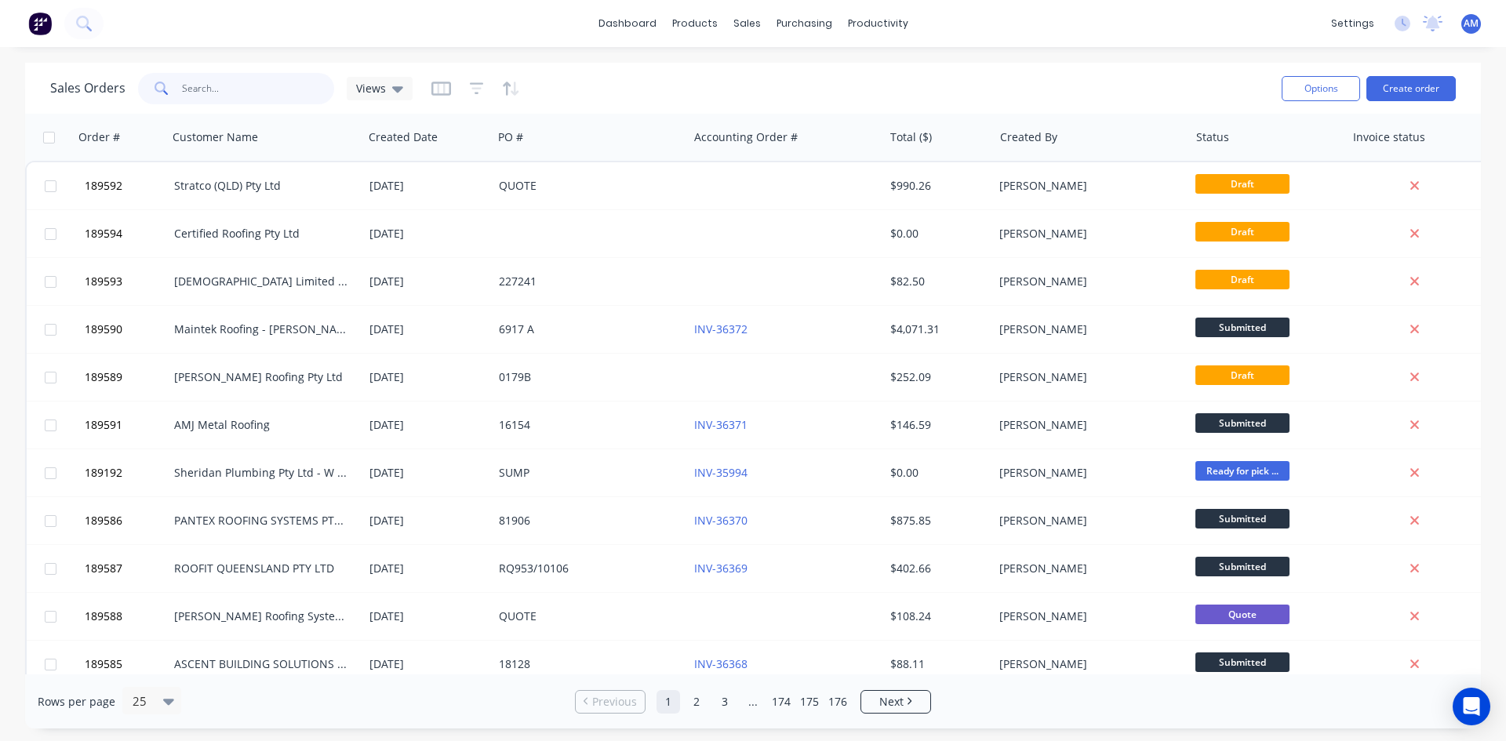
click at [253, 97] on input "text" at bounding box center [258, 88] width 153 height 31
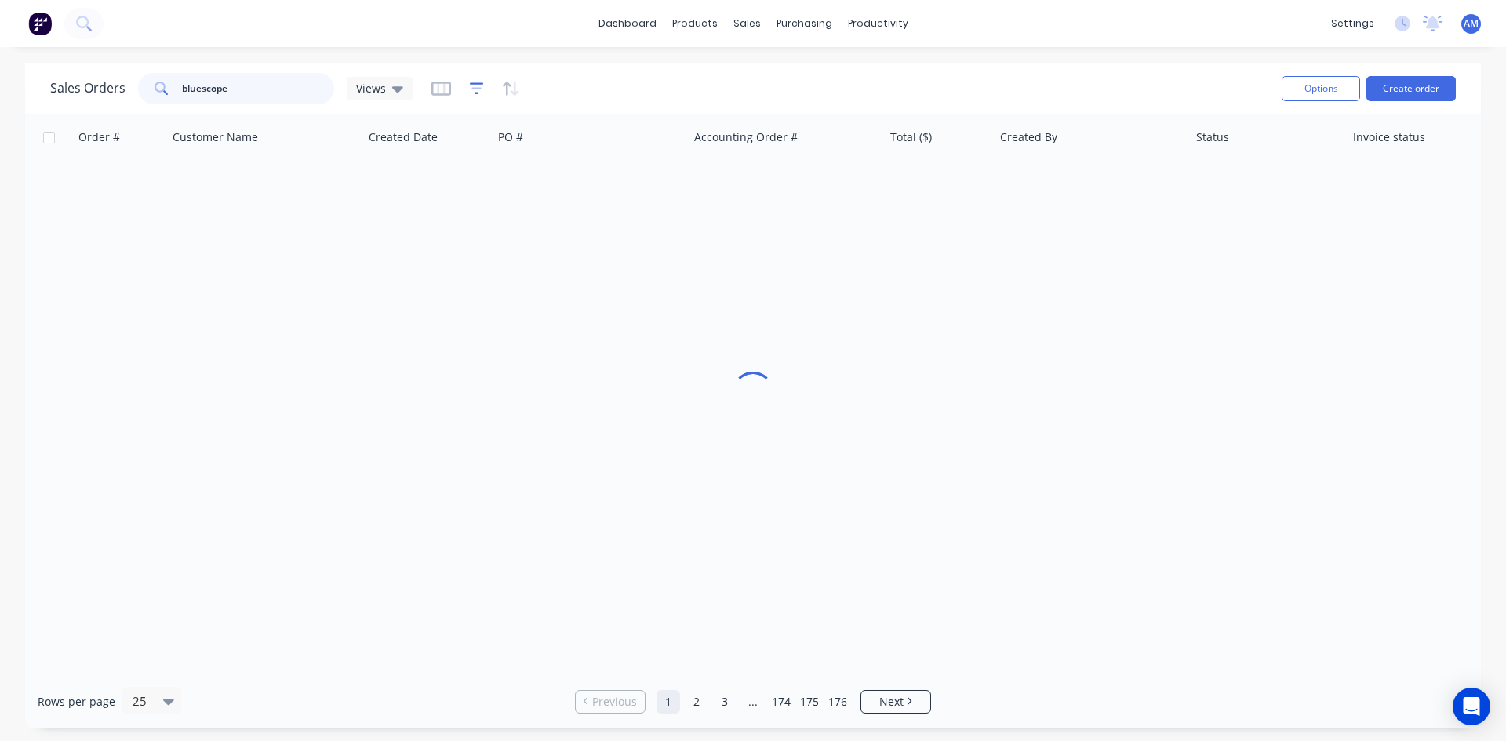
type input "bluescope"
click at [476, 85] on icon "button" at bounding box center [477, 89] width 14 height 16
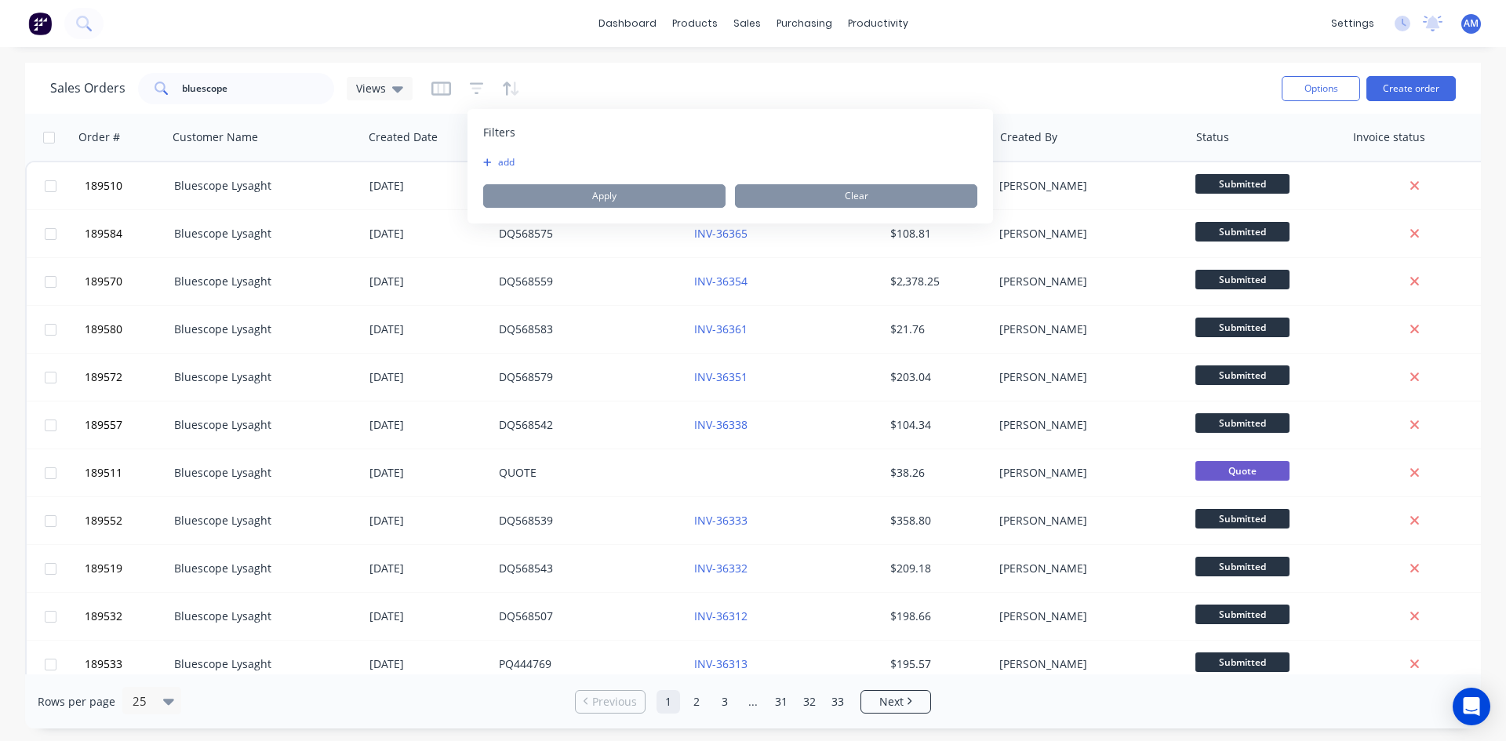
click at [510, 158] on button "add" at bounding box center [502, 162] width 39 height 13
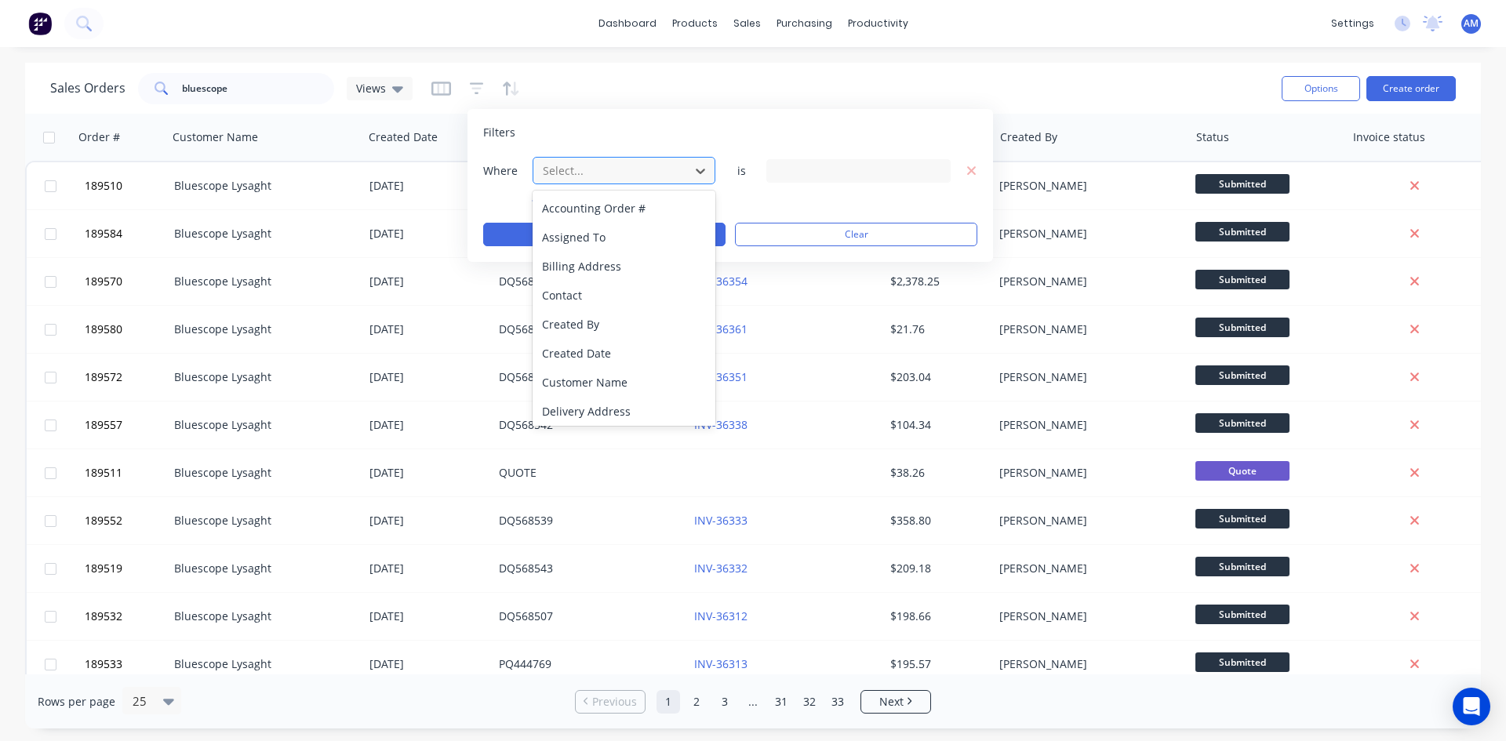
click at [604, 175] on div at bounding box center [611, 171] width 140 height 20
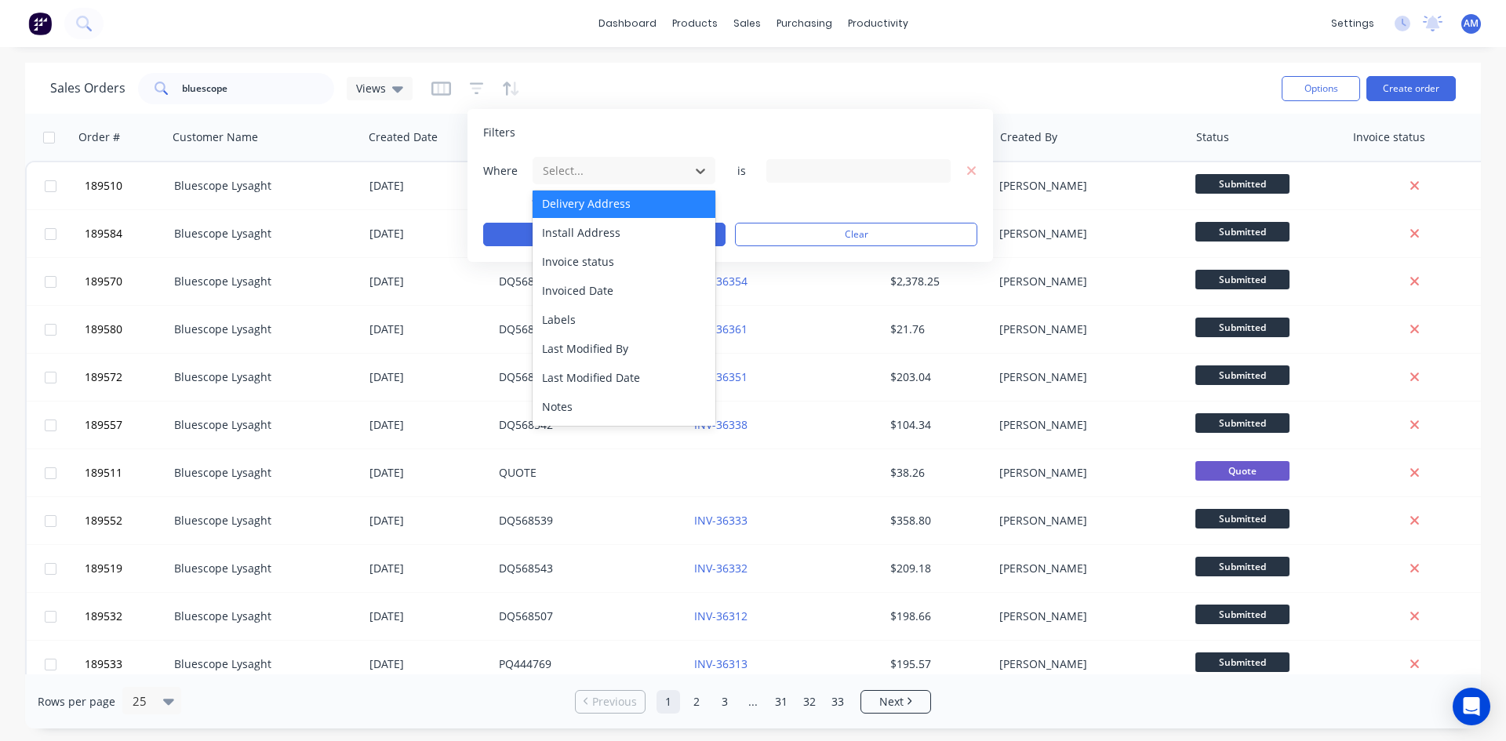
scroll to position [235, 0]
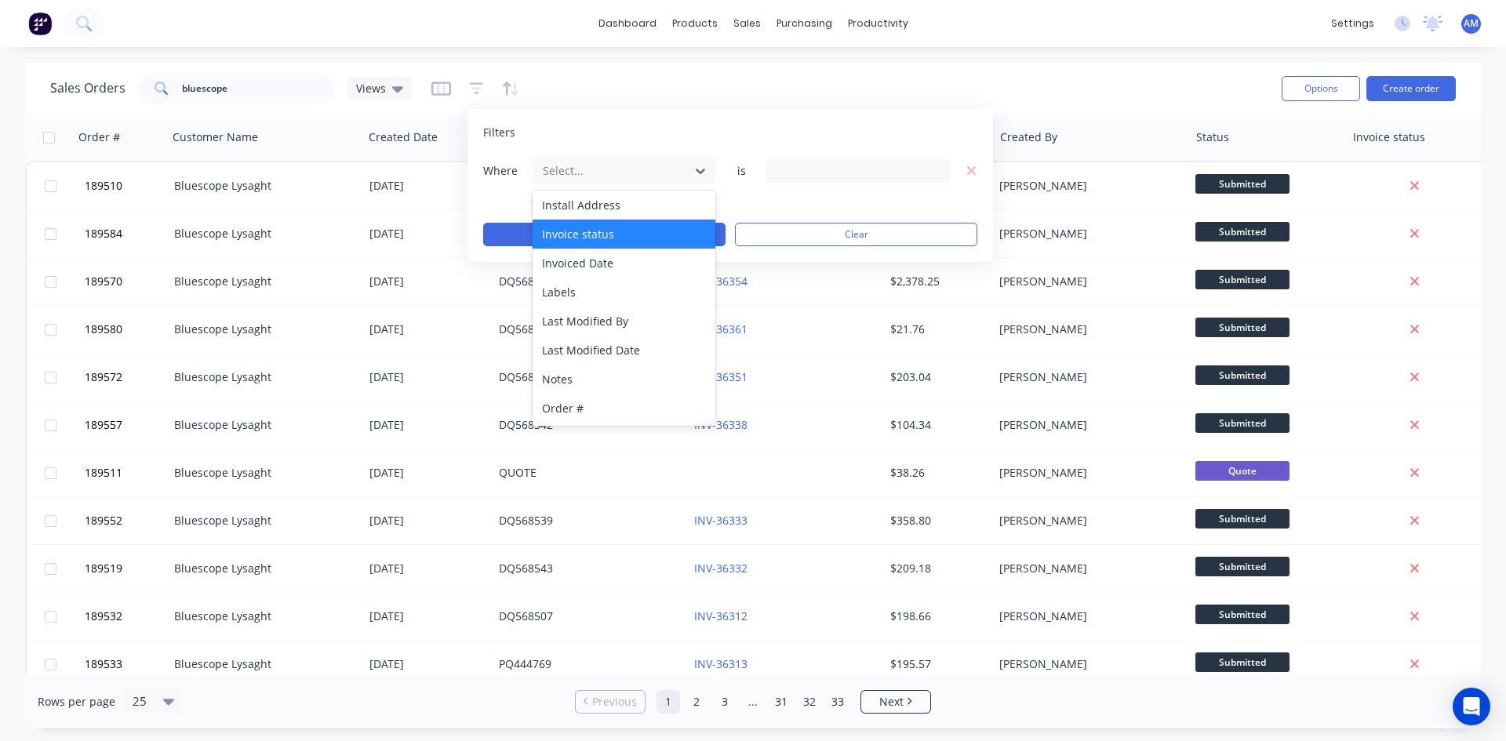
click at [606, 238] on div "Invoice status" at bounding box center [624, 234] width 183 height 29
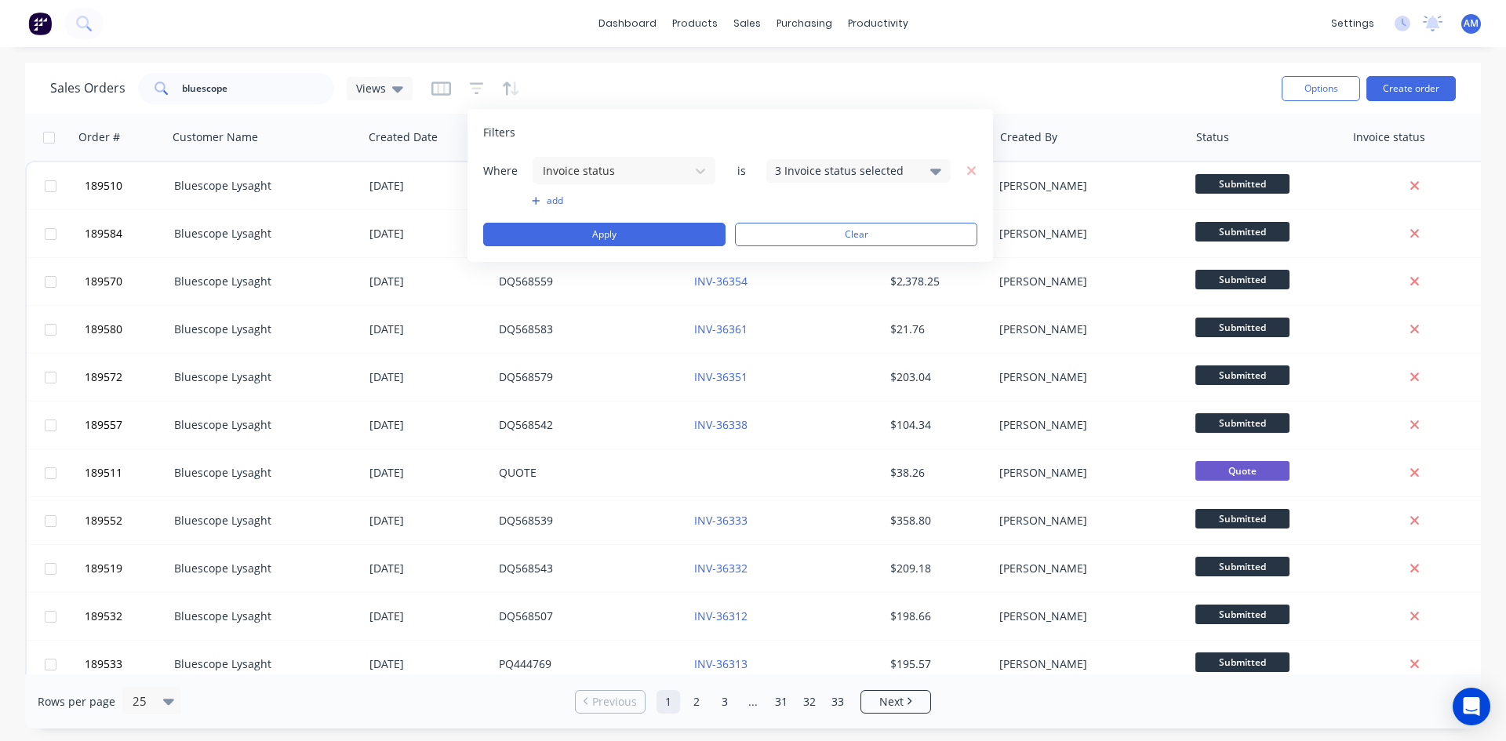
click at [810, 175] on div "3 Invoice status selected" at bounding box center [846, 170] width 142 height 16
click at [863, 249] on div "Not Invoiced" at bounding box center [908, 257] width 188 height 16
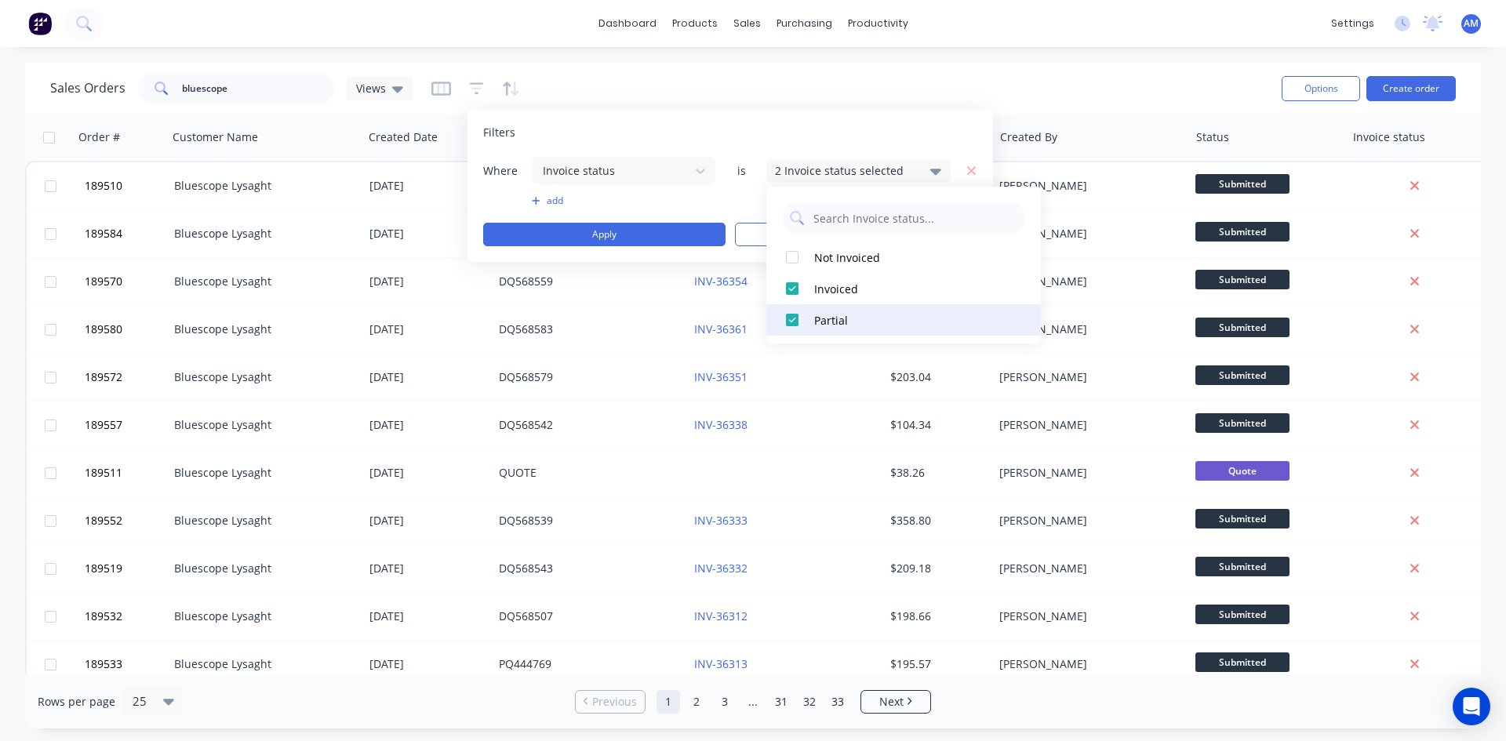
click at [844, 318] on div "Partial" at bounding box center [908, 320] width 188 height 16
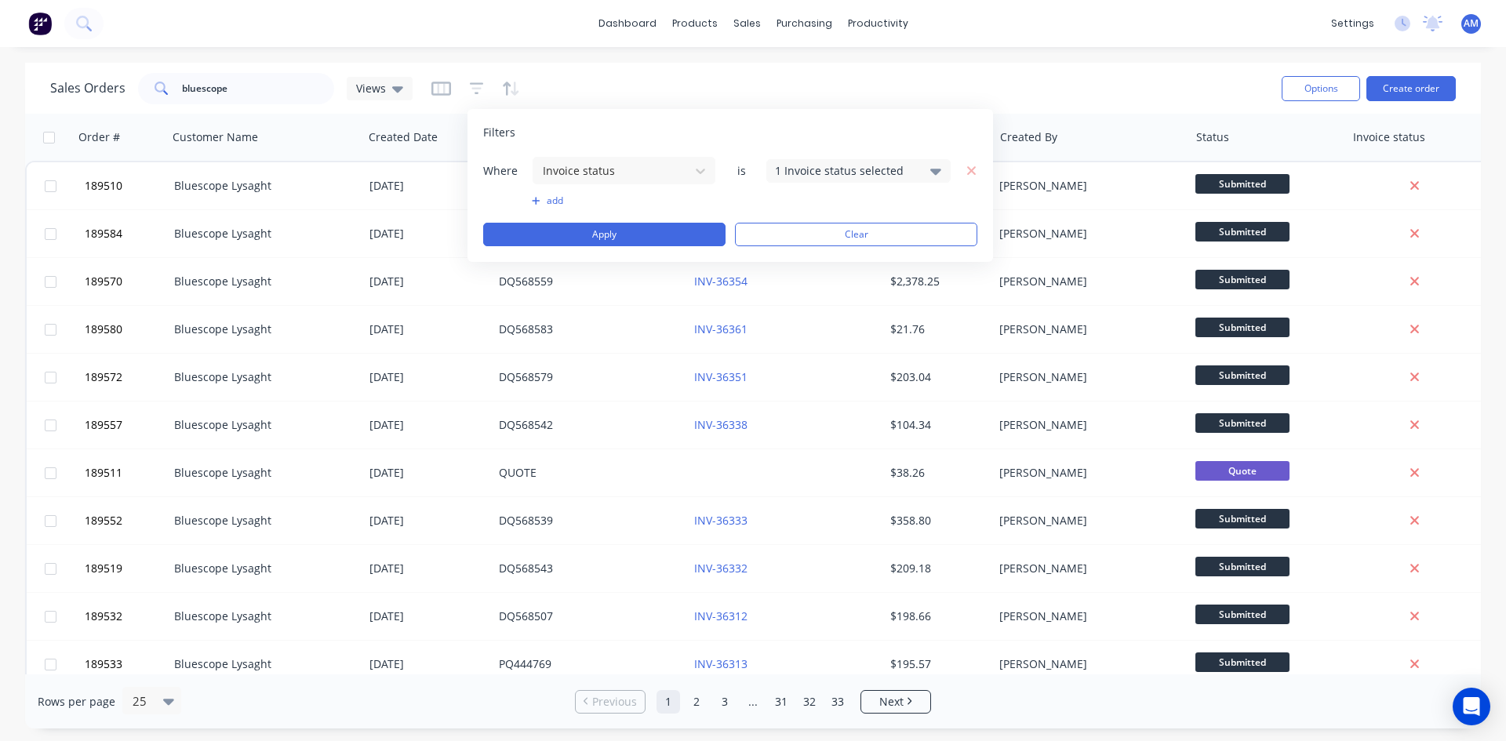
click at [560, 199] on button "add" at bounding box center [624, 201] width 184 height 13
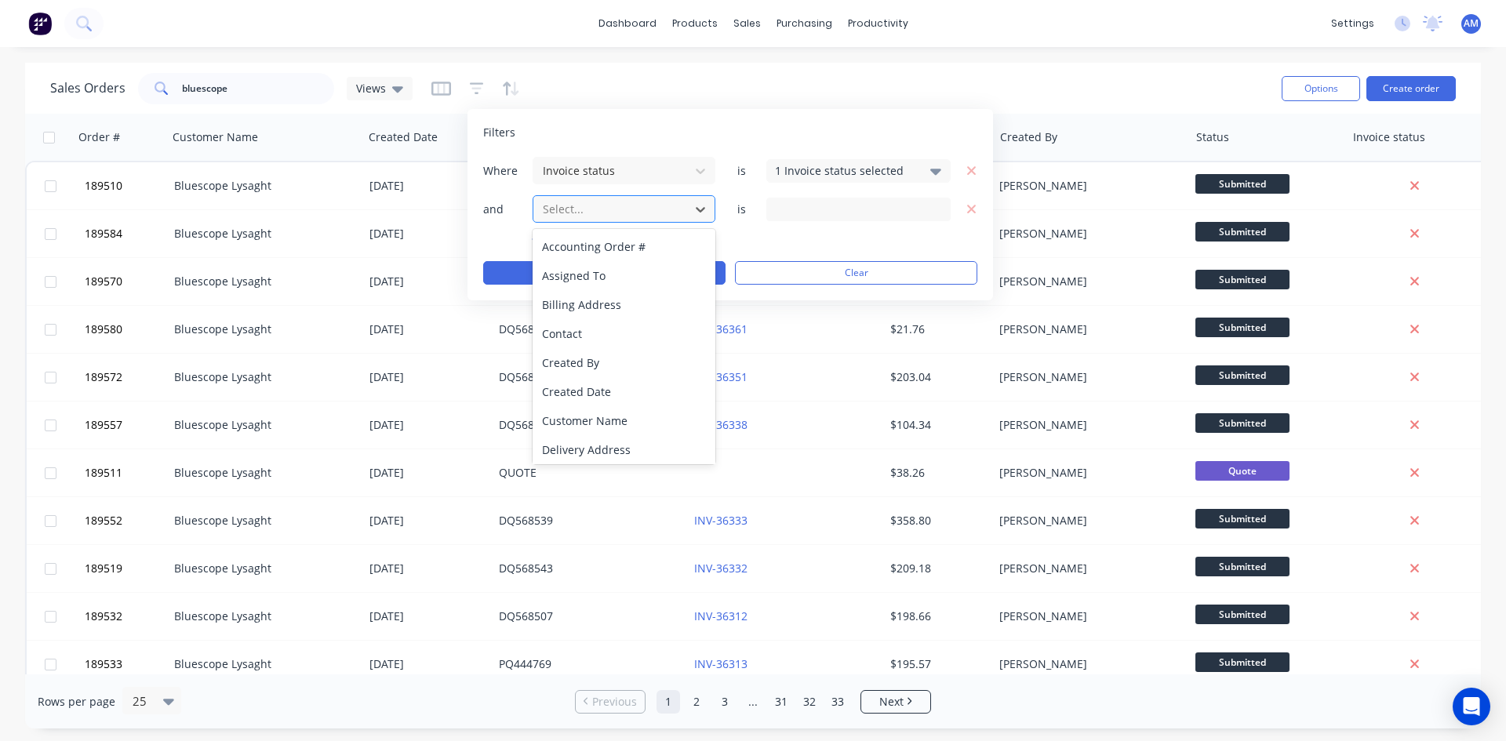
click at [591, 212] on div at bounding box center [611, 209] width 140 height 20
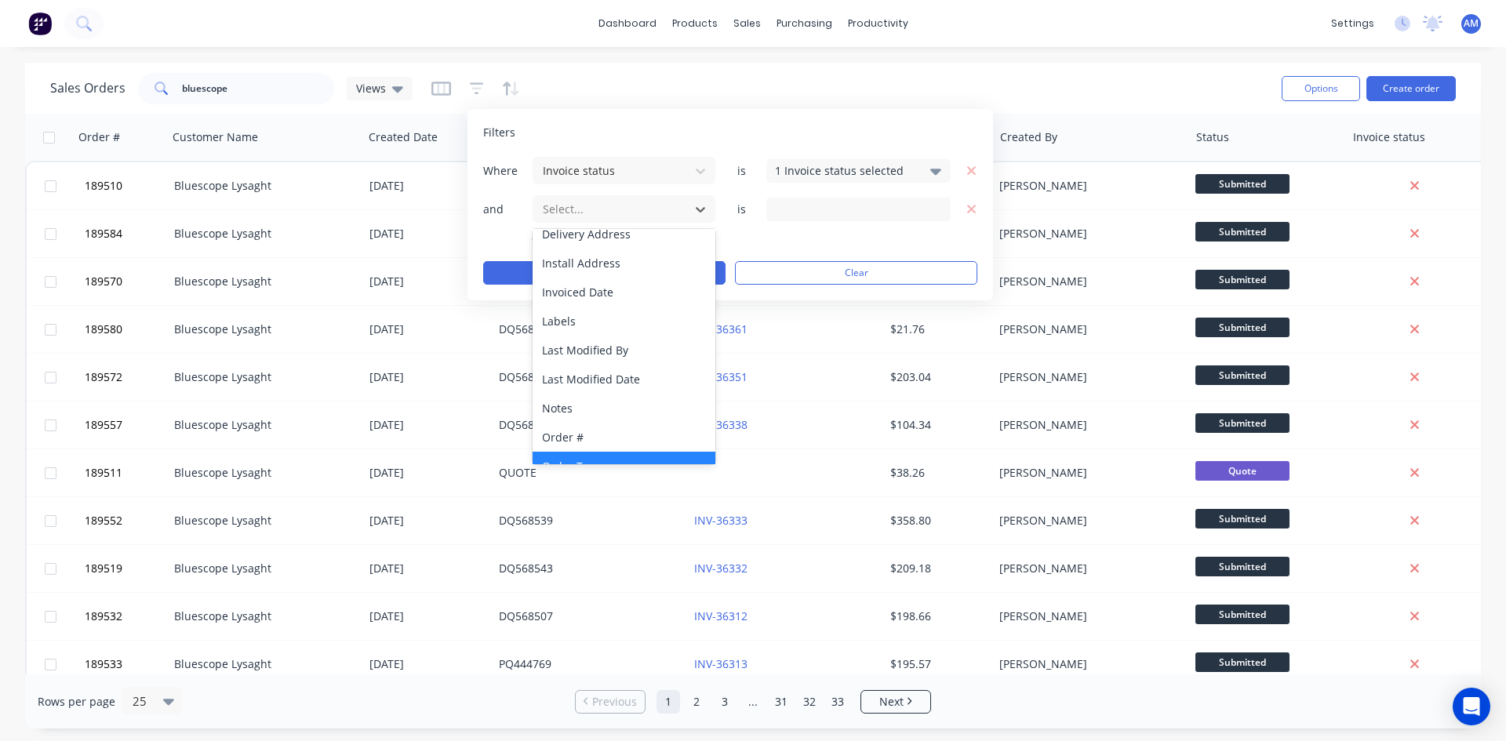
scroll to position [195, 0]
click at [632, 320] on div "Invoiced Date" at bounding box center [624, 313] width 183 height 29
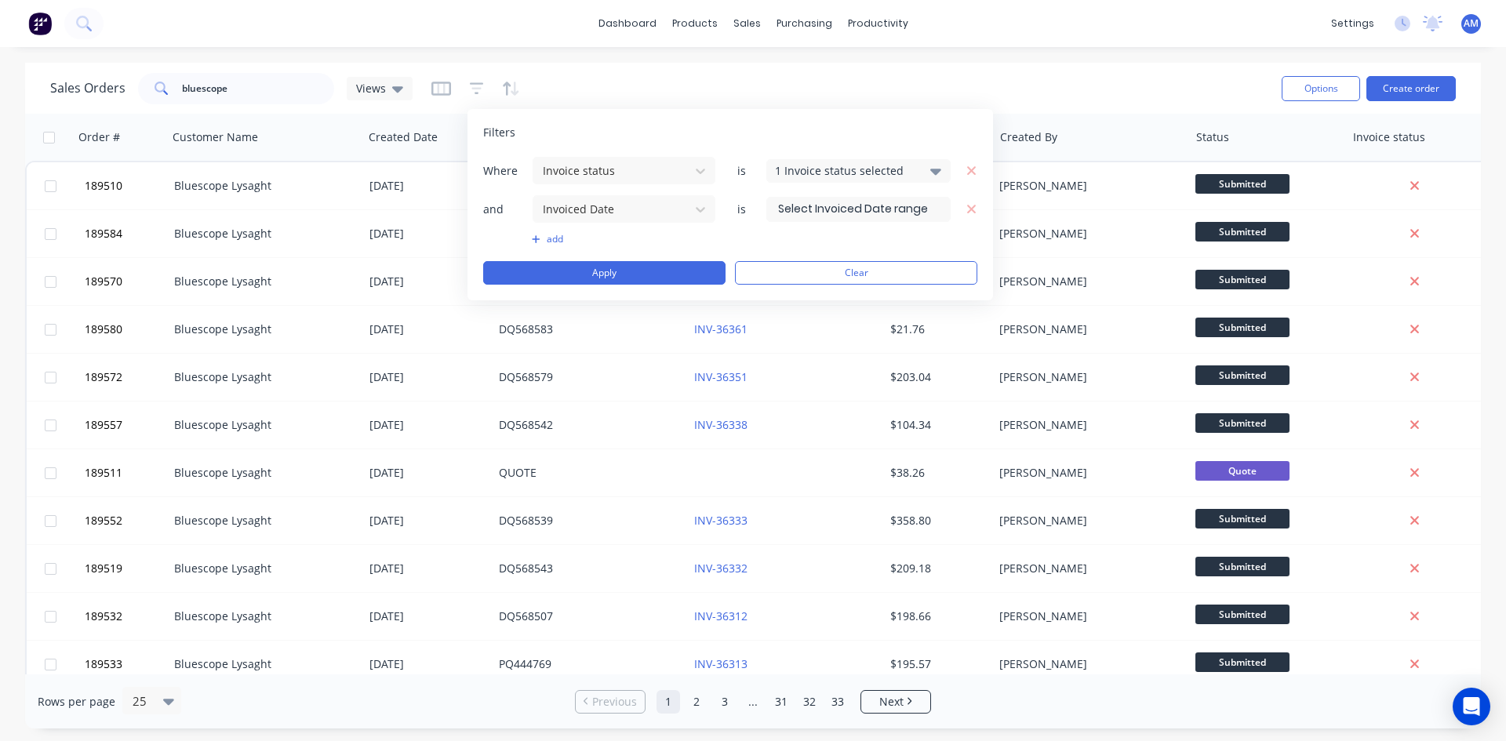
click at [845, 214] on input at bounding box center [858, 210] width 183 height 24
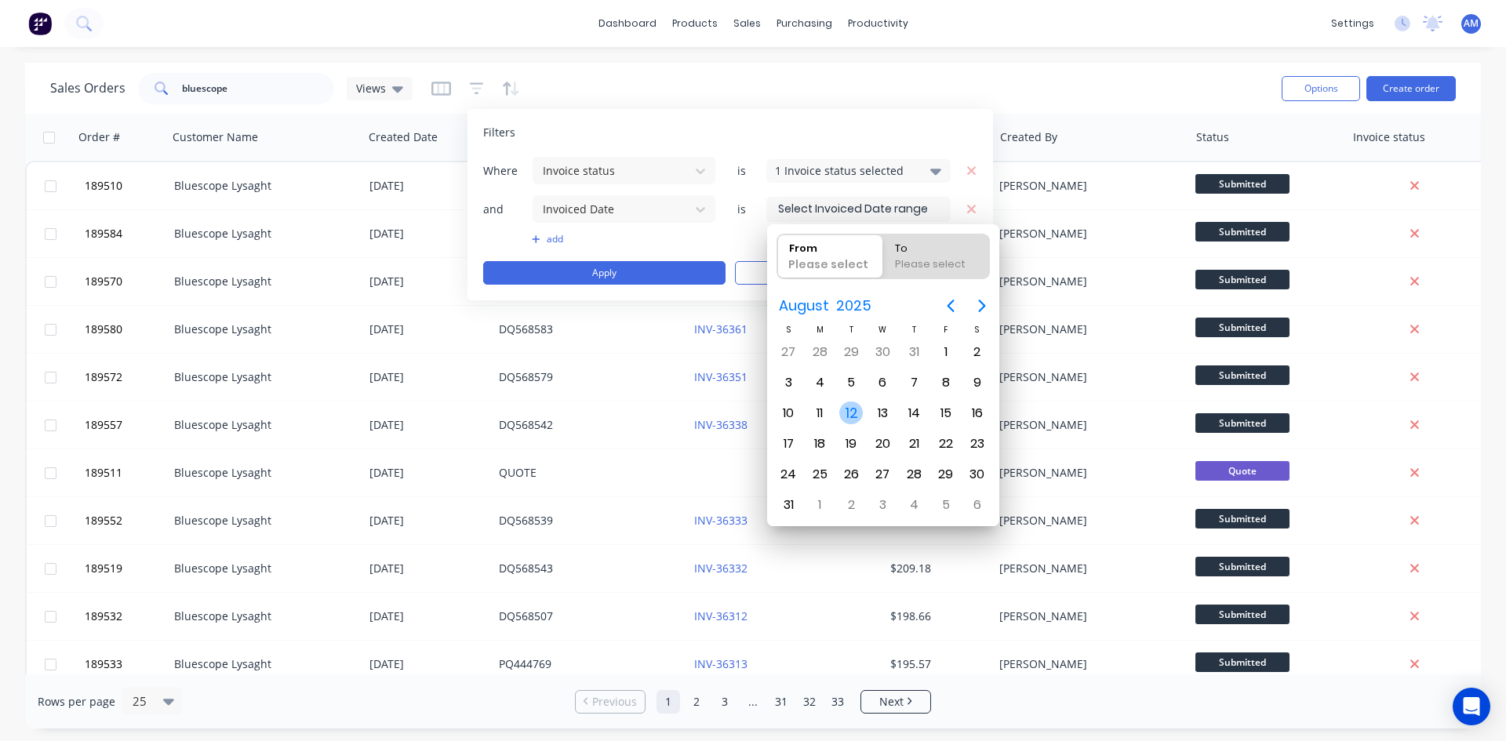
click at [853, 412] on div "12" at bounding box center [851, 414] width 24 height 24
type input "[DATE]"
radio input "false"
radio input "true"
click at [853, 412] on div "12" at bounding box center [851, 414] width 24 height 24
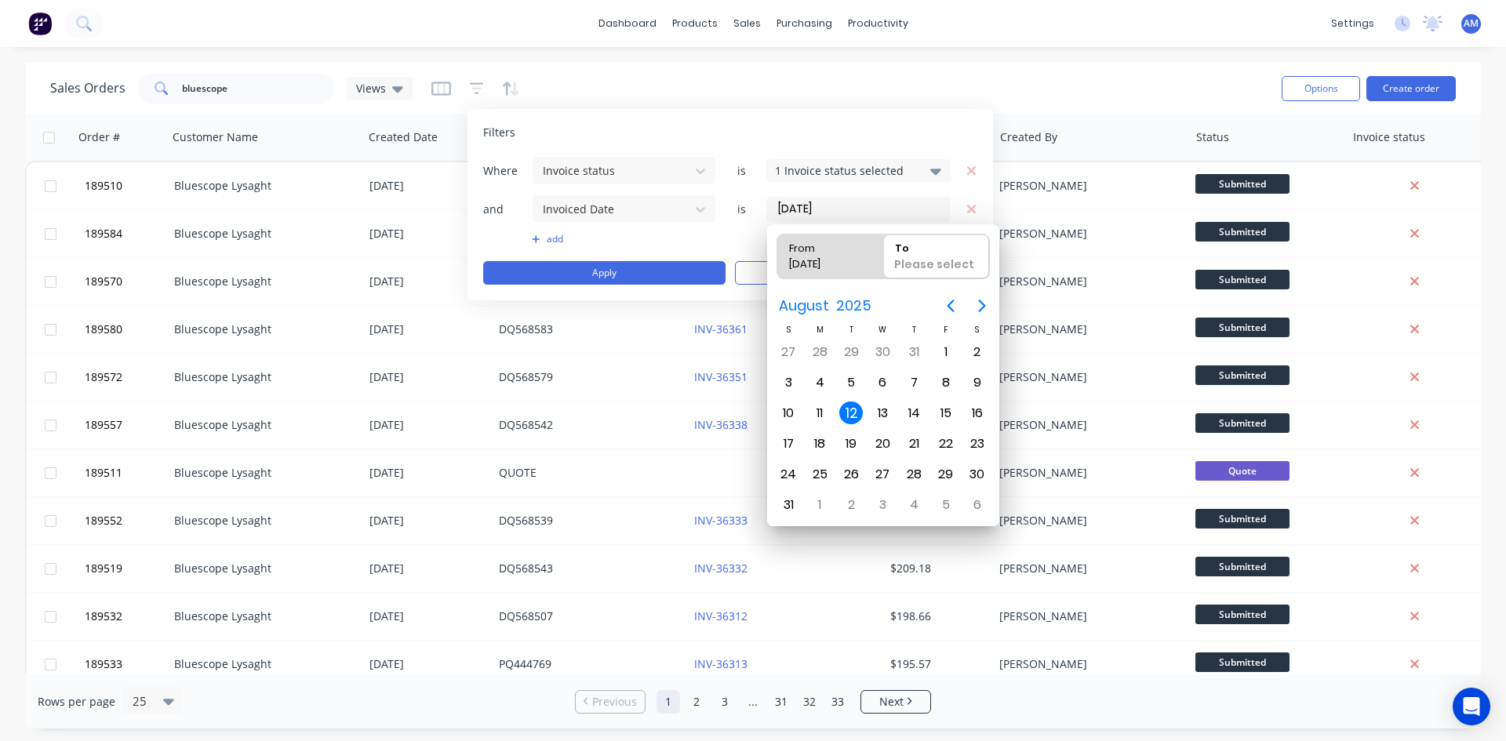
type input "[DATE] - [DATE]"
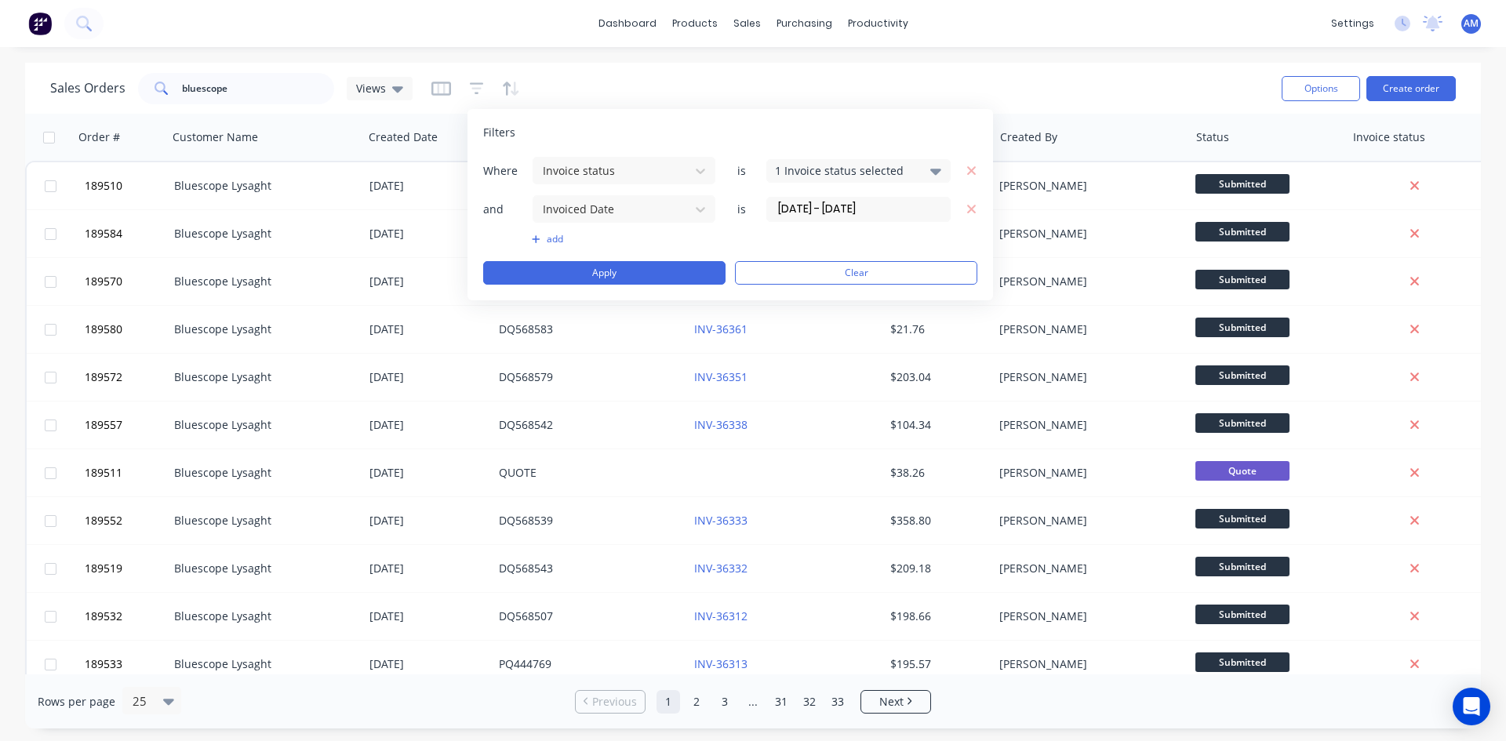
click at [540, 237] on icon "button" at bounding box center [536, 239] width 9 height 9
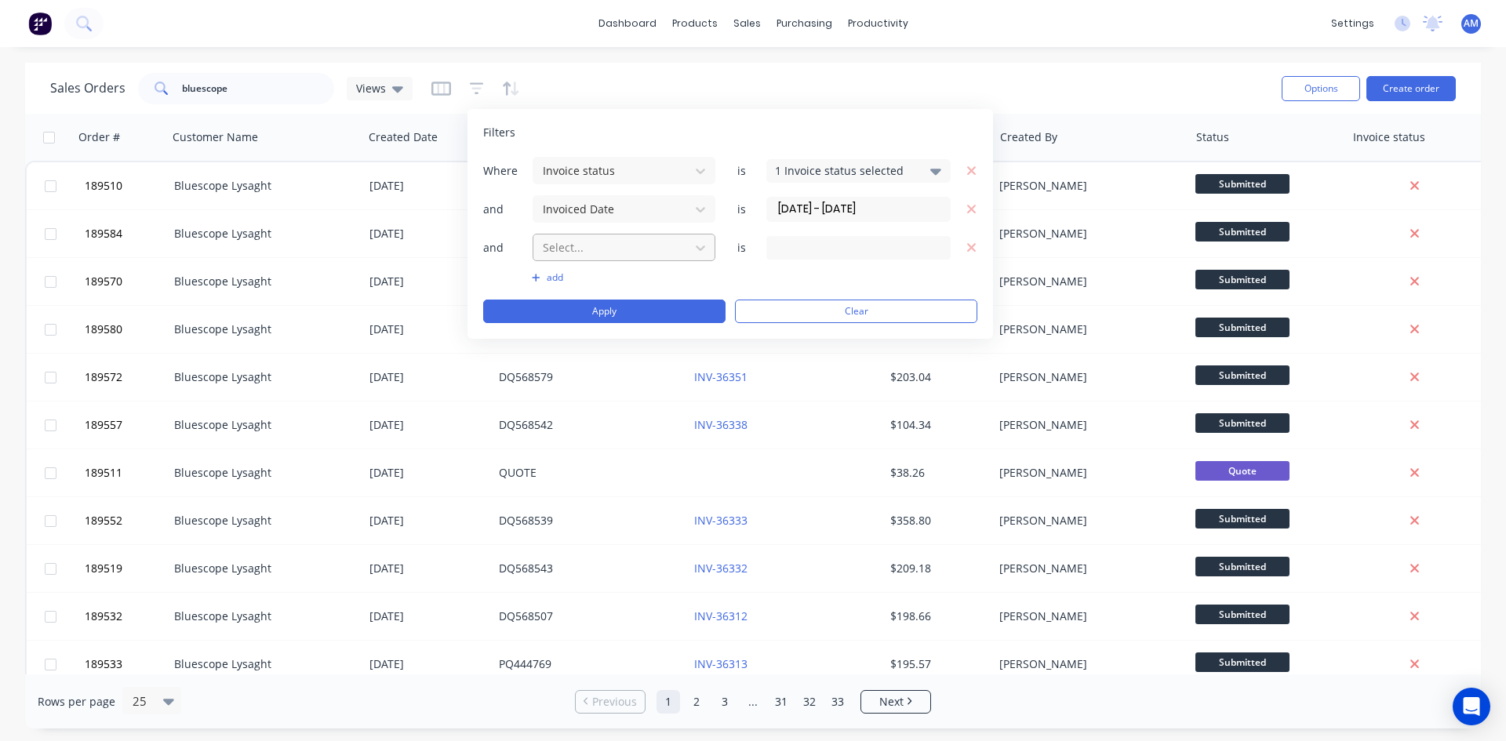
click at [609, 255] on div at bounding box center [611, 248] width 140 height 20
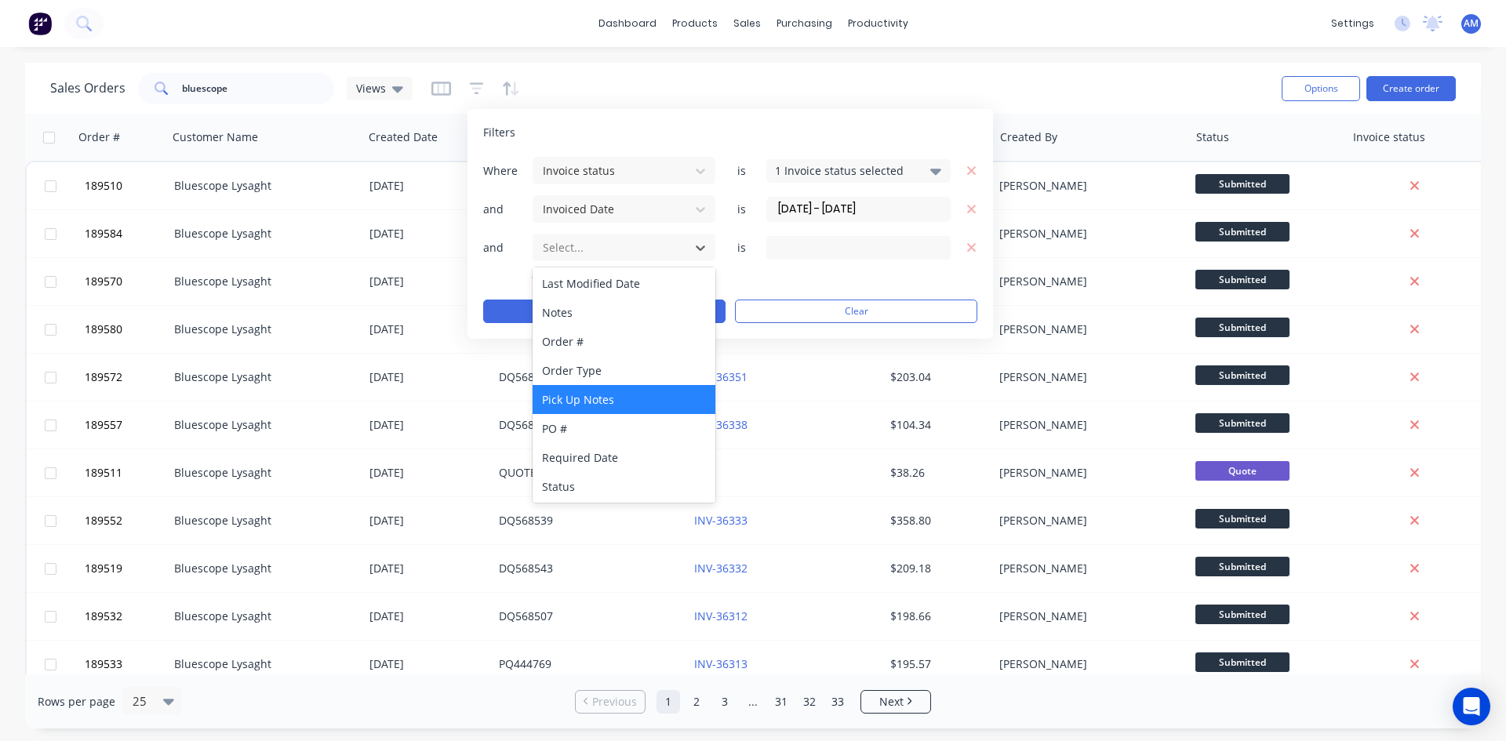
scroll to position [322, 0]
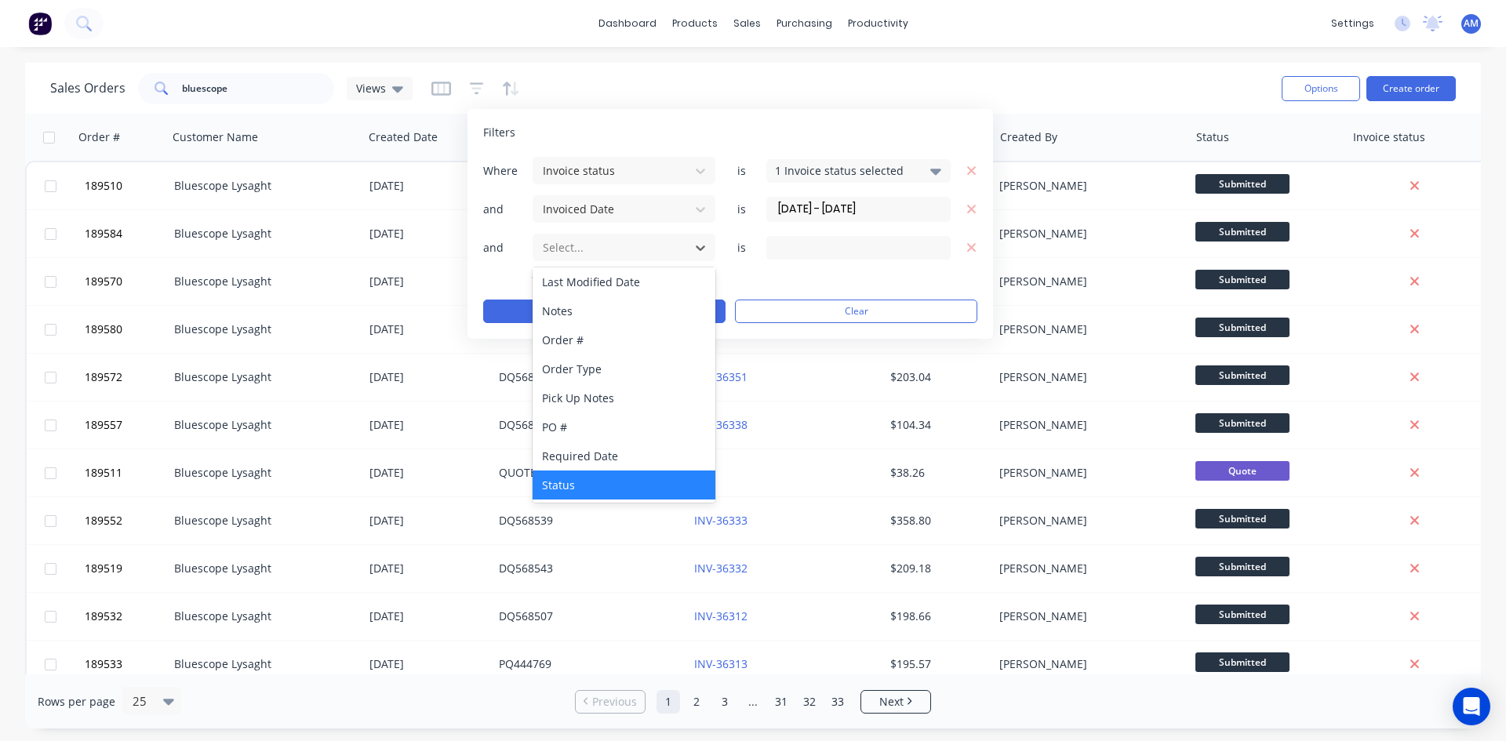
click at [561, 481] on div "Status" at bounding box center [624, 485] width 183 height 29
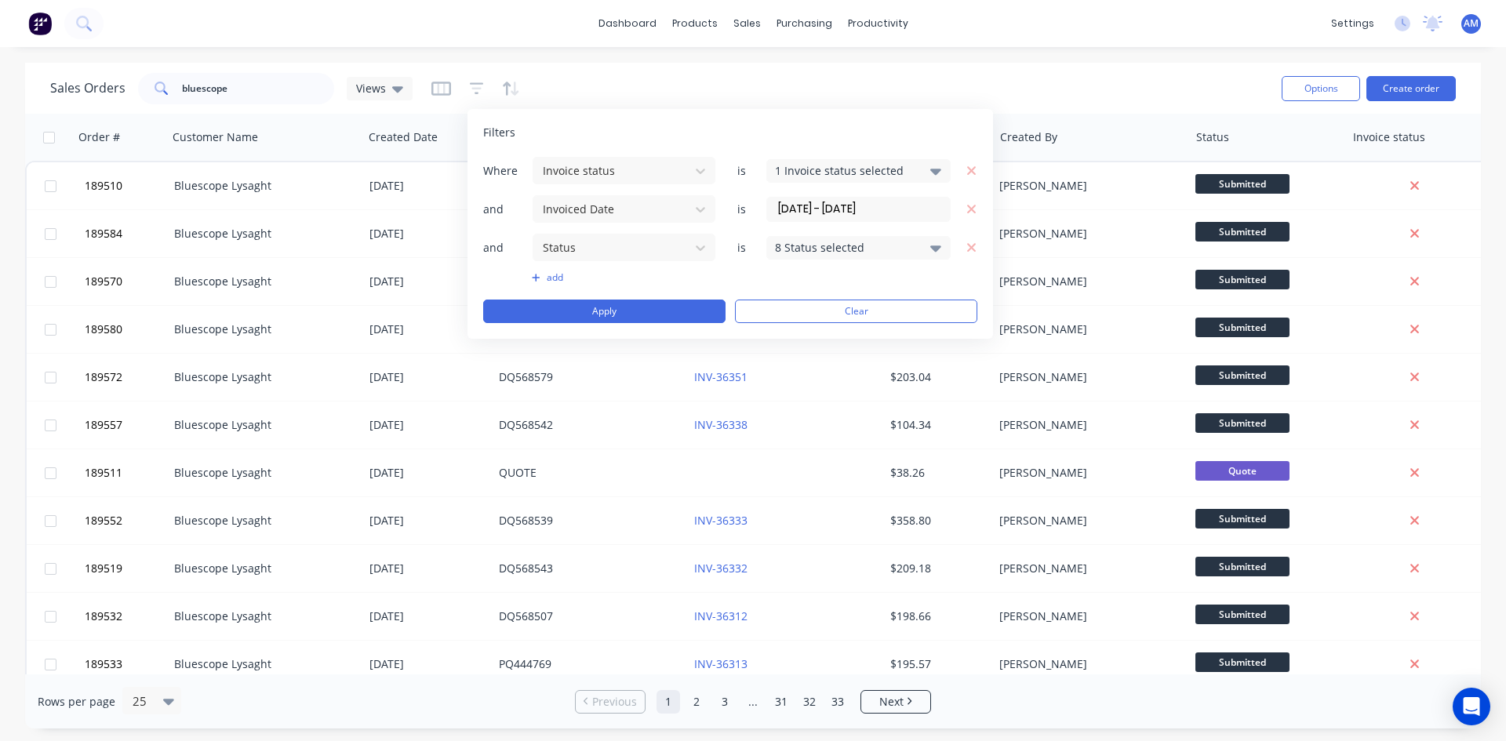
click at [808, 253] on div "8 Status selected" at bounding box center [846, 247] width 142 height 16
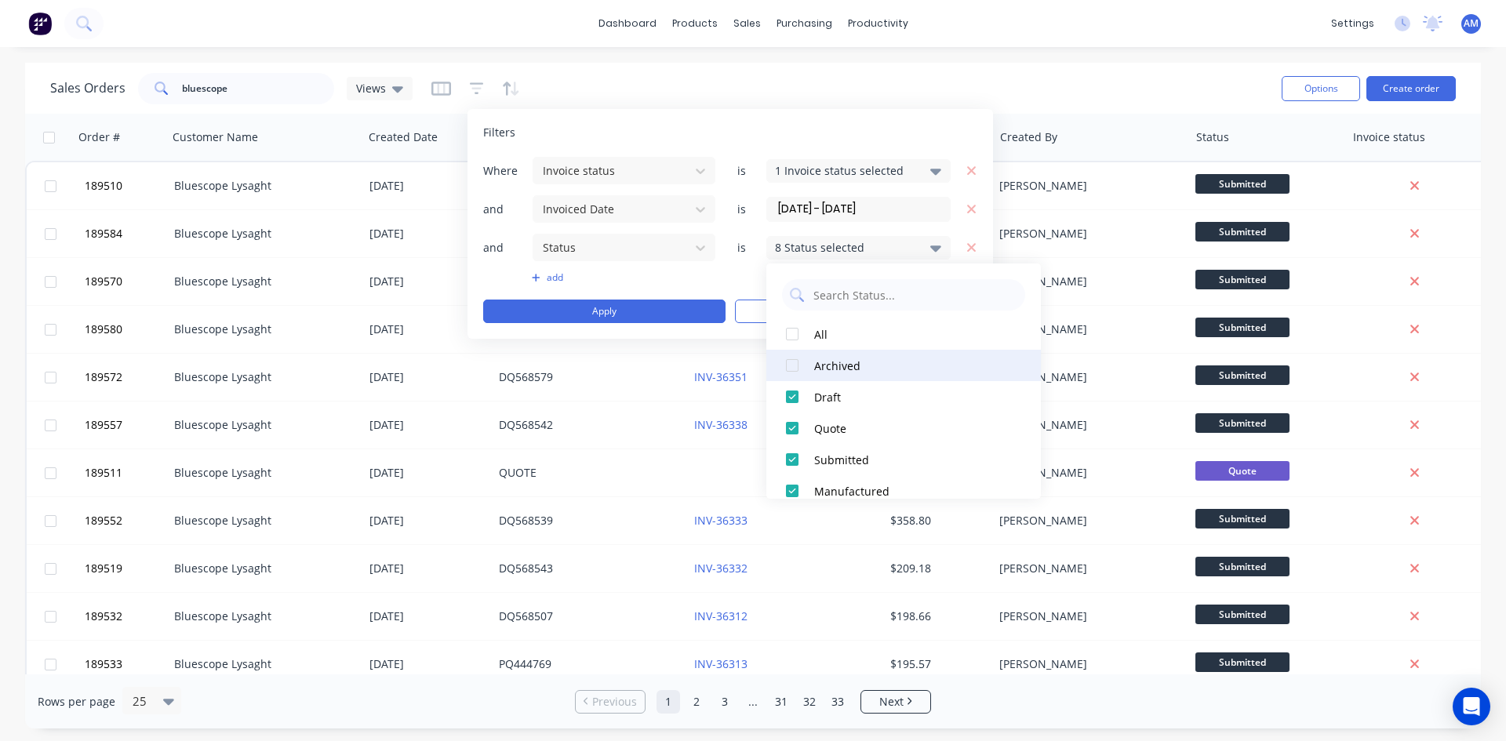
click at [835, 364] on div "Archived" at bounding box center [908, 366] width 188 height 16
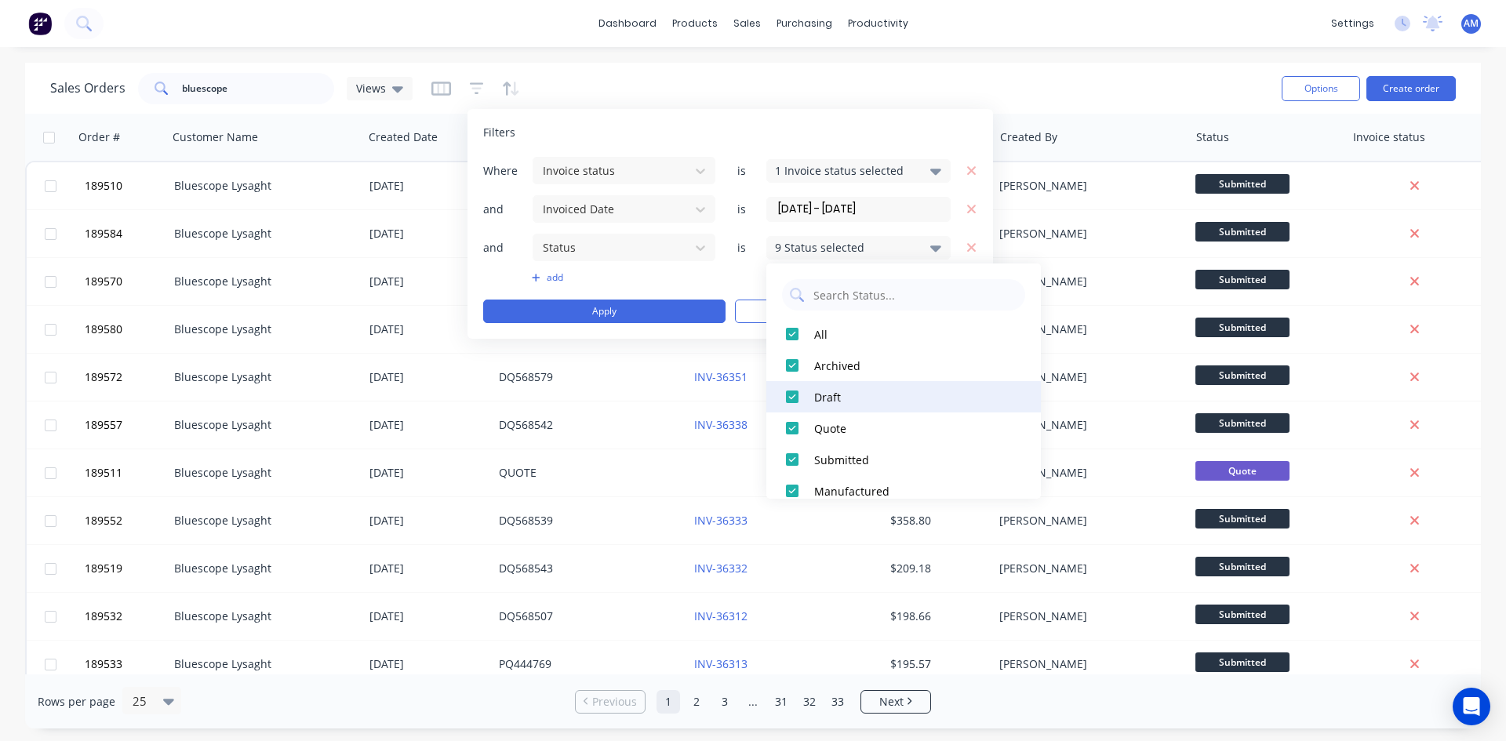
click at [828, 393] on div "Draft" at bounding box center [908, 397] width 188 height 16
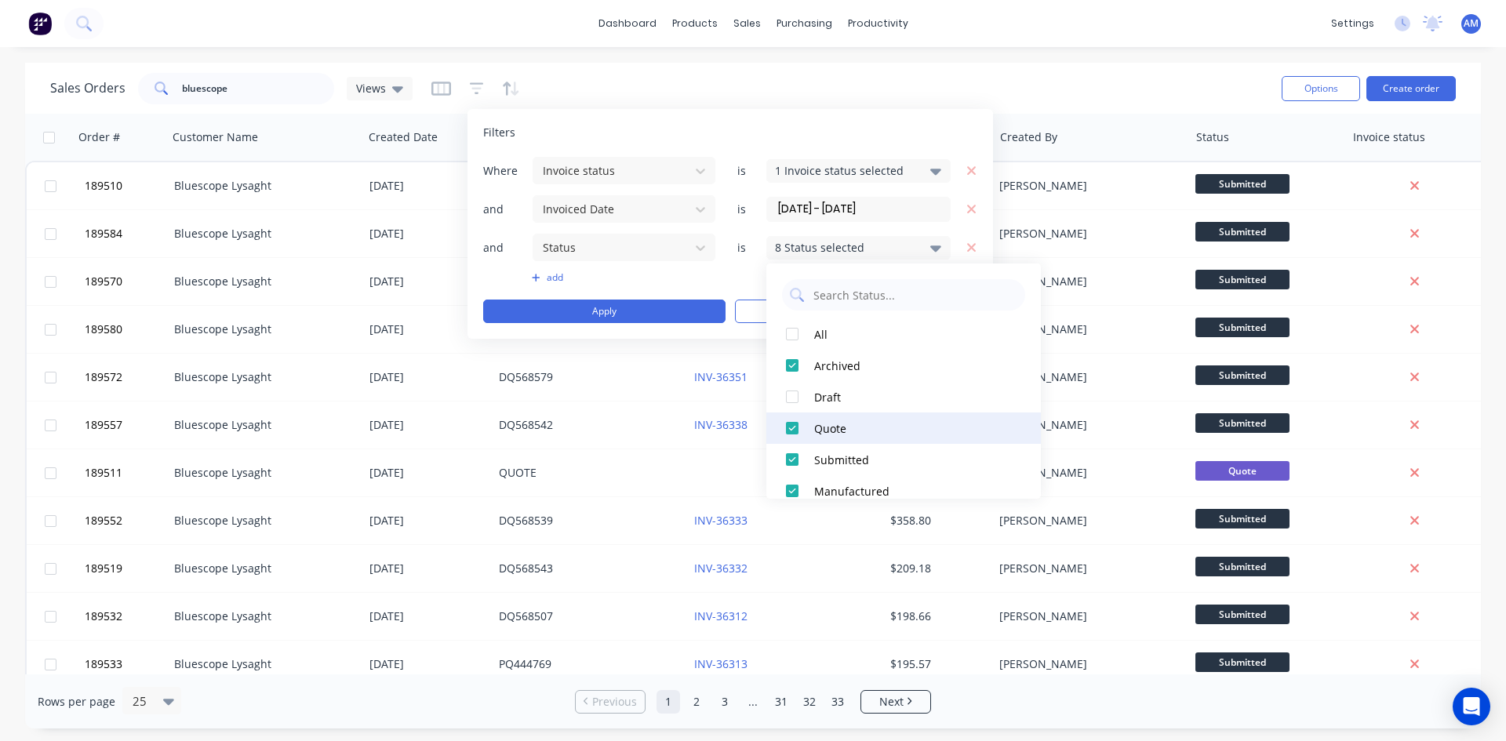
click at [835, 425] on div "Quote" at bounding box center [908, 428] width 188 height 16
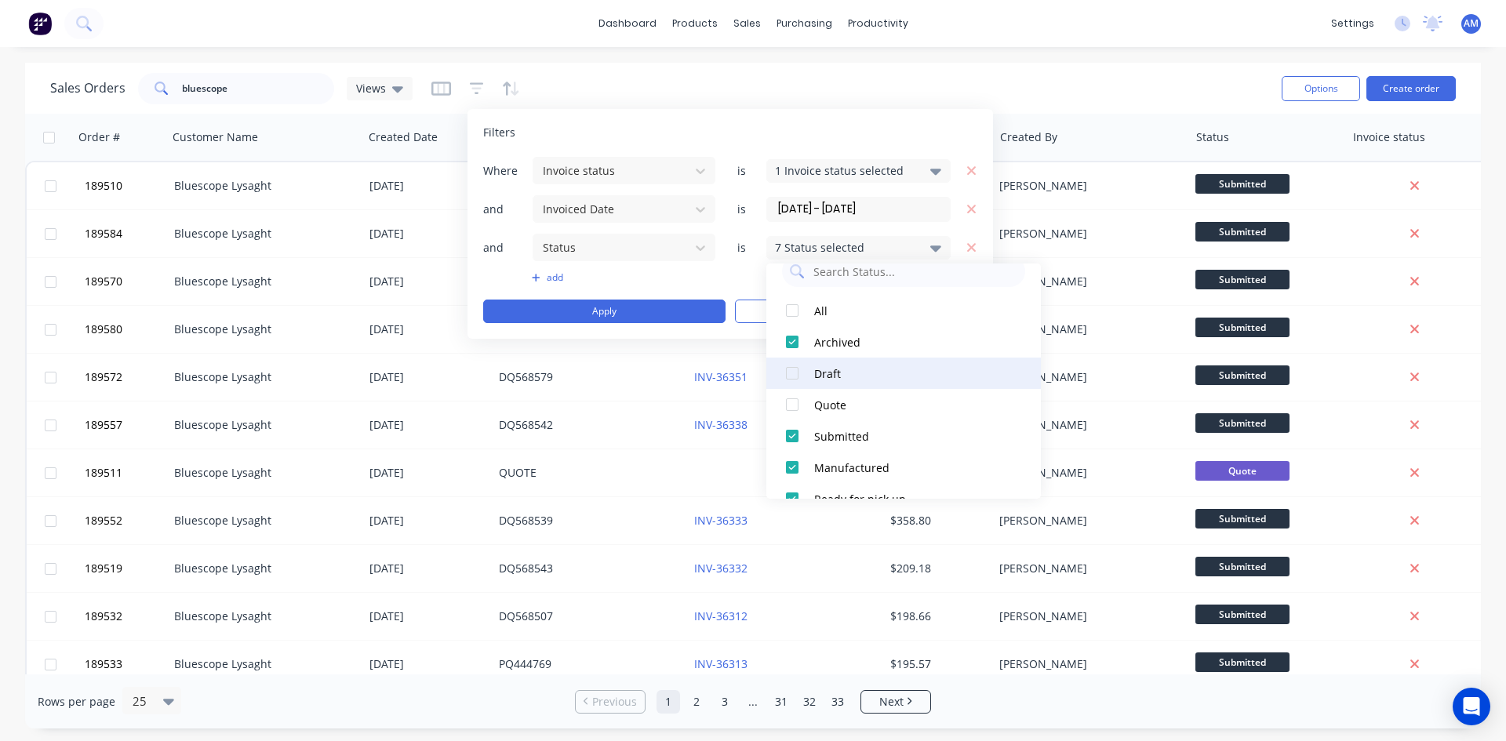
scroll to position [0, 0]
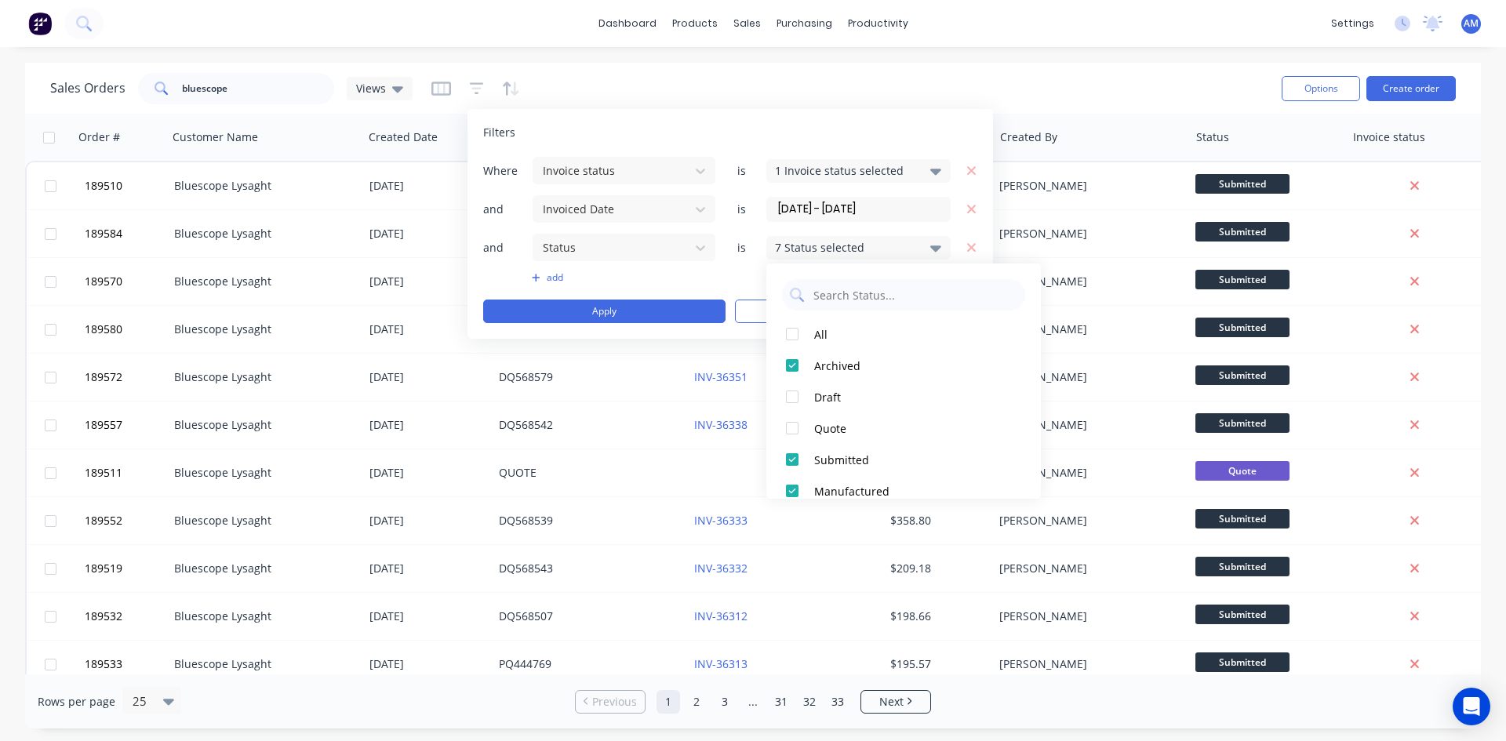
click at [753, 276] on div "add" at bounding box center [730, 277] width 494 height 13
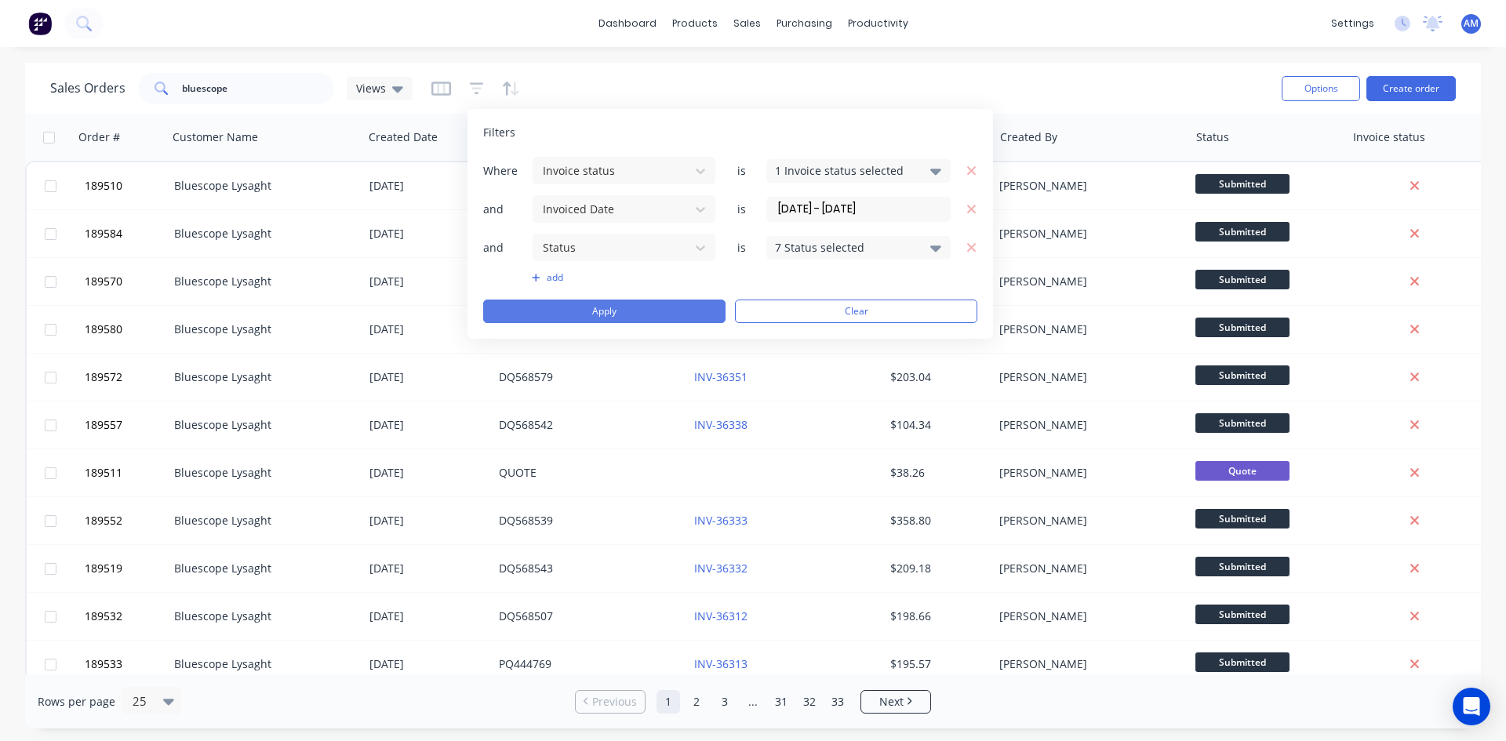
click at [690, 309] on button "Apply" at bounding box center [604, 312] width 242 height 24
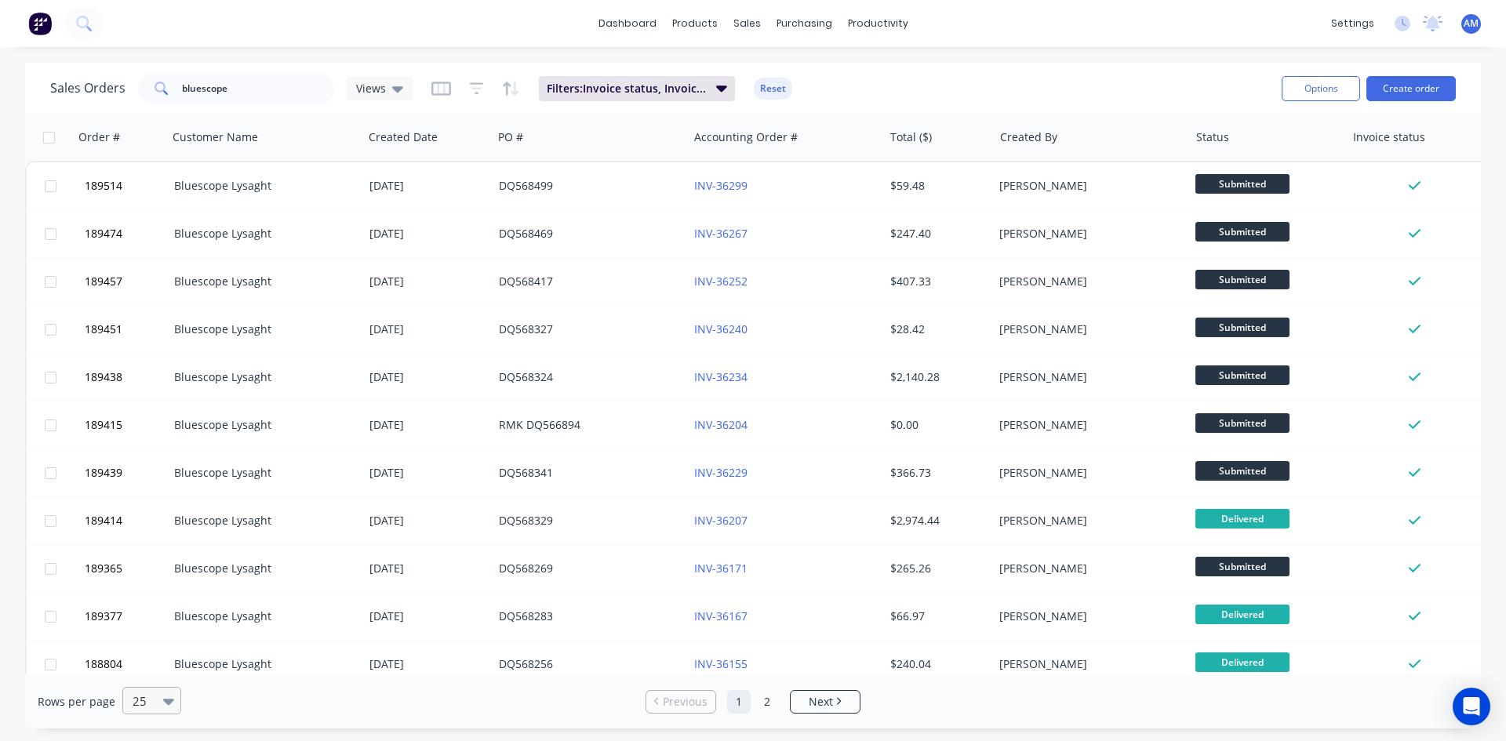
click at [163, 703] on icon at bounding box center [168, 701] width 11 height 17
click at [171, 664] on div "100" at bounding box center [149, 663] width 59 height 29
click at [1337, 95] on button "Options" at bounding box center [1321, 88] width 78 height 25
click at [1261, 195] on div "Export" at bounding box center [1274, 191] width 144 height 23
click at [780, 138] on div "Price Level Manager" at bounding box center [822, 138] width 98 height 14
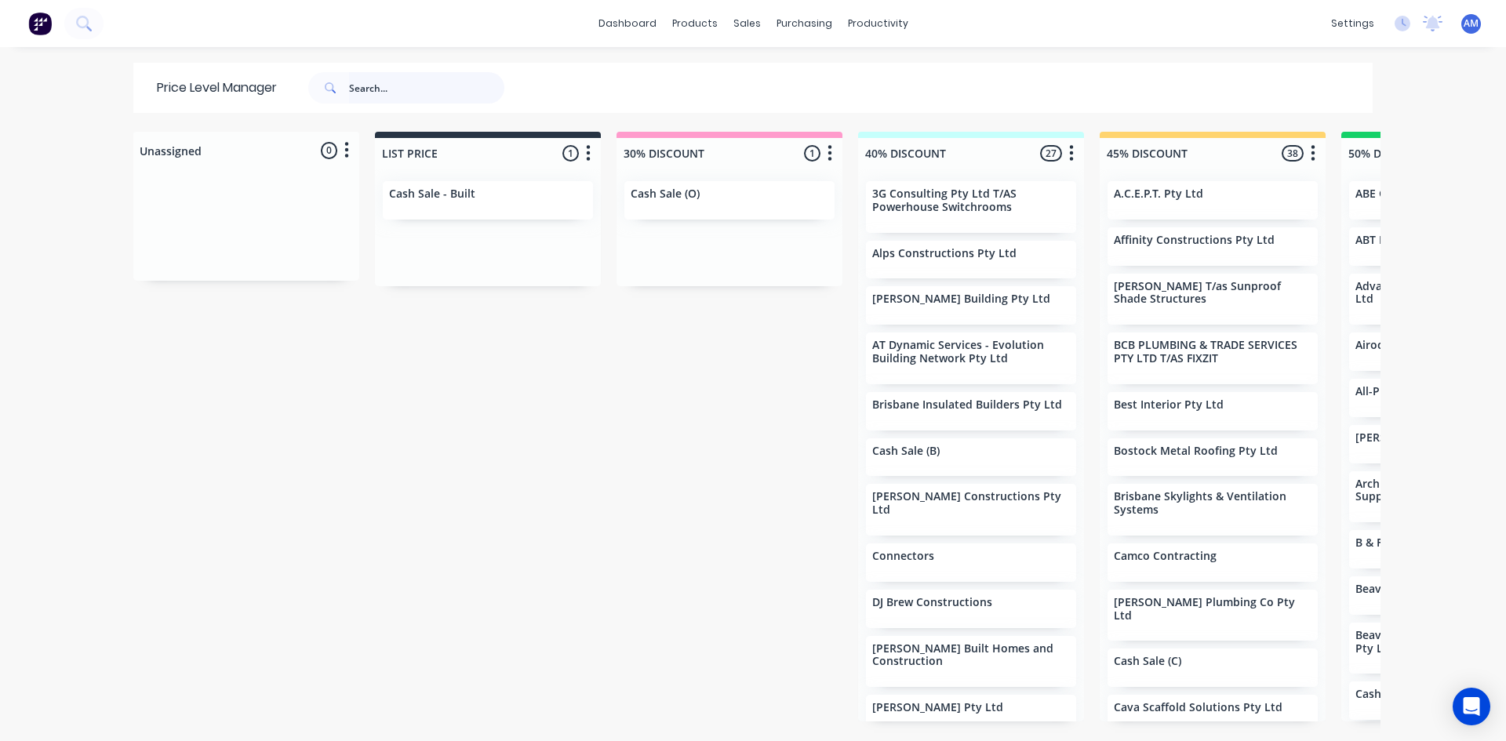
click at [370, 86] on input "text" at bounding box center [426, 87] width 155 height 31
type input "my cladders"
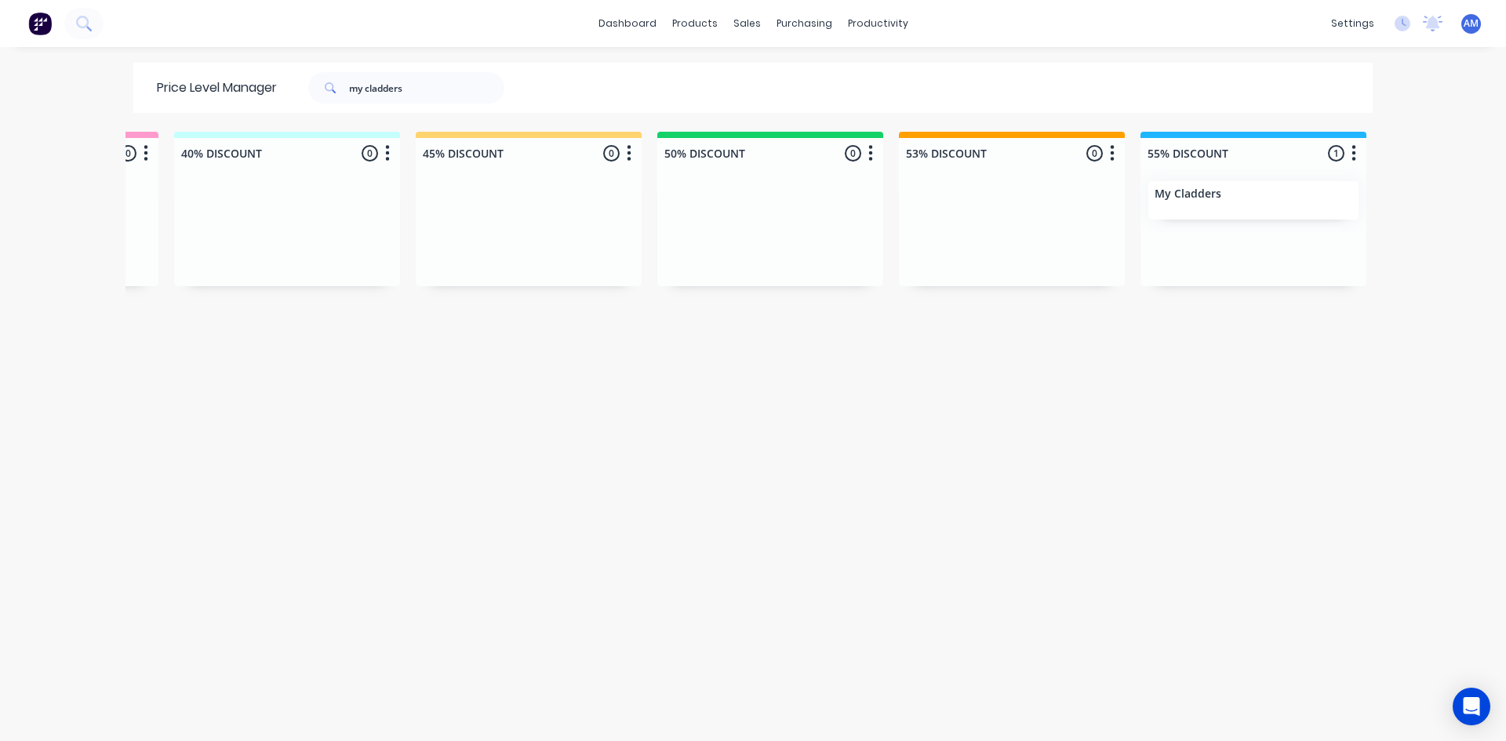
scroll to position [0, 899]
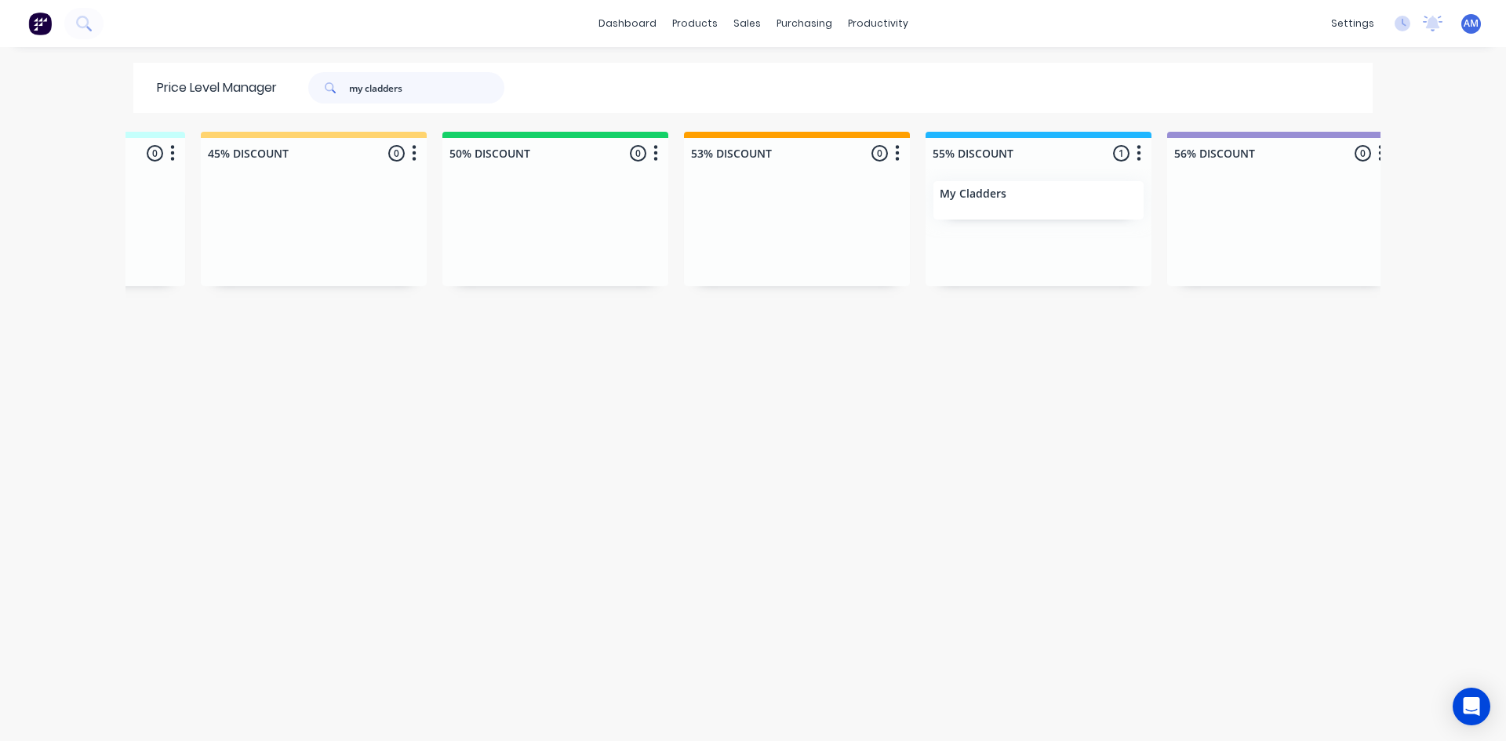
drag, startPoint x: 451, startPoint y: 98, endPoint x: 98, endPoint y: 101, distance: 353.0
click at [98, 101] on div "dashboard products sales purchasing productivity dashboard products Product Cat…" at bounding box center [753, 370] width 1506 height 741
type input "roofit"
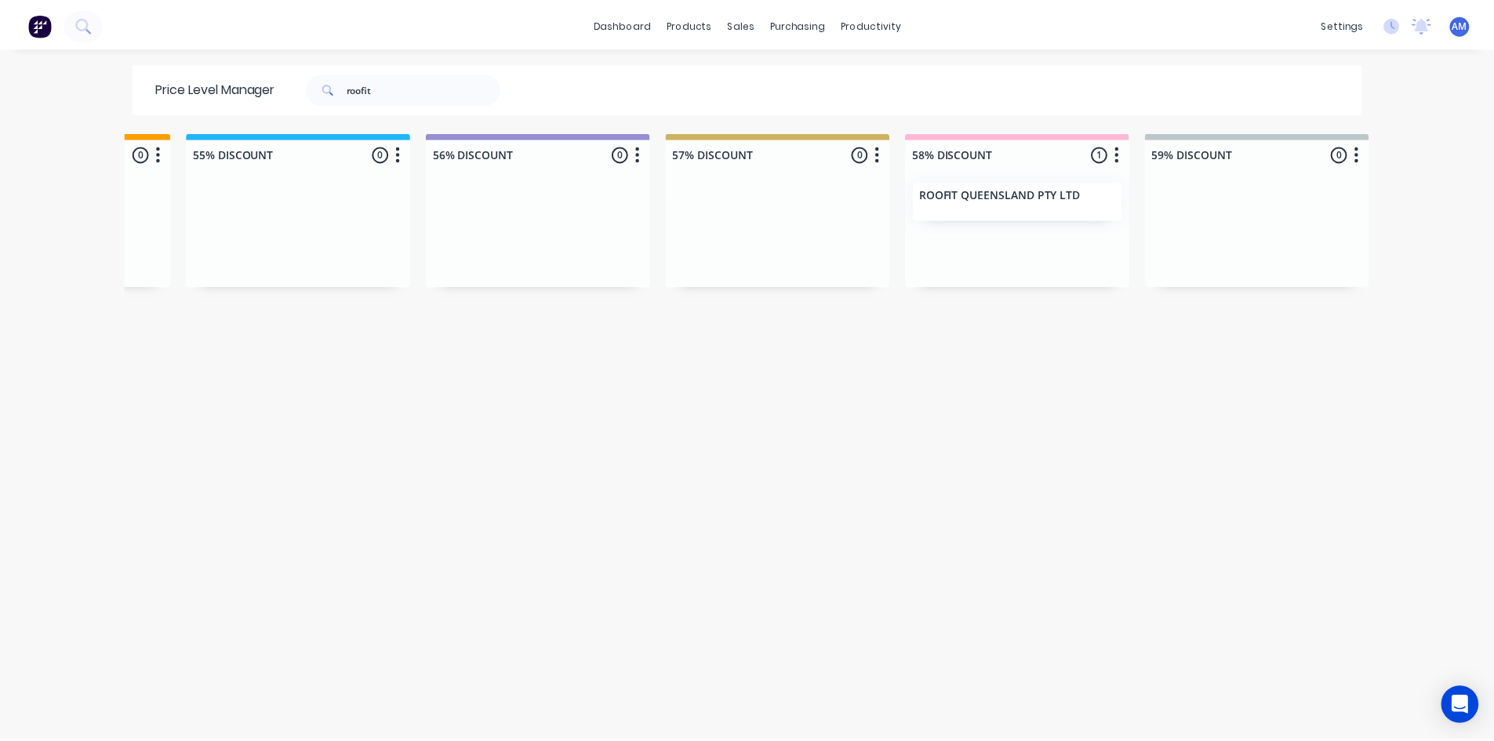
scroll to position [0, 1640]
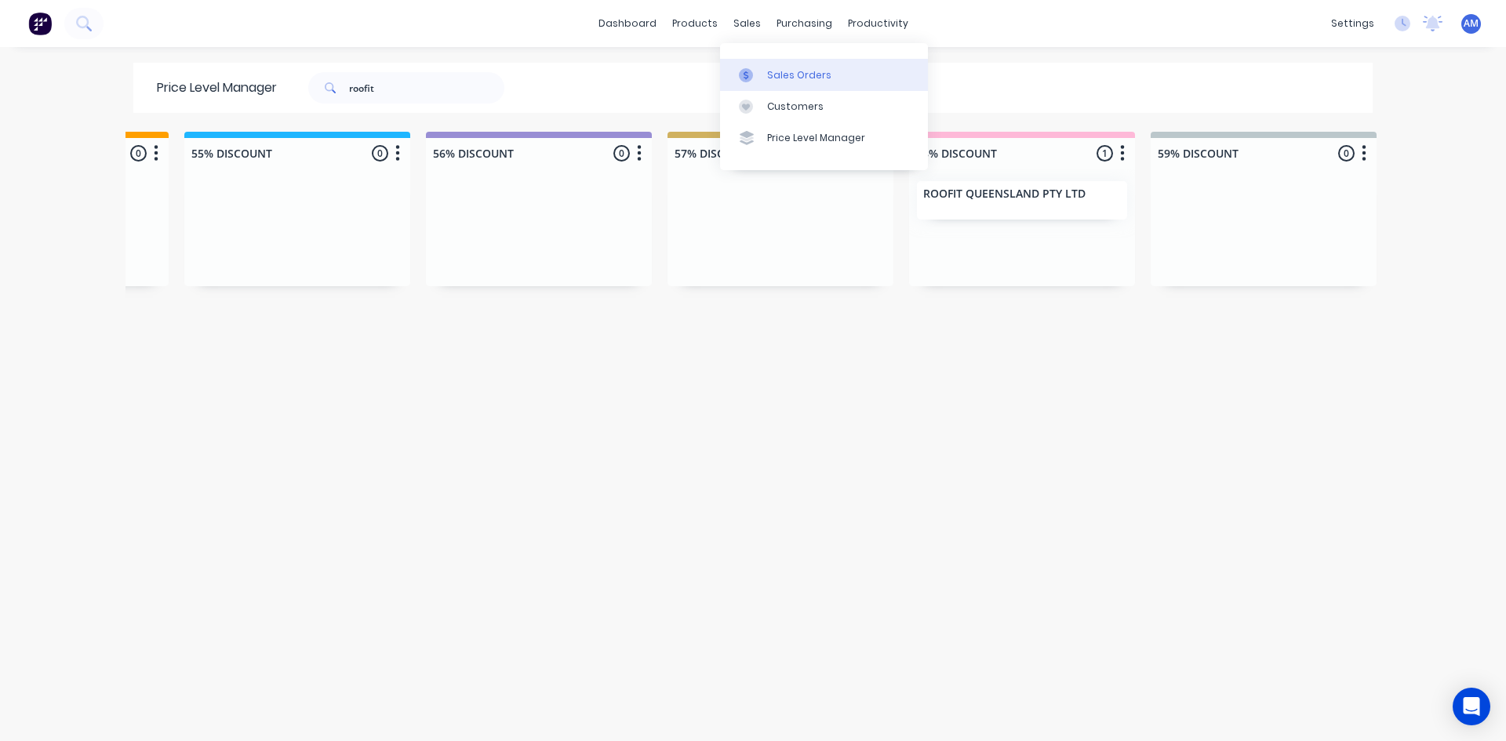
click at [755, 60] on link "Sales Orders" at bounding box center [824, 74] width 208 height 31
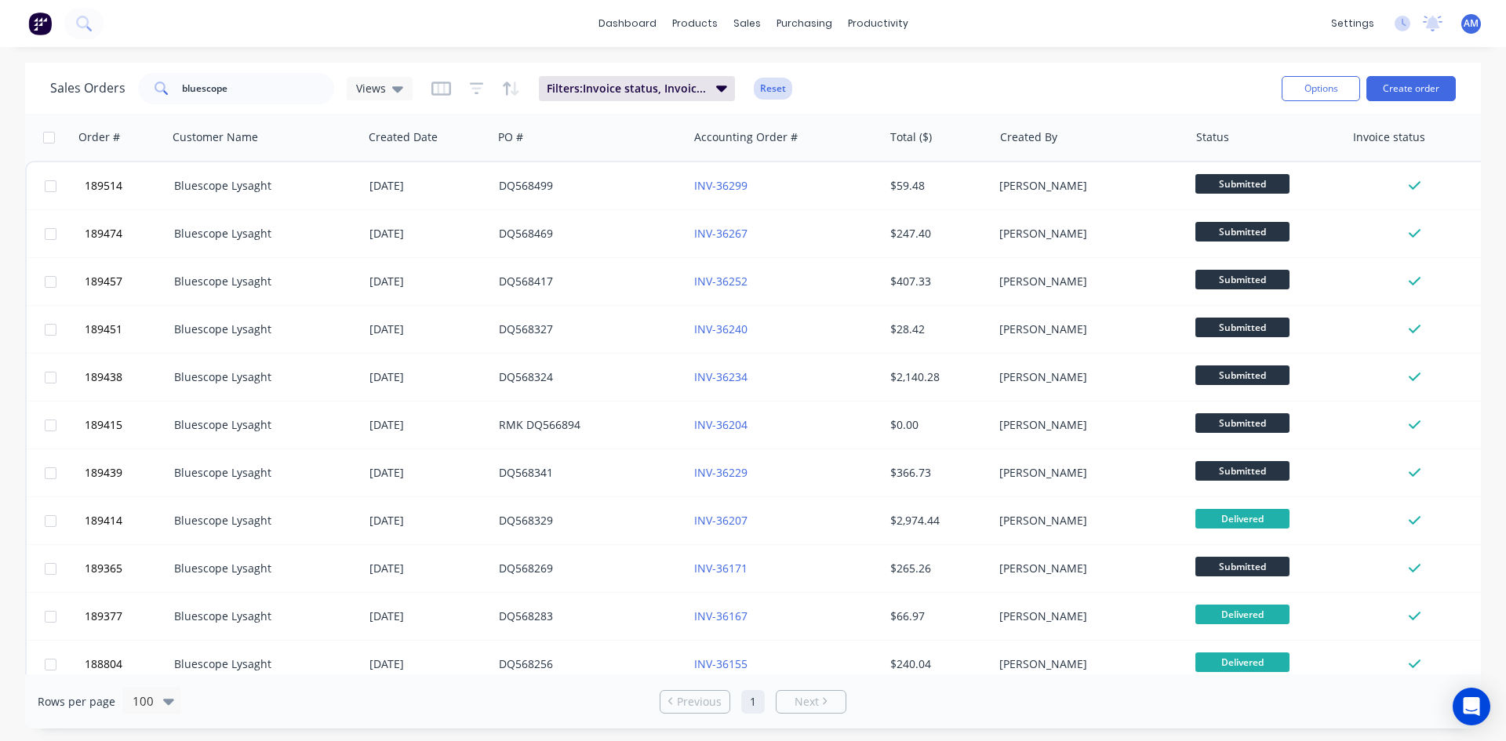
click at [786, 92] on button "Reset" at bounding box center [773, 89] width 38 height 22
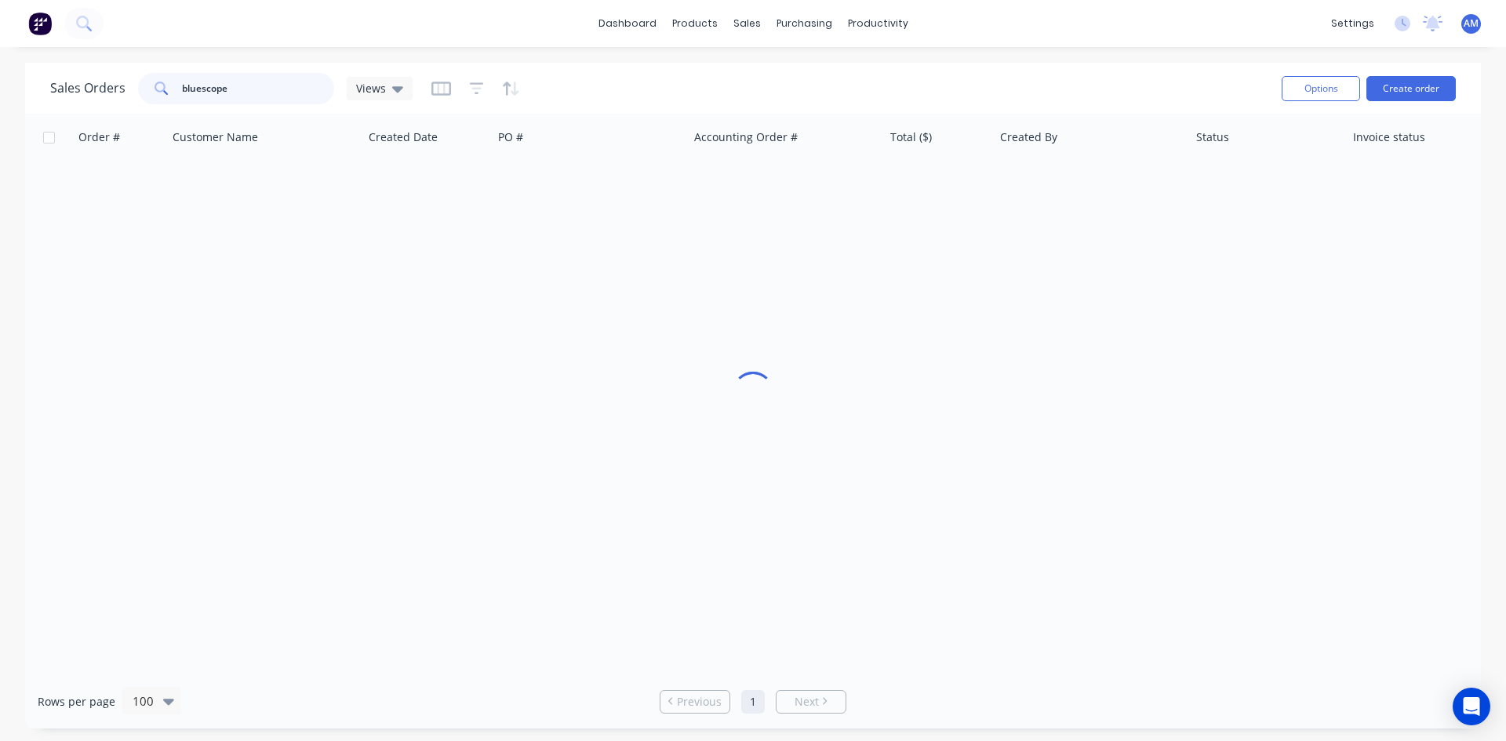
drag, startPoint x: 235, startPoint y: 96, endPoint x: 131, endPoint y: 95, distance: 104.3
click at [131, 95] on div "Sales Orders bluescope Views" at bounding box center [231, 88] width 362 height 31
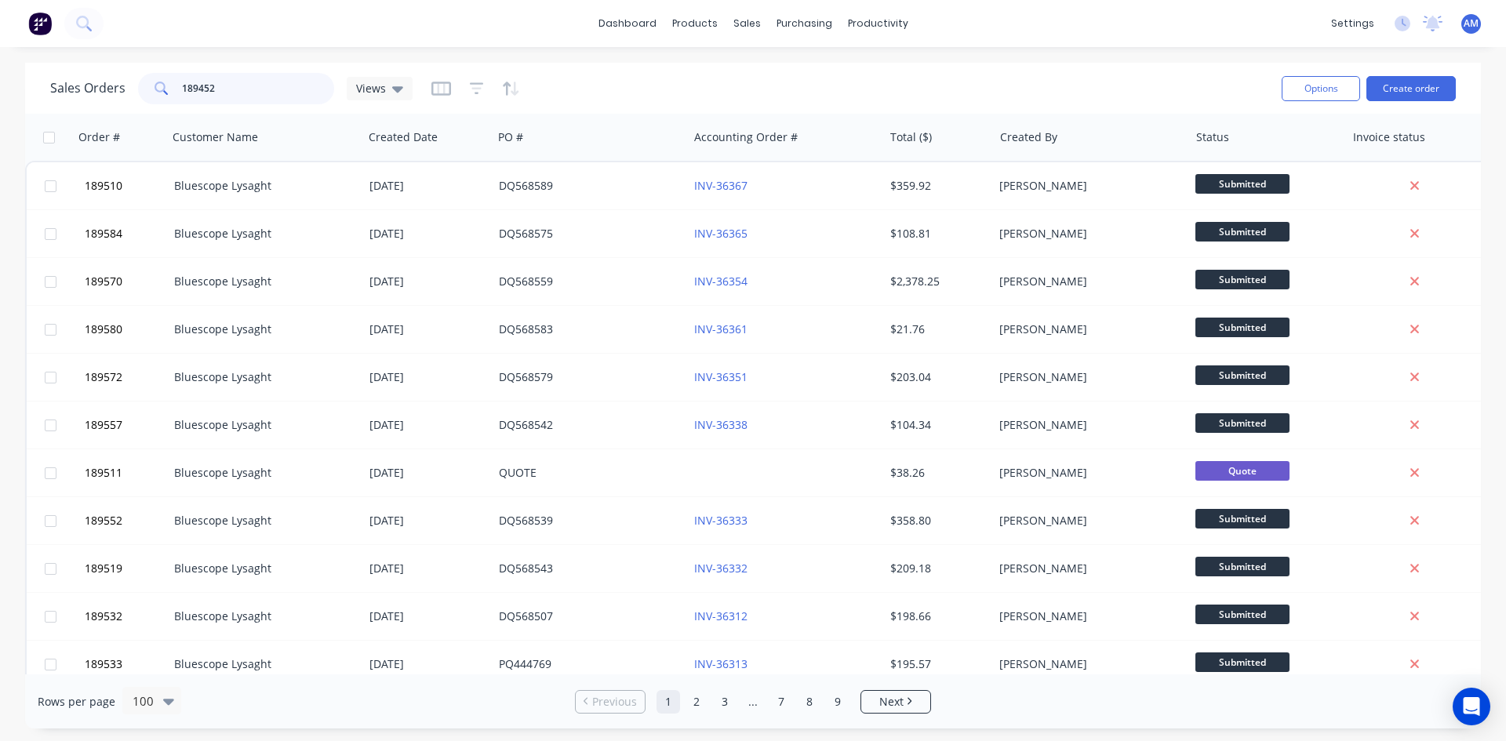
type input "189452"
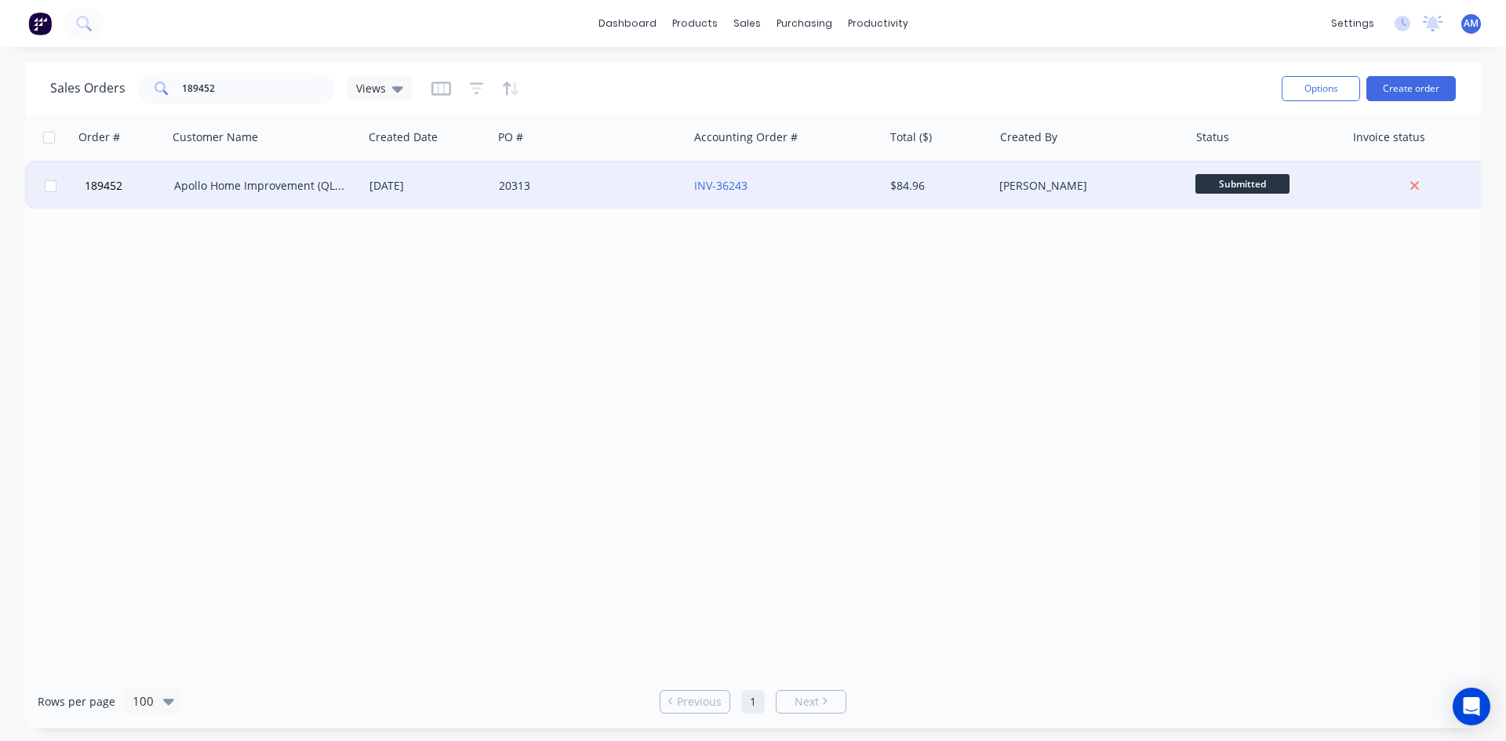
drag, startPoint x: 585, startPoint y: 211, endPoint x: 580, endPoint y: 202, distance: 10.9
click at [584, 208] on div "Order # Customer Name Created Date PO # Accounting Order # Total ($) Created By…" at bounding box center [753, 394] width 1456 height 561
click at [575, 193] on div "20313" at bounding box center [586, 186] width 174 height 16
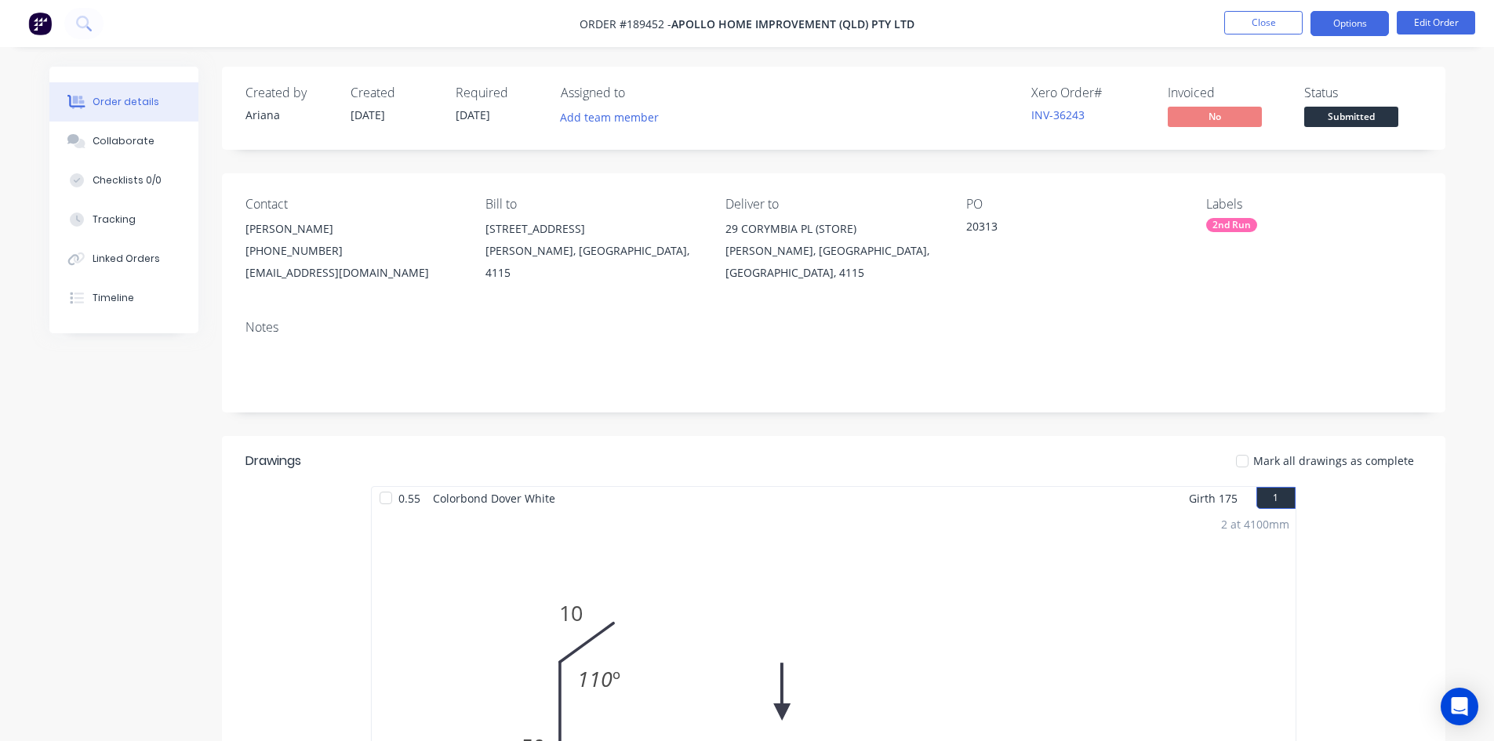
click at [1362, 23] on button "Options" at bounding box center [1350, 23] width 78 height 25
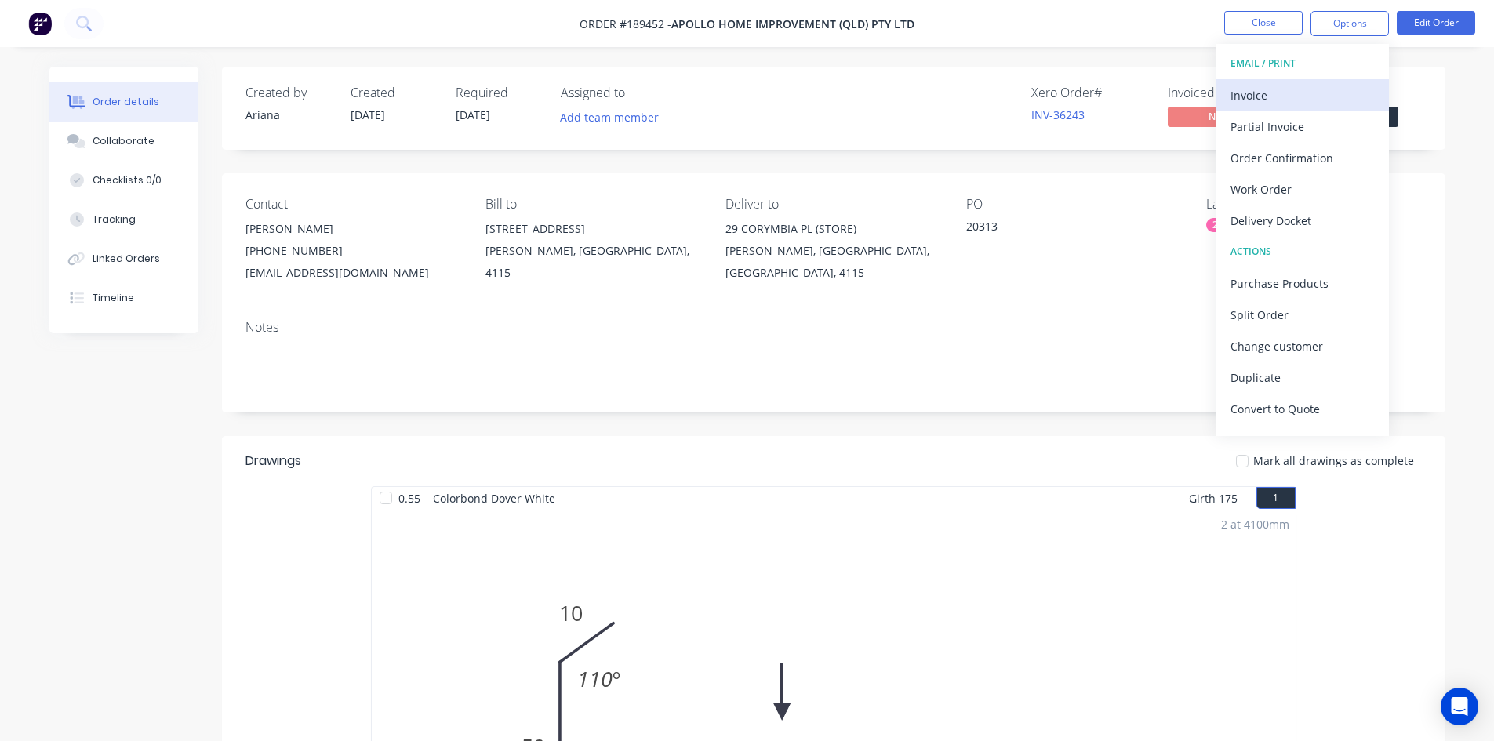
click at [1317, 90] on div "Invoice" at bounding box center [1303, 95] width 144 height 23
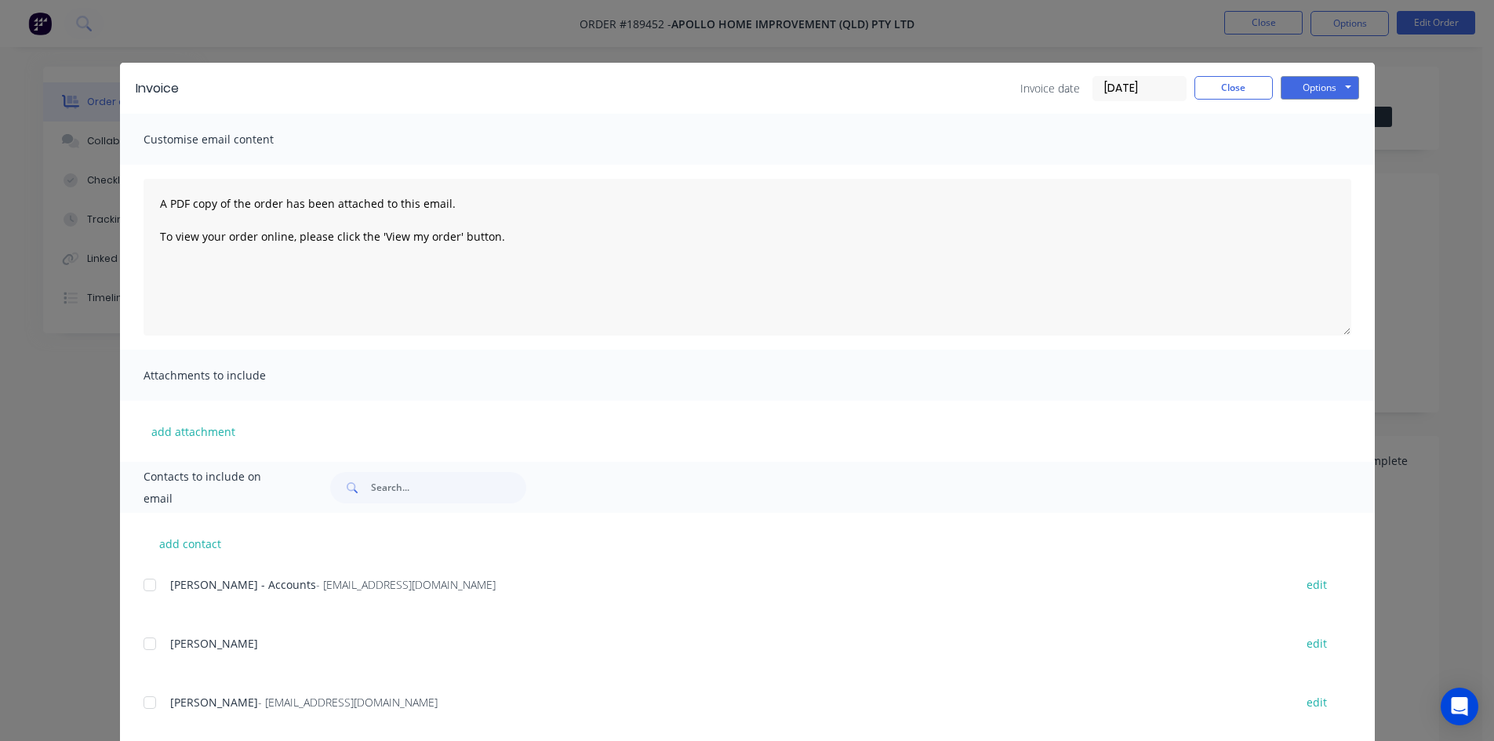
click at [136, 582] on div "add contact [PERSON_NAME] - Accounts - [EMAIL_ADDRESS][DOMAIN_NAME] edit [PERSO…" at bounding box center [747, 661] width 1255 height 296
click at [147, 587] on div at bounding box center [149, 584] width 31 height 31
click at [1336, 90] on button "Options" at bounding box center [1320, 88] width 78 height 24
click at [1326, 160] on button "Email" at bounding box center [1331, 168] width 100 height 26
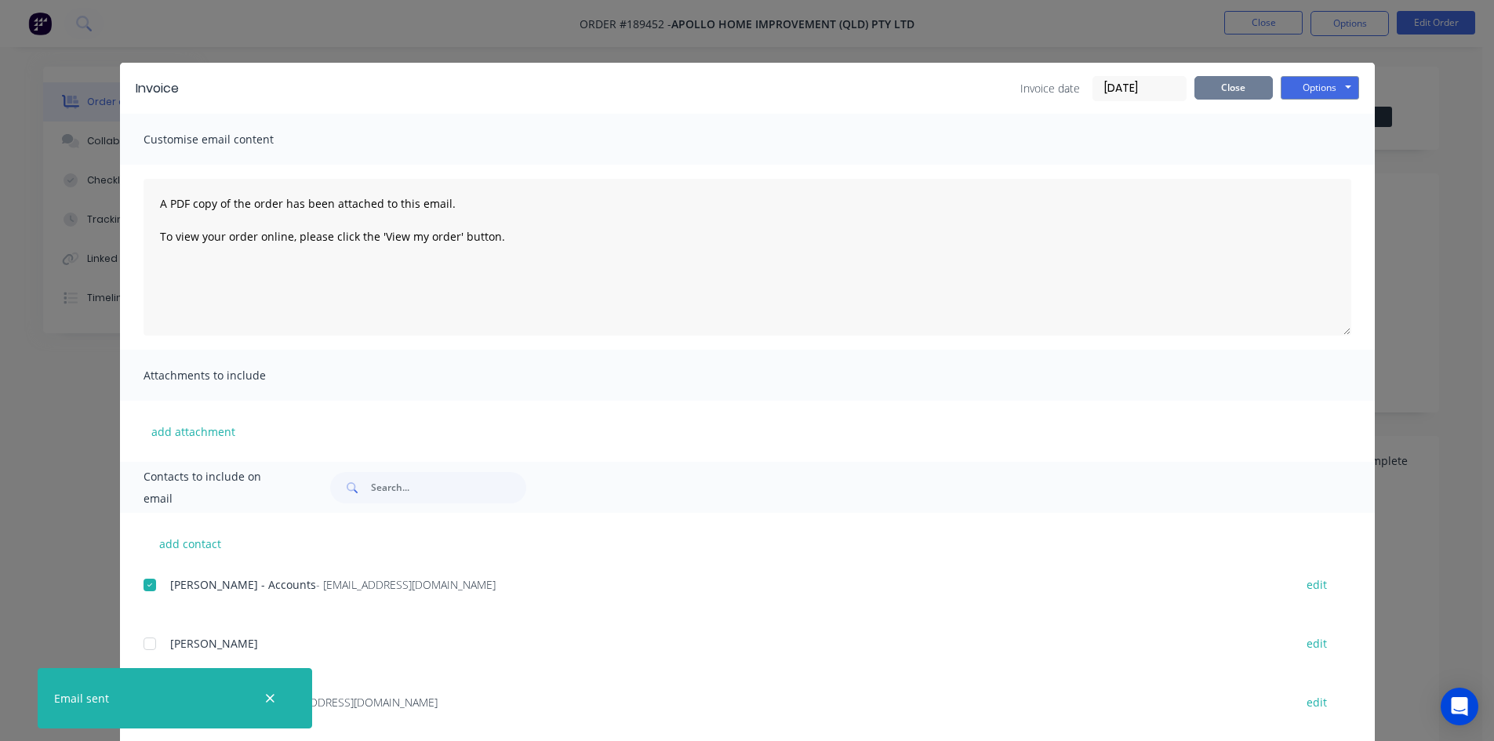
click at [1242, 94] on button "Close" at bounding box center [1234, 88] width 78 height 24
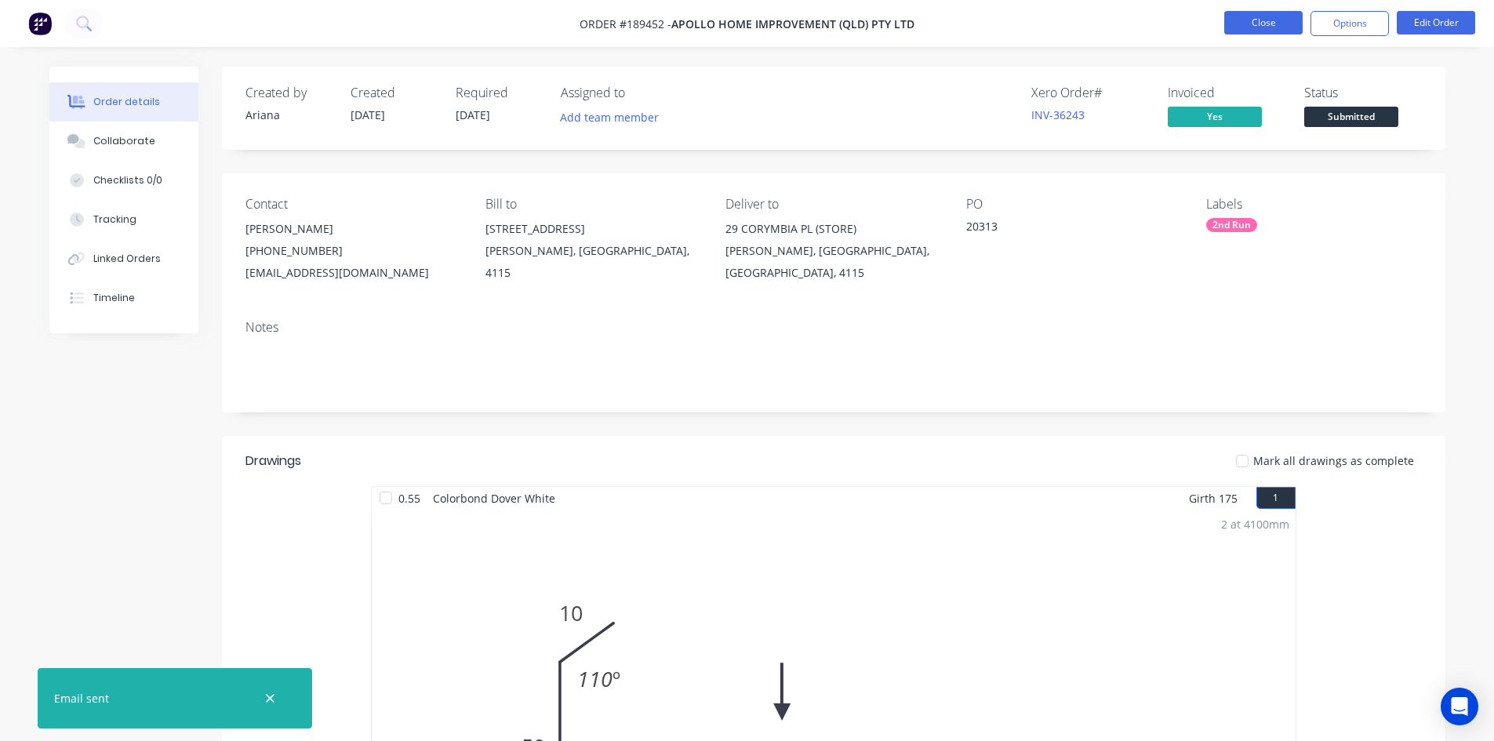
click at [1265, 30] on button "Close" at bounding box center [1263, 23] width 78 height 24
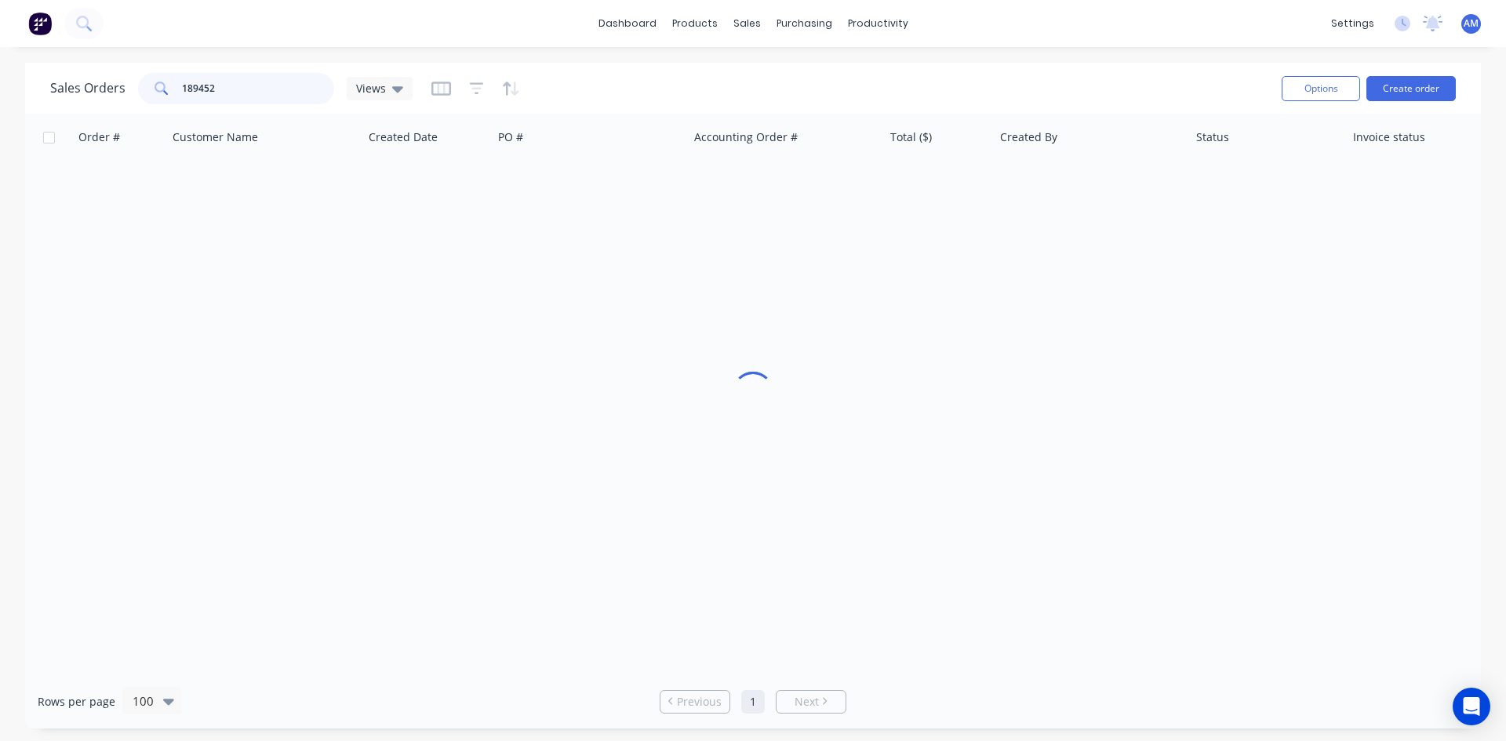
drag, startPoint x: 238, startPoint y: 90, endPoint x: 91, endPoint y: 78, distance: 147.9
click at [91, 78] on div "Sales Orders 189452 Views" at bounding box center [231, 88] width 362 height 31
type input "189057"
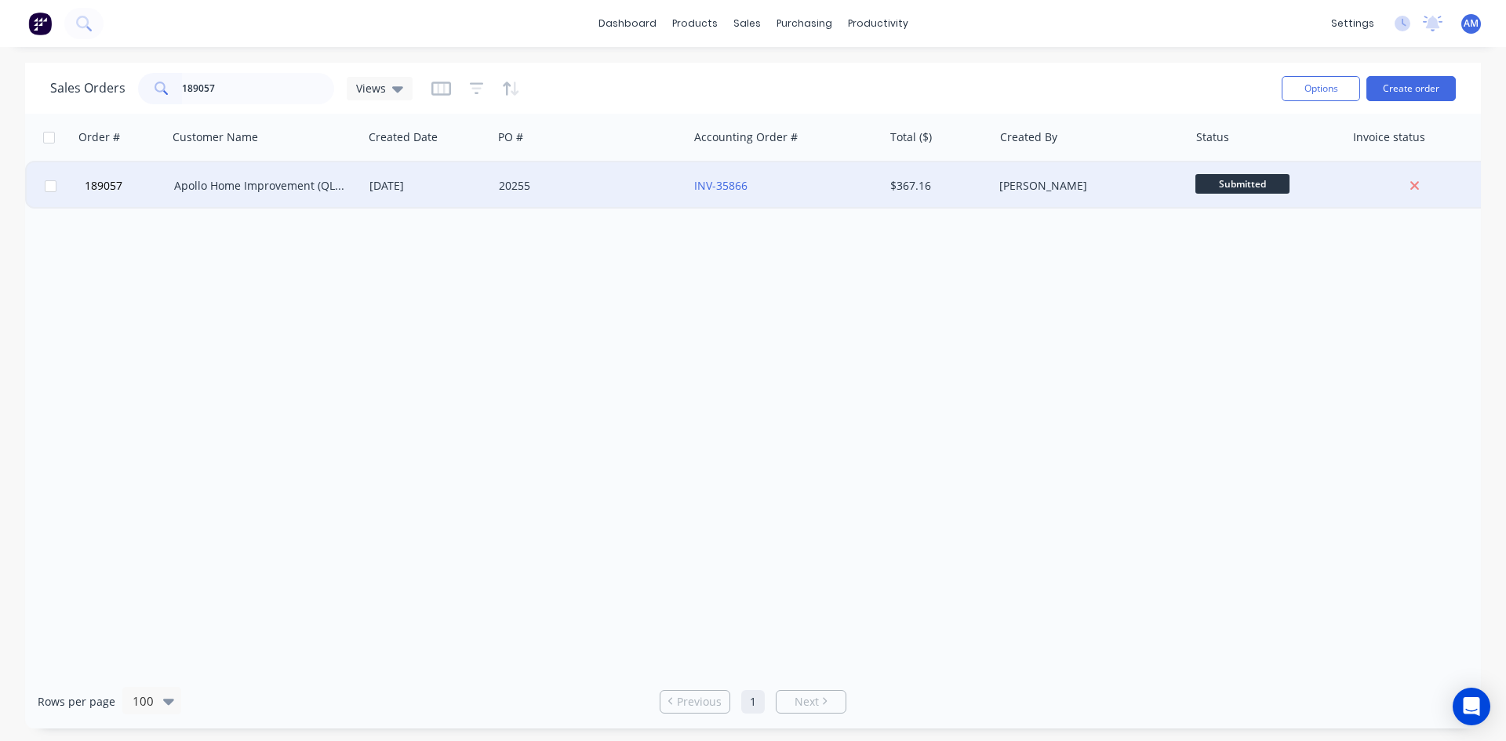
click at [596, 196] on div "20255" at bounding box center [590, 185] width 195 height 47
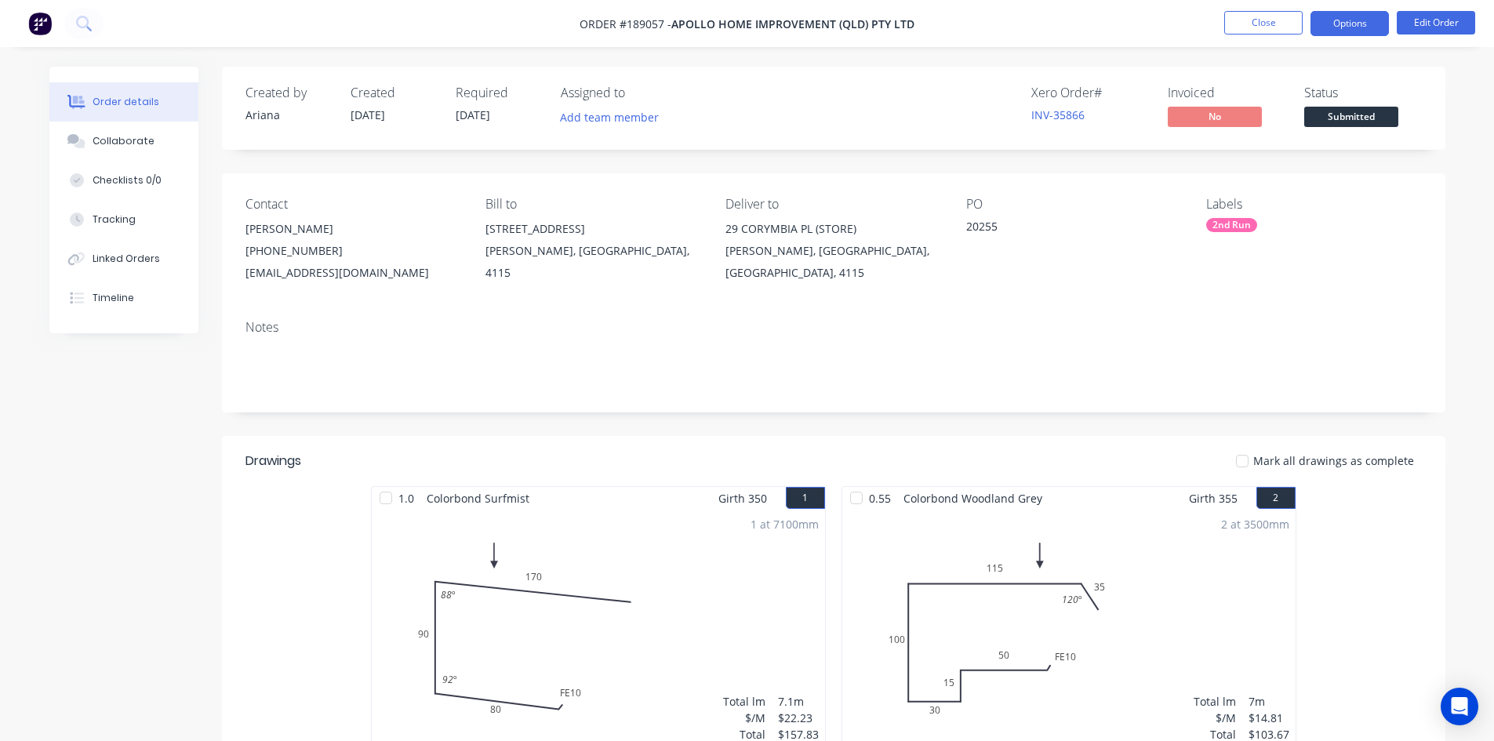
click at [1352, 27] on button "Options" at bounding box center [1350, 23] width 78 height 25
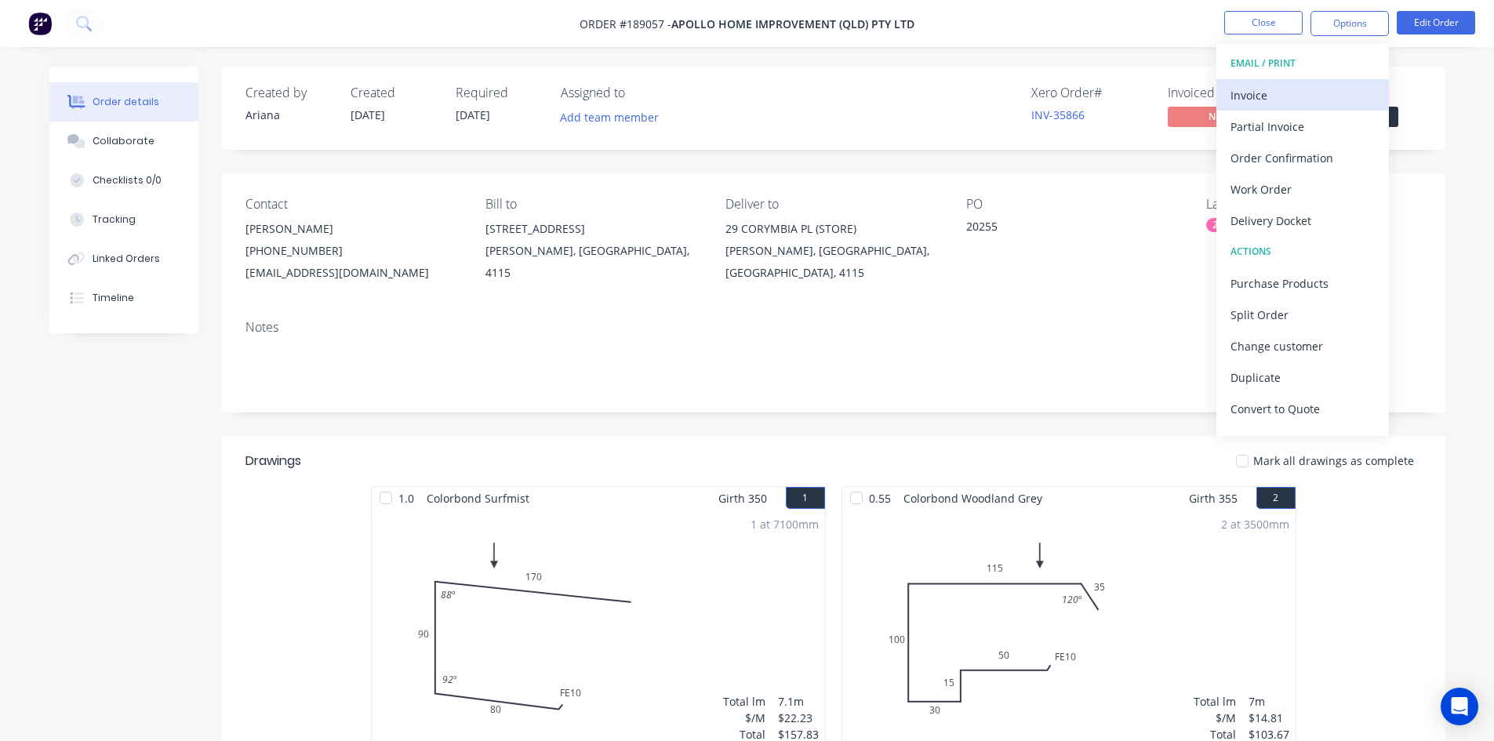
click at [1339, 88] on div "Invoice" at bounding box center [1303, 95] width 144 height 23
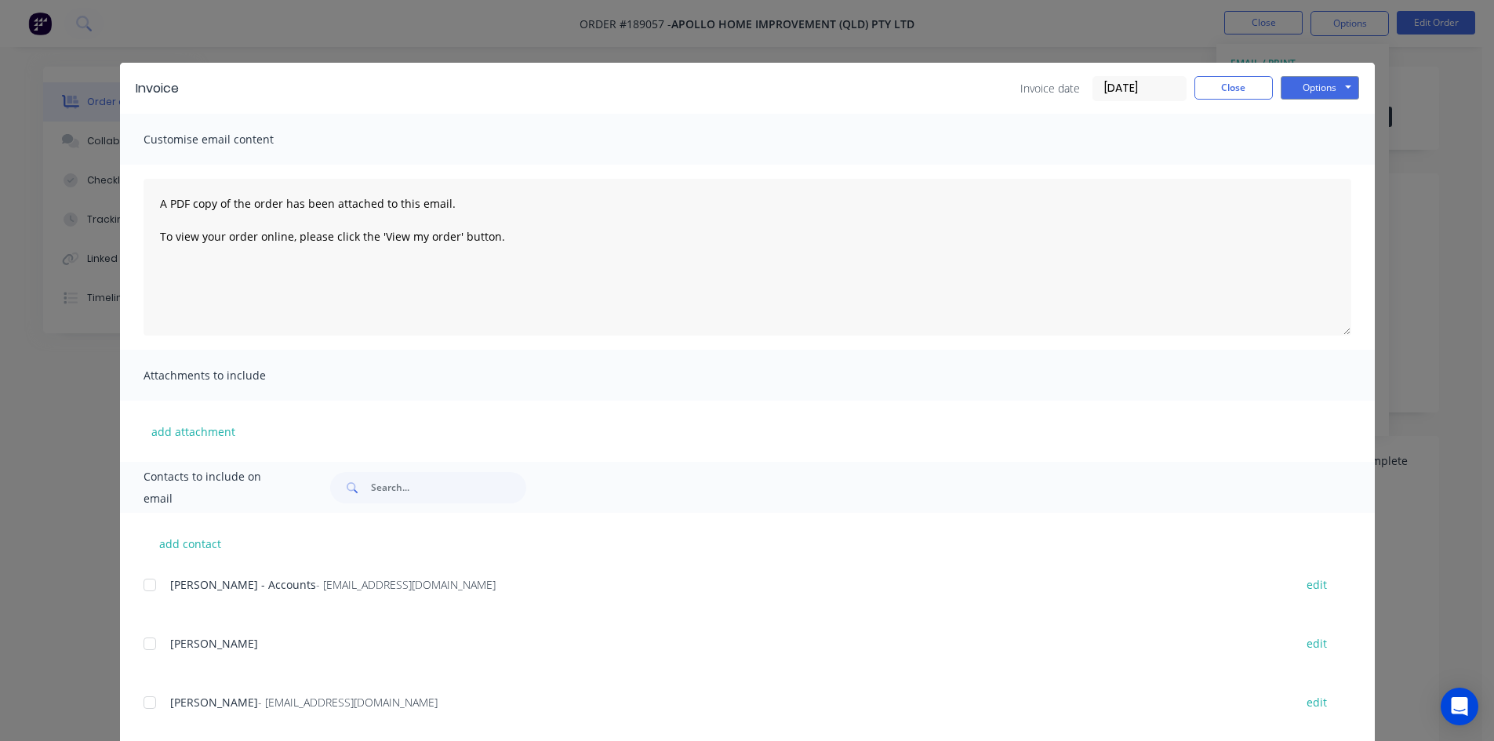
click at [143, 589] on div at bounding box center [149, 584] width 31 height 31
click at [1321, 78] on button "Options" at bounding box center [1320, 88] width 78 height 24
click at [1321, 167] on button "Email" at bounding box center [1331, 168] width 100 height 26
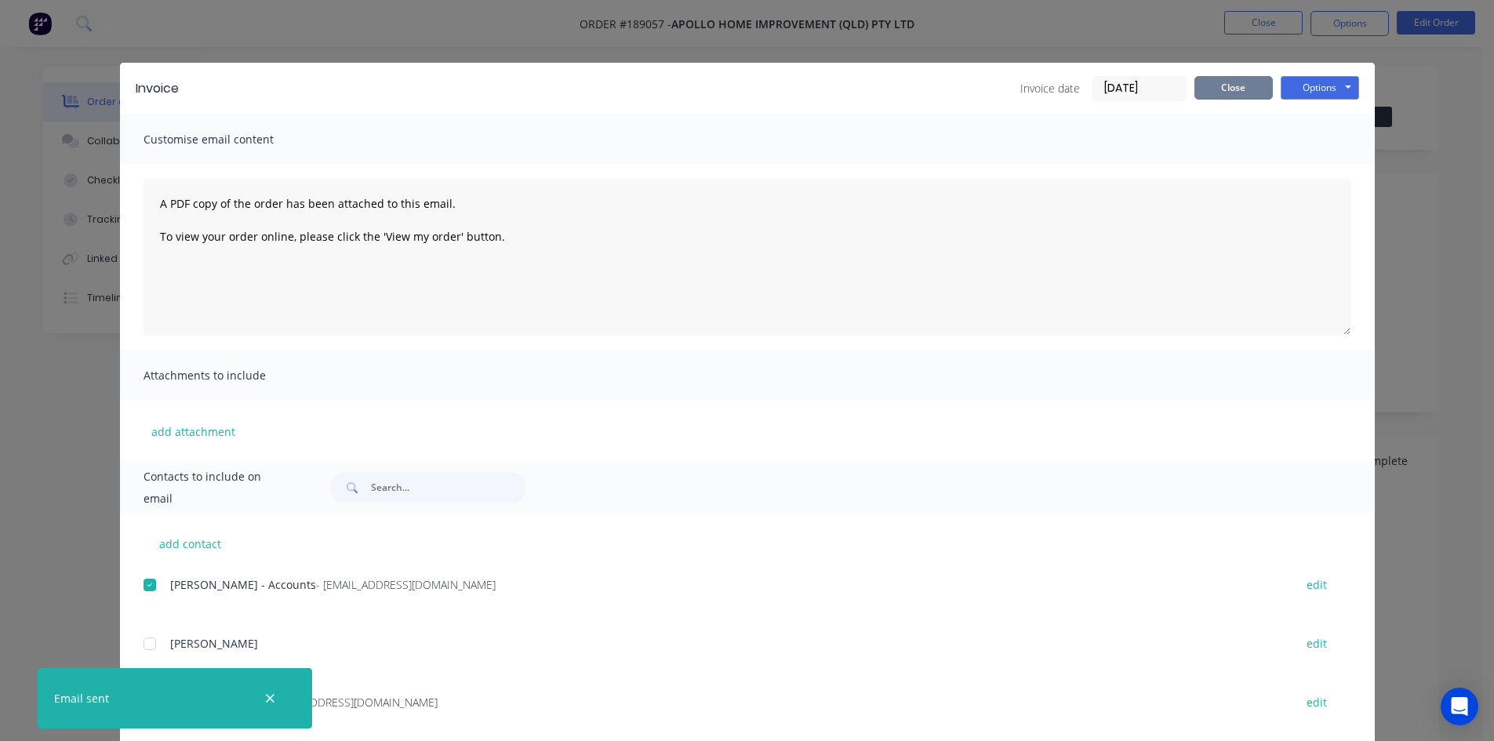
click at [1226, 84] on button "Close" at bounding box center [1234, 88] width 78 height 24
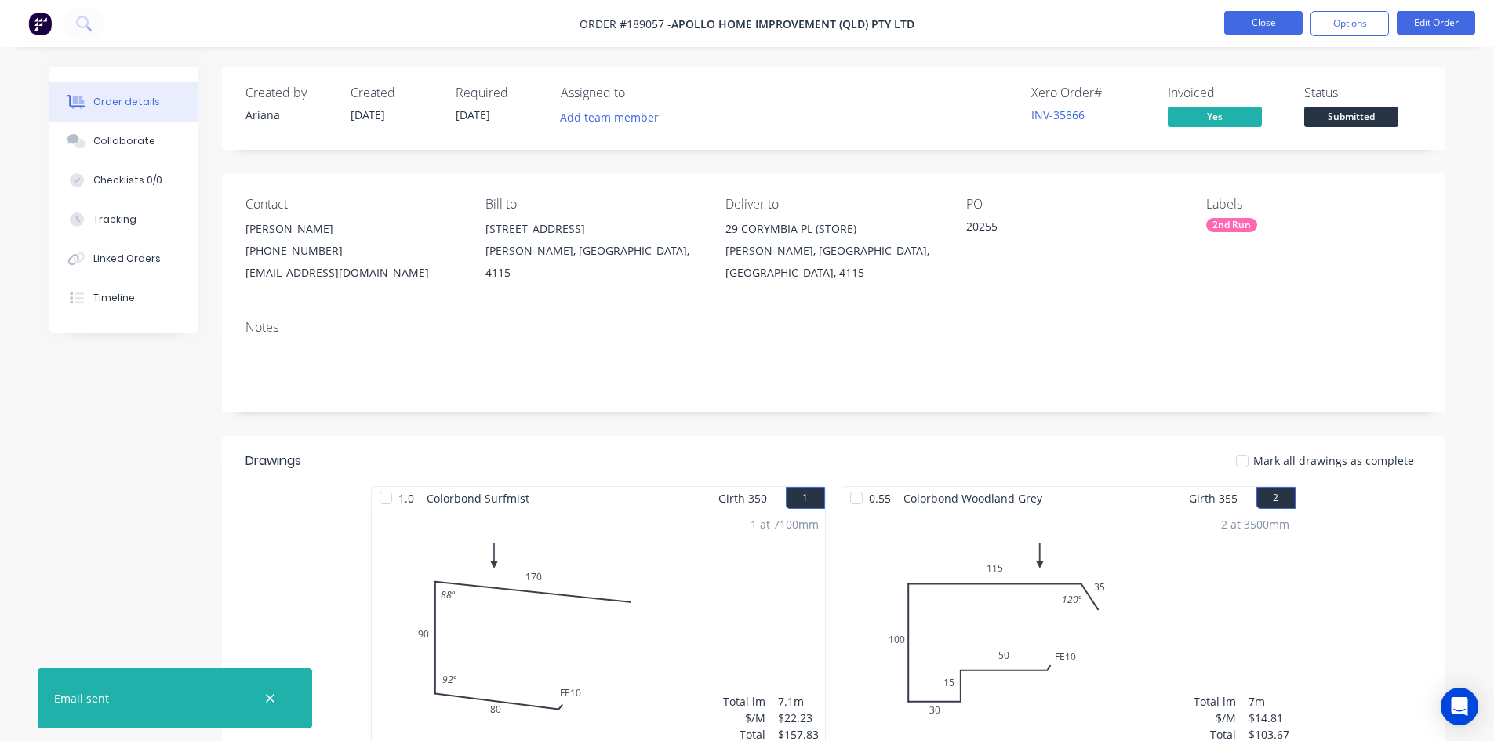
click at [1259, 27] on button "Close" at bounding box center [1263, 23] width 78 height 24
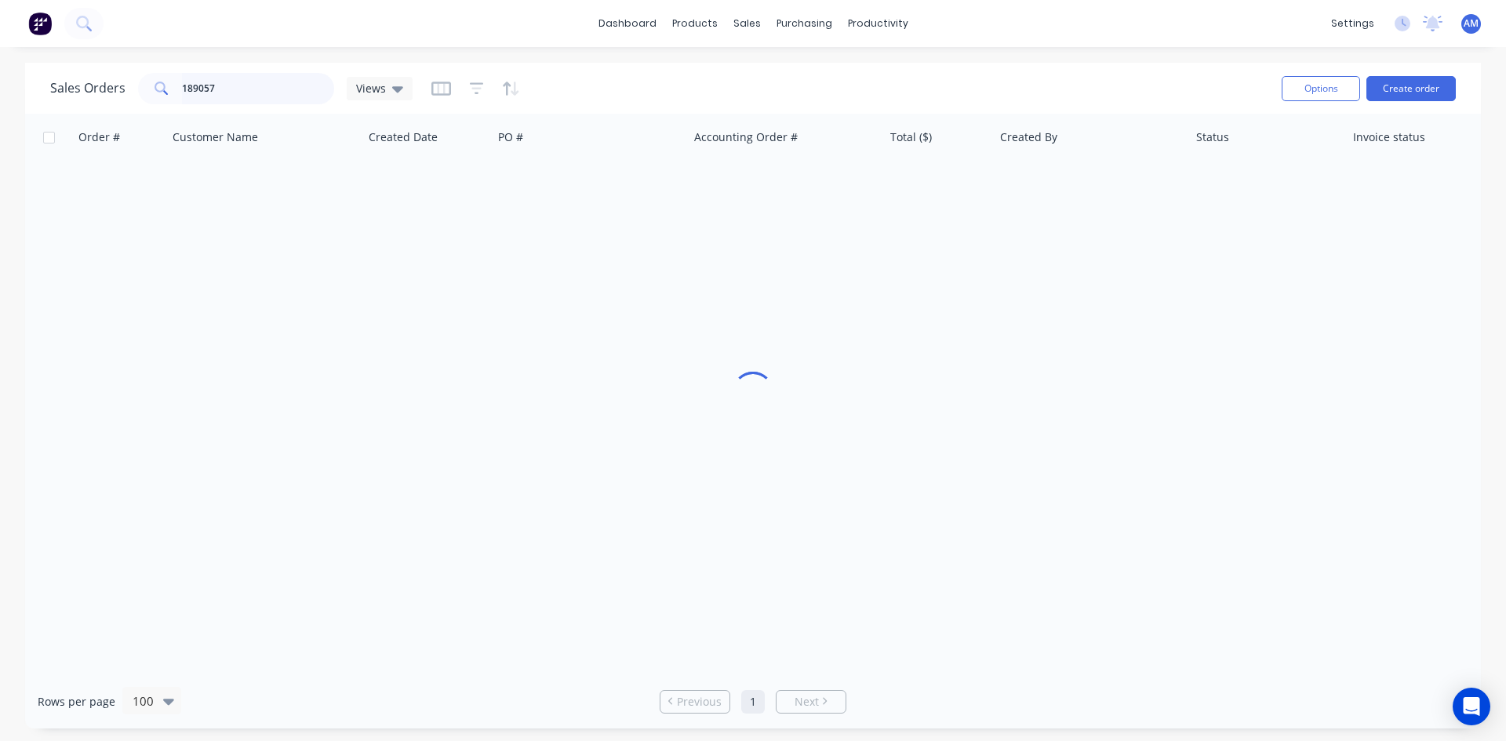
click at [49, 87] on div "Sales Orders 189057 Views Options Create order" at bounding box center [753, 88] width 1456 height 51
type input "188952"
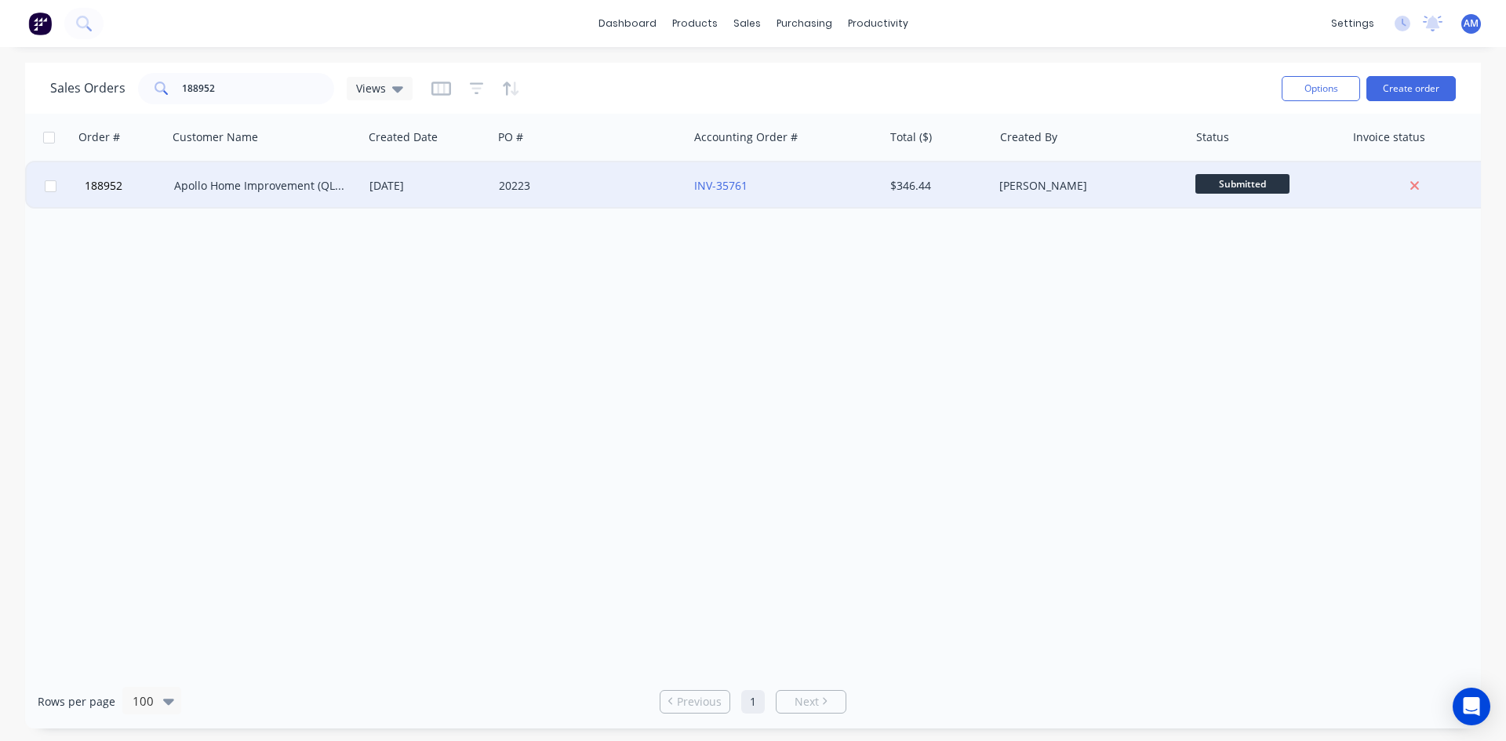
click at [562, 184] on div "20223" at bounding box center [586, 186] width 174 height 16
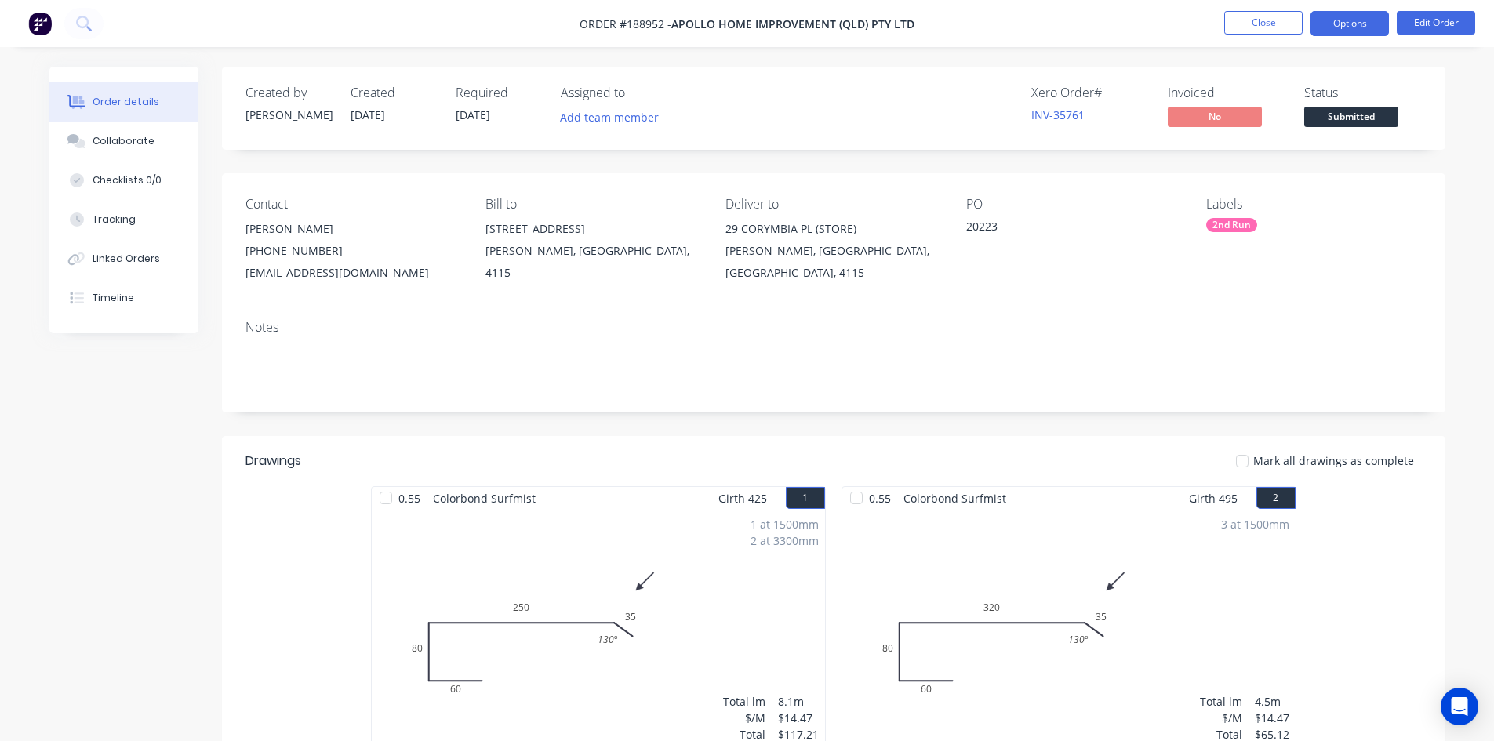
click at [1323, 27] on button "Options" at bounding box center [1350, 23] width 78 height 25
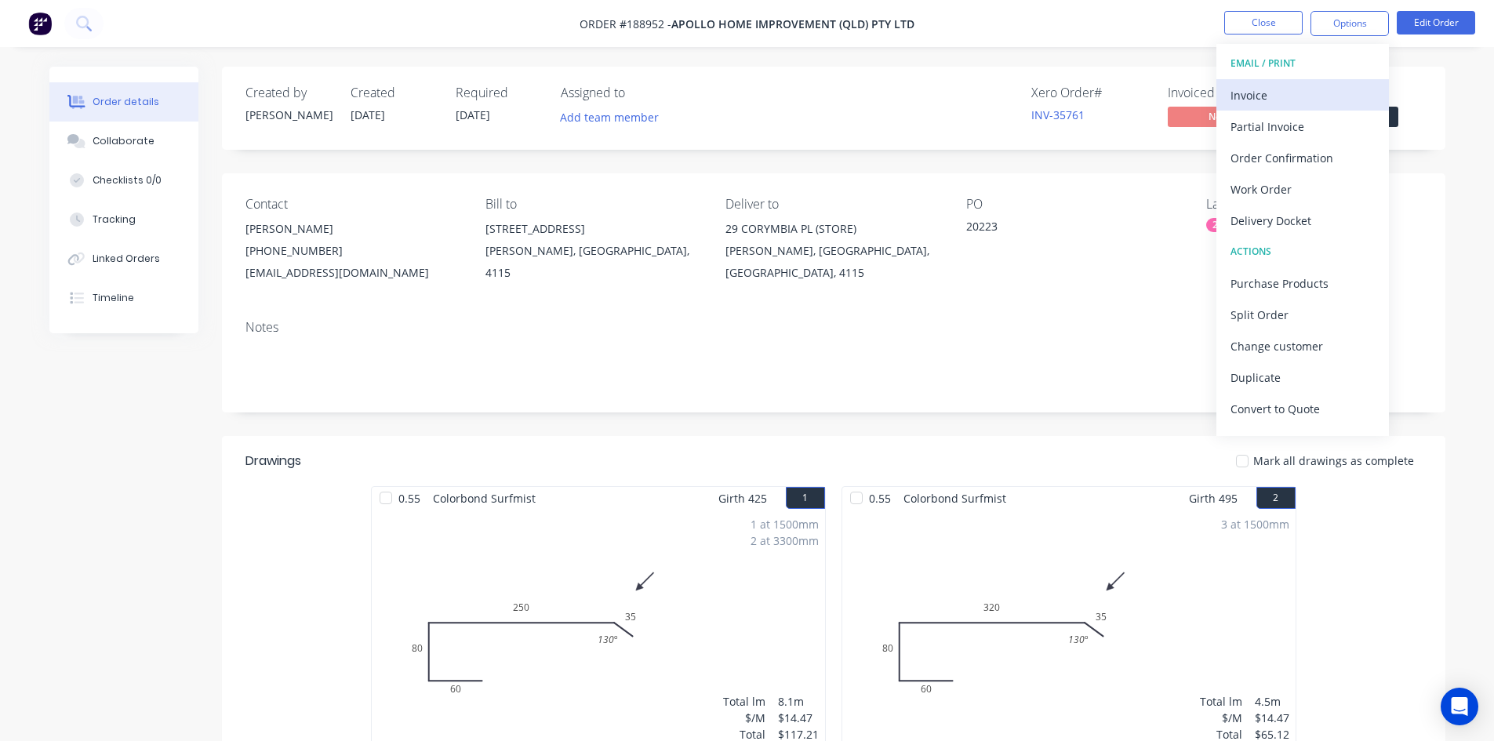
click at [1310, 100] on div "Invoice" at bounding box center [1303, 95] width 144 height 23
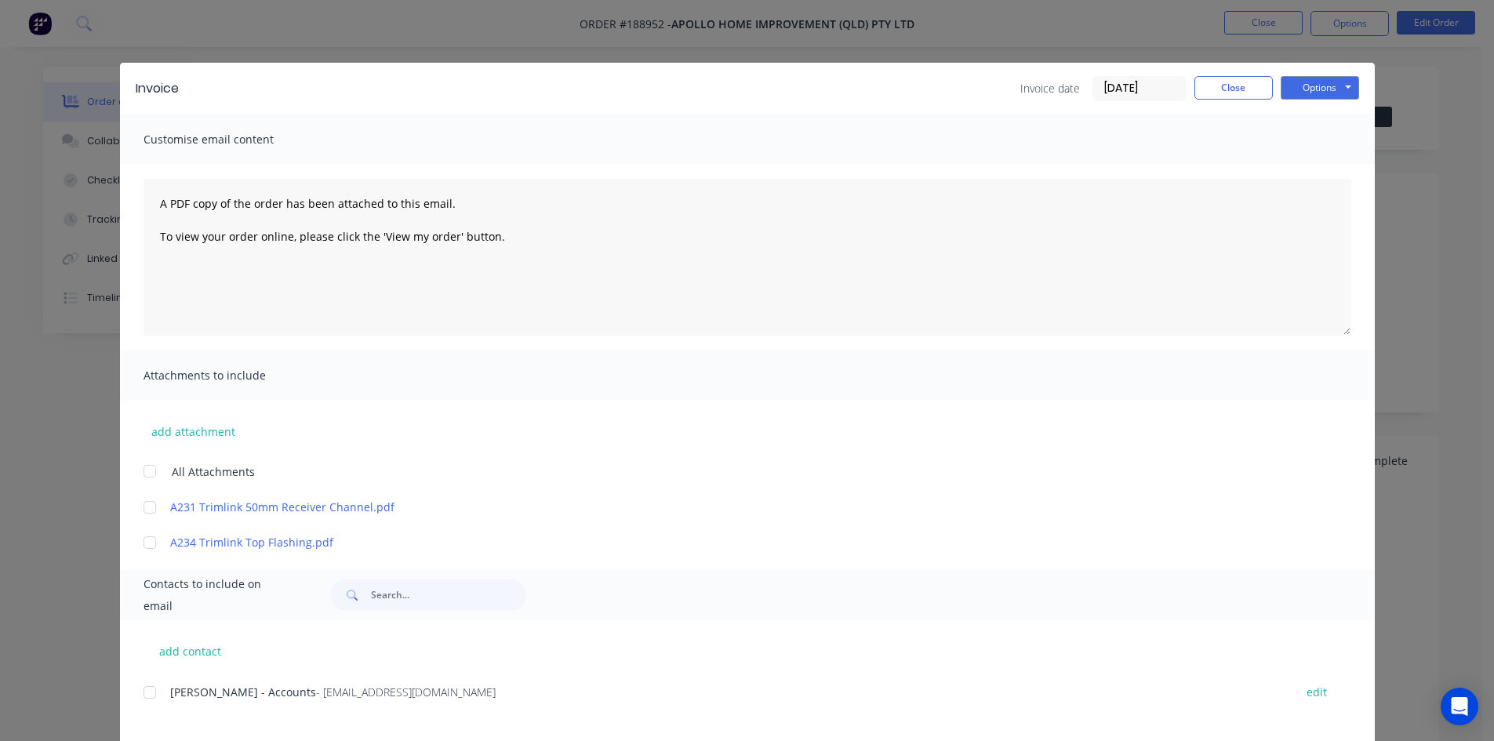
click at [144, 696] on div at bounding box center [149, 692] width 31 height 31
click at [1296, 83] on button "Options" at bounding box center [1320, 88] width 78 height 24
click at [1307, 169] on button "Email" at bounding box center [1331, 168] width 100 height 26
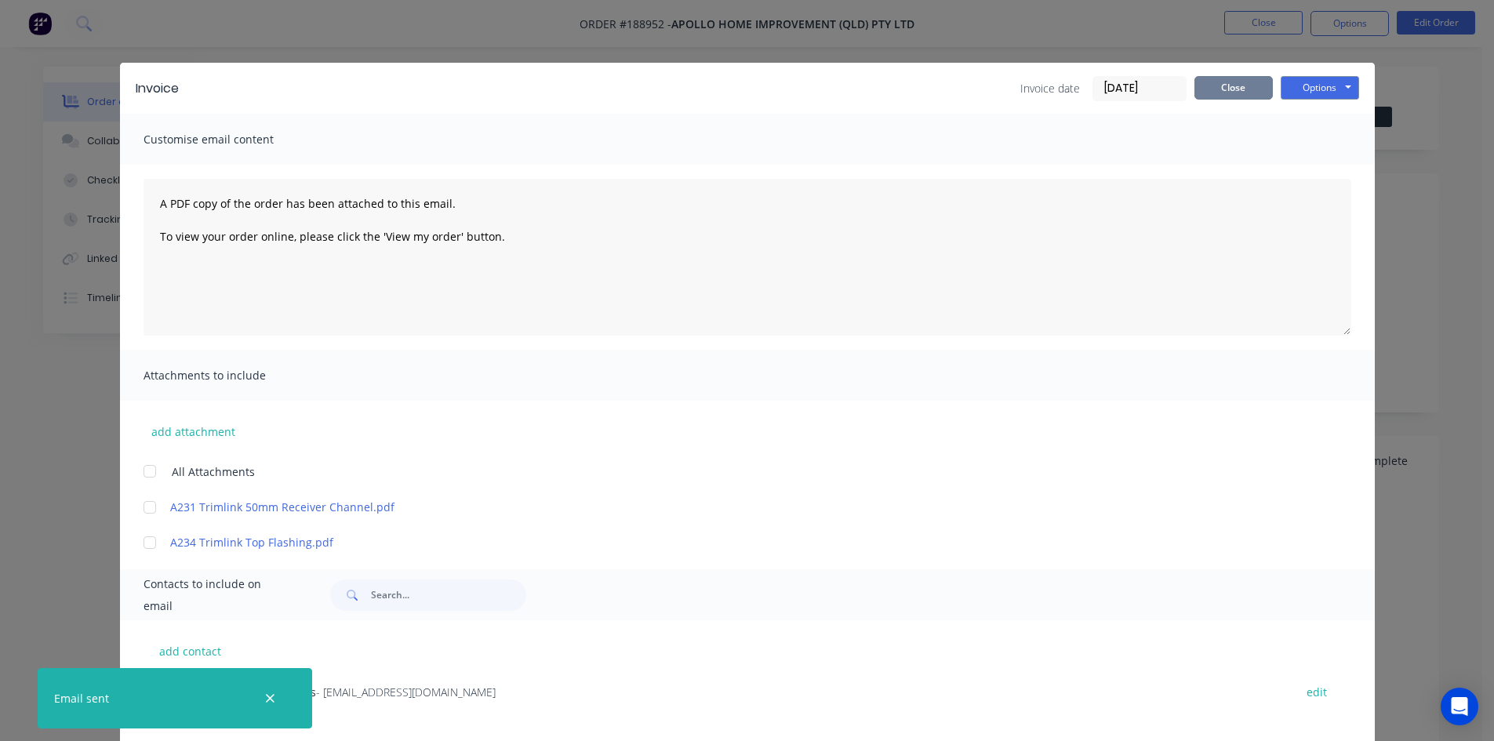
click at [1207, 89] on button "Close" at bounding box center [1234, 88] width 78 height 24
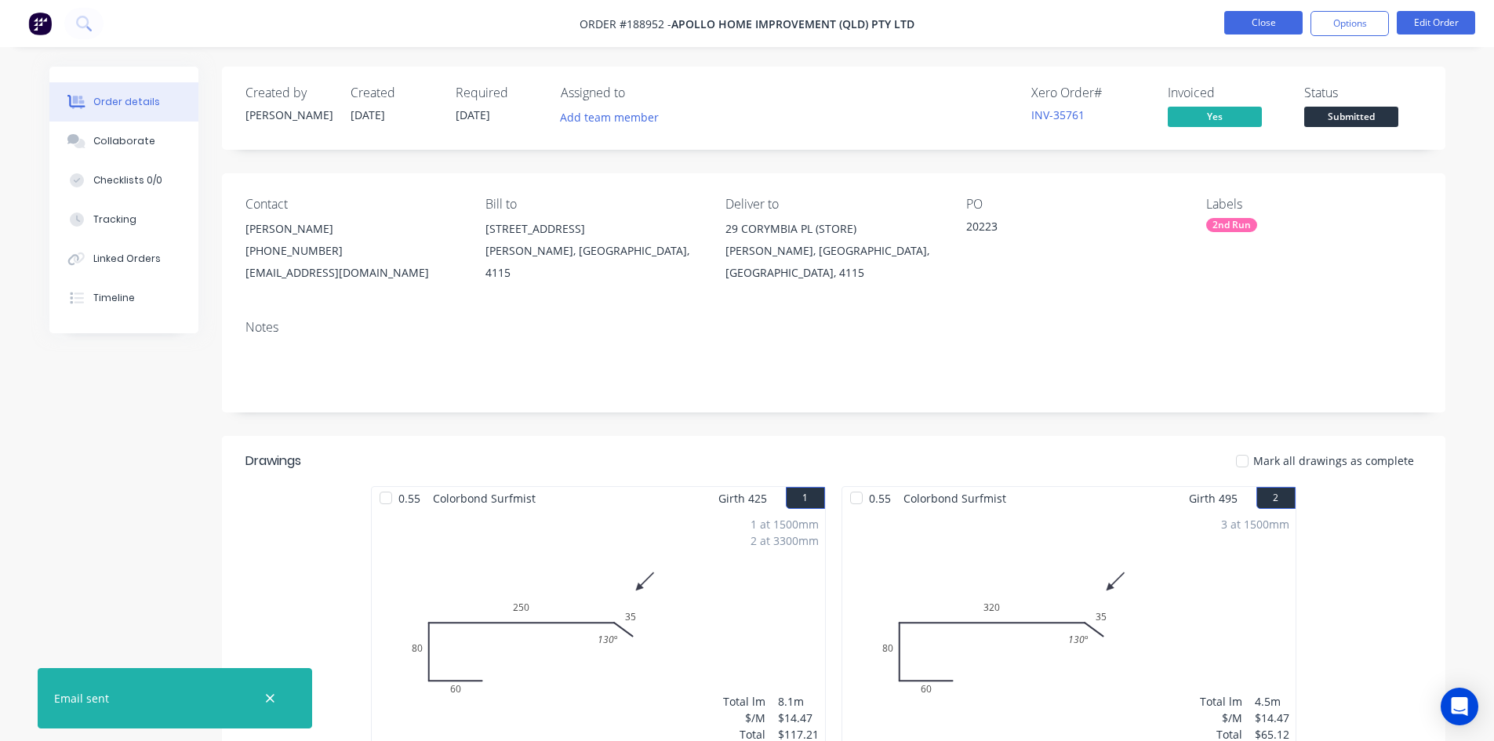
click at [1263, 34] on button "Close" at bounding box center [1263, 23] width 78 height 24
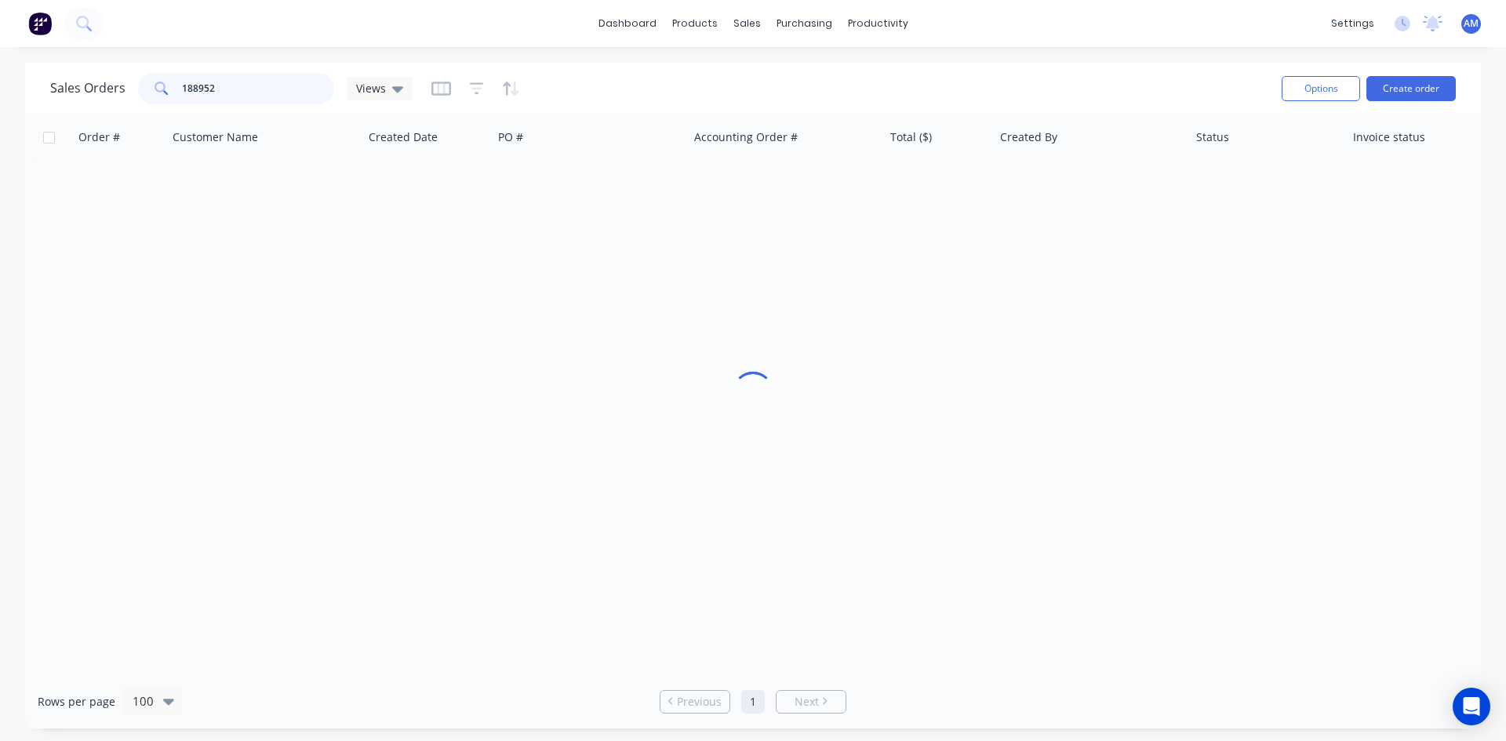
drag, startPoint x: 242, startPoint y: 89, endPoint x: 107, endPoint y: 85, distance: 135.8
click at [107, 85] on div "Sales Orders 188952 Views" at bounding box center [231, 88] width 362 height 31
type input "188751"
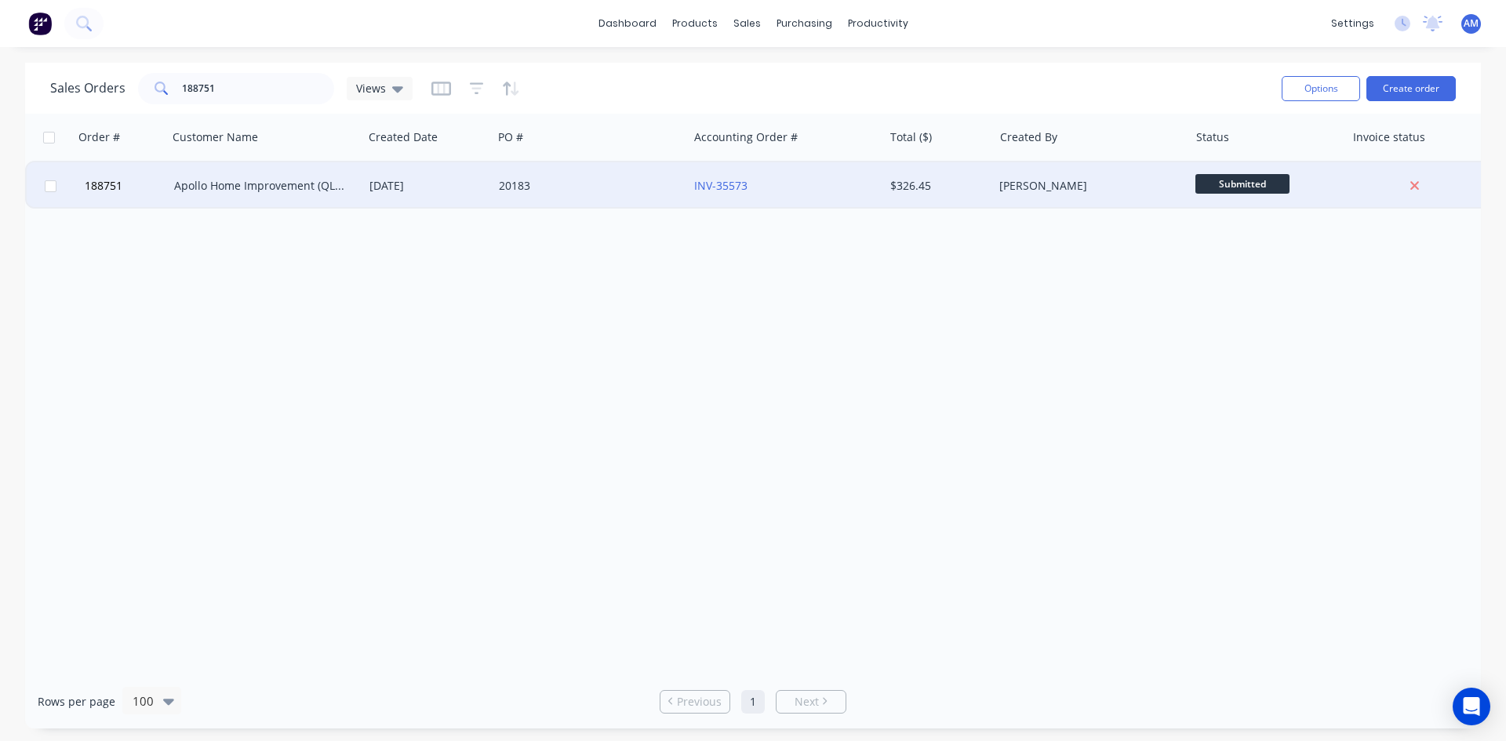
click at [631, 179] on div "20183" at bounding box center [586, 186] width 174 height 16
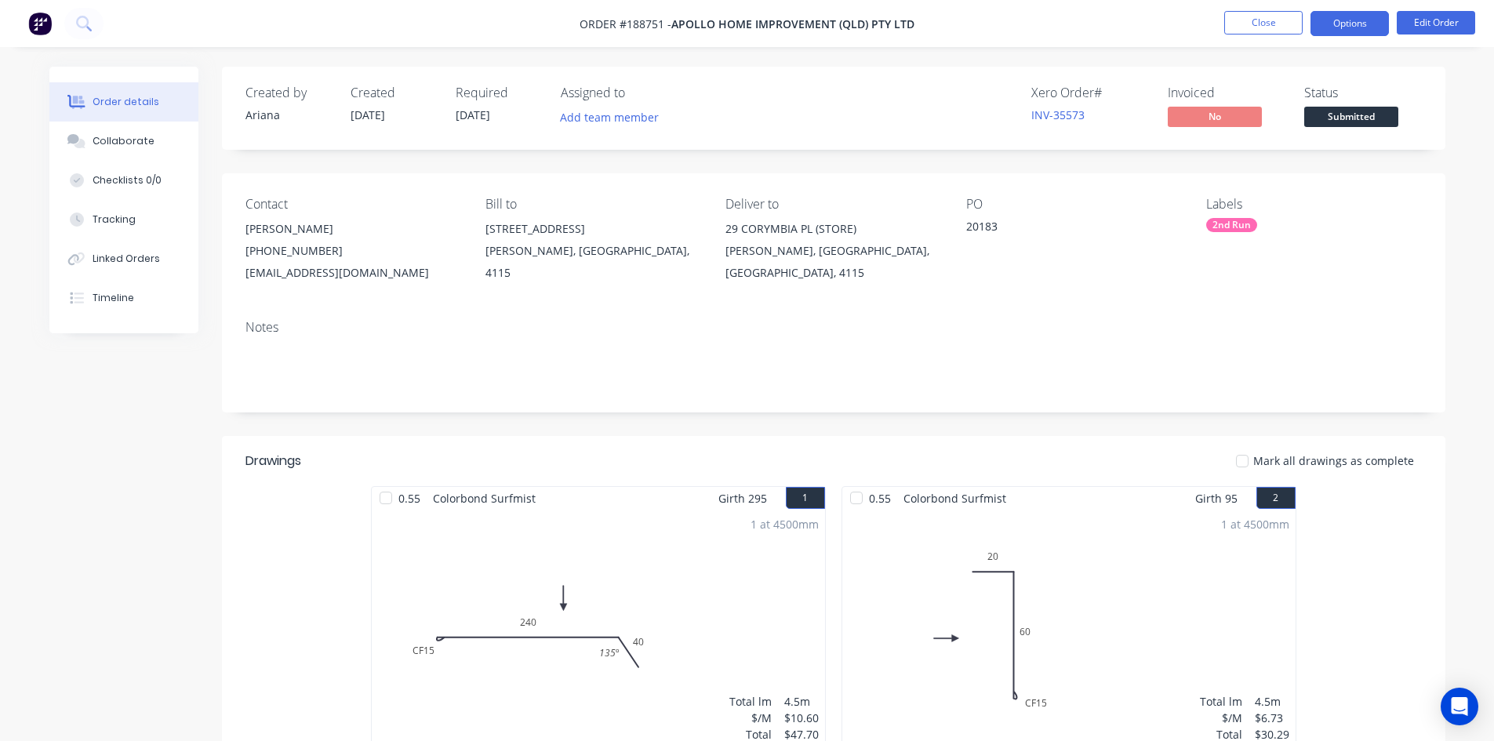
click at [1371, 27] on button "Options" at bounding box center [1350, 23] width 78 height 25
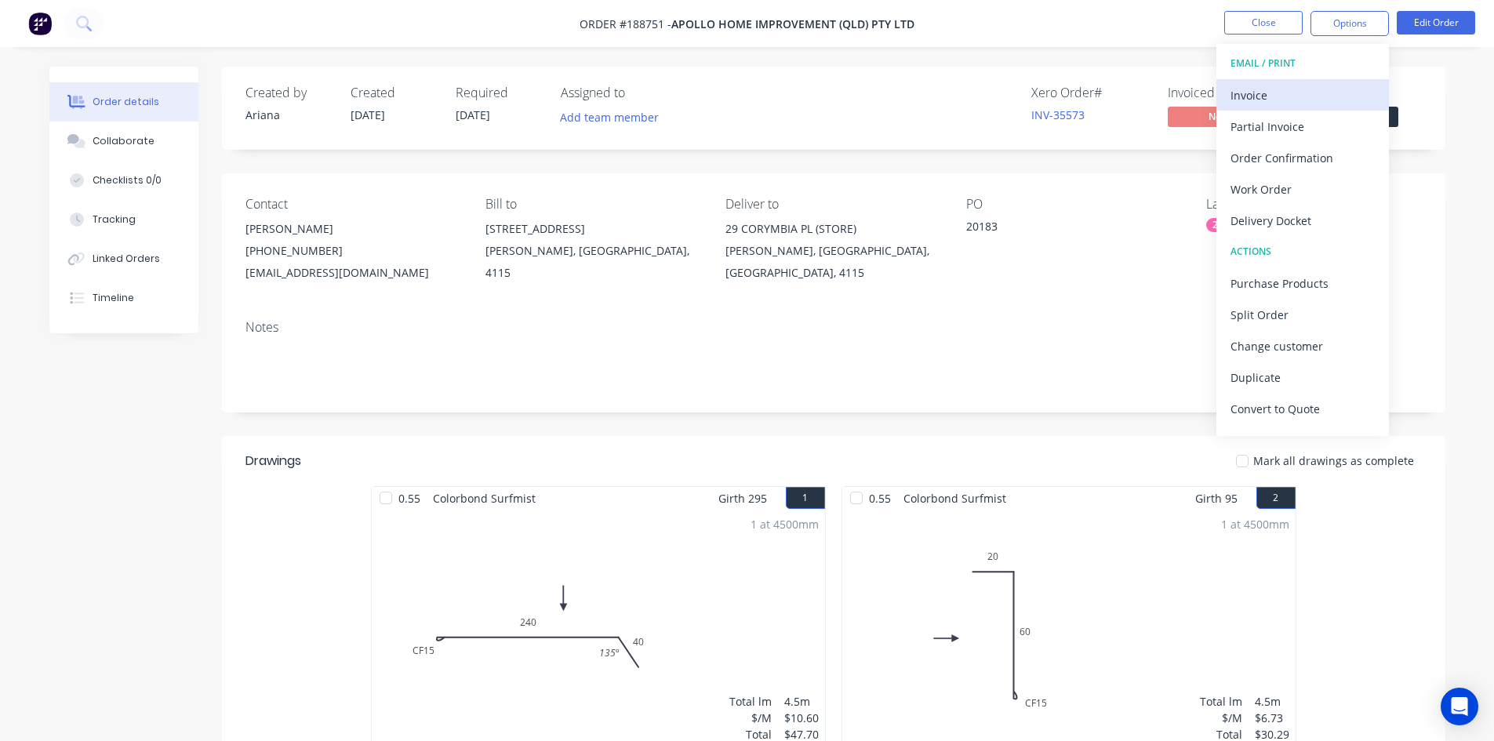
click at [1318, 88] on div "Invoice" at bounding box center [1303, 95] width 144 height 23
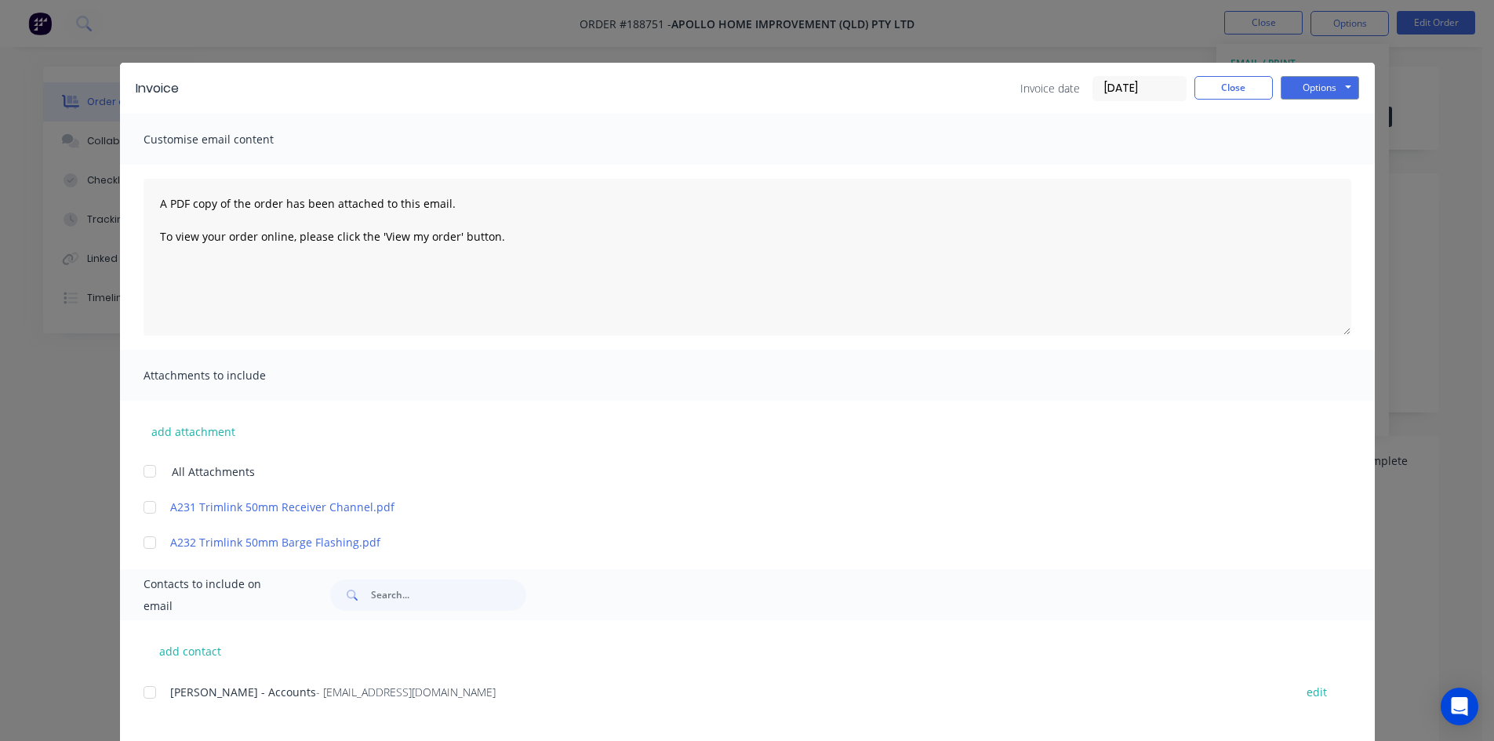
click at [147, 697] on div at bounding box center [149, 692] width 31 height 31
click at [1307, 87] on button "Options" at bounding box center [1320, 88] width 78 height 24
click at [1303, 164] on button "Email" at bounding box center [1331, 168] width 100 height 26
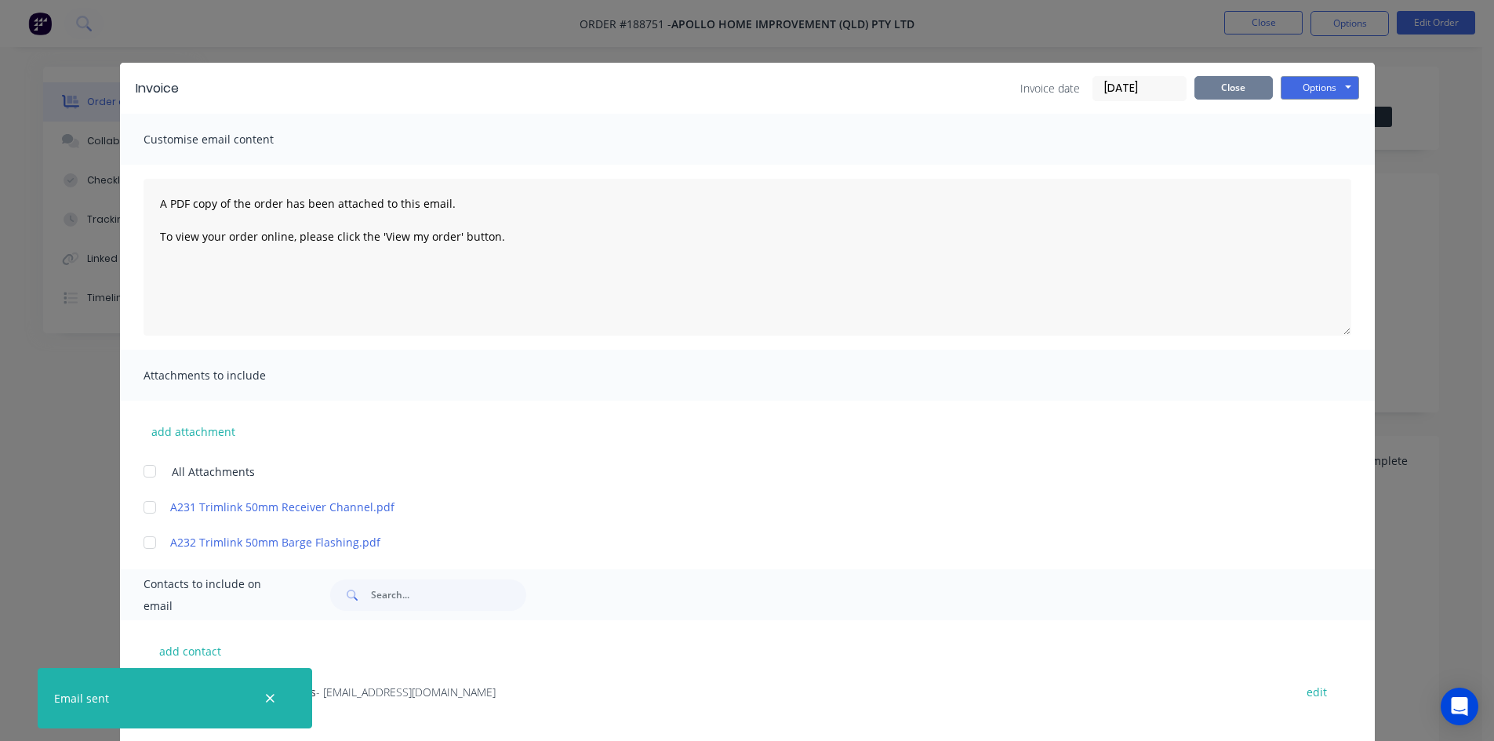
click at [1231, 85] on button "Close" at bounding box center [1234, 88] width 78 height 24
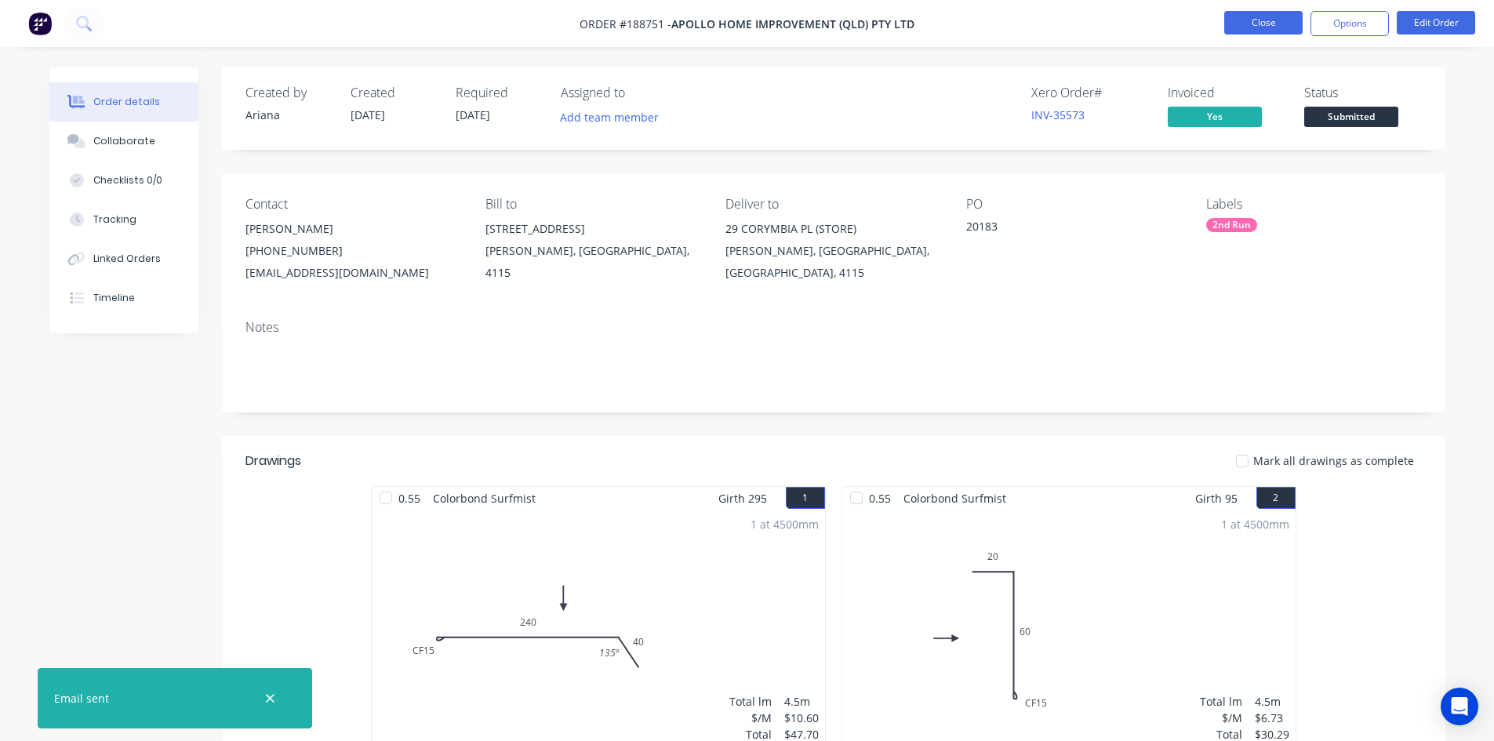
click at [1254, 27] on button "Close" at bounding box center [1263, 23] width 78 height 24
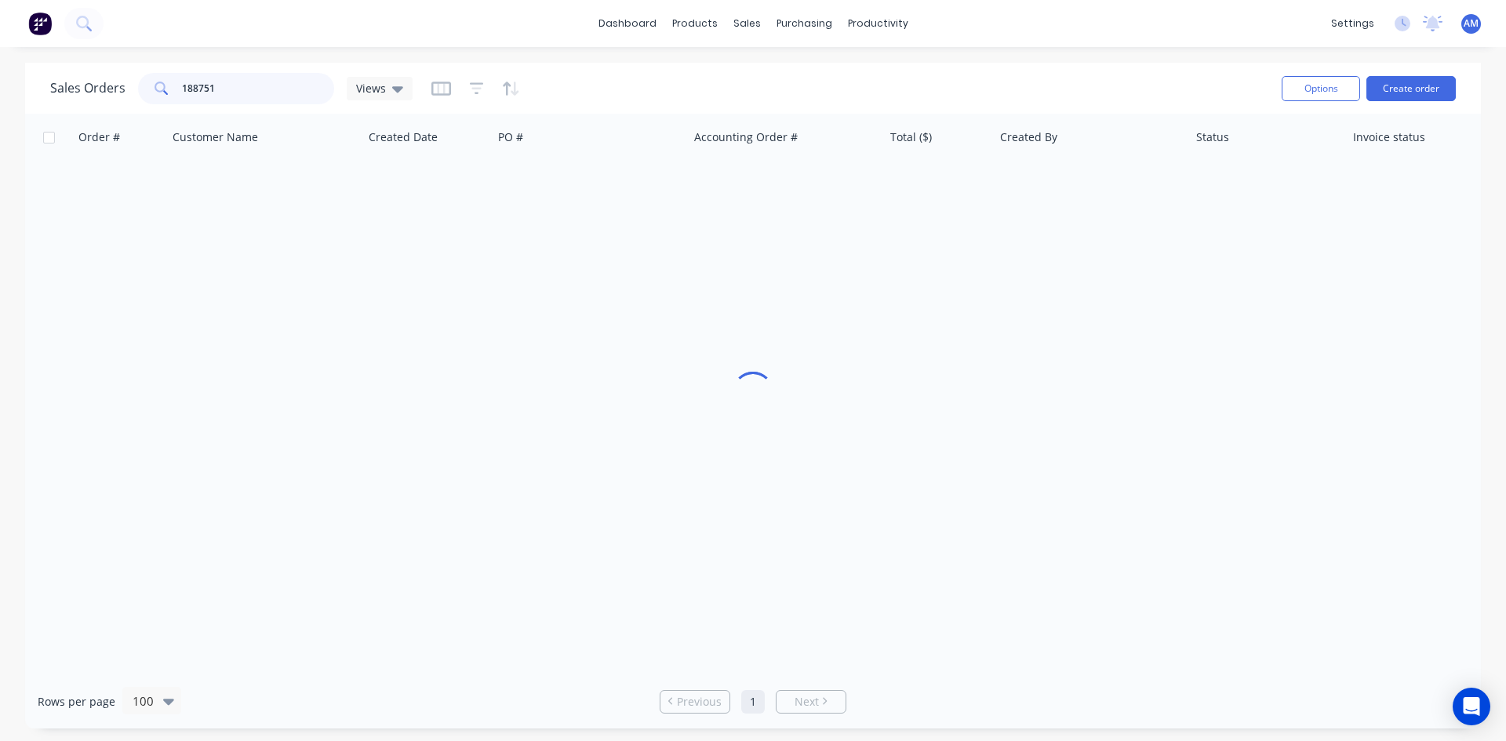
drag, startPoint x: 187, startPoint y: 95, endPoint x: 129, endPoint y: 93, distance: 58.8
click at [133, 95] on div "Sales Orders 188751 Views" at bounding box center [231, 88] width 362 height 31
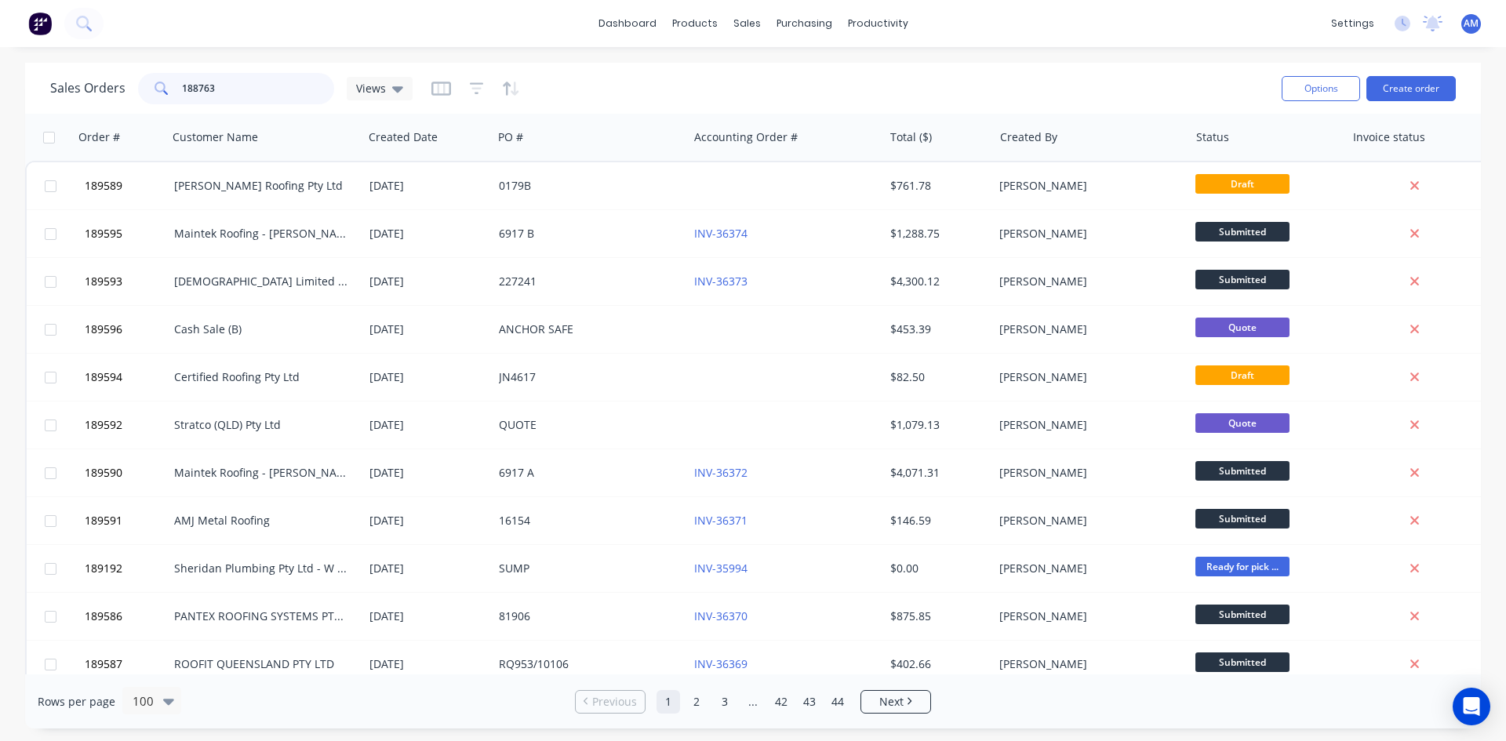
type input "188763"
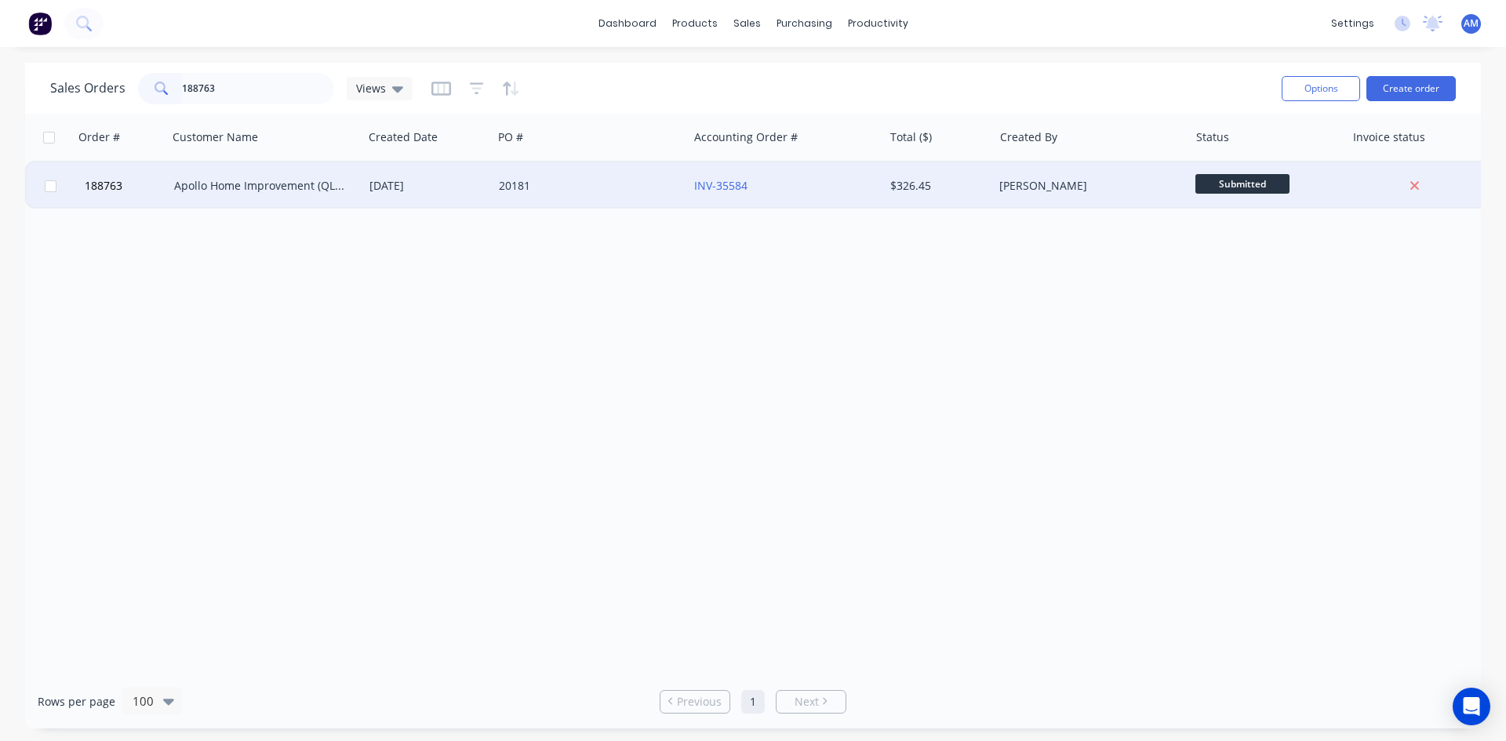
click at [627, 184] on div "20181" at bounding box center [586, 186] width 174 height 16
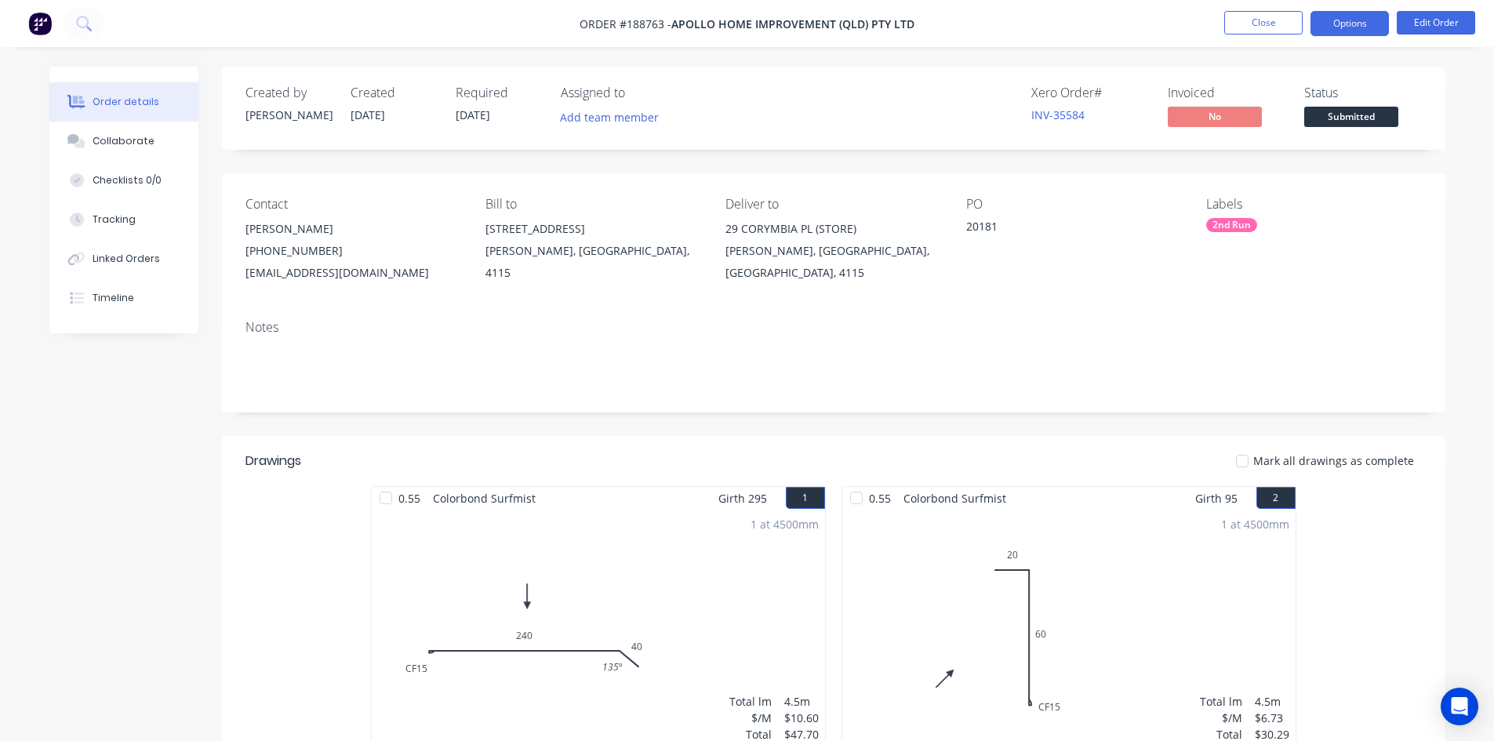
click at [1363, 29] on button "Options" at bounding box center [1350, 23] width 78 height 25
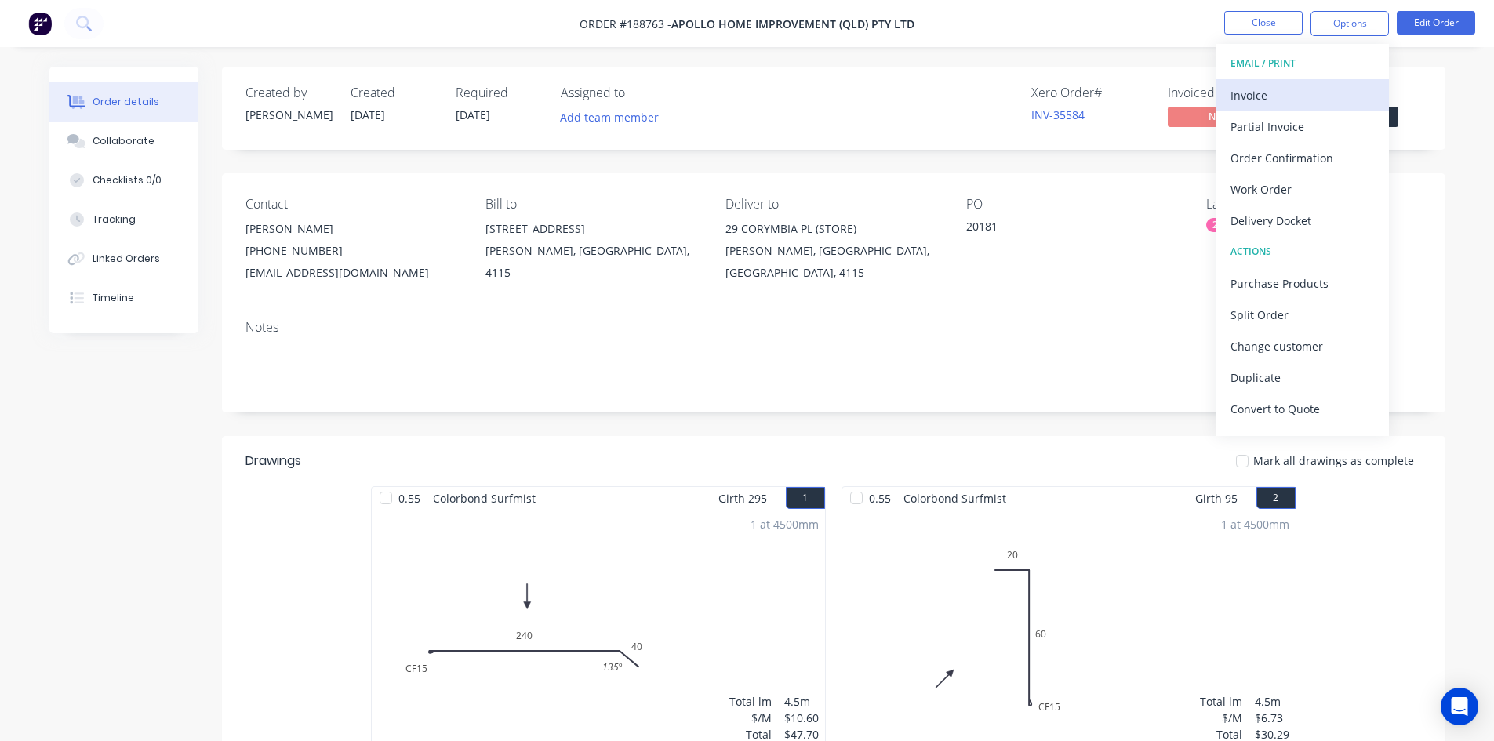
click at [1345, 85] on div "Invoice" at bounding box center [1303, 95] width 144 height 23
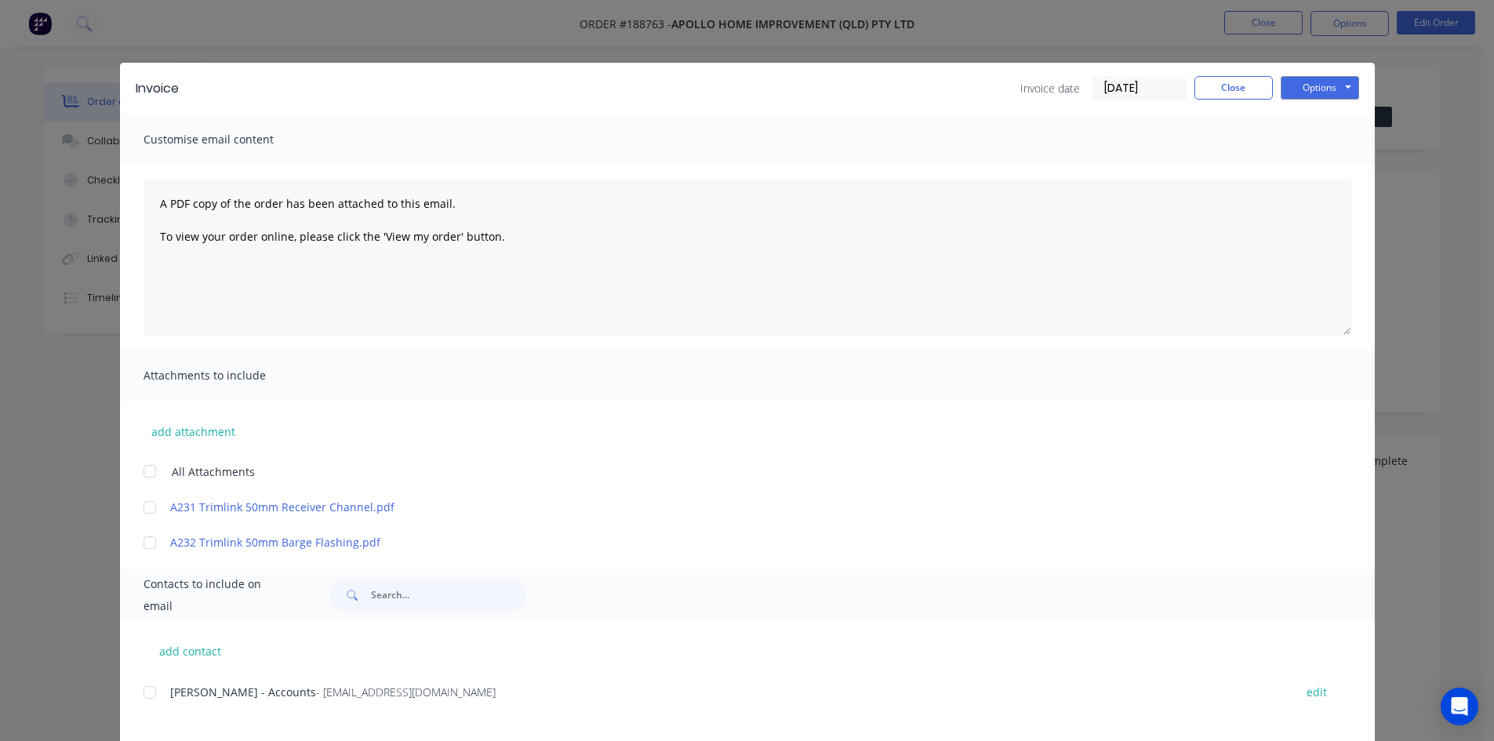
click at [140, 700] on div at bounding box center [149, 692] width 31 height 31
click at [1316, 90] on button "Options" at bounding box center [1320, 88] width 78 height 24
click at [1317, 162] on button "Email" at bounding box center [1331, 168] width 100 height 26
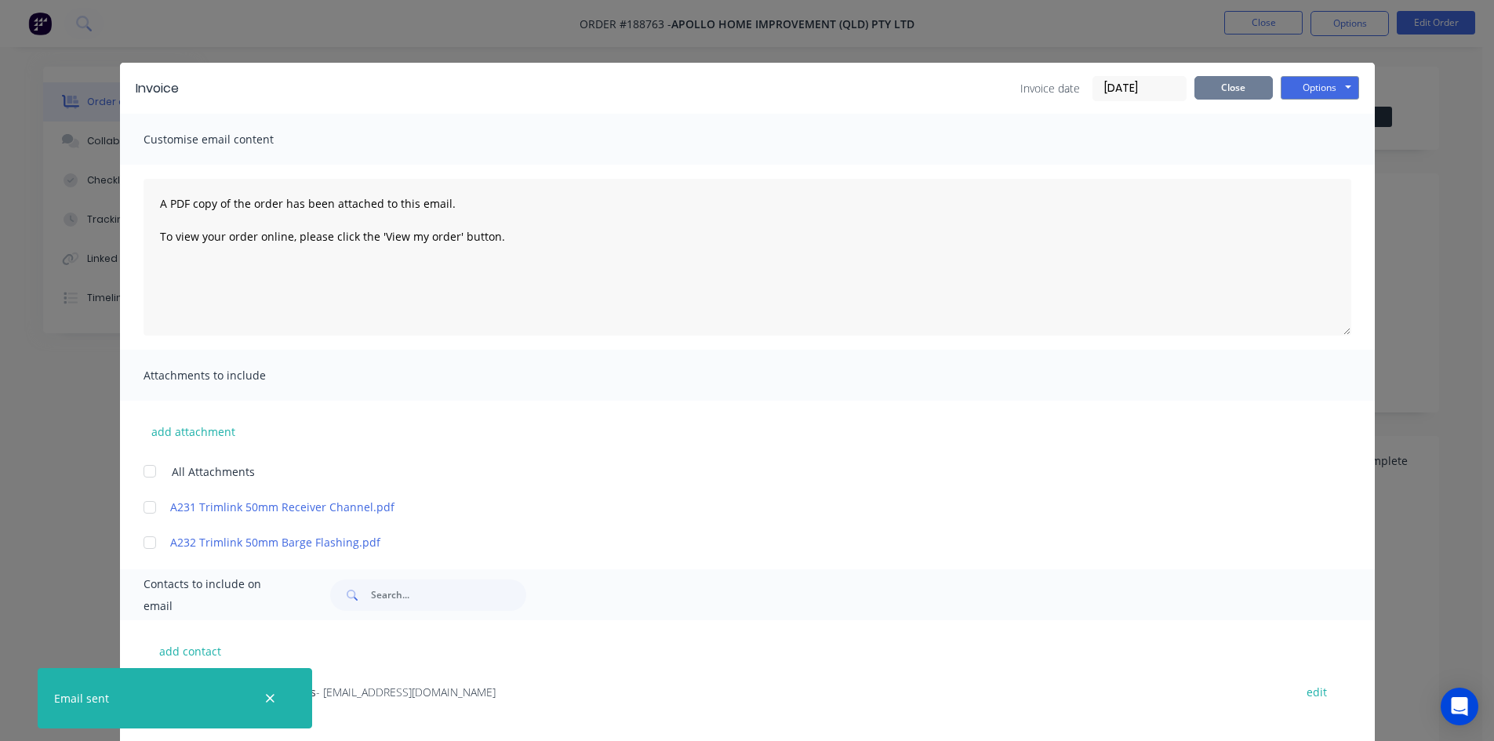
click at [1205, 89] on button "Close" at bounding box center [1234, 88] width 78 height 24
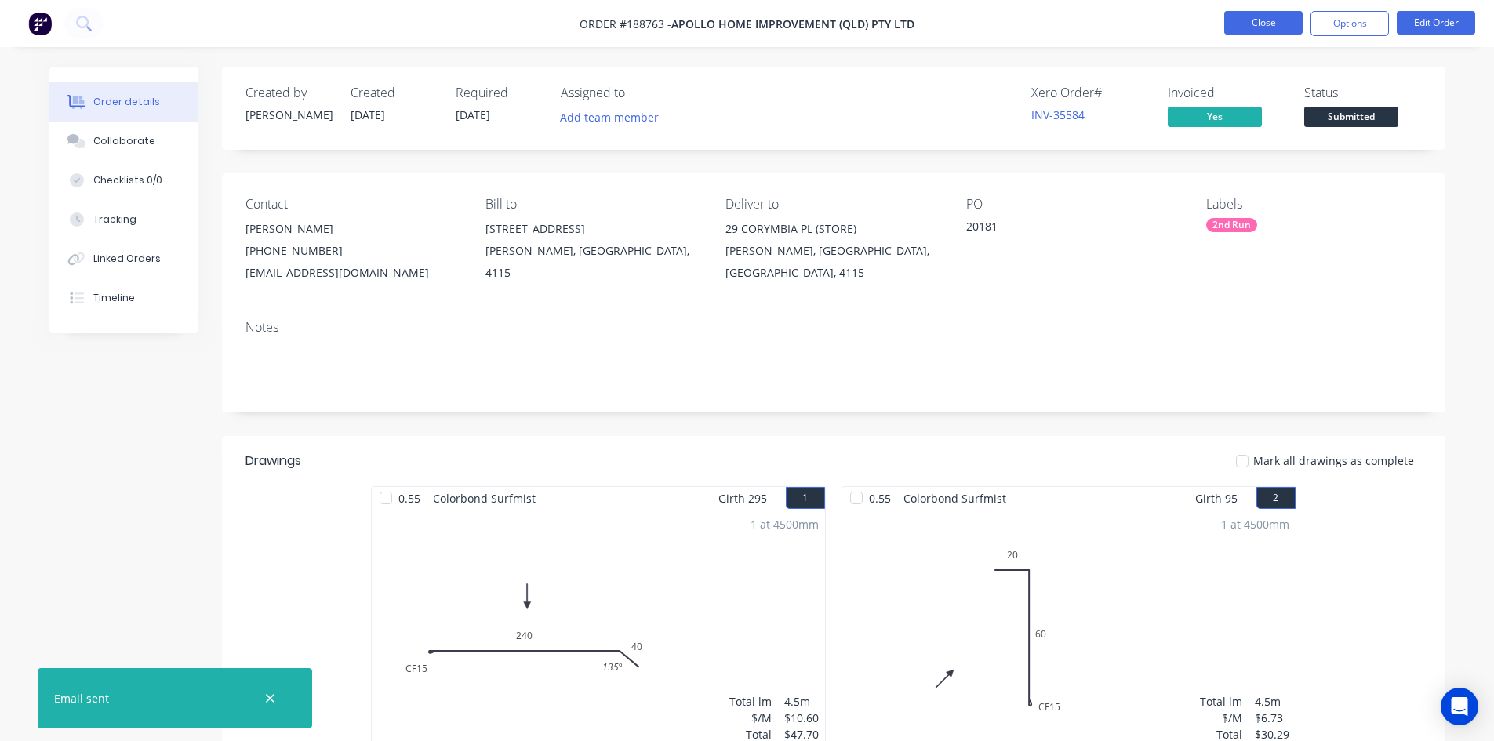
click at [1267, 28] on button "Close" at bounding box center [1263, 23] width 78 height 24
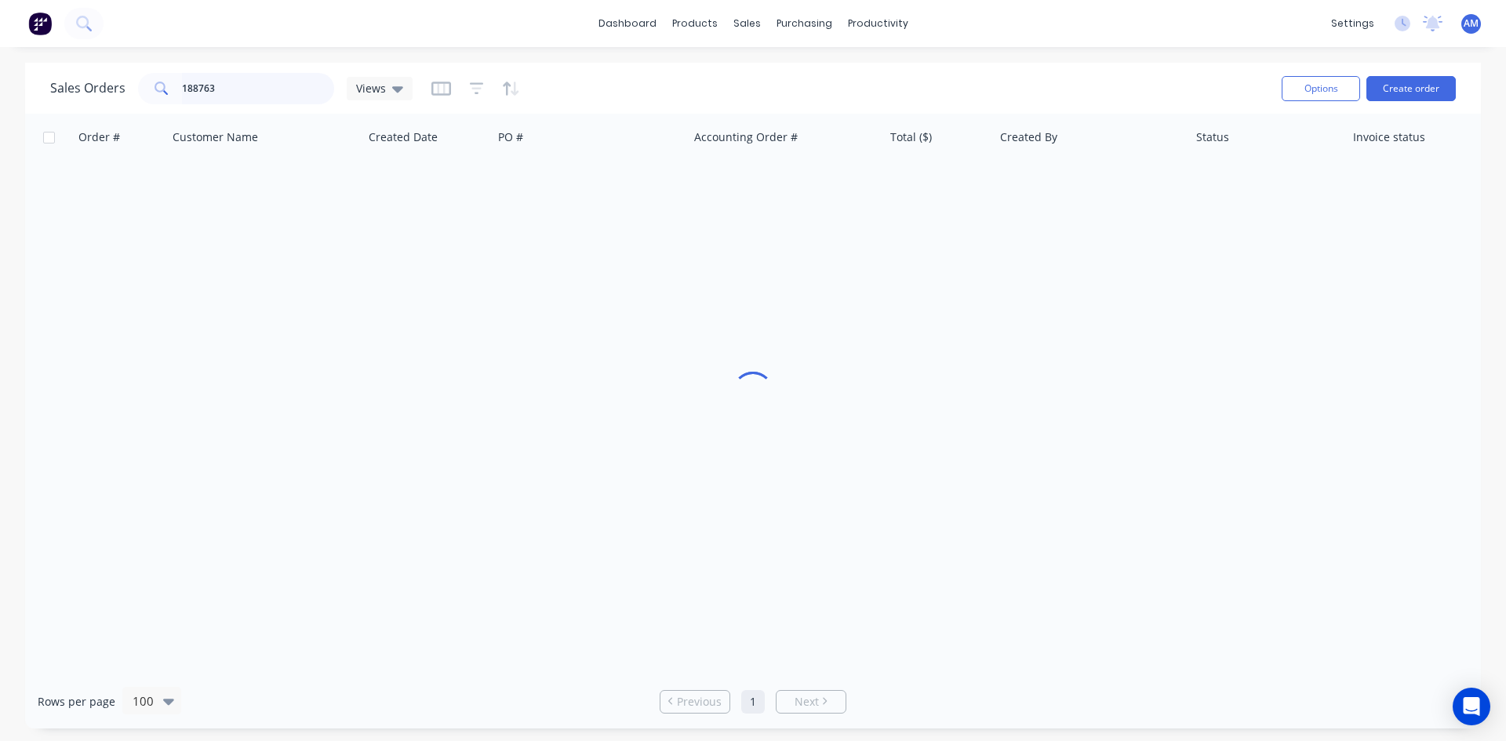
click at [119, 86] on div "Sales Orders 188763 Views" at bounding box center [231, 88] width 362 height 31
type input "188770"
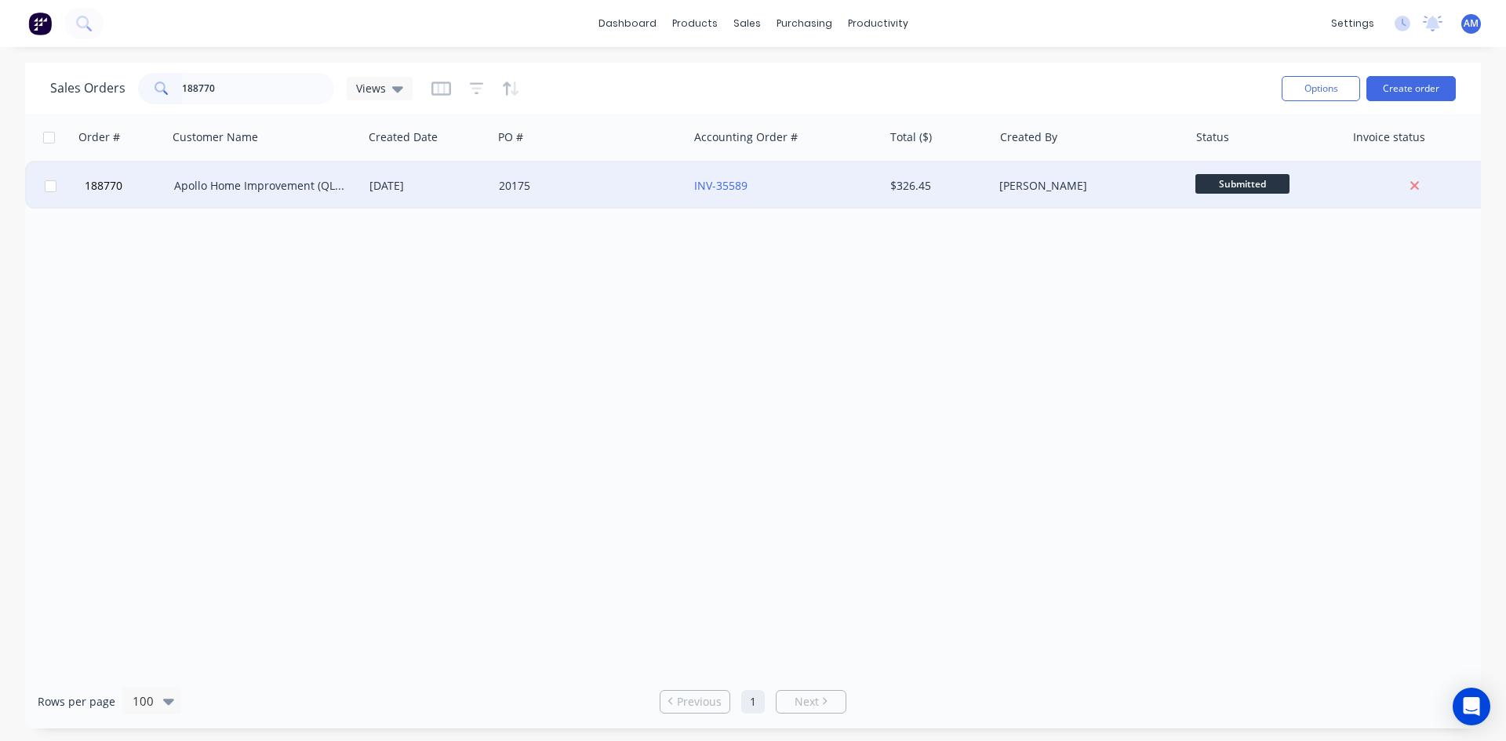
click at [629, 202] on div "20175" at bounding box center [590, 185] width 195 height 47
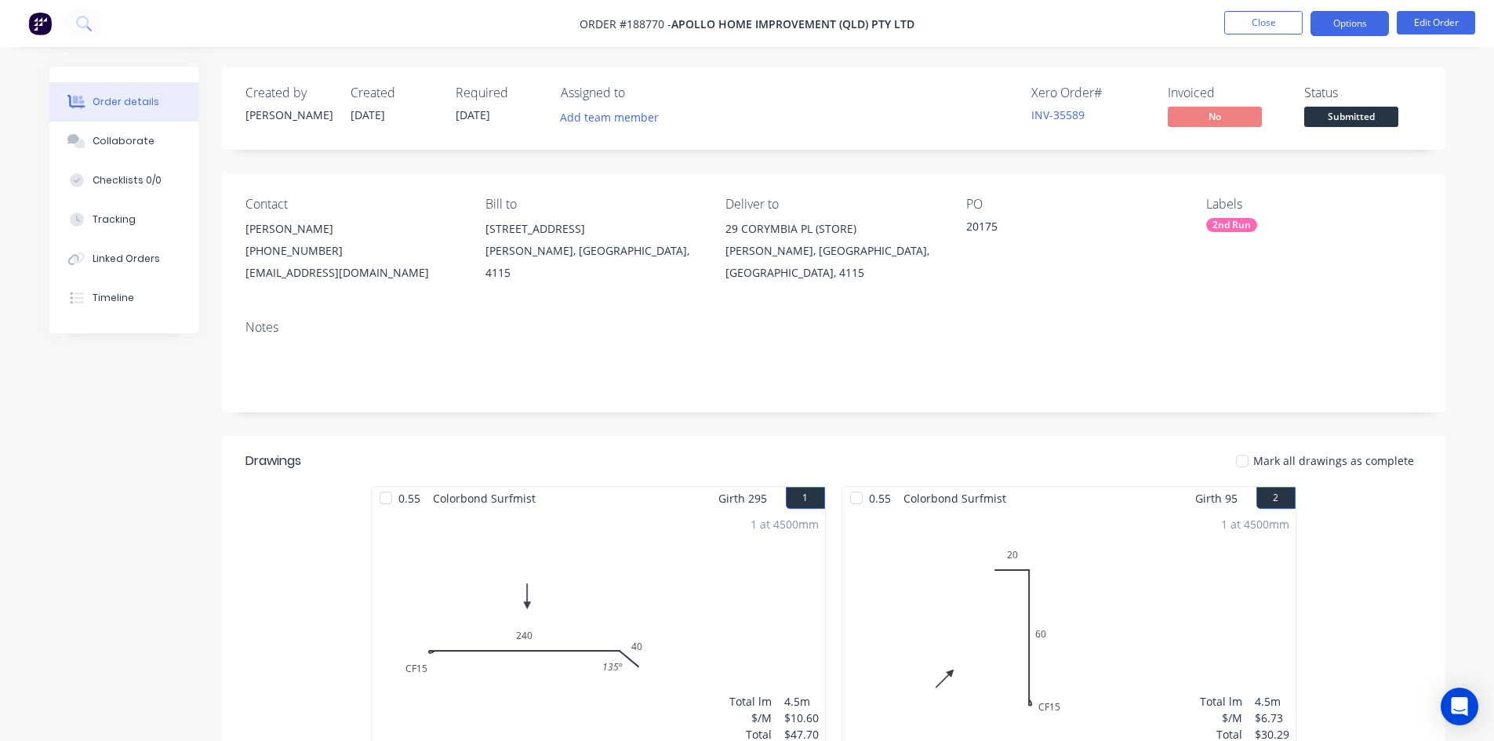
click at [1370, 24] on button "Options" at bounding box center [1350, 23] width 78 height 25
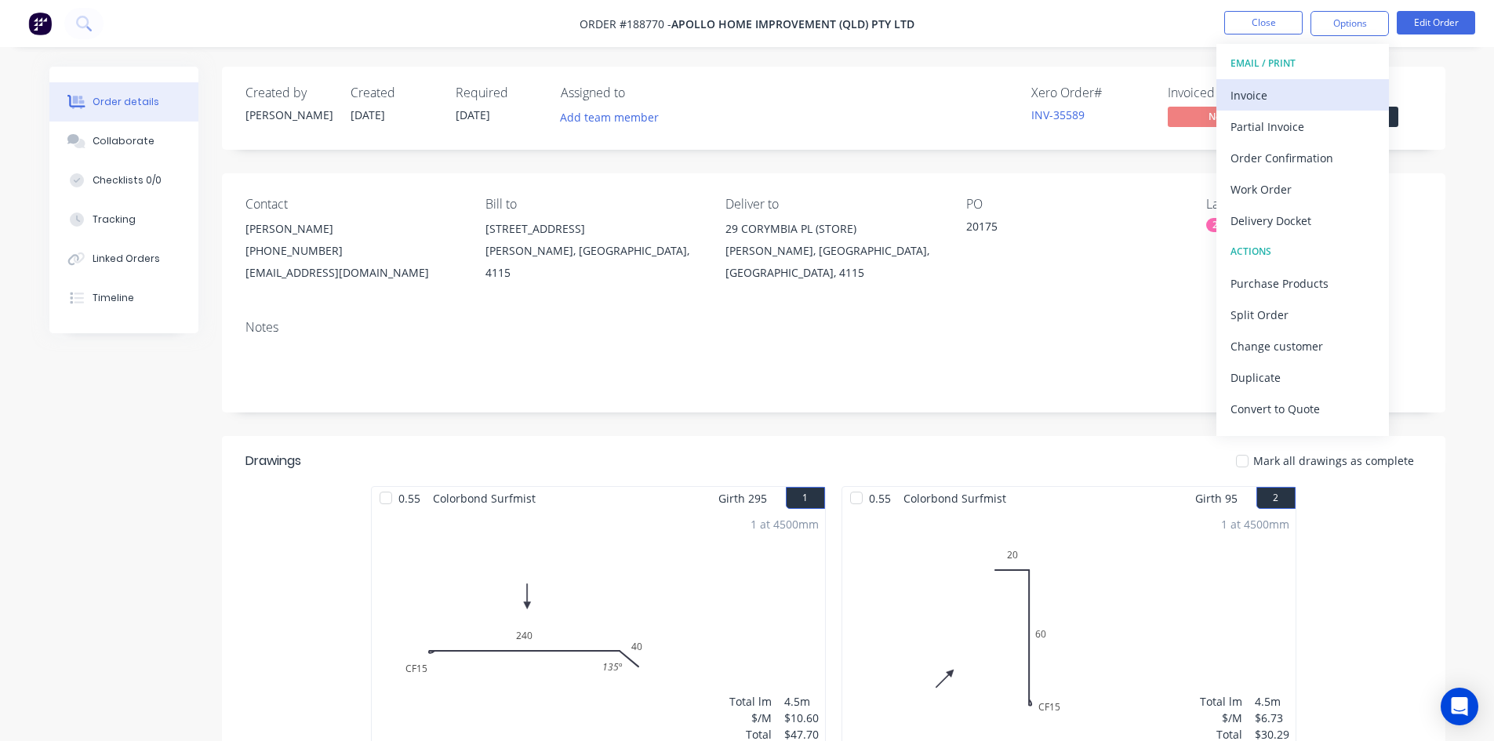
click at [1326, 92] on div "Invoice" at bounding box center [1303, 95] width 144 height 23
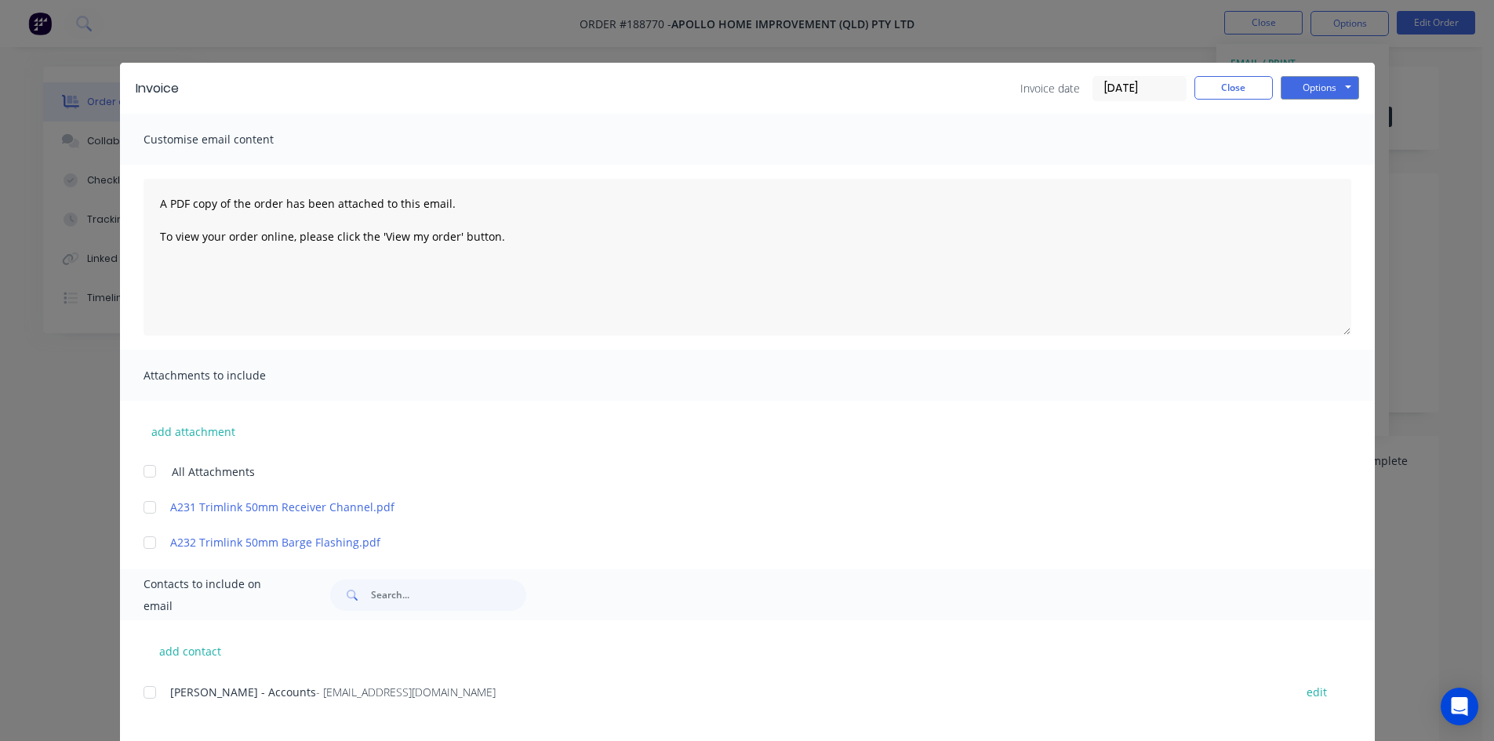
click at [145, 694] on div at bounding box center [149, 692] width 31 height 31
click at [1329, 82] on button "Options" at bounding box center [1320, 88] width 78 height 24
click at [1326, 158] on button "Email" at bounding box center [1331, 168] width 100 height 26
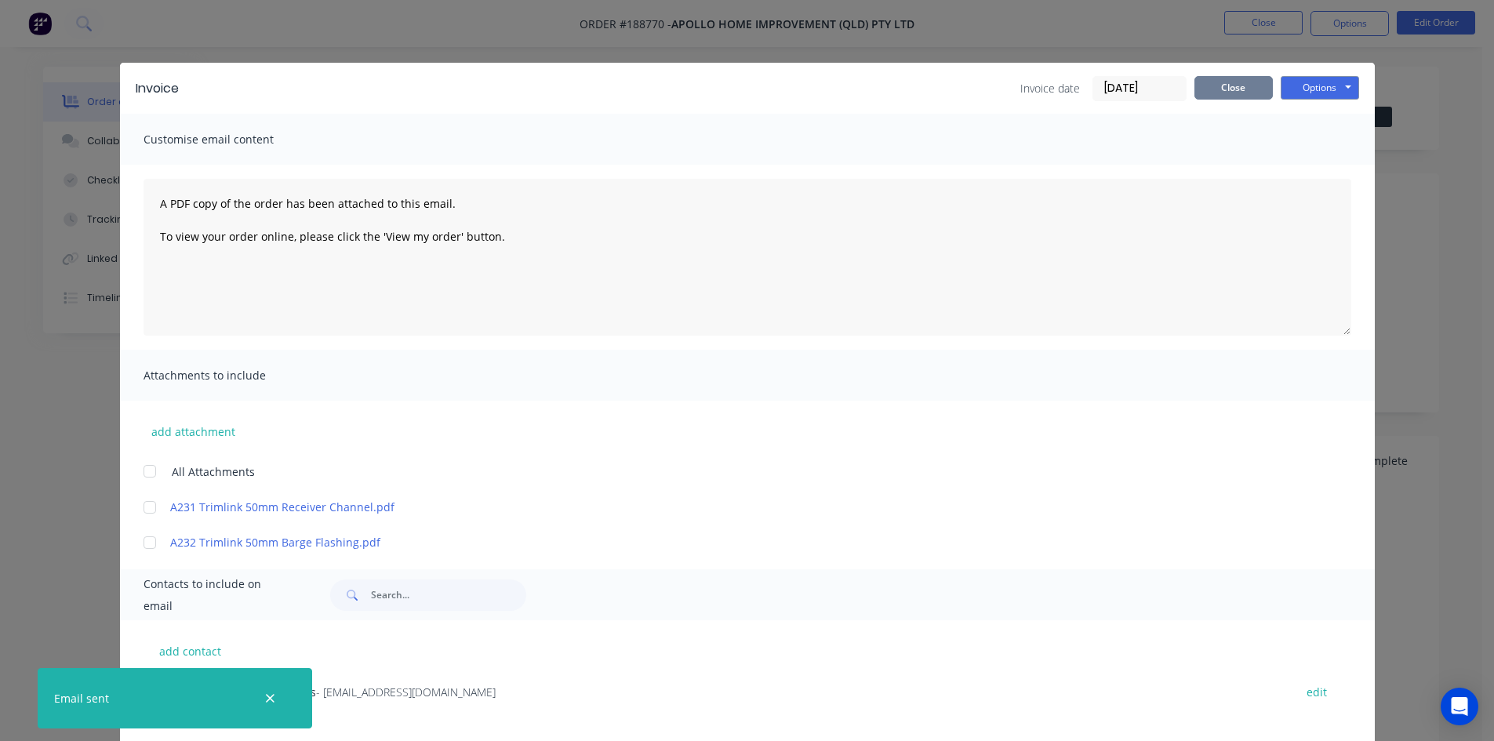
click at [1227, 92] on button "Close" at bounding box center [1234, 88] width 78 height 24
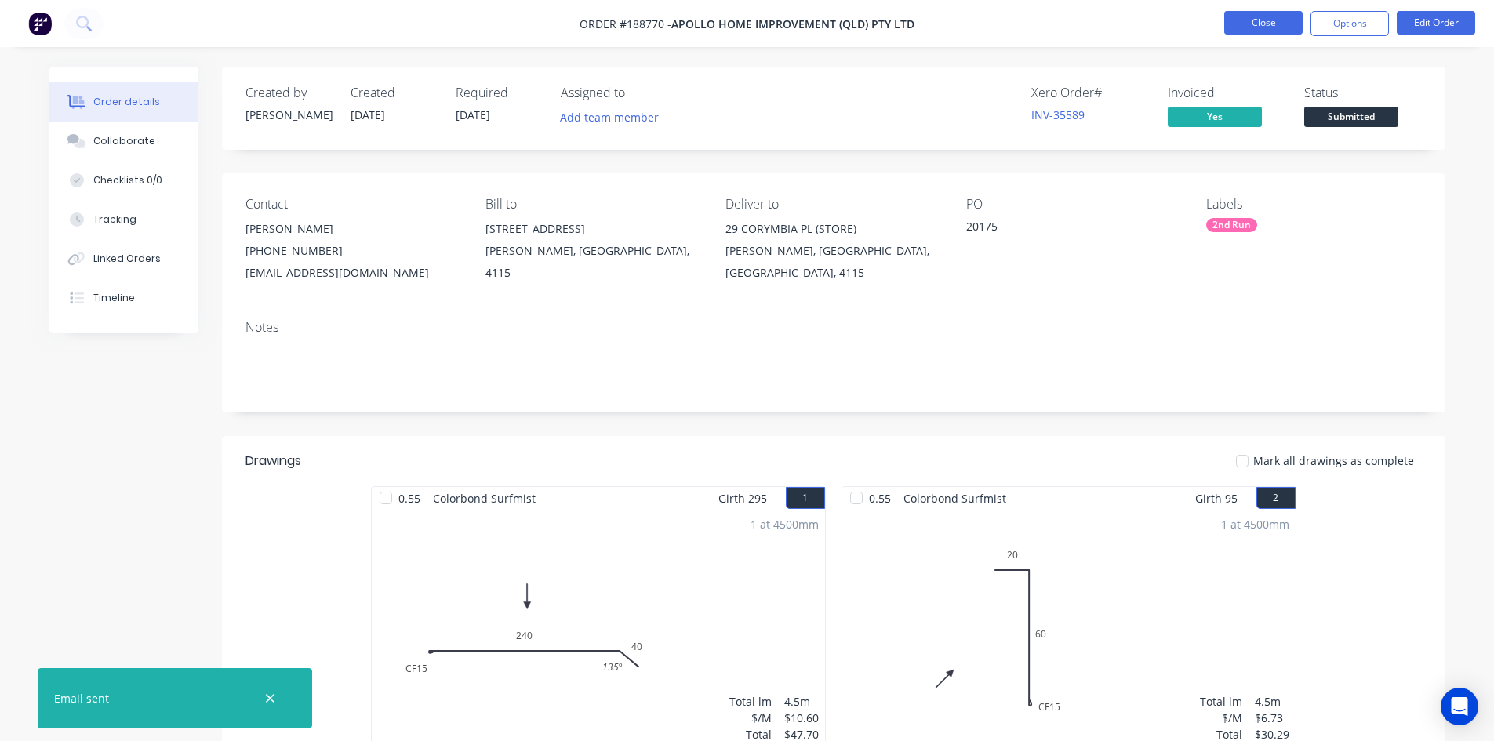
click at [1260, 17] on button "Close" at bounding box center [1263, 23] width 78 height 24
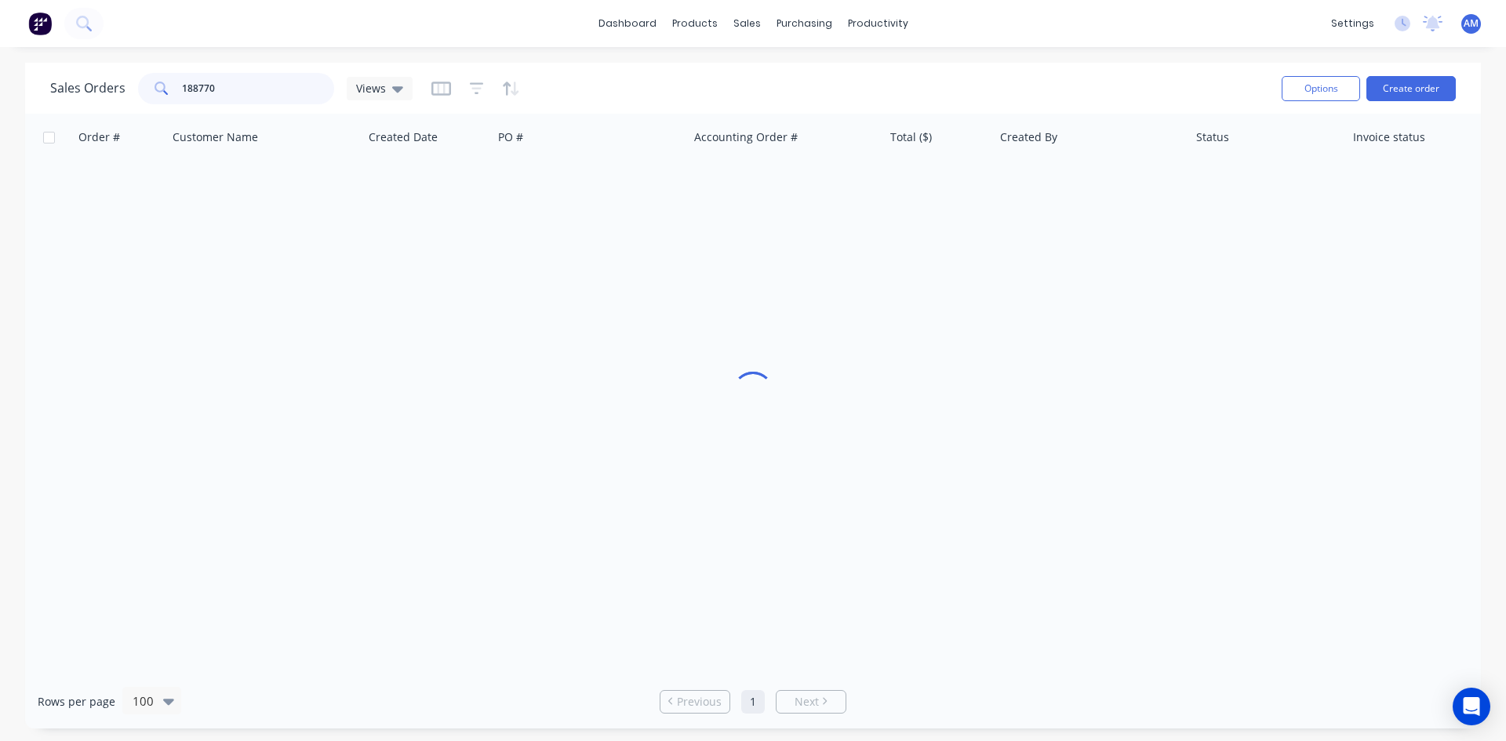
drag, startPoint x: 219, startPoint y: 87, endPoint x: 118, endPoint y: 83, distance: 100.5
click at [118, 83] on div "Sales Orders 188770 Views" at bounding box center [231, 88] width 362 height 31
type input "188745"
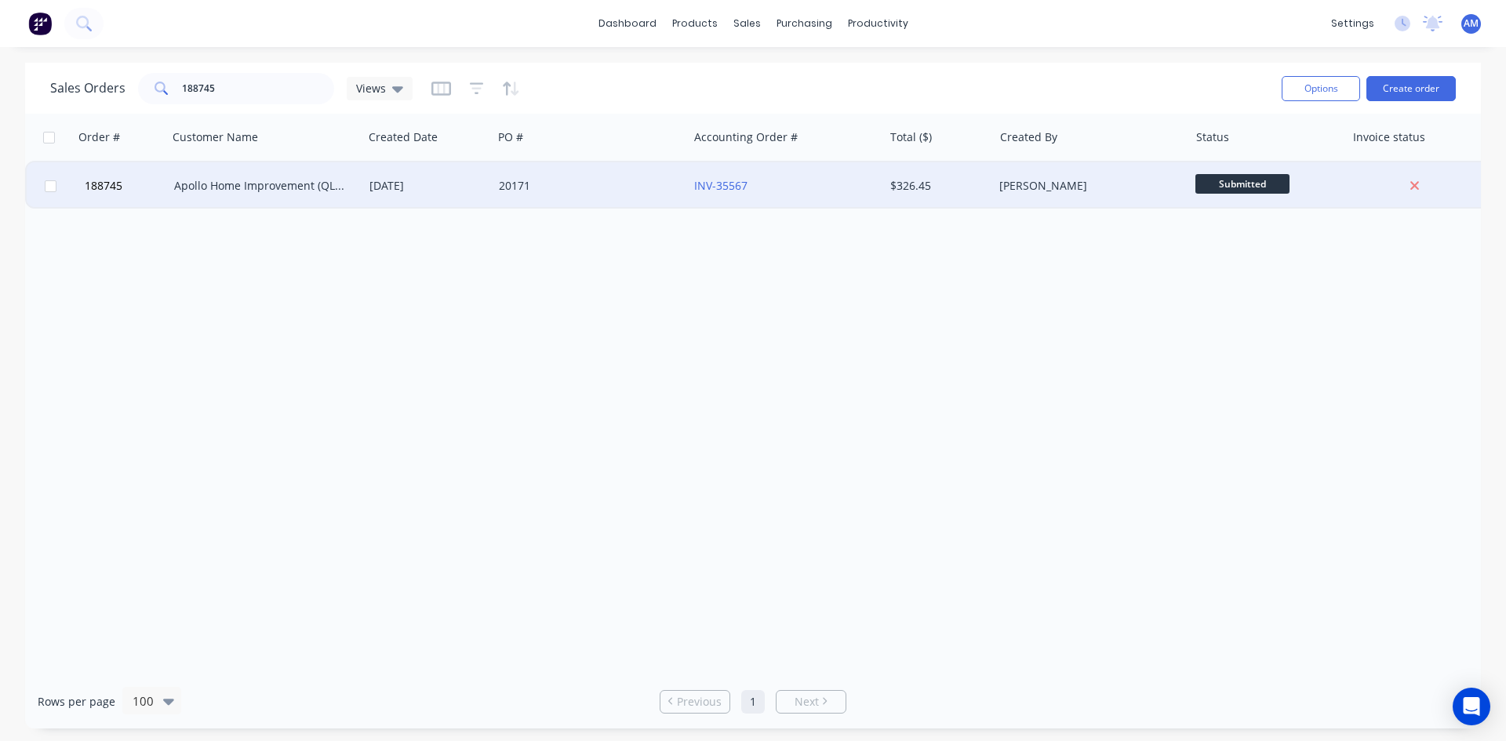
click at [558, 188] on div "20171" at bounding box center [586, 186] width 174 height 16
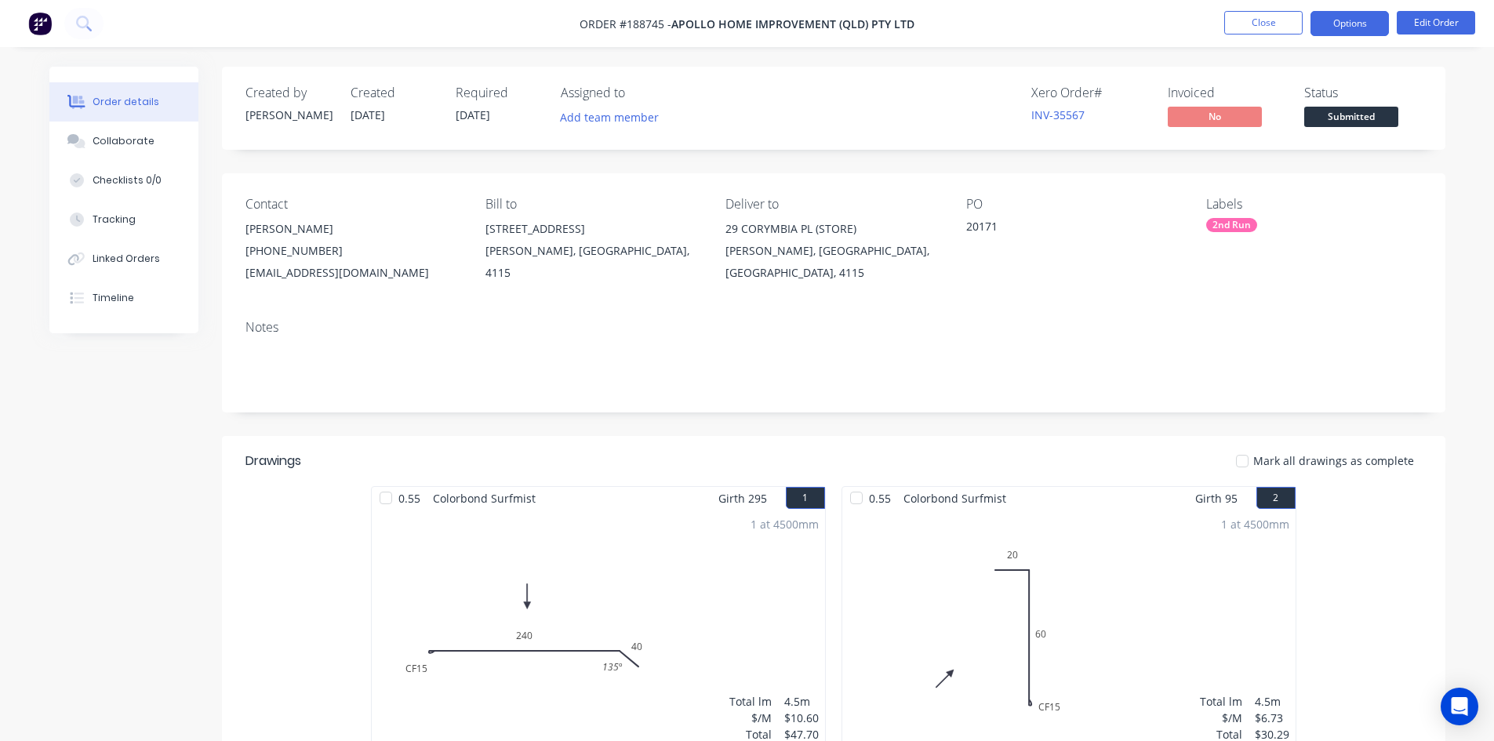
click at [1350, 27] on button "Options" at bounding box center [1350, 23] width 78 height 25
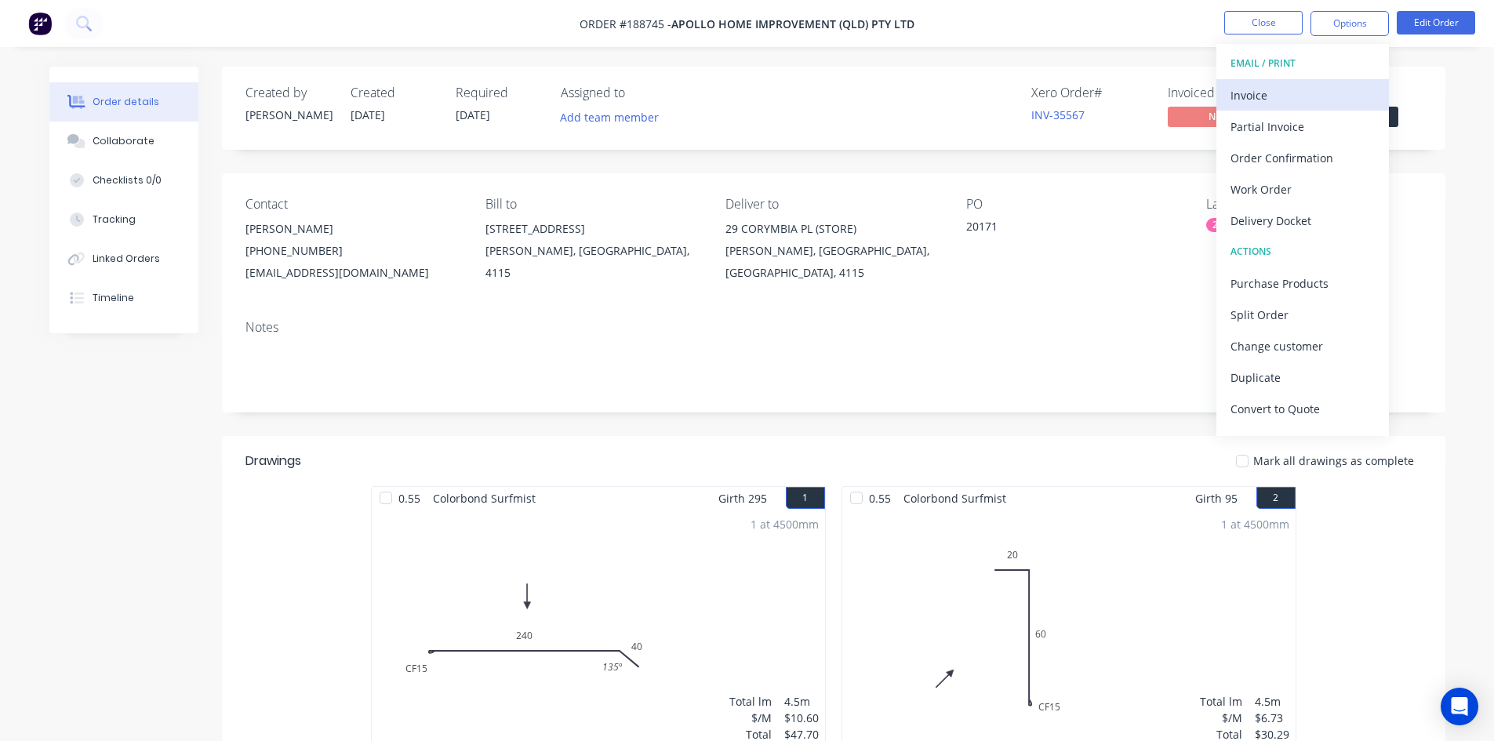
click at [1318, 92] on div "Invoice" at bounding box center [1303, 95] width 144 height 23
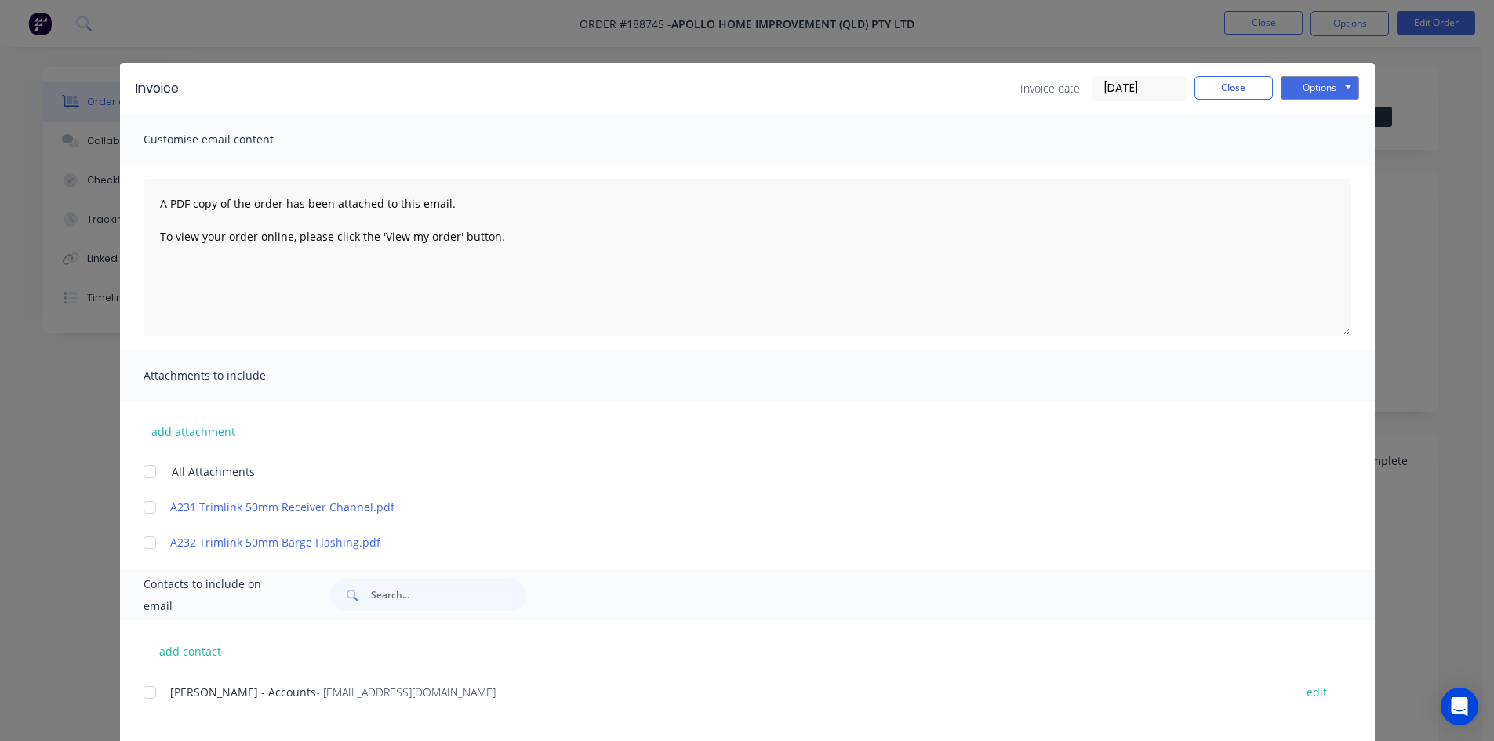
click at [145, 694] on div at bounding box center [149, 692] width 31 height 31
click at [1322, 92] on button "Options" at bounding box center [1320, 88] width 78 height 24
click at [1329, 162] on button "Email" at bounding box center [1331, 168] width 100 height 26
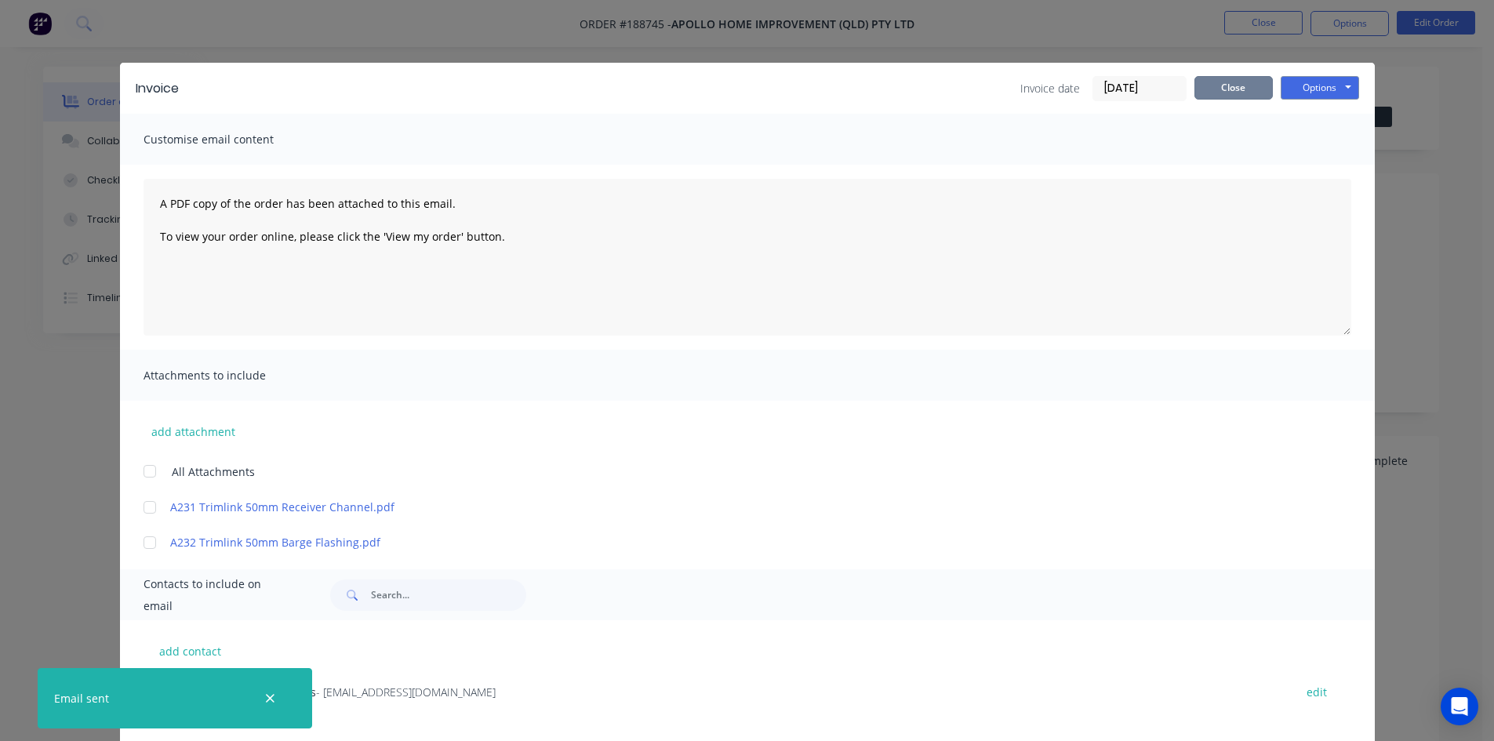
click at [1254, 90] on button "Close" at bounding box center [1234, 88] width 78 height 24
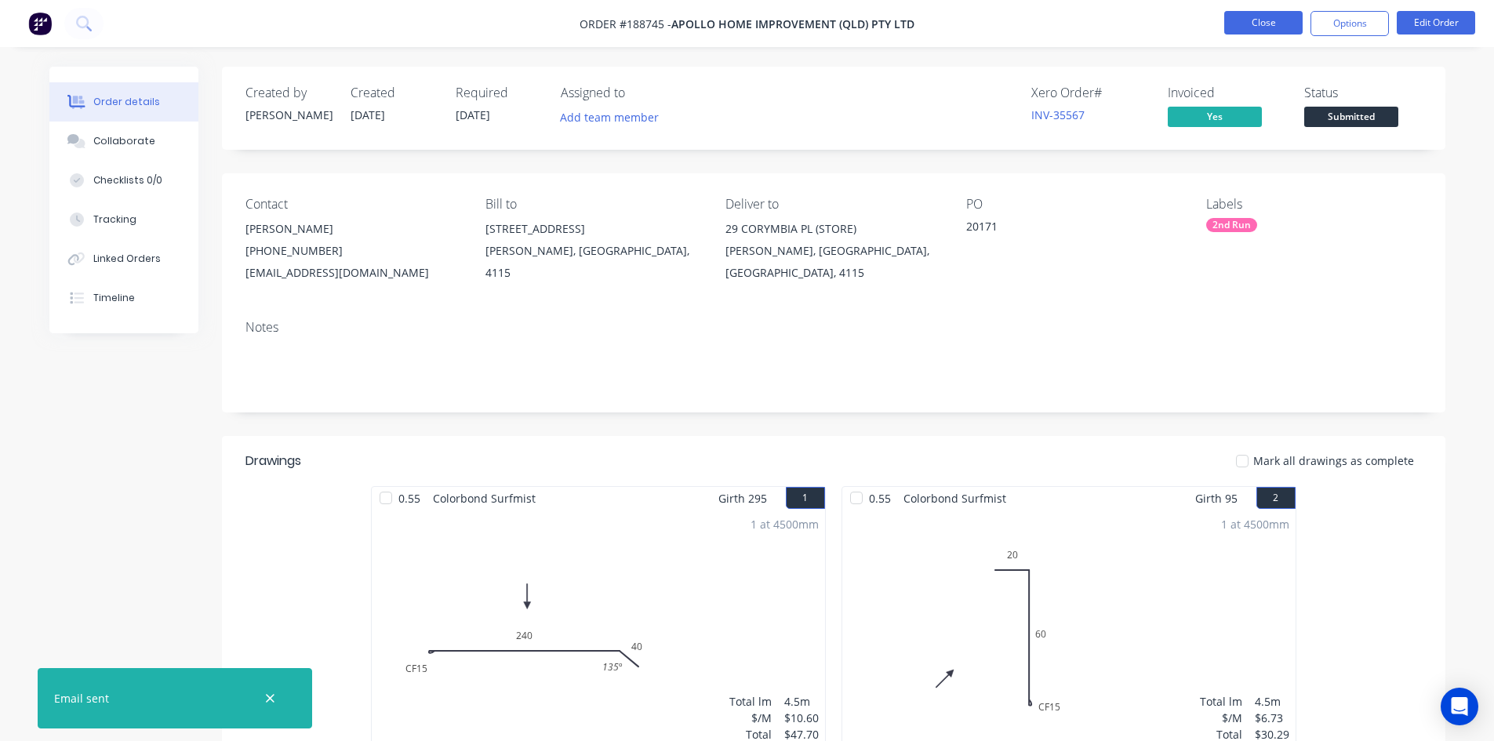
click at [1257, 22] on button "Close" at bounding box center [1263, 23] width 78 height 24
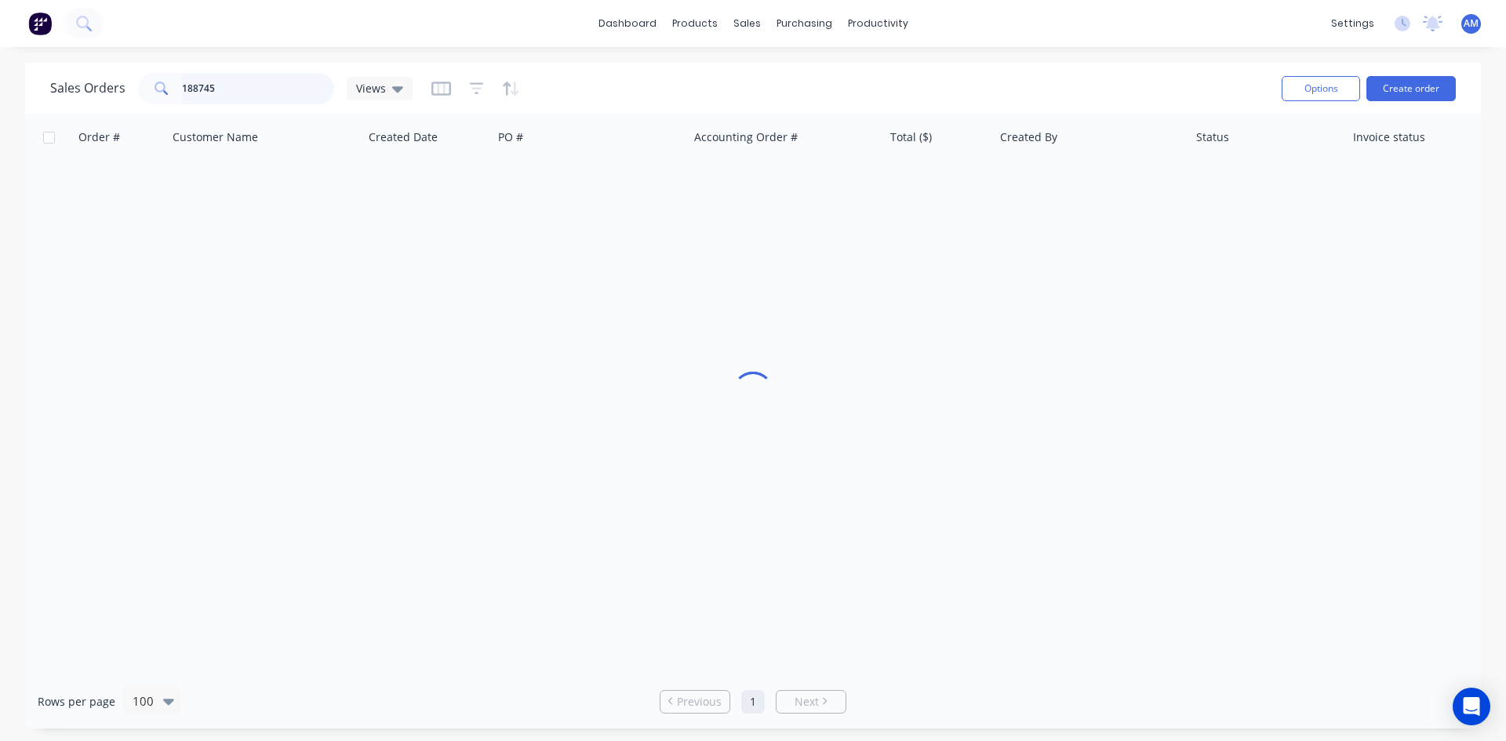
click at [152, 85] on div "188745" at bounding box center [236, 88] width 196 height 31
type input "188742"
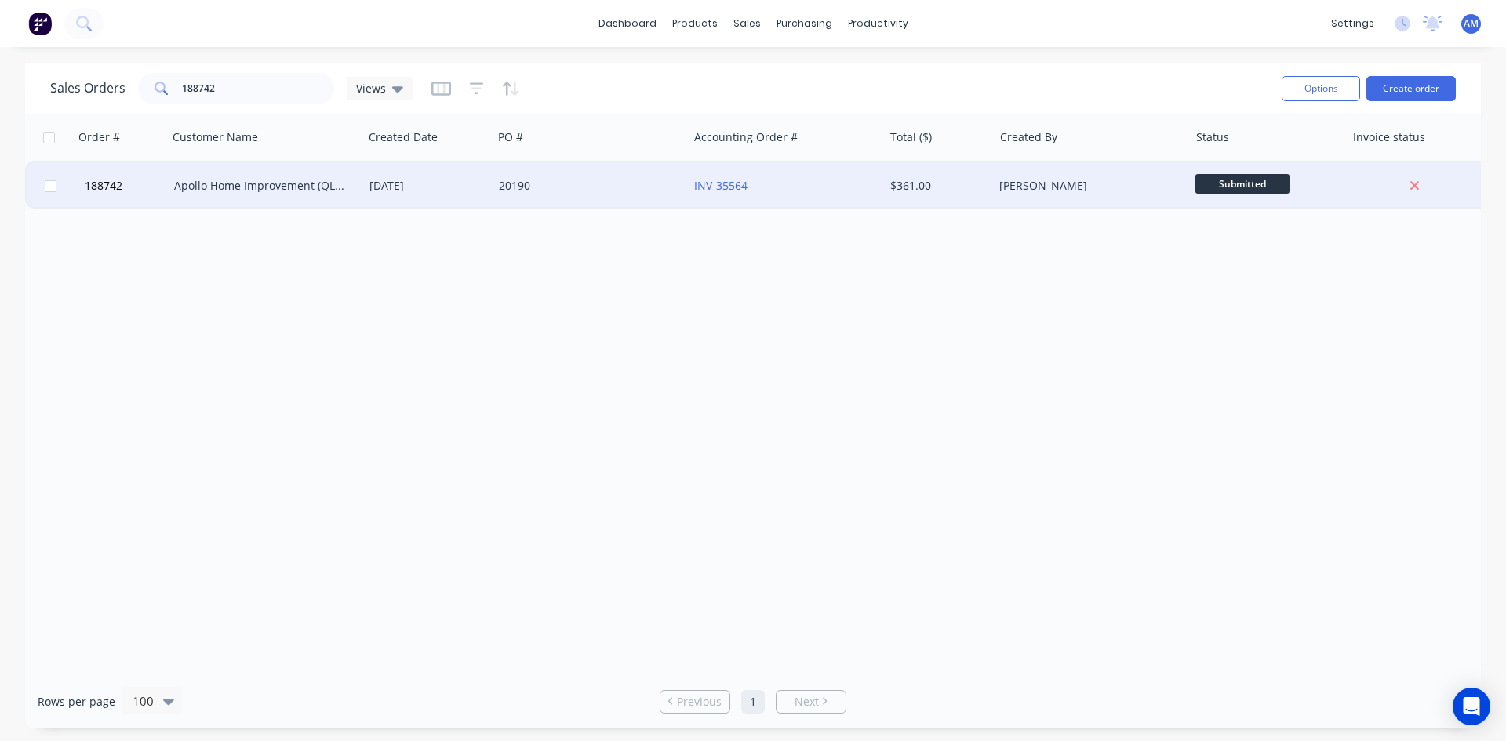
click at [638, 189] on div "20190" at bounding box center [586, 186] width 174 height 16
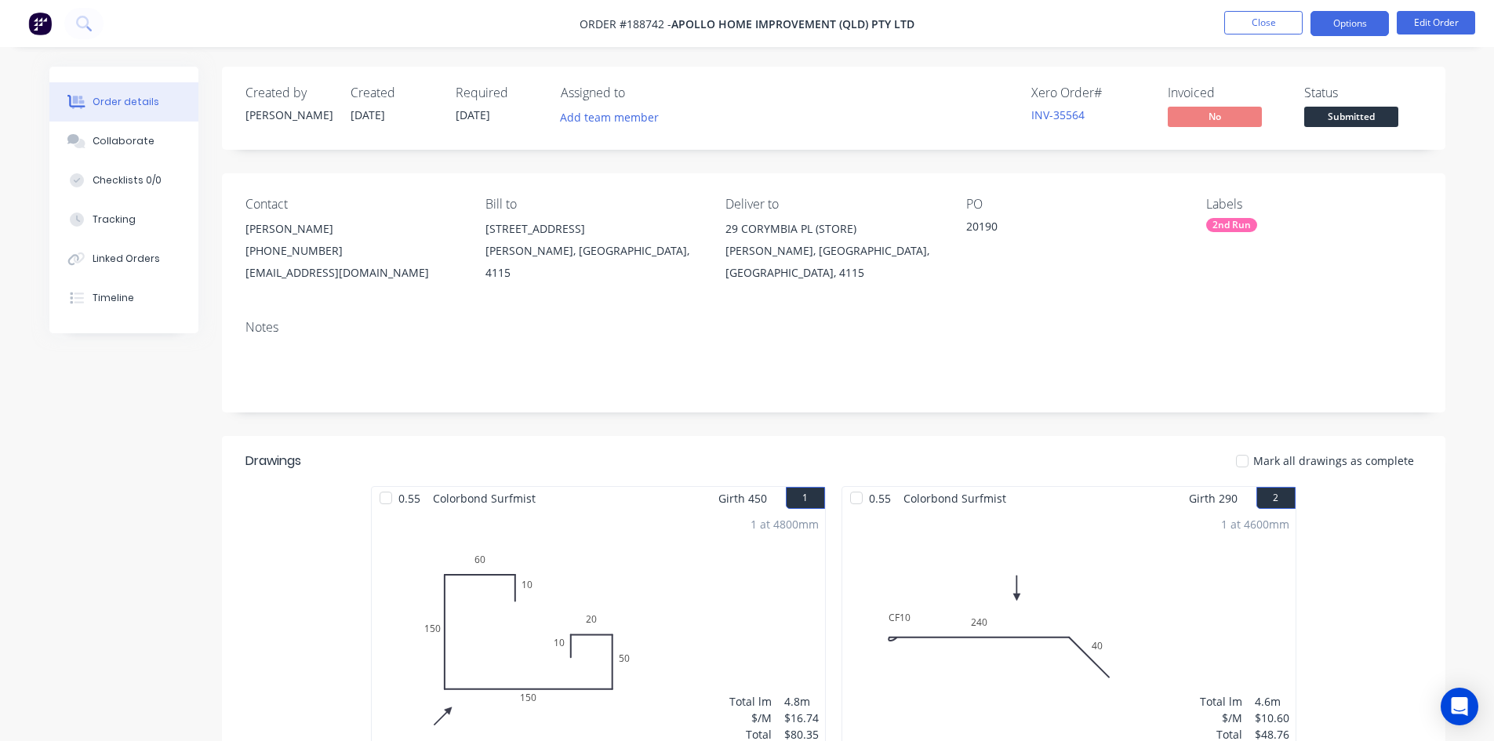
click at [1348, 35] on button "Options" at bounding box center [1350, 23] width 78 height 25
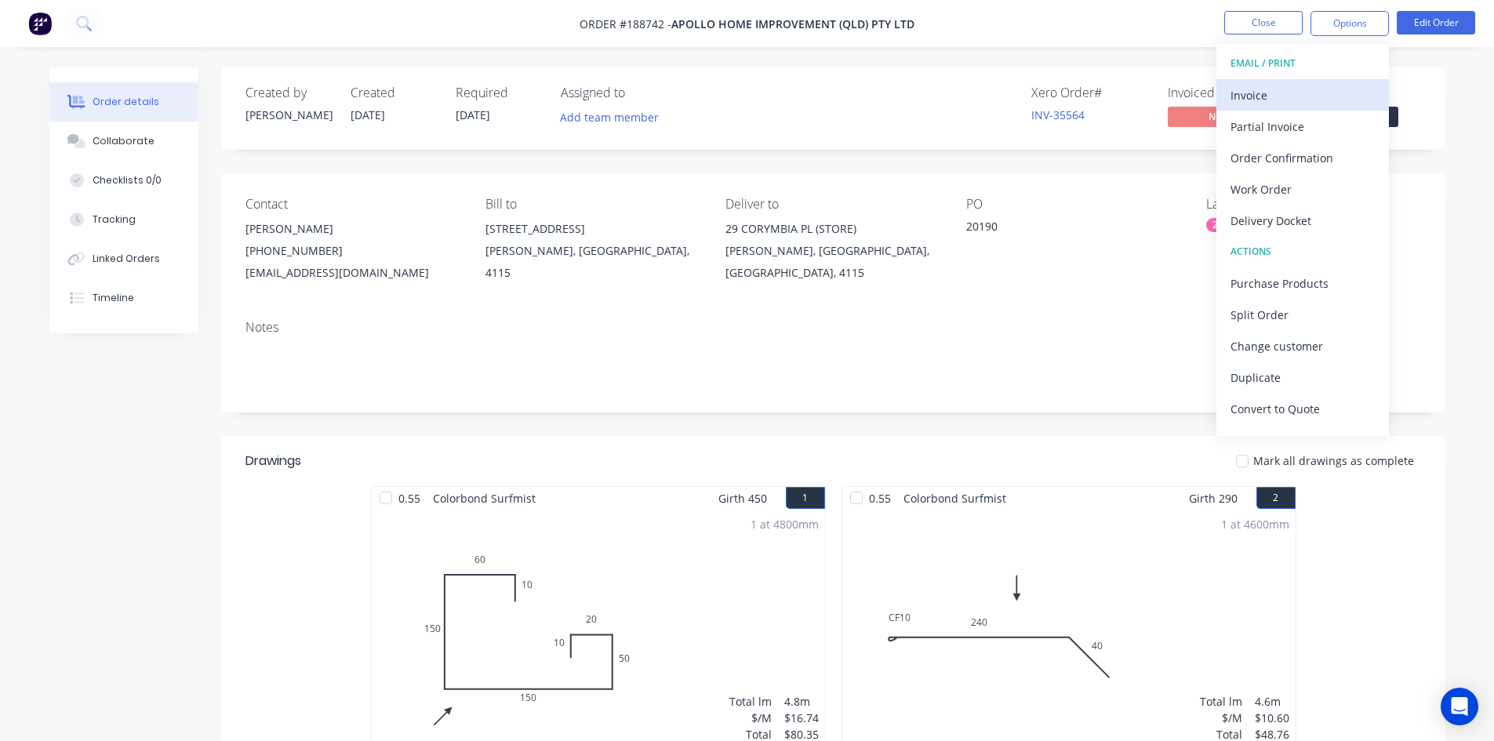
click at [1312, 90] on div "Invoice" at bounding box center [1303, 95] width 144 height 23
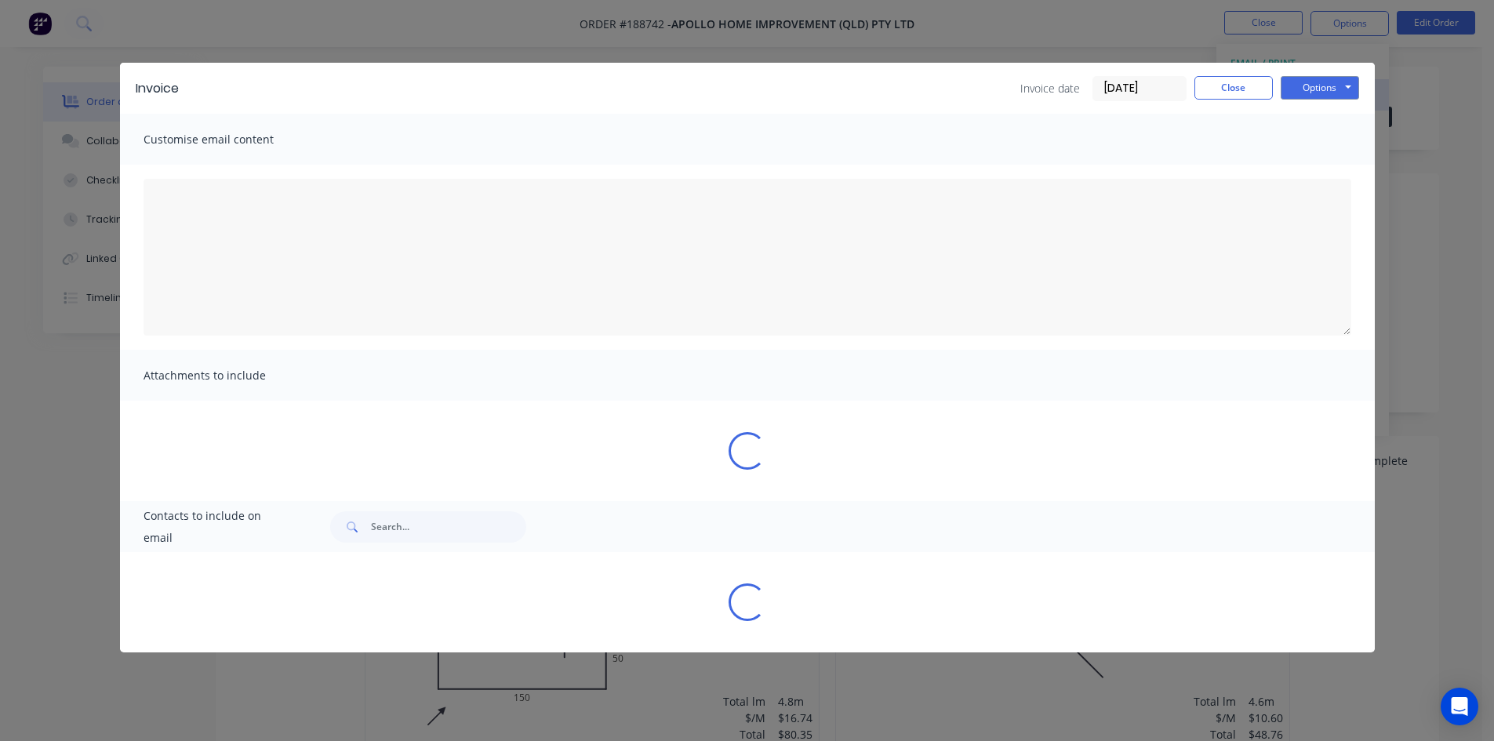
type textarea "A PDF copy of the order has been attached to this email. To view your order onl…"
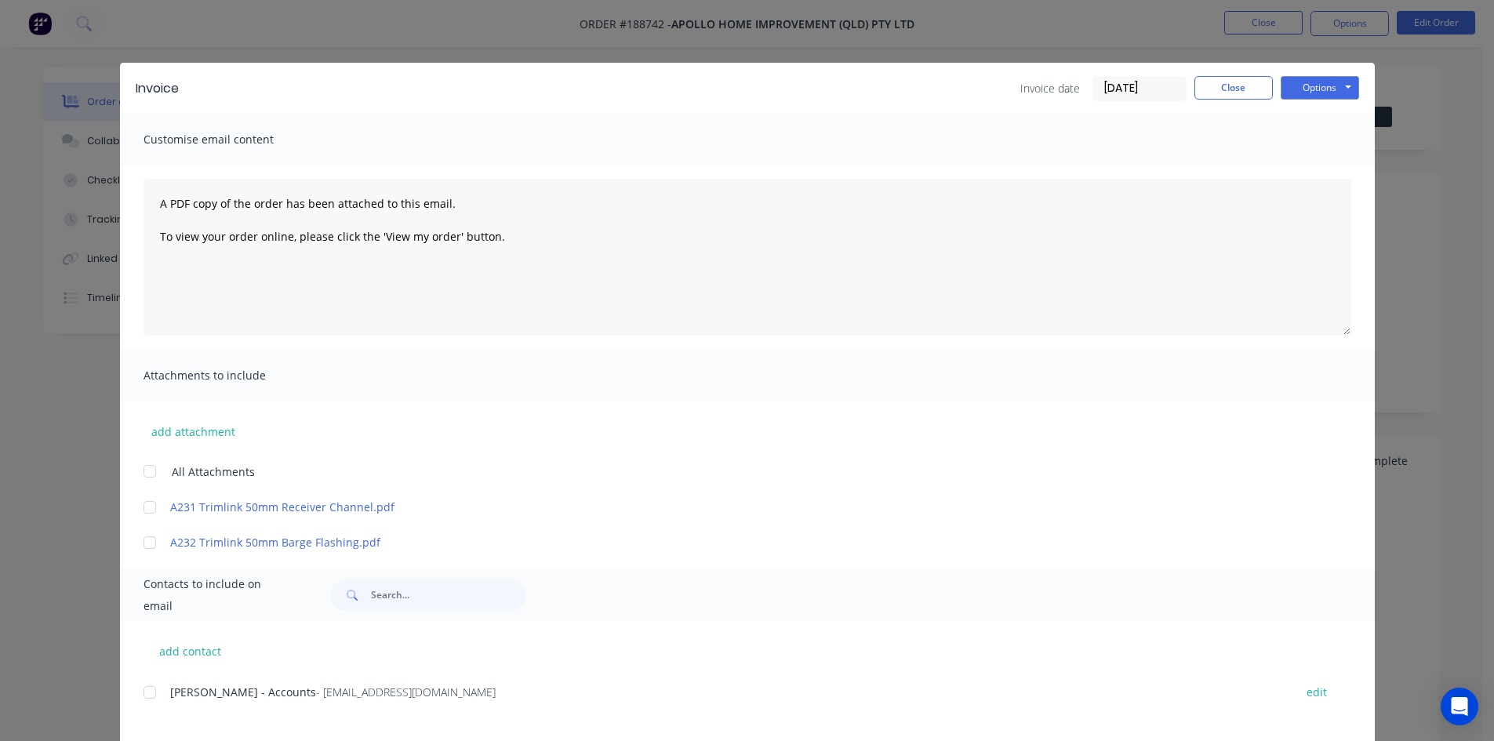
click at [142, 697] on div at bounding box center [149, 692] width 31 height 31
click at [1336, 88] on button "Options" at bounding box center [1320, 88] width 78 height 24
click at [1332, 162] on button "Email" at bounding box center [1331, 168] width 100 height 26
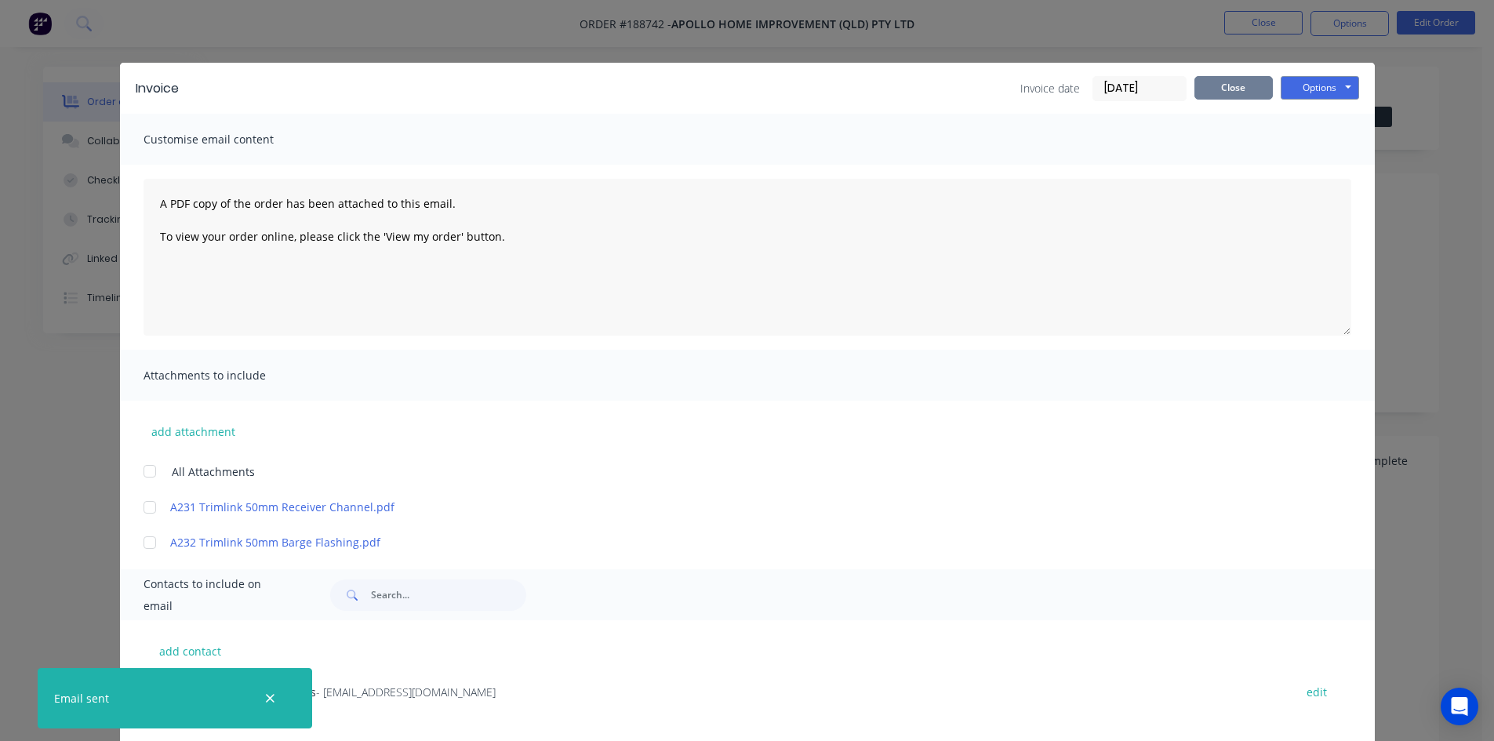
click at [1247, 84] on button "Close" at bounding box center [1234, 88] width 78 height 24
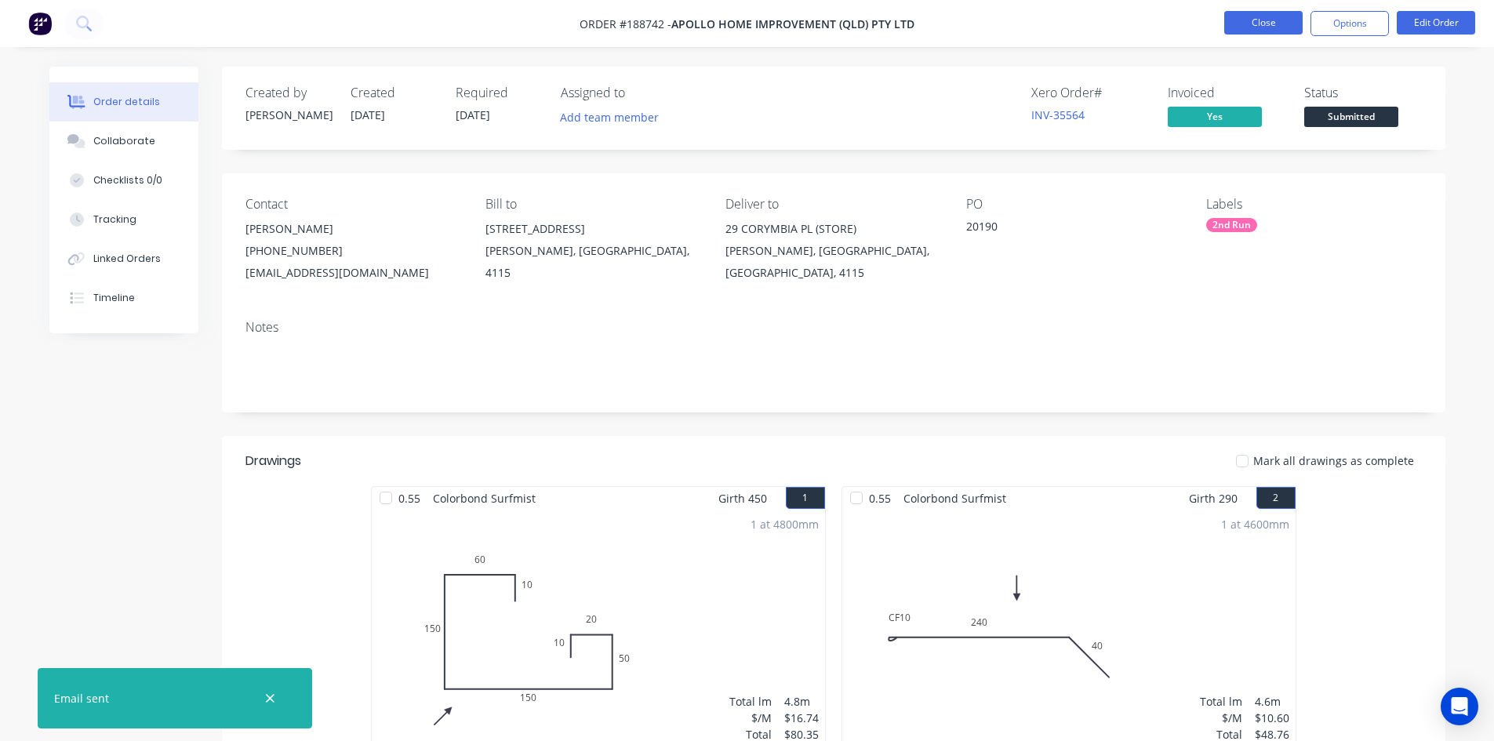
click at [1264, 31] on button "Close" at bounding box center [1263, 23] width 78 height 24
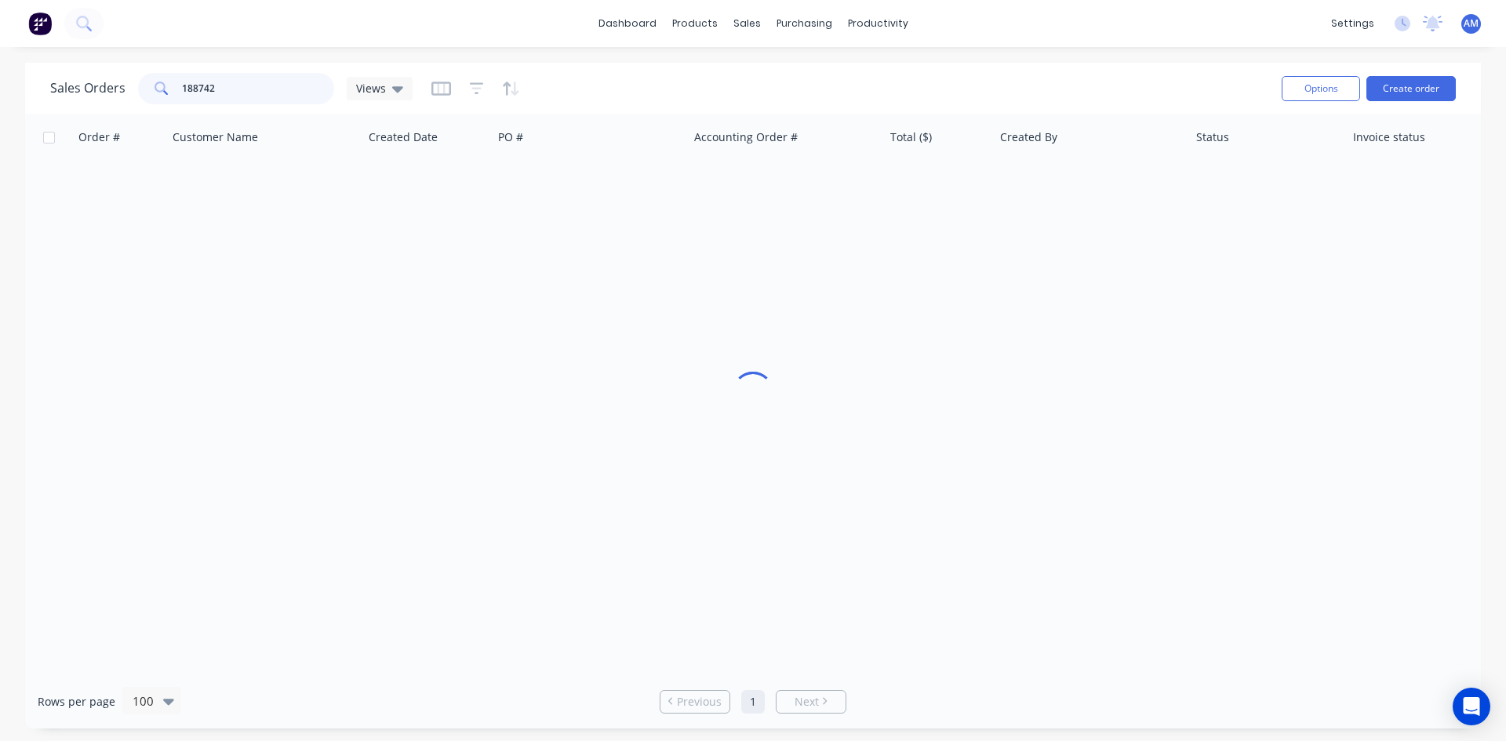
drag, startPoint x: 294, startPoint y: 96, endPoint x: 162, endPoint y: 93, distance: 132.6
click at [162, 93] on div "188742" at bounding box center [236, 88] width 196 height 31
type input "188753"
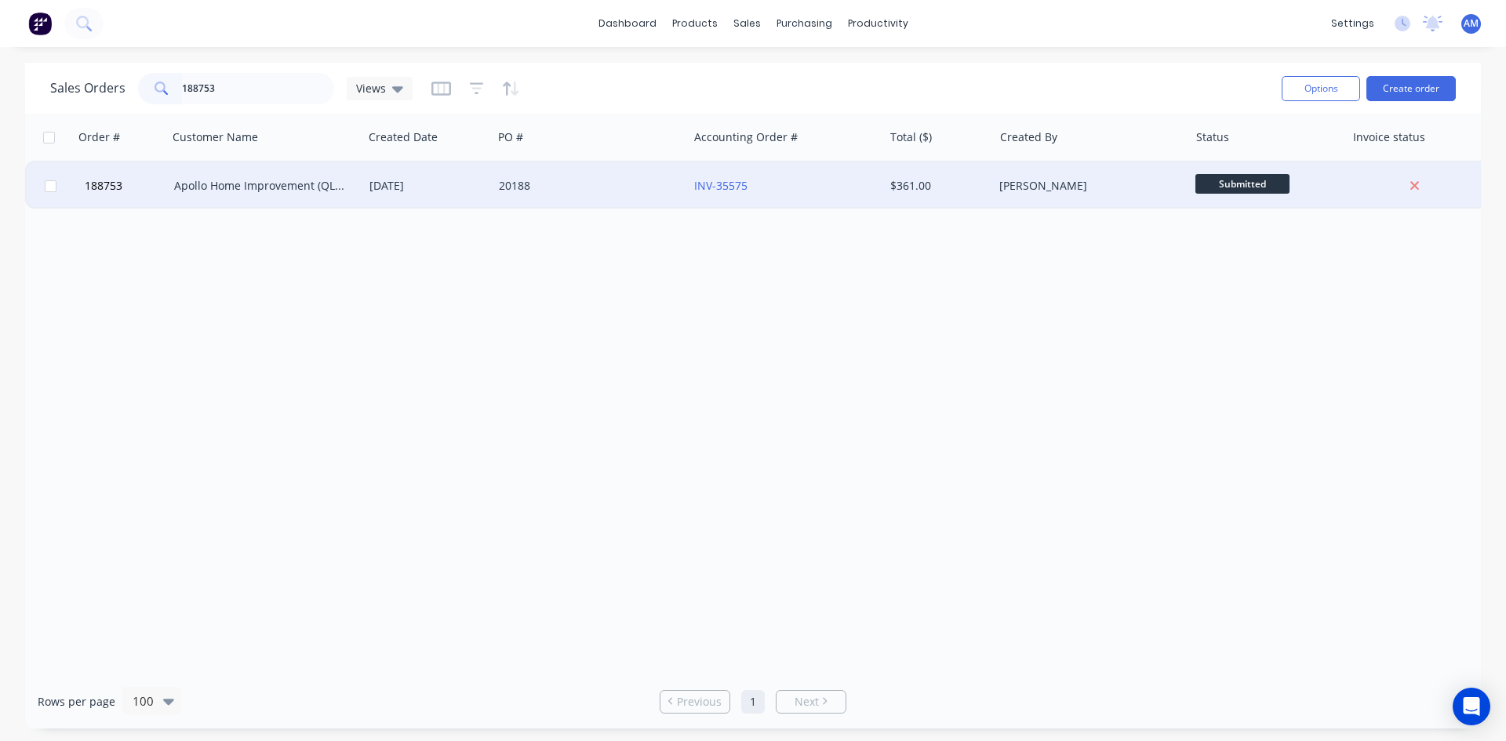
click at [679, 197] on div "20188" at bounding box center [590, 185] width 195 height 47
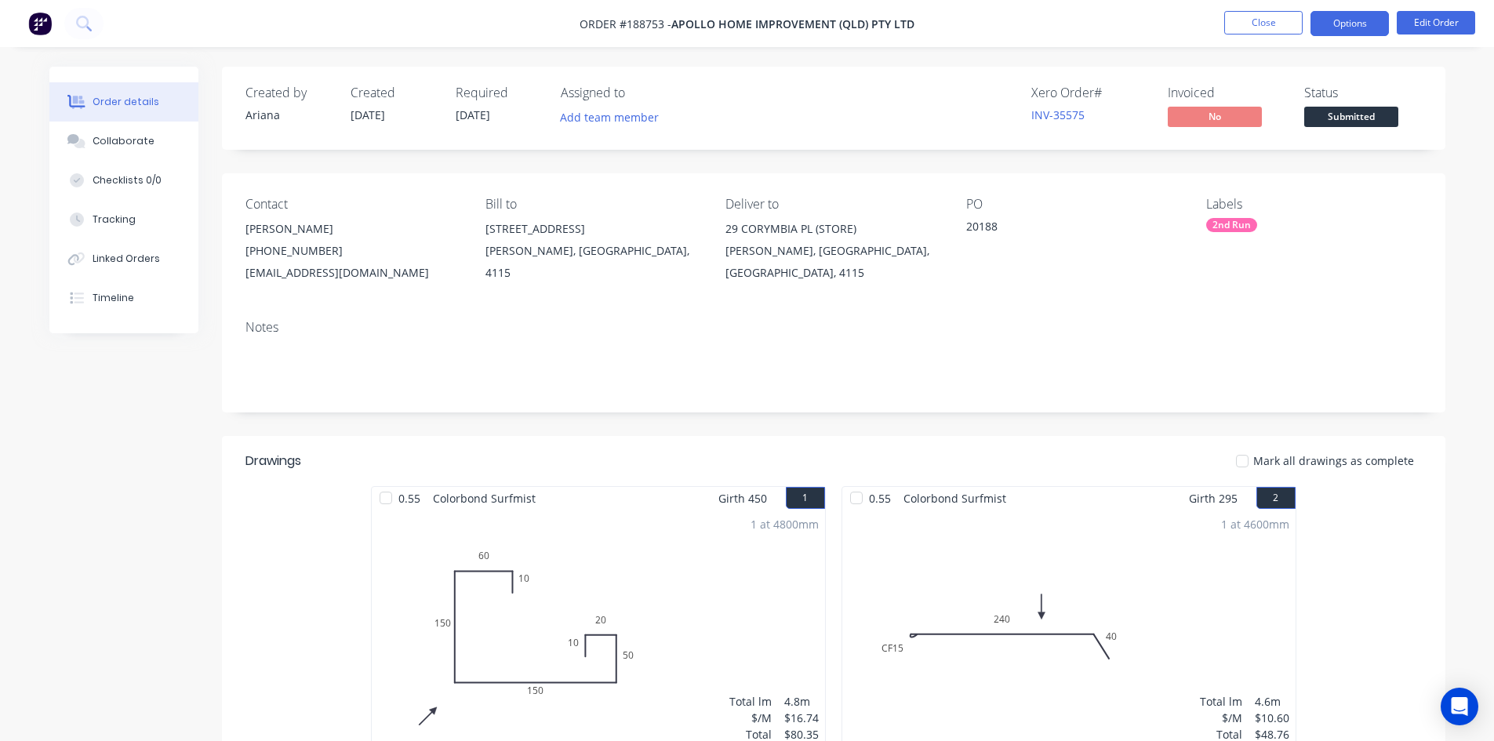
click at [1366, 17] on button "Options" at bounding box center [1350, 23] width 78 height 25
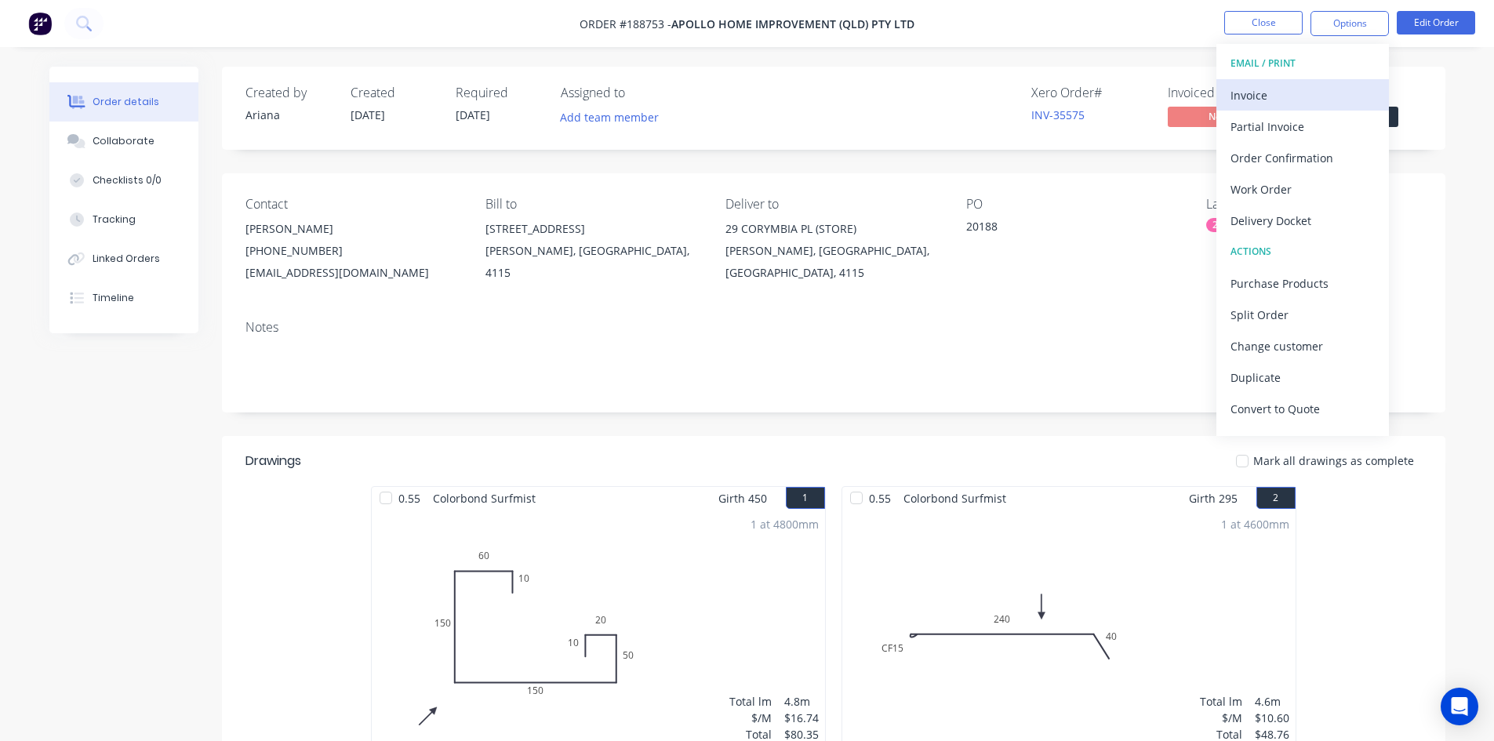
click at [1335, 91] on div "Invoice" at bounding box center [1303, 95] width 144 height 23
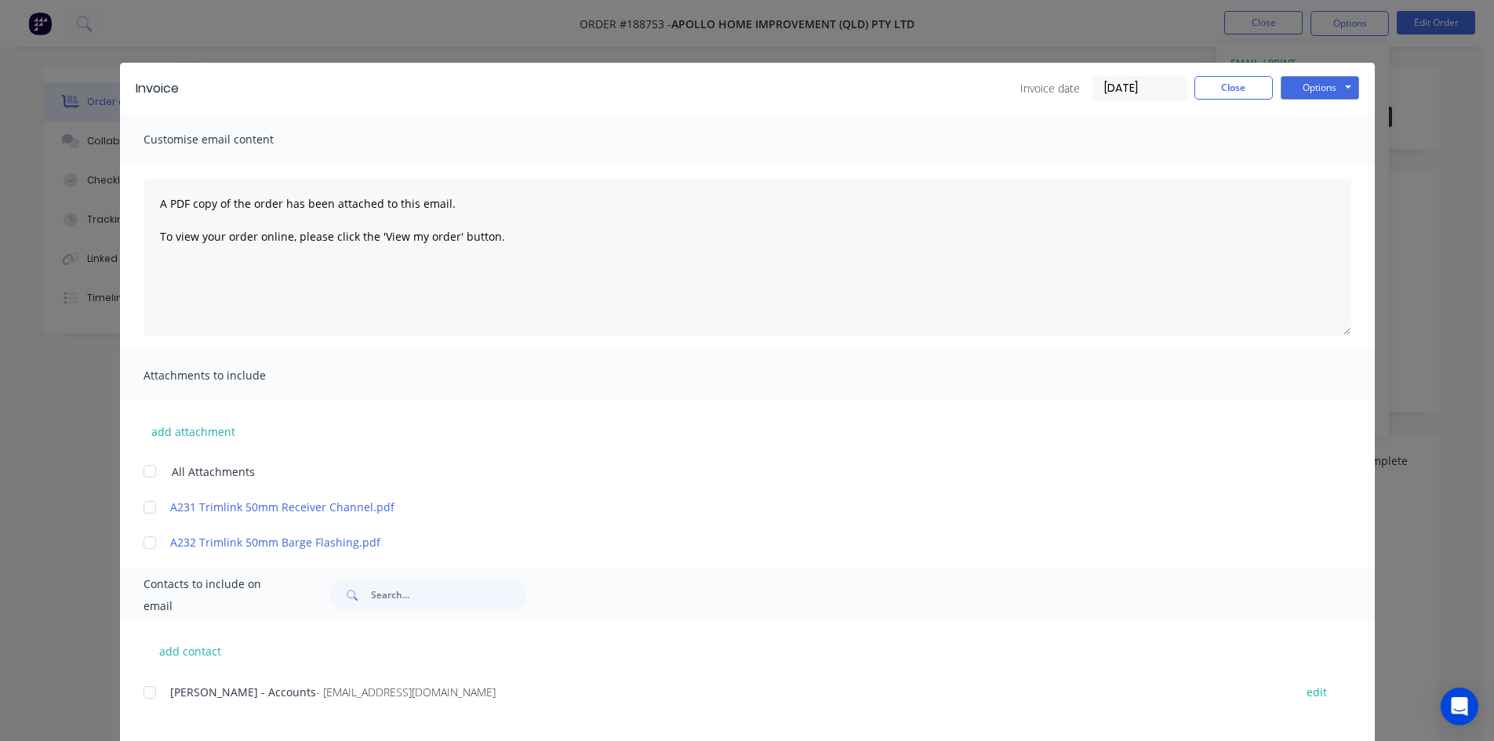
click at [146, 696] on div at bounding box center [149, 692] width 31 height 31
click at [1311, 88] on button "Options" at bounding box center [1320, 88] width 78 height 24
click at [1319, 165] on button "Email" at bounding box center [1331, 168] width 100 height 26
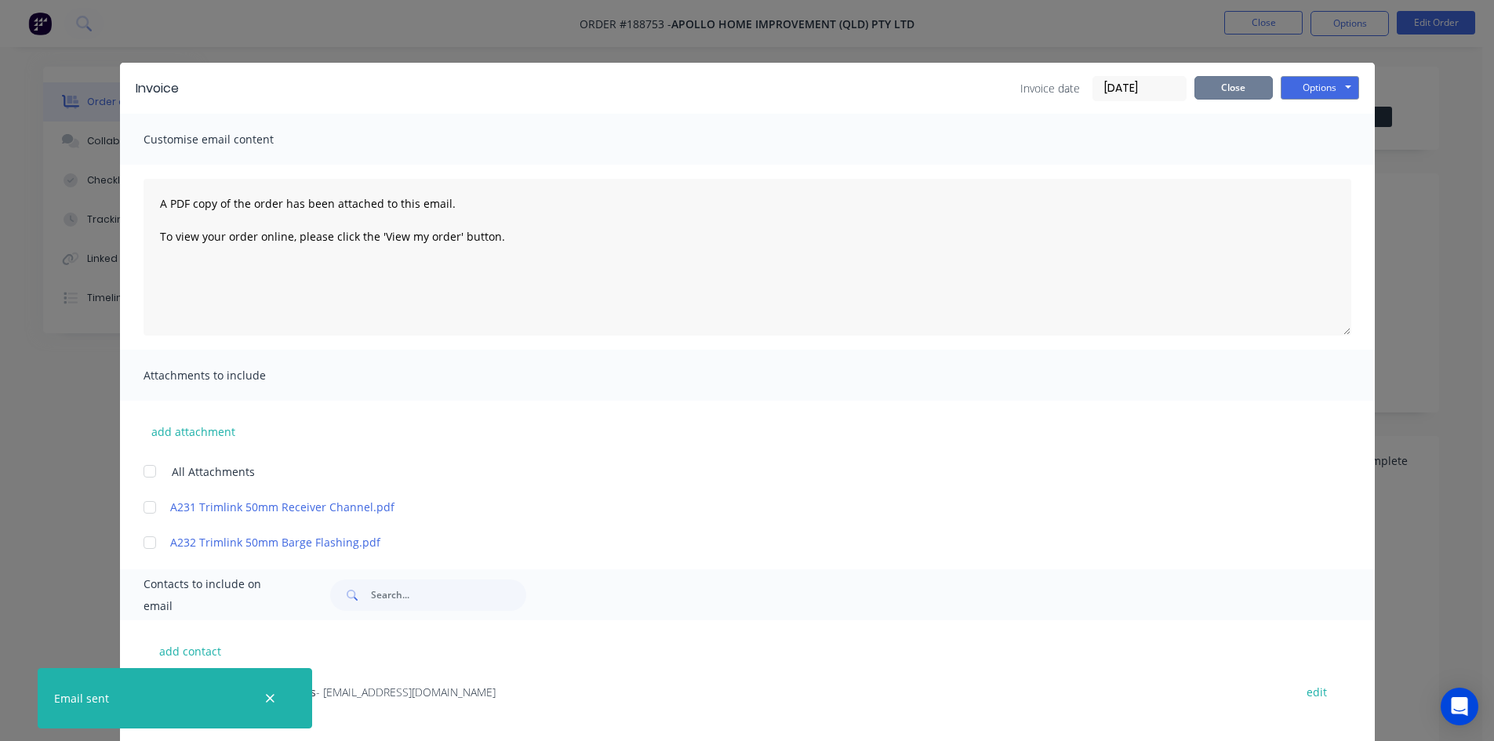
click at [1240, 93] on button "Close" at bounding box center [1234, 88] width 78 height 24
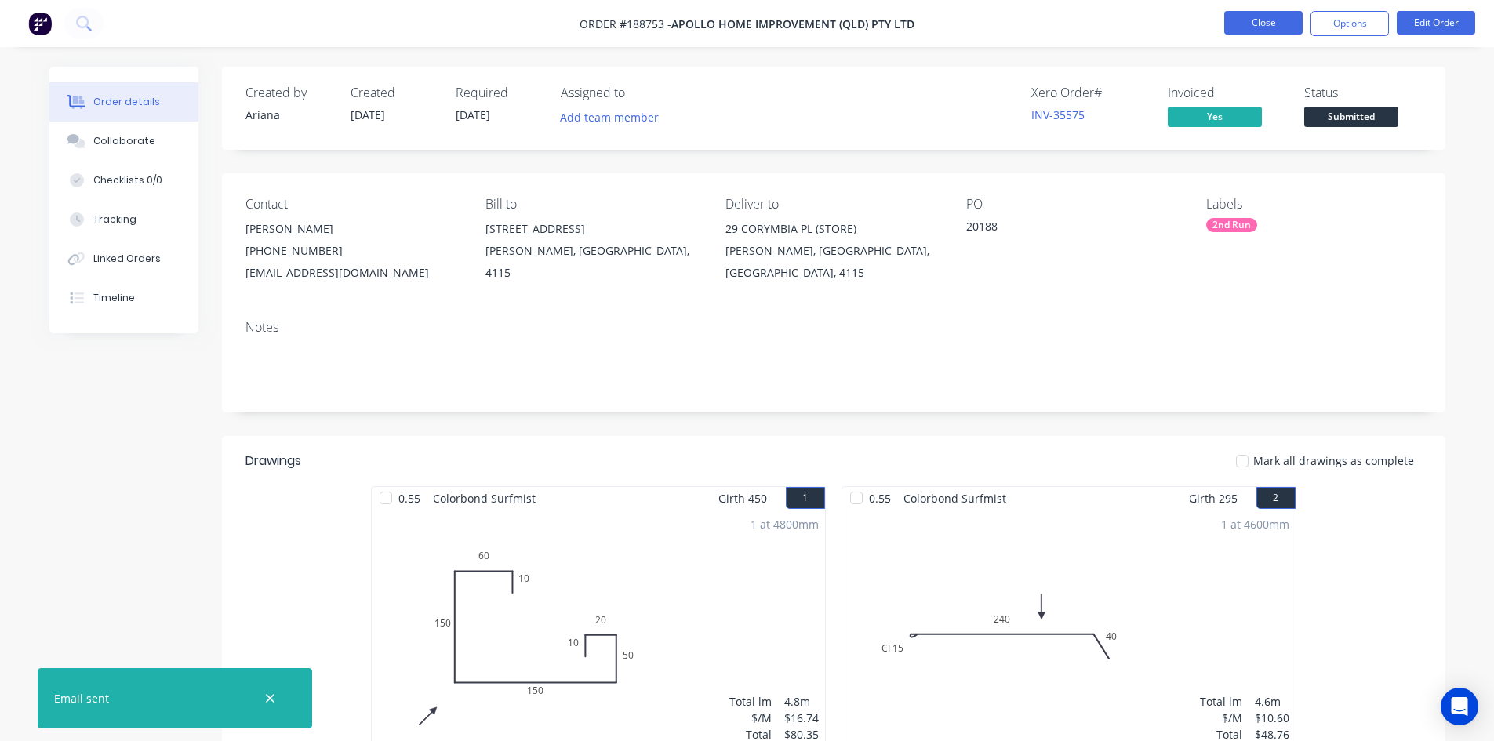
click at [1265, 31] on button "Close" at bounding box center [1263, 23] width 78 height 24
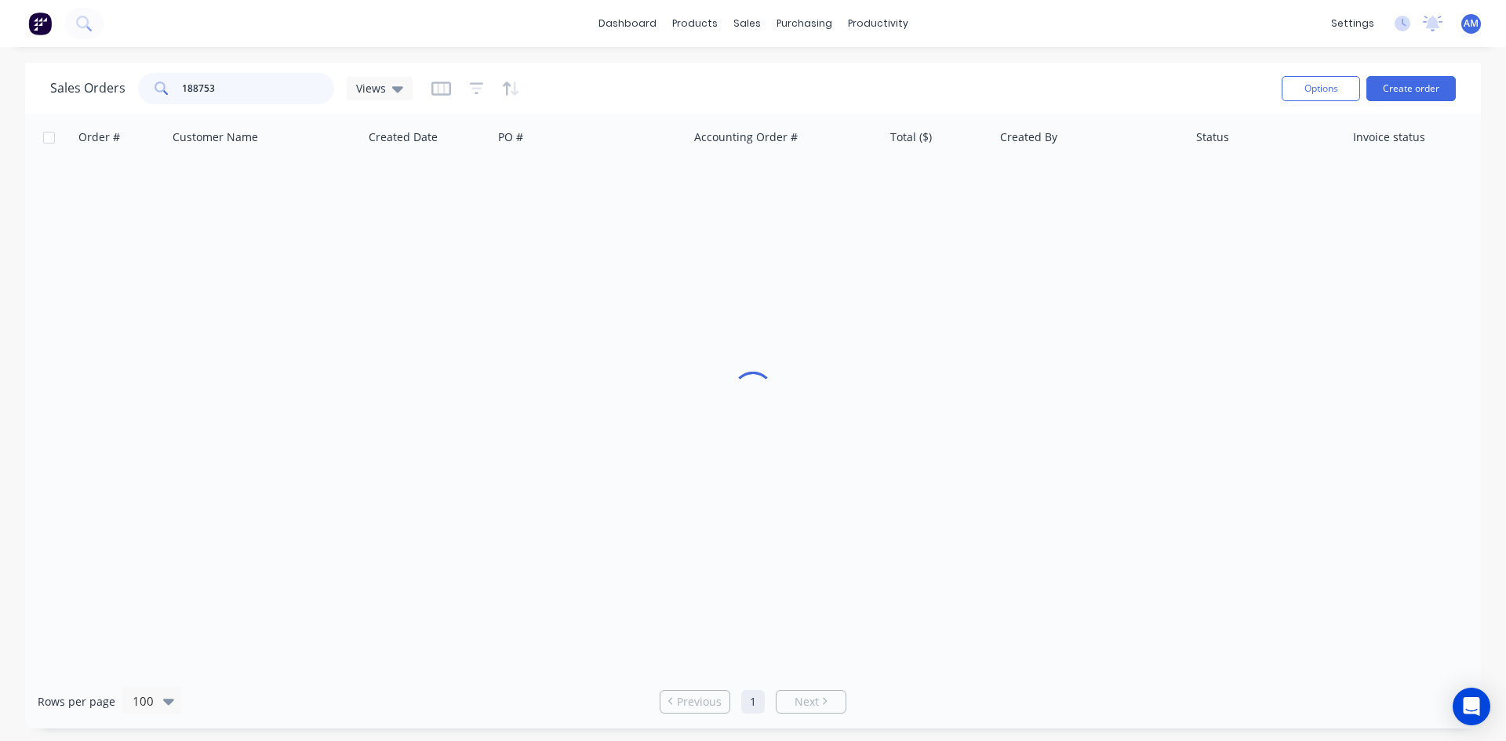
drag, startPoint x: 267, startPoint y: 100, endPoint x: 125, endPoint y: 96, distance: 142.8
click at [125, 96] on div "Sales Orders 188753 Views" at bounding box center [231, 88] width 362 height 31
type input "188730"
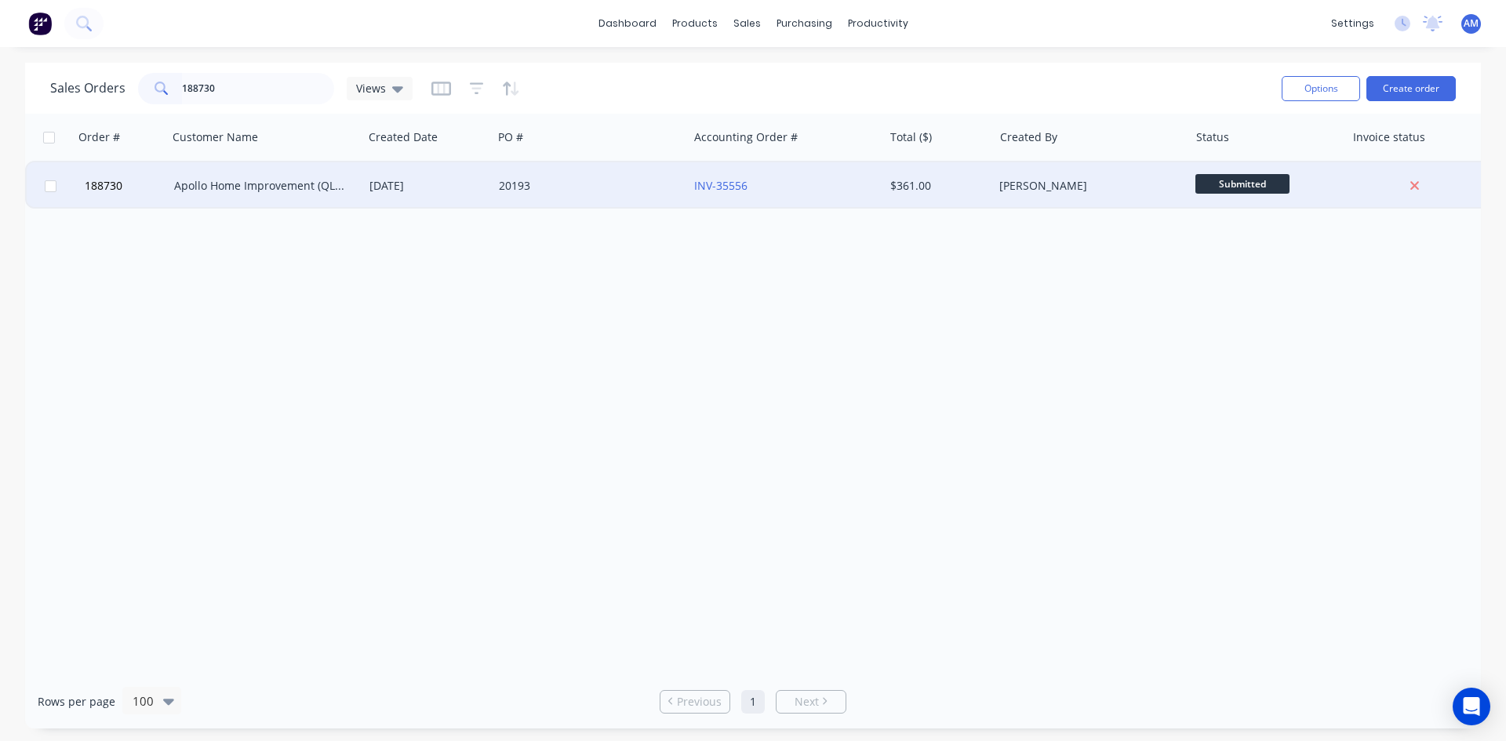
click at [617, 184] on div "20193" at bounding box center [586, 186] width 174 height 16
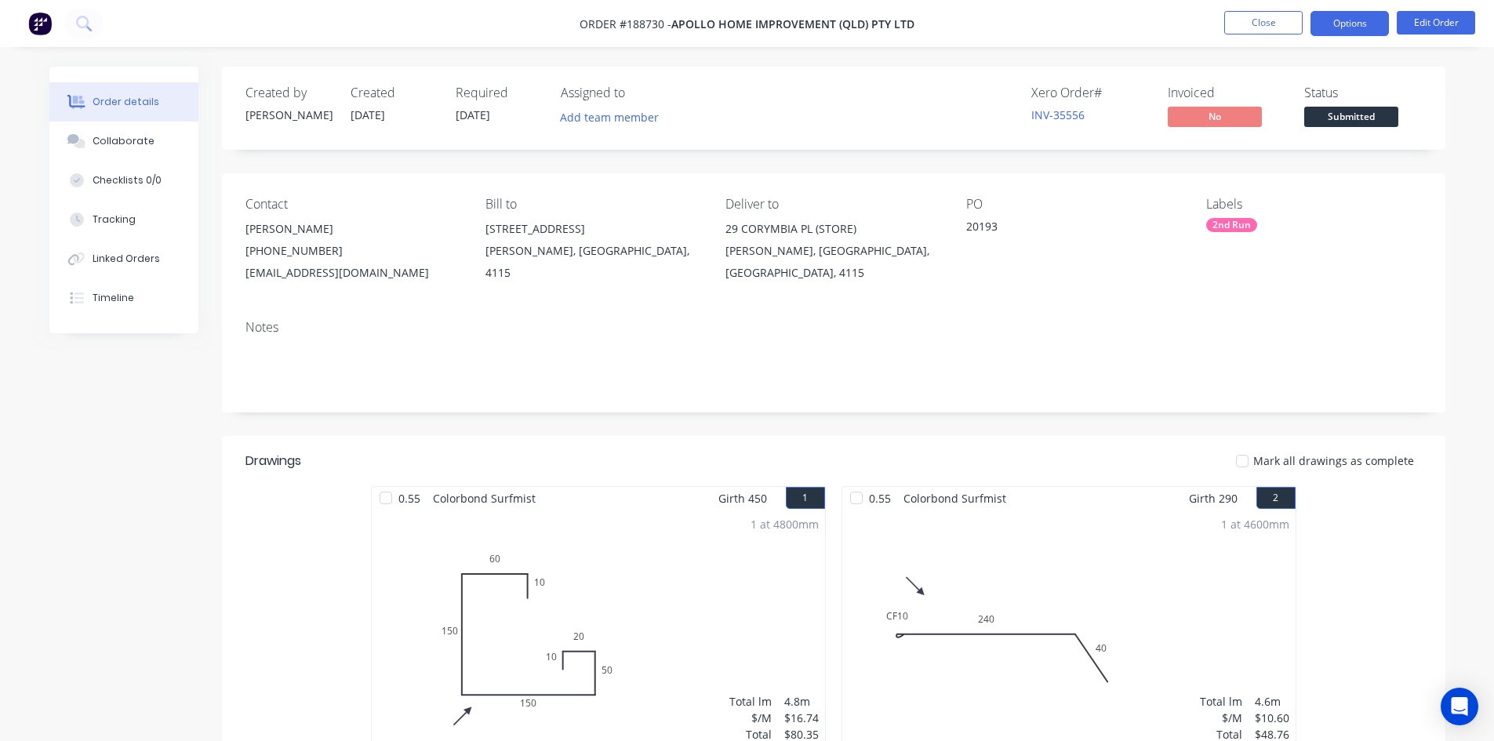
click at [1337, 24] on button "Options" at bounding box center [1350, 23] width 78 height 25
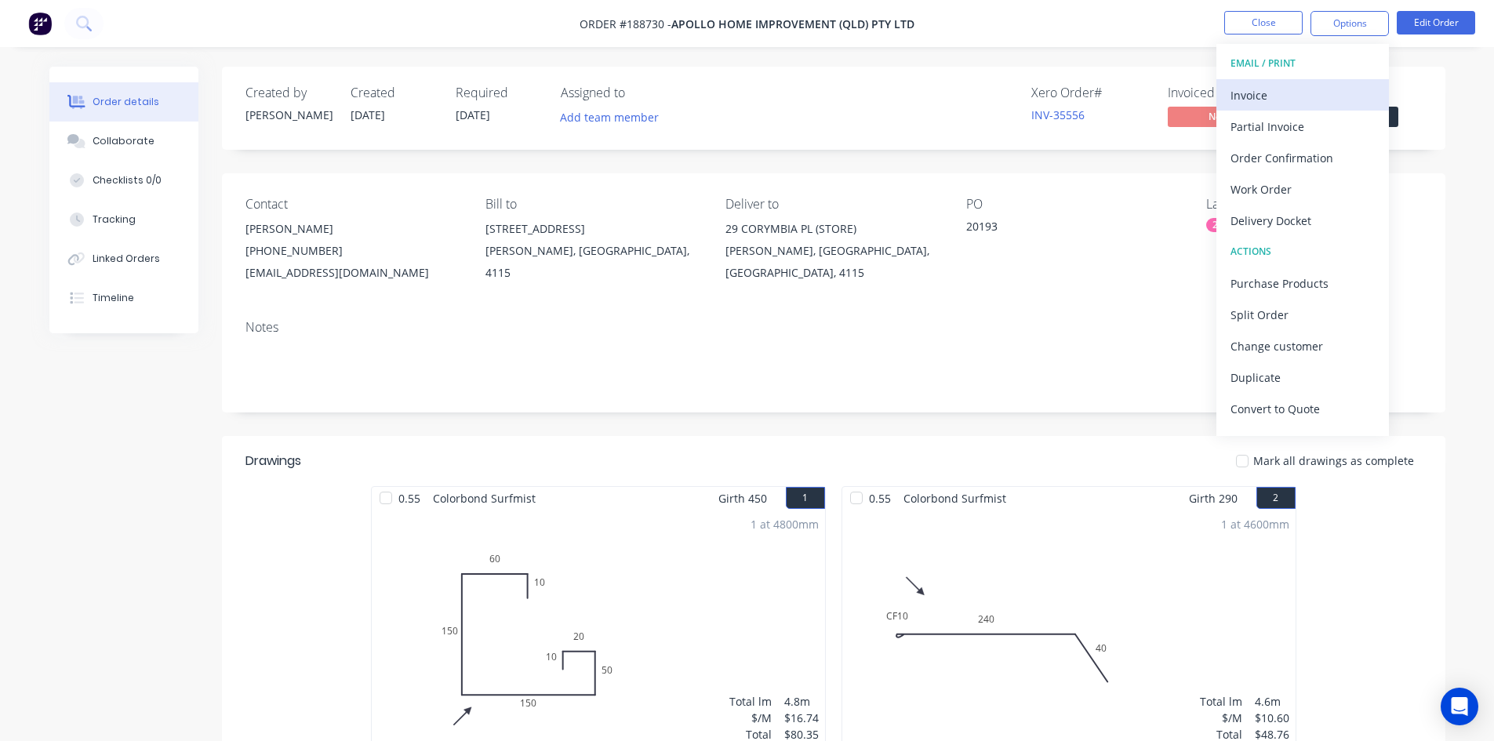
click at [1314, 84] on div "Invoice" at bounding box center [1303, 95] width 144 height 23
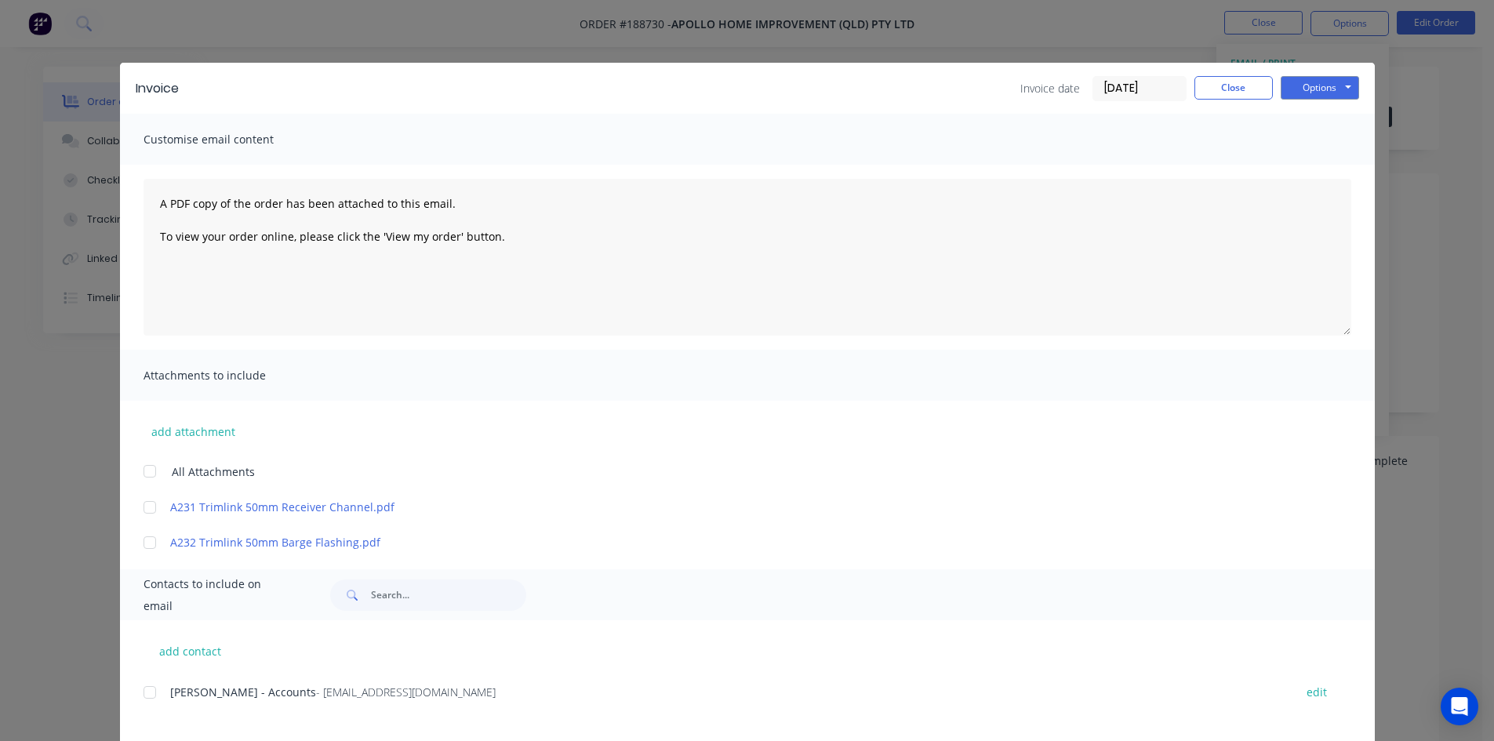
click at [145, 696] on div at bounding box center [149, 692] width 31 height 31
click at [1337, 89] on button "Options" at bounding box center [1320, 88] width 78 height 24
click at [1340, 163] on button "Email" at bounding box center [1331, 168] width 100 height 26
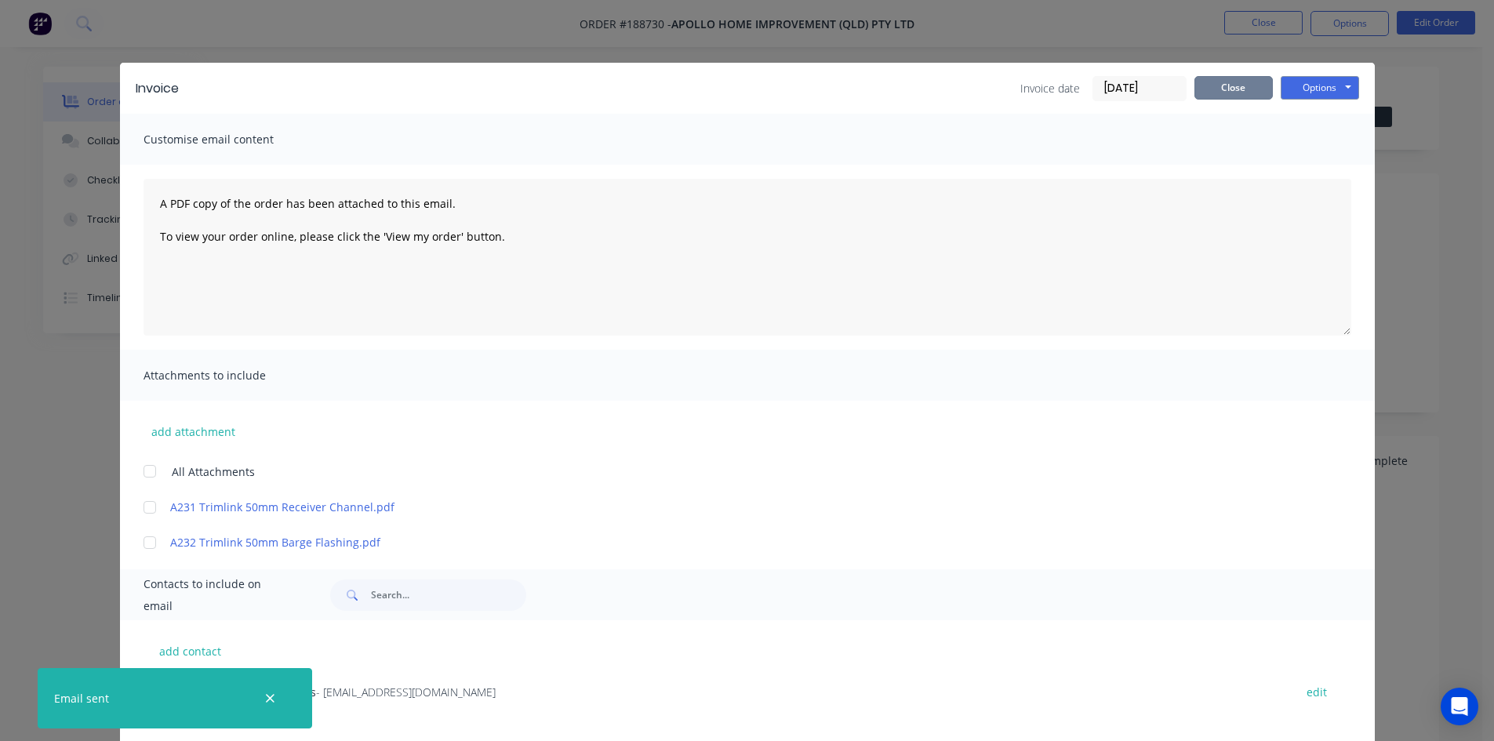
click at [1235, 89] on button "Close" at bounding box center [1234, 88] width 78 height 24
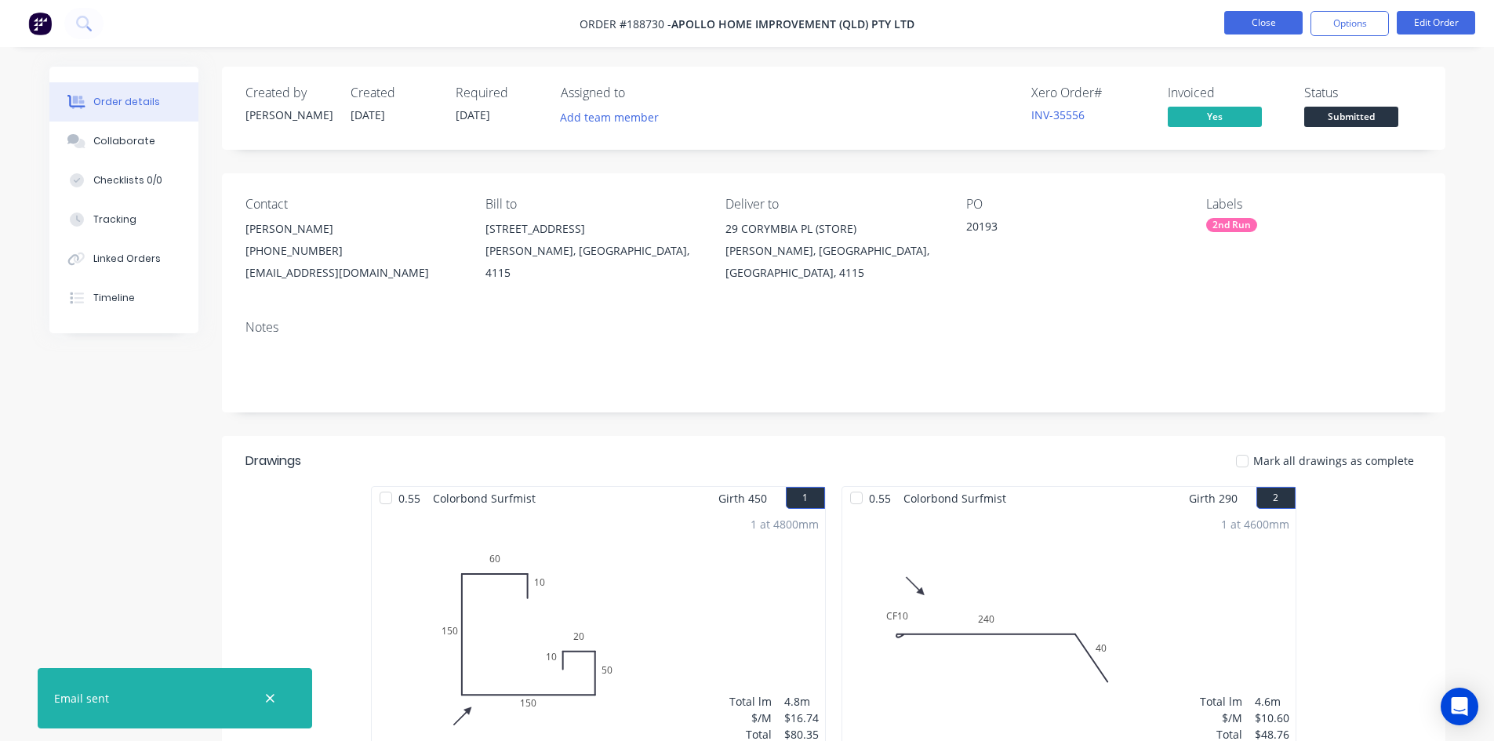
click at [1263, 24] on button "Close" at bounding box center [1263, 23] width 78 height 24
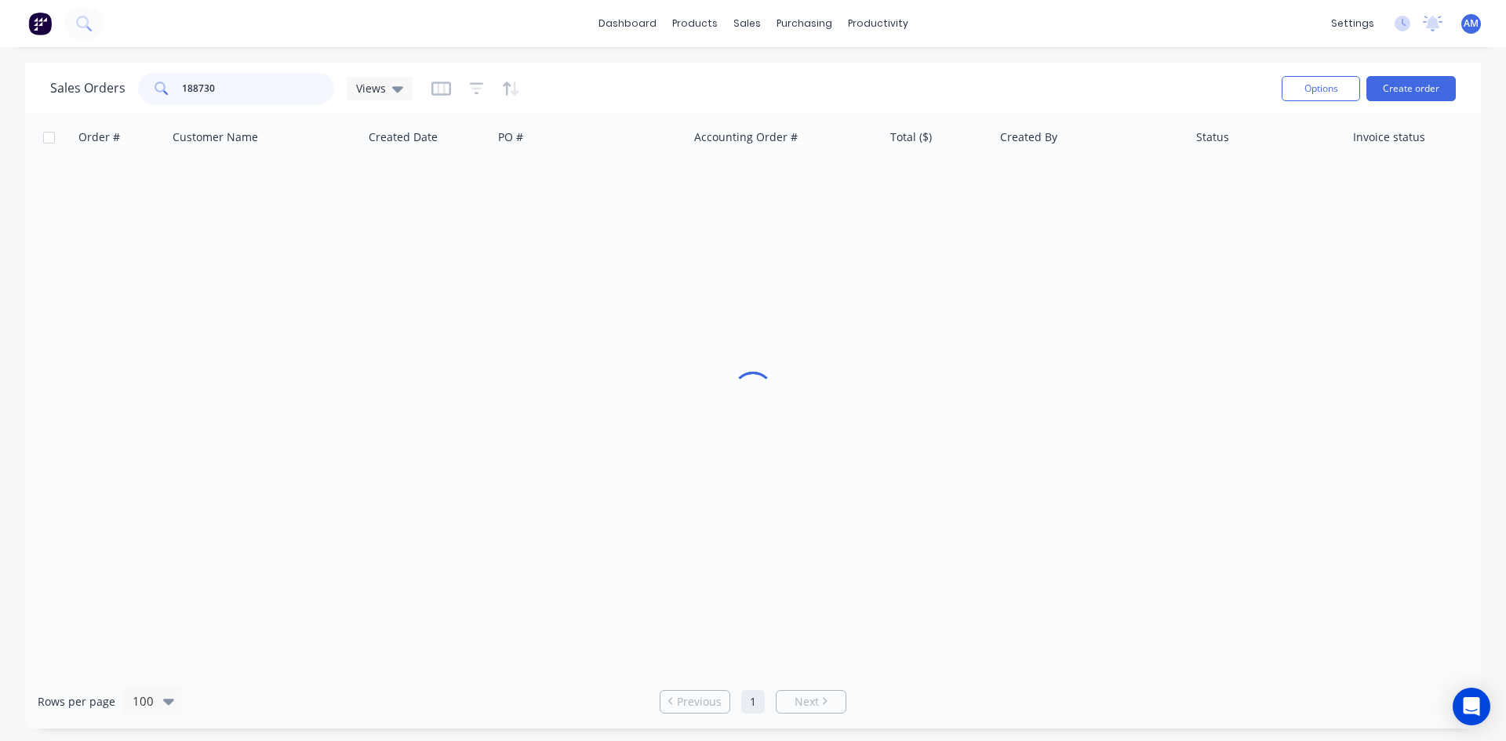
drag, startPoint x: 288, startPoint y: 91, endPoint x: 111, endPoint y: 76, distance: 177.1
click at [100, 84] on div "Sales Orders 188730 Views" at bounding box center [231, 88] width 362 height 31
type input "188755"
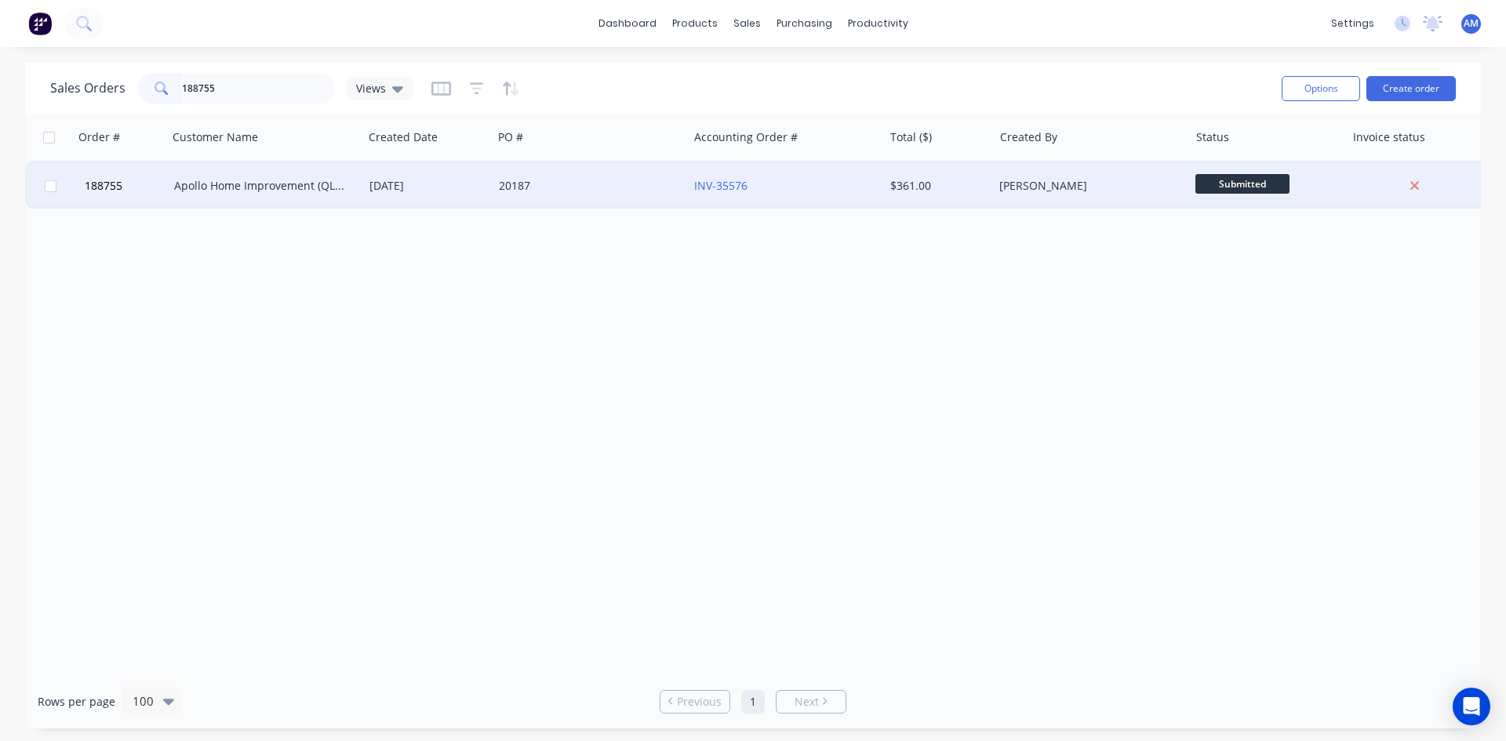
click at [601, 202] on div "20187" at bounding box center [590, 185] width 195 height 47
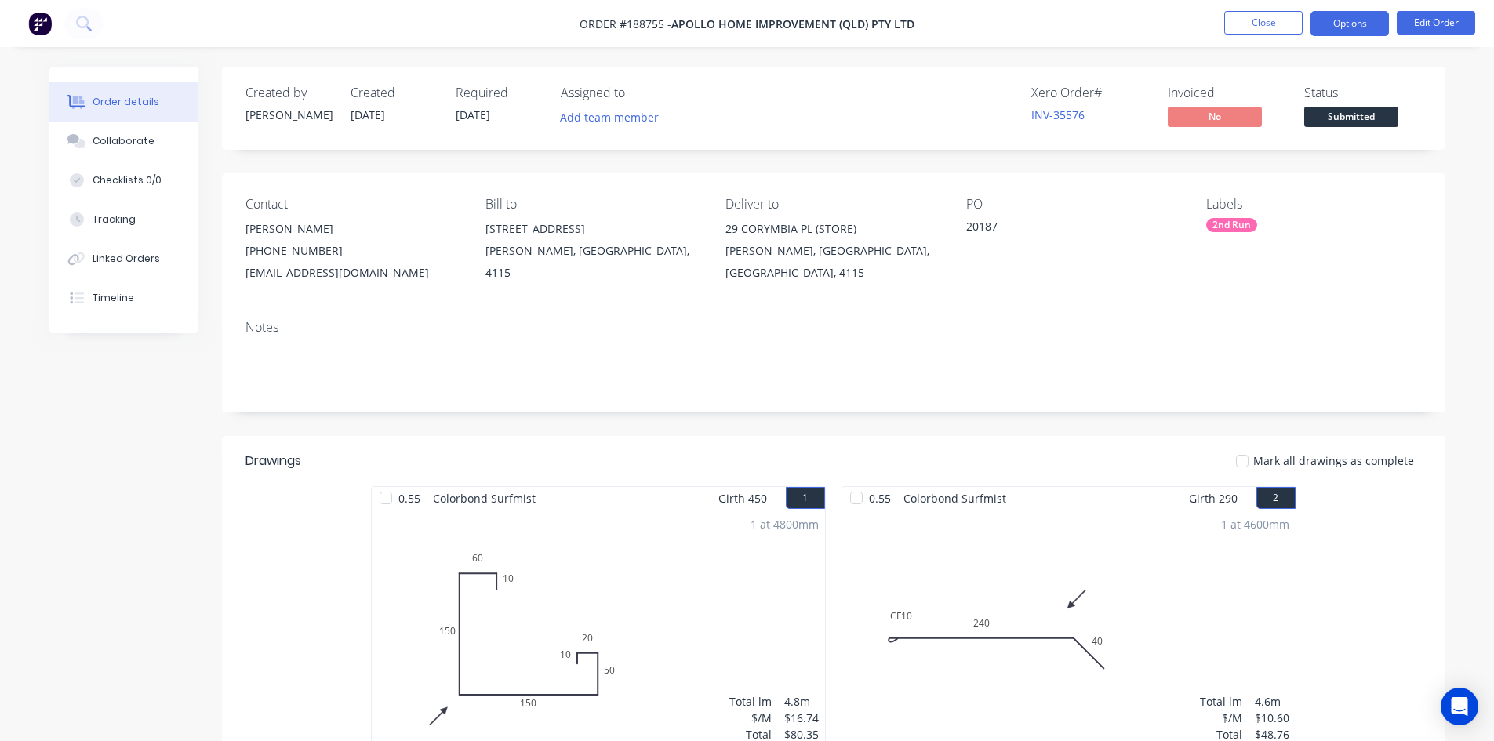
click at [1366, 22] on button "Options" at bounding box center [1350, 23] width 78 height 25
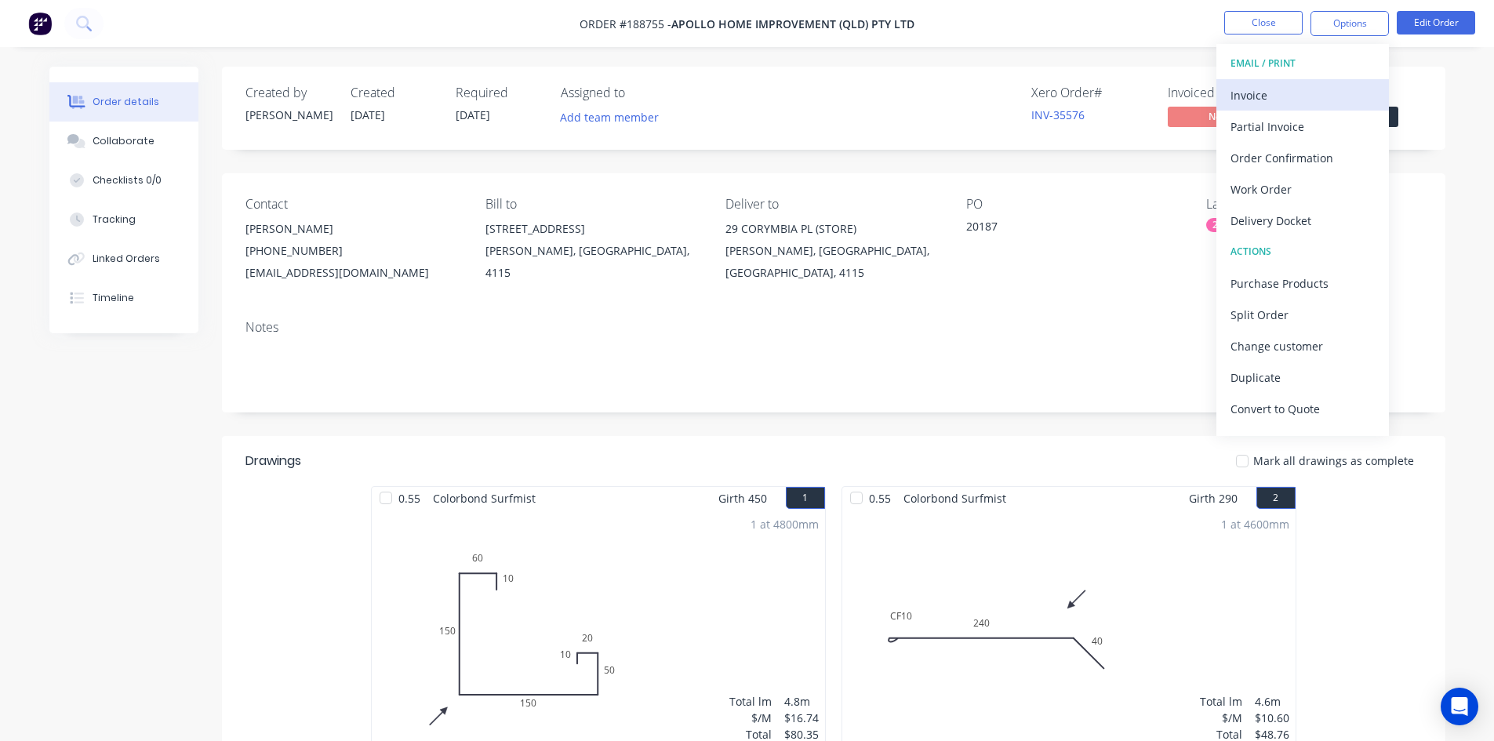
click at [1336, 90] on div "Invoice" at bounding box center [1303, 95] width 144 height 23
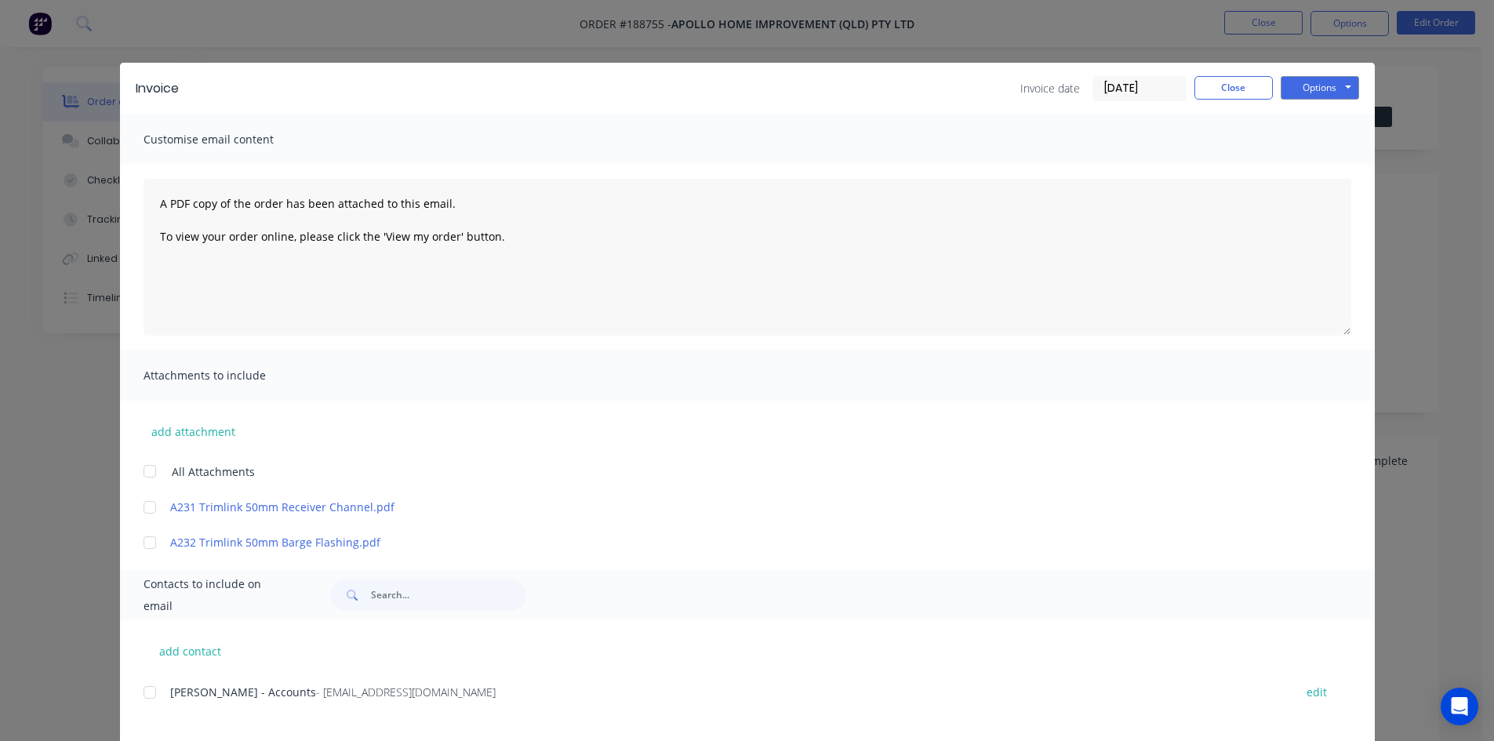
click at [141, 688] on div at bounding box center [149, 692] width 31 height 31
click at [1304, 93] on button "Options" at bounding box center [1320, 88] width 78 height 24
click at [1304, 170] on button "Email" at bounding box center [1331, 168] width 100 height 26
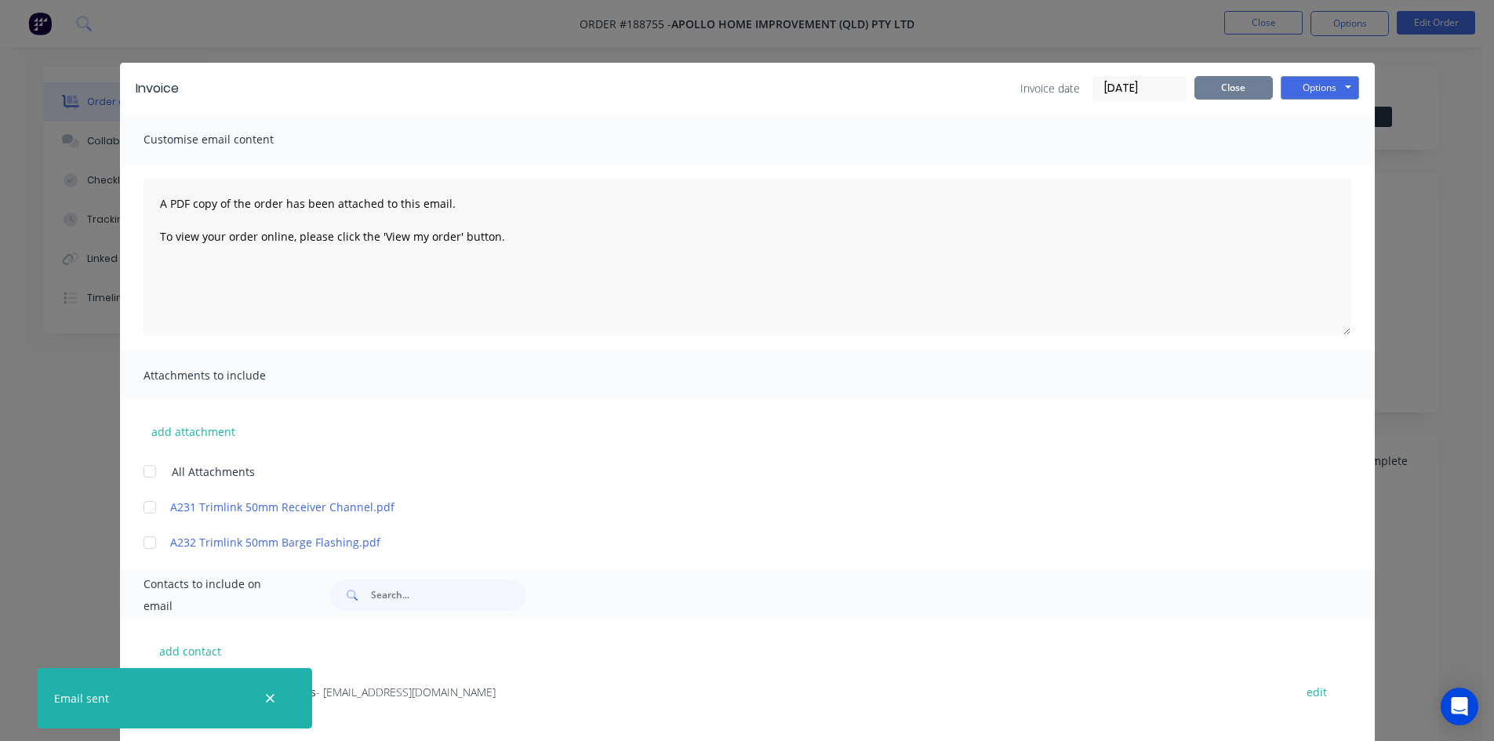
click at [1250, 86] on button "Close" at bounding box center [1234, 88] width 78 height 24
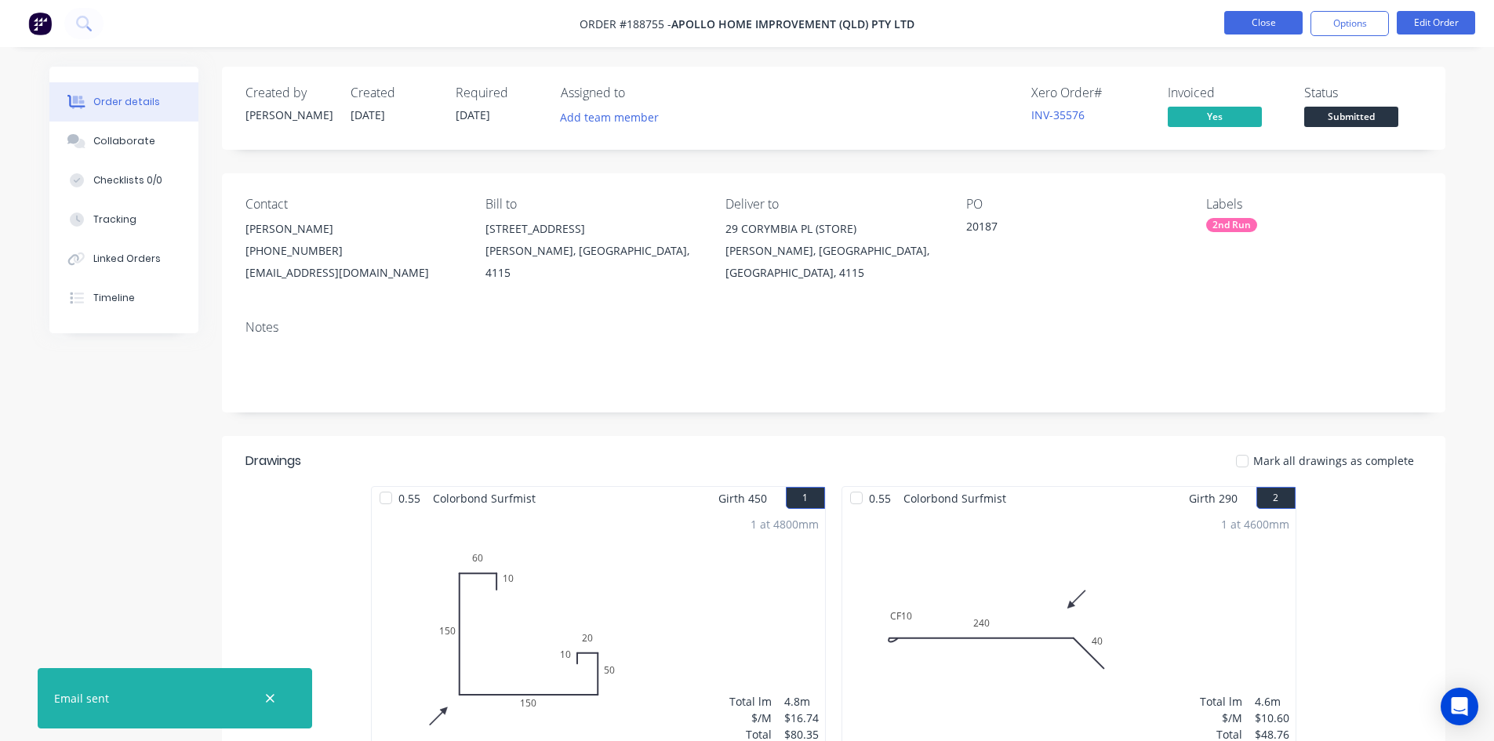
click at [1289, 17] on button "Close" at bounding box center [1263, 23] width 78 height 24
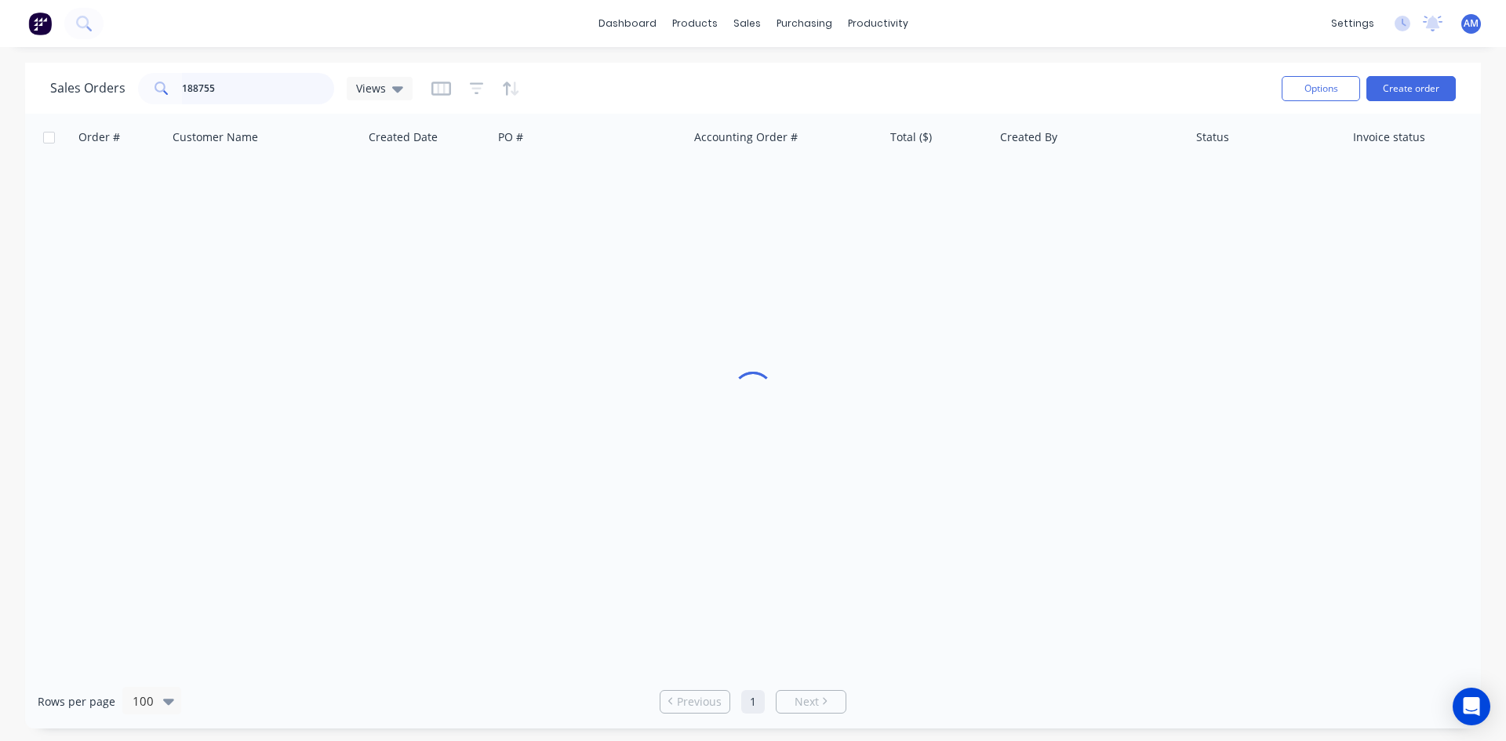
click at [88, 88] on div "Sales Orders 188755 Views" at bounding box center [231, 88] width 362 height 31
type input "188754"
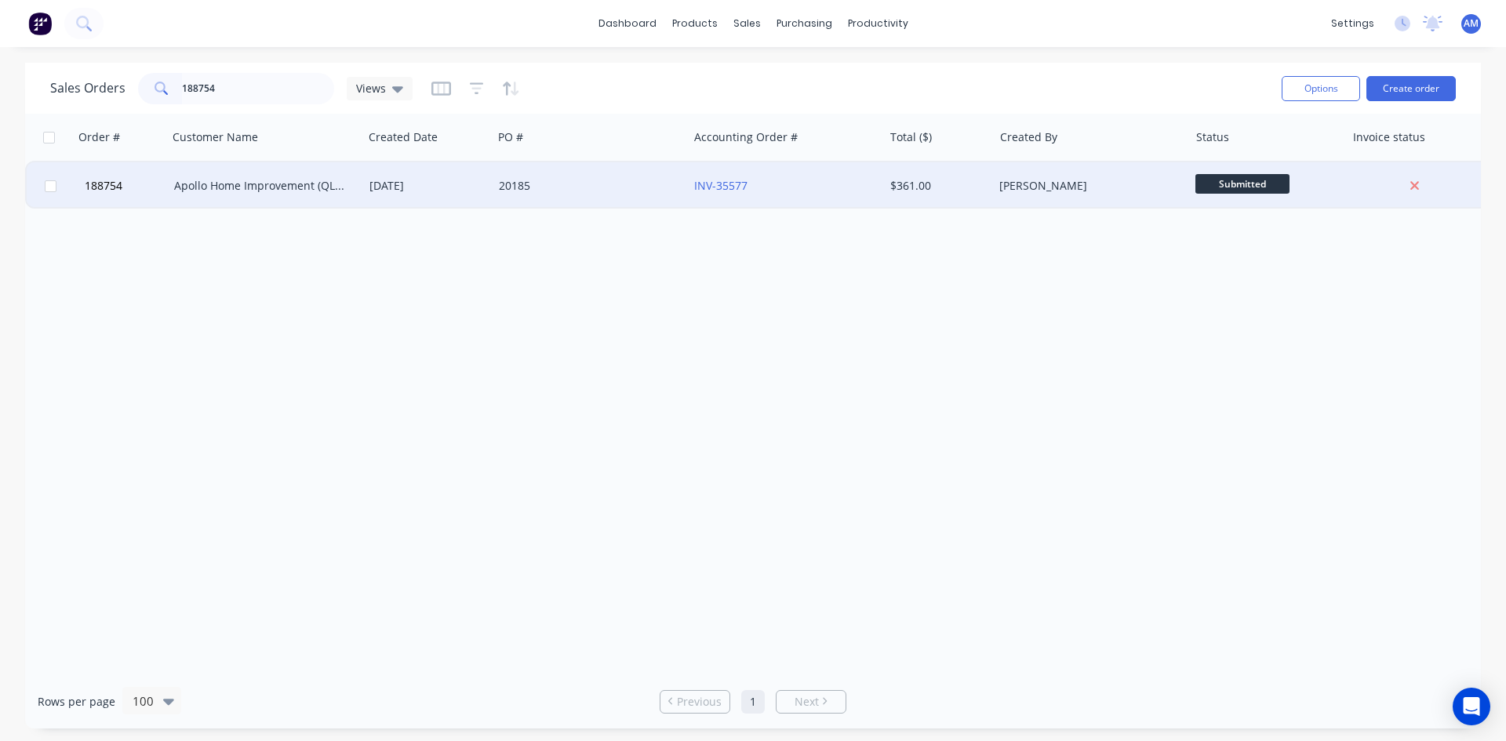
click at [582, 185] on div "20185" at bounding box center [586, 186] width 174 height 16
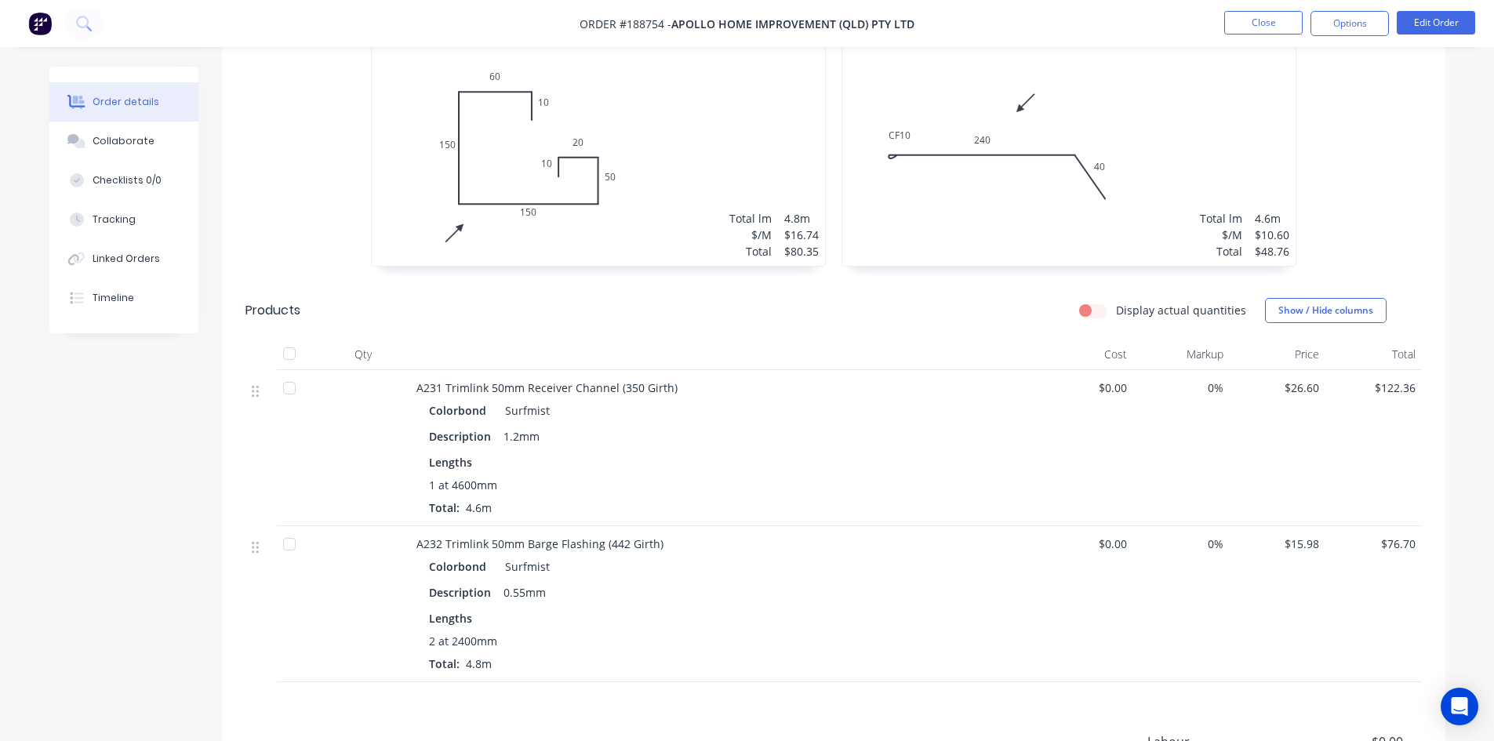
scroll to position [155, 0]
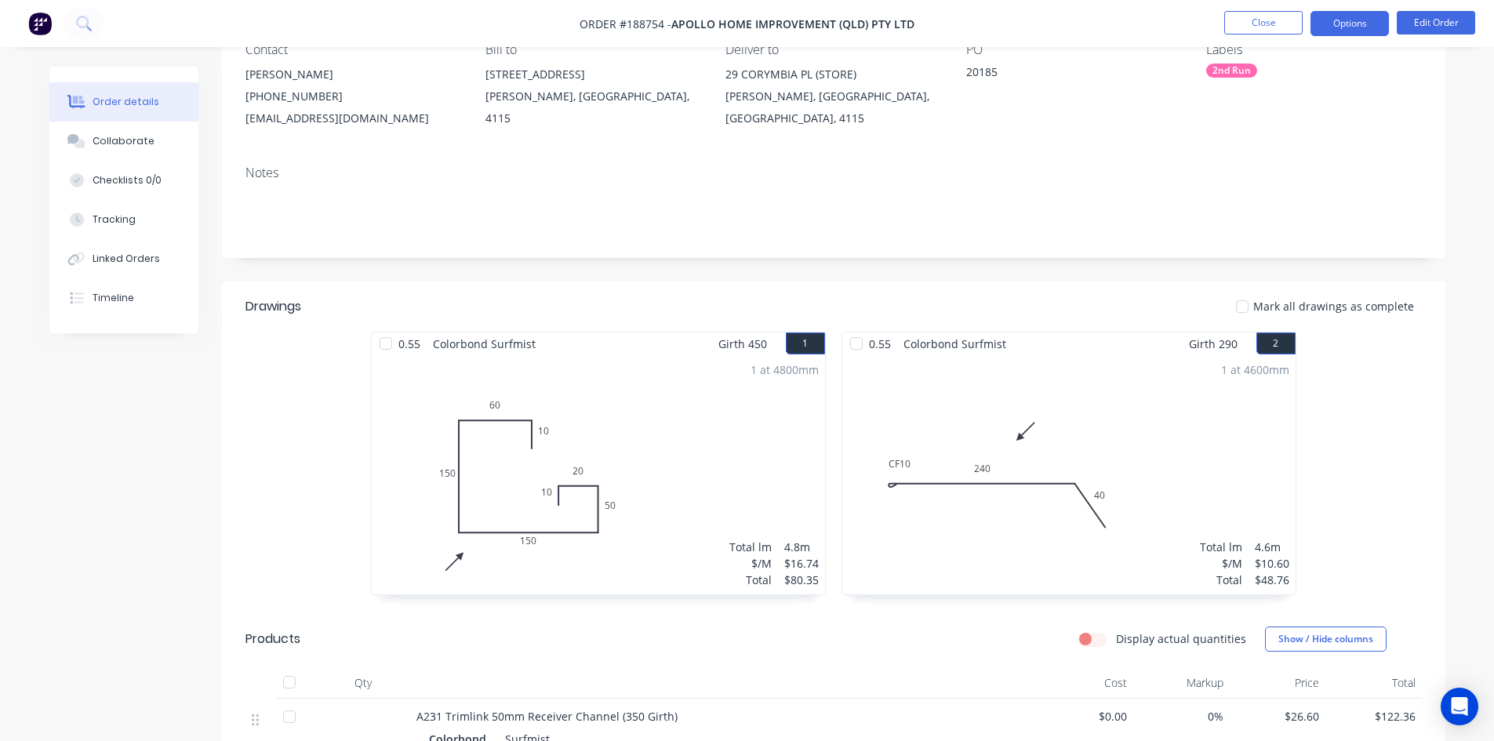
click at [1340, 30] on button "Options" at bounding box center [1350, 23] width 78 height 25
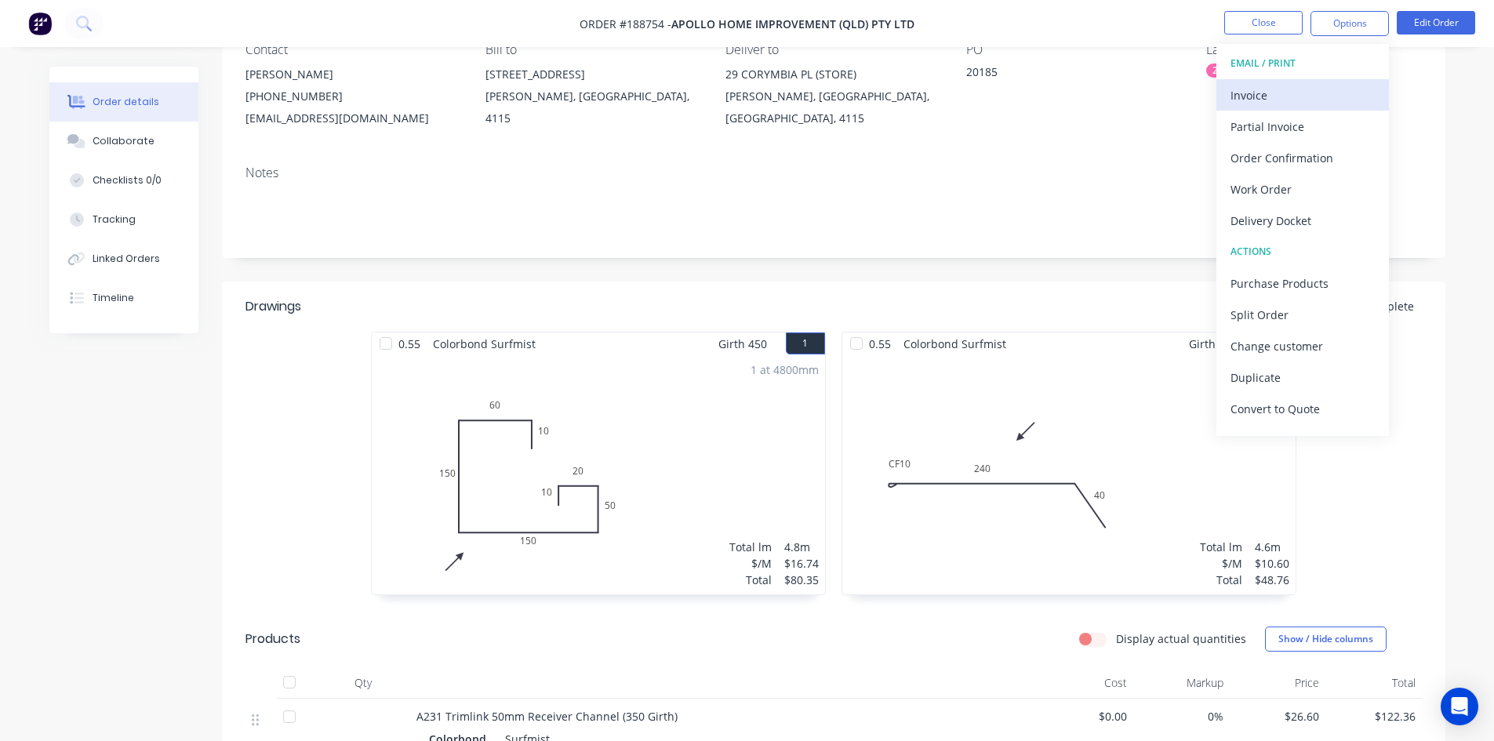
click at [1333, 84] on div "Invoice" at bounding box center [1303, 95] width 144 height 23
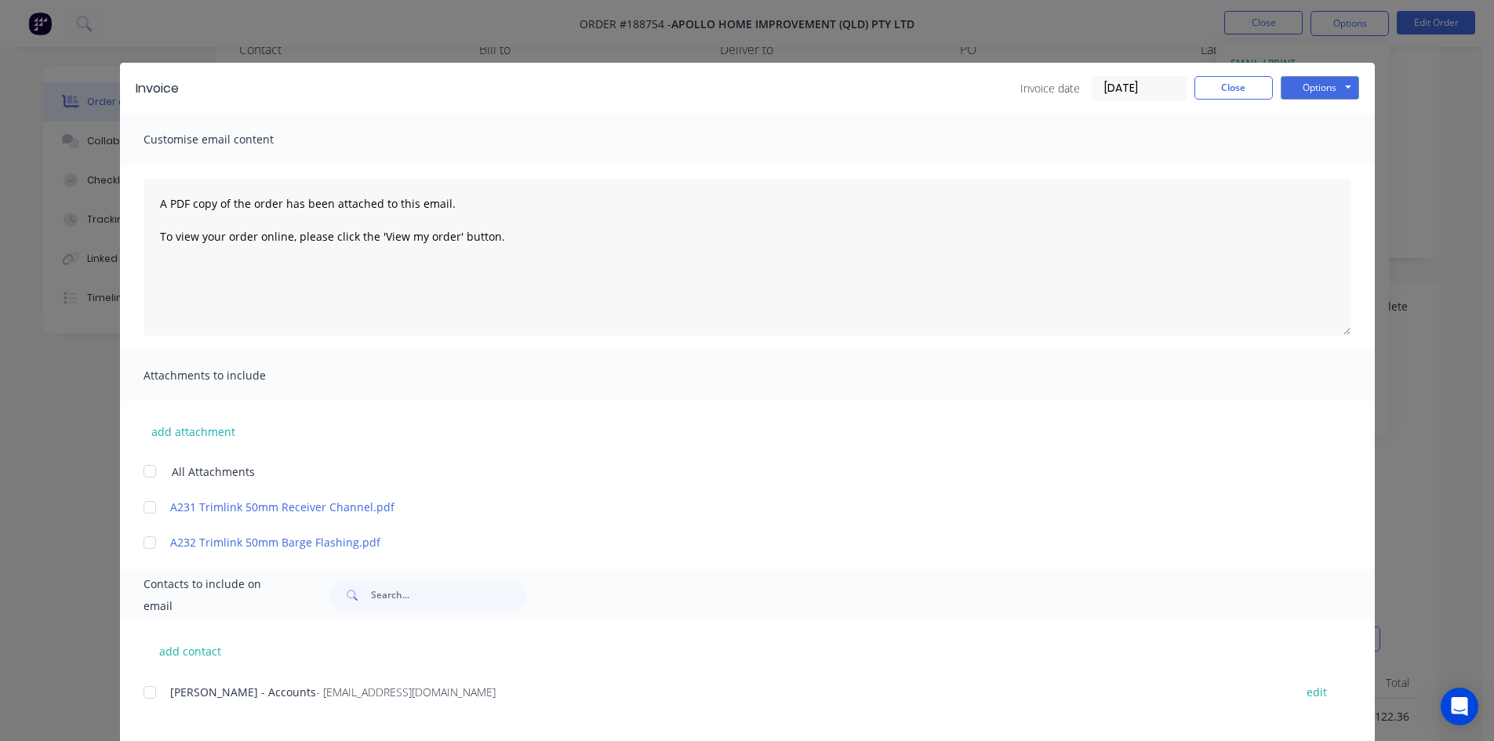
click at [139, 694] on div at bounding box center [149, 692] width 31 height 31
click at [1311, 82] on button "Options" at bounding box center [1320, 88] width 78 height 24
click at [1313, 164] on button "Email" at bounding box center [1331, 168] width 100 height 26
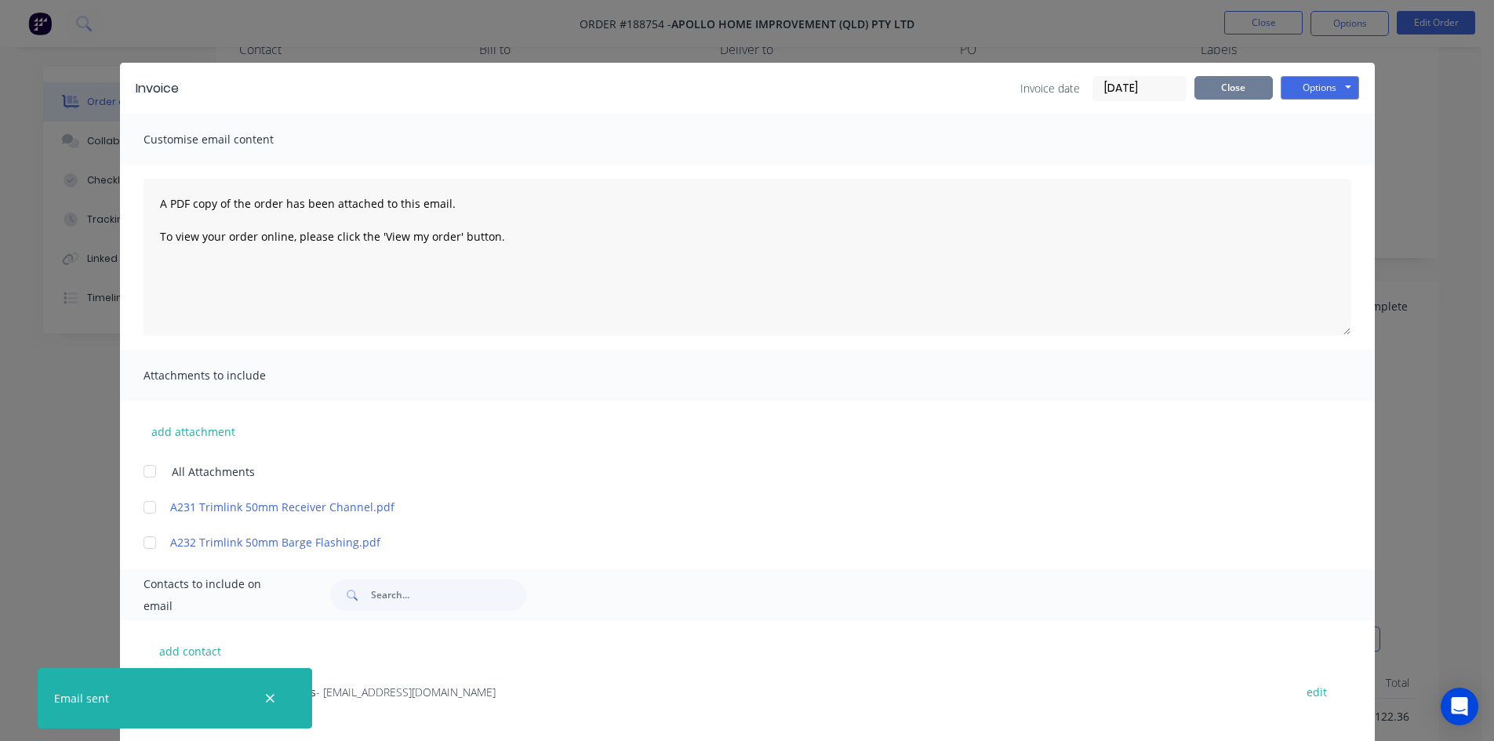
click at [1244, 83] on button "Close" at bounding box center [1234, 88] width 78 height 24
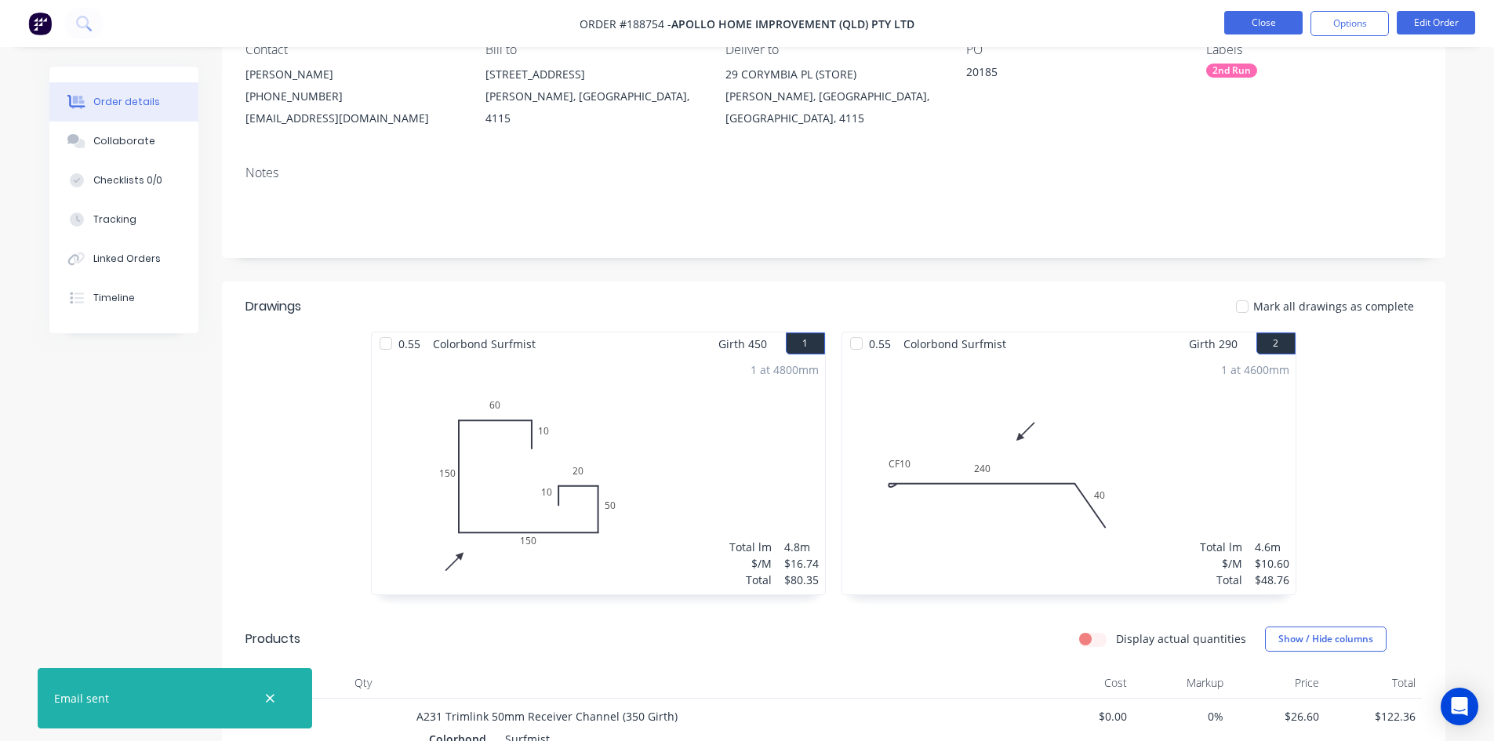
click at [1268, 19] on button "Close" at bounding box center [1263, 23] width 78 height 24
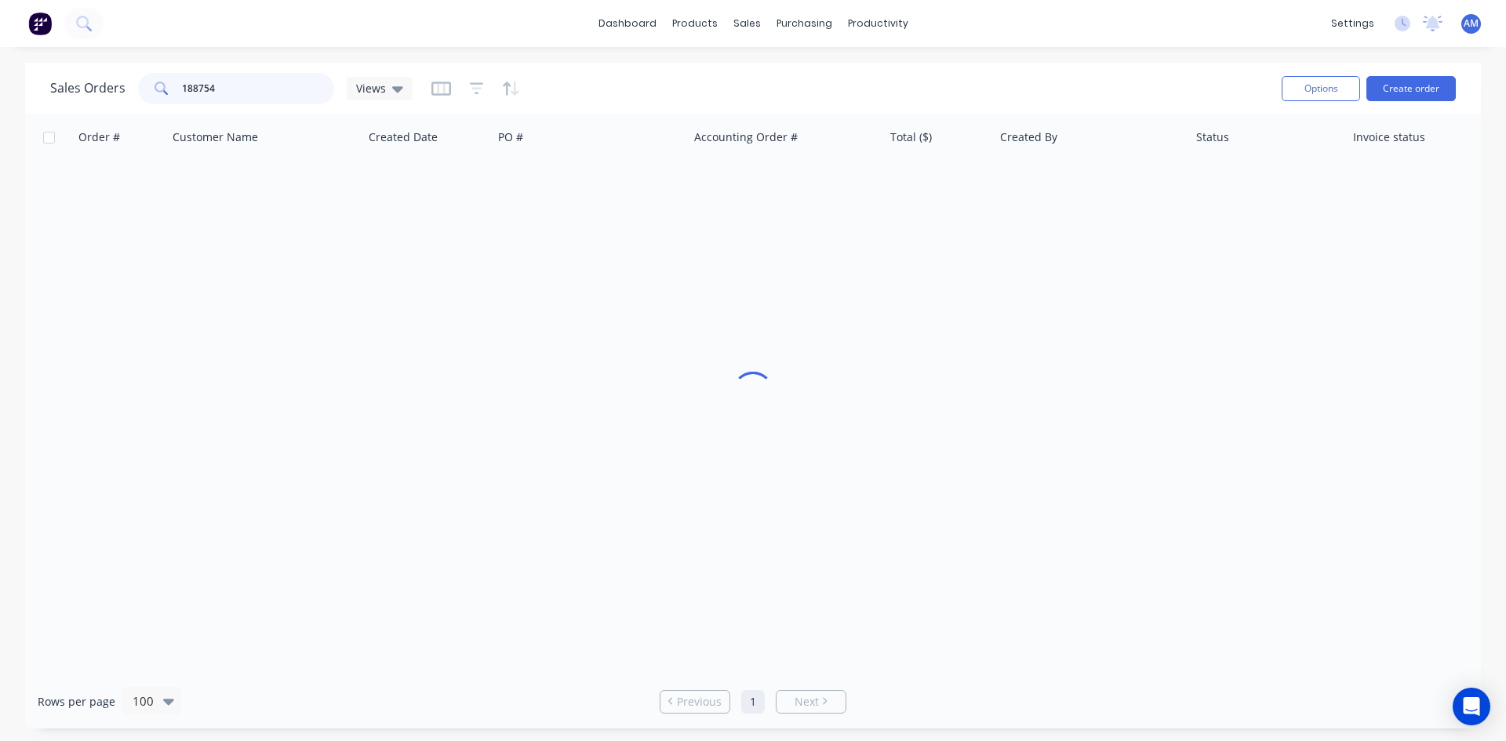
drag, startPoint x: 244, startPoint y: 85, endPoint x: 96, endPoint y: 87, distance: 148.3
click at [100, 91] on div "Sales Orders 188754 Views" at bounding box center [231, 88] width 362 height 31
type input "188744"
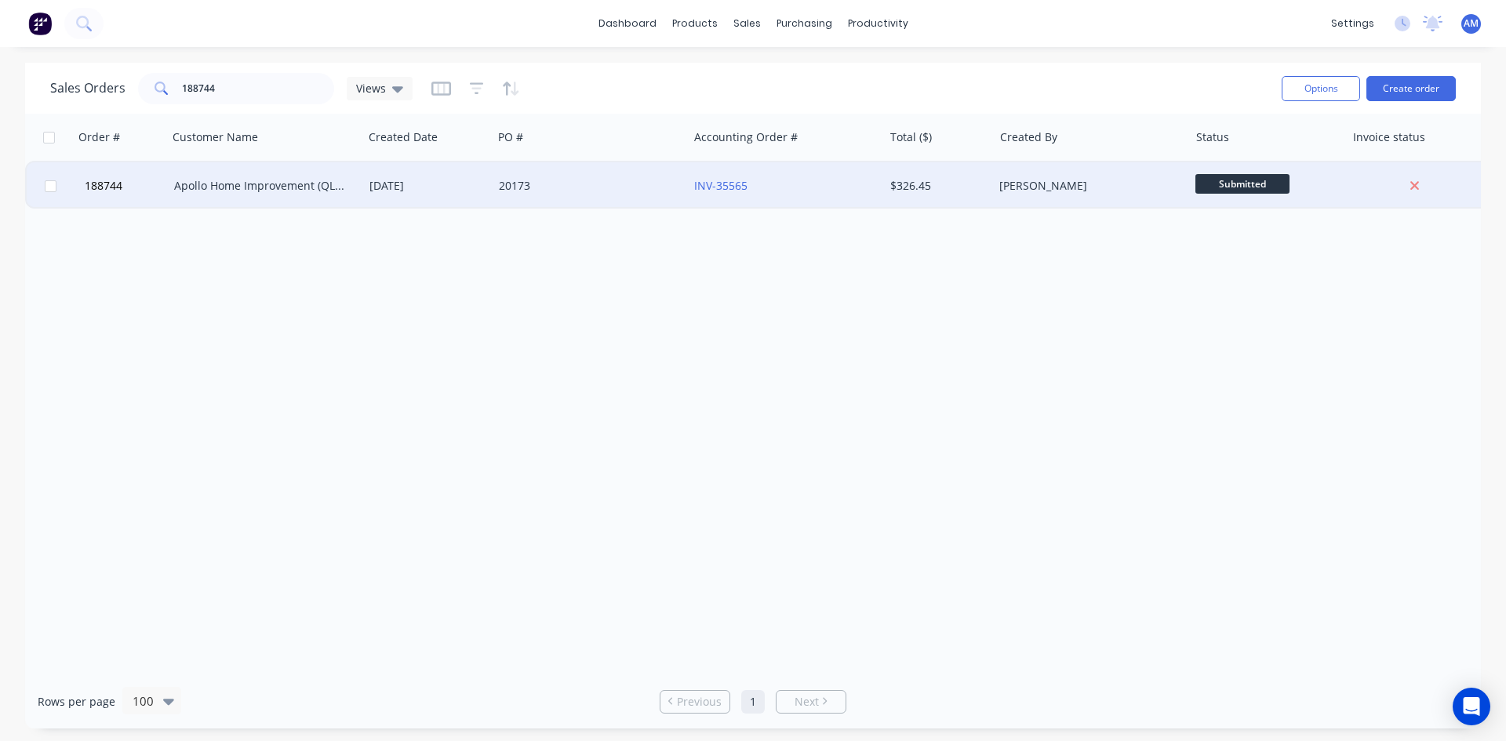
click at [586, 200] on div "20173" at bounding box center [590, 185] width 195 height 47
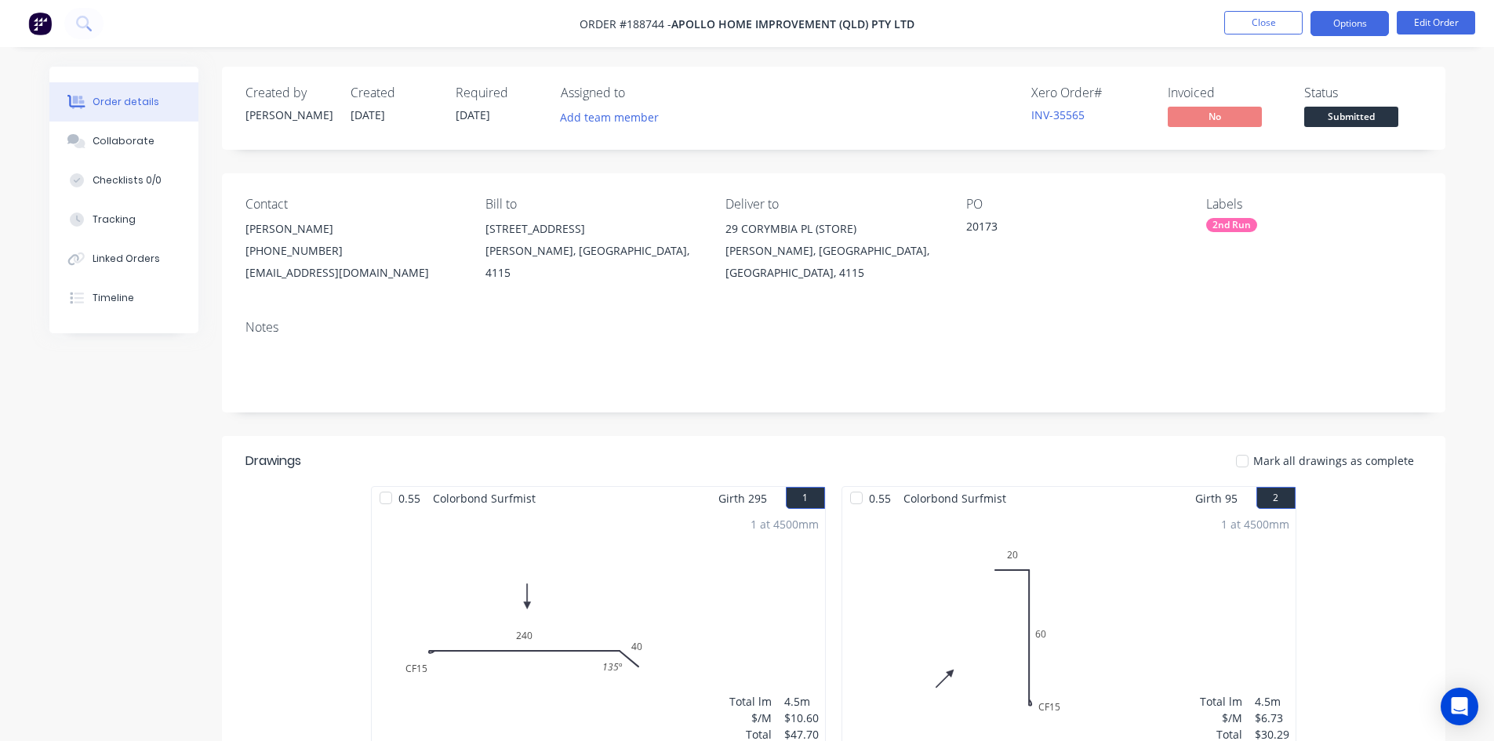
click at [1364, 20] on button "Options" at bounding box center [1350, 23] width 78 height 25
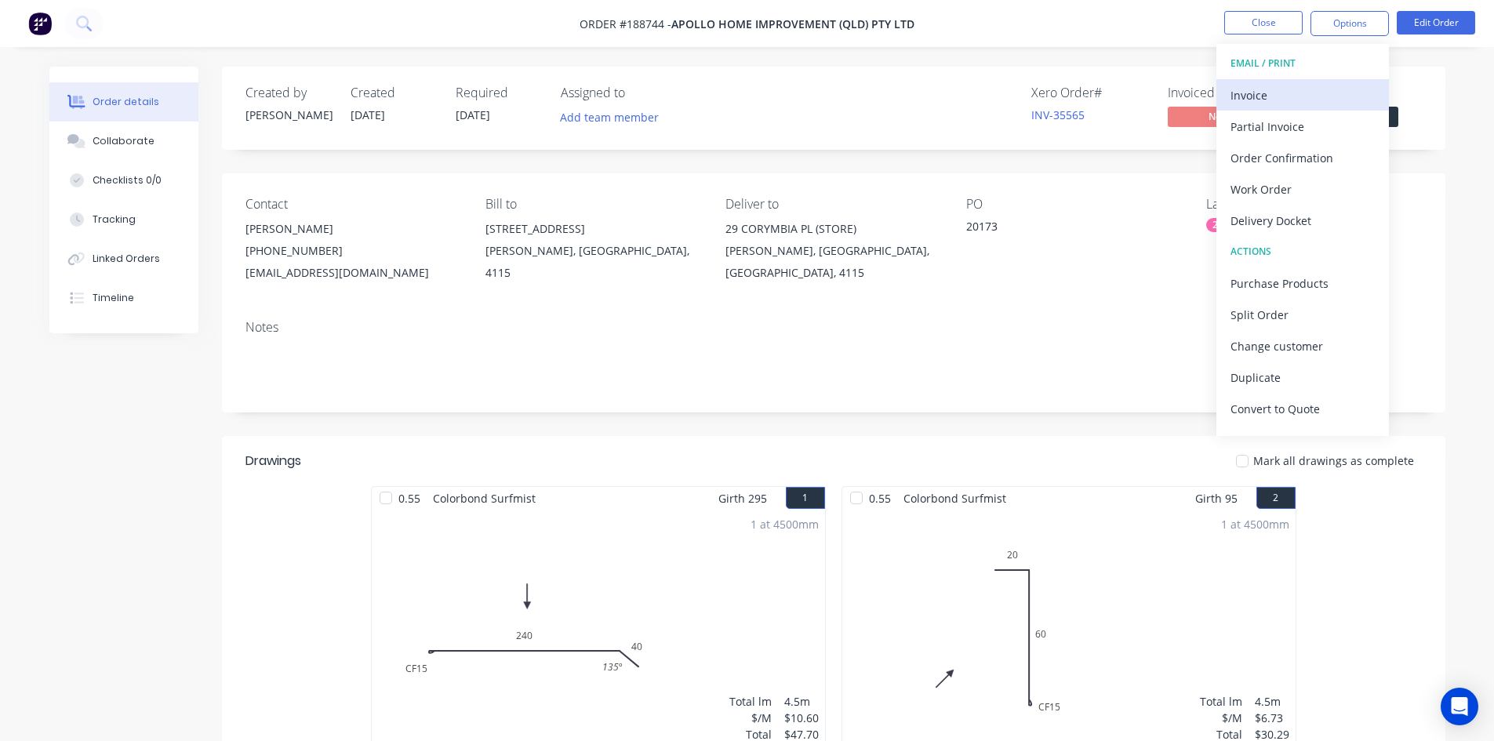
click at [1317, 91] on div "Invoice" at bounding box center [1303, 95] width 144 height 23
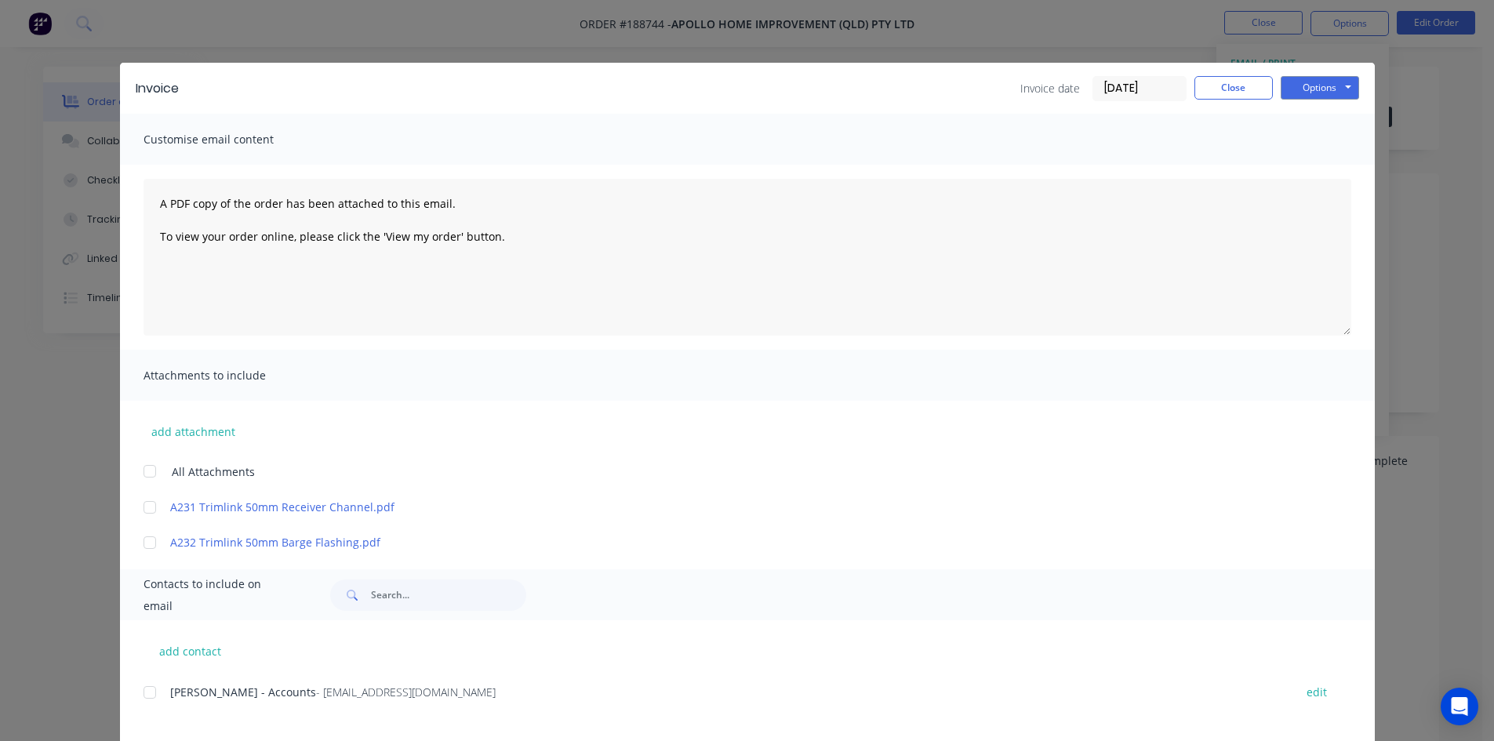
click at [145, 692] on div at bounding box center [149, 692] width 31 height 31
click at [1329, 85] on button "Options" at bounding box center [1320, 88] width 78 height 24
click at [1335, 165] on button "Email" at bounding box center [1331, 168] width 100 height 26
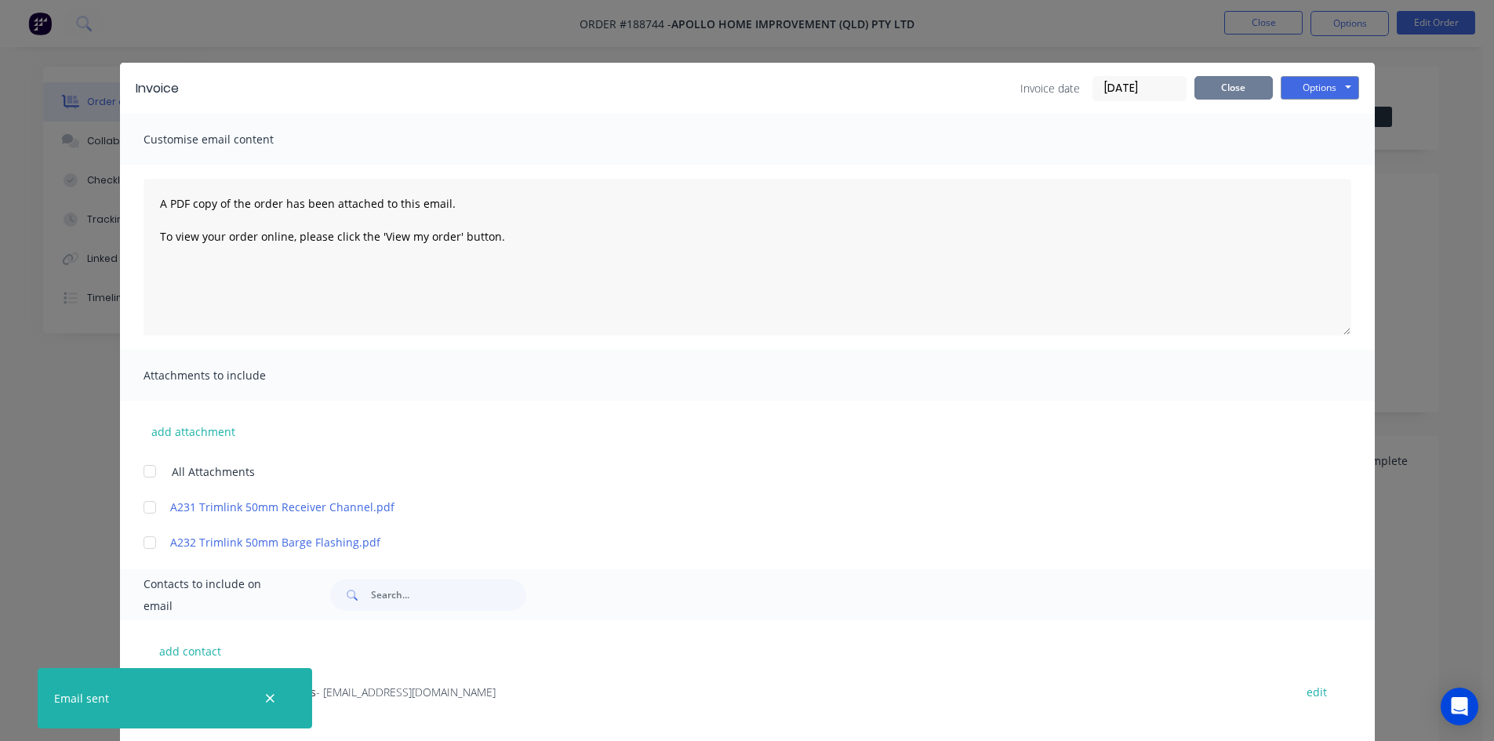
click at [1226, 84] on button "Close" at bounding box center [1234, 88] width 78 height 24
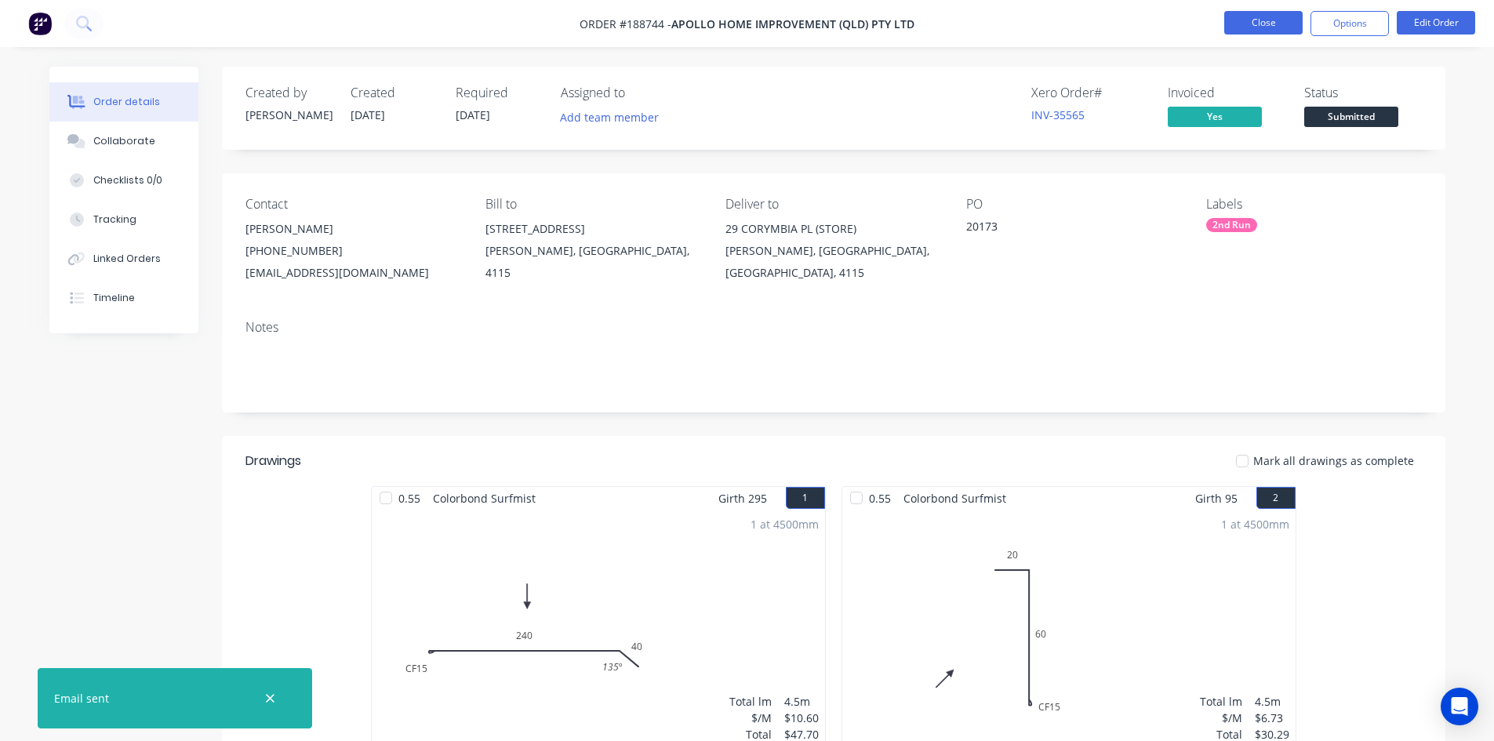
click at [1273, 22] on button "Close" at bounding box center [1263, 23] width 78 height 24
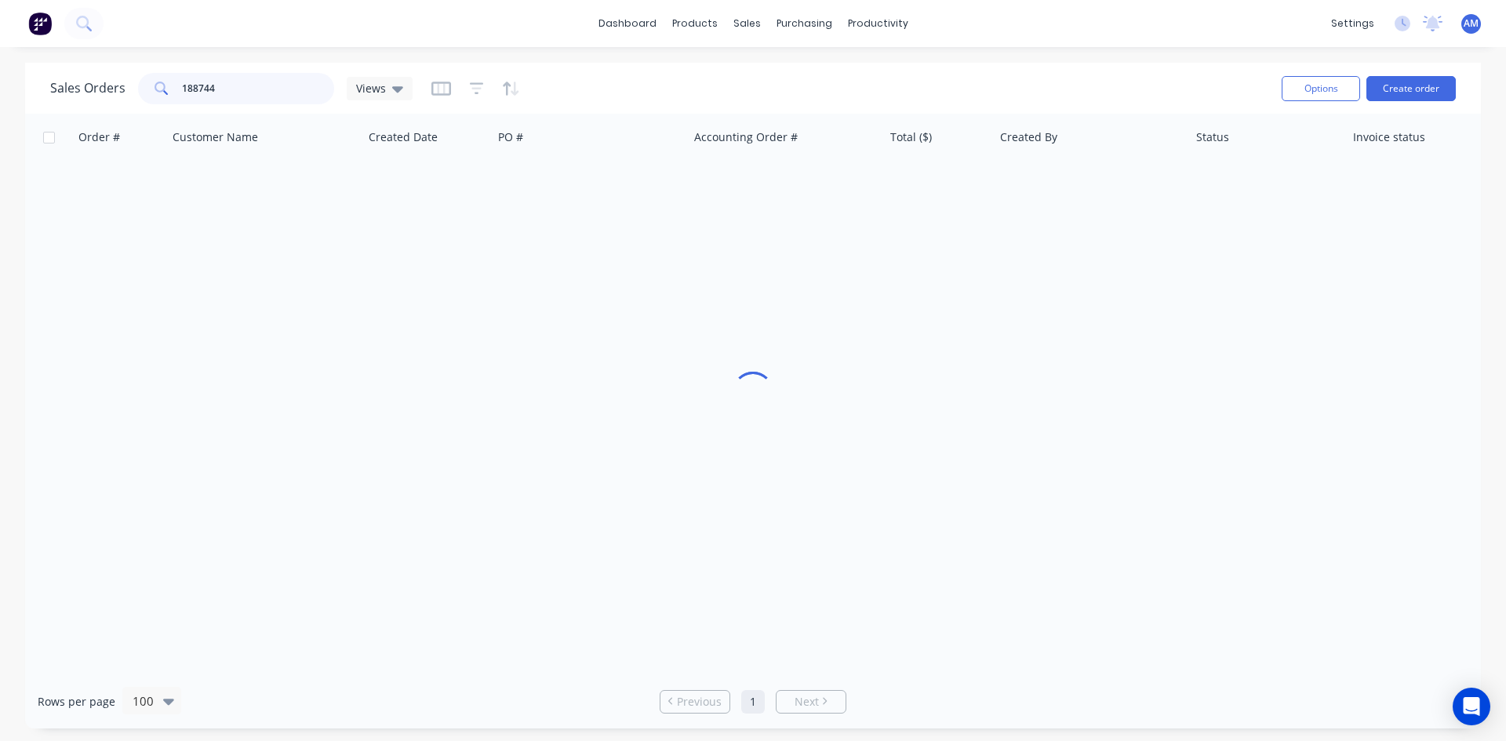
drag, startPoint x: 187, startPoint y: 87, endPoint x: 113, endPoint y: 80, distance: 74.1
click at [117, 84] on div "Sales Orders 188744 Views" at bounding box center [231, 88] width 362 height 31
type input "188736"
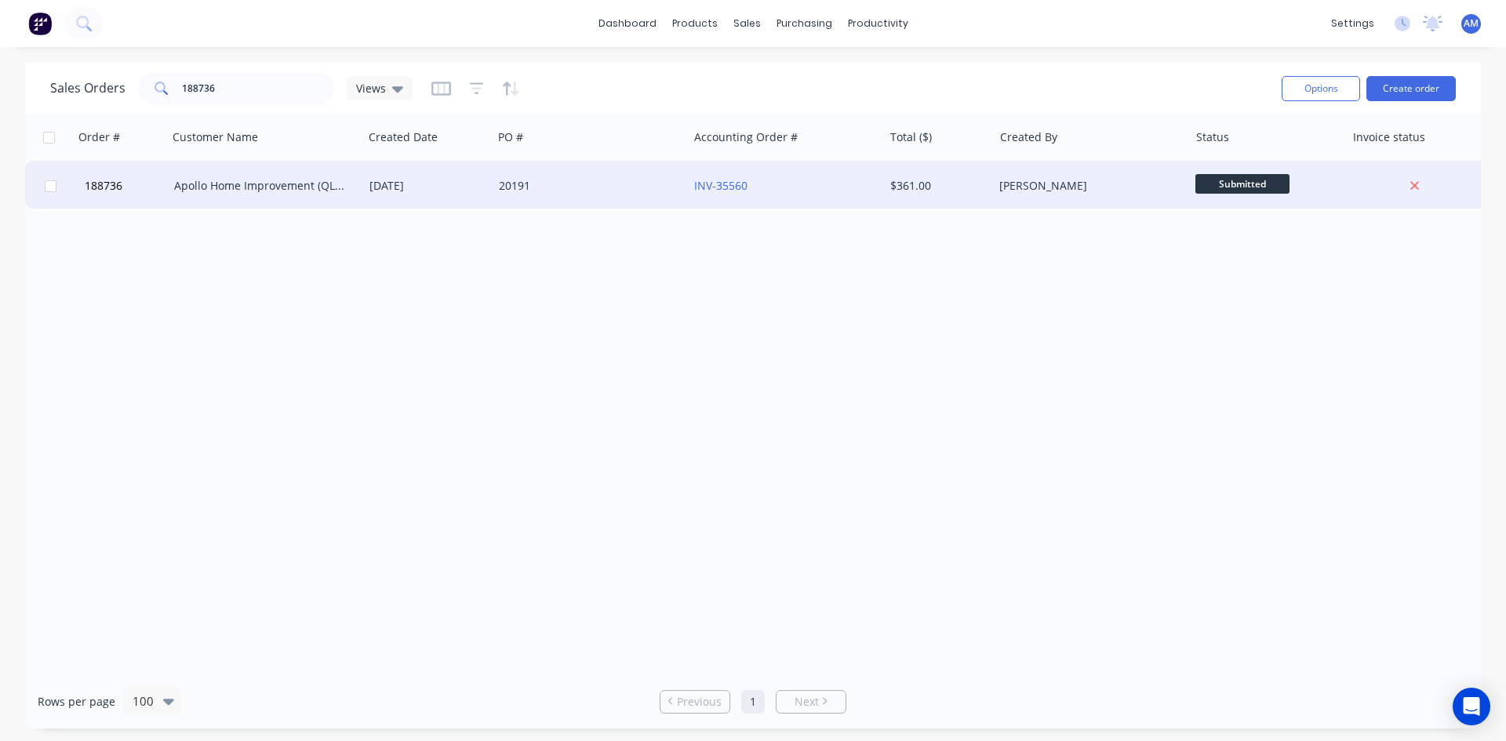
click at [636, 180] on div "20191" at bounding box center [586, 186] width 174 height 16
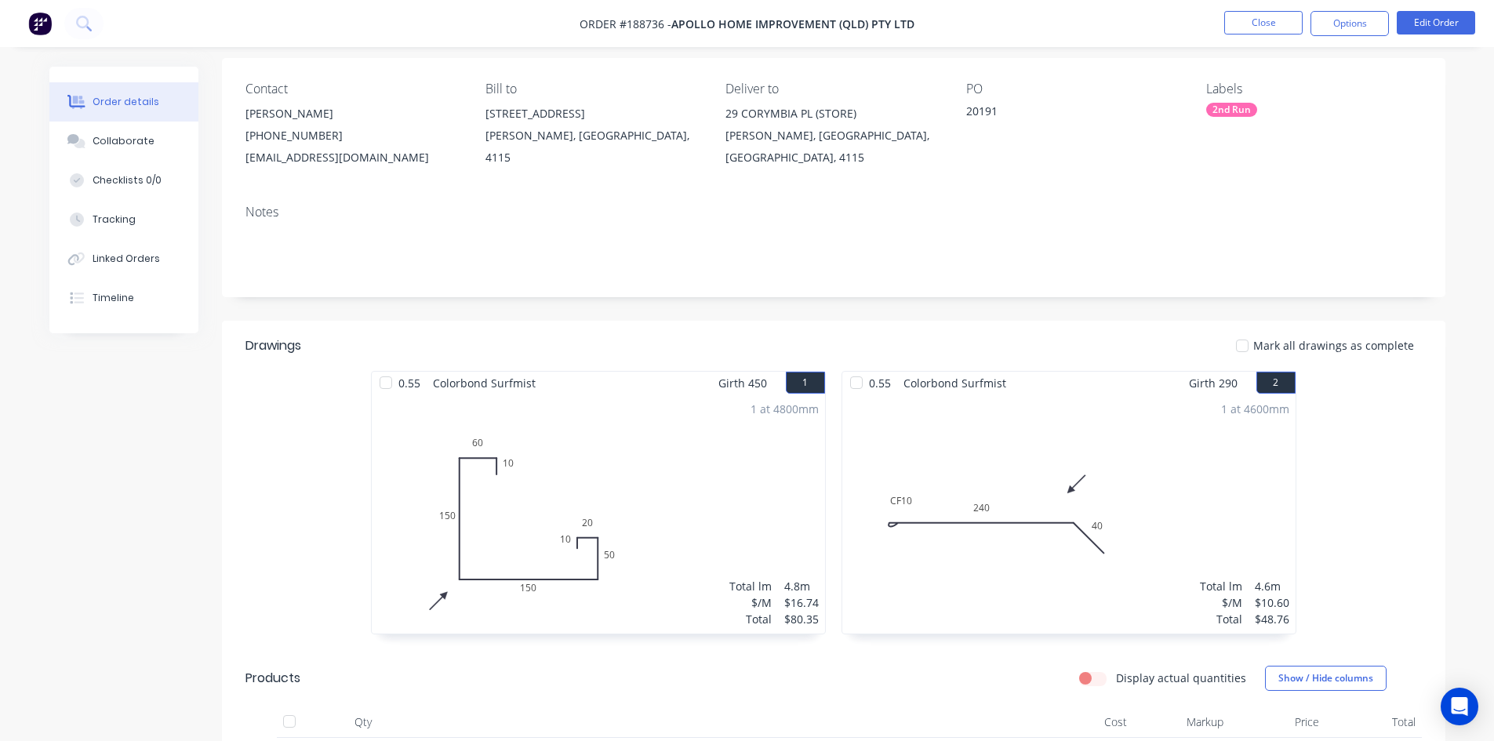
scroll to position [76, 0]
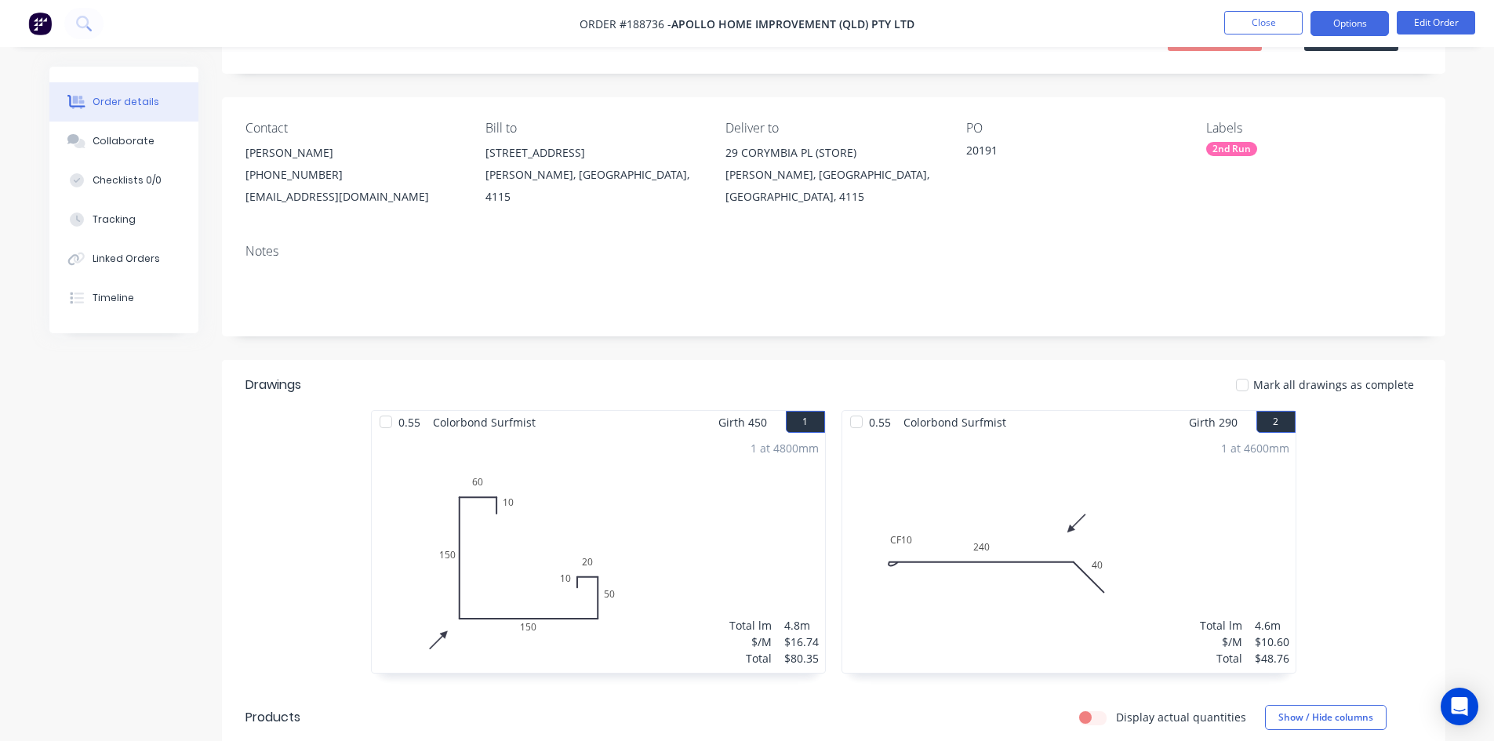
click at [1340, 24] on button "Options" at bounding box center [1350, 23] width 78 height 25
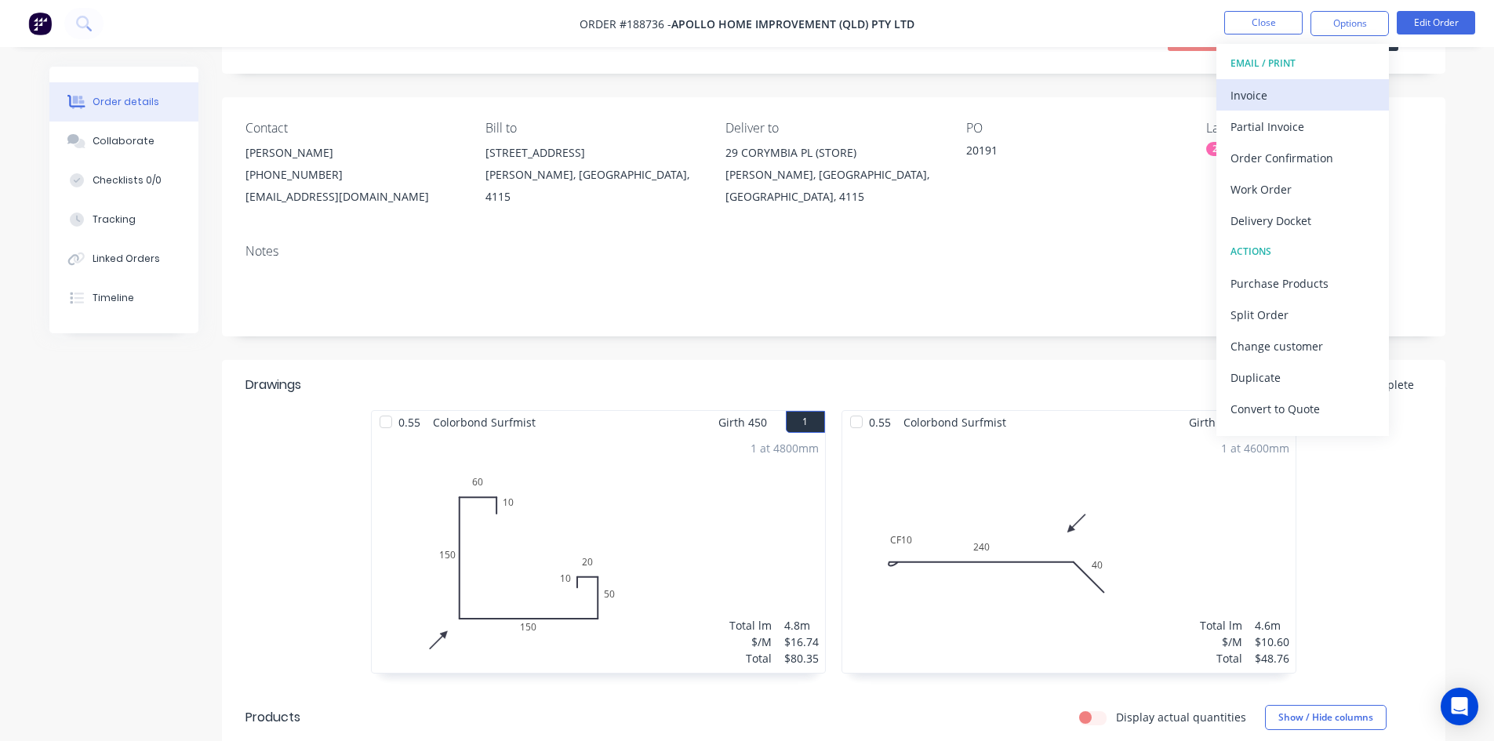
click at [1311, 90] on div "Invoice" at bounding box center [1303, 95] width 144 height 23
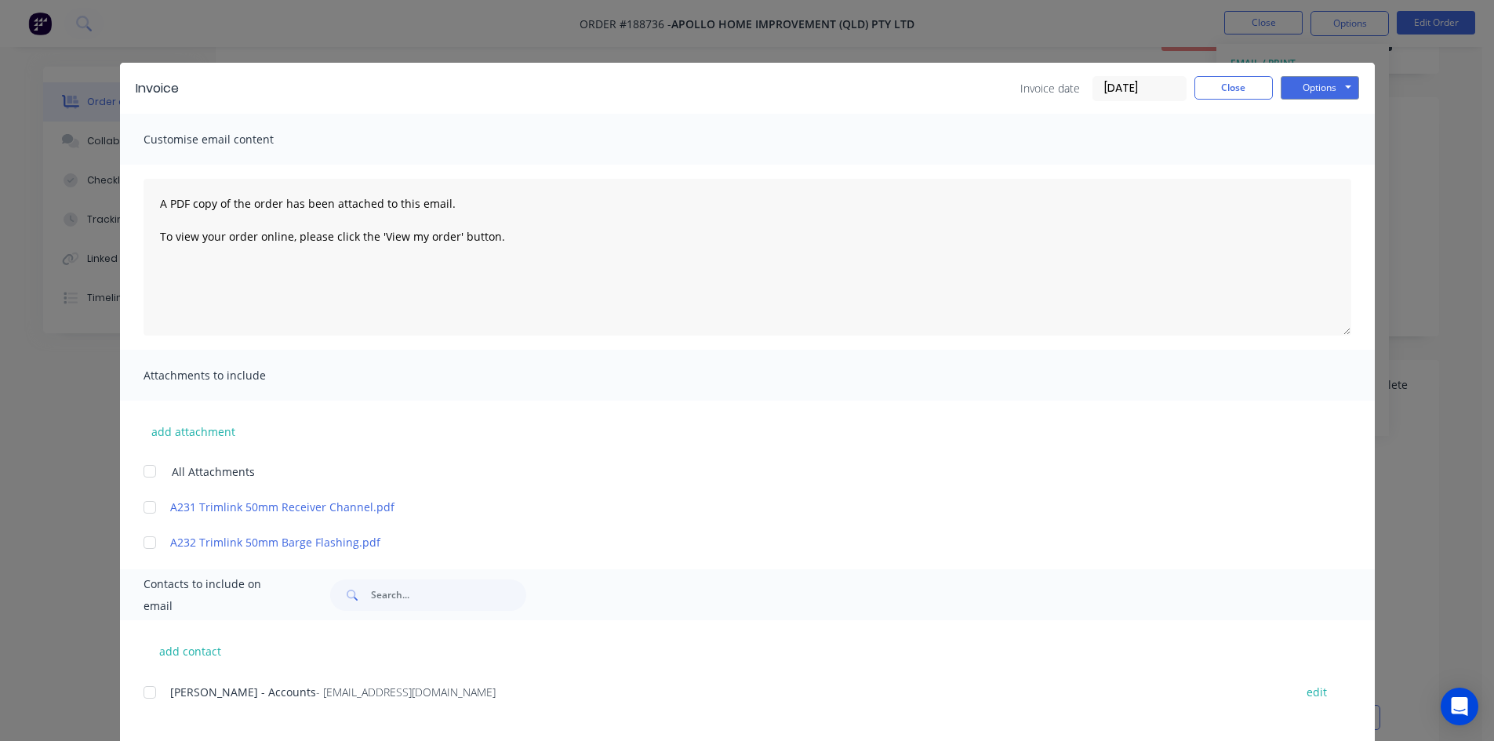
click at [142, 694] on div at bounding box center [149, 692] width 31 height 31
click at [1329, 70] on div "Invoice Invoice date [DATE] Close Options Preview Print Email" at bounding box center [747, 88] width 1255 height 51
click at [1329, 85] on button "Options" at bounding box center [1320, 88] width 78 height 24
click at [1314, 162] on button "Email" at bounding box center [1331, 168] width 100 height 26
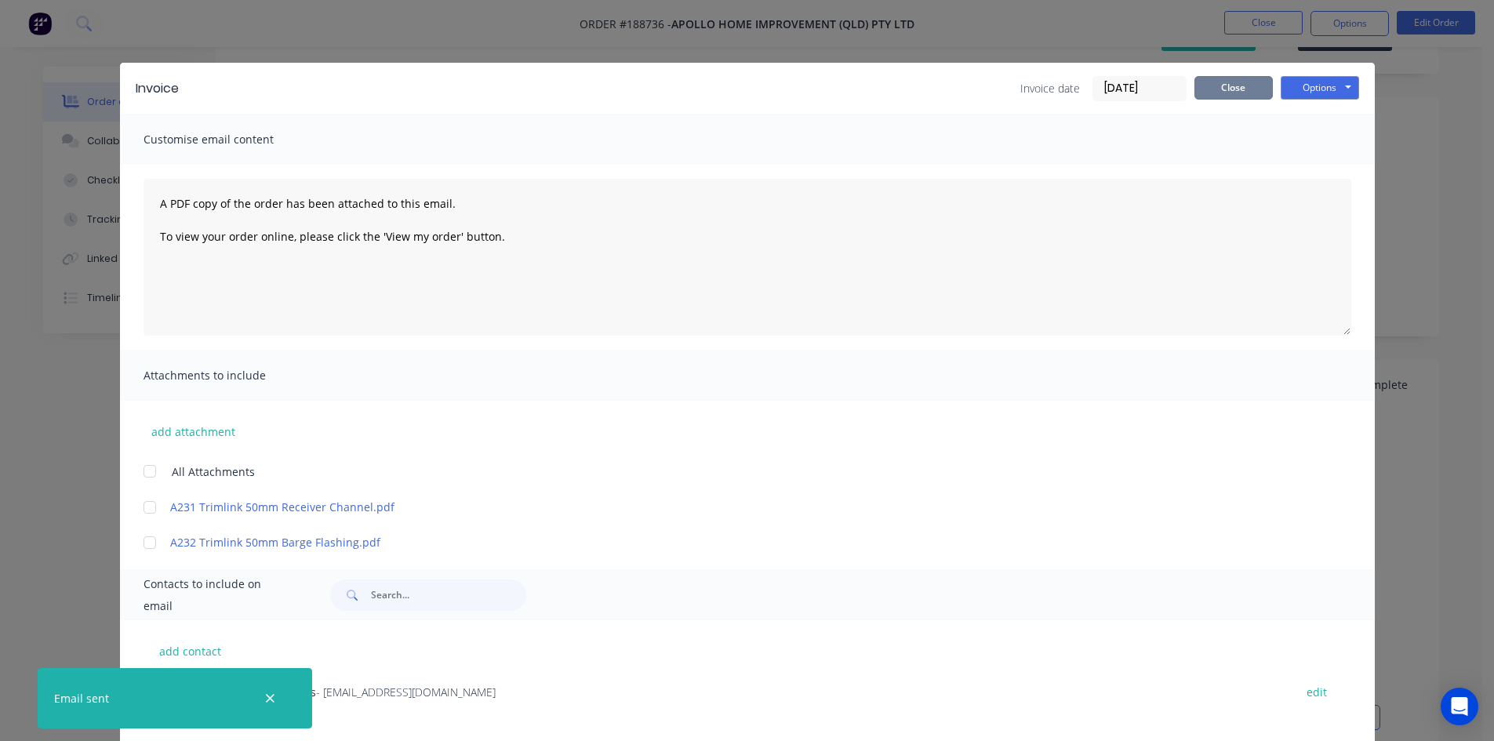
click at [1224, 90] on button "Close" at bounding box center [1234, 88] width 78 height 24
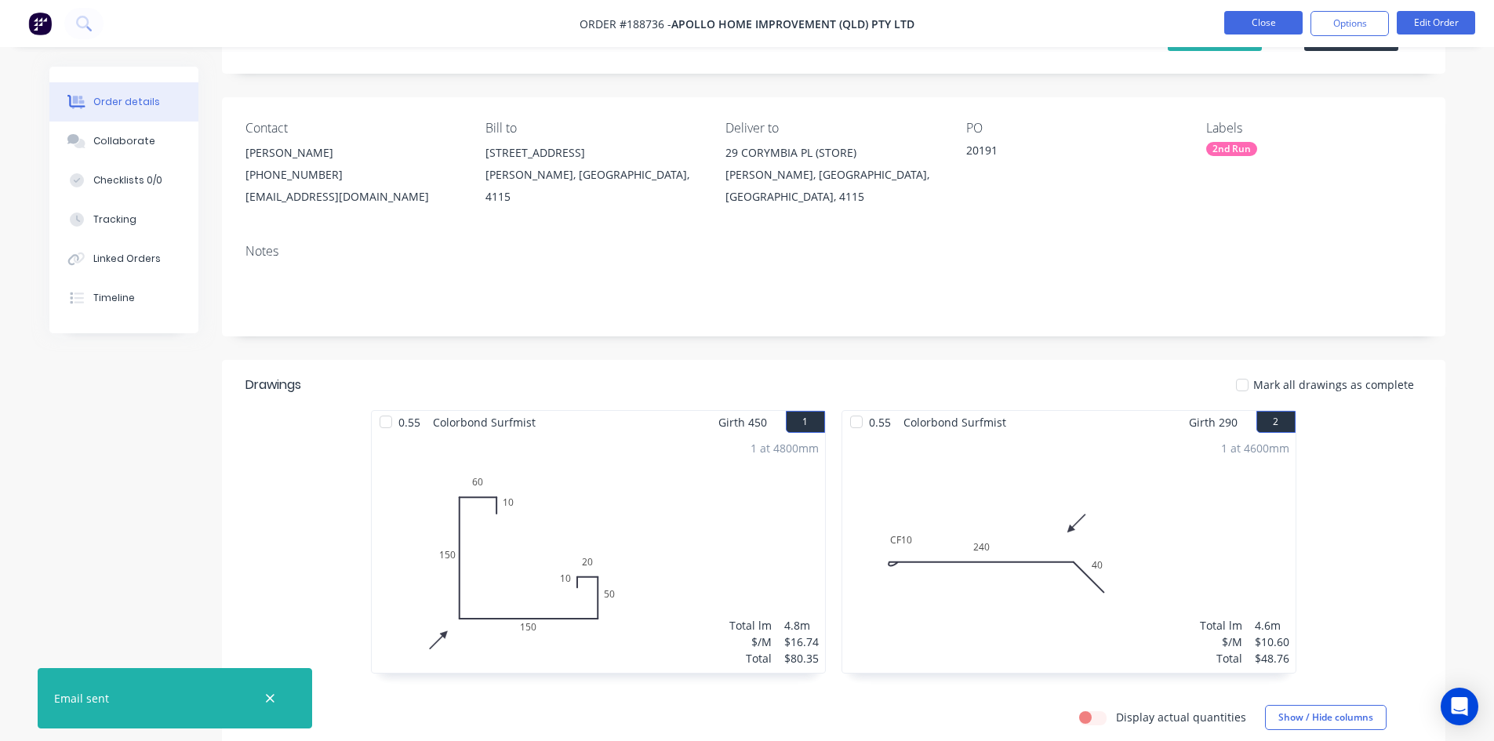
click at [1246, 31] on button "Close" at bounding box center [1263, 23] width 78 height 24
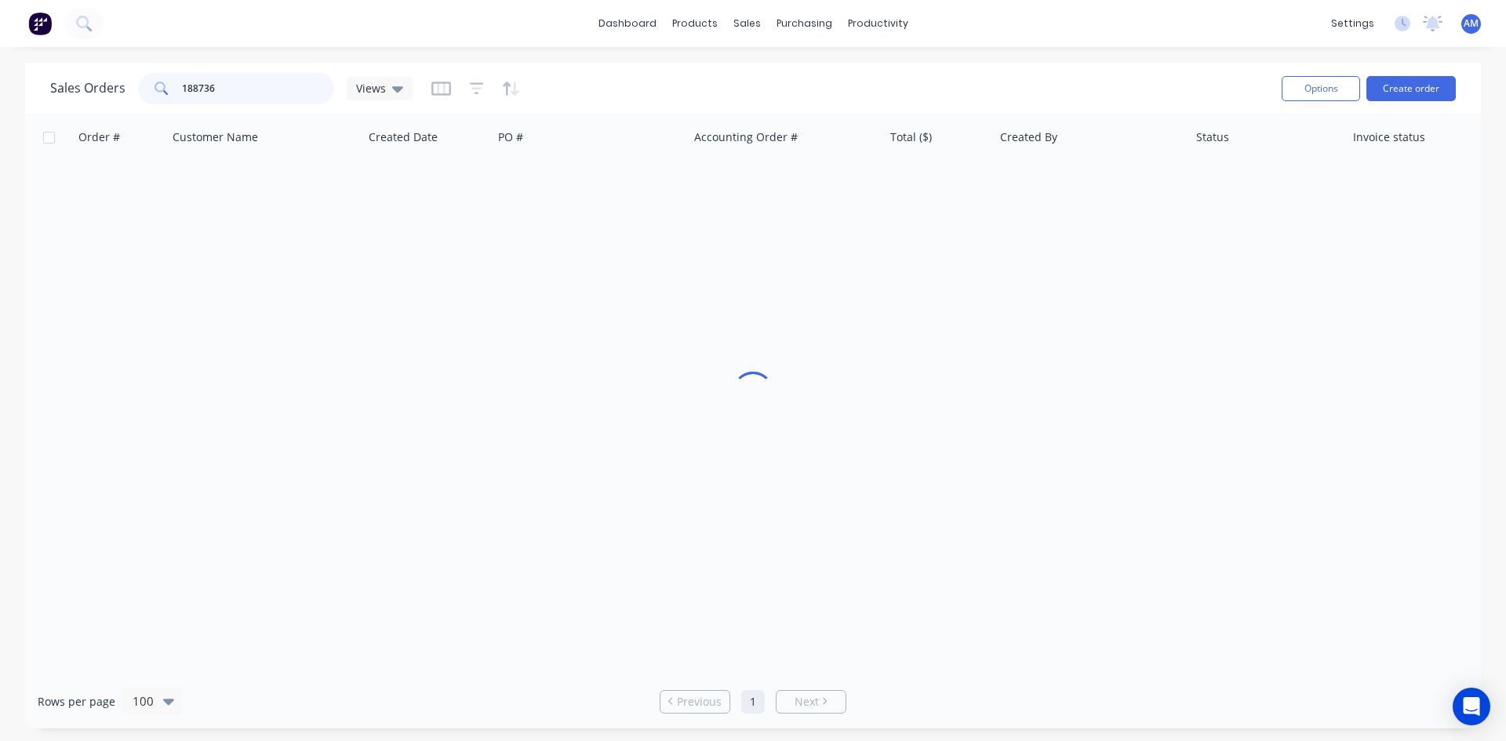
drag, startPoint x: 234, startPoint y: 87, endPoint x: 98, endPoint y: 85, distance: 135.7
click at [104, 86] on div "Sales Orders 188736 Views" at bounding box center [231, 88] width 362 height 31
type input "188740"
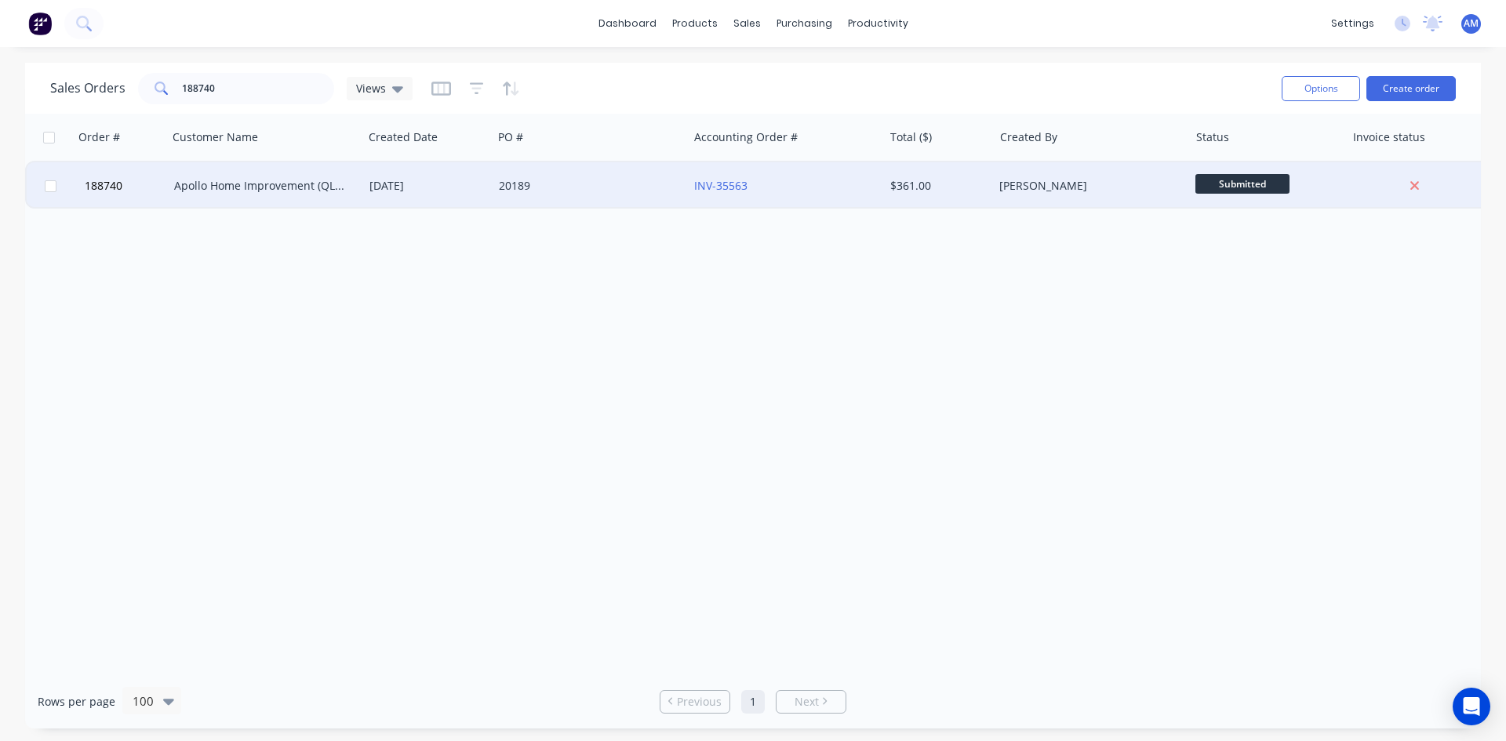
click at [443, 187] on div "[DATE]" at bounding box center [427, 186] width 117 height 16
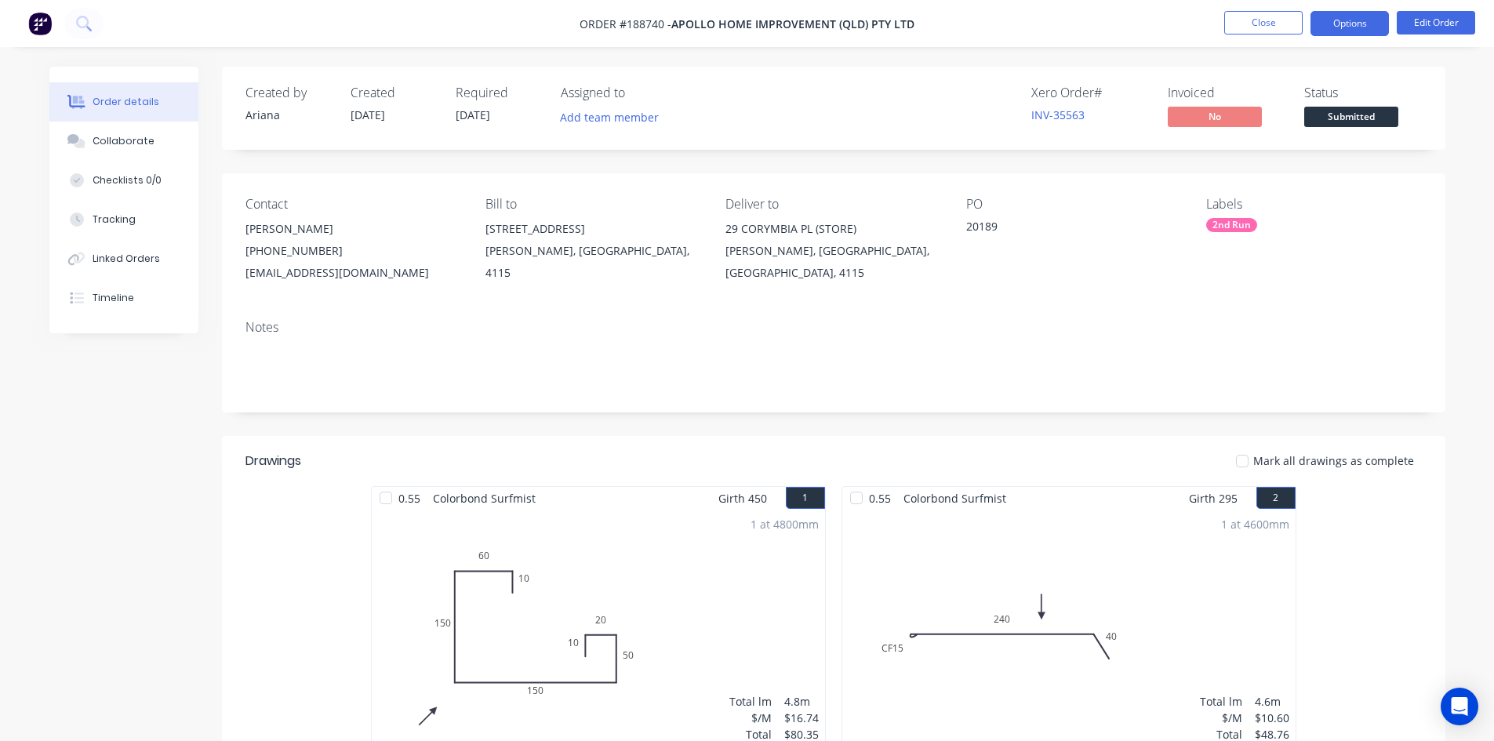
click at [1342, 20] on button "Options" at bounding box center [1350, 23] width 78 height 25
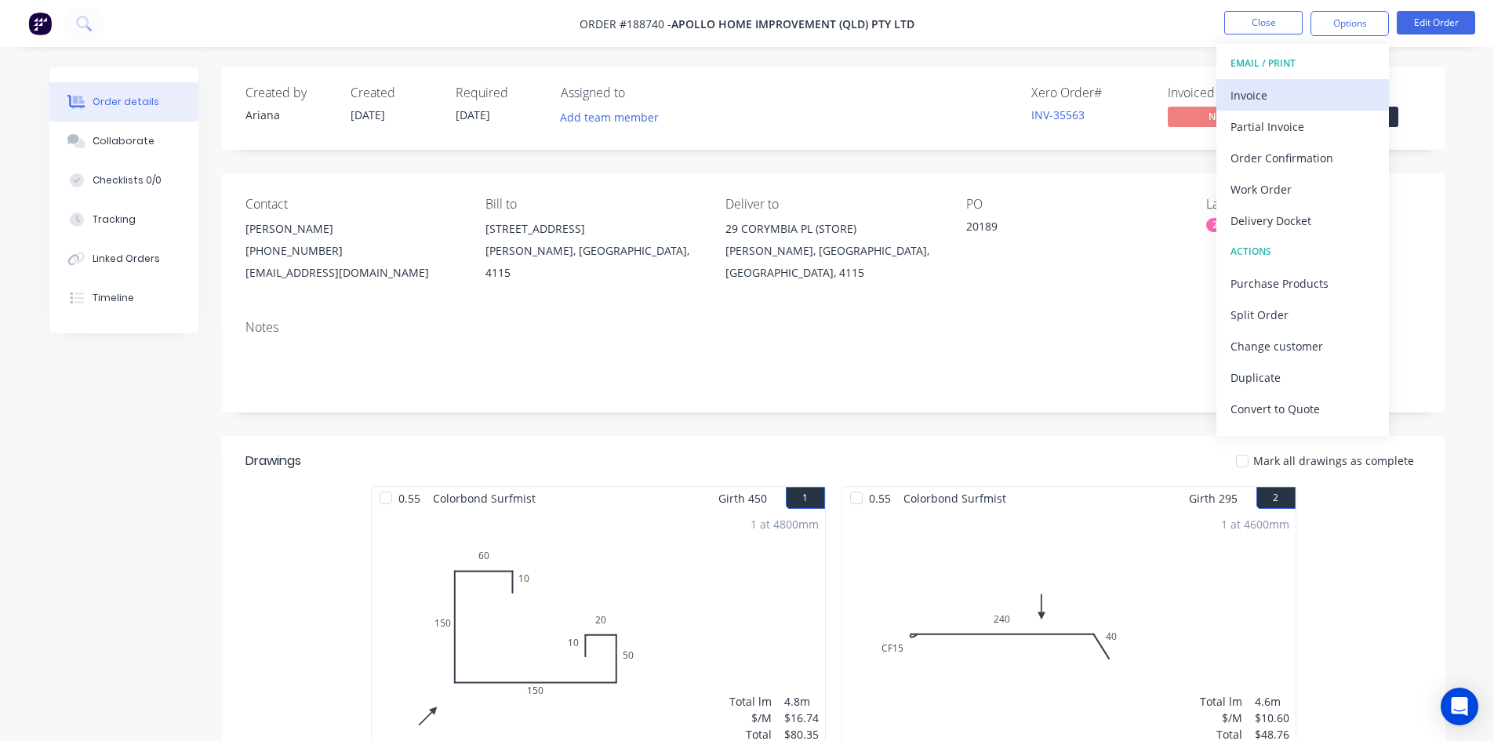
click at [1329, 86] on div "Invoice" at bounding box center [1303, 95] width 144 height 23
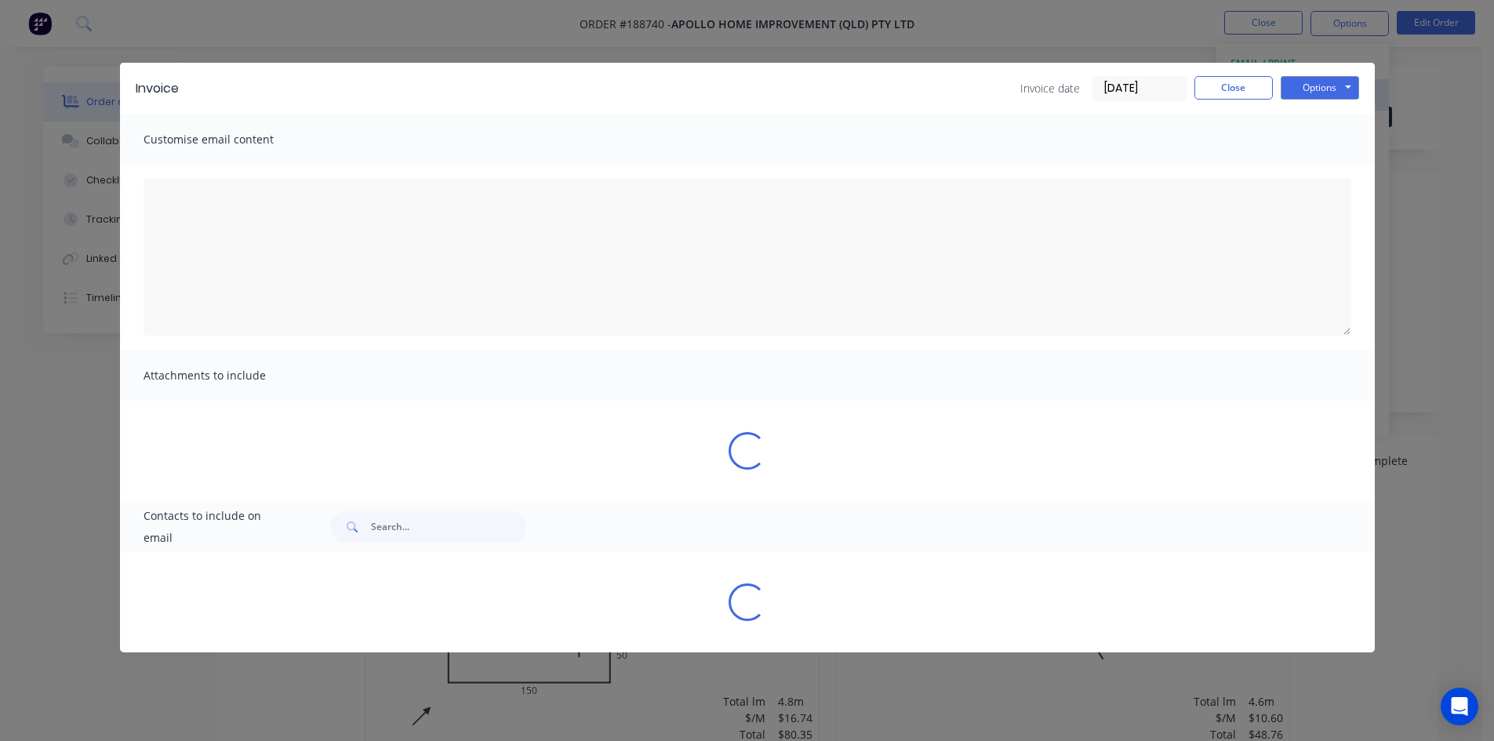
type textarea "A PDF copy of the order has been attached to this email. To view your order onl…"
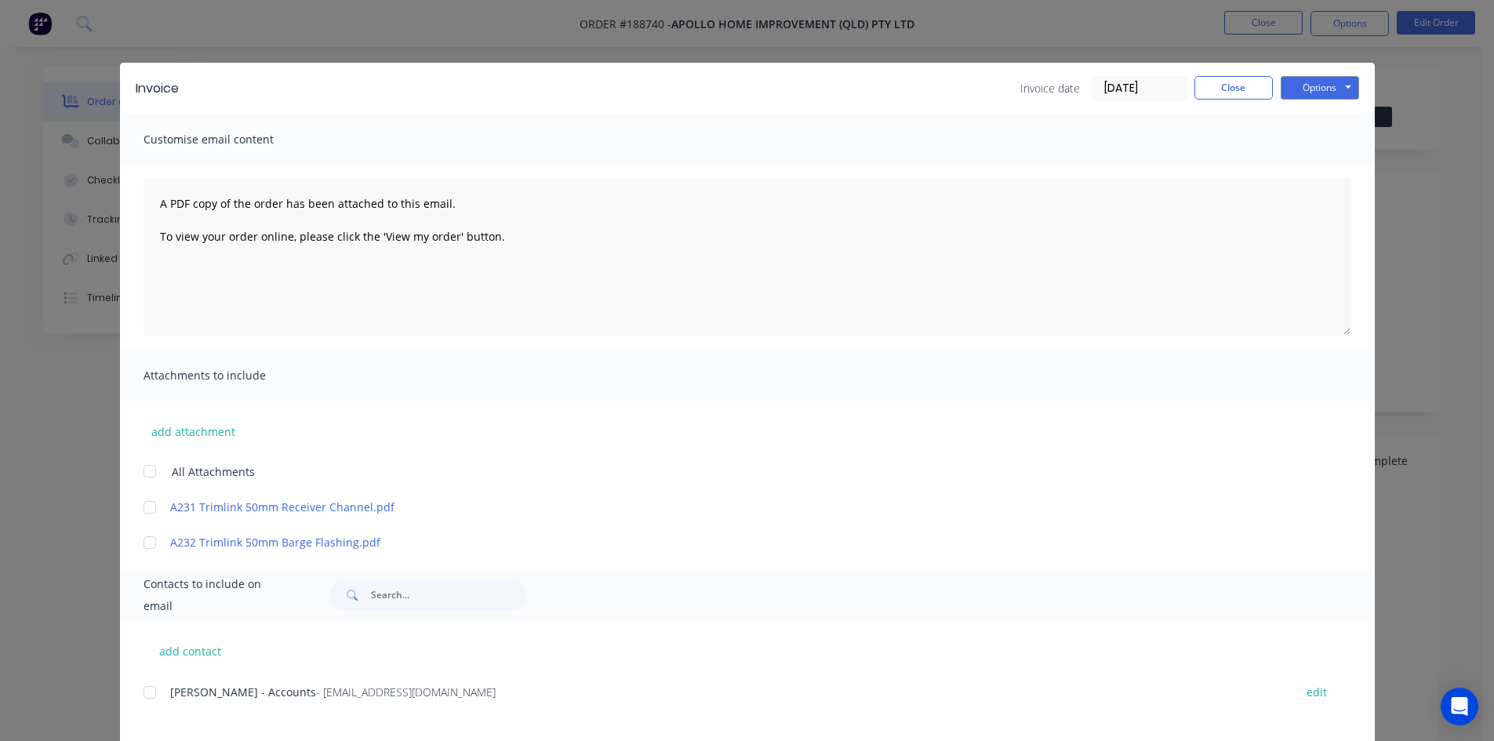
click at [148, 693] on div at bounding box center [149, 692] width 31 height 31
click at [1307, 89] on button "Options" at bounding box center [1320, 88] width 78 height 24
click at [1310, 168] on button "Email" at bounding box center [1331, 168] width 100 height 26
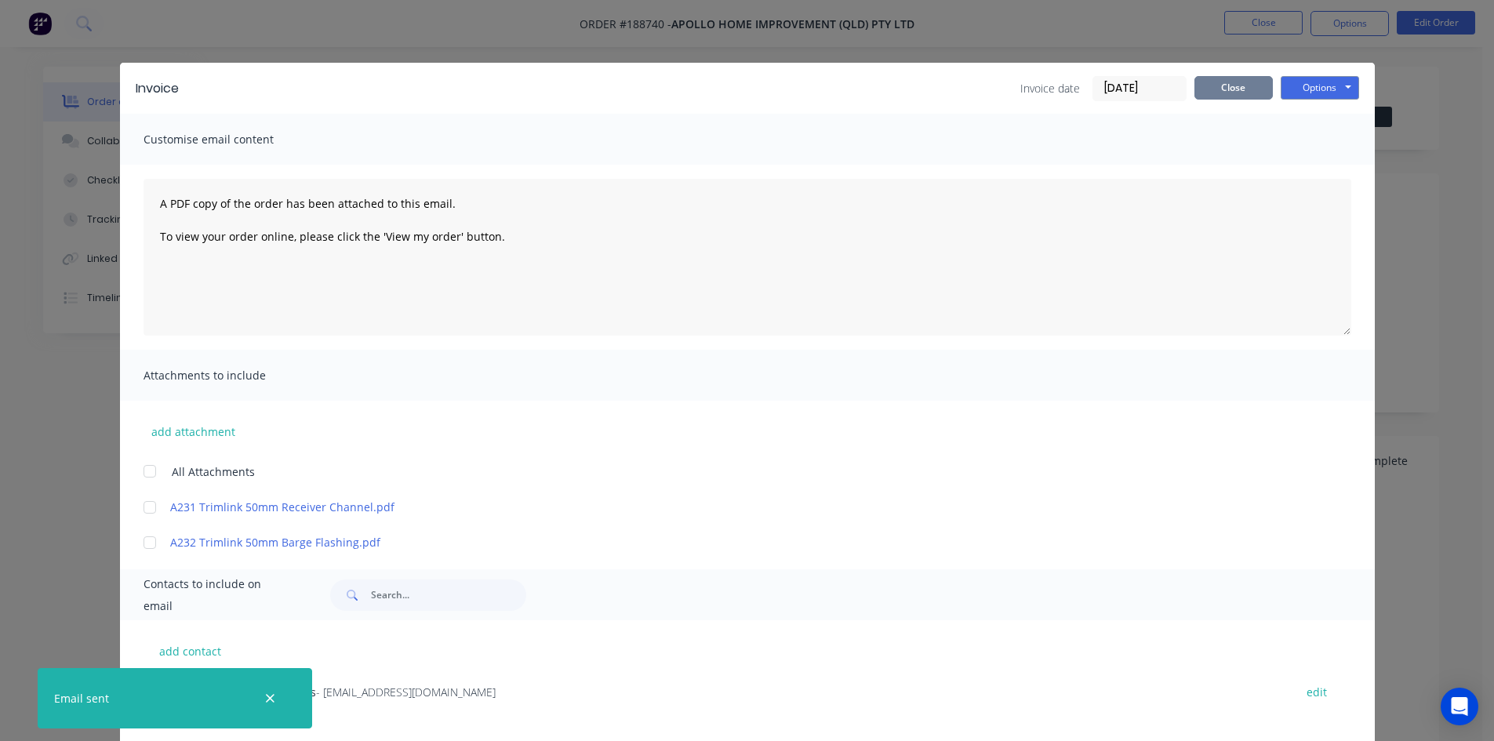
click at [1210, 91] on button "Close" at bounding box center [1234, 88] width 78 height 24
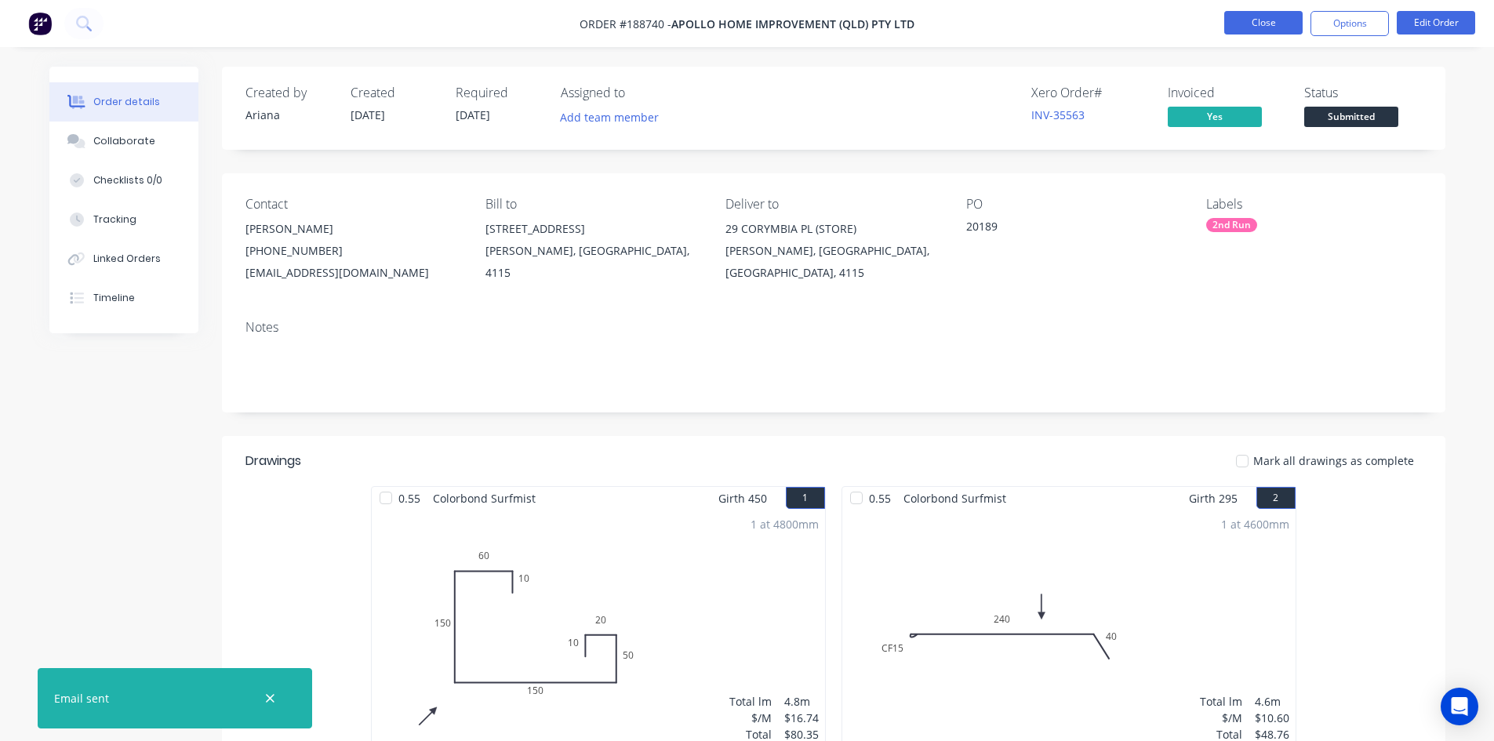
click at [1264, 18] on button "Close" at bounding box center [1263, 23] width 78 height 24
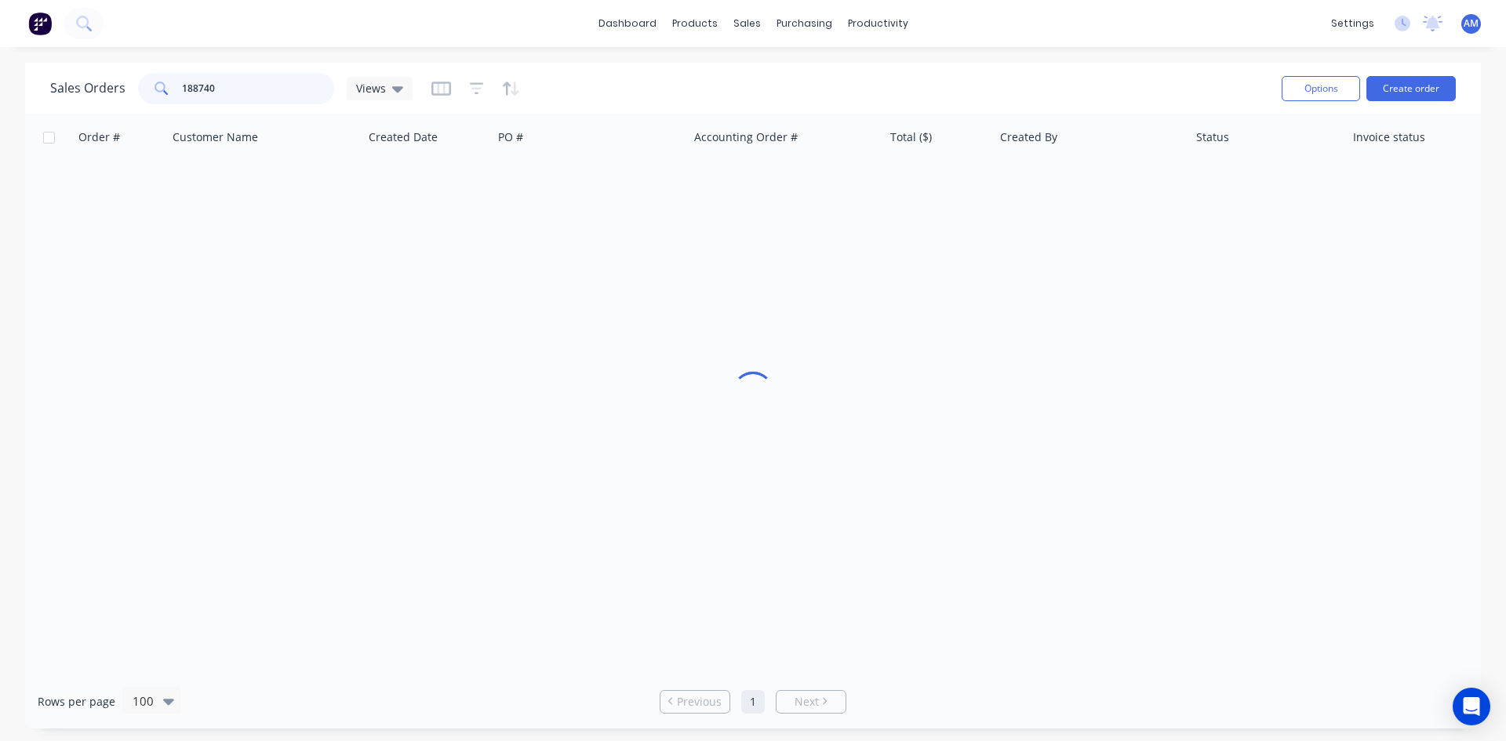
drag, startPoint x: 220, startPoint y: 98, endPoint x: 133, endPoint y: 89, distance: 86.8
click at [134, 89] on div "Sales Orders 188740 Views" at bounding box center [231, 88] width 362 height 31
type input "188733"
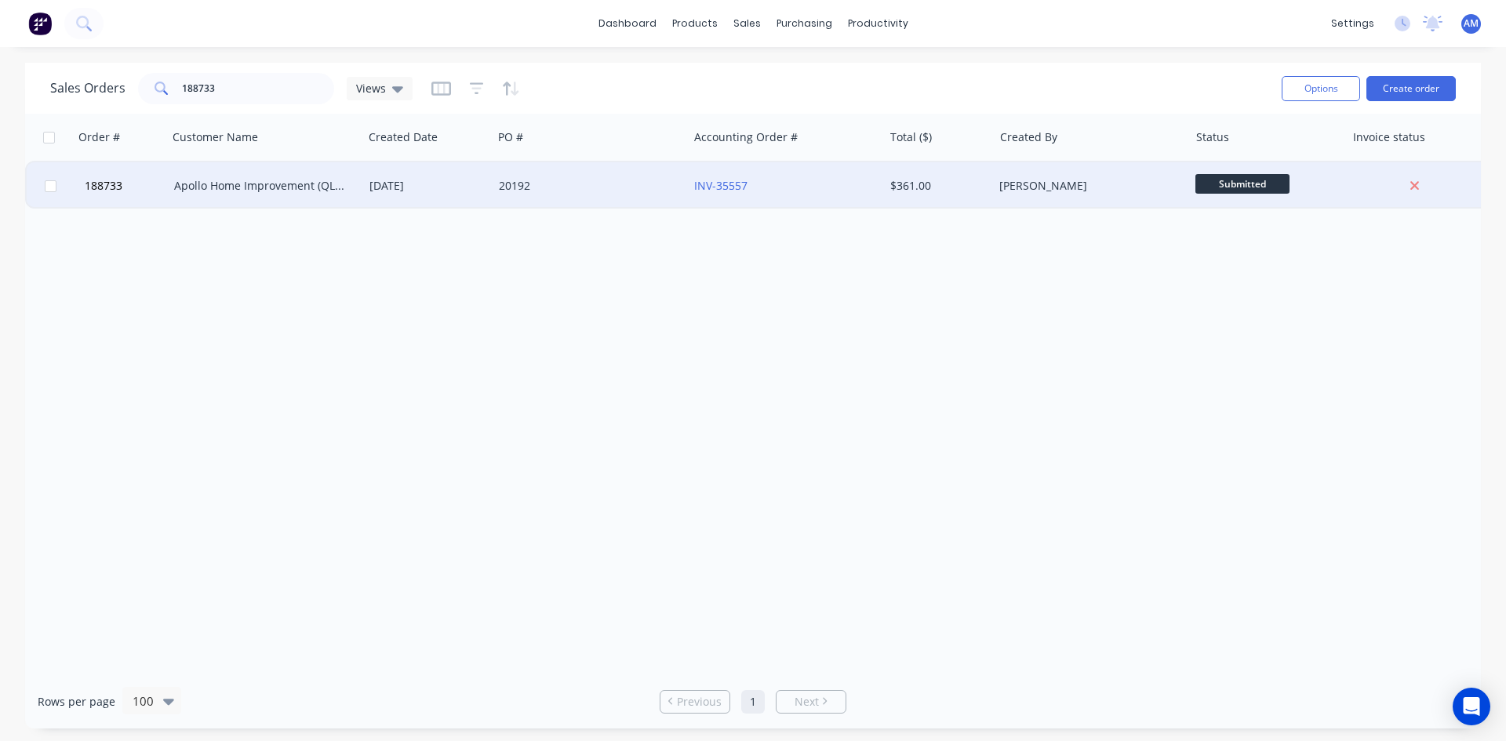
click at [589, 195] on div "20192" at bounding box center [590, 185] width 195 height 47
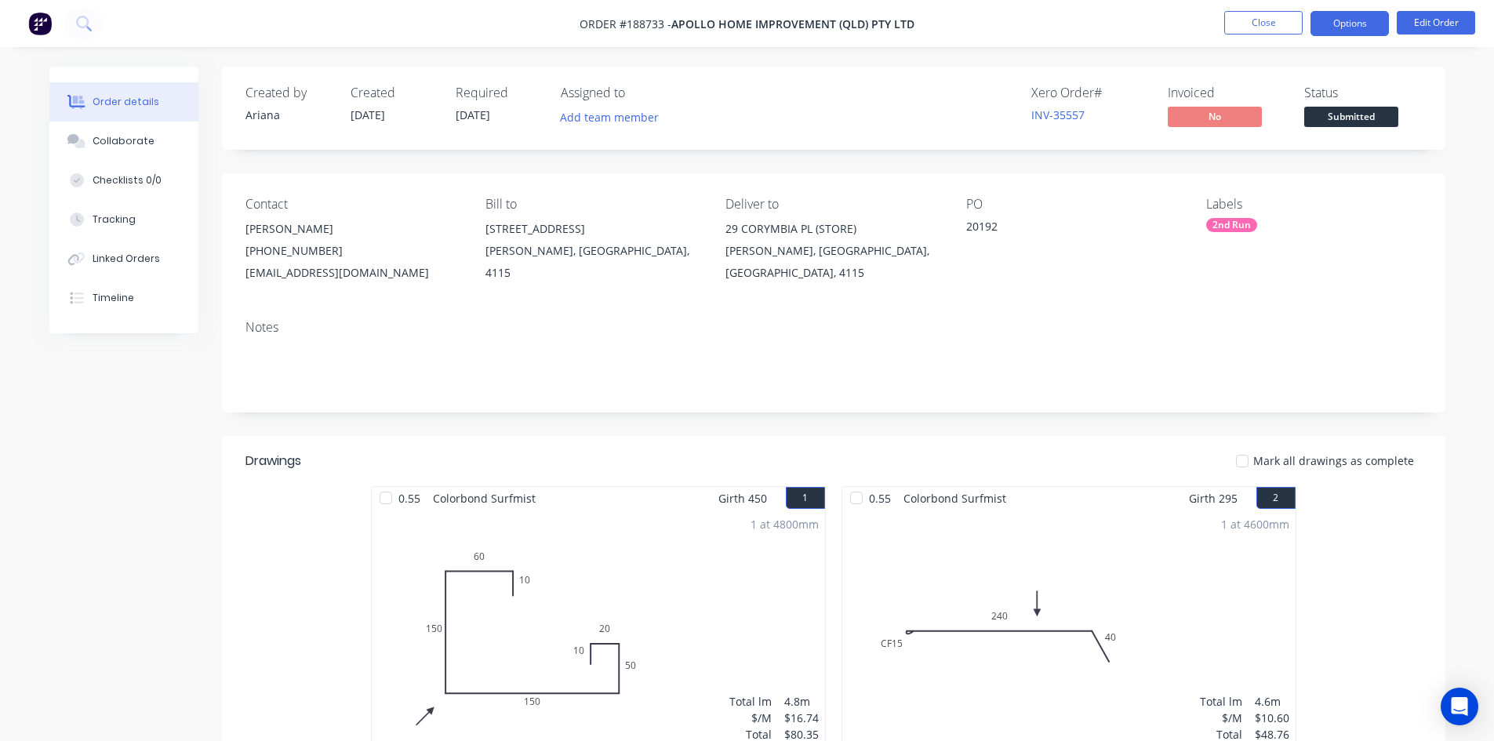
click at [1342, 21] on button "Options" at bounding box center [1350, 23] width 78 height 25
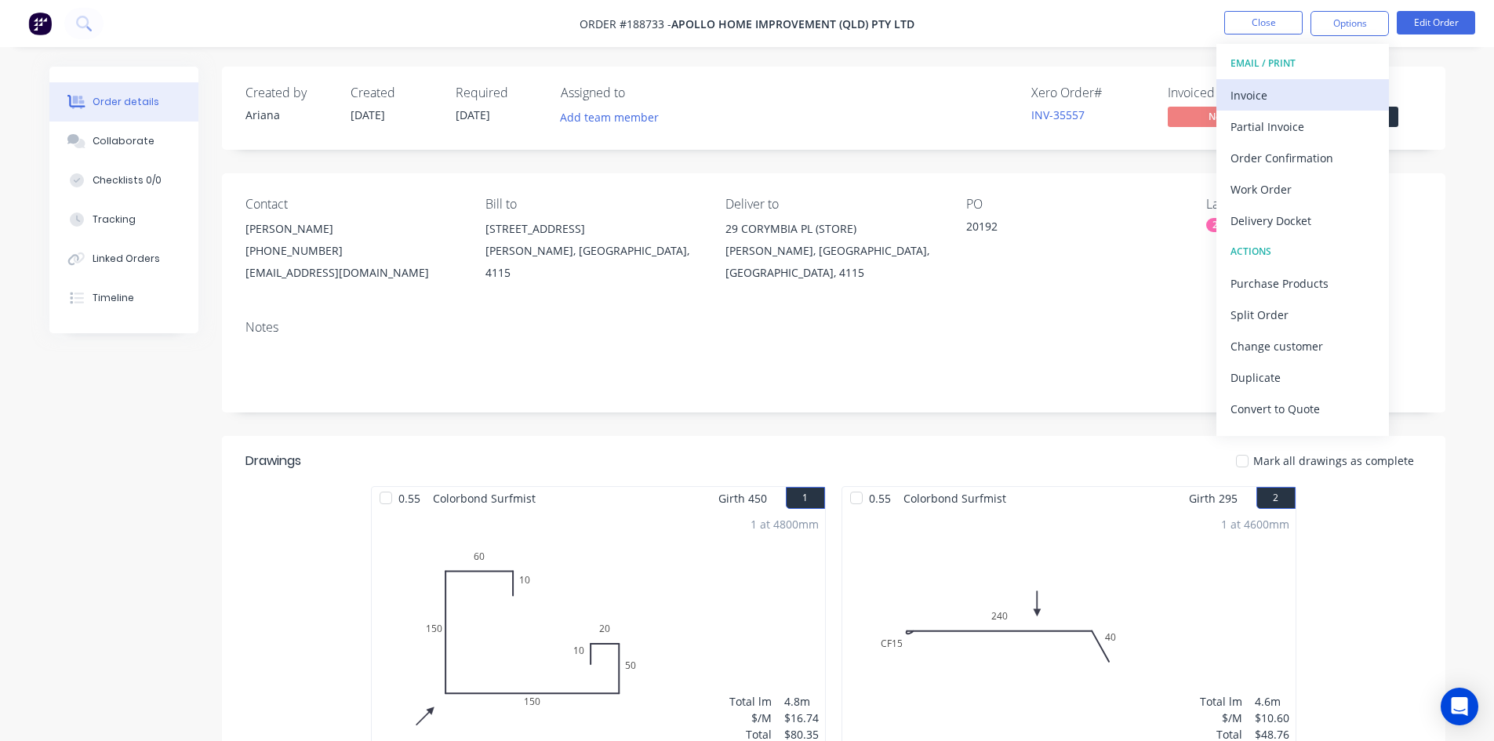
click at [1297, 90] on div "Invoice" at bounding box center [1303, 95] width 144 height 23
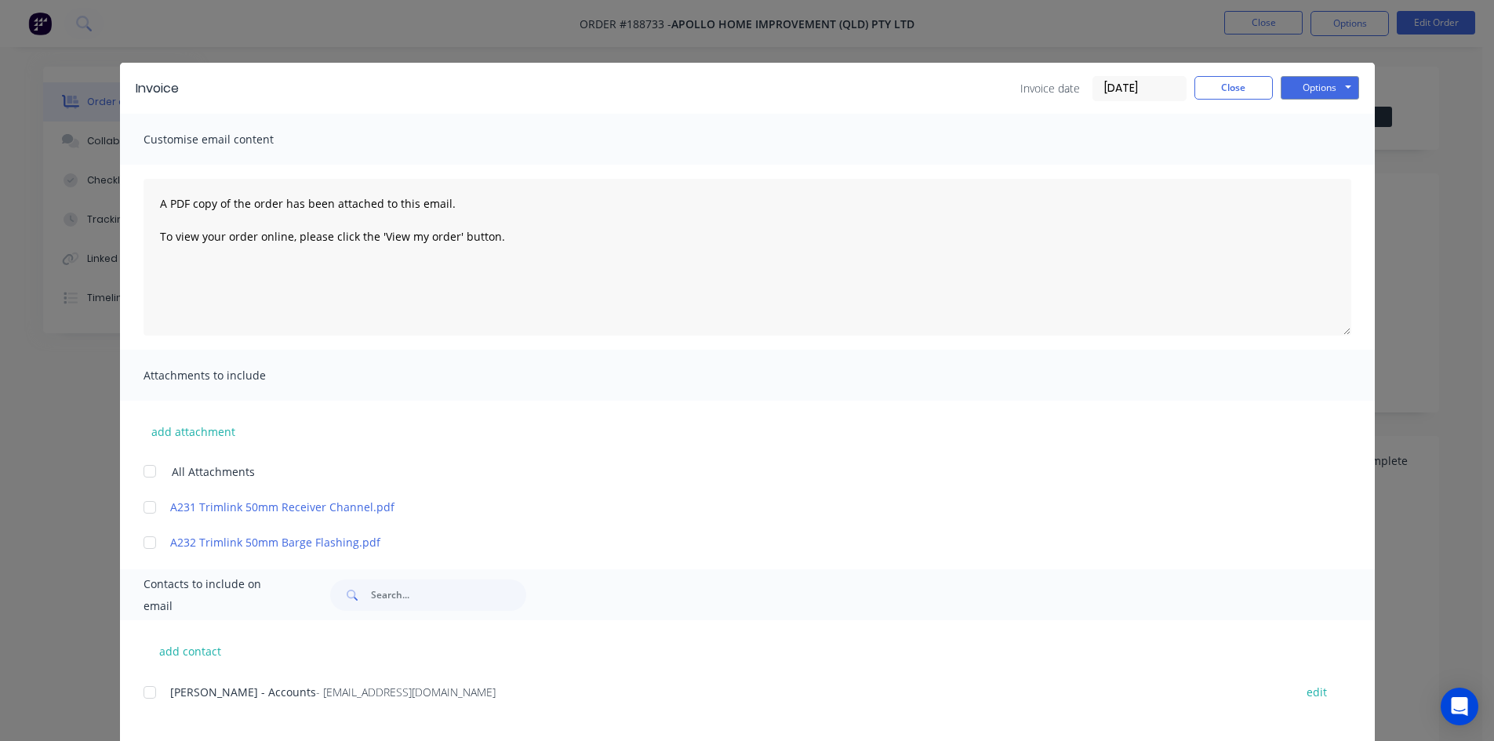
click at [144, 693] on div at bounding box center [149, 692] width 31 height 31
click at [1310, 87] on button "Options" at bounding box center [1320, 88] width 78 height 24
click at [1311, 168] on button "Email" at bounding box center [1331, 168] width 100 height 26
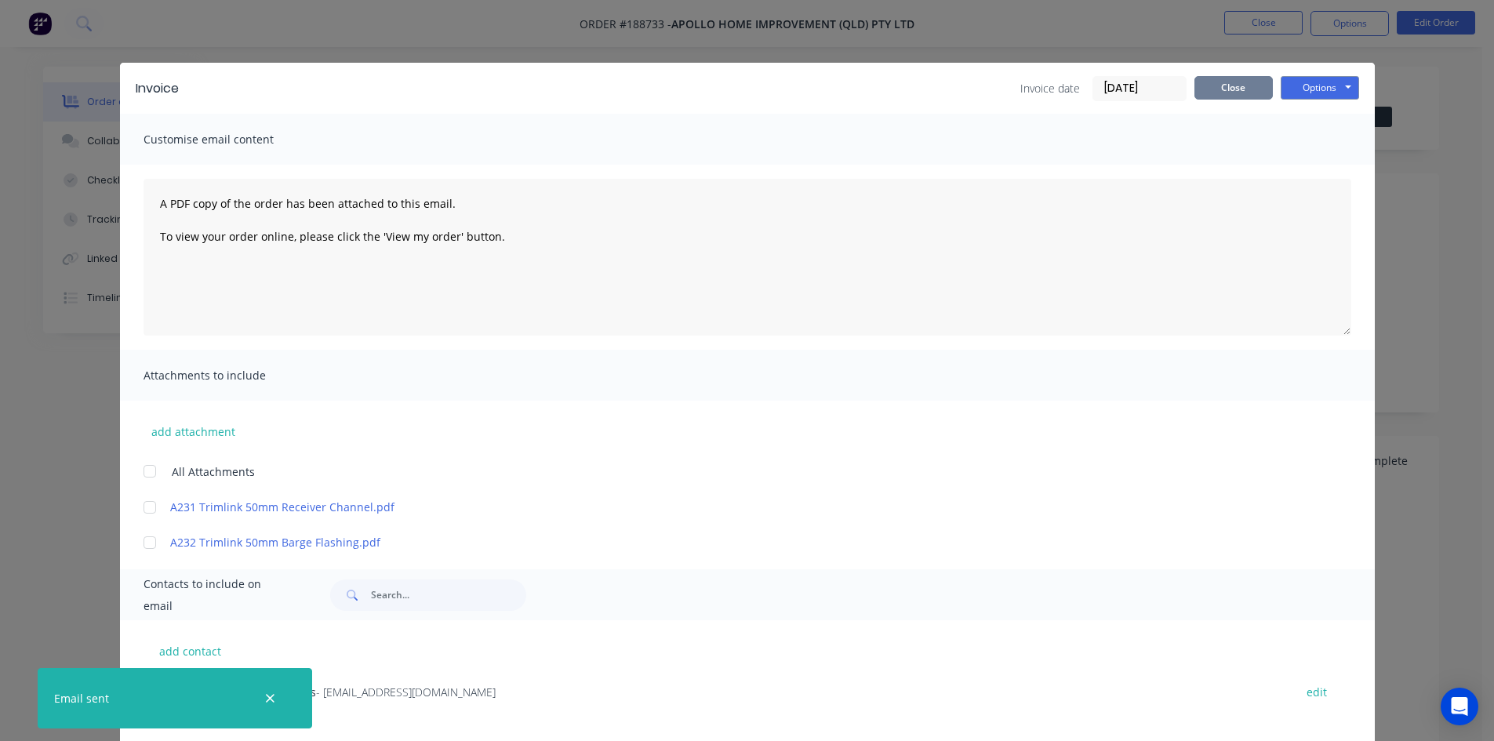
click at [1220, 86] on button "Close" at bounding box center [1234, 88] width 78 height 24
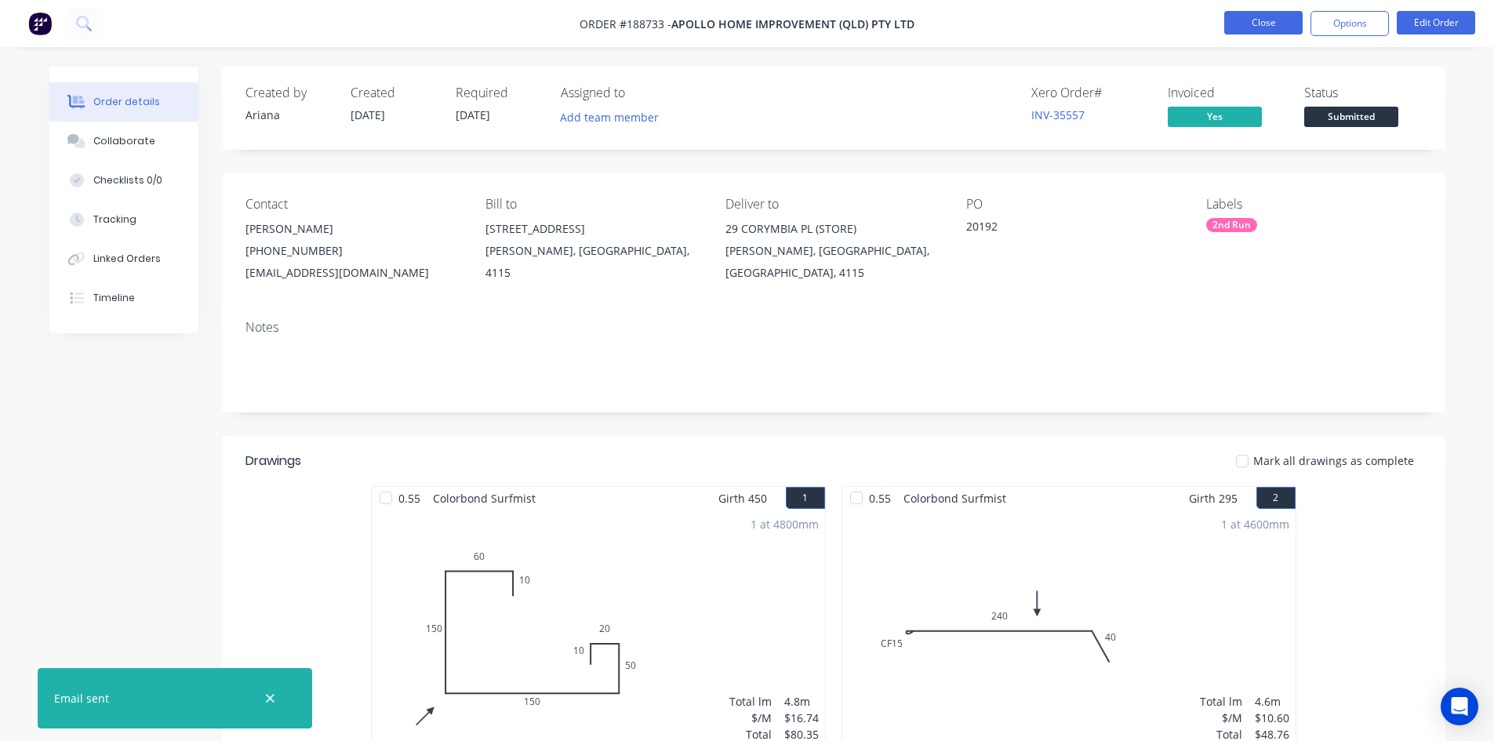
click at [1258, 25] on button "Close" at bounding box center [1263, 23] width 78 height 24
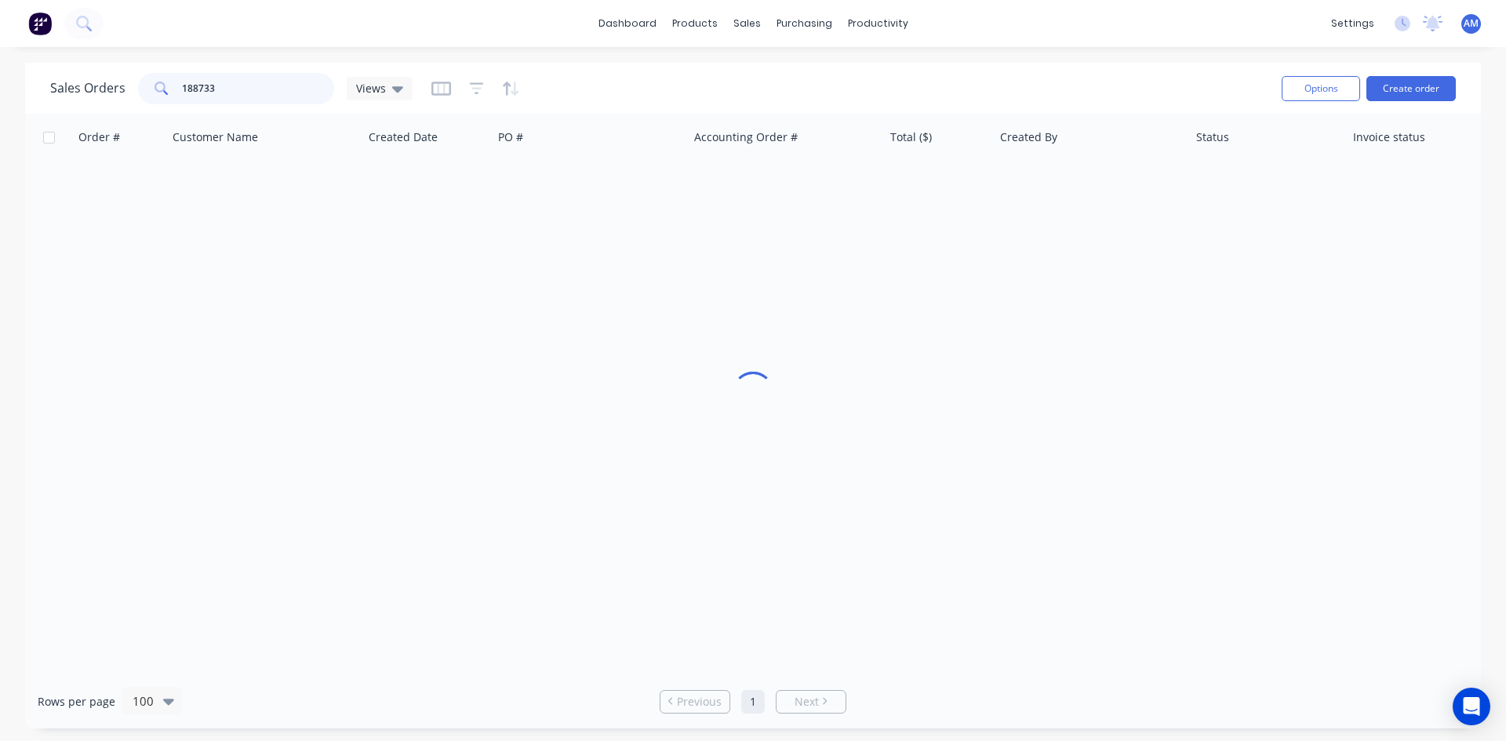
drag, startPoint x: 244, startPoint y: 90, endPoint x: 78, endPoint y: 90, distance: 166.3
click at [79, 90] on div "Sales Orders 188733 Views" at bounding box center [231, 88] width 362 height 31
type input "188739"
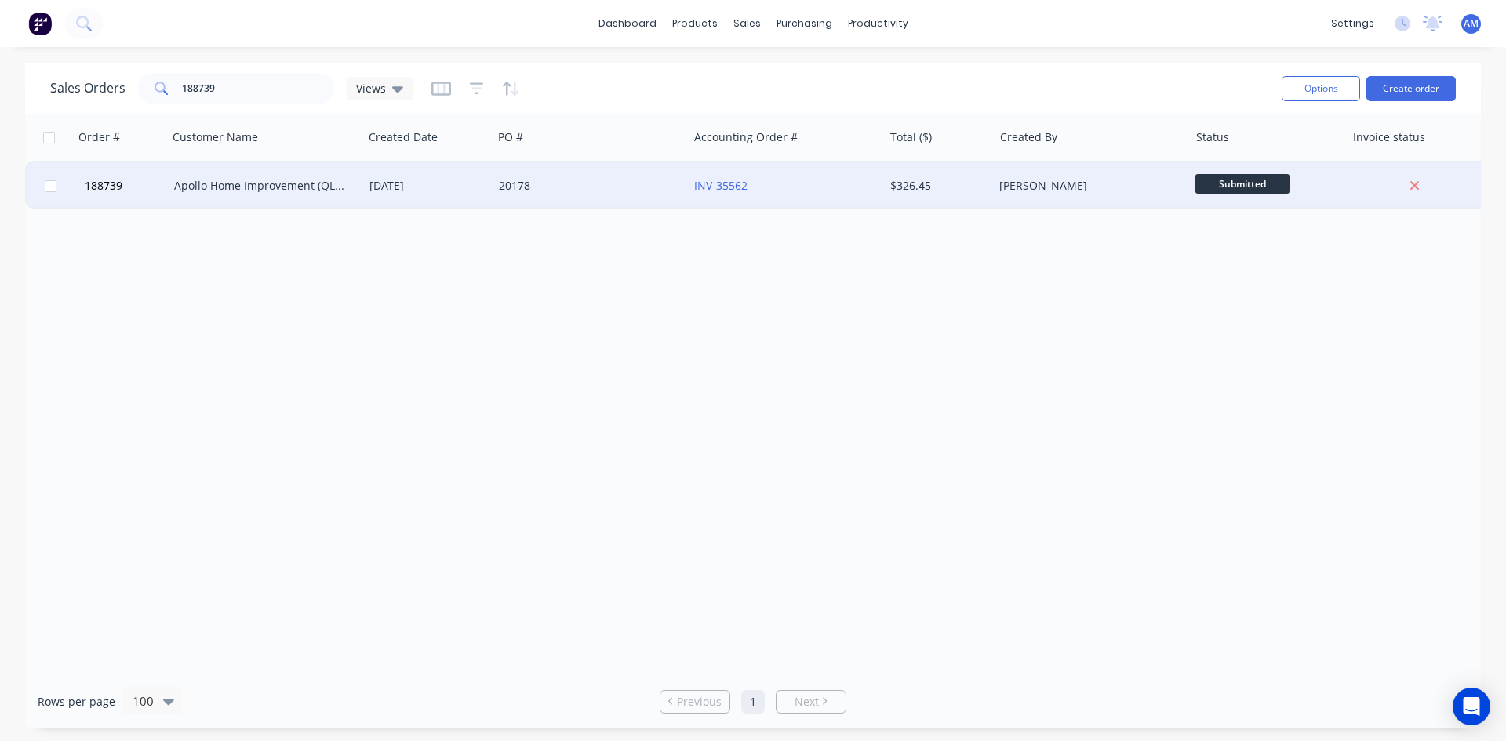
click at [575, 183] on div "20178" at bounding box center [586, 186] width 174 height 16
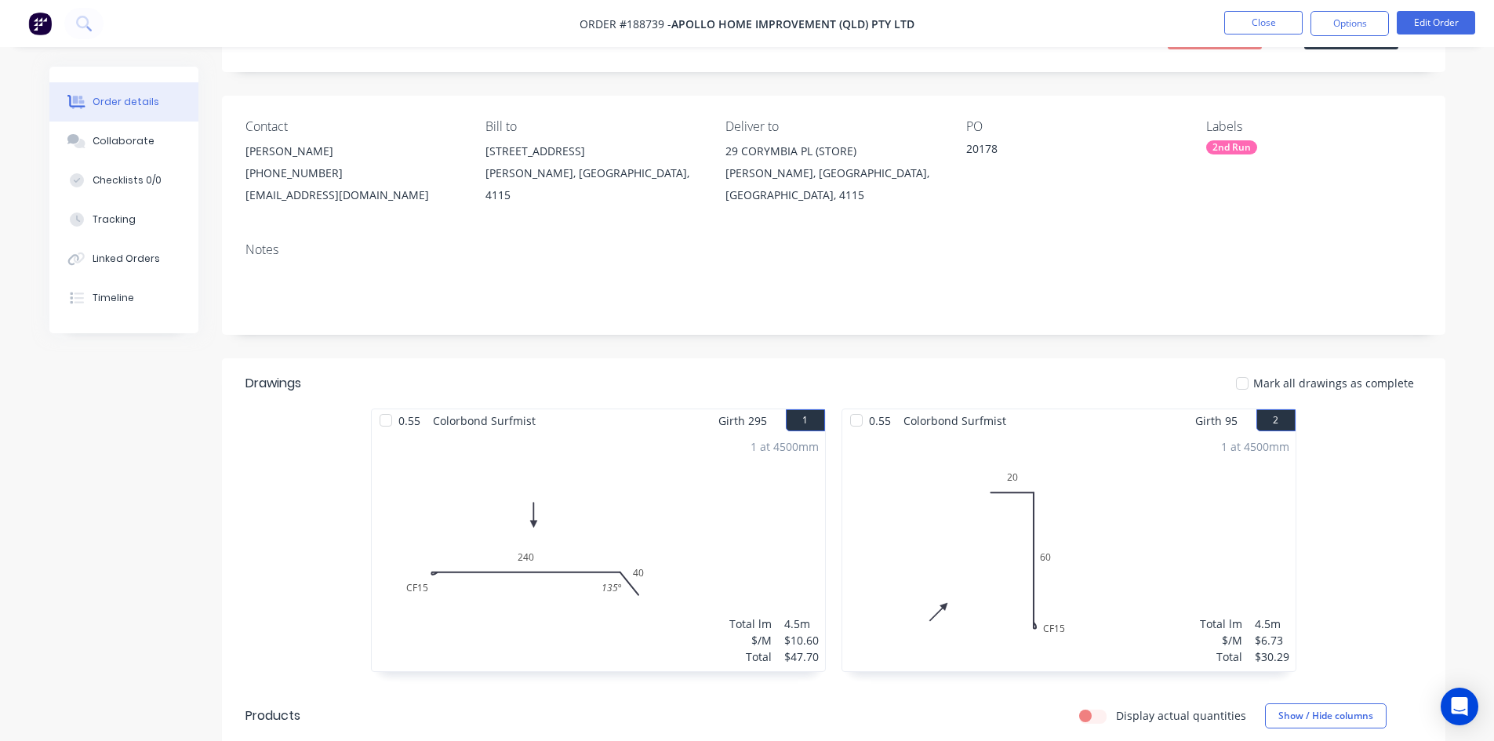
scroll to position [76, 0]
click at [1362, 23] on button "Options" at bounding box center [1350, 23] width 78 height 25
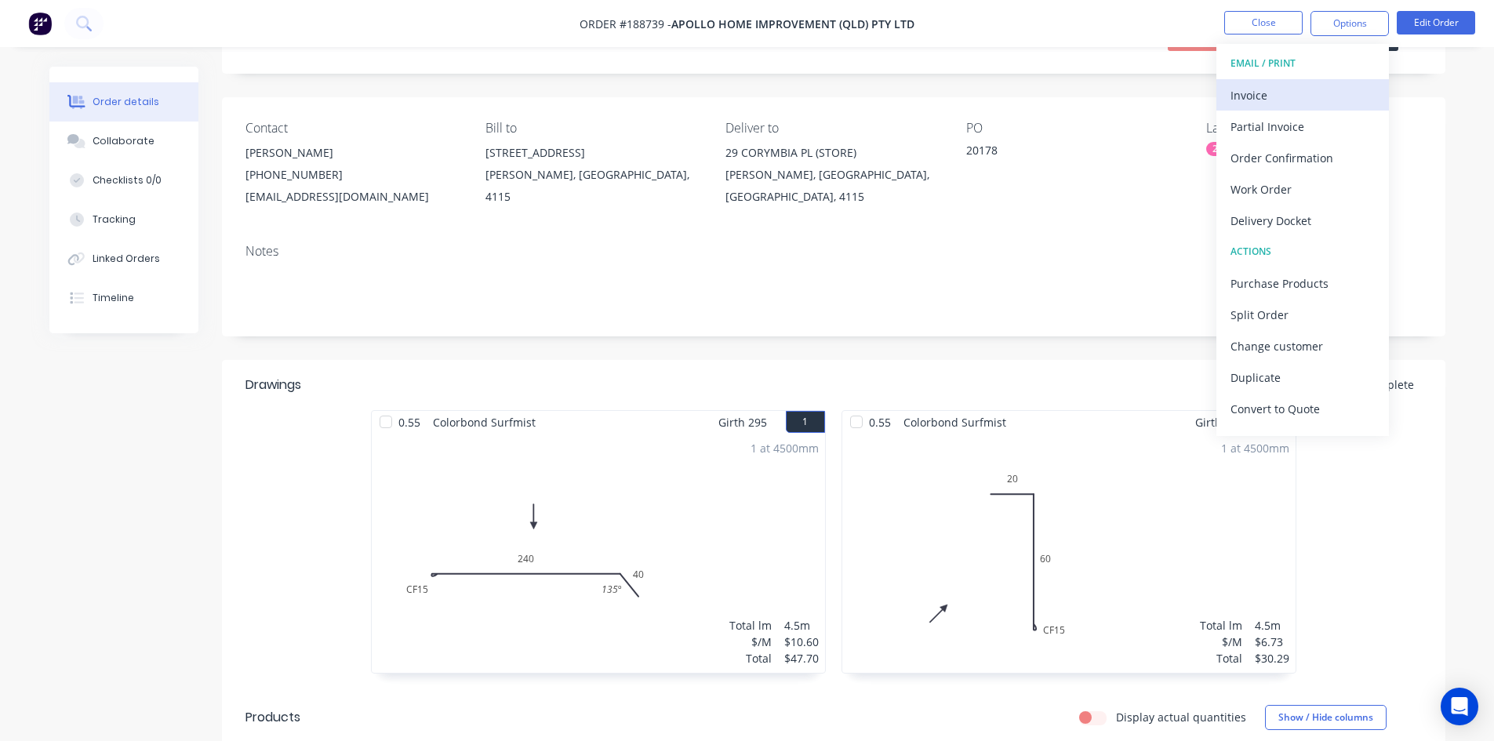
click at [1336, 84] on div "Invoice" at bounding box center [1303, 95] width 144 height 23
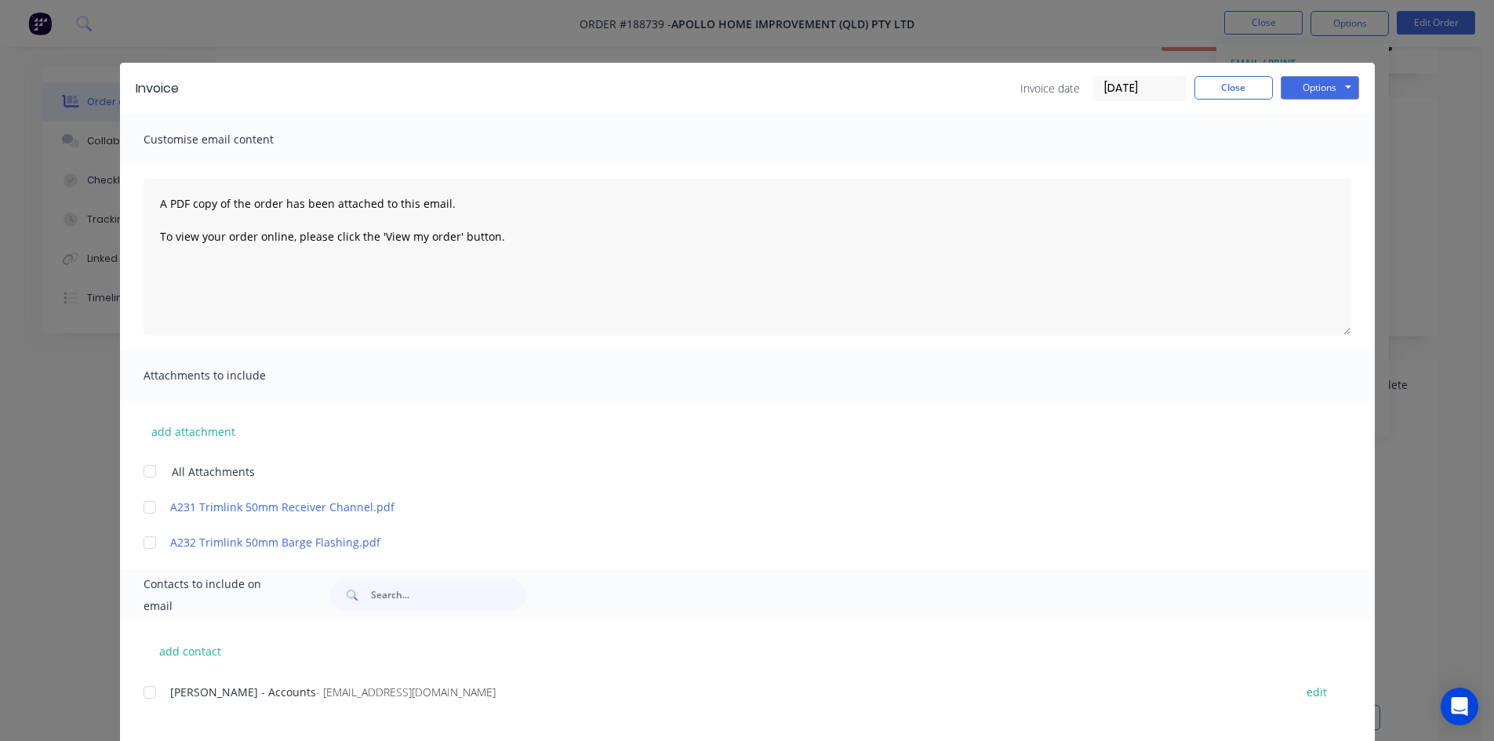
click at [144, 694] on div at bounding box center [149, 692] width 31 height 31
click at [1306, 85] on button "Options" at bounding box center [1320, 88] width 78 height 24
click at [1307, 161] on button "Email" at bounding box center [1331, 168] width 100 height 26
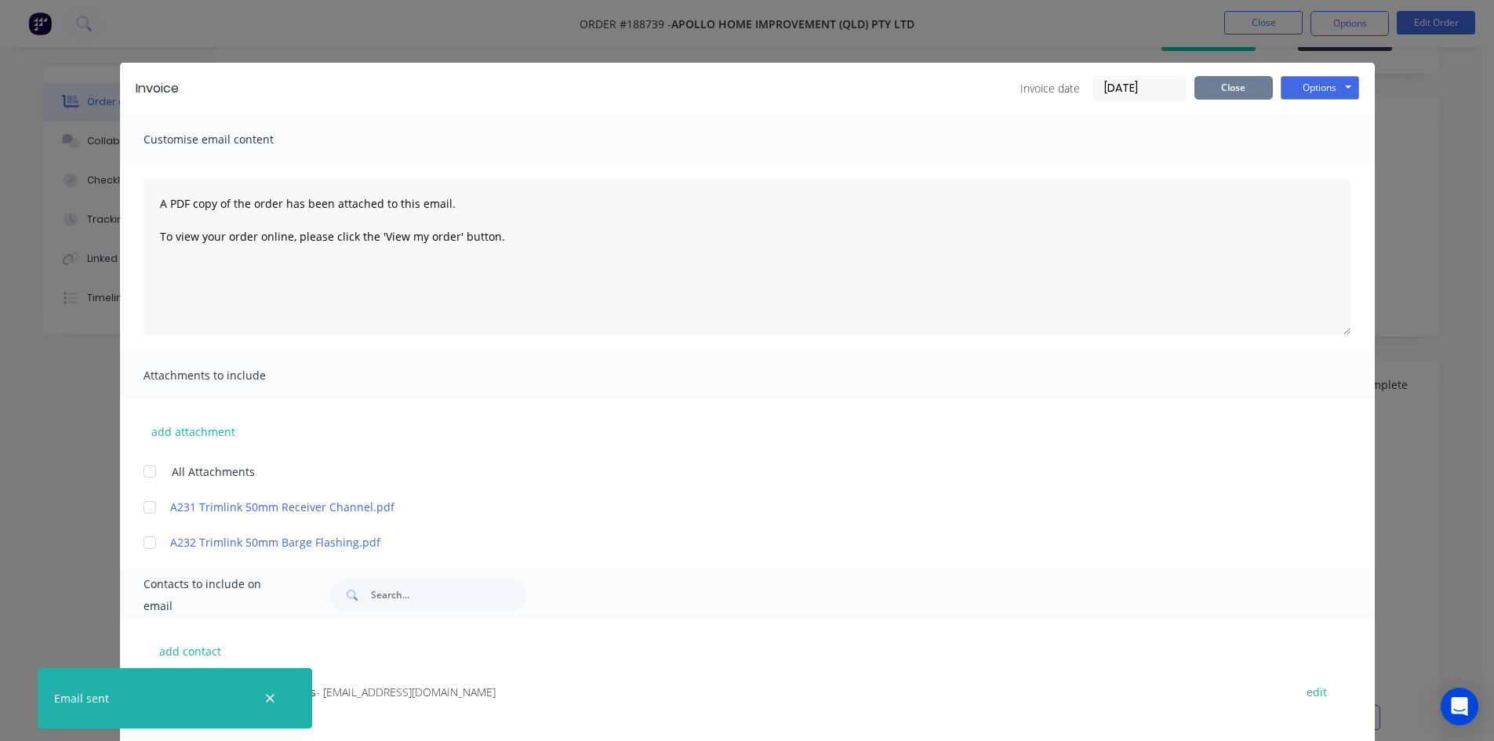
drag, startPoint x: 1239, startPoint y: 93, endPoint x: 1243, endPoint y: 84, distance: 9.5
click at [1239, 91] on button "Close" at bounding box center [1234, 88] width 78 height 24
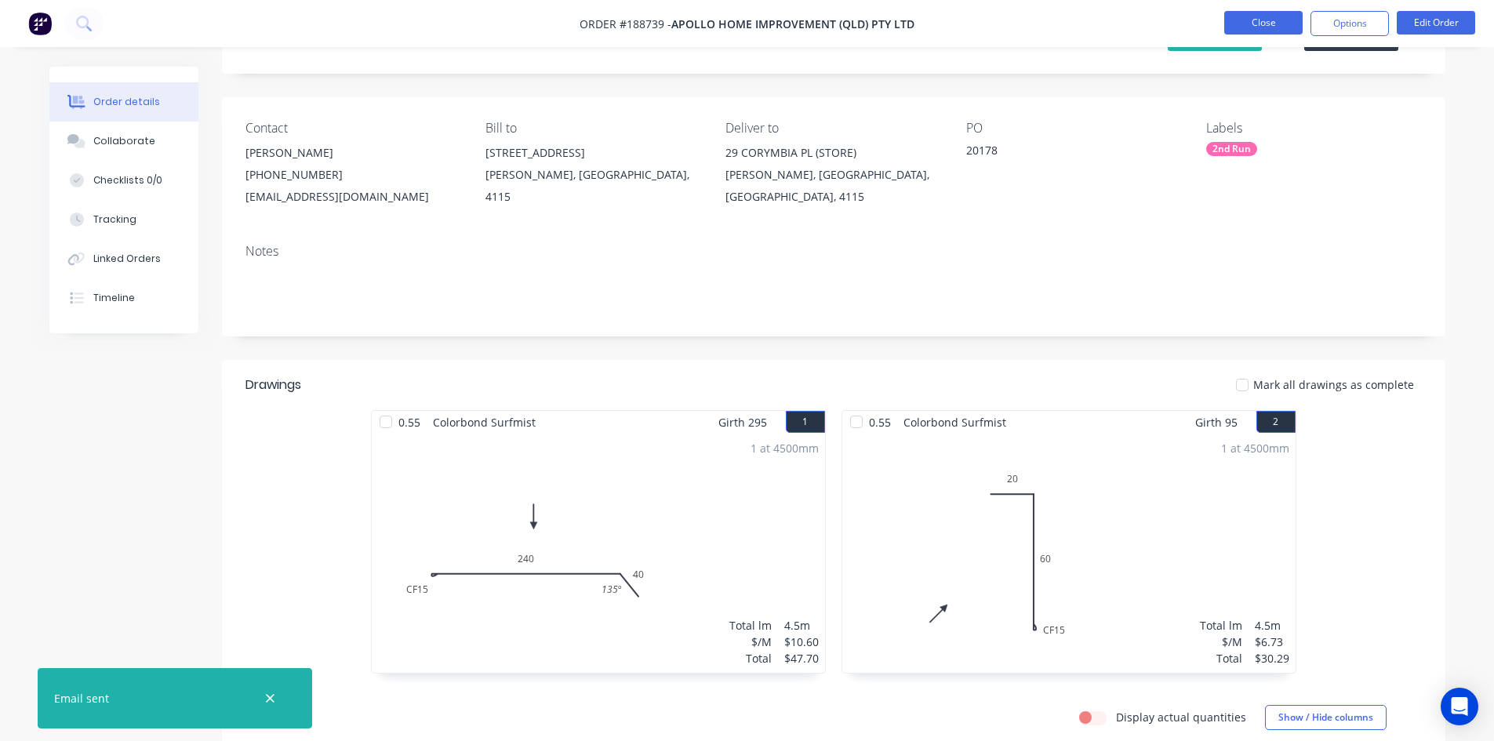
click at [1272, 18] on button "Close" at bounding box center [1263, 23] width 78 height 24
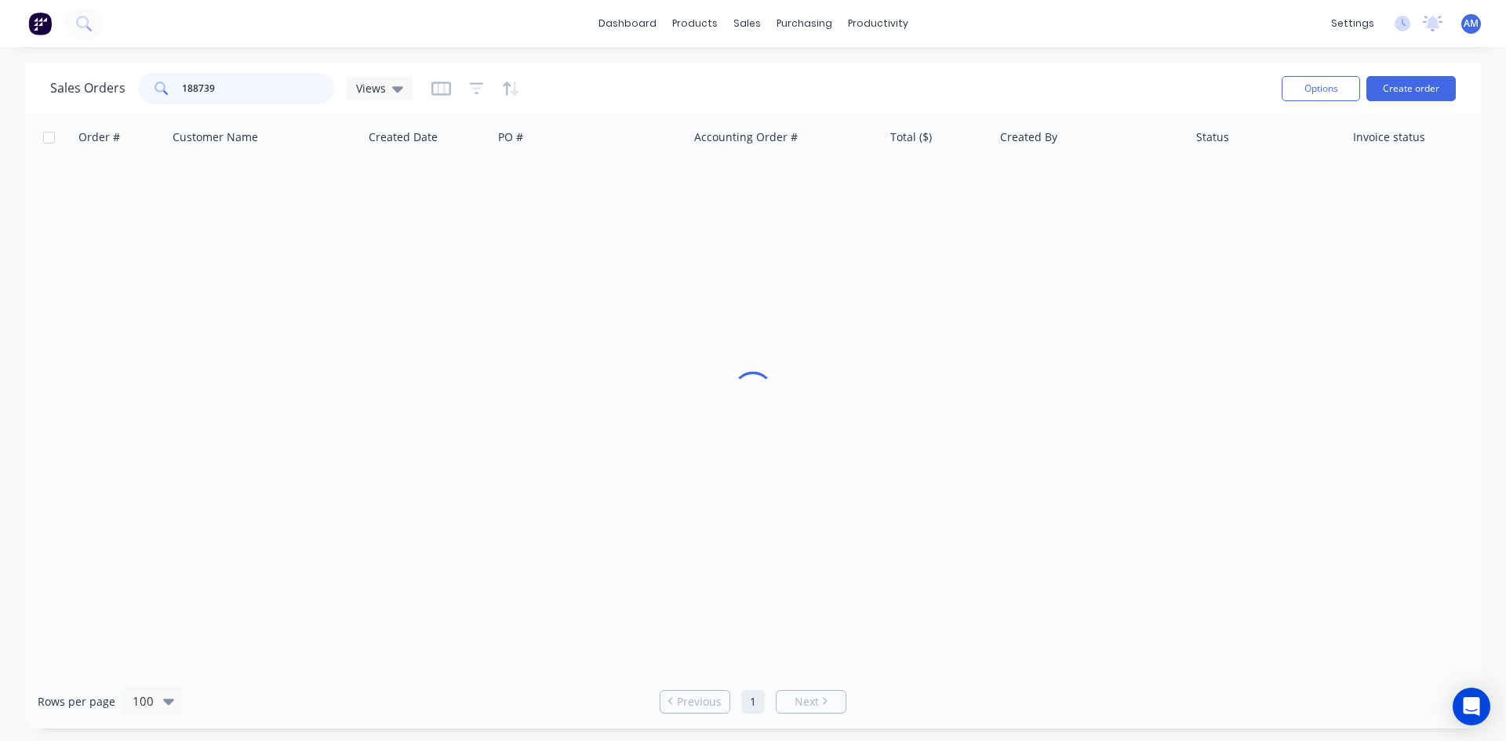
drag, startPoint x: 232, startPoint y: 81, endPoint x: 67, endPoint y: 80, distance: 164.7
click at [67, 80] on div "Sales Orders 188739 Views" at bounding box center [231, 88] width 362 height 31
type input "188747"
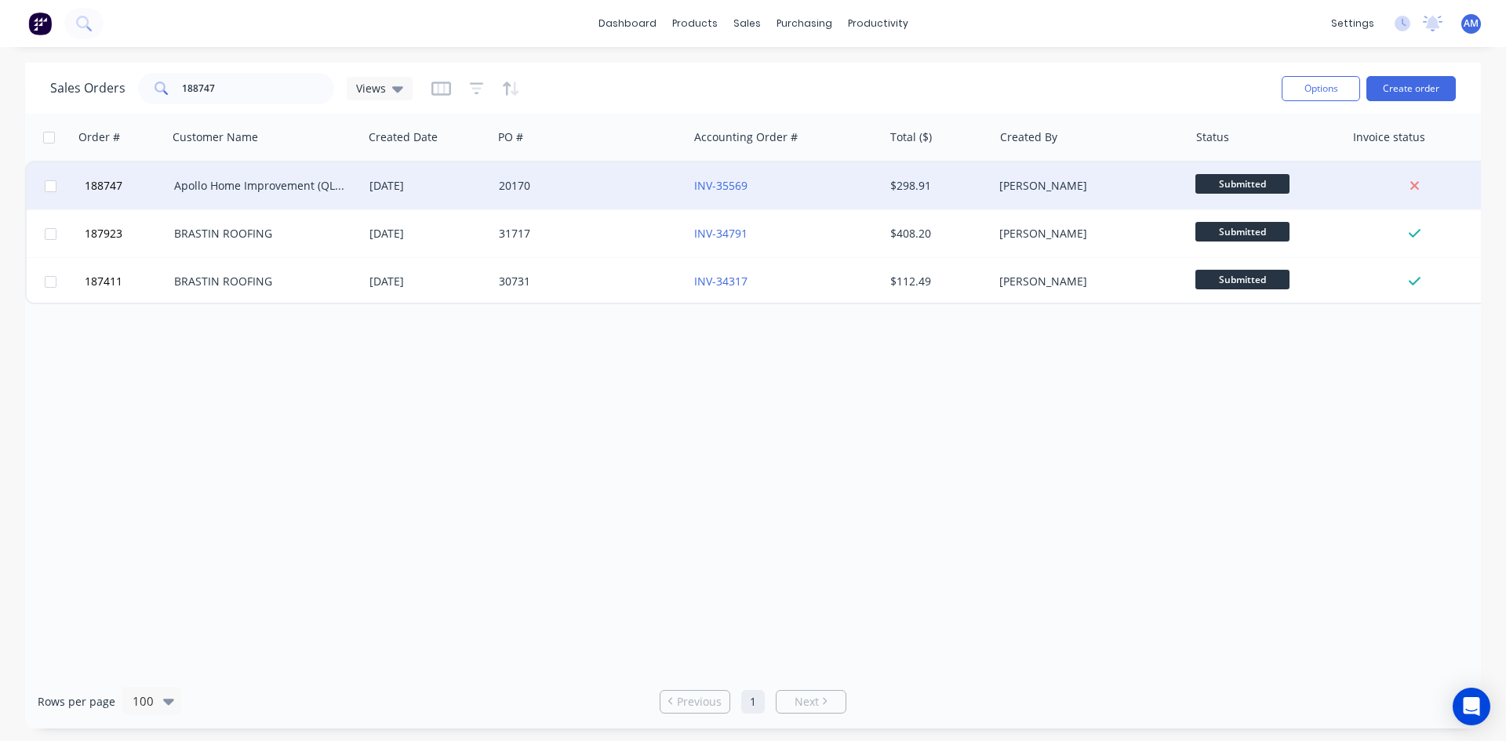
click at [567, 178] on div "20170" at bounding box center [586, 186] width 174 height 16
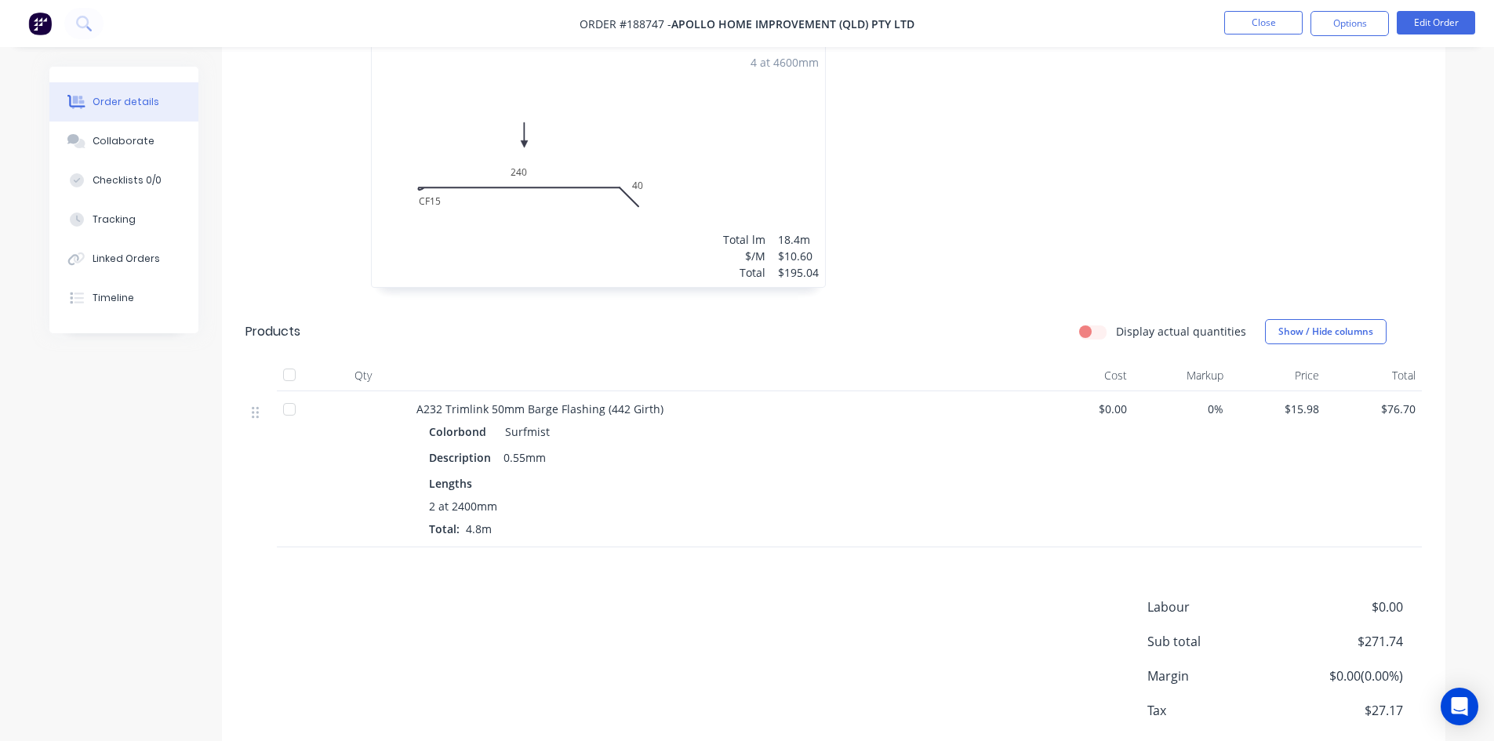
scroll to position [547, 0]
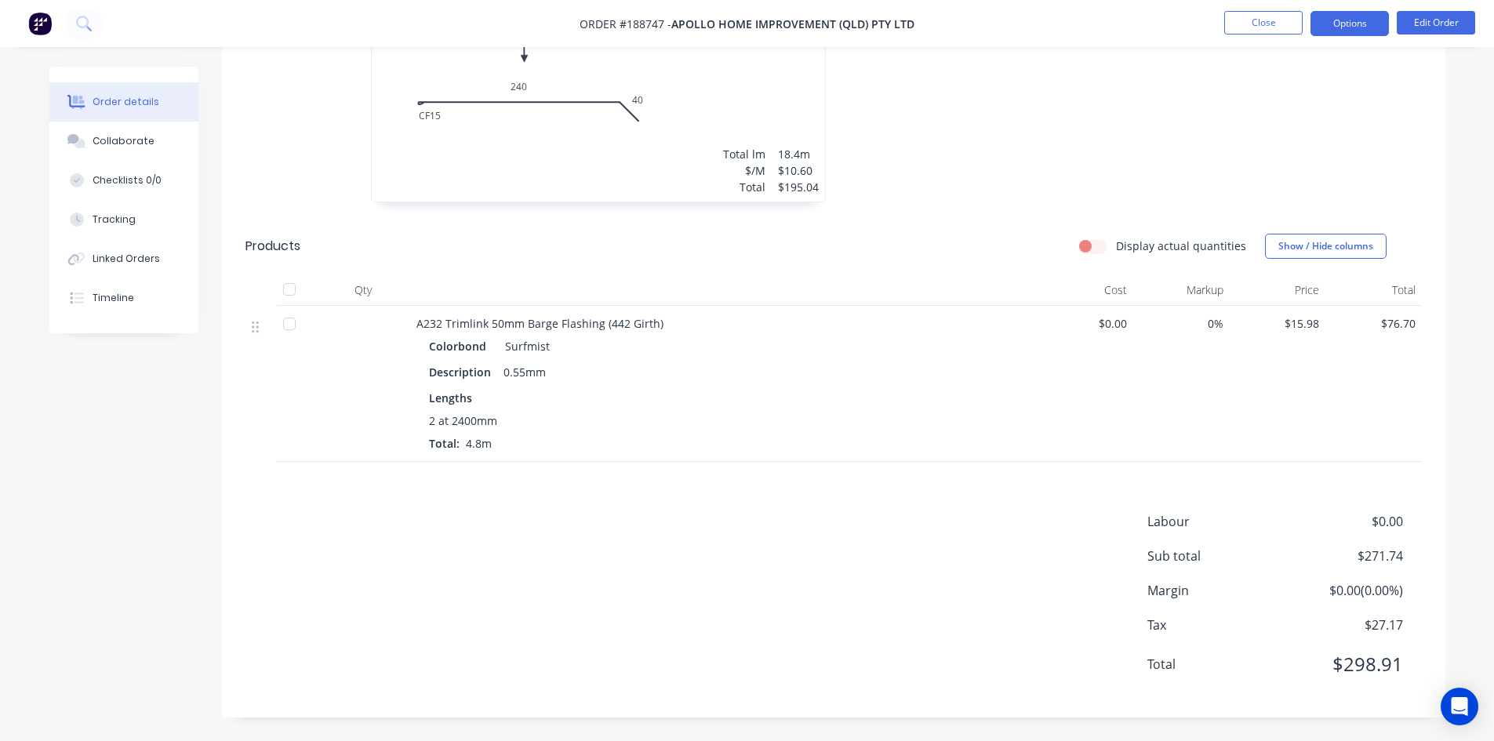
click at [1337, 22] on button "Options" at bounding box center [1350, 23] width 78 height 25
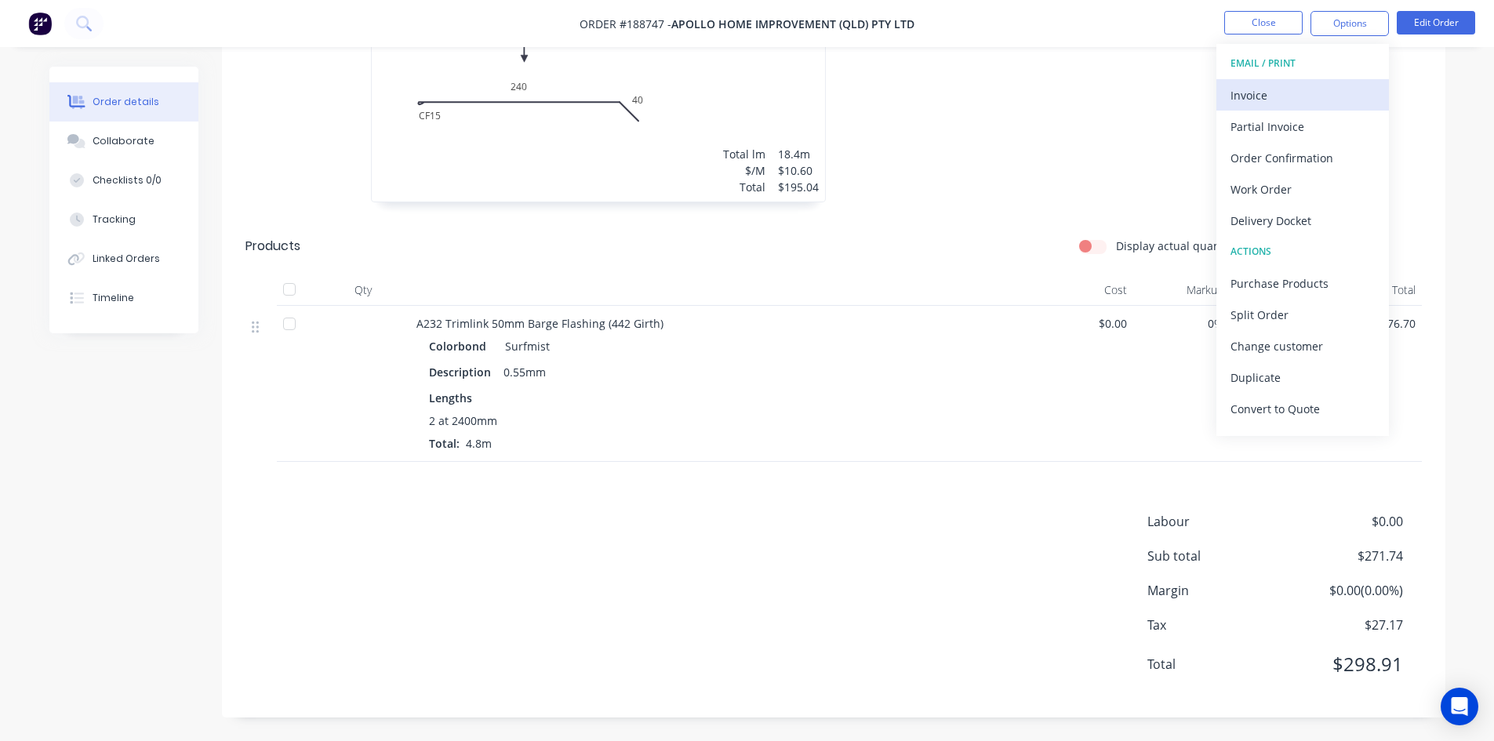
click at [1317, 85] on div "Invoice" at bounding box center [1303, 95] width 144 height 23
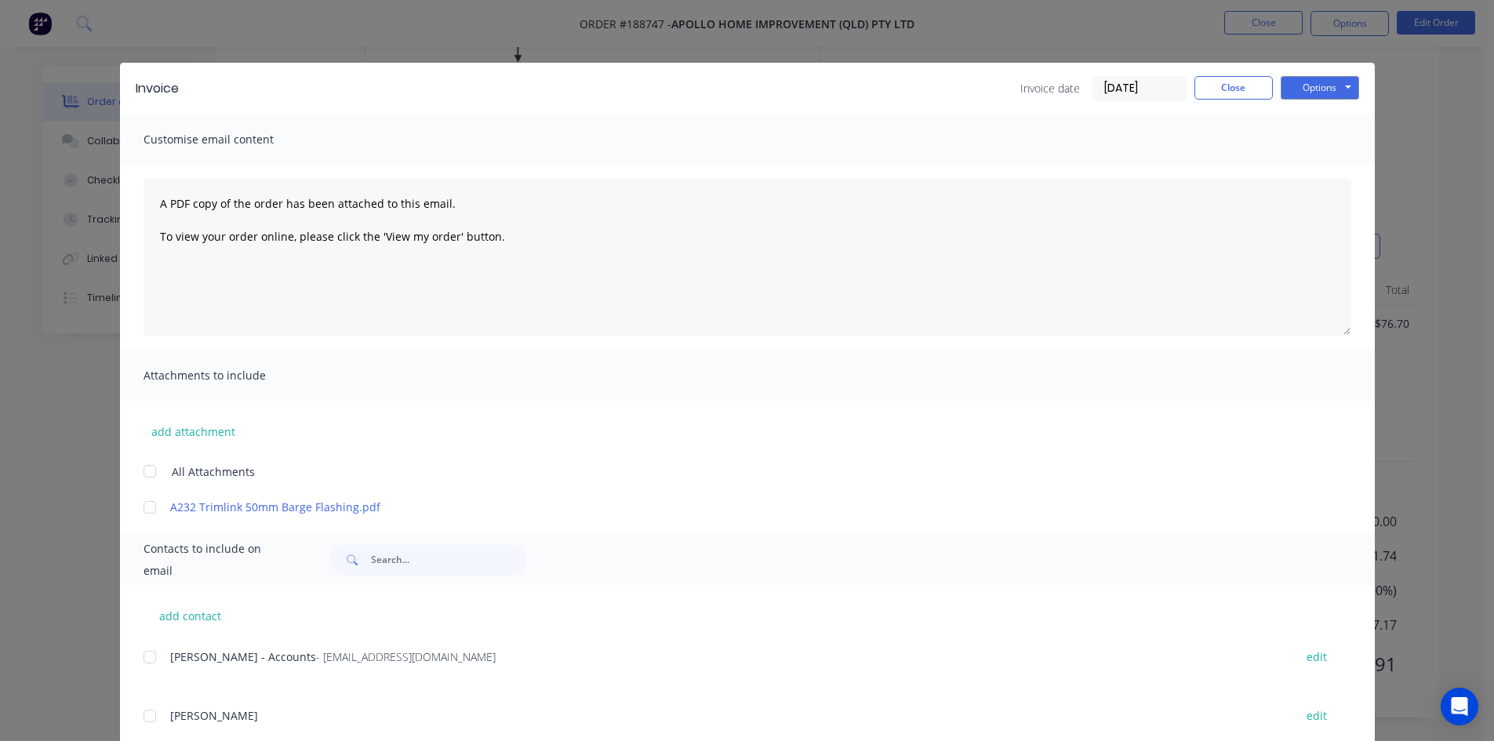
click at [141, 659] on div at bounding box center [149, 657] width 31 height 31
click at [1344, 79] on button "Options" at bounding box center [1320, 88] width 78 height 24
click at [1318, 171] on button "Email" at bounding box center [1331, 168] width 100 height 26
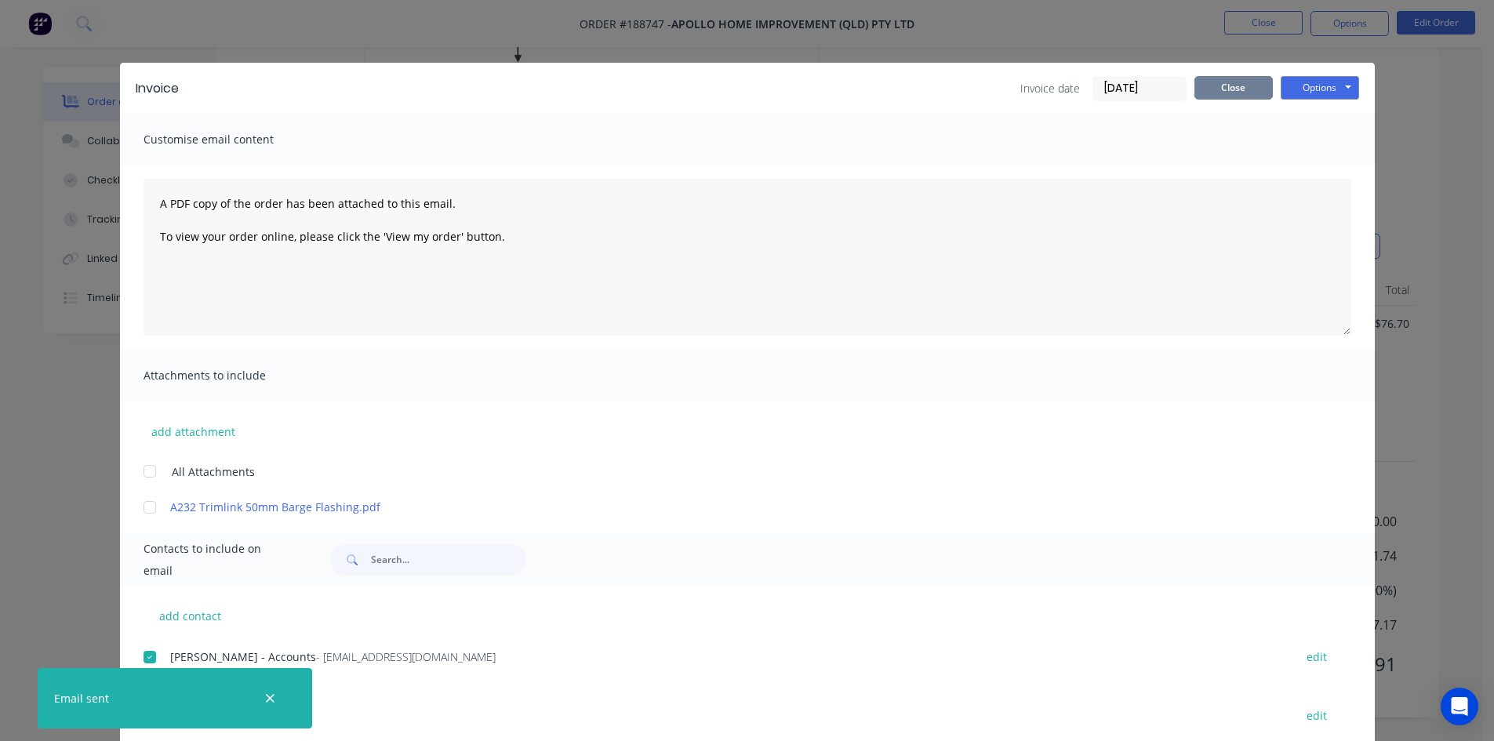
click at [1262, 89] on button "Close" at bounding box center [1234, 88] width 78 height 24
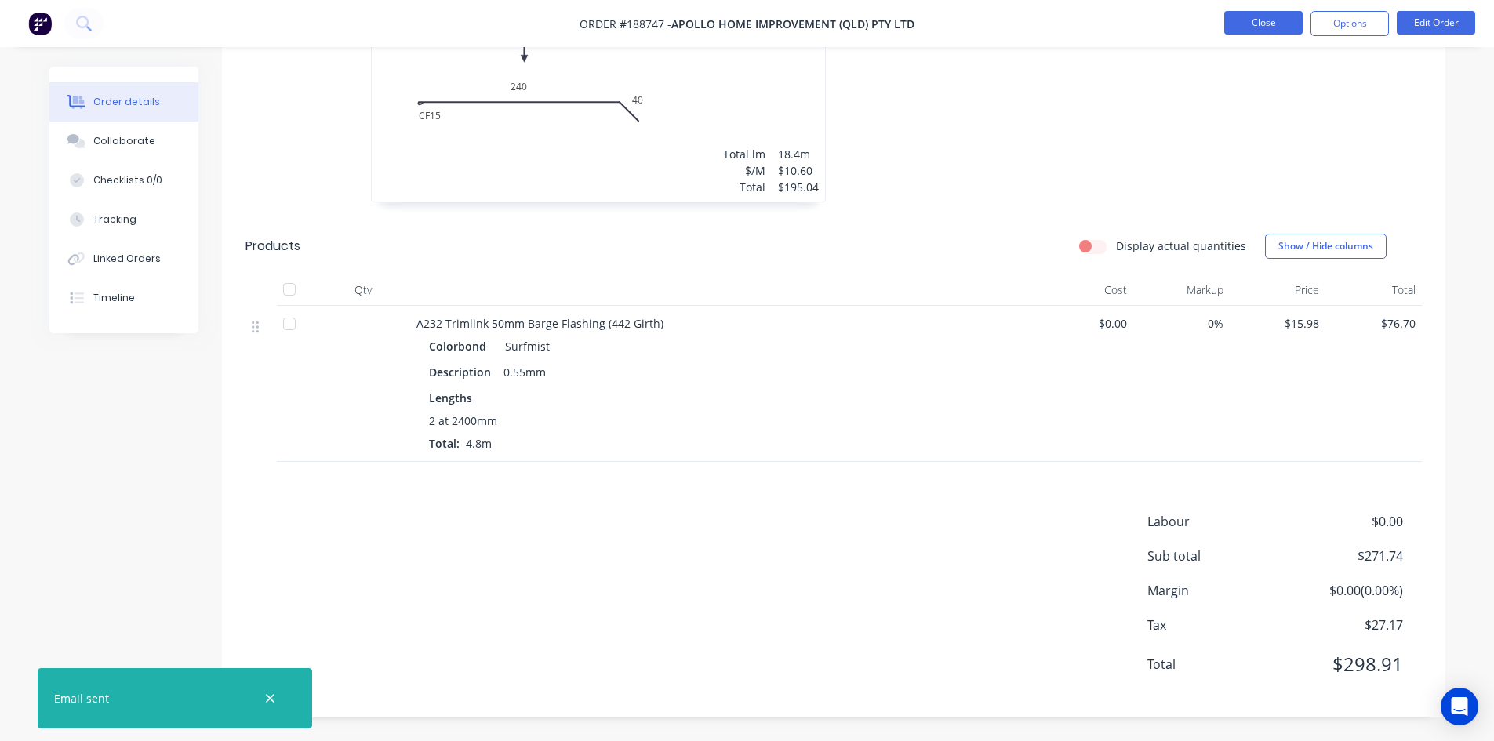
click at [1259, 28] on button "Close" at bounding box center [1263, 23] width 78 height 24
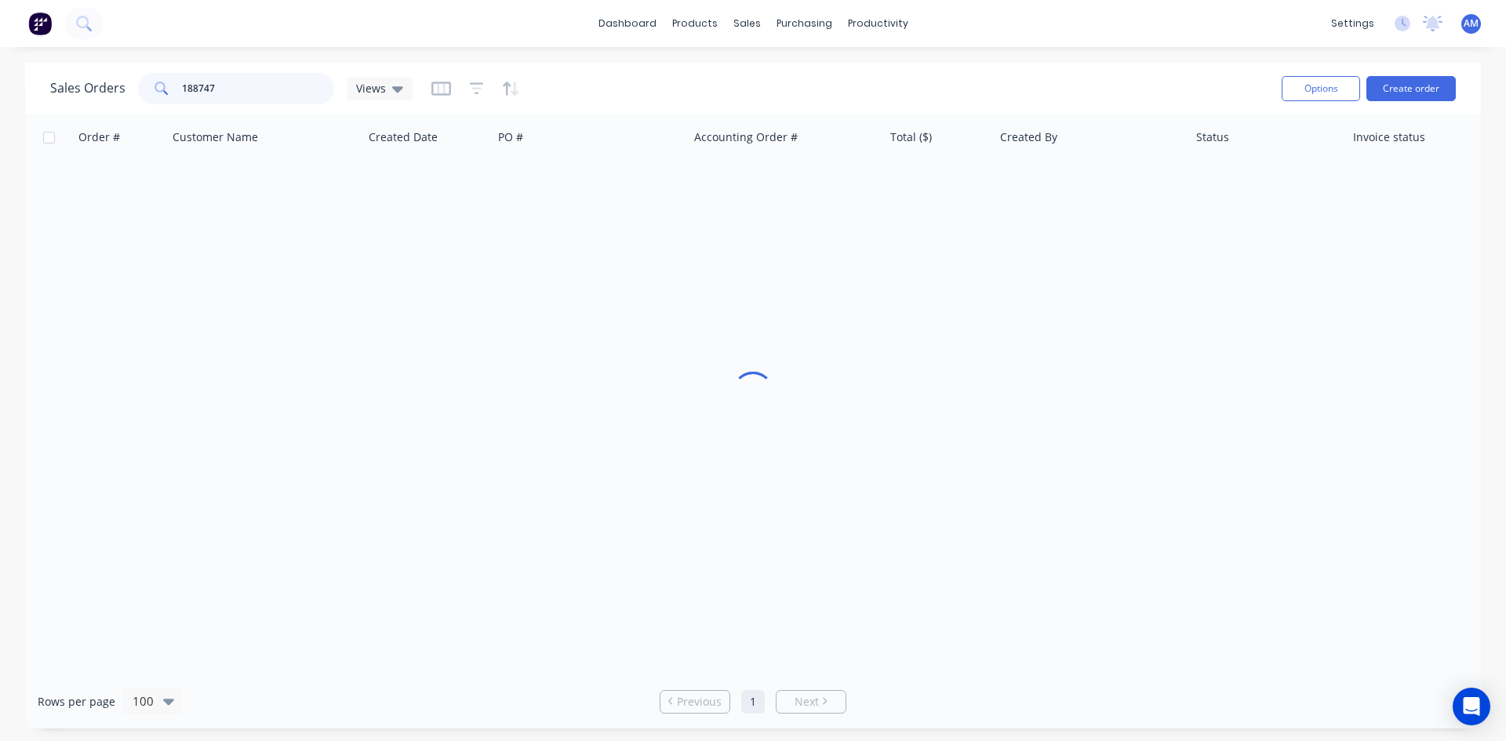
drag, startPoint x: 281, startPoint y: 81, endPoint x: 178, endPoint y: 77, distance: 102.8
click at [178, 77] on div "188747" at bounding box center [236, 88] width 196 height 31
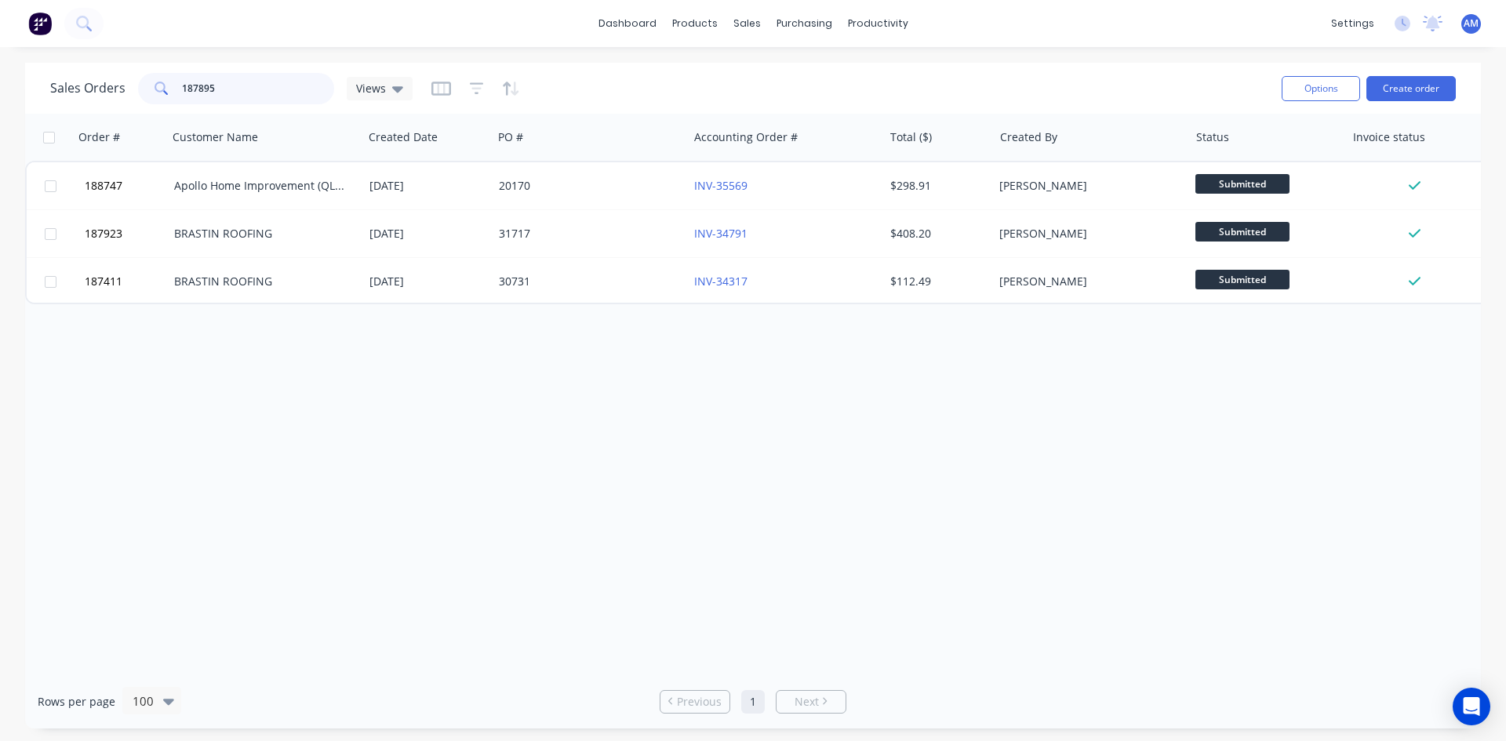
type input "187895"
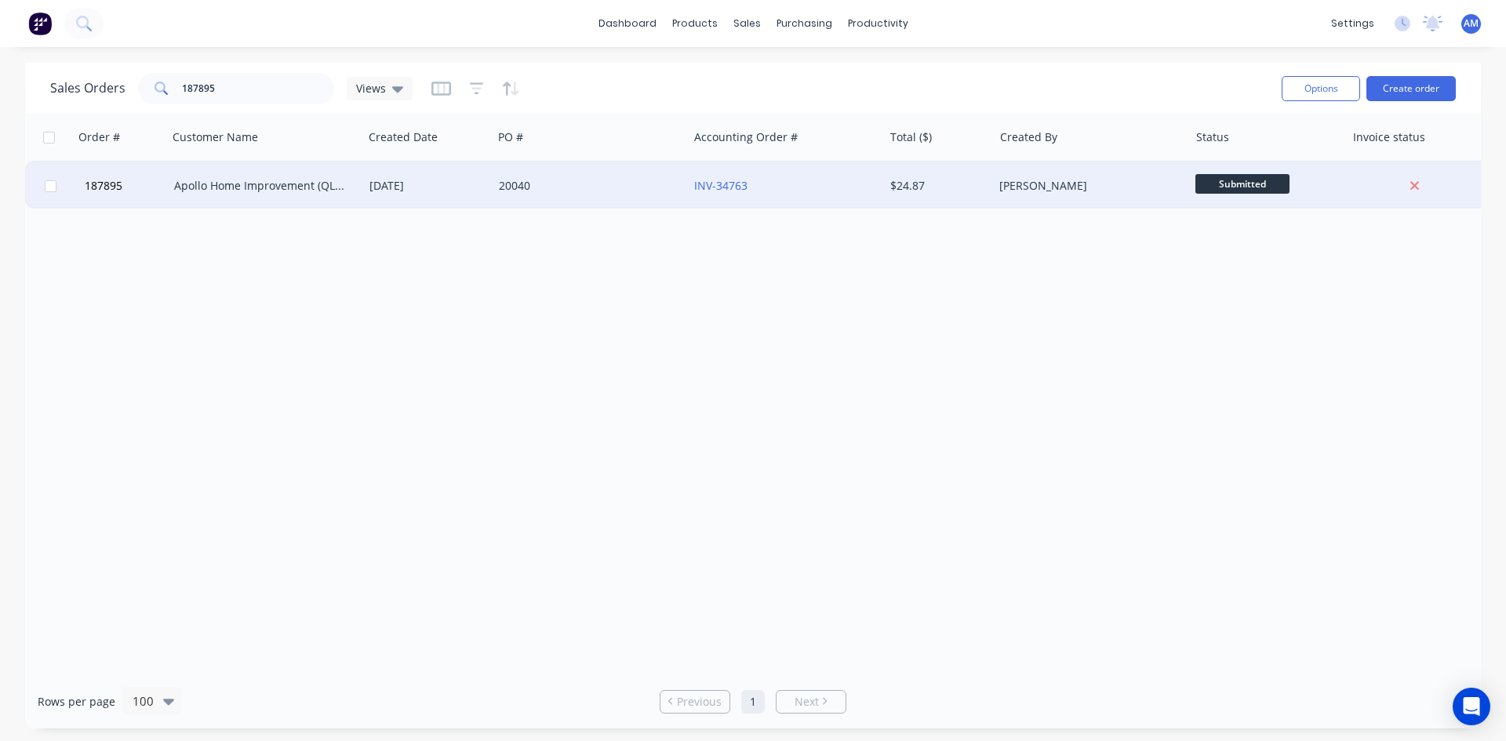
click at [661, 187] on div "20040" at bounding box center [586, 186] width 174 height 16
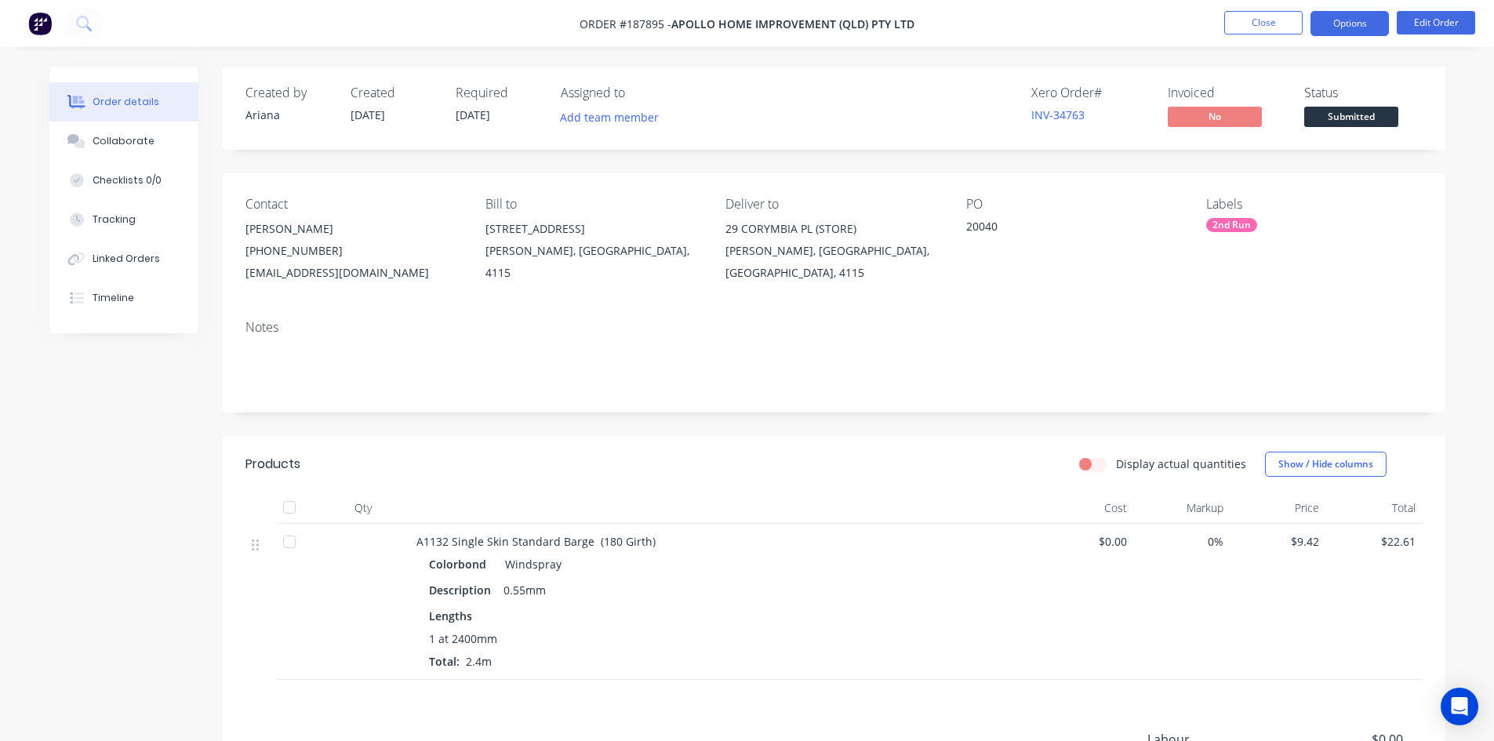
click at [1356, 27] on button "Options" at bounding box center [1350, 23] width 78 height 25
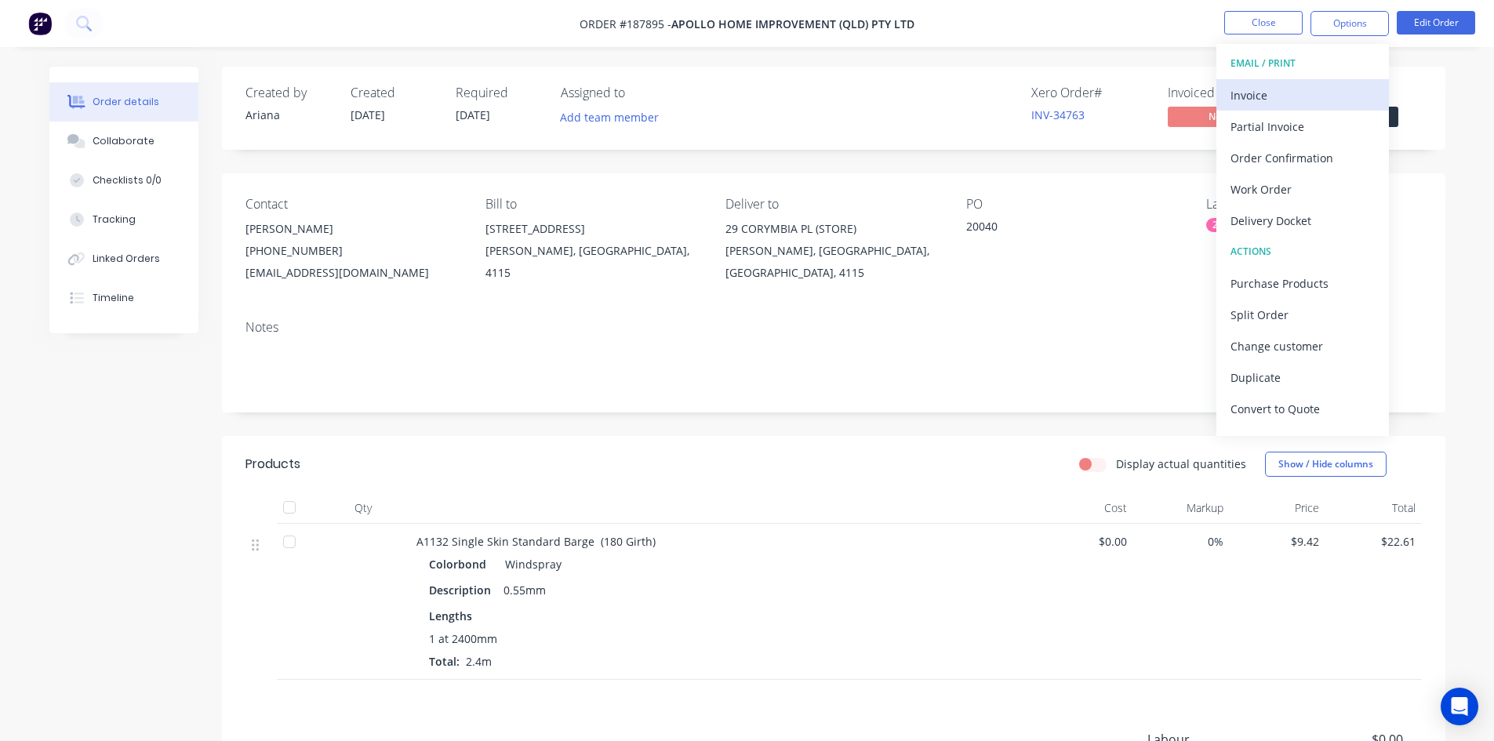
click at [1334, 92] on div "Invoice" at bounding box center [1303, 95] width 144 height 23
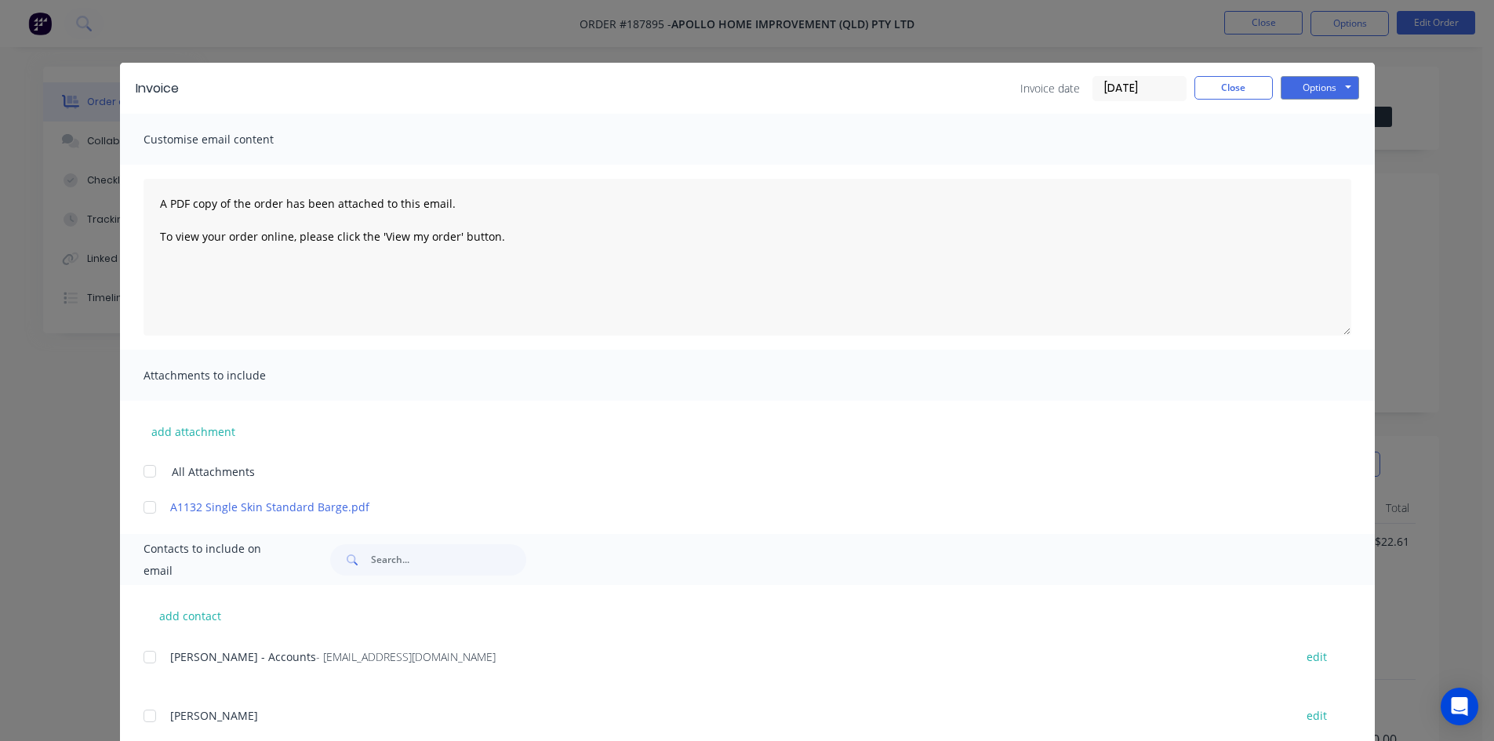
click at [147, 655] on div at bounding box center [149, 657] width 31 height 31
click at [1324, 82] on button "Options" at bounding box center [1320, 88] width 78 height 24
click at [1318, 170] on button "Email" at bounding box center [1331, 168] width 100 height 26
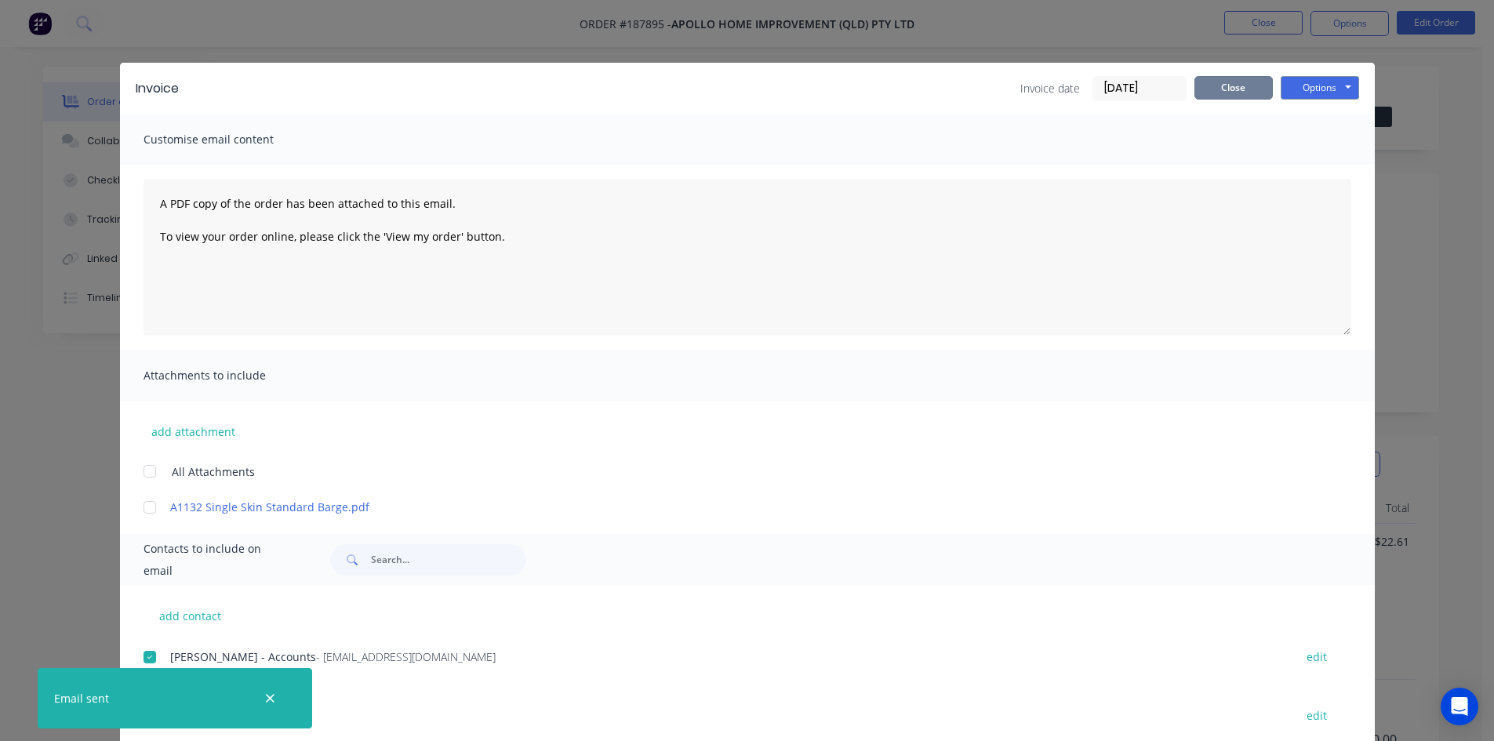
click at [1218, 89] on button "Close" at bounding box center [1234, 88] width 78 height 24
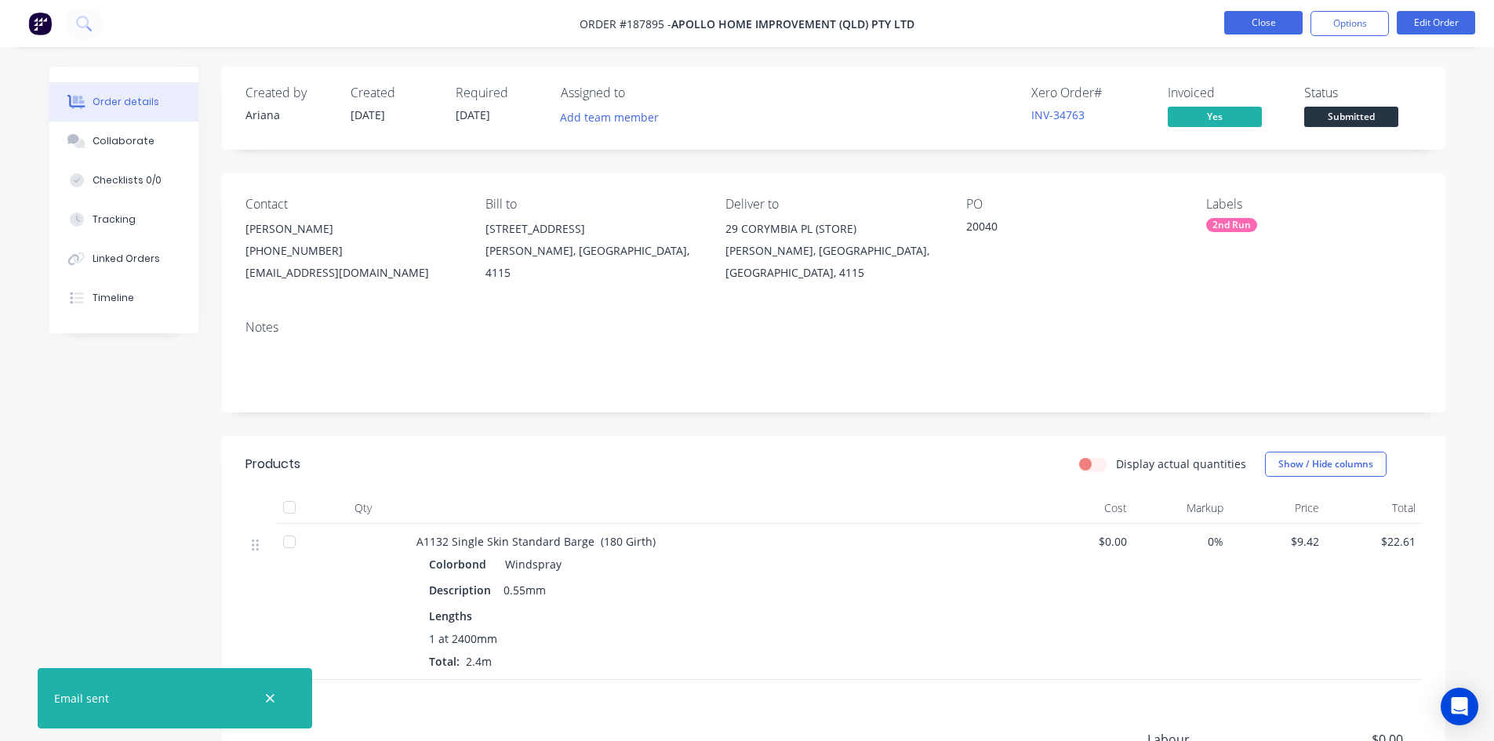
click at [1260, 18] on button "Close" at bounding box center [1263, 23] width 78 height 24
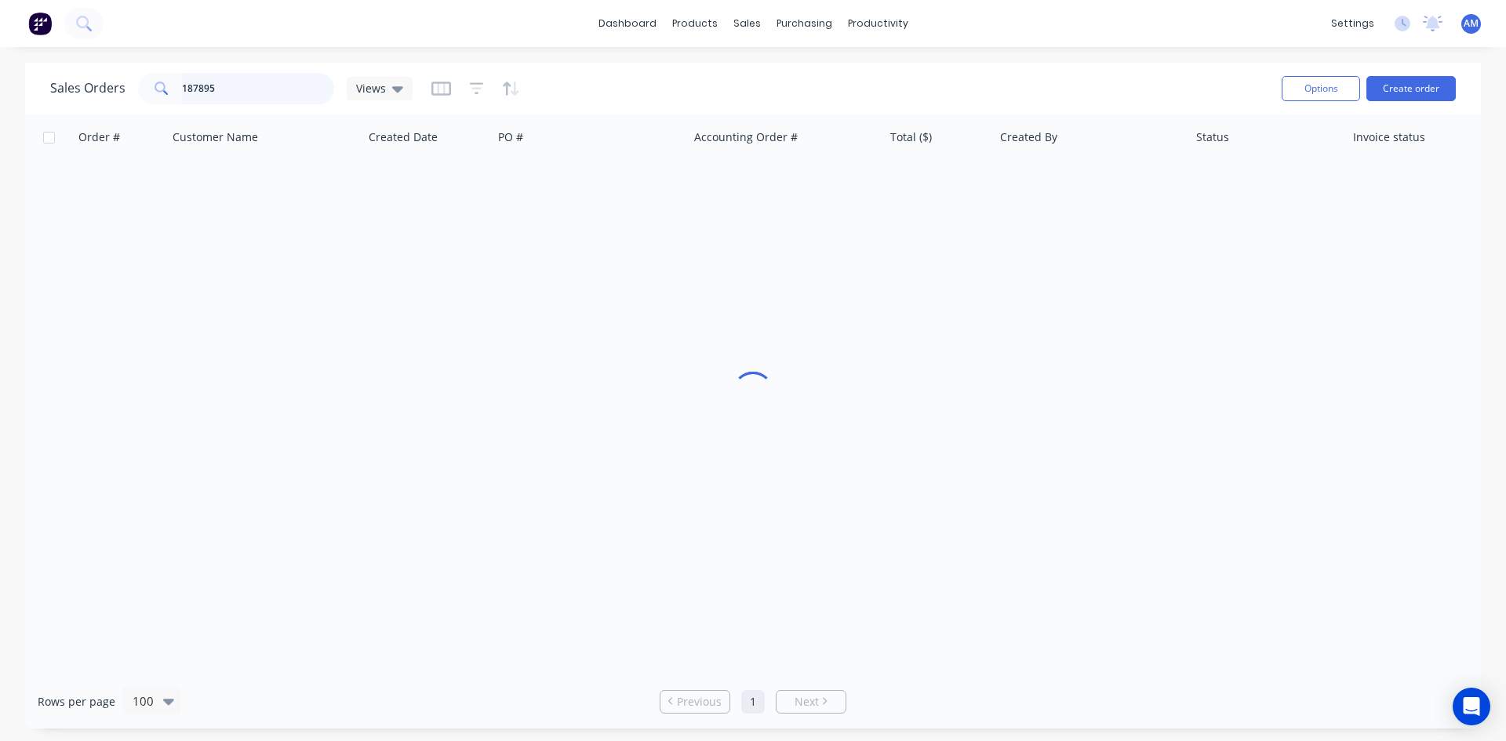
drag, startPoint x: 253, startPoint y: 86, endPoint x: 92, endPoint y: 71, distance: 162.3
click at [98, 78] on div "Sales Orders 187895 Views" at bounding box center [231, 88] width 362 height 31
type input "187975"
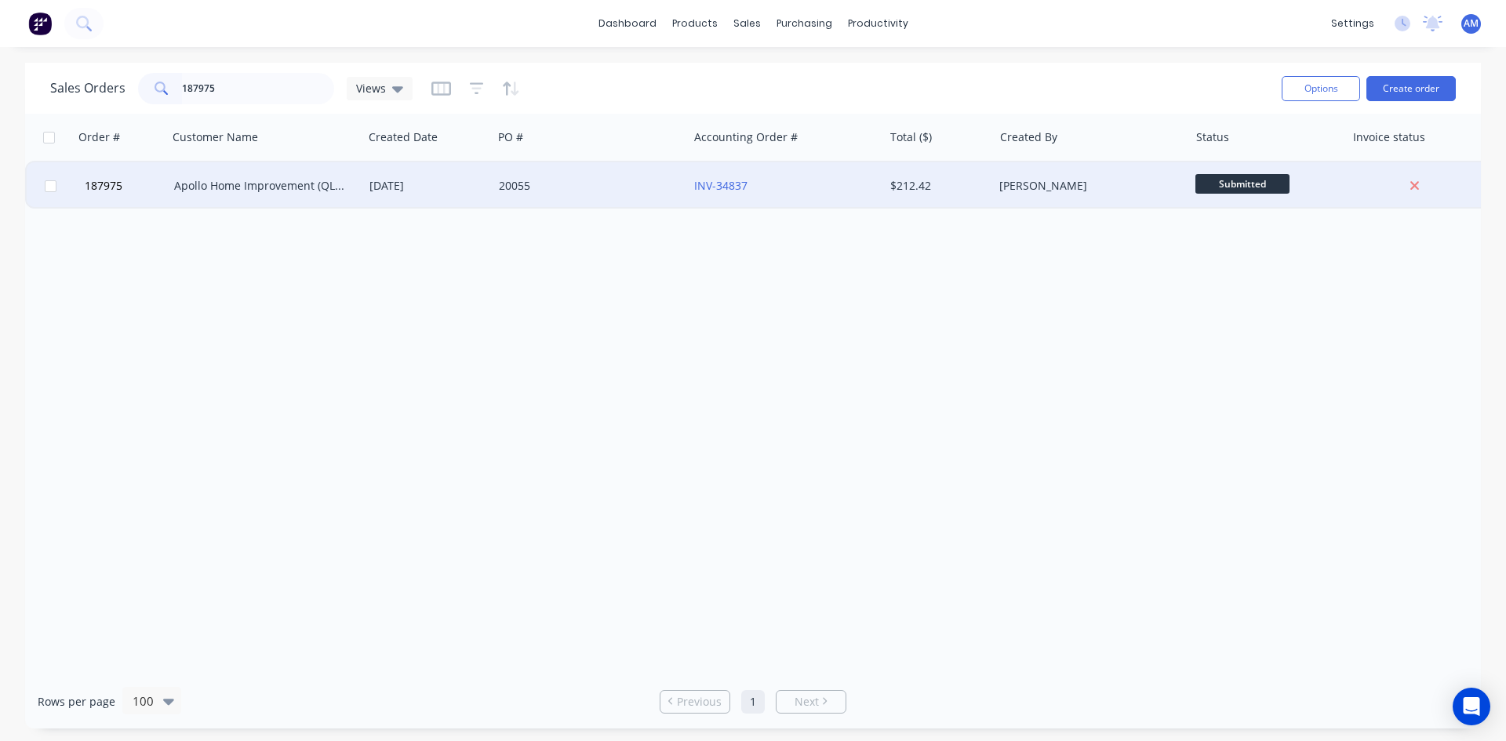
click at [509, 193] on div "20055" at bounding box center [586, 186] width 174 height 16
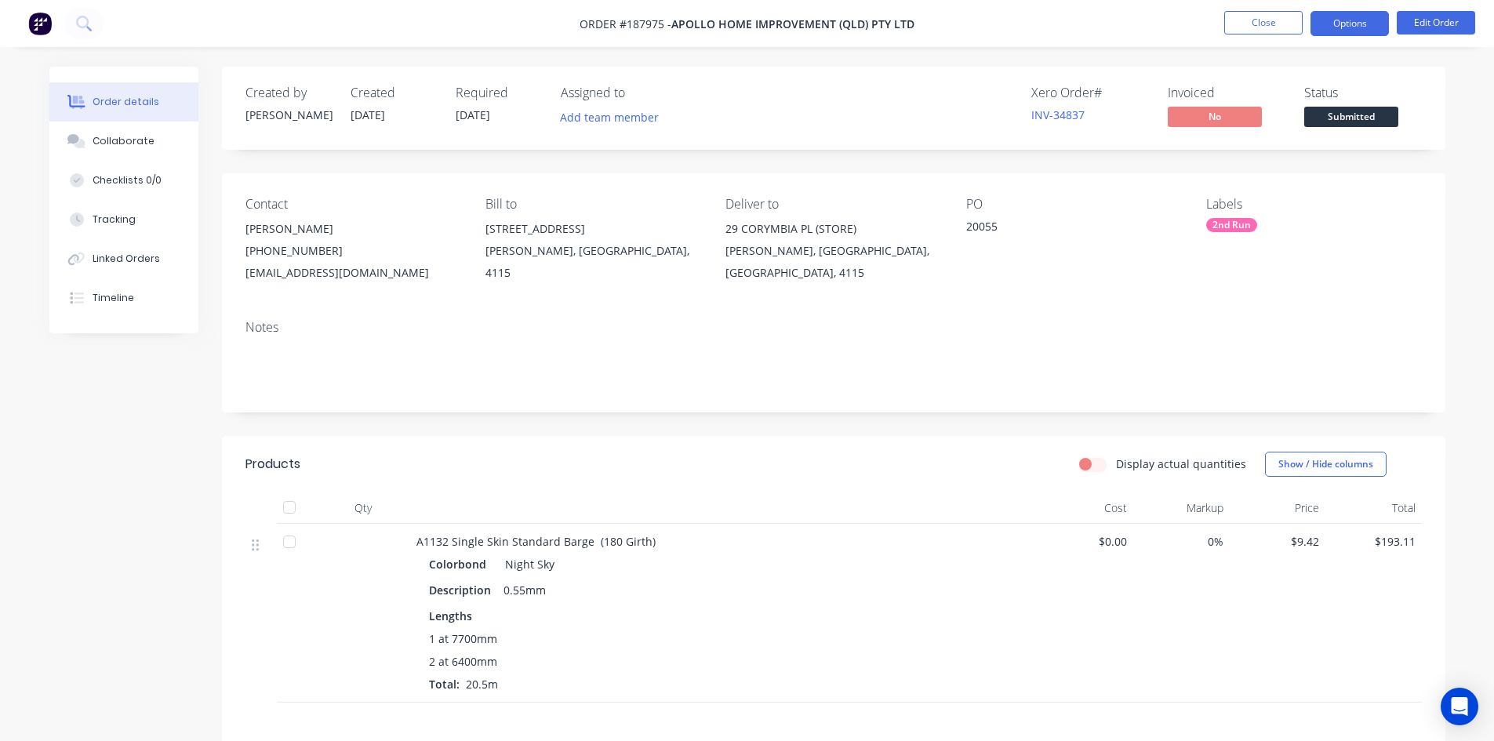
click at [1344, 27] on button "Options" at bounding box center [1350, 23] width 78 height 25
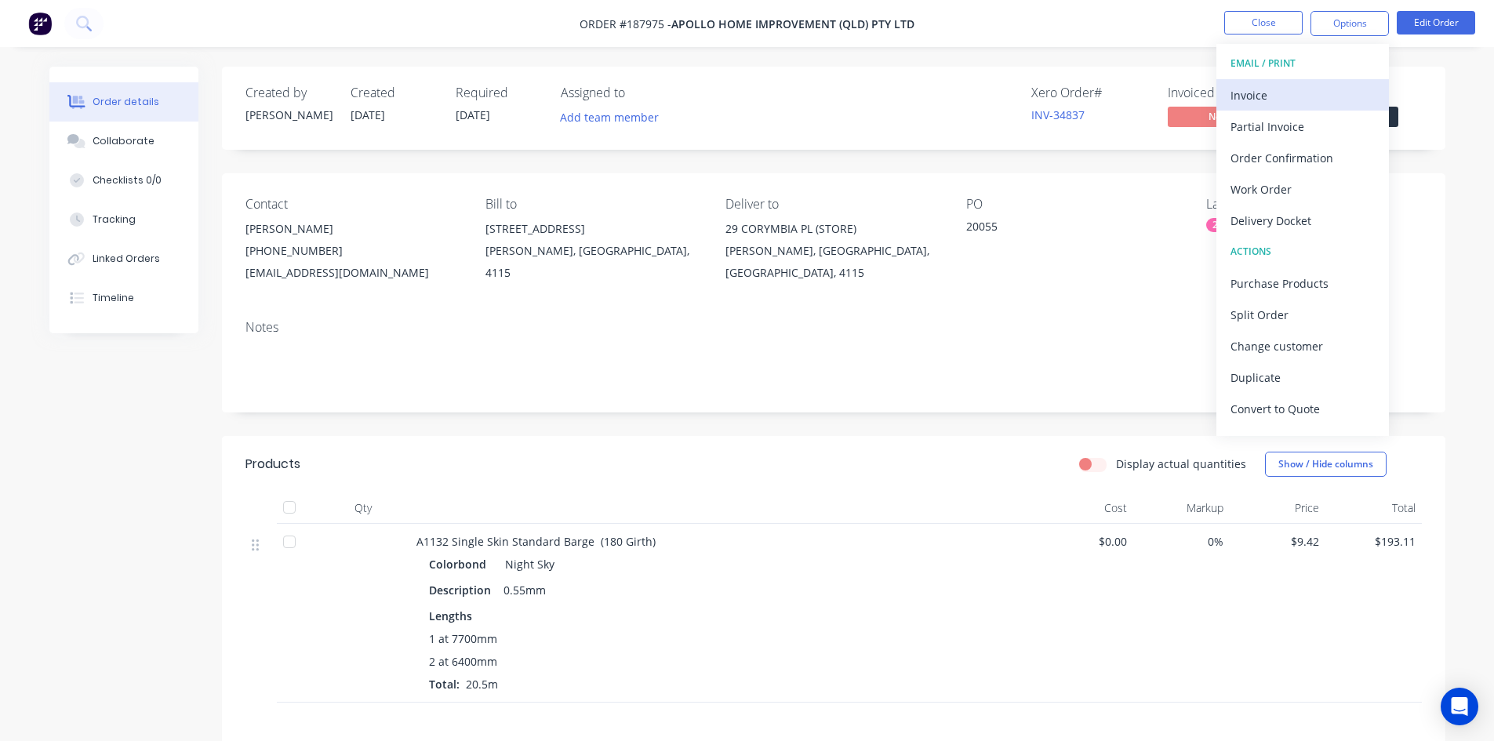
click at [1313, 87] on div "Invoice" at bounding box center [1303, 95] width 144 height 23
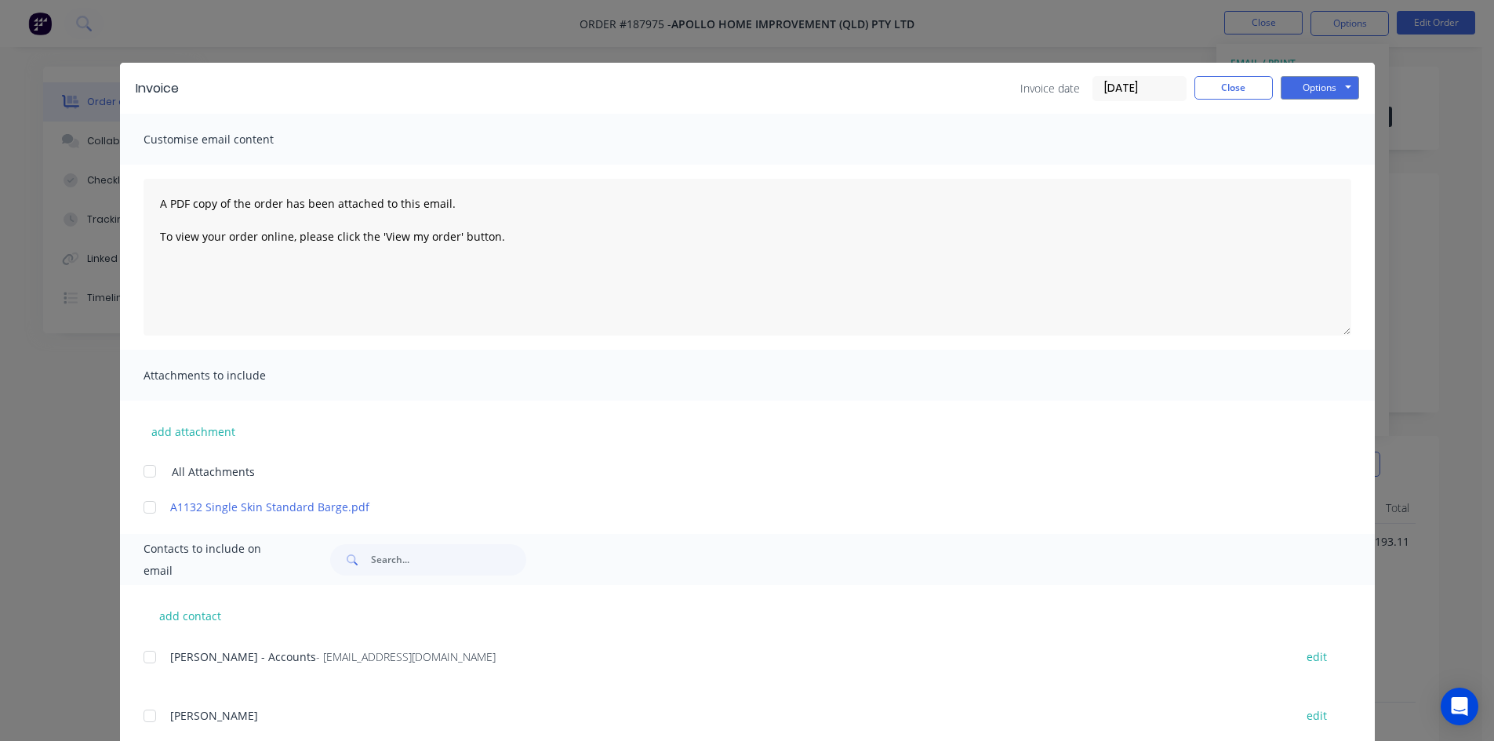
click at [147, 656] on div at bounding box center [149, 657] width 31 height 31
click at [1315, 92] on button "Options" at bounding box center [1320, 88] width 78 height 24
click at [1300, 166] on button "Email" at bounding box center [1331, 168] width 100 height 26
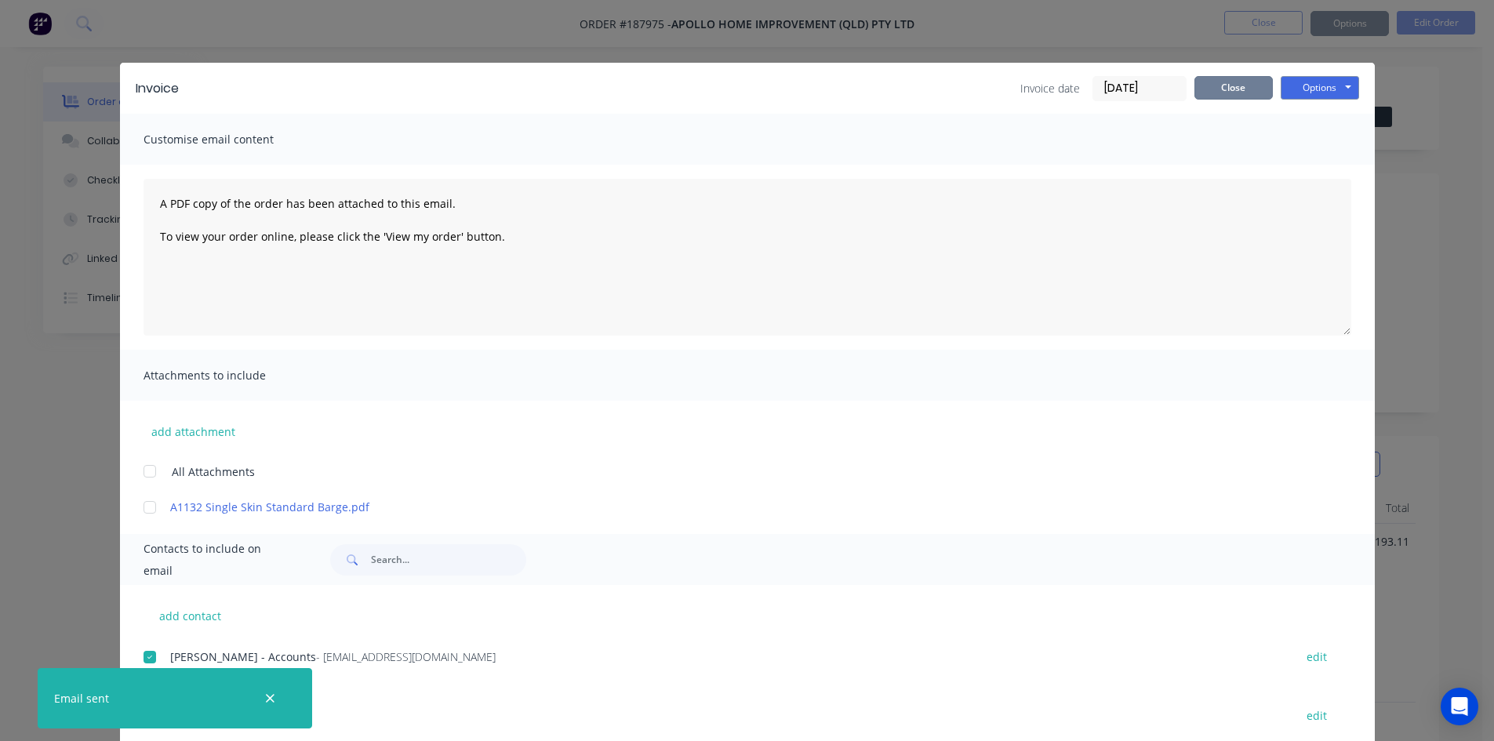
click at [1226, 93] on button "Close" at bounding box center [1234, 88] width 78 height 24
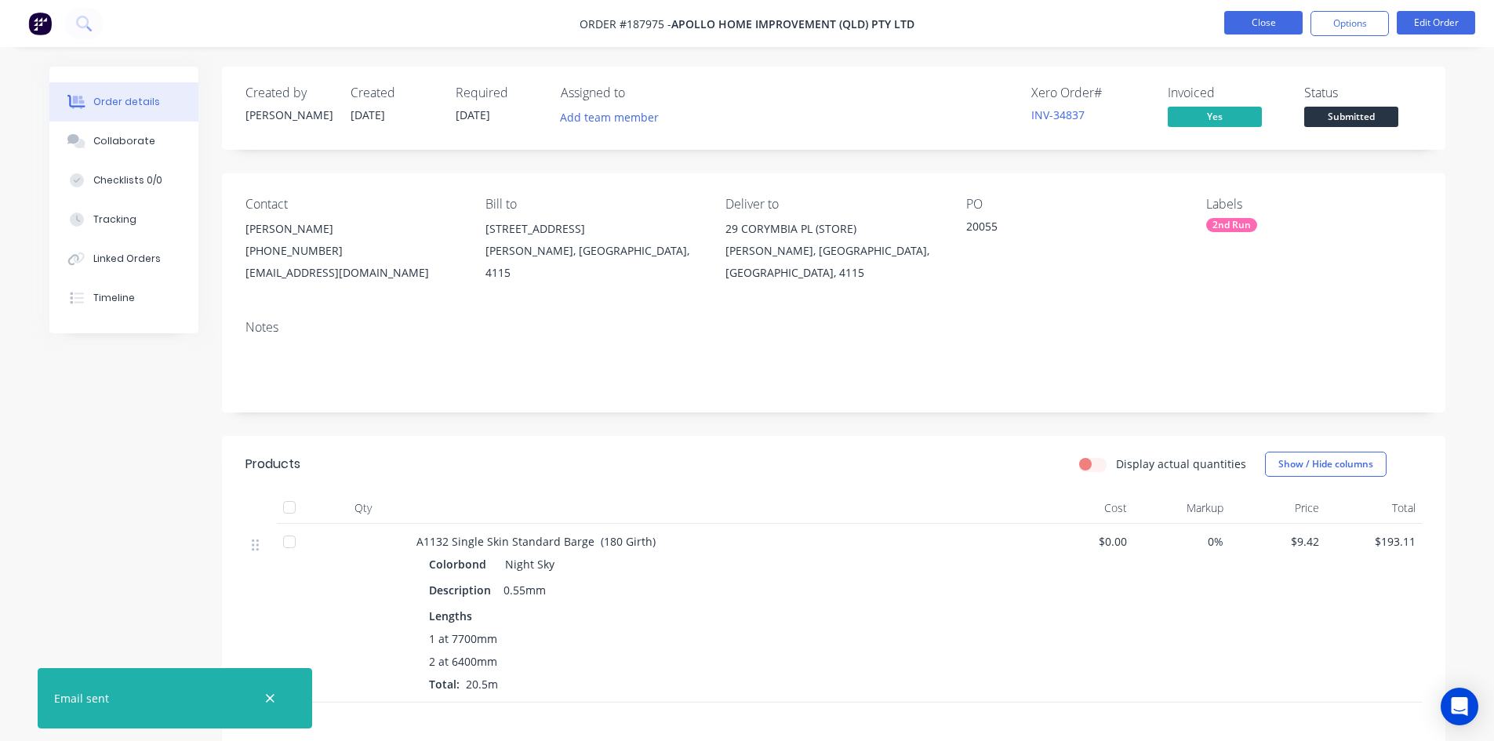
click at [1260, 24] on button "Close" at bounding box center [1263, 23] width 78 height 24
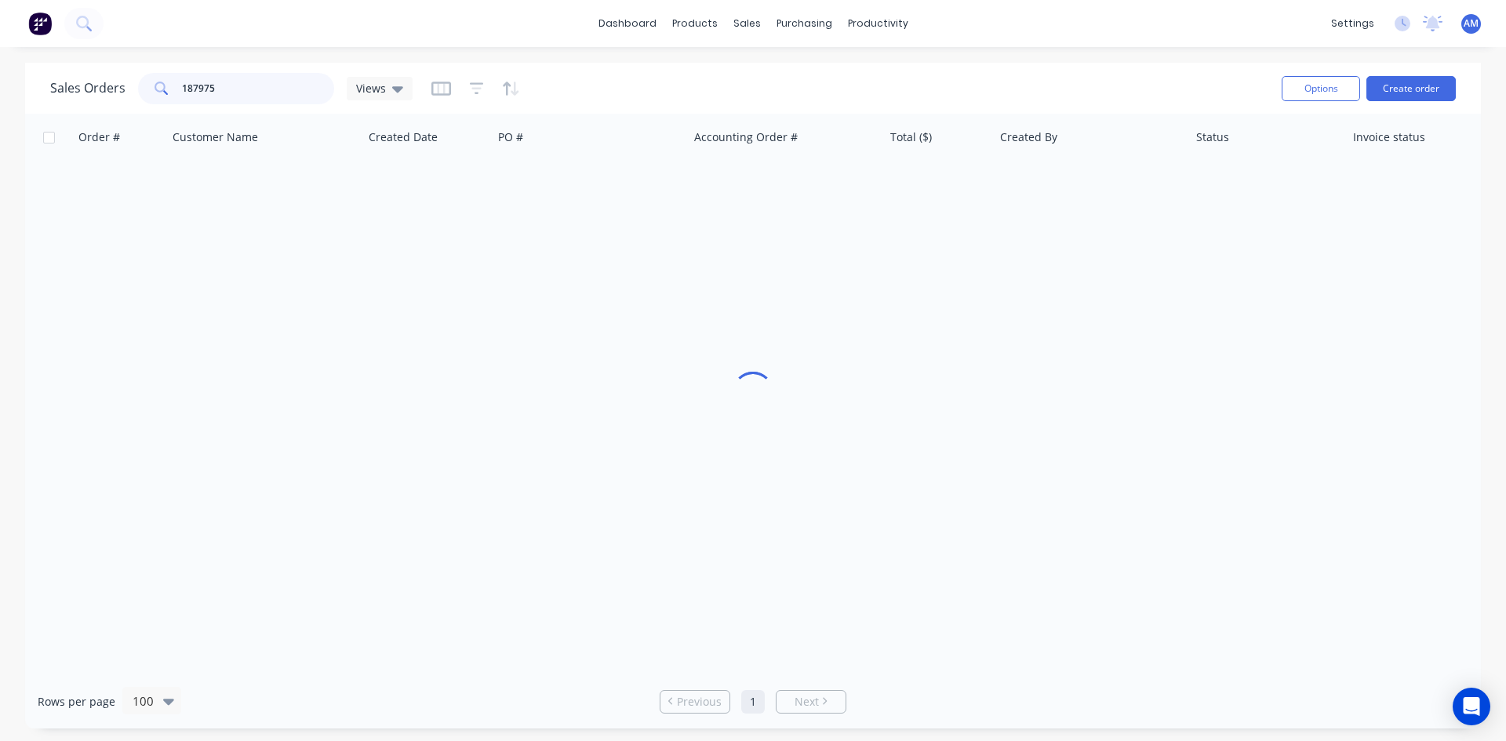
drag, startPoint x: 248, startPoint y: 89, endPoint x: 133, endPoint y: 85, distance: 115.3
click at [133, 85] on div "Sales Orders 187975 Views" at bounding box center [231, 88] width 362 height 31
type input "187075"
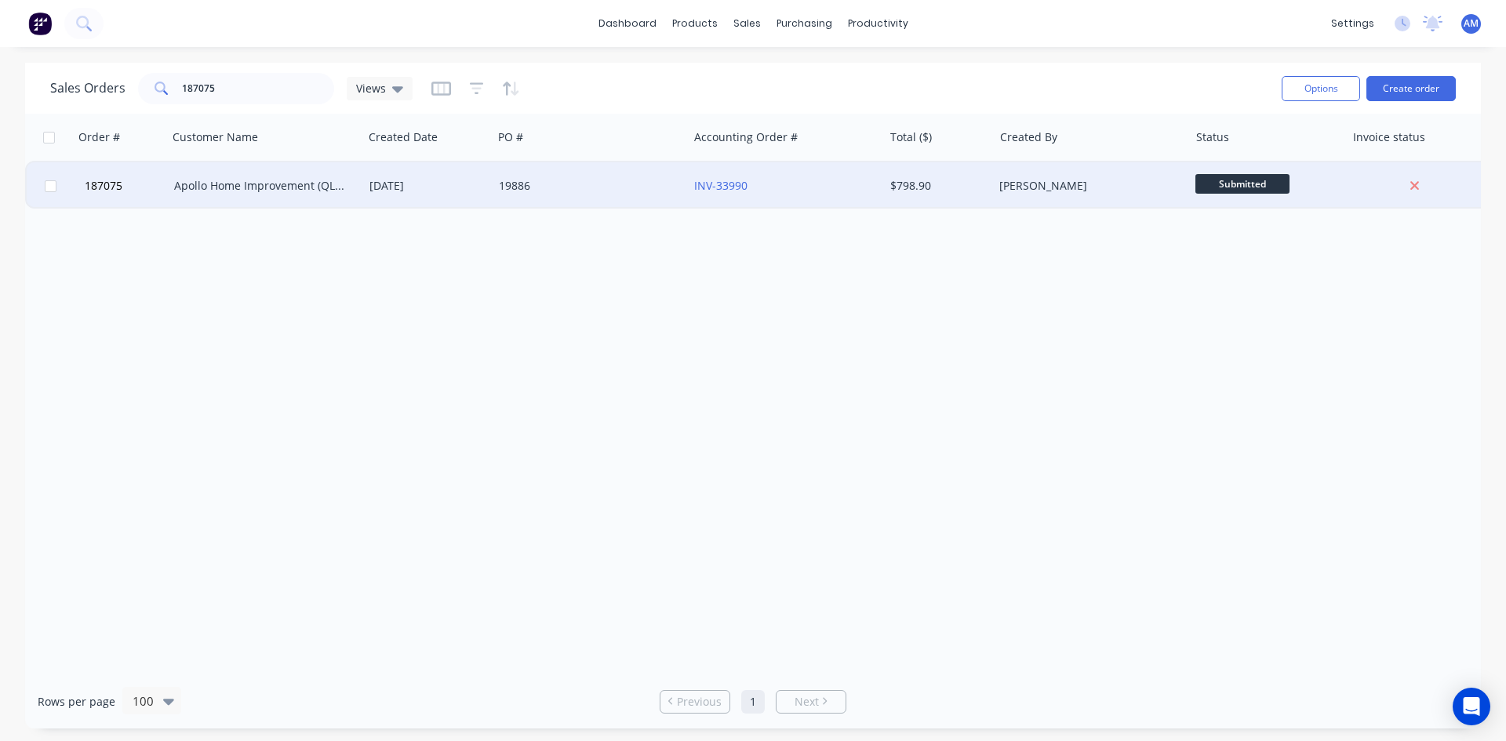
click at [605, 180] on div "19886" at bounding box center [586, 186] width 174 height 16
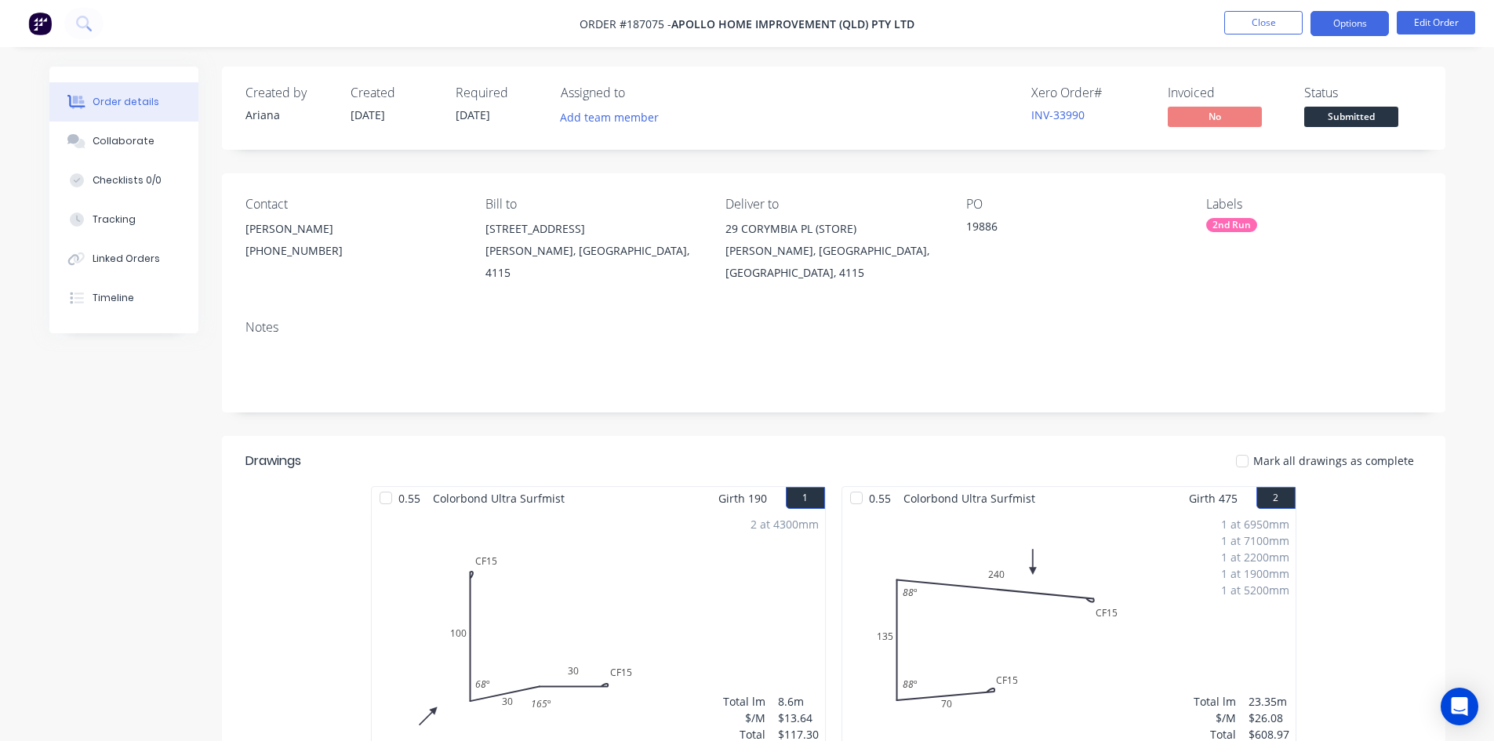
click at [1344, 20] on button "Options" at bounding box center [1350, 23] width 78 height 25
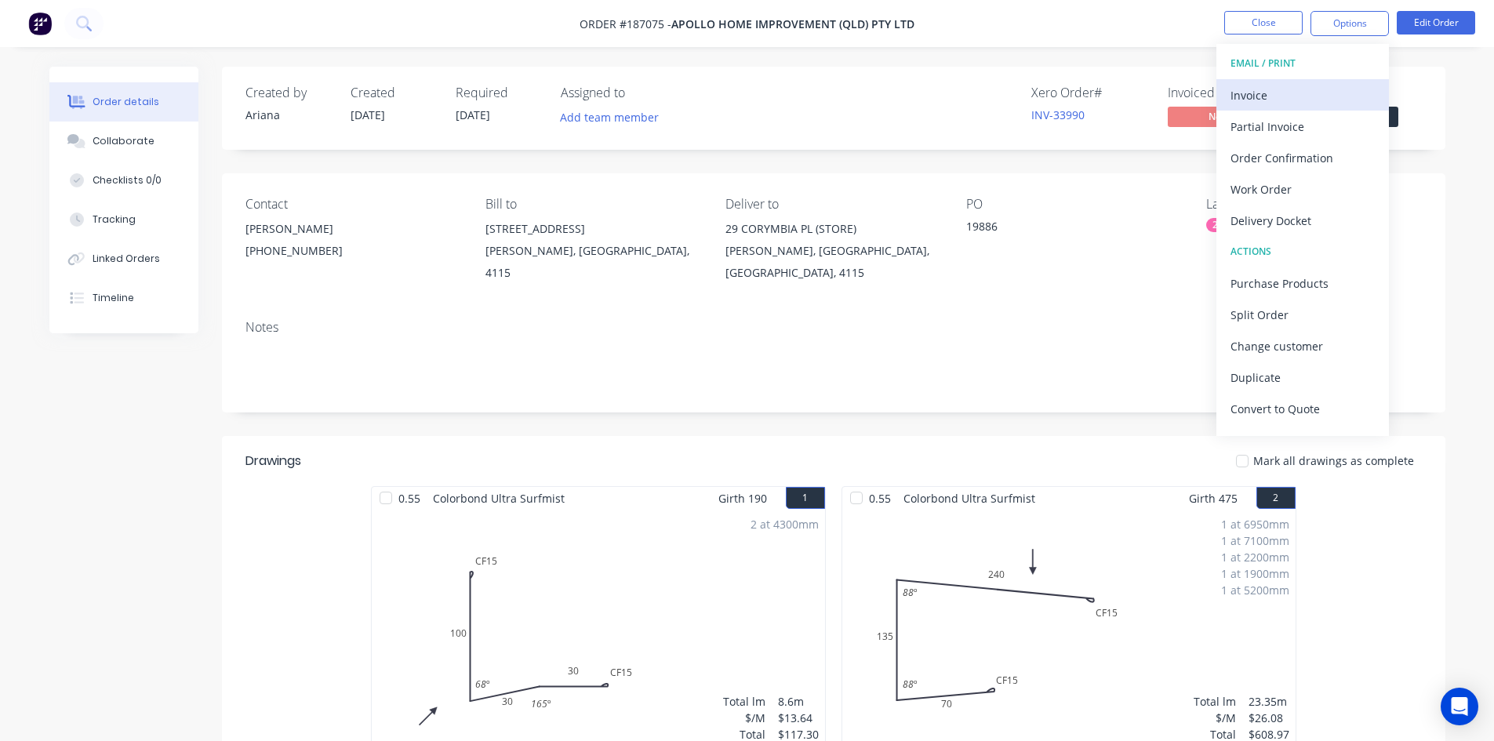
click at [1303, 93] on div "Invoice" at bounding box center [1303, 95] width 144 height 23
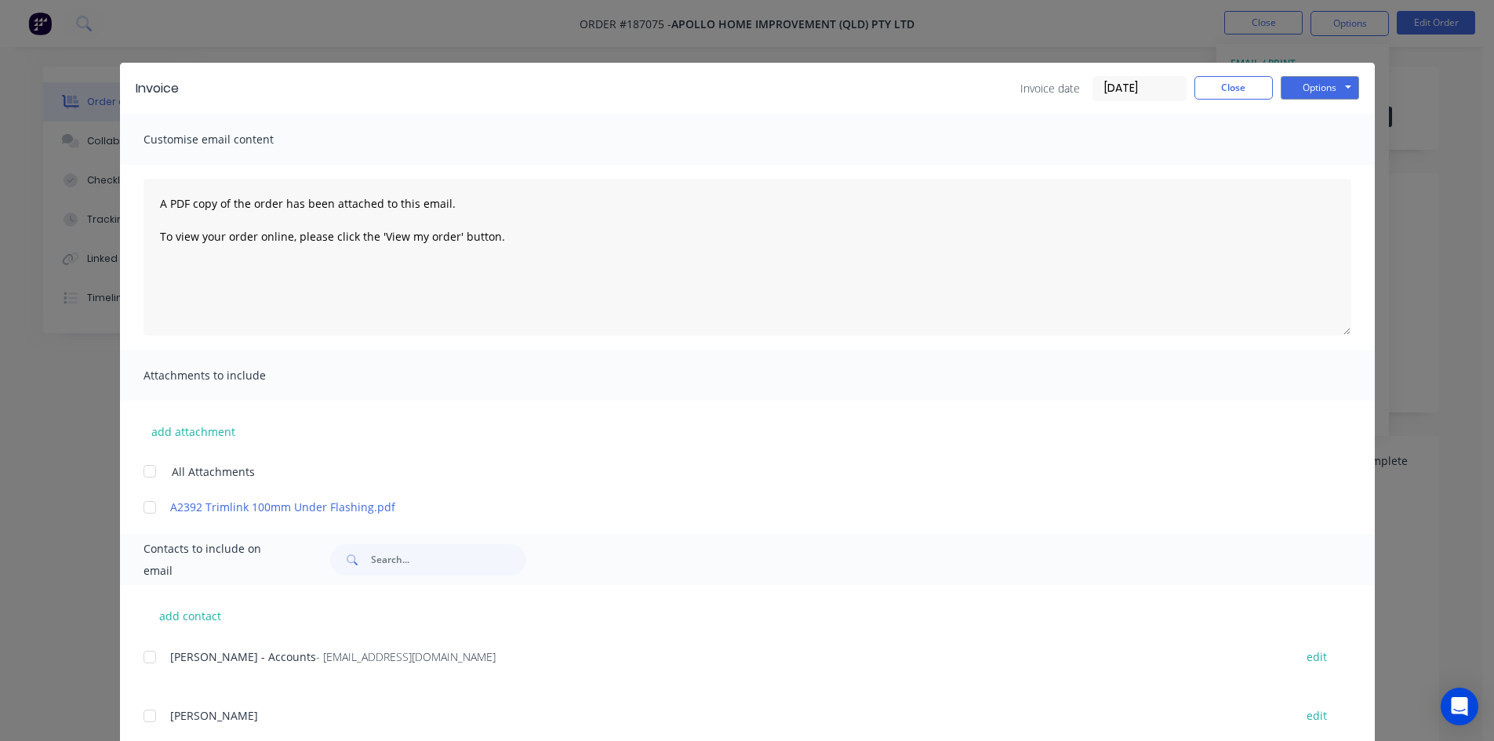
click at [151, 658] on div at bounding box center [149, 657] width 31 height 31
click at [1309, 91] on button "Options" at bounding box center [1320, 88] width 78 height 24
click at [1319, 162] on button "Email" at bounding box center [1331, 168] width 100 height 26
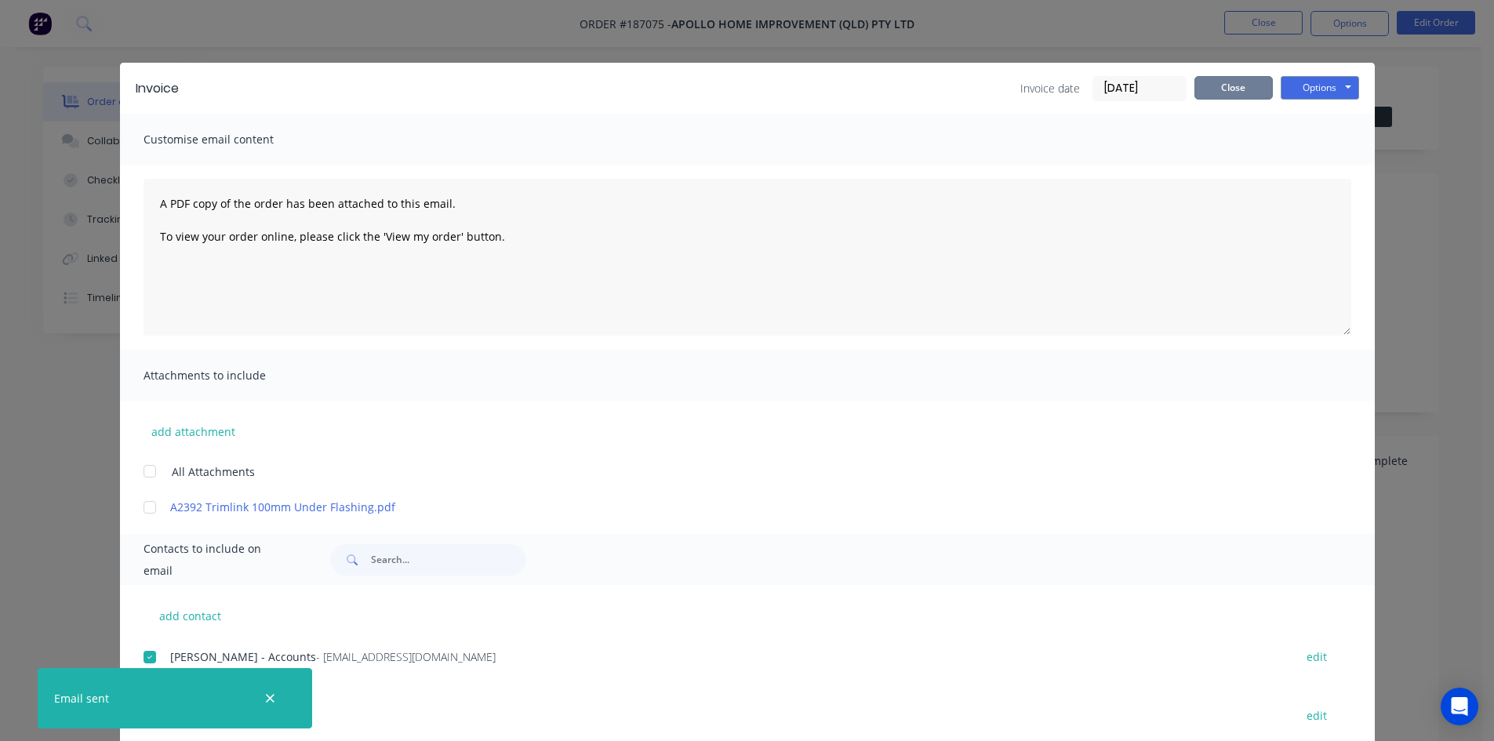
click at [1242, 84] on button "Close" at bounding box center [1234, 88] width 78 height 24
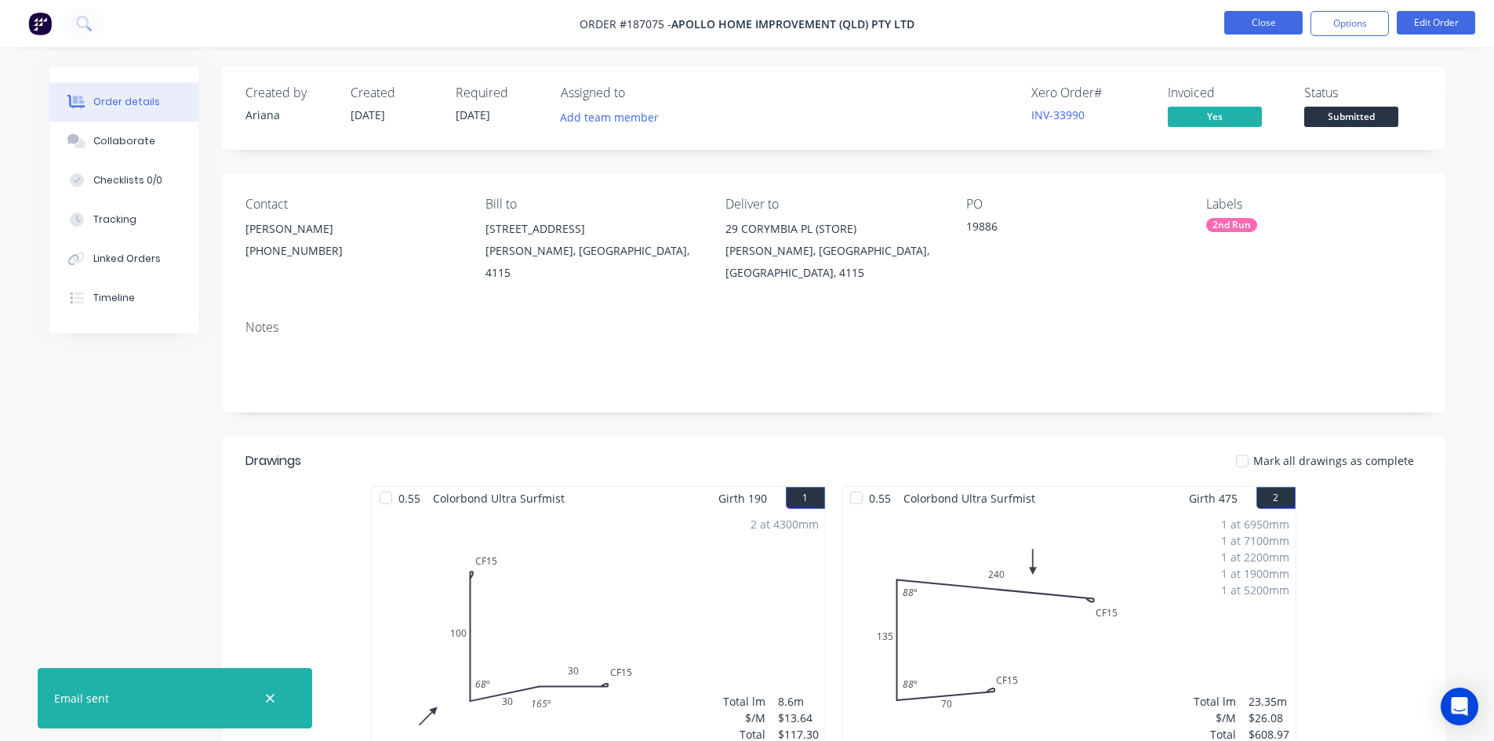
click at [1257, 23] on button "Close" at bounding box center [1263, 23] width 78 height 24
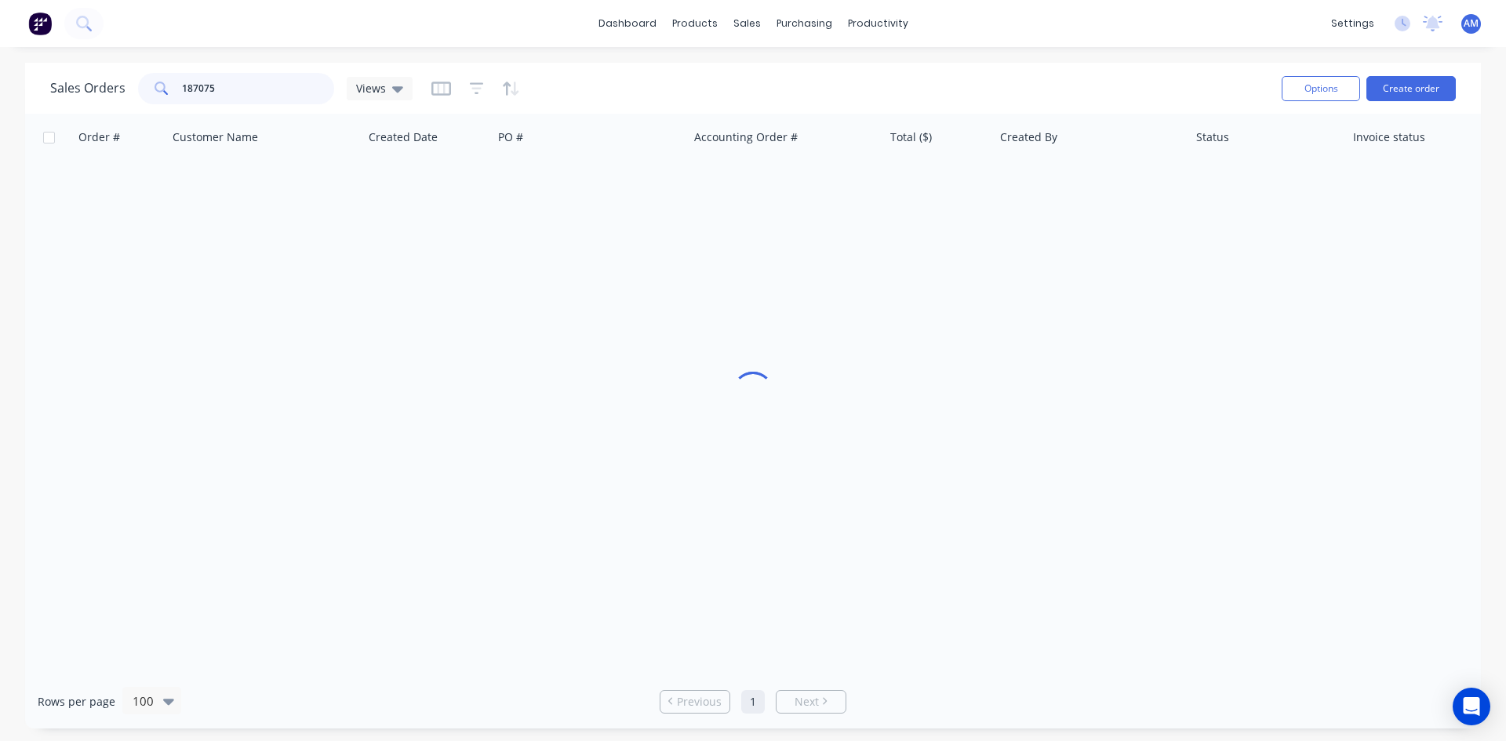
drag, startPoint x: 287, startPoint y: 84, endPoint x: 100, endPoint y: 81, distance: 186.7
click at [100, 81] on div "Sales Orders 187075 Views" at bounding box center [231, 88] width 362 height 31
type input "189103"
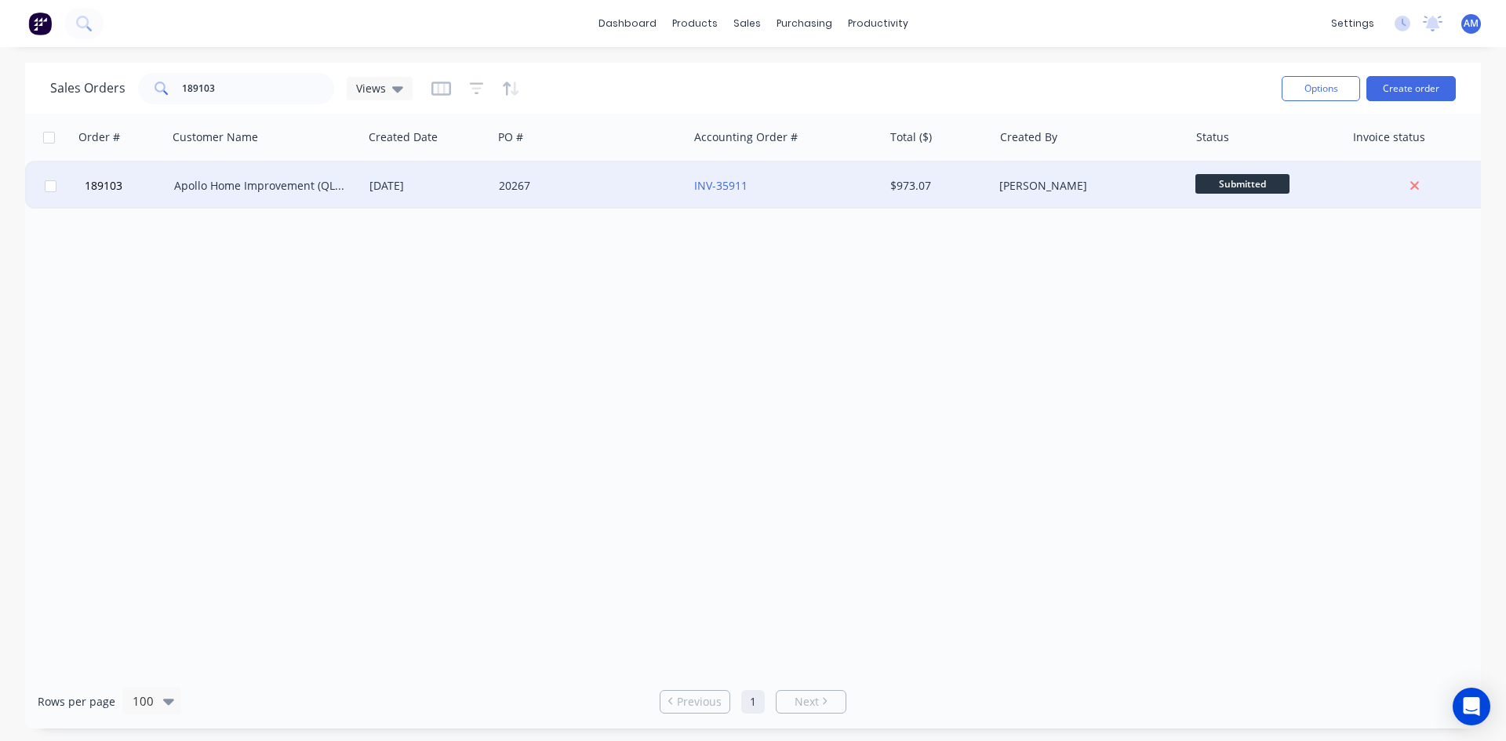
click at [536, 190] on div "20267" at bounding box center [586, 186] width 174 height 16
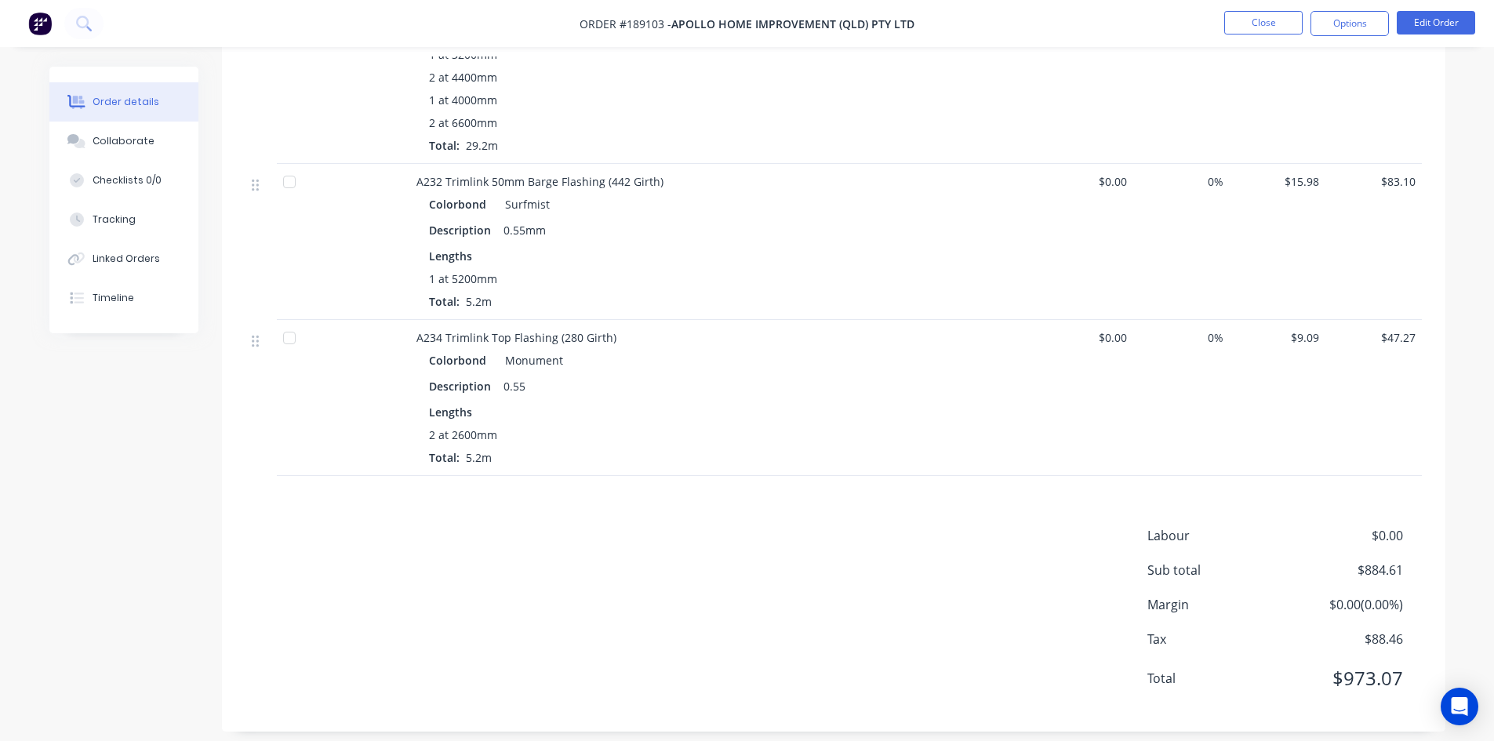
scroll to position [1107, 0]
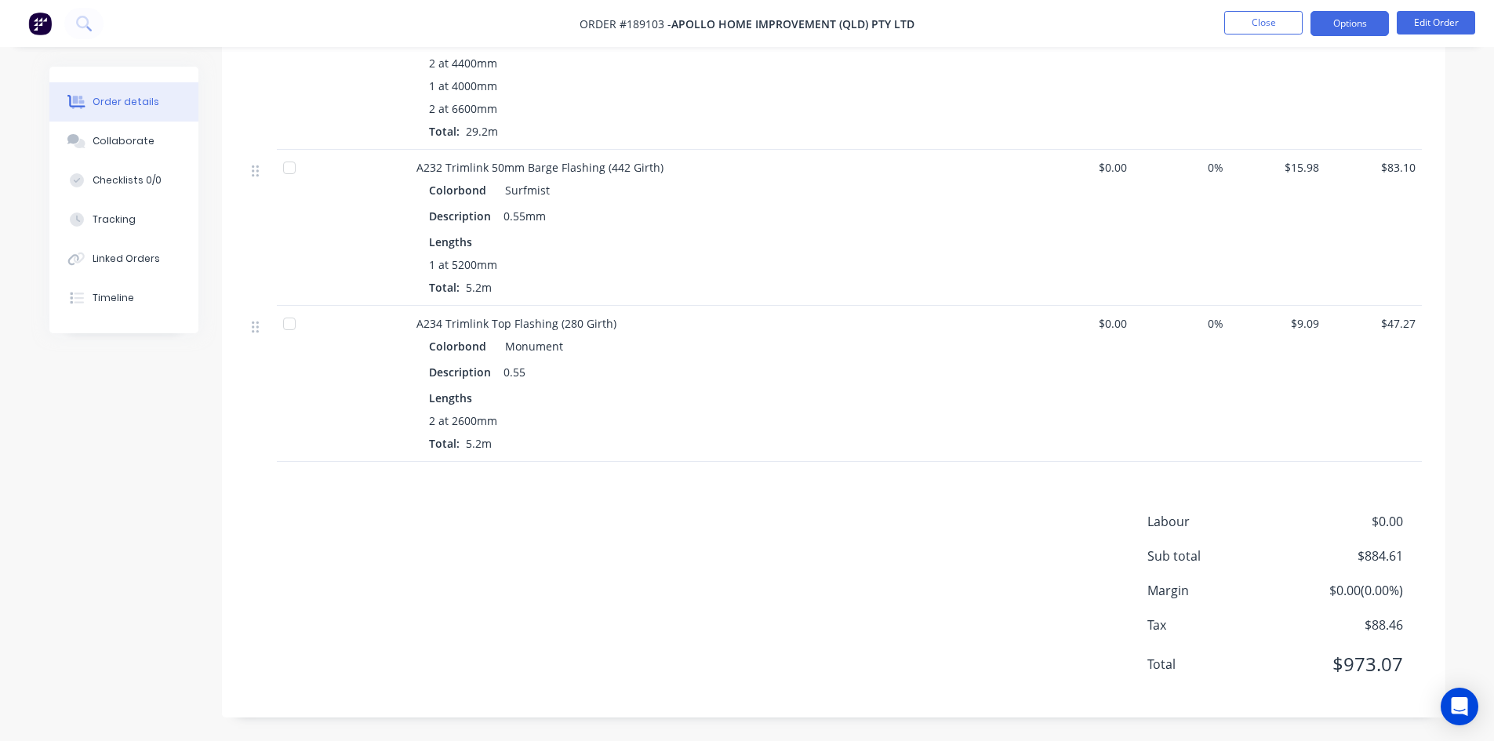
click at [1371, 16] on button "Options" at bounding box center [1350, 23] width 78 height 25
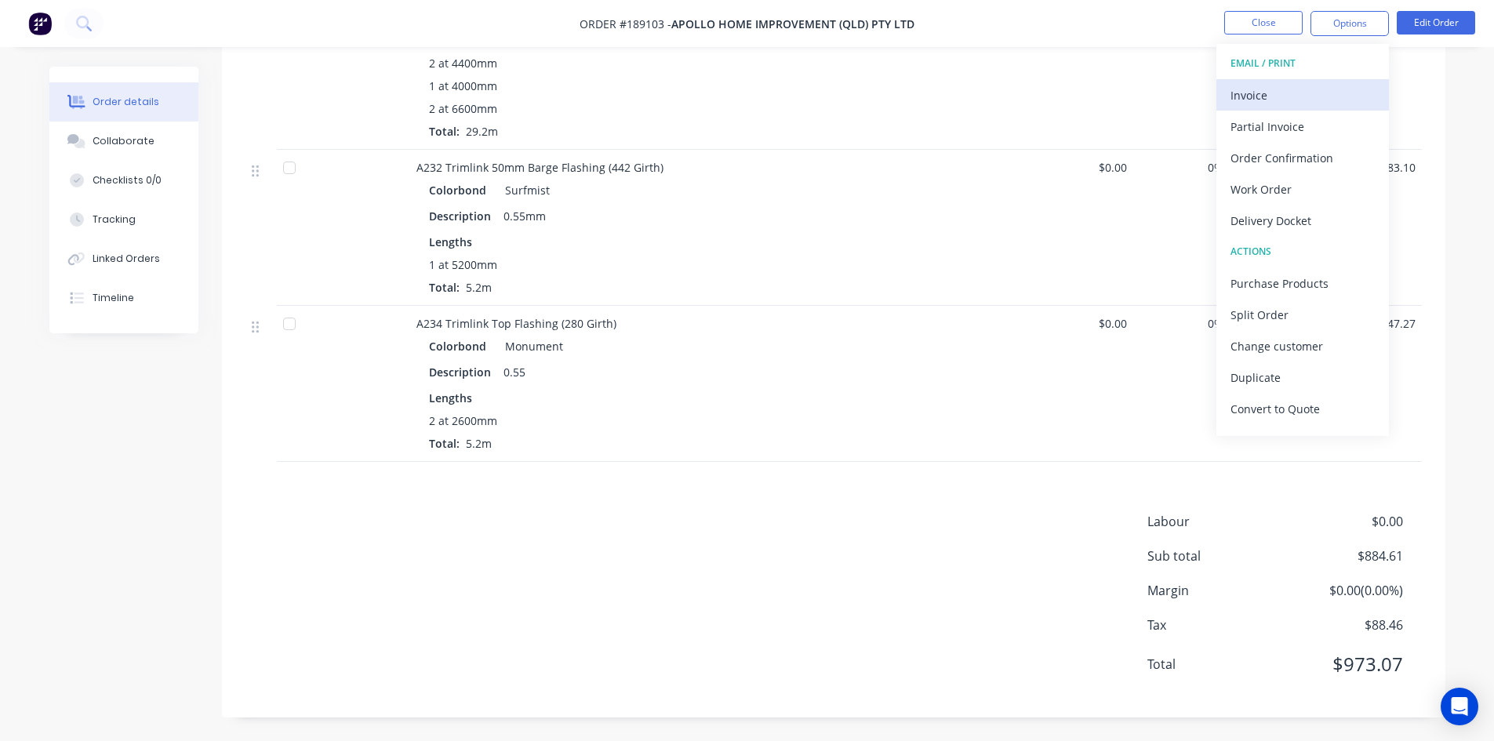
click at [1329, 81] on button "Invoice" at bounding box center [1303, 94] width 173 height 31
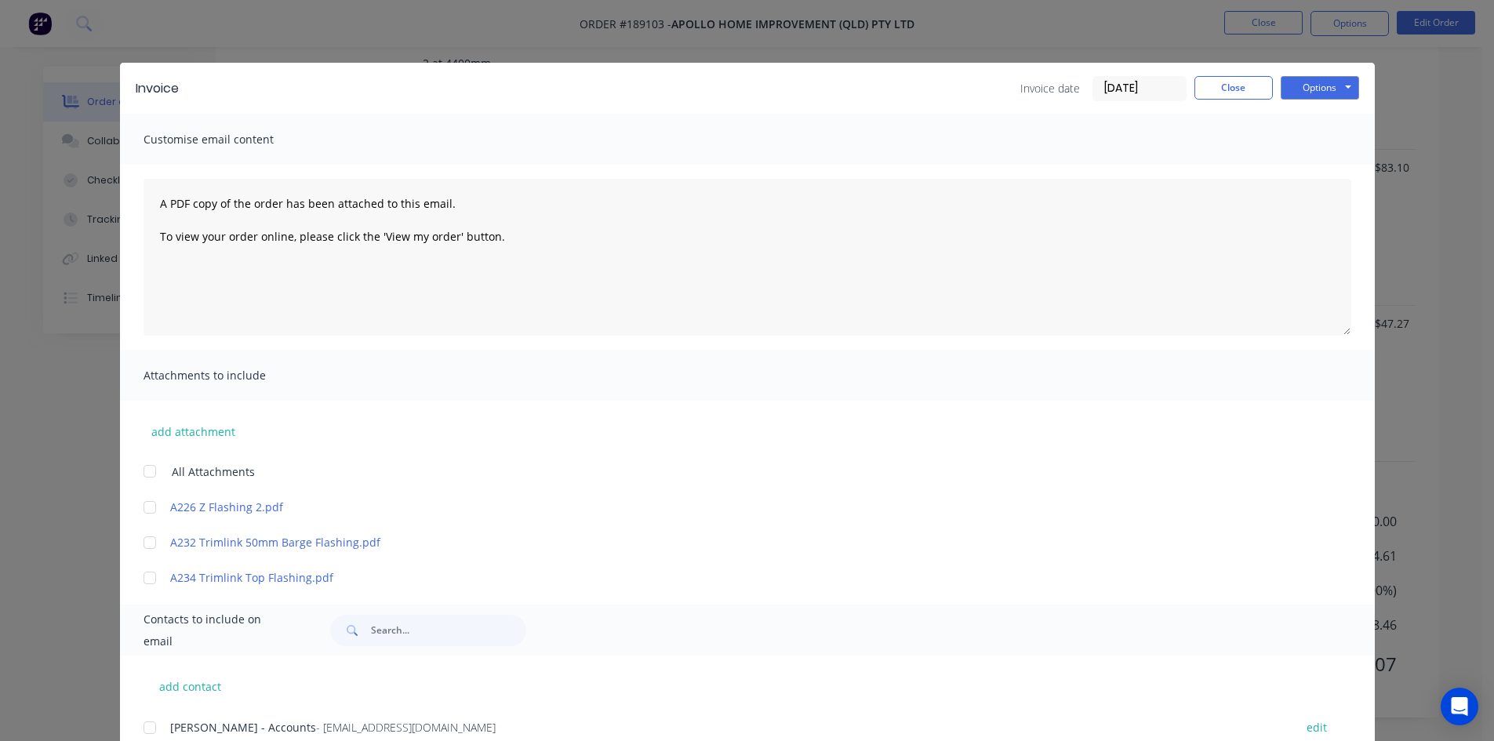
click at [143, 731] on div at bounding box center [149, 727] width 31 height 31
click at [1315, 82] on button "Options" at bounding box center [1320, 88] width 78 height 24
click at [1329, 160] on button "Email" at bounding box center [1331, 168] width 100 height 26
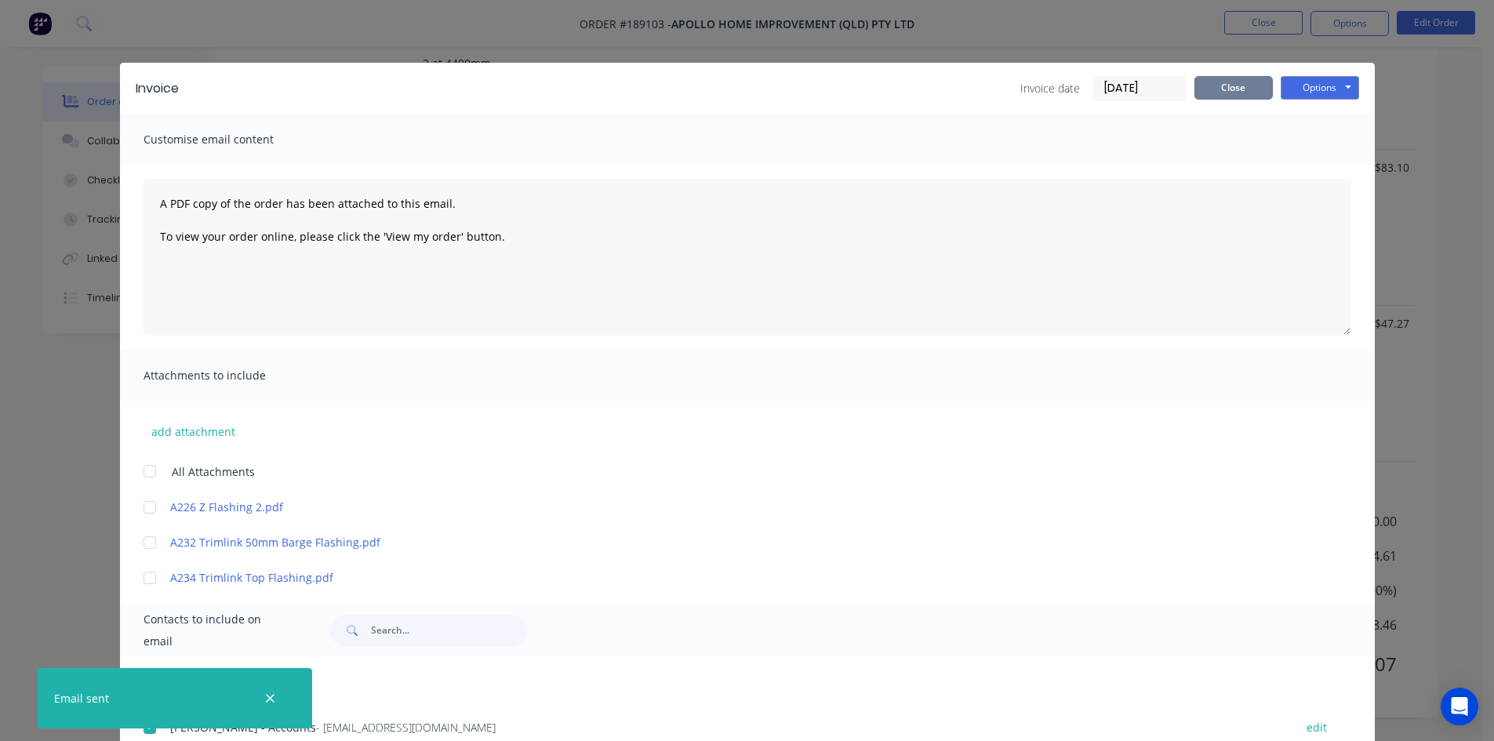
click at [1238, 86] on button "Close" at bounding box center [1234, 88] width 78 height 24
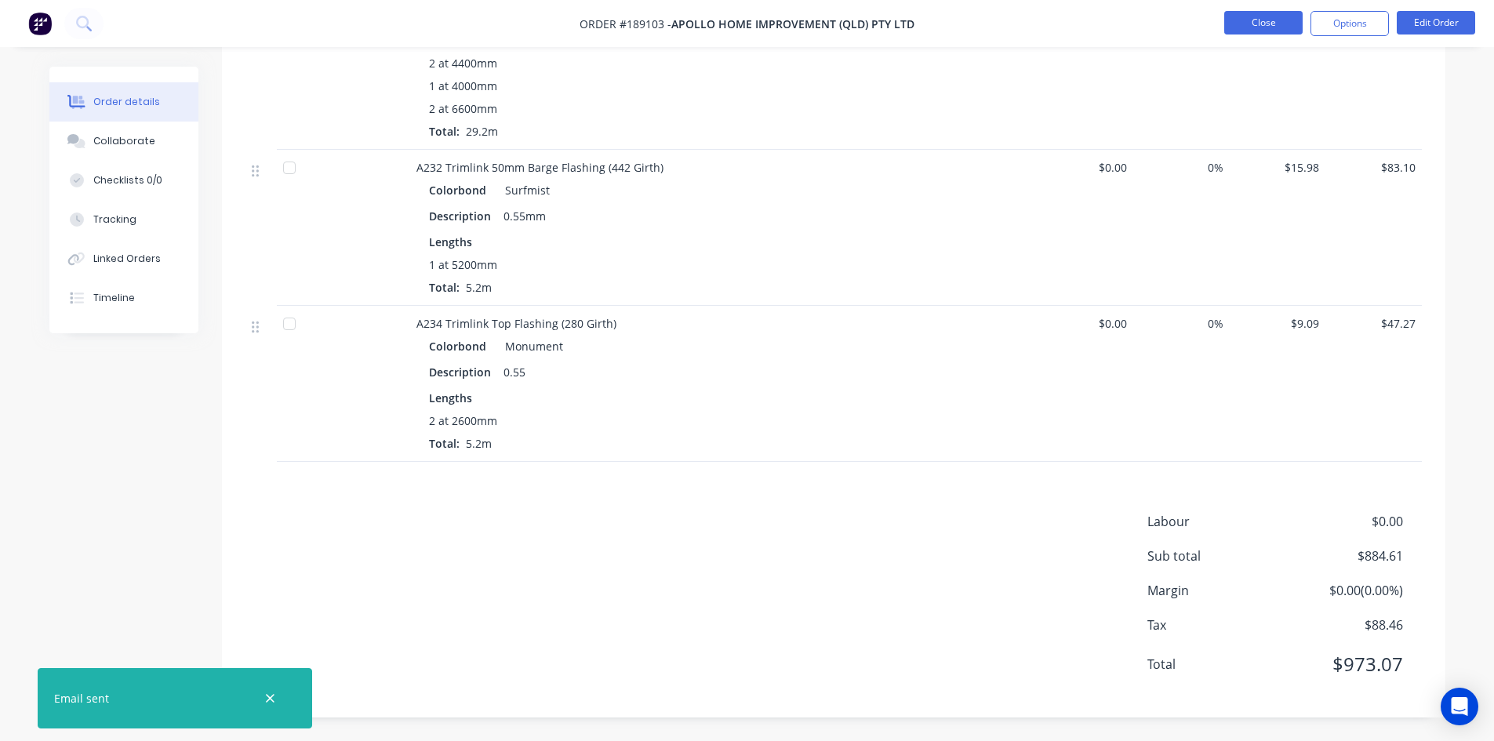
click at [1243, 24] on button "Close" at bounding box center [1263, 23] width 78 height 24
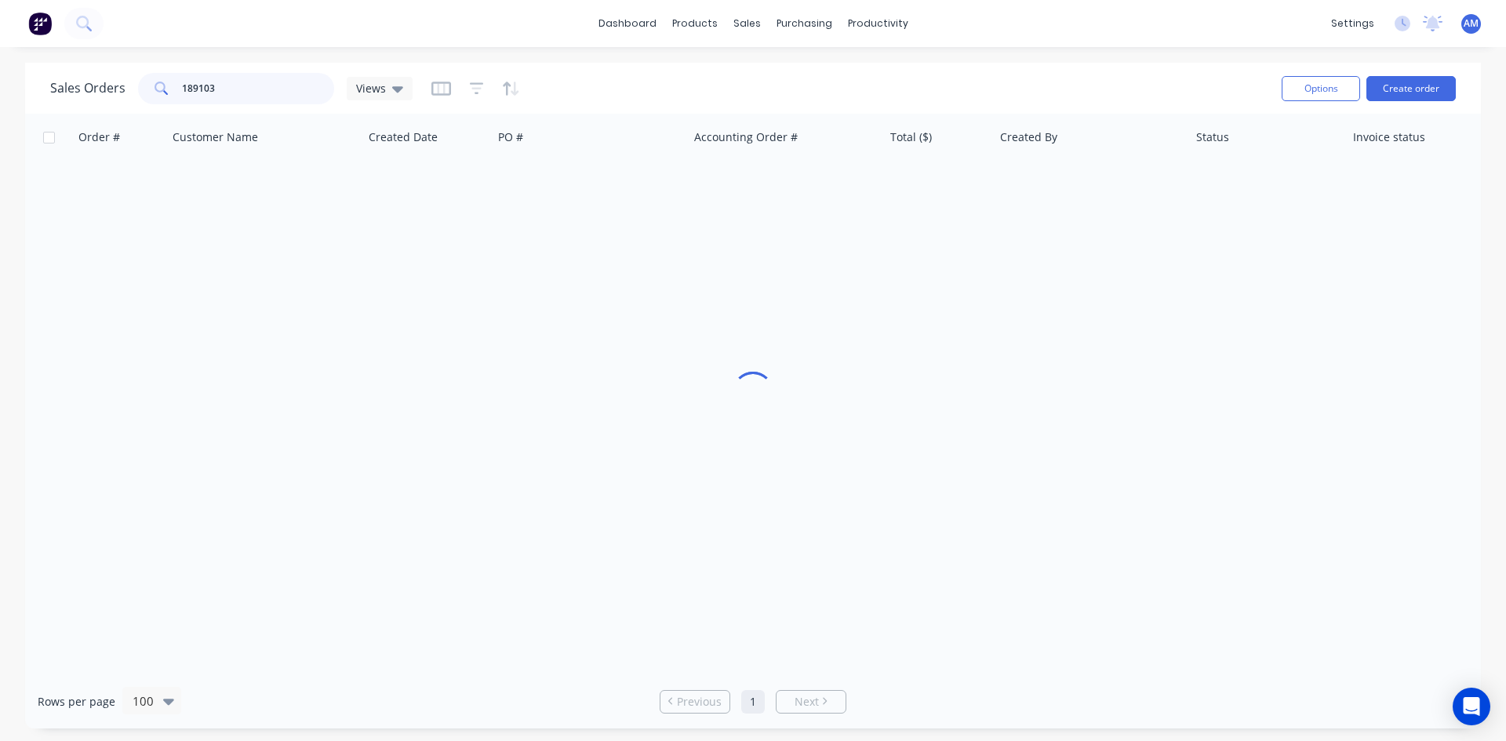
drag, startPoint x: 256, startPoint y: 96, endPoint x: 129, endPoint y: 84, distance: 127.6
click at [129, 84] on div "Sales Orders 189103 Views" at bounding box center [231, 88] width 362 height 31
type input "188661"
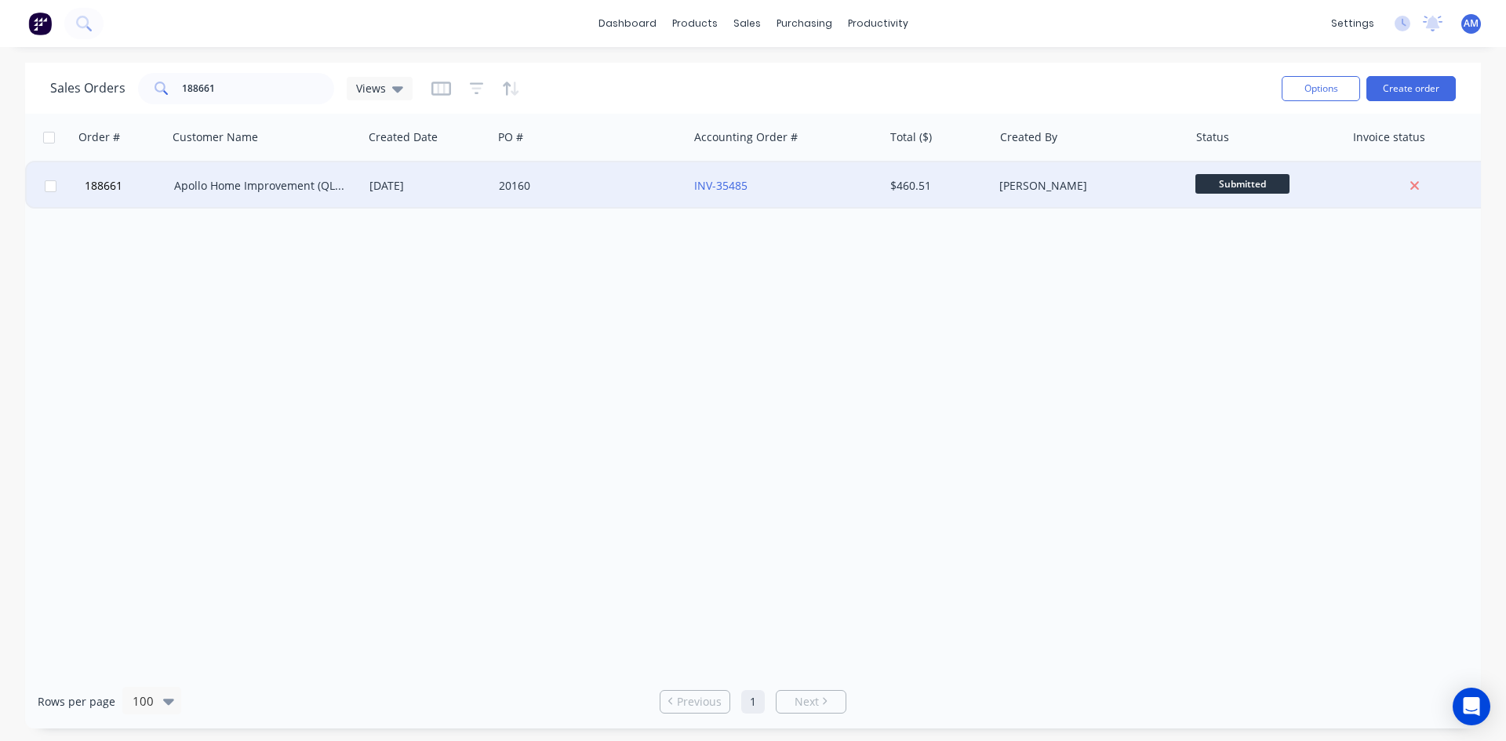
click at [642, 191] on div "20160" at bounding box center [586, 186] width 174 height 16
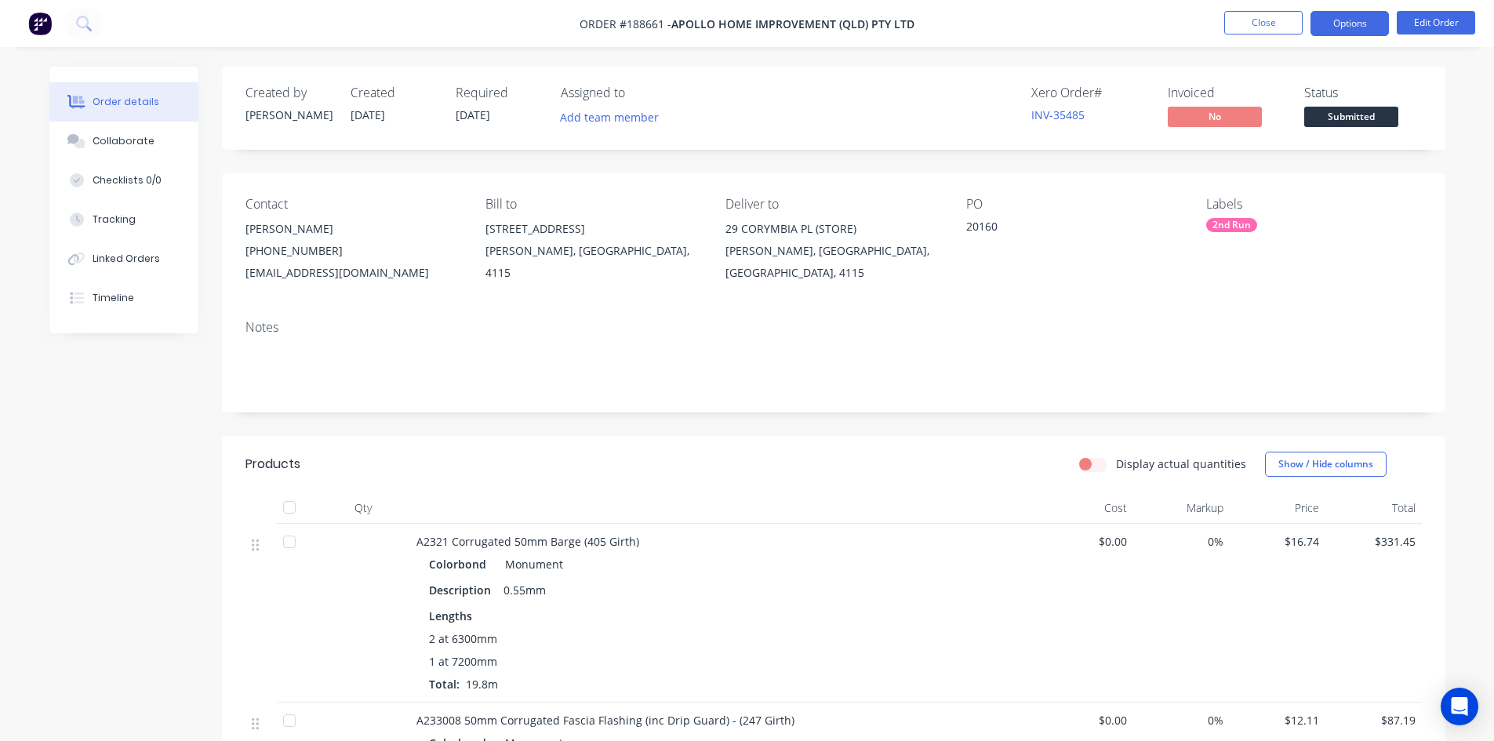
click at [1336, 26] on button "Options" at bounding box center [1350, 23] width 78 height 25
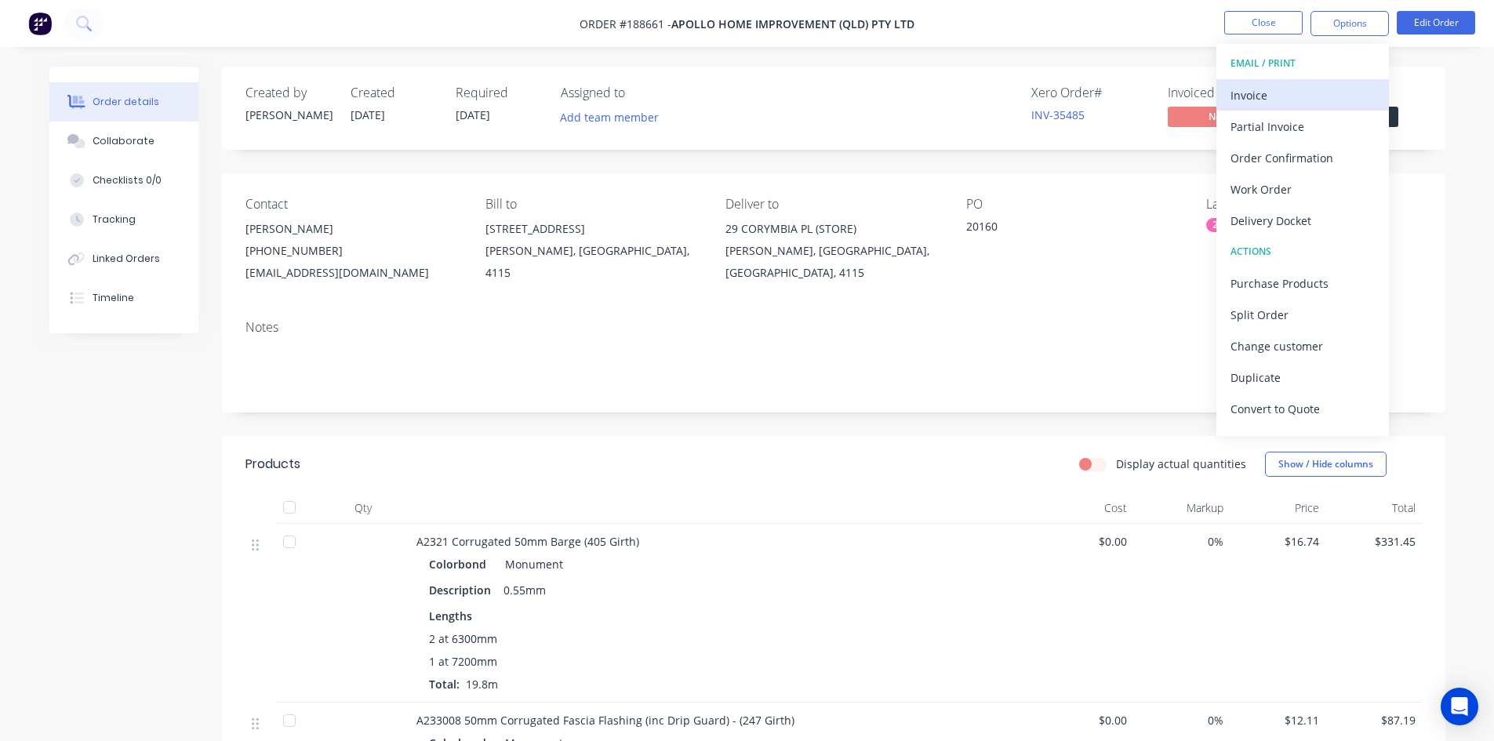
click at [1302, 96] on div "Invoice" at bounding box center [1303, 95] width 144 height 23
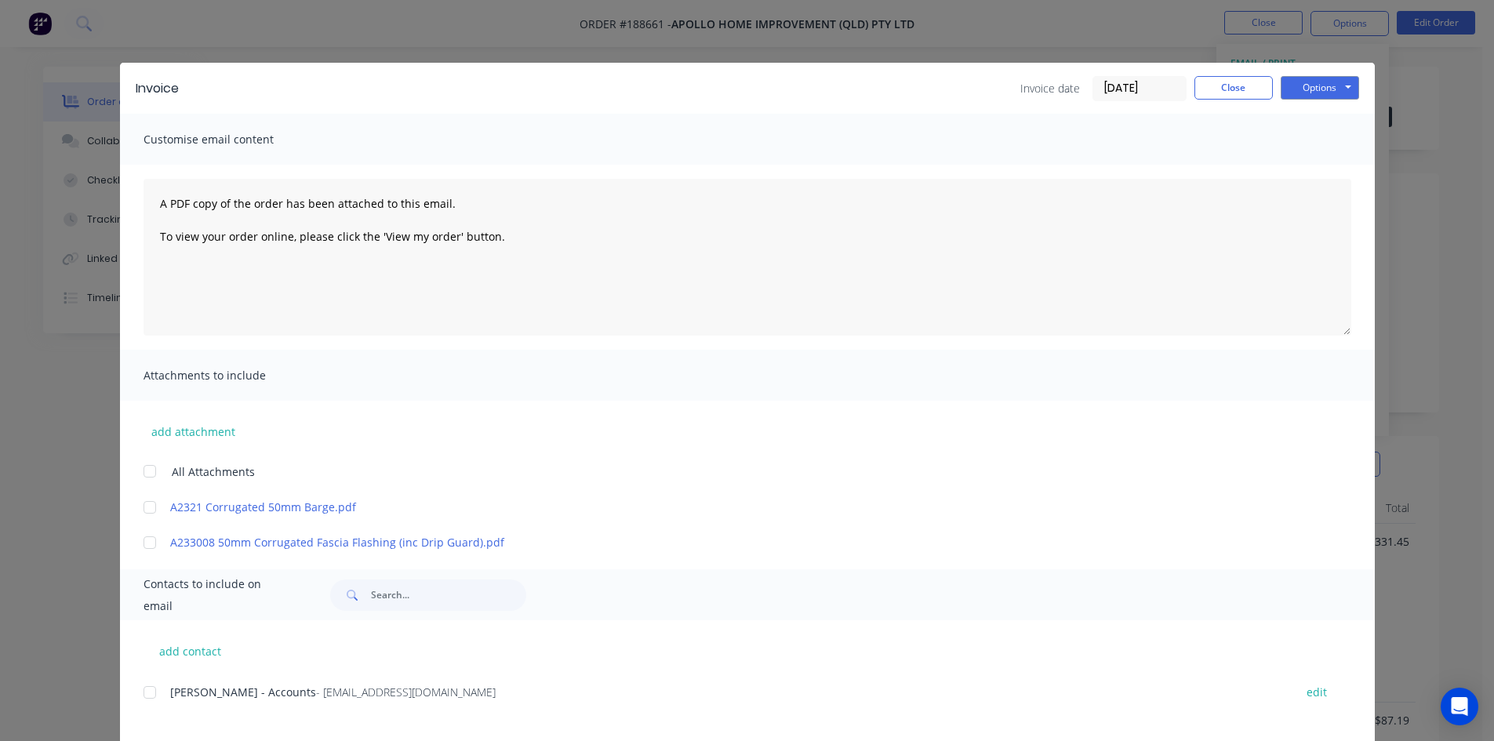
click at [146, 695] on div at bounding box center [149, 692] width 31 height 31
click at [1327, 92] on button "Options" at bounding box center [1320, 88] width 78 height 24
click at [1321, 169] on button "Email" at bounding box center [1331, 168] width 100 height 26
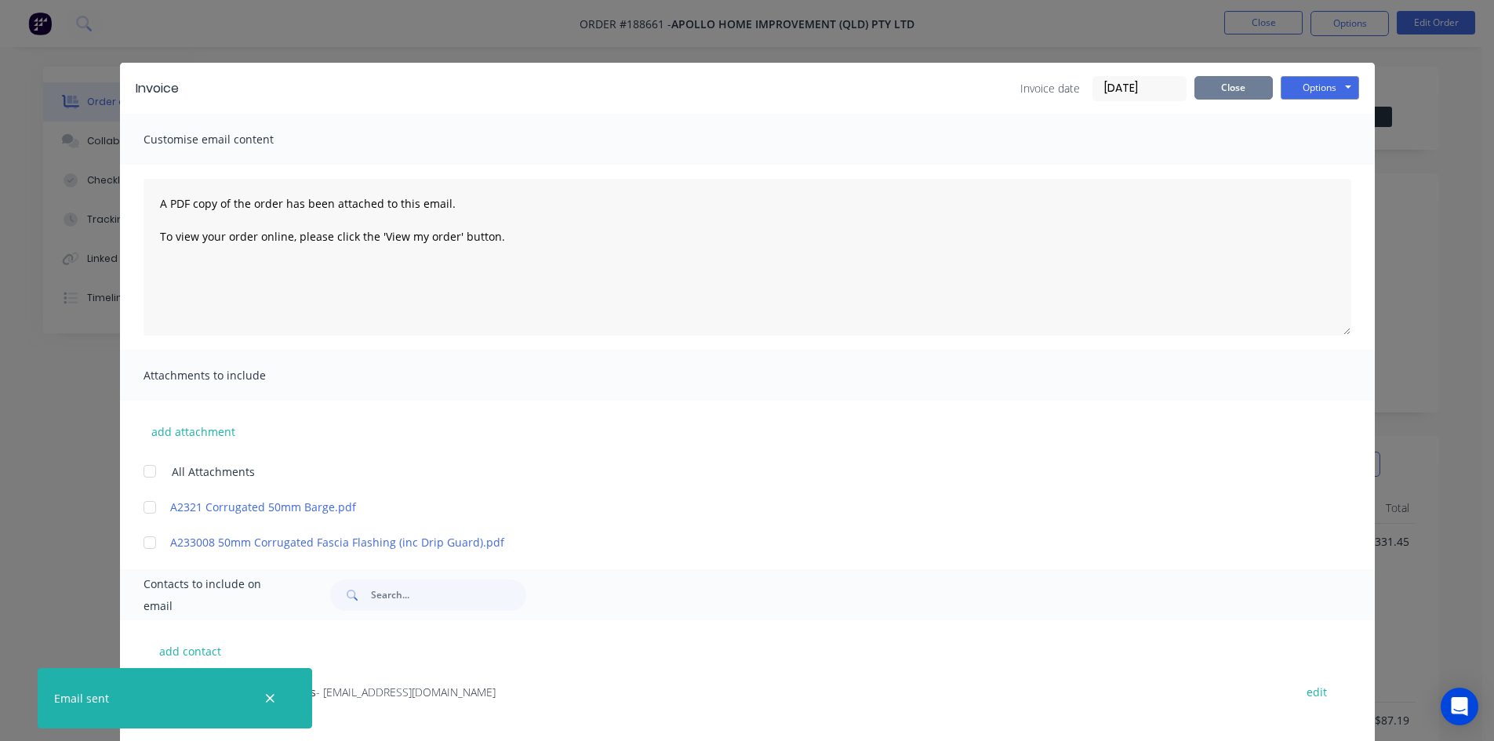
click at [1207, 91] on button "Close" at bounding box center [1234, 88] width 78 height 24
